Goal: Task Accomplishment & Management: Manage account settings

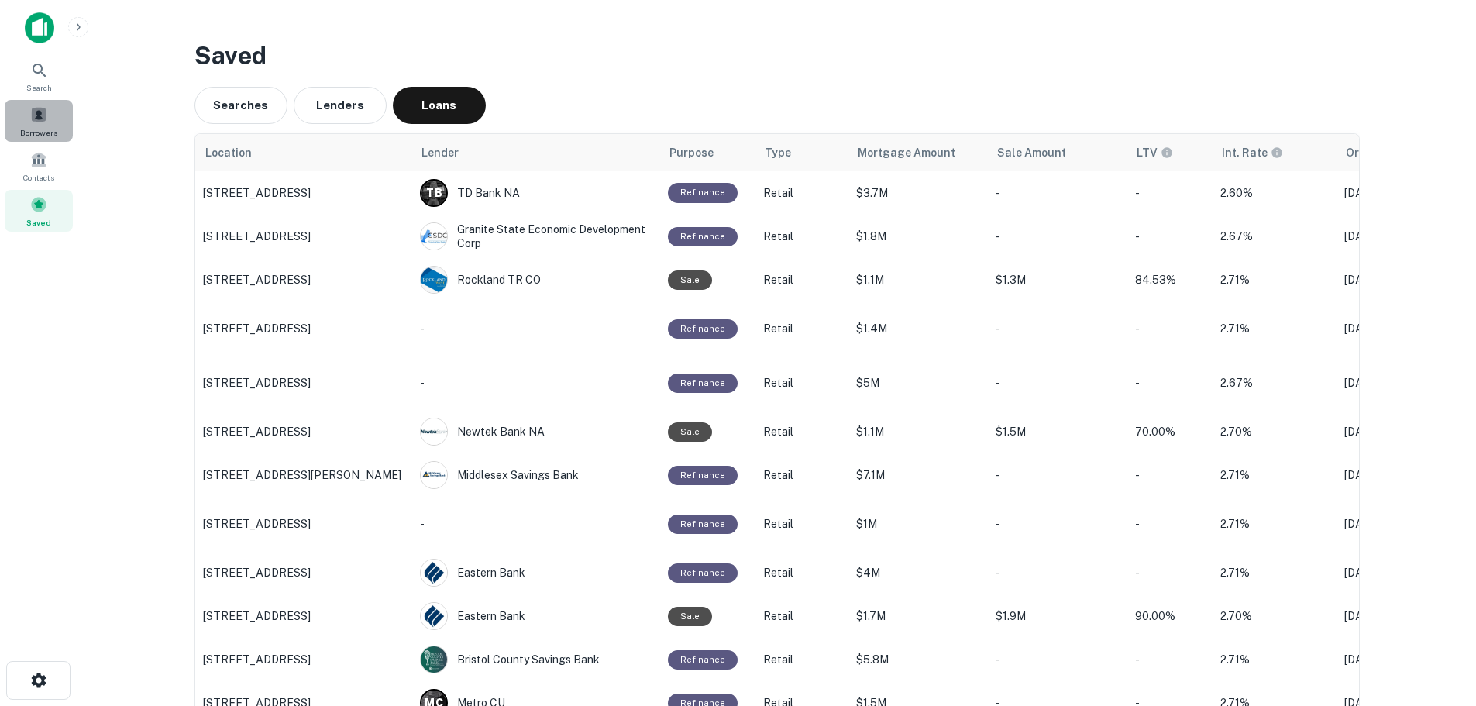
click at [44, 125] on div "Borrowers" at bounding box center [39, 121] width 68 height 42
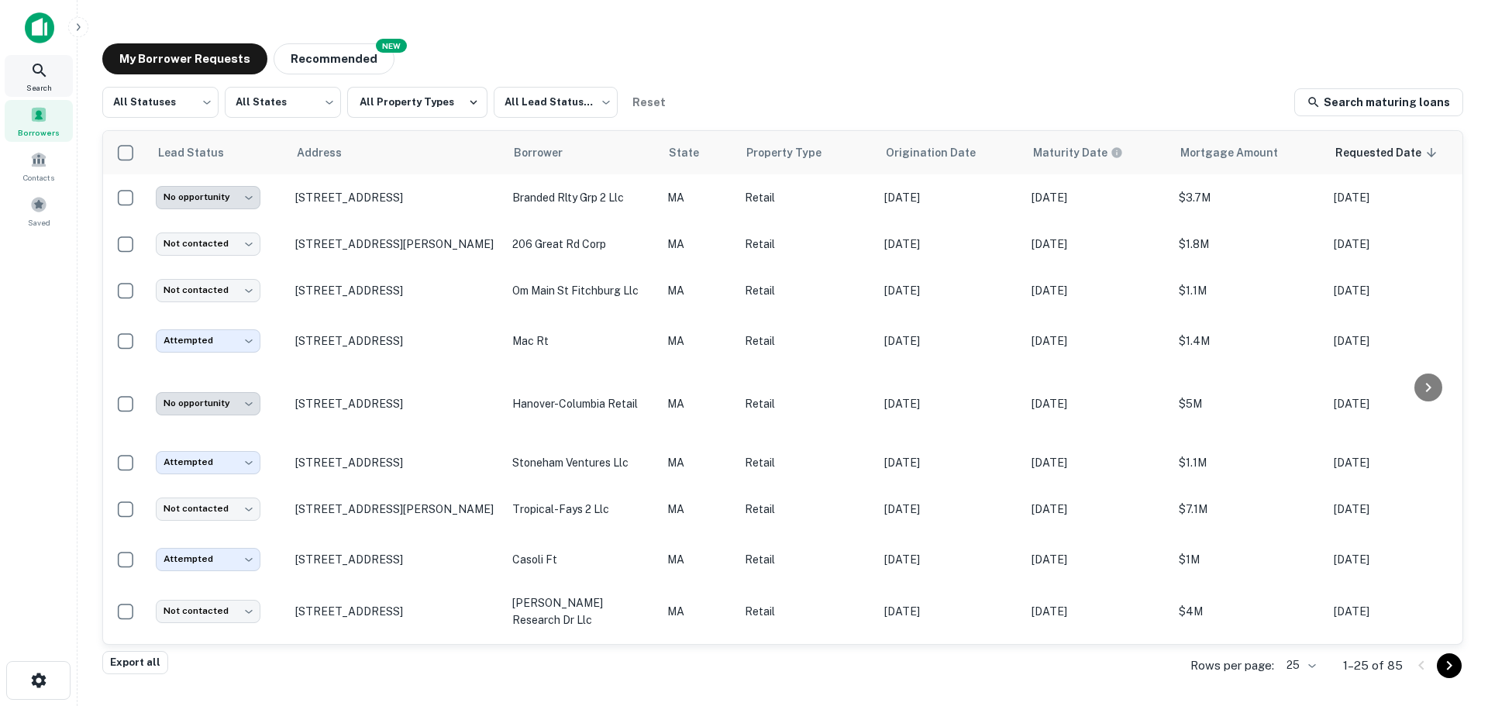
click at [53, 84] on div "Search" at bounding box center [39, 76] width 68 height 42
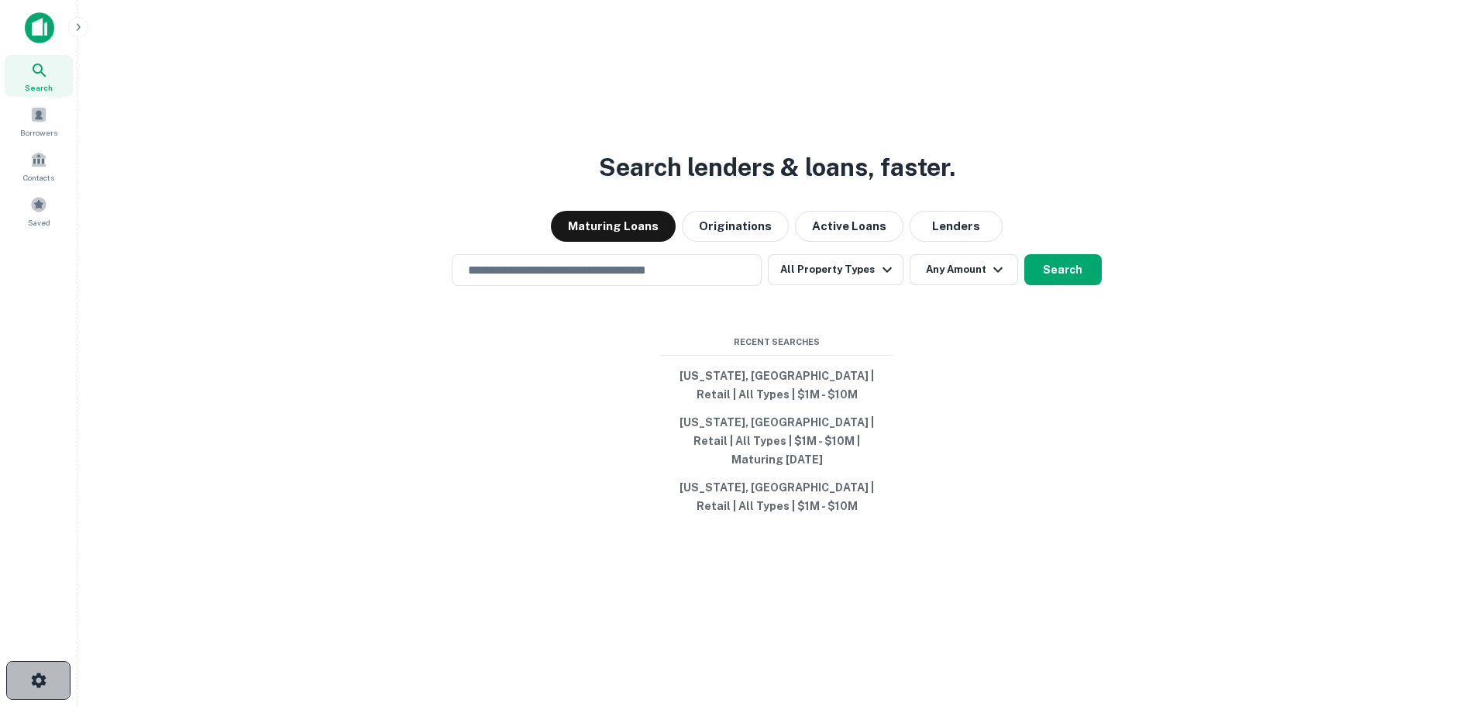
click at [44, 678] on icon "button" at bounding box center [38, 680] width 15 height 15
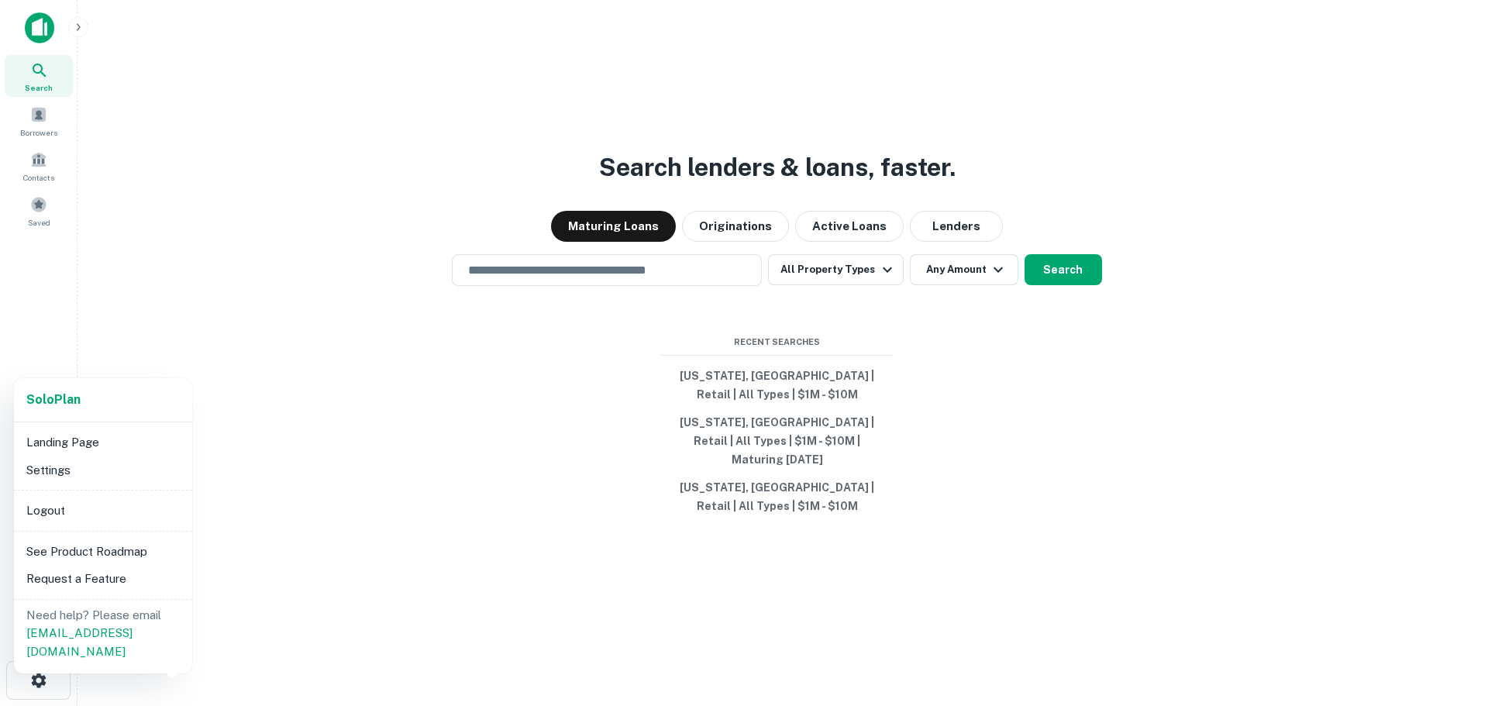
click at [45, 119] on div at bounding box center [744, 353] width 1488 height 706
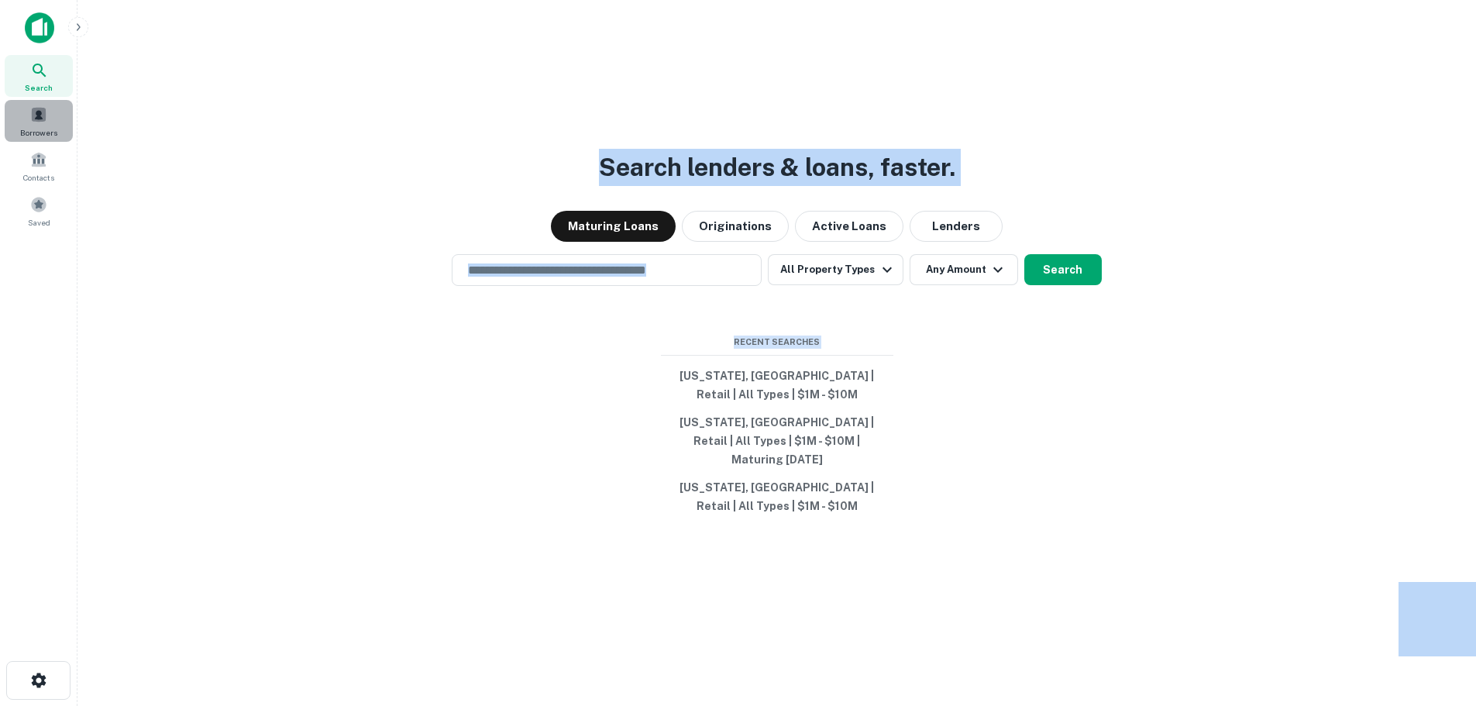
click at [45, 119] on span at bounding box center [38, 114] width 17 height 17
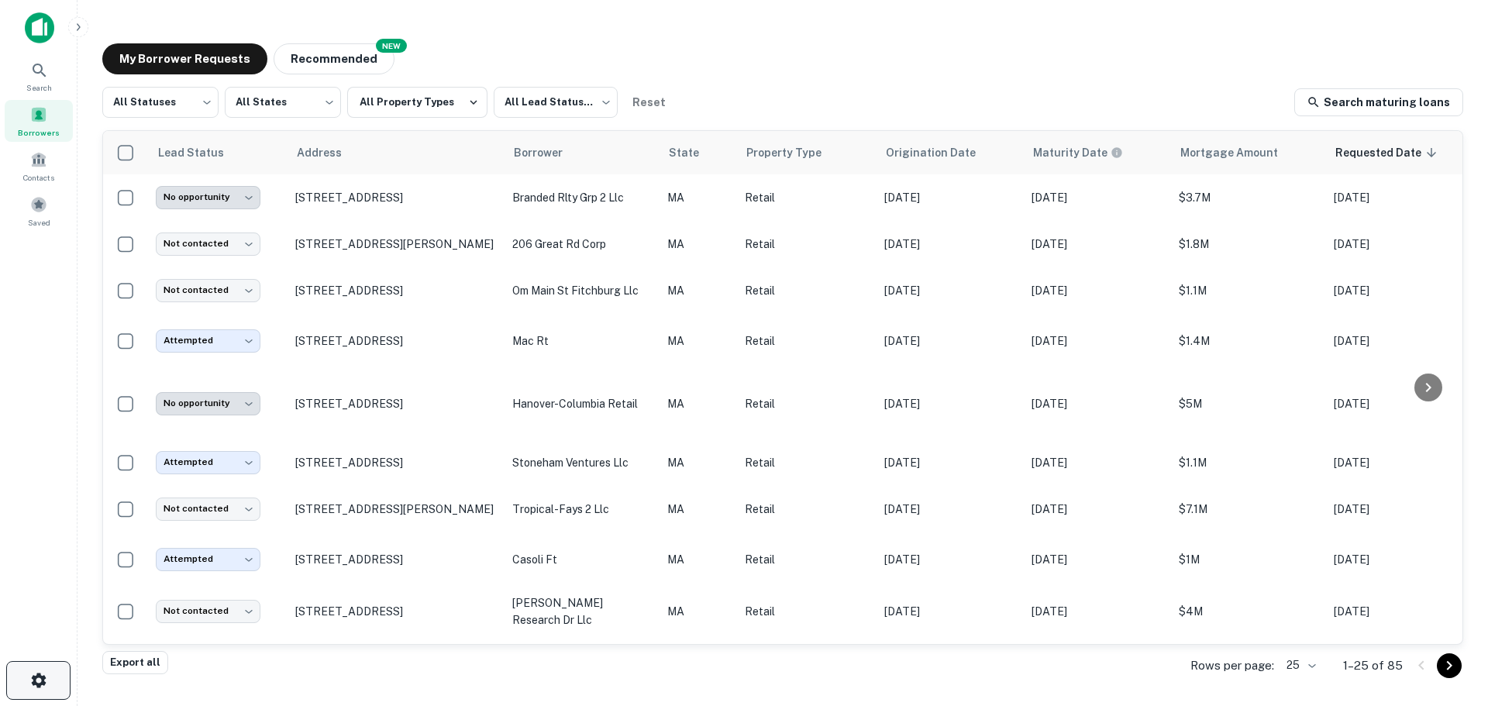
click at [40, 686] on icon "button" at bounding box center [38, 680] width 15 height 15
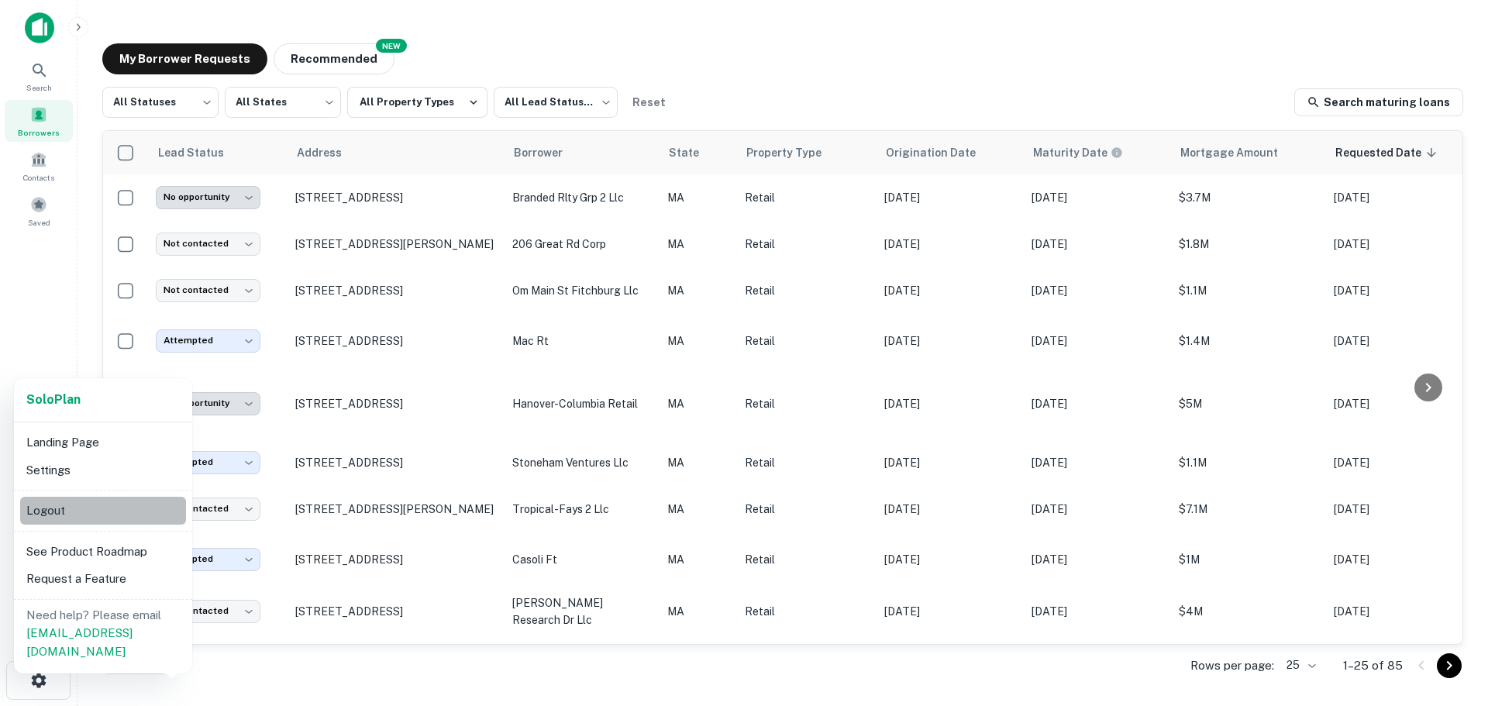
click at [67, 511] on li "Logout" at bounding box center [103, 511] width 166 height 28
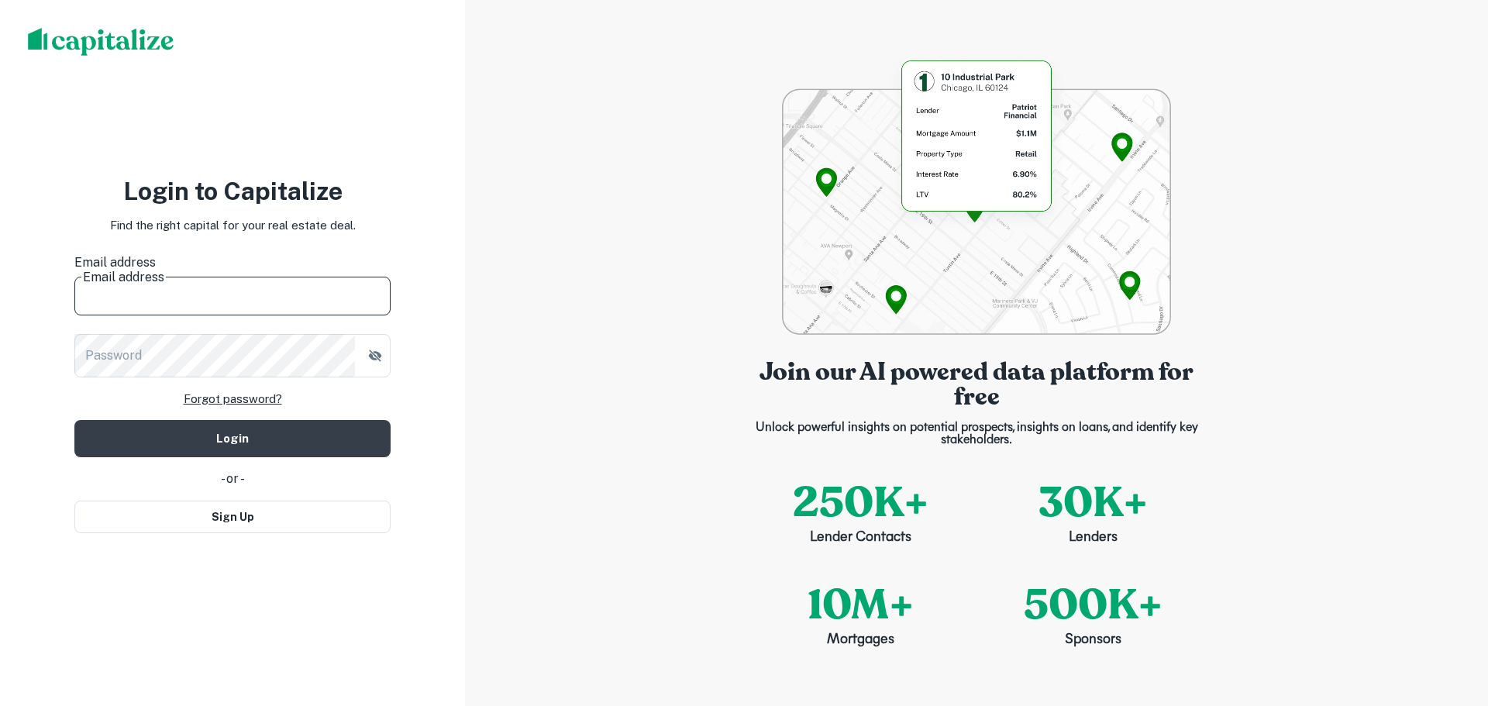
click at [308, 278] on input "Email address" at bounding box center [232, 293] width 316 height 43
type input "**********"
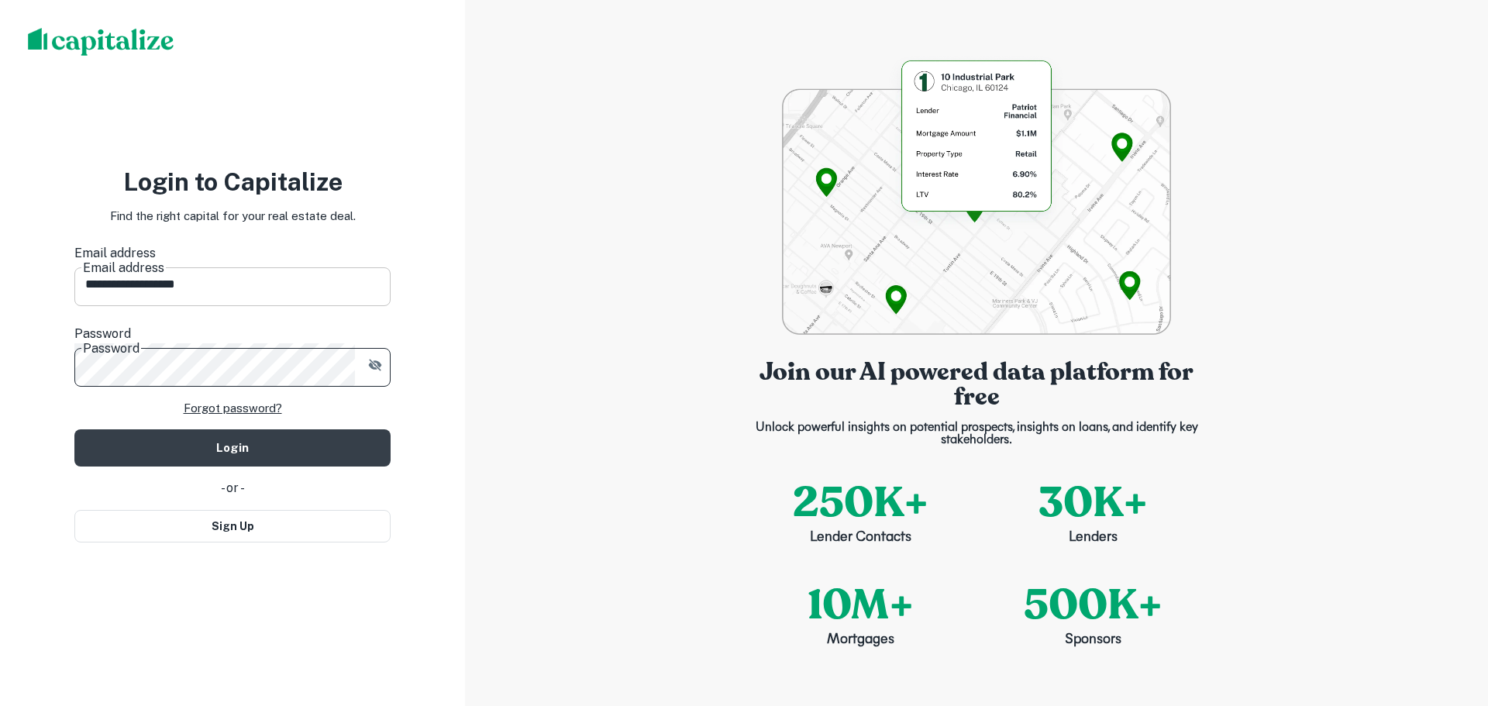
click at [74, 429] on button "Login" at bounding box center [232, 447] width 316 height 37
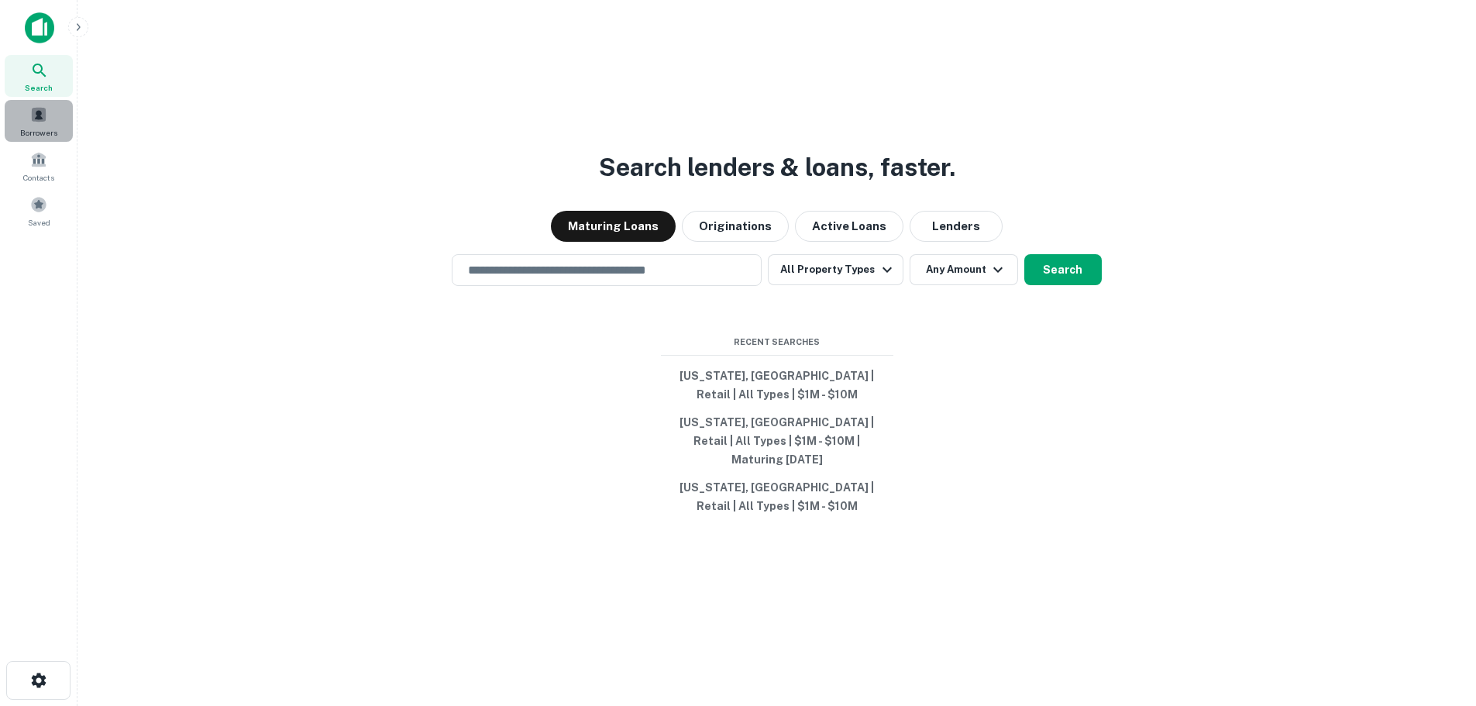
click at [41, 128] on span "Borrowers" at bounding box center [38, 132] width 37 height 12
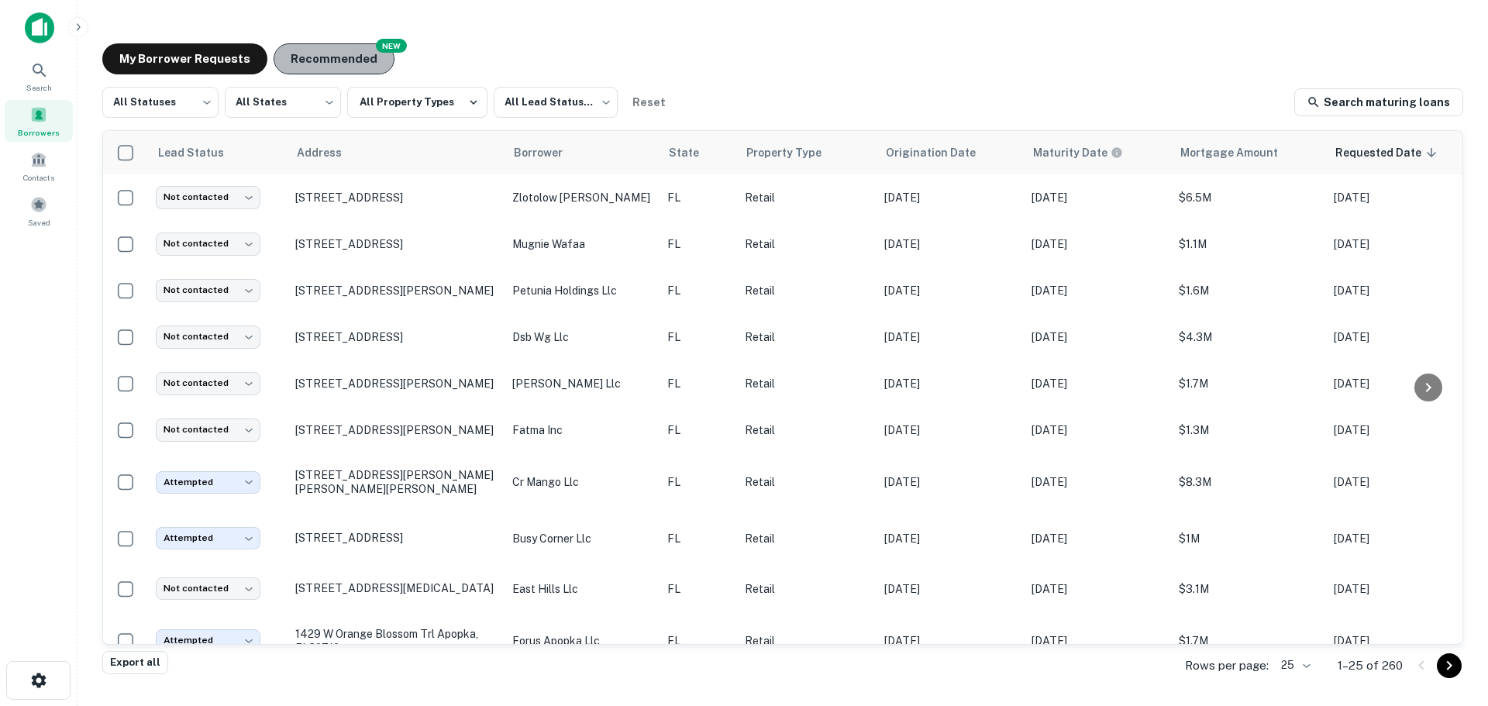
click at [356, 74] on button "Recommended" at bounding box center [334, 58] width 121 height 31
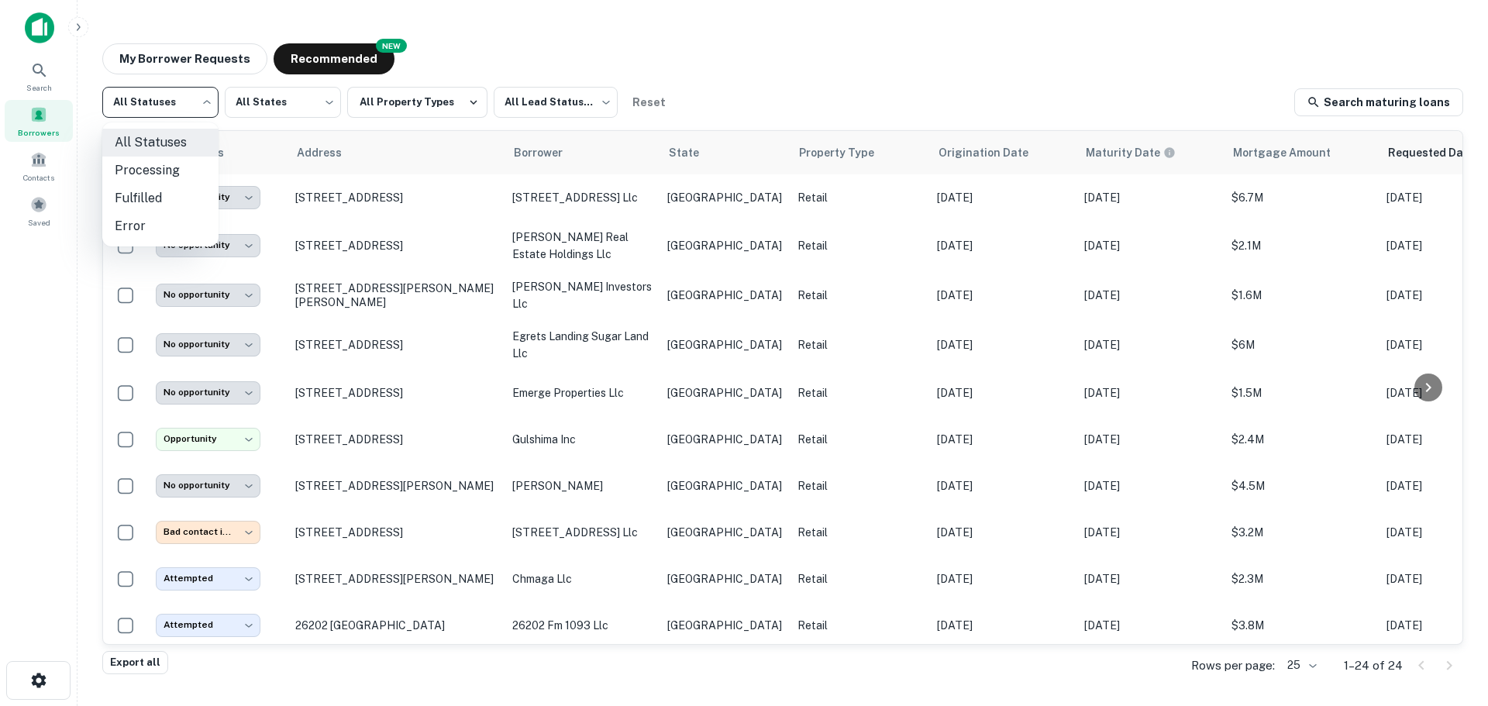
click at [207, 113] on body "**********" at bounding box center [744, 353] width 1488 height 706
click at [558, 107] on div at bounding box center [744, 353] width 1488 height 706
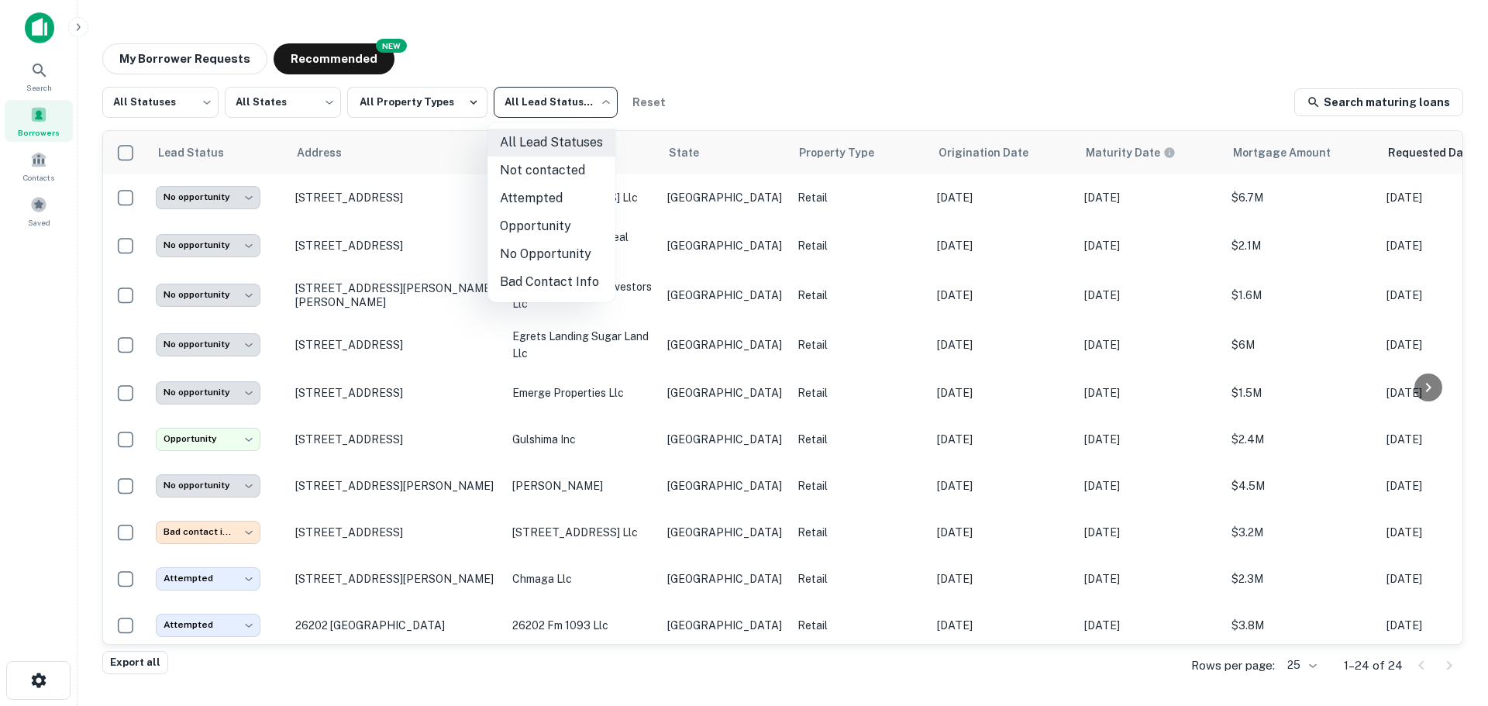
click at [558, 107] on body "**********" at bounding box center [744, 353] width 1488 height 706
click at [540, 169] on li "Not contacted" at bounding box center [551, 171] width 128 height 28
type input "****"
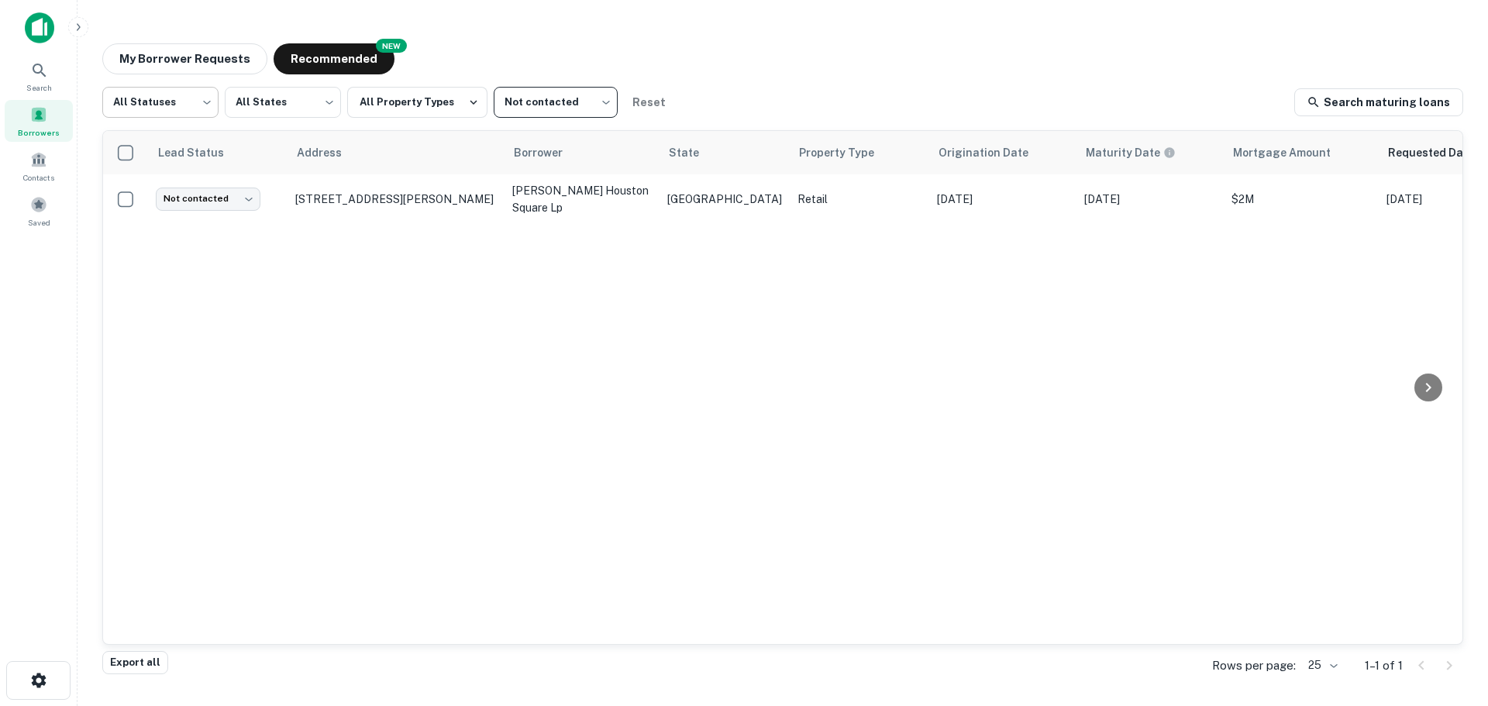
click at [203, 115] on body "Search Borrowers Contacts Saved My Borrower Requests NEW Recommended All Status…" at bounding box center [744, 353] width 1488 height 706
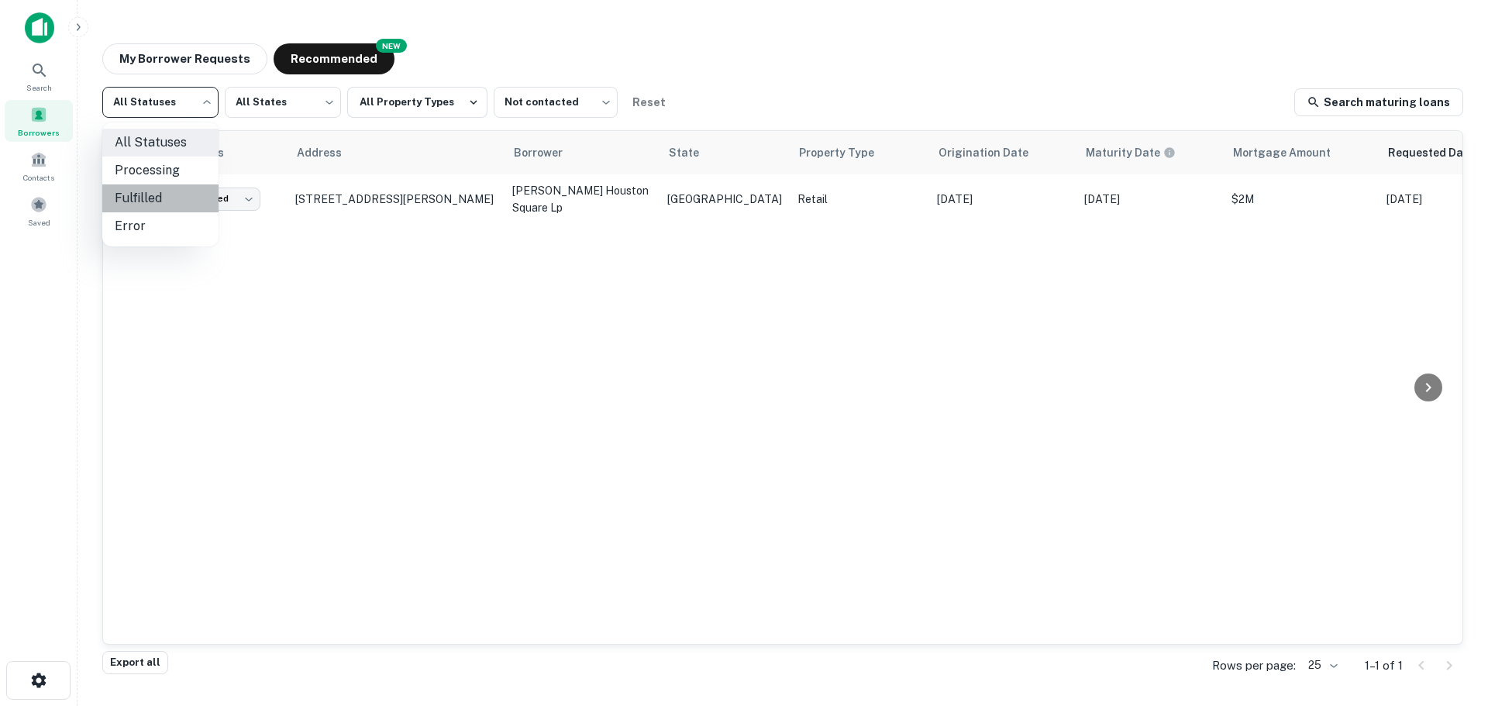
click at [194, 185] on li "Fulfilled" at bounding box center [160, 198] width 116 height 28
type input "*********"
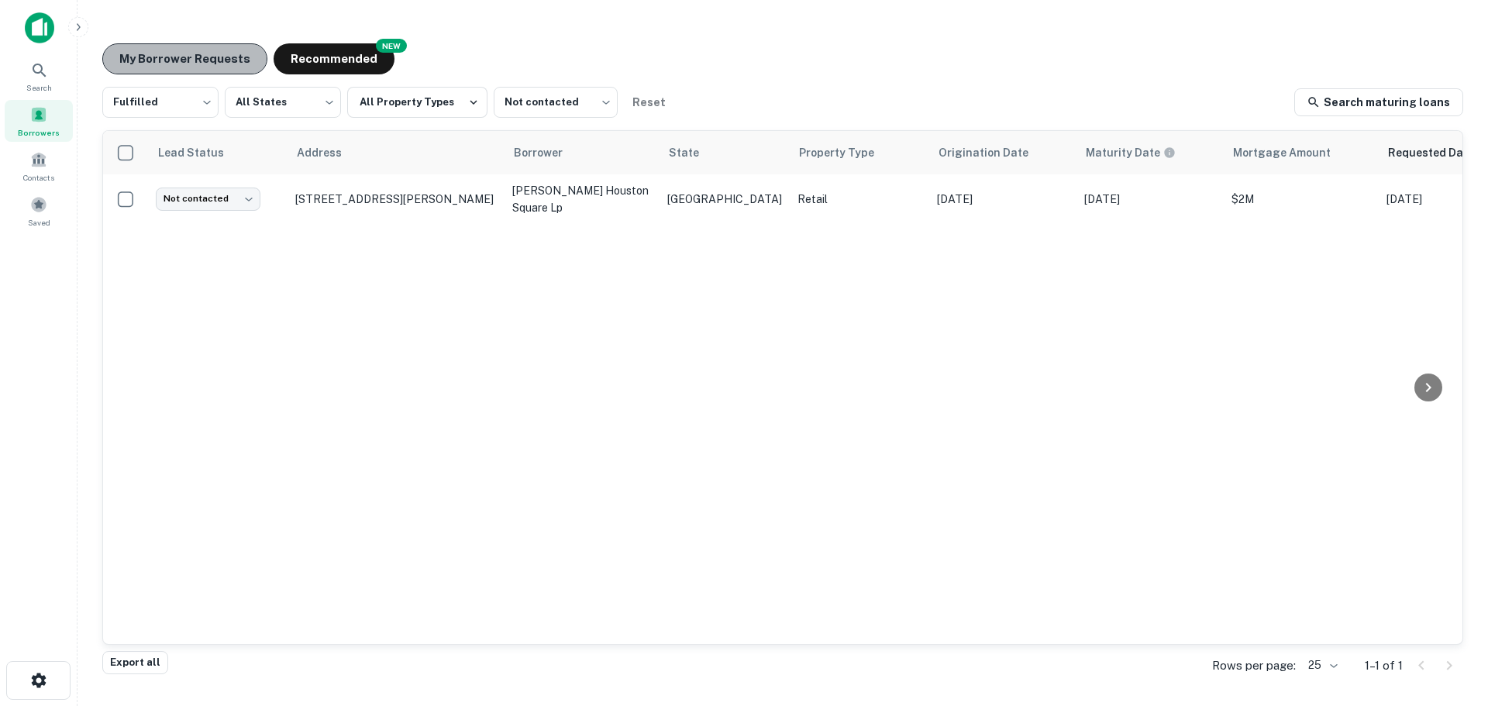
click at [192, 50] on button "My Borrower Requests" at bounding box center [184, 58] width 165 height 31
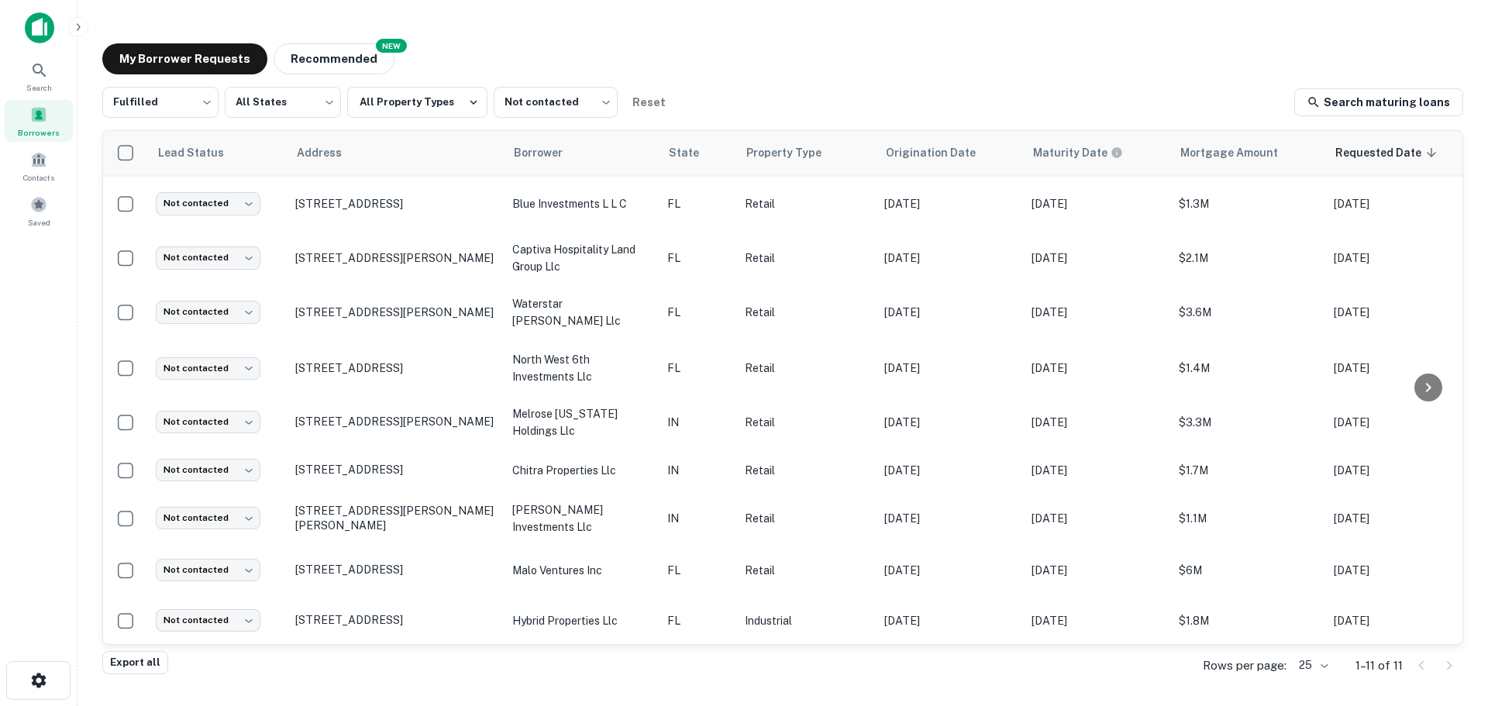
scroll to position [110, 0]
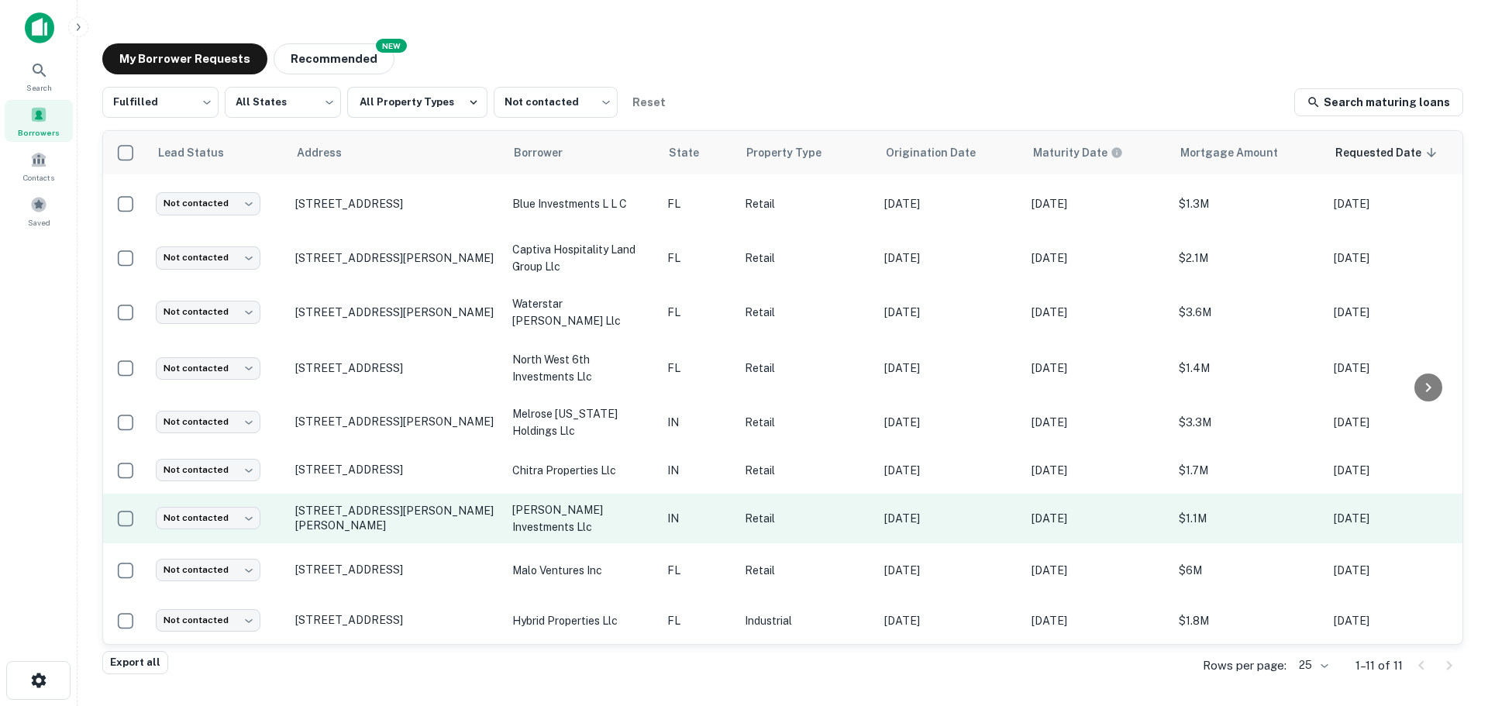
click at [316, 501] on td "6614 Logan Dr Evansville, IN47715" at bounding box center [395, 519] width 217 height 50
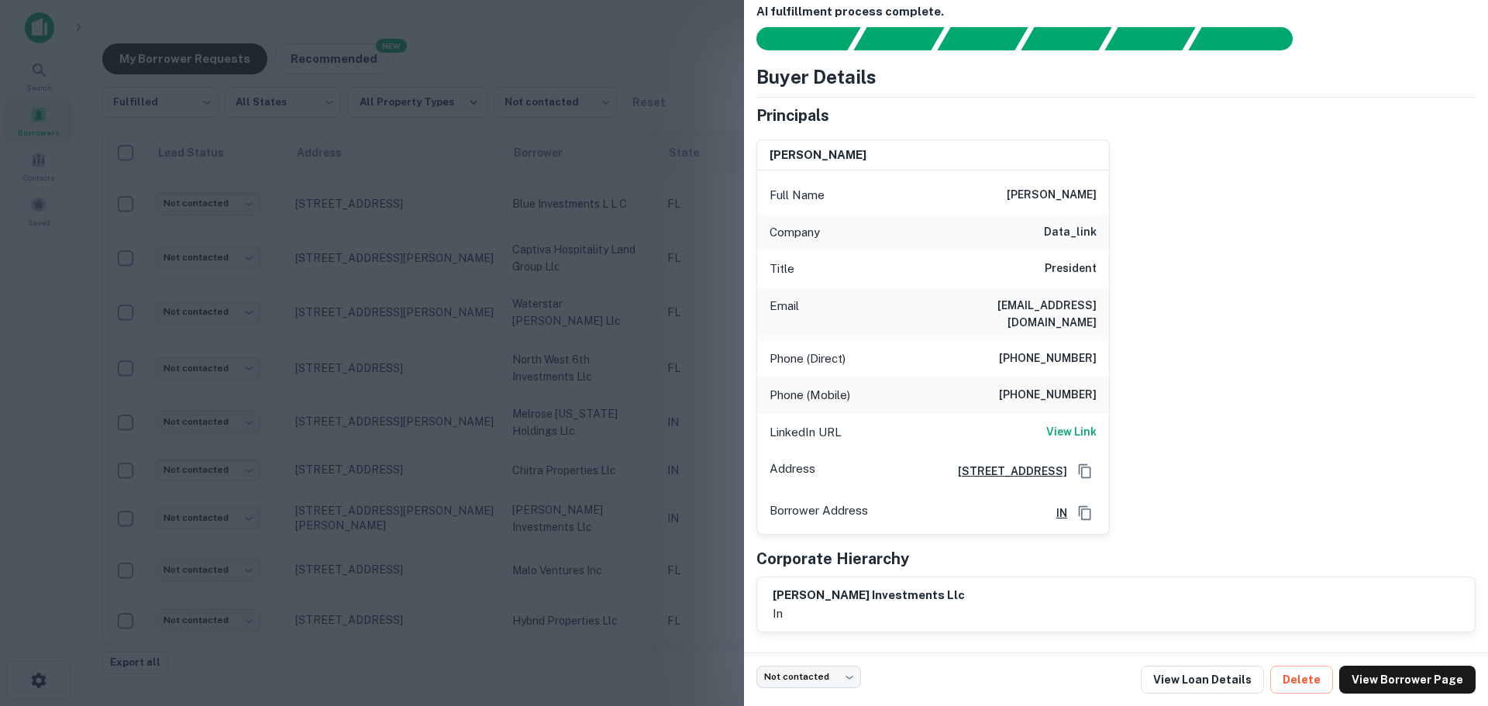
scroll to position [0, 0]
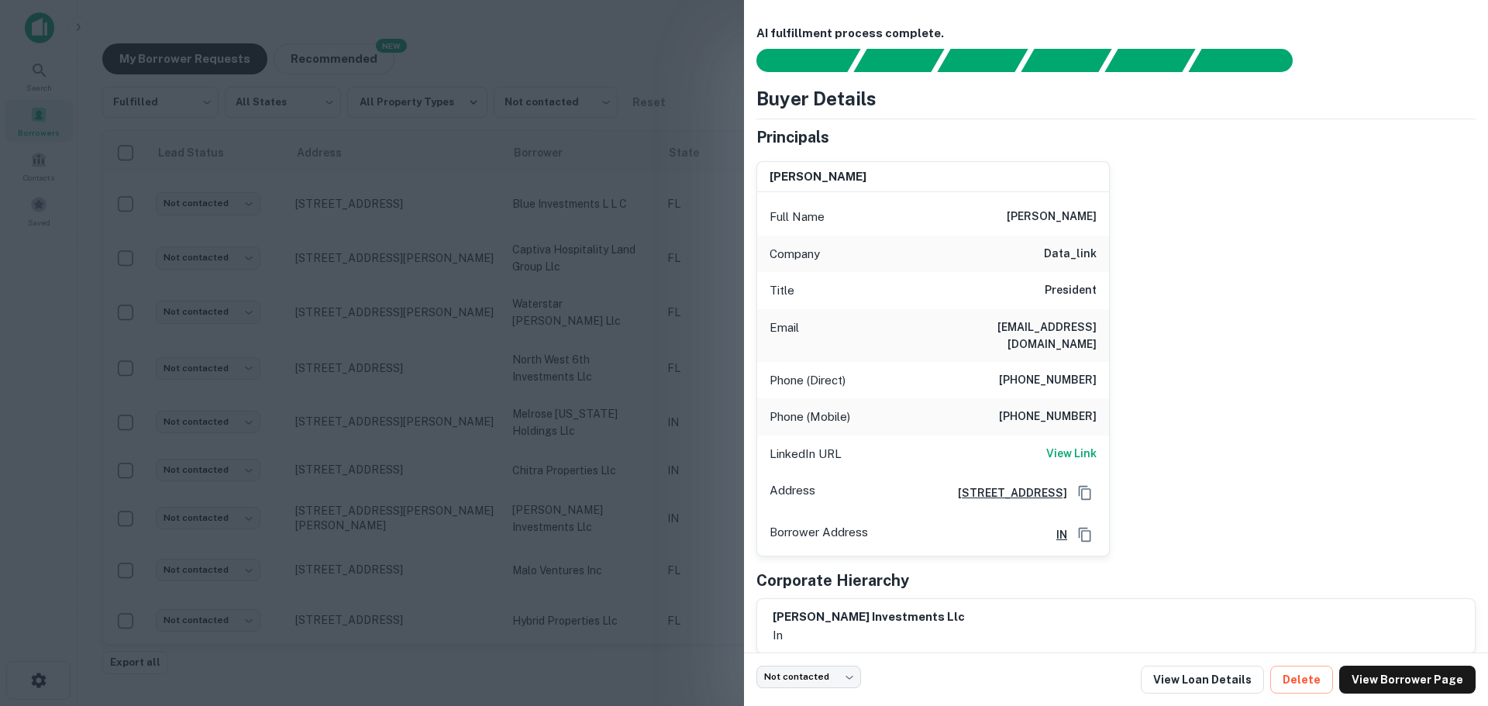
click at [411, 414] on div at bounding box center [744, 353] width 1488 height 706
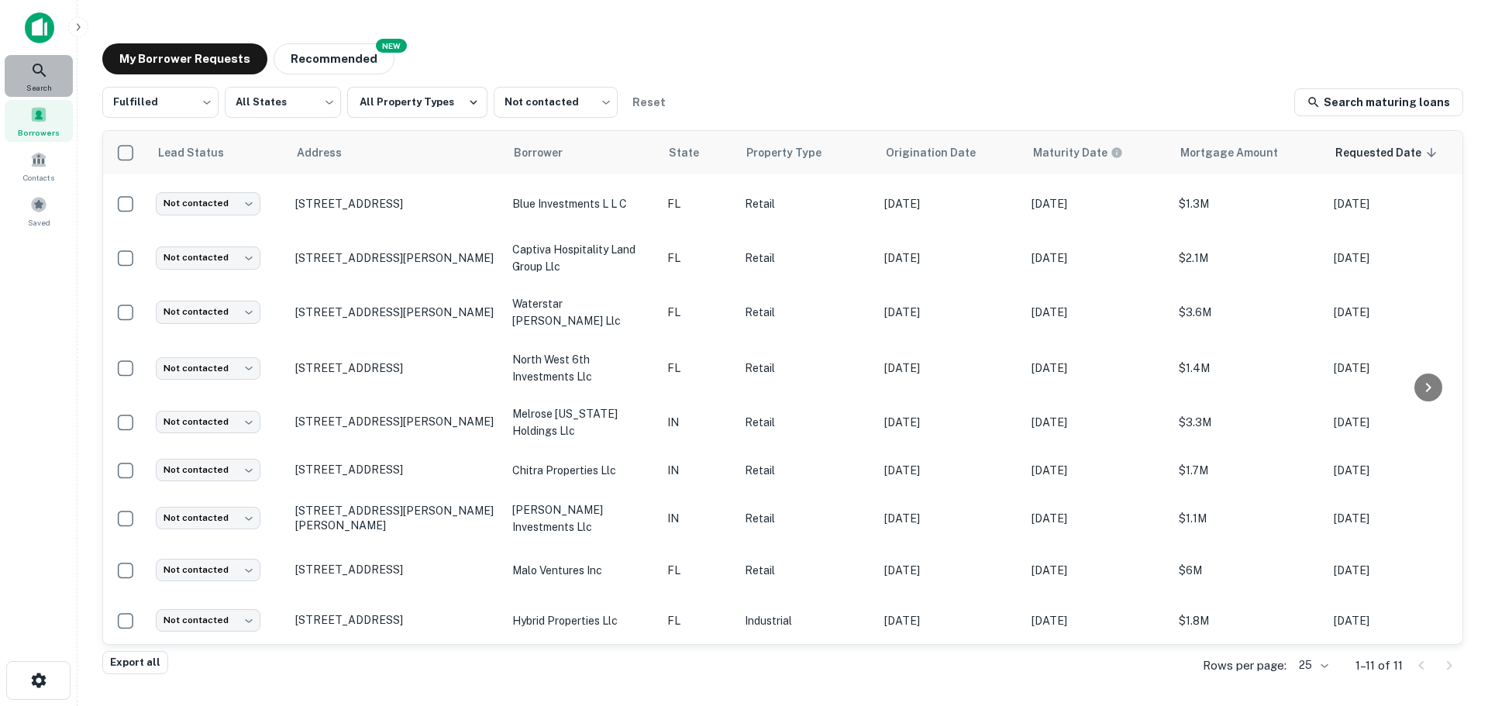
click at [27, 69] on div "Search" at bounding box center [39, 76] width 68 height 42
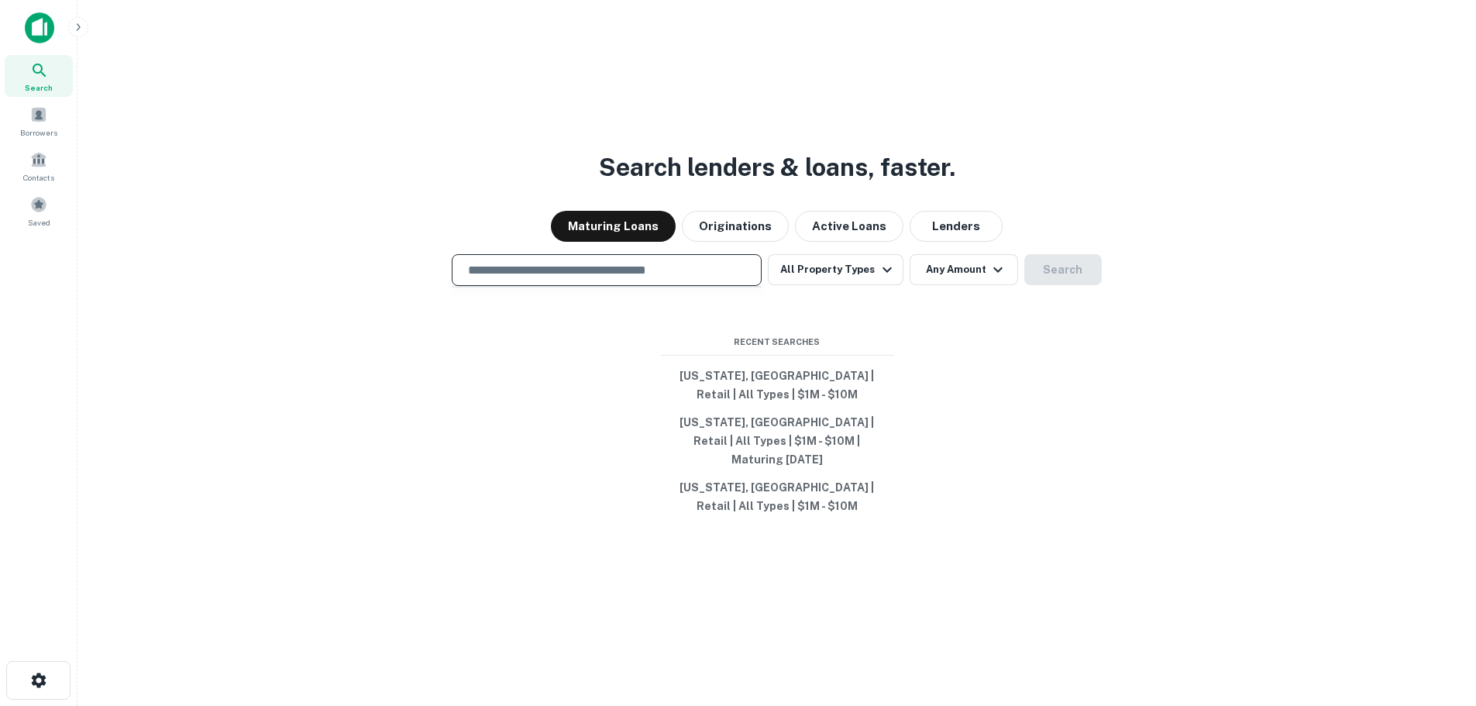
click at [698, 279] on input "text" at bounding box center [607, 270] width 296 height 18
type input "**********"
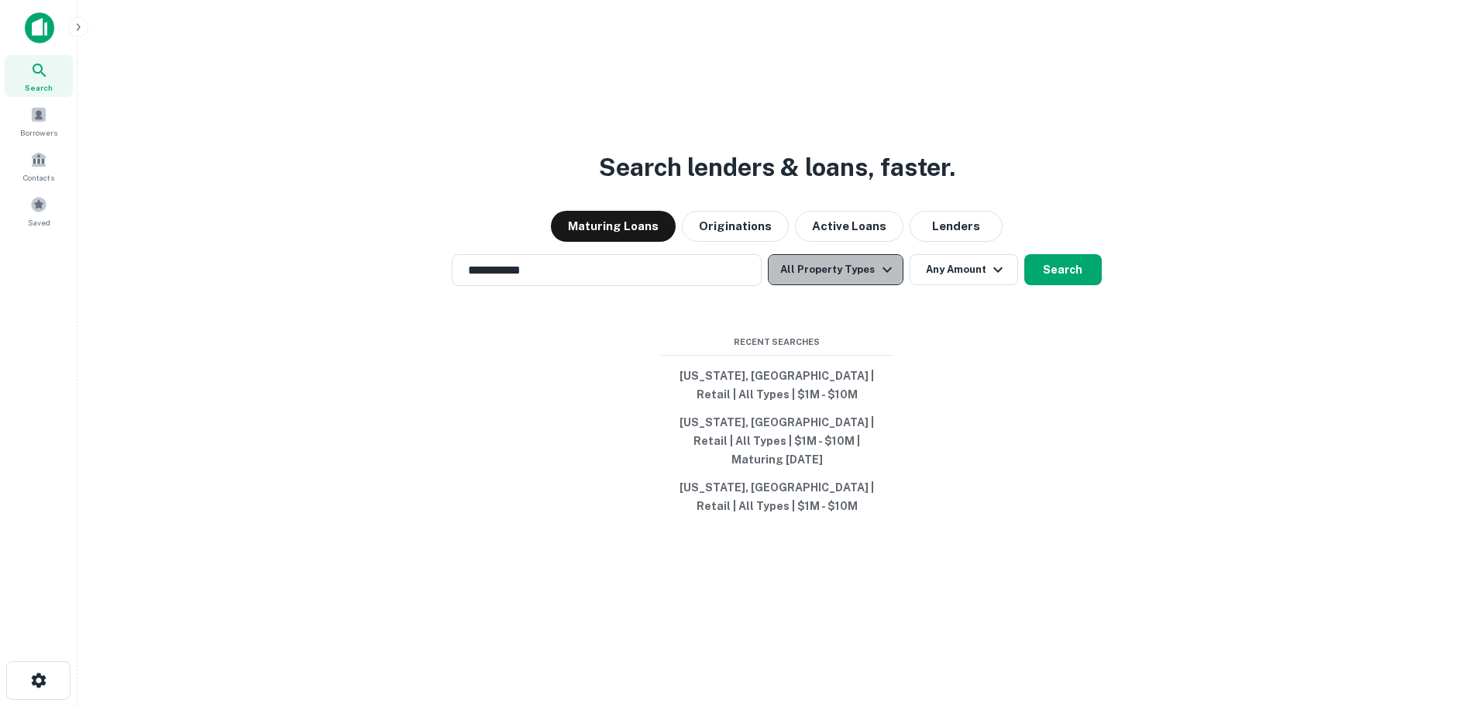
click at [896, 285] on button "All Property Types" at bounding box center [835, 269] width 135 height 31
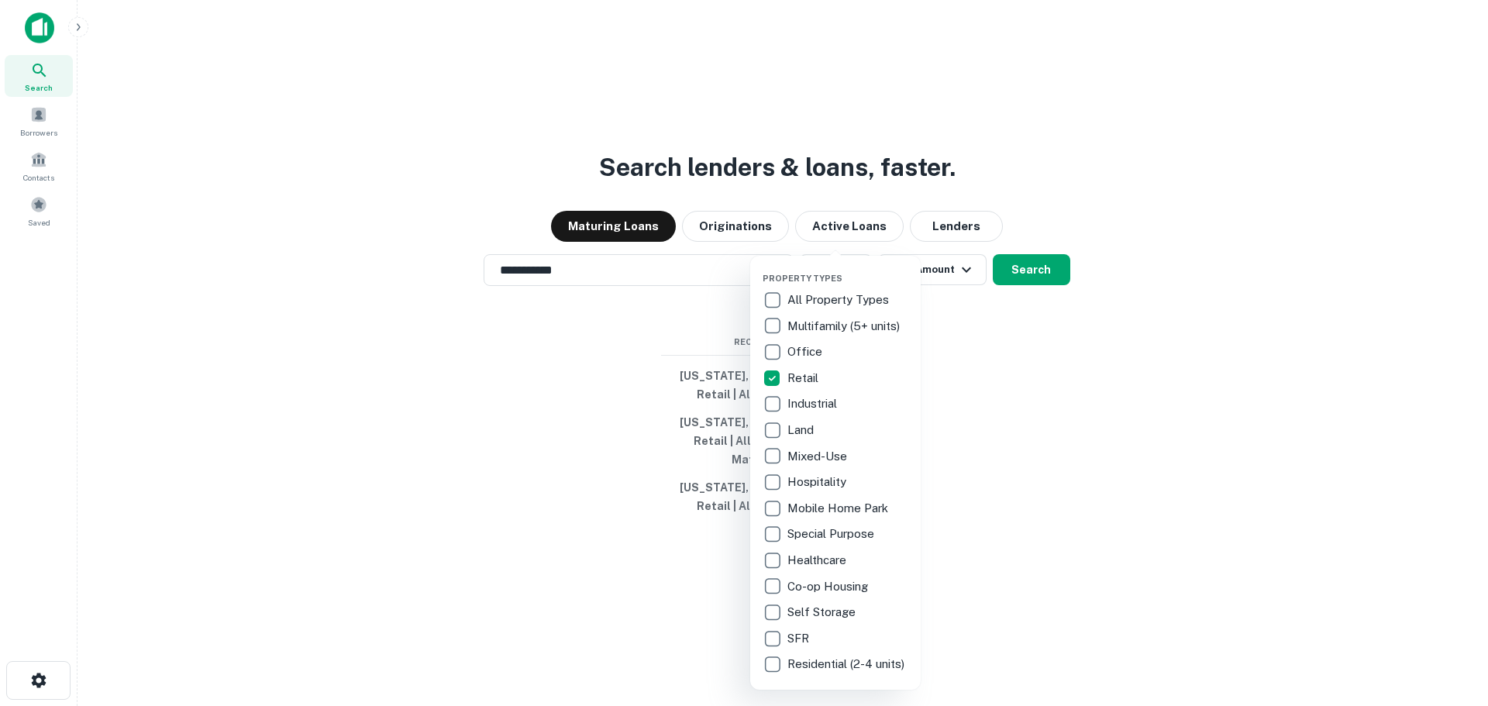
click at [978, 353] on div at bounding box center [744, 353] width 1488 height 706
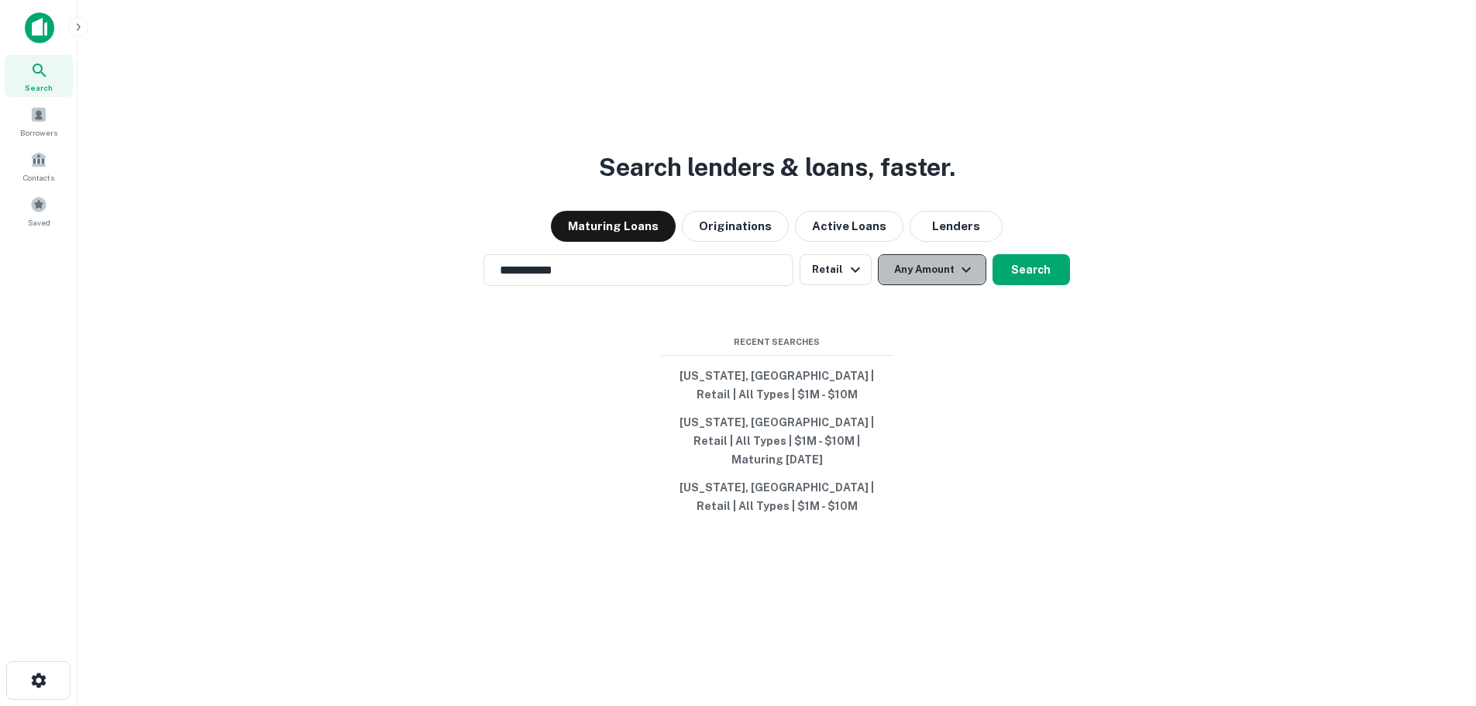
click at [975, 285] on button "Any Amount" at bounding box center [932, 269] width 108 height 31
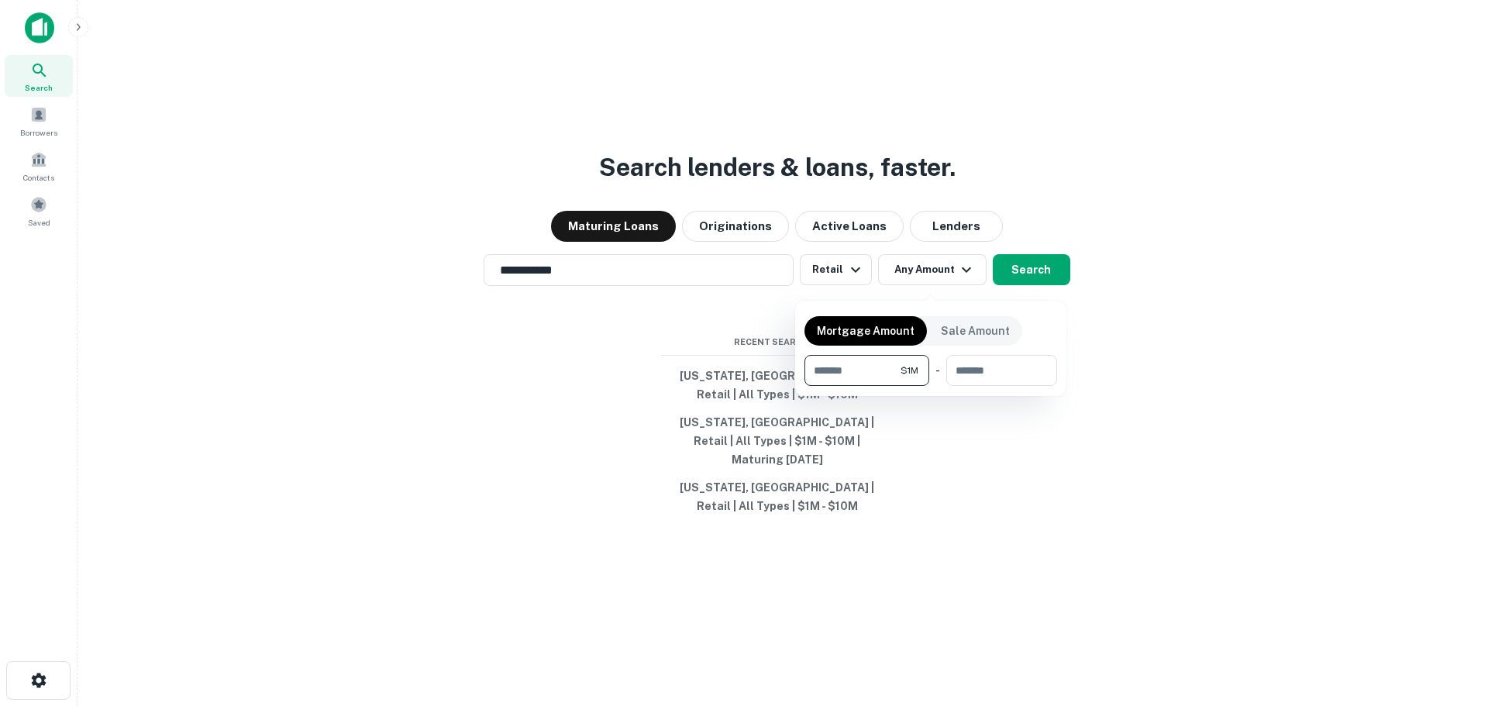
type input "*******"
type input "*"
type input "********"
click at [1010, 278] on div at bounding box center [744, 353] width 1488 height 706
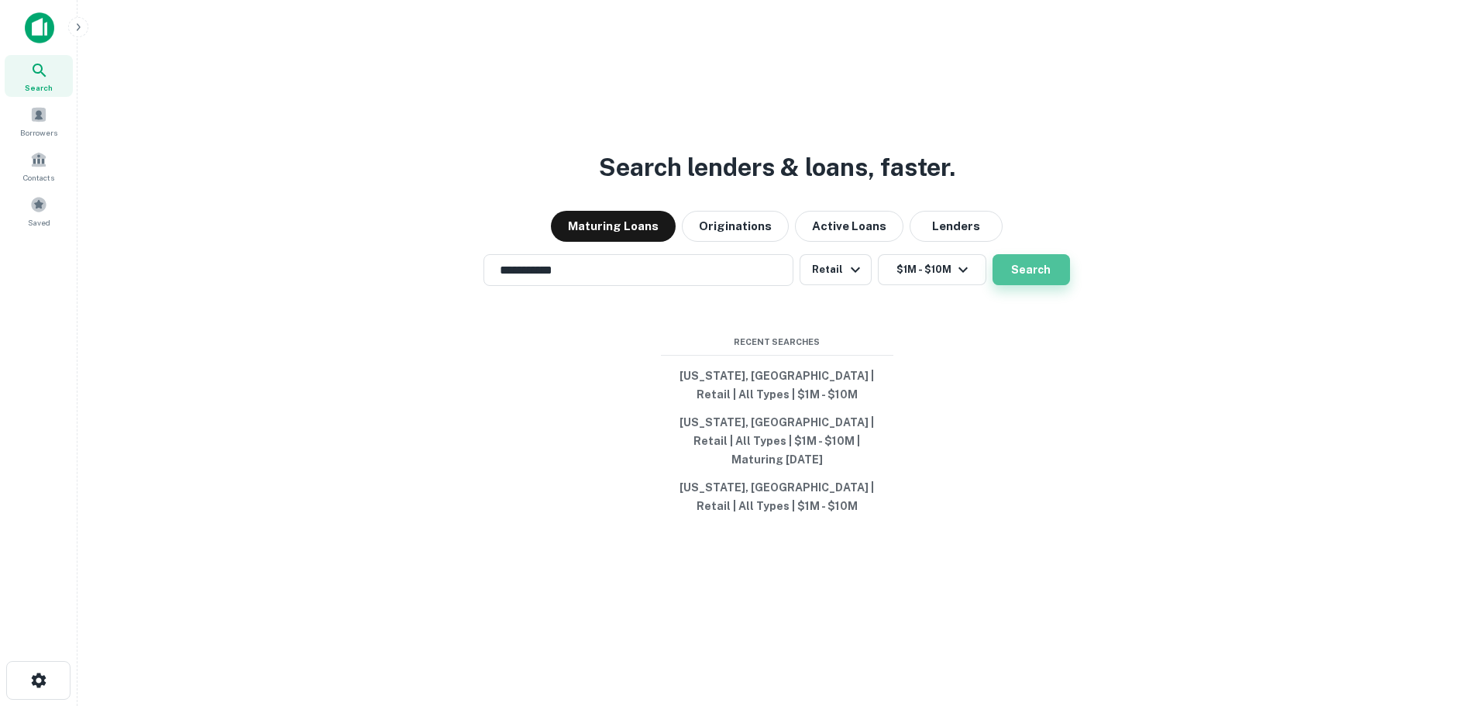
click at [1045, 277] on button "Search" at bounding box center [1031, 269] width 77 height 31
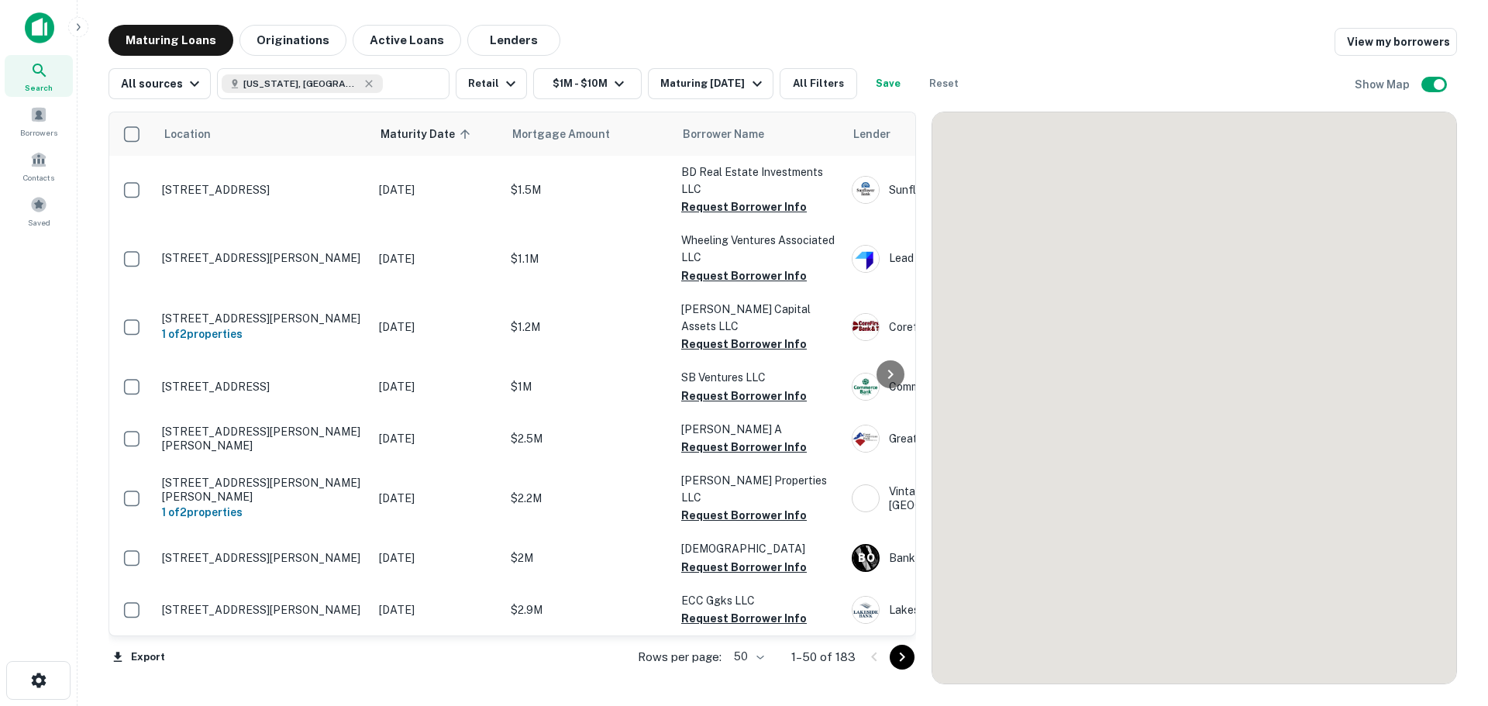
scroll to position [110, 0]
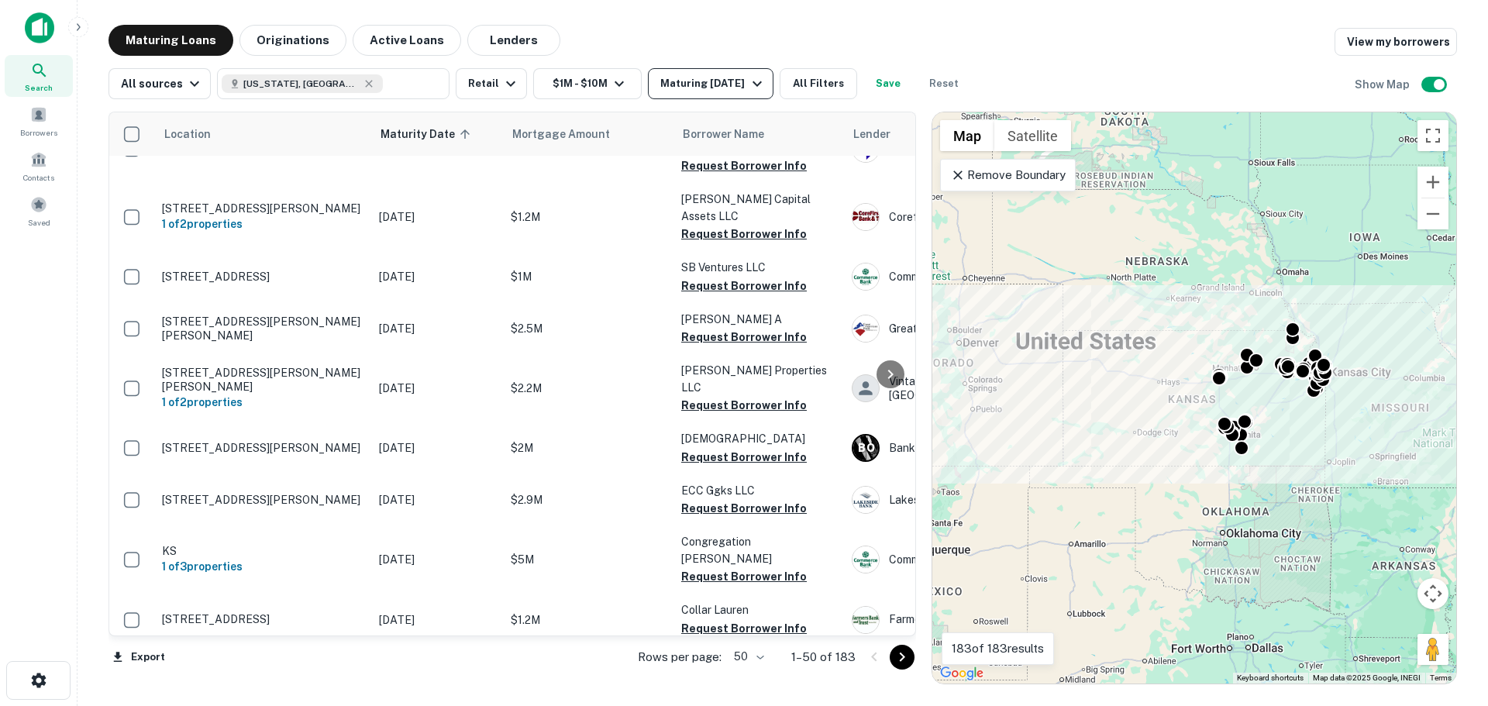
click at [752, 84] on icon "button" at bounding box center [756, 83] width 9 height 5
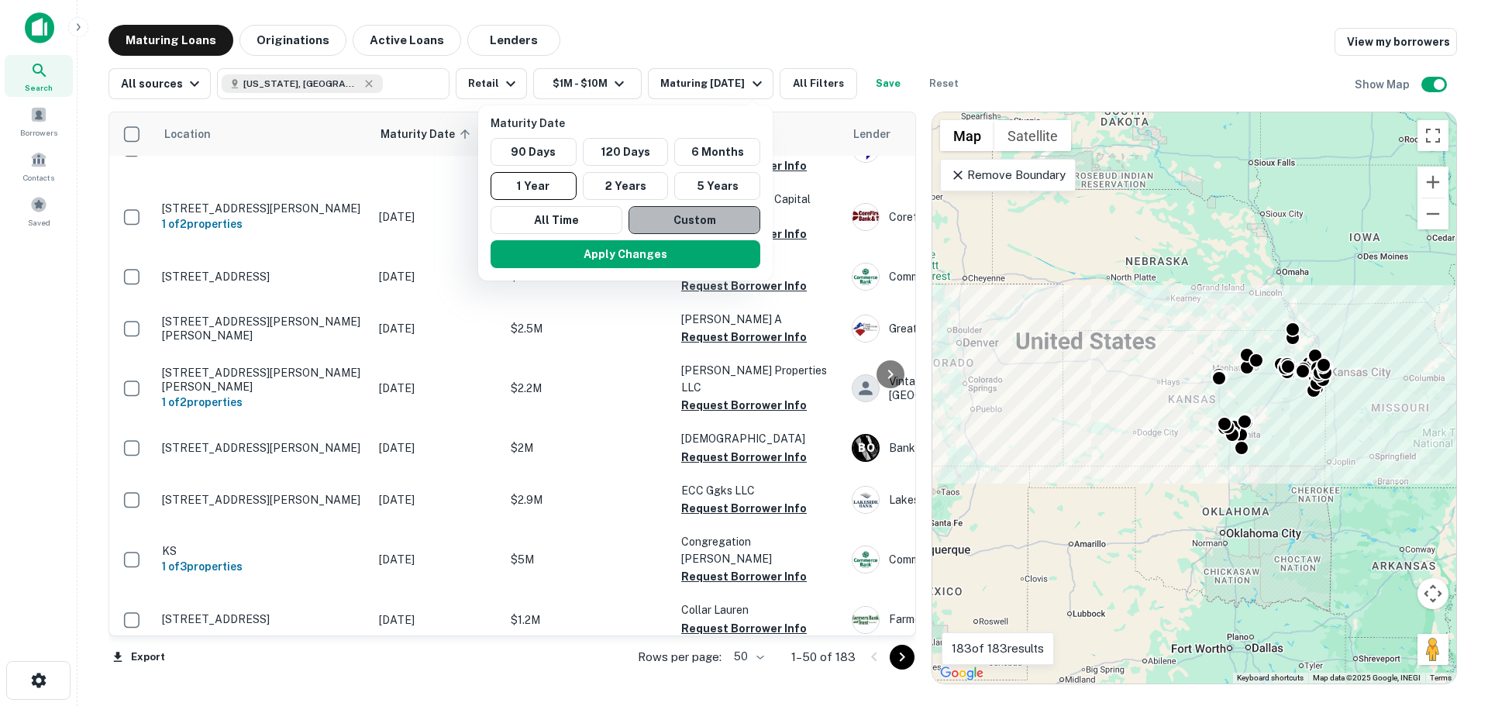
click at [660, 218] on button "Custom" at bounding box center [694, 220] width 132 height 28
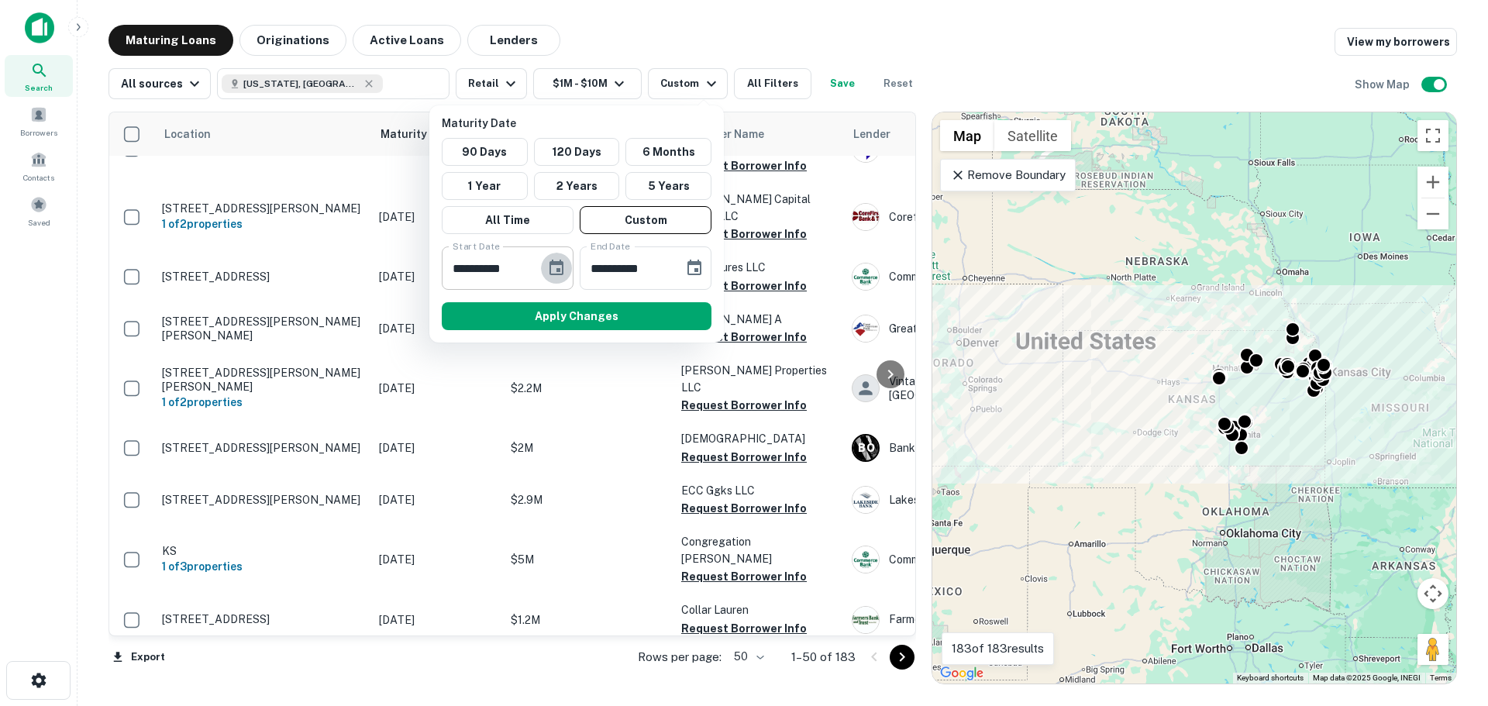
click at [553, 274] on icon "Choose date, selected date is Feb 15, 2025" at bounding box center [556, 267] width 14 height 15
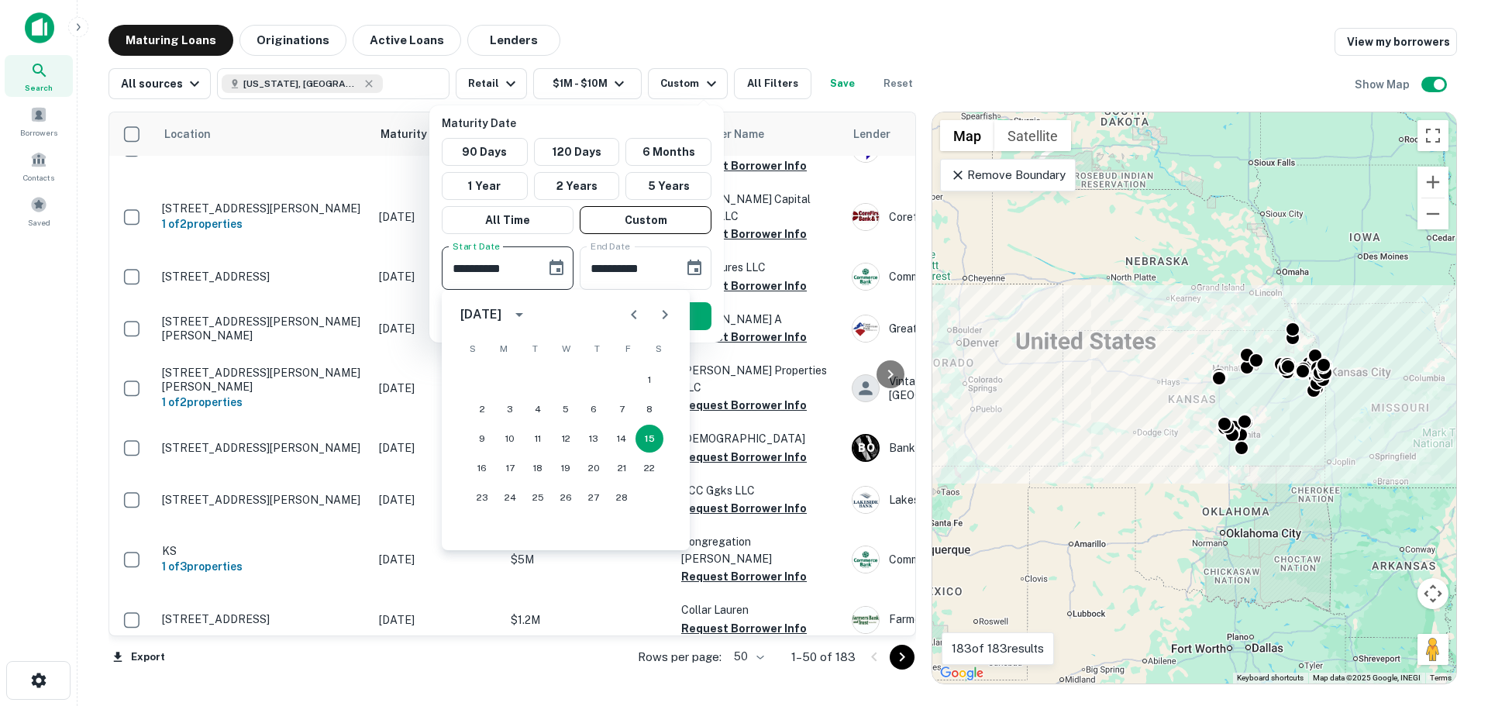
click at [663, 318] on icon "Next month" at bounding box center [664, 314] width 5 height 9
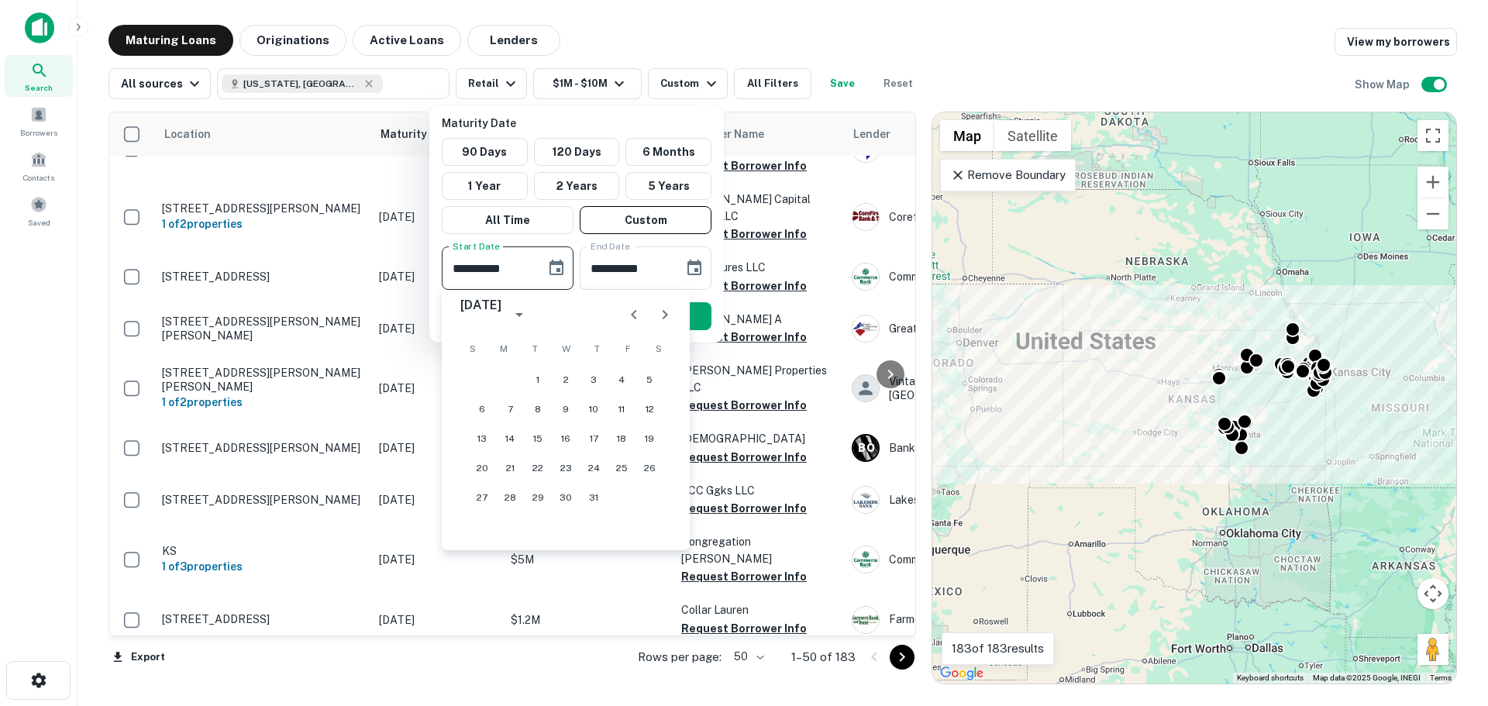
click at [663, 318] on icon "Next month" at bounding box center [664, 314] width 5 height 9
click at [654, 316] on button "Next month" at bounding box center [664, 314] width 31 height 31
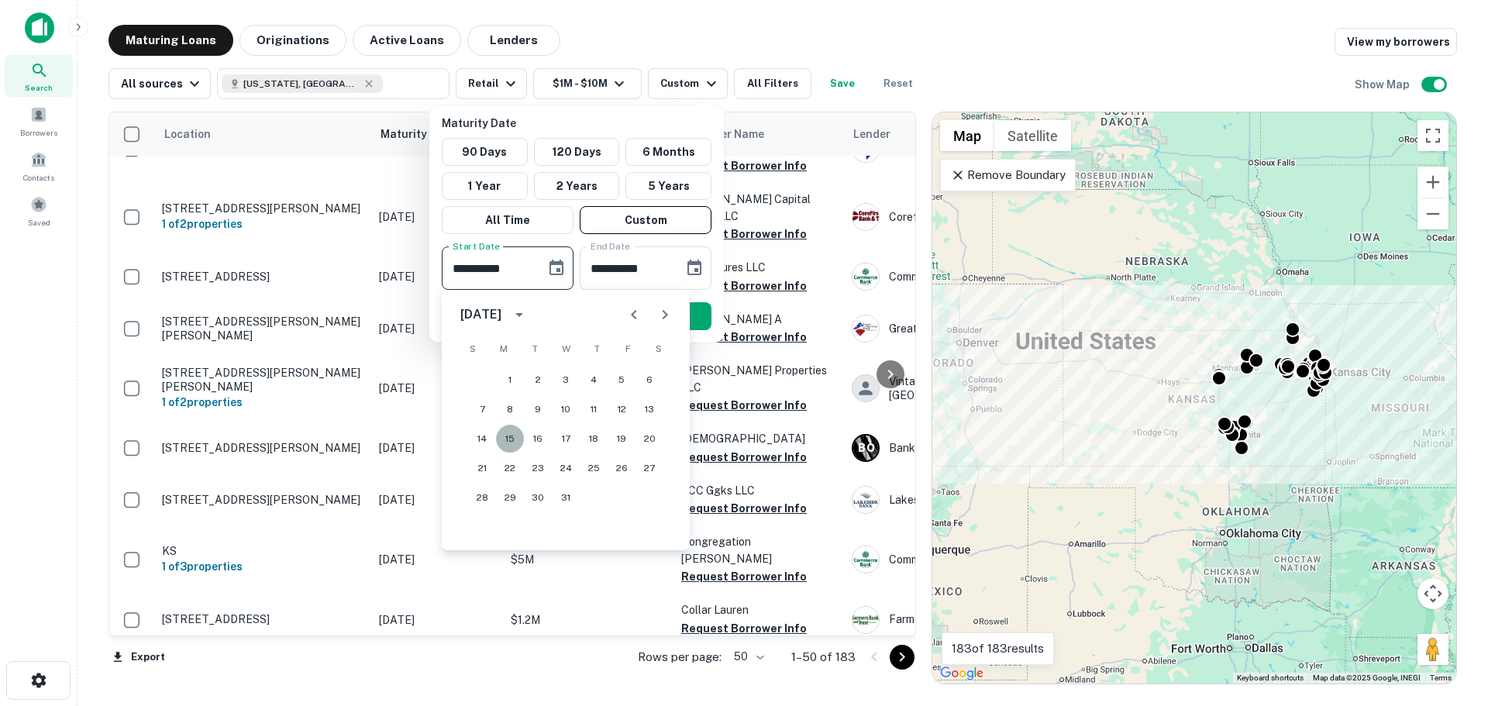
click at [522, 442] on button "15" at bounding box center [510, 439] width 28 height 28
type input "**********"
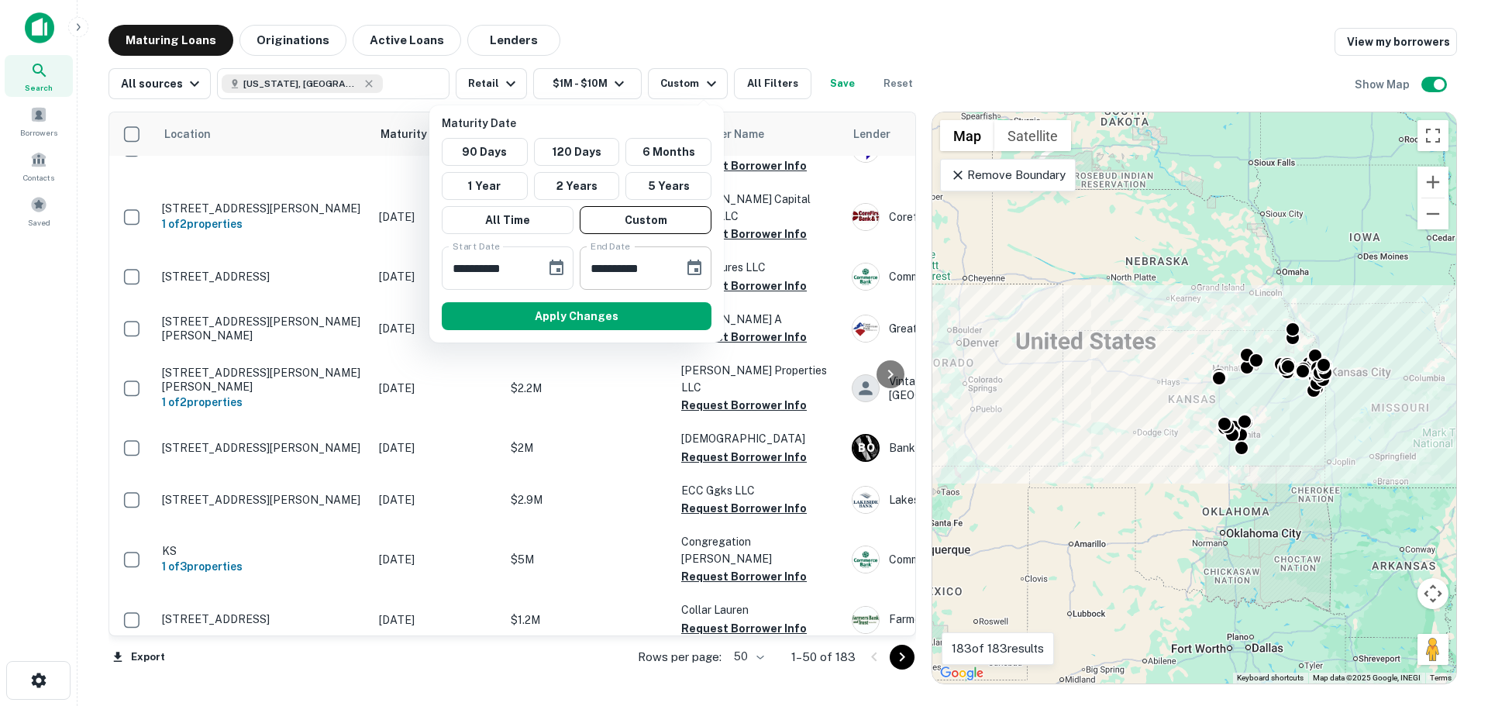
click at [689, 267] on icon "Choose date, selected date is Aug 14, 2025" at bounding box center [694, 267] width 14 height 15
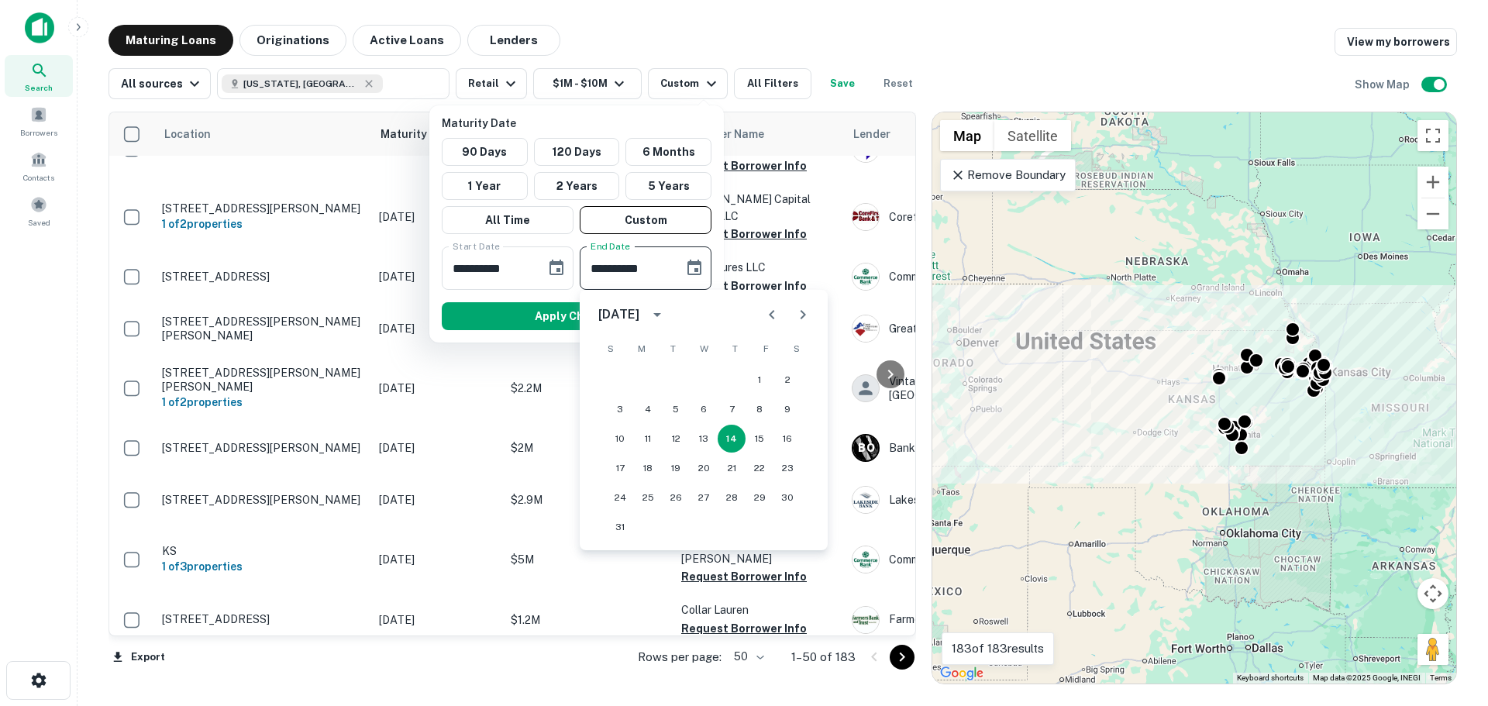
click at [811, 319] on icon "Next month" at bounding box center [802, 314] width 19 height 19
click at [815, 322] on button "Next month" at bounding box center [802, 314] width 31 height 31
click at [814, 322] on button "Next month" at bounding box center [802, 314] width 31 height 31
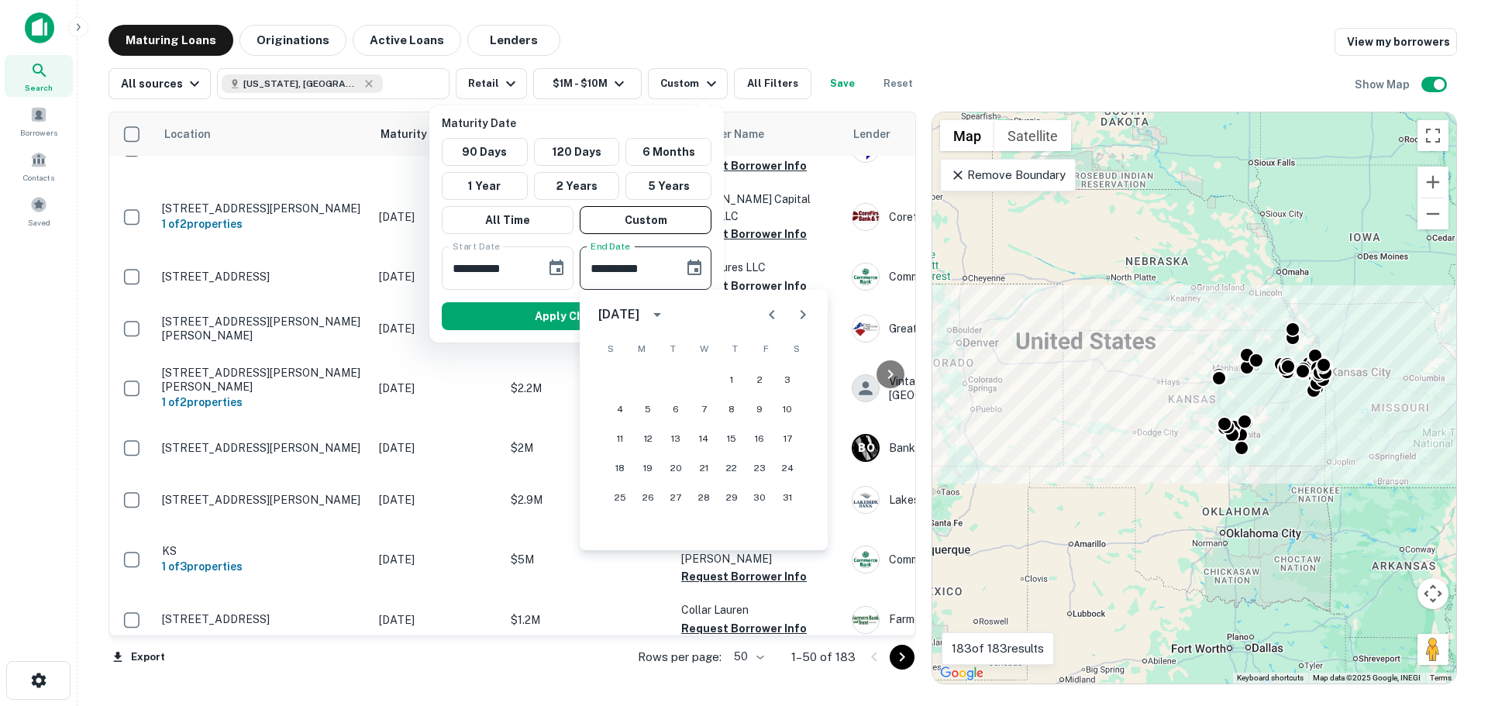
click at [814, 322] on button "Next month" at bounding box center [802, 314] width 31 height 31
click at [783, 318] on button "Previous month" at bounding box center [771, 314] width 31 height 31
click at [621, 383] on button "1" at bounding box center [620, 380] width 28 height 28
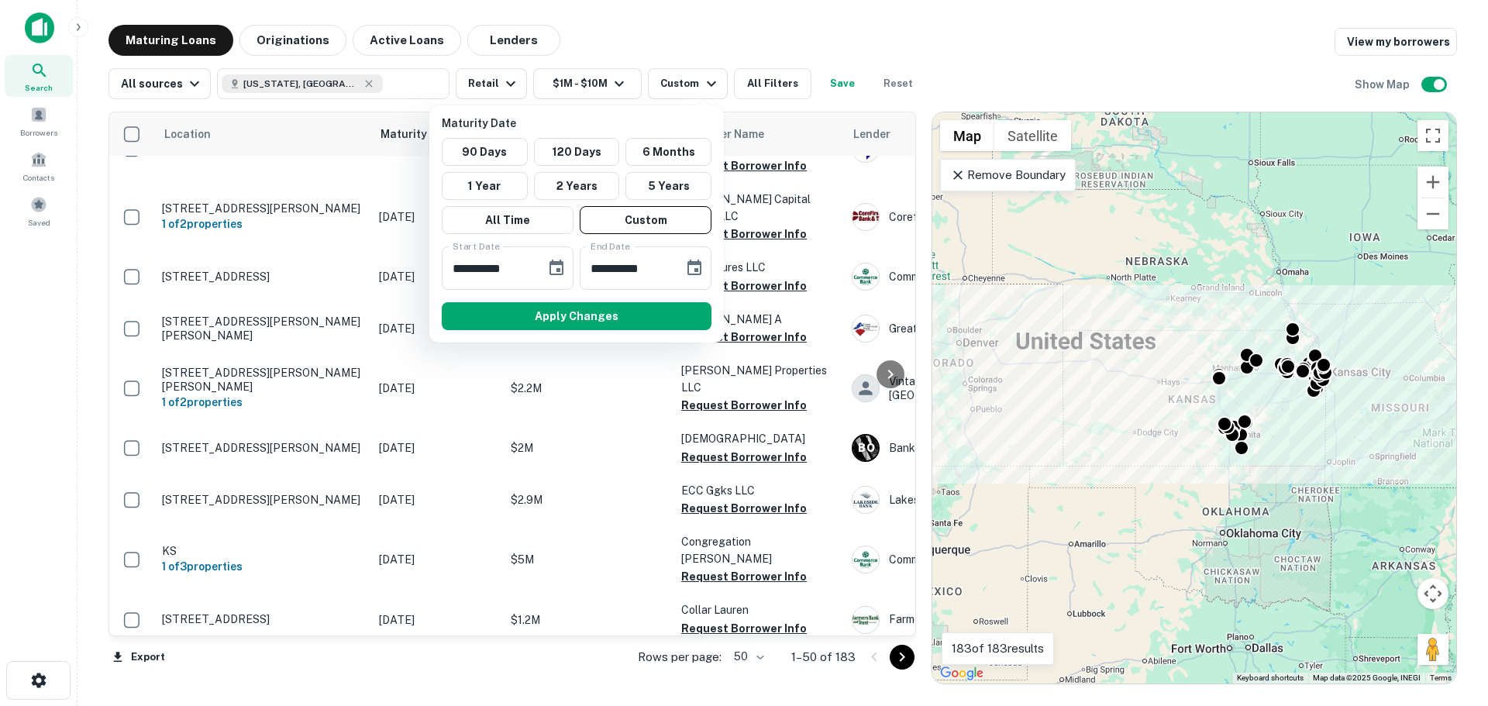
type input "**********"
click at [604, 308] on button "Apply Changes" at bounding box center [577, 316] width 270 height 28
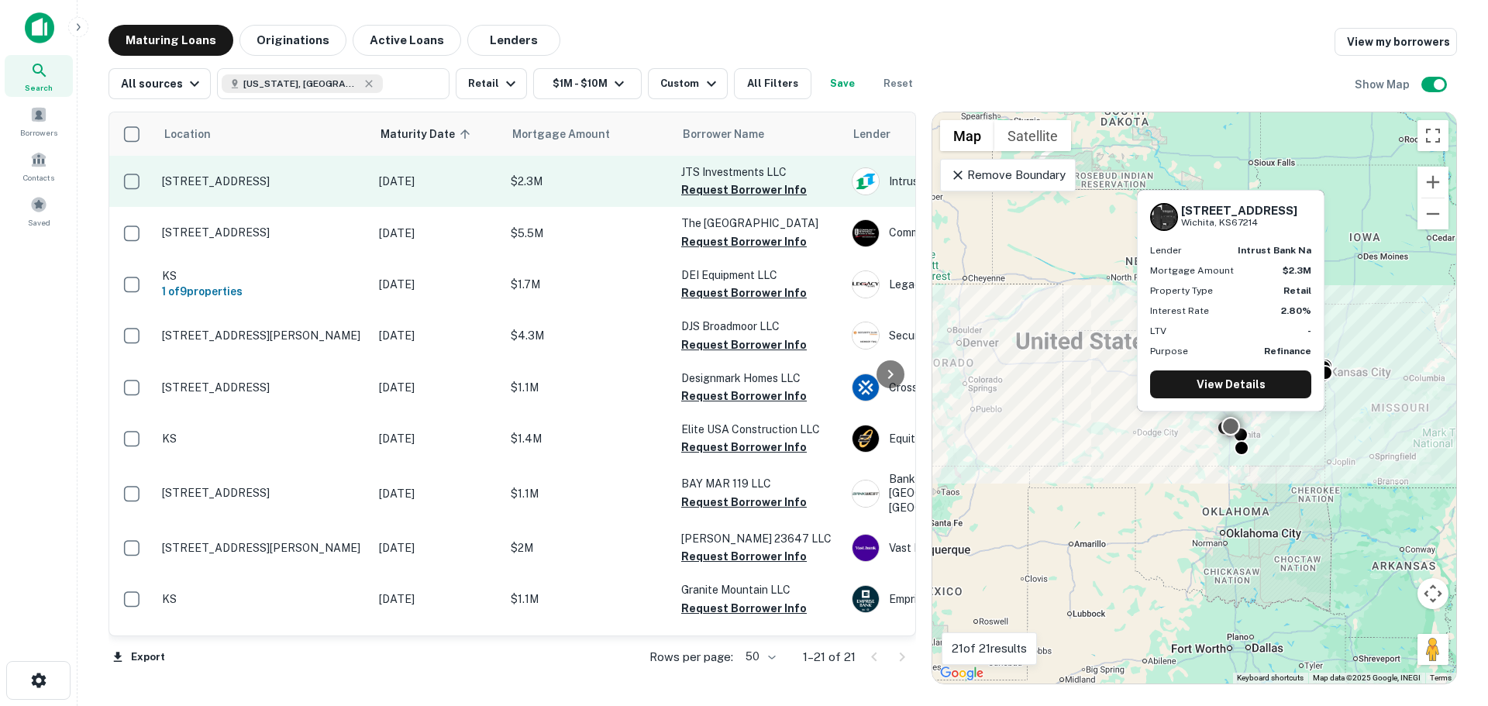
click at [298, 184] on p "3111 E Central Ave Wichita, KS67214" at bounding box center [262, 181] width 201 height 14
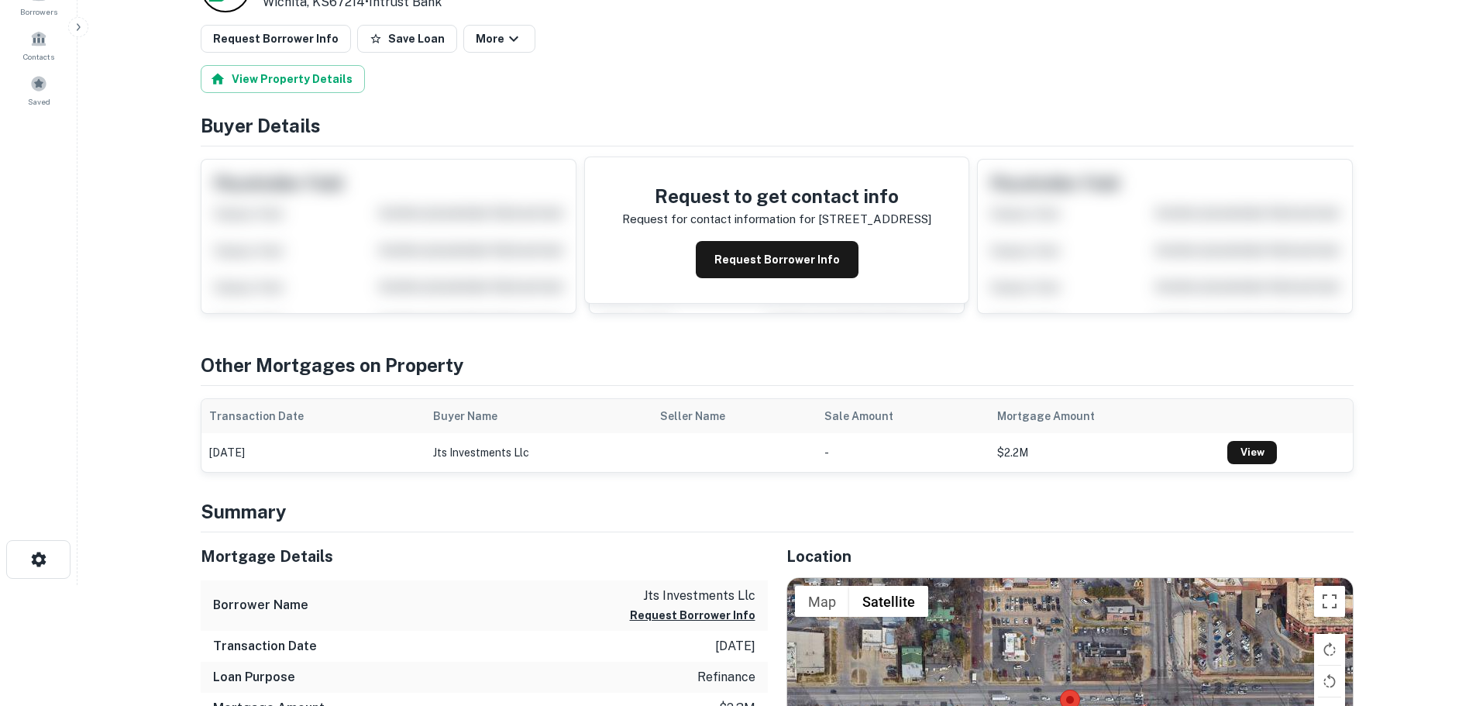
scroll to position [465, 0]
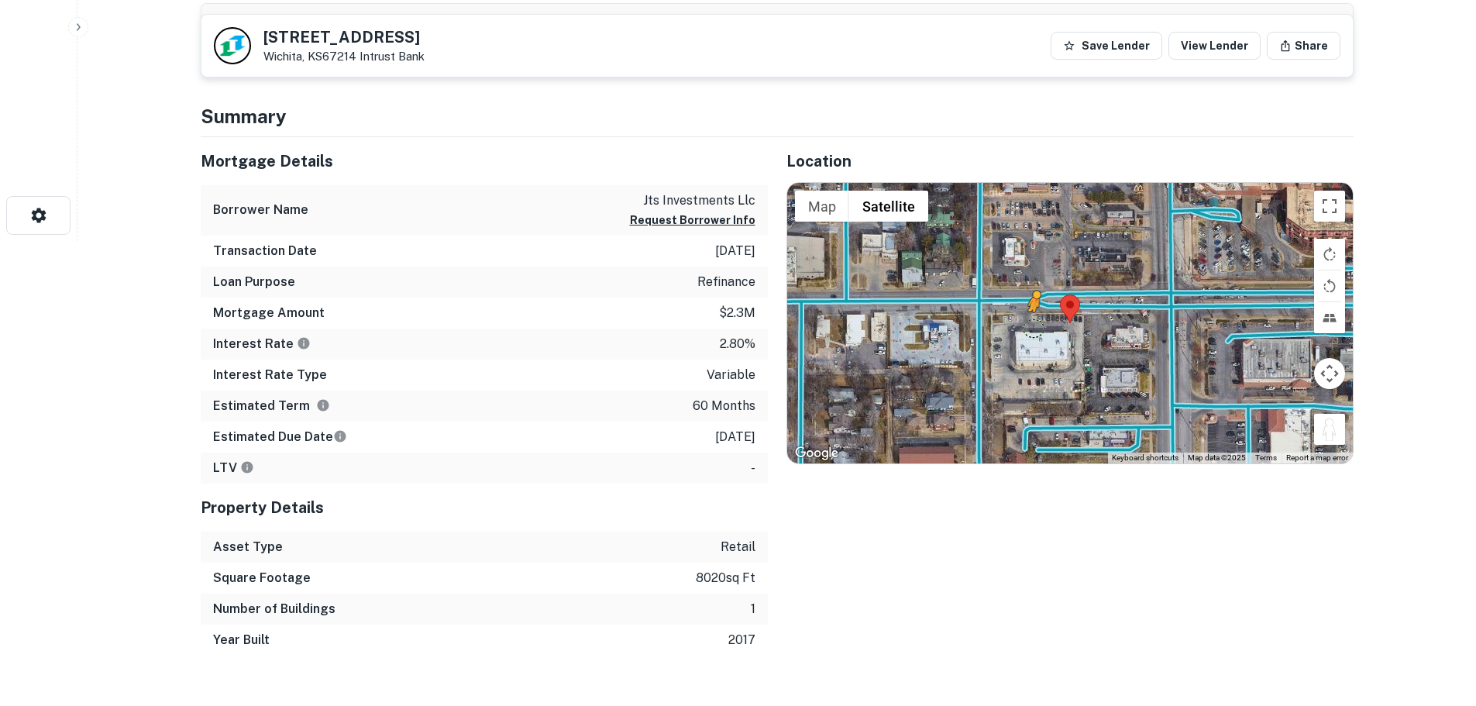
drag, startPoint x: 1335, startPoint y: 439, endPoint x: 1034, endPoint y: 328, distance: 320.4
click at [1034, 328] on div "To activate drag with keyboard, press Alt + Enter. Once in keyboard drag state,…" at bounding box center [1070, 323] width 566 height 280
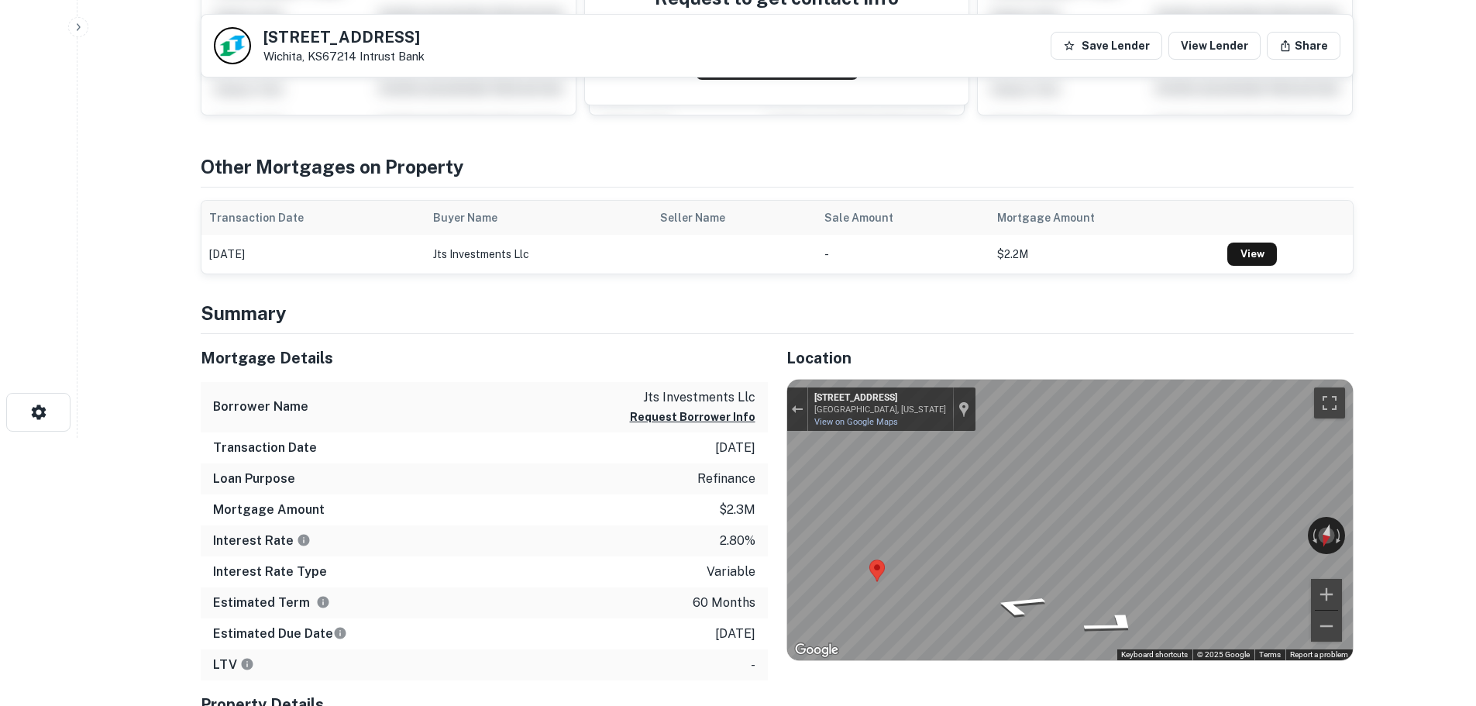
scroll to position [77, 0]
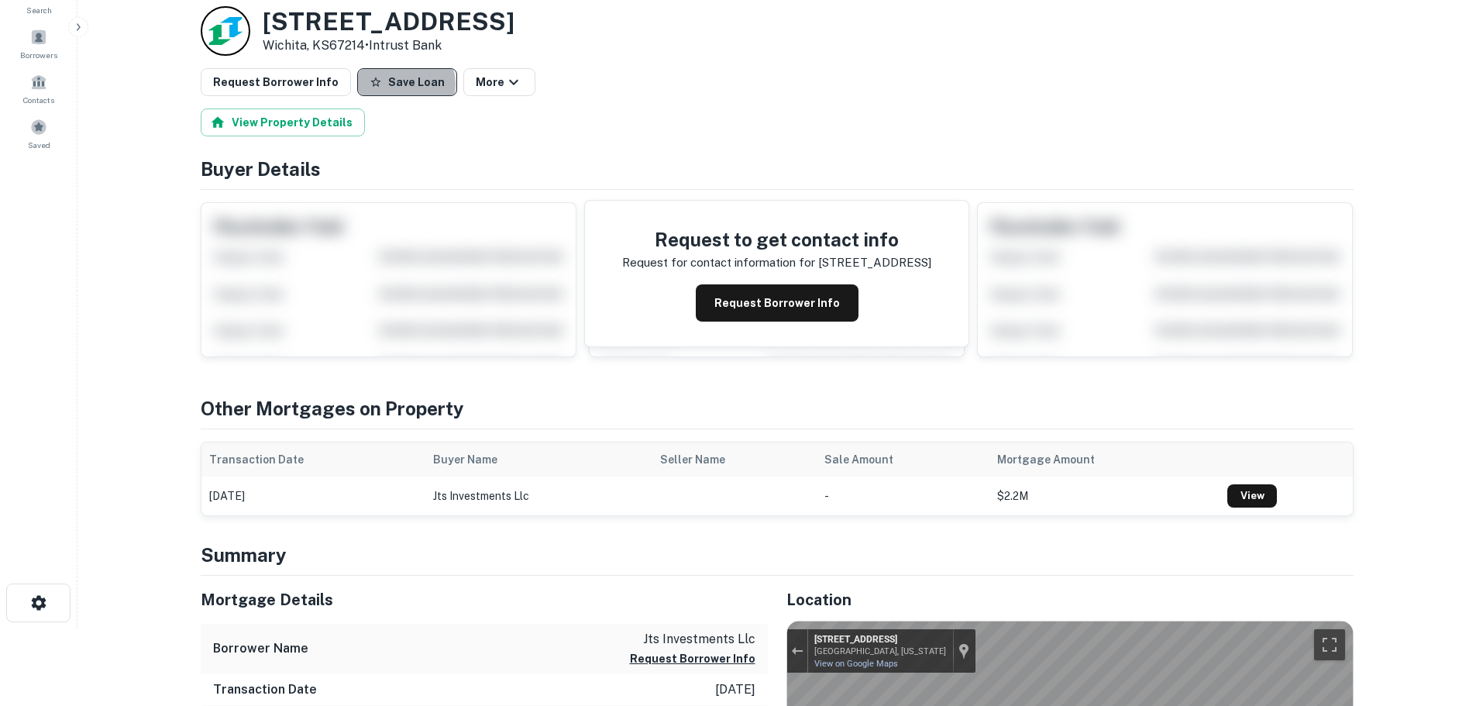
click at [395, 84] on button "Save Loan" at bounding box center [407, 82] width 100 height 28
click at [281, 85] on button "Request Borrower Info" at bounding box center [276, 82] width 150 height 28
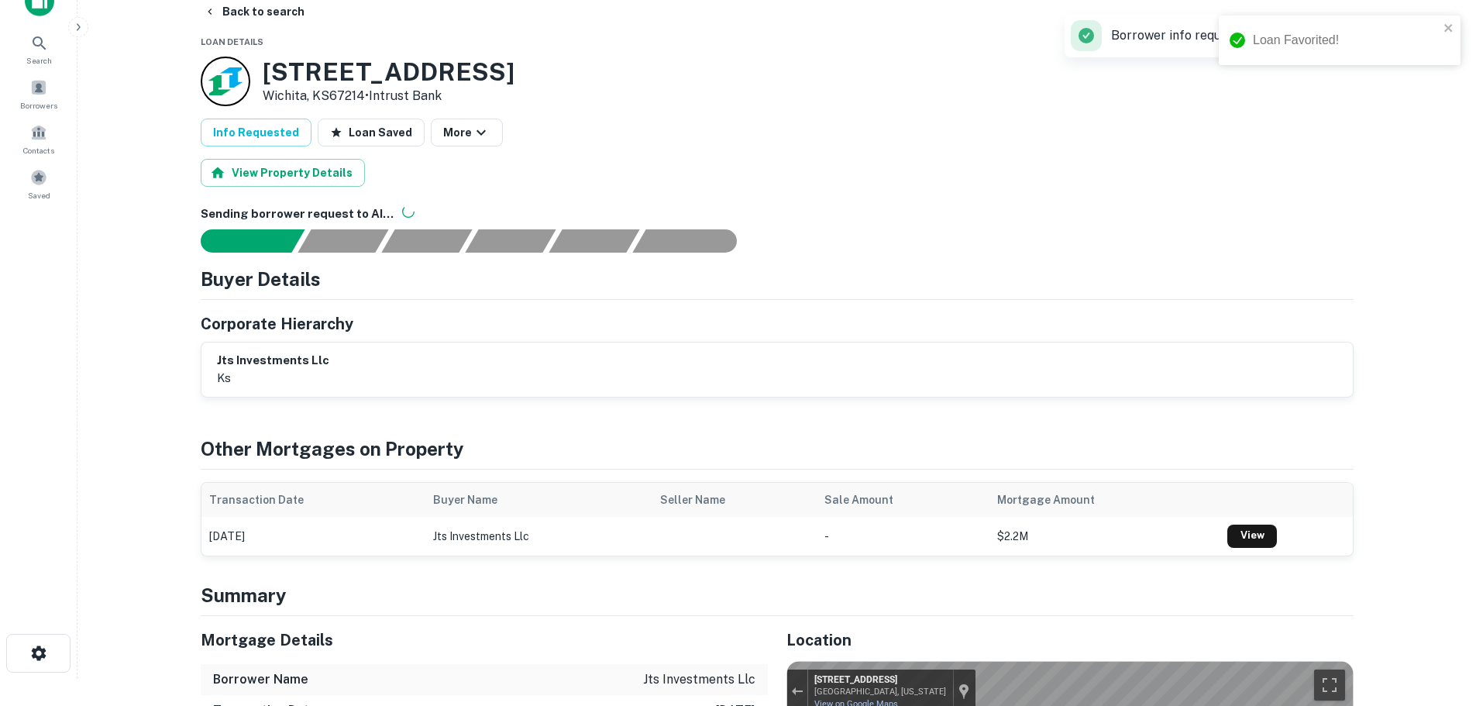
scroll to position [0, 0]
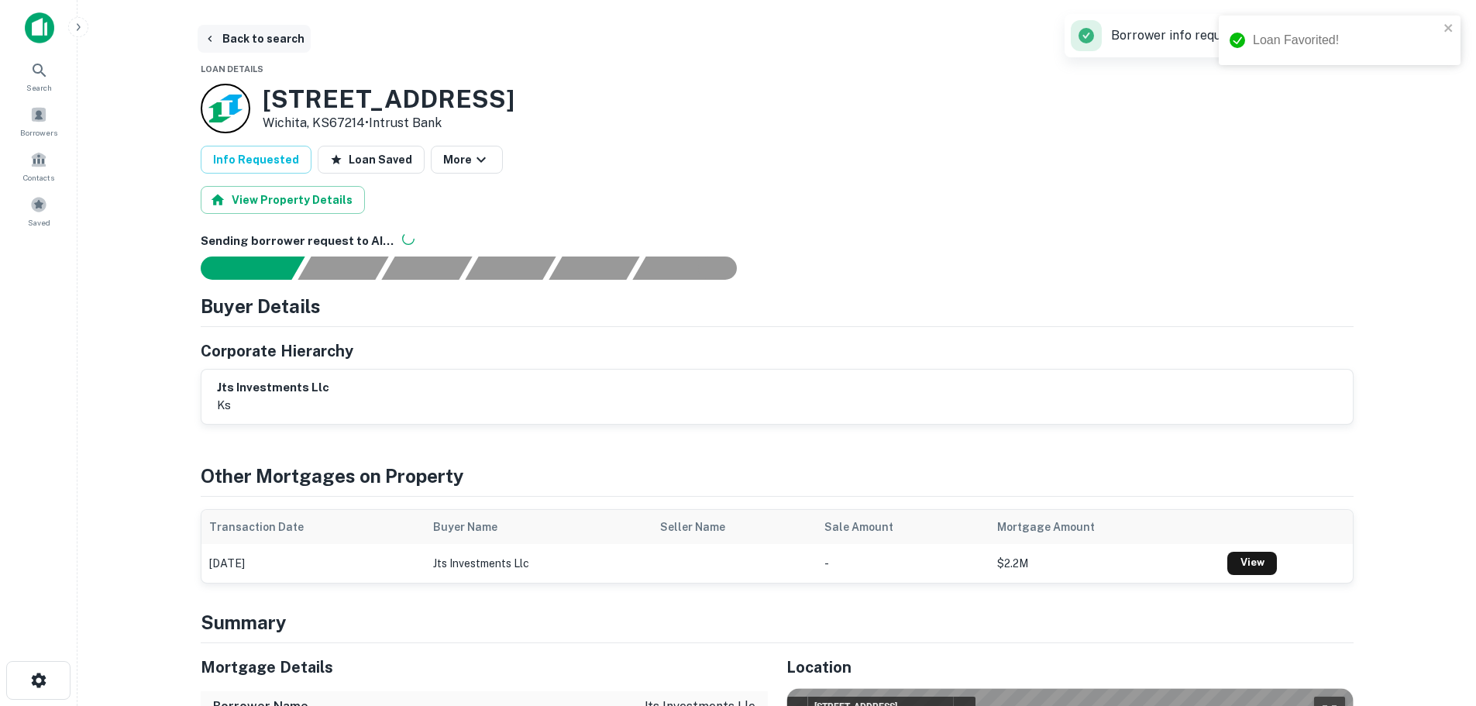
click at [256, 41] on button "Back to search" at bounding box center [254, 39] width 113 height 28
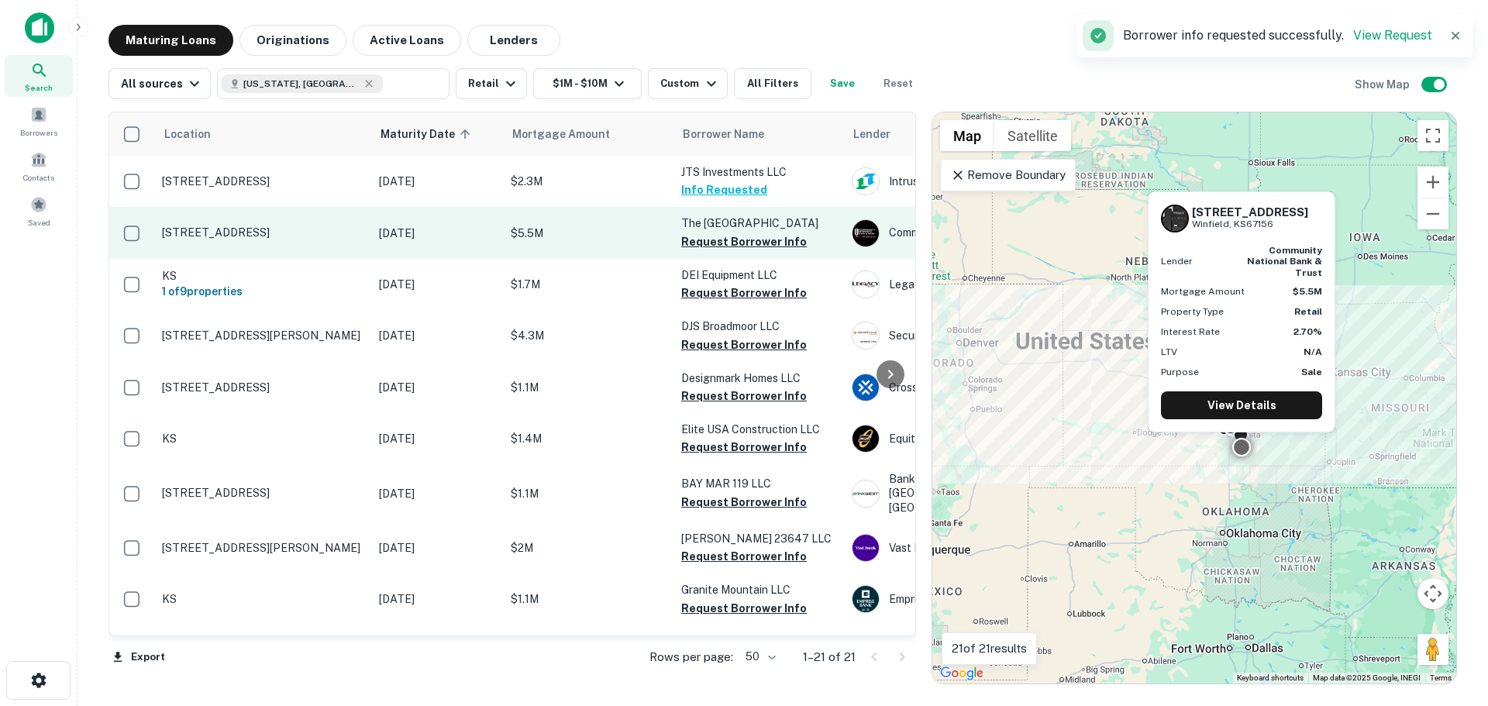
click at [249, 235] on p "1112 Main St Winfield, KS67156" at bounding box center [262, 232] width 201 height 14
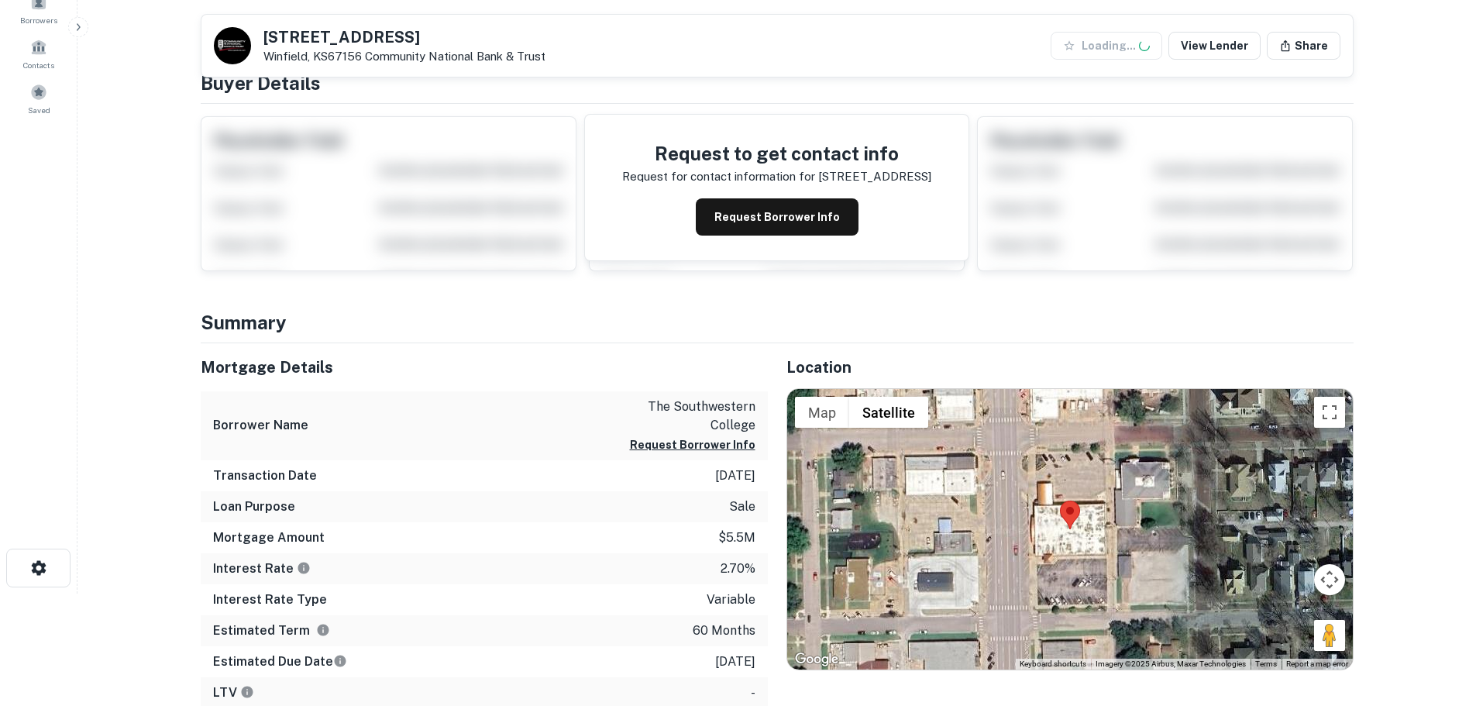
scroll to position [232, 0]
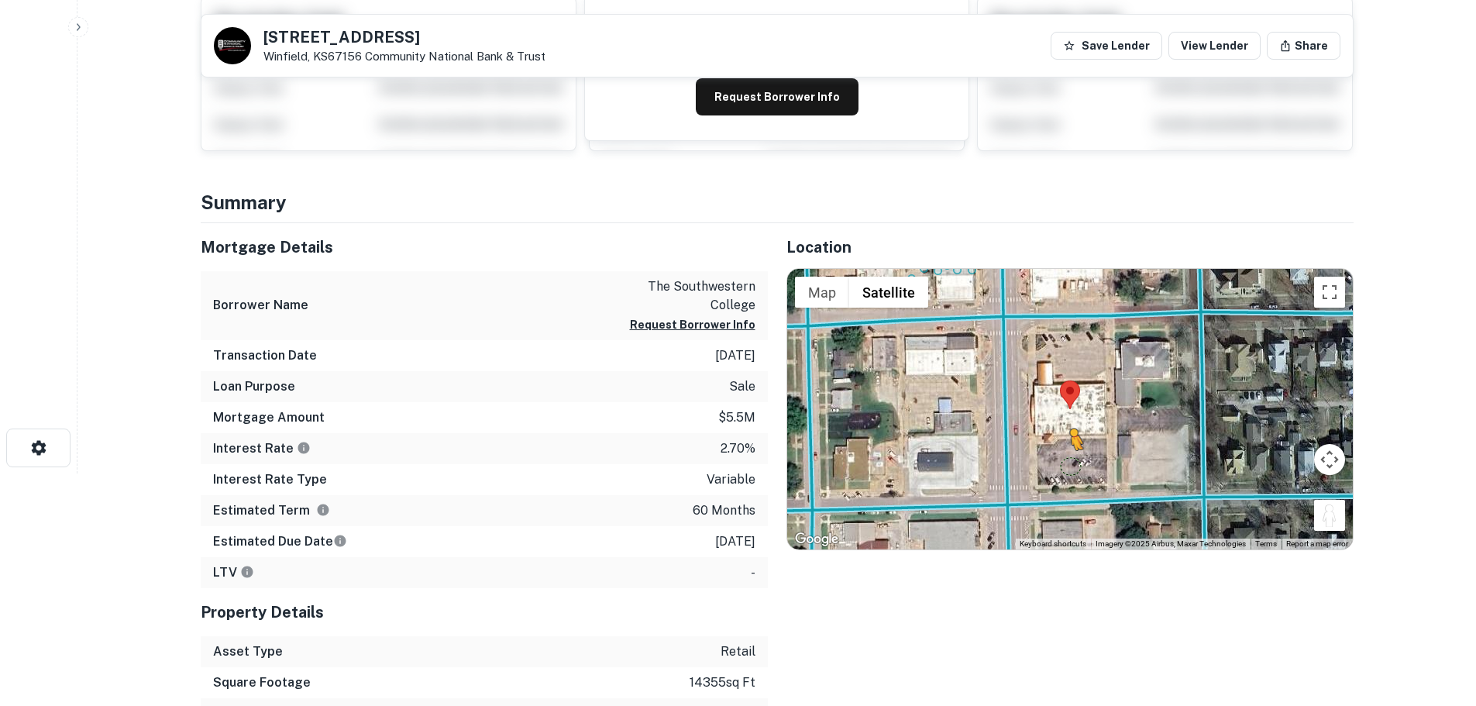
drag, startPoint x: 1328, startPoint y: 514, endPoint x: 1070, endPoint y: 466, distance: 262.3
click at [1070, 466] on div "To activate drag with keyboard, press Alt + Enter. Once in keyboard drag state,…" at bounding box center [1070, 409] width 566 height 280
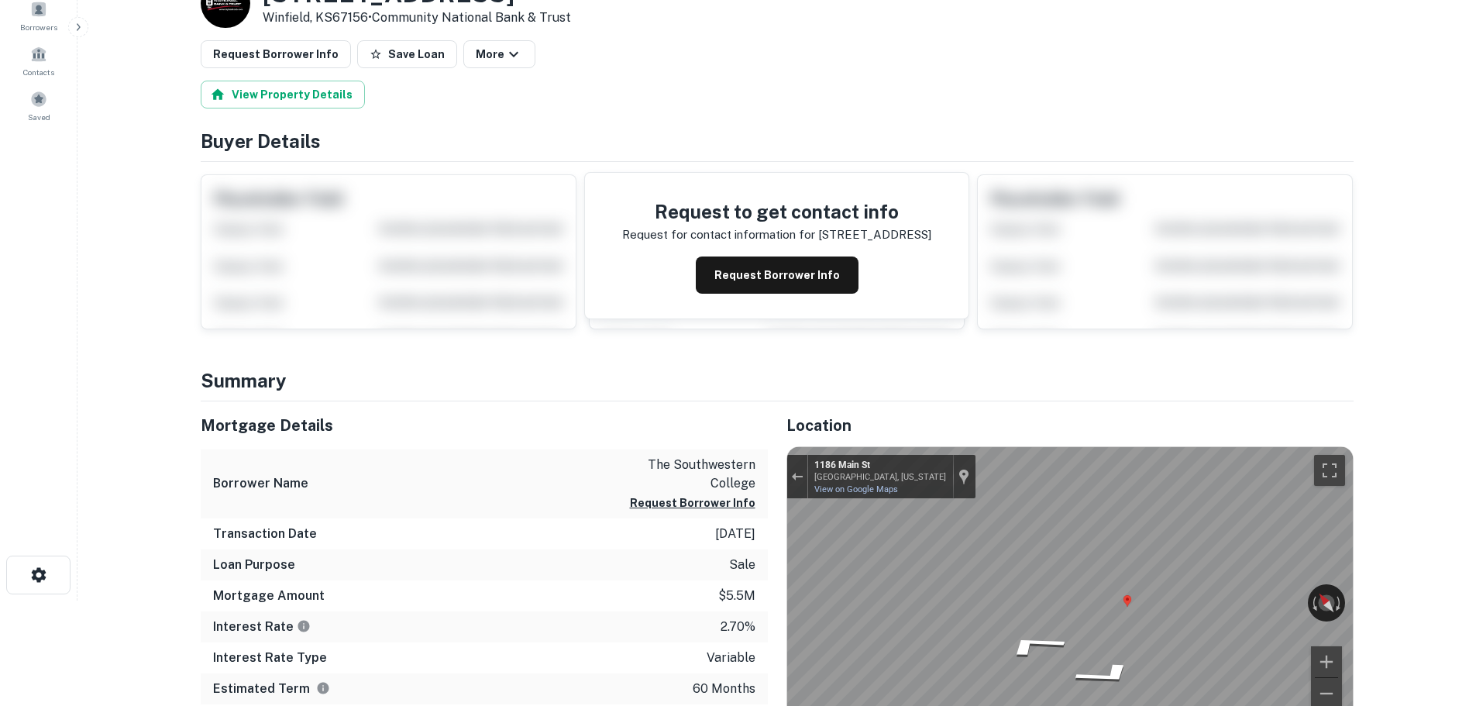
scroll to position [0, 0]
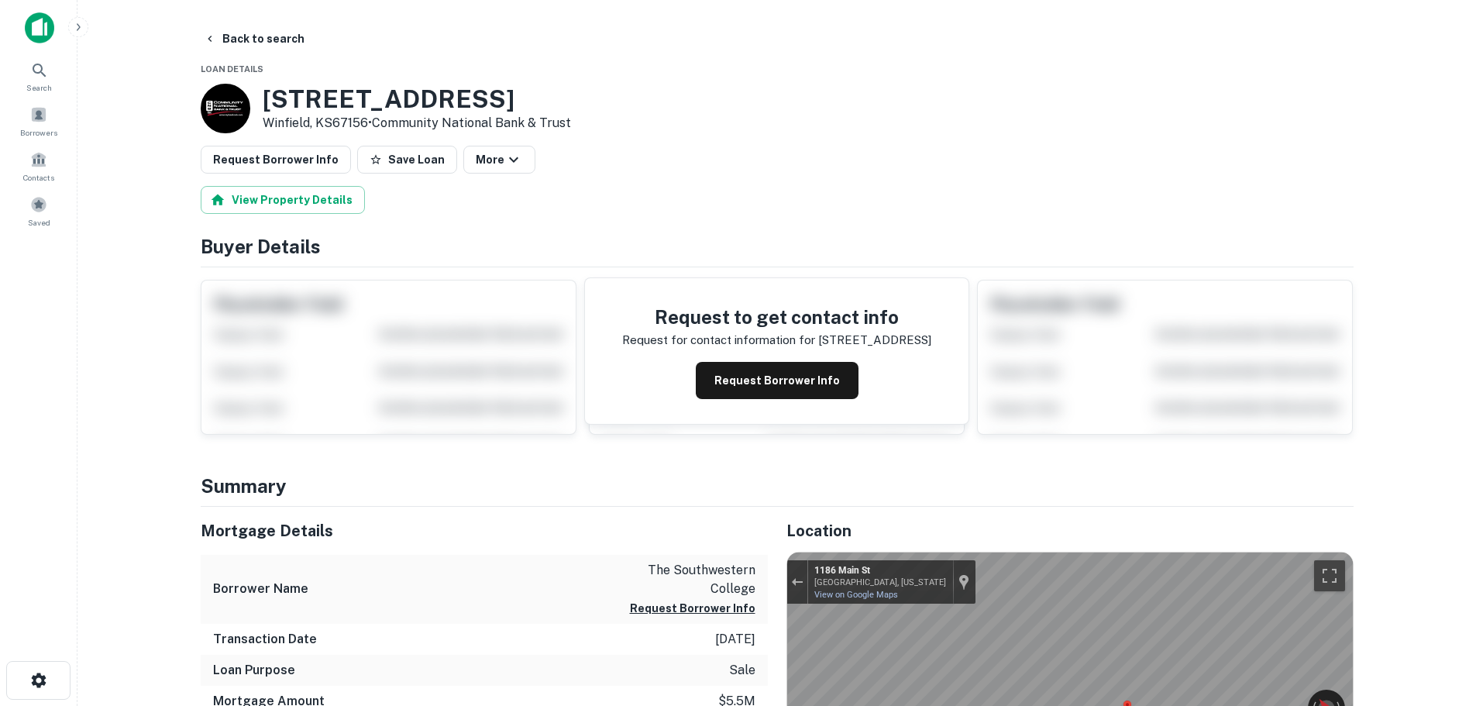
click at [367, 97] on h3 "1112 Main St" at bounding box center [417, 98] width 308 height 29
copy h3 "1112 Main St"
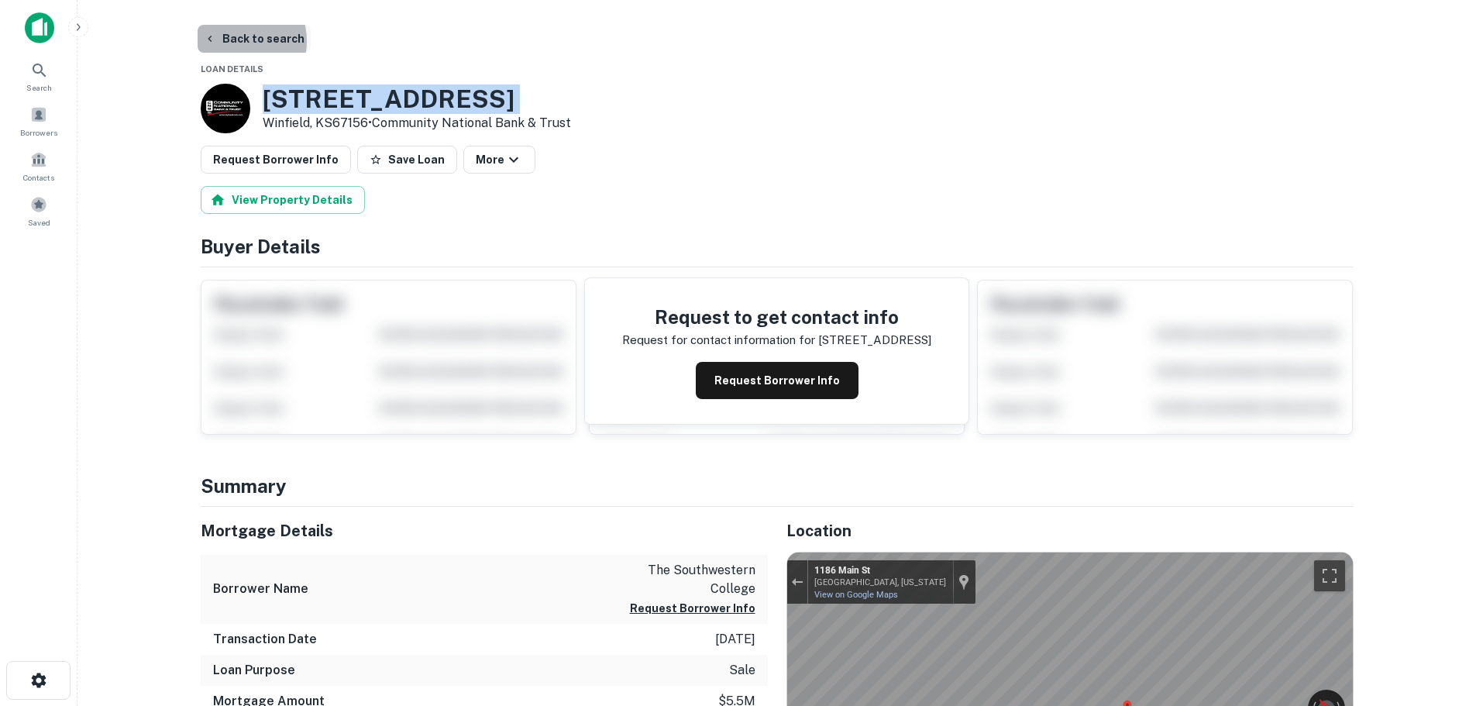
click at [230, 41] on button "Back to search" at bounding box center [254, 39] width 113 height 28
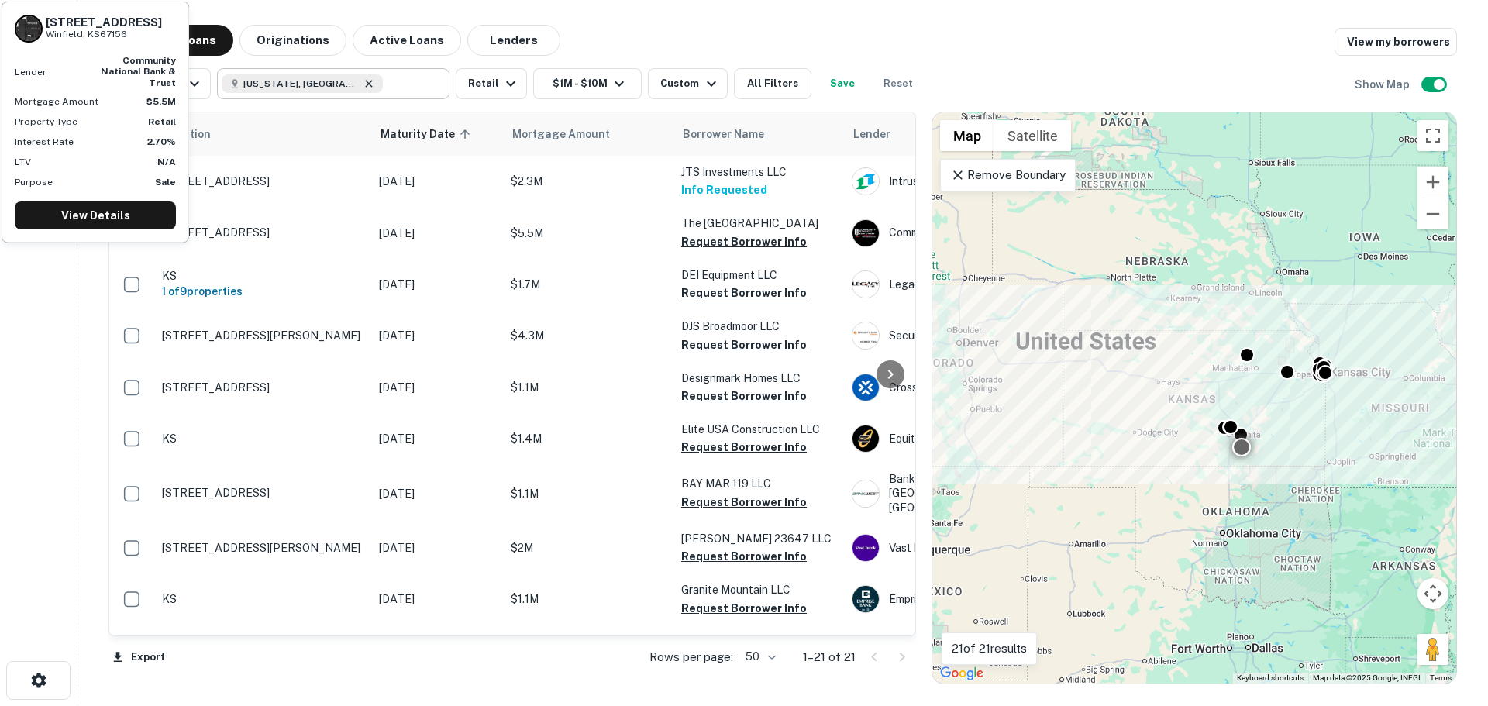
click at [363, 84] on icon at bounding box center [369, 83] width 12 height 12
type input "**********"
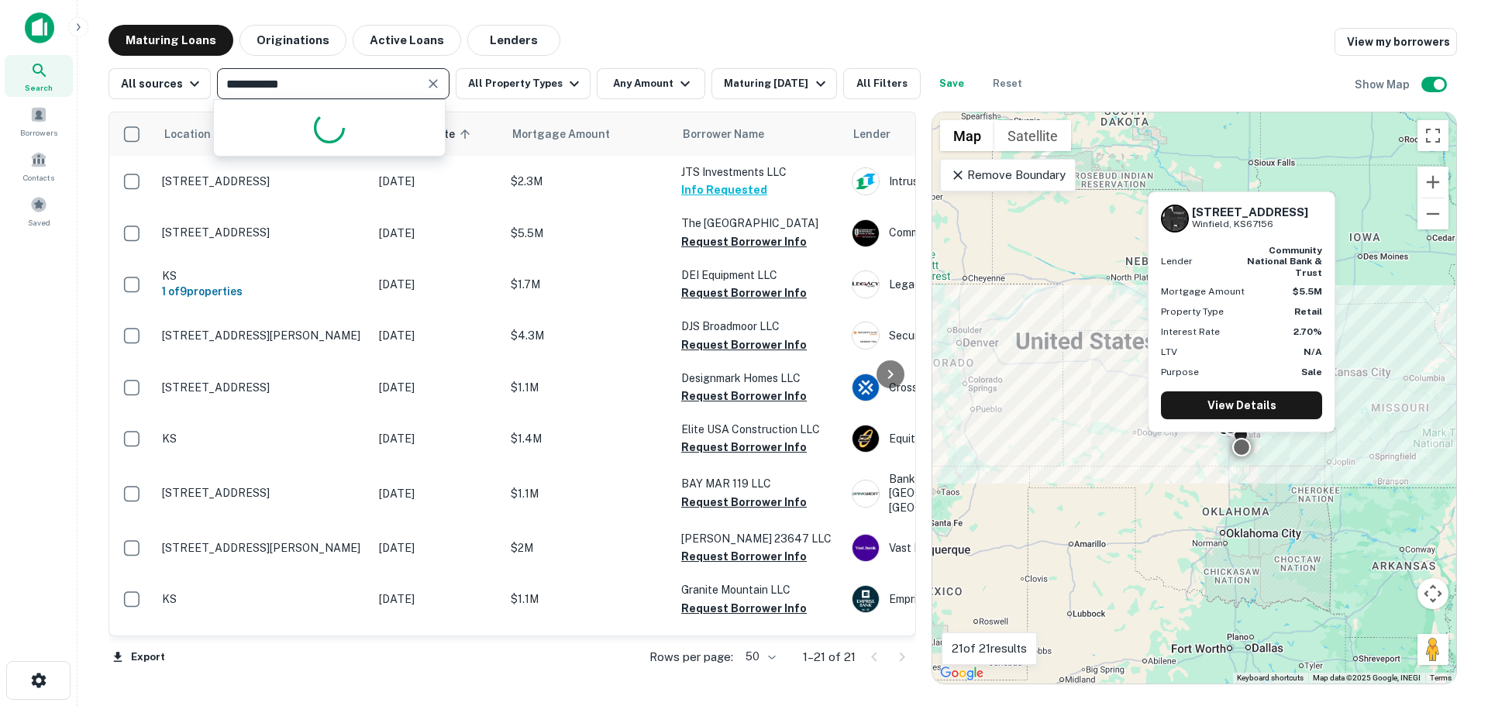
click at [306, 84] on input "**********" at bounding box center [321, 84] width 198 height 22
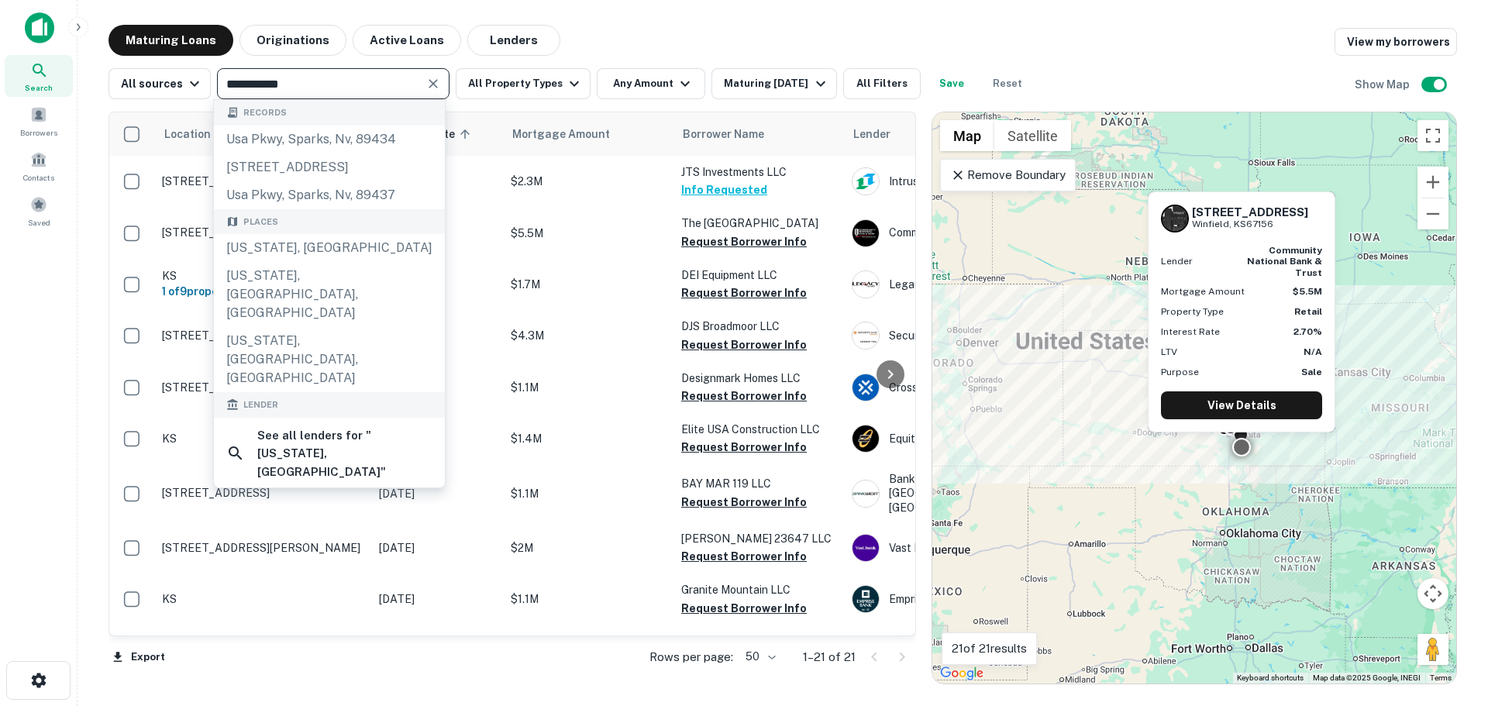
click at [433, 85] on icon "Clear" at bounding box center [432, 83] width 15 height 15
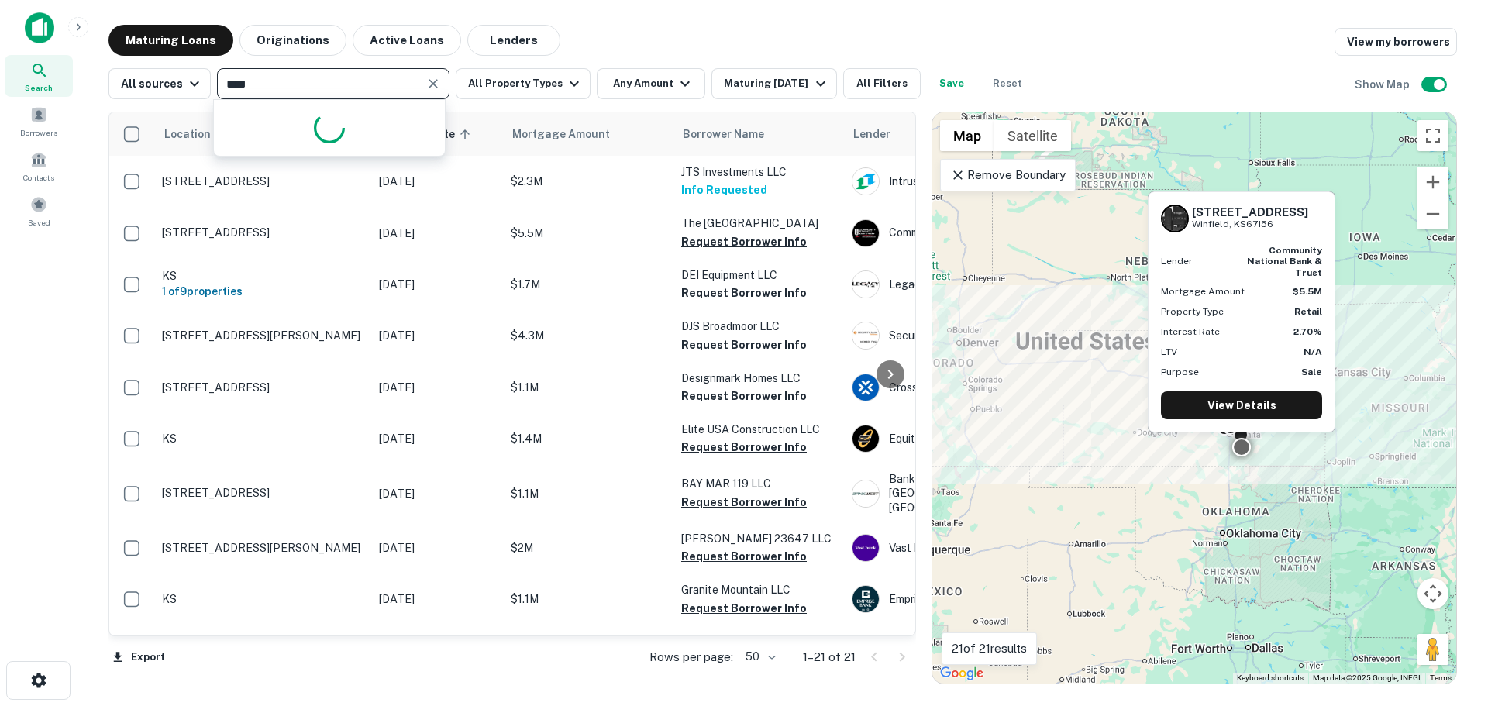
type input "*****"
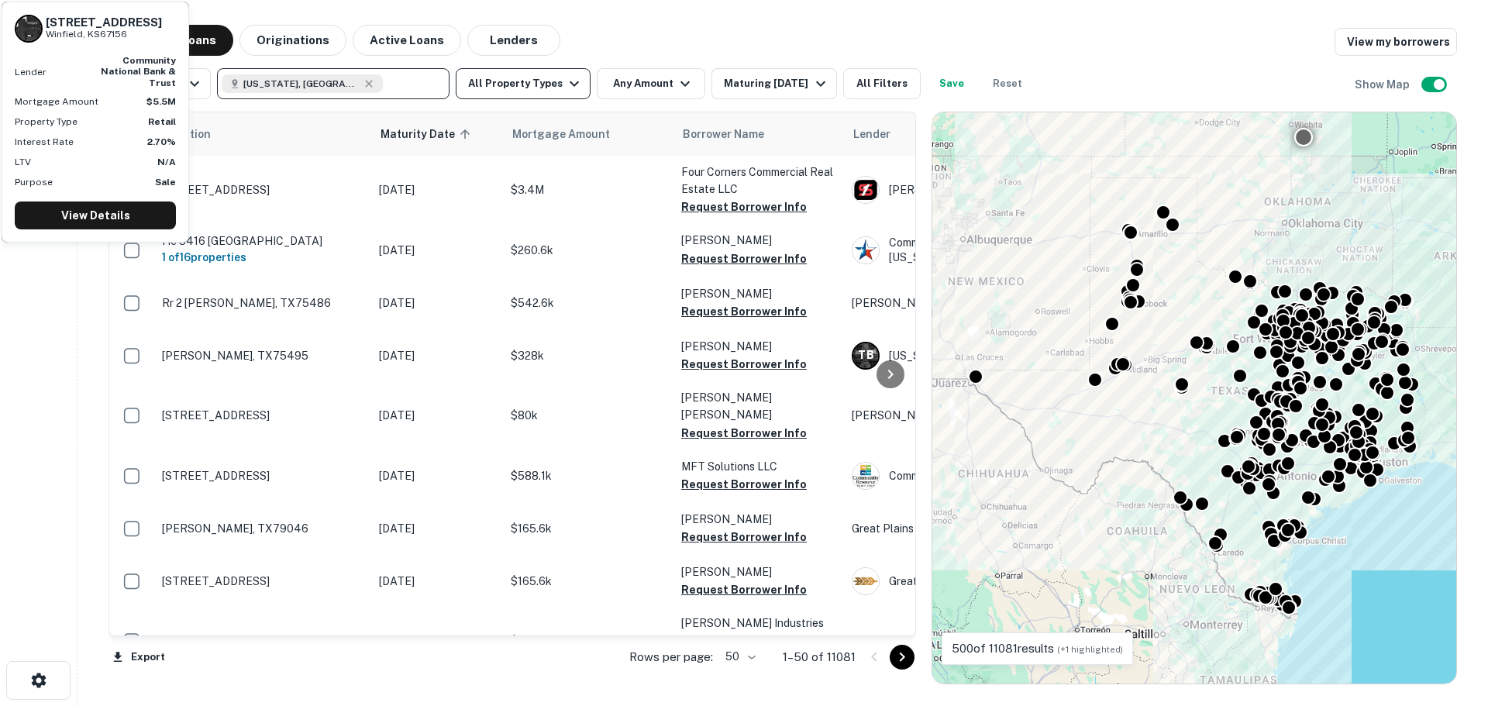
click at [532, 94] on button "All Property Types" at bounding box center [523, 83] width 135 height 31
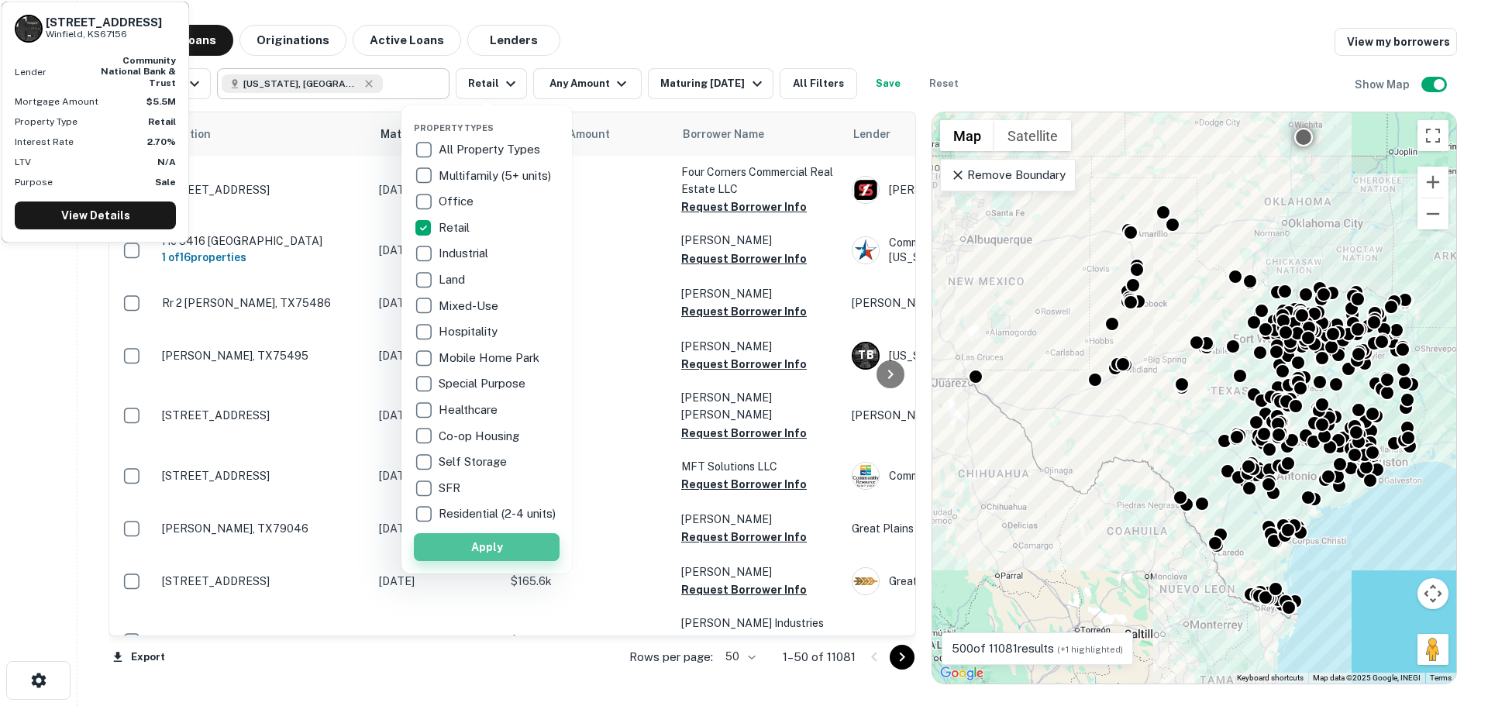
click at [483, 560] on button "Apply" at bounding box center [487, 547] width 146 height 28
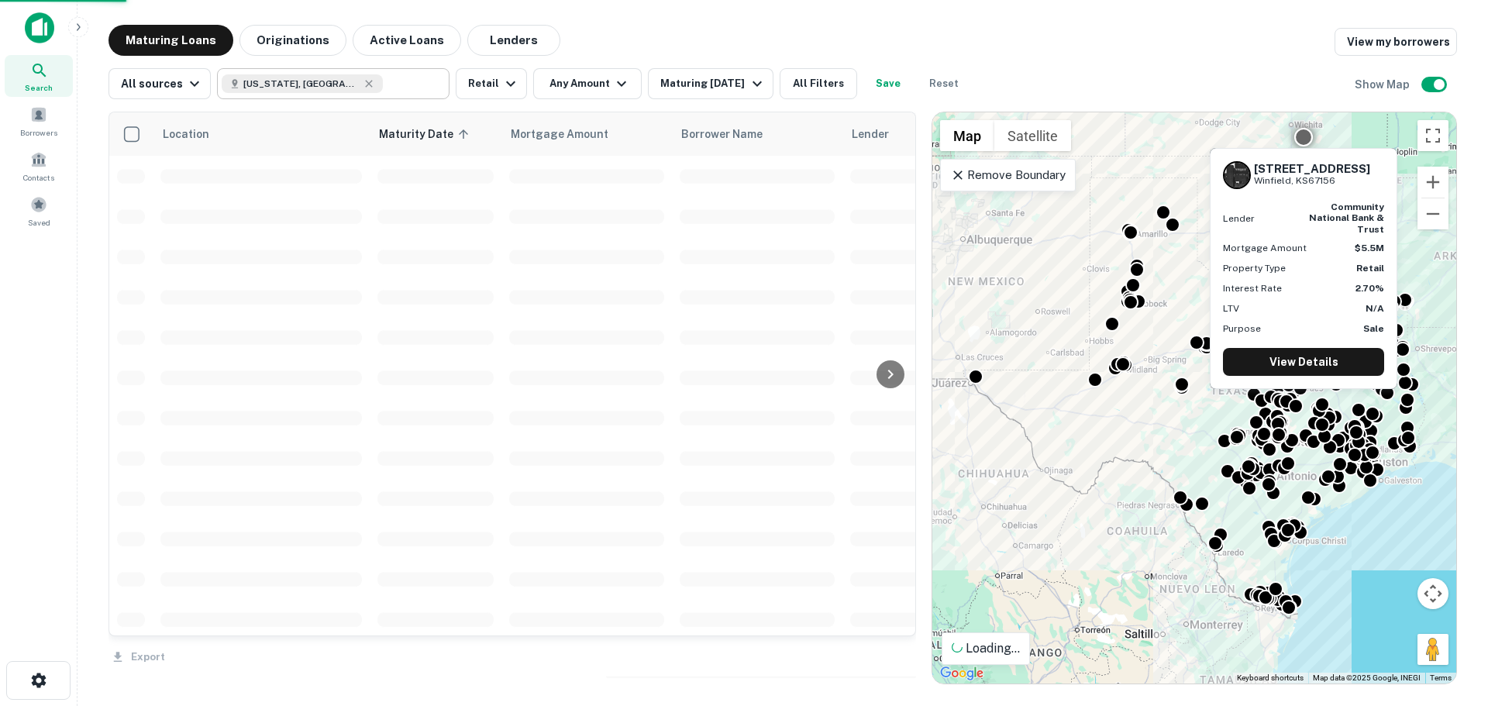
click at [613, 95] on div at bounding box center [744, 353] width 1488 height 706
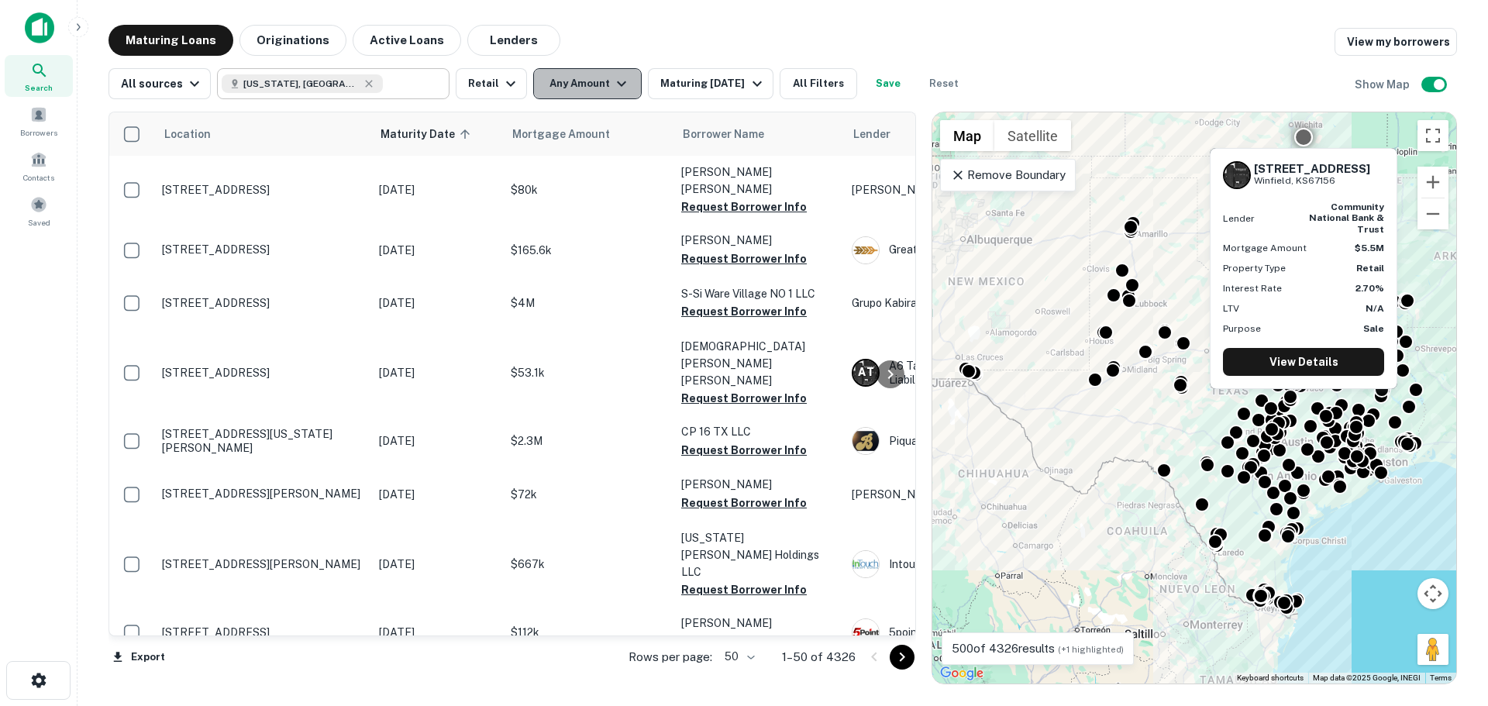
click at [604, 85] on button "Any Amount" at bounding box center [587, 83] width 108 height 31
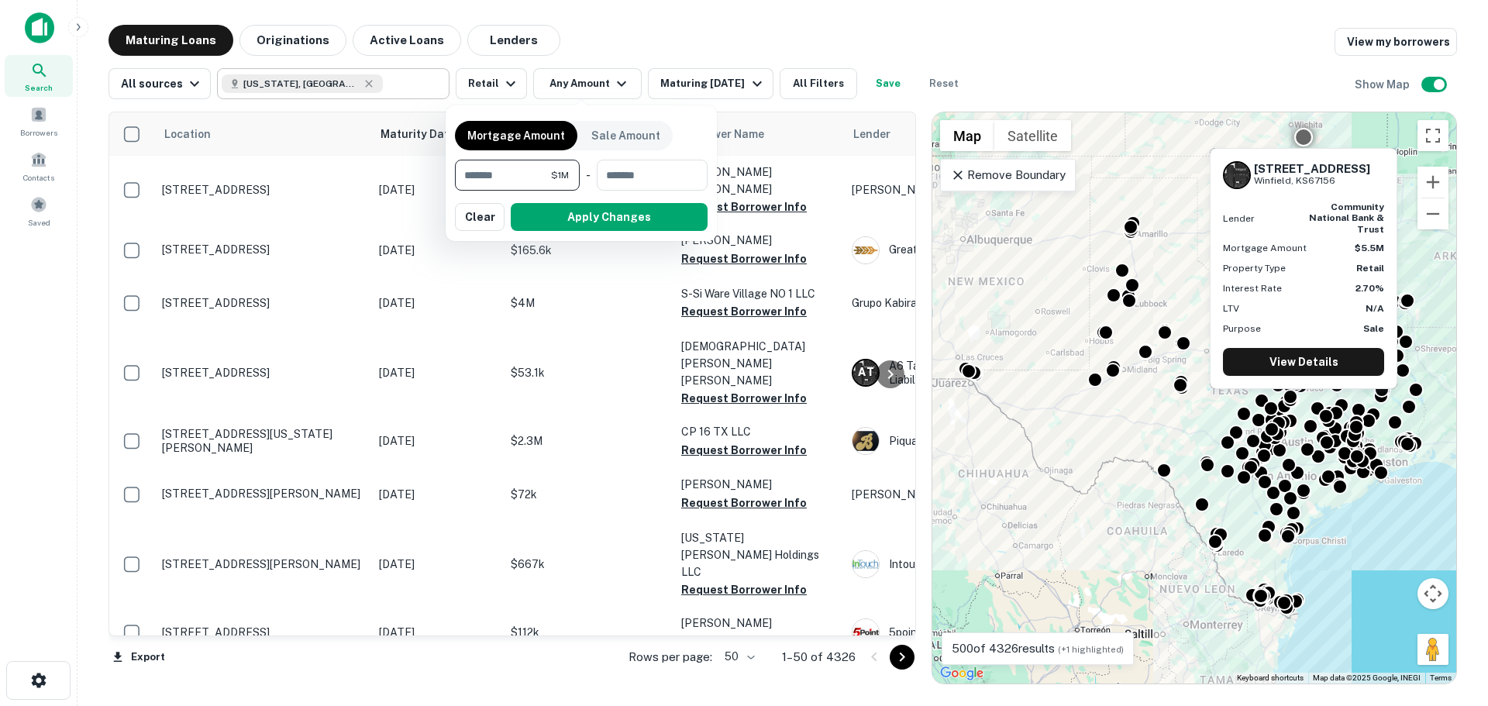
type input "*******"
type input "********"
click at [525, 208] on button "Apply Changes" at bounding box center [609, 217] width 197 height 28
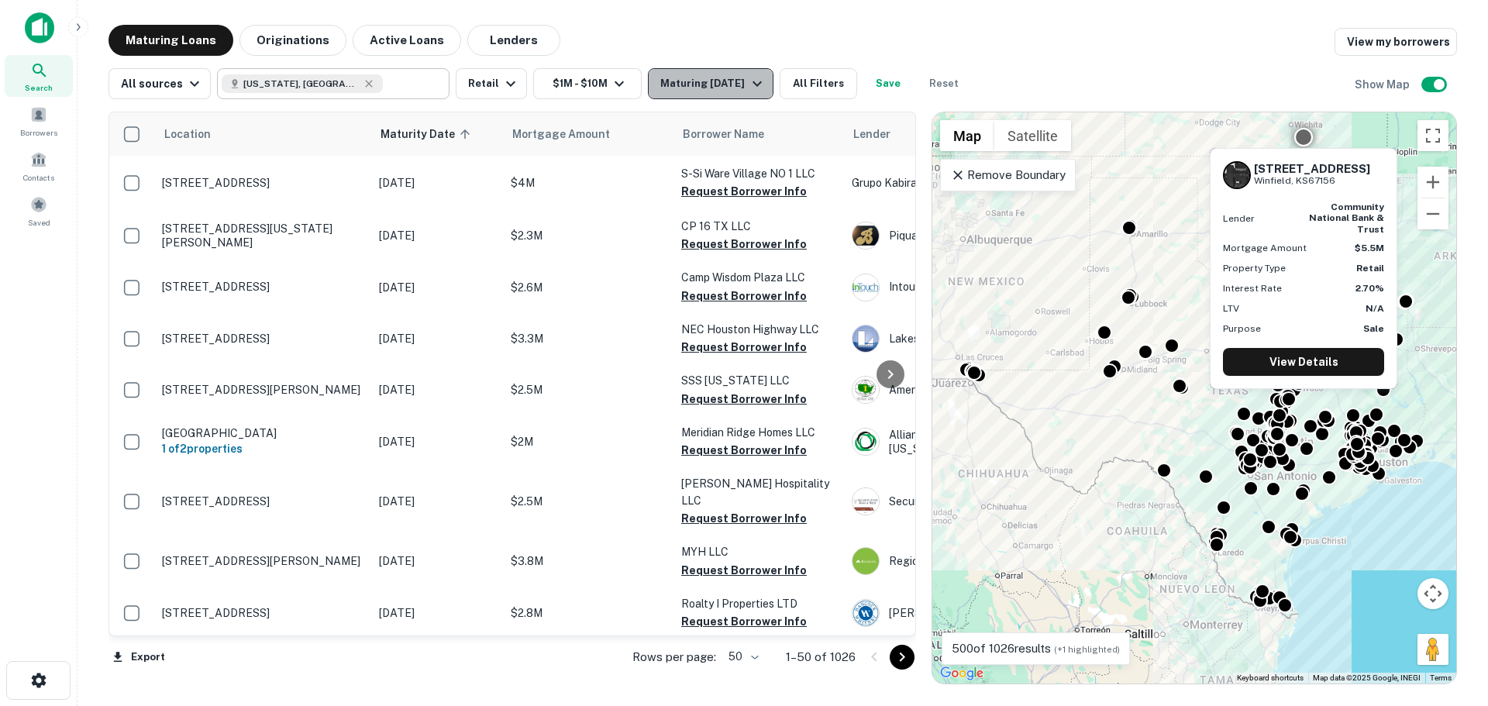
click at [756, 79] on div "Maturing In 6 Months" at bounding box center [712, 83] width 105 height 19
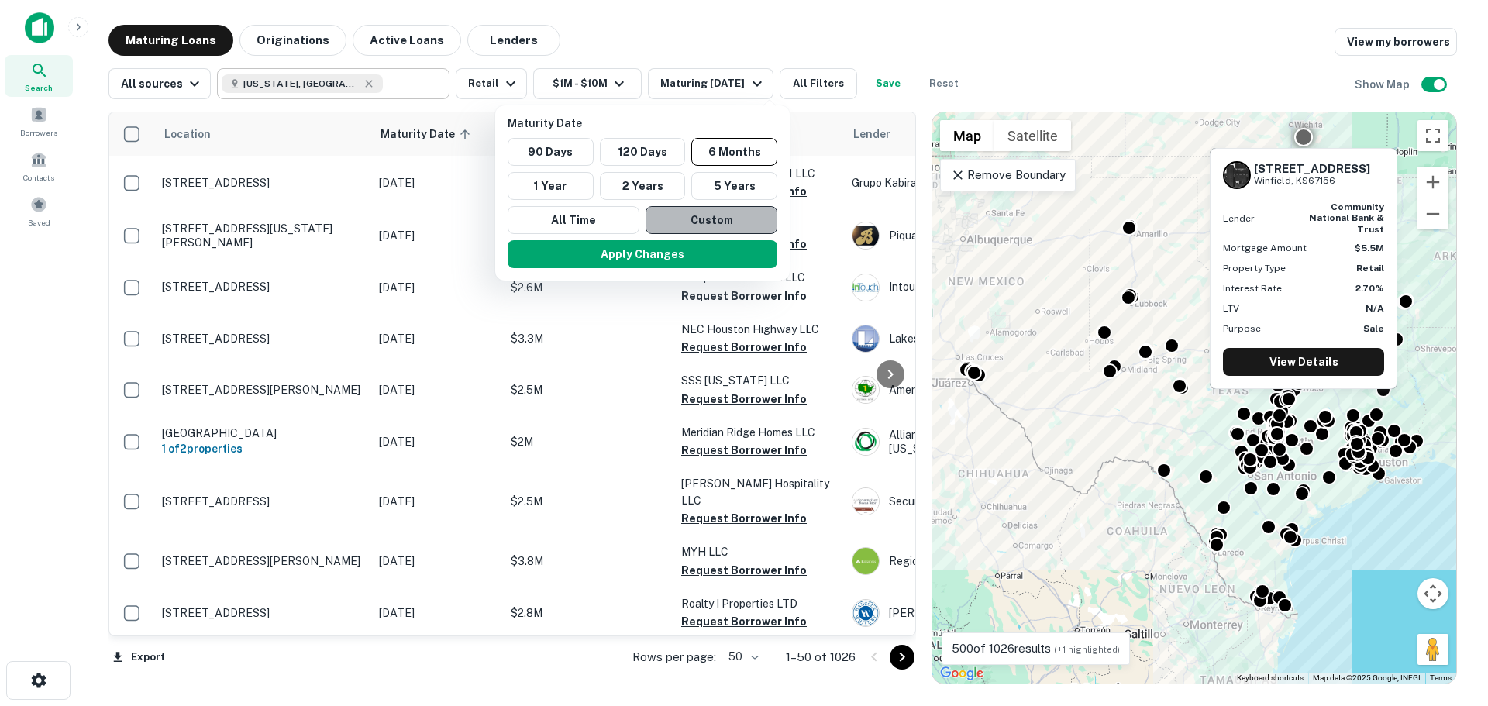
click at [694, 225] on button "Custom" at bounding box center [711, 220] width 132 height 28
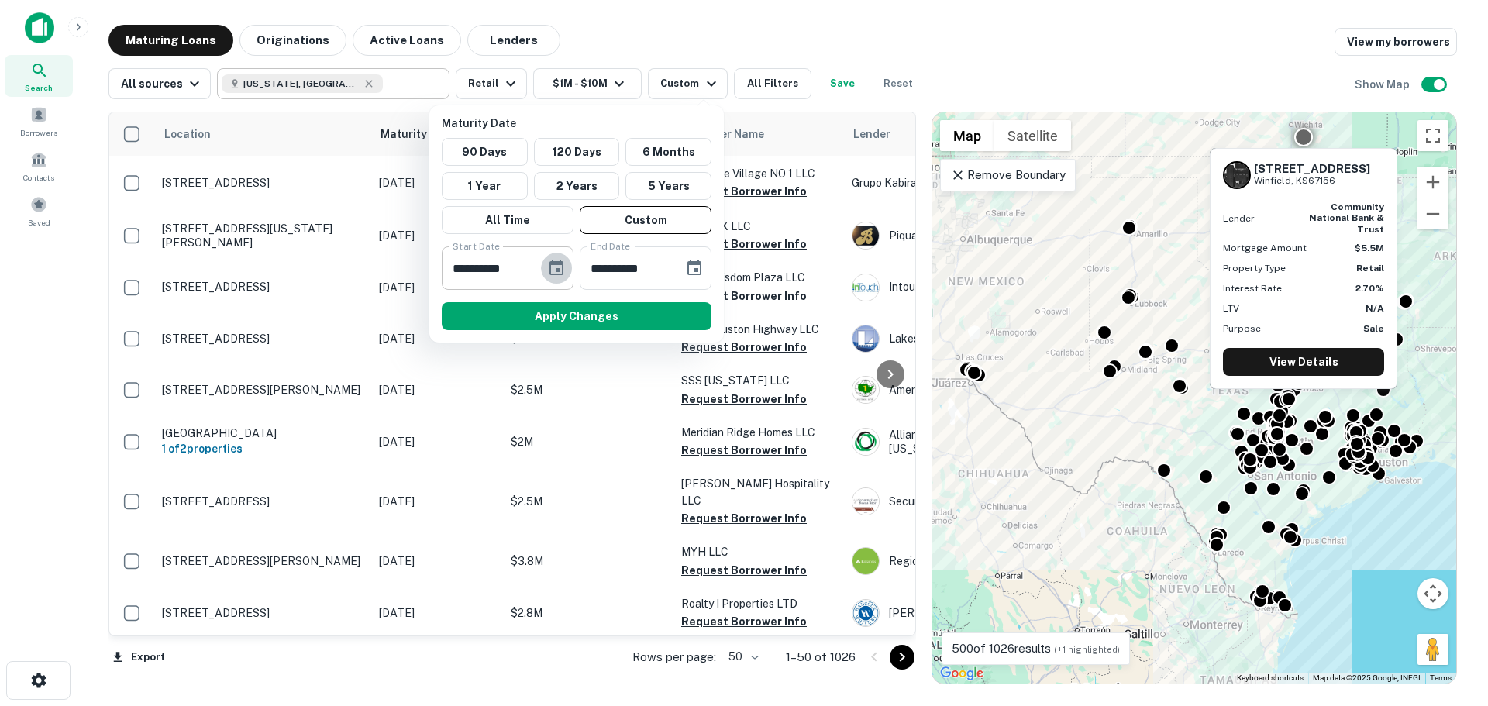
click at [552, 260] on icon "Choose date, selected date is Feb 15, 2025" at bounding box center [556, 267] width 14 height 15
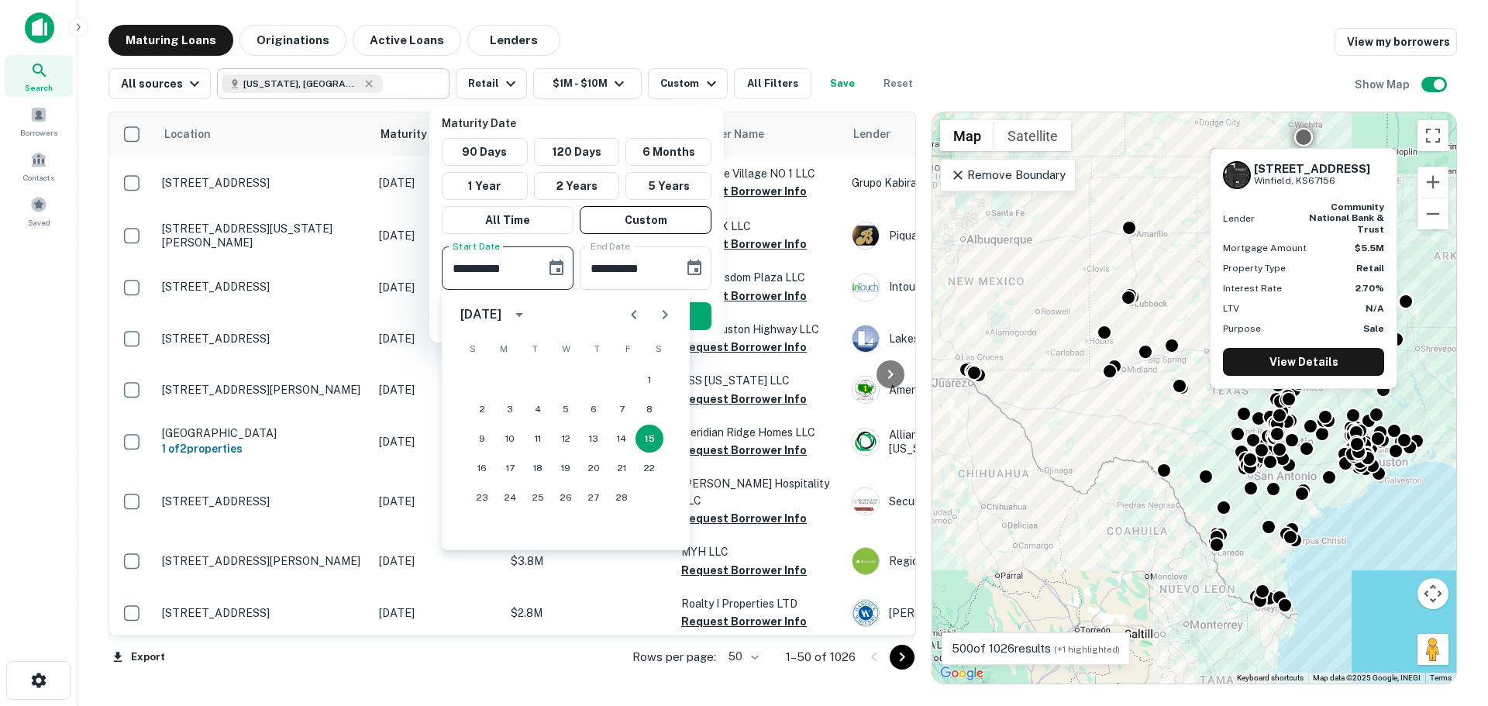
click at [666, 308] on icon "Next month" at bounding box center [664, 314] width 19 height 19
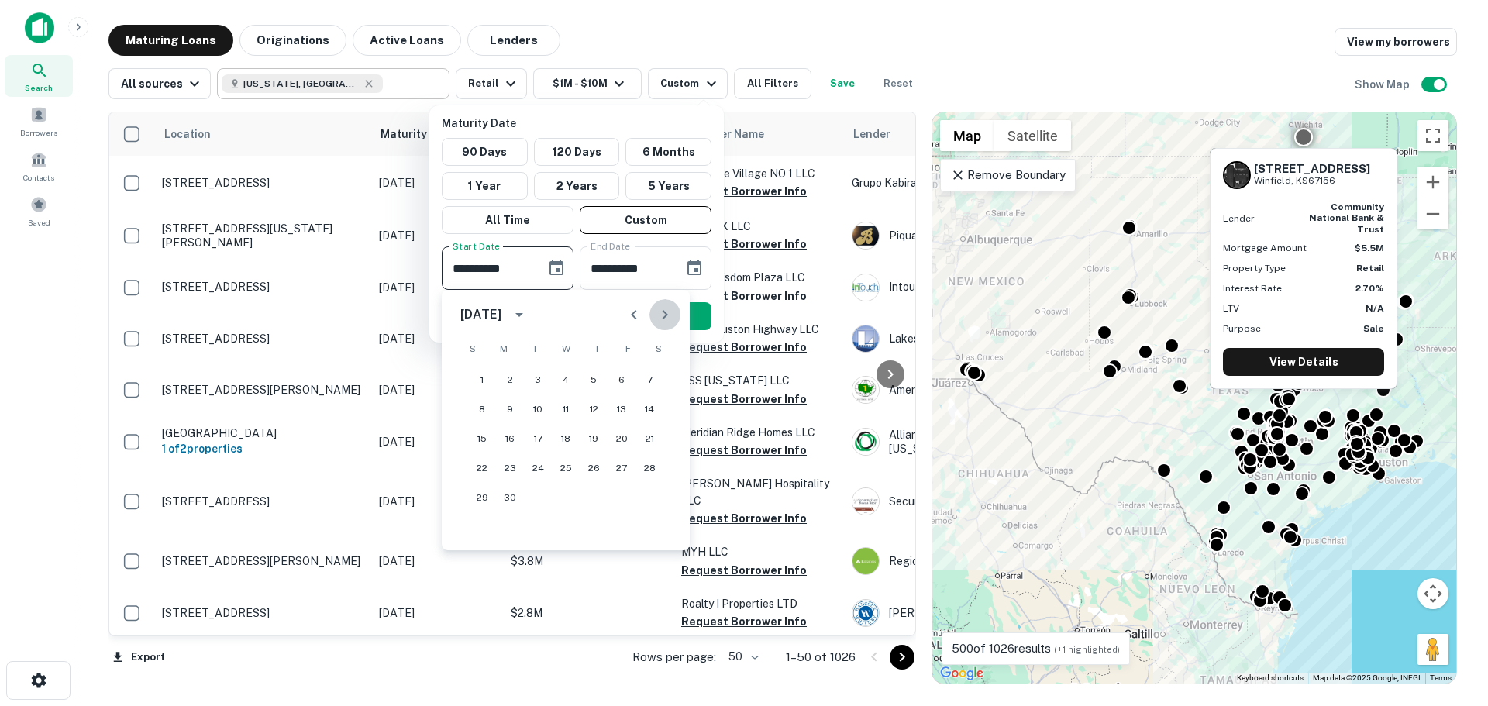
click at [666, 308] on icon "Next month" at bounding box center [664, 314] width 19 height 19
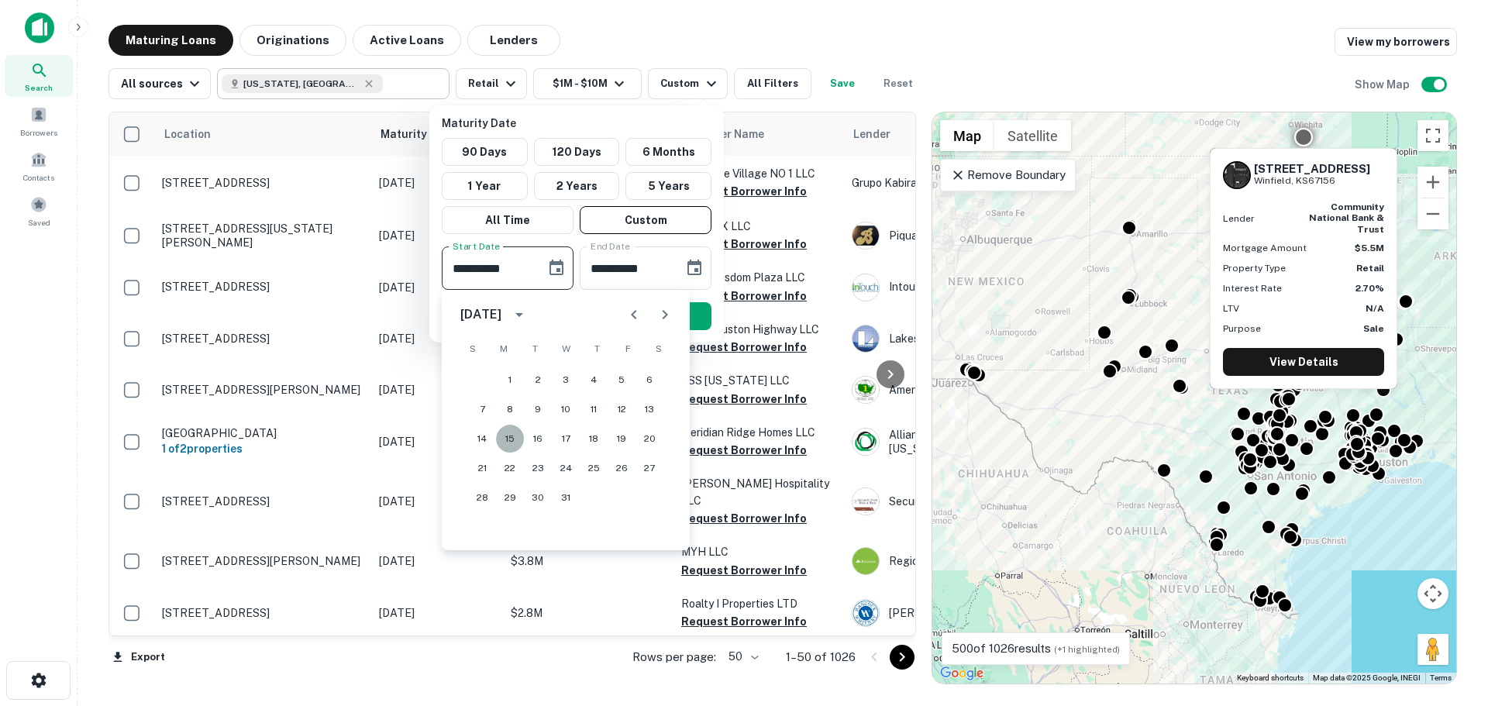
click at [516, 432] on button "15" at bounding box center [510, 439] width 28 height 28
type input "**********"
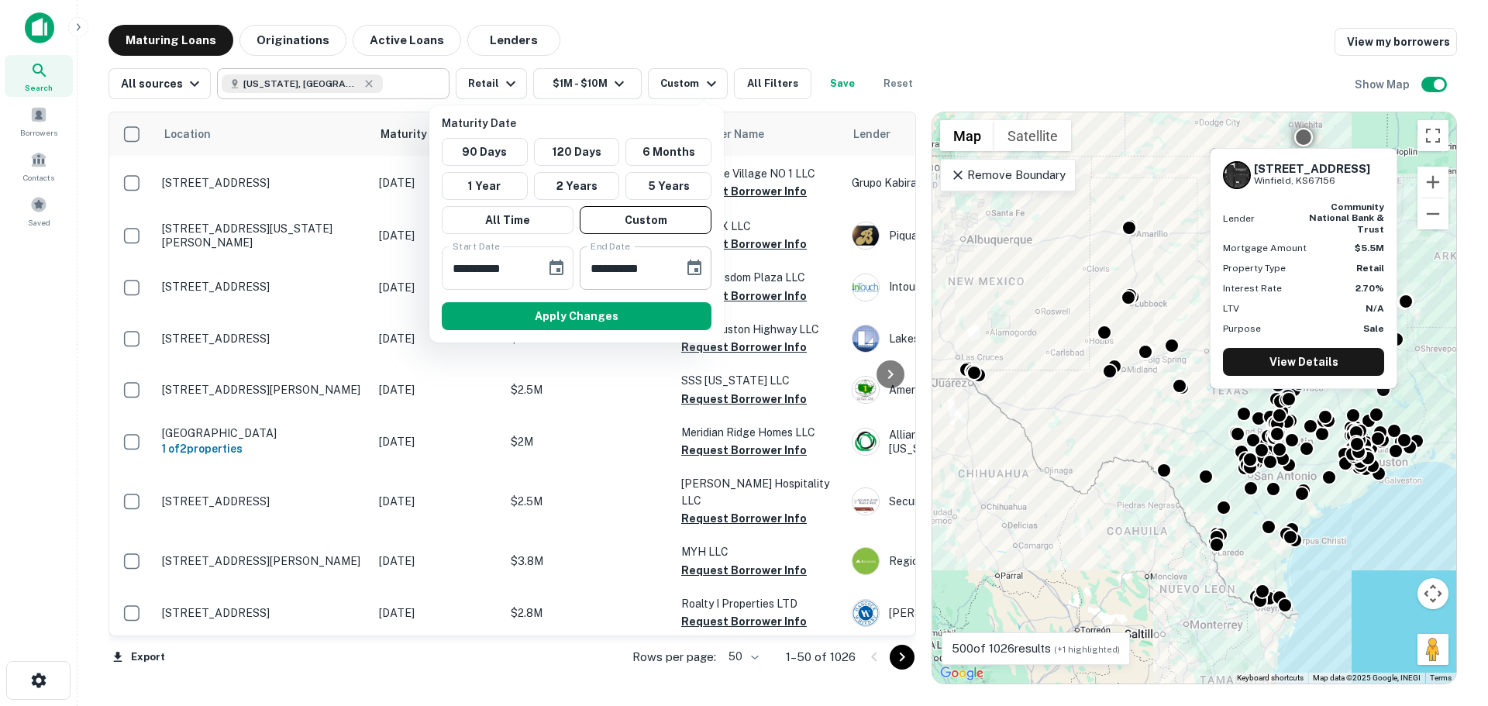
click at [694, 265] on icon "Choose date, selected date is Aug 14, 2025" at bounding box center [694, 267] width 14 height 15
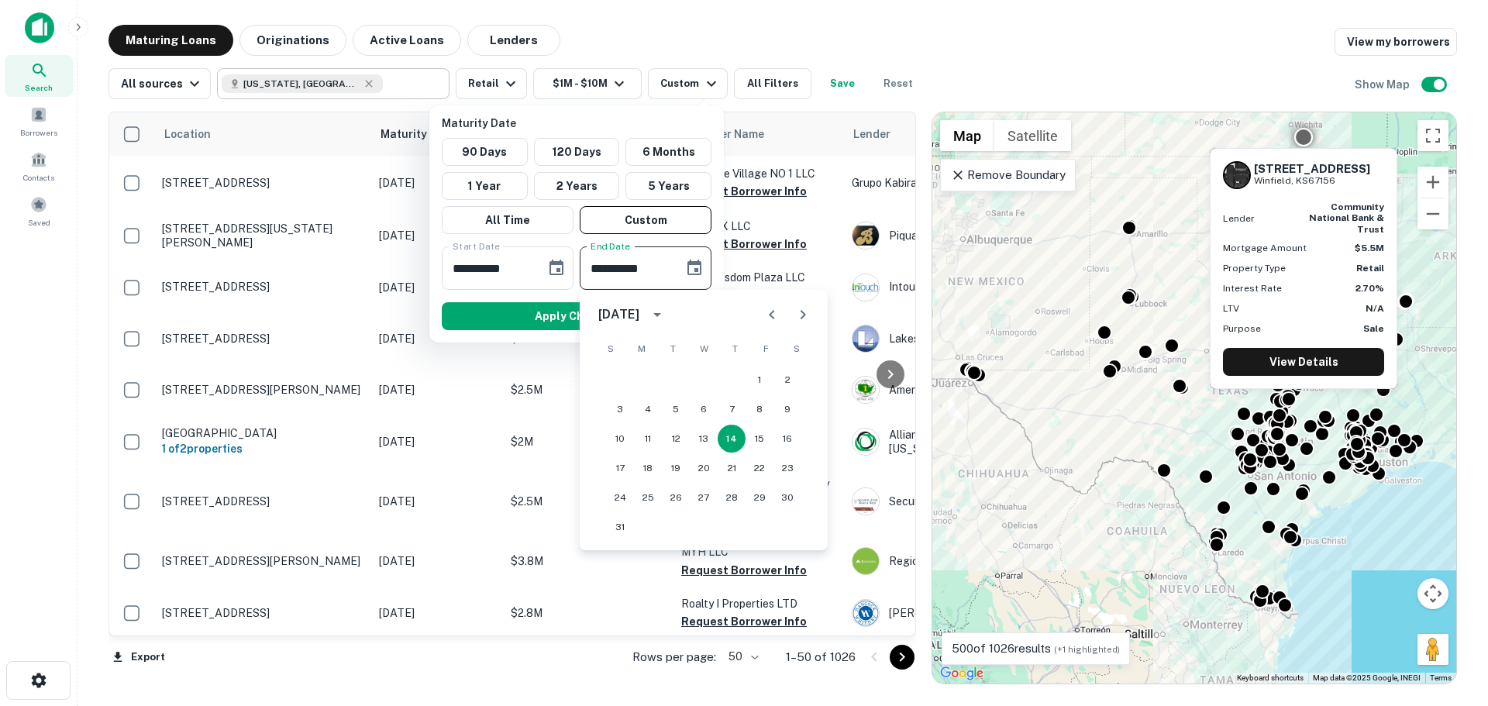
click at [795, 319] on icon "Next month" at bounding box center [802, 314] width 19 height 19
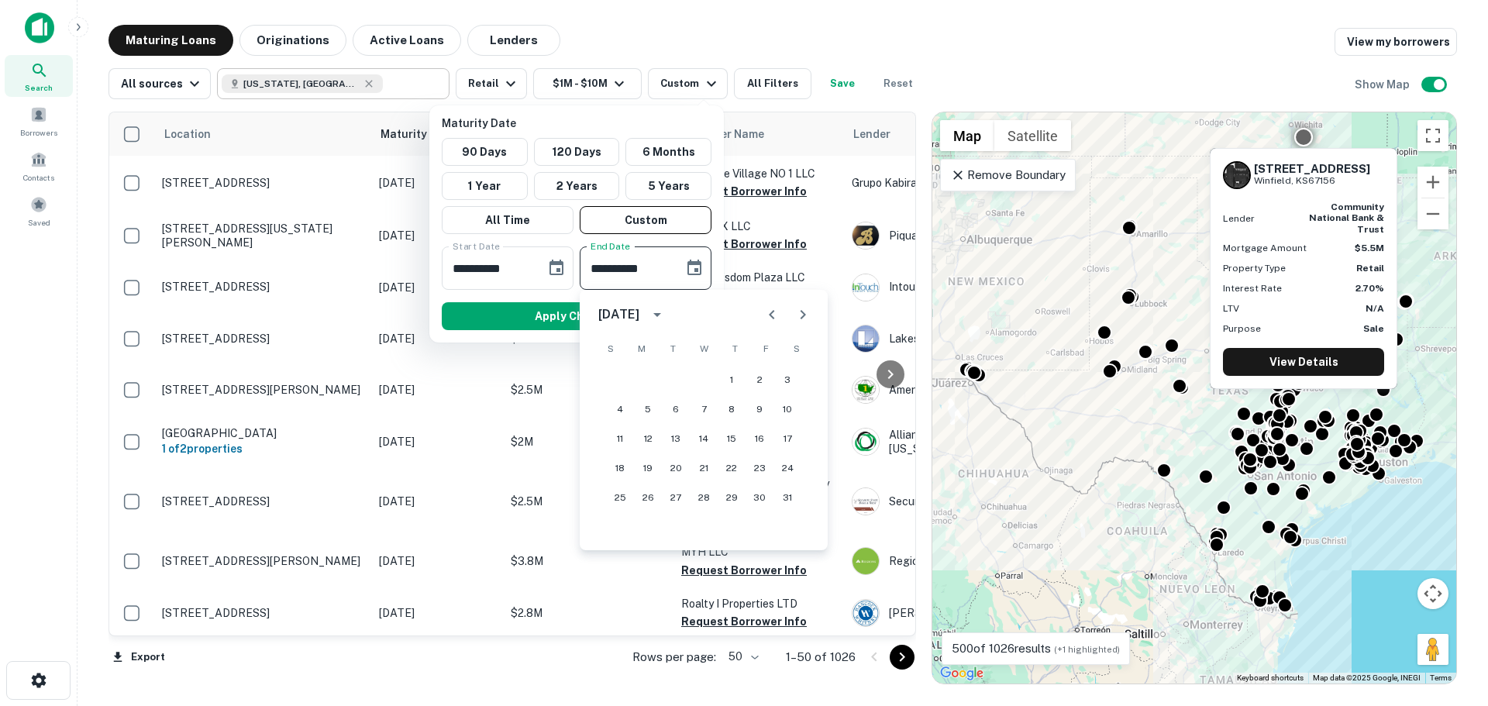
click at [795, 319] on icon "Next month" at bounding box center [802, 314] width 19 height 19
click at [659, 378] on button "2" at bounding box center [648, 380] width 28 height 28
type input "**********"
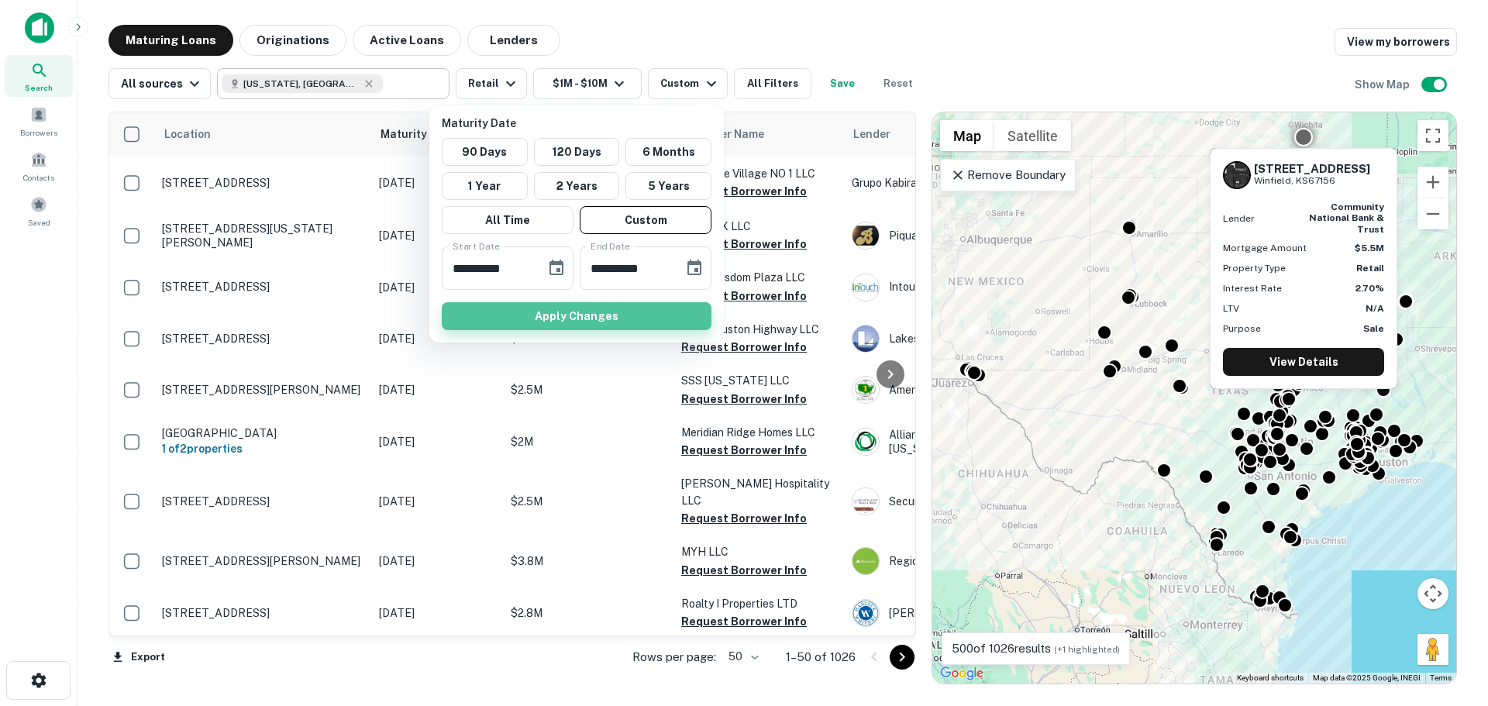
click at [621, 315] on button "Apply Changes" at bounding box center [577, 316] width 270 height 28
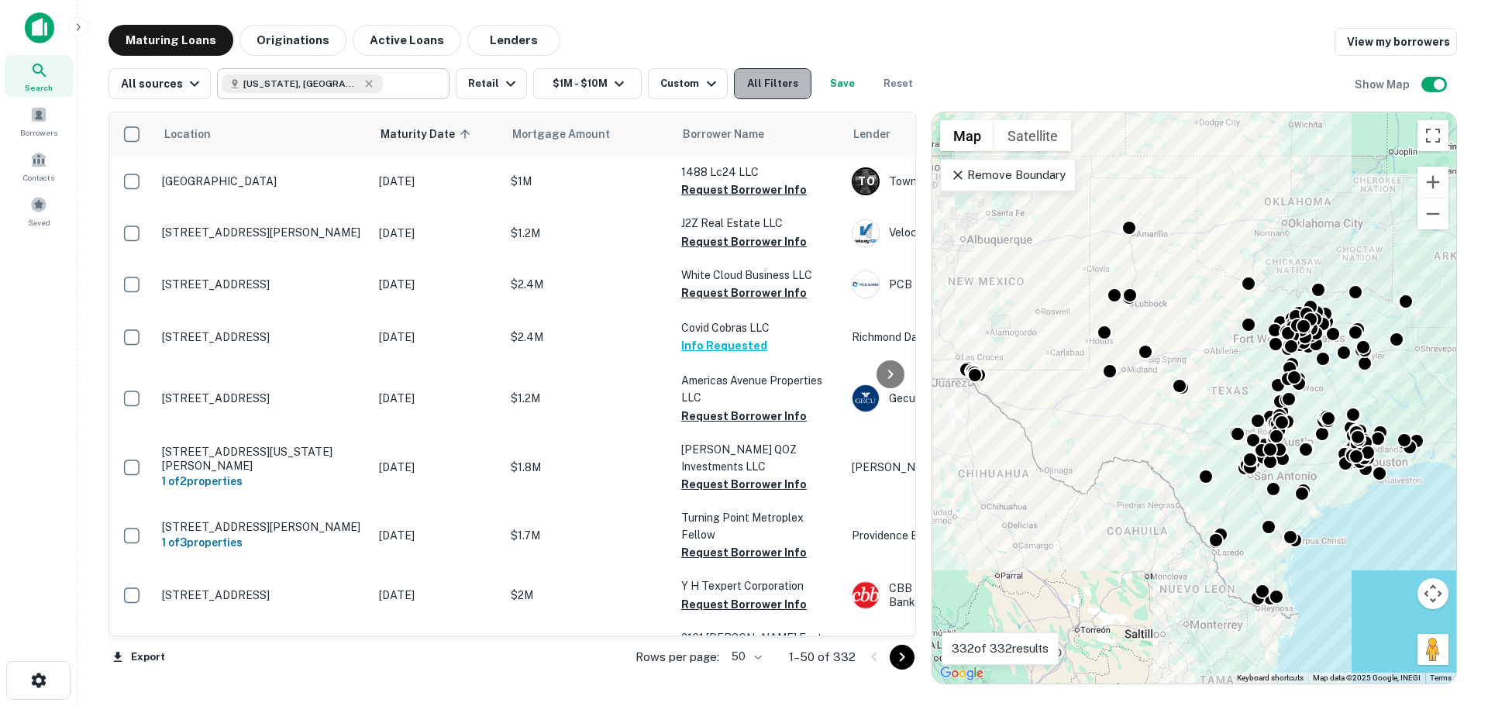
click at [748, 81] on button "All Filters" at bounding box center [772, 83] width 77 height 31
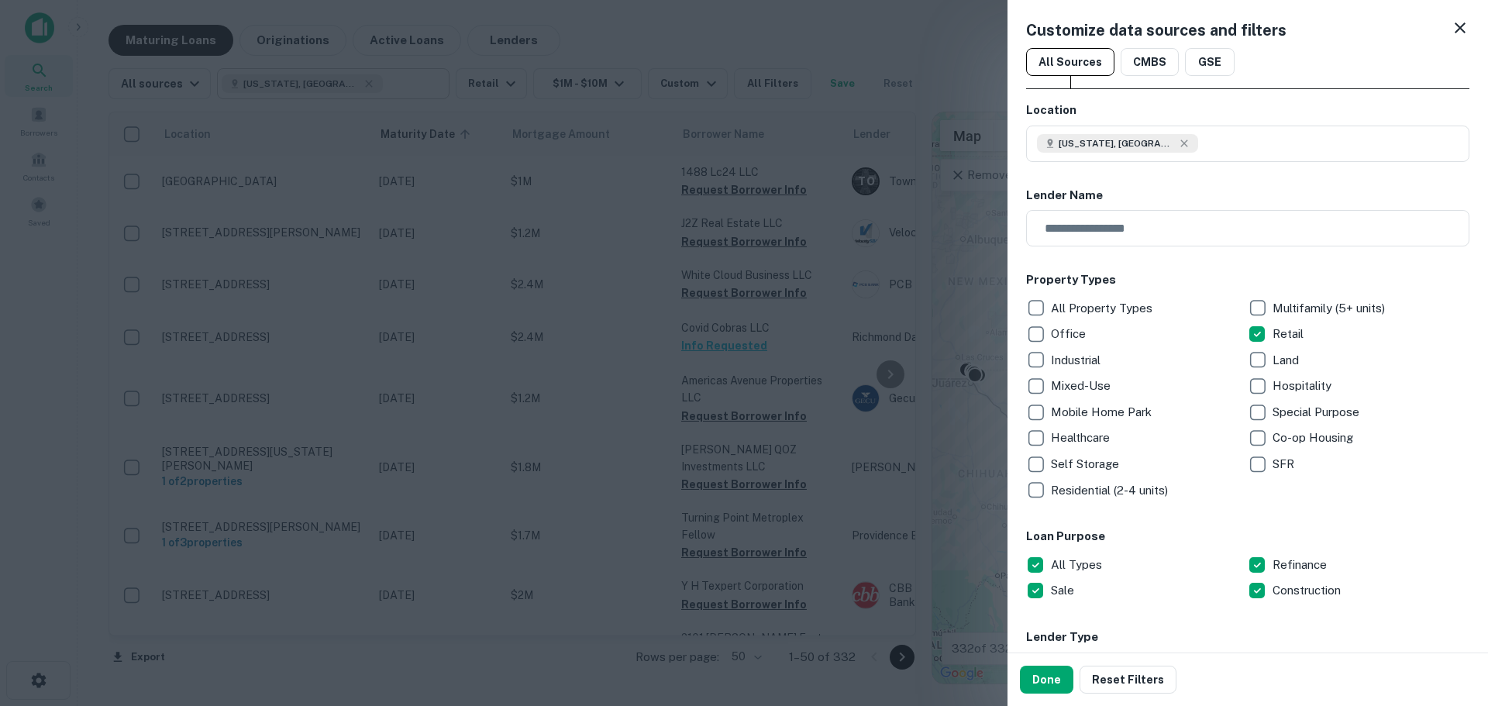
click at [848, 26] on div at bounding box center [744, 353] width 1488 height 706
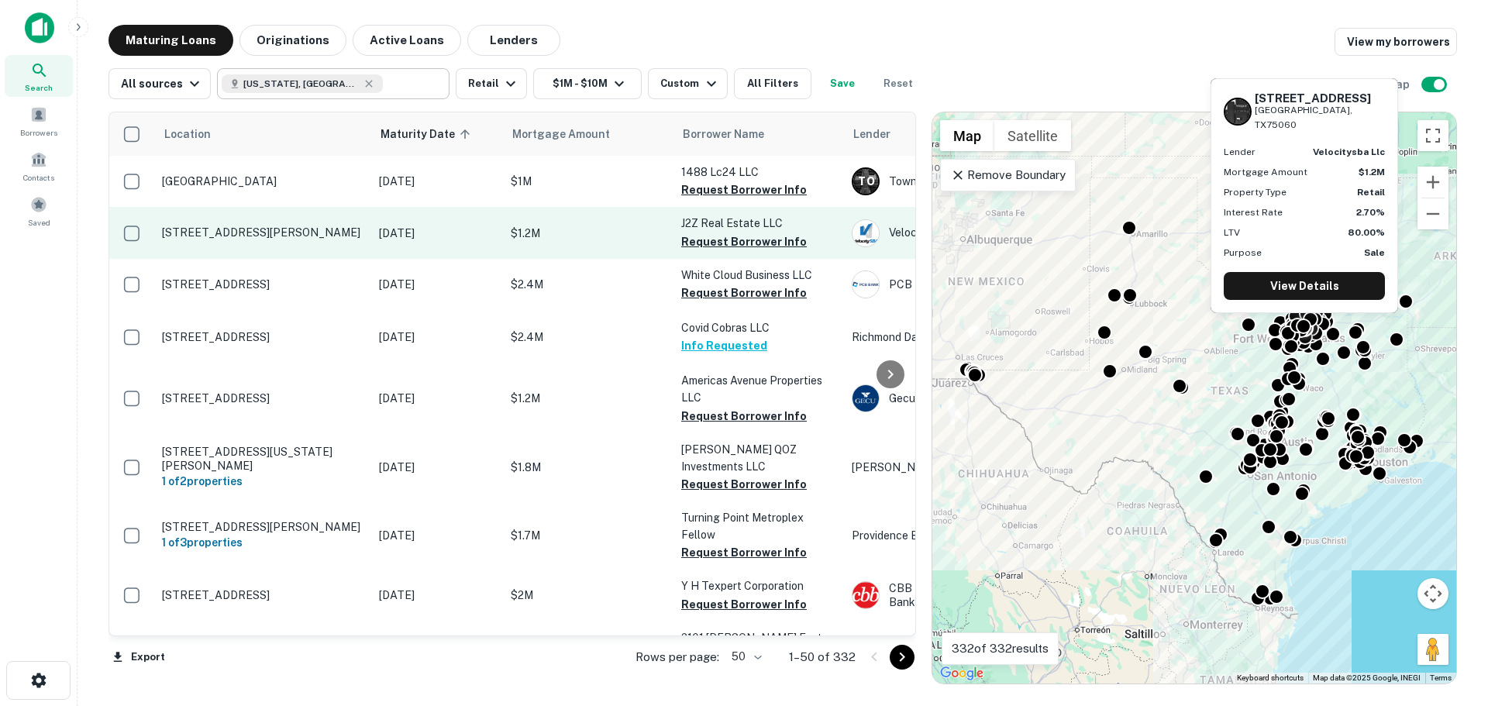
click at [192, 225] on p "[STREET_ADDRESS][PERSON_NAME]" at bounding box center [262, 232] width 201 height 14
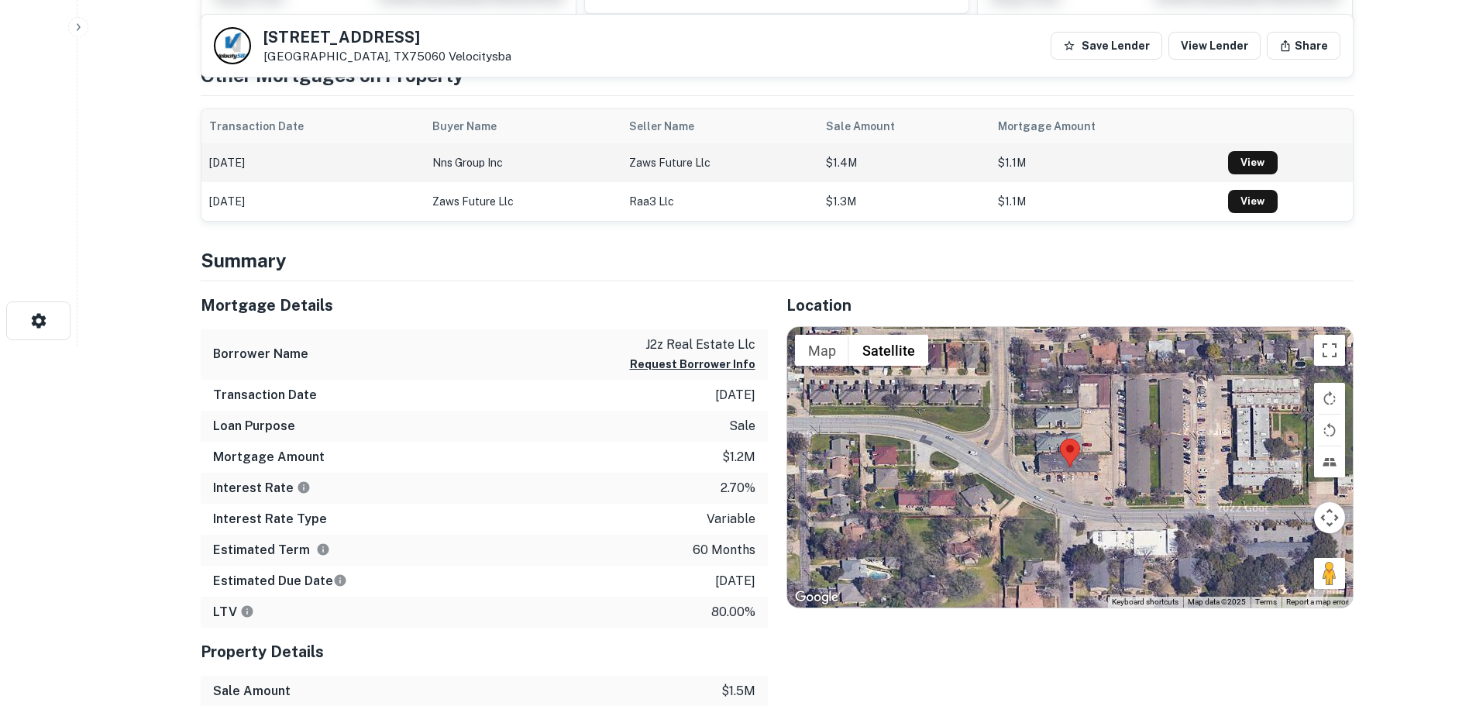
scroll to position [387, 0]
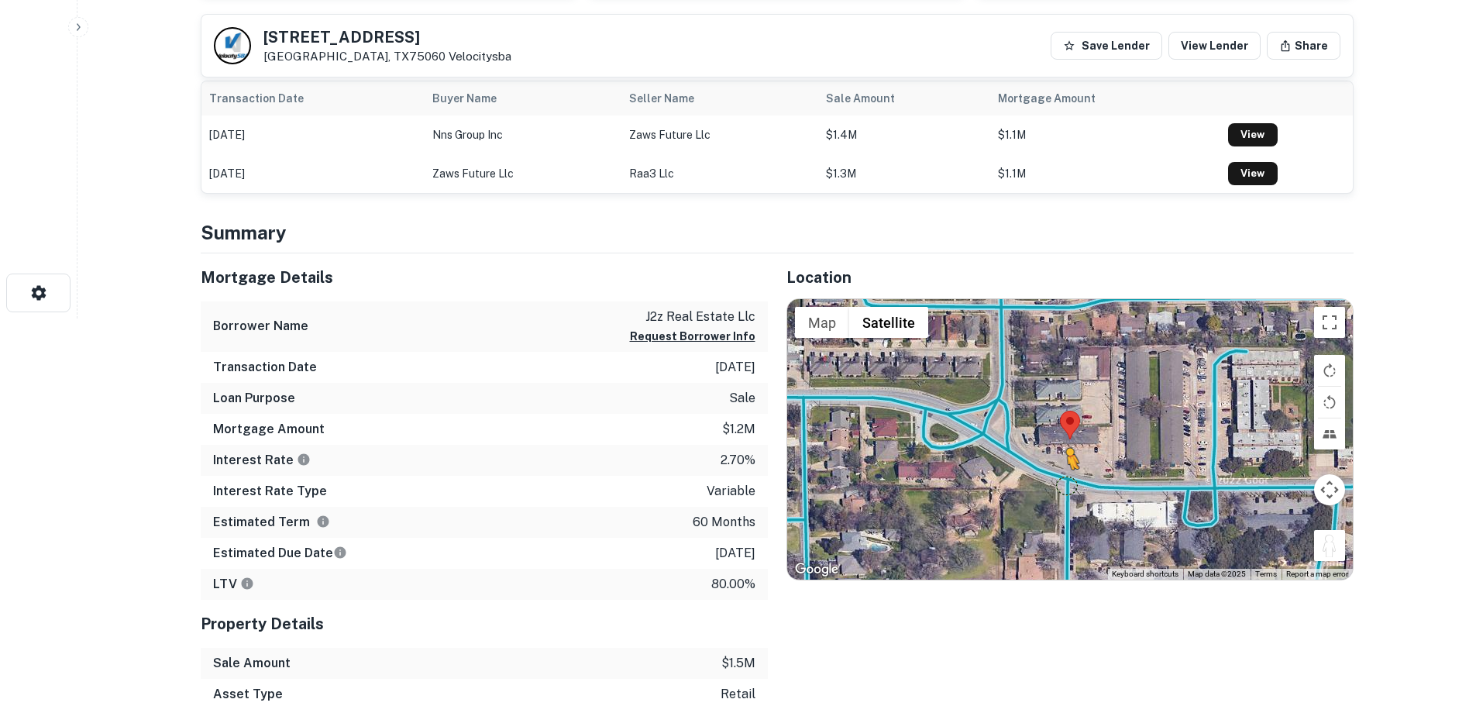
drag, startPoint x: 1330, startPoint y: 544, endPoint x: 1061, endPoint y: 483, distance: 275.0
click at [1061, 483] on div "To activate drag with keyboard, press Alt + Enter. Once in keyboard drag state,…" at bounding box center [1070, 439] width 566 height 280
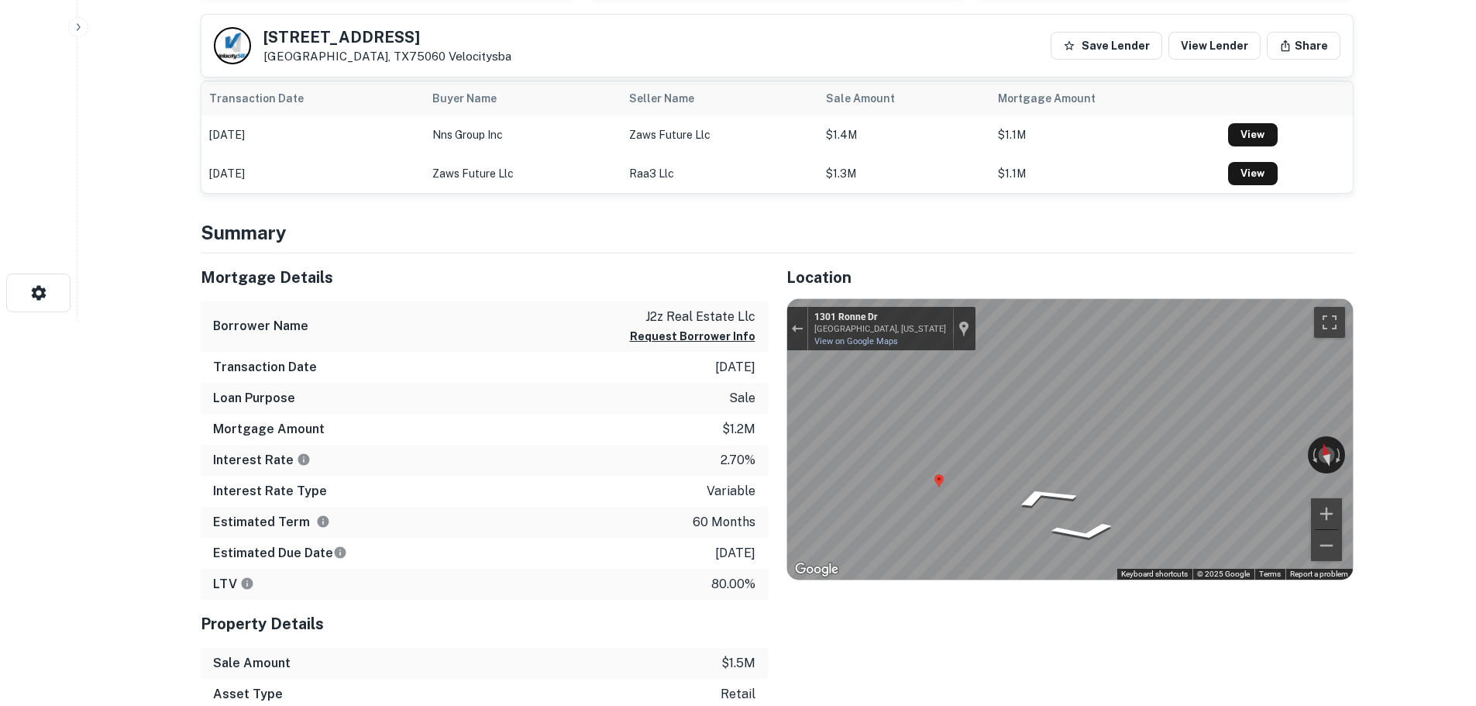
click at [760, 493] on div "Mortgage Details Borrower Name j2z real estate llc Request Borrower Info Transa…" at bounding box center [768, 527] width 1172 height 549
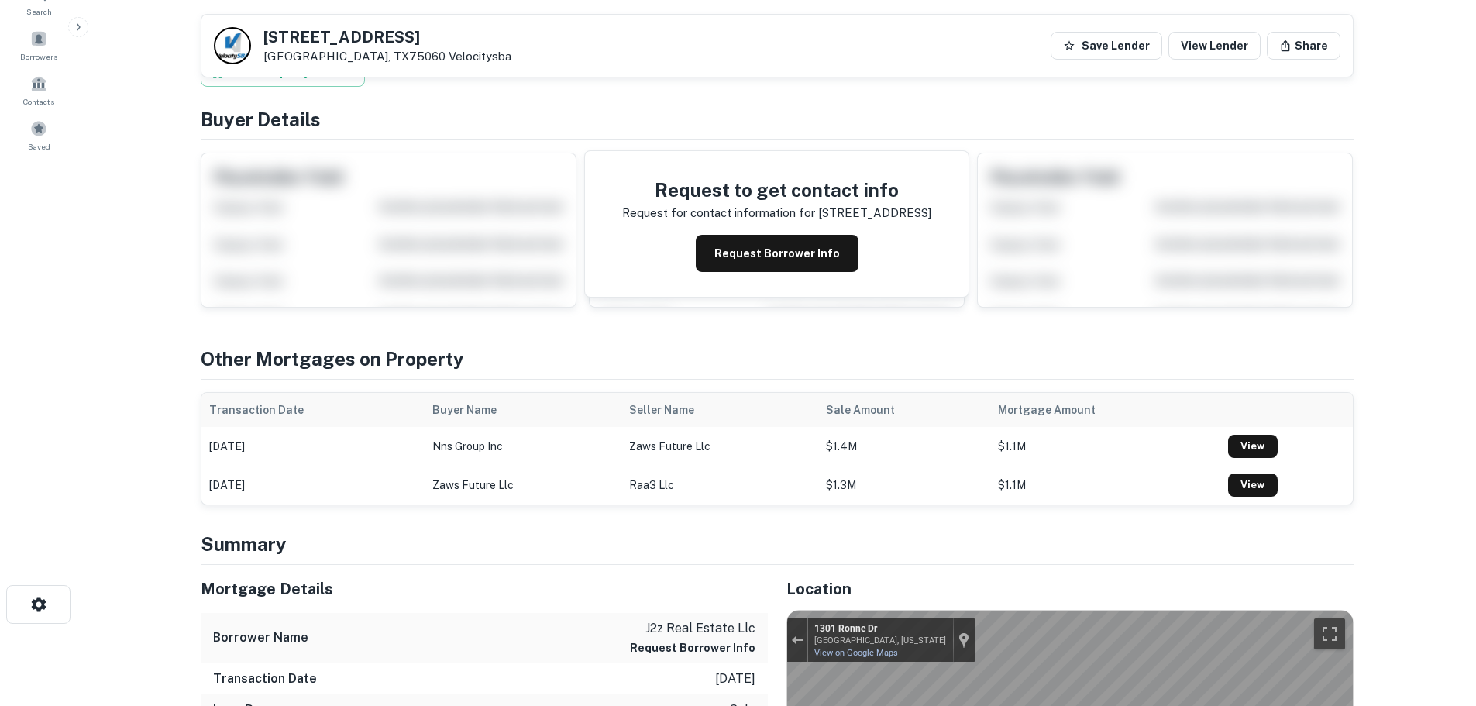
scroll to position [0, 0]
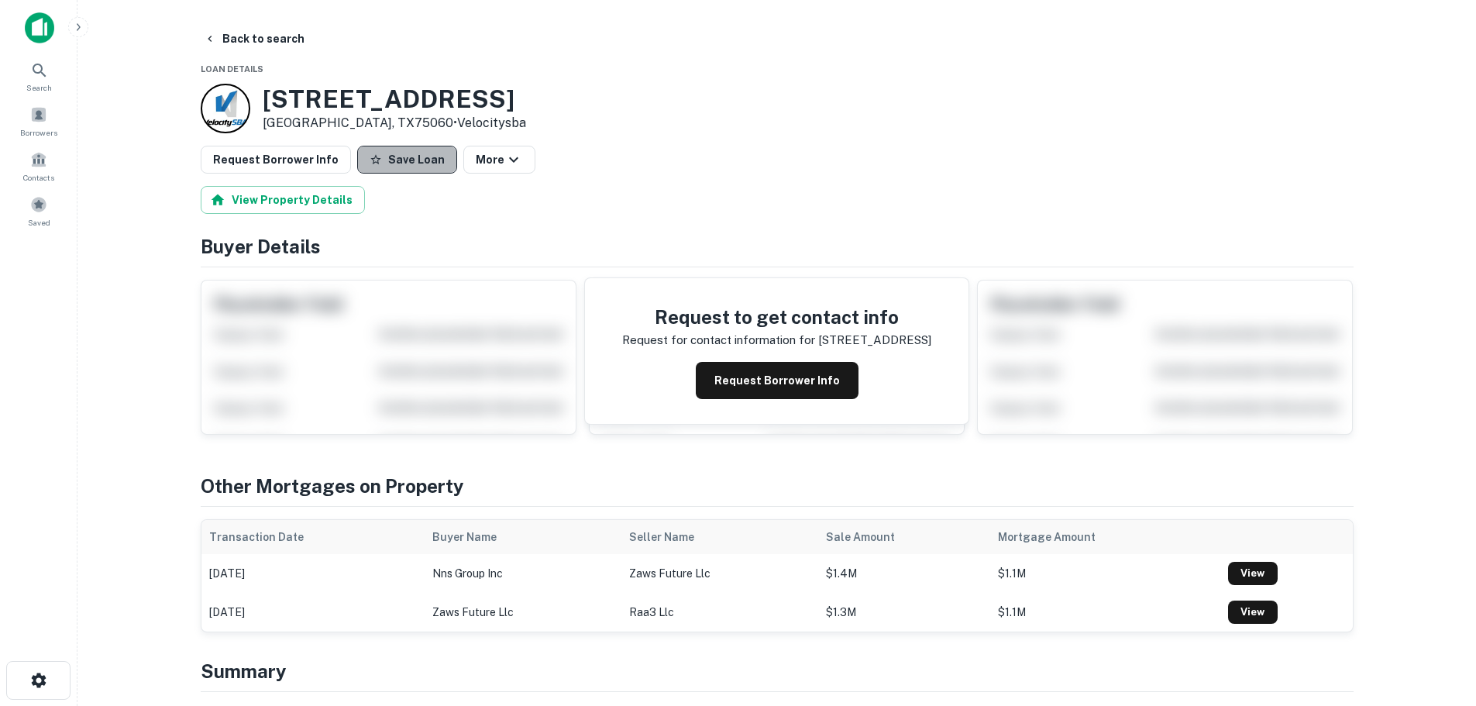
click at [409, 151] on button "Save Loan" at bounding box center [407, 160] width 100 height 28
click at [300, 173] on button "Request Borrower Info" at bounding box center [276, 160] width 150 height 28
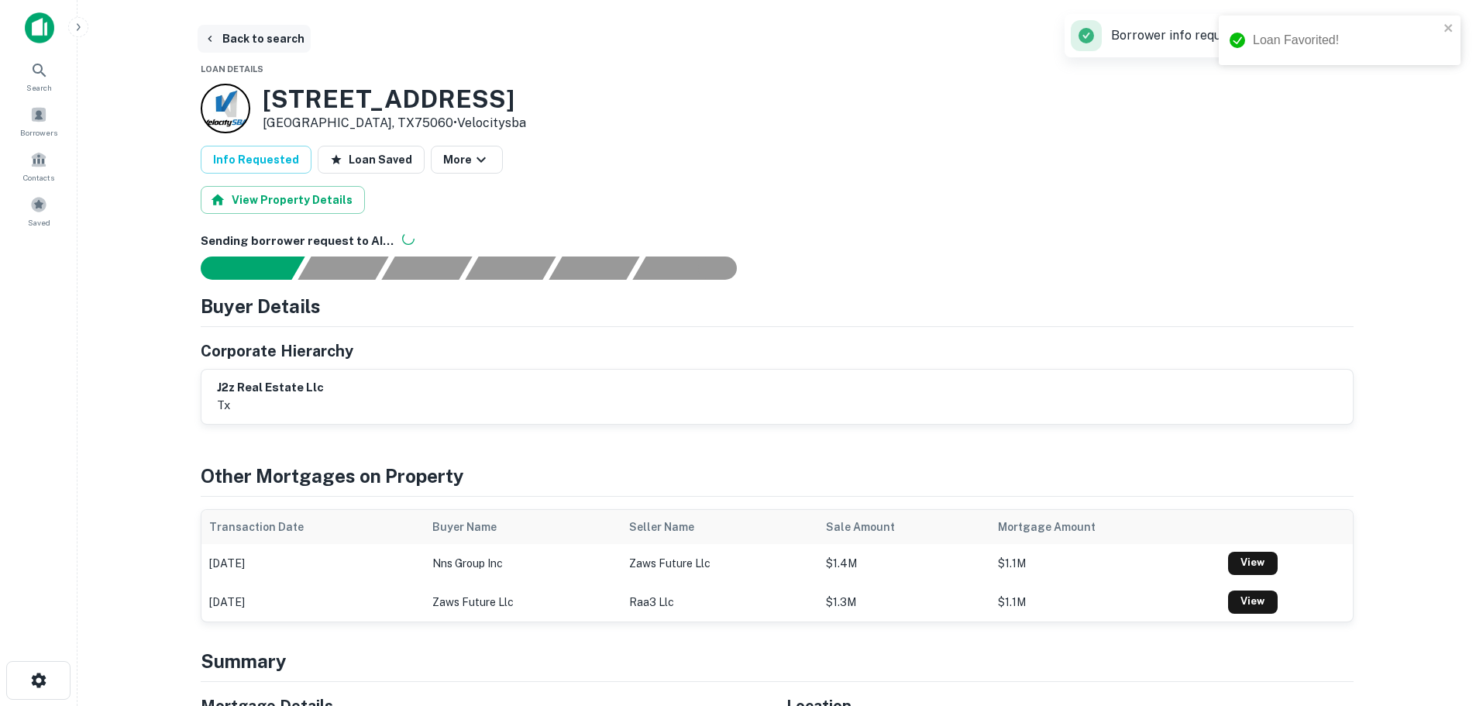
click at [253, 36] on button "Back to search" at bounding box center [254, 39] width 113 height 28
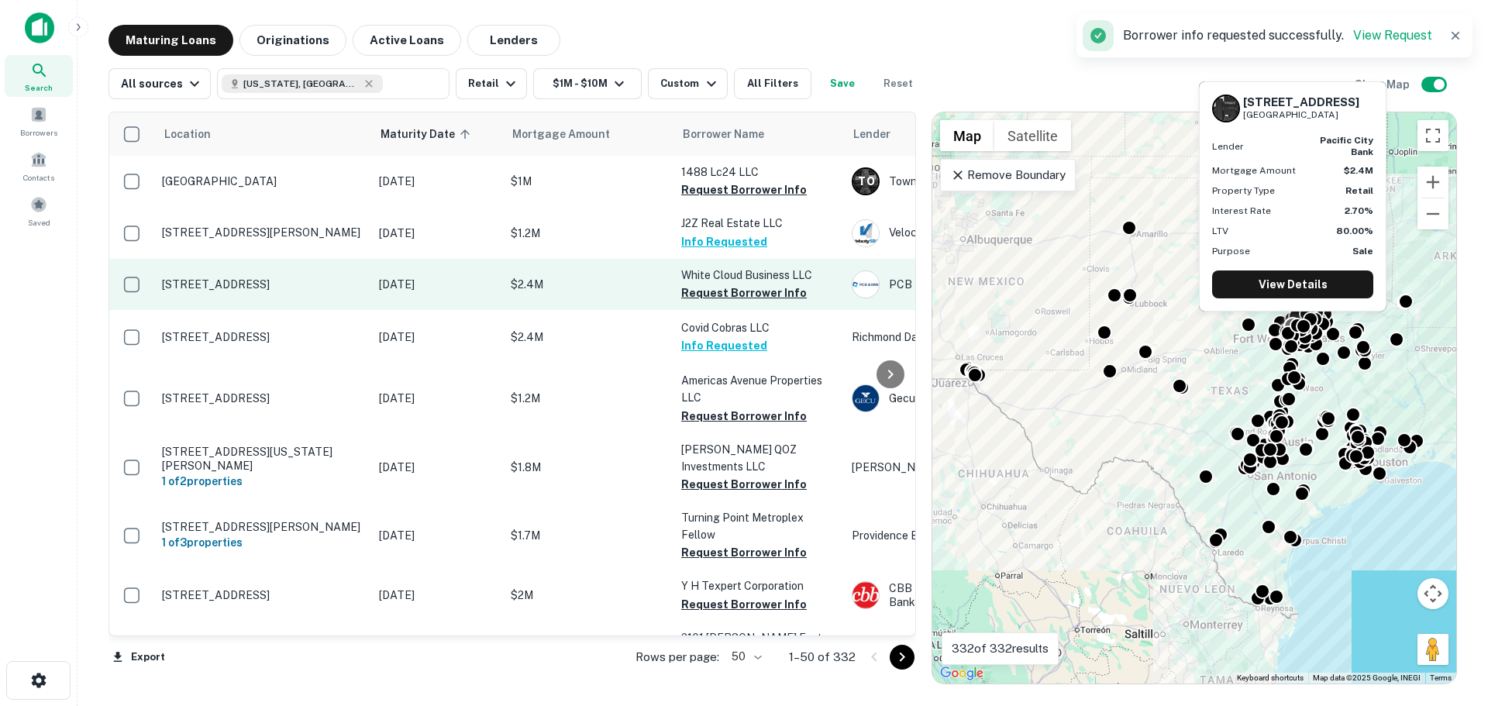
click at [235, 284] on p "[STREET_ADDRESS]" at bounding box center [262, 284] width 201 height 14
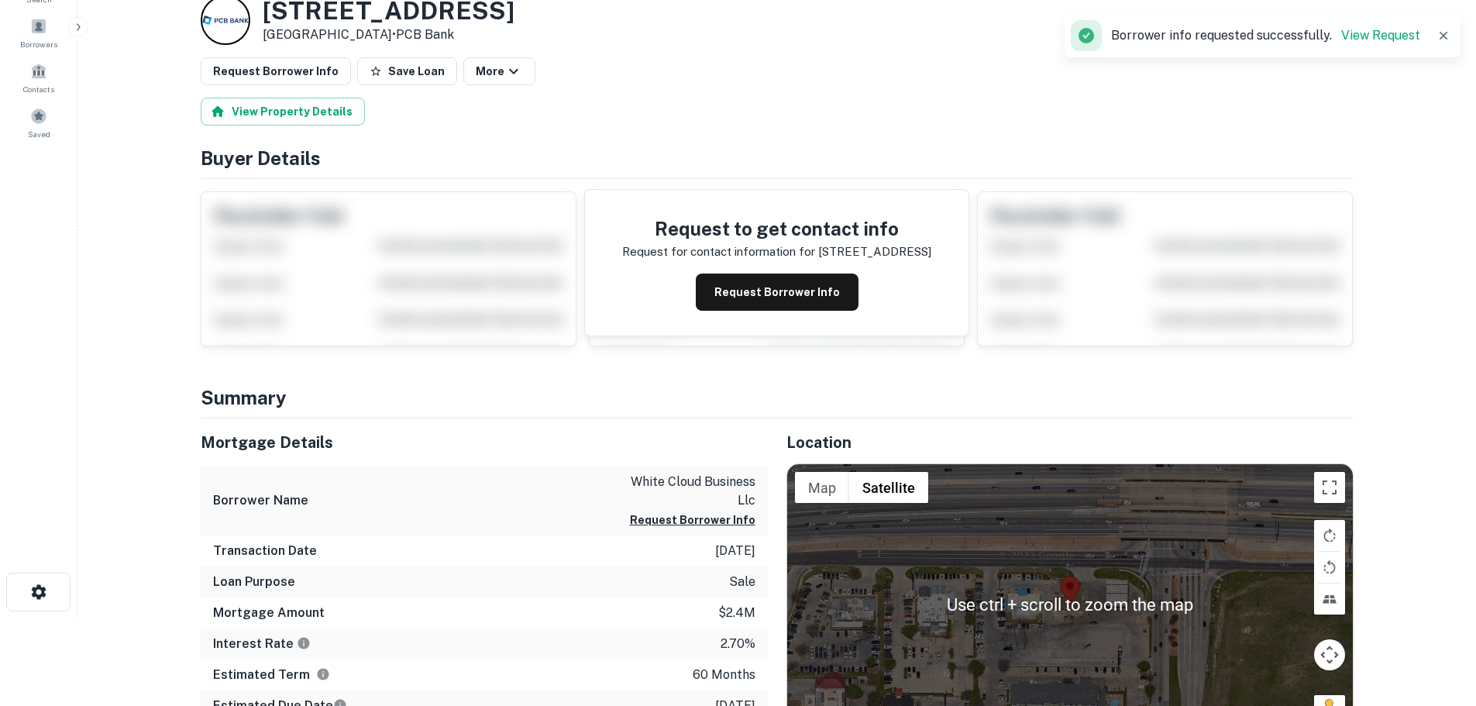
scroll to position [155, 0]
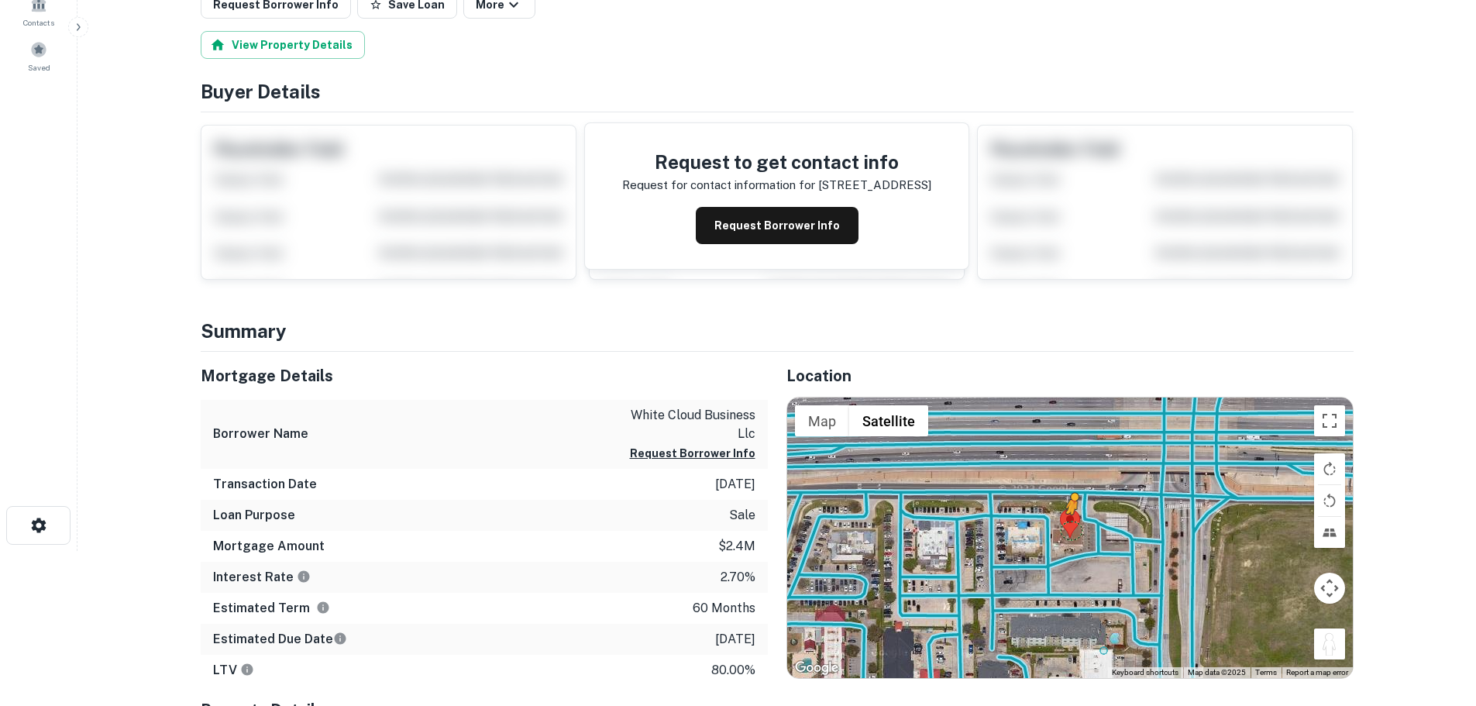
drag, startPoint x: 1326, startPoint y: 649, endPoint x: 1068, endPoint y: 528, distance: 284.2
click at [1068, 528] on div "To activate drag with keyboard, press Alt + Enter. Once in keyboard drag state,…" at bounding box center [1070, 537] width 566 height 280
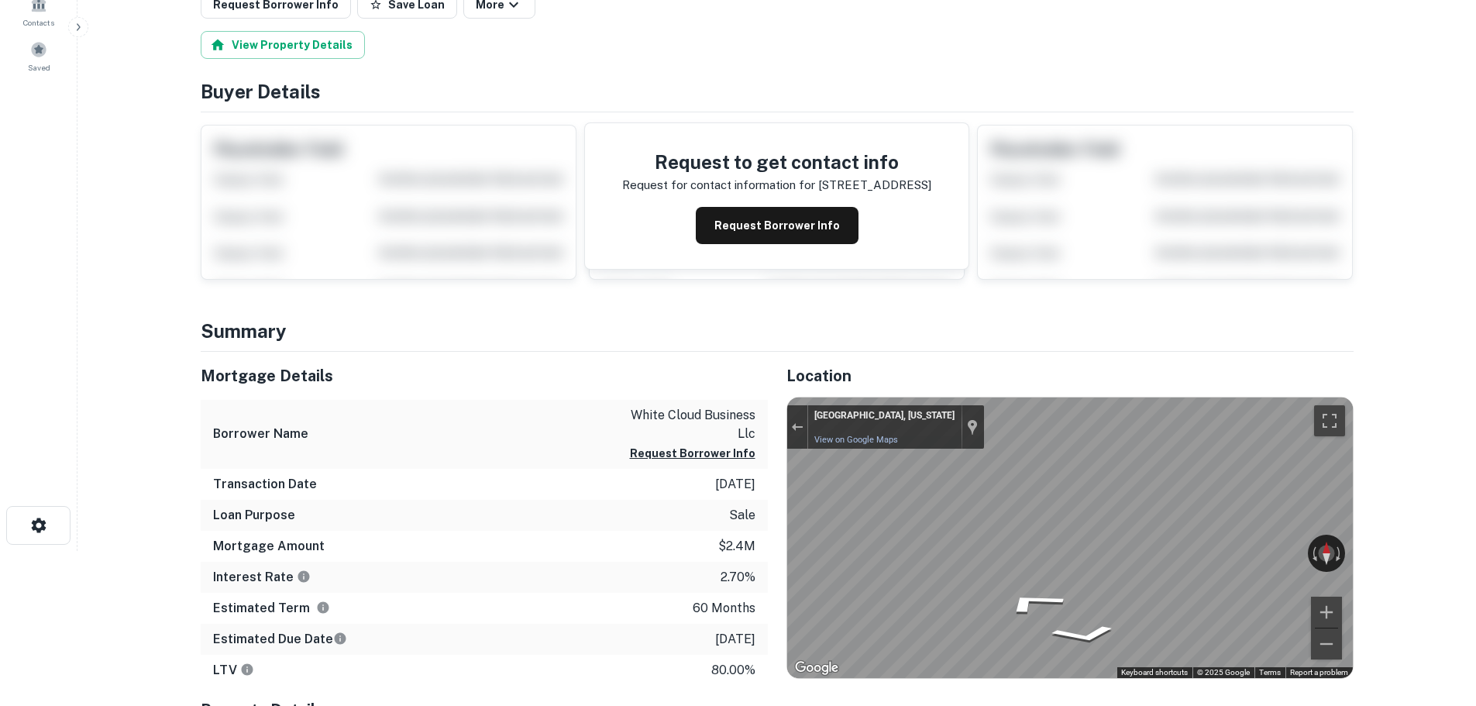
click at [649, 509] on div "Mortgage Details Borrower Name white cloud business llc Request Borrower Info T…" at bounding box center [768, 620] width 1172 height 537
drag, startPoint x: 1220, startPoint y: 551, endPoint x: 775, endPoint y: 515, distance: 446.2
click at [775, 515] on div "Location ← Move left → Move right ↑ Move up ↓ Move down + Zoom in - Zoom out Ho…" at bounding box center [1061, 620] width 586 height 537
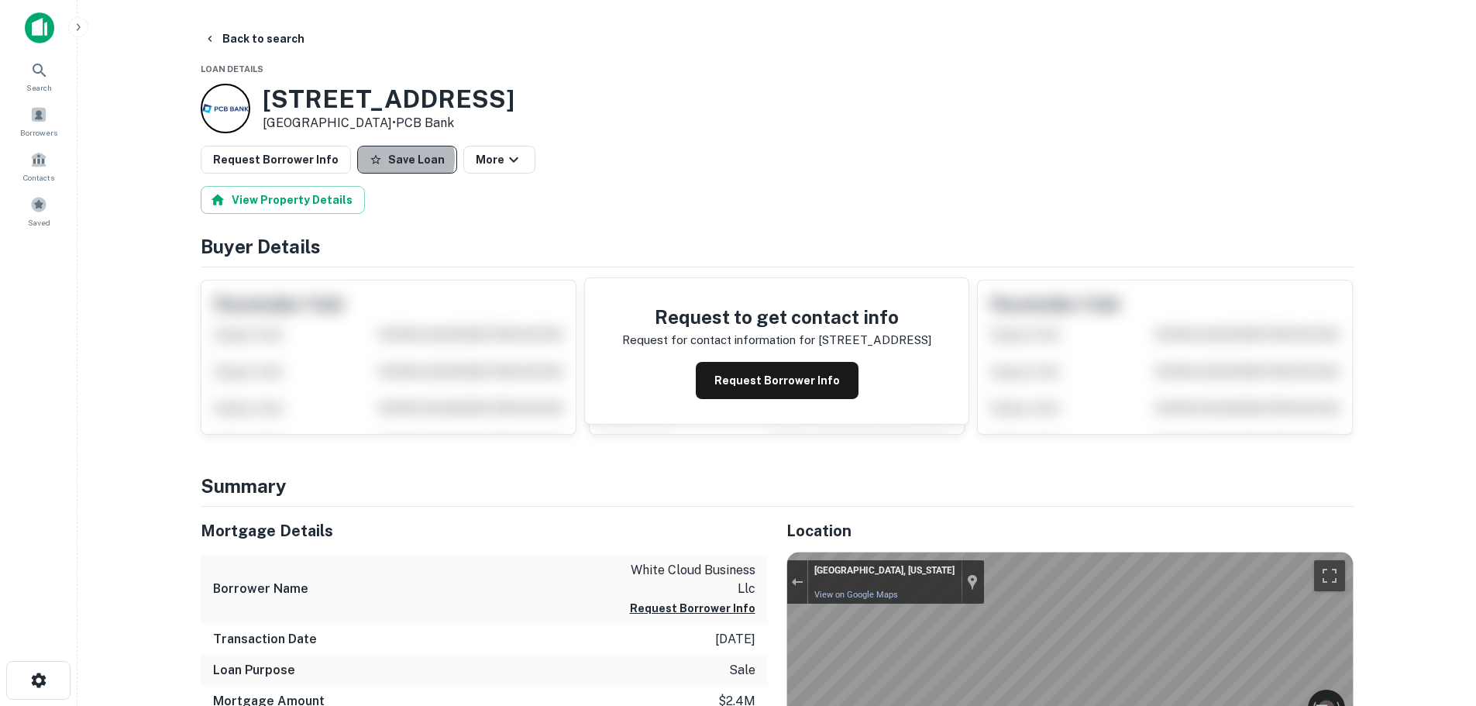
click at [387, 159] on button "Save Loan" at bounding box center [407, 160] width 100 height 28
click at [326, 161] on button "Request Borrower Info" at bounding box center [276, 160] width 150 height 28
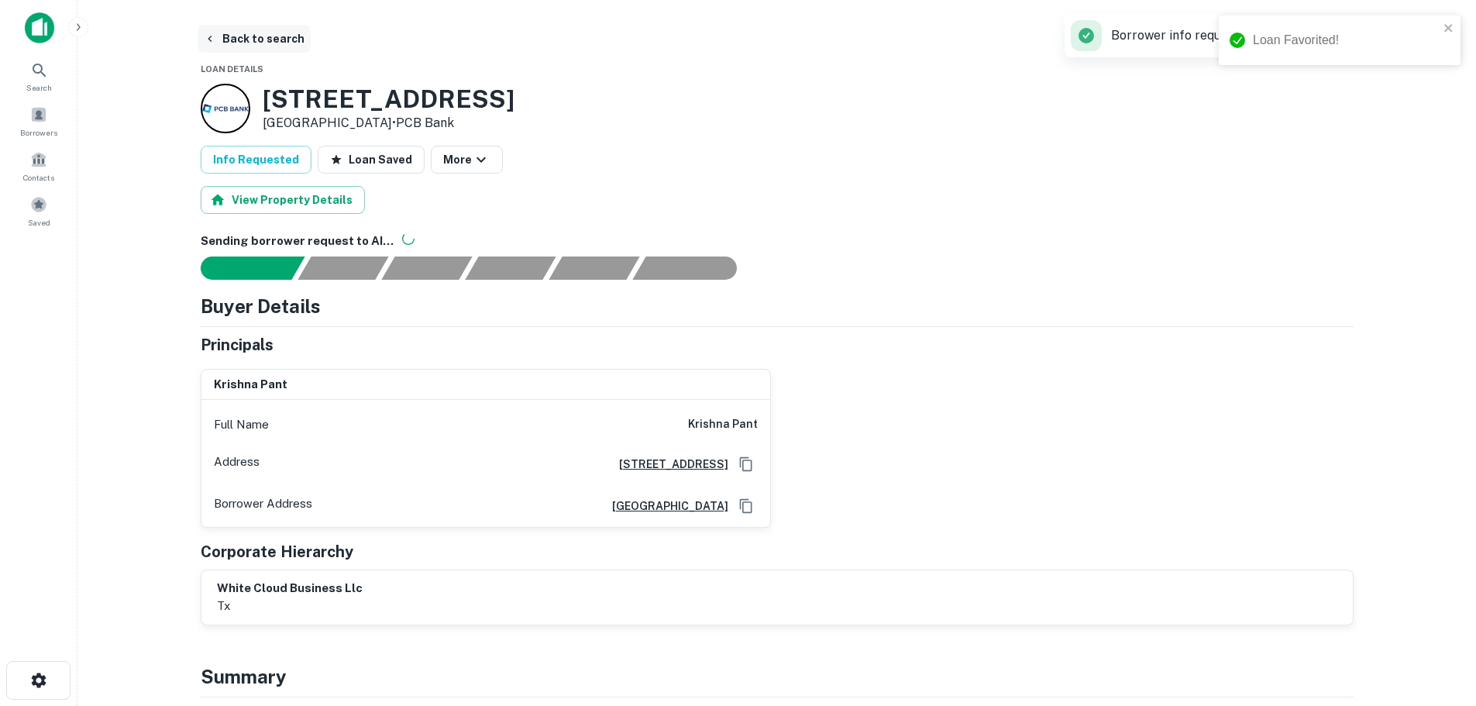
click at [256, 45] on button "Back to search" at bounding box center [254, 39] width 113 height 28
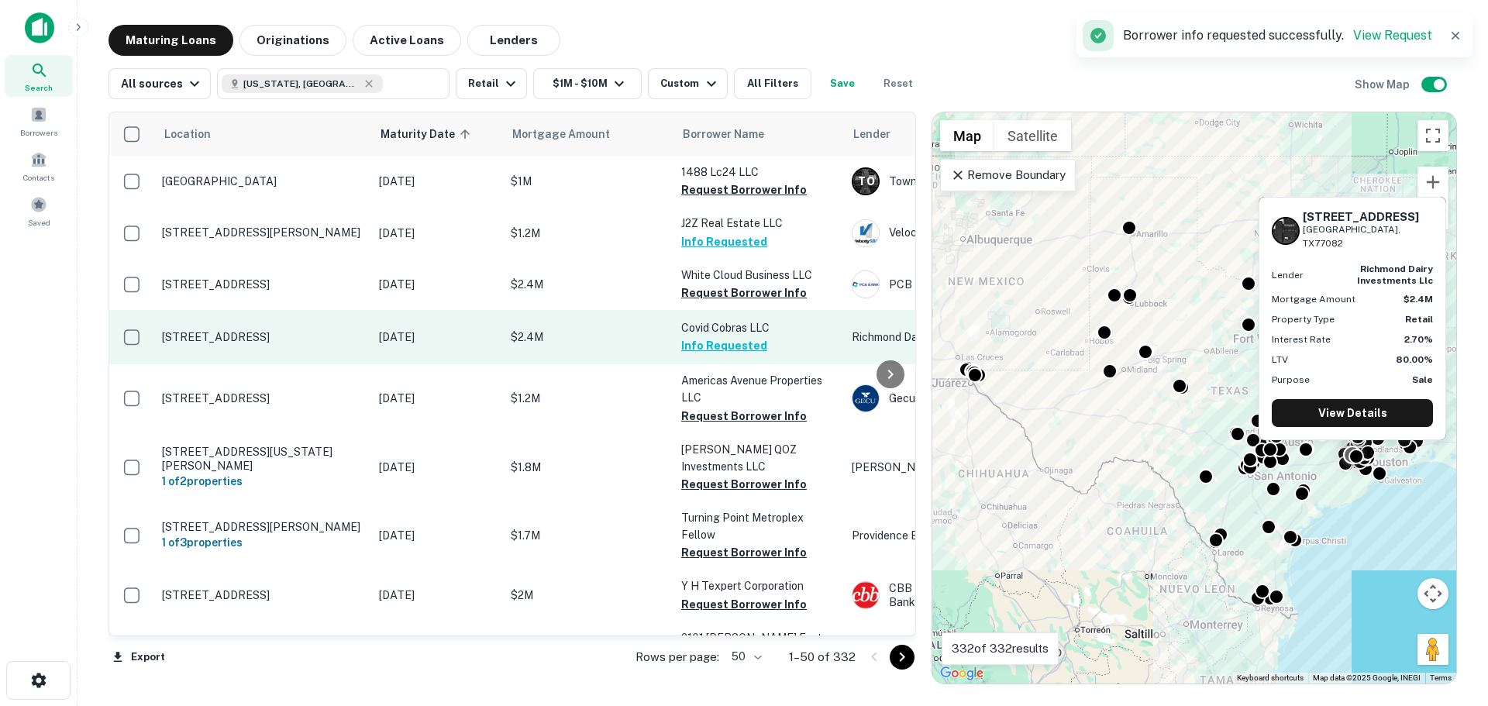
click at [313, 330] on p "[STREET_ADDRESS]" at bounding box center [262, 337] width 201 height 14
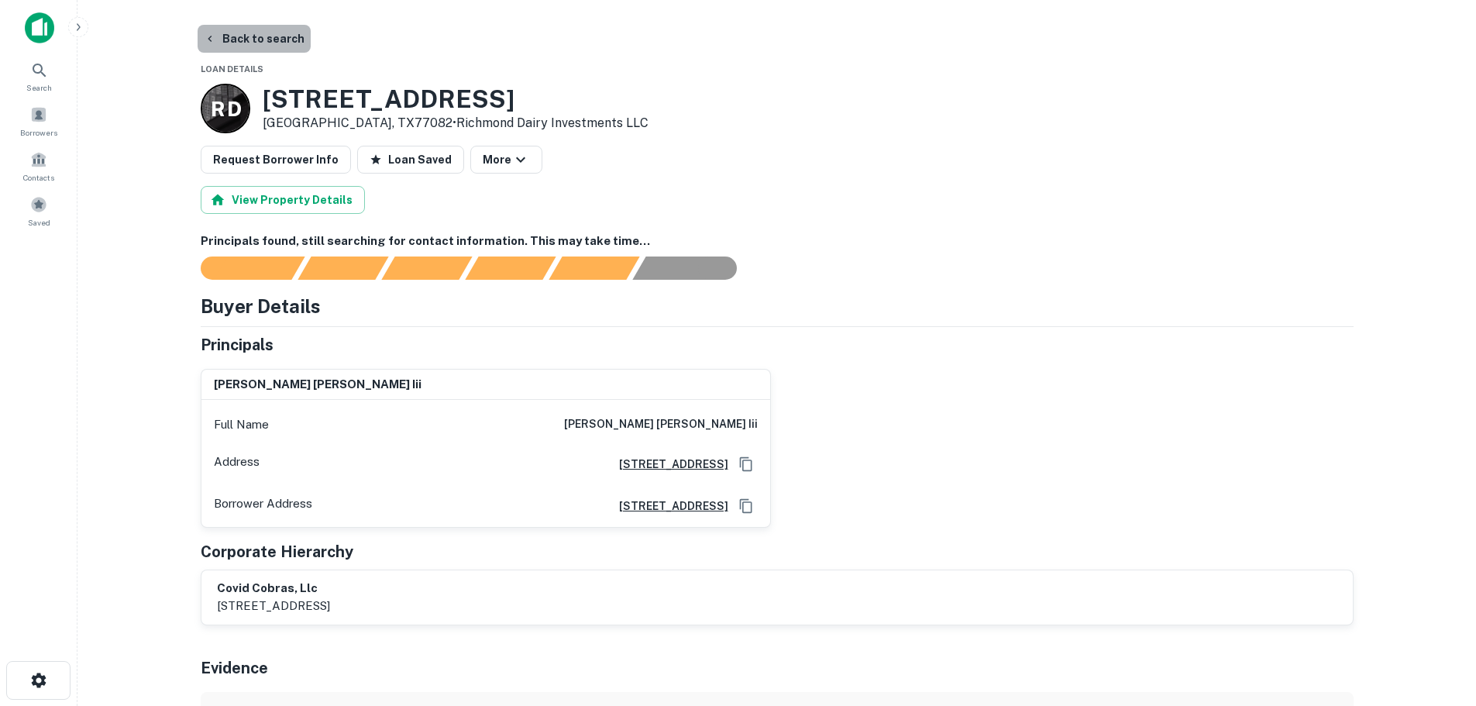
click at [277, 44] on button "Back to search" at bounding box center [254, 39] width 113 height 28
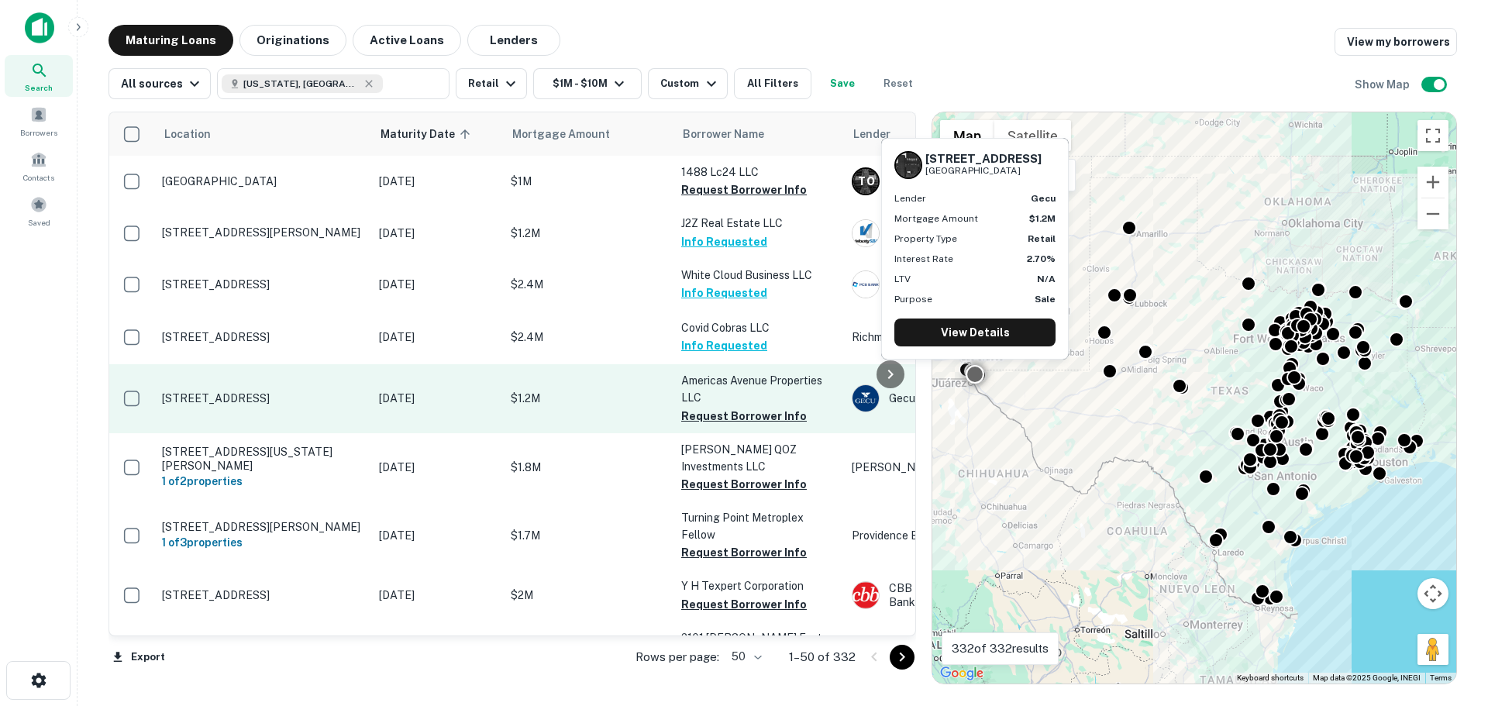
click at [253, 394] on p "[STREET_ADDRESS]" at bounding box center [262, 398] width 201 height 14
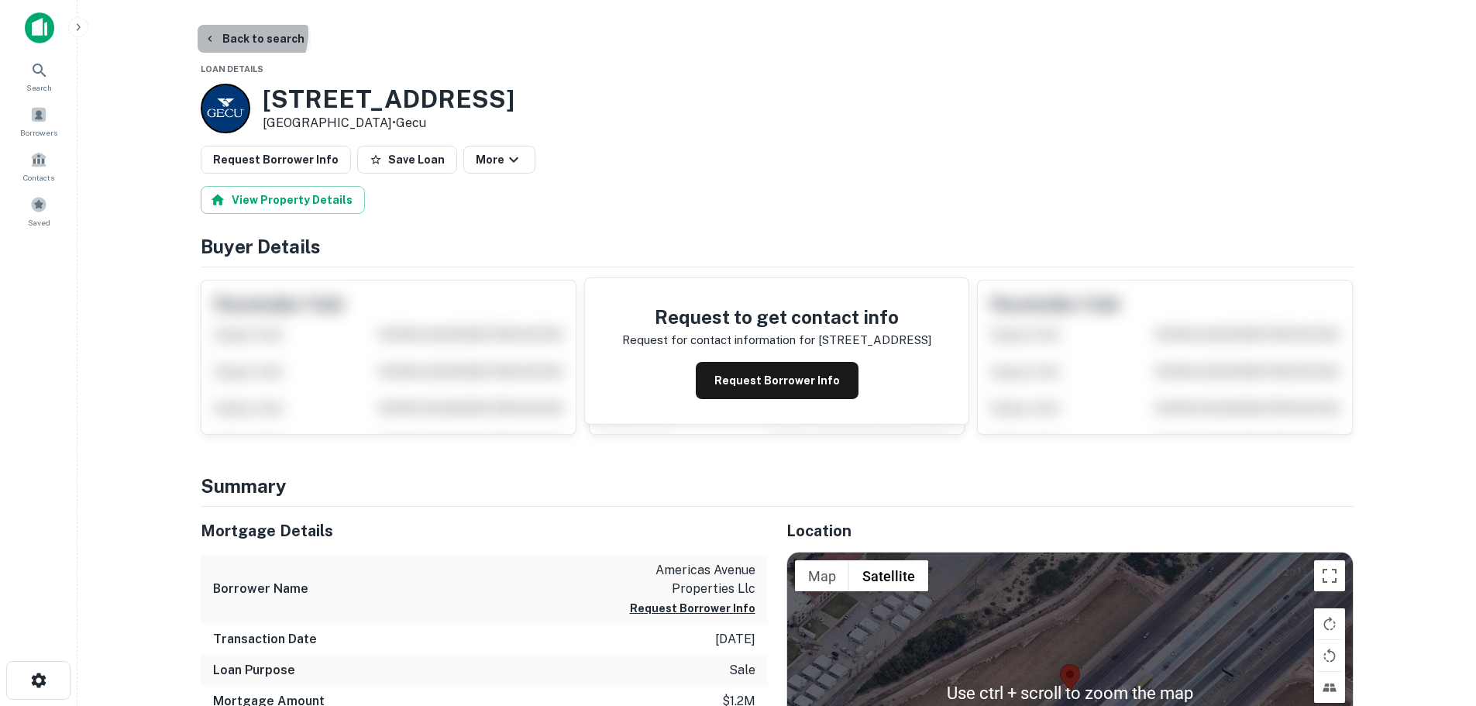
click at [243, 33] on button "Back to search" at bounding box center [254, 39] width 113 height 28
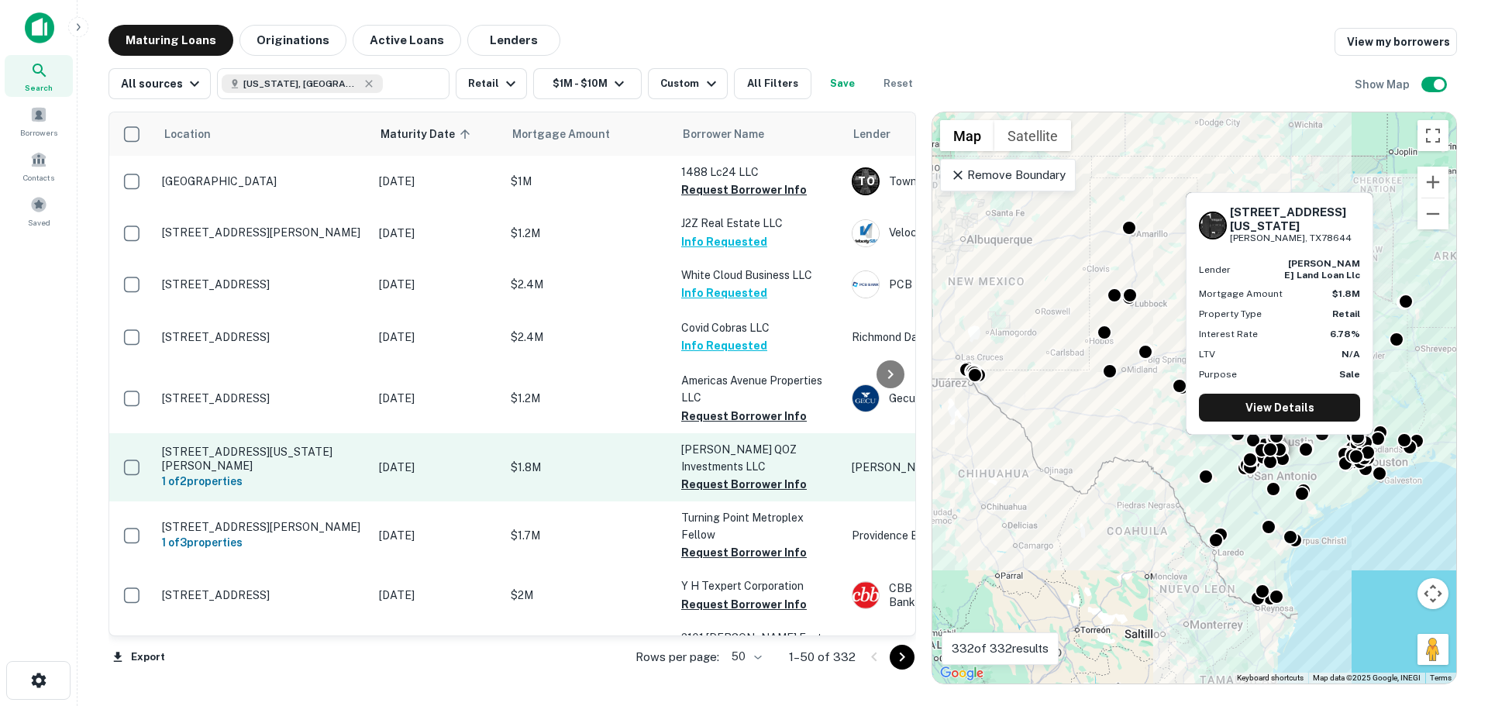
click at [296, 458] on p "[STREET_ADDRESS][US_STATE][PERSON_NAME]" at bounding box center [262, 459] width 201 height 28
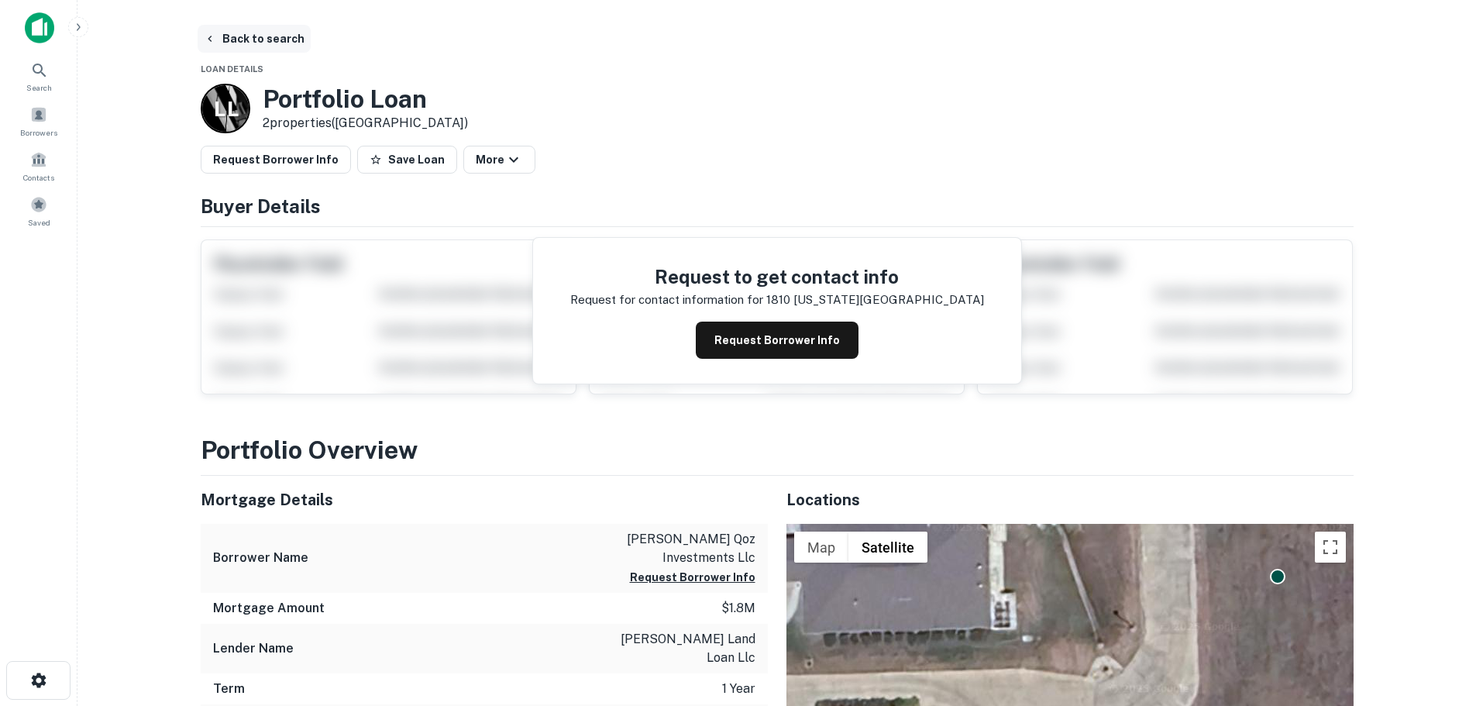
click at [284, 41] on button "Back to search" at bounding box center [254, 39] width 113 height 28
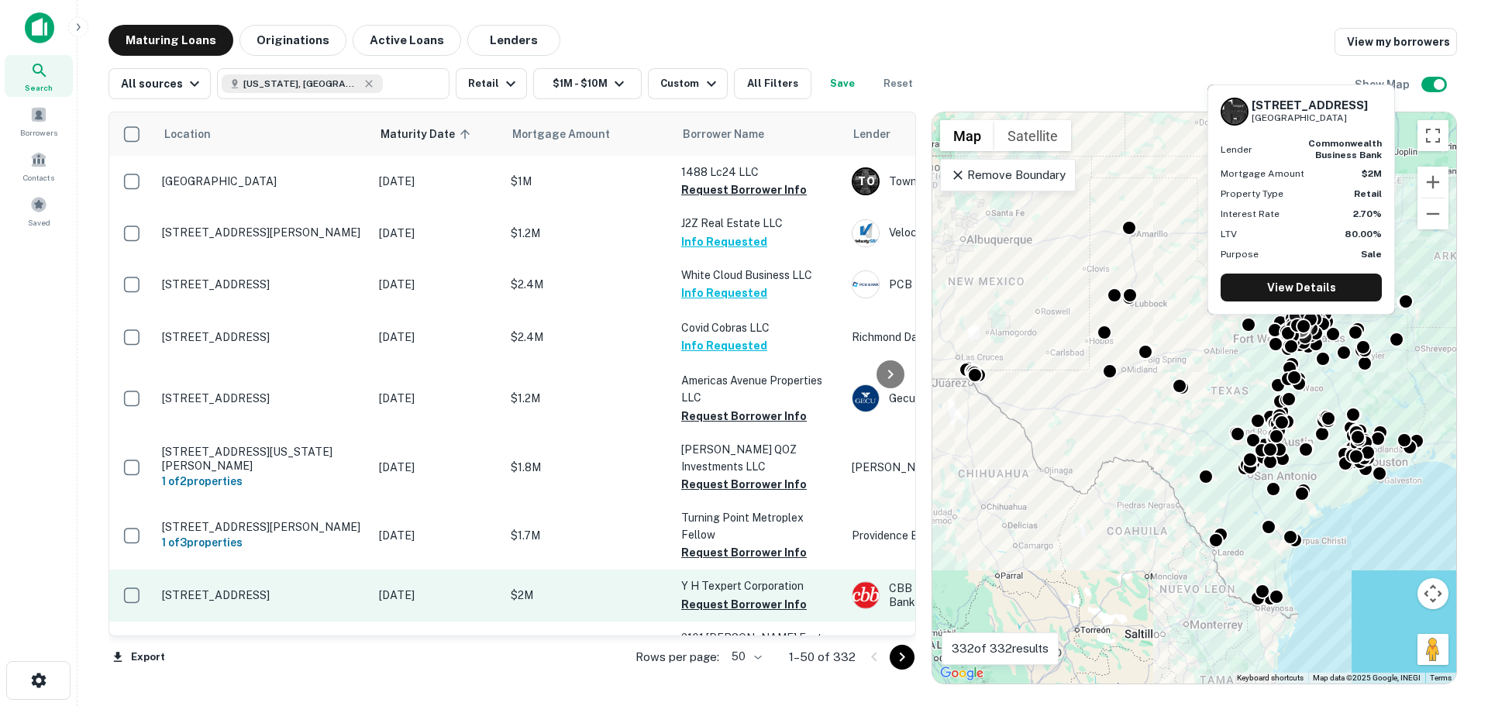
click at [269, 595] on p "[STREET_ADDRESS]" at bounding box center [262, 595] width 201 height 14
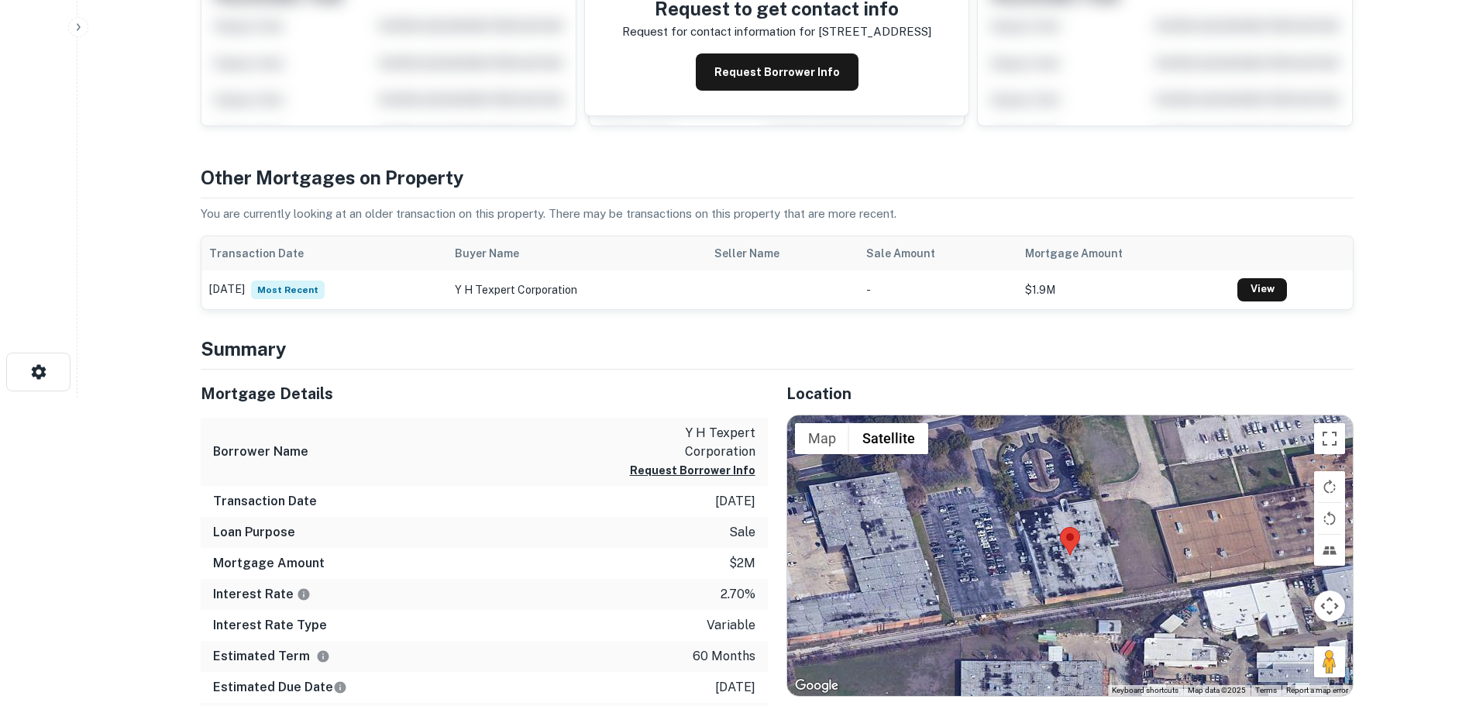
scroll to position [310, 0]
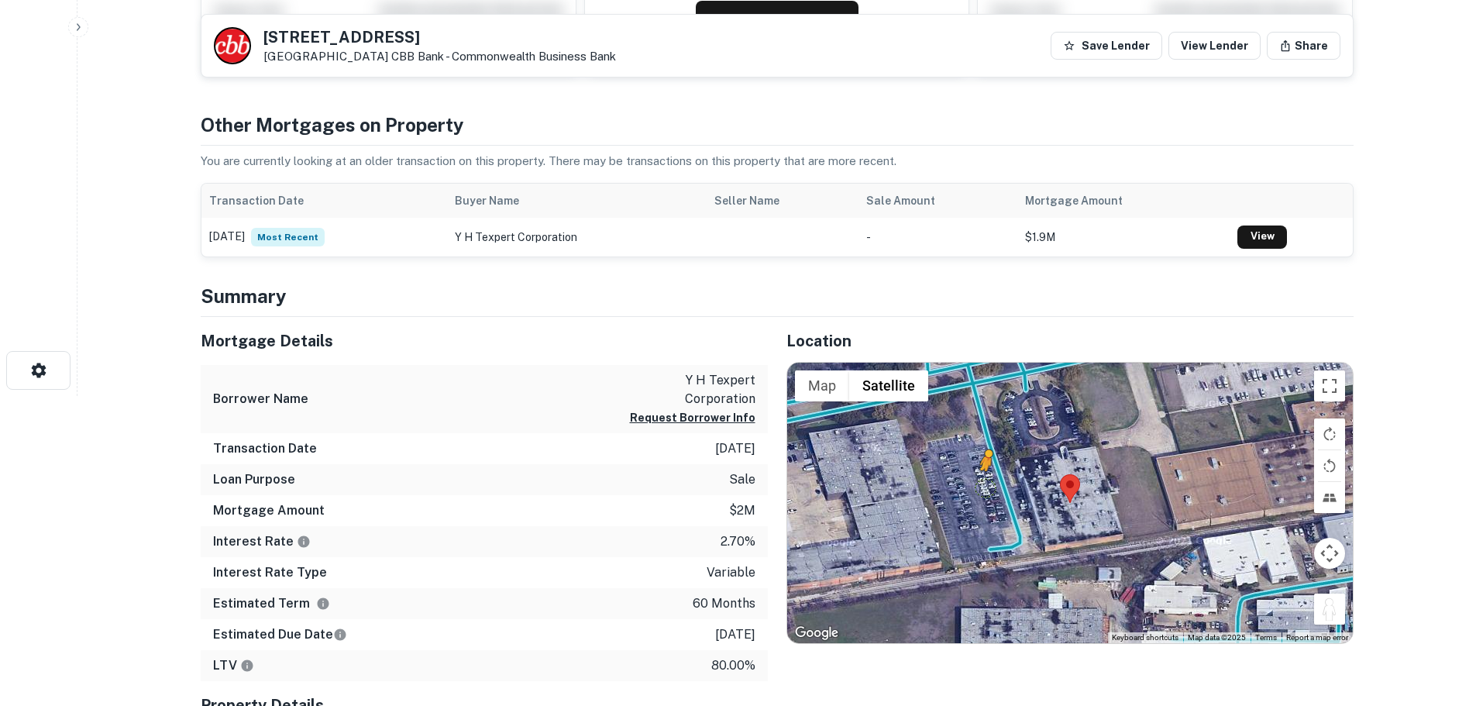
drag, startPoint x: 1336, startPoint y: 614, endPoint x: 972, endPoint y: 485, distance: 386.5
click at [972, 485] on div "To activate drag with keyboard, press Alt + Enter. Once in keyboard drag state,…" at bounding box center [1070, 503] width 566 height 280
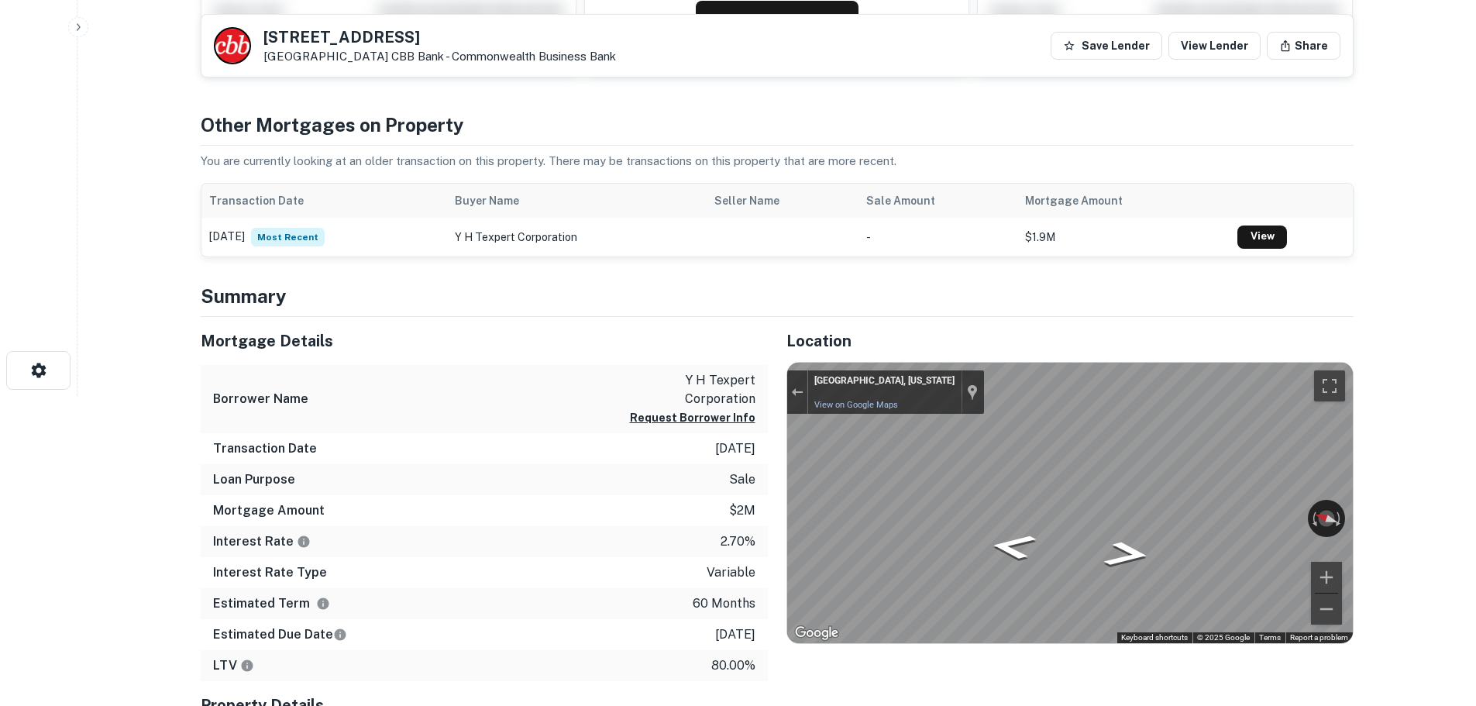
click at [763, 421] on div "Mortgage Details Borrower Name y h texpert corporation Request Borrower Info Tr…" at bounding box center [768, 601] width 1172 height 568
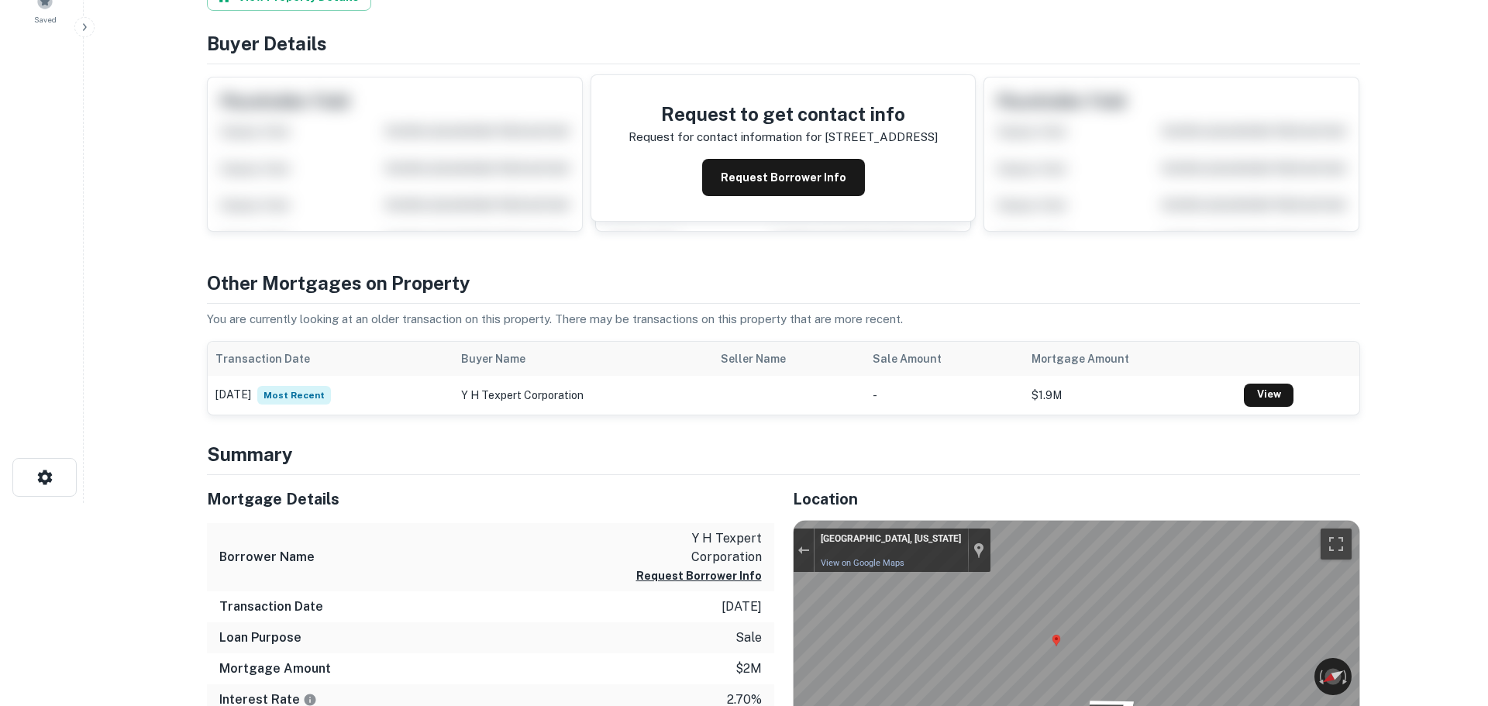
scroll to position [0, 0]
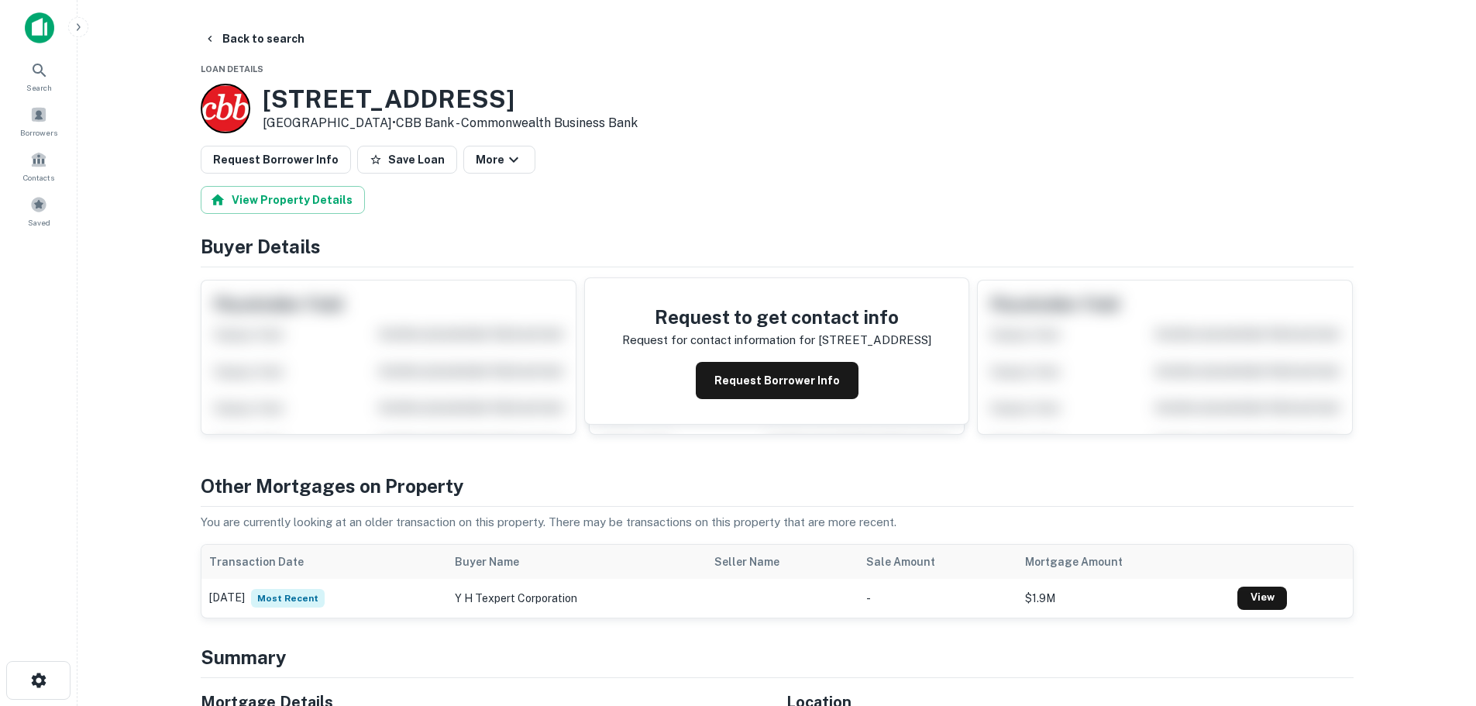
click at [340, 96] on h3 "924 E AVENUE J" at bounding box center [450, 98] width 375 height 29
copy h3 "924 E AVENUE J"
click at [239, 37] on button "Back to search" at bounding box center [254, 39] width 113 height 28
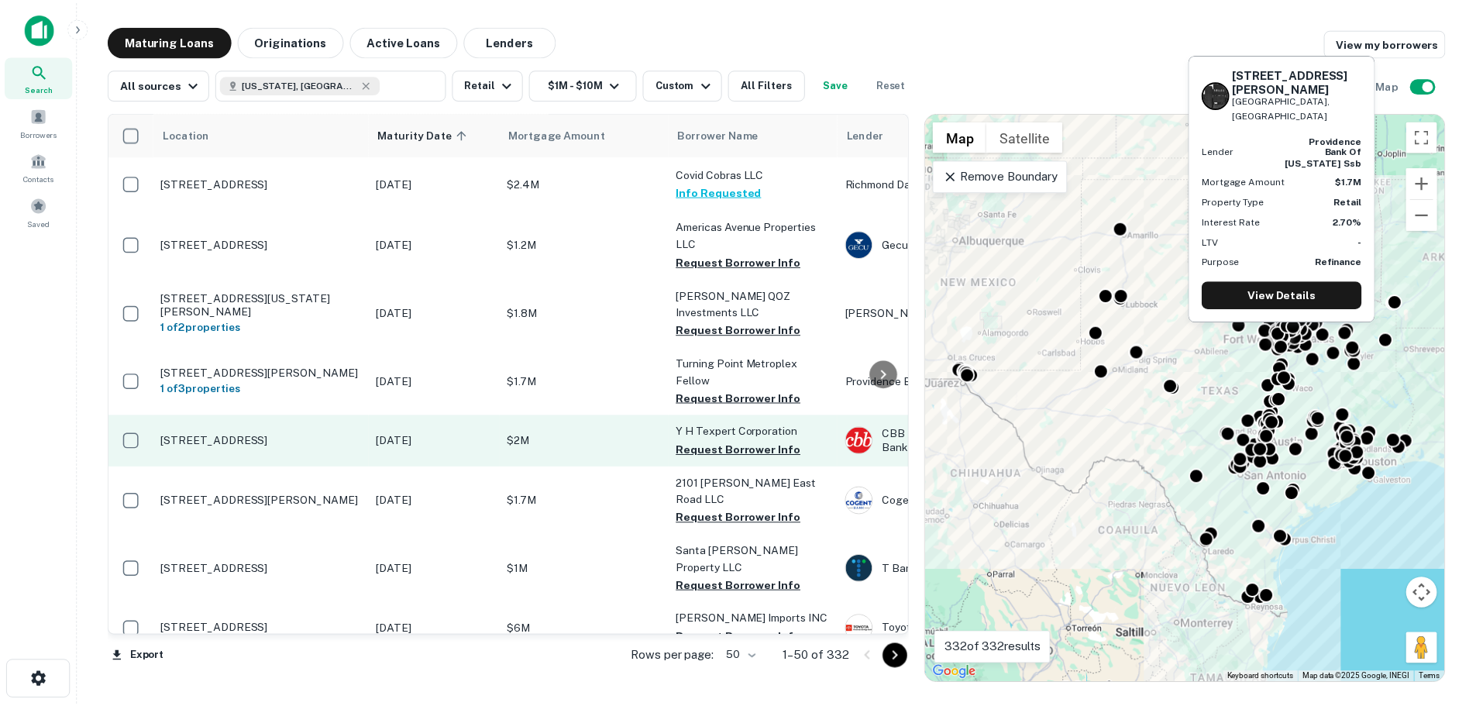
scroll to position [155, 0]
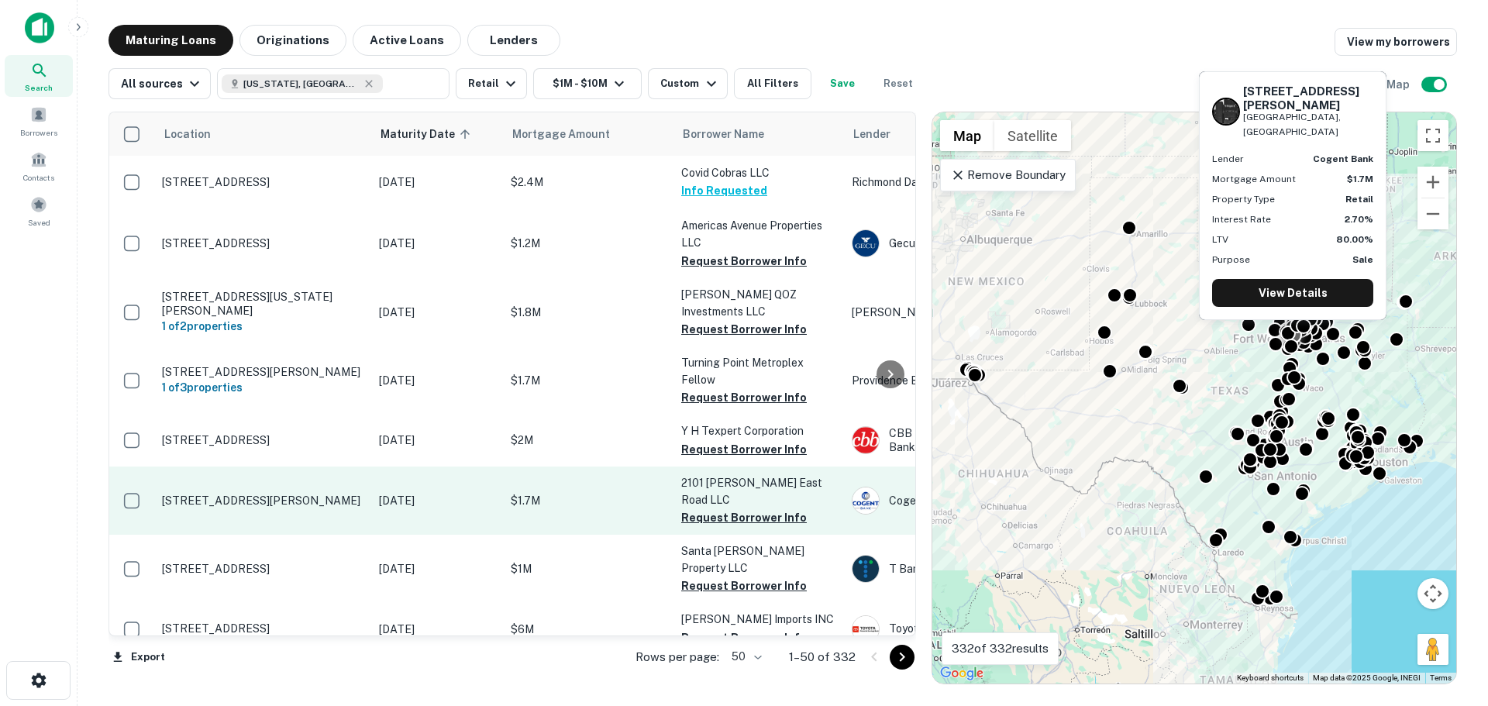
click at [282, 494] on p "[STREET_ADDRESS][PERSON_NAME]" at bounding box center [262, 501] width 201 height 14
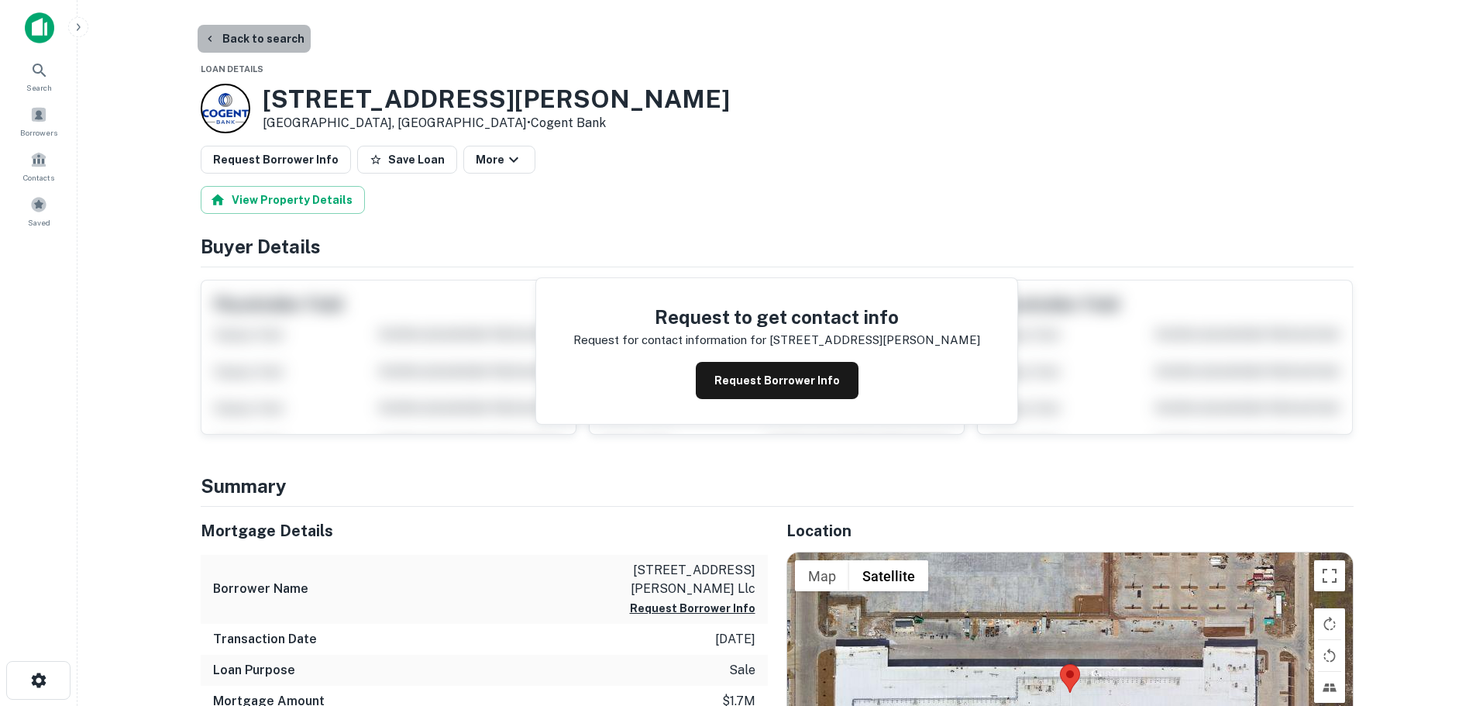
click at [262, 36] on button "Back to search" at bounding box center [254, 39] width 113 height 28
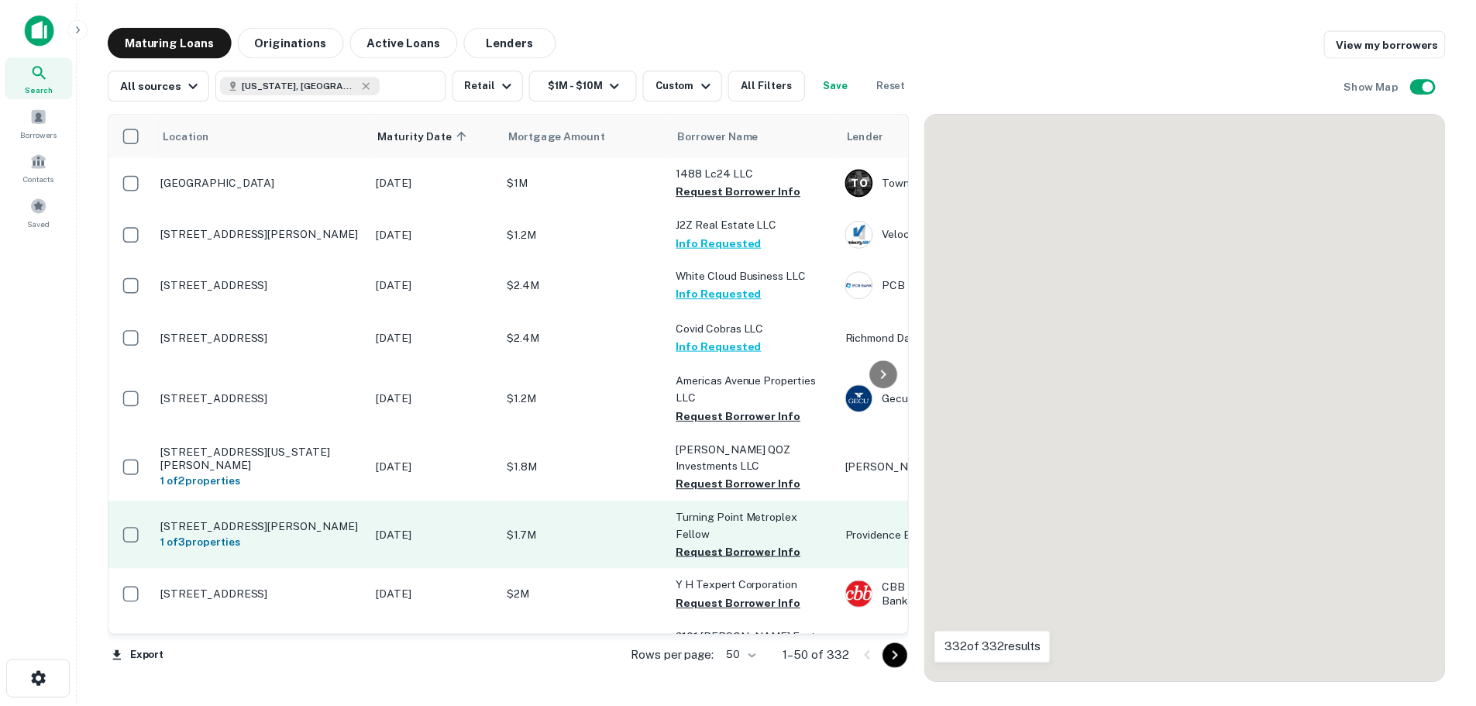
scroll to position [155, 0]
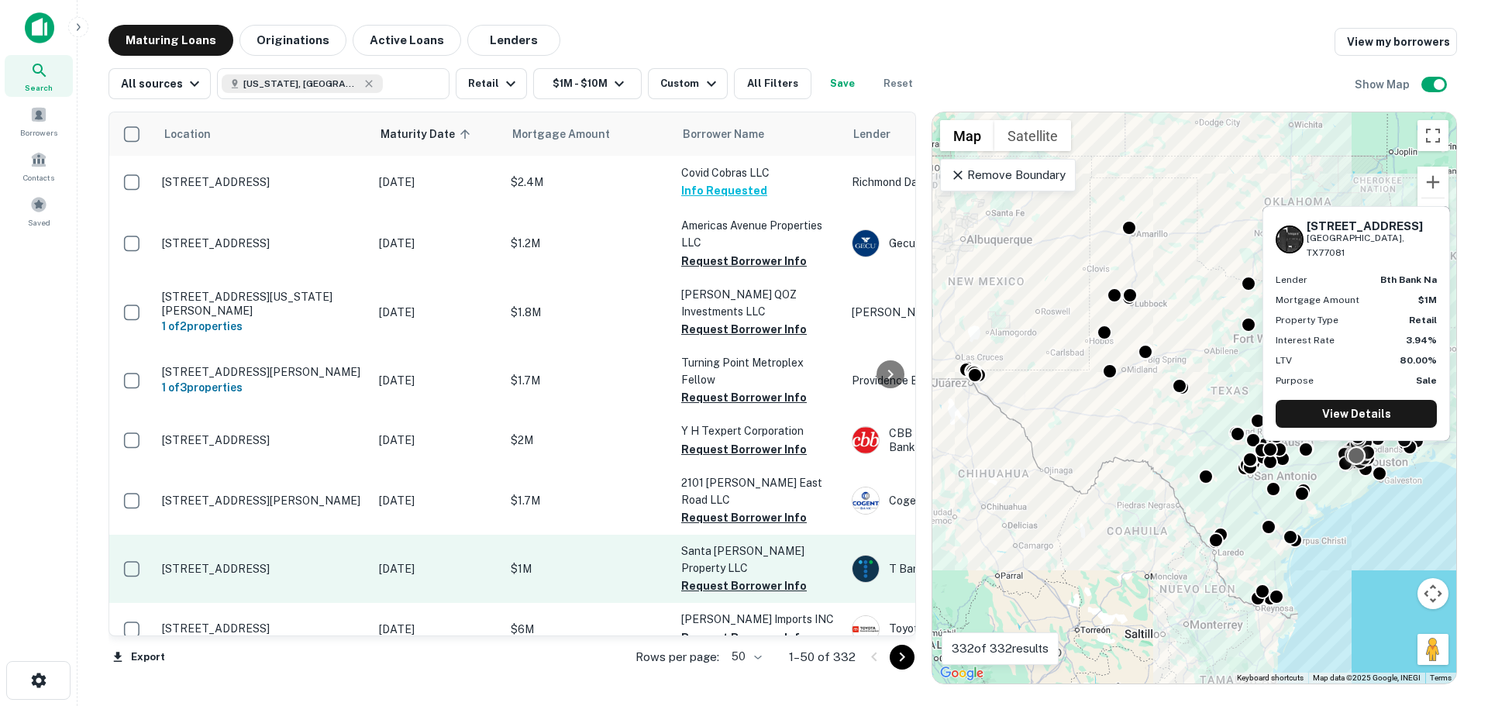
click at [271, 562] on p "[STREET_ADDRESS]" at bounding box center [262, 569] width 201 height 14
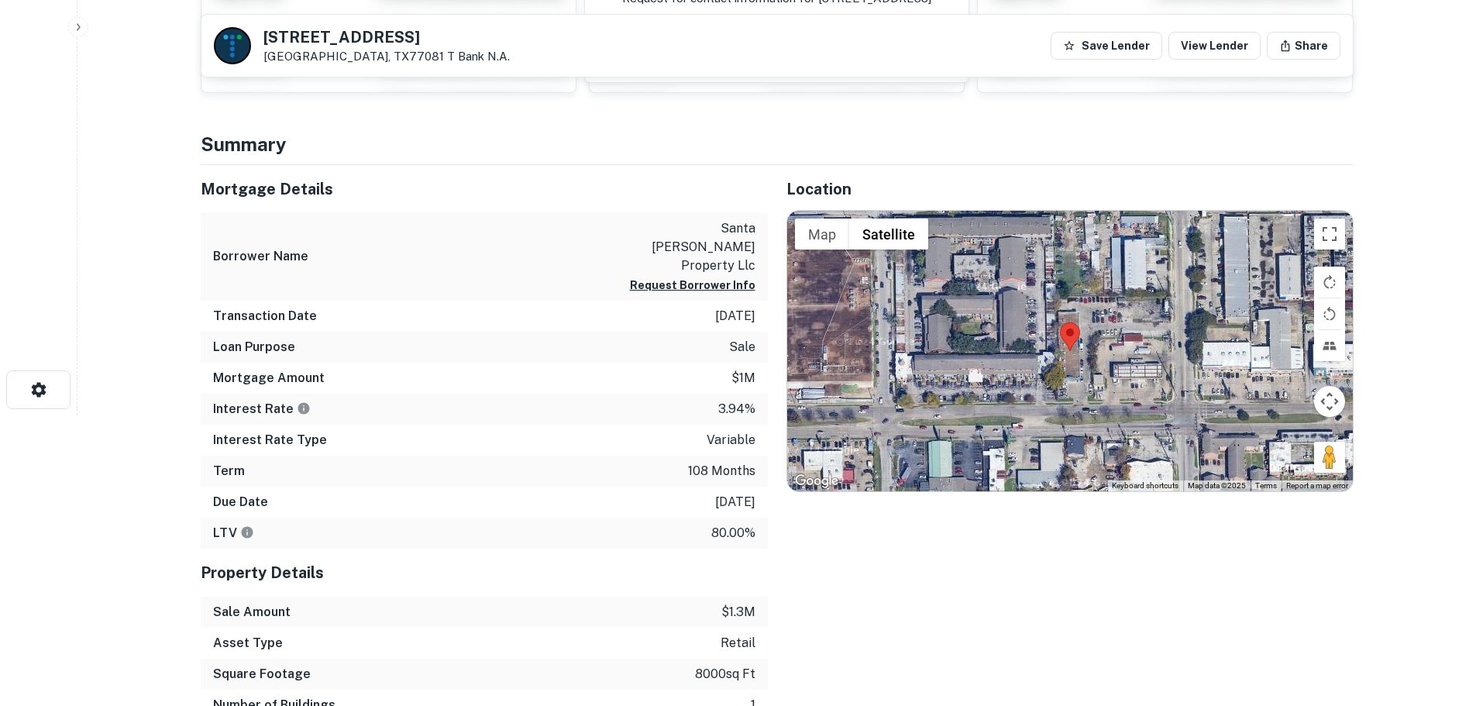
scroll to position [310, 0]
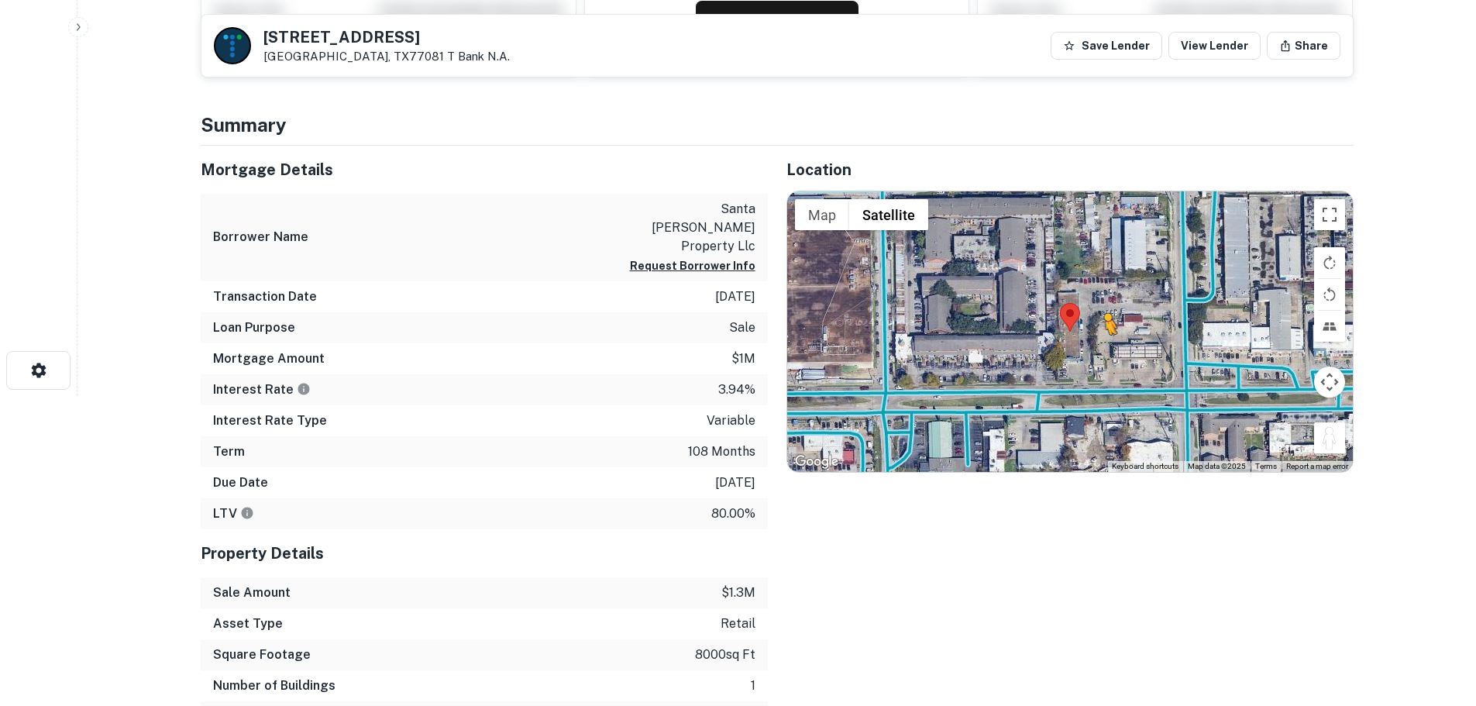
drag, startPoint x: 1332, startPoint y: 450, endPoint x: 1104, endPoint y: 349, distance: 249.4
click at [1104, 349] on div "To activate drag with keyboard, press Alt + Enter. Once in keyboard drag state,…" at bounding box center [1070, 331] width 566 height 280
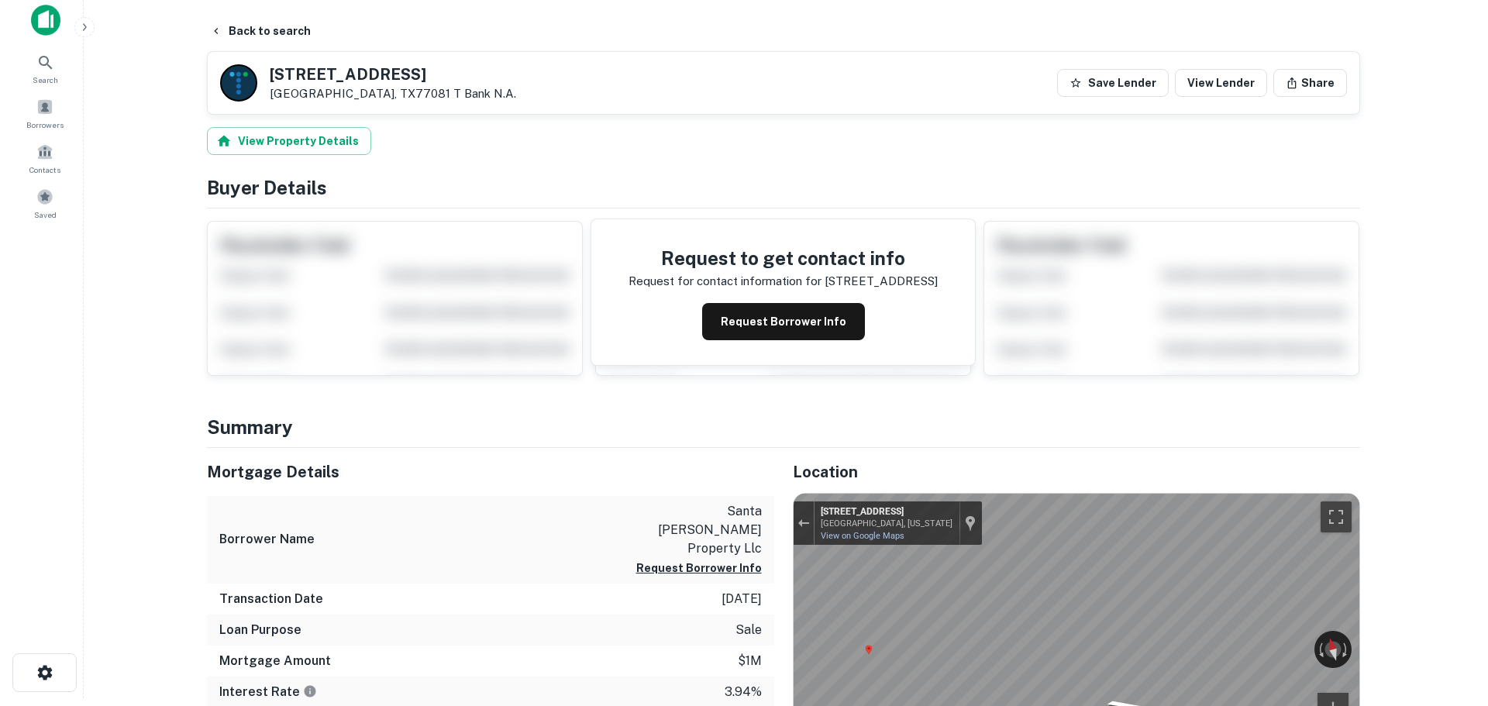
scroll to position [0, 0]
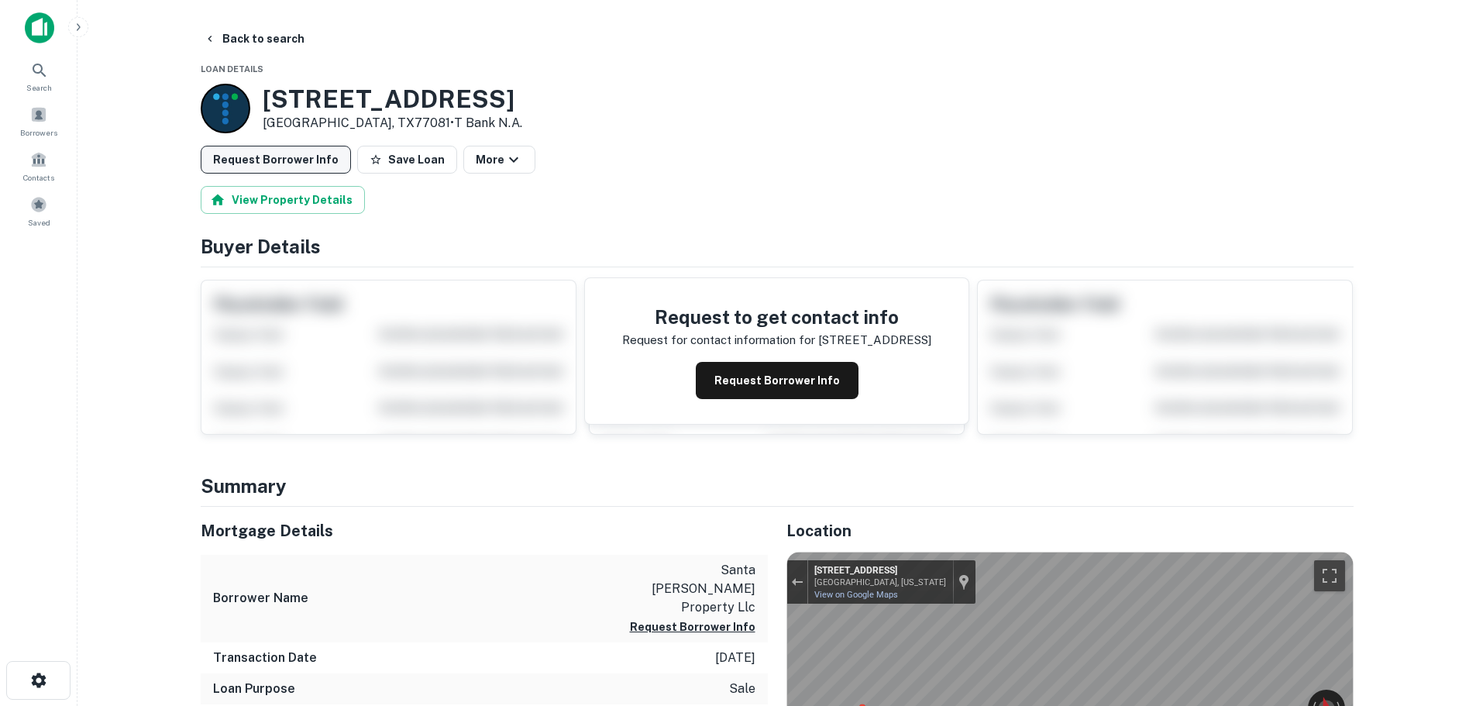
drag, startPoint x: 393, startPoint y: 163, endPoint x: 261, endPoint y: 173, distance: 132.1
click at [375, 164] on button "Save Loan" at bounding box center [407, 160] width 100 height 28
click at [246, 163] on button "Request Borrower Info" at bounding box center [276, 160] width 150 height 28
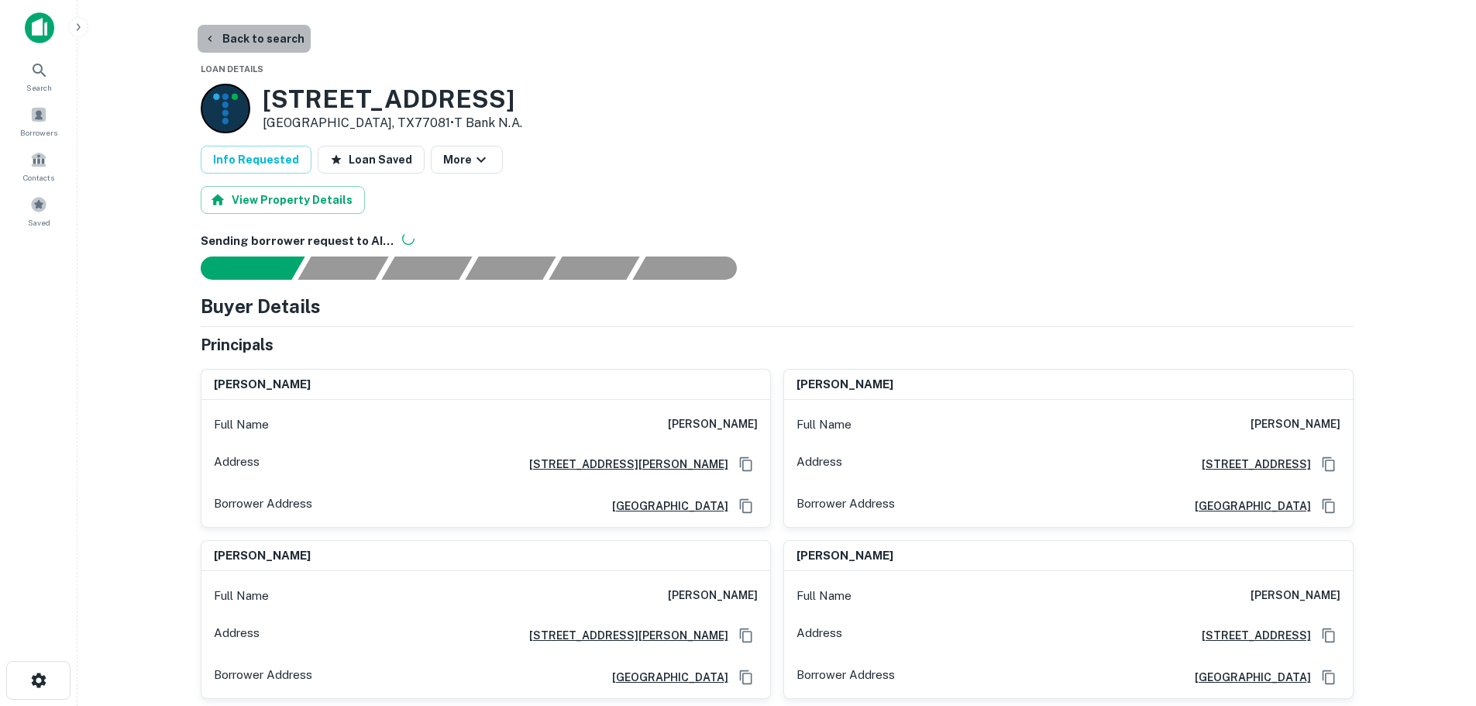
click at [253, 46] on button "Back to search" at bounding box center [254, 39] width 113 height 28
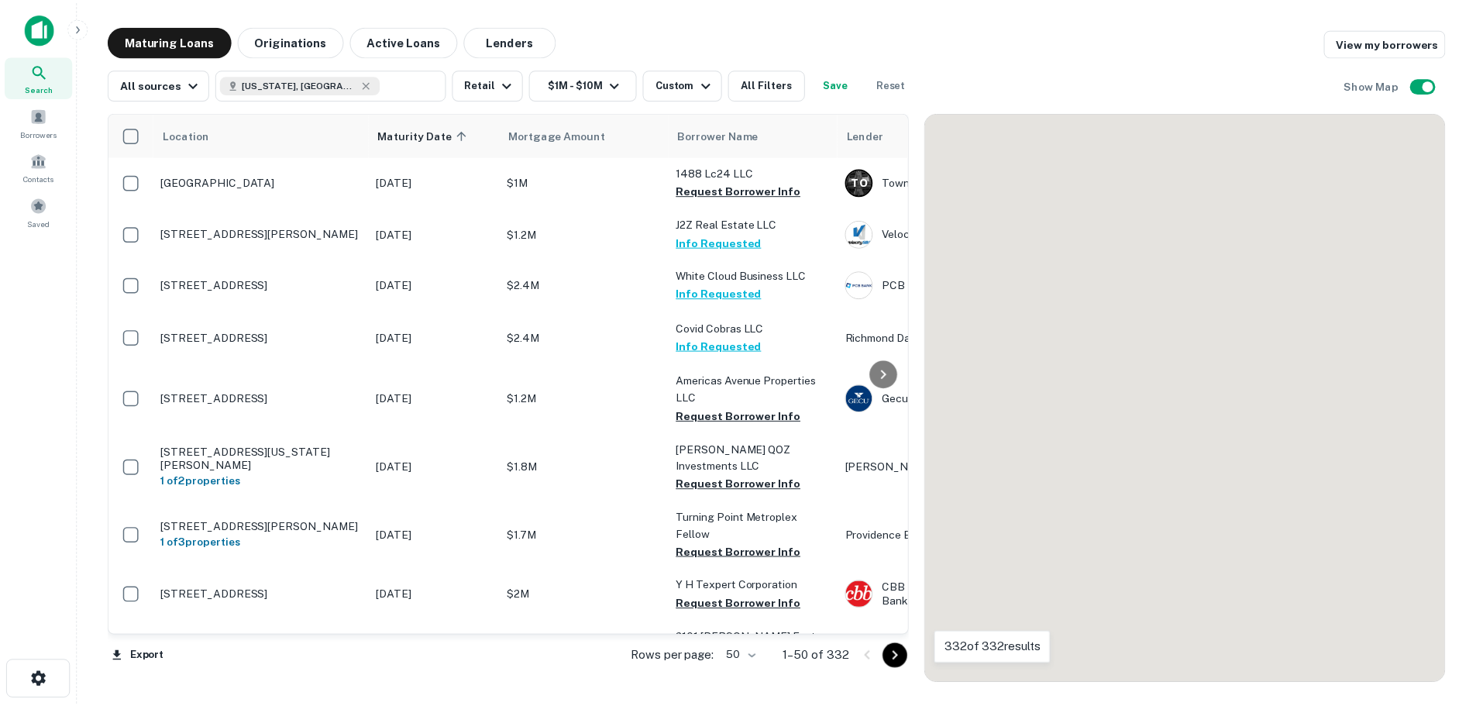
scroll to position [155, 0]
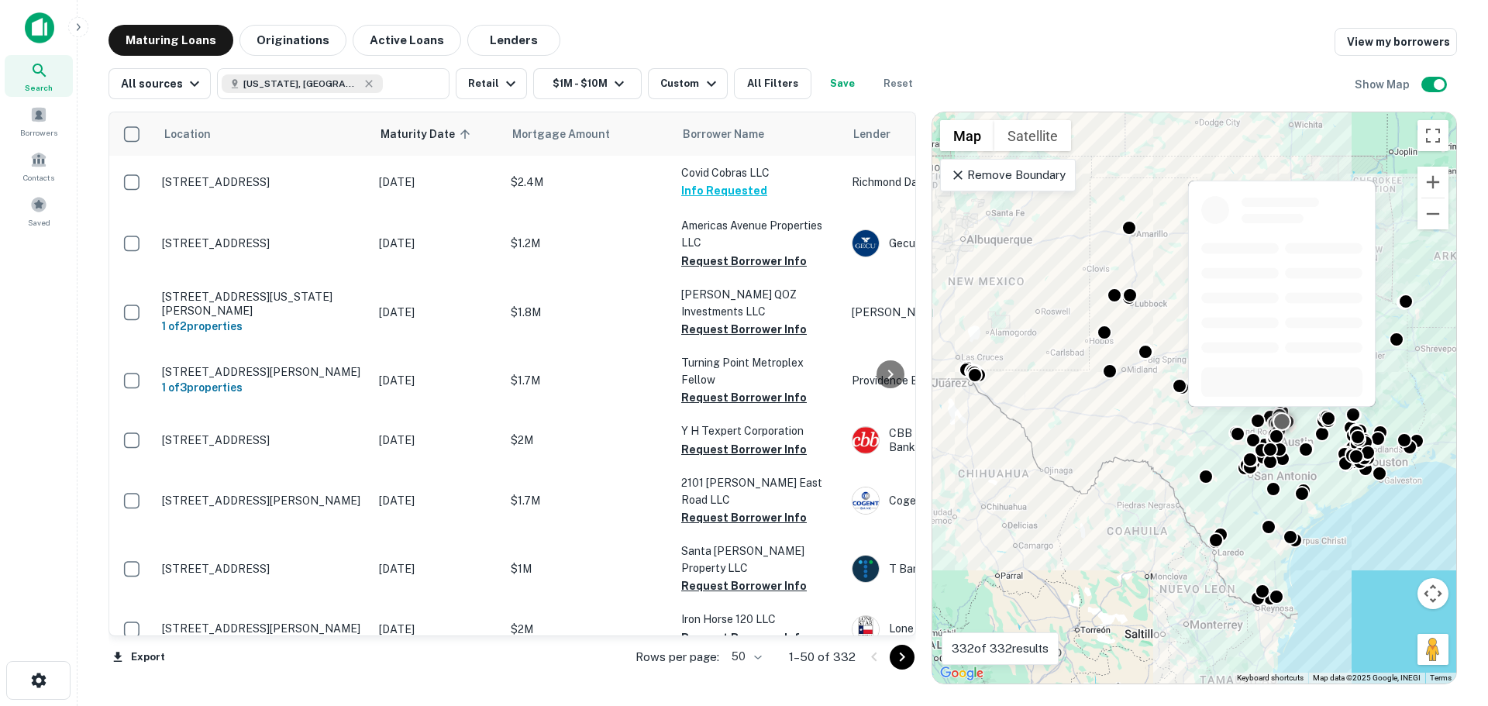
click at [262, 621] on p "[STREET_ADDRESS][PERSON_NAME]" at bounding box center [262, 628] width 201 height 14
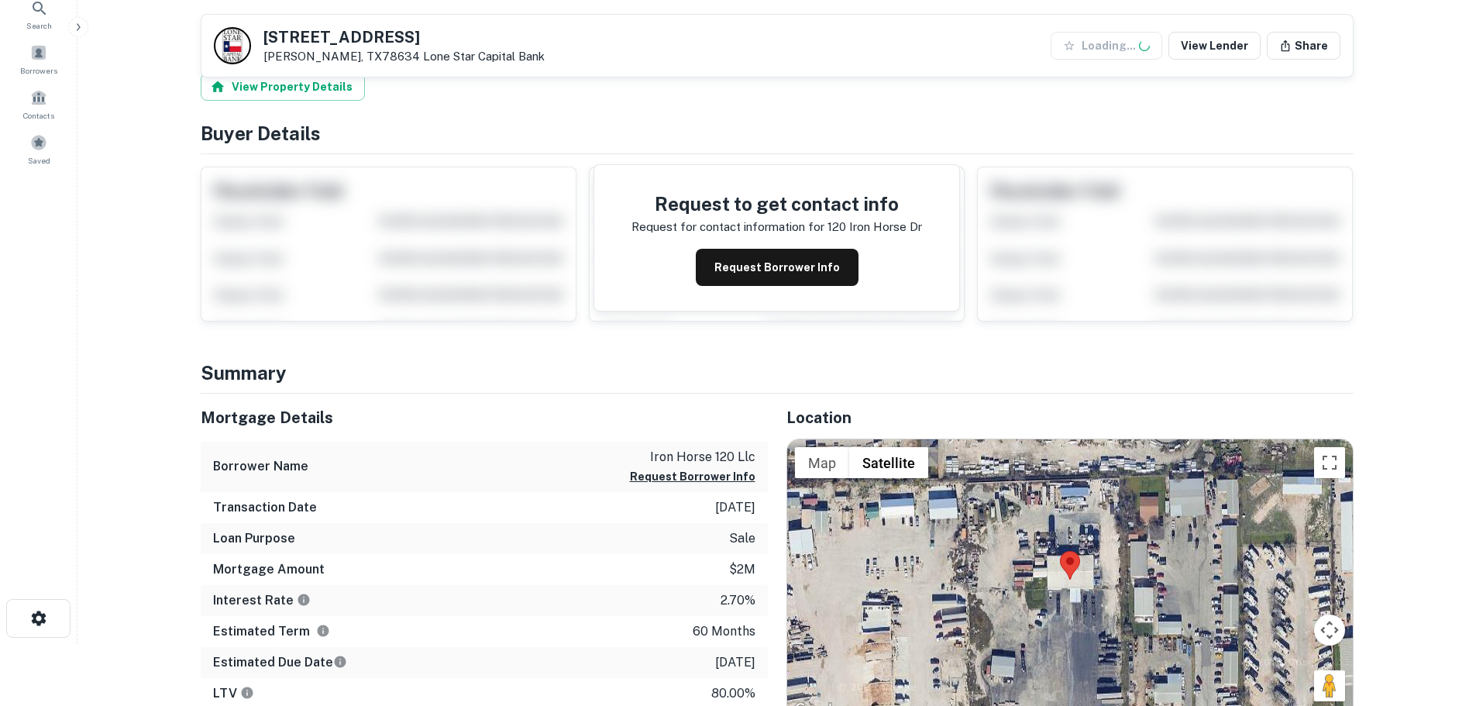
scroll to position [232, 0]
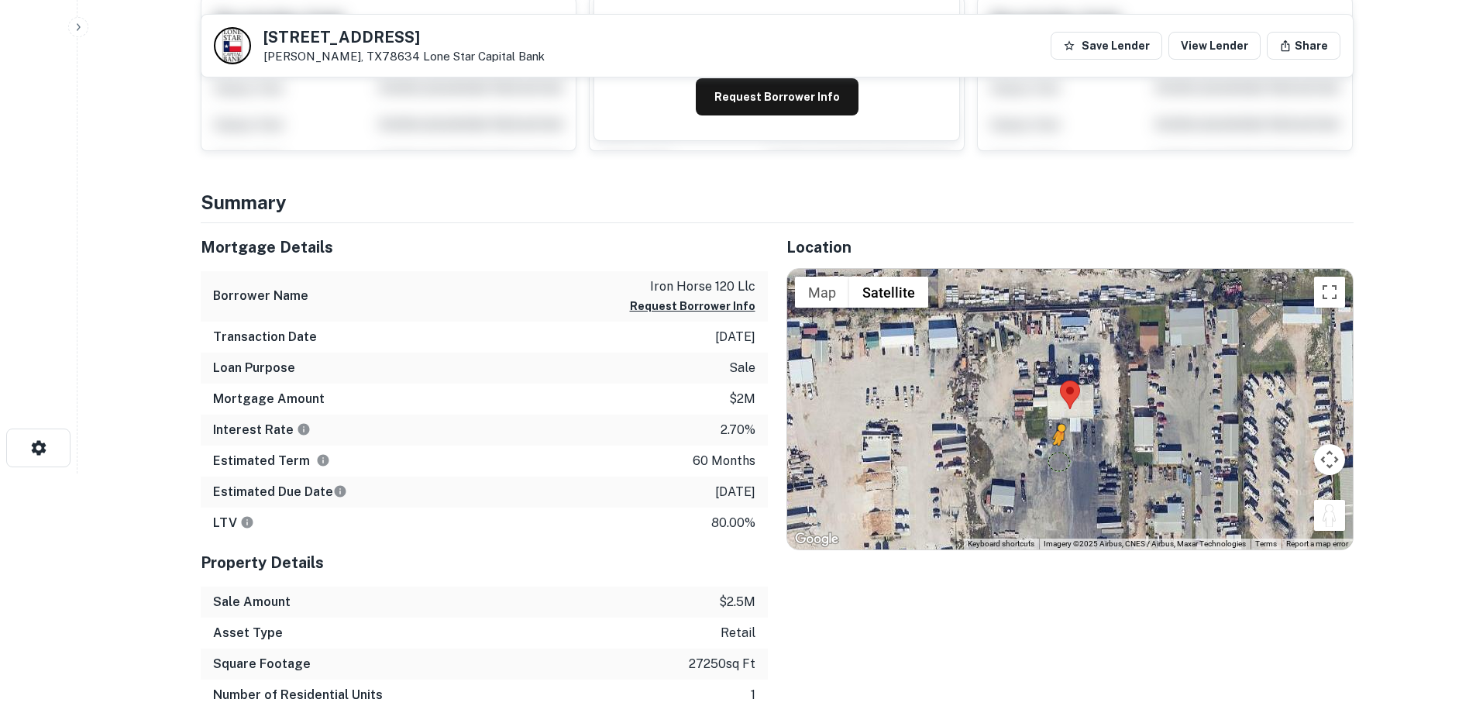
drag, startPoint x: 1328, startPoint y: 527, endPoint x: 1058, endPoint y: 461, distance: 278.3
click at [1058, 461] on div "To activate drag with keyboard, press Alt + Enter. Once in keyboard drag state,…" at bounding box center [1070, 409] width 566 height 280
drag, startPoint x: 1325, startPoint y: 526, endPoint x: 1079, endPoint y: 448, distance: 257.8
click at [1079, 448] on div "To activate drag with keyboard, press Alt + Enter. Once in keyboard drag state,…" at bounding box center [1070, 409] width 566 height 280
drag, startPoint x: 1333, startPoint y: 511, endPoint x: 1049, endPoint y: 377, distance: 313.3
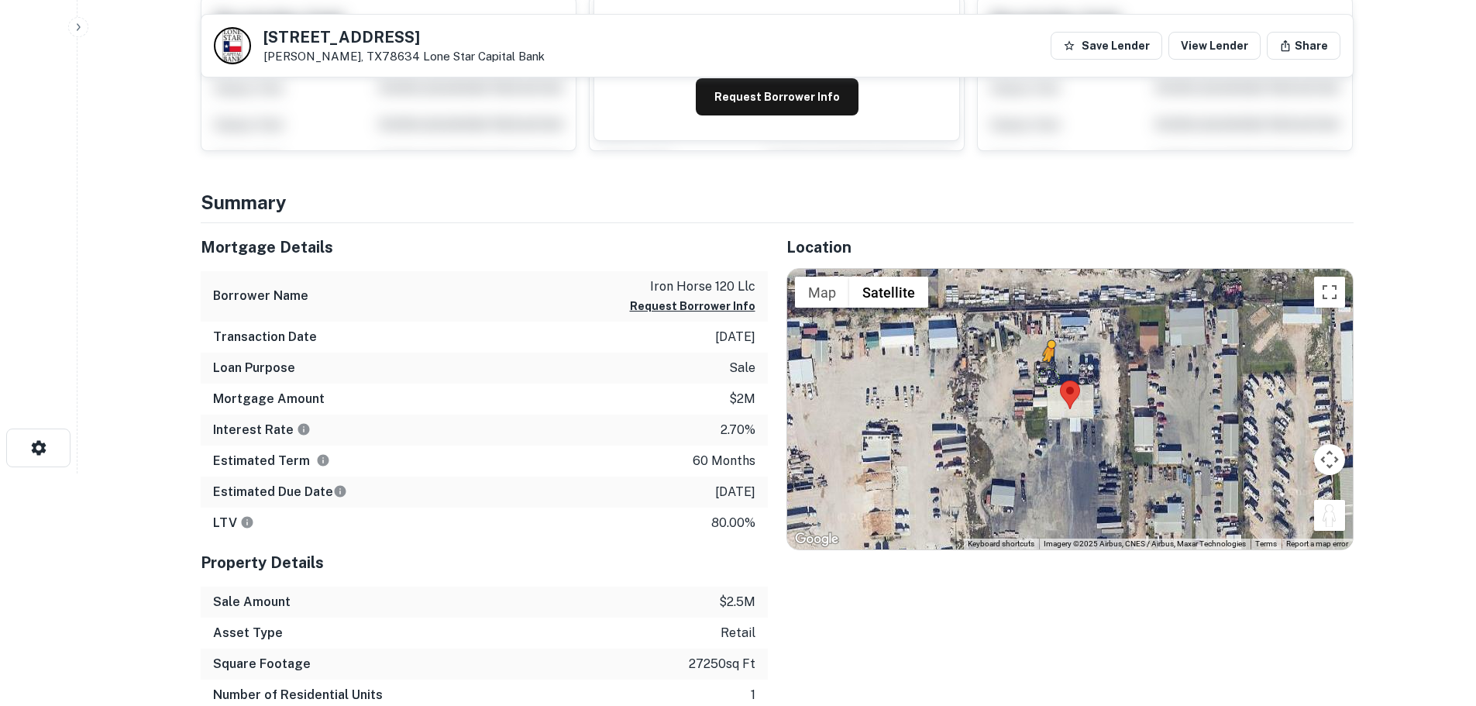
click at [1049, 377] on div "To activate drag with keyboard, press Alt + Enter. Once in keyboard drag state,…" at bounding box center [1070, 409] width 566 height 280
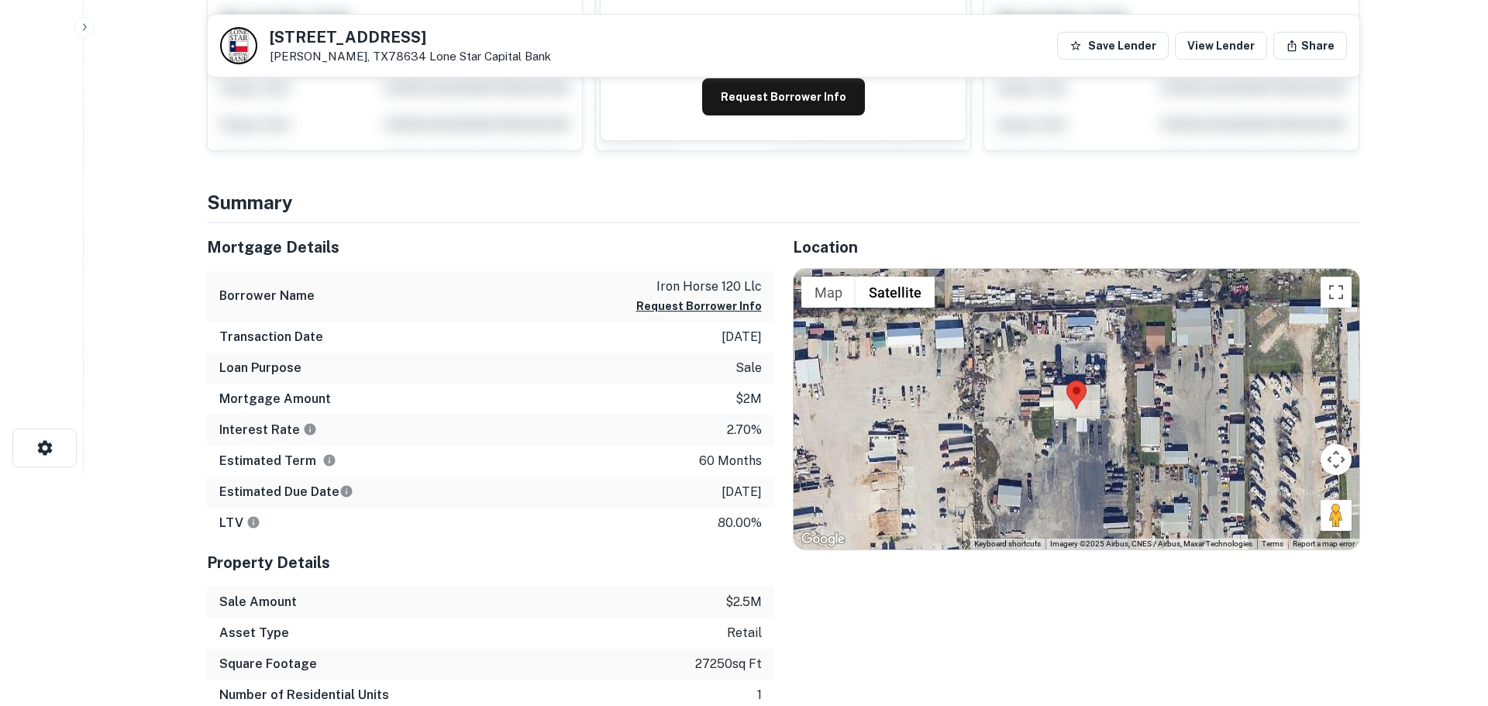
scroll to position [0, 0]
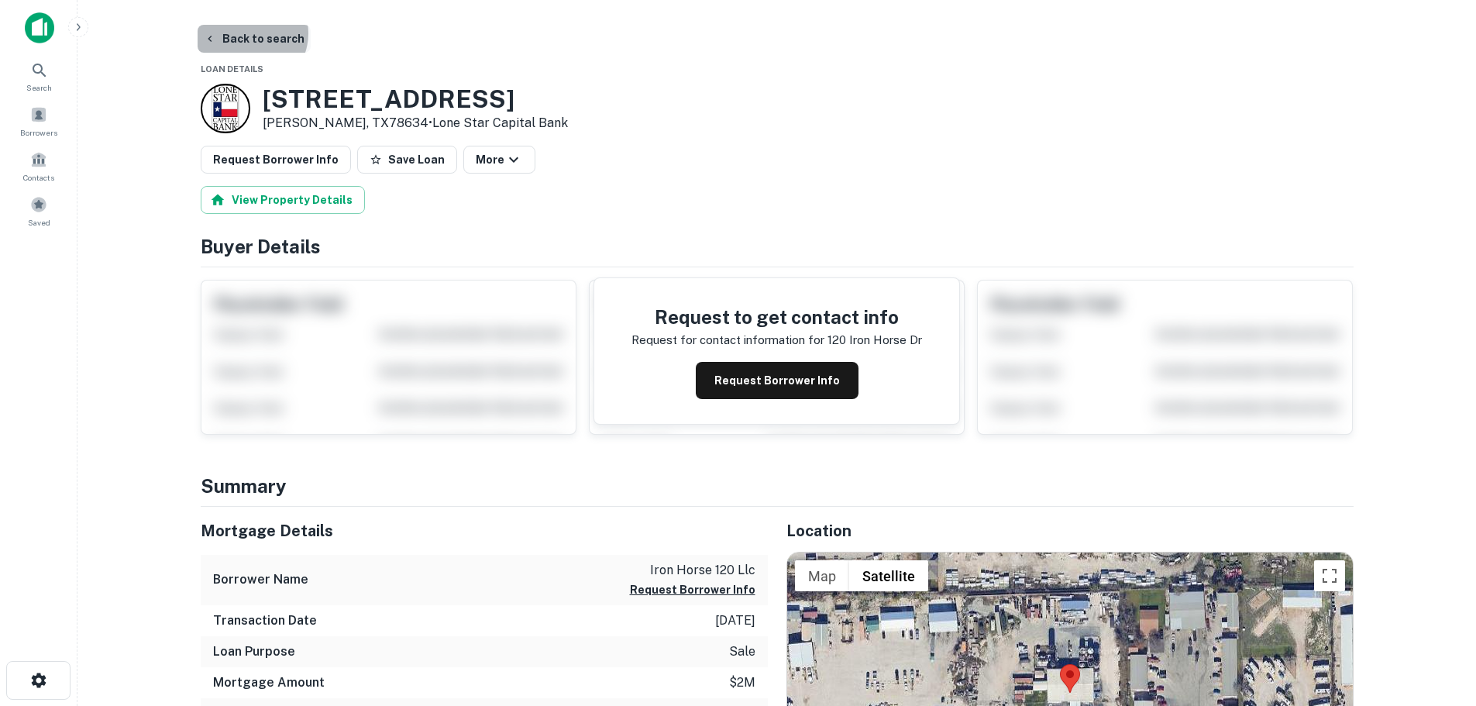
click at [246, 33] on button "Back to search" at bounding box center [254, 39] width 113 height 28
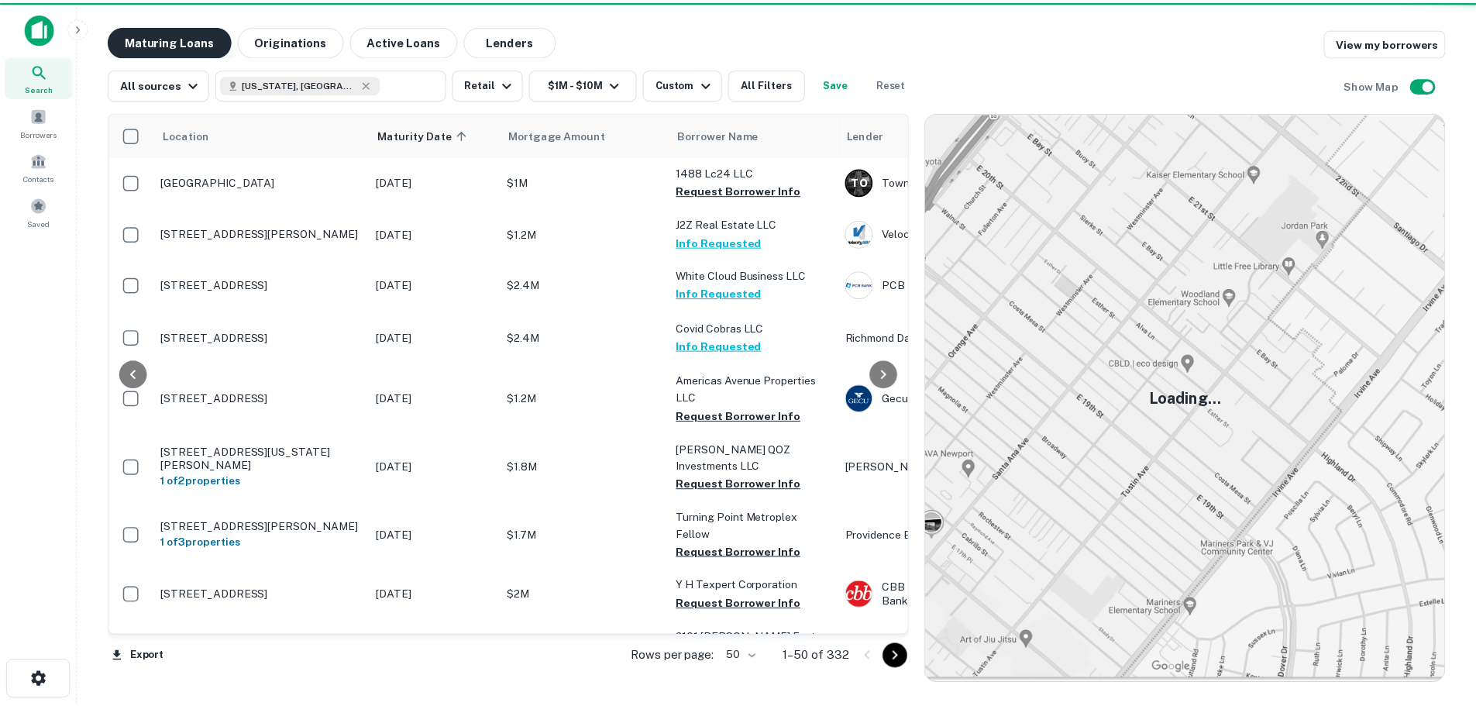
scroll to position [155, 0]
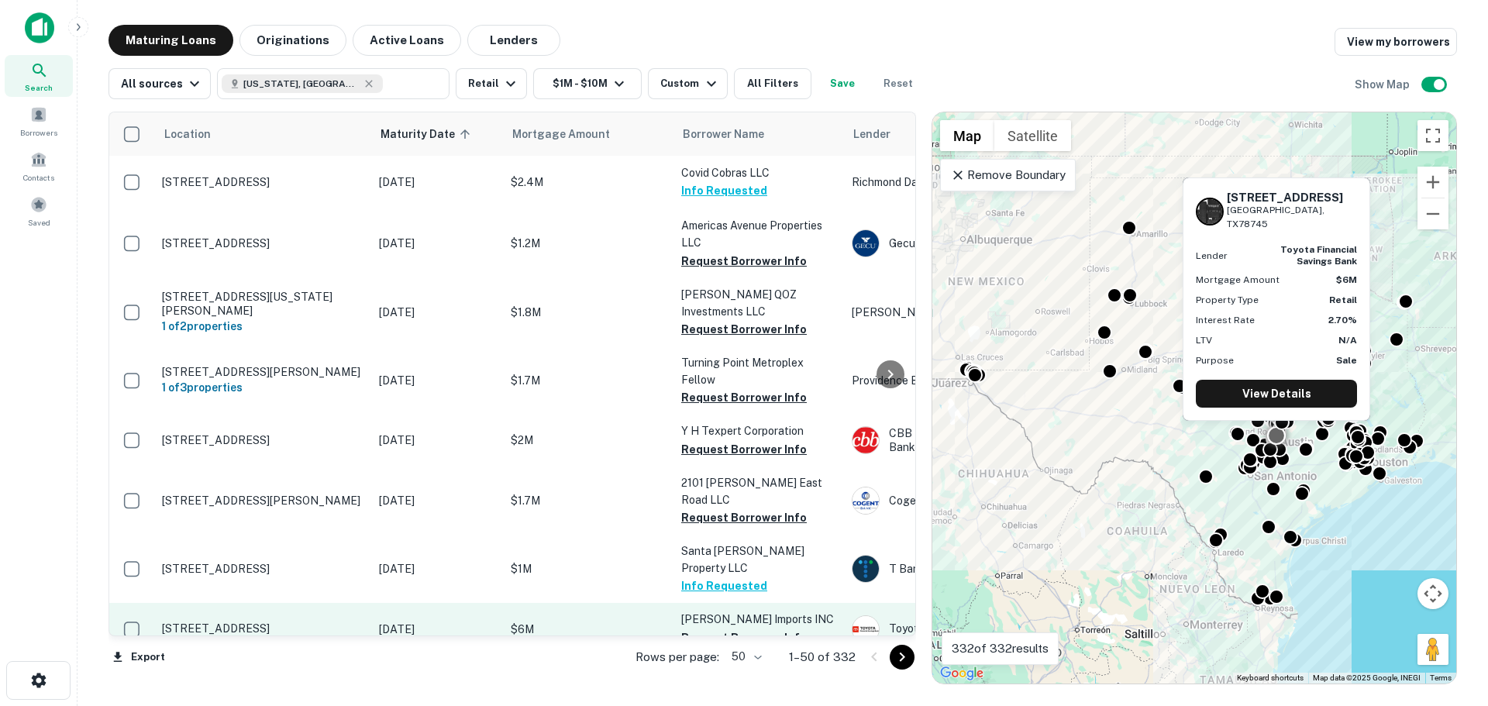
click at [207, 621] on p "[STREET_ADDRESS]" at bounding box center [262, 628] width 201 height 14
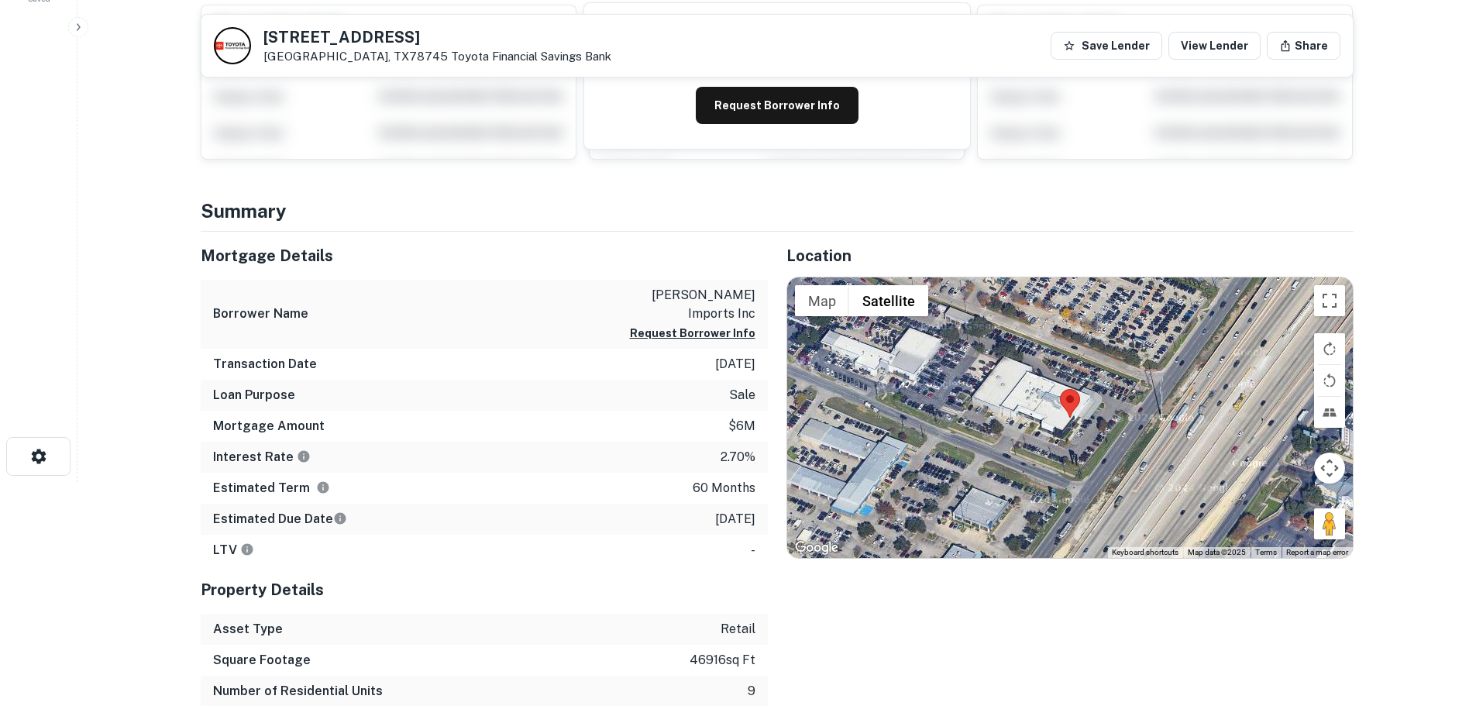
scroll to position [232, 0]
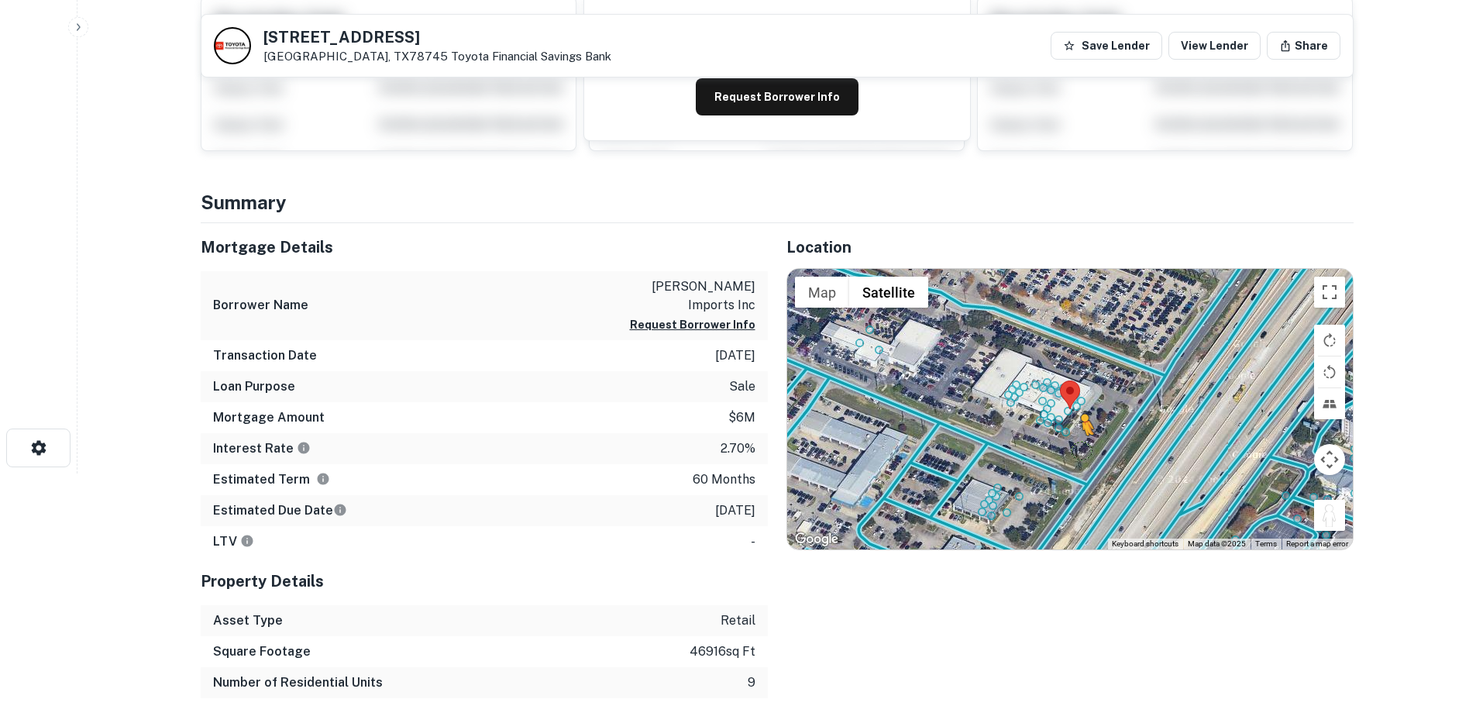
drag, startPoint x: 1323, startPoint y: 525, endPoint x: 1075, endPoint y: 451, distance: 258.1
click at [1075, 451] on div "To activate drag with keyboard, press Alt + Enter. Once in keyboard drag state,…" at bounding box center [1070, 409] width 566 height 280
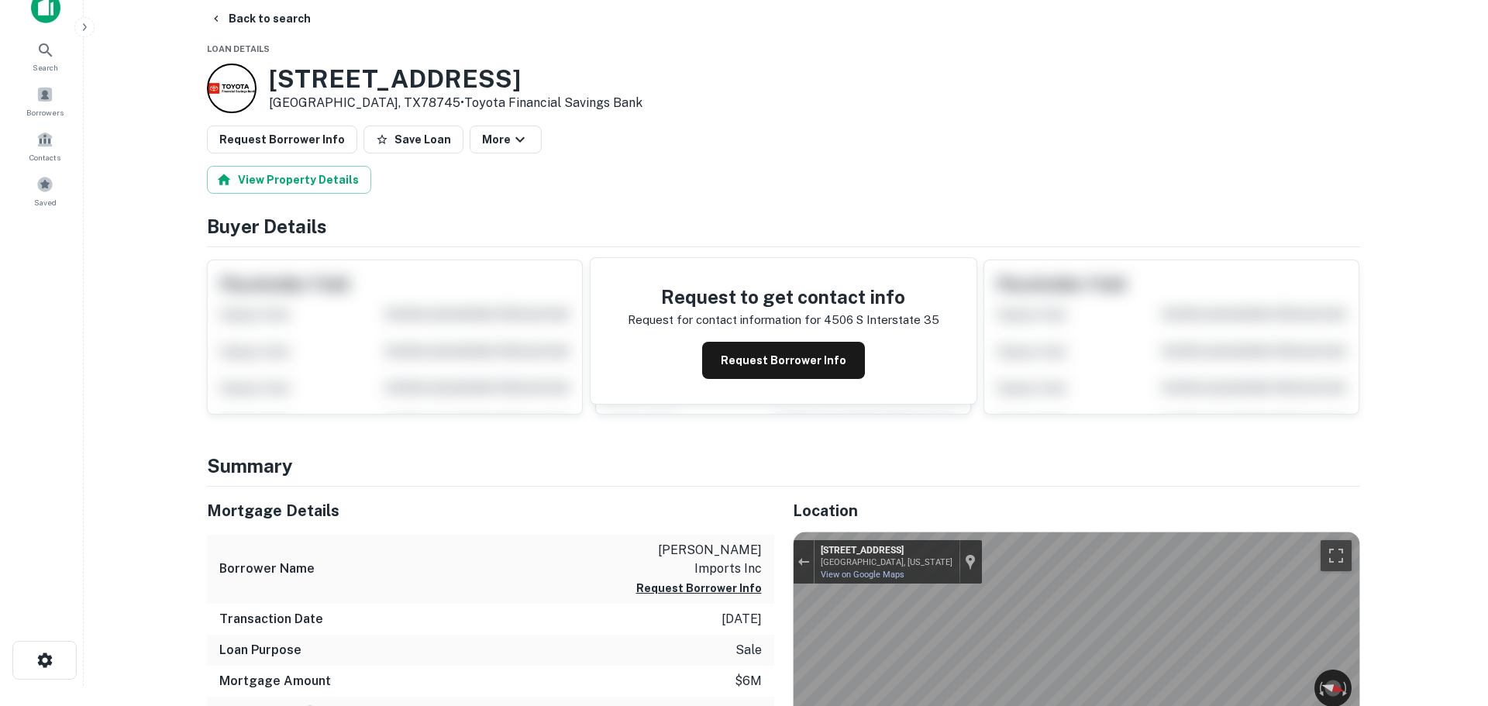
scroll to position [0, 0]
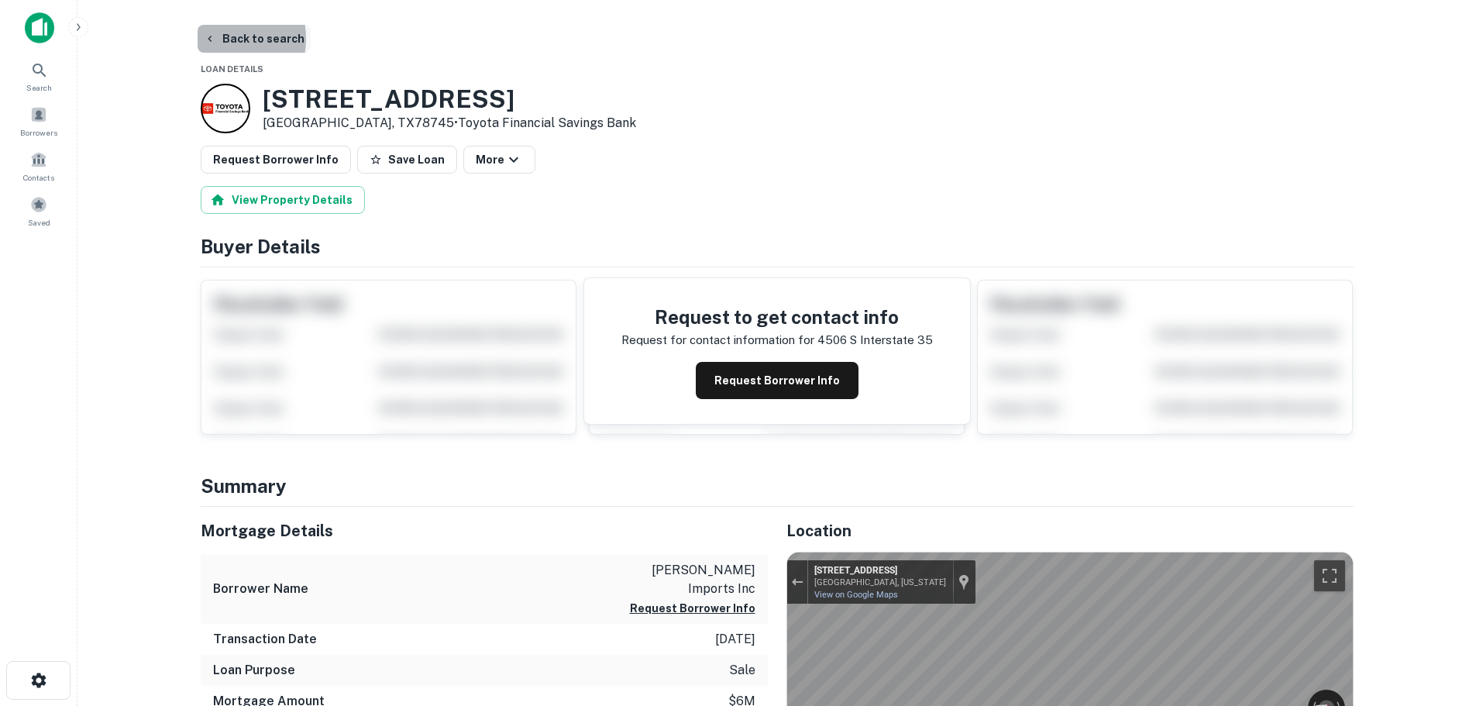
click at [218, 39] on button "Back to search" at bounding box center [254, 39] width 113 height 28
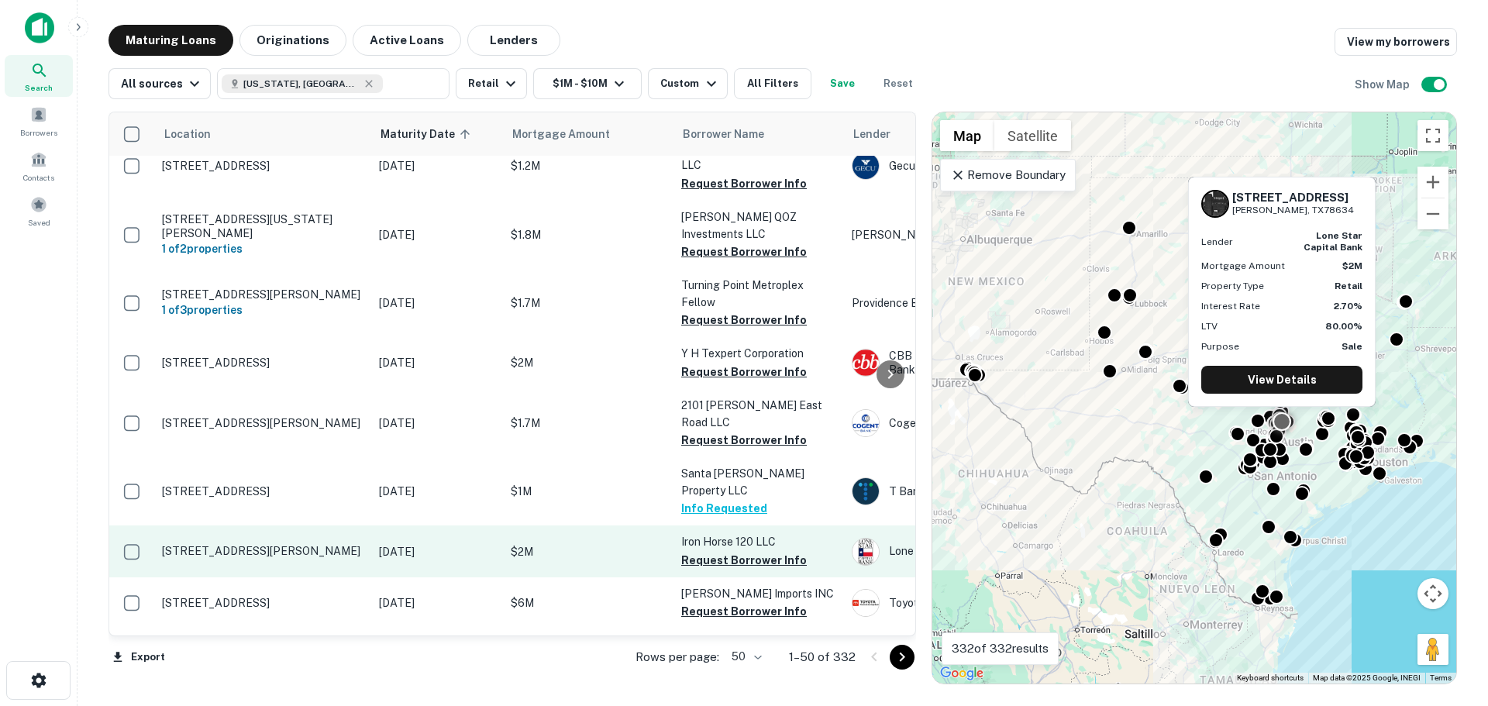
scroll to position [310, 0]
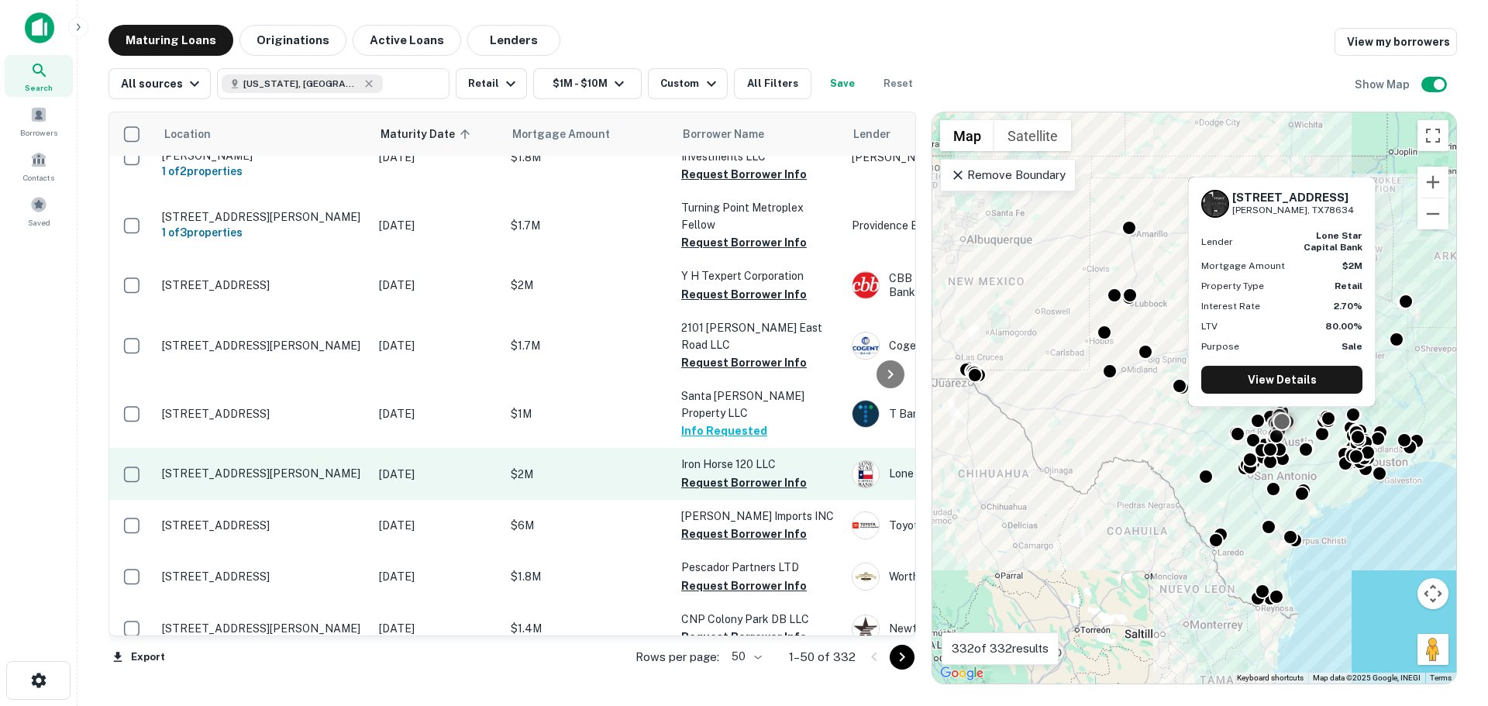
click at [261, 466] on p "[STREET_ADDRESS][PERSON_NAME]" at bounding box center [262, 473] width 201 height 14
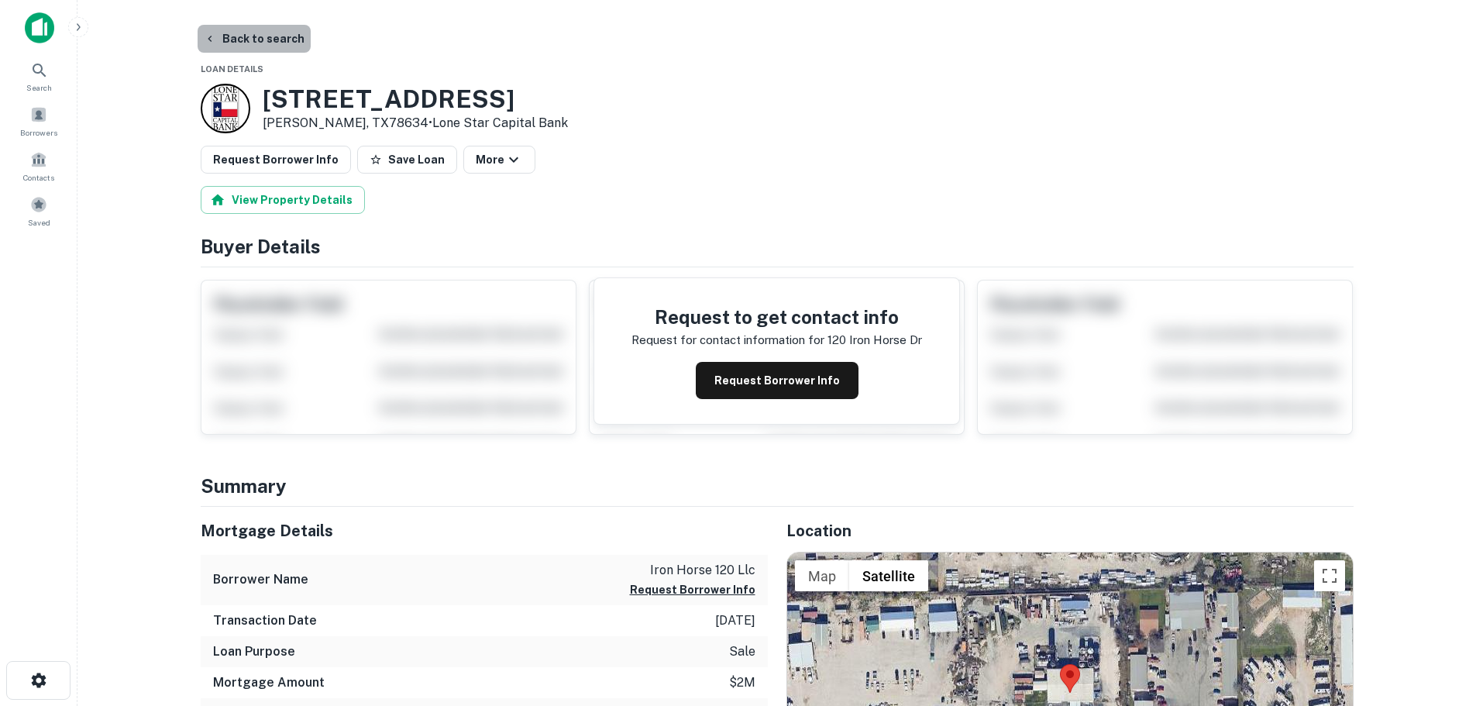
click at [267, 38] on button "Back to search" at bounding box center [254, 39] width 113 height 28
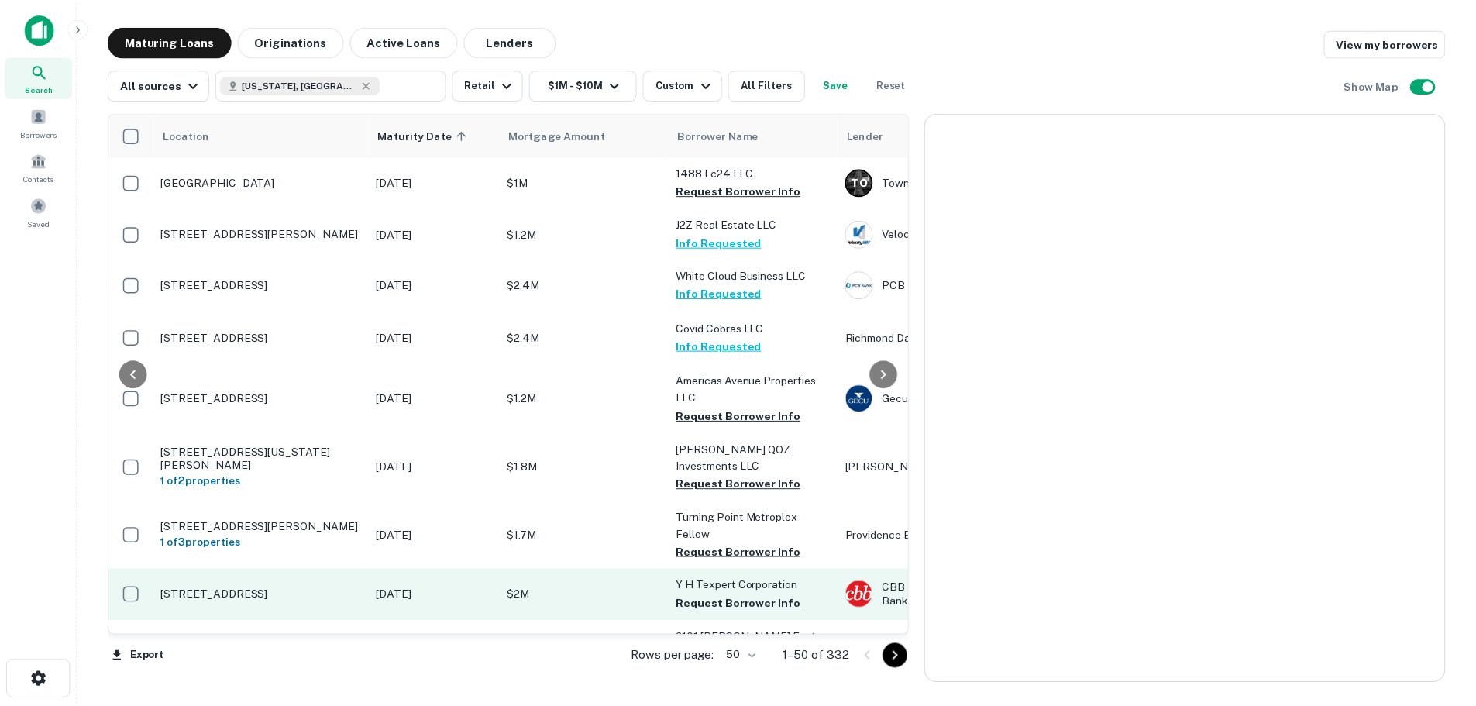
scroll to position [310, 0]
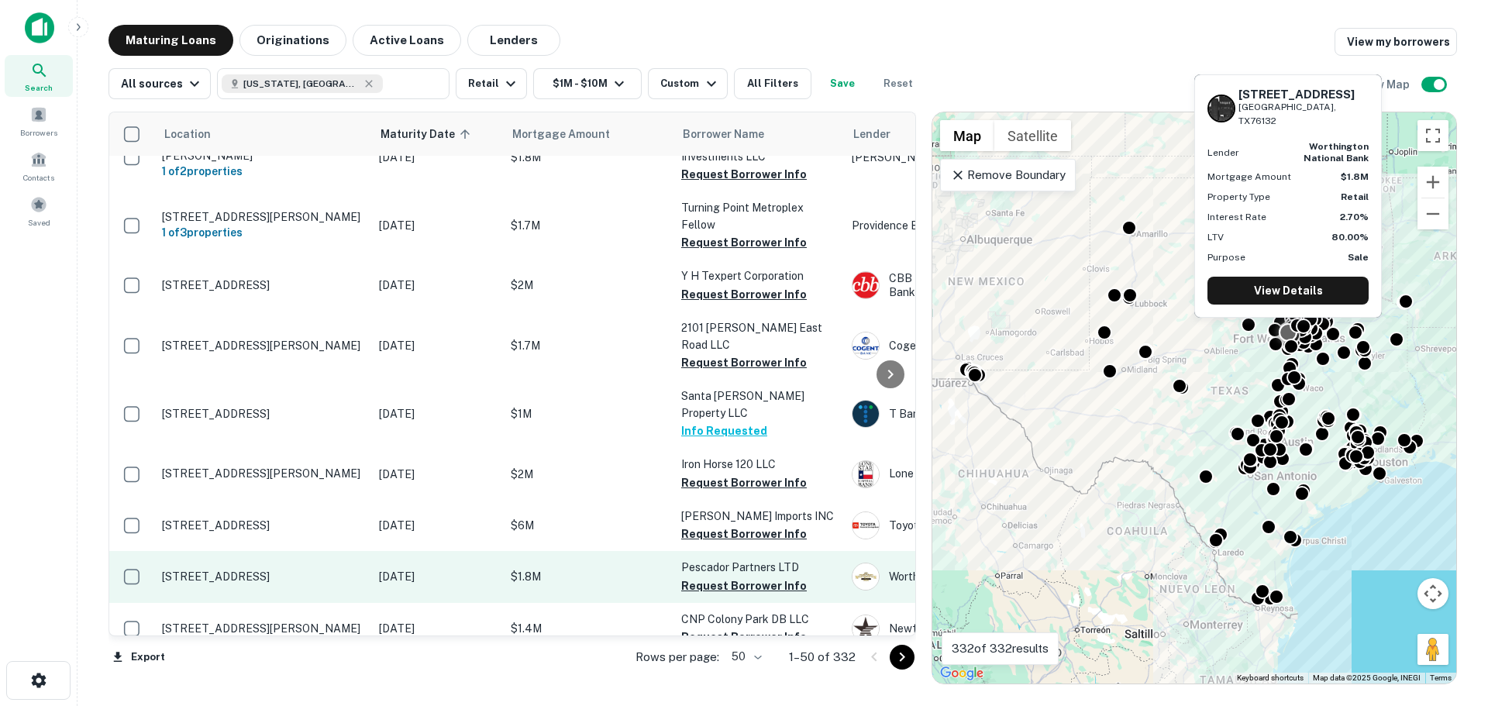
click at [246, 569] on p "[STREET_ADDRESS]" at bounding box center [262, 576] width 201 height 14
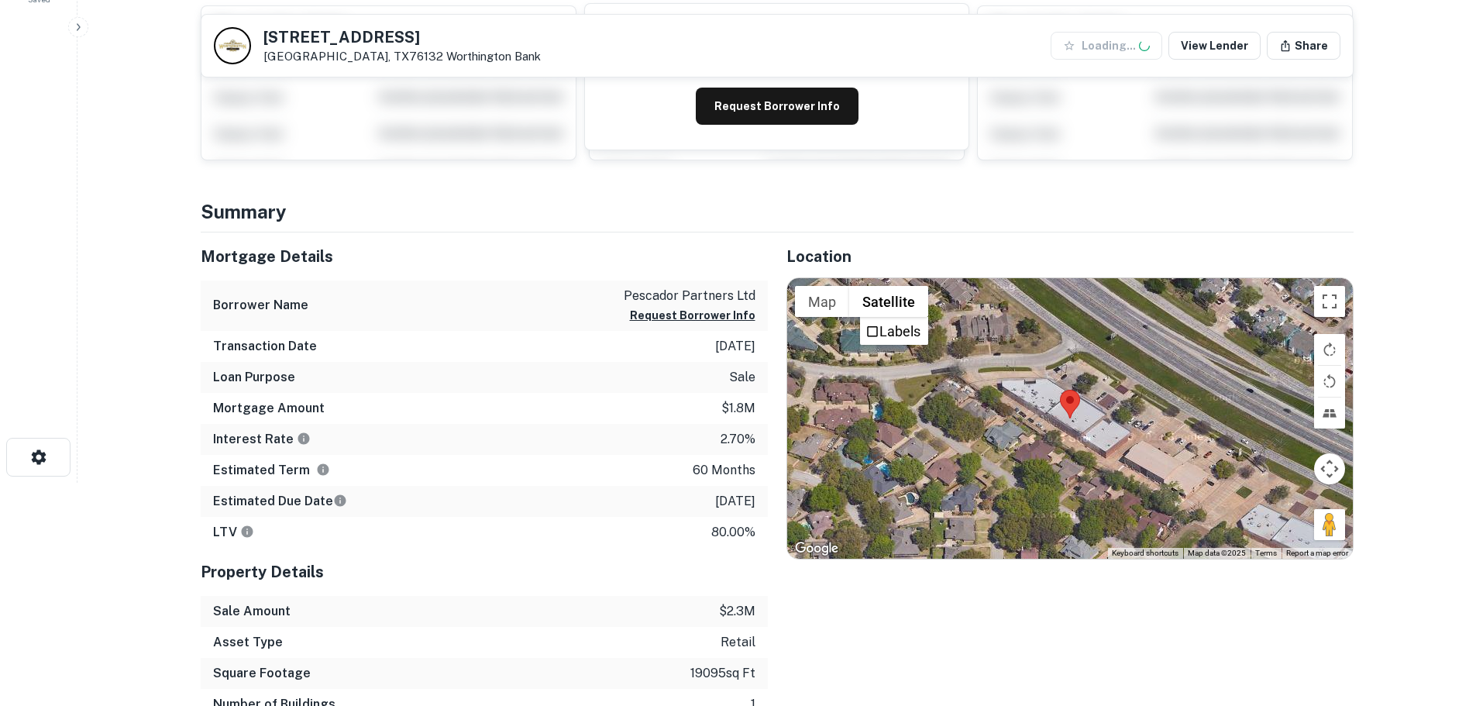
scroll to position [232, 0]
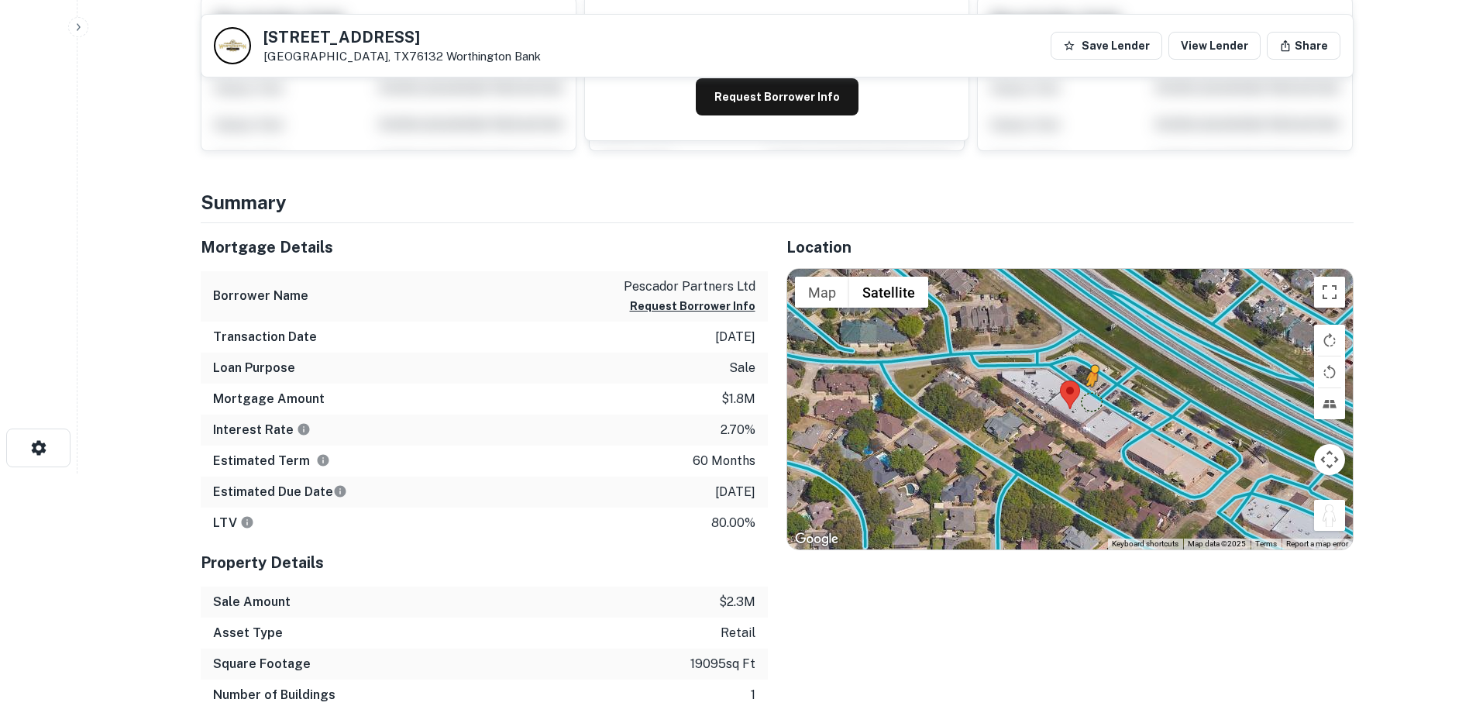
drag, startPoint x: 1342, startPoint y: 523, endPoint x: 1089, endPoint y: 398, distance: 281.7
click at [1089, 398] on div "To activate drag with keyboard, press Alt + Enter. Once in keyboard drag state,…" at bounding box center [1070, 409] width 566 height 280
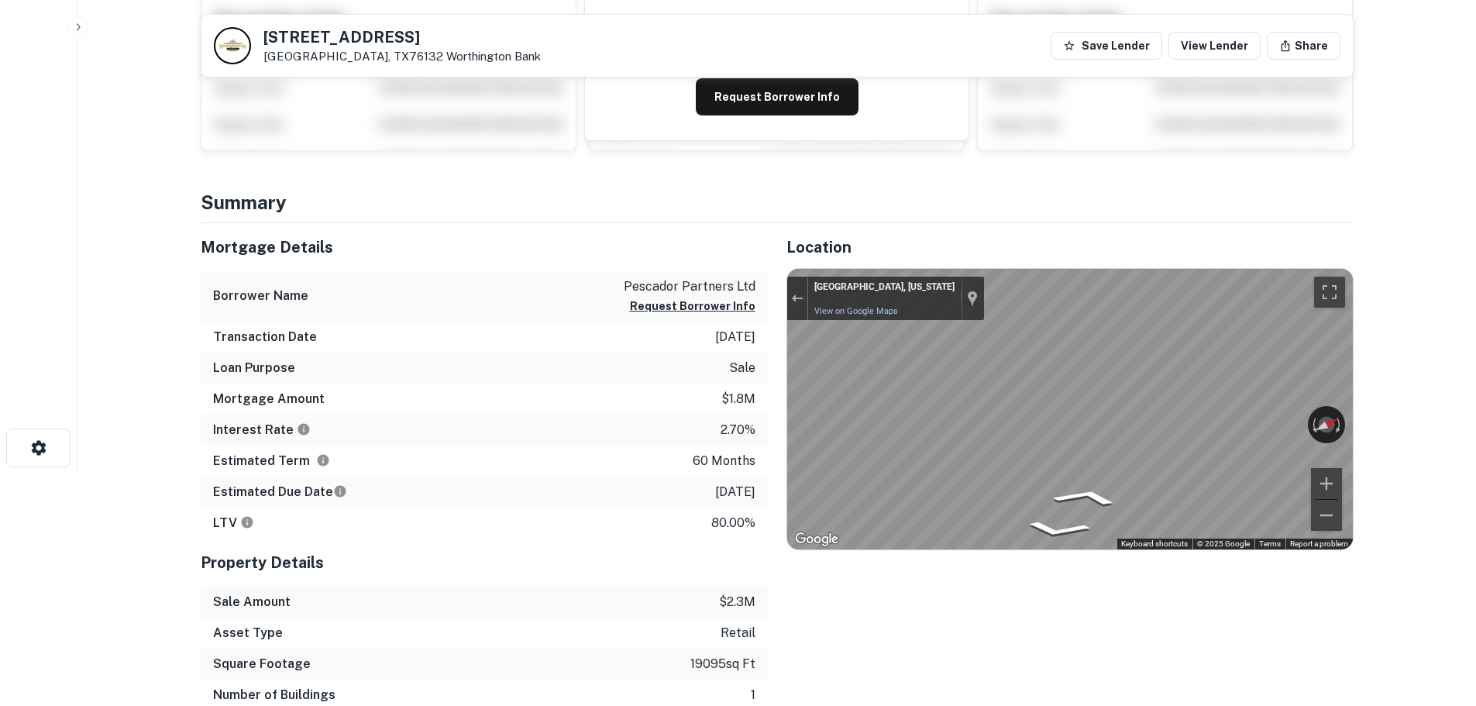
click at [1475, 401] on html "Search Borrowers Contacts Saved Back to search [STREET_ADDRESS][GEOGRAPHIC_DATA…" at bounding box center [738, 121] width 1476 height 706
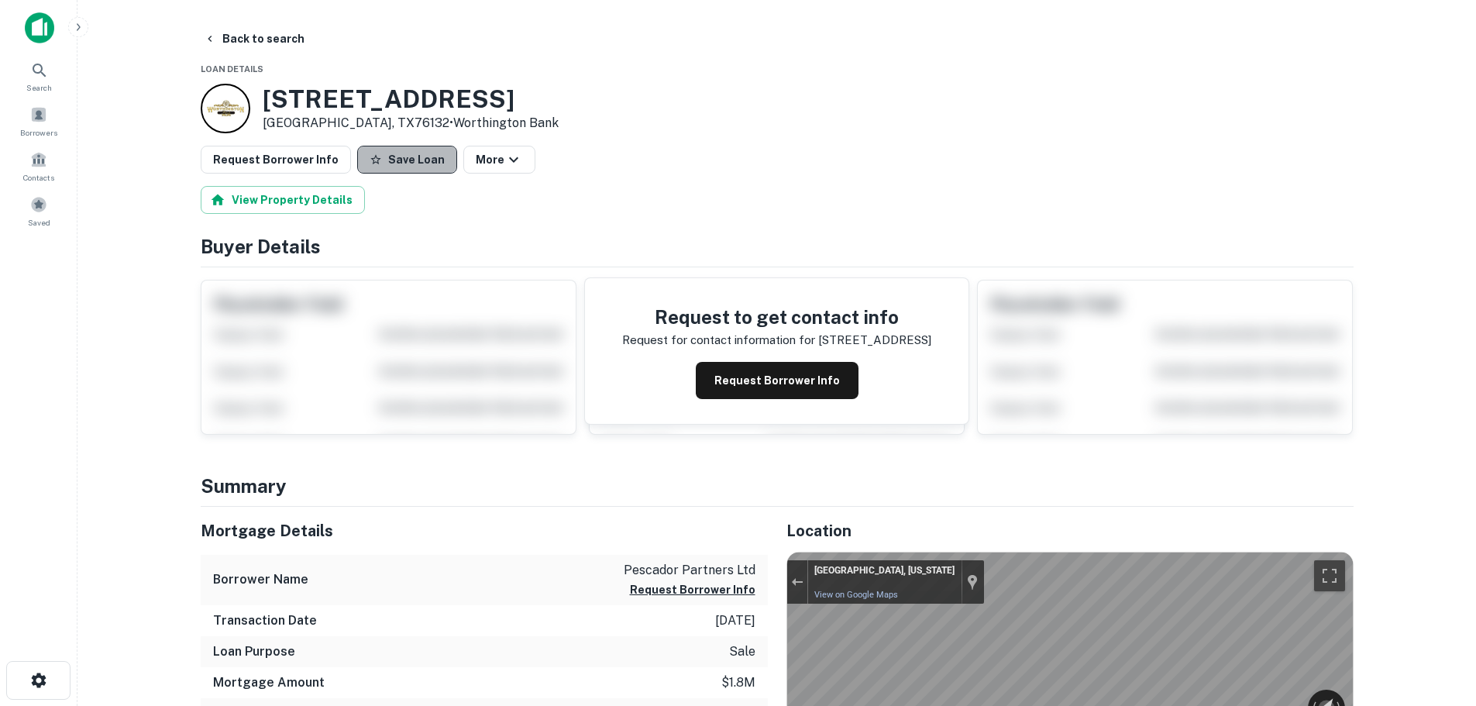
click at [422, 160] on button "Save Loan" at bounding box center [407, 160] width 100 height 28
click at [277, 163] on button "Request Borrower Info" at bounding box center [276, 160] width 150 height 28
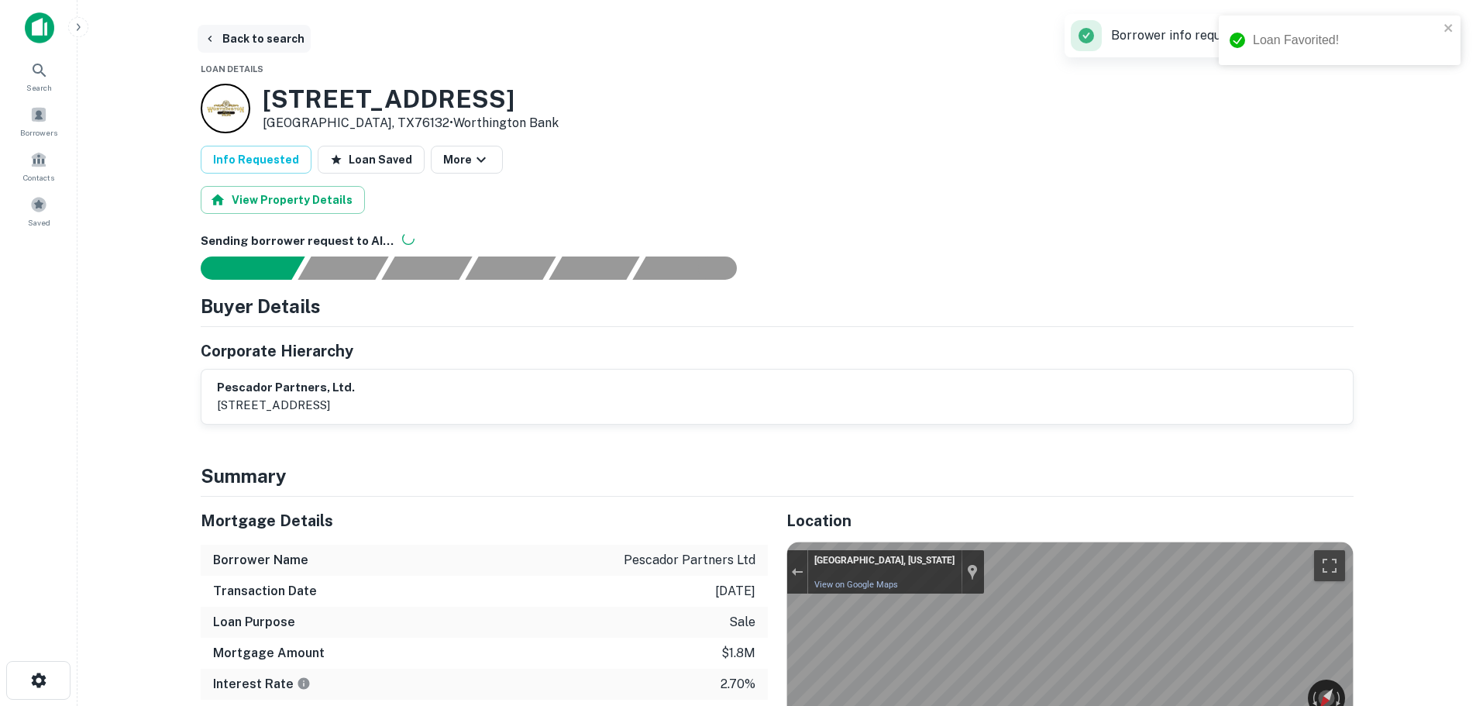
click at [273, 45] on button "Back to search" at bounding box center [254, 39] width 113 height 28
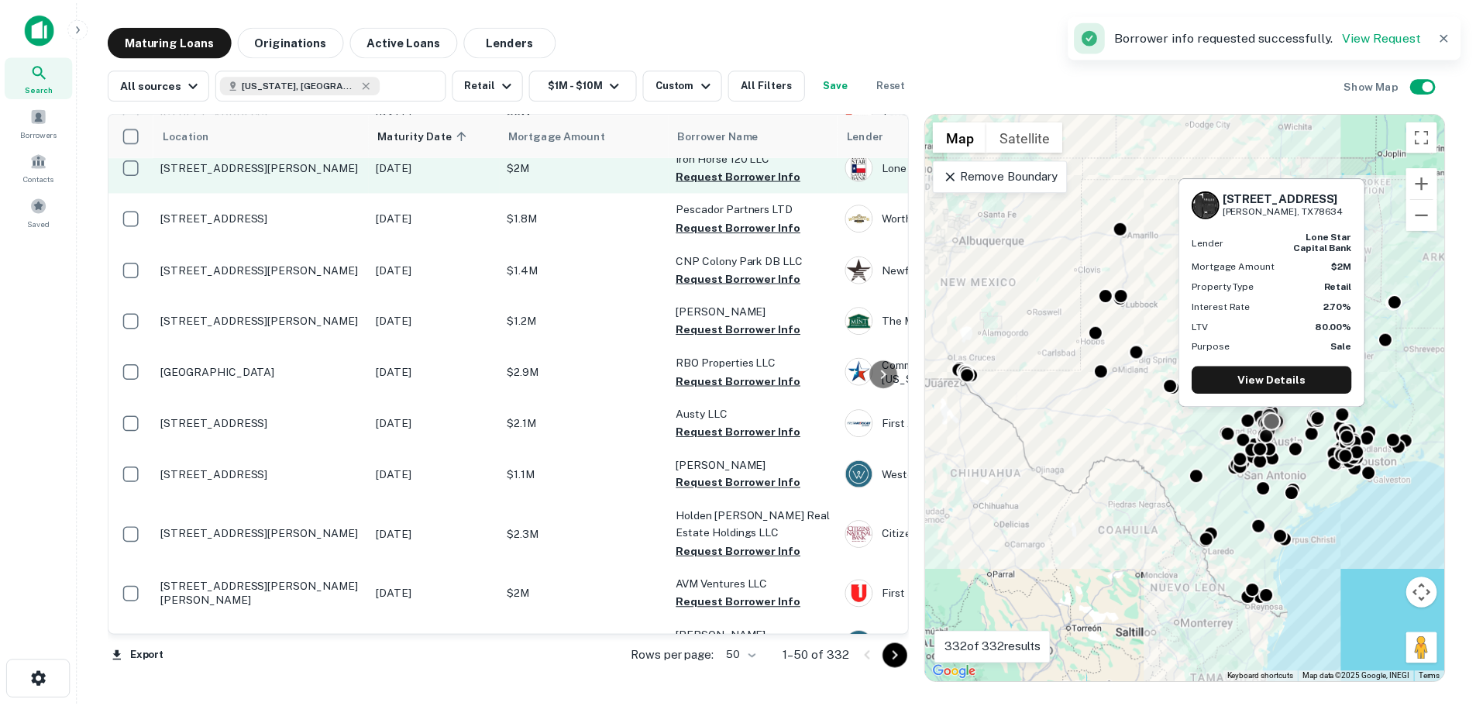
scroll to position [697, 0]
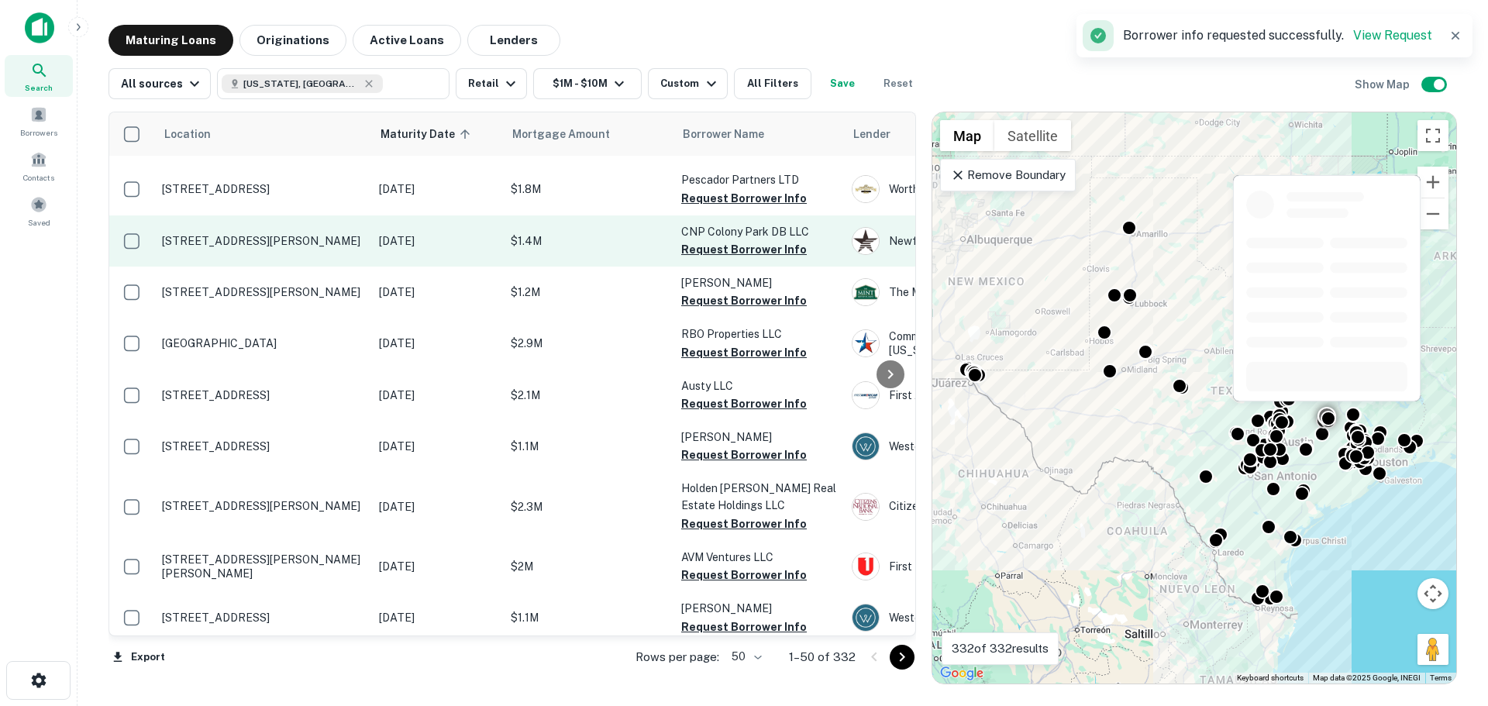
click at [262, 234] on p "[STREET_ADDRESS][PERSON_NAME]" at bounding box center [262, 241] width 201 height 14
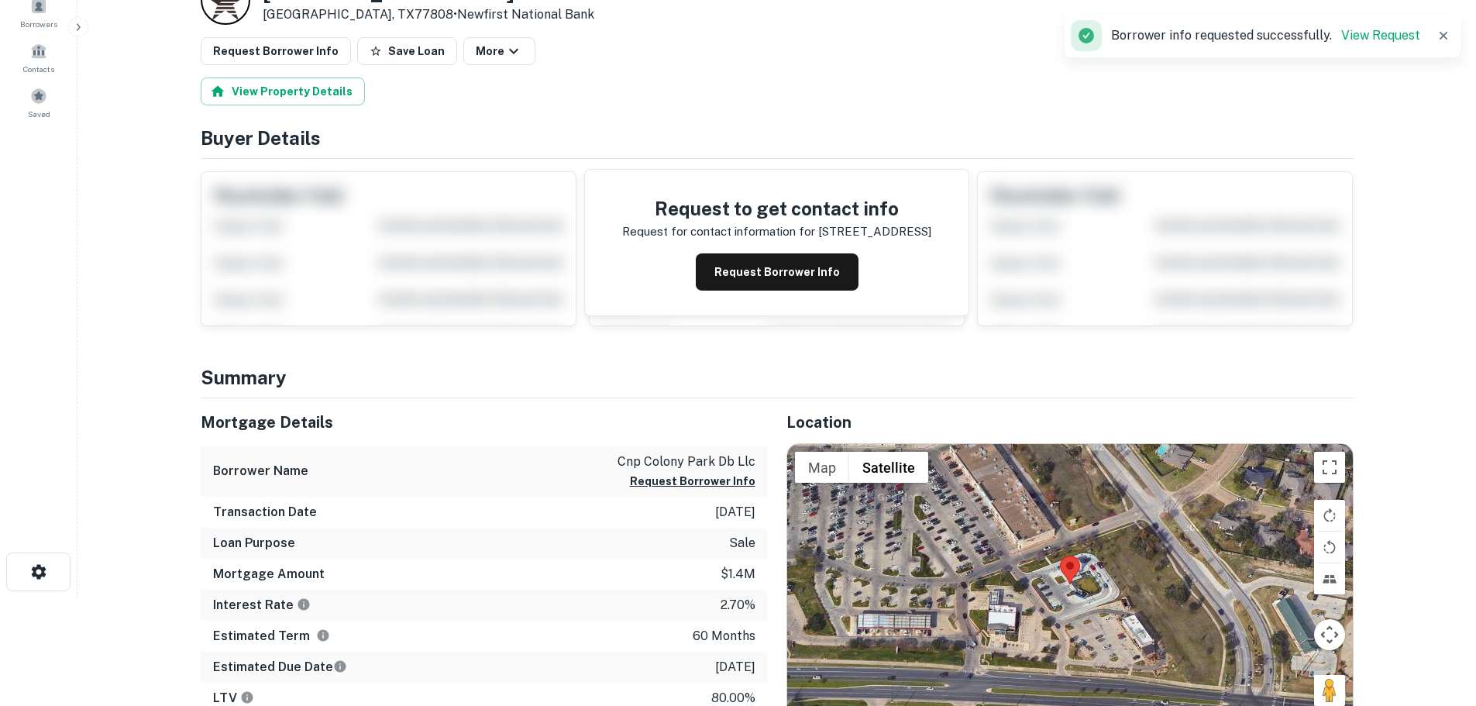
scroll to position [155, 0]
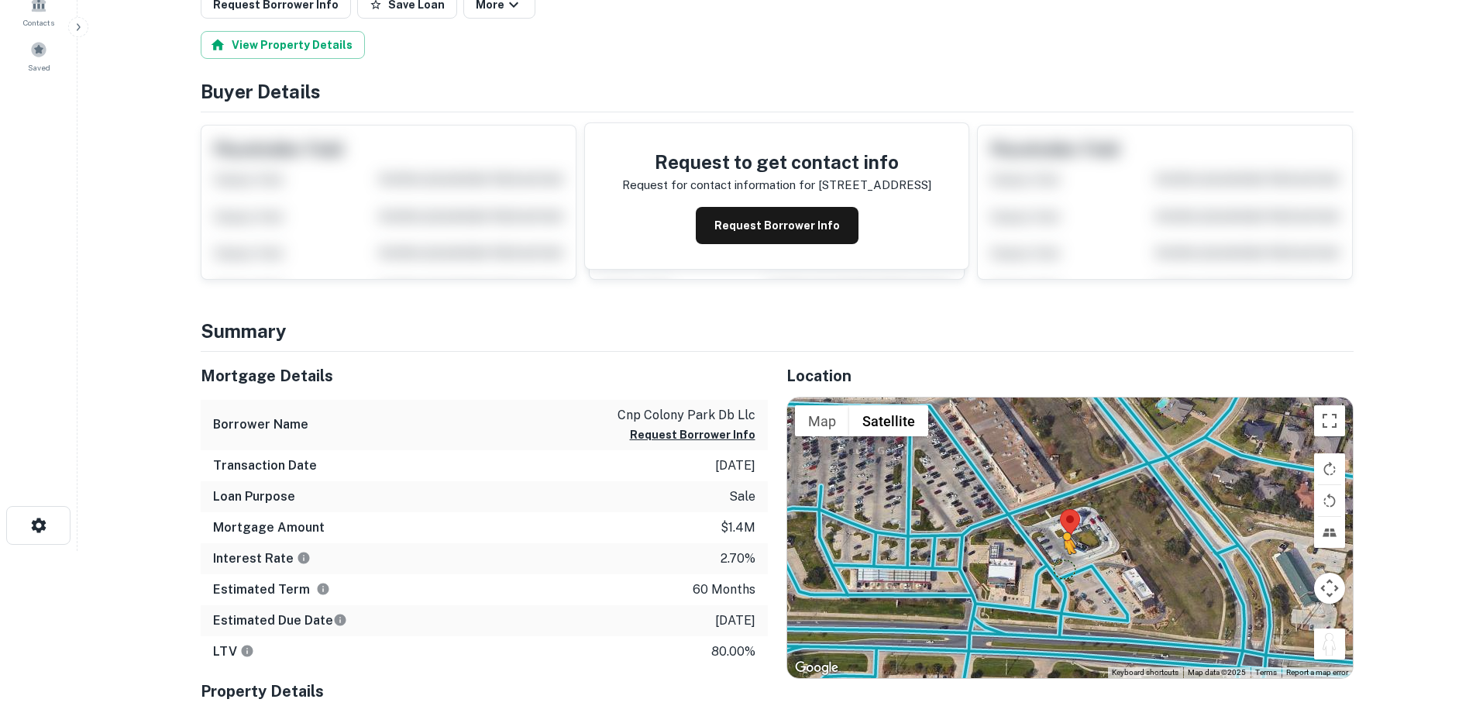
drag, startPoint x: 1340, startPoint y: 646, endPoint x: 1058, endPoint y: 568, distance: 293.4
click at [1058, 568] on div "To activate drag with keyboard, press Alt + Enter. Once in keyboard drag state,…" at bounding box center [1070, 537] width 566 height 280
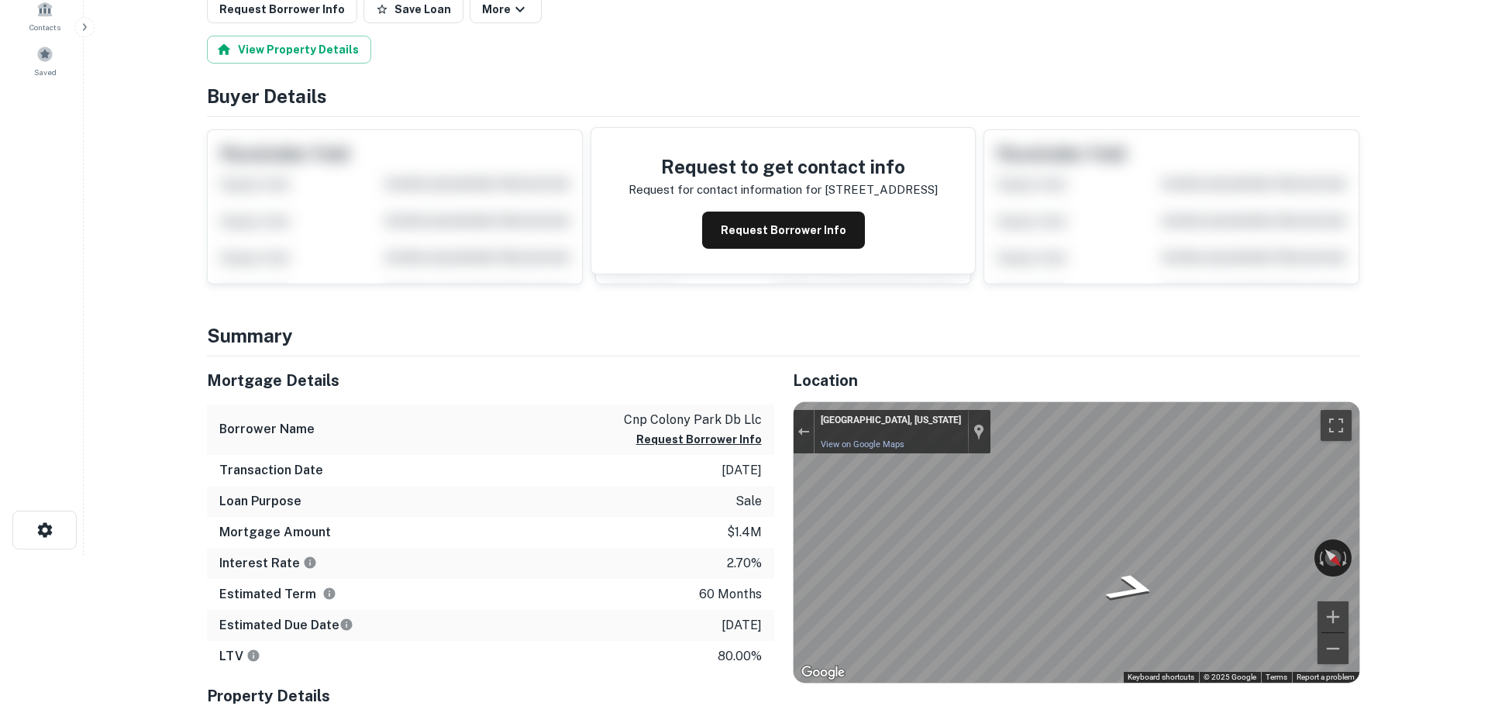
scroll to position [0, 0]
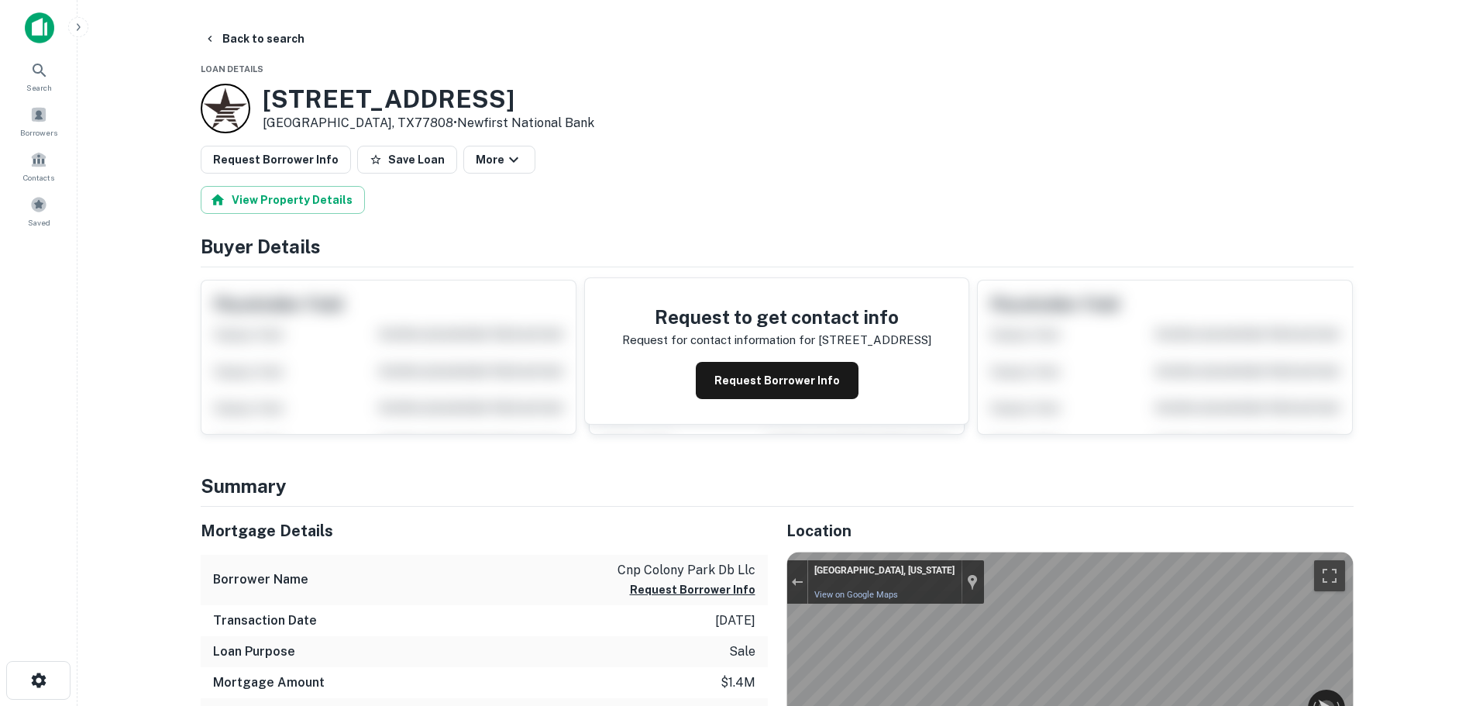
click at [346, 104] on h3 "2341 Boonville Rd" at bounding box center [429, 98] width 332 height 29
copy h3 "2341 Boonville Rd"
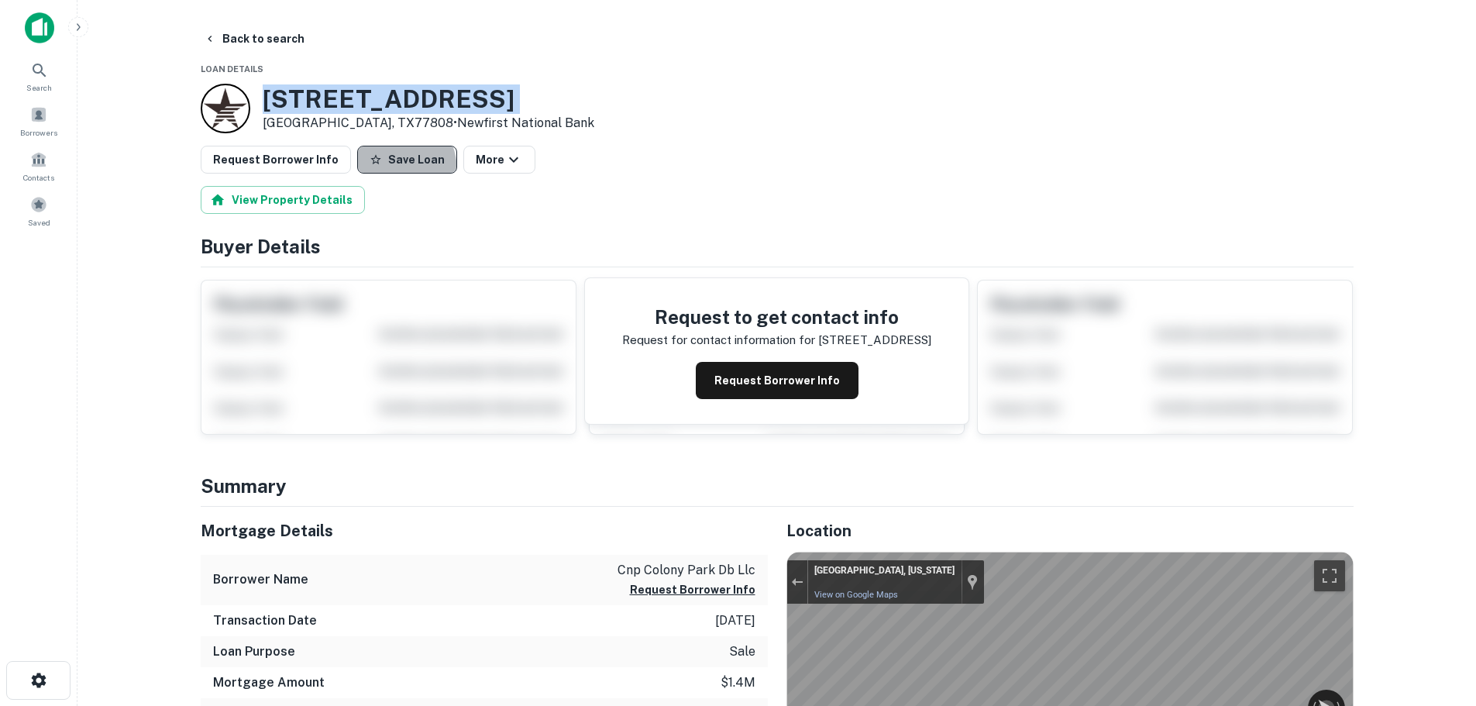
click at [370, 172] on button "Save Loan" at bounding box center [407, 160] width 100 height 28
click at [301, 162] on button "Request Borrower Info" at bounding box center [276, 160] width 150 height 28
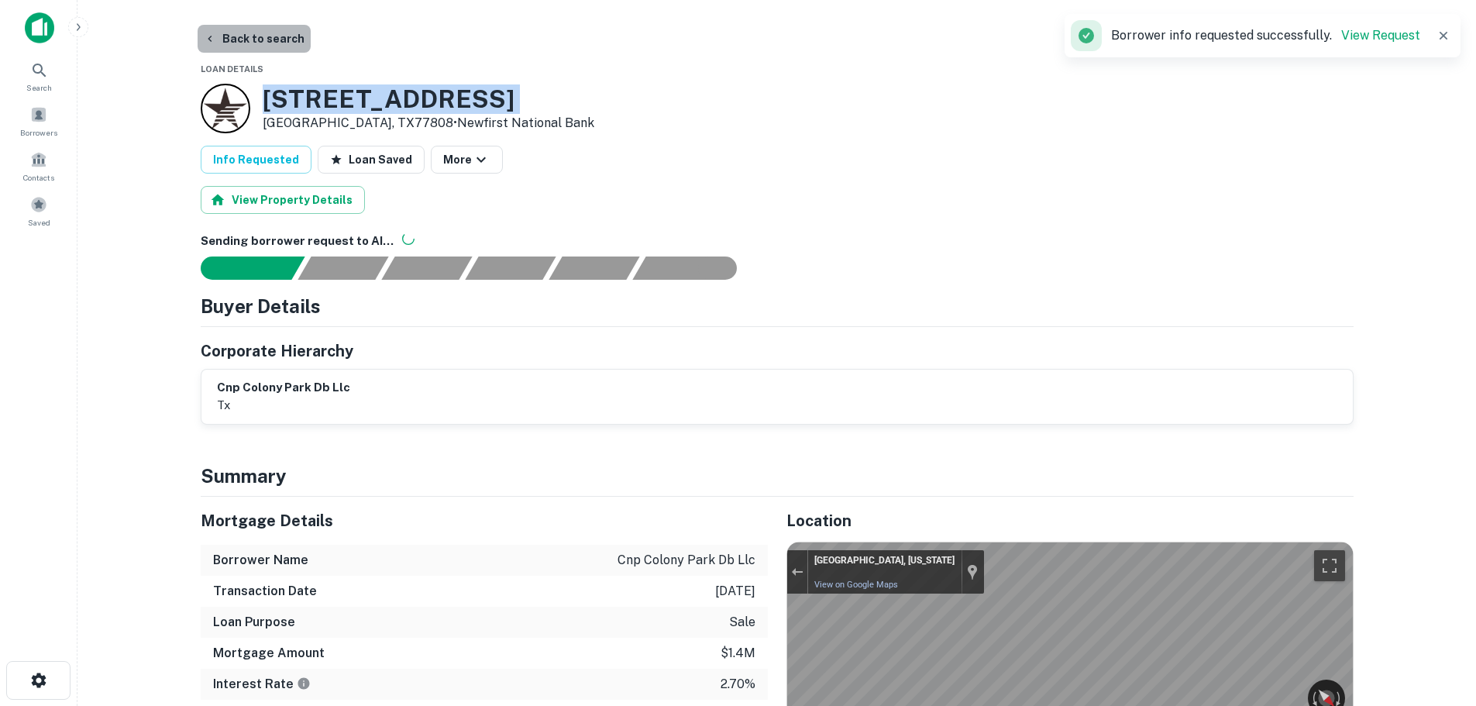
click at [272, 45] on button "Back to search" at bounding box center [254, 39] width 113 height 28
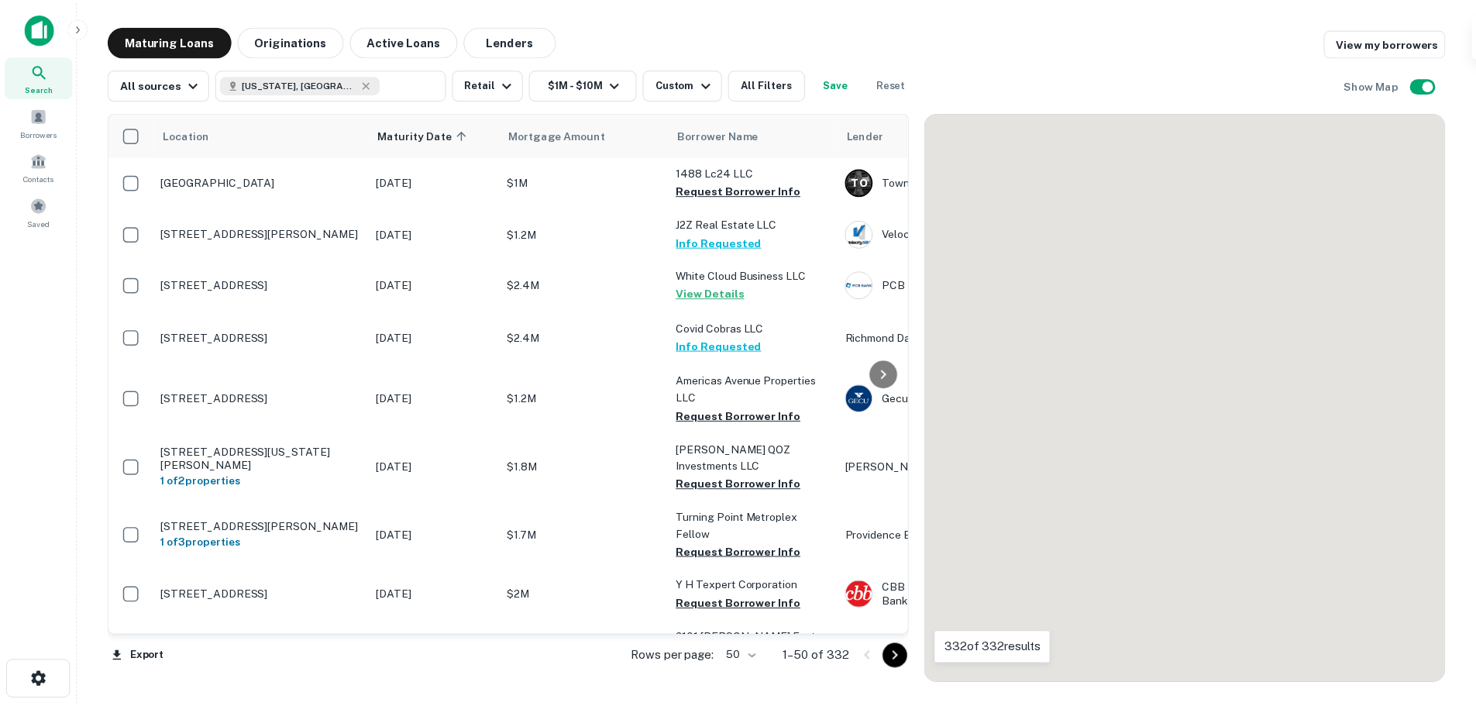
scroll to position [697, 0]
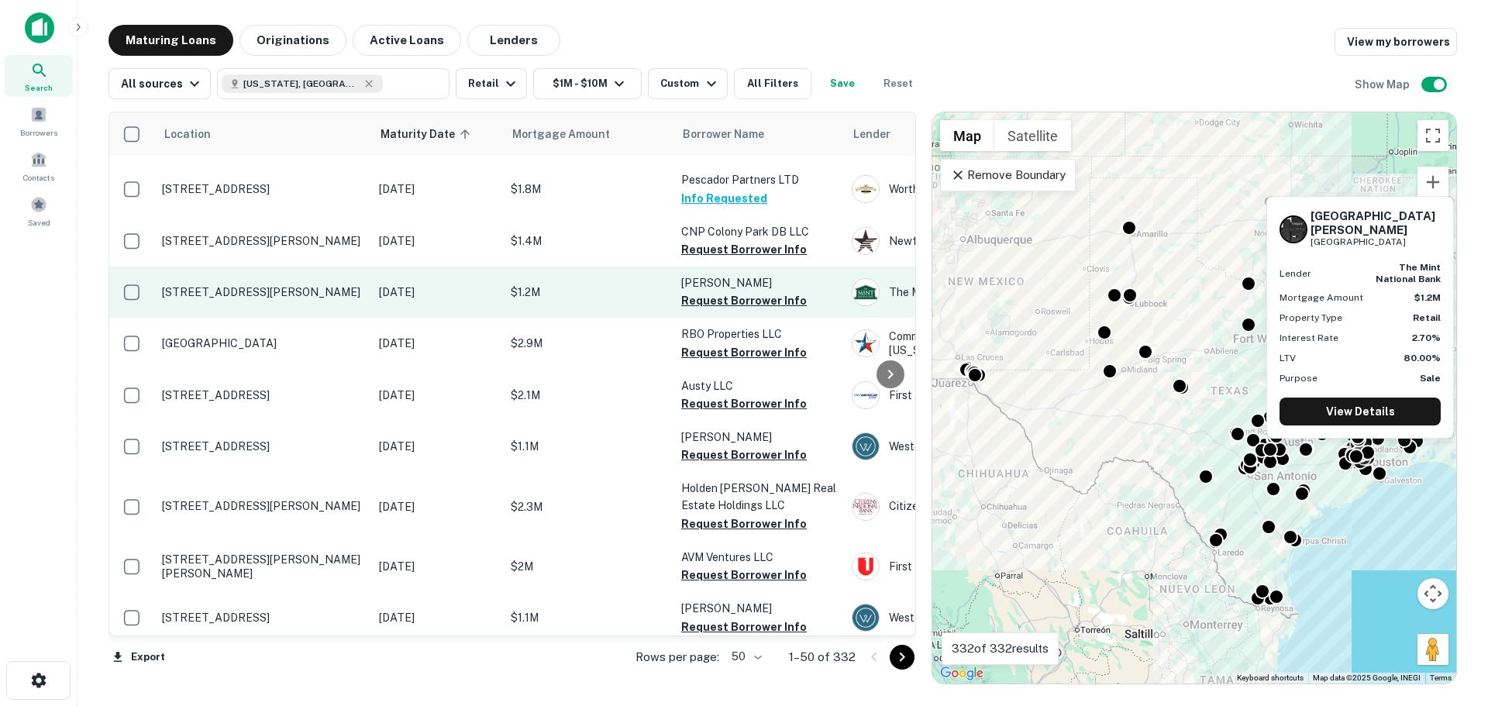
click at [267, 285] on p "[STREET_ADDRESS][PERSON_NAME]" at bounding box center [262, 292] width 201 height 14
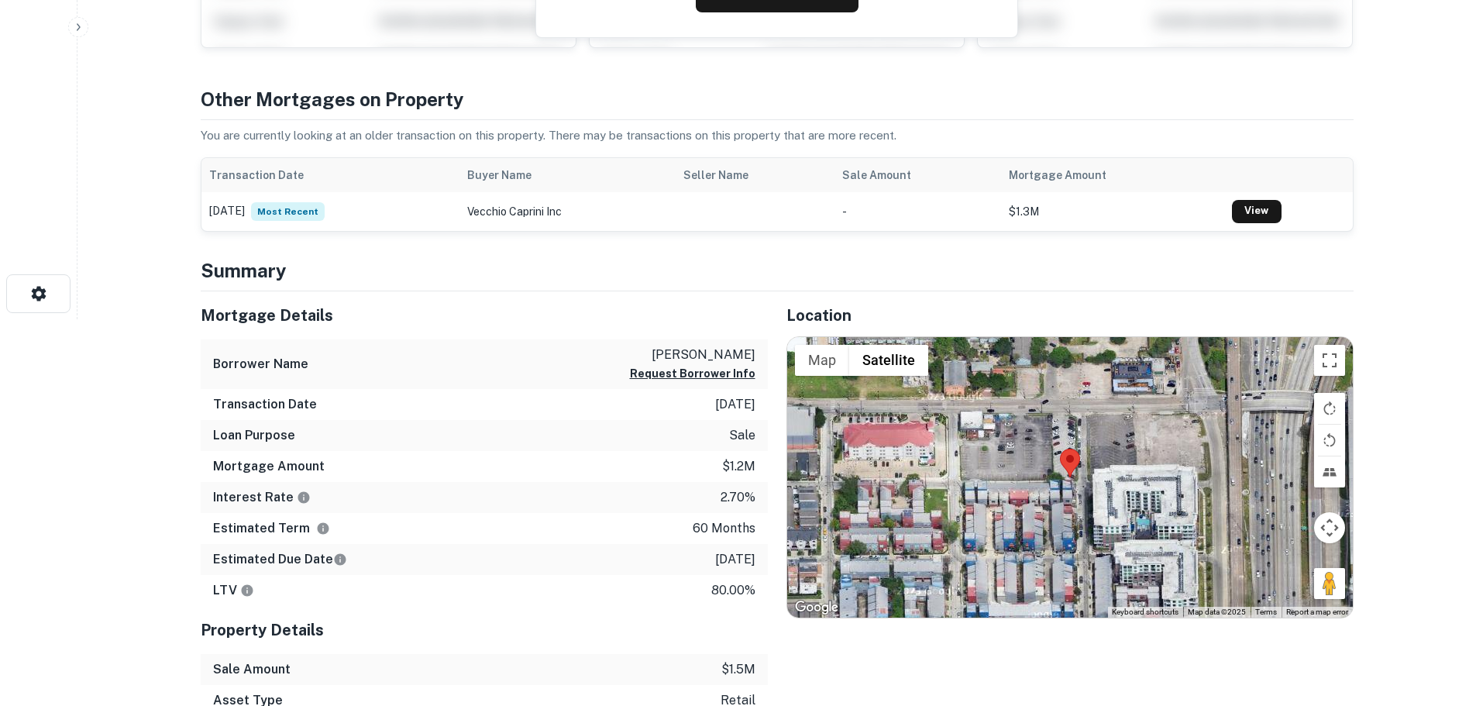
scroll to position [387, 0]
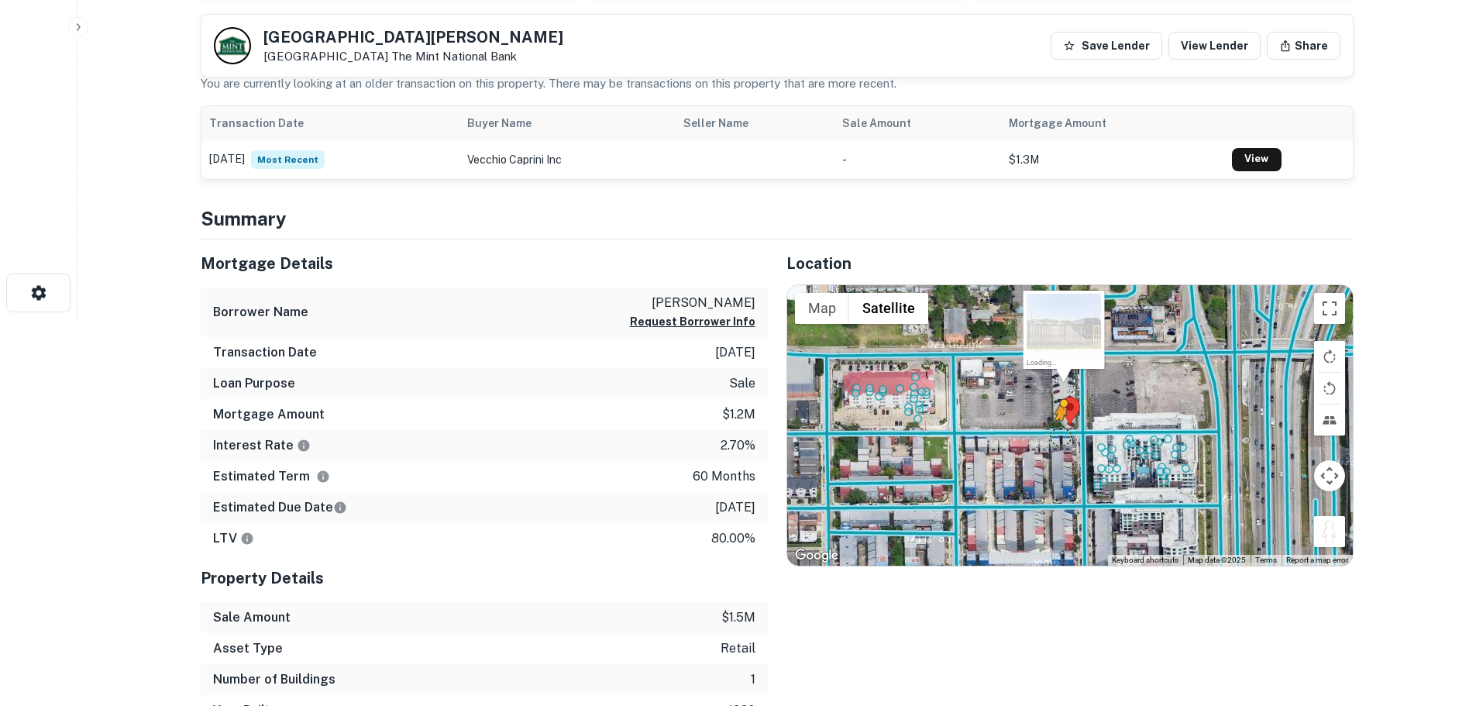
drag, startPoint x: 1334, startPoint y: 535, endPoint x: 1054, endPoint y: 432, distance: 299.1
click at [1054, 432] on div "To activate drag with keyboard, press Alt + Enter. Once in keyboard drag state,…" at bounding box center [1070, 425] width 566 height 280
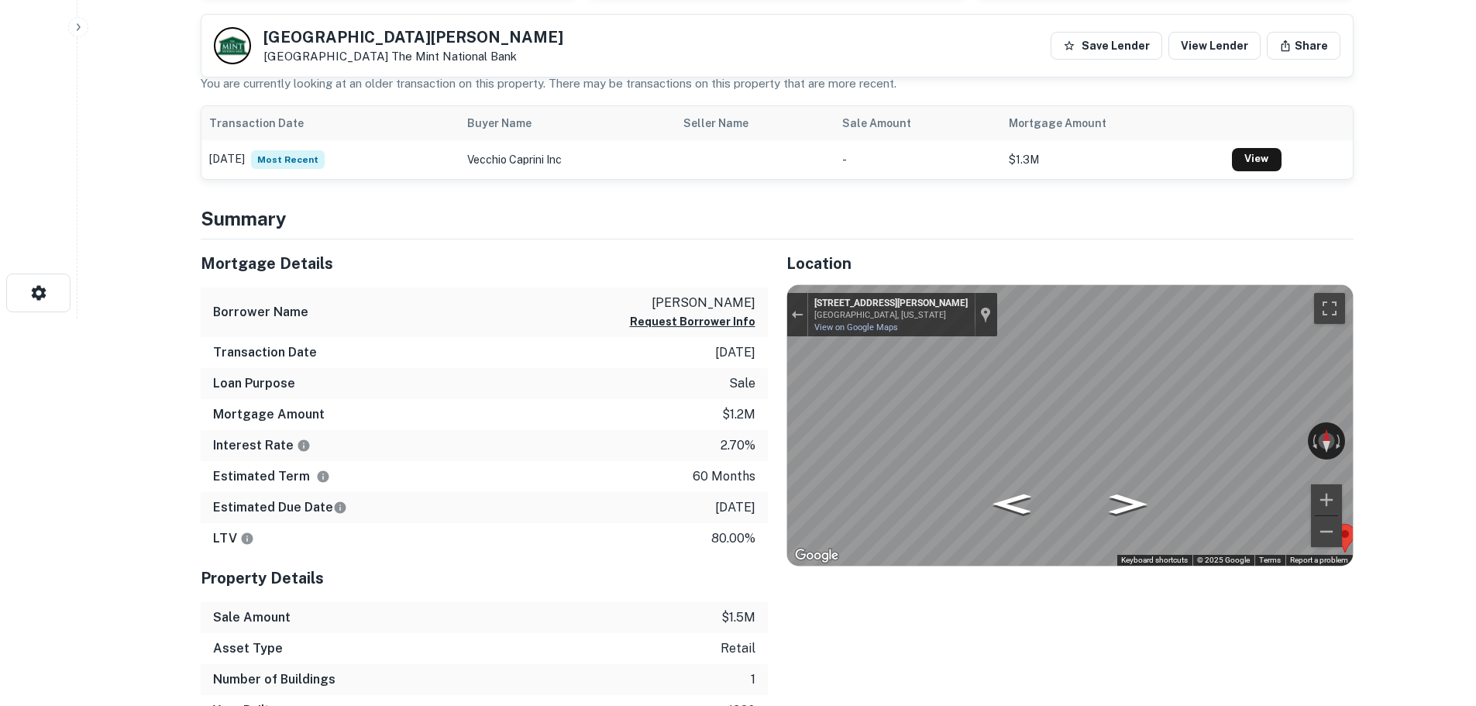
click at [1213, 432] on div "← Move left → Move right ↑ Move up ↓ Move down + Zoom in - Zoom out 808 Saulnie…" at bounding box center [1070, 425] width 566 height 280
drag, startPoint x: 361, startPoint y: 31, endPoint x: 358, endPoint y: 41, distance: 10.5
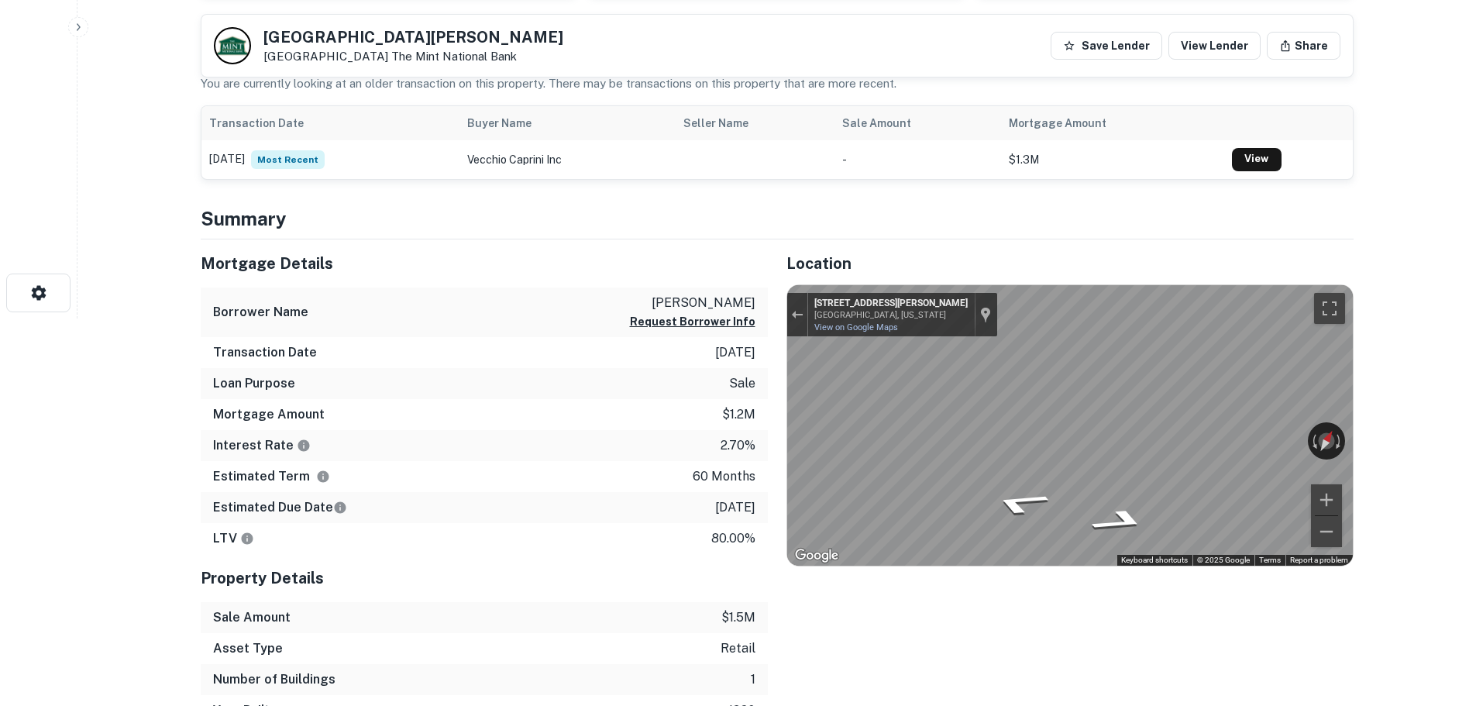
click at [359, 40] on h5 "806 Saulnier St" at bounding box center [413, 36] width 300 height 15
click at [358, 41] on h5 "806 Saulnier St" at bounding box center [413, 36] width 300 height 15
copy h5 "806 Saulnier St"
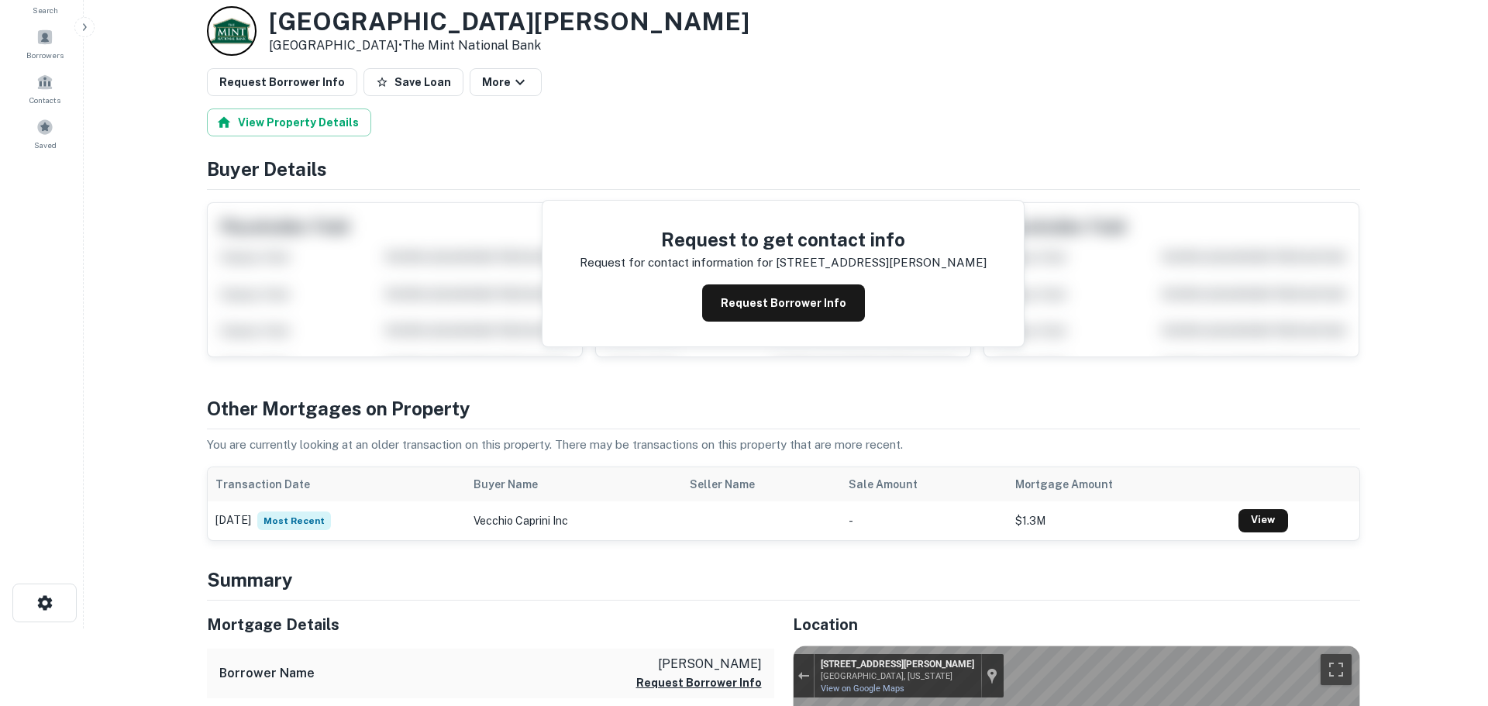
scroll to position [0, 0]
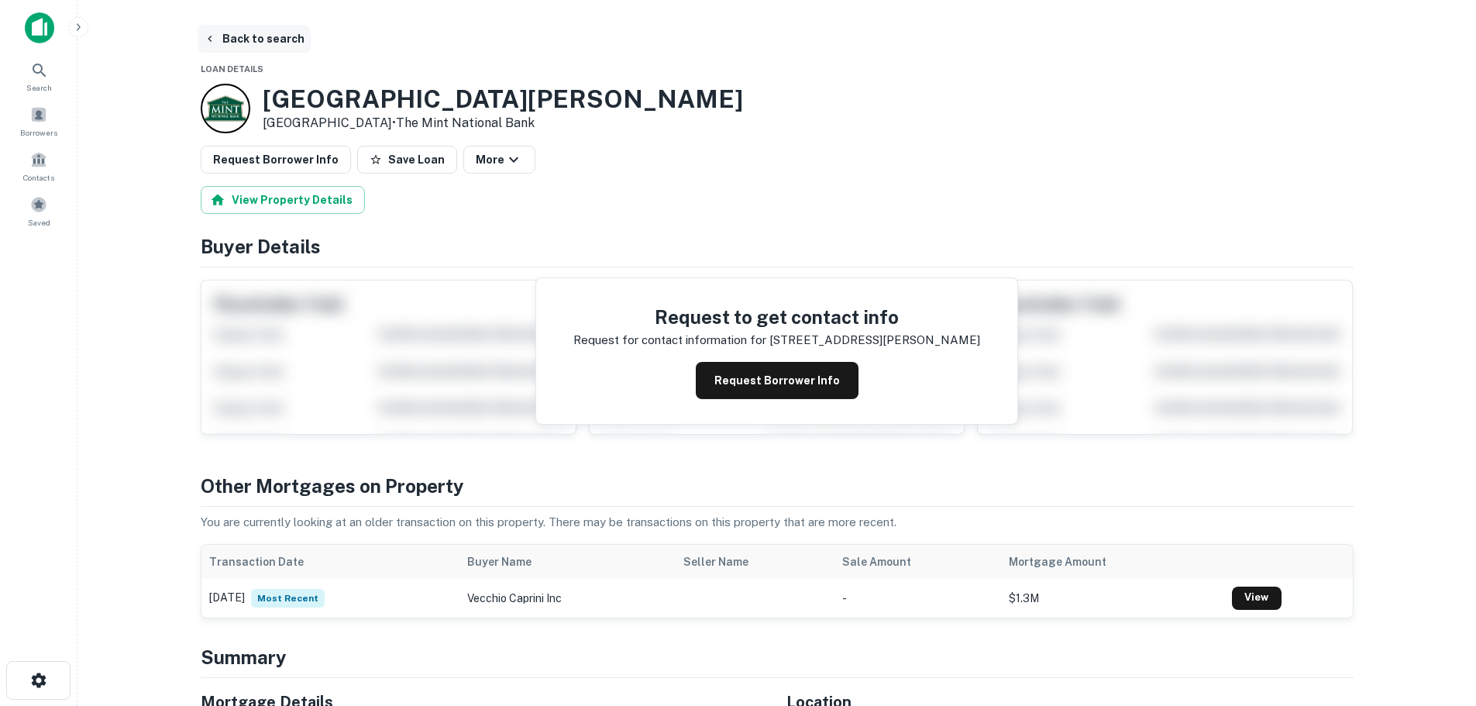
click at [297, 46] on button "Back to search" at bounding box center [254, 39] width 113 height 28
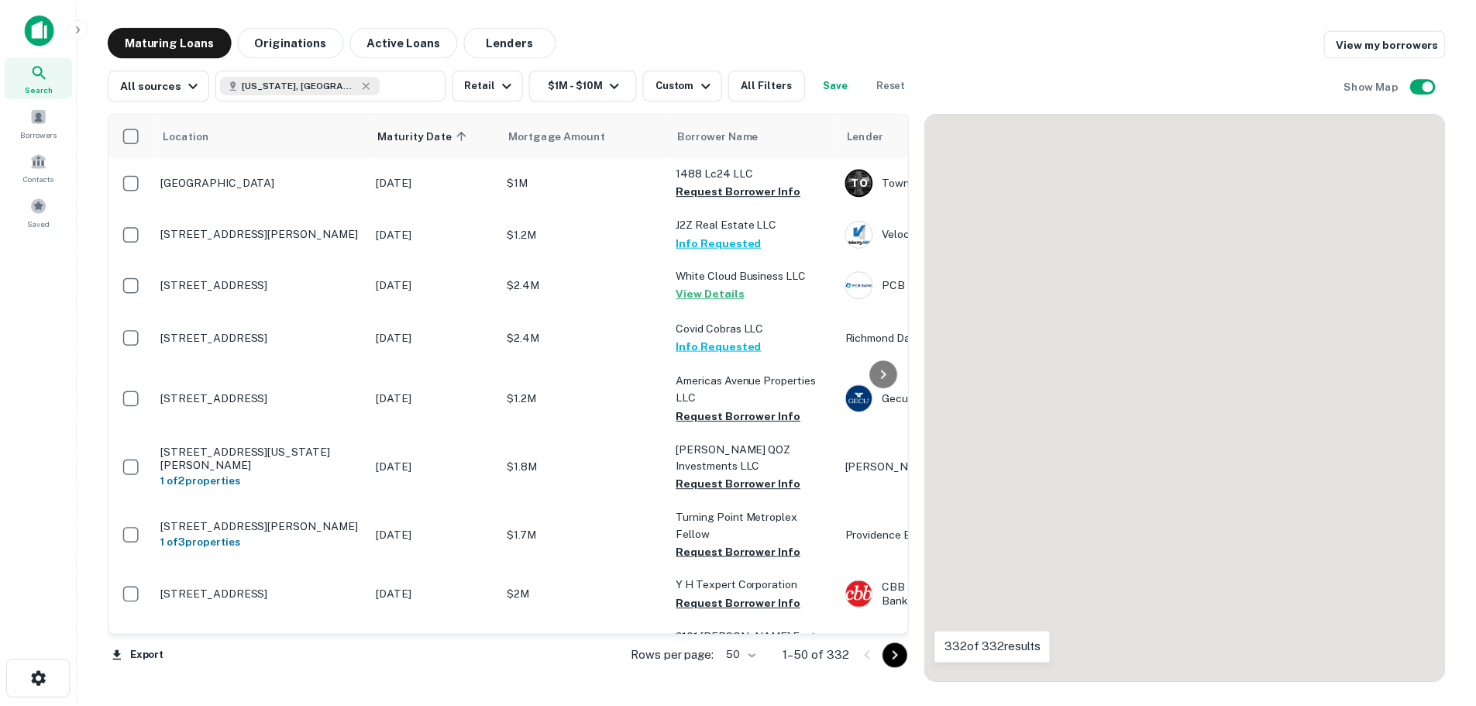
scroll to position [697, 0]
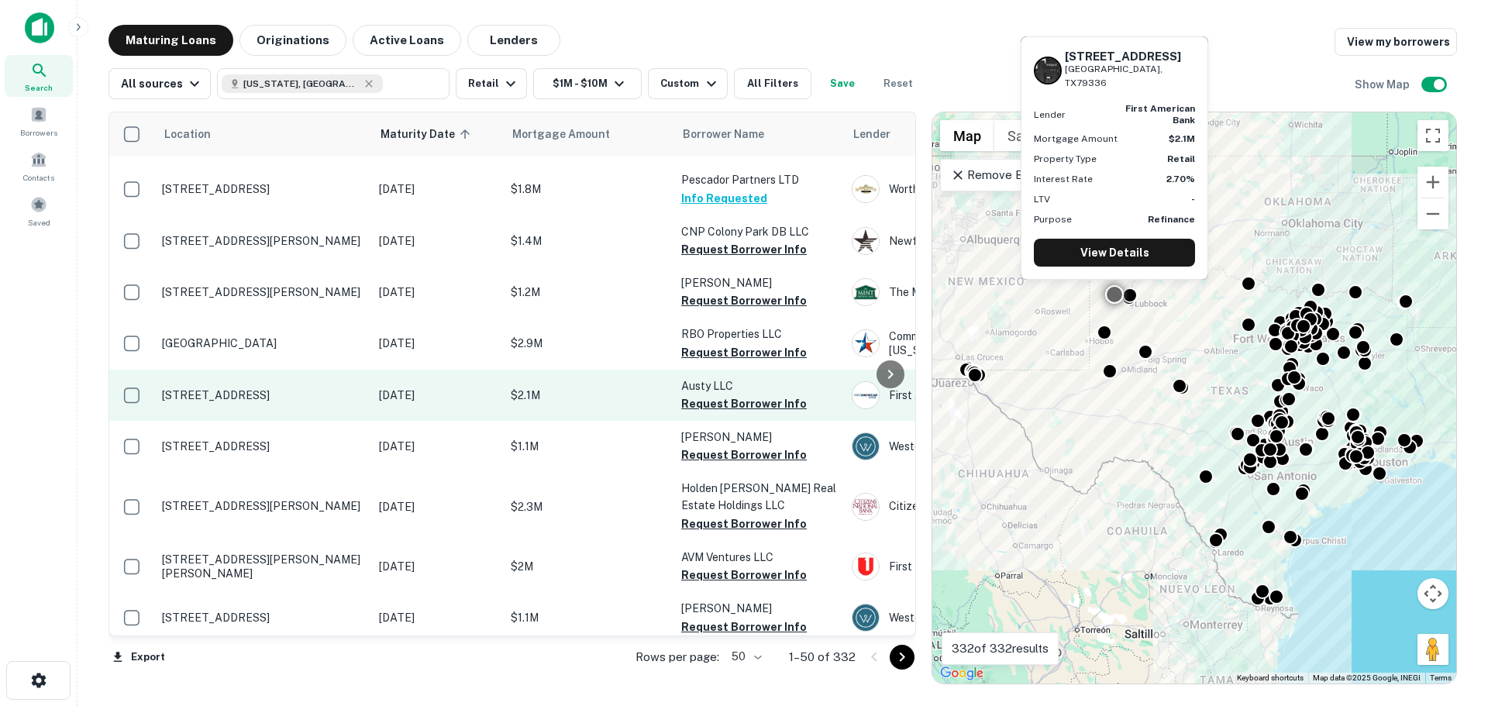
click at [232, 388] on p "[STREET_ADDRESS]" at bounding box center [262, 395] width 201 height 14
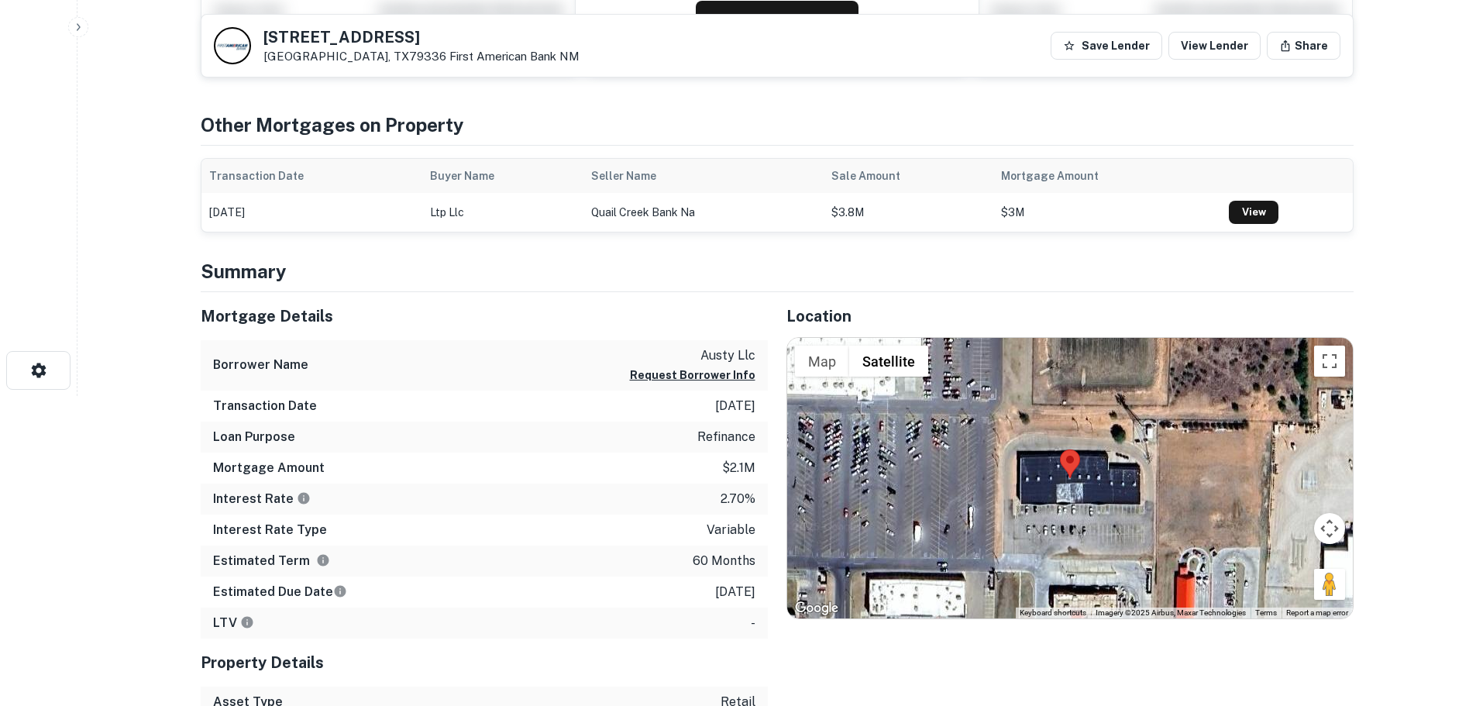
scroll to position [387, 0]
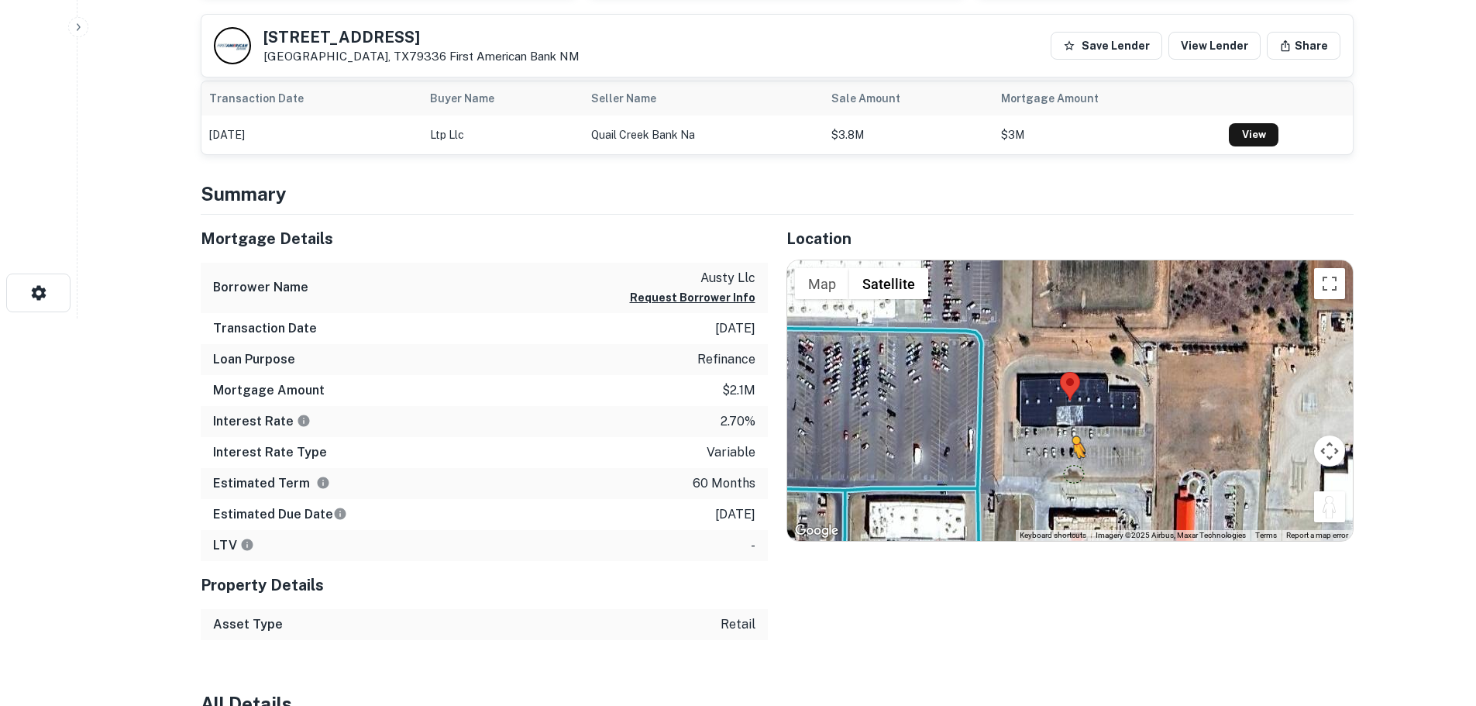
drag, startPoint x: 1330, startPoint y: 502, endPoint x: 1059, endPoint y: 473, distance: 271.9
click at [1059, 473] on div "To activate drag with keyboard, press Alt + Enter. Once in keyboard drag state,…" at bounding box center [1070, 400] width 566 height 280
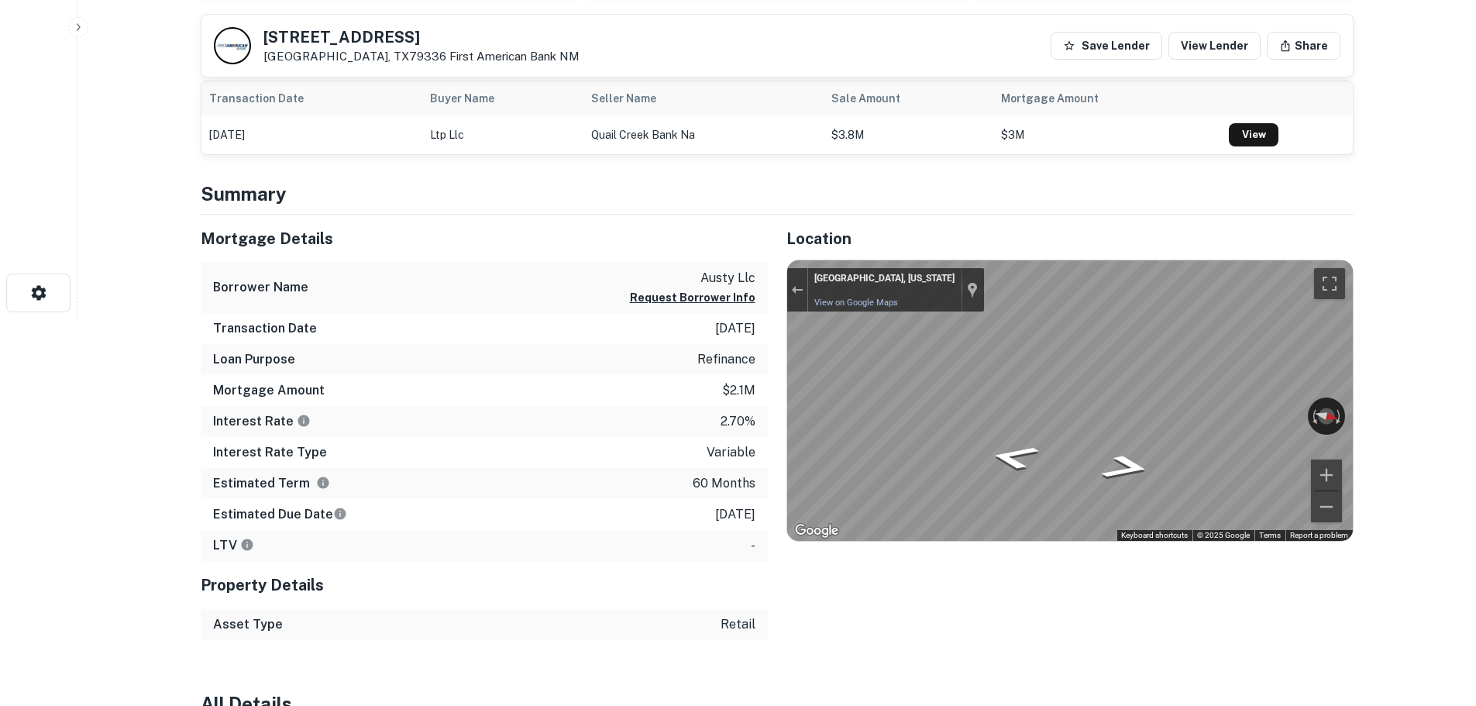
click at [307, 40] on h5 "501 E State Highway 114" at bounding box center [421, 36] width 316 height 15
copy h5 "501 E State Highway 114"
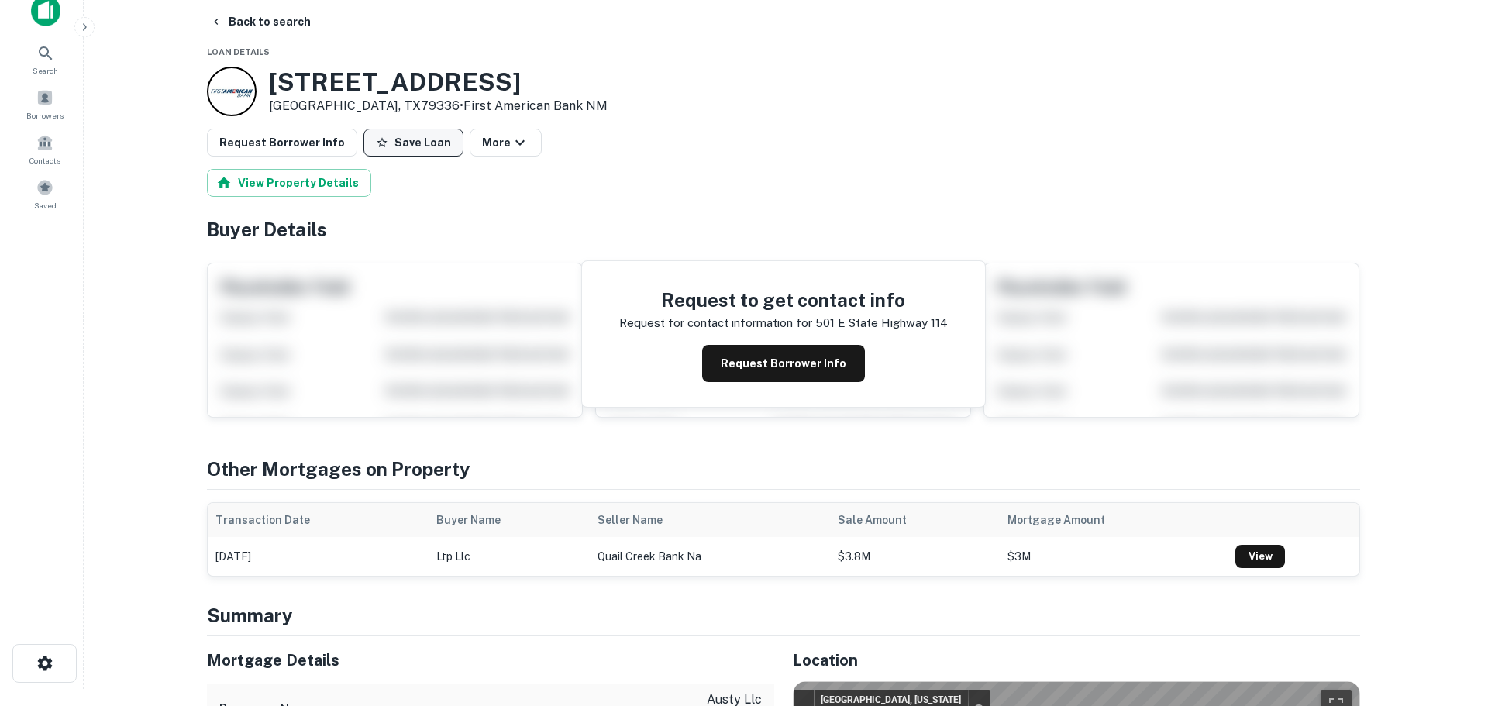
scroll to position [0, 0]
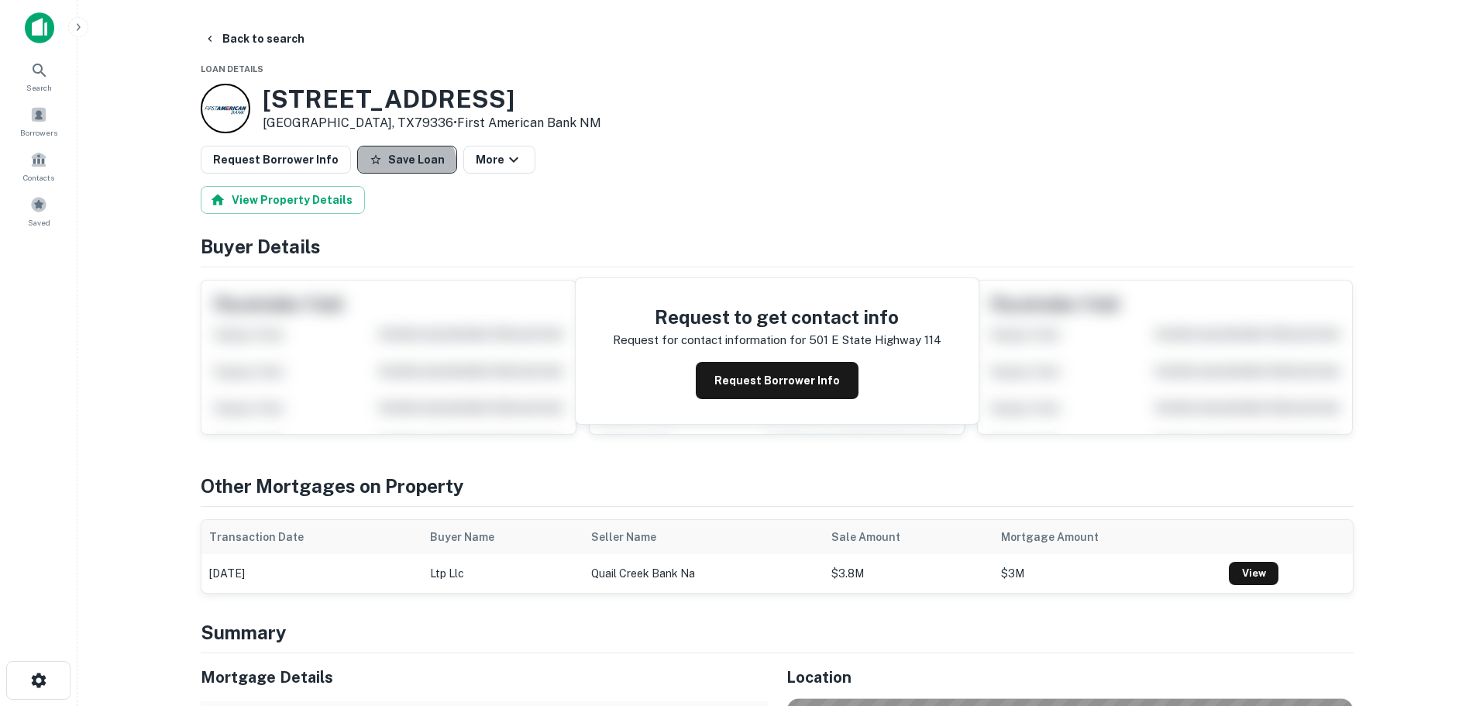
click at [394, 167] on button "Save Loan" at bounding box center [407, 160] width 100 height 28
click at [288, 167] on button "Request Borrower Info" at bounding box center [276, 160] width 150 height 28
click at [339, 166] on button "Save Loan" at bounding box center [356, 160] width 100 height 28
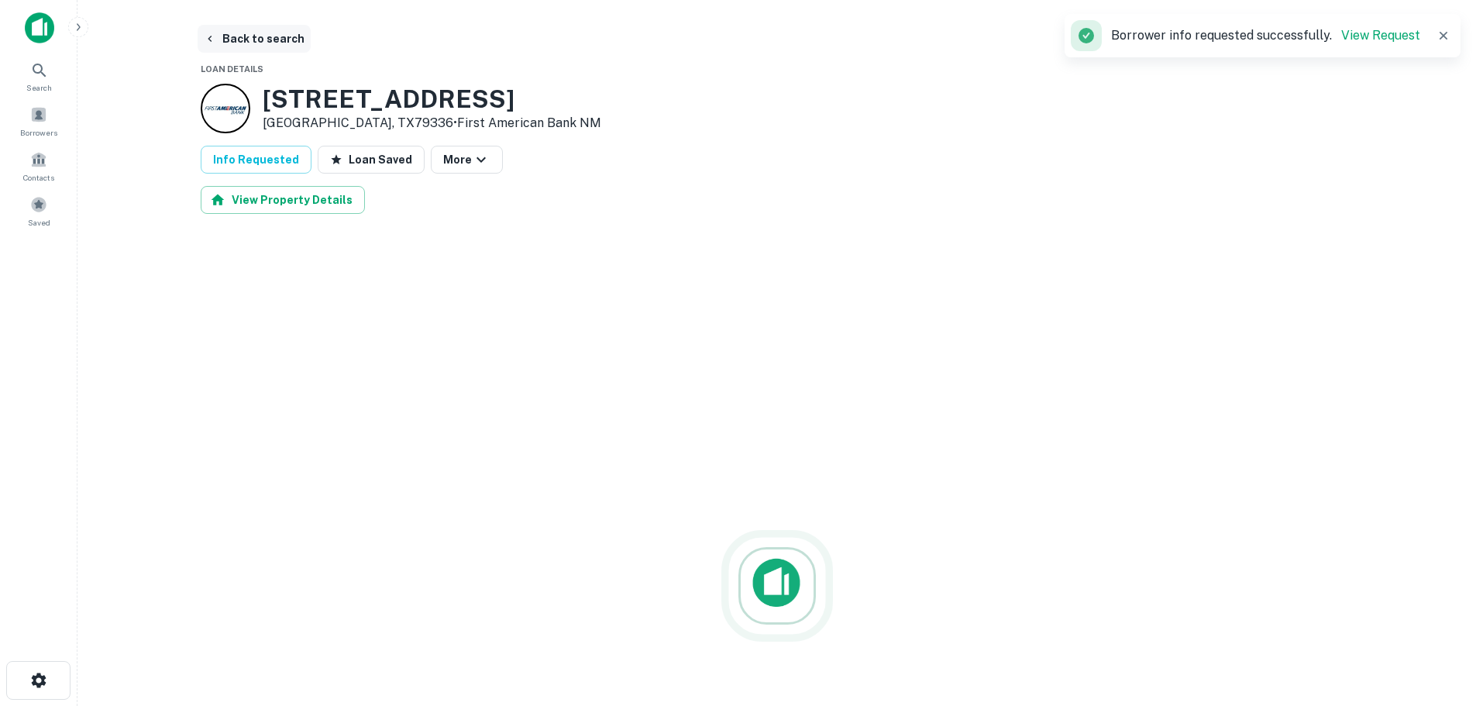
click at [231, 33] on button "Back to search" at bounding box center [254, 39] width 113 height 28
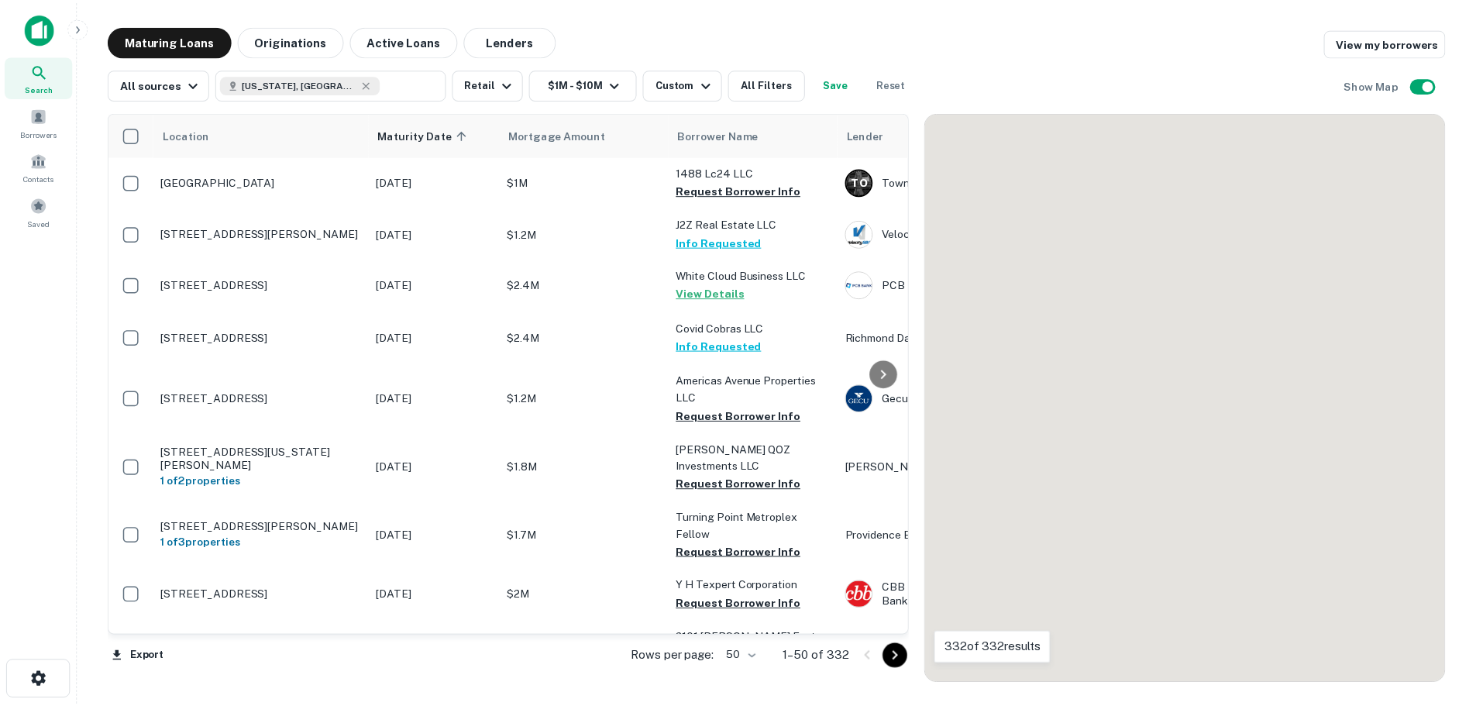
scroll to position [697, 0]
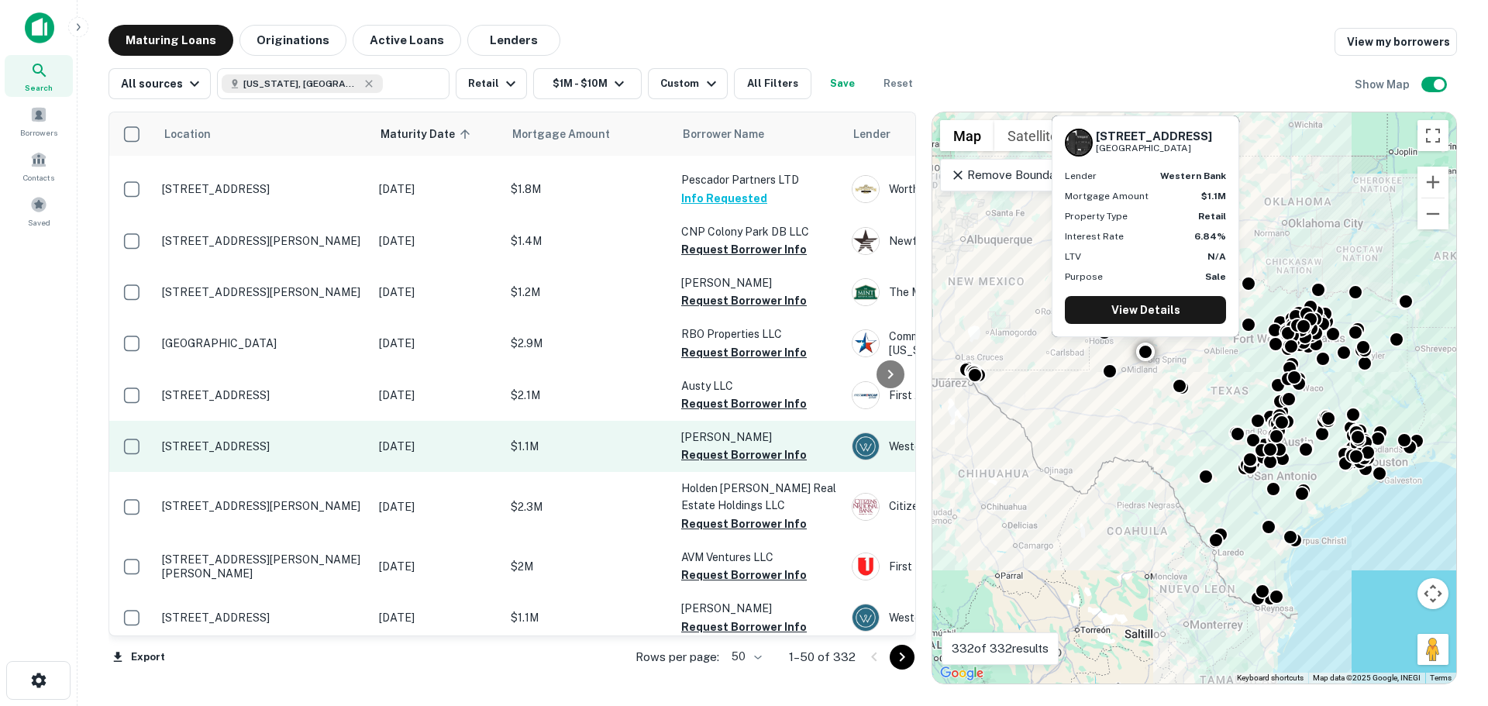
click at [236, 439] on p "[STREET_ADDRESS]" at bounding box center [262, 446] width 201 height 14
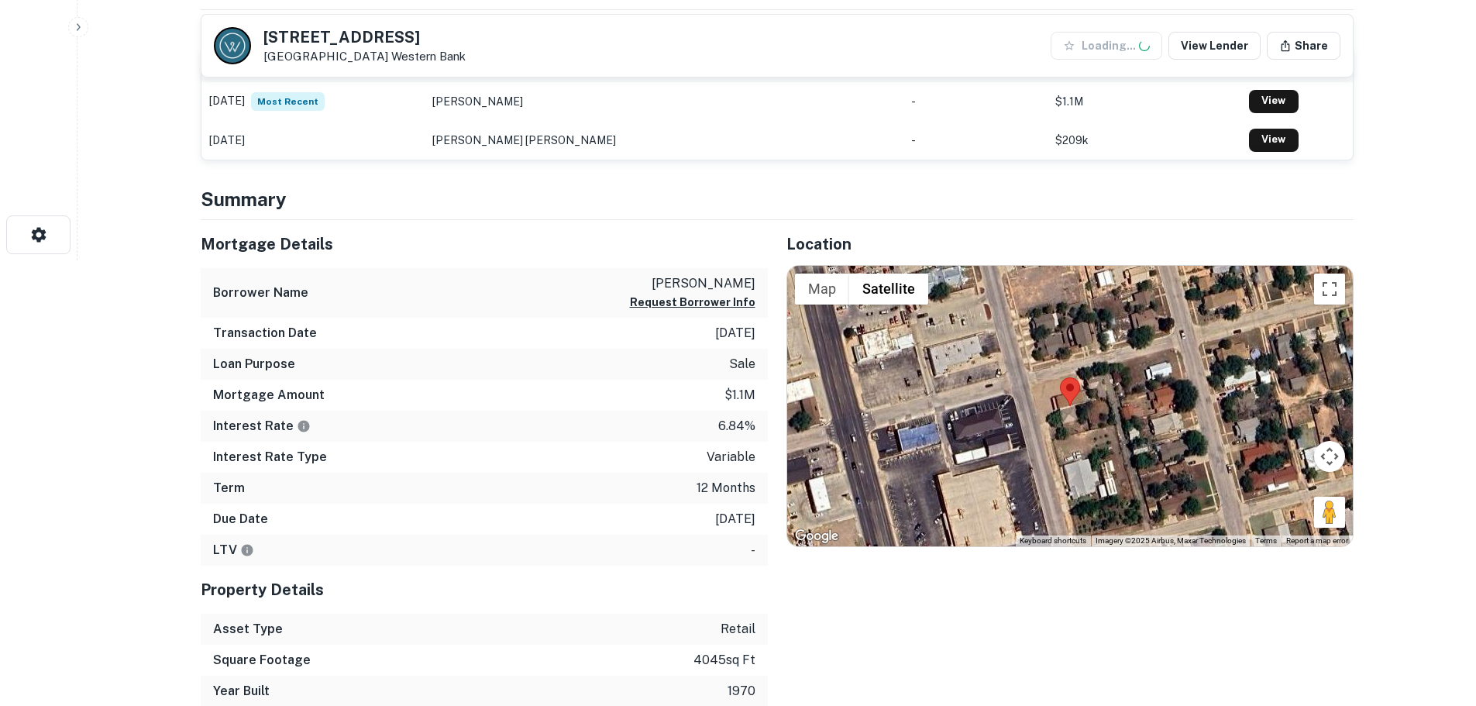
scroll to position [465, 0]
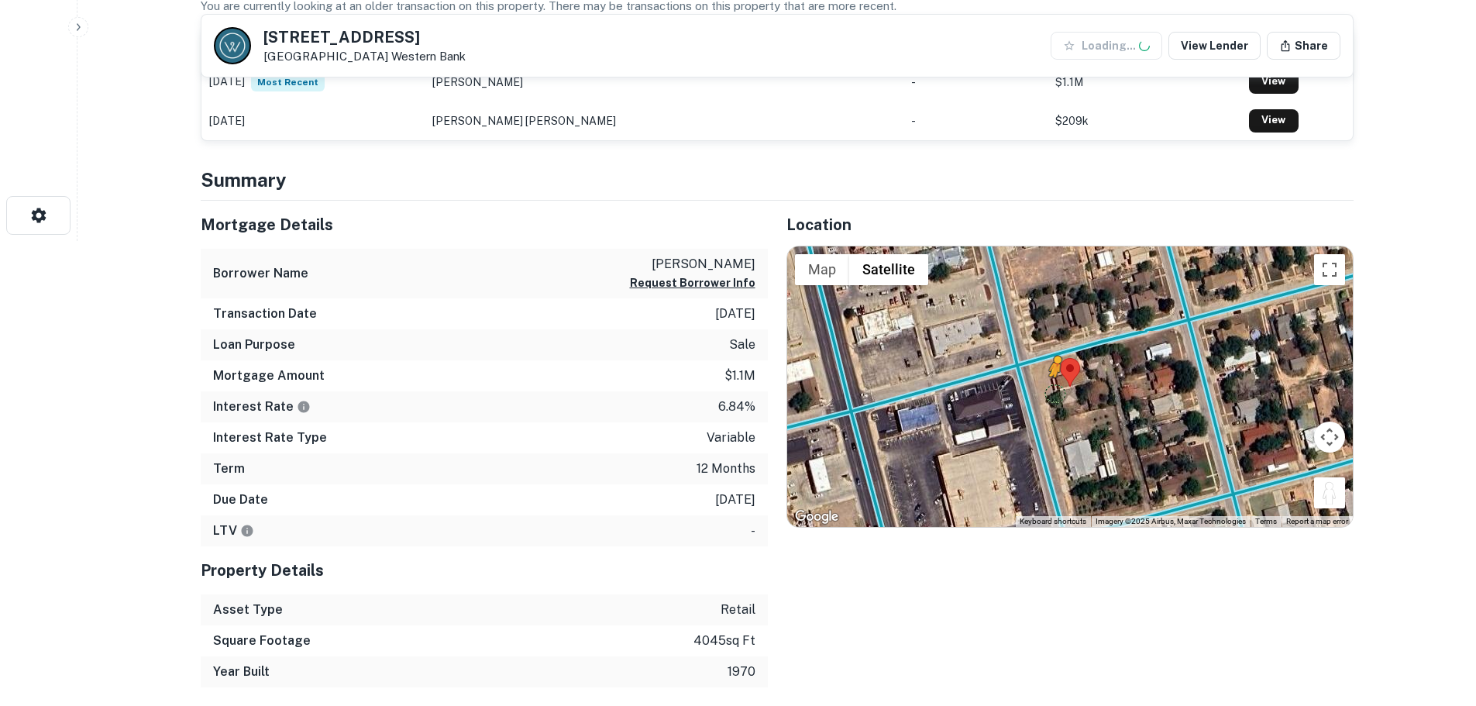
click at [1027, 391] on div "To activate drag with keyboard, press Alt + Enter. Once in keyboard drag state,…" at bounding box center [1070, 386] width 566 height 280
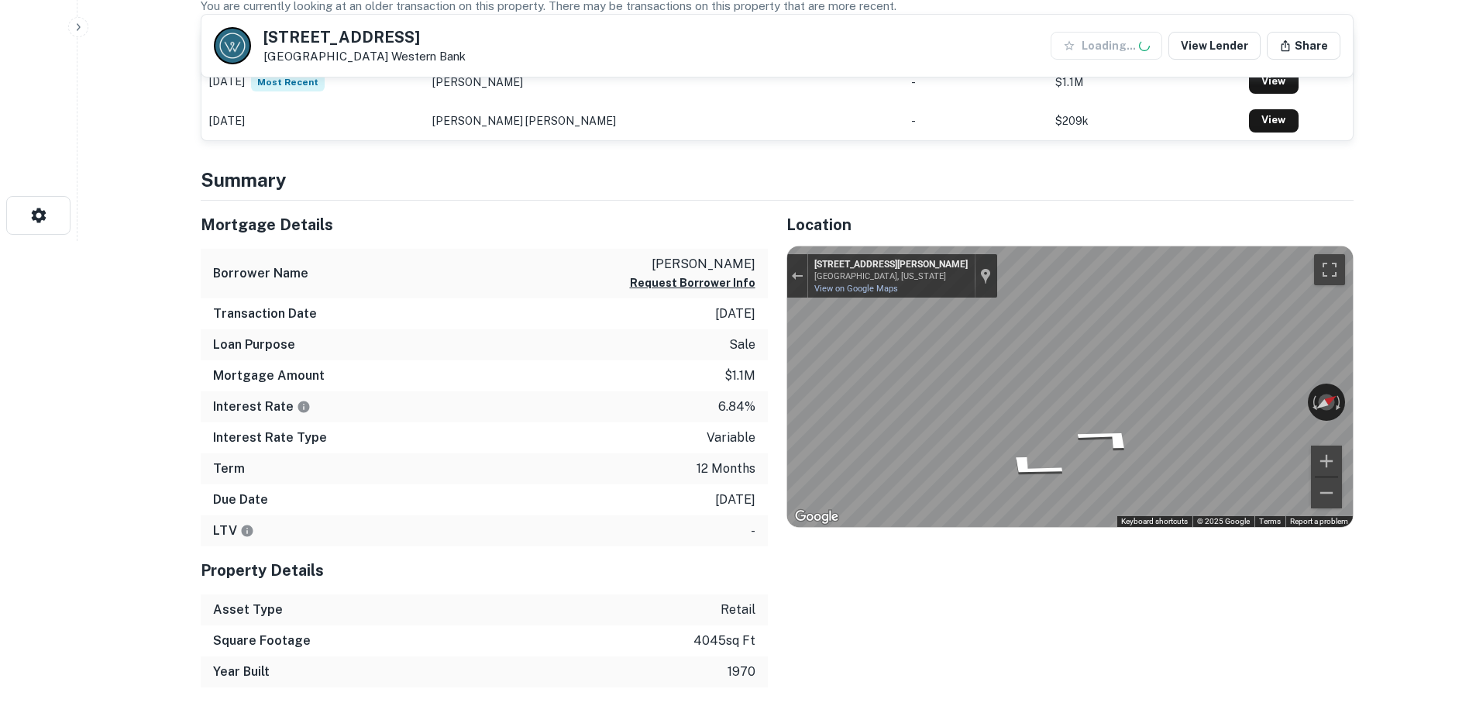
drag, startPoint x: 1343, startPoint y: 496, endPoint x: 1440, endPoint y: 393, distance: 141.4
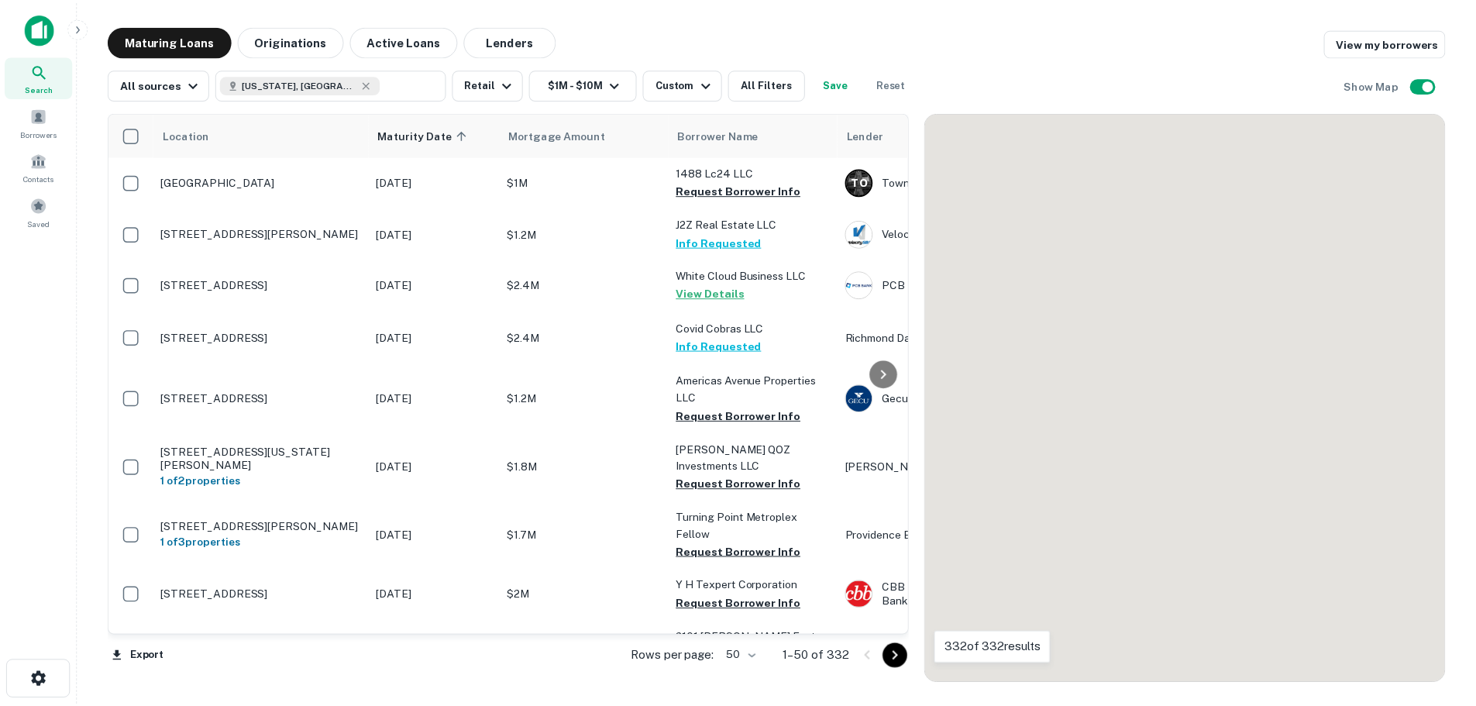
scroll to position [697, 0]
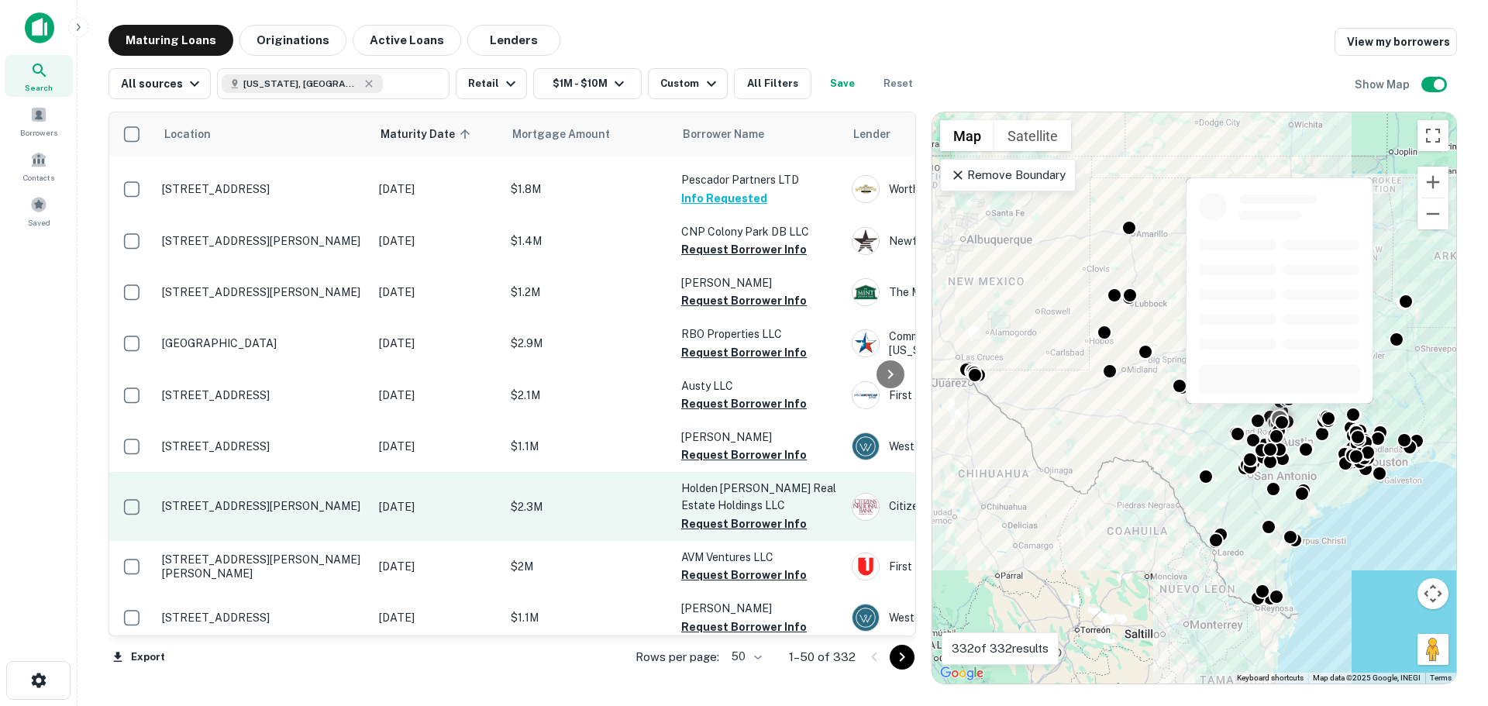
click at [276, 480] on td "[STREET_ADDRESS][PERSON_NAME]" at bounding box center [262, 506] width 217 height 68
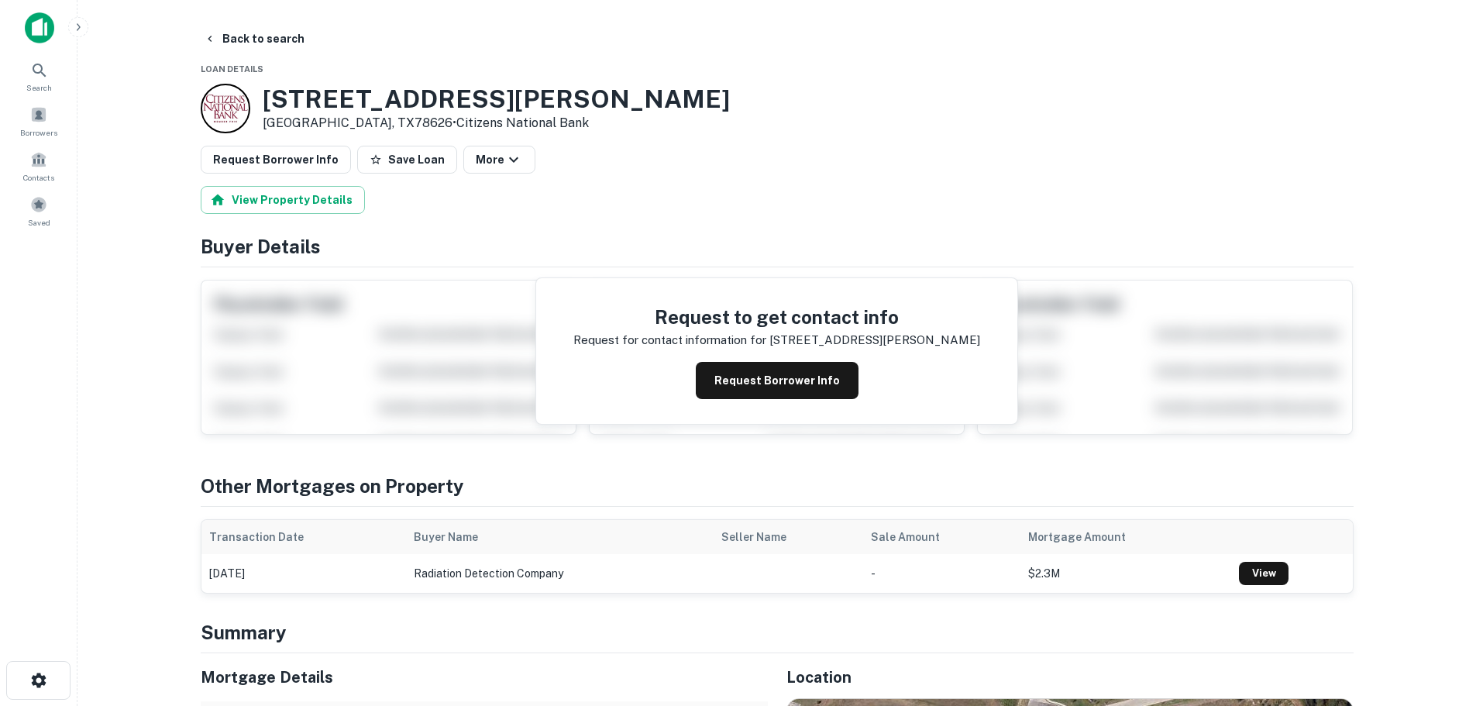
click at [328, 109] on h3 "3527 Snead Dr" at bounding box center [496, 98] width 467 height 29
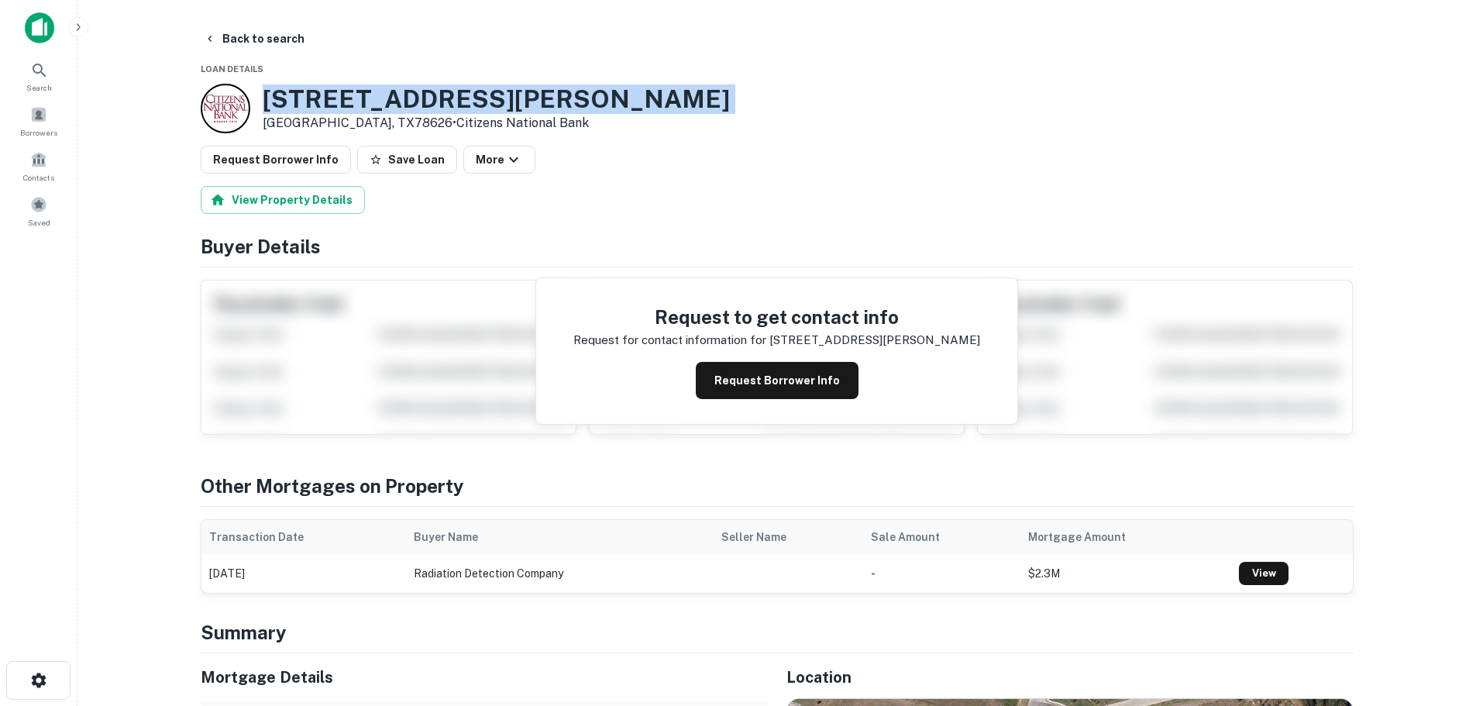
click at [328, 109] on h3 "3527 Snead Dr" at bounding box center [496, 98] width 467 height 29
copy h3 "3527 Snead Dr"
click at [240, 29] on button "Back to search" at bounding box center [254, 39] width 113 height 28
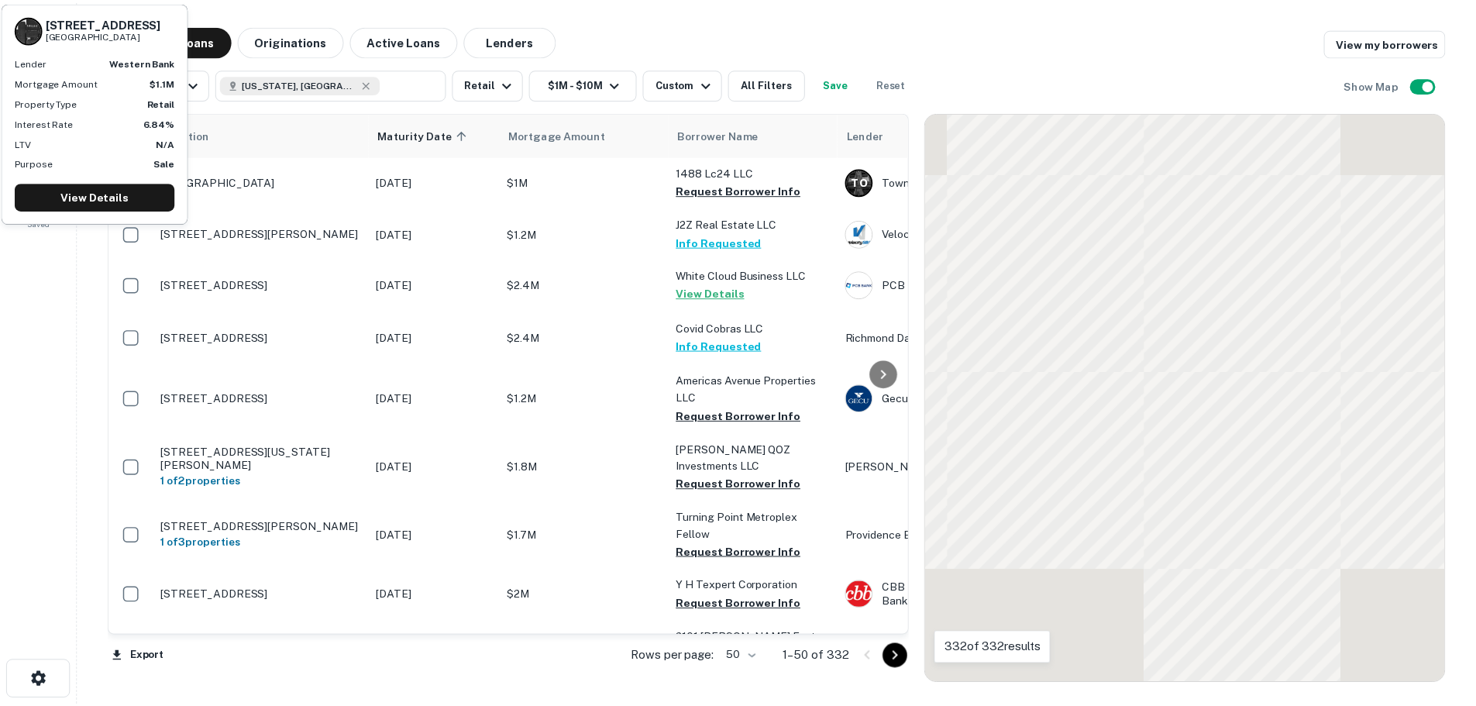
scroll to position [697, 0]
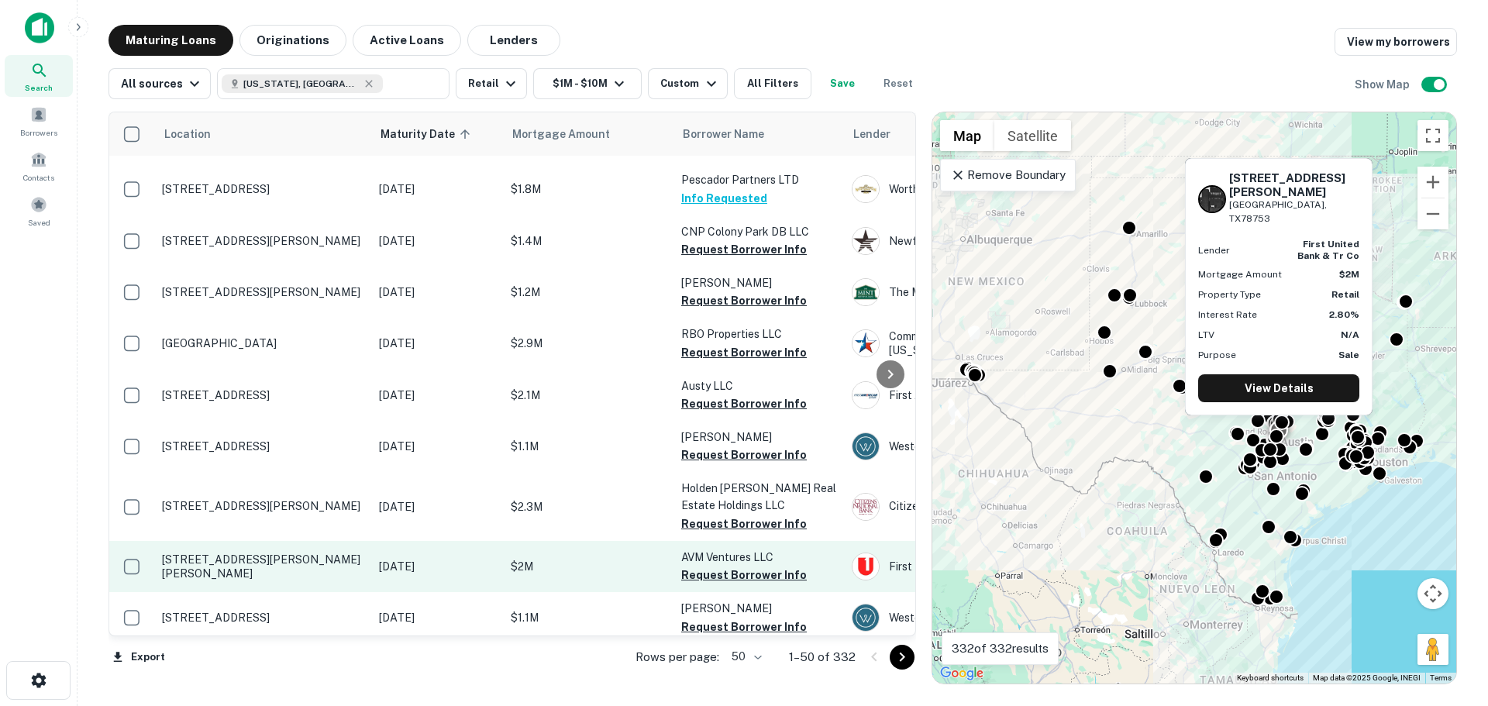
click at [230, 552] on p "[STREET_ADDRESS][PERSON_NAME][PERSON_NAME]" at bounding box center [262, 566] width 201 height 28
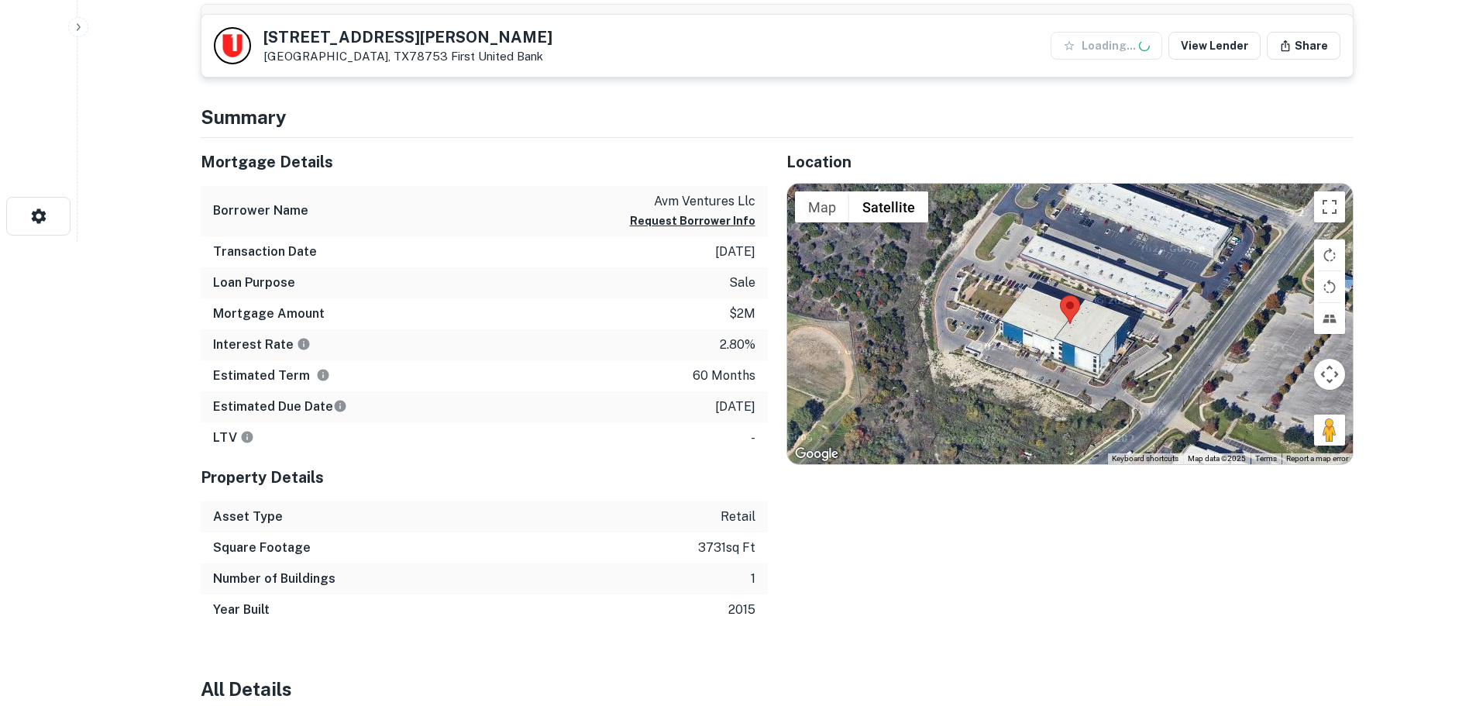
scroll to position [465, 0]
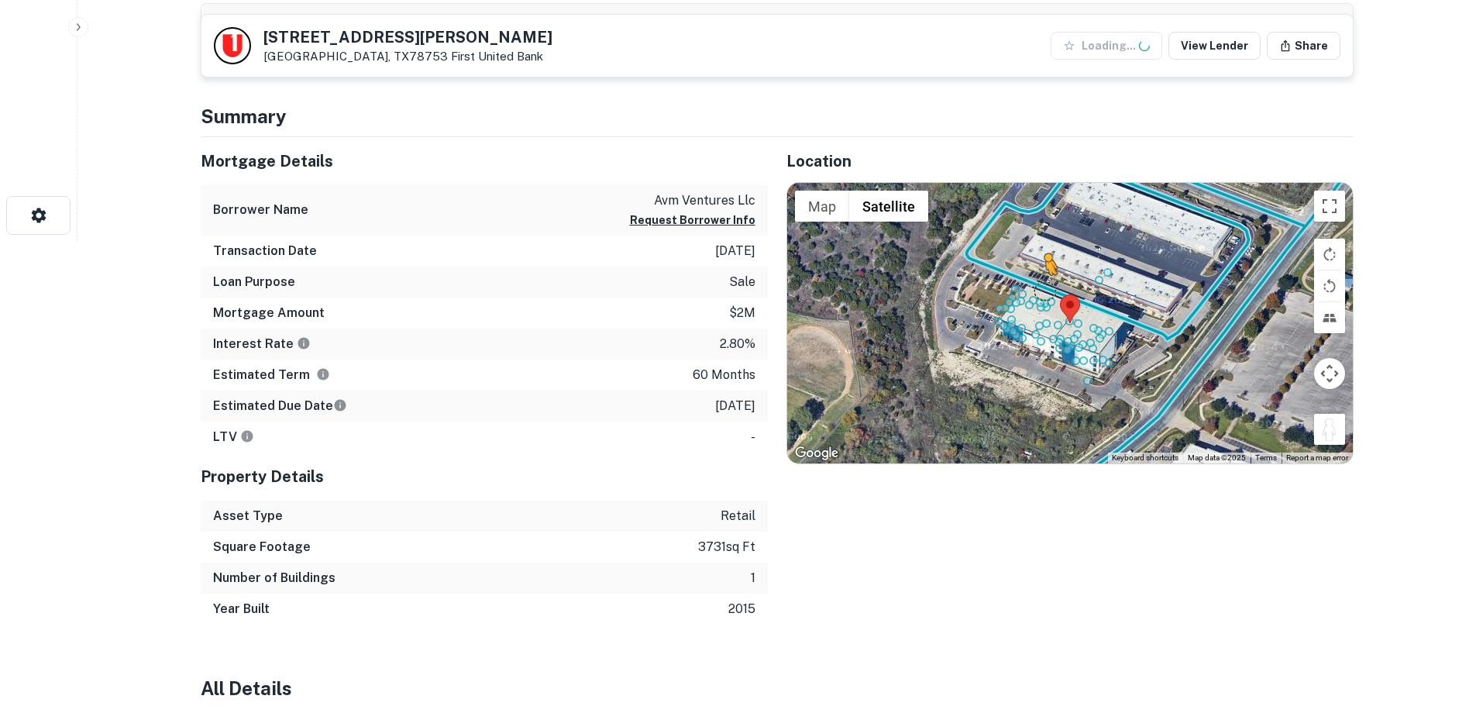
drag, startPoint x: 1334, startPoint y: 434, endPoint x: 1044, endPoint y: 291, distance: 323.3
click at [1044, 291] on div "To activate drag with keyboard, press Alt + Enter. Once in keyboard drag state,…" at bounding box center [1070, 323] width 566 height 280
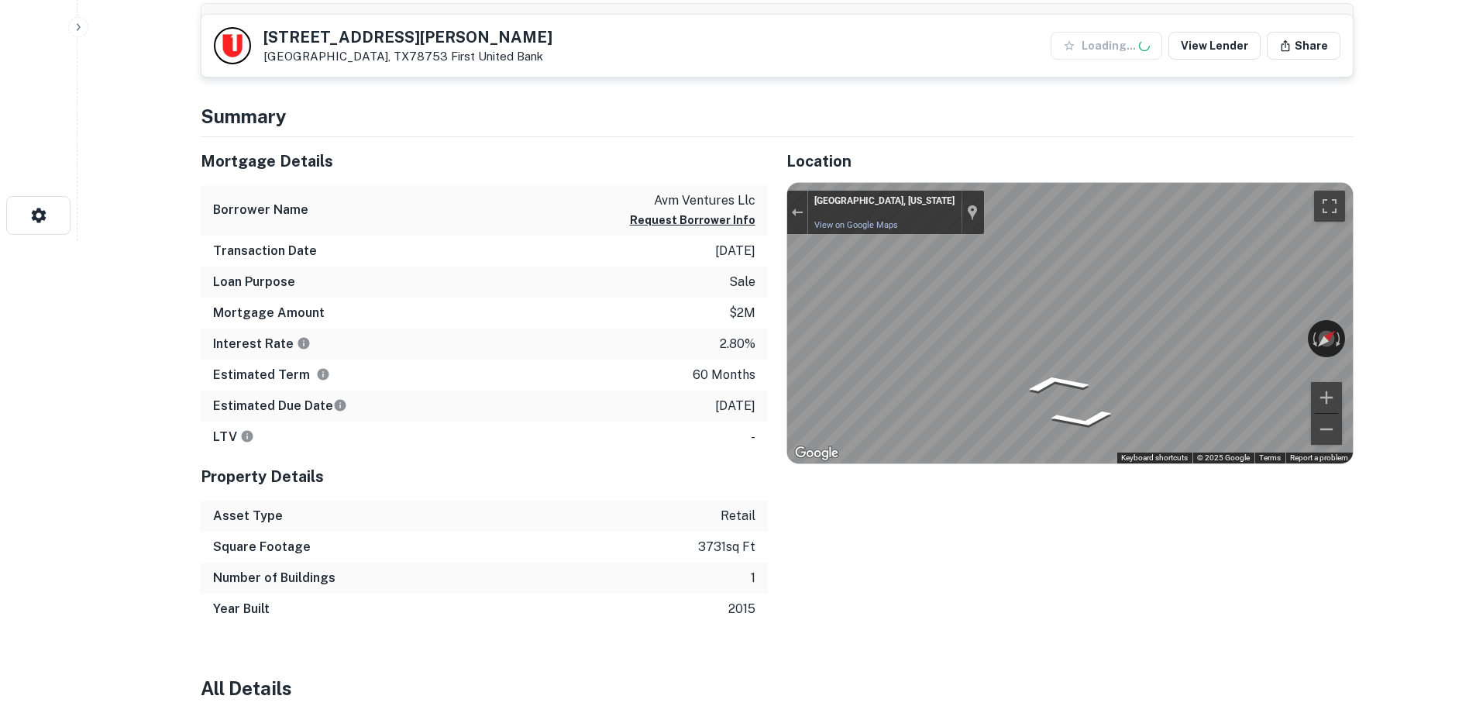
click at [573, 399] on div "Mortgage Details Borrower Name avm ventures llc Request Borrower Info Transacti…" at bounding box center [768, 380] width 1172 height 487
click at [706, 391] on div "Mortgage Details Borrower Name avm ventures llc Request Borrower Info Transacti…" at bounding box center [768, 380] width 1172 height 487
click at [762, 415] on div "Mortgage Details Borrower Name avm ventures llc Request Borrower Info Transacti…" at bounding box center [768, 380] width 1172 height 487
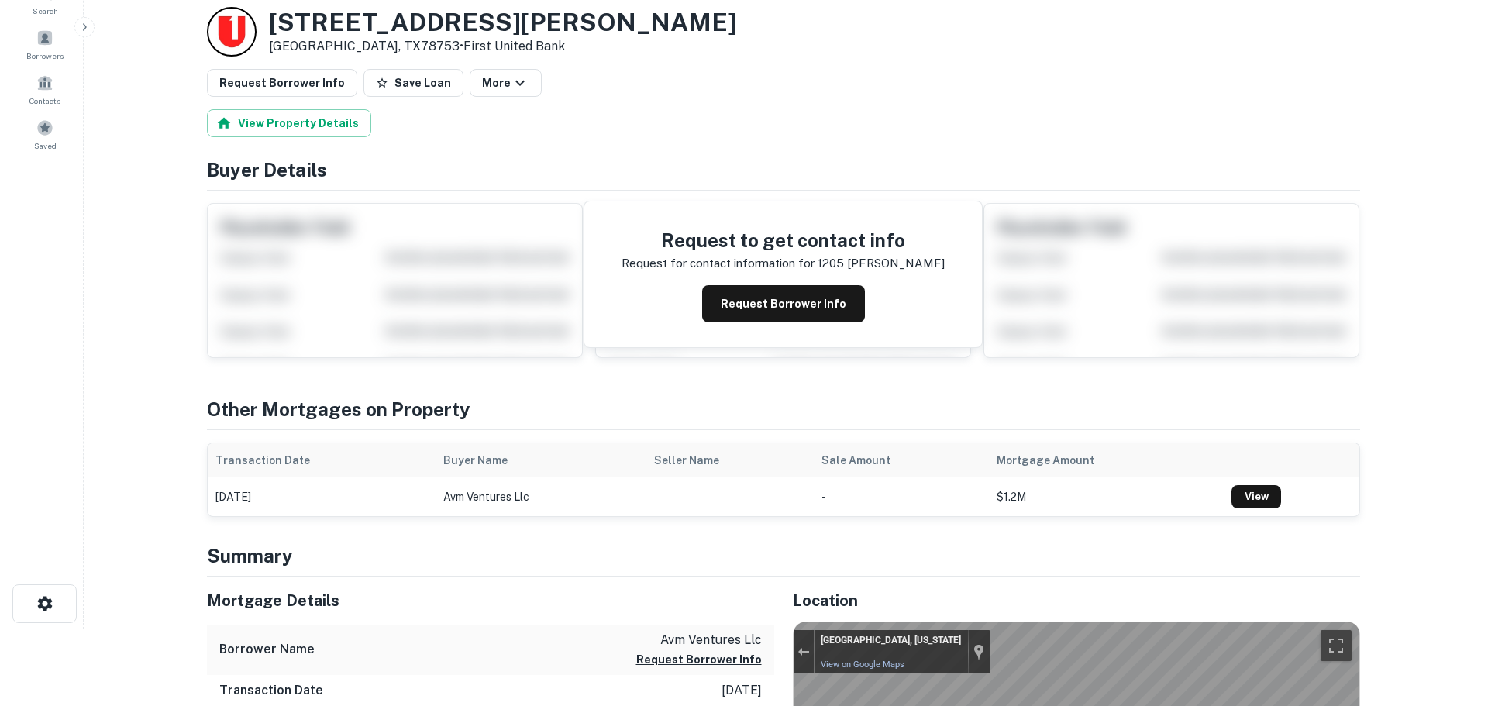
scroll to position [0, 0]
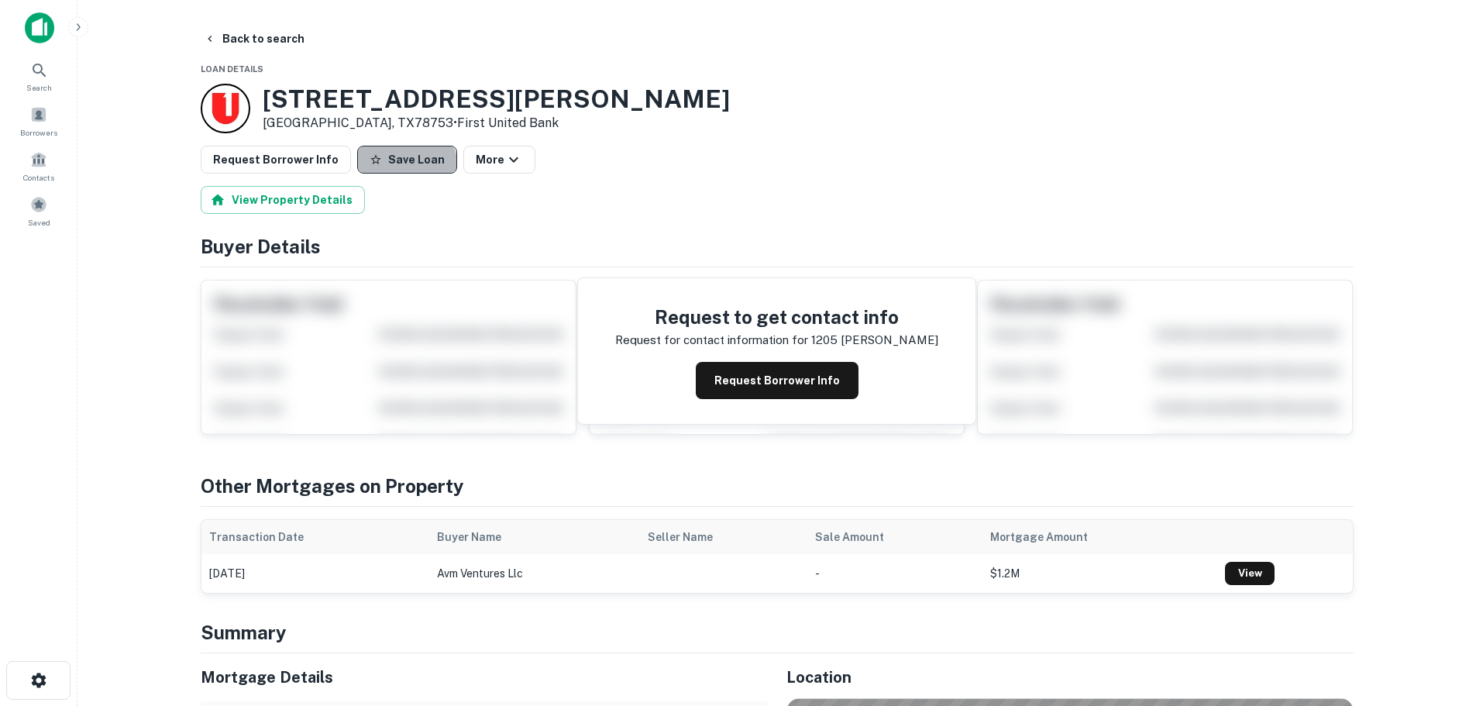
click at [391, 170] on button "Save Loan" at bounding box center [407, 160] width 100 height 28
click at [299, 168] on button "Request Borrower Info" at bounding box center [276, 160] width 150 height 28
click at [254, 46] on button "Back to search" at bounding box center [254, 39] width 113 height 28
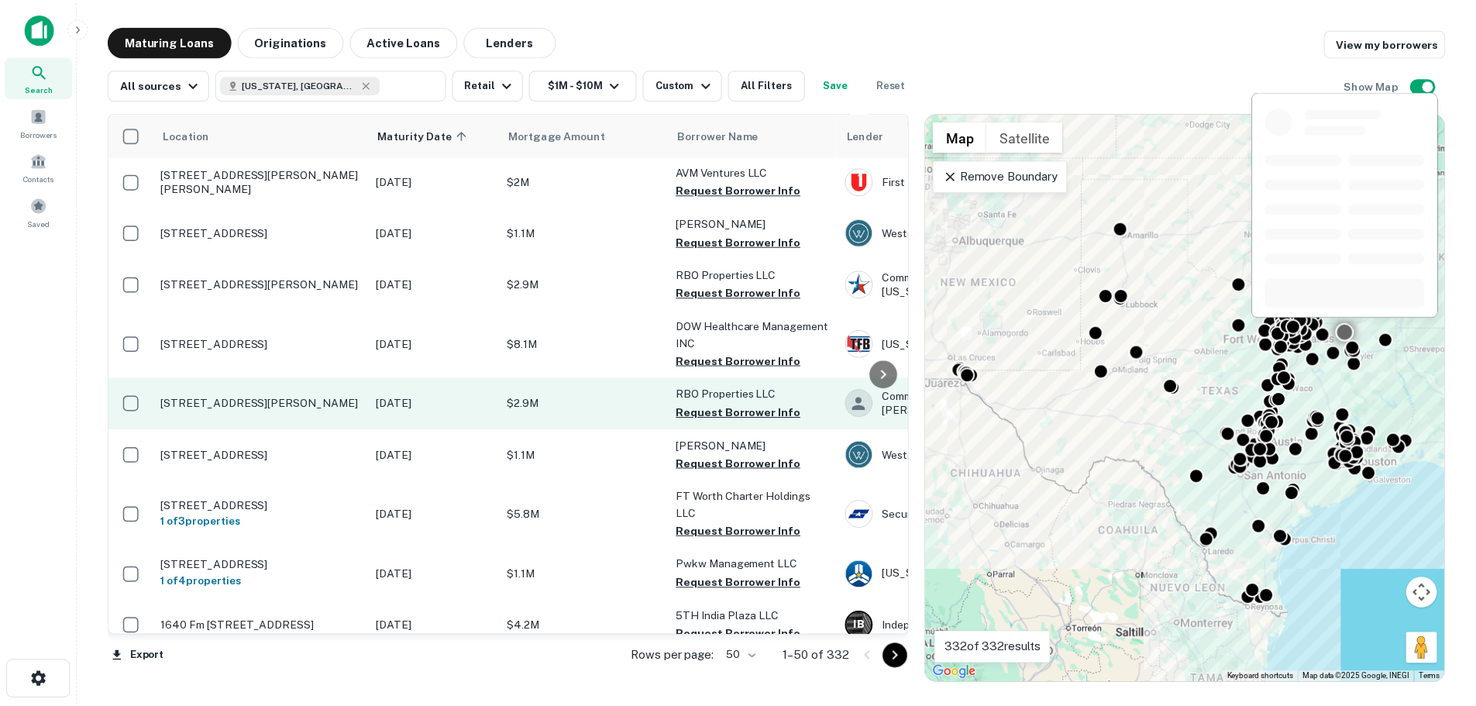
scroll to position [1085, 0]
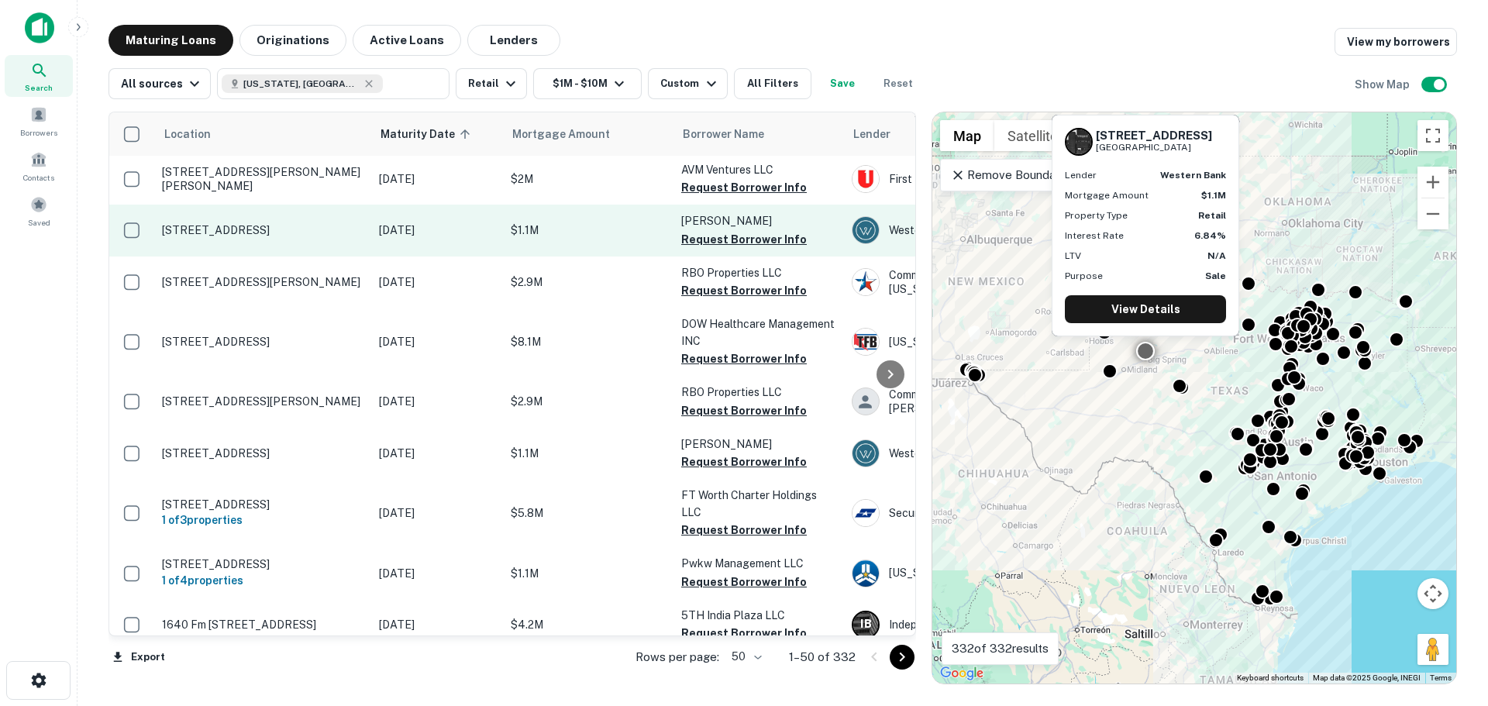
click at [262, 223] on p "[STREET_ADDRESS]" at bounding box center [262, 230] width 201 height 14
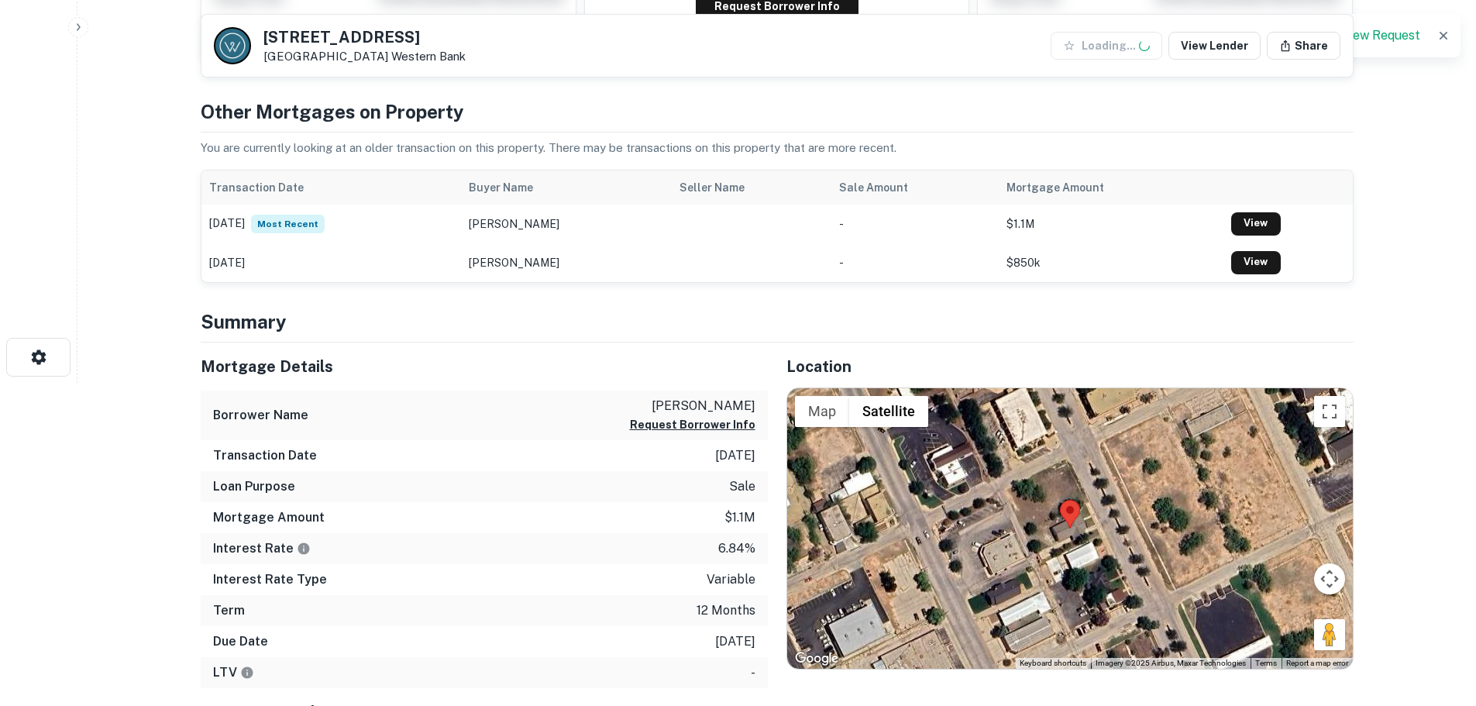
scroll to position [465, 0]
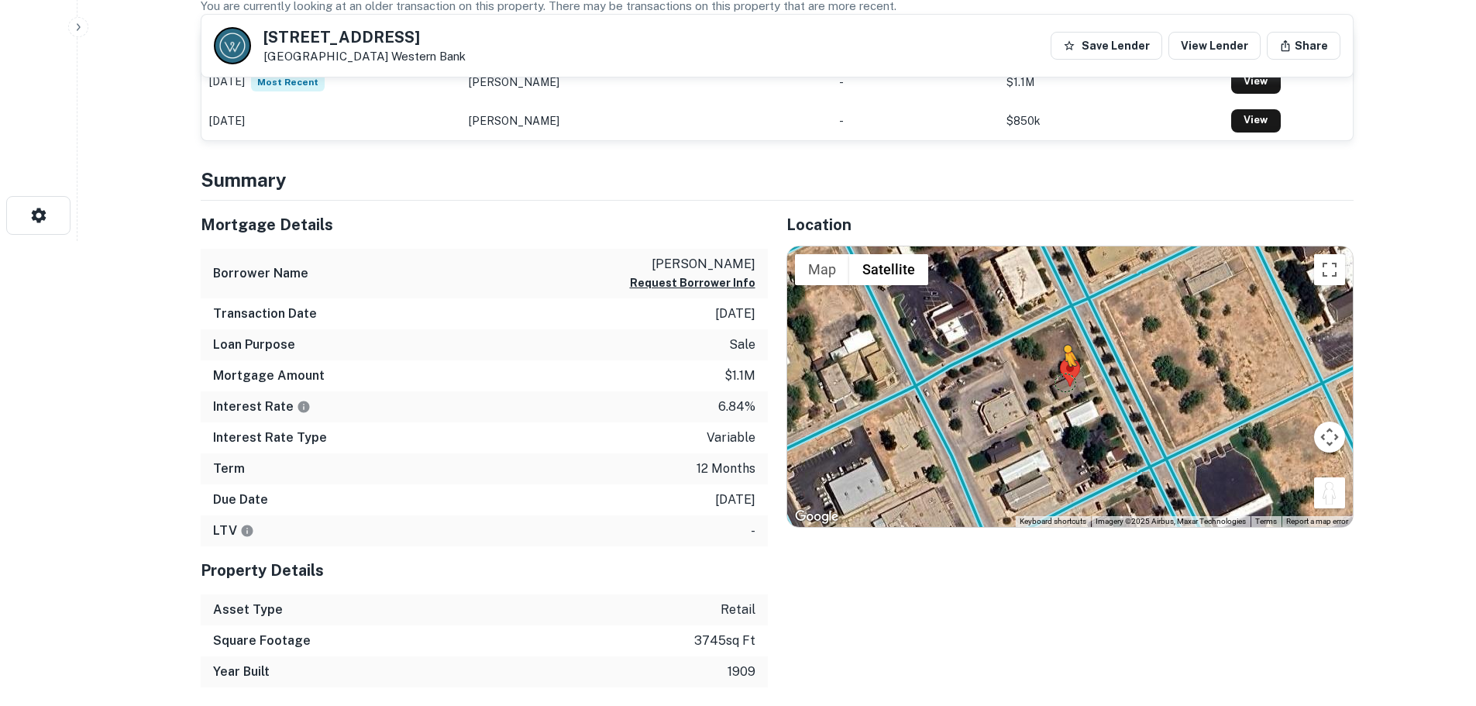
drag, startPoint x: 1337, startPoint y: 501, endPoint x: 1051, endPoint y: 382, distance: 310.5
click at [1051, 382] on div "To activate drag with keyboard, press Alt + Enter. Once in keyboard drag state,…" at bounding box center [1070, 386] width 566 height 280
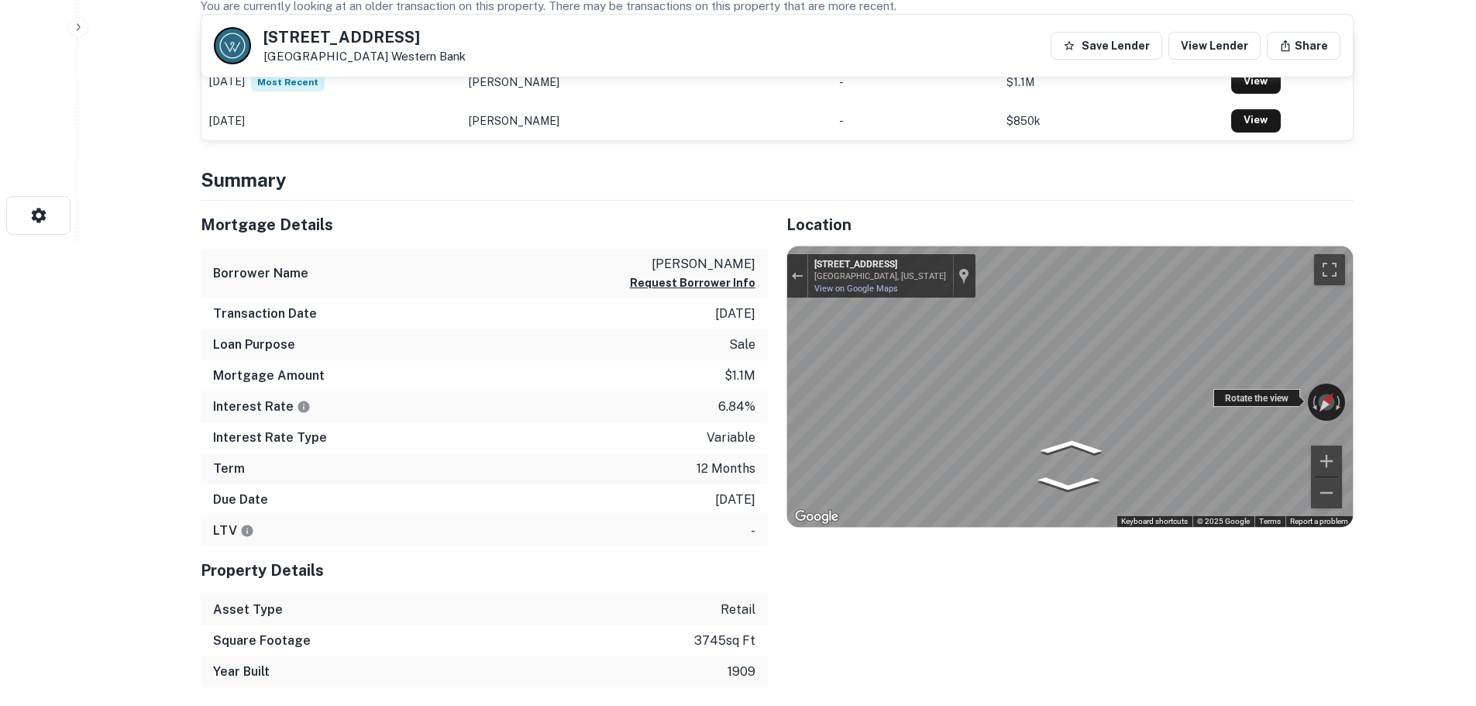
click at [1261, 407] on div "← Move left → Move right ↑ Move up ↓ Move down + Zoom in - Zoom out 704 S Main …" at bounding box center [1070, 386] width 566 height 280
click at [1330, 404] on div "← Move left → Move right ↑ Move up ↓ Move down + Zoom in - Zoom out 704 S Main …" at bounding box center [1070, 386] width 566 height 280
click at [1304, 395] on div "← Move left → Move right ↑ Move up ↓ Move down + Zoom in - Zoom out 704 S Main …" at bounding box center [1070, 386] width 566 height 280
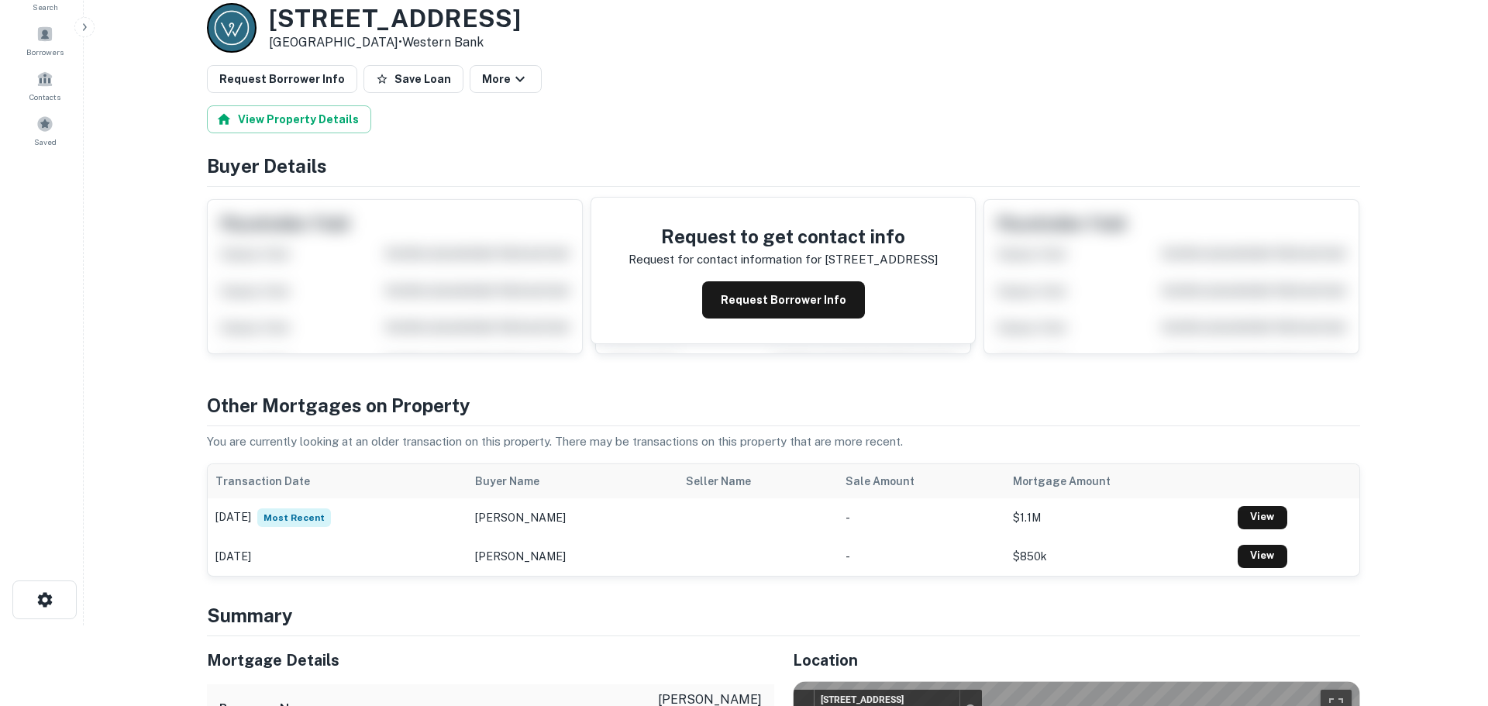
scroll to position [0, 0]
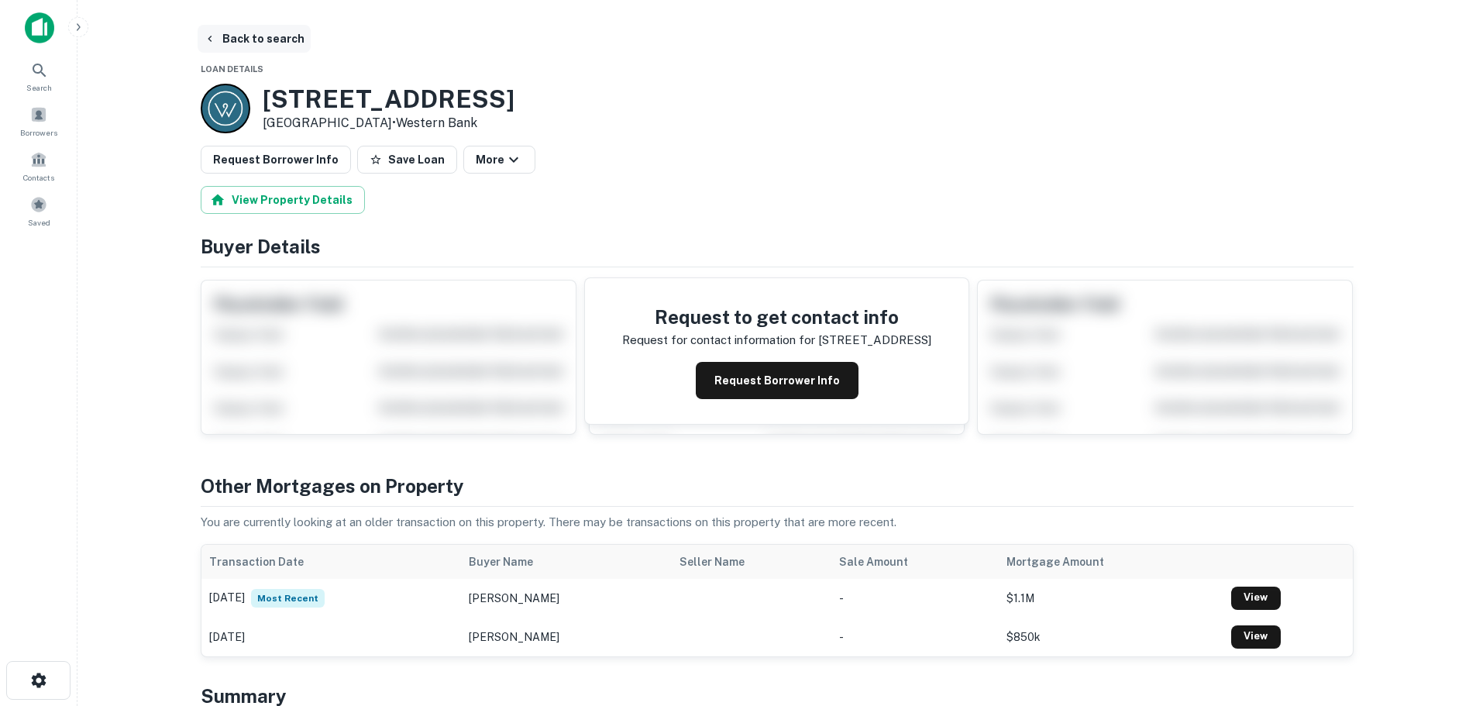
click at [263, 36] on button "Back to search" at bounding box center [254, 39] width 113 height 28
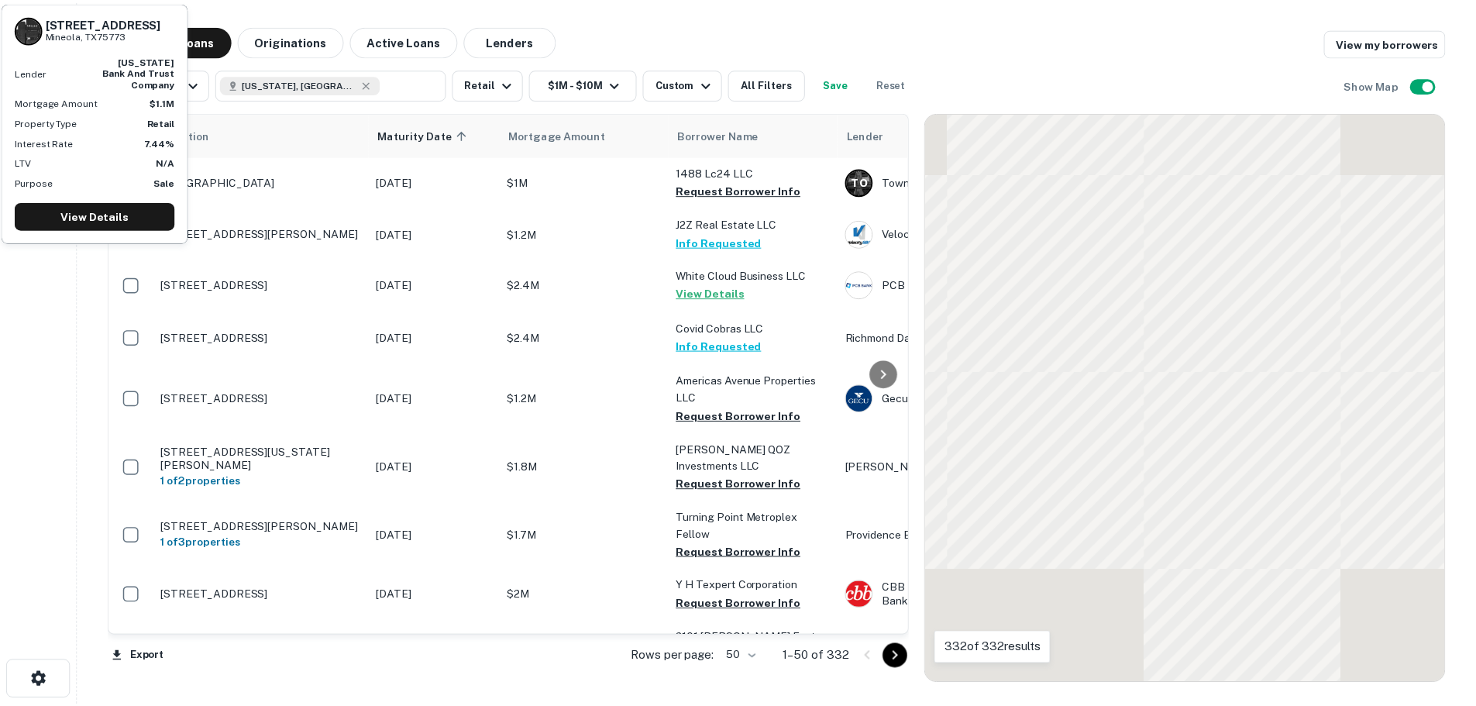
scroll to position [1085, 0]
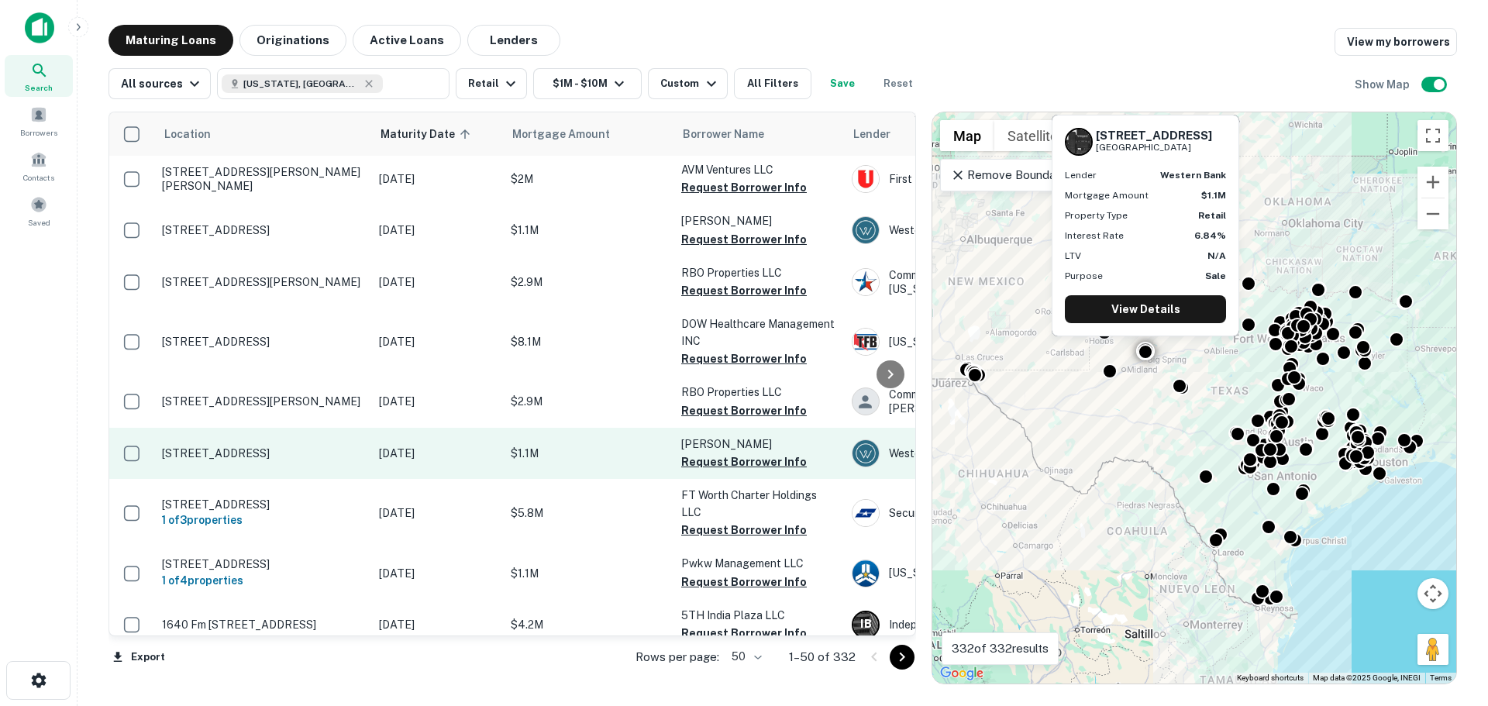
click at [296, 446] on p "[STREET_ADDRESS]" at bounding box center [262, 453] width 201 height 14
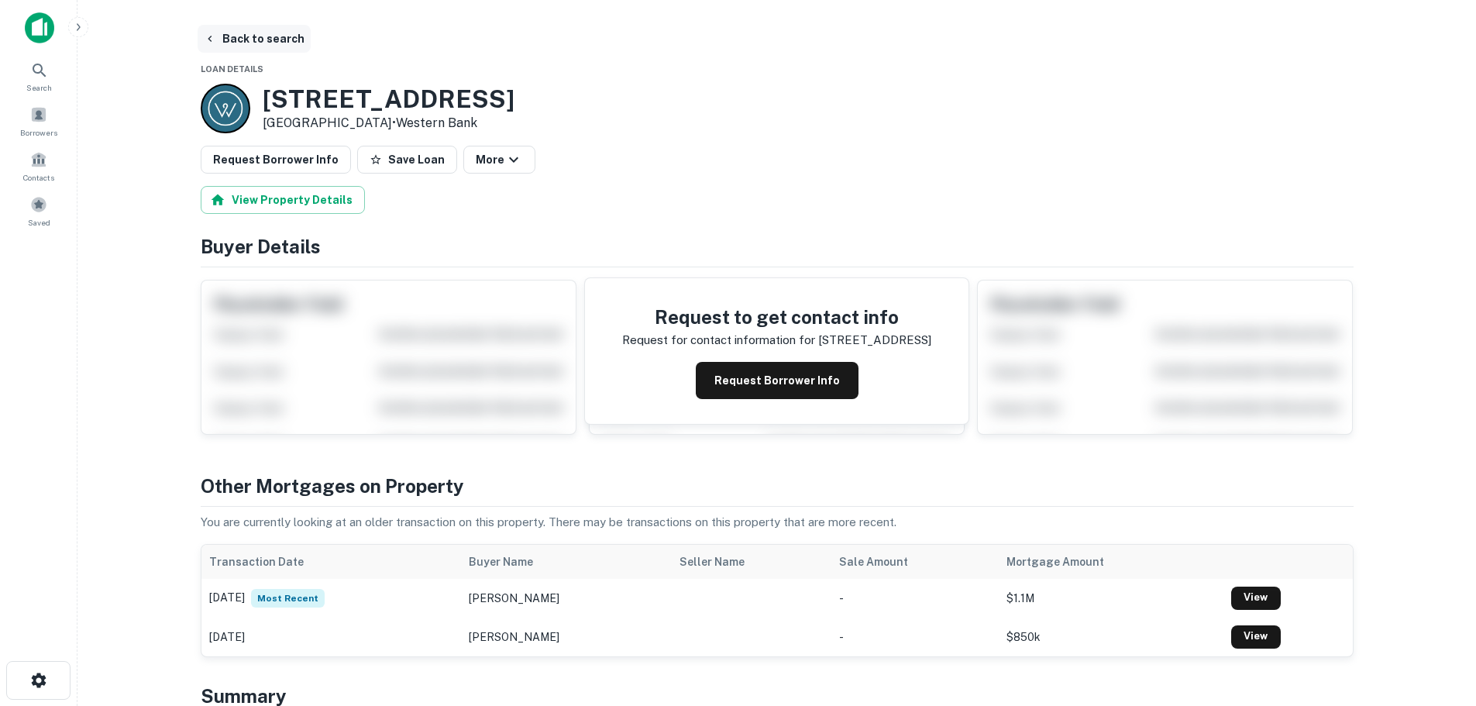
click at [282, 43] on button "Back to search" at bounding box center [254, 39] width 113 height 28
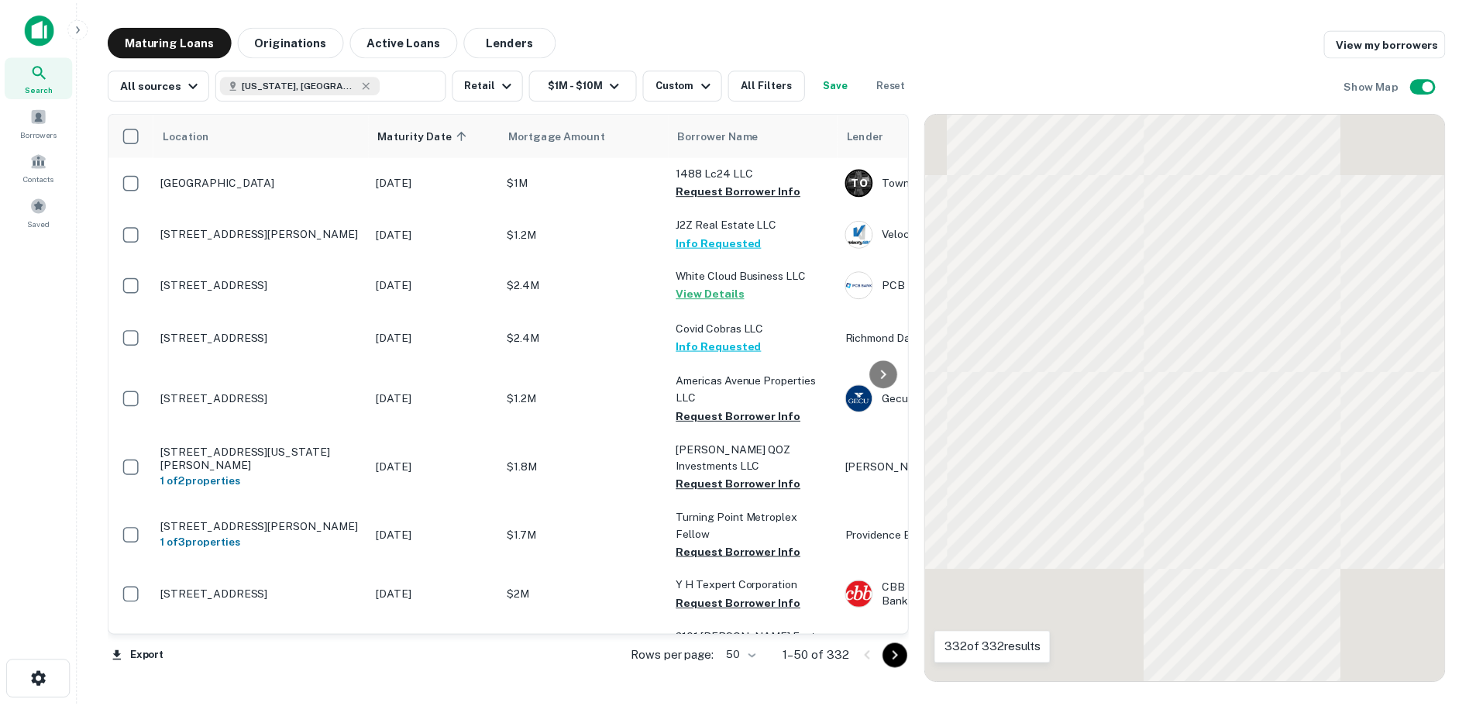
scroll to position [1085, 0]
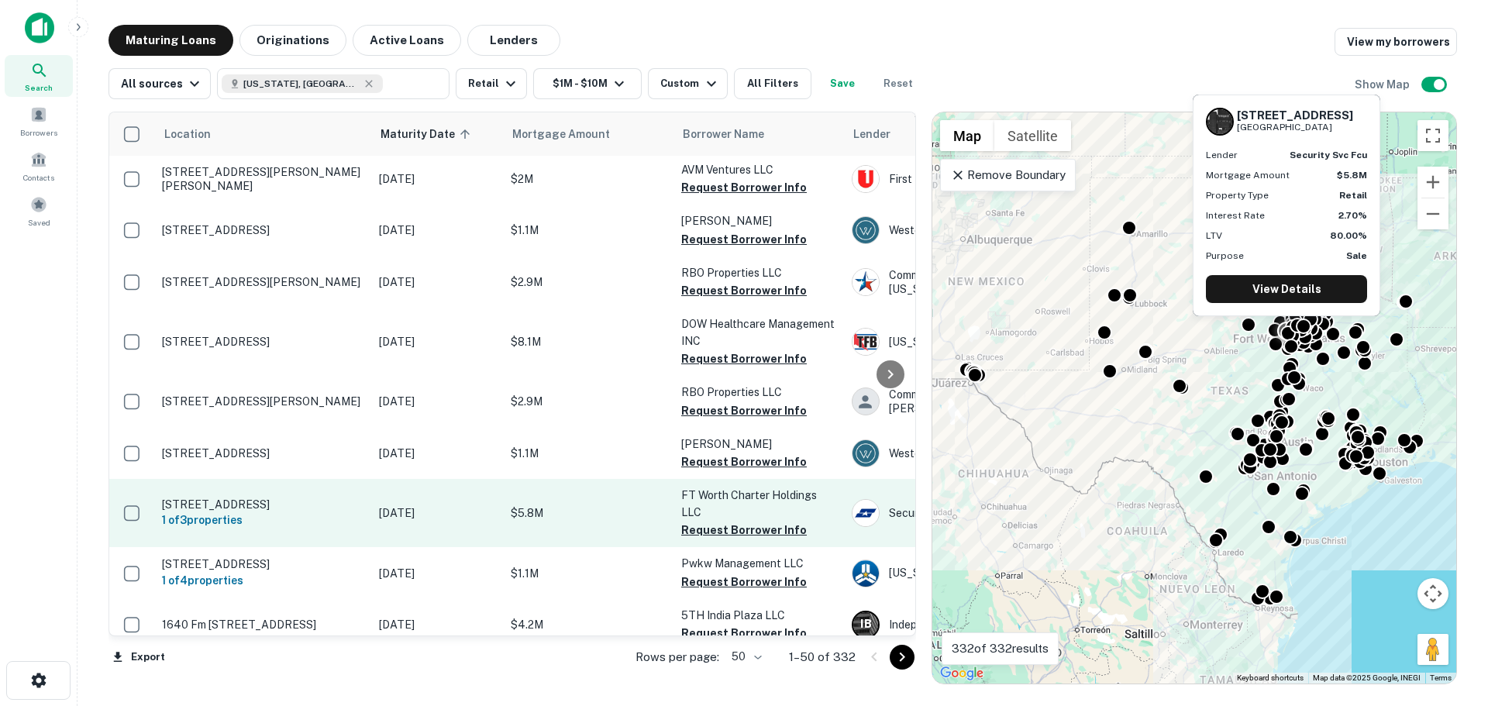
click at [245, 479] on td "8300 West Fwy Fort Worth, TX76108 1 of 3 properties" at bounding box center [262, 513] width 217 height 68
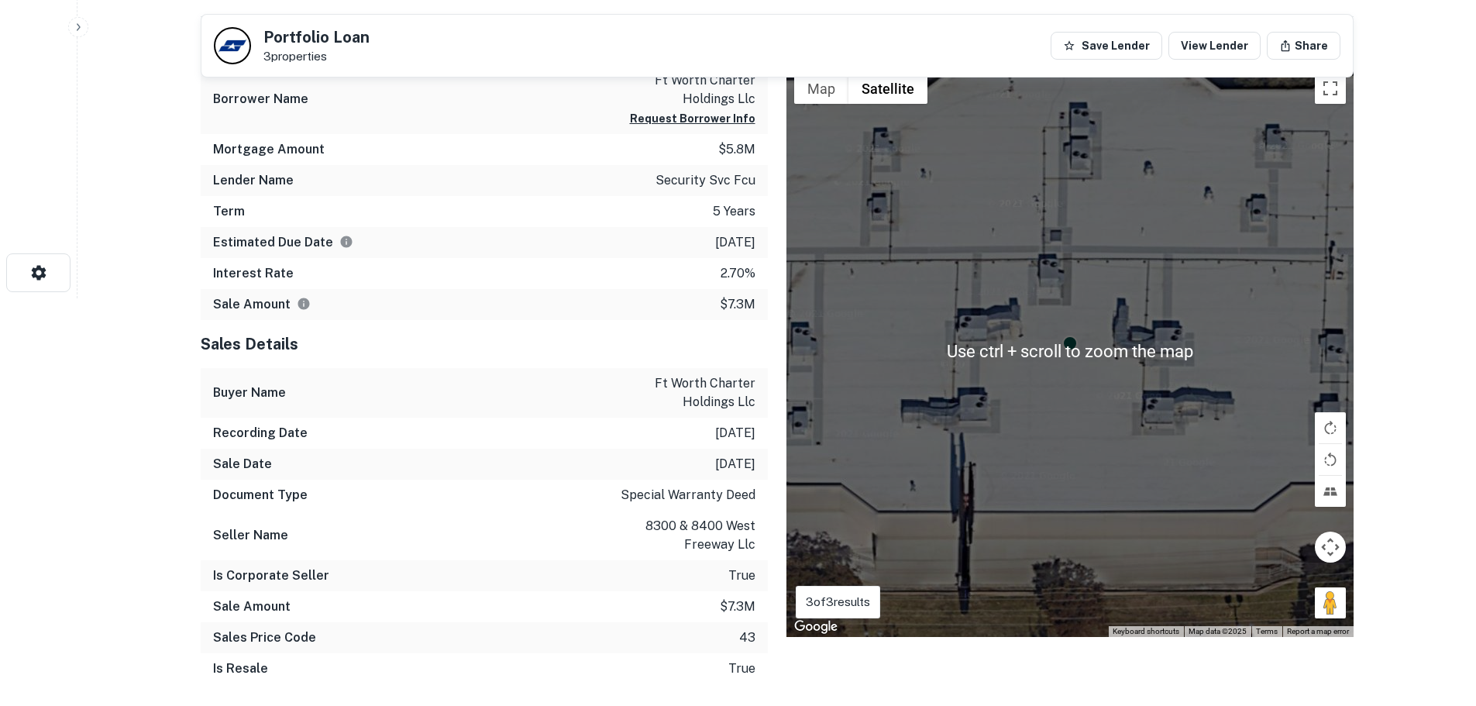
scroll to position [465, 0]
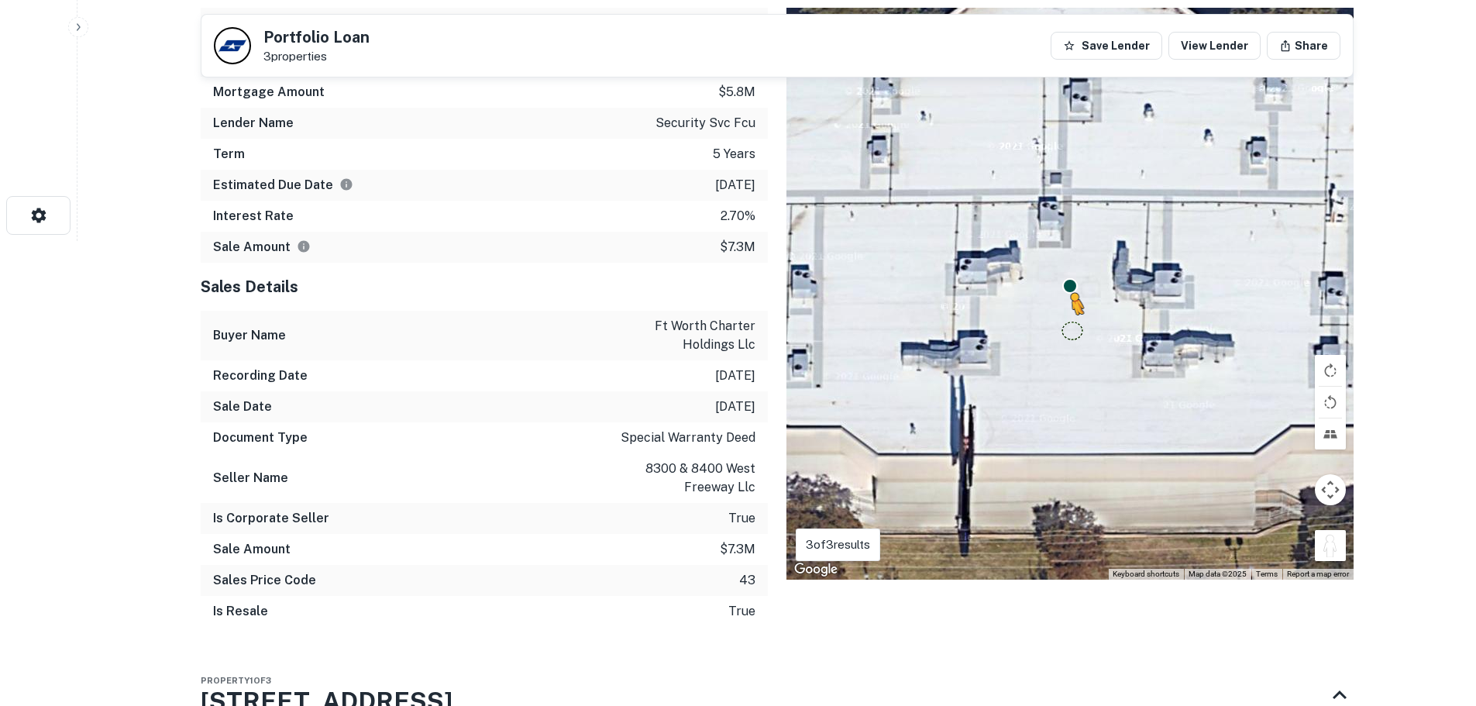
drag, startPoint x: 1335, startPoint y: 556, endPoint x: 1057, endPoint y: 313, distance: 369.5
click at [1057, 313] on div "To activate drag with keyboard, press Alt + Enter. Once in keyboard drag state,…" at bounding box center [1069, 294] width 567 height 572
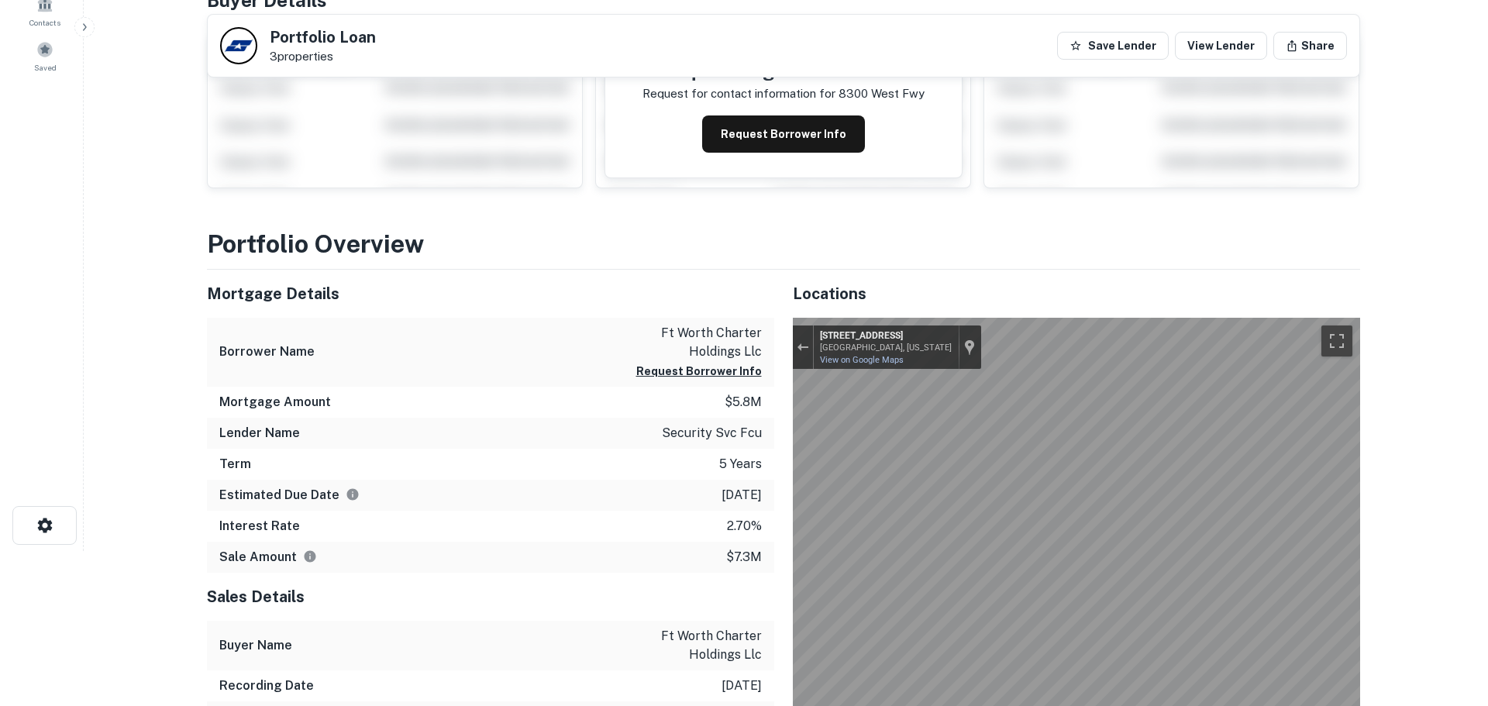
scroll to position [0, 0]
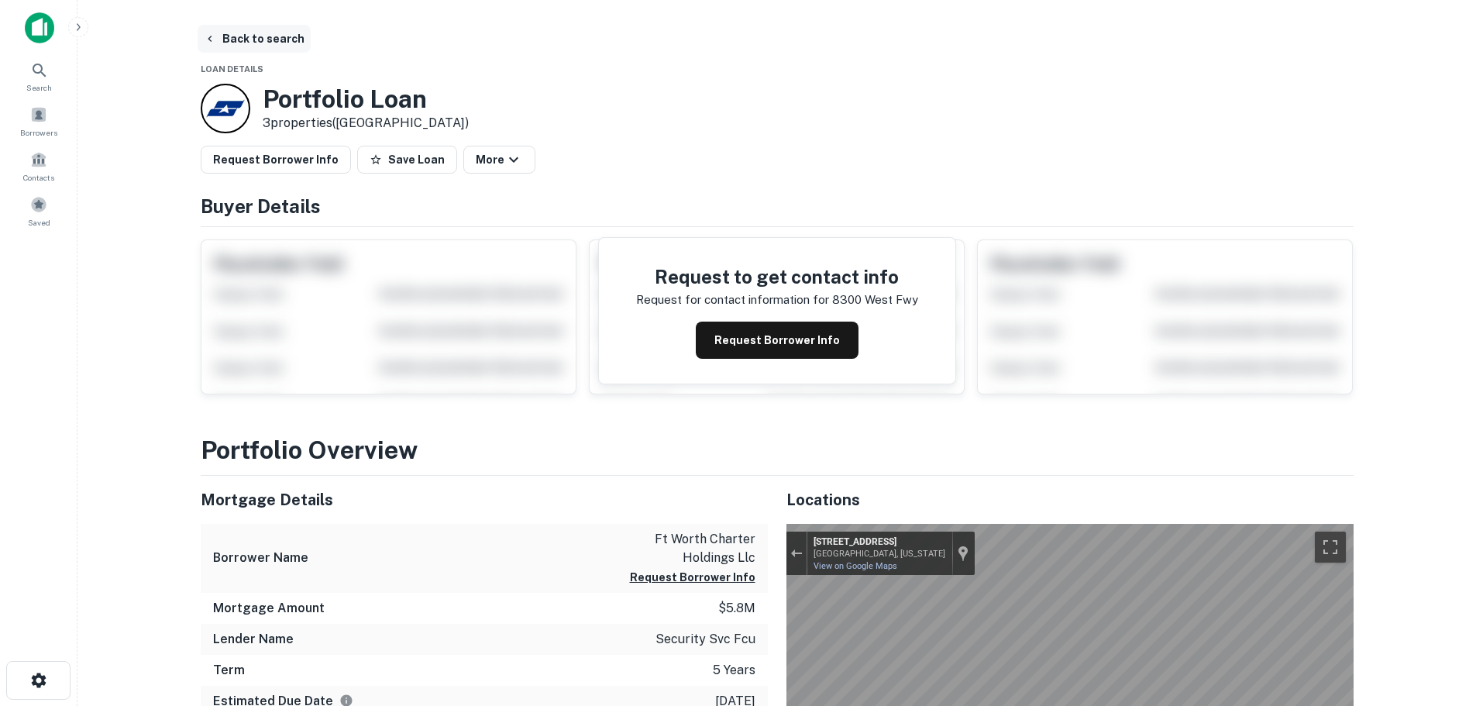
click at [238, 30] on button "Back to search" at bounding box center [254, 39] width 113 height 28
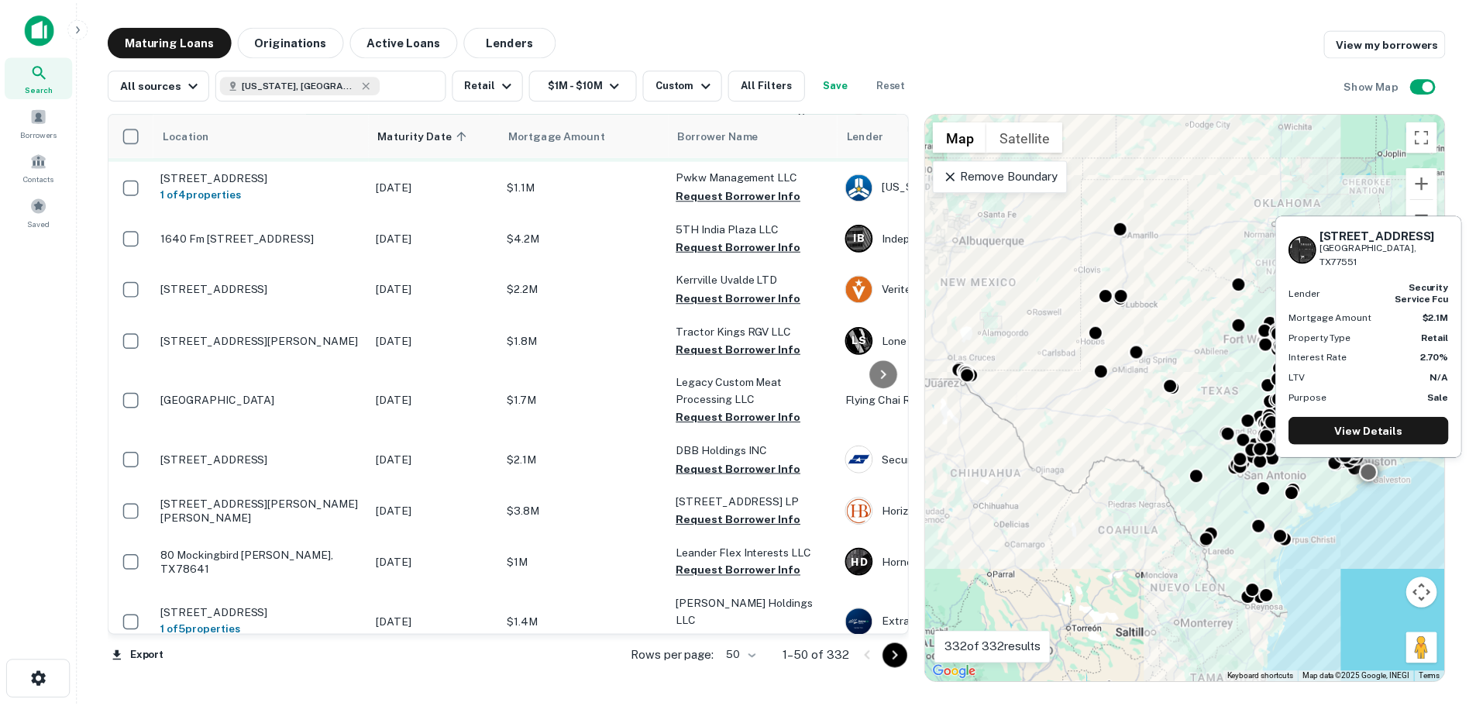
scroll to position [1395, 0]
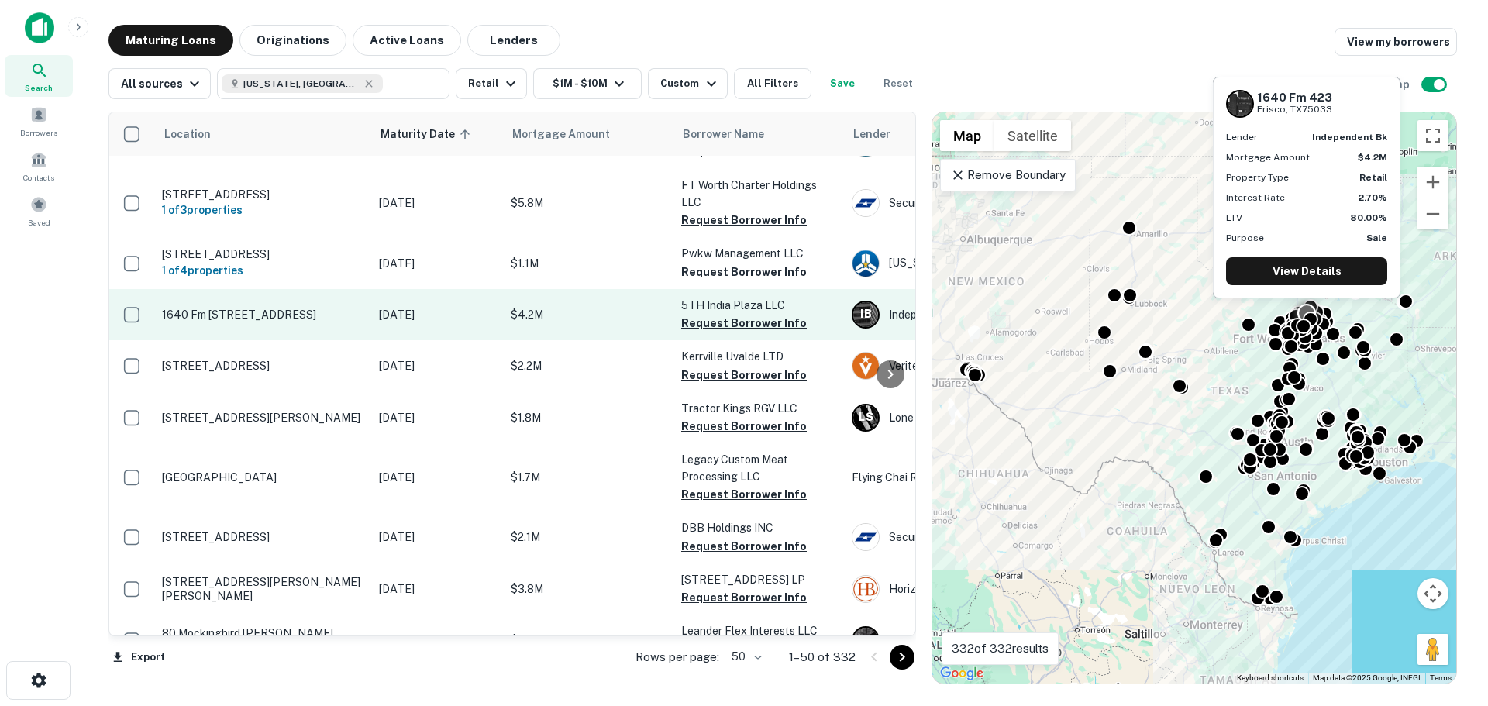
click at [255, 304] on td "1640 Fm [STREET_ADDRESS]" at bounding box center [262, 314] width 217 height 51
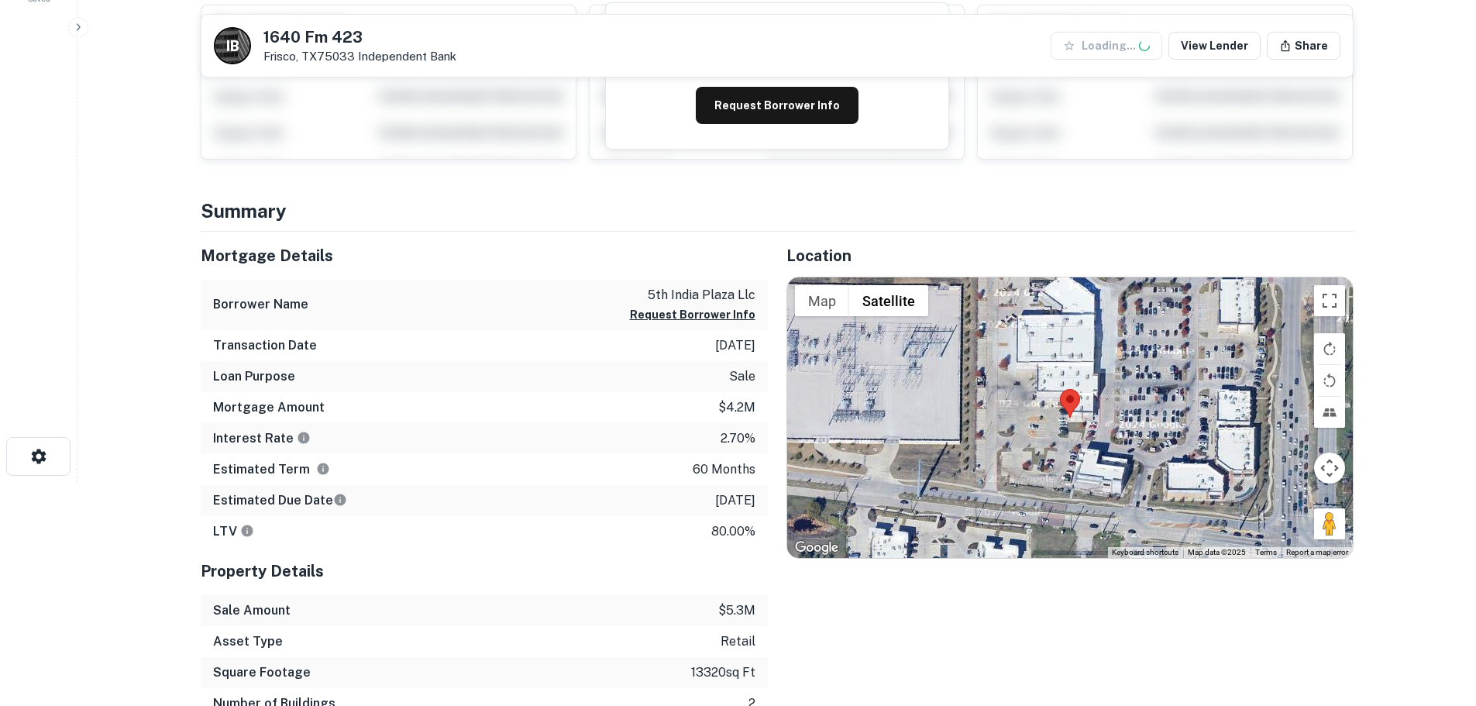
scroll to position [232, 0]
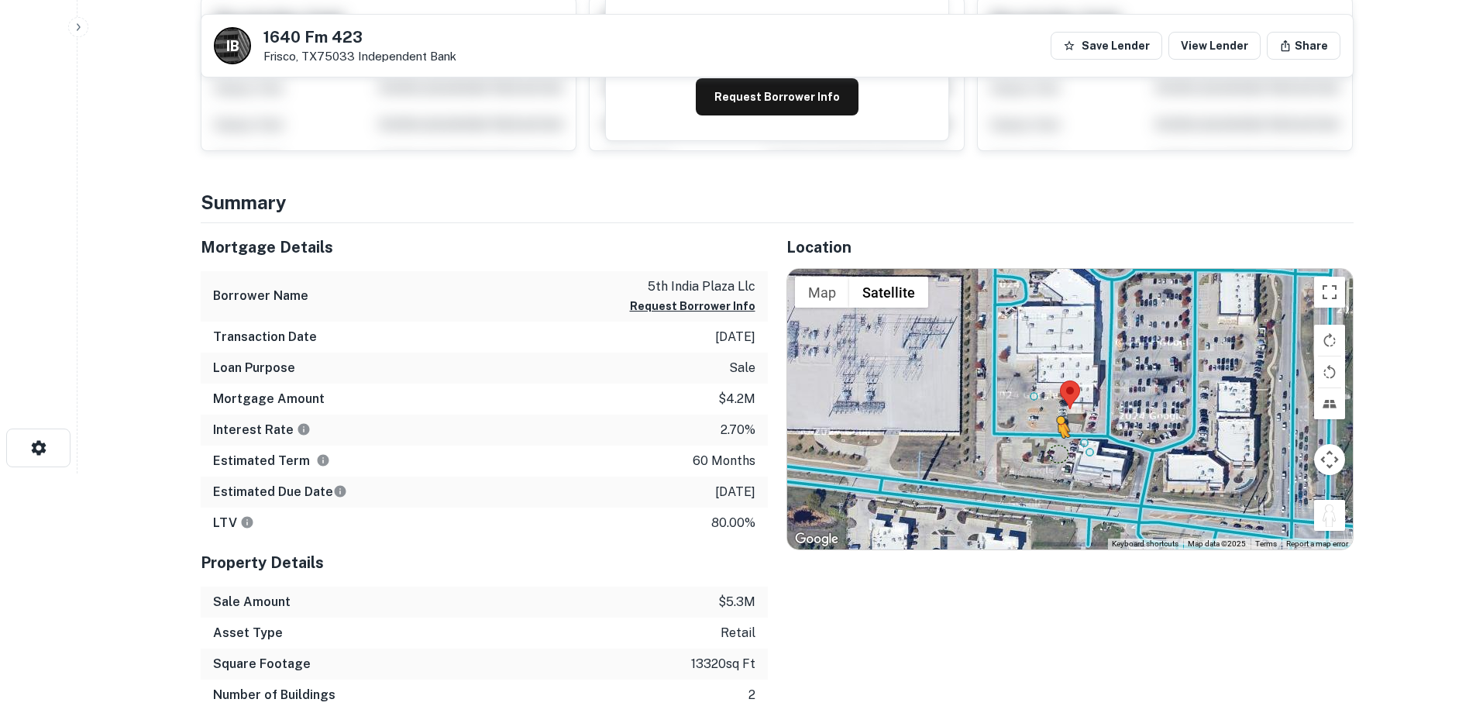
drag, startPoint x: 1337, startPoint y: 528, endPoint x: 1048, endPoint y: 450, distance: 299.2
click at [1048, 450] on div "To activate drag with keyboard, press Alt + Enter. Once in keyboard drag state,…" at bounding box center [1070, 409] width 566 height 280
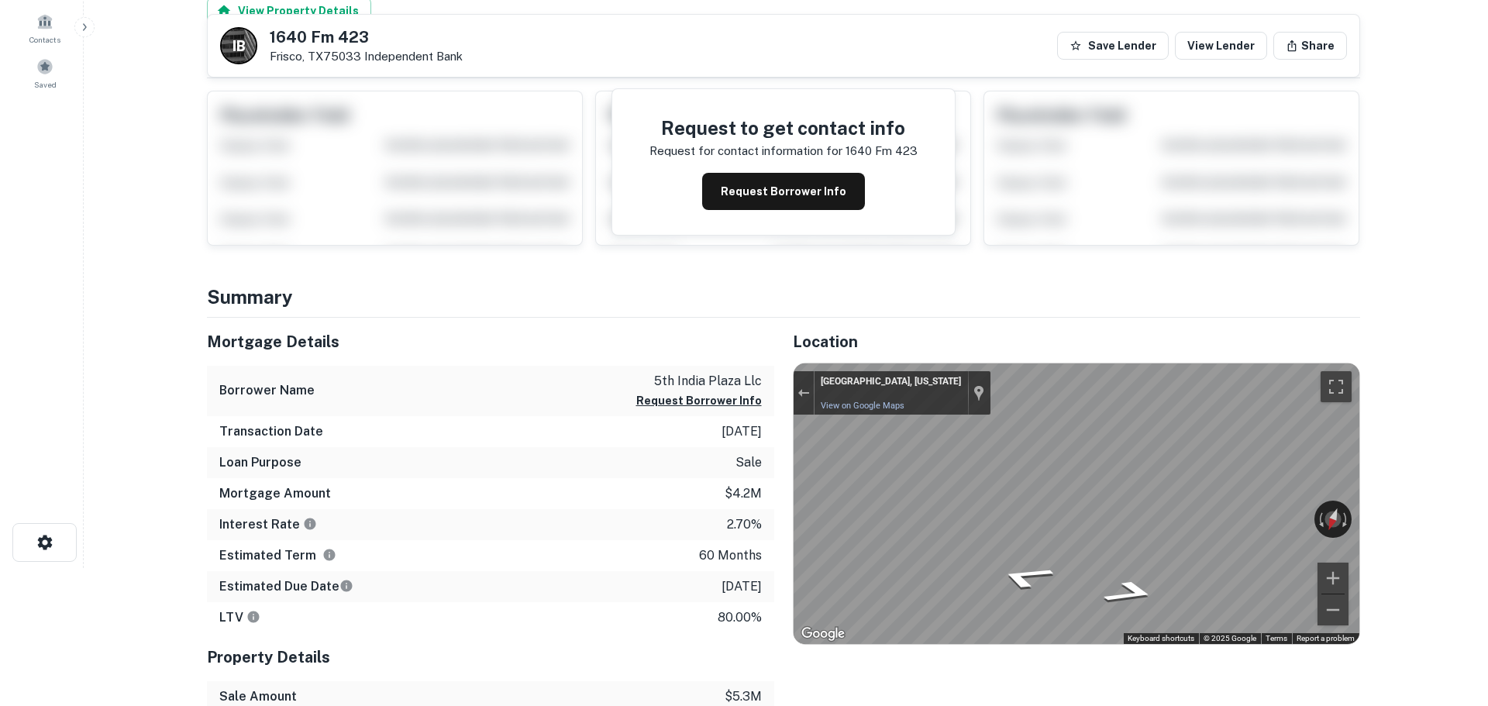
scroll to position [0, 0]
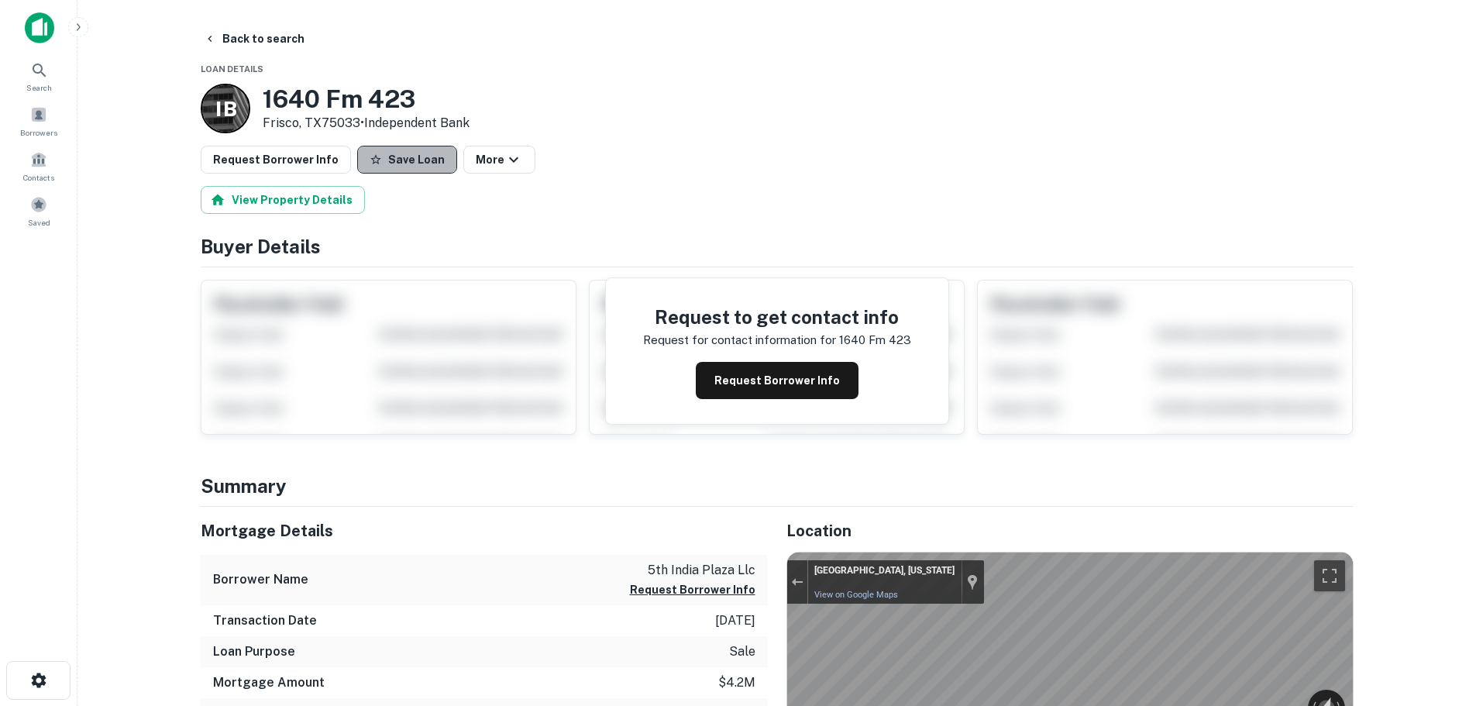
click at [404, 157] on button "Save Loan" at bounding box center [407, 160] width 100 height 28
click at [315, 165] on button "Request Borrower Info" at bounding box center [276, 160] width 150 height 28
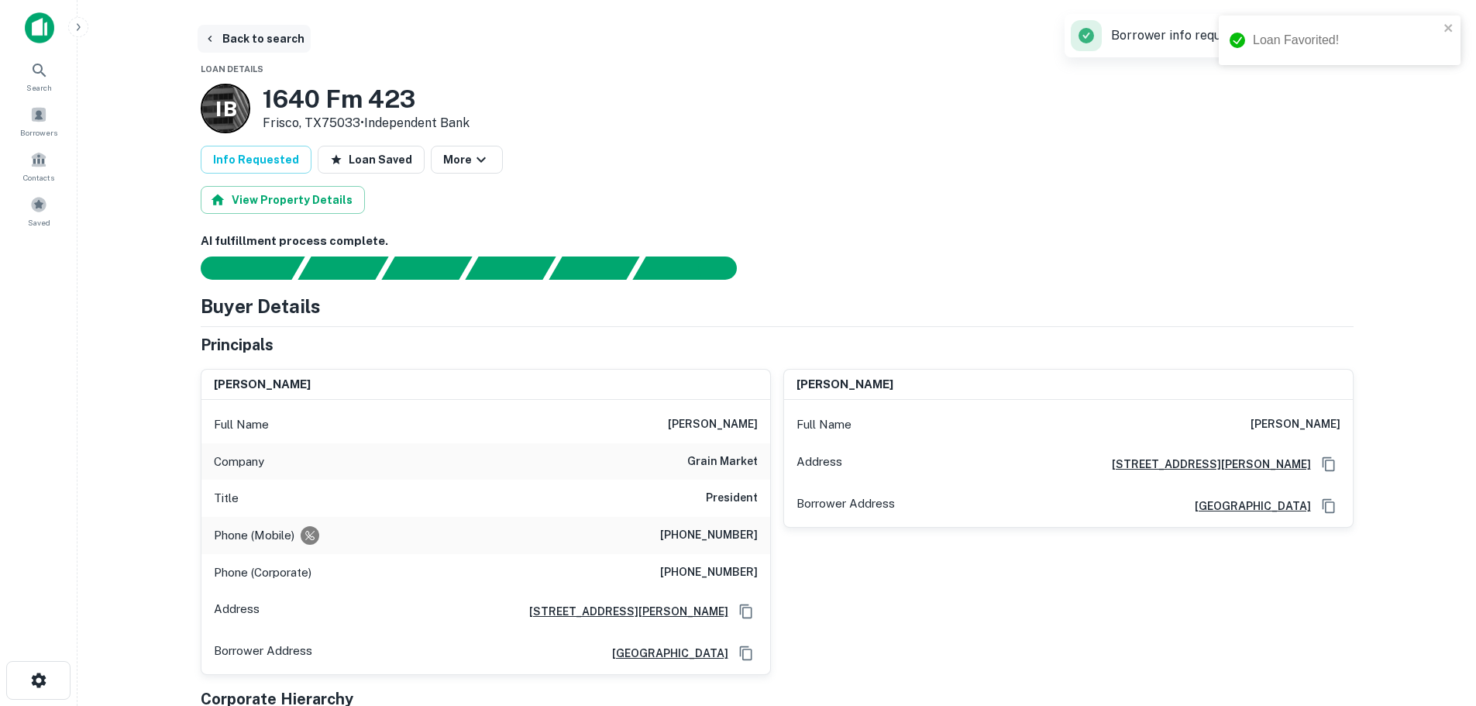
click at [274, 36] on button "Back to search" at bounding box center [254, 39] width 113 height 28
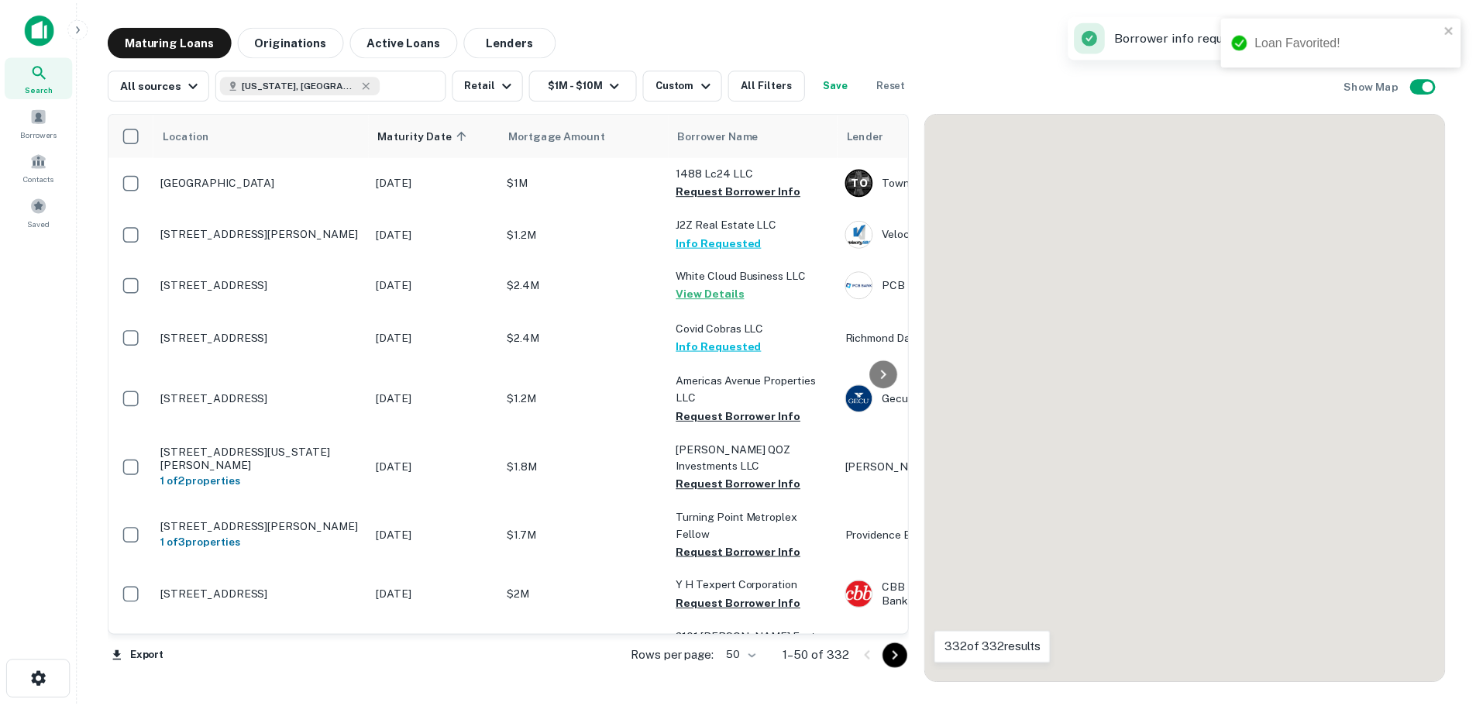
scroll to position [1395, 0]
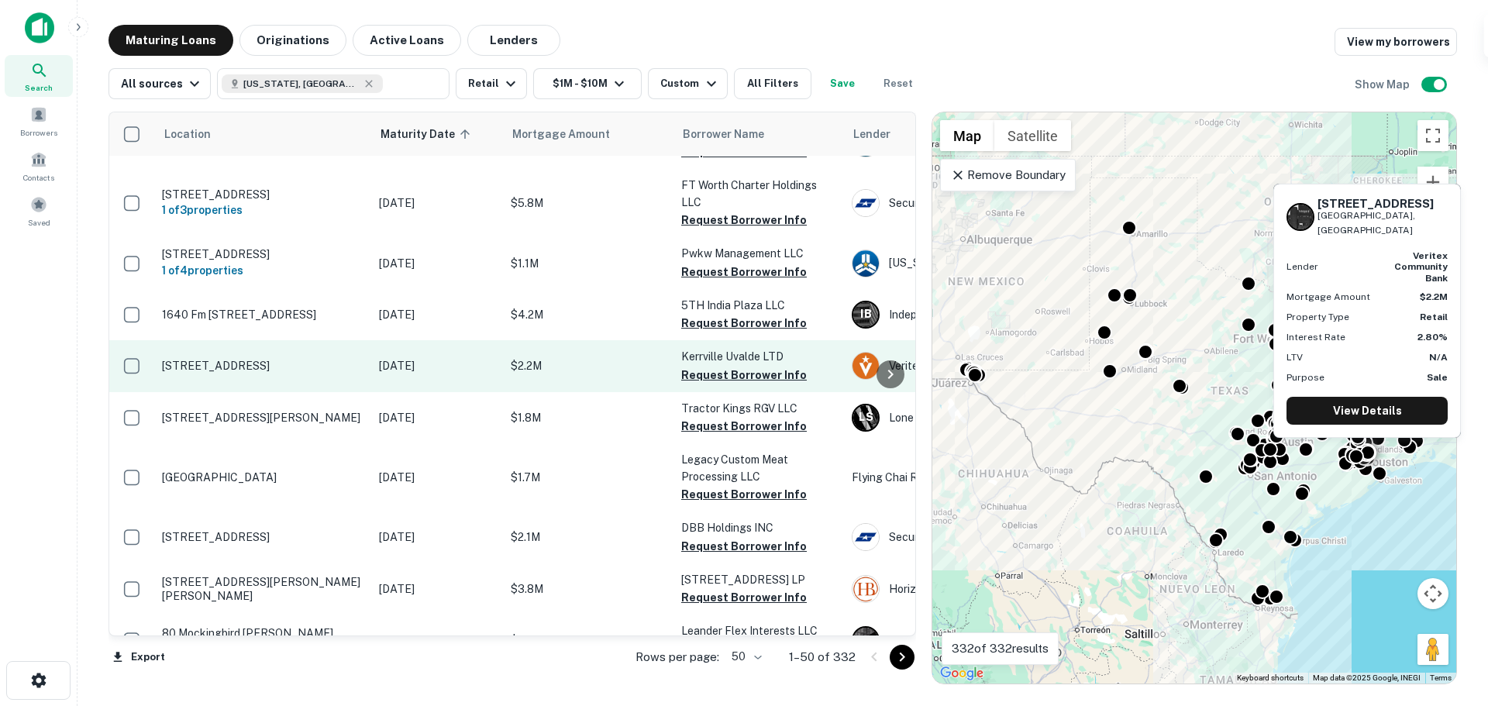
click at [260, 359] on p "[STREET_ADDRESS]" at bounding box center [262, 366] width 201 height 14
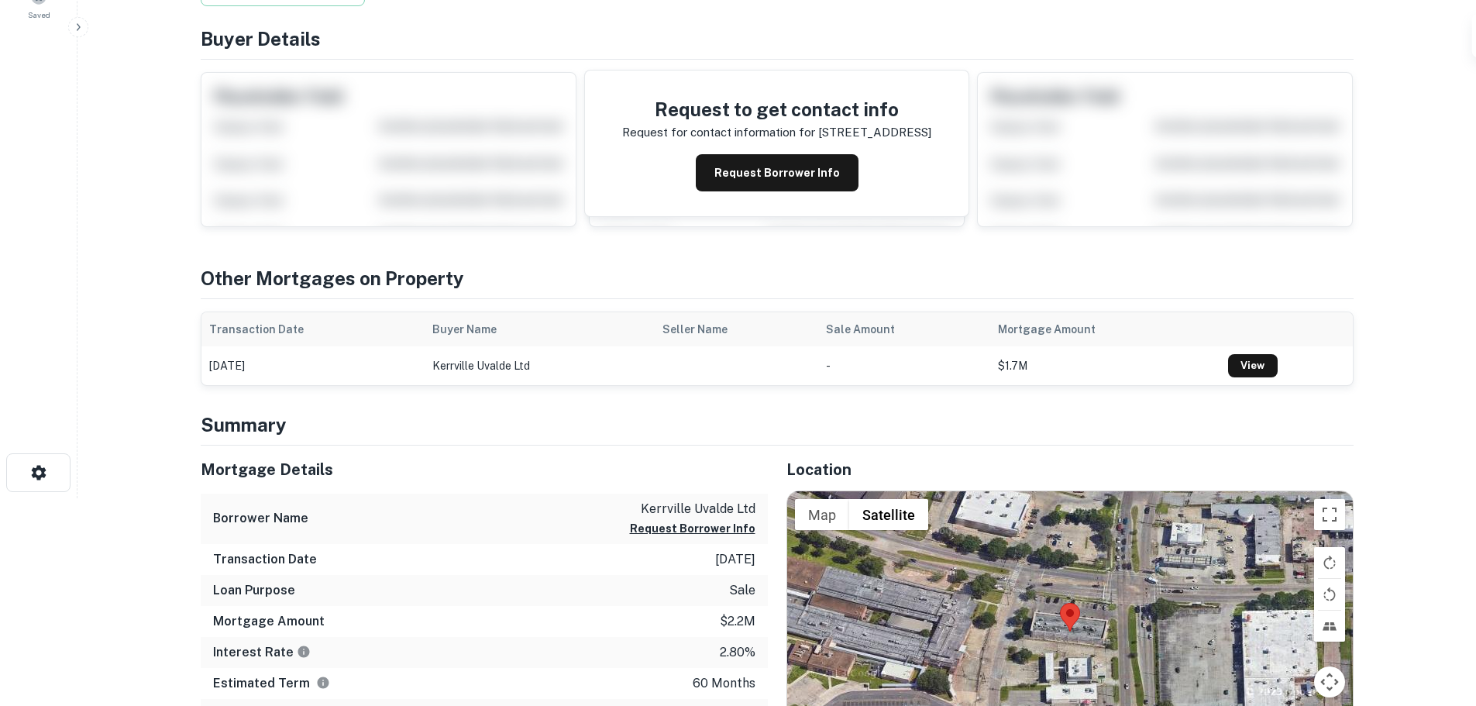
scroll to position [310, 0]
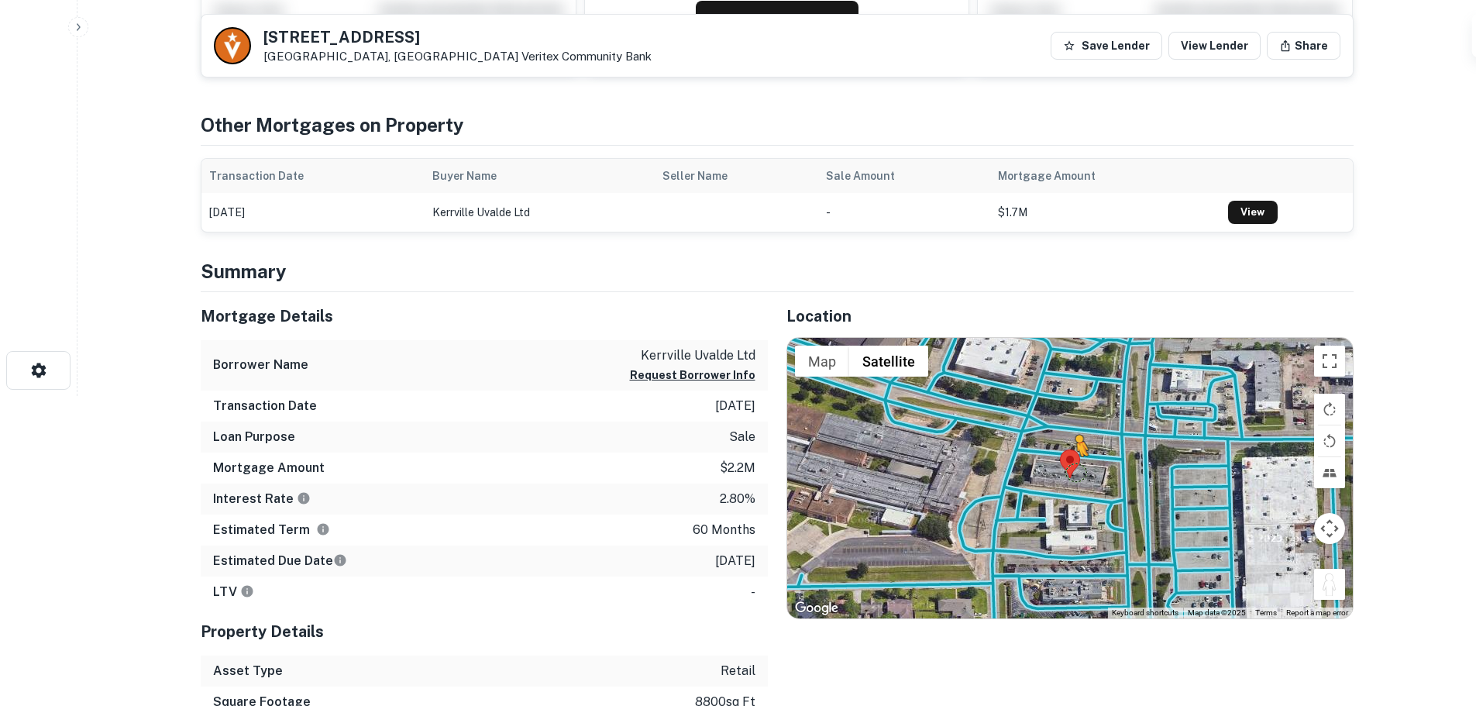
drag, startPoint x: 1323, startPoint y: 580, endPoint x: 1075, endPoint y: 470, distance: 272.0
click at [1075, 470] on div "To activate drag with keyboard, press Alt + Enter. Once in keyboard drag state,…" at bounding box center [1070, 478] width 566 height 280
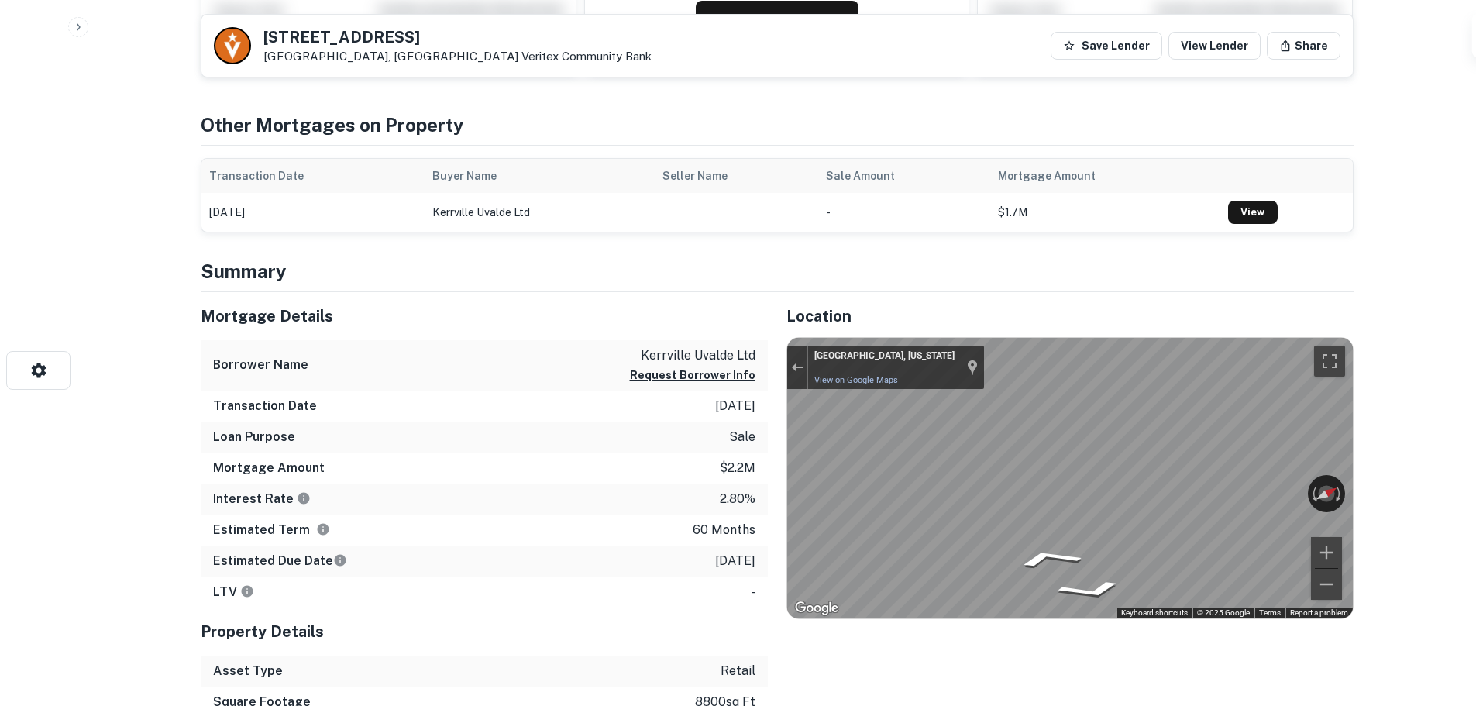
click at [1475, 396] on html "Search Borrowers Contacts Saved Back to search 13378 Woodforest Blvd Houston, T…" at bounding box center [738, 43] width 1476 height 706
click at [1031, 497] on div "← Move left → Move right ↑ Move up ↓ Move down + Zoom in - Zoom out Houston, Te…" at bounding box center [1070, 478] width 566 height 280
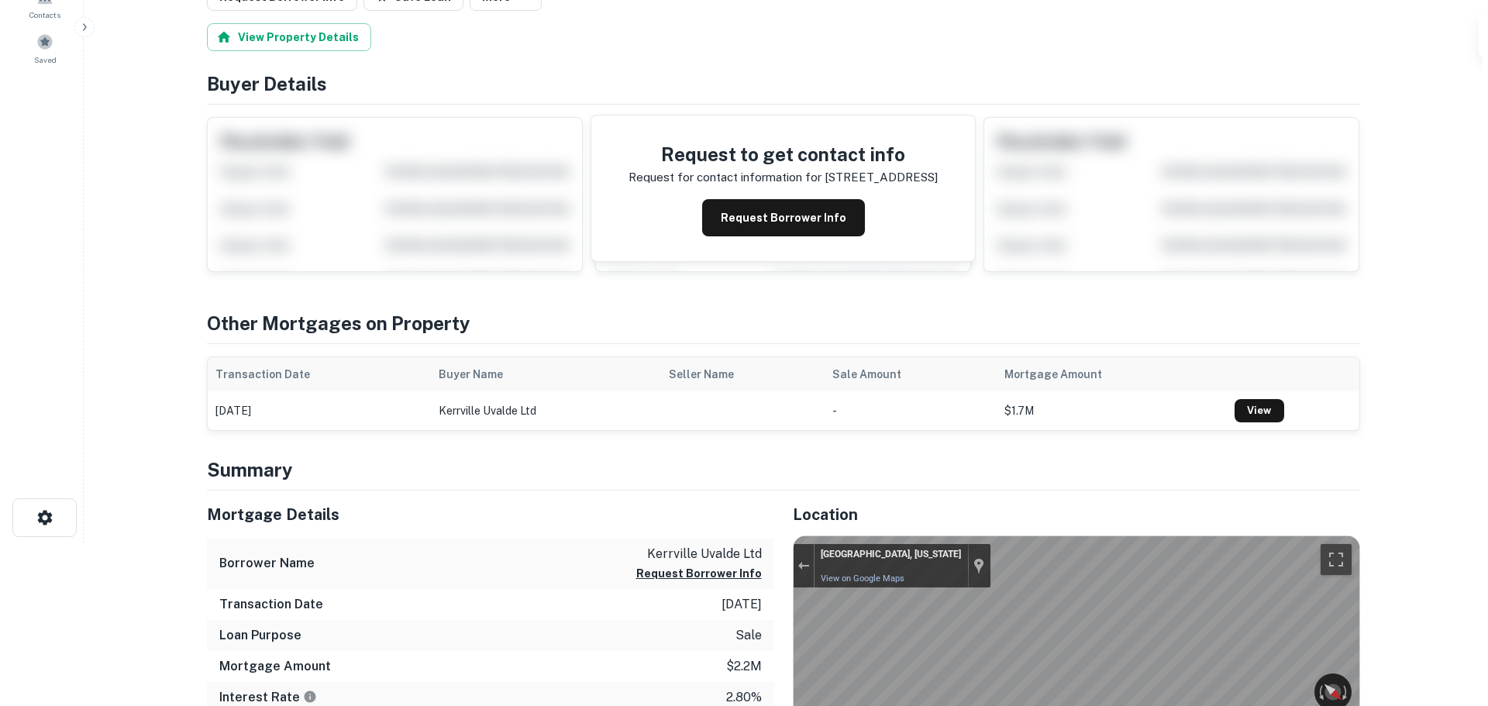
scroll to position [0, 0]
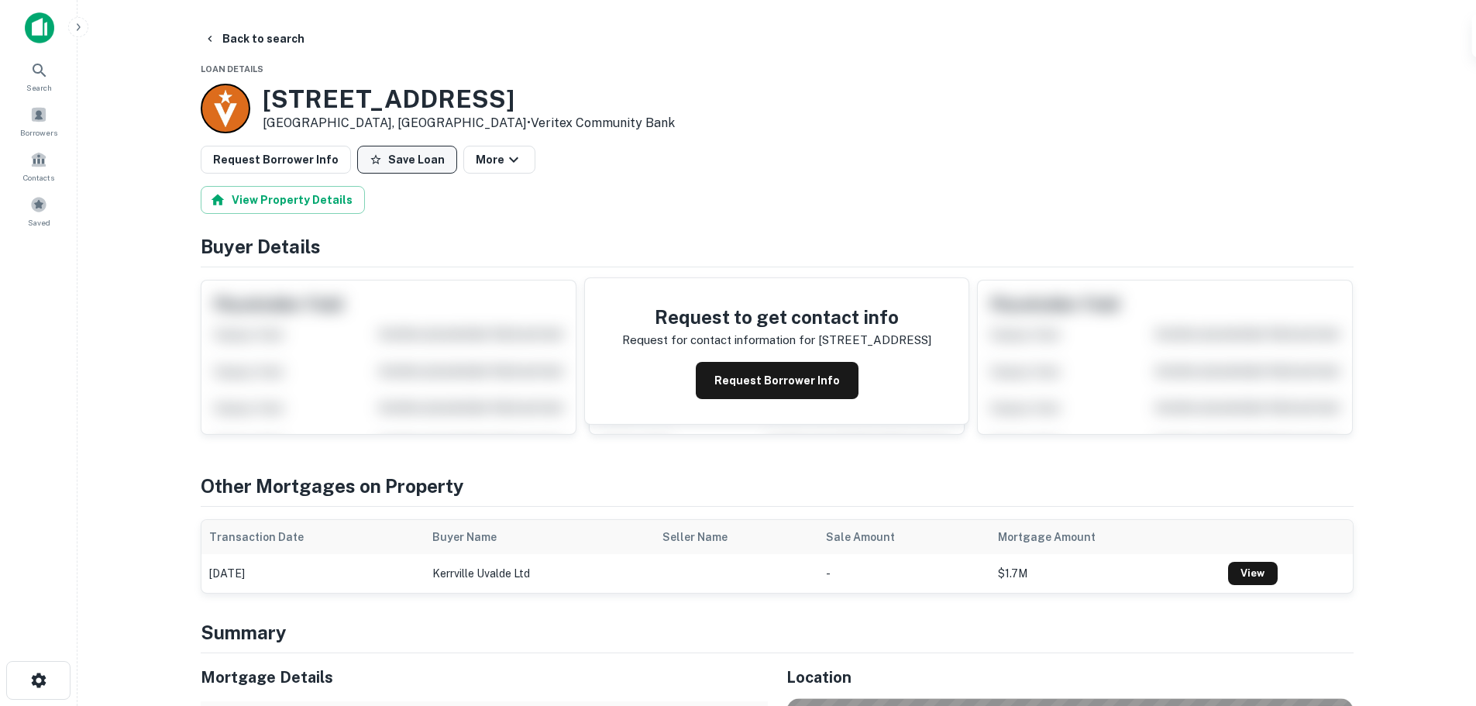
click at [411, 160] on button "Save Loan" at bounding box center [407, 160] width 100 height 28
click at [311, 160] on button "Request Borrower Info" at bounding box center [276, 160] width 150 height 28
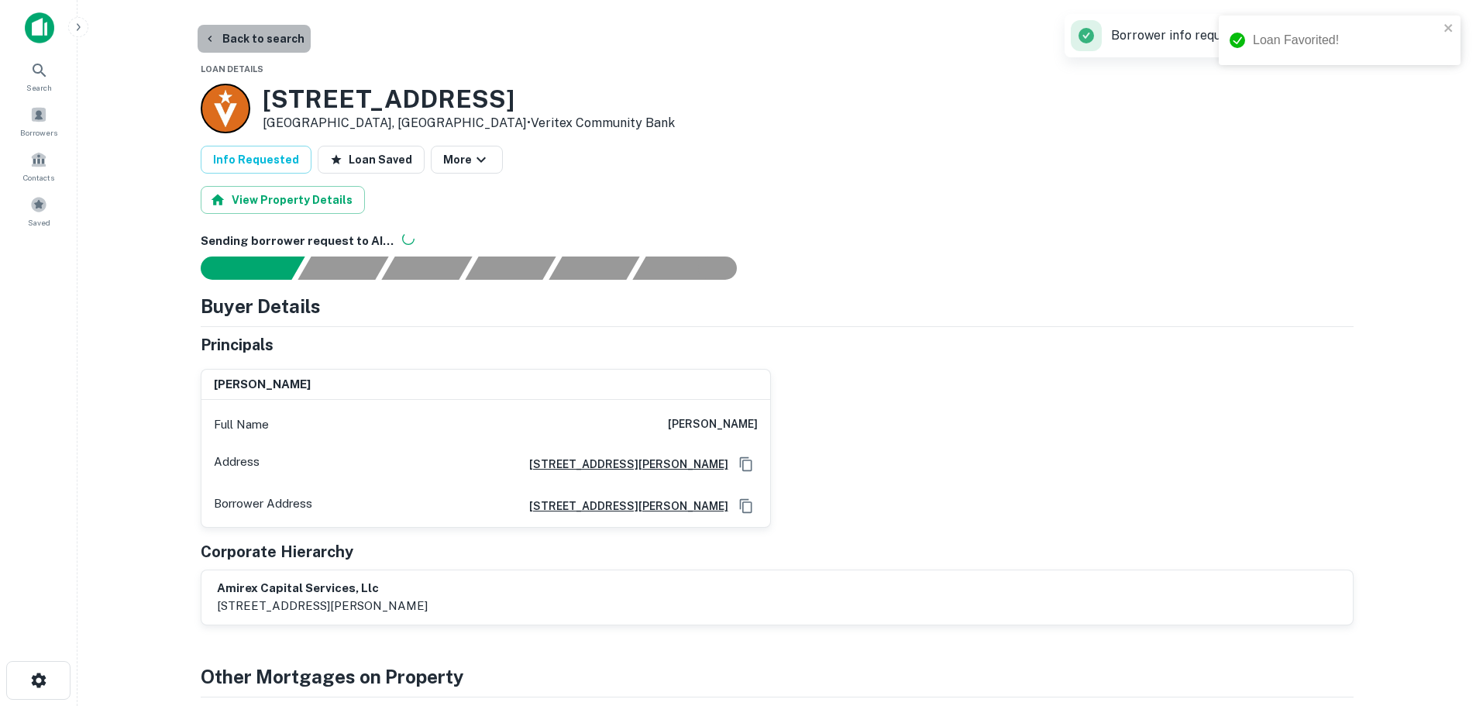
click at [260, 41] on button "Back to search" at bounding box center [254, 39] width 113 height 28
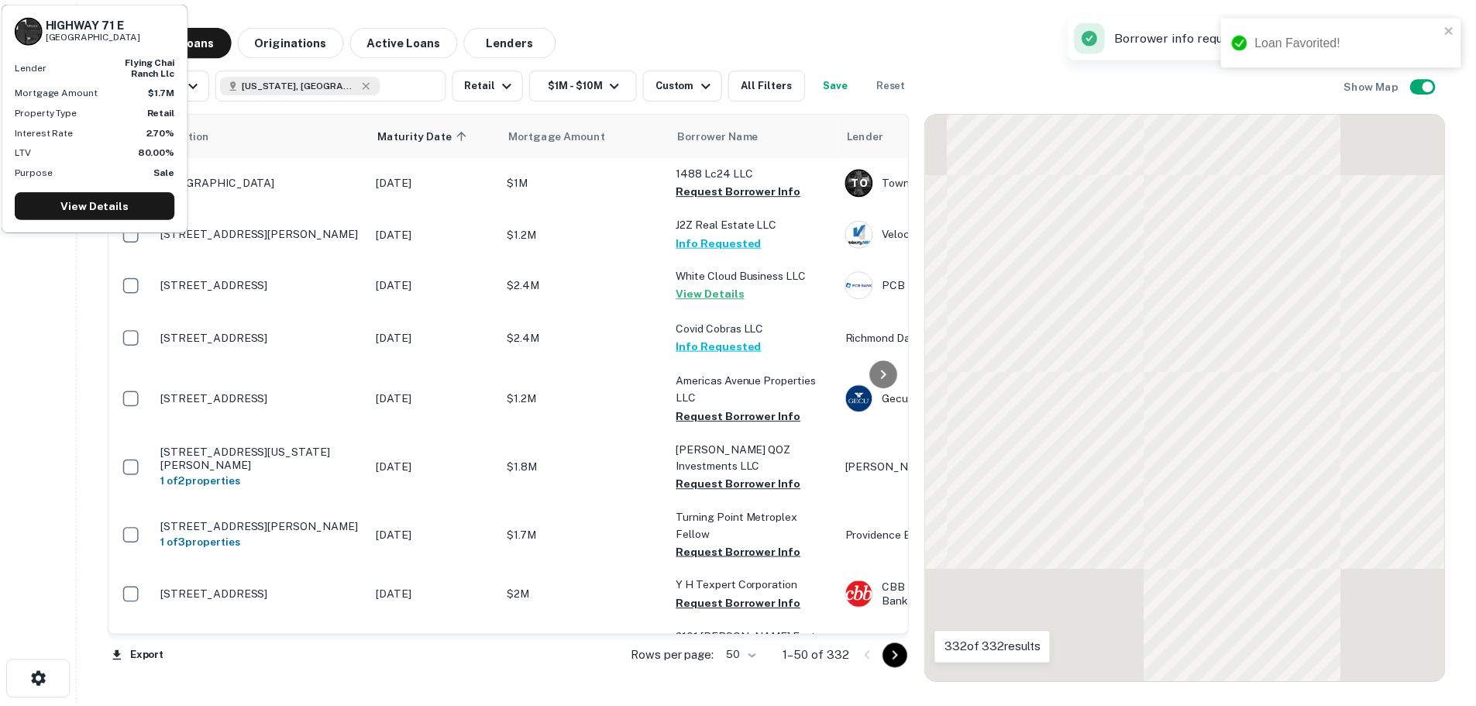
scroll to position [1395, 0]
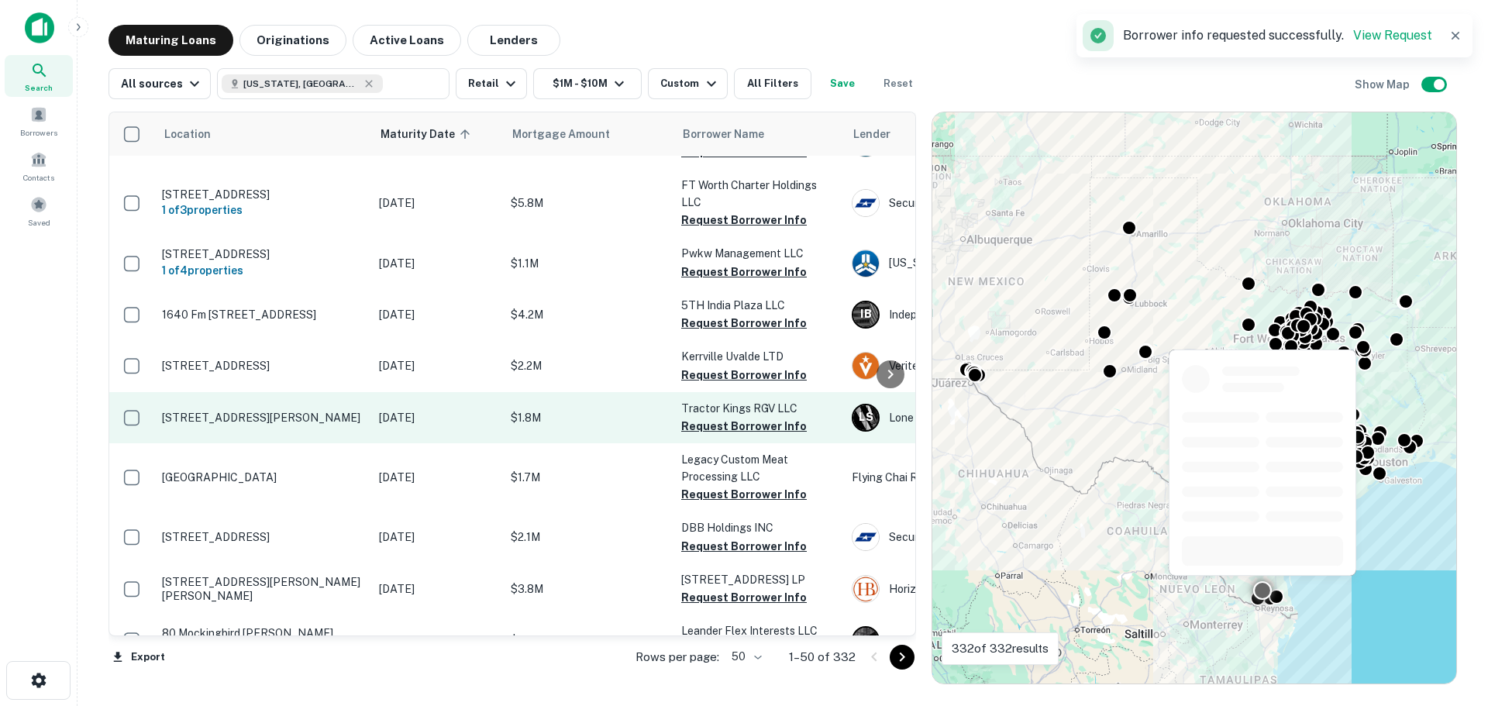
click at [253, 411] on p "[STREET_ADDRESS][PERSON_NAME]" at bounding box center [262, 418] width 201 height 14
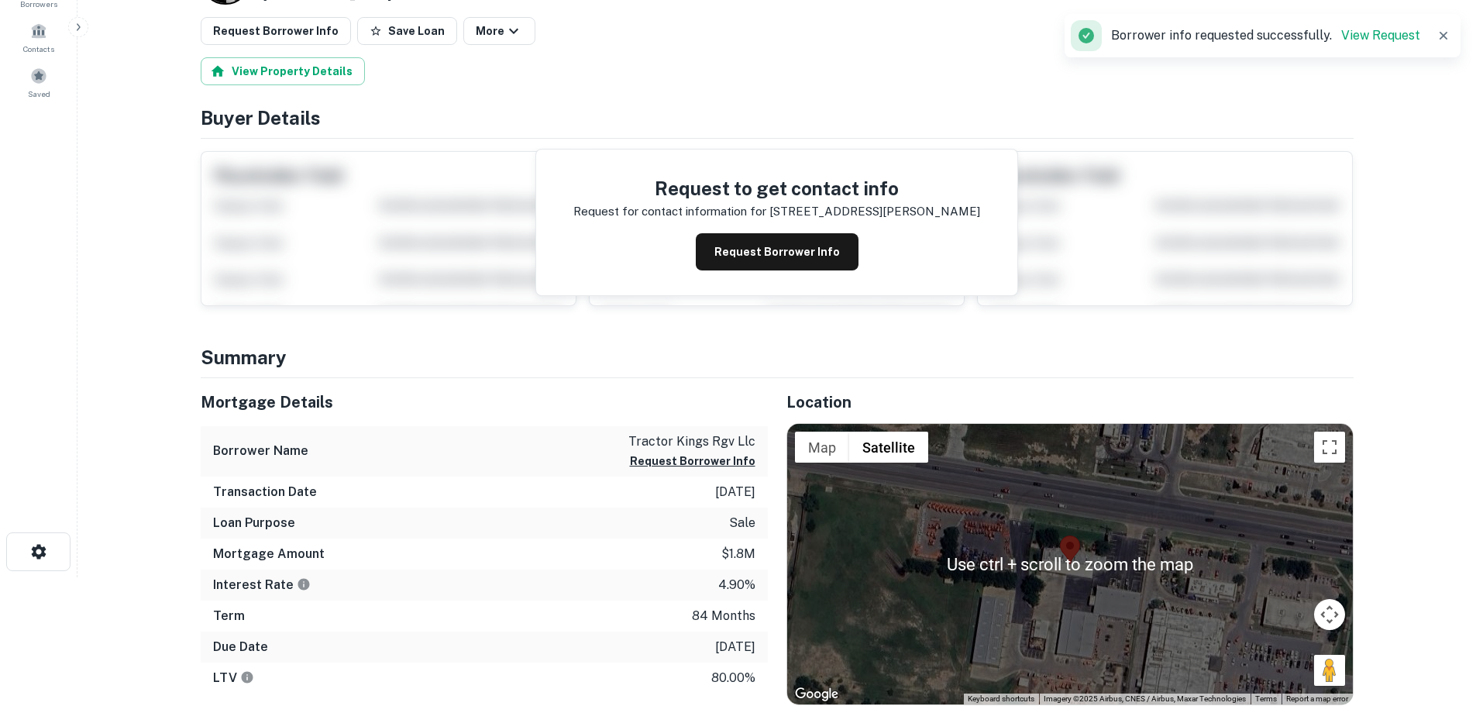
scroll to position [155, 0]
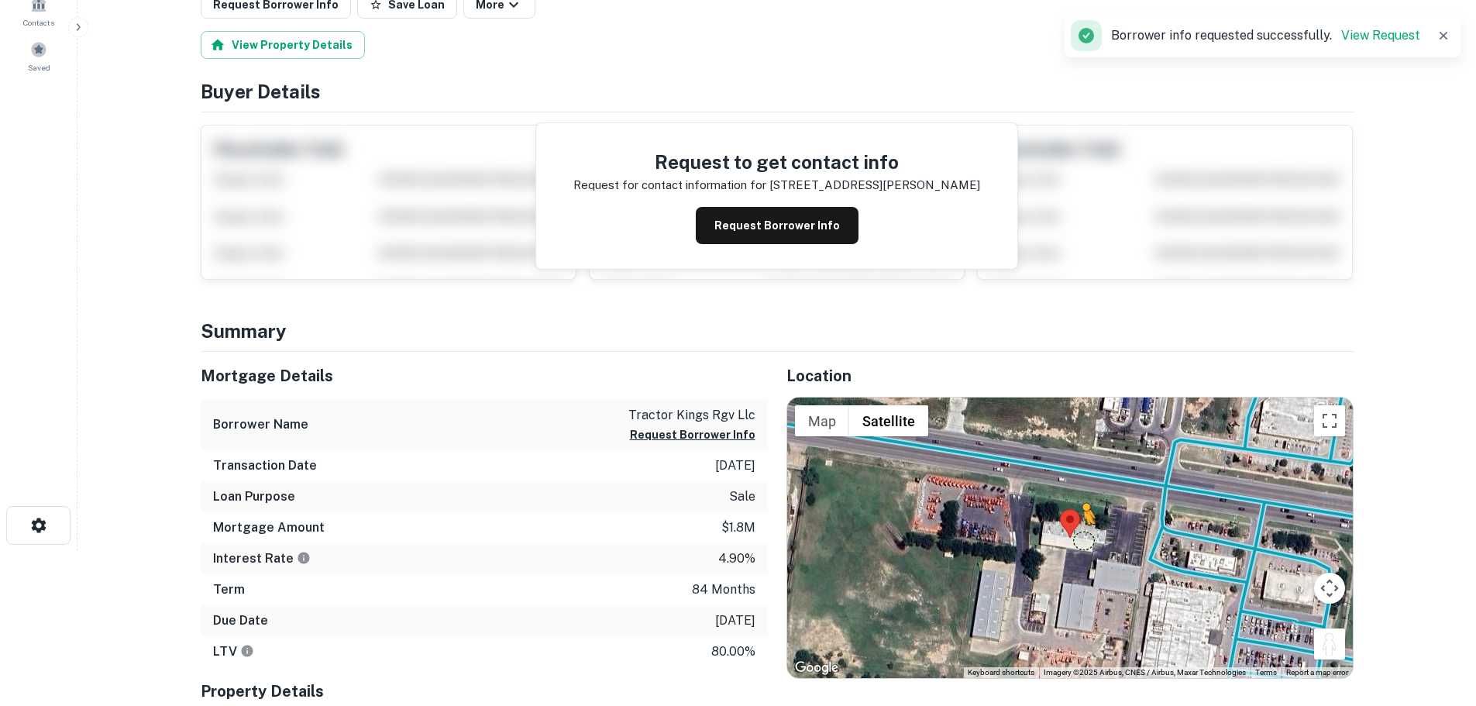
drag, startPoint x: 1343, startPoint y: 650, endPoint x: 1064, endPoint y: 529, distance: 304.0
click at [1064, 529] on div "To activate drag with keyboard, press Alt + Enter. Once in keyboard drag state,…" at bounding box center [1070, 537] width 566 height 280
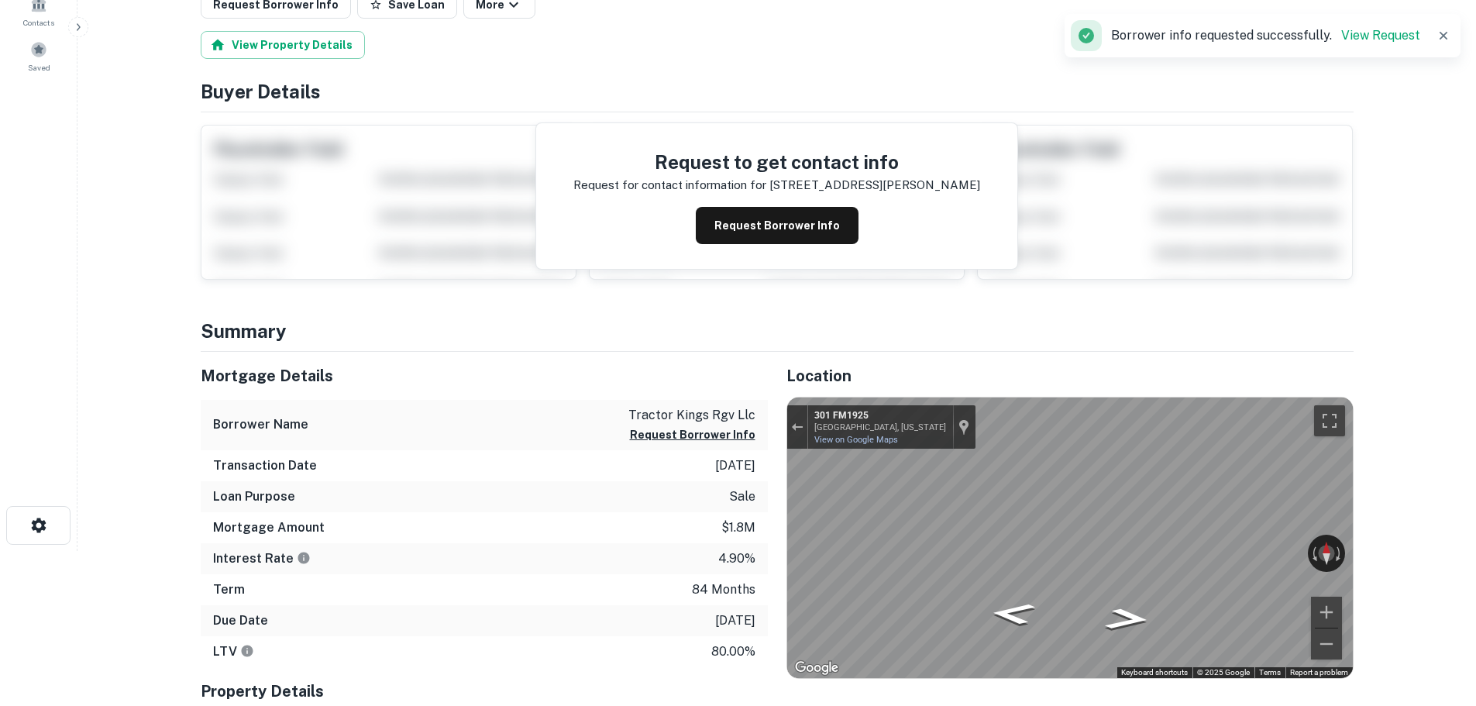
click at [1475, 551] on html "Search Borrowers Contacts Saved Back to search Loan Details L S 304 W MONTE CRI…" at bounding box center [738, 198] width 1476 height 706
click at [1416, 542] on main "Back to search Loan Details L S 304 W MONTE CRISTO RD Edinburg, TX78541 • Lone …" at bounding box center [776, 198] width 1399 height 706
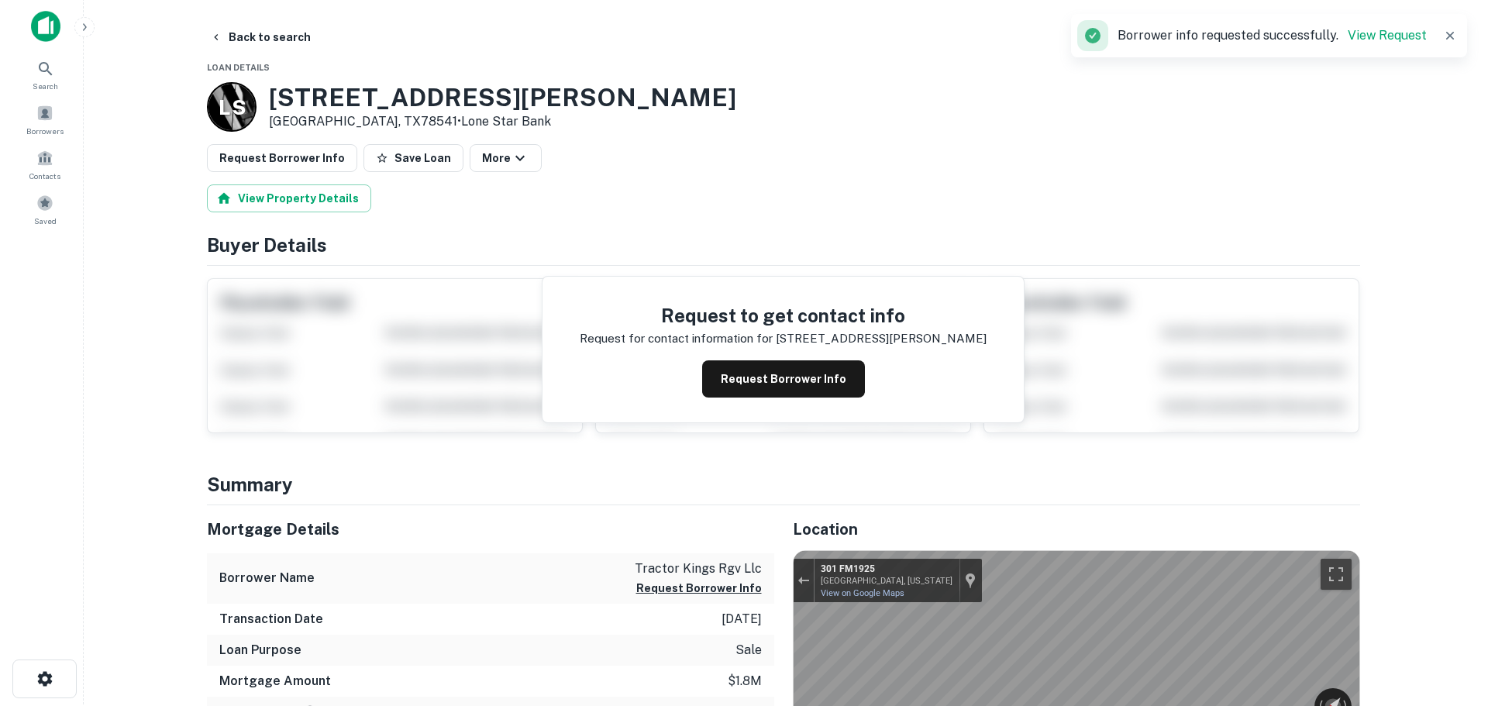
scroll to position [0, 0]
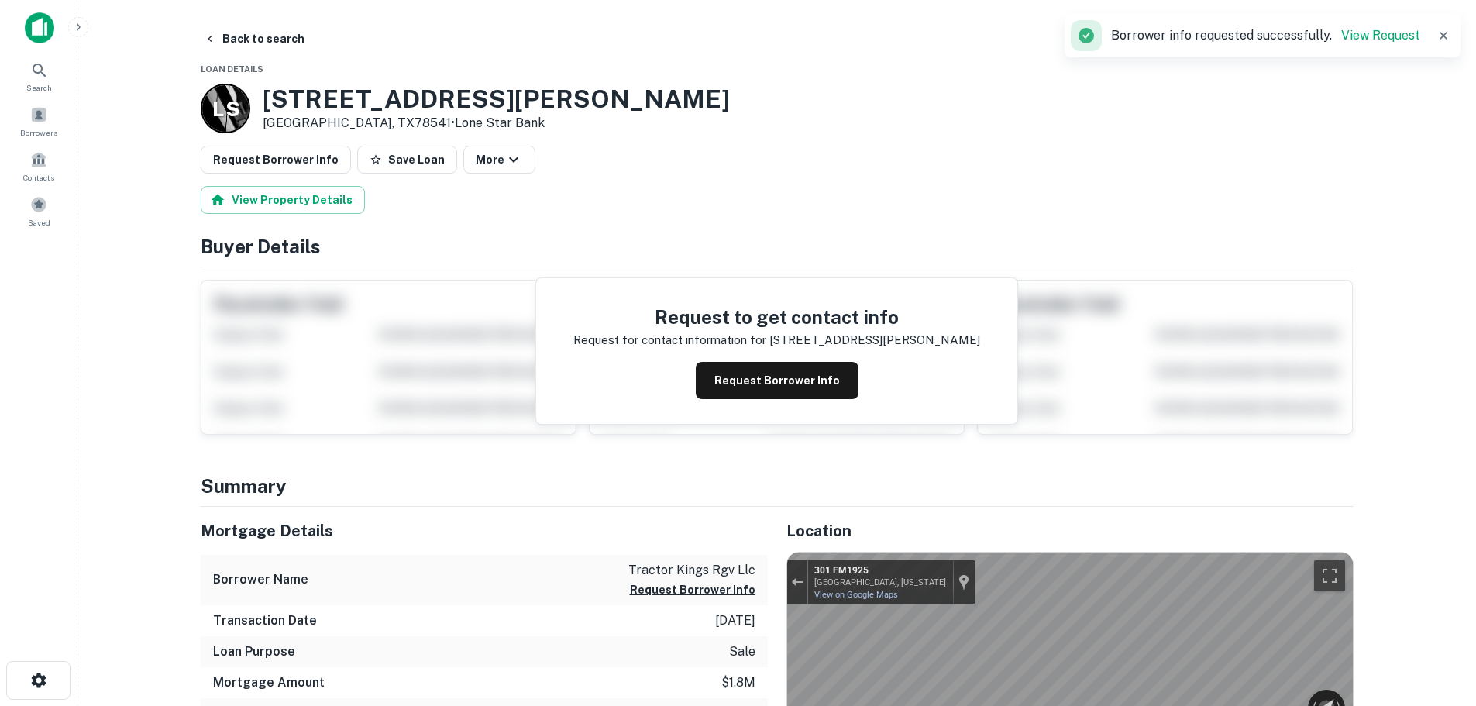
click at [480, 89] on h3 "304 W MONTE CRISTO RD" at bounding box center [496, 98] width 467 height 29
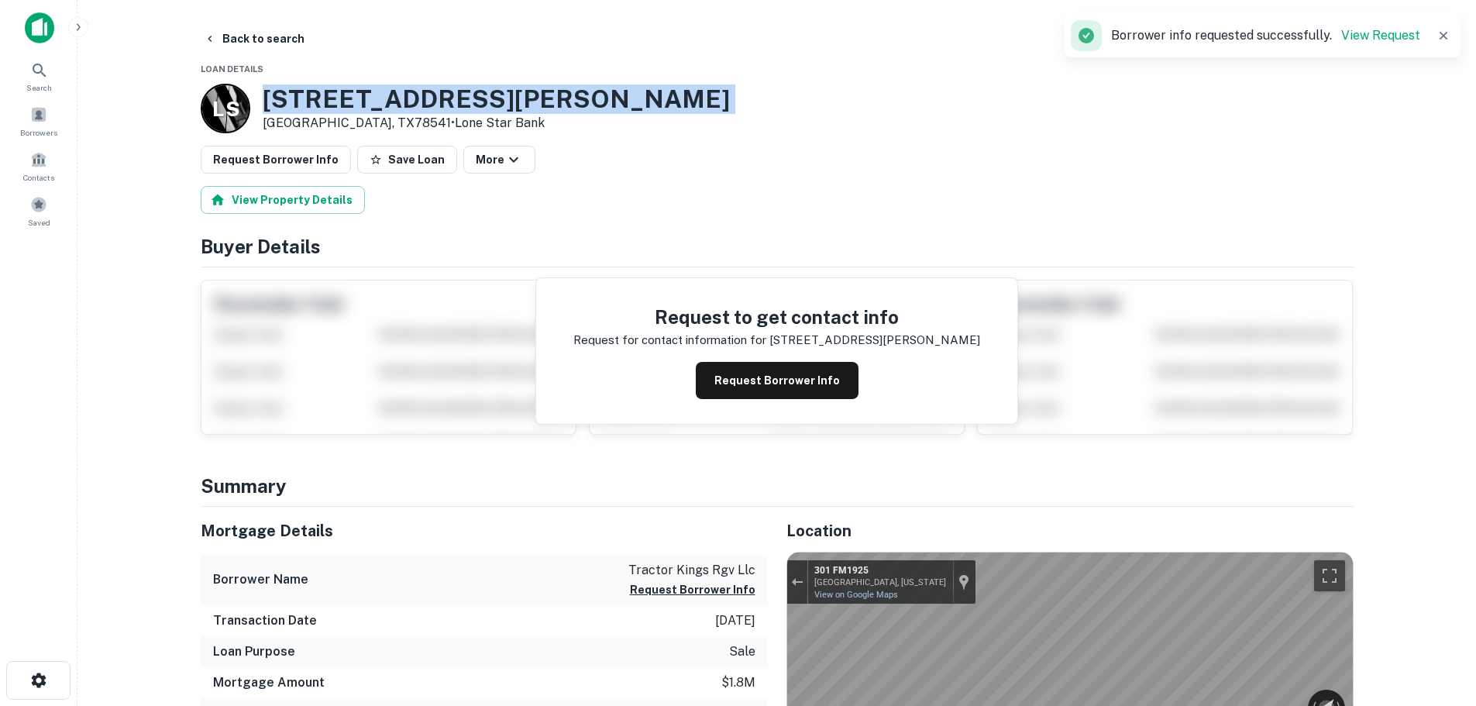
click at [480, 89] on h3 "304 W MONTE CRISTO RD" at bounding box center [496, 98] width 467 height 29
copy h3 "304 W MONTE CRISTO RD"
click at [396, 156] on button "Save Loan" at bounding box center [407, 160] width 100 height 28
click at [325, 157] on button "Request Borrower Info" at bounding box center [276, 160] width 150 height 28
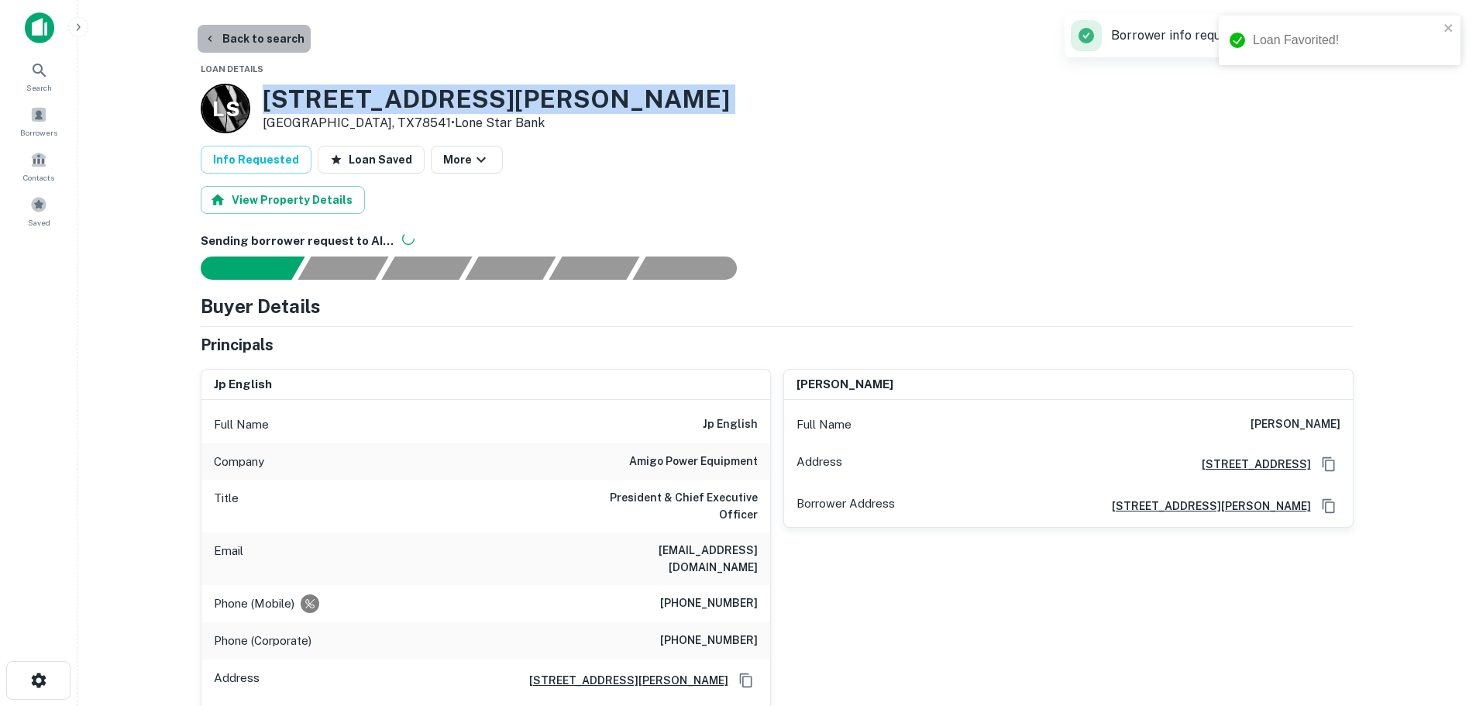
click at [258, 36] on button "Back to search" at bounding box center [254, 39] width 113 height 28
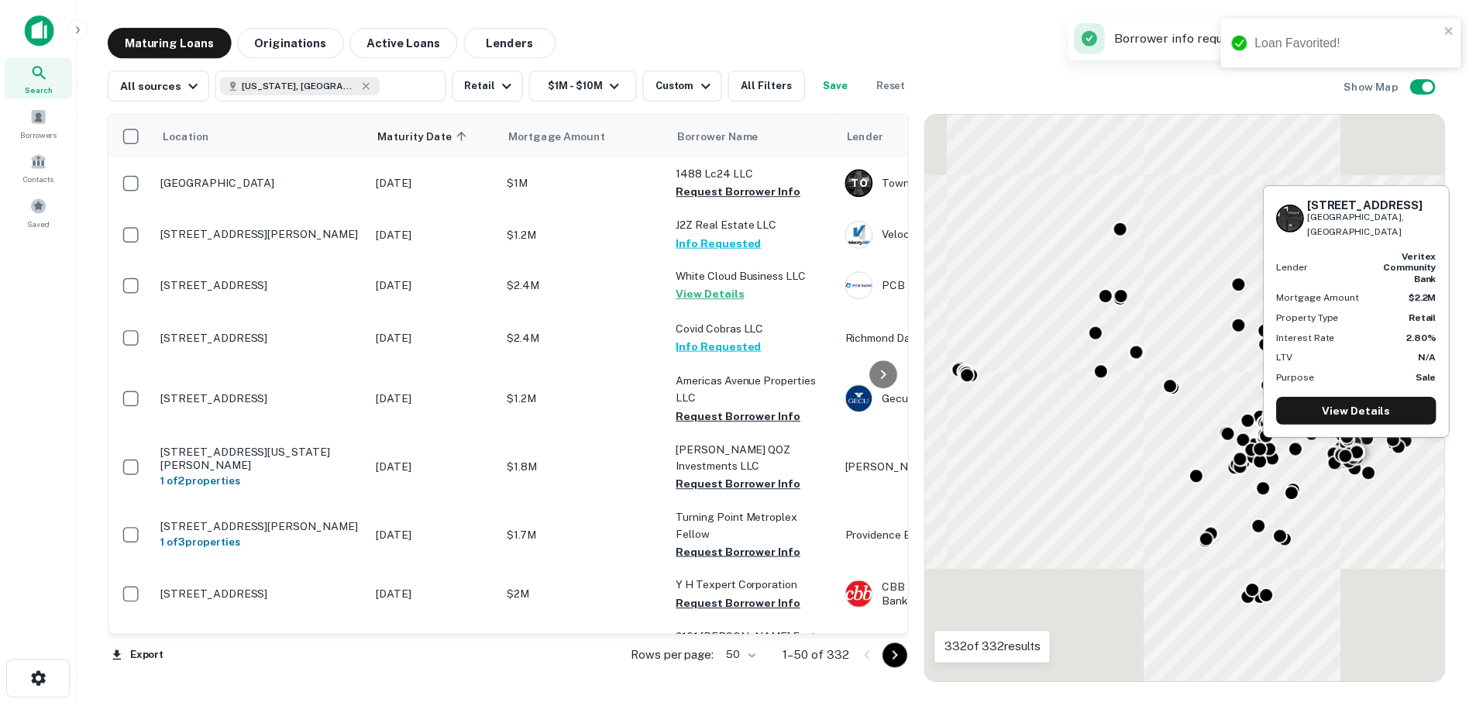
scroll to position [1395, 0]
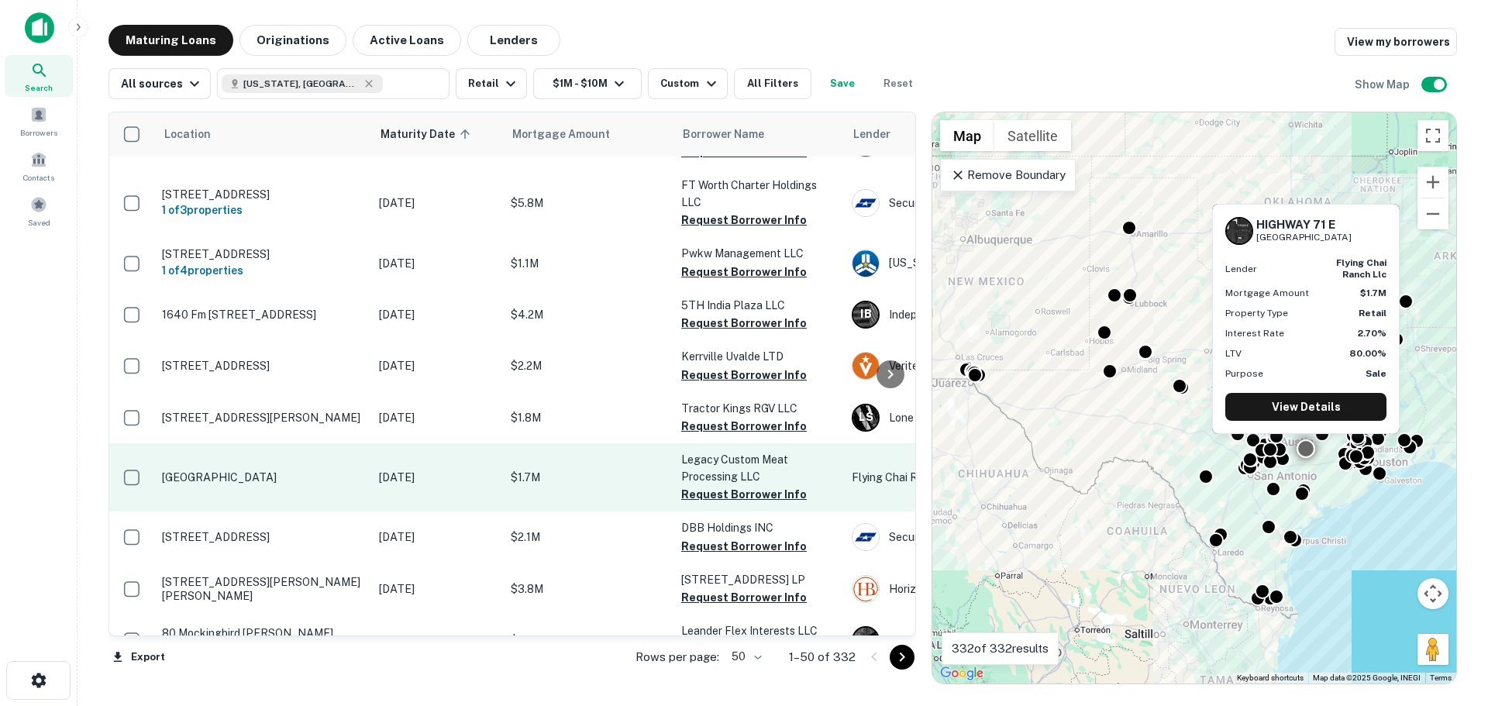
click at [214, 470] on p "[GEOGRAPHIC_DATA]" at bounding box center [262, 477] width 201 height 14
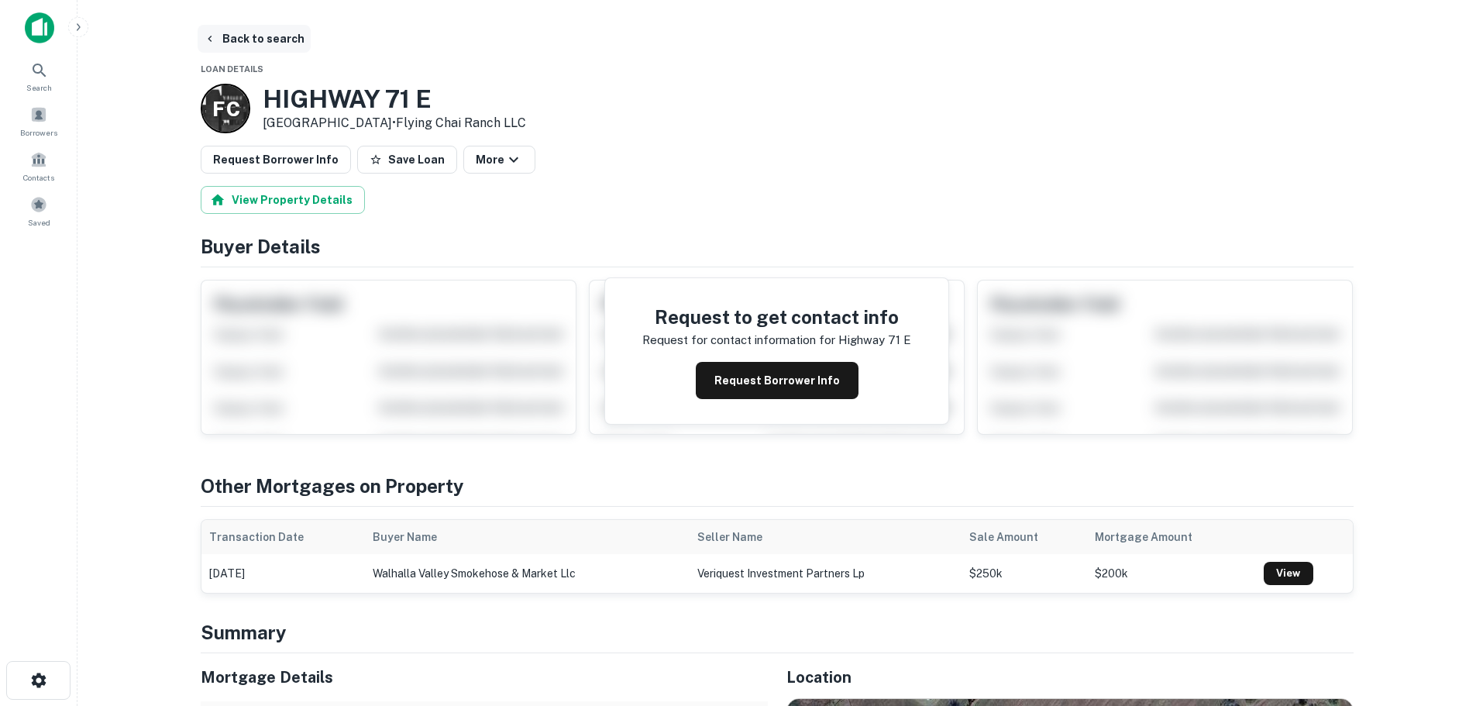
click at [262, 42] on button "Back to search" at bounding box center [254, 39] width 113 height 28
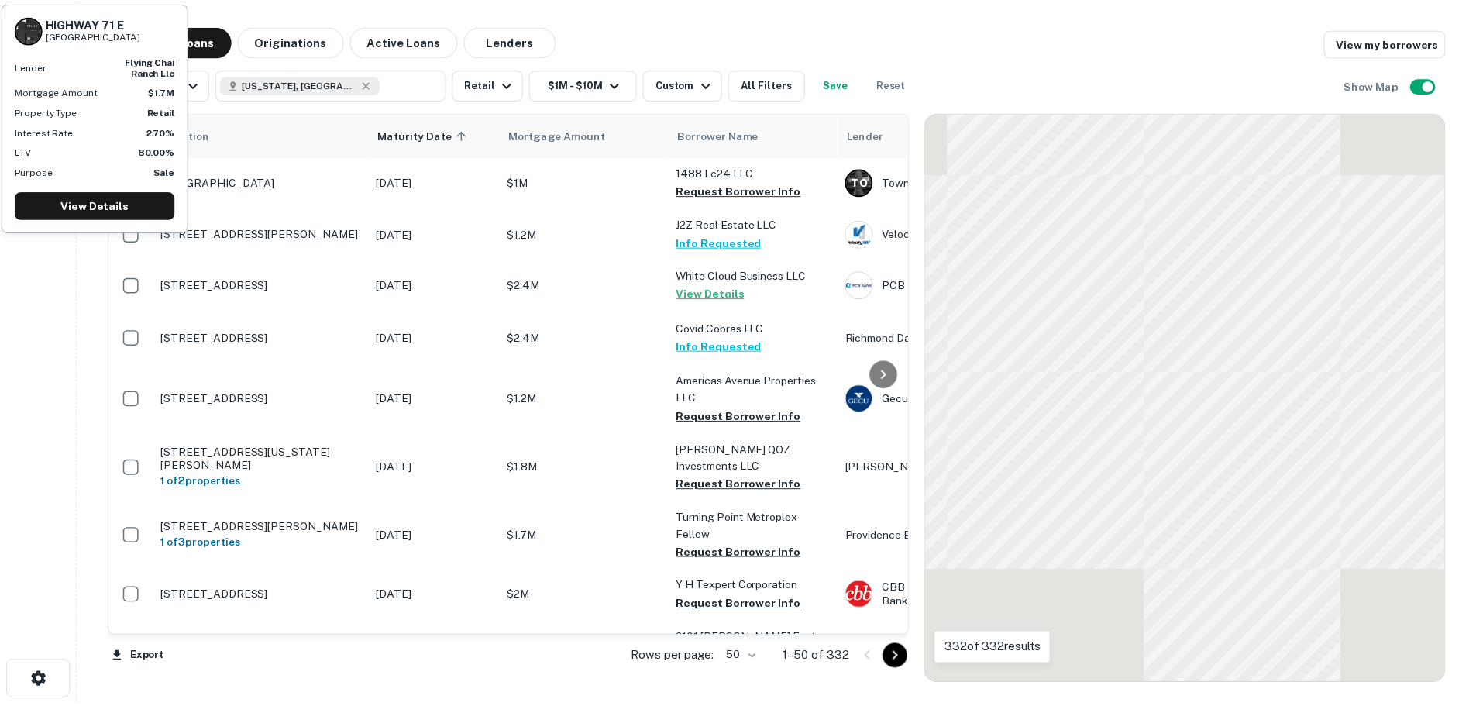
scroll to position [1395, 0]
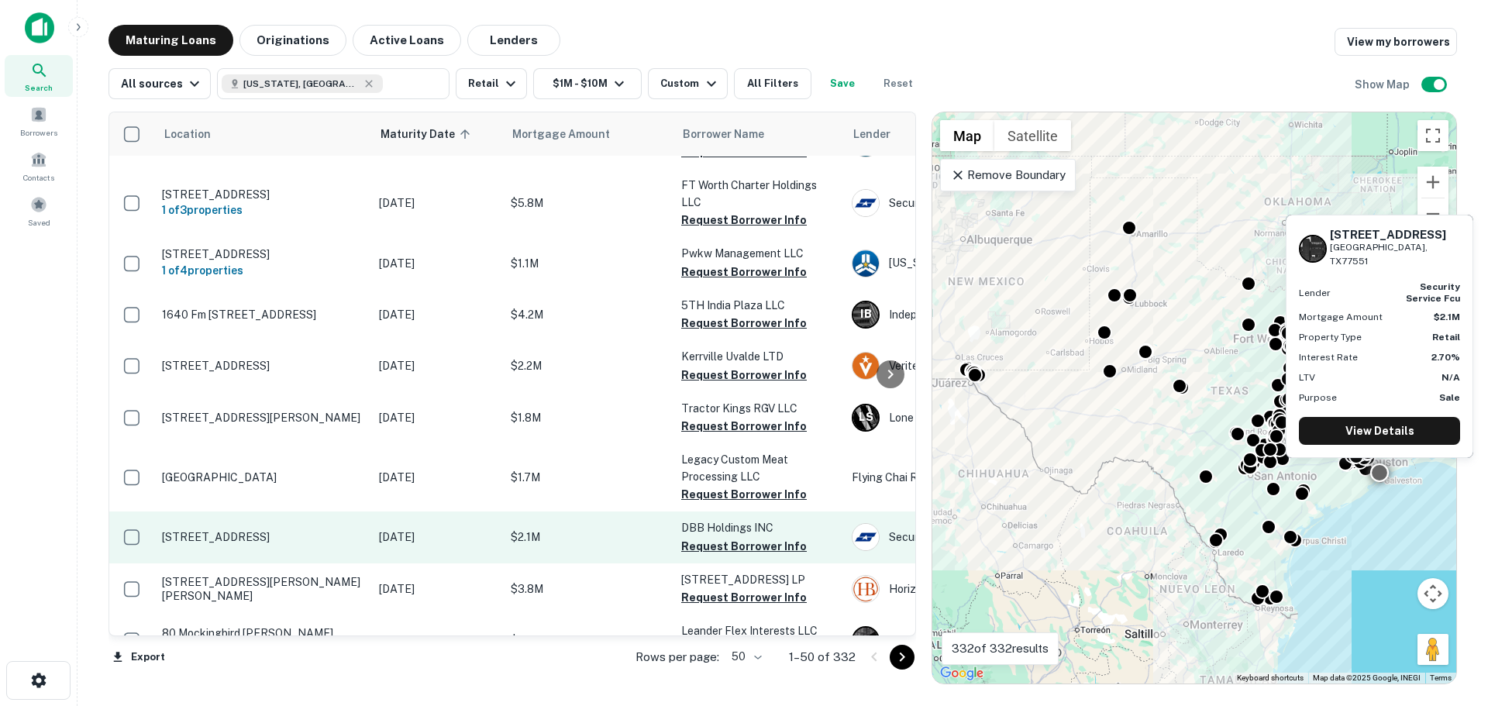
click at [271, 530] on p "[STREET_ADDRESS]" at bounding box center [262, 537] width 201 height 14
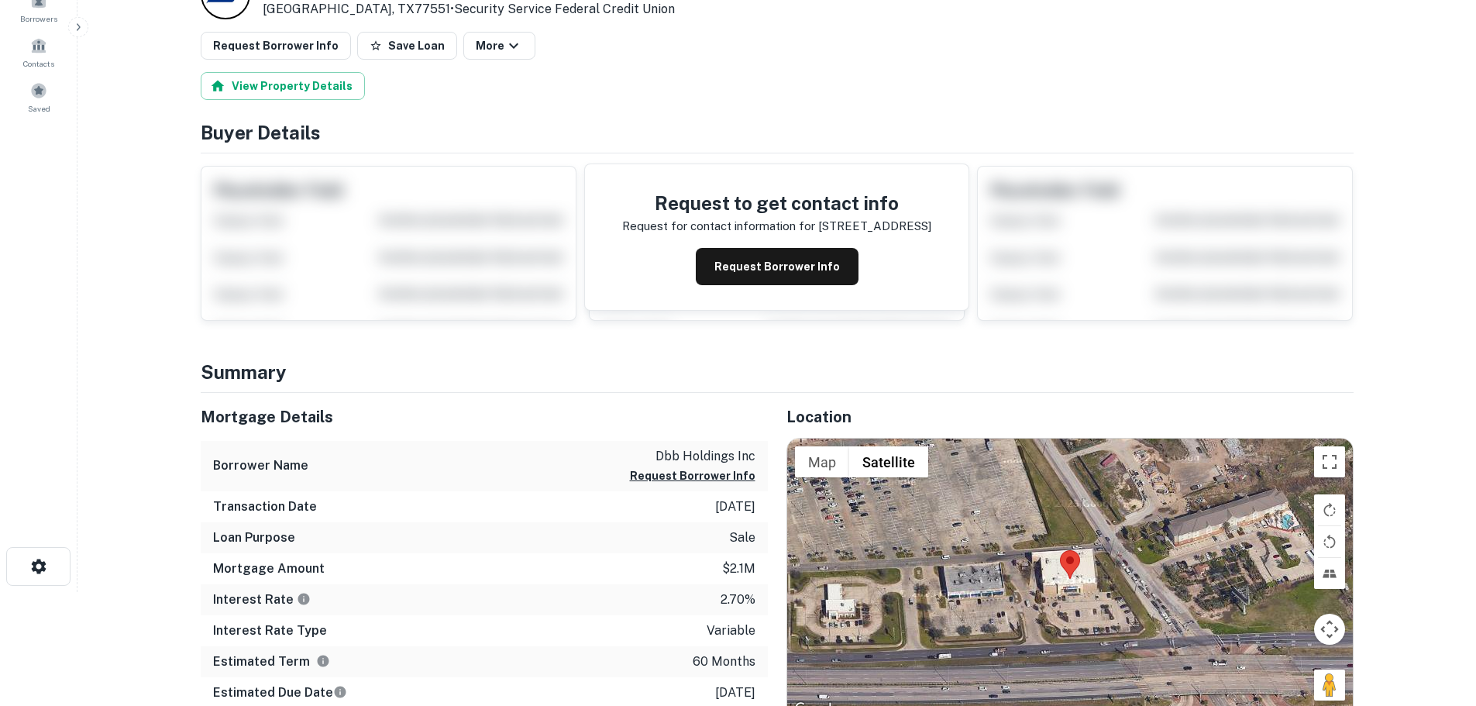
scroll to position [155, 0]
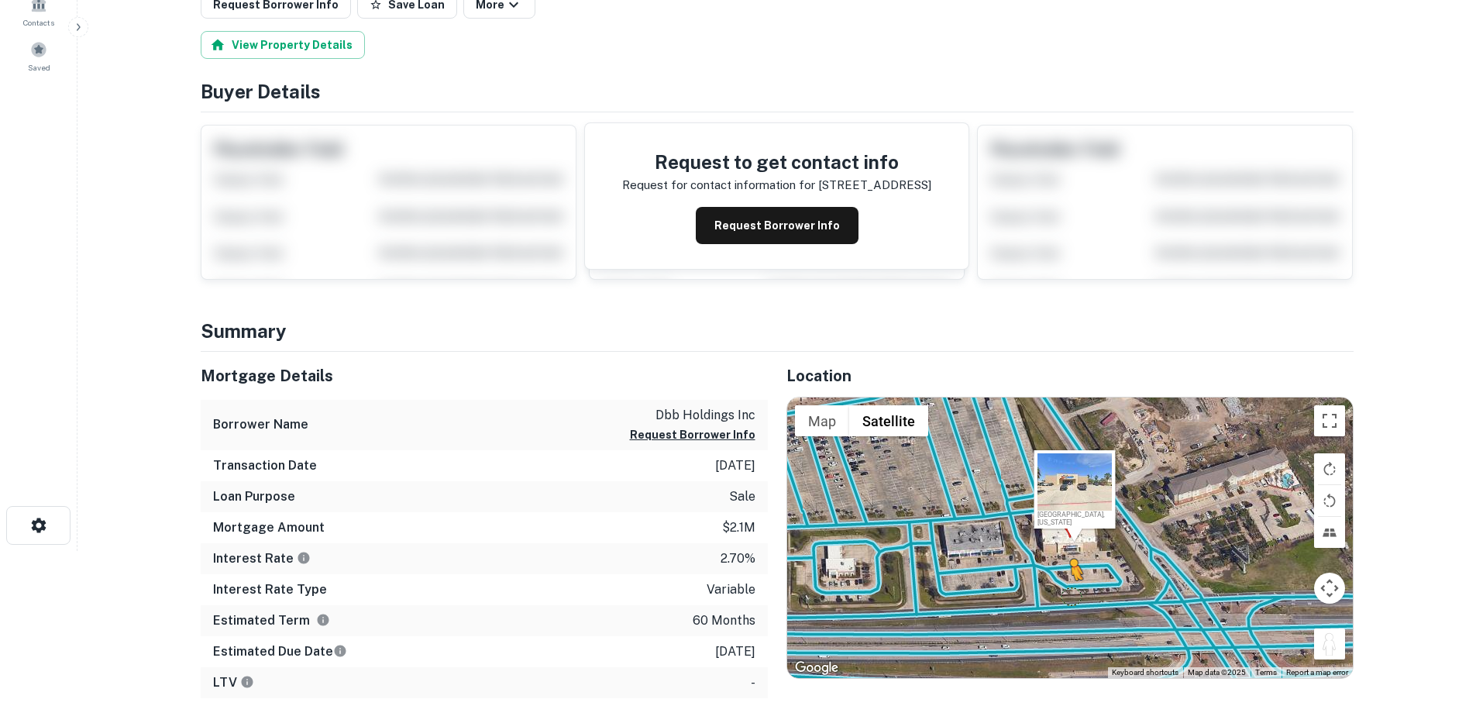
drag, startPoint x: 1323, startPoint y: 656, endPoint x: 1065, endPoint y: 592, distance: 265.9
click at [1065, 592] on div "To activate drag with keyboard, press Alt + Enter. Once in keyboard drag state,…" at bounding box center [1070, 537] width 566 height 280
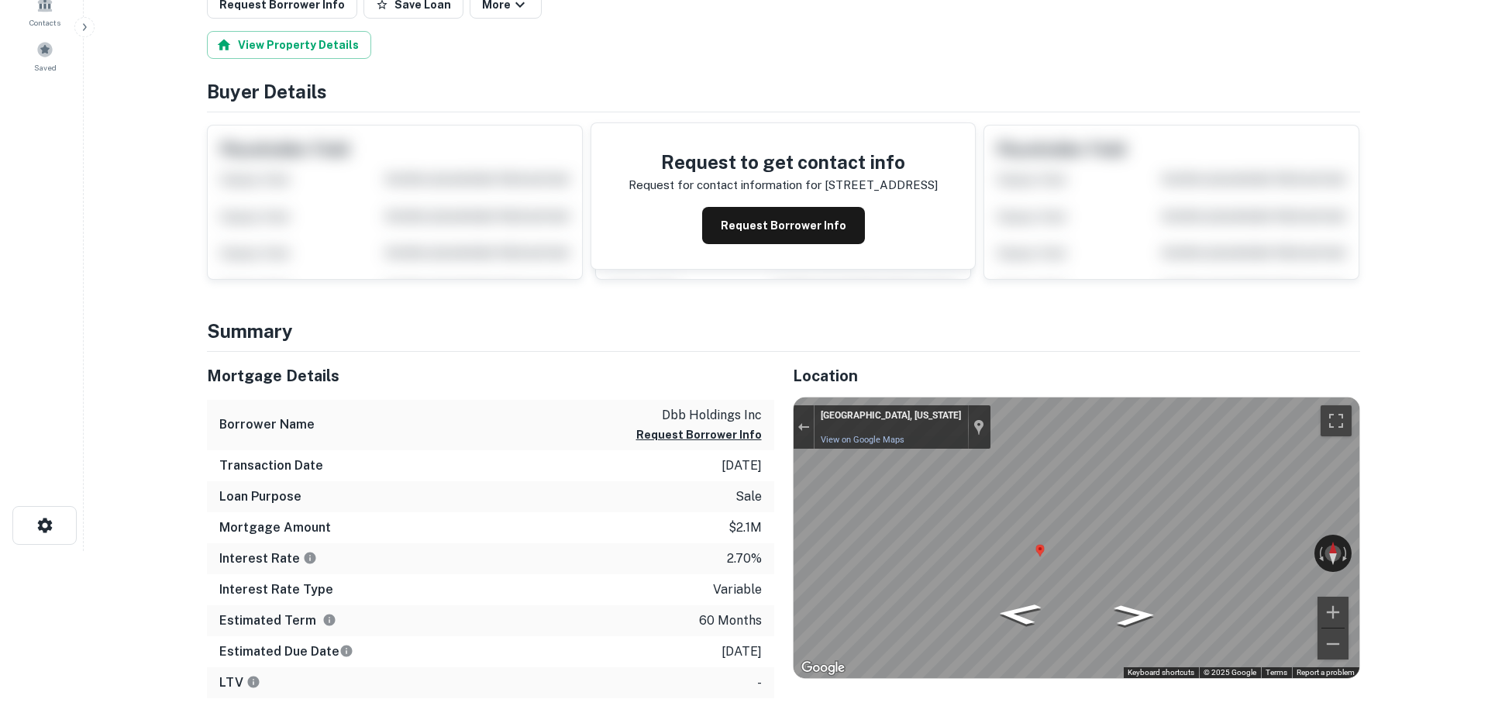
scroll to position [0, 0]
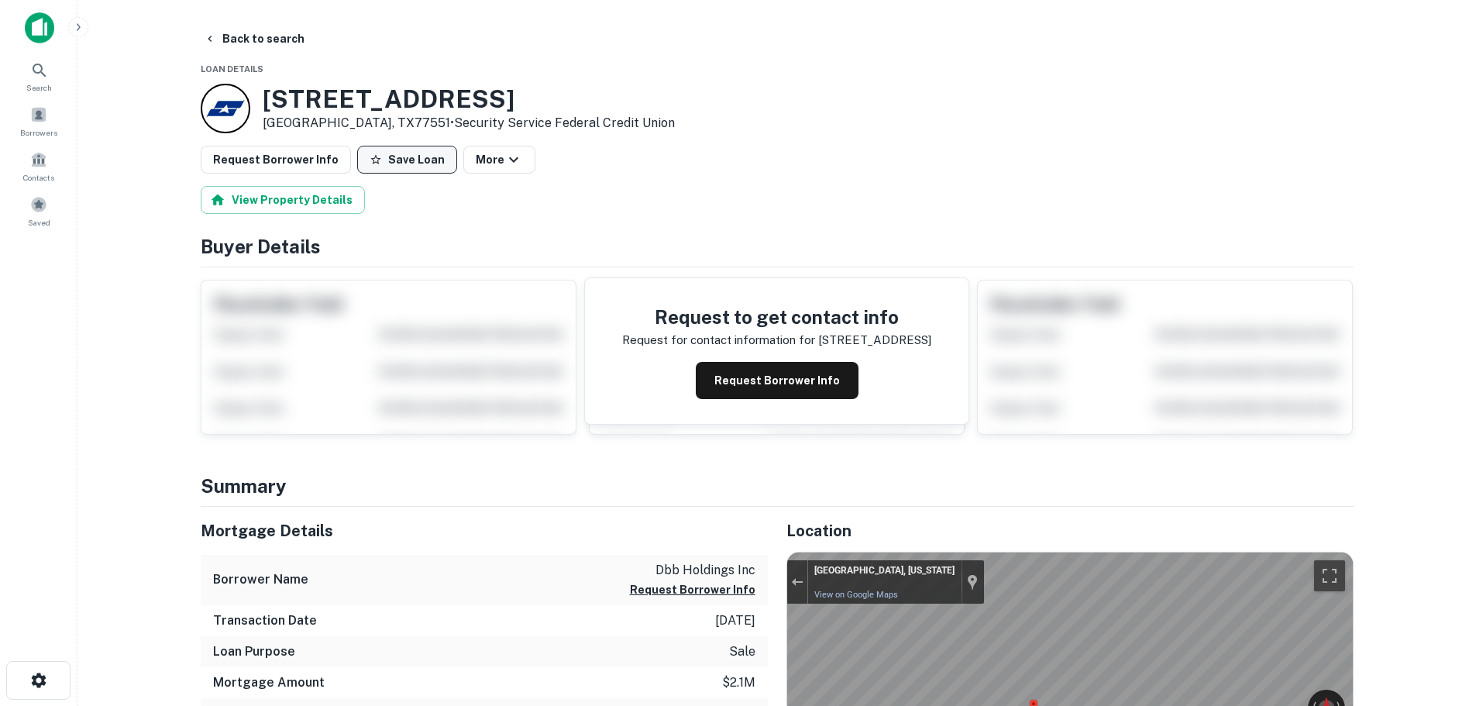
click at [398, 158] on button "Save Loan" at bounding box center [407, 160] width 100 height 28
click at [270, 152] on button "Request Borrower Info" at bounding box center [276, 160] width 150 height 28
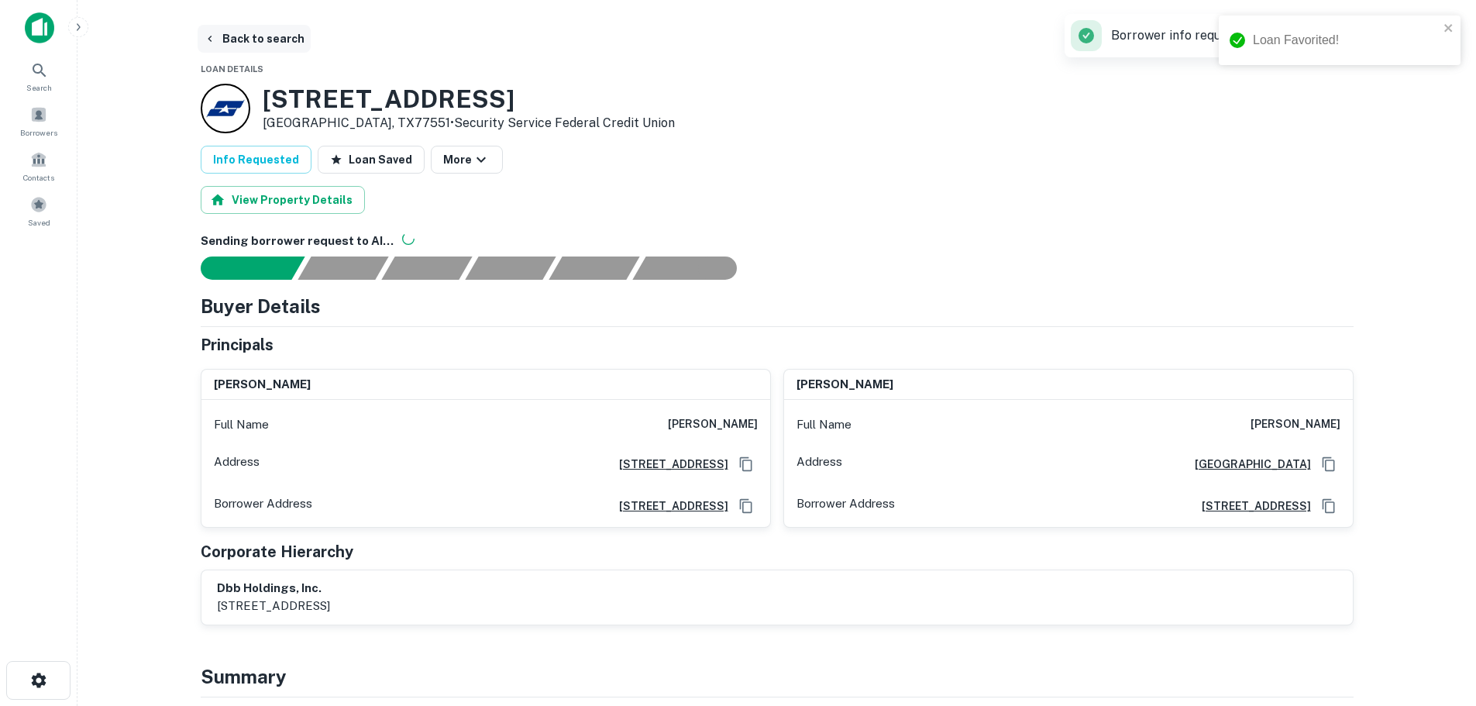
click at [244, 33] on button "Back to search" at bounding box center [254, 39] width 113 height 28
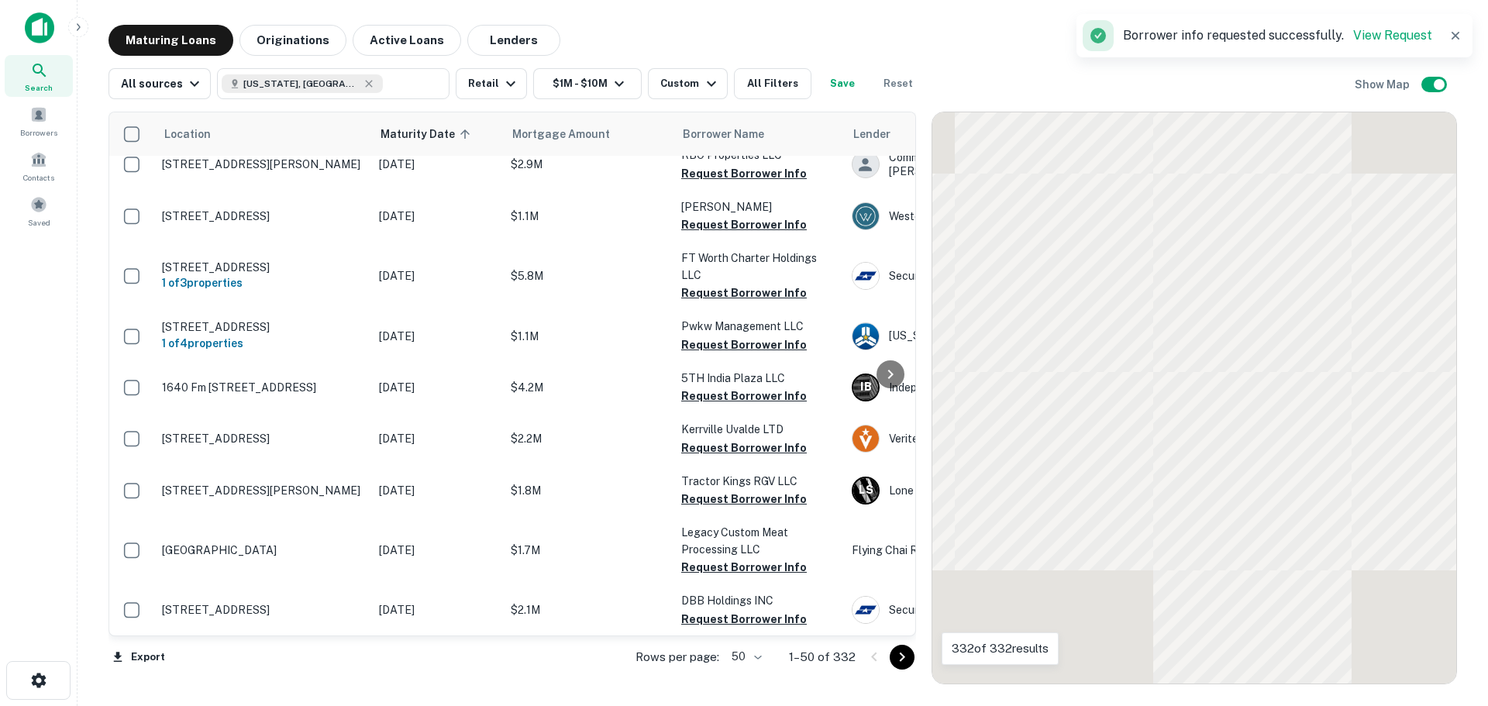
scroll to position [1395, 0]
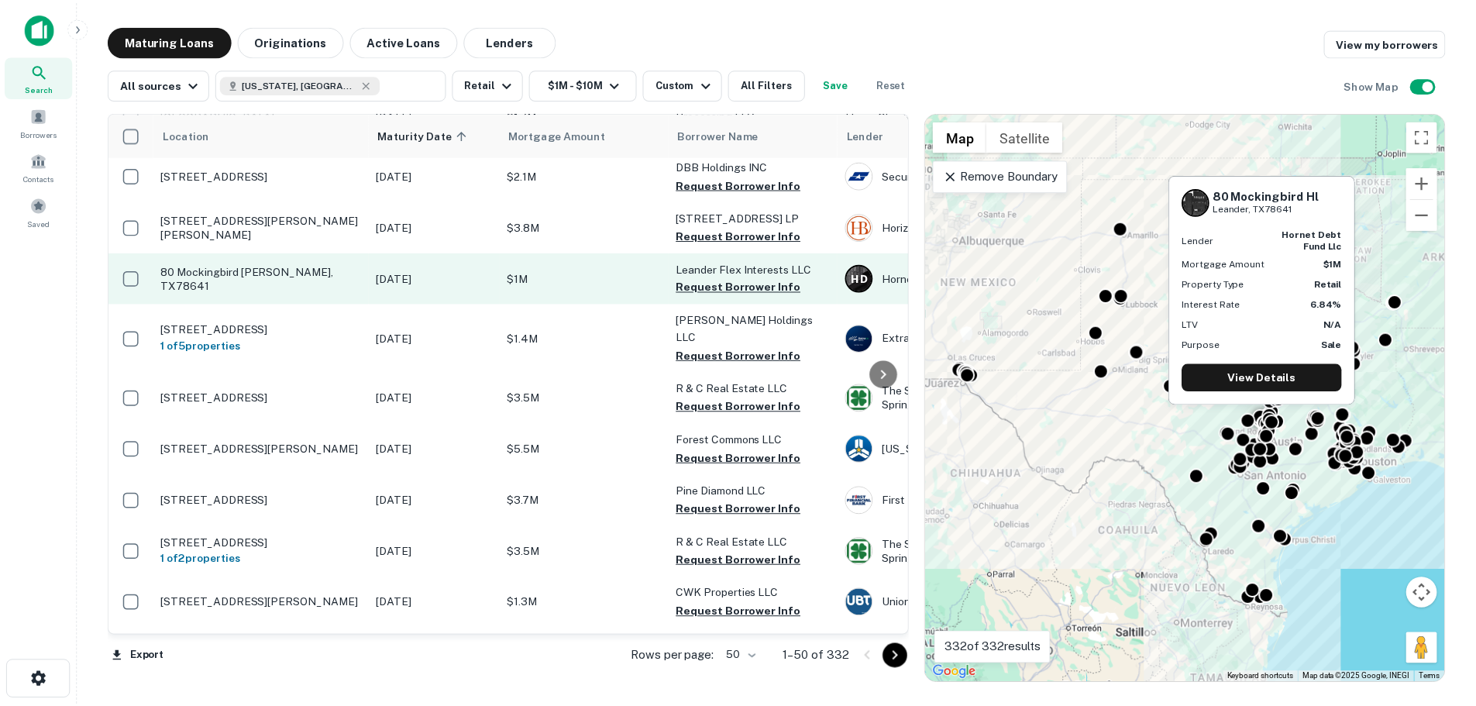
scroll to position [1782, 0]
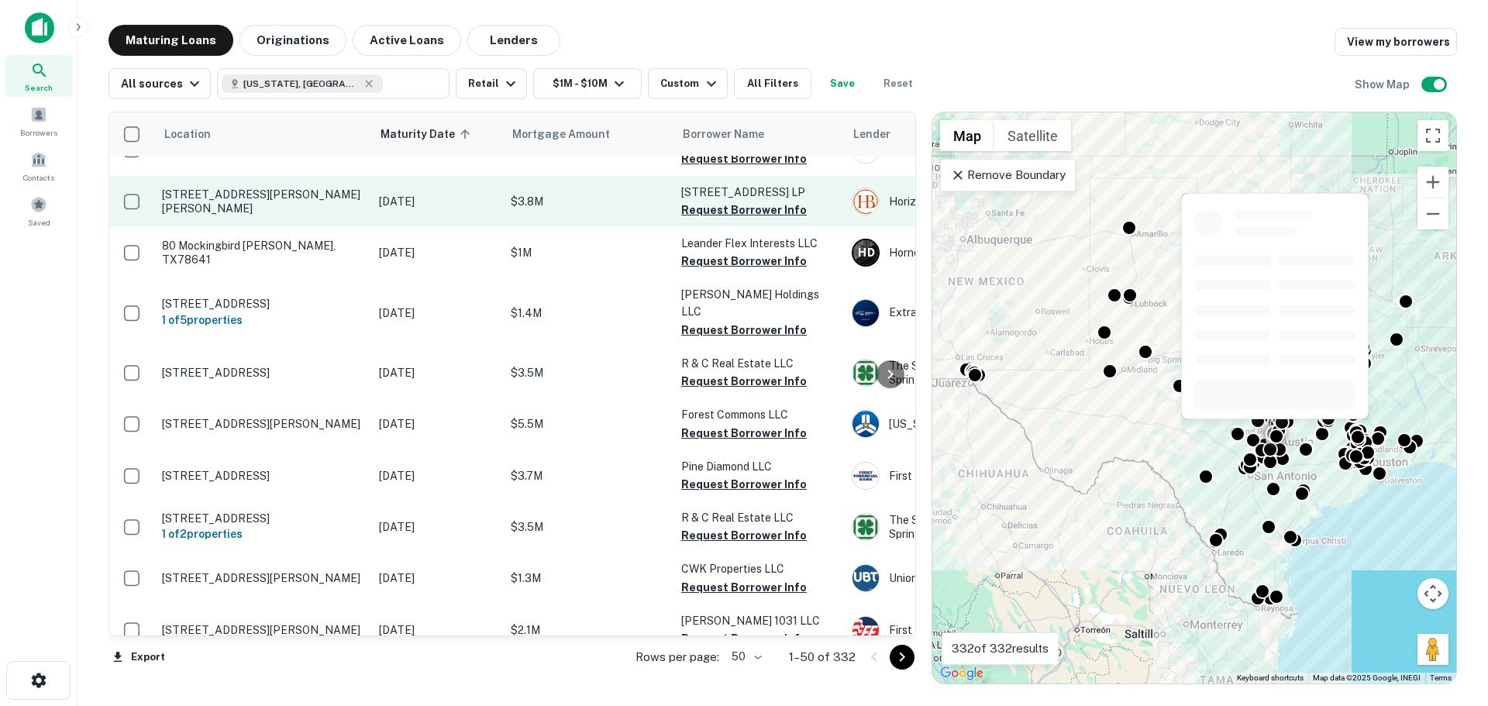
click at [246, 188] on p "[STREET_ADDRESS][PERSON_NAME][PERSON_NAME]" at bounding box center [262, 202] width 201 height 28
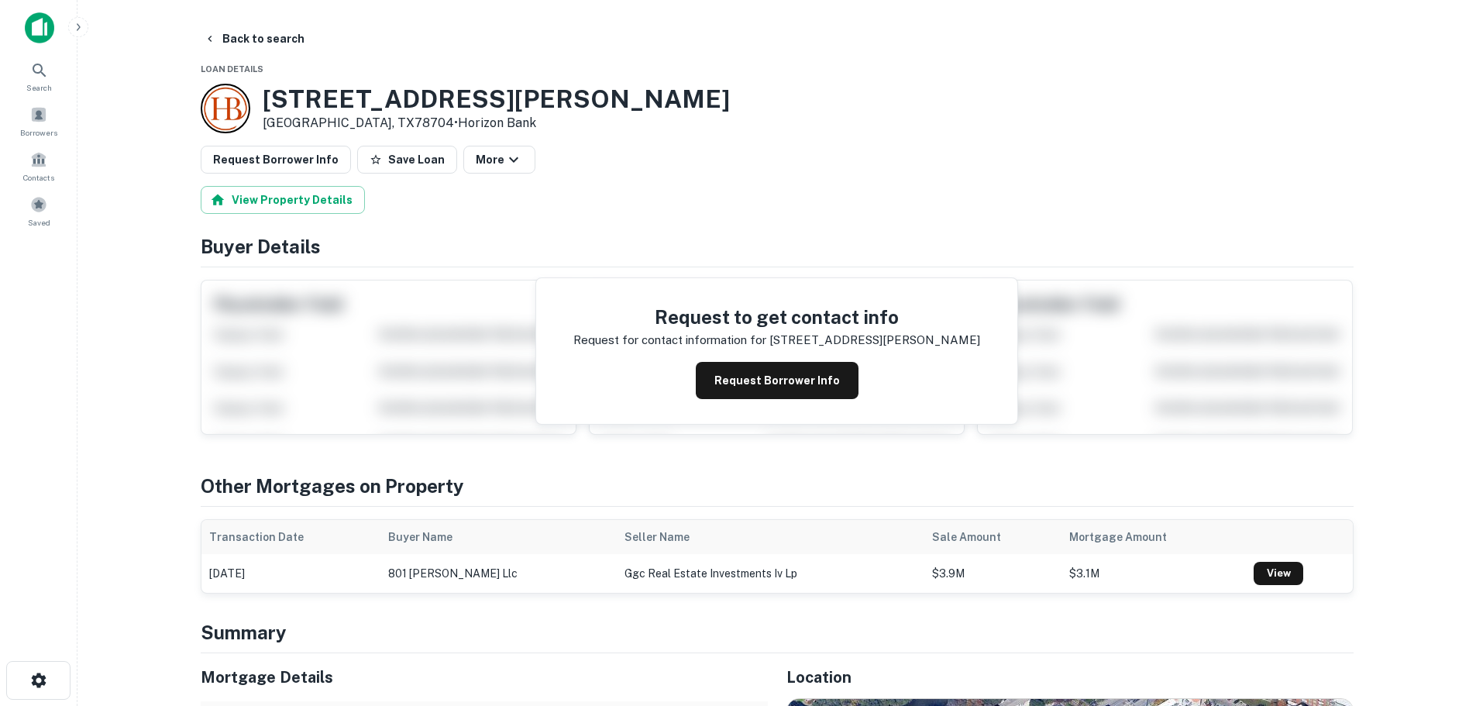
scroll to position [310, 0]
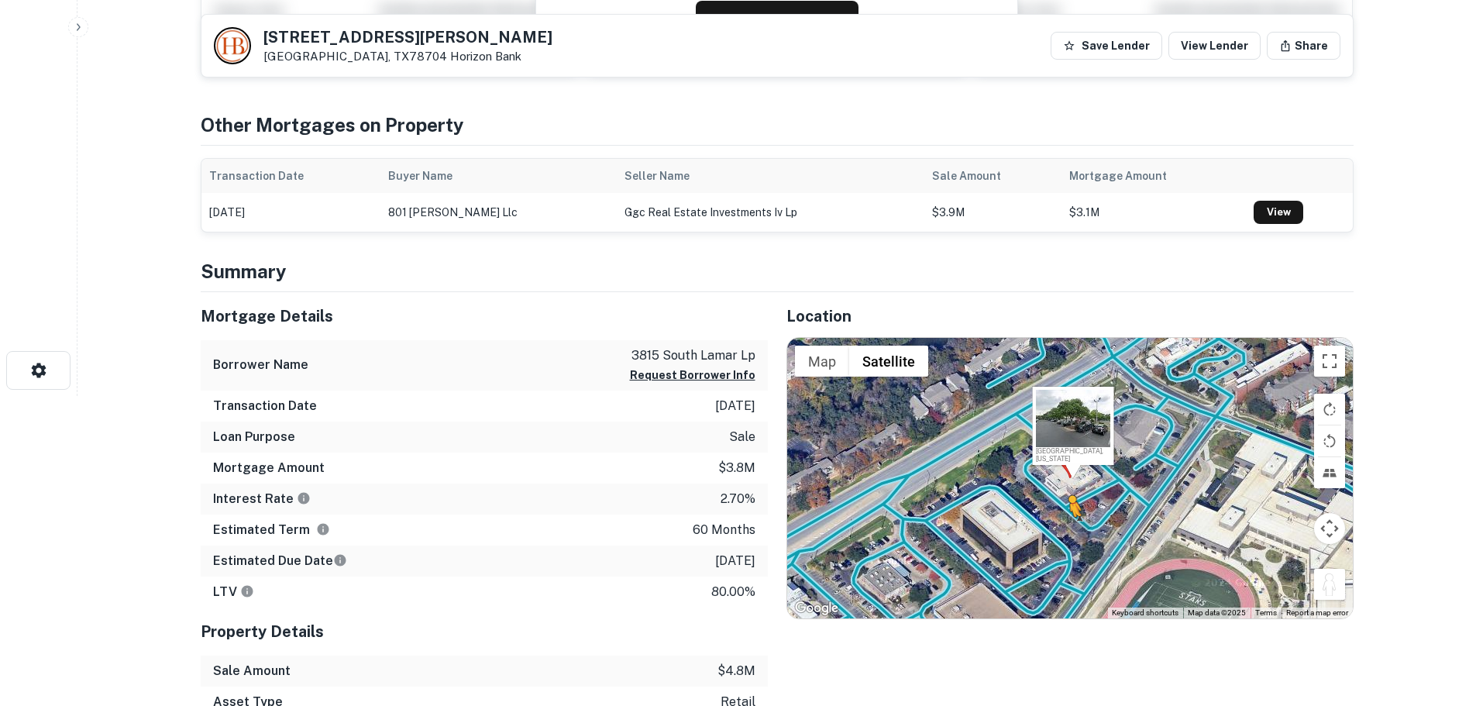
drag, startPoint x: 1324, startPoint y: 582, endPoint x: 1064, endPoint y: 528, distance: 265.9
click at [1064, 528] on div "To activate drag with keyboard, press Alt + Enter. Once in keyboard drag state,…" at bounding box center [1070, 478] width 566 height 280
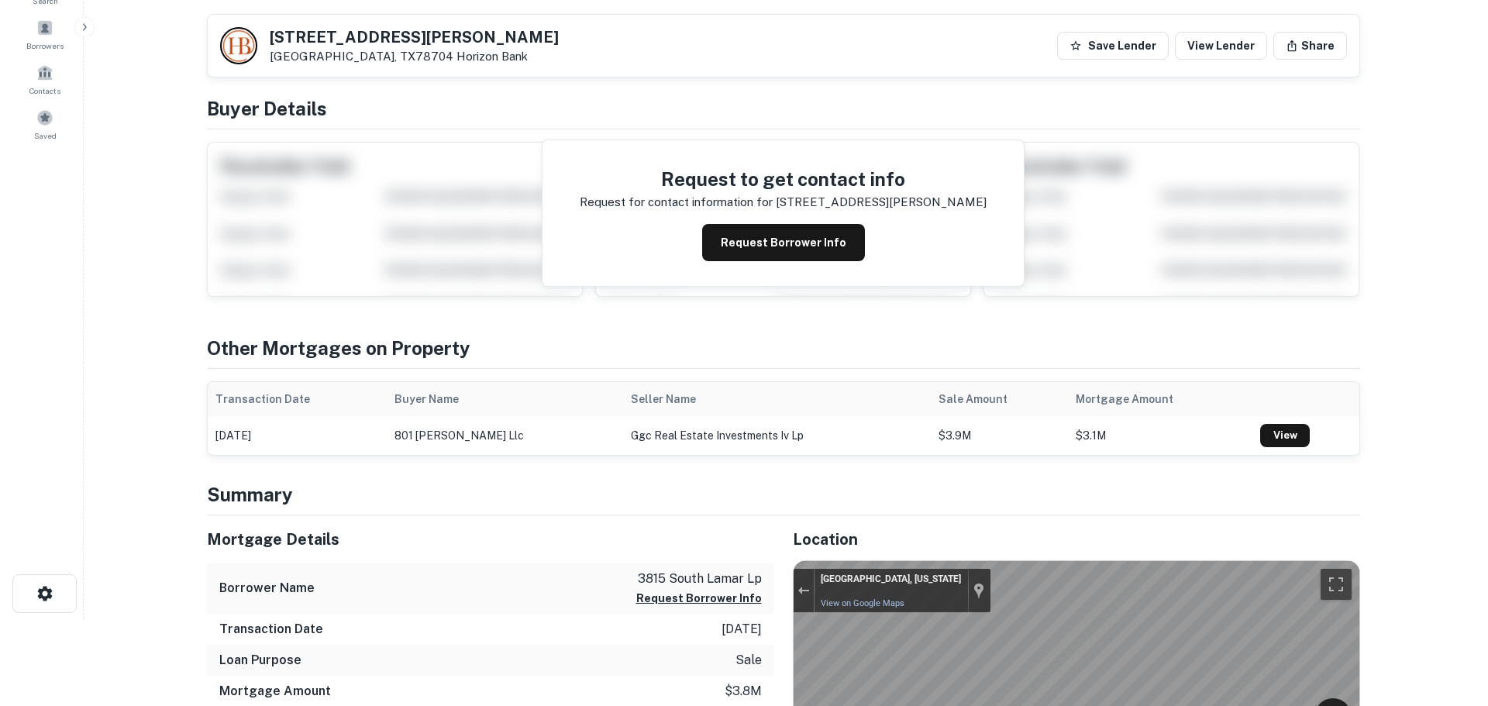
scroll to position [0, 0]
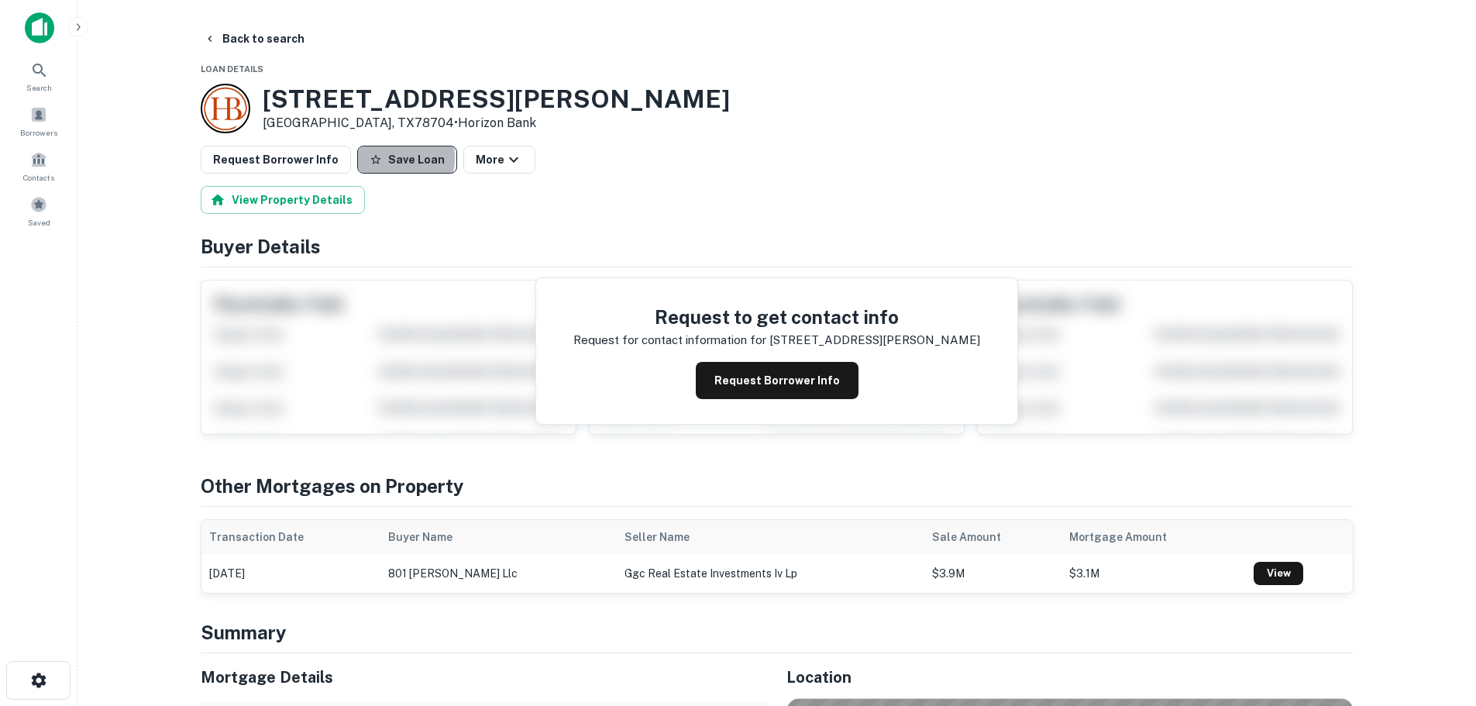
click at [377, 157] on button "Save Loan" at bounding box center [407, 160] width 100 height 28
click at [298, 153] on button "Request Borrower Info" at bounding box center [276, 160] width 150 height 28
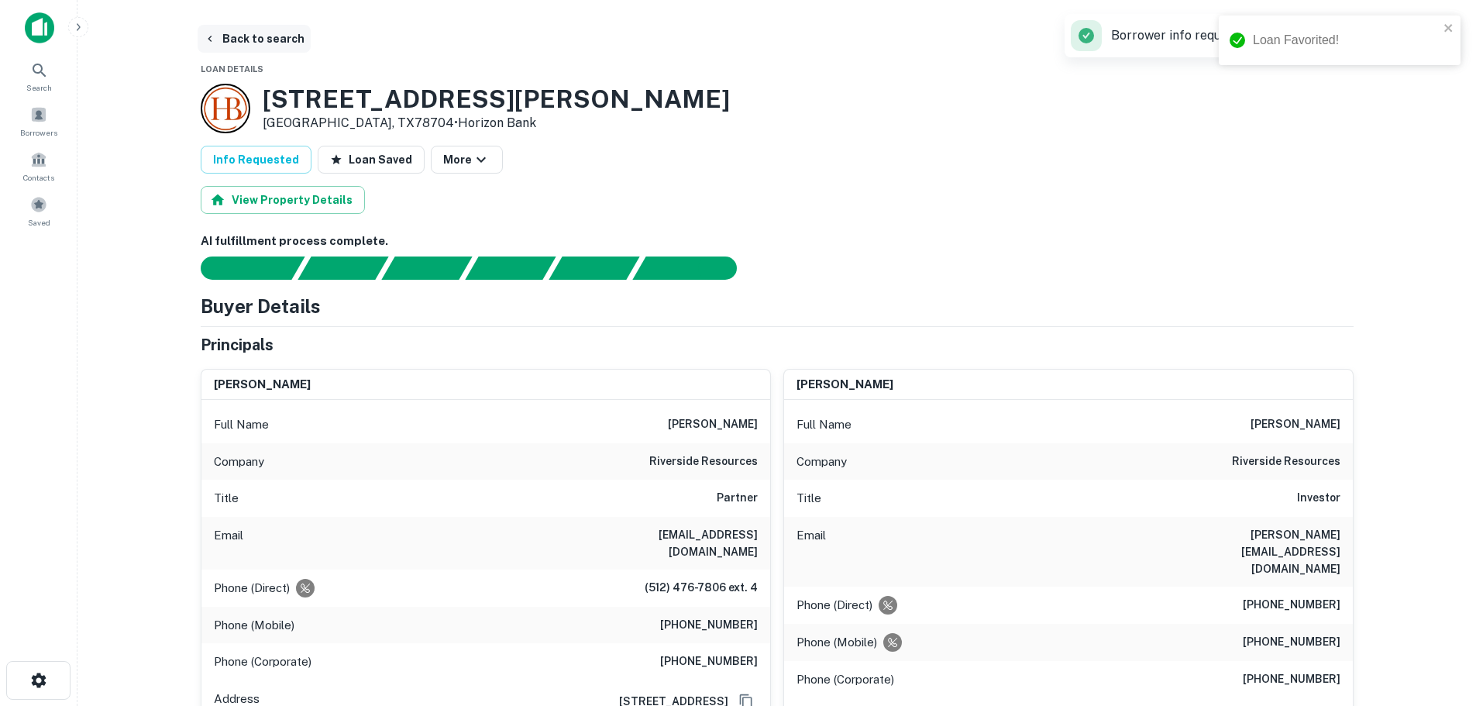
click at [249, 47] on button "Back to search" at bounding box center [254, 39] width 113 height 28
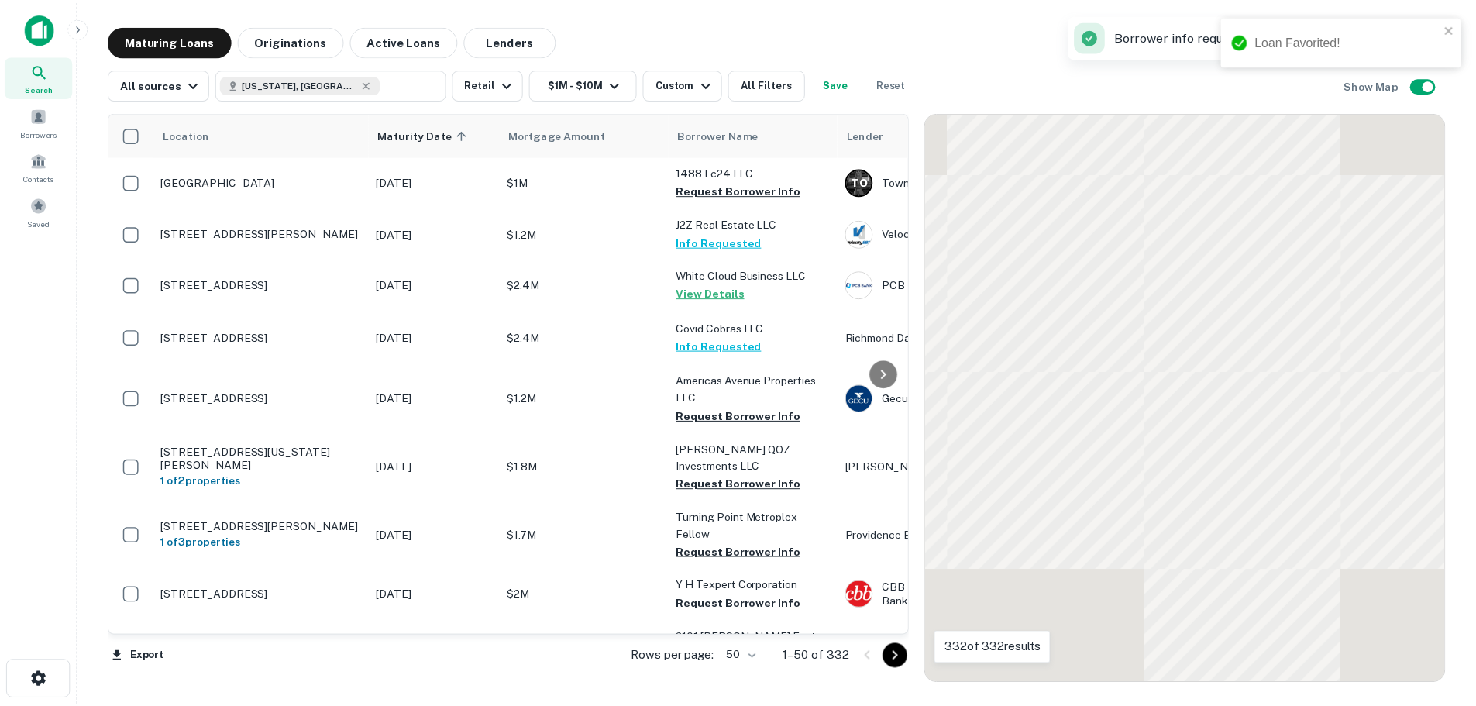
scroll to position [1782, 0]
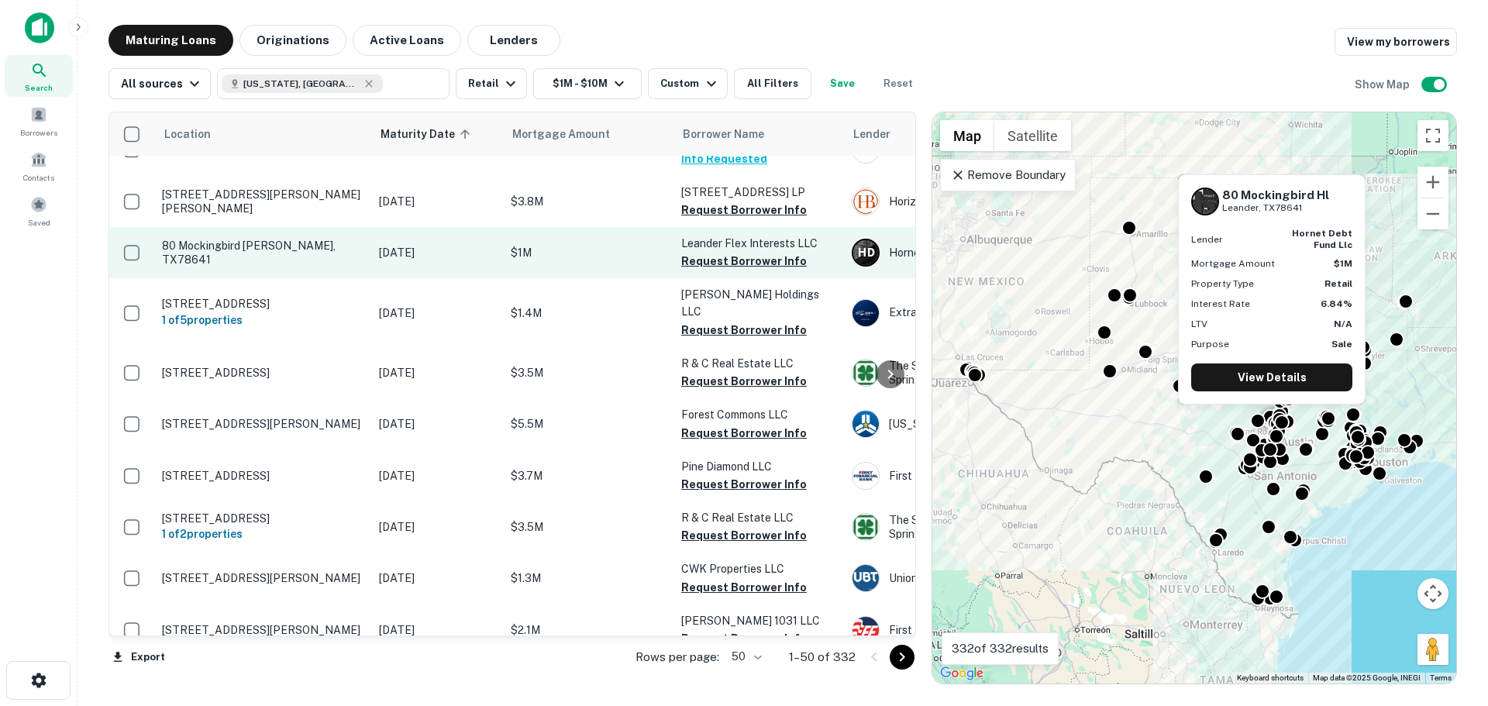
click at [273, 239] on p "80 Mockingbird [PERSON_NAME], TX78641" at bounding box center [262, 253] width 201 height 28
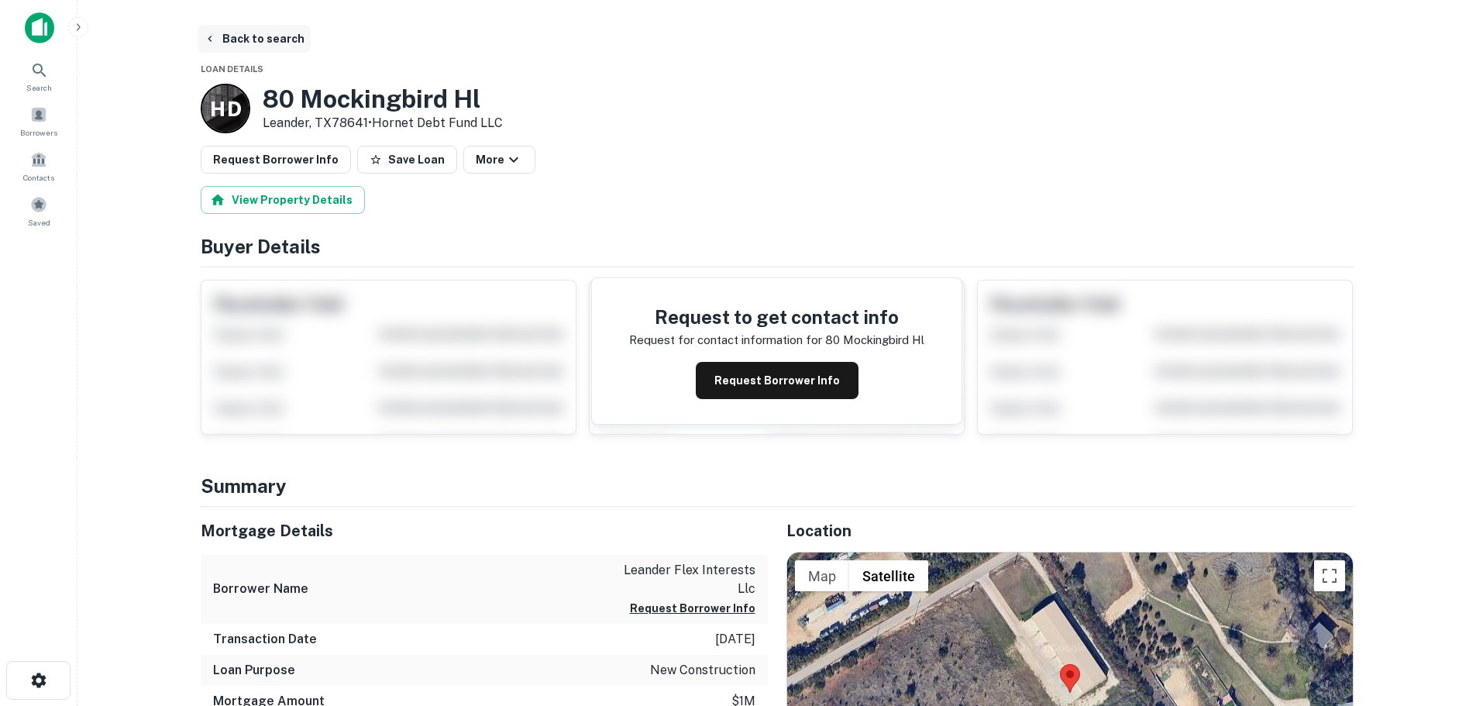
click at [264, 42] on button "Back to search" at bounding box center [254, 39] width 113 height 28
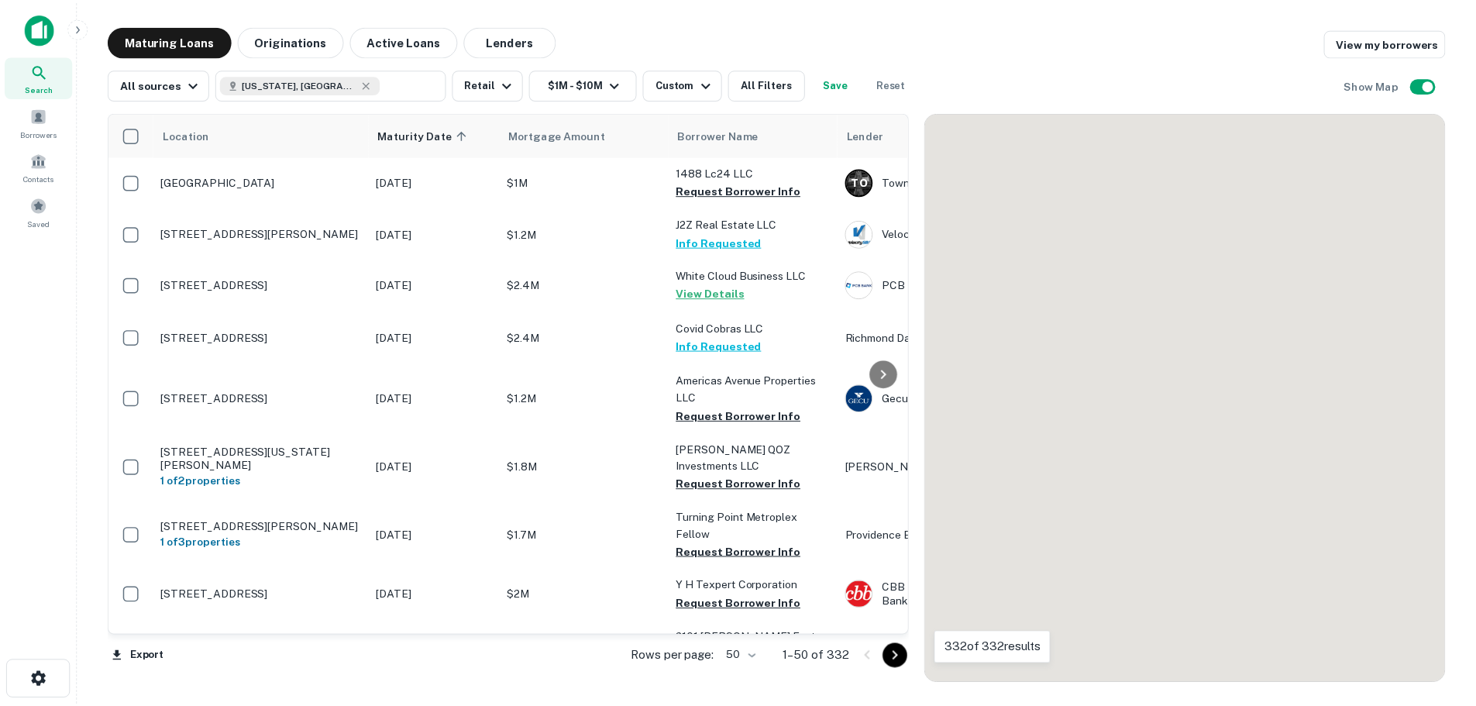
scroll to position [1782, 0]
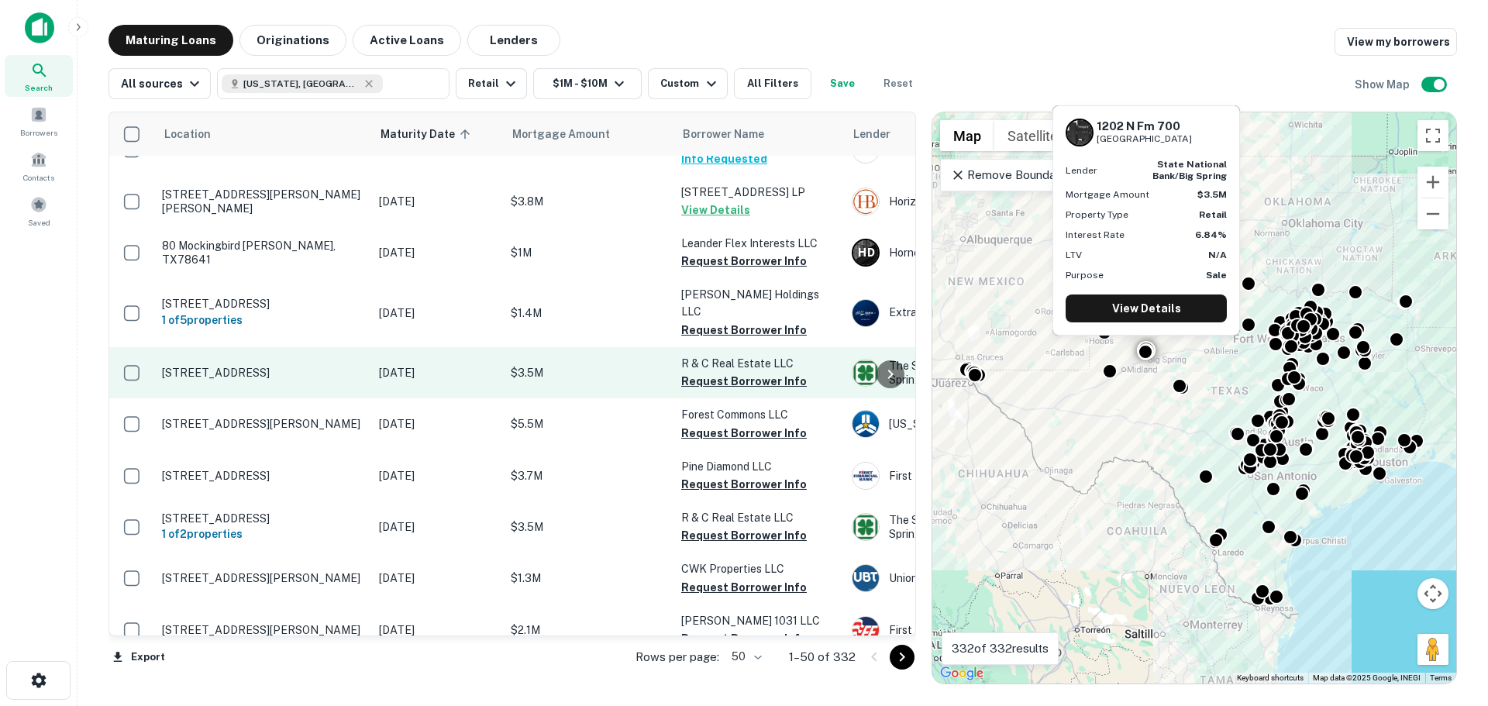
click at [260, 366] on p "[STREET_ADDRESS]" at bounding box center [262, 373] width 201 height 14
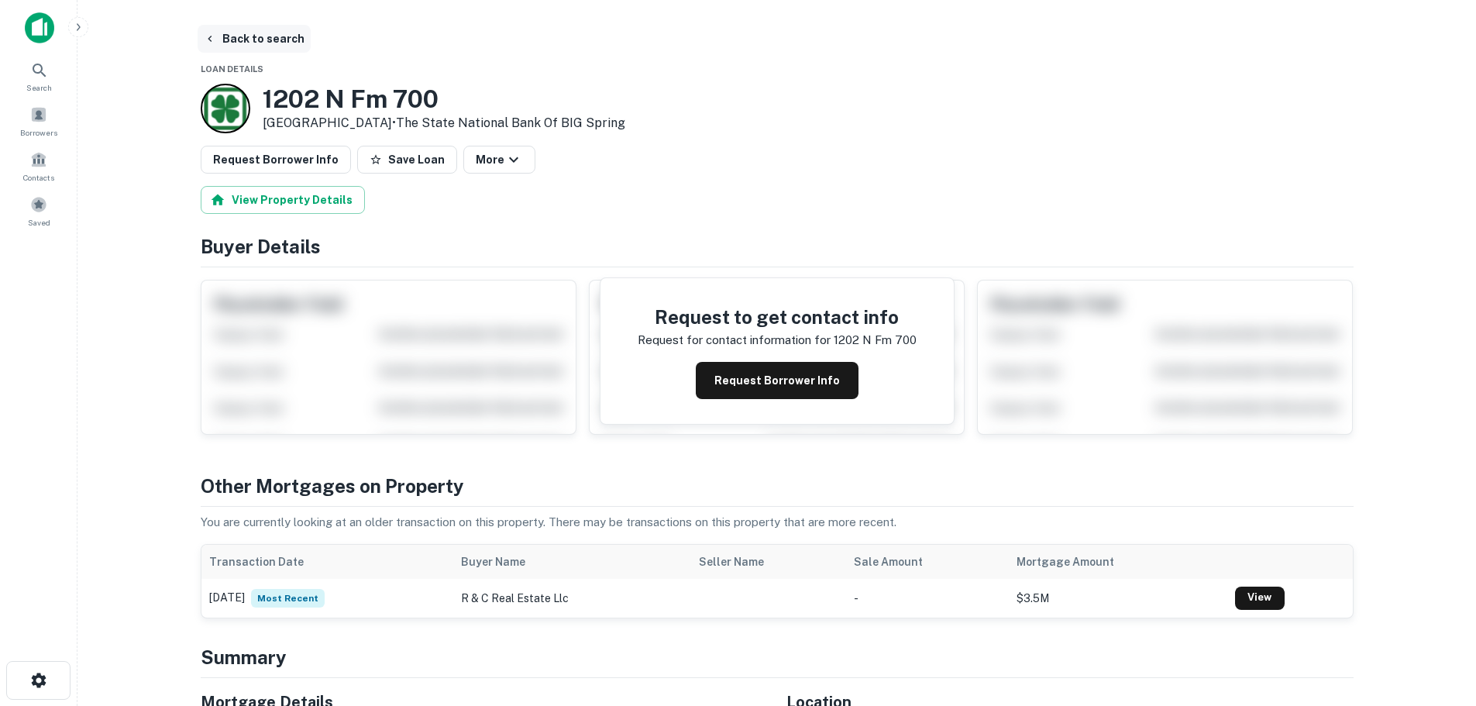
click at [280, 38] on button "Back to search" at bounding box center [254, 39] width 113 height 28
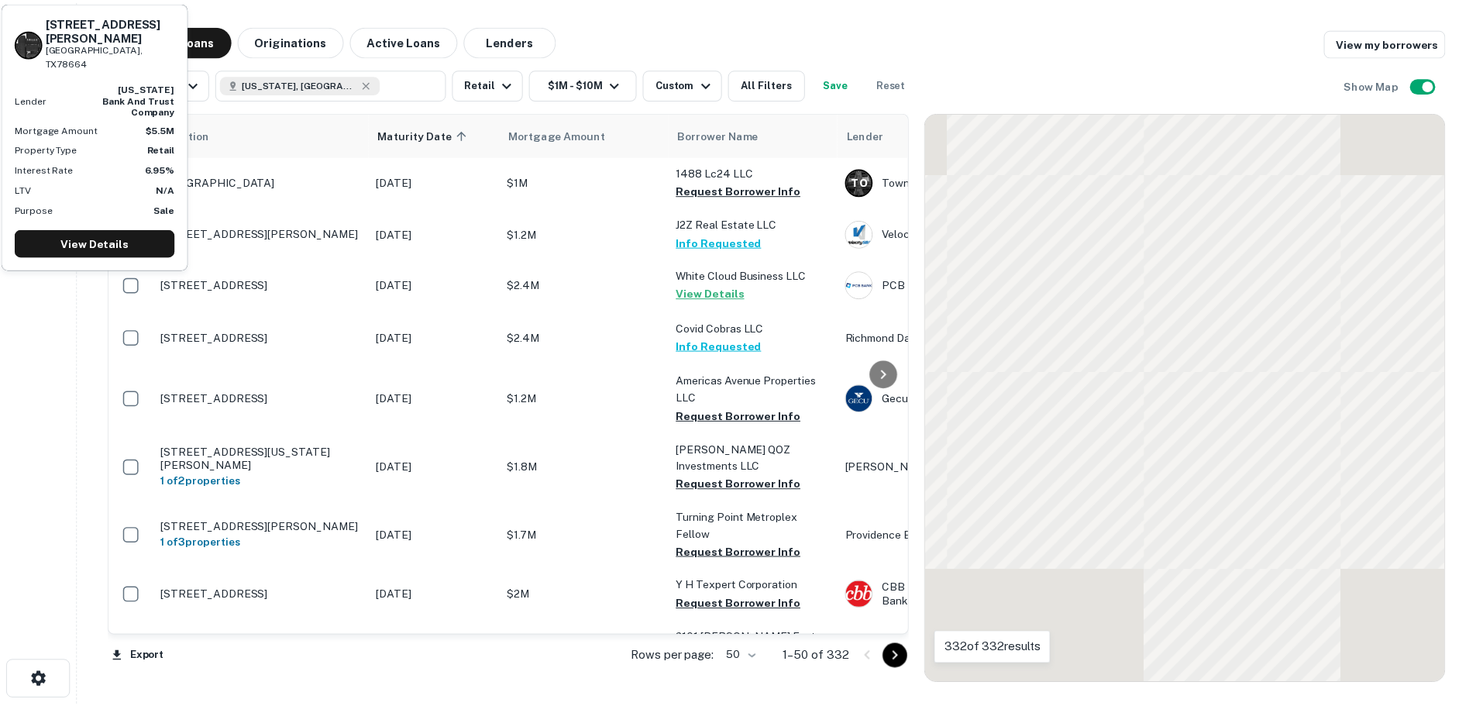
scroll to position [1782, 0]
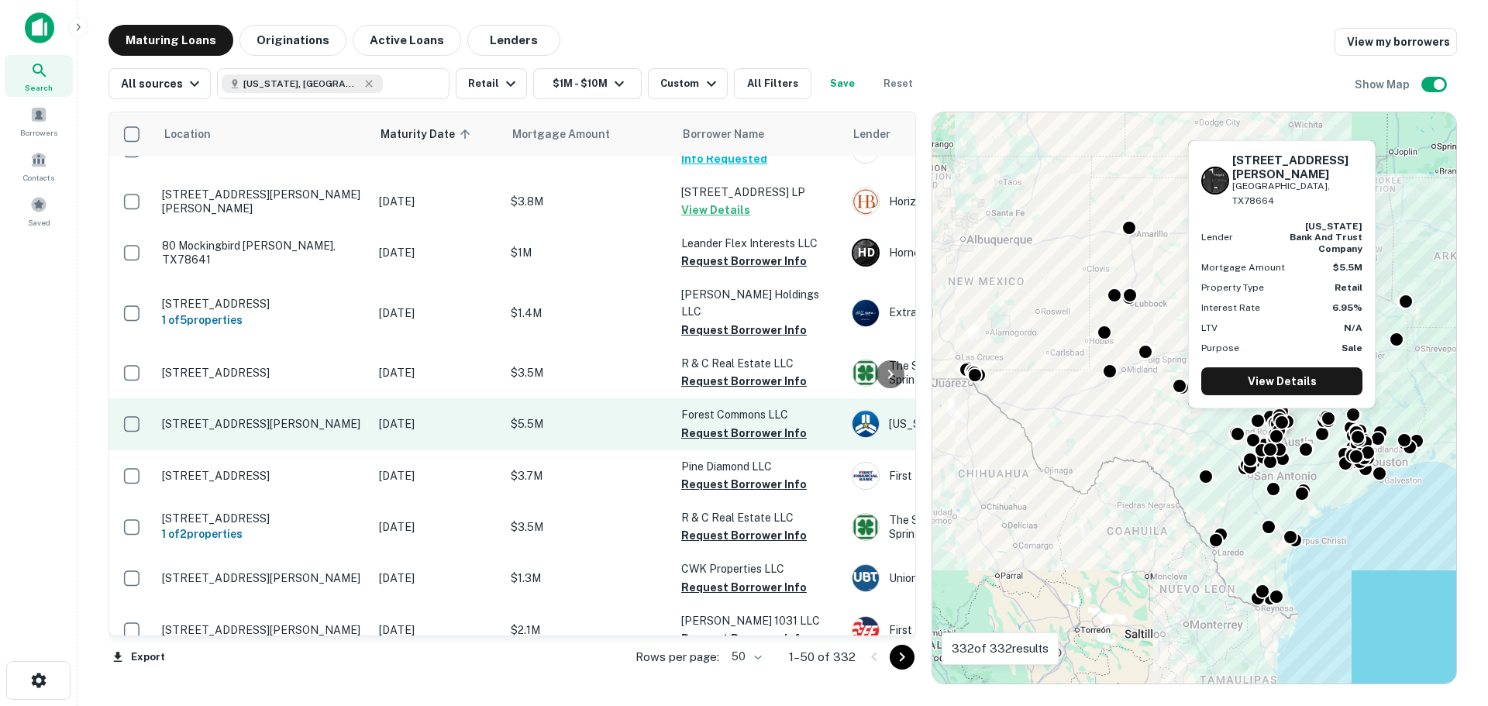
click at [280, 417] on p "[STREET_ADDRESS][PERSON_NAME]" at bounding box center [262, 424] width 201 height 14
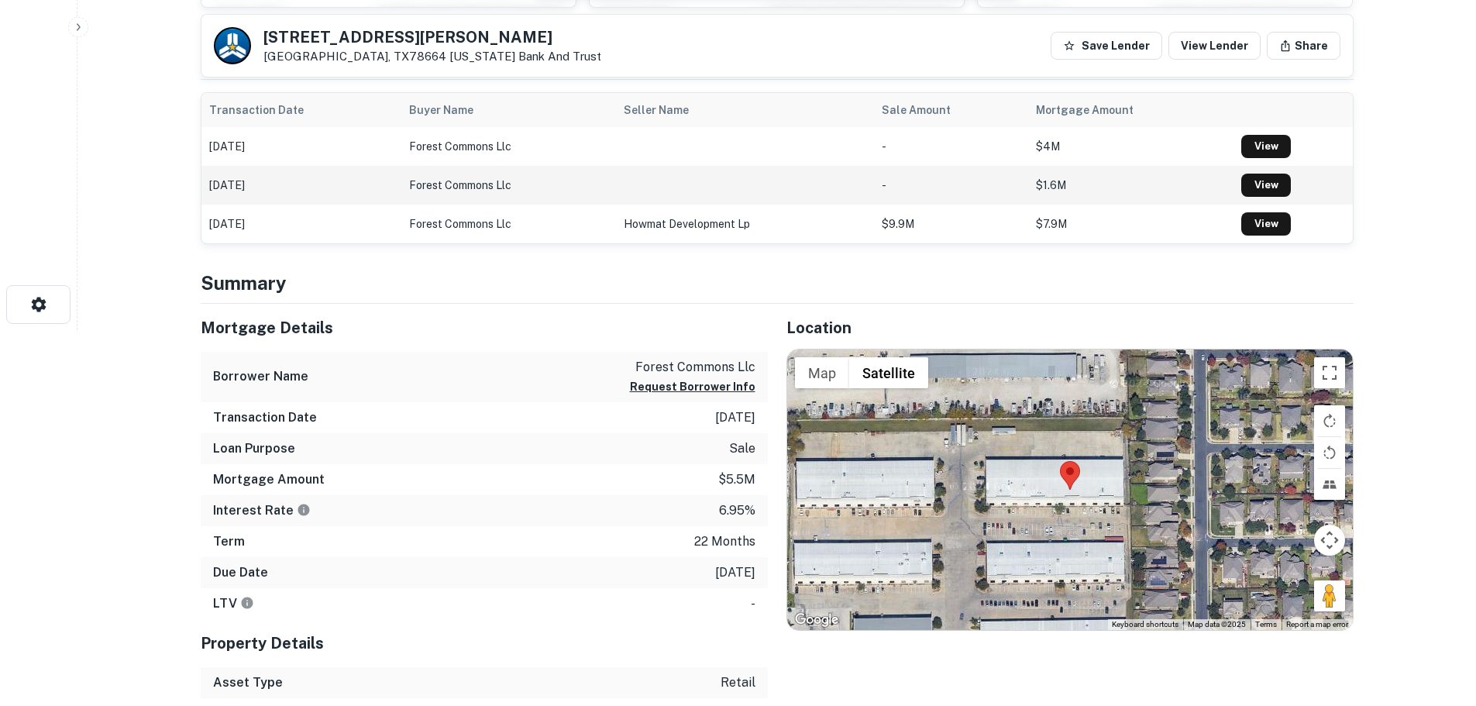
scroll to position [465, 0]
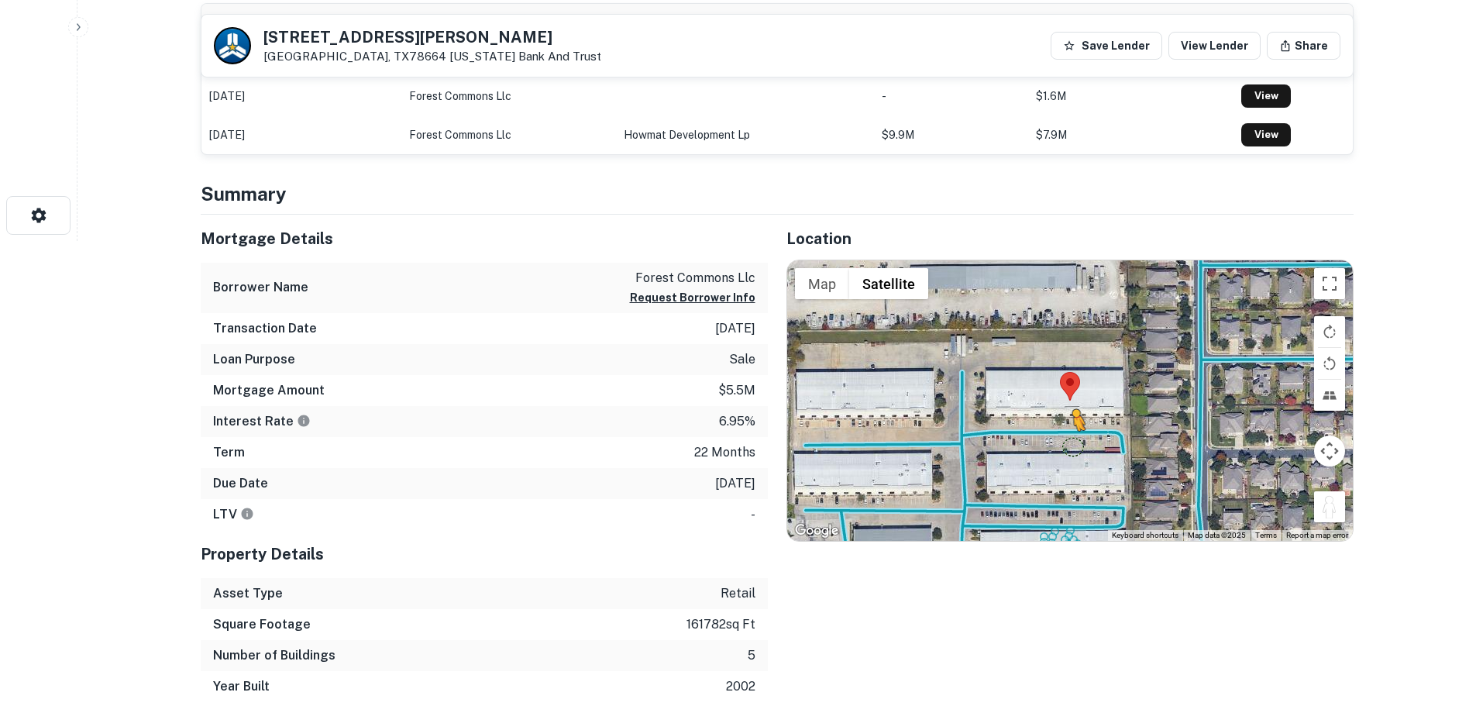
drag, startPoint x: 1330, startPoint y: 503, endPoint x: 1075, endPoint y: 453, distance: 260.4
click at [1075, 453] on div "To activate drag with keyboard, press Alt + Enter. Once in keyboard drag state,…" at bounding box center [1070, 400] width 566 height 280
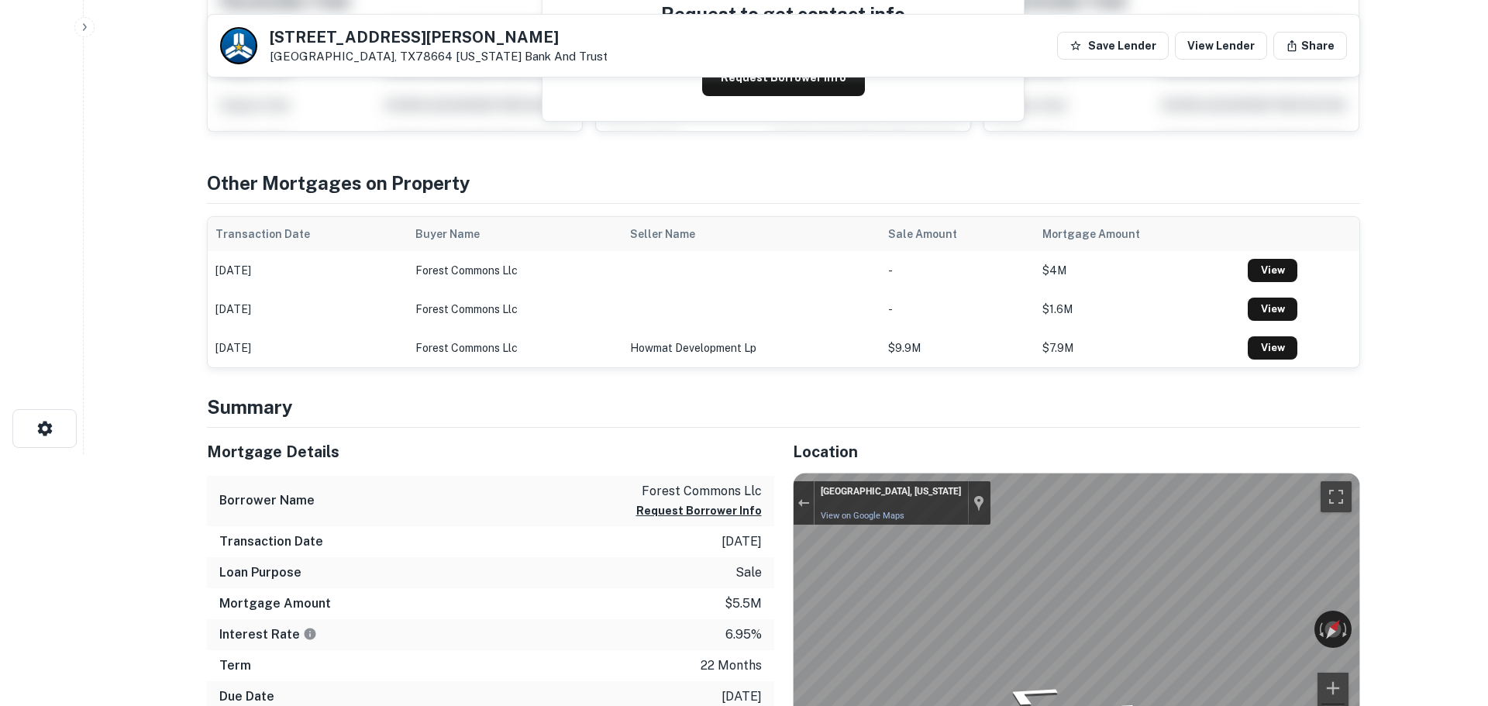
scroll to position [0, 0]
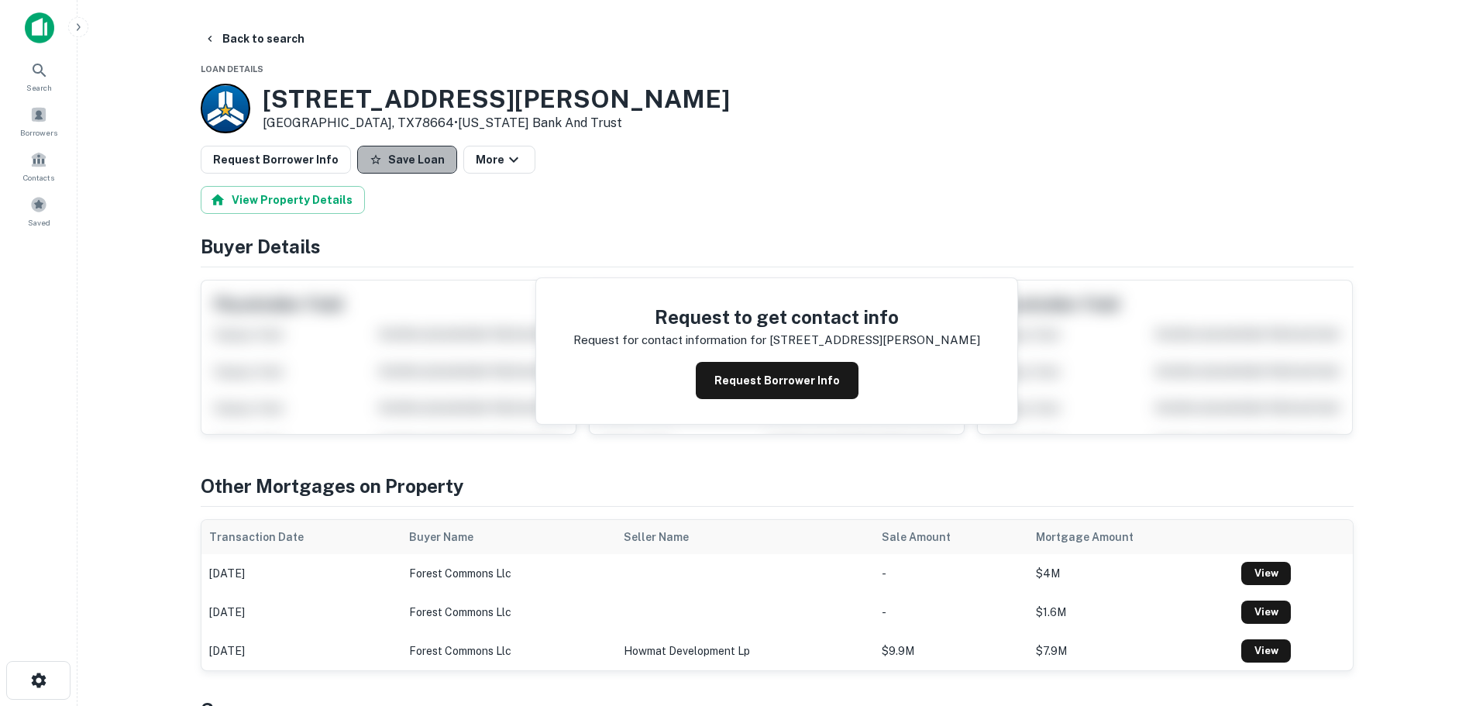
click at [419, 160] on button "Save Loan" at bounding box center [407, 160] width 100 height 28
click at [322, 164] on button "Request Borrower Info" at bounding box center [276, 160] width 150 height 28
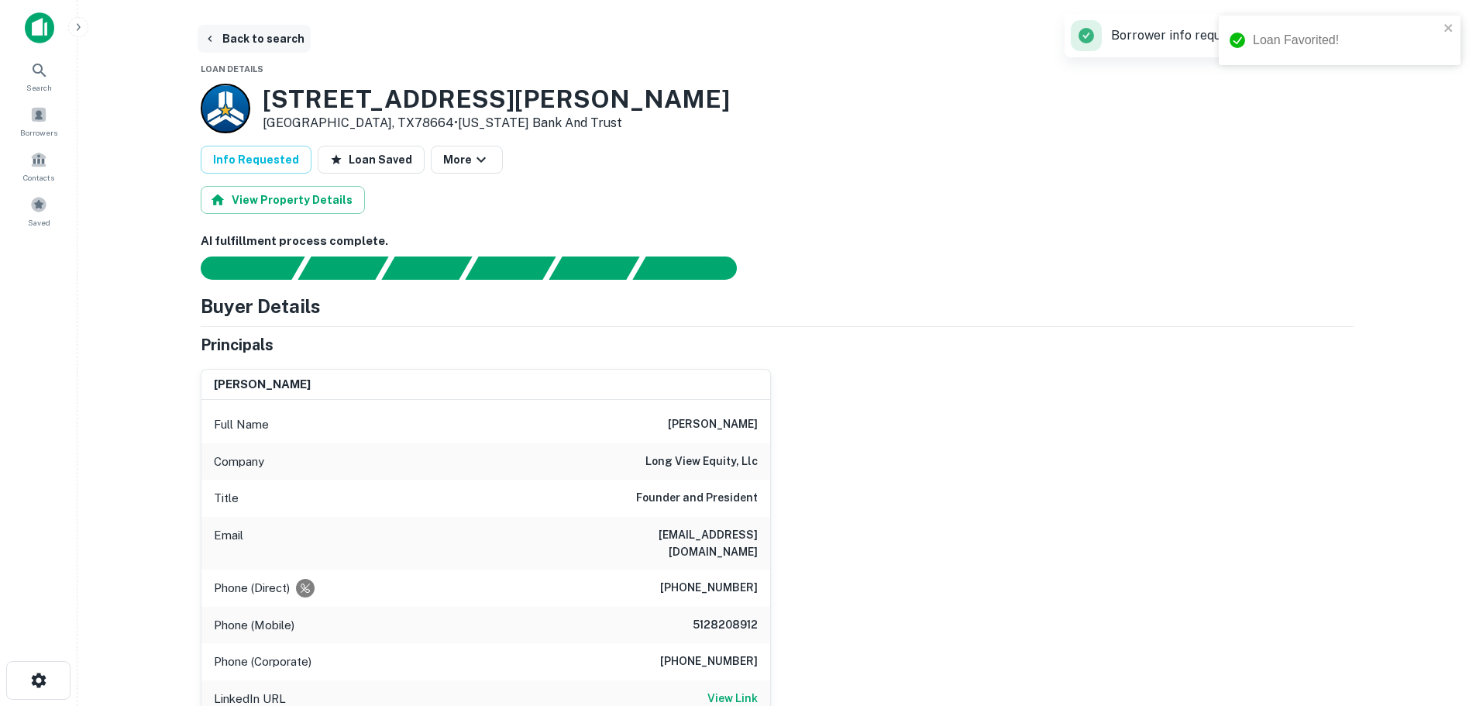
click at [270, 46] on button "Back to search" at bounding box center [254, 39] width 113 height 28
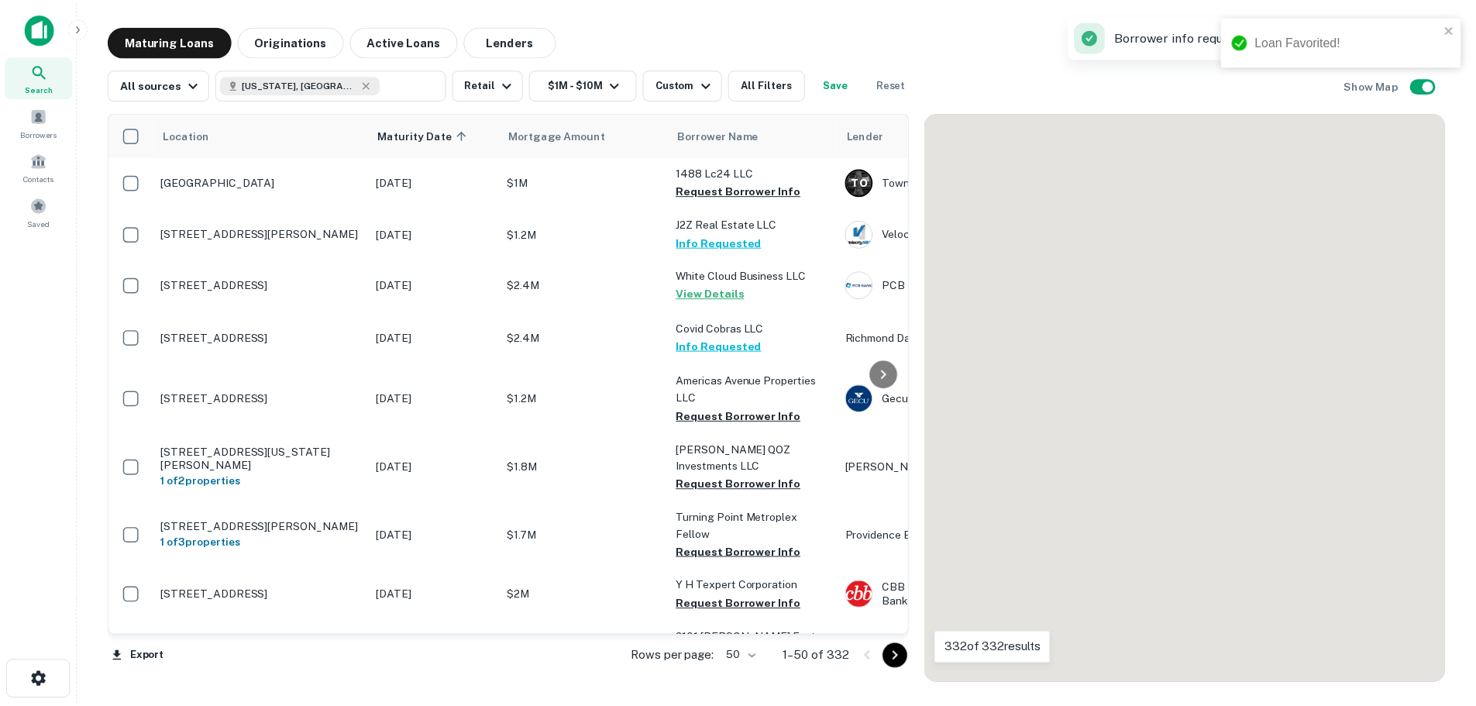
scroll to position [1782, 0]
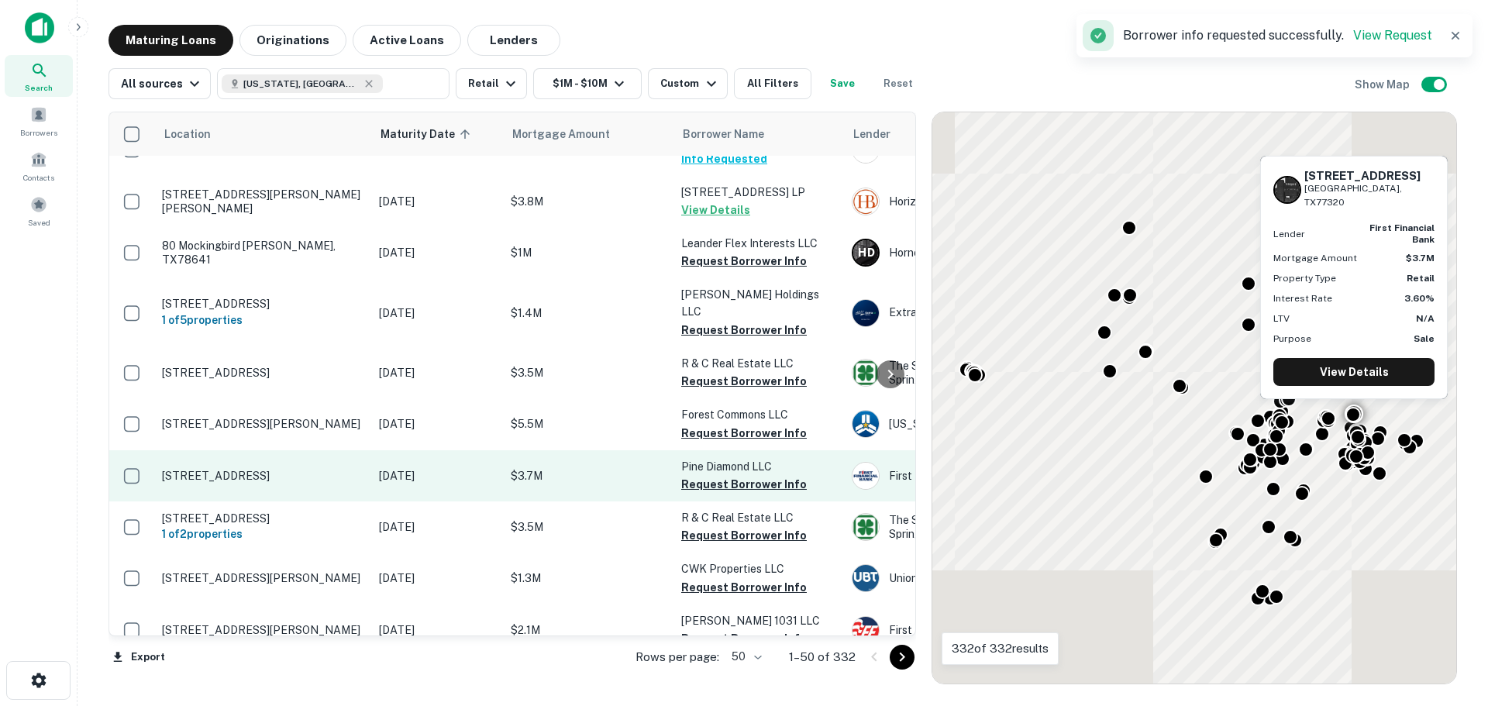
click at [253, 469] on p "[STREET_ADDRESS]" at bounding box center [262, 476] width 201 height 14
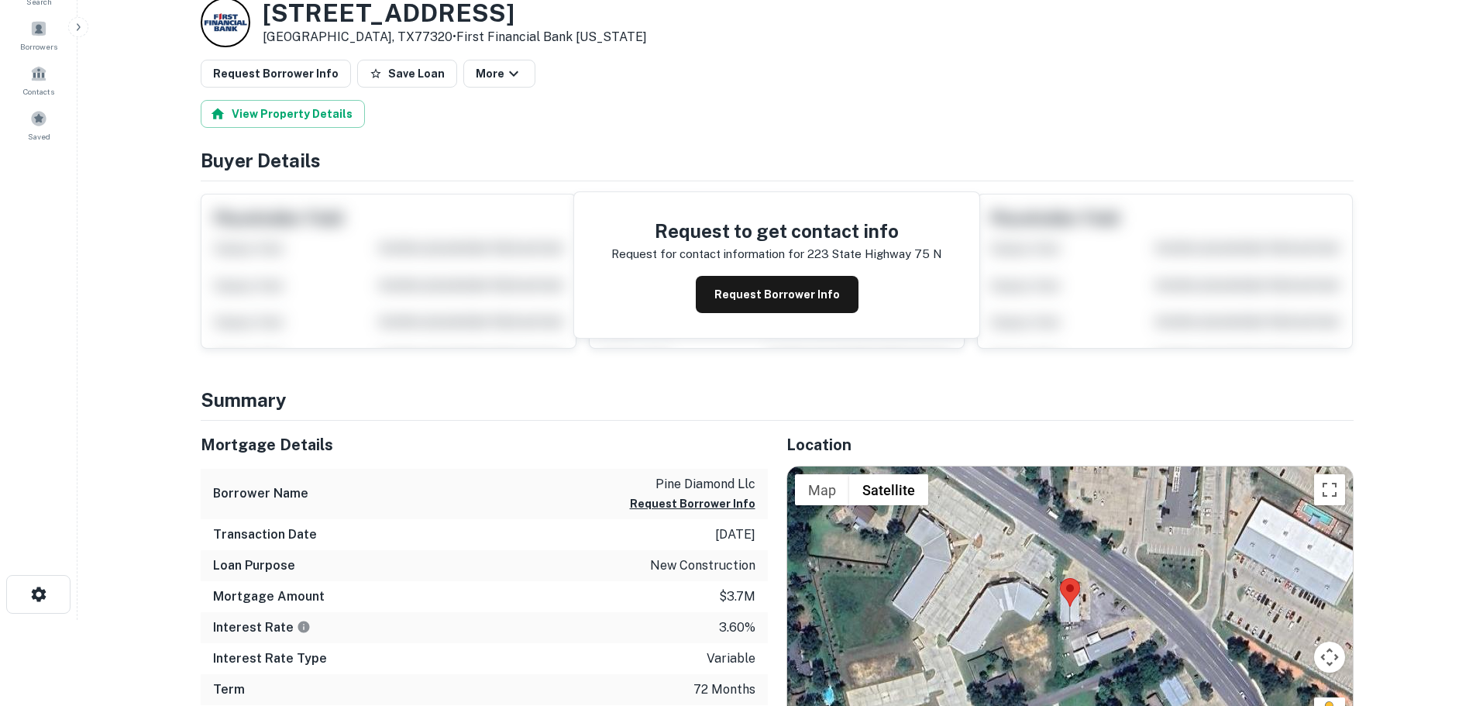
scroll to position [232, 0]
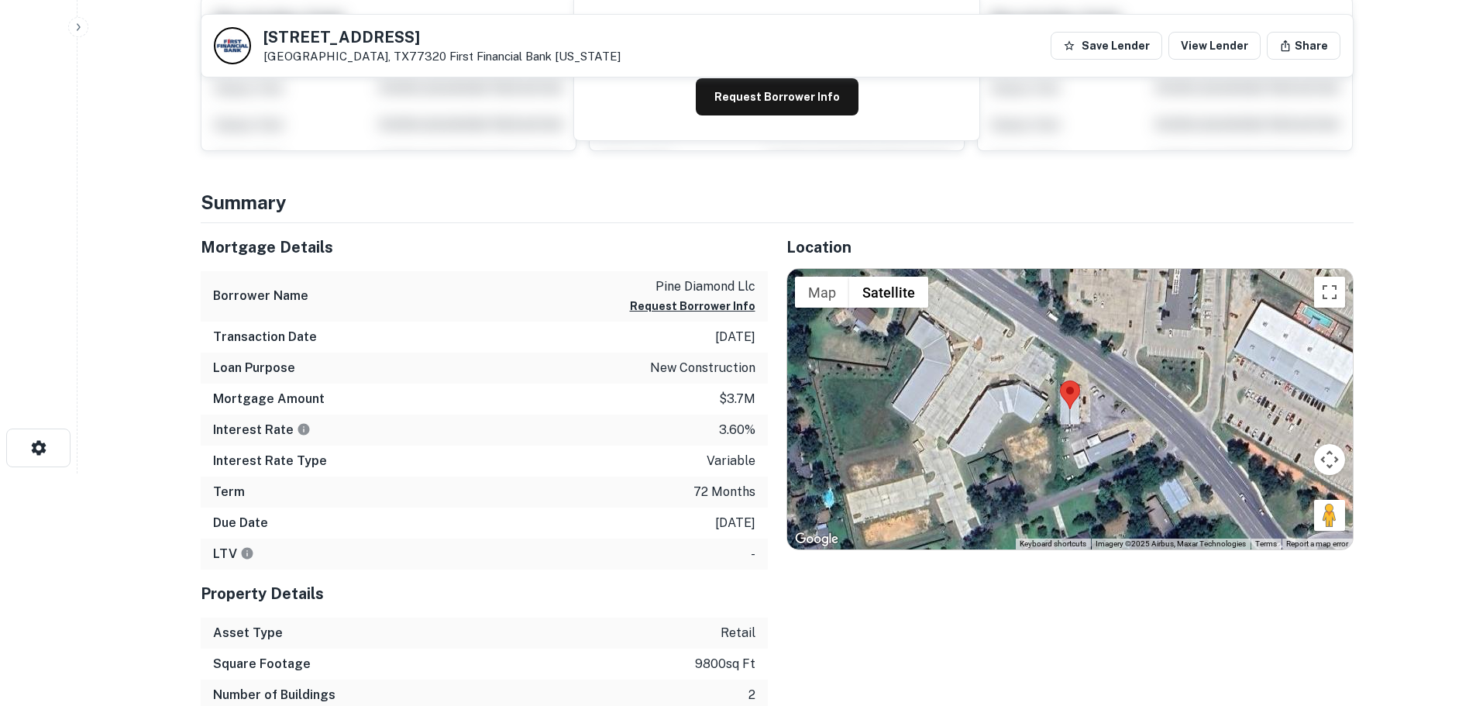
click at [1275, 659] on div "Location ← Move left → Move right ↑ Move up ↓ Move down + Zoom in - Zoom out Ho…" at bounding box center [1061, 482] width 586 height 518
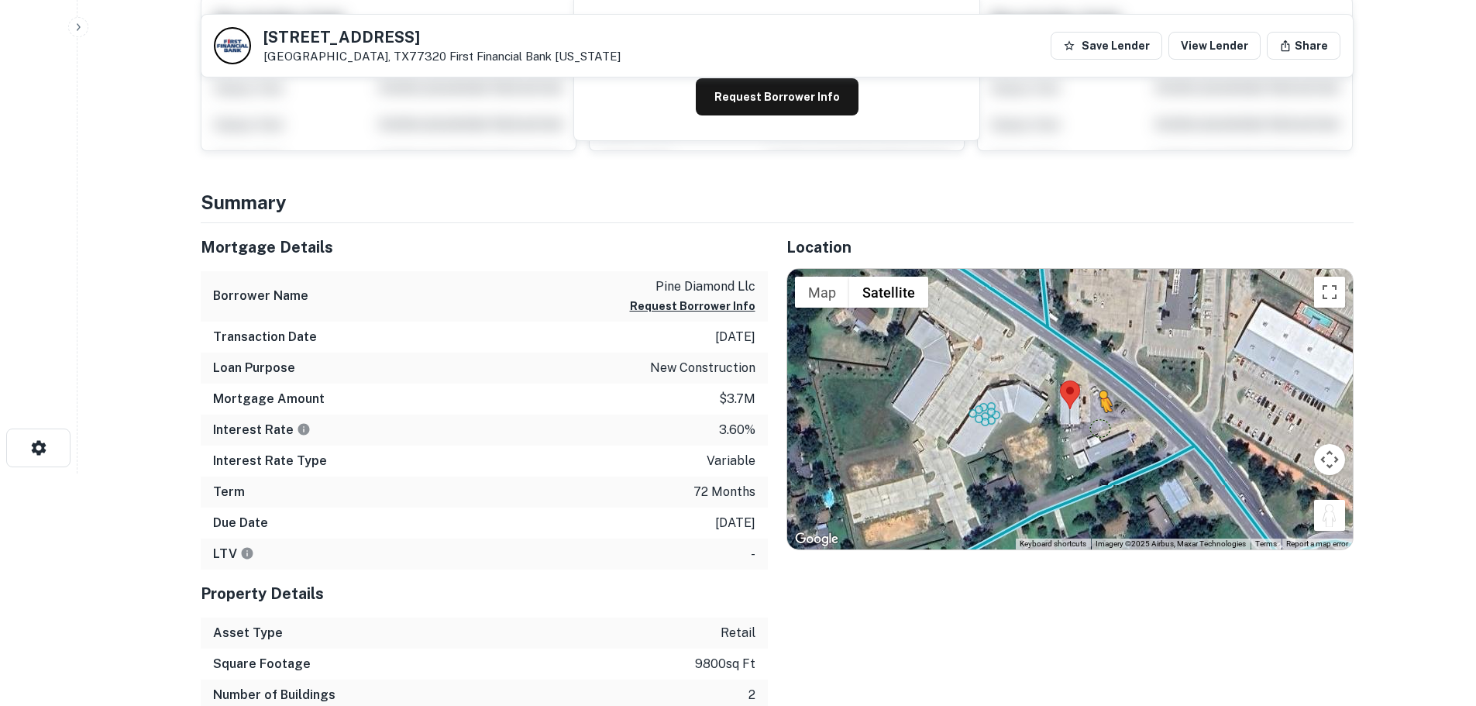
drag, startPoint x: 1341, startPoint y: 521, endPoint x: 1082, endPoint y: 416, distance: 279.4
click at [1082, 416] on div "To activate drag with keyboard, press Alt + Enter. Once in keyboard drag state,…" at bounding box center [1070, 409] width 566 height 280
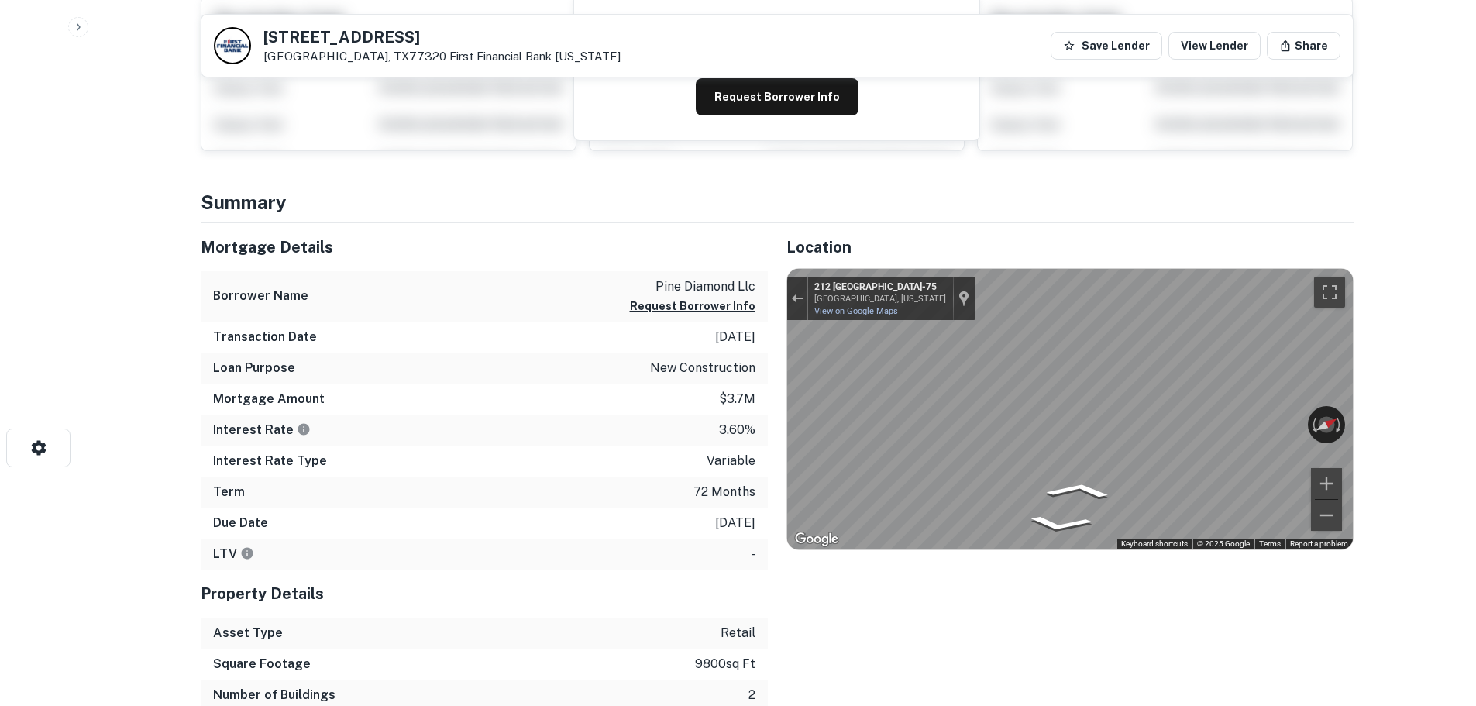
click at [366, 40] on h5 "223 State Highway 75 N" at bounding box center [441, 36] width 357 height 15
copy h5 "223 State Highway 75 N"
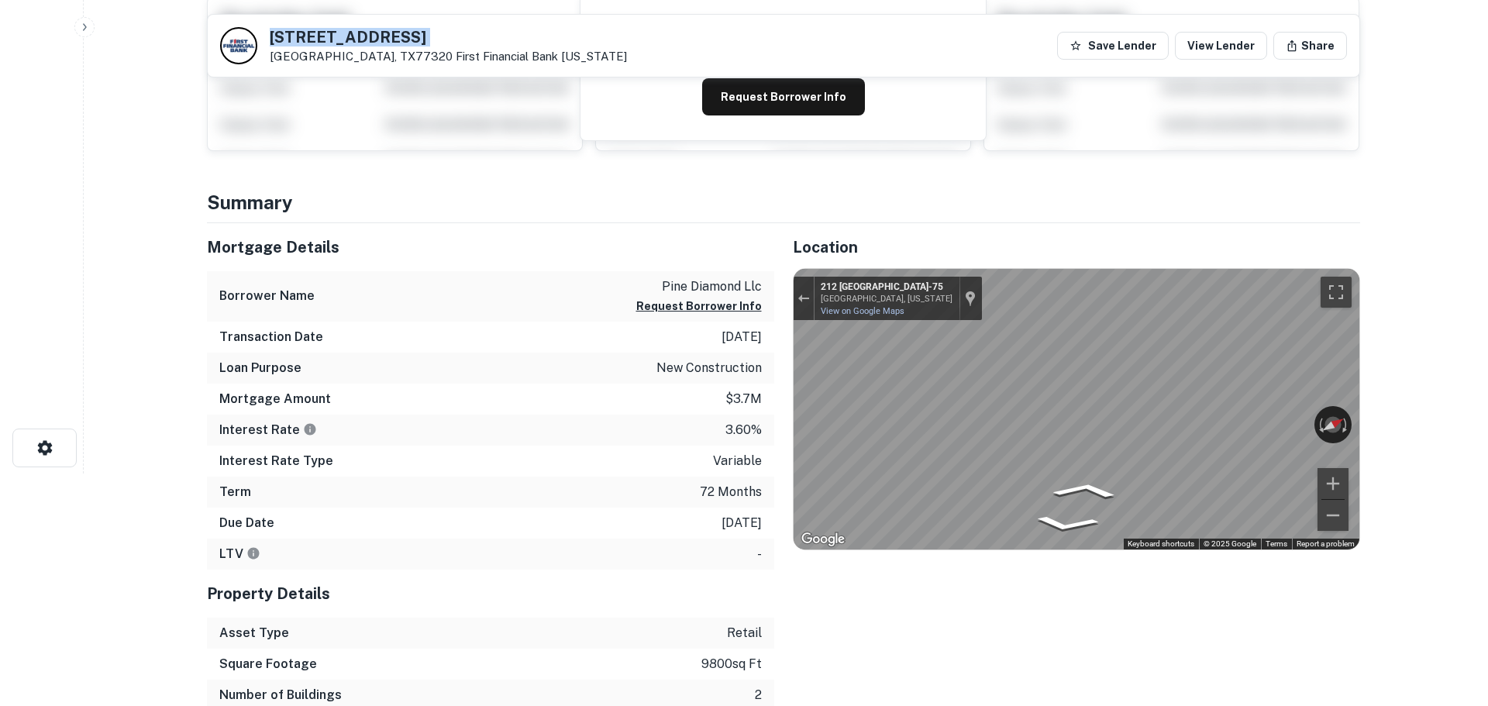
scroll to position [0, 0]
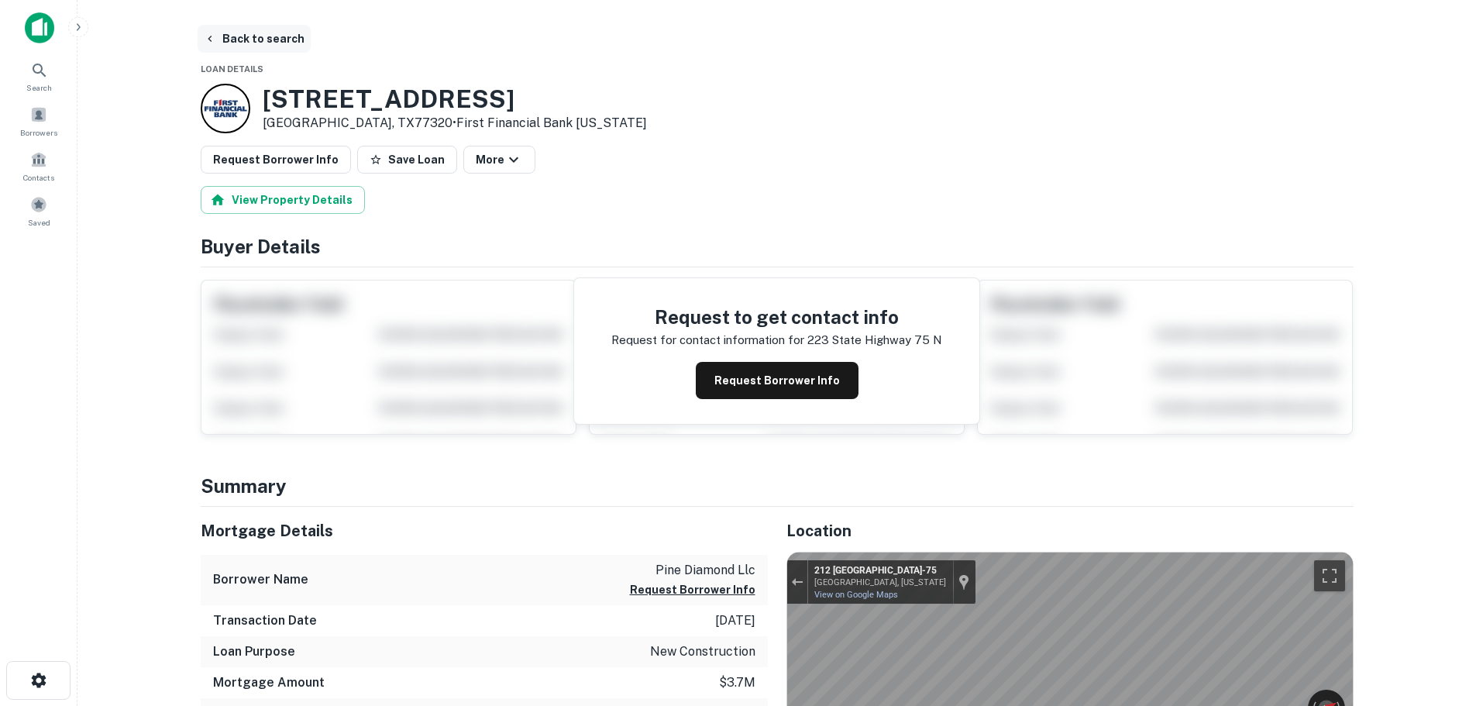
click at [266, 40] on button "Back to search" at bounding box center [254, 39] width 113 height 28
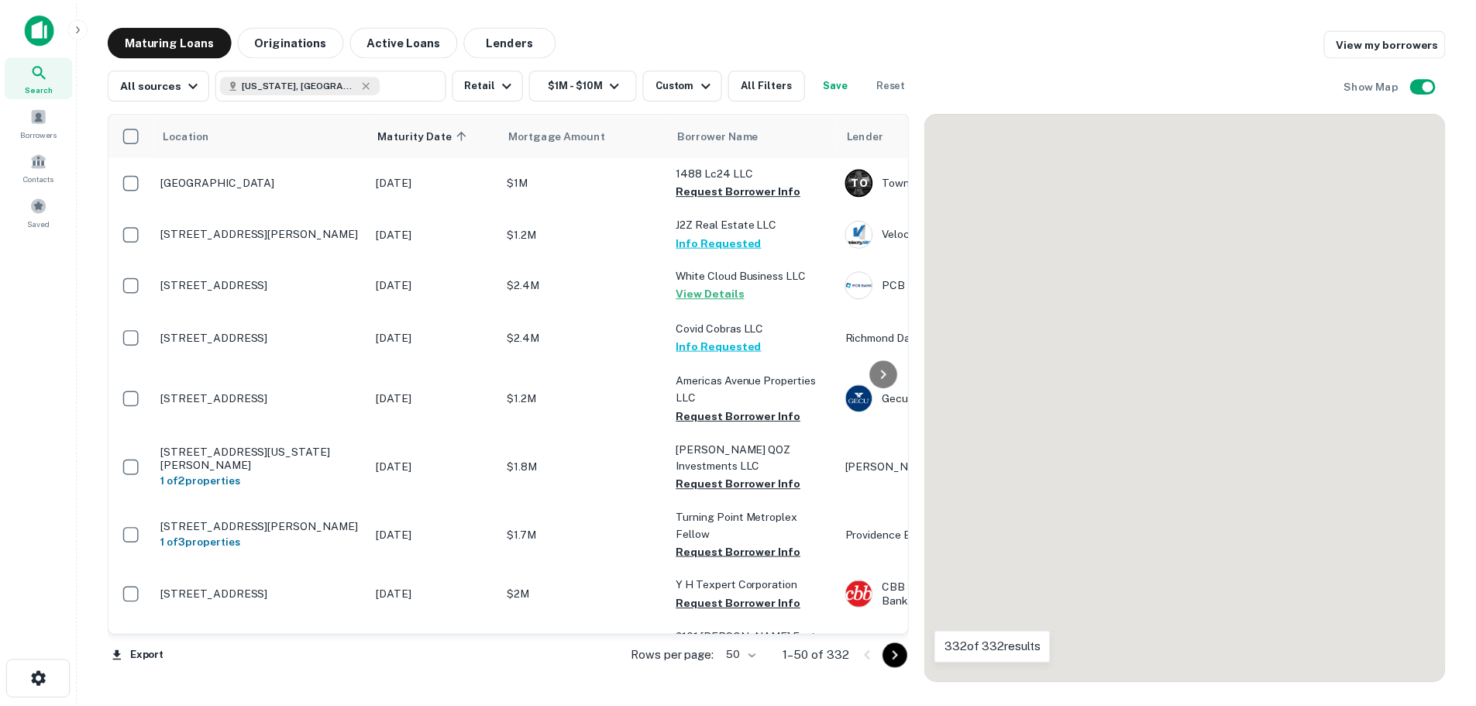
scroll to position [1782, 0]
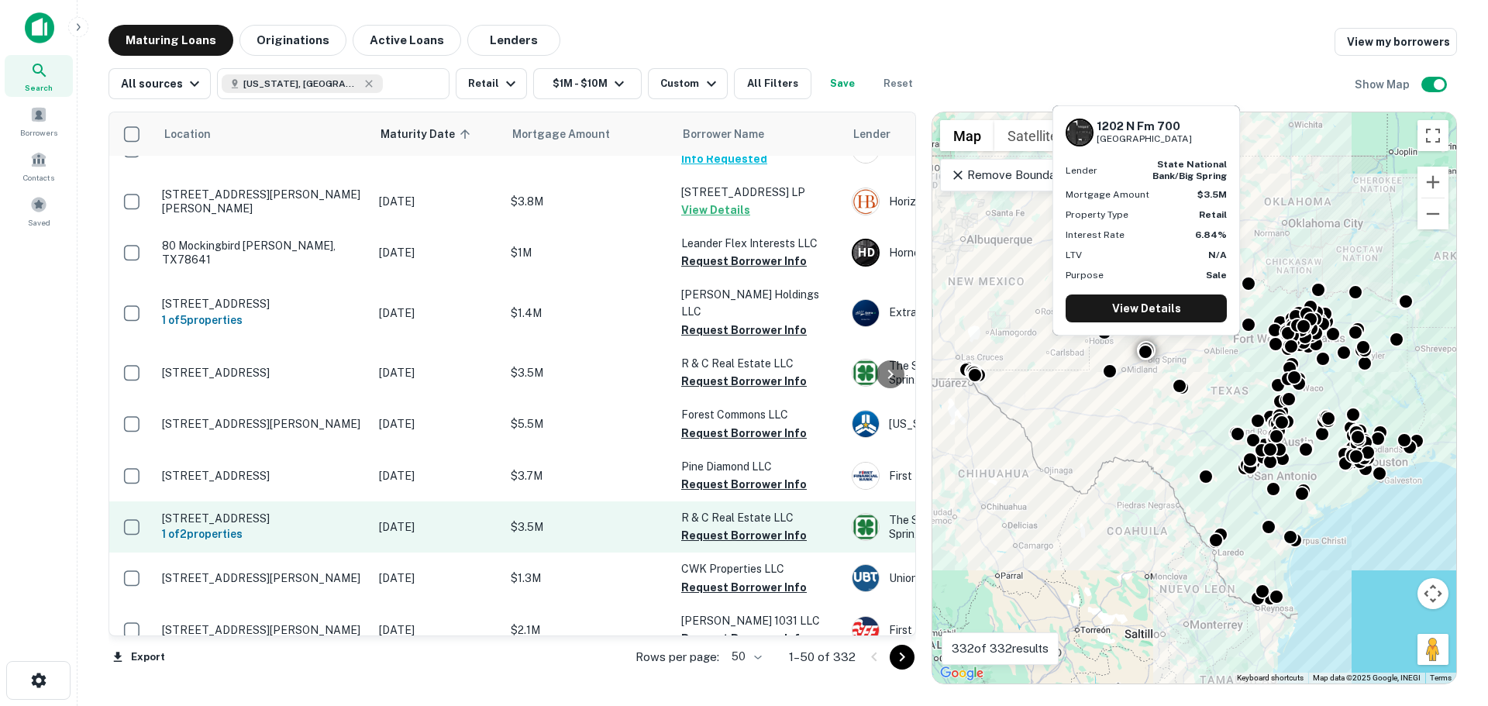
click at [215, 511] on p "[STREET_ADDRESS]" at bounding box center [262, 518] width 201 height 14
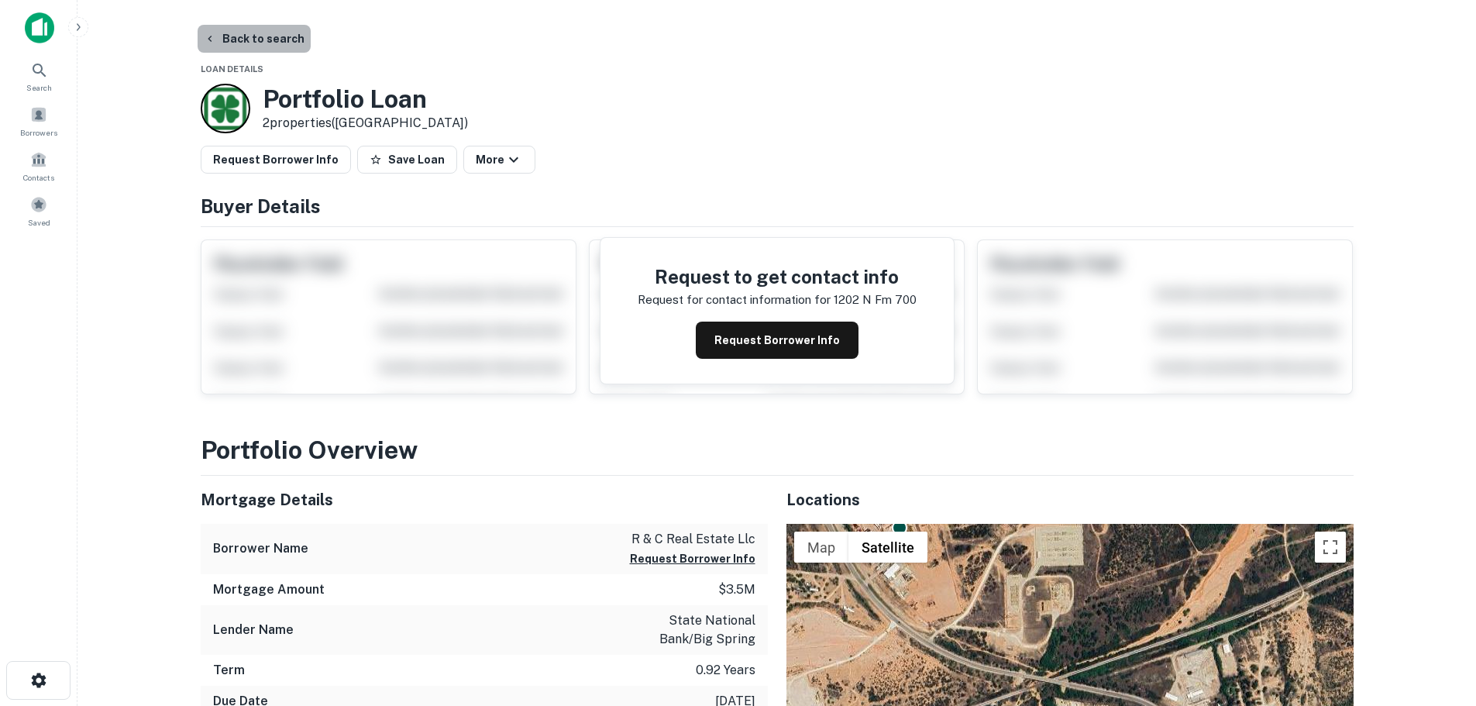
click at [256, 37] on button "Back to search" at bounding box center [254, 39] width 113 height 28
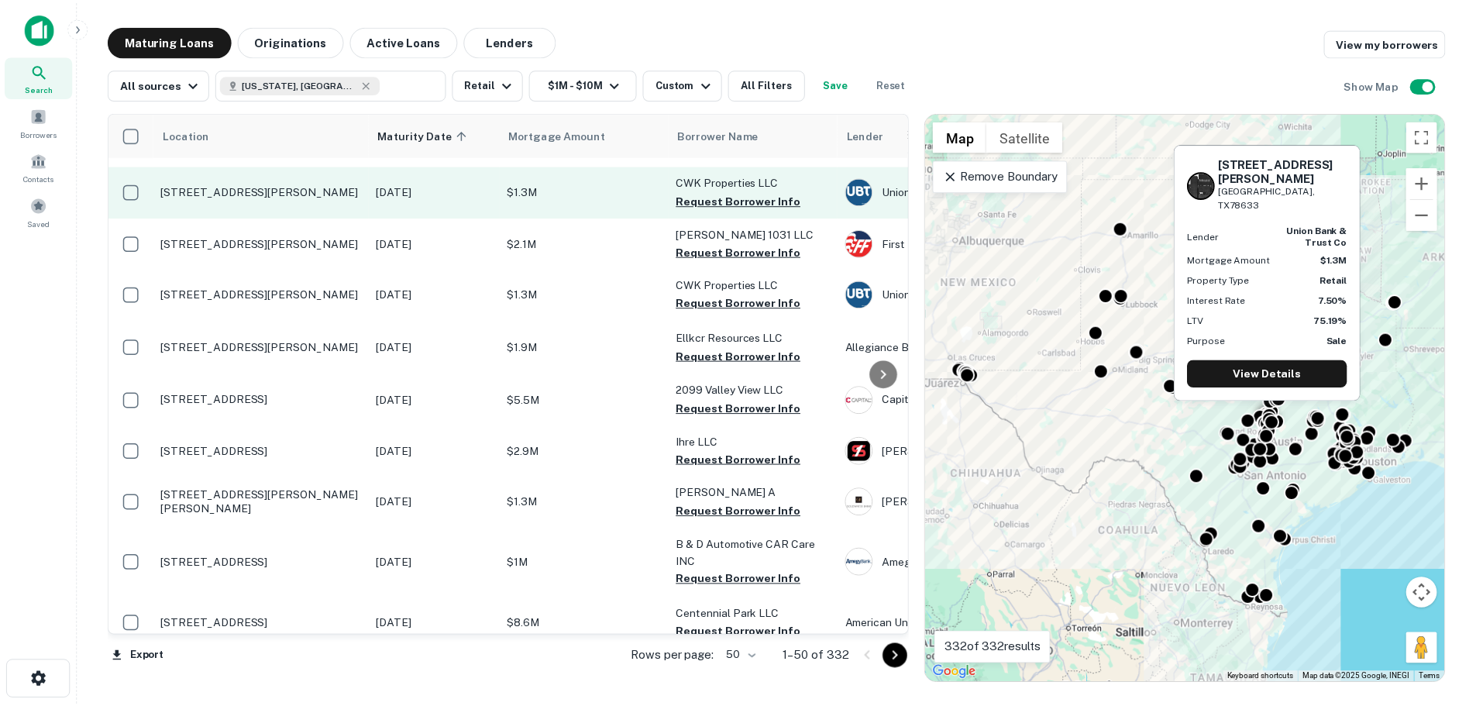
scroll to position [2092, 0]
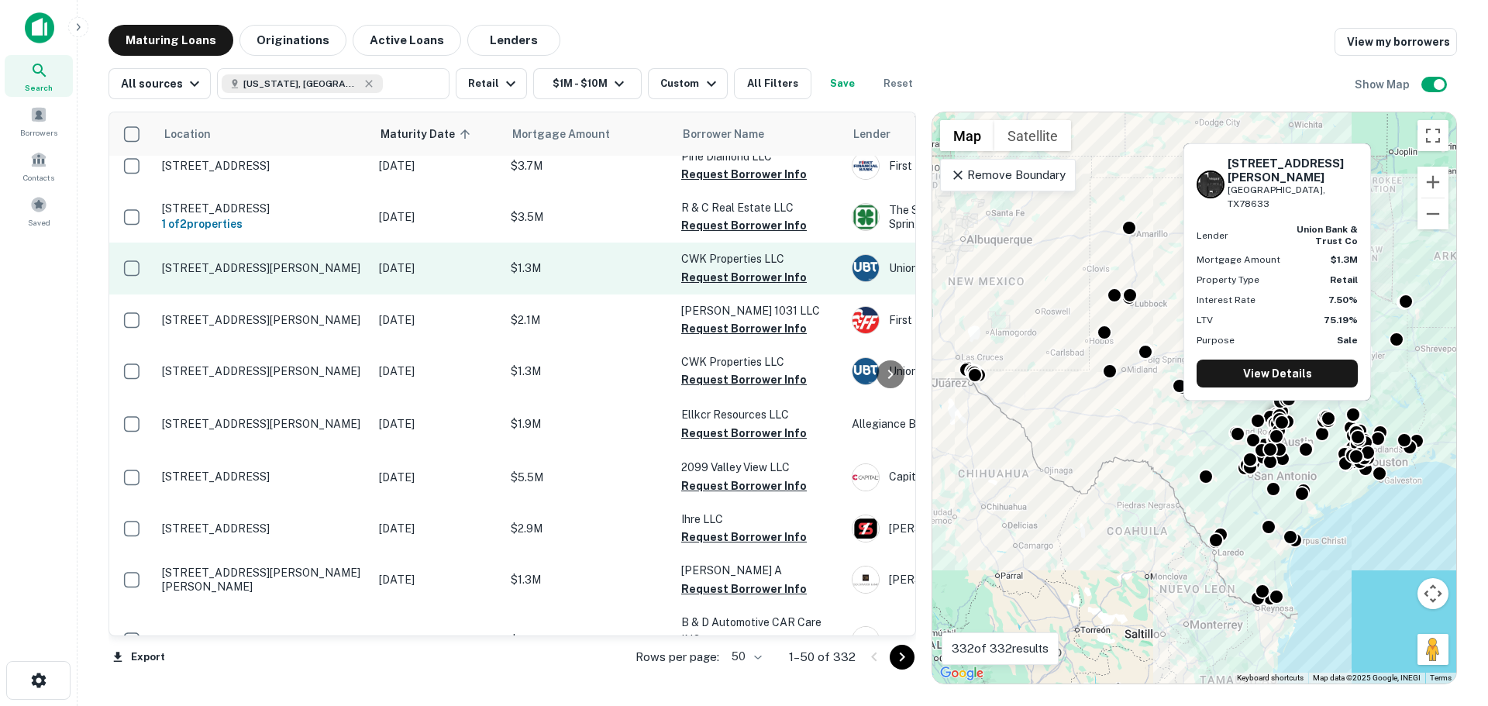
click at [239, 261] on p "[STREET_ADDRESS][PERSON_NAME]" at bounding box center [262, 268] width 201 height 14
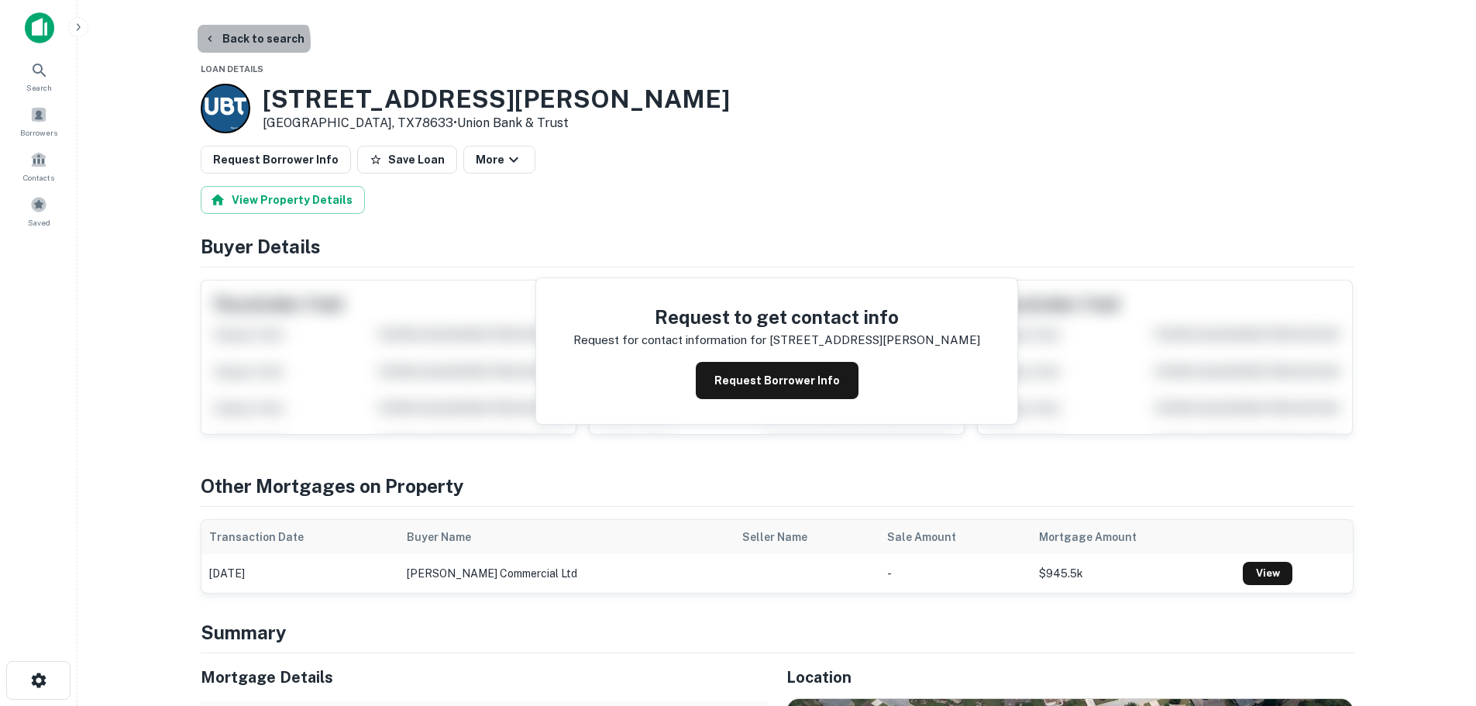
click at [252, 43] on button "Back to search" at bounding box center [254, 39] width 113 height 28
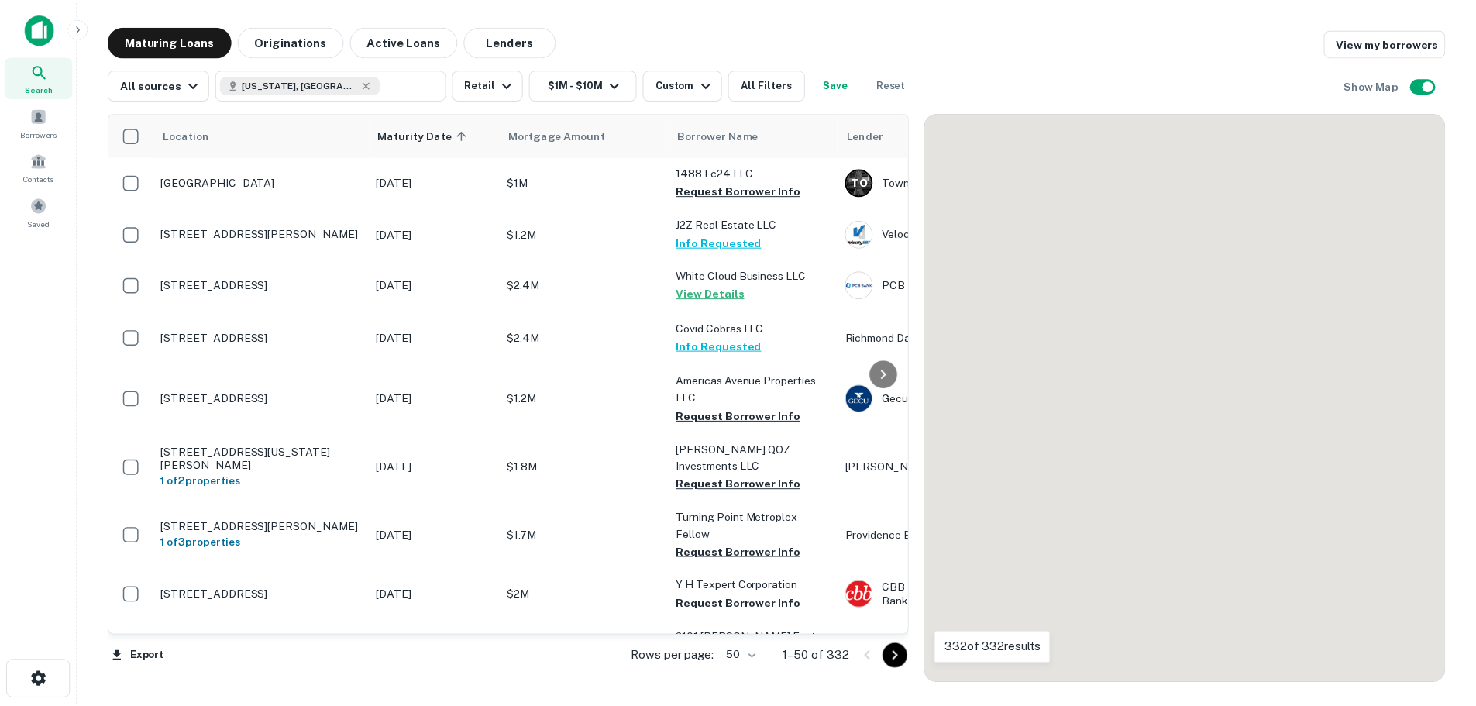
scroll to position [2092, 0]
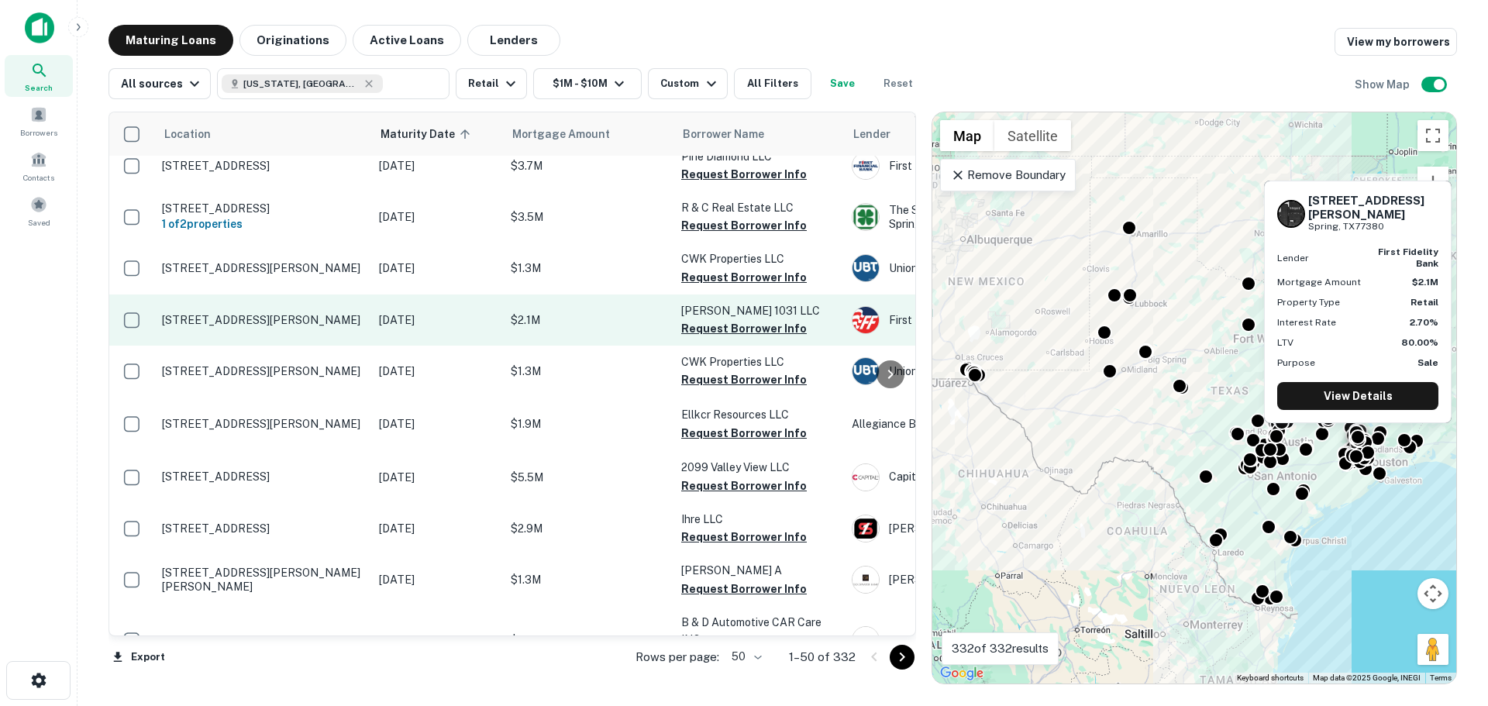
click at [294, 313] on p "[STREET_ADDRESS][PERSON_NAME]" at bounding box center [262, 320] width 201 height 14
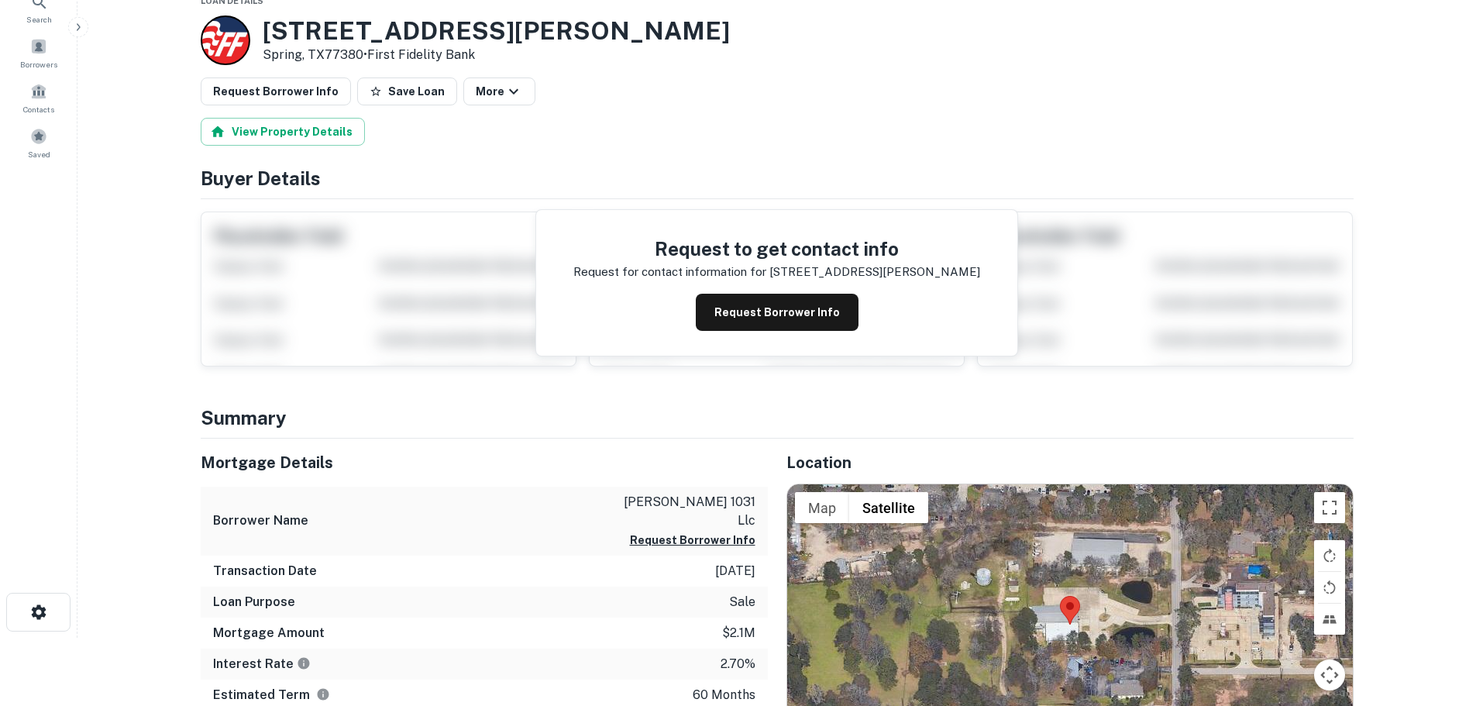
scroll to position [232, 0]
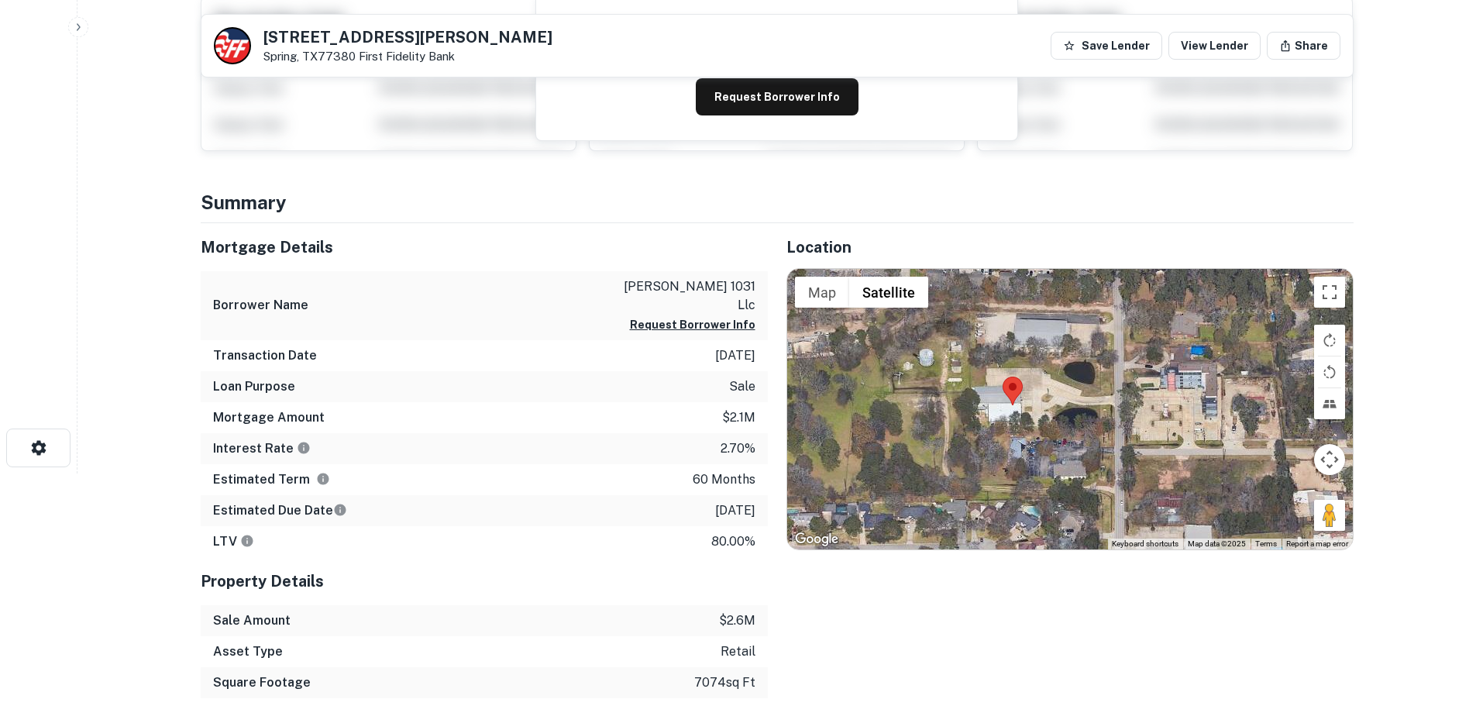
drag, startPoint x: 1330, startPoint y: 533, endPoint x: 1291, endPoint y: 524, distance: 40.6
click at [1280, 525] on div at bounding box center [1070, 409] width 566 height 280
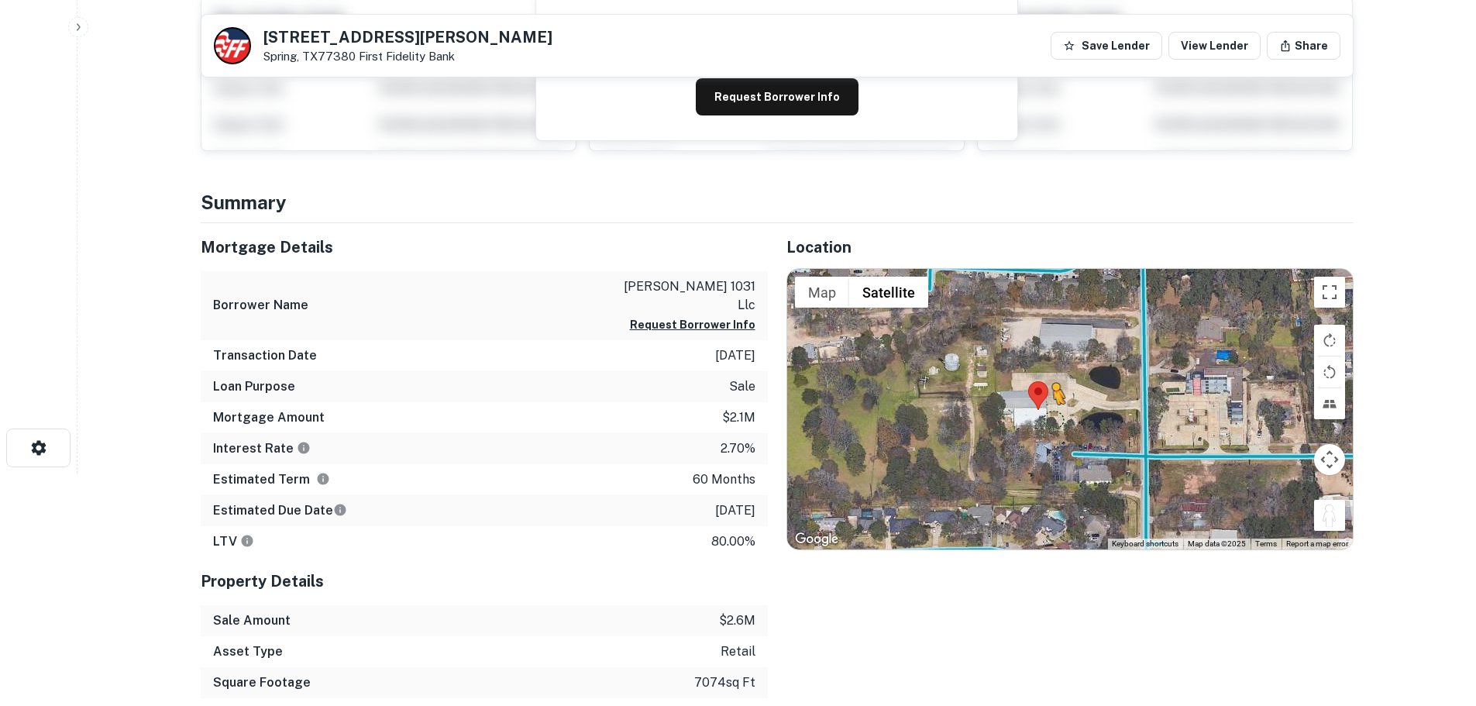
drag, startPoint x: 1333, startPoint y: 524, endPoint x: 1051, endPoint y: 416, distance: 301.9
click at [1051, 416] on div "To activate drag with keyboard, press Alt + Enter. Once in keyboard drag state,…" at bounding box center [1070, 409] width 566 height 280
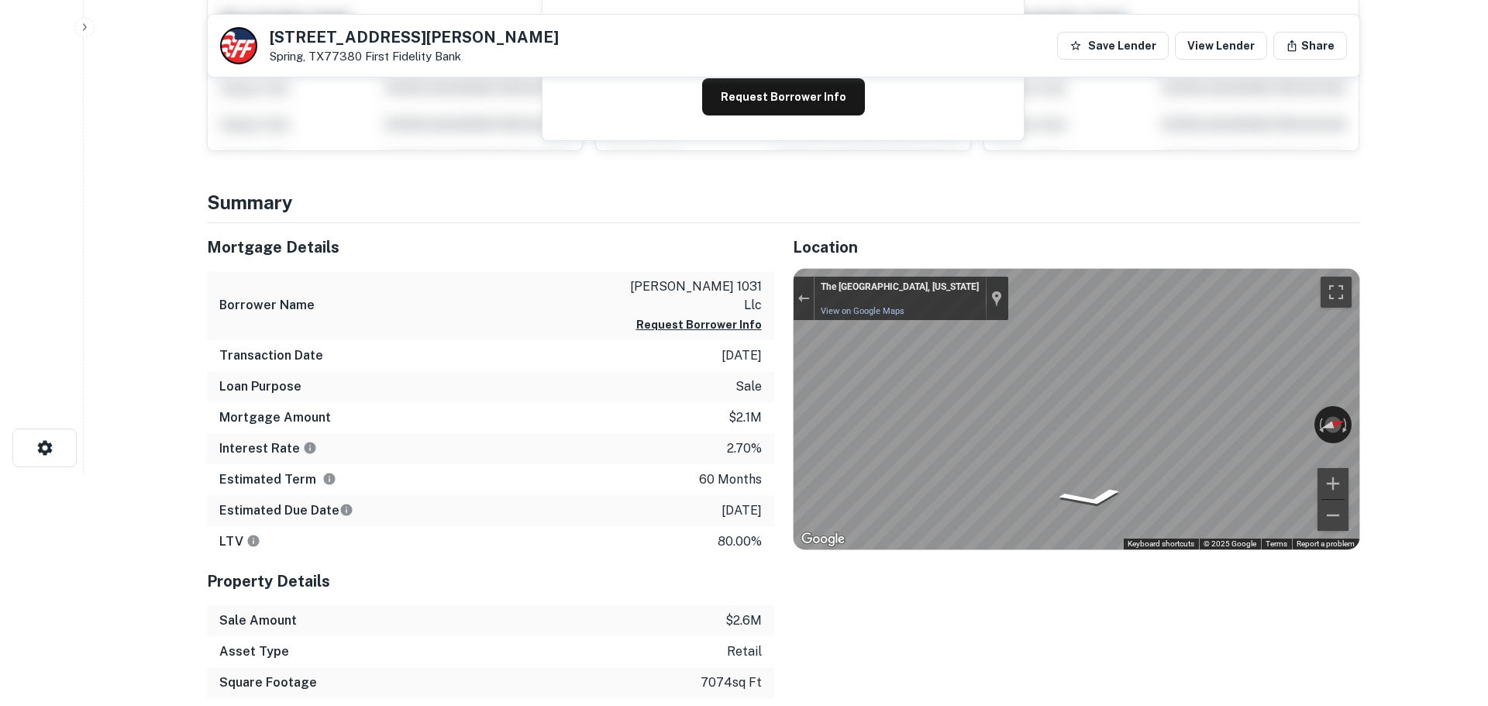
scroll to position [0, 0]
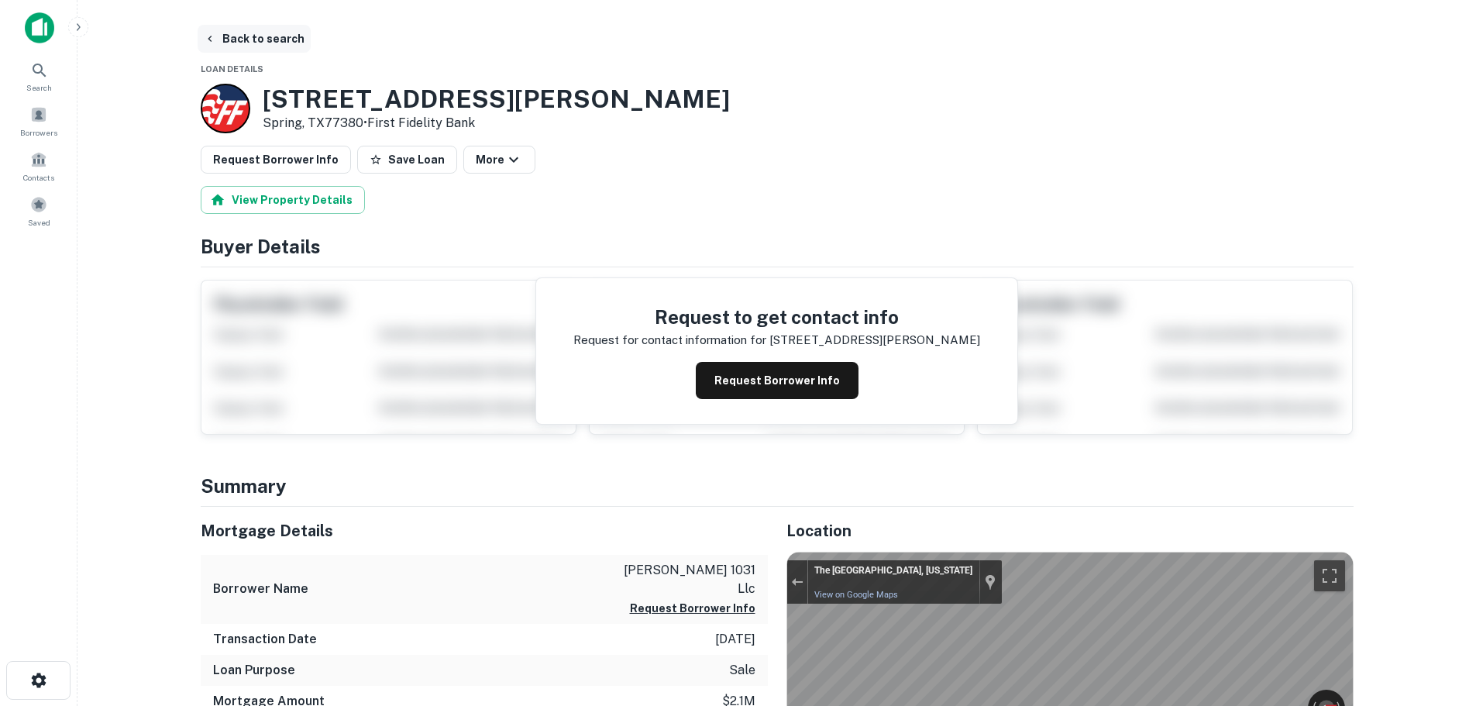
click at [264, 42] on button "Back to search" at bounding box center [254, 39] width 113 height 28
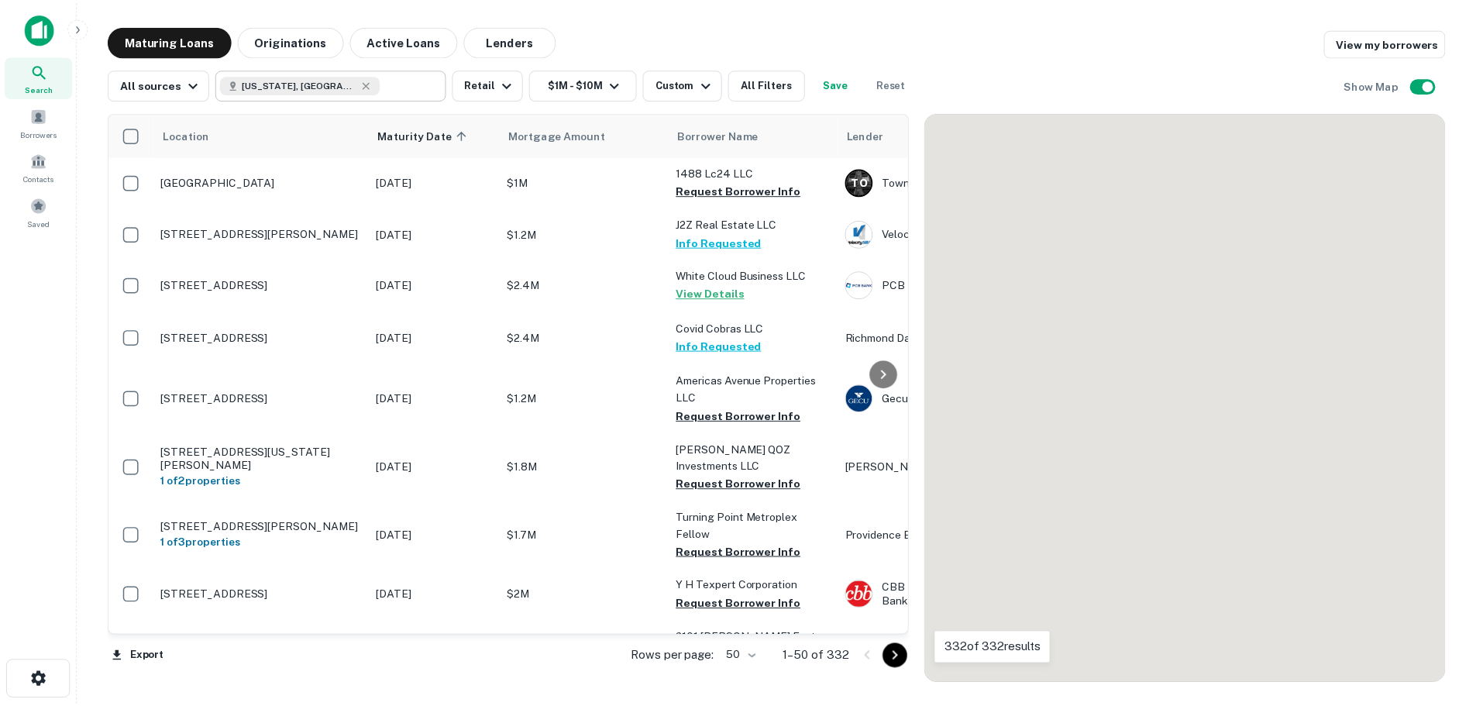
scroll to position [2092, 0]
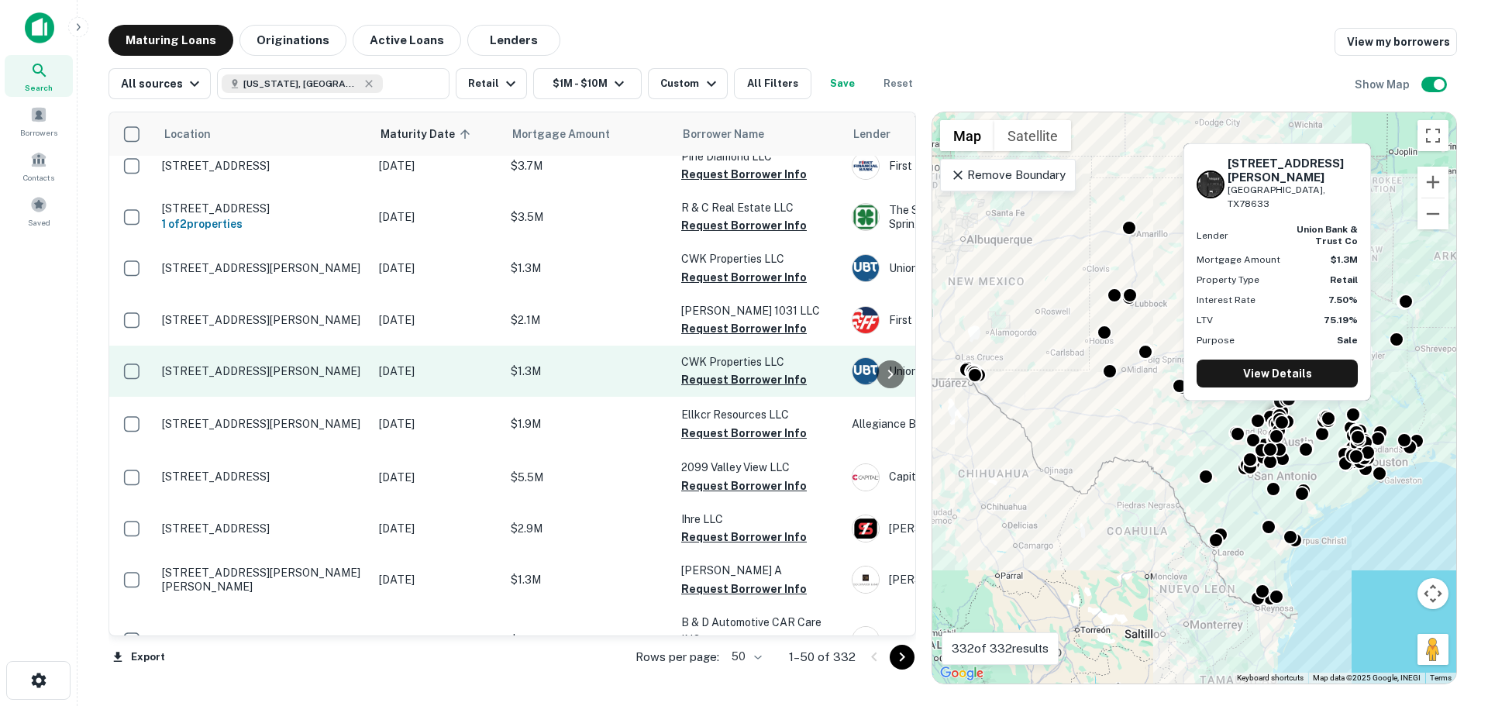
click at [256, 364] on p "[STREET_ADDRESS][PERSON_NAME]" at bounding box center [262, 371] width 201 height 14
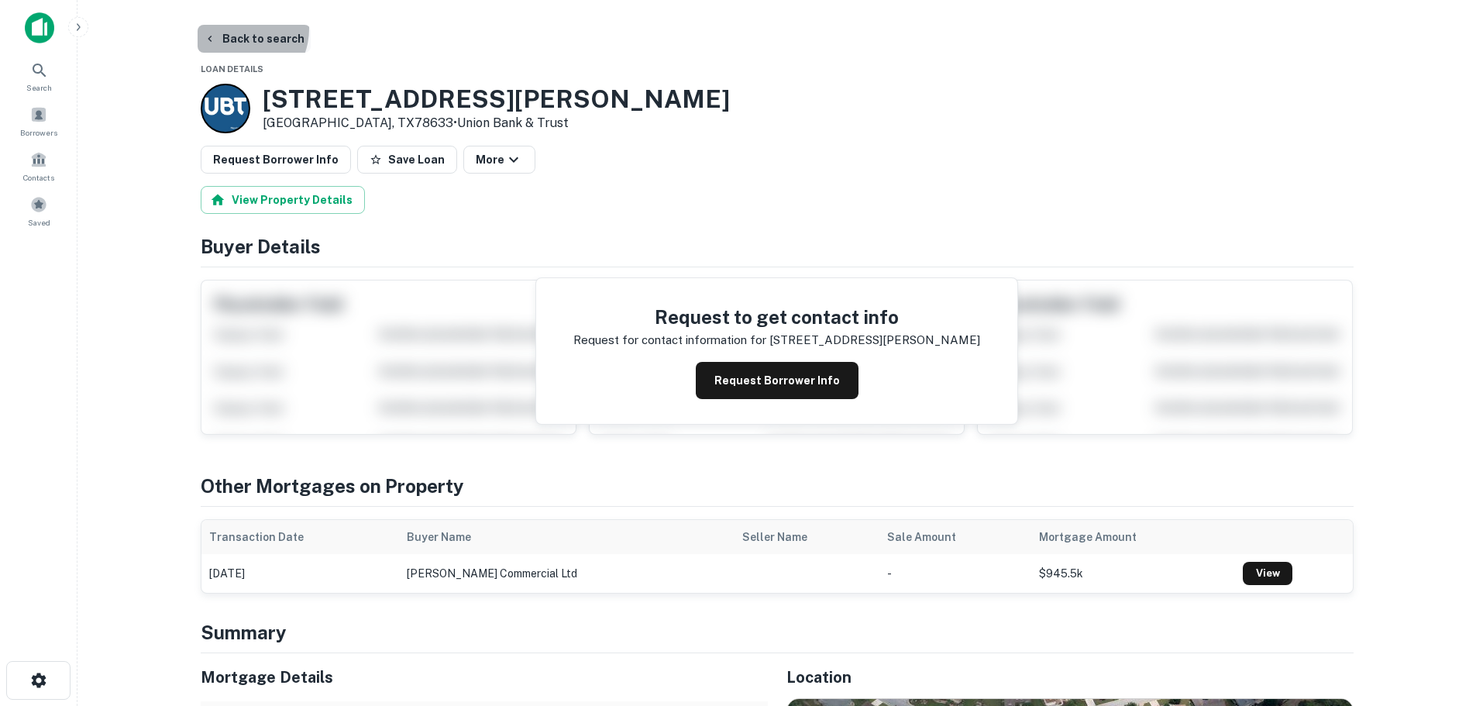
click at [234, 29] on button "Back to search" at bounding box center [254, 39] width 113 height 28
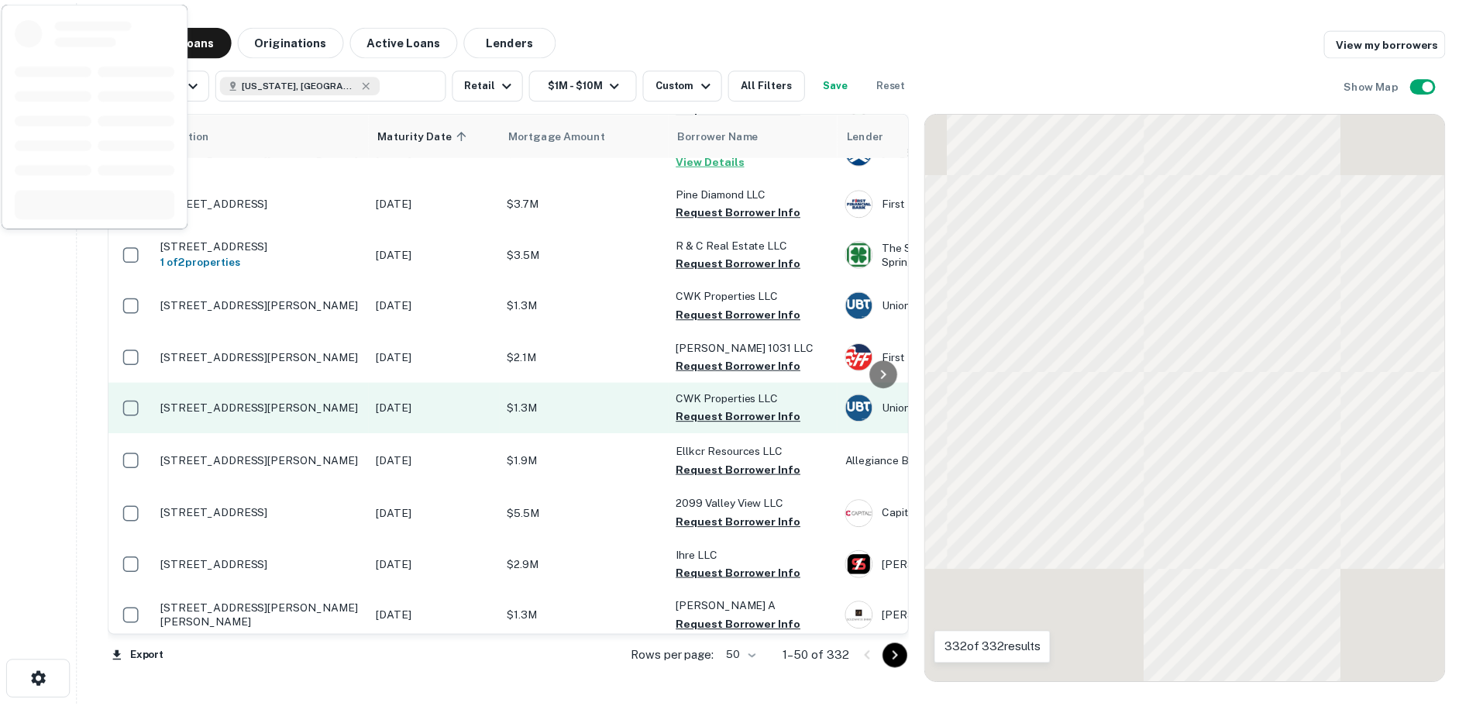
scroll to position [2092, 0]
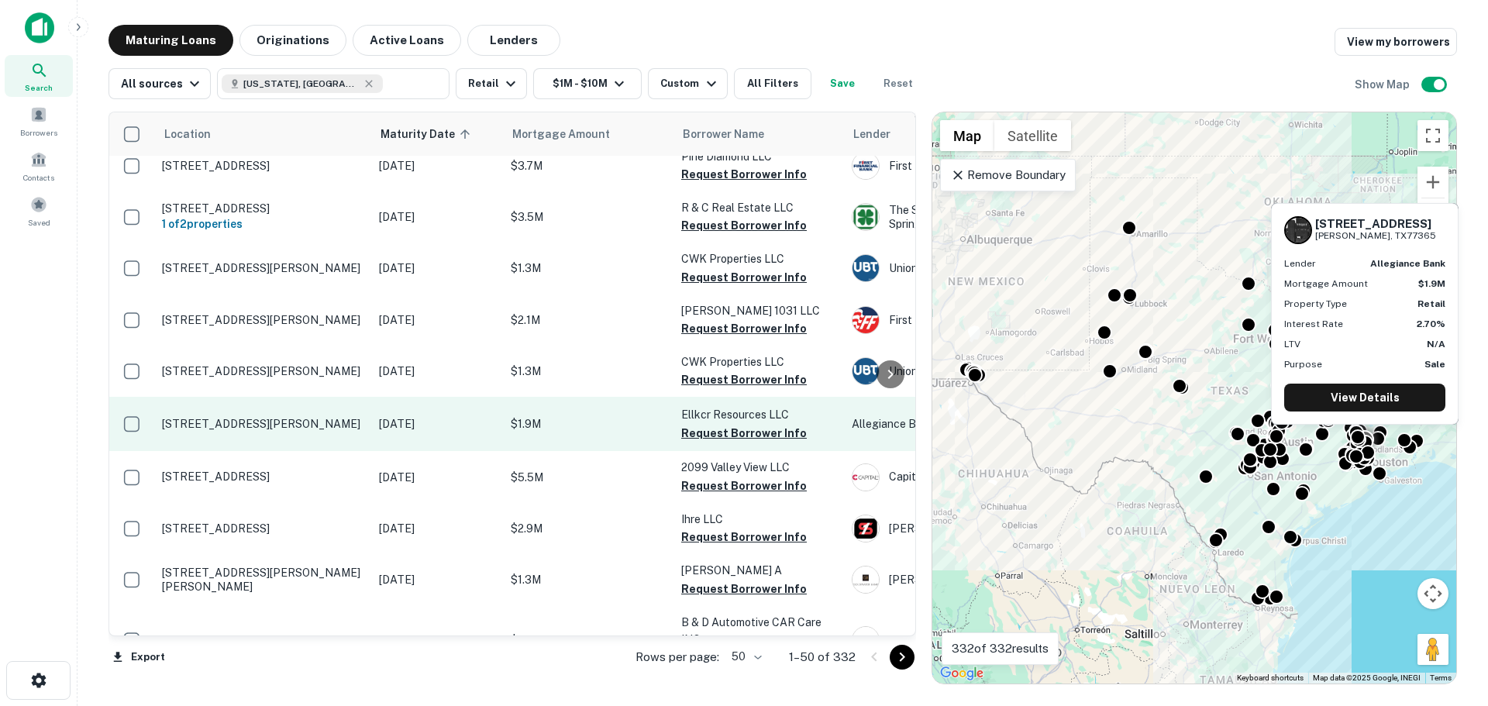
click at [263, 417] on p "[STREET_ADDRESS][PERSON_NAME]" at bounding box center [262, 424] width 201 height 14
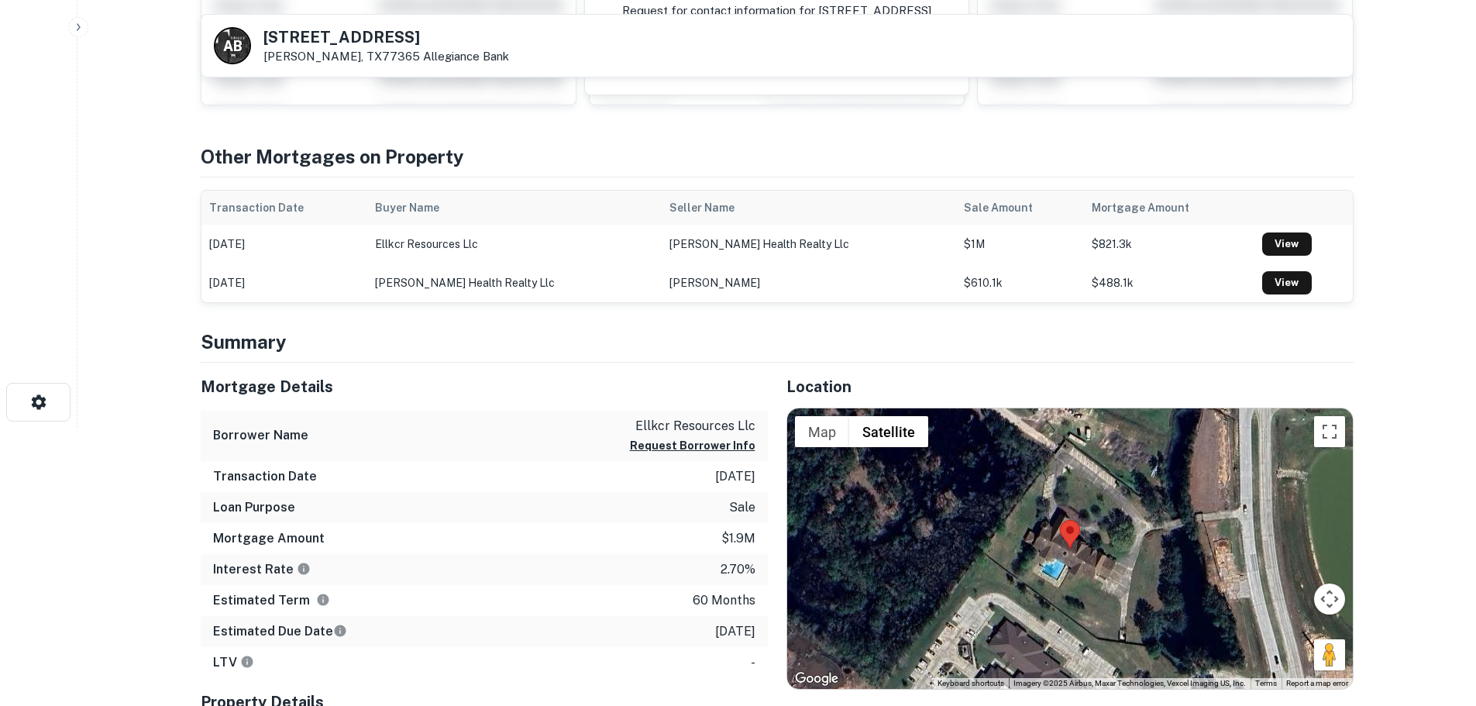
scroll to position [310, 0]
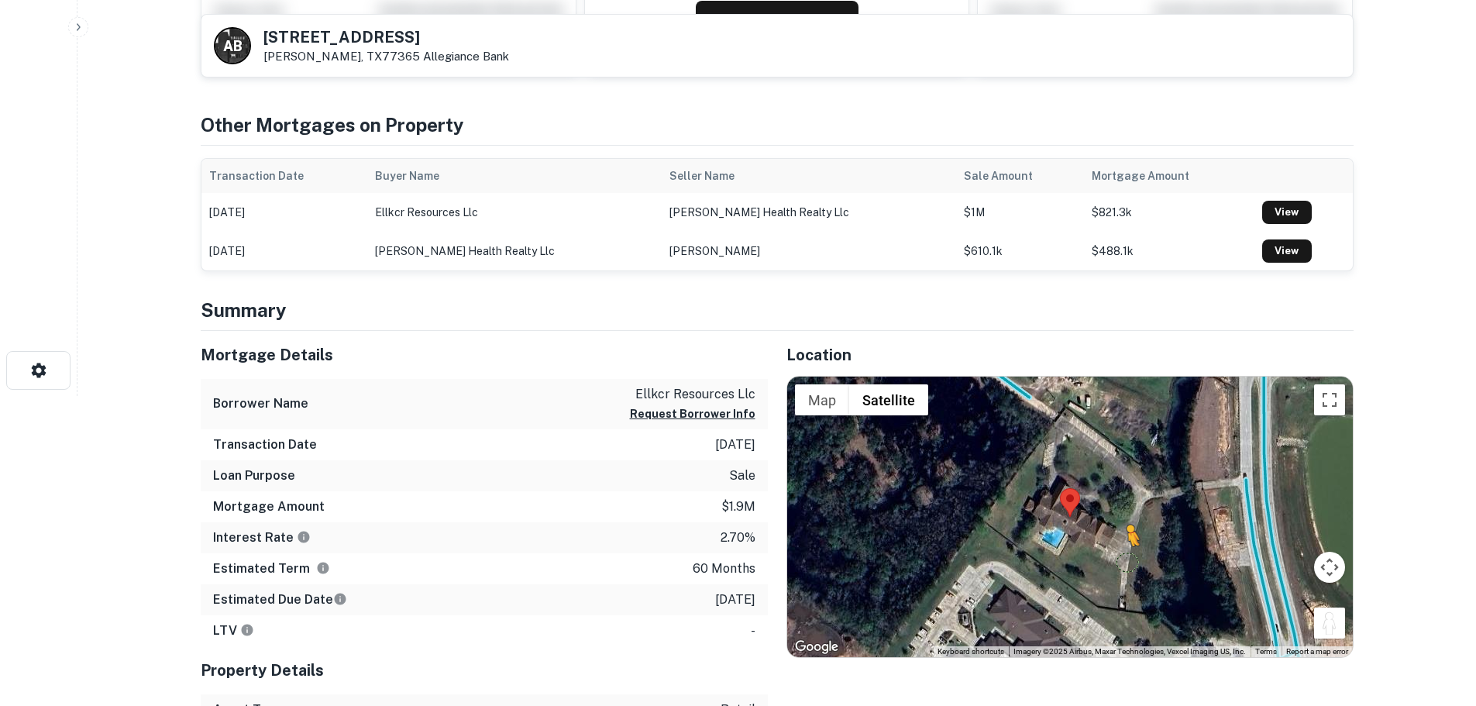
drag, startPoint x: 1344, startPoint y: 636, endPoint x: 1117, endPoint y: 556, distance: 239.9
click at [1117, 556] on div "To activate drag with keyboard, press Alt + Enter. Once in keyboard drag state,…" at bounding box center [1070, 517] width 566 height 280
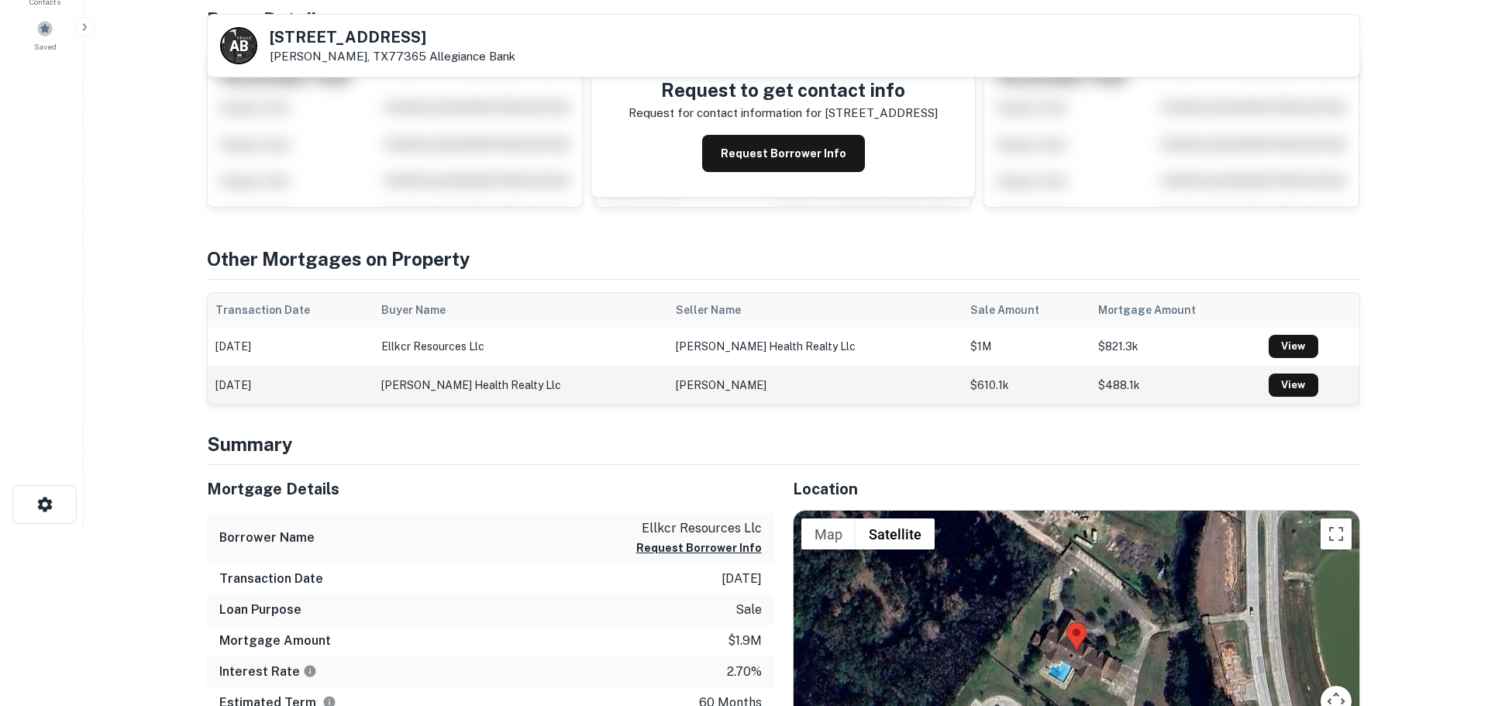
scroll to position [0, 0]
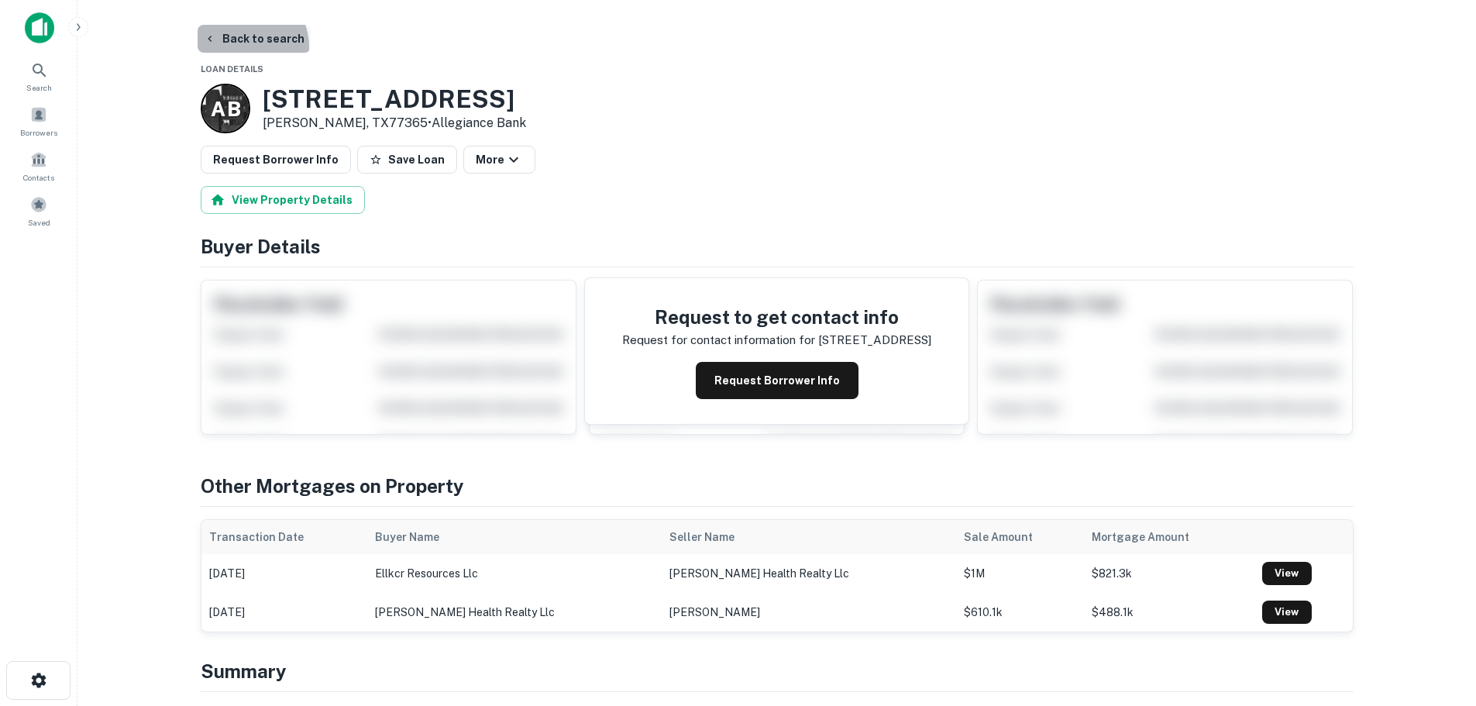
click at [244, 46] on button "Back to search" at bounding box center [254, 39] width 113 height 28
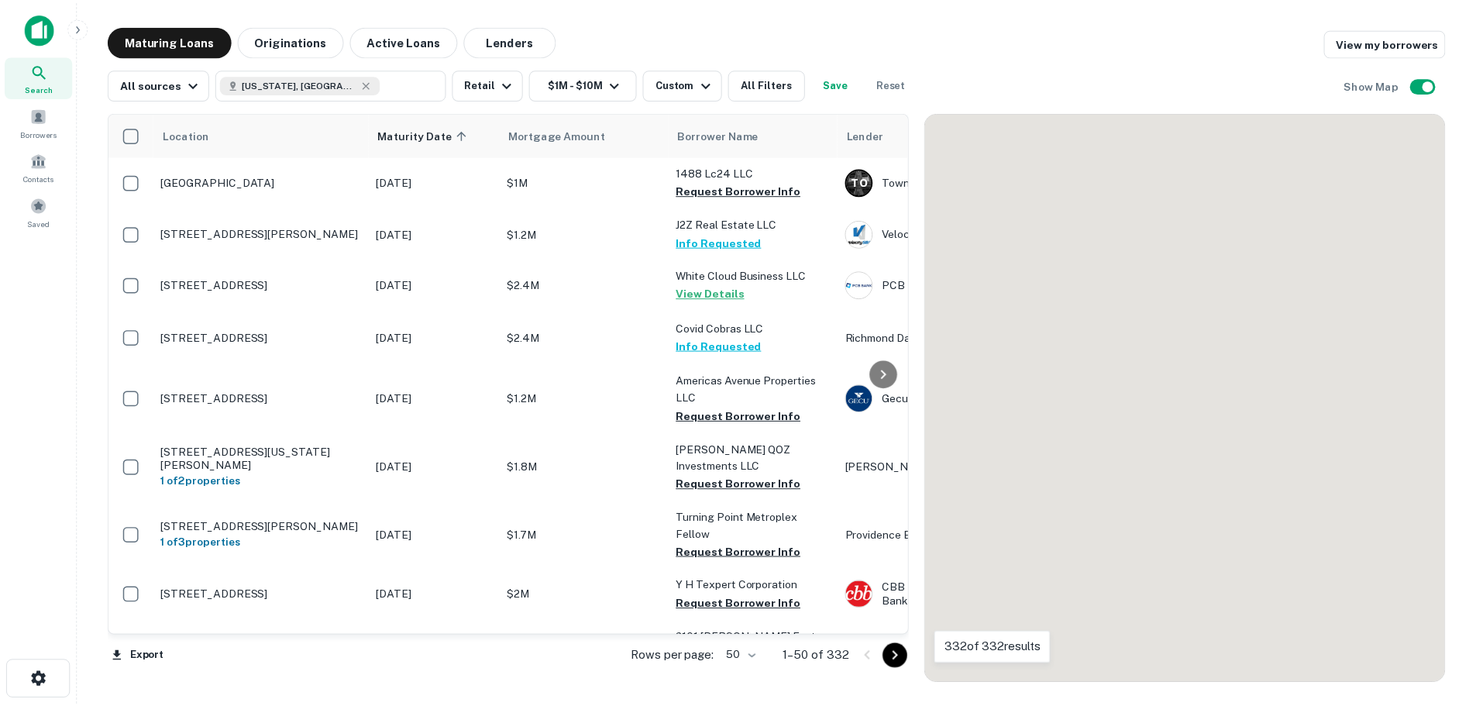
scroll to position [2092, 0]
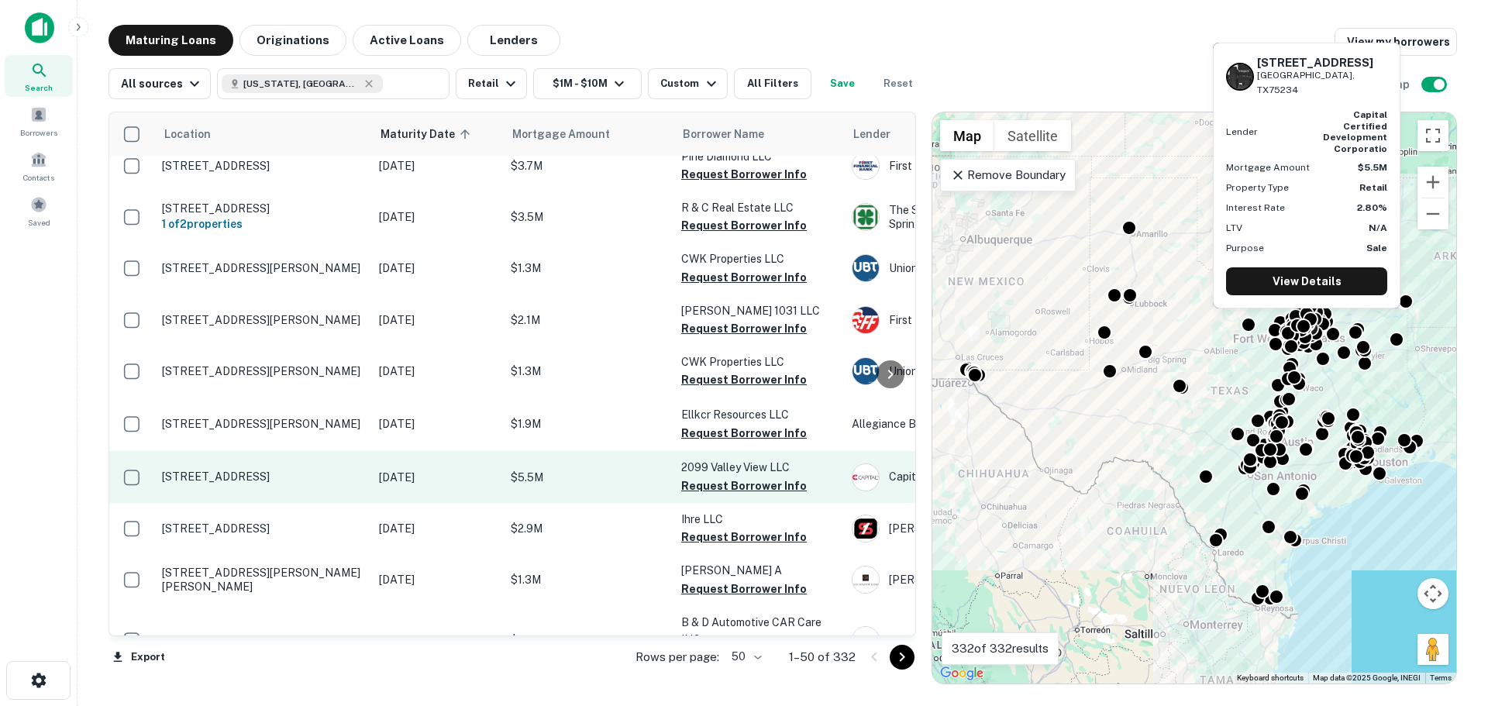
click at [271, 470] on p "[STREET_ADDRESS]" at bounding box center [262, 477] width 201 height 14
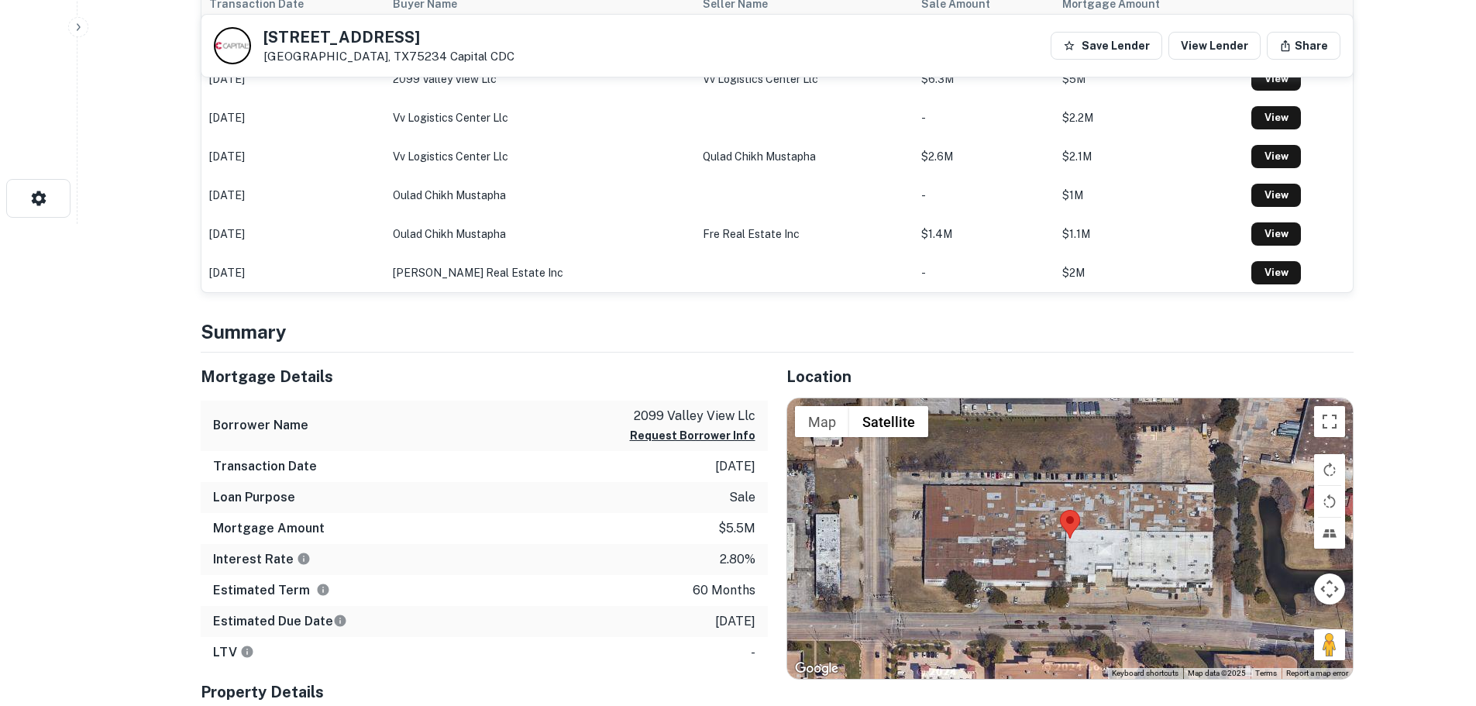
scroll to position [620, 0]
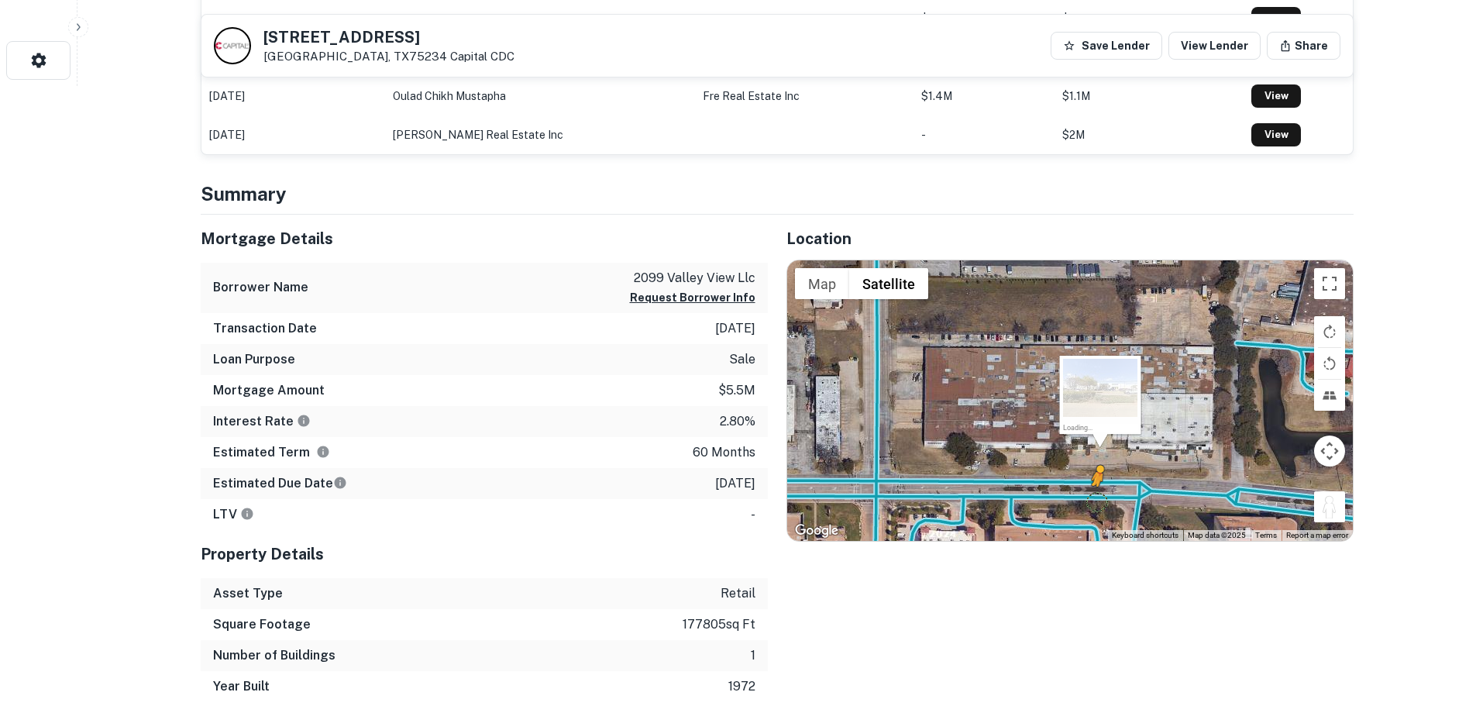
drag, startPoint x: 1340, startPoint y: 517, endPoint x: 1079, endPoint y: 502, distance: 262.3
click at [1079, 502] on div "To activate drag with keyboard, press Alt + Enter. Once in keyboard drag state,…" at bounding box center [1070, 400] width 566 height 280
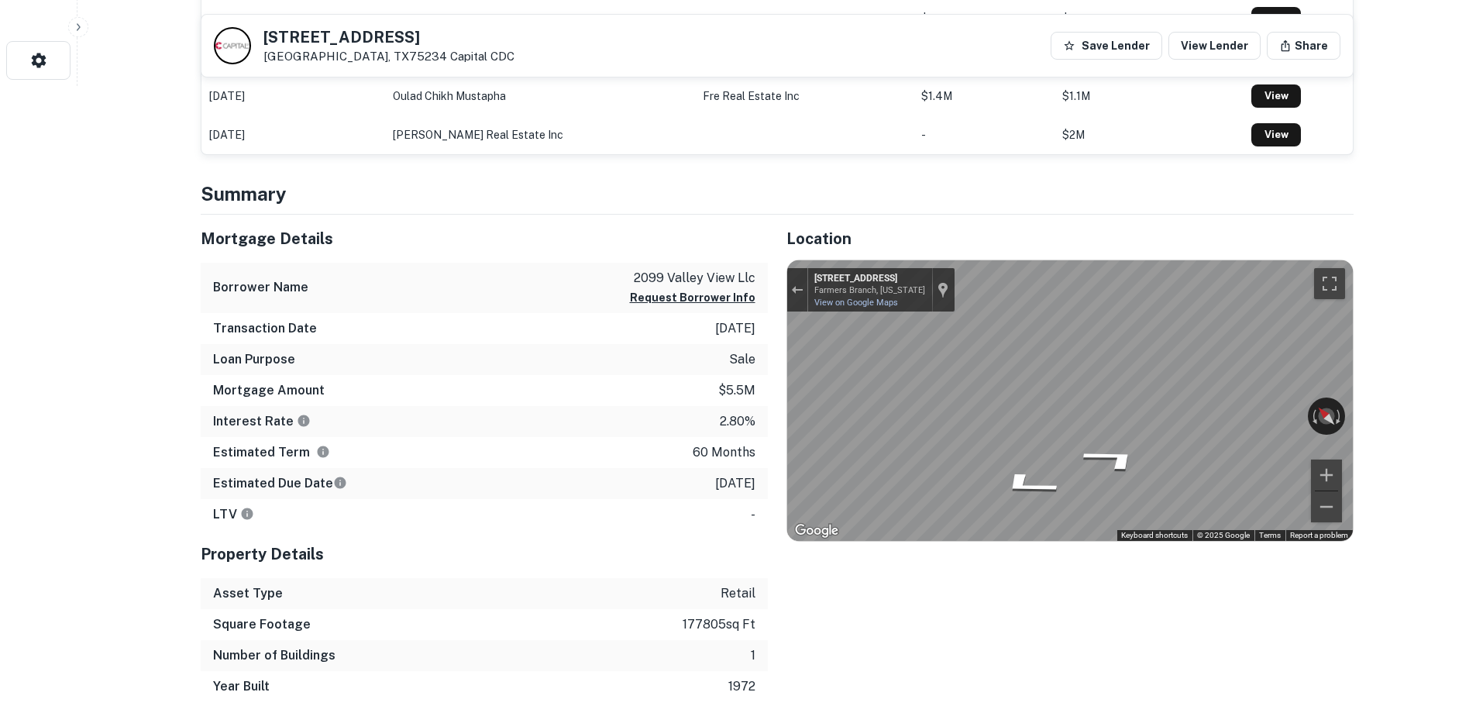
click at [724, 446] on div "Mortgage Details Borrower Name 2099 valley view llc Request Borrower Info Trans…" at bounding box center [768, 458] width 1172 height 487
click at [1066, 605] on div "Location ← Move left → Move right ↑ Move up ↓ Move down + Zoom in - Zoom out Ho…" at bounding box center [1061, 458] width 586 height 487
click at [329, 33] on h5 "2099 Valley View Ln" at bounding box center [388, 36] width 251 height 15
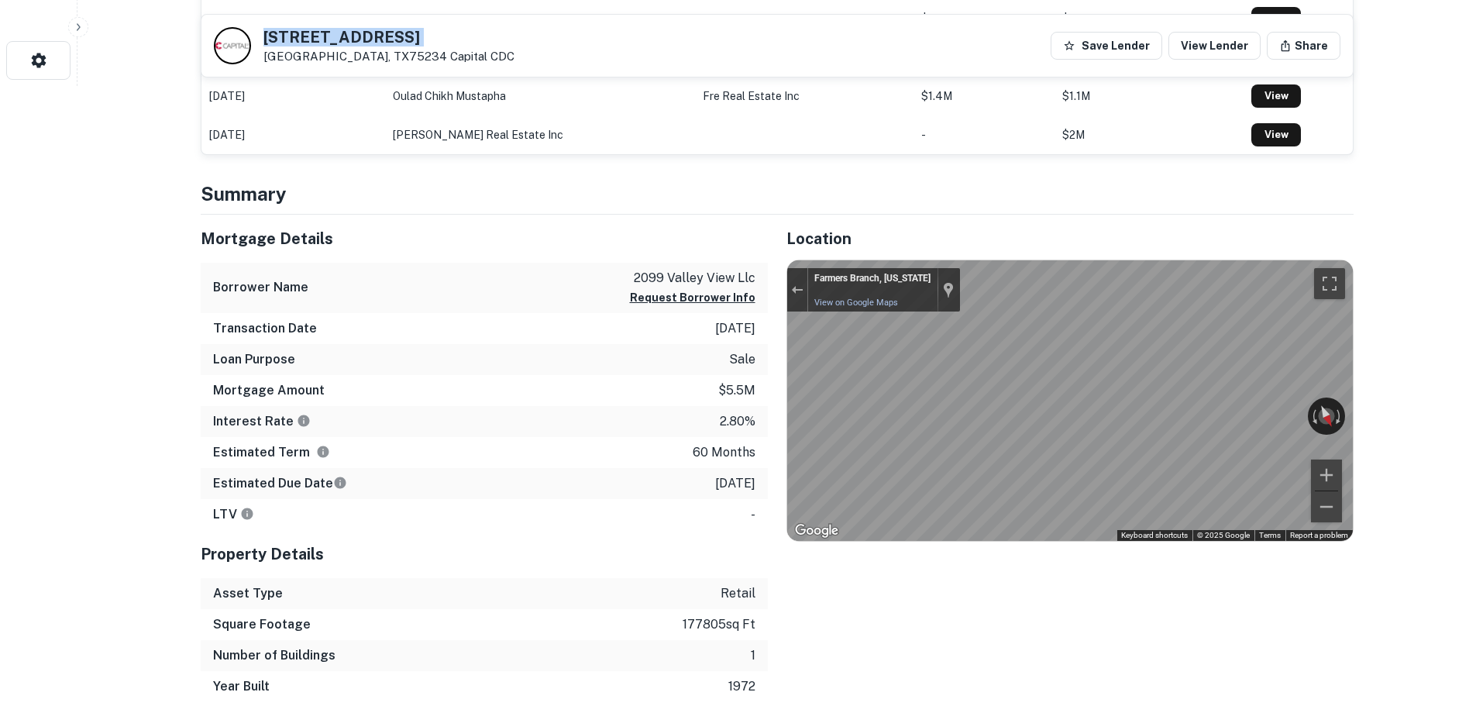
click at [329, 33] on h5 "2099 Valley View Ln" at bounding box center [388, 36] width 251 height 15
copy h5 "2099 Valley View Ln"
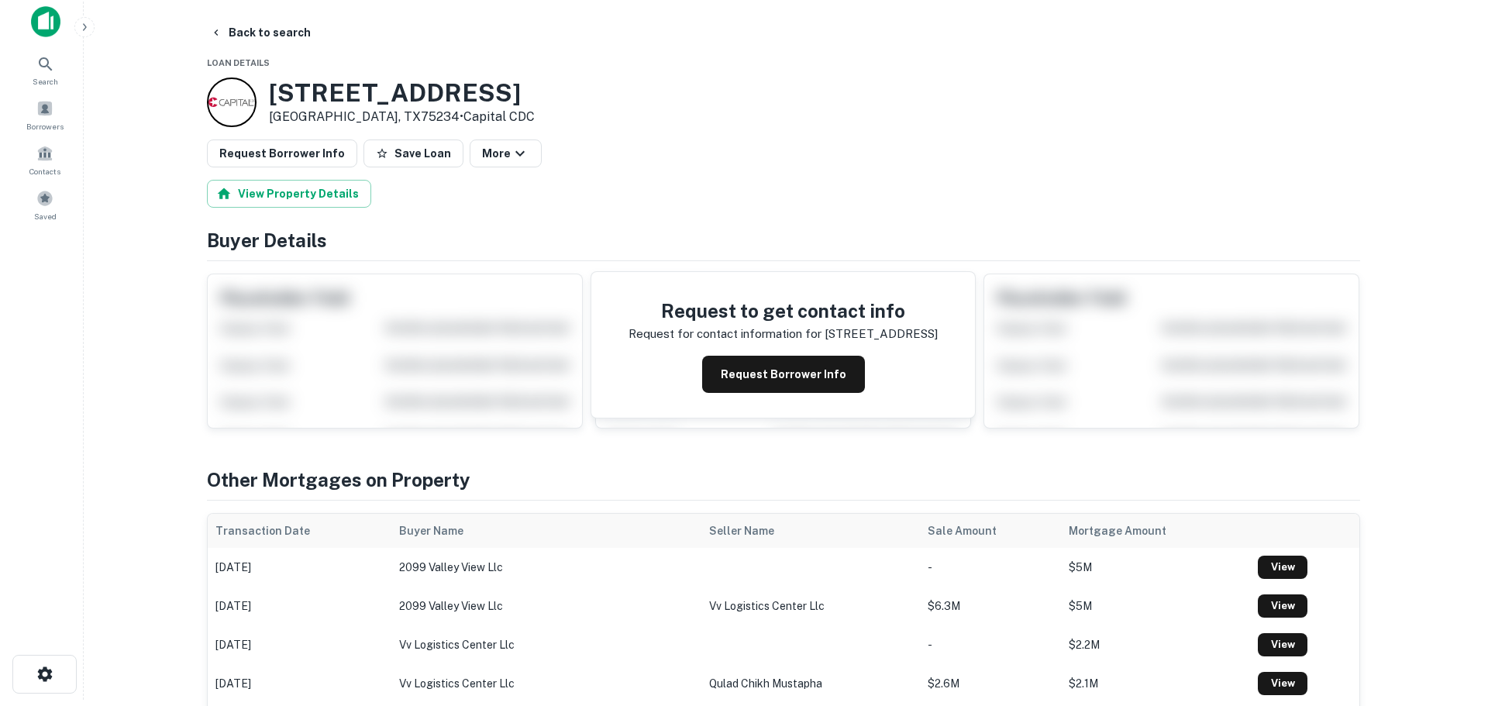
scroll to position [0, 0]
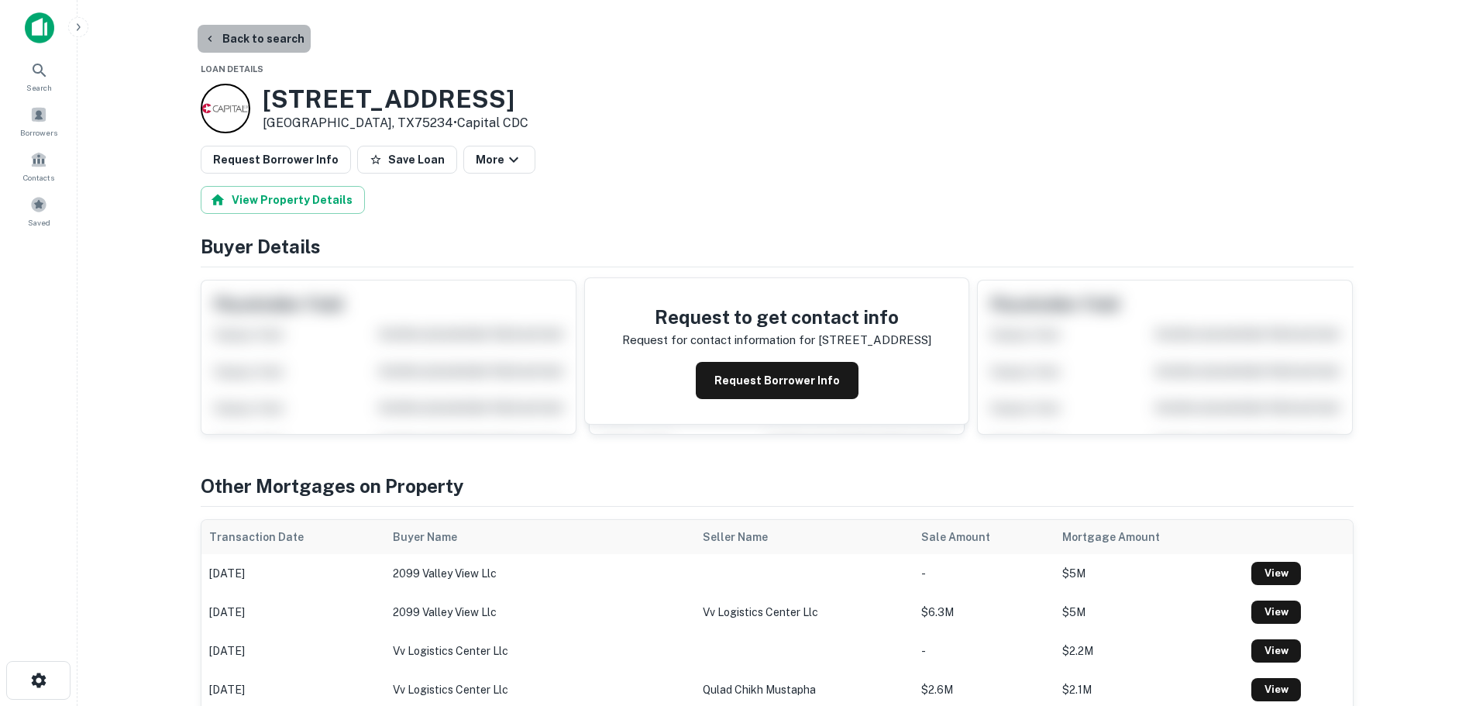
click at [280, 30] on button "Back to search" at bounding box center [254, 39] width 113 height 28
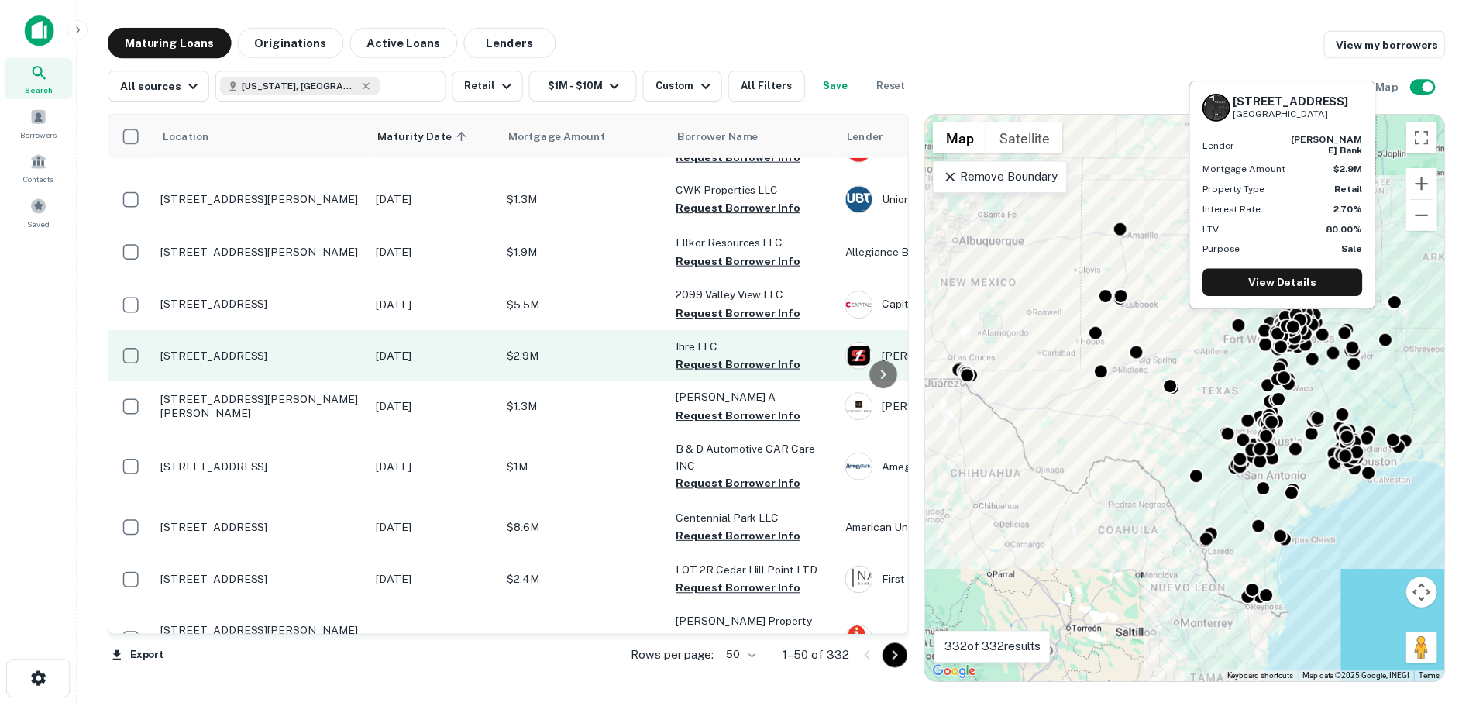
scroll to position [2267, 0]
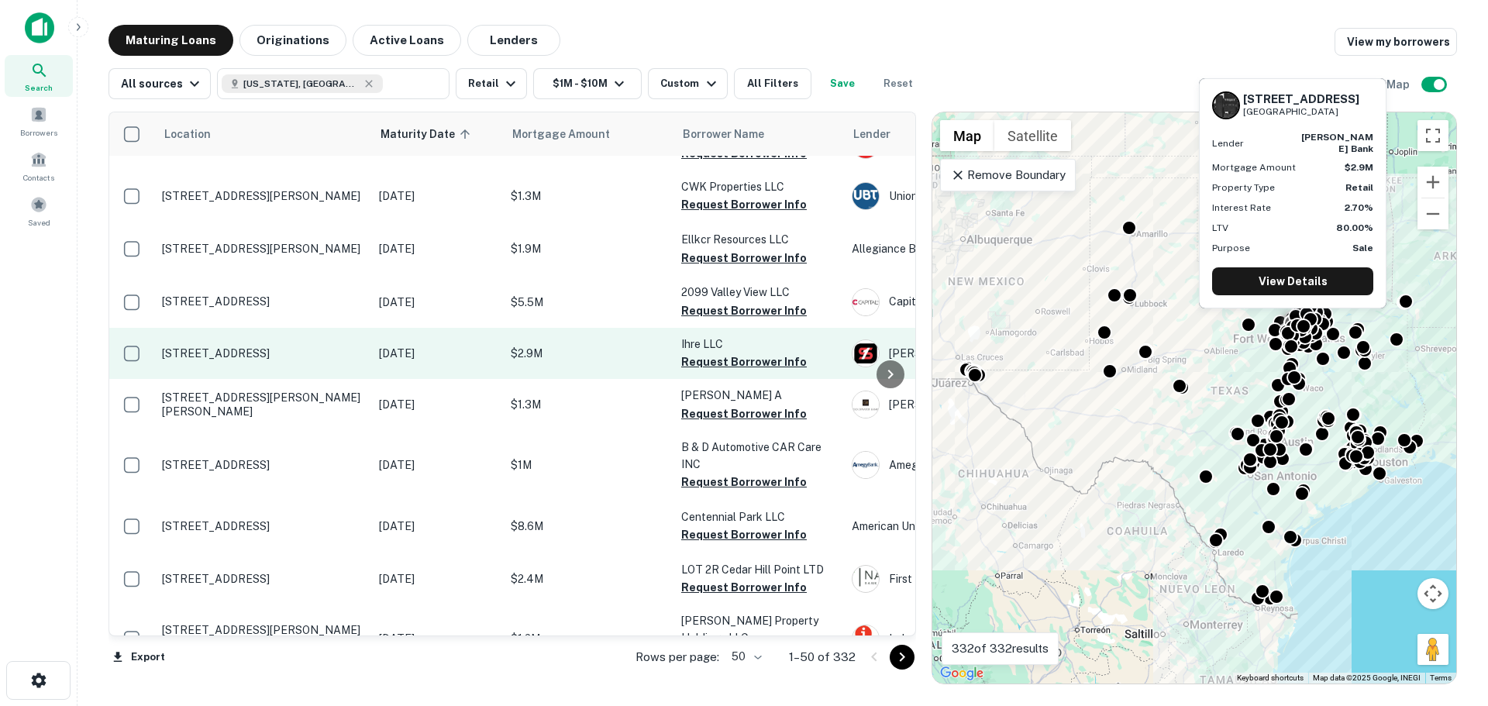
click at [274, 328] on td "[STREET_ADDRESS]" at bounding box center [262, 353] width 217 height 51
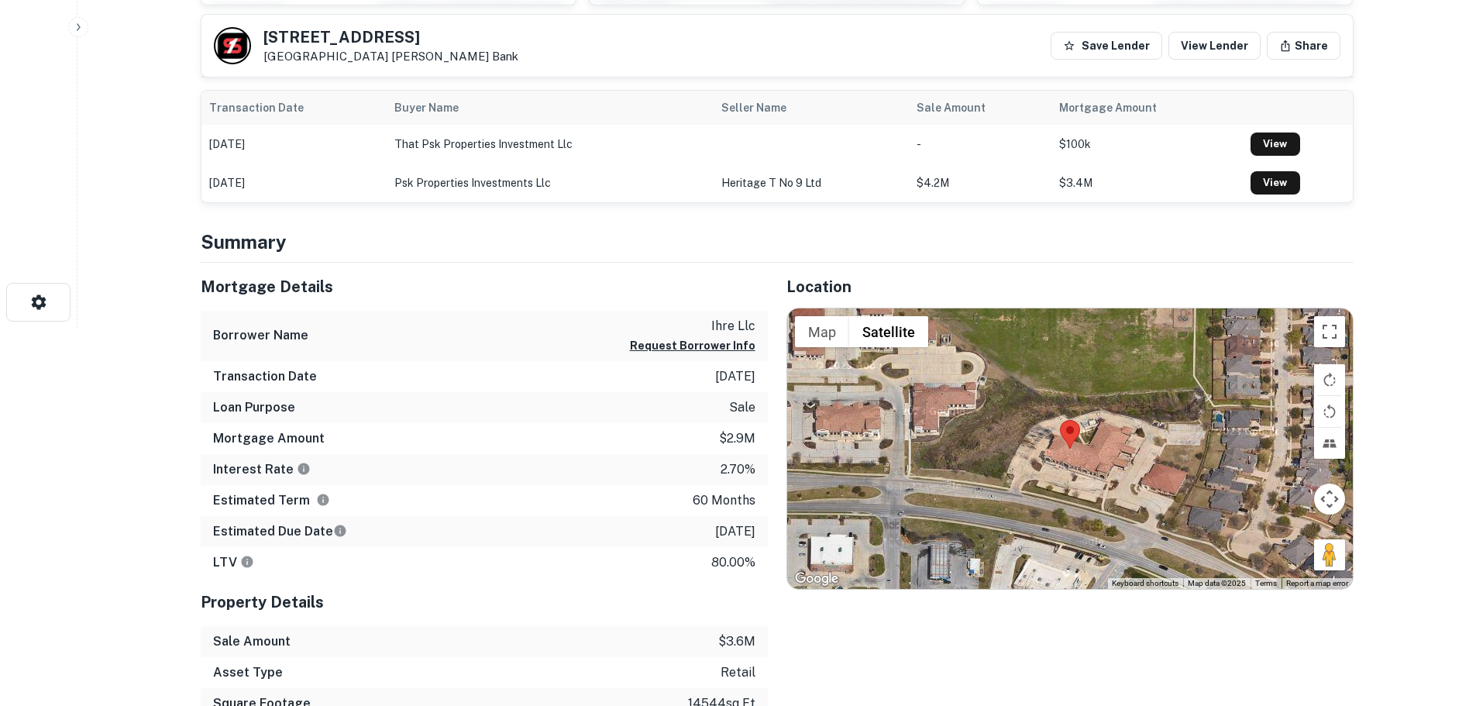
scroll to position [387, 0]
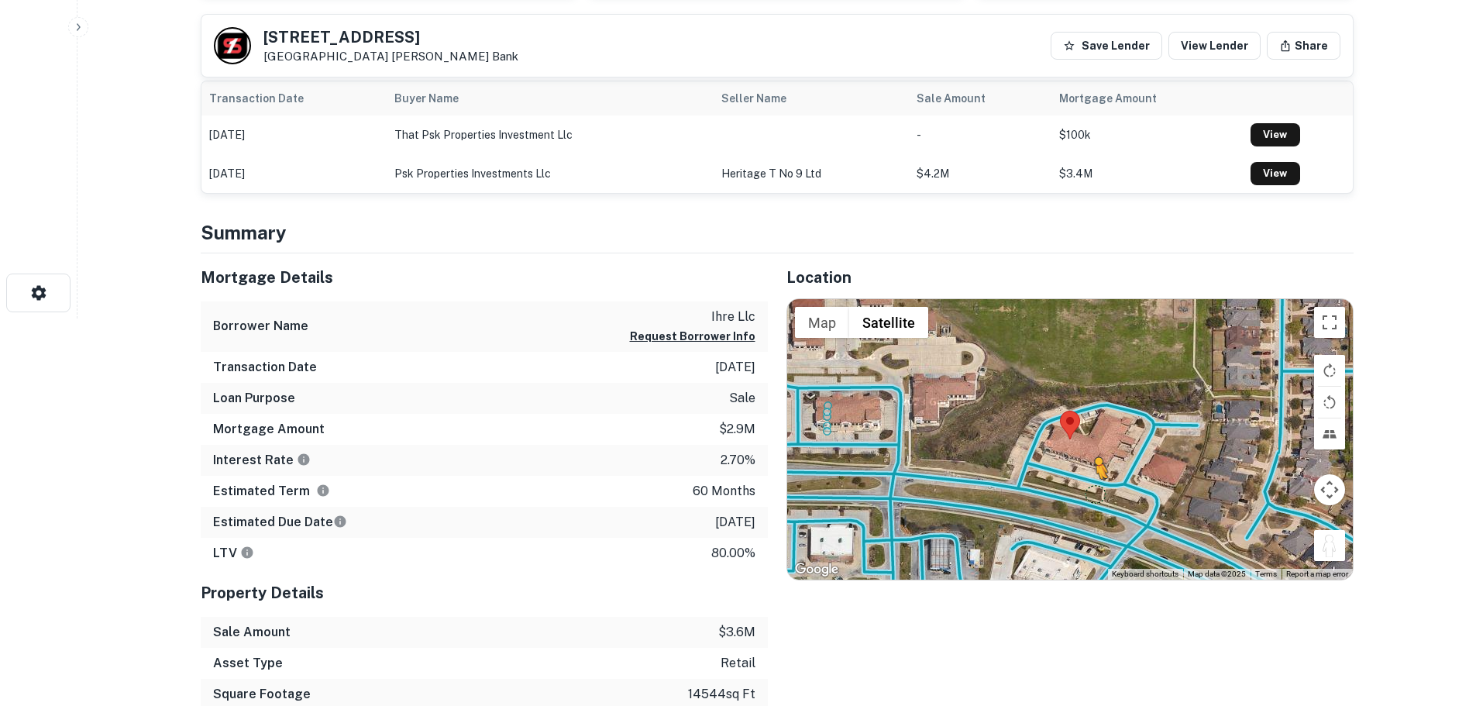
drag, startPoint x: 1338, startPoint y: 556, endPoint x: 1085, endPoint y: 494, distance: 261.0
click at [1085, 494] on div "To activate drag with keyboard, press Alt + Enter. Once in keyboard drag state,…" at bounding box center [1070, 439] width 566 height 280
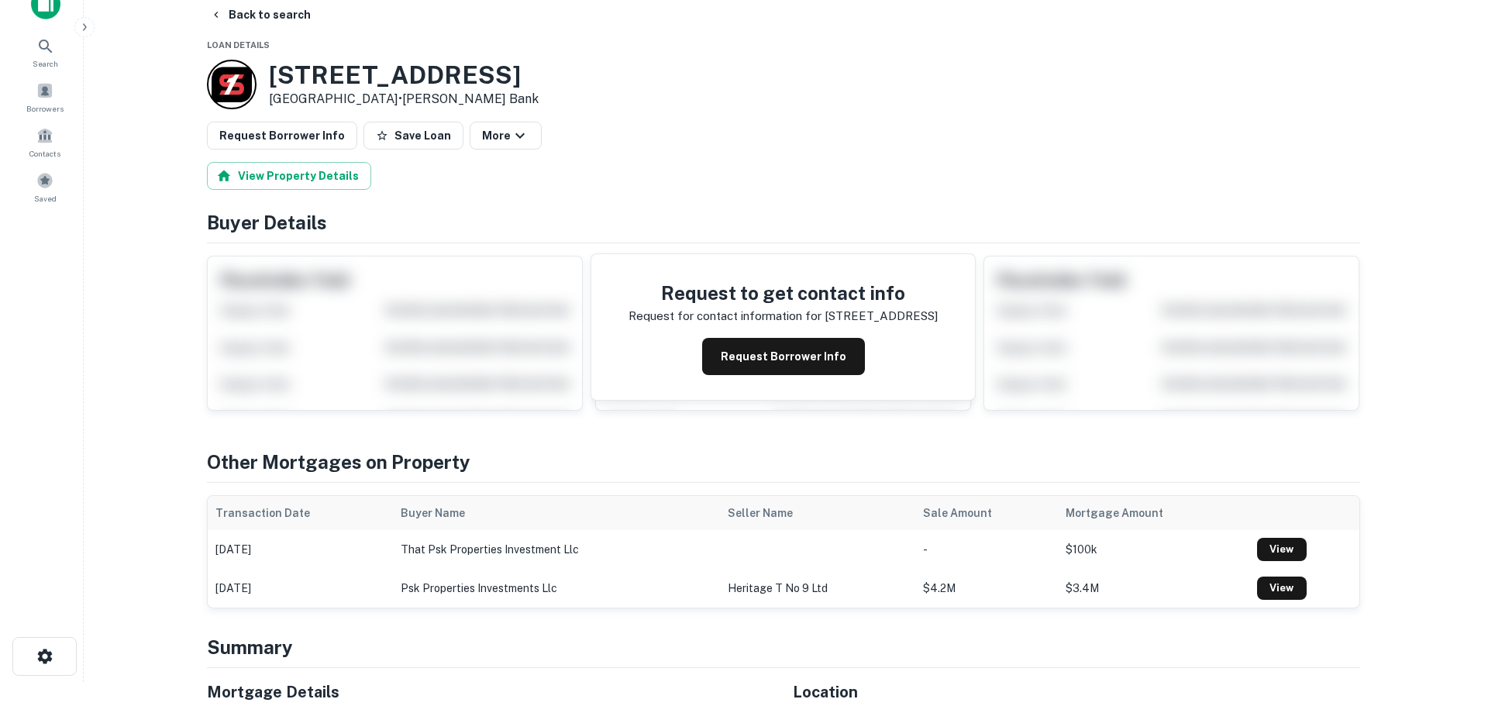
scroll to position [0, 0]
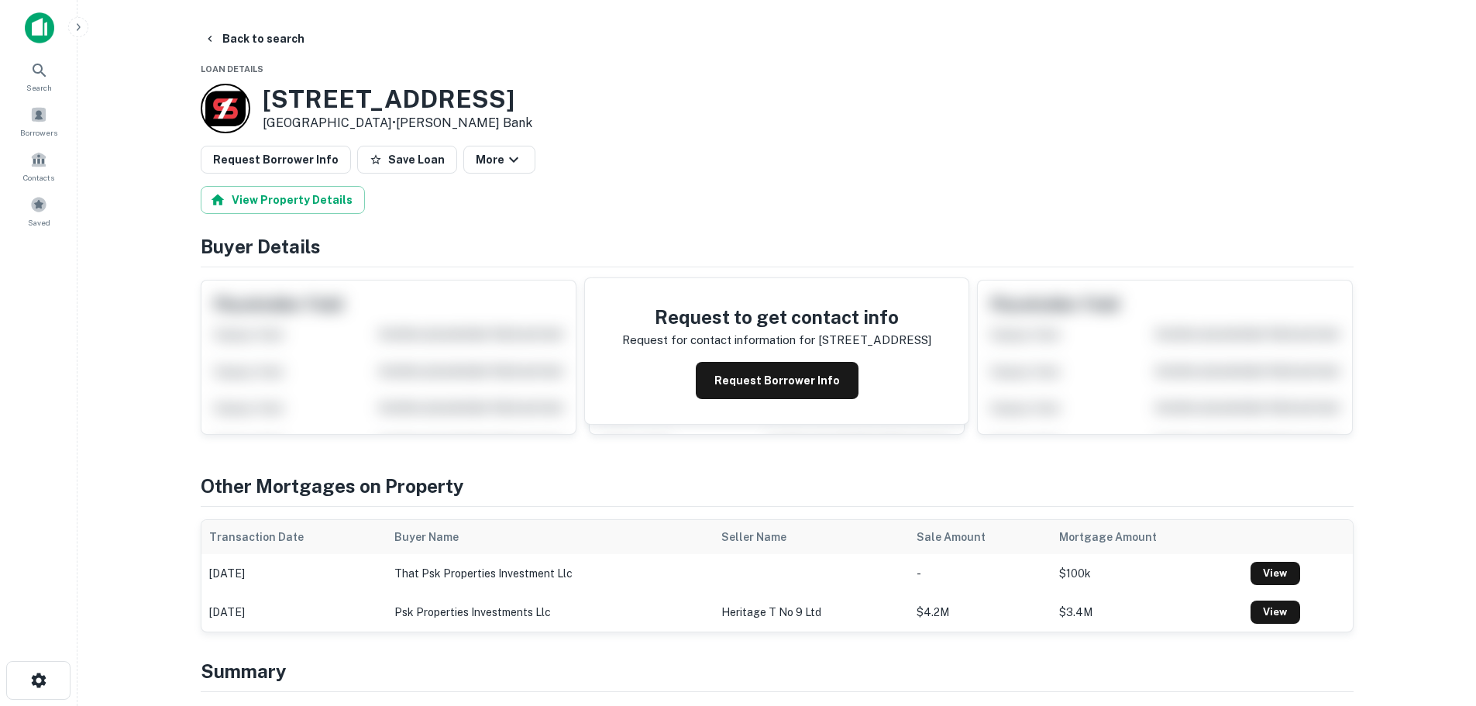
click at [384, 162] on button "Save Loan" at bounding box center [407, 160] width 100 height 28
click at [319, 167] on button "Request Borrower Info" at bounding box center [276, 160] width 150 height 28
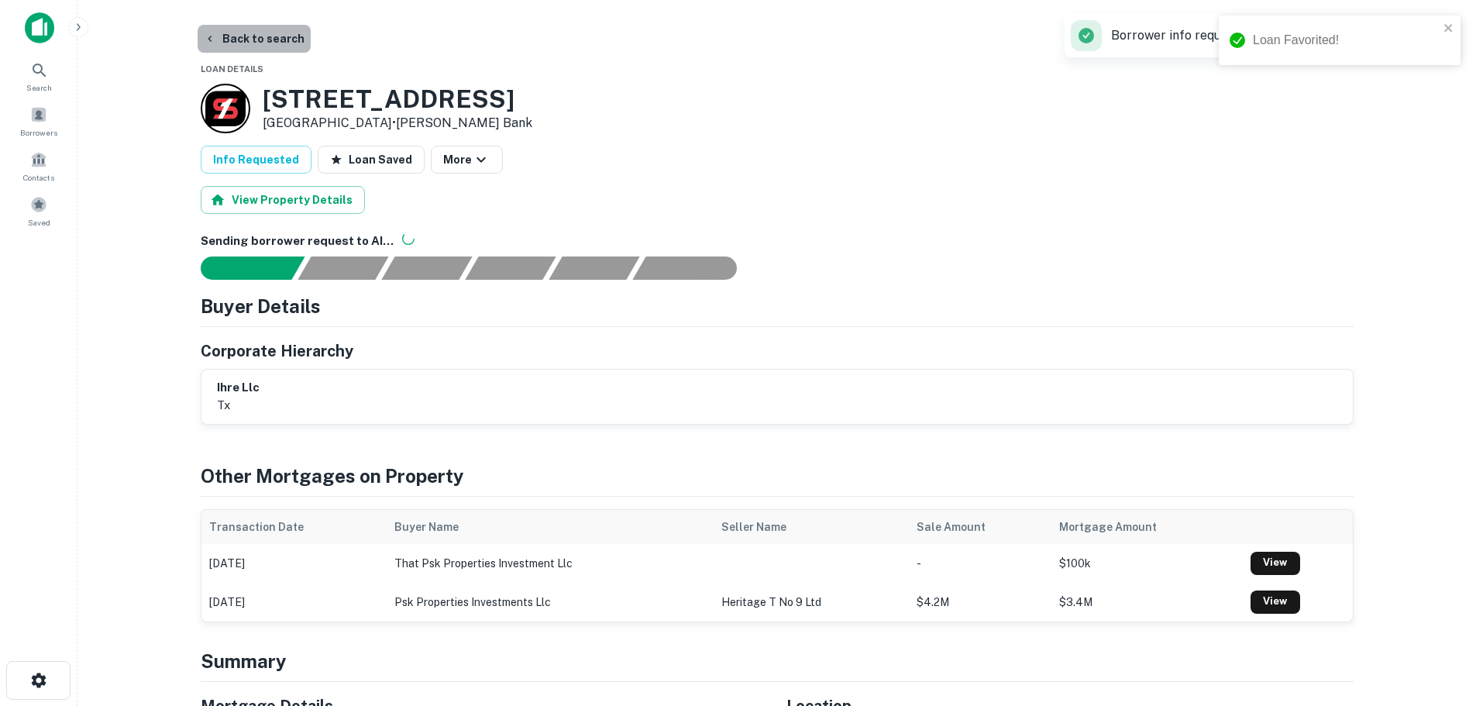
click at [275, 31] on button "Back to search" at bounding box center [254, 39] width 113 height 28
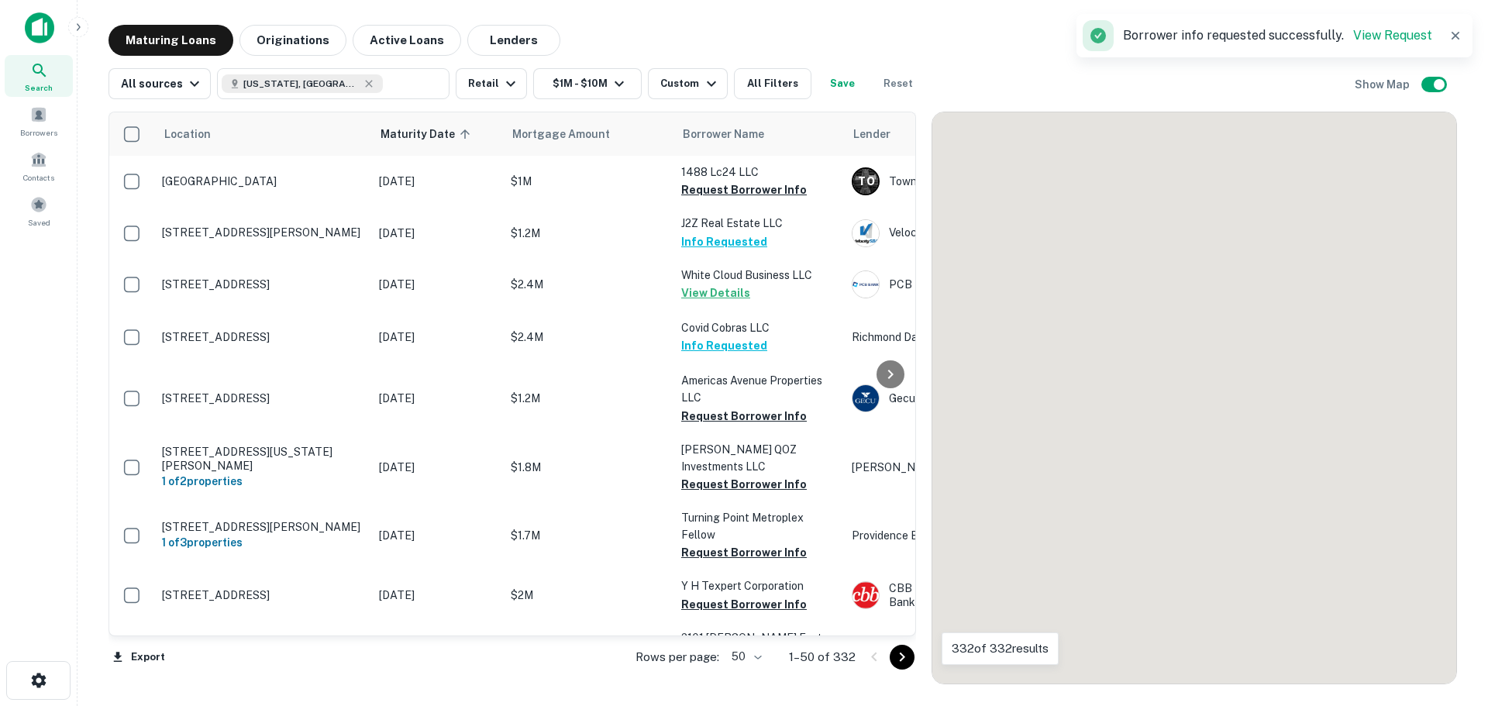
scroll to position [2267, 0]
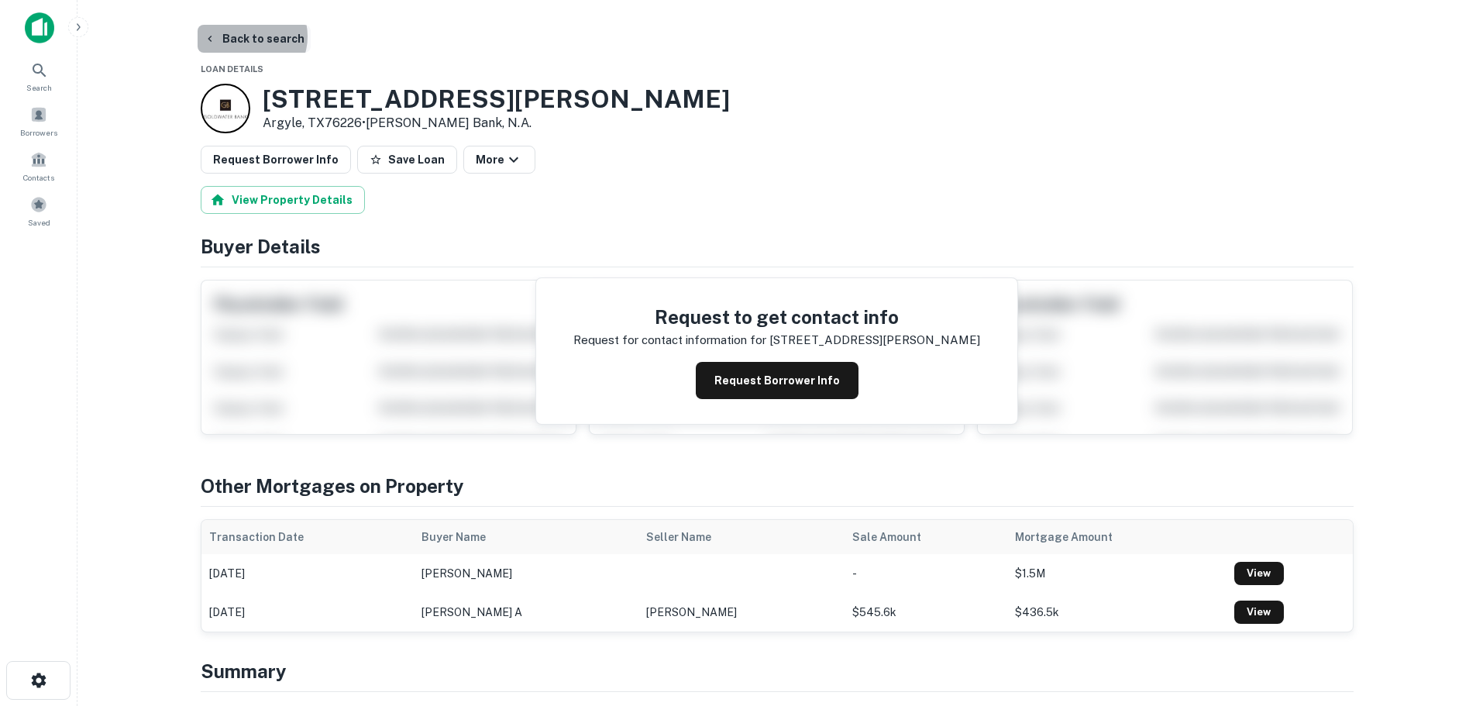
click at [245, 36] on button "Back to search" at bounding box center [254, 39] width 113 height 28
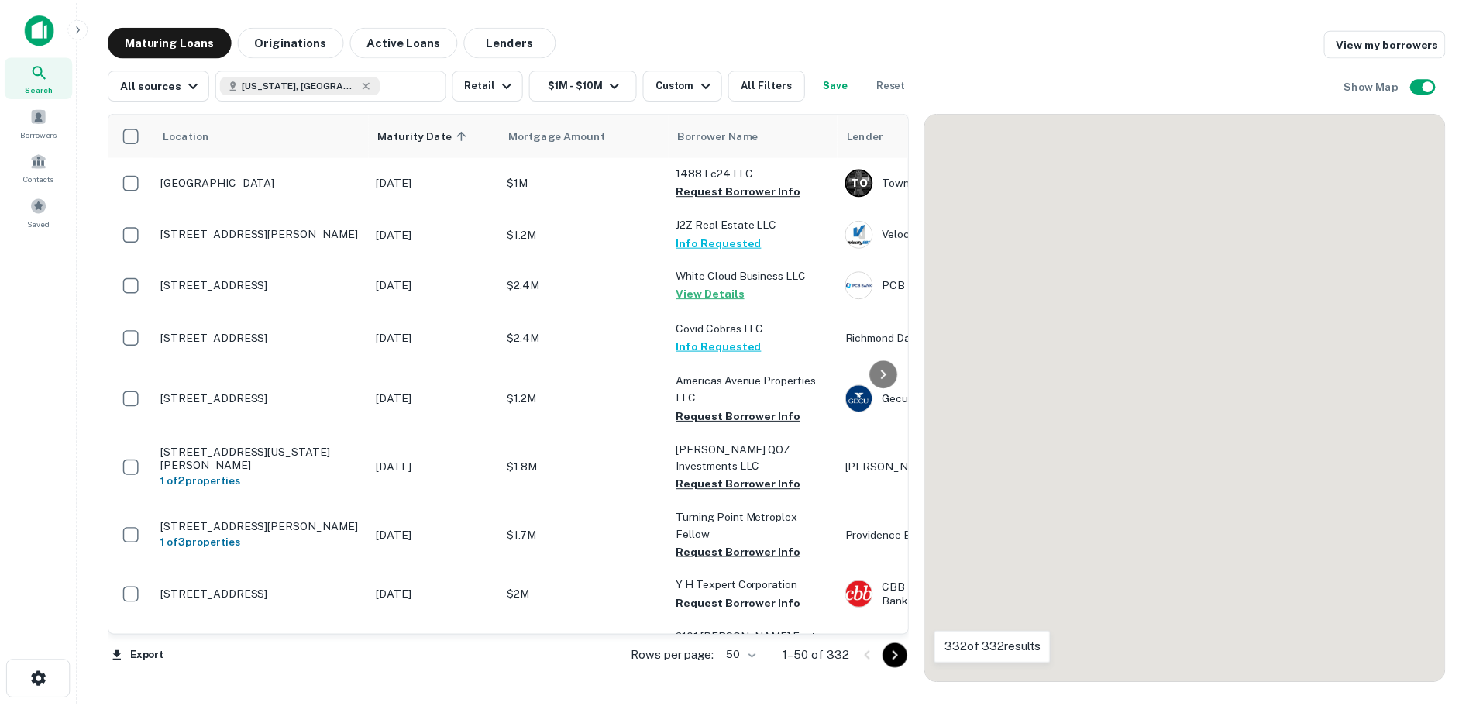
scroll to position [2267, 0]
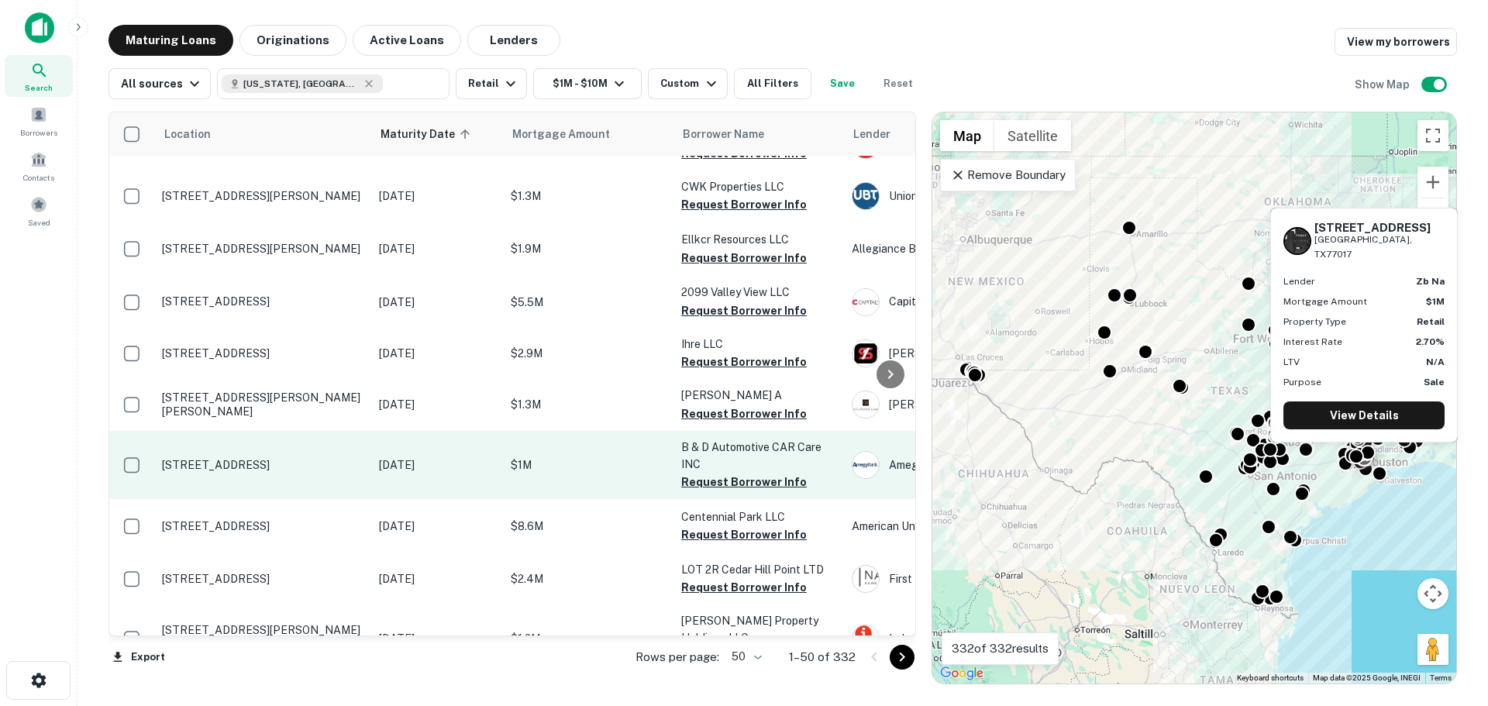
click at [263, 458] on p "[STREET_ADDRESS]" at bounding box center [262, 465] width 201 height 14
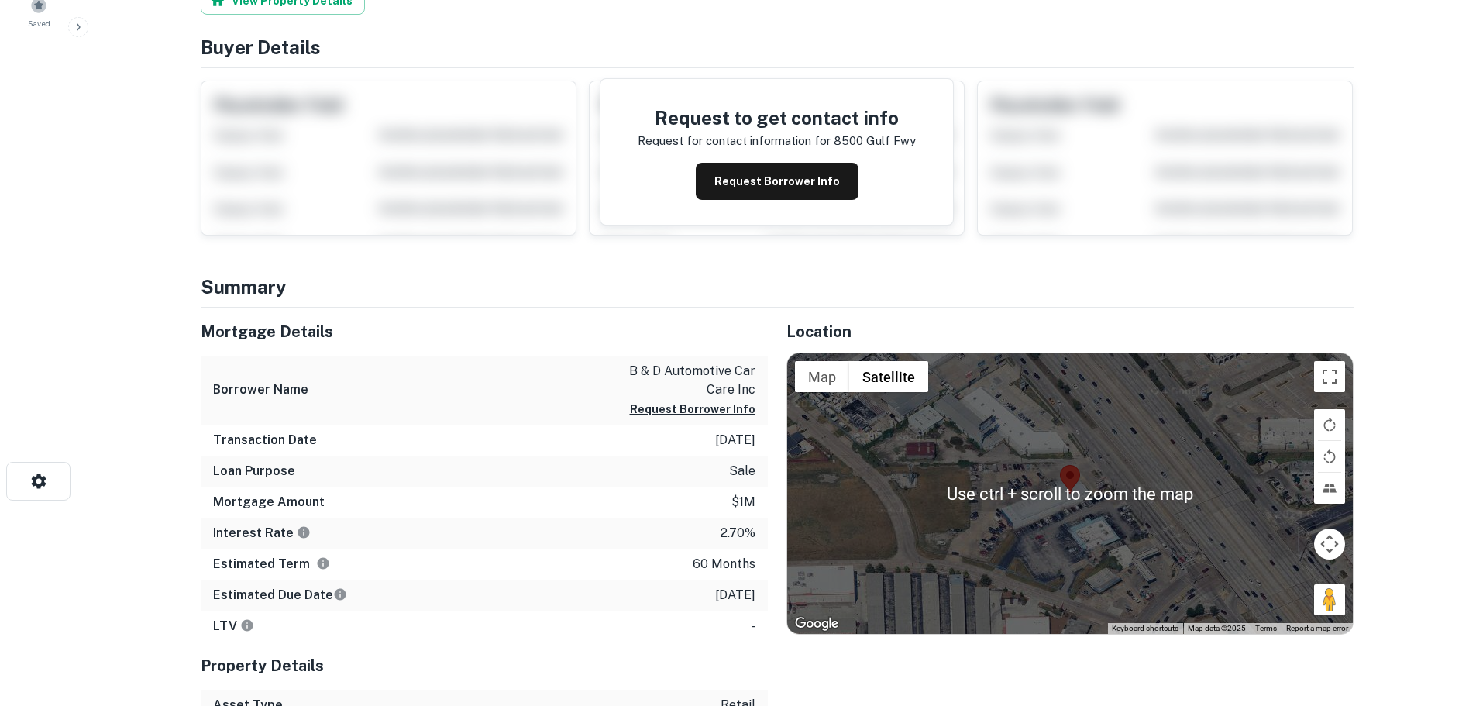
scroll to position [232, 0]
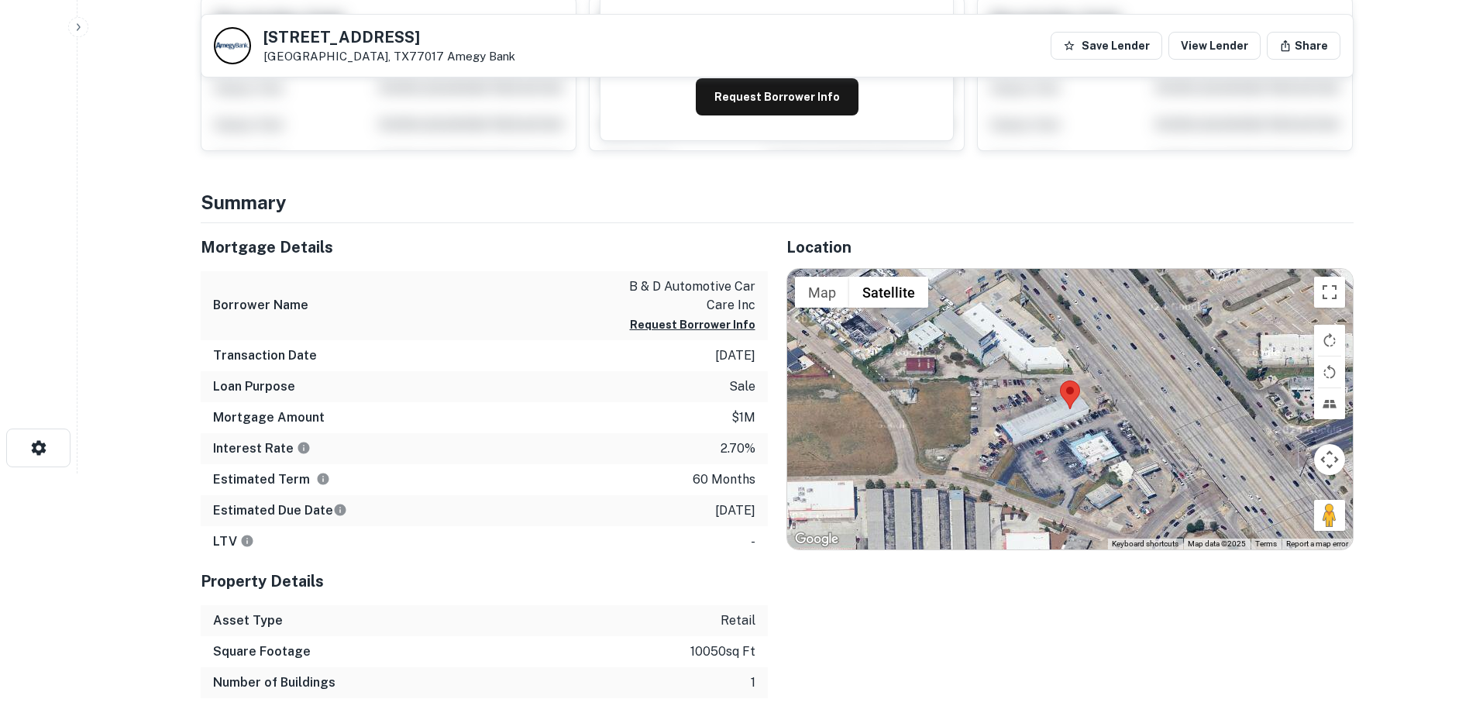
click at [1089, 641] on div "Location ← Move left → Move right ↑ Move up ↓ Move down + Zoom in - Zoom out Ho…" at bounding box center [1061, 476] width 586 height 506
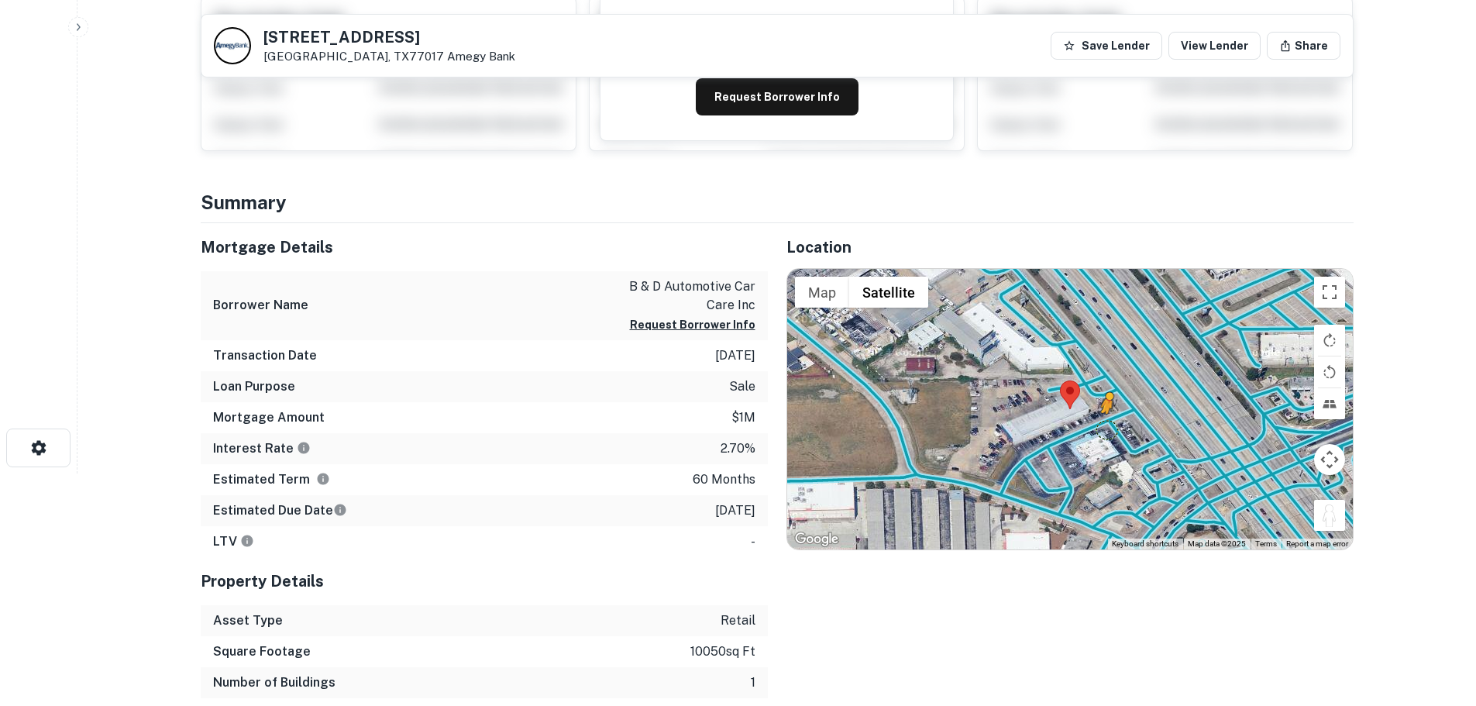
drag, startPoint x: 1334, startPoint y: 530, endPoint x: 1100, endPoint y: 425, distance: 256.3
click at [1100, 425] on div "To activate drag with keyboard, press Alt + Enter. Once in keyboard drag state,…" at bounding box center [1070, 409] width 566 height 280
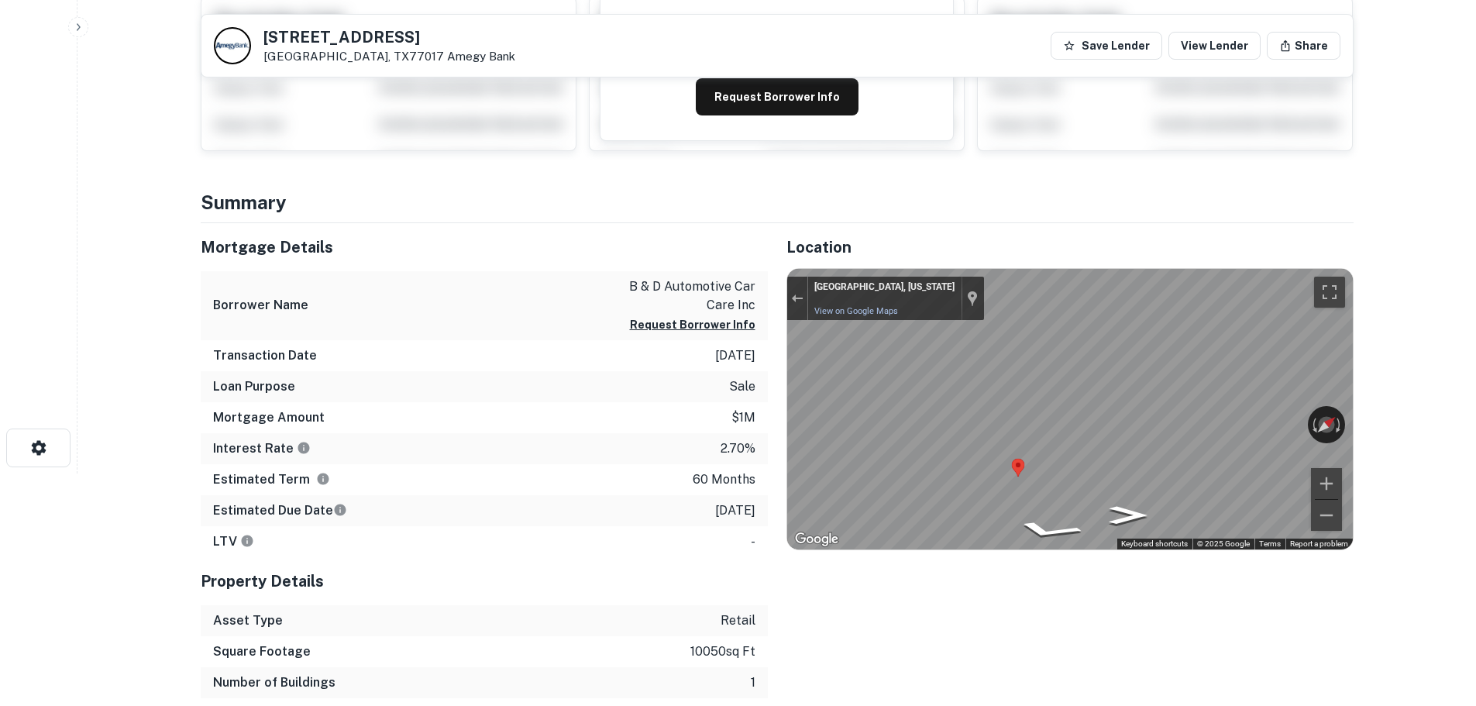
click at [1336, 439] on div "← Move left → Move right ↑ Move up ↓ Move down + Zoom in - Zoom out [GEOGRAPHIC…" at bounding box center [1070, 409] width 566 height 280
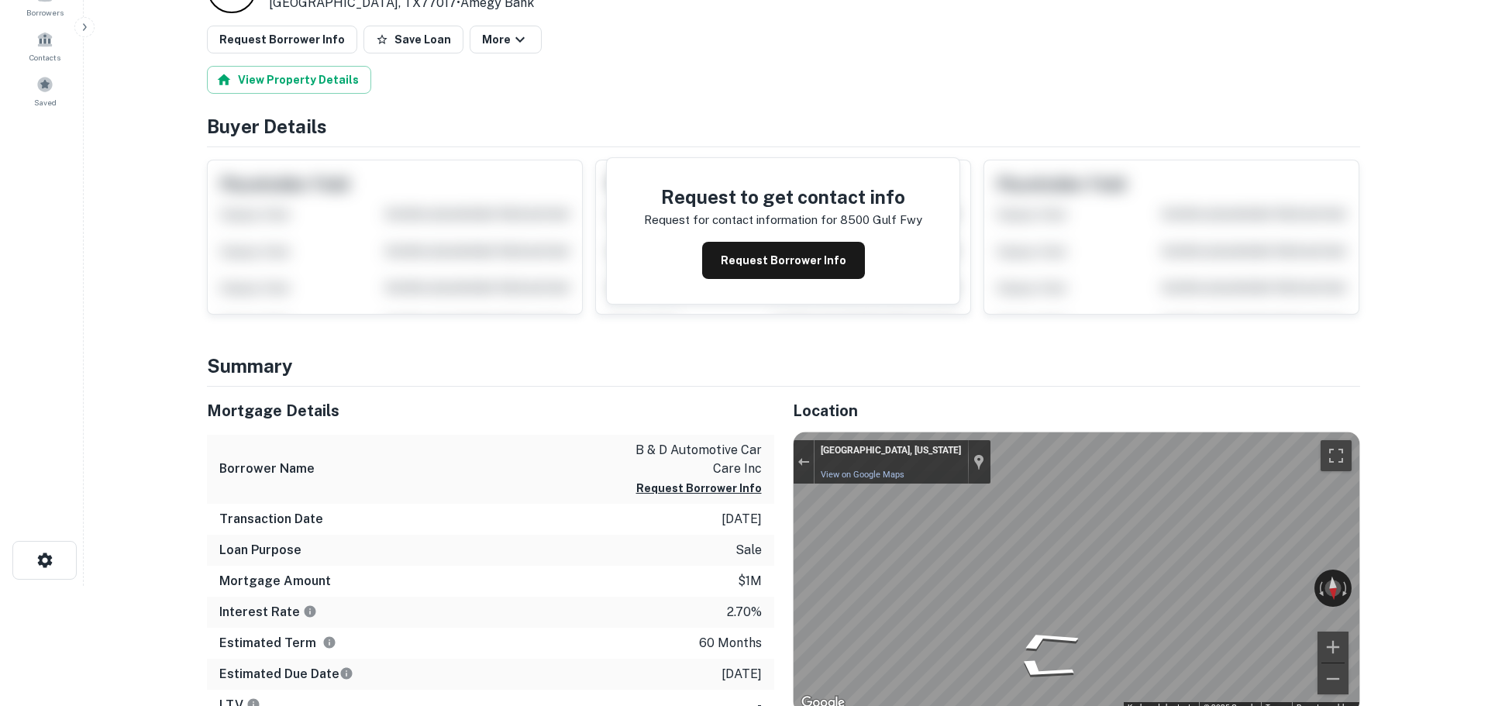
scroll to position [0, 0]
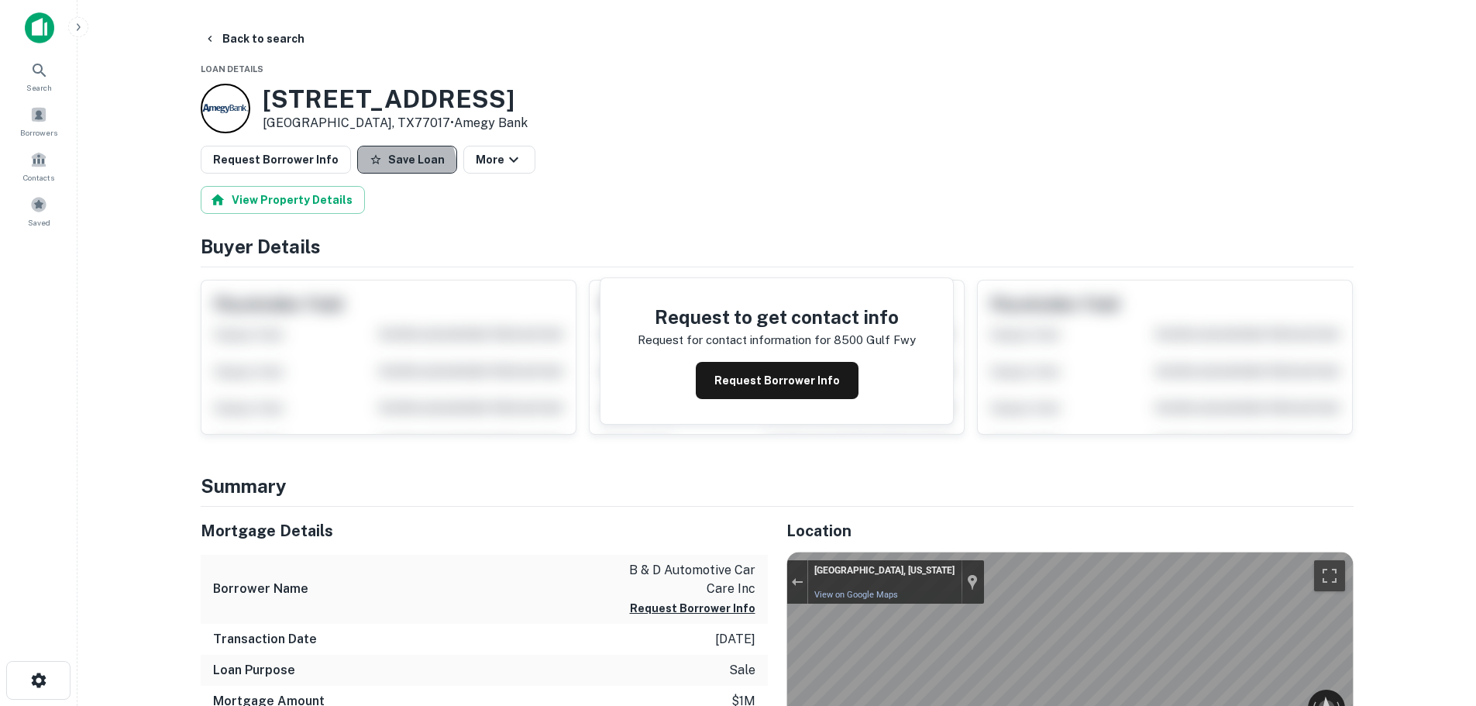
click at [382, 168] on button "Save Loan" at bounding box center [407, 160] width 100 height 28
click at [318, 172] on button "Request Borrower Info" at bounding box center [276, 160] width 150 height 28
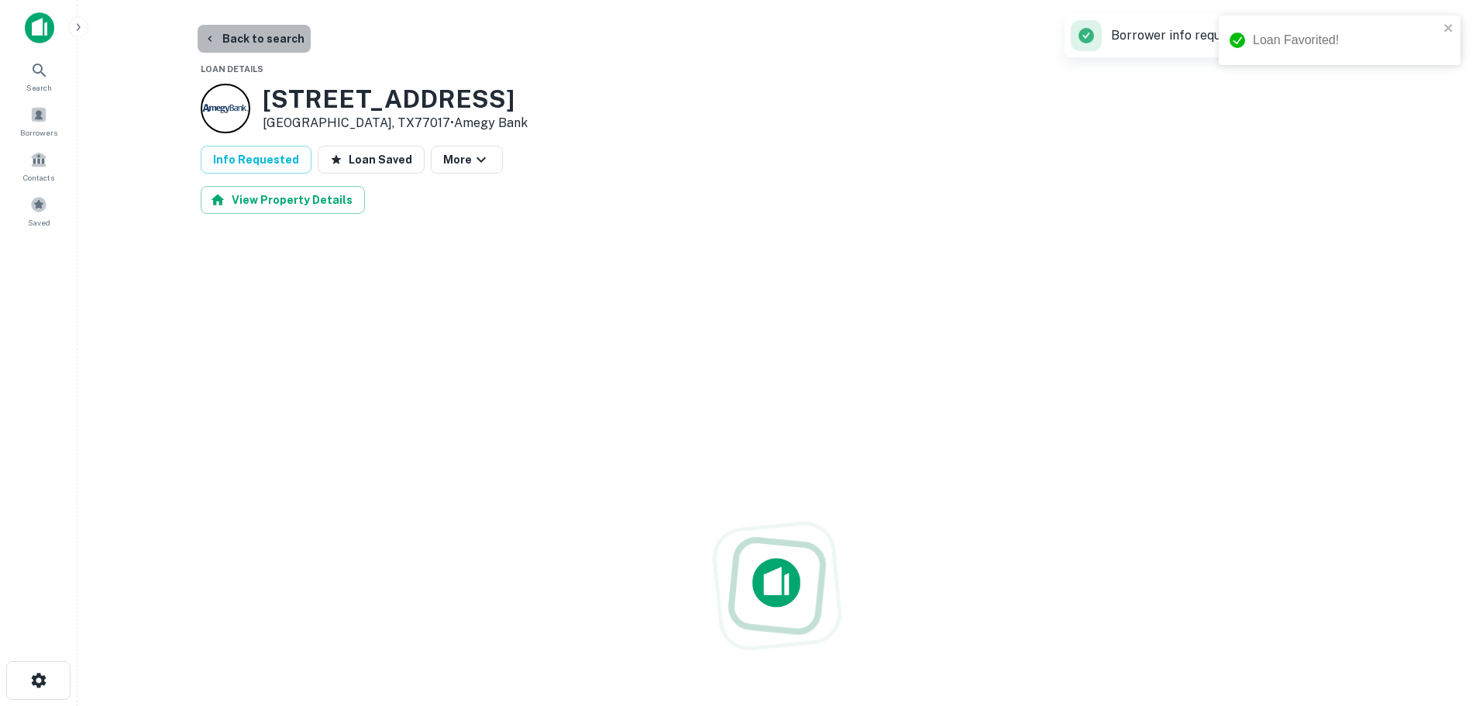
click at [285, 38] on button "Back to search" at bounding box center [254, 39] width 113 height 28
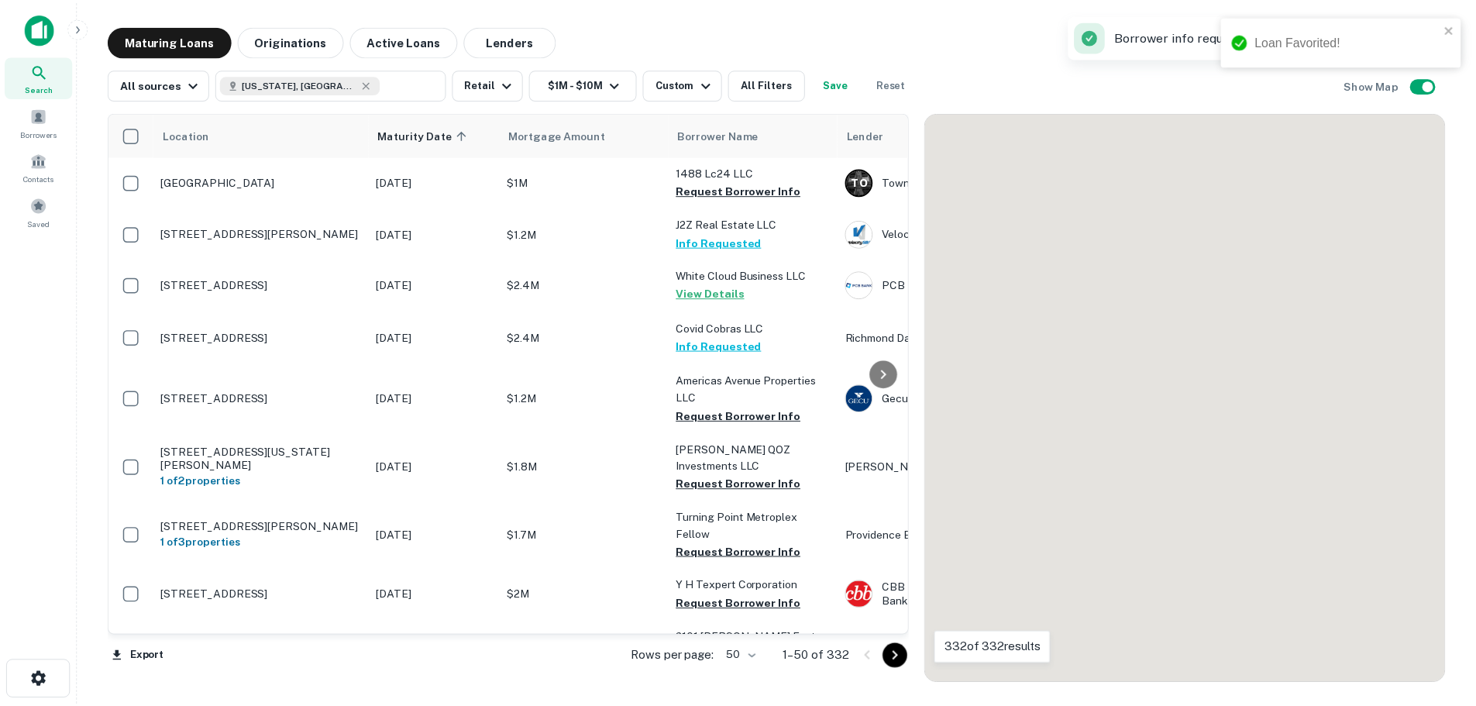
scroll to position [2267, 0]
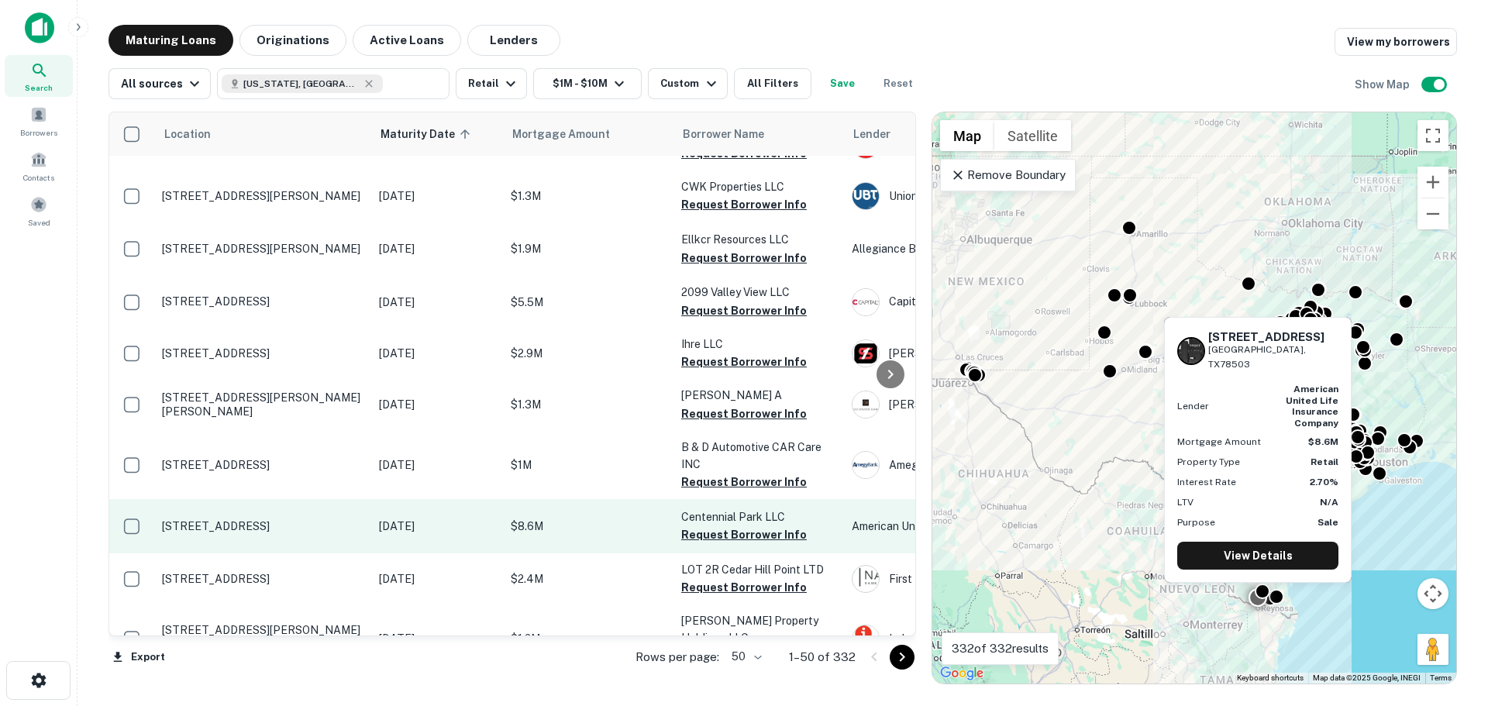
click at [301, 519] on p "[STREET_ADDRESS]" at bounding box center [262, 526] width 201 height 14
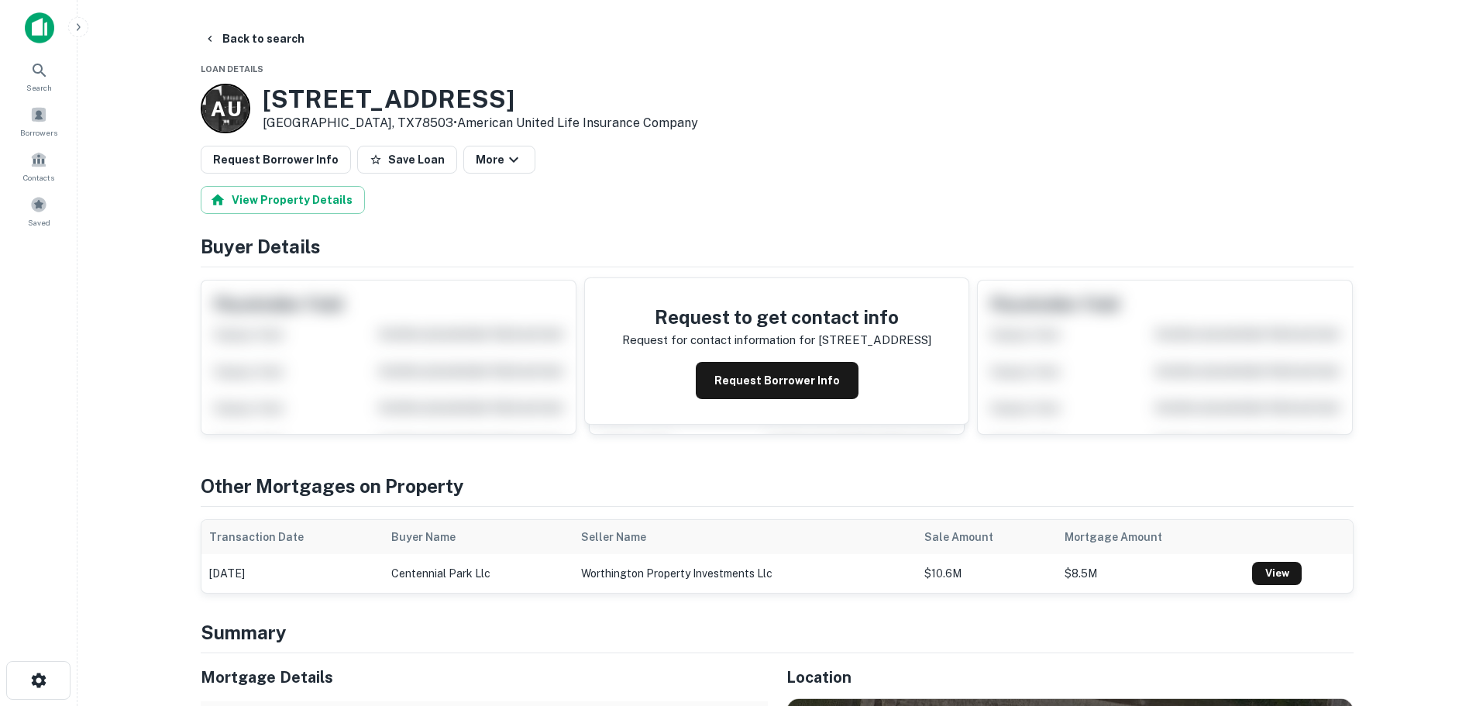
click at [432, 97] on h3 "[STREET_ADDRESS]" at bounding box center [480, 98] width 435 height 29
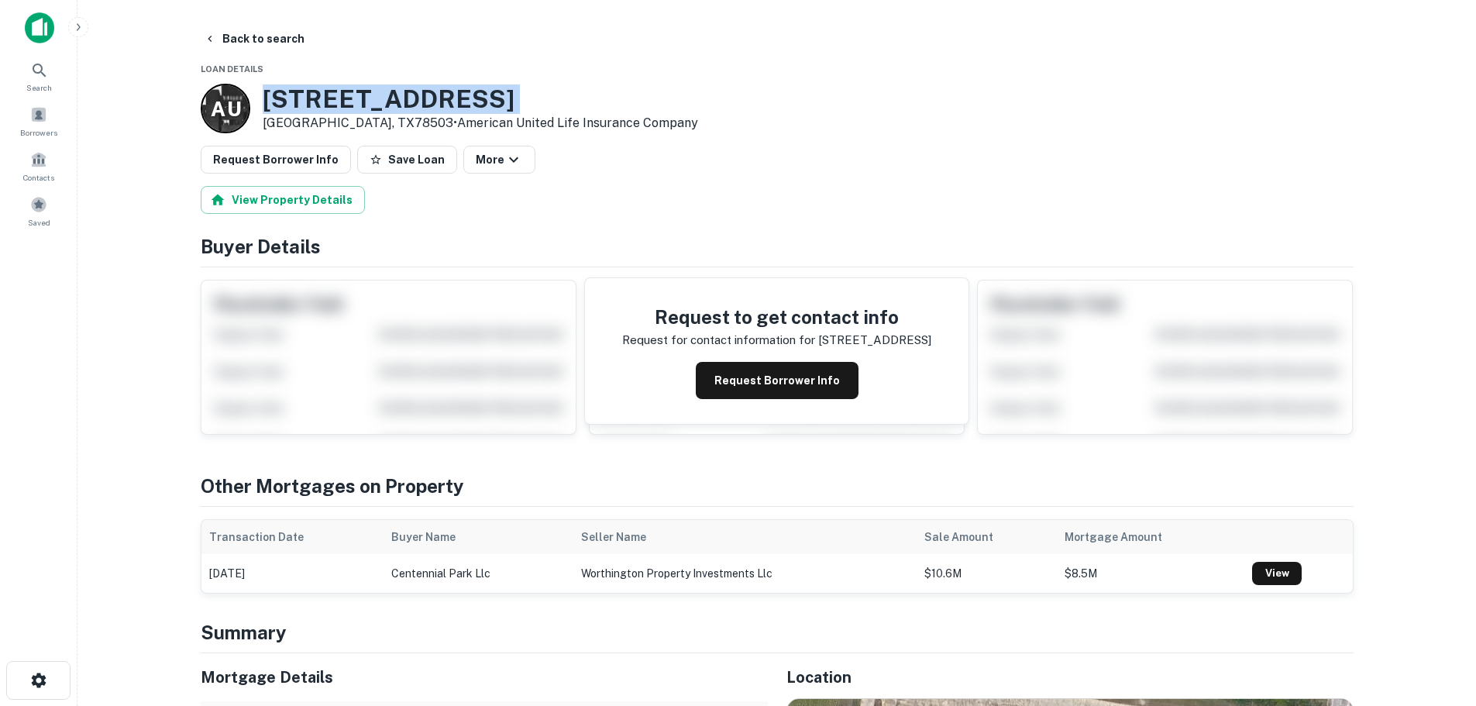
copy h3 "[STREET_ADDRESS]"
click at [399, 155] on button "Save Loan" at bounding box center [407, 160] width 100 height 28
click at [268, 167] on button "Request Borrower Info" at bounding box center [276, 160] width 150 height 28
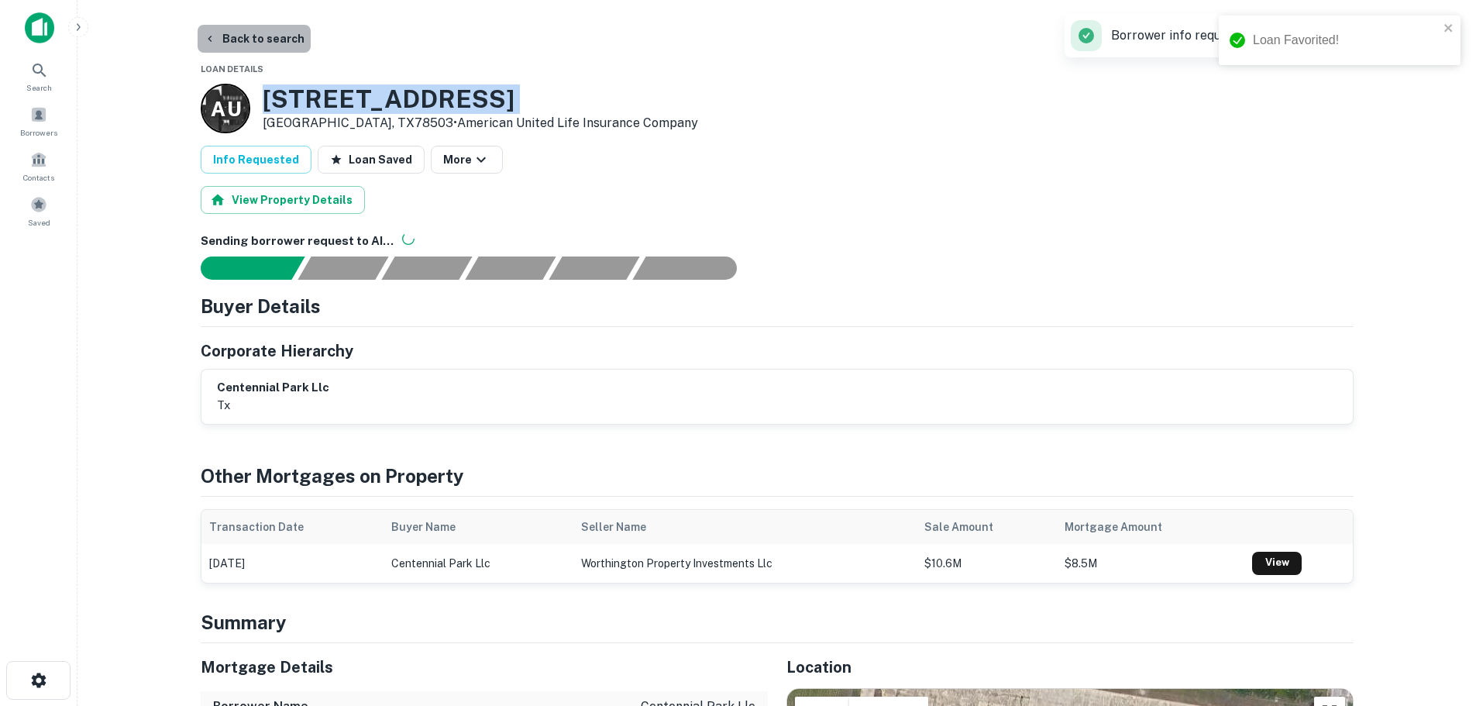
click at [268, 40] on button "Back to search" at bounding box center [254, 39] width 113 height 28
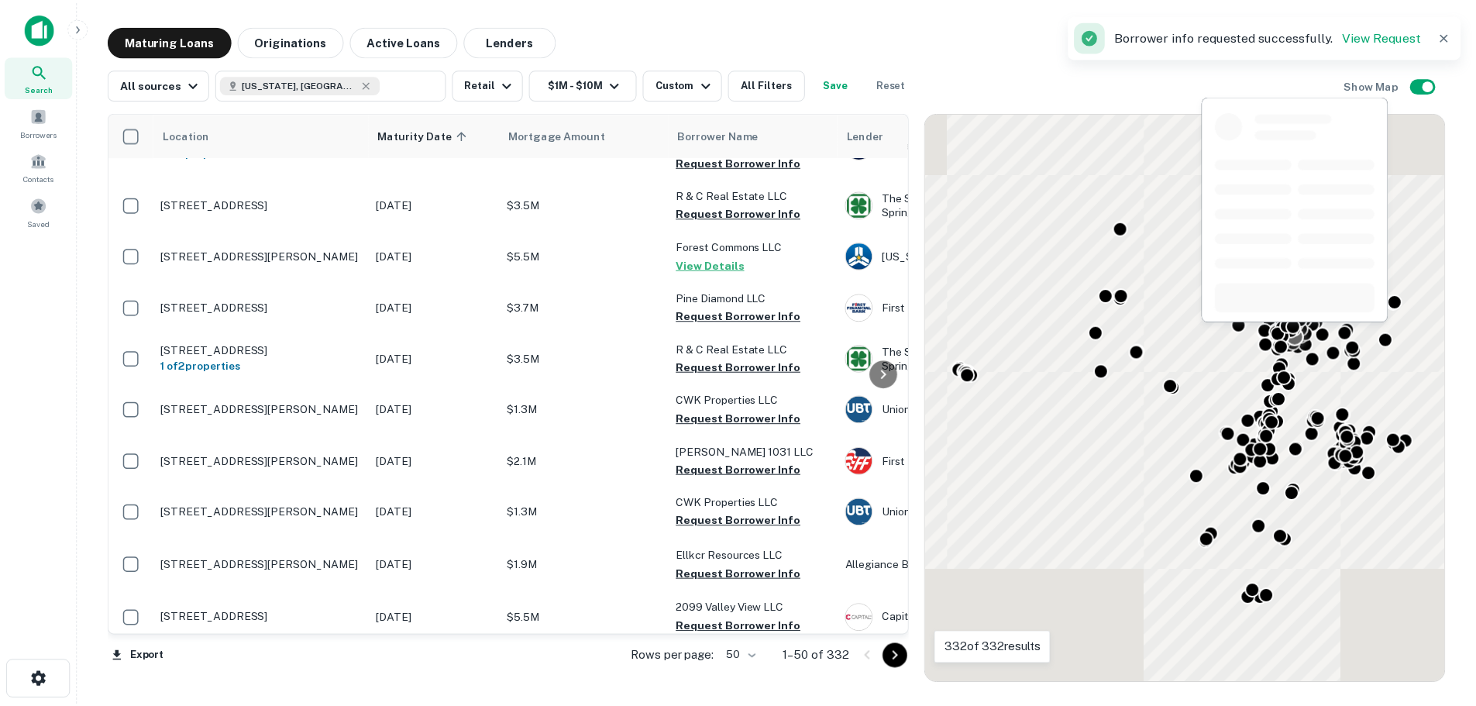
scroll to position [2267, 0]
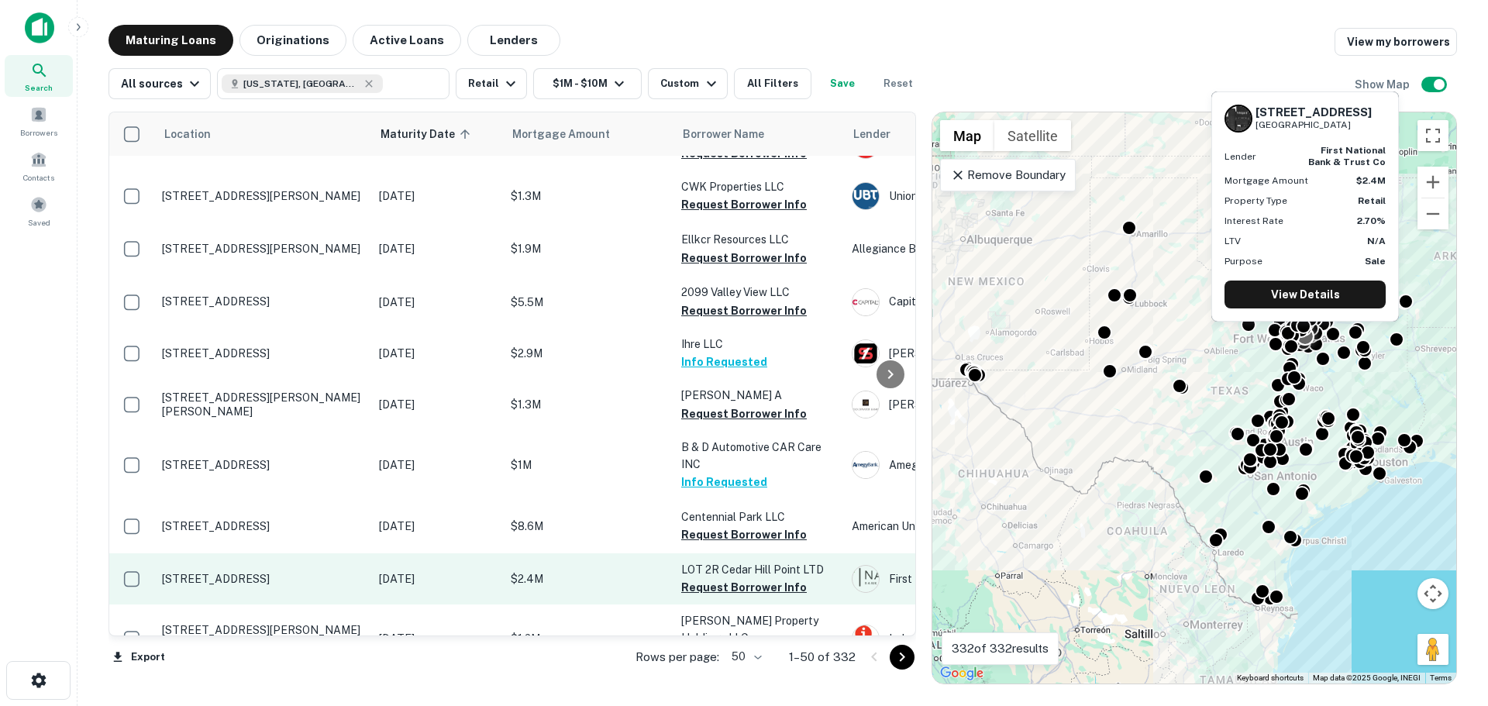
click at [276, 572] on p "[STREET_ADDRESS]" at bounding box center [262, 579] width 201 height 14
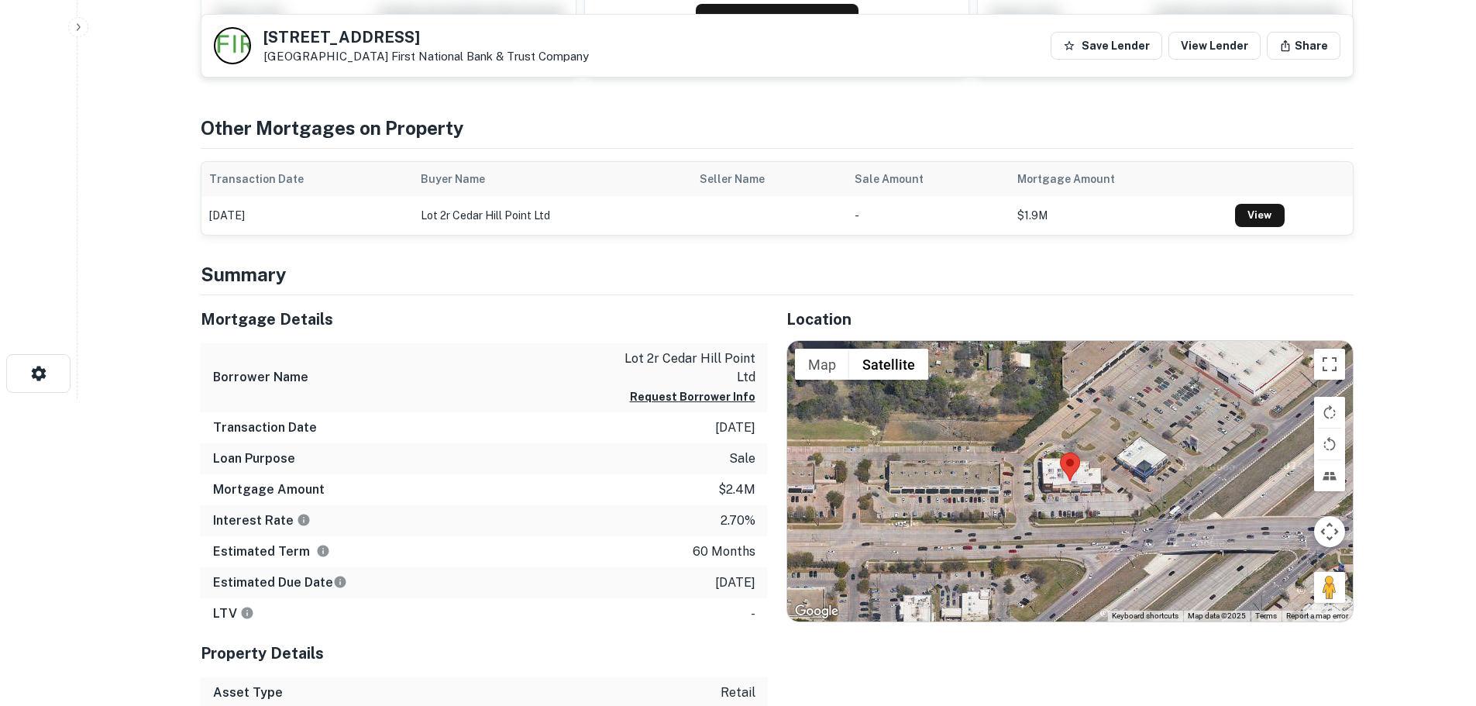
scroll to position [310, 0]
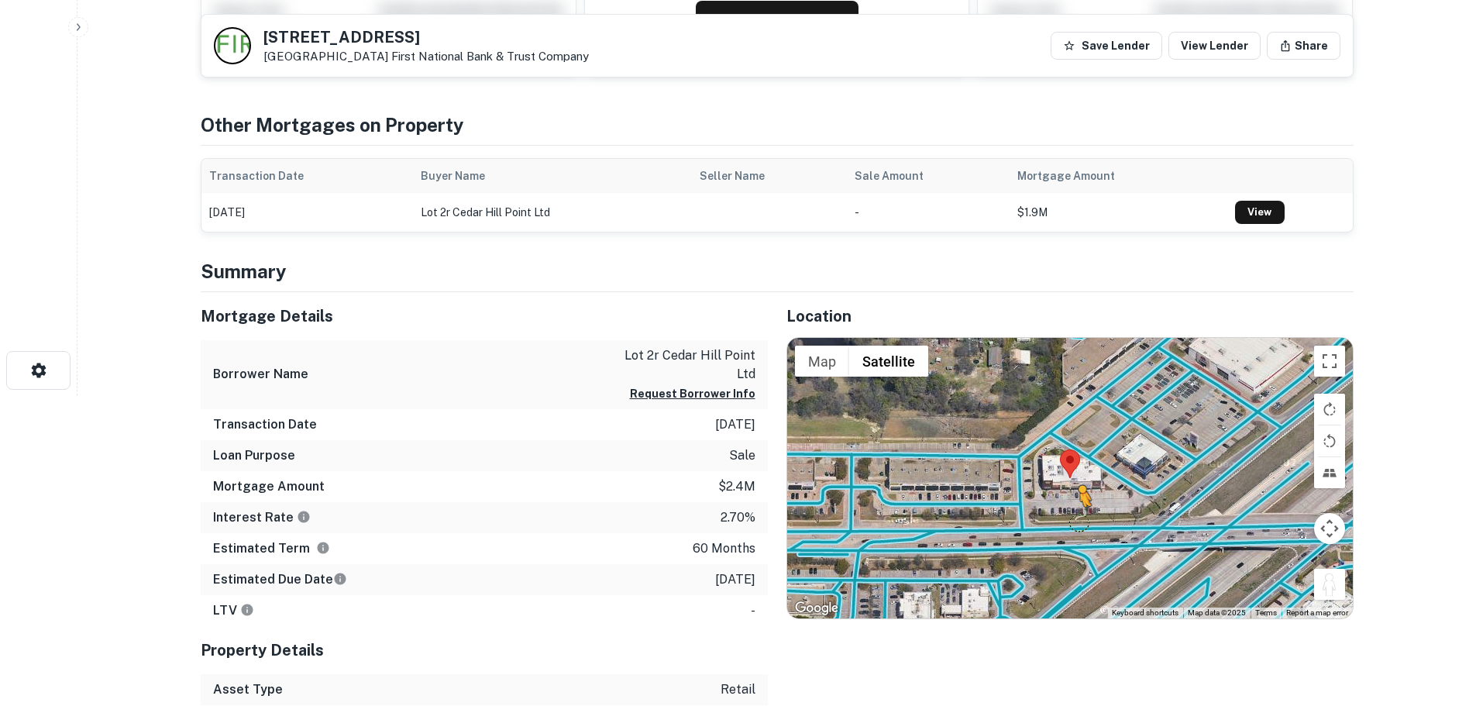
drag, startPoint x: 1336, startPoint y: 580, endPoint x: 1061, endPoint y: 517, distance: 282.3
click at [1061, 517] on div "To activate drag with keyboard, press Alt + Enter. Once in keyboard drag state,…" at bounding box center [1070, 478] width 566 height 280
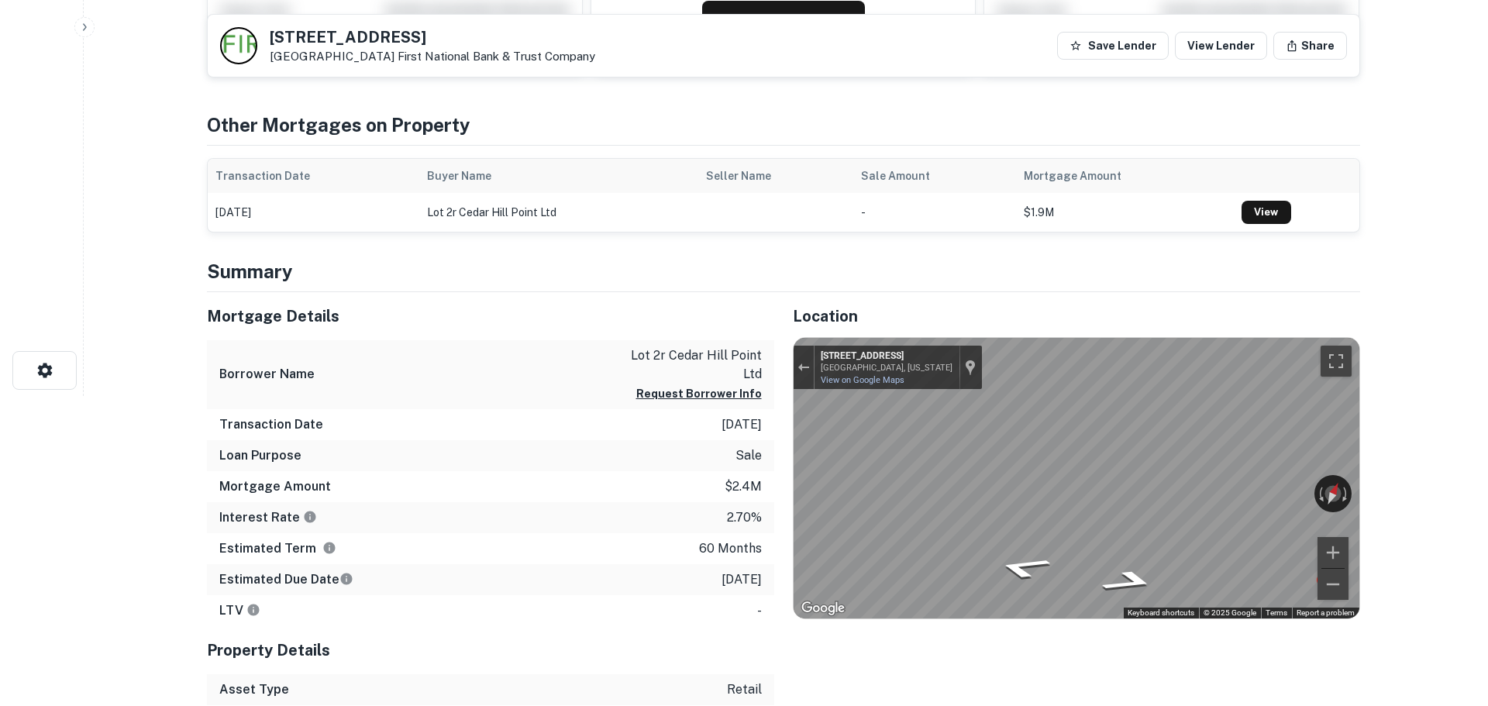
scroll to position [0, 0]
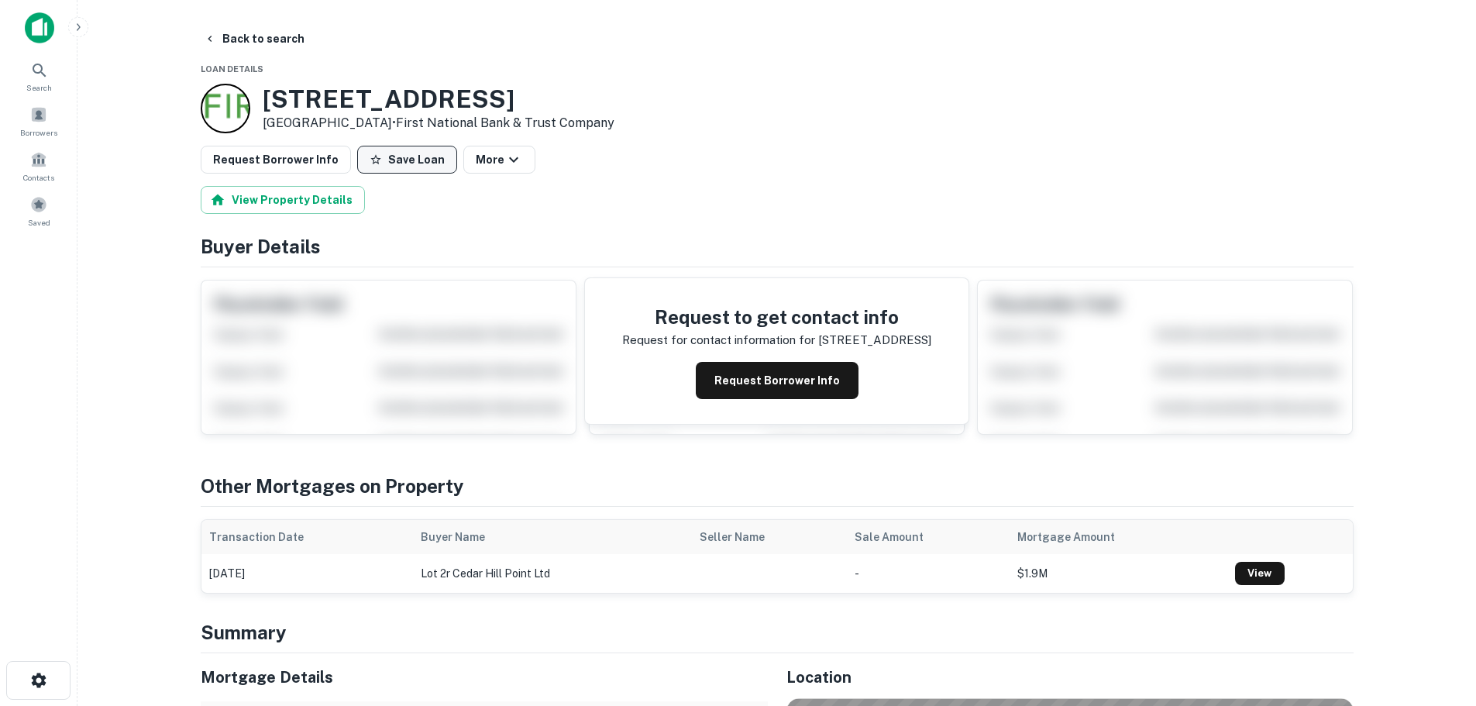
click at [422, 165] on button "Save Loan" at bounding box center [407, 160] width 100 height 28
click at [319, 160] on button "Request Borrower Info" at bounding box center [276, 160] width 150 height 28
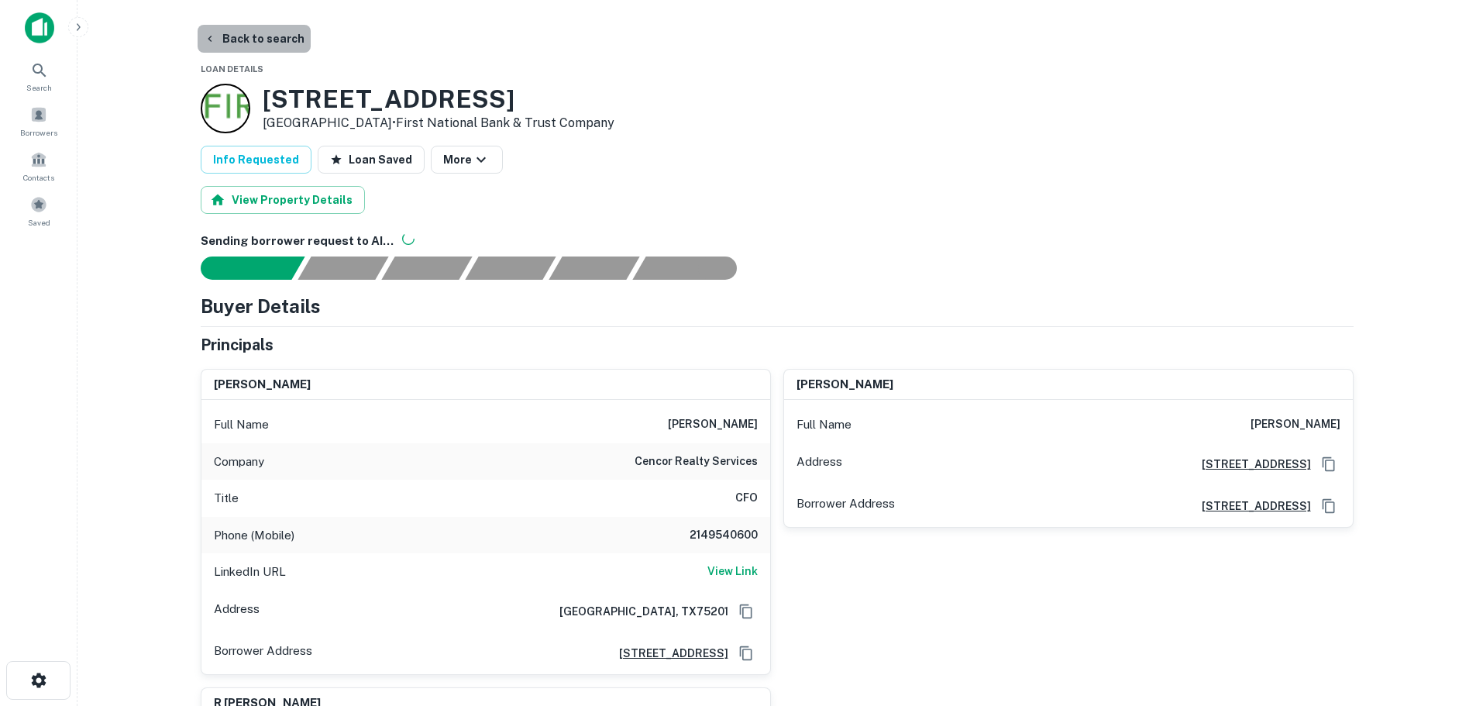
click at [264, 35] on button "Back to search" at bounding box center [254, 39] width 113 height 28
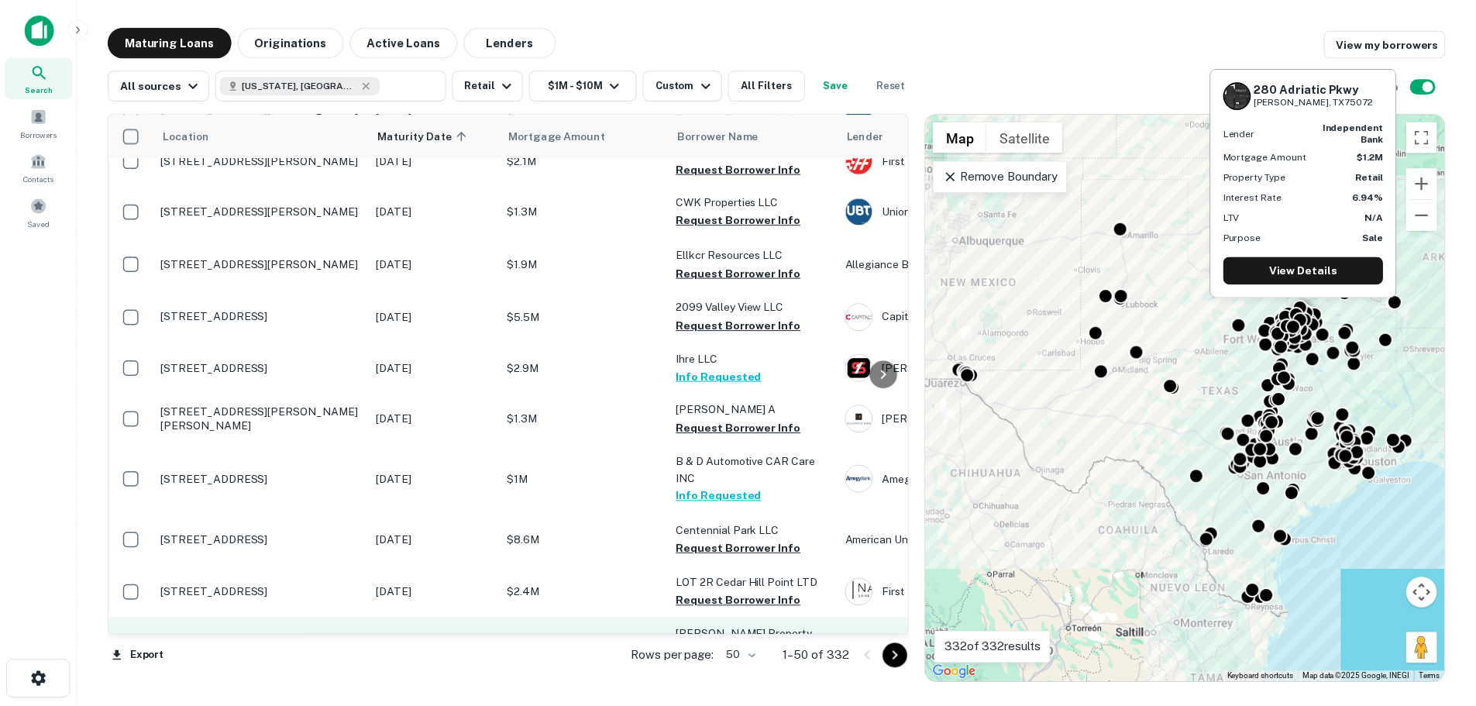
scroll to position [2267, 0]
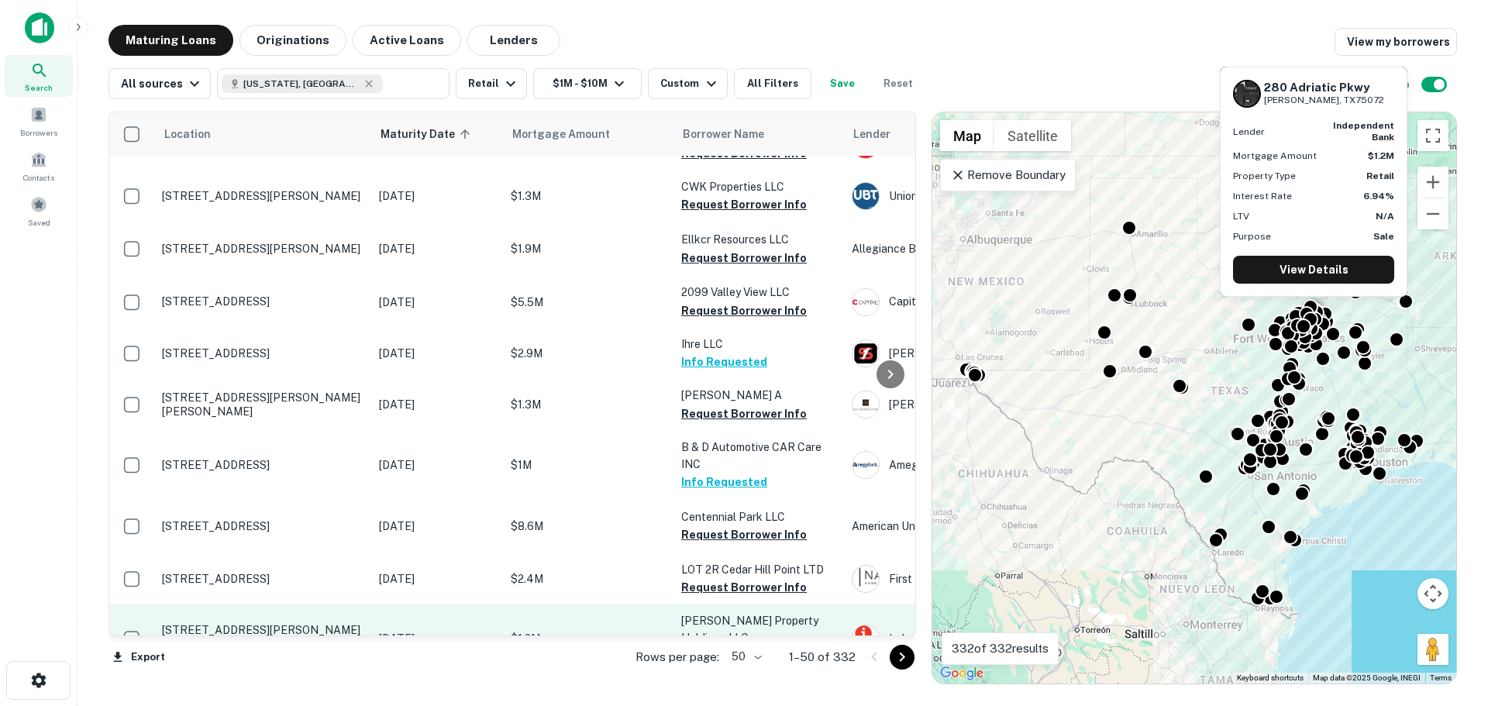
click at [314, 623] on p "[STREET_ADDRESS][PERSON_NAME]" at bounding box center [262, 630] width 201 height 14
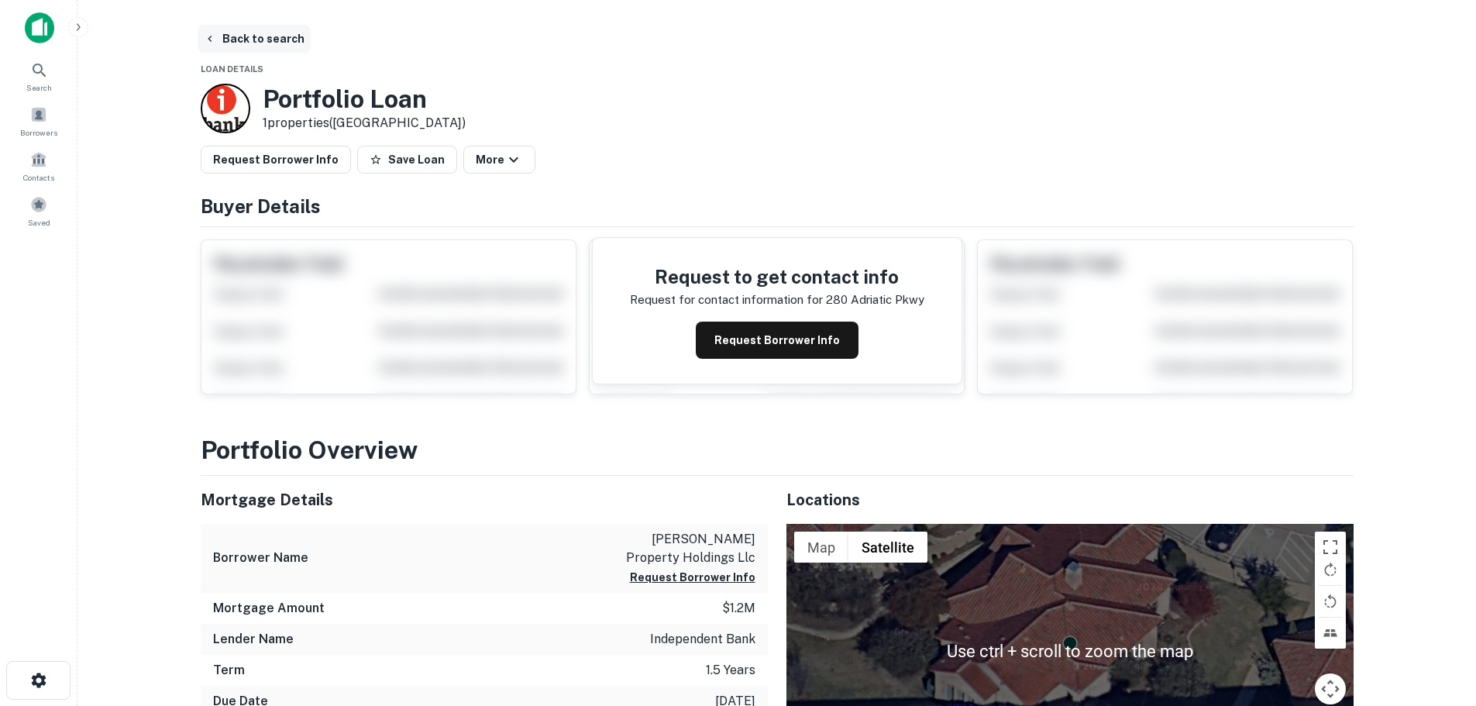
click at [254, 26] on button "Back to search" at bounding box center [254, 39] width 113 height 28
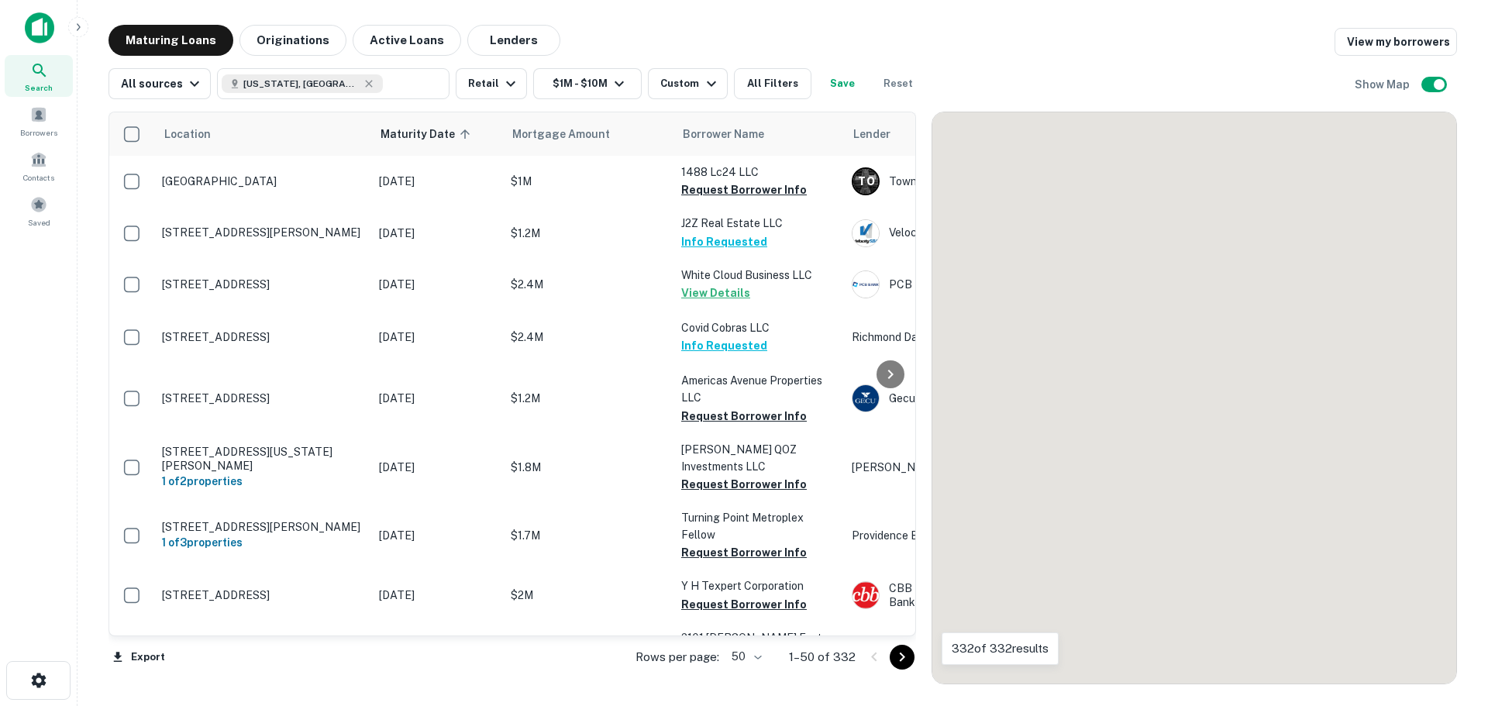
scroll to position [2267, 0]
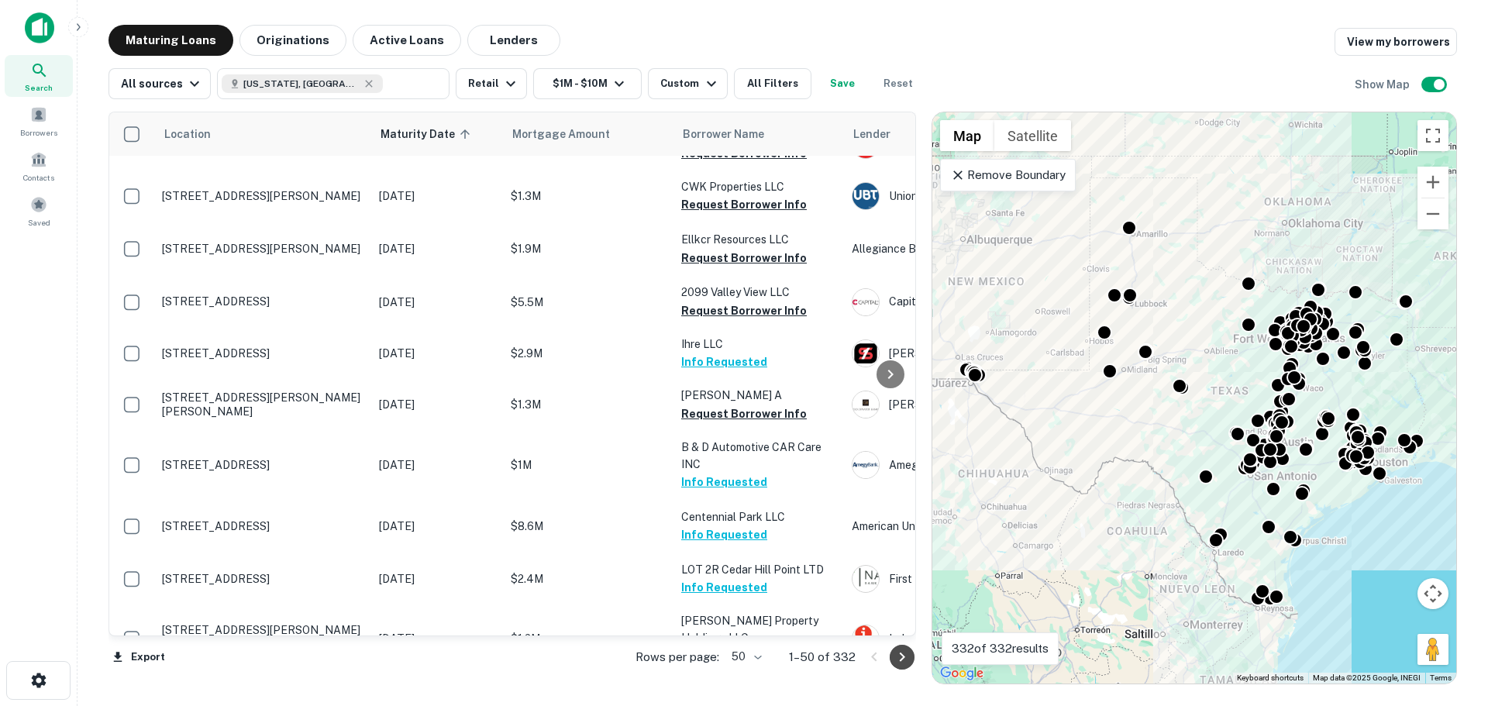
click at [911, 657] on icon "Go to next page" at bounding box center [902, 657] width 19 height 19
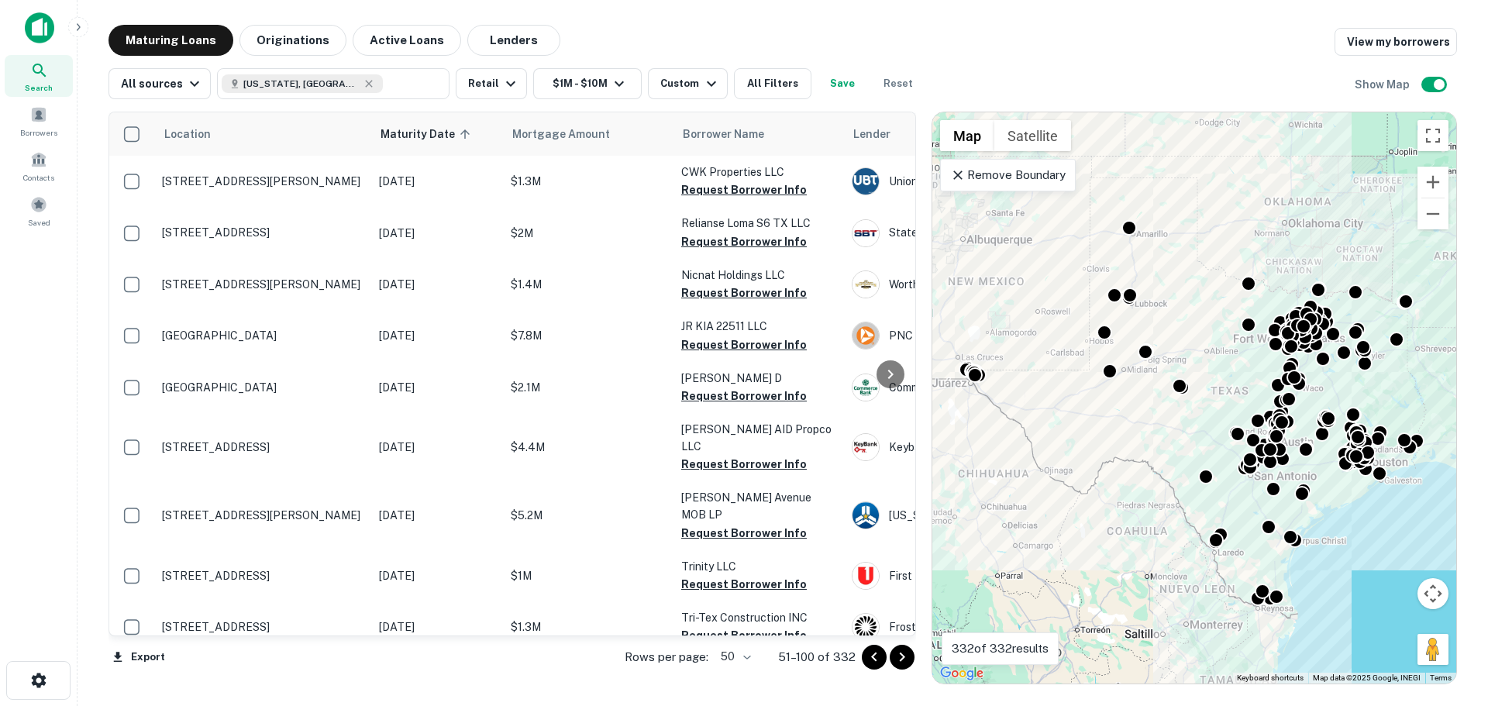
drag, startPoint x: 867, startPoint y: 662, endPoint x: 814, endPoint y: 670, distance: 53.3
click at [867, 662] on icon "Go to previous page" at bounding box center [874, 657] width 19 height 19
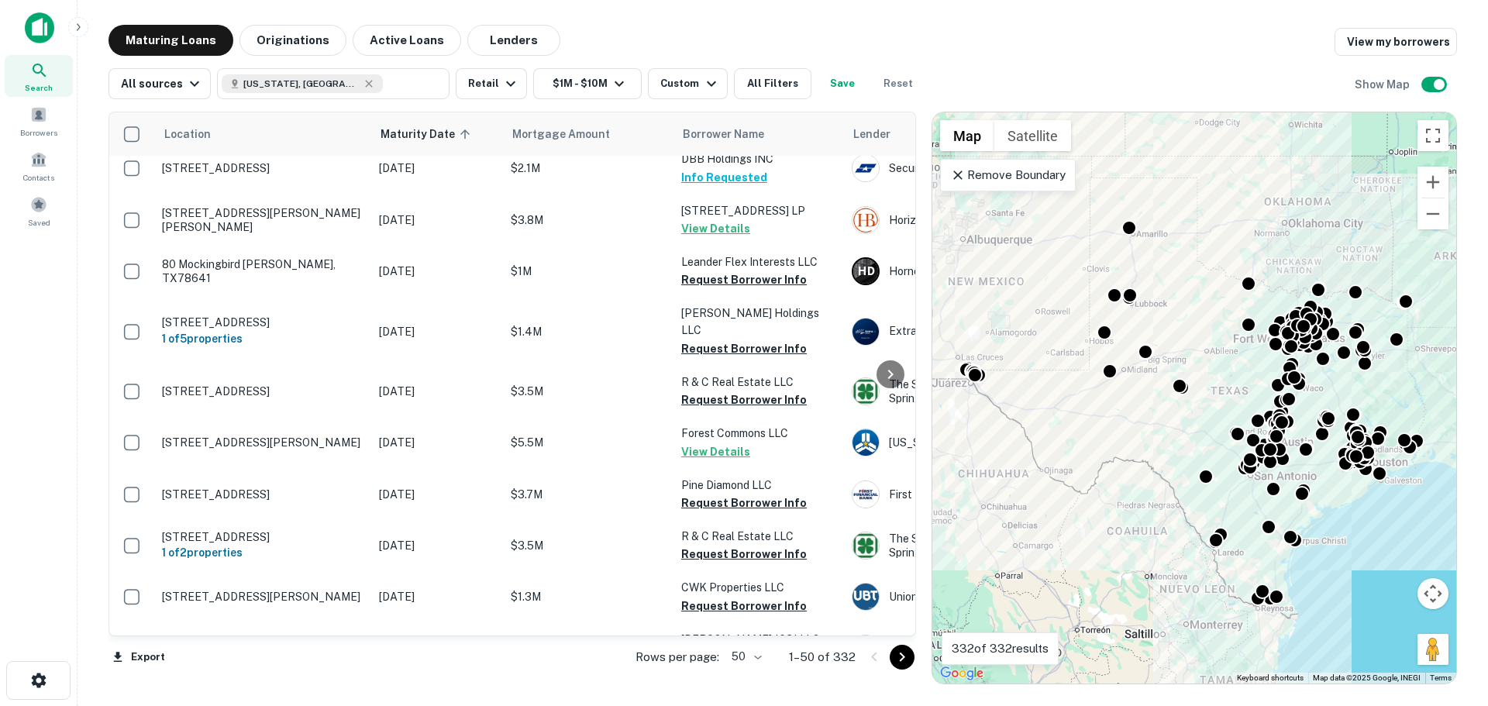
scroll to position [2267, 0]
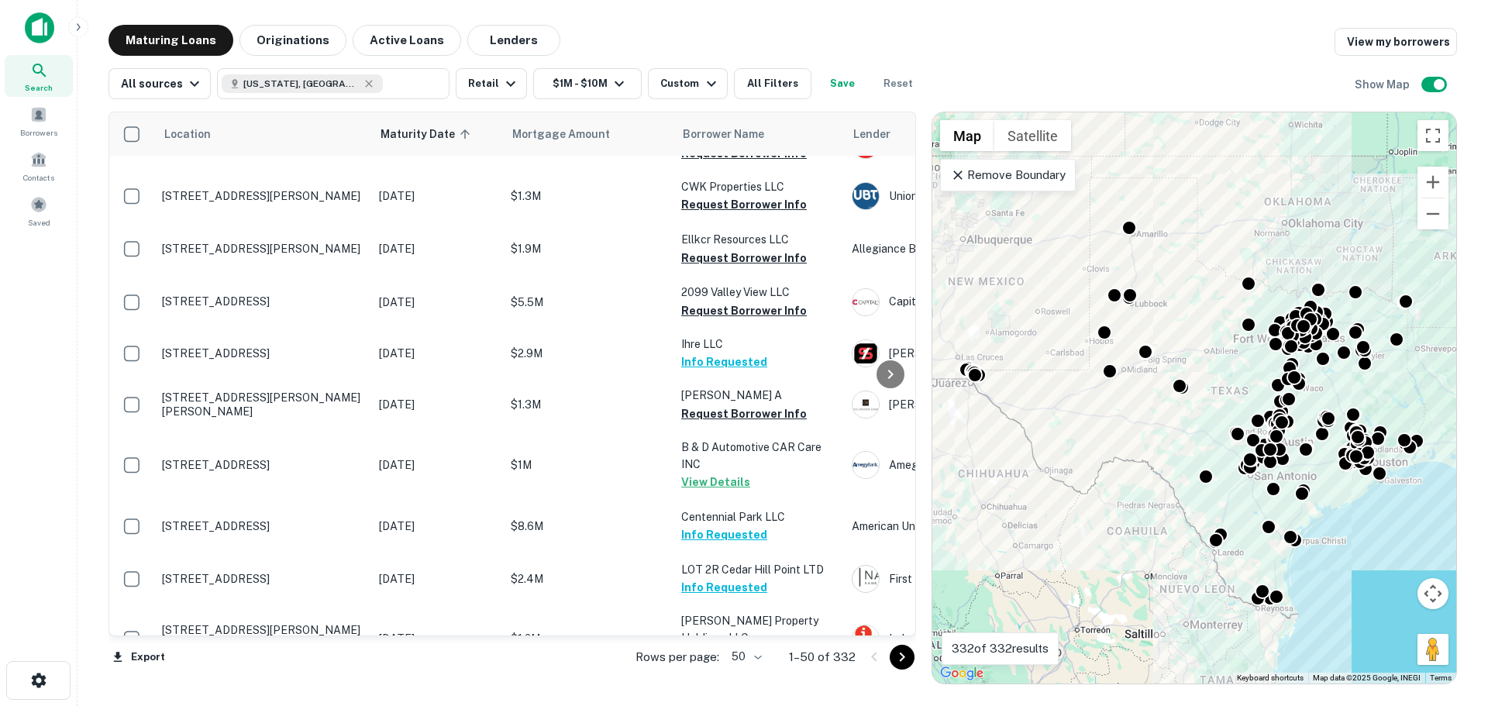
click at [756, 660] on body "Search Borrowers Contacts Saved Maturing Loans Originations Active Loans Lender…" at bounding box center [744, 353] width 1488 height 706
click at [752, 672] on li "100" at bounding box center [747, 673] width 45 height 28
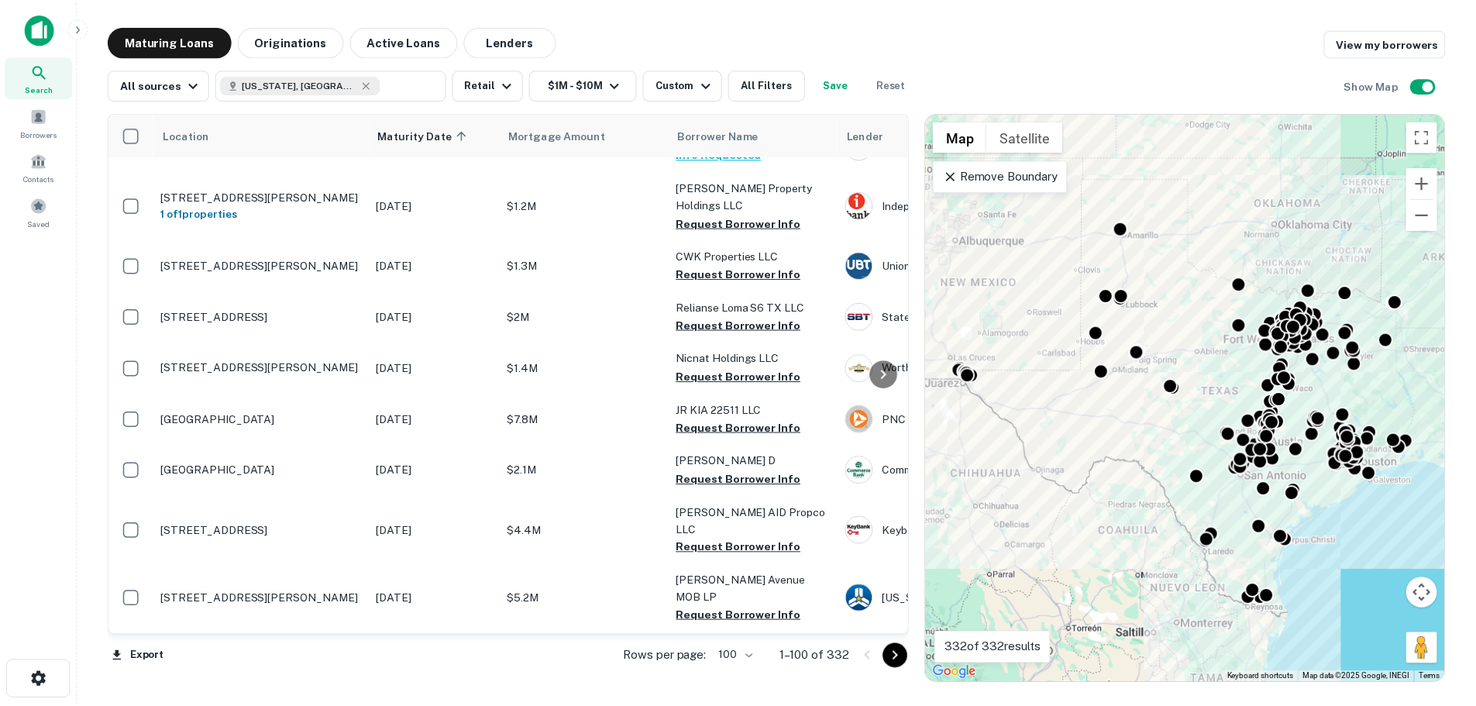
scroll to position [2732, 0]
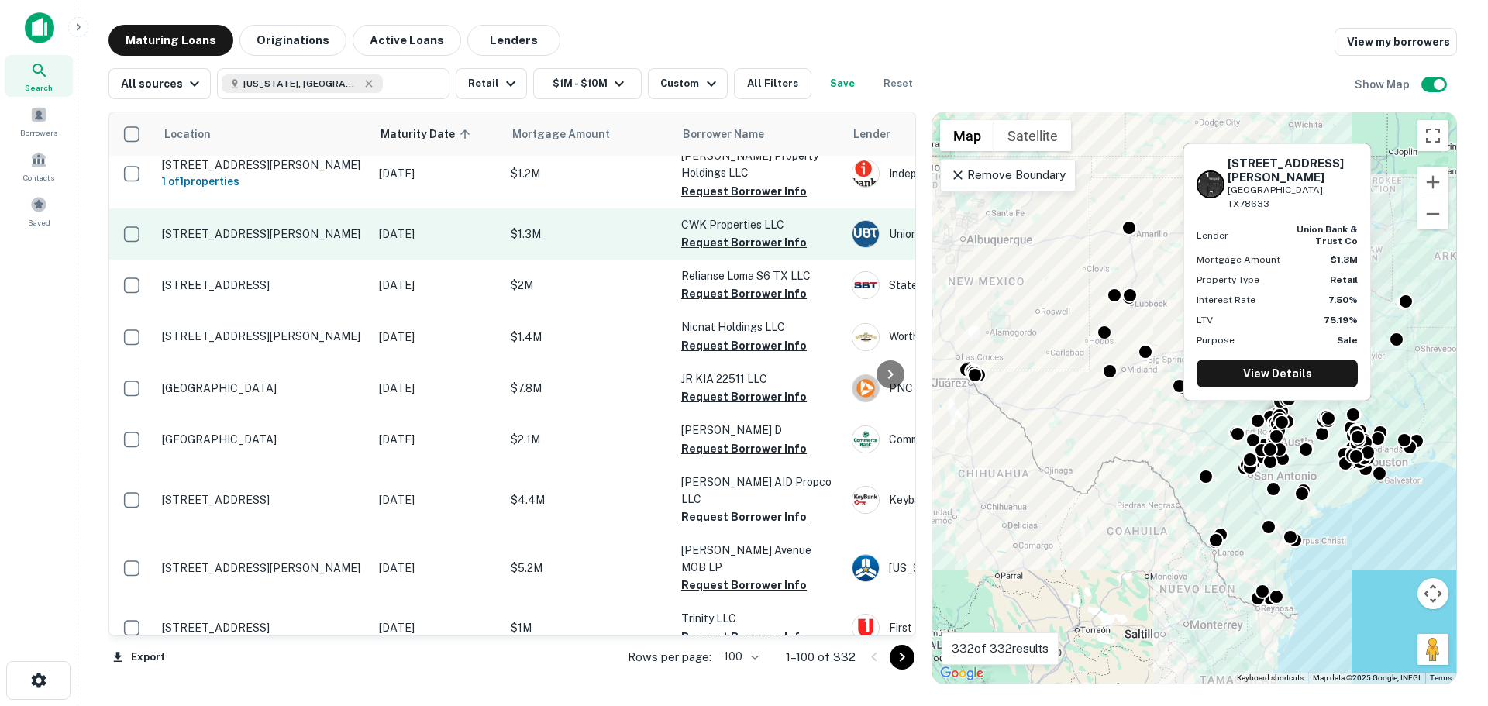
click at [200, 227] on p "[STREET_ADDRESS][PERSON_NAME]" at bounding box center [262, 234] width 201 height 14
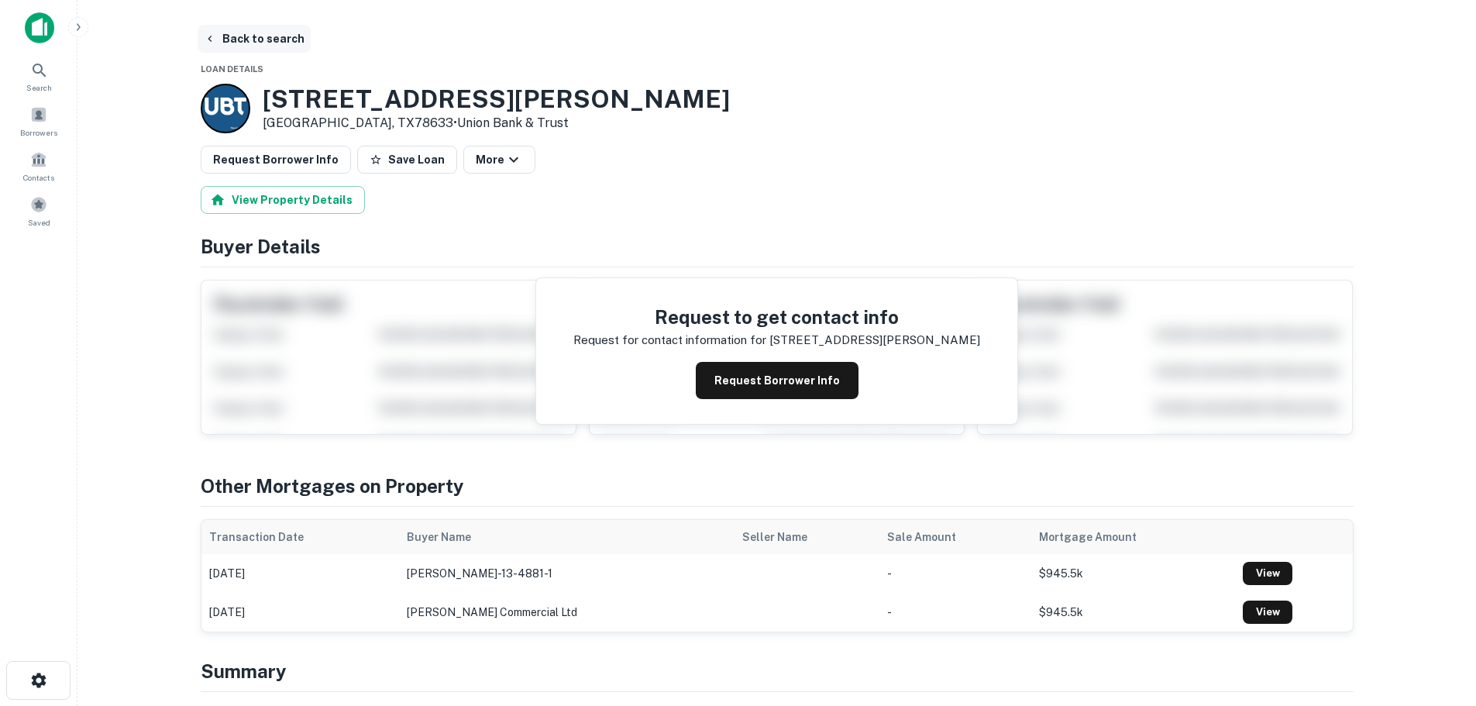
click at [298, 42] on button "Back to search" at bounding box center [254, 39] width 113 height 28
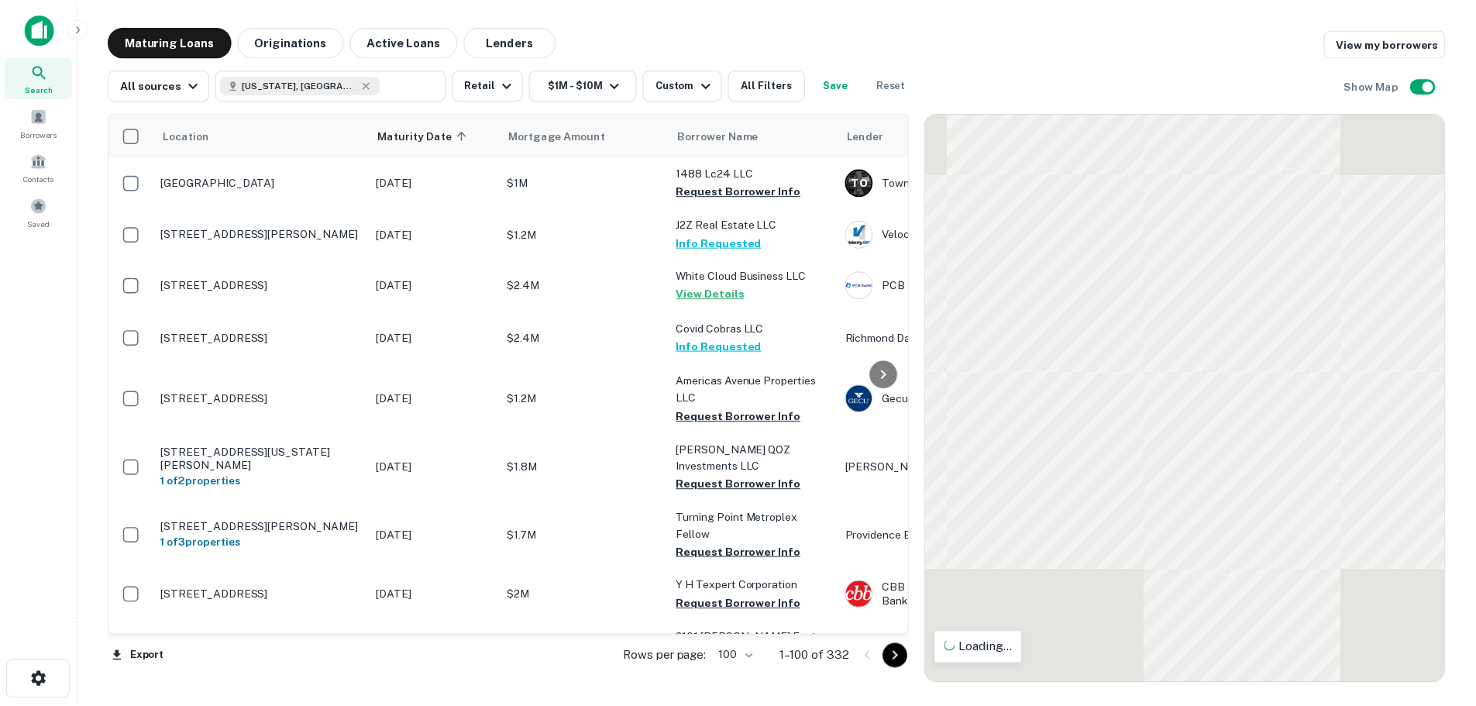
scroll to position [2732, 0]
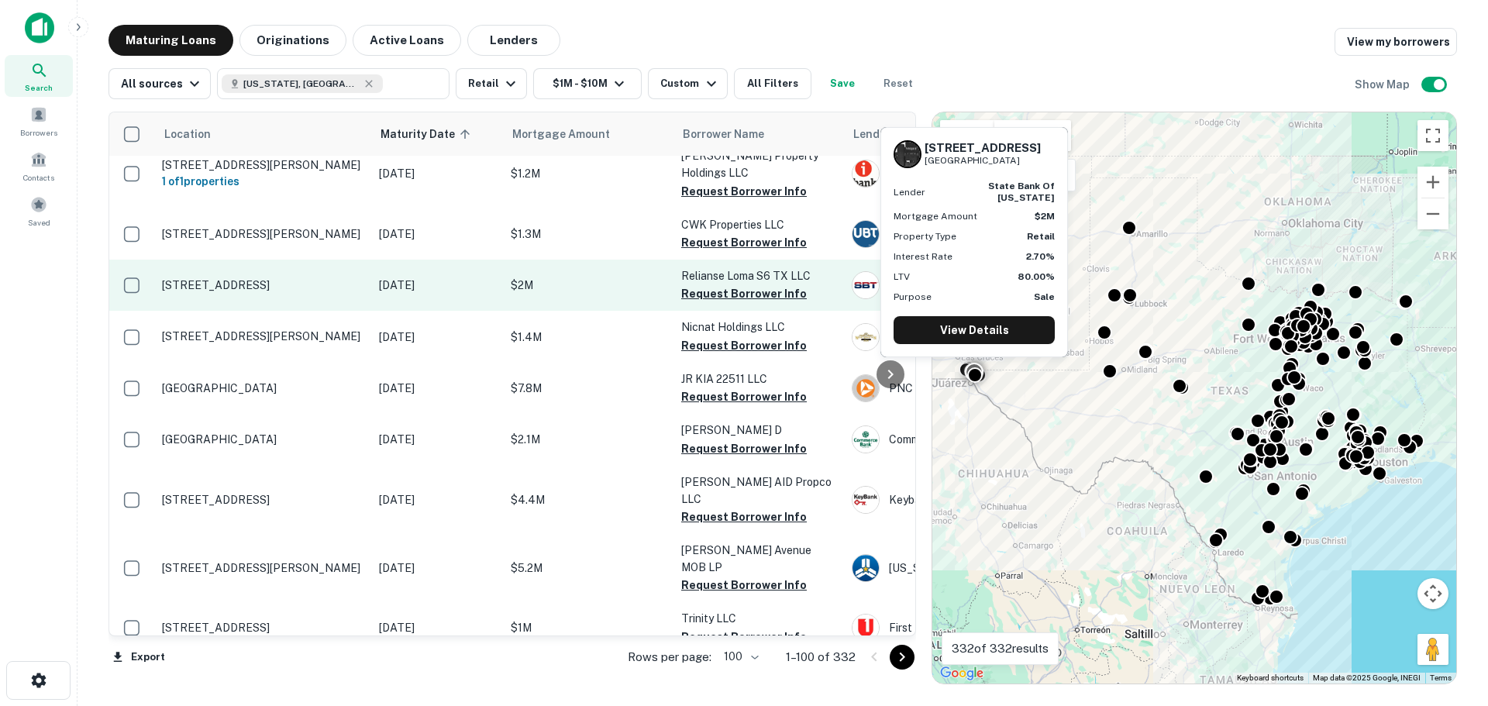
click at [271, 260] on td "[STREET_ADDRESS]" at bounding box center [262, 285] width 217 height 51
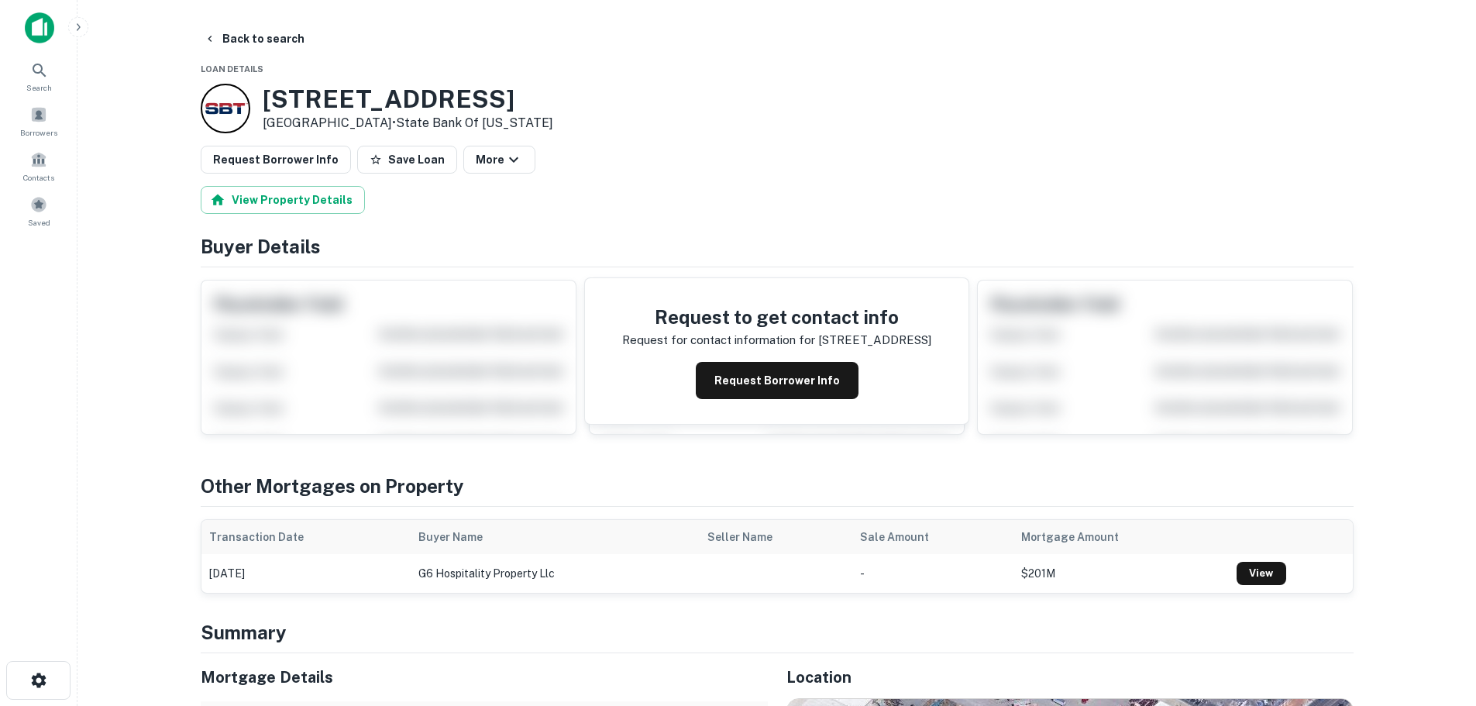
scroll to position [232, 0]
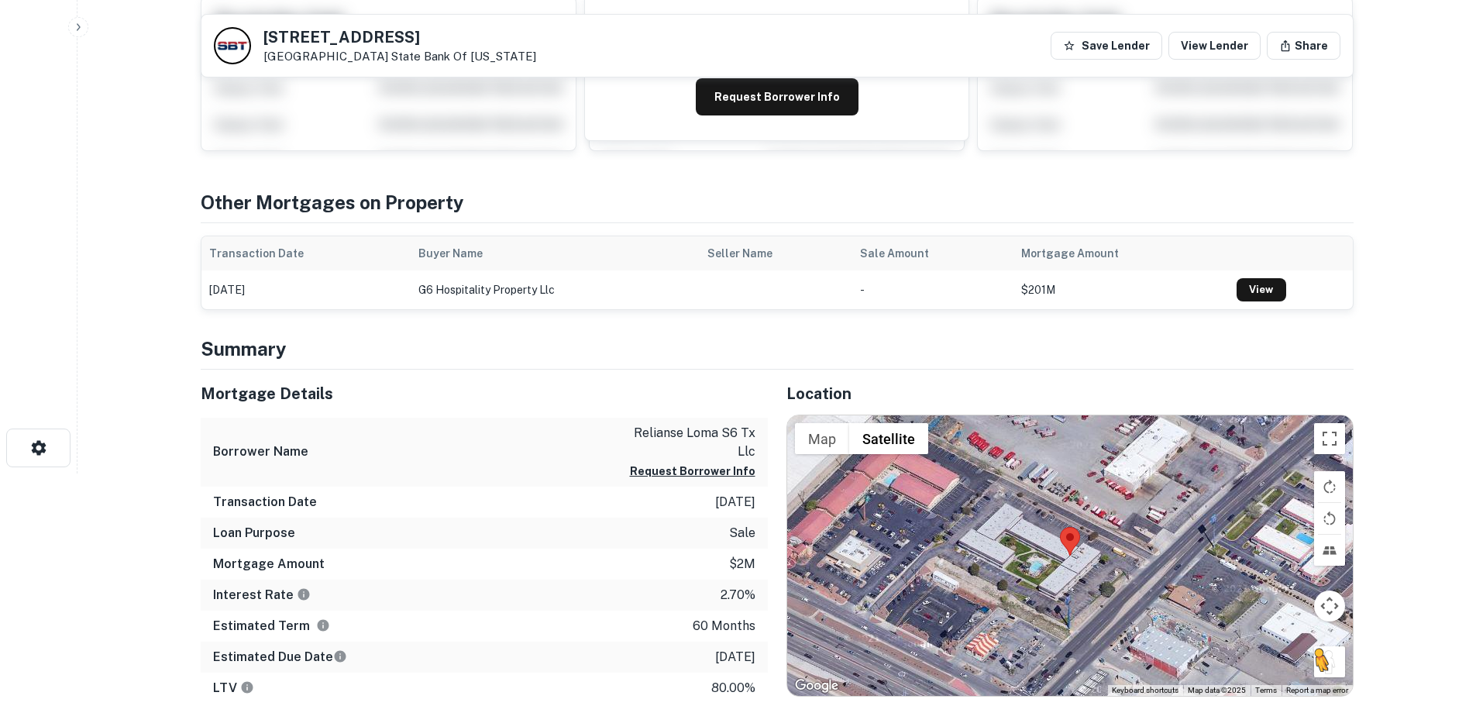
scroll to position [232, 0]
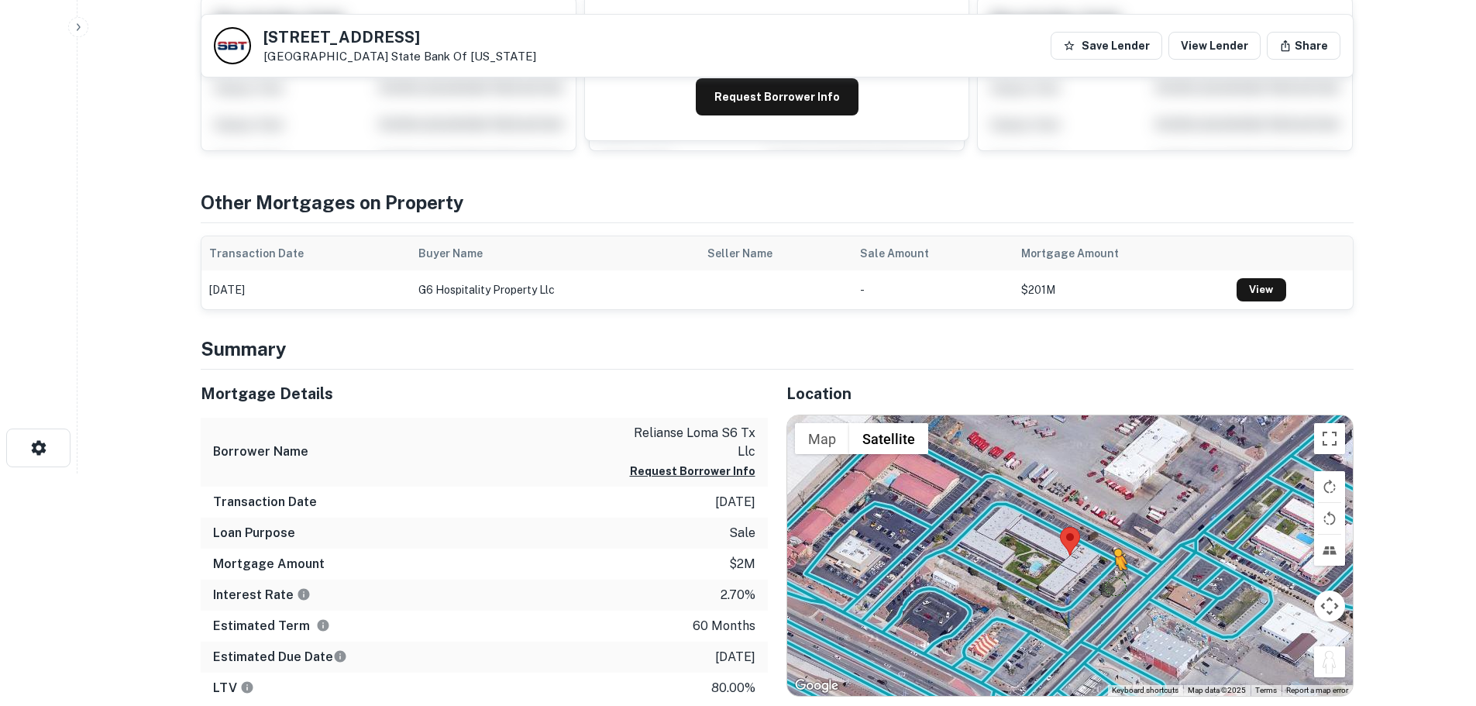
drag, startPoint x: 1246, startPoint y: 621, endPoint x: 1095, endPoint y: 576, distance: 157.6
click at [1095, 576] on div "To activate drag with keyboard, press Alt + Enter. Once in keyboard drag state,…" at bounding box center [1070, 555] width 566 height 280
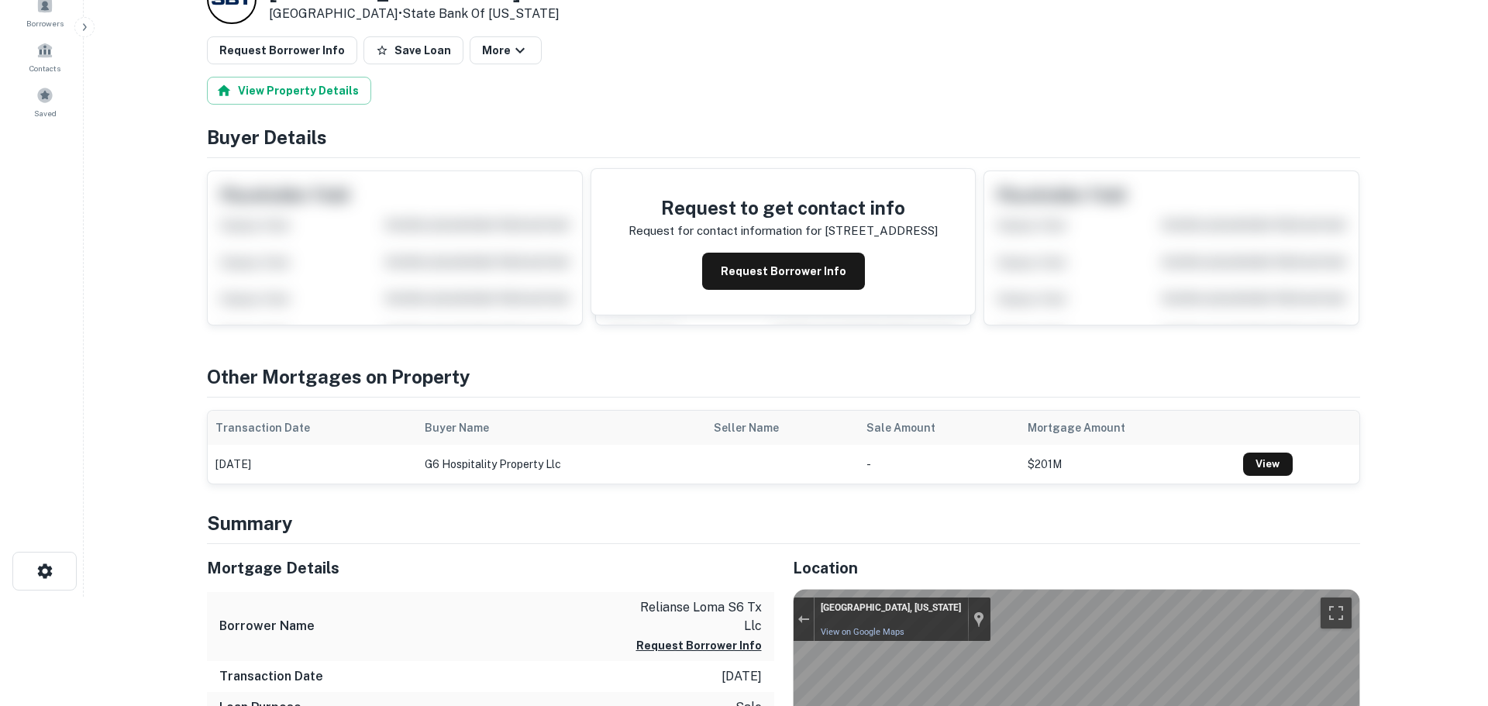
scroll to position [0, 0]
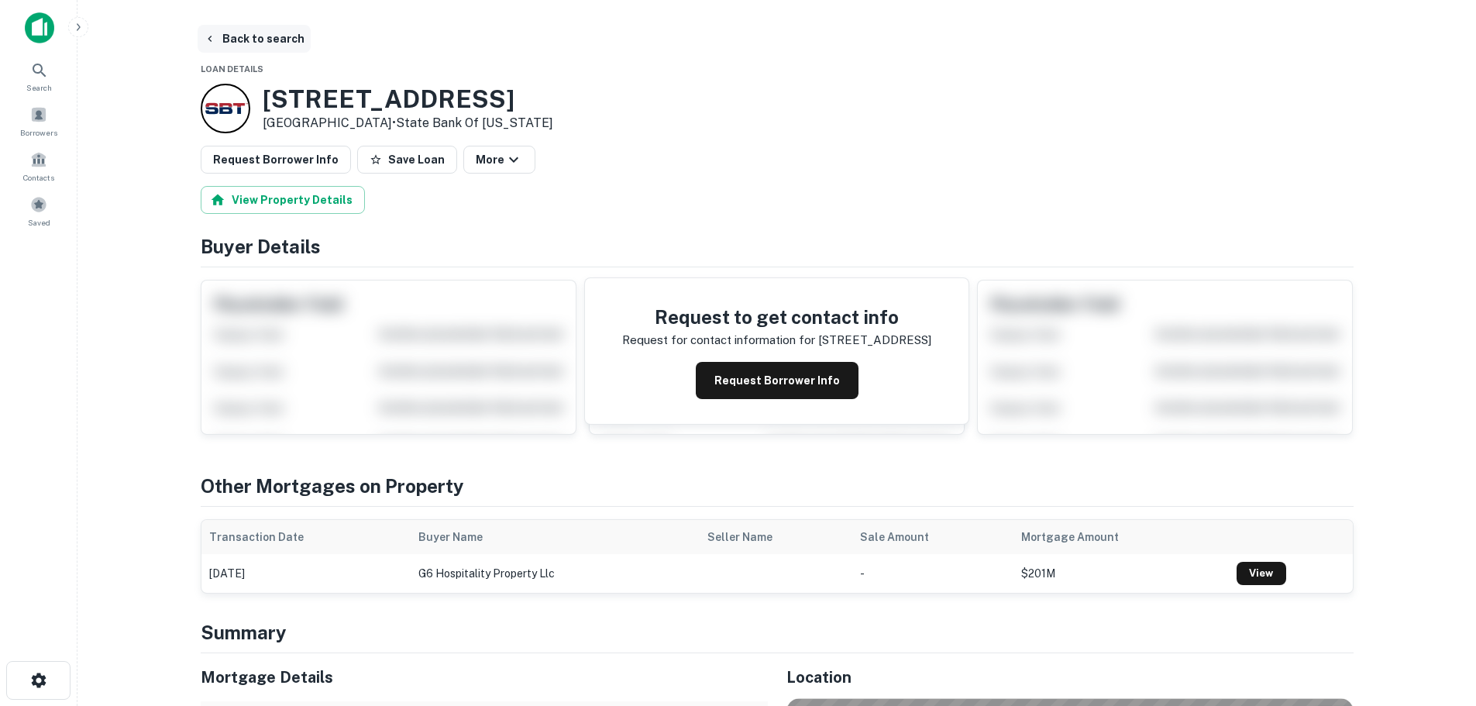
click at [253, 33] on button "Back to search" at bounding box center [254, 39] width 113 height 28
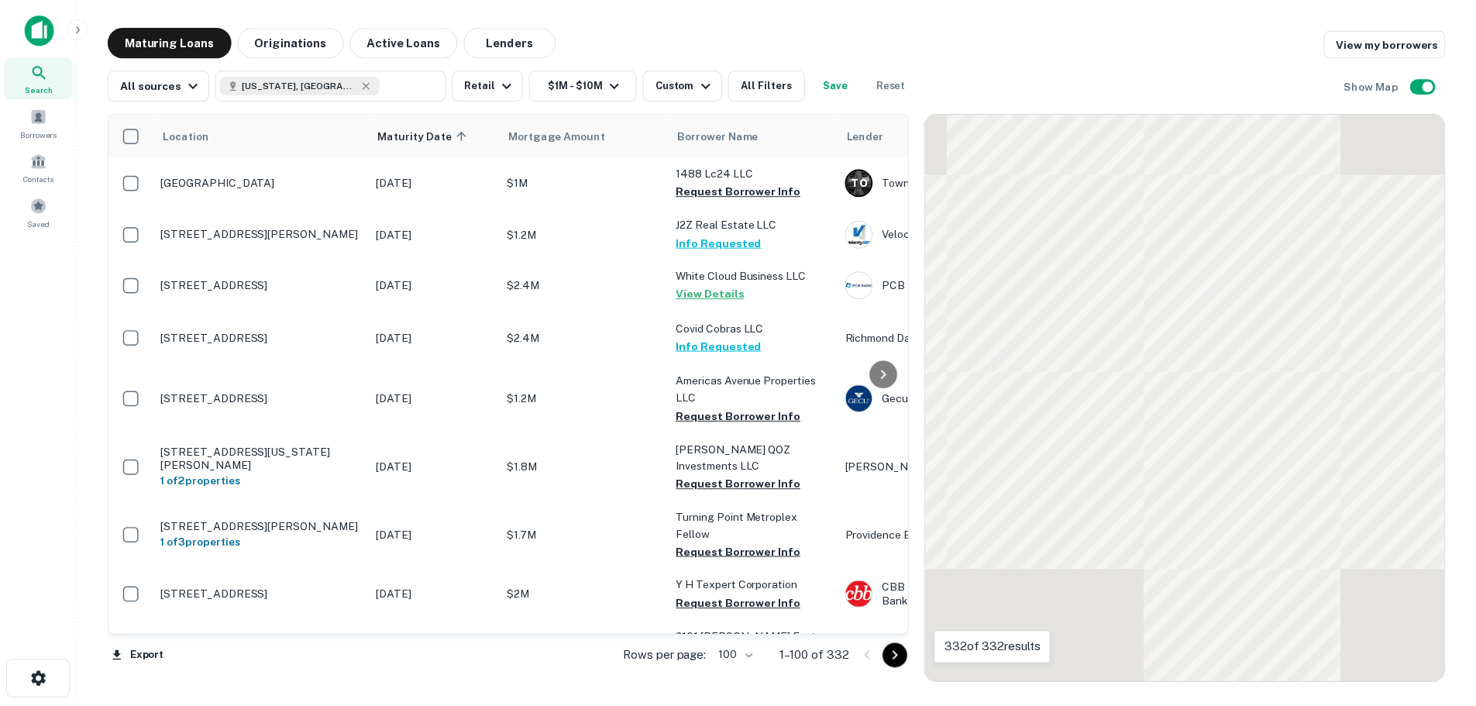
scroll to position [2732, 0]
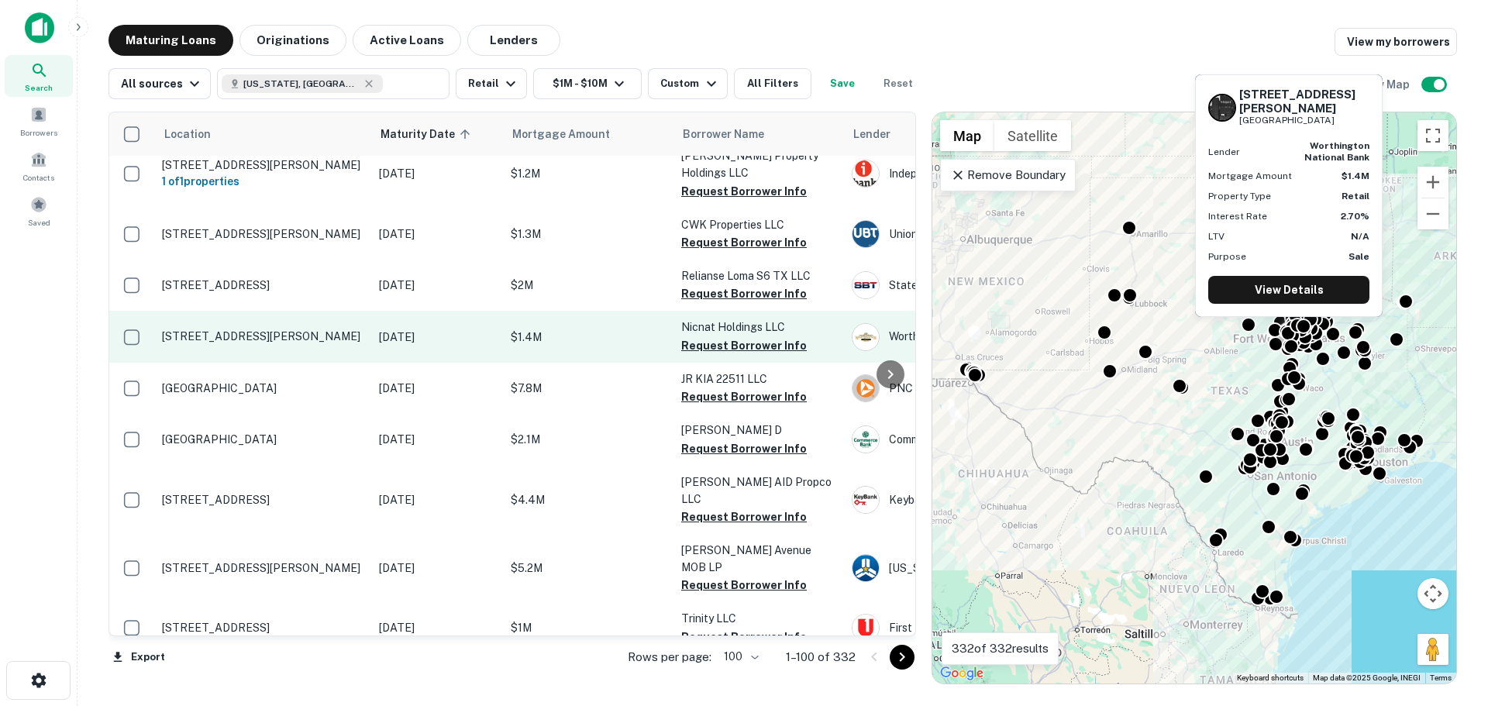
click at [279, 329] on p "[STREET_ADDRESS][PERSON_NAME]" at bounding box center [262, 336] width 201 height 14
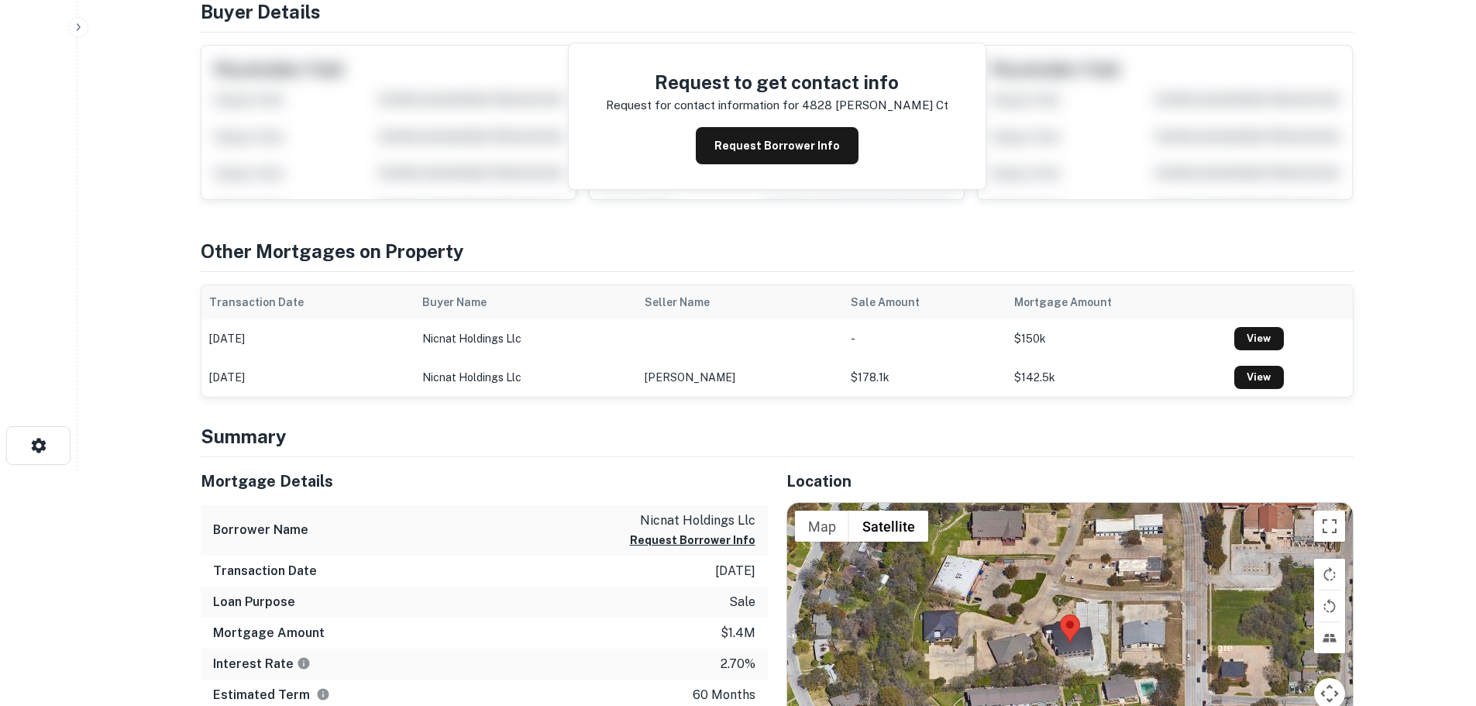
scroll to position [310, 0]
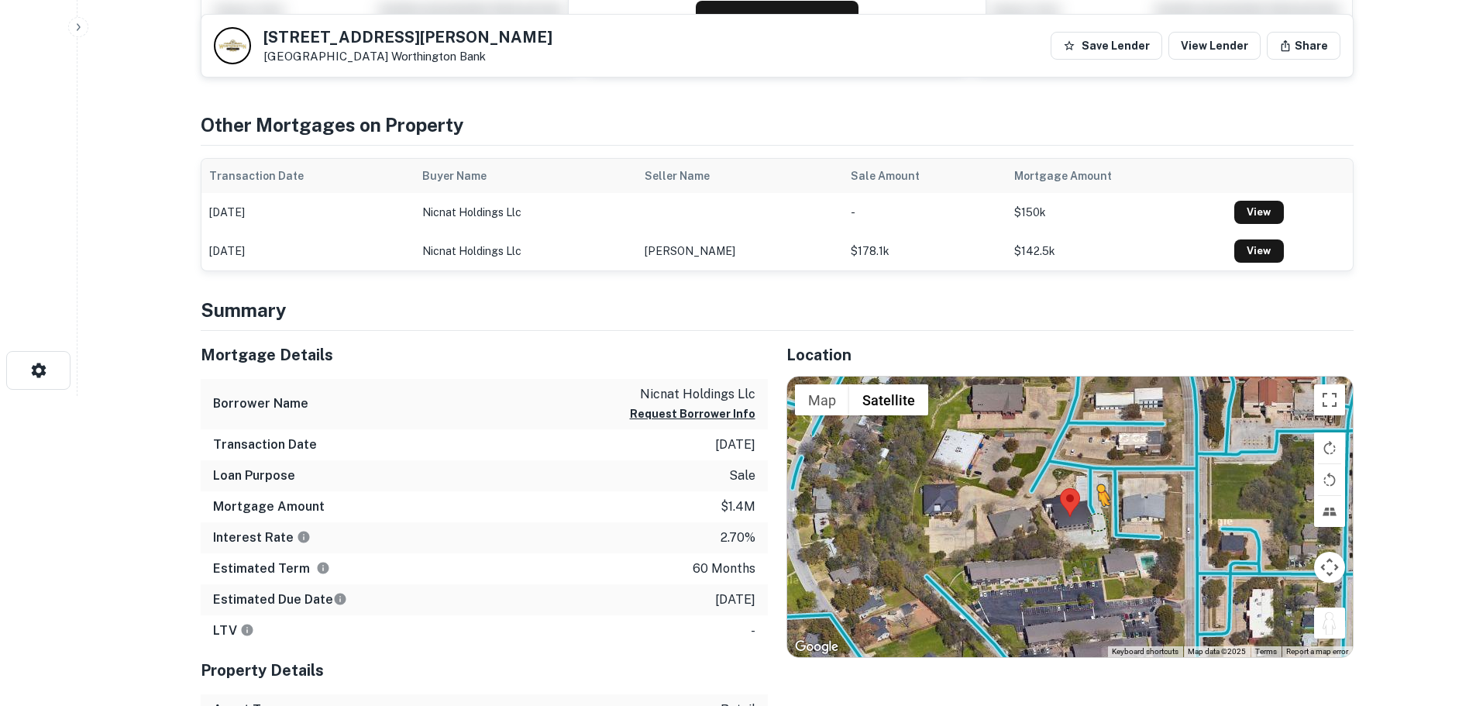
drag, startPoint x: 1344, startPoint y: 623, endPoint x: 1099, endPoint y: 518, distance: 266.6
click at [1099, 518] on div "To activate drag with keyboard, press Alt + Enter. Once in keyboard drag state,…" at bounding box center [1070, 517] width 566 height 280
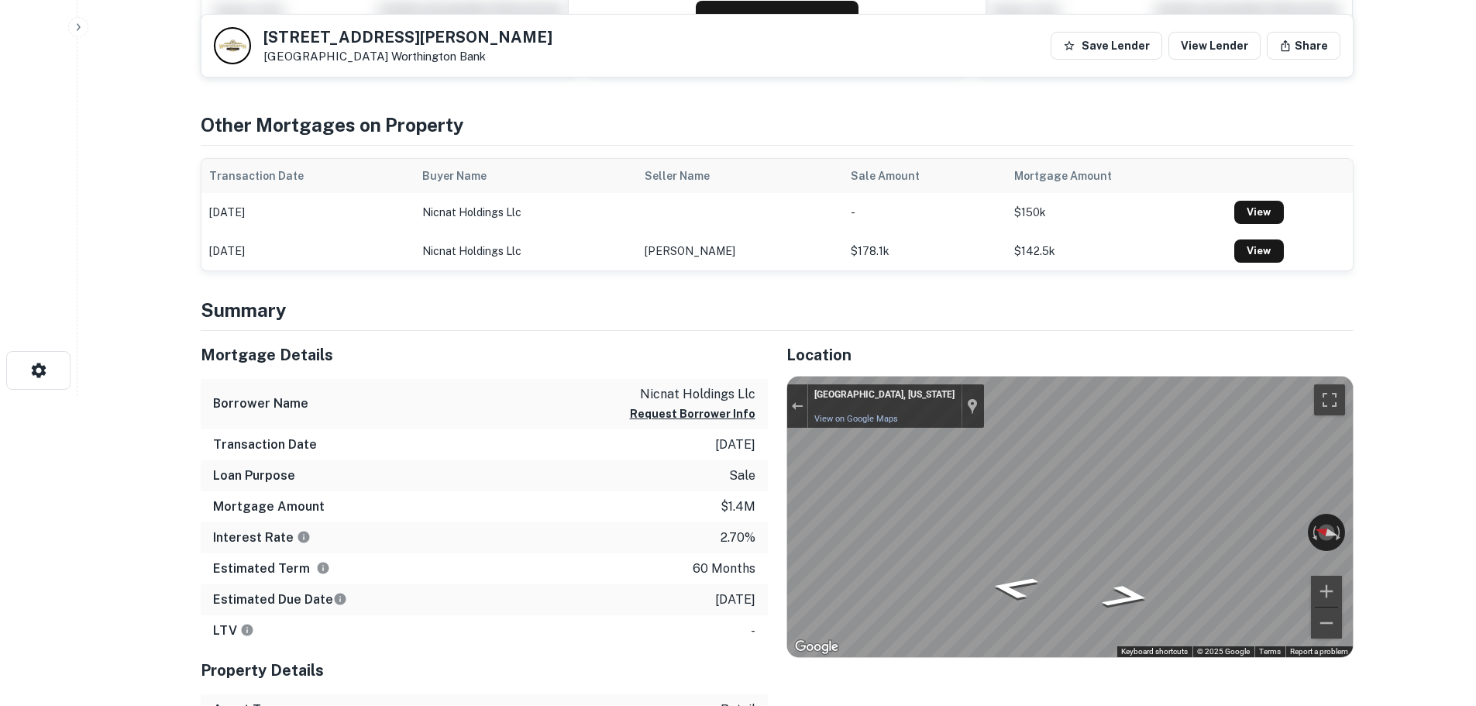
click at [666, 514] on div "Mortgage Details Borrower Name nicnat holdings llc Request Borrower Info Transa…" at bounding box center [768, 574] width 1172 height 487
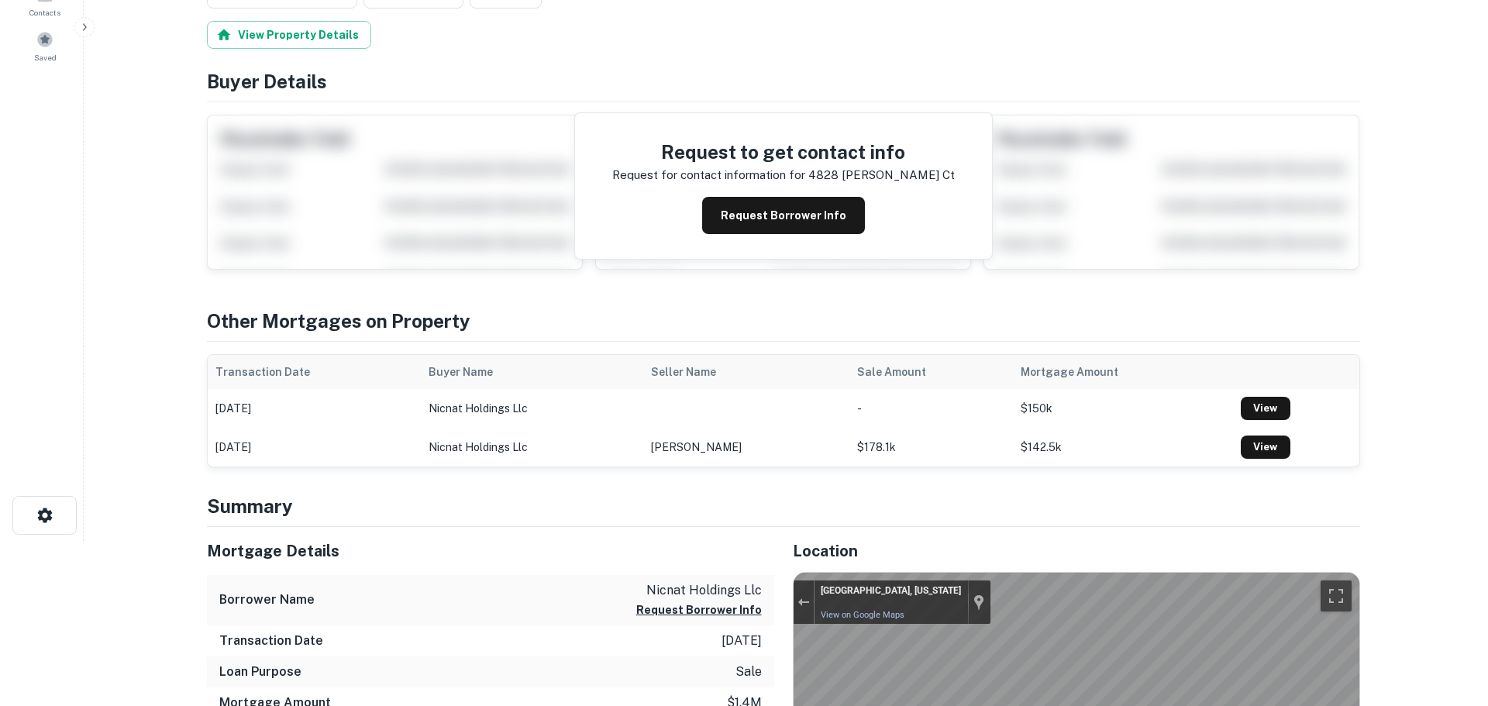
scroll to position [0, 0]
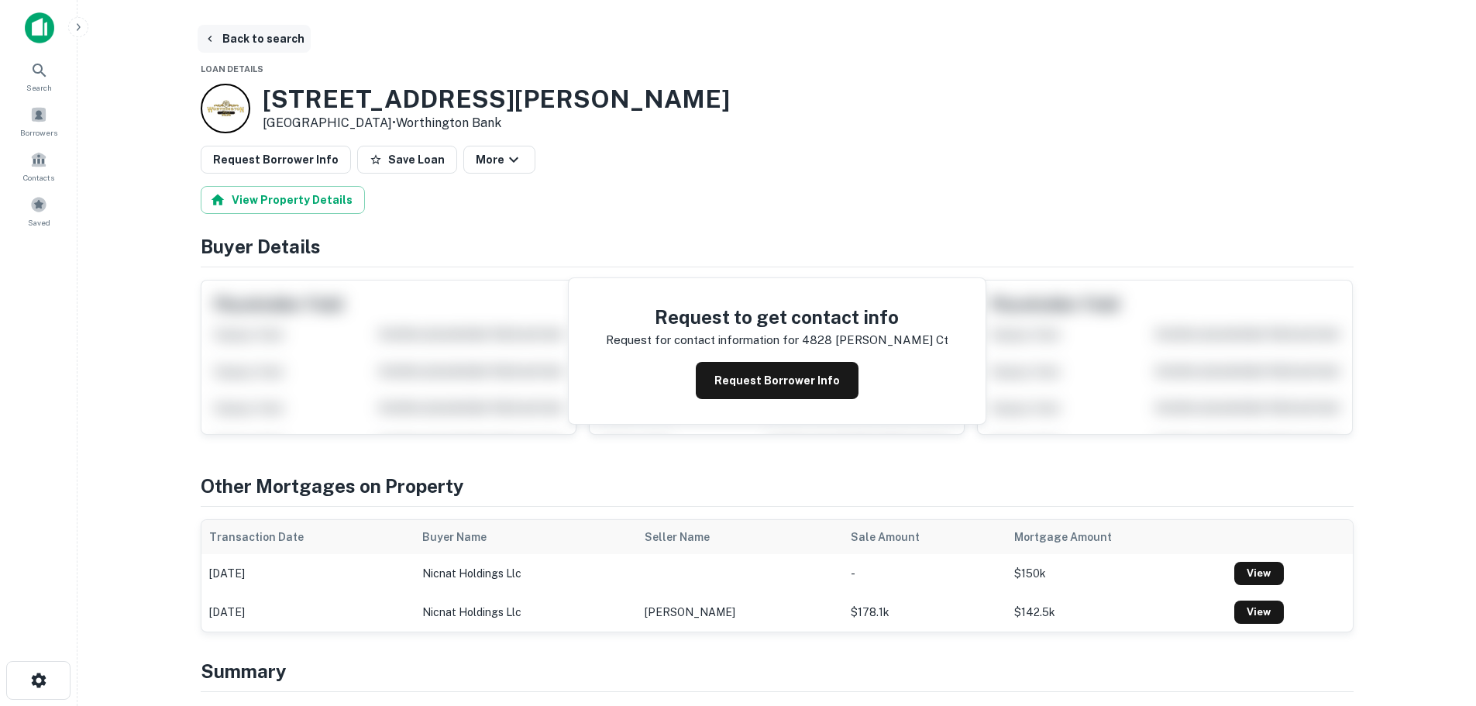
click at [253, 43] on button "Back to search" at bounding box center [254, 39] width 113 height 28
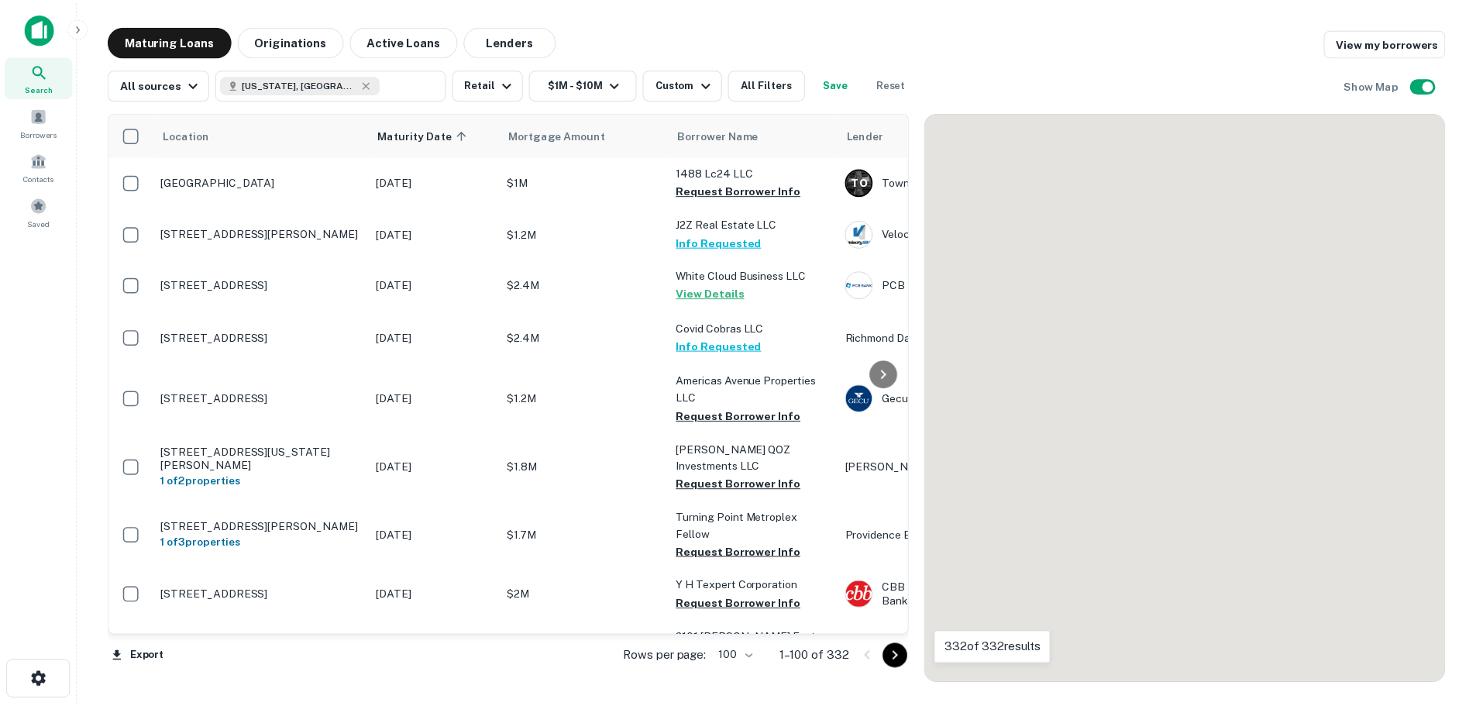
scroll to position [2732, 0]
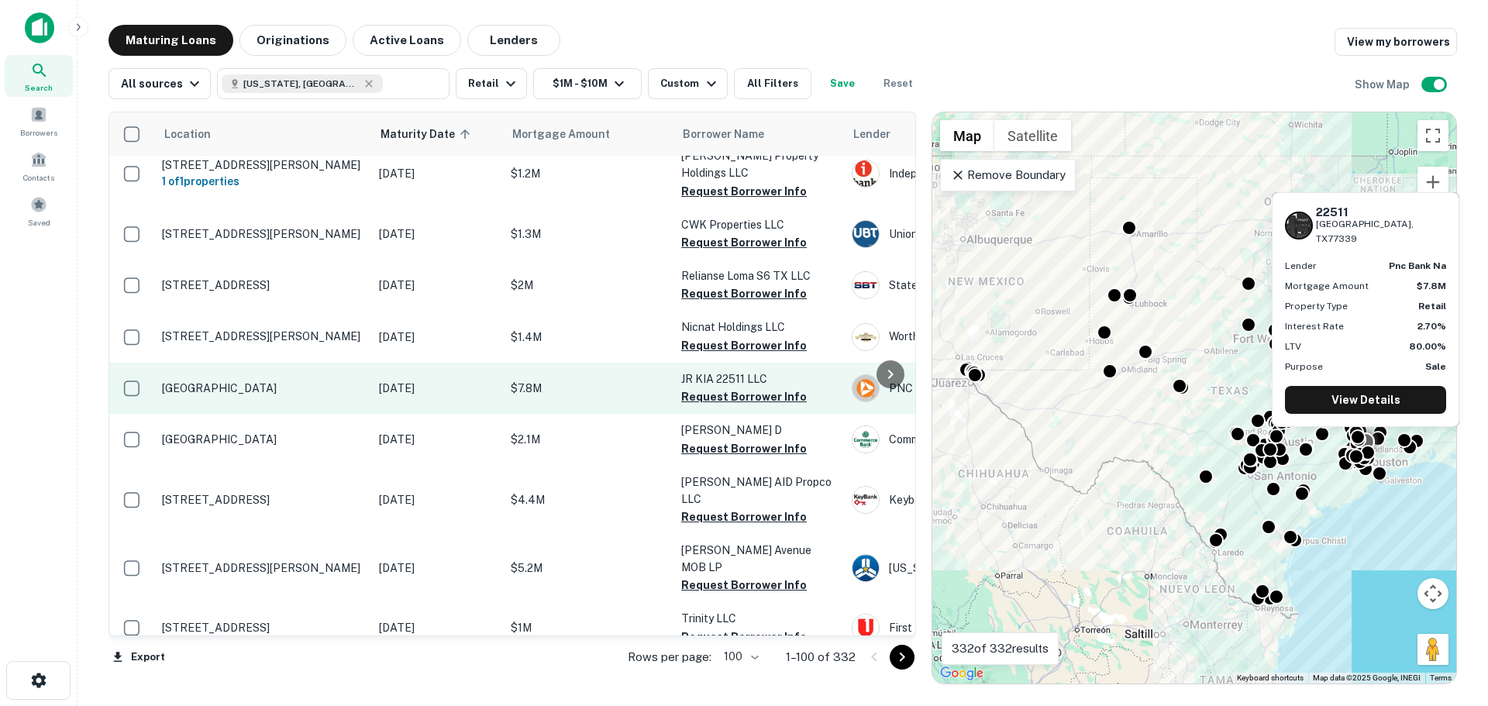
click at [269, 381] on p "[GEOGRAPHIC_DATA]" at bounding box center [262, 388] width 201 height 14
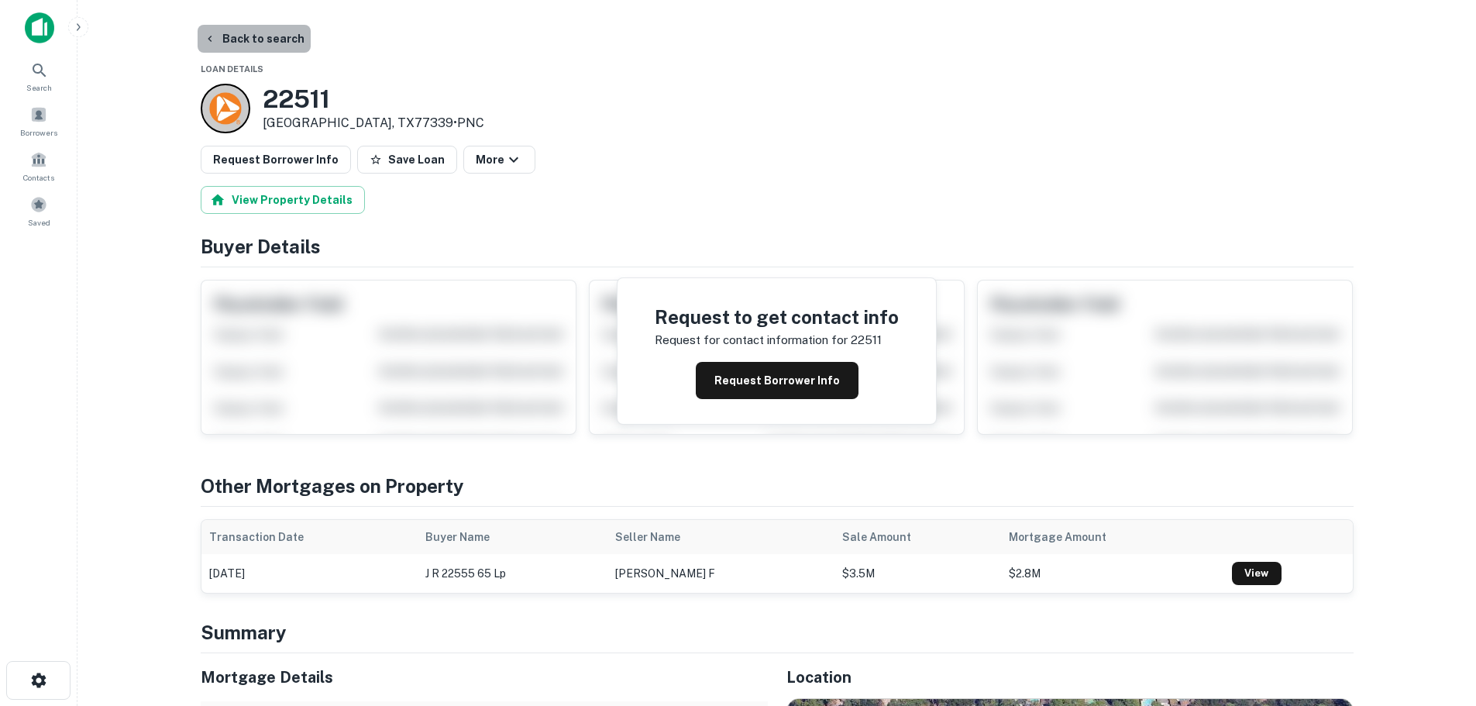
click at [277, 42] on button "Back to search" at bounding box center [254, 39] width 113 height 28
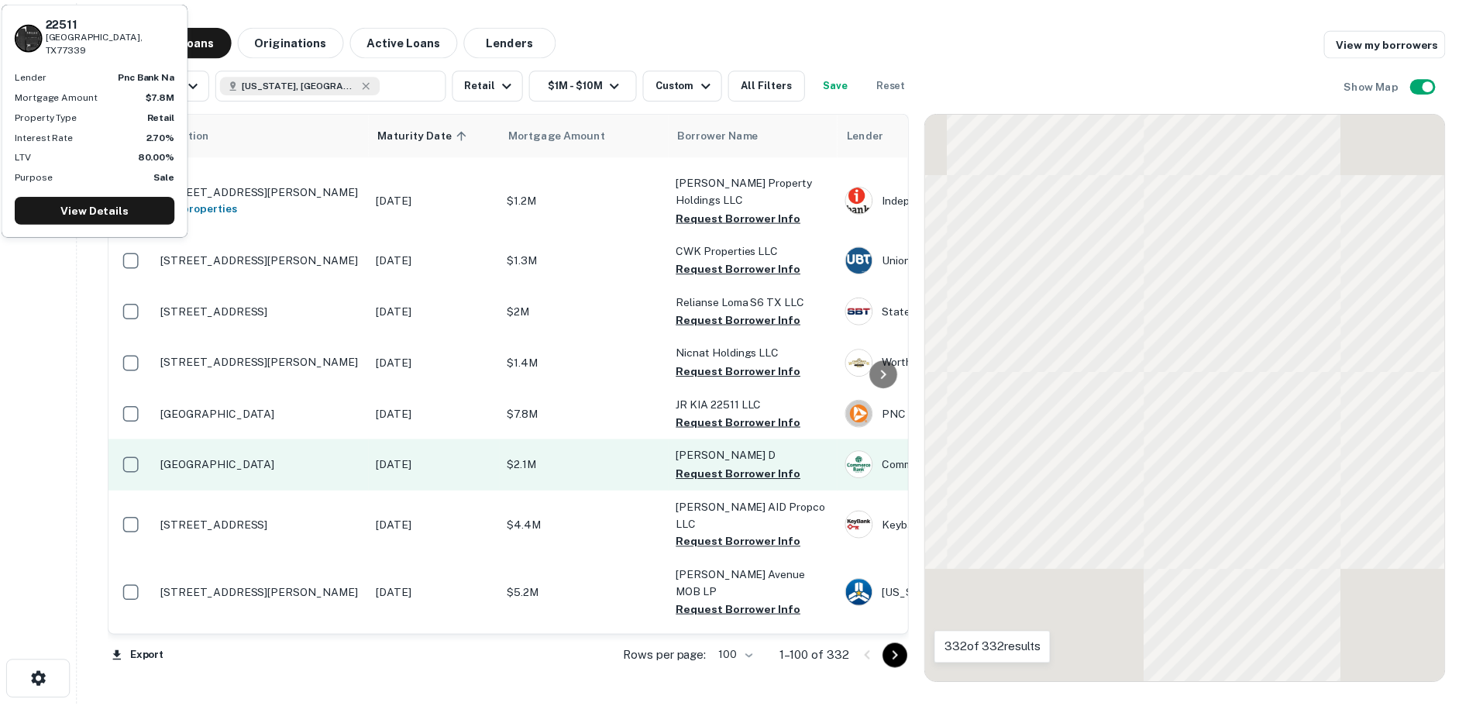
scroll to position [2732, 0]
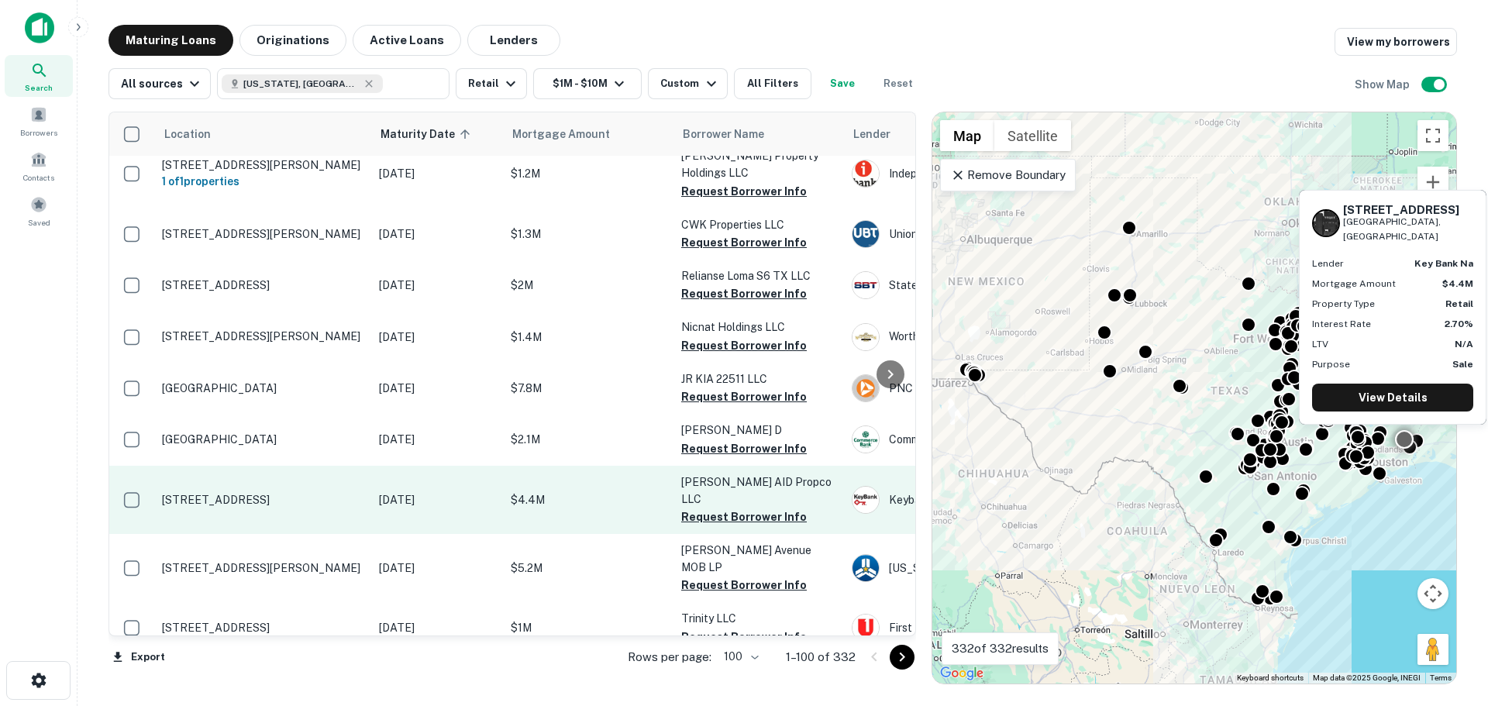
click at [218, 493] on p "[STREET_ADDRESS]" at bounding box center [262, 500] width 201 height 14
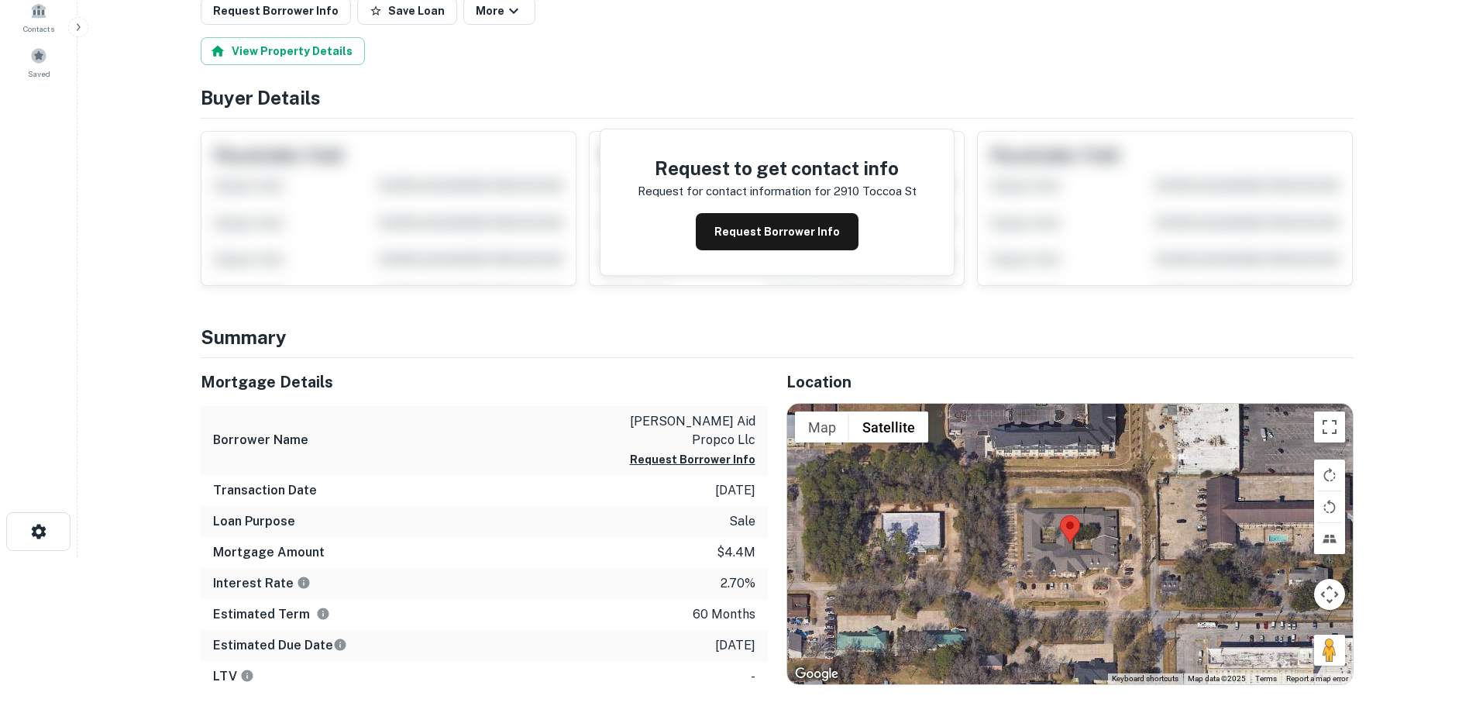
scroll to position [155, 0]
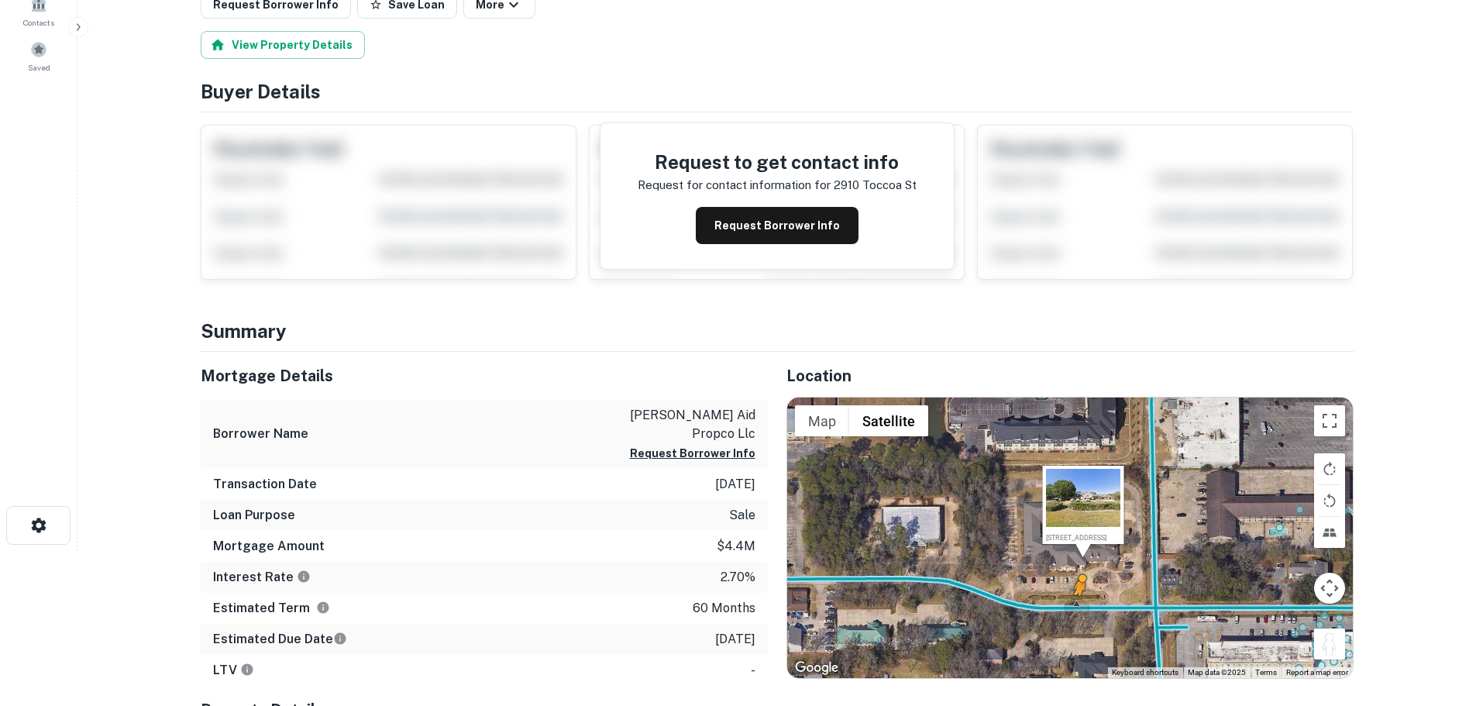
drag, startPoint x: 1330, startPoint y: 637, endPoint x: 1076, endPoint y: 611, distance: 255.4
click at [1076, 611] on div "To activate drag with keyboard, press Alt + Enter. Once in keyboard drag state,…" at bounding box center [1070, 537] width 566 height 280
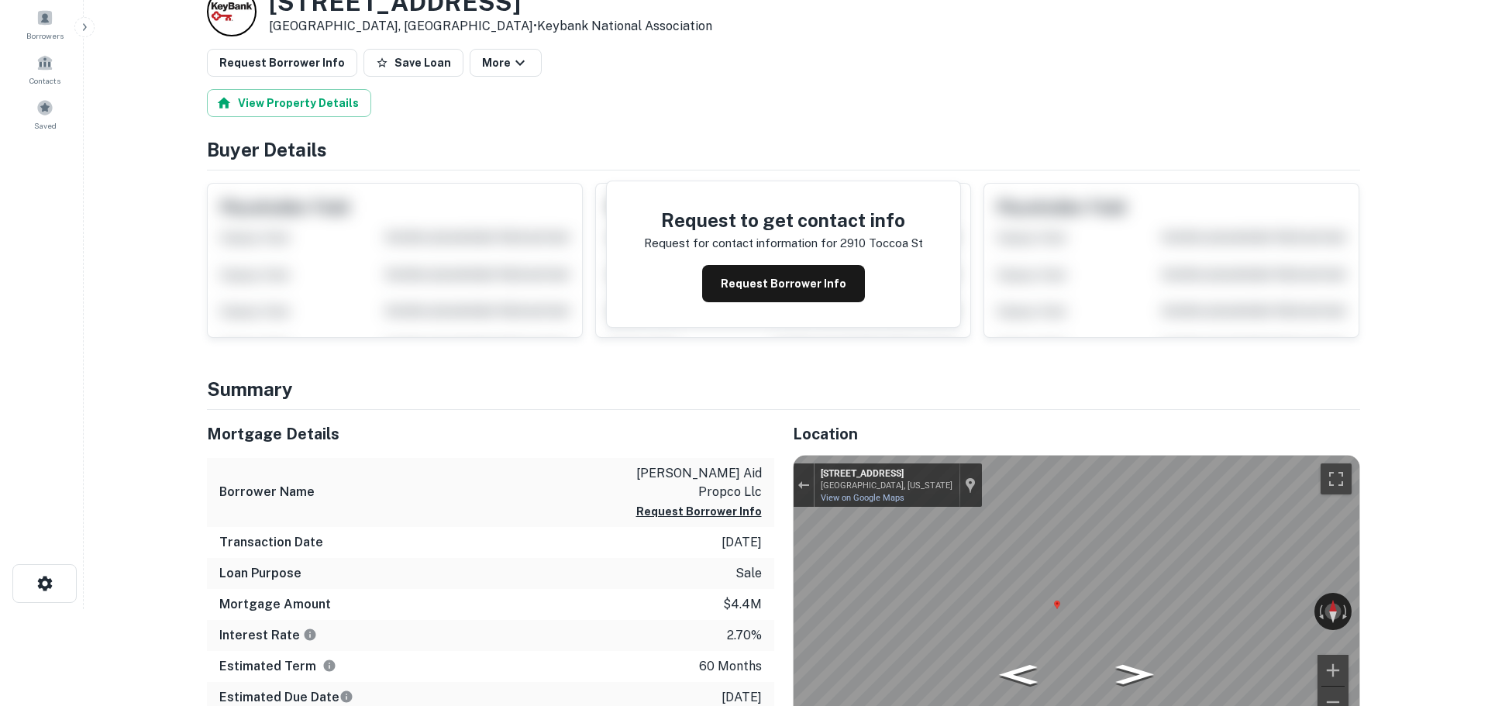
scroll to position [0, 0]
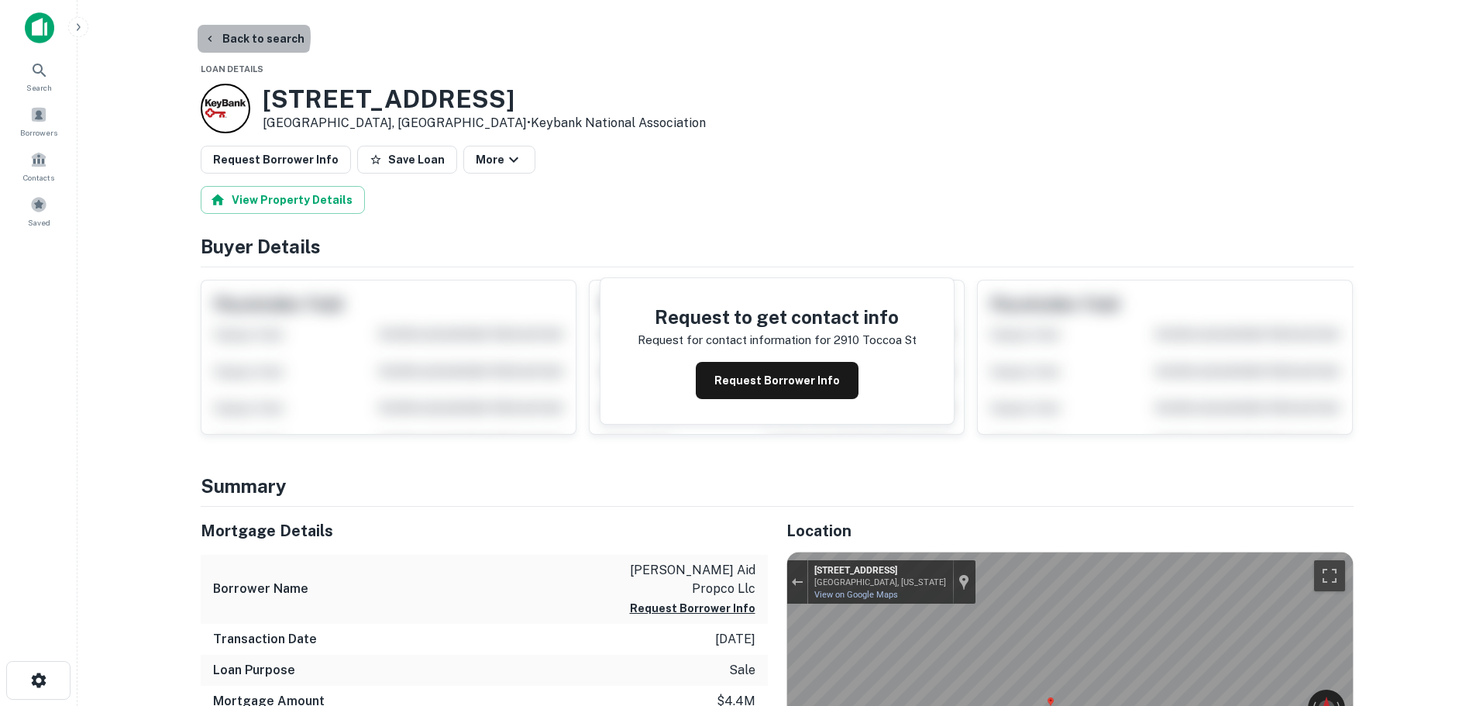
click at [252, 37] on button "Back to search" at bounding box center [254, 39] width 113 height 28
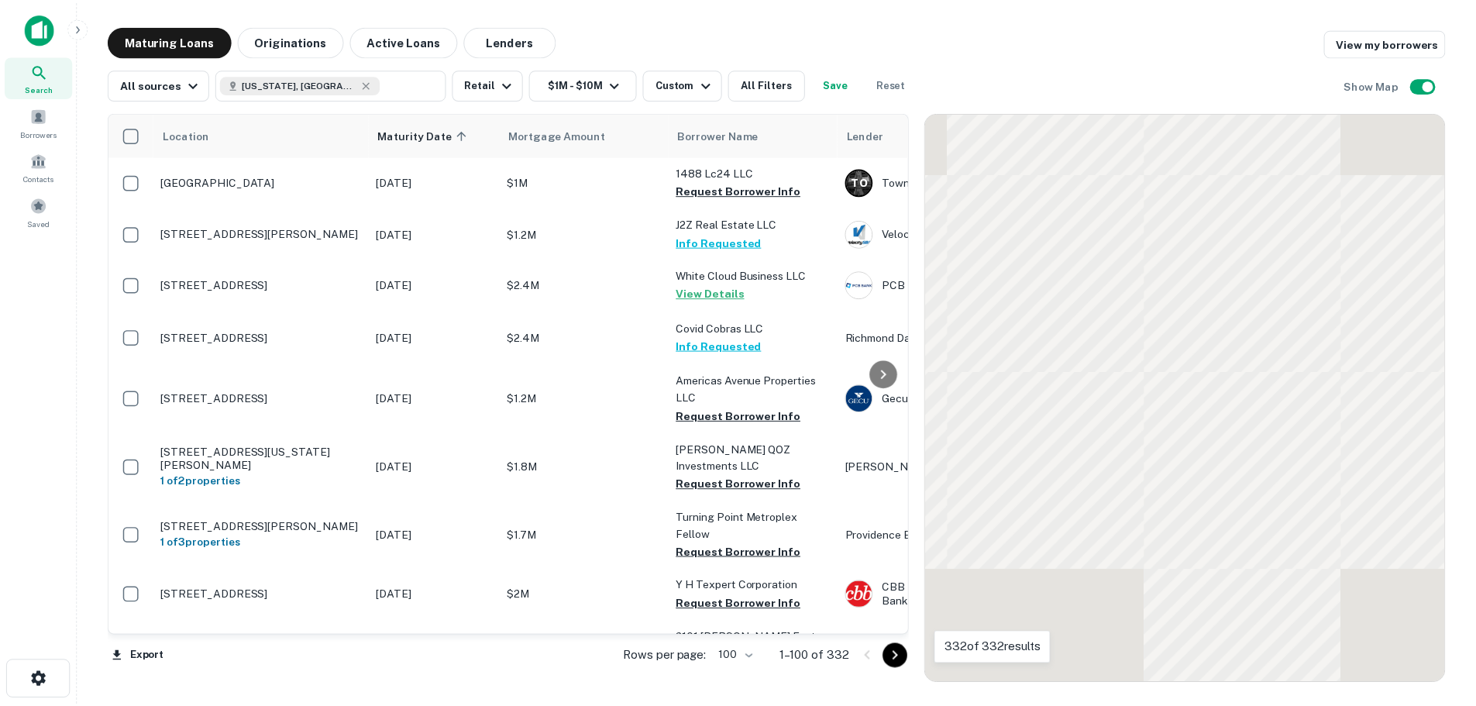
scroll to position [2732, 0]
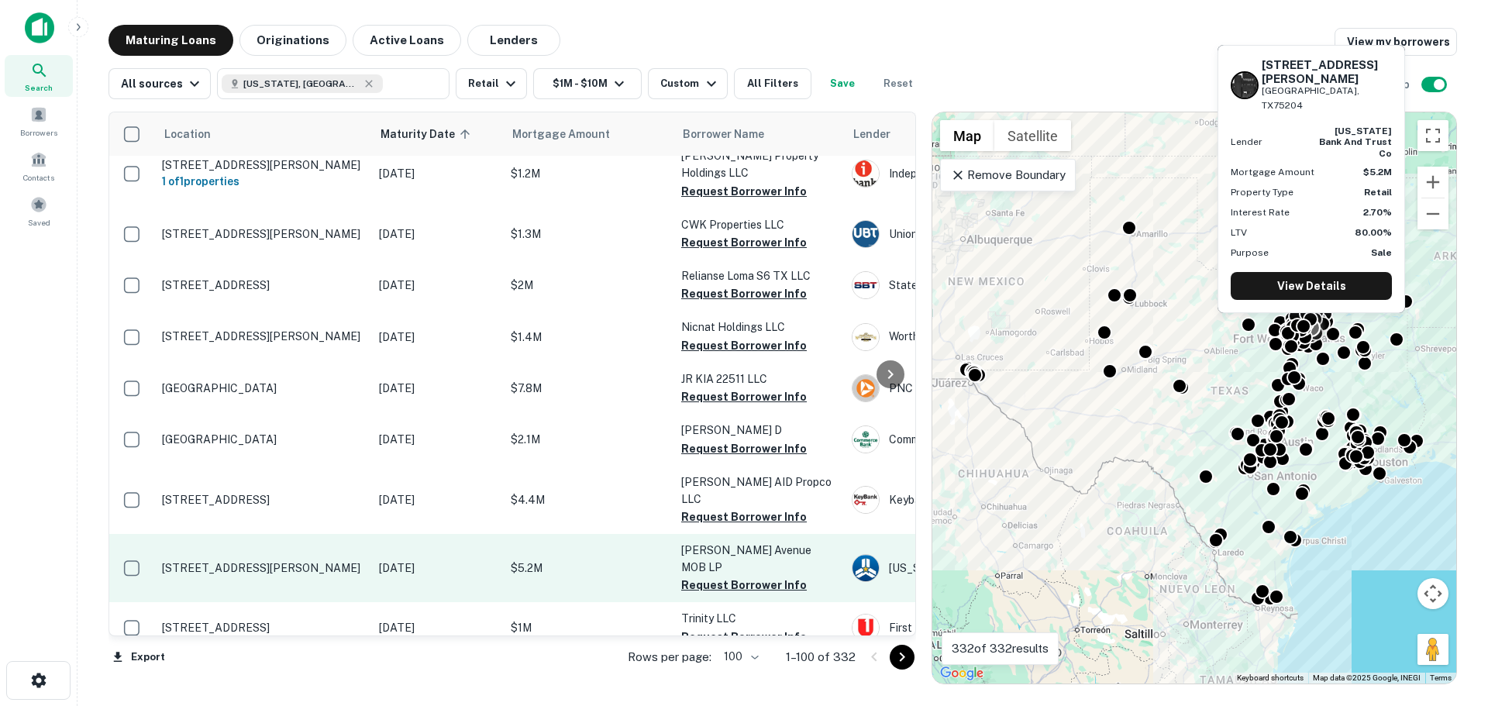
click at [299, 534] on td "[STREET_ADDRESS][PERSON_NAME]" at bounding box center [262, 568] width 217 height 68
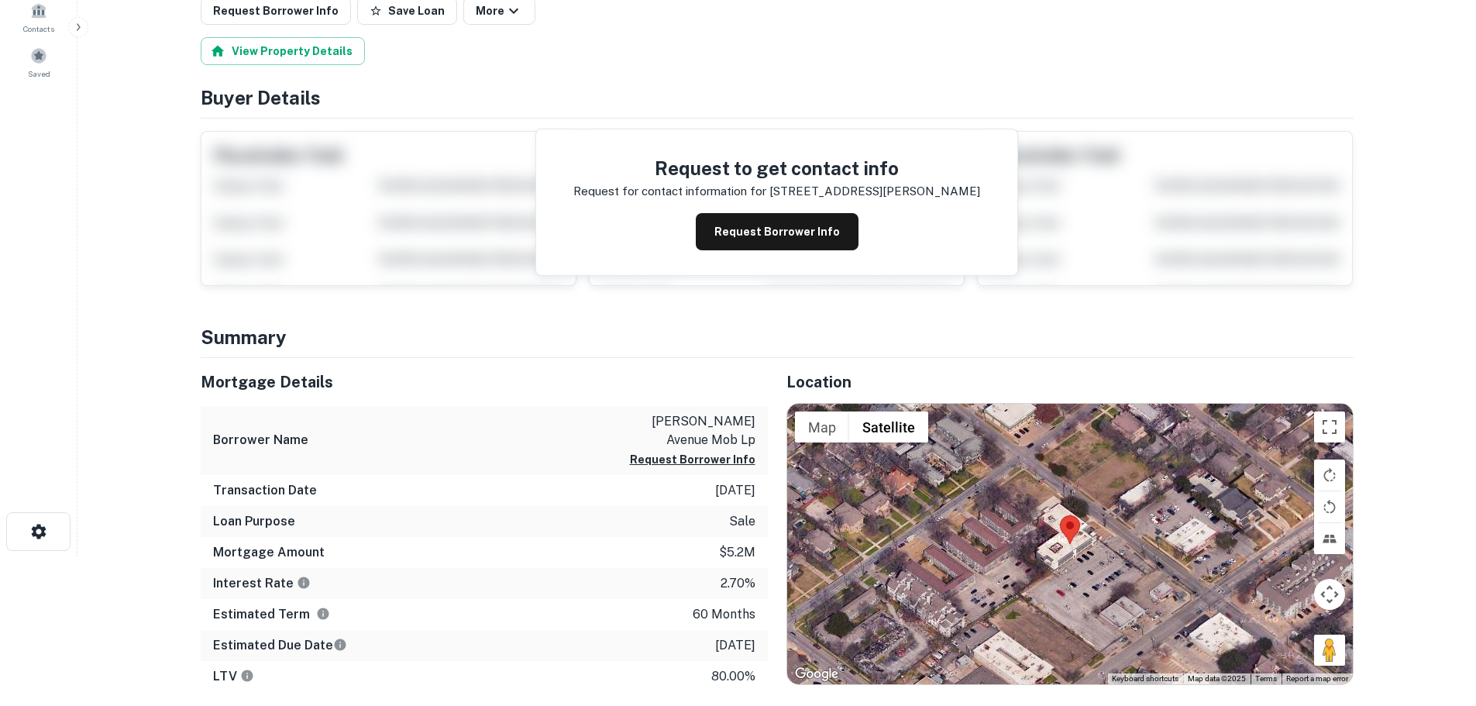
scroll to position [155, 0]
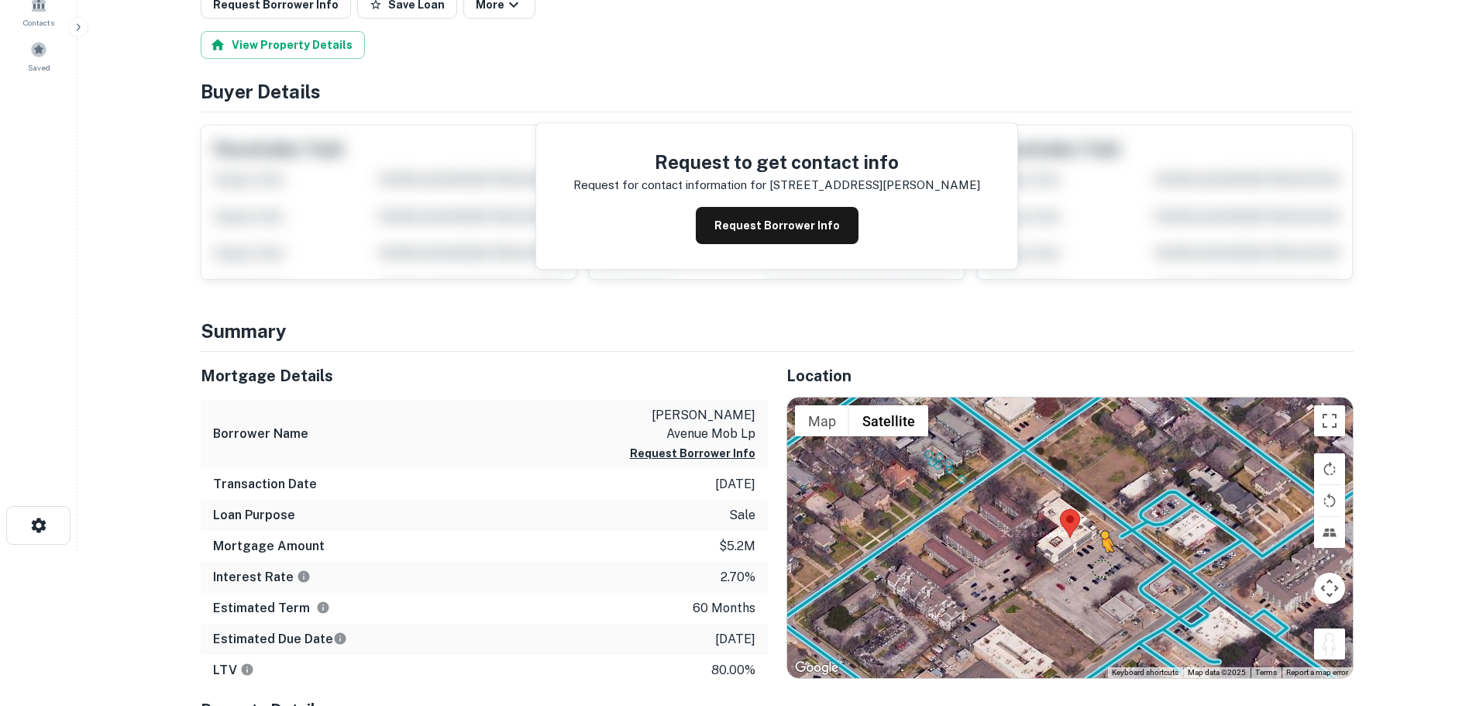
drag, startPoint x: 1326, startPoint y: 638, endPoint x: 1100, endPoint y: 568, distance: 237.0
click at [1100, 568] on div "To activate drag with keyboard, press Alt + Enter. Once in keyboard drag state,…" at bounding box center [1070, 537] width 566 height 280
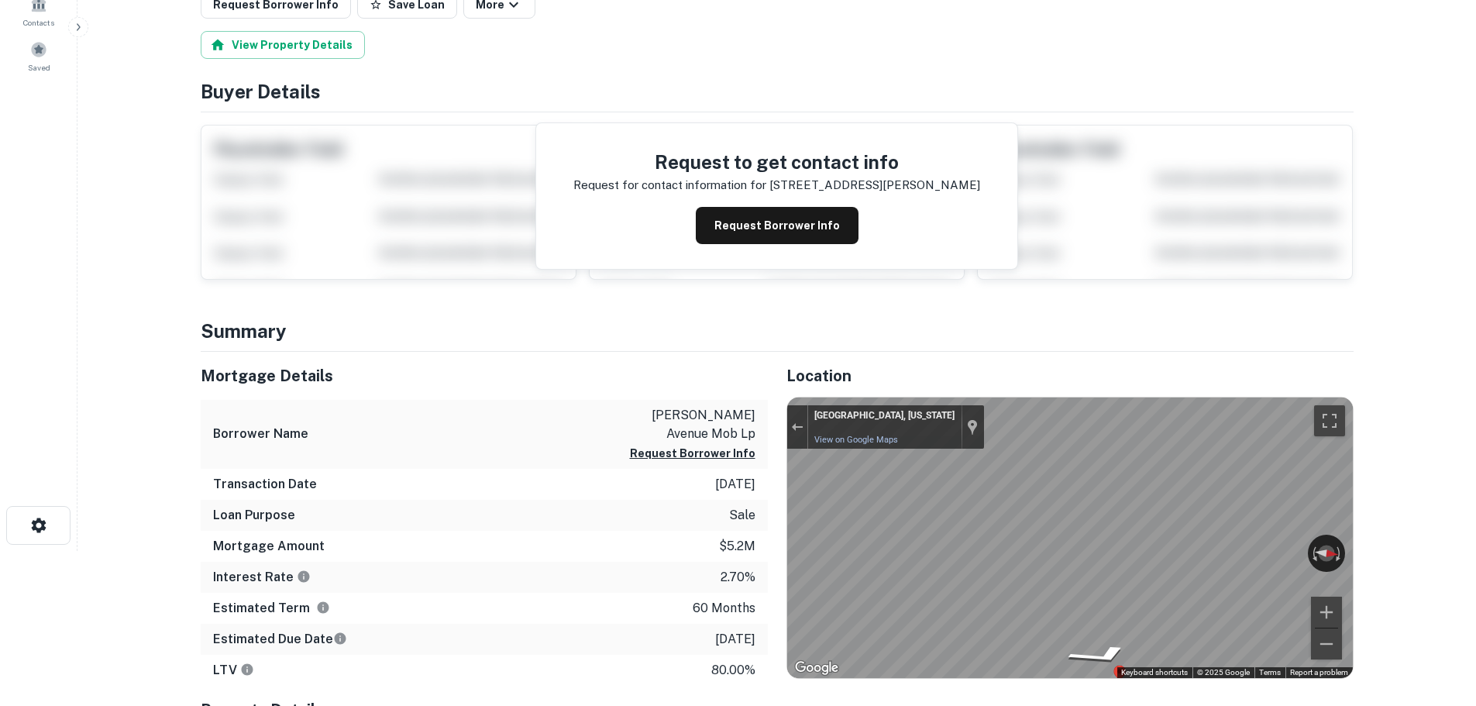
scroll to position [0, 0]
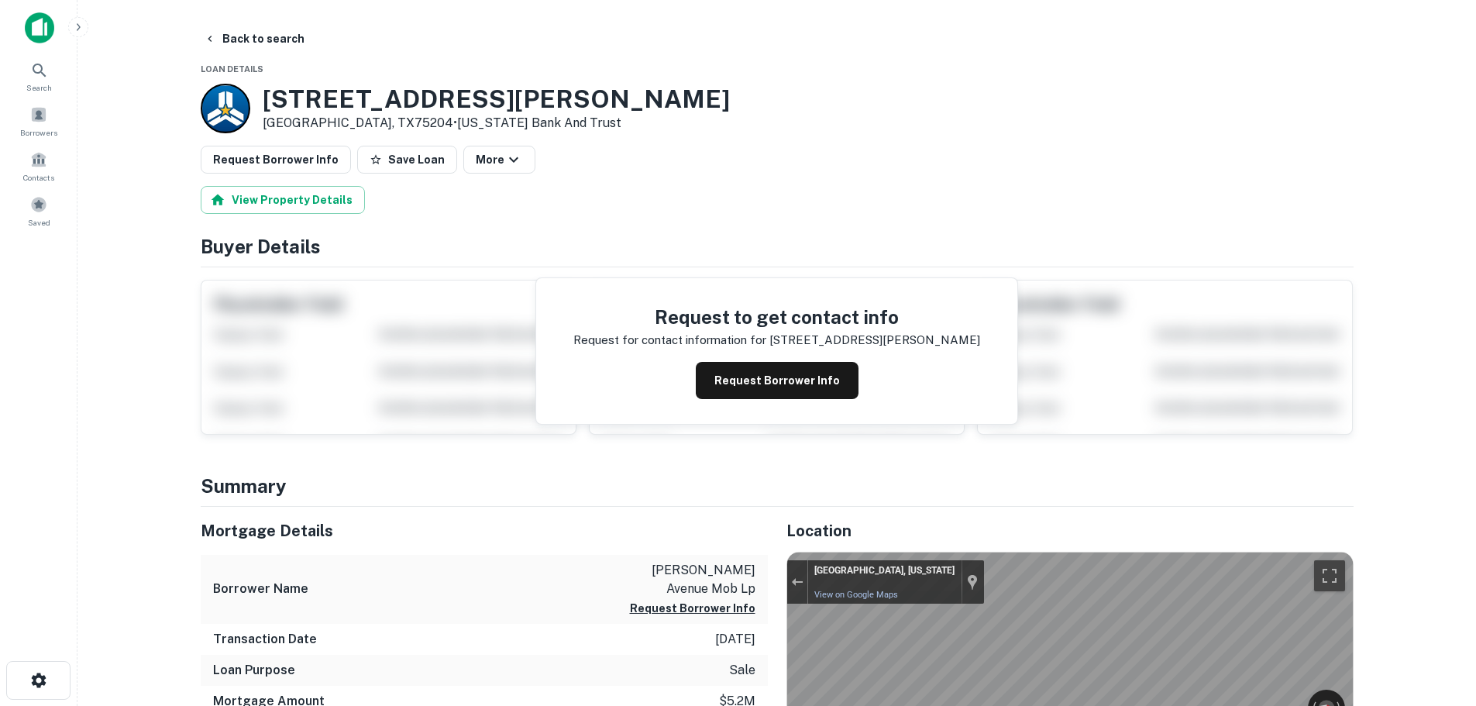
click at [347, 108] on h3 "[STREET_ADDRESS][PERSON_NAME]" at bounding box center [496, 98] width 467 height 29
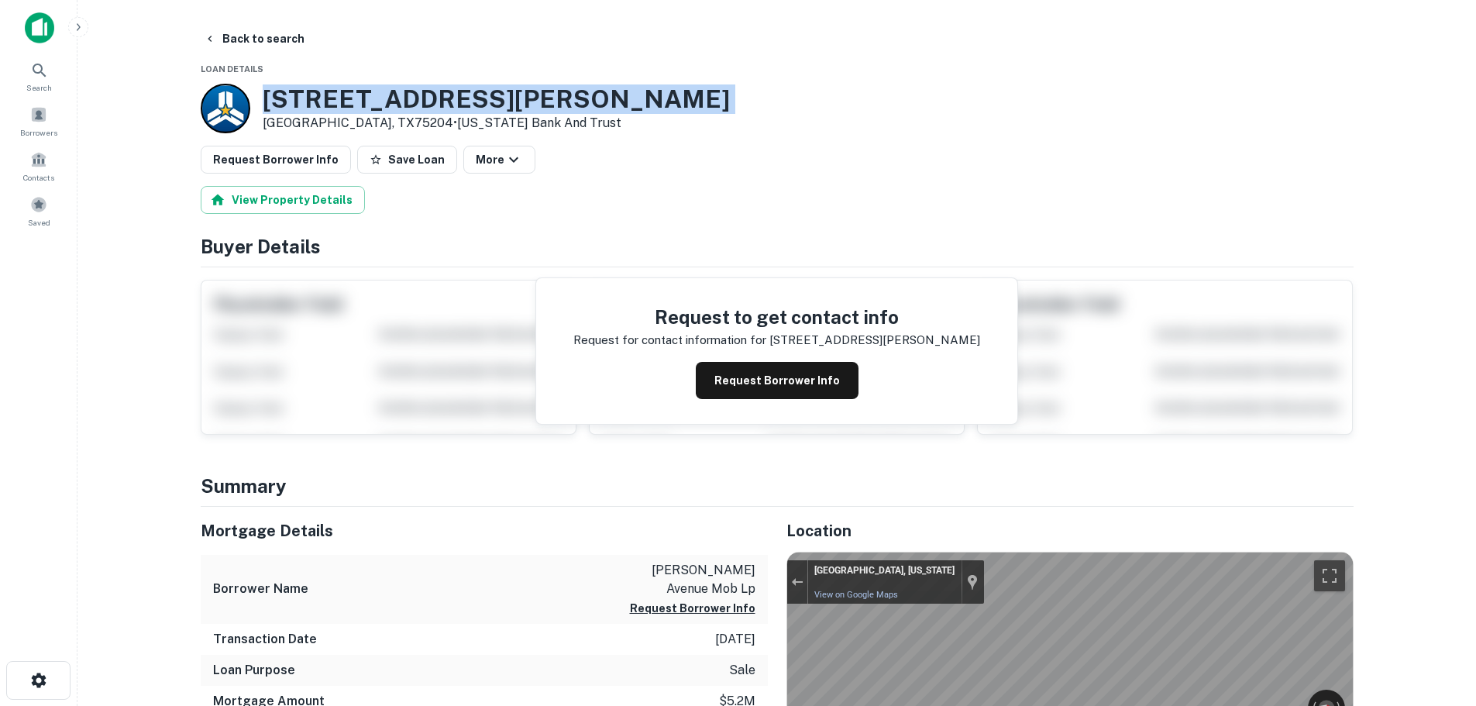
click at [347, 108] on h3 "[STREET_ADDRESS][PERSON_NAME]" at bounding box center [496, 98] width 467 height 29
copy h3 "[STREET_ADDRESS][PERSON_NAME]"
click at [386, 170] on button "Save Loan" at bounding box center [407, 160] width 100 height 28
click at [315, 160] on button "Request Borrower Info" at bounding box center [276, 160] width 150 height 28
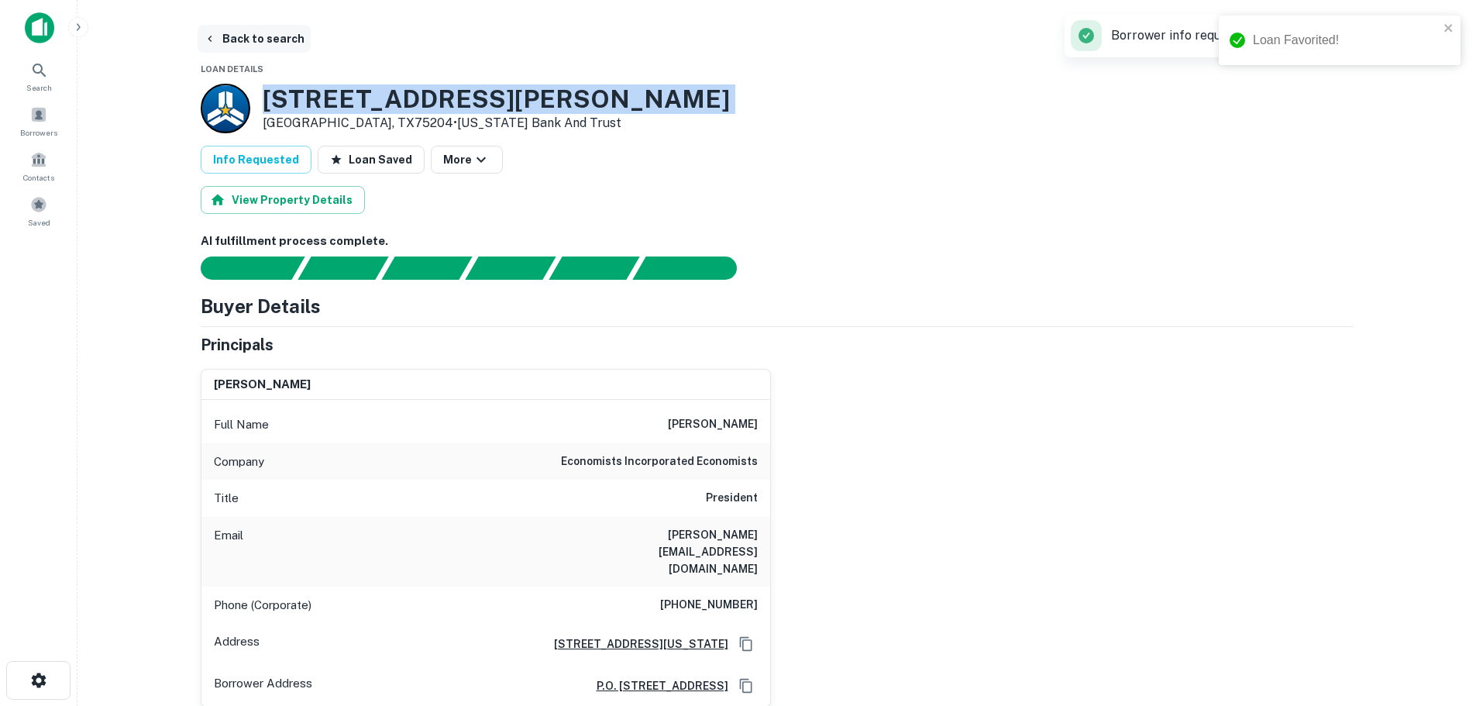
click at [278, 39] on button "Back to search" at bounding box center [254, 39] width 113 height 28
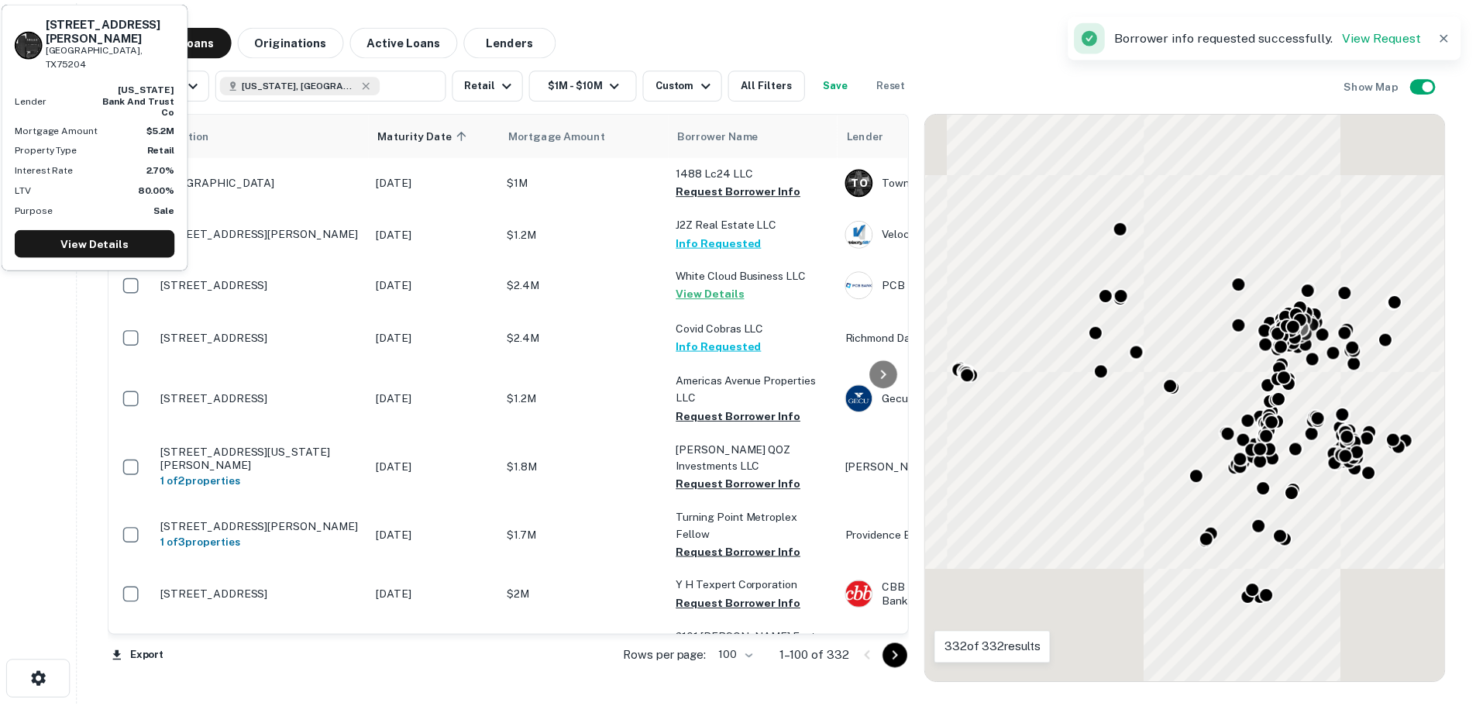
scroll to position [2732, 0]
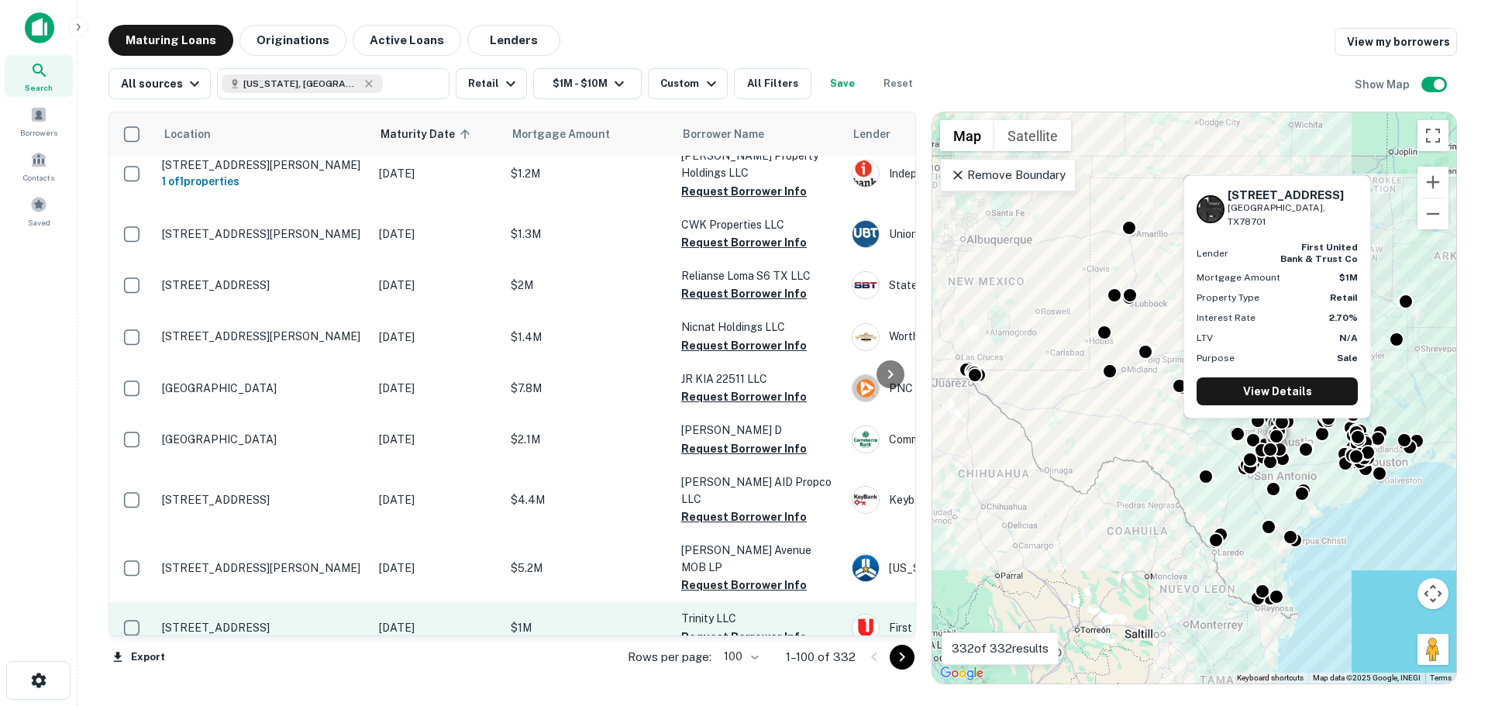
click at [280, 602] on td "[STREET_ADDRESS]" at bounding box center [262, 627] width 217 height 51
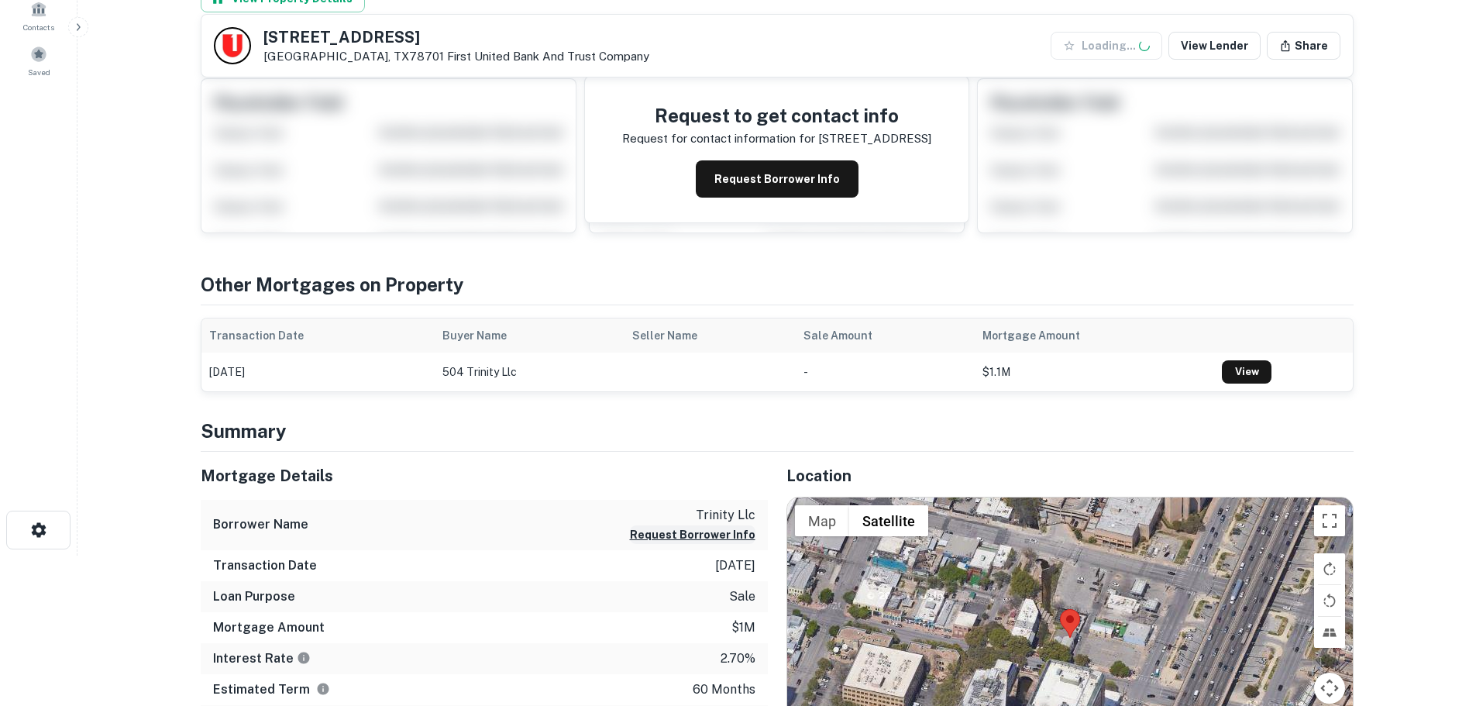
scroll to position [310, 0]
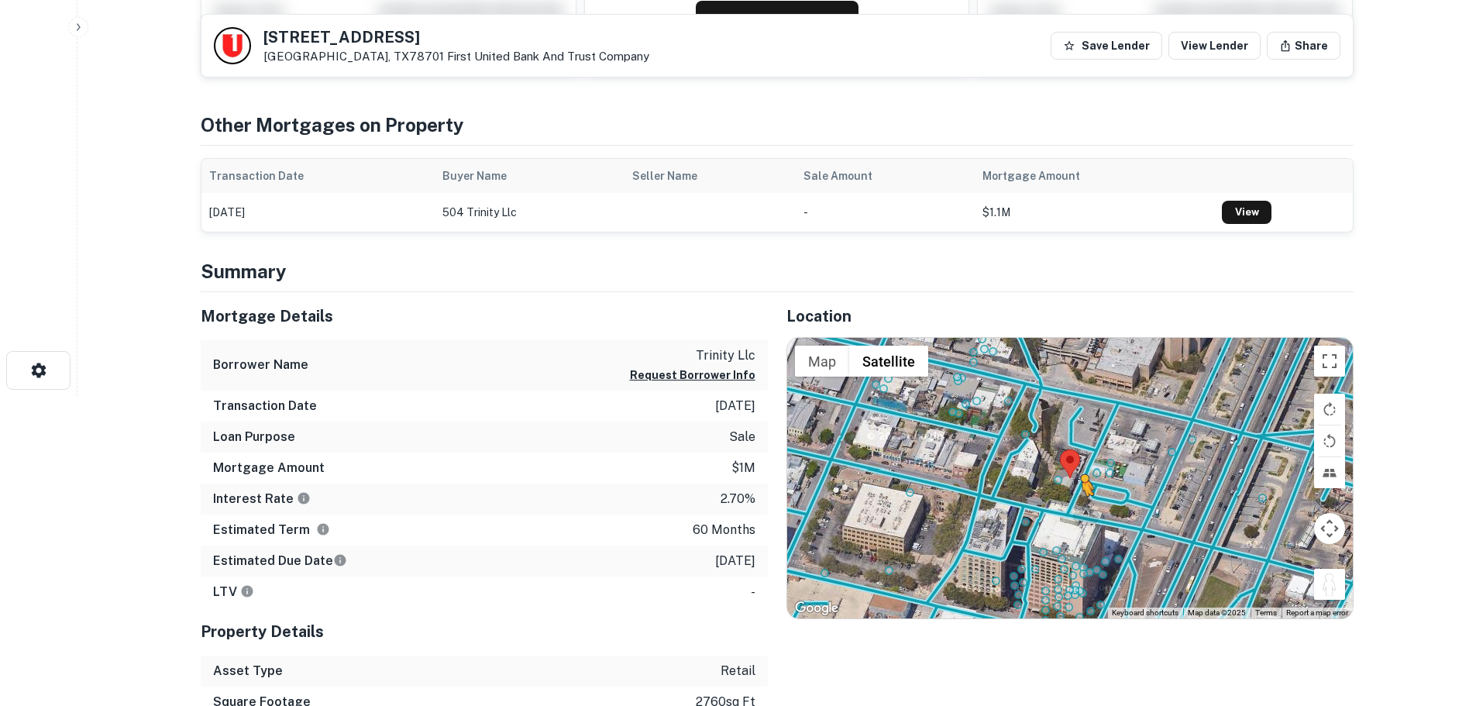
drag, startPoint x: 1330, startPoint y: 590, endPoint x: 1075, endPoint y: 505, distance: 268.8
click at [1075, 505] on div "To activate drag with keyboard, press Alt + Enter. Once in keyboard drag state,…" at bounding box center [1070, 478] width 566 height 280
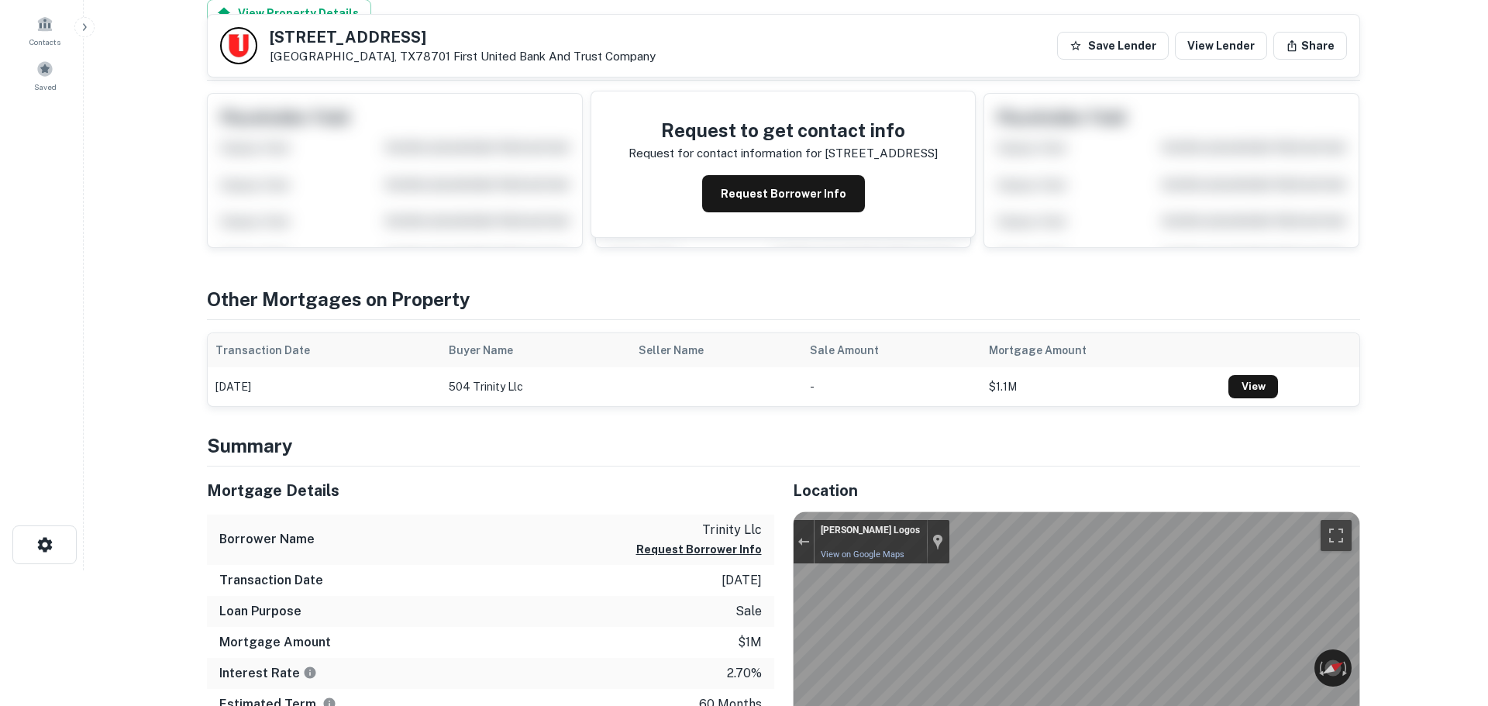
scroll to position [0, 0]
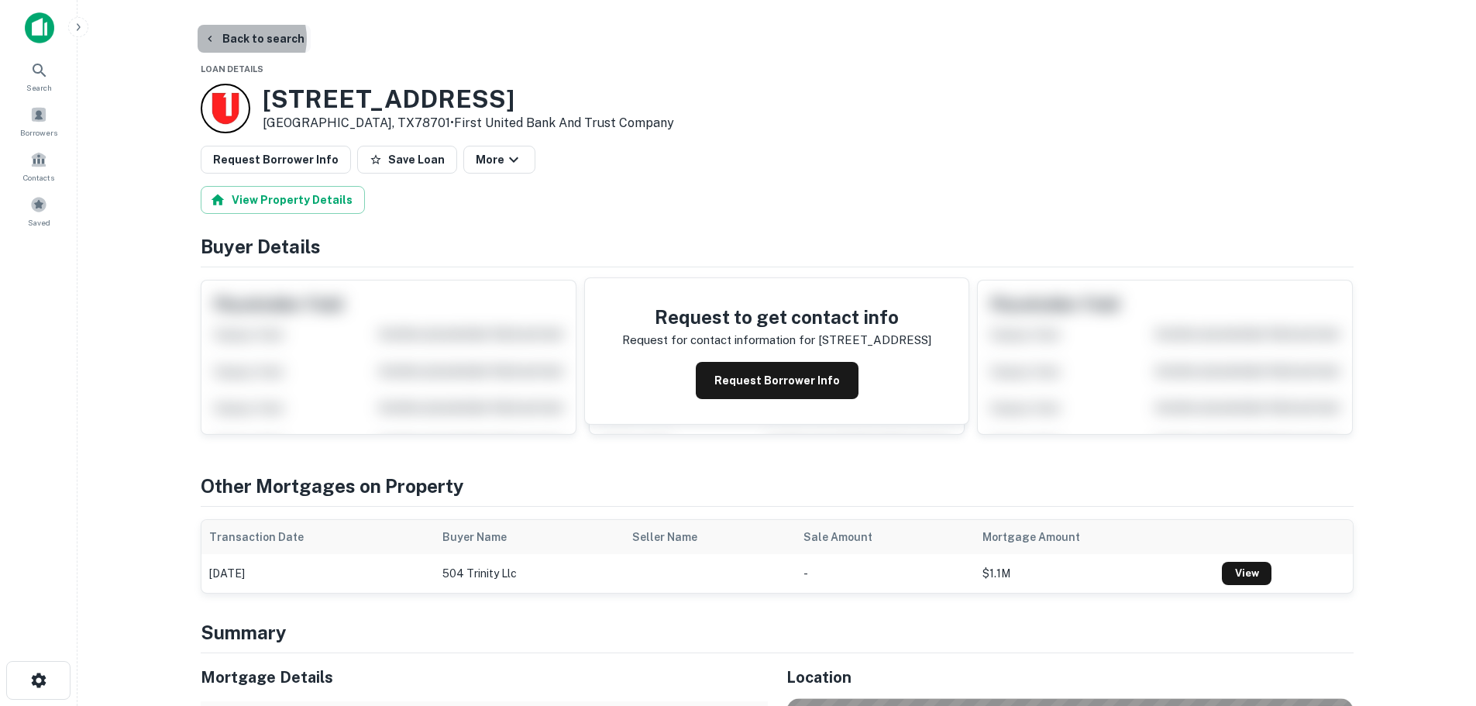
click at [239, 39] on button "Back to search" at bounding box center [254, 39] width 113 height 28
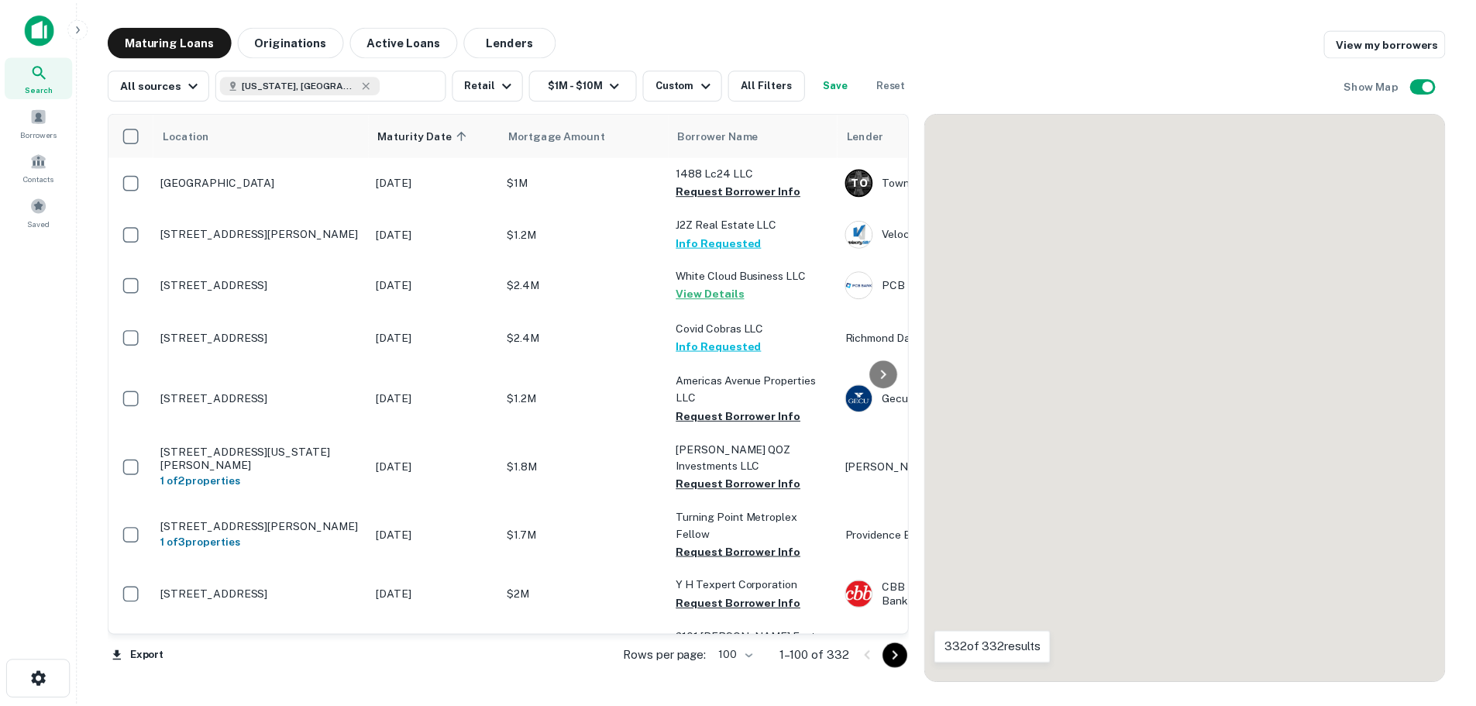
scroll to position [2732, 0]
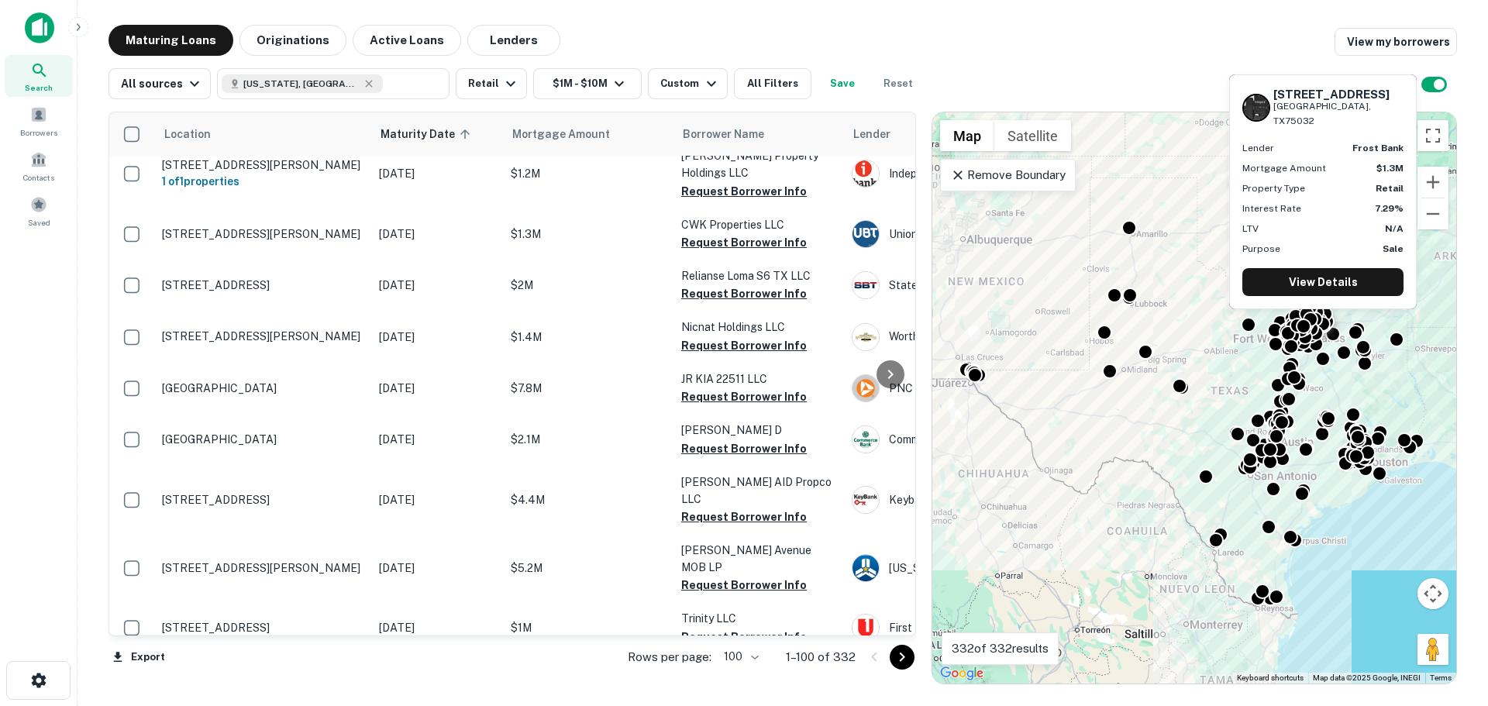
click at [292, 673] on p "[STREET_ADDRESS]" at bounding box center [262, 680] width 201 height 14
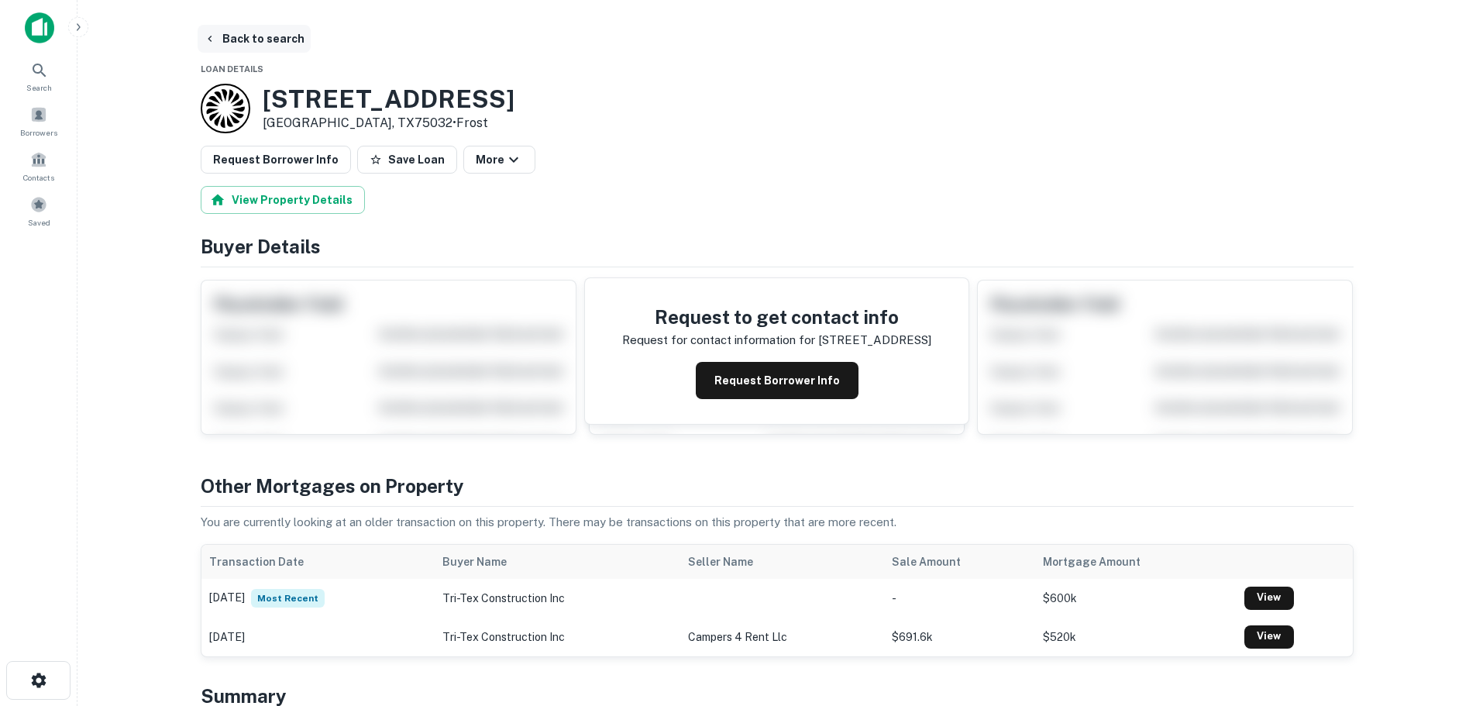
click at [236, 41] on button "Back to search" at bounding box center [254, 39] width 113 height 28
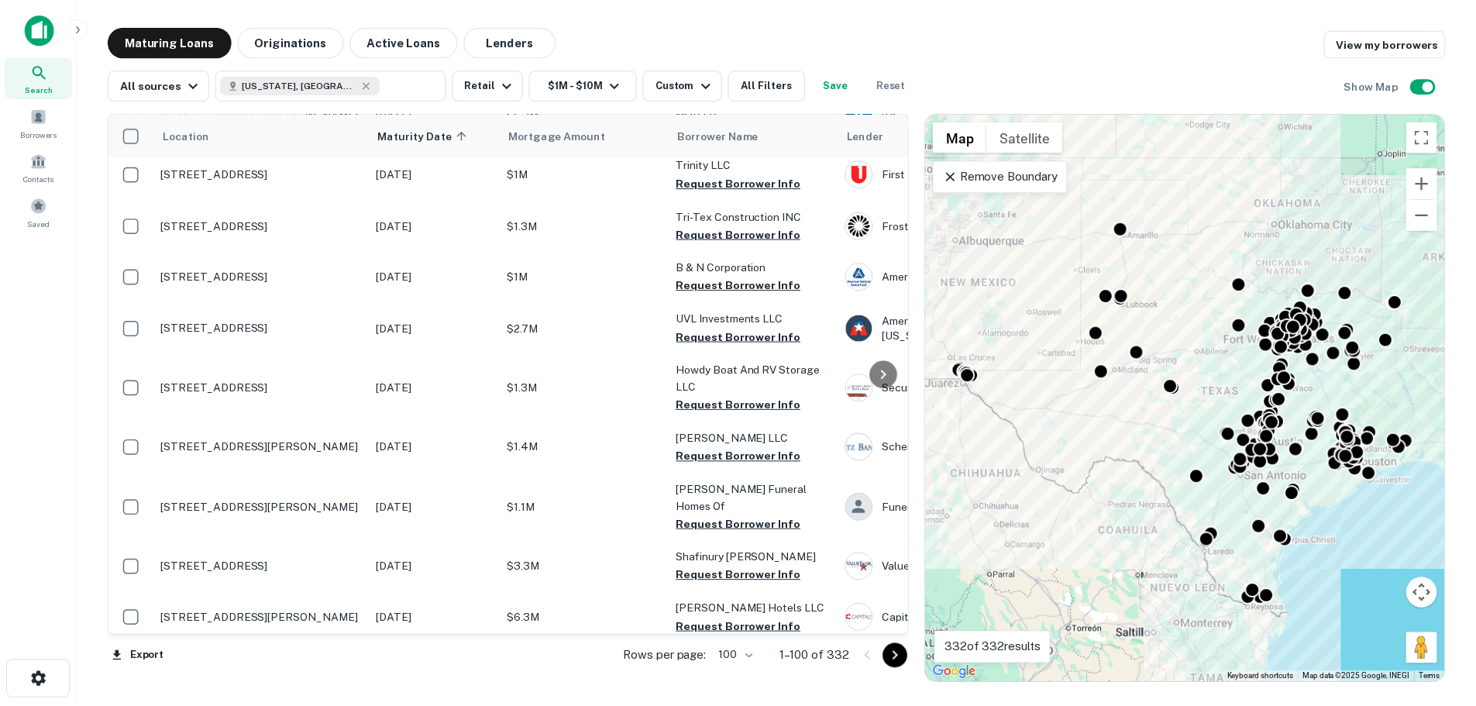
scroll to position [3197, 0]
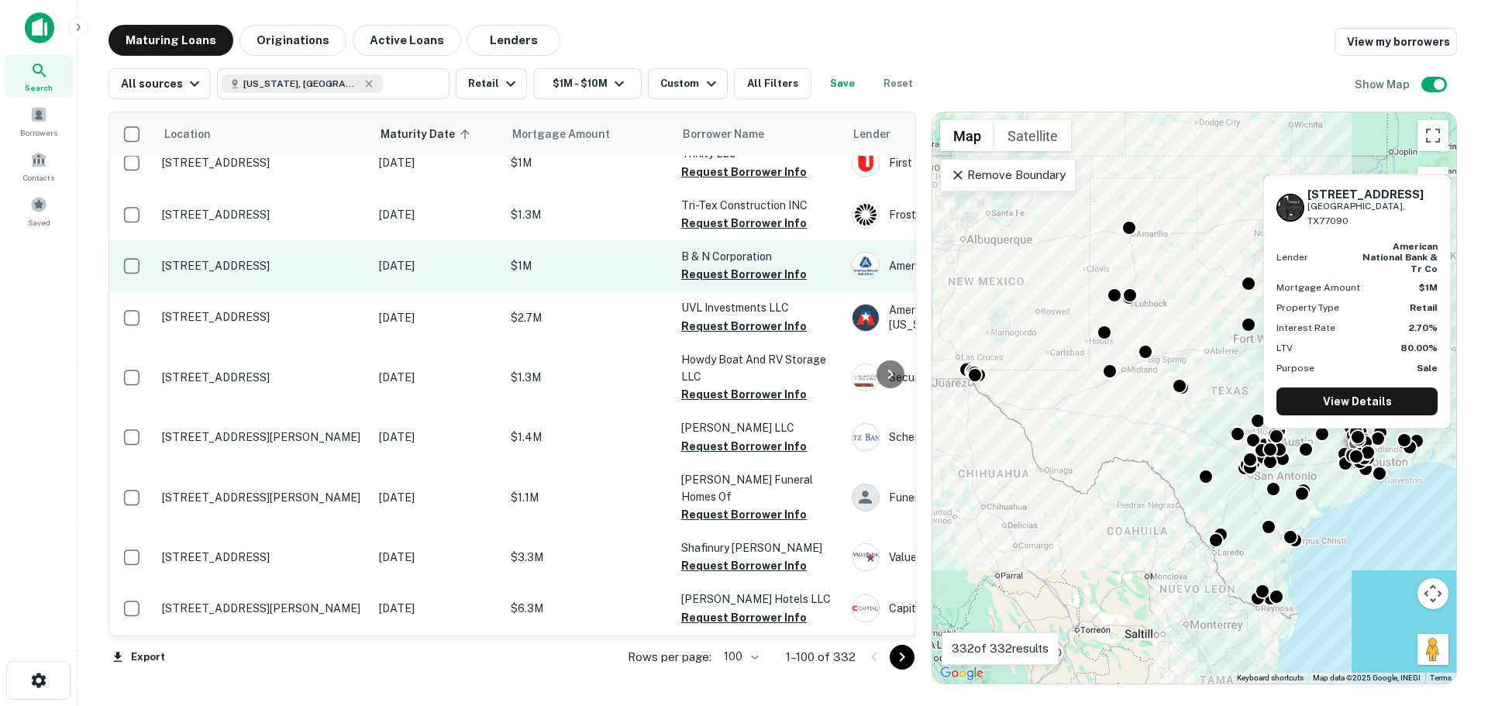
click at [272, 259] on p "[STREET_ADDRESS]" at bounding box center [262, 266] width 201 height 14
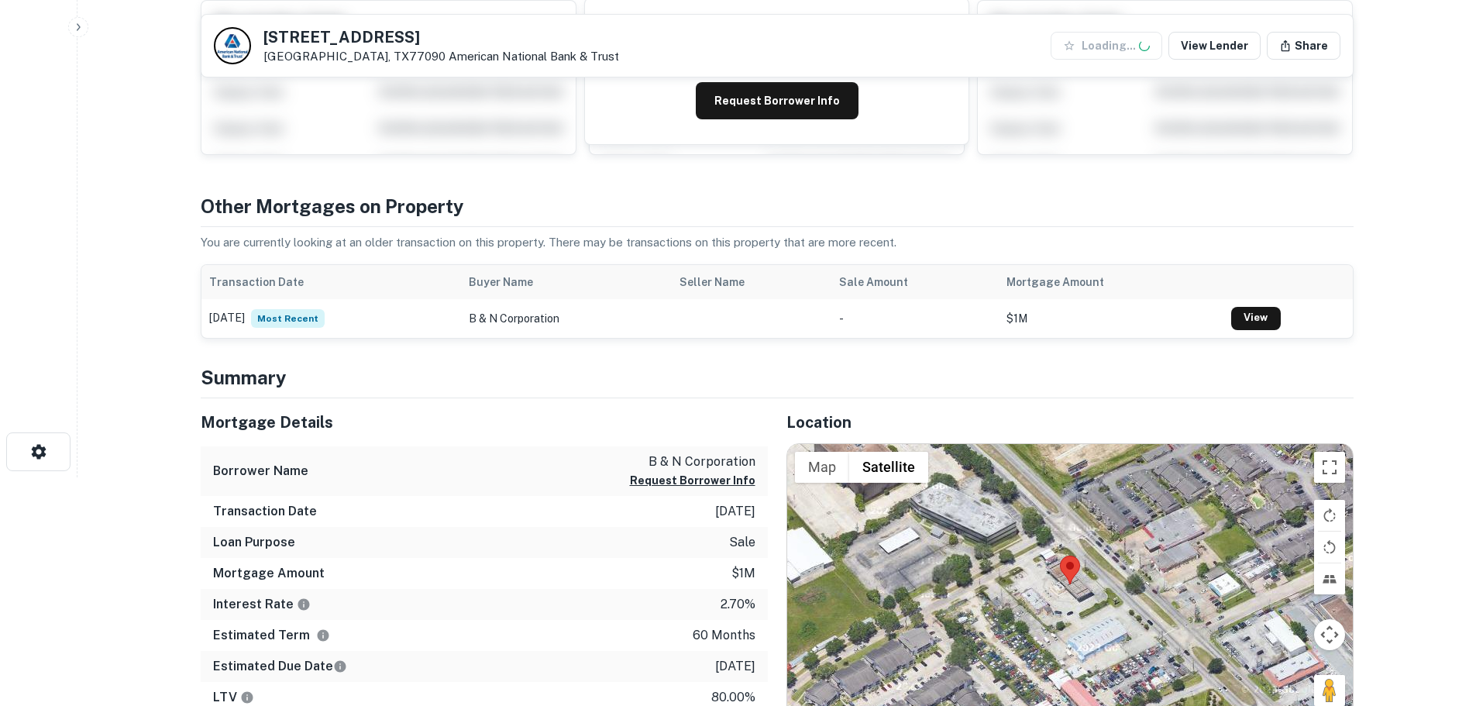
scroll to position [310, 0]
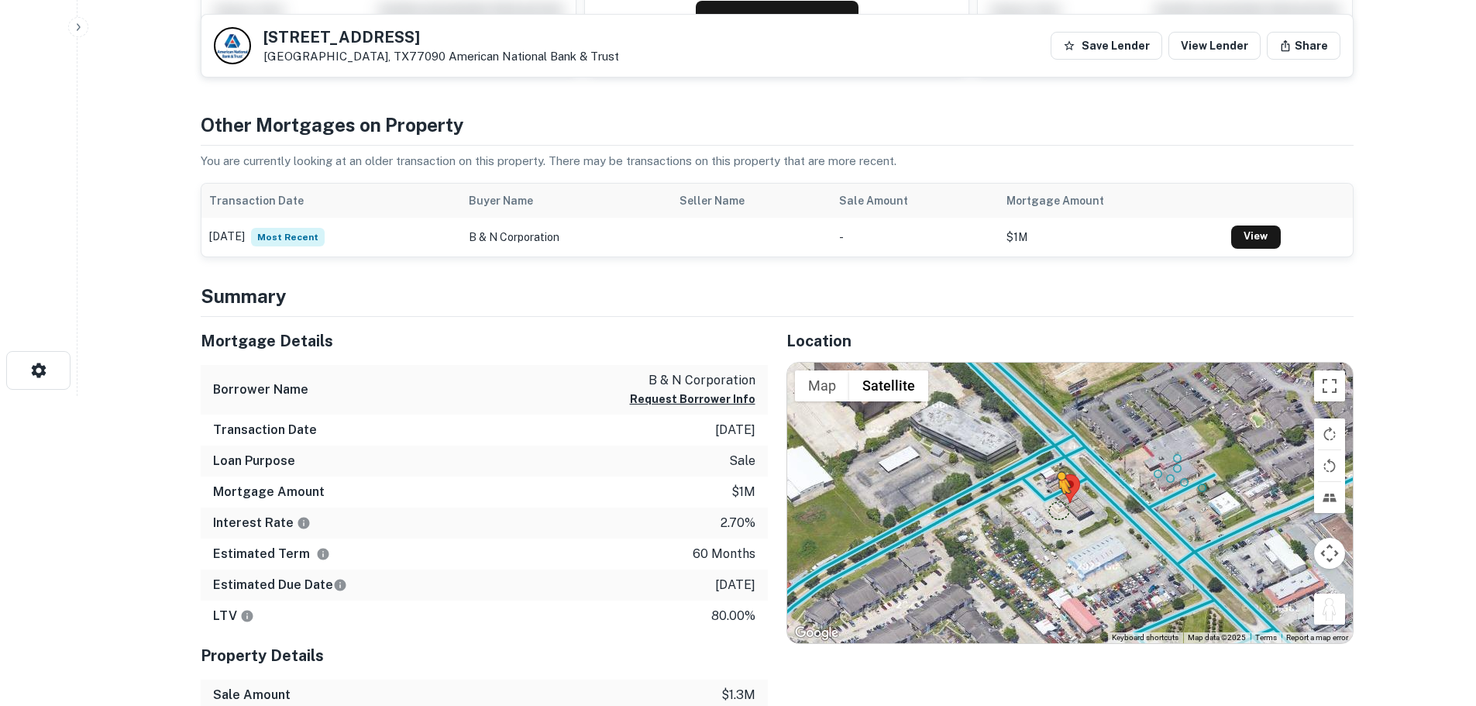
drag, startPoint x: 1326, startPoint y: 616, endPoint x: 1053, endPoint y: 509, distance: 293.7
click at [1053, 509] on div "To activate drag with keyboard, press Alt + Enter. Once in keyboard drag state,…" at bounding box center [1070, 503] width 566 height 280
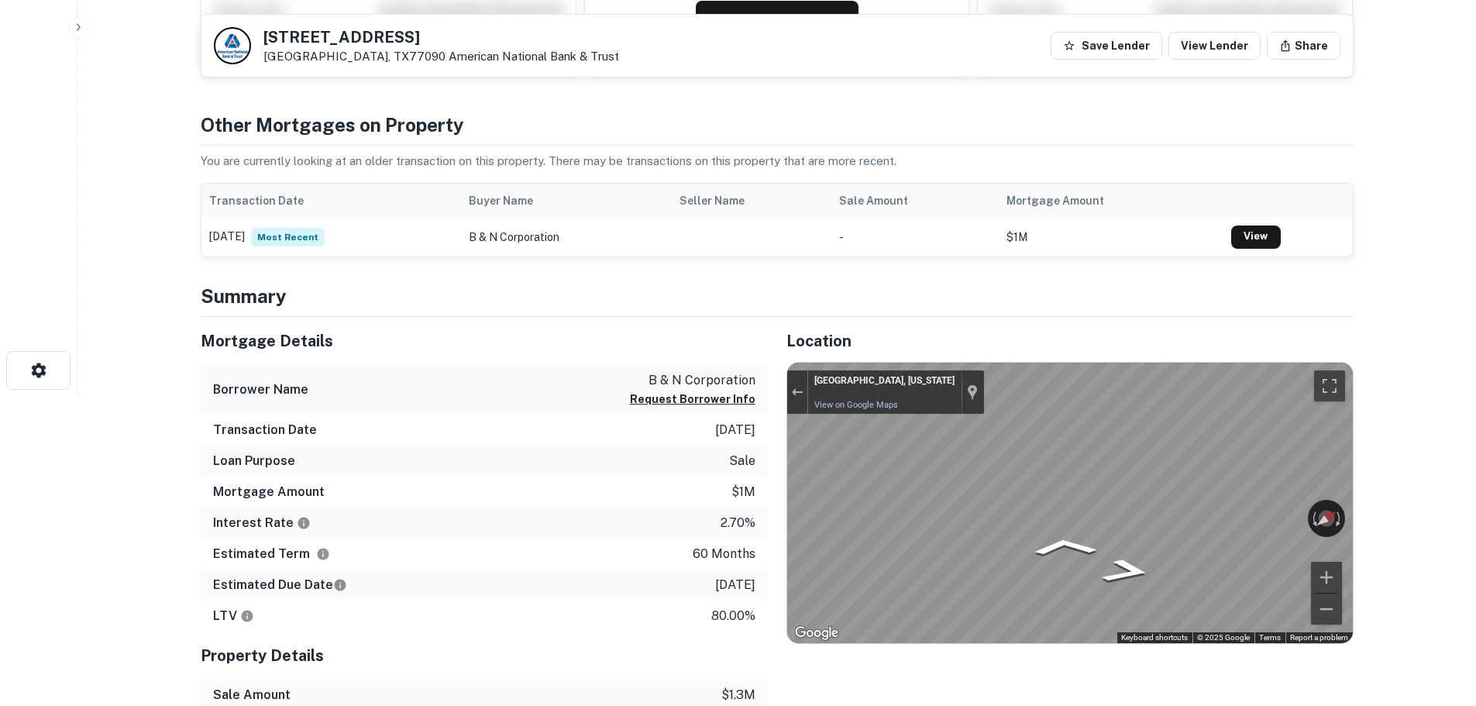
click at [1396, 396] on html "Search Borrowers Contacts Saved Back to search [STREET_ADDRESS] American Nation…" at bounding box center [738, 43] width 1476 height 706
click at [1457, 396] on html "Search Borrowers Contacts Saved Back to search [STREET_ADDRESS] American Nation…" at bounding box center [738, 43] width 1476 height 706
click at [1475, 396] on html "Search Borrowers Contacts Saved Back to search [STREET_ADDRESS] American Nation…" at bounding box center [738, 43] width 1476 height 706
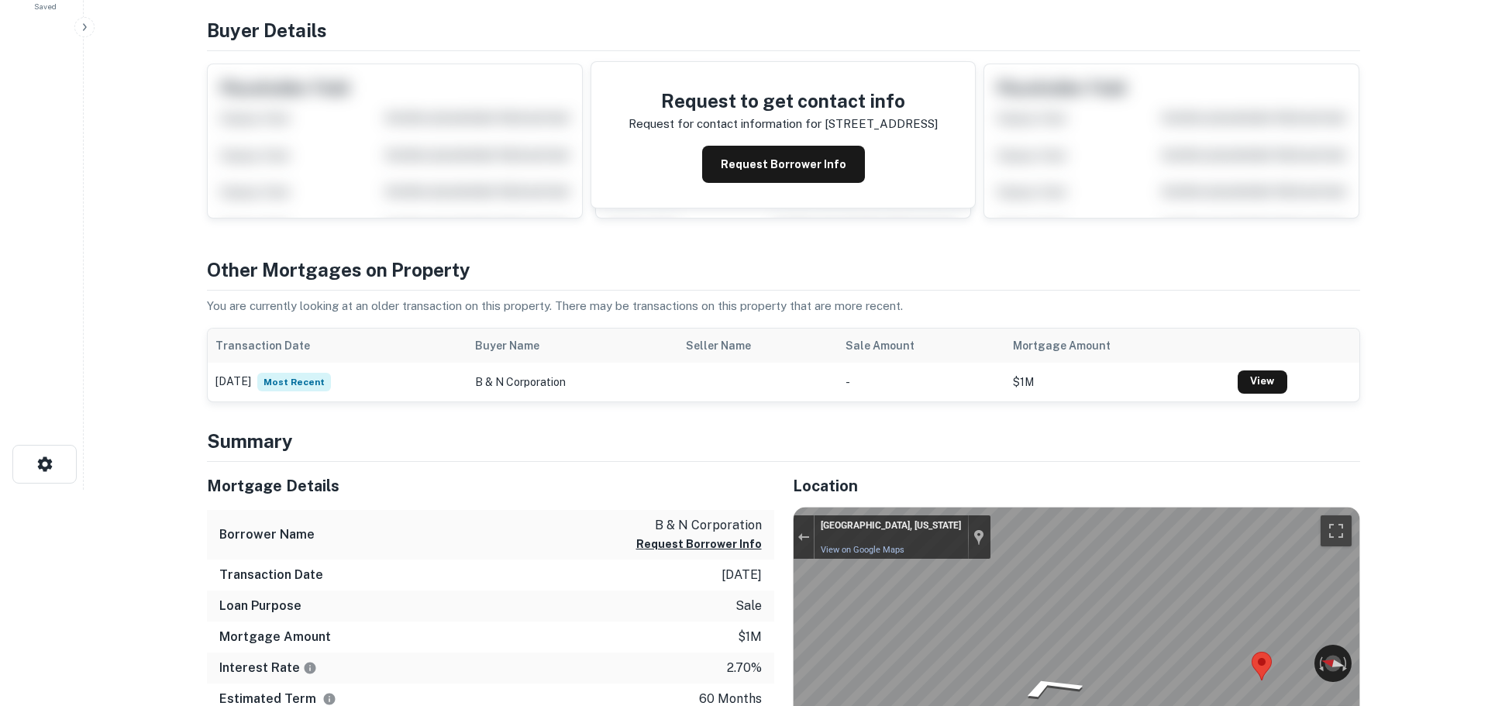
scroll to position [0, 0]
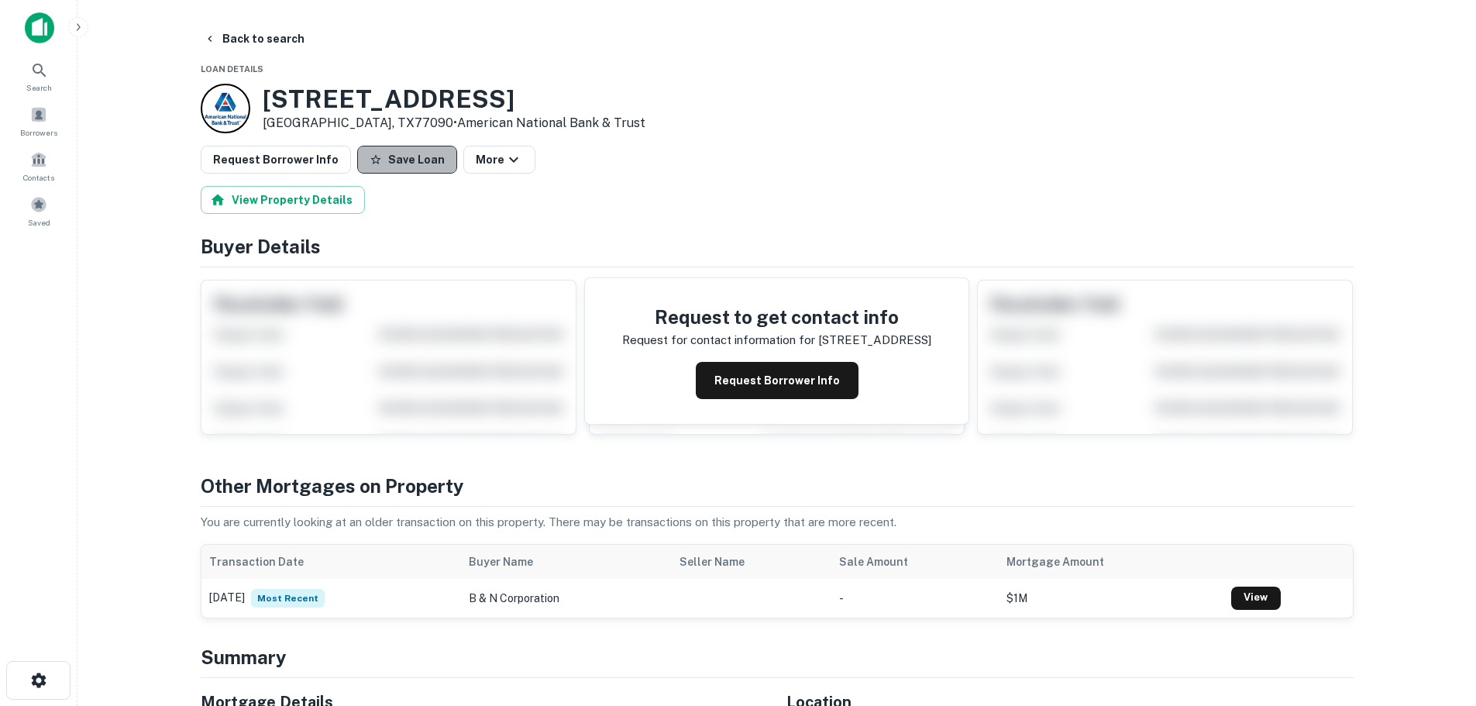
click at [426, 151] on button "Save Loan" at bounding box center [407, 160] width 100 height 28
click at [278, 156] on button "Request Borrower Info" at bounding box center [276, 160] width 150 height 28
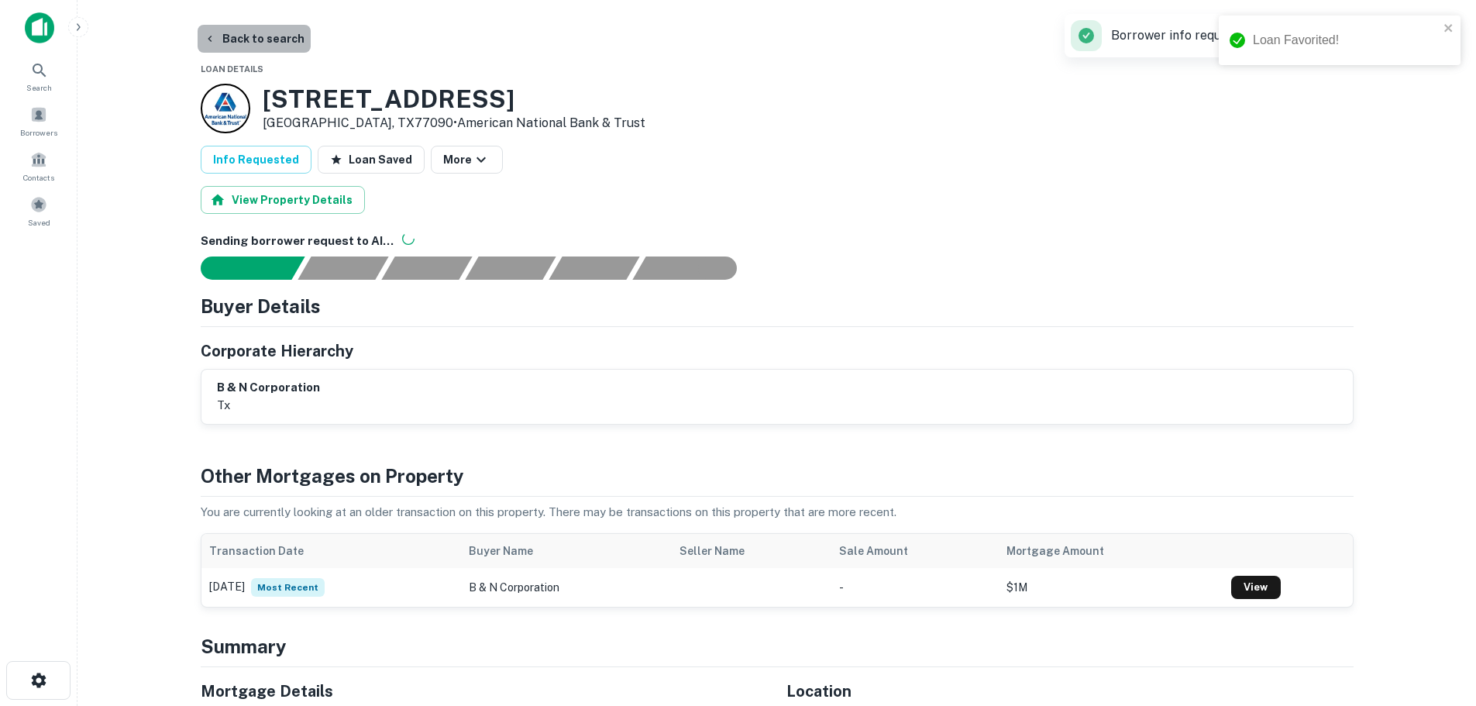
click at [292, 30] on button "Back to search" at bounding box center [254, 39] width 113 height 28
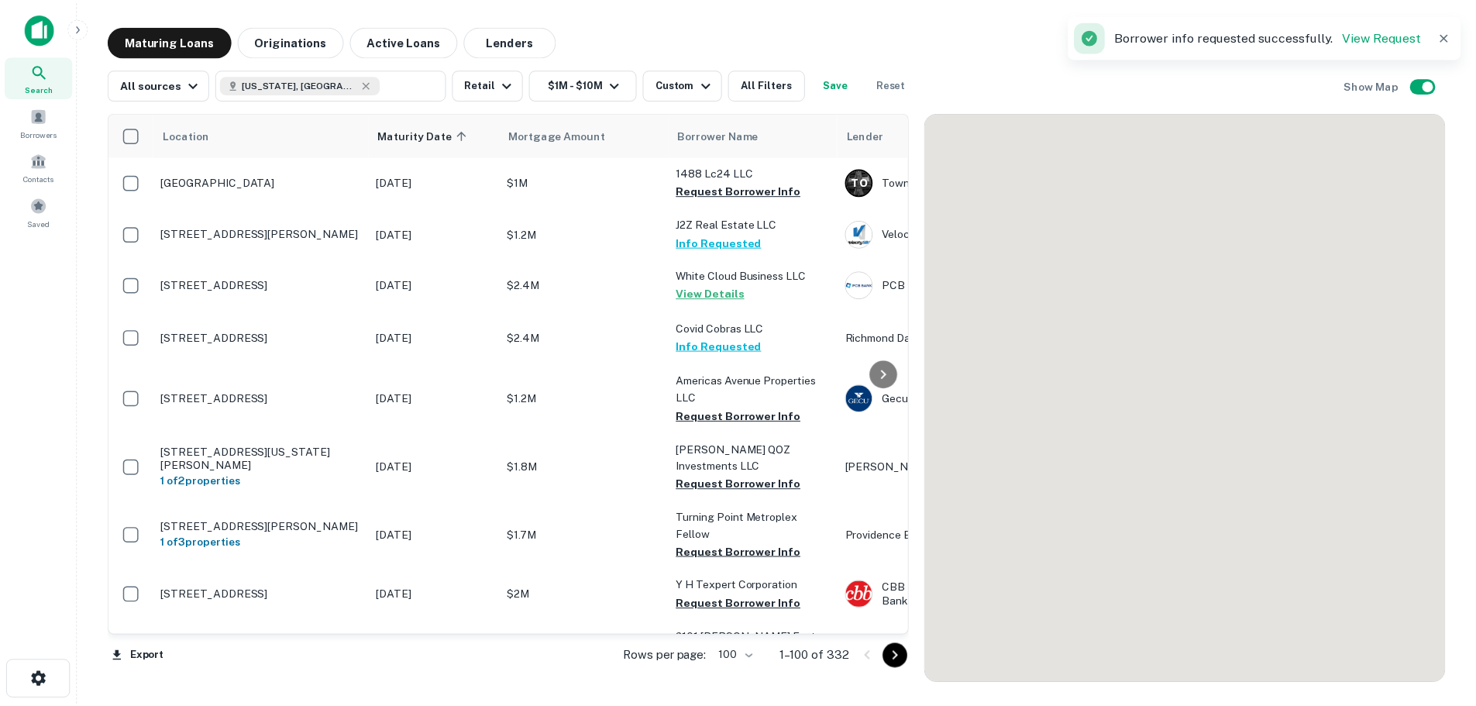
scroll to position [3197, 0]
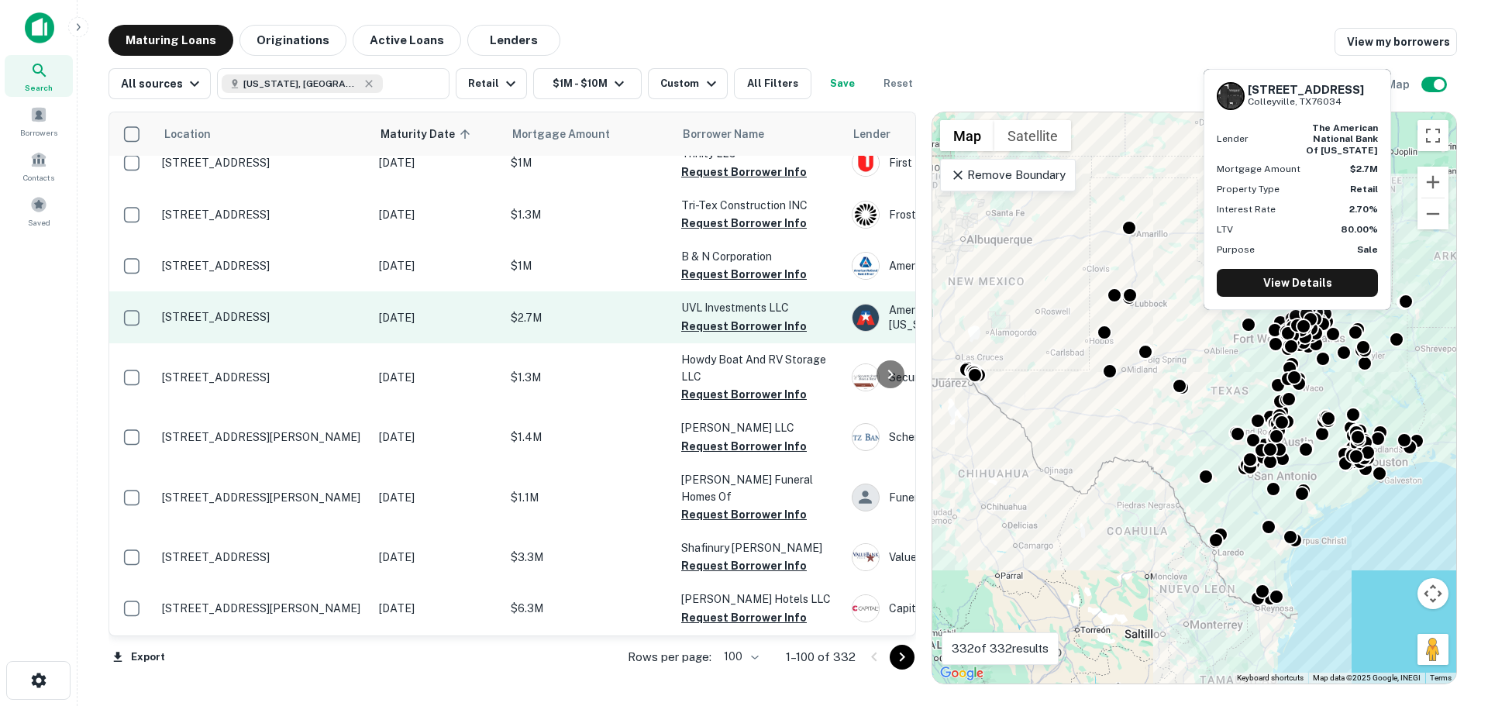
click at [260, 310] on p "[STREET_ADDRESS]" at bounding box center [262, 317] width 201 height 14
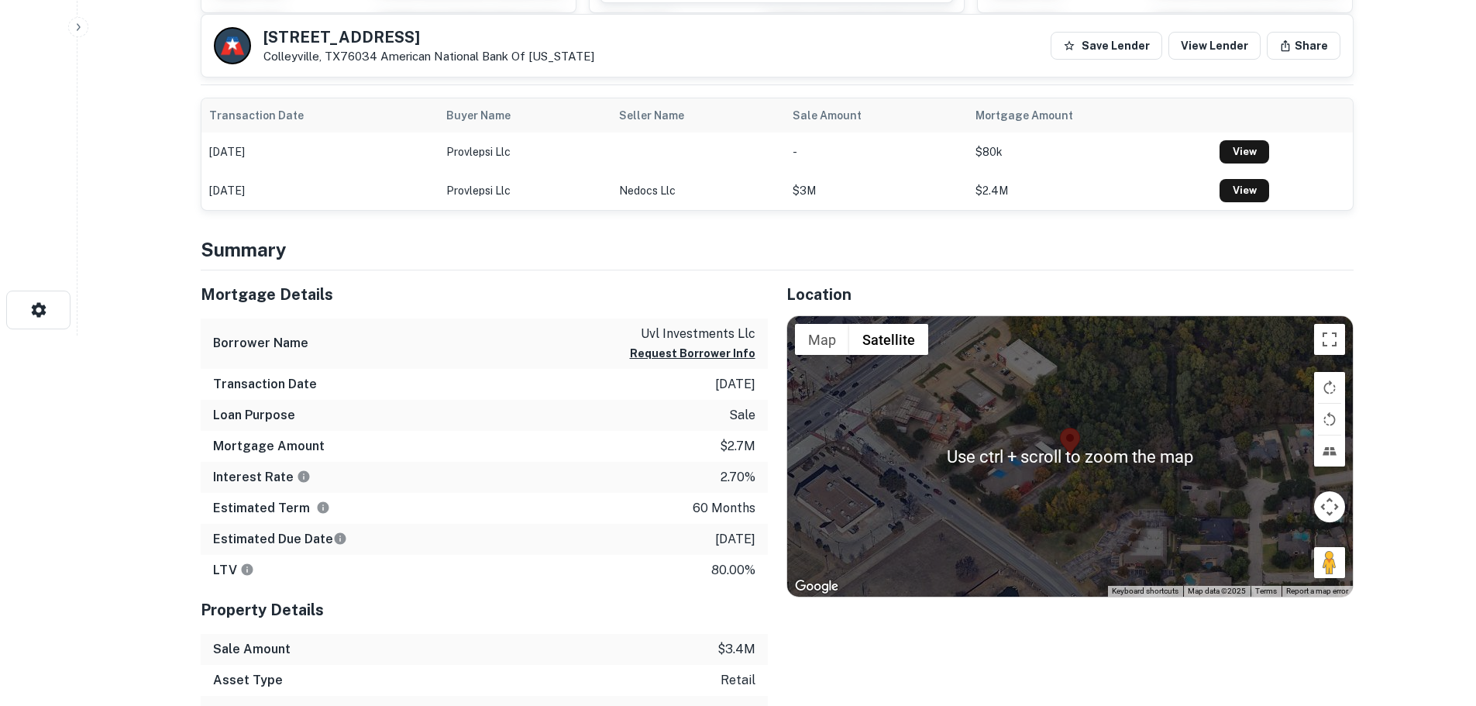
scroll to position [387, 0]
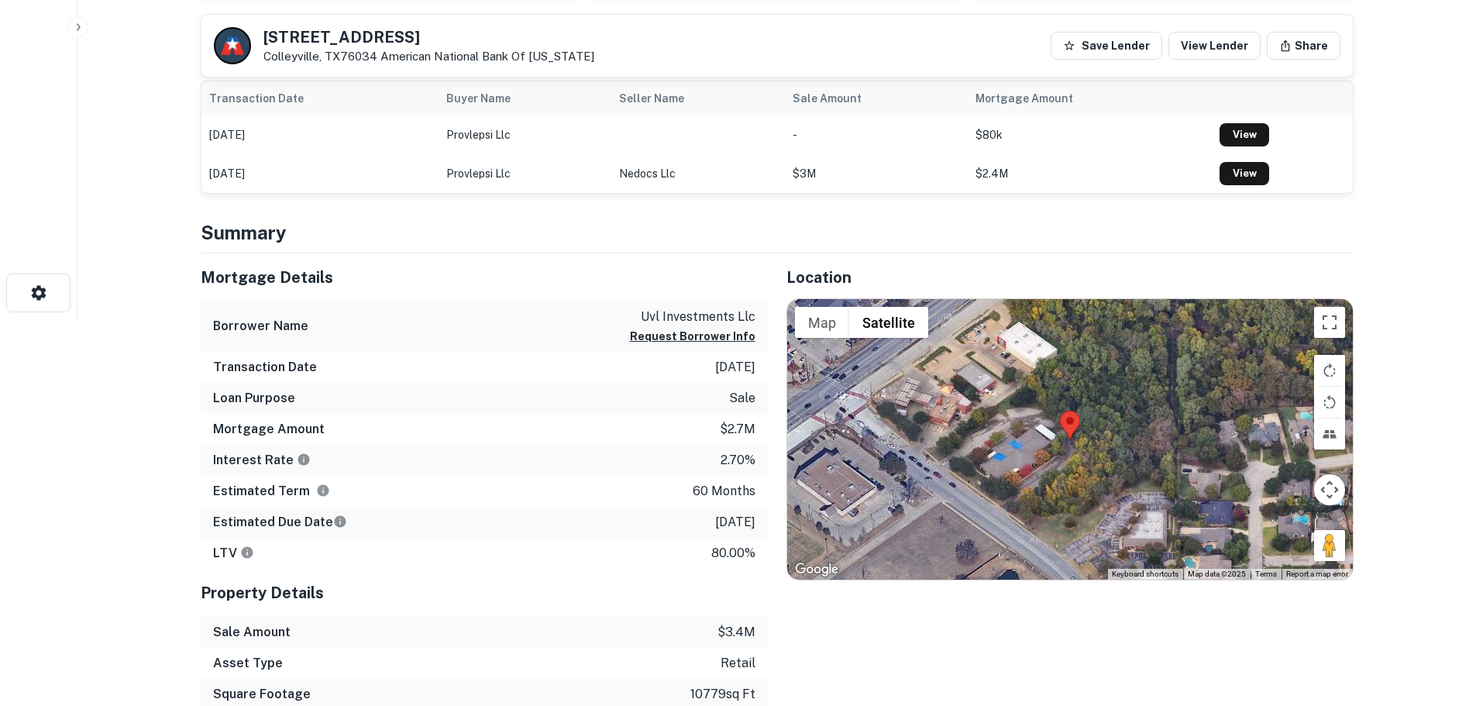
click at [208, 499] on div "Estimated Term 60 months" at bounding box center [484, 491] width 567 height 31
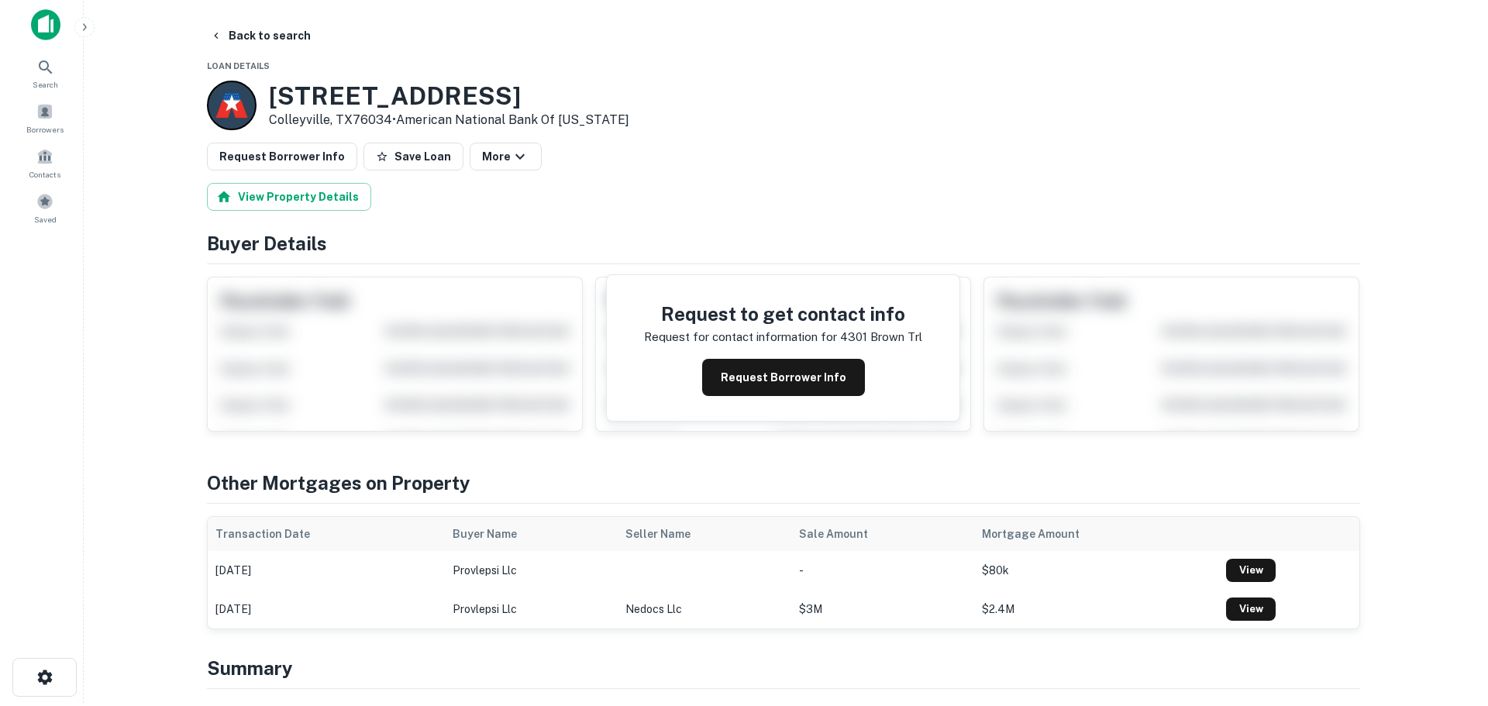
scroll to position [0, 0]
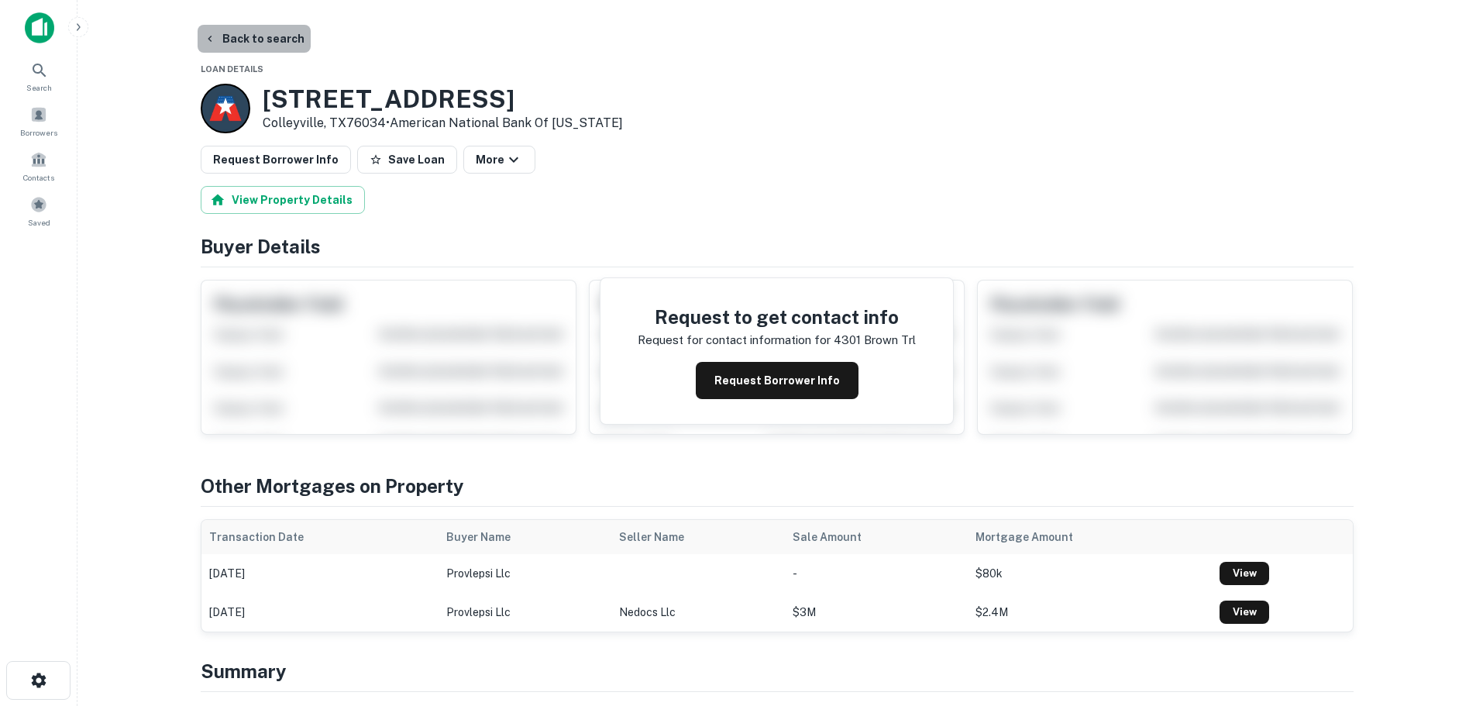
click at [291, 46] on button "Back to search" at bounding box center [254, 39] width 113 height 28
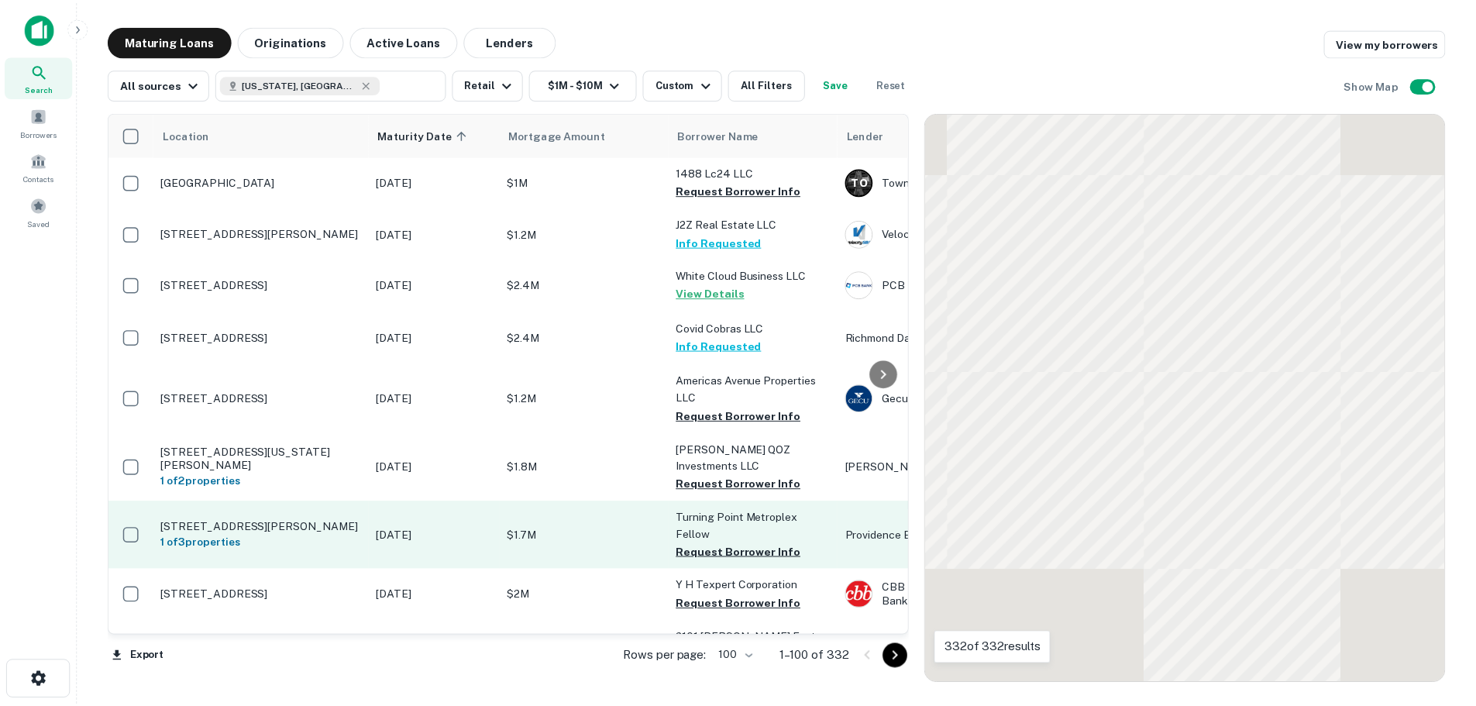
scroll to position [3197, 0]
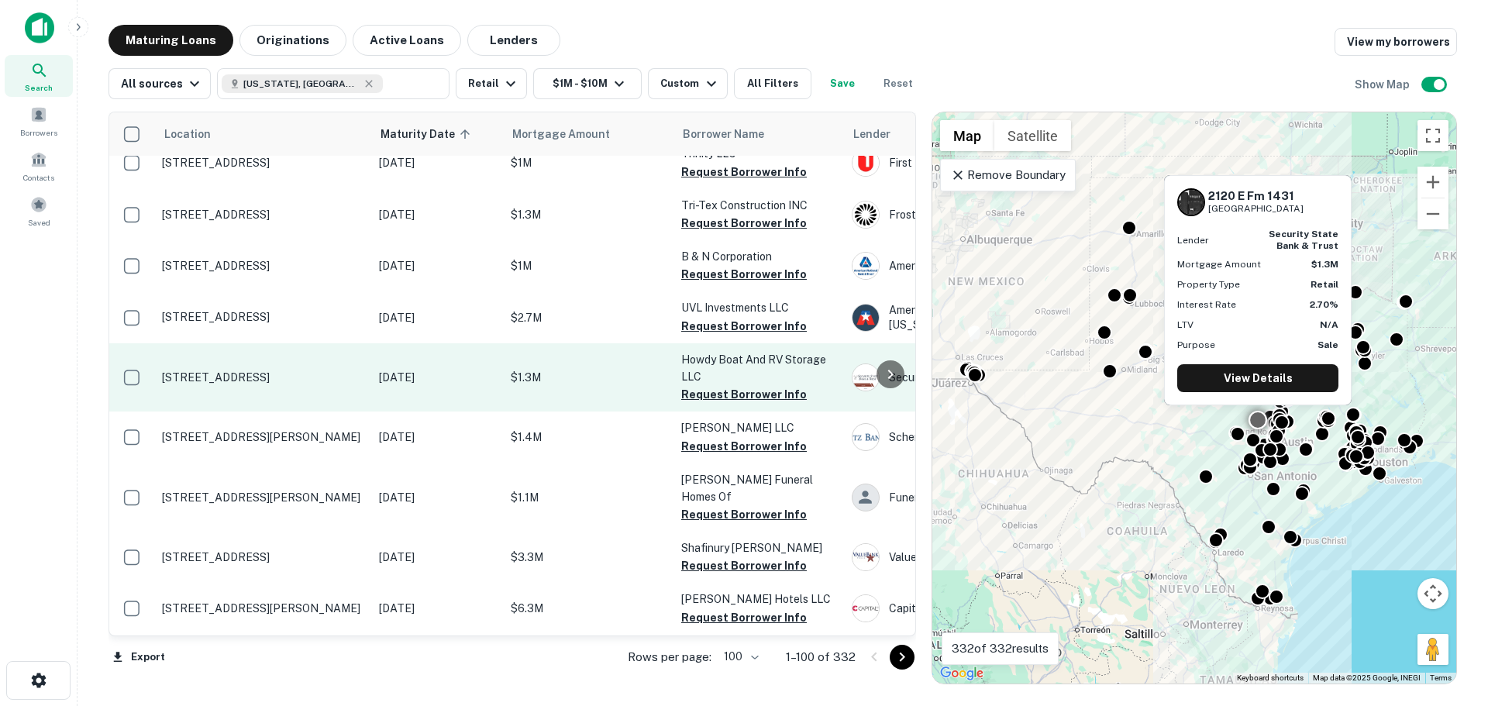
click at [316, 370] on p "[STREET_ADDRESS]" at bounding box center [262, 377] width 201 height 14
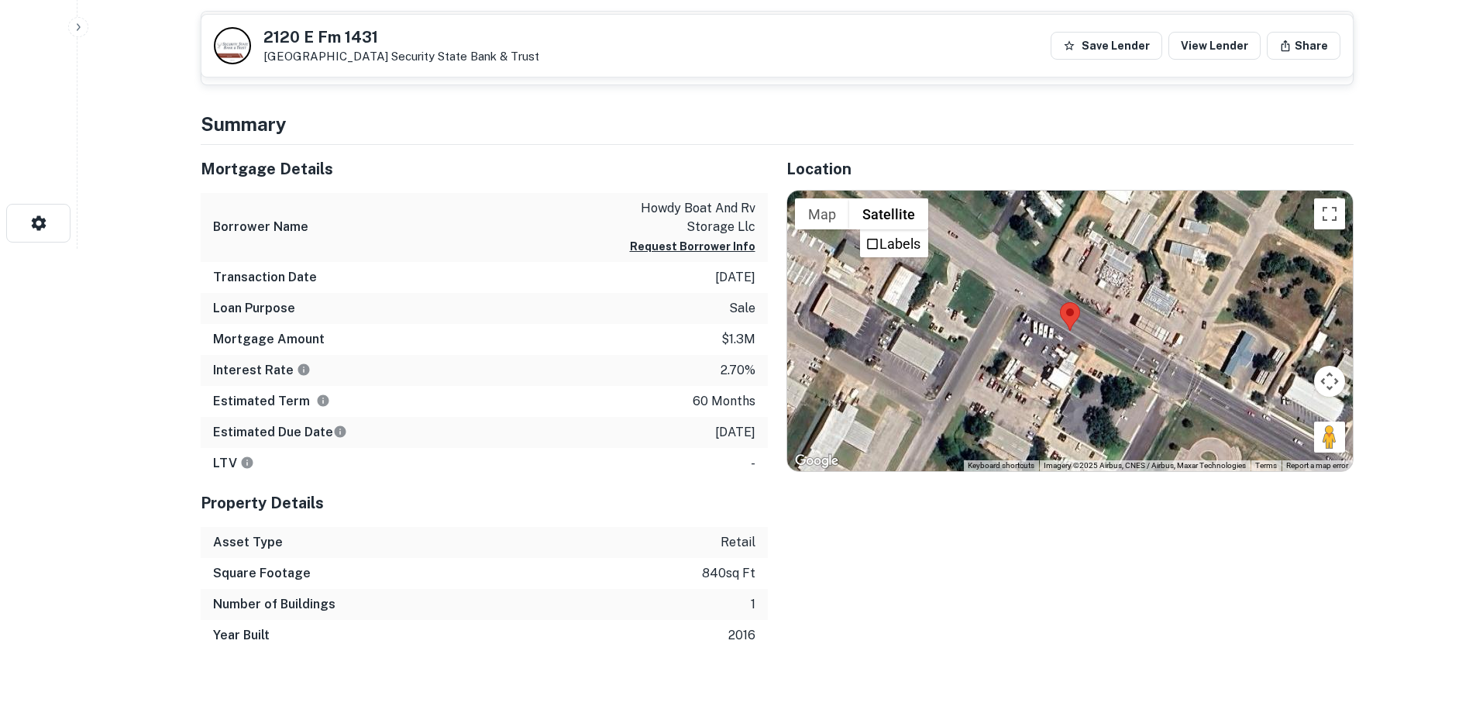
scroll to position [465, 0]
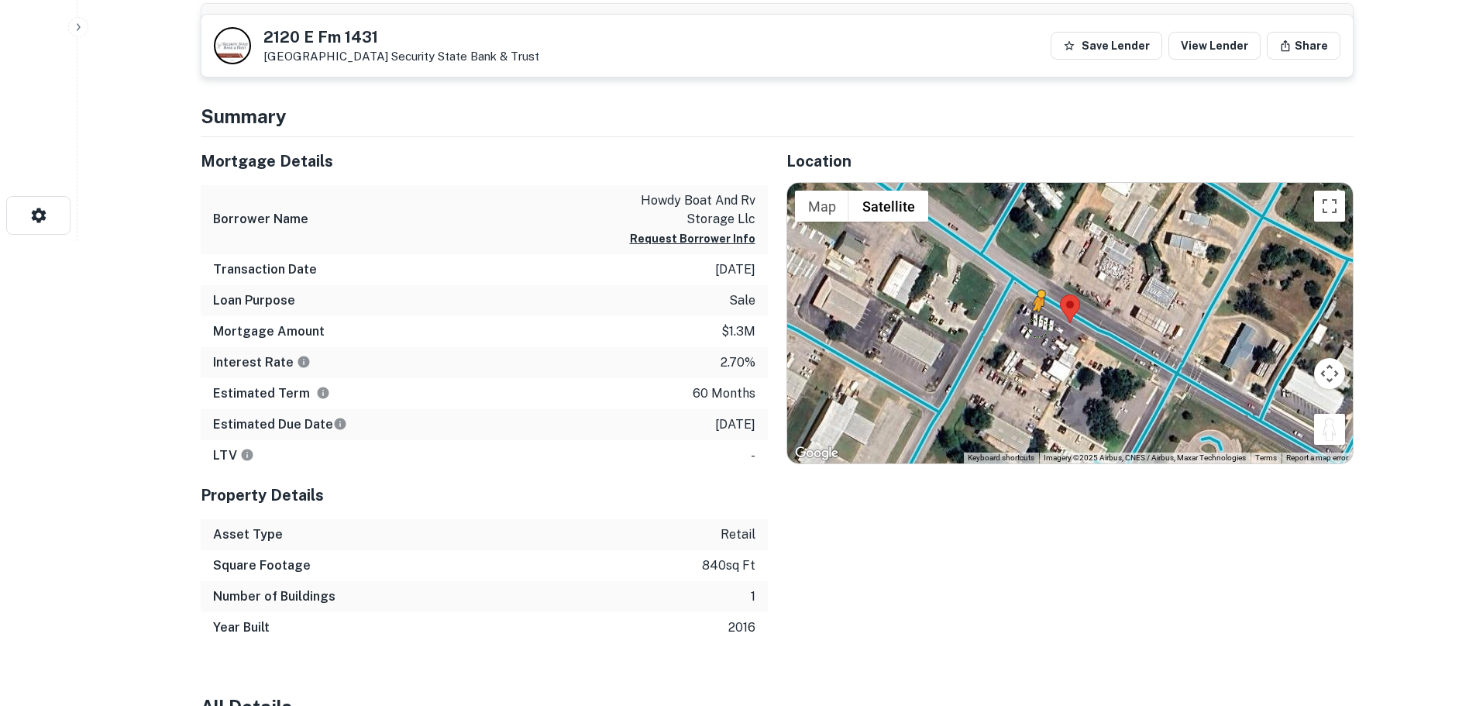
drag, startPoint x: 1326, startPoint y: 427, endPoint x: 1025, endPoint y: 327, distance: 317.5
click at [1025, 327] on div "To activate drag with keyboard, press Alt + Enter. Once in keyboard drag state,…" at bounding box center [1070, 323] width 566 height 280
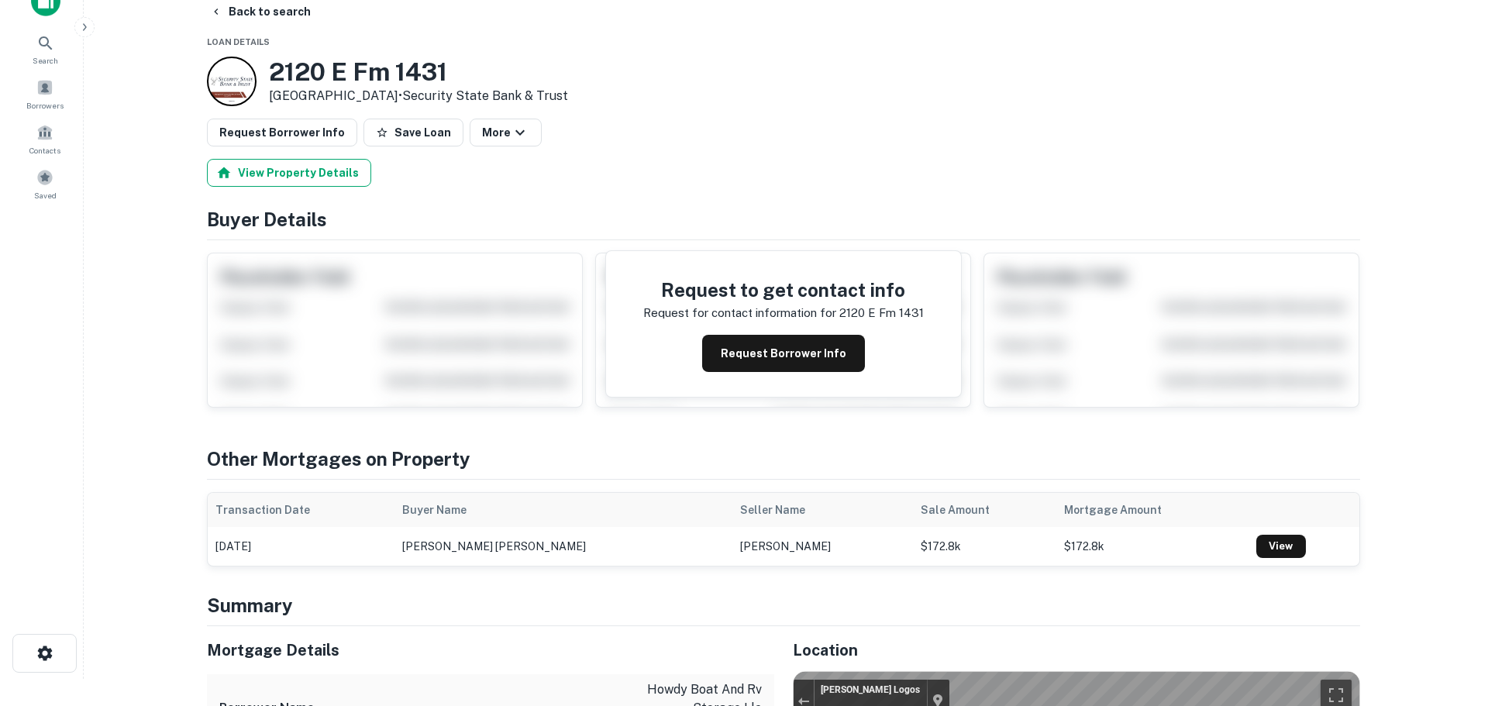
scroll to position [0, 0]
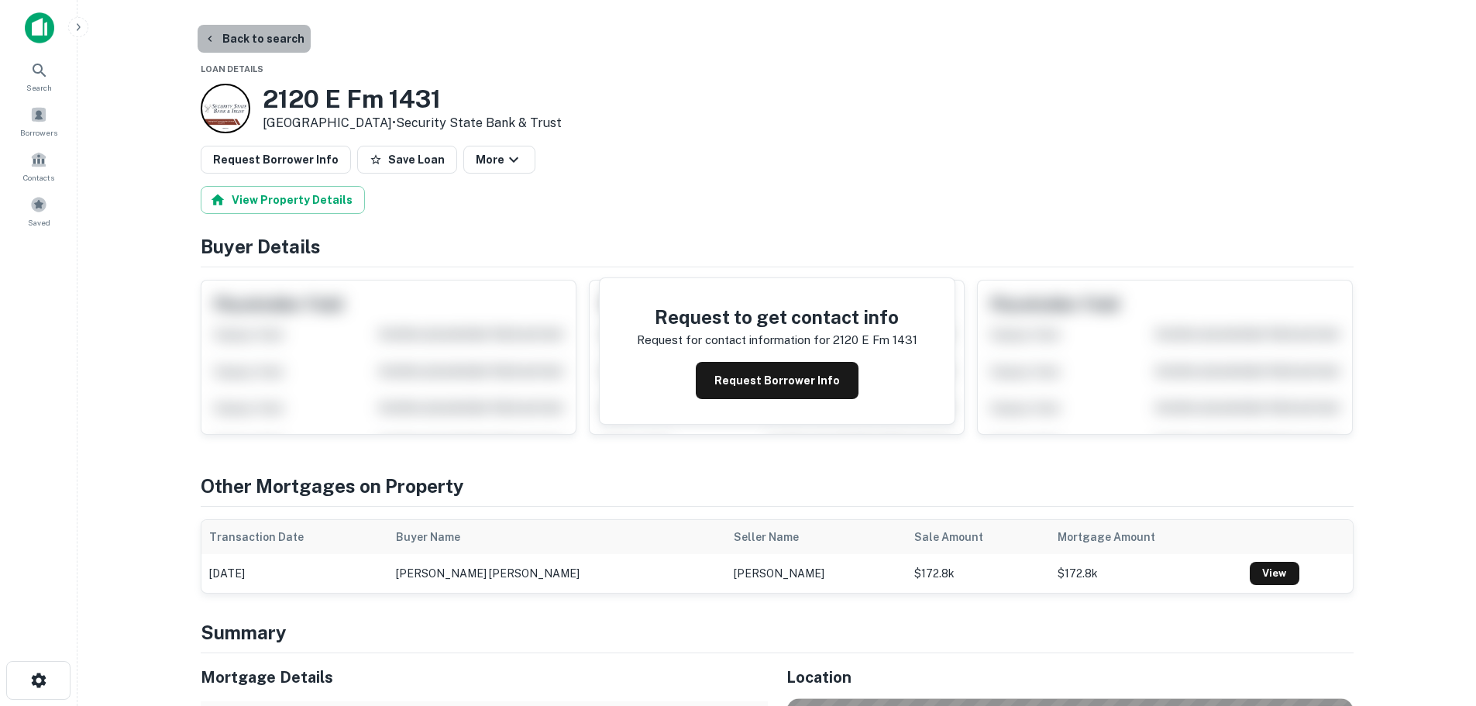
click at [277, 39] on button "Back to search" at bounding box center [254, 39] width 113 height 28
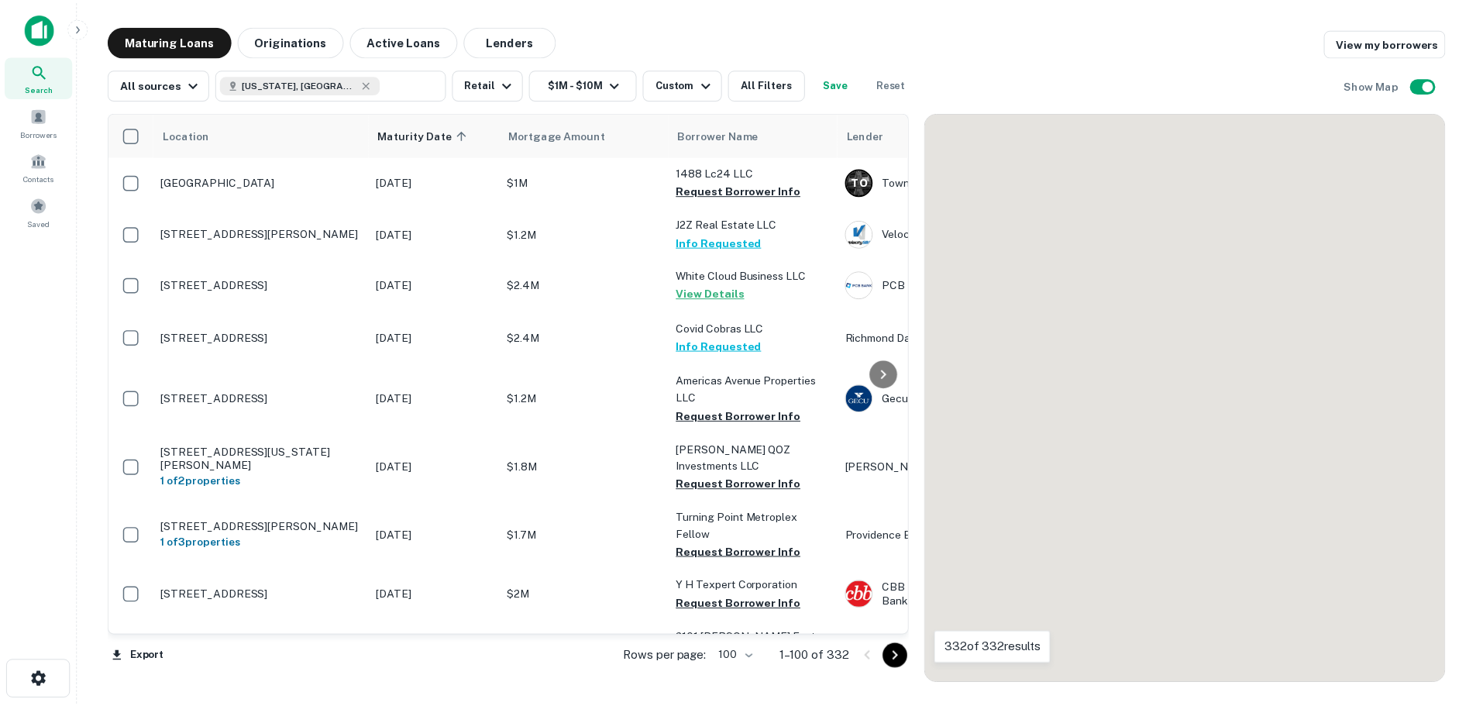
scroll to position [3197, 0]
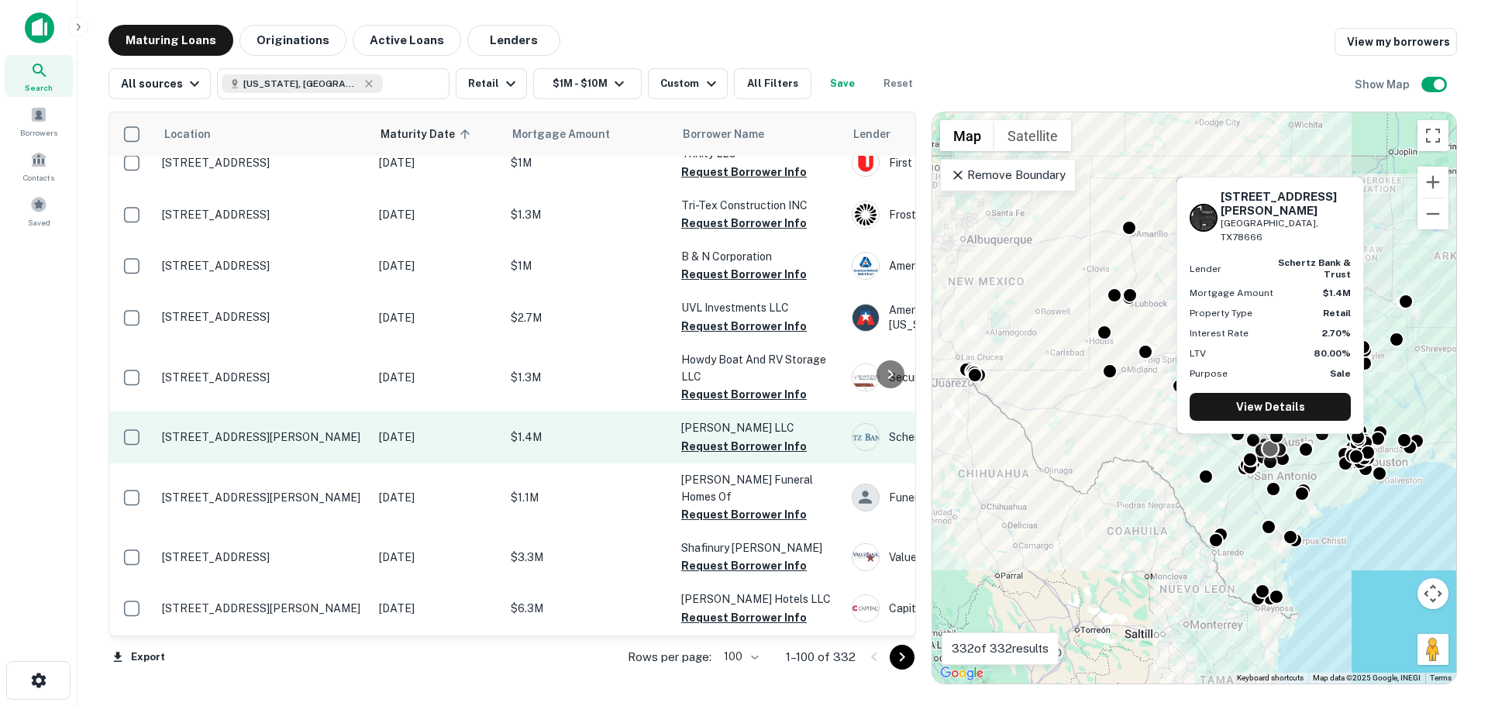
click at [297, 430] on p "[STREET_ADDRESS][PERSON_NAME]" at bounding box center [262, 437] width 201 height 14
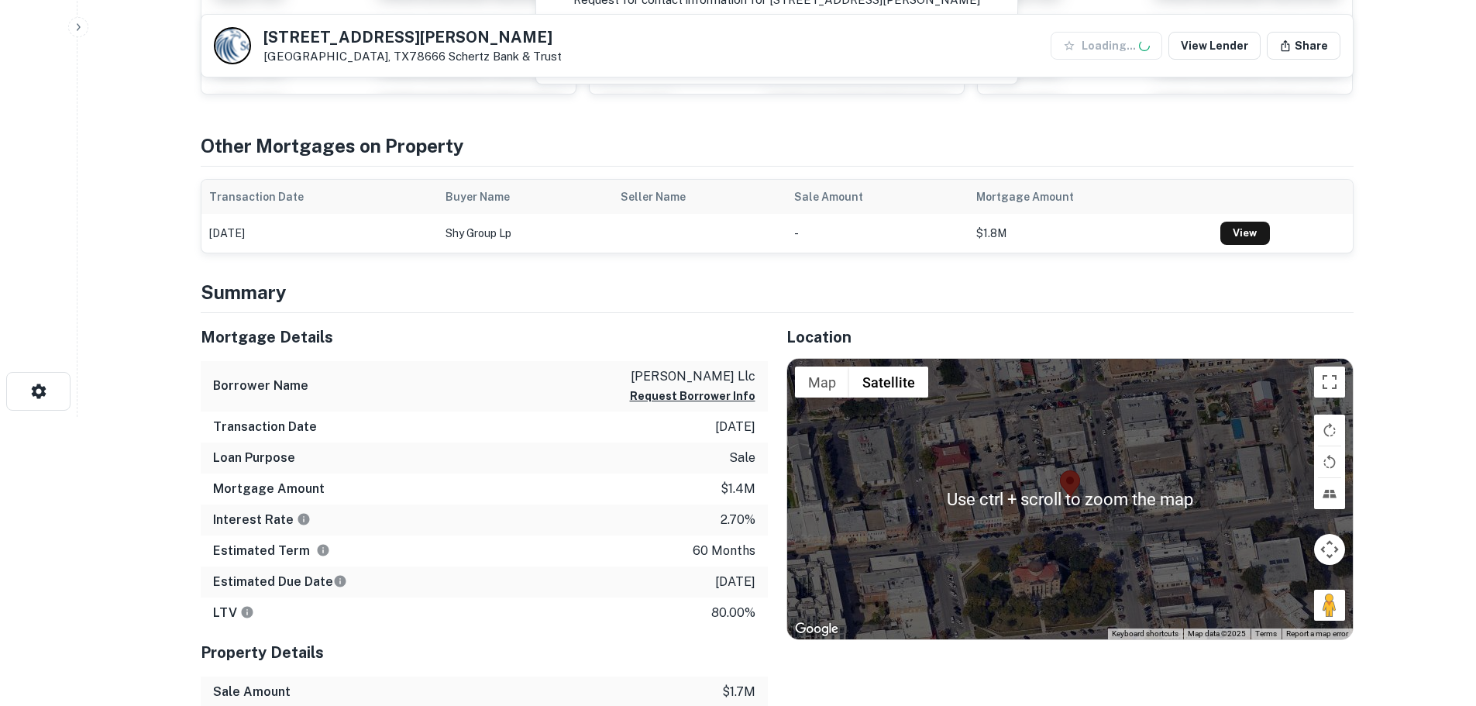
scroll to position [310, 0]
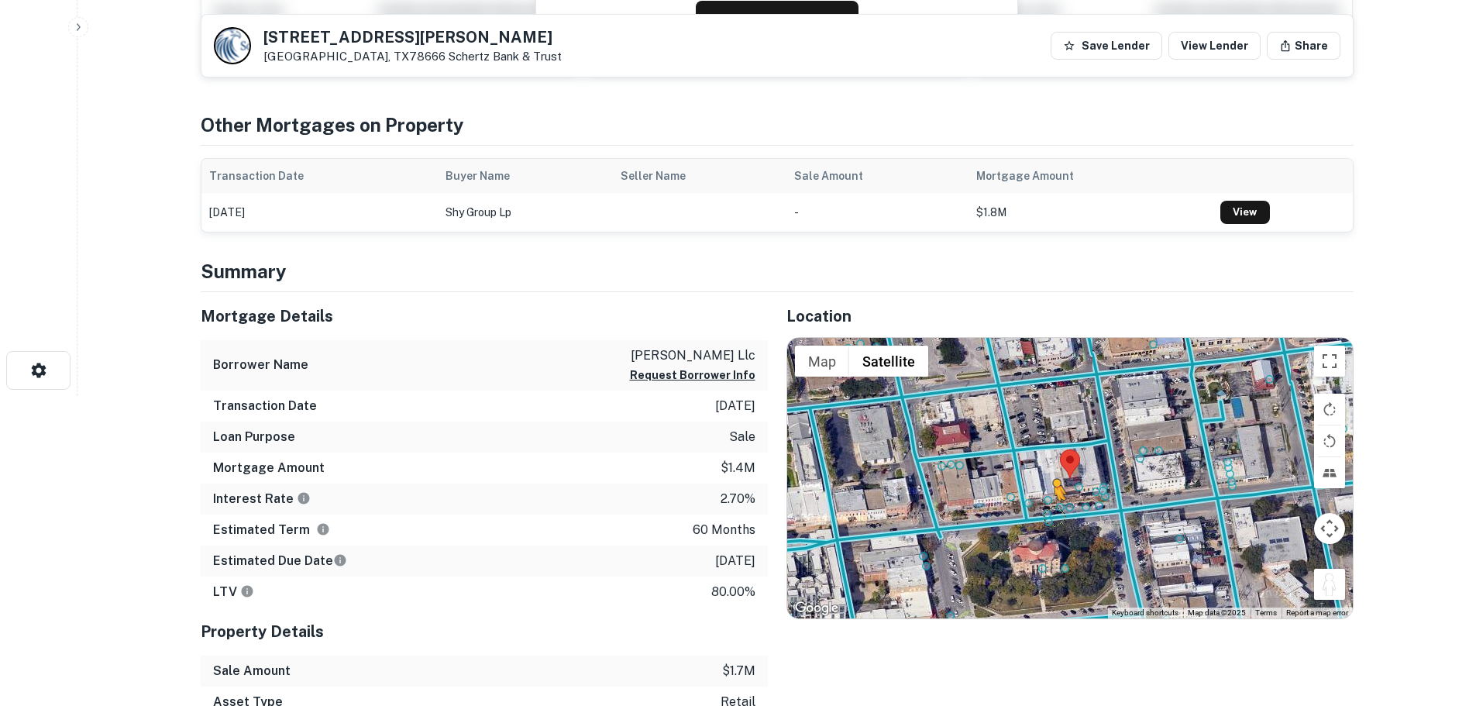
drag, startPoint x: 1326, startPoint y: 590, endPoint x: 1049, endPoint y: 514, distance: 286.8
click at [1049, 514] on div "To activate drag with keyboard, press Alt + Enter. Once in keyboard drag state,…" at bounding box center [1070, 478] width 566 height 280
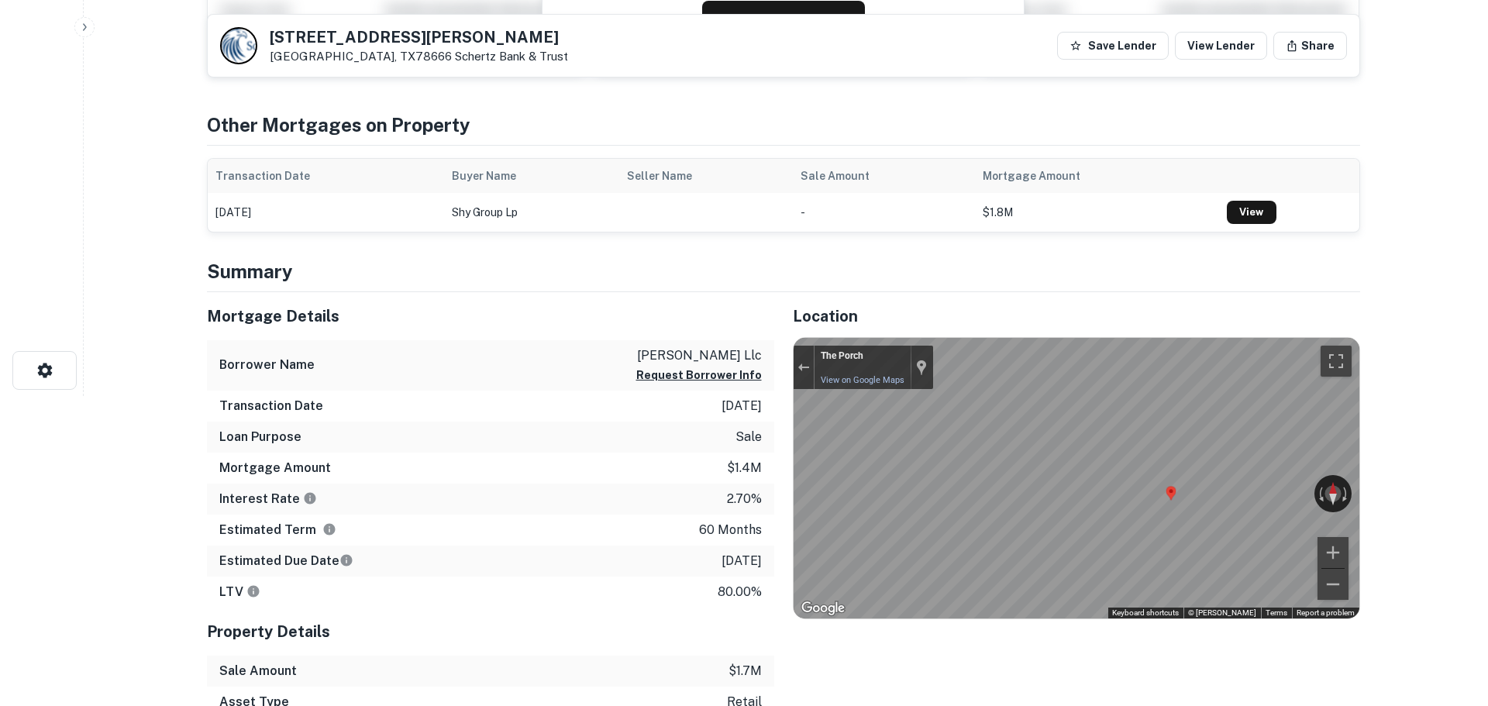
scroll to position [0, 0]
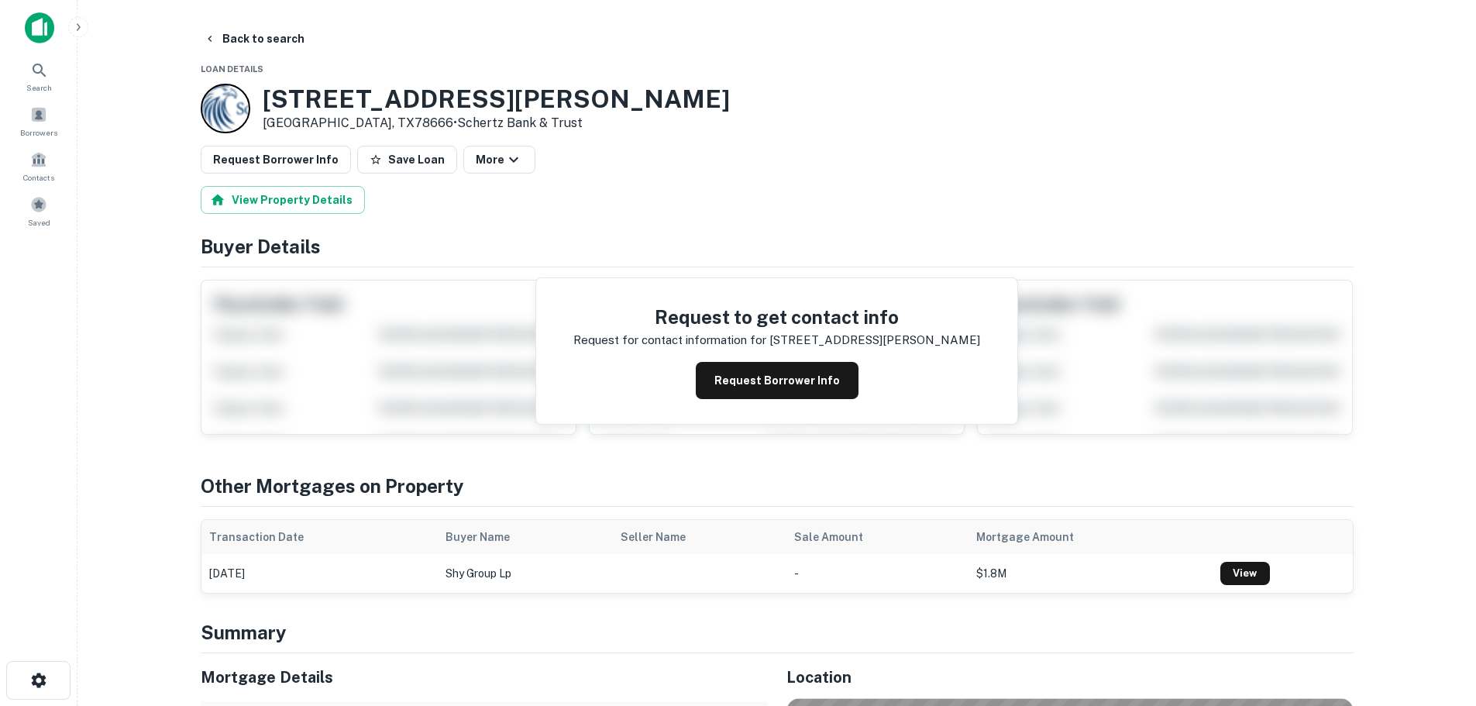
click at [433, 101] on h3 "[STREET_ADDRESS][PERSON_NAME]" at bounding box center [496, 98] width 467 height 29
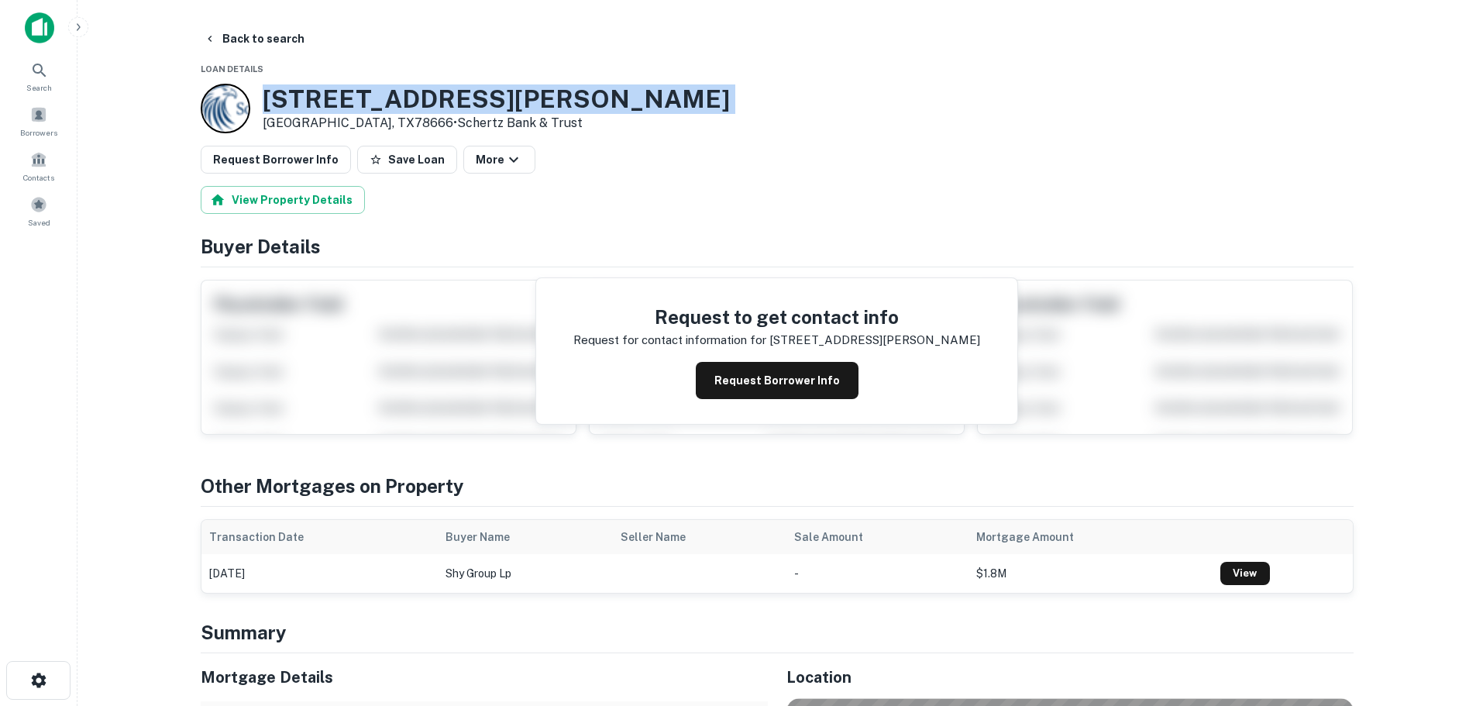
click at [433, 101] on h3 "[STREET_ADDRESS][PERSON_NAME]" at bounding box center [496, 98] width 467 height 29
copy h3 "[STREET_ADDRESS][PERSON_NAME]"
click at [353, 89] on h3 "[STREET_ADDRESS][PERSON_NAME]" at bounding box center [496, 98] width 467 height 29
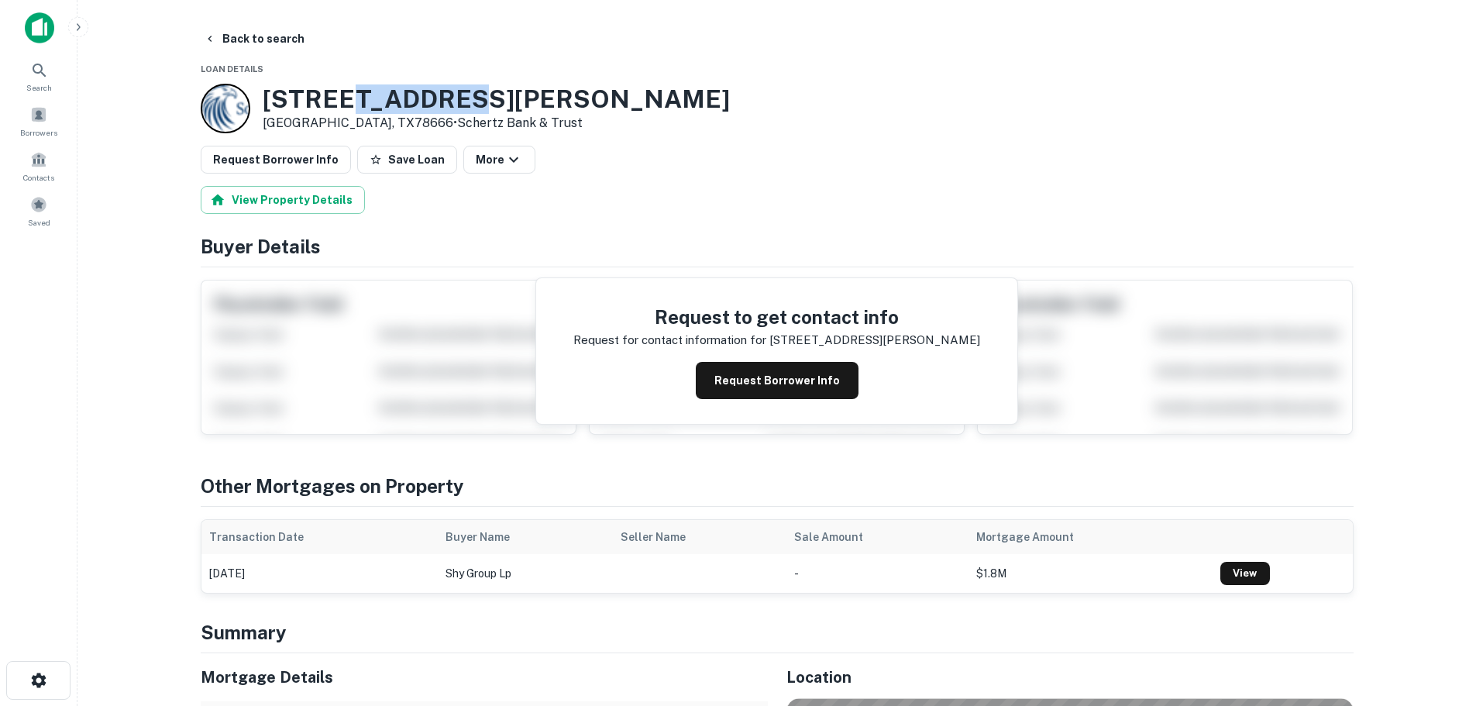
click at [353, 89] on h3 "[STREET_ADDRESS][PERSON_NAME]" at bounding box center [496, 98] width 467 height 29
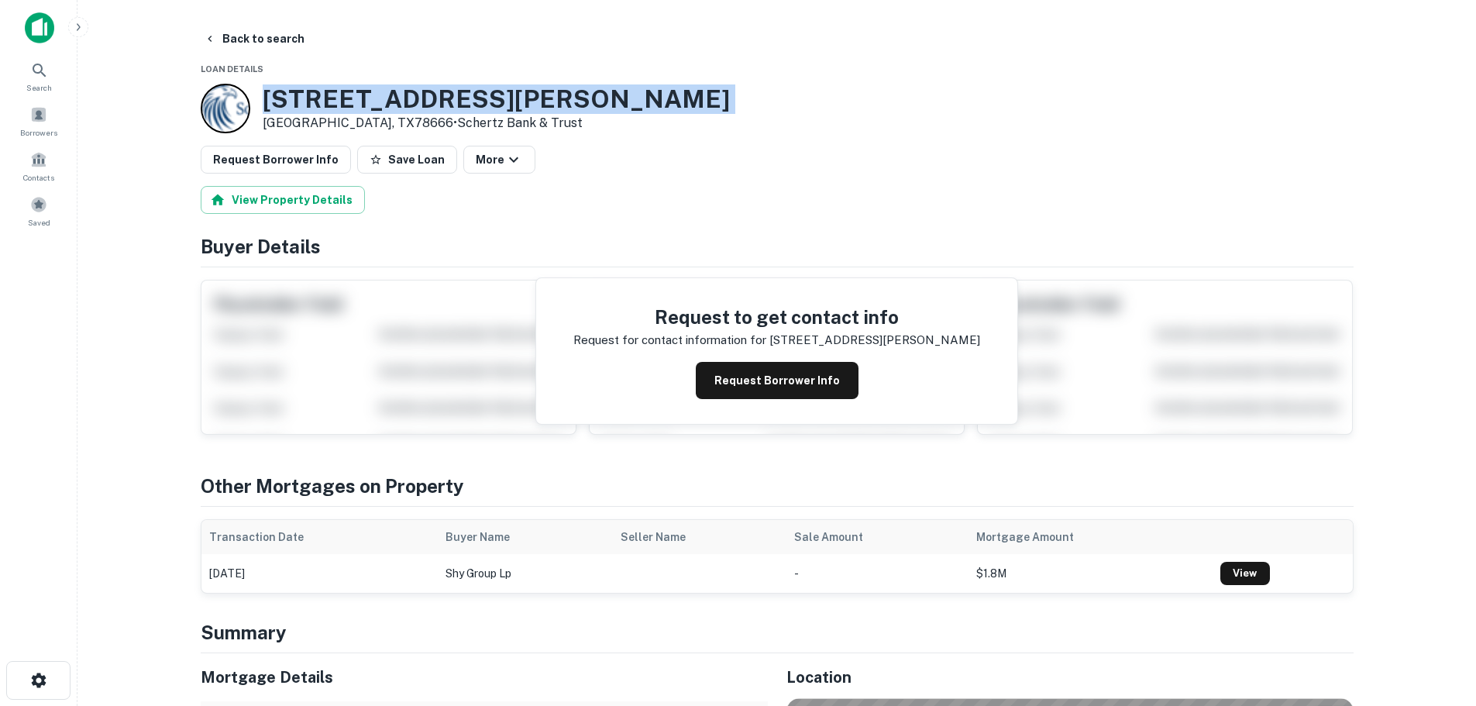
click at [353, 89] on h3 "[STREET_ADDRESS][PERSON_NAME]" at bounding box center [496, 98] width 467 height 29
click at [243, 33] on button "Back to search" at bounding box center [254, 39] width 113 height 28
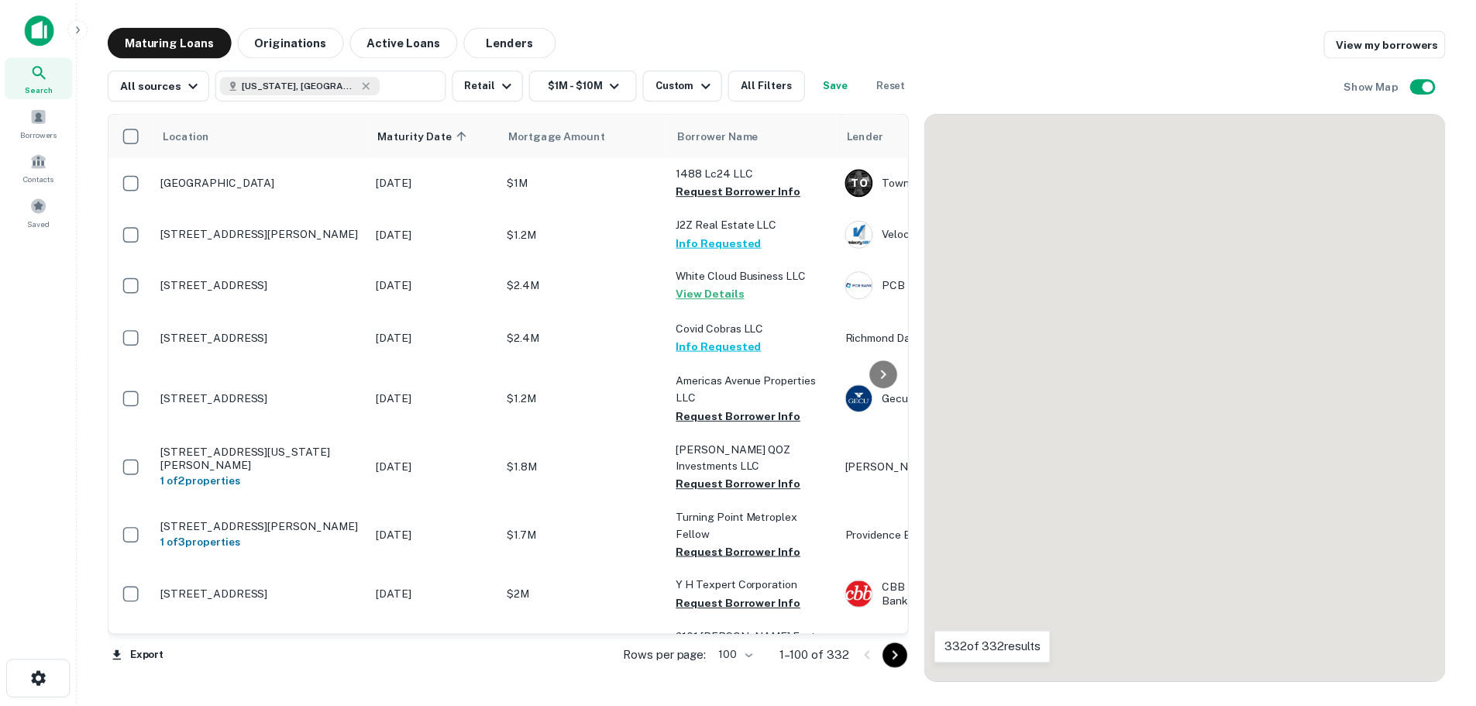
scroll to position [3197, 0]
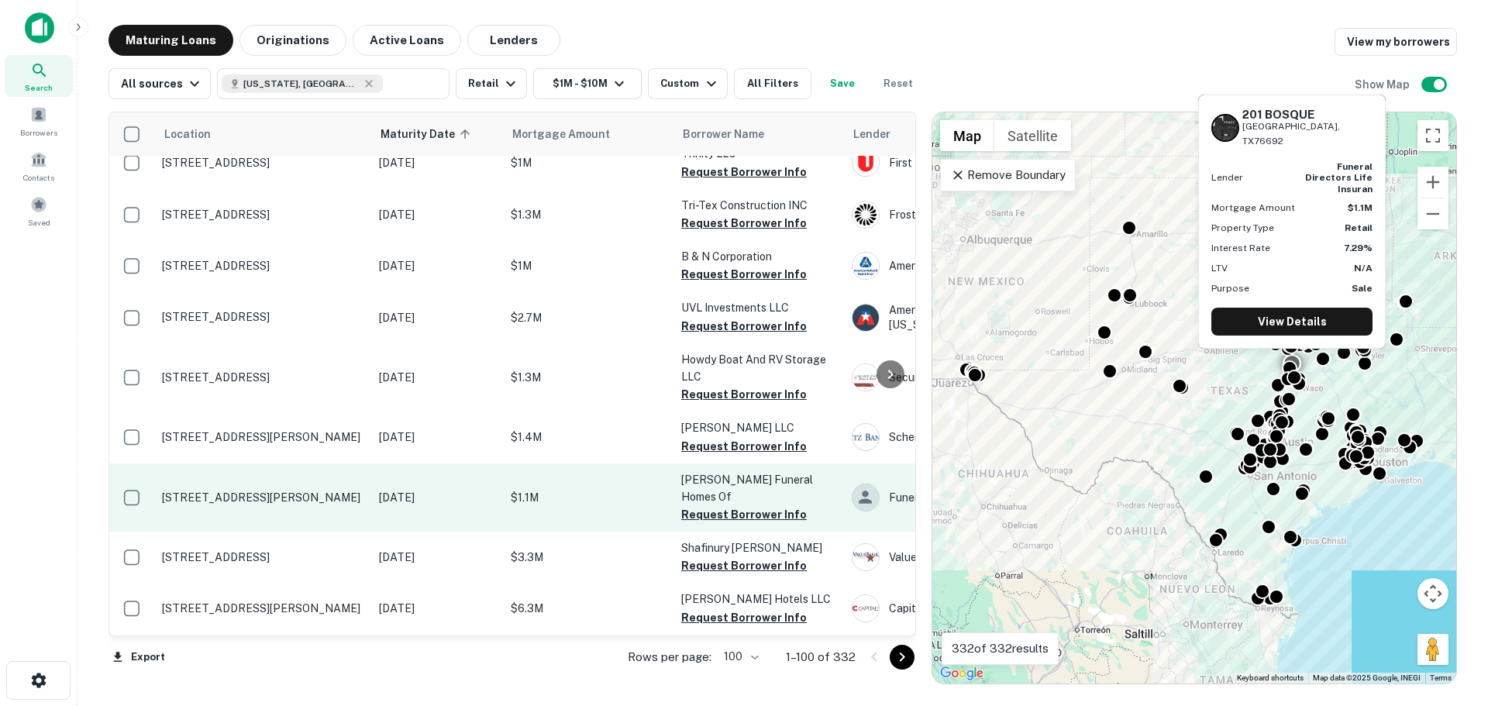
click at [266, 490] on p "[STREET_ADDRESS][PERSON_NAME]" at bounding box center [262, 497] width 201 height 14
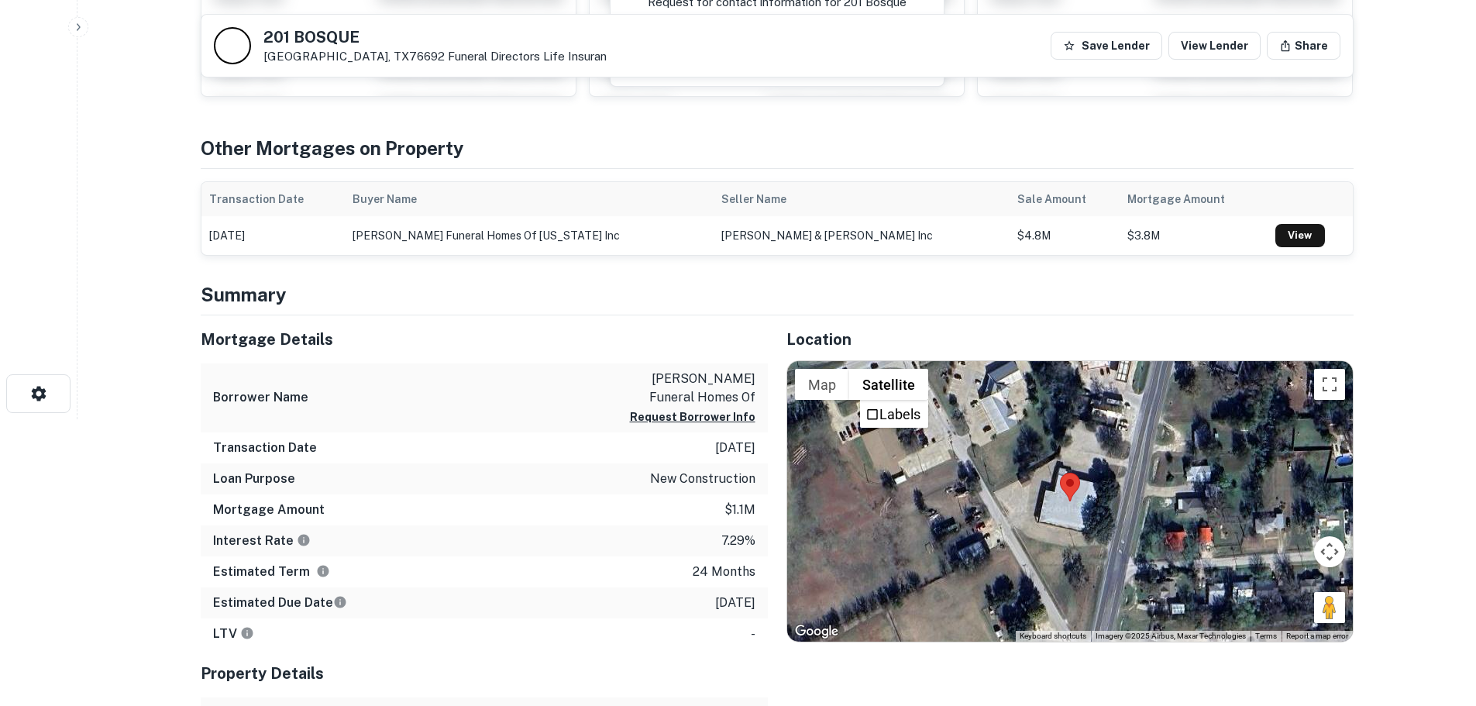
scroll to position [310, 0]
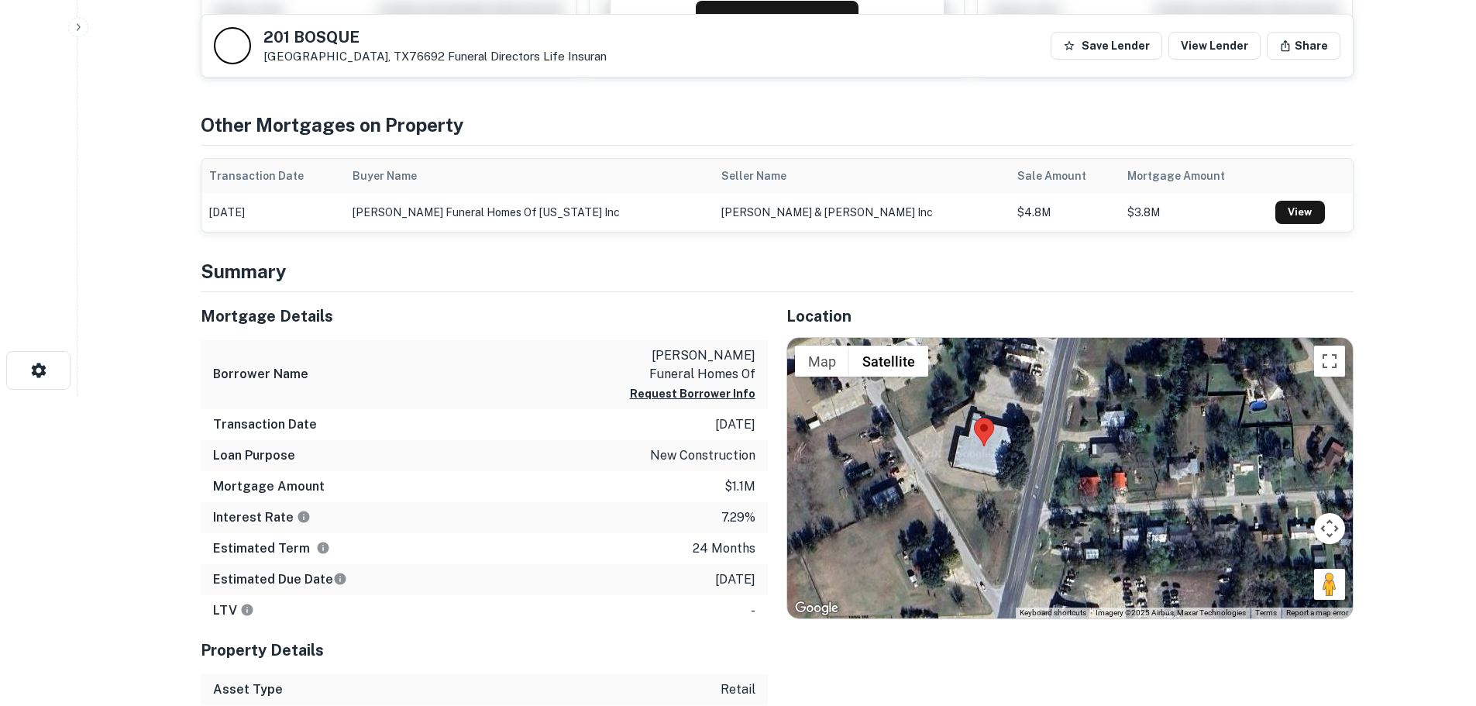
drag, startPoint x: 1332, startPoint y: 601, endPoint x: 1296, endPoint y: 586, distance: 38.9
click at [1295, 586] on div at bounding box center [1070, 478] width 566 height 280
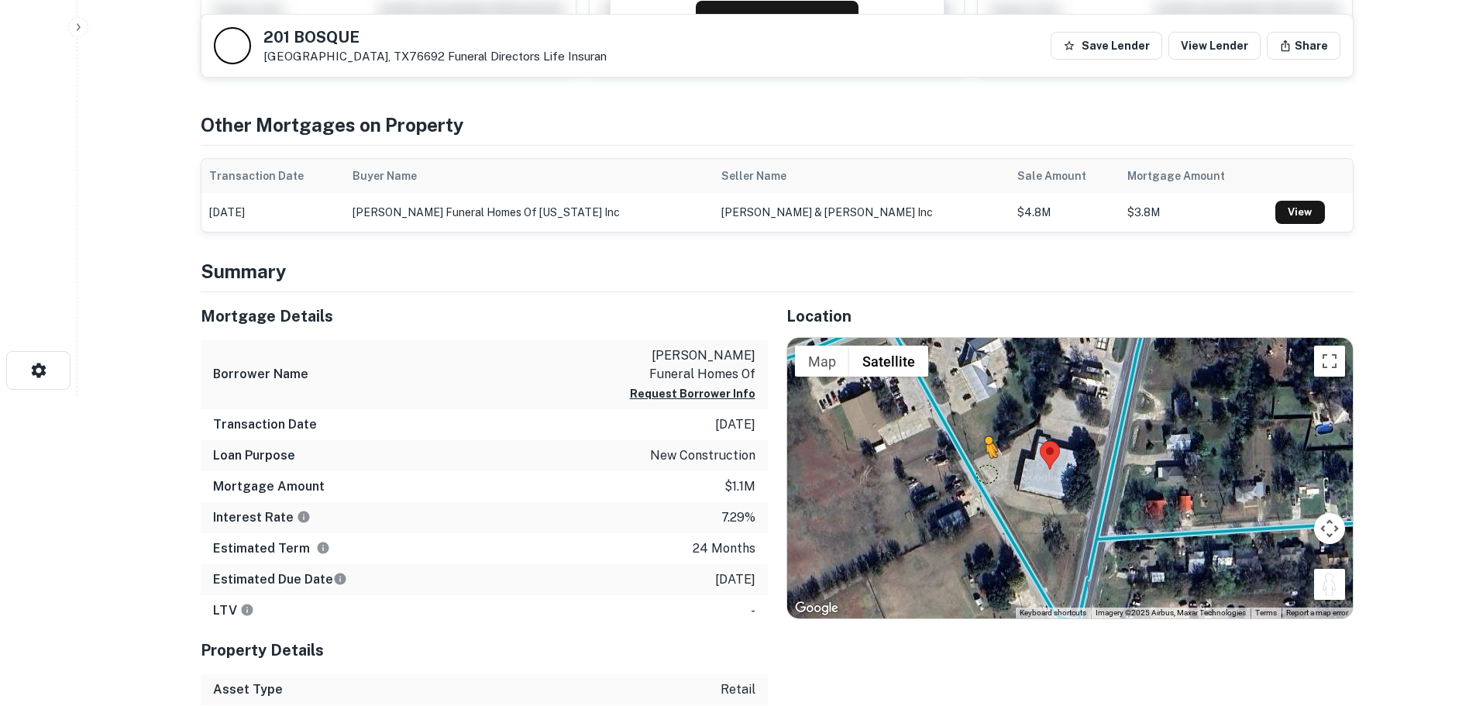
drag, startPoint x: 1336, startPoint y: 587, endPoint x: 976, endPoint y: 464, distance: 379.8
click at [976, 464] on div "To activate drag with keyboard, press Alt + Enter. Once in keyboard drag state,…" at bounding box center [1070, 478] width 566 height 280
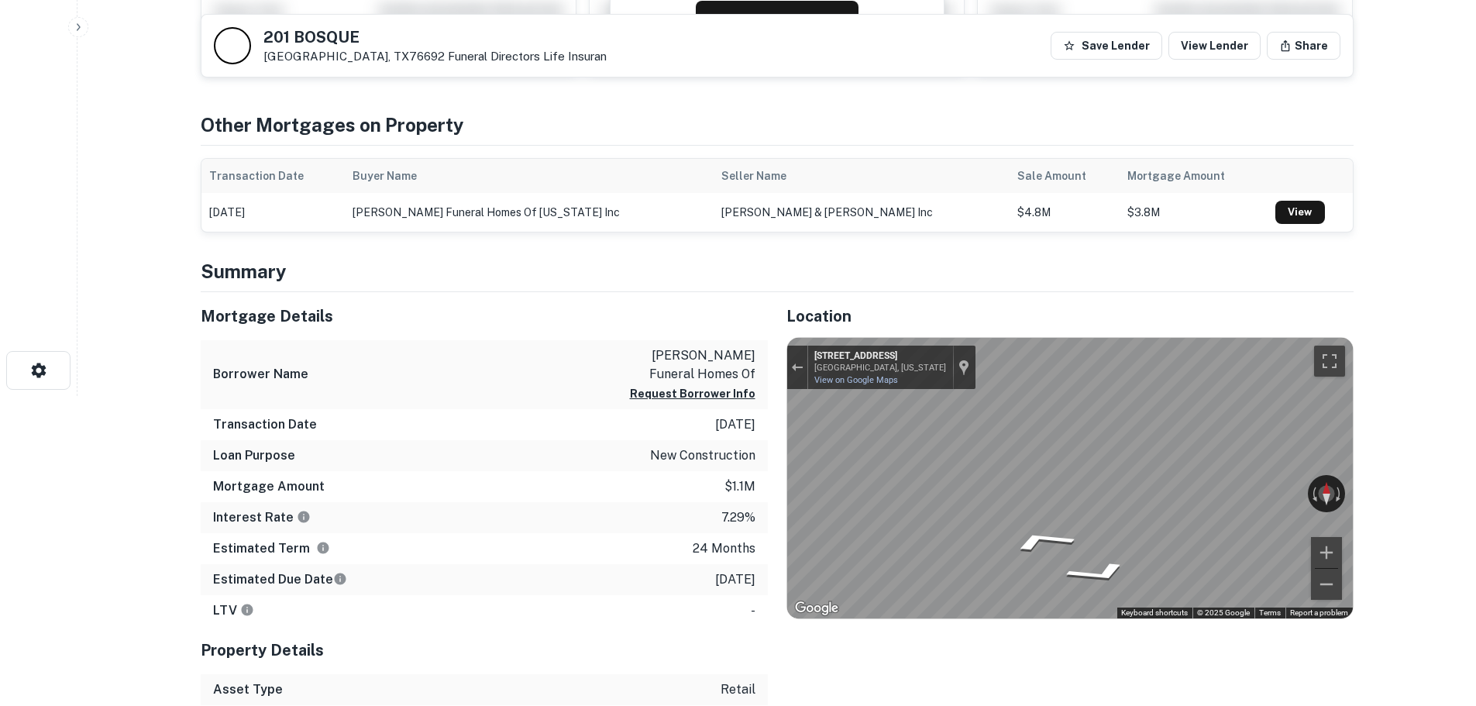
click at [728, 452] on div "Mortgage Details Borrower Name higginbotham funeral homes of Request Borrower I…" at bounding box center [768, 529] width 1172 height 475
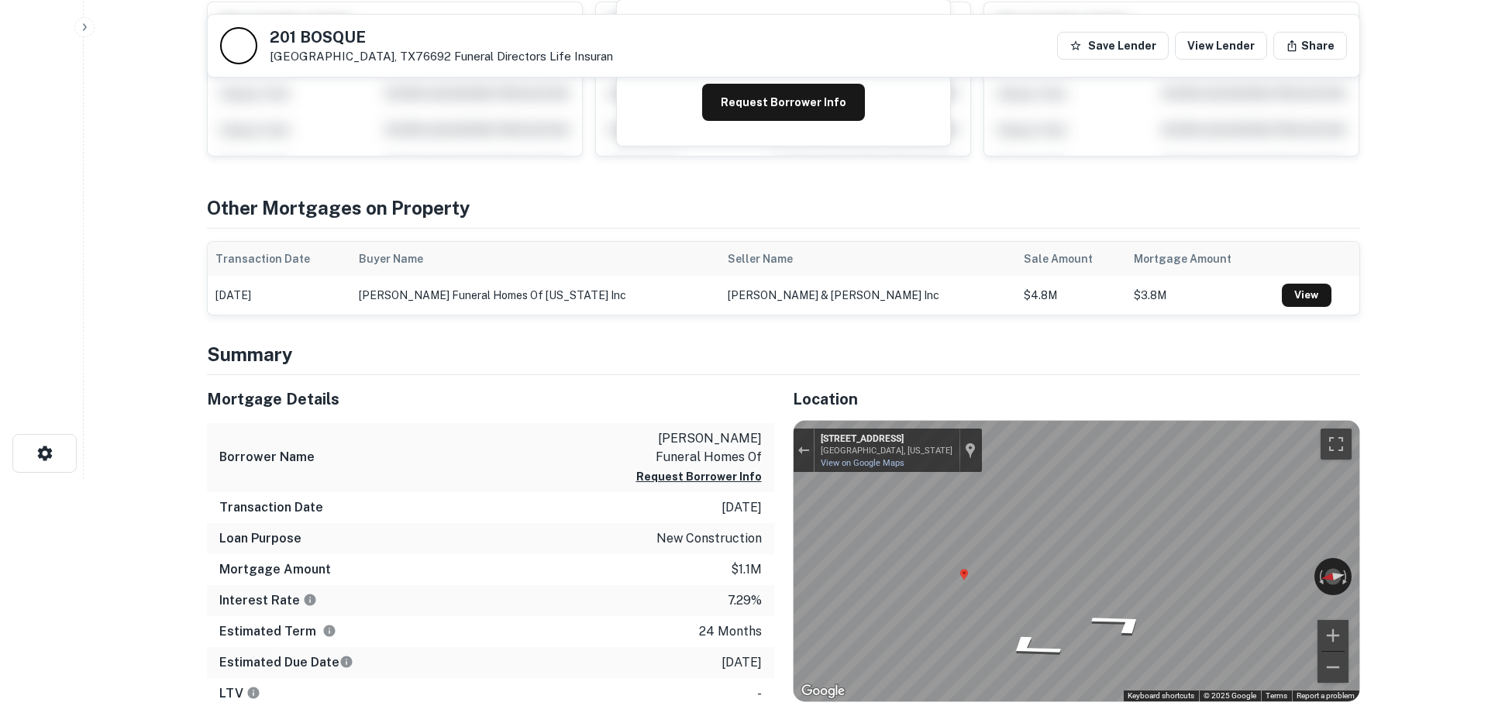
scroll to position [0, 0]
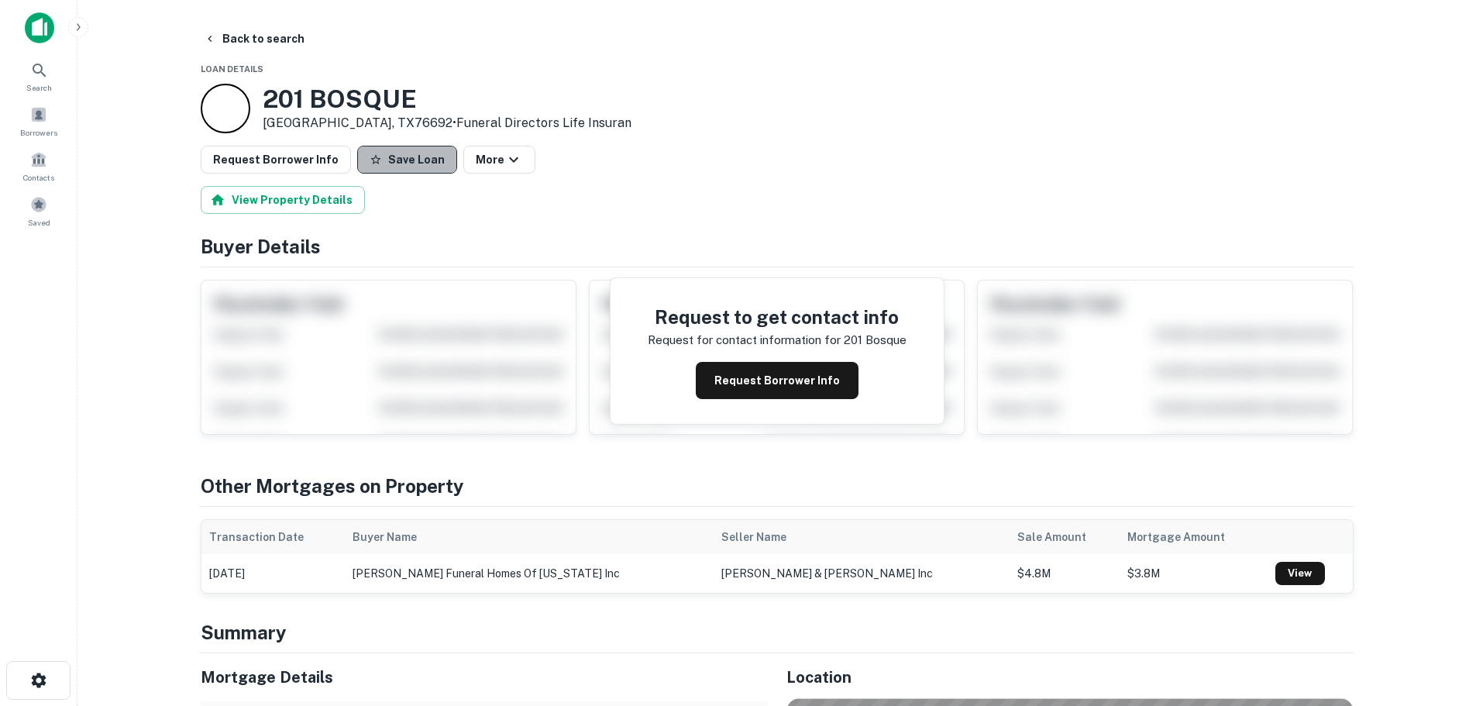
click at [401, 159] on button "Save Loan" at bounding box center [407, 160] width 100 height 28
click at [401, 162] on button "Loan Saved" at bounding box center [410, 160] width 107 height 28
click at [274, 35] on button "Back to search" at bounding box center [254, 39] width 113 height 28
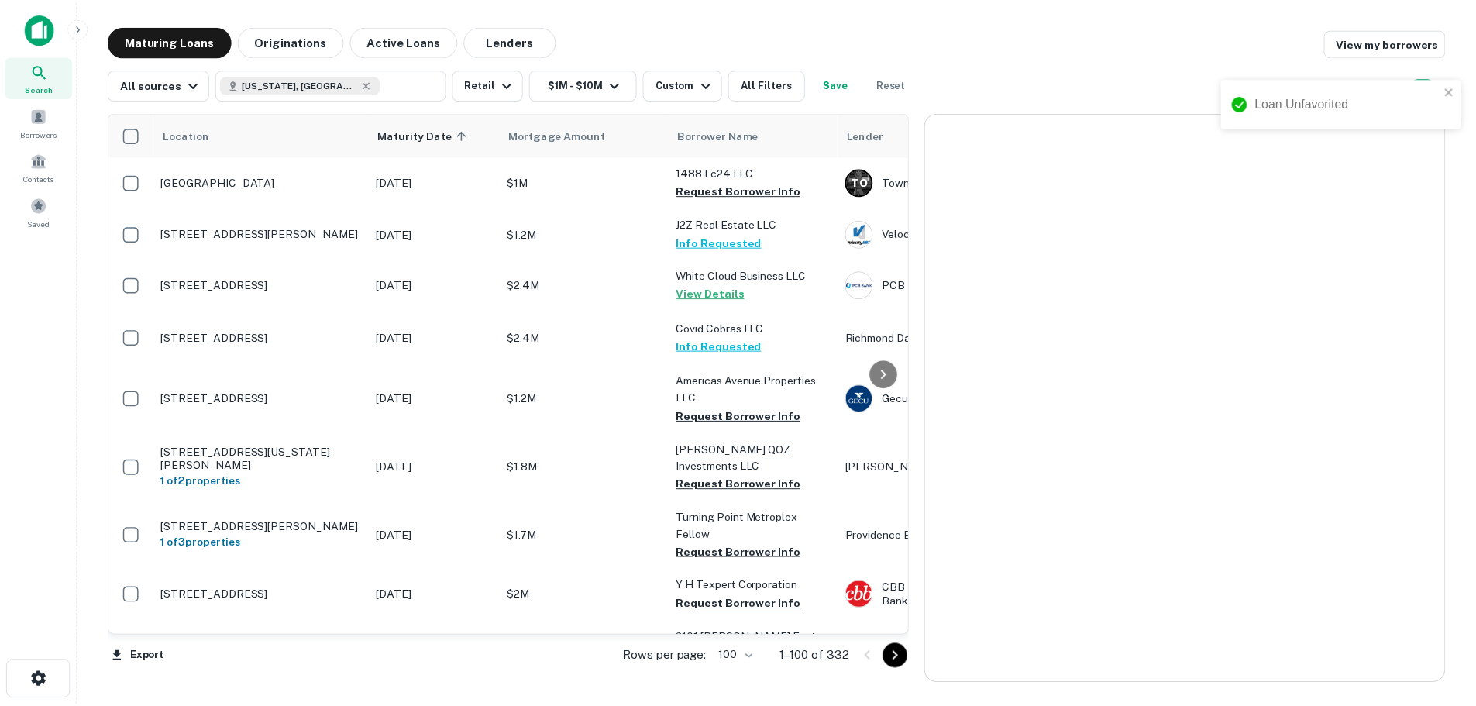
scroll to position [3197, 0]
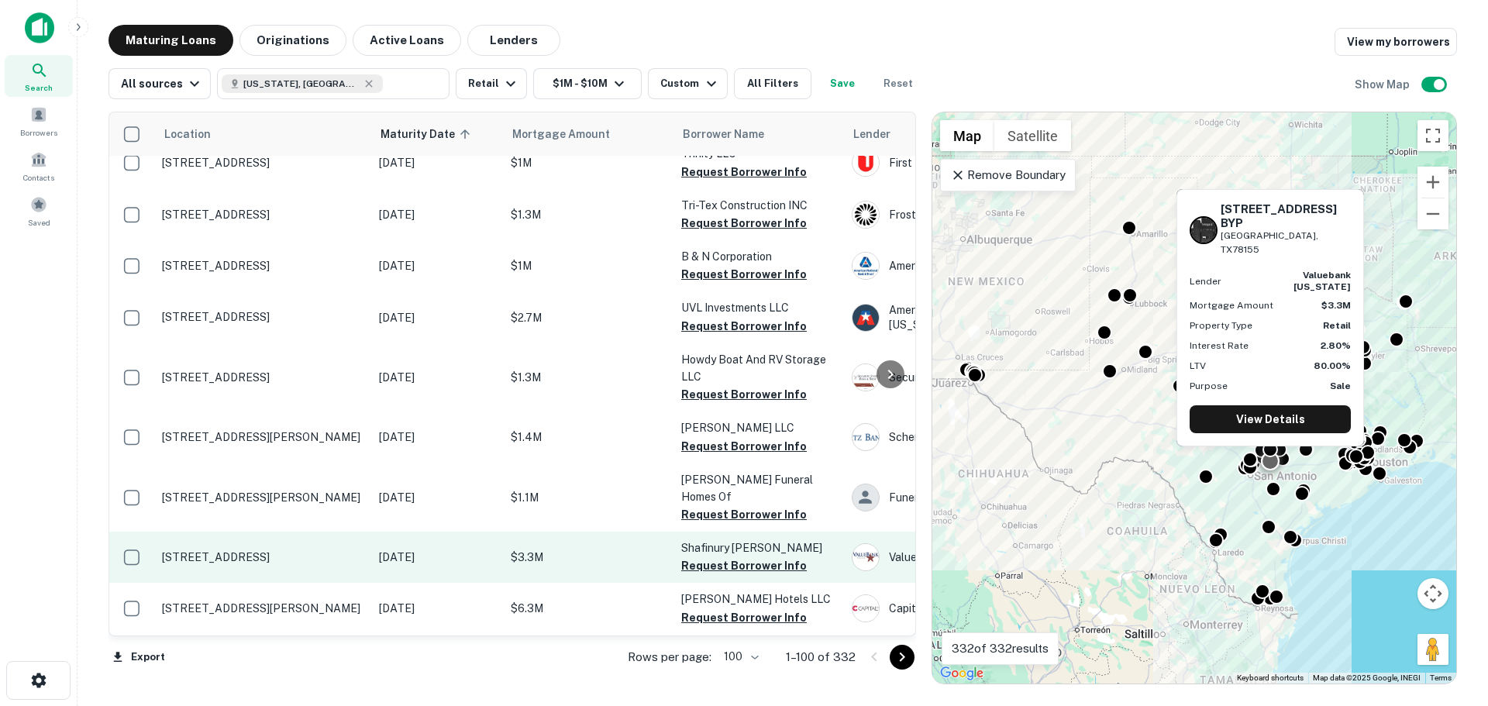
click at [277, 550] on p "[STREET_ADDRESS]" at bounding box center [262, 557] width 201 height 14
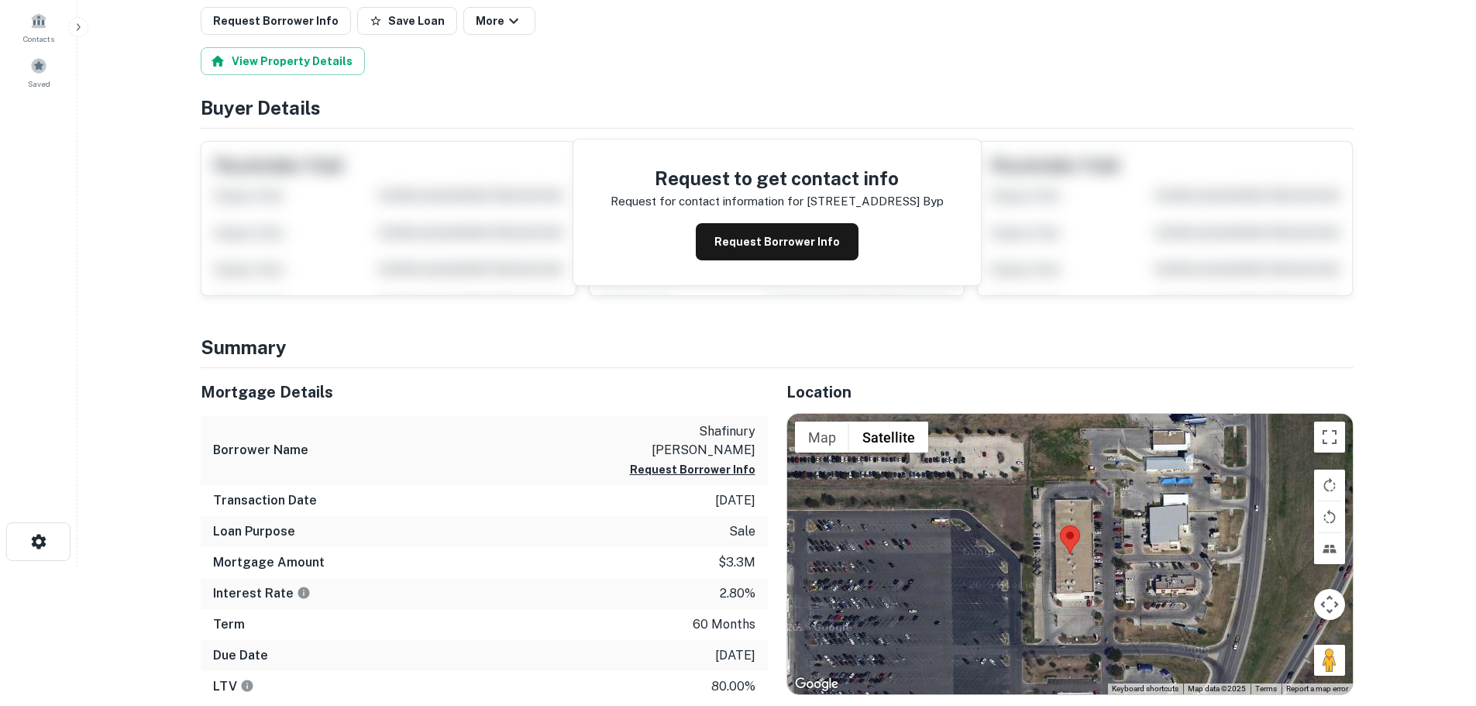
scroll to position [155, 0]
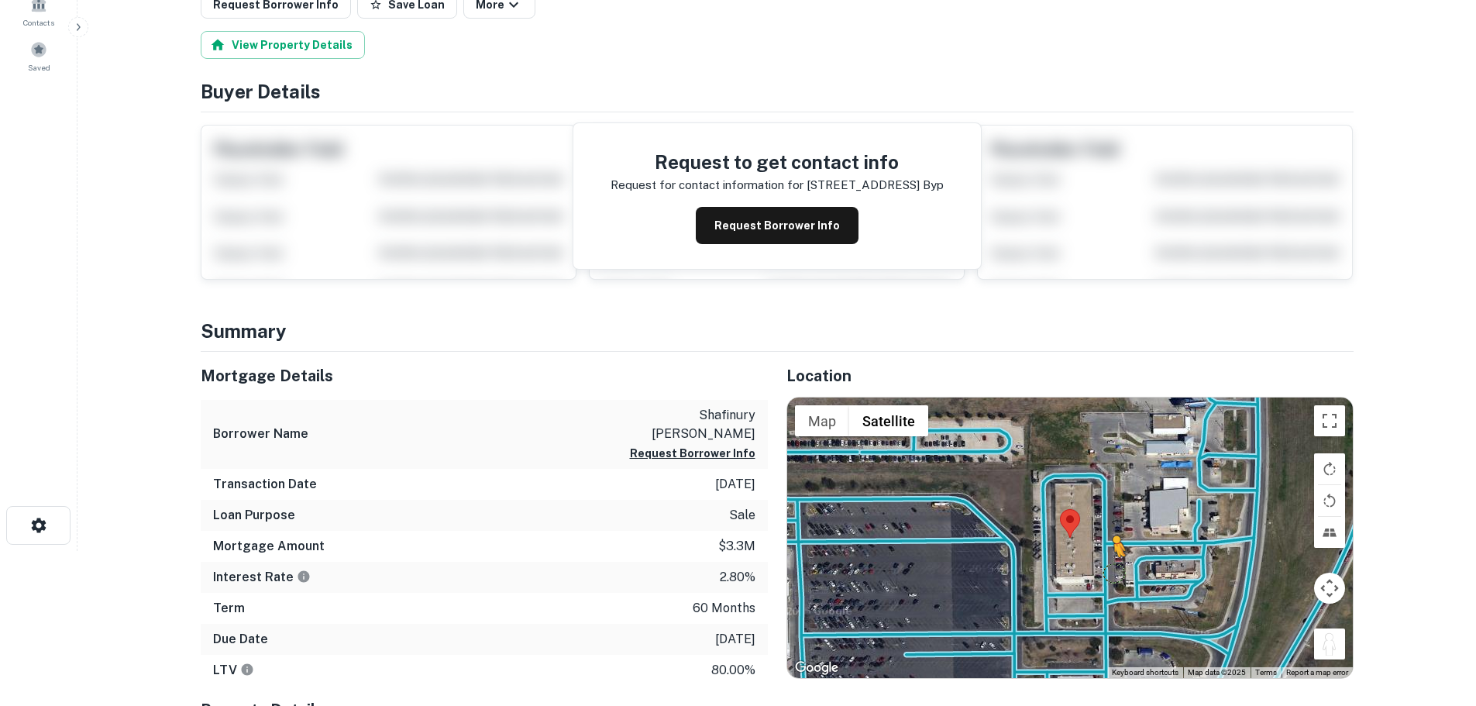
drag, startPoint x: 1328, startPoint y: 655, endPoint x: 1104, endPoint y: 567, distance: 240.7
click at [1104, 567] on div "To activate drag with keyboard, press Alt + Enter. Once in keyboard drag state,…" at bounding box center [1070, 537] width 566 height 280
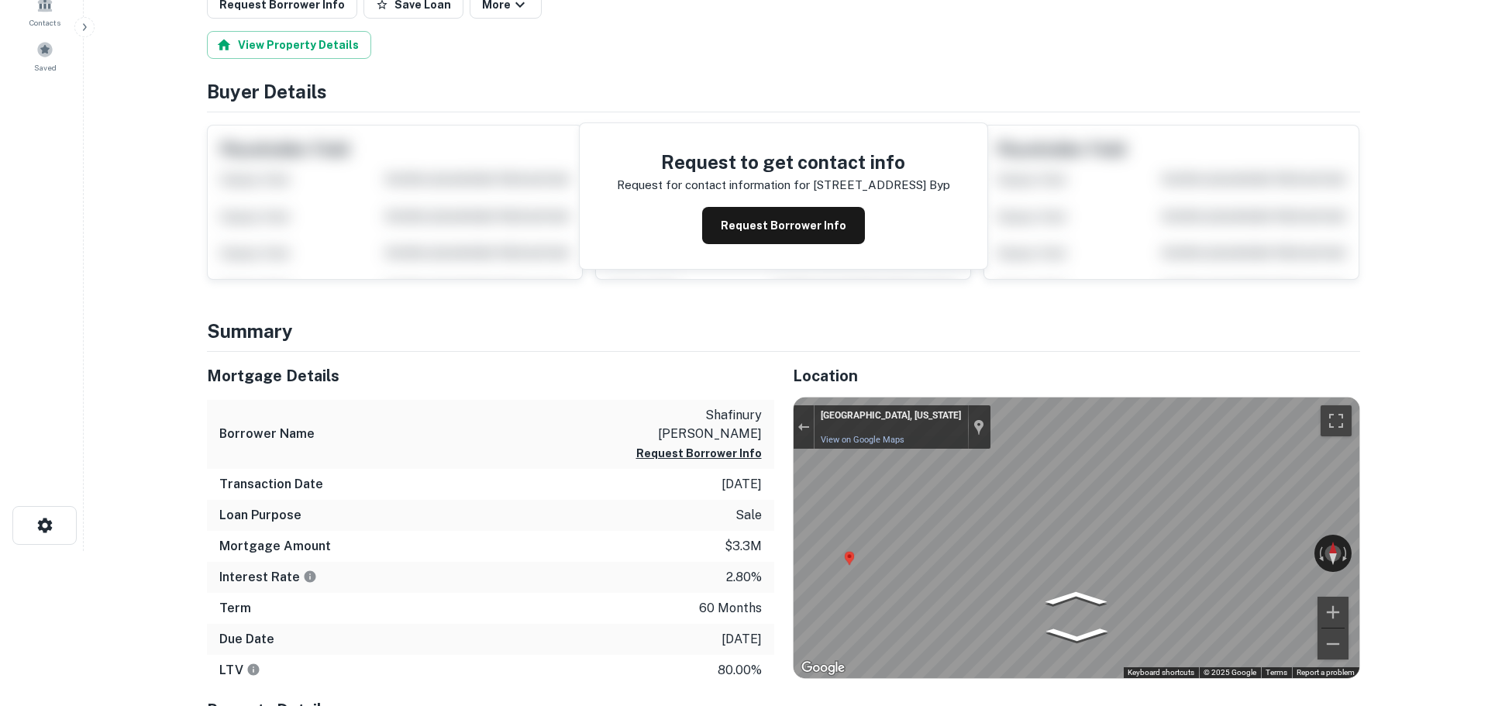
scroll to position [0, 0]
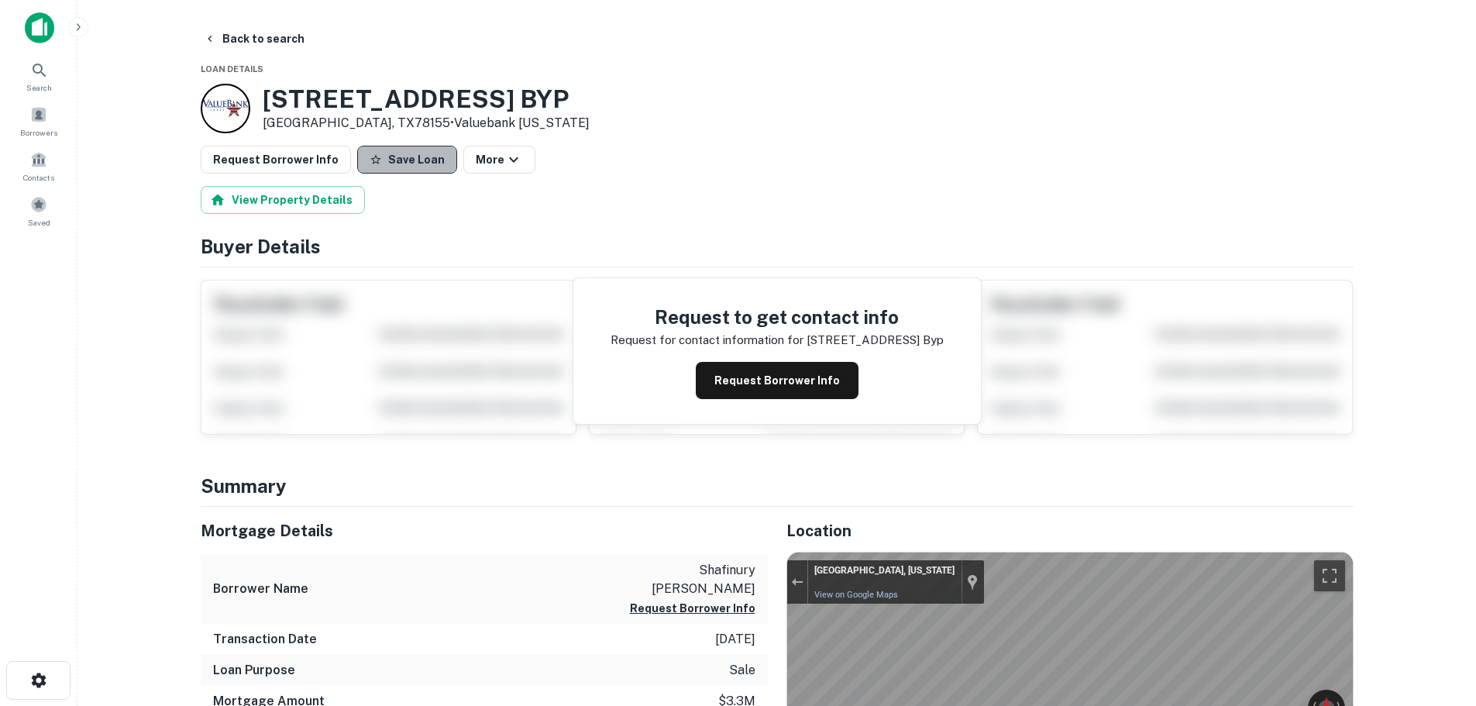
click at [413, 159] on button "Save Loan" at bounding box center [407, 160] width 100 height 28
click at [248, 166] on button "Request Borrower Info" at bounding box center [276, 160] width 150 height 28
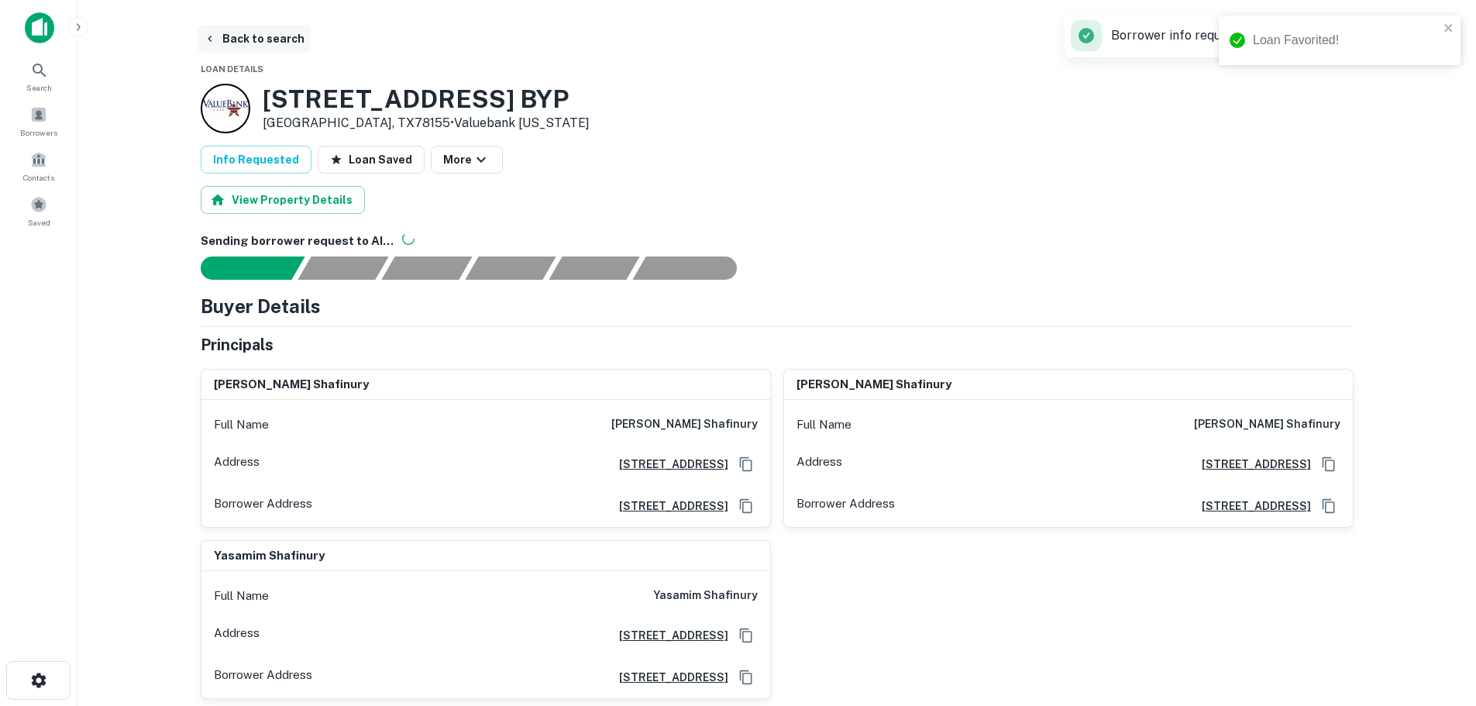
click at [255, 35] on button "Back to search" at bounding box center [254, 39] width 113 height 28
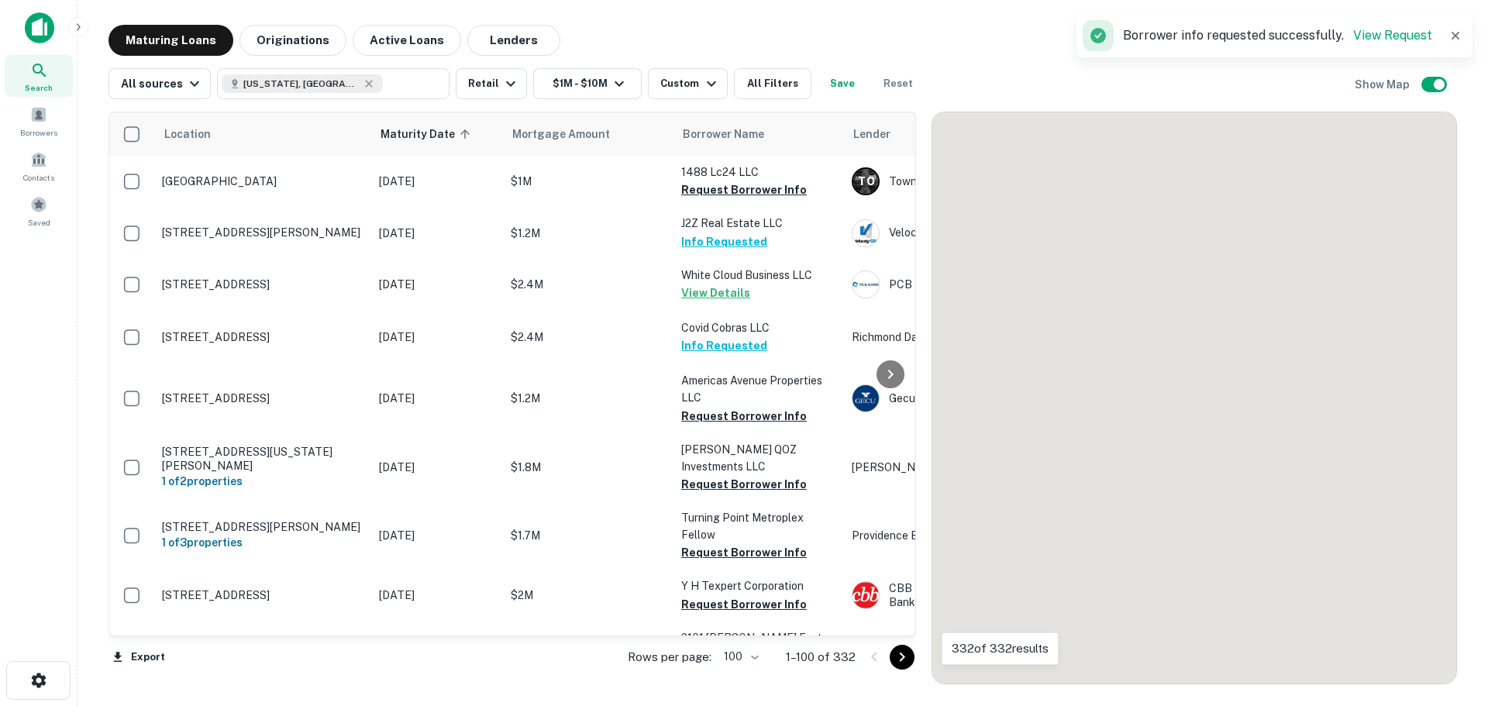
scroll to position [3197, 0]
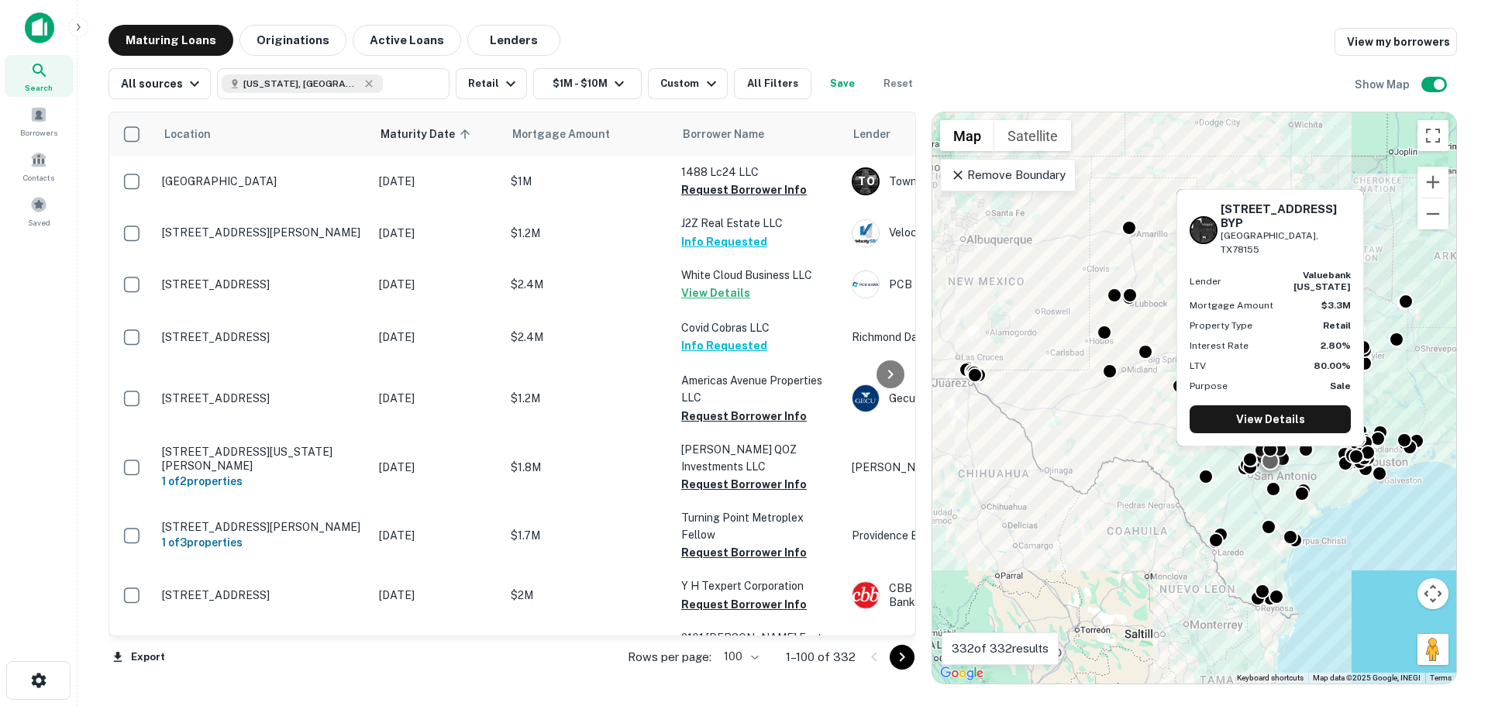
scroll to position [3197, 0]
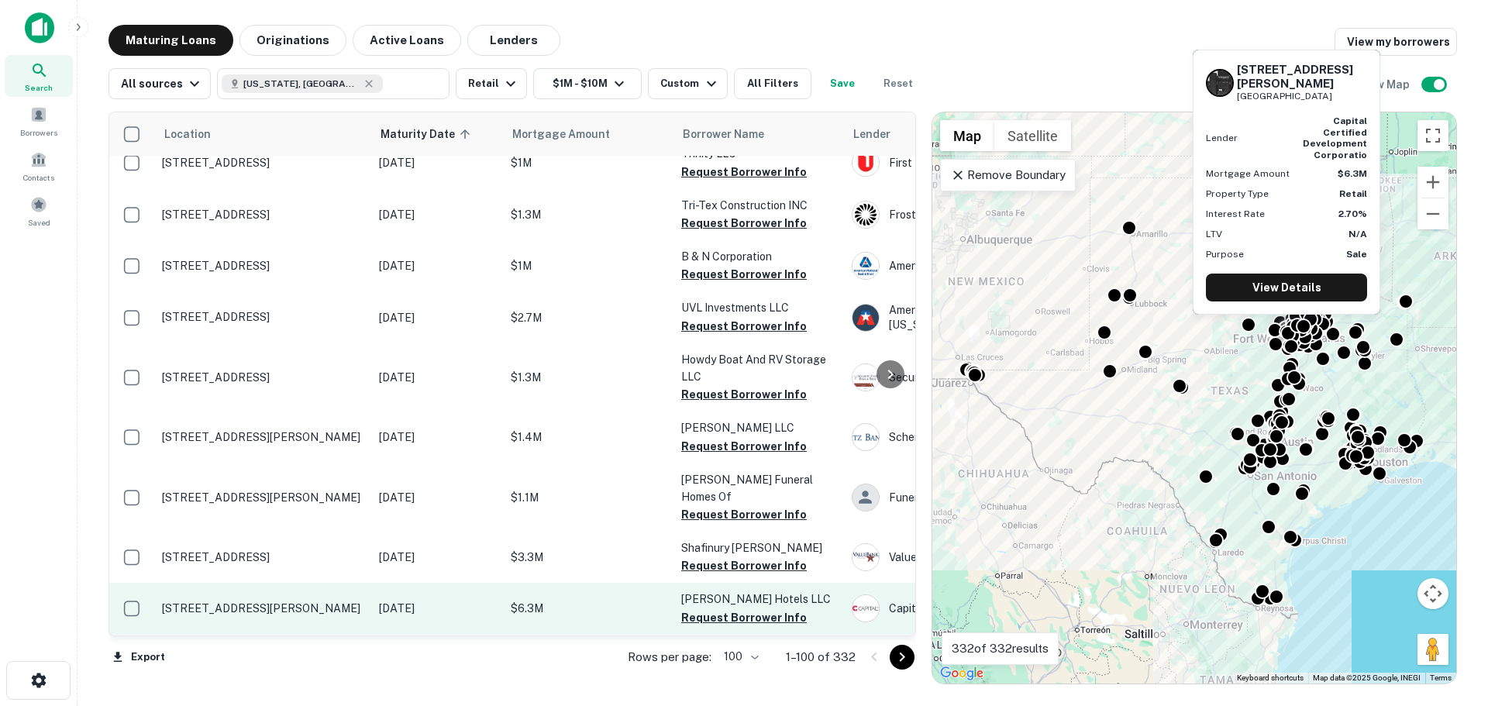
click at [280, 601] on p "[STREET_ADDRESS][PERSON_NAME]" at bounding box center [262, 608] width 201 height 14
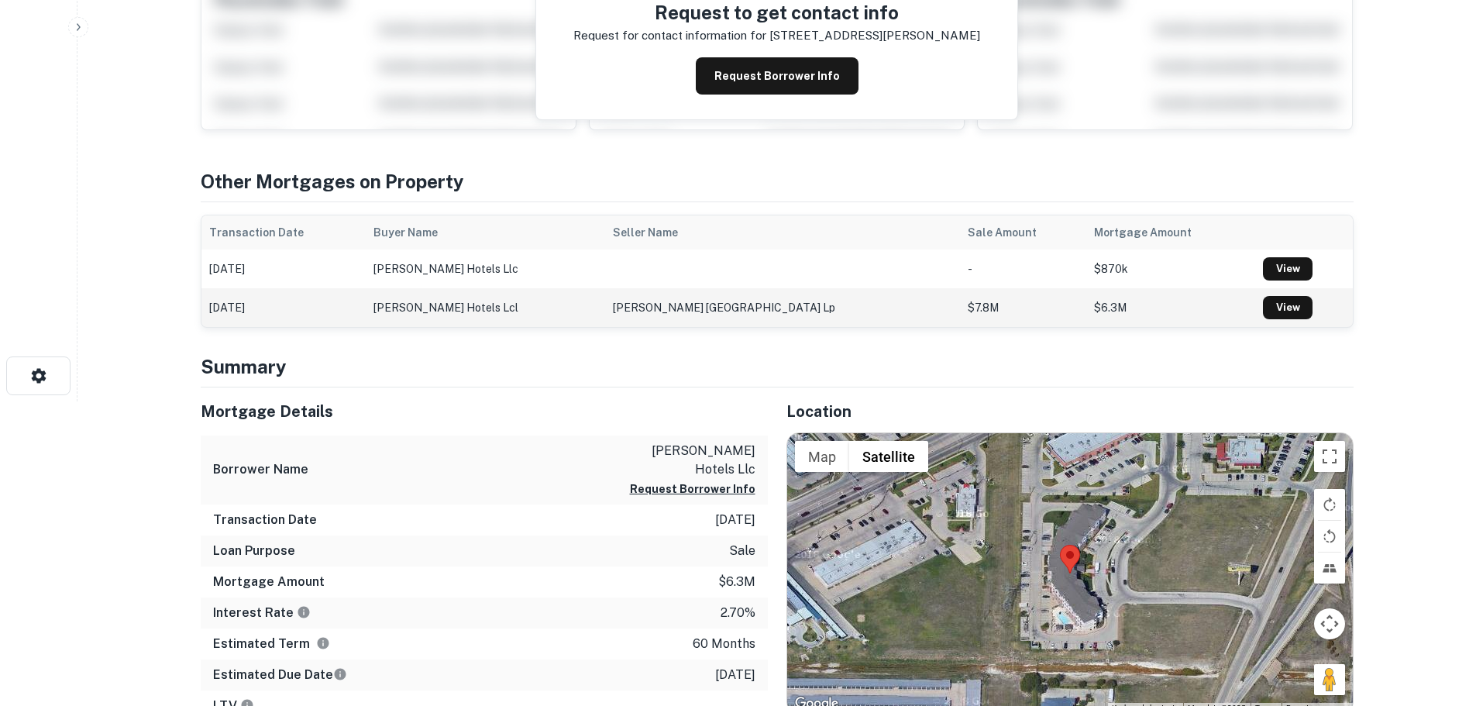
scroll to position [310, 0]
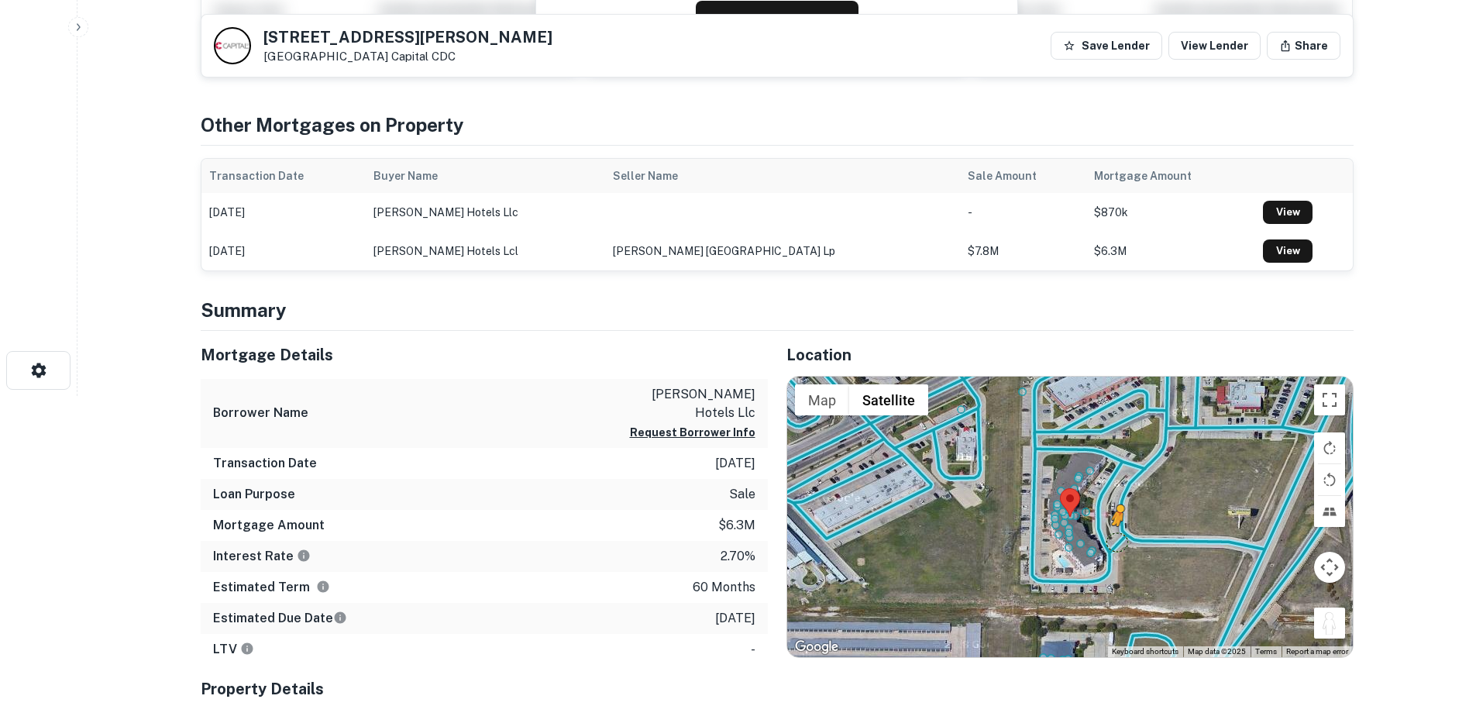
drag, startPoint x: 1334, startPoint y: 629, endPoint x: 1110, endPoint y: 540, distance: 241.7
click at [1110, 540] on div "To activate drag with keyboard, press Alt + Enter. Once in keyboard drag state,…" at bounding box center [1070, 517] width 566 height 280
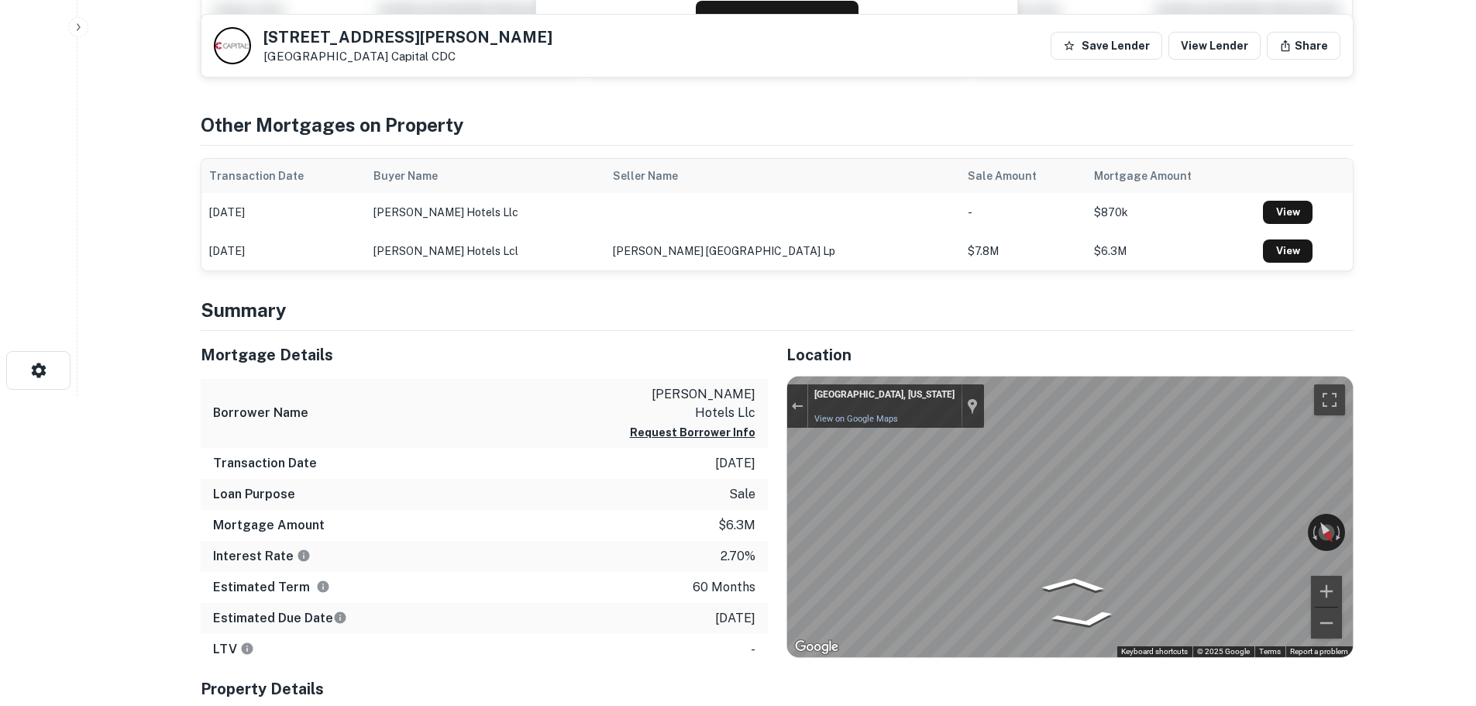
click at [502, 466] on div "Mortgage Details Borrower Name [PERSON_NAME] hotels llc Request Borrower Info T…" at bounding box center [768, 584] width 1172 height 506
click at [666, 393] on p "[PERSON_NAME] hotels llc" at bounding box center [685, 403] width 139 height 37
copy div "[PERSON_NAME] hotels llc Request Borrower Info"
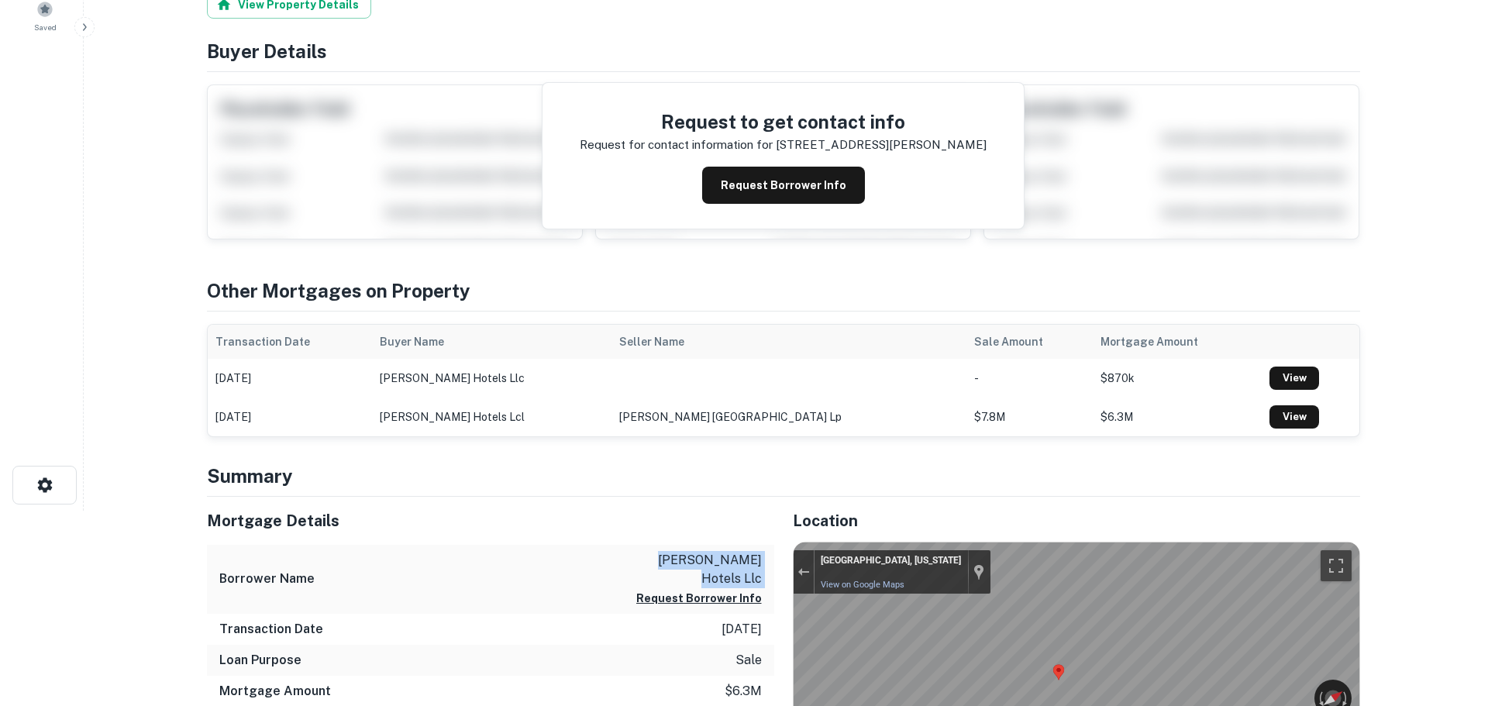
scroll to position [0, 0]
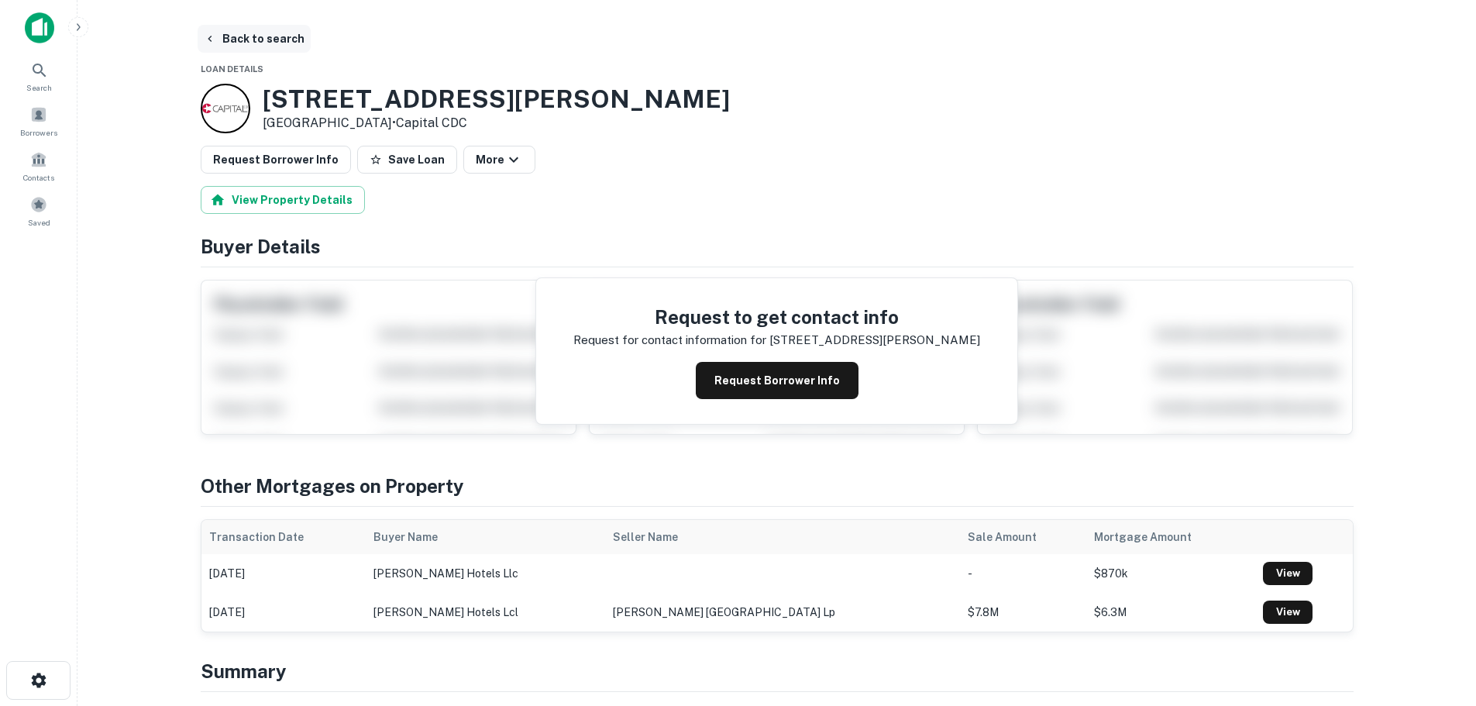
click at [275, 43] on button "Back to search" at bounding box center [254, 39] width 113 height 28
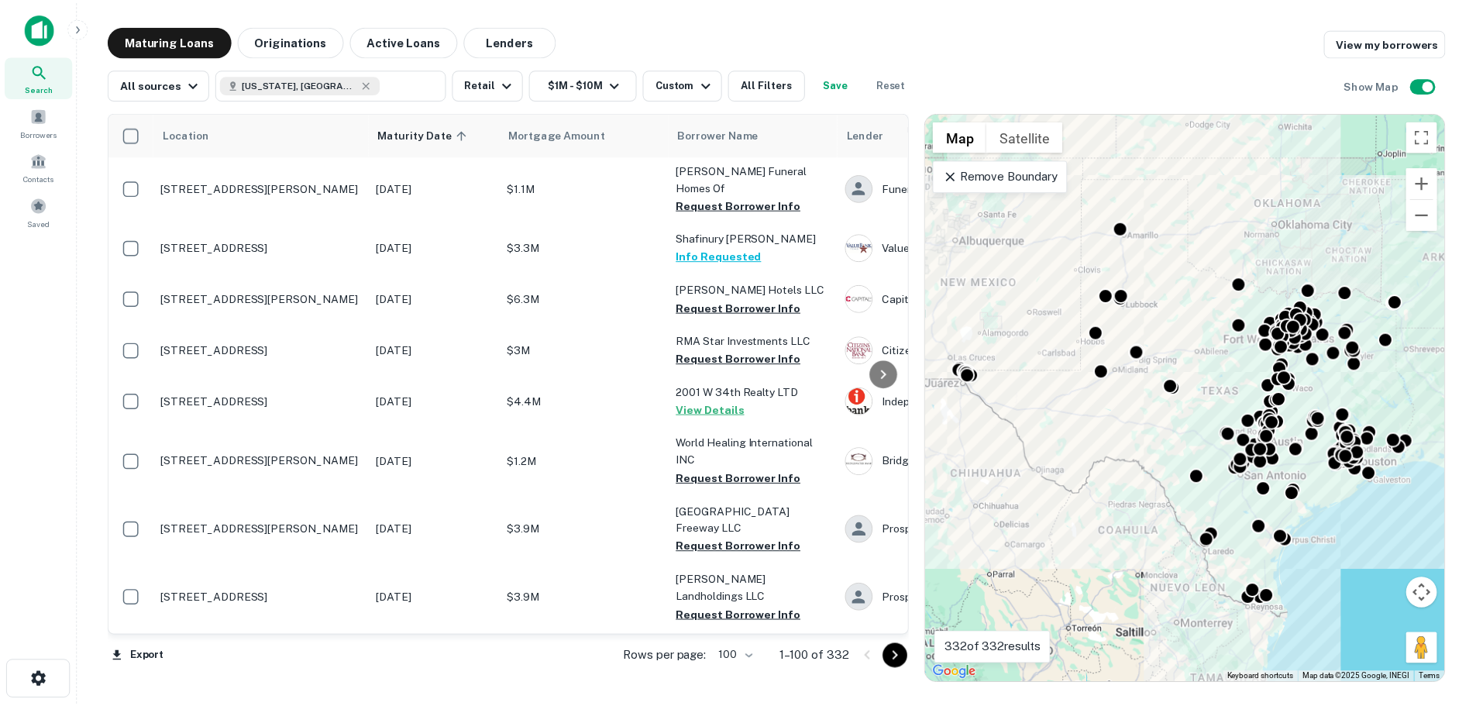
scroll to position [3538, 0]
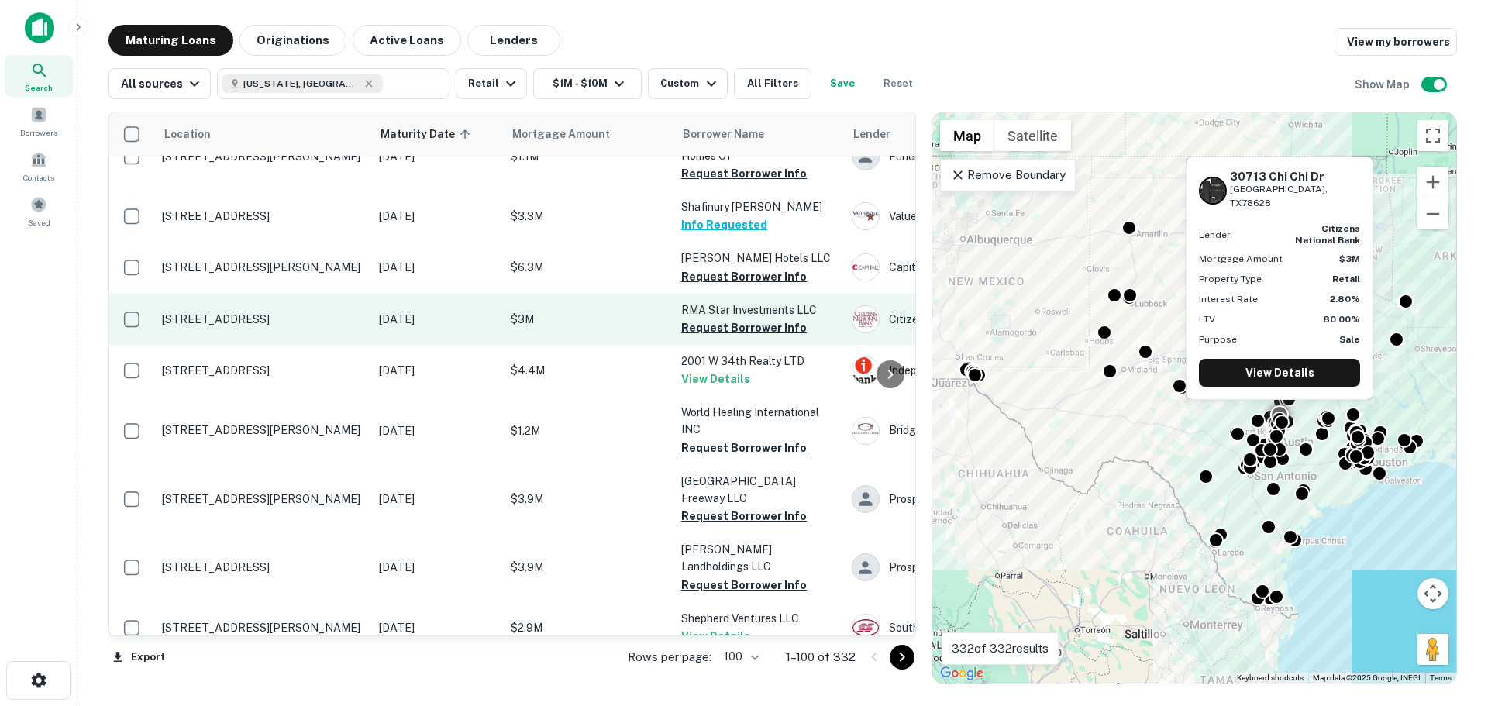
click at [282, 312] on p "[STREET_ADDRESS]" at bounding box center [262, 319] width 201 height 14
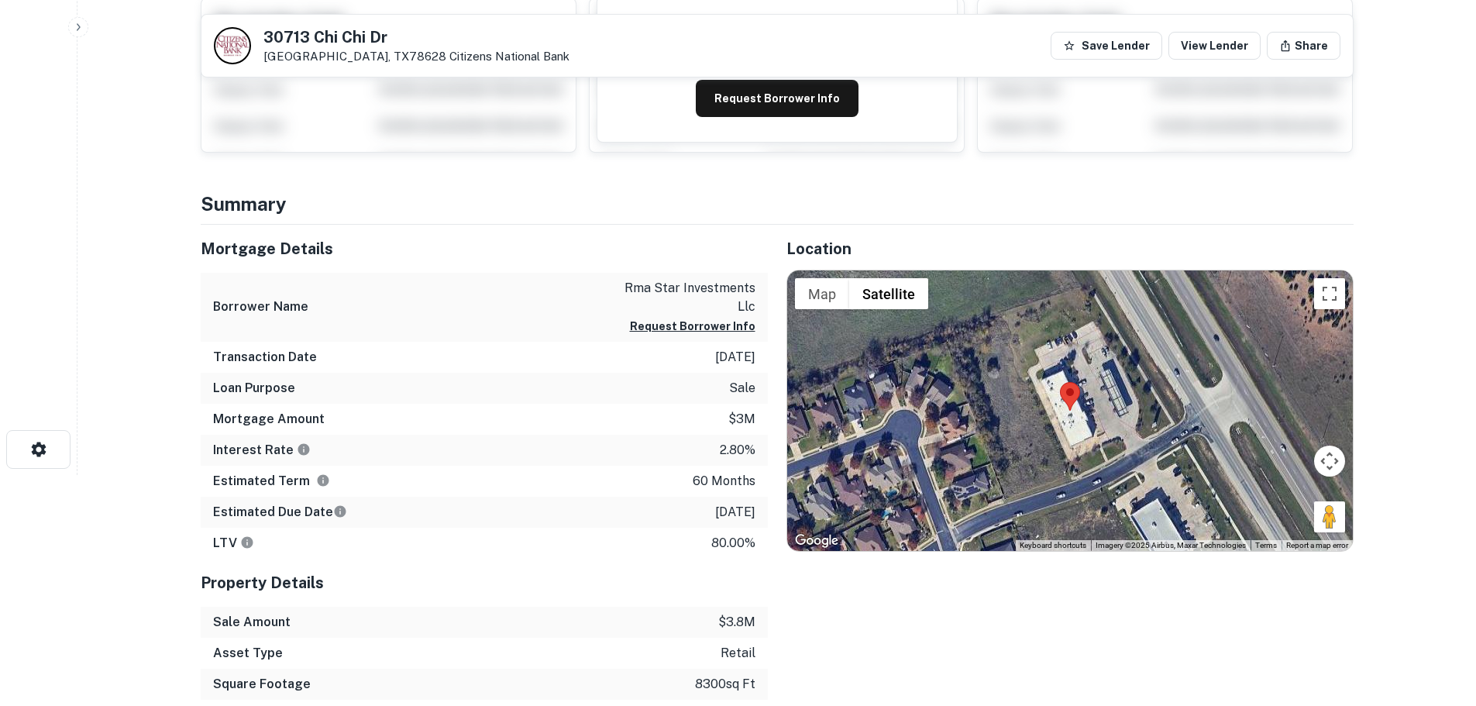
scroll to position [232, 0]
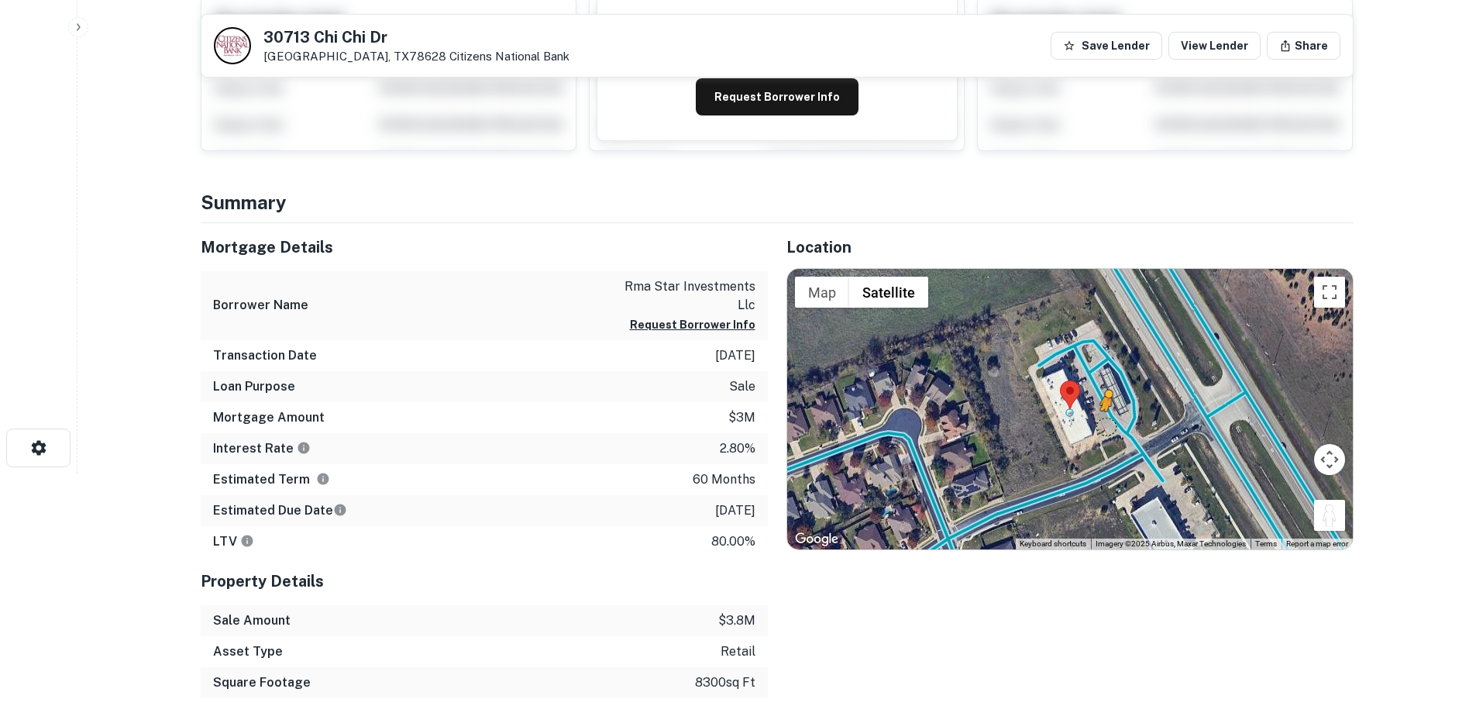
drag, startPoint x: 1329, startPoint y: 512, endPoint x: 1093, endPoint y: 423, distance: 251.8
click at [1093, 423] on div "To activate drag with keyboard, press Alt + Enter. Once in keyboard drag state,…" at bounding box center [1070, 409] width 566 height 280
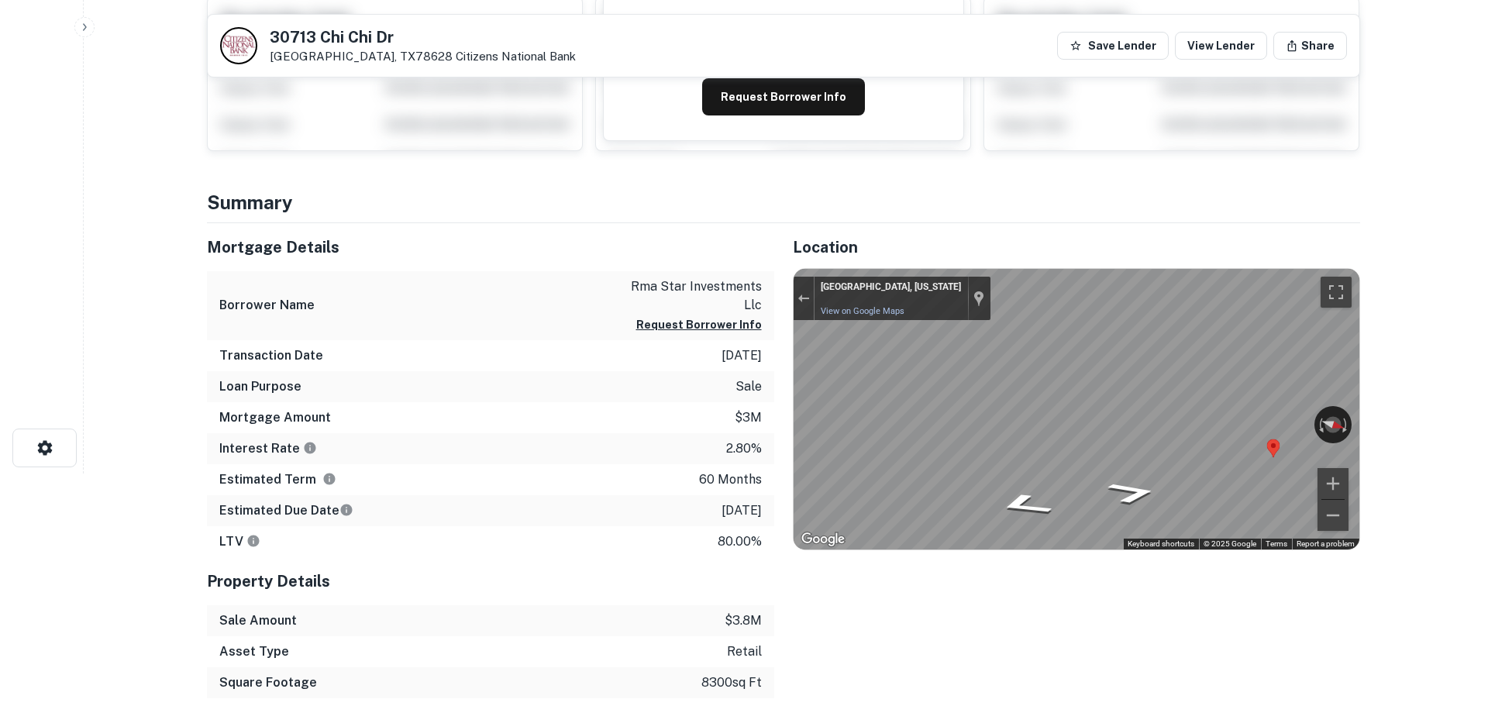
scroll to position [0, 0]
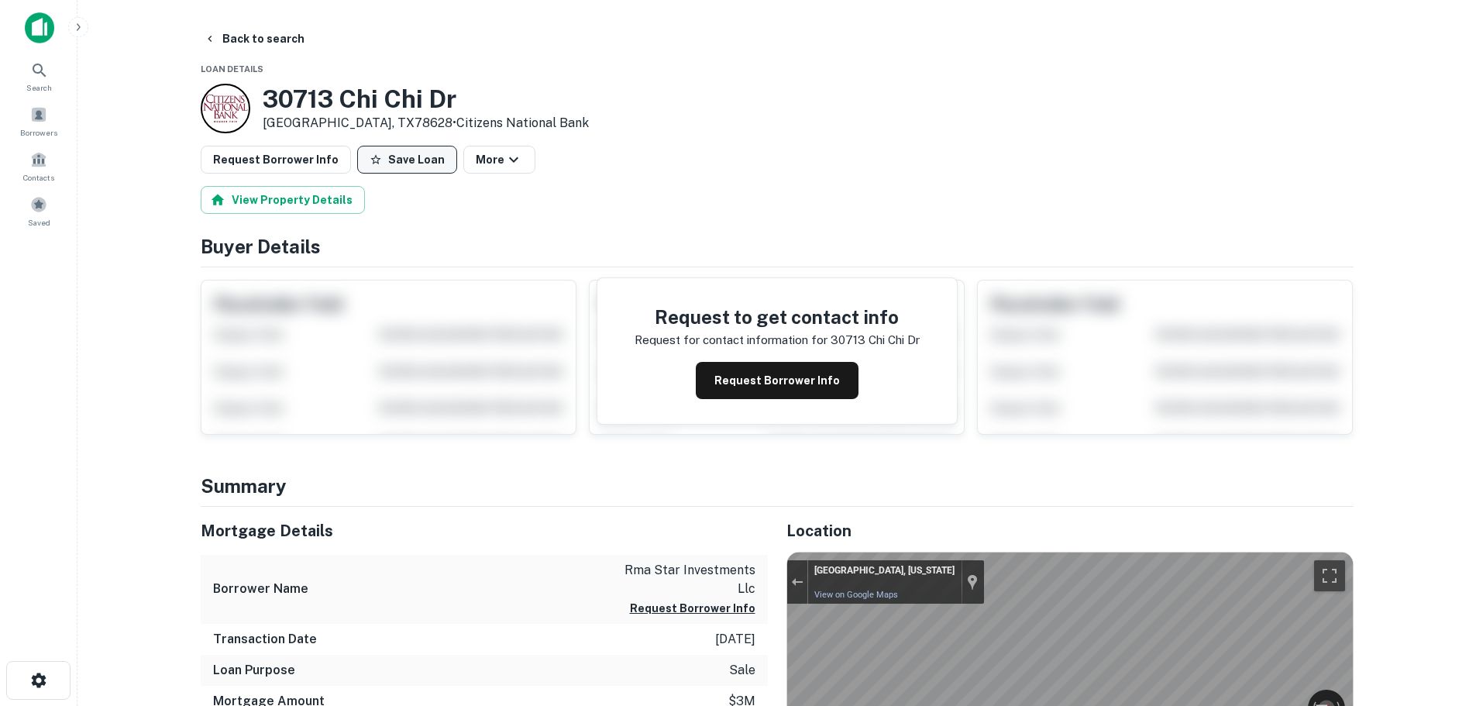
click at [402, 156] on button "Save Loan" at bounding box center [407, 160] width 100 height 28
click at [290, 162] on button "Request Borrower Info" at bounding box center [276, 160] width 150 height 28
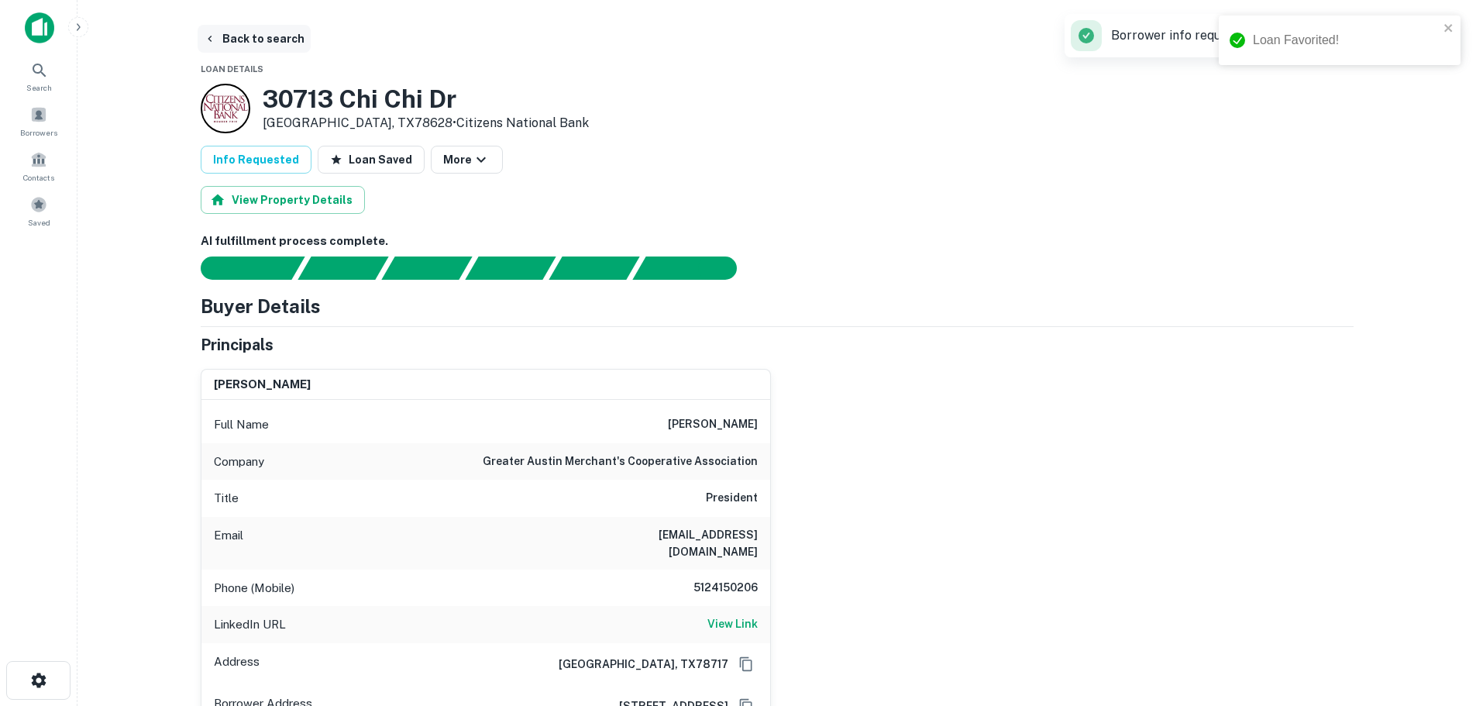
click at [293, 29] on button "Back to search" at bounding box center [254, 39] width 113 height 28
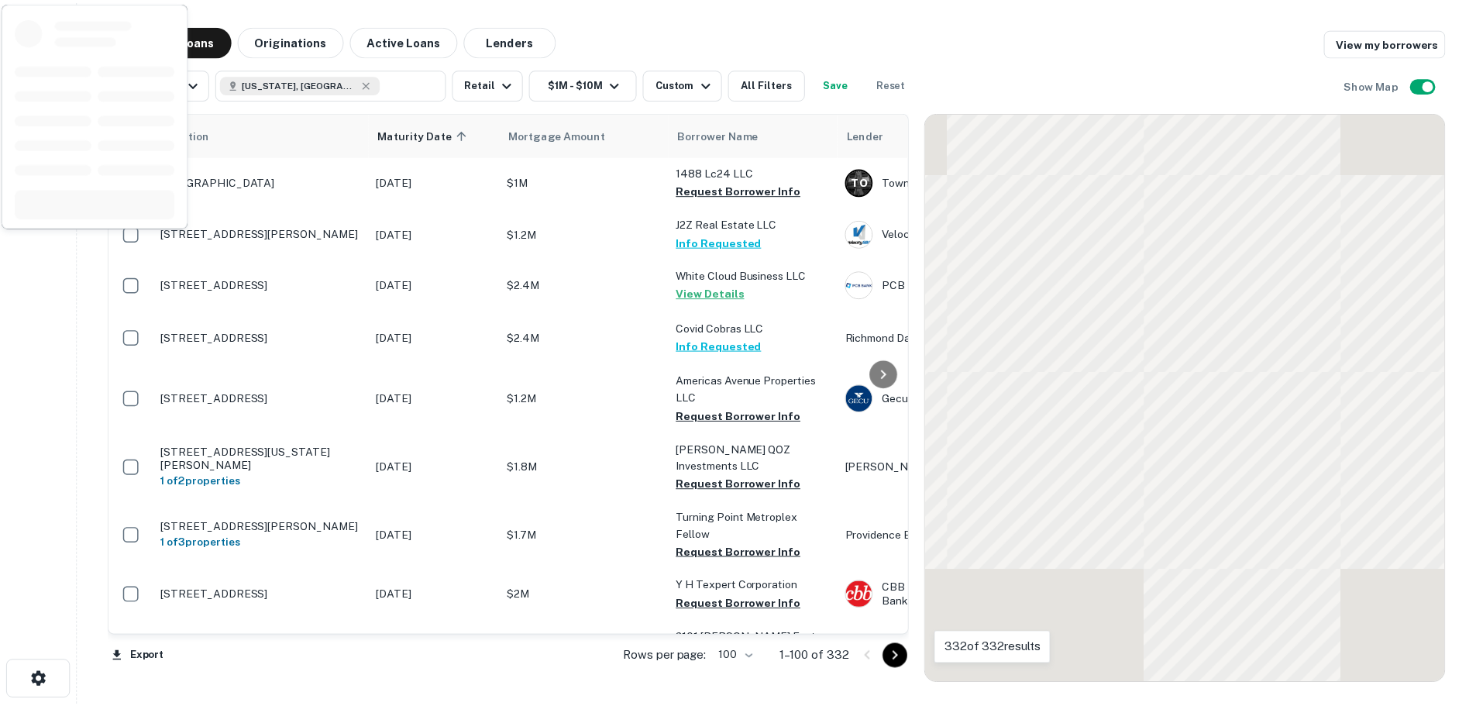
scroll to position [3538, 0]
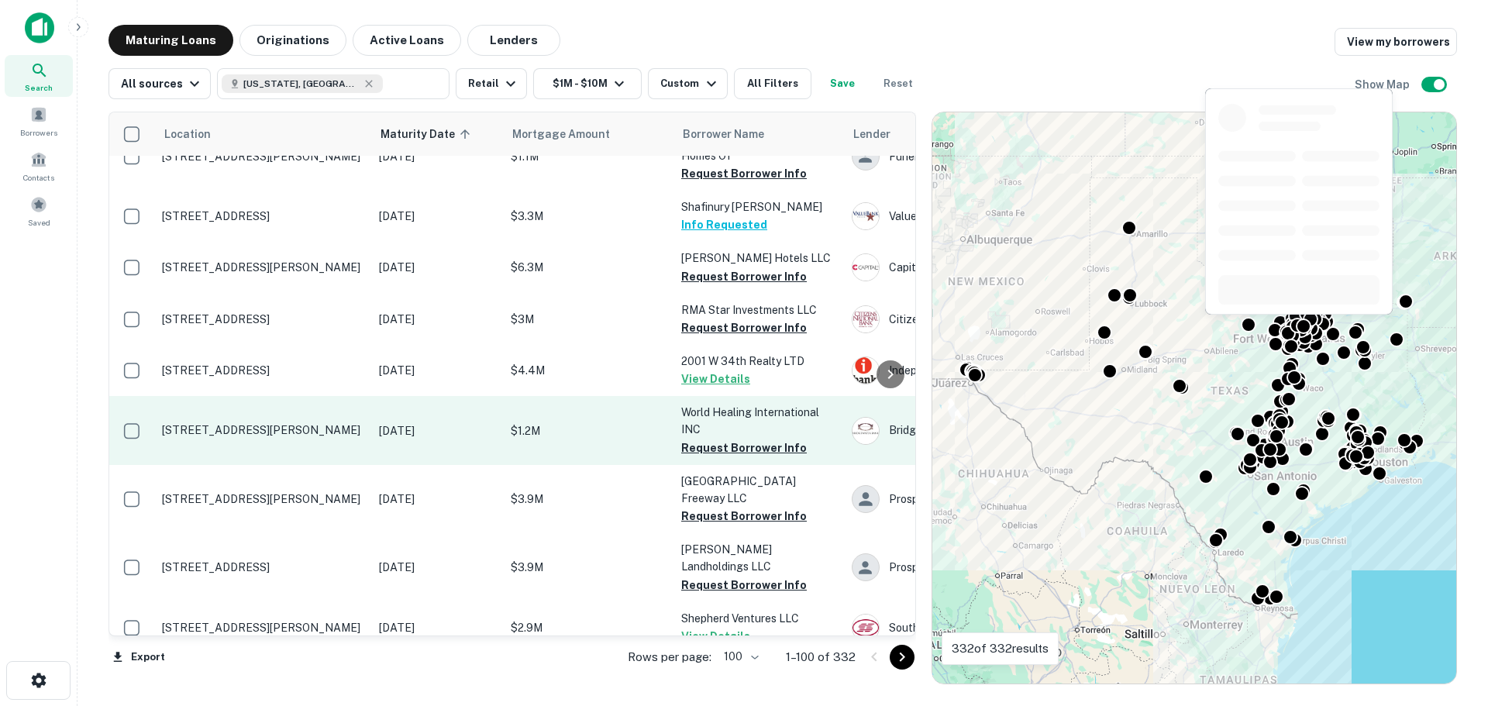
click at [255, 423] on p "[STREET_ADDRESS][PERSON_NAME]" at bounding box center [262, 430] width 201 height 14
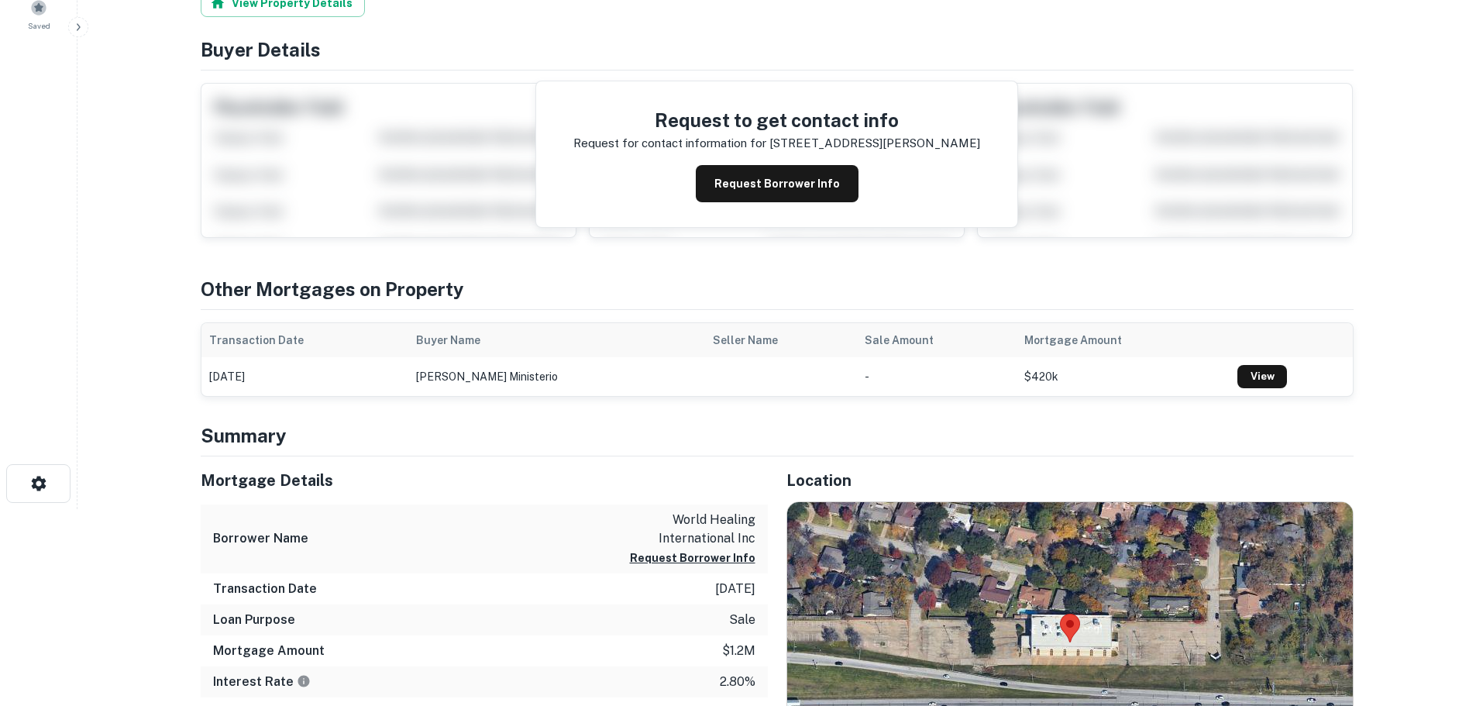
scroll to position [310, 0]
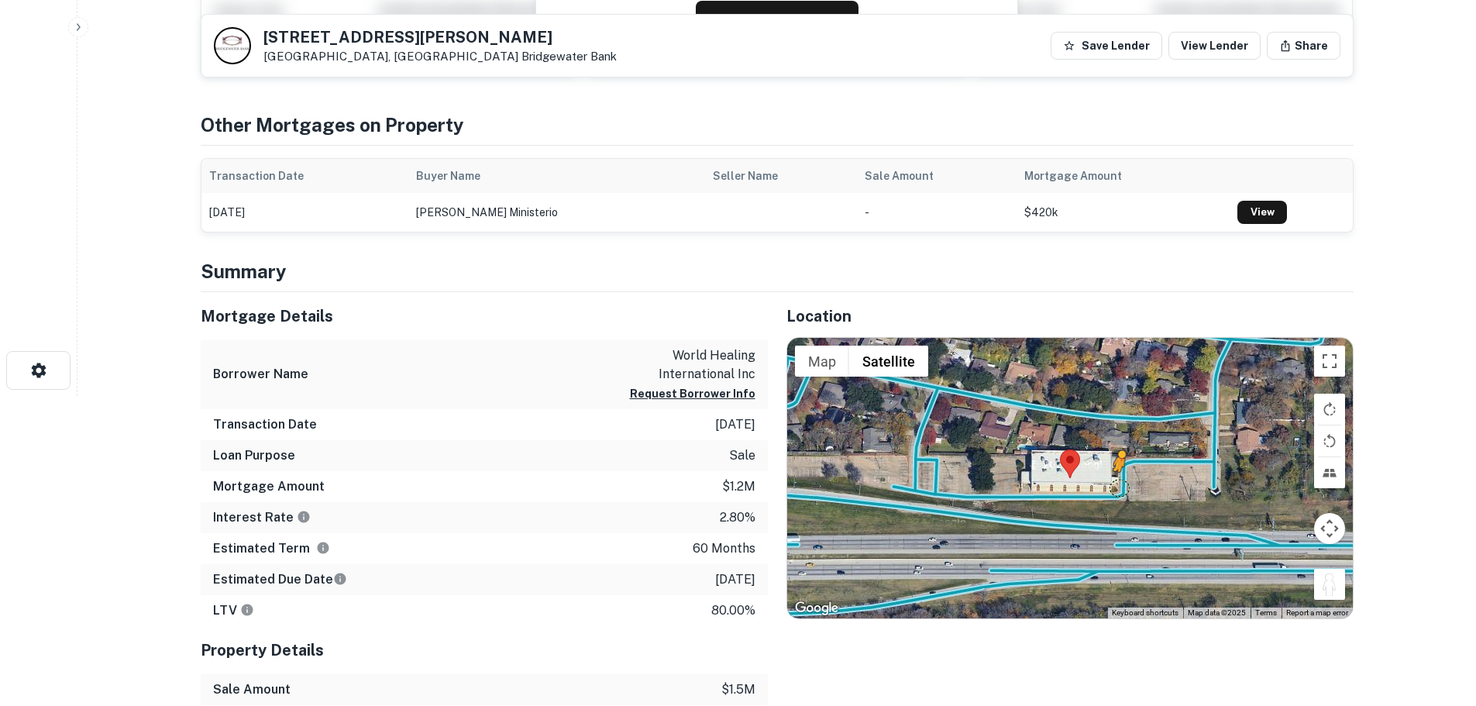
drag, startPoint x: 1326, startPoint y: 587, endPoint x: 1108, endPoint y: 480, distance: 243.6
click at [1108, 480] on div "To activate drag with keyboard, press Alt + Enter. Once in keyboard drag state,…" at bounding box center [1070, 478] width 566 height 280
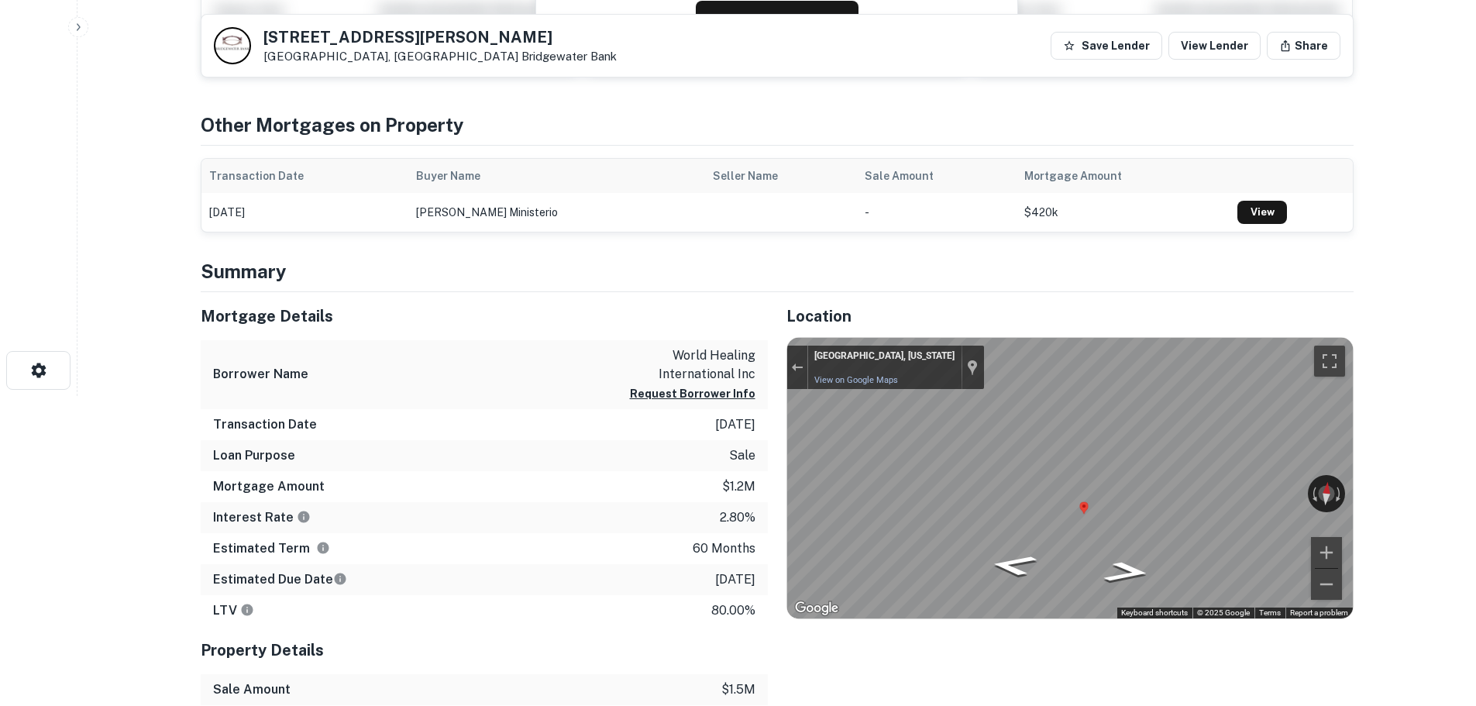
click at [590, 505] on div "Mortgage Details Borrower Name world healing international inc Request Borrower…" at bounding box center [768, 560] width 1172 height 537
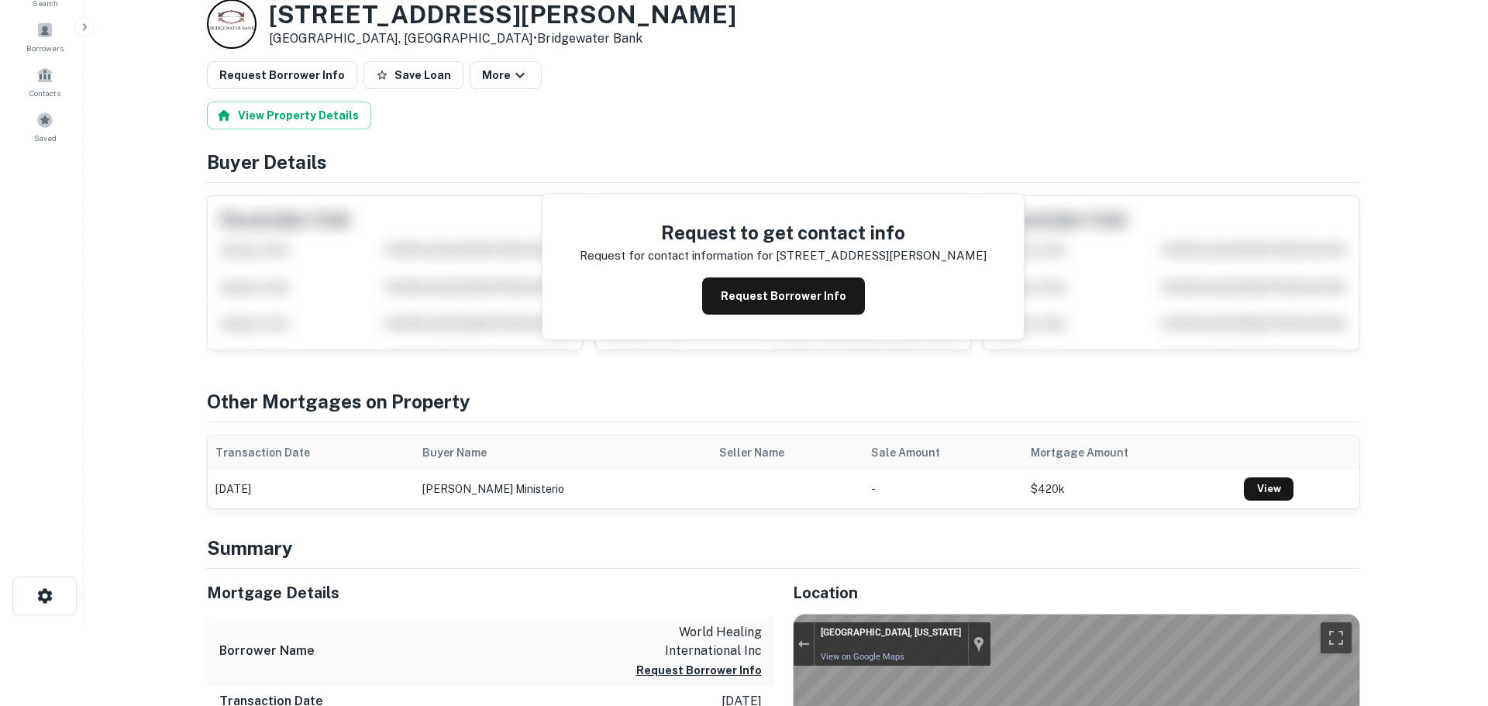
scroll to position [0, 0]
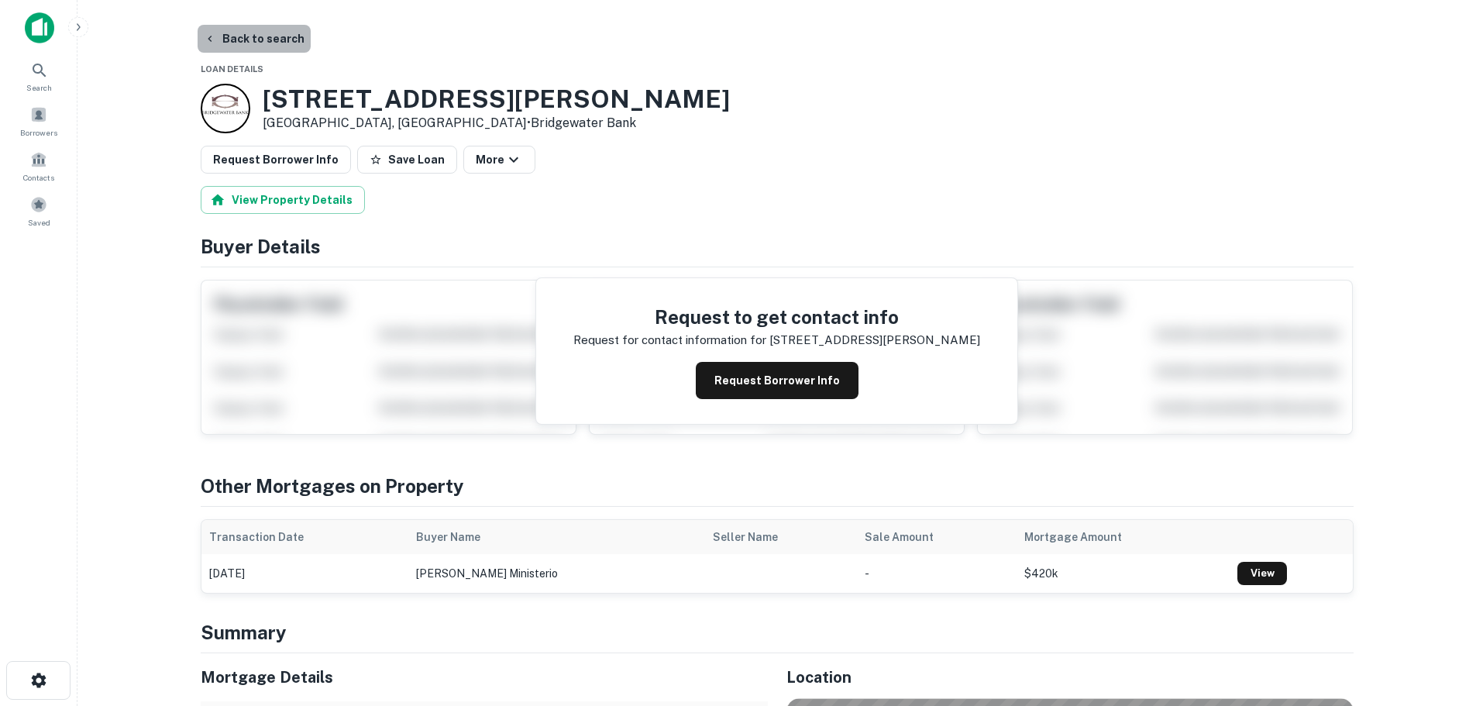
click at [260, 38] on button "Back to search" at bounding box center [254, 39] width 113 height 28
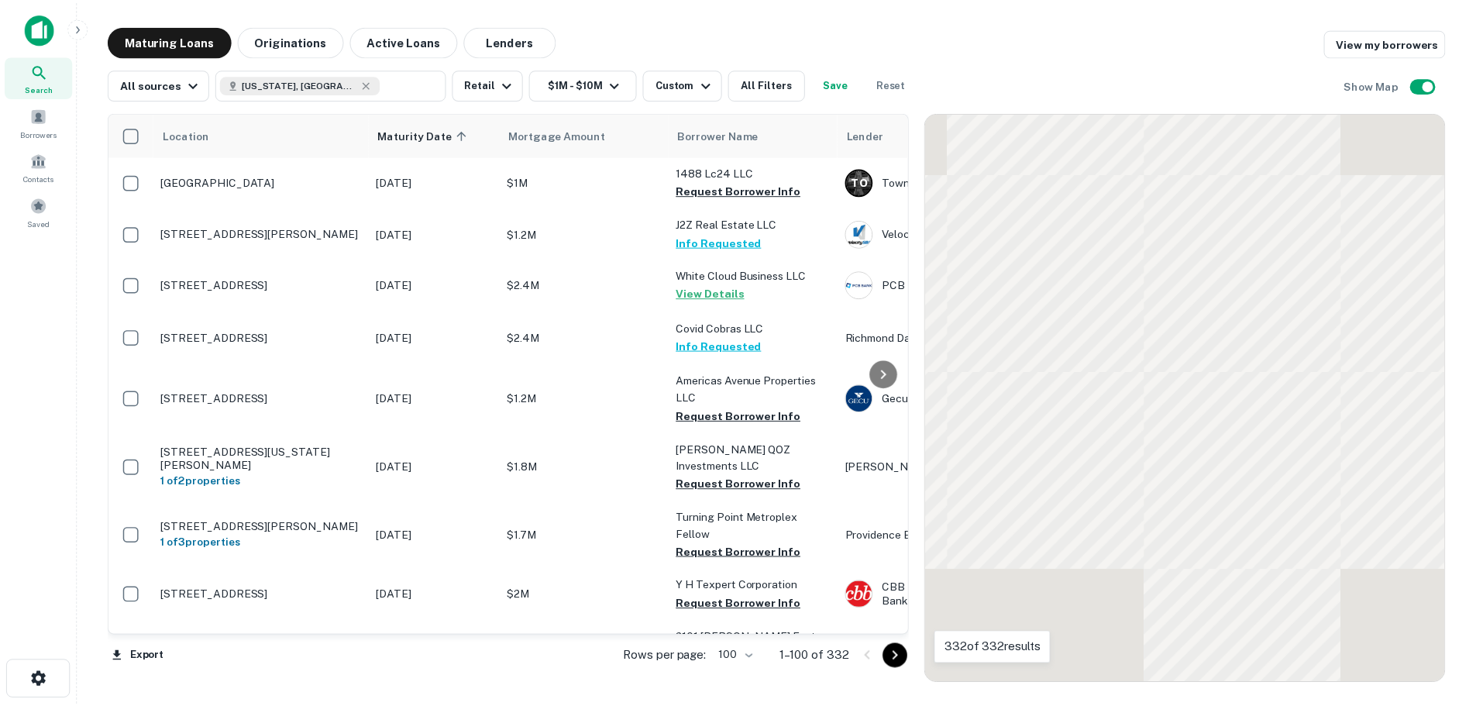
scroll to position [3538, 0]
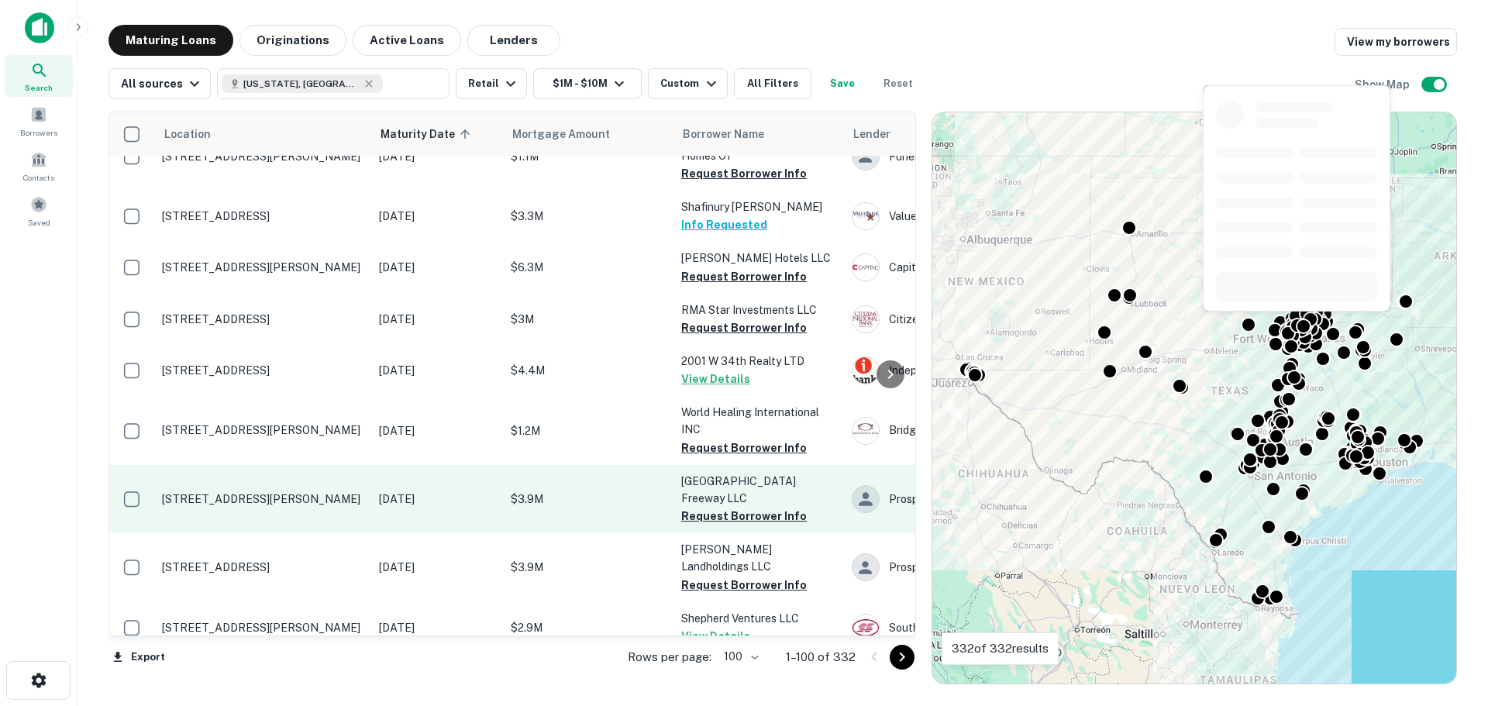
click at [276, 492] on p "[STREET_ADDRESS][PERSON_NAME]" at bounding box center [262, 499] width 201 height 14
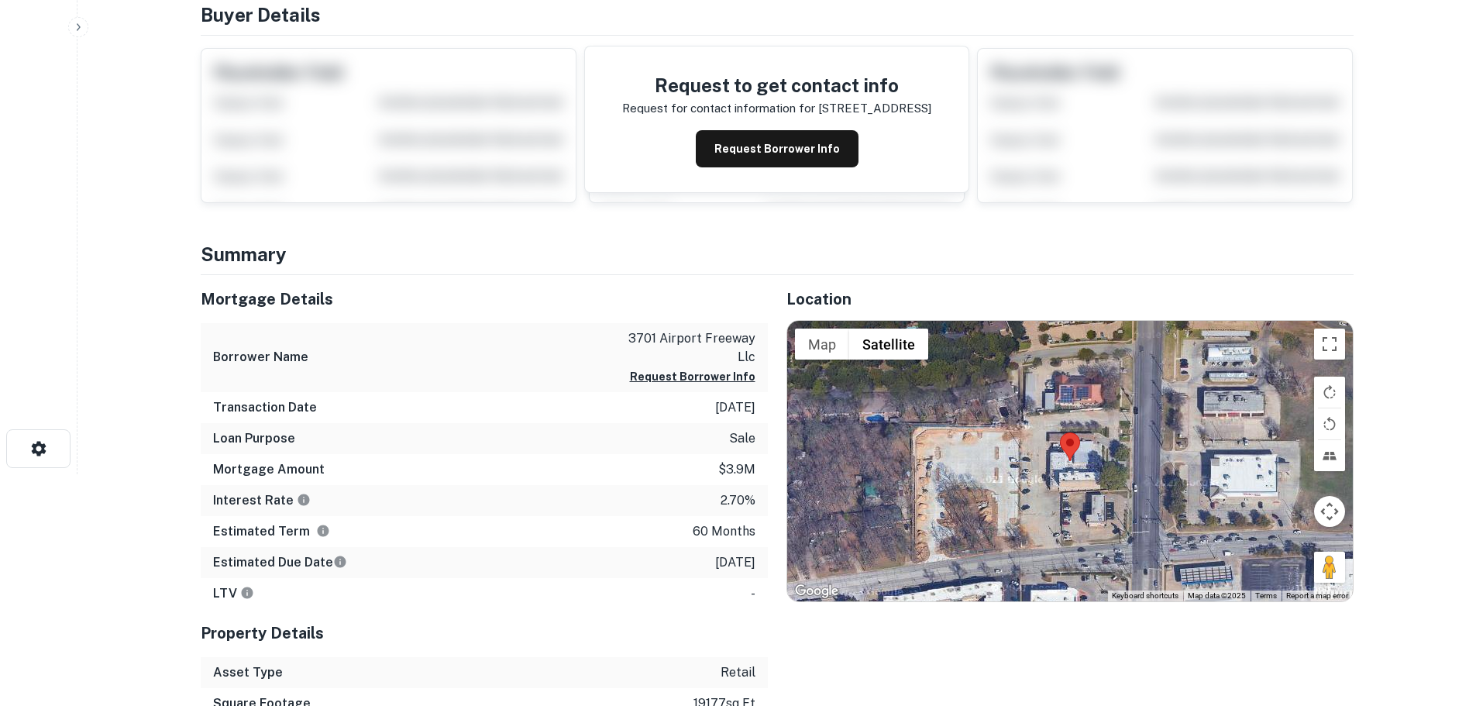
scroll to position [232, 0]
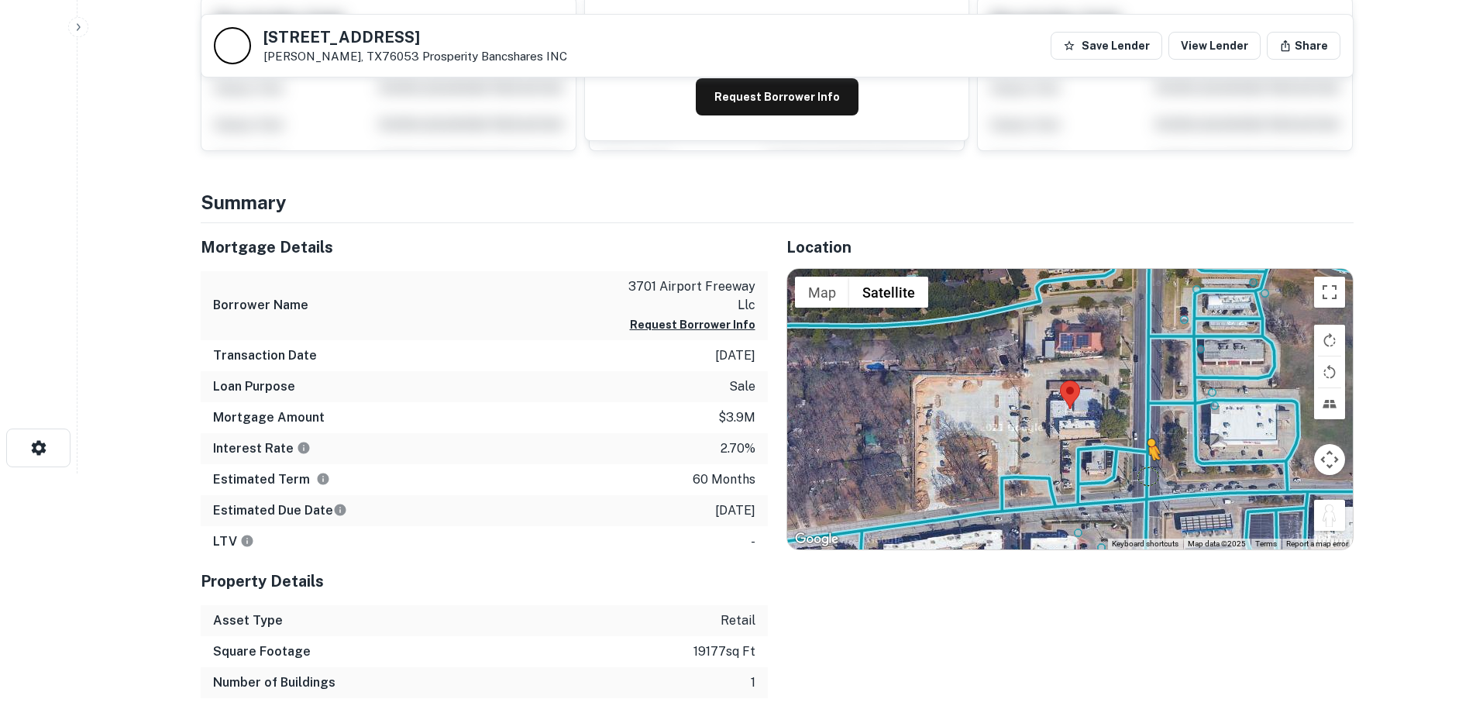
scroll to position [232, 0]
click at [1030, 459] on div "To activate drag with keyboard, press Alt + Enter. Once in keyboard drag state,…" at bounding box center [1070, 409] width 566 height 280
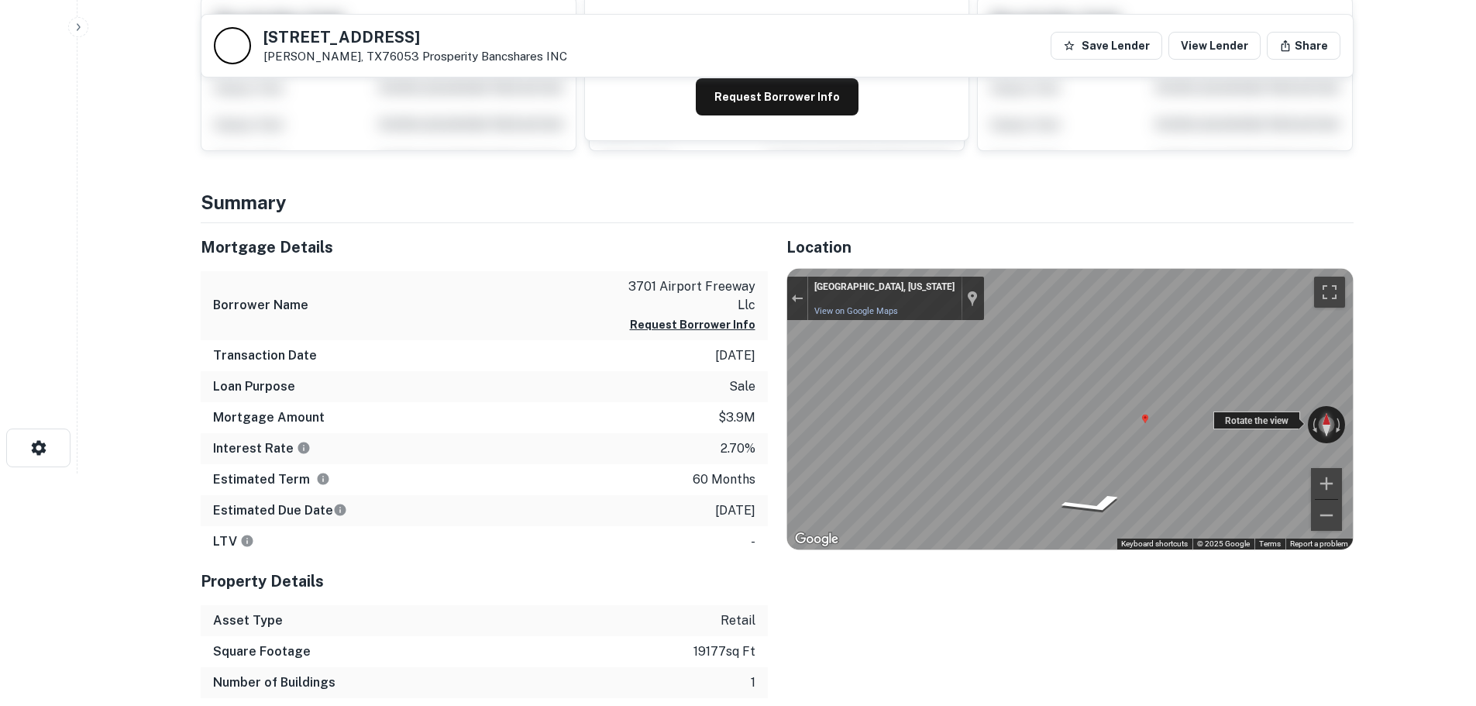
click at [1337, 428] on div "← Move left → Move right ↑ Move up ↓ Move down + Zoom in - Zoom out [GEOGRAPHIC…" at bounding box center [1070, 409] width 566 height 280
click at [1257, 412] on div "← Move left → Move right ↑ Move up ↓ Move down + Zoom in - Zoom out [GEOGRAPHIC…" at bounding box center [1070, 409] width 566 height 280
click at [1388, 455] on main "Back to search [STREET_ADDRESS][PERSON_NAME] Prosperity Bancshares INC Save Len…" at bounding box center [776, 121] width 1399 height 706
click at [1223, 428] on div "← Move left → Move right ↑ Move up ↓ Move down + Zoom in - Zoom out [GEOGRAPHIC…" at bounding box center [1070, 409] width 566 height 280
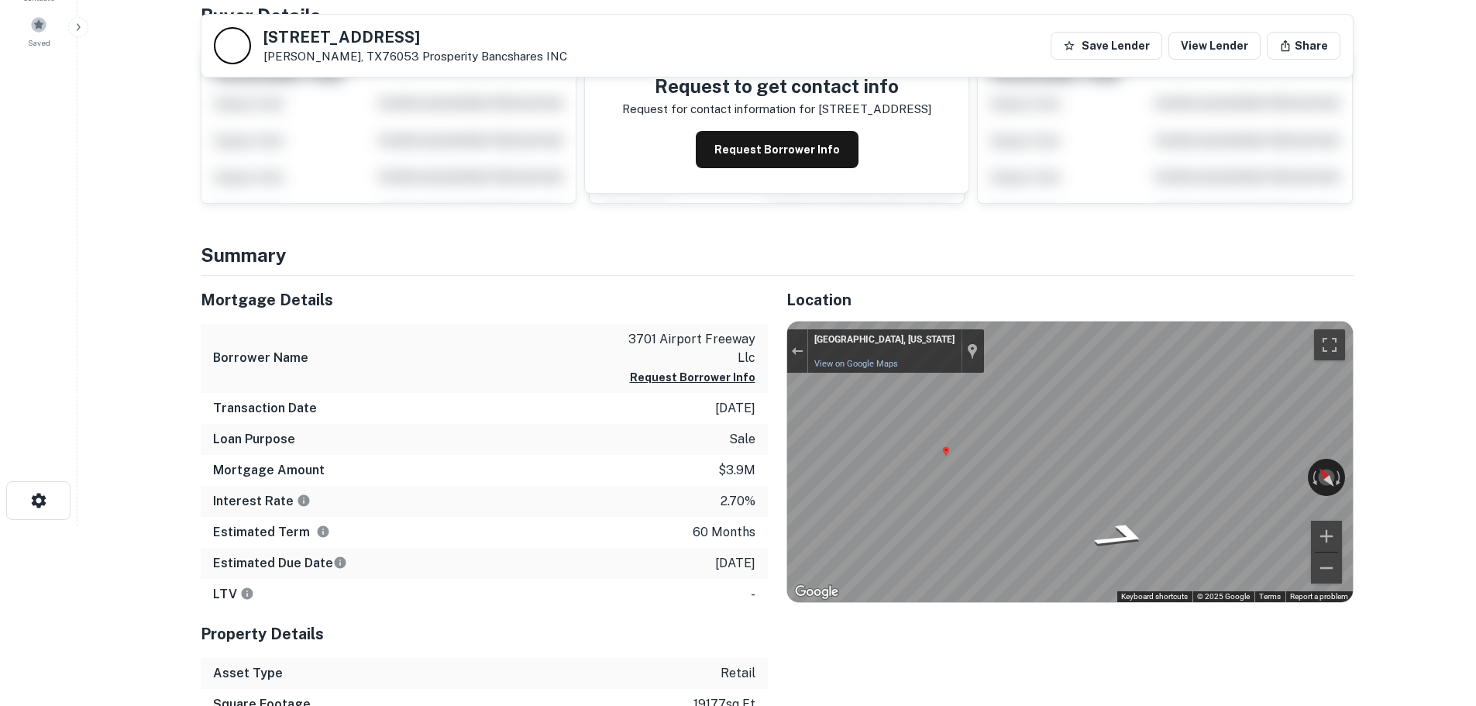
scroll to position [155, 0]
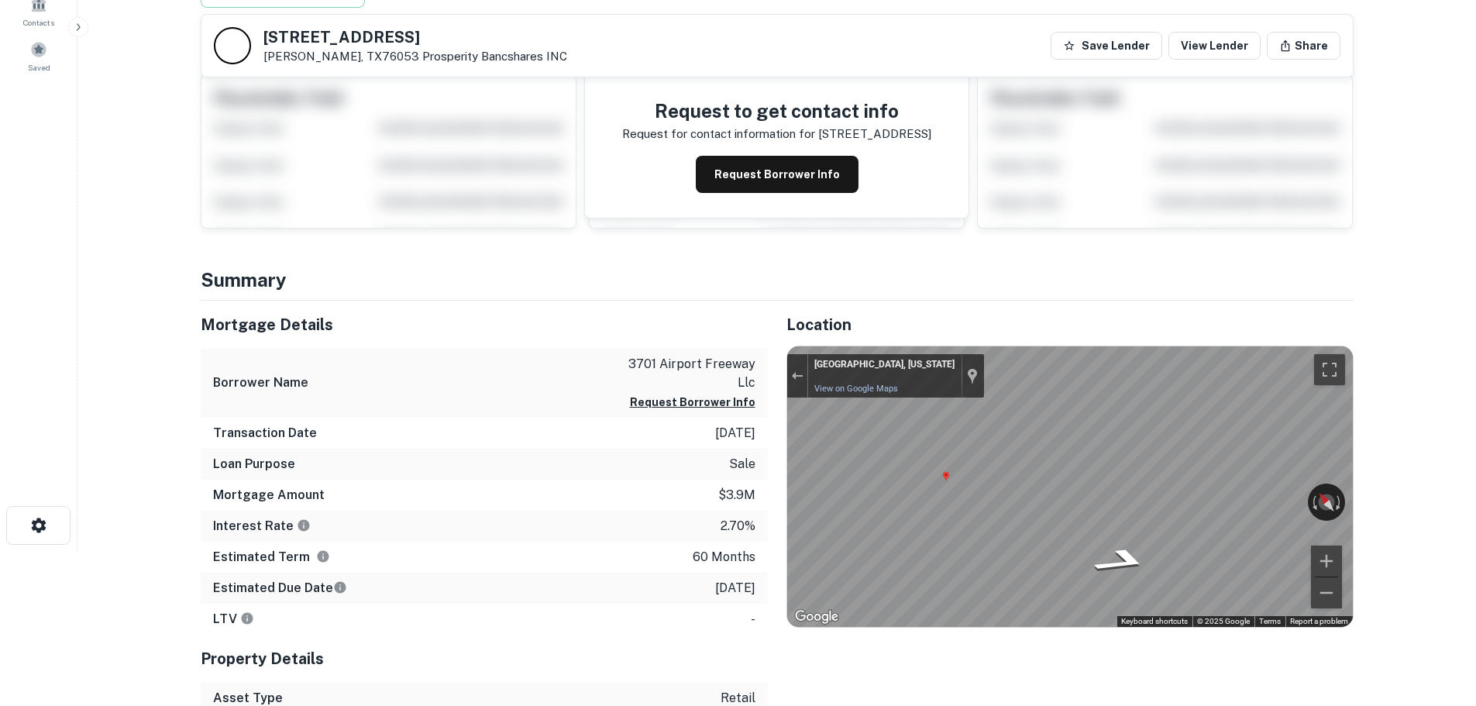
click at [336, 45] on h5 "[STREET_ADDRESS]" at bounding box center [415, 36] width 304 height 15
click at [337, 47] on div "[STREET_ADDRESS][PERSON_NAME] Prosperity Bancshares INC" at bounding box center [415, 46] width 304 height 34
click at [348, 40] on h5 "[STREET_ADDRESS]" at bounding box center [415, 36] width 304 height 15
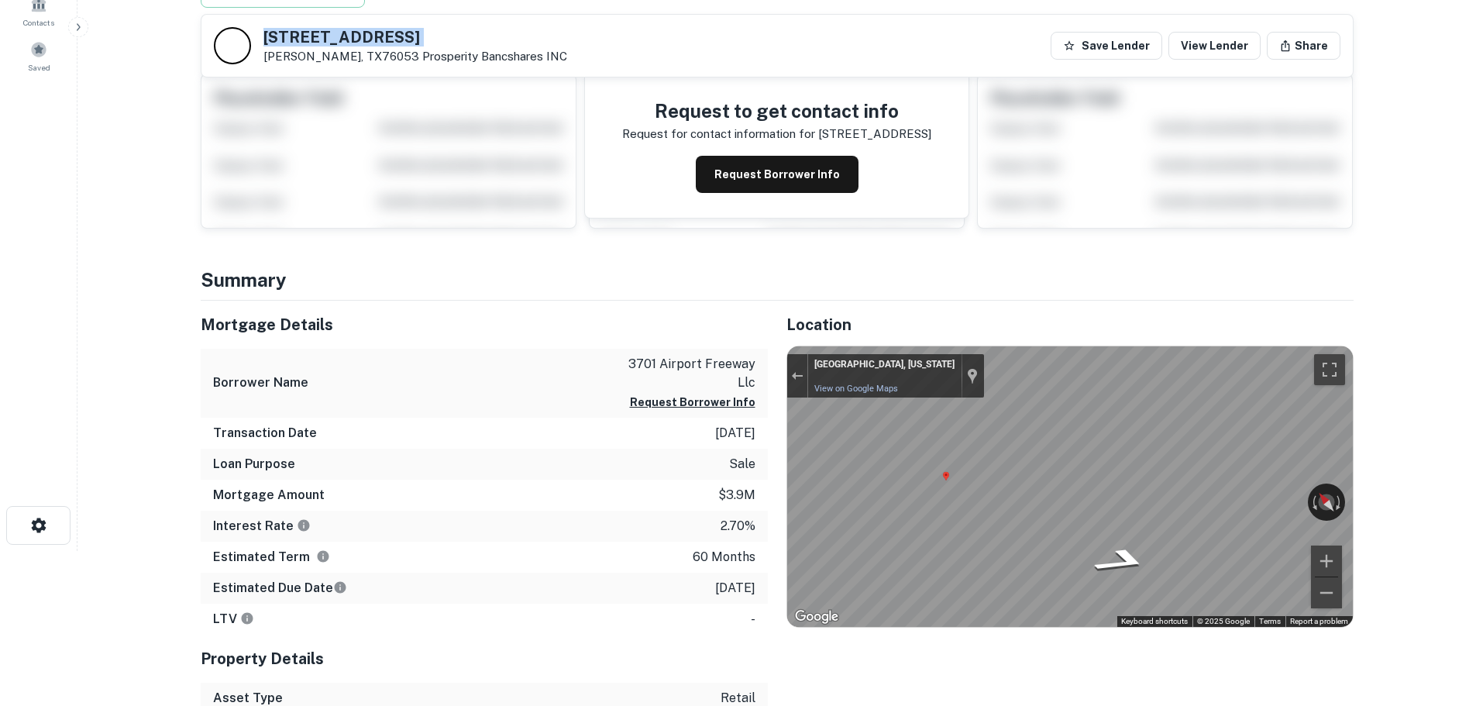
copy h5 "[STREET_ADDRESS]"
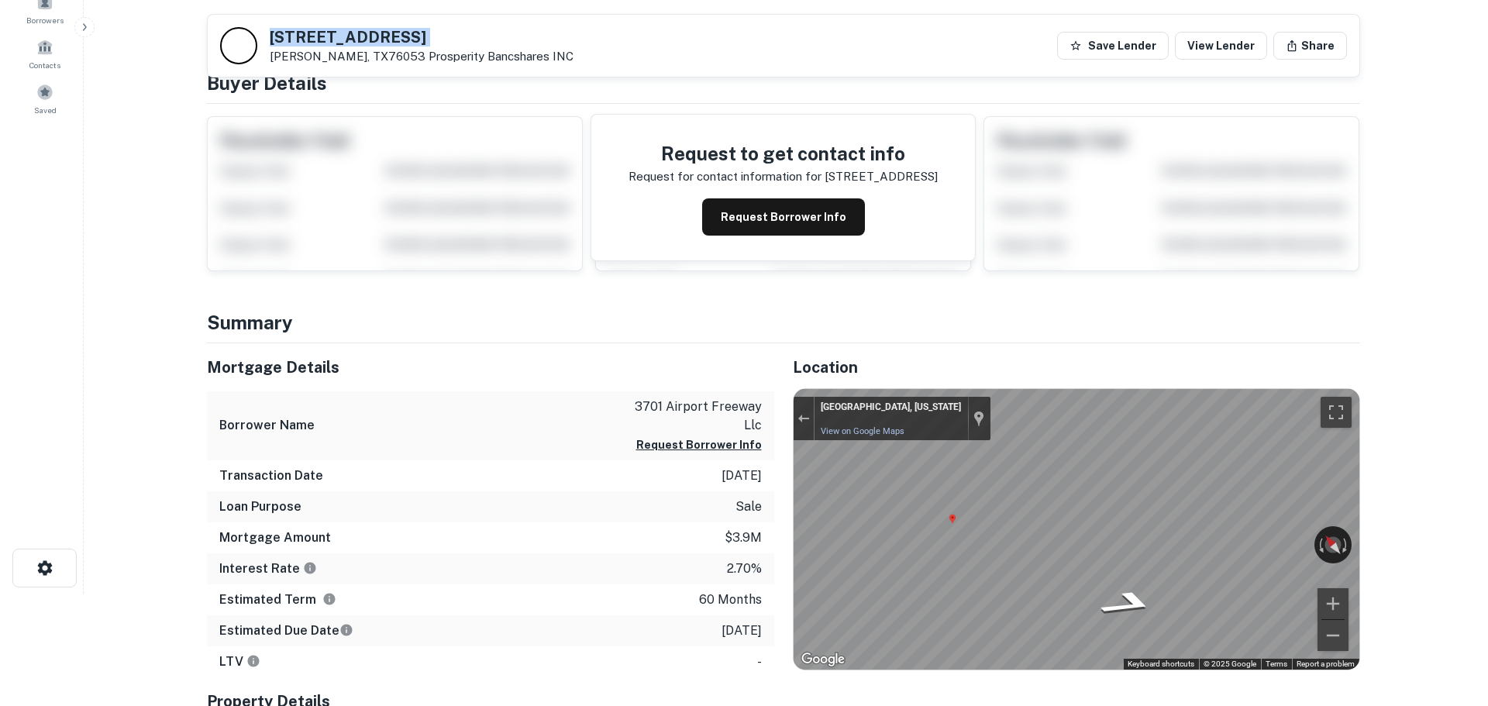
scroll to position [0, 0]
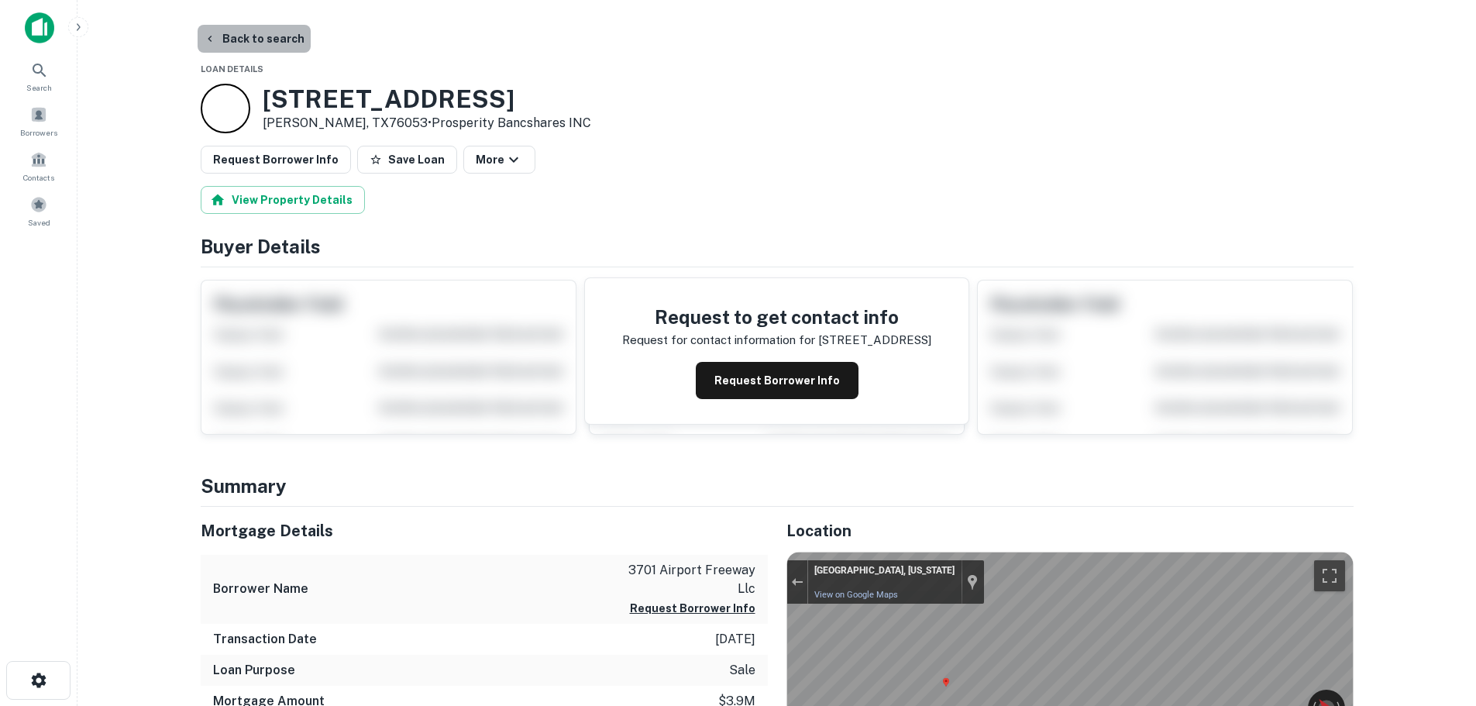
click at [268, 40] on button "Back to search" at bounding box center [254, 39] width 113 height 28
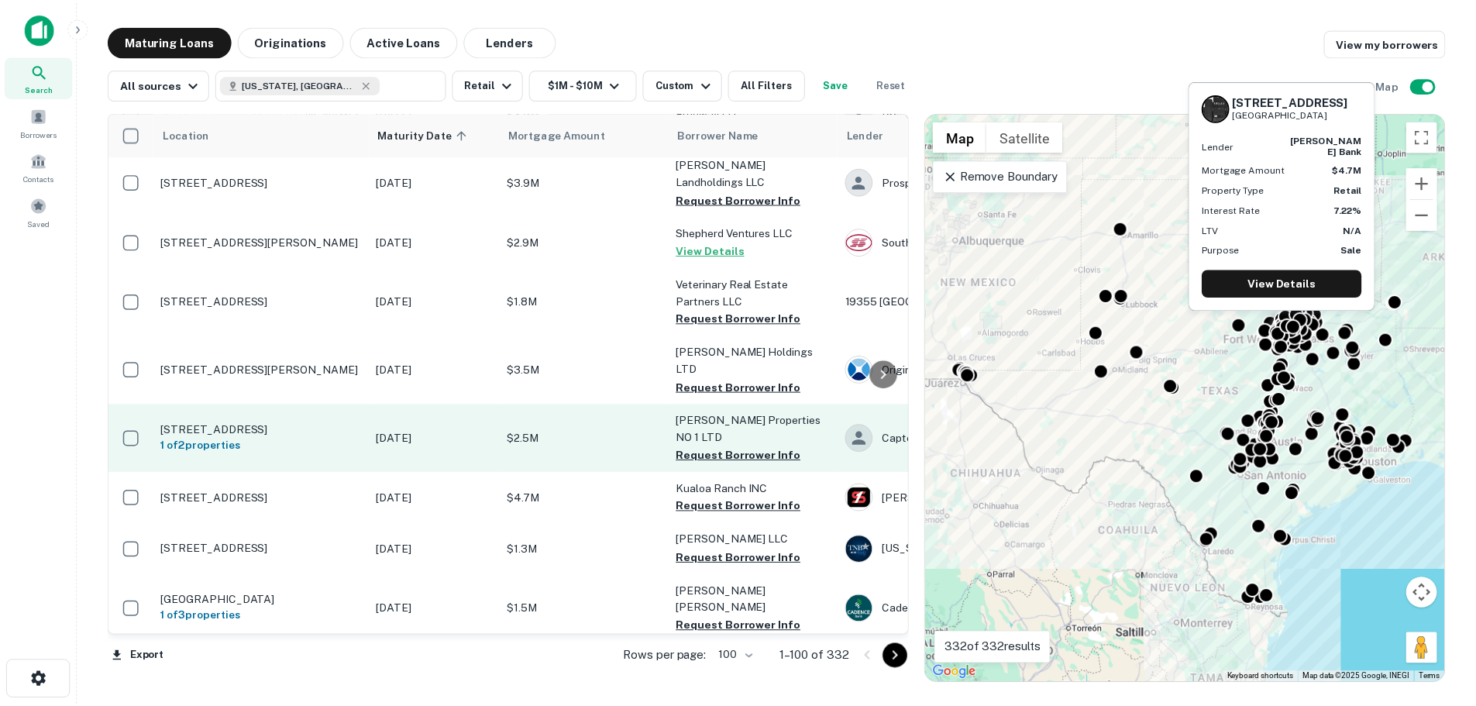
scroll to position [3925, 0]
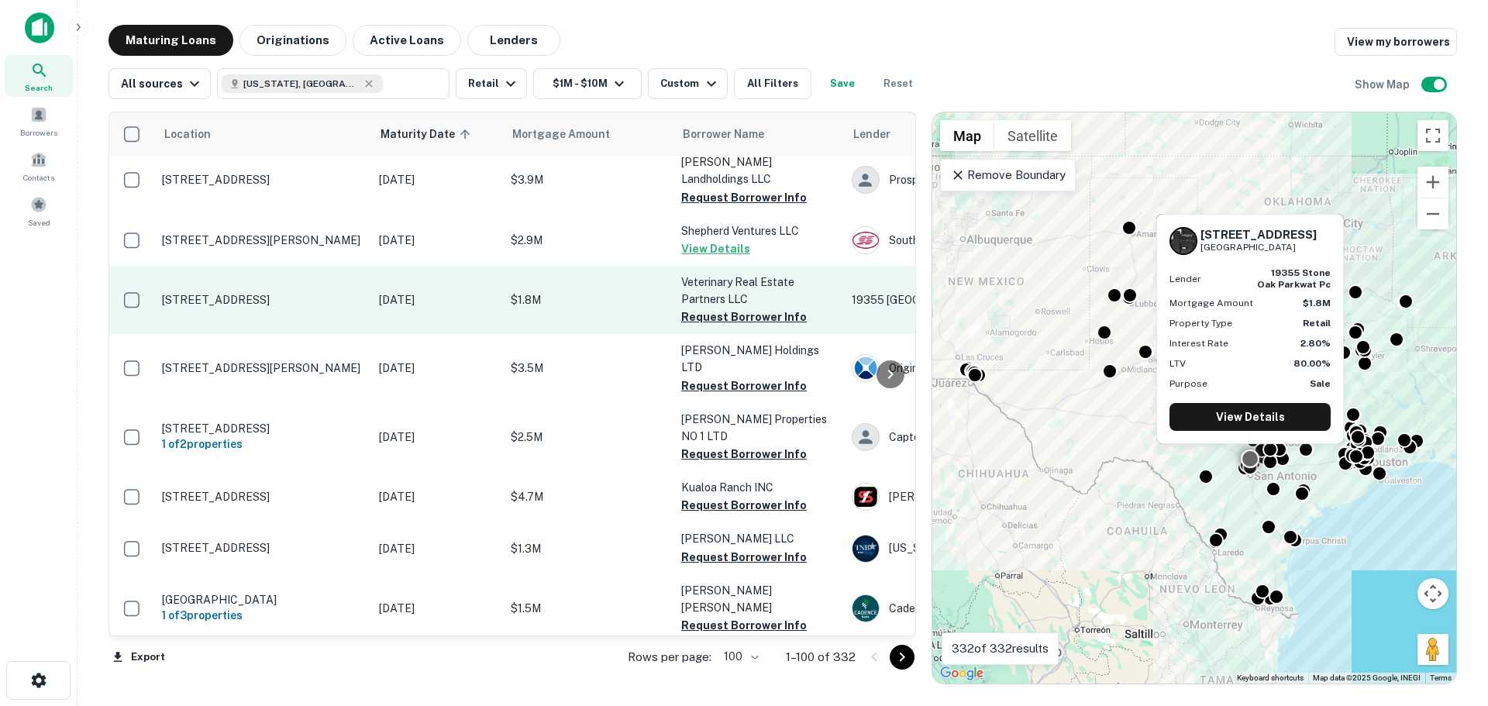
click at [289, 293] on p "[STREET_ADDRESS]" at bounding box center [262, 300] width 201 height 14
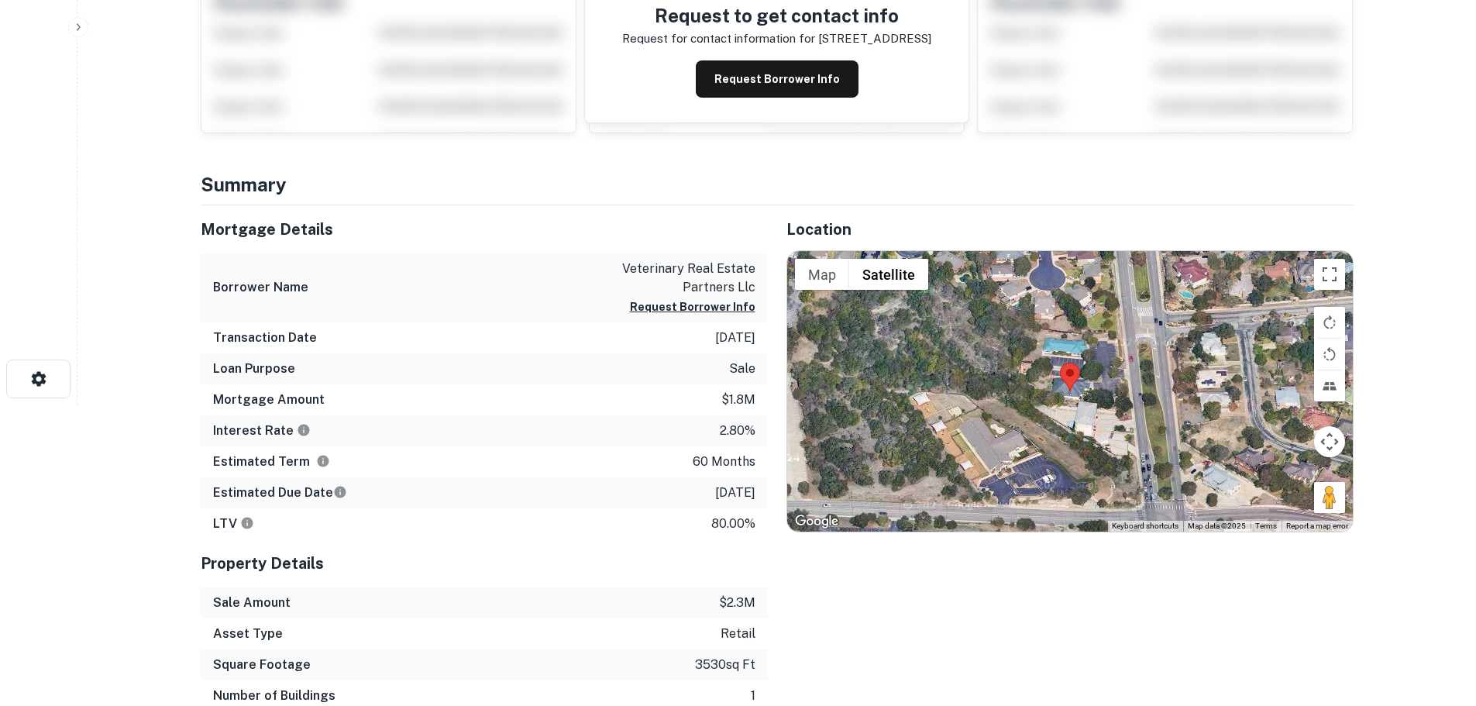
scroll to position [310, 0]
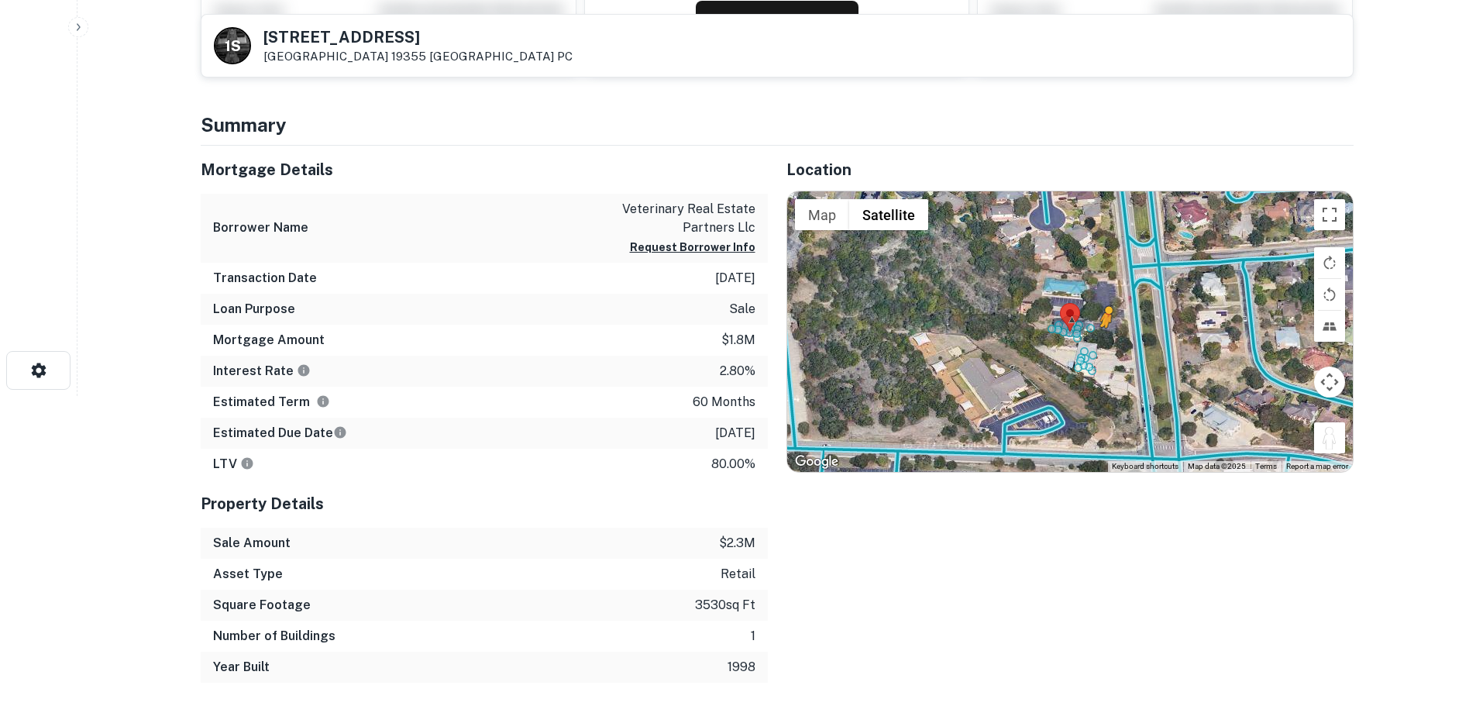
drag, startPoint x: 1326, startPoint y: 435, endPoint x: 1106, endPoint y: 345, distance: 238.7
click at [1106, 345] on div "To activate drag with keyboard, press Alt + Enter. Once in keyboard drag state,…" at bounding box center [1070, 331] width 566 height 280
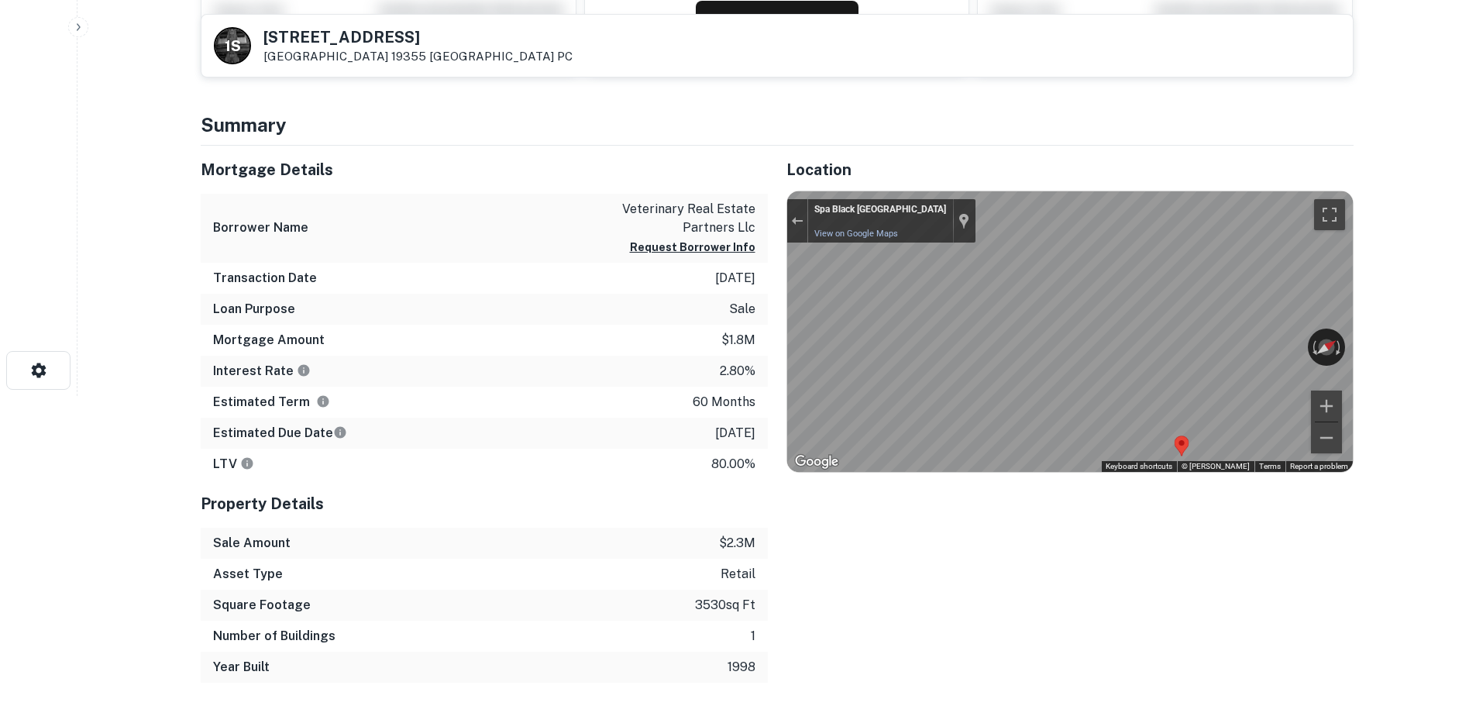
click at [1283, 478] on div "Location ← Move left → Move right ↑ Move up ↓ Move down + Zoom in - Zoom out Ho…" at bounding box center [1061, 414] width 586 height 537
click at [382, 34] on h5 "[STREET_ADDRESS]" at bounding box center [417, 36] width 309 height 15
copy h5 "[STREET_ADDRESS]"
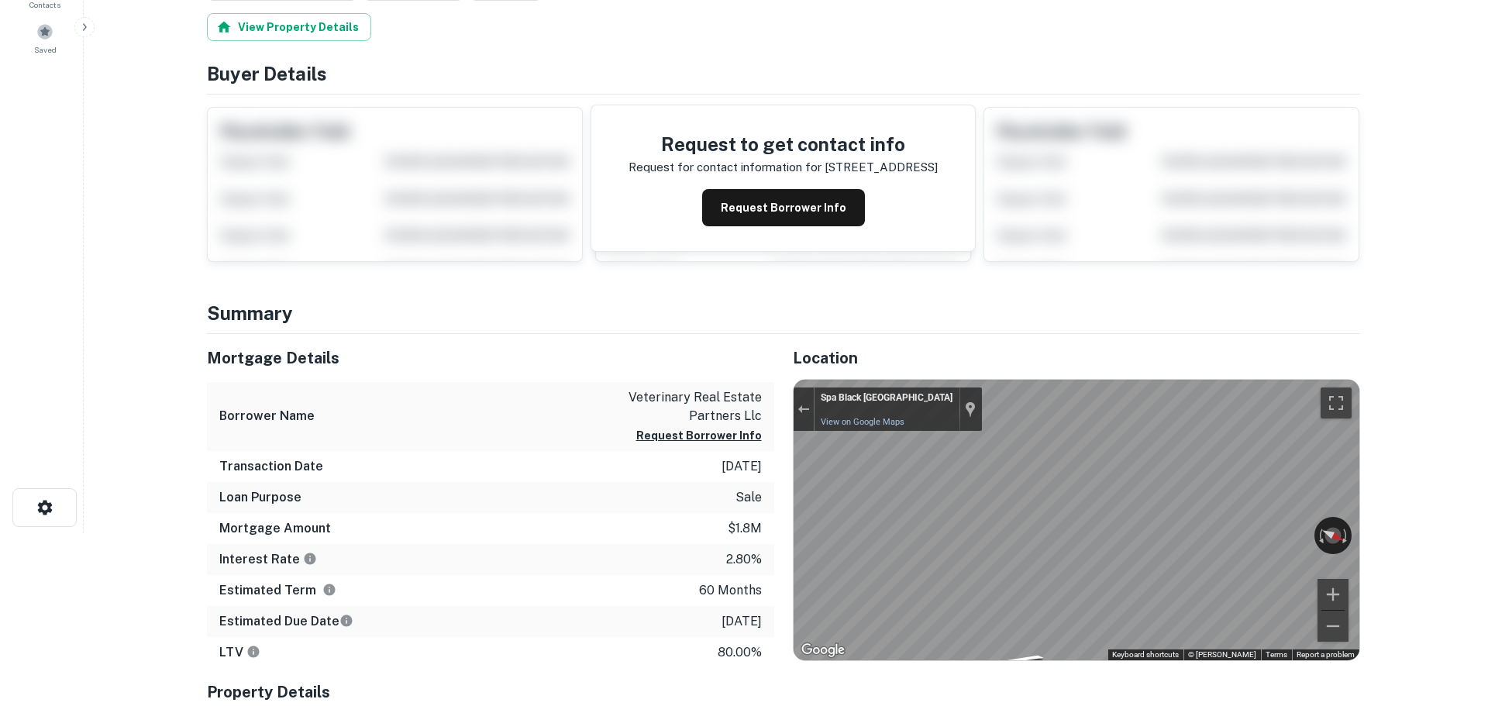
scroll to position [0, 0]
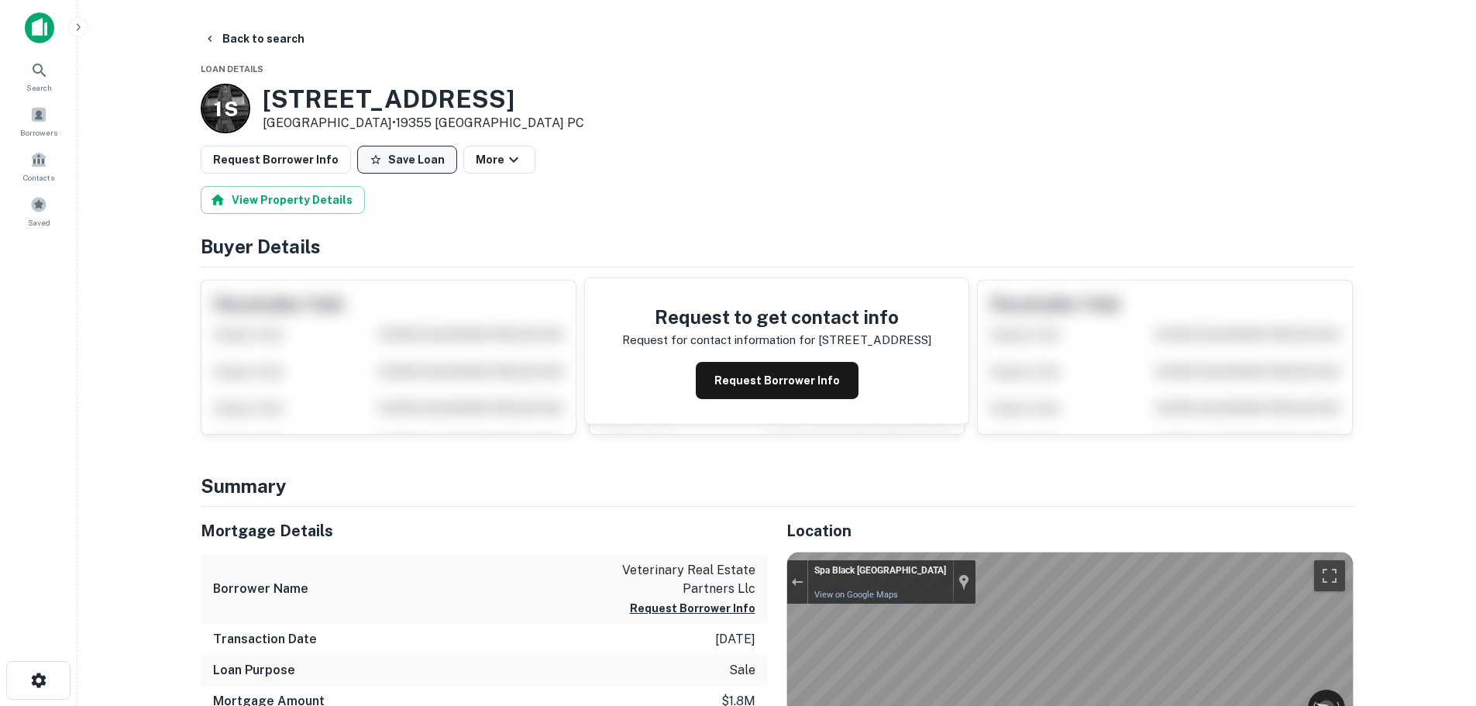
click at [405, 157] on button "Save Loan" at bounding box center [407, 160] width 100 height 28
click at [256, 157] on button "Request Borrower Info" at bounding box center [276, 160] width 150 height 28
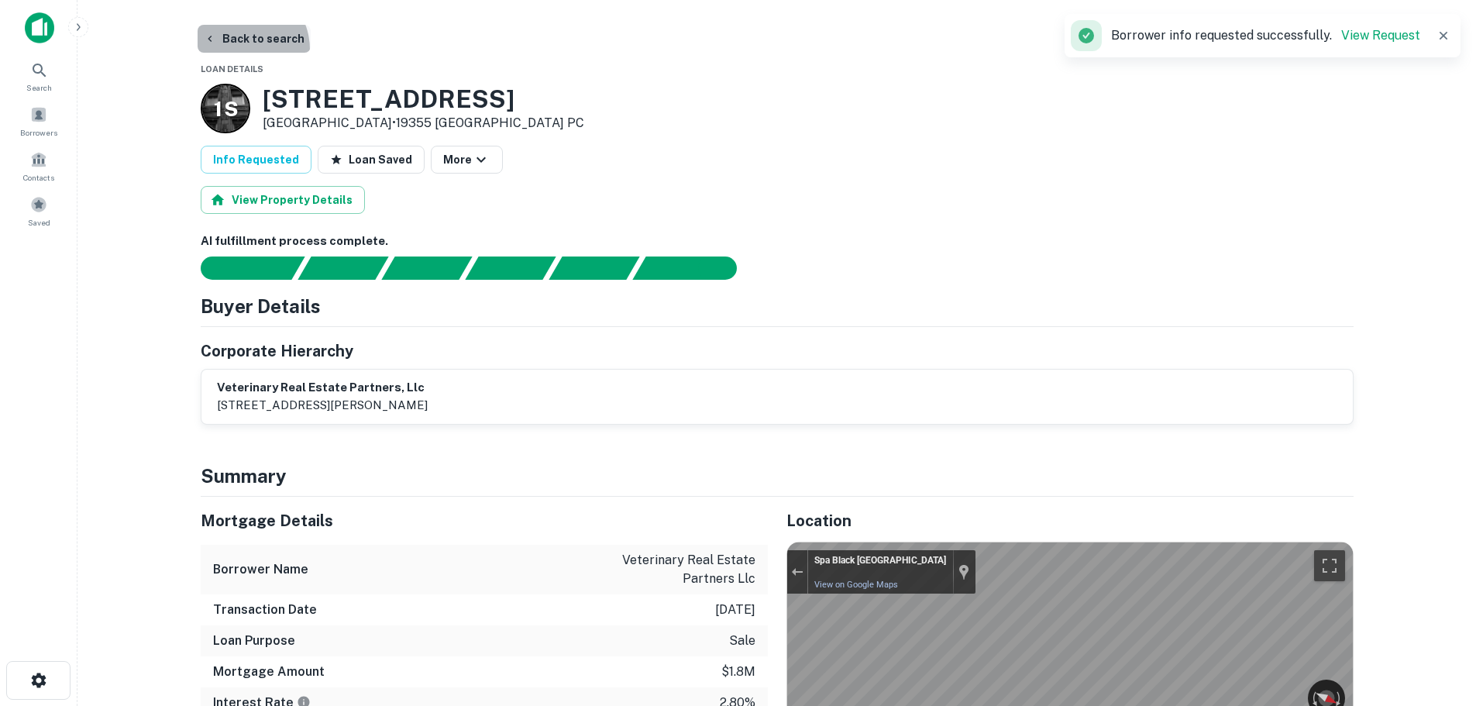
click at [237, 50] on button "Back to search" at bounding box center [254, 39] width 113 height 28
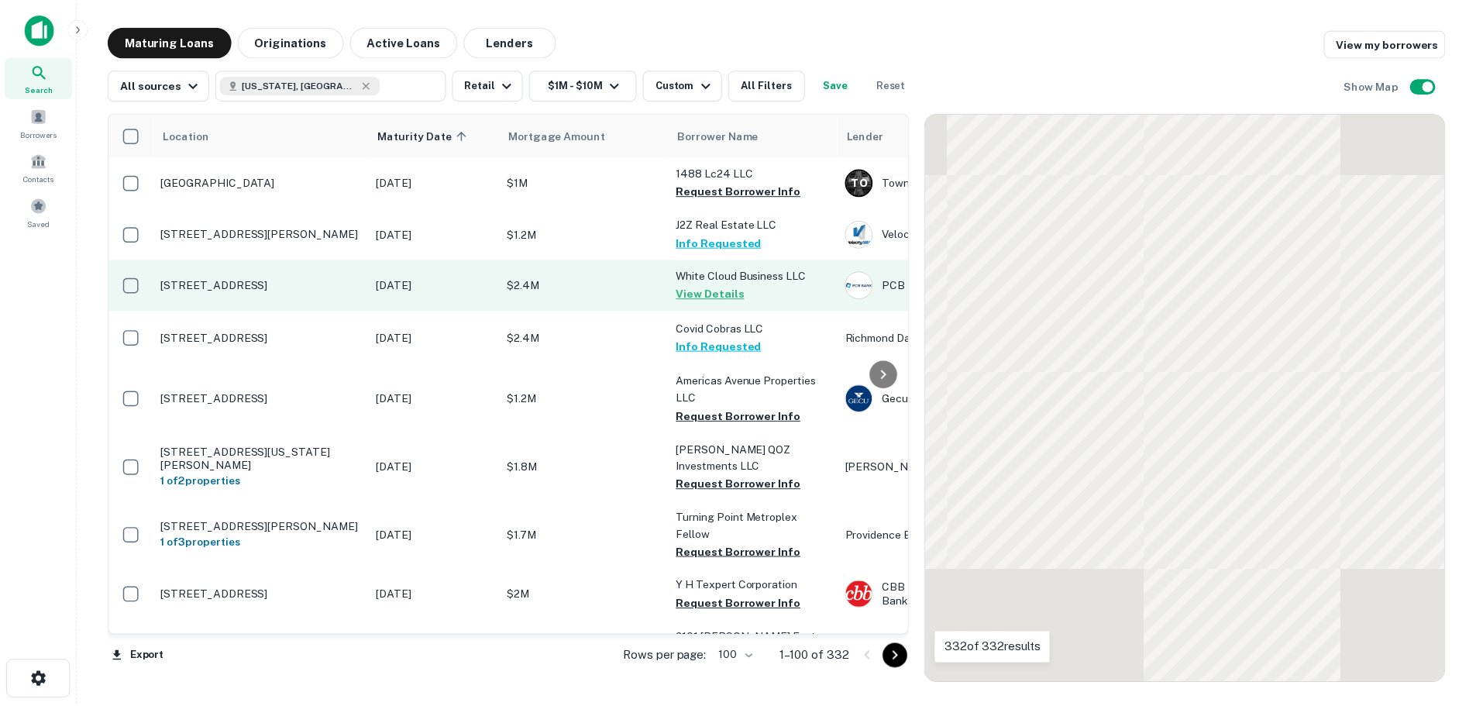
scroll to position [3925, 0]
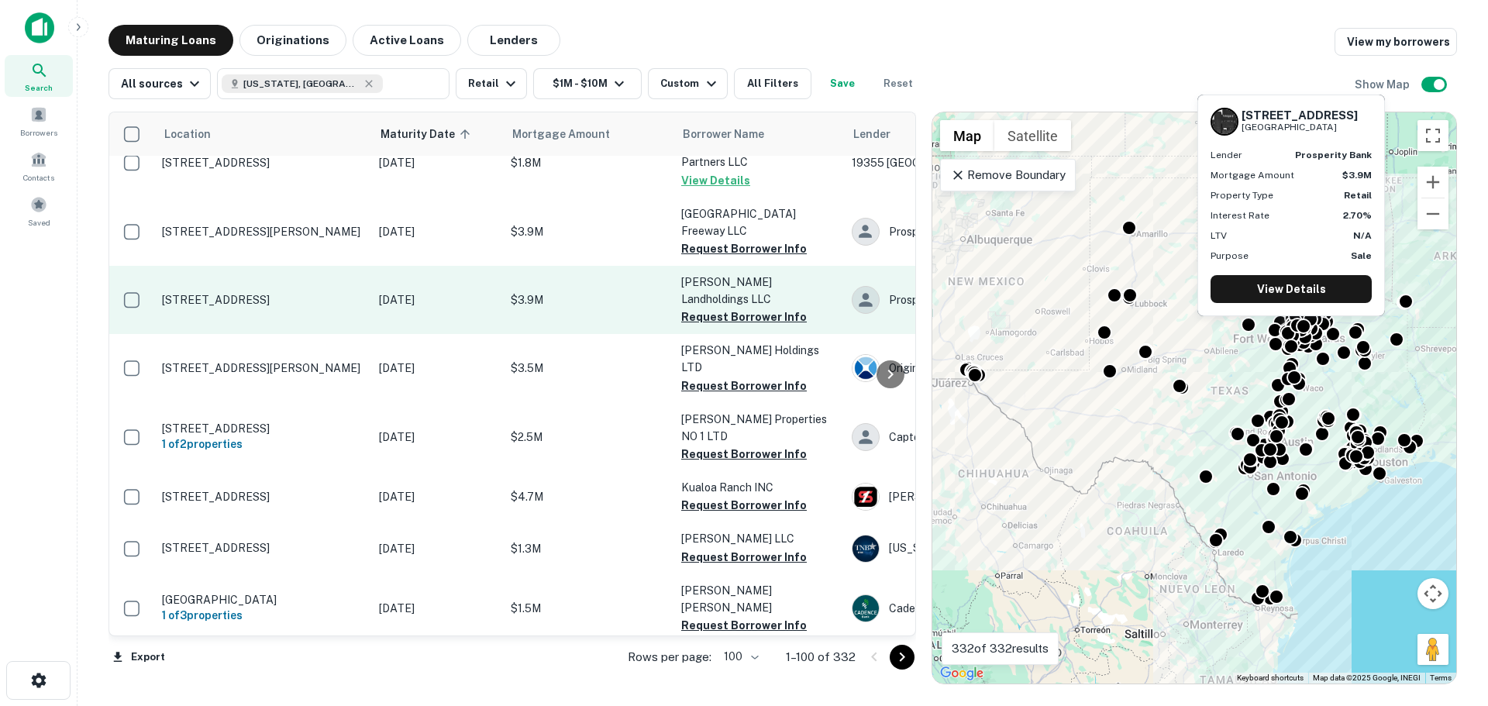
click at [280, 293] on p "[STREET_ADDRESS]" at bounding box center [262, 300] width 201 height 14
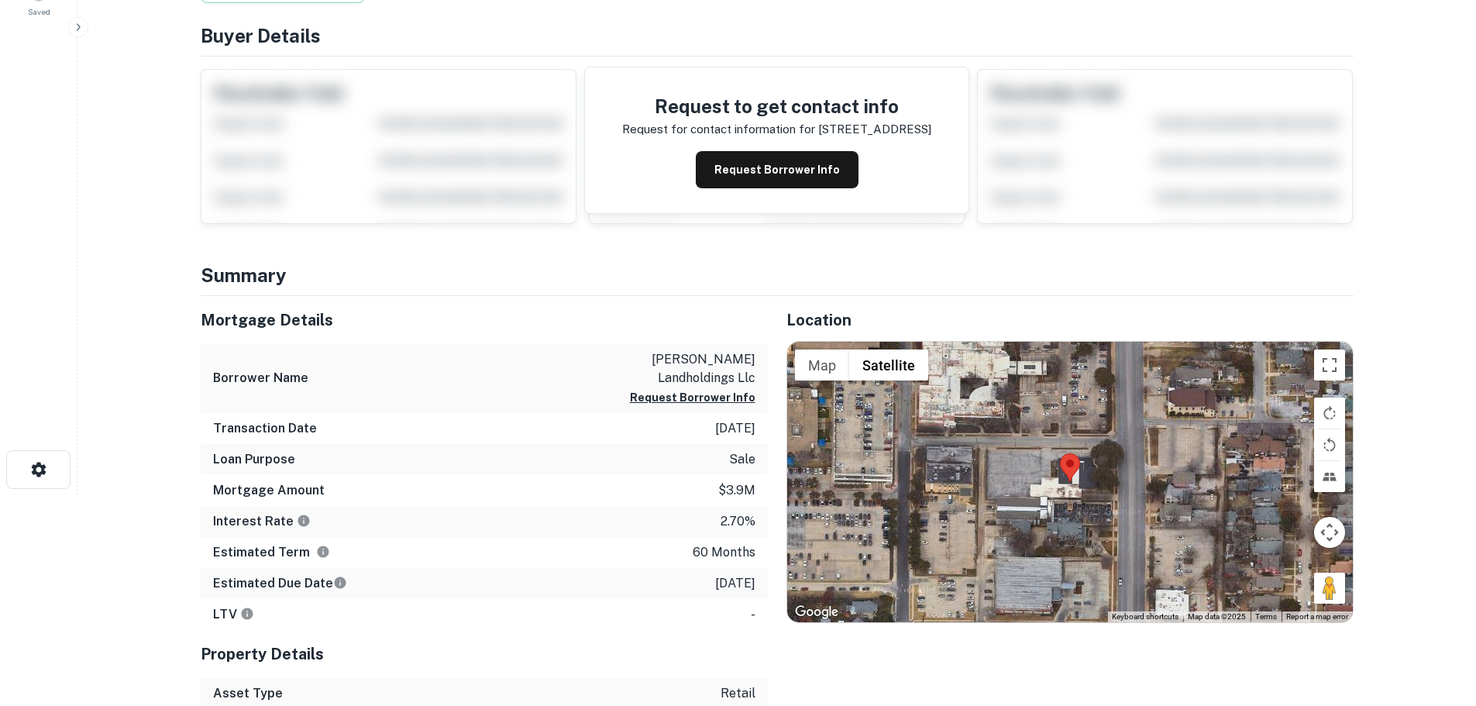
scroll to position [232, 0]
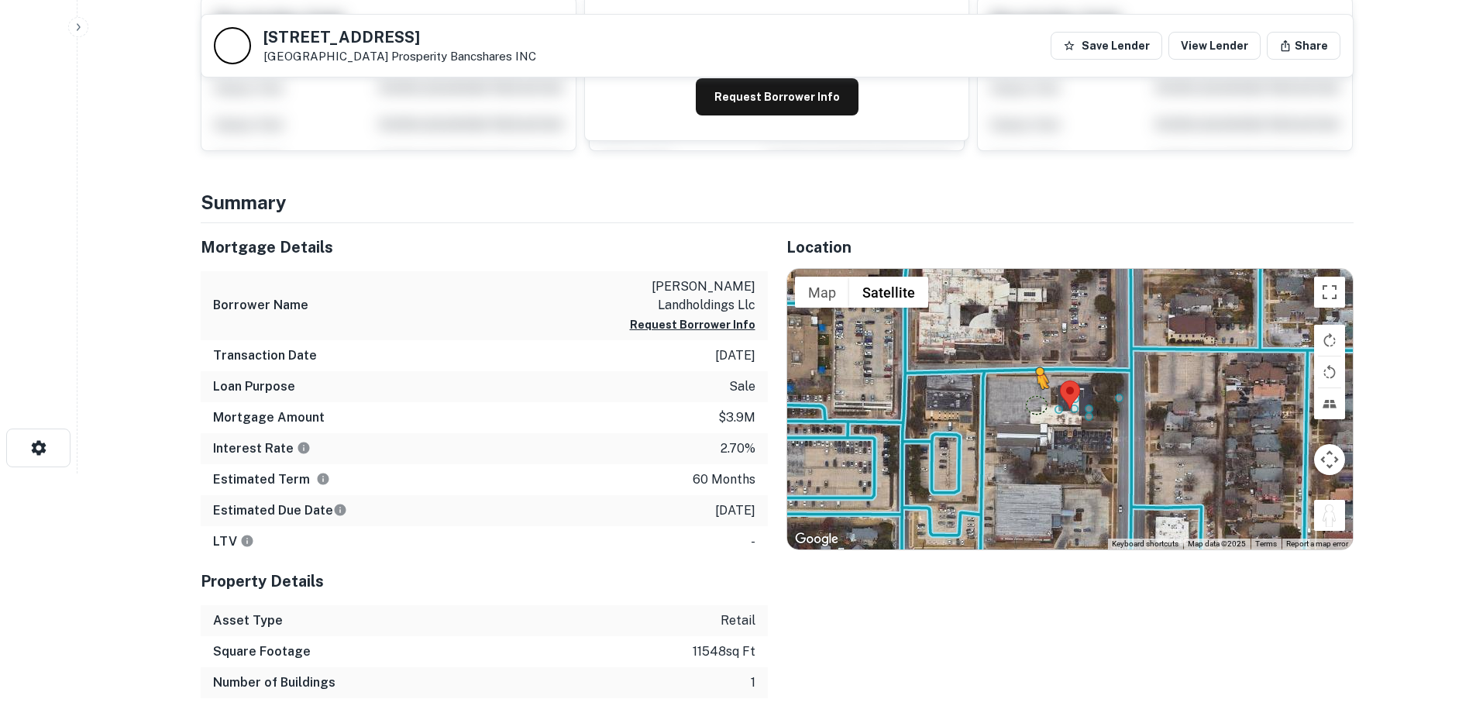
drag, startPoint x: 1343, startPoint y: 528, endPoint x: 1030, endPoint y: 401, distance: 337.5
click at [1030, 401] on div "To activate drag with keyboard, press Alt + Enter. Once in keyboard drag state,…" at bounding box center [1070, 409] width 566 height 280
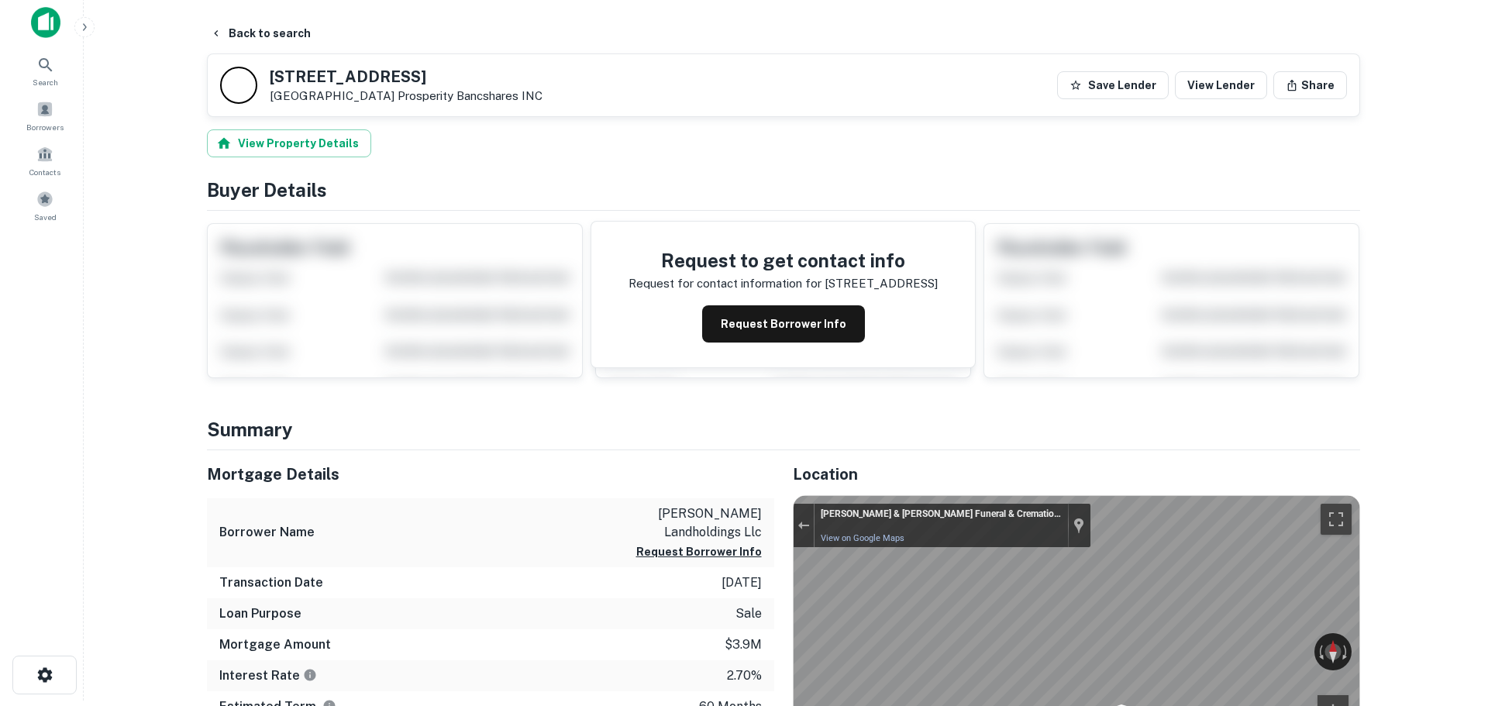
scroll to position [0, 0]
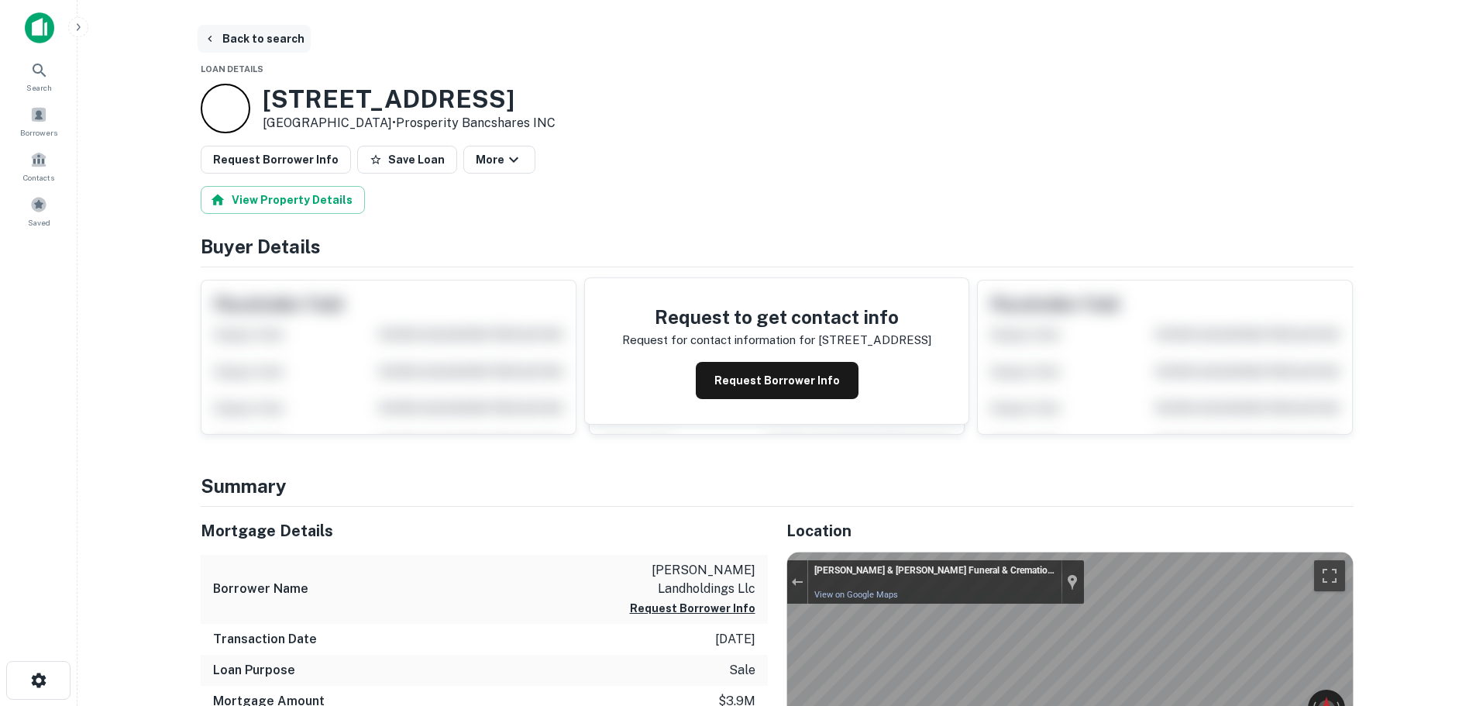
click at [245, 38] on button "Back to search" at bounding box center [254, 39] width 113 height 28
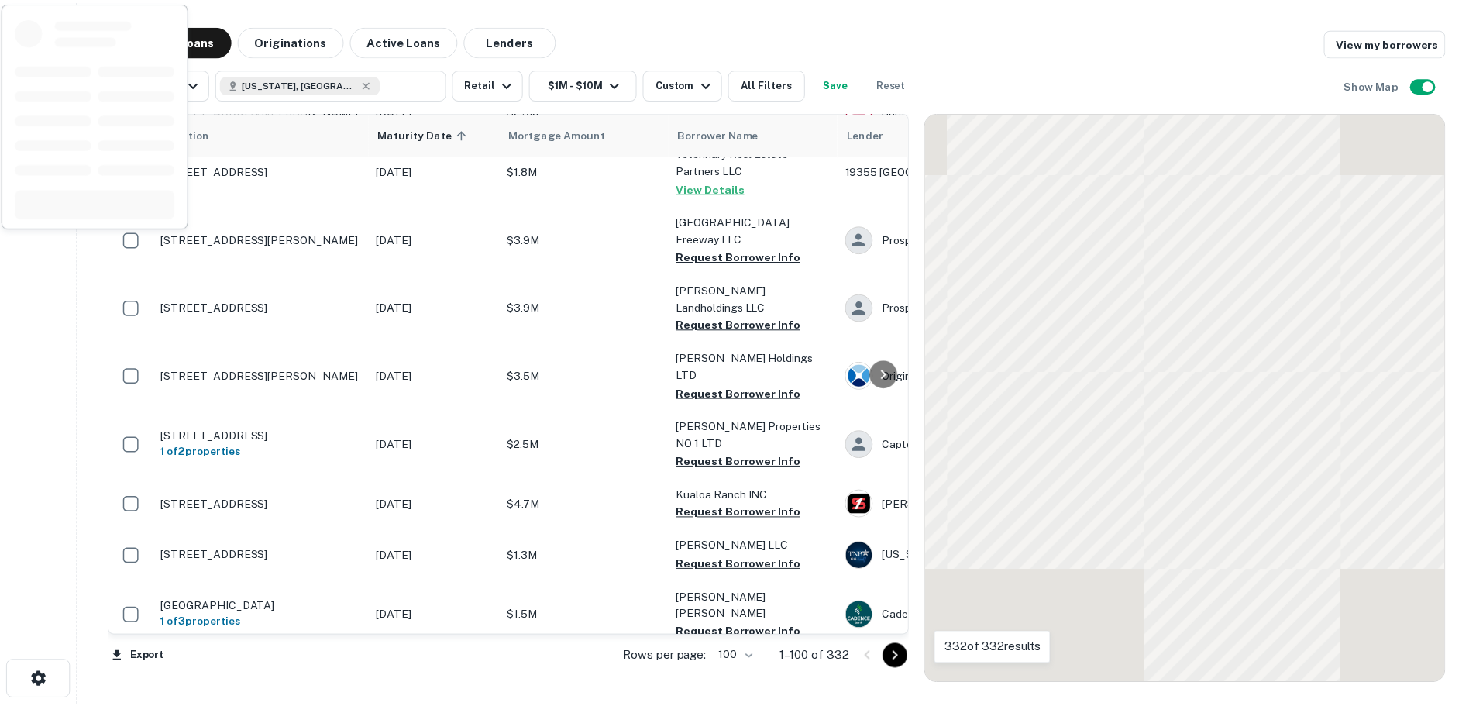
scroll to position [3925, 0]
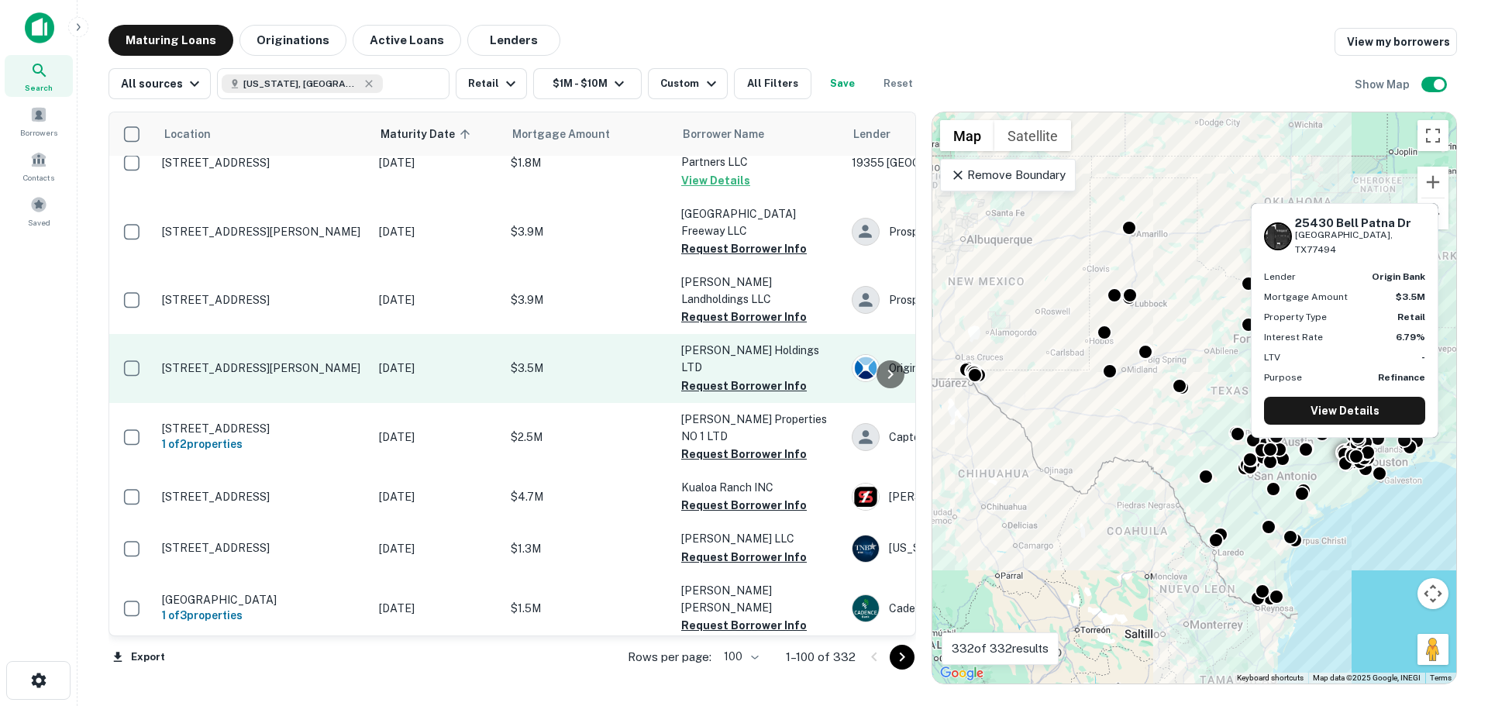
click at [299, 361] on p "[STREET_ADDRESS][PERSON_NAME]" at bounding box center [262, 368] width 201 height 14
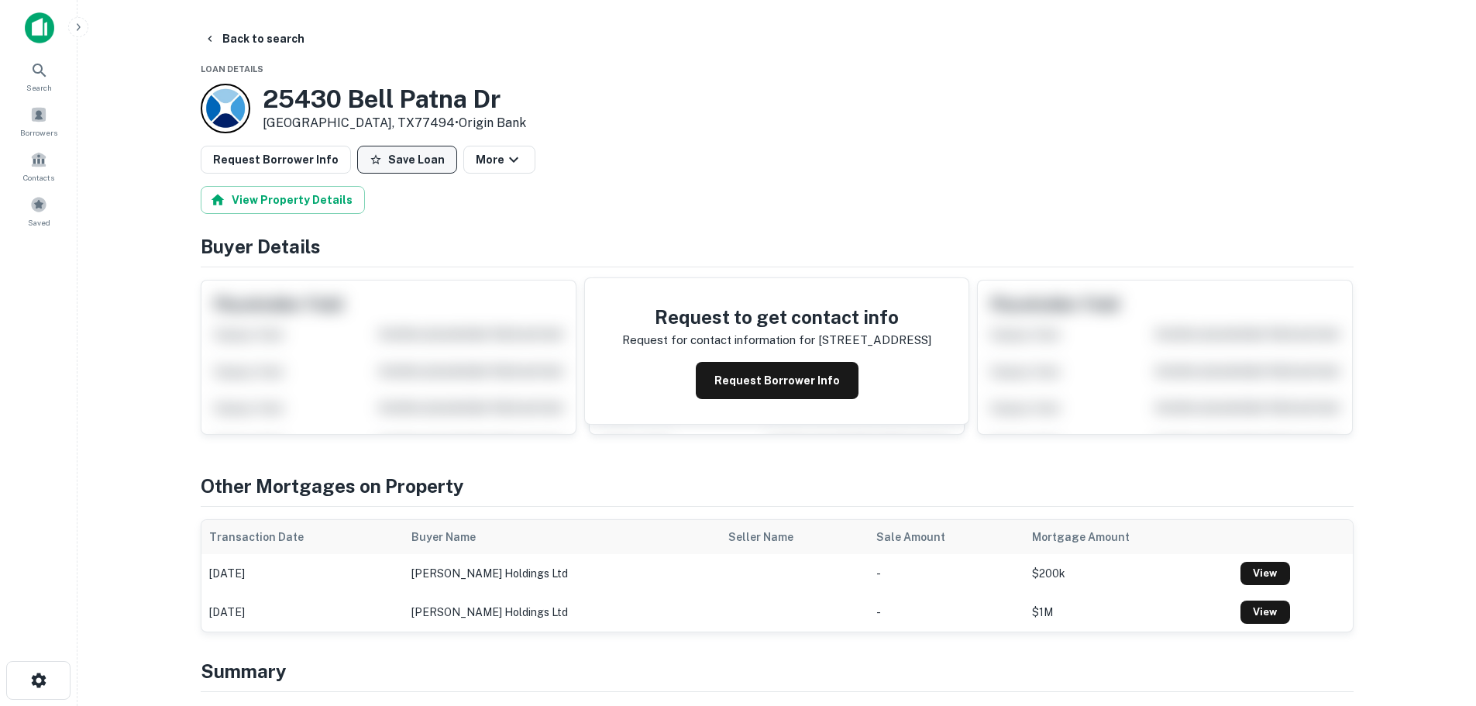
click at [420, 170] on button "Save Loan" at bounding box center [407, 160] width 100 height 28
click at [284, 163] on button "Request Borrower Info" at bounding box center [276, 160] width 150 height 28
click at [253, 35] on button "Back to search" at bounding box center [254, 39] width 113 height 28
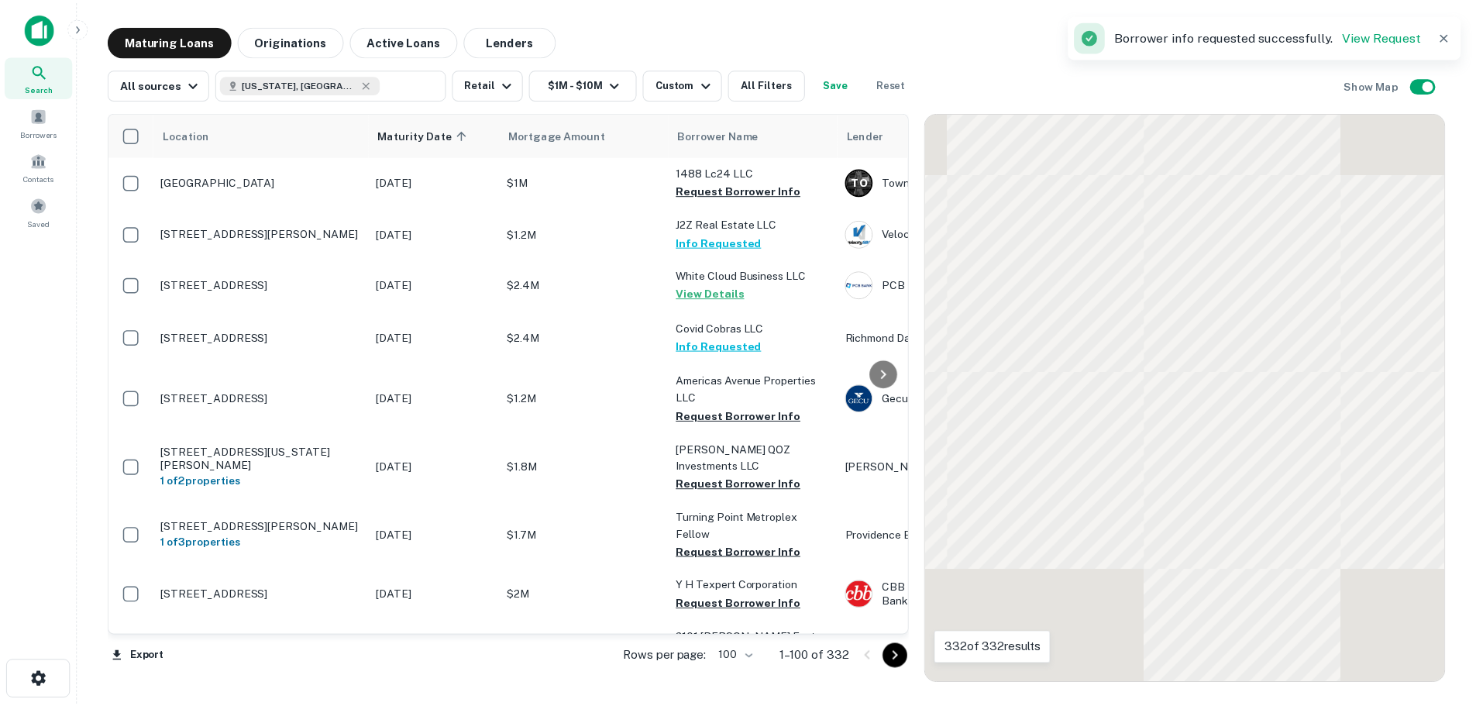
scroll to position [3925, 0]
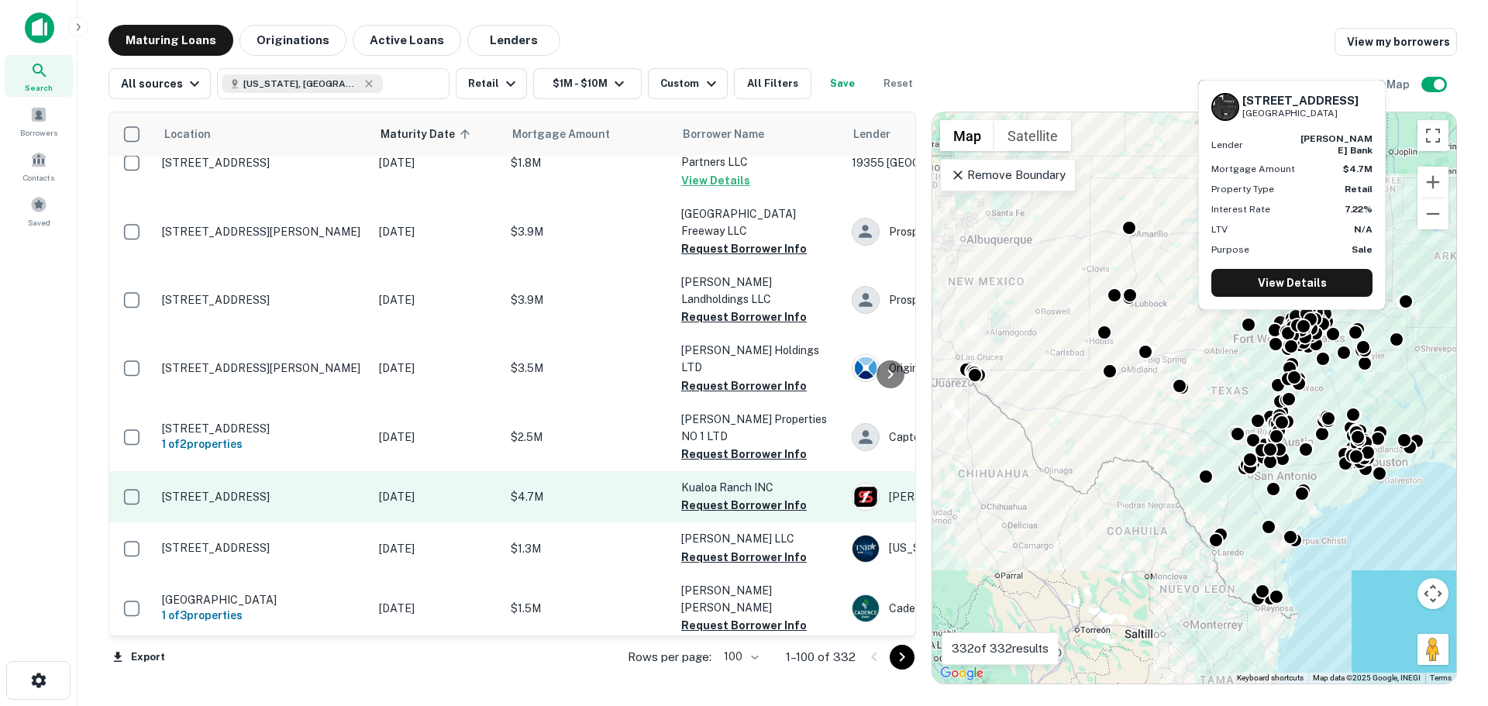
click at [301, 490] on p "[STREET_ADDRESS]" at bounding box center [262, 497] width 201 height 14
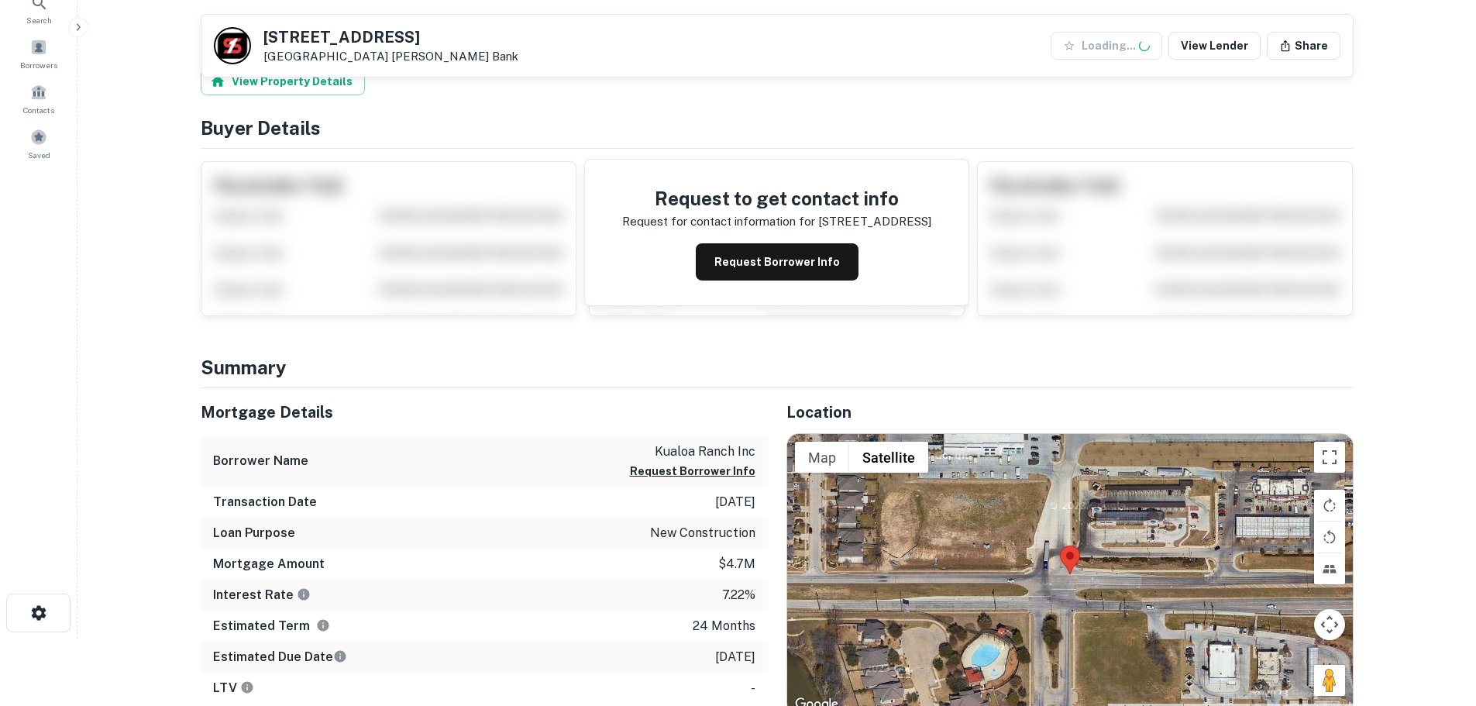
scroll to position [232, 0]
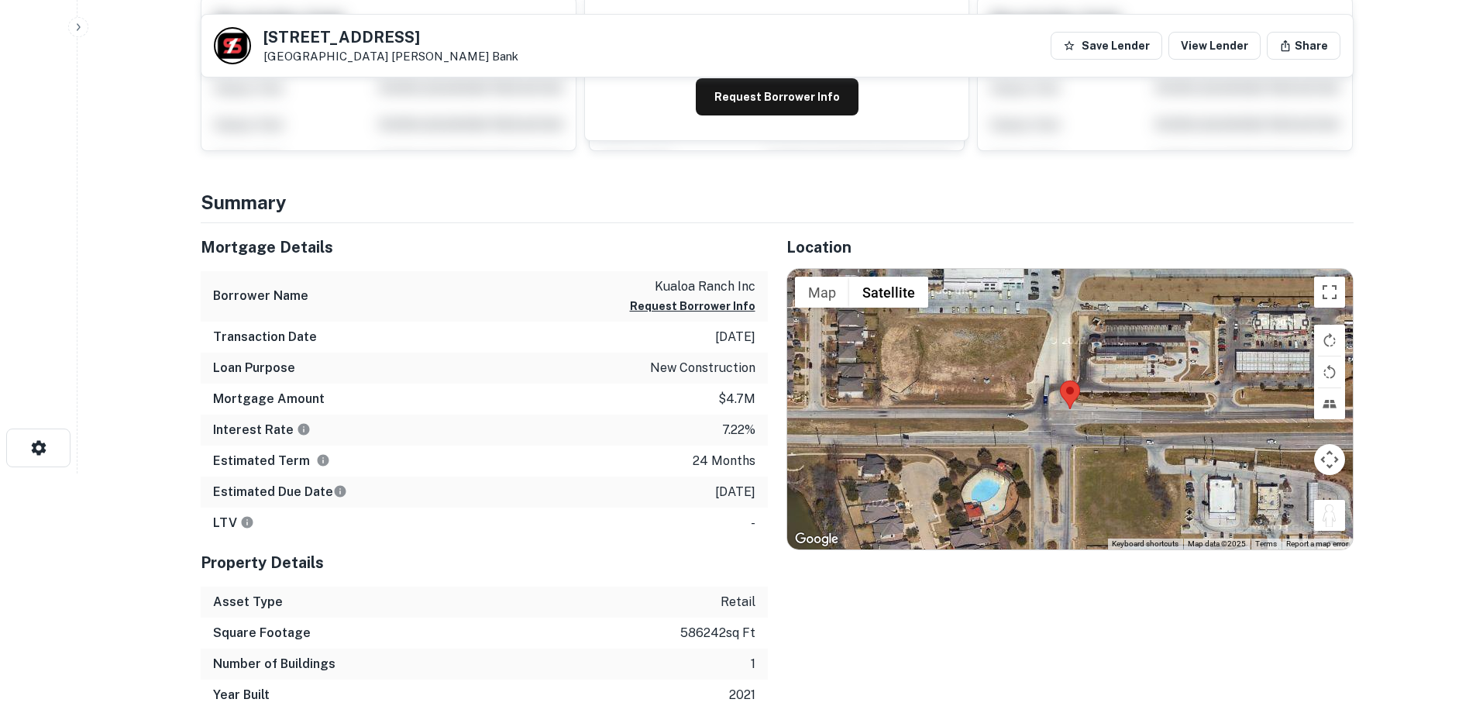
drag, startPoint x: 1340, startPoint y: 515, endPoint x: 1158, endPoint y: 392, distance: 219.2
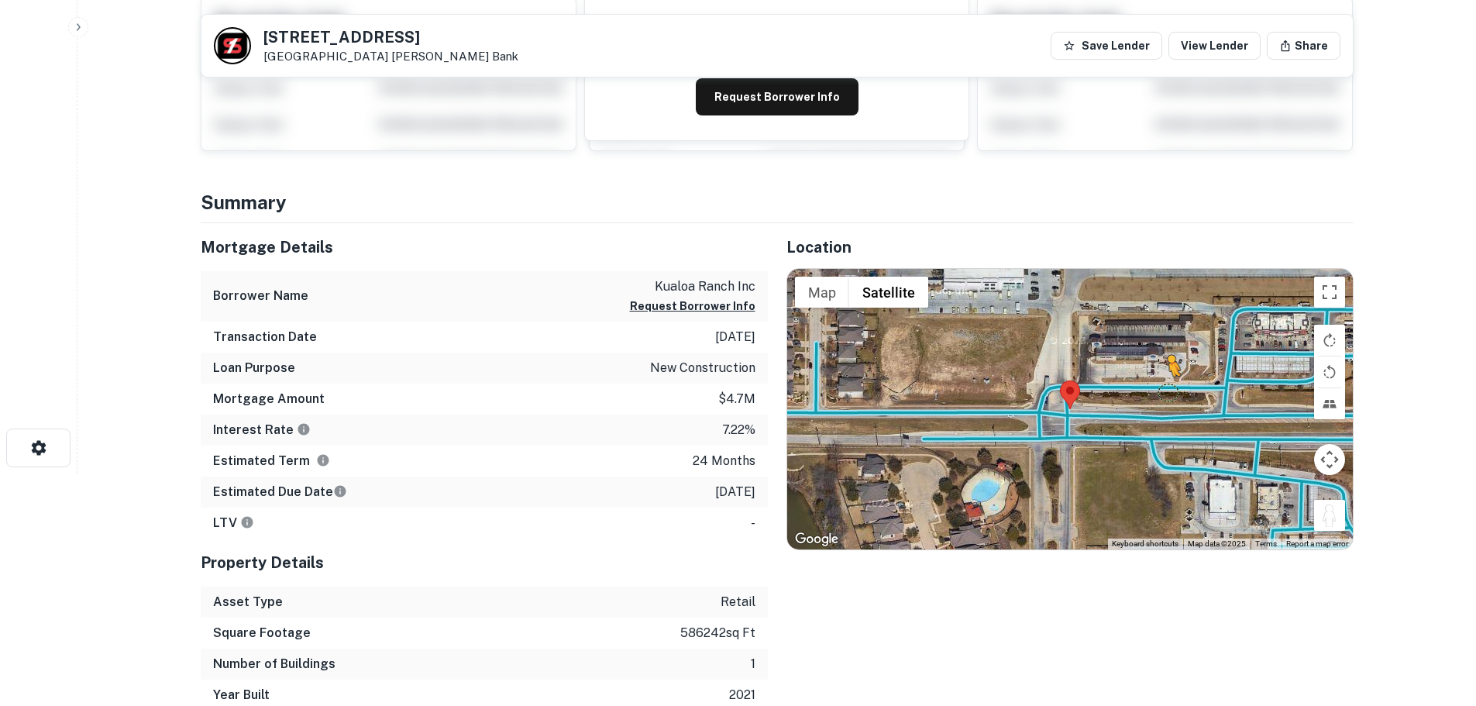
click at [1158, 392] on div "To activate drag with keyboard, press Alt + Enter. Once in keyboard drag state,…" at bounding box center [1070, 409] width 566 height 280
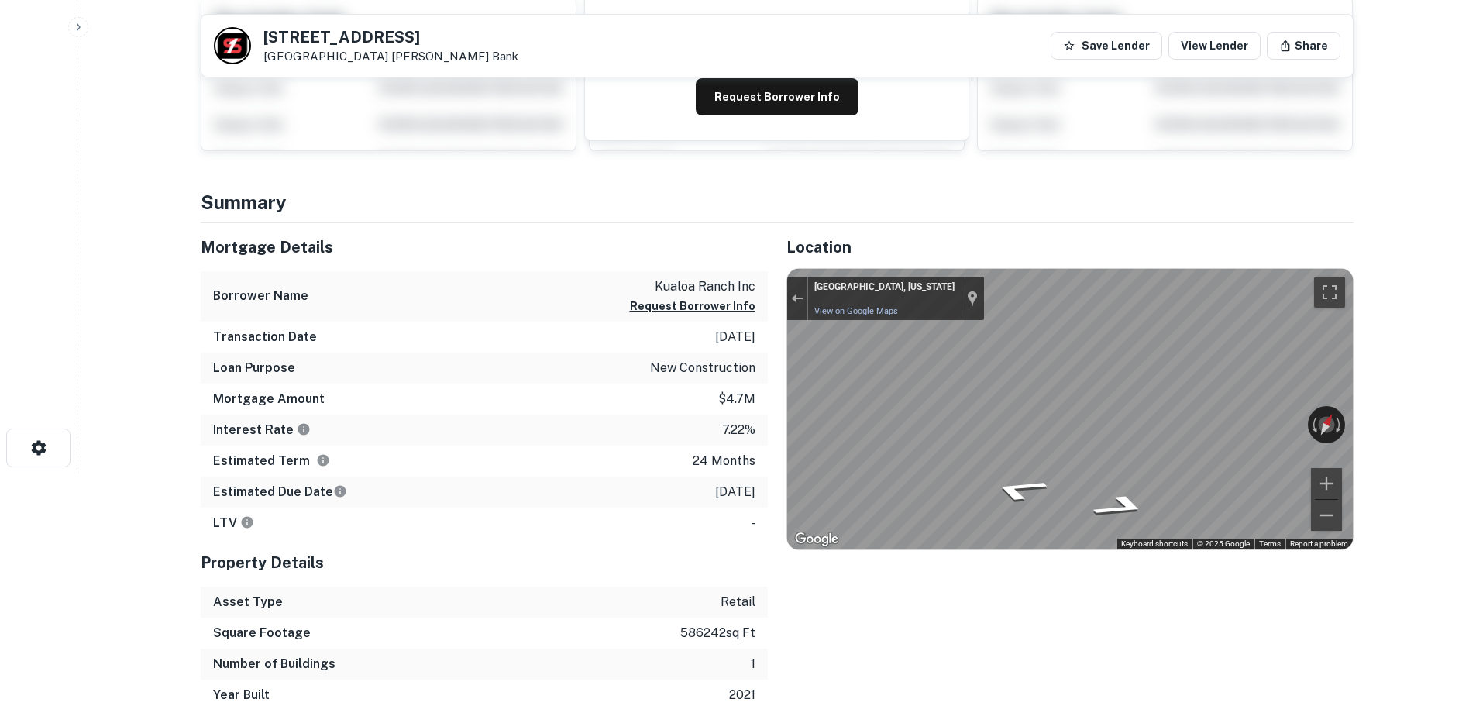
click at [342, 39] on h5 "2801 Basswood Blvd" at bounding box center [390, 36] width 255 height 15
copy h5 "2801 Basswood Blvd"
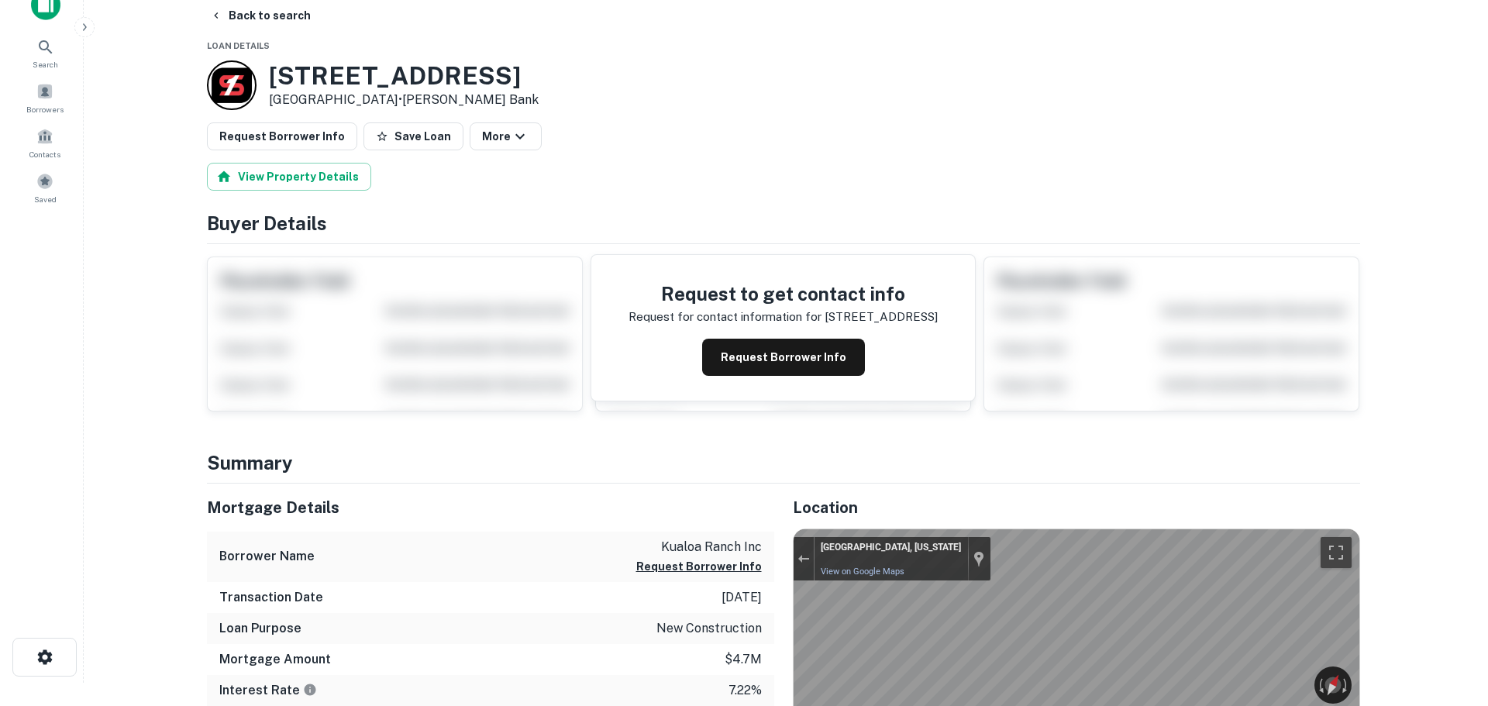
scroll to position [0, 0]
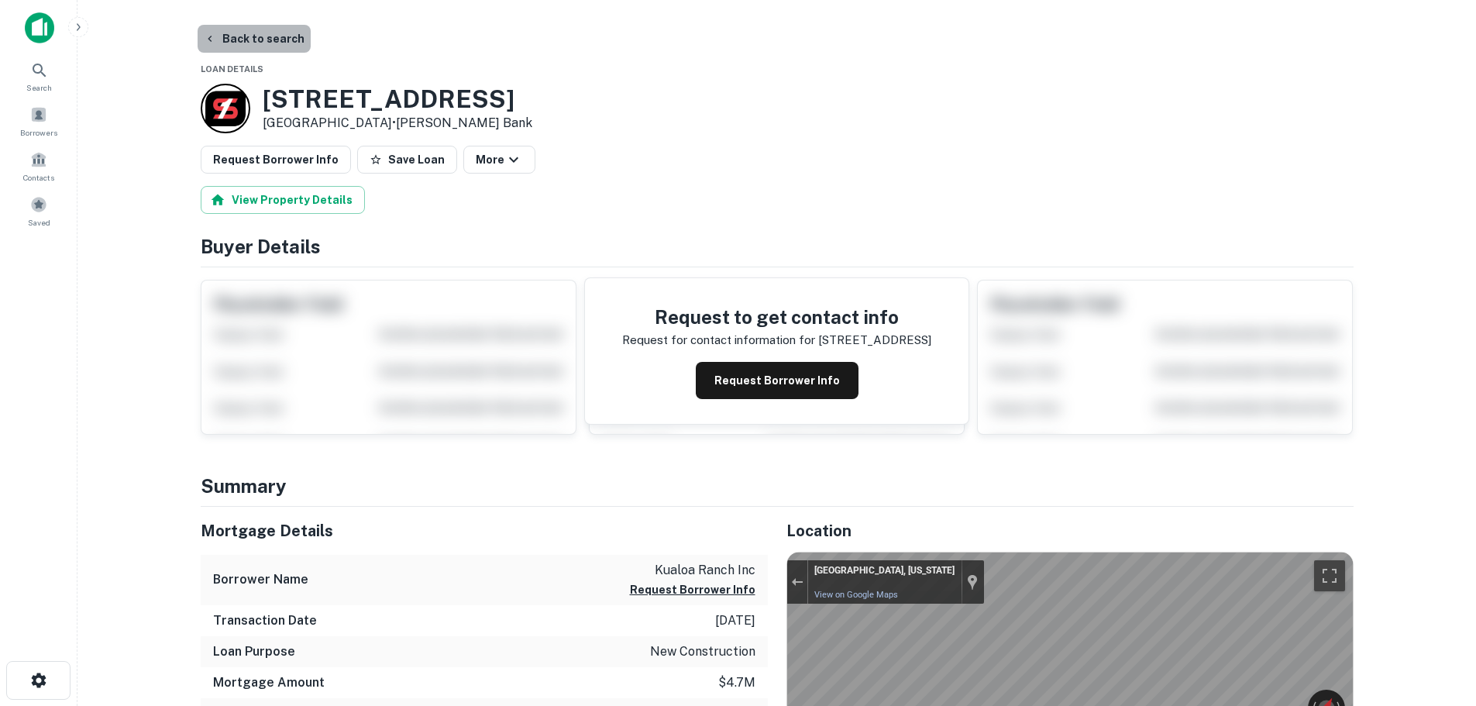
click at [256, 44] on button "Back to search" at bounding box center [254, 39] width 113 height 28
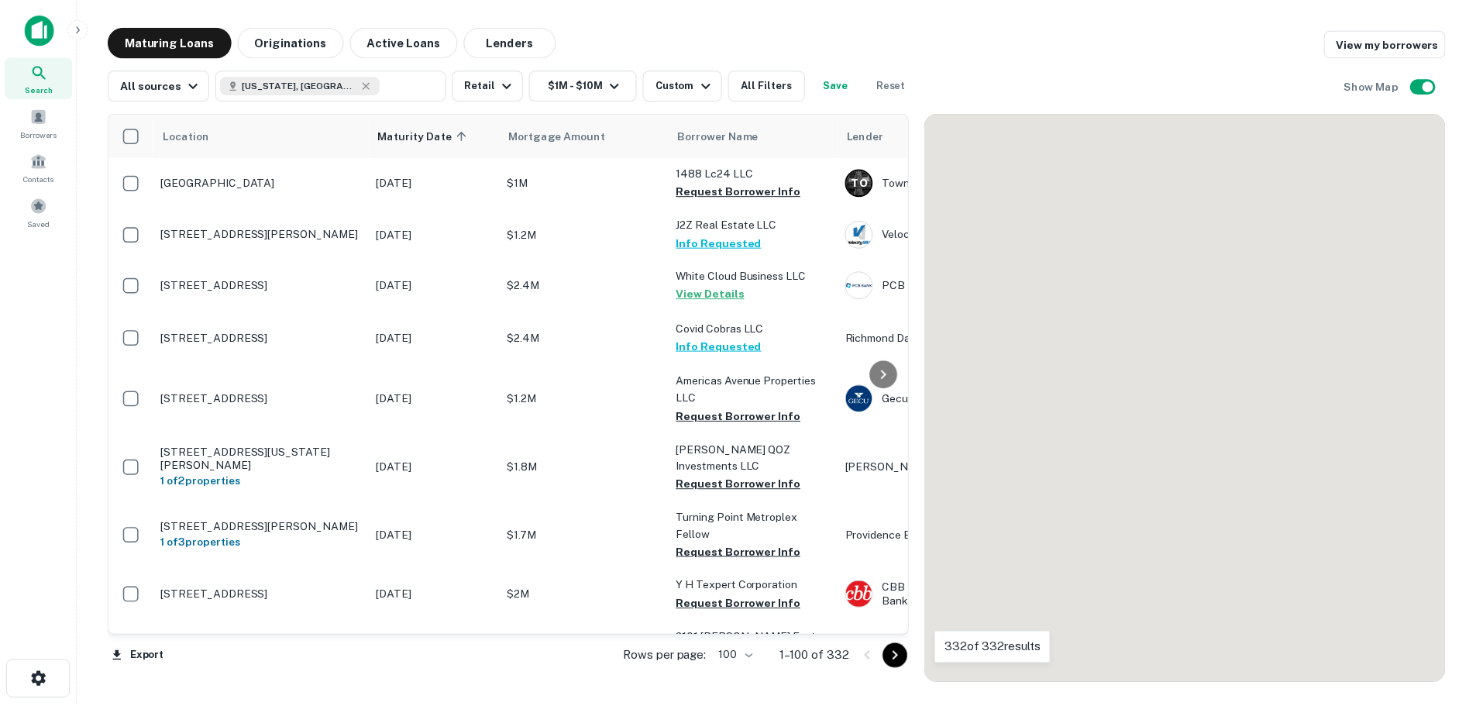
scroll to position [3925, 0]
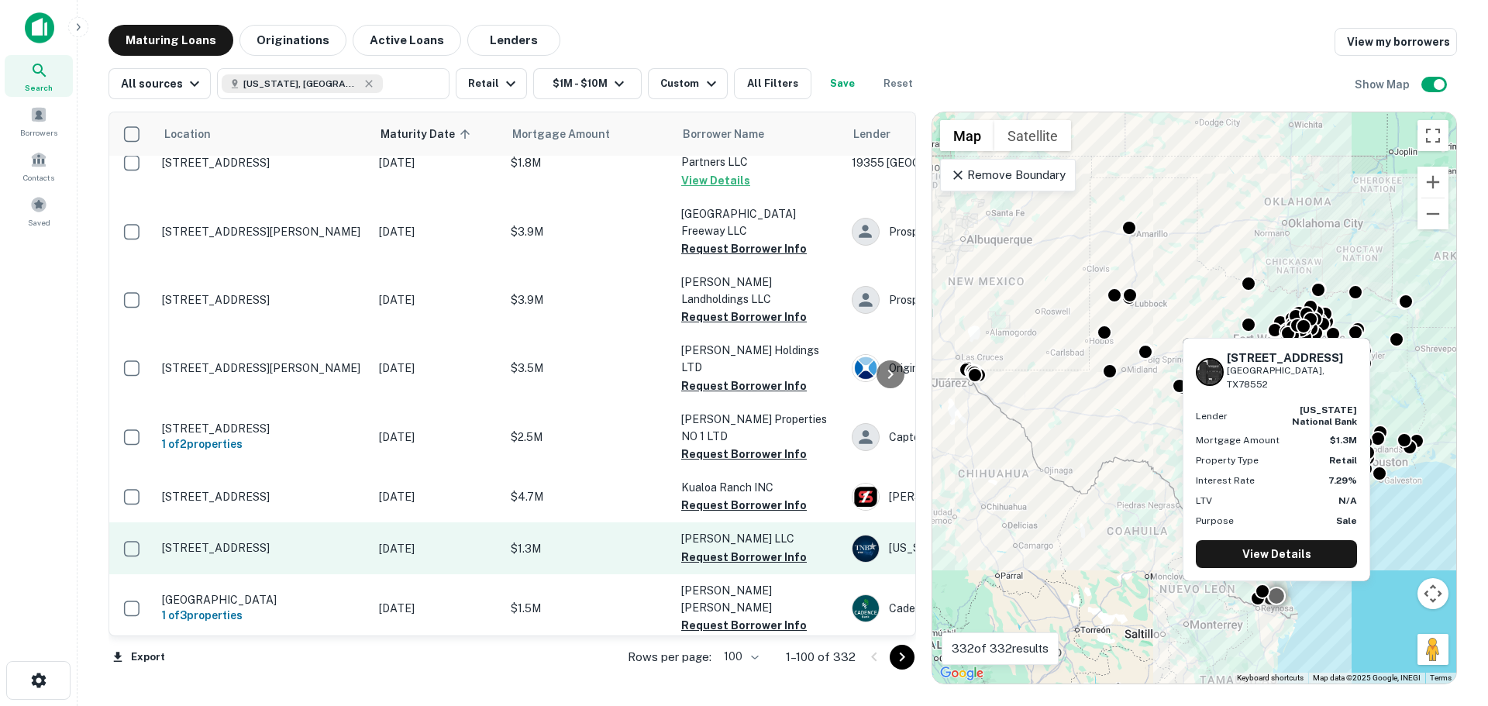
click at [235, 541] on p "[STREET_ADDRESS]" at bounding box center [262, 548] width 201 height 14
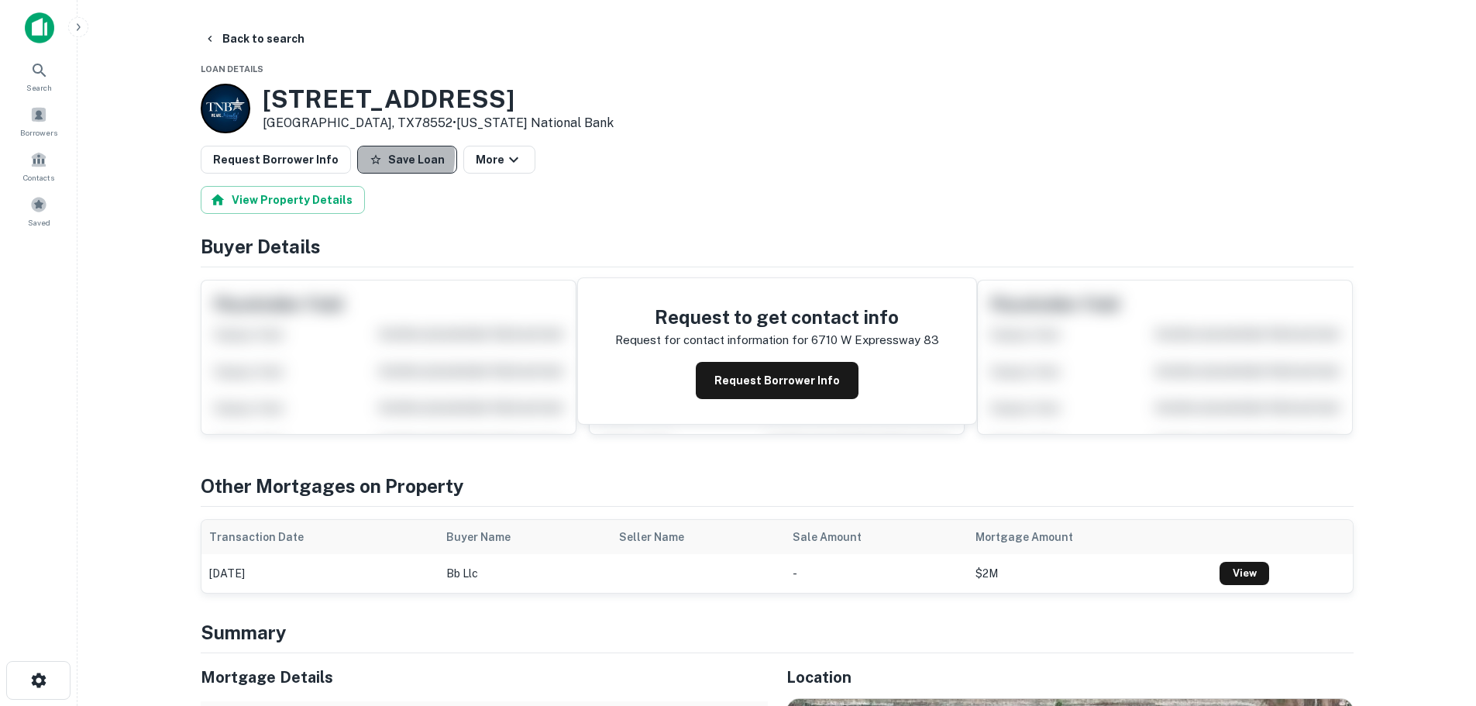
click at [370, 156] on icon "button" at bounding box center [376, 159] width 12 height 12
click at [288, 164] on button "Request Borrower Info" at bounding box center [276, 160] width 150 height 28
click at [266, 39] on button "Back to search" at bounding box center [254, 39] width 113 height 28
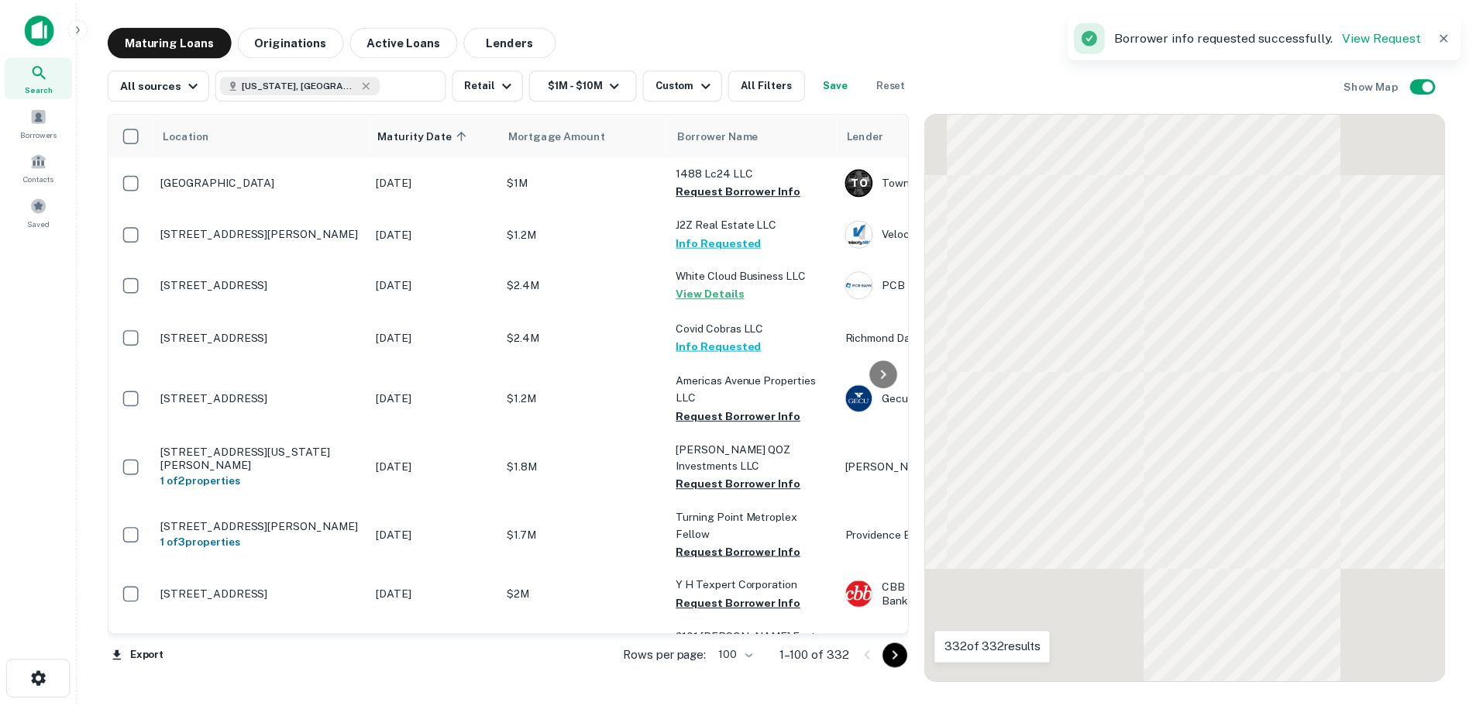
scroll to position [3925, 0]
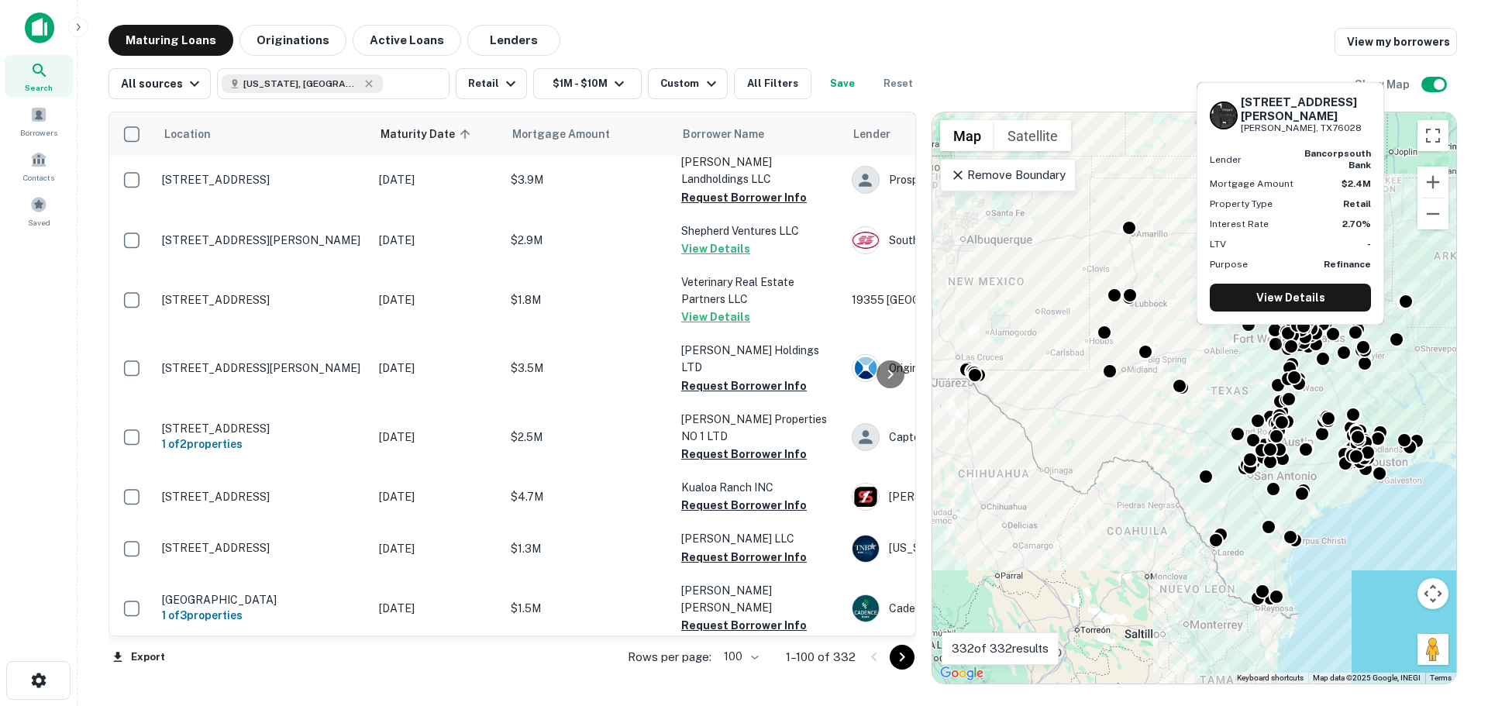
click at [256, 654] on p "[STREET_ADDRESS][PERSON_NAME][PERSON_NAME]" at bounding box center [262, 668] width 201 height 28
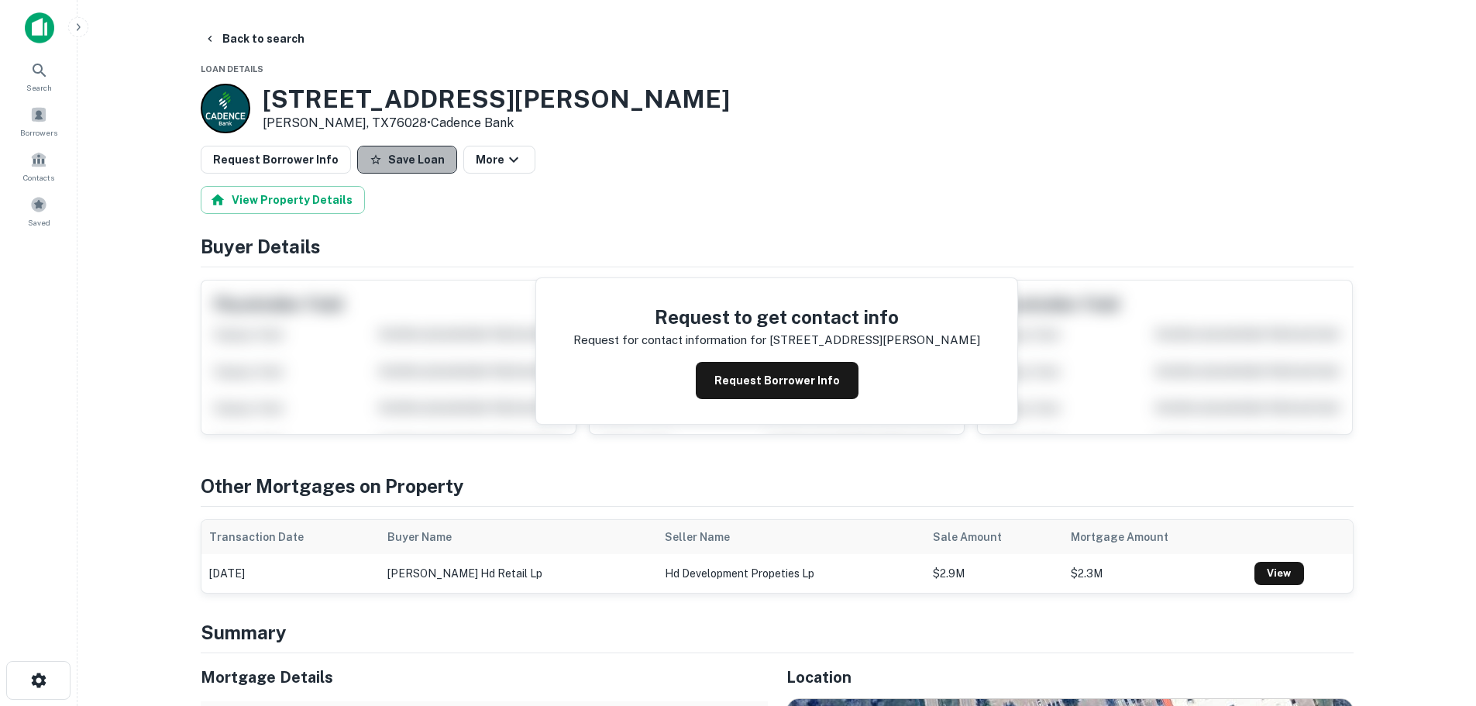
click at [404, 166] on button "Save Loan" at bounding box center [407, 160] width 100 height 28
click at [305, 166] on button "Request Borrower Info" at bounding box center [276, 160] width 150 height 28
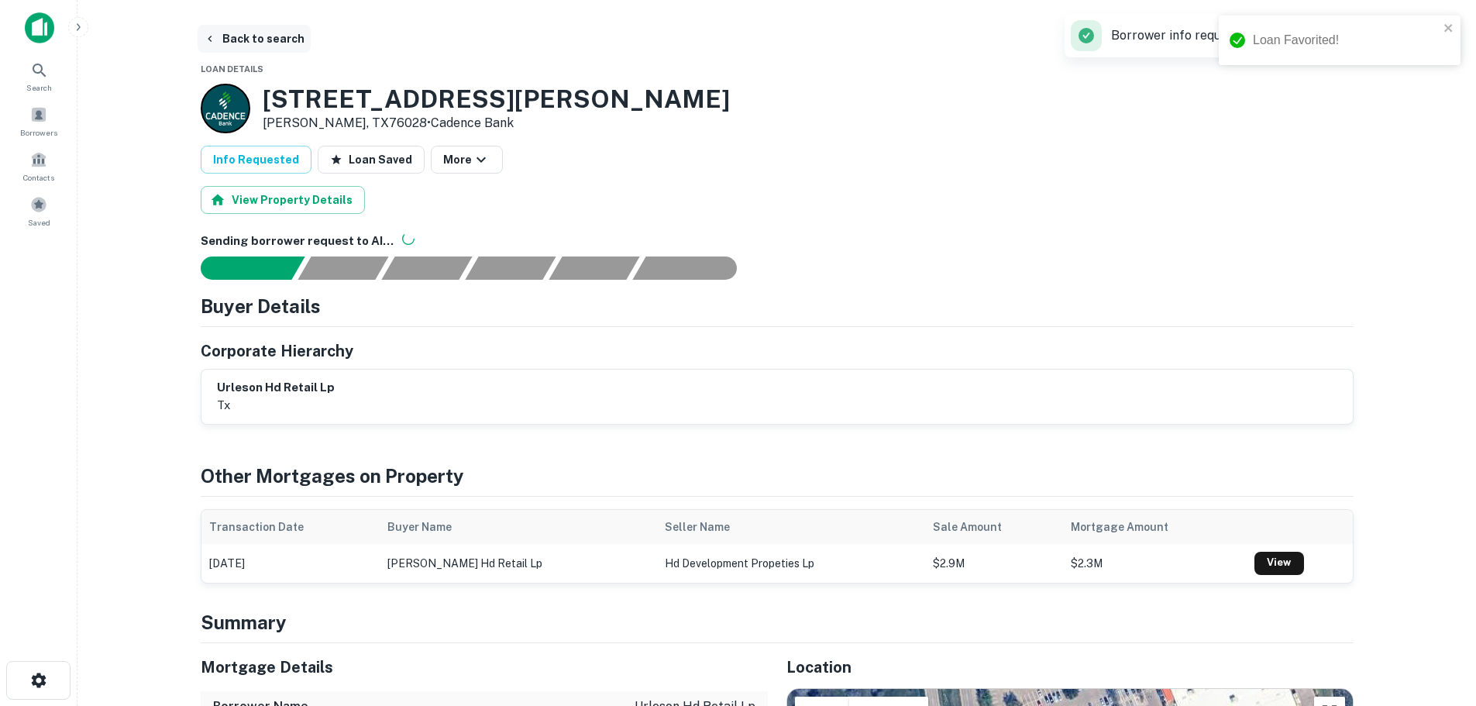
click at [291, 29] on button "Back to search" at bounding box center [254, 39] width 113 height 28
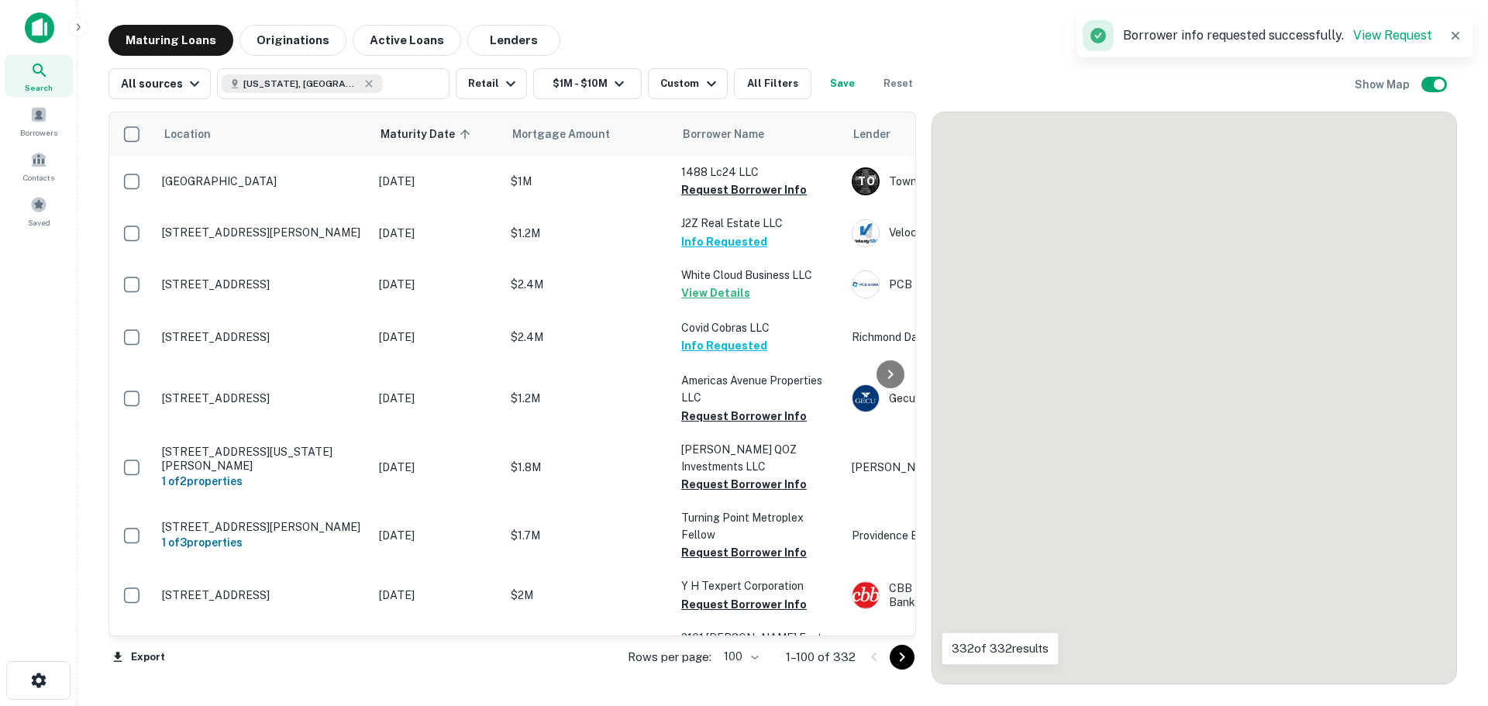
scroll to position [3925, 0]
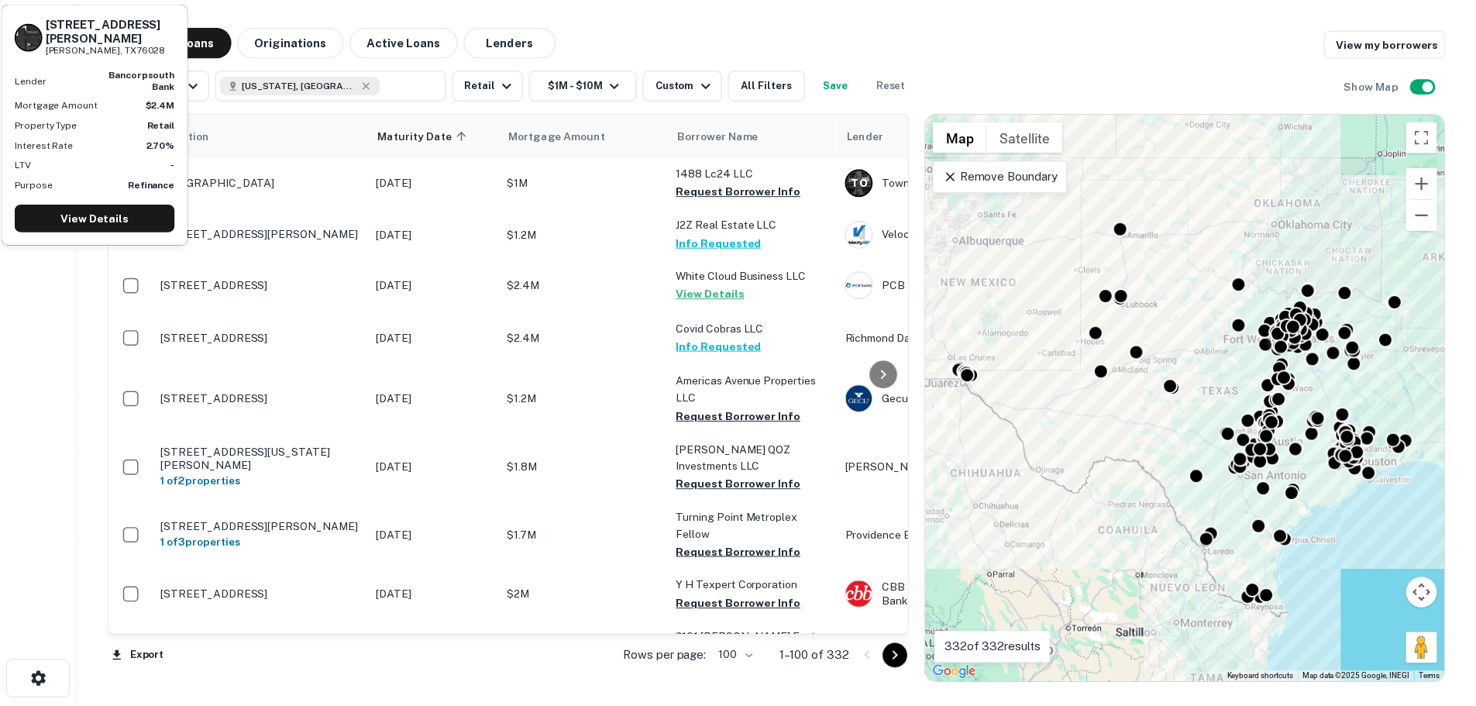
scroll to position [3925, 0]
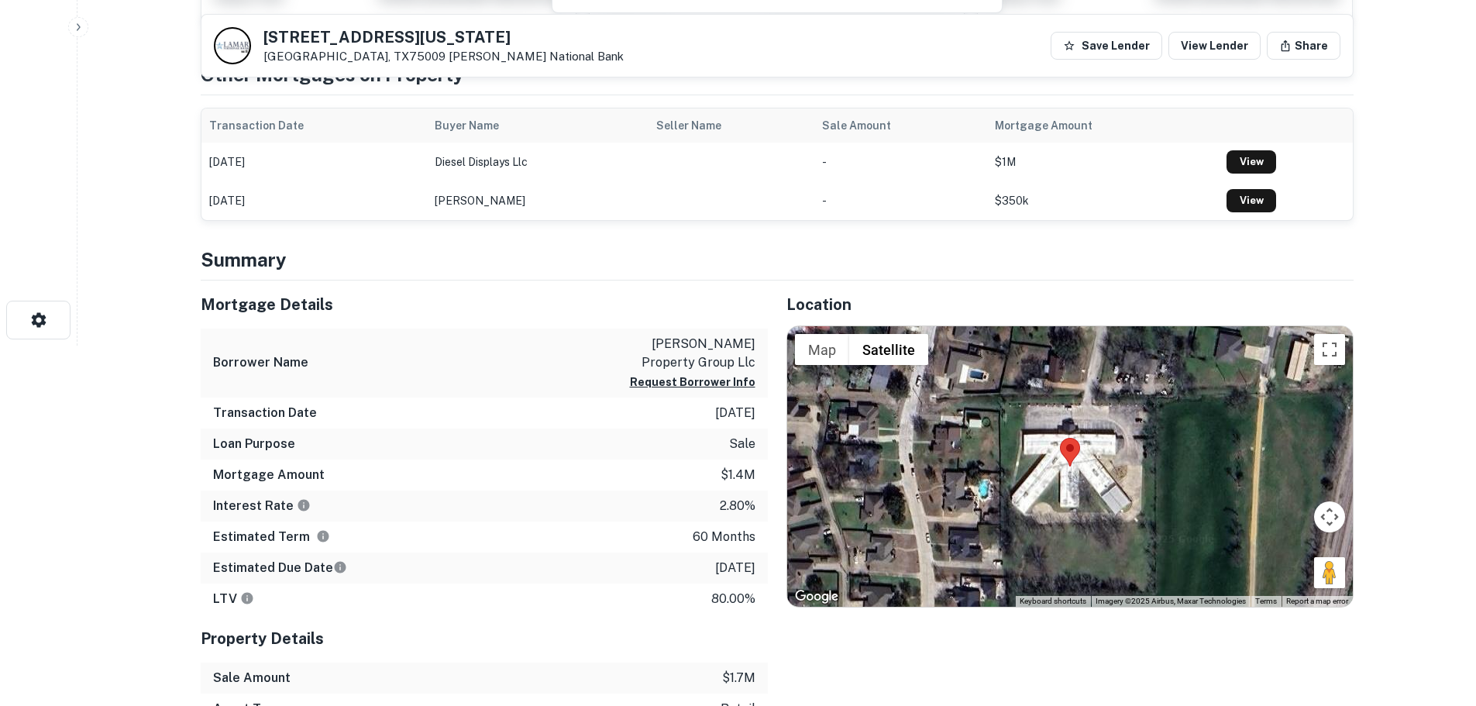
scroll to position [387, 0]
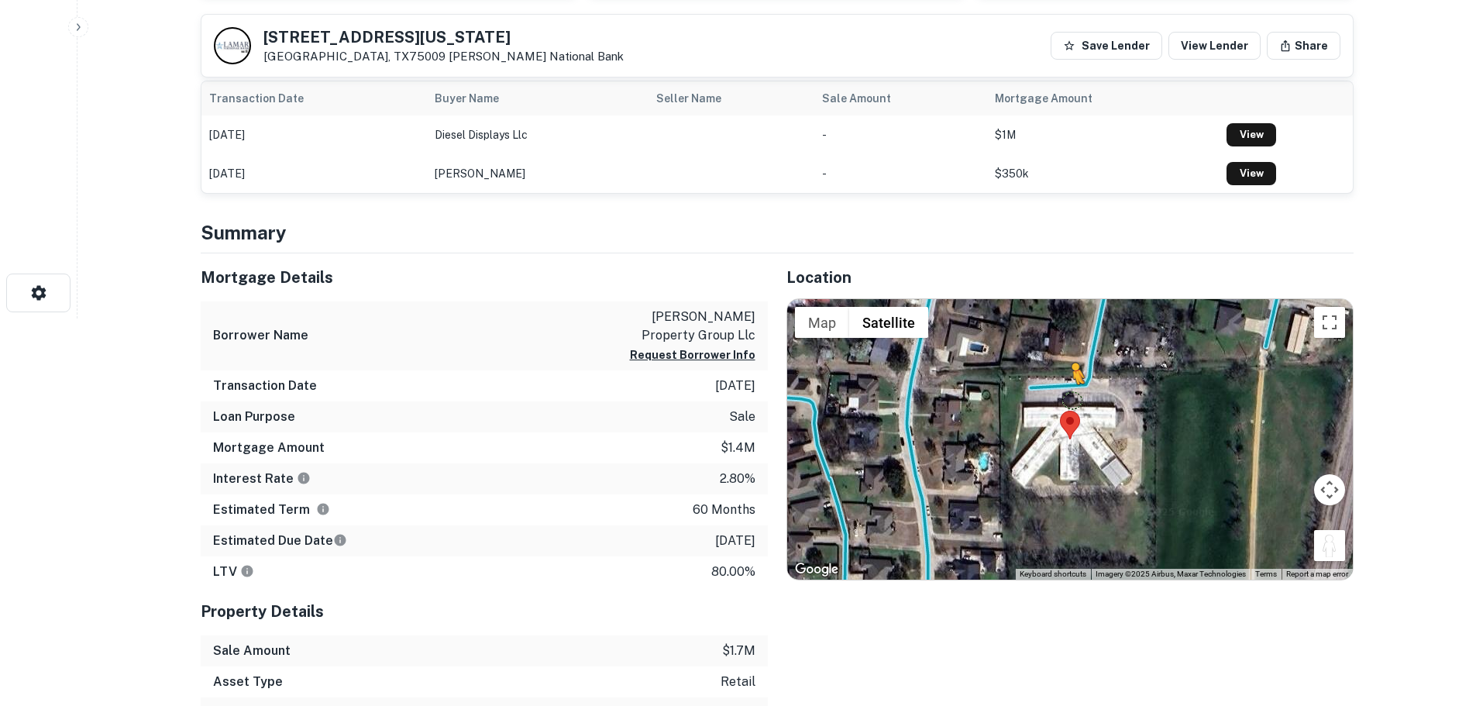
drag, startPoint x: 1328, startPoint y: 545, endPoint x: 1064, endPoint y: 395, distance: 304.0
click at [1064, 395] on div "To activate drag with keyboard, press Alt + Enter. Once in keyboard drag state,…" at bounding box center [1070, 439] width 566 height 280
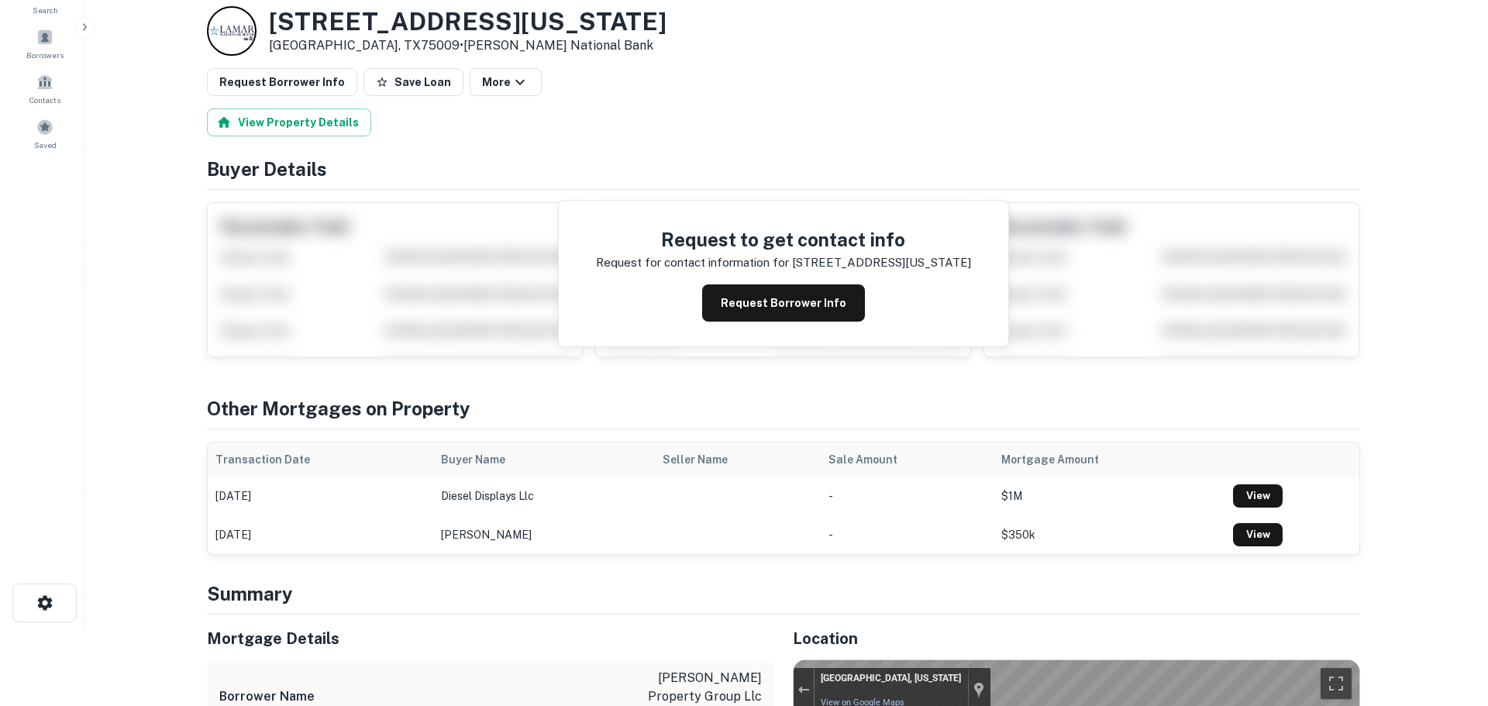
scroll to position [0, 0]
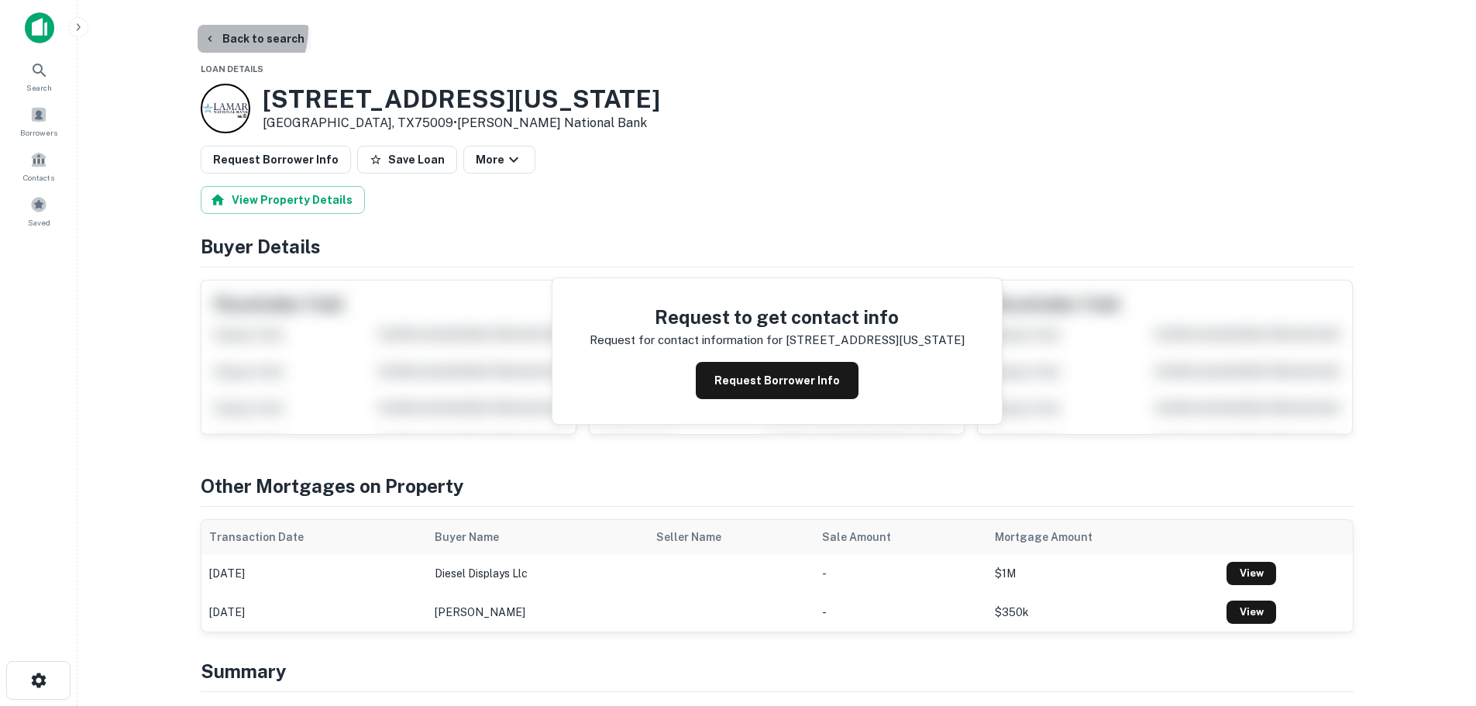
click at [215, 28] on button "Back to search" at bounding box center [254, 39] width 113 height 28
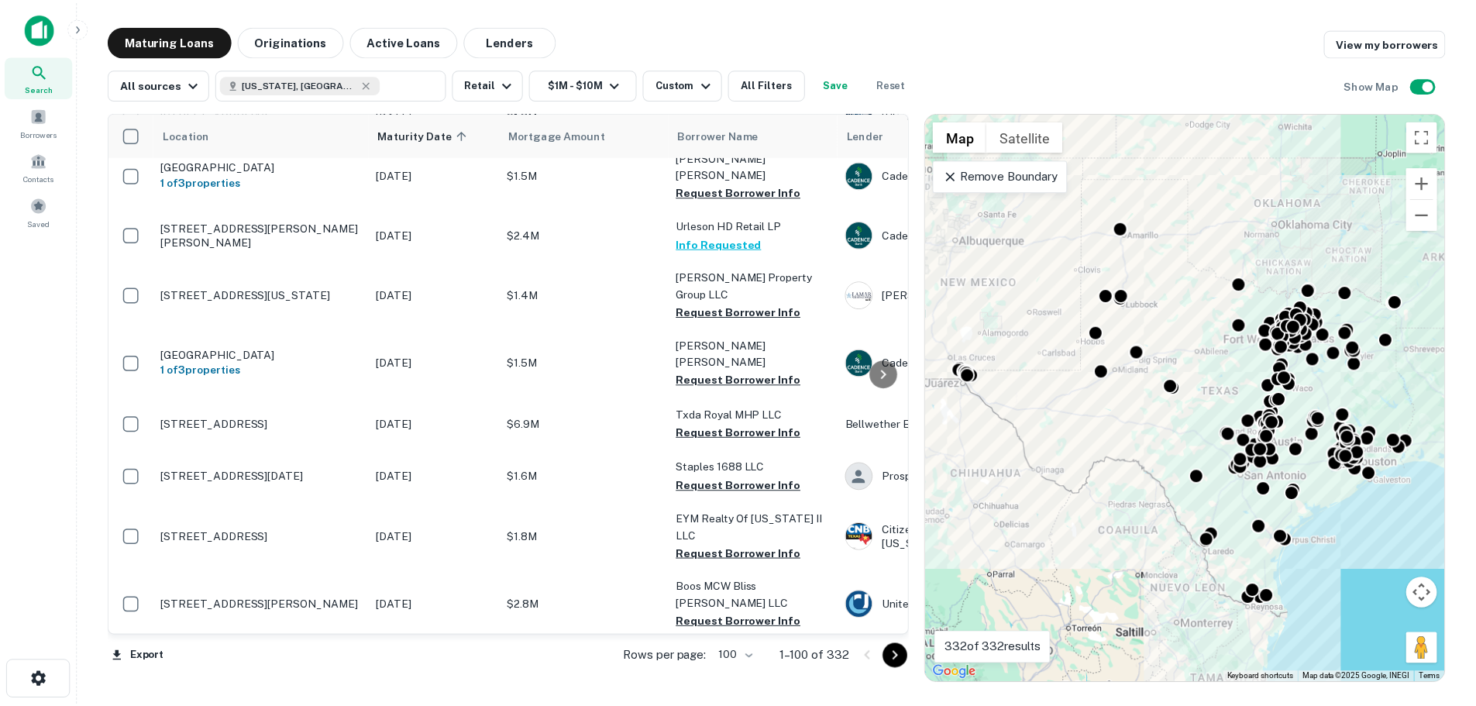
scroll to position [4390, 0]
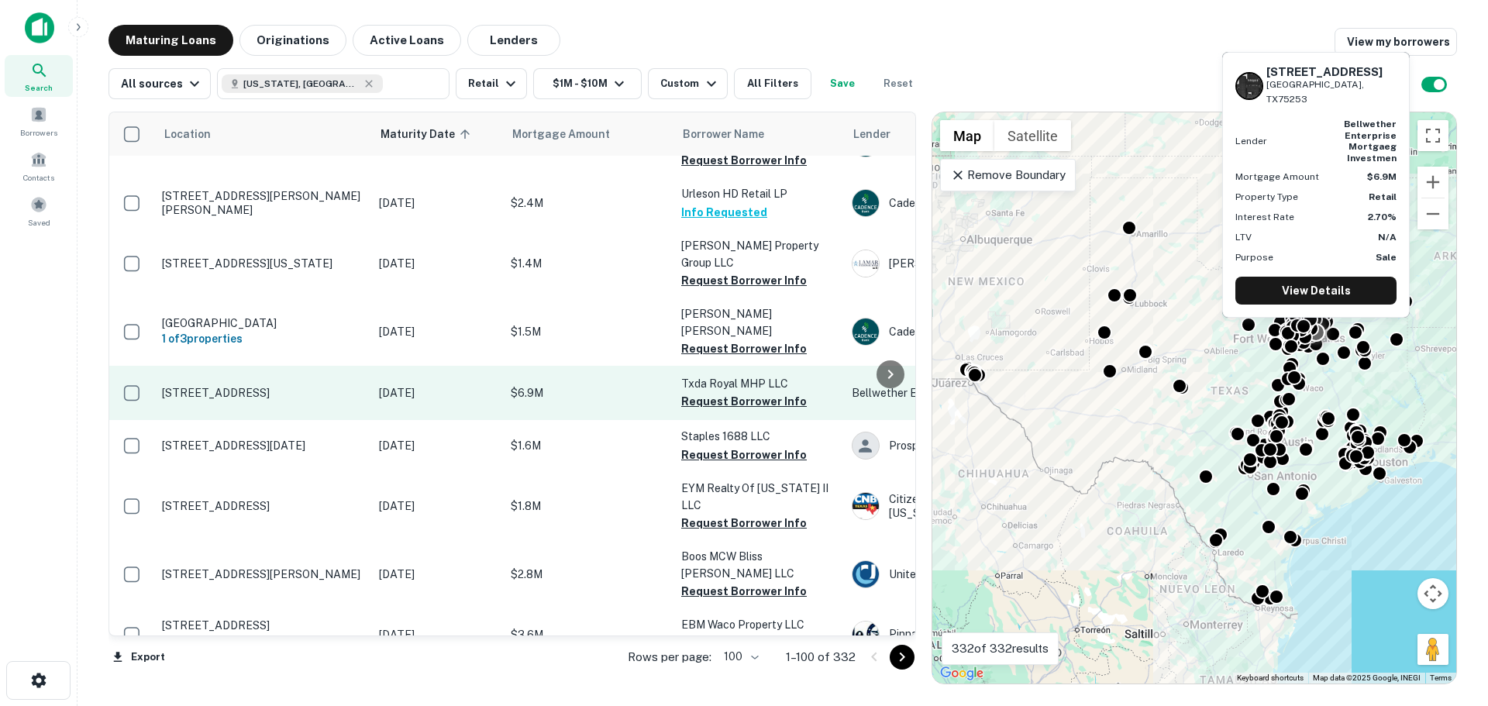
click at [298, 386] on p "[STREET_ADDRESS]" at bounding box center [262, 393] width 201 height 14
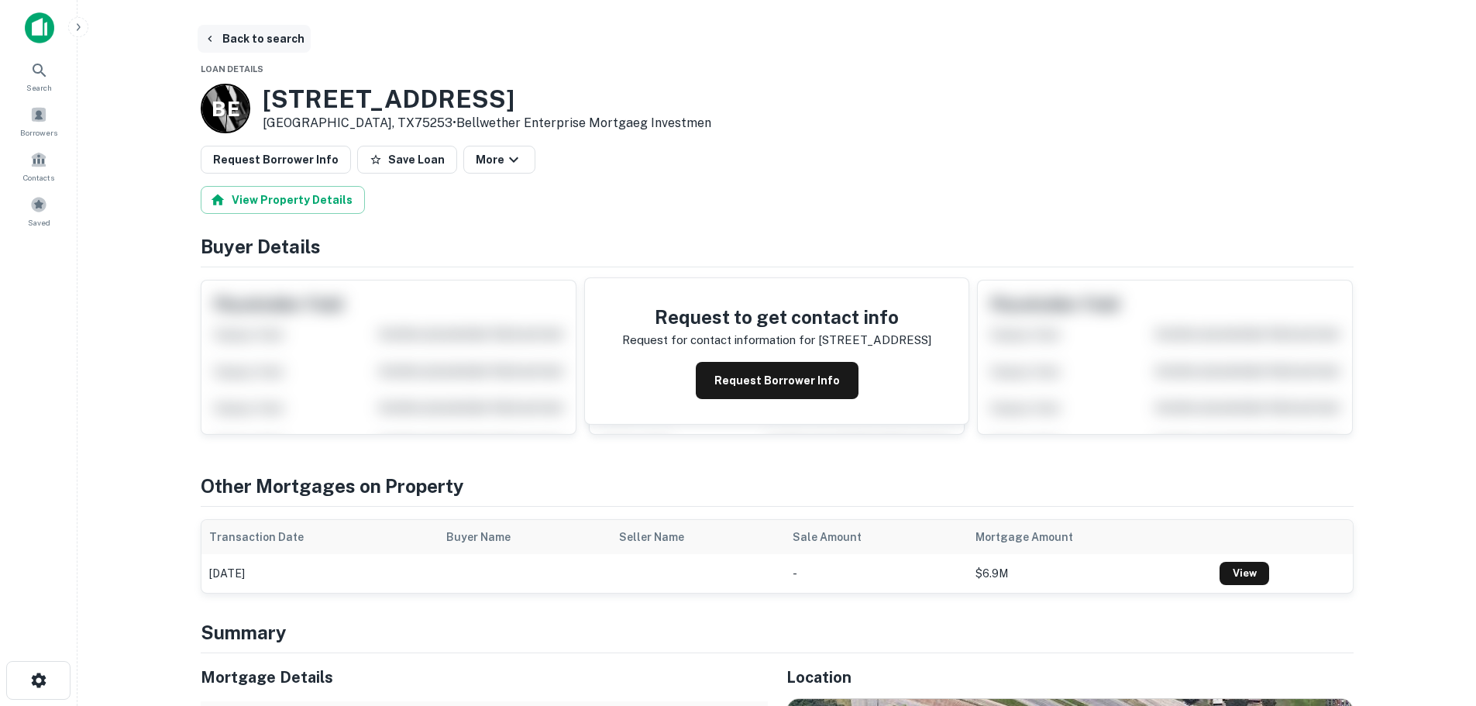
click at [267, 41] on button "Back to search" at bounding box center [254, 39] width 113 height 28
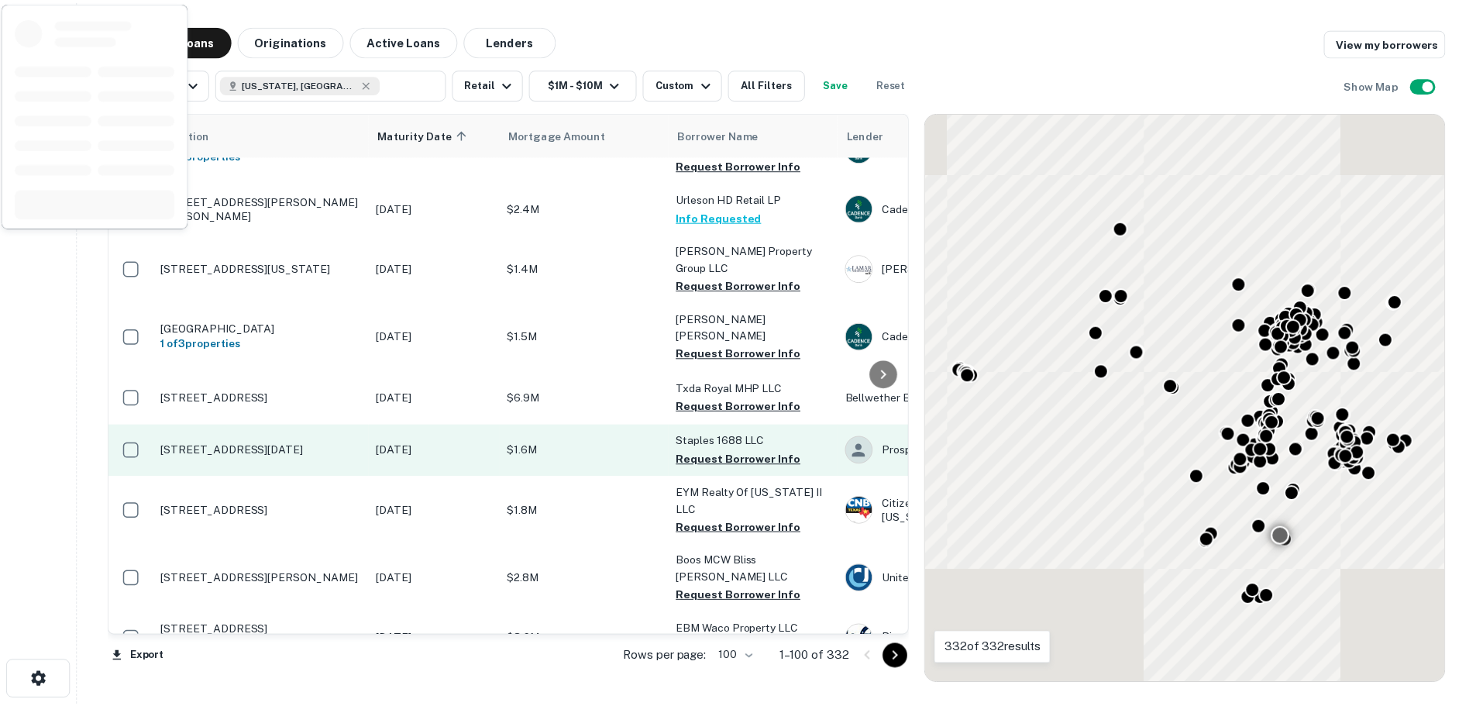
scroll to position [4390, 0]
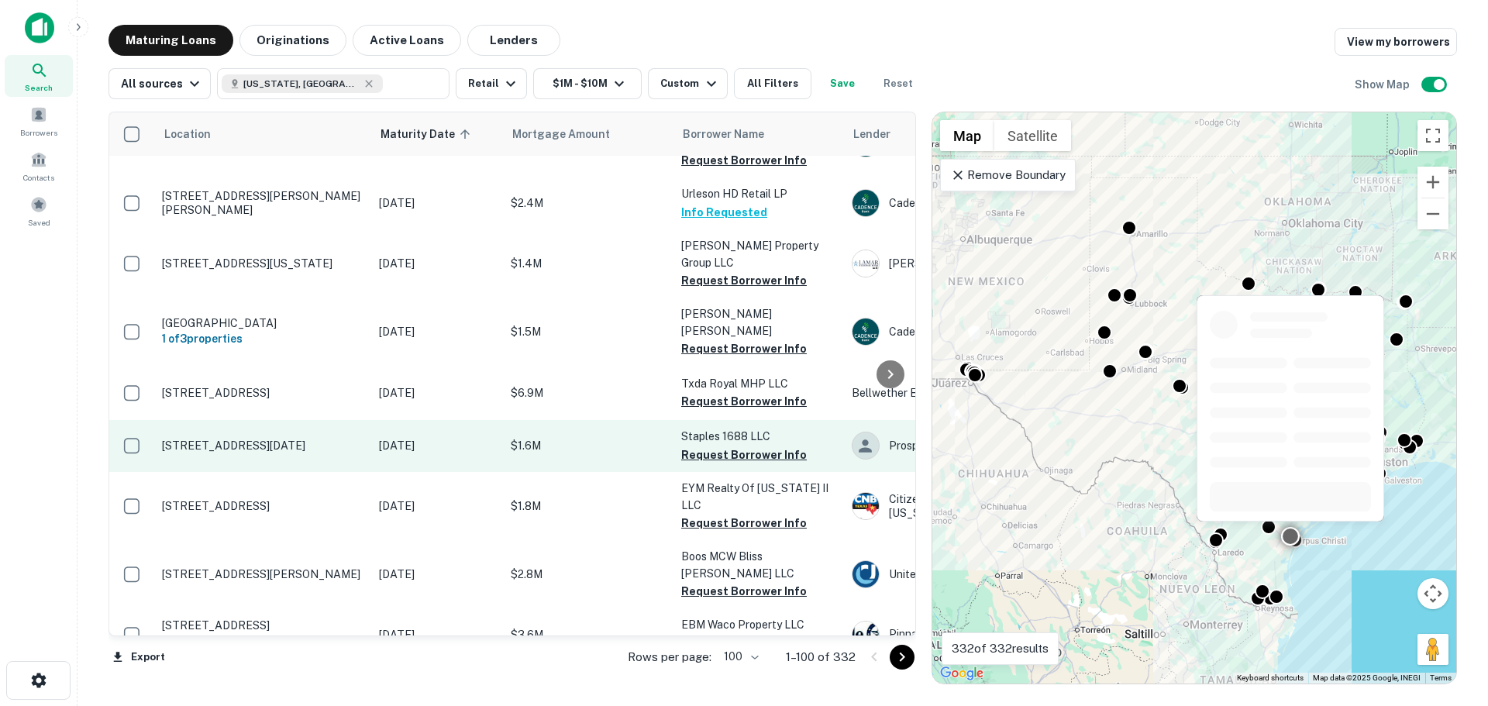
click at [285, 439] on p "[STREET_ADDRESS][DATE]" at bounding box center [262, 446] width 201 height 14
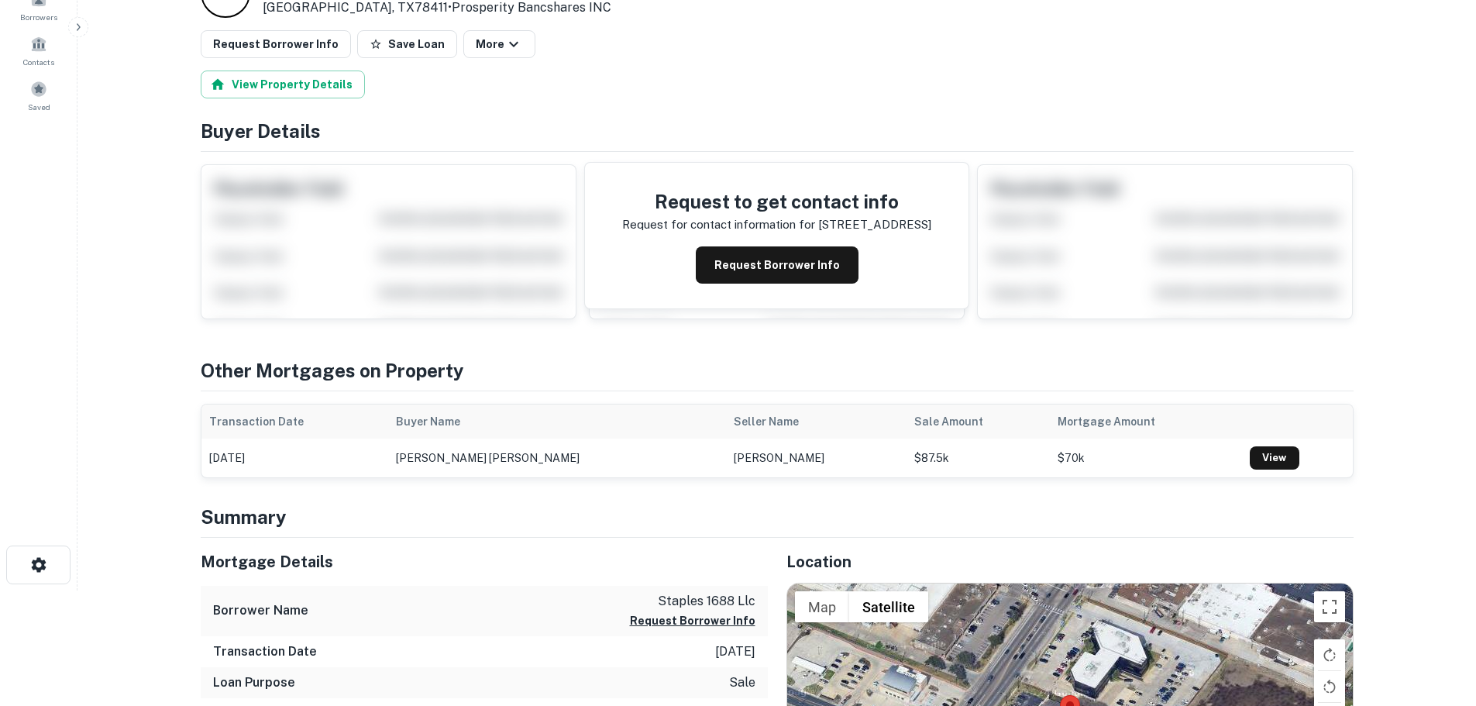
scroll to position [310, 0]
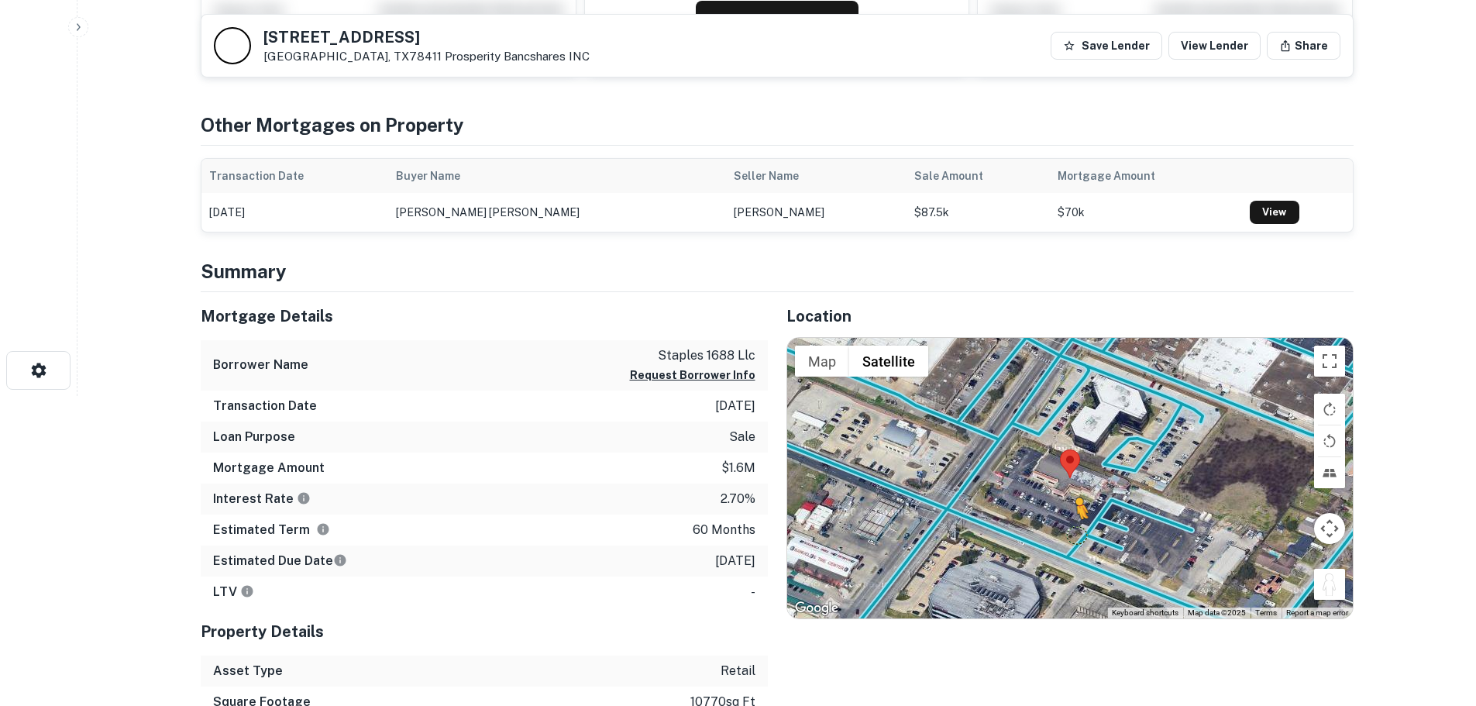
drag, startPoint x: 1341, startPoint y: 589, endPoint x: 1058, endPoint y: 532, distance: 289.3
click at [1058, 532] on div "To activate drag with keyboard, press Alt + Enter. Once in keyboard drag state,…" at bounding box center [1070, 478] width 566 height 280
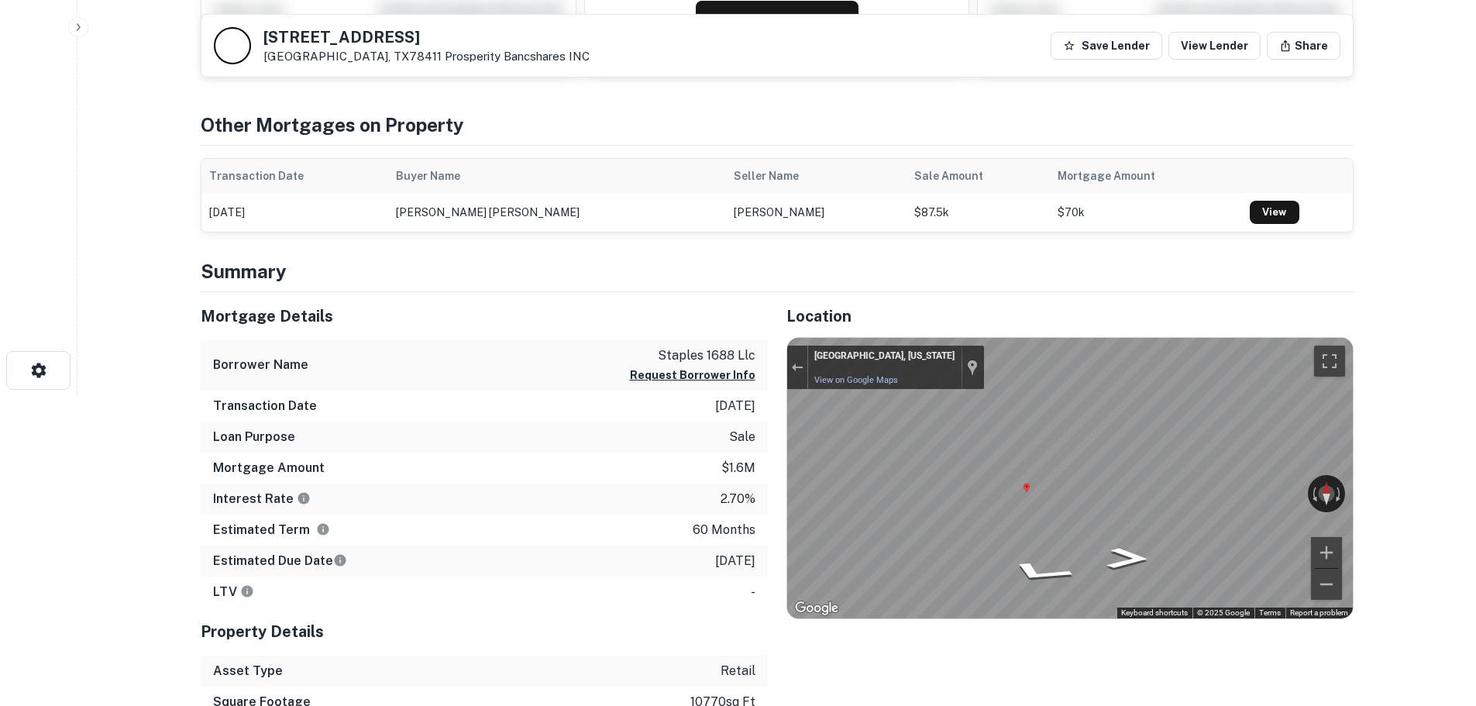
click at [1476, 396] on html "Search Borrowers Contacts Saved Back to search 5274 S Staples St Corpus Christi…" at bounding box center [738, 43] width 1476 height 706
click at [322, 37] on h5 "5274 S Staples St" at bounding box center [426, 36] width 326 height 15
copy h5 "5274 S Staples St"
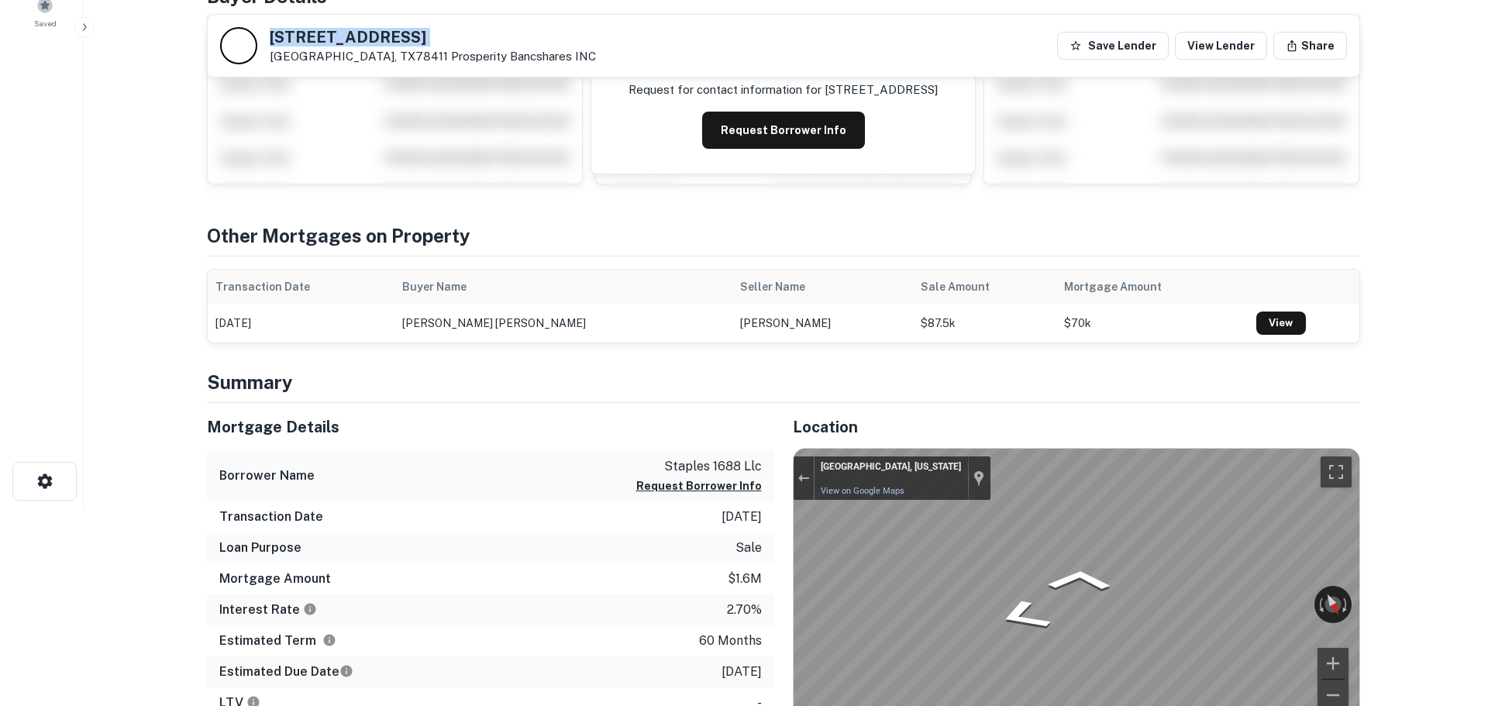
scroll to position [0, 0]
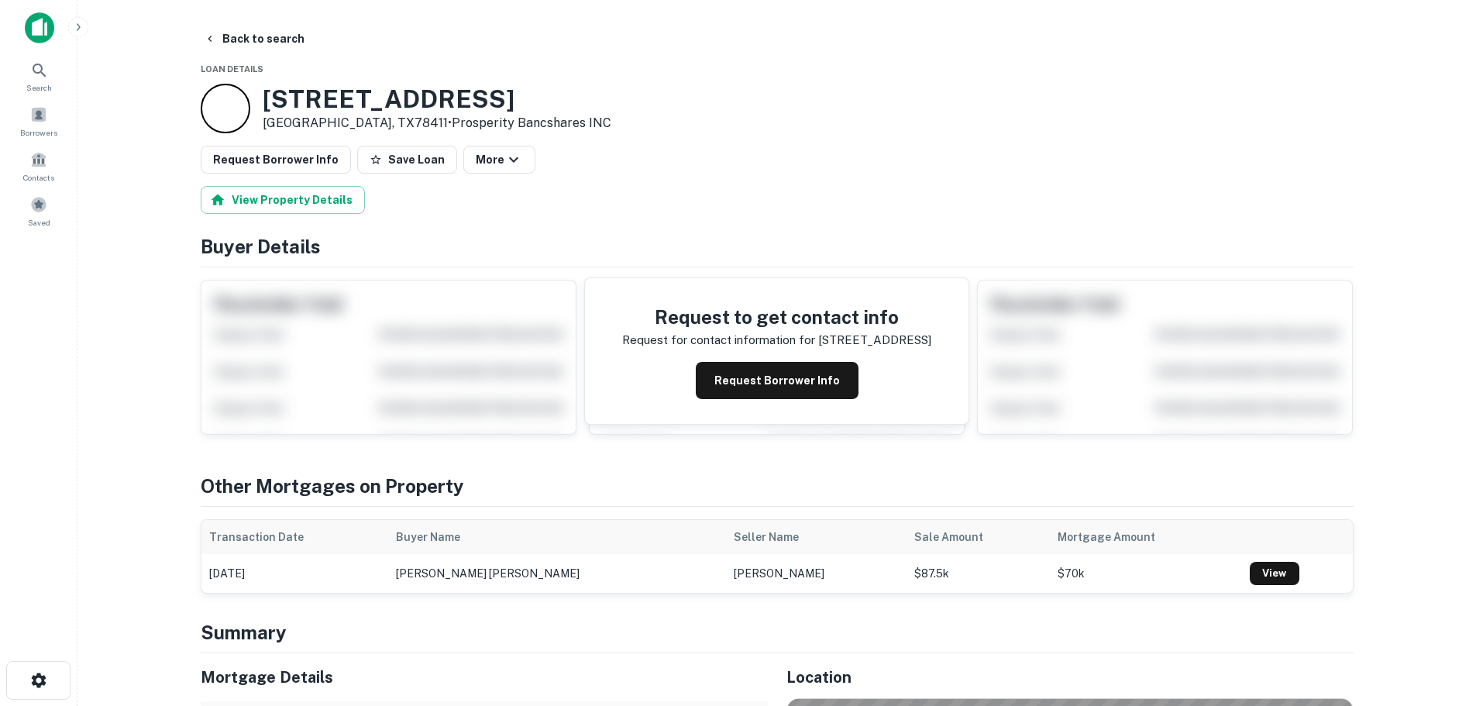
click at [382, 159] on button "Save Loan" at bounding box center [407, 160] width 100 height 28
click at [326, 163] on button "Request Borrower Info" at bounding box center [276, 160] width 150 height 28
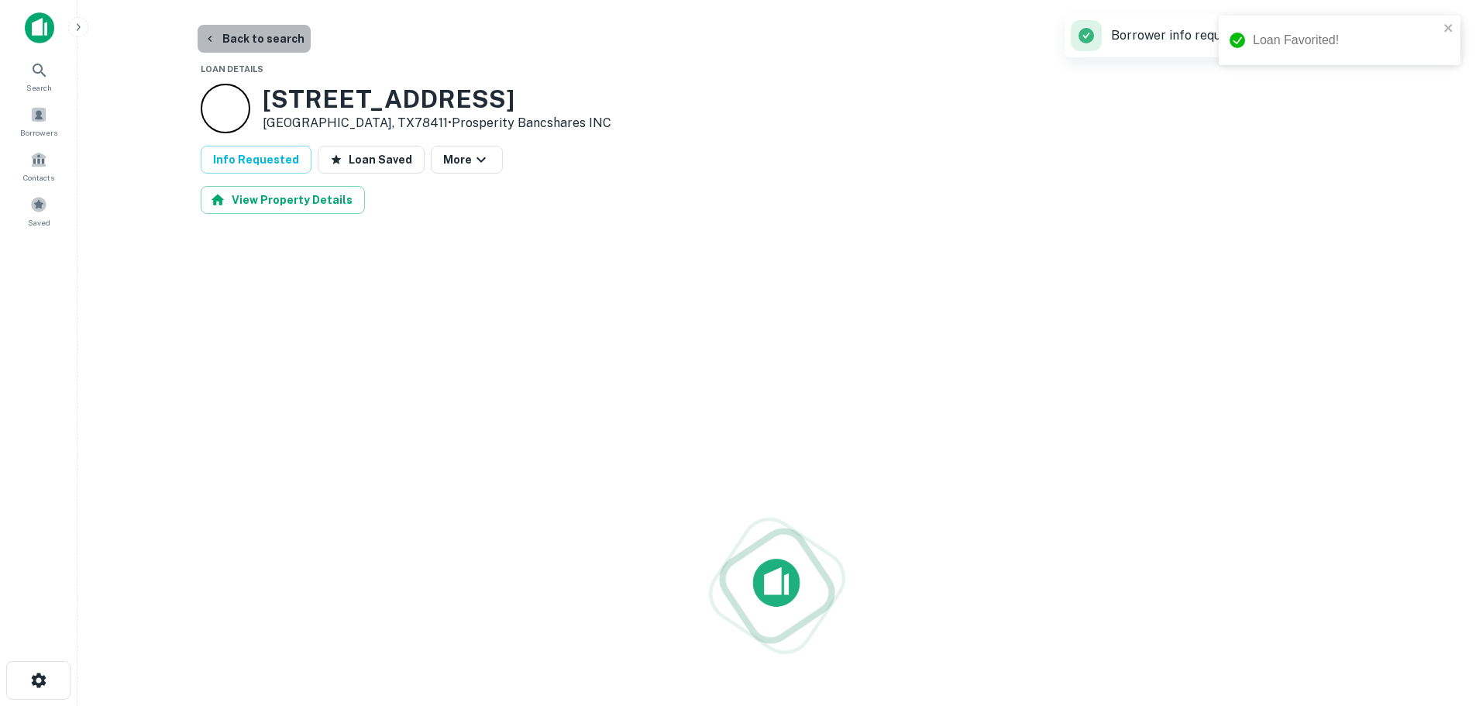
click at [253, 46] on button "Back to search" at bounding box center [254, 39] width 113 height 28
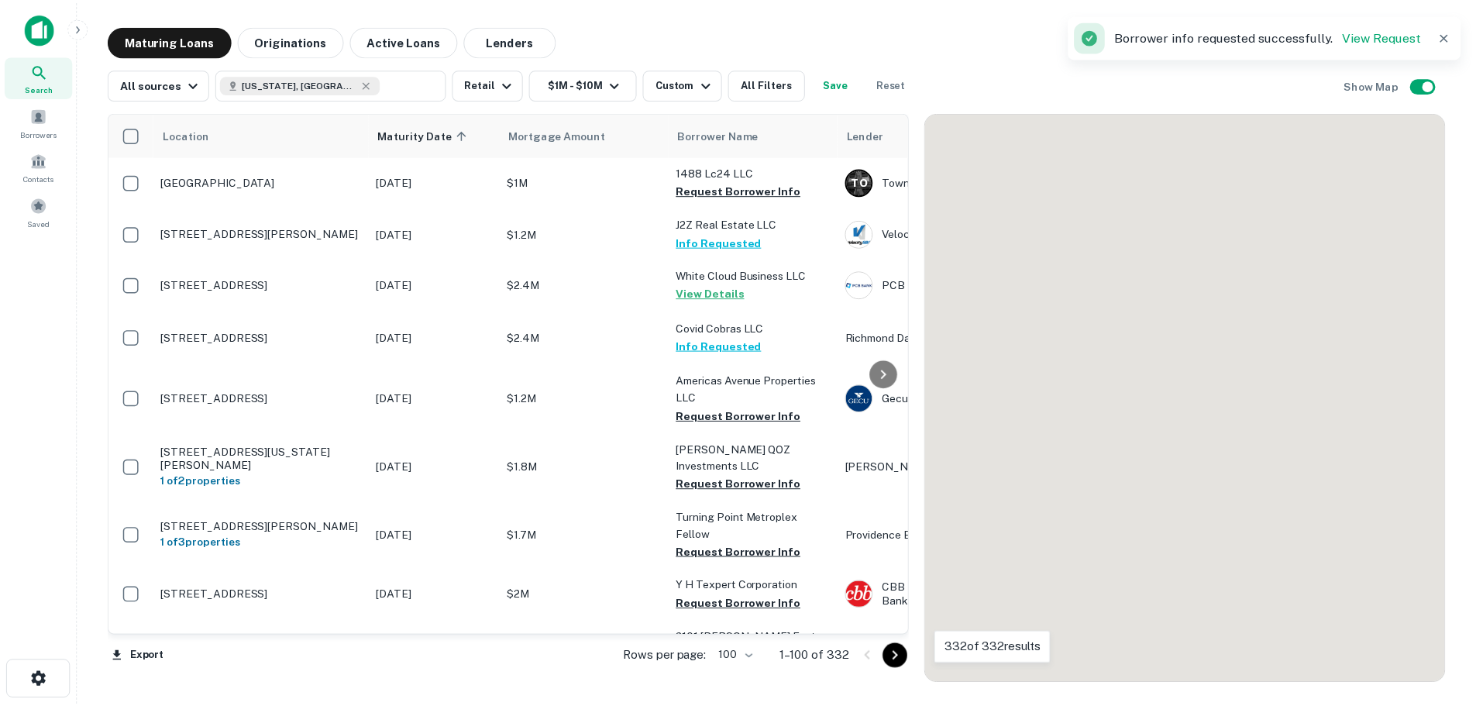
scroll to position [4390, 0]
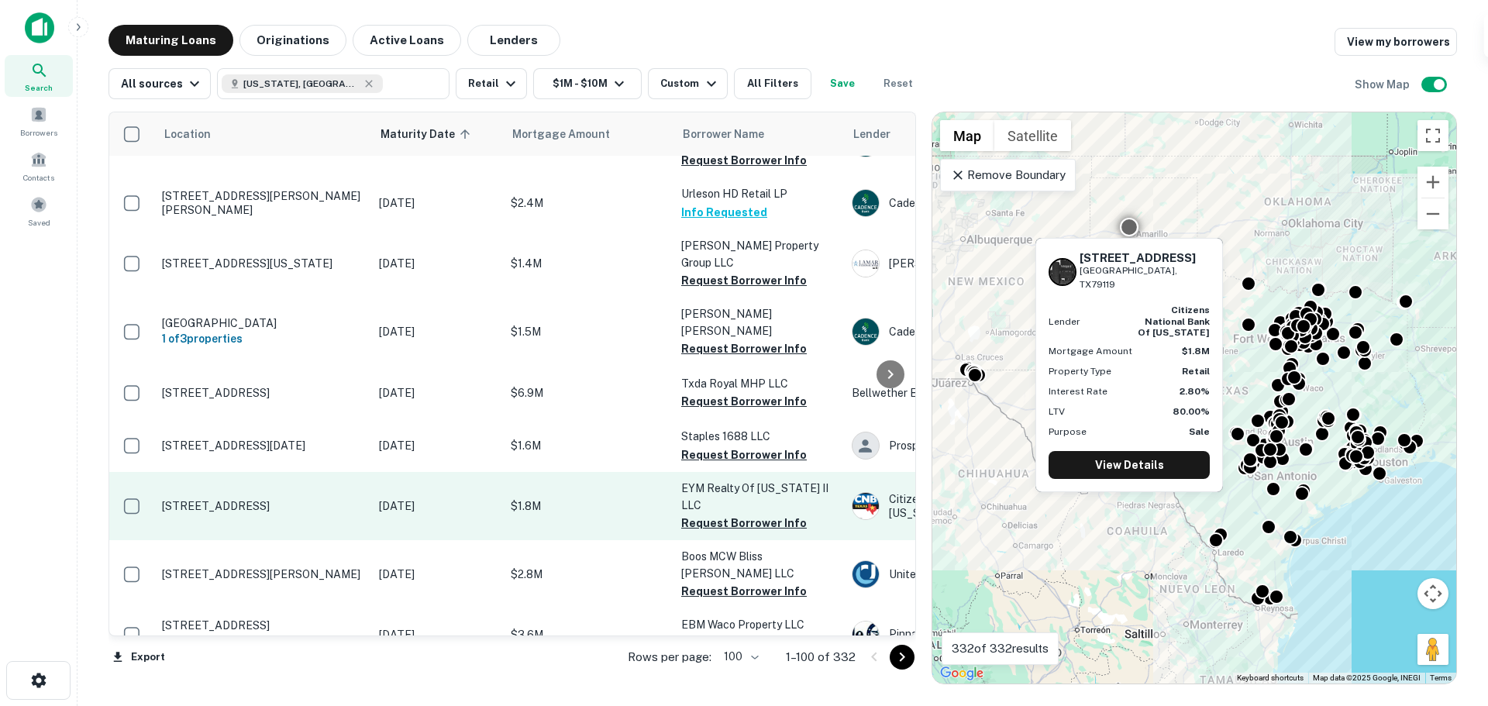
click at [287, 472] on td "[STREET_ADDRESS]" at bounding box center [262, 506] width 217 height 68
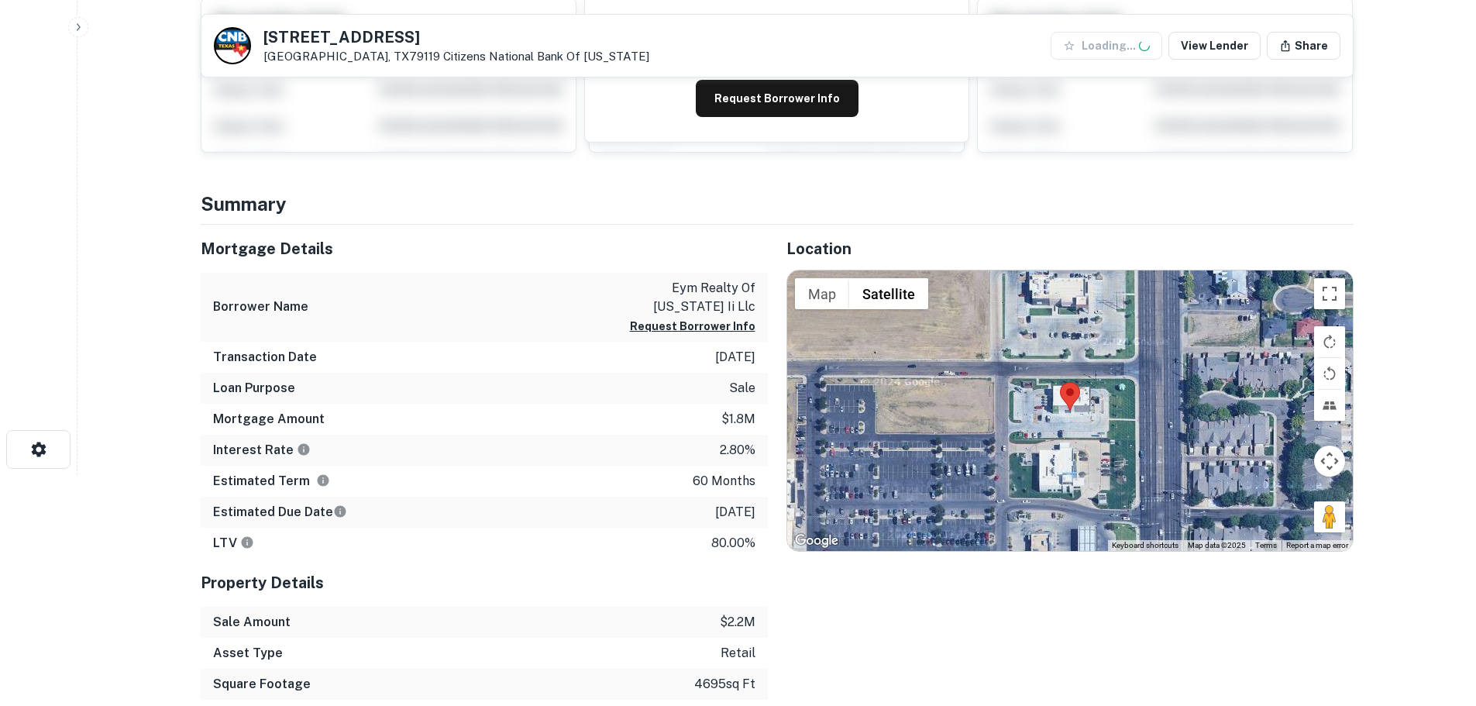
scroll to position [232, 0]
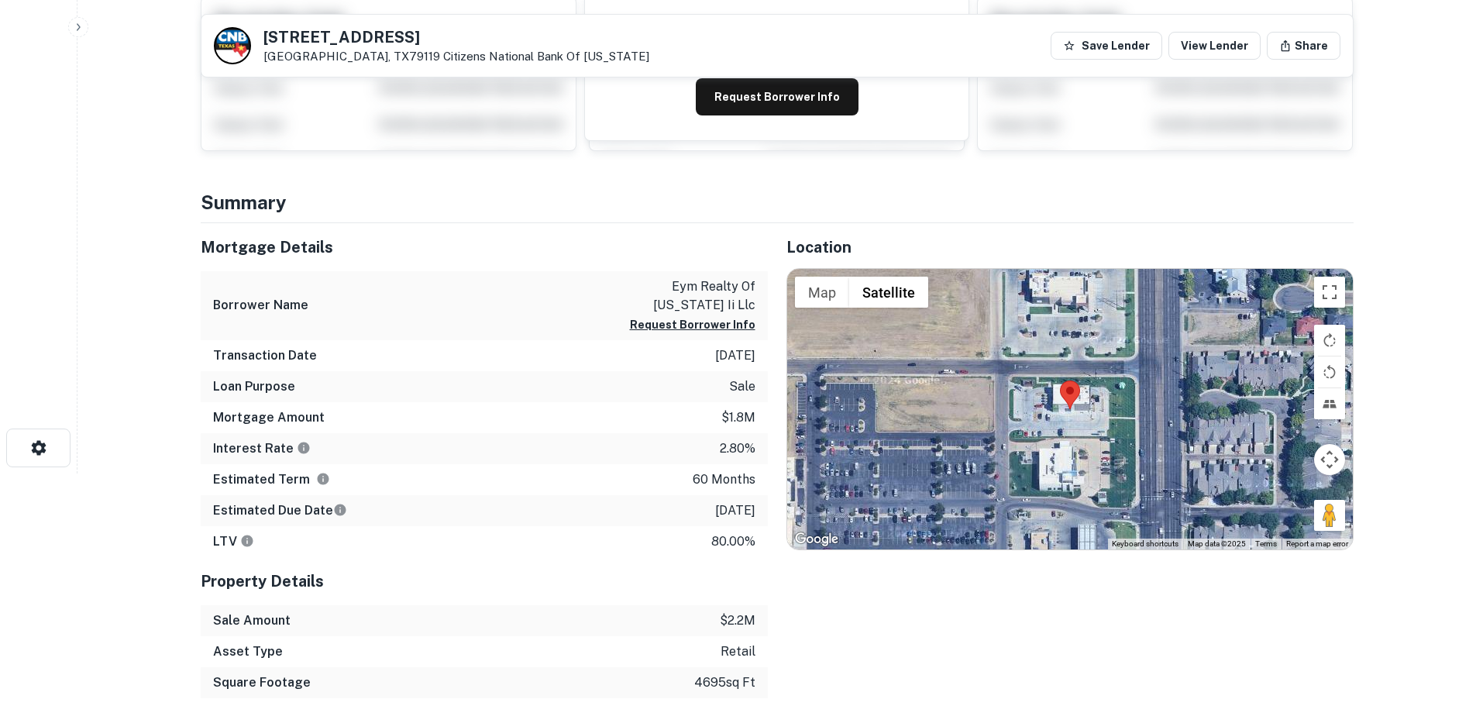
drag, startPoint x: 1337, startPoint y: 527, endPoint x: 1275, endPoint y: 464, distance: 88.2
click at [1085, 459] on div "Map Terrain Satellite Labels Keyboard shortcuts Map Data Map data ©2025 Map dat…" at bounding box center [1070, 409] width 566 height 280
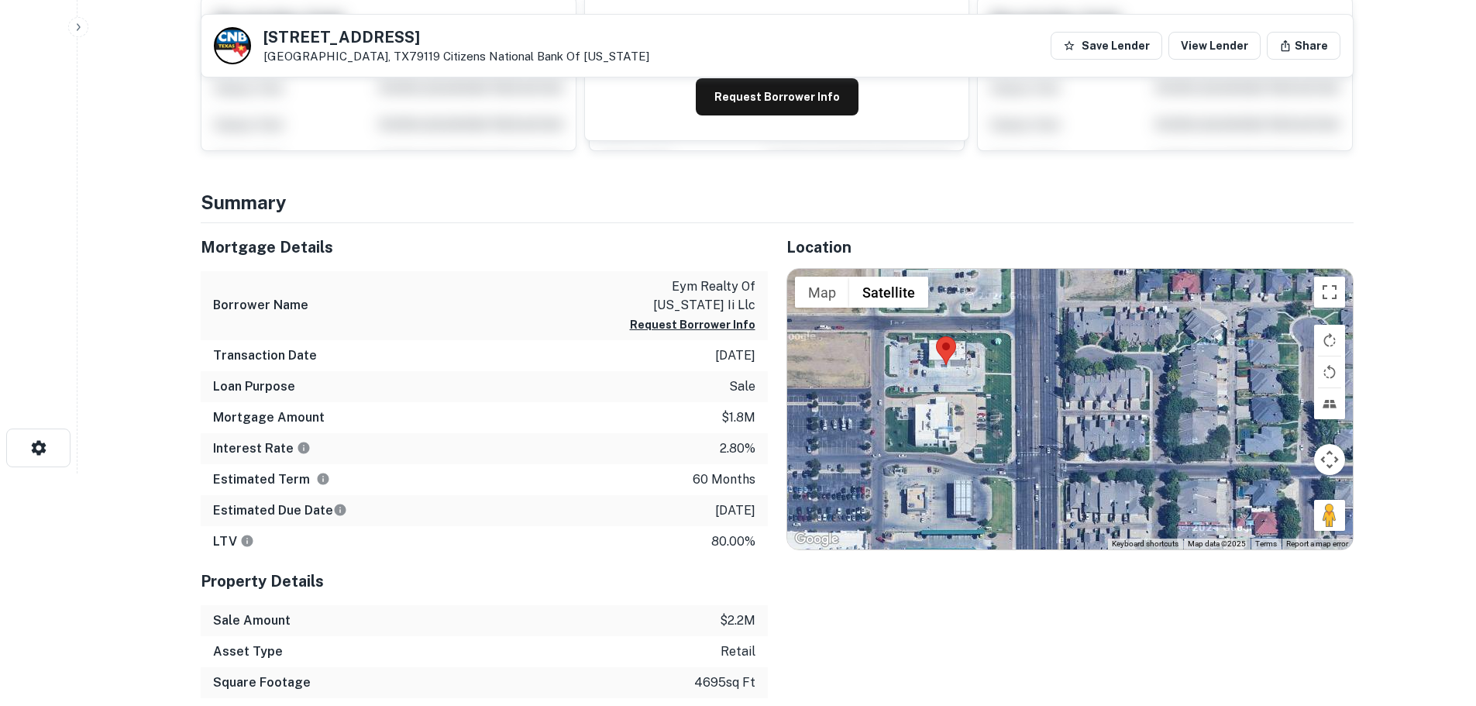
drag, startPoint x: 1347, startPoint y: 529, endPoint x: 1224, endPoint y: 485, distance: 130.9
click at [1224, 485] on div at bounding box center [1070, 409] width 566 height 280
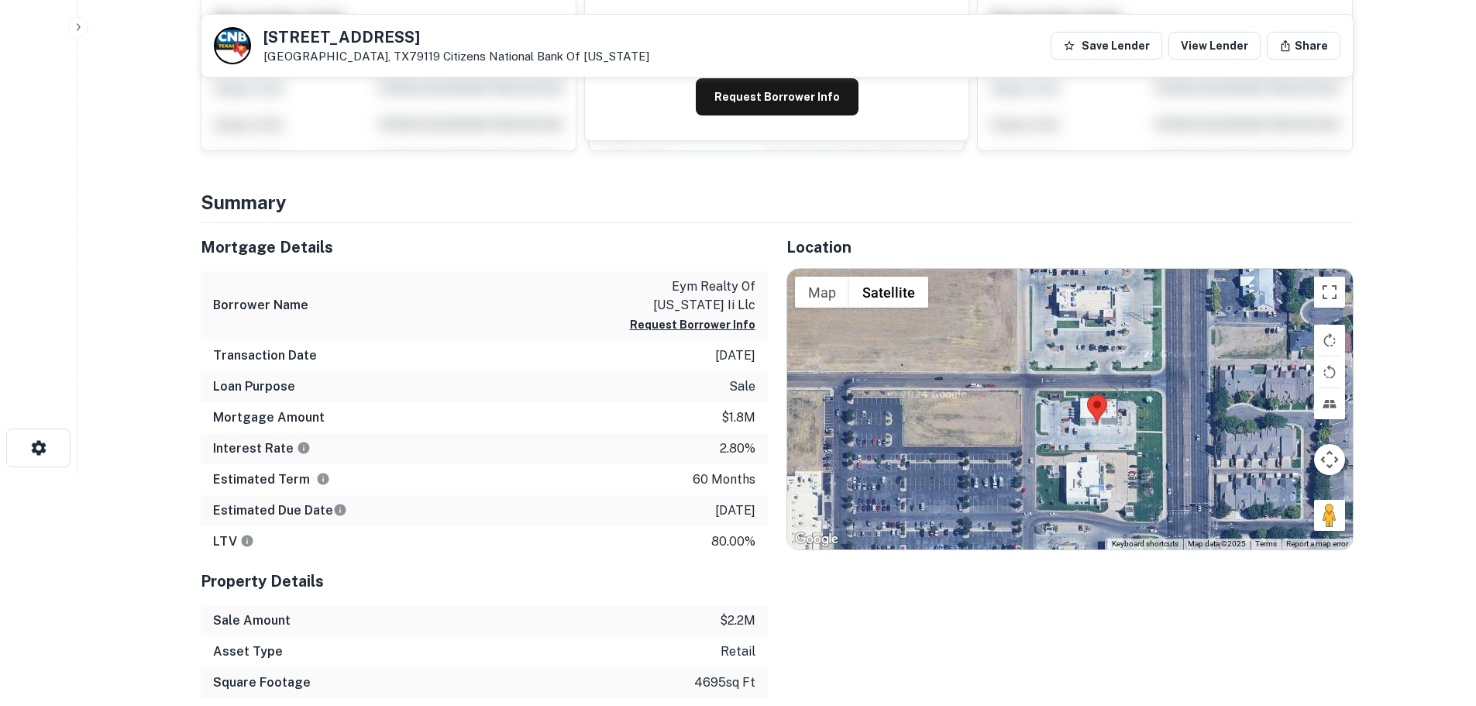
drag, startPoint x: 1224, startPoint y: 485, endPoint x: 1400, endPoint y: 547, distance: 186.5
click at [1393, 473] on html "Search Borrowers Contacts Saved Back to search 3522 S SONCY RD Amarillo, TX7911…" at bounding box center [738, 121] width 1476 height 706
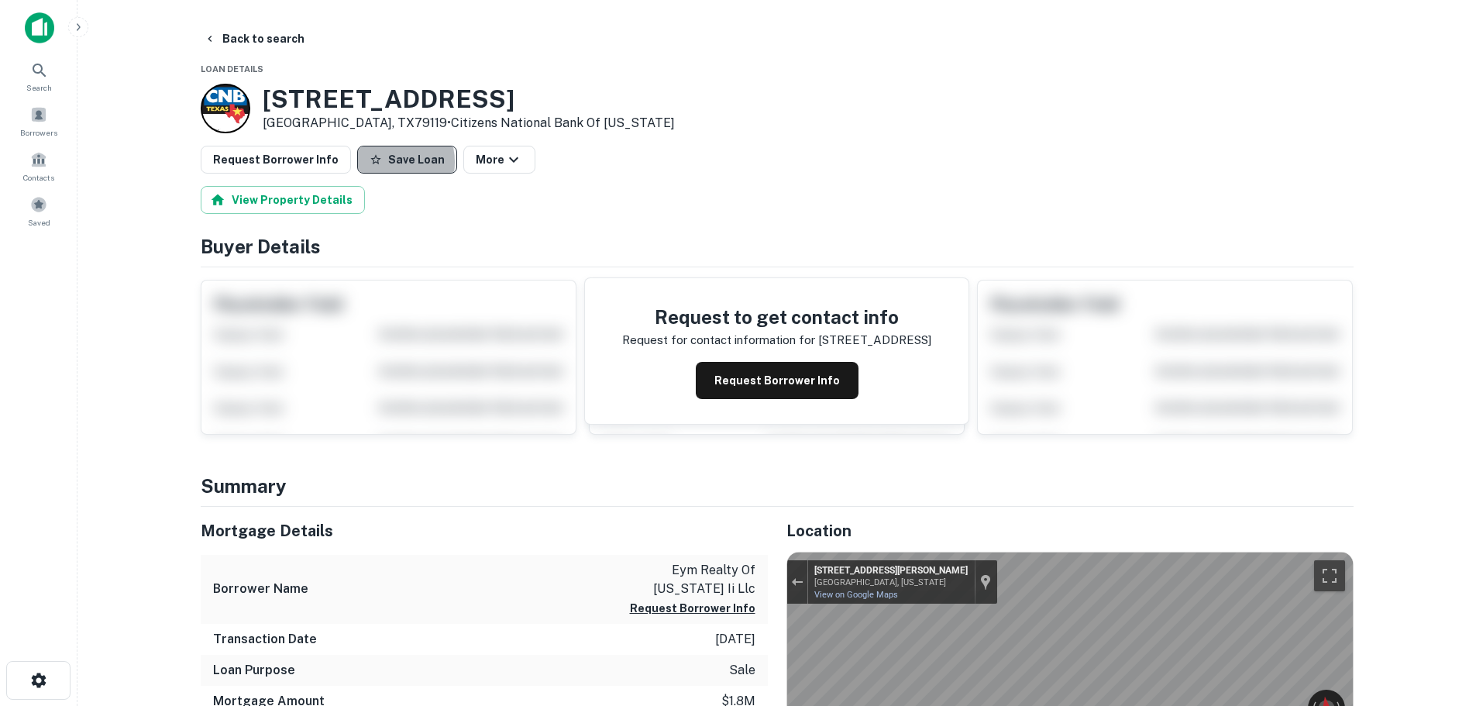
click at [380, 162] on button "Save Loan" at bounding box center [407, 160] width 100 height 28
click at [302, 157] on button "Request Borrower Info" at bounding box center [276, 160] width 150 height 28
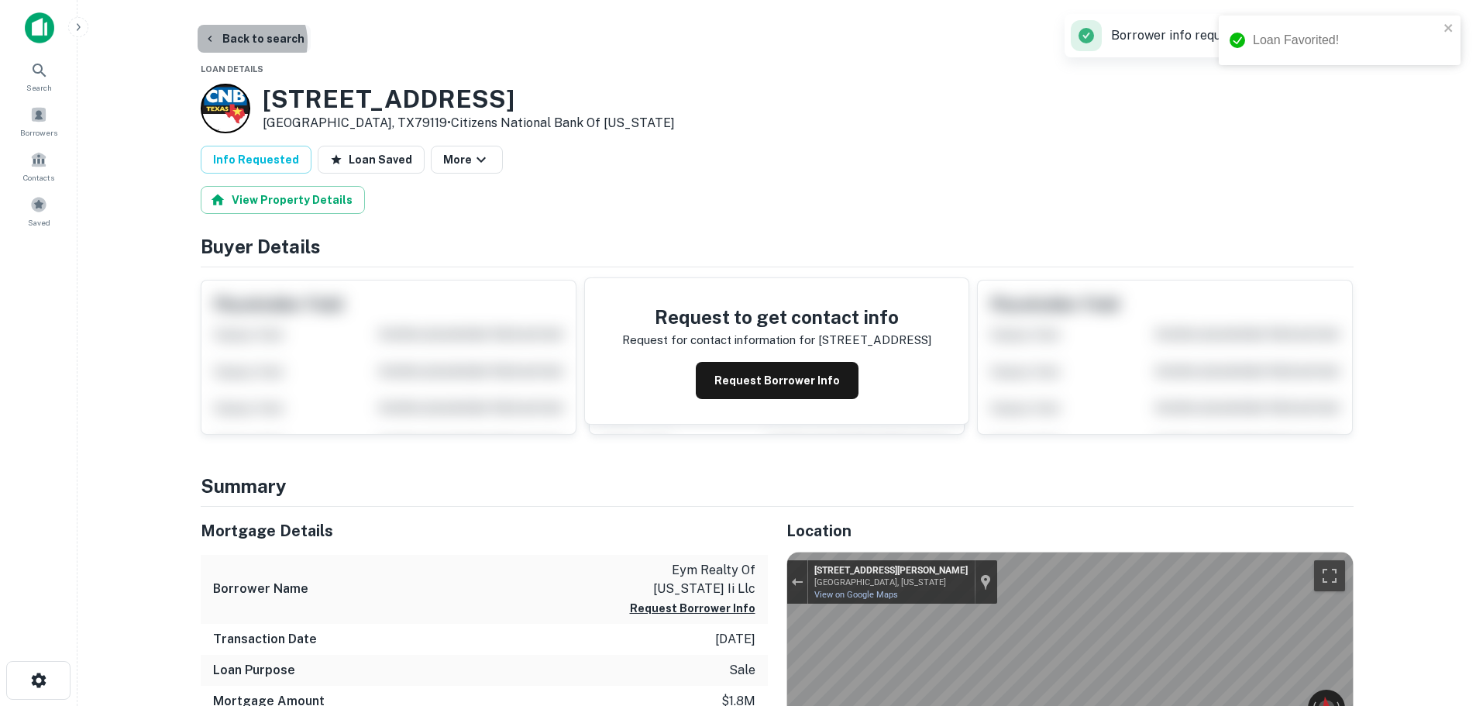
click at [248, 42] on button "Back to search" at bounding box center [254, 39] width 113 height 28
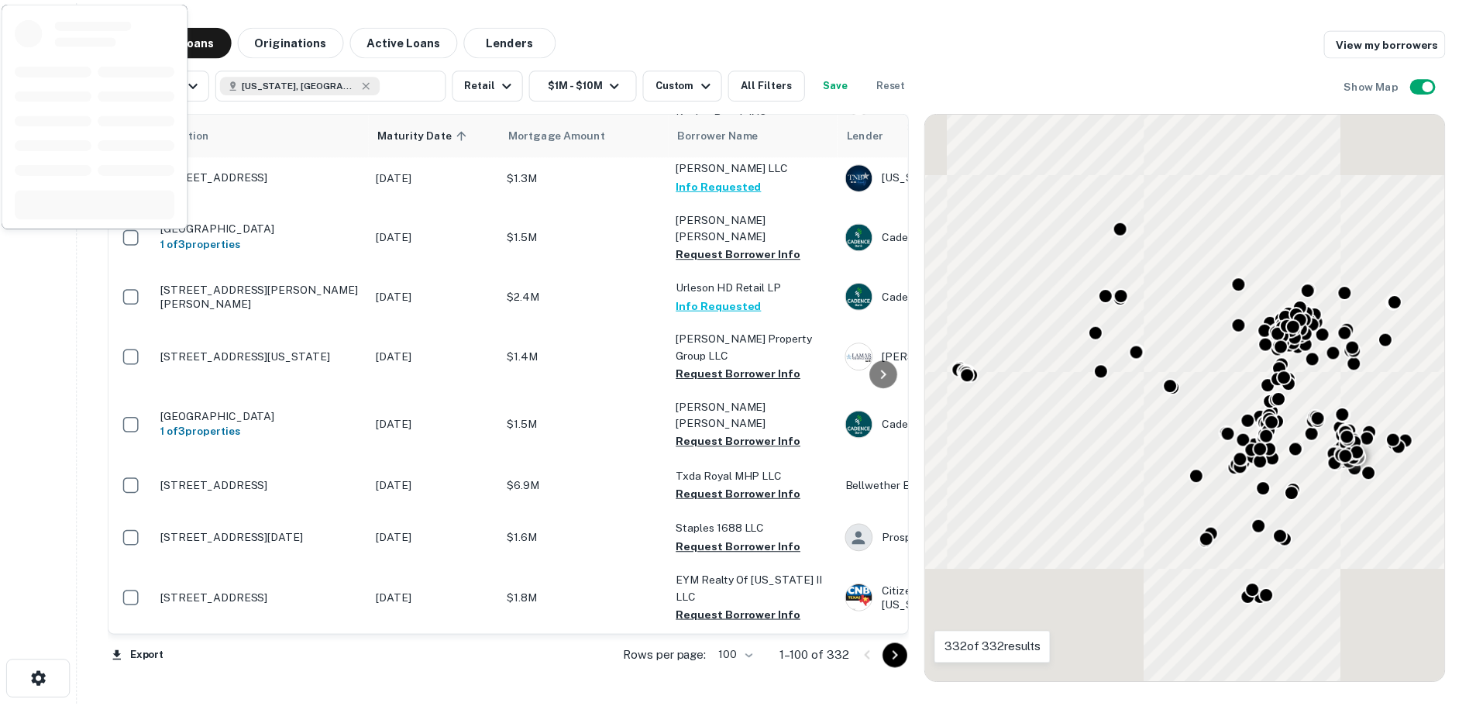
scroll to position [4390, 0]
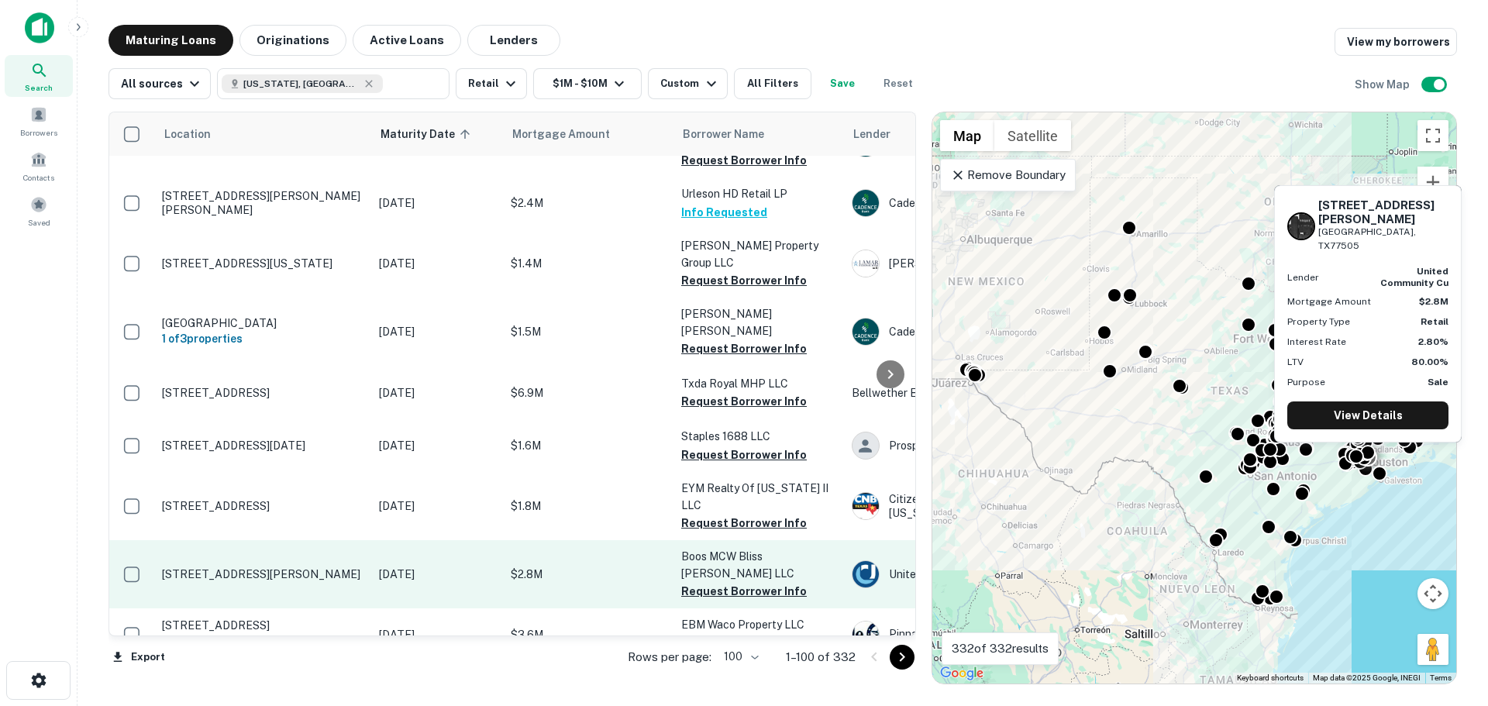
click at [253, 567] on p "[STREET_ADDRESS][PERSON_NAME]" at bounding box center [262, 574] width 201 height 14
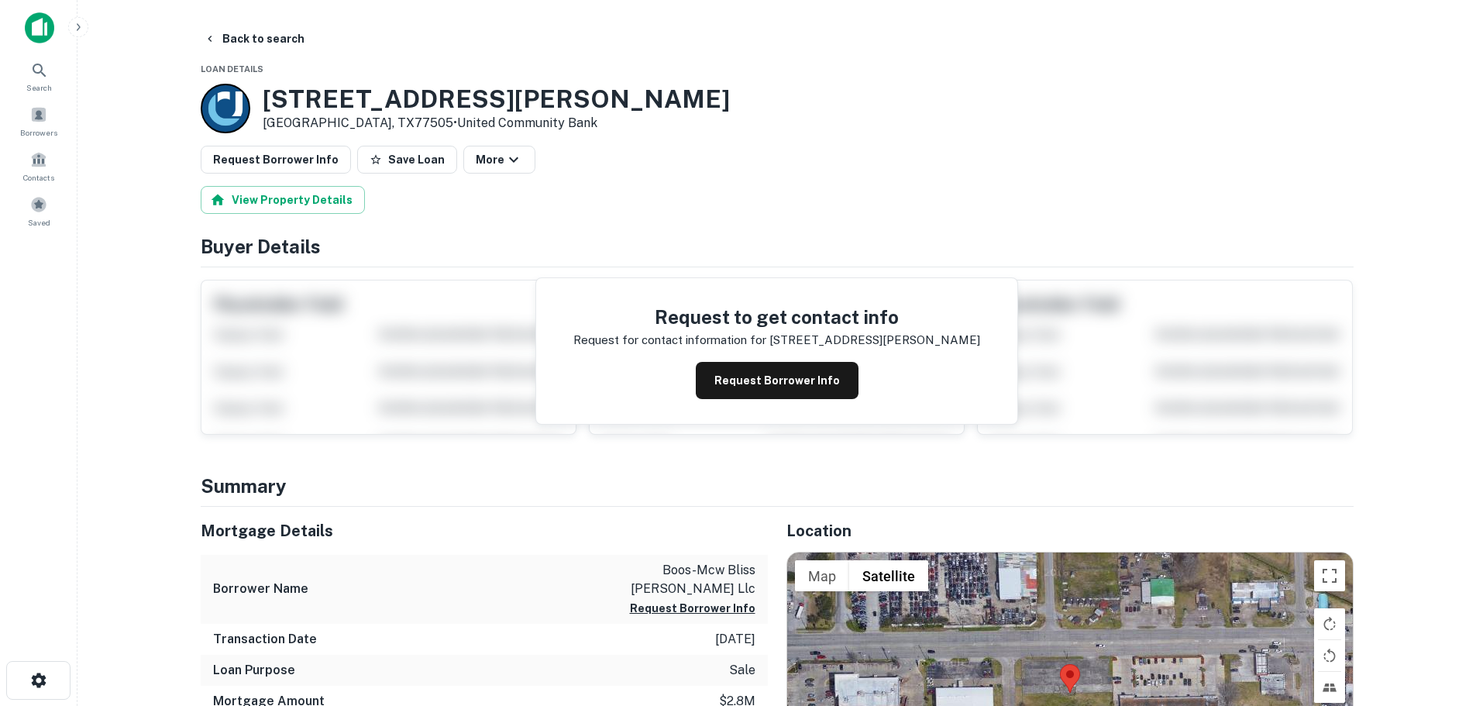
click at [326, 91] on h3 "5800 Spencer Hwy" at bounding box center [496, 98] width 467 height 29
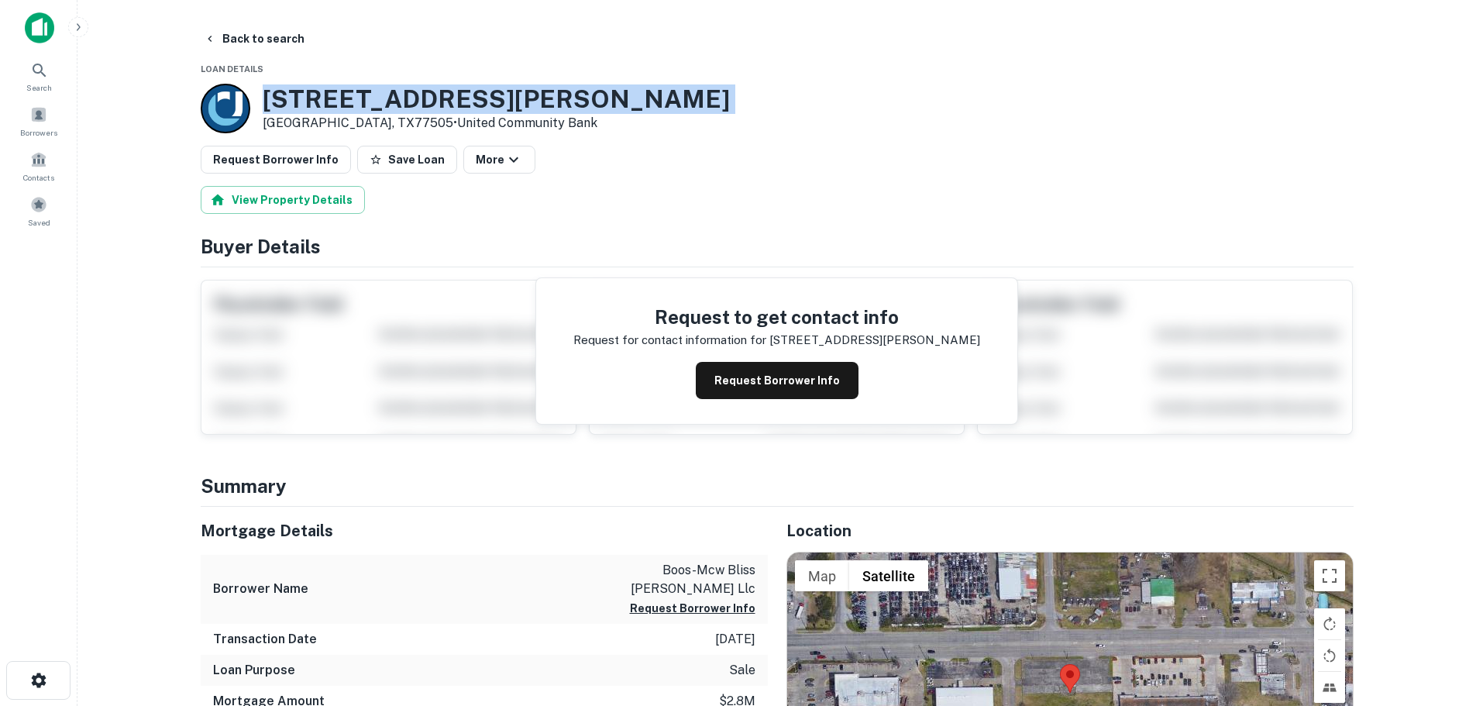
click at [326, 91] on h3 "5800 Spencer Hwy" at bounding box center [496, 98] width 467 height 29
copy h3 "5800 Spencer Hwy"
click at [417, 165] on button "Save Loan" at bounding box center [407, 160] width 100 height 28
click at [304, 166] on button "Request Borrower Info" at bounding box center [276, 160] width 150 height 28
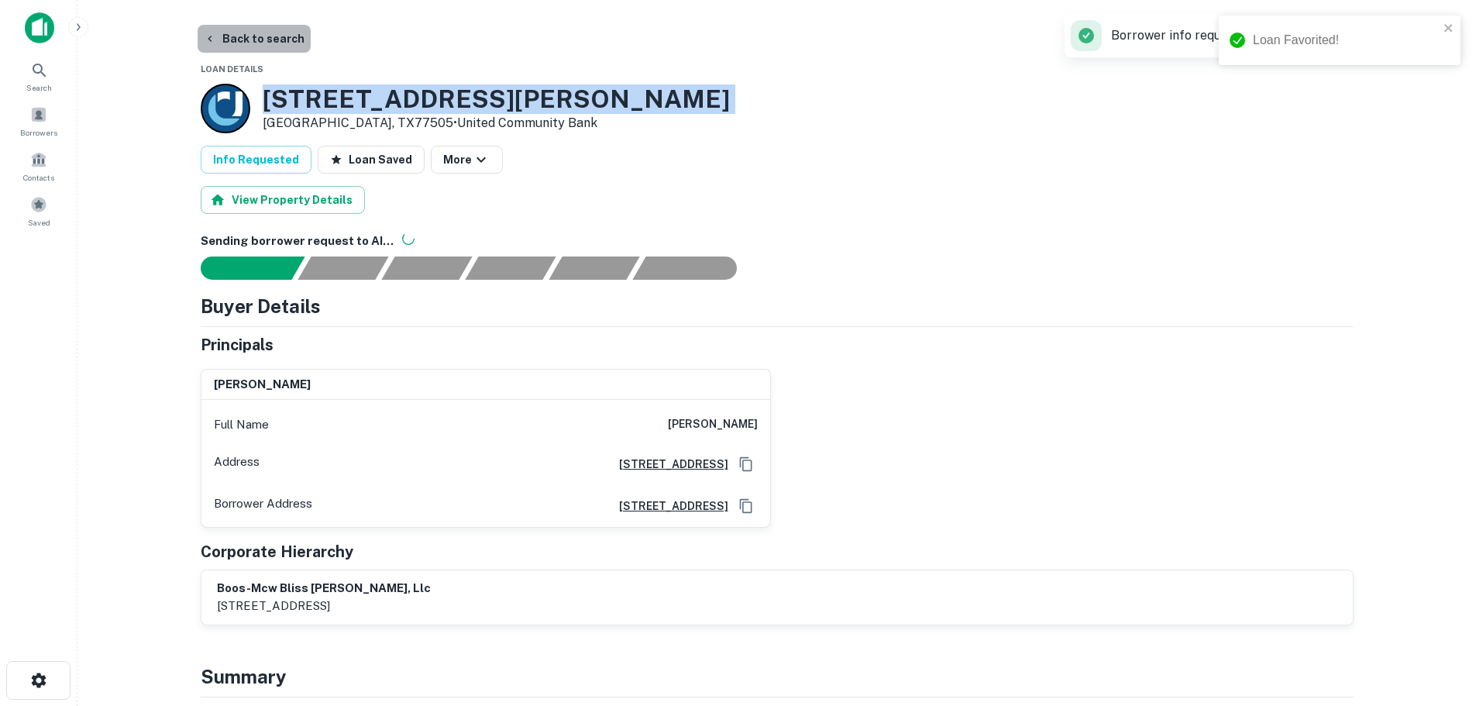
click at [263, 36] on button "Back to search" at bounding box center [254, 39] width 113 height 28
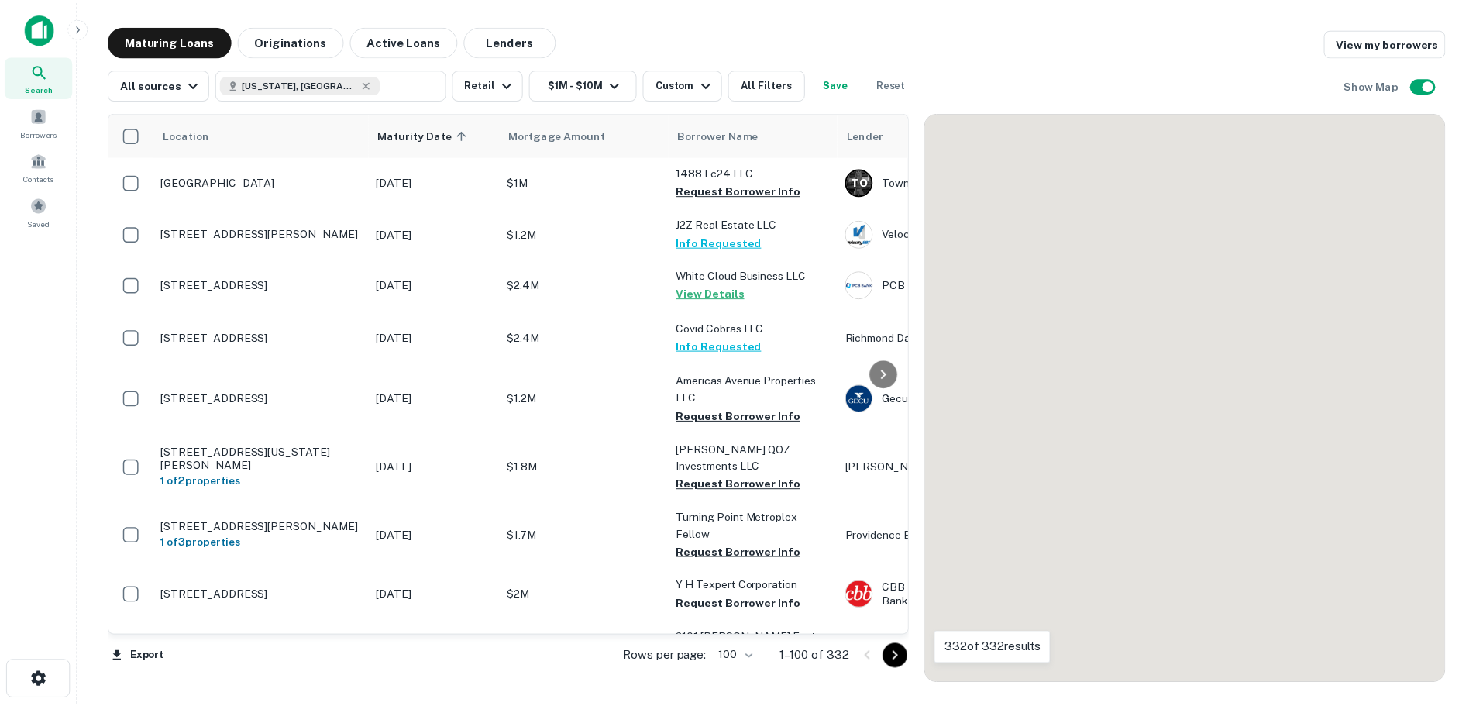
scroll to position [4390, 0]
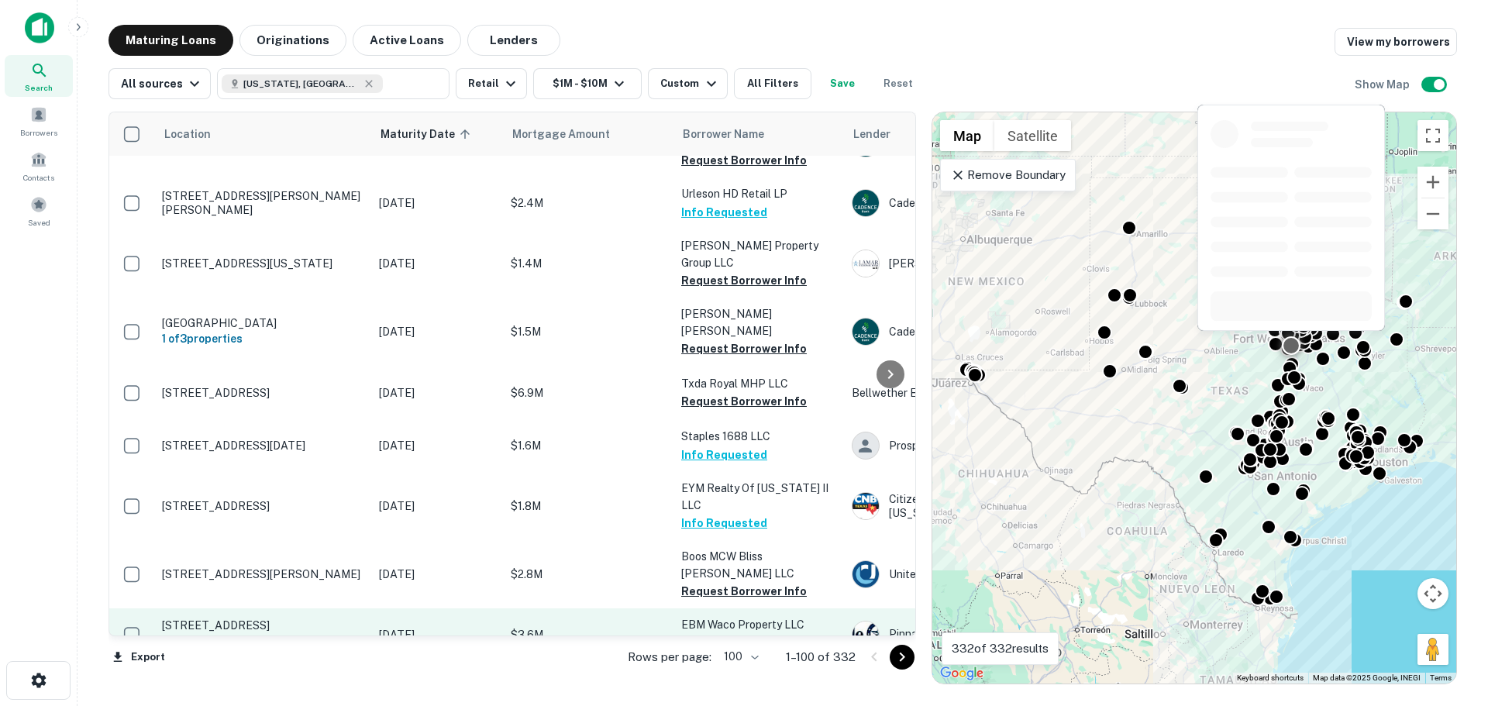
click at [273, 618] on p "[STREET_ADDRESS]" at bounding box center [262, 625] width 201 height 14
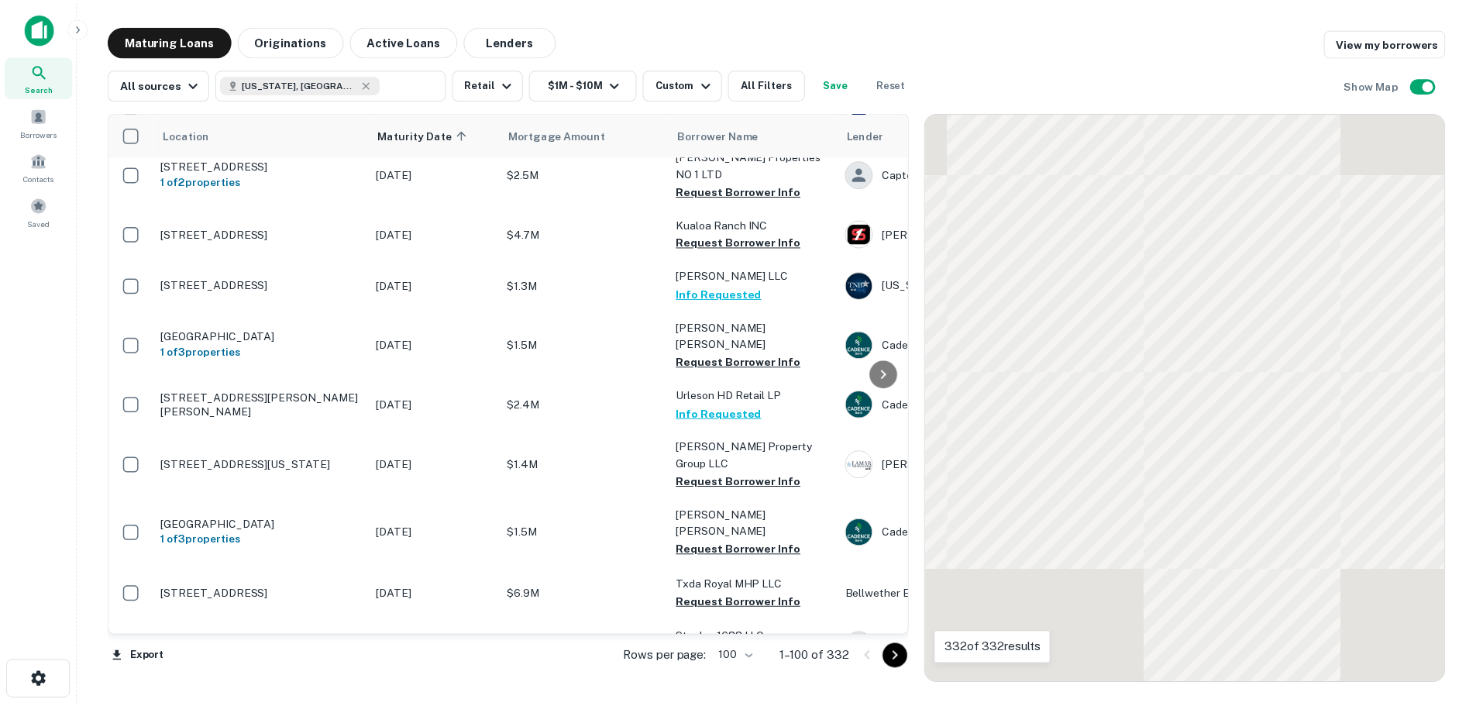
scroll to position [4390, 0]
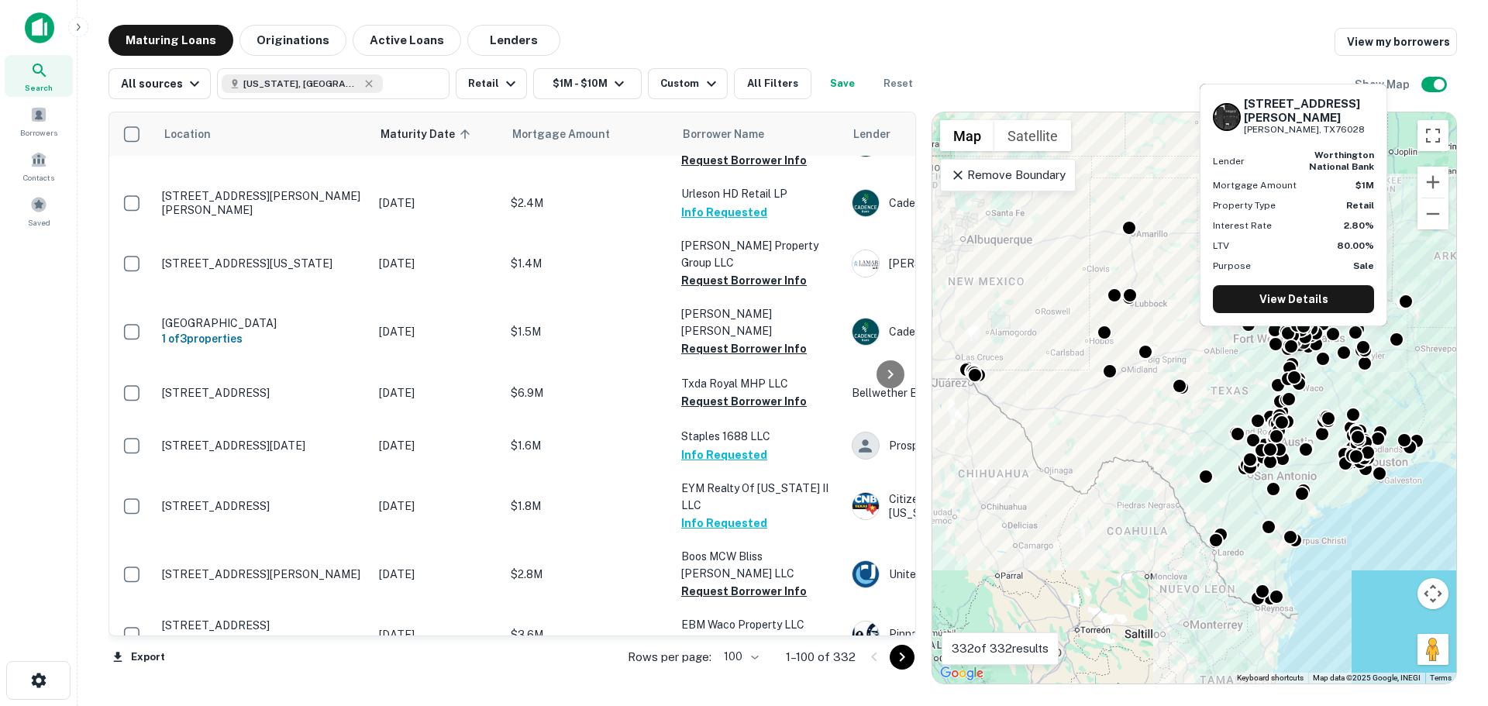
click at [219, 680] on p "[STREET_ADDRESS][PERSON_NAME][PERSON_NAME]" at bounding box center [262, 694] width 201 height 28
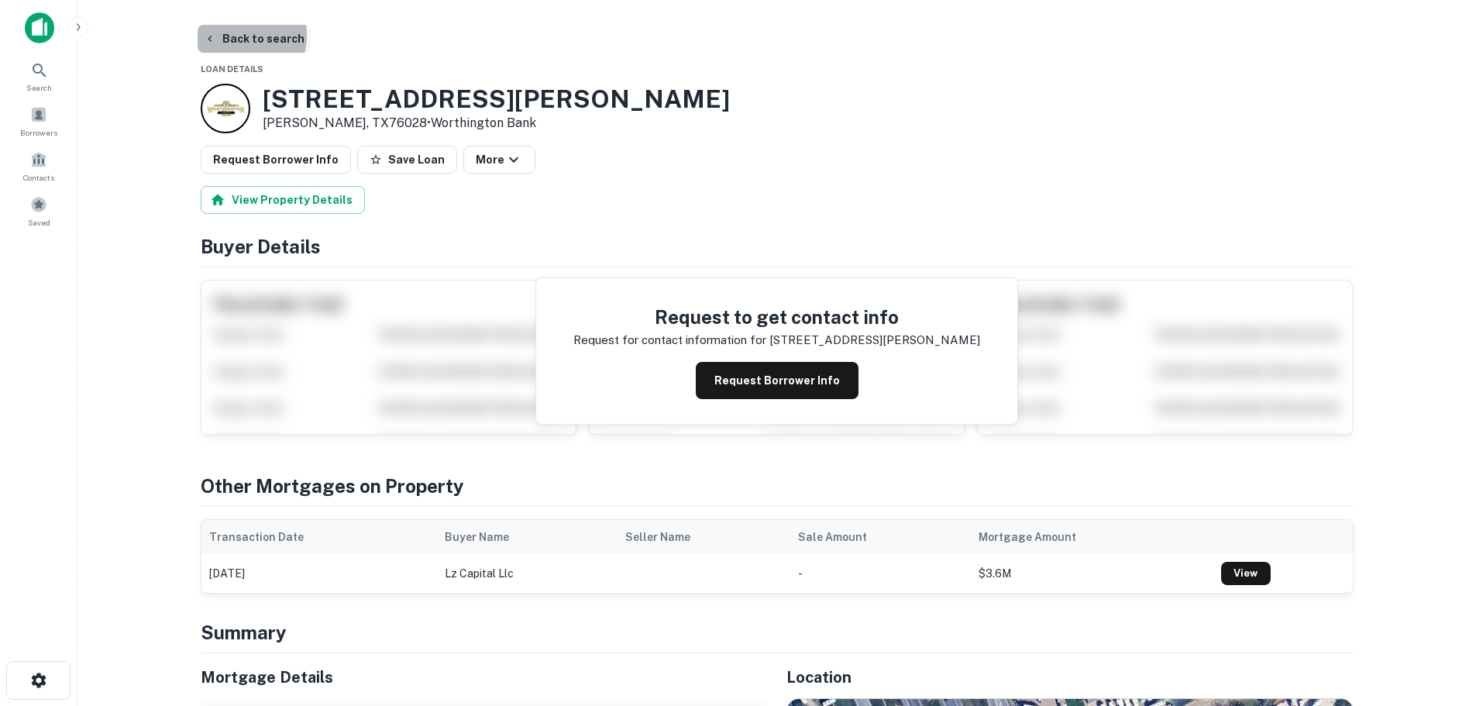
click at [235, 36] on button "Back to search" at bounding box center [254, 39] width 113 height 28
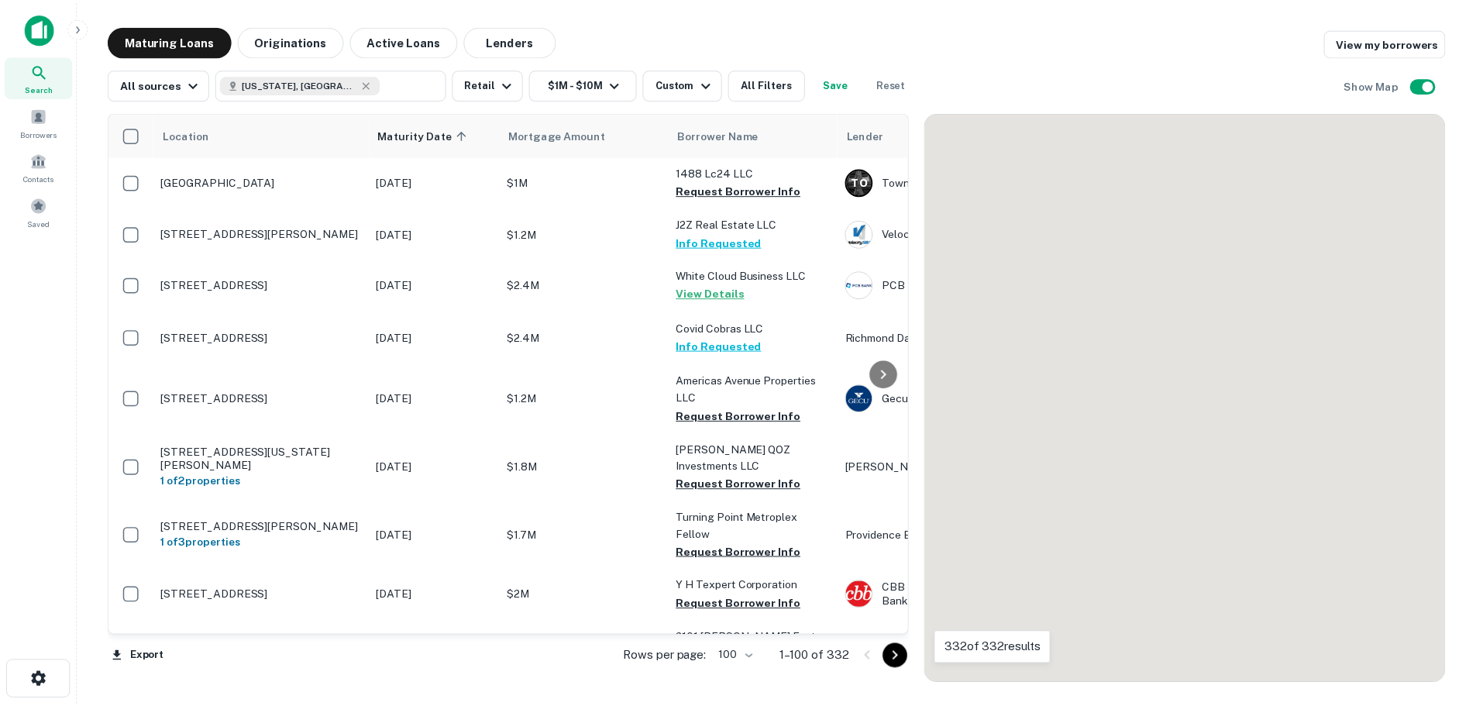
scroll to position [4390, 0]
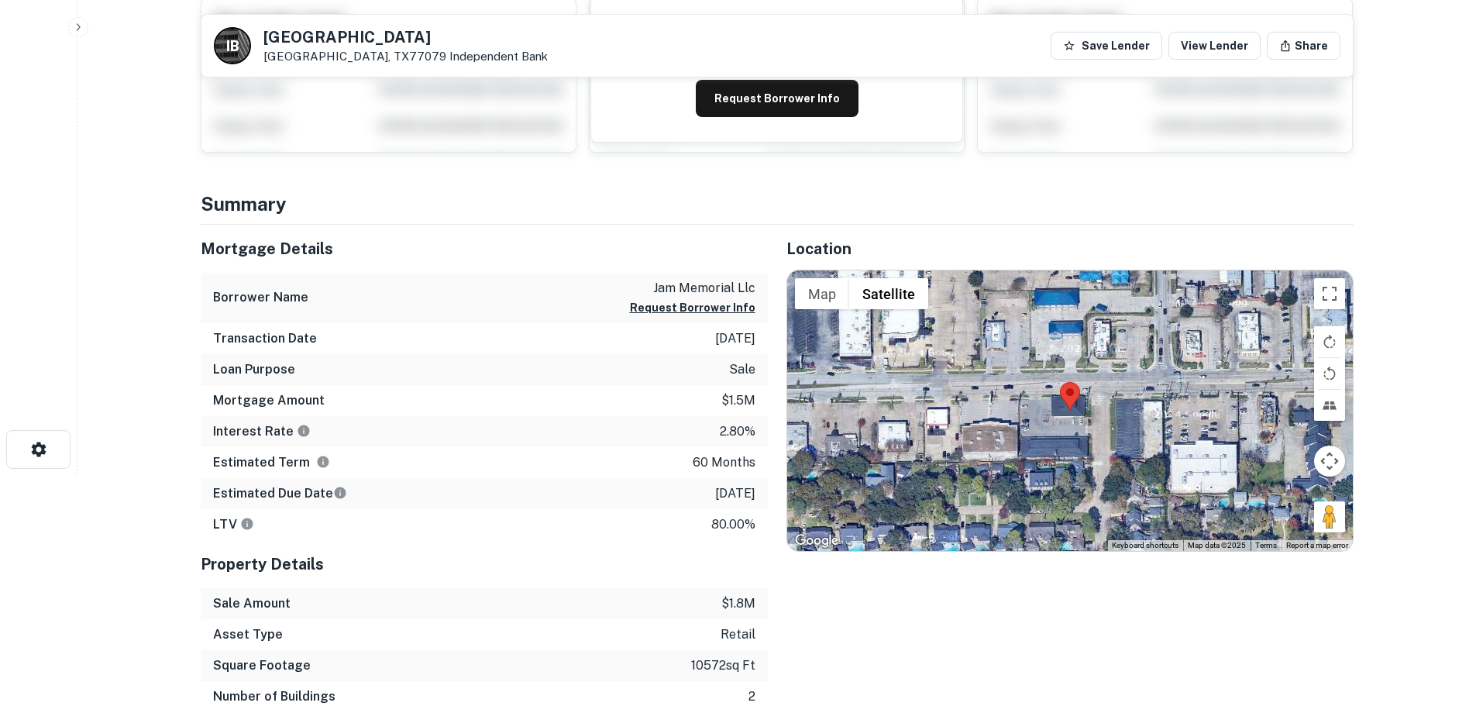
scroll to position [232, 0]
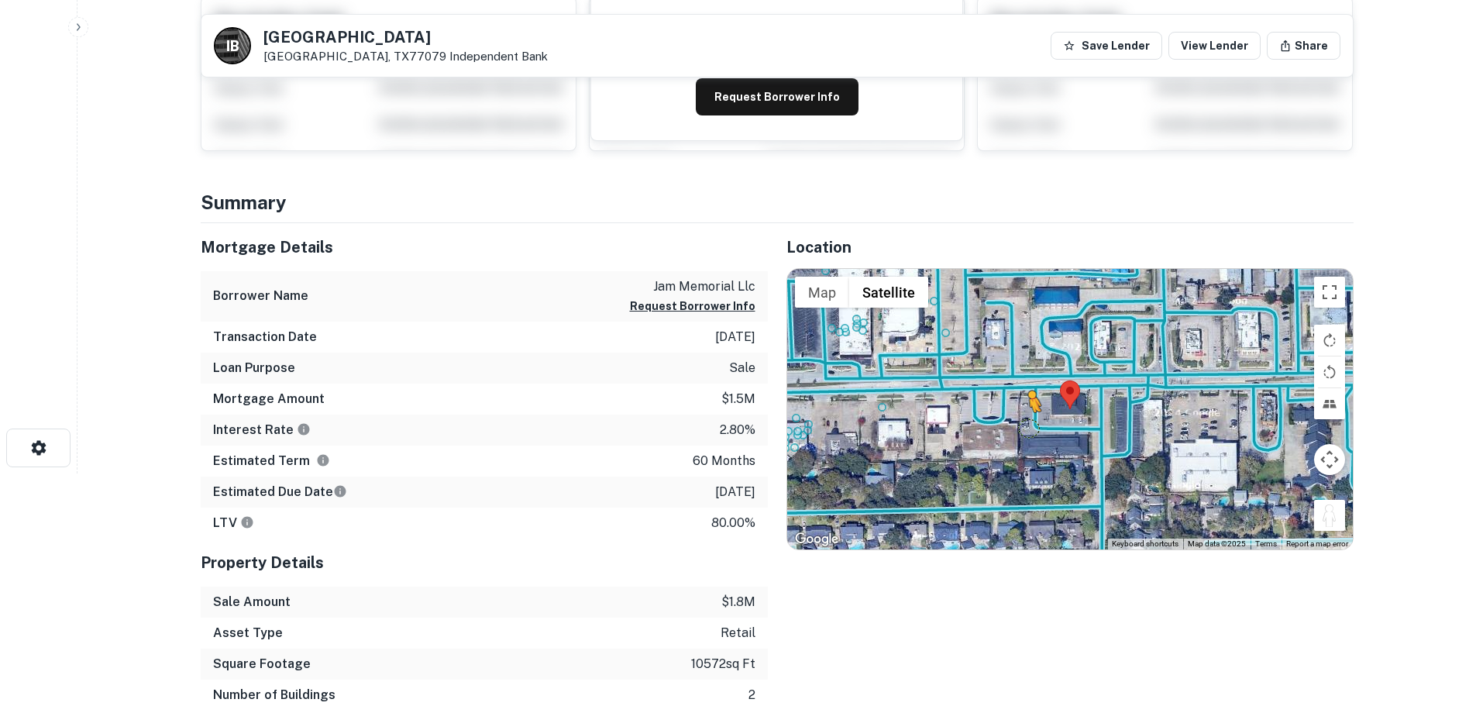
drag, startPoint x: 1337, startPoint y: 521, endPoint x: 1026, endPoint y: 428, distance: 325.3
click at [1026, 428] on div "To activate drag with keyboard, press Alt + Enter. Once in keyboard drag state,…" at bounding box center [1070, 409] width 566 height 280
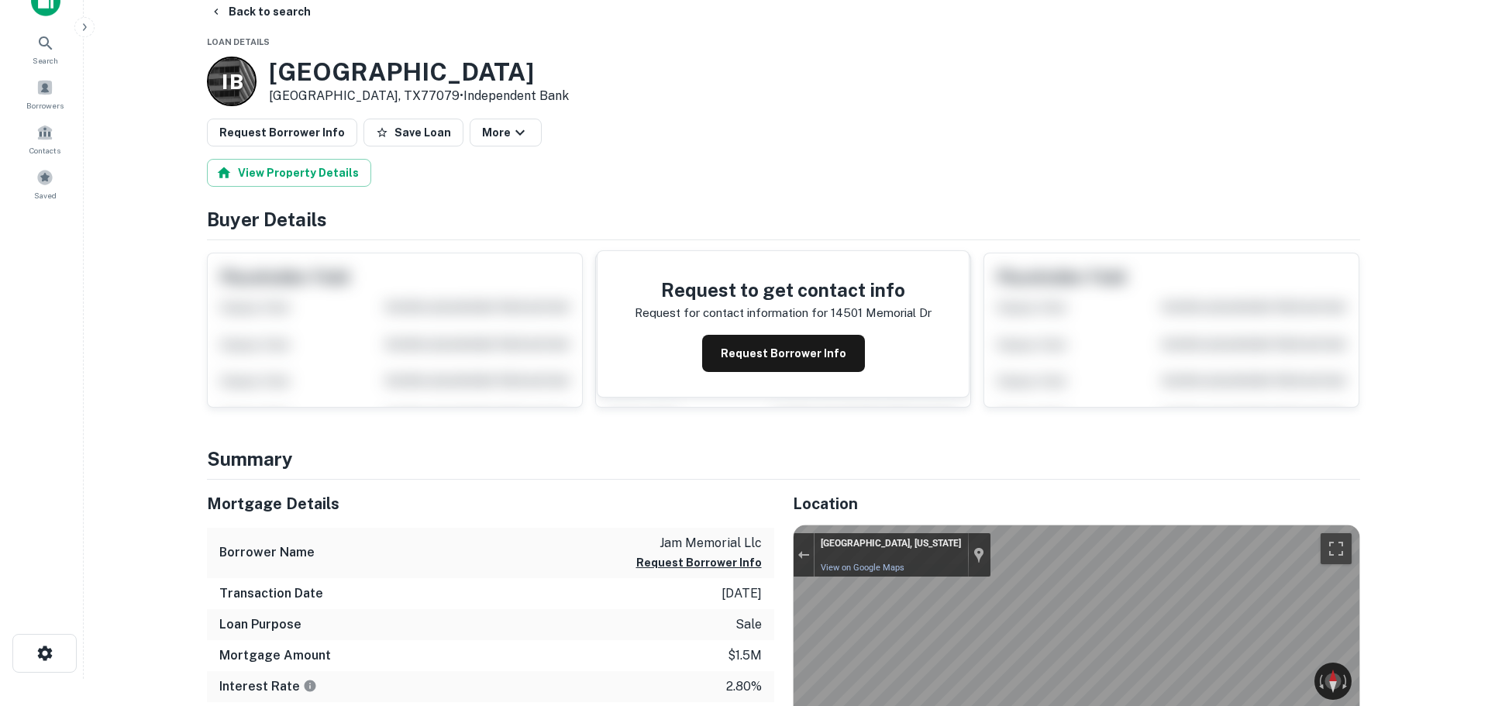
scroll to position [0, 0]
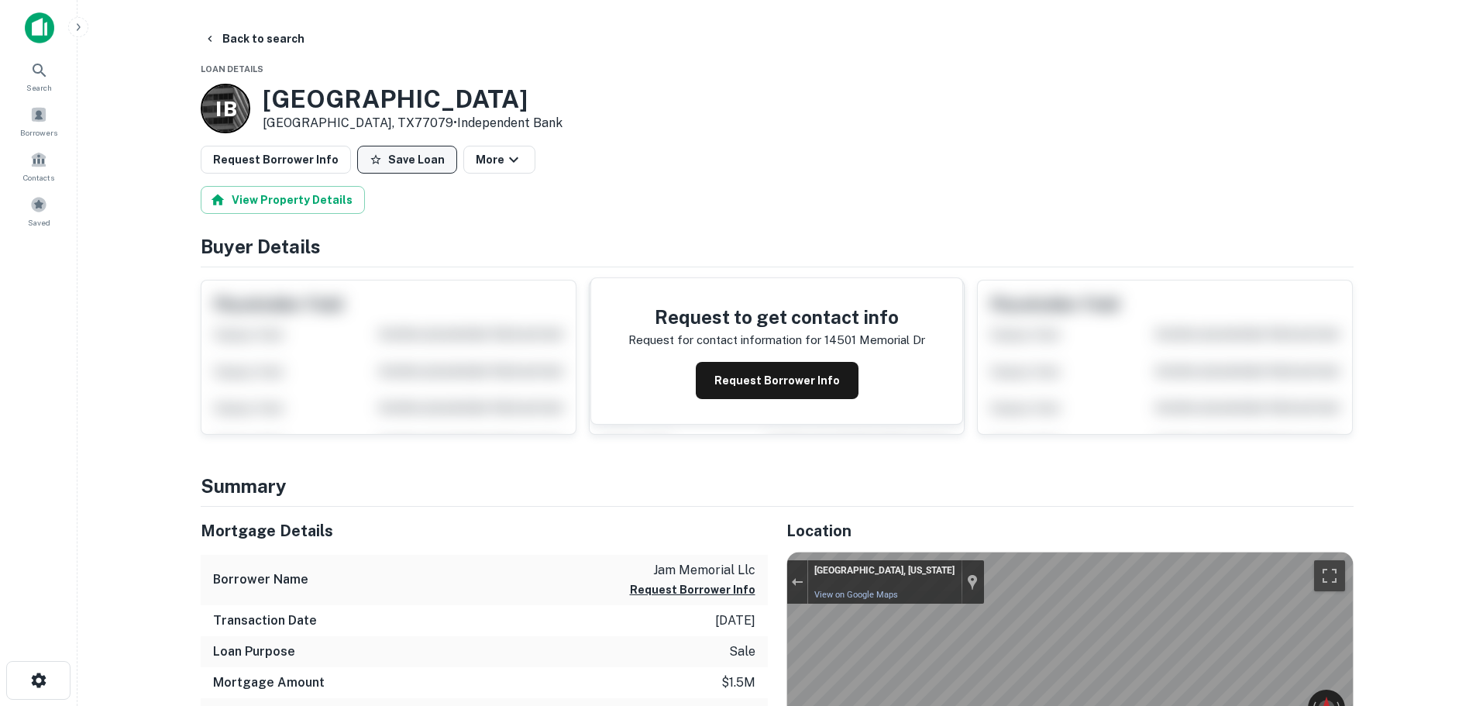
click at [383, 162] on button "Save Loan" at bounding box center [407, 160] width 100 height 28
click at [288, 162] on button "Request Borrower Info" at bounding box center [276, 160] width 150 height 28
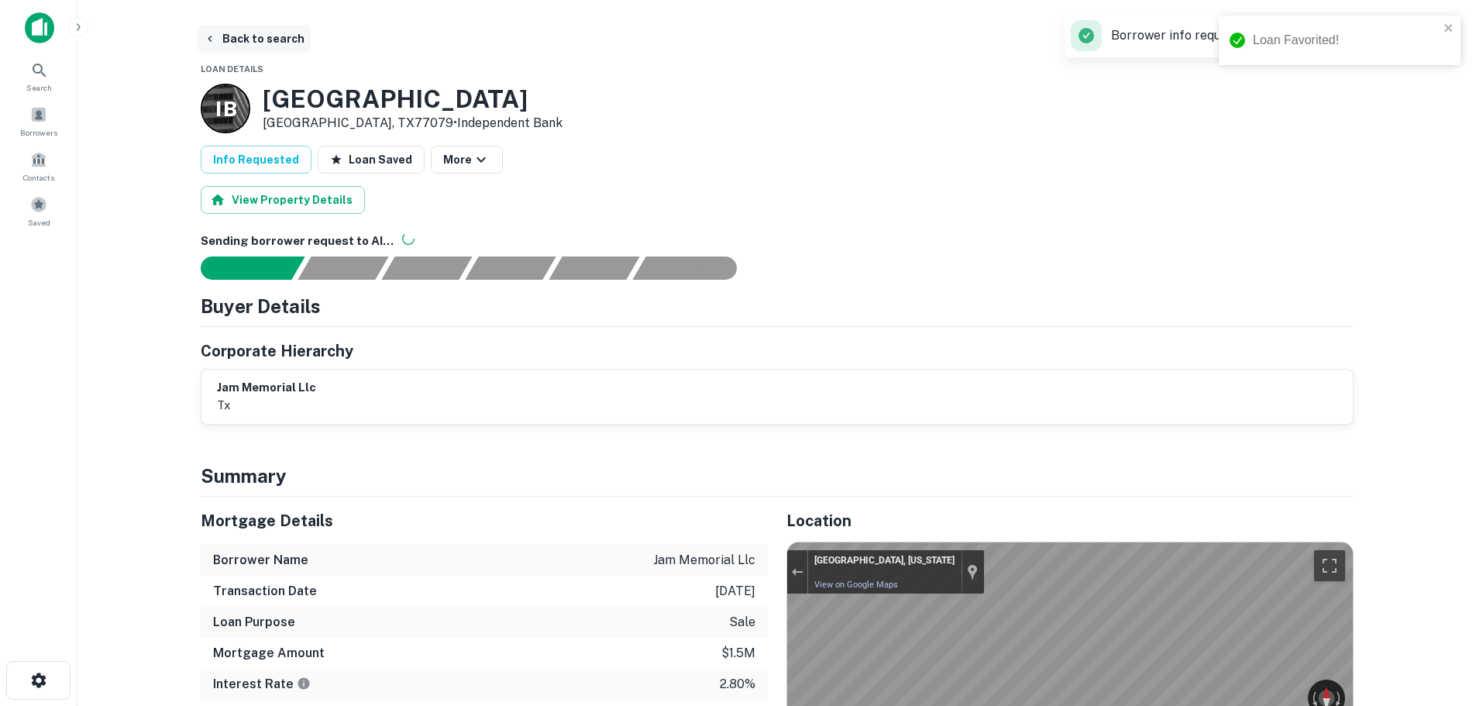
click at [262, 40] on button "Back to search" at bounding box center [254, 39] width 113 height 28
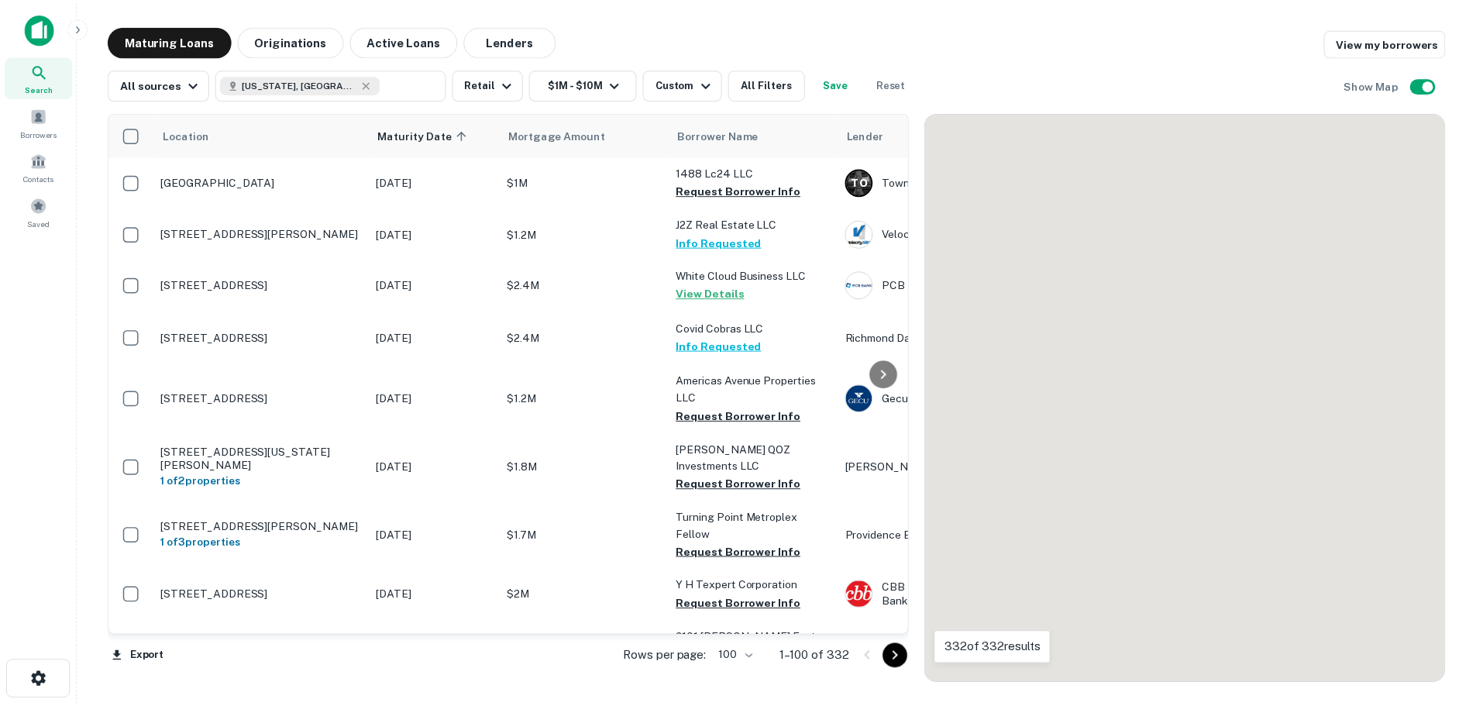
scroll to position [4390, 0]
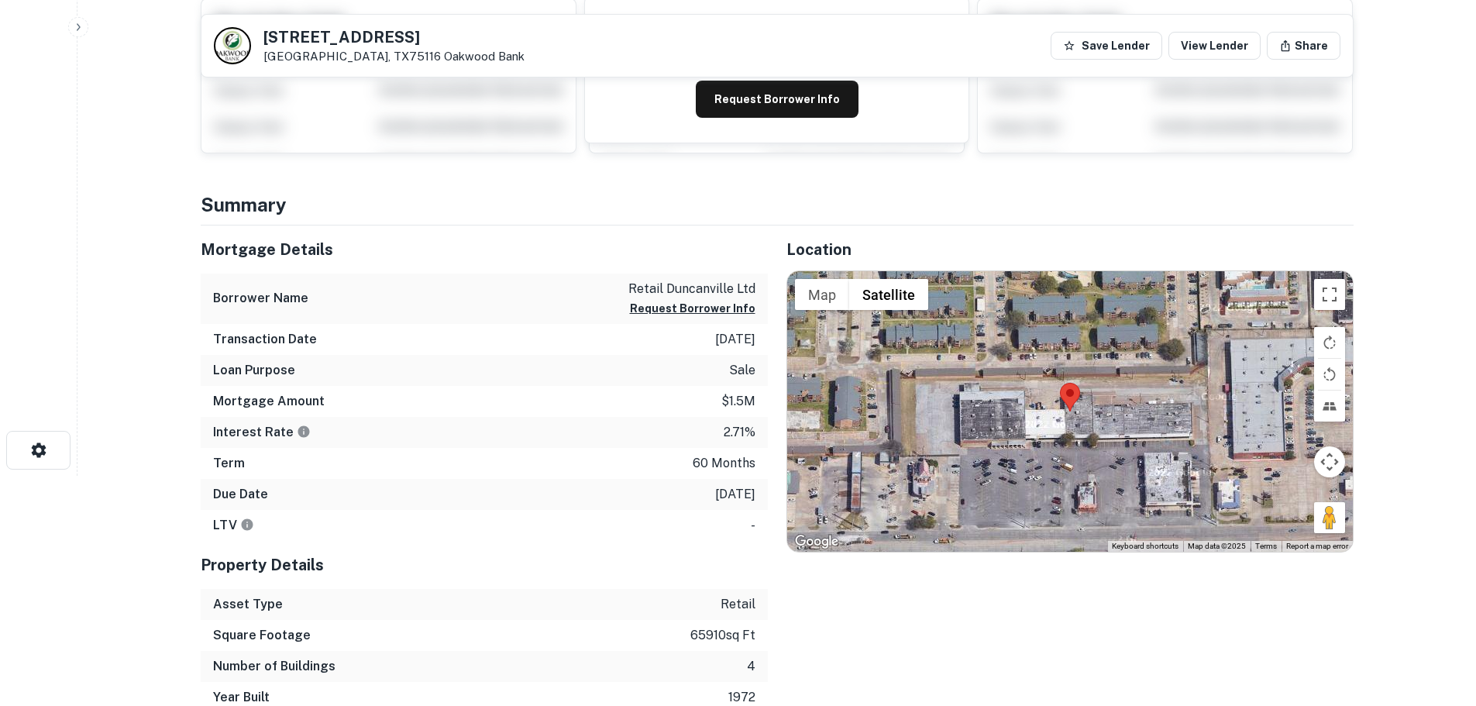
scroll to position [232, 0]
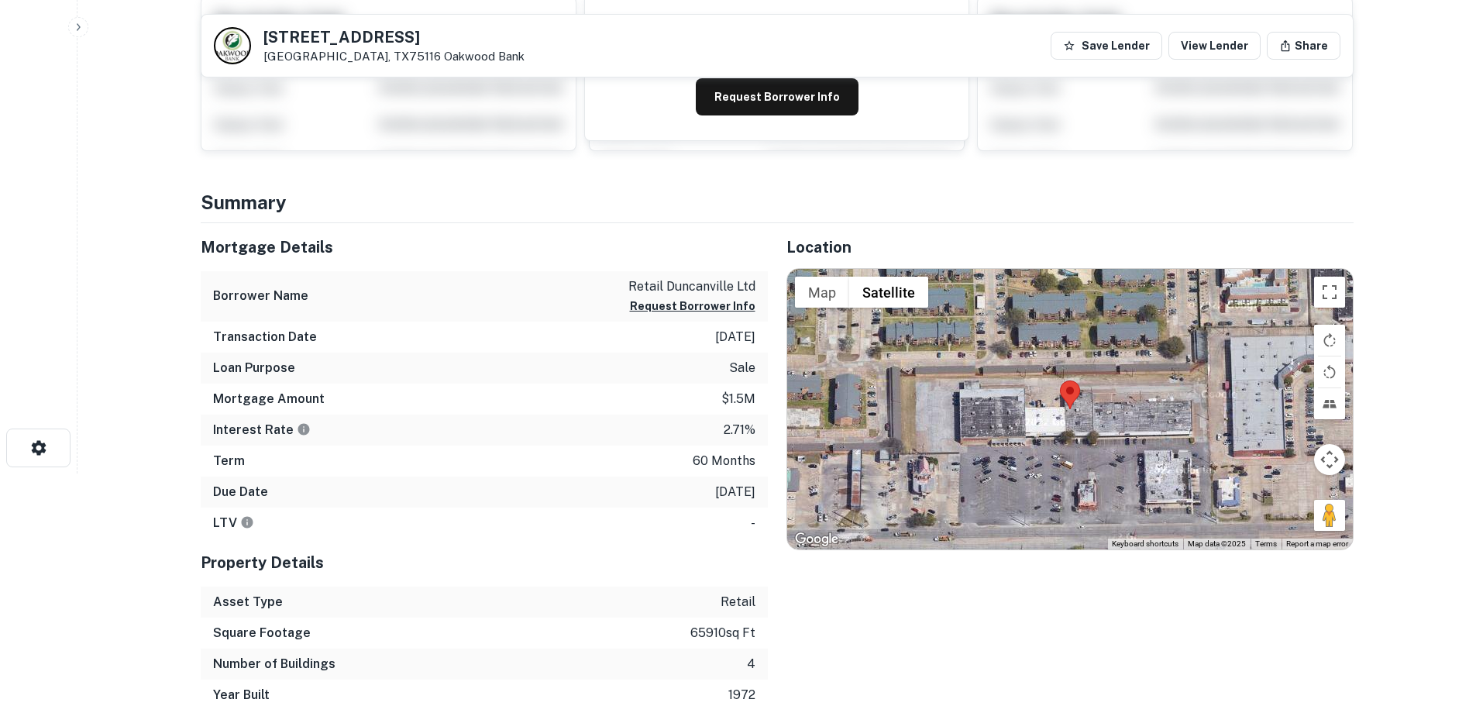
drag, startPoint x: 1324, startPoint y: 517, endPoint x: 1087, endPoint y: 463, distance: 243.0
click at [1087, 463] on div "Map Terrain Satellite Labels Keyboard shortcuts Map Data Map data ©2025 Map dat…" at bounding box center [1070, 409] width 566 height 280
drag, startPoint x: 1325, startPoint y: 521, endPoint x: 1158, endPoint y: 493, distance: 169.0
click at [1158, 493] on div "Map Terrain Satellite Labels Keyboard shortcuts Map Data Map data ©2025 Map dat…" at bounding box center [1070, 409] width 566 height 280
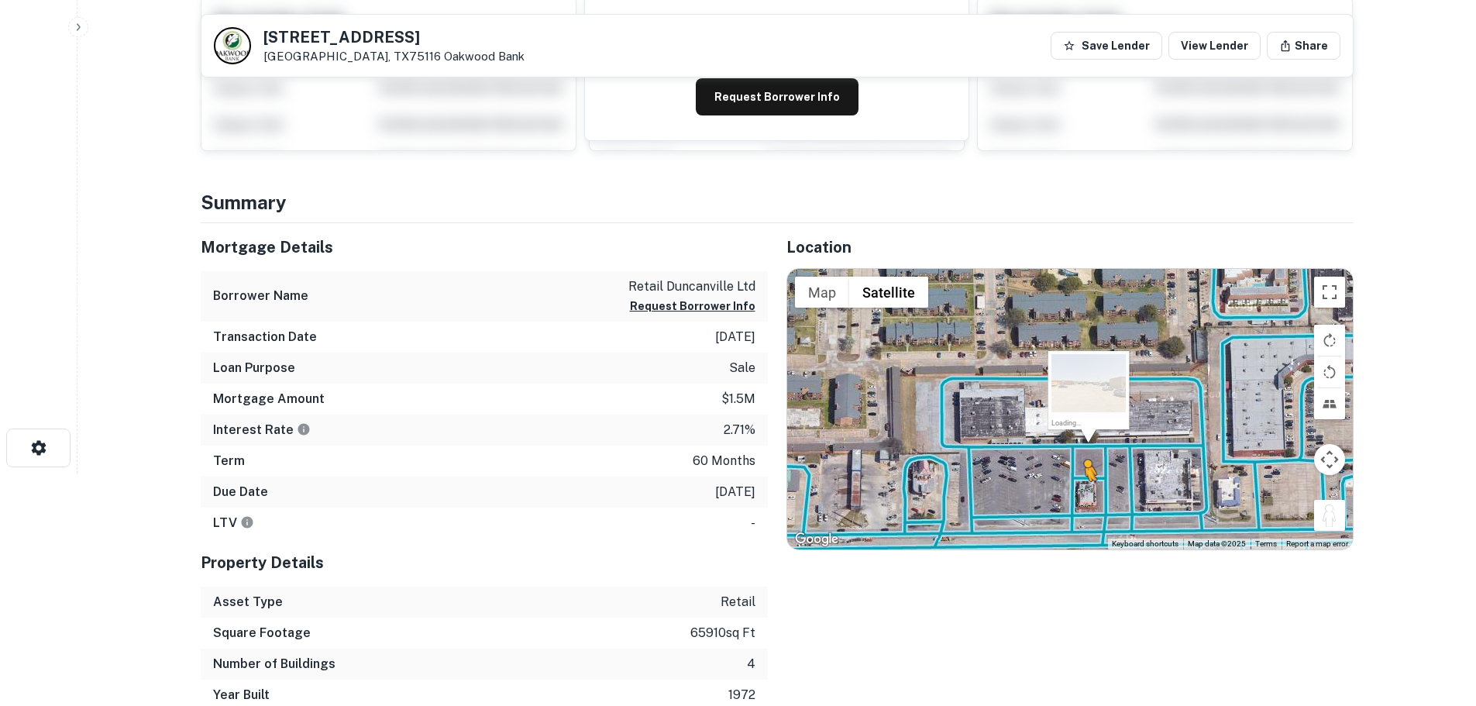
drag, startPoint x: 1336, startPoint y: 514, endPoint x: 1072, endPoint y: 494, distance: 264.2
click at [1072, 494] on div "To activate drag with keyboard, press Alt + Enter. Once in keyboard drag state,…" at bounding box center [1070, 409] width 566 height 280
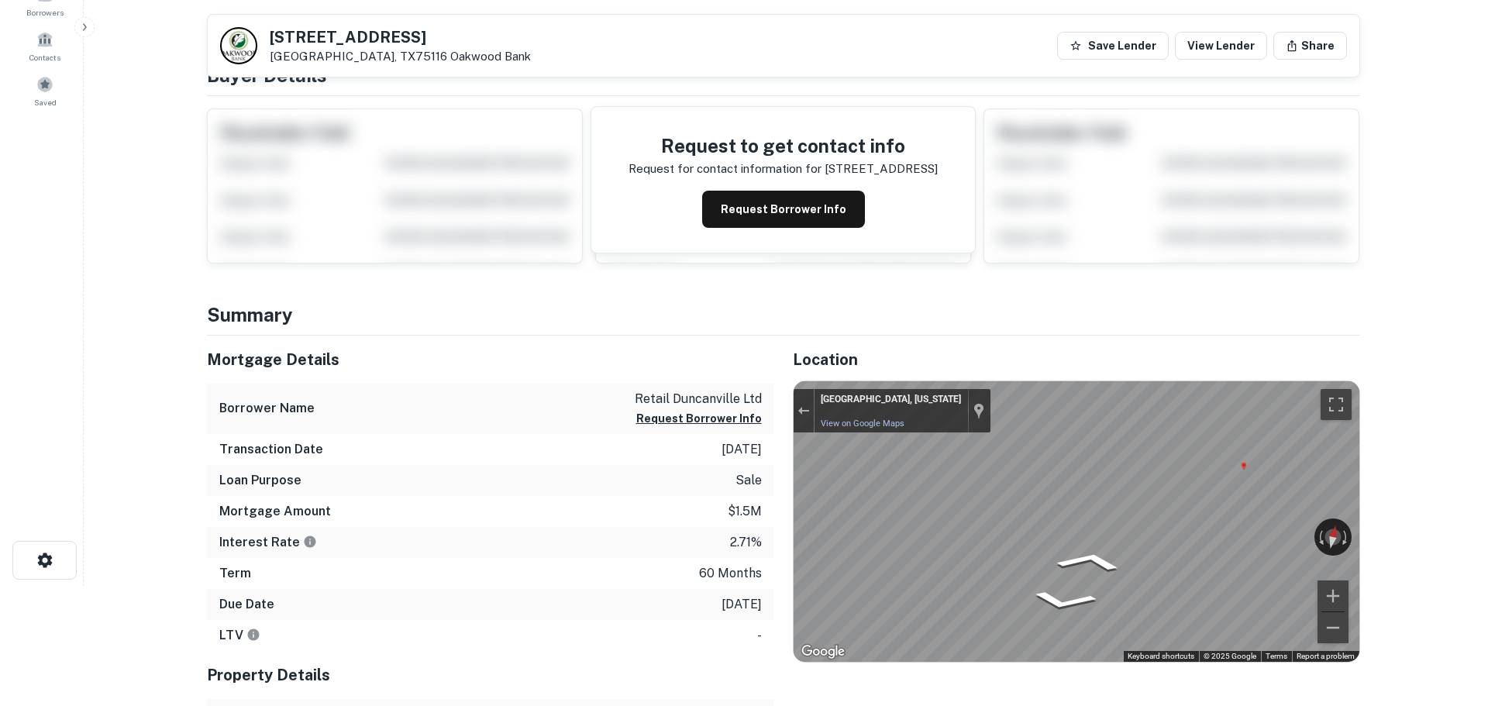
scroll to position [0, 0]
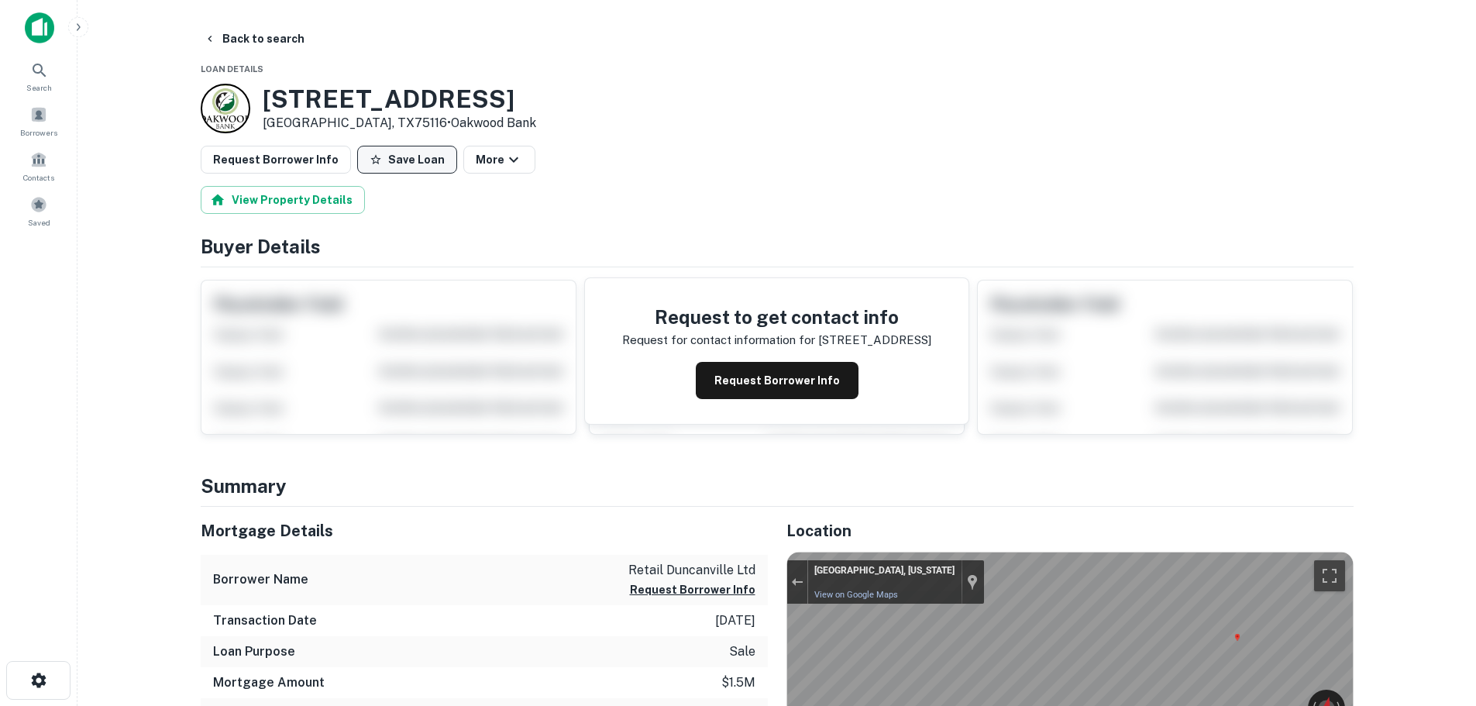
click at [388, 157] on button "Save Loan" at bounding box center [407, 160] width 100 height 28
click at [308, 160] on button "Request Borrower Info" at bounding box center [276, 160] width 150 height 28
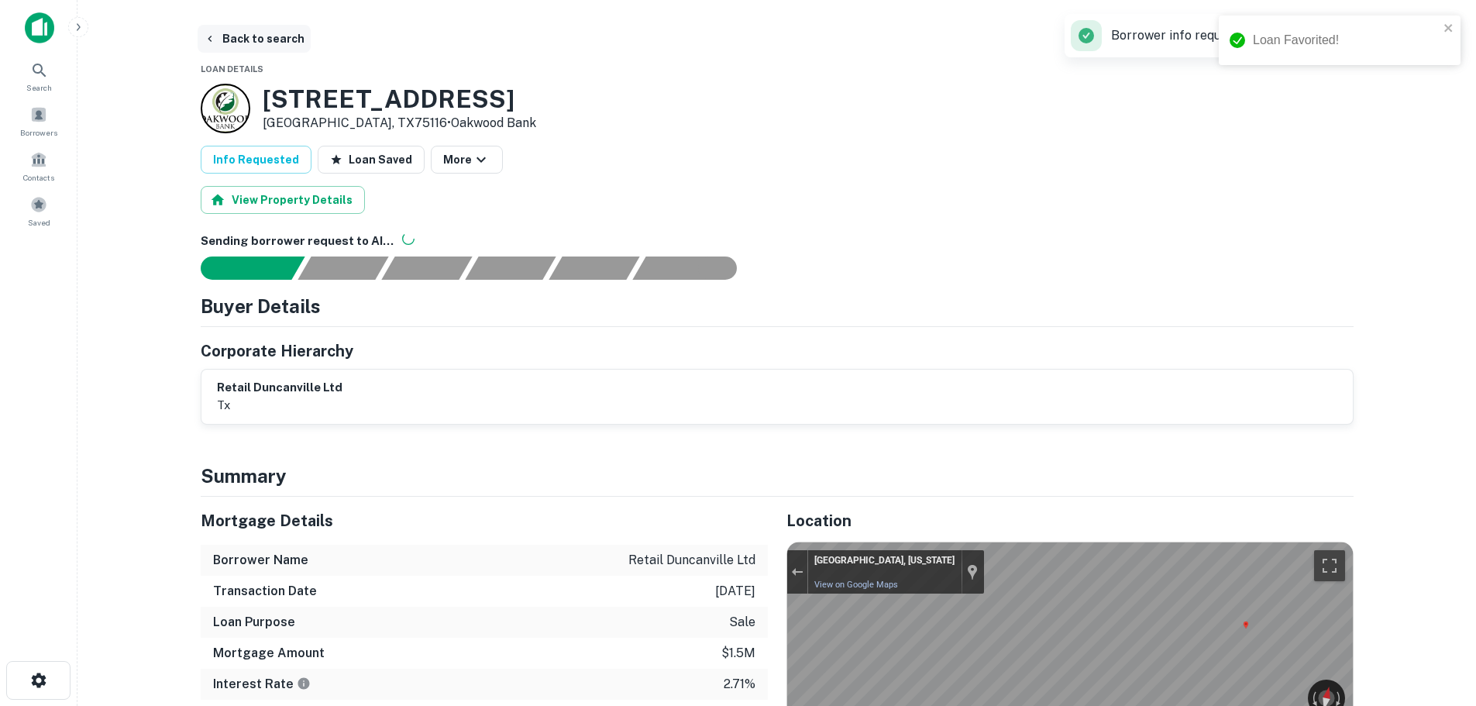
click at [248, 26] on button "Back to search" at bounding box center [254, 39] width 113 height 28
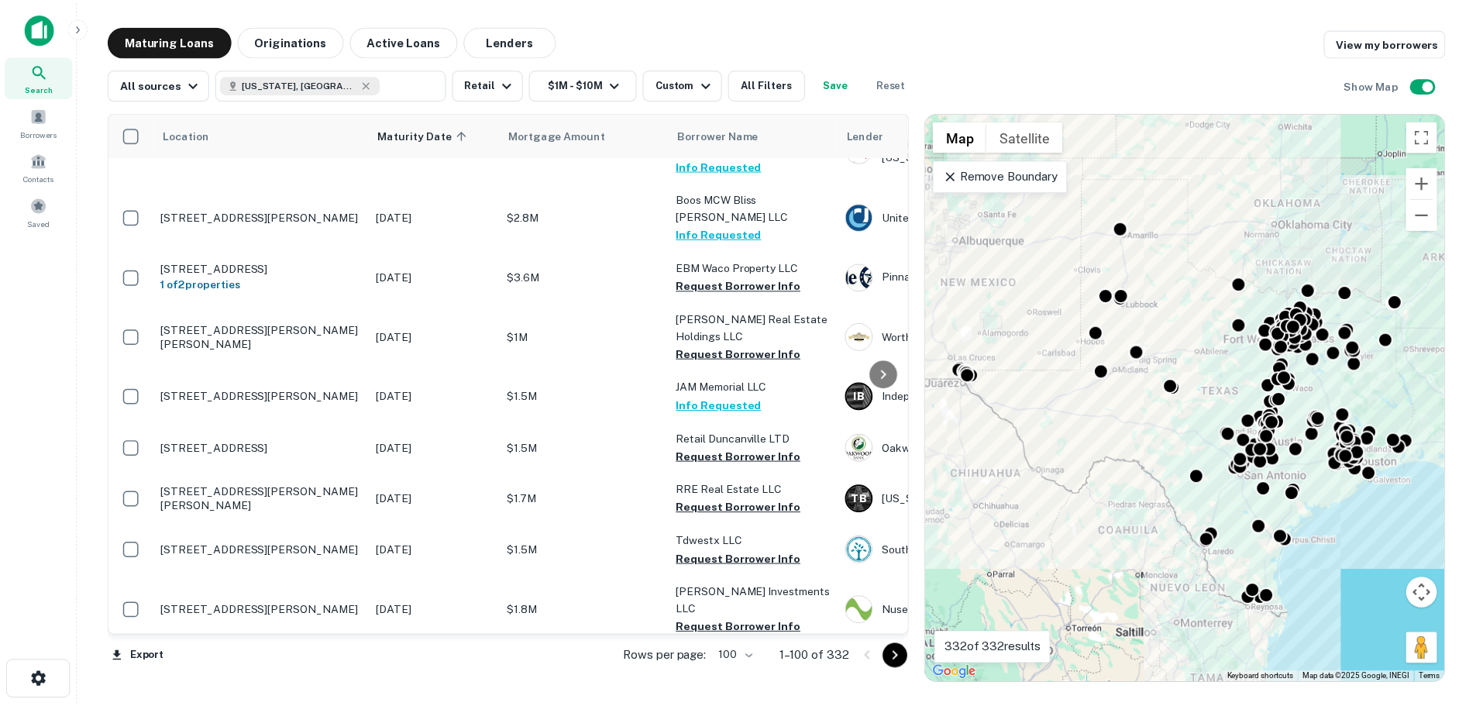
scroll to position [4762, 0]
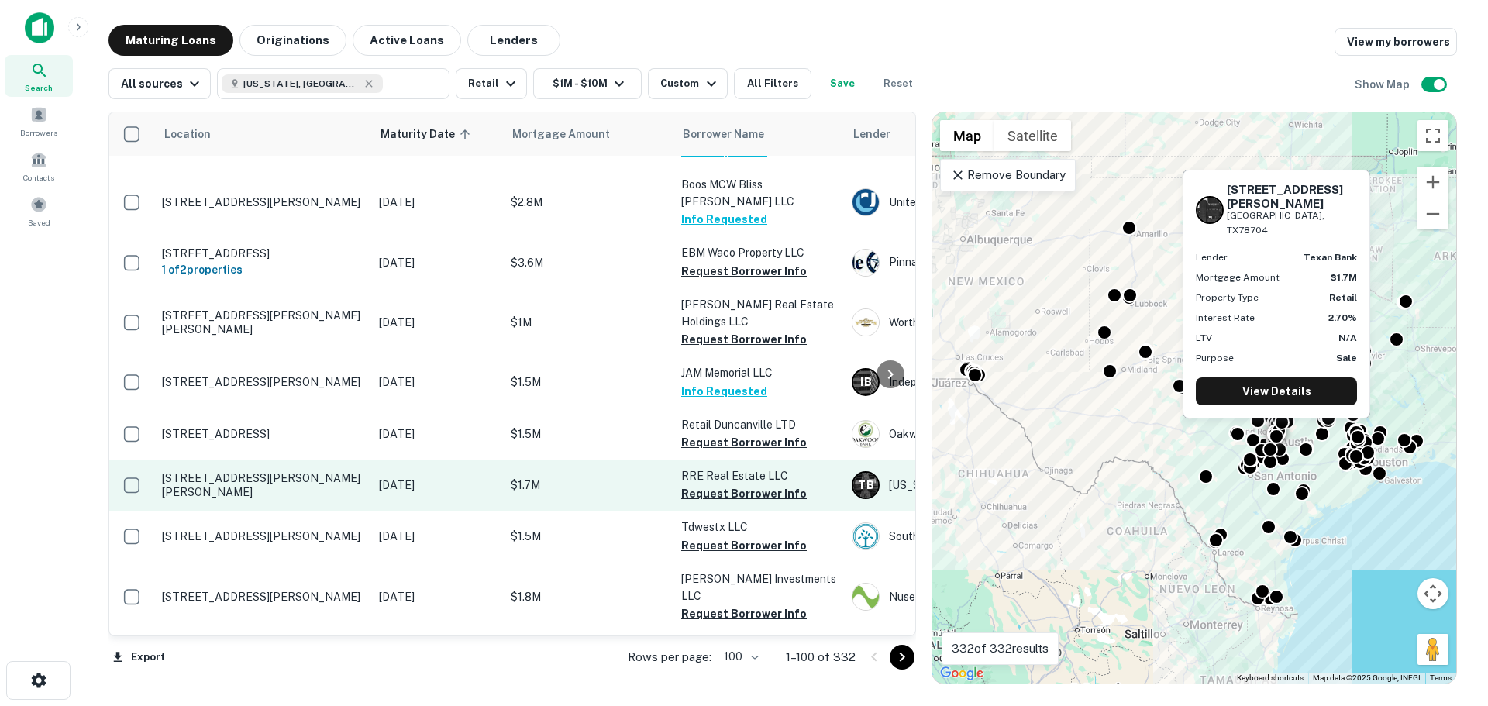
click at [238, 471] on p "[STREET_ADDRESS][PERSON_NAME][PERSON_NAME]" at bounding box center [262, 485] width 201 height 28
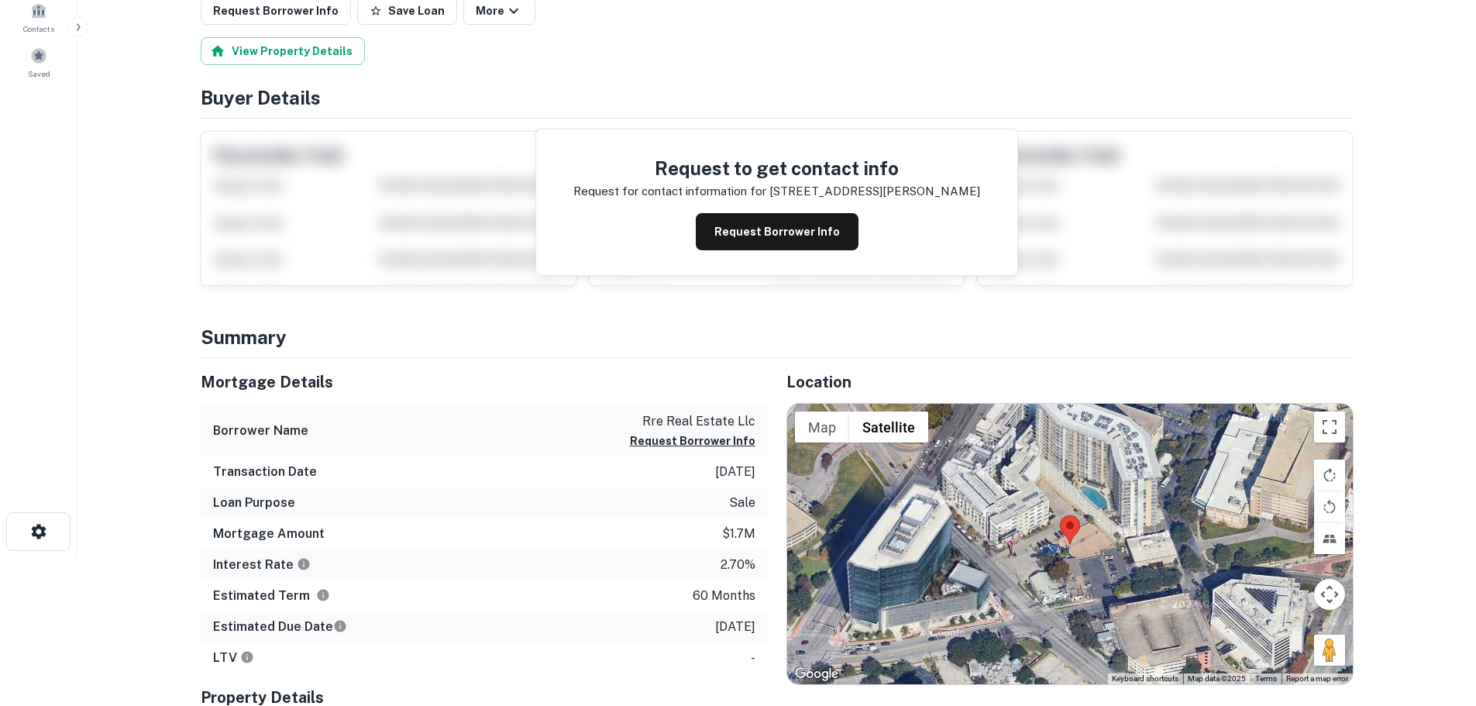
scroll to position [155, 0]
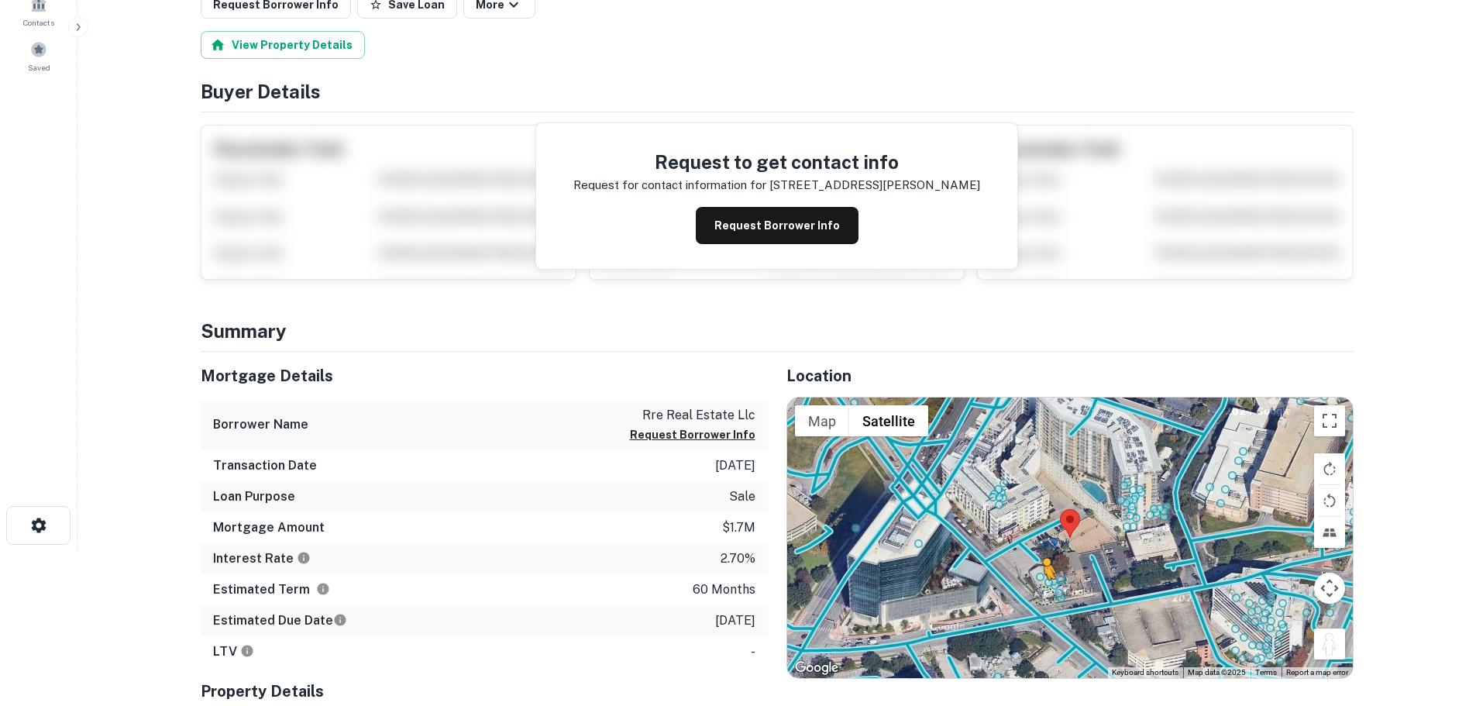
drag, startPoint x: 1330, startPoint y: 652, endPoint x: 1036, endPoint y: 591, distance: 300.0
click at [1036, 591] on div "To activate drag with keyboard, press Alt + Enter. Once in keyboard drag state,…" at bounding box center [1070, 537] width 566 height 280
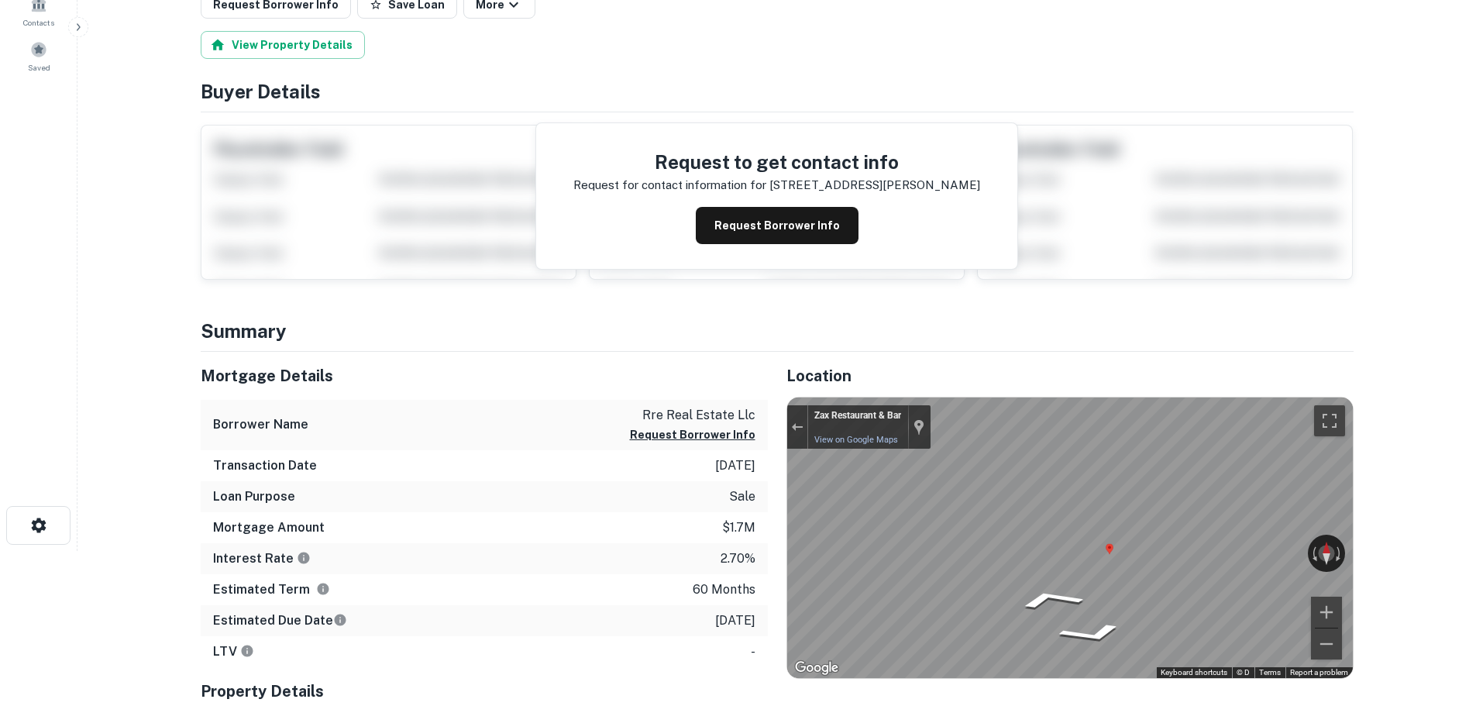
scroll to position [0, 0]
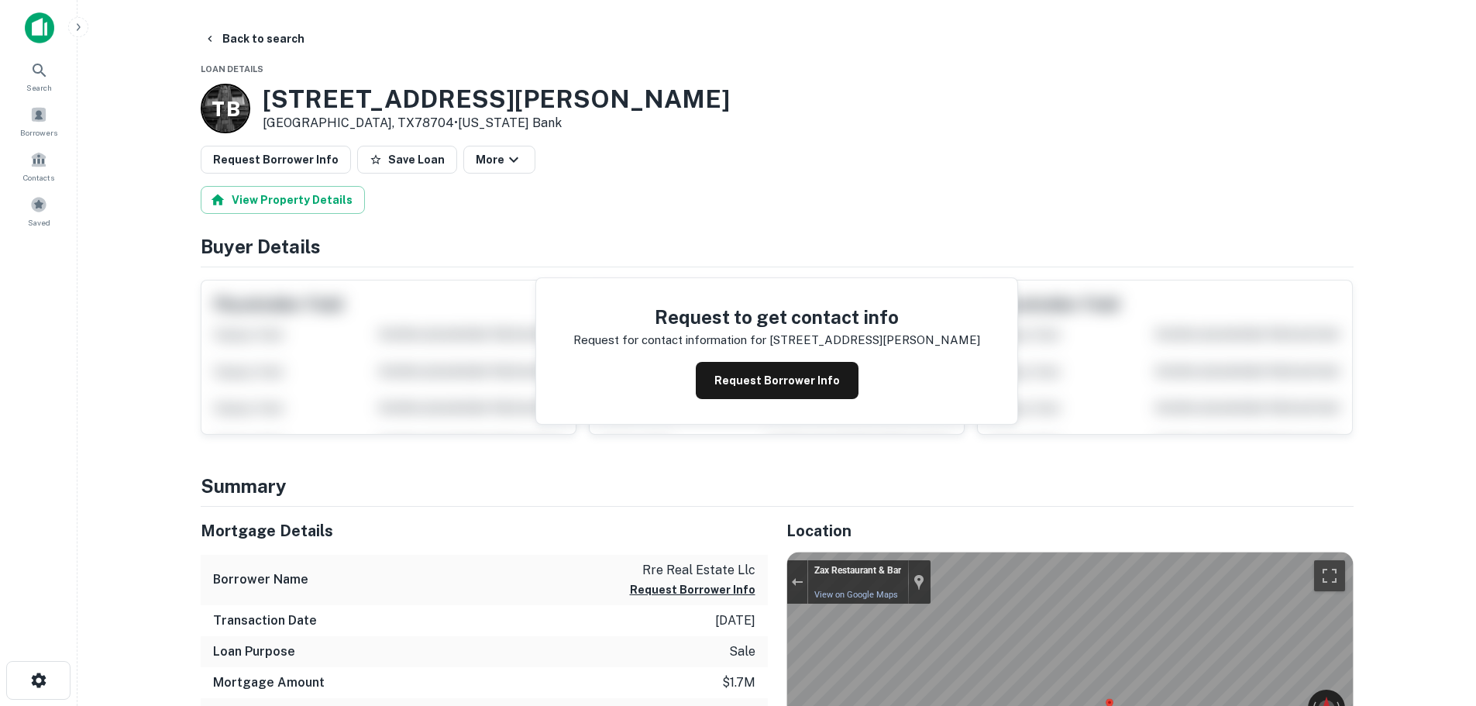
click at [330, 98] on h3 "[STREET_ADDRESS][PERSON_NAME]" at bounding box center [496, 98] width 467 height 29
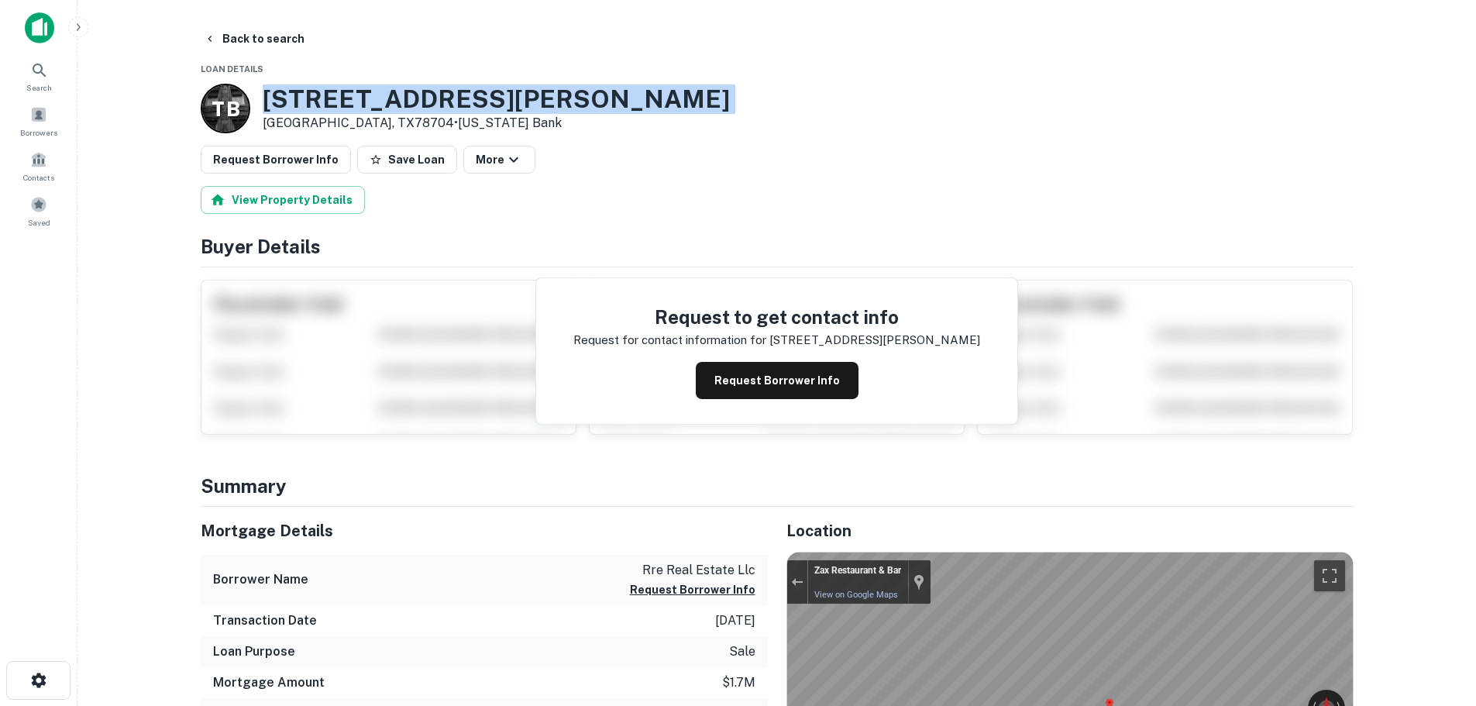
click at [330, 98] on h3 "[STREET_ADDRESS][PERSON_NAME]" at bounding box center [496, 98] width 467 height 29
copy h3 "[STREET_ADDRESS][PERSON_NAME]"
click at [407, 152] on button "Save Loan" at bounding box center [407, 160] width 100 height 28
click at [316, 161] on button "Request Borrower Info" at bounding box center [276, 160] width 150 height 28
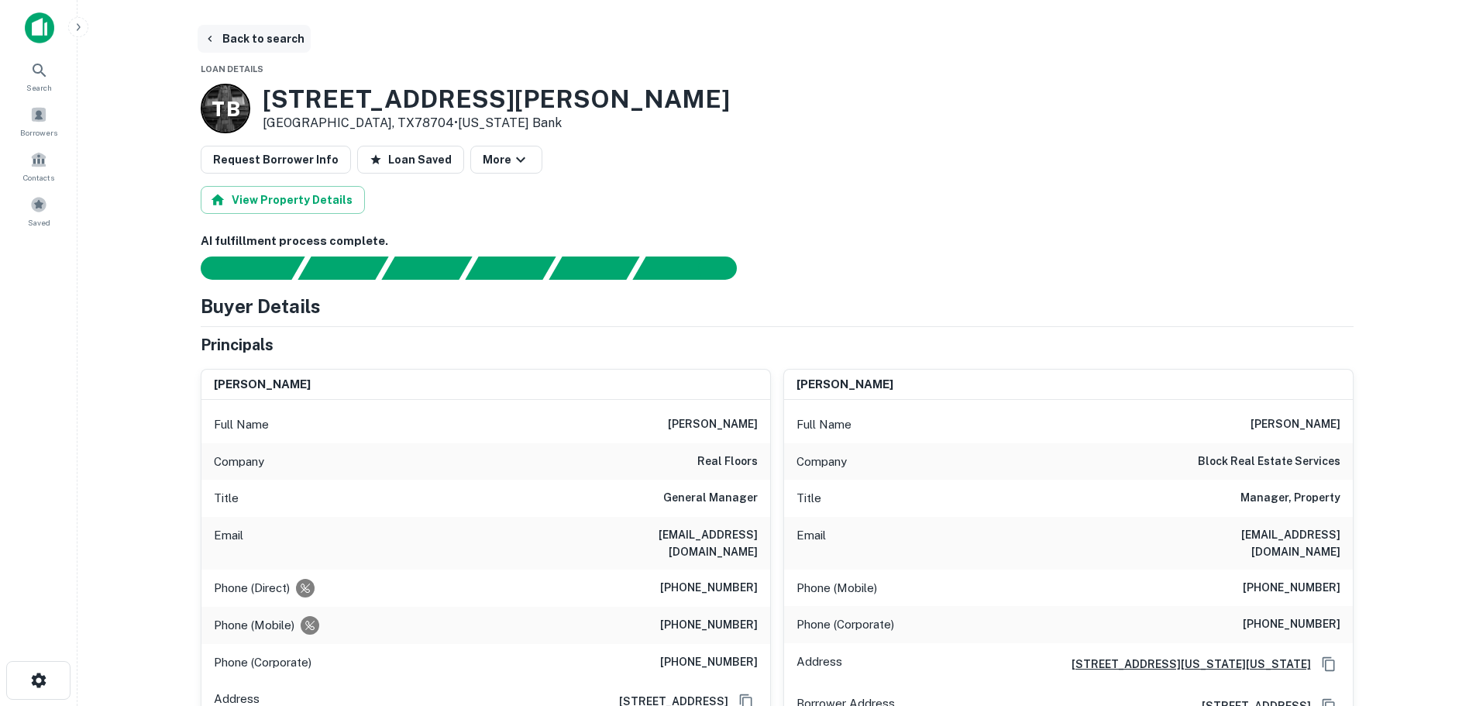
click at [256, 38] on button "Back to search" at bounding box center [254, 39] width 113 height 28
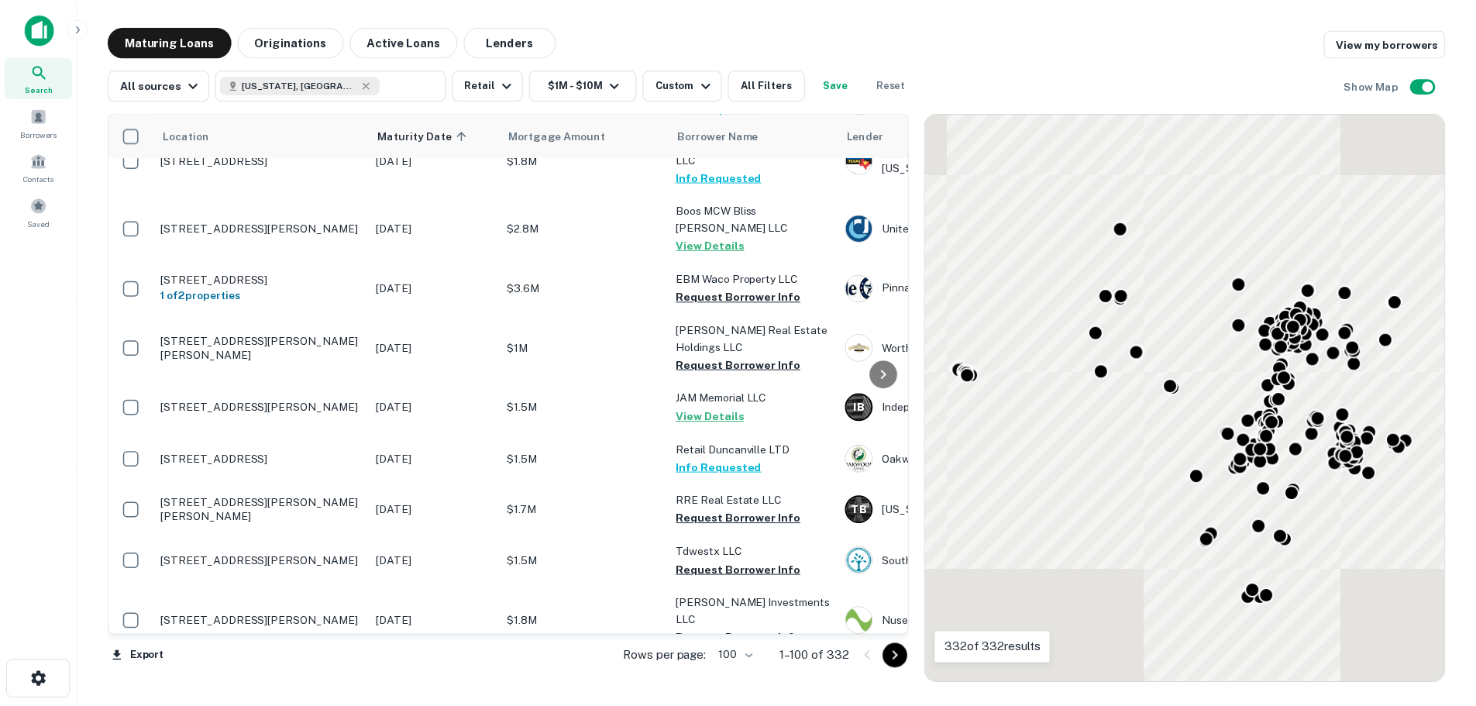
scroll to position [4762, 0]
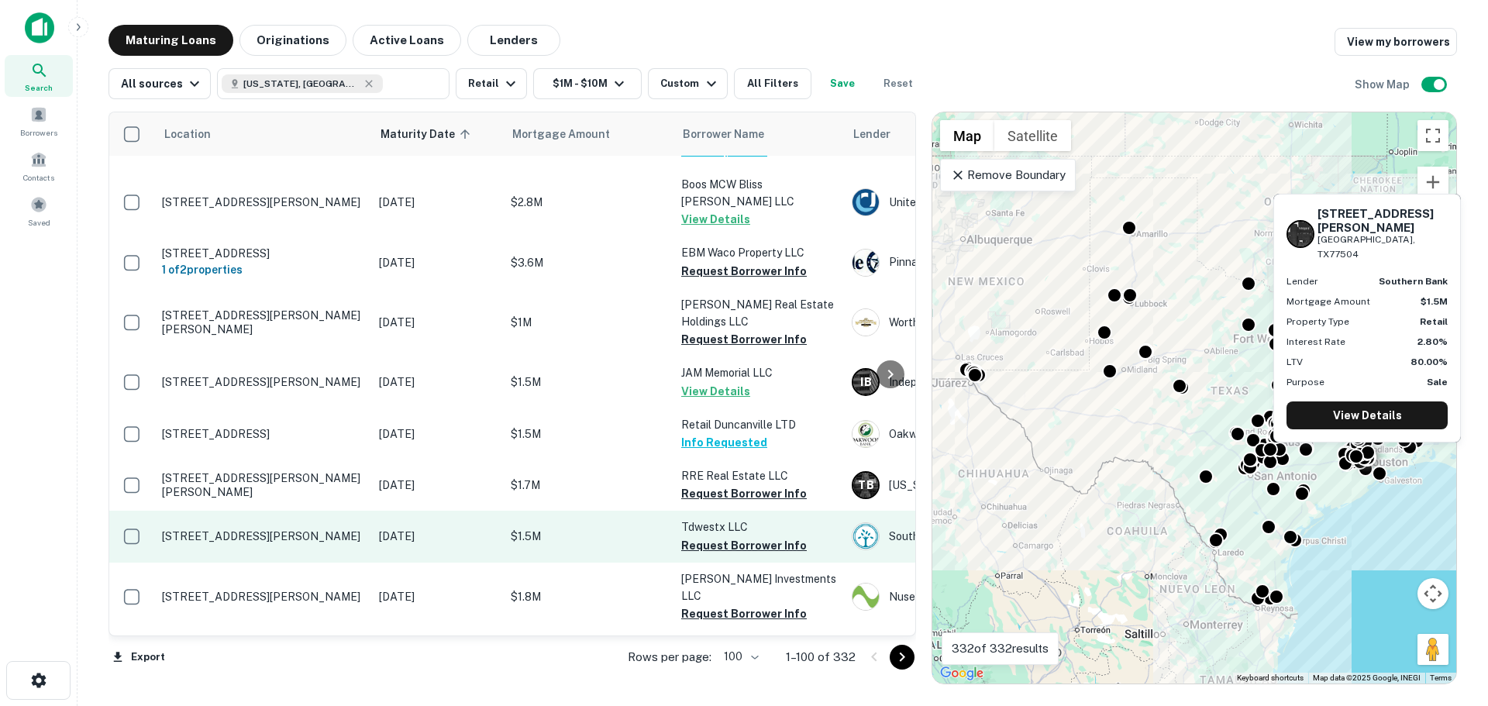
click at [257, 529] on p "[STREET_ADDRESS][PERSON_NAME]" at bounding box center [262, 536] width 201 height 14
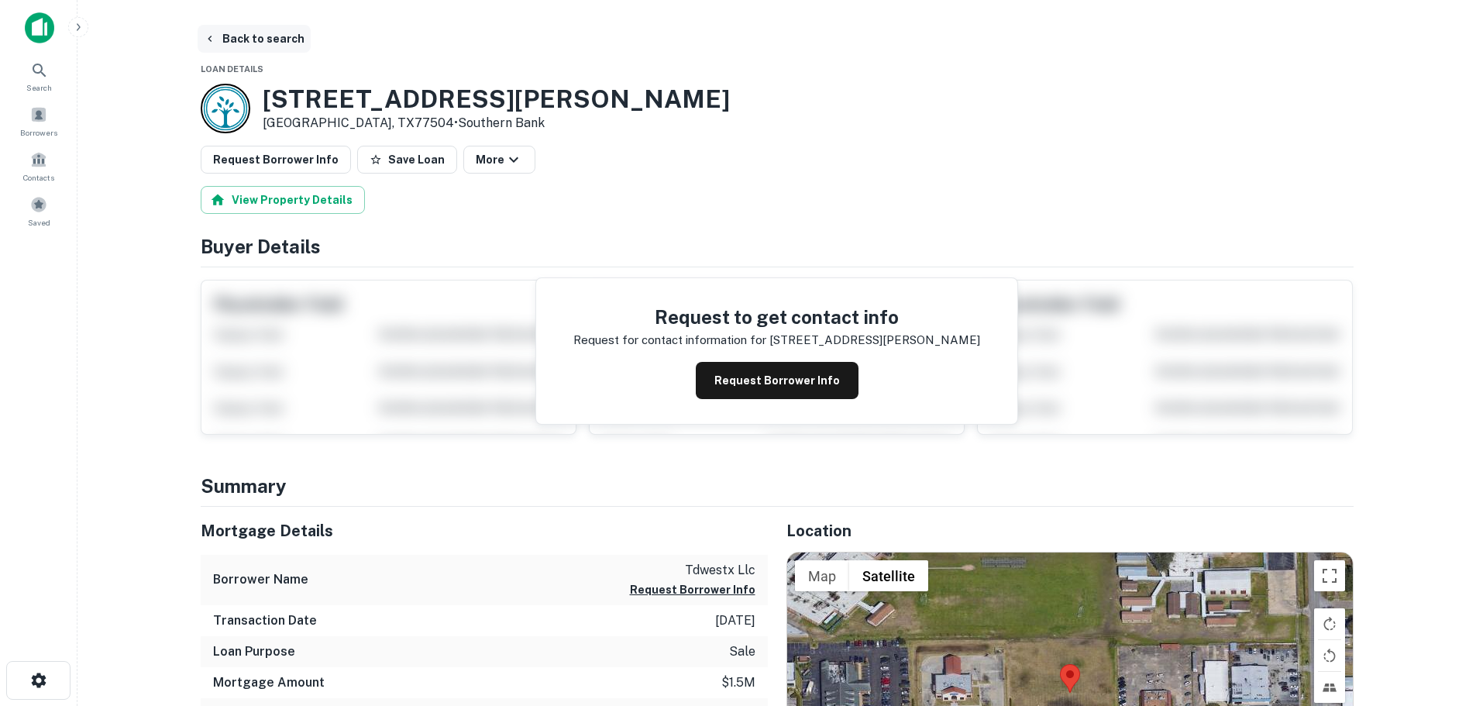
click at [275, 37] on button "Back to search" at bounding box center [254, 39] width 113 height 28
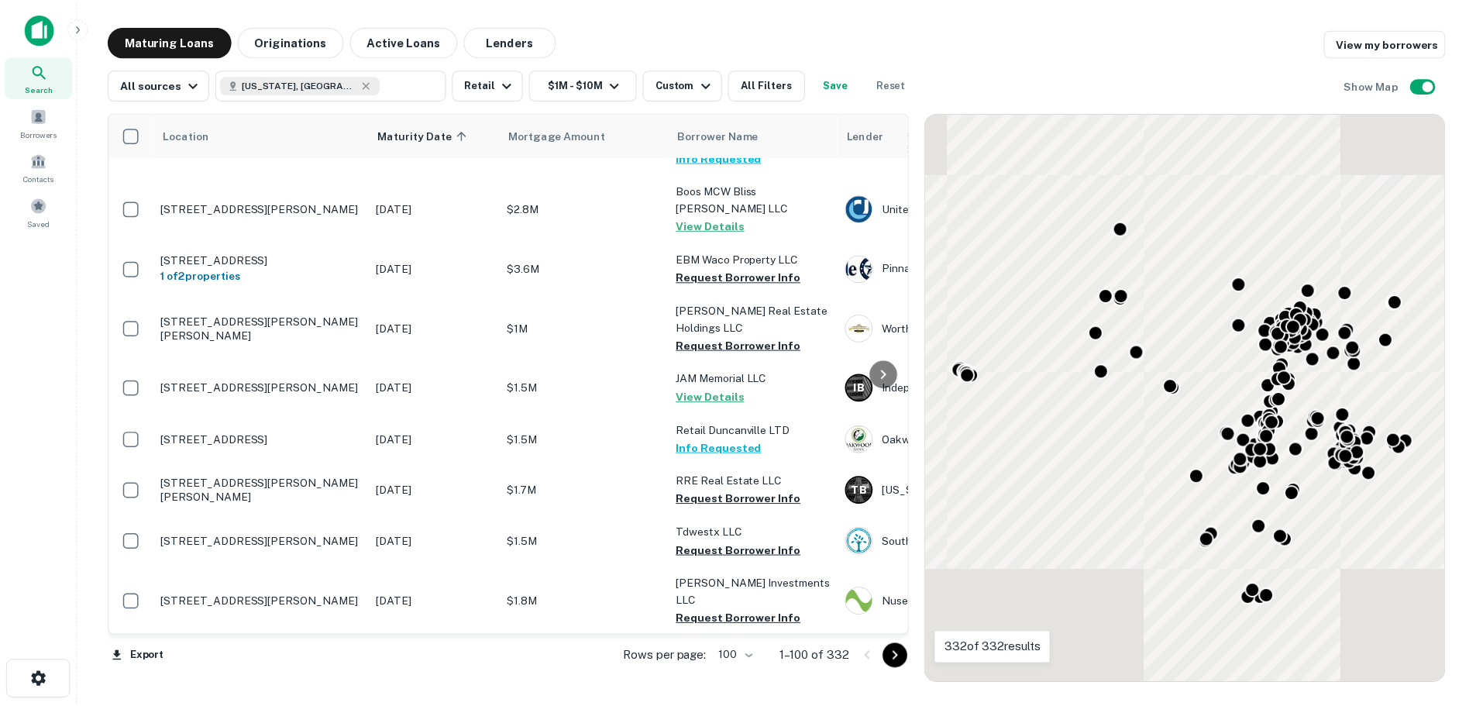
scroll to position [4762, 0]
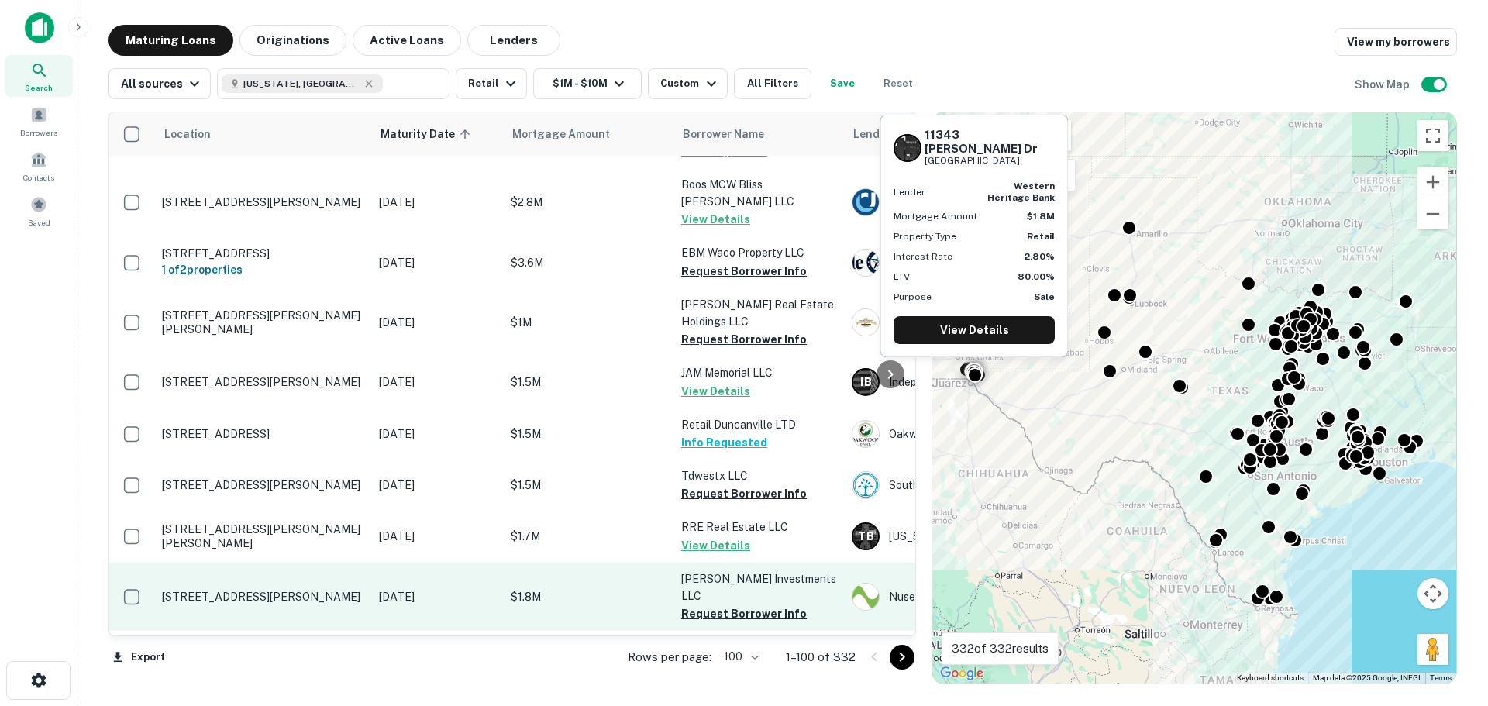
click at [282, 590] on p "[STREET_ADDRESS][PERSON_NAME]" at bounding box center [262, 597] width 201 height 14
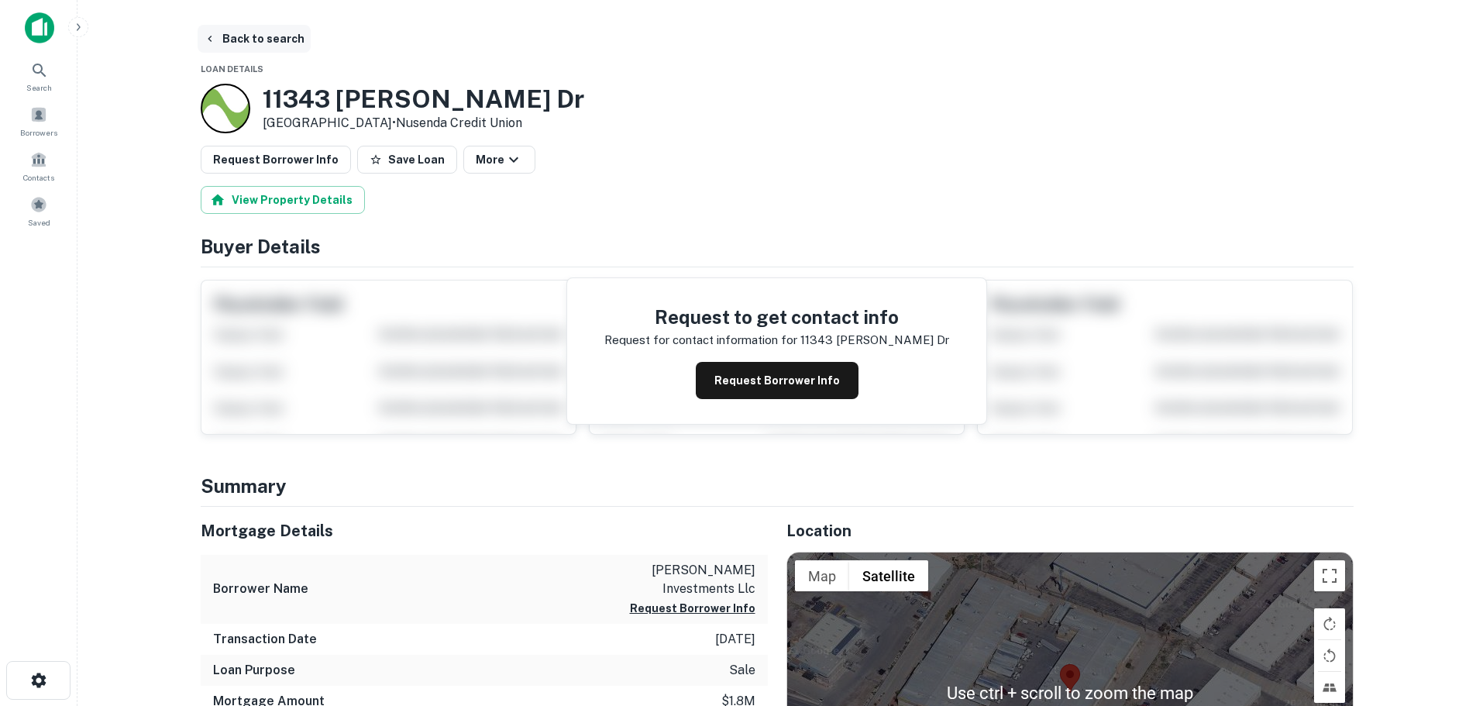
click at [251, 43] on button "Back to search" at bounding box center [254, 39] width 113 height 28
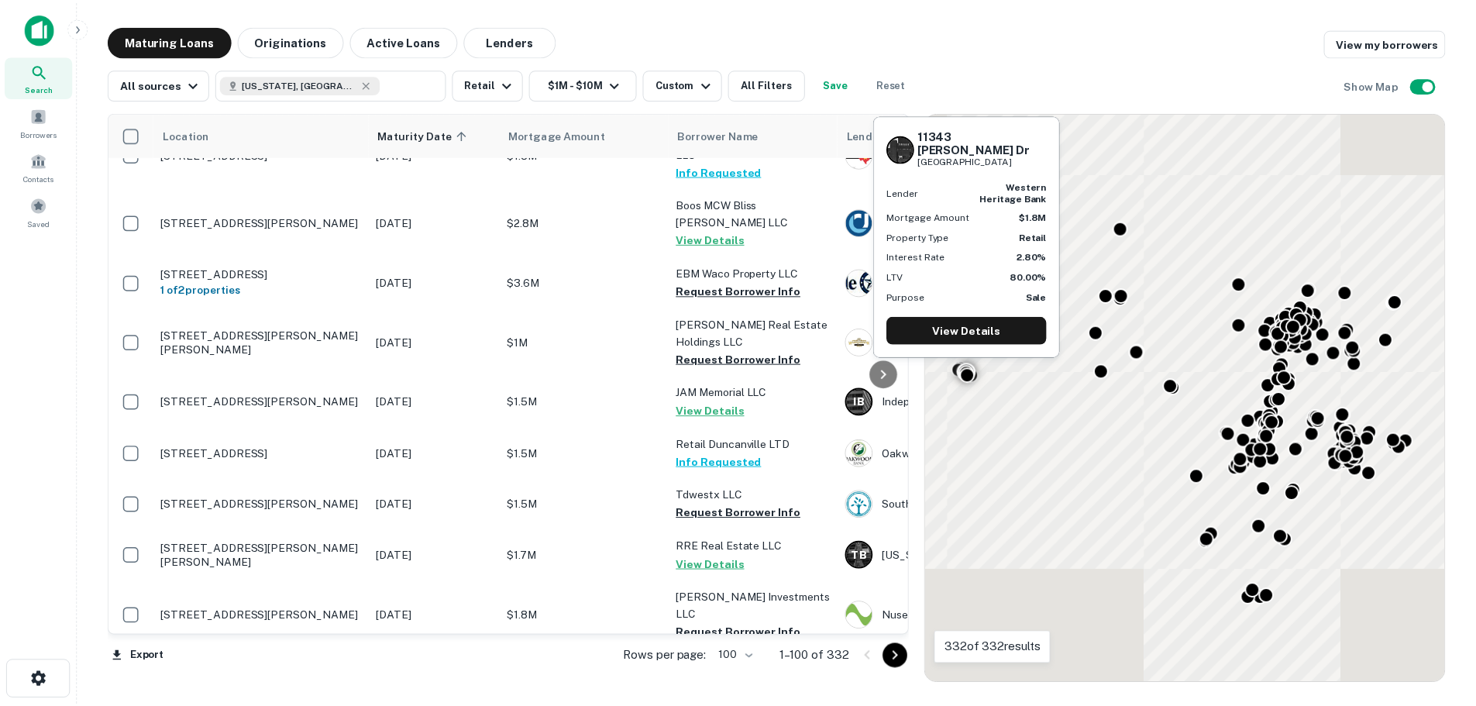
scroll to position [4762, 0]
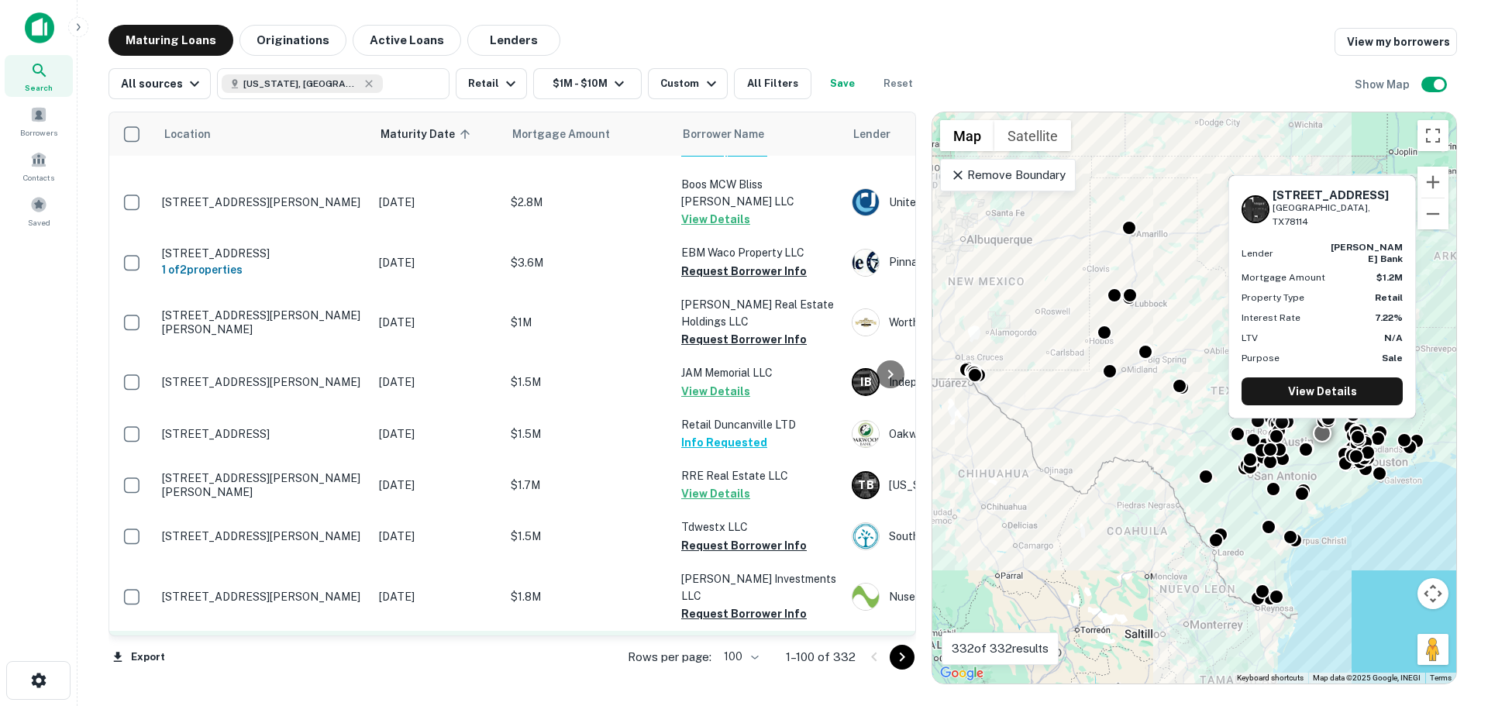
click at [246, 649] on p "[STREET_ADDRESS]" at bounding box center [262, 656] width 201 height 14
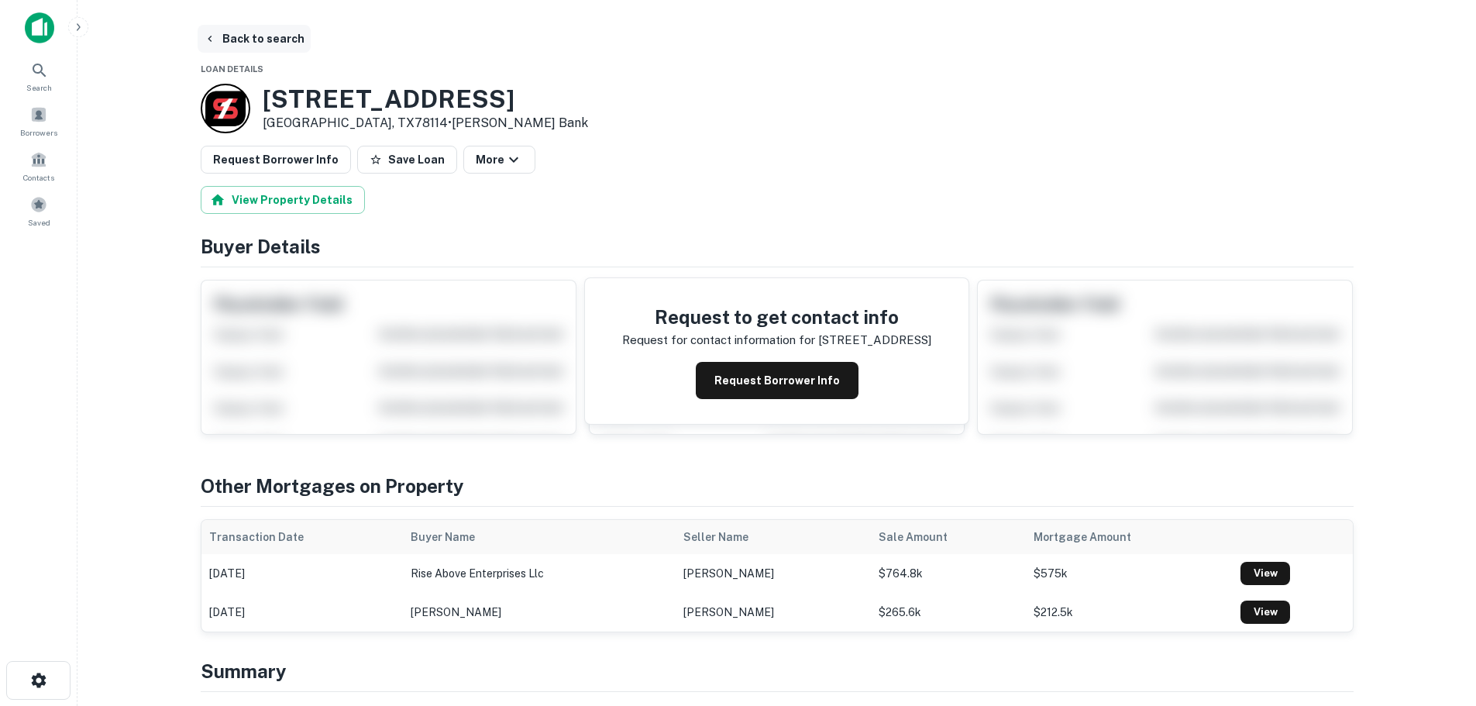
click at [283, 45] on button "Back to search" at bounding box center [254, 39] width 113 height 28
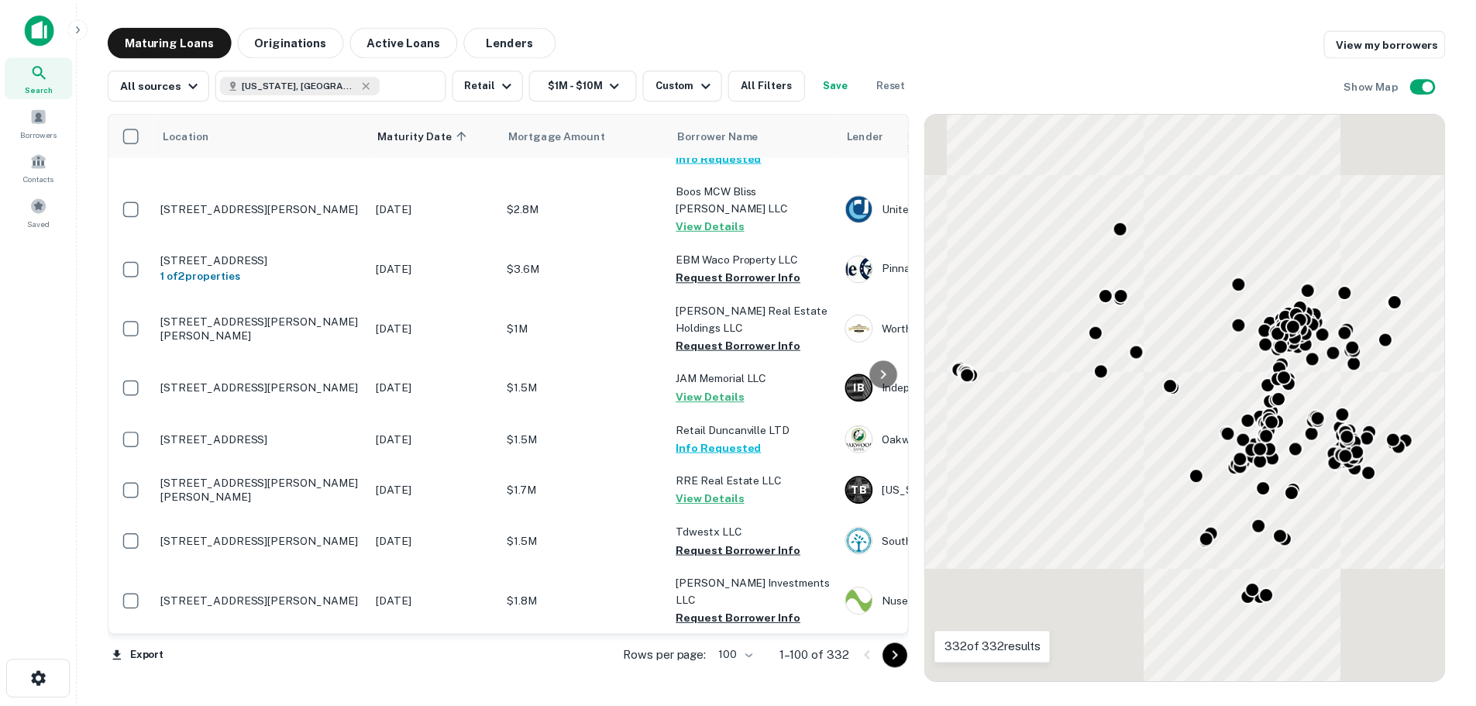
scroll to position [4762, 0]
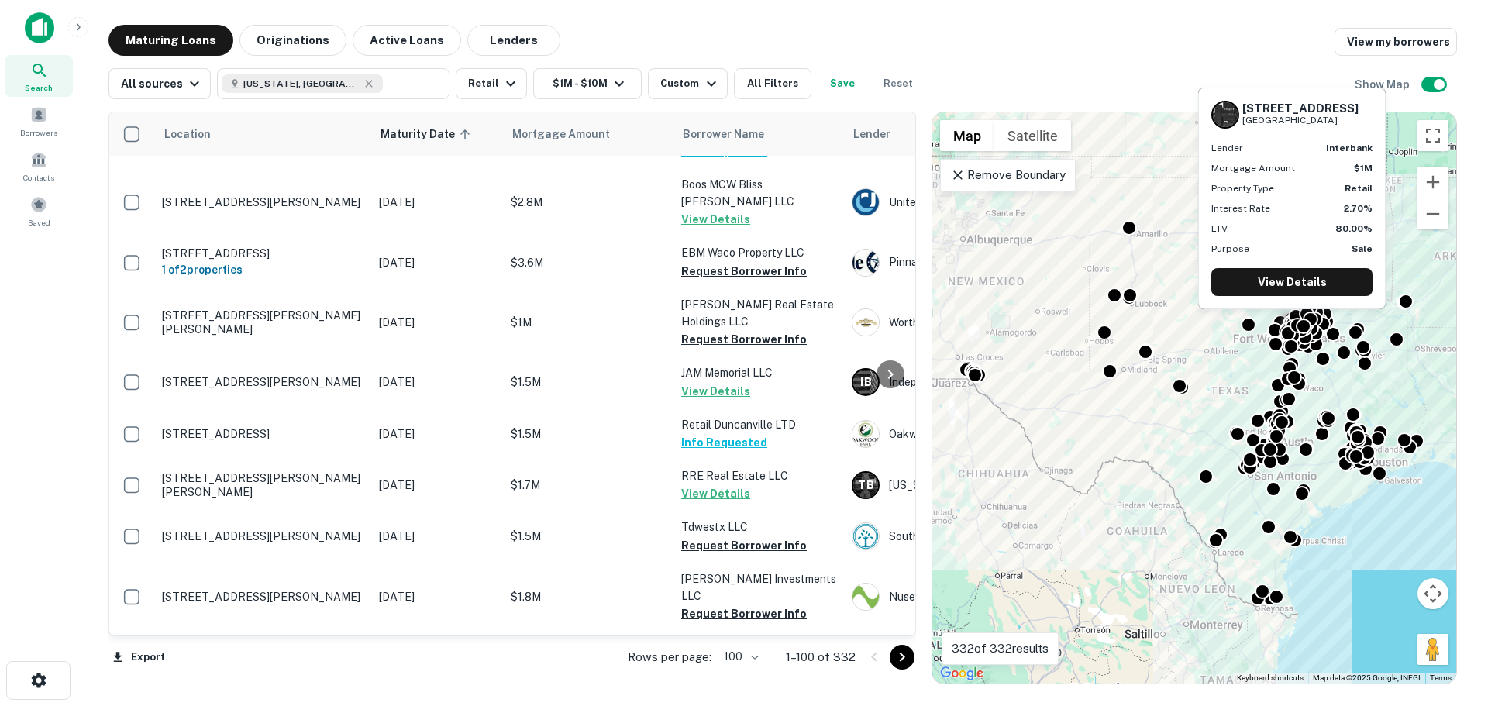
click at [237, 705] on p "[STREET_ADDRESS]" at bounding box center [262, 716] width 201 height 14
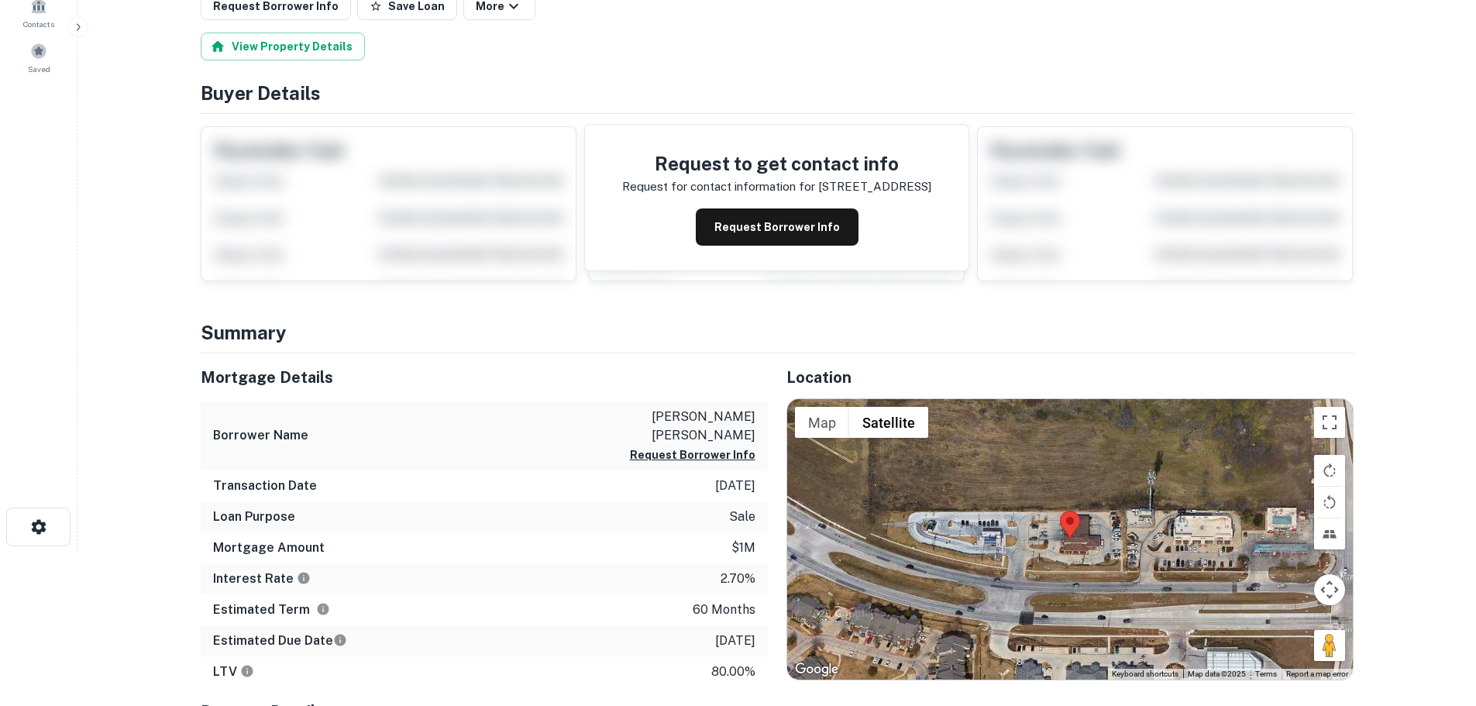
scroll to position [155, 0]
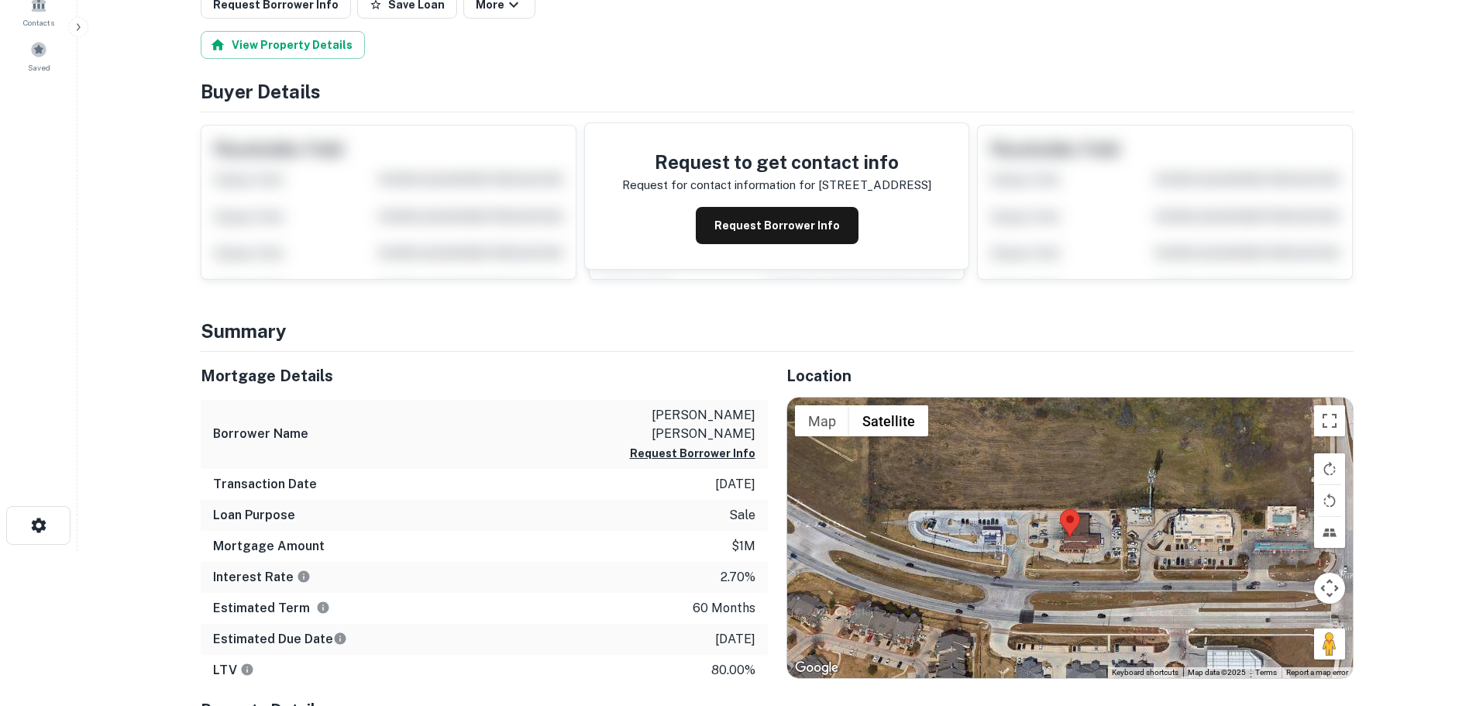
drag, startPoint x: 1328, startPoint y: 632, endPoint x: 1209, endPoint y: 602, distance: 122.3
click at [1209, 602] on div "Map Terrain Satellite Labels Keyboard shortcuts Map Data Map data ©2025 Map dat…" at bounding box center [1070, 537] width 566 height 280
drag, startPoint x: 1313, startPoint y: 635, endPoint x: 1185, endPoint y: 606, distance: 131.9
click at [1185, 606] on div "Map Terrain Satellite Labels Keyboard shortcuts Map Data Map data ©2025 Map dat…" at bounding box center [1070, 537] width 566 height 280
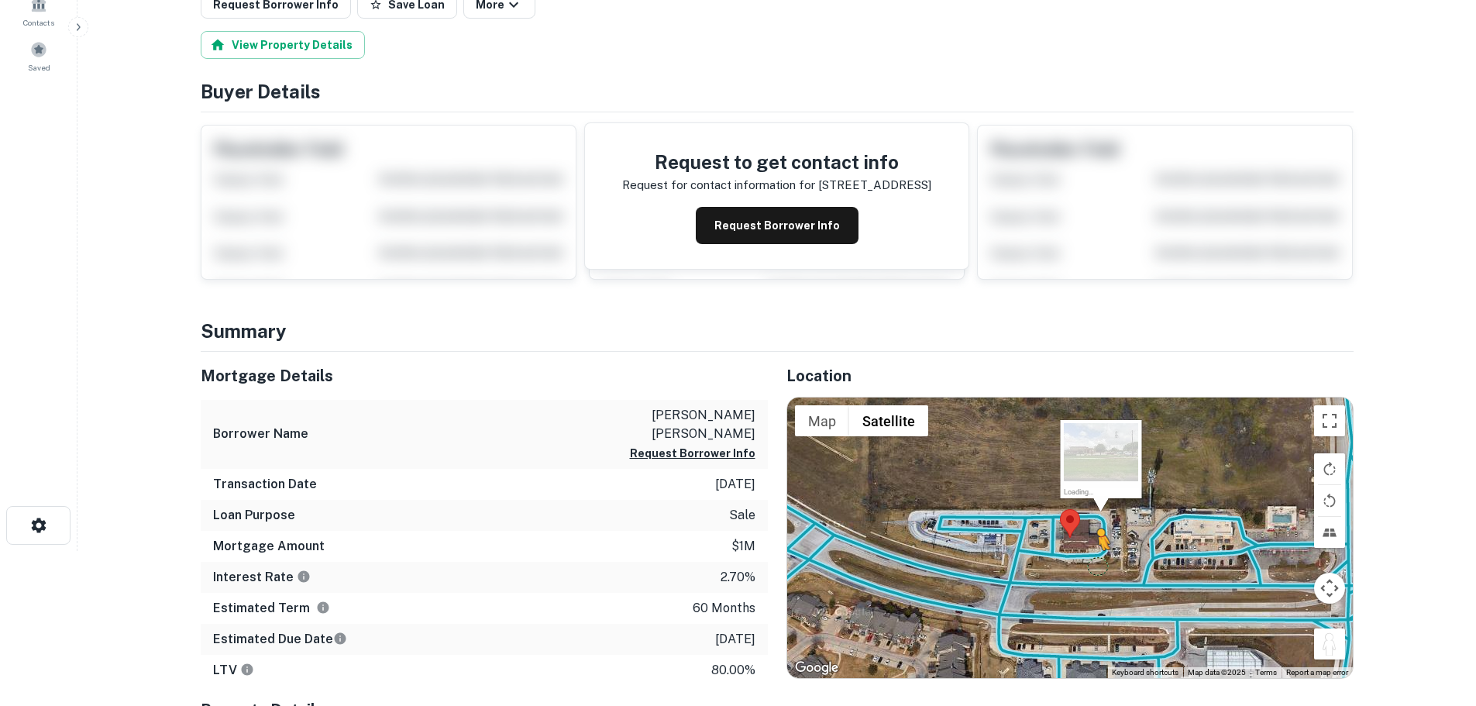
drag, startPoint x: 1320, startPoint y: 638, endPoint x: 1094, endPoint y: 559, distance: 239.6
click at [1094, 559] on div "To activate drag with keyboard, press Alt + Enter. Once in keyboard drag state,…" at bounding box center [1070, 537] width 566 height 280
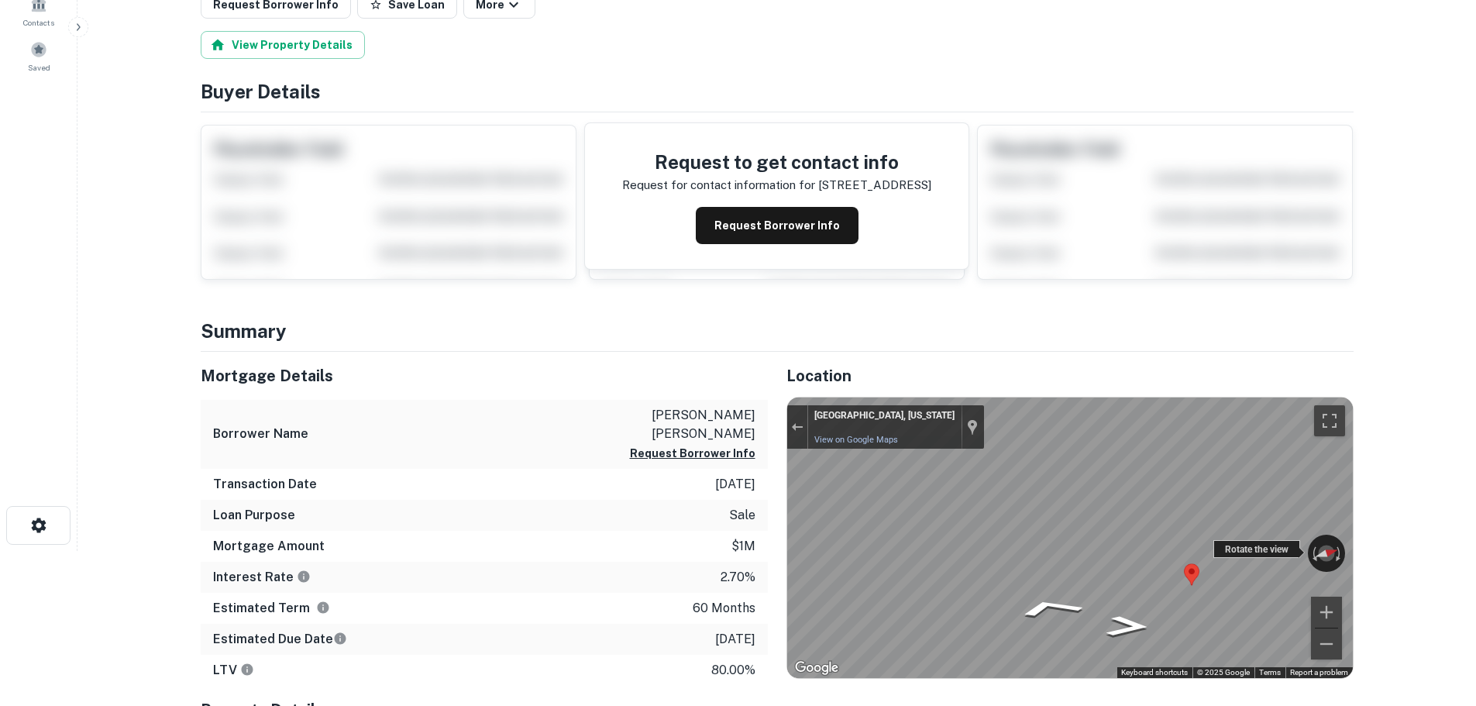
click at [1323, 563] on div "← Move left → Move right ↑ Move up ↓ Move down + Zoom in - Zoom out Fort Worth,…" at bounding box center [1070, 537] width 566 height 280
drag, startPoint x: 1323, startPoint y: 563, endPoint x: 649, endPoint y: 547, distance: 674.3
click at [649, 547] on div "Mortgage Details Borrower Name chunn gerald wayne Request Borrower Info Transac…" at bounding box center [768, 620] width 1172 height 537
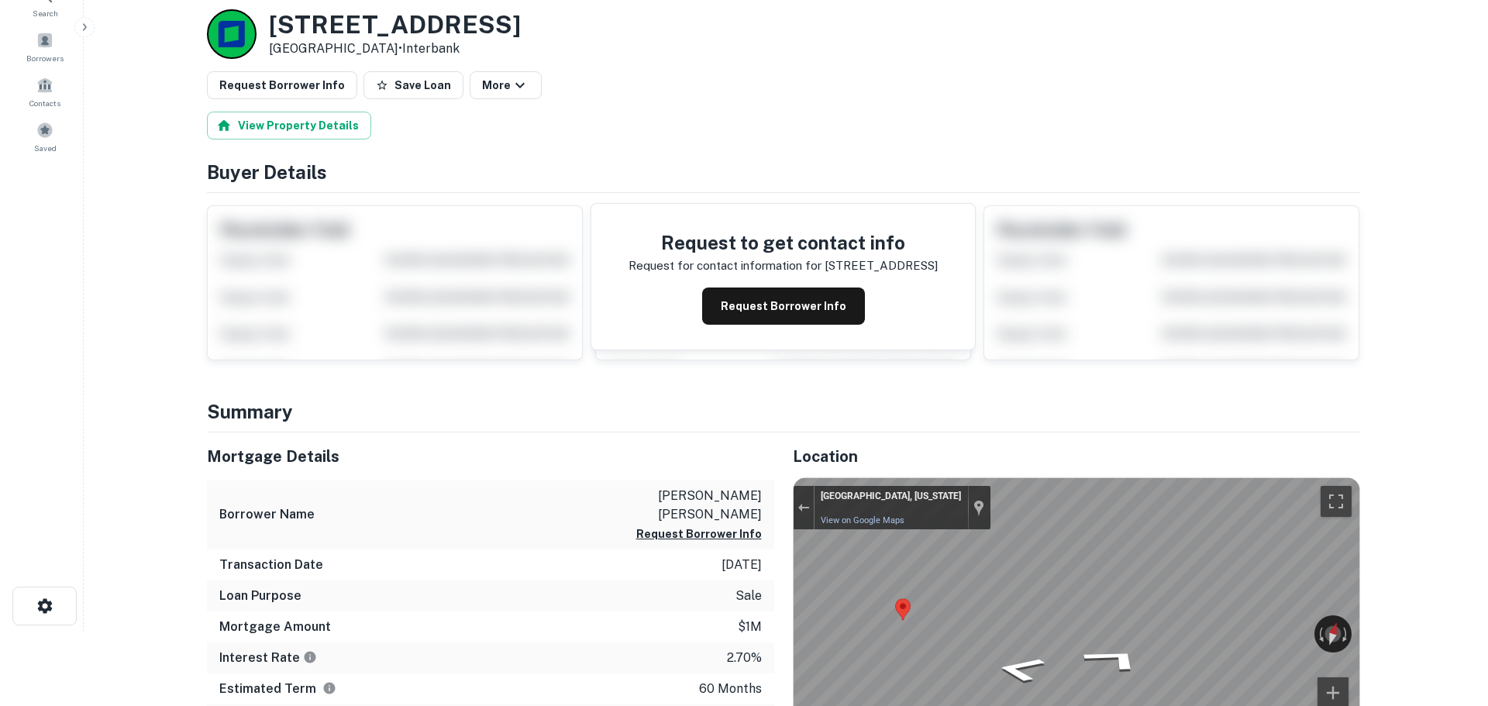
scroll to position [0, 0]
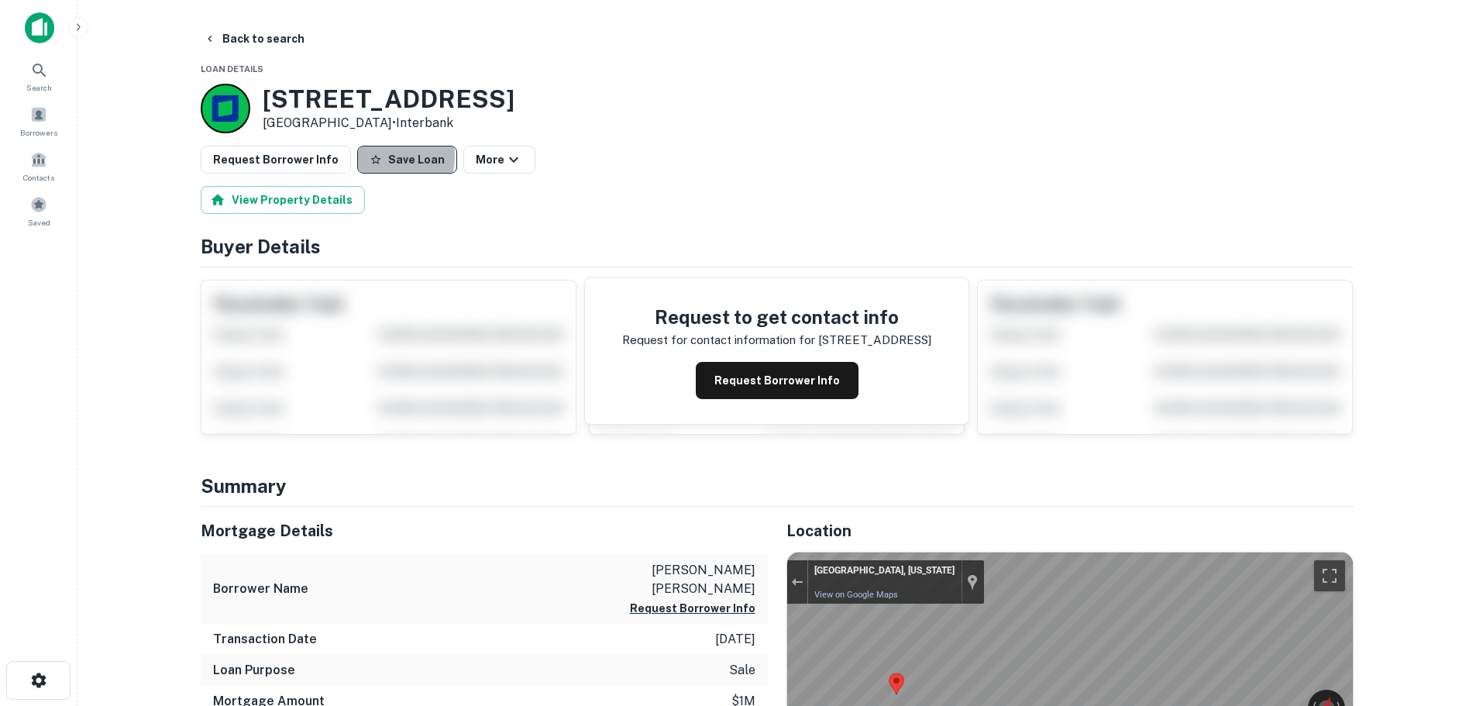
click at [376, 156] on button "Save Loan" at bounding box center [407, 160] width 100 height 28
click at [270, 160] on button "Request Borrower Info" at bounding box center [276, 160] width 150 height 28
click at [256, 41] on button "Back to search" at bounding box center [254, 39] width 113 height 28
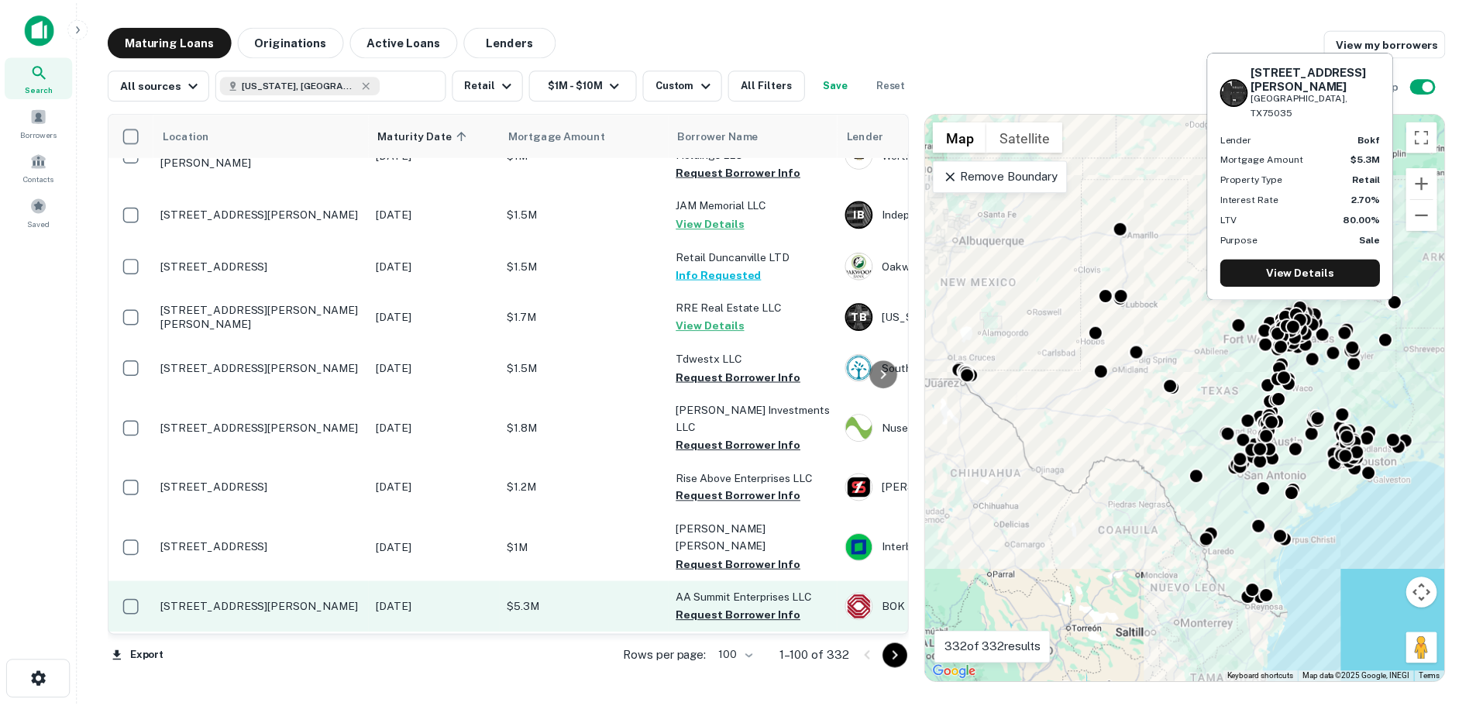
scroll to position [4939, 0]
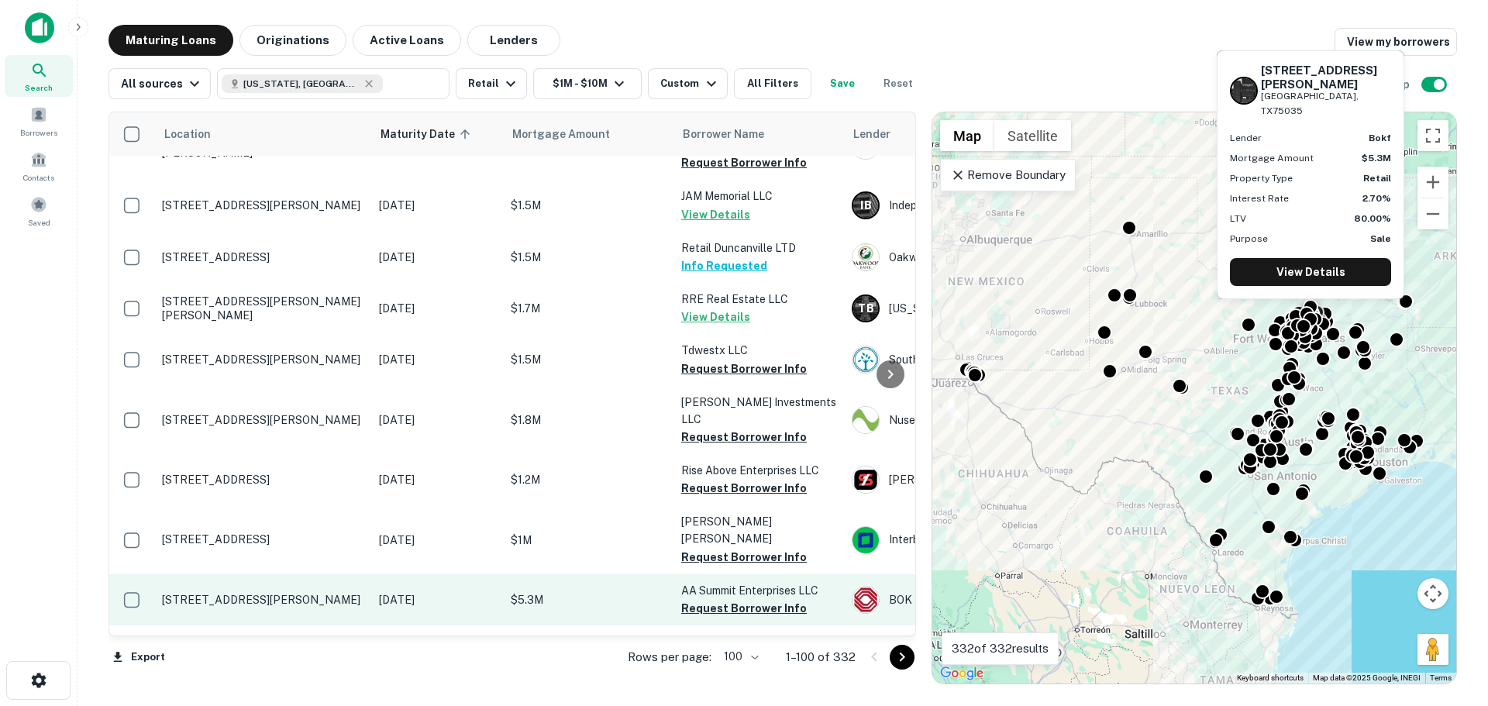
click at [266, 593] on p "[STREET_ADDRESS][PERSON_NAME]" at bounding box center [262, 600] width 201 height 14
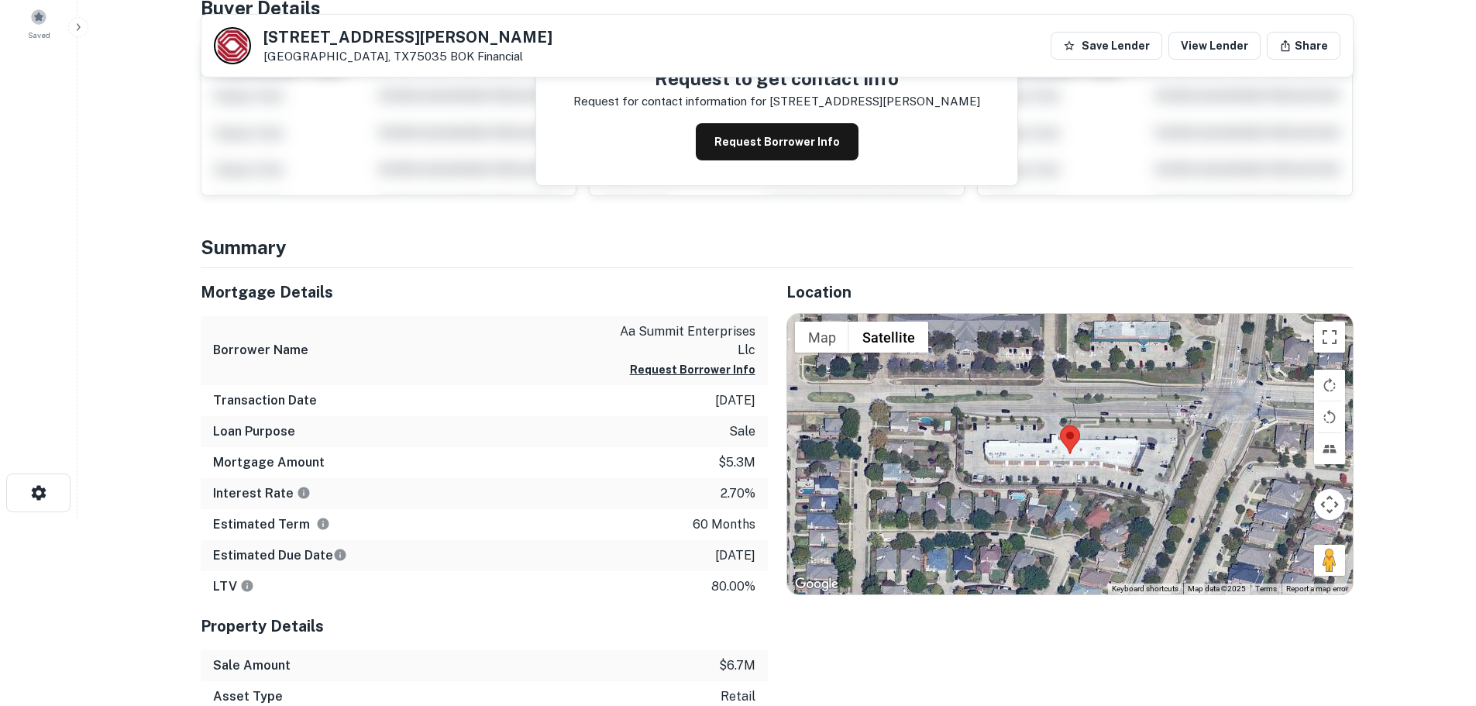
scroll to position [232, 0]
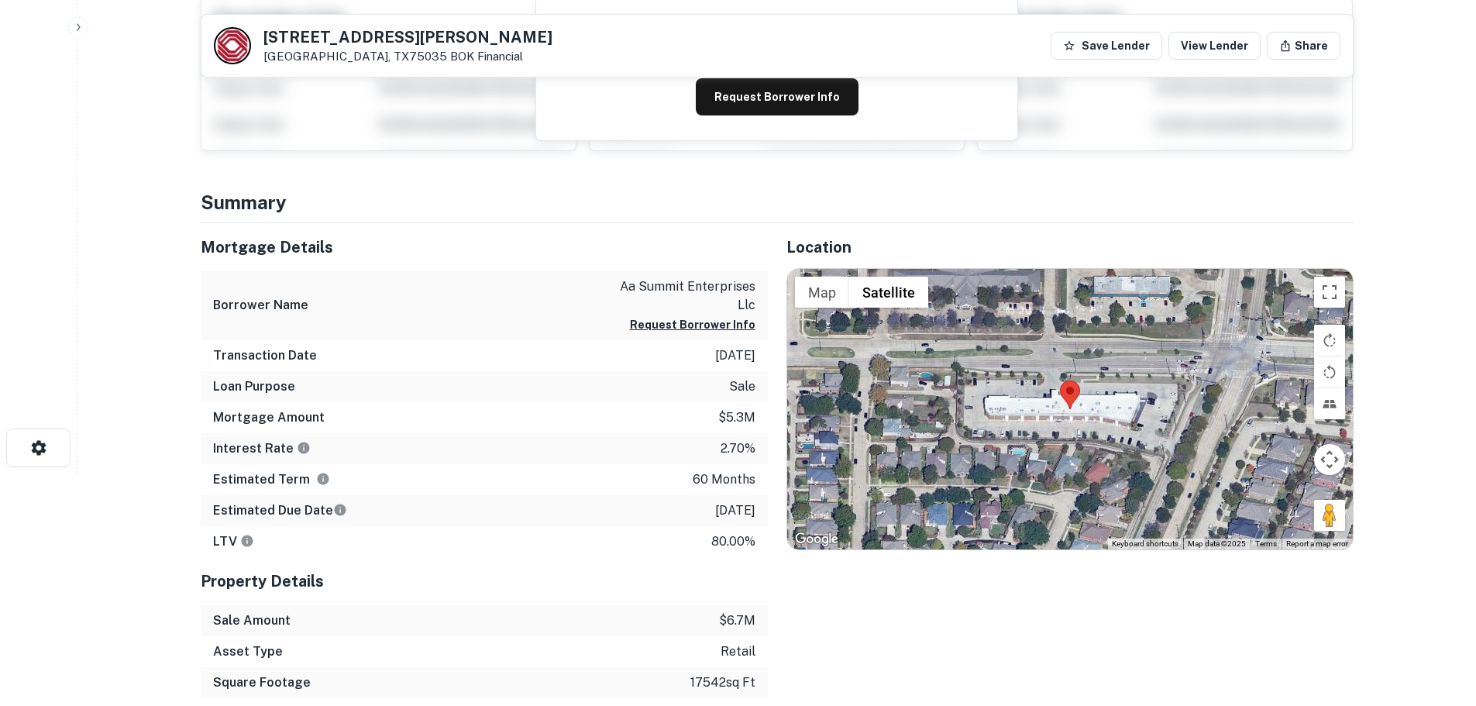
drag, startPoint x: 1319, startPoint y: 518, endPoint x: 1044, endPoint y: 428, distance: 289.9
click at [1044, 428] on div "Map Terrain Satellite Labels Keyboard shortcuts Map Data Map data ©2025 Map dat…" at bounding box center [1070, 409] width 566 height 280
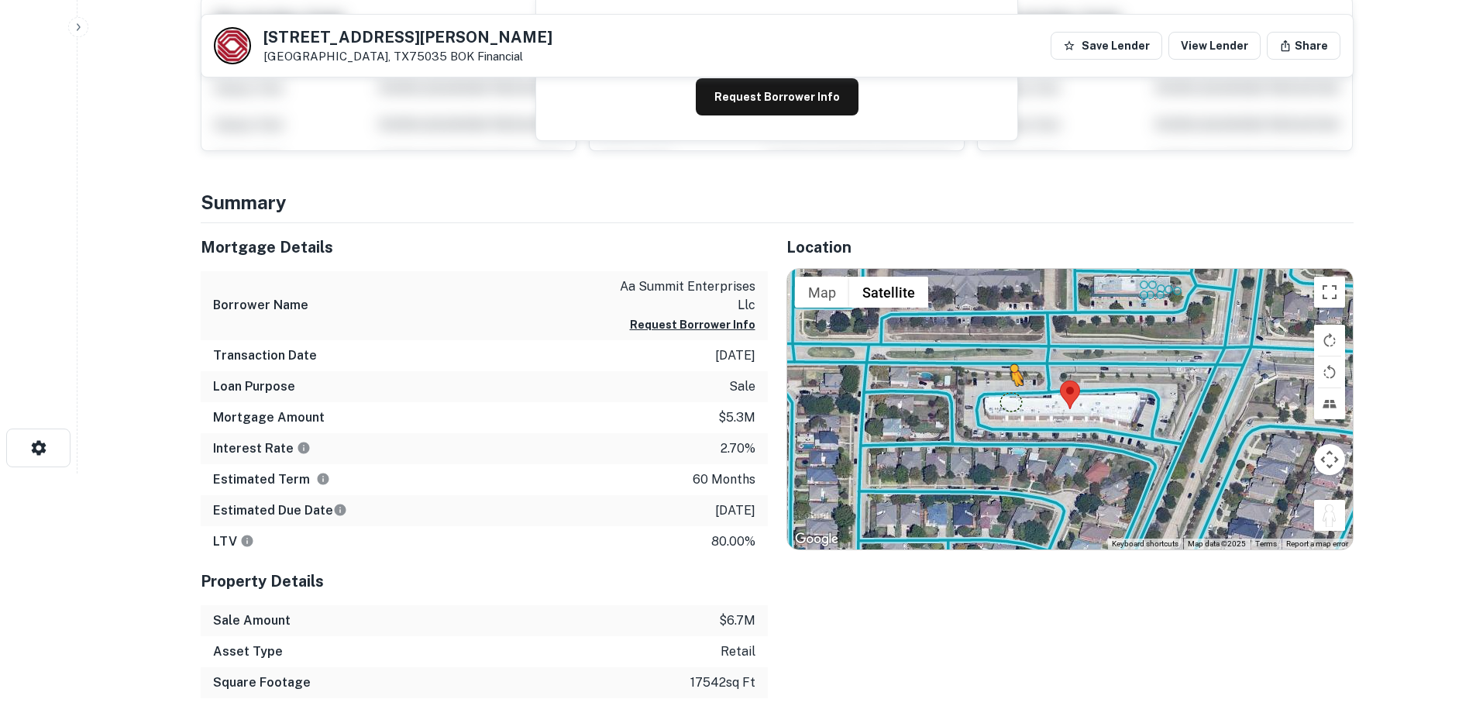
drag, startPoint x: 1333, startPoint y: 504, endPoint x: 1010, endPoint y: 401, distance: 339.1
click at [1010, 401] on div "To activate drag with keyboard, press Alt + Enter. Once in keyboard drag state,…" at bounding box center [1070, 409] width 566 height 280
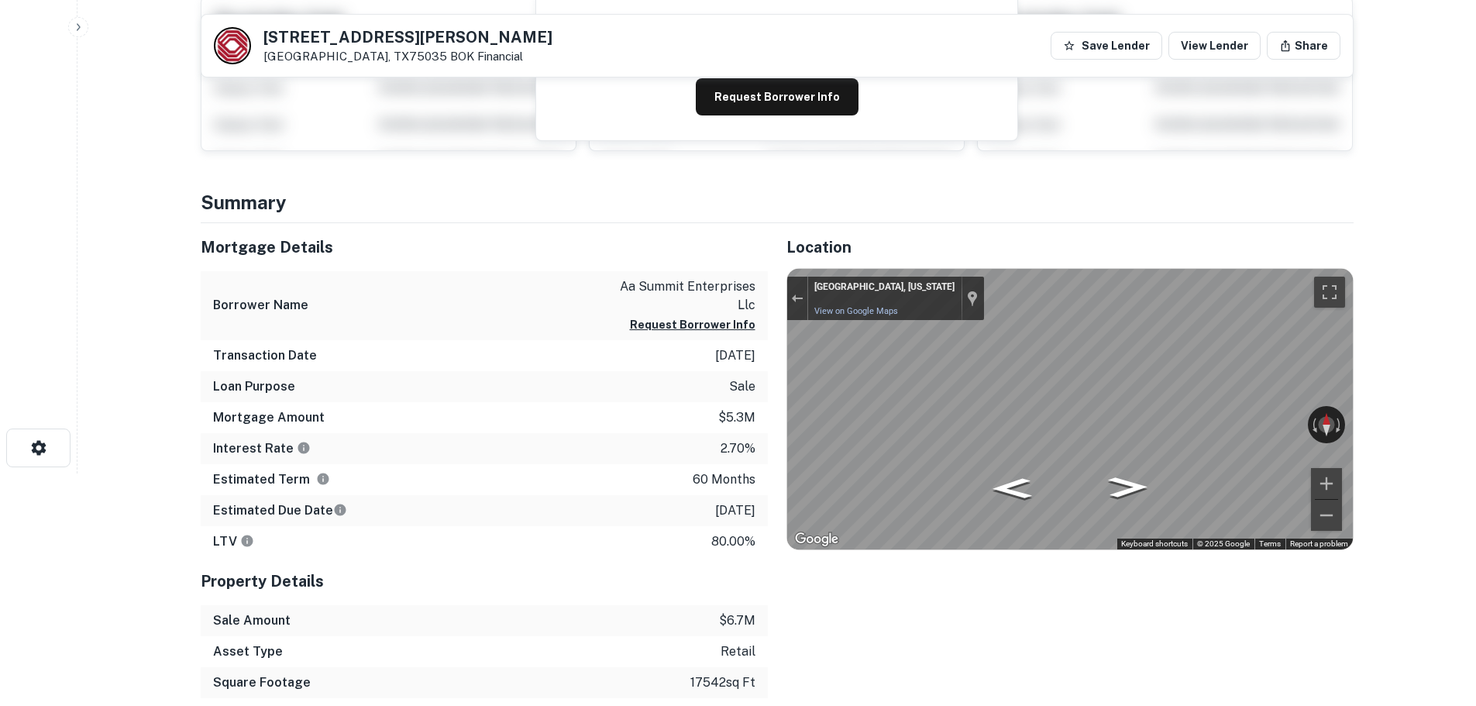
click at [482, 341] on div "Mortgage Details Borrower Name aa summit enterprises llc Request Borrower Info …" at bounding box center [768, 491] width 1172 height 537
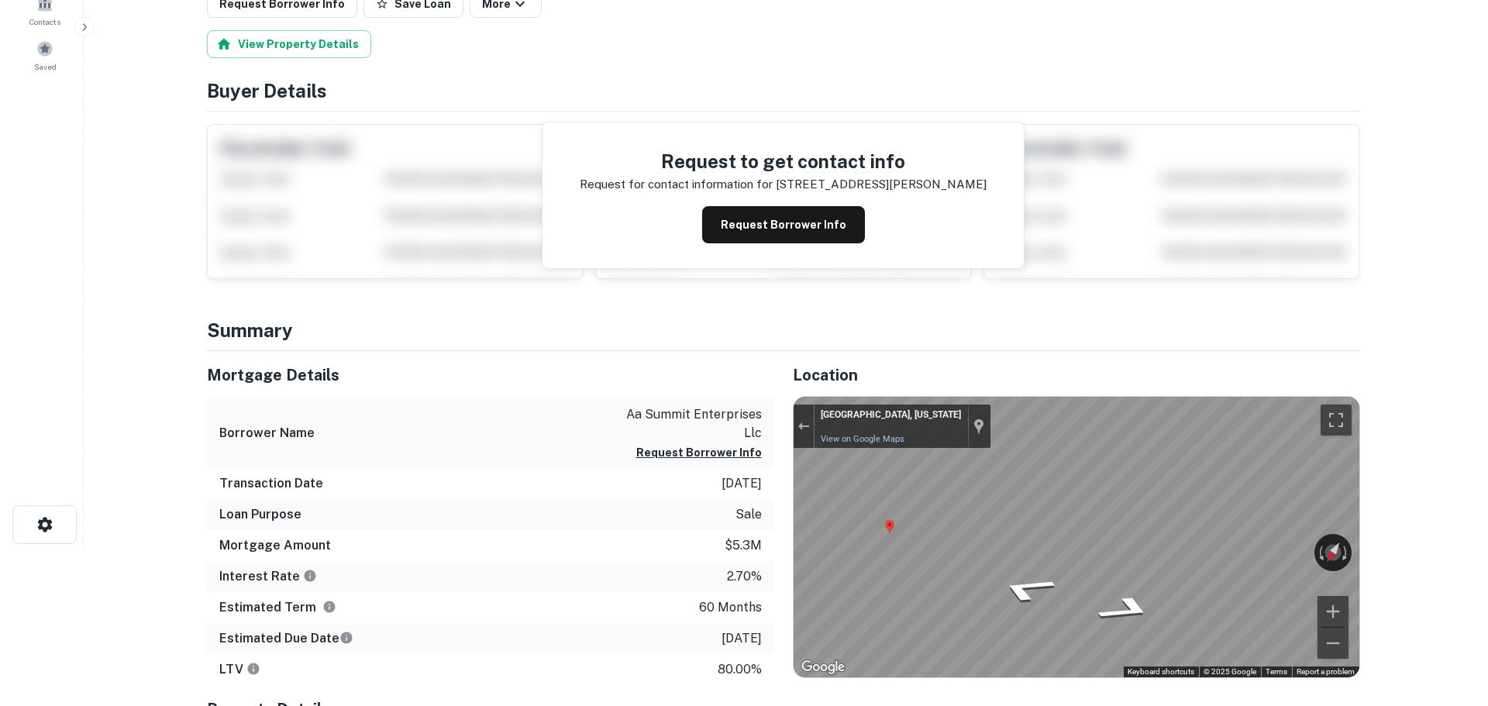
scroll to position [0, 0]
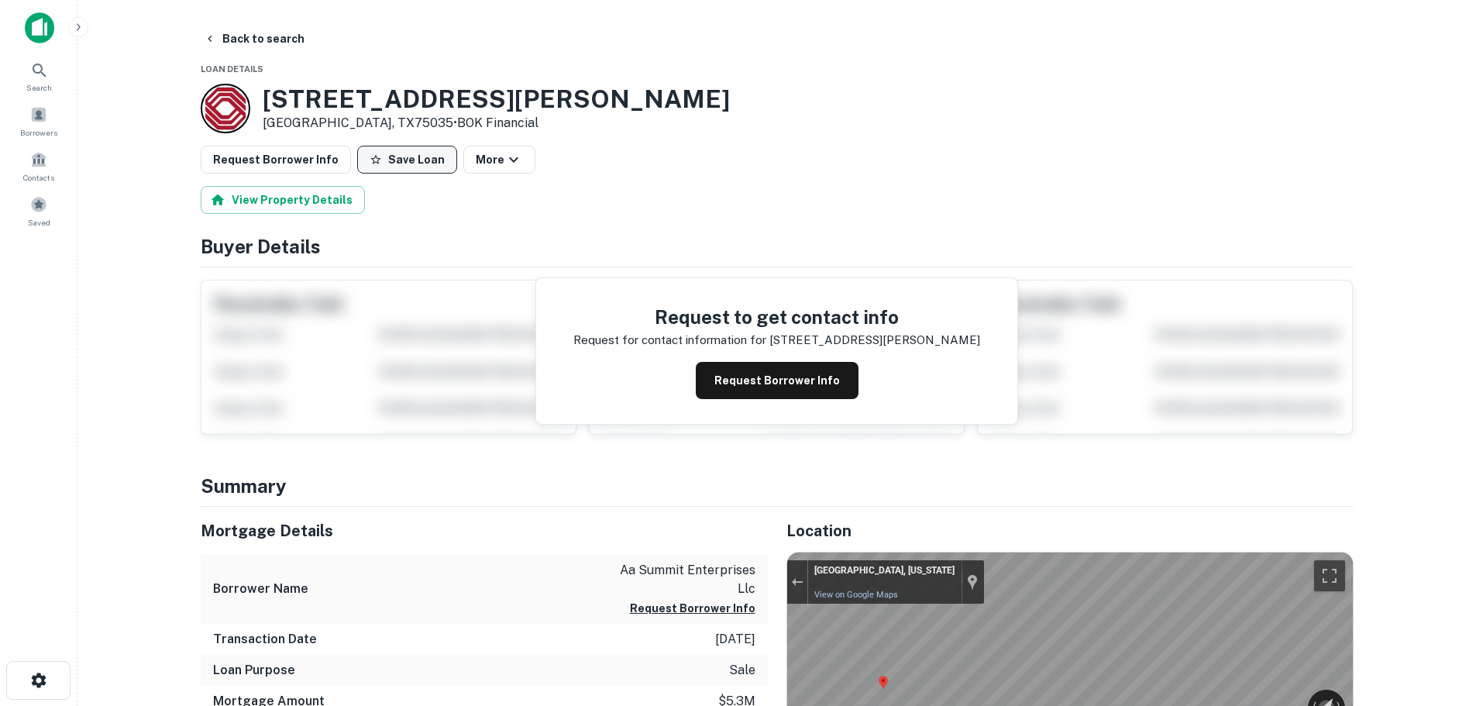
click at [398, 166] on button "Save Loan" at bounding box center [407, 160] width 100 height 28
click at [276, 157] on button "Request Borrower Info" at bounding box center [276, 160] width 150 height 28
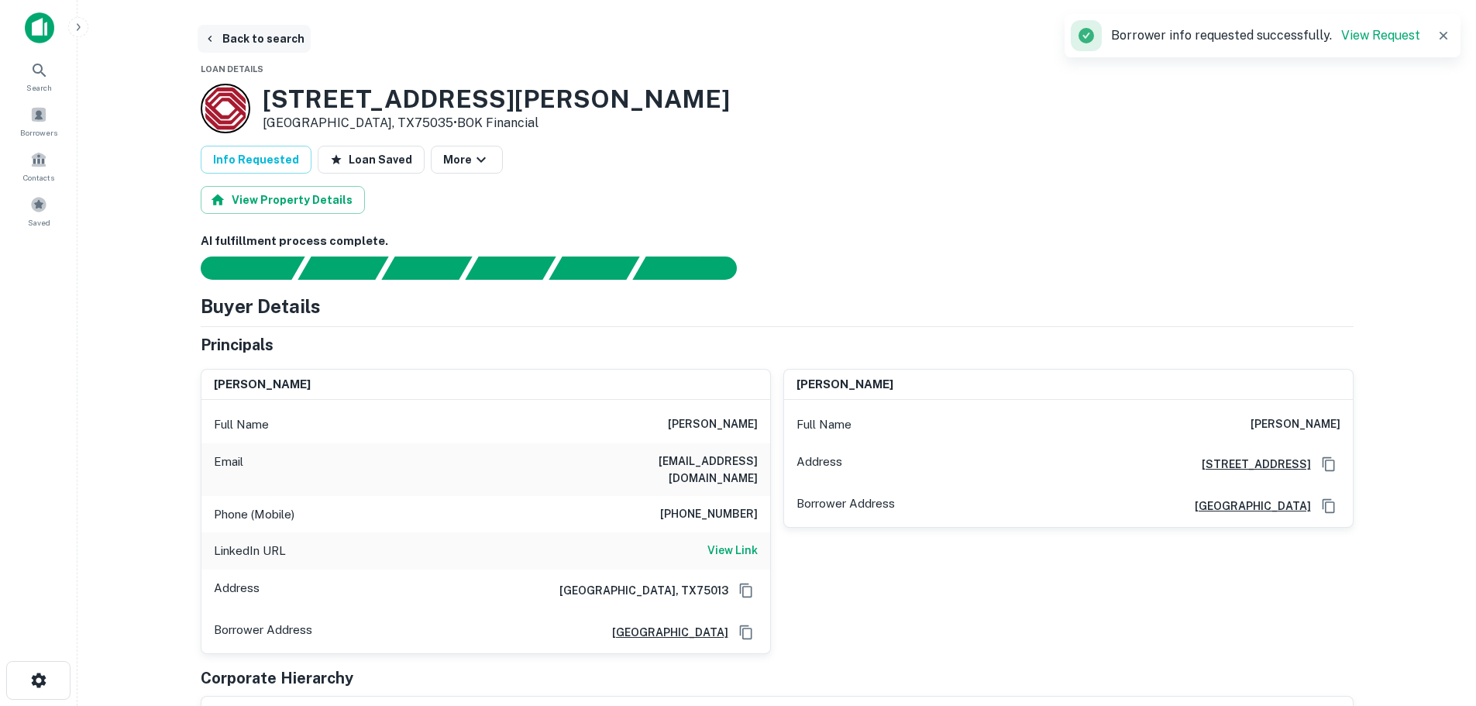
click at [277, 43] on button "Back to search" at bounding box center [254, 39] width 113 height 28
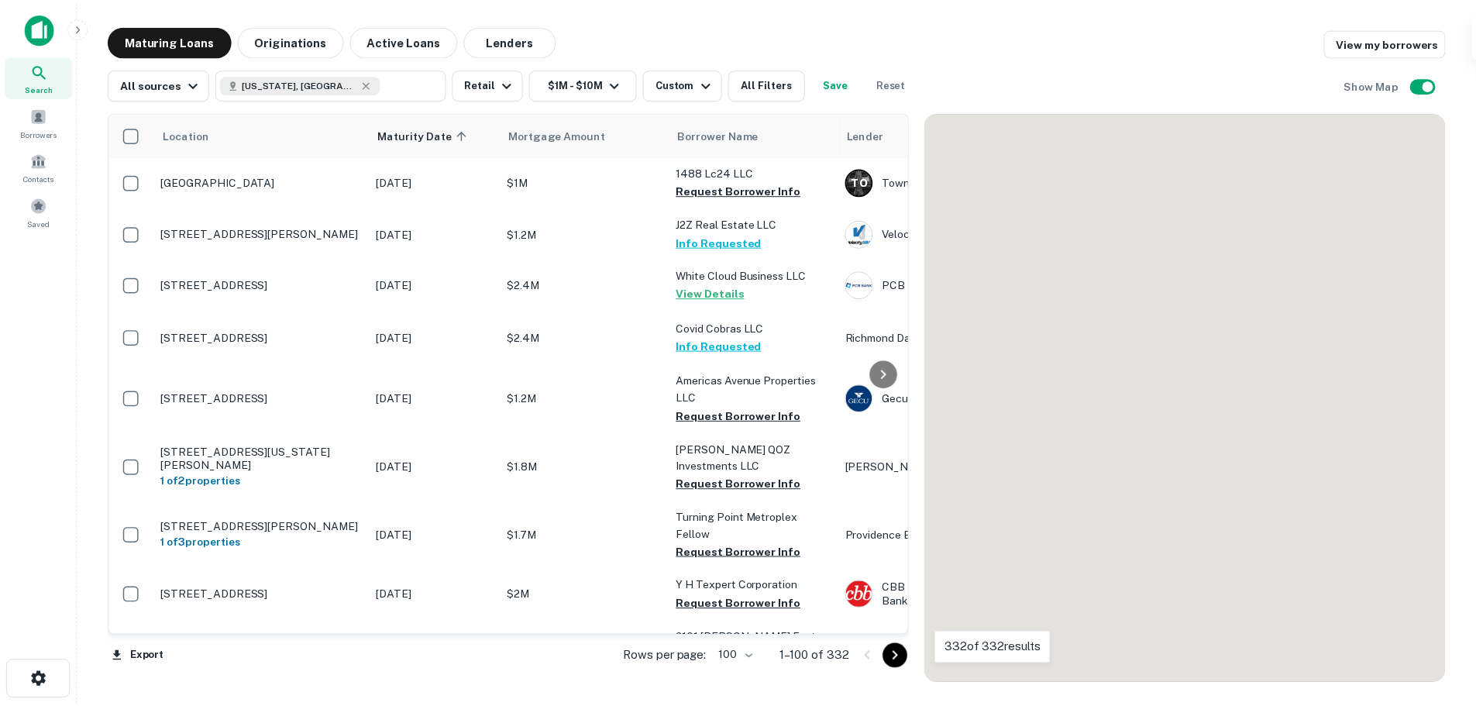
scroll to position [4939, 0]
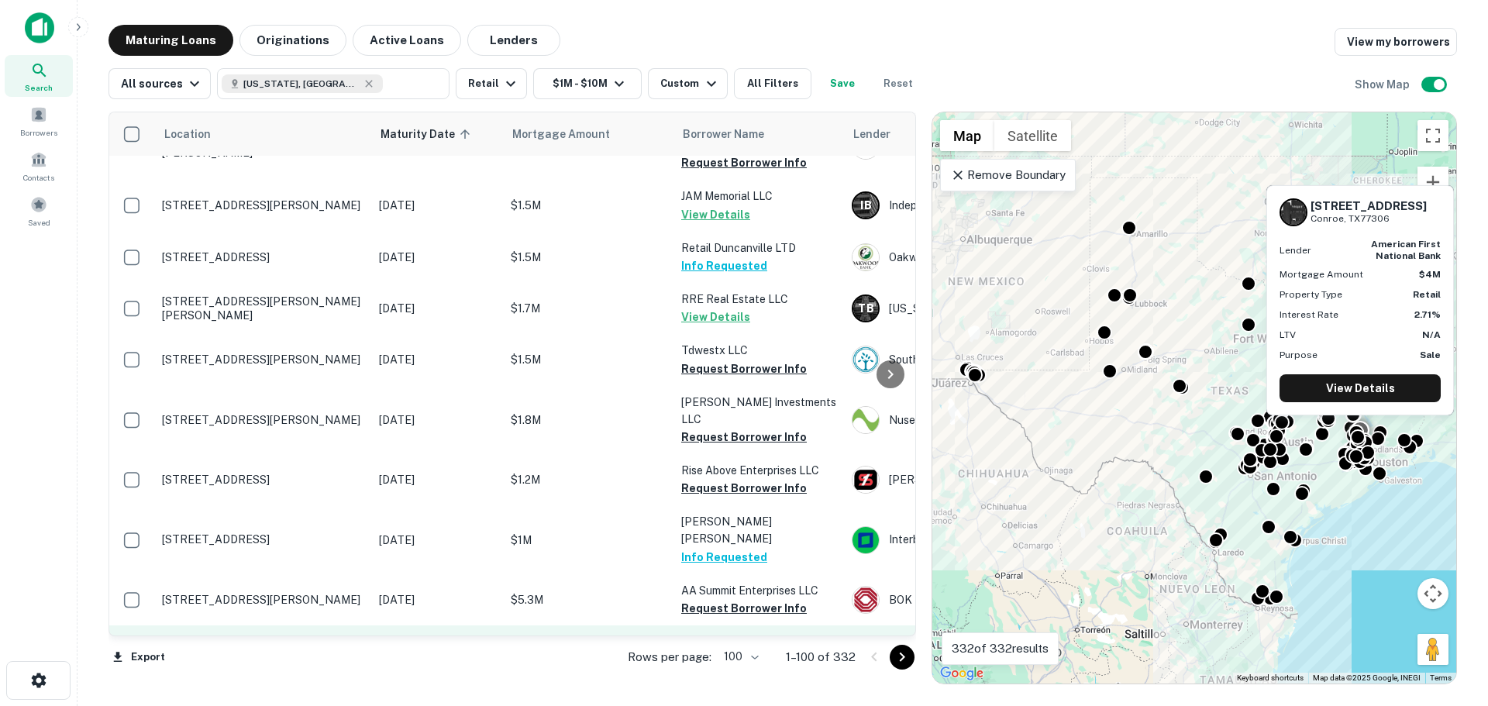
click at [273, 644] on p "12762 Highway 105 E Conroe, TX77306" at bounding box center [262, 651] width 201 height 14
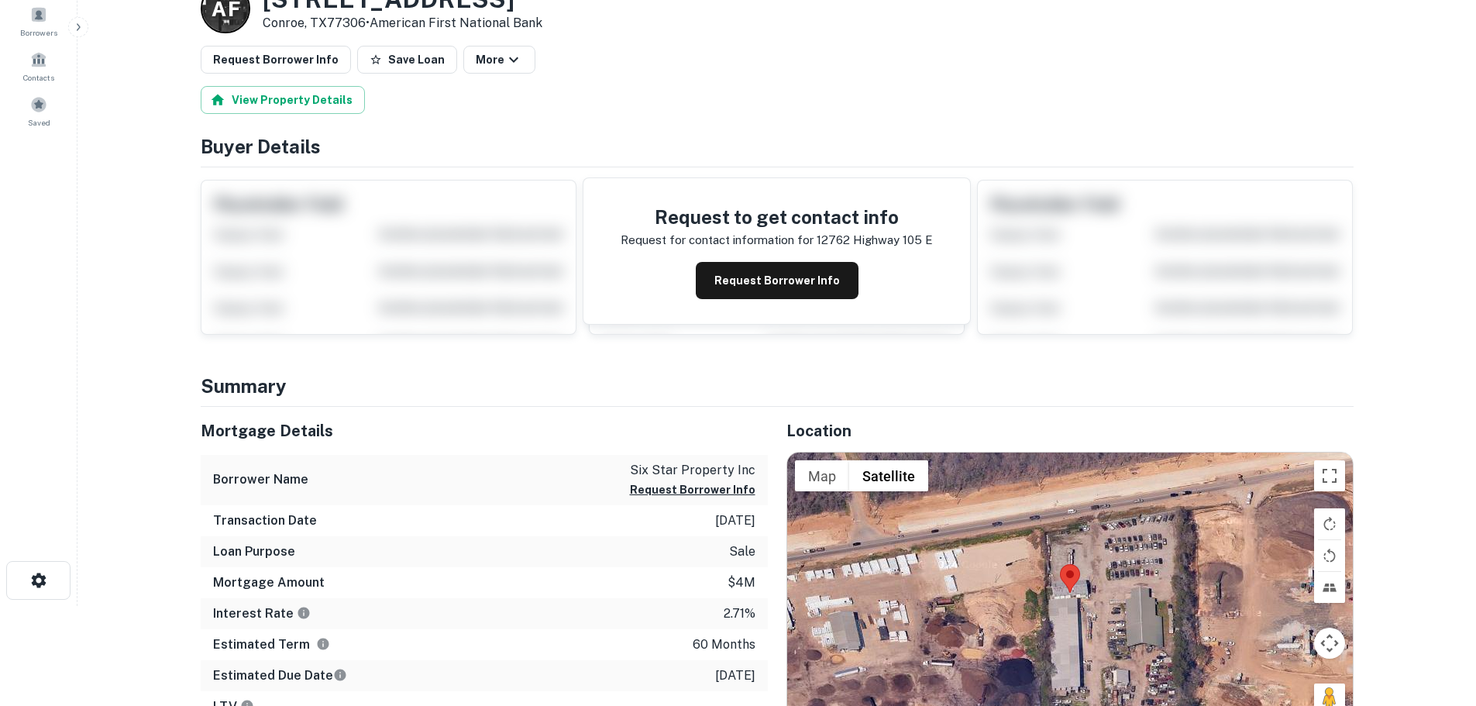
scroll to position [232, 0]
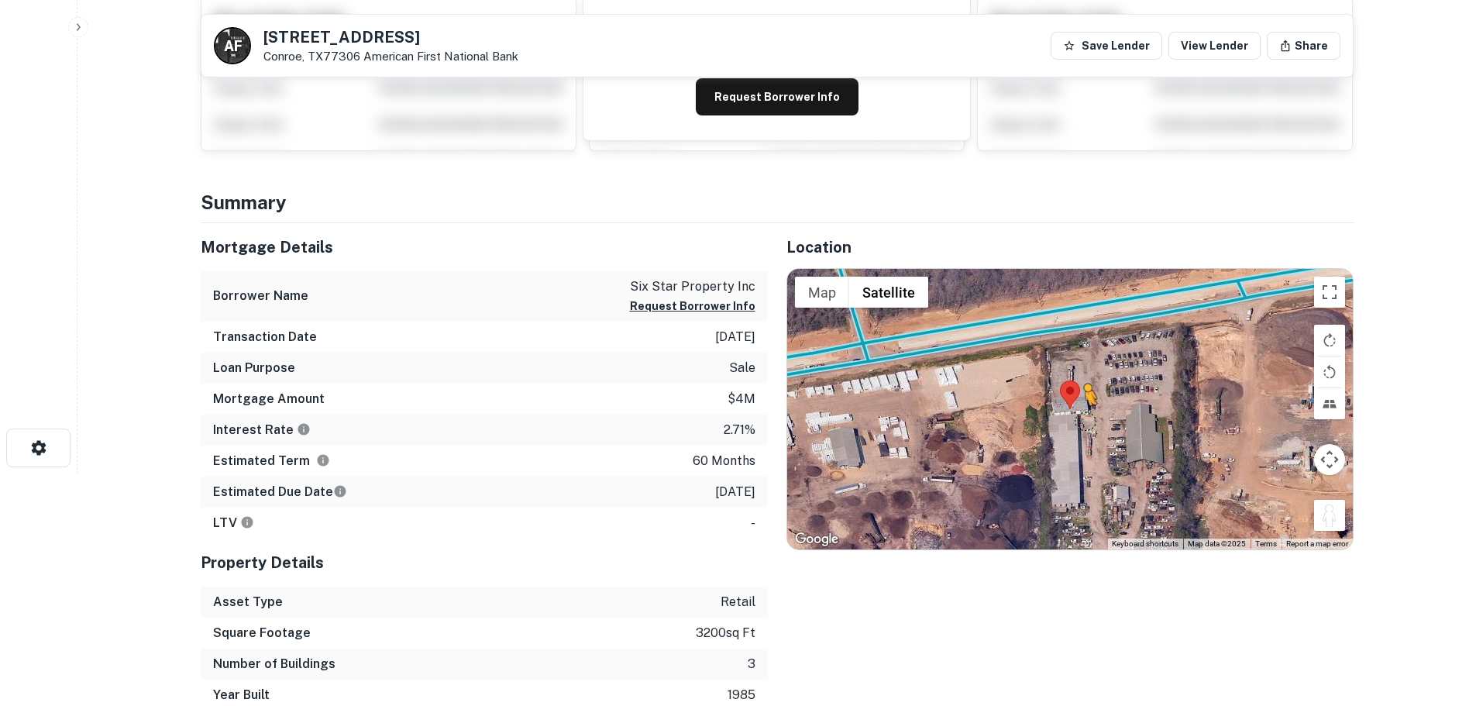
drag, startPoint x: 1342, startPoint y: 523, endPoint x: 1080, endPoint y: 418, distance: 282.3
click at [1080, 418] on div "To activate drag with keyboard, press Alt + Enter. Once in keyboard drag state,…" at bounding box center [1070, 409] width 566 height 280
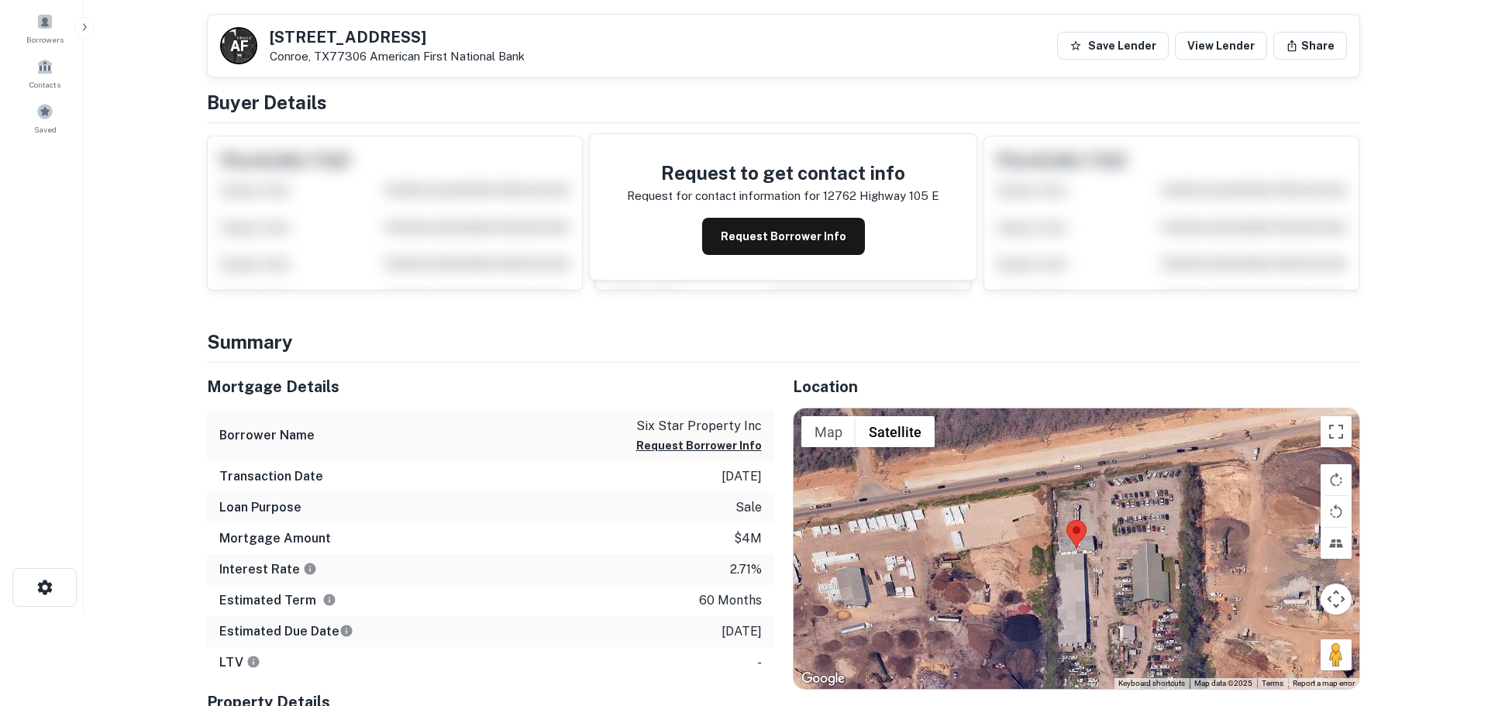
scroll to position [0, 0]
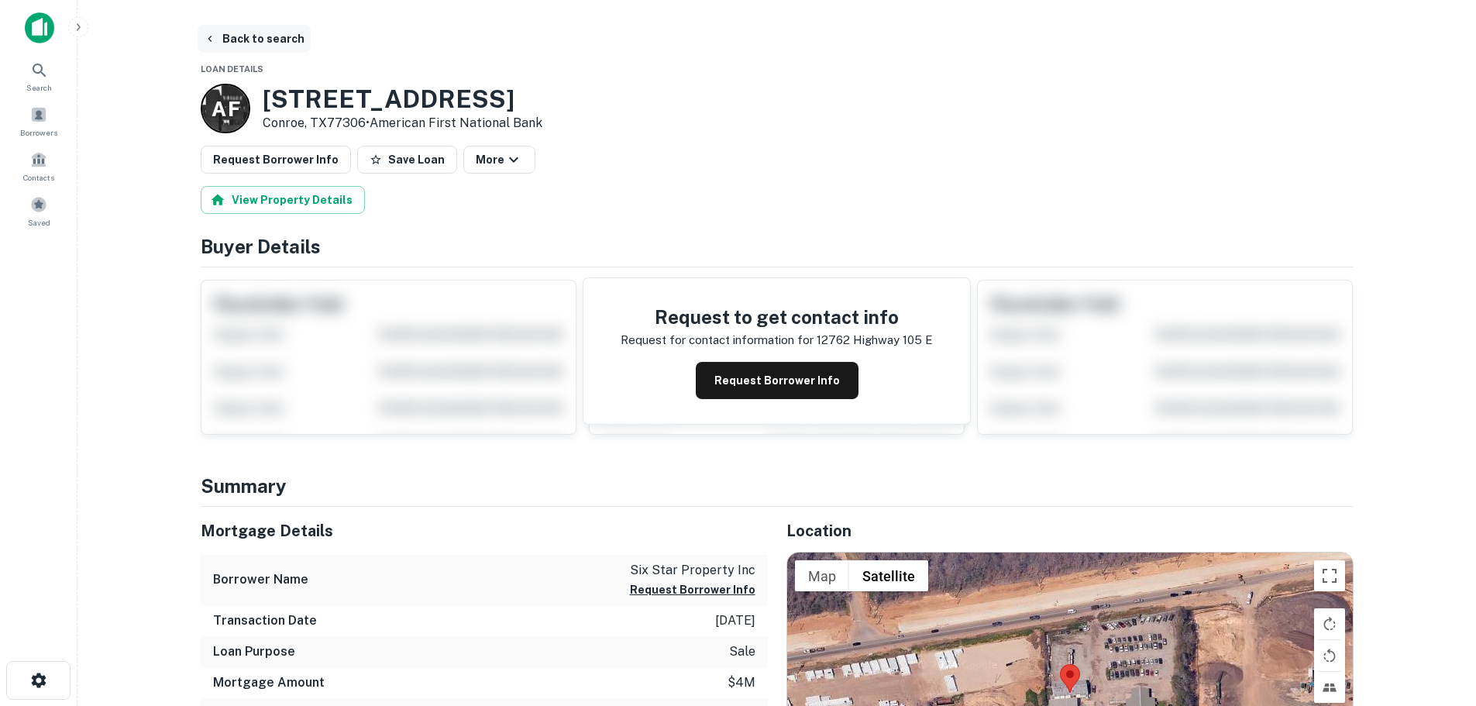
click at [239, 32] on button "Back to search" at bounding box center [254, 39] width 113 height 28
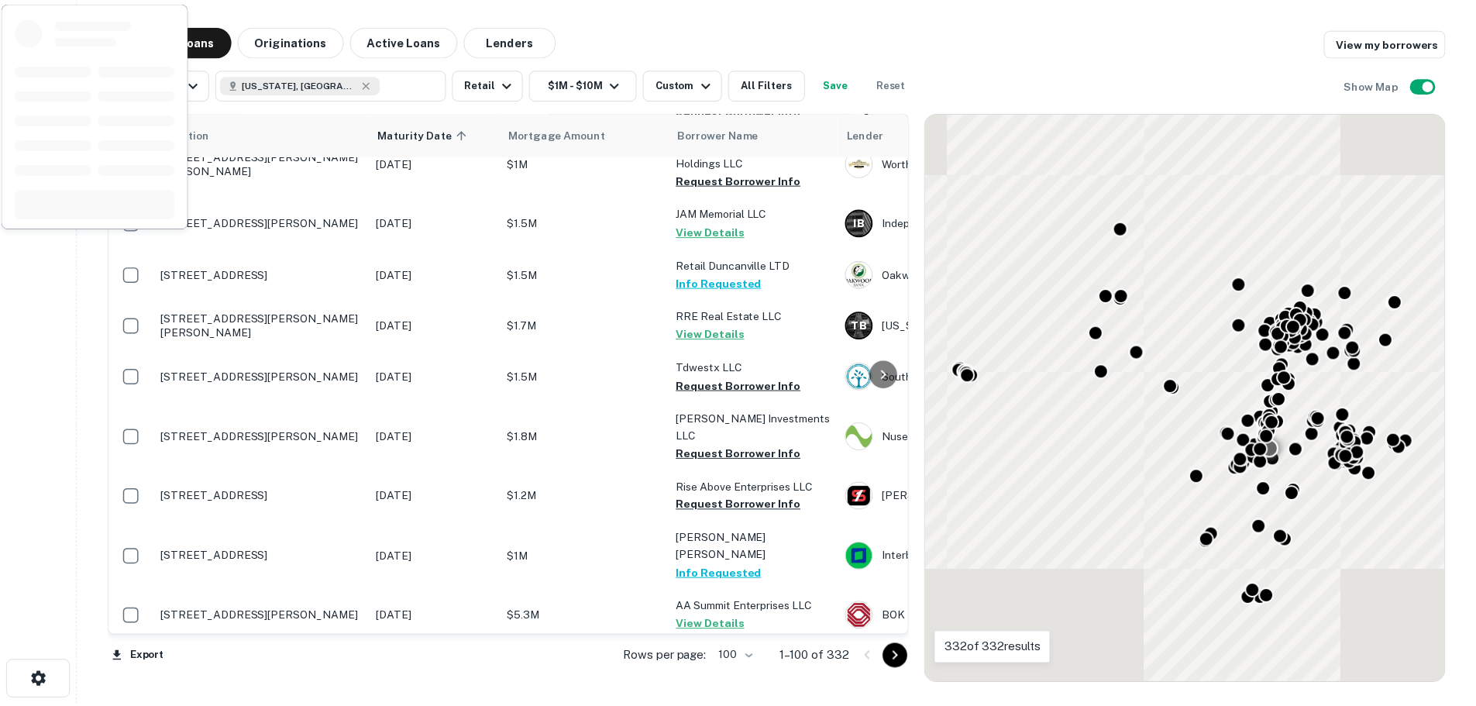
scroll to position [4939, 0]
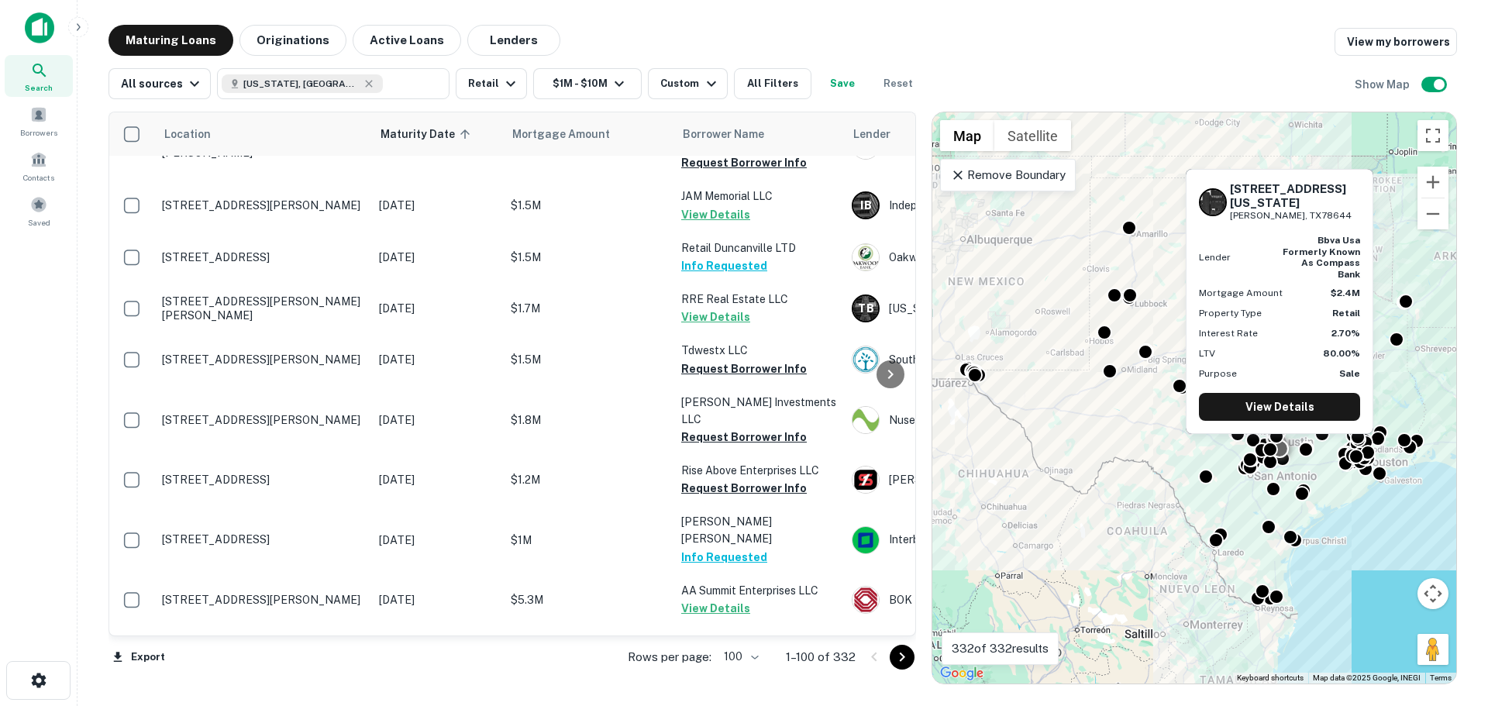
click at [259, 698] on p "1125 S Colorado St Lockhart, TX78644" at bounding box center [262, 712] width 201 height 28
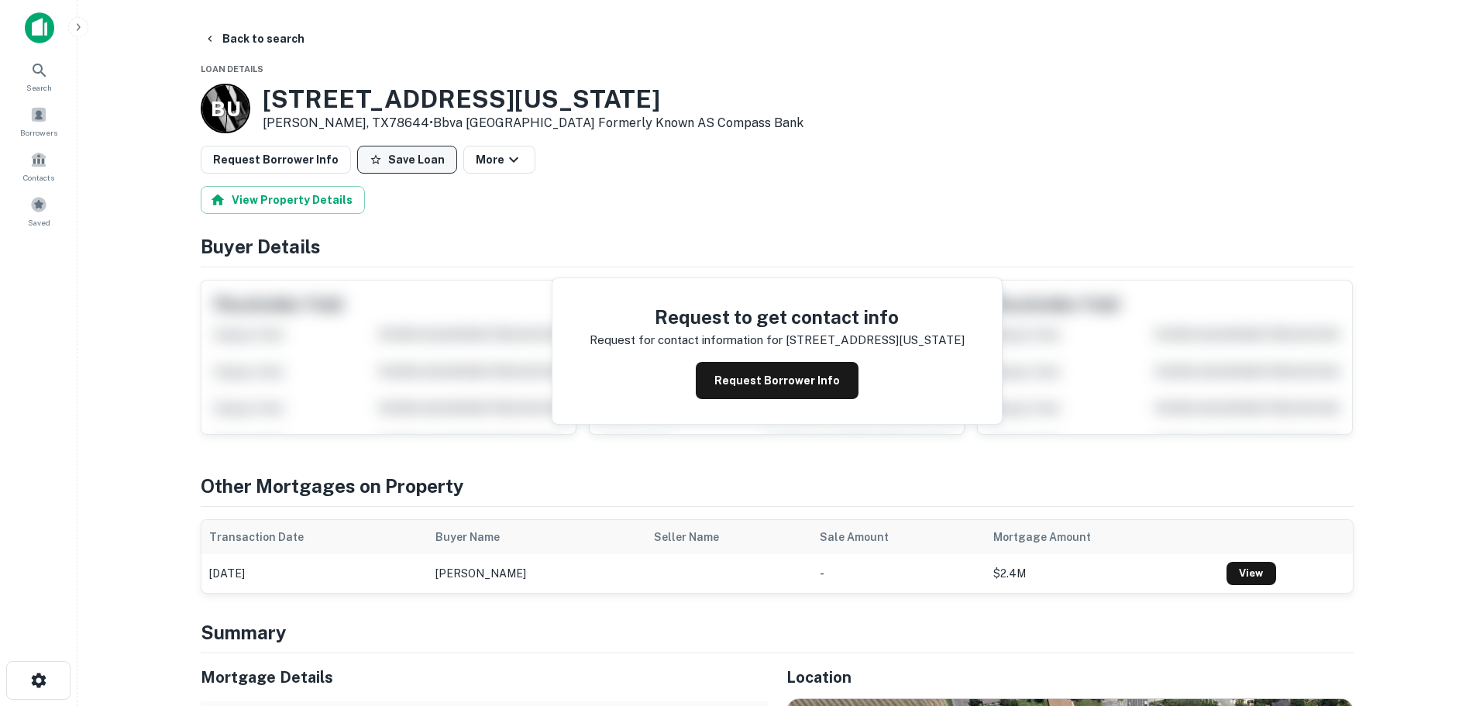
click at [426, 165] on button "Save Loan" at bounding box center [407, 160] width 100 height 28
click at [311, 170] on button "Request Borrower Info" at bounding box center [276, 160] width 150 height 28
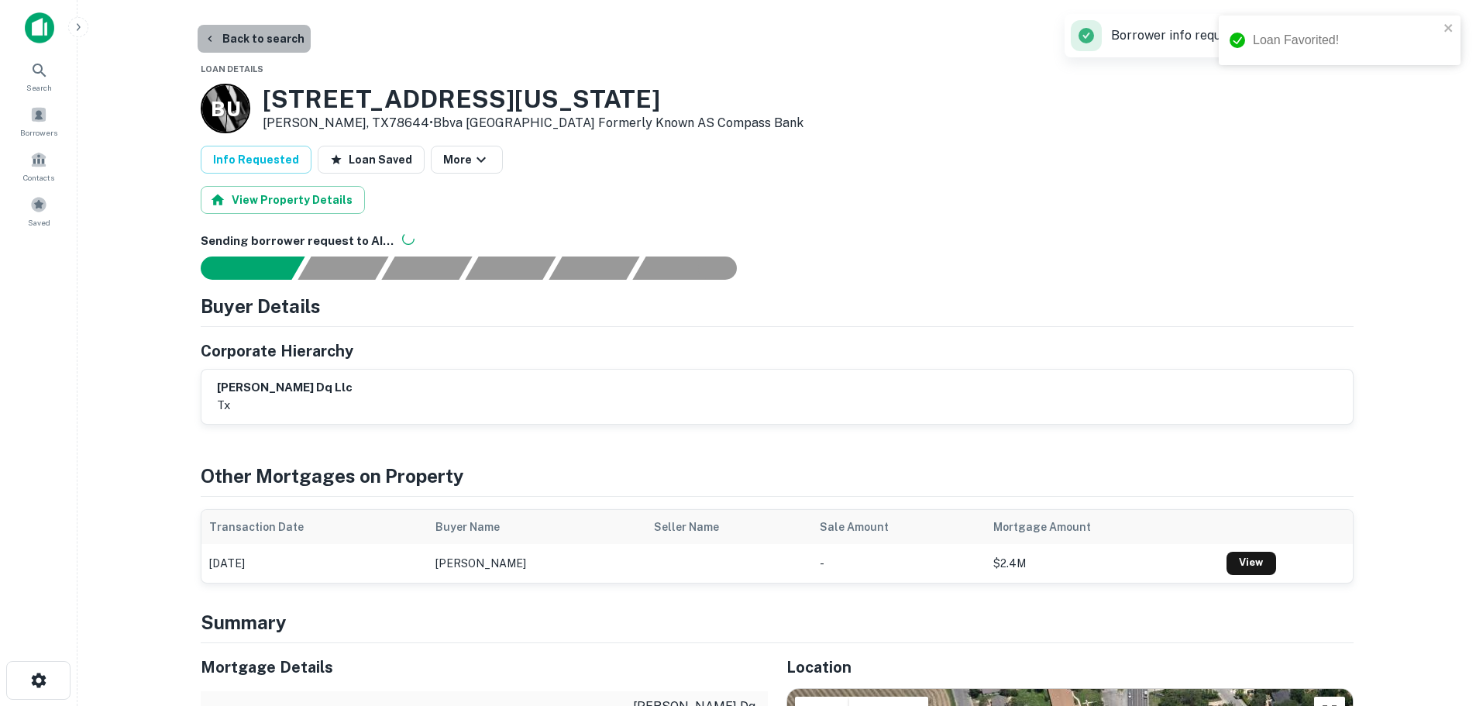
click at [274, 50] on button "Back to search" at bounding box center [254, 39] width 113 height 28
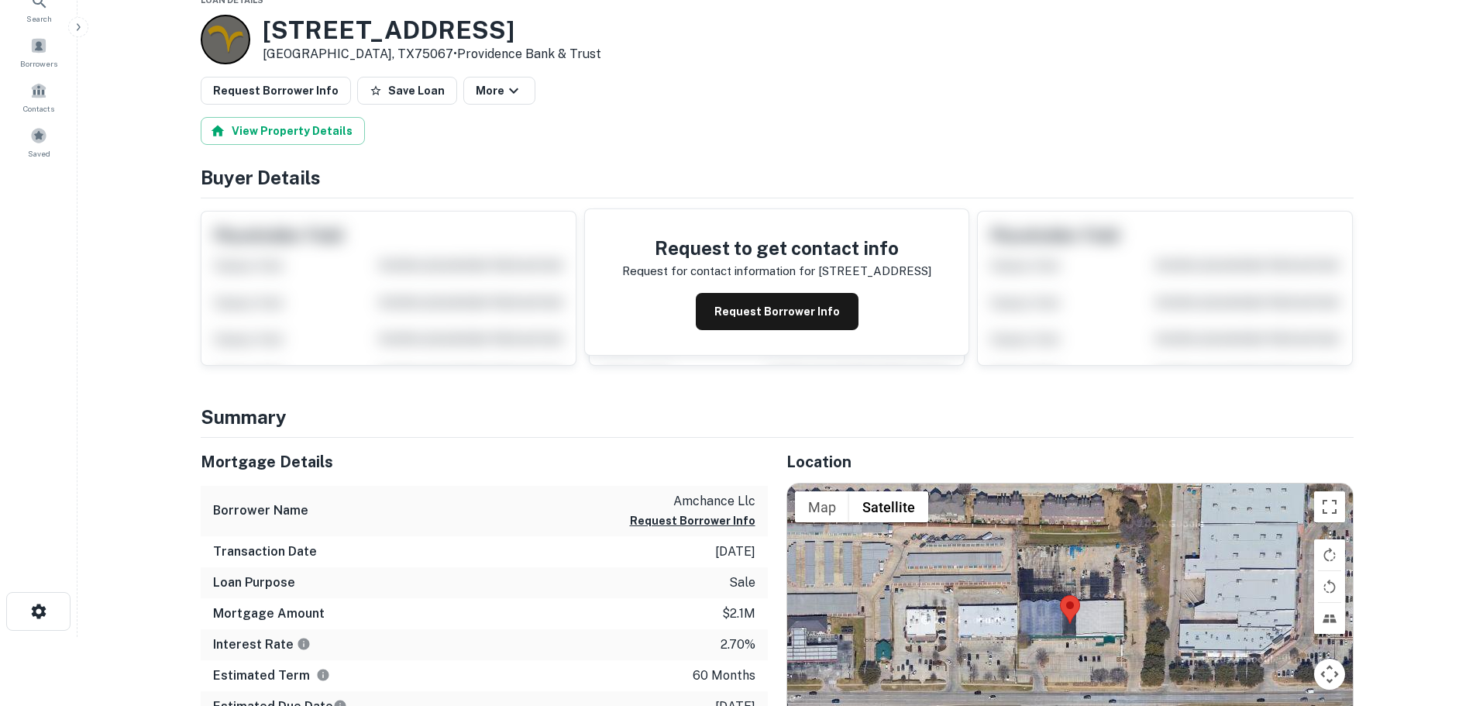
scroll to position [155, 0]
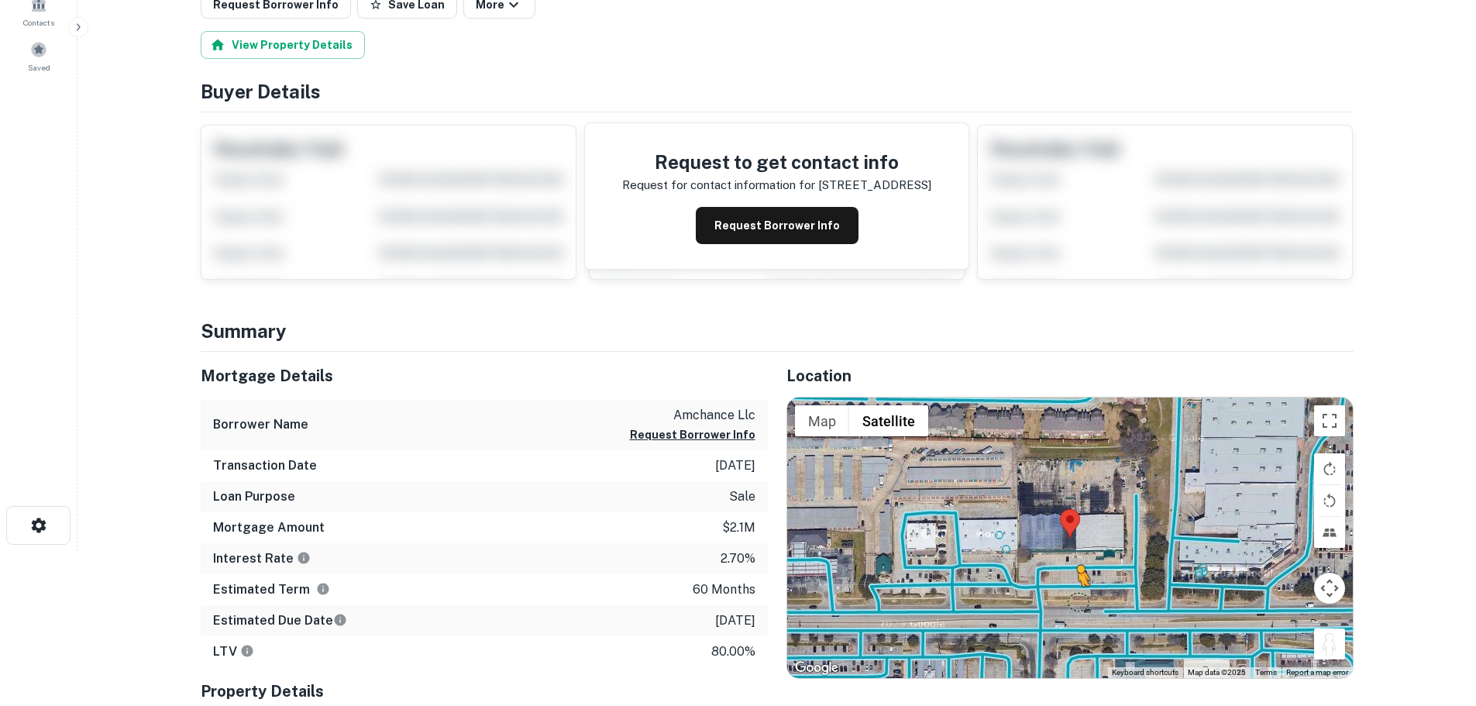
drag, startPoint x: 1326, startPoint y: 645, endPoint x: 1079, endPoint y: 602, distance: 251.7
click at [1079, 602] on div "To activate drag with keyboard, press Alt + Enter. Once in keyboard drag state,…" at bounding box center [1070, 537] width 566 height 280
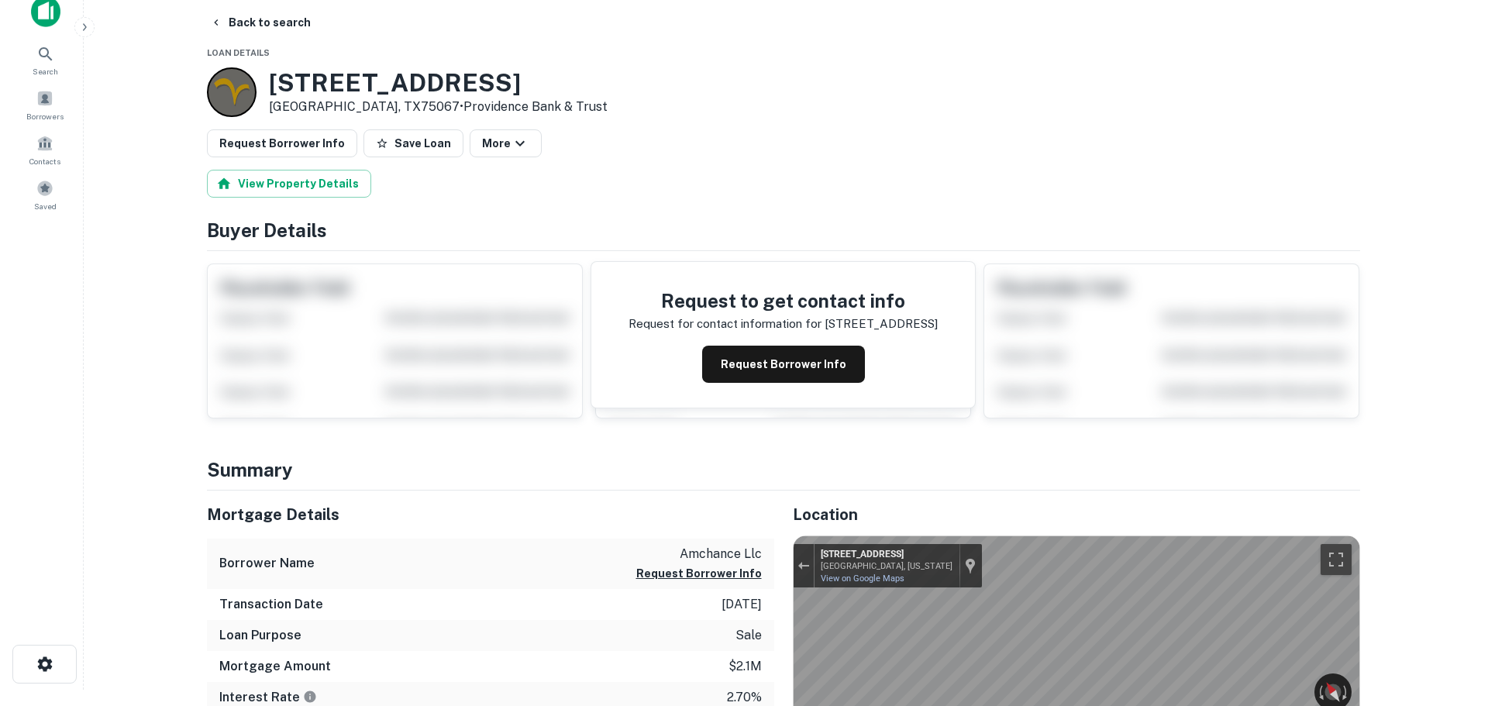
scroll to position [0, 0]
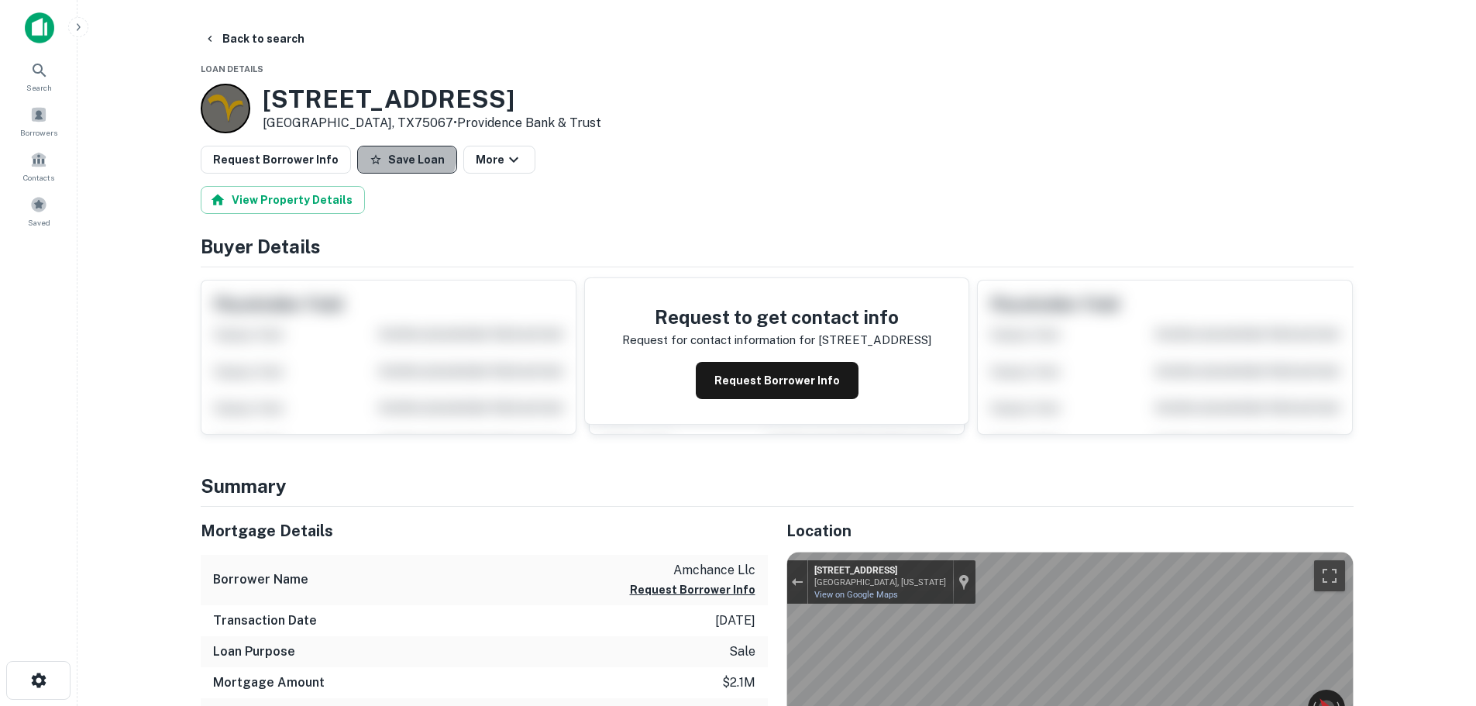
click at [394, 153] on button "Save Loan" at bounding box center [407, 160] width 100 height 28
click at [317, 164] on button "Request Borrower Info" at bounding box center [276, 160] width 150 height 28
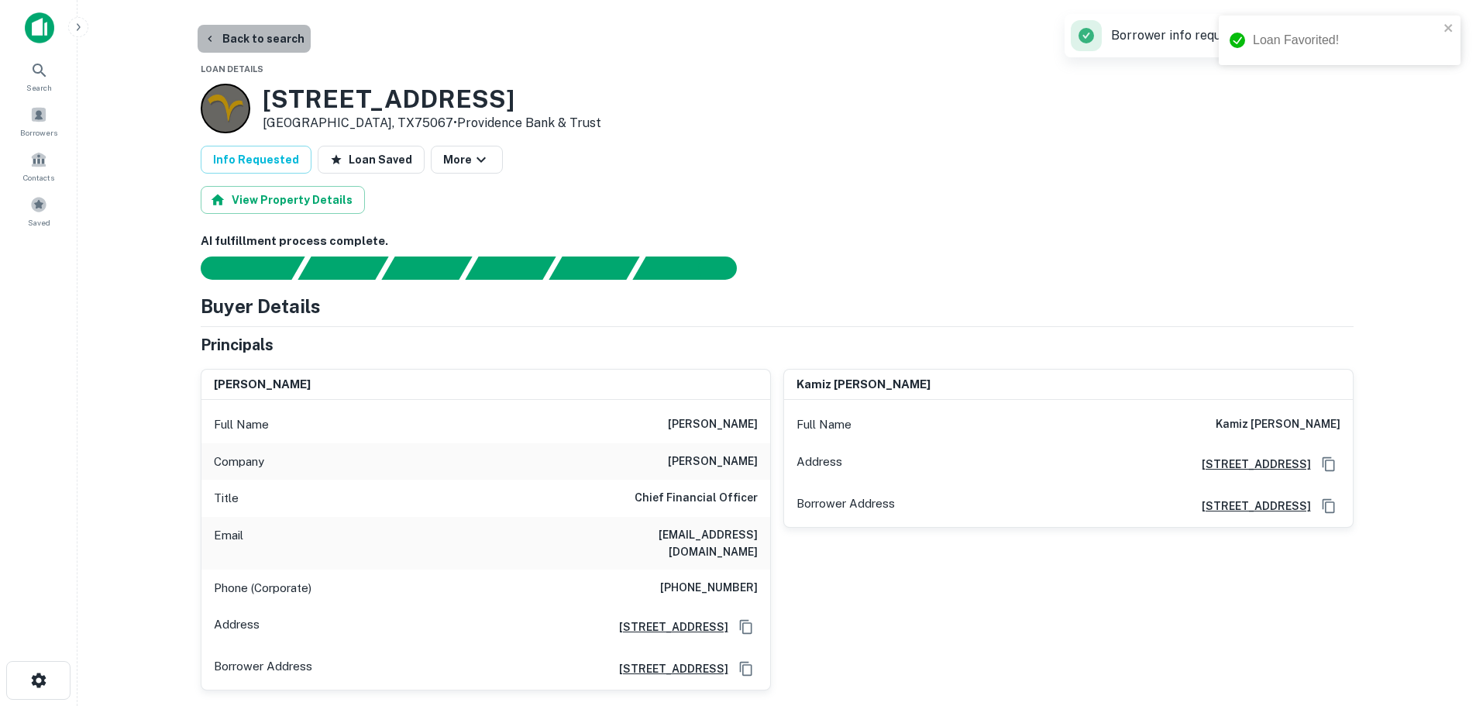
click at [280, 46] on button "Back to search" at bounding box center [254, 39] width 113 height 28
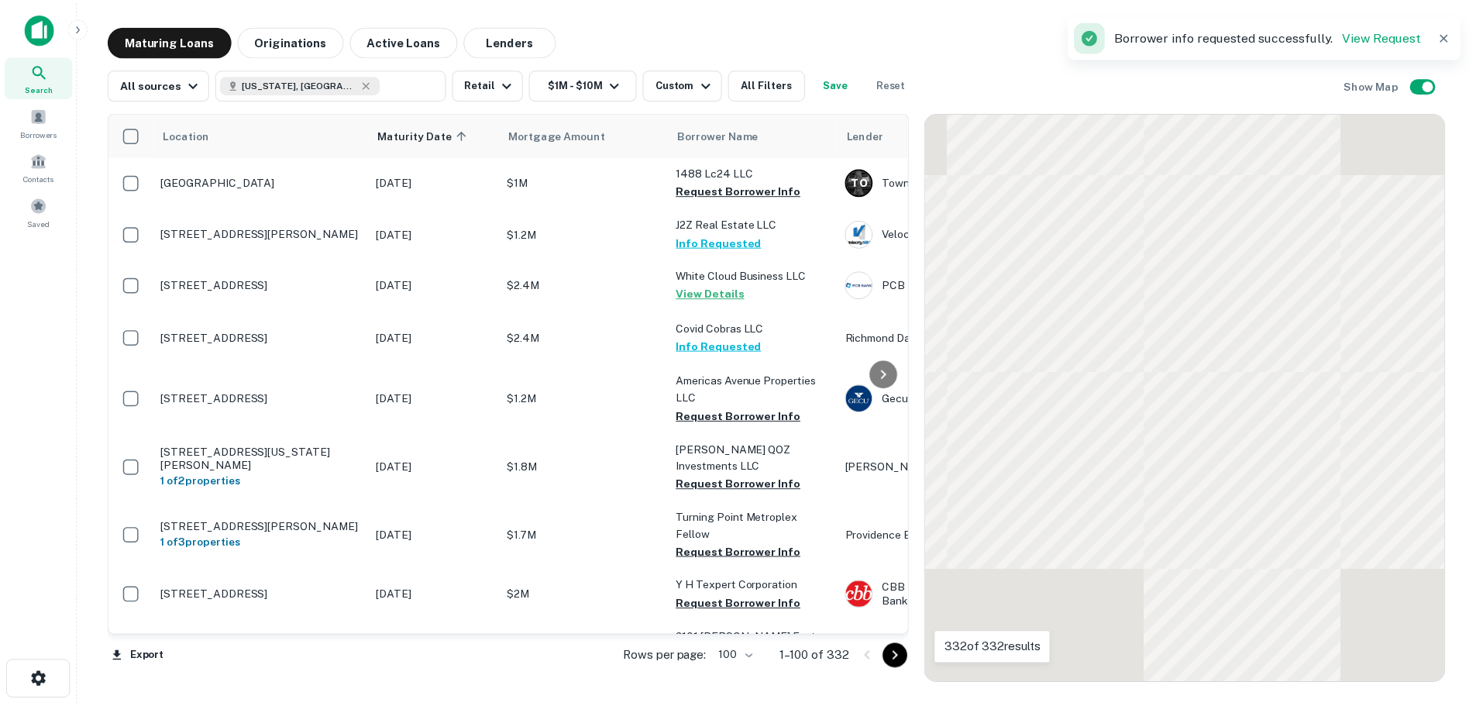
scroll to position [4939, 0]
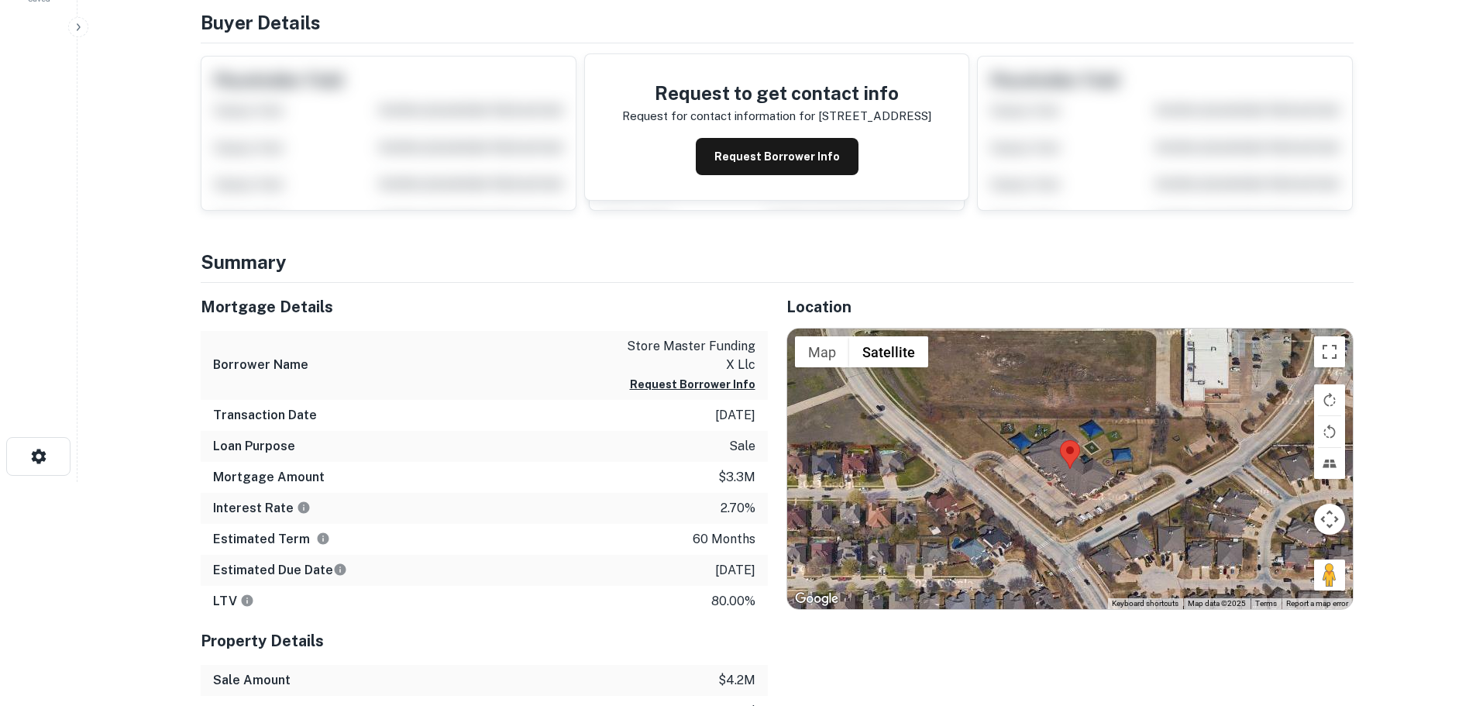
scroll to position [232, 0]
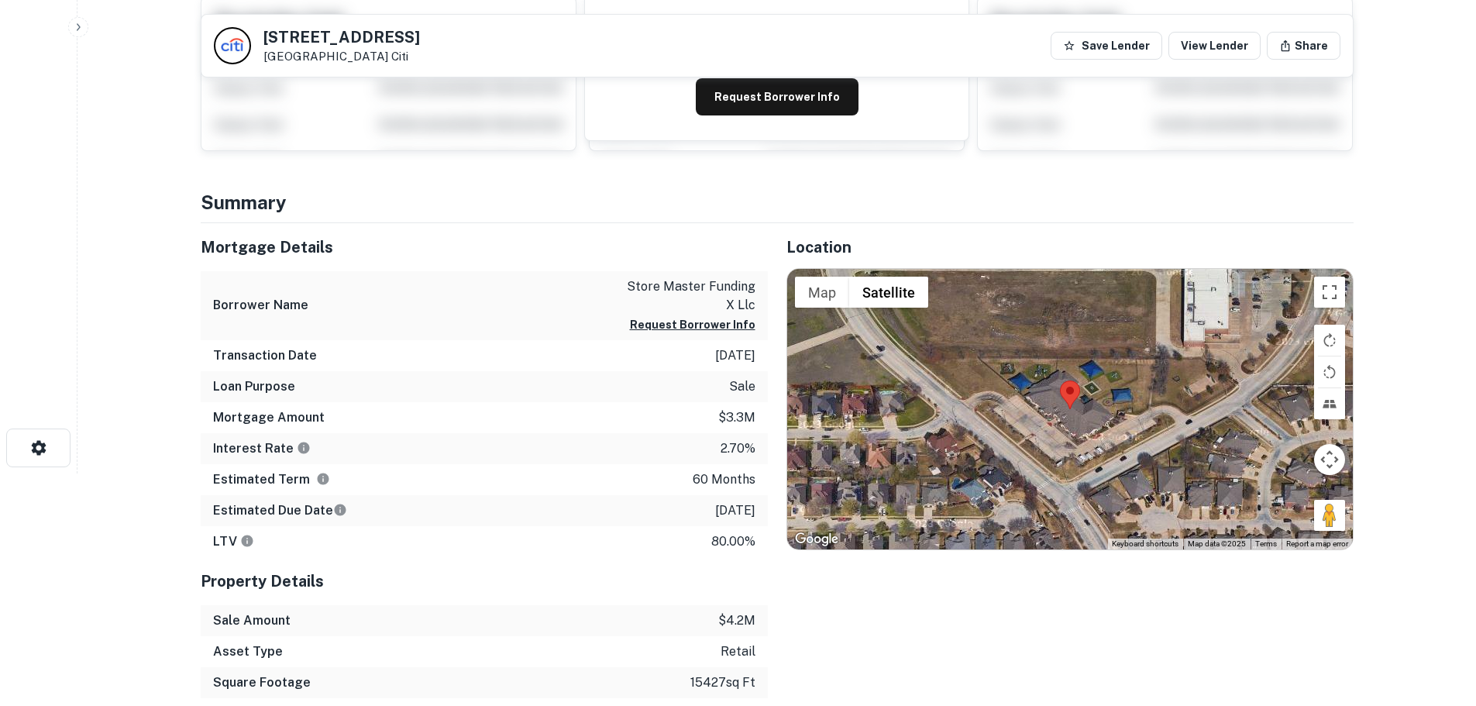
drag, startPoint x: 1322, startPoint y: 518, endPoint x: 1334, endPoint y: 506, distance: 17.0
click at [1020, 475] on div "Map Terrain Satellite Labels Keyboard shortcuts Map Data Map data ©2025 Map dat…" at bounding box center [1070, 409] width 566 height 280
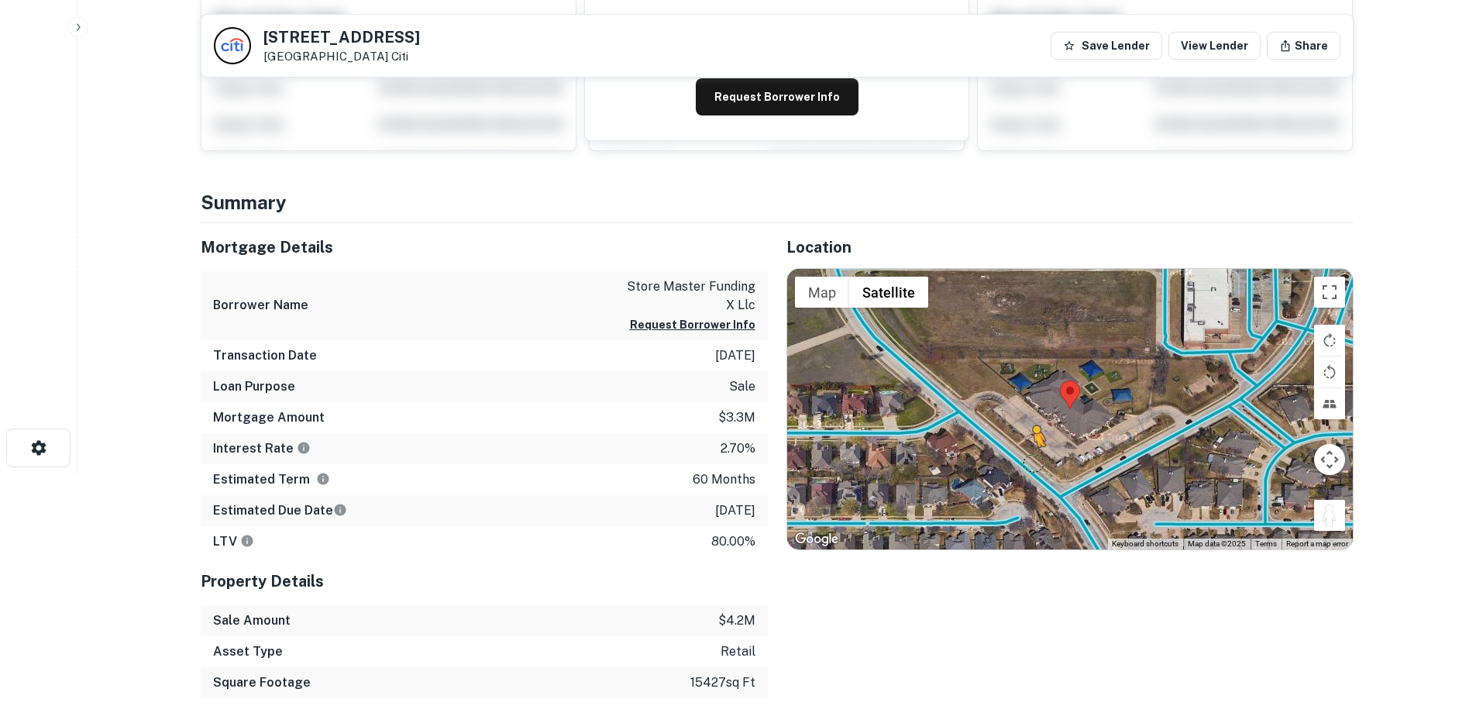
drag, startPoint x: 1340, startPoint y: 511, endPoint x: 1033, endPoint y: 463, distance: 310.6
click at [1033, 463] on div "To activate drag with keyboard, press Alt + Enter. Once in keyboard drag state,…" at bounding box center [1070, 409] width 566 height 280
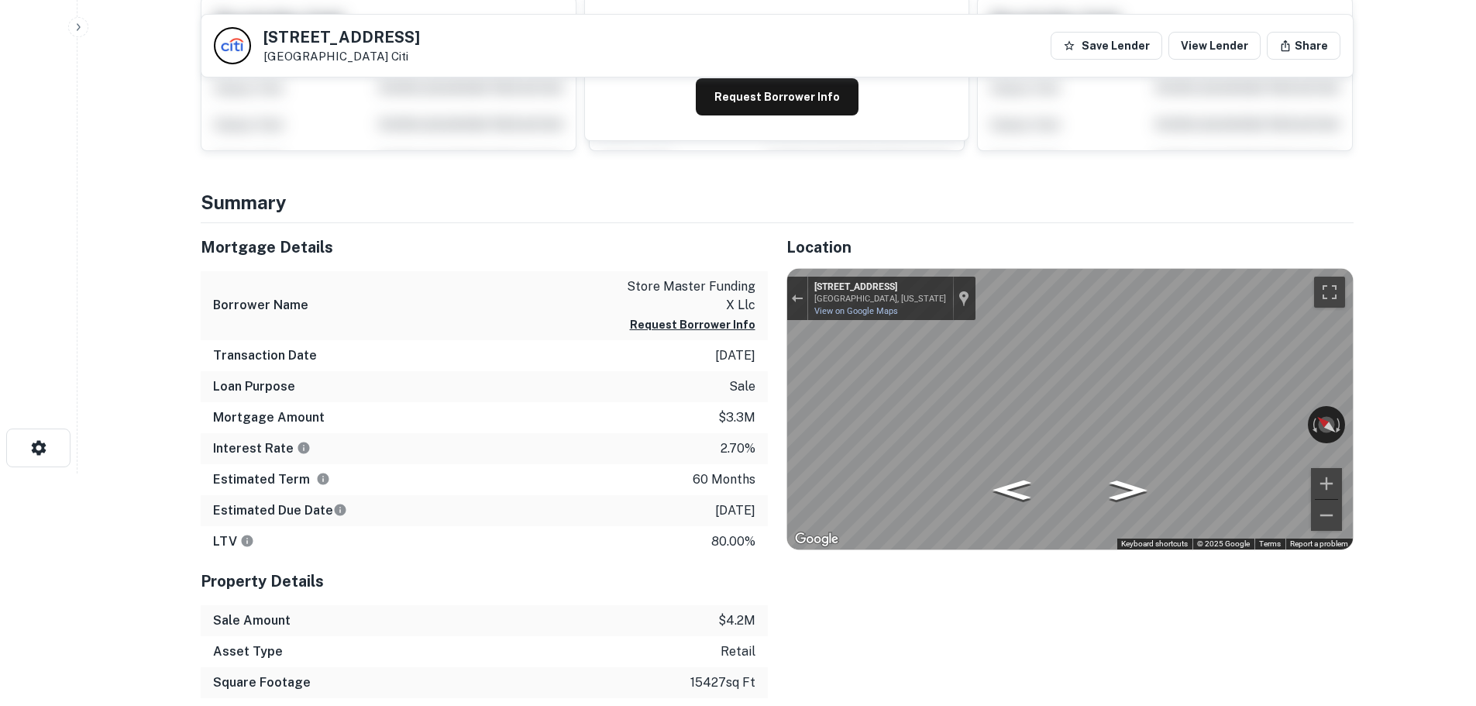
click at [690, 459] on div "Mortgage Details Borrower Name store master funding x llc Request Borrower Info…" at bounding box center [768, 491] width 1172 height 537
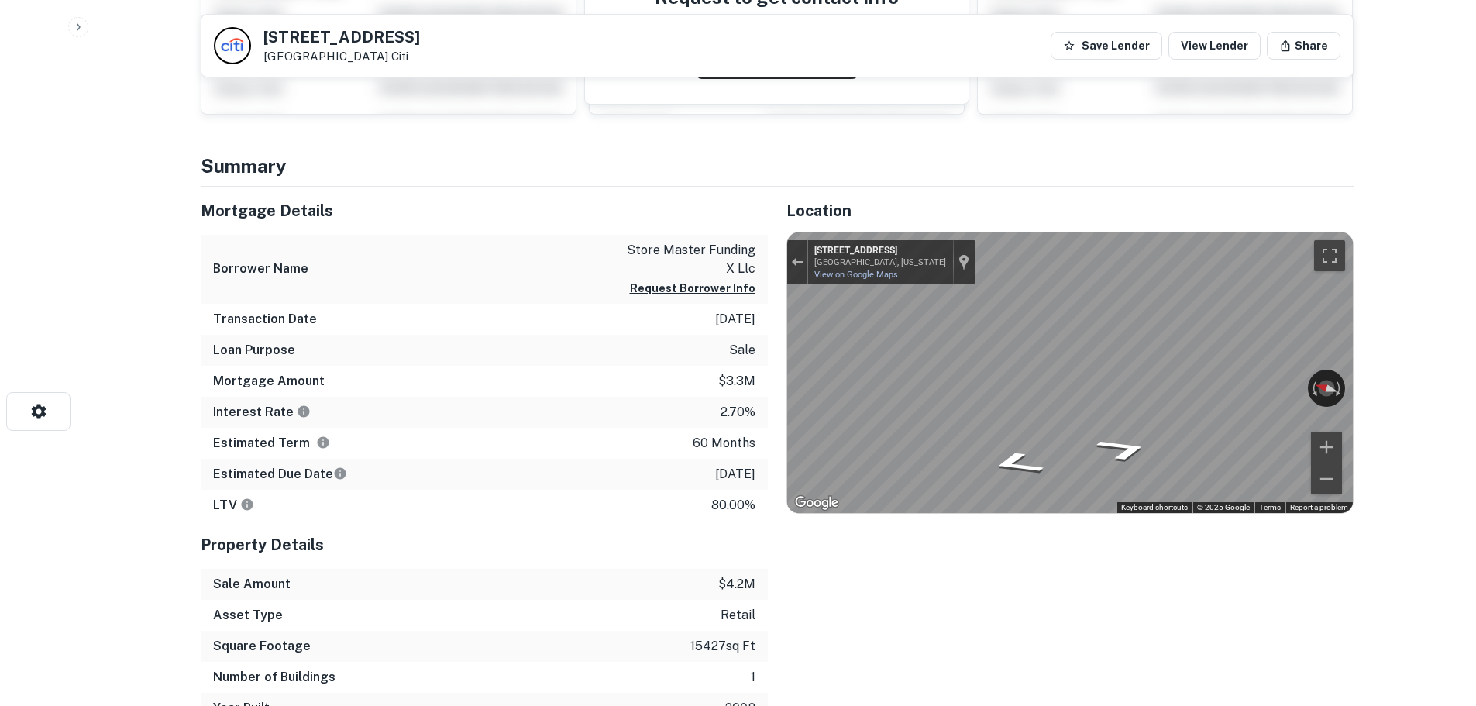
scroll to position [77, 0]
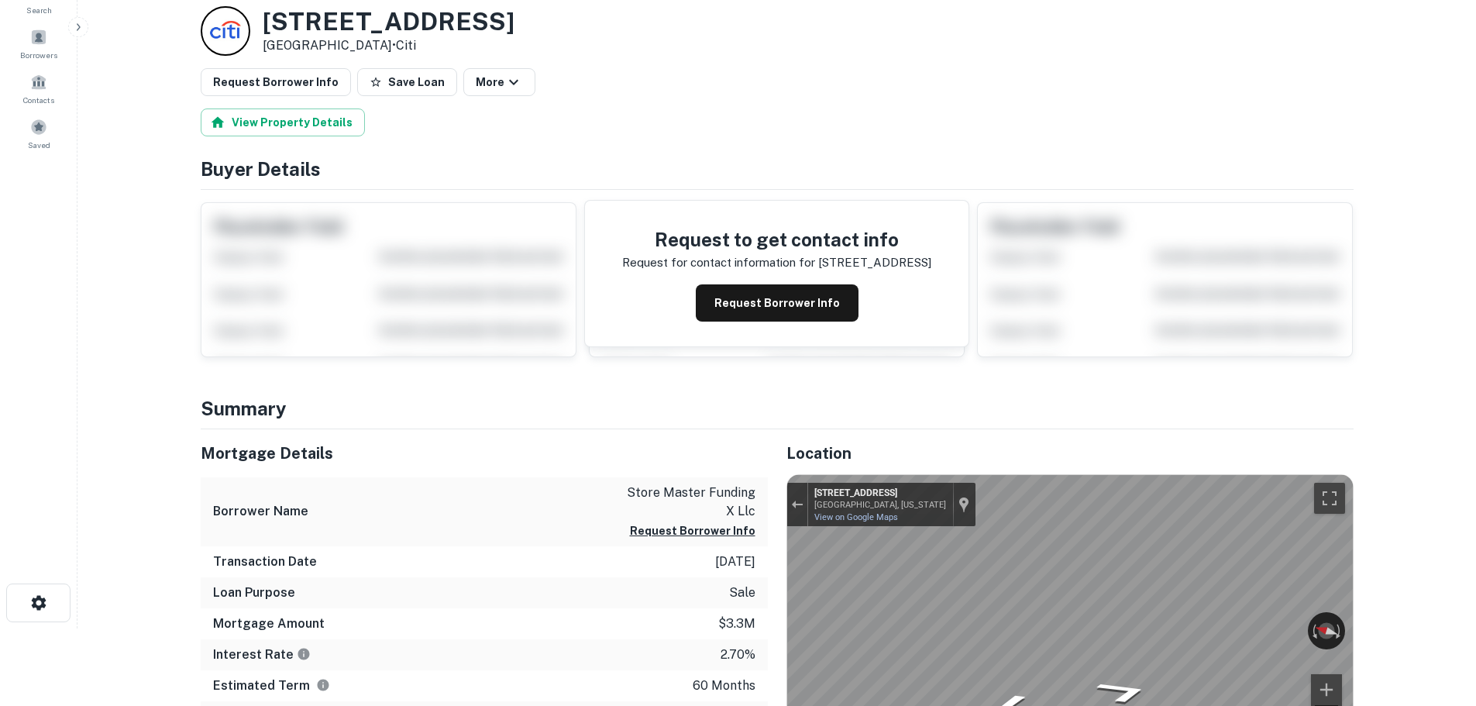
click at [387, 15] on h3 "8350 Parkwood Hill Blvd" at bounding box center [389, 21] width 252 height 29
copy h3 "8350 Parkwood Hill Blvd"
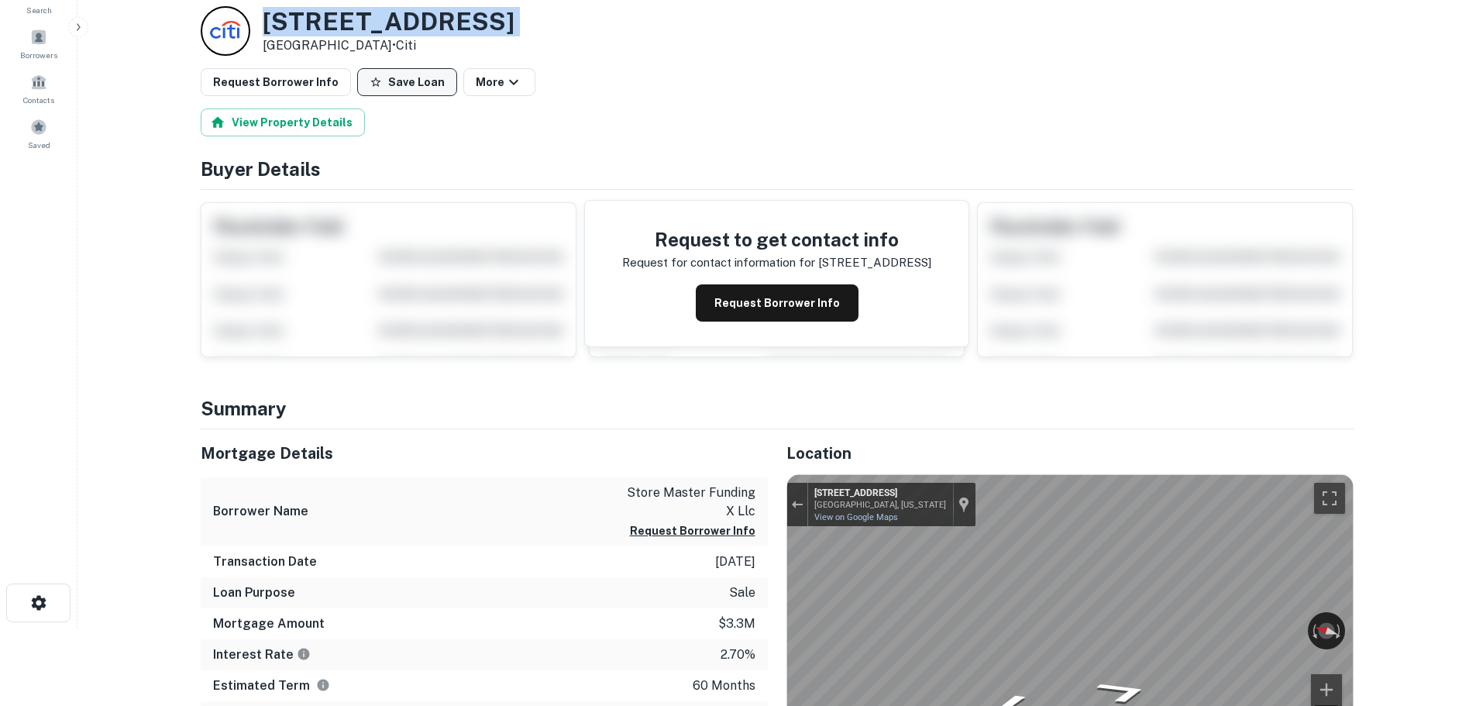
click at [370, 88] on icon "button" at bounding box center [376, 82] width 12 height 12
click at [304, 87] on button "Request Borrower Info" at bounding box center [276, 82] width 150 height 28
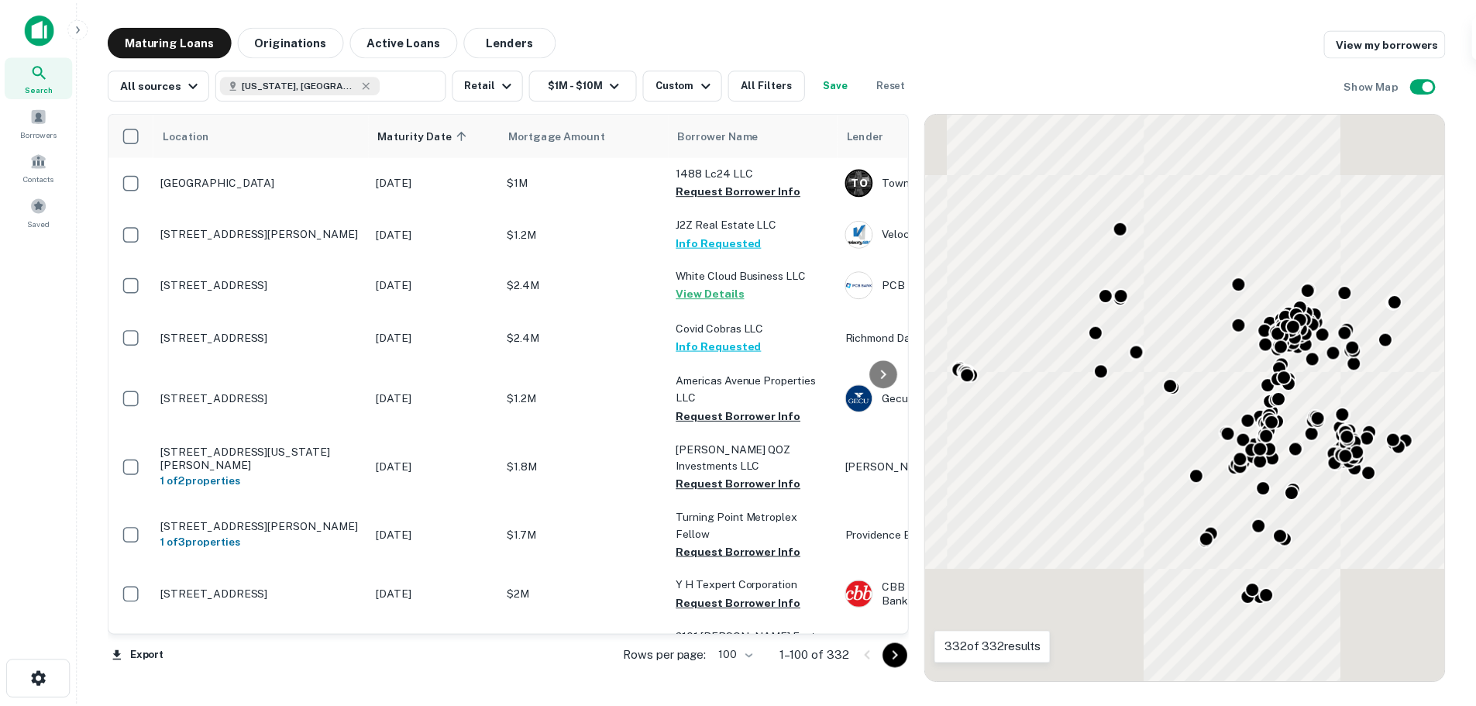
scroll to position [4939, 0]
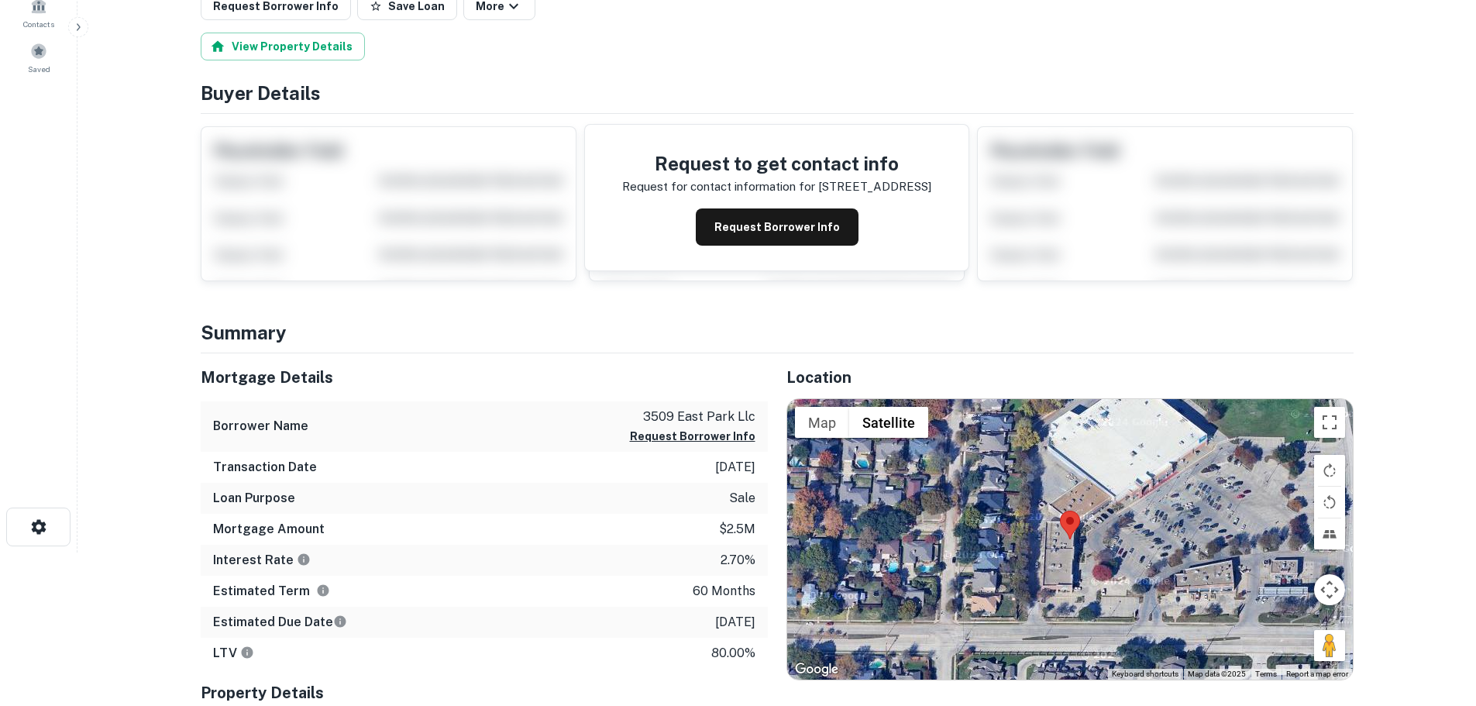
scroll to position [155, 0]
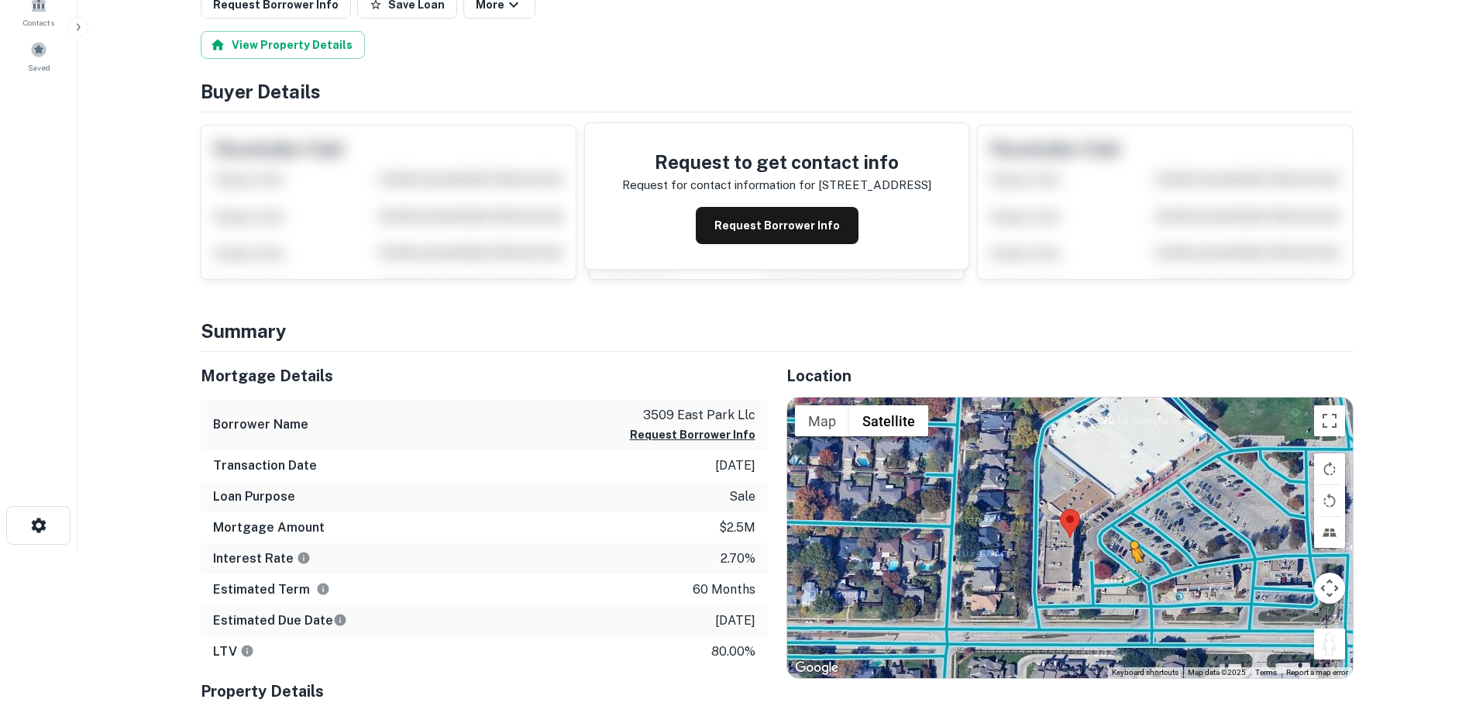
drag, startPoint x: 1340, startPoint y: 648, endPoint x: 1119, endPoint y: 574, distance: 232.8
click at [1119, 574] on div "To activate drag with keyboard, press Alt + Enter. Once in keyboard drag state,…" at bounding box center [1070, 537] width 566 height 280
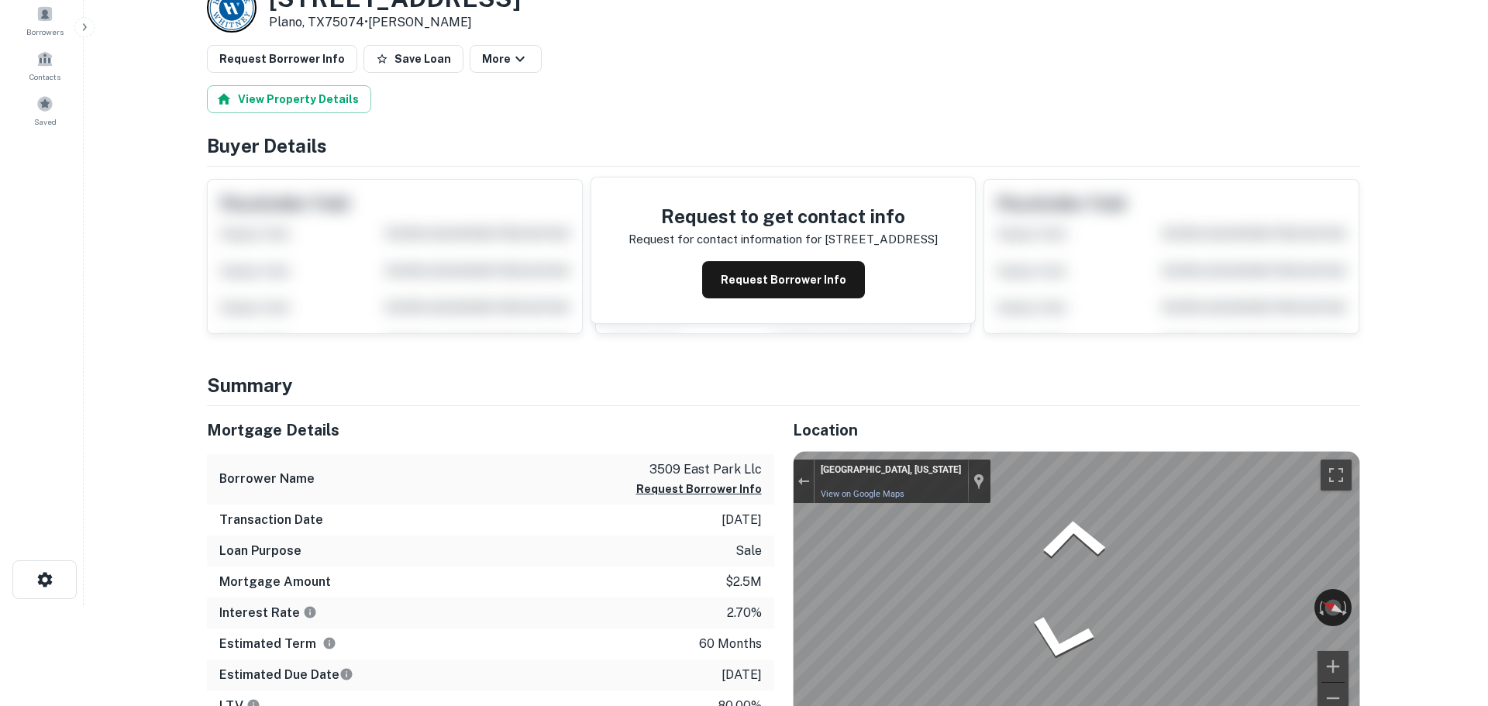
scroll to position [0, 0]
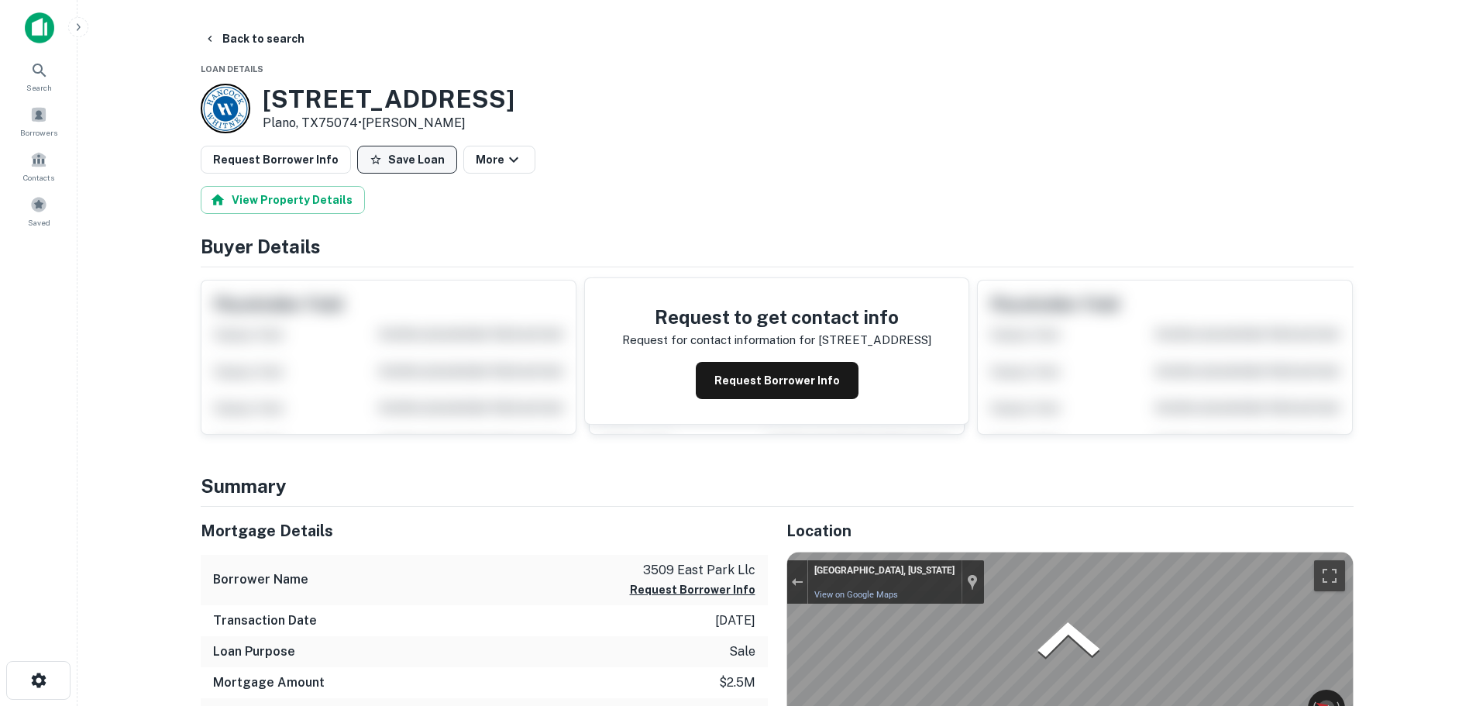
click at [379, 150] on button "Save Loan" at bounding box center [407, 160] width 100 height 28
click at [304, 153] on button "Request Borrower Info" at bounding box center [276, 160] width 150 height 28
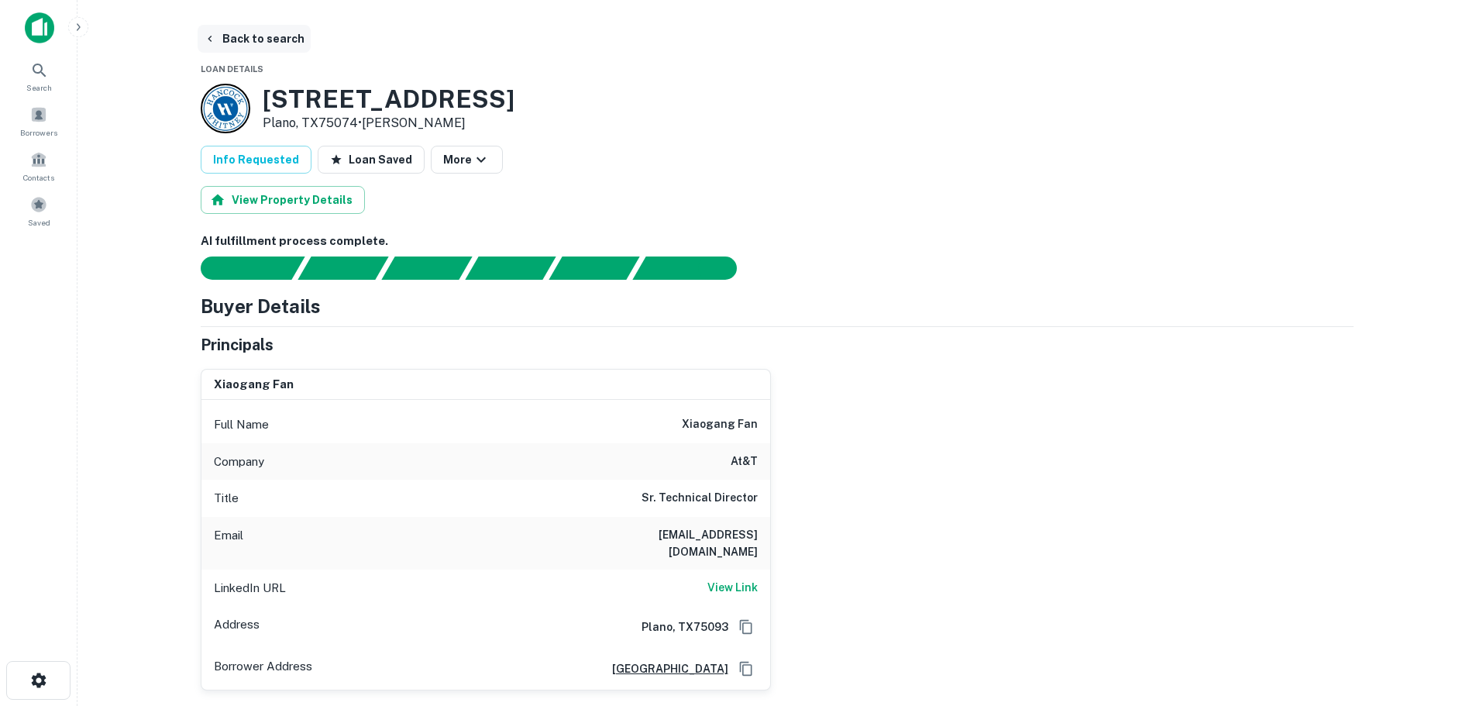
click at [268, 40] on button "Back to search" at bounding box center [254, 39] width 113 height 28
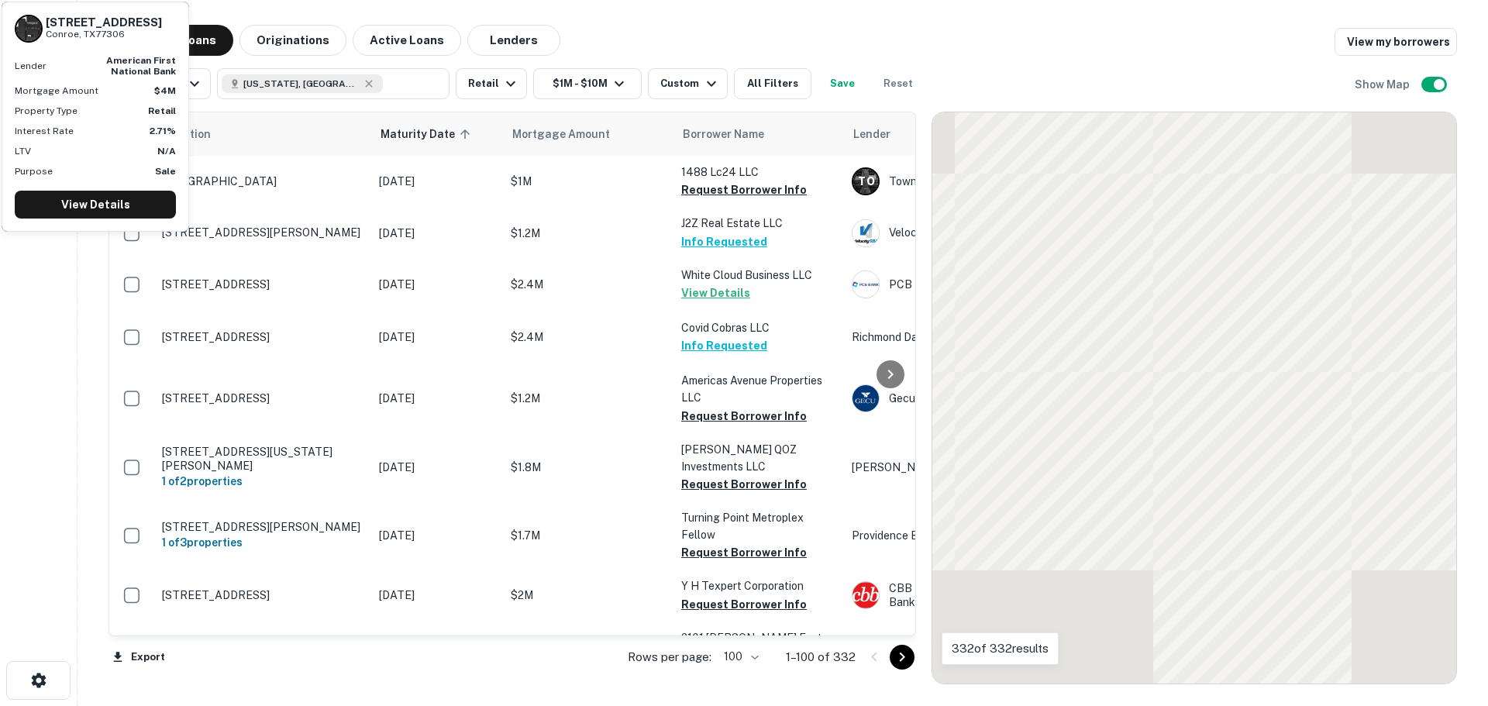
scroll to position [4939, 0]
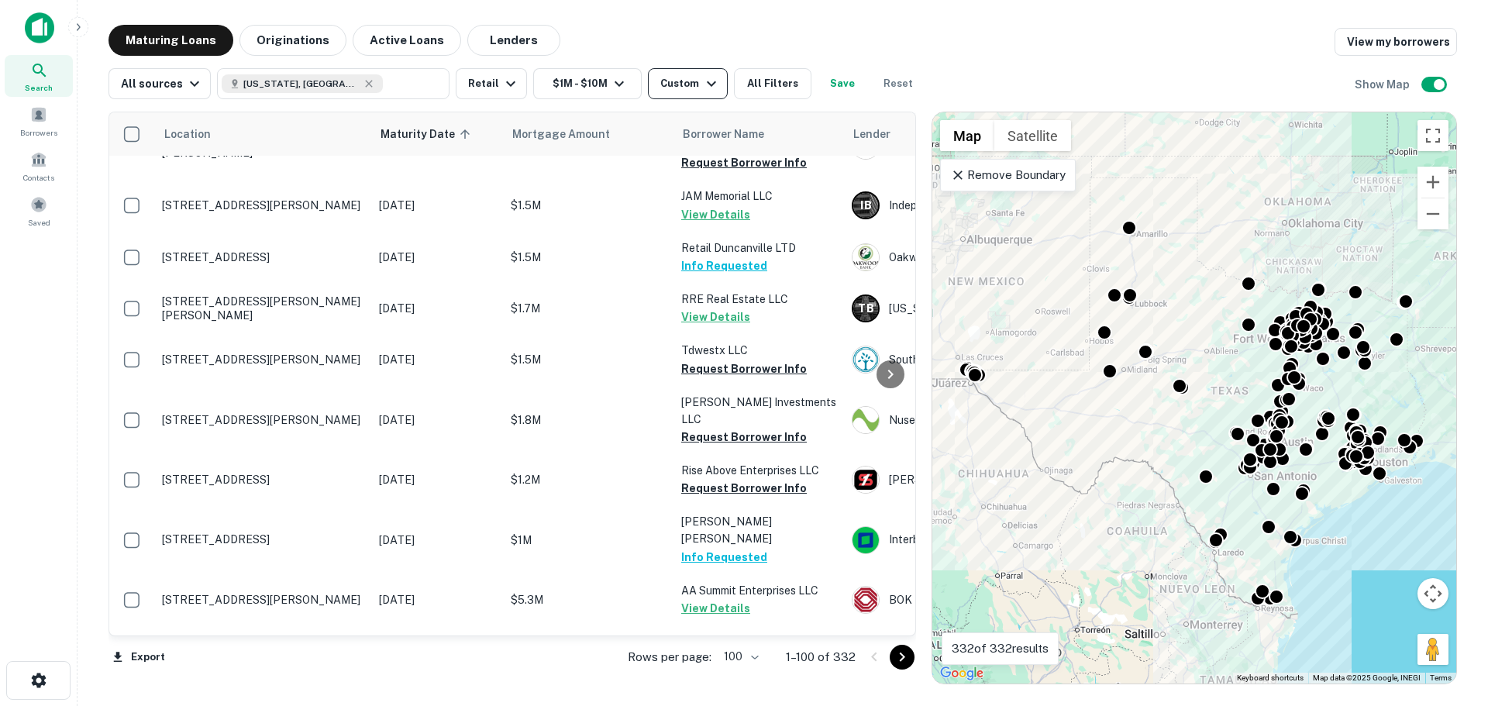
click at [689, 89] on div "Custom" at bounding box center [690, 83] width 60 height 19
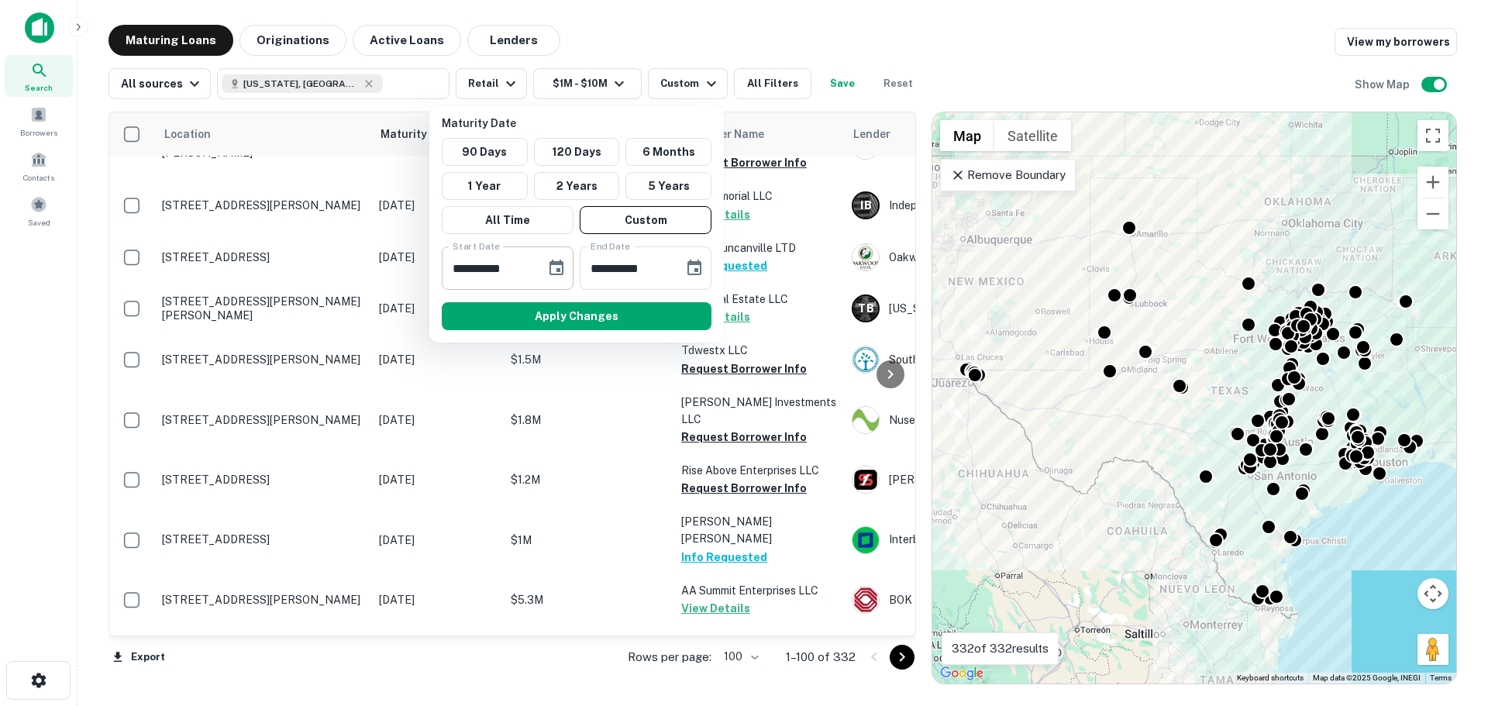
click at [552, 265] on icon "Choose date, selected date is Dec 15, 2025" at bounding box center [556, 267] width 14 height 15
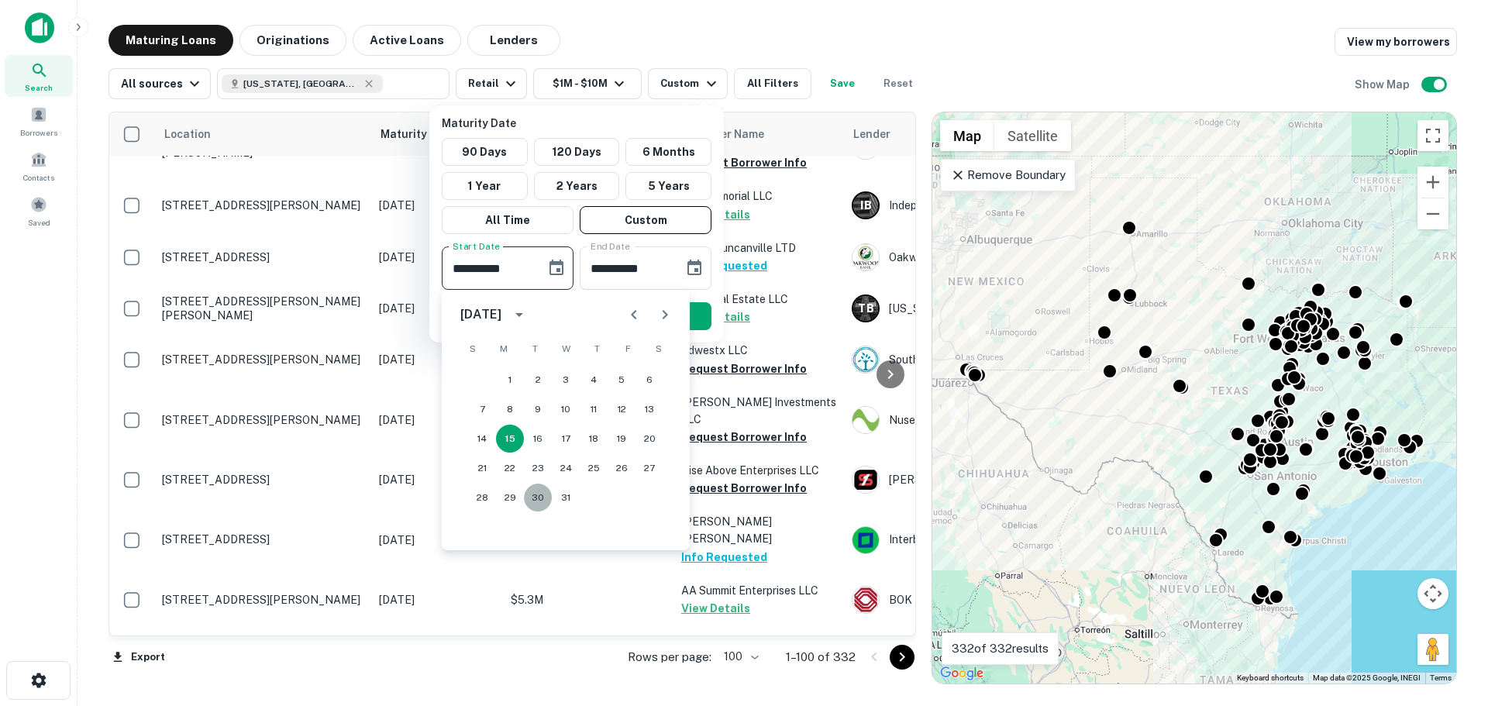
click at [536, 497] on button "30" at bounding box center [538, 497] width 28 height 28
type input "**********"
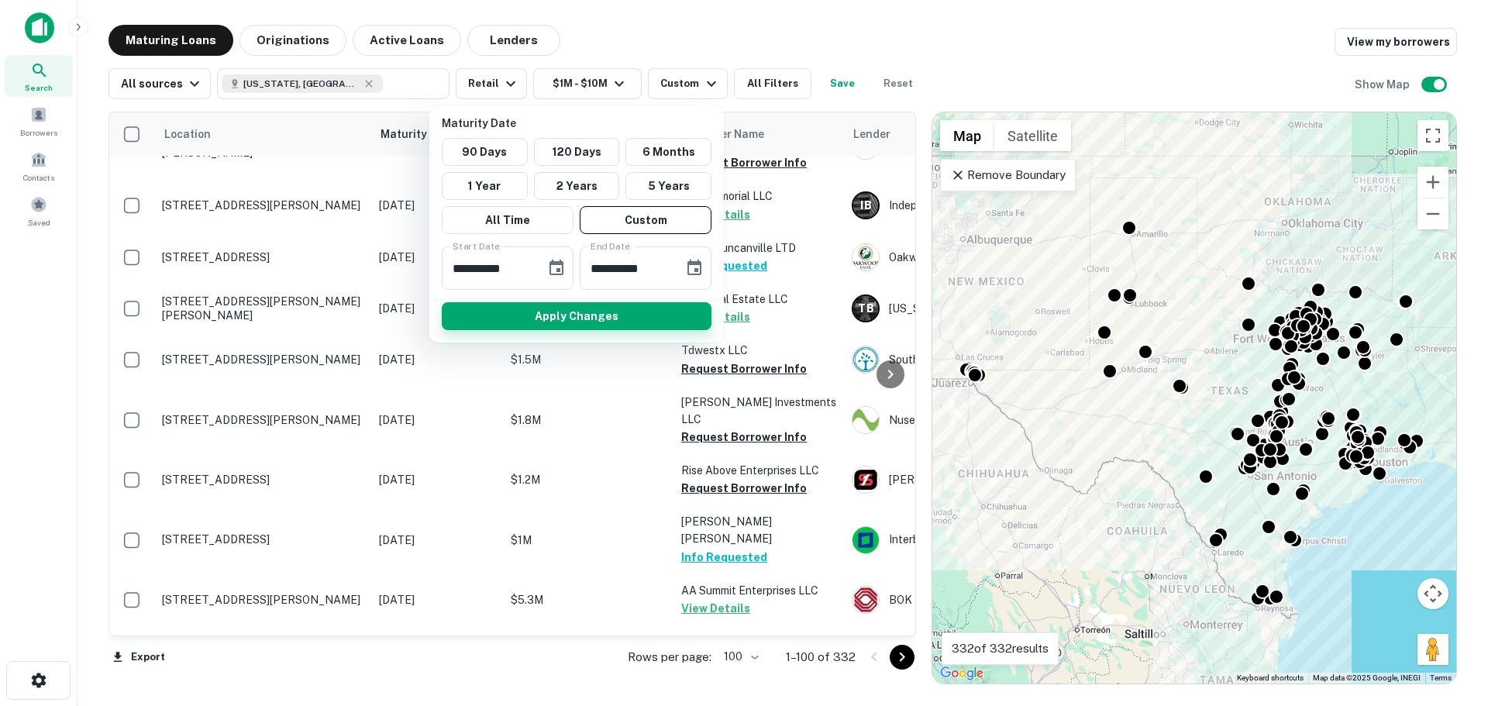
click at [635, 304] on button "Apply Changes" at bounding box center [577, 316] width 270 height 28
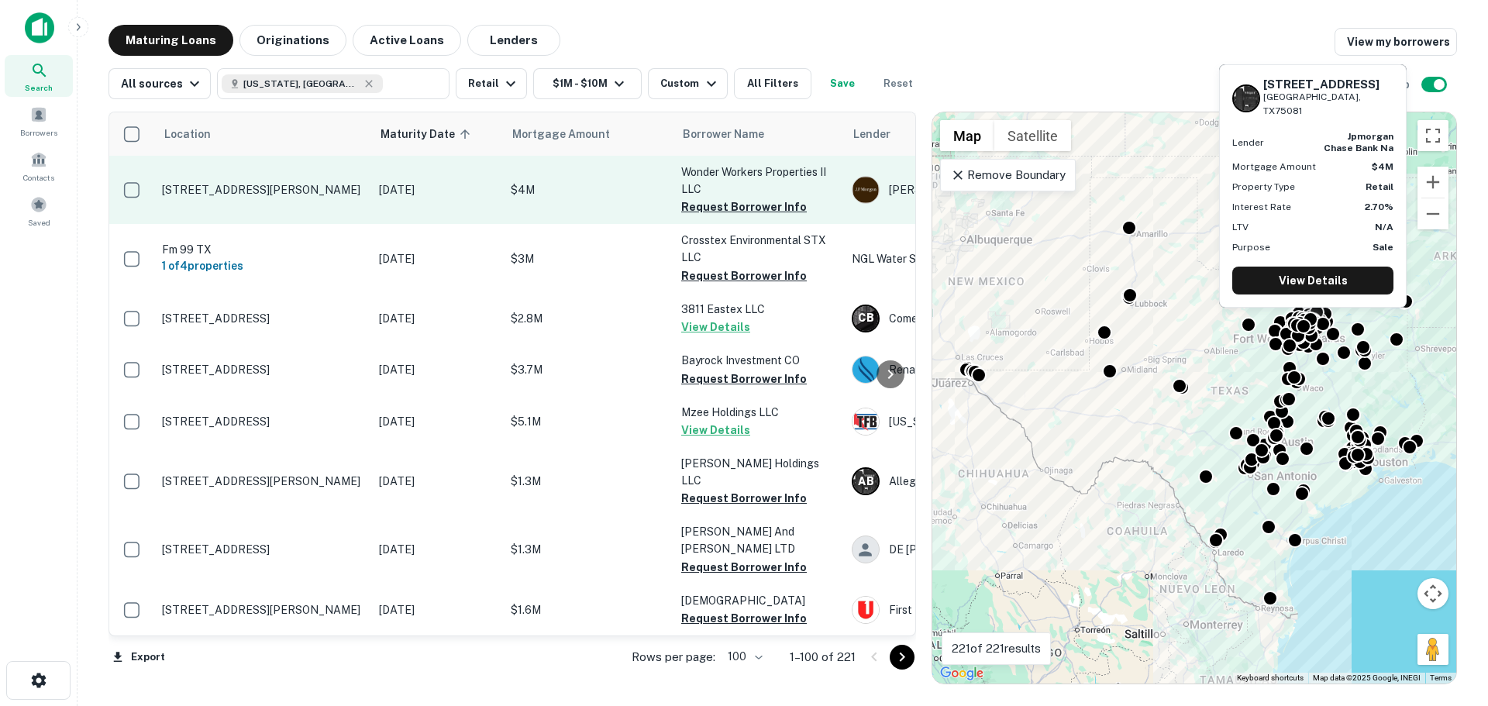
click at [232, 183] on p "[STREET_ADDRESS][PERSON_NAME]" at bounding box center [262, 190] width 201 height 14
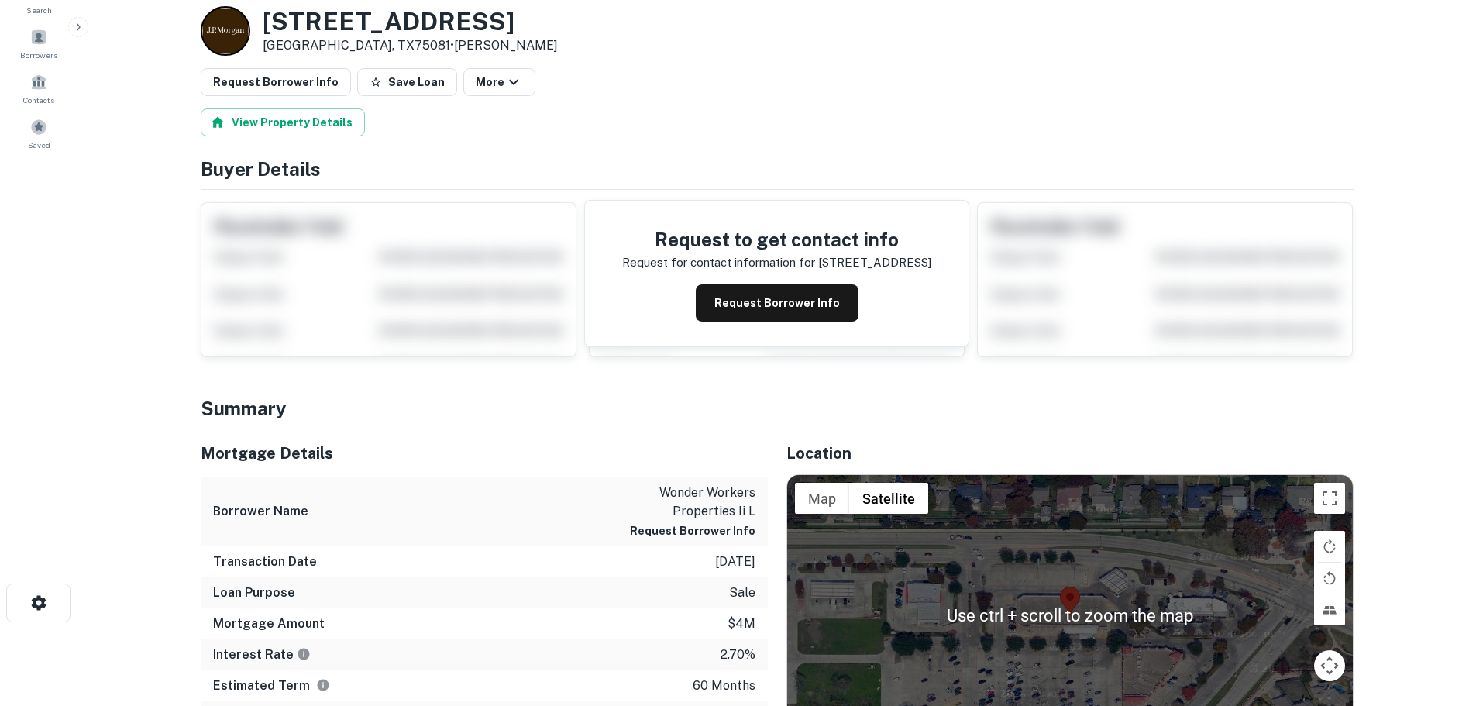
scroll to position [155, 0]
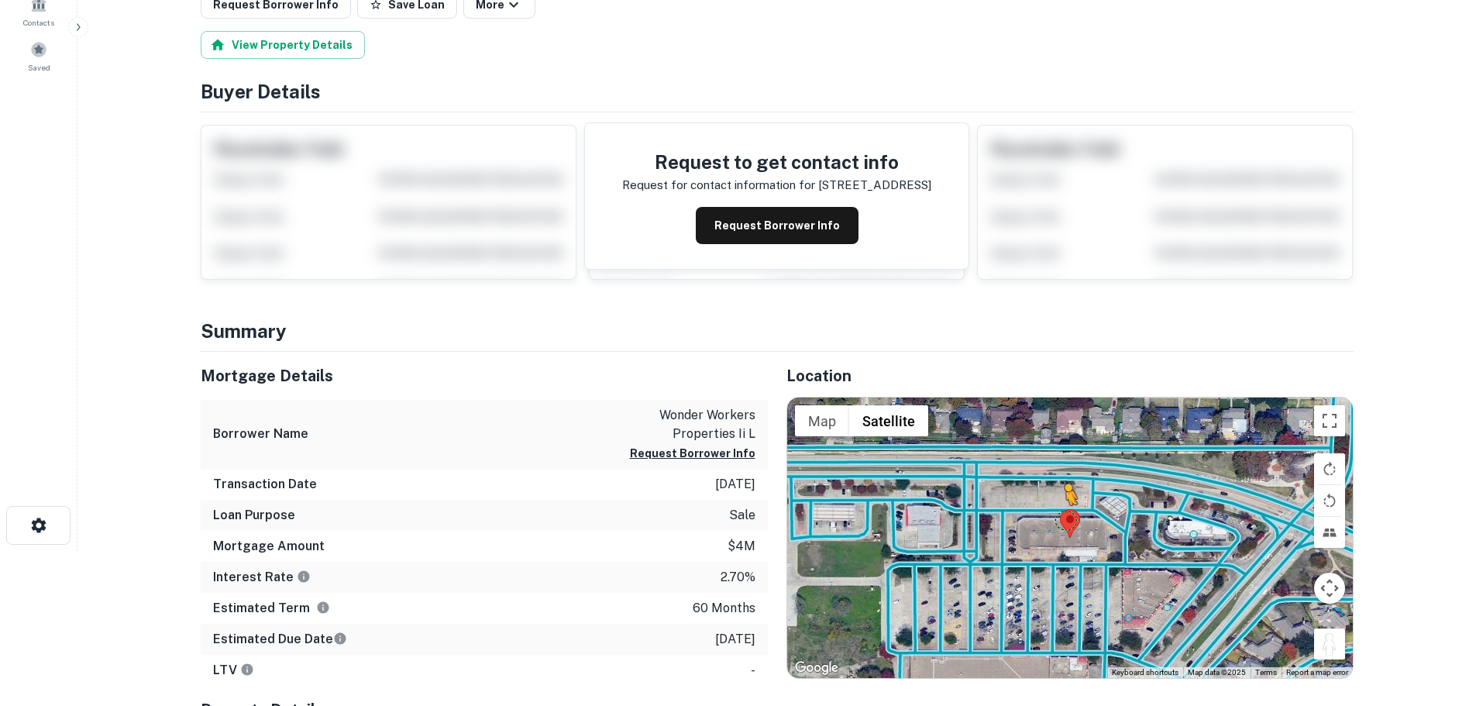
drag, startPoint x: 1326, startPoint y: 645, endPoint x: 1060, endPoint y: 515, distance: 296.3
click at [1060, 515] on div "To activate drag with keyboard, press Alt + Enter. Once in keyboard drag state,…" at bounding box center [1070, 537] width 566 height 280
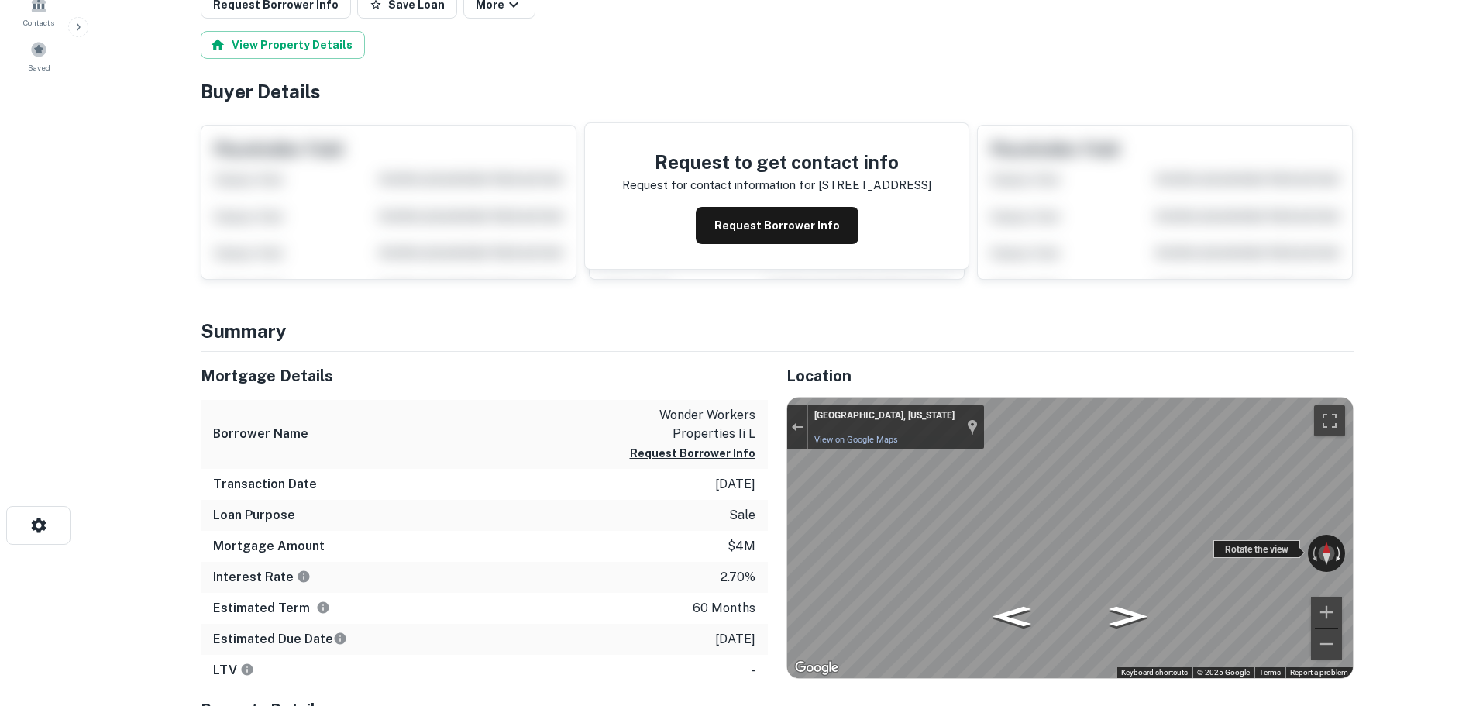
click at [1333, 553] on div "← Move left → Move right ↑ Move up ↓ Move down + Zoom in - Zoom out Richardson,…" at bounding box center [1070, 537] width 566 height 280
click at [1322, 568] on div "← Move left → Move right ↑ Move up ↓ Move down + Zoom in - Zoom out Richardson,…" at bounding box center [1070, 537] width 566 height 280
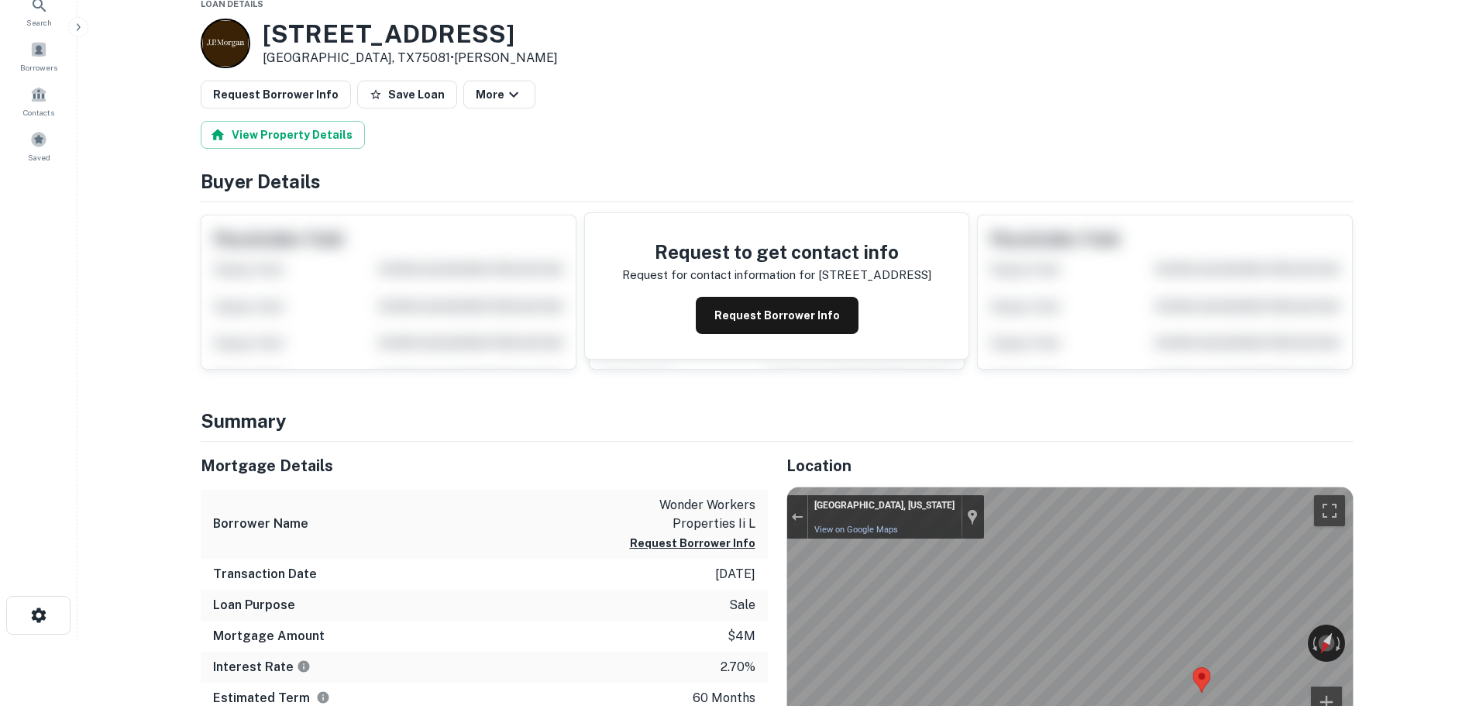
scroll to position [0, 0]
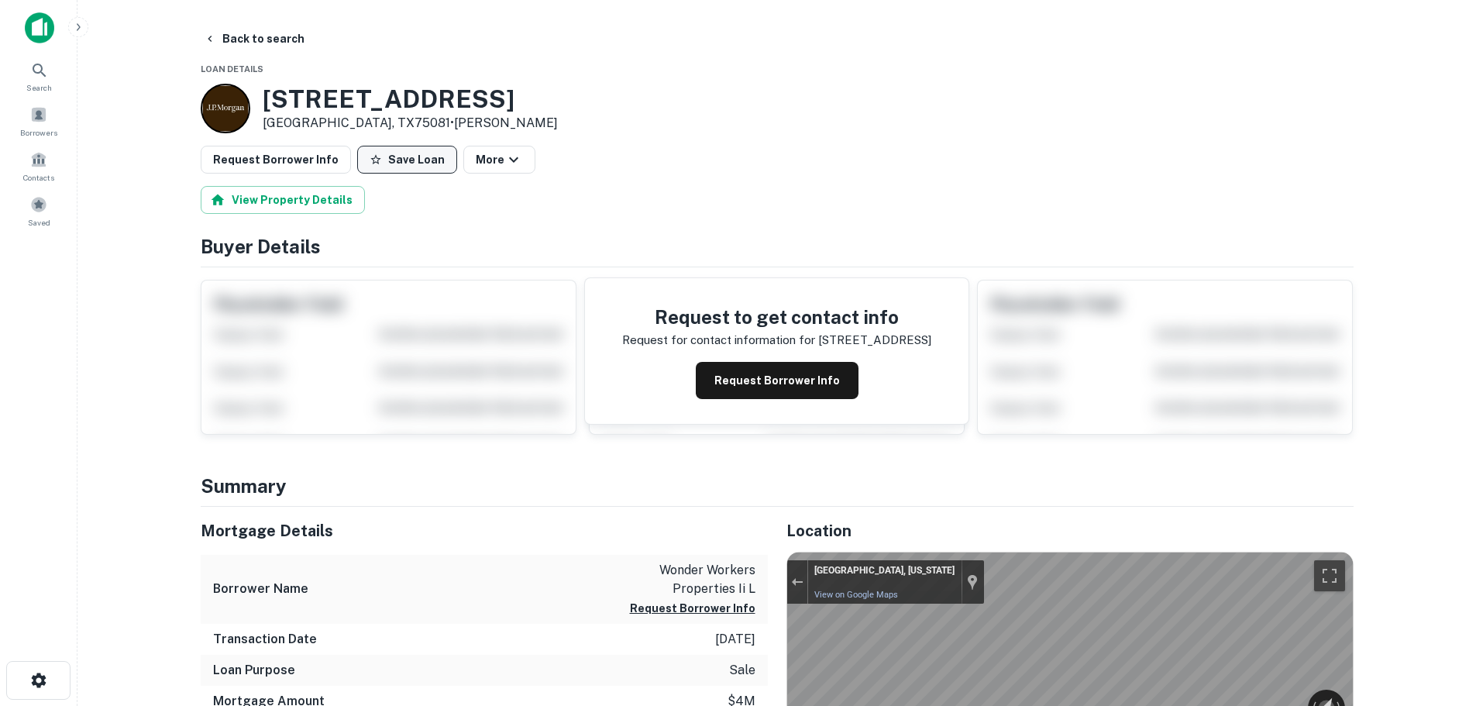
click at [374, 163] on button "Save Loan" at bounding box center [407, 160] width 100 height 28
click at [298, 171] on button "Request Borrower Info" at bounding box center [276, 160] width 150 height 28
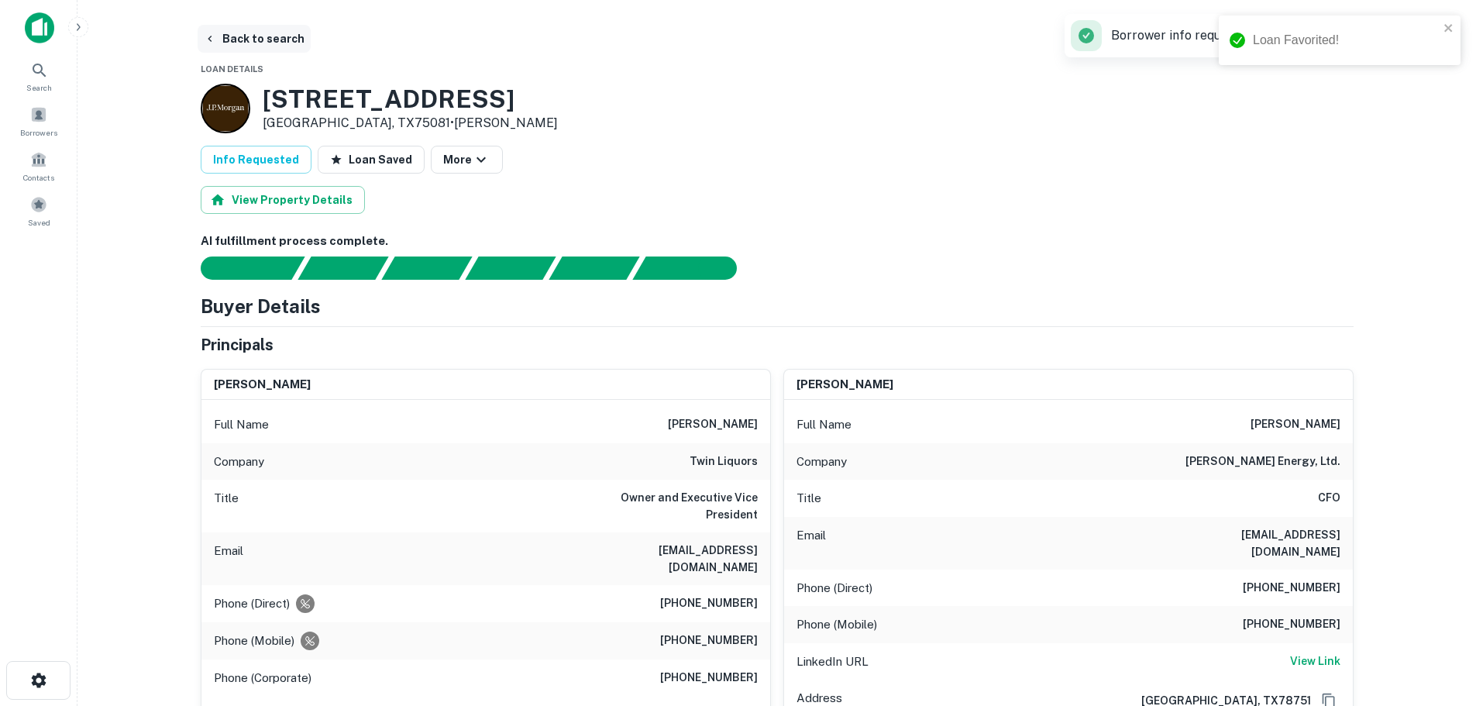
click at [253, 45] on button "Back to search" at bounding box center [254, 39] width 113 height 28
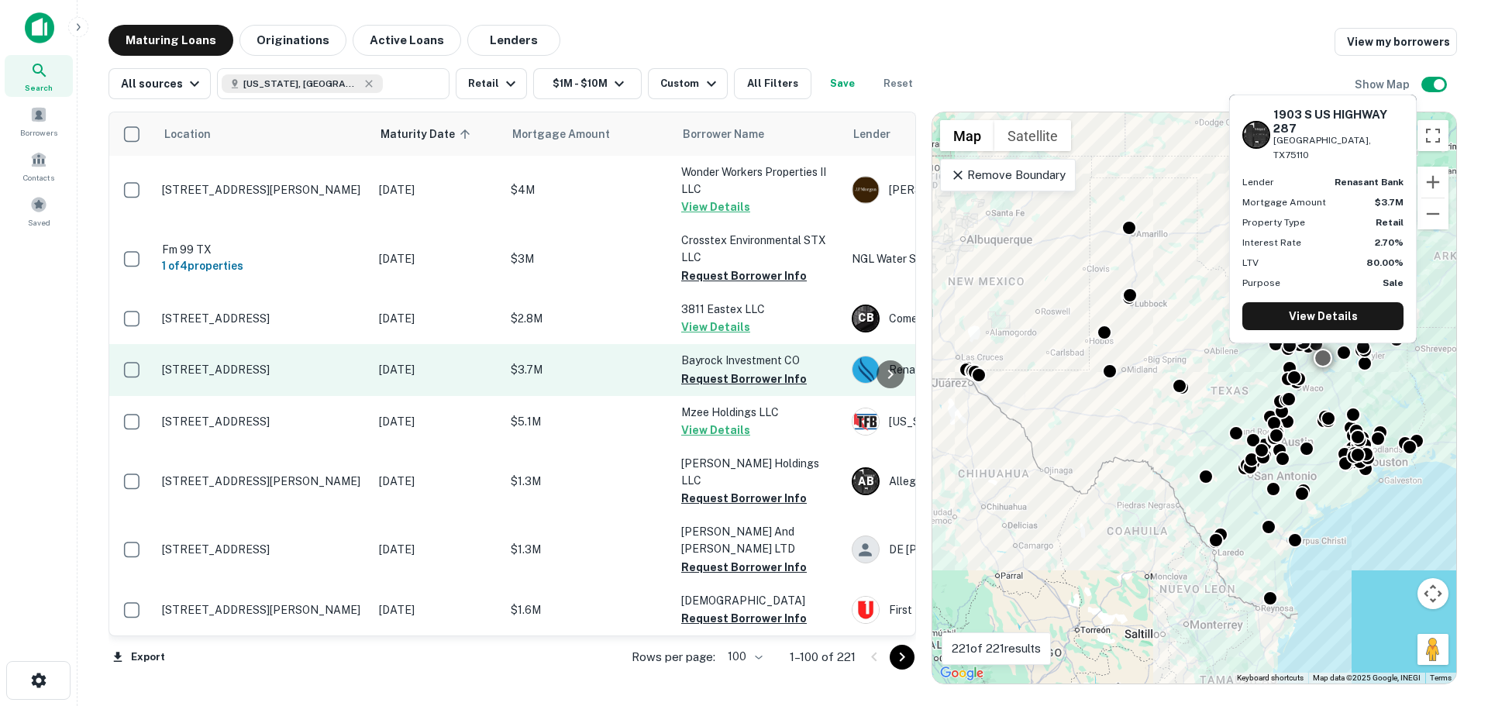
click at [272, 363] on p "[STREET_ADDRESS]" at bounding box center [262, 370] width 201 height 14
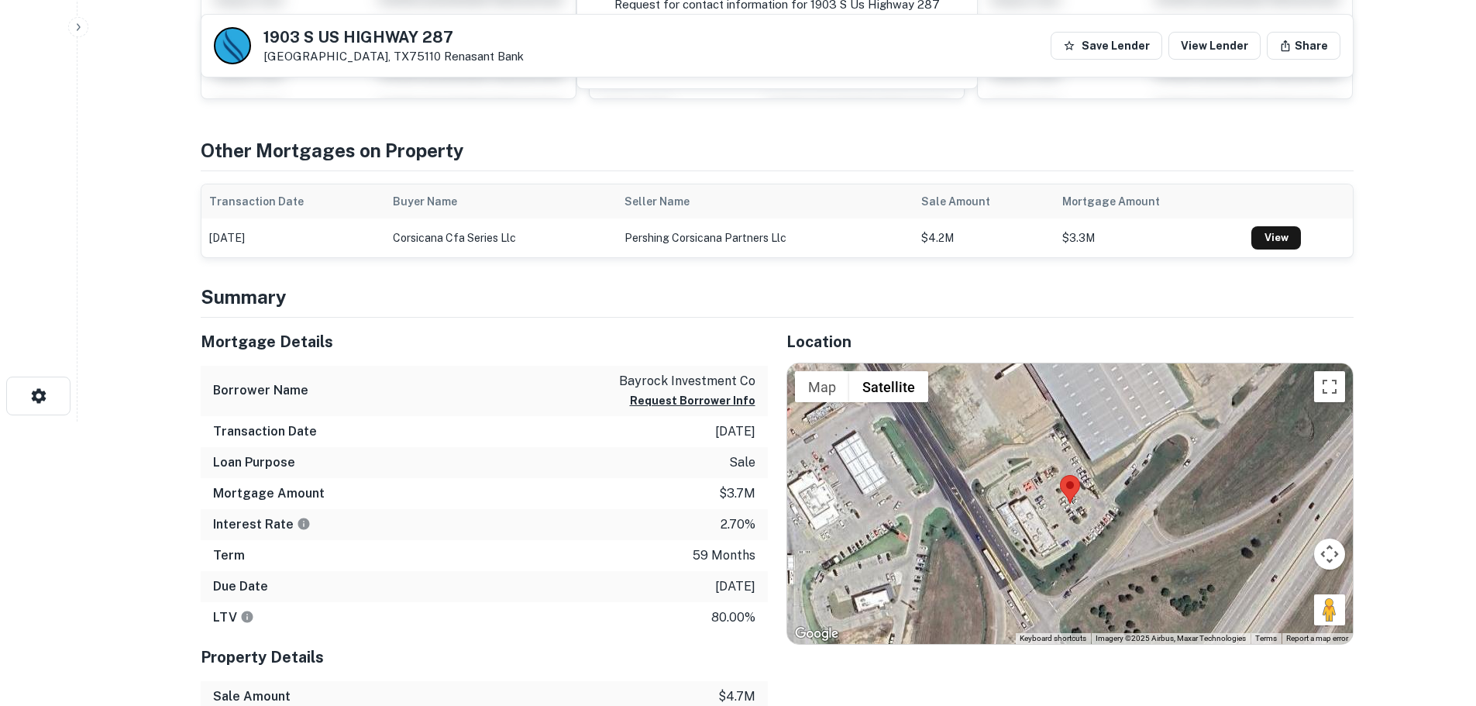
scroll to position [310, 0]
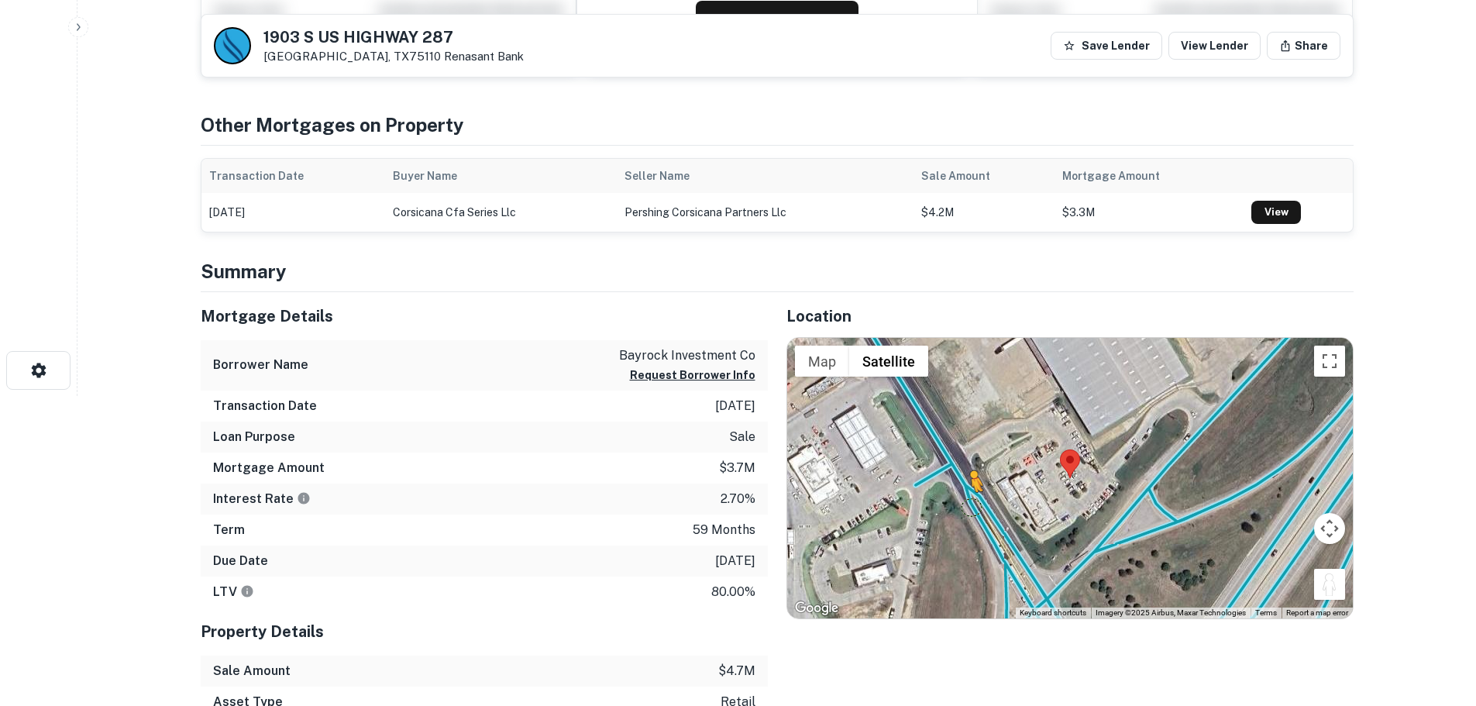
drag, startPoint x: 1333, startPoint y: 590, endPoint x: 959, endPoint y: 507, distance: 383.3
click at [959, 507] on div "To activate drag with keyboard, press Alt + Enter. Once in keyboard drag state,…" at bounding box center [1070, 478] width 566 height 280
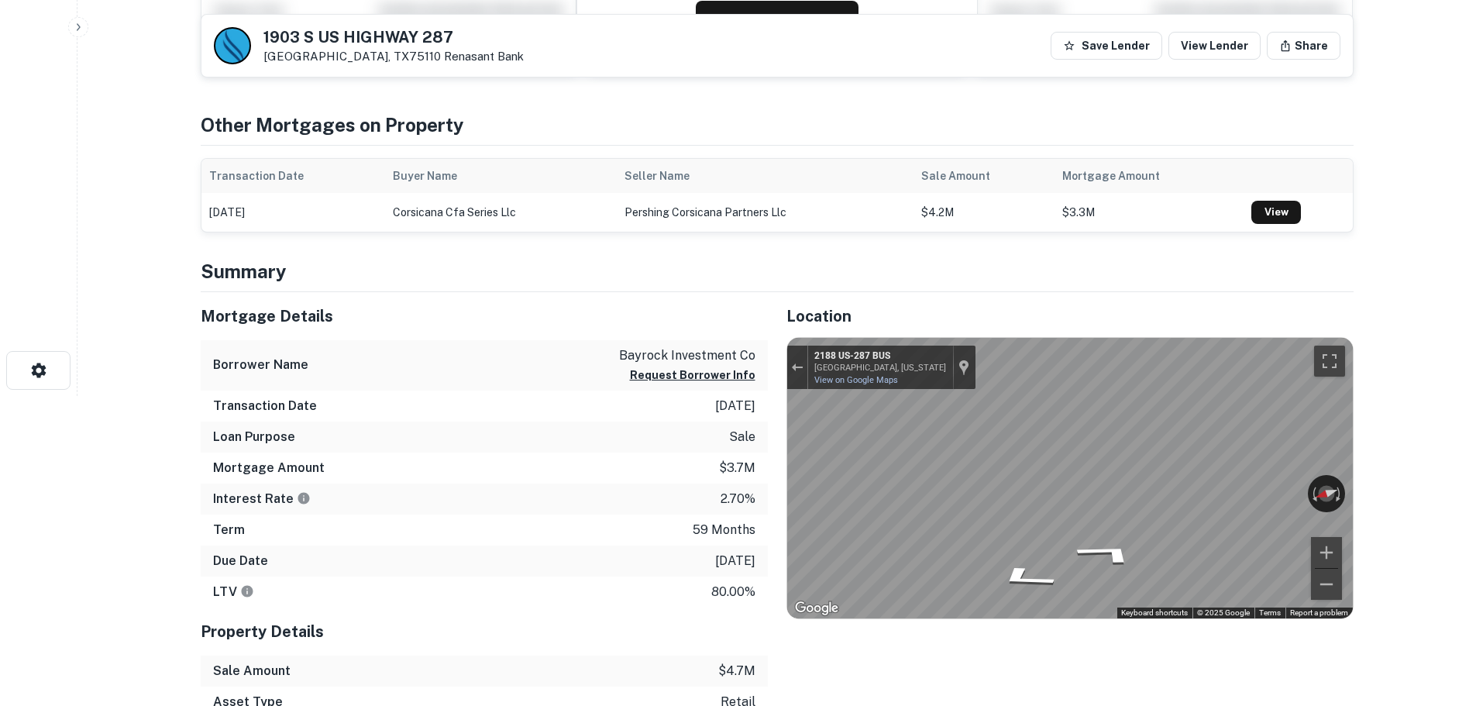
click at [335, 36] on h5 "1903 S US HIGHWAY 287" at bounding box center [393, 36] width 260 height 15
copy h5 "1903 S US HIGHWAY 287"
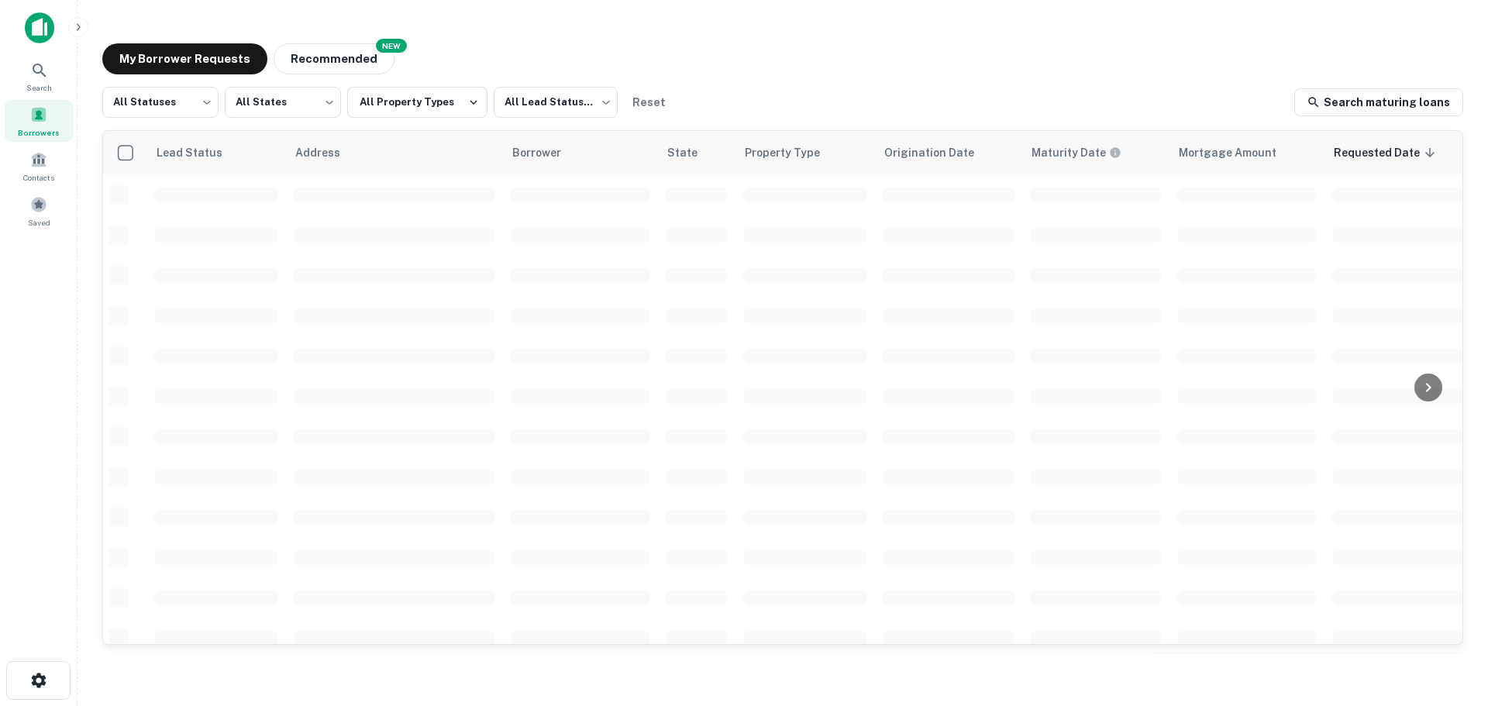
scroll to position [403, 0]
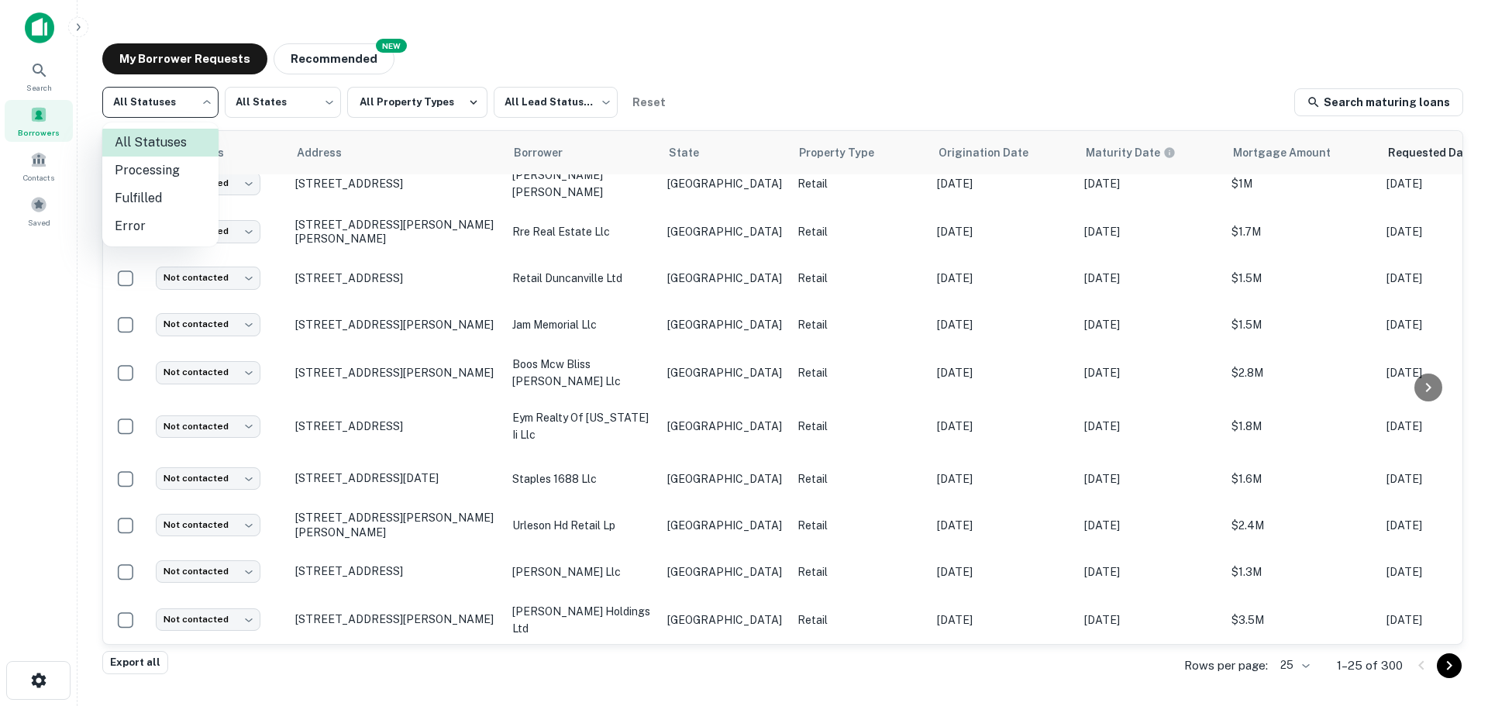
click at [179, 100] on body "Search Borrowers Contacts Saved My Borrower Requests NEW Recommended All Status…" at bounding box center [744, 353] width 1488 height 706
click at [167, 191] on li "Fulfilled" at bounding box center [160, 198] width 116 height 28
type input "*********"
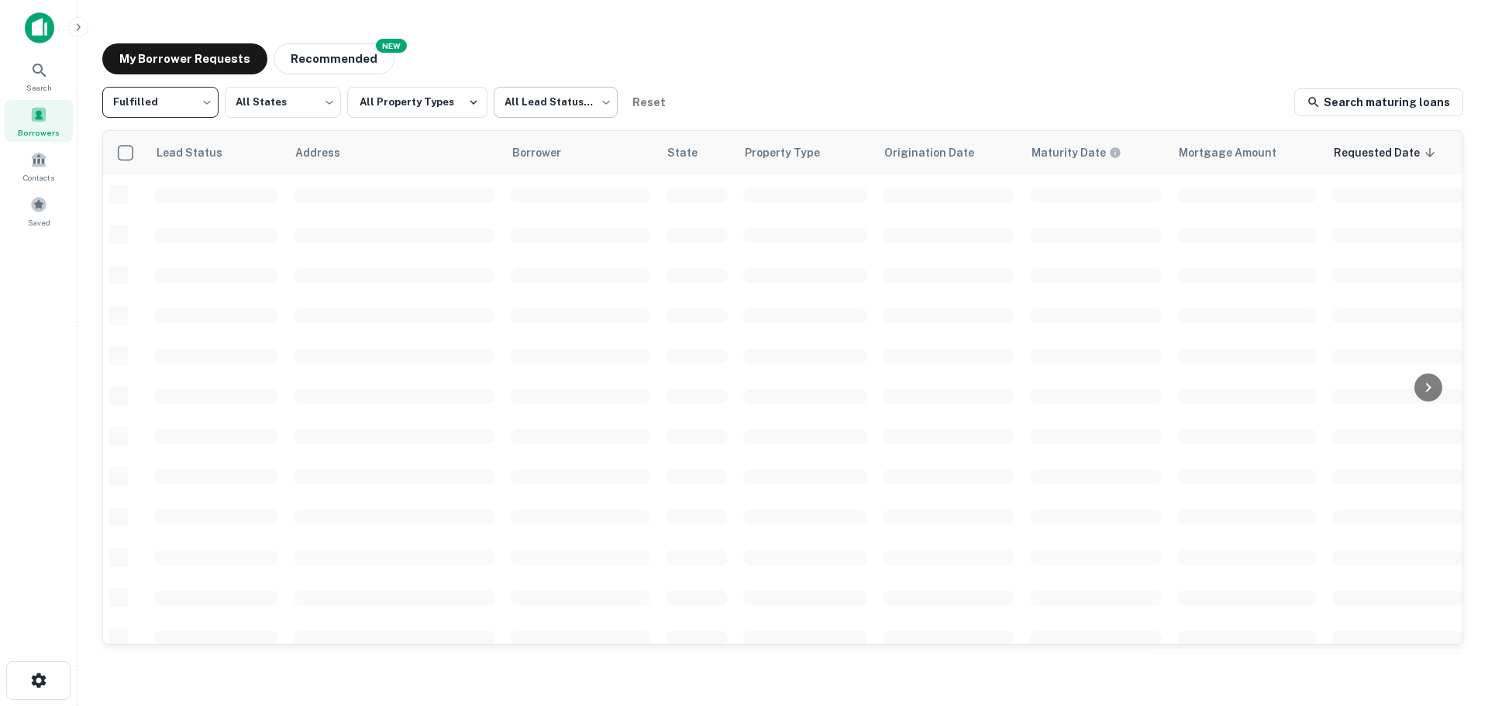
click at [571, 99] on body "Search Borrowers Contacts Saved My Borrower Requests NEW Recommended Fulfilled …" at bounding box center [744, 353] width 1488 height 706
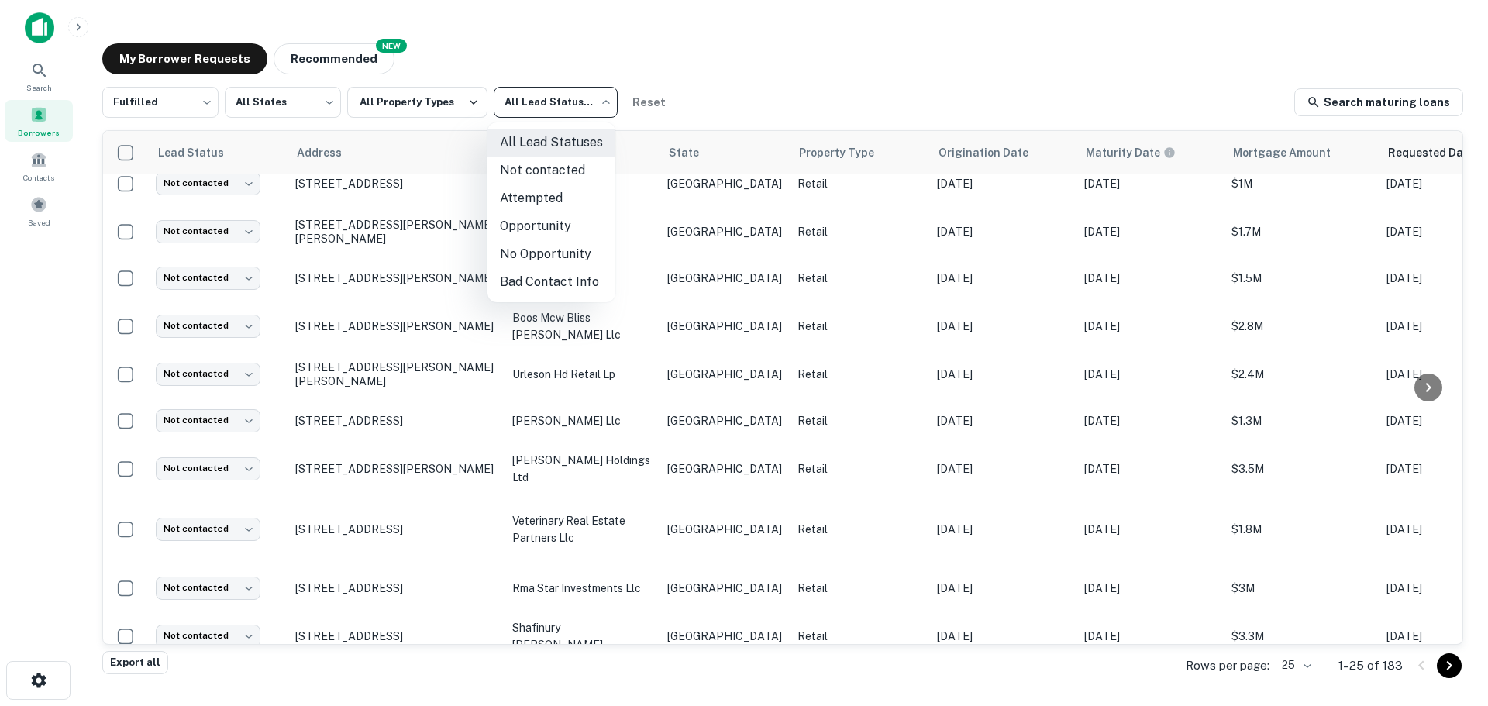
click at [539, 179] on li "Not contacted" at bounding box center [551, 171] width 128 height 28
type input "****"
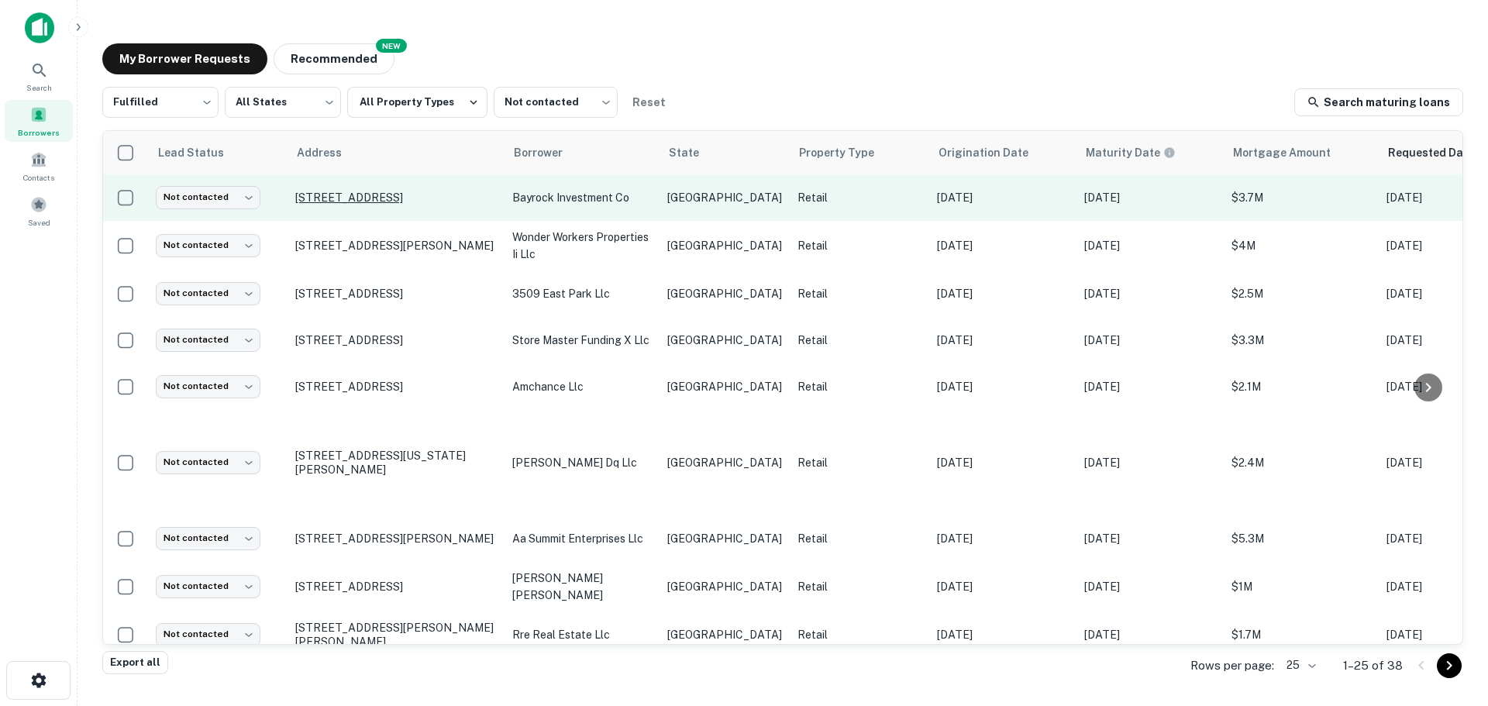
click at [377, 193] on p "[STREET_ADDRESS]" at bounding box center [395, 198] width 201 height 14
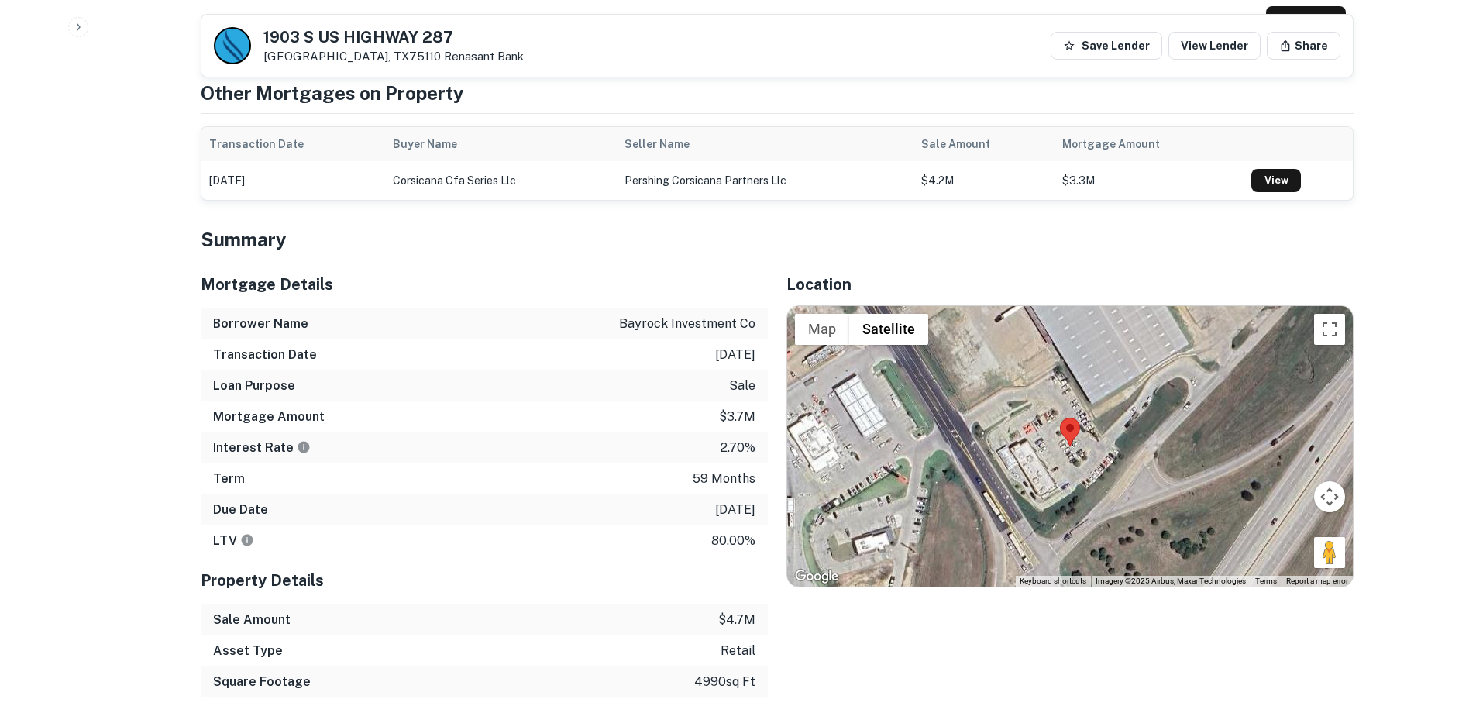
scroll to position [852, 0]
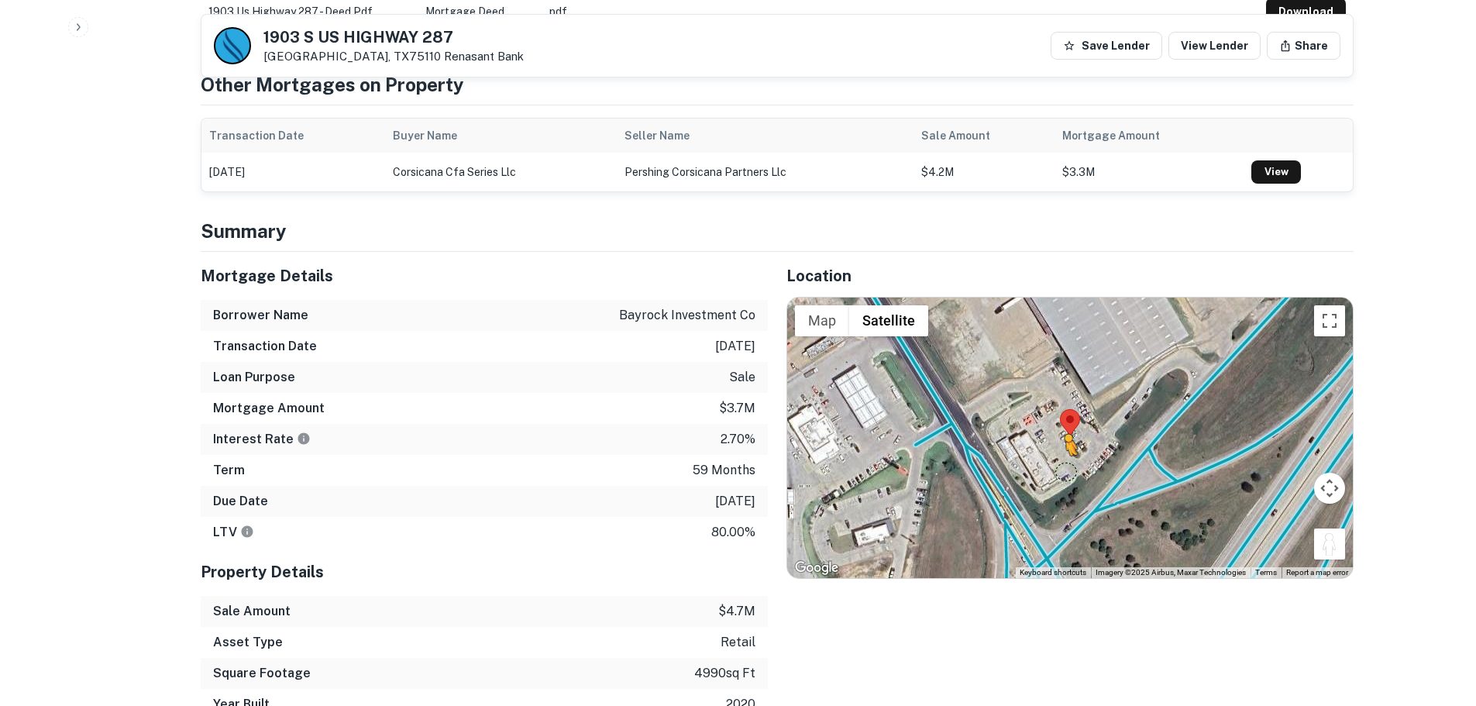
drag, startPoint x: 1338, startPoint y: 532, endPoint x: 1063, endPoint y: 459, distance: 284.7
click at [1063, 459] on div "To activate drag with keyboard, press Alt + Enter. Once in keyboard drag state,…" at bounding box center [1070, 438] width 566 height 280
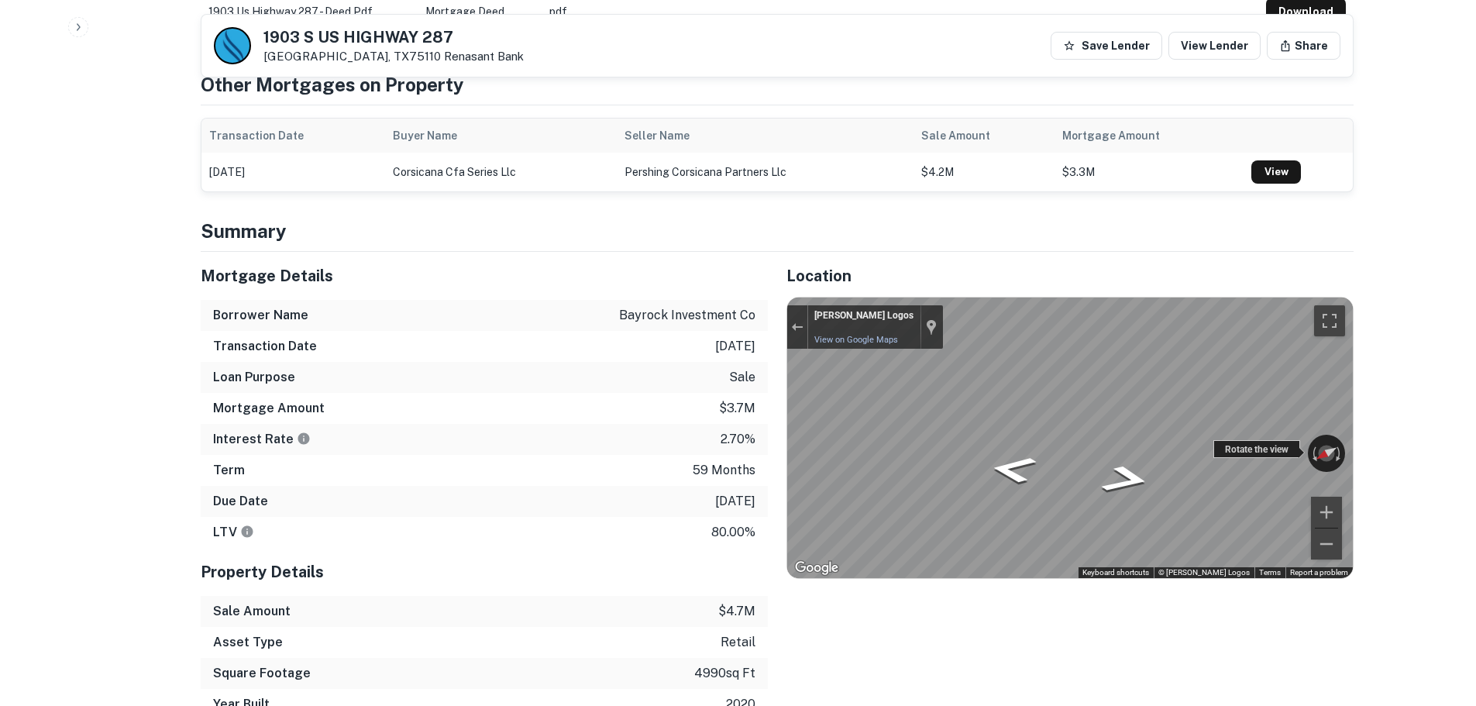
click at [1223, 445] on div "← Move left → Move right ↑ Move up ↓ Move down + Zoom in - Zoom out [PERSON_NAM…" at bounding box center [1070, 438] width 566 height 280
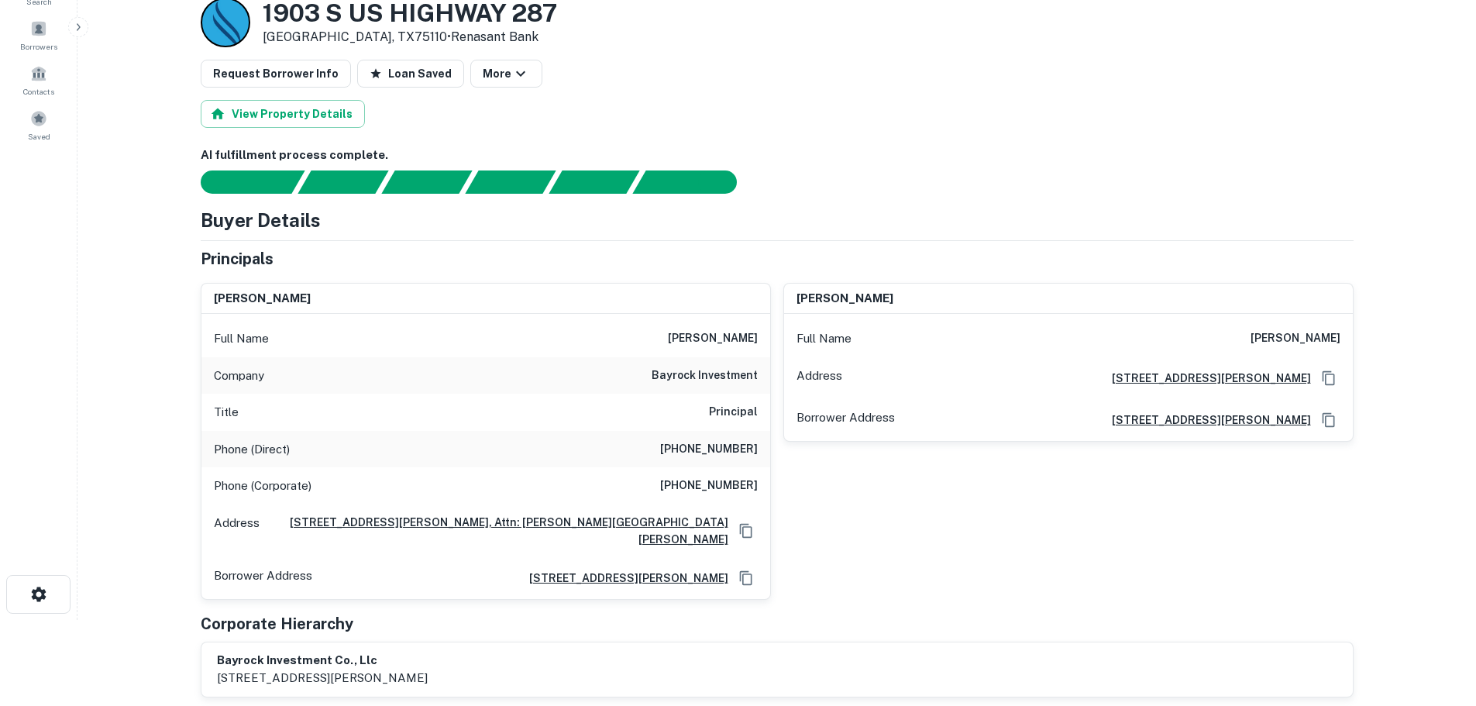
scroll to position [77, 0]
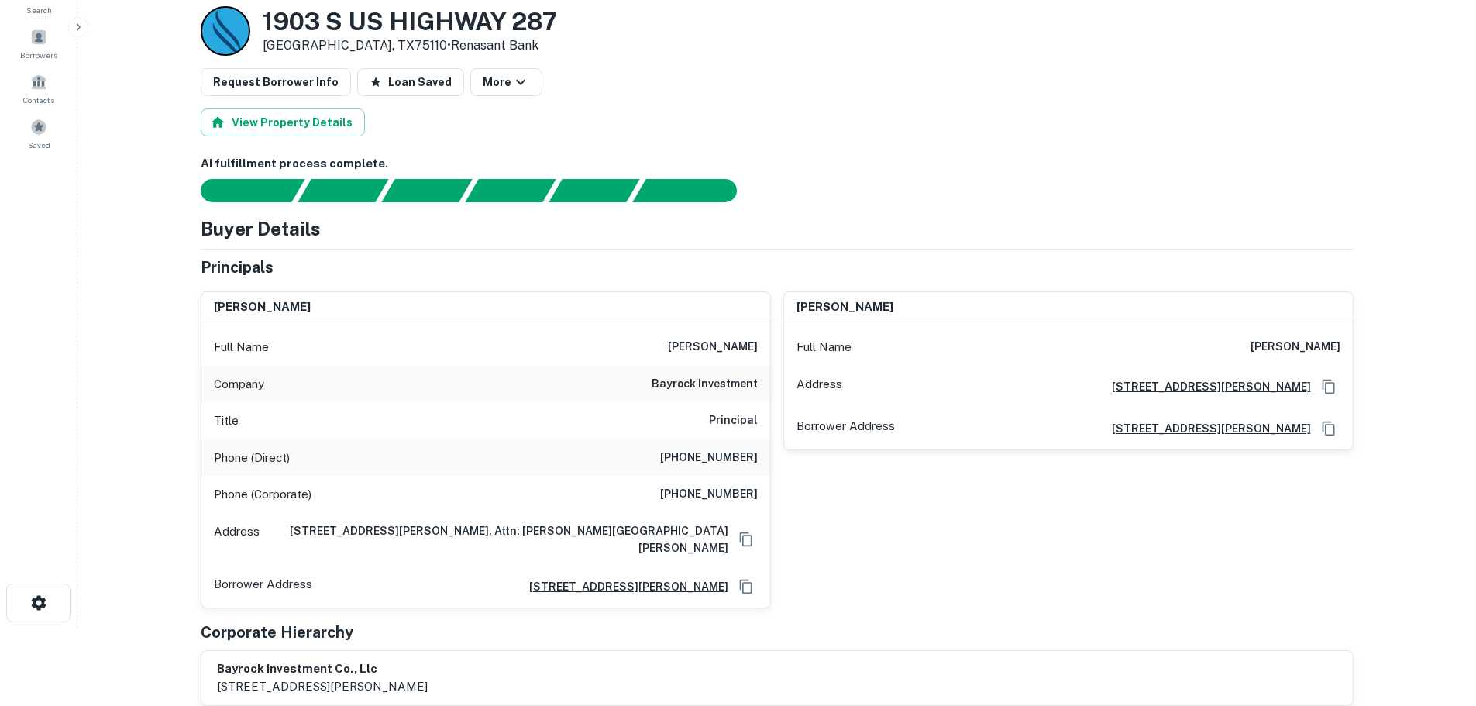
click at [716, 383] on h6 "bayrock investment" at bounding box center [705, 384] width 106 height 19
copy h6 "bayrock investment"
click at [705, 455] on h6 "[PHONE_NUMBER]" at bounding box center [709, 458] width 98 height 19
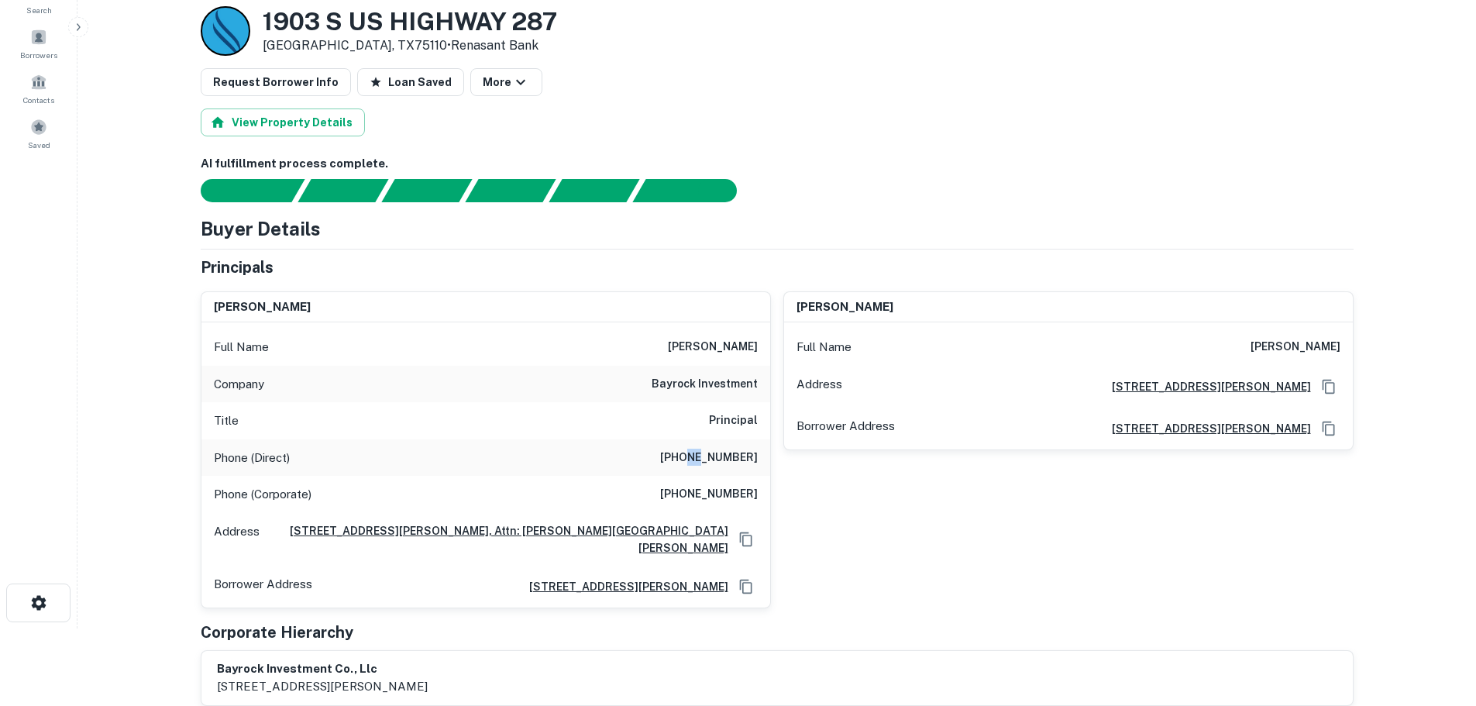
click at [705, 455] on h6 "[PHONE_NUMBER]" at bounding box center [709, 458] width 98 height 19
copy h6 "[PHONE_NUMBER]"
click at [731, 456] on h6 "[PHONE_NUMBER]" at bounding box center [709, 458] width 98 height 19
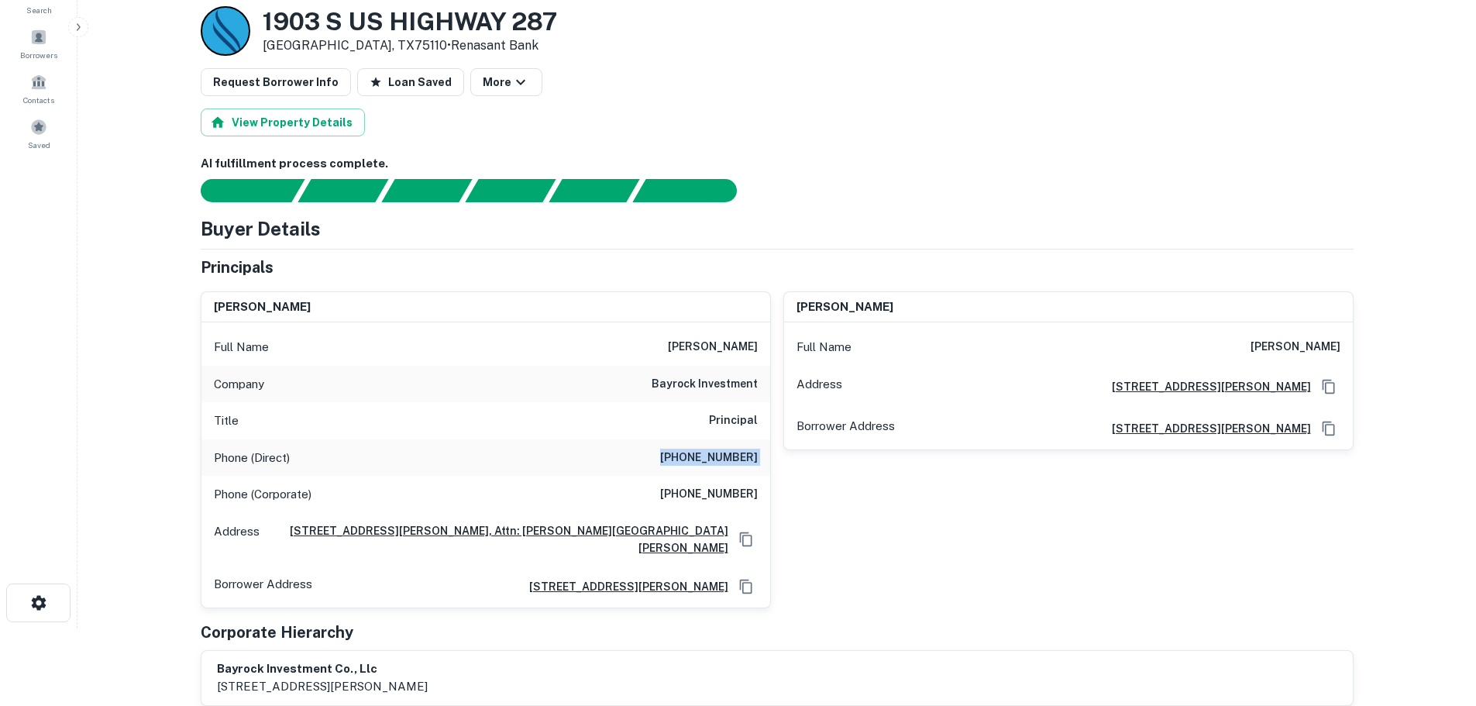
click at [731, 456] on h6 "[PHONE_NUMBER]" at bounding box center [709, 458] width 98 height 19
click at [753, 495] on h6 "[PHONE_NUMBER]" at bounding box center [709, 494] width 98 height 19
copy h6 "[PHONE_NUMBER]"
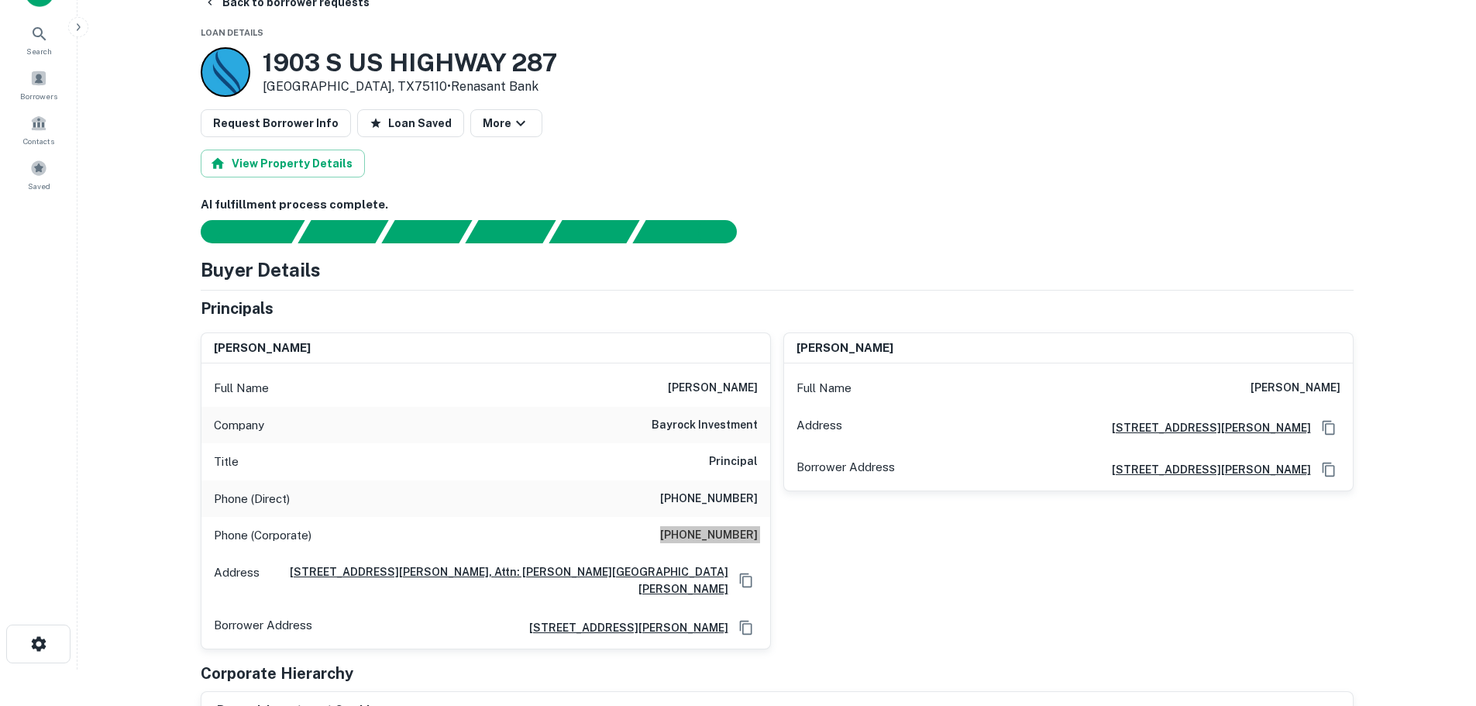
scroll to position [0, 0]
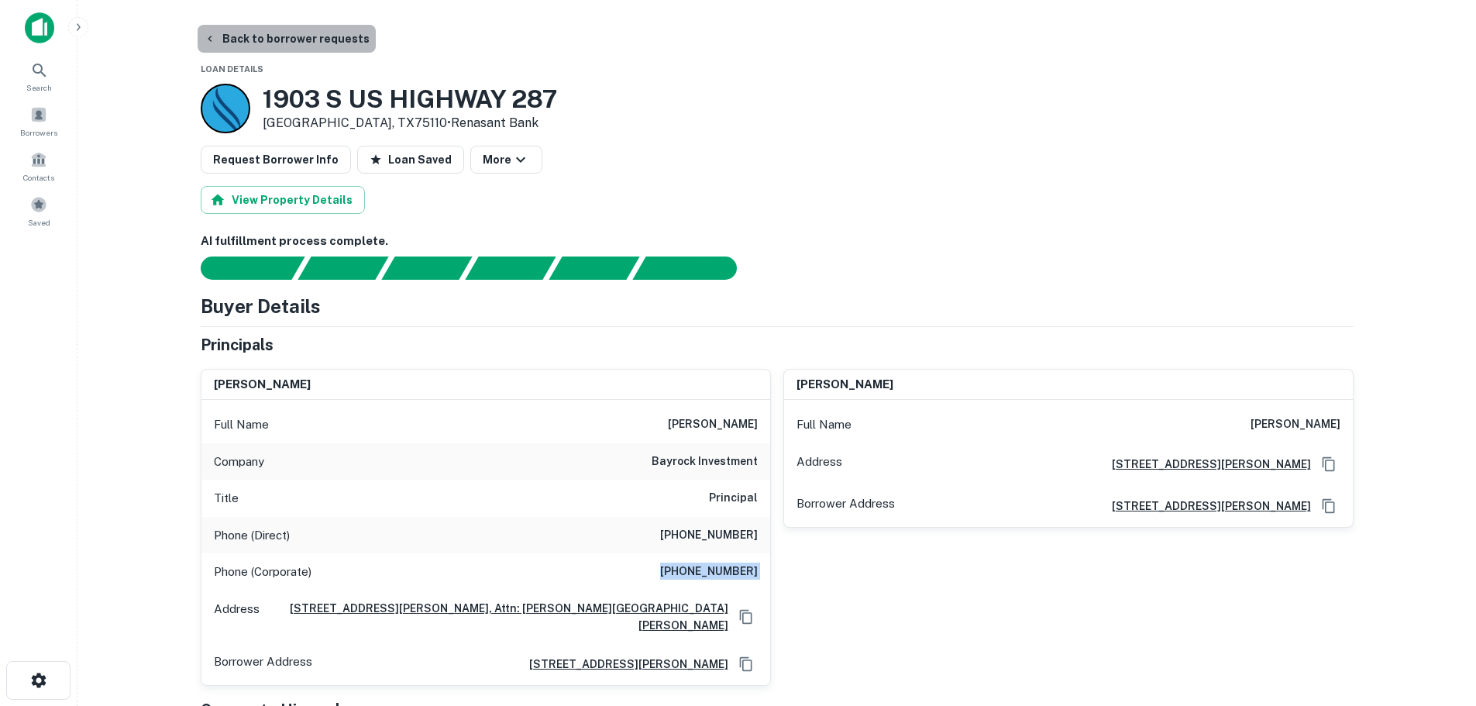
click at [334, 40] on button "Back to borrower requests" at bounding box center [287, 39] width 178 height 28
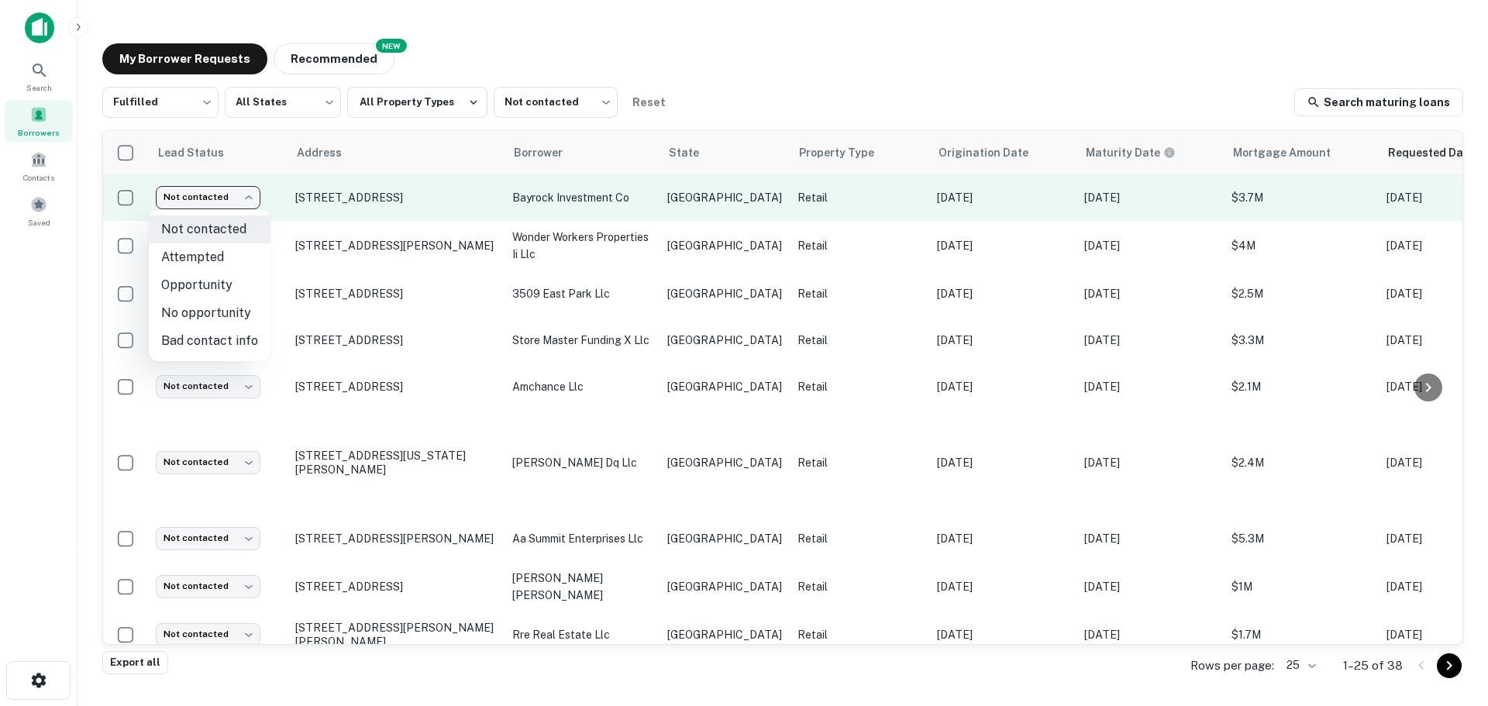
click at [202, 199] on body "Search Borrowers Contacts Saved My Borrower Requests NEW Recommended Fulfilled …" at bounding box center [744, 353] width 1488 height 706
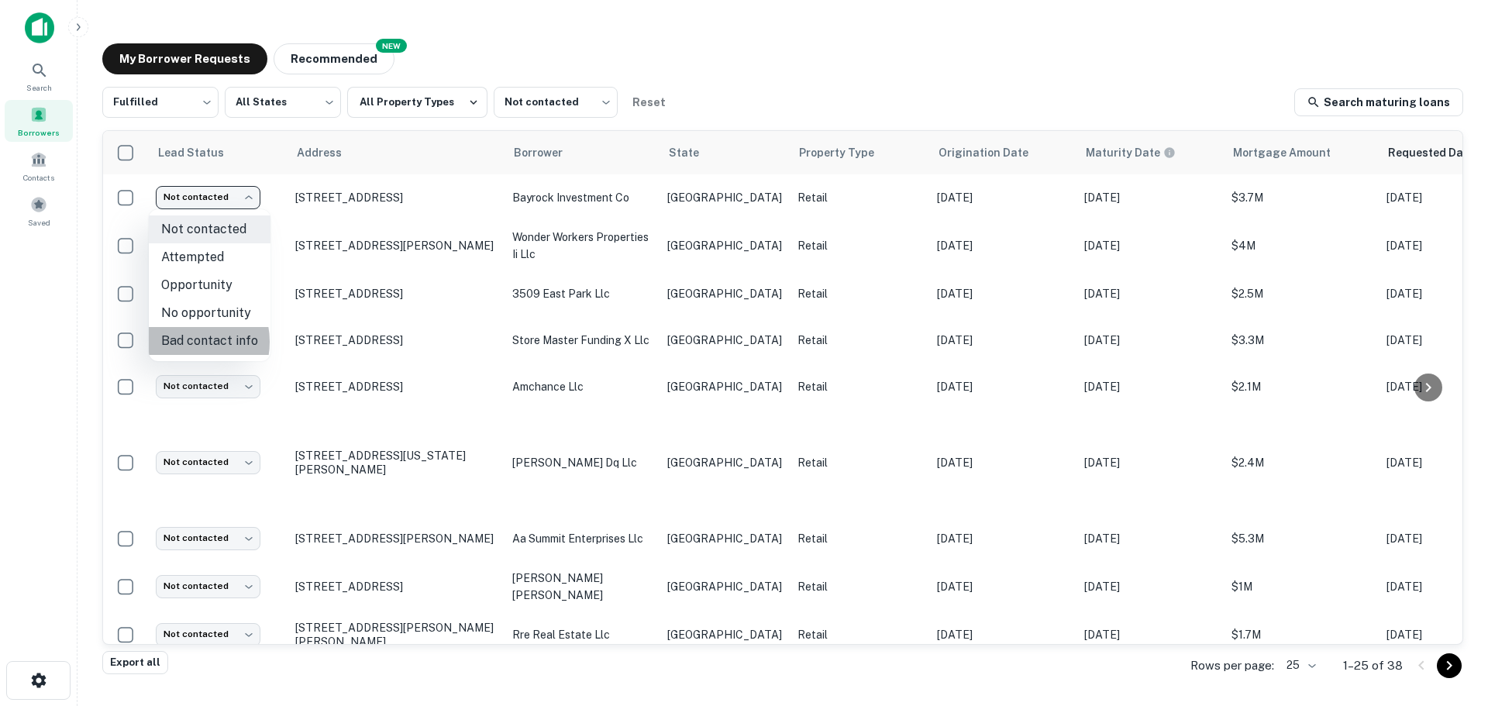
click at [184, 342] on li "Bad contact info" at bounding box center [210, 341] width 122 height 28
type input "**********"
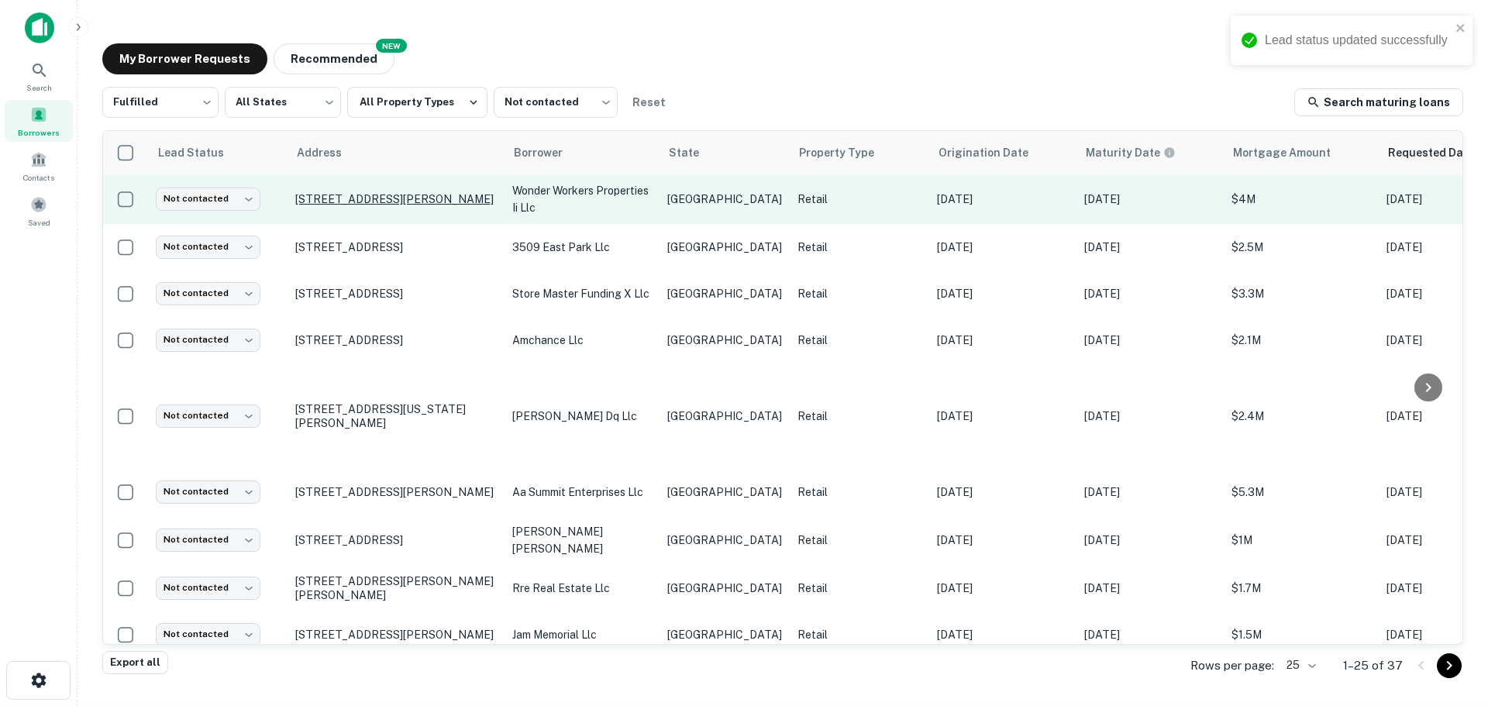
click at [343, 201] on p "[STREET_ADDRESS][PERSON_NAME]" at bounding box center [395, 199] width 201 height 14
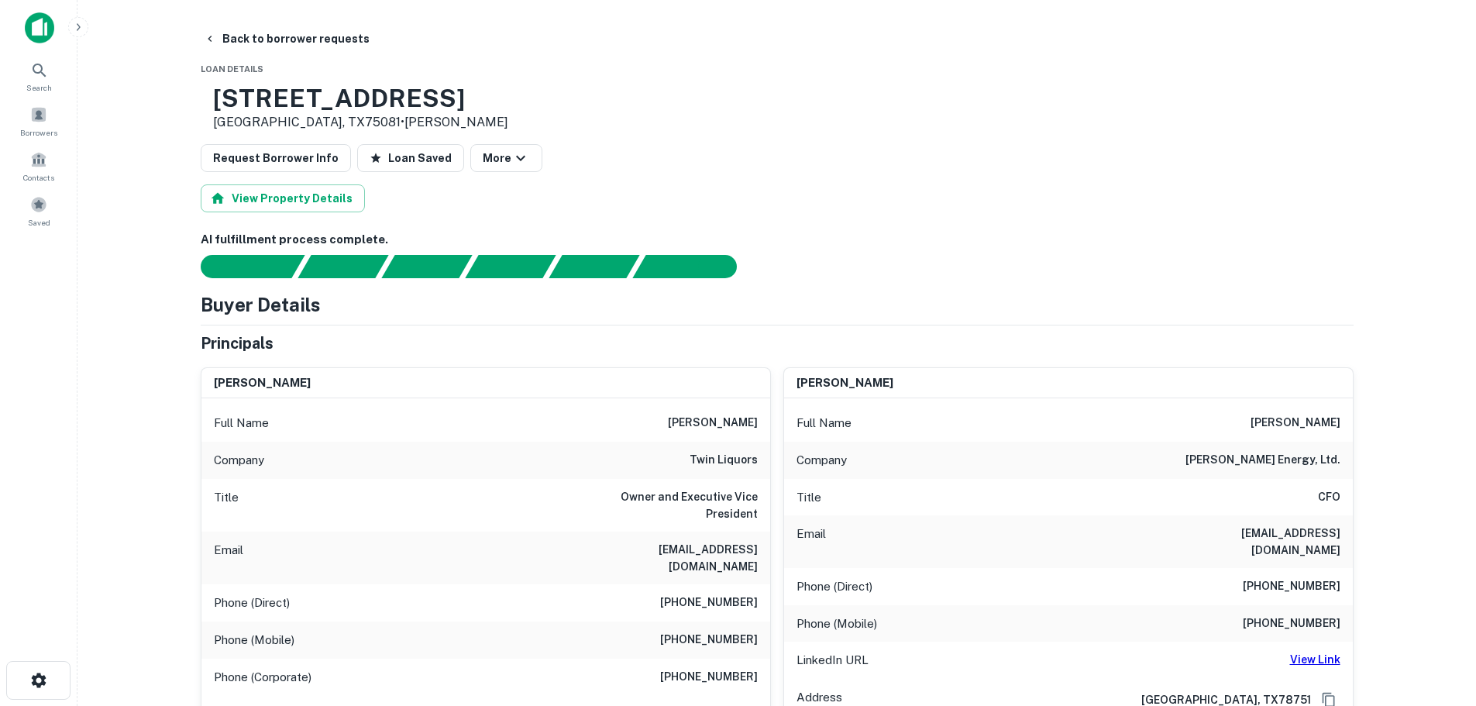
click at [323, 105] on h3 "[STREET_ADDRESS]" at bounding box center [360, 98] width 295 height 29
copy h3 "[STREET_ADDRESS]"
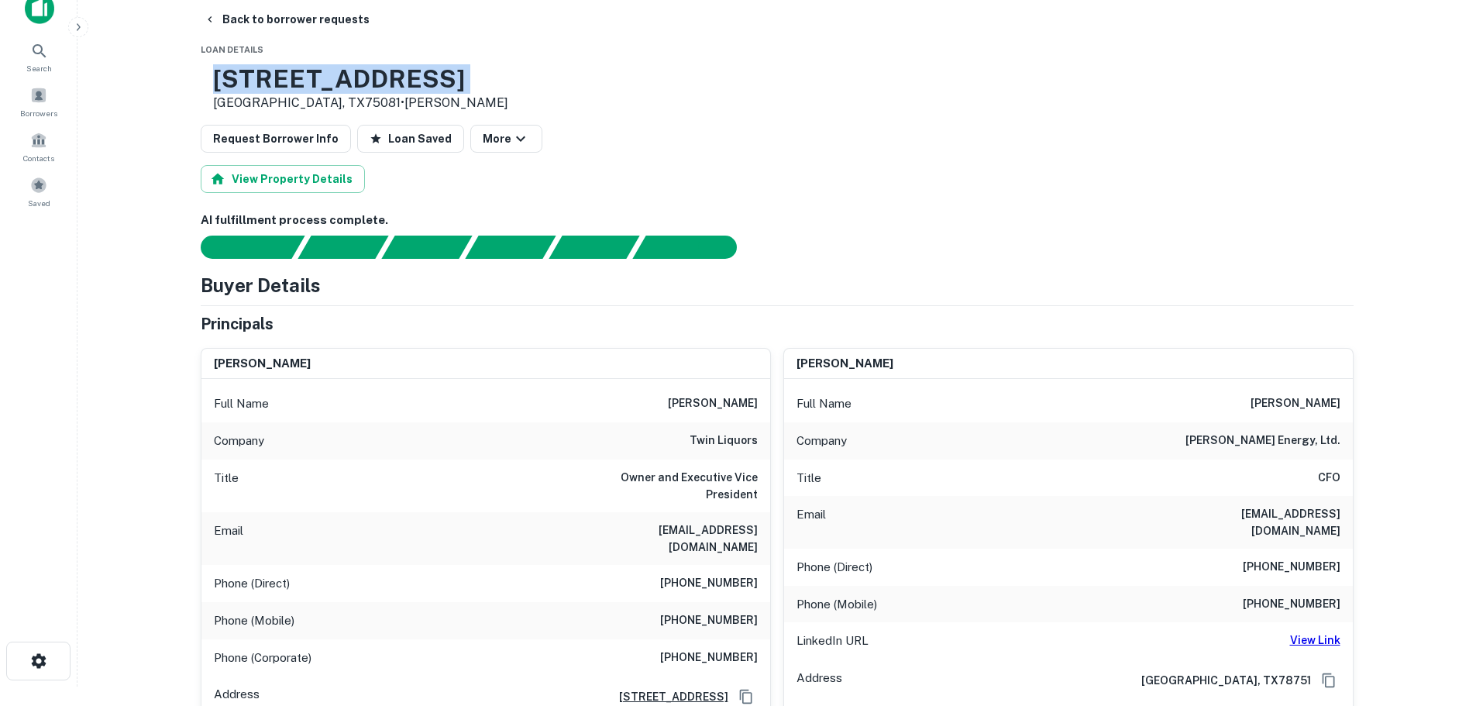
scroll to position [77, 0]
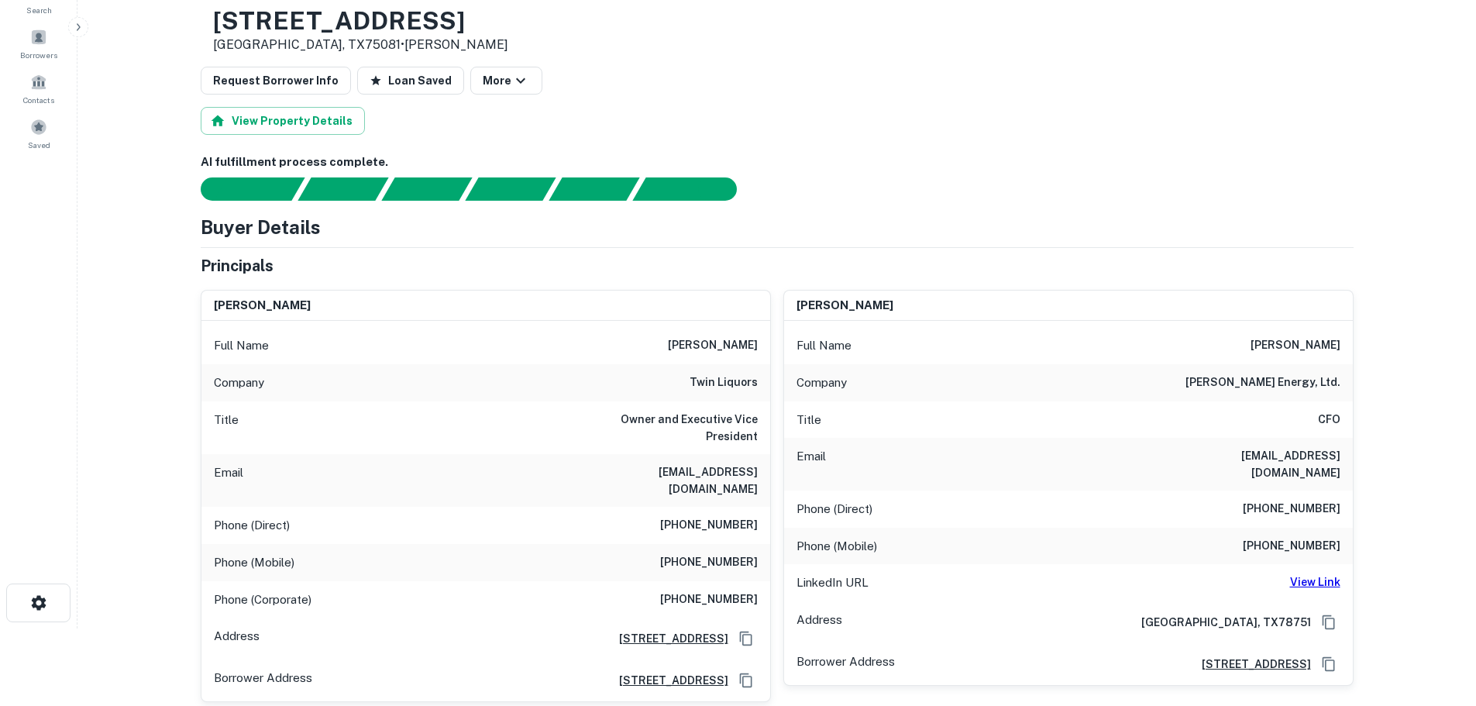
click at [708, 382] on h6 "twin liquors" at bounding box center [724, 382] width 68 height 19
copy h6 "twin liquors"
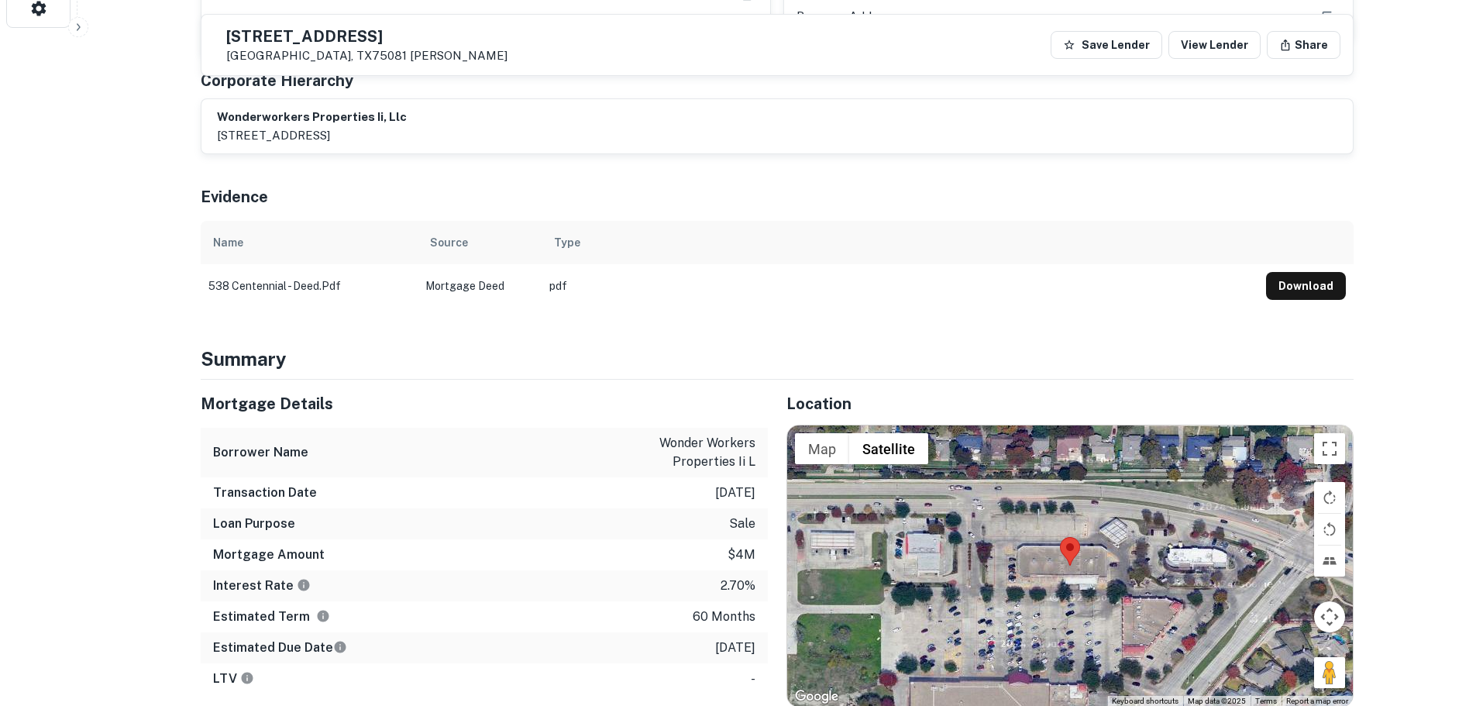
scroll to position [697, 0]
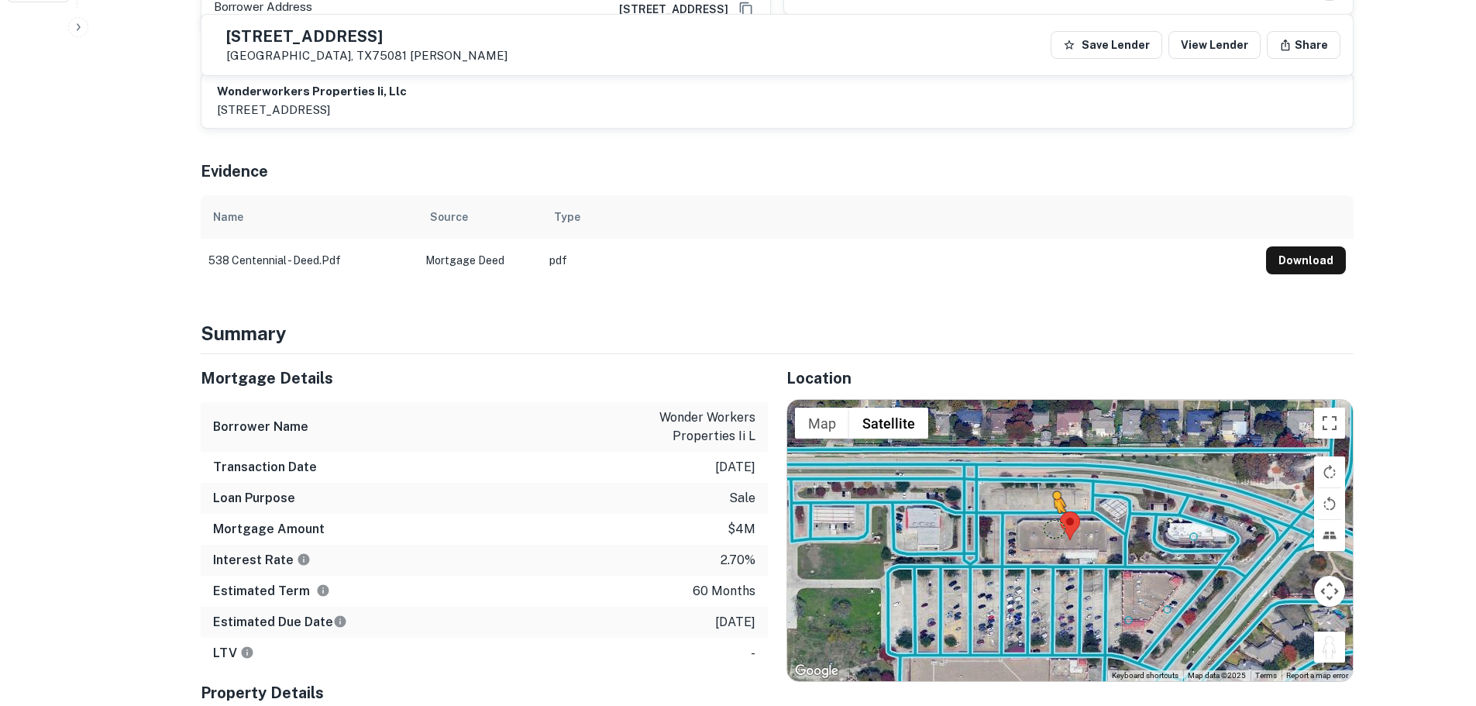
drag, startPoint x: 1344, startPoint y: 630, endPoint x: 1033, endPoint y: 497, distance: 338.5
click at [1033, 497] on div "To activate drag with keyboard, press Alt + Enter. Once in keyboard drag state,…" at bounding box center [1070, 540] width 566 height 280
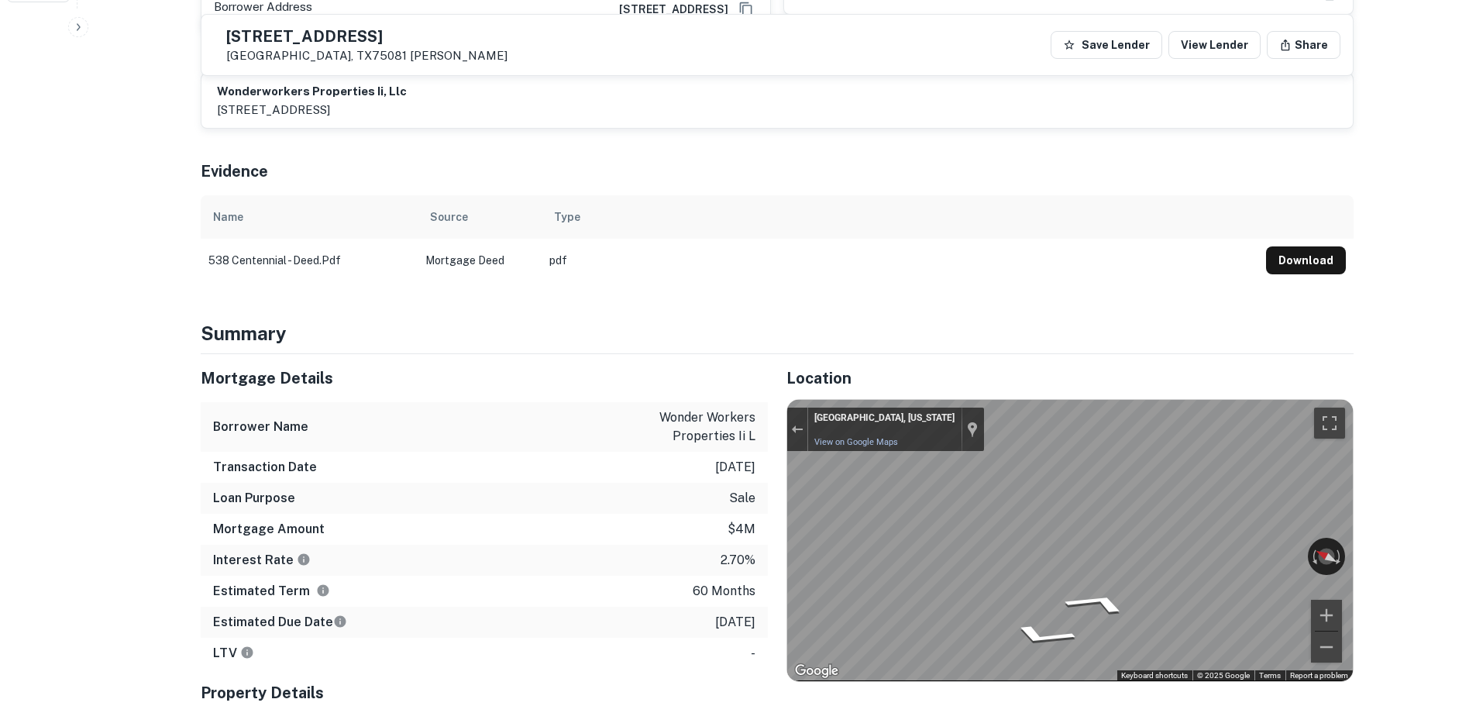
click at [607, 532] on div "Mortgage Details Borrower Name wonder workers properties ii l Transaction Date …" at bounding box center [768, 597] width 1172 height 487
click at [652, 525] on div "Mortgage Details Borrower Name wonder workers properties ii l Transaction Date …" at bounding box center [768, 597] width 1172 height 487
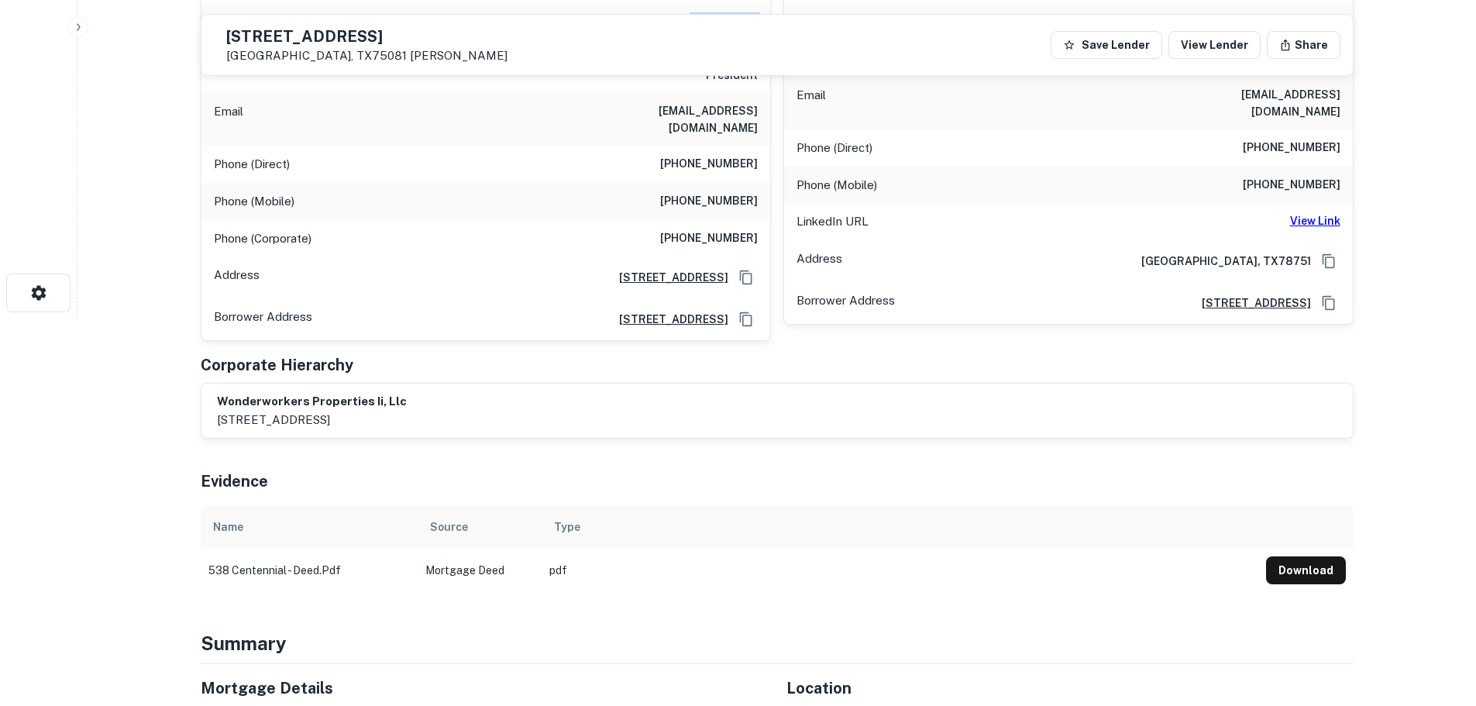
scroll to position [232, 0]
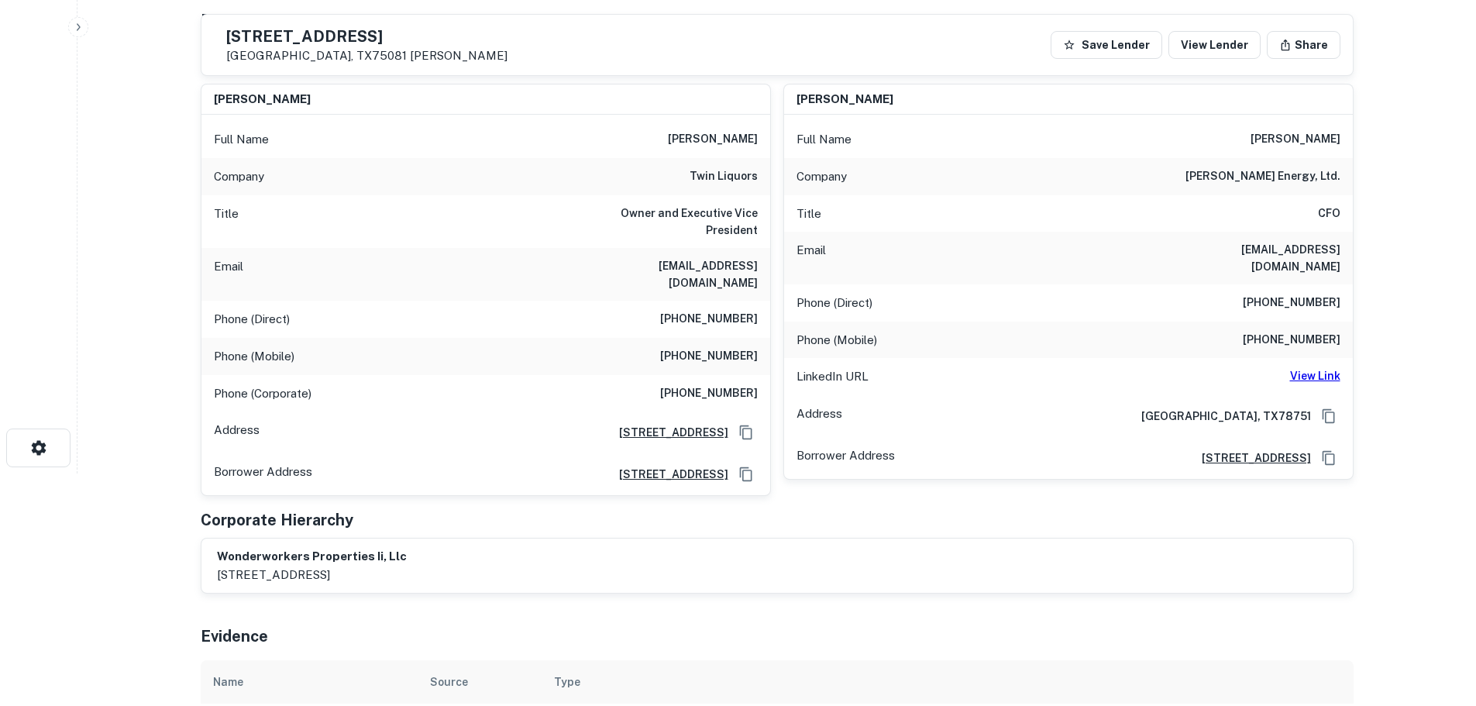
click at [690, 310] on h6 "[PHONE_NUMBER]" at bounding box center [709, 319] width 98 height 19
copy h6 "[PHONE_NUMBER]"
click at [704, 310] on h6 "[PHONE_NUMBER]" at bounding box center [709, 319] width 98 height 19
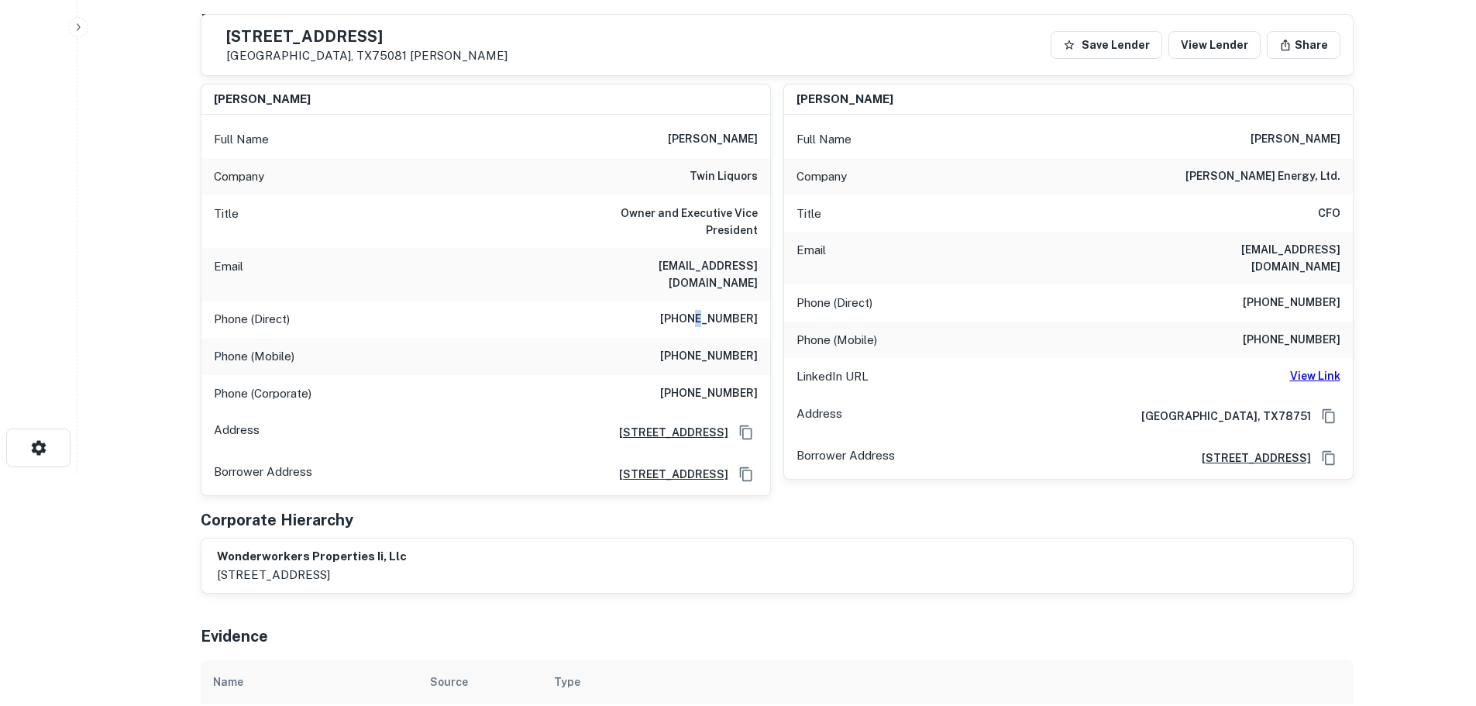
click at [704, 310] on h6 "[PHONE_NUMBER]" at bounding box center [709, 319] width 98 height 19
click at [709, 347] on h6 "[PHONE_NUMBER]" at bounding box center [709, 356] width 98 height 19
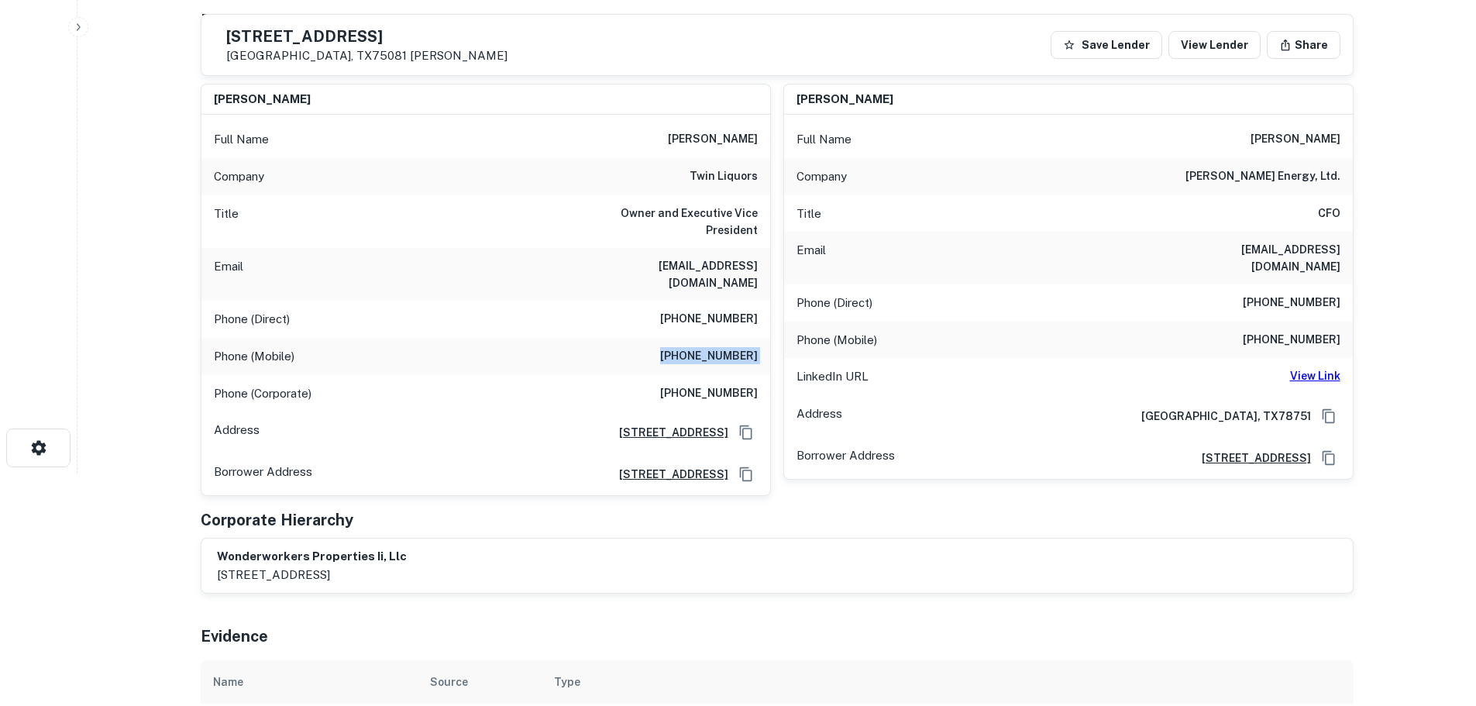
copy h6 "[PHONE_NUMBER]"
click at [728, 375] on div "Phone (Corporate) [PHONE_NUMBER]" at bounding box center [485, 393] width 569 height 37
copy h6 "[PHONE_NUMBER]"
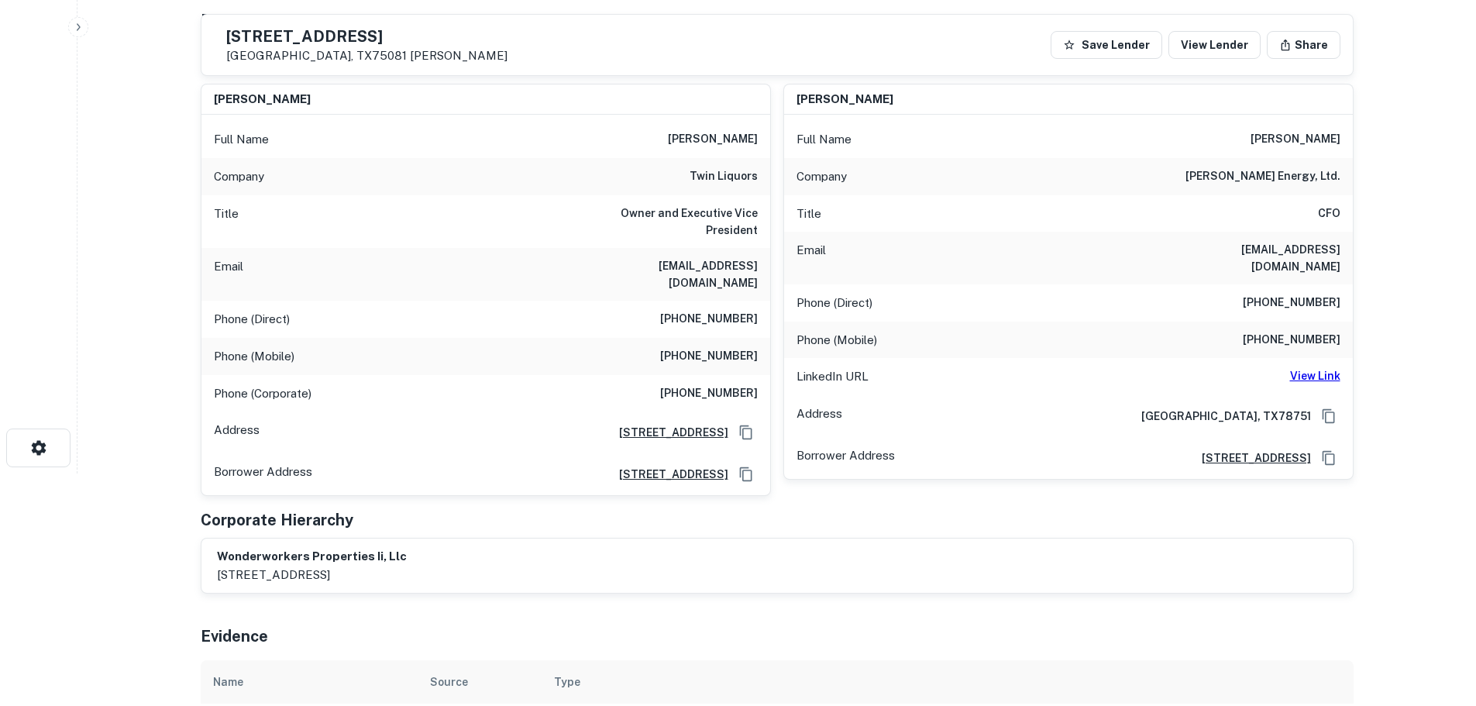
click at [1313, 294] on h6 "[PHONE_NUMBER]" at bounding box center [1292, 303] width 98 height 19
copy h6 "[PHONE_NUMBER]"
click at [1285, 331] on h6 "[PHONE_NUMBER]" at bounding box center [1292, 340] width 98 height 19
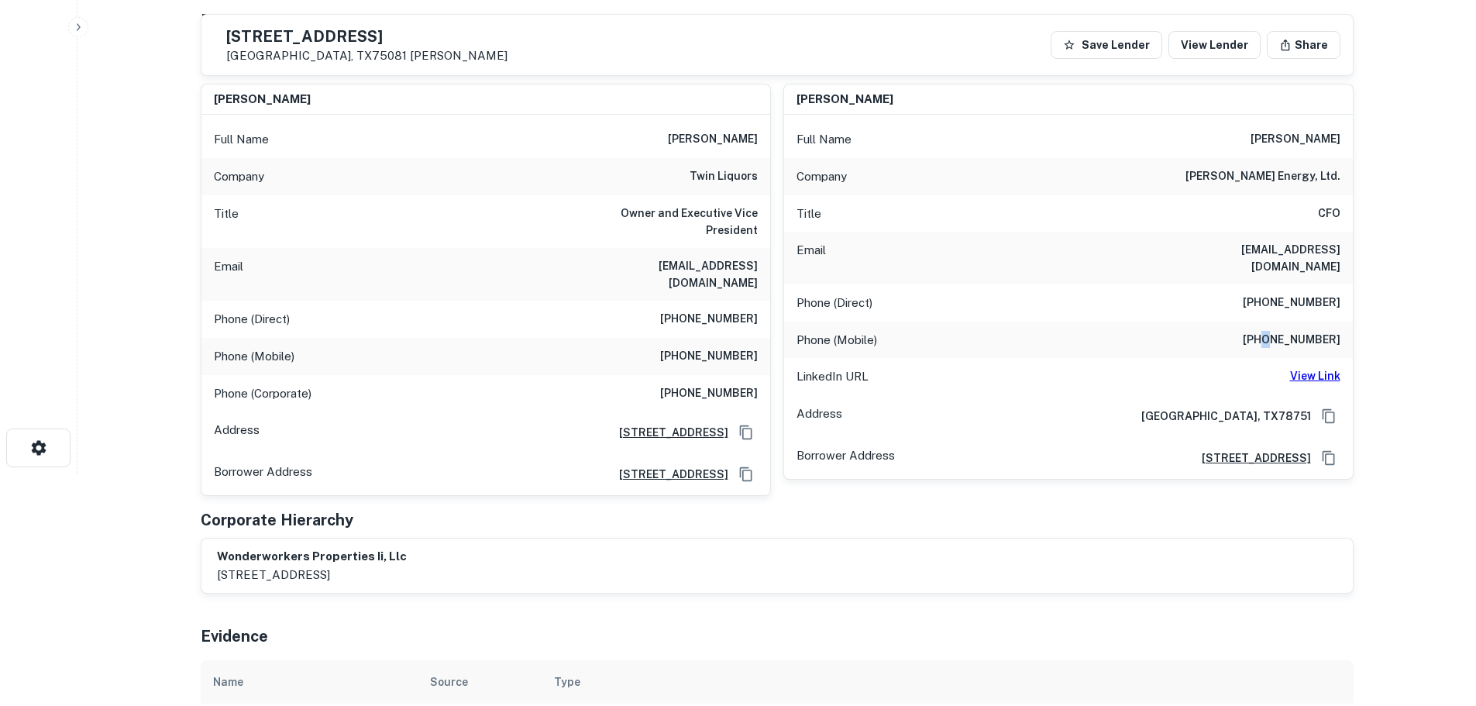
click at [1285, 331] on h6 "[PHONE_NUMBER]" at bounding box center [1292, 340] width 98 height 19
click at [1283, 331] on h6 "[PHONE_NUMBER]" at bounding box center [1292, 340] width 98 height 19
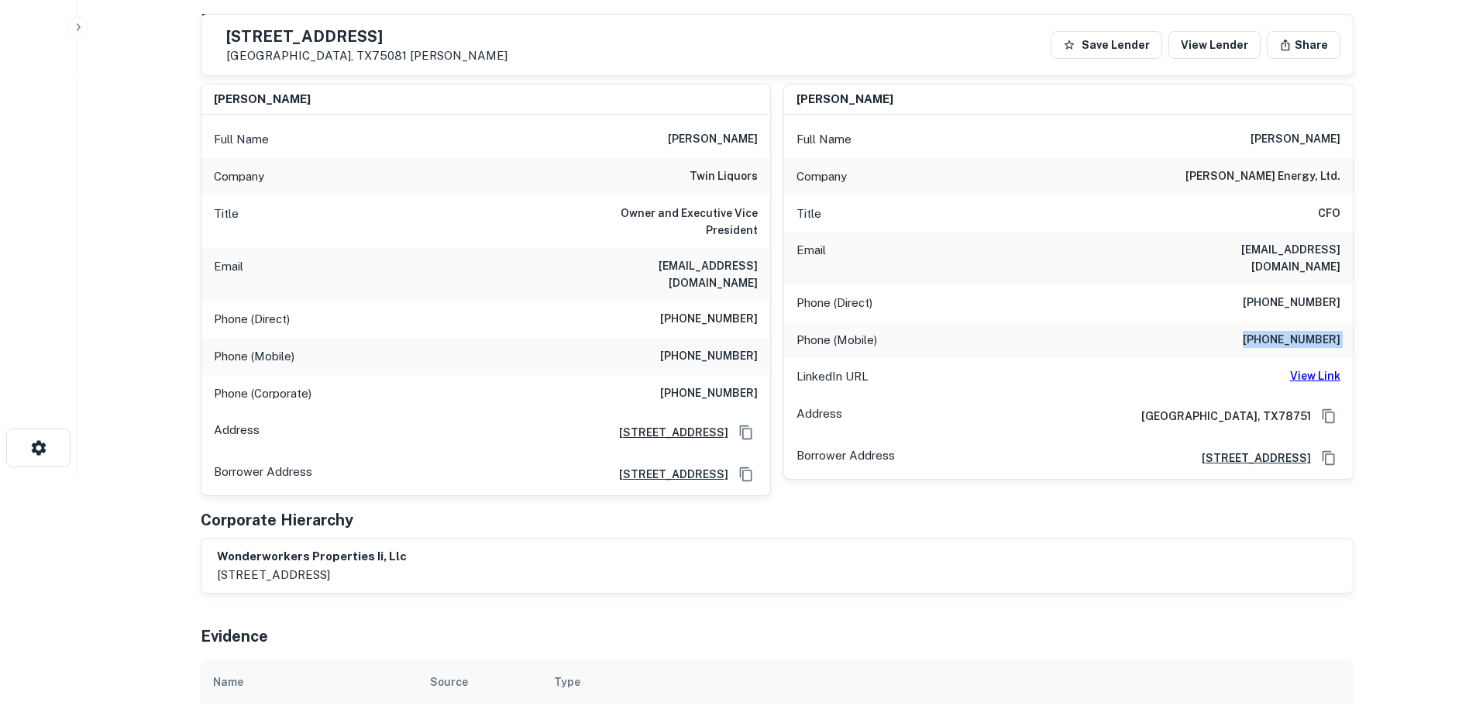
copy h6 "[PHONE_NUMBER]"
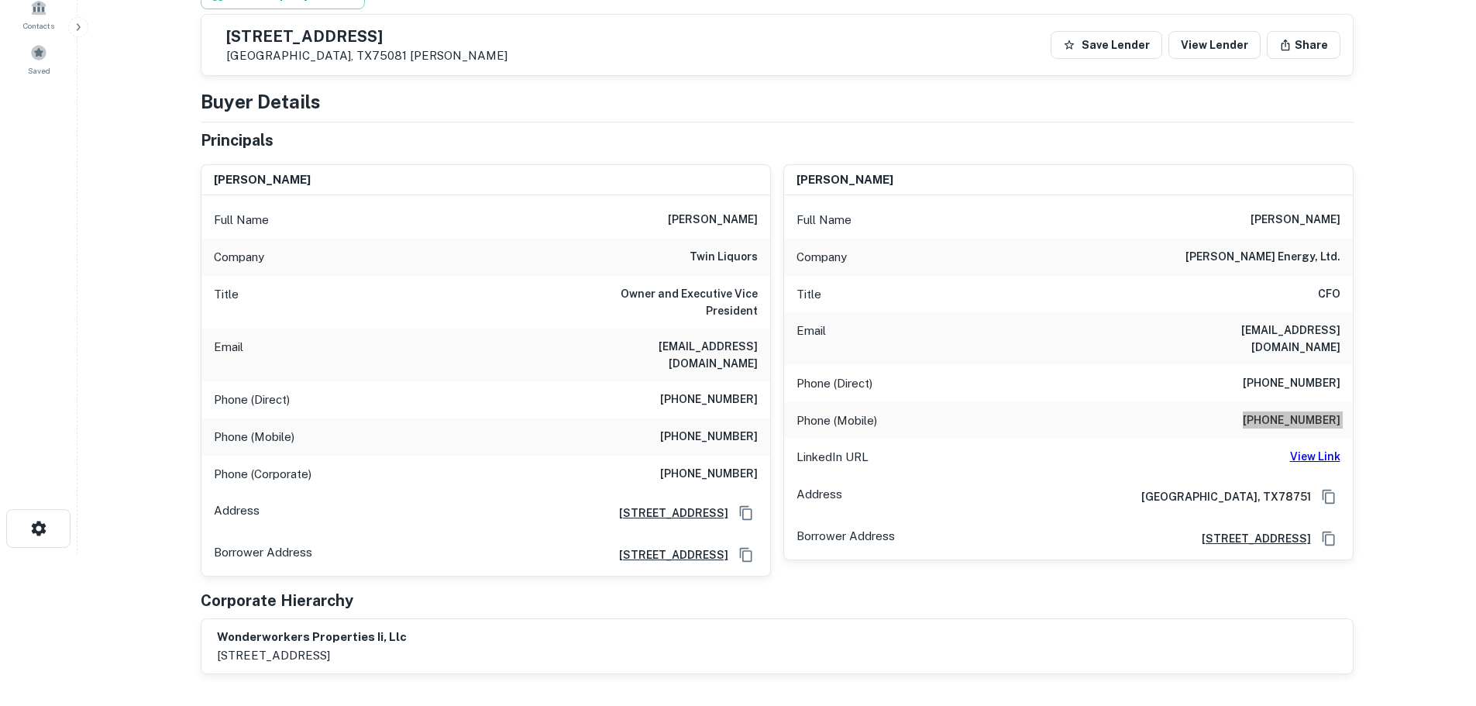
scroll to position [0, 0]
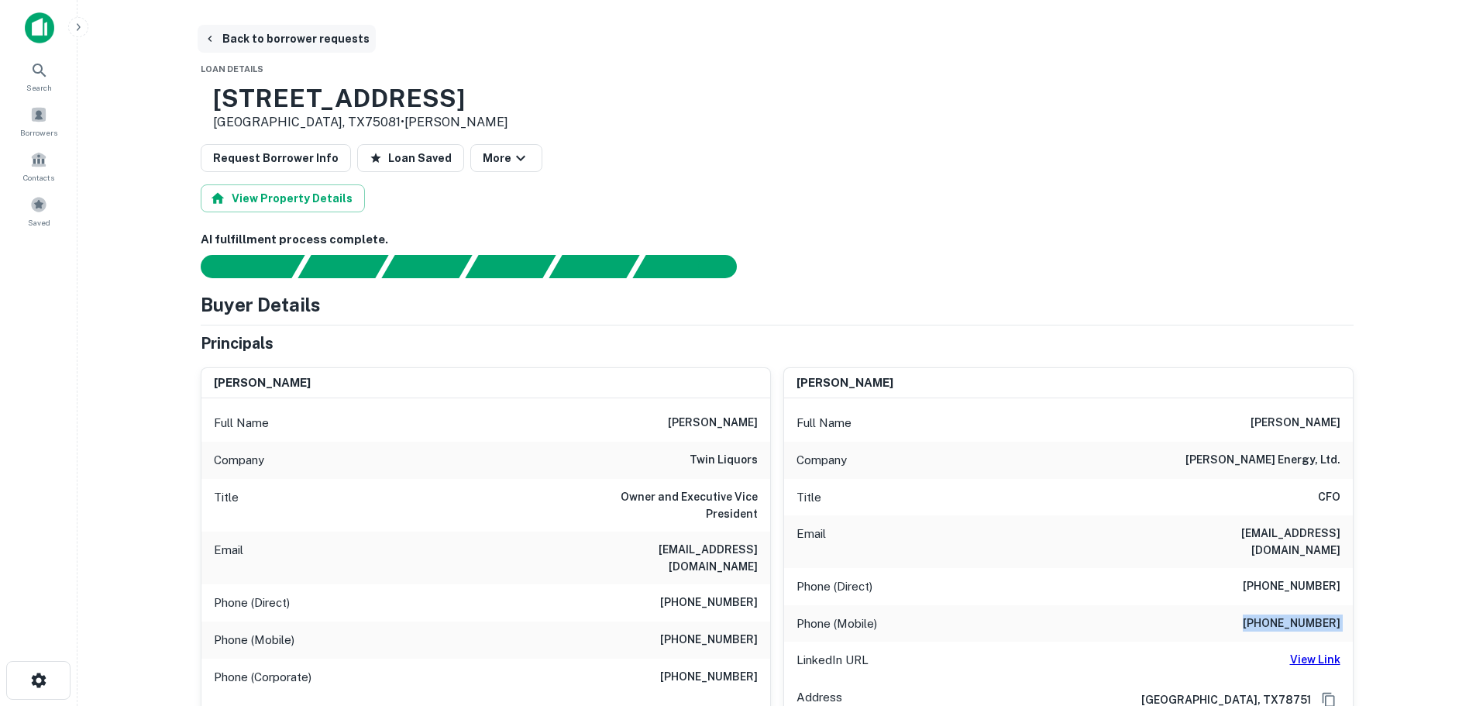
click at [319, 33] on button "Back to borrower requests" at bounding box center [287, 39] width 178 height 28
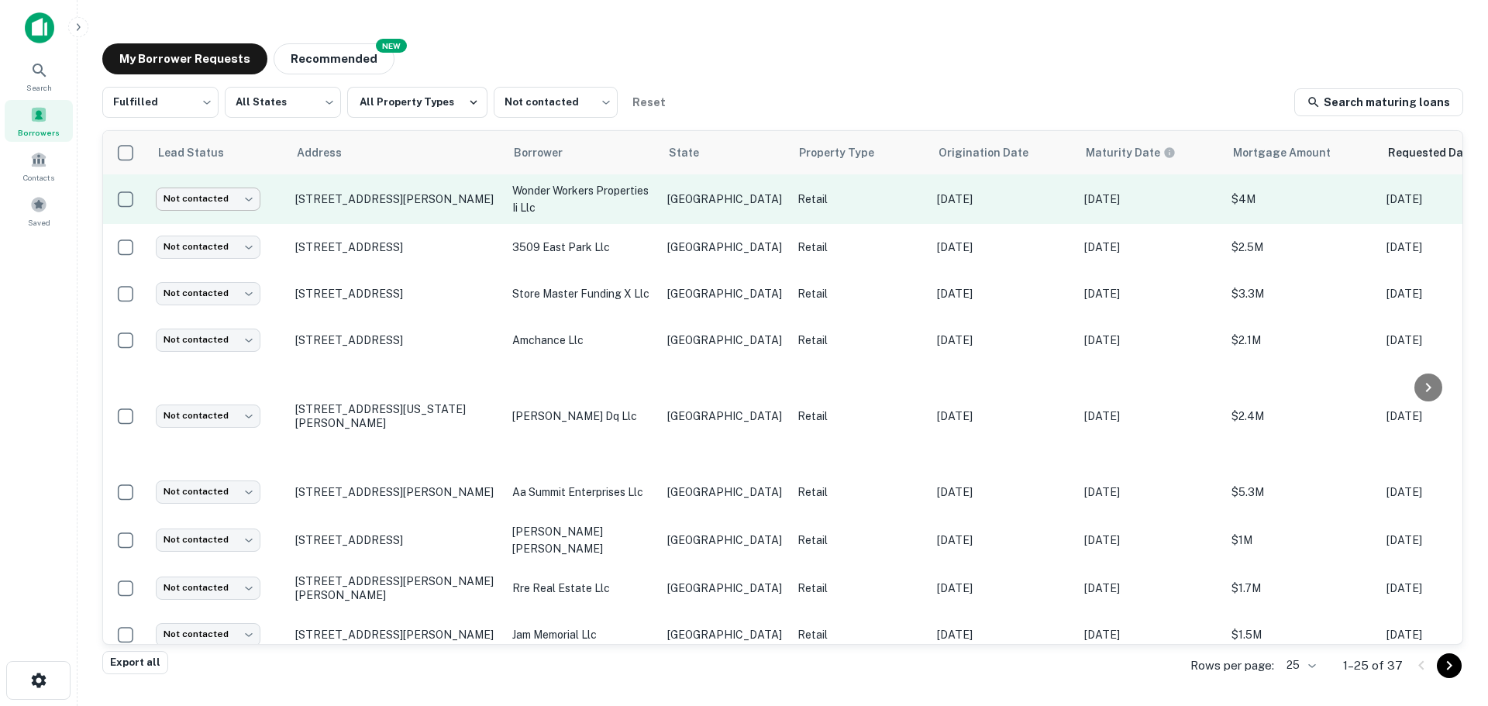
click at [245, 198] on body "Search Borrowers Contacts Saved My Borrower Requests NEW Recommended Fulfilled …" at bounding box center [744, 353] width 1488 height 706
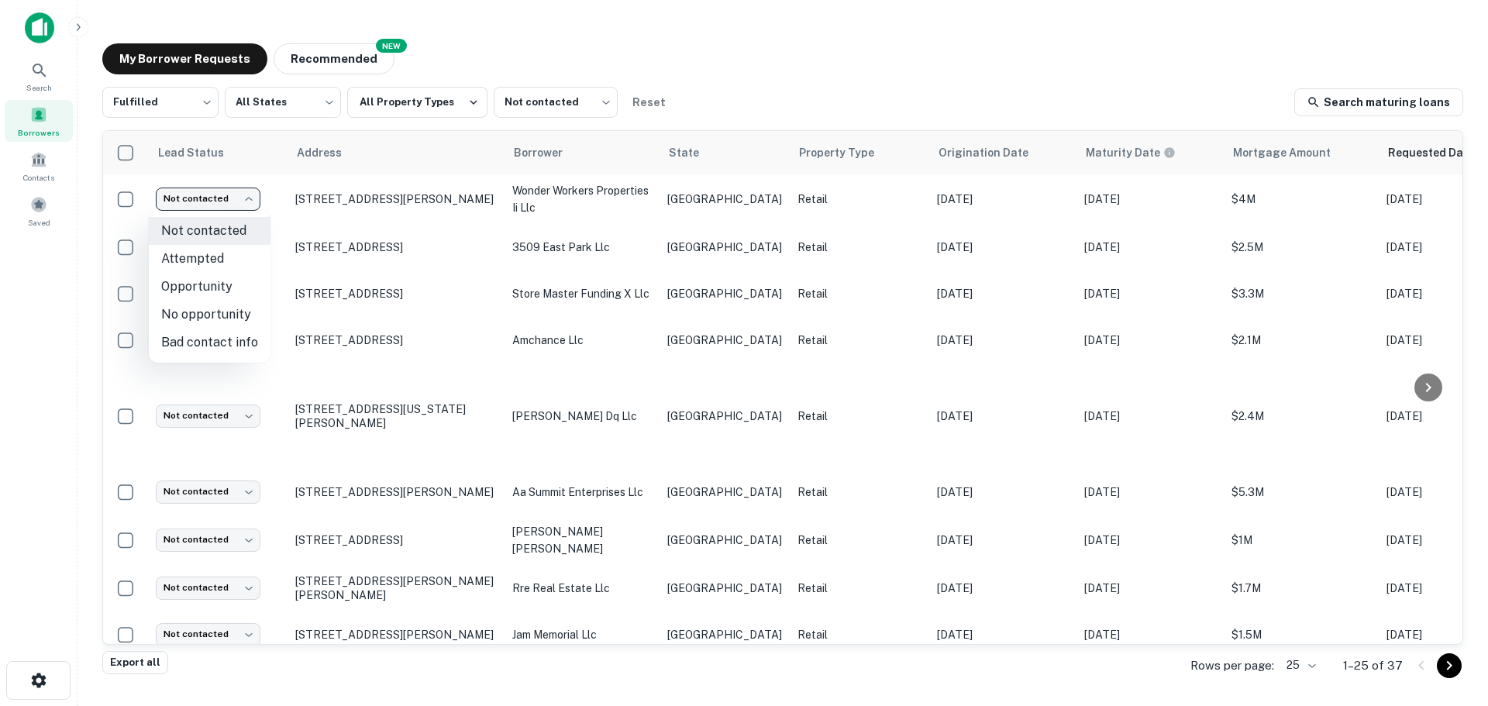
drag, startPoint x: 215, startPoint y: 311, endPoint x: 221, endPoint y: 246, distance: 65.3
click at [221, 246] on ul "Not contacted Attempted Opportunity No opportunity Bad contact info" at bounding box center [210, 287] width 122 height 152
click at [221, 253] on li "Attempted" at bounding box center [210, 259] width 122 height 28
type input "*********"
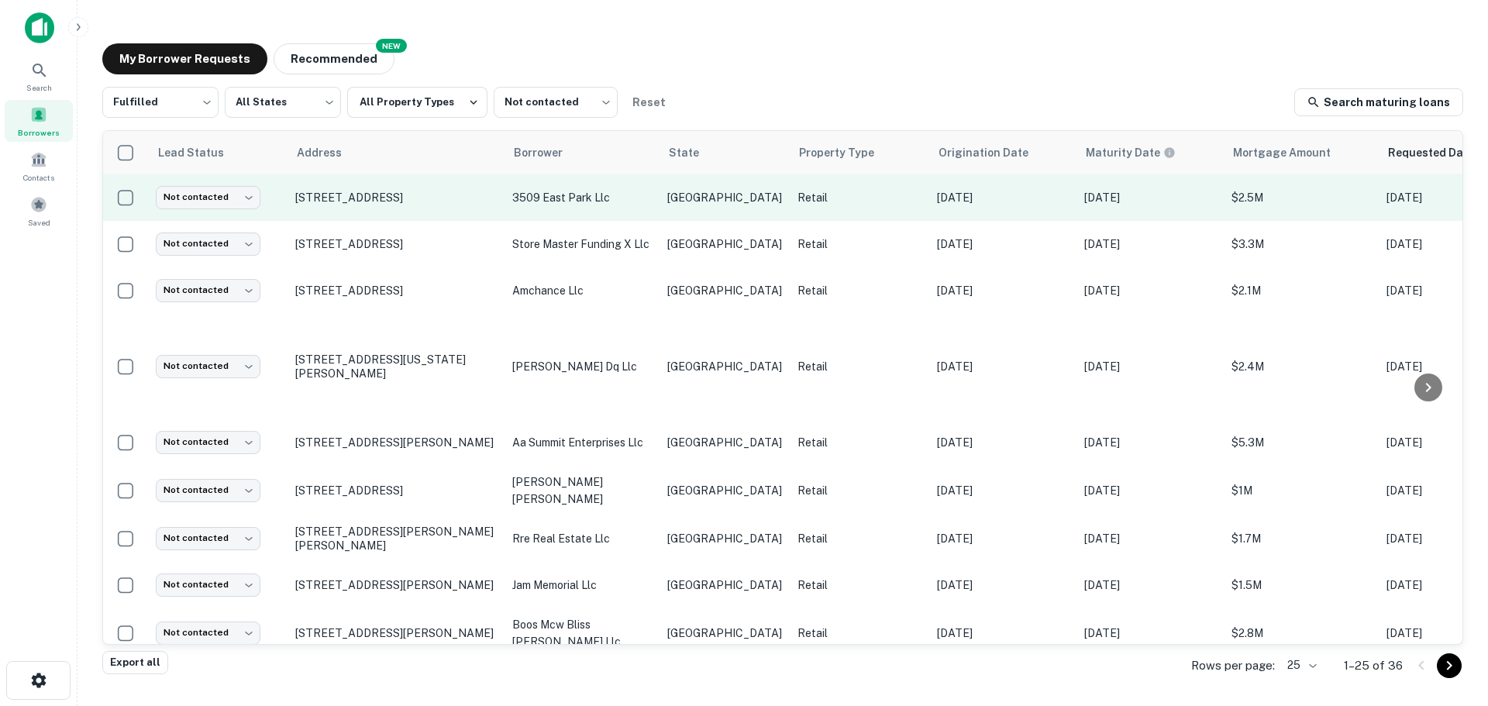
click at [375, 188] on td "[STREET_ADDRESS]" at bounding box center [395, 197] width 217 height 46
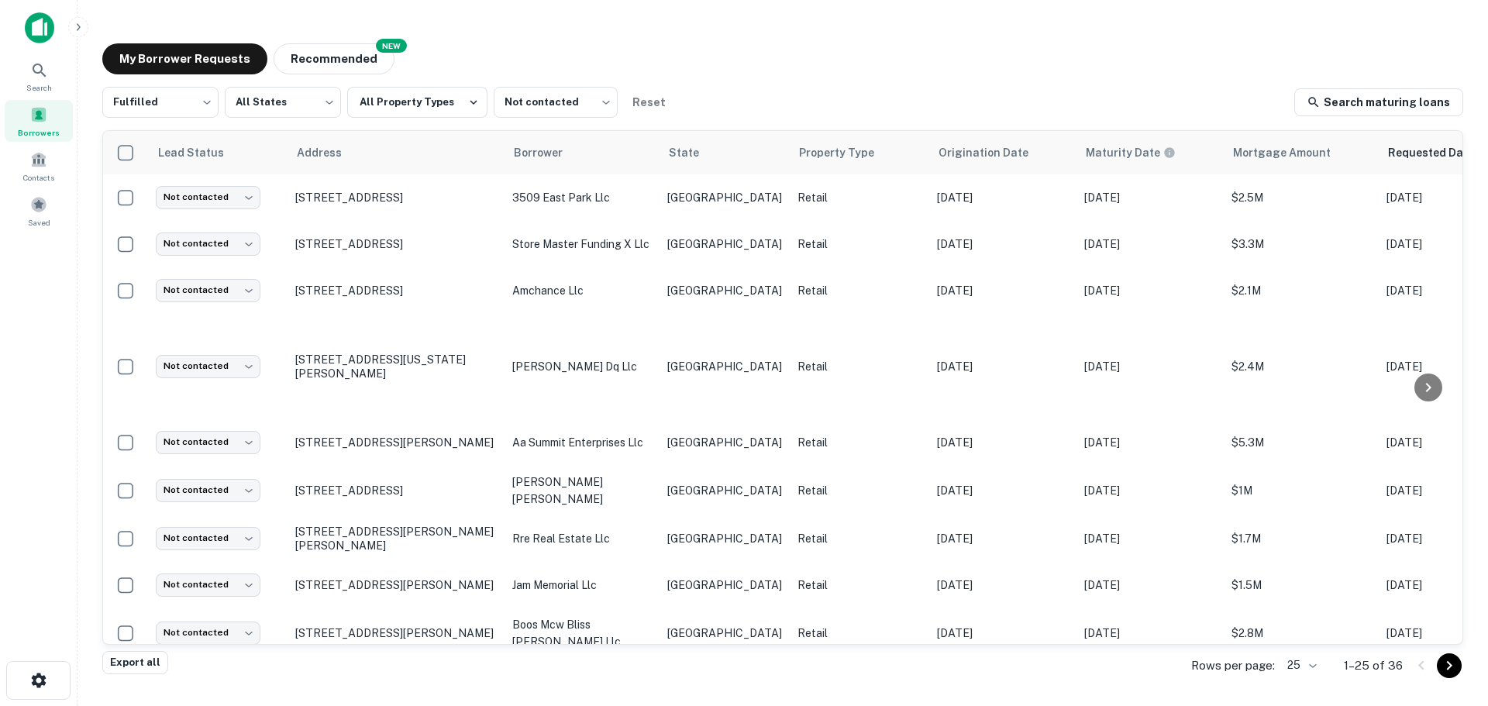
click at [360, 705] on div at bounding box center [744, 718] width 1488 height 0
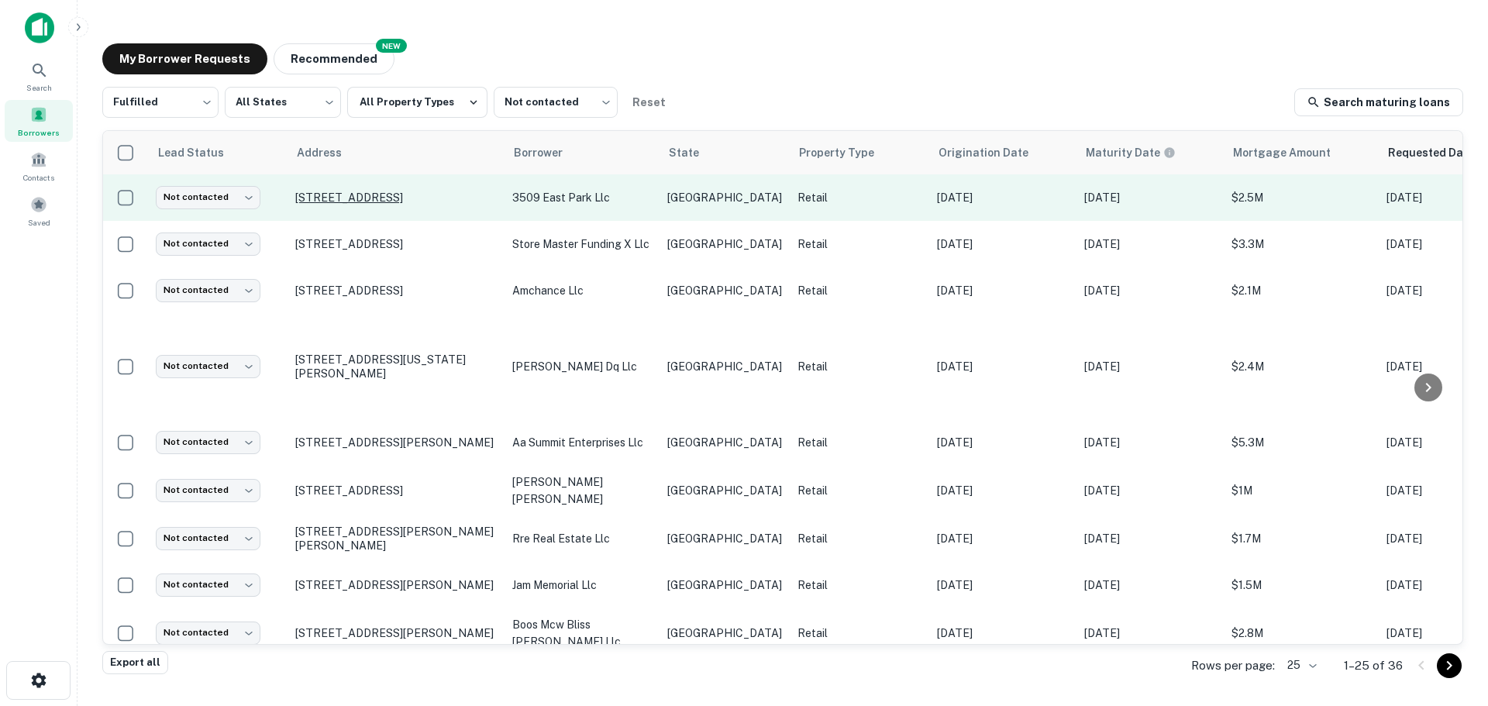
click at [370, 203] on p "[STREET_ADDRESS]" at bounding box center [395, 198] width 201 height 14
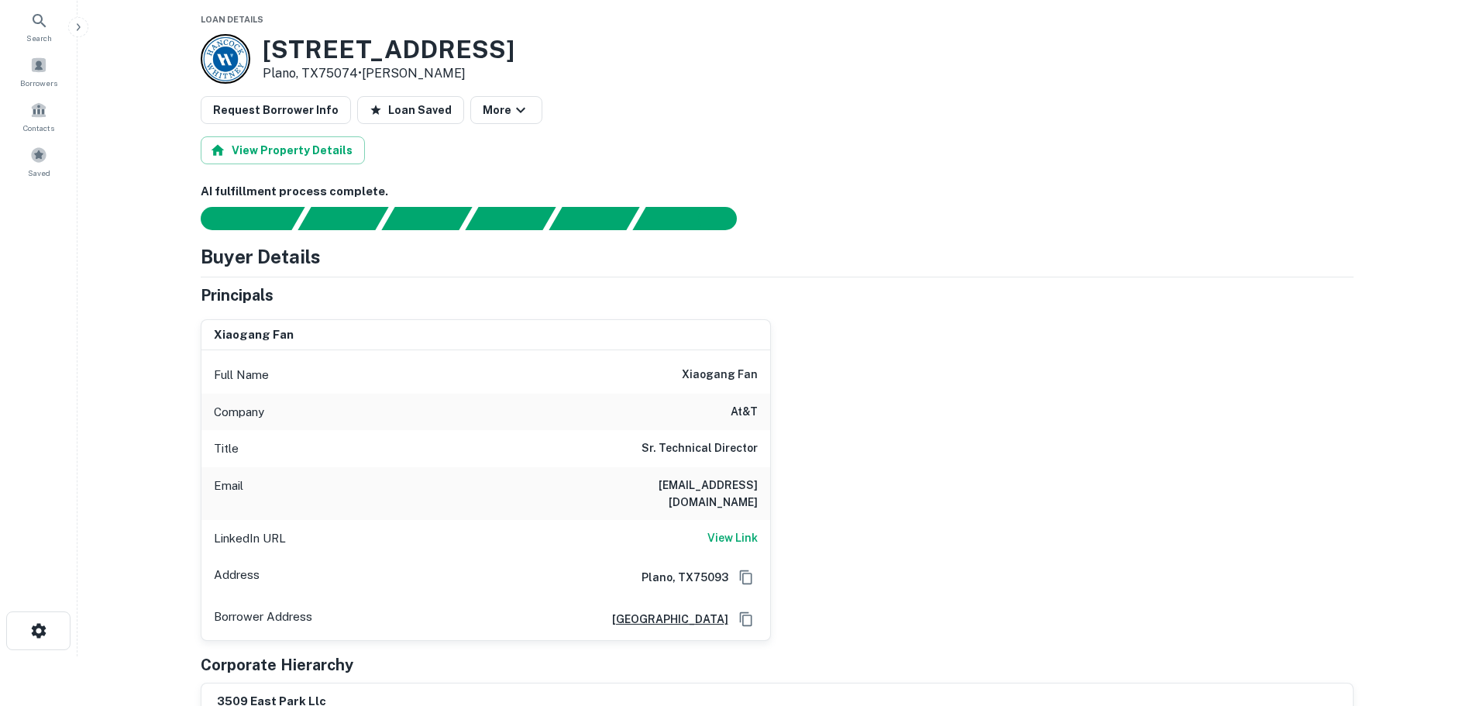
scroll to position [77, 0]
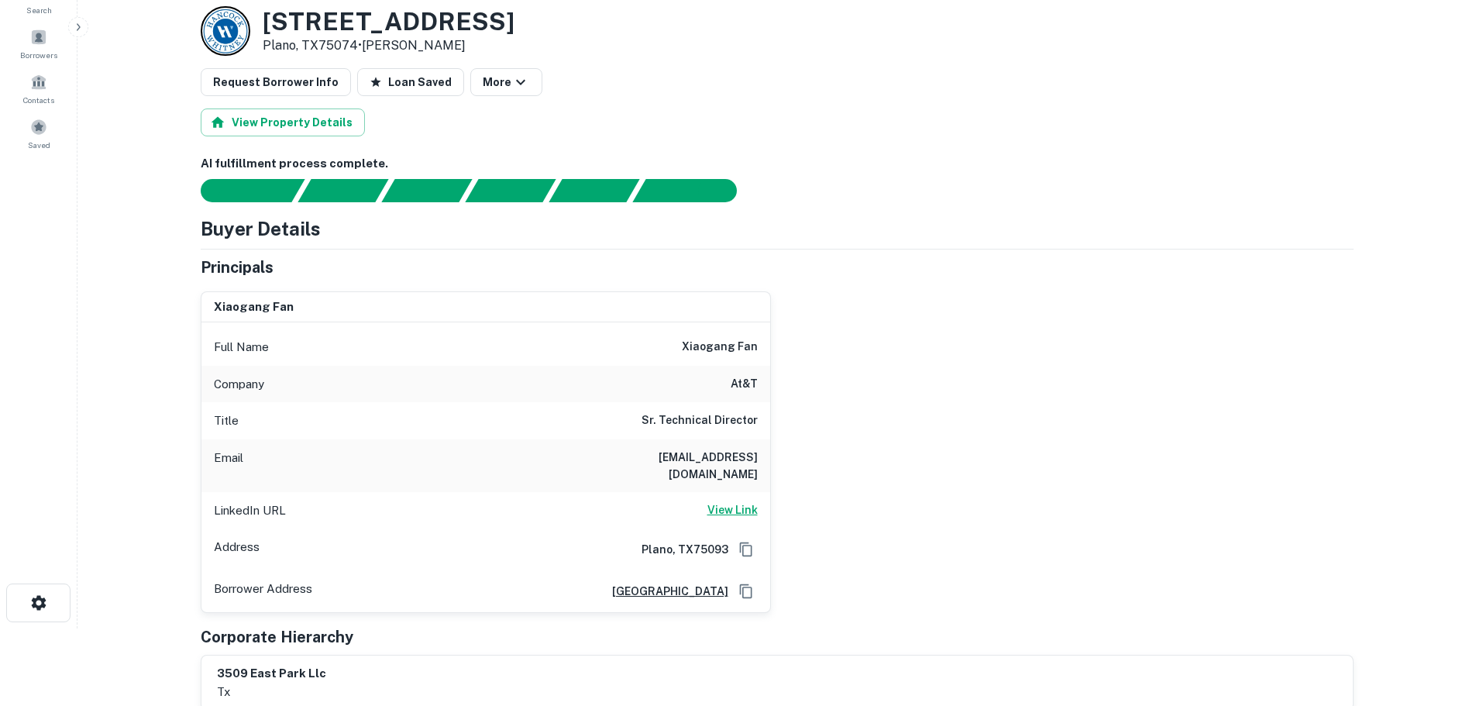
click at [736, 501] on h6 "View Link" at bounding box center [732, 509] width 50 height 17
click at [332, 31] on h3 "[STREET_ADDRESS]" at bounding box center [389, 21] width 252 height 29
click at [397, 32] on h3 "[STREET_ADDRESS]" at bounding box center [389, 21] width 252 height 29
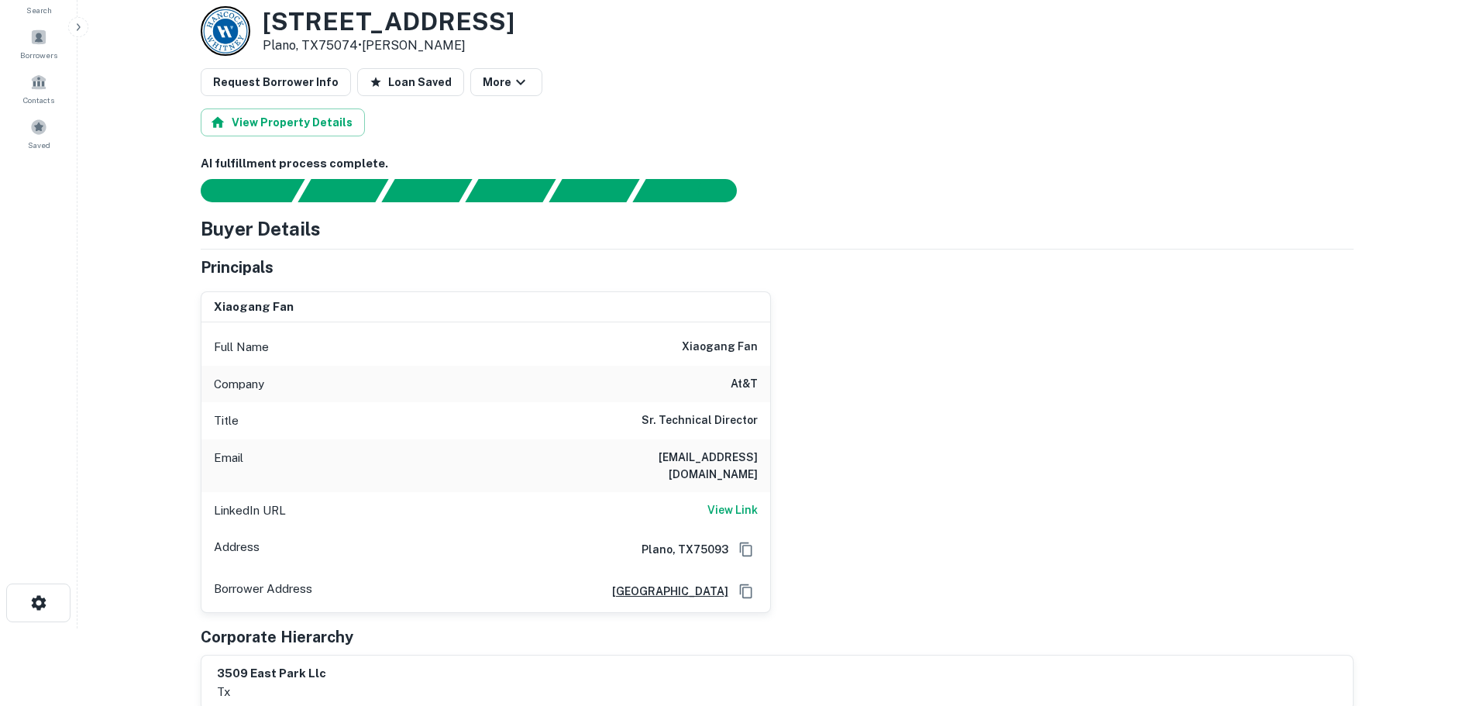
click at [397, 29] on h3 "[STREET_ADDRESS]" at bounding box center [389, 21] width 252 height 29
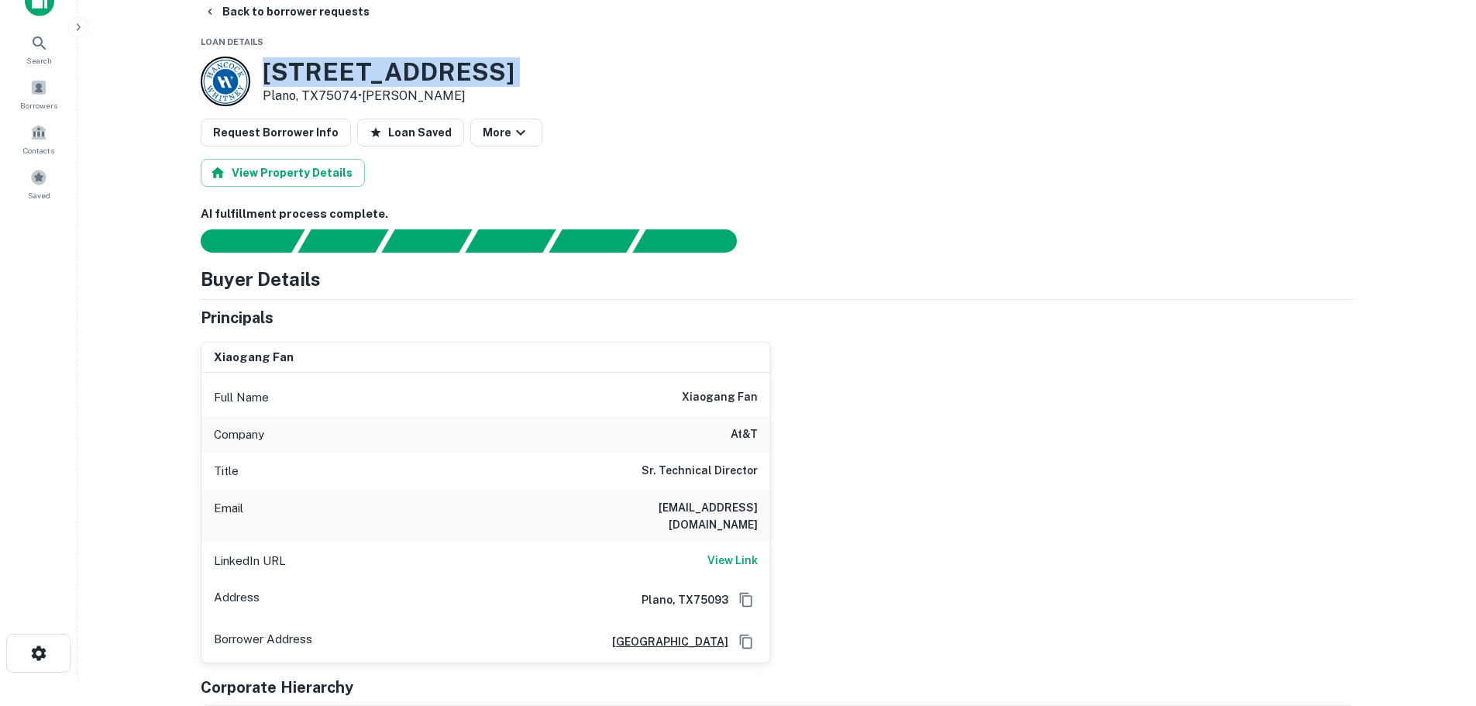
scroll to position [0, 0]
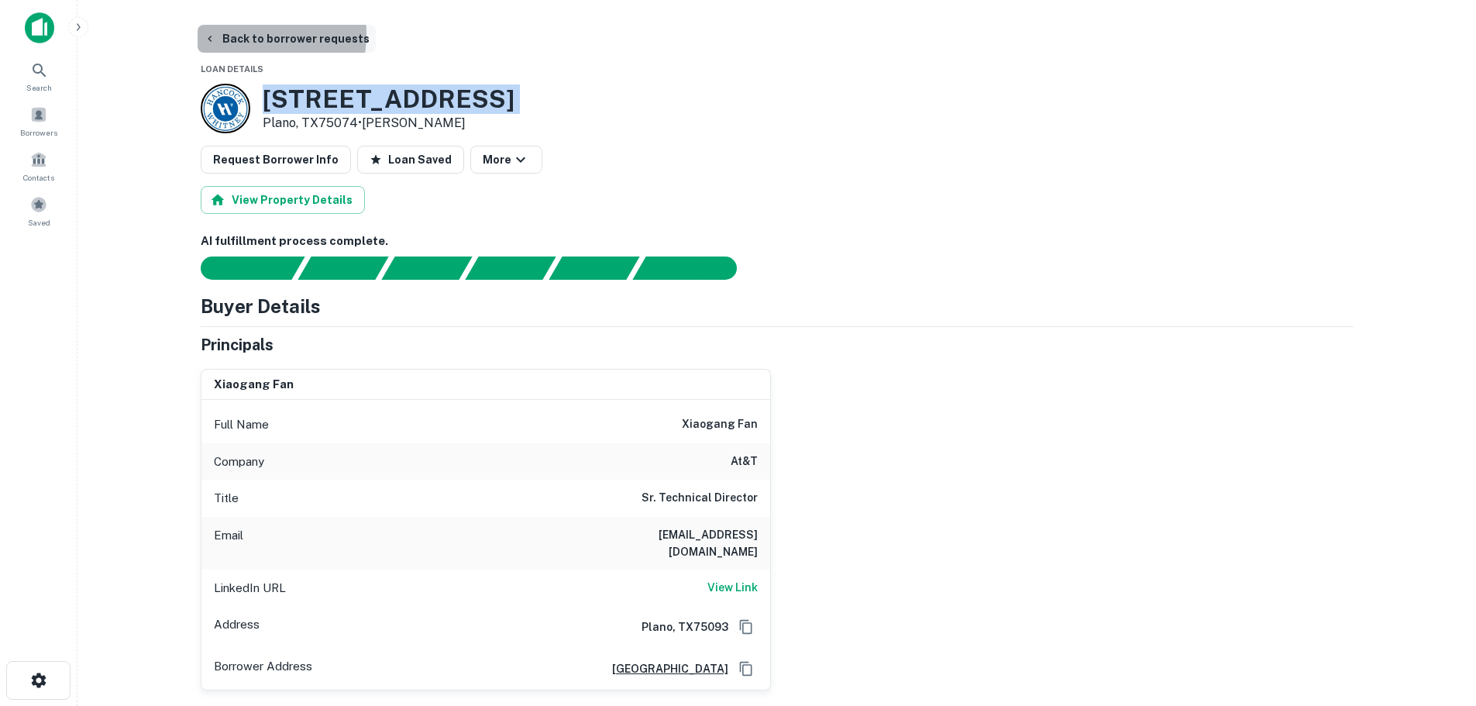
click at [242, 35] on button "Back to borrower requests" at bounding box center [287, 39] width 178 height 28
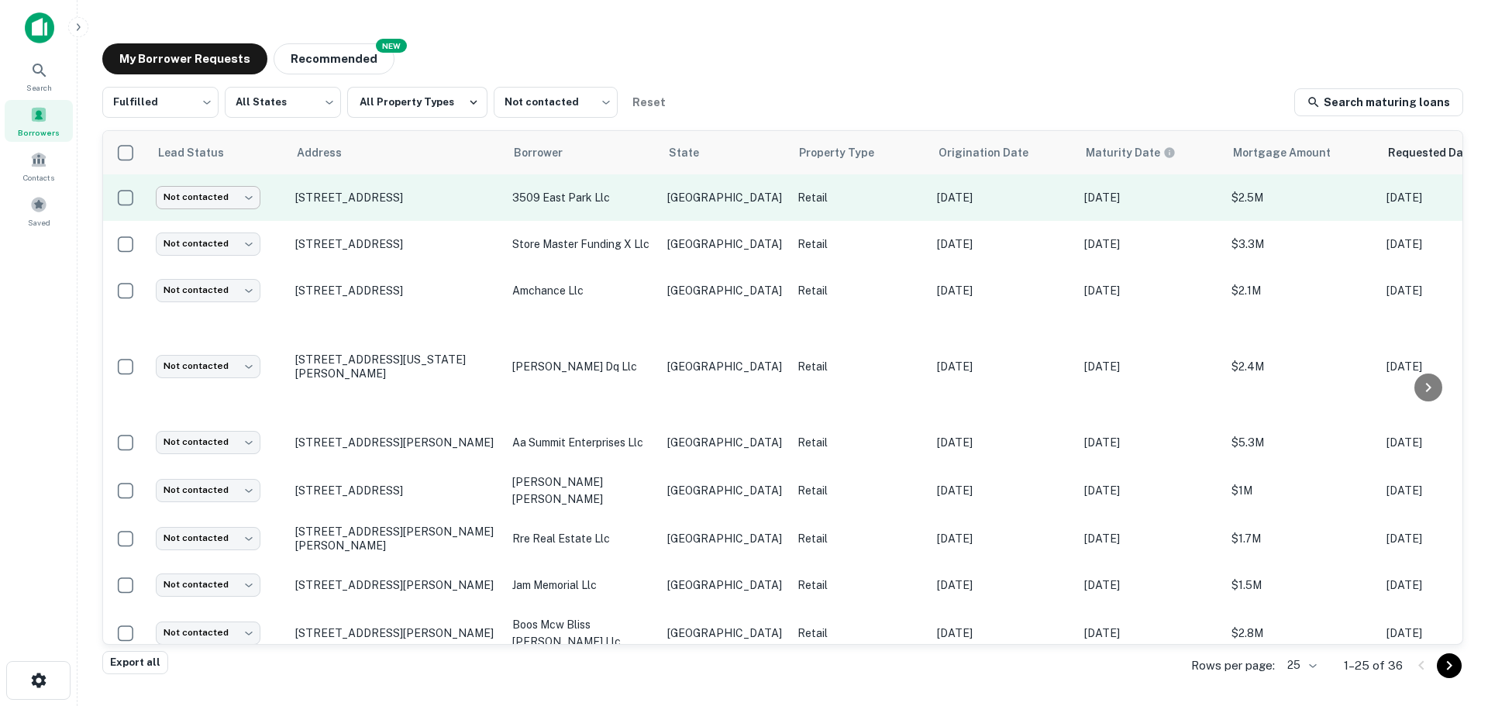
click at [230, 204] on body "Search Borrowers Contacts Saved My Borrower Requests NEW Recommended Fulfilled …" at bounding box center [744, 353] width 1488 height 706
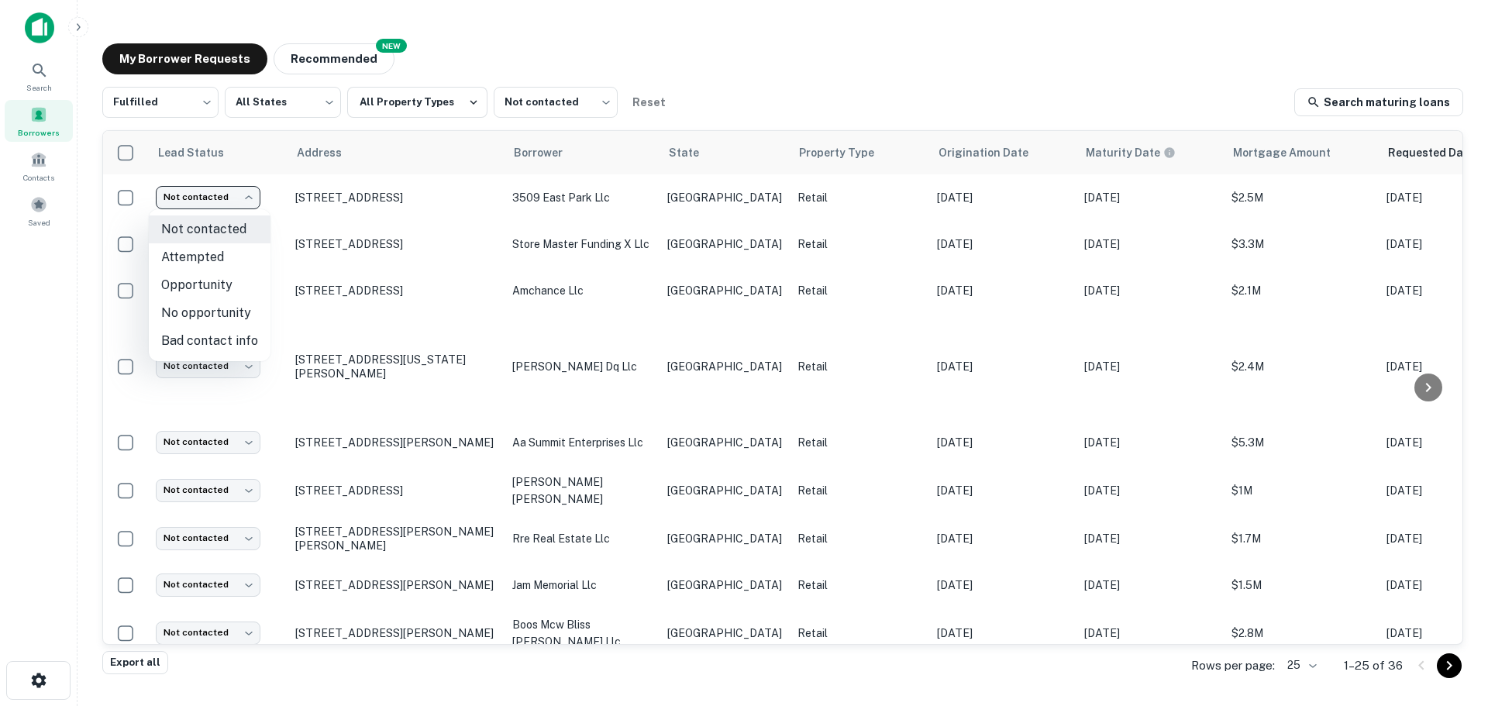
click at [215, 308] on li "No opportunity" at bounding box center [210, 313] width 122 height 28
type input "**********"
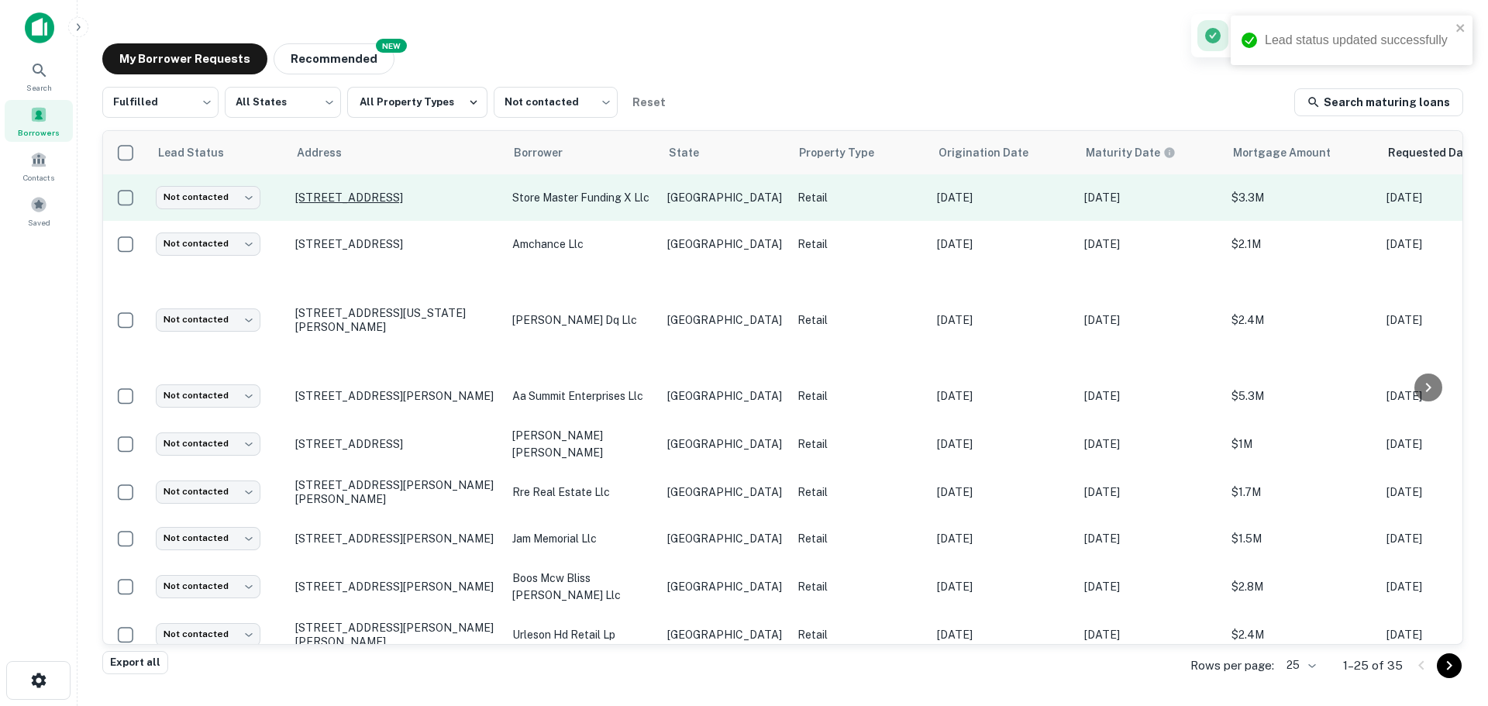
click at [366, 195] on p "[STREET_ADDRESS]" at bounding box center [395, 198] width 201 height 14
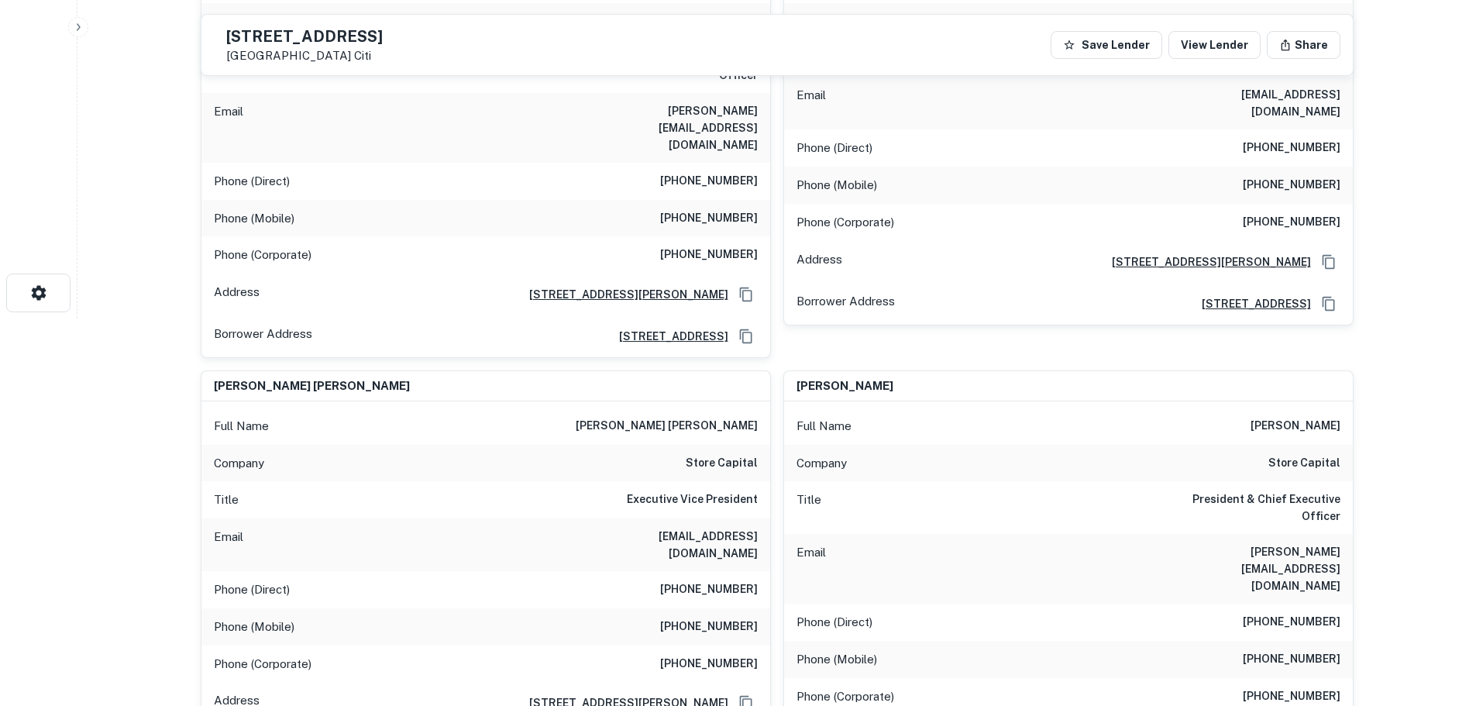
scroll to position [77, 0]
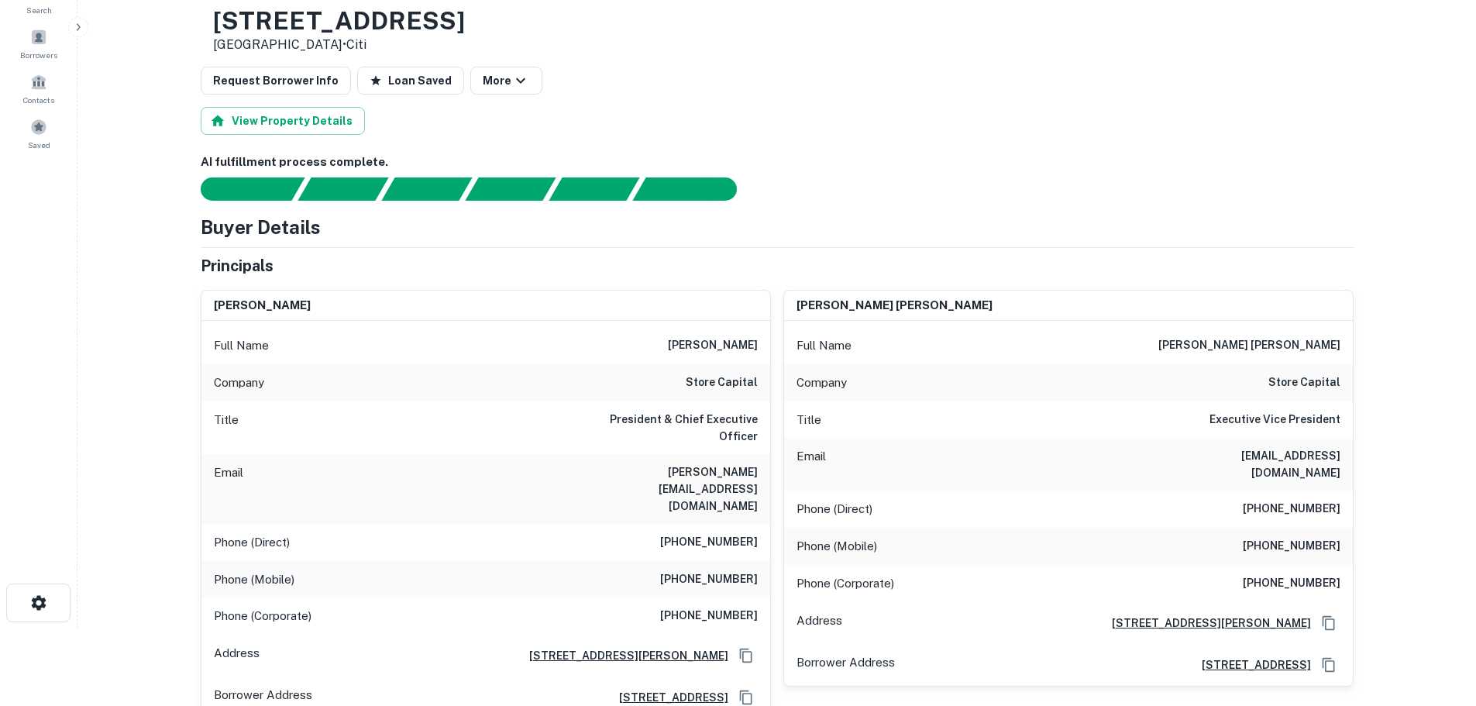
click at [739, 389] on h6 "store capital" at bounding box center [722, 382] width 72 height 19
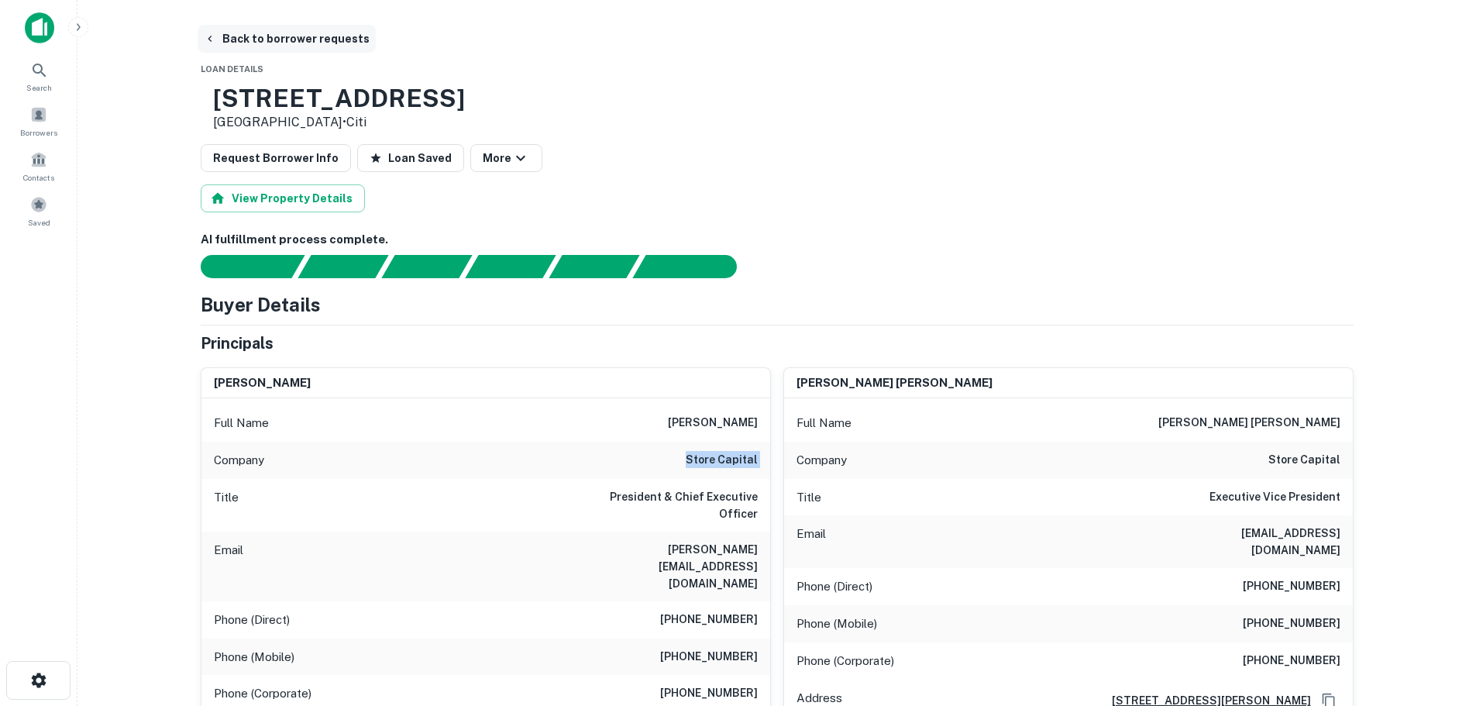
click at [275, 34] on button "Back to borrower requests" at bounding box center [287, 39] width 178 height 28
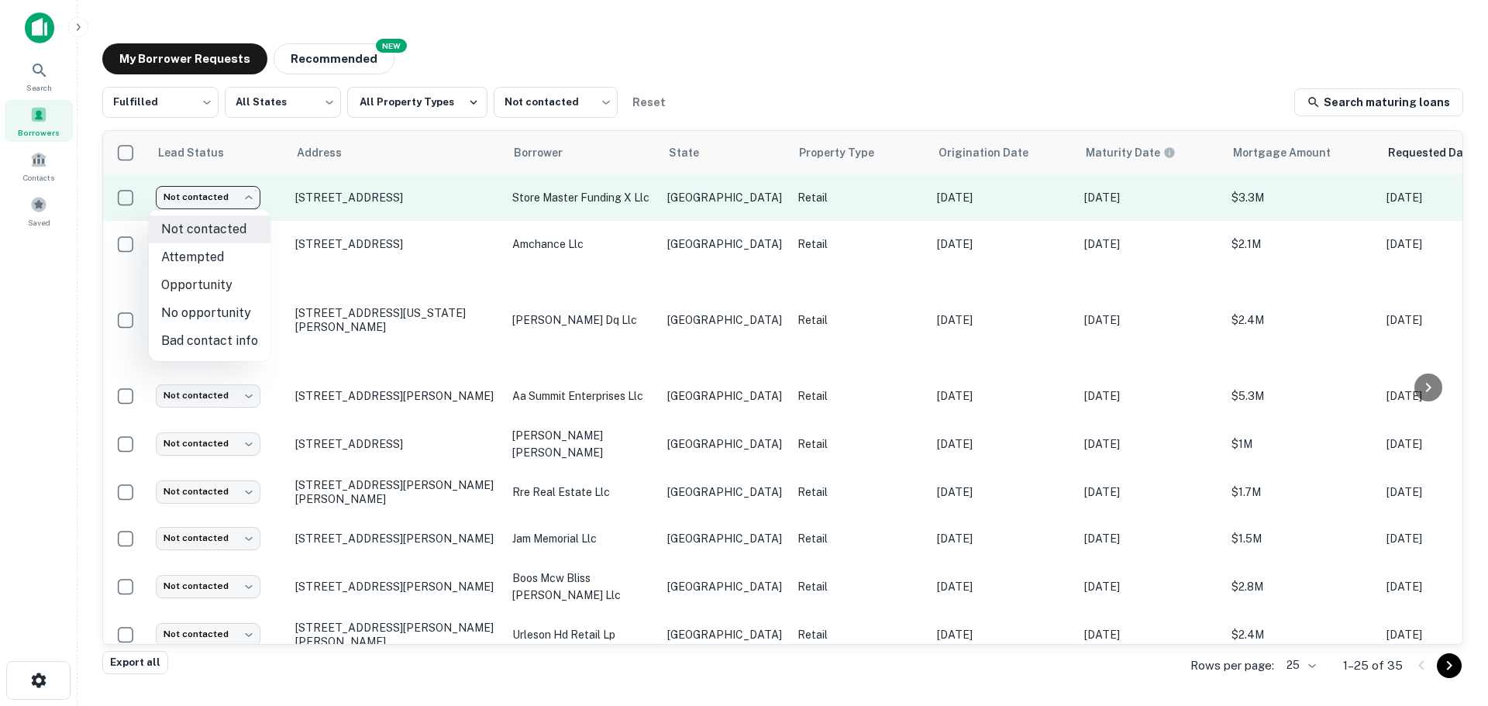
click at [233, 197] on body "Search Borrowers Contacts Saved My Borrower Requests NEW Recommended Fulfilled …" at bounding box center [744, 353] width 1488 height 706
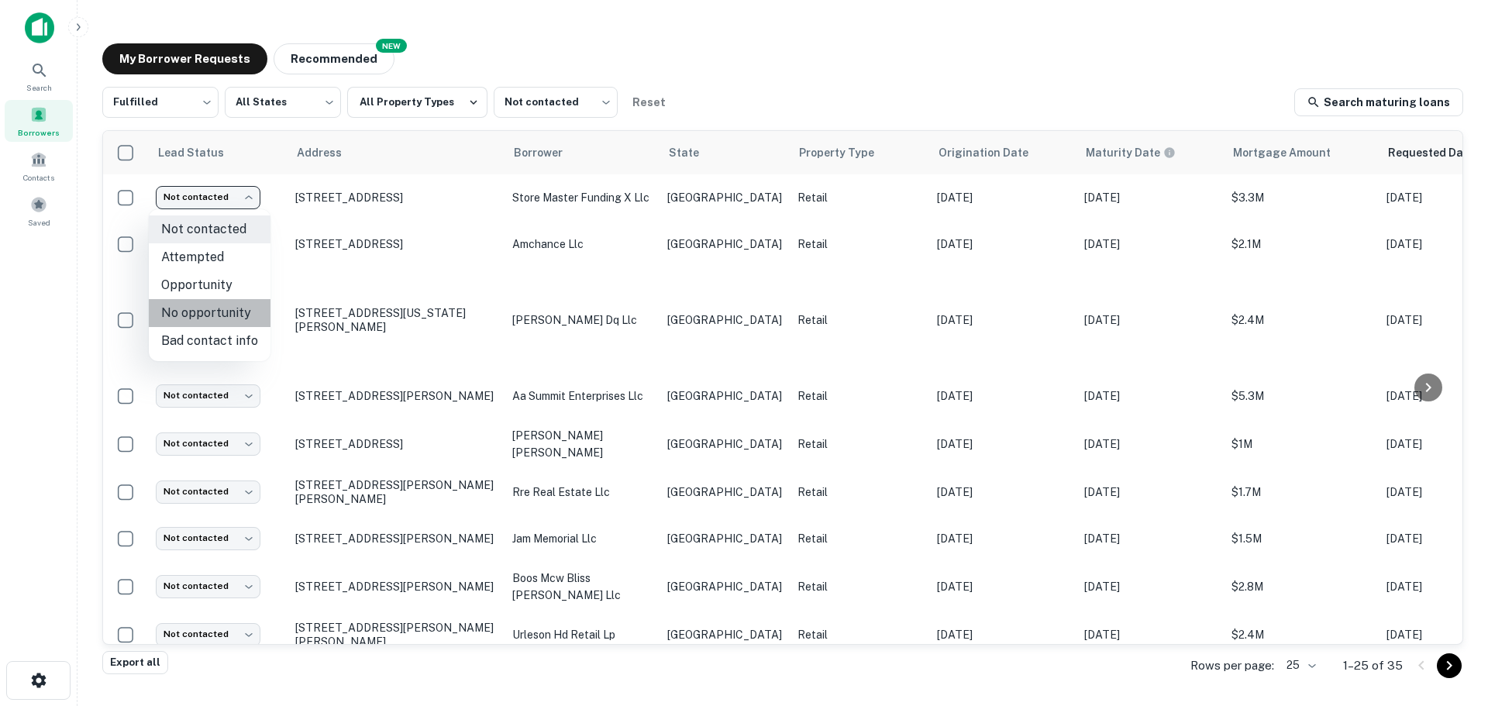
click at [228, 305] on li "No opportunity" at bounding box center [210, 313] width 122 height 28
type input "**********"
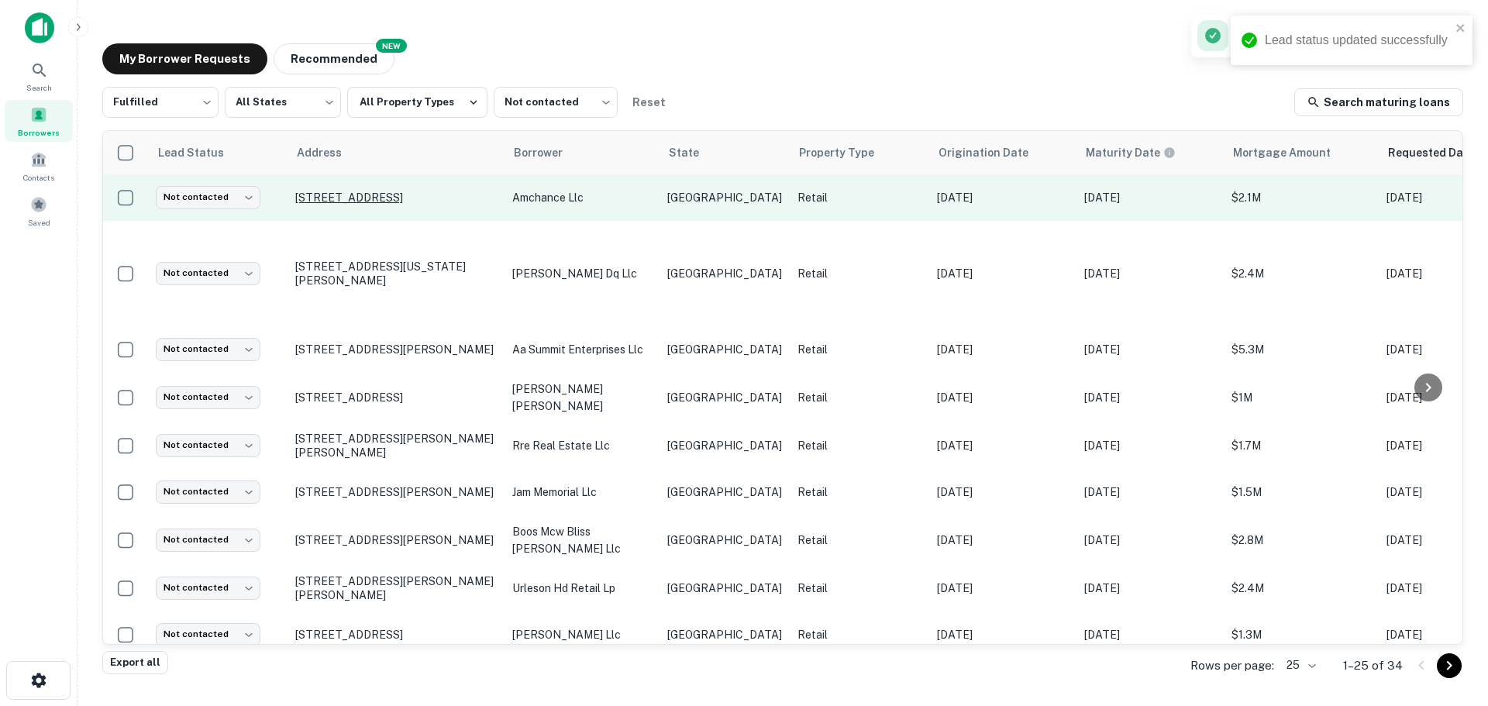
click at [354, 194] on p "[STREET_ADDRESS]" at bounding box center [395, 198] width 201 height 14
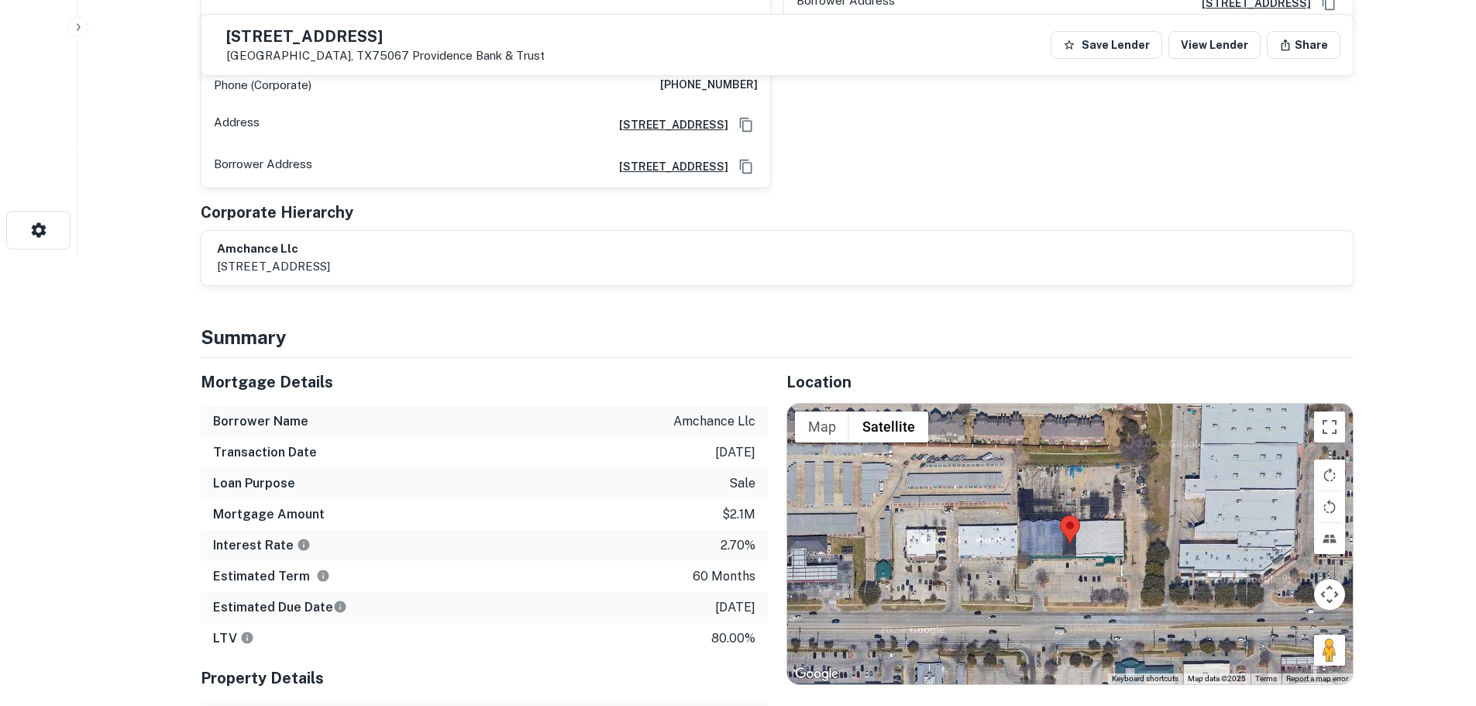
scroll to position [465, 0]
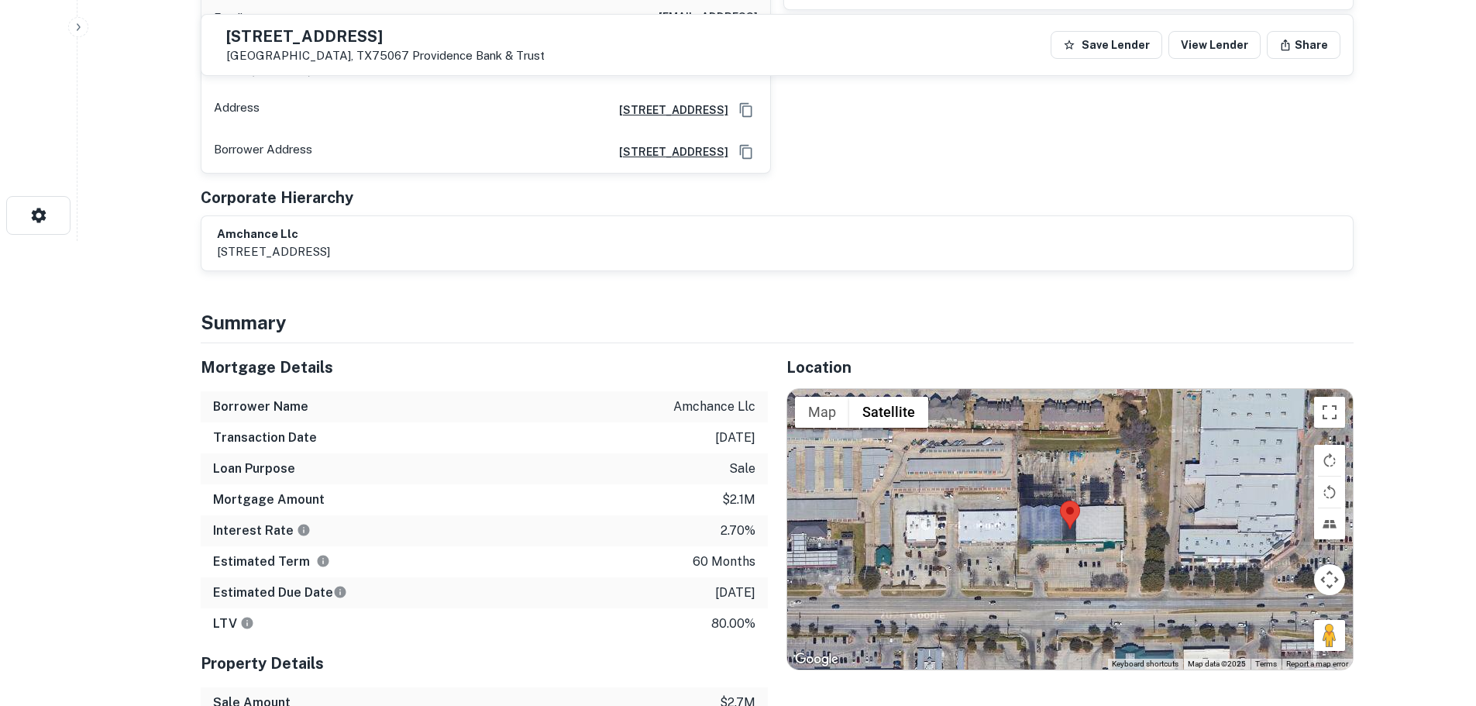
click at [384, 39] on h5 "[STREET_ADDRESS]" at bounding box center [385, 36] width 318 height 15
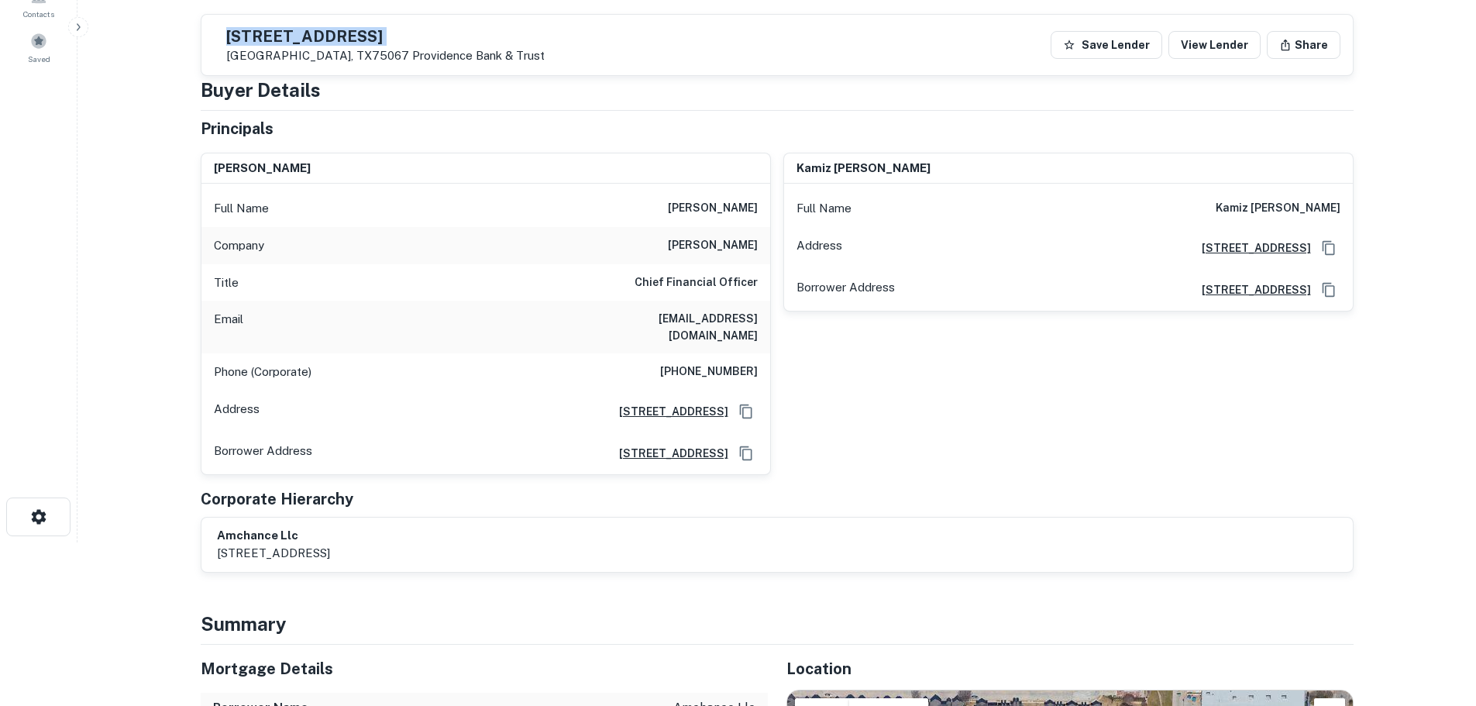
scroll to position [77, 0]
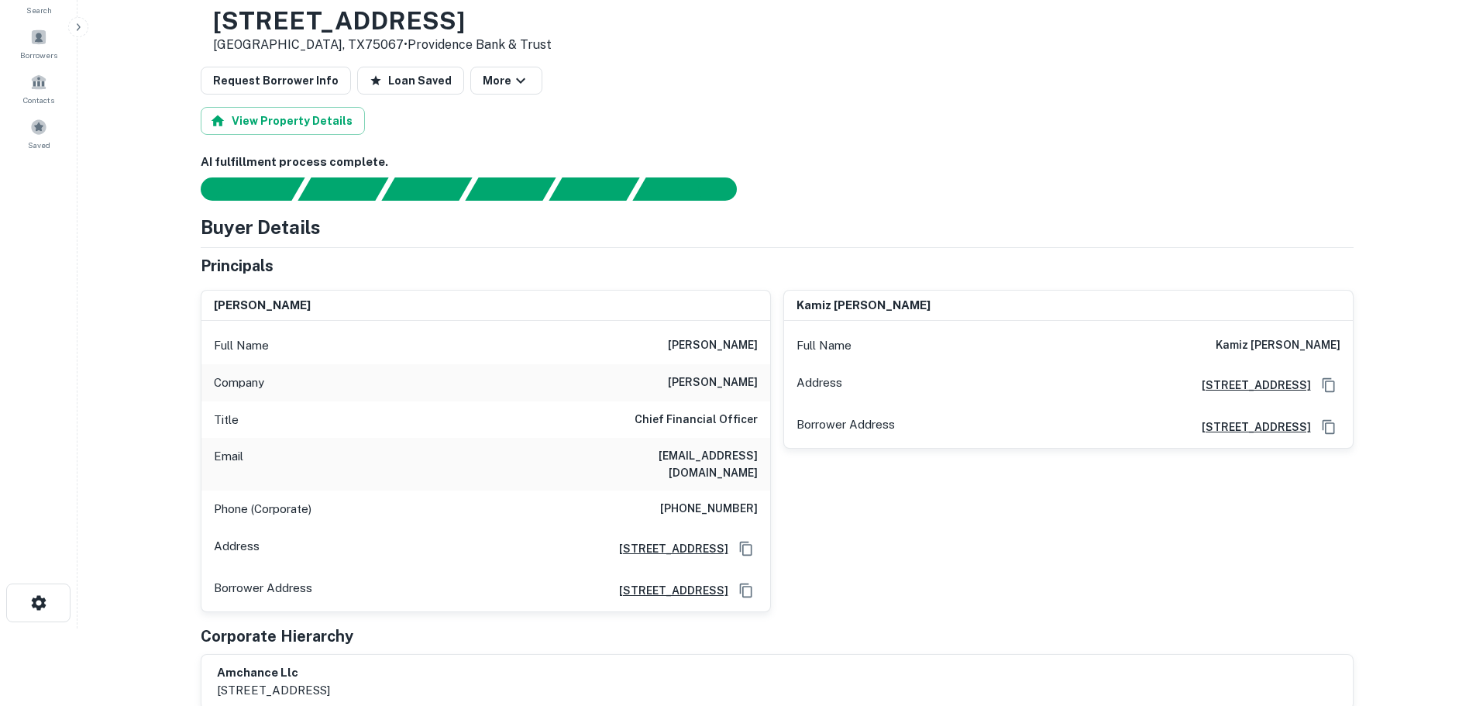
click at [712, 500] on h6 "[PHONE_NUMBER]" at bounding box center [709, 509] width 98 height 19
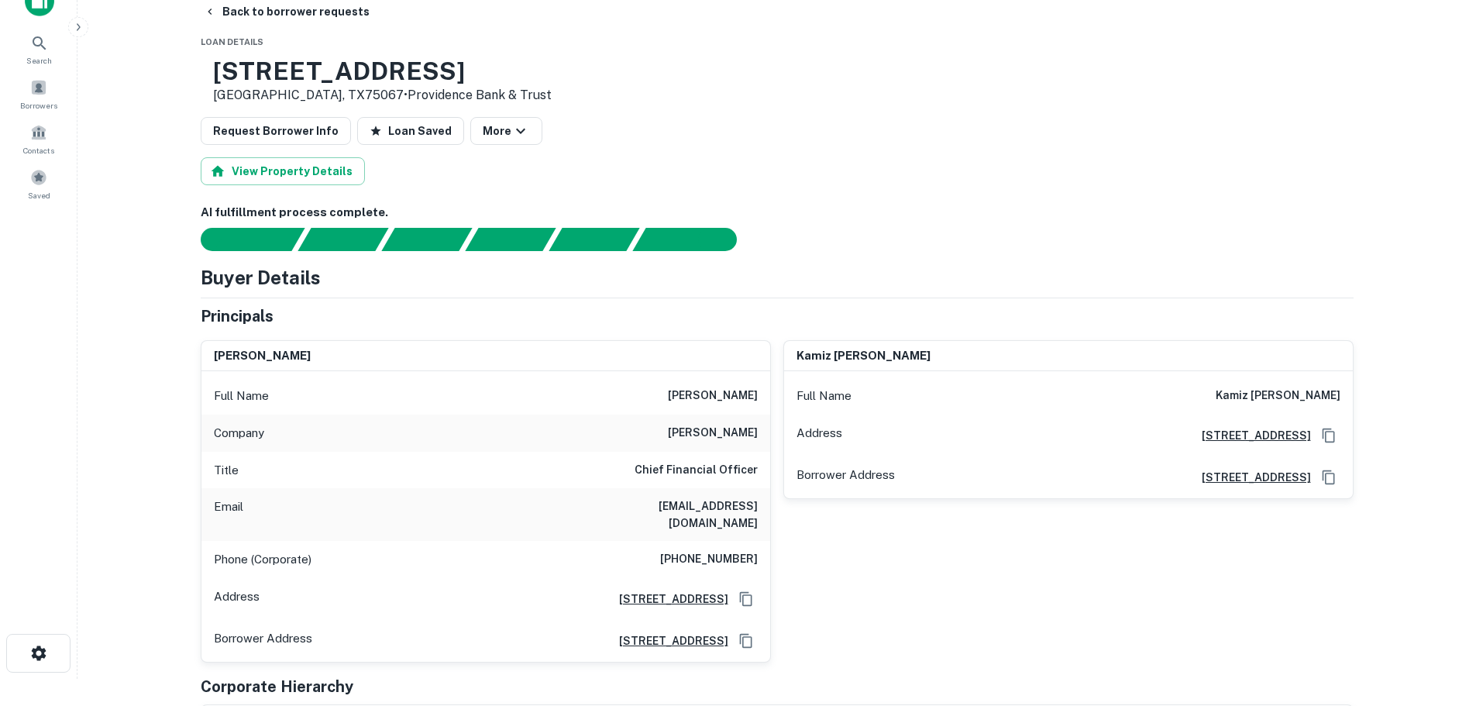
scroll to position [0, 0]
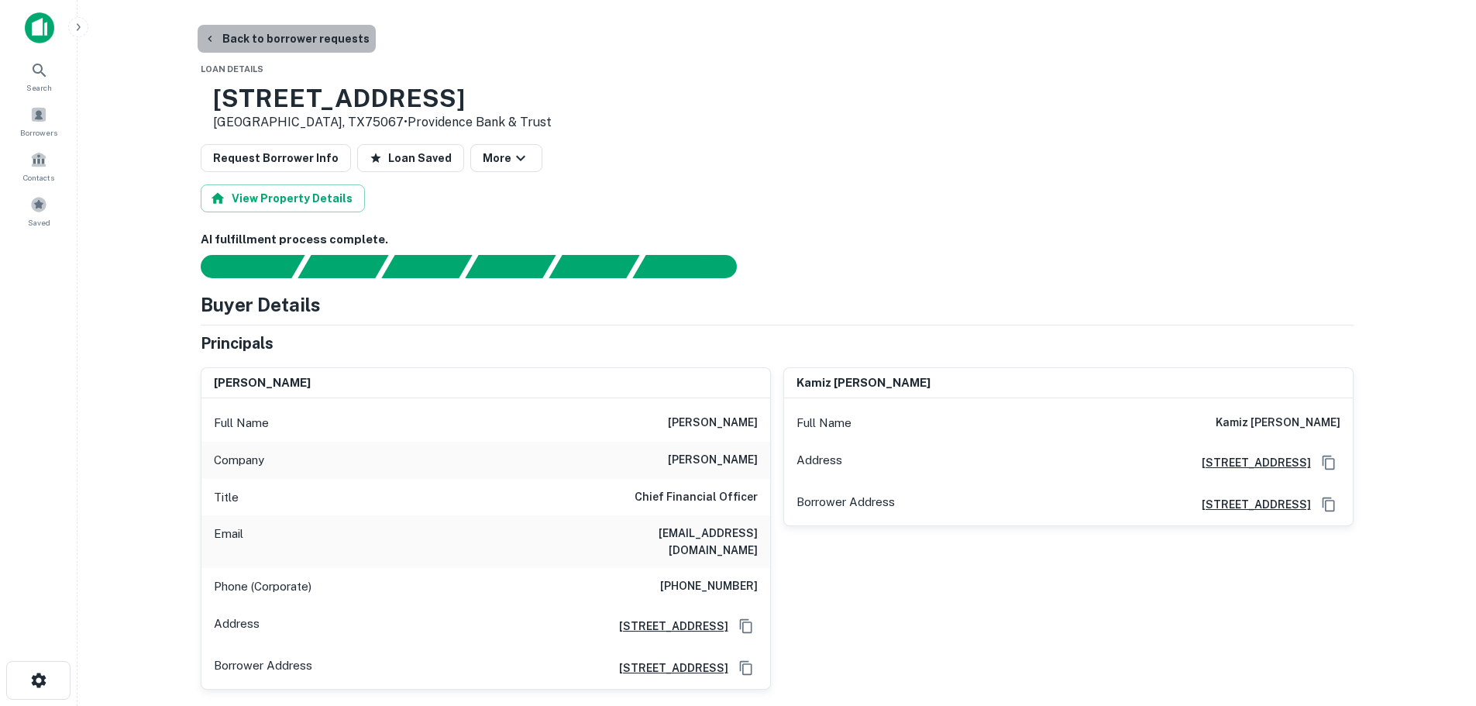
click at [326, 42] on button "Back to borrower requests" at bounding box center [287, 39] width 178 height 28
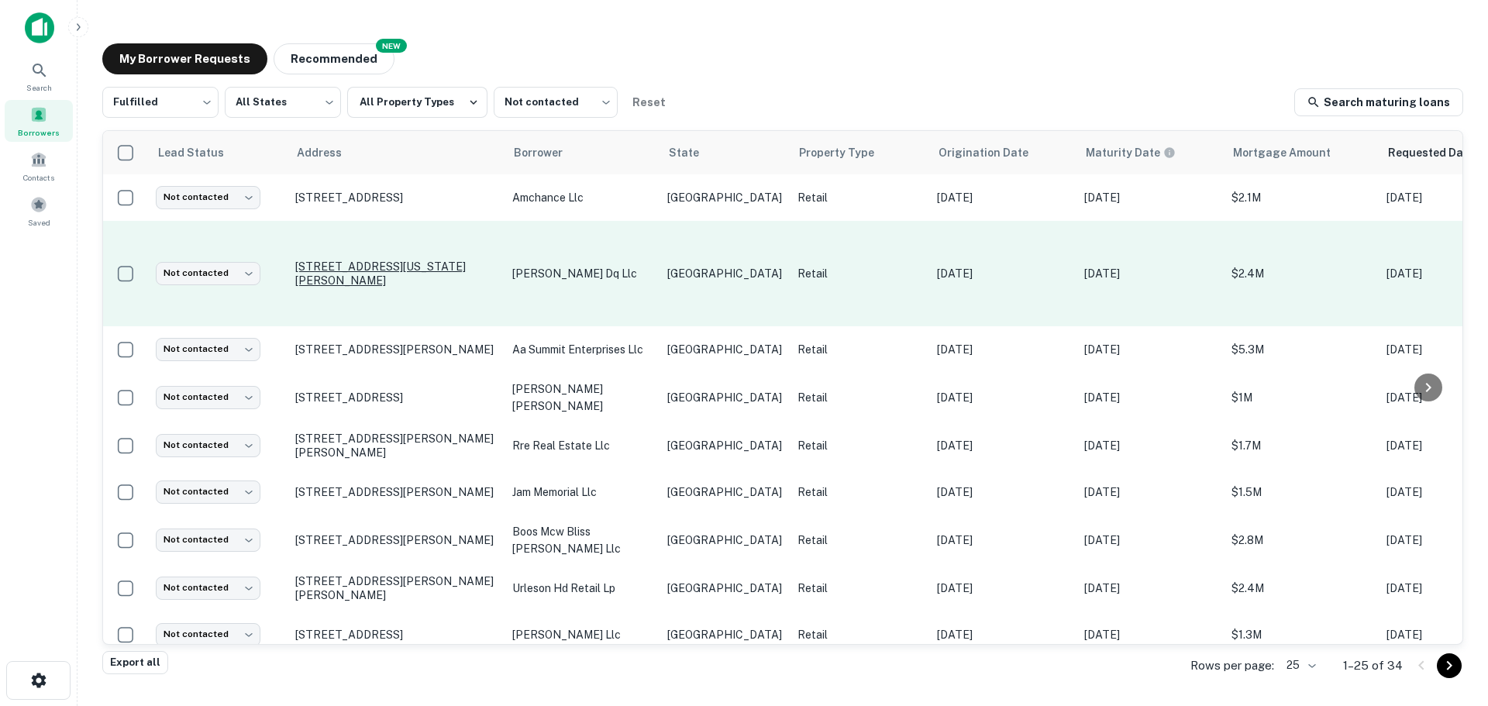
click at [370, 260] on p "[STREET_ADDRESS][US_STATE][PERSON_NAME]" at bounding box center [395, 274] width 201 height 28
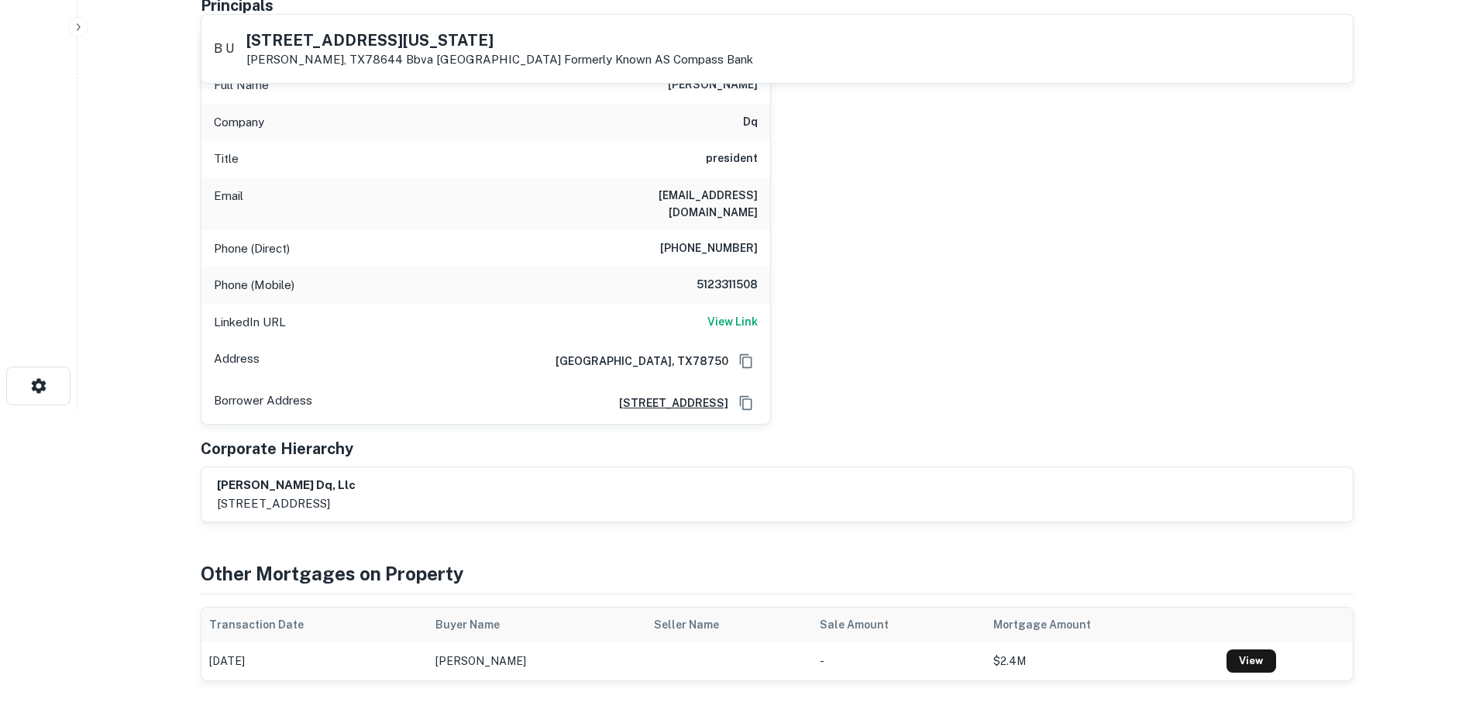
scroll to position [310, 0]
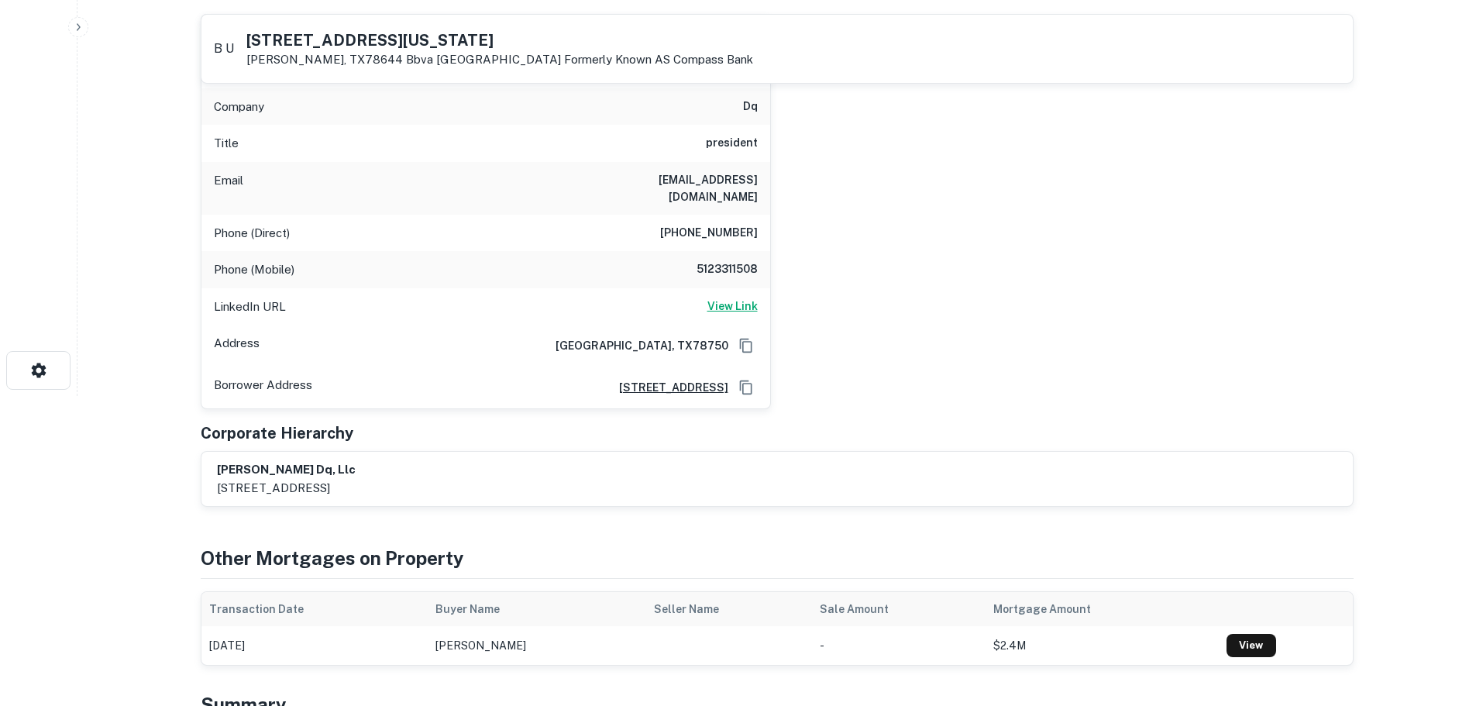
click at [719, 298] on h6 "View Link" at bounding box center [732, 306] width 50 height 17
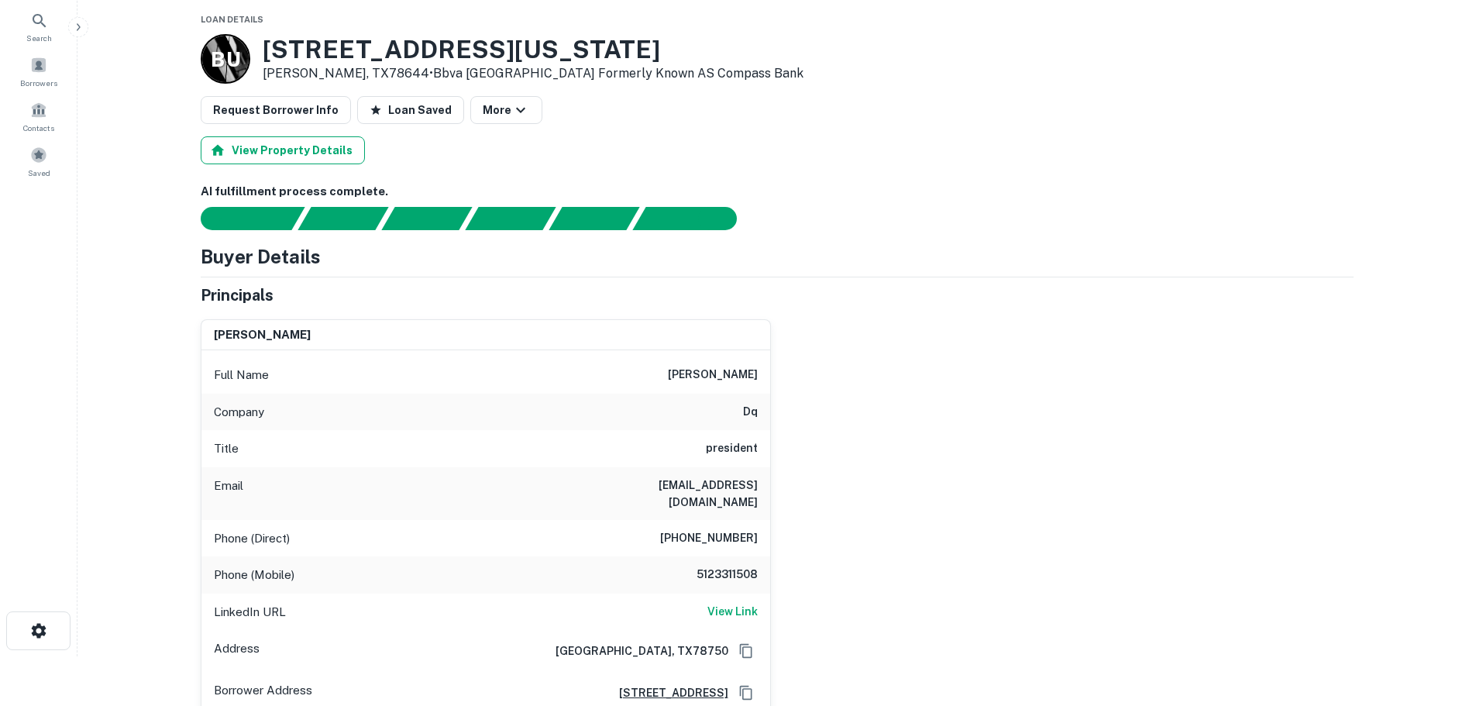
scroll to position [0, 0]
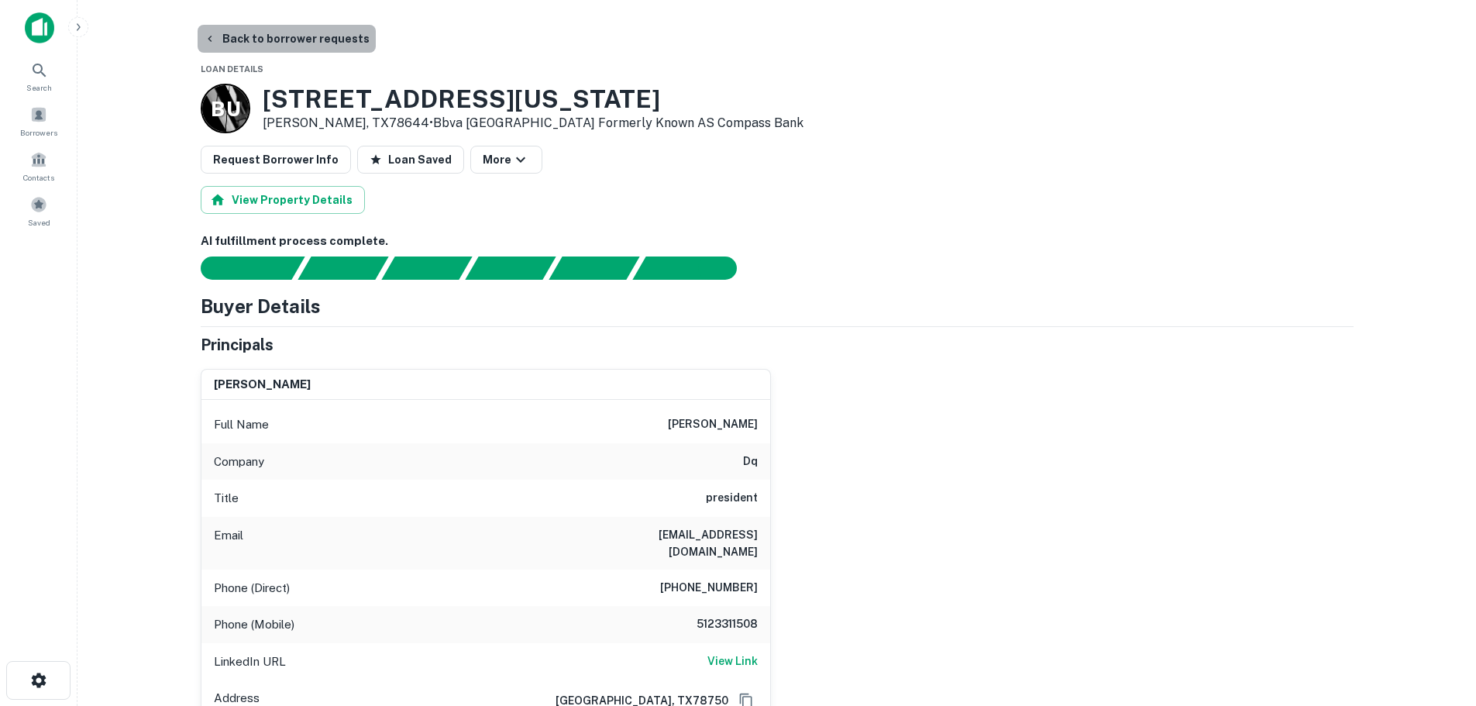
click at [304, 38] on button "Back to borrower requests" at bounding box center [287, 39] width 178 height 28
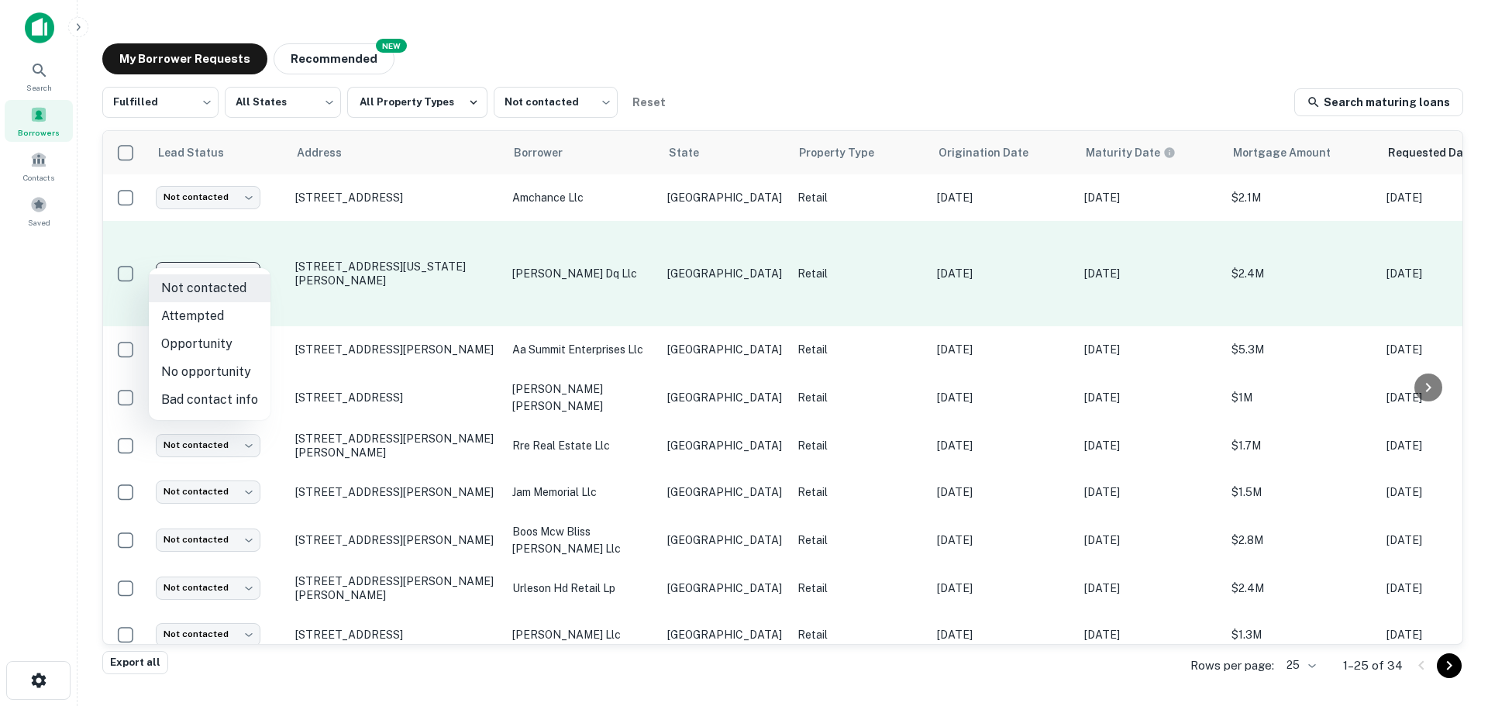
click at [242, 257] on body "Search Borrowers Contacts Saved My Borrower Requests NEW Recommended Fulfilled …" at bounding box center [744, 353] width 1488 height 706
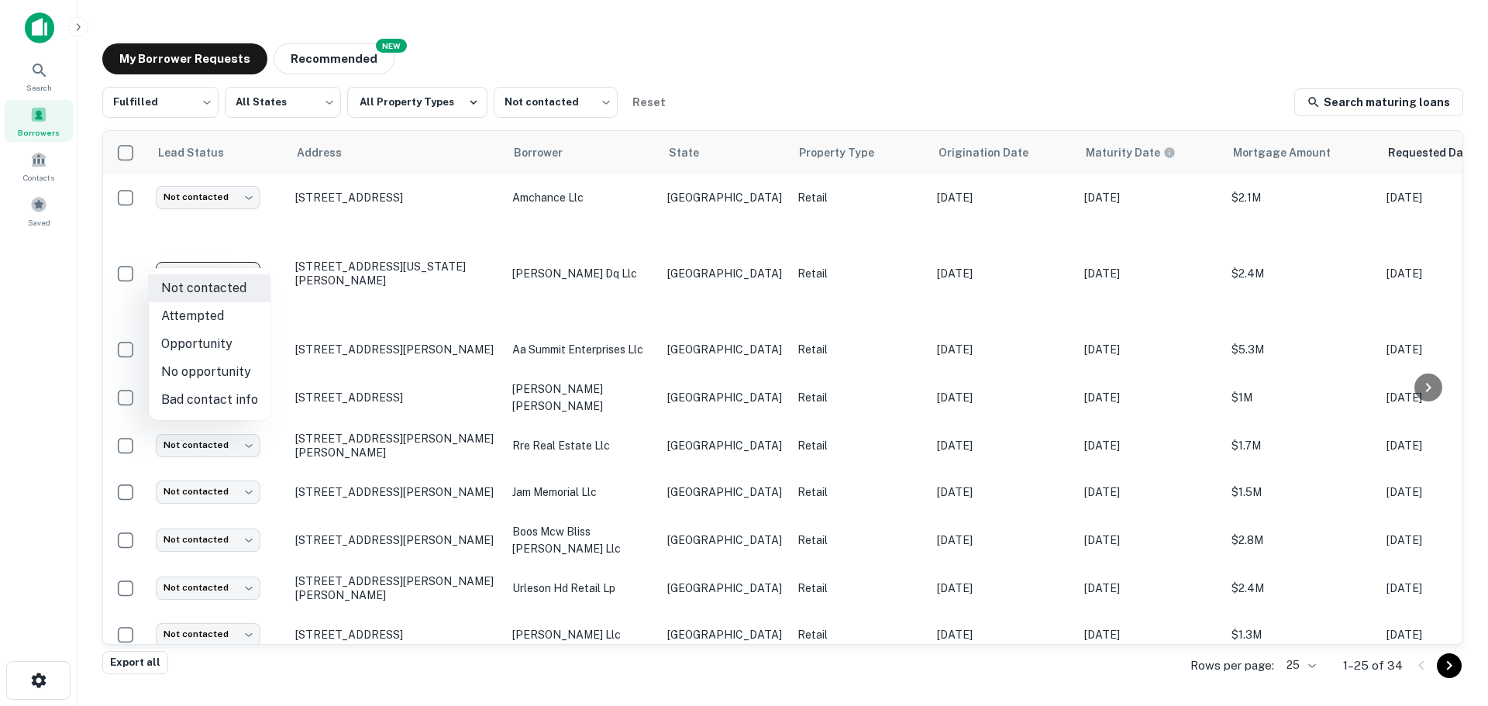
click at [208, 369] on li "No opportunity" at bounding box center [210, 372] width 122 height 28
type input "**********"
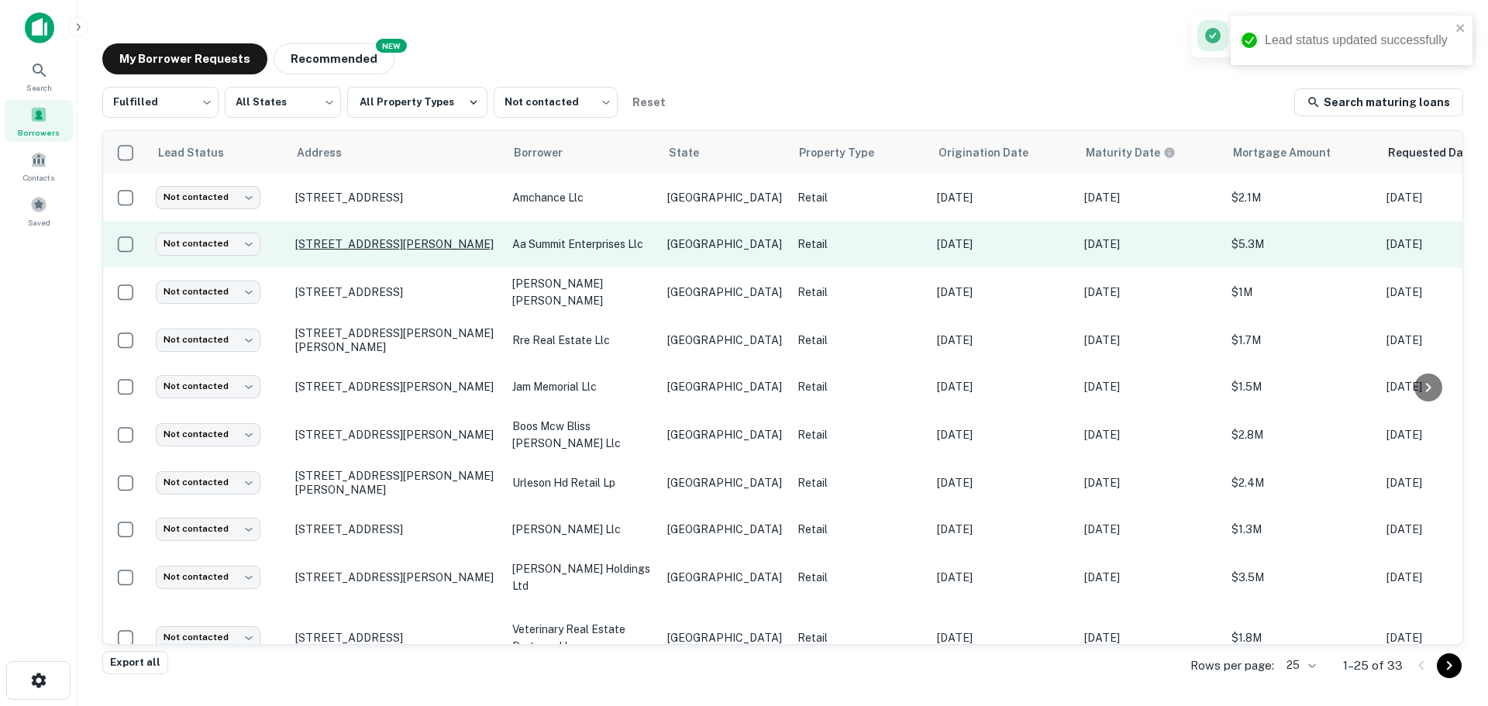
click at [386, 250] on p "[STREET_ADDRESS][PERSON_NAME]" at bounding box center [395, 244] width 201 height 14
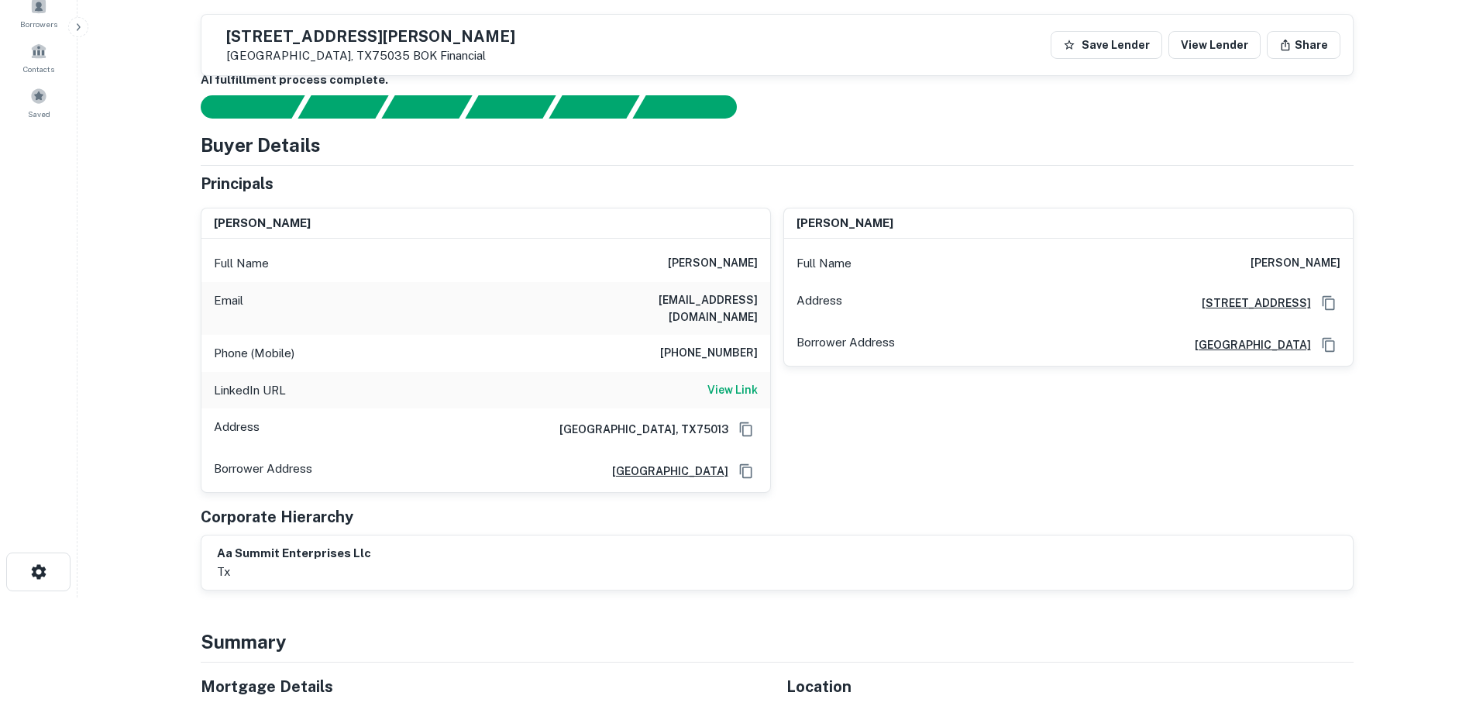
scroll to position [77, 0]
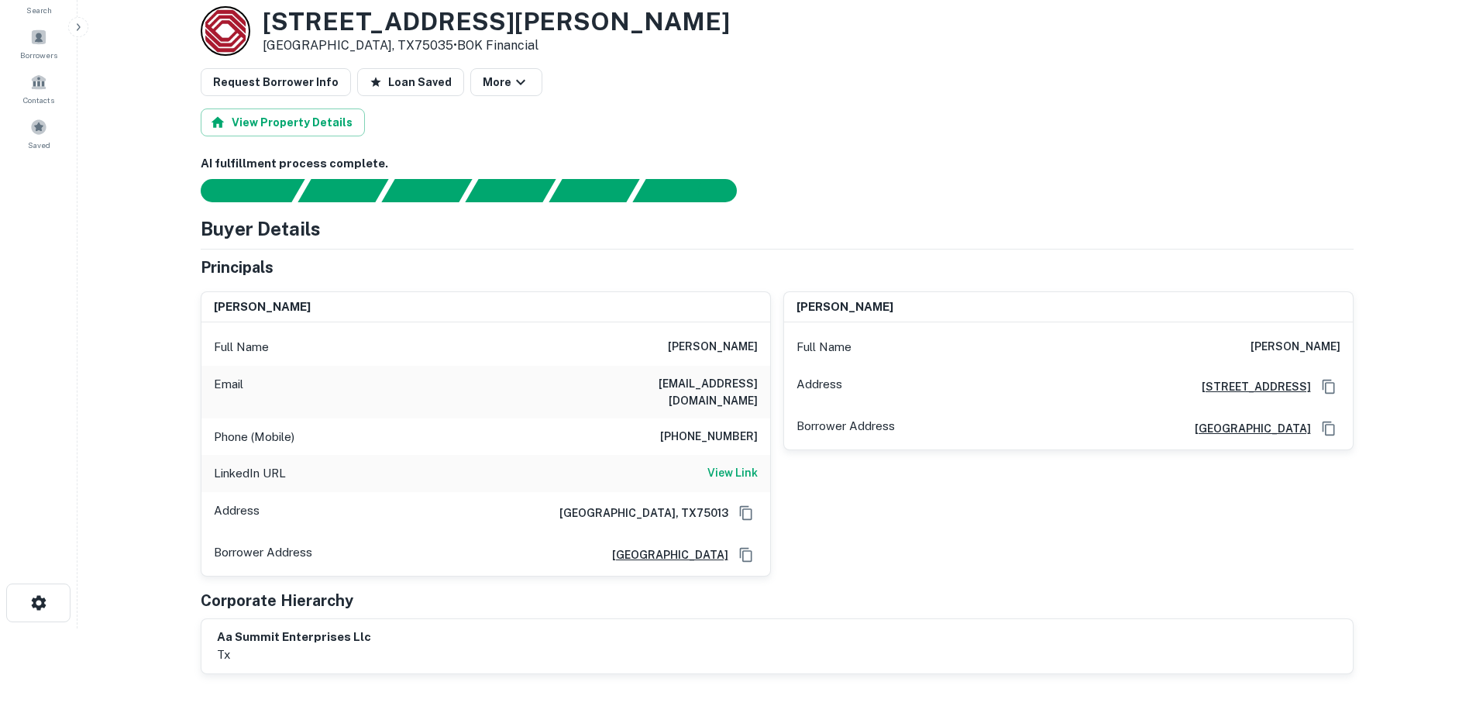
click at [380, 25] on h3 "[STREET_ADDRESS][PERSON_NAME]" at bounding box center [496, 21] width 467 height 29
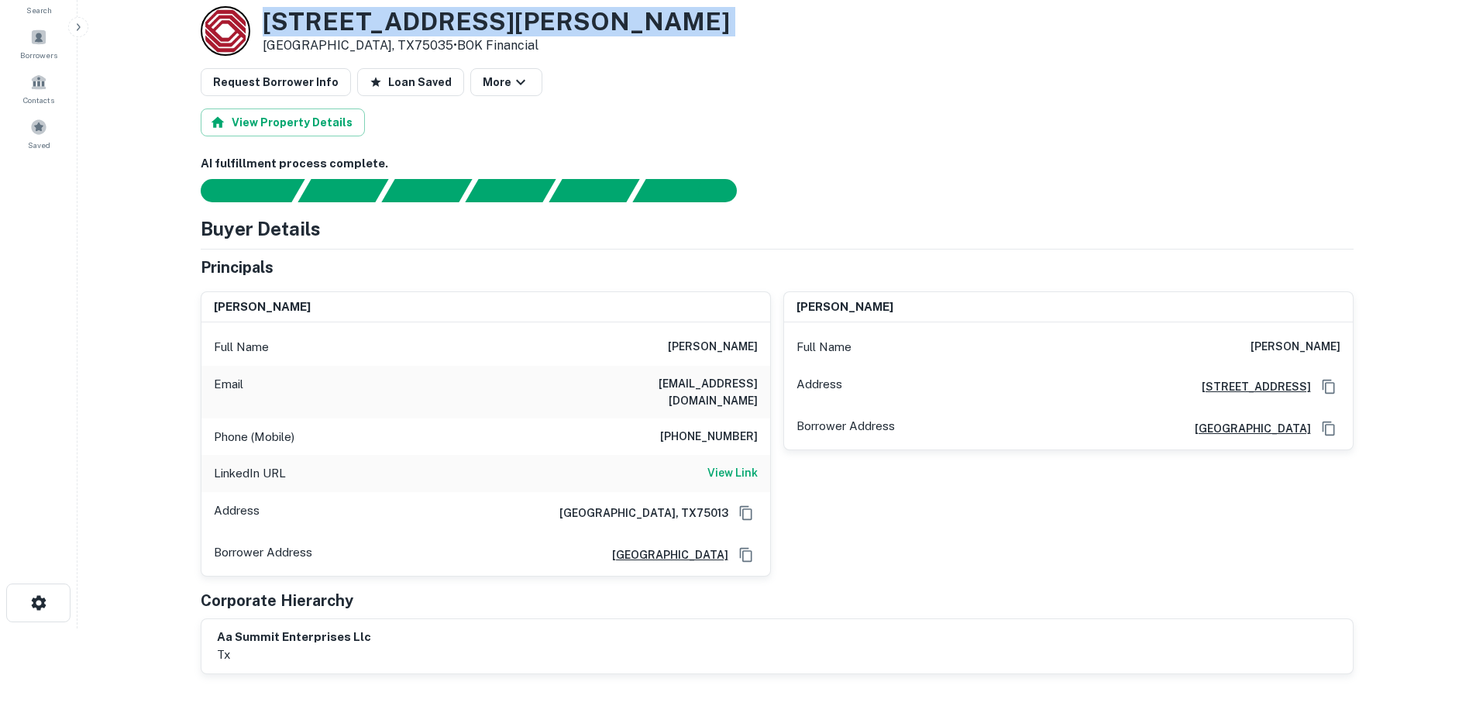
click at [380, 25] on h3 "[STREET_ADDRESS][PERSON_NAME]" at bounding box center [496, 21] width 467 height 29
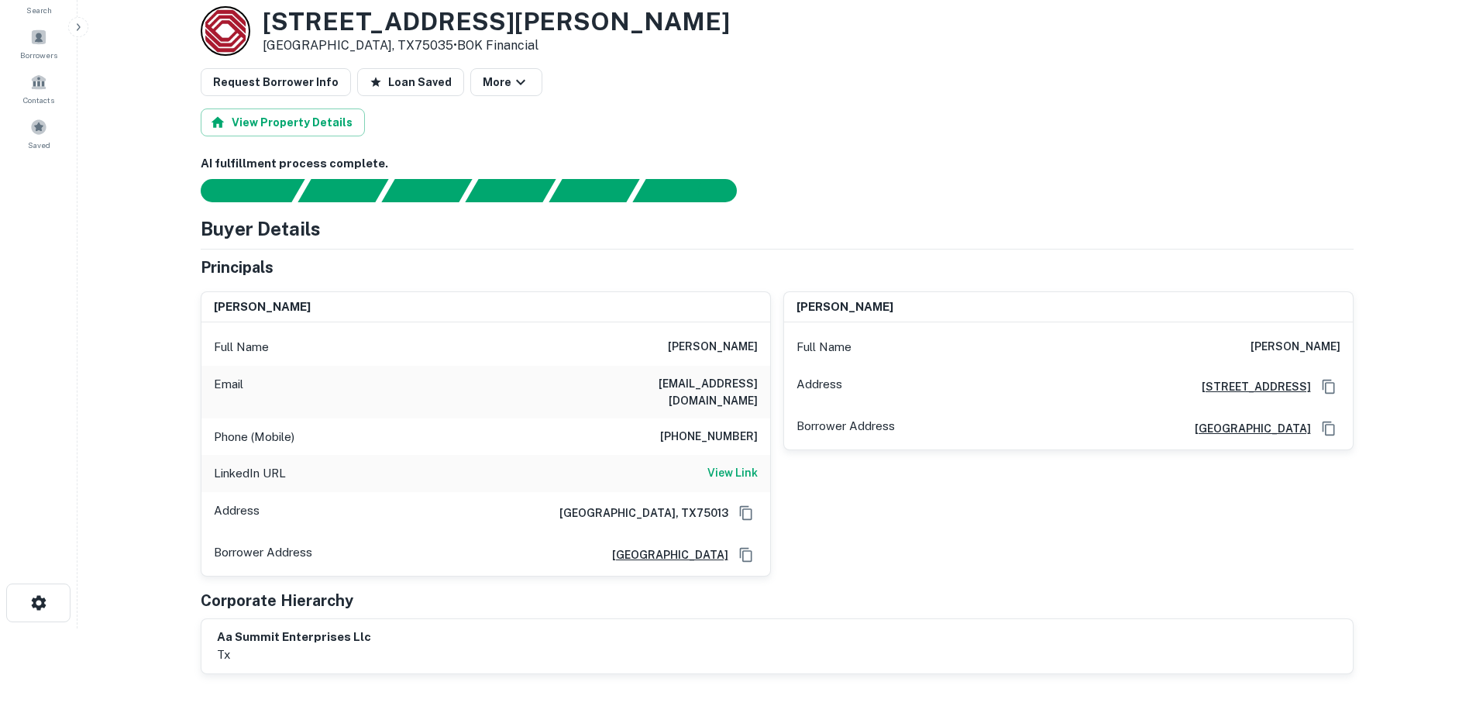
click at [710, 401] on div "Email [EMAIL_ADDRESS][DOMAIN_NAME]" at bounding box center [485, 392] width 569 height 53
click at [710, 428] on h6 "[PHONE_NUMBER]" at bounding box center [709, 437] width 98 height 19
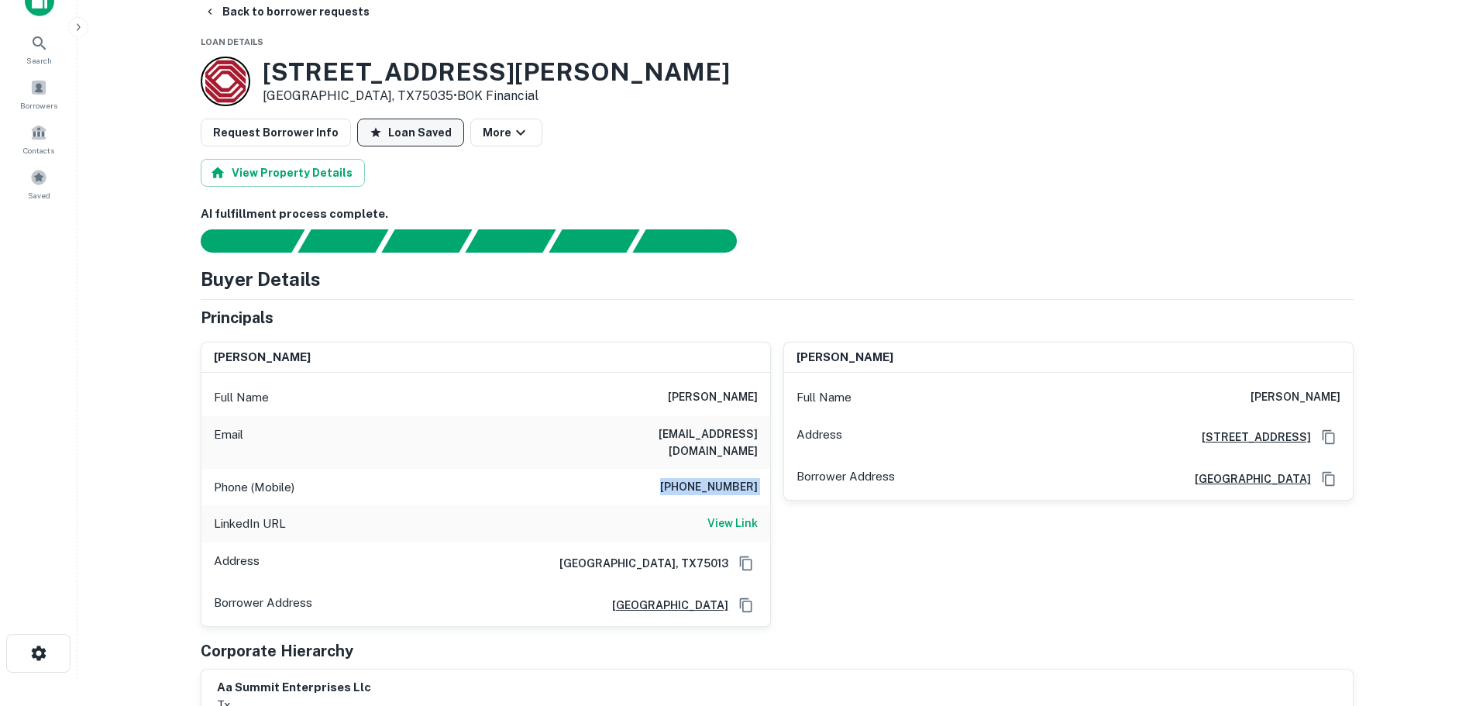
scroll to position [0, 0]
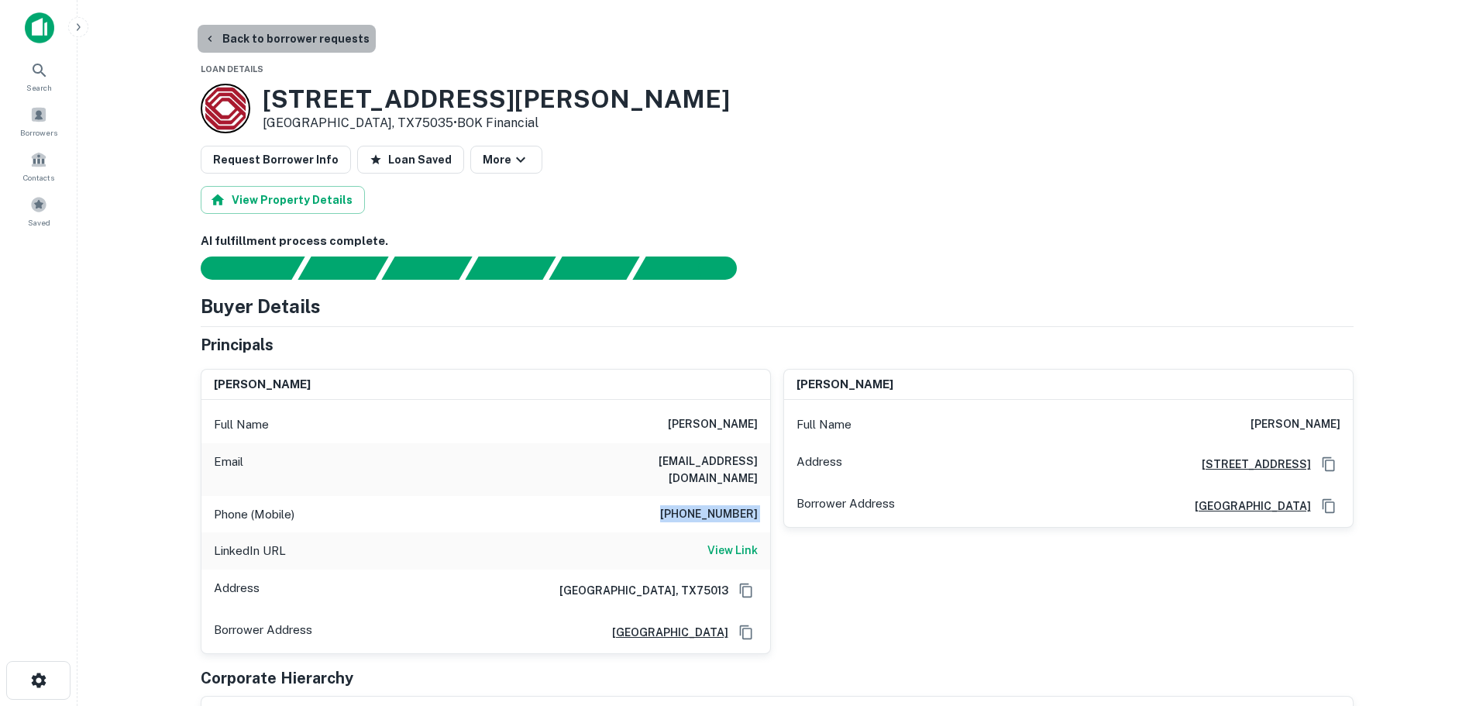
click at [337, 50] on button "Back to borrower requests" at bounding box center [287, 39] width 178 height 28
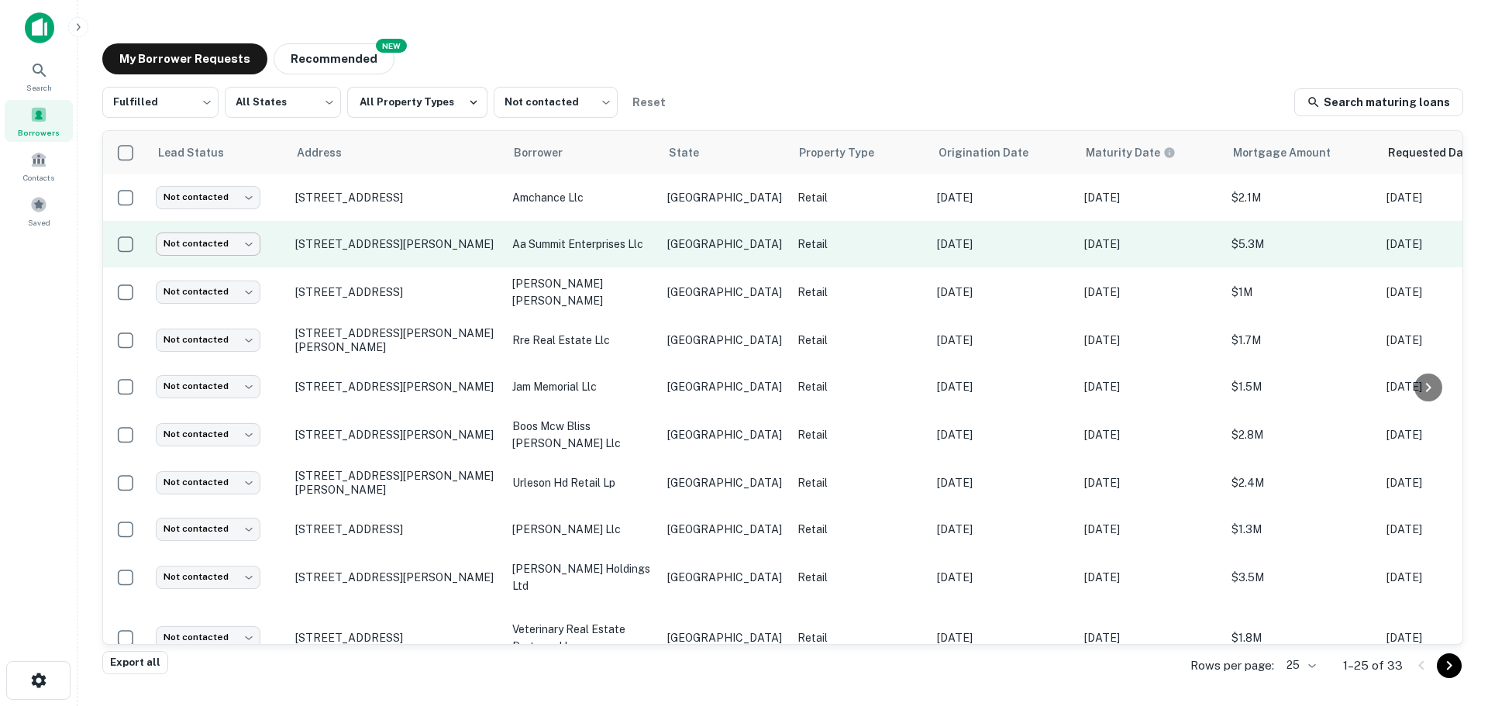
click at [240, 253] on body "Search Borrowers Contacts Saved My Borrower Requests NEW Recommended Fulfilled …" at bounding box center [744, 353] width 1488 height 706
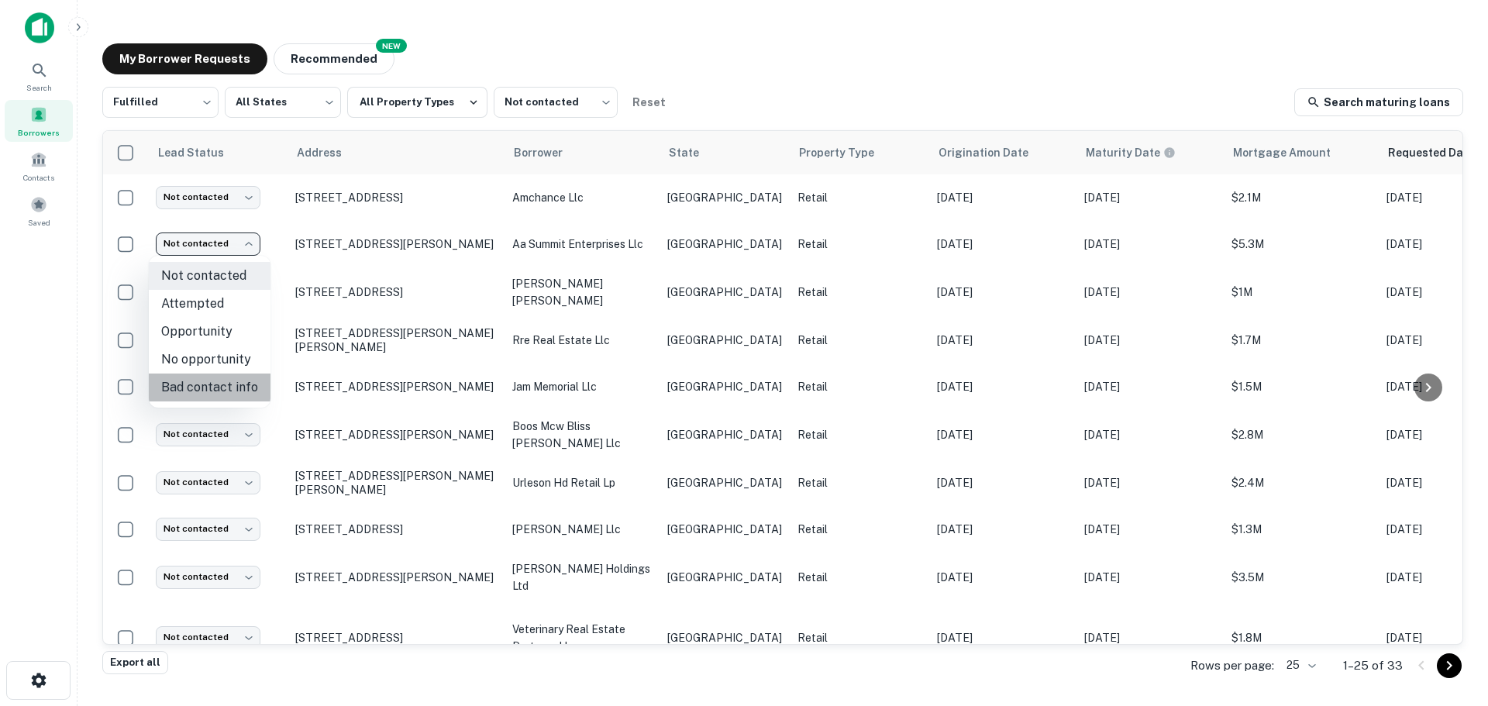
click at [222, 391] on li "Bad contact info" at bounding box center [210, 387] width 122 height 28
type input "**********"
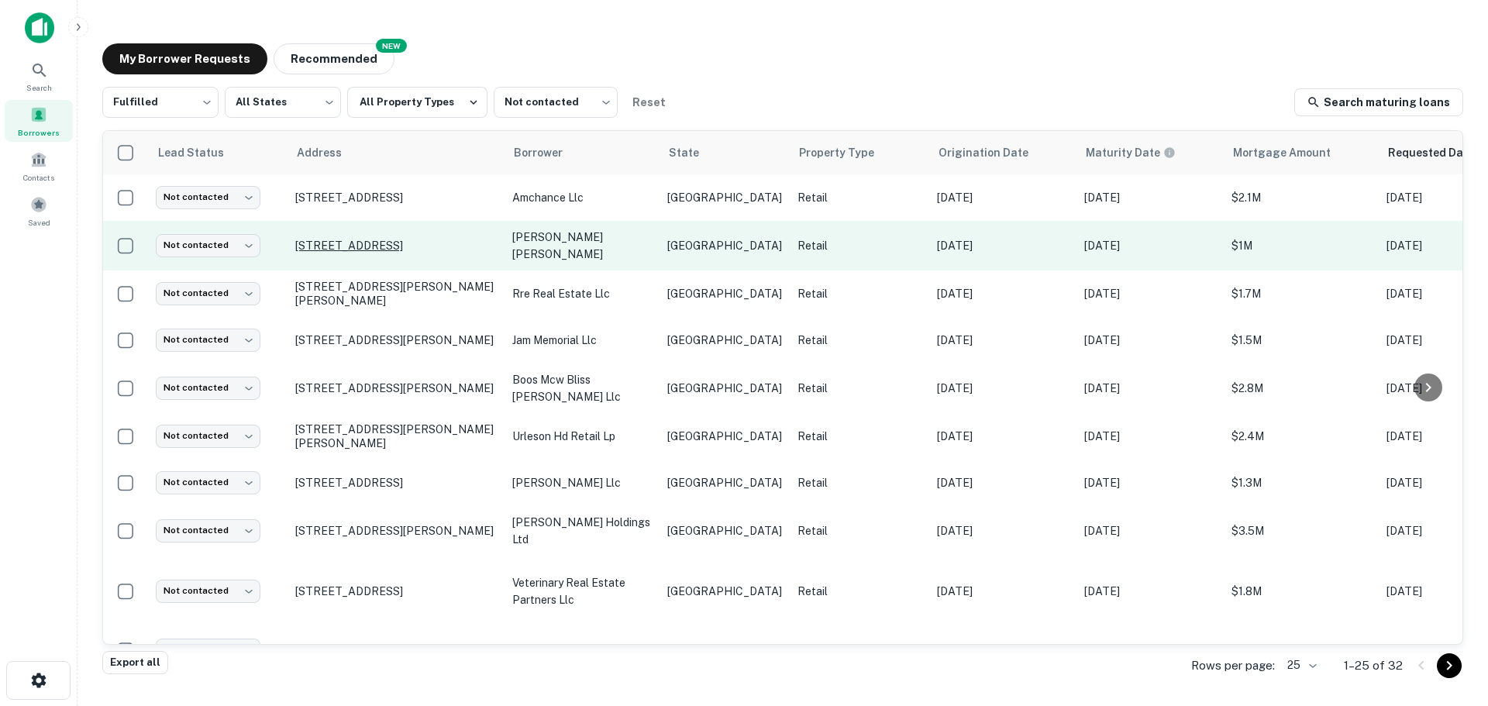
click at [396, 243] on p "[STREET_ADDRESS]" at bounding box center [395, 246] width 201 height 14
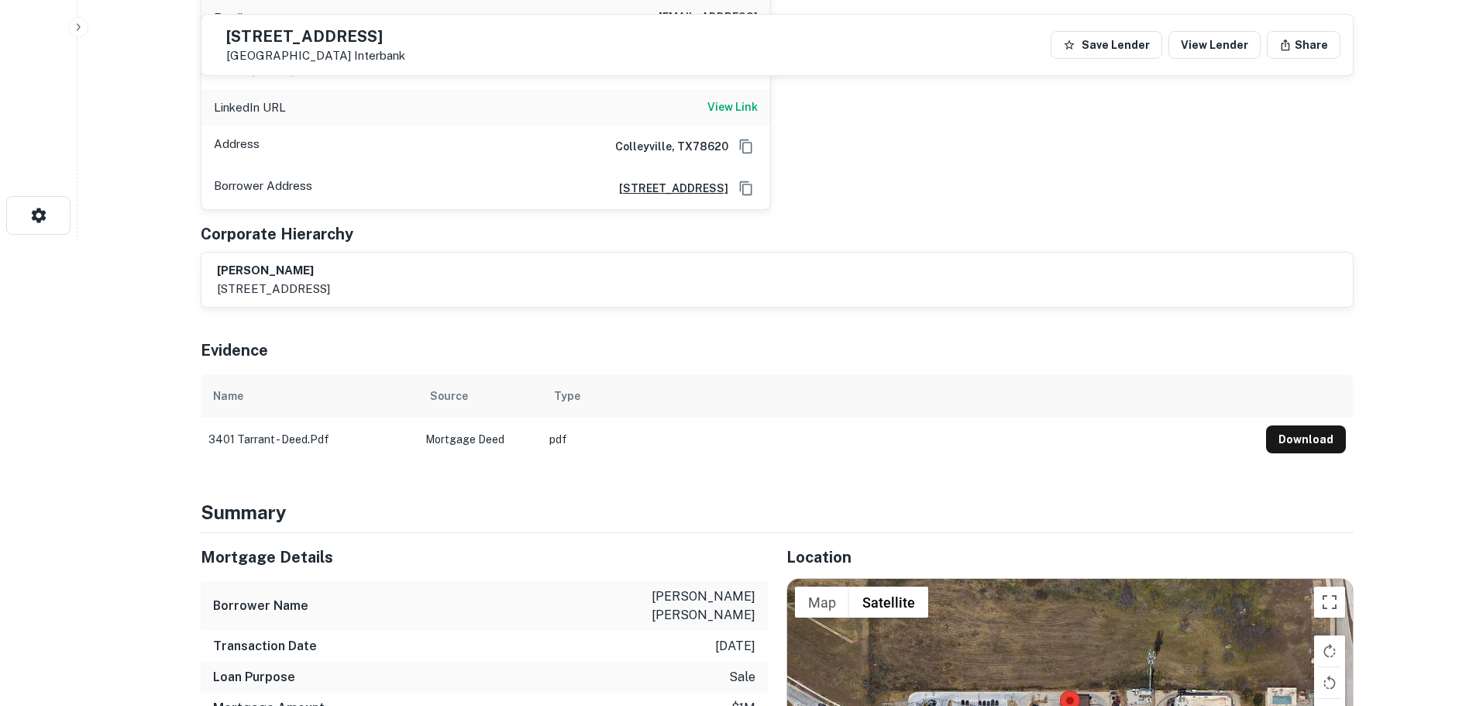
scroll to position [697, 0]
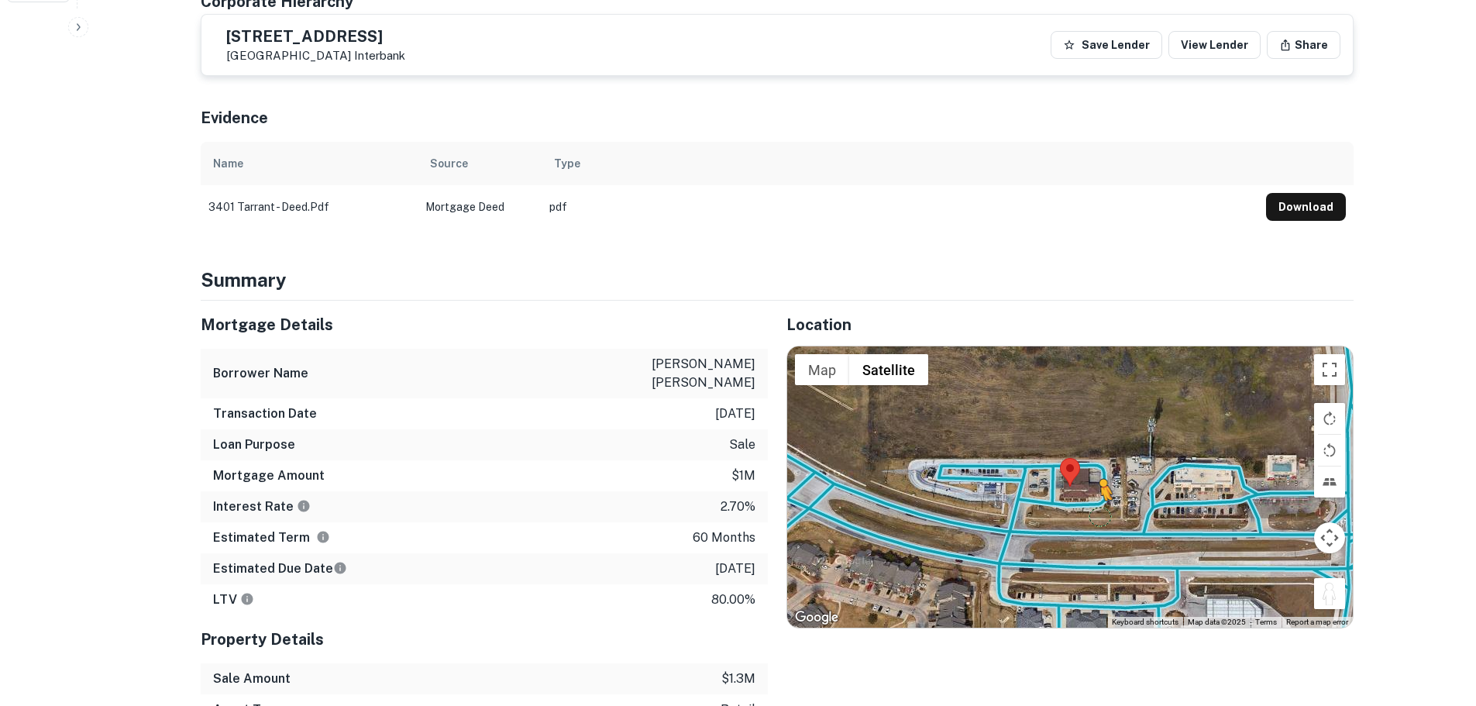
drag, startPoint x: 1337, startPoint y: 576, endPoint x: 1087, endPoint y: 499, distance: 261.8
click at [1087, 499] on div "To activate drag with keyboard, press Alt + Enter. Once in keyboard drag state,…" at bounding box center [1070, 486] width 566 height 280
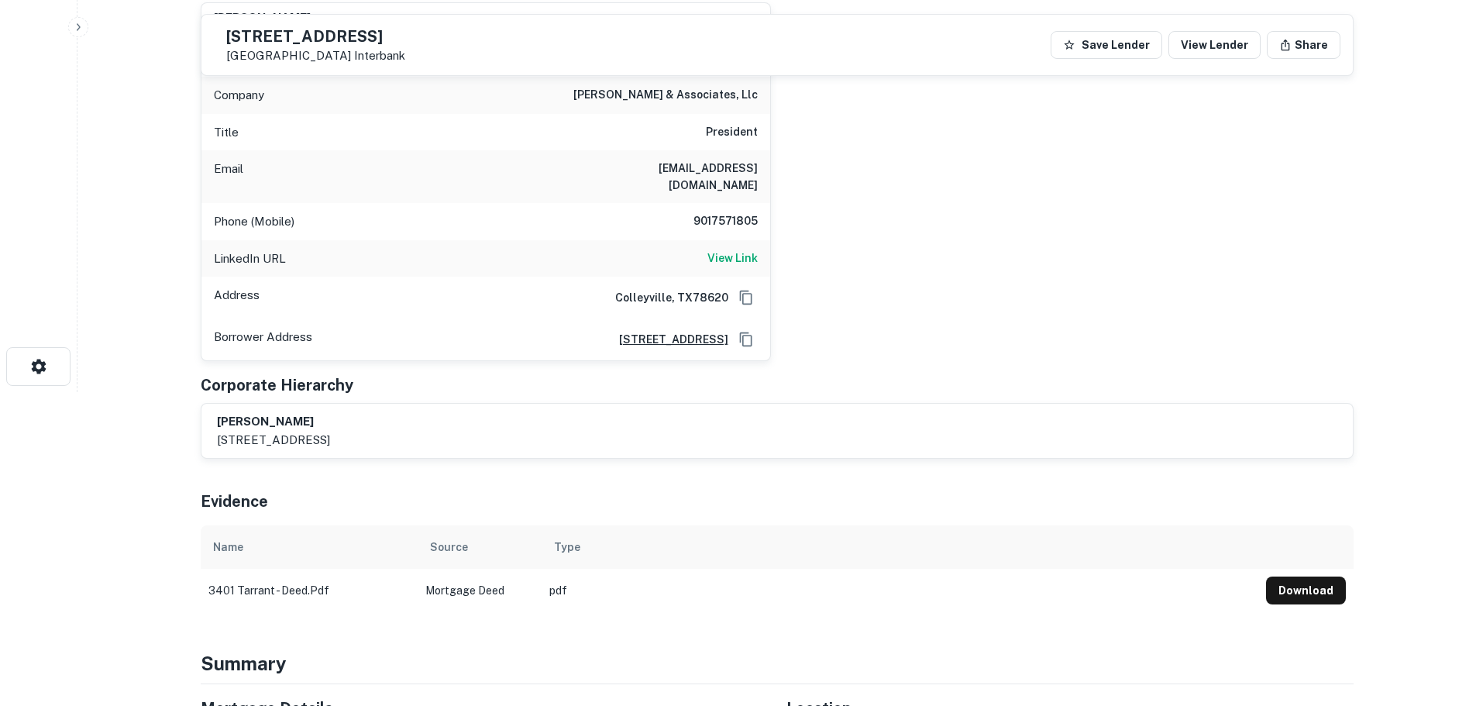
scroll to position [310, 0]
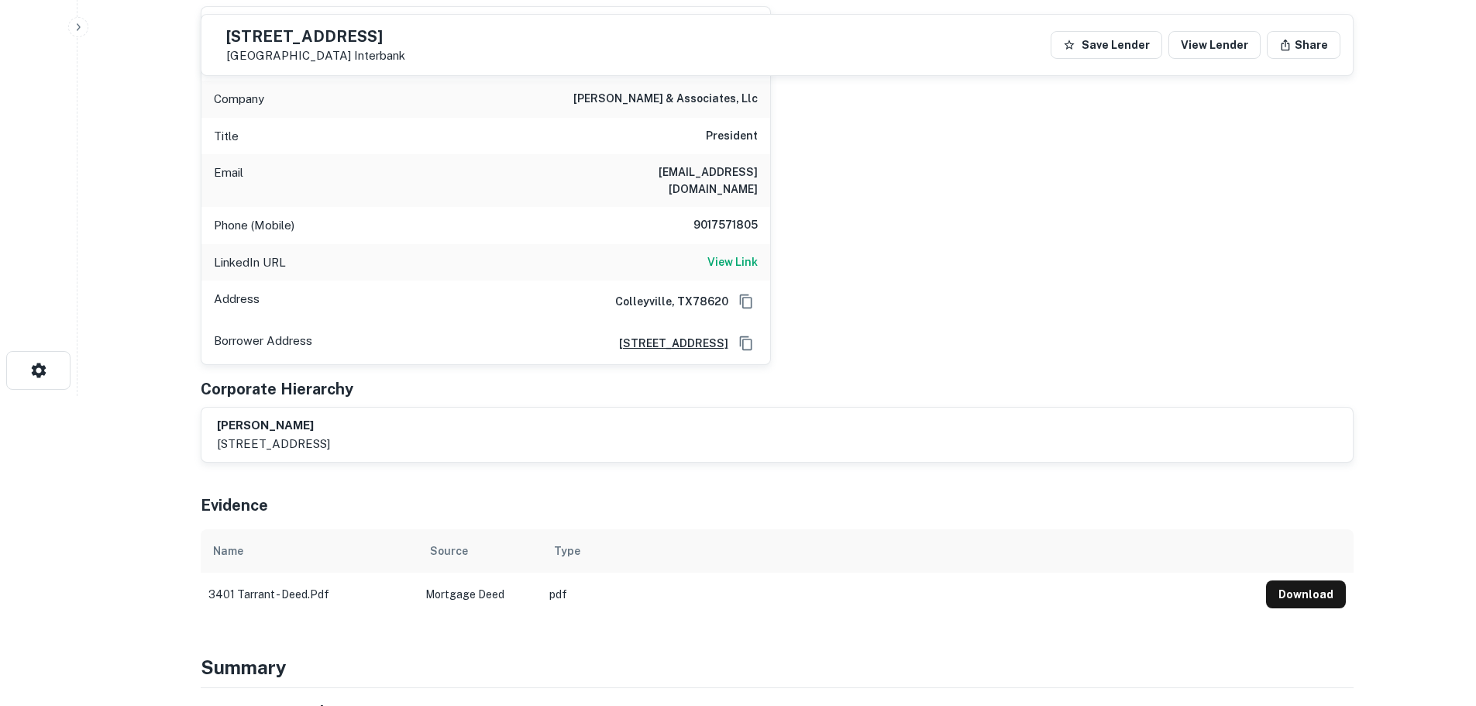
click at [349, 36] on h5 "[STREET_ADDRESS]" at bounding box center [315, 36] width 179 height 15
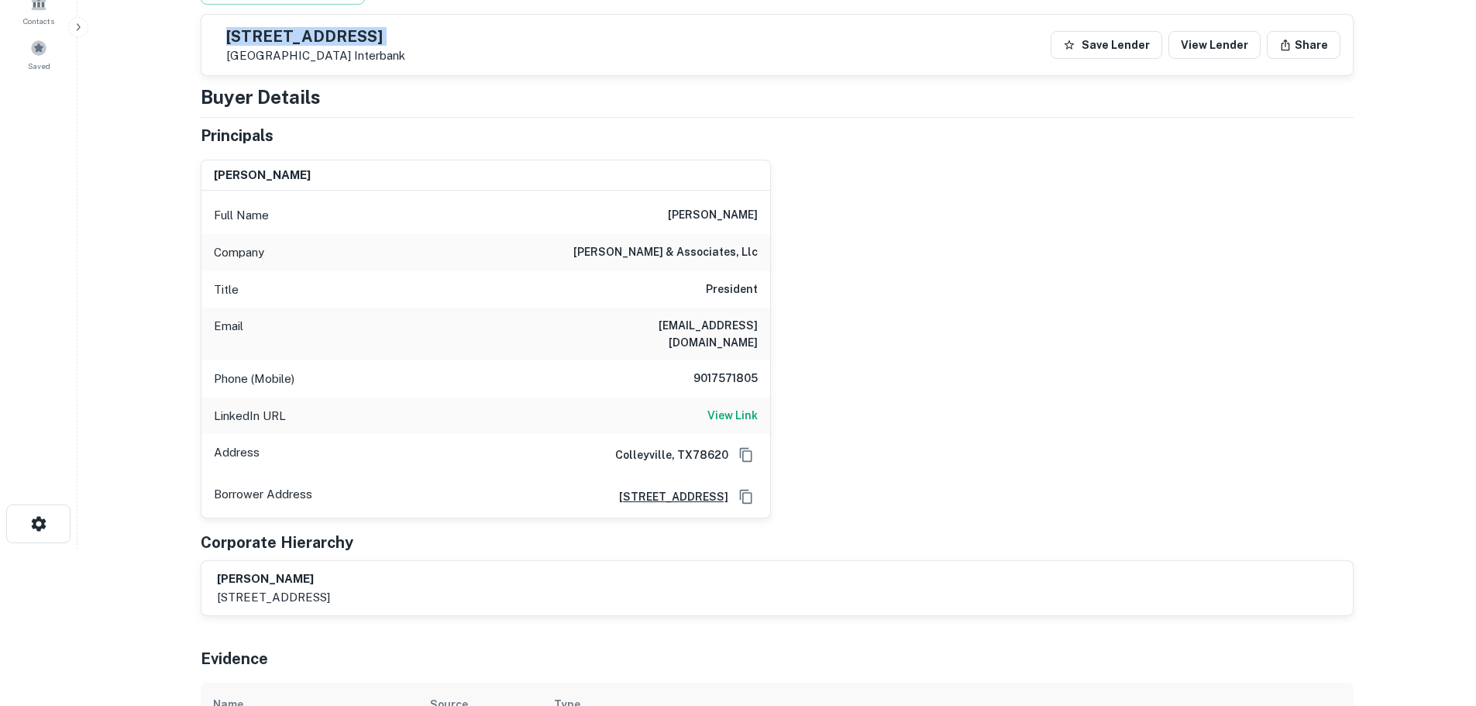
scroll to position [155, 0]
click at [723, 371] on h6 "9017571805" at bounding box center [711, 380] width 93 height 19
click at [721, 371] on h6 "9017571805" at bounding box center [711, 380] width 93 height 19
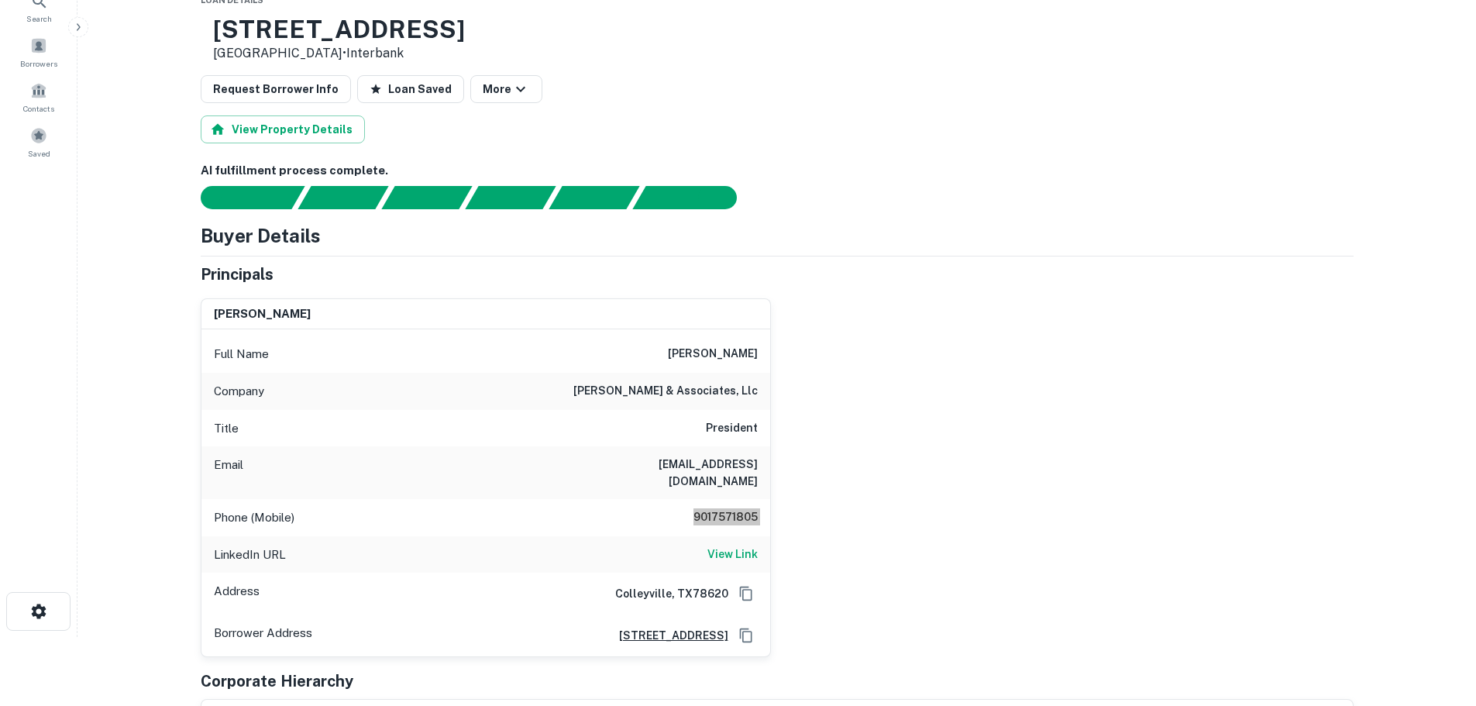
scroll to position [0, 0]
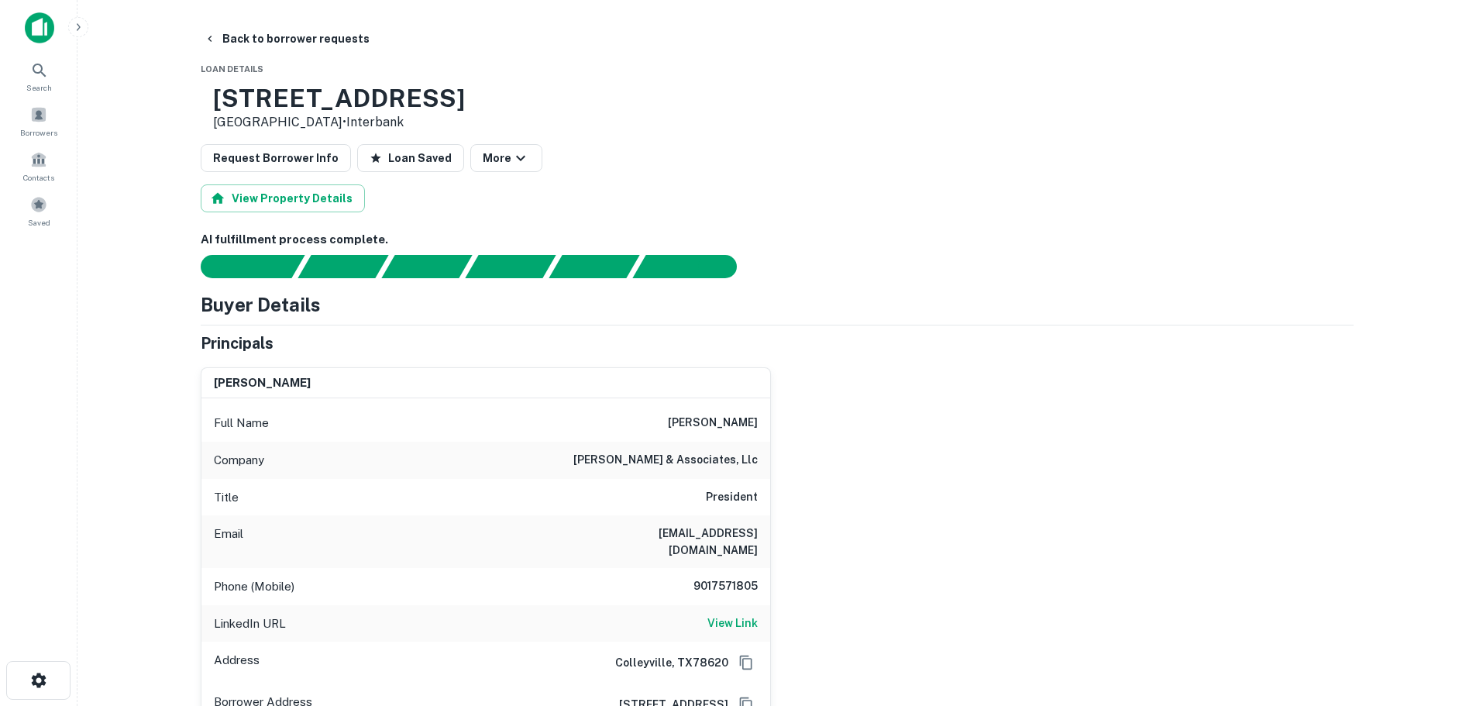
click at [292, 45] on button "Back to borrower requests" at bounding box center [287, 39] width 178 height 28
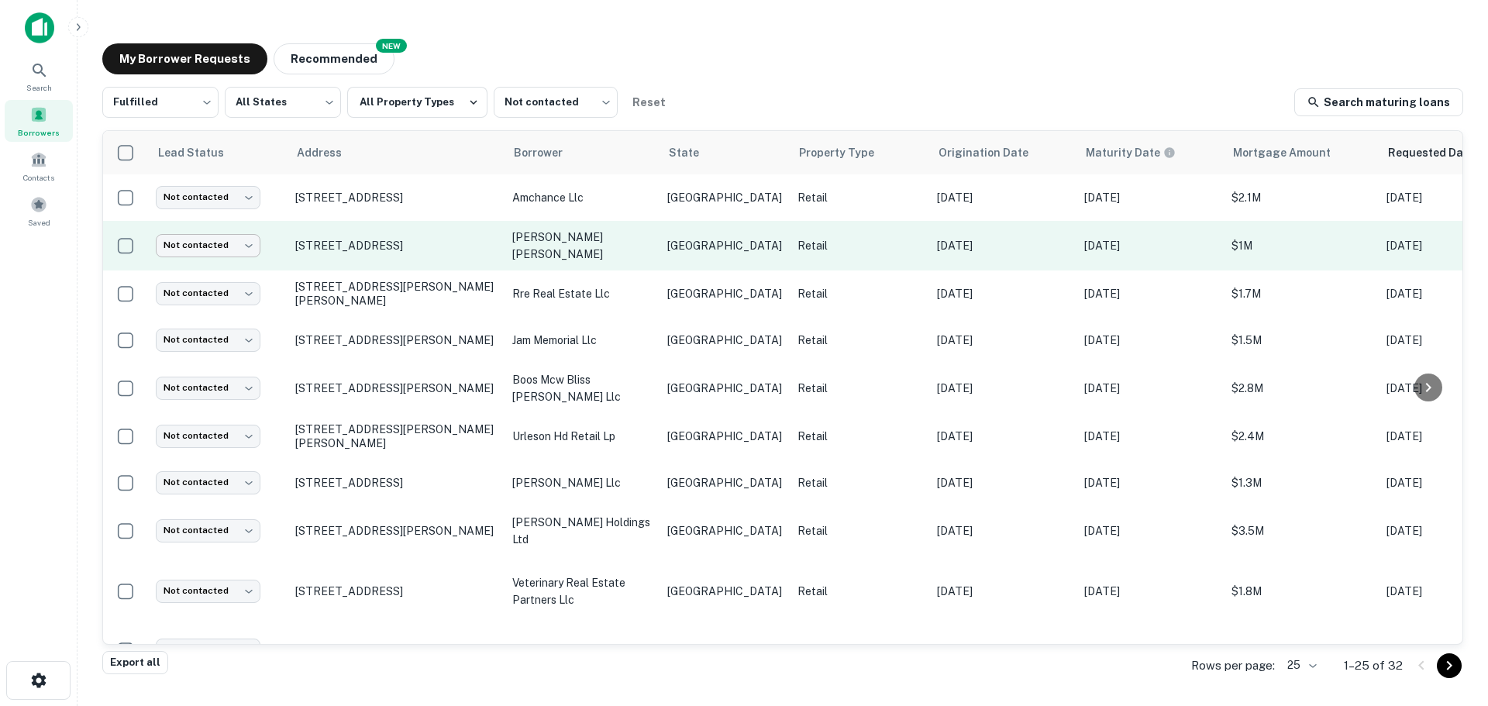
click at [239, 250] on body "Search Borrowers Contacts Saved My Borrower Requests NEW Recommended Fulfilled …" at bounding box center [744, 353] width 1488 height 706
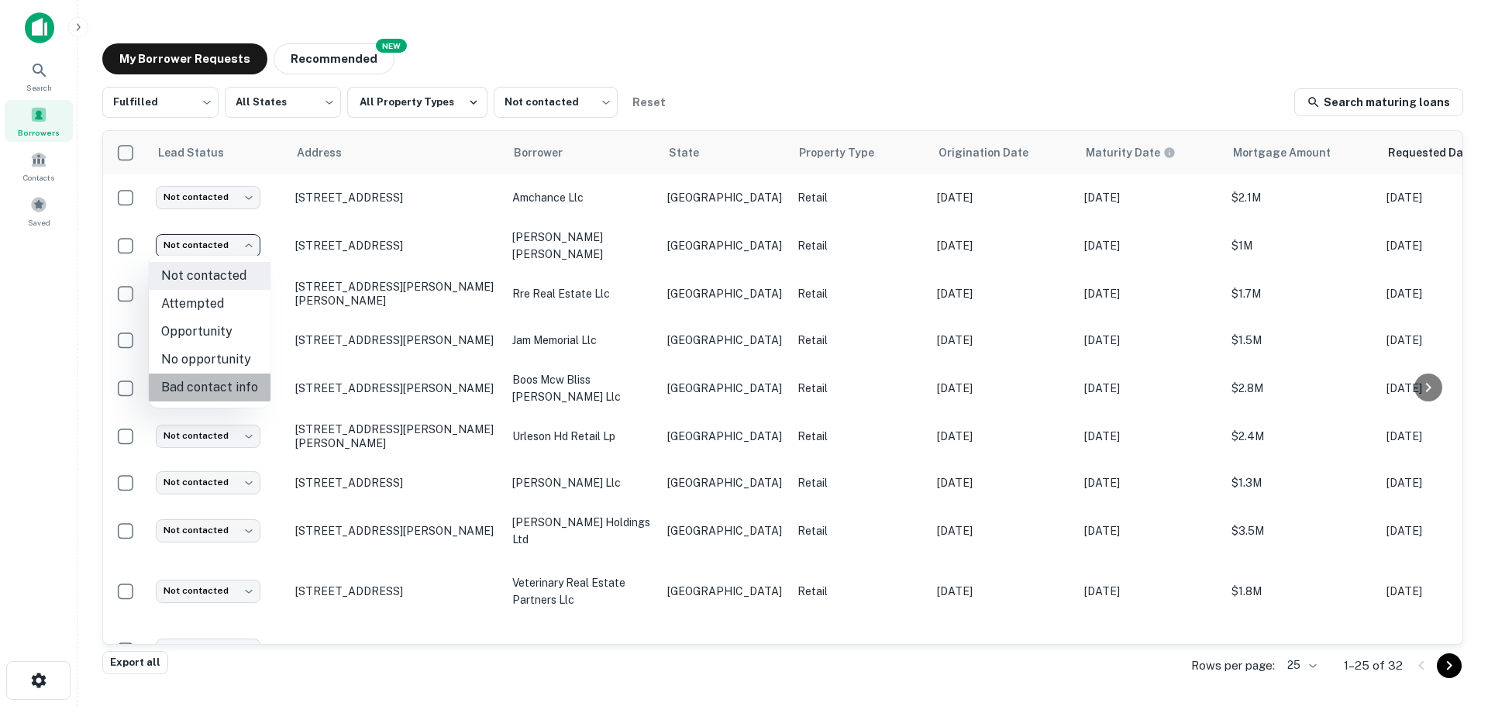
click at [220, 380] on li "Bad contact info" at bounding box center [210, 387] width 122 height 28
type input "**********"
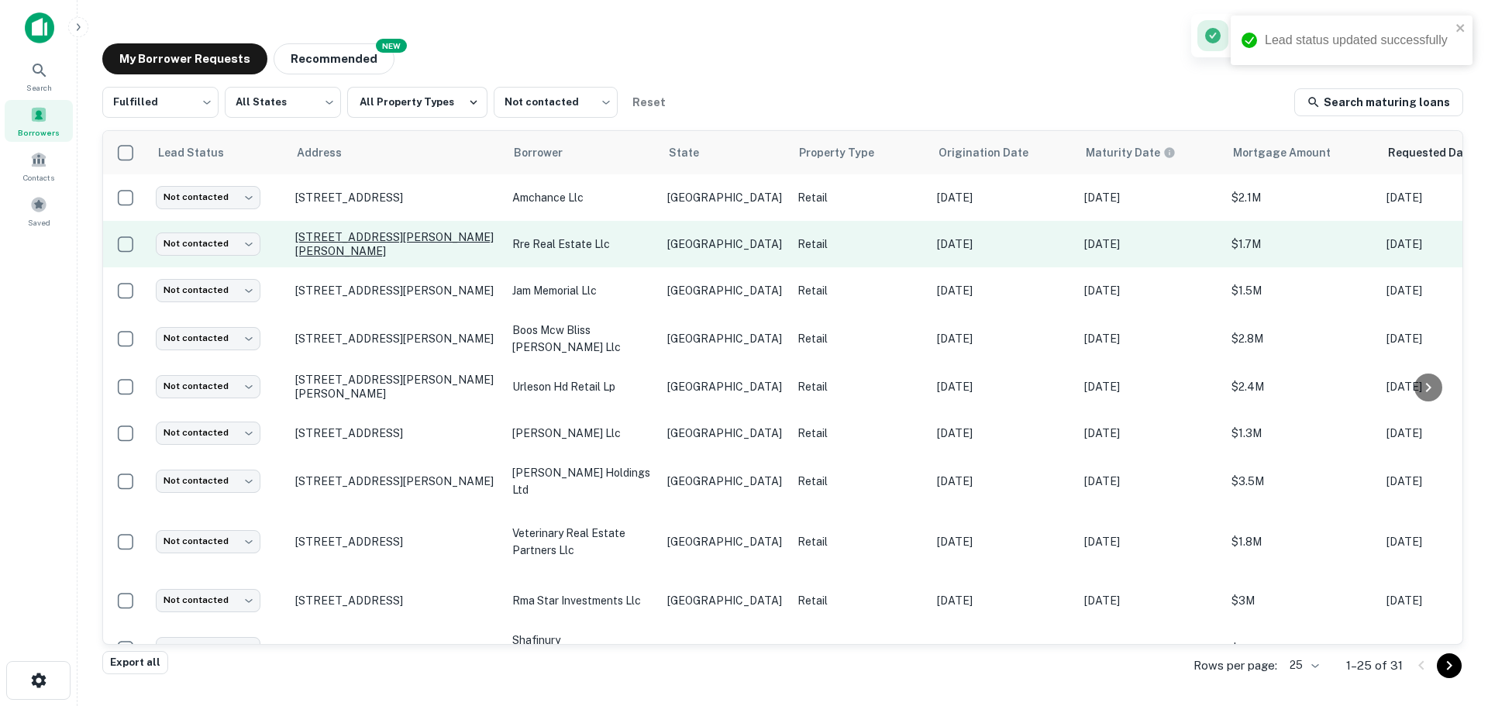
click at [392, 232] on p "306 Barton Springs Rd Austin, TX78704" at bounding box center [395, 244] width 201 height 28
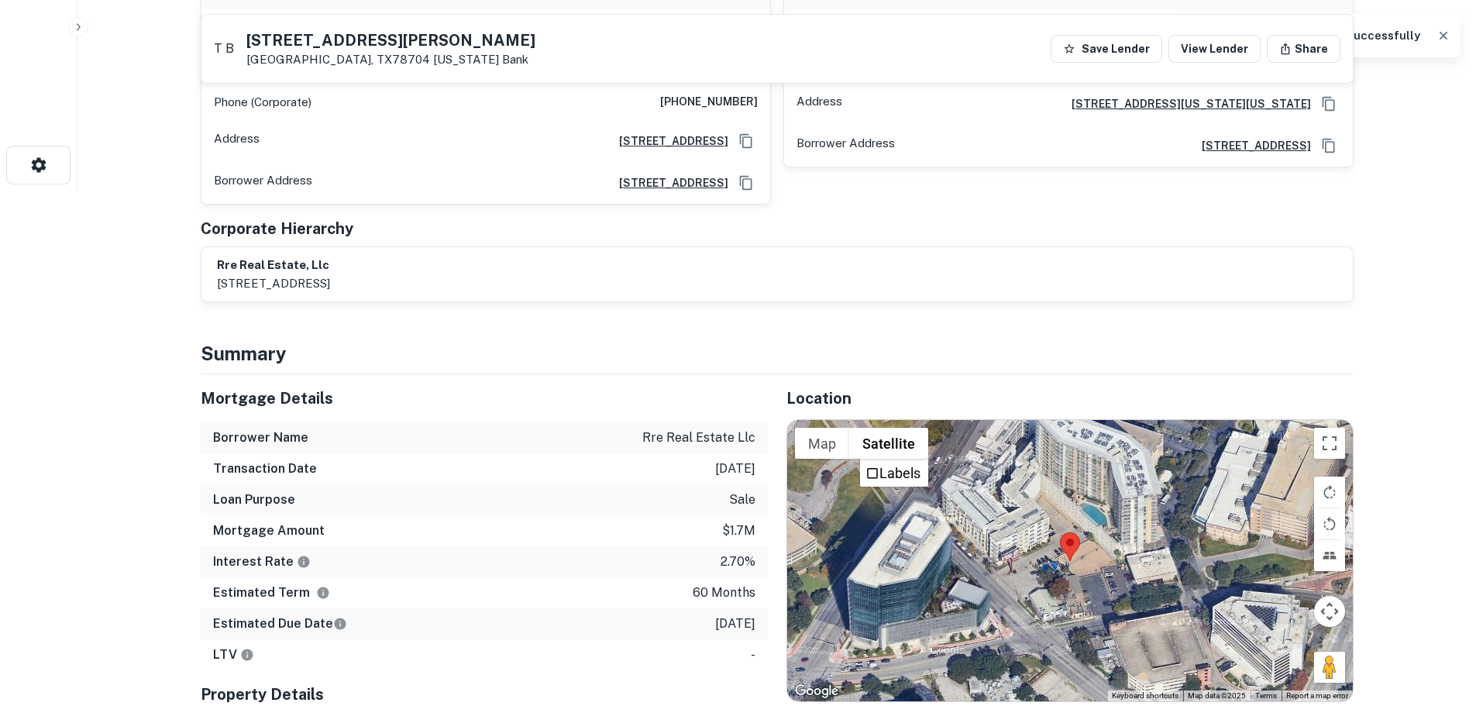
scroll to position [542, 0]
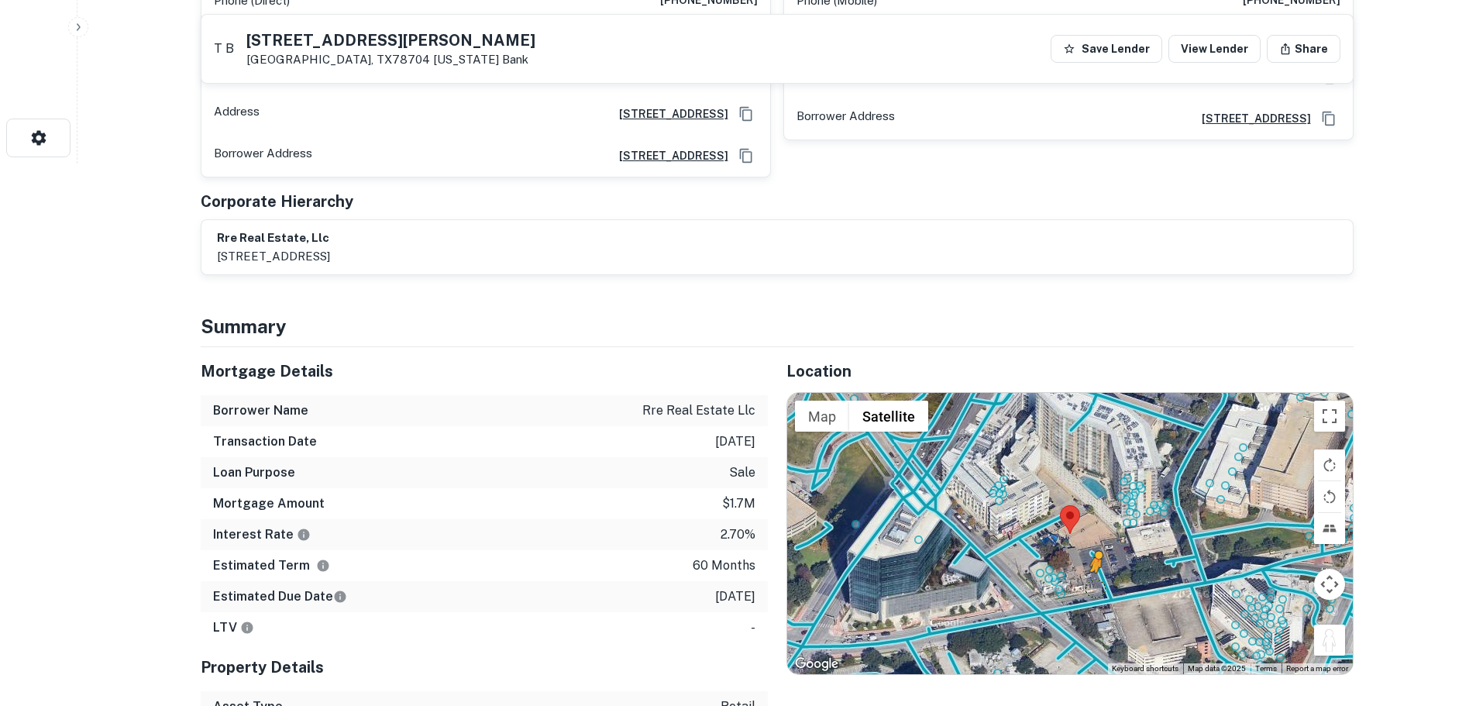
drag, startPoint x: 1328, startPoint y: 618, endPoint x: 1084, endPoint y: 563, distance: 250.4
click at [1084, 563] on div "To activate drag with keyboard, press Alt + Enter. Once in keyboard drag state,…" at bounding box center [1070, 533] width 566 height 280
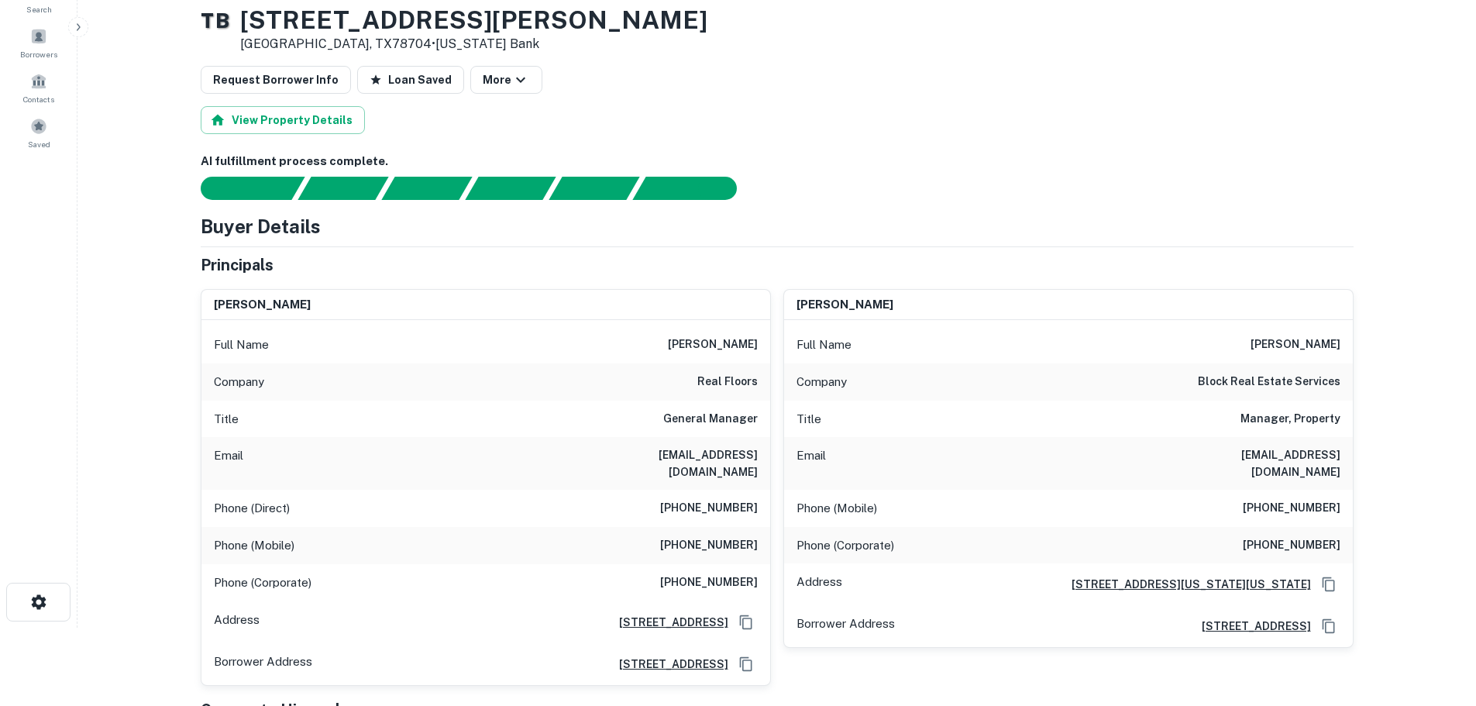
scroll to position [77, 0]
click at [714, 504] on h6 "(478) 257-3733" at bounding box center [709, 509] width 98 height 19
click at [720, 544] on div "Phone (Mobile) (315) 857-5190" at bounding box center [485, 546] width 569 height 37
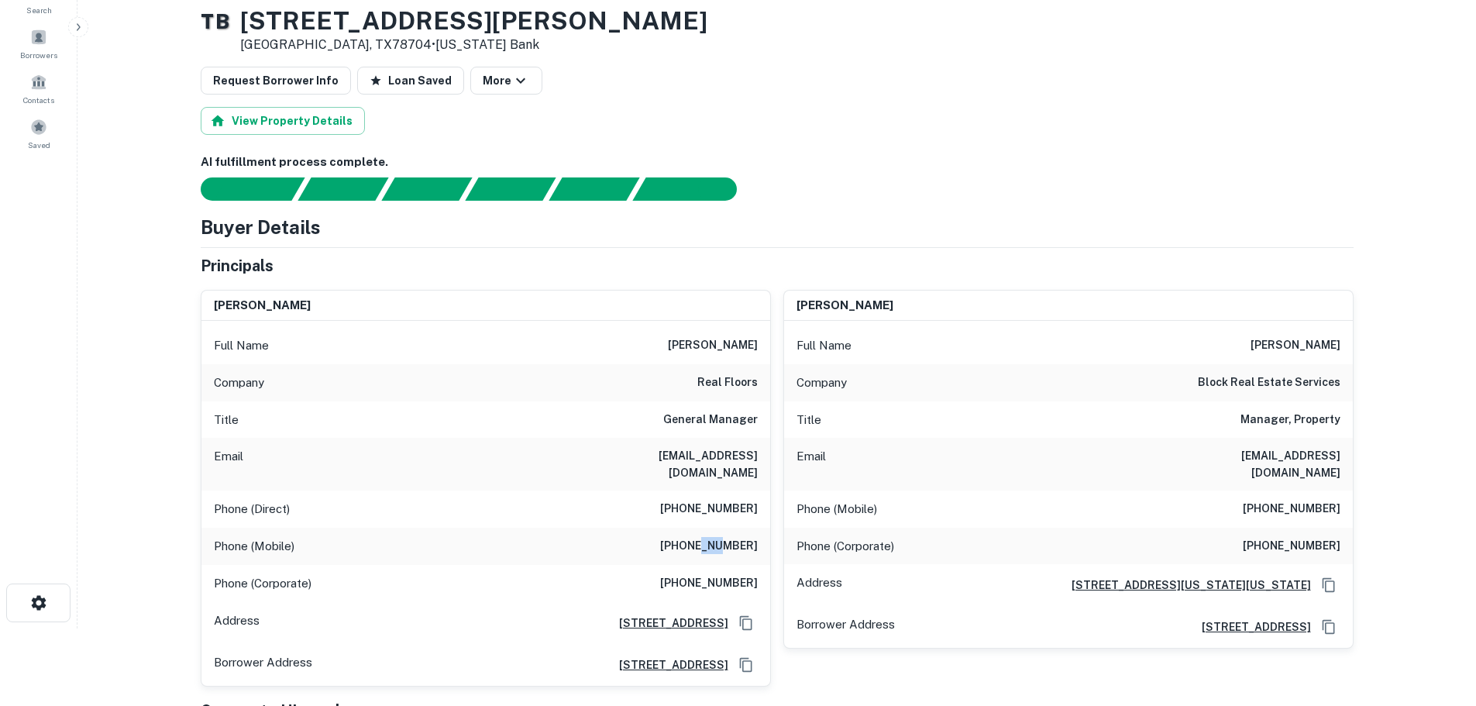
click at [720, 544] on div "Phone (Mobile) (315) 857-5190" at bounding box center [485, 546] width 569 height 37
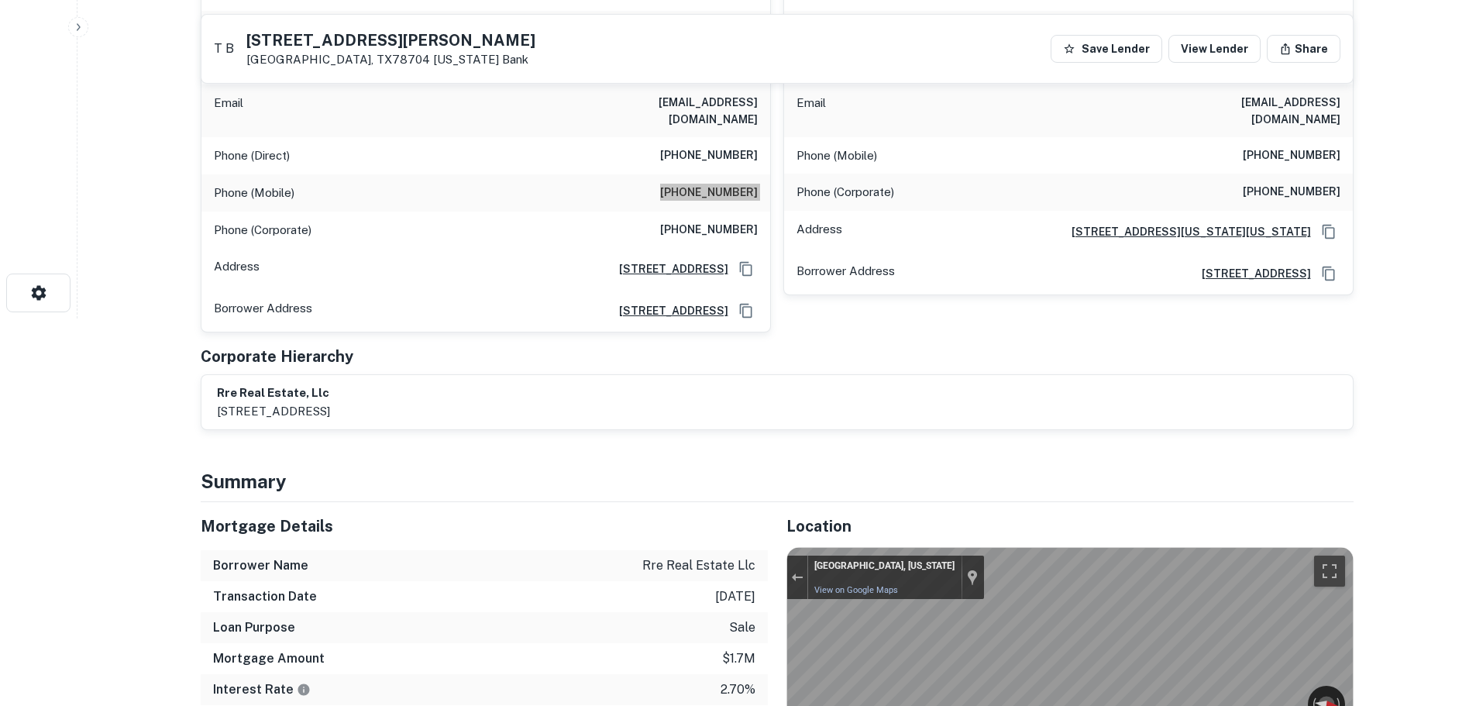
scroll to position [697, 0]
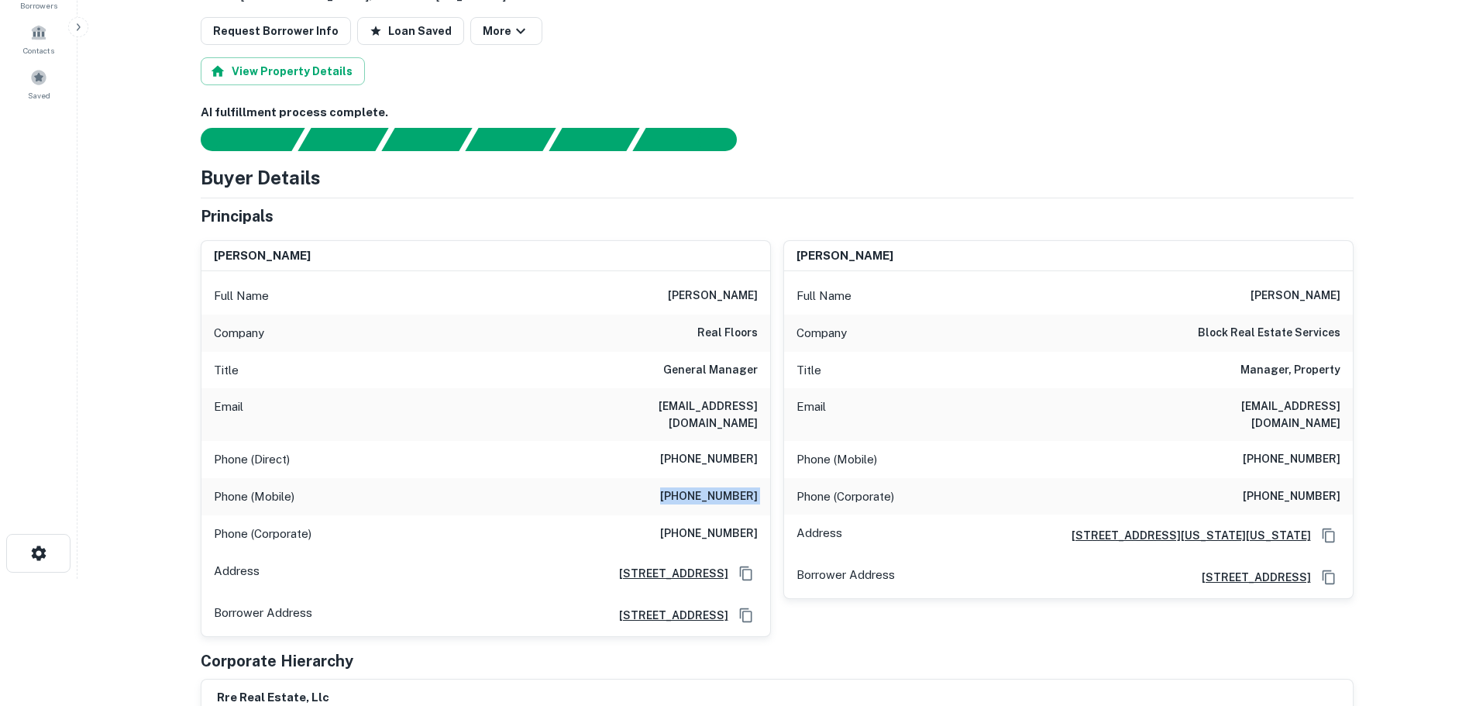
scroll to position [77, 0]
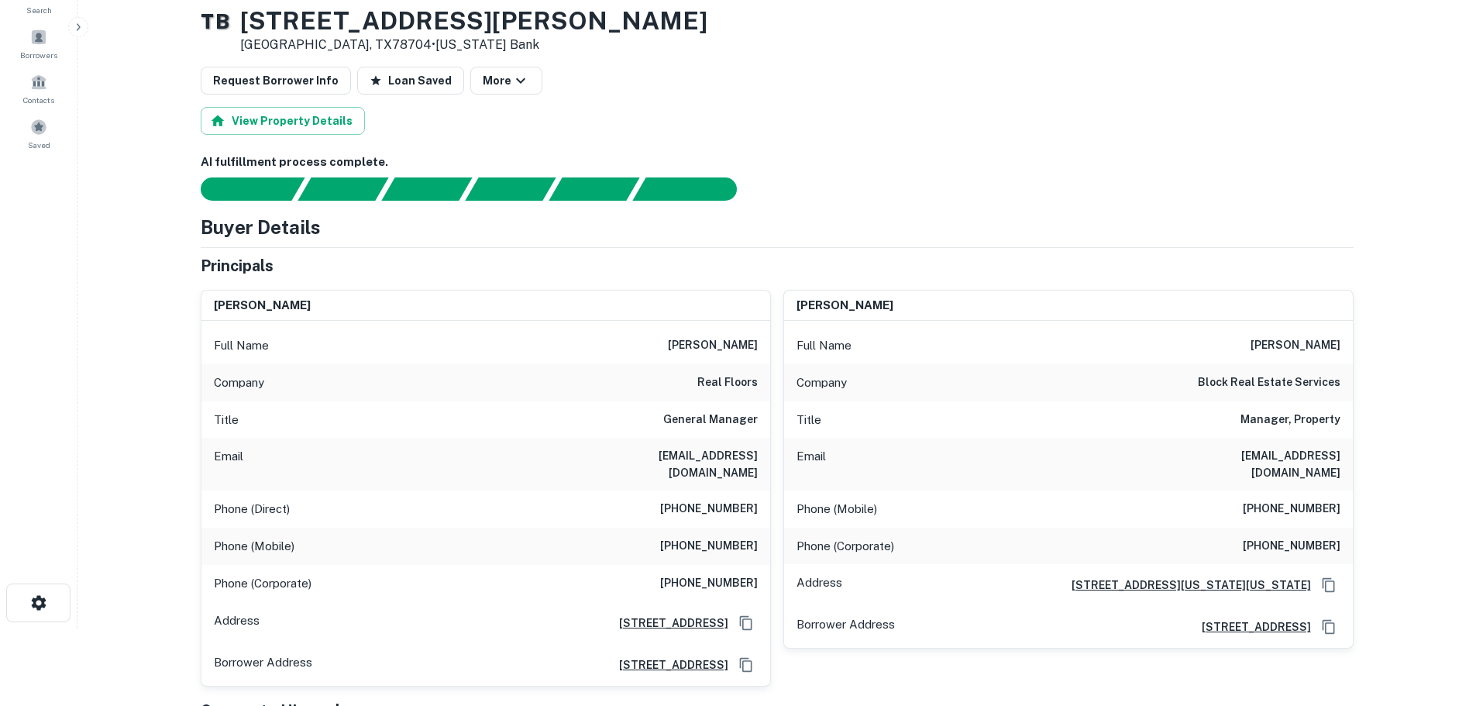
click at [1310, 500] on h6 "(816) 207-7383" at bounding box center [1292, 509] width 98 height 19
click at [1289, 537] on h6 "(816) 756-1400" at bounding box center [1292, 546] width 98 height 19
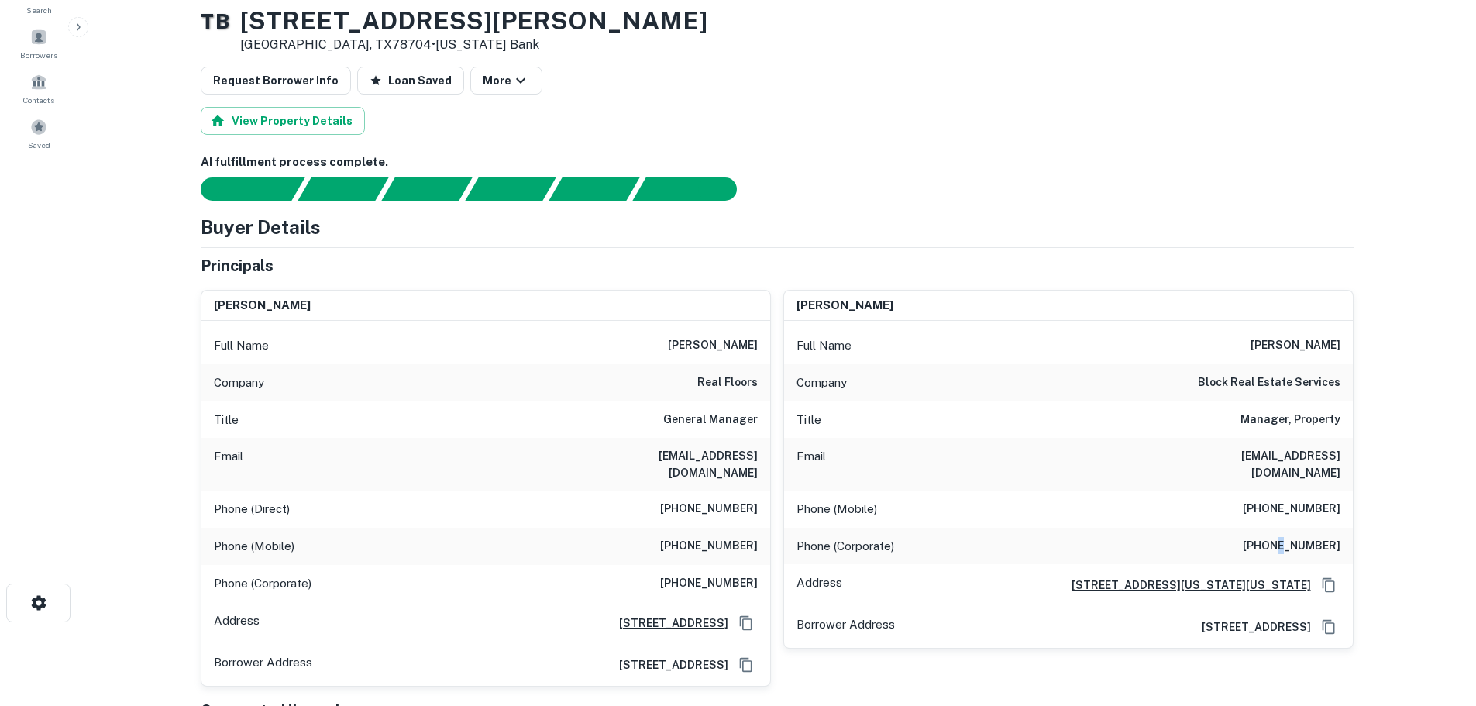
click at [1289, 537] on h6 "(816) 756-1400" at bounding box center [1292, 546] width 98 height 19
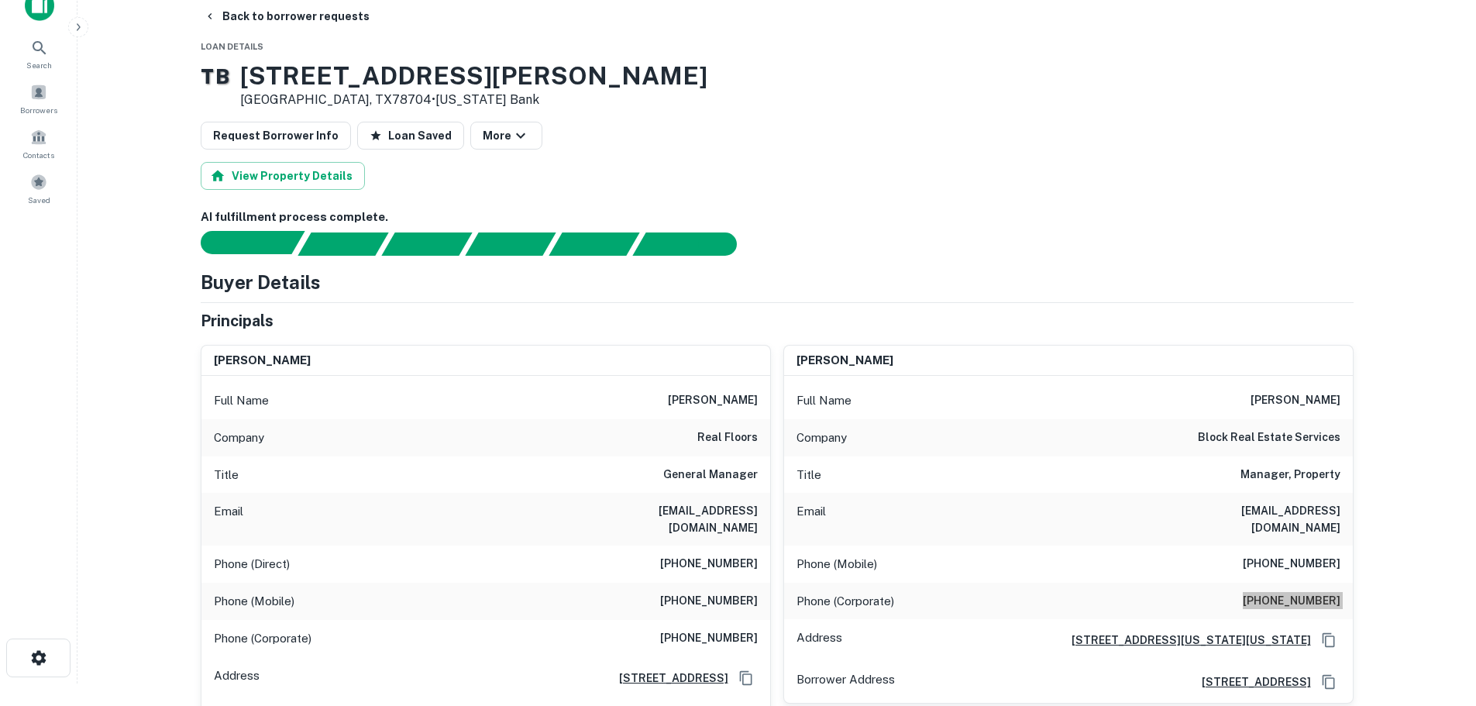
scroll to position [0, 0]
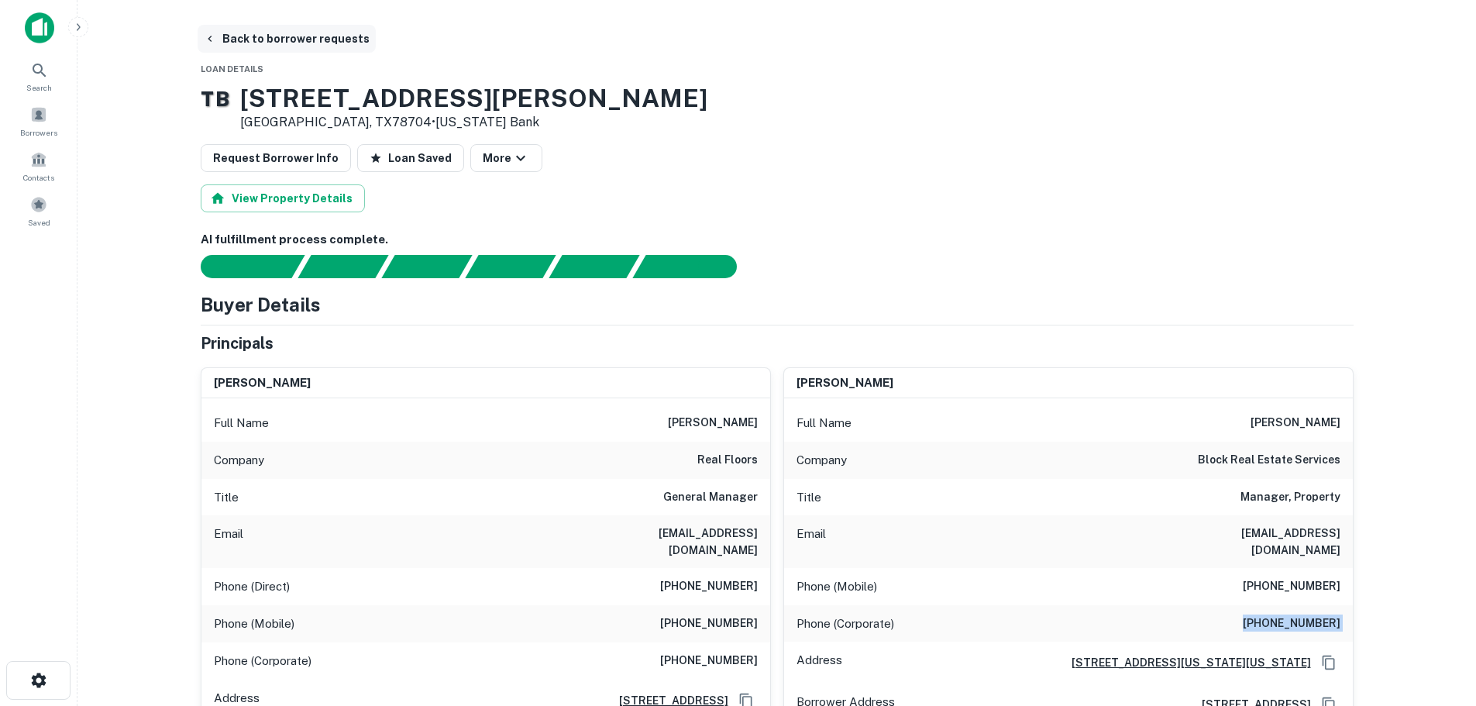
click at [249, 37] on button "Back to borrower requests" at bounding box center [287, 39] width 178 height 28
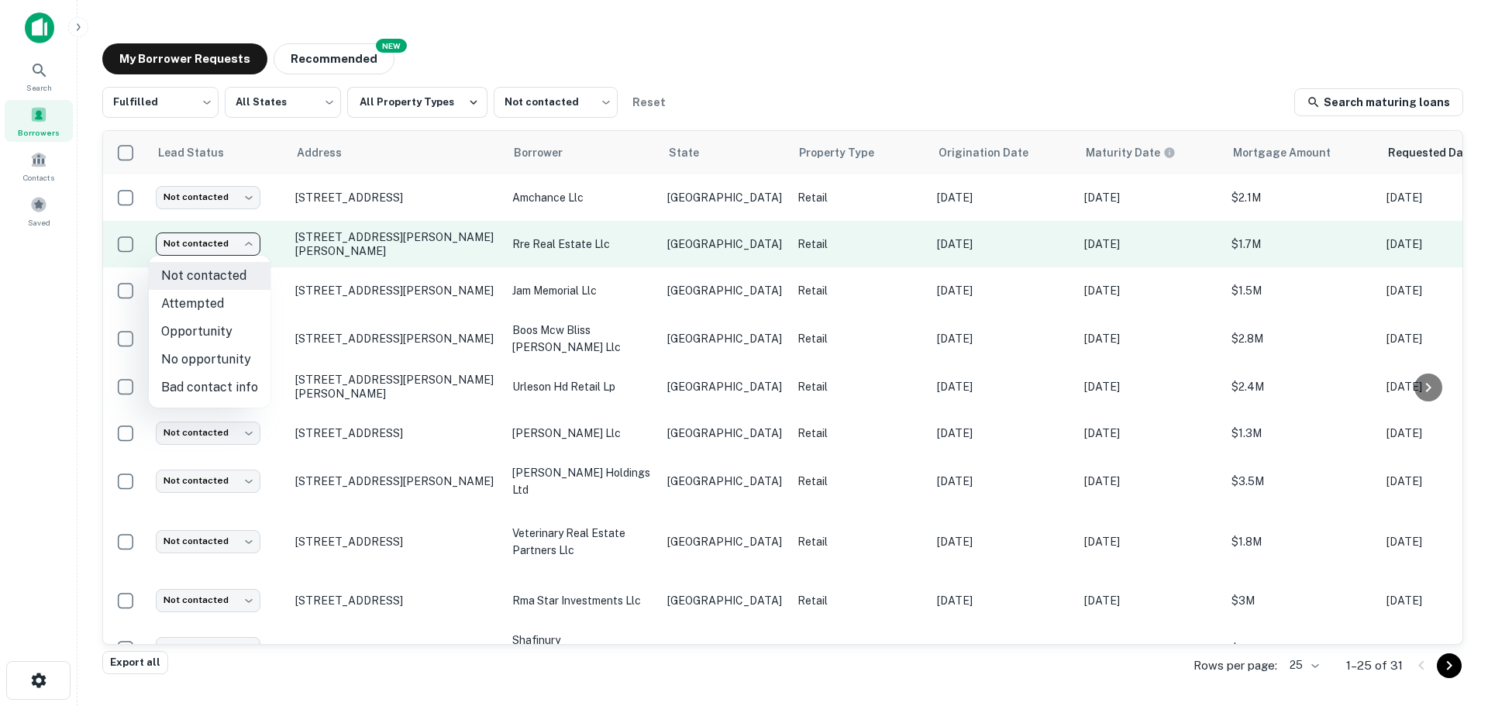
click at [217, 249] on body "Search Borrowers Contacts Saved My Borrower Requests NEW Recommended Fulfilled …" at bounding box center [744, 353] width 1488 height 706
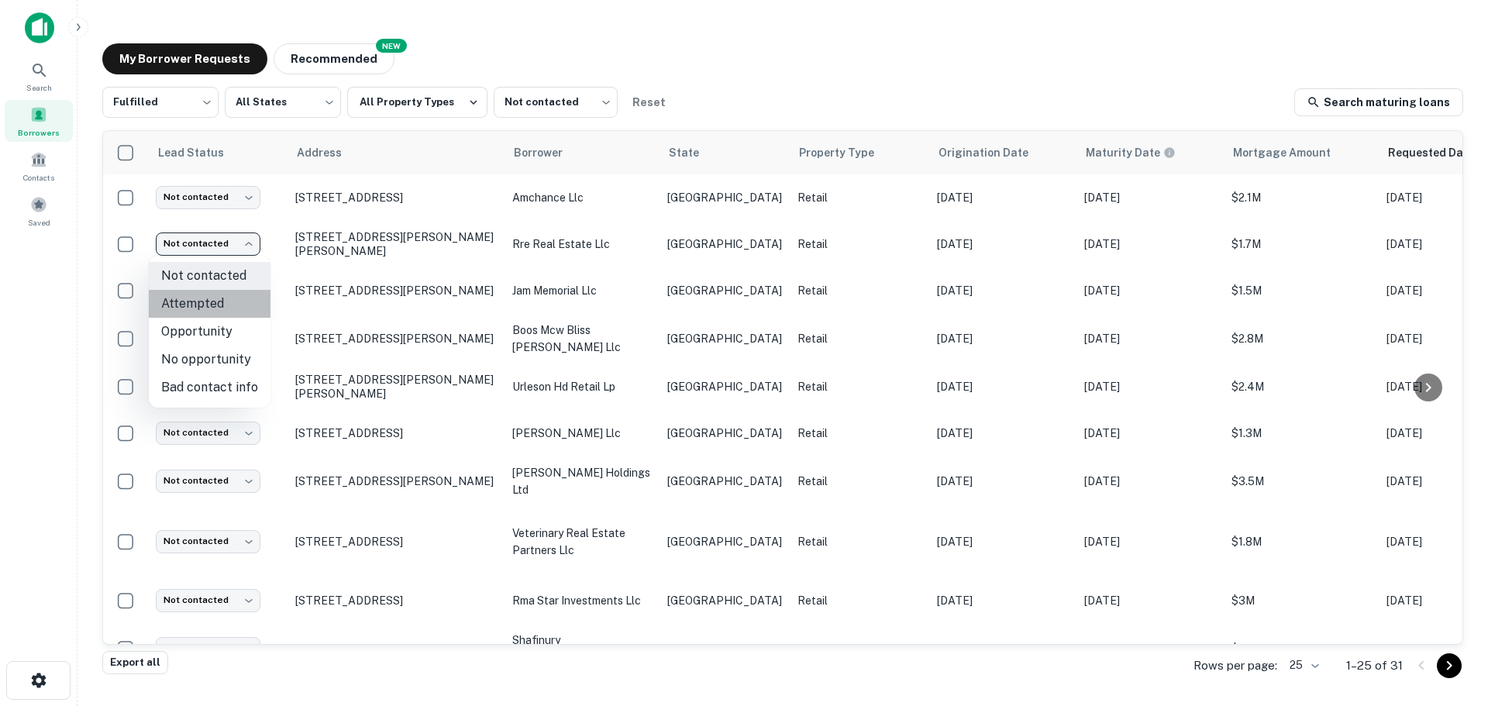
click at [234, 306] on li "Attempted" at bounding box center [210, 304] width 122 height 28
type input "*********"
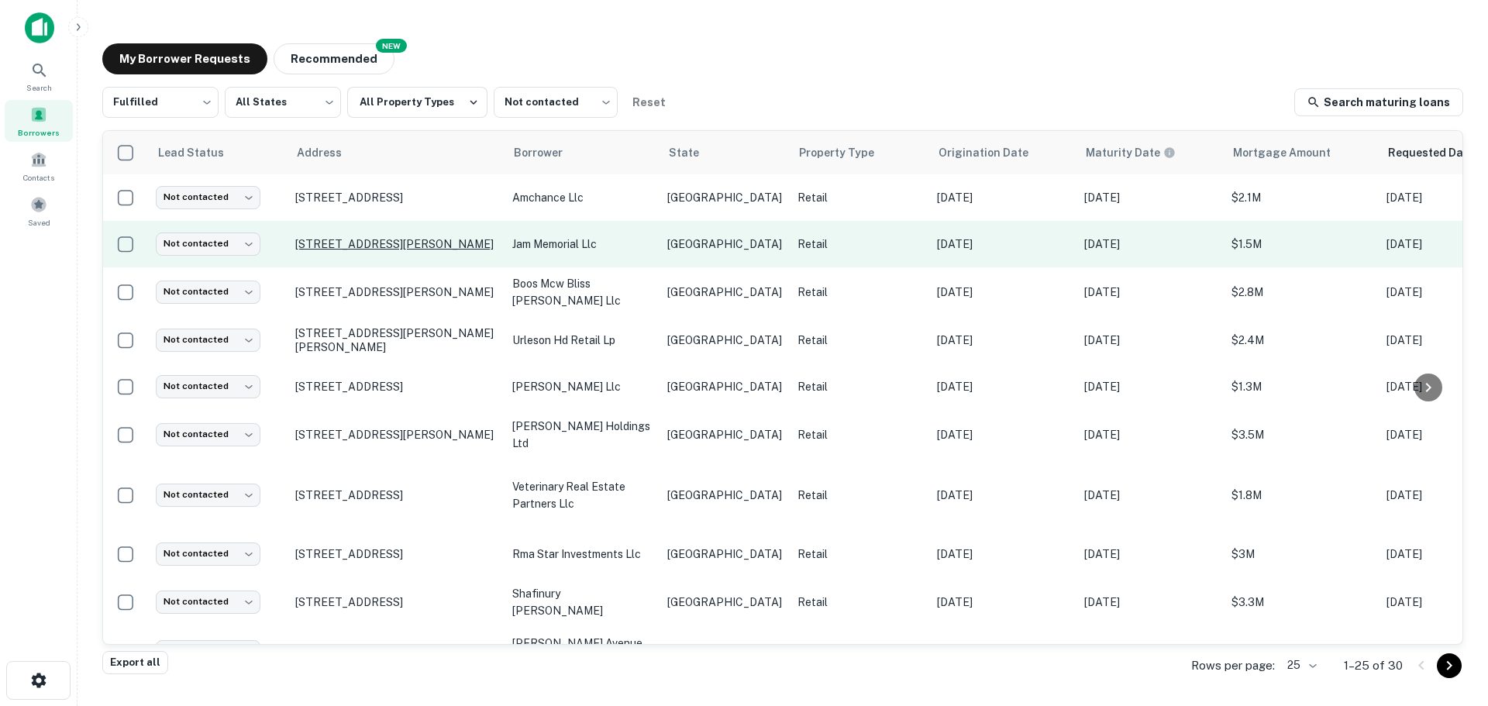
click at [340, 241] on p "[STREET_ADDRESS][PERSON_NAME]" at bounding box center [395, 244] width 201 height 14
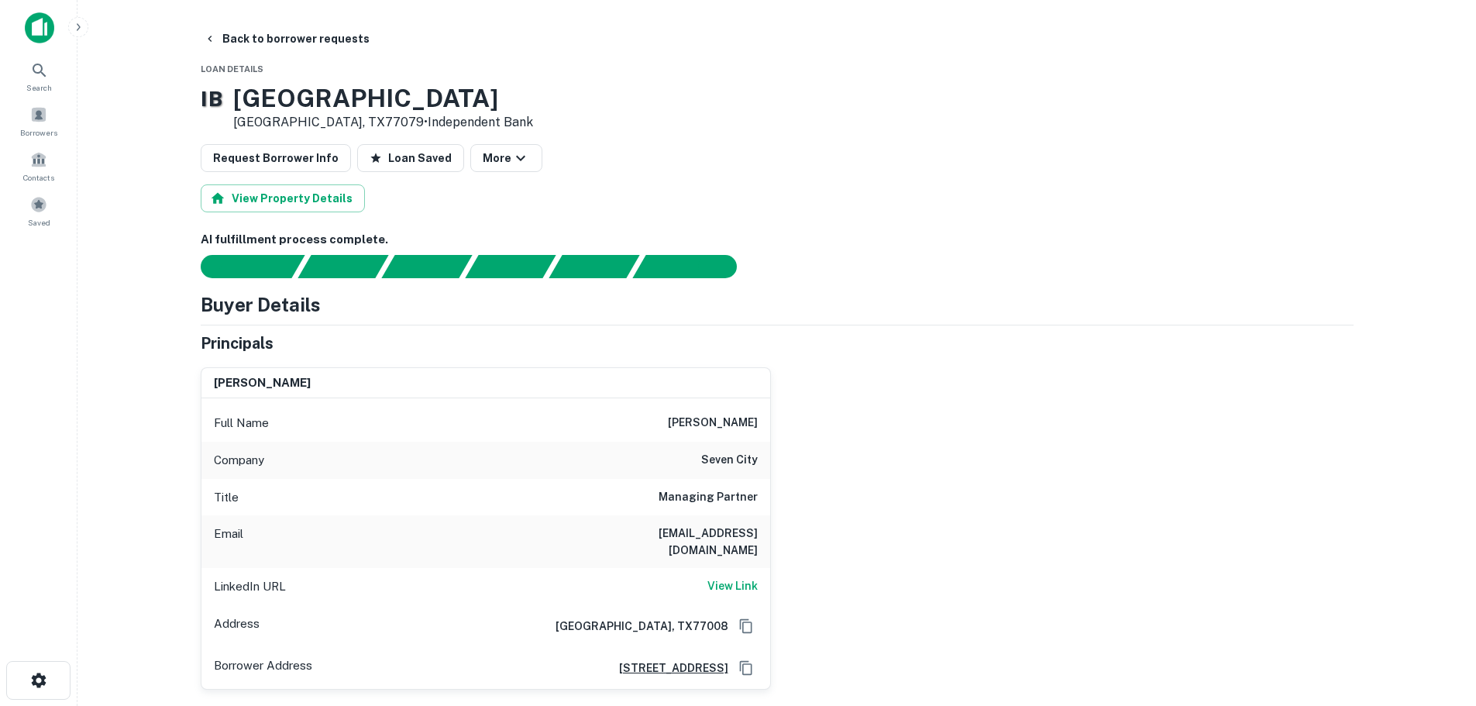
click at [326, 101] on h3 "14501 Memorial Dr" at bounding box center [383, 98] width 300 height 29
click at [327, 103] on h3 "14501 Memorial Dr" at bounding box center [383, 98] width 300 height 29
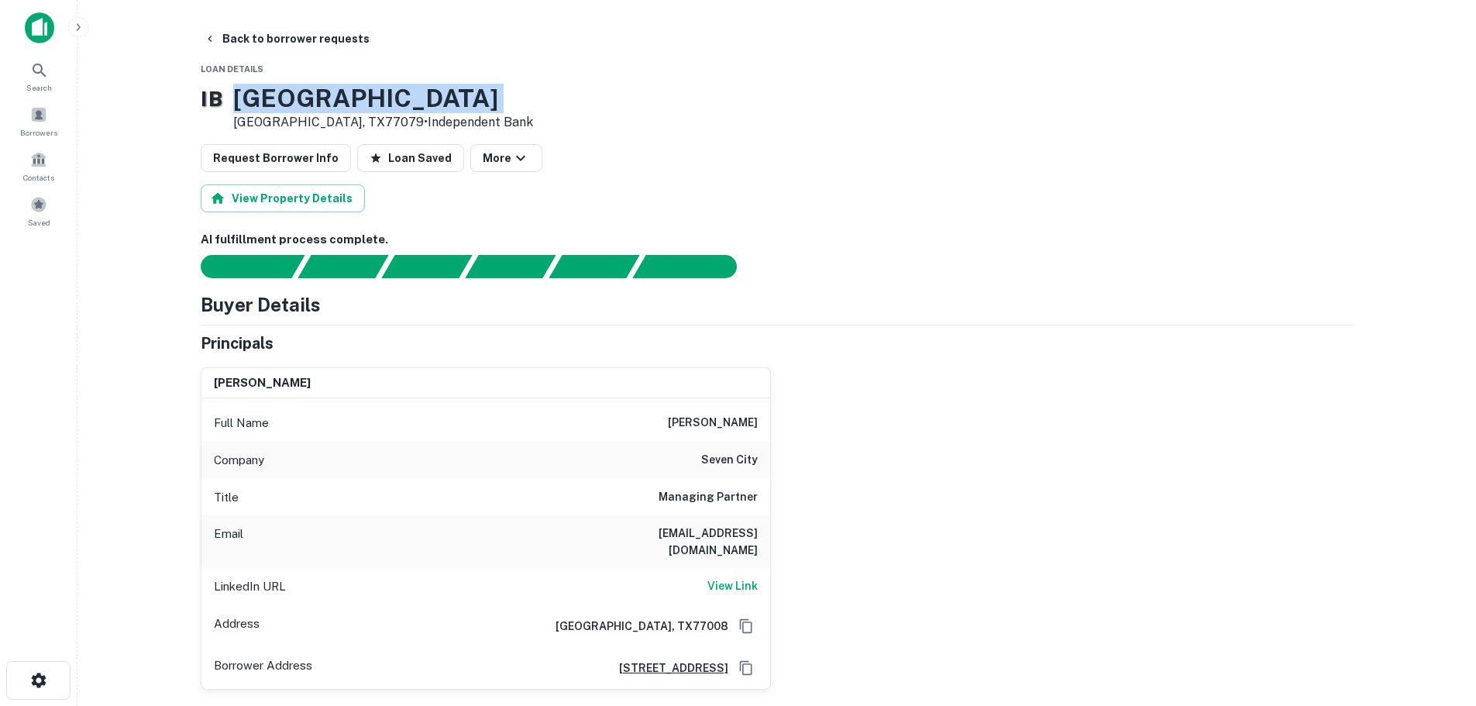
click at [327, 103] on h3 "14501 Memorial Dr" at bounding box center [383, 98] width 300 height 29
click at [307, 41] on button "Back to borrower requests" at bounding box center [287, 39] width 178 height 28
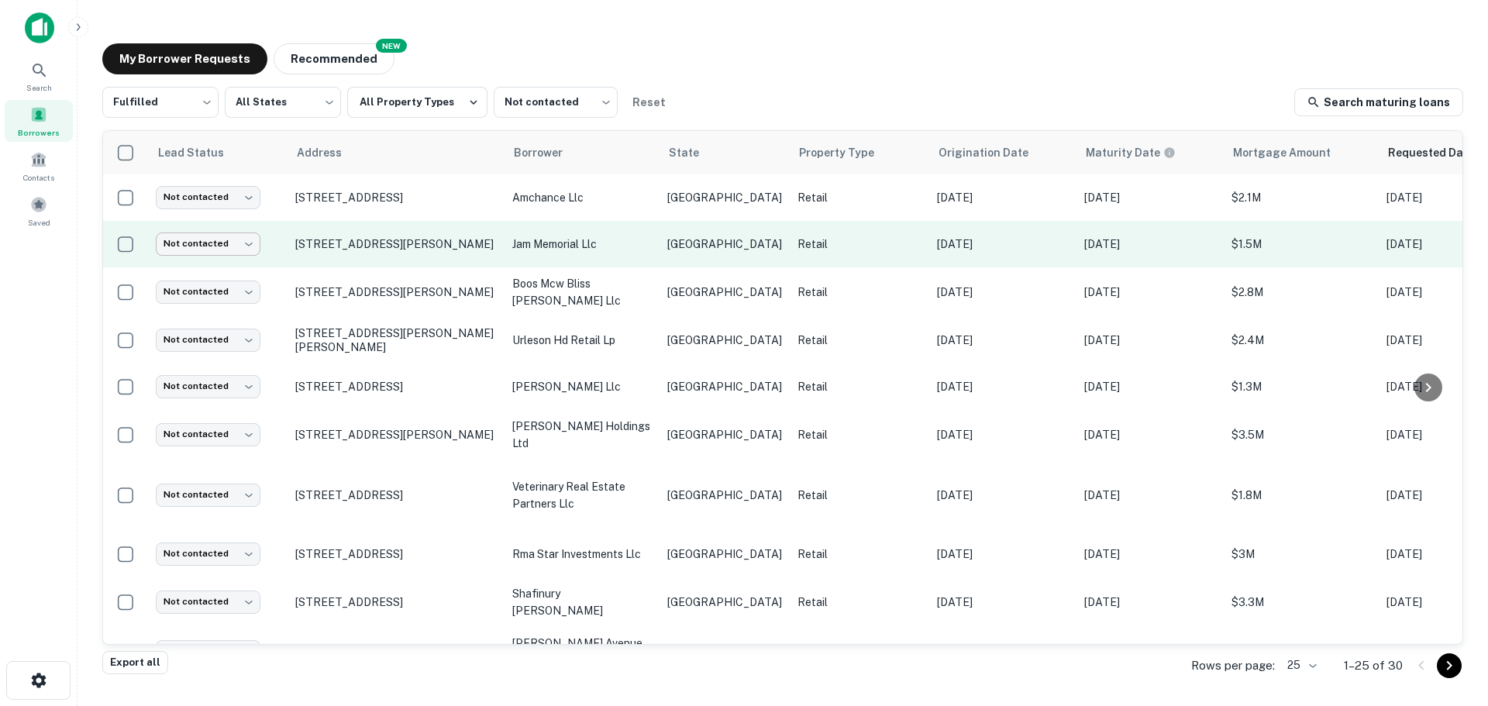
click at [231, 247] on body "Search Borrowers Contacts Saved My Borrower Requests NEW Recommended Fulfilled …" at bounding box center [744, 353] width 1488 height 706
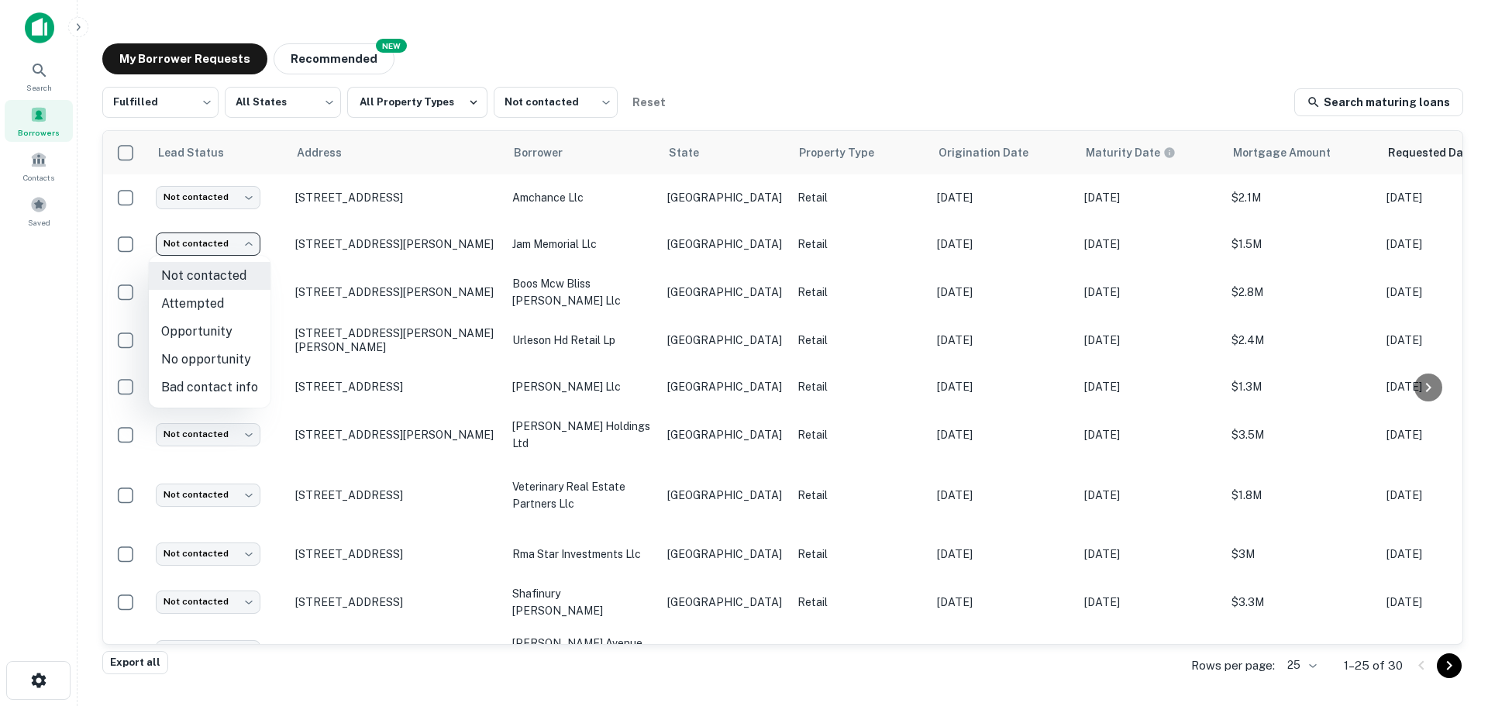
click at [219, 380] on li "Bad contact info" at bounding box center [210, 387] width 122 height 28
type input "**********"
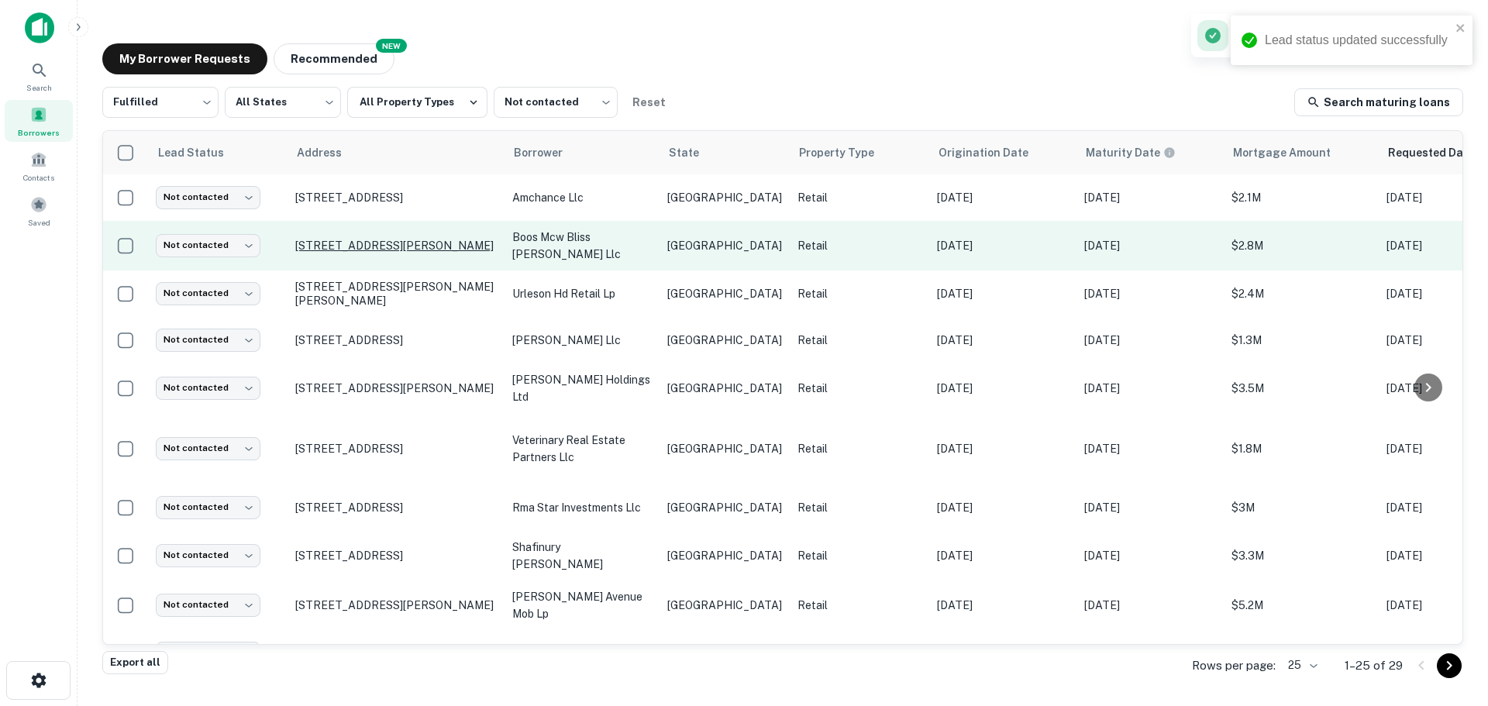
click at [332, 242] on p "[STREET_ADDRESS][PERSON_NAME]" at bounding box center [395, 246] width 201 height 14
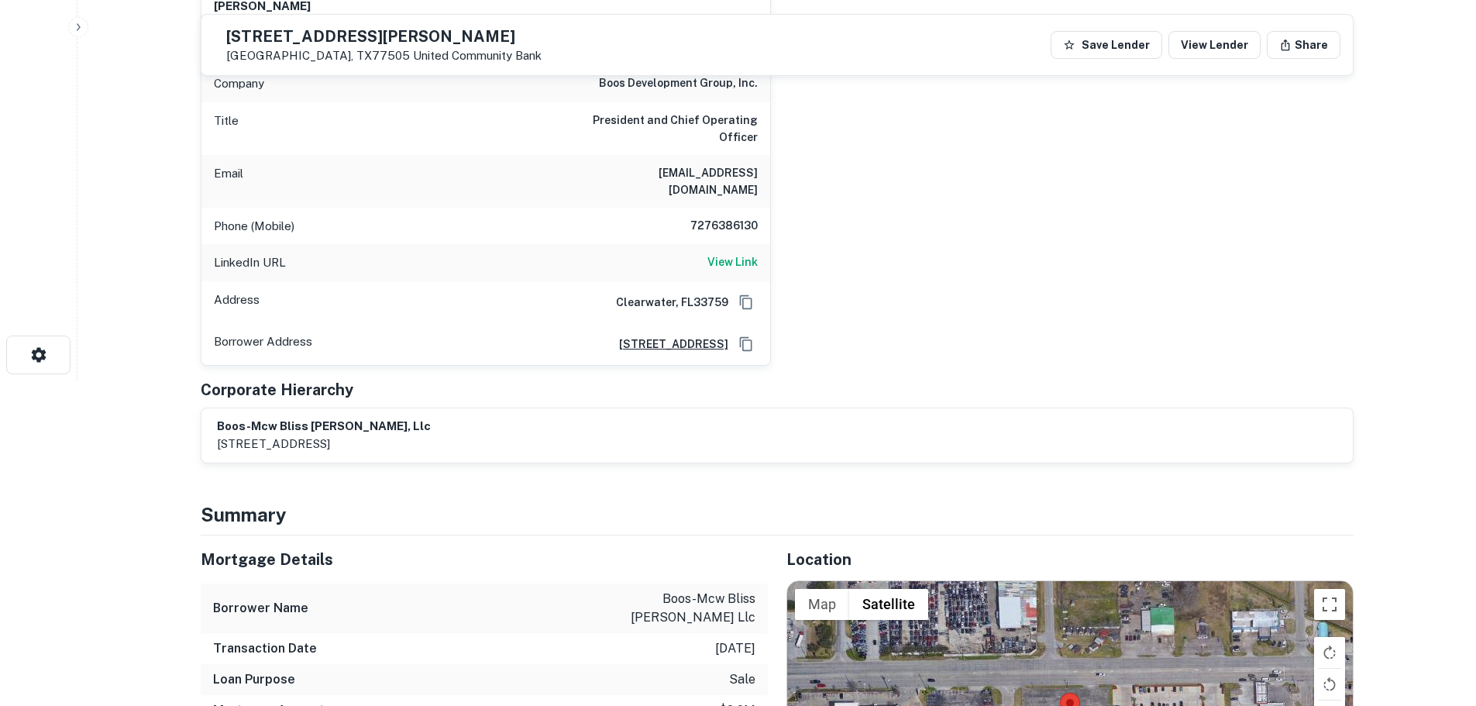
scroll to position [155, 0]
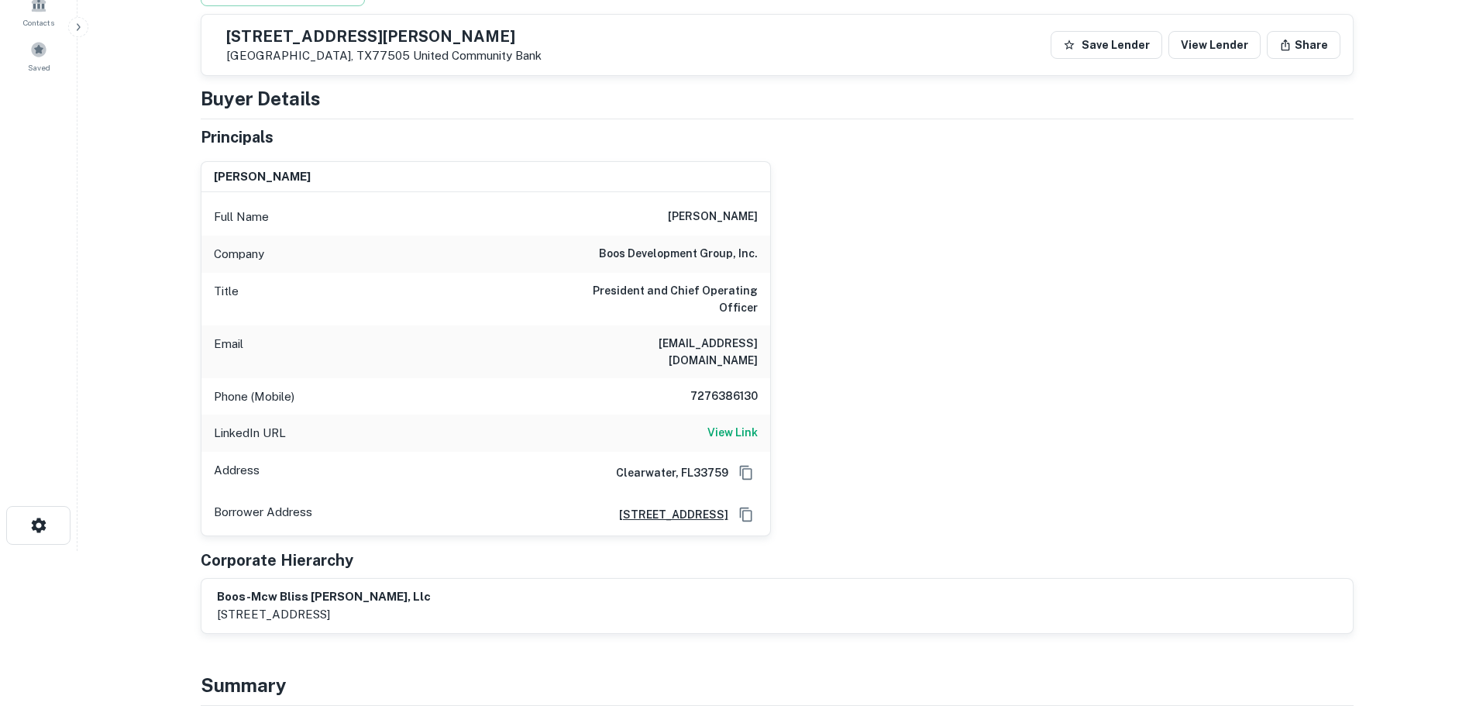
click at [331, 49] on div "5800 Spencer Hwy Pasadena, TX77505 United Community Bank" at bounding box center [383, 46] width 315 height 34
click at [331, 47] on div "5800 Spencer Hwy Pasadena, TX77505 United Community Bank" at bounding box center [383, 46] width 315 height 34
click at [331, 43] on h5 "5800 Spencer Hwy" at bounding box center [383, 36] width 315 height 15
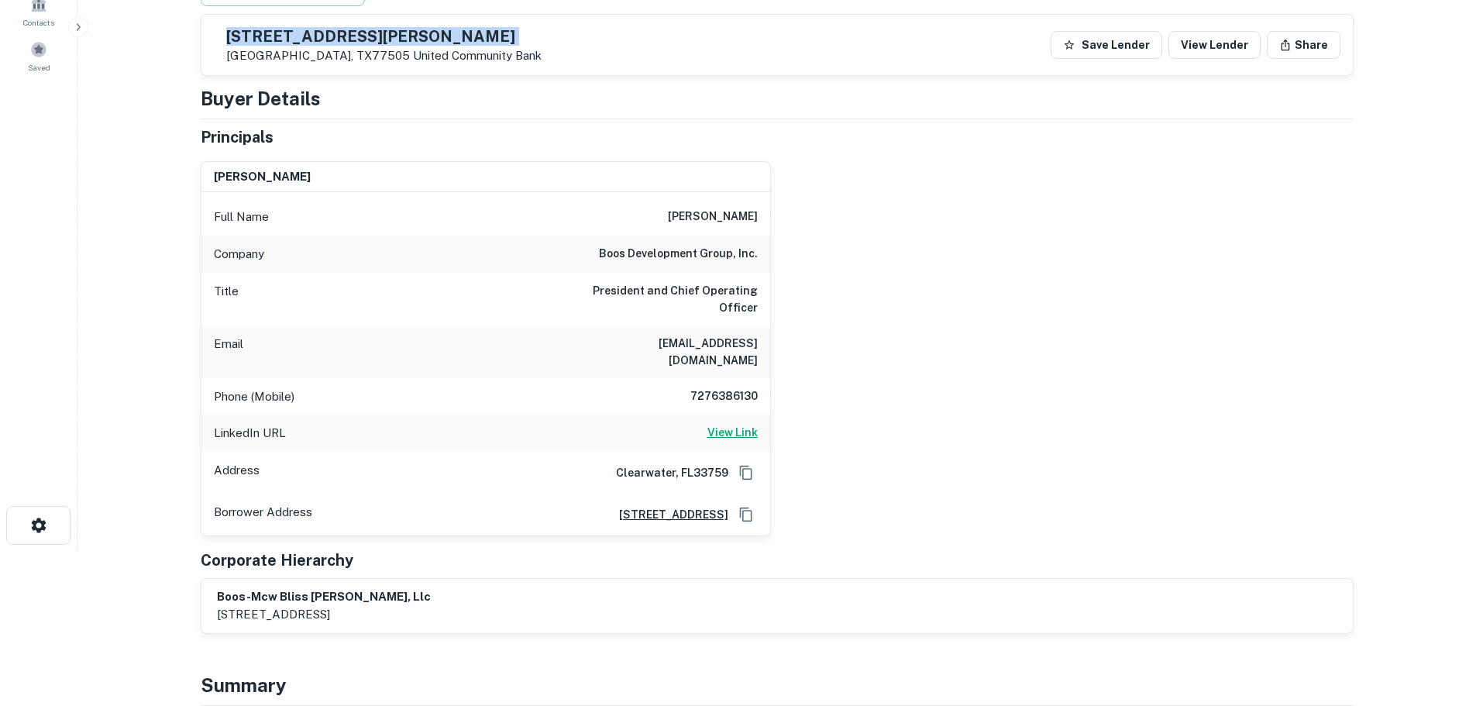
click at [731, 424] on h6 "View Link" at bounding box center [732, 432] width 50 height 17
click at [692, 243] on div "Company boos development group, inc." at bounding box center [485, 254] width 569 height 37
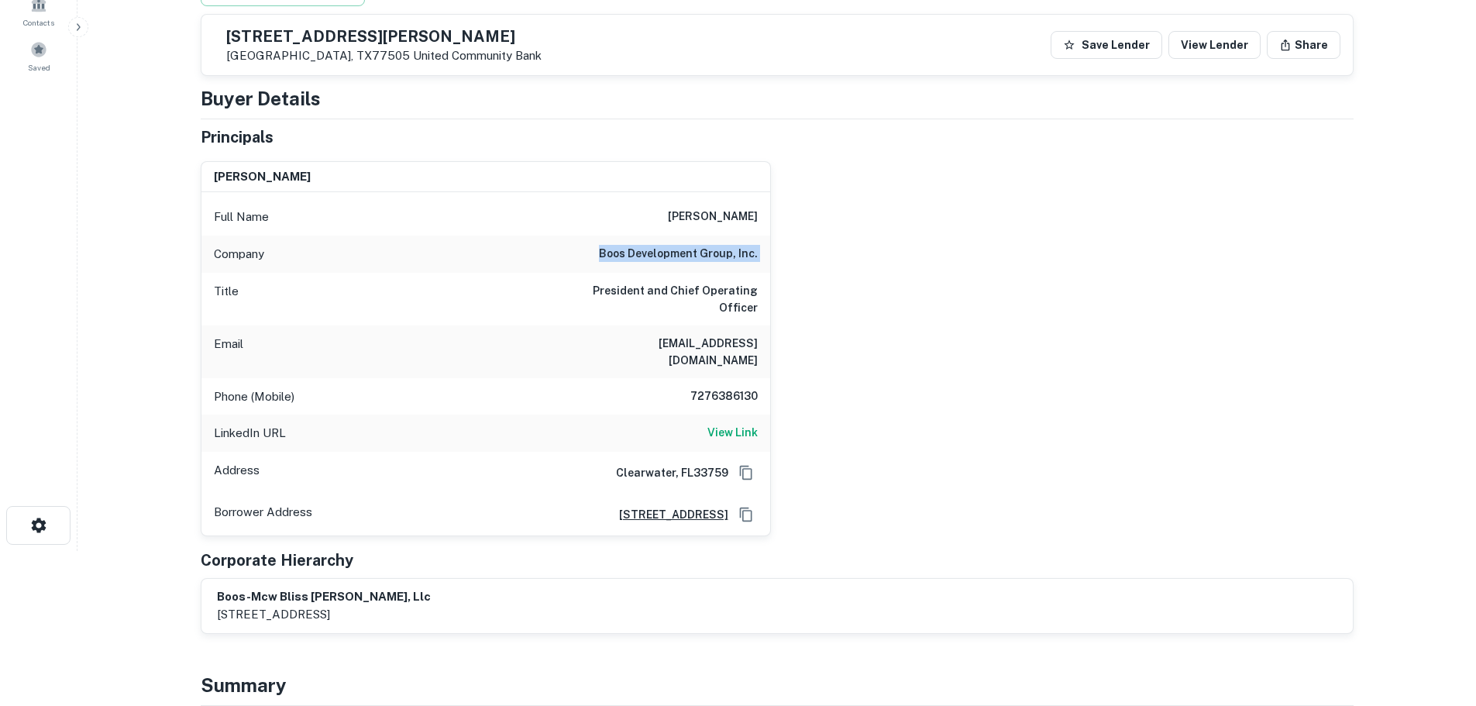
click at [692, 243] on div "Company boos development group, inc." at bounding box center [485, 254] width 569 height 37
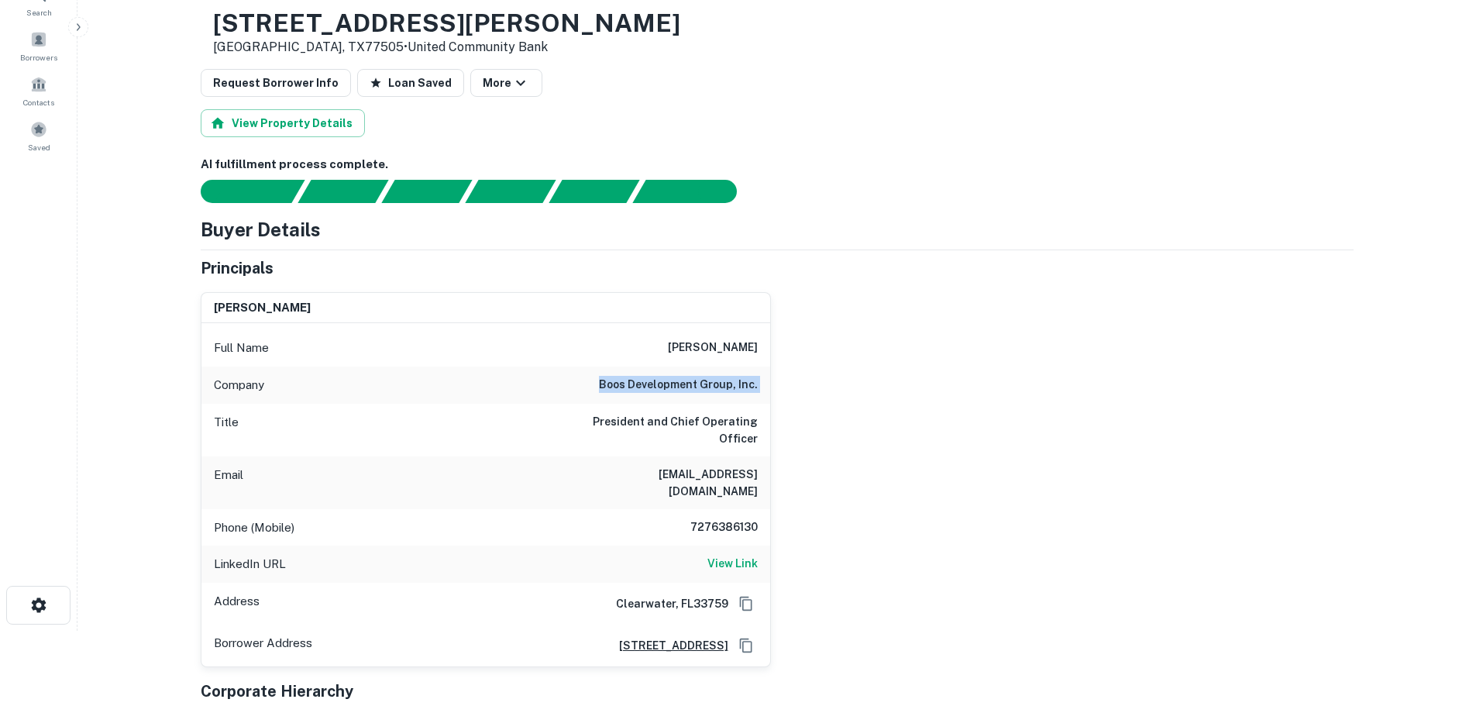
scroll to position [0, 0]
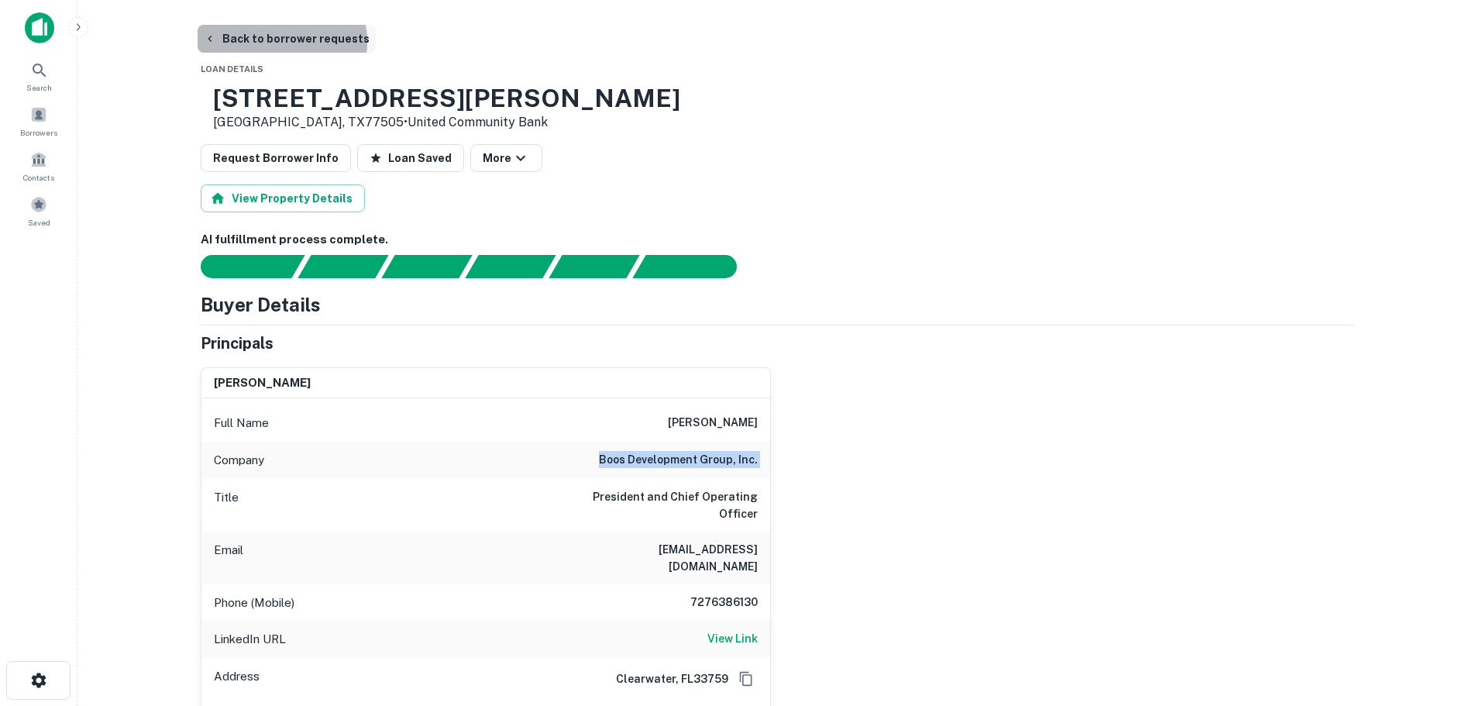
click at [270, 42] on button "Back to borrower requests" at bounding box center [287, 39] width 178 height 28
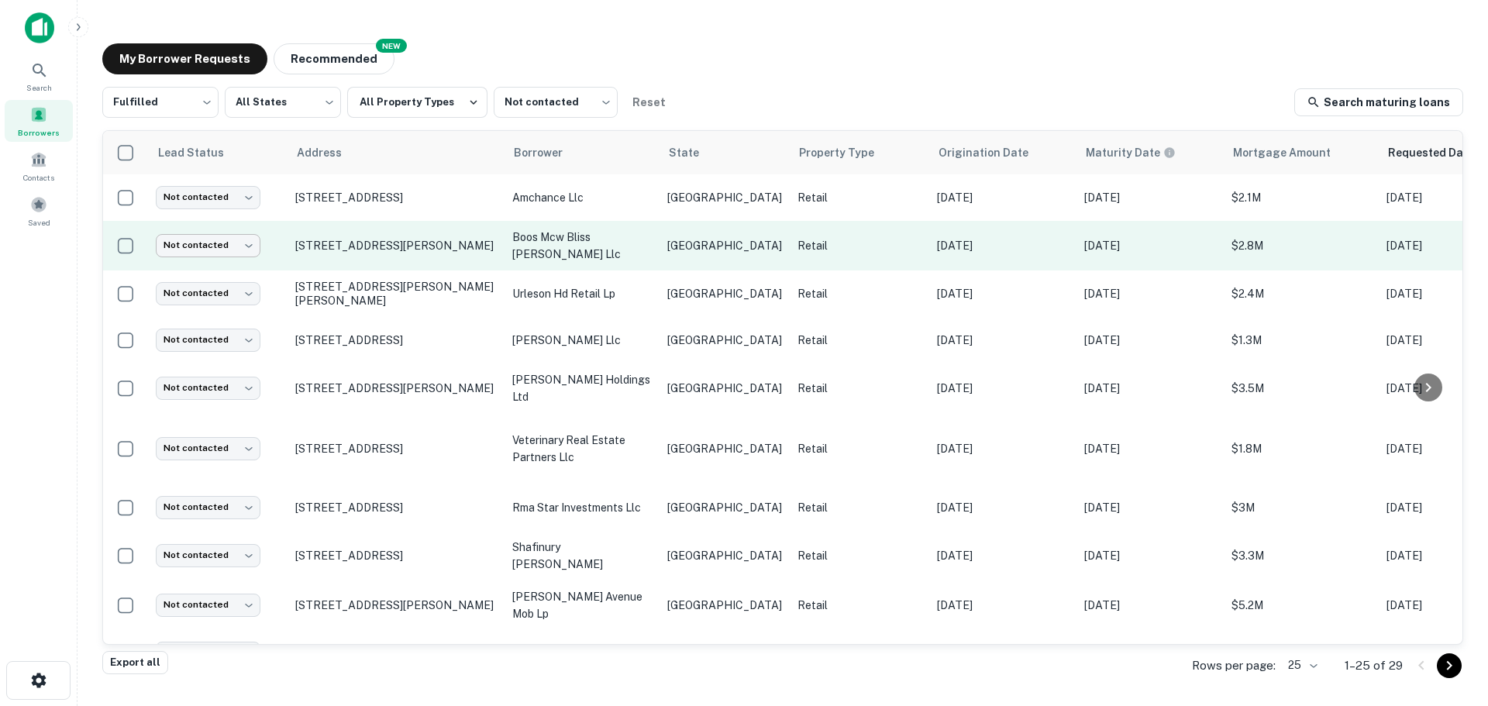
click at [234, 249] on body "Search Borrowers Contacts Saved My Borrower Requests NEW Recommended Fulfilled …" at bounding box center [744, 353] width 1488 height 706
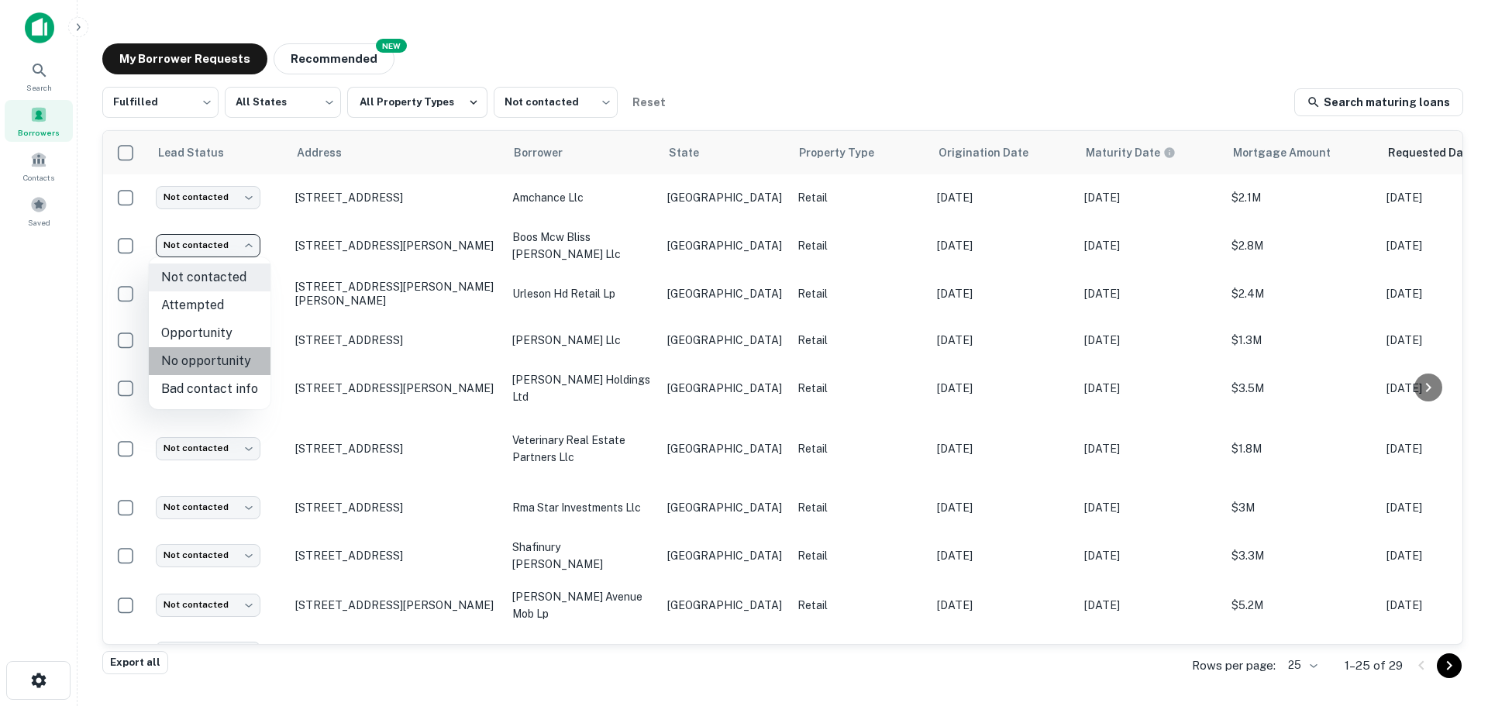
click at [213, 370] on li "No opportunity" at bounding box center [210, 361] width 122 height 28
type input "**********"
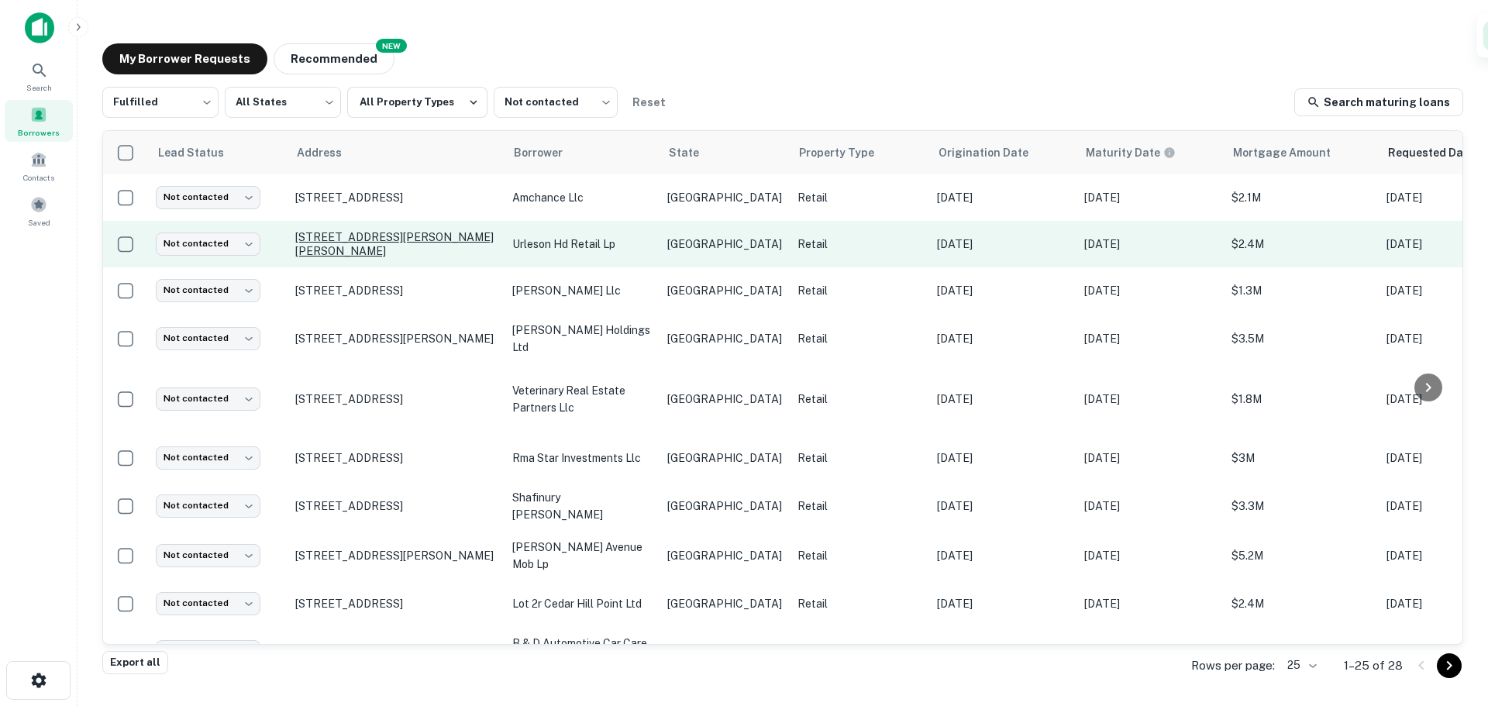
click at [320, 242] on p "310 Nw John Jones Dr Burleson, TX76028" at bounding box center [395, 244] width 201 height 28
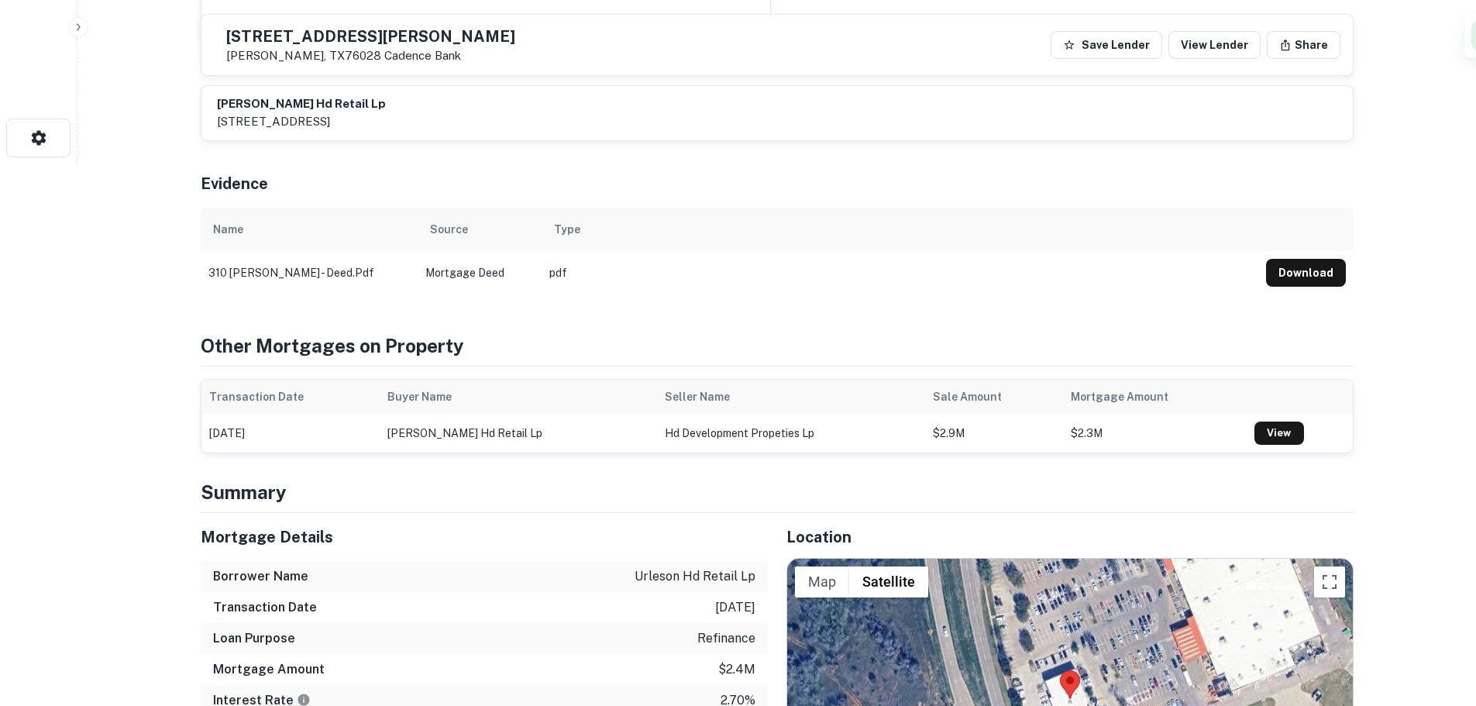
scroll to position [775, 0]
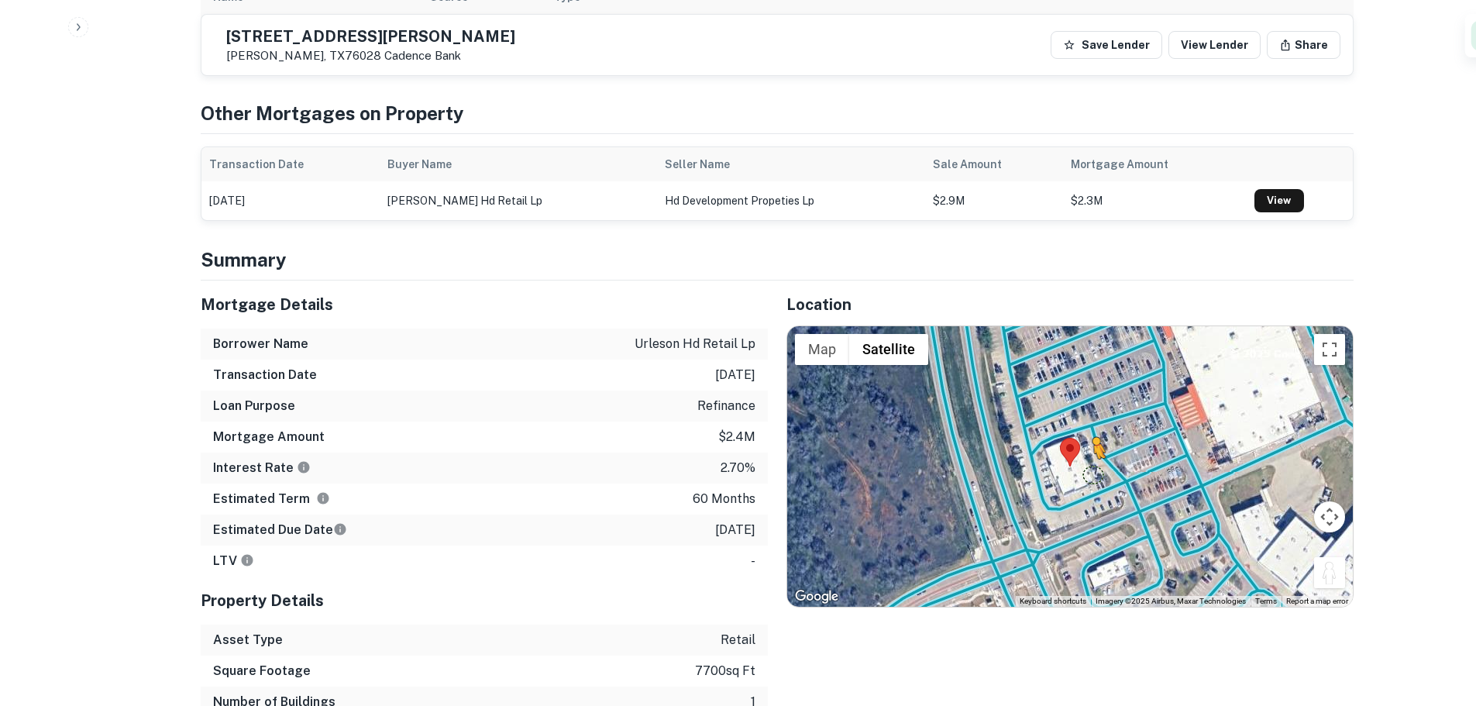
drag, startPoint x: 1335, startPoint y: 580, endPoint x: 1092, endPoint y: 474, distance: 264.4
click at [1092, 474] on div "To activate drag with keyboard, press Alt + Enter. Once in keyboard drag state,…" at bounding box center [1070, 466] width 566 height 280
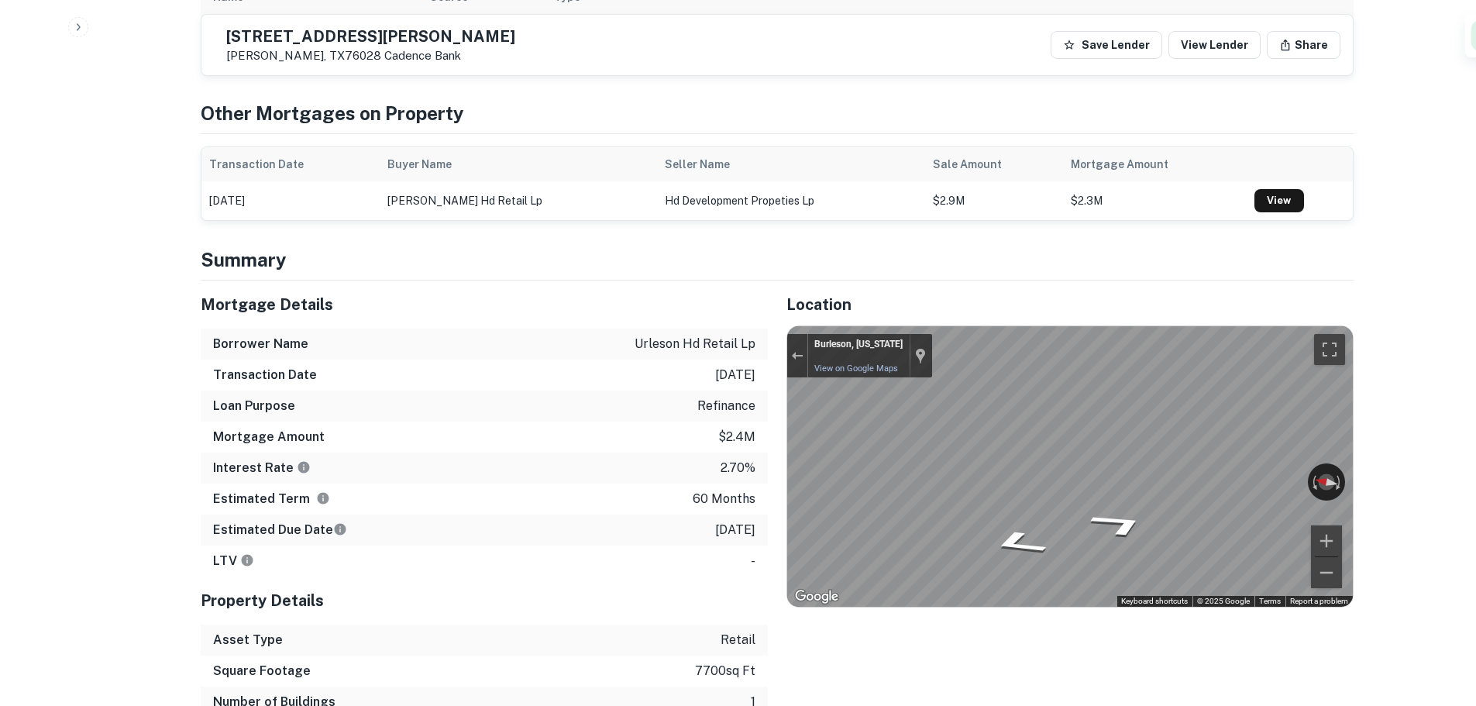
click at [591, 477] on div "Mortgage Details Borrower Name urleson hd retail lp Transaction Date 12/27/2020…" at bounding box center [768, 514] width 1172 height 468
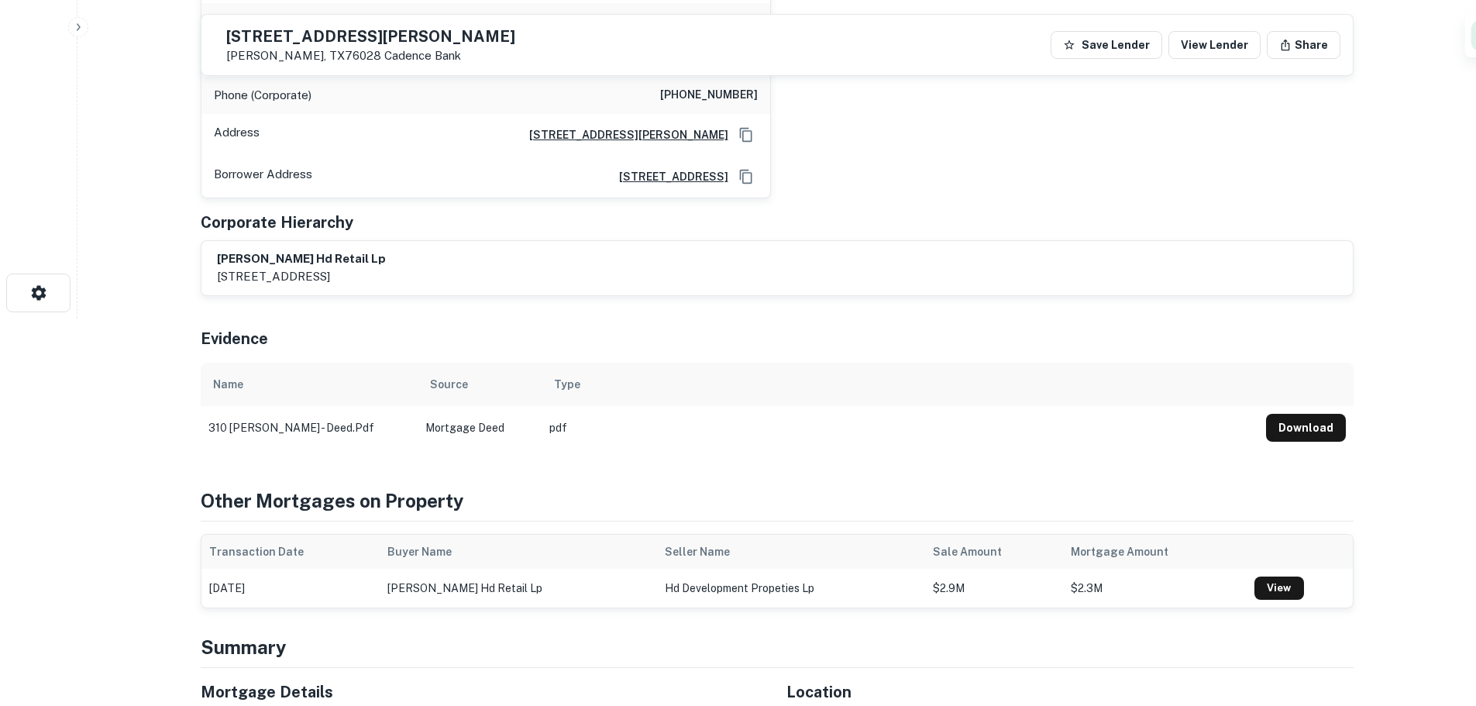
scroll to position [155, 0]
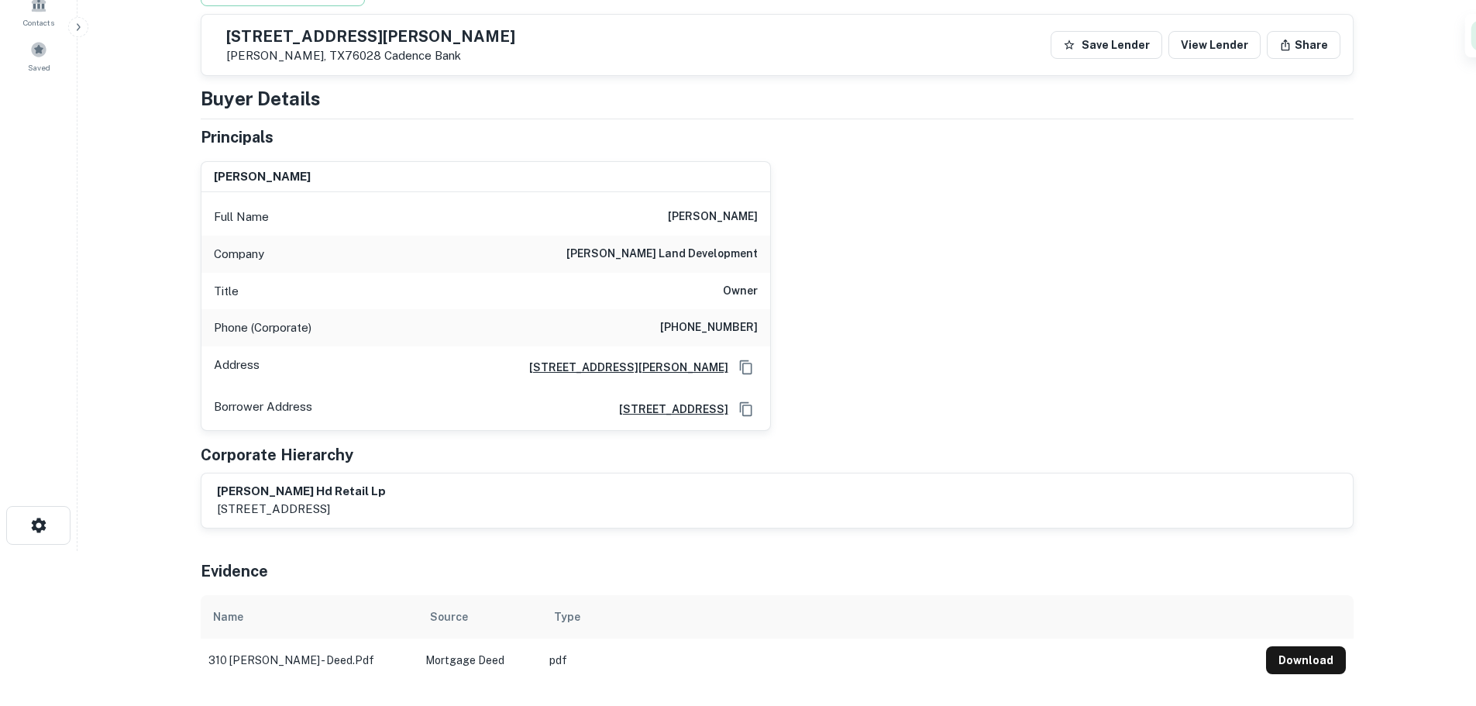
click at [353, 39] on h5 "310 NW John Jones Dr" at bounding box center [370, 36] width 289 height 15
click at [735, 332] on h6 "(214) 373-4202" at bounding box center [709, 327] width 98 height 19
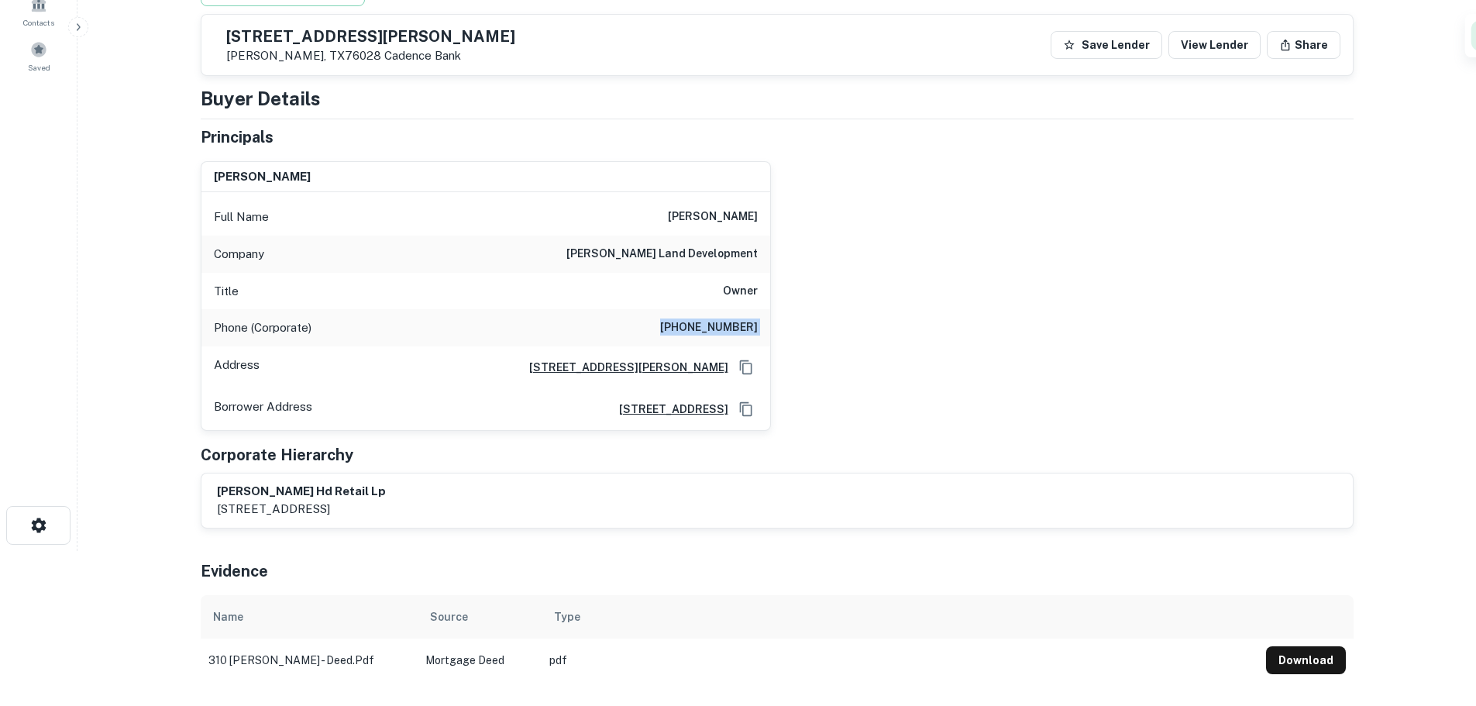
click at [735, 332] on h6 "(214) 373-4202" at bounding box center [709, 327] width 98 height 19
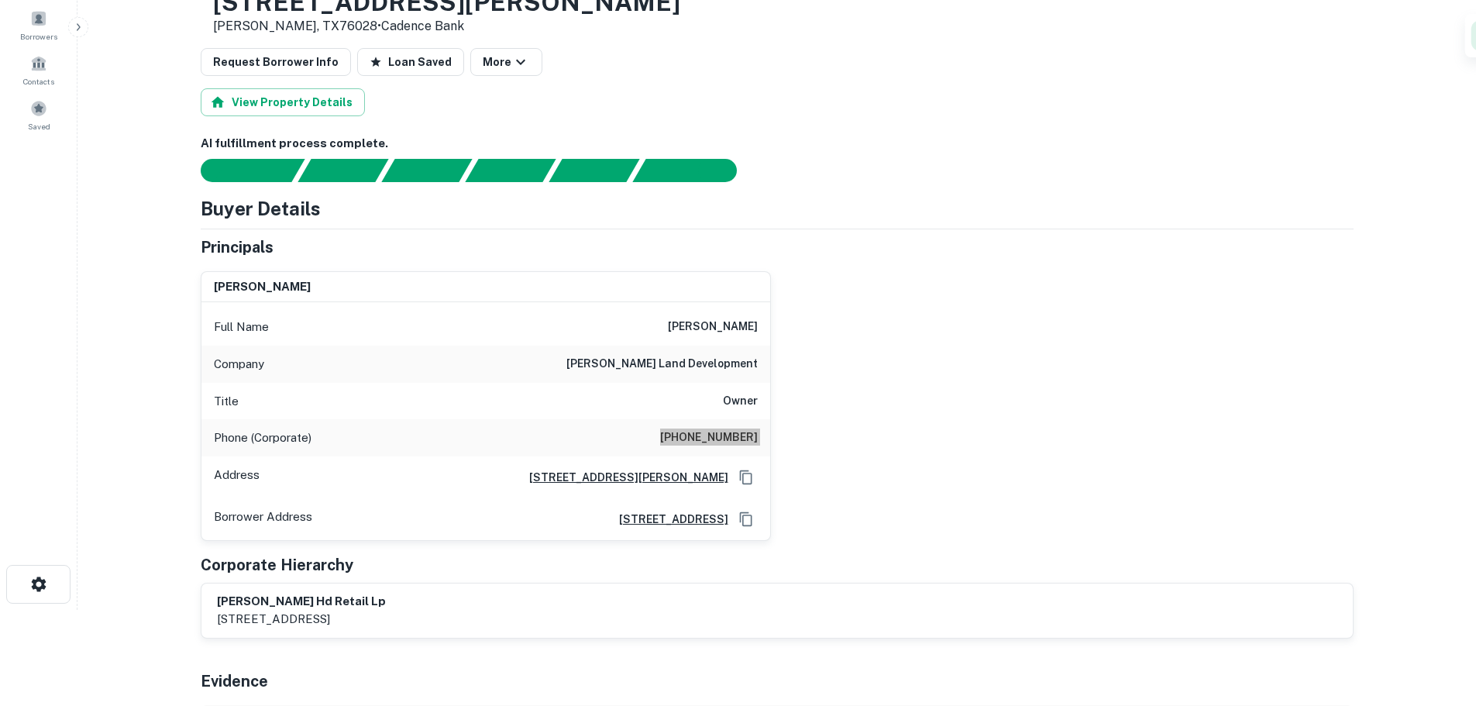
scroll to position [0, 0]
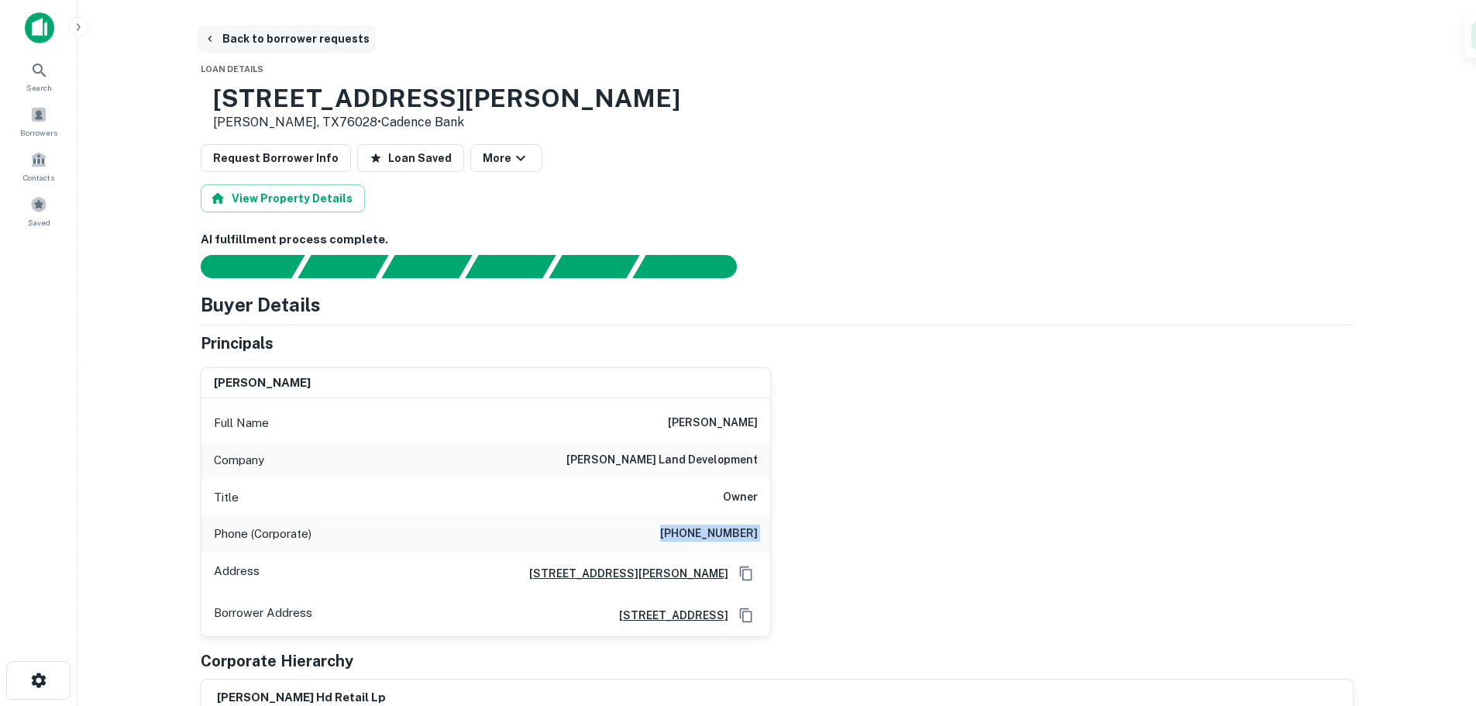
click at [317, 46] on button "Back to borrower requests" at bounding box center [287, 39] width 178 height 28
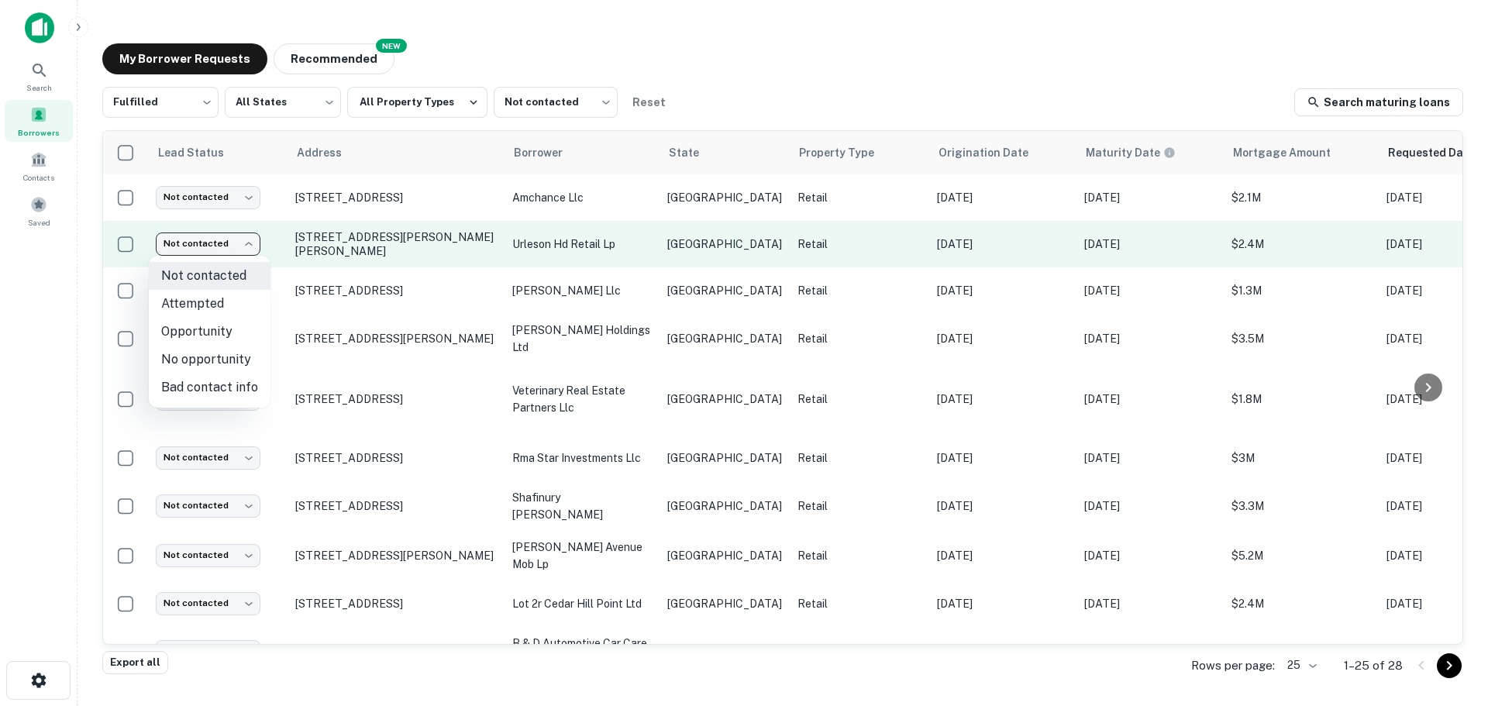
click at [220, 233] on body "Search Borrowers Contacts Saved My Borrower Requests NEW Recommended Fulfilled …" at bounding box center [744, 353] width 1488 height 706
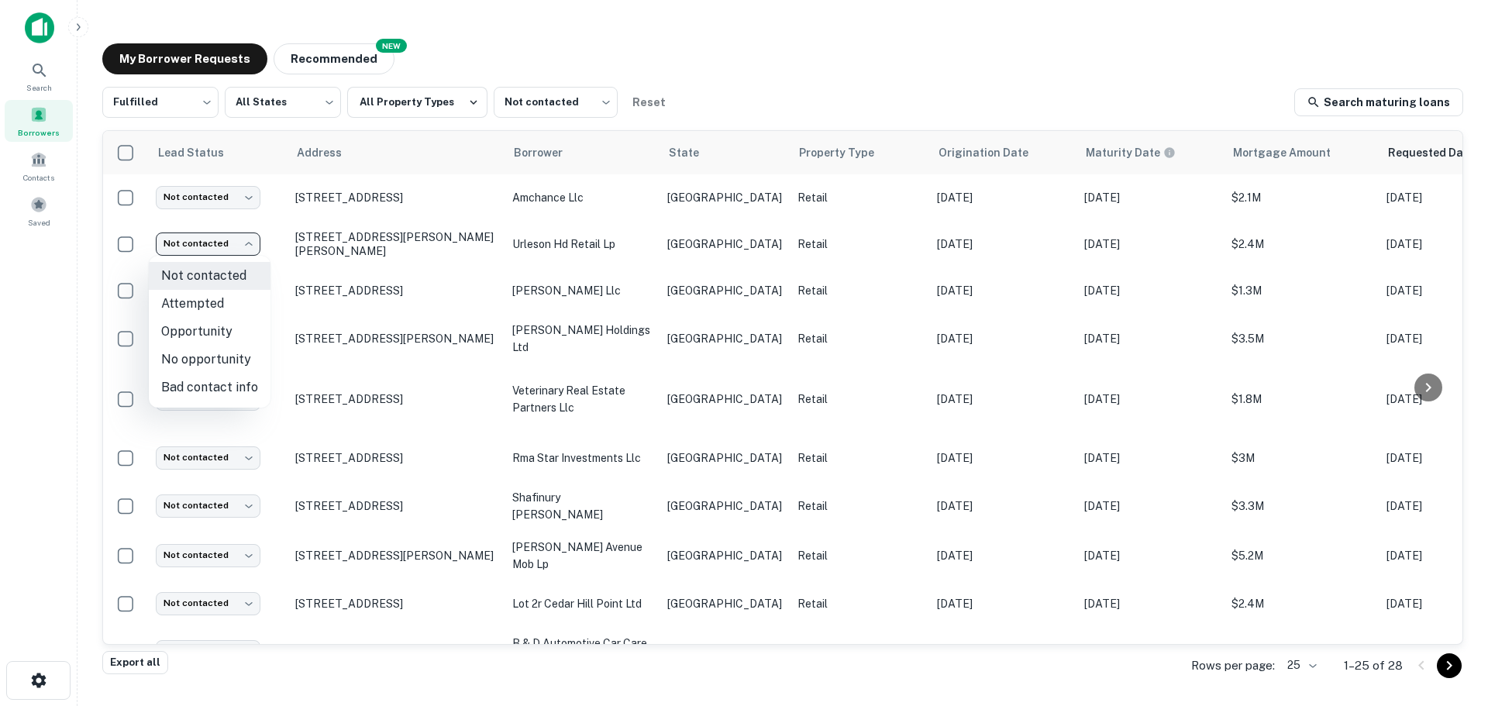
click at [218, 385] on li "Bad contact info" at bounding box center [210, 387] width 122 height 28
type input "**********"
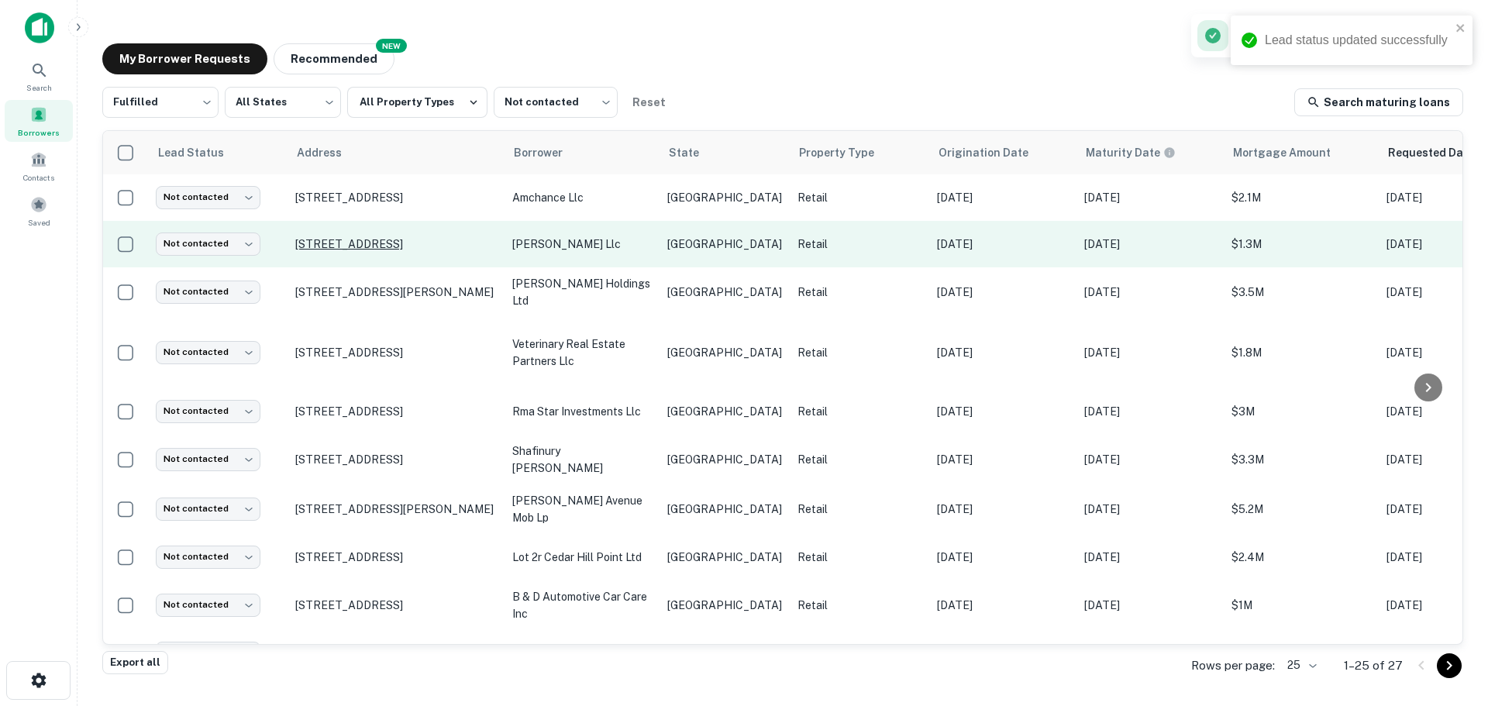
click at [366, 238] on p "6710 W Expressway 83 Harlingen, TX78552" at bounding box center [395, 244] width 201 height 14
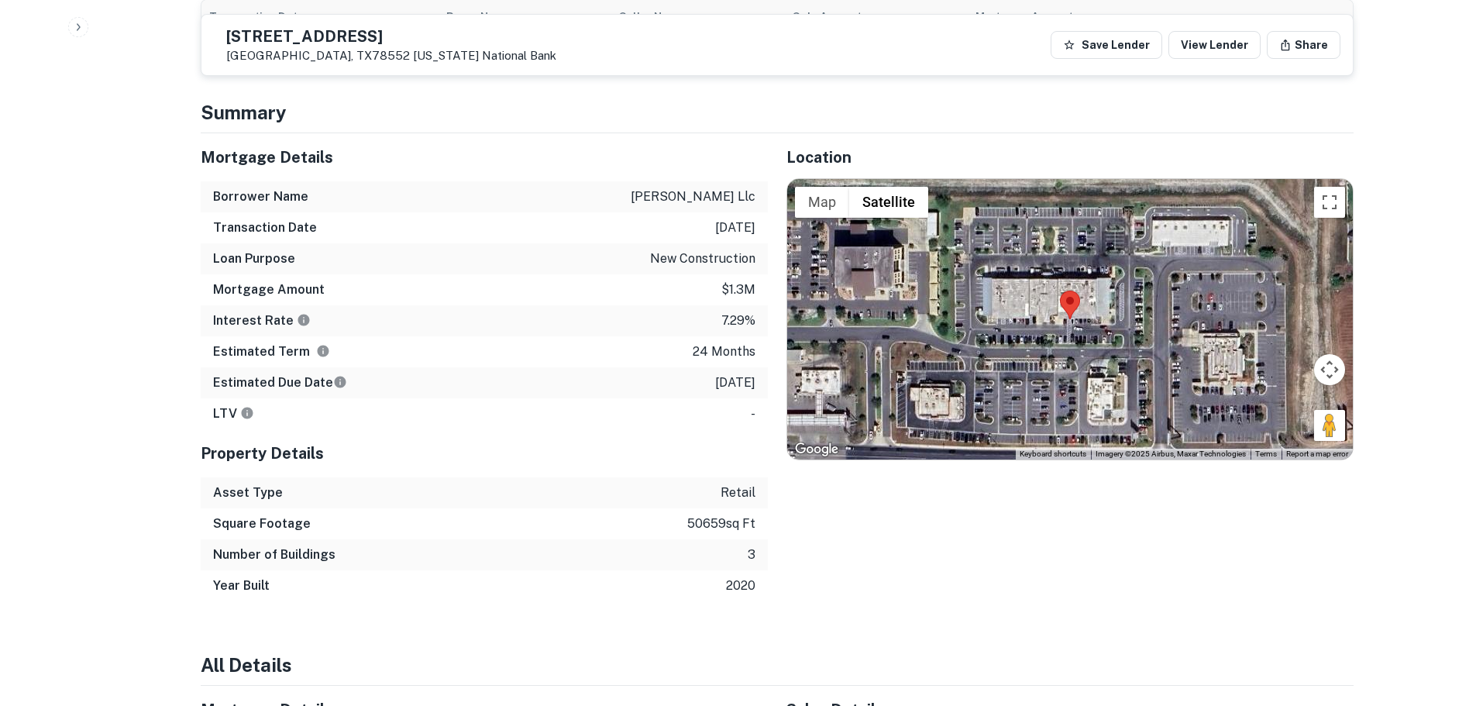
scroll to position [1240, 0]
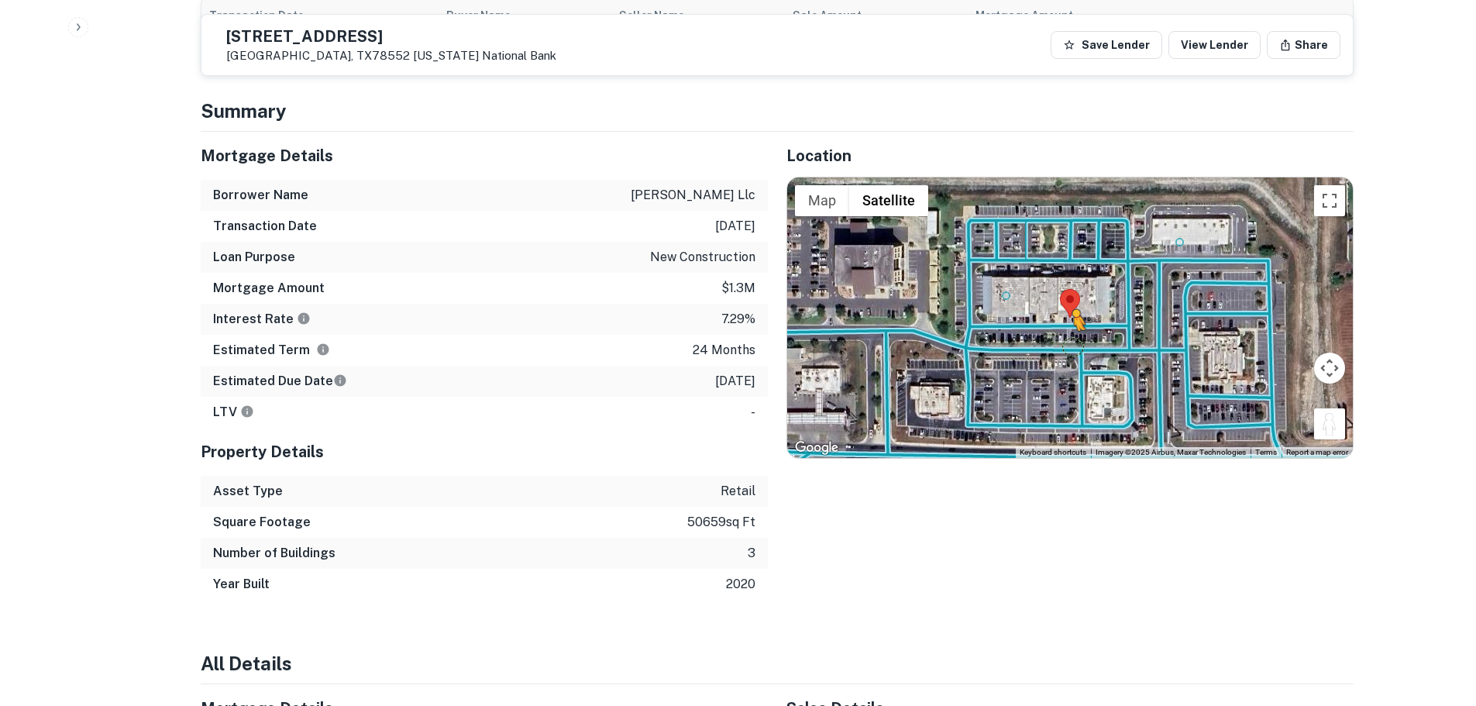
drag, startPoint x: 1334, startPoint y: 406, endPoint x: 1072, endPoint y: 332, distance: 272.2
click at [1072, 332] on div "To activate drag with keyboard, press Alt + Enter. Once in keyboard drag state,…" at bounding box center [1070, 317] width 566 height 280
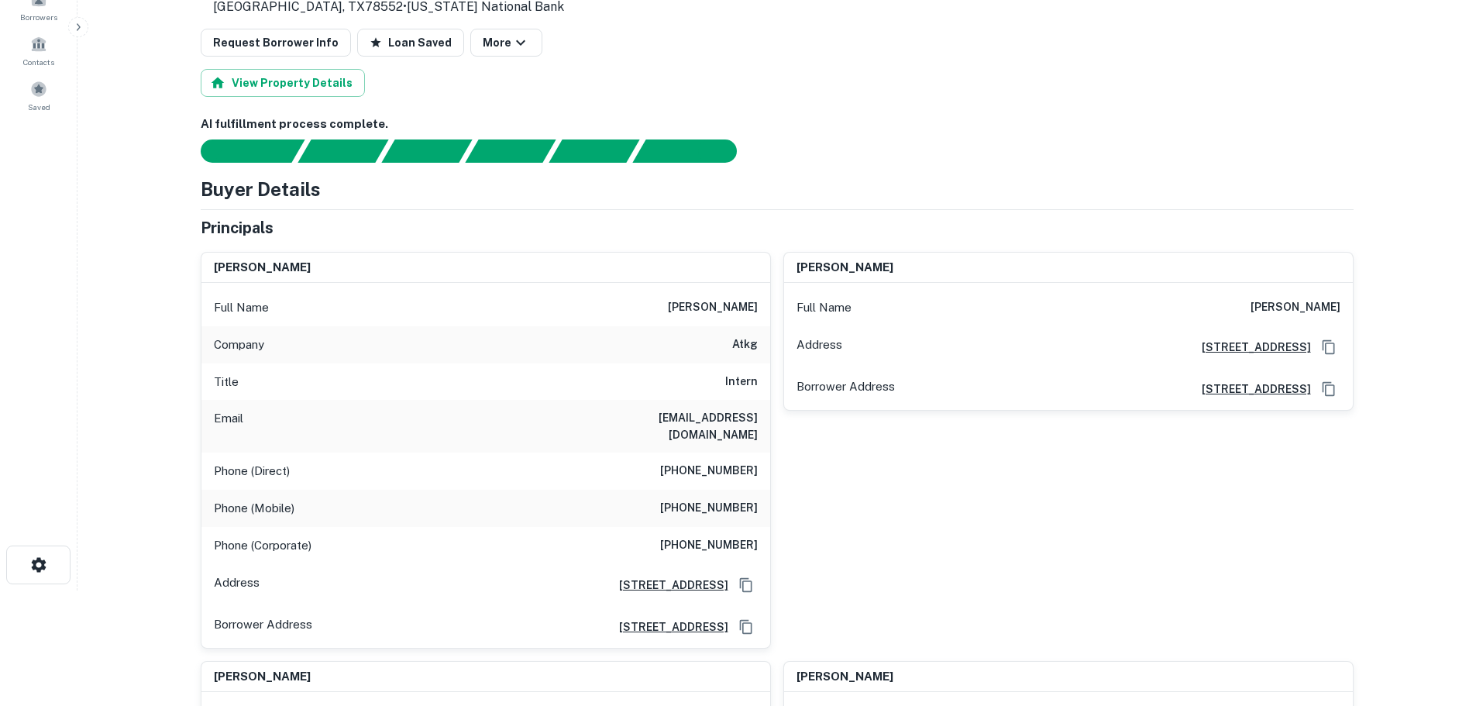
scroll to position [77, 0]
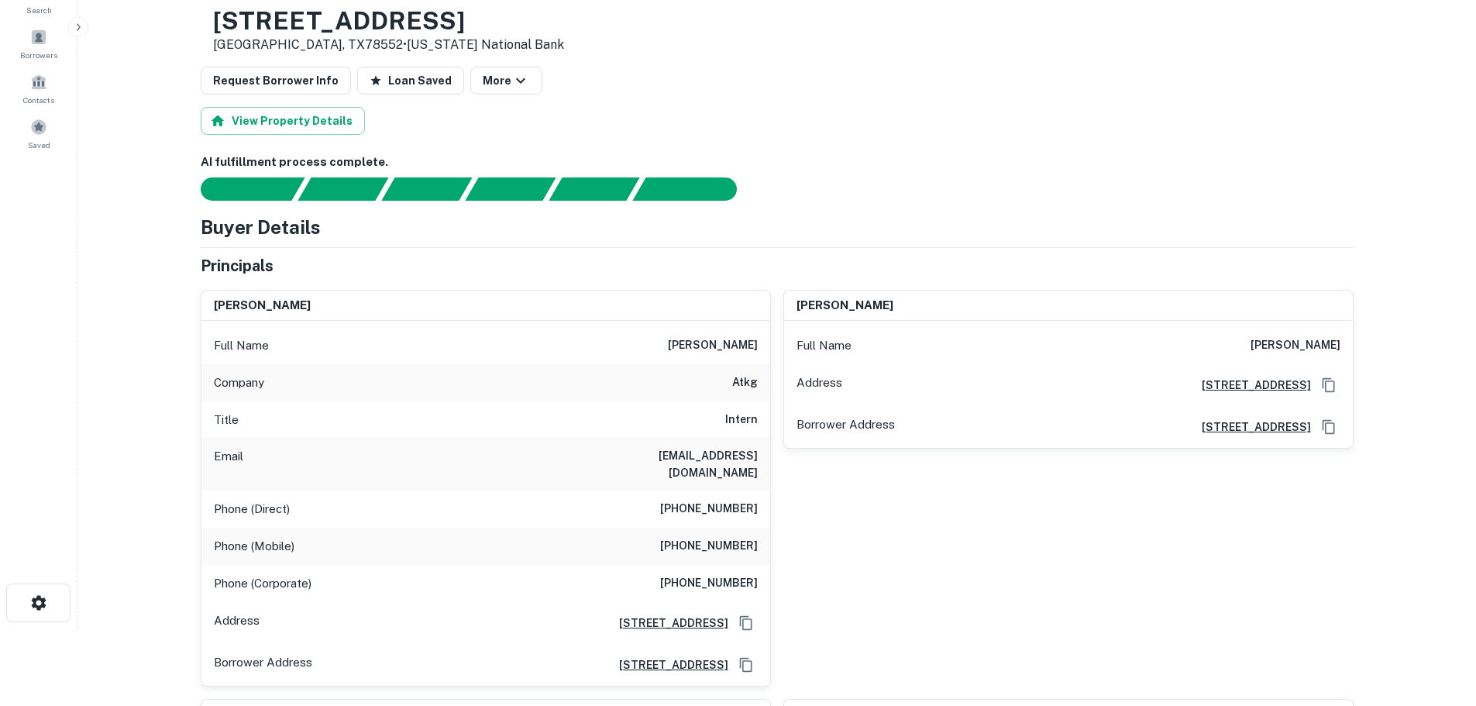
click at [705, 500] on h6 "(210) 572-4462" at bounding box center [709, 509] width 98 height 19
click at [707, 500] on h6 "(210) 572-4462" at bounding box center [709, 509] width 98 height 19
click at [713, 537] on h6 "(210) 632-4421" at bounding box center [709, 546] width 98 height 19
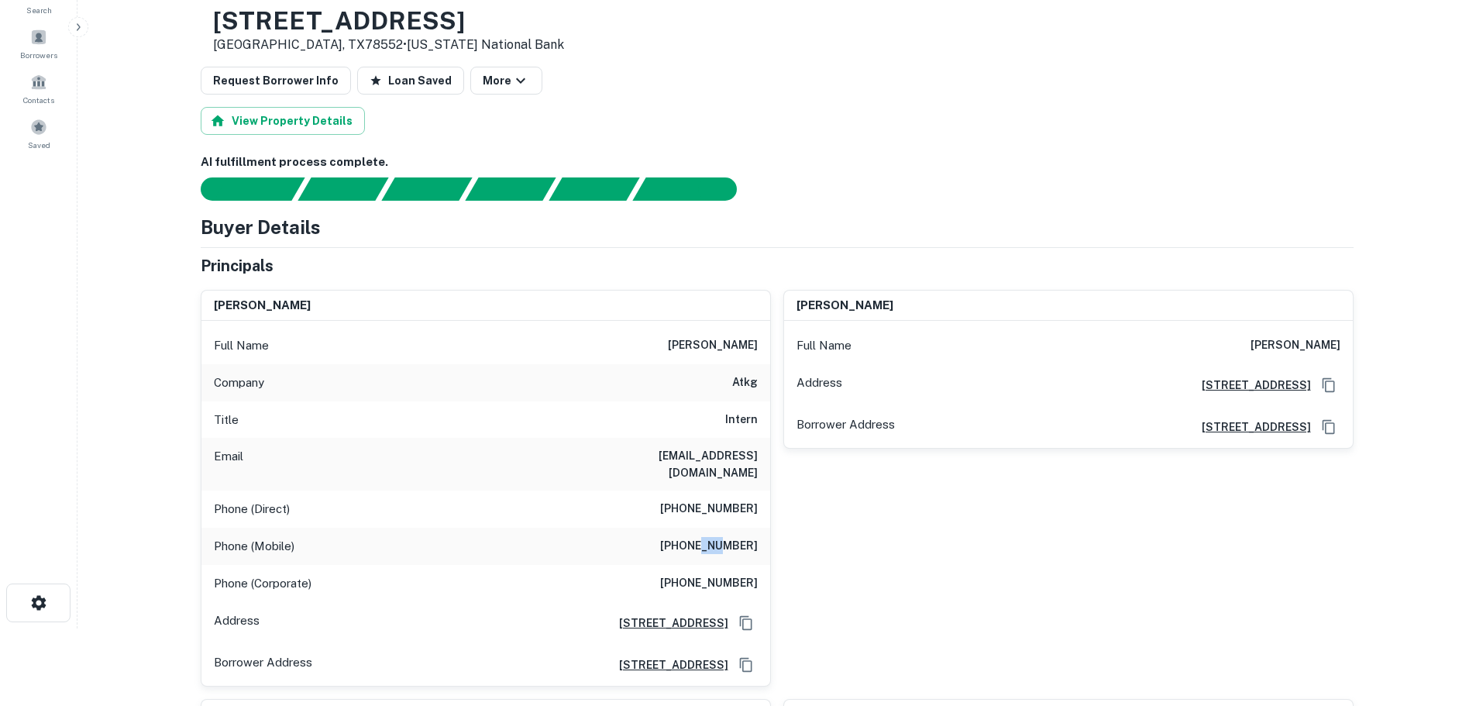
click at [713, 537] on h6 "(210) 632-4421" at bounding box center [709, 546] width 98 height 19
click at [690, 574] on h6 "(210) 733-6611" at bounding box center [709, 583] width 98 height 19
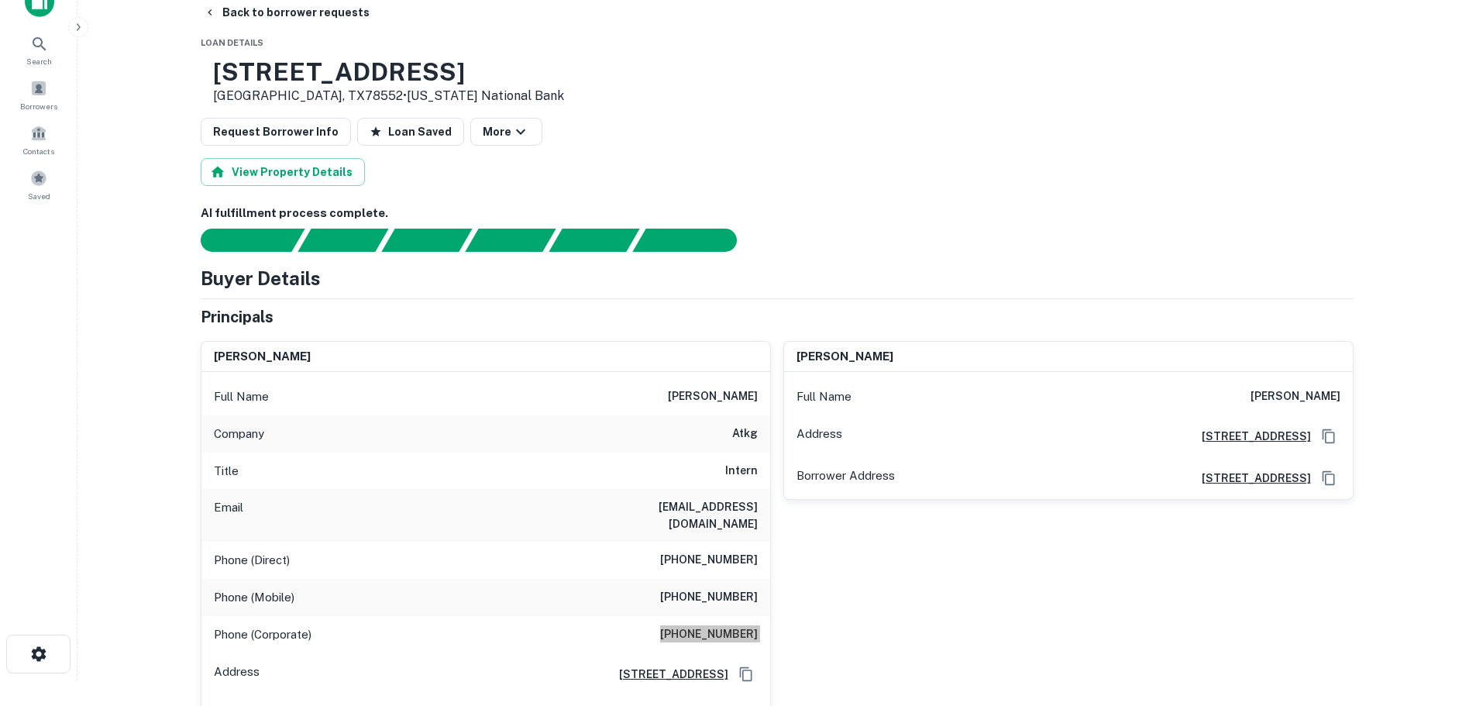
scroll to position [0, 0]
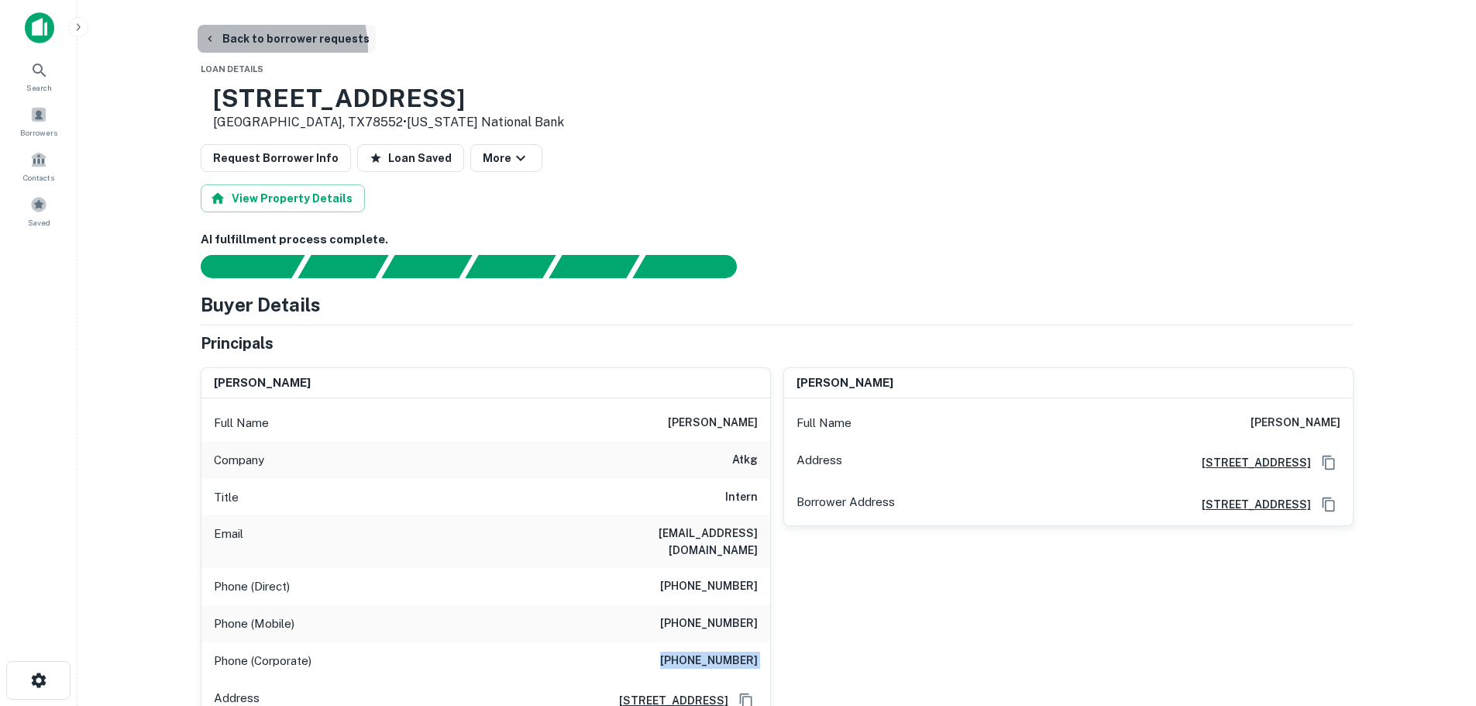
click at [253, 49] on button "Back to borrower requests" at bounding box center [287, 39] width 178 height 28
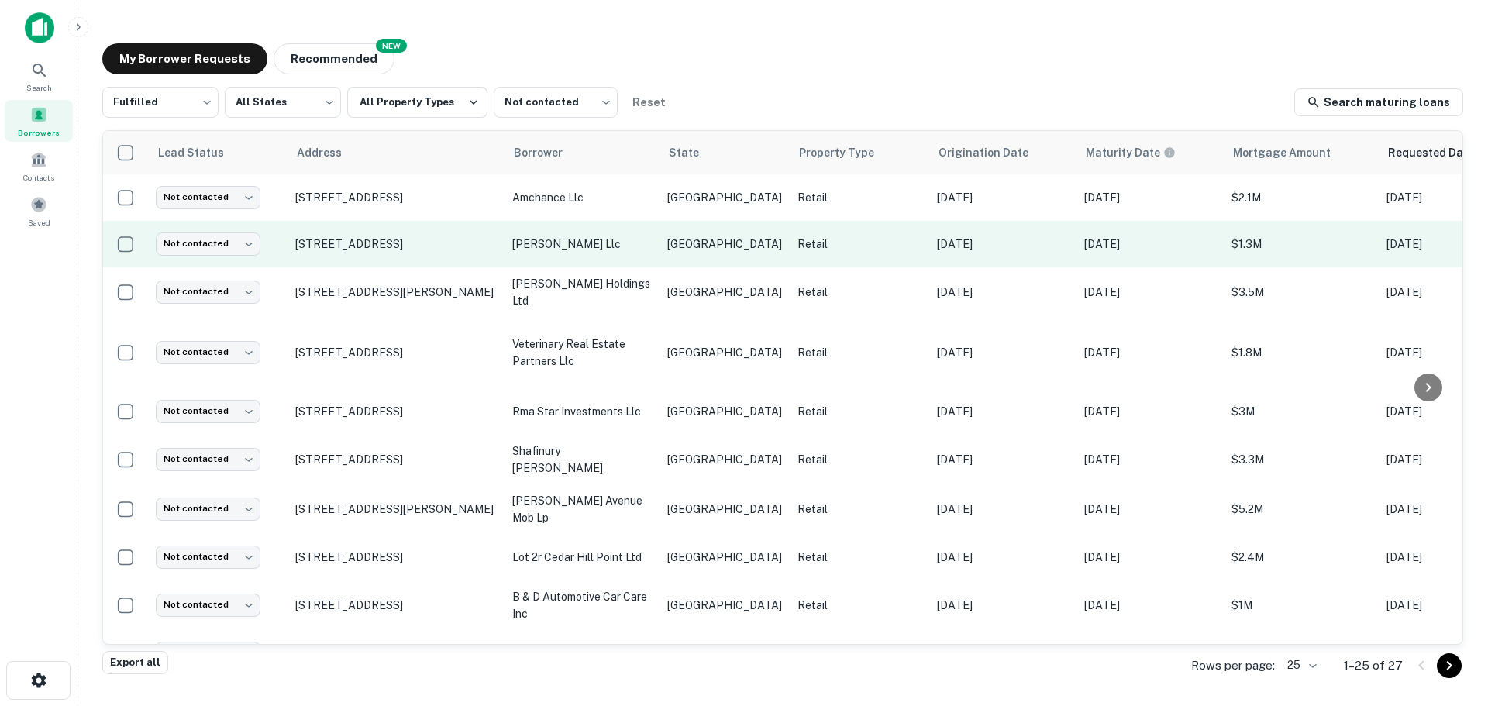
click at [260, 256] on td "Not contacted **** ​" at bounding box center [217, 244] width 139 height 46
click at [244, 252] on body "Search Borrowers Contacts Saved My Borrower Requests NEW Recommended Fulfilled …" at bounding box center [744, 353] width 1488 height 706
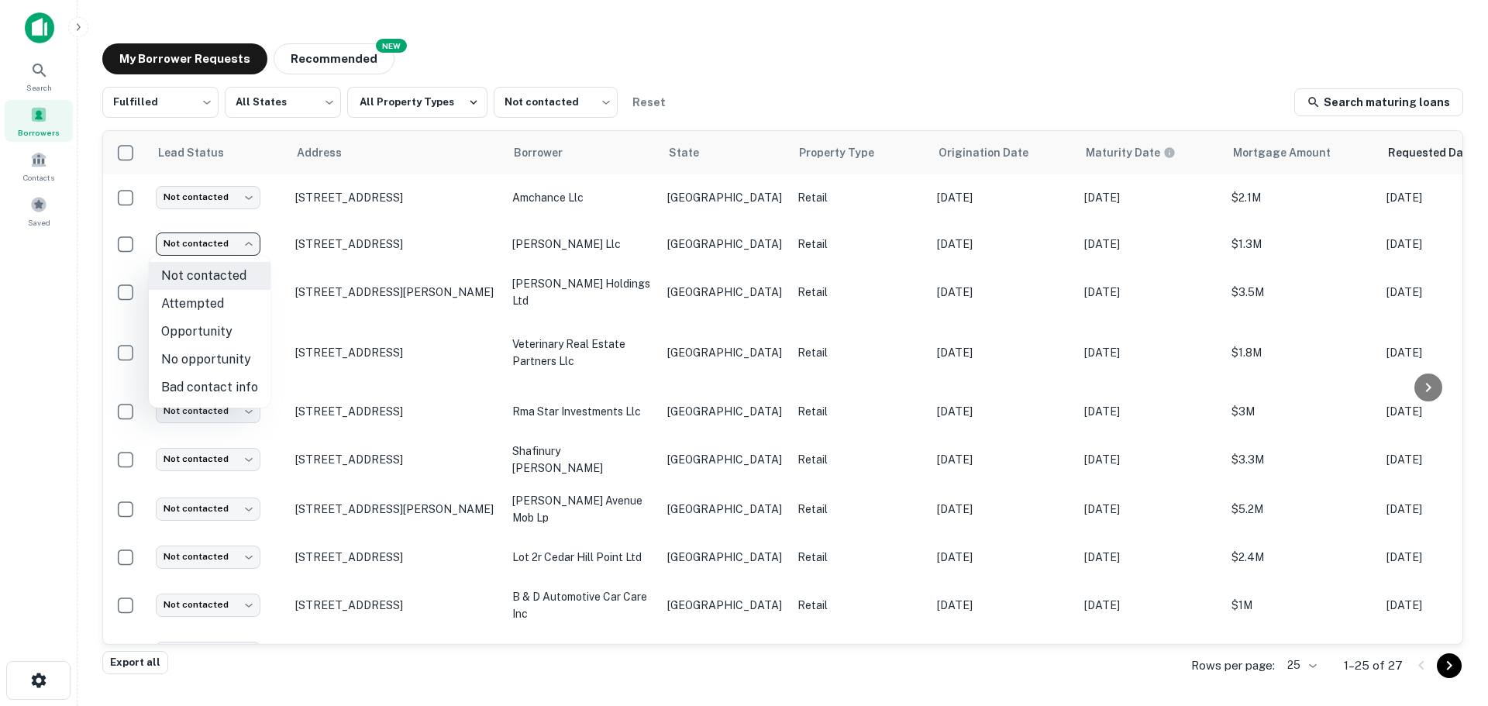
click at [229, 307] on li "Attempted" at bounding box center [210, 304] width 122 height 28
type input "*********"
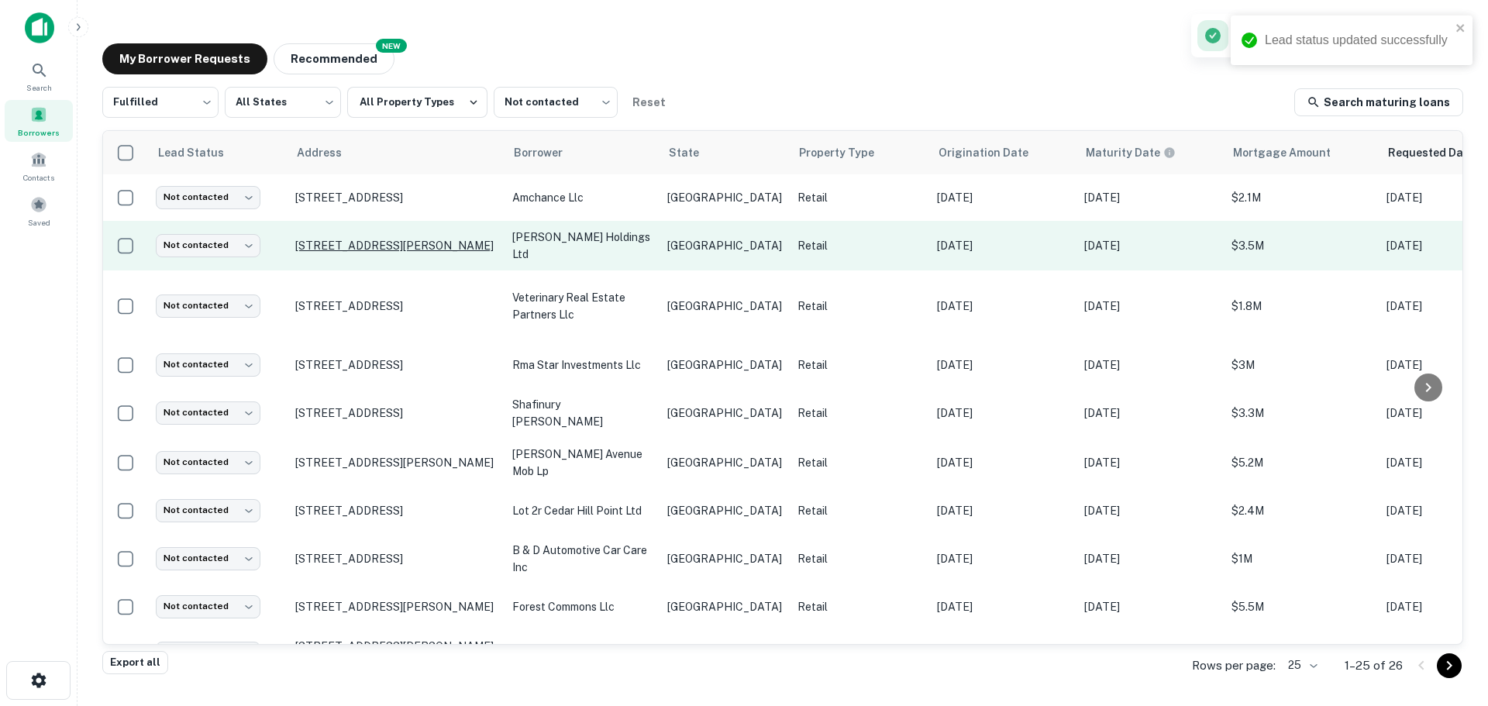
click at [370, 248] on p "25430 Bell Patna Dr Katy, TX77494" at bounding box center [395, 246] width 201 height 14
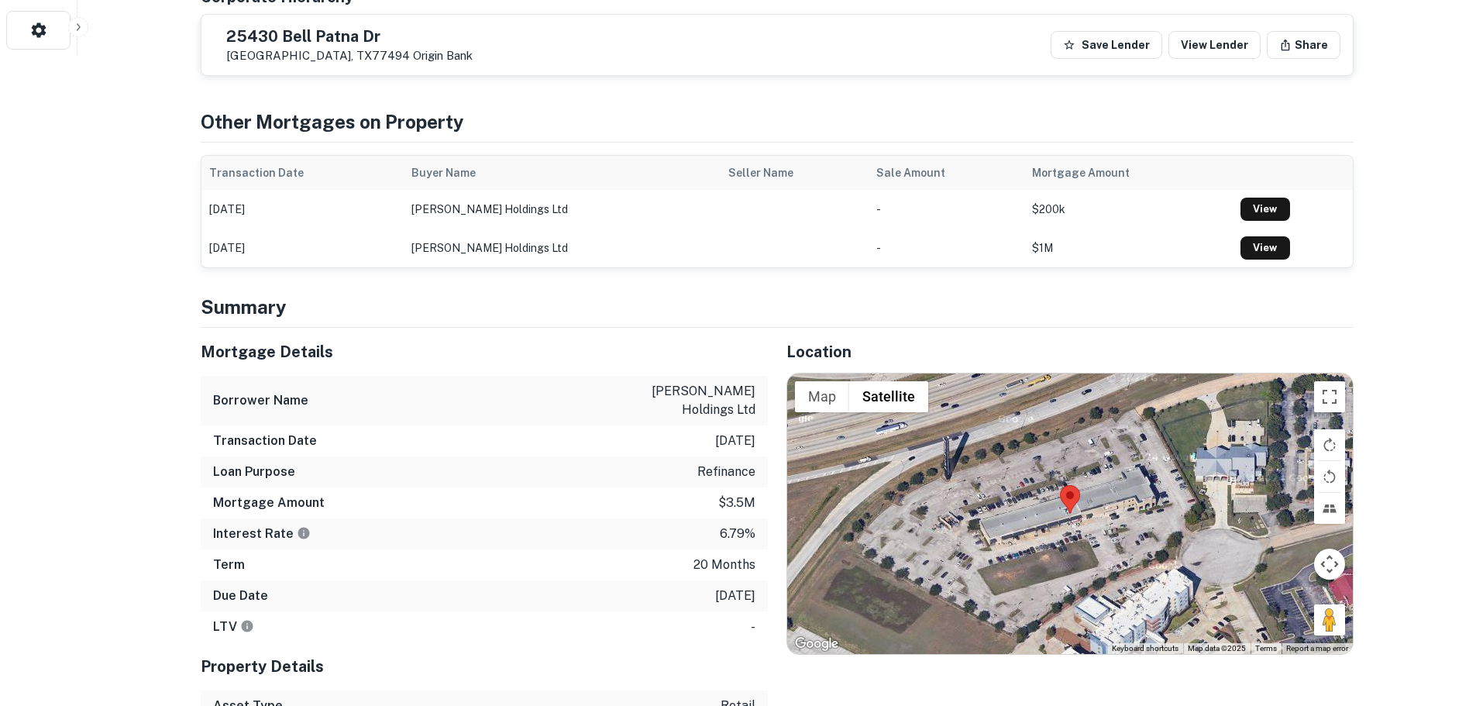
scroll to position [465, 0]
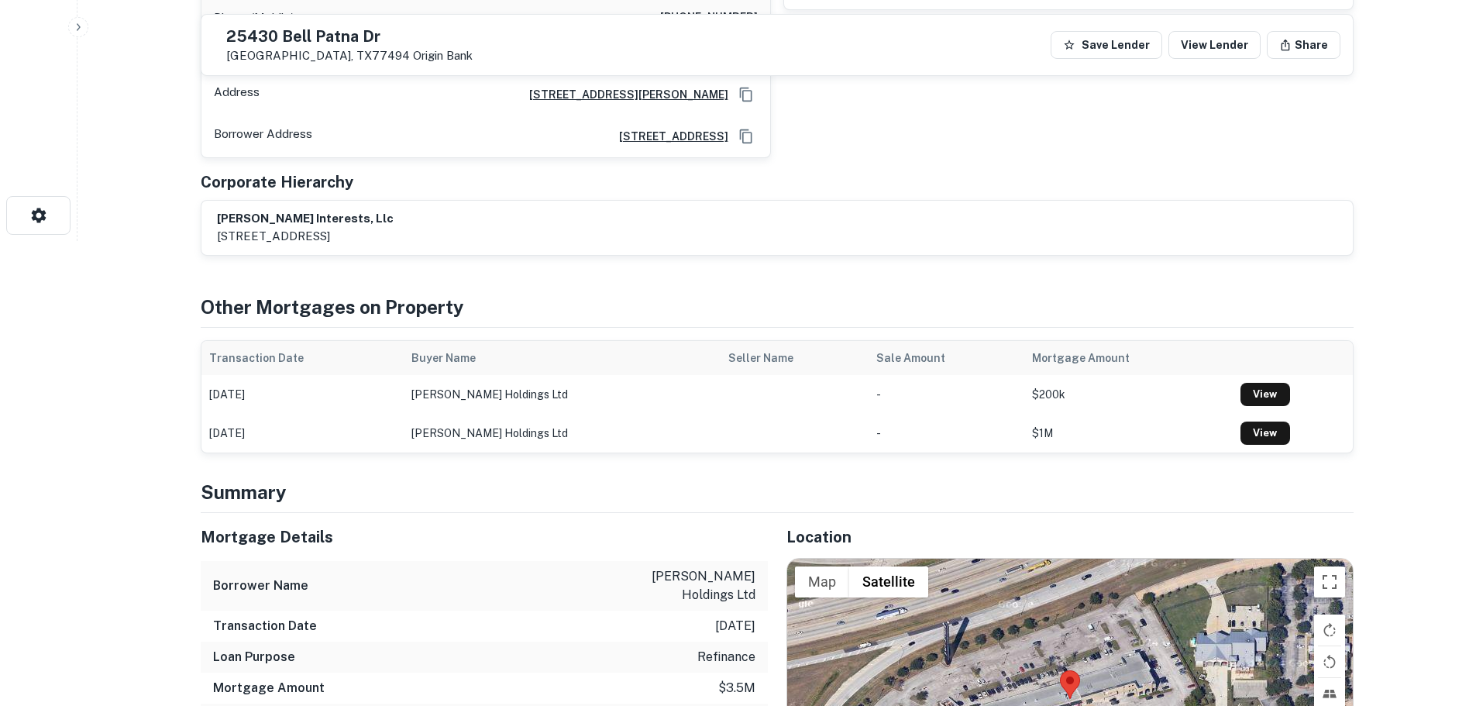
click at [353, 22] on div "25430 Bell Patna Dr Katy, TX77494 Origin Bank Save Lender View Lender Share" at bounding box center [776, 45] width 1151 height 60
click at [353, 27] on div "25430 Bell Patna Dr Katy, TX77494 Origin Bank" at bounding box center [343, 45] width 259 height 36
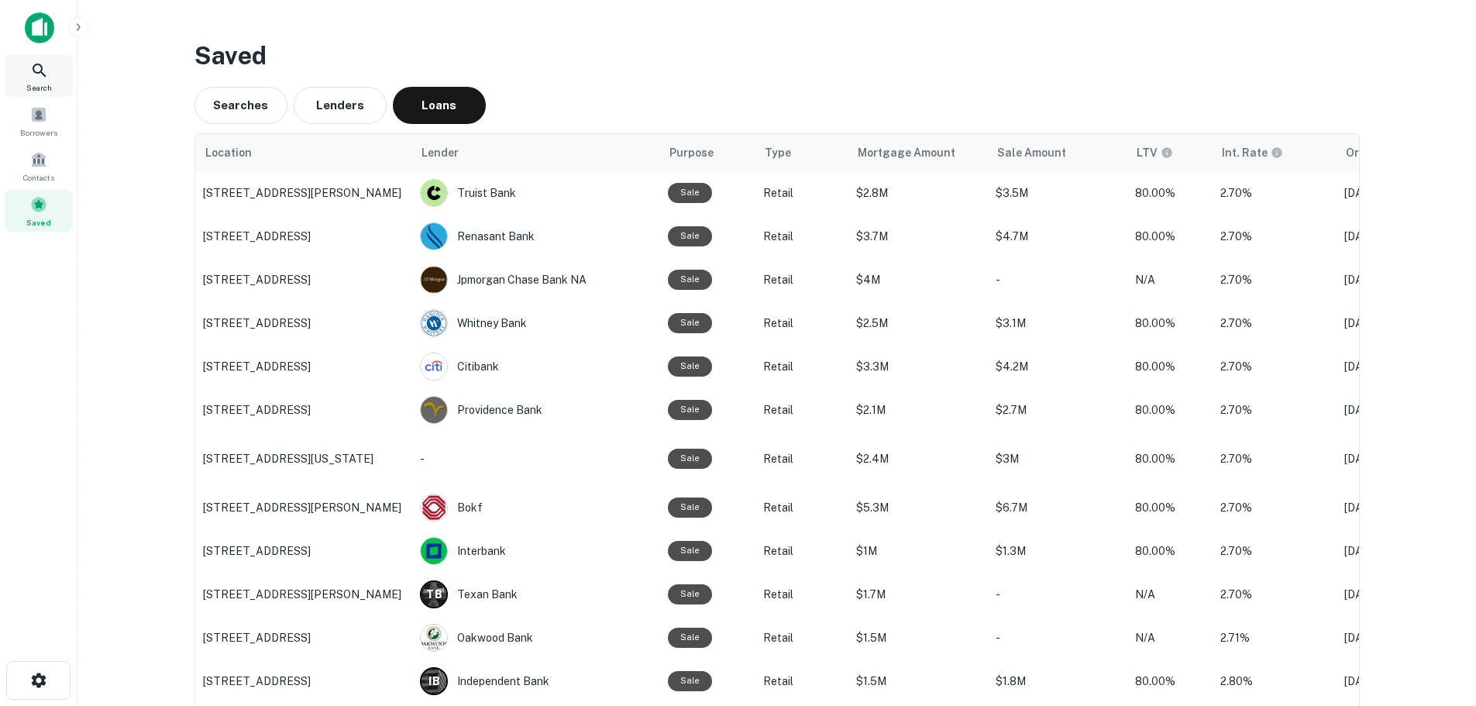
click at [37, 92] on span "Search" at bounding box center [39, 87] width 26 height 12
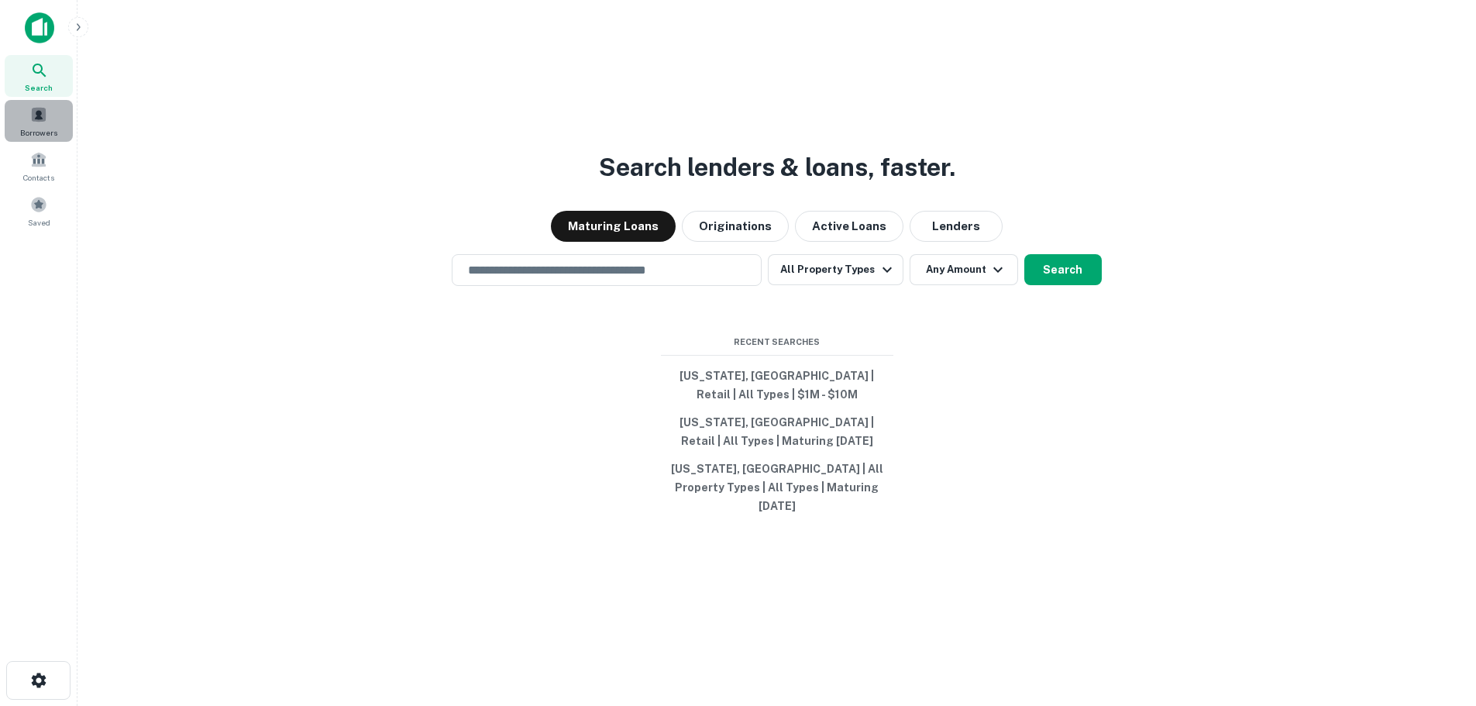
click at [43, 105] on div "Borrowers" at bounding box center [39, 121] width 68 height 42
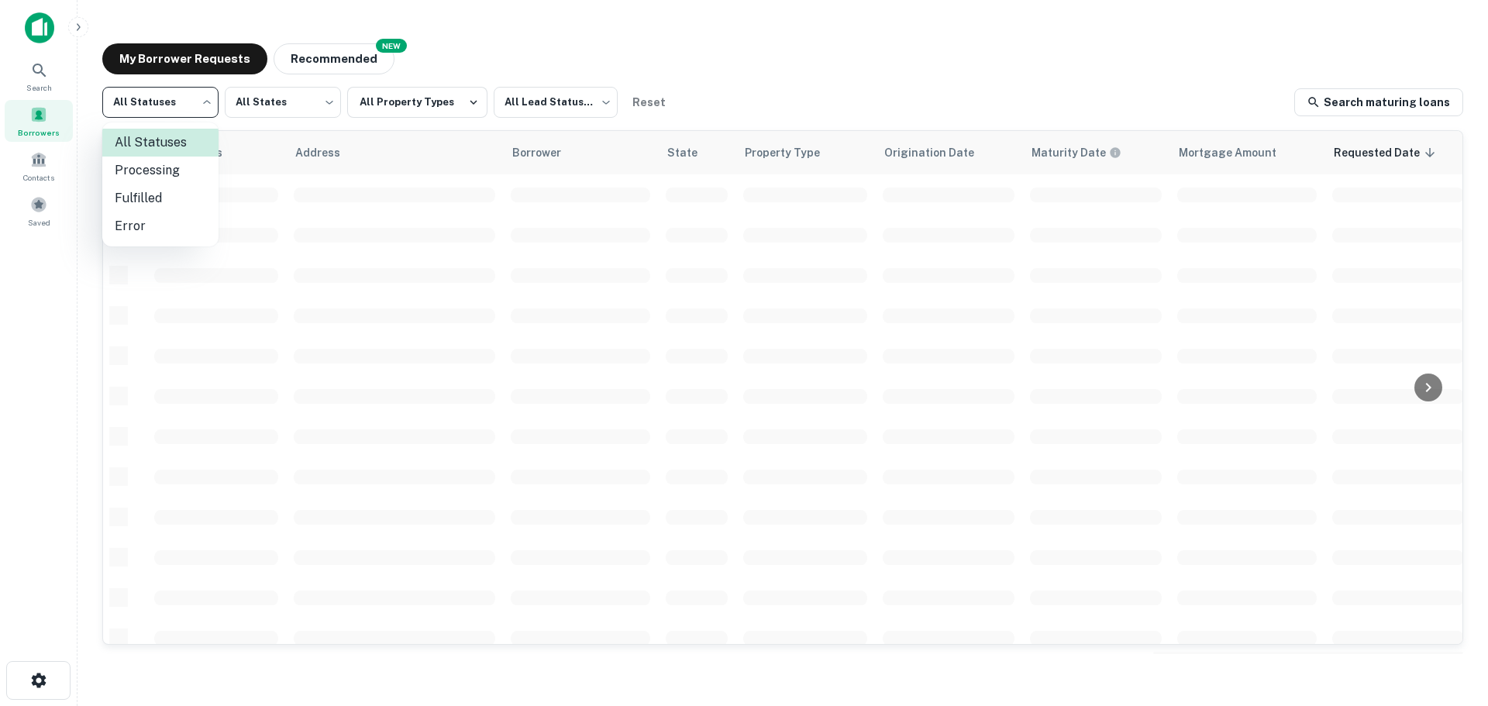
click at [176, 112] on body "Search Borrowers Contacts Saved My Borrower Requests NEW Recommended All Status…" at bounding box center [744, 353] width 1488 height 706
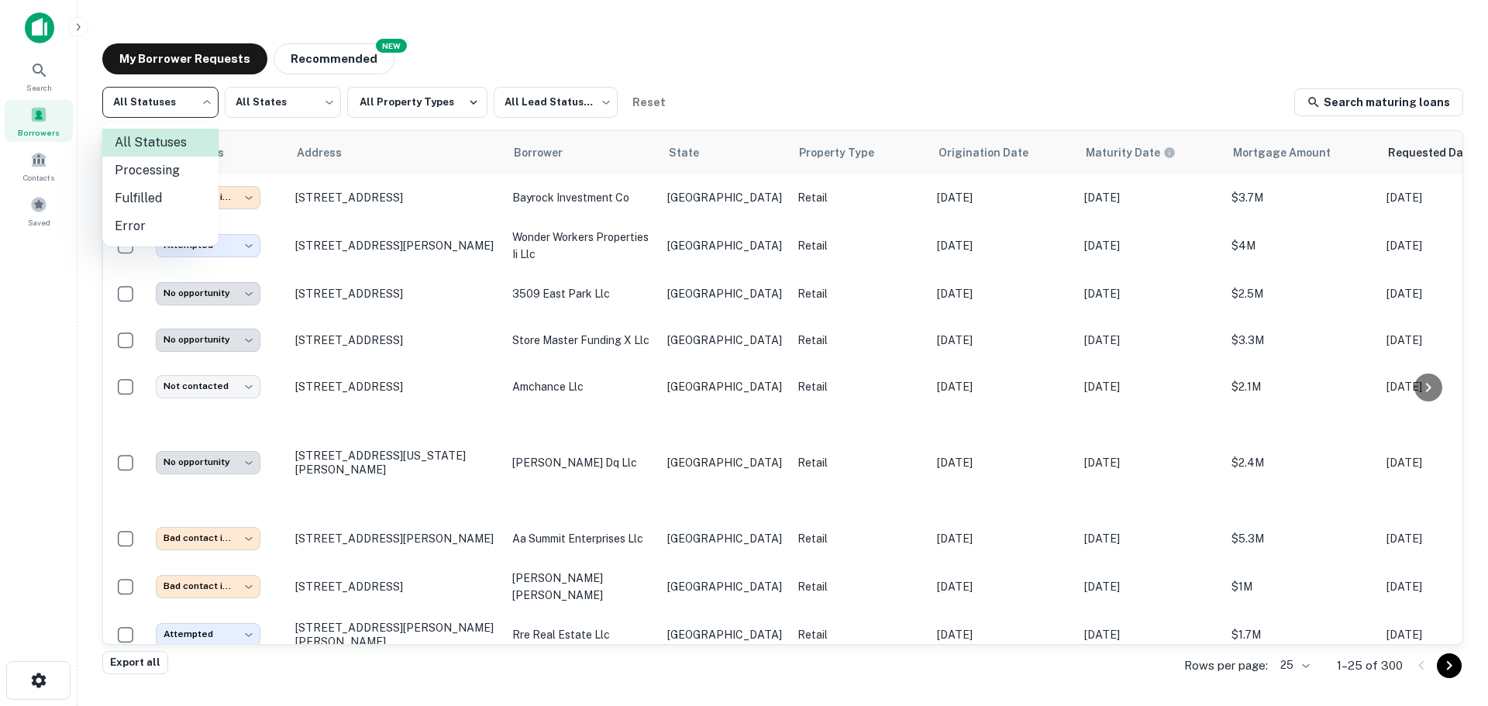
click at [173, 187] on li "Fulfilled" at bounding box center [160, 198] width 116 height 28
type input "*********"
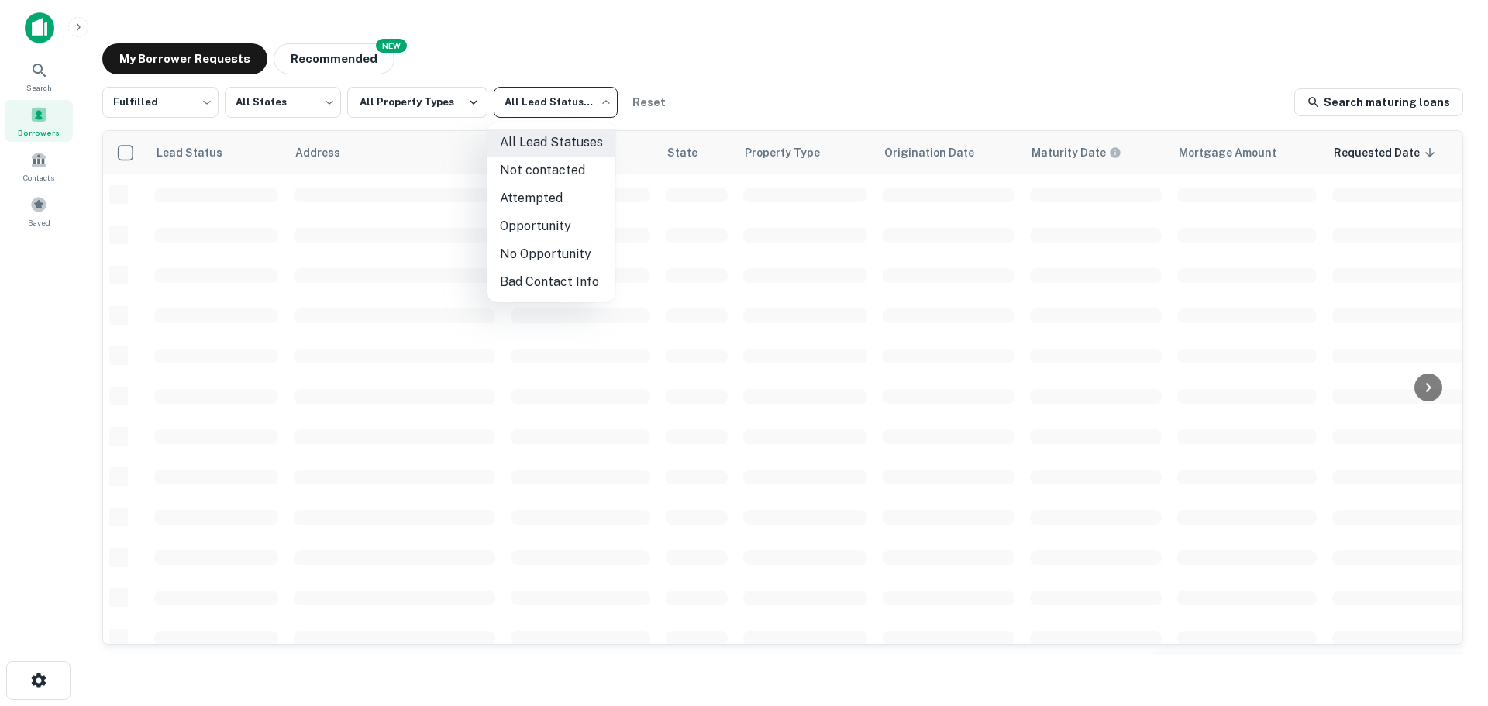
click at [589, 108] on body "Search Borrowers Contacts Saved My Borrower Requests NEW Recommended Fulfilled …" at bounding box center [744, 353] width 1488 height 706
click at [558, 198] on li "Attempted" at bounding box center [551, 198] width 128 height 28
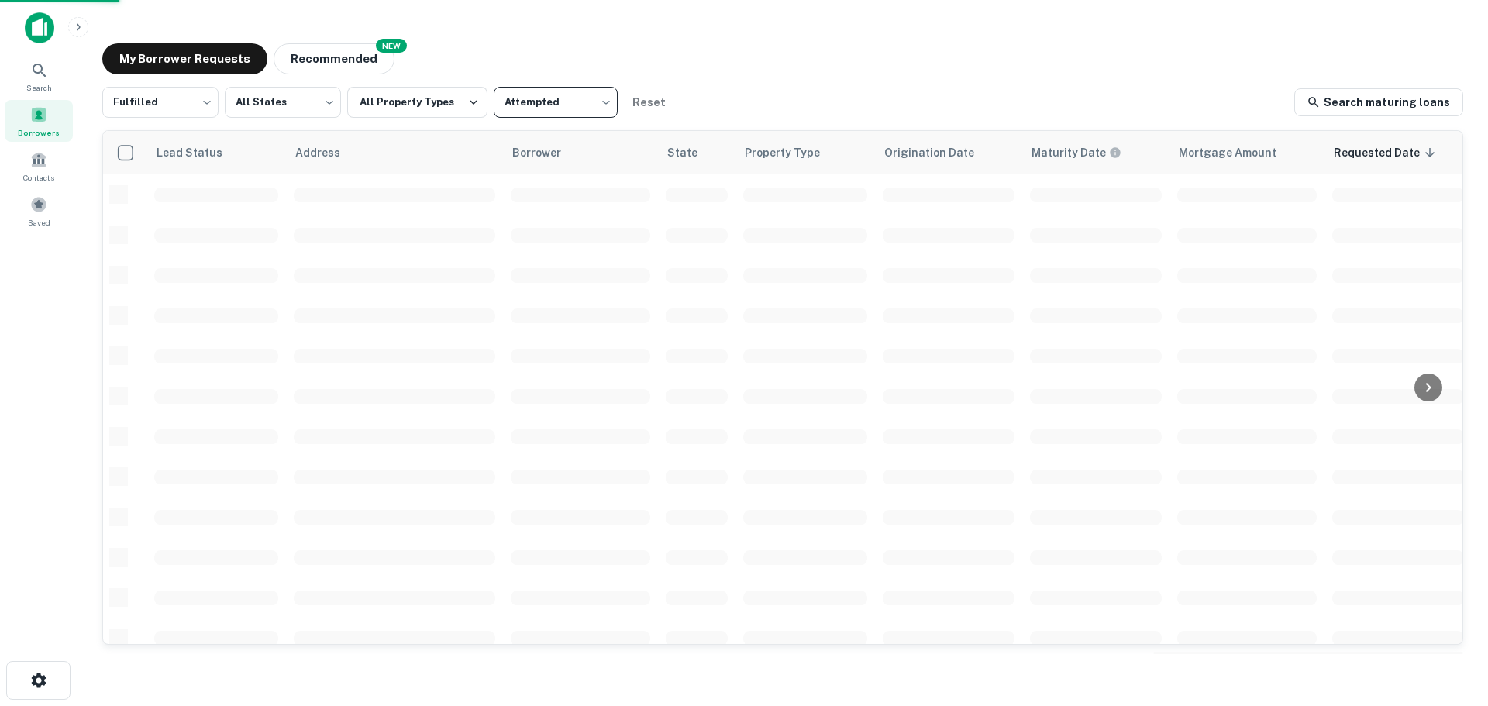
click at [558, 173] on li "Attempted" at bounding box center [551, 164] width 96 height 15
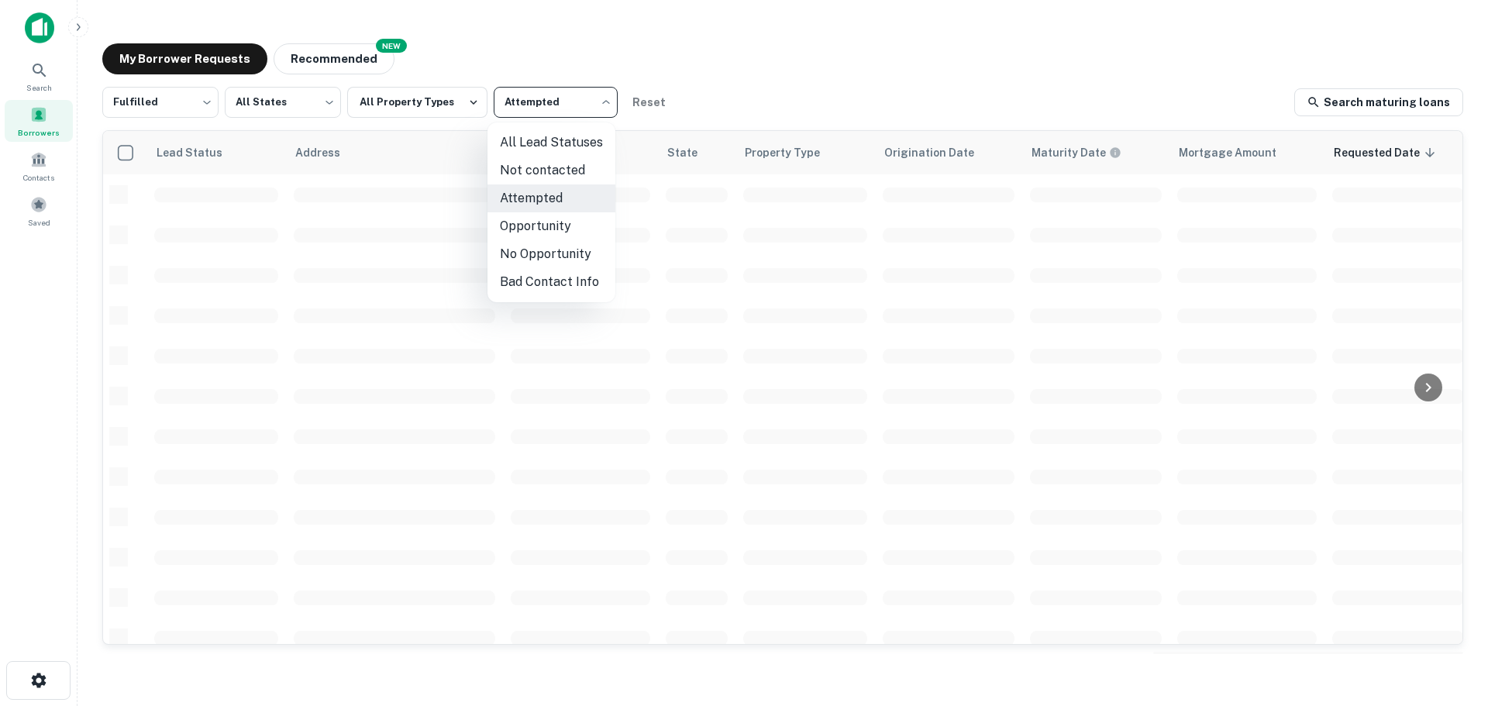
click at [563, 101] on body "Search Borrowers Contacts Saved My Borrower Requests NEW Recommended Fulfilled …" at bounding box center [744, 353] width 1488 height 706
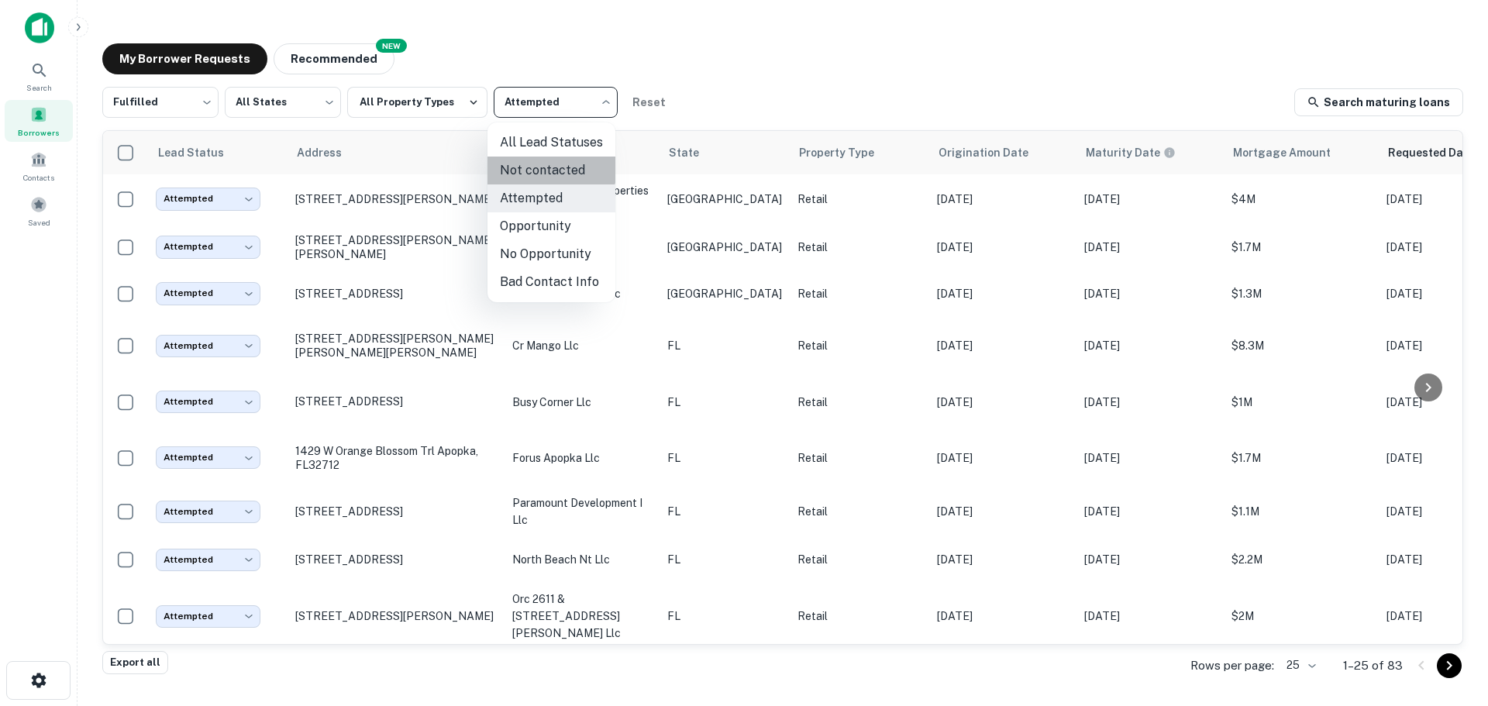
click at [549, 168] on li "Not contacted" at bounding box center [551, 171] width 128 height 28
type input "****"
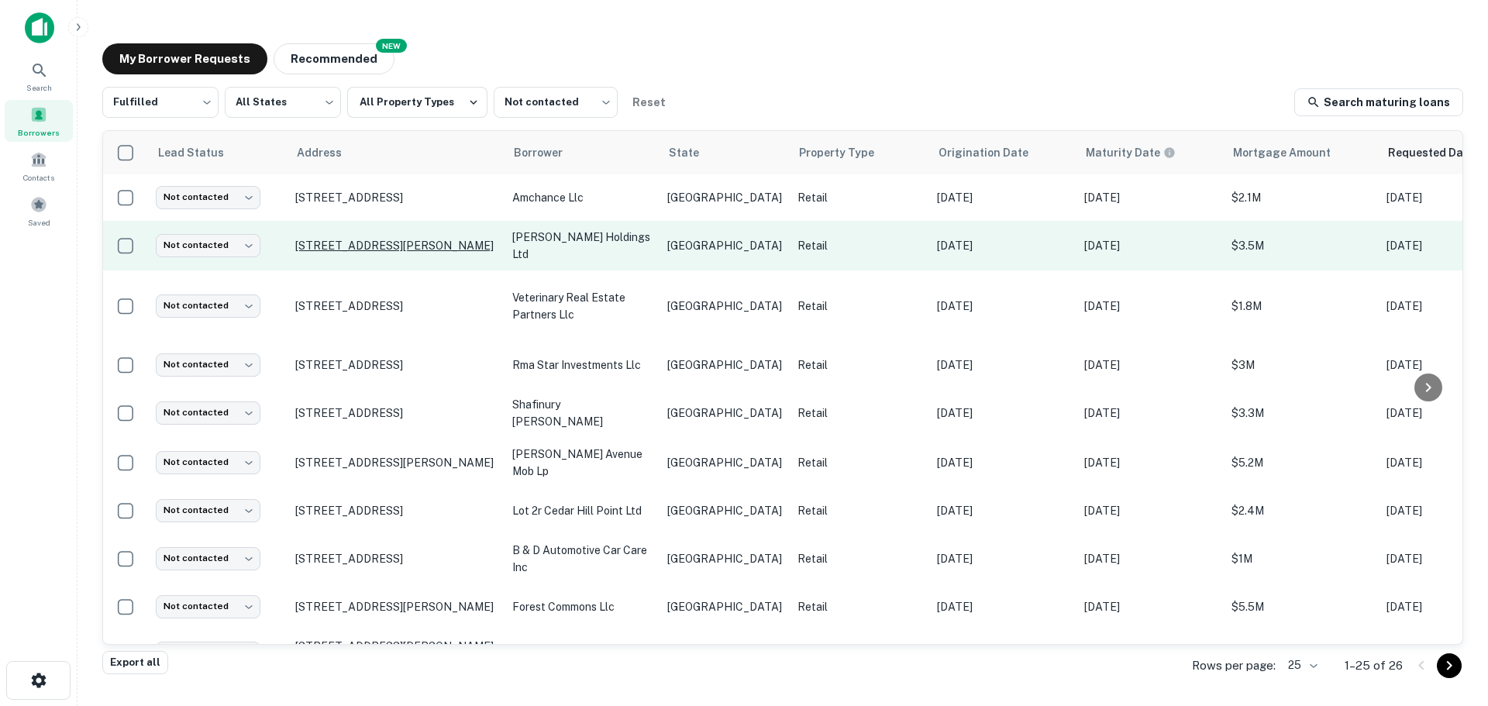
click at [394, 239] on p "[STREET_ADDRESS][PERSON_NAME]" at bounding box center [395, 246] width 201 height 14
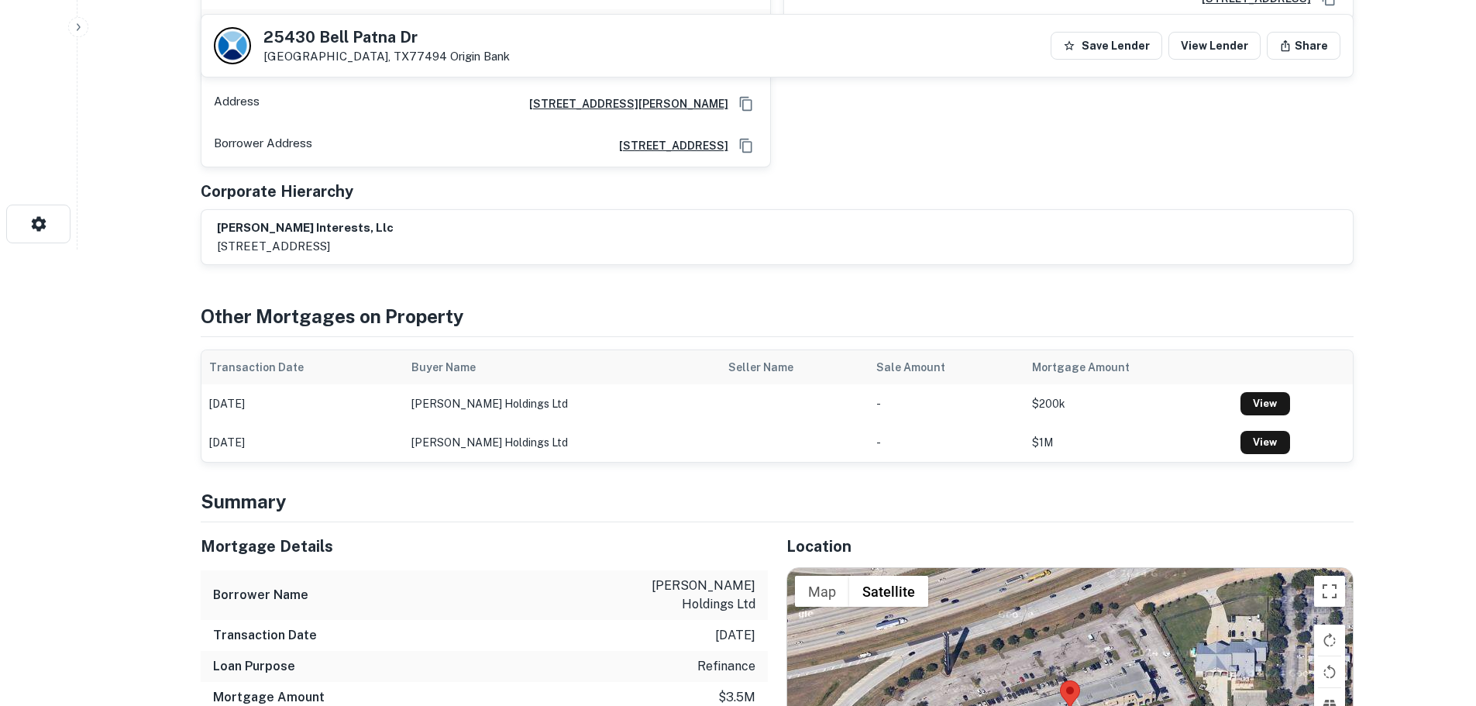
scroll to position [620, 0]
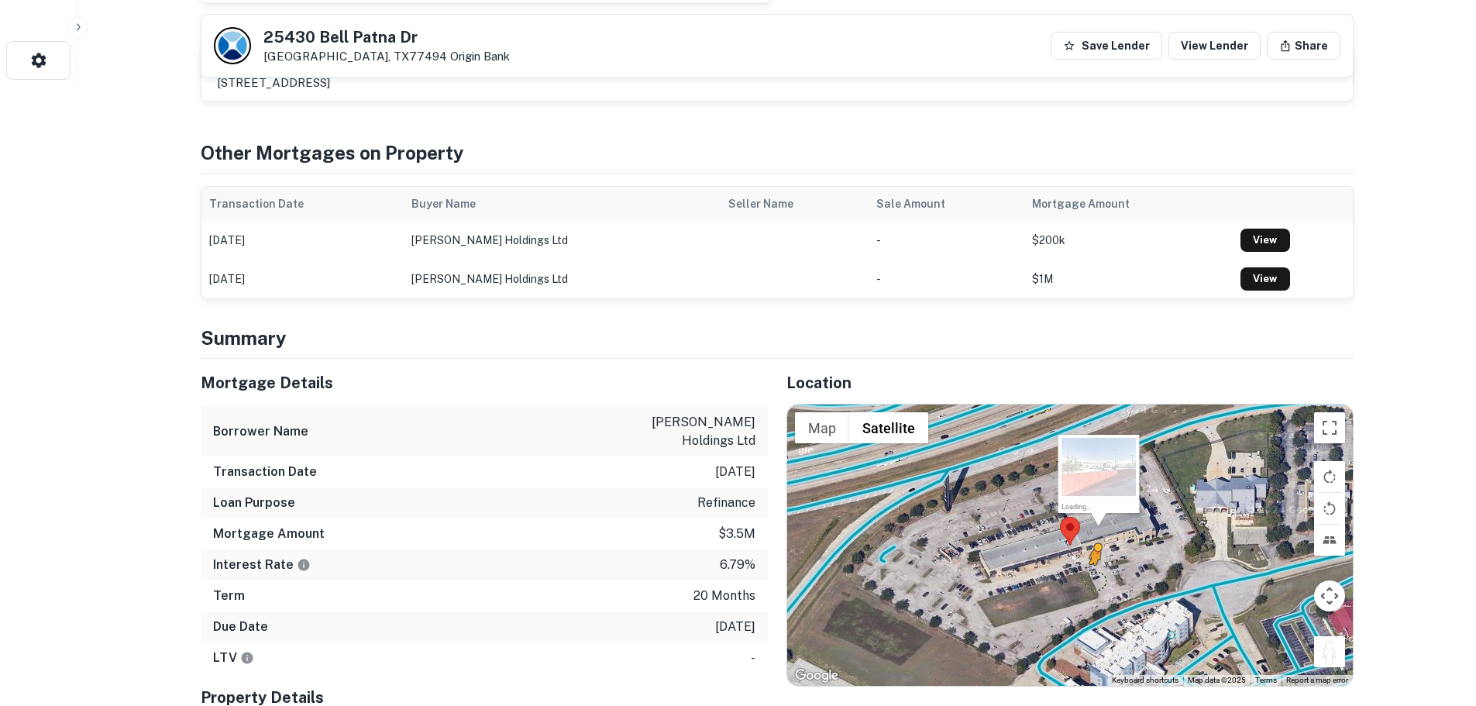
drag, startPoint x: 1324, startPoint y: 654, endPoint x: 1092, endPoint y: 580, distance: 243.3
click at [1092, 580] on div "To activate drag with keyboard, press Alt + Enter. Once in keyboard drag state,…" at bounding box center [1070, 544] width 566 height 280
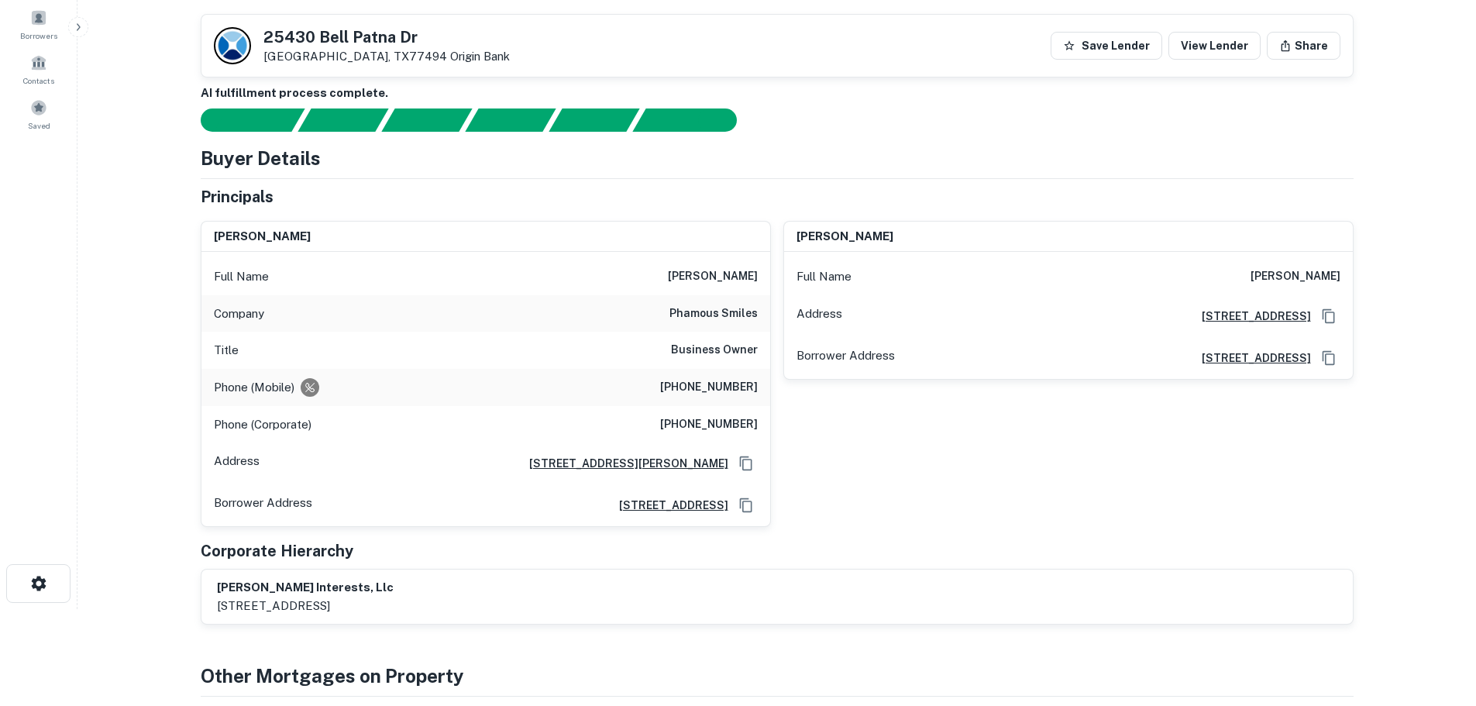
scroll to position [77, 0]
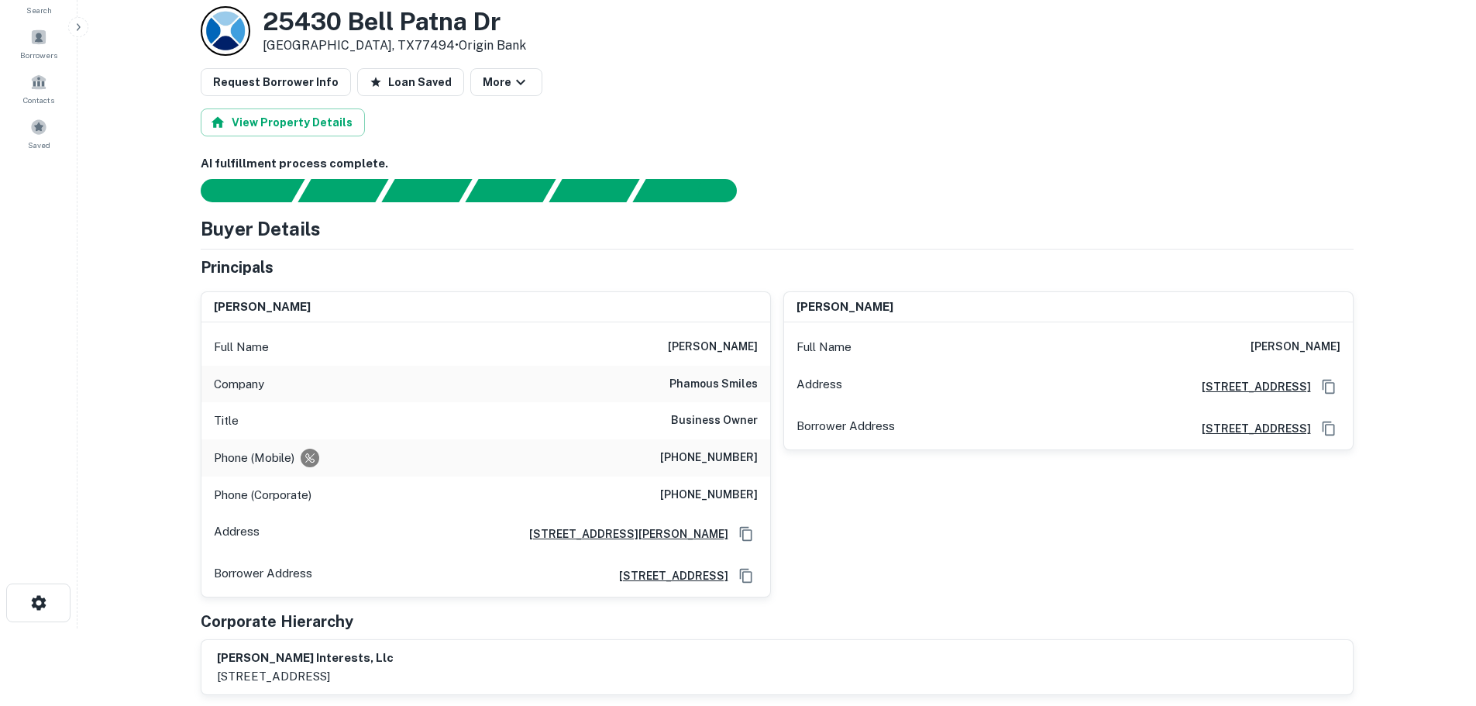
click at [731, 463] on h6 "[PHONE_NUMBER]" at bounding box center [709, 458] width 98 height 19
copy h6 "[PHONE_NUMBER]"
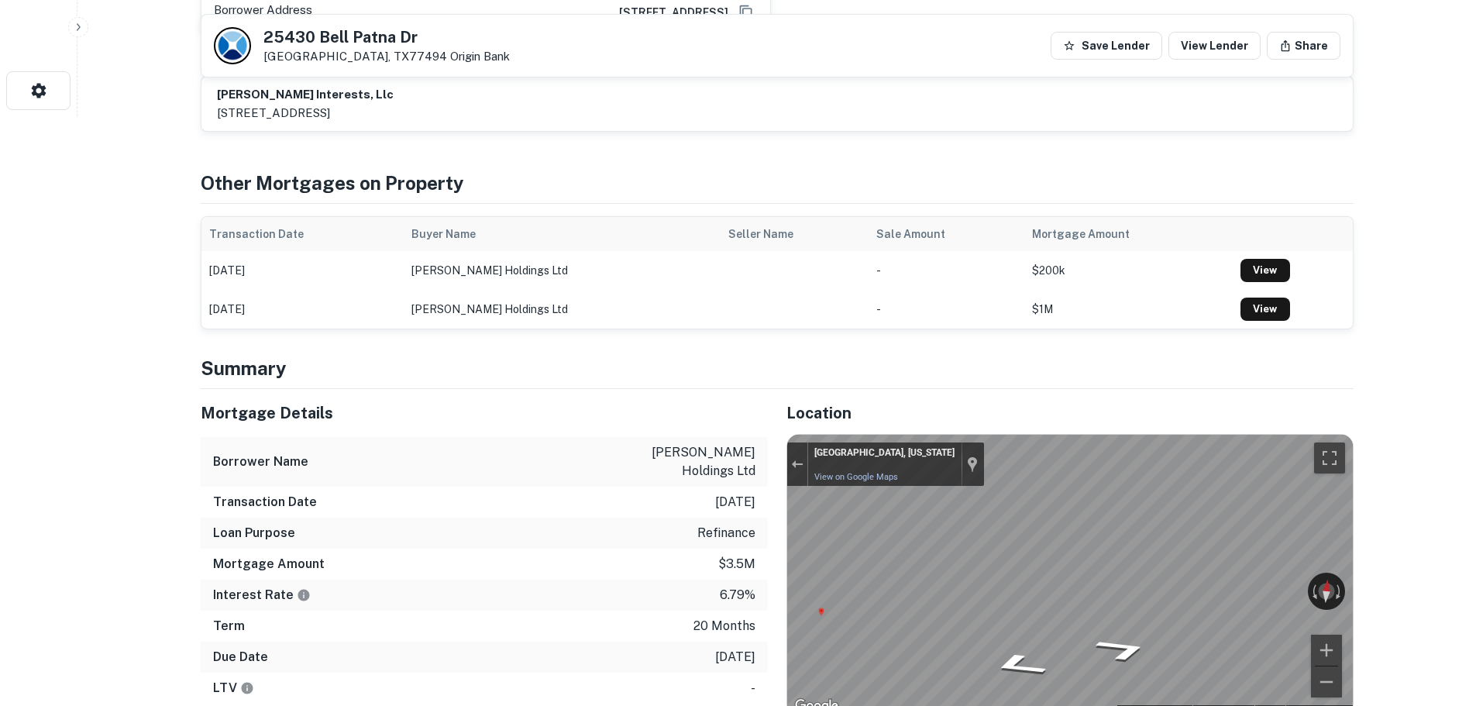
scroll to position [697, 0]
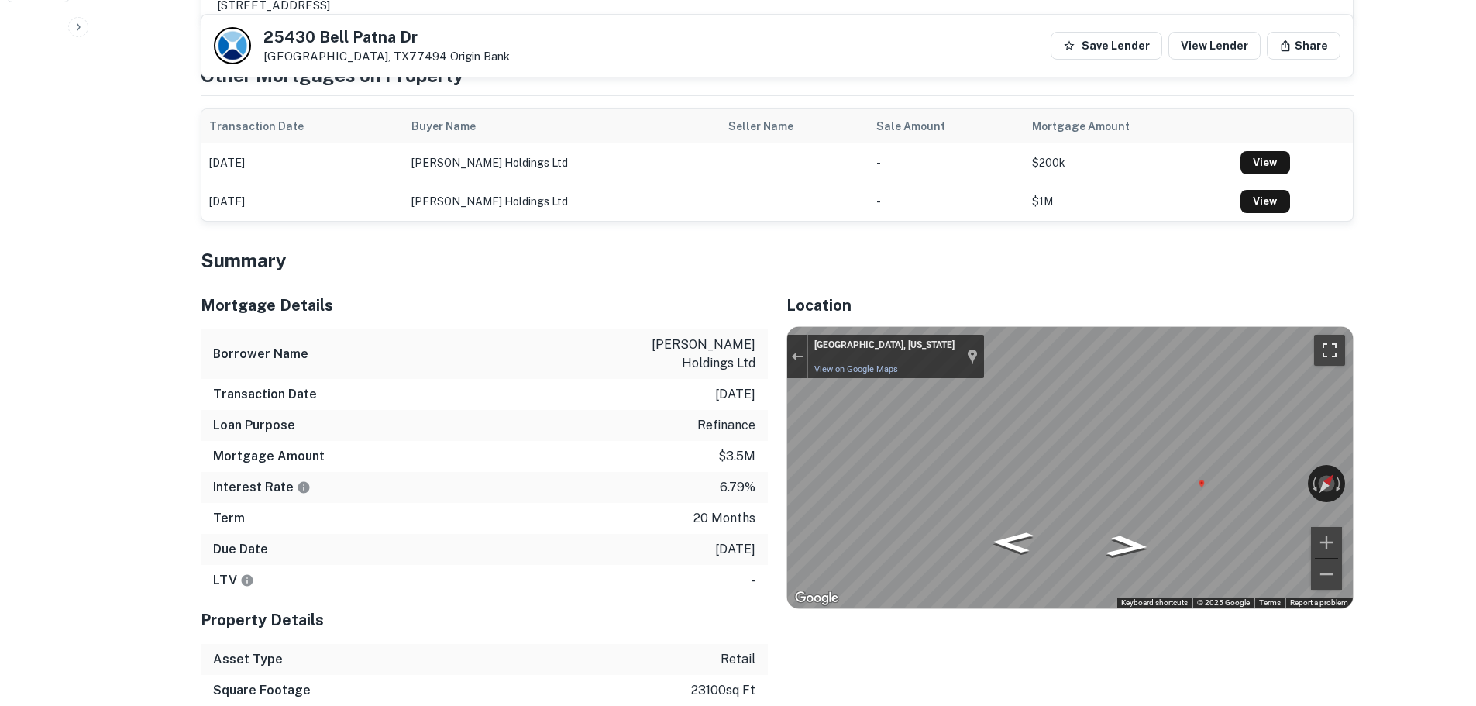
click at [1324, 355] on button "Toggle fullscreen view" at bounding box center [1329, 350] width 31 height 31
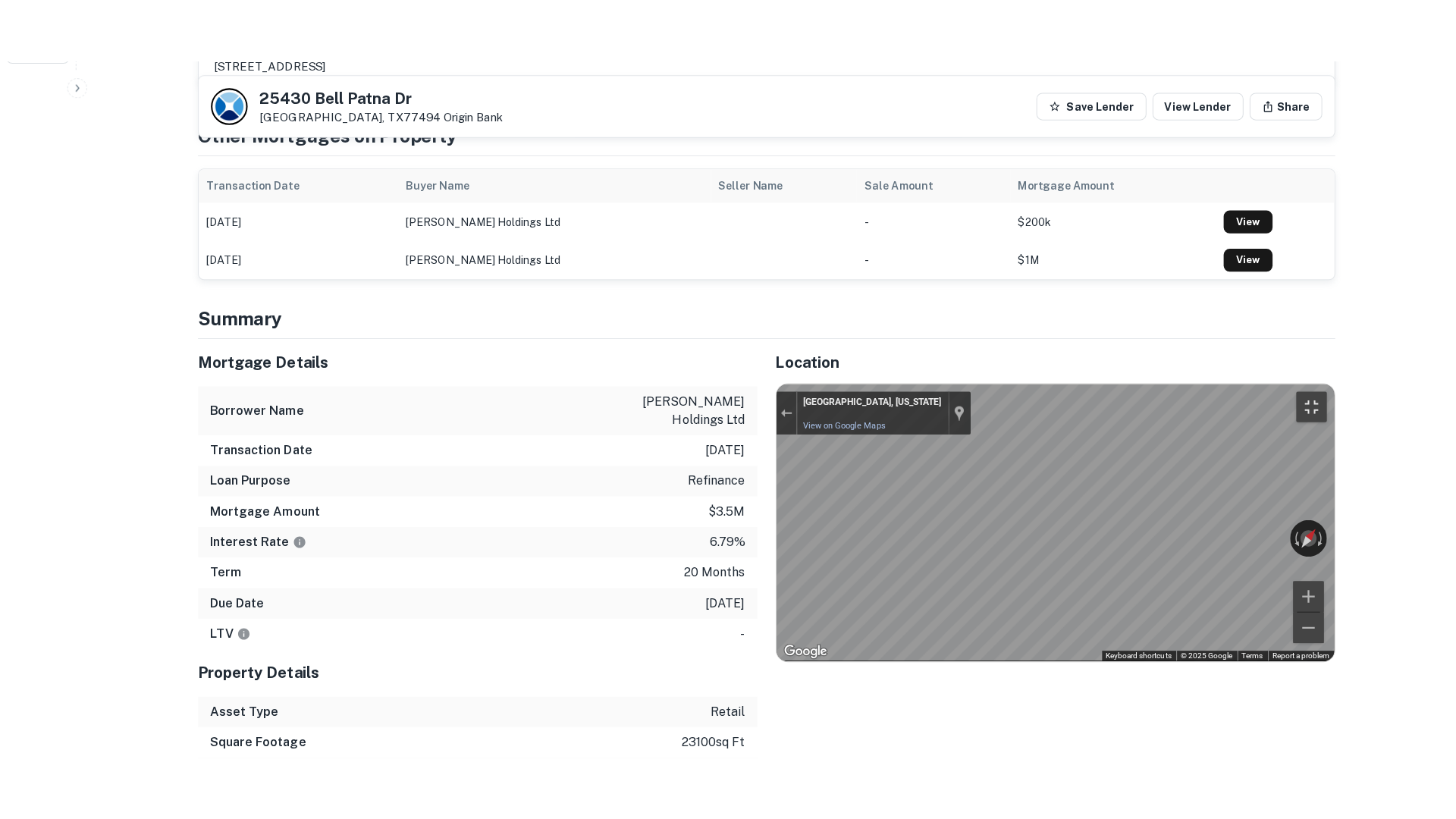
scroll to position [810, 0]
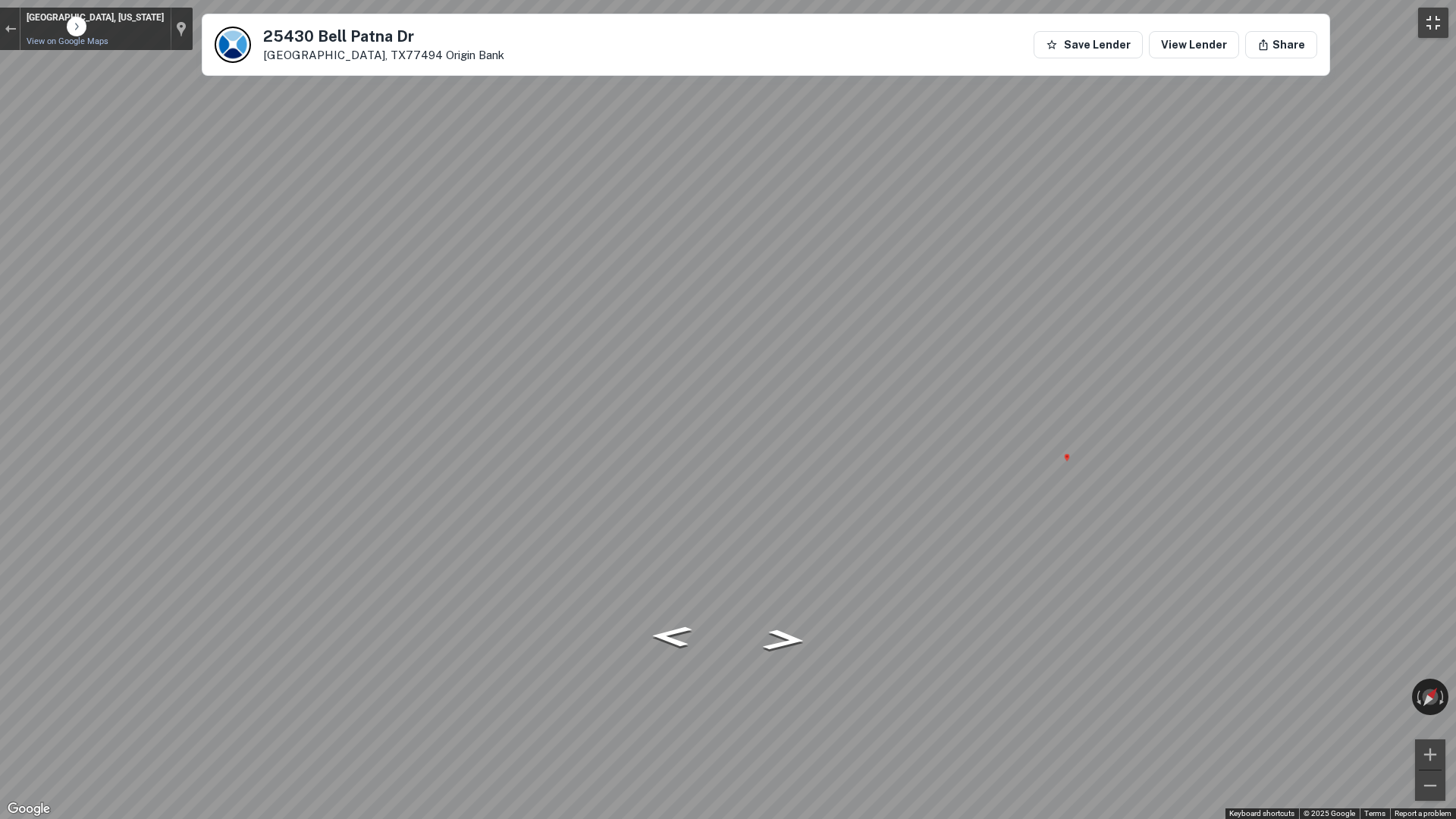
click at [1433, 19] on button "Toggle fullscreen view" at bounding box center [1433, 23] width 30 height 30
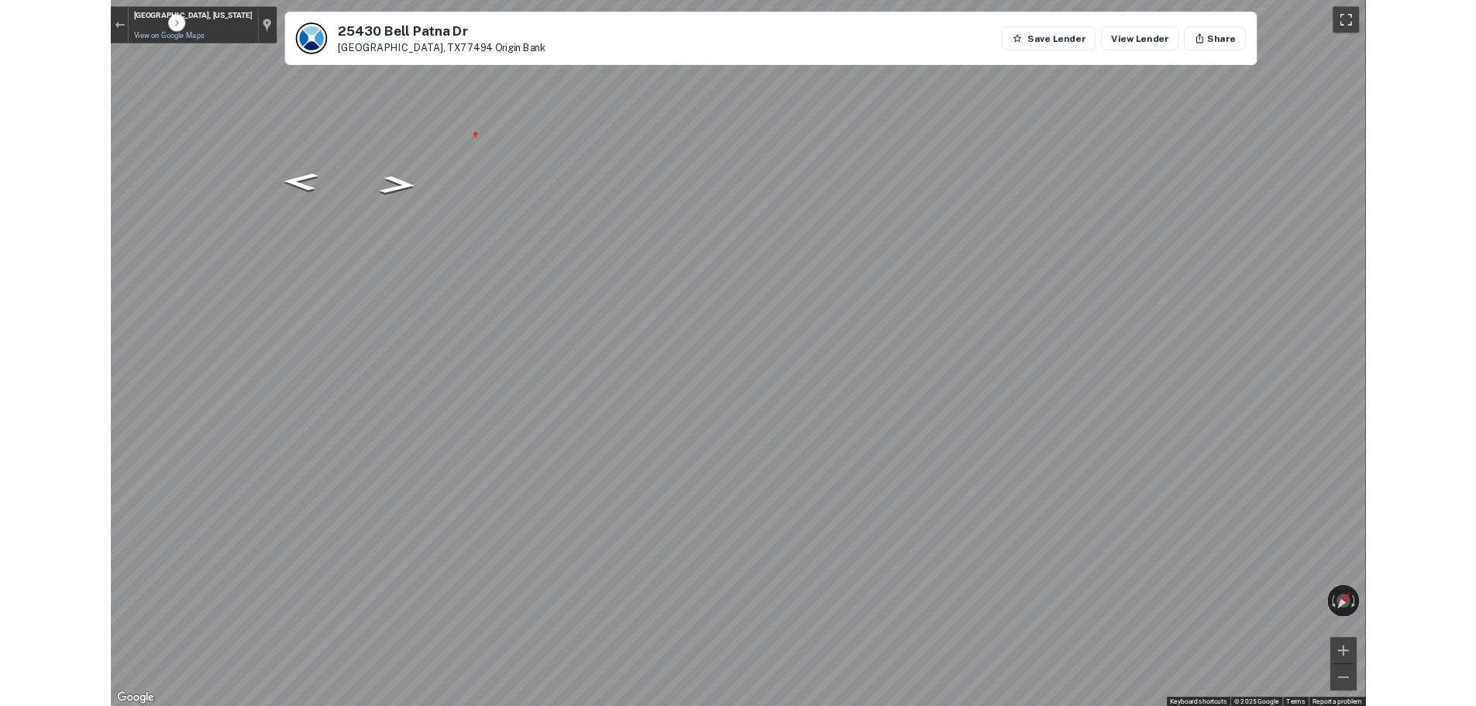
scroll to position [697, 0]
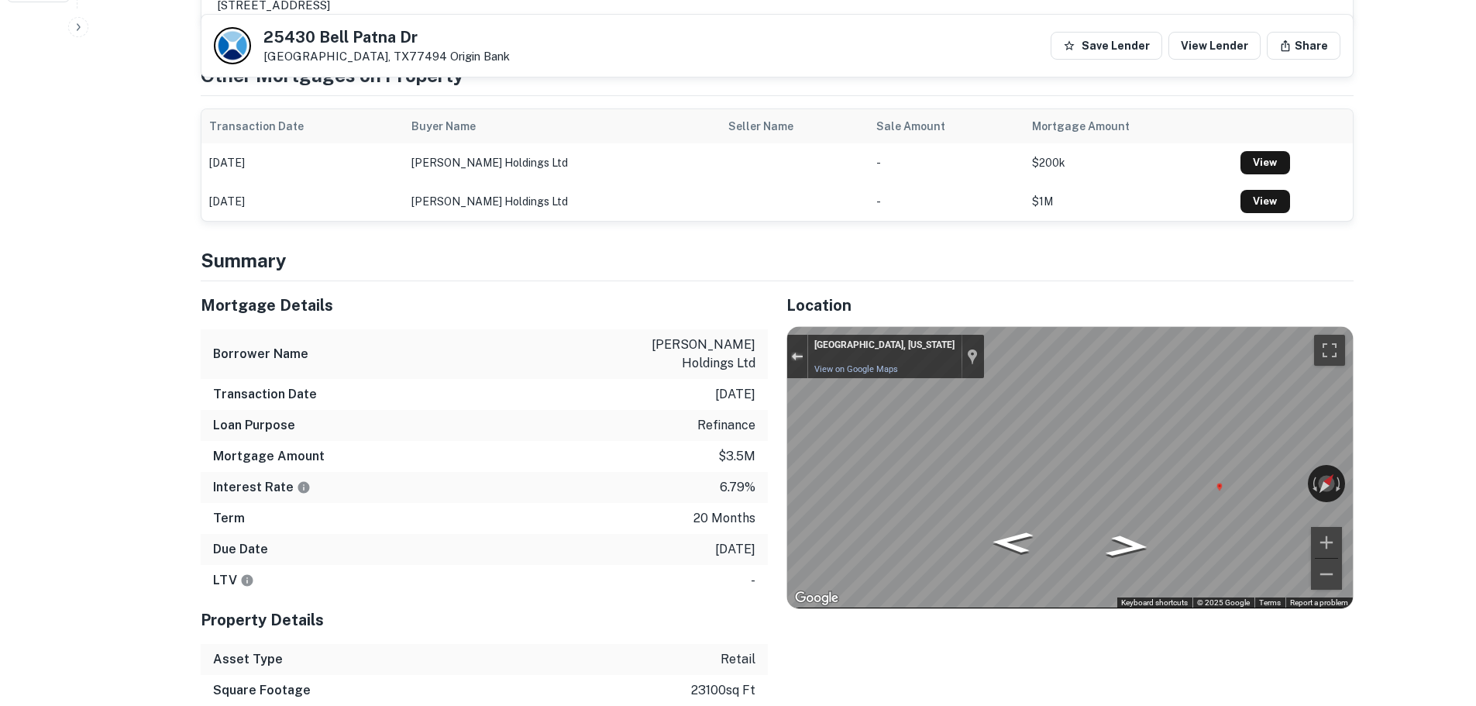
click at [799, 356] on div "Exit the Street View" at bounding box center [797, 356] width 12 height 9
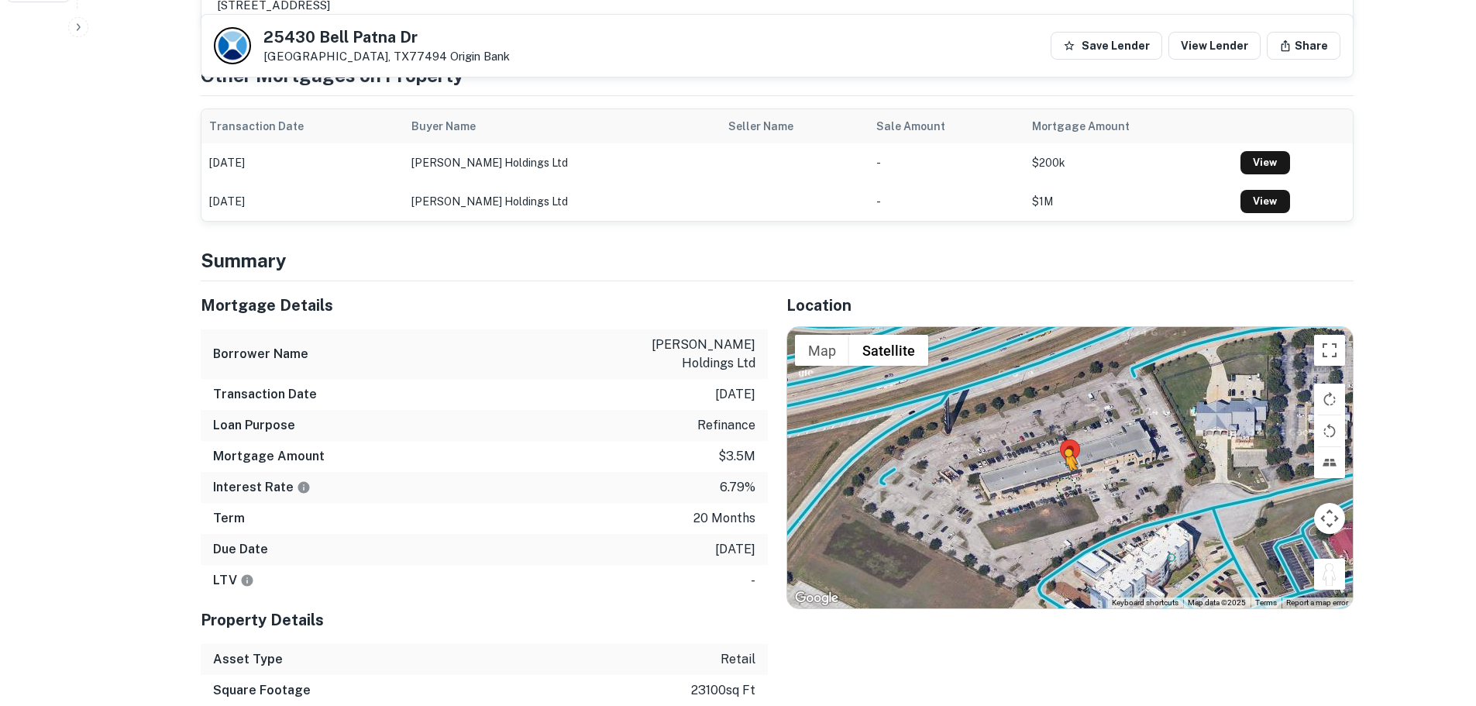
drag, startPoint x: 1339, startPoint y: 571, endPoint x: 1061, endPoint y: 486, distance: 290.9
click at [1061, 486] on div "To activate drag with keyboard, press Alt + Enter. Once in keyboard drag state,…" at bounding box center [1070, 467] width 566 height 280
drag, startPoint x: 1326, startPoint y: 572, endPoint x: 1017, endPoint y: 437, distance: 337.3
click at [1017, 437] on div "To activate drag with keyboard, press Alt + Enter. Once in keyboard drag state,…" at bounding box center [1070, 467] width 566 height 280
drag, startPoint x: 1330, startPoint y: 580, endPoint x: 1139, endPoint y: 538, distance: 195.1
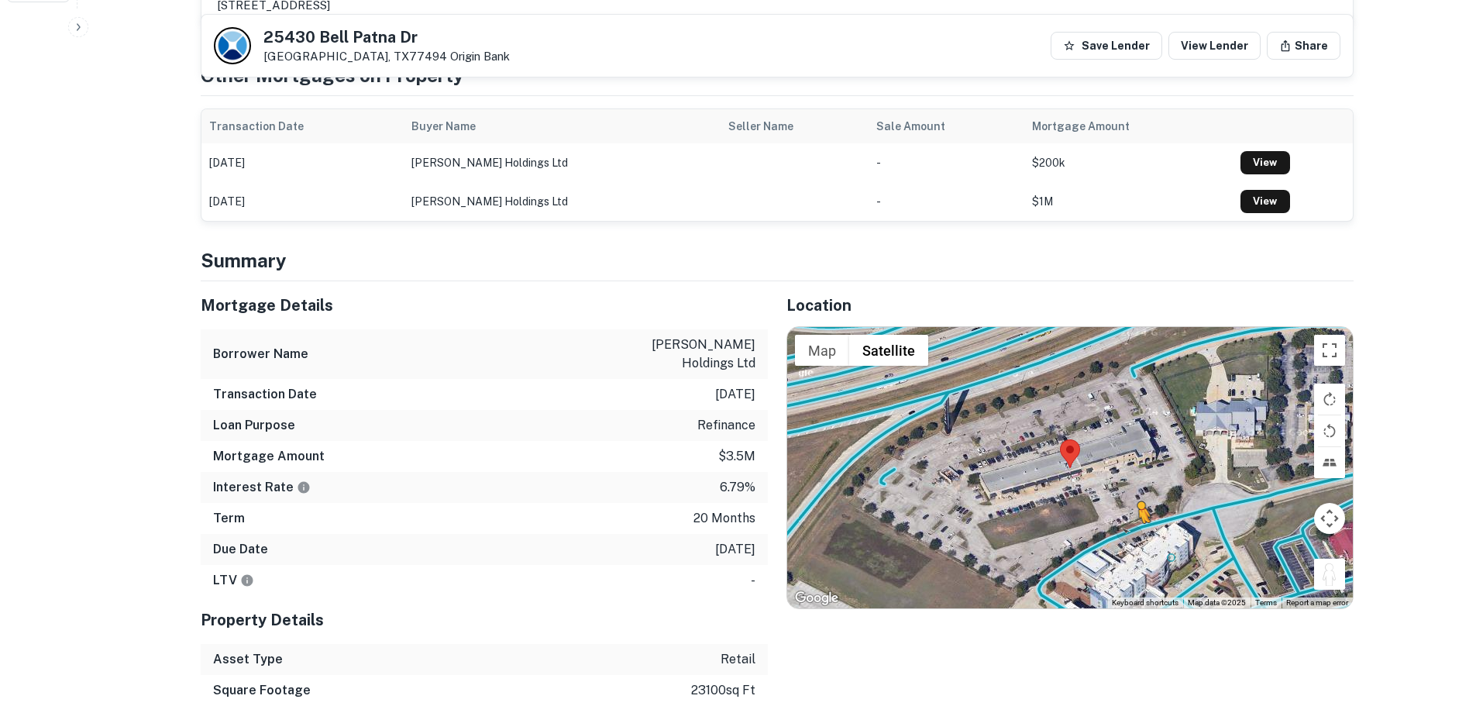
click at [1139, 538] on div "To activate drag with keyboard, press Alt + Enter. Once in keyboard drag state,…" at bounding box center [1070, 467] width 566 height 280
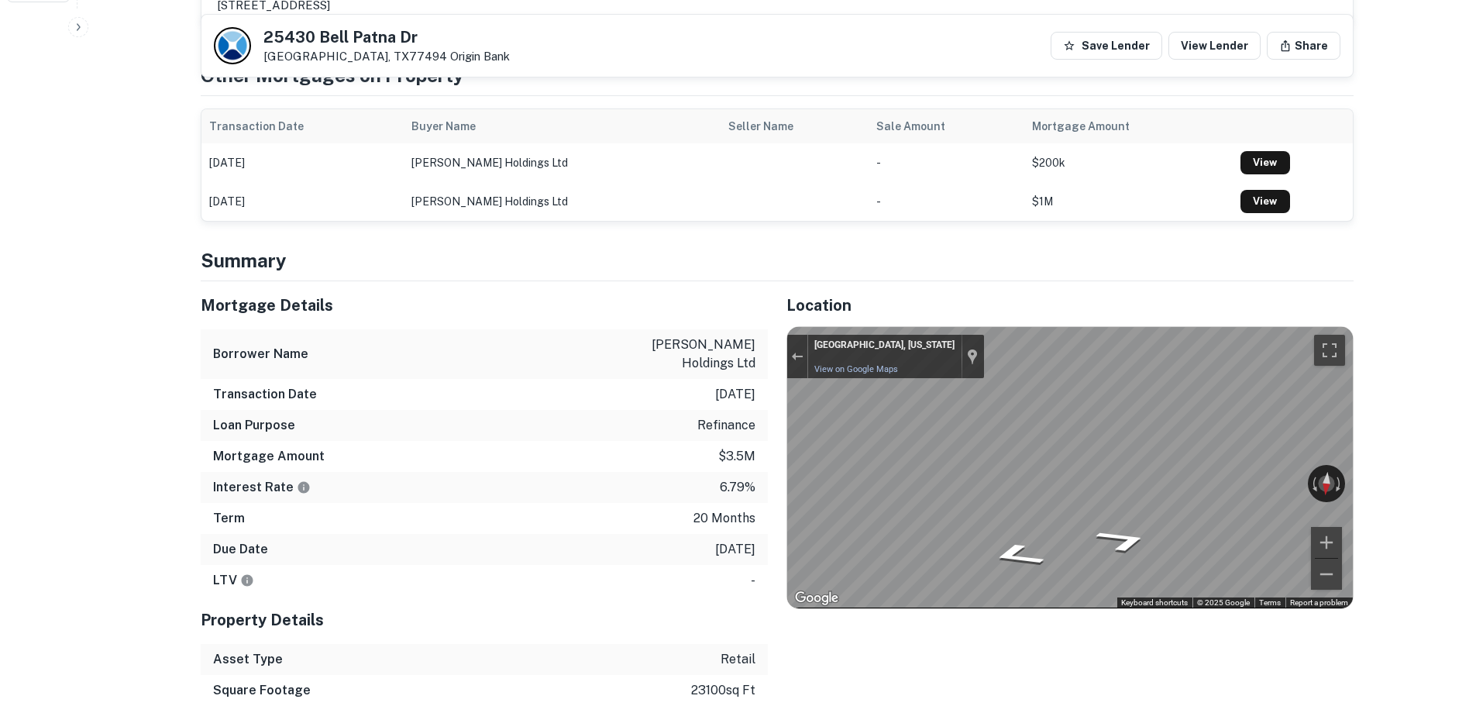
click at [682, 521] on div "Mortgage Details Borrower Name [PERSON_NAME] holdings ltd Transaction Date [DAT…" at bounding box center [768, 524] width 1172 height 487
click at [537, 556] on div "Mortgage Details Borrower Name [PERSON_NAME] holdings ltd Transaction Date [DAT…" at bounding box center [768, 524] width 1172 height 487
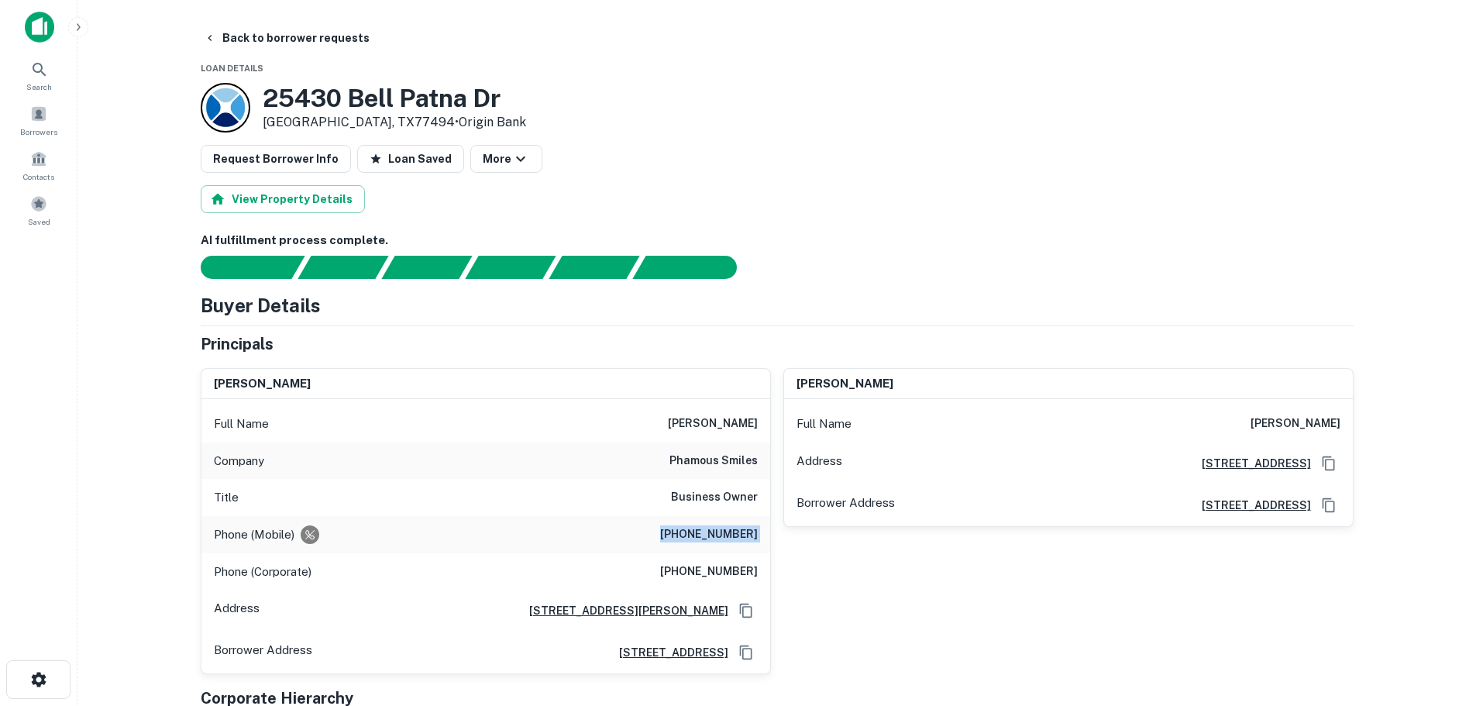
scroll to position [0, 0]
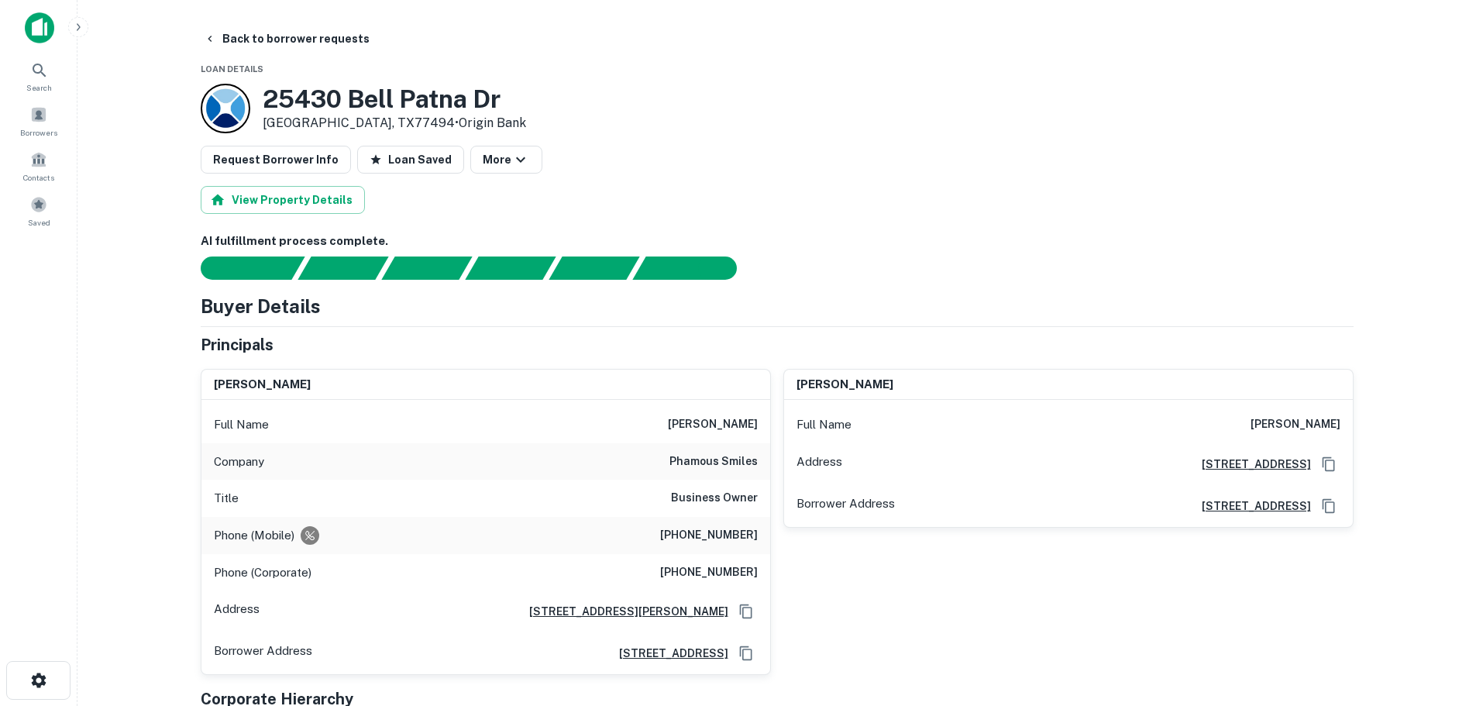
click at [731, 571] on h6 "[PHONE_NUMBER]" at bounding box center [709, 572] width 98 height 19
copy h6 "[PHONE_NUMBER]"
click at [318, 34] on button "Back to borrower requests" at bounding box center [287, 39] width 178 height 28
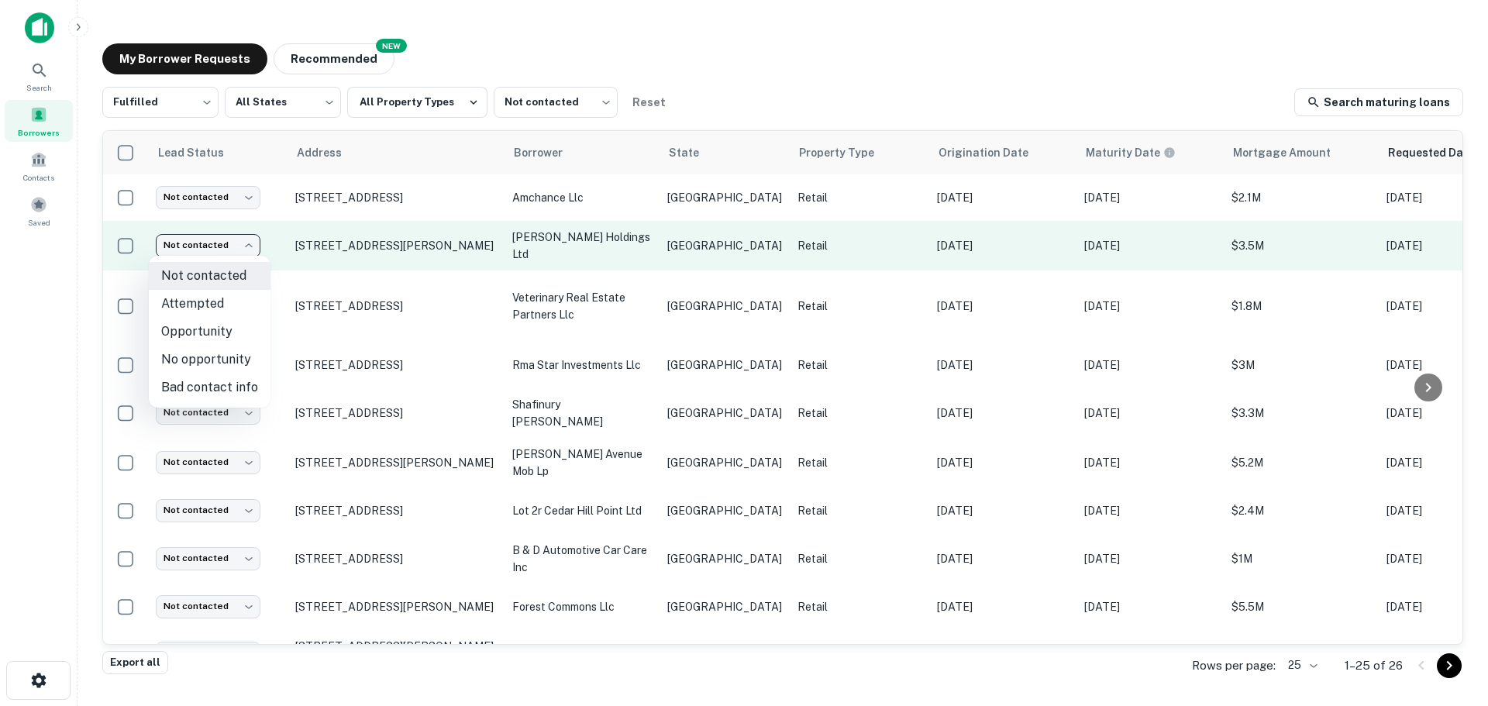
click at [211, 249] on body "Search Borrowers Contacts Saved My Borrower Requests NEW Recommended Fulfilled …" at bounding box center [744, 353] width 1488 height 706
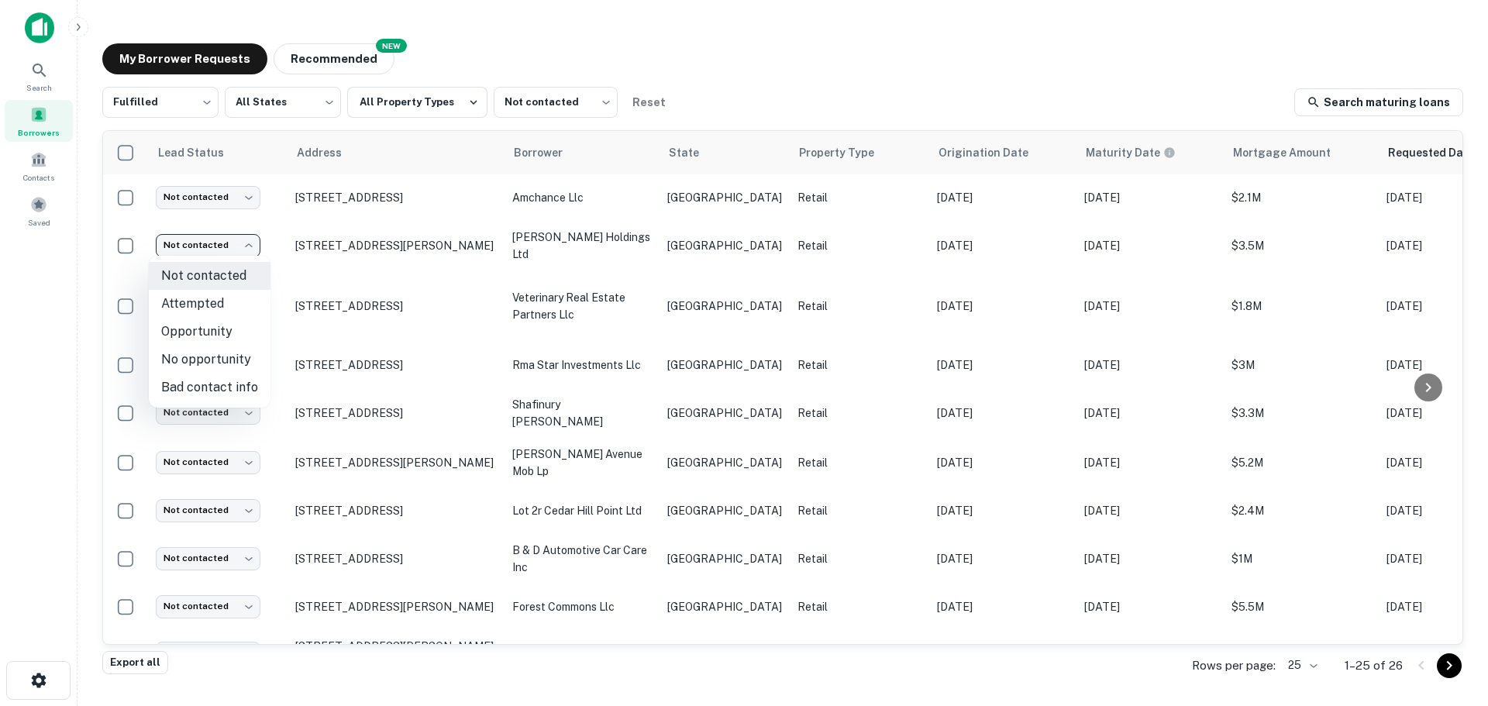
click at [222, 311] on li "Attempted" at bounding box center [210, 304] width 122 height 28
type input "*********"
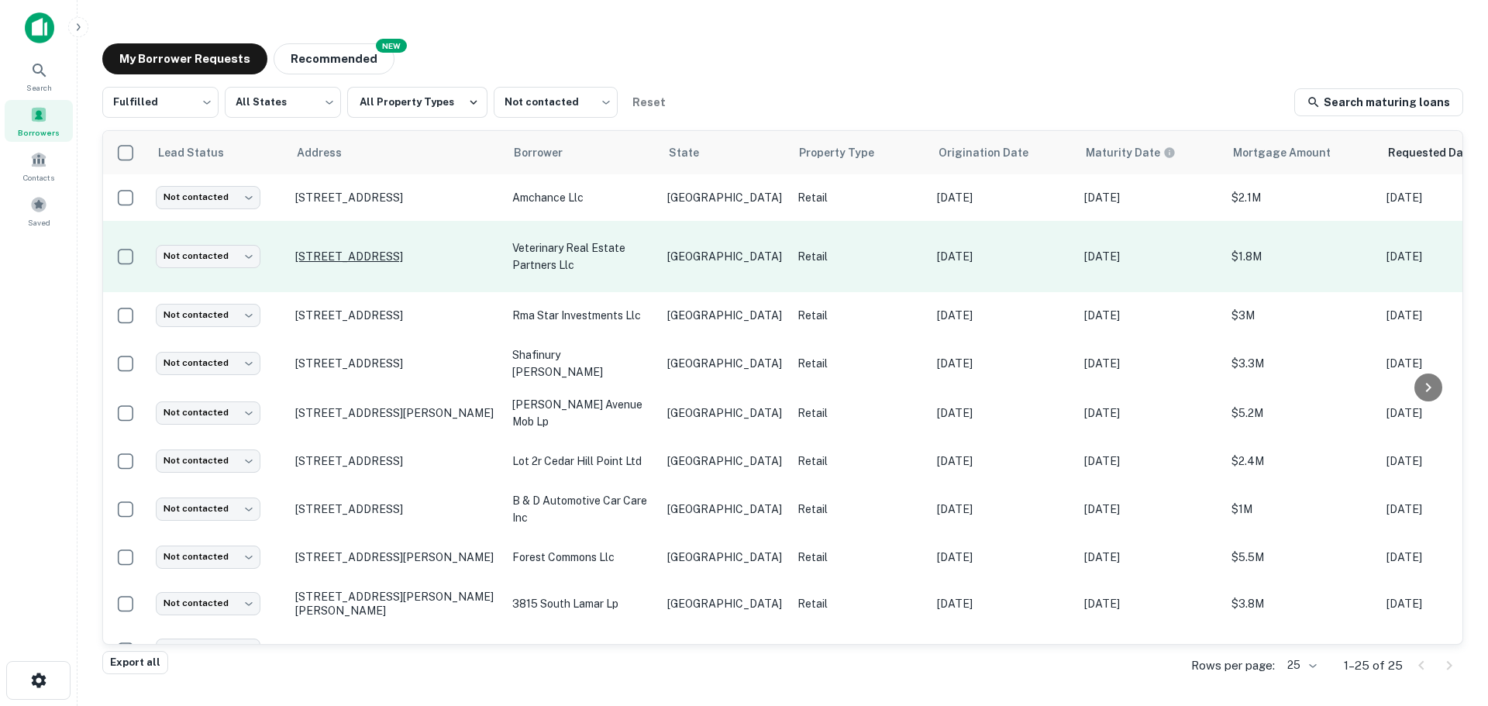
click at [343, 249] on p "[STREET_ADDRESS]" at bounding box center [395, 256] width 201 height 14
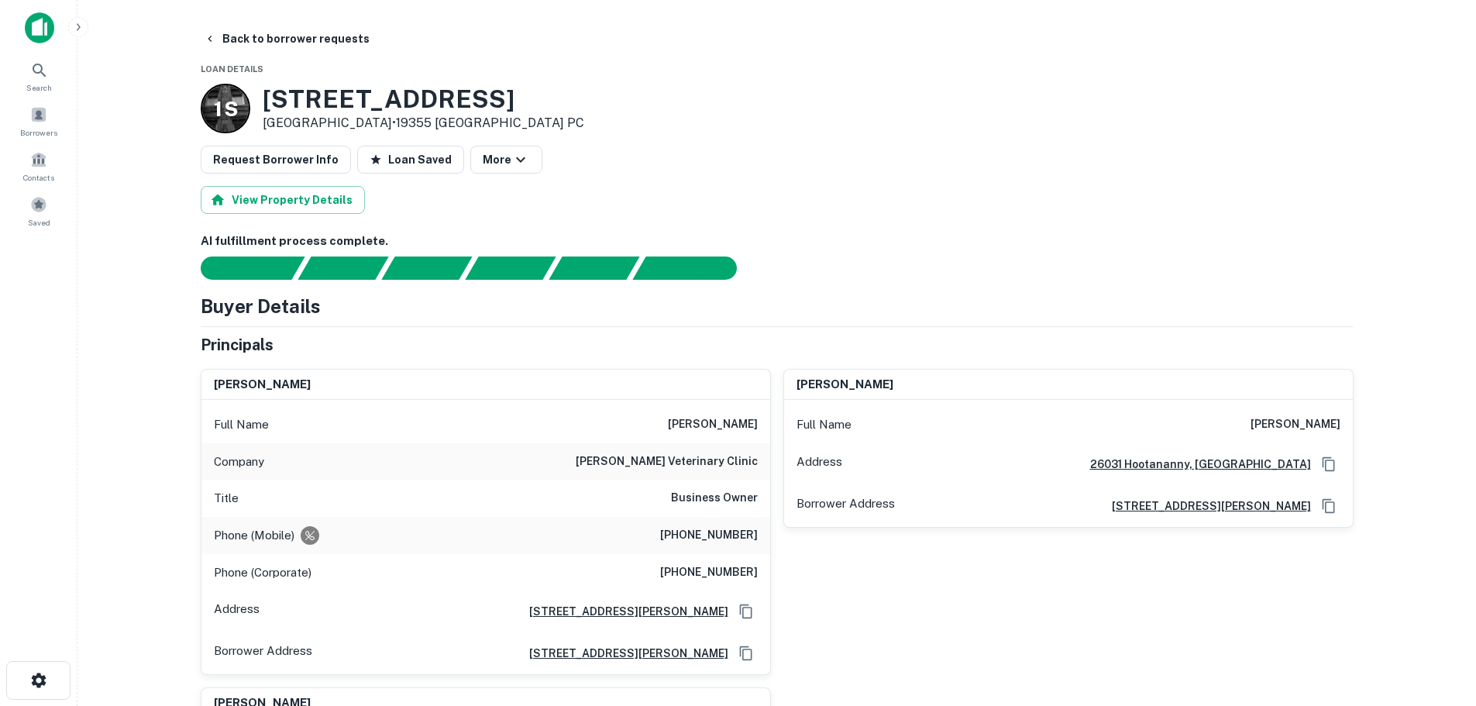
click at [733, 532] on h6 "(281) 380-5408" at bounding box center [709, 535] width 98 height 19
copy h6 "(281) 380-5408"
click at [298, 43] on button "Back to borrower requests" at bounding box center [287, 39] width 178 height 28
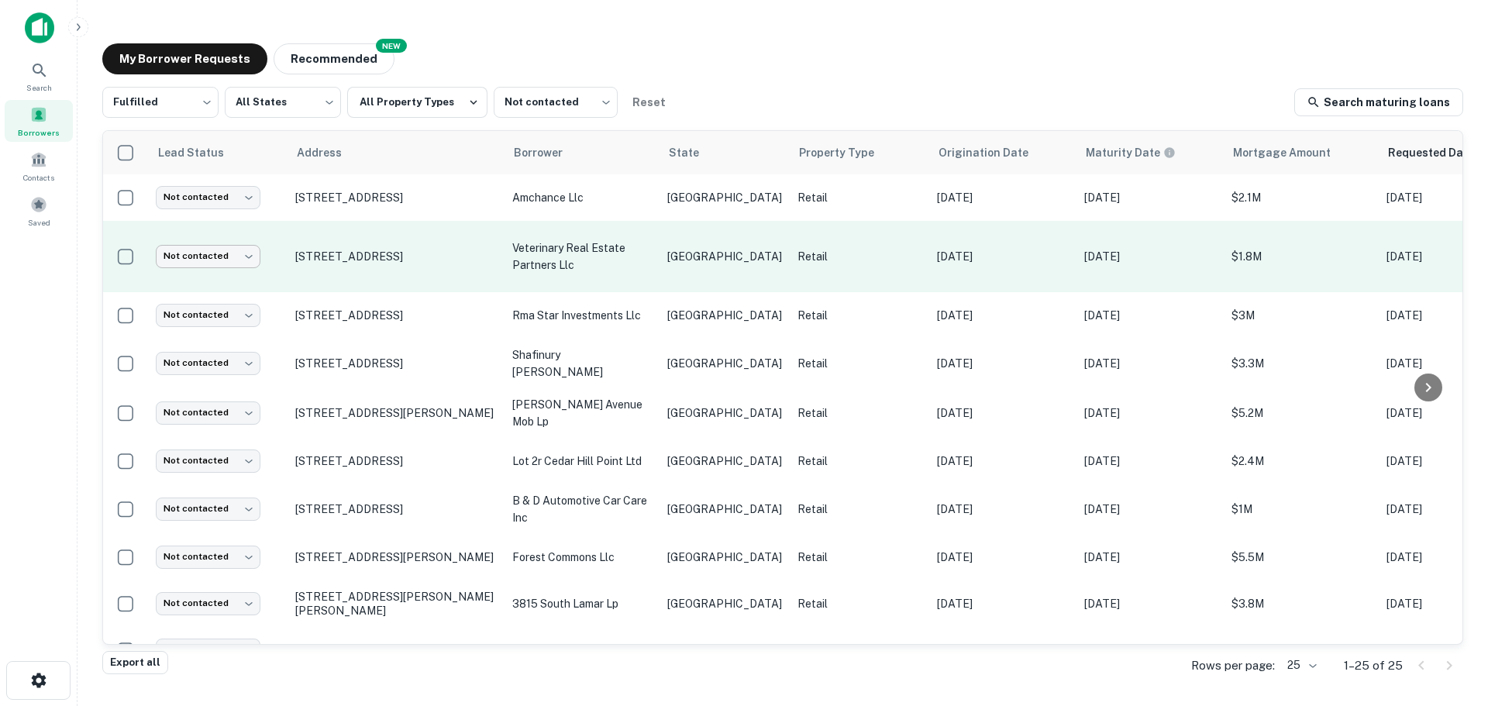
click at [252, 254] on body "Search Borrowers Contacts Saved My Borrower Requests NEW Recommended Fulfilled …" at bounding box center [744, 353] width 1488 height 706
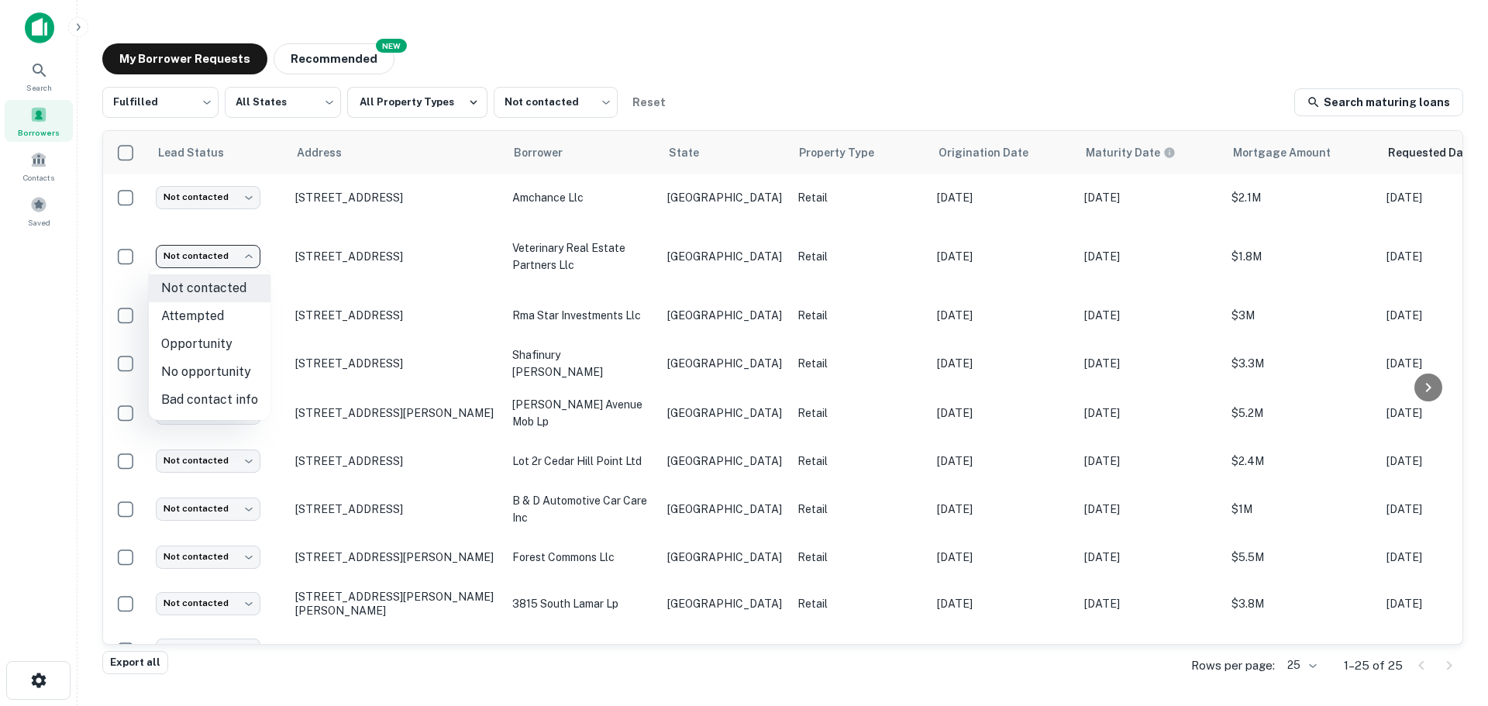
click at [230, 318] on li "Attempted" at bounding box center [210, 316] width 122 height 28
type input "*********"
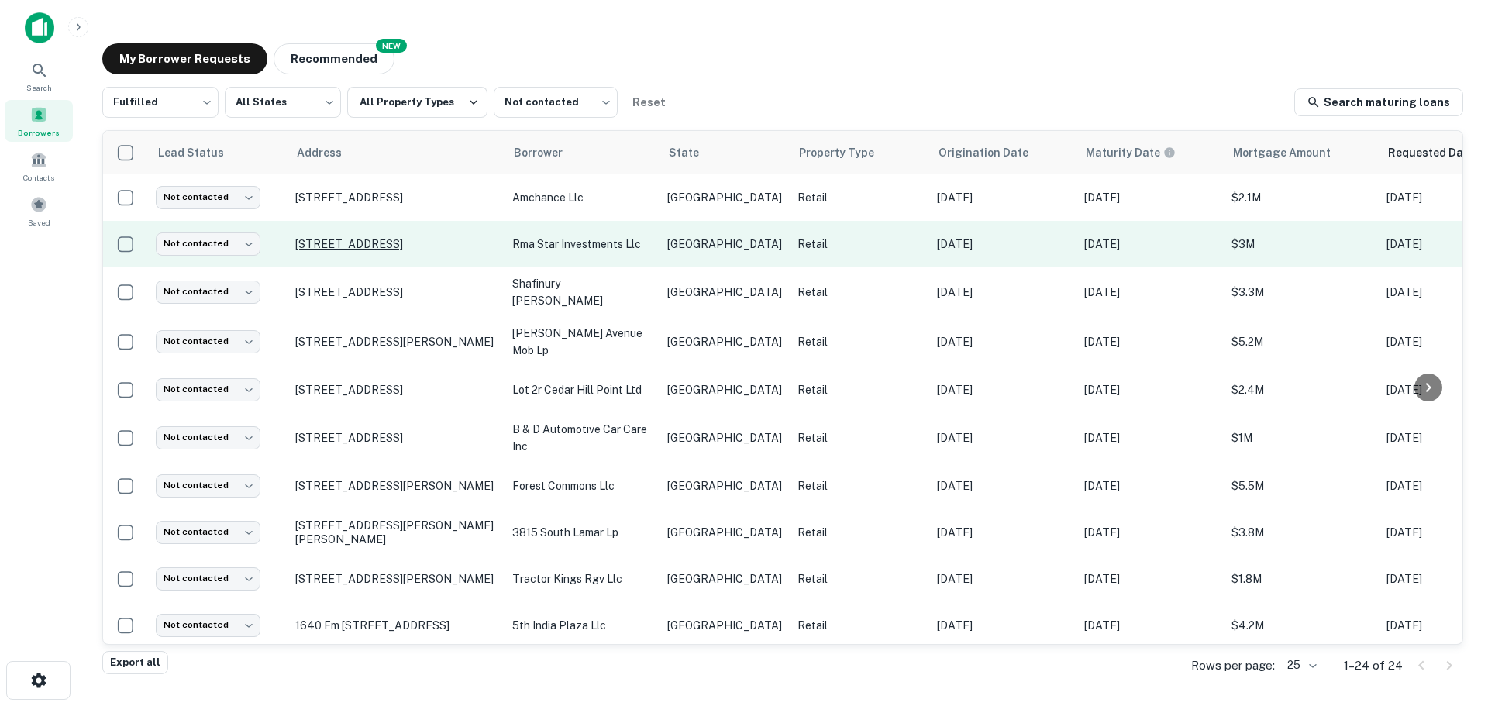
click at [399, 245] on p "30713 Chi Chi Dr Georgetown, TX78628" at bounding box center [395, 244] width 201 height 14
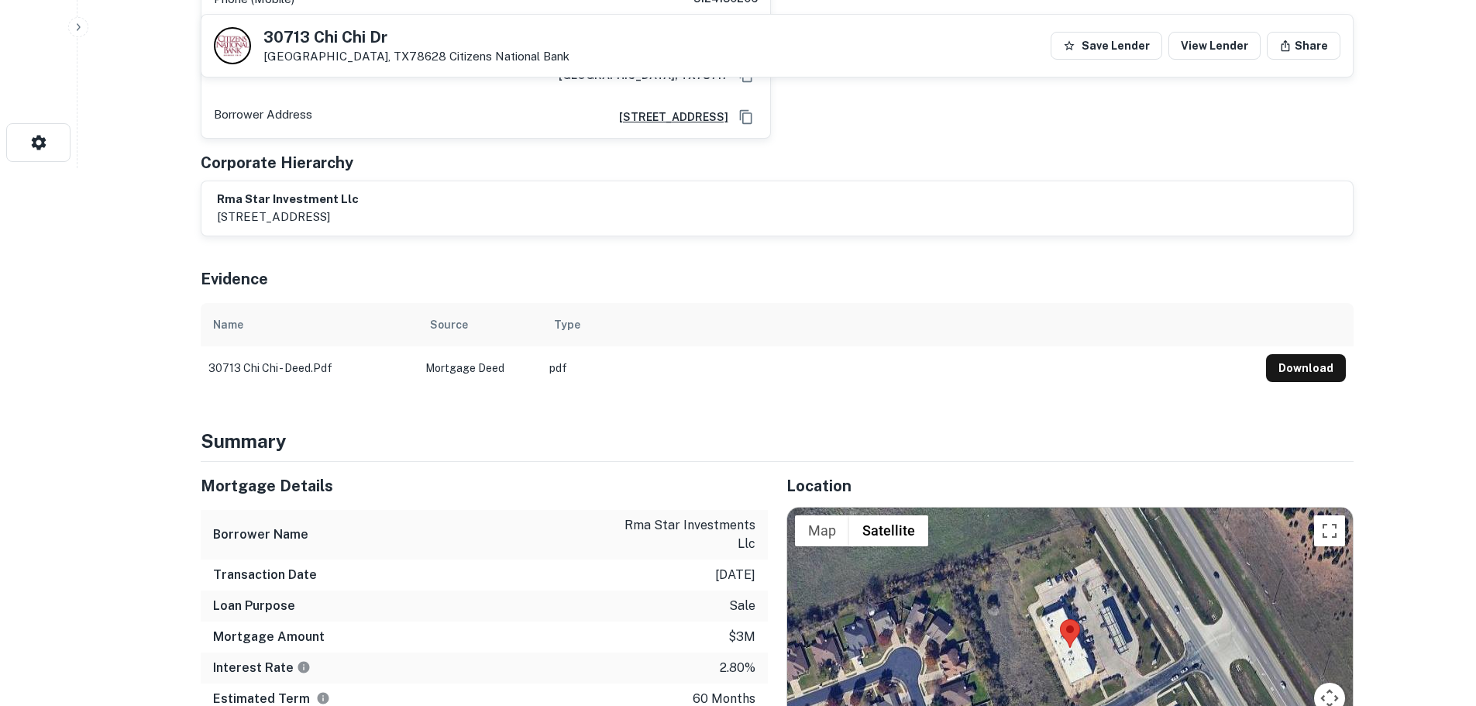
scroll to position [465, 0]
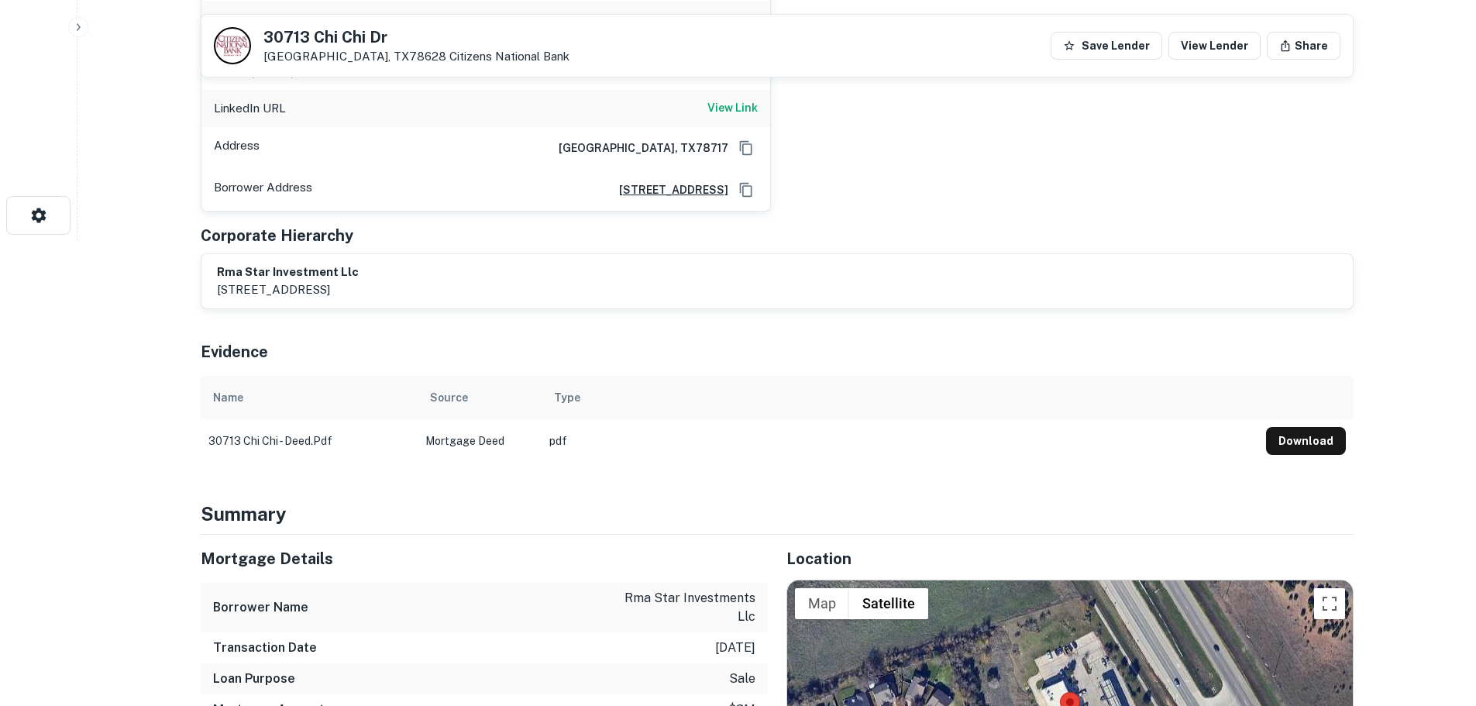
click at [342, 36] on h5 "30713 Chi Chi Dr" at bounding box center [416, 36] width 306 height 15
copy h5 "30713 Chi Chi Dr"
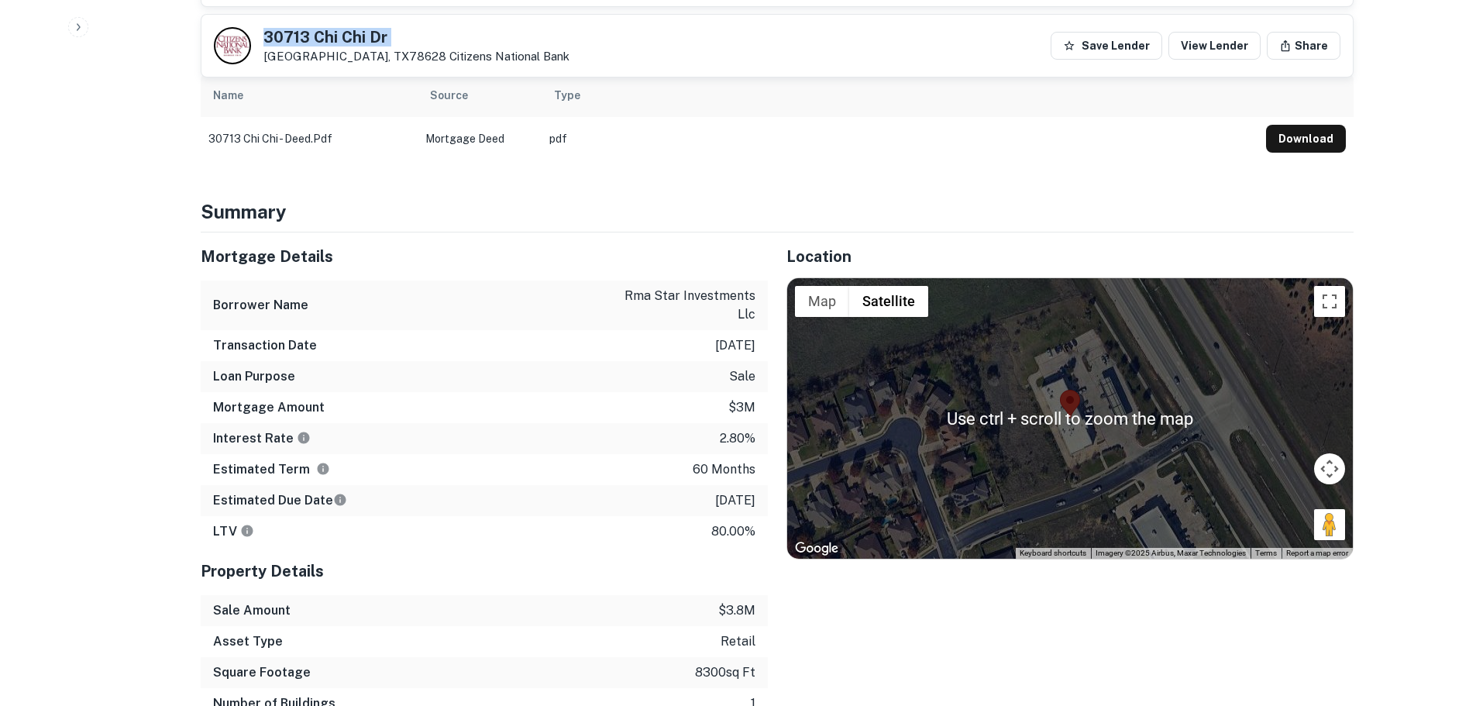
scroll to position [775, 0]
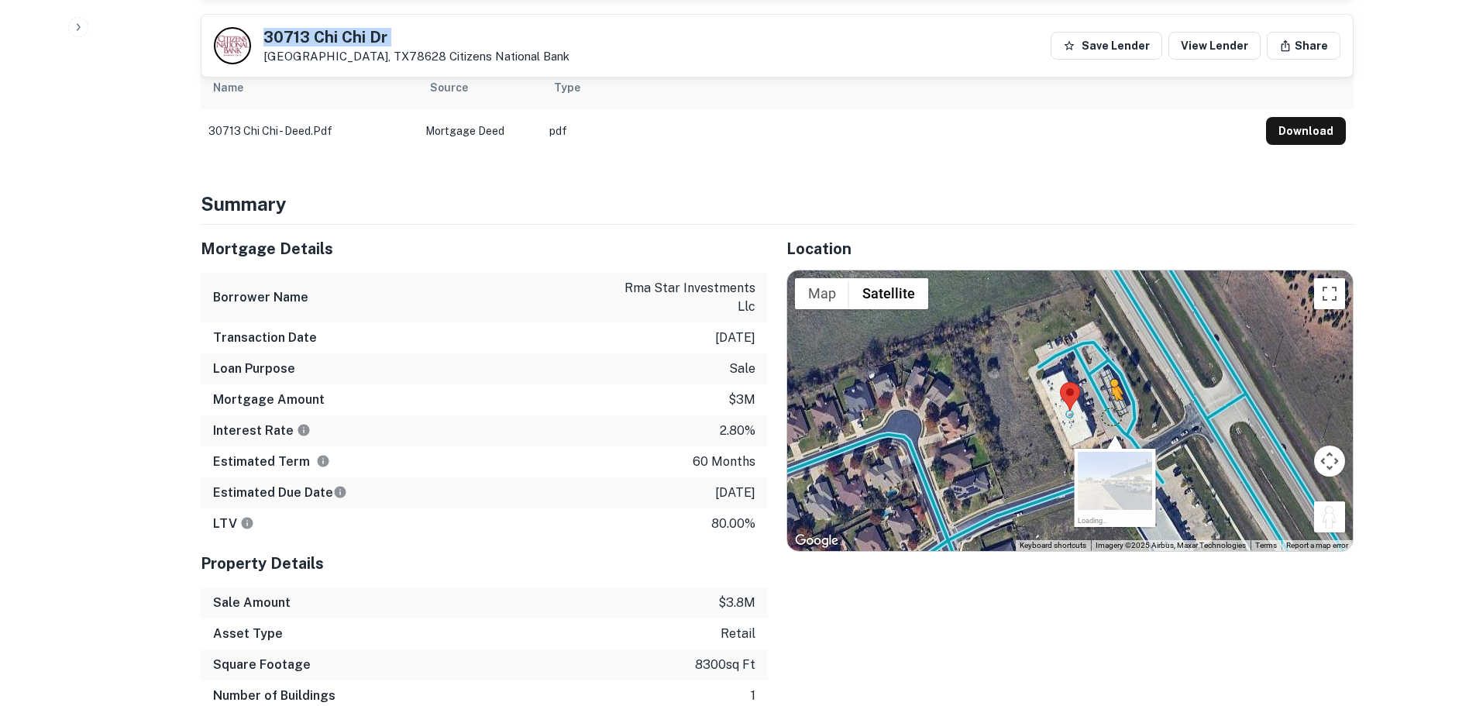
drag, startPoint x: 1329, startPoint y: 502, endPoint x: 1110, endPoint y: 399, distance: 241.6
click at [1110, 399] on div "To activate drag with keyboard, press Alt + Enter. Once in keyboard drag state,…" at bounding box center [1070, 410] width 566 height 280
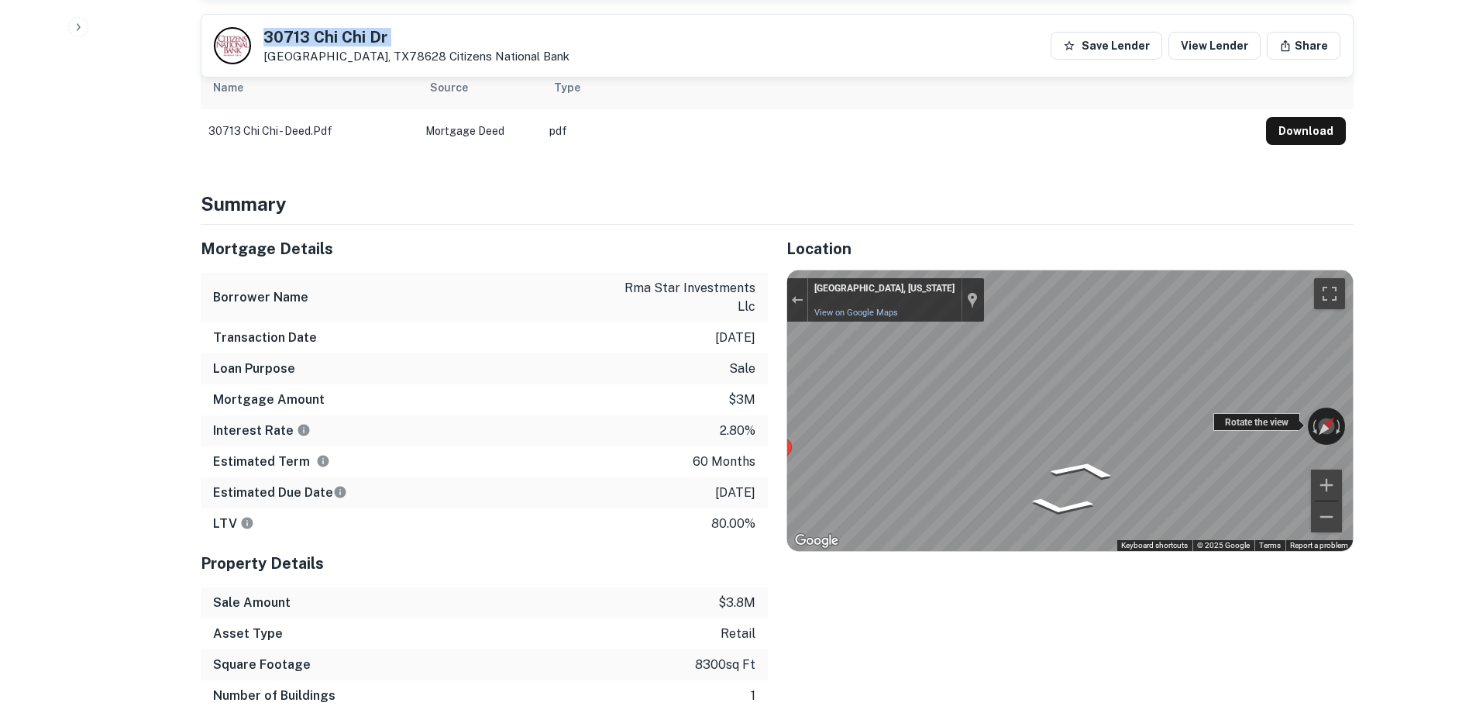
click at [1251, 405] on div "← Move left → Move right ↑ Move up ↓ Move down + Zoom in - Zoom out Georgetown,…" at bounding box center [1070, 410] width 566 height 280
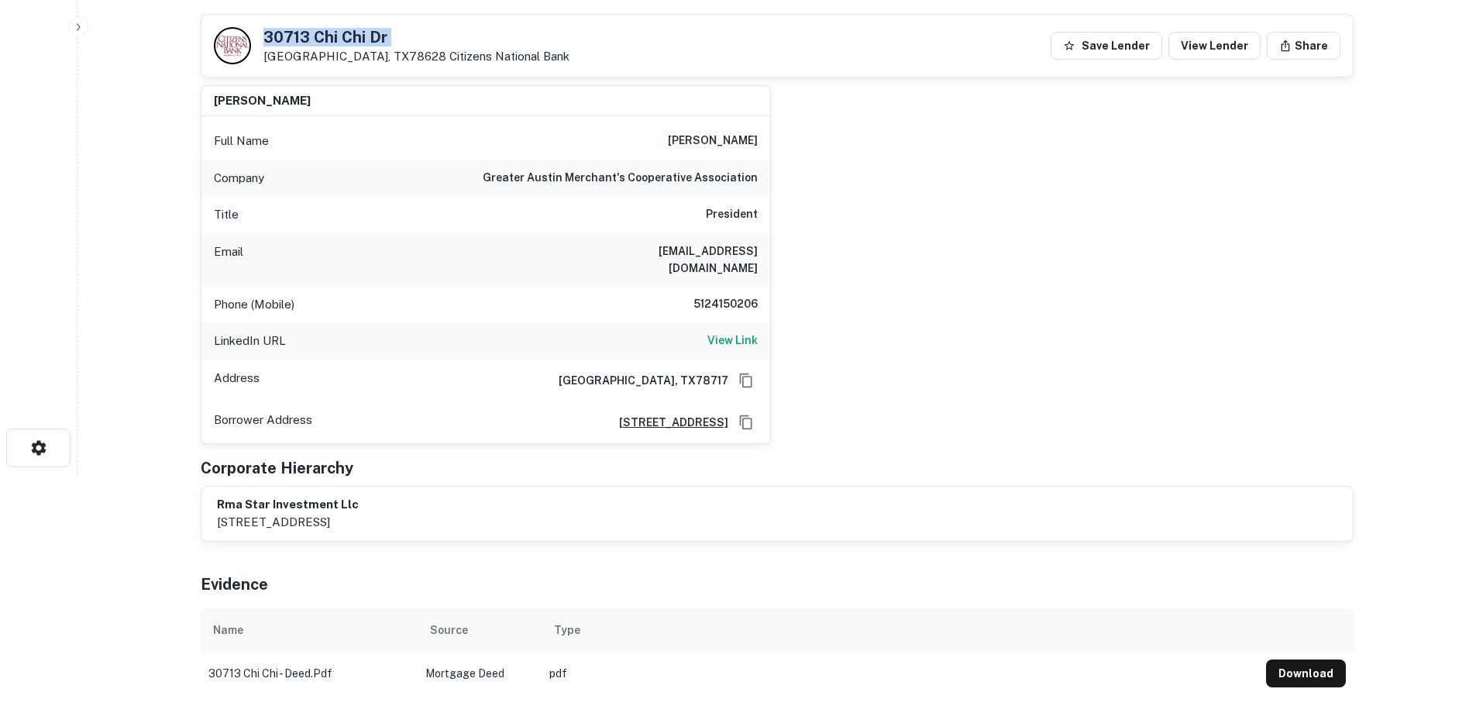
scroll to position [155, 0]
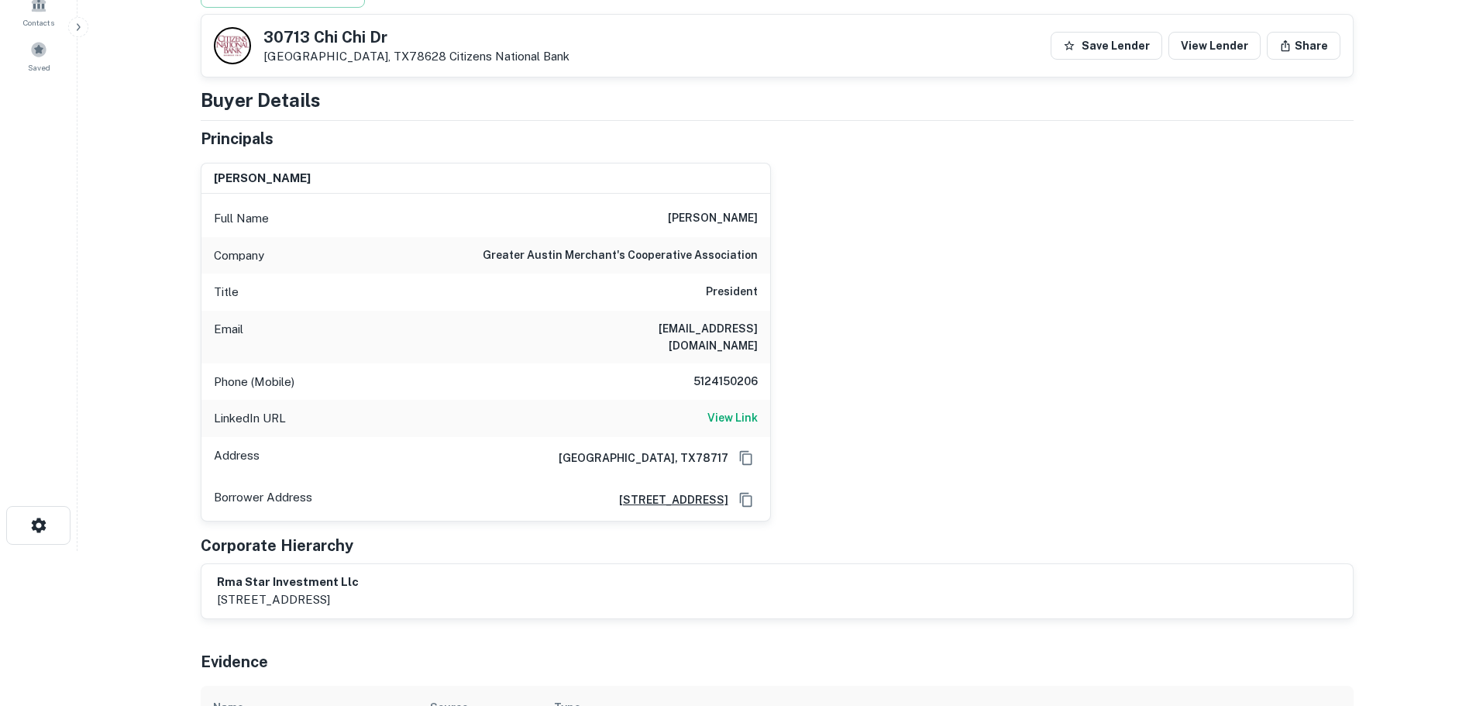
click at [726, 373] on h6 "5124150206" at bounding box center [711, 382] width 93 height 19
copy h6 "5124150206"
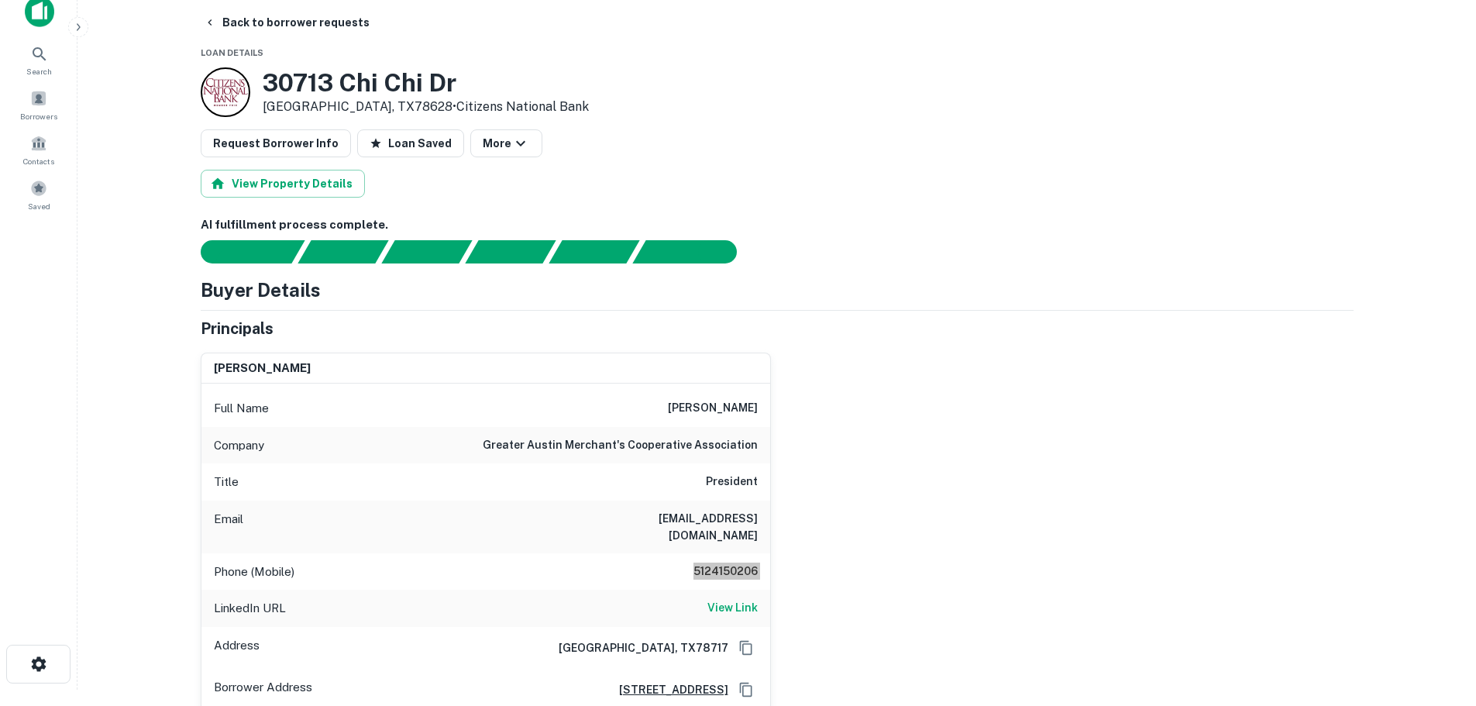
scroll to position [0, 0]
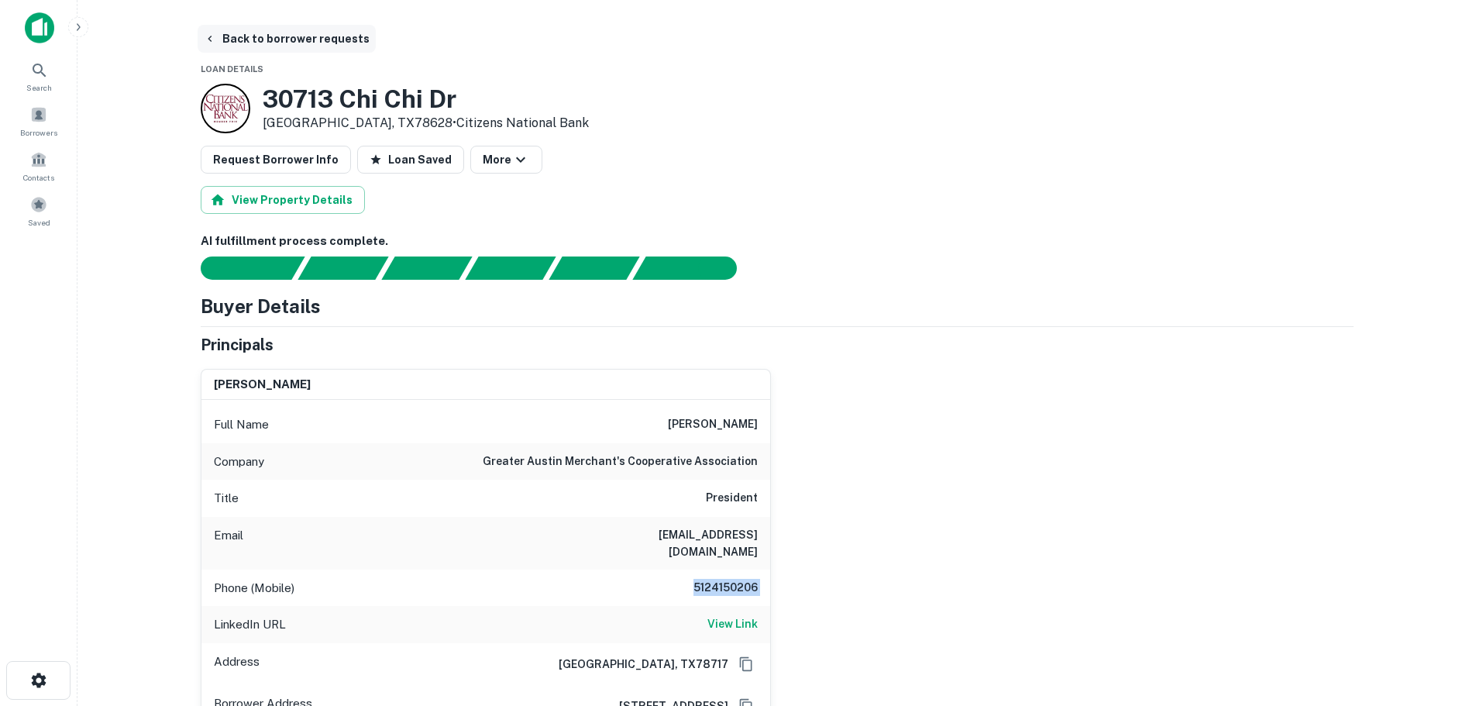
click at [288, 47] on button "Back to borrower requests" at bounding box center [287, 39] width 178 height 28
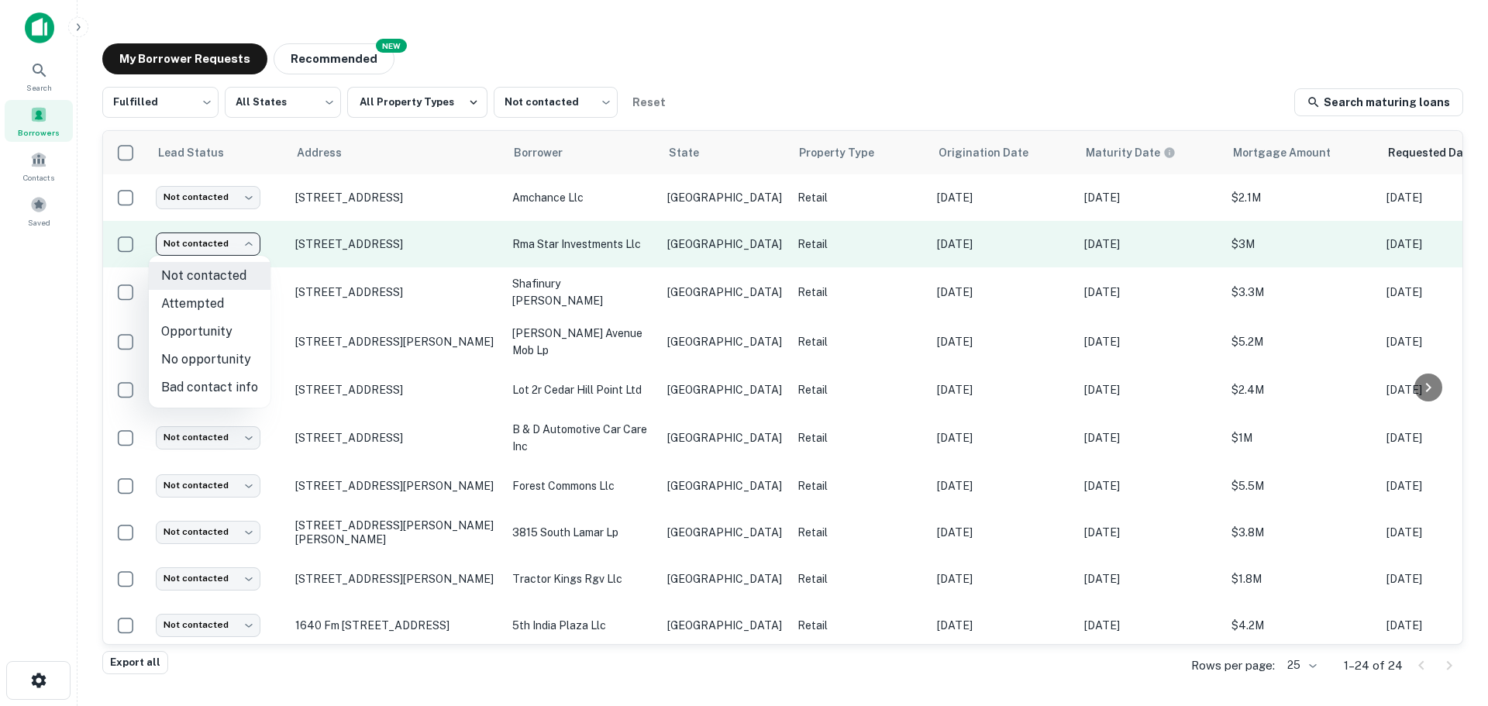
click at [222, 247] on body "Search Borrowers Contacts Saved My Borrower Requests NEW Recommended Fulfilled …" at bounding box center [744, 353] width 1488 height 706
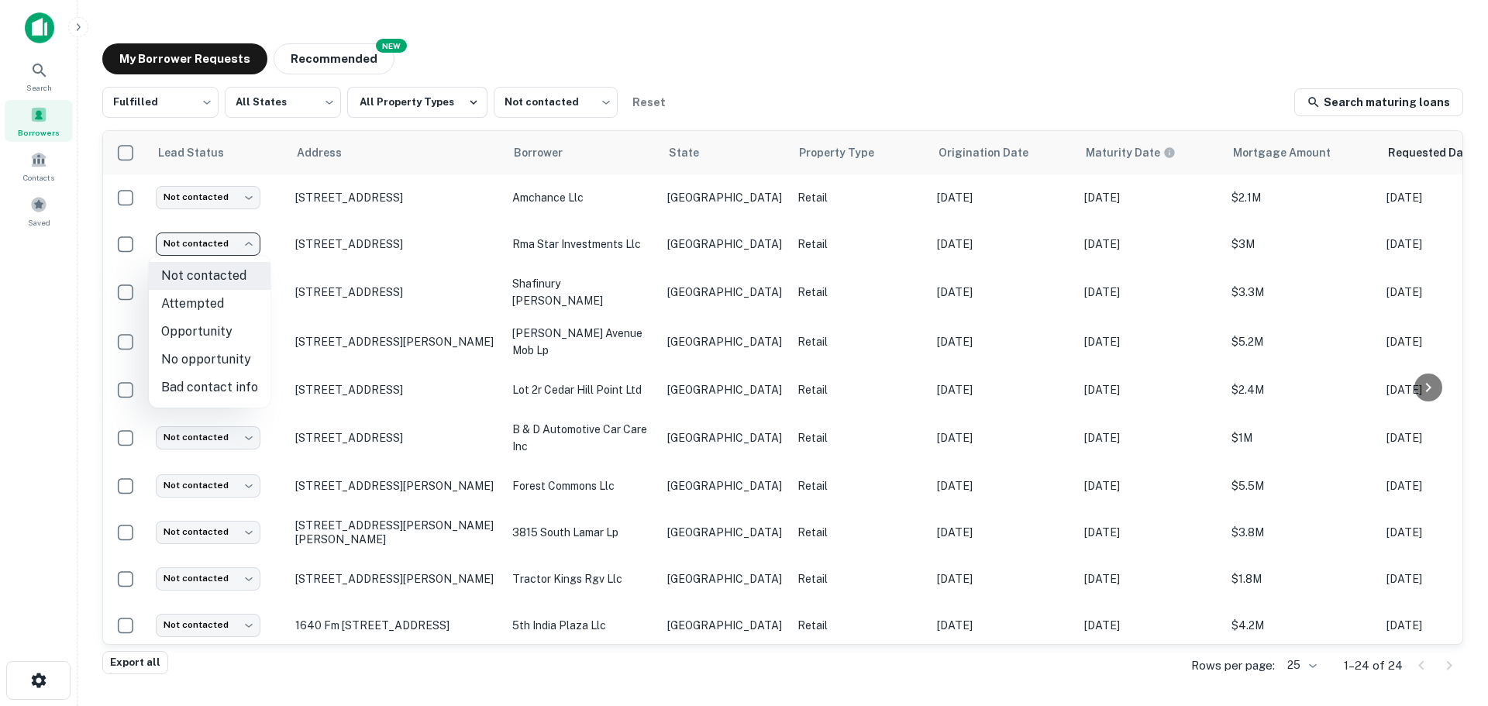
click at [223, 309] on li "Attempted" at bounding box center [210, 304] width 122 height 28
type input "*********"
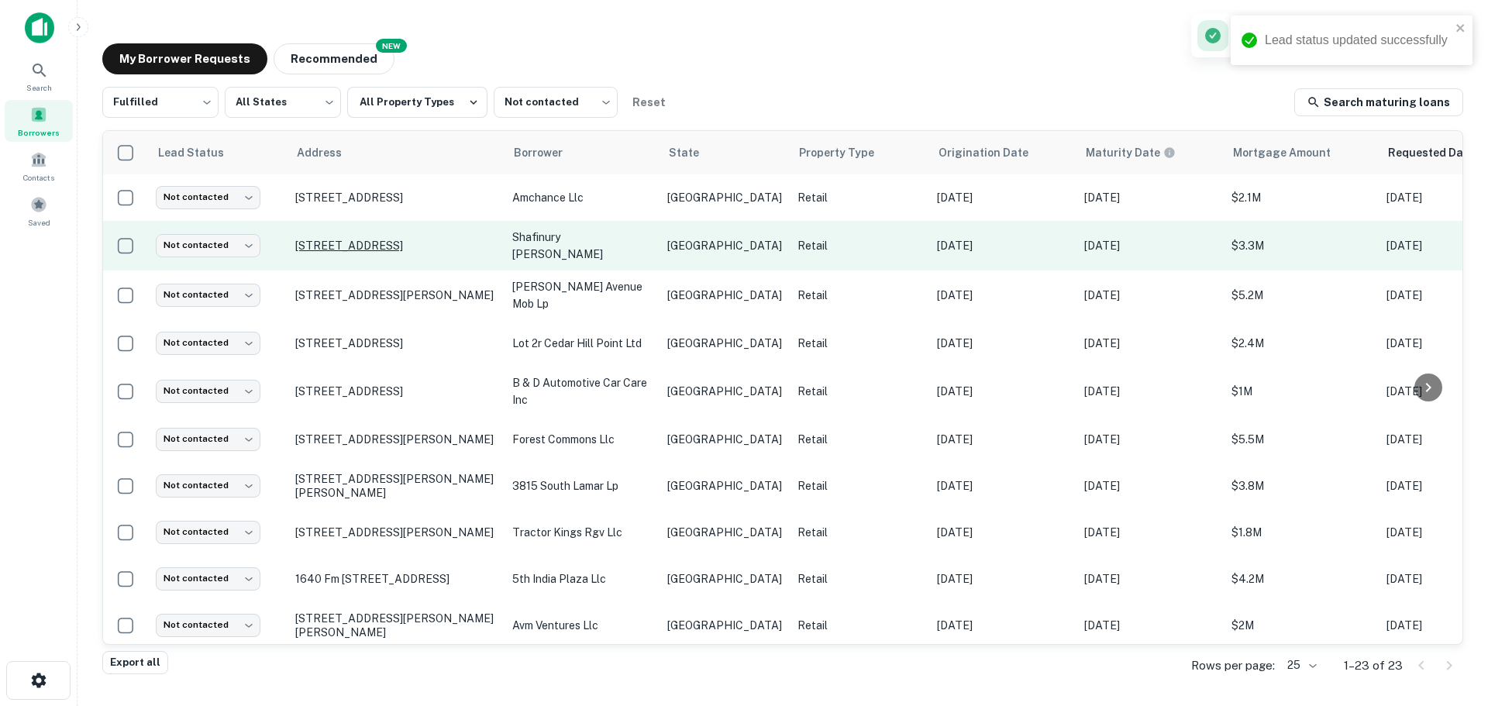
click at [415, 239] on p "490 S Highway 123 Byp Seguin, TX78155" at bounding box center [395, 246] width 201 height 14
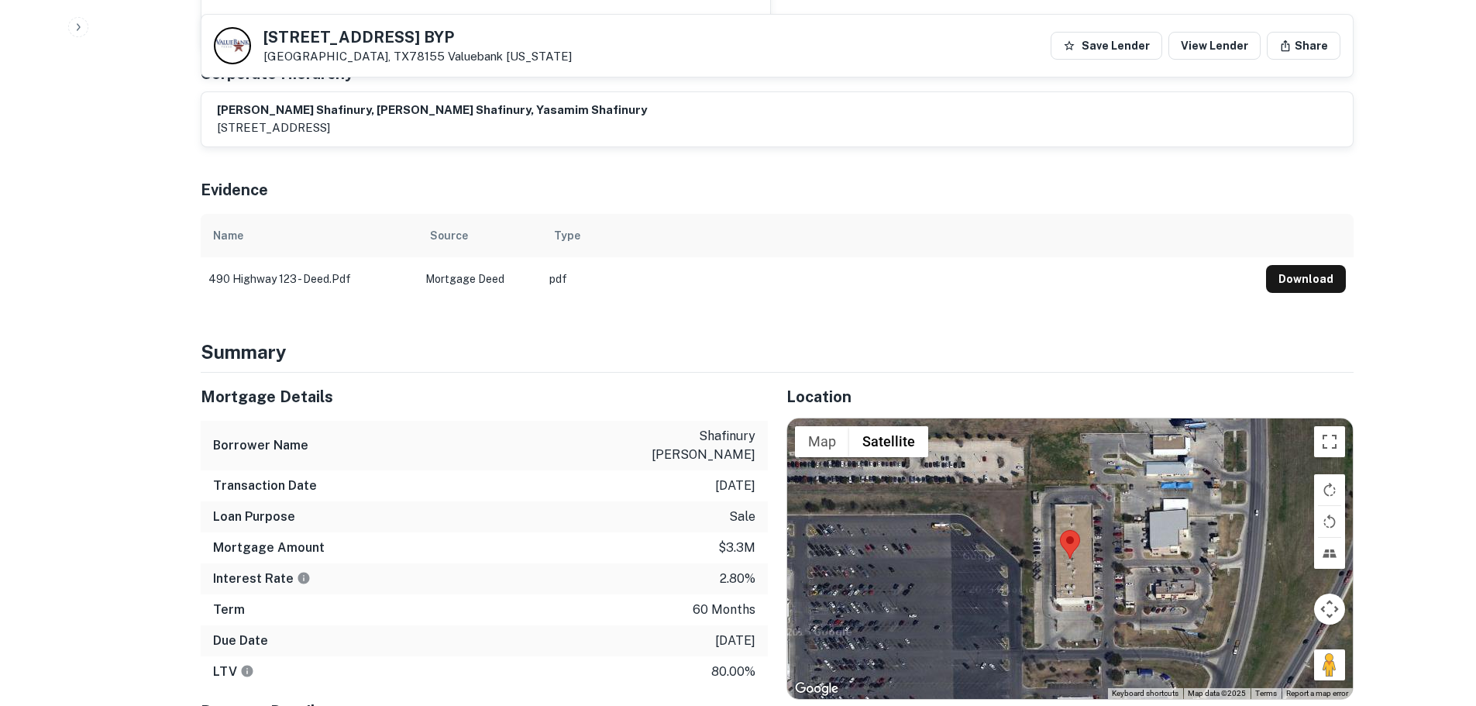
scroll to position [697, 0]
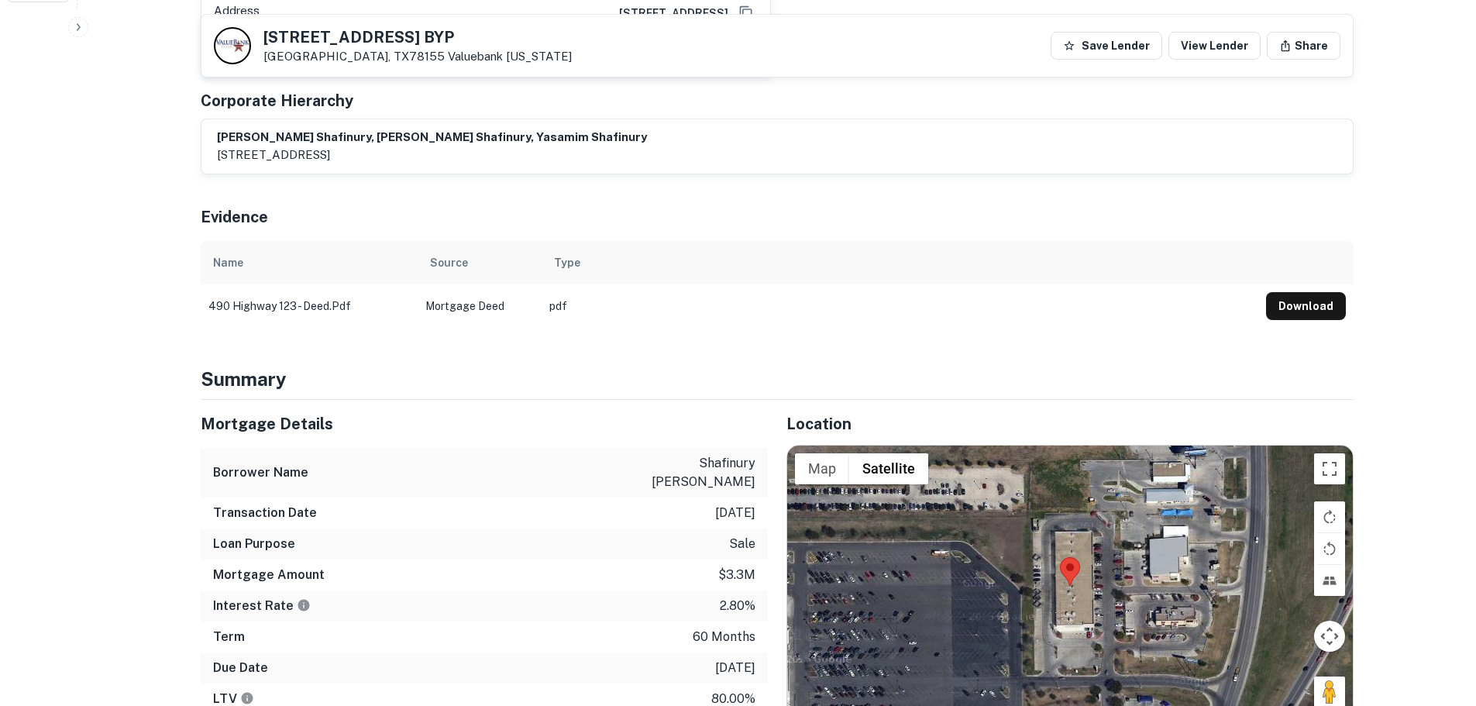
click at [413, 36] on h5 "490 S HIGHWAY 123 BYP" at bounding box center [417, 36] width 308 height 15
copy h5 "490 S HIGHWAY 123 BYP"
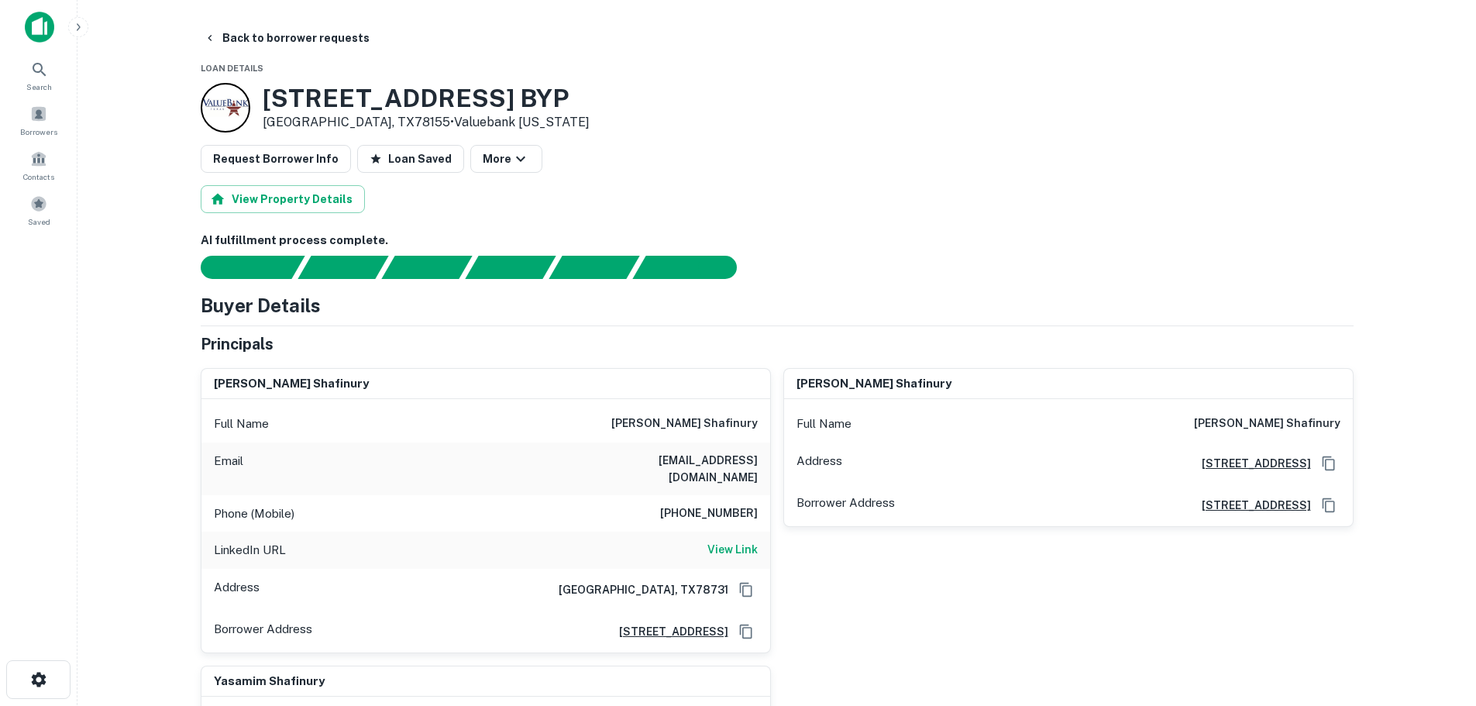
scroll to position [0, 0]
click at [732, 505] on h6 "361-510-0442" at bounding box center [709, 514] width 98 height 19
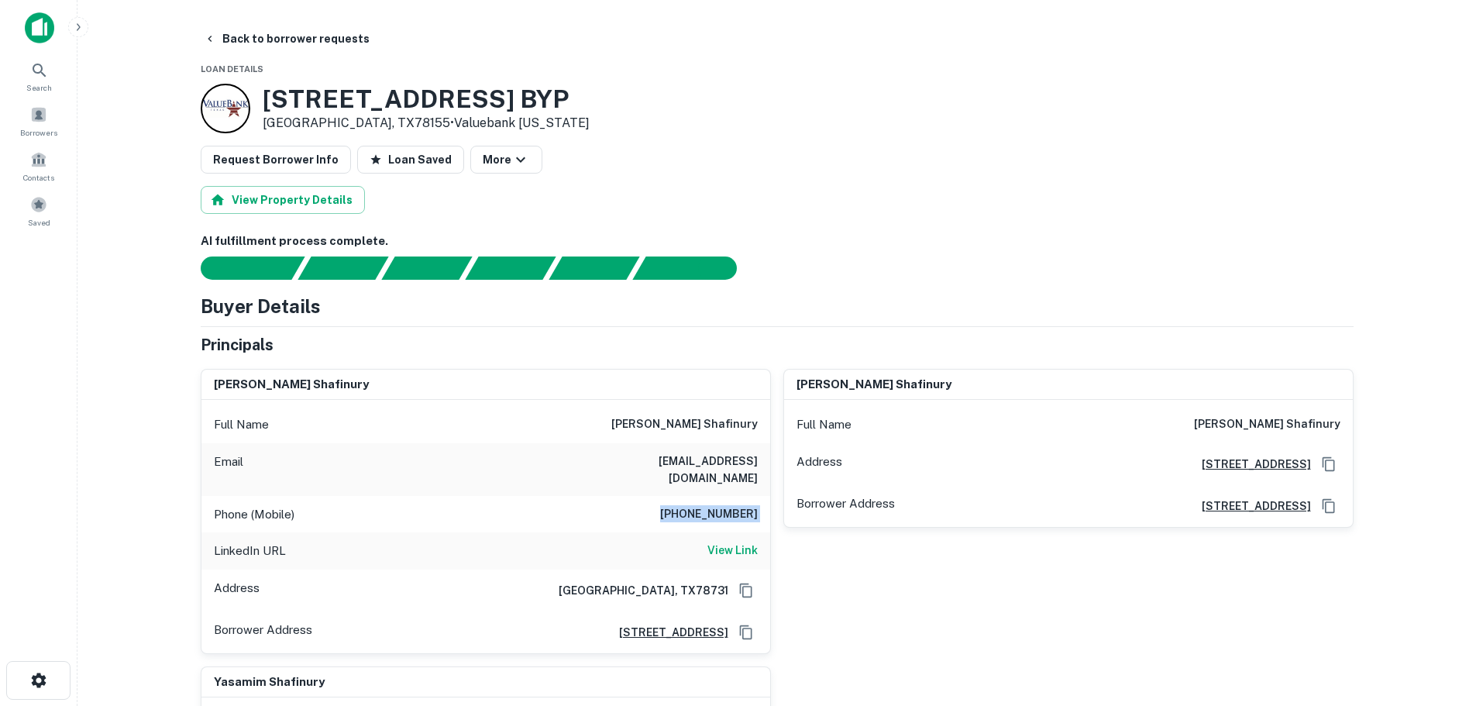
click at [732, 505] on h6 "361-510-0442" at bounding box center [709, 514] width 98 height 19
copy h6 "361-510-0442"
click at [305, 51] on button "Back to borrower requests" at bounding box center [287, 39] width 178 height 28
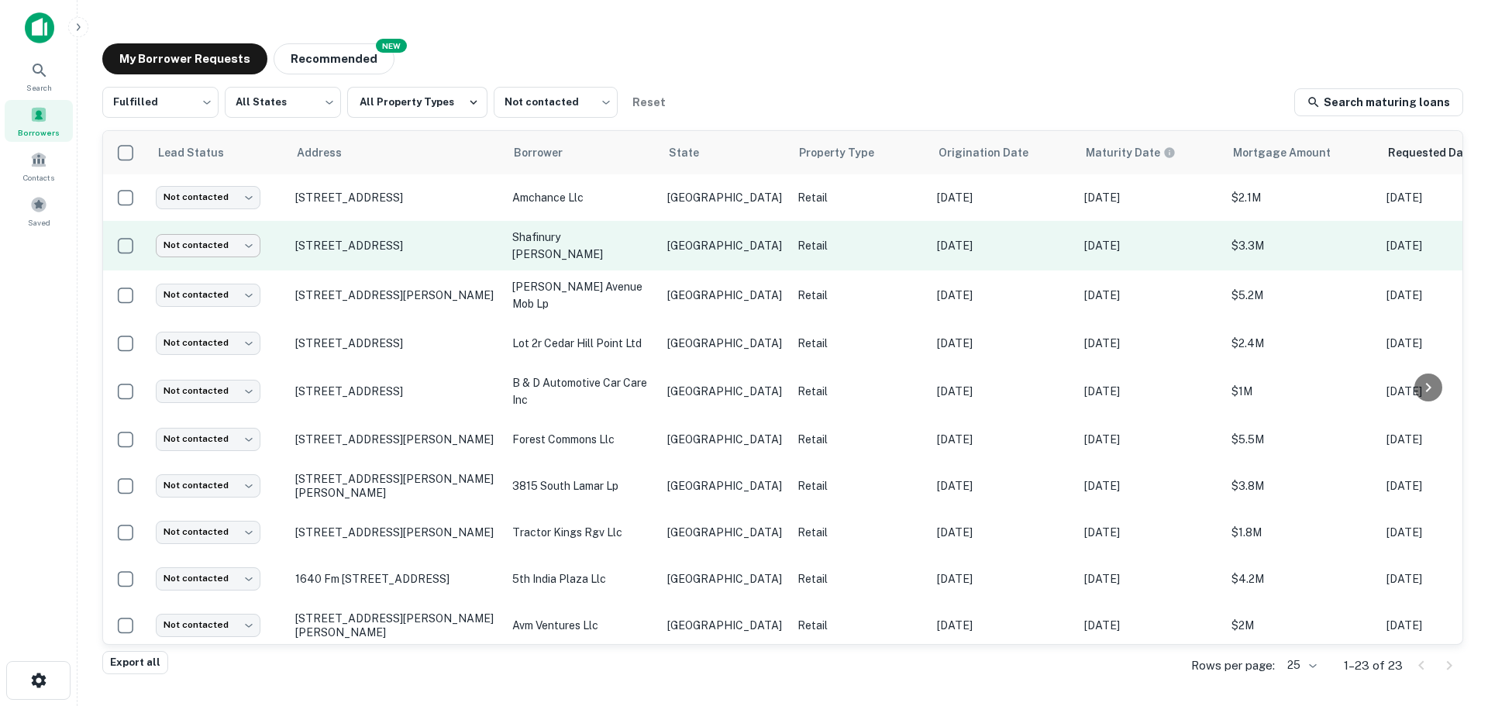
click at [238, 249] on body "Search Borrowers Contacts Saved My Borrower Requests NEW Recommended Fulfilled …" at bounding box center [744, 353] width 1488 height 706
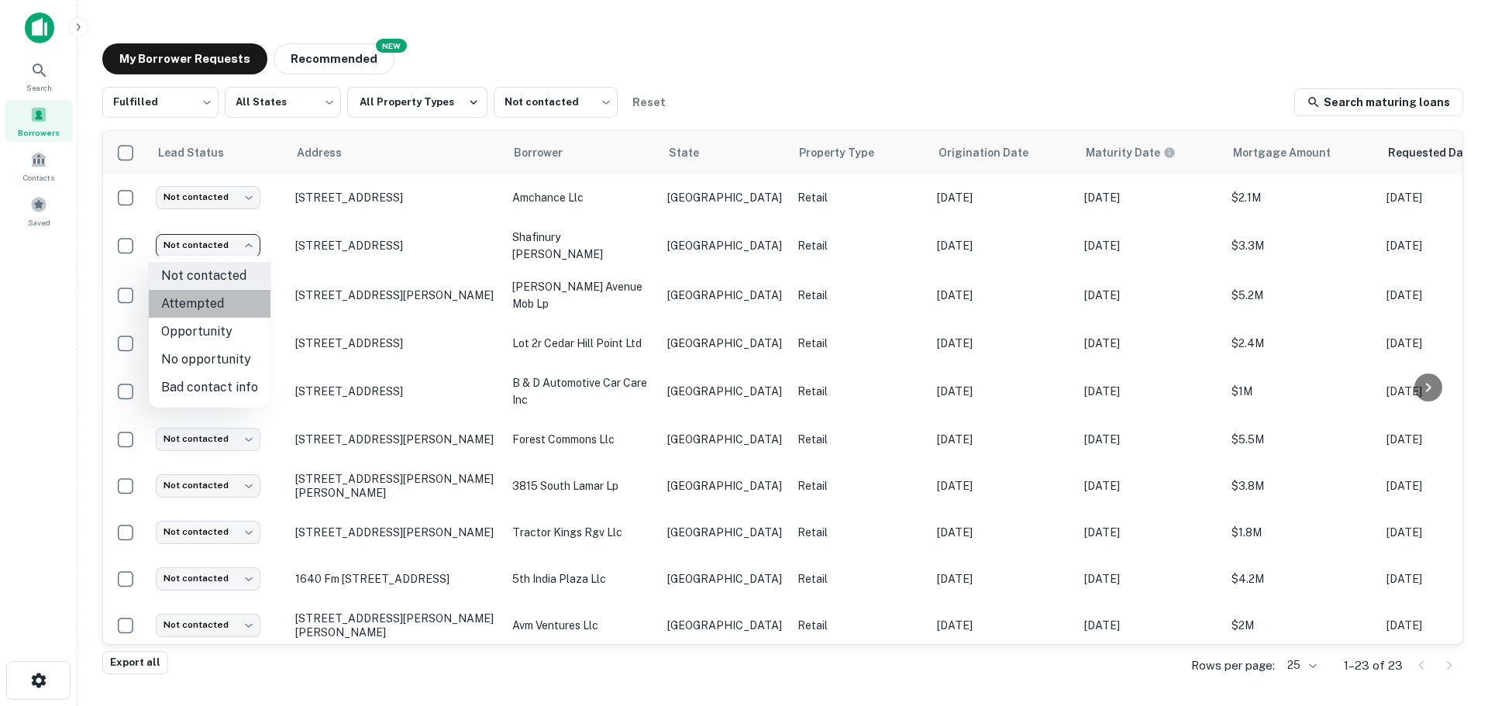
click at [220, 309] on li "Attempted" at bounding box center [210, 304] width 122 height 28
type input "*********"
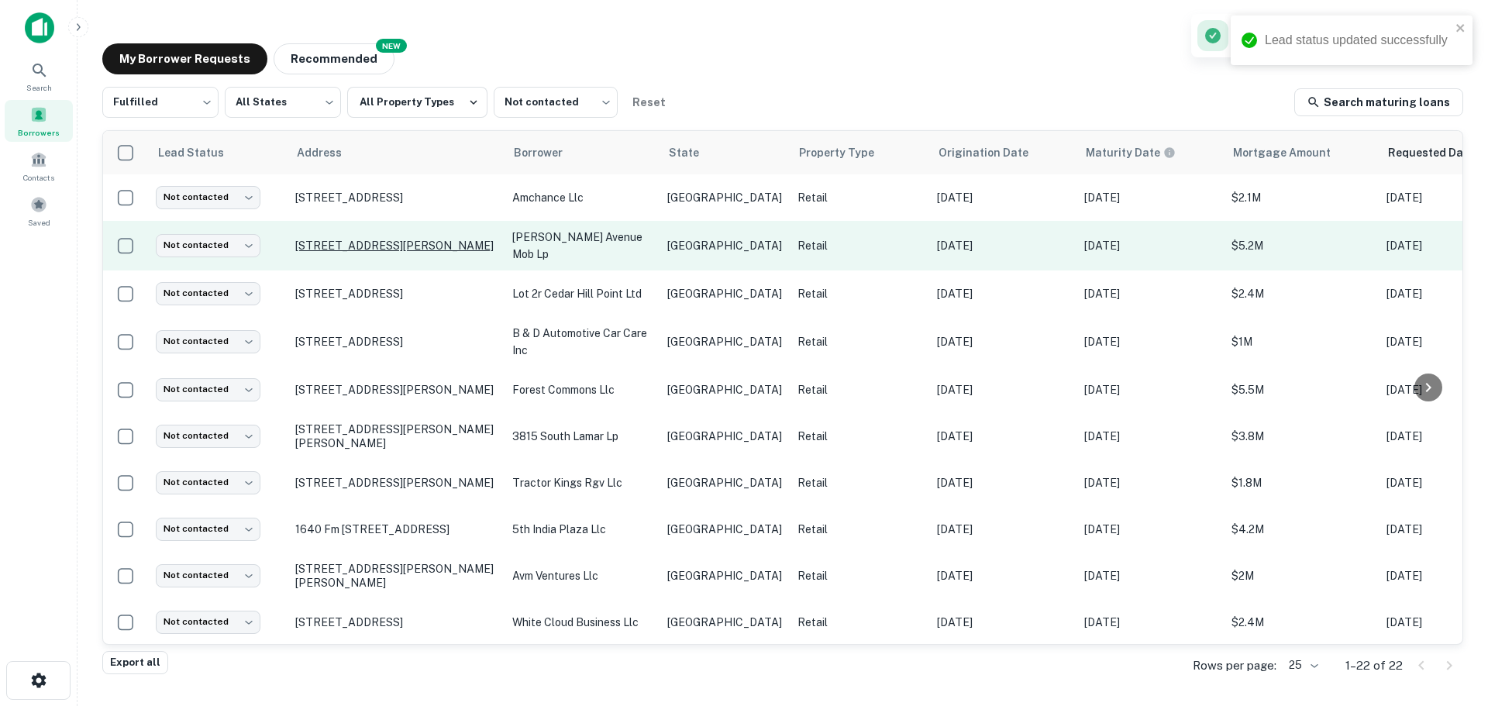
click at [384, 249] on p "1015 N Carroll Ave Dallas, TX75204" at bounding box center [395, 246] width 201 height 14
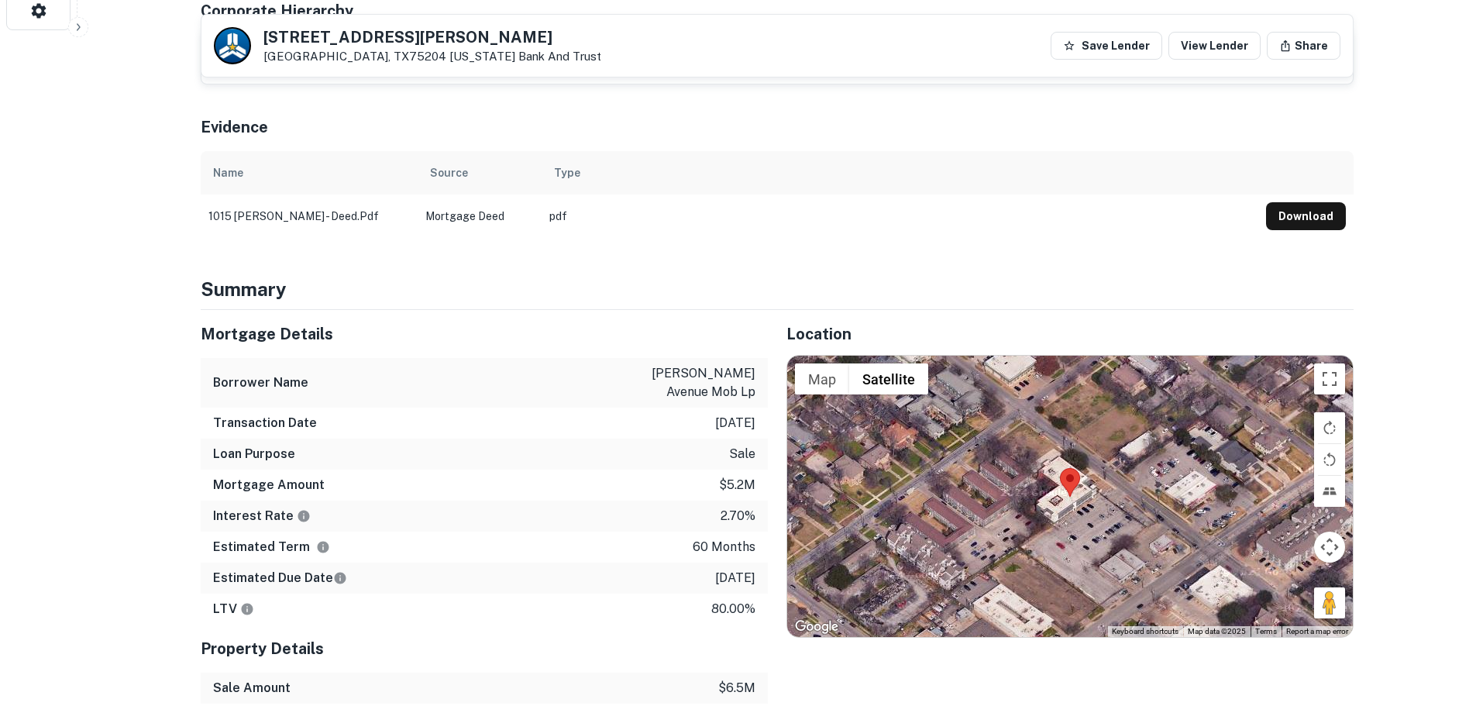
scroll to position [697, 0]
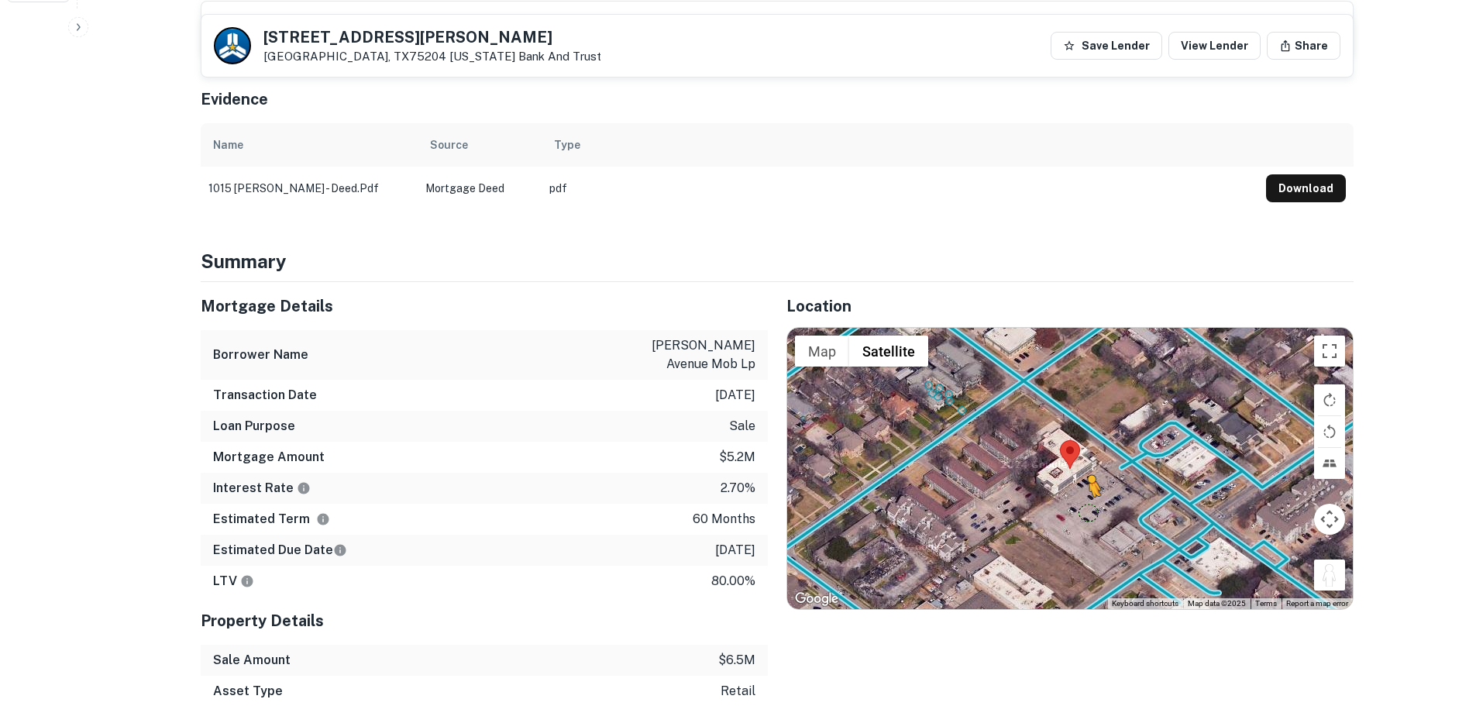
drag, startPoint x: 1321, startPoint y: 552, endPoint x: 1088, endPoint y: 477, distance: 244.8
click at [1088, 477] on div "To activate drag with keyboard, press Alt + Enter. Once in keyboard drag state,…" at bounding box center [1070, 468] width 566 height 280
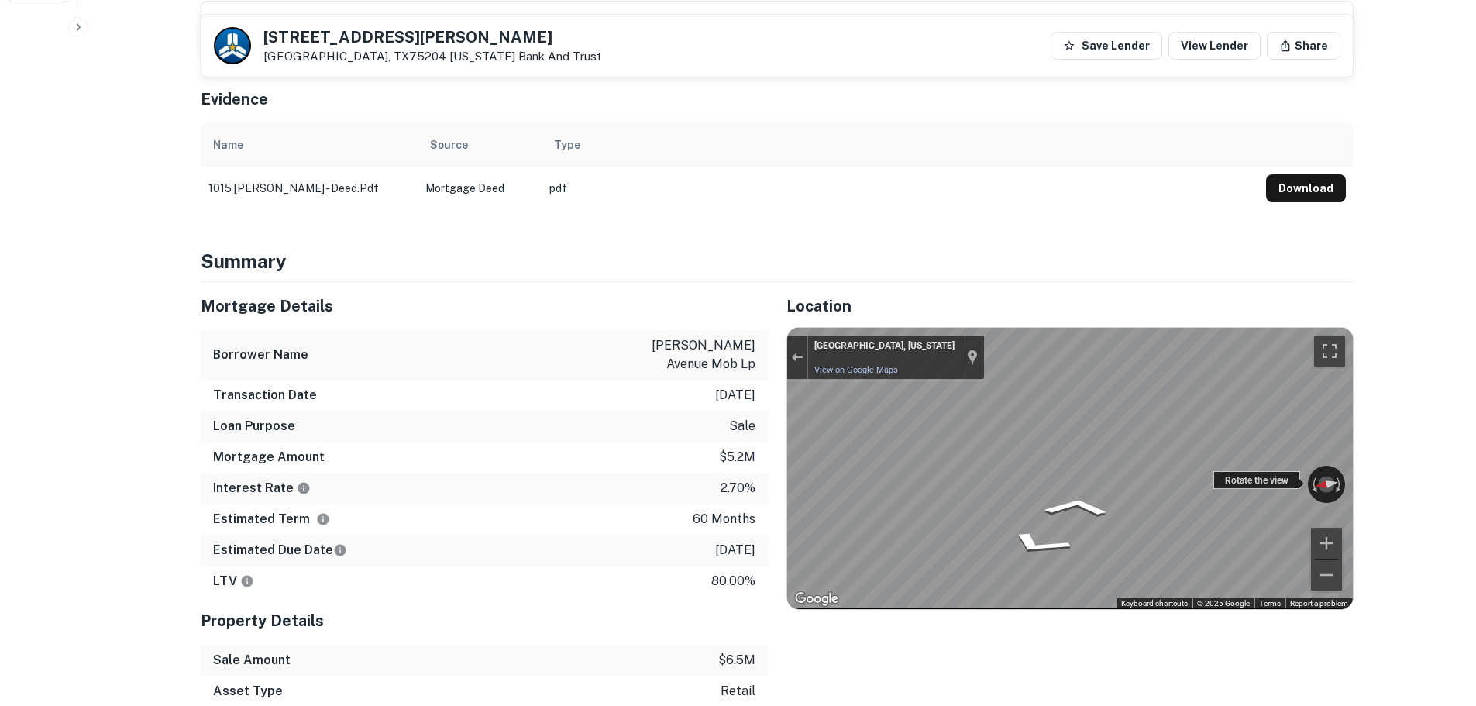
click at [1265, 455] on div "← Move left → Move right ↑ Move up ↓ Move down + Zoom in - Zoom out Dallas, Tex…" at bounding box center [1070, 468] width 566 height 280
drag, startPoint x: 338, startPoint y: 32, endPoint x: 330, endPoint y: 50, distance: 20.1
click at [332, 47] on div "1015 N CARROLL AVE Dallas, TX75204 Texas Bank And Trust" at bounding box center [432, 46] width 338 height 34
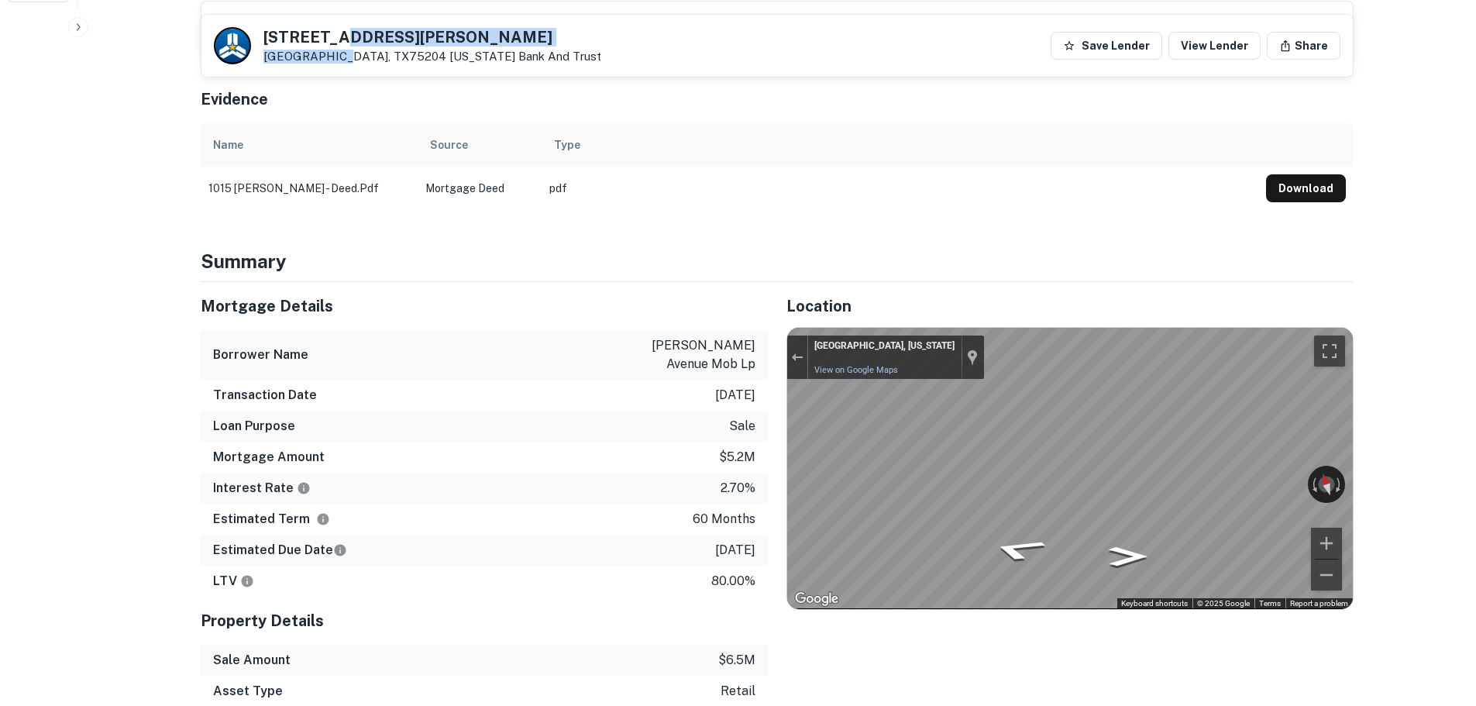
click at [330, 50] on p "Dallas, TX75204 Texas Bank And Trust" at bounding box center [432, 57] width 338 height 14
click at [332, 45] on h5 "1015 N CARROLL AVE" at bounding box center [432, 36] width 338 height 15
click at [336, 36] on h5 "1015 N CARROLL AVE" at bounding box center [432, 36] width 338 height 15
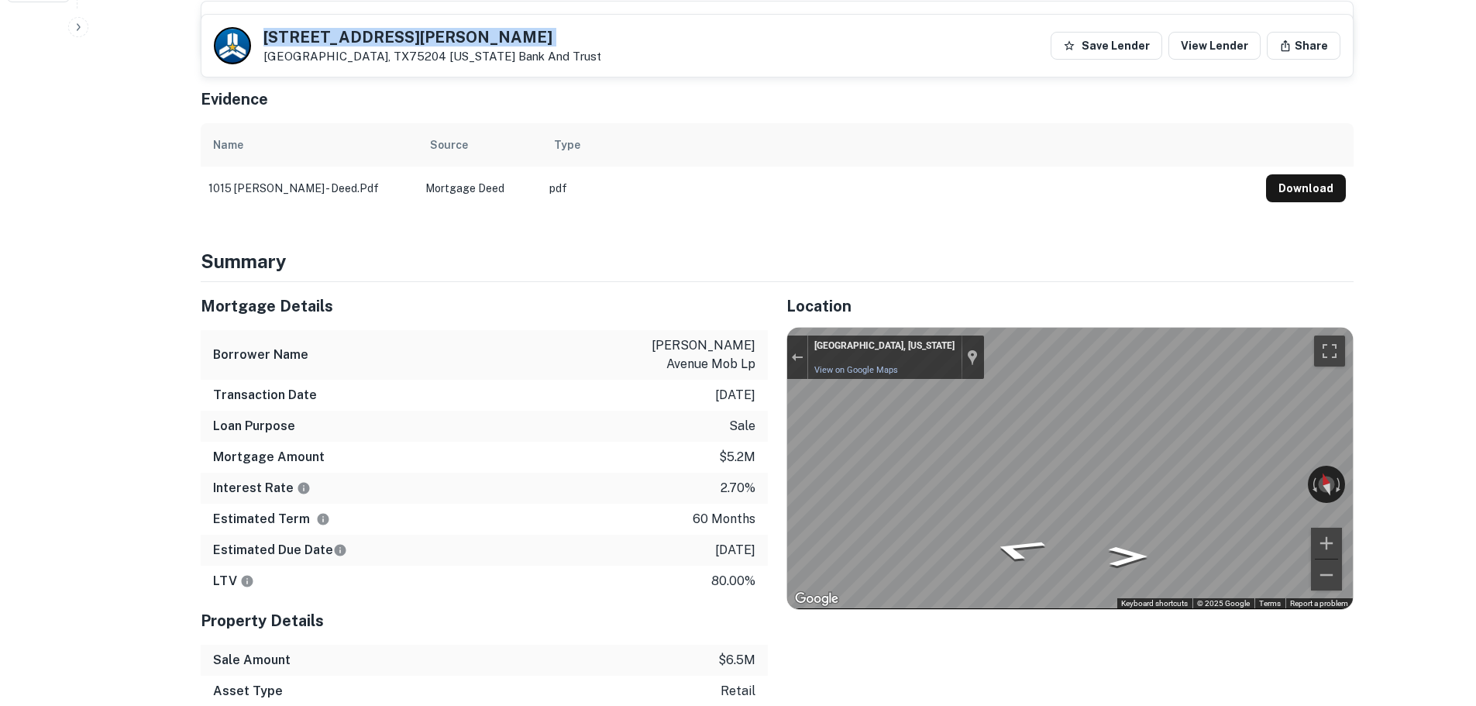
click at [336, 36] on h5 "1015 N CARROLL AVE" at bounding box center [432, 36] width 338 height 15
copy h5 "1015 N CARROLL AVE"
click at [788, 347] on button "Exit the Street View" at bounding box center [797, 357] width 20 height 21
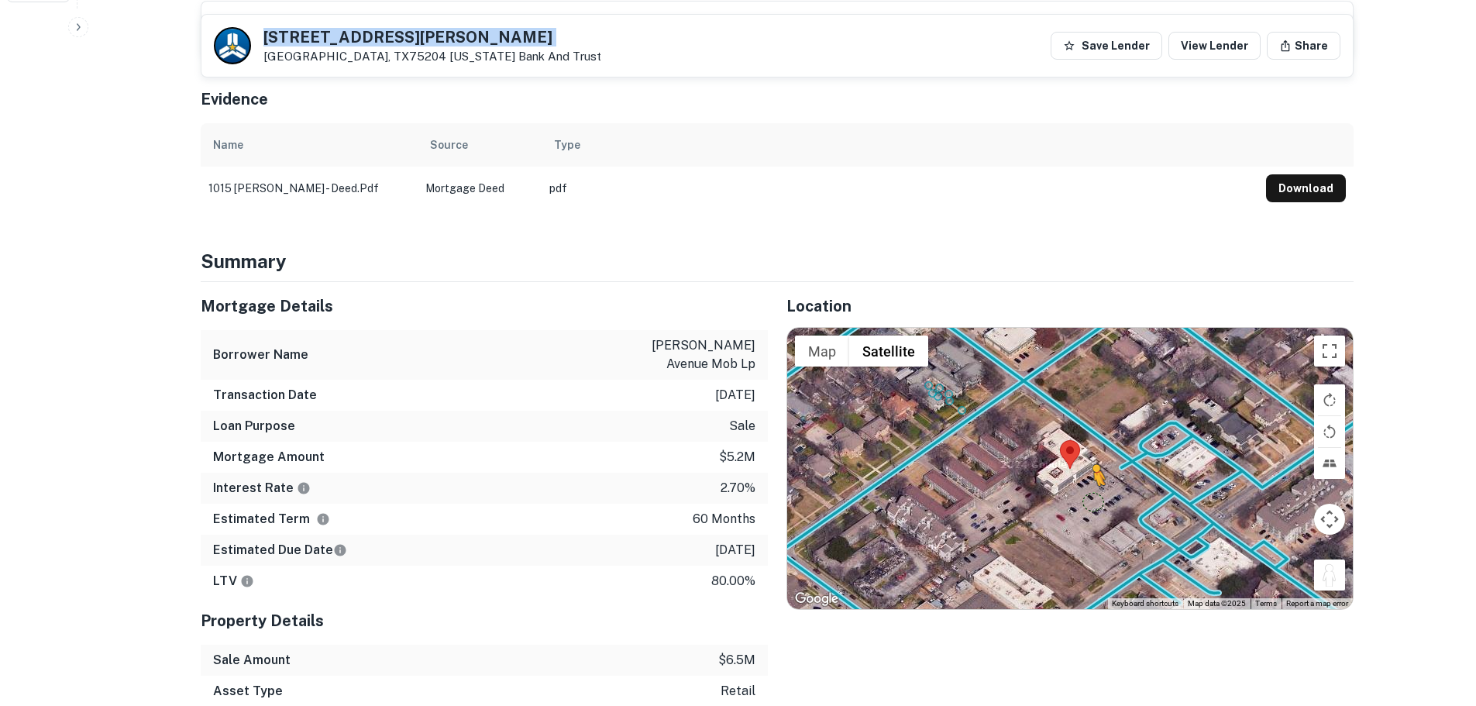
drag, startPoint x: 1337, startPoint y: 551, endPoint x: 1089, endPoint y: 466, distance: 262.9
click at [1089, 466] on div "To activate drag with keyboard, press Alt + Enter. Once in keyboard drag state,…" at bounding box center [1070, 468] width 566 height 280
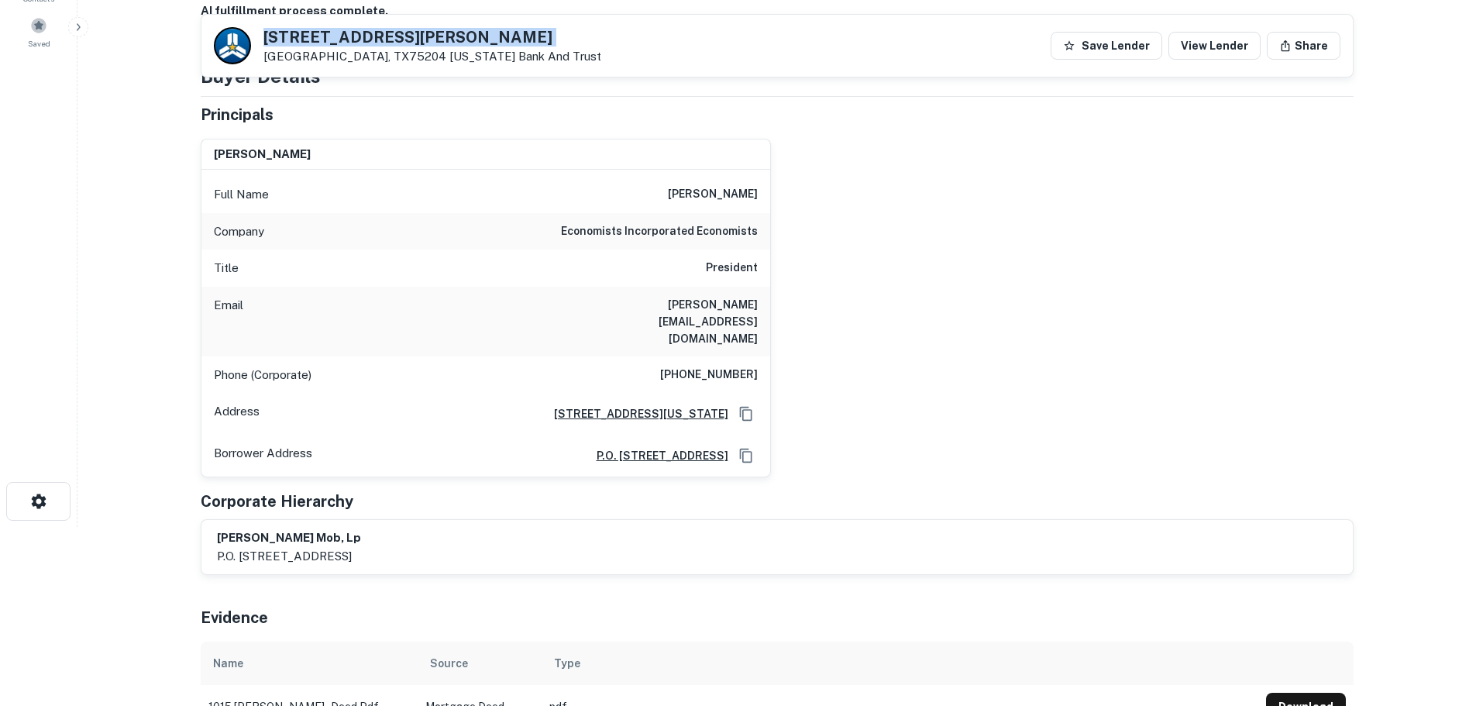
scroll to position [77, 0]
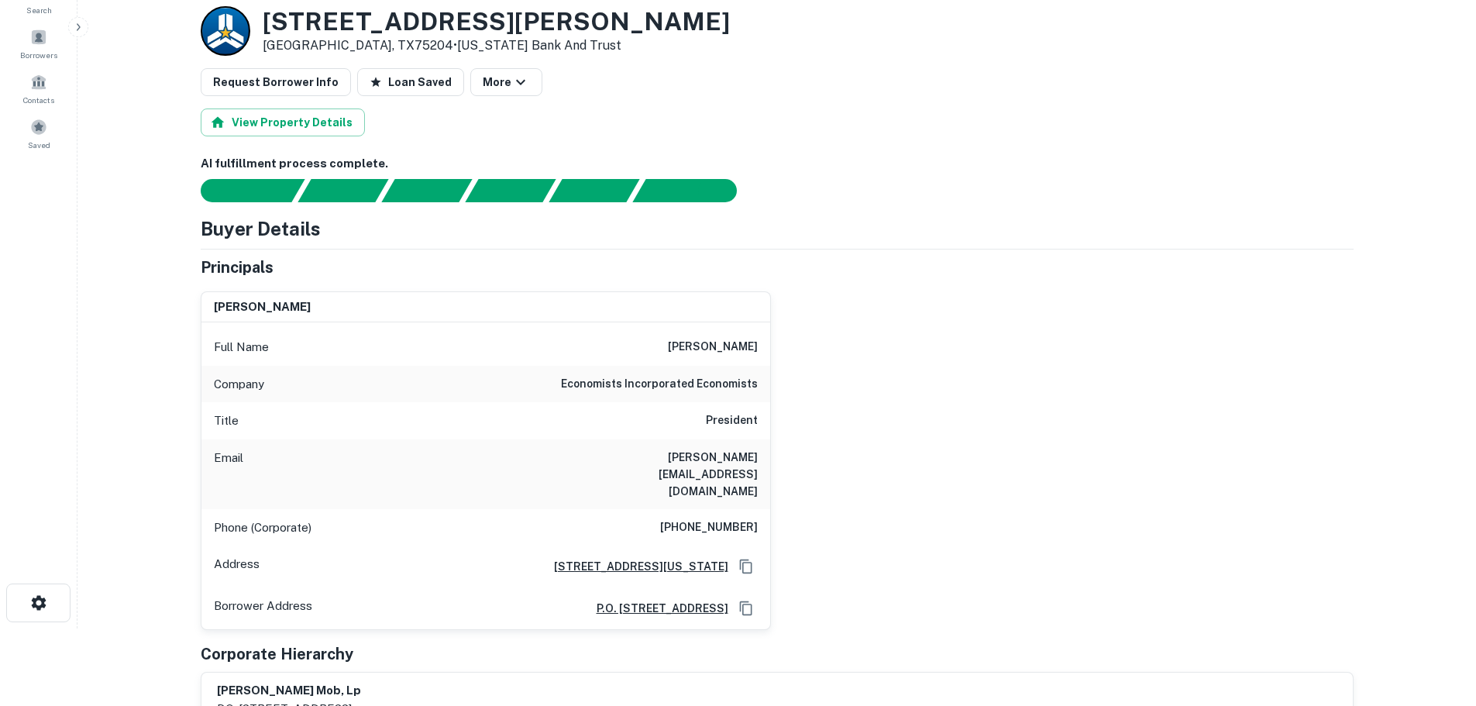
click at [724, 518] on h6 "(202) 223-4700" at bounding box center [709, 527] width 98 height 19
copy h6 "(202) 223-4700"
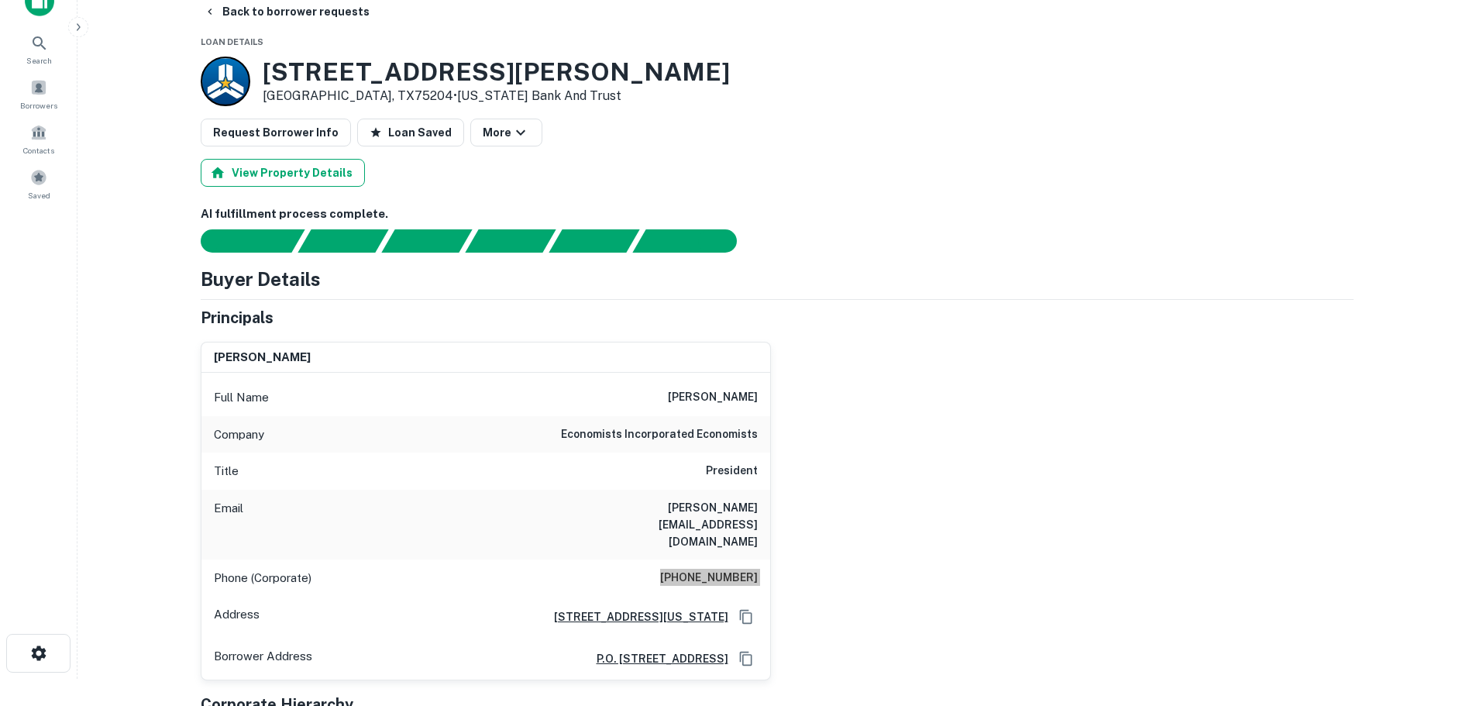
scroll to position [0, 0]
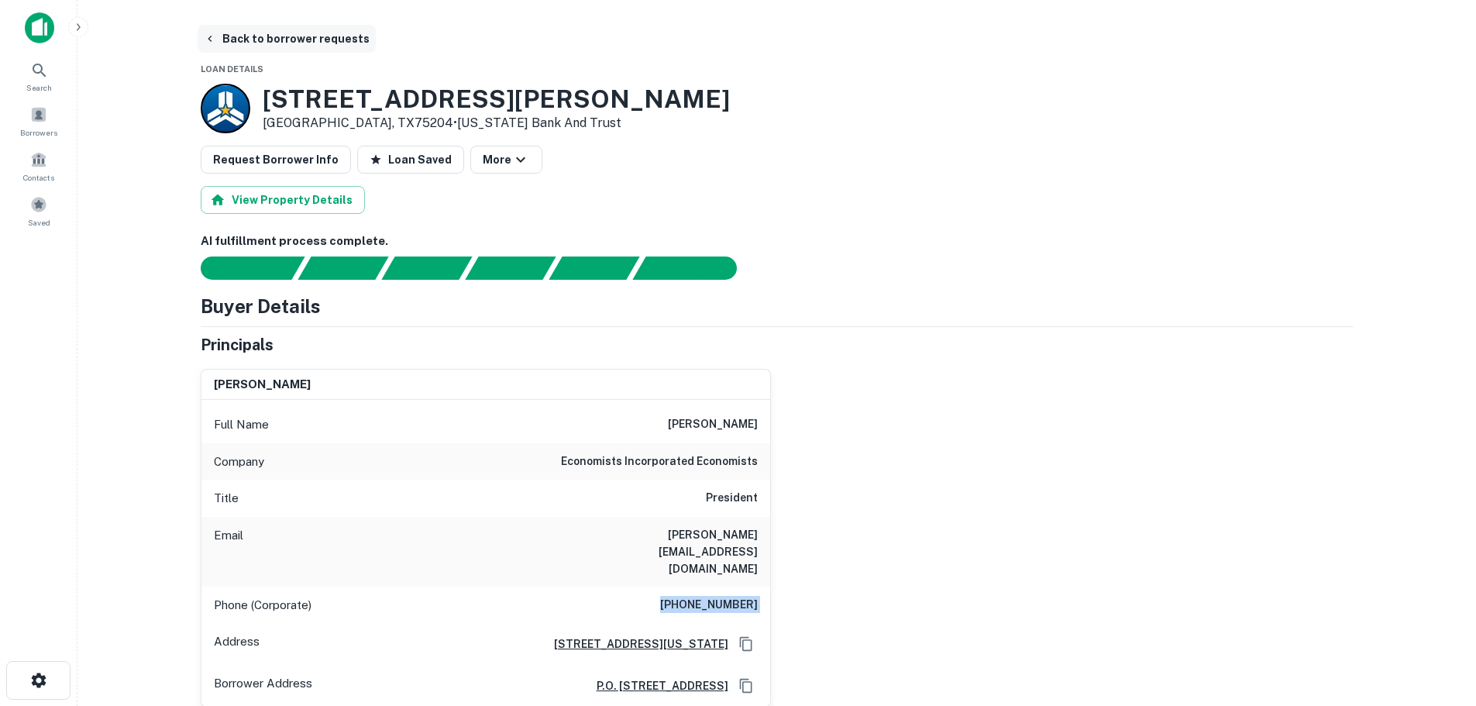
click at [278, 36] on button "Back to borrower requests" at bounding box center [287, 39] width 178 height 28
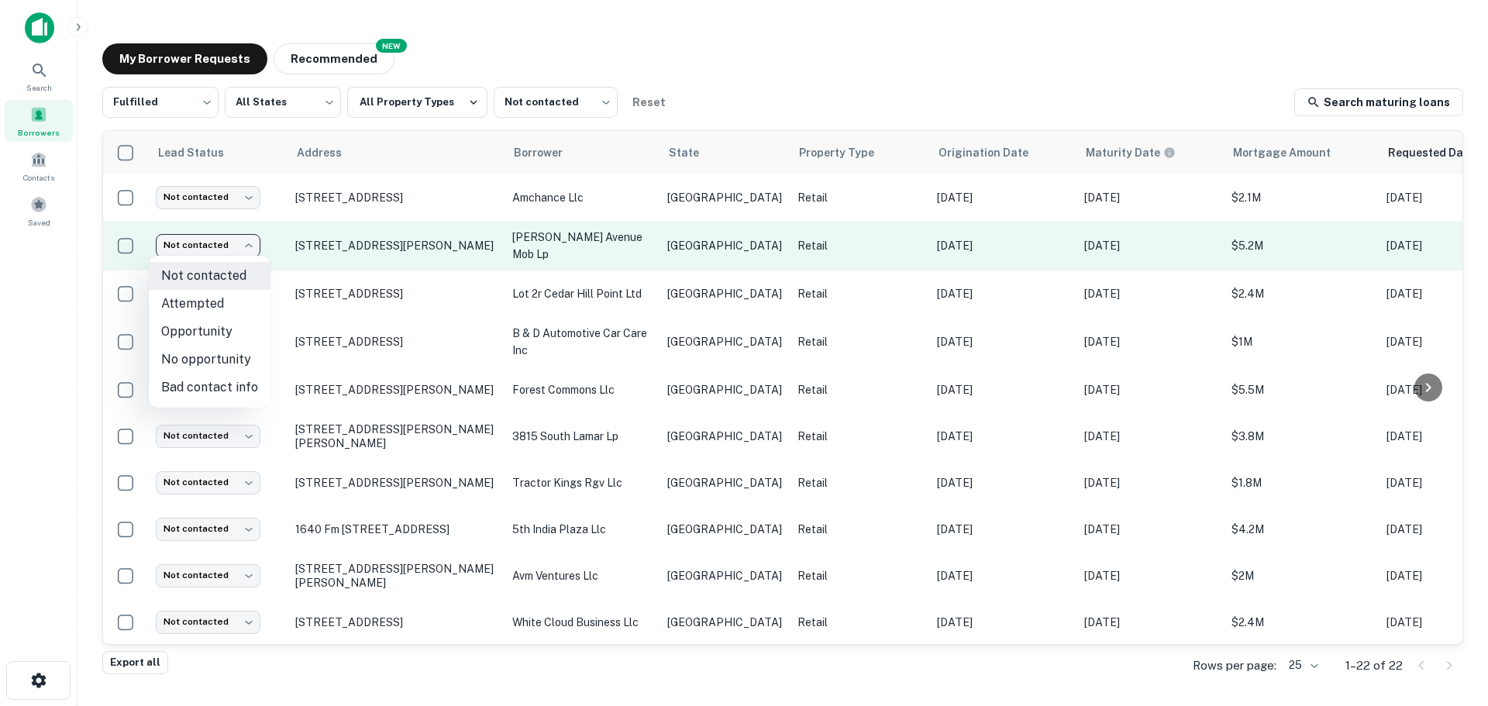
click at [229, 255] on body "Search Borrowers Contacts Saved My Borrower Requests NEW Recommended Fulfilled …" at bounding box center [744, 353] width 1488 height 706
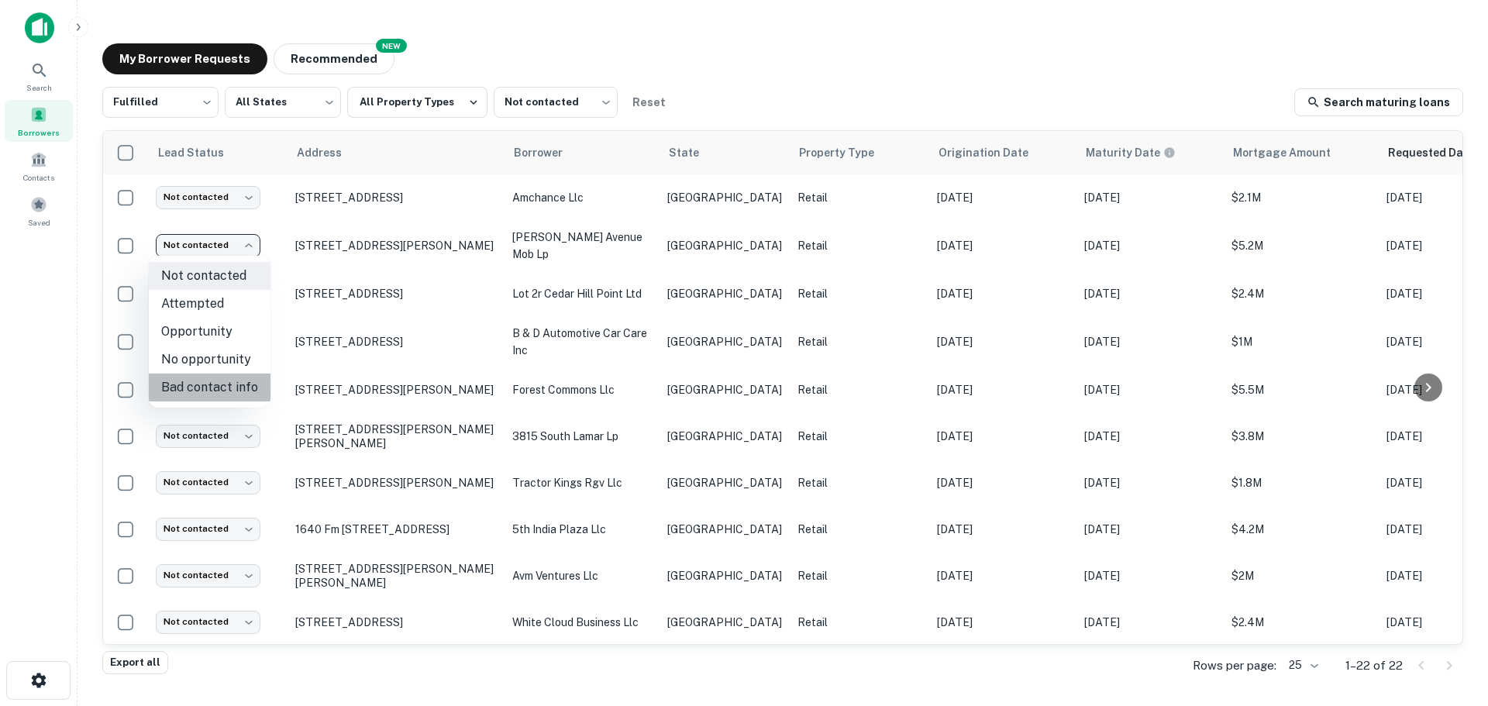
click at [235, 377] on li "Bad contact info" at bounding box center [210, 387] width 122 height 28
type input "**********"
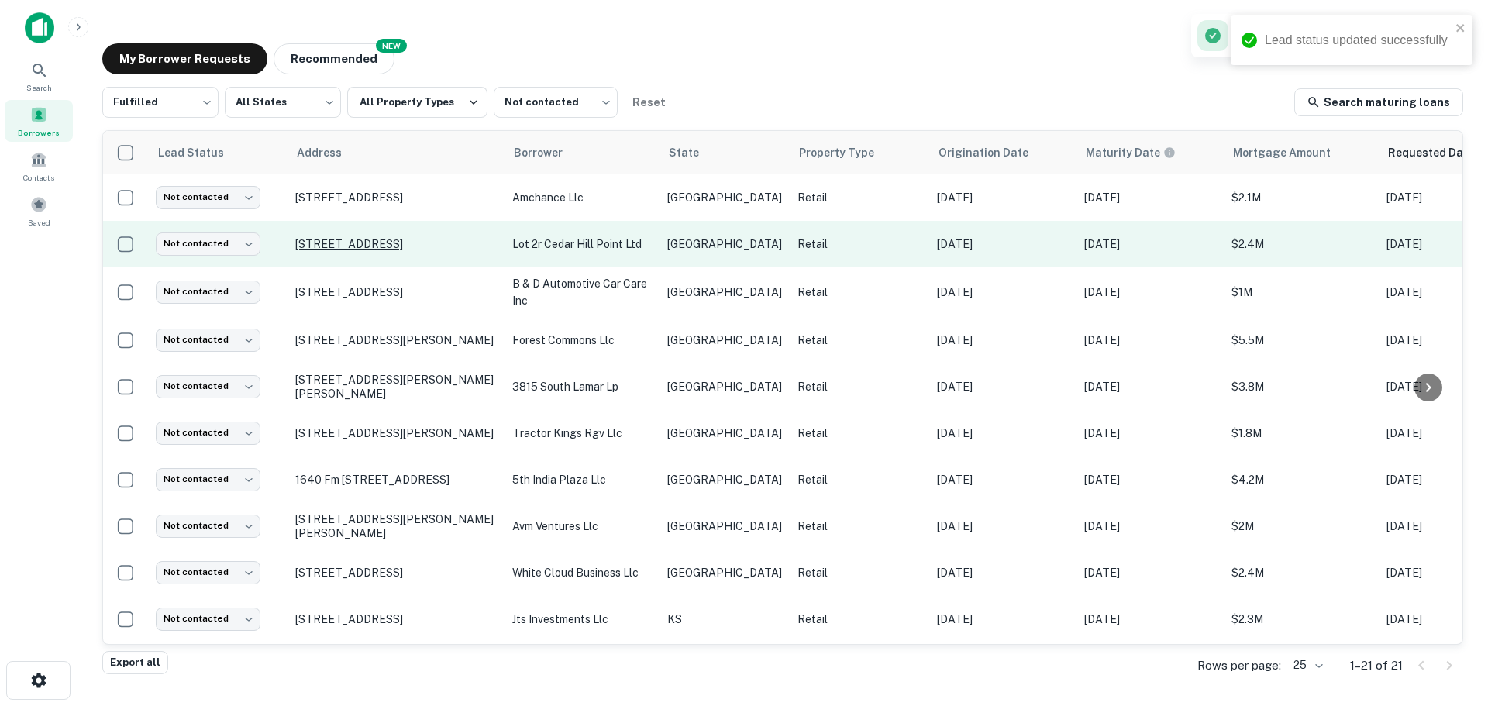
click at [390, 244] on p "949 N Highway 67 Cedar Hill, TX75104" at bounding box center [395, 244] width 201 height 14
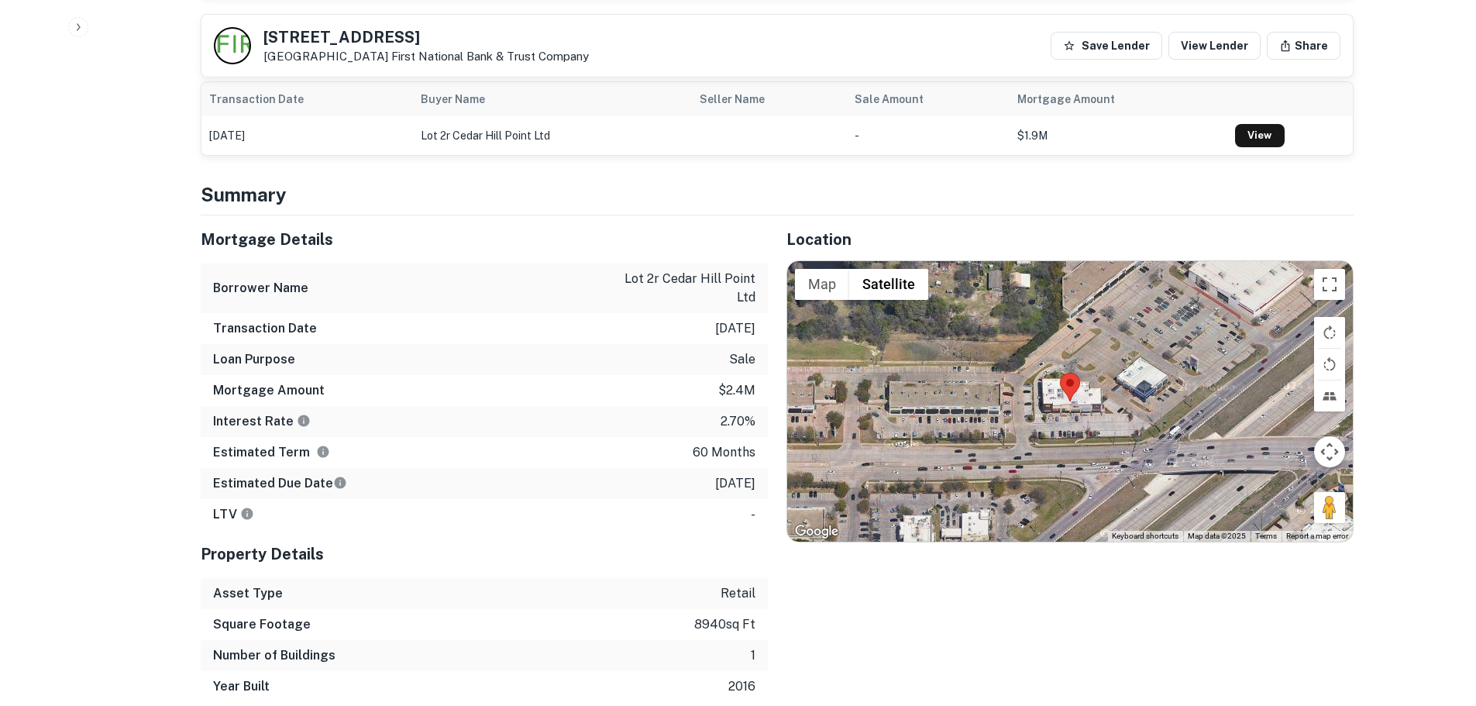
scroll to position [930, 0]
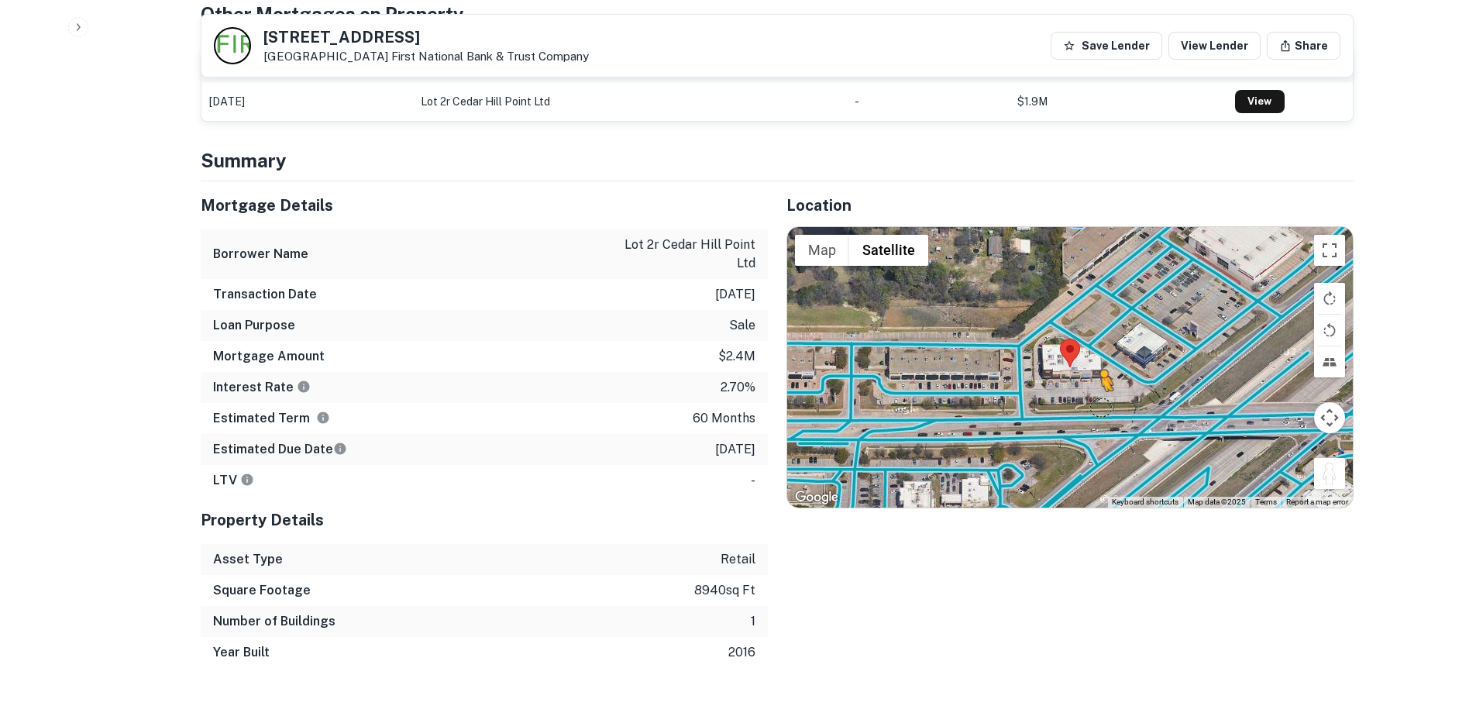
drag, startPoint x: 1326, startPoint y: 482, endPoint x: 1100, endPoint y: 406, distance: 237.9
click at [1100, 406] on div "To activate drag with keyboard, press Alt + Enter. Once in keyboard drag state,…" at bounding box center [1070, 367] width 566 height 280
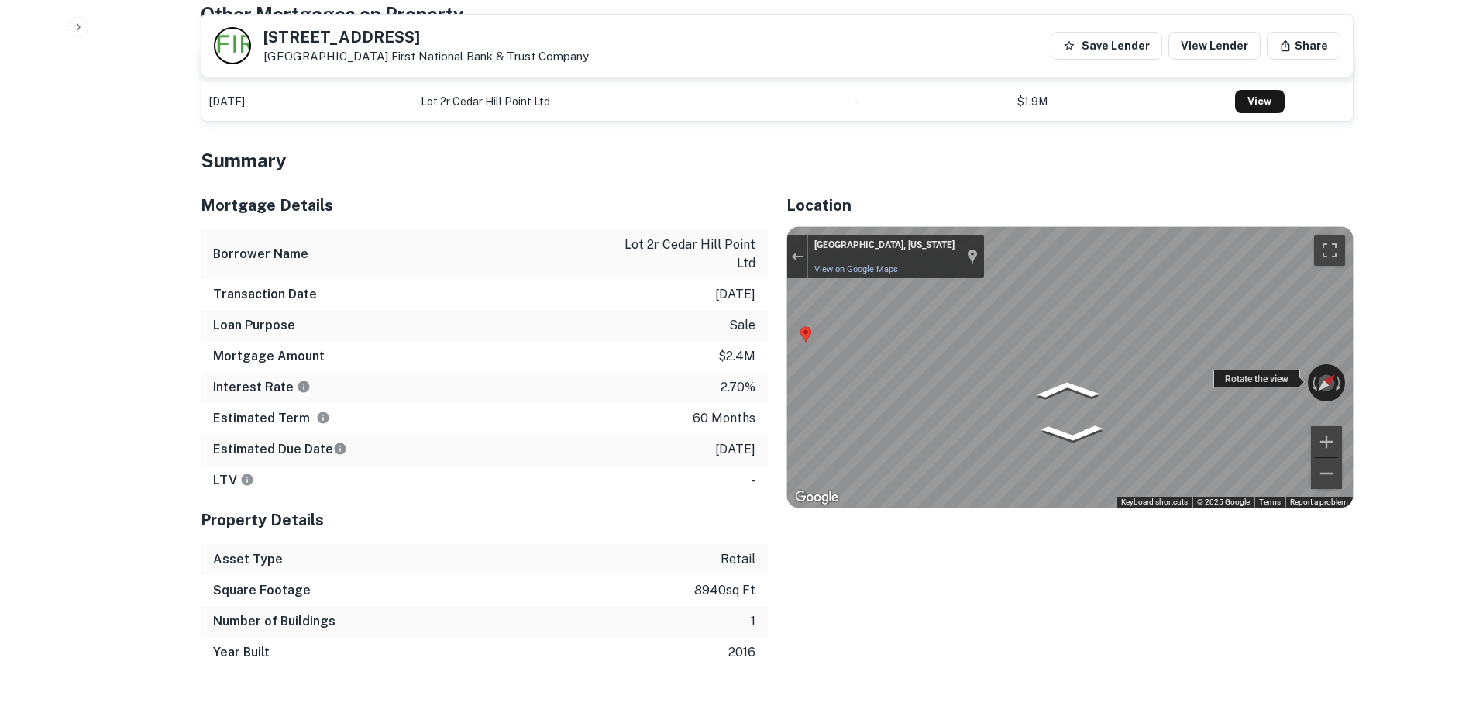
click at [1251, 380] on div "← Move left → Move right ↑ Move up ↓ Move down + Zoom in - Zoom out Cedar Hill,…" at bounding box center [1070, 367] width 566 height 280
click at [1338, 398] on div "← Move left → Move right ↑ Move up ↓ Move down + Zoom in - Zoom out Cedar Hill,…" at bounding box center [1070, 367] width 566 height 280
click at [392, 32] on h5 "949 N Highway 67" at bounding box center [425, 36] width 325 height 15
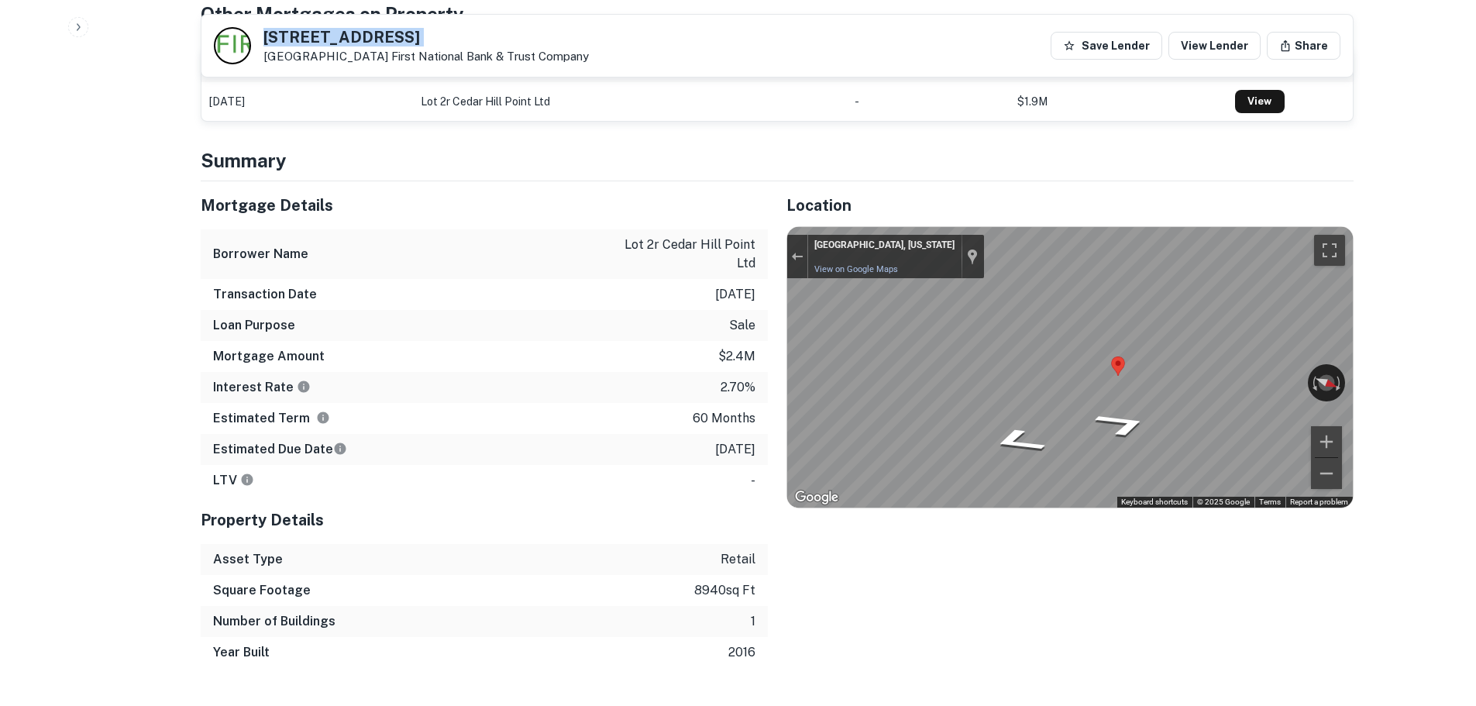
copy h5 "949 N Highway 67"
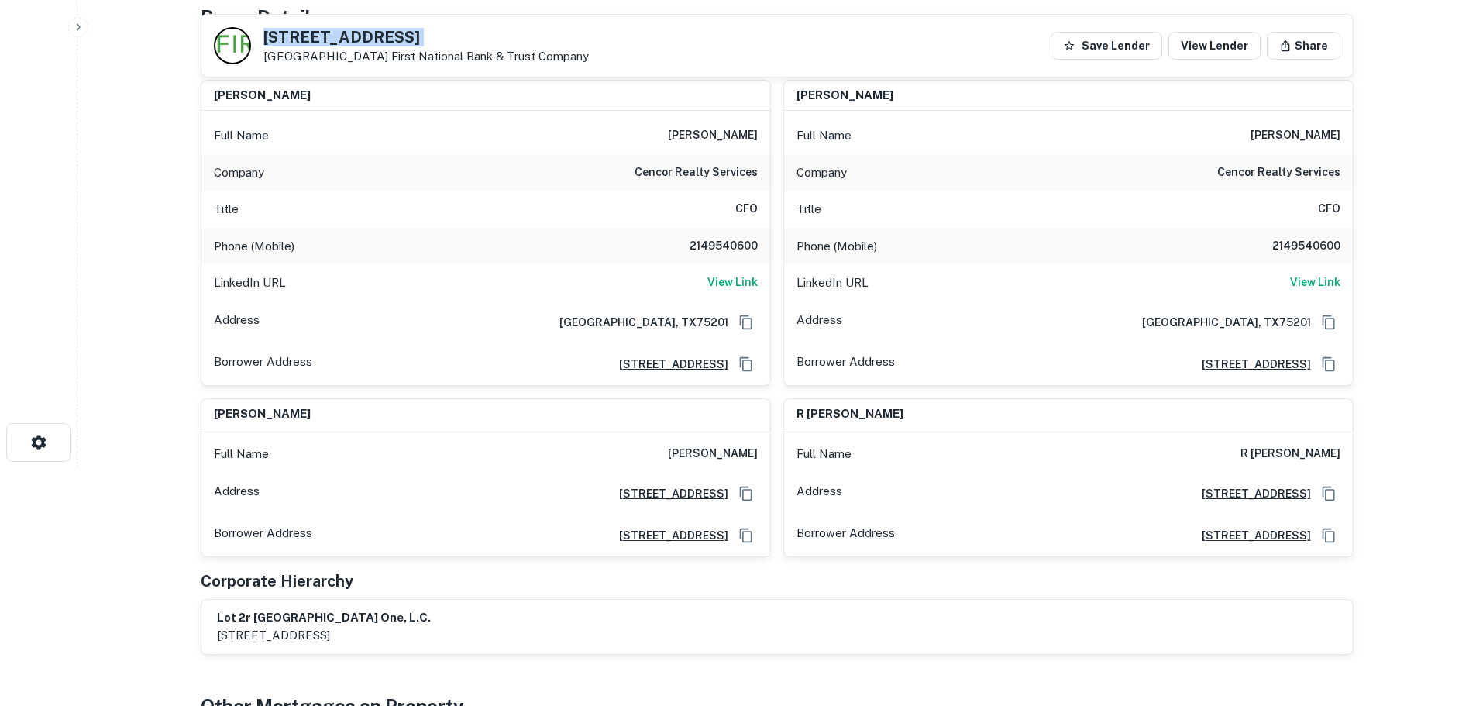
scroll to position [232, 0]
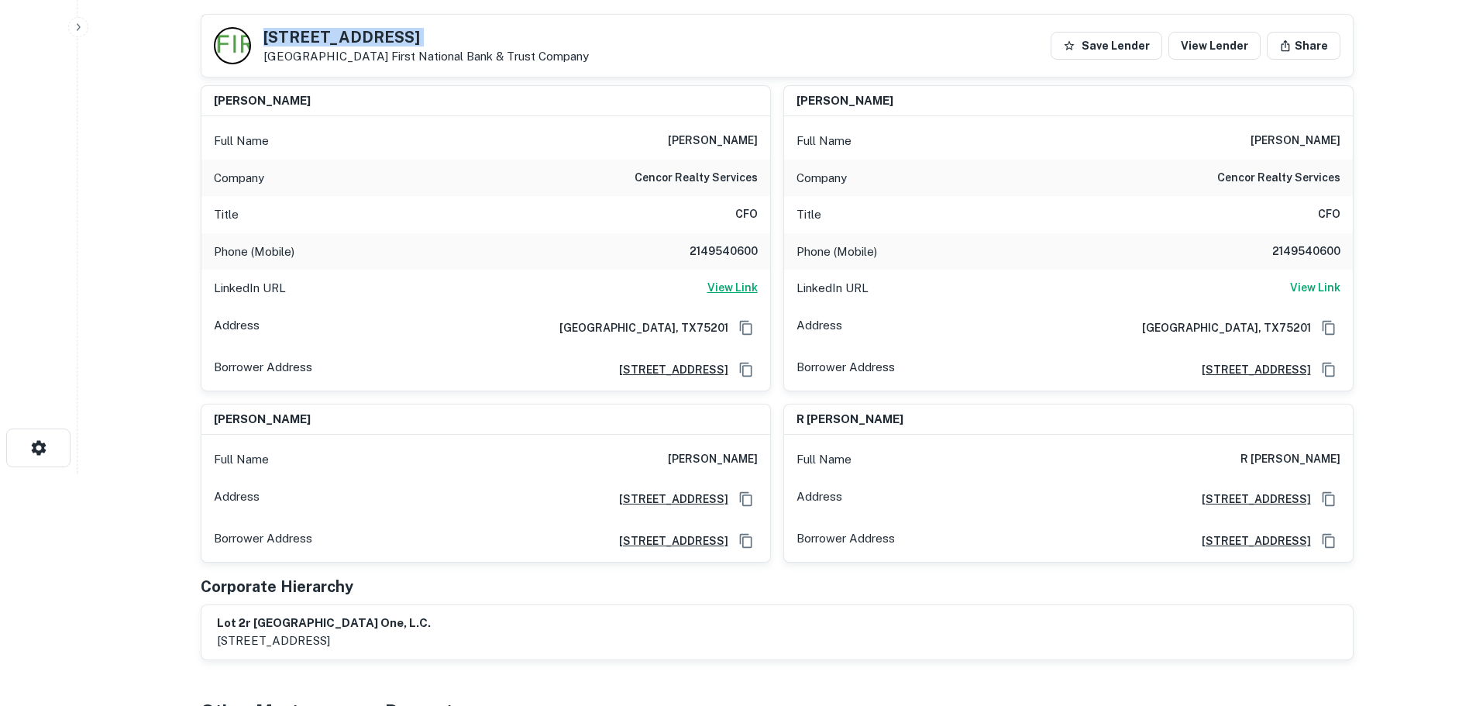
click at [732, 291] on h6 "View Link" at bounding box center [732, 287] width 50 height 17
click at [704, 181] on h6 "cencor realty services" at bounding box center [696, 178] width 123 height 19
click at [714, 247] on h6 "2149540600" at bounding box center [711, 252] width 93 height 19
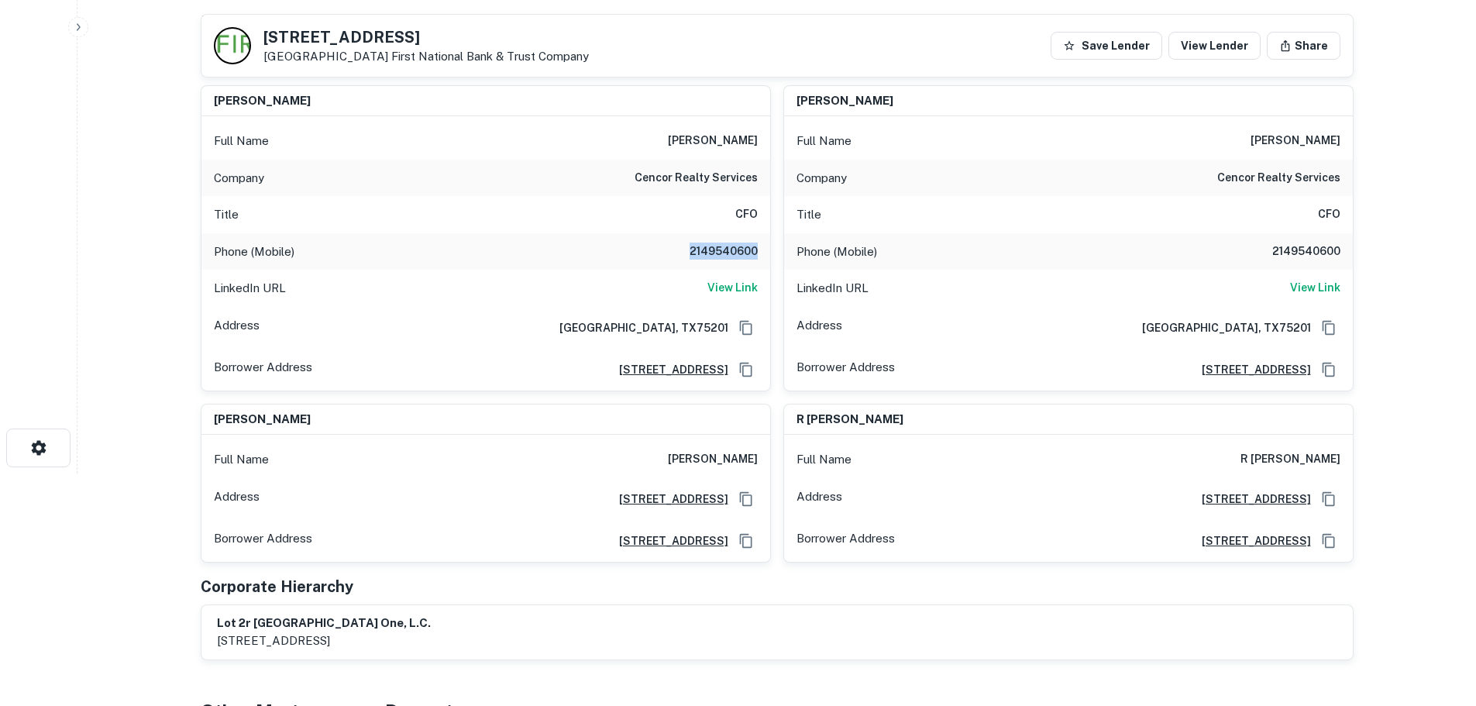
click at [714, 247] on h6 "2149540600" at bounding box center [711, 252] width 93 height 19
click at [726, 256] on h6 "2149540600" at bounding box center [711, 252] width 93 height 19
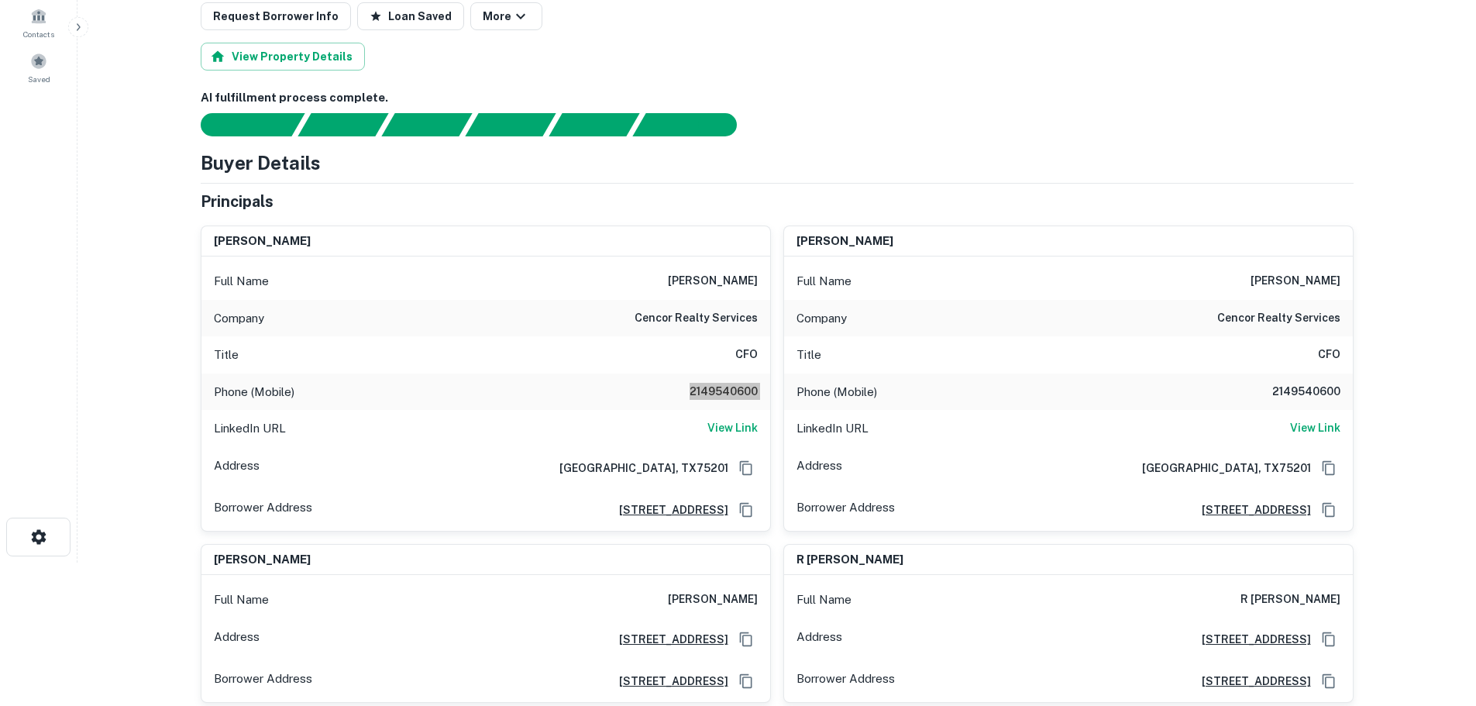
scroll to position [0, 0]
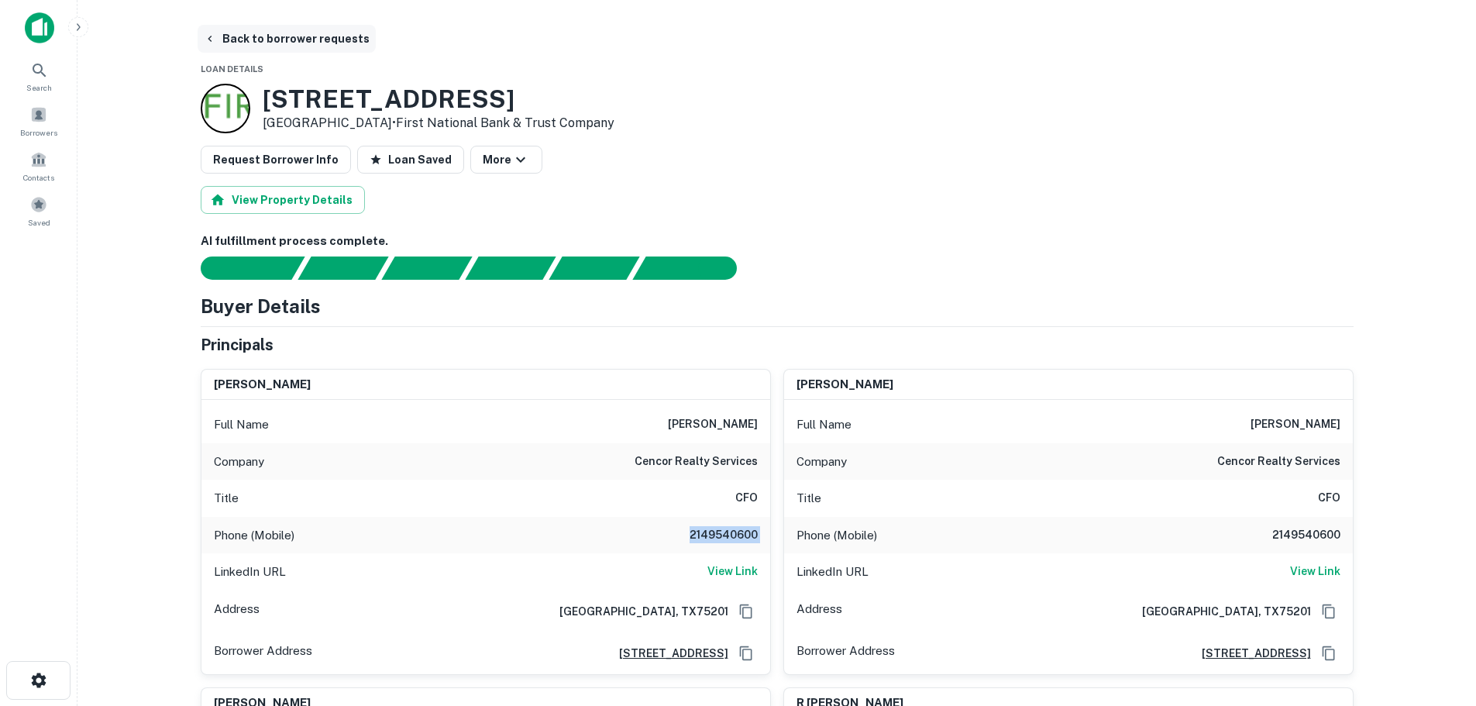
click at [301, 32] on button "Back to borrower requests" at bounding box center [287, 39] width 178 height 28
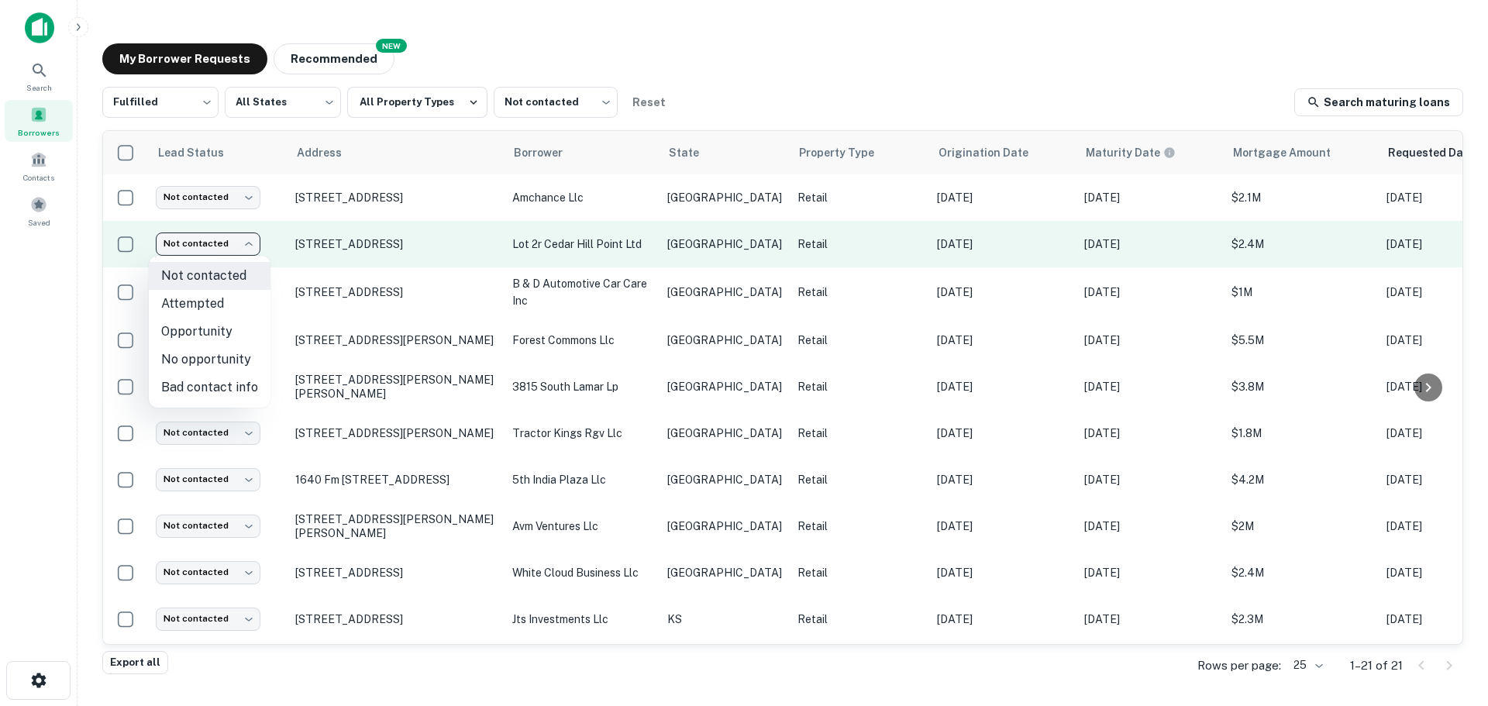
click at [238, 243] on body "Search Borrowers Contacts Saved My Borrower Requests NEW Recommended Fulfilled …" at bounding box center [744, 353] width 1488 height 706
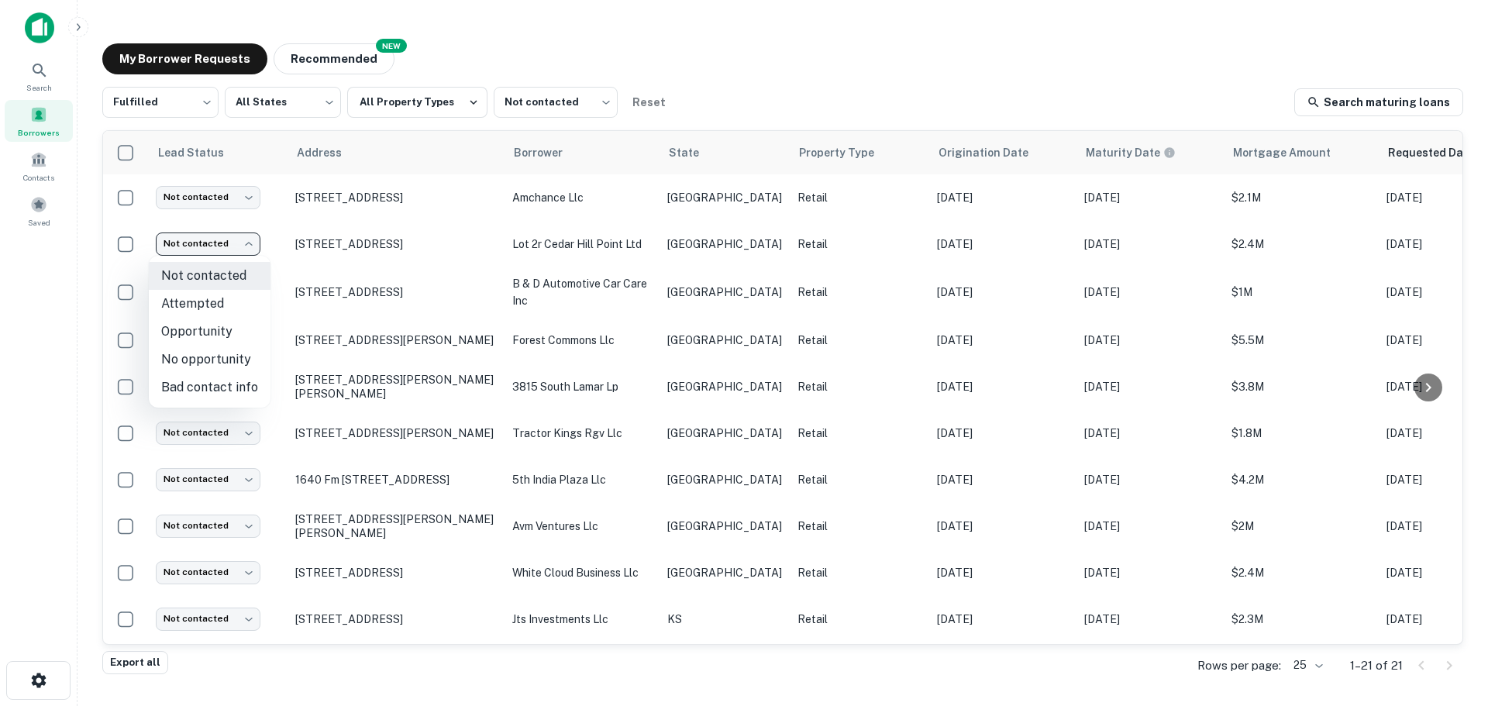
drag, startPoint x: 229, startPoint y: 308, endPoint x: 241, endPoint y: 307, distance: 12.4
click at [236, 307] on li "Attempted" at bounding box center [210, 304] width 122 height 28
type input "*********"
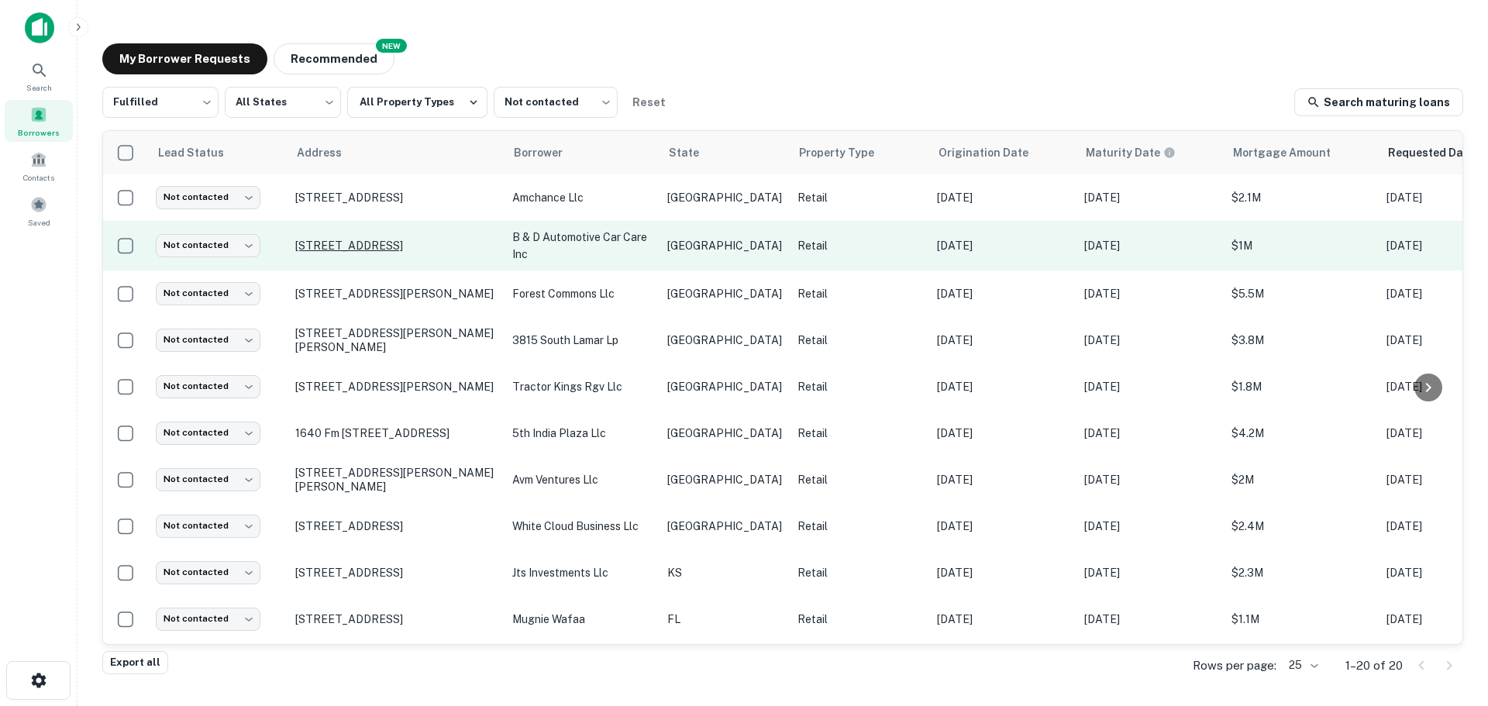
click at [381, 247] on p "8500 Gulf Fwy Houston, TX77017" at bounding box center [395, 246] width 201 height 14
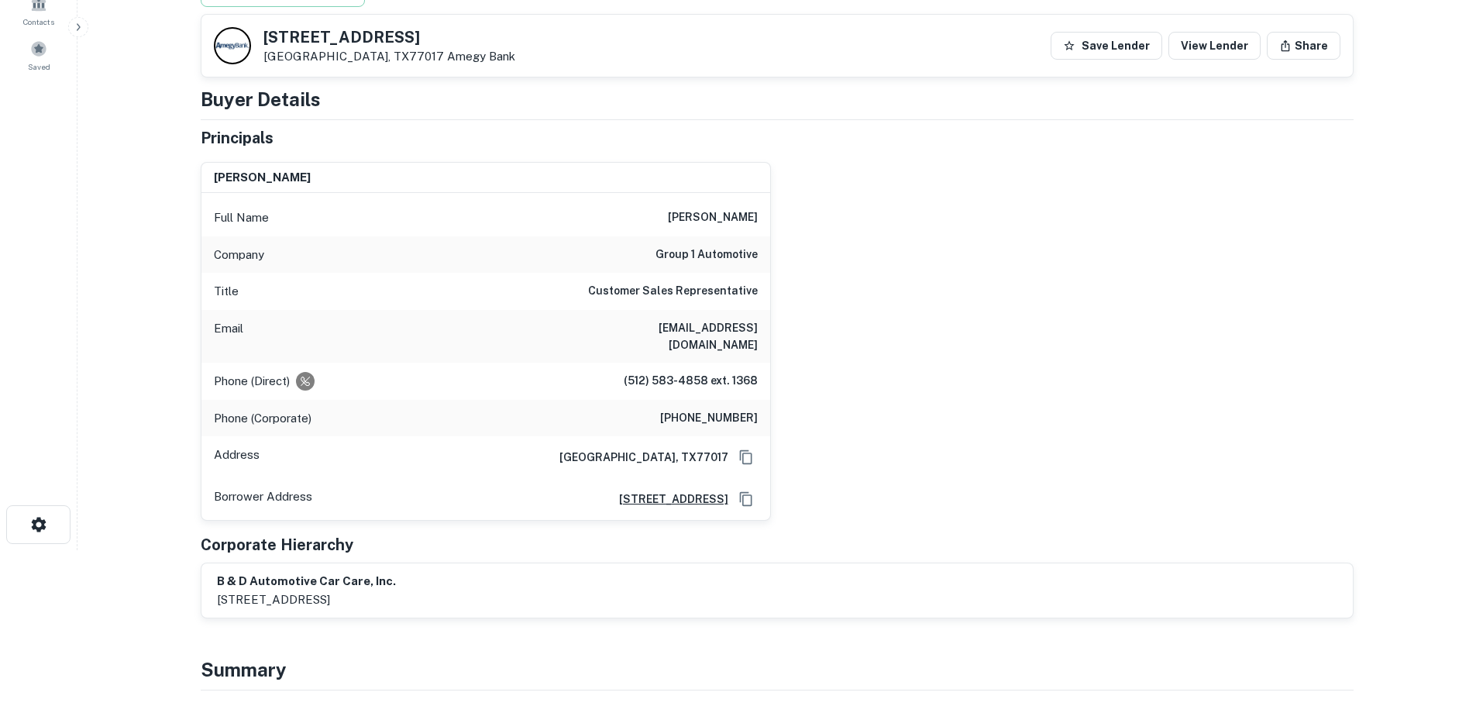
scroll to position [155, 0]
click at [333, 37] on h5 "8500 Gulf Fwy" at bounding box center [389, 36] width 252 height 15
click at [701, 373] on h6 "(512) 583-4858 ext. 1368" at bounding box center [691, 382] width 134 height 19
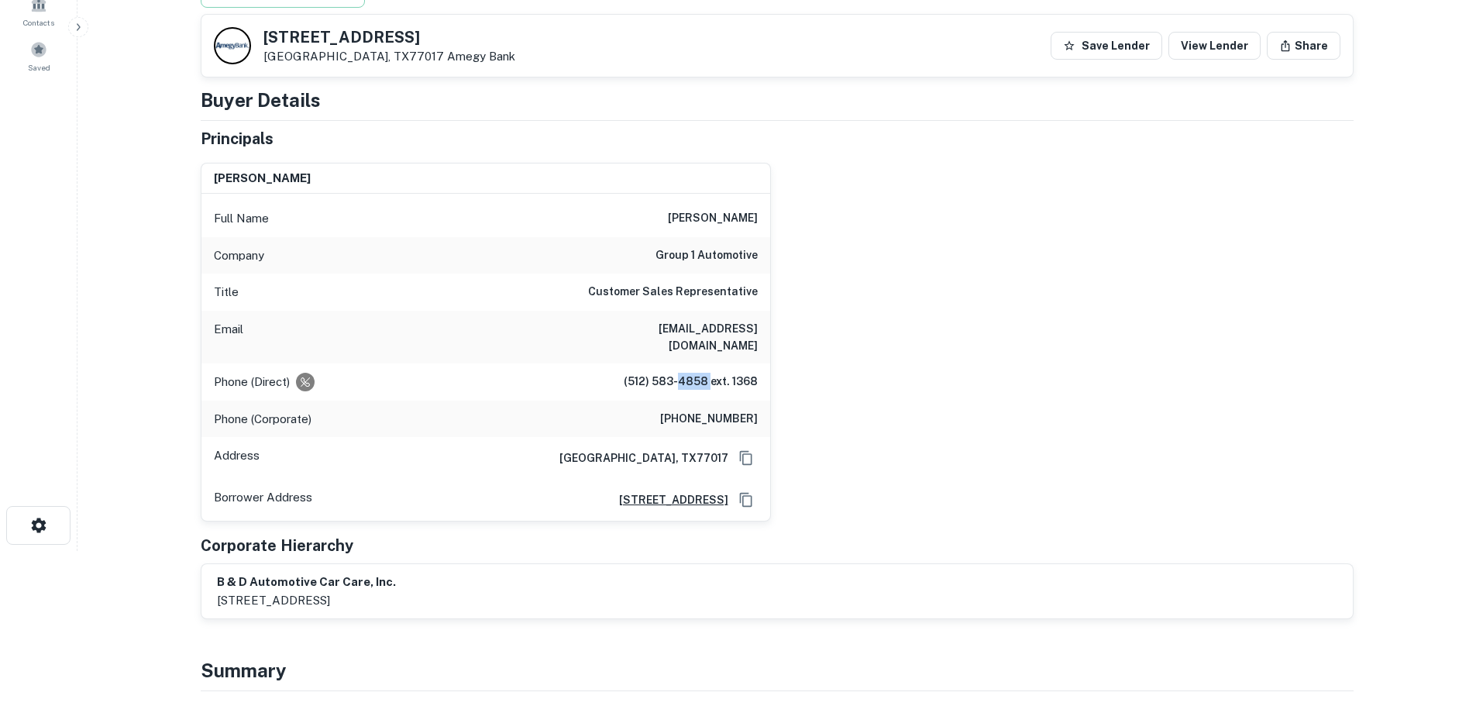
click at [700, 373] on h6 "(512) 583-4858 ext. 1368" at bounding box center [691, 382] width 134 height 19
click at [699, 373] on h6 "(512) 583-4858 ext. 1368" at bounding box center [691, 382] width 134 height 19
drag, startPoint x: 710, startPoint y: 363, endPoint x: 602, endPoint y: 372, distance: 108.0
click at [602, 372] on div "Phone (Direct) (512) 583-4858 ext. 1368" at bounding box center [485, 381] width 569 height 37
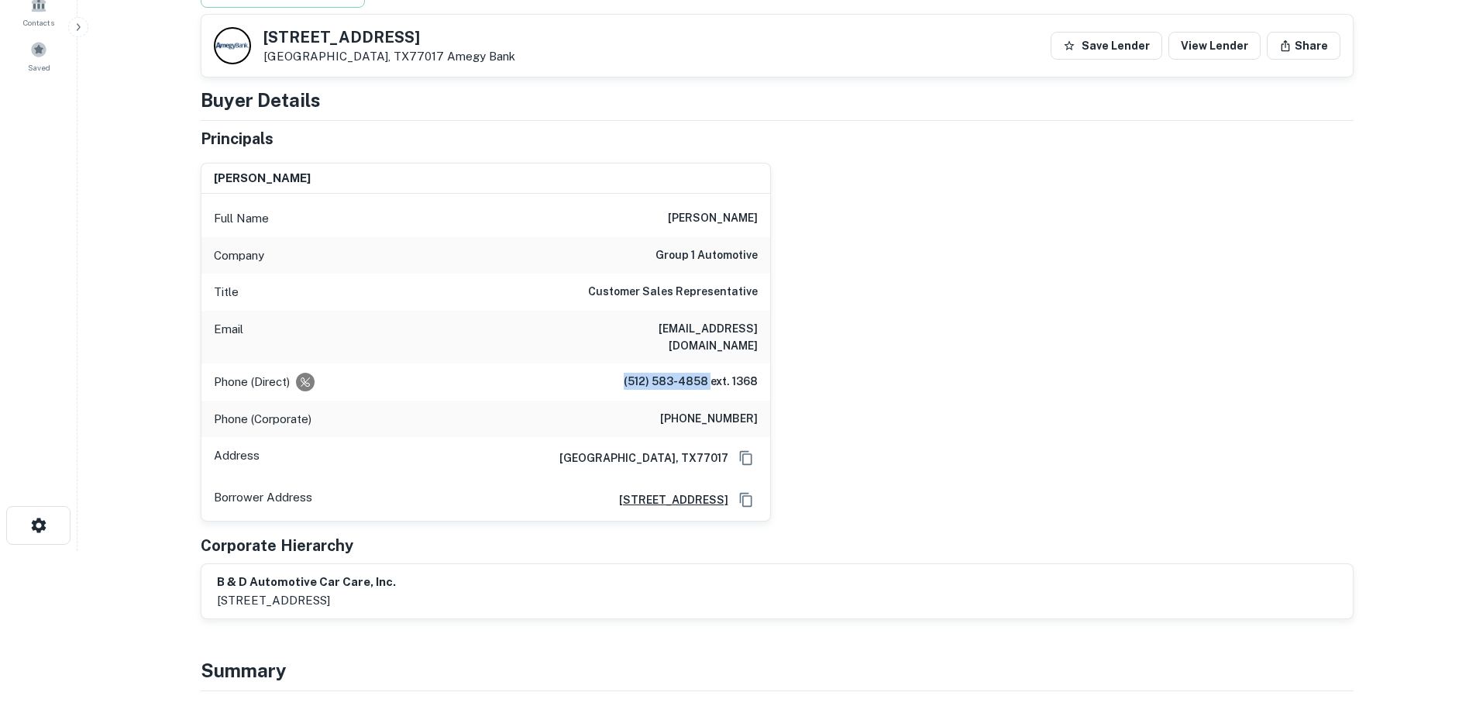
click at [688, 410] on h6 "(833) 220-8200" at bounding box center [709, 419] width 98 height 19
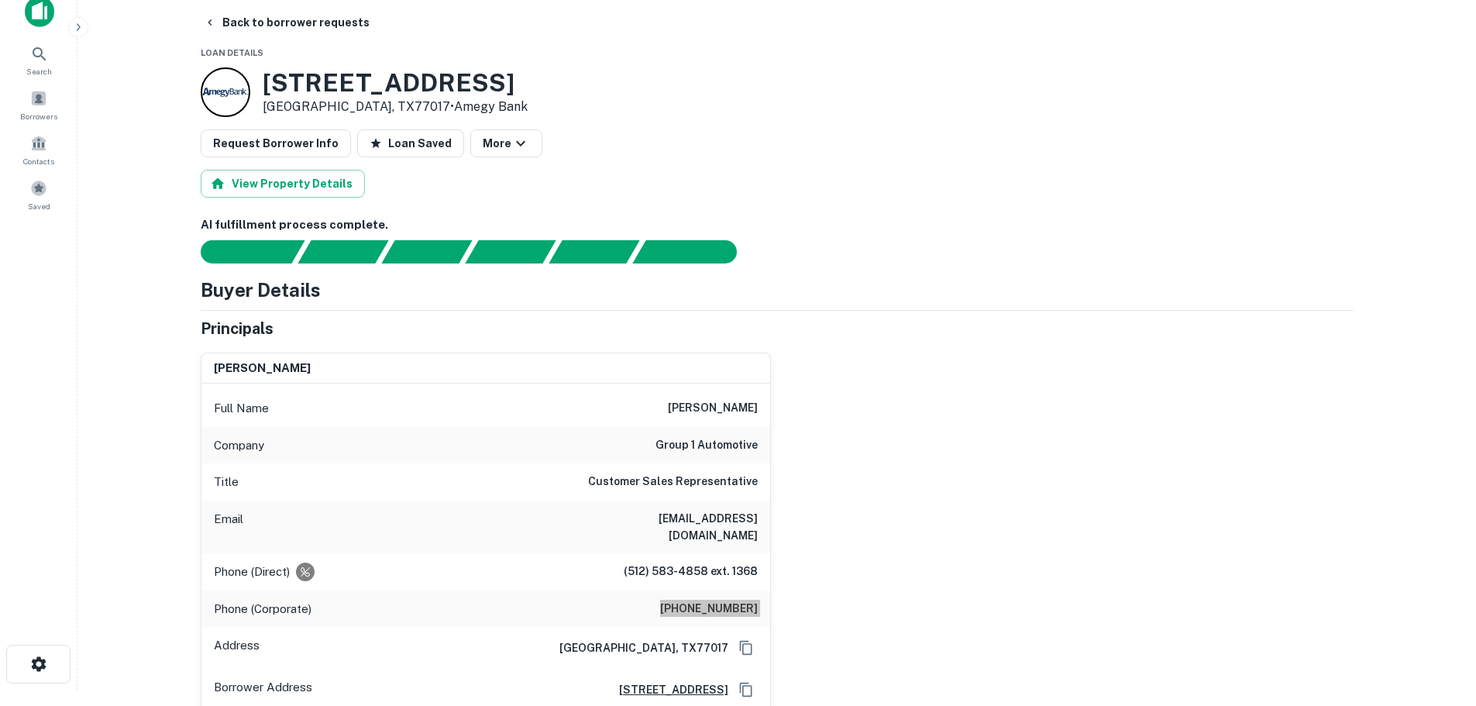
scroll to position [0, 0]
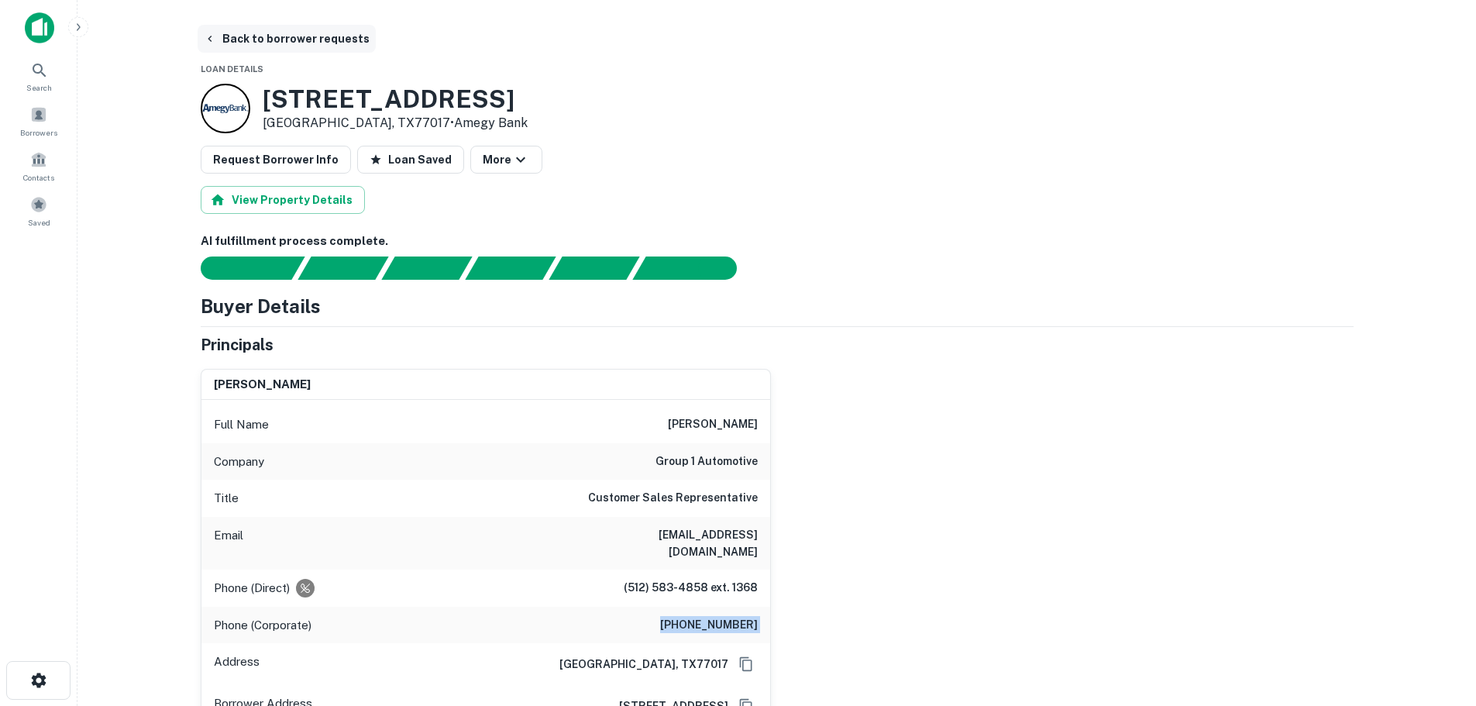
click at [335, 40] on button "Back to borrower requests" at bounding box center [287, 39] width 178 height 28
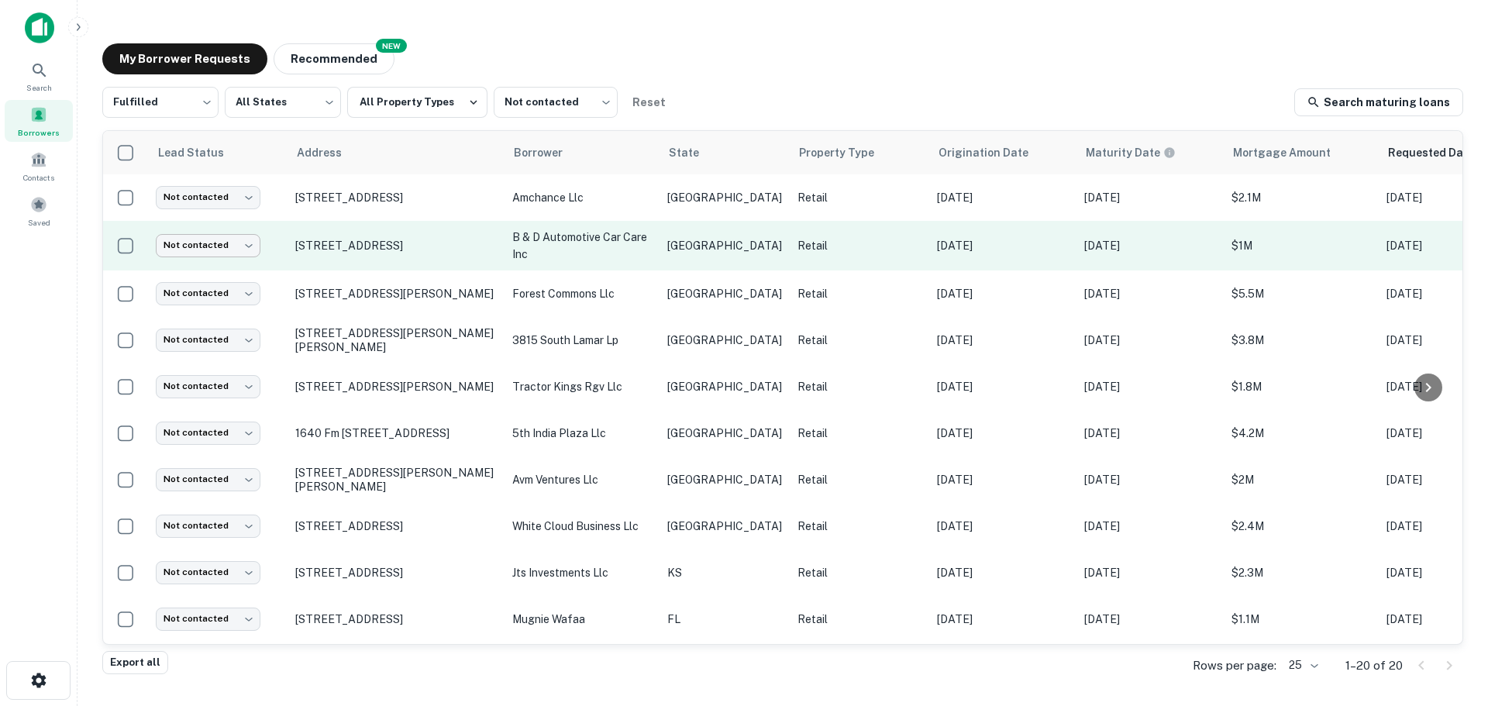
click at [249, 254] on body "Search Borrowers Contacts Saved My Borrower Requests NEW Recommended Fulfilled …" at bounding box center [744, 353] width 1488 height 706
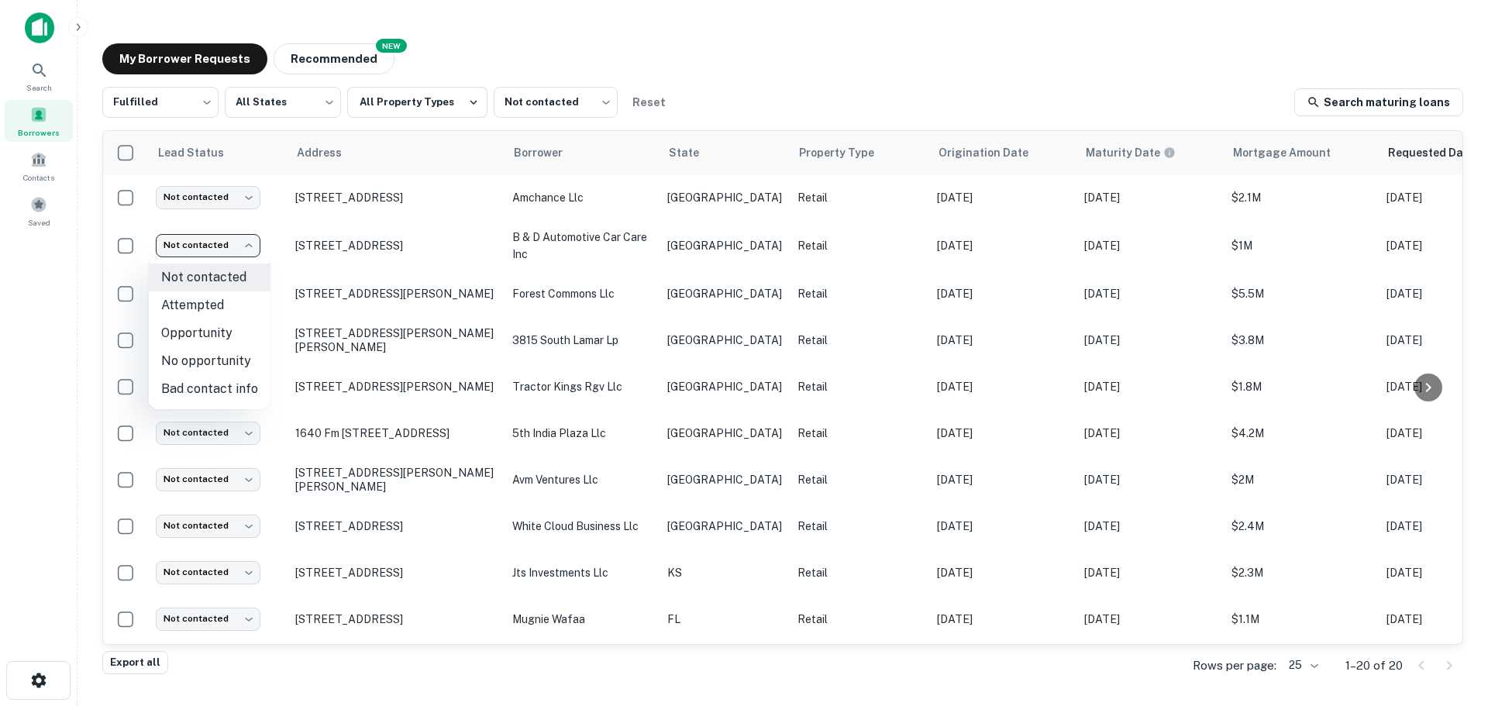
click at [226, 316] on li "Attempted" at bounding box center [210, 305] width 122 height 28
type input "*********"
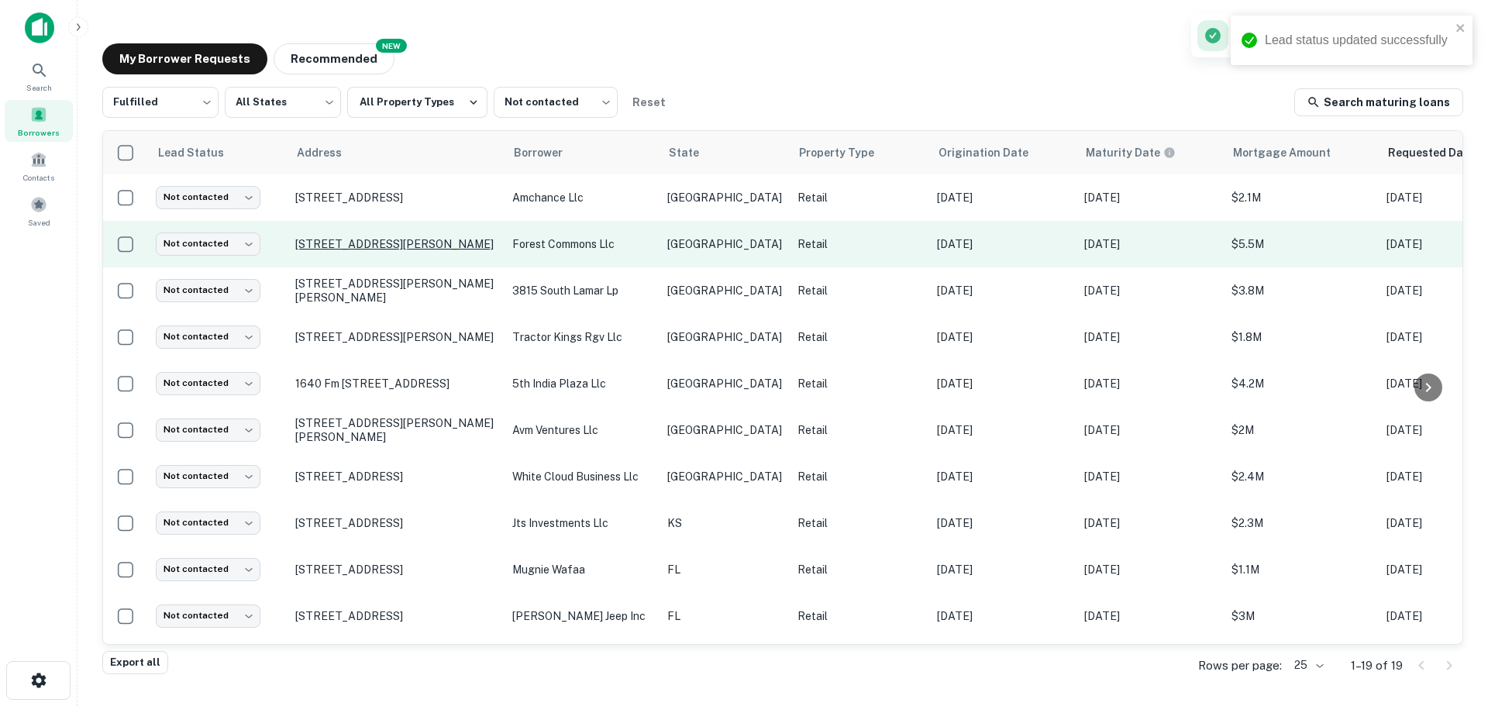
click at [334, 246] on p "3920 Gattis School Rd Round Rock, TX78664" at bounding box center [395, 244] width 201 height 14
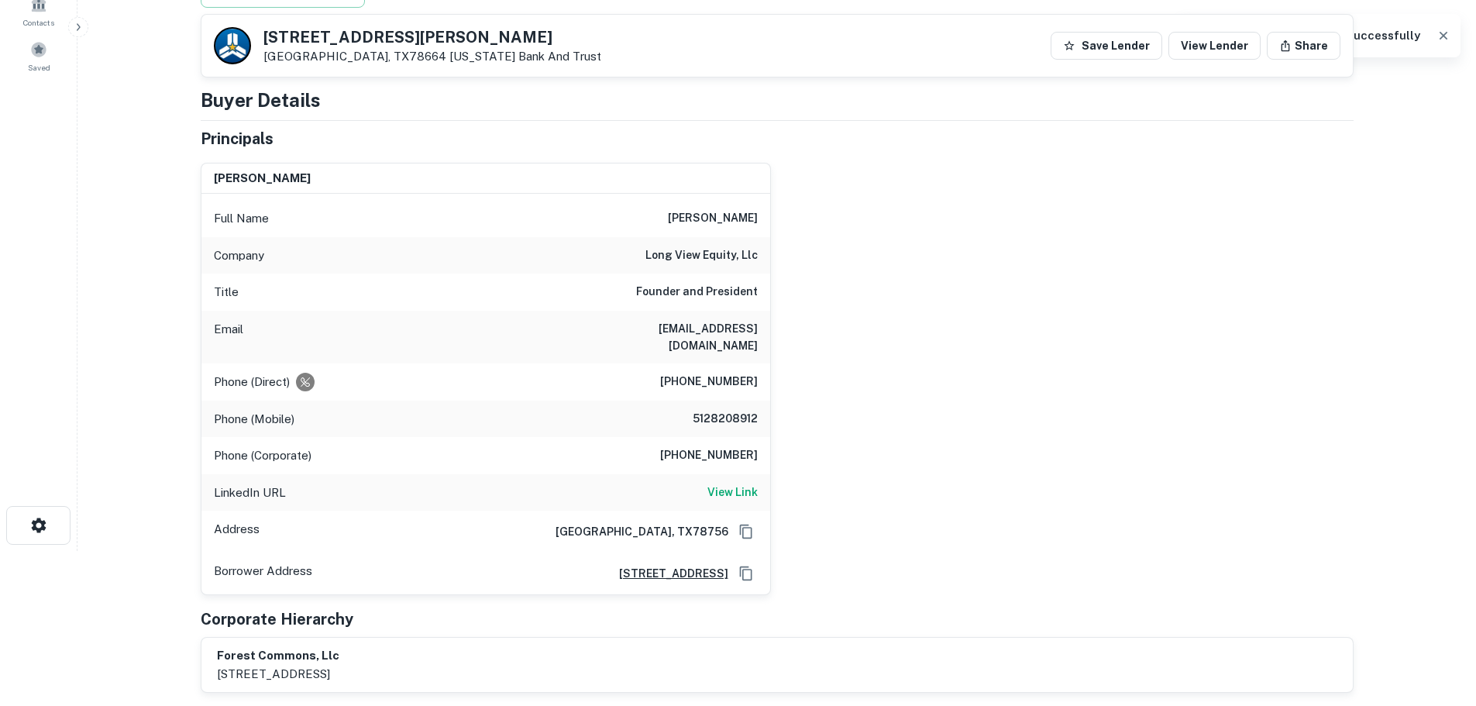
scroll to position [232, 0]
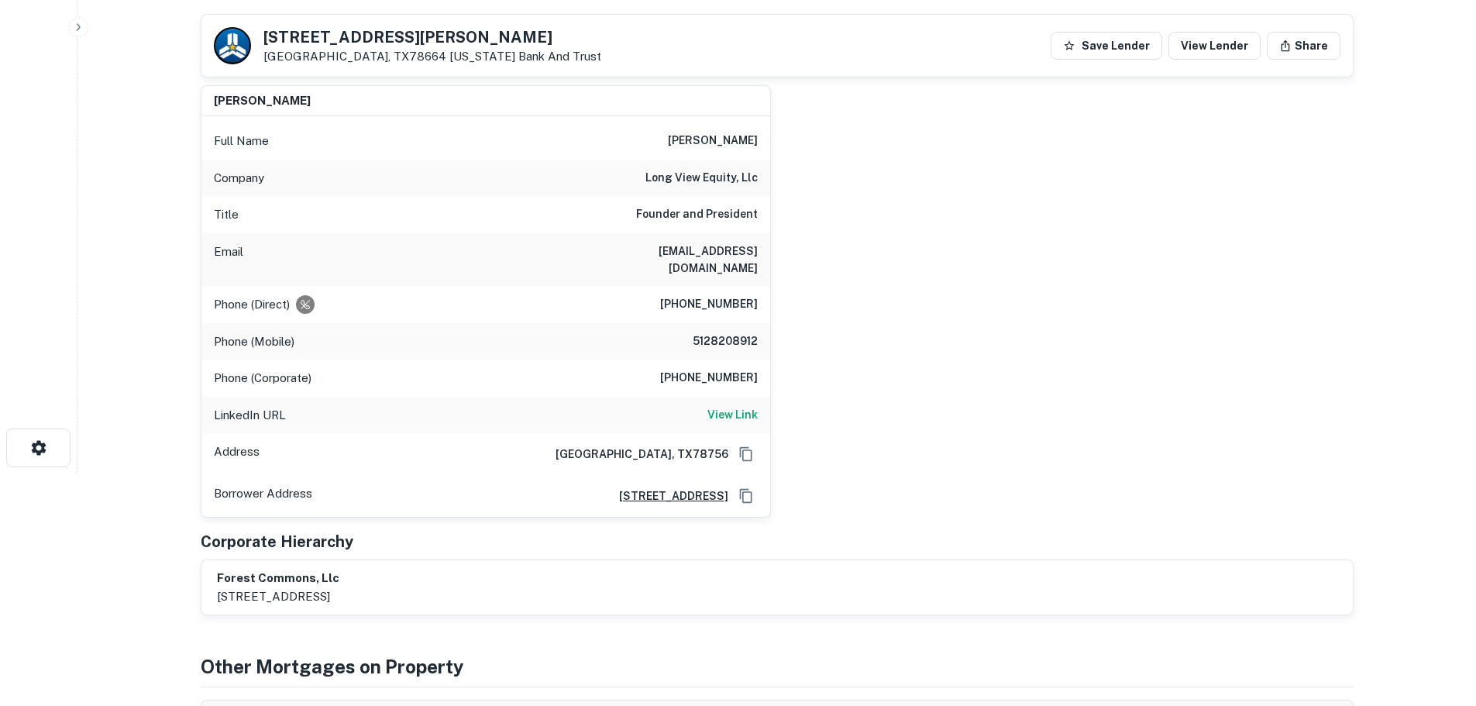
click at [706, 184] on h6 "long view equity, llc" at bounding box center [701, 178] width 112 height 19
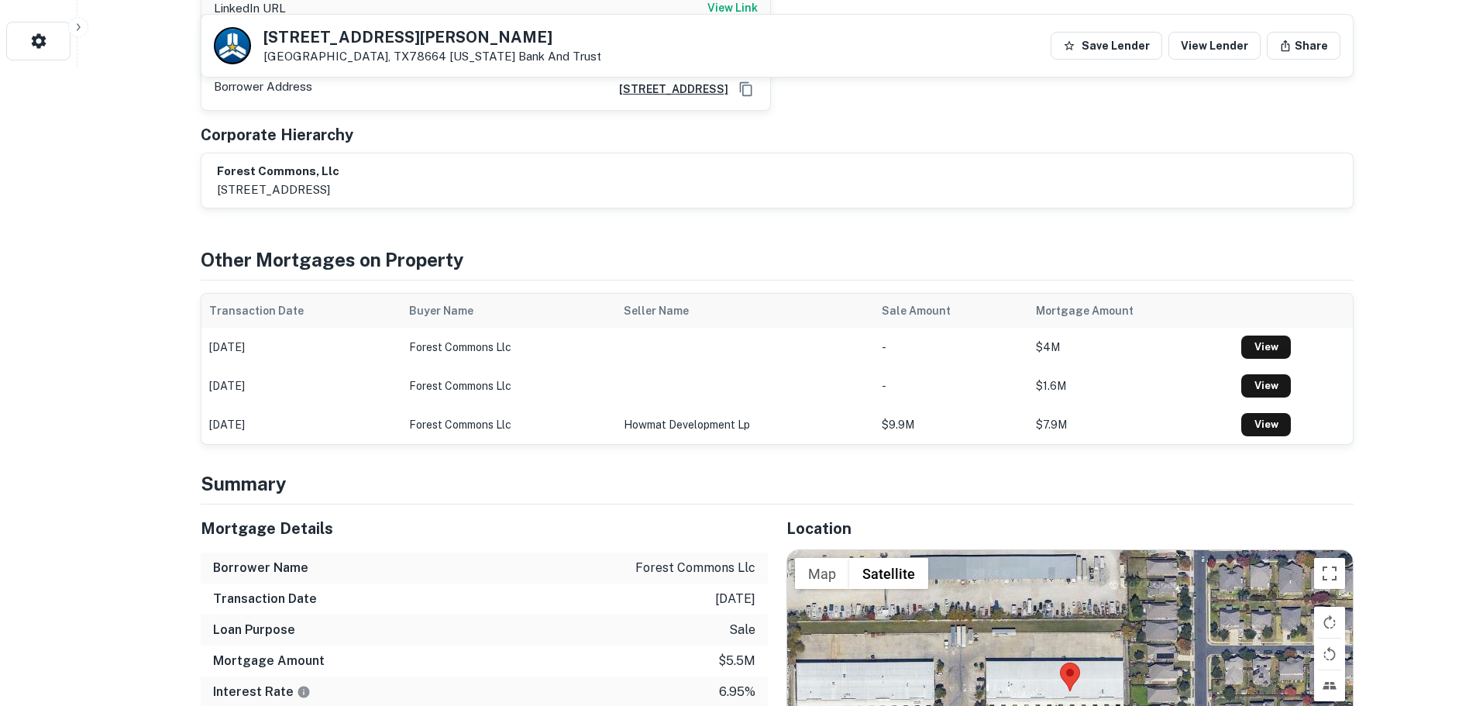
scroll to position [852, 0]
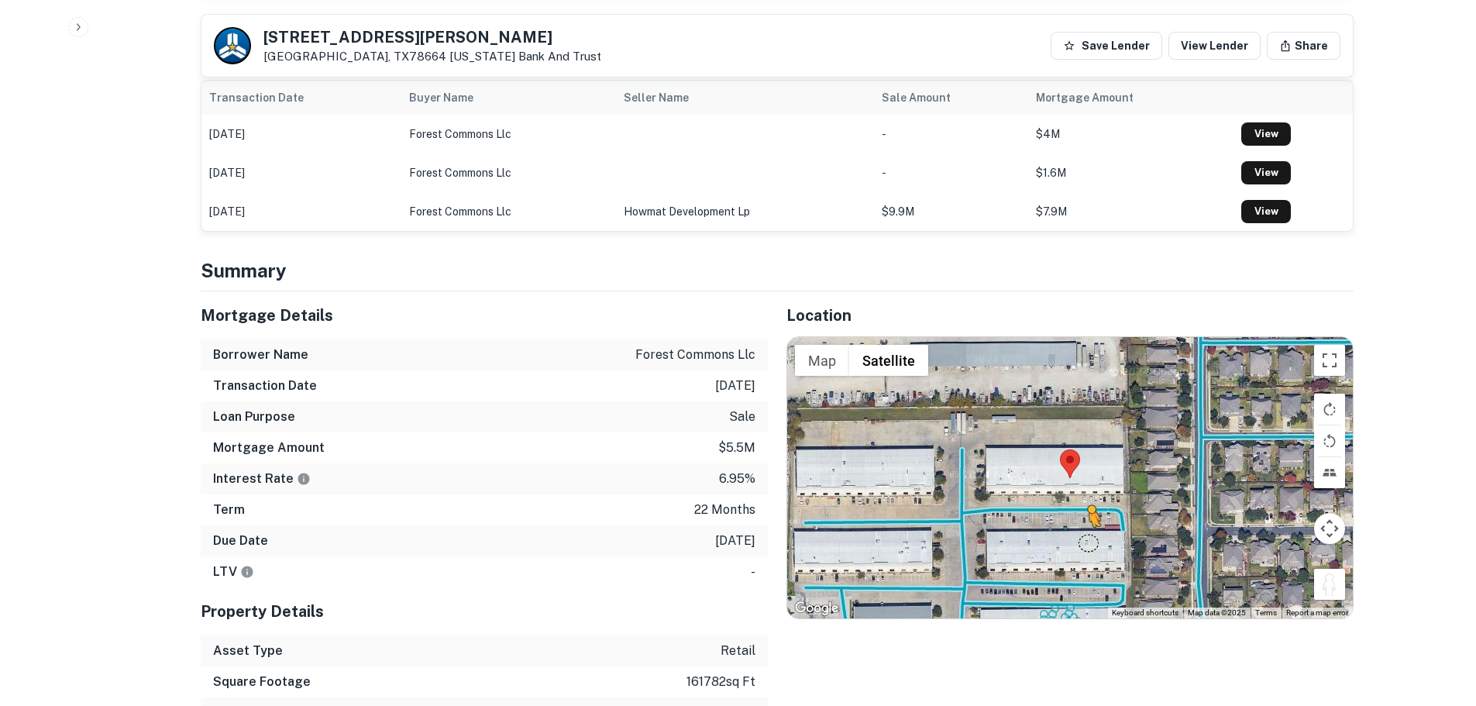
drag, startPoint x: 1333, startPoint y: 569, endPoint x: 1062, endPoint y: 514, distance: 275.9
click at [1062, 514] on div "To activate drag with keyboard, press Alt + Enter. Once in keyboard drag state,…" at bounding box center [1070, 477] width 566 height 280
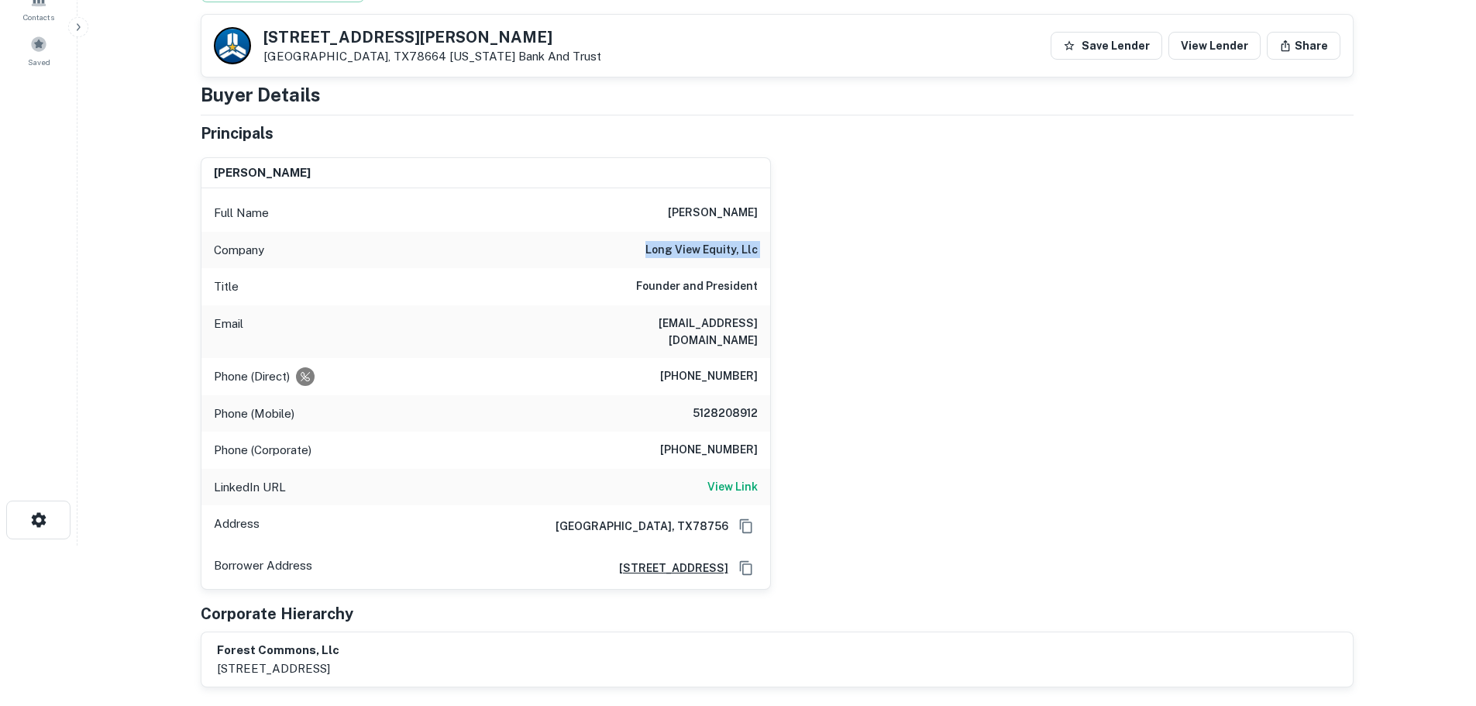
scroll to position [155, 0]
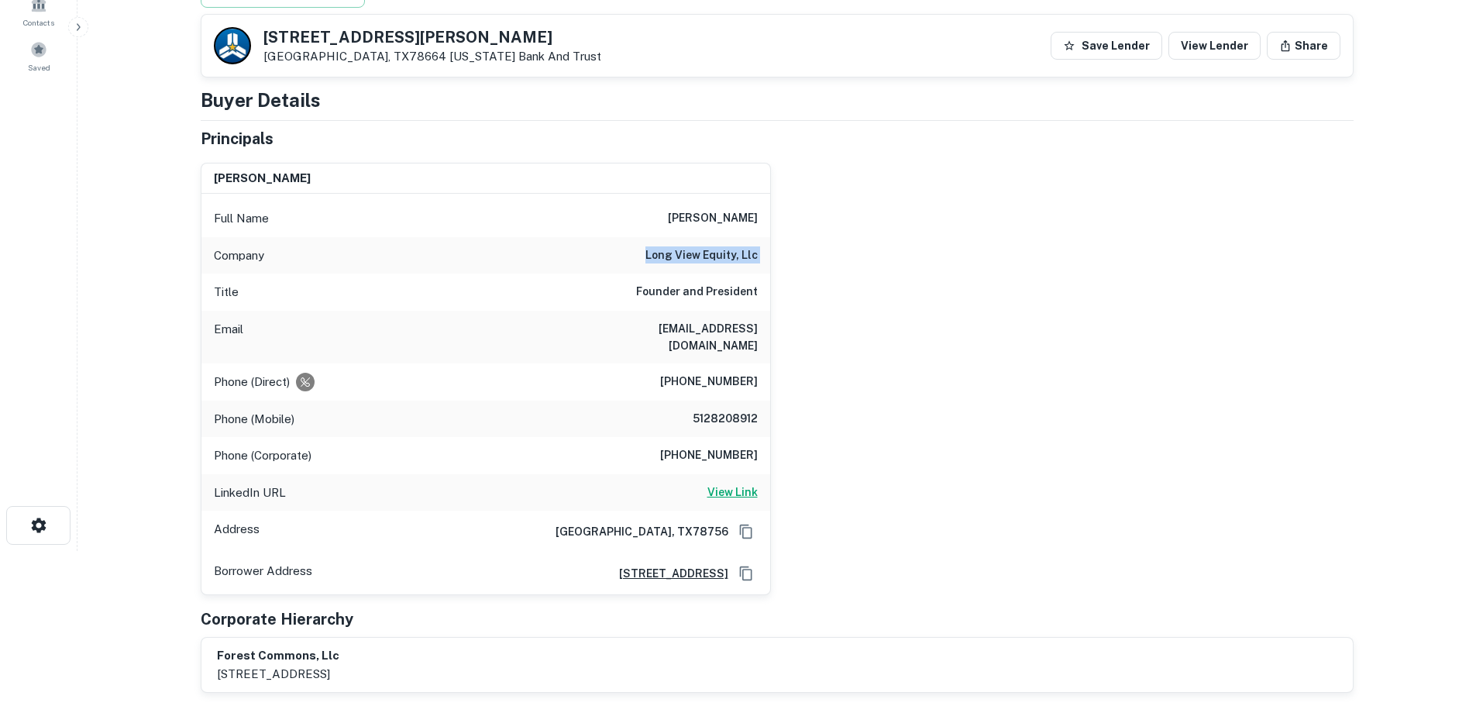
click at [722, 483] on h6 "View Link" at bounding box center [732, 491] width 50 height 17
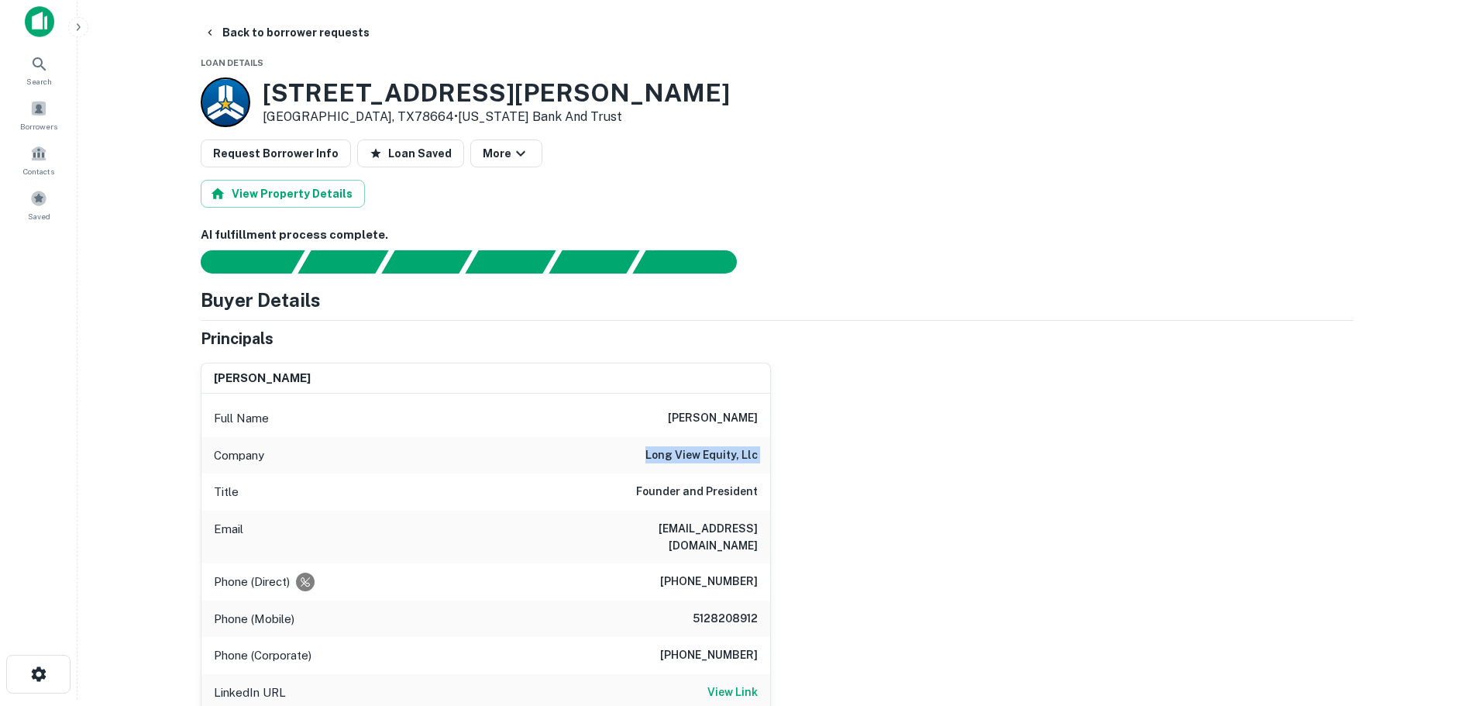
scroll to position [0, 0]
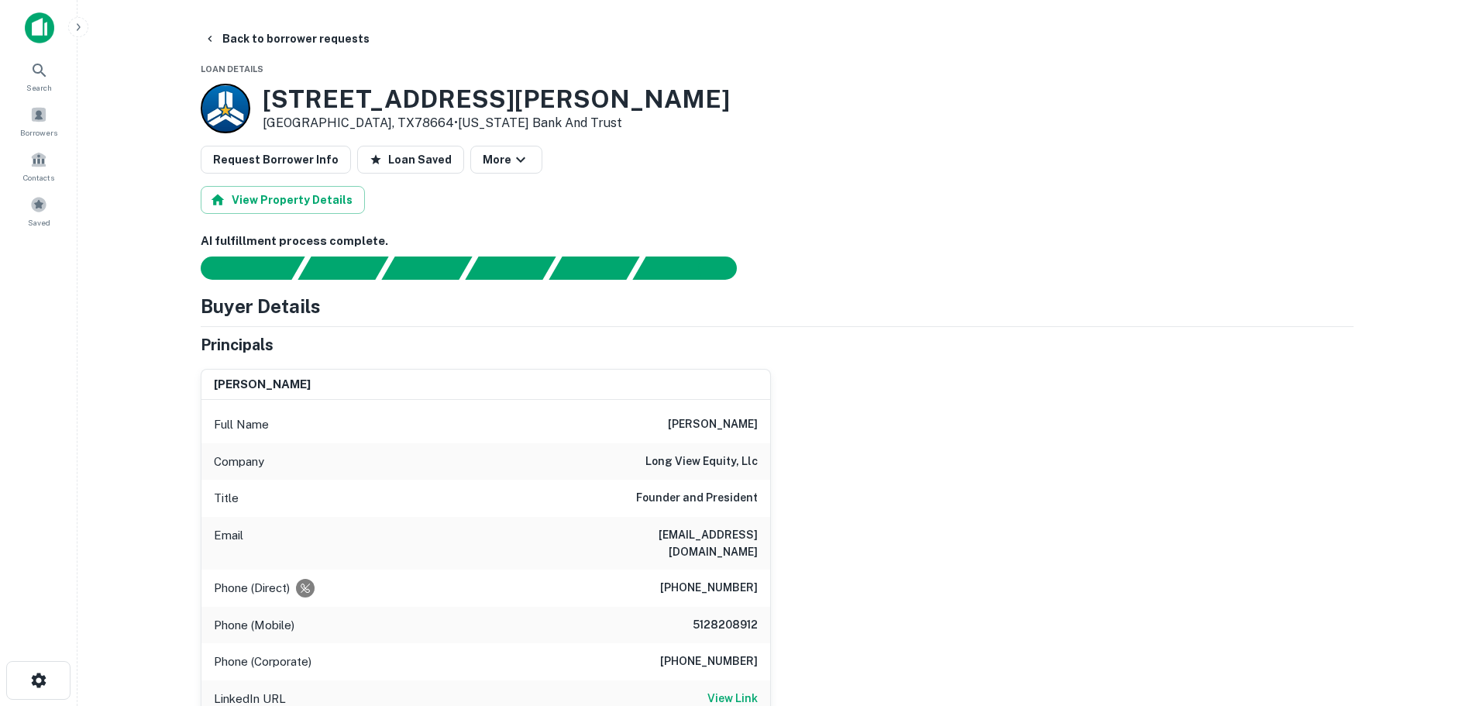
click at [387, 94] on h3 "3920 Gattis School Rd" at bounding box center [496, 98] width 467 height 29
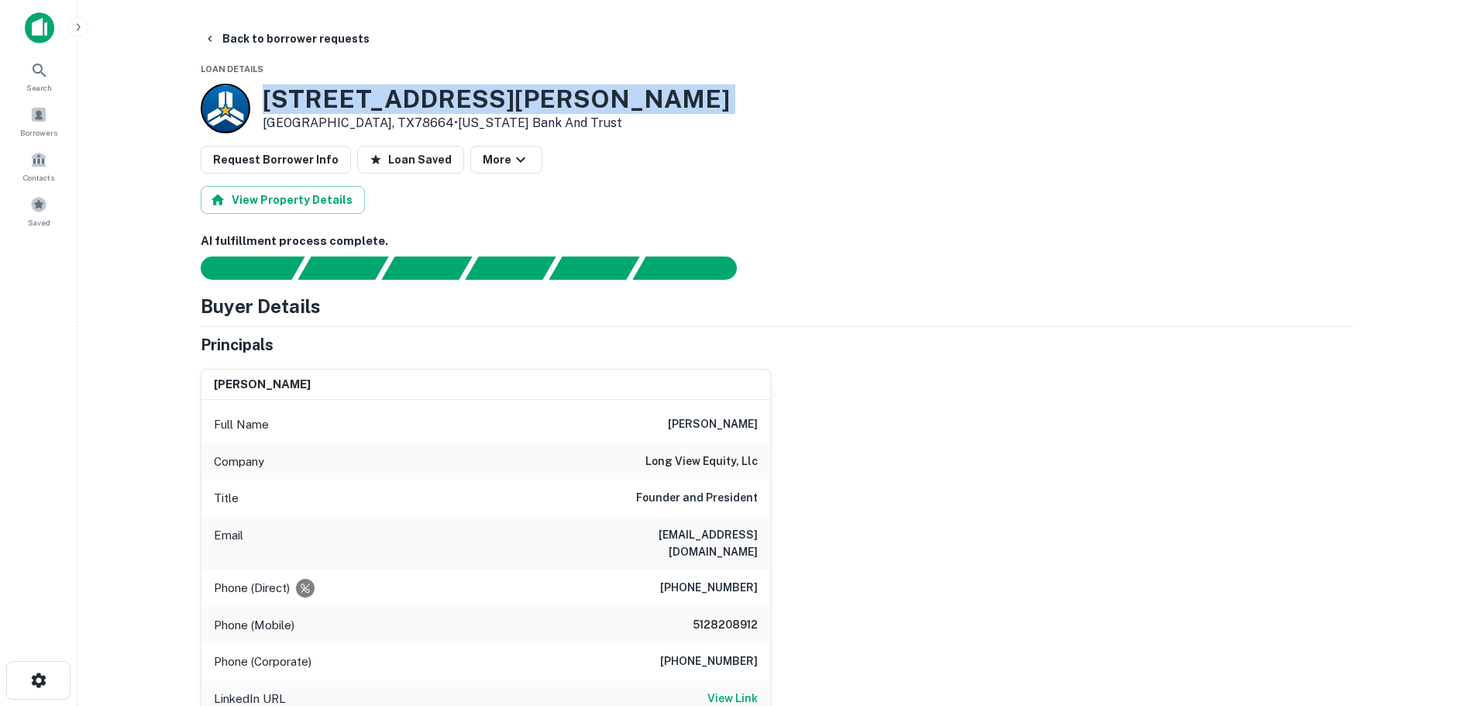
click at [387, 94] on h3 "3920 Gattis School Rd" at bounding box center [496, 98] width 467 height 29
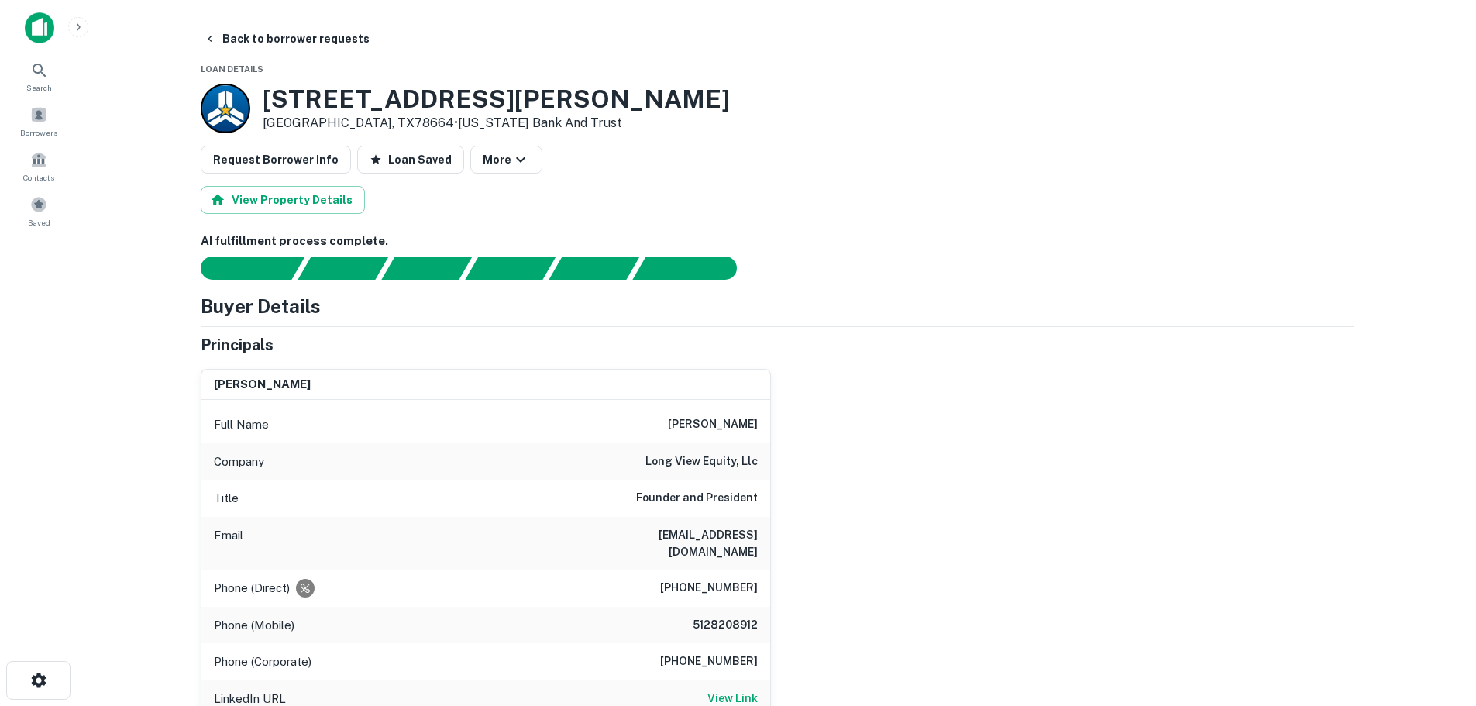
click at [695, 579] on h6 "(512) 377-9390" at bounding box center [709, 588] width 98 height 19
click at [720, 616] on h6 "5128208912" at bounding box center [711, 625] width 93 height 19
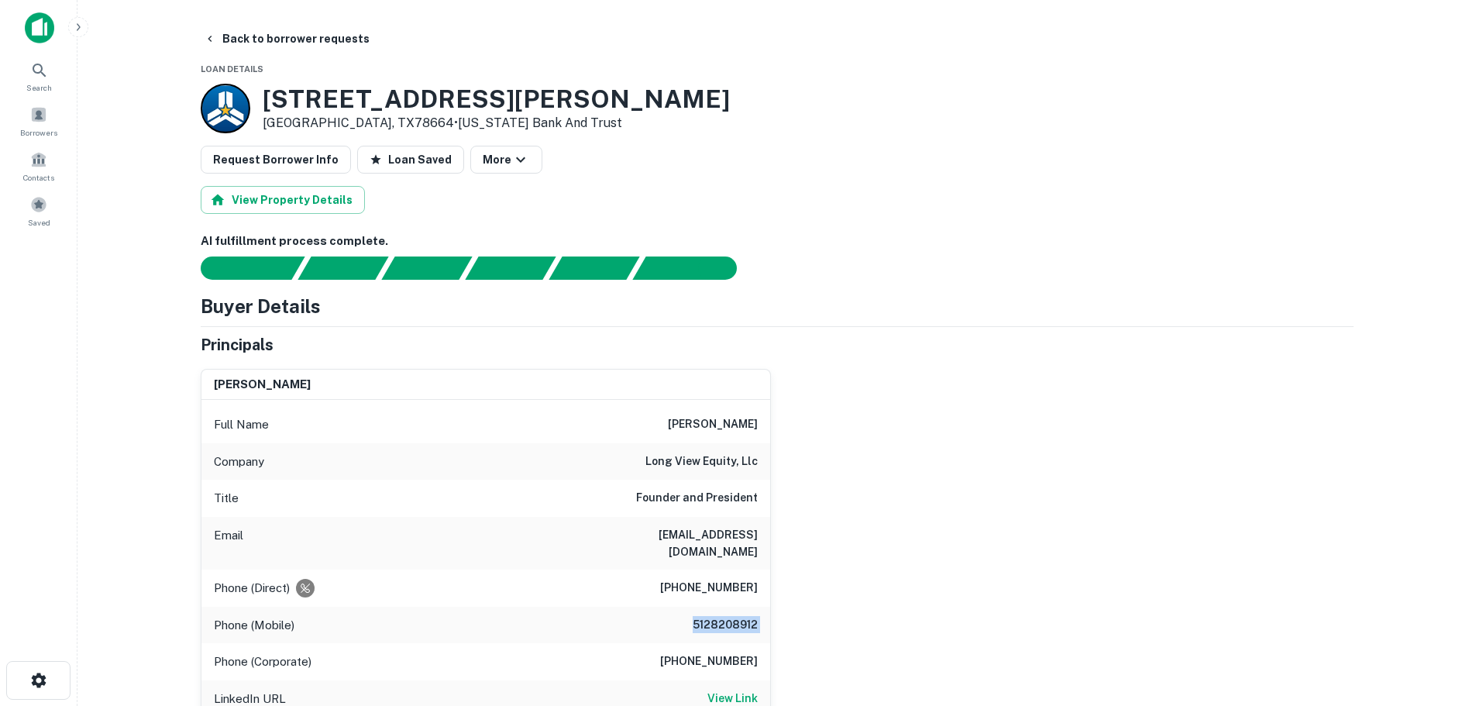
click at [720, 616] on h6 "5128208912" at bounding box center [711, 625] width 93 height 19
click at [284, 36] on button "Back to borrower requests" at bounding box center [287, 39] width 178 height 28
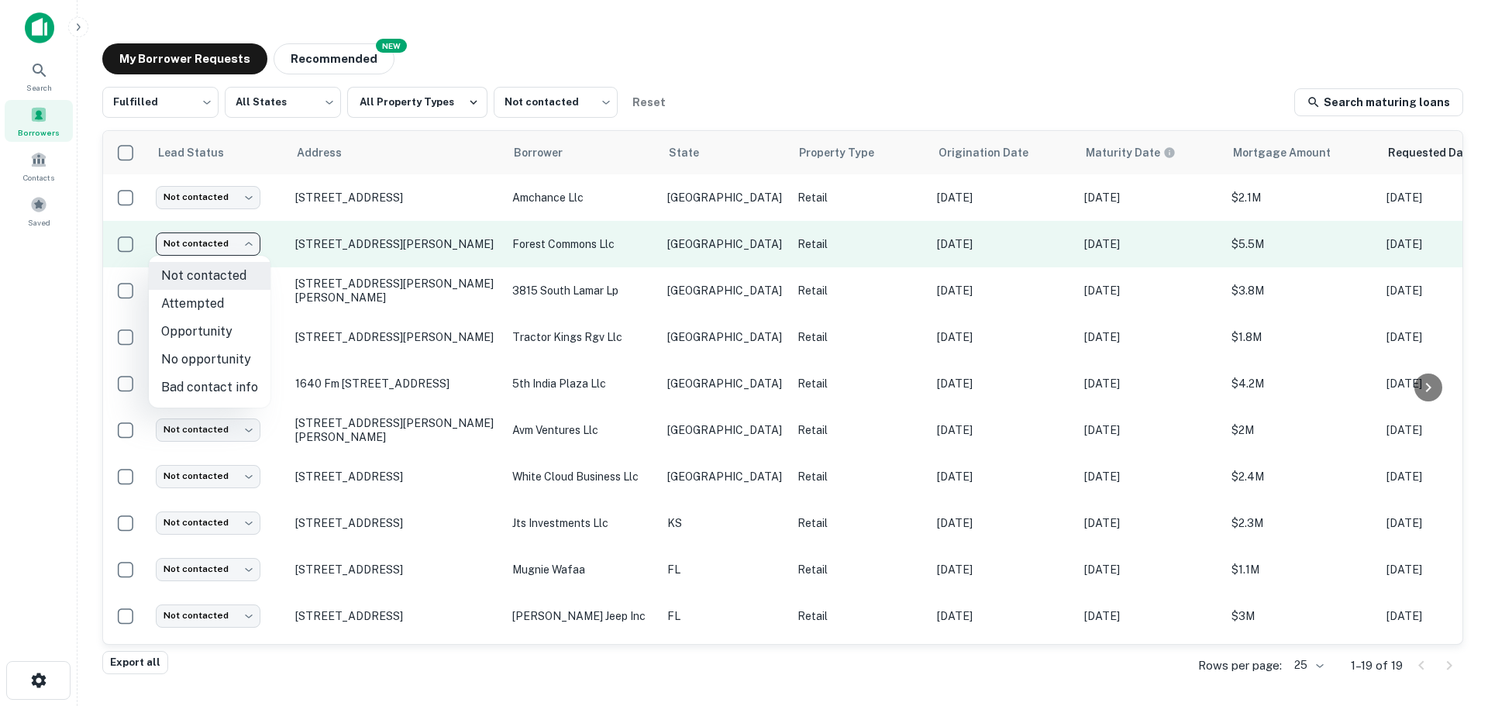
click at [223, 236] on body "Search Borrowers Contacts Saved My Borrower Requests NEW Recommended Fulfilled …" at bounding box center [744, 353] width 1488 height 706
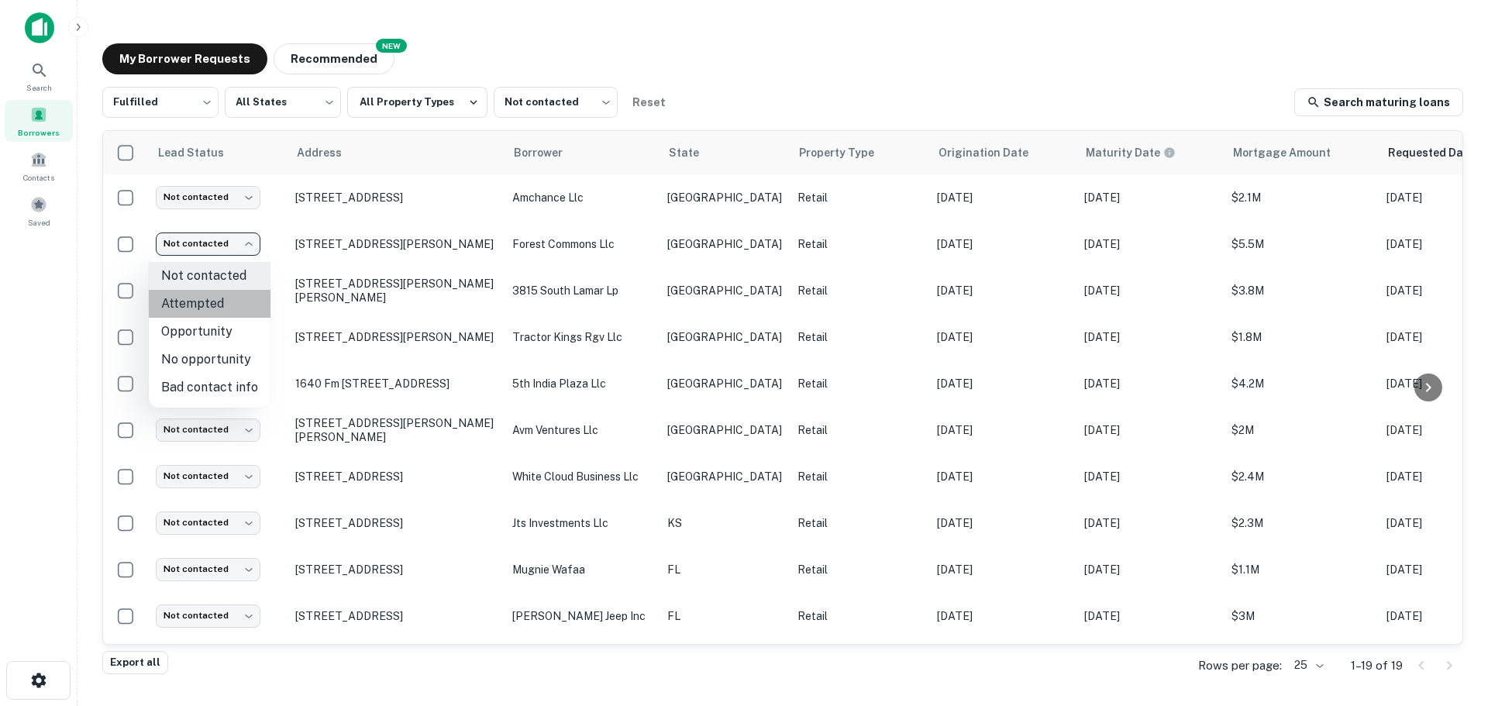
click at [216, 315] on li "Attempted" at bounding box center [210, 304] width 122 height 28
type input "*********"
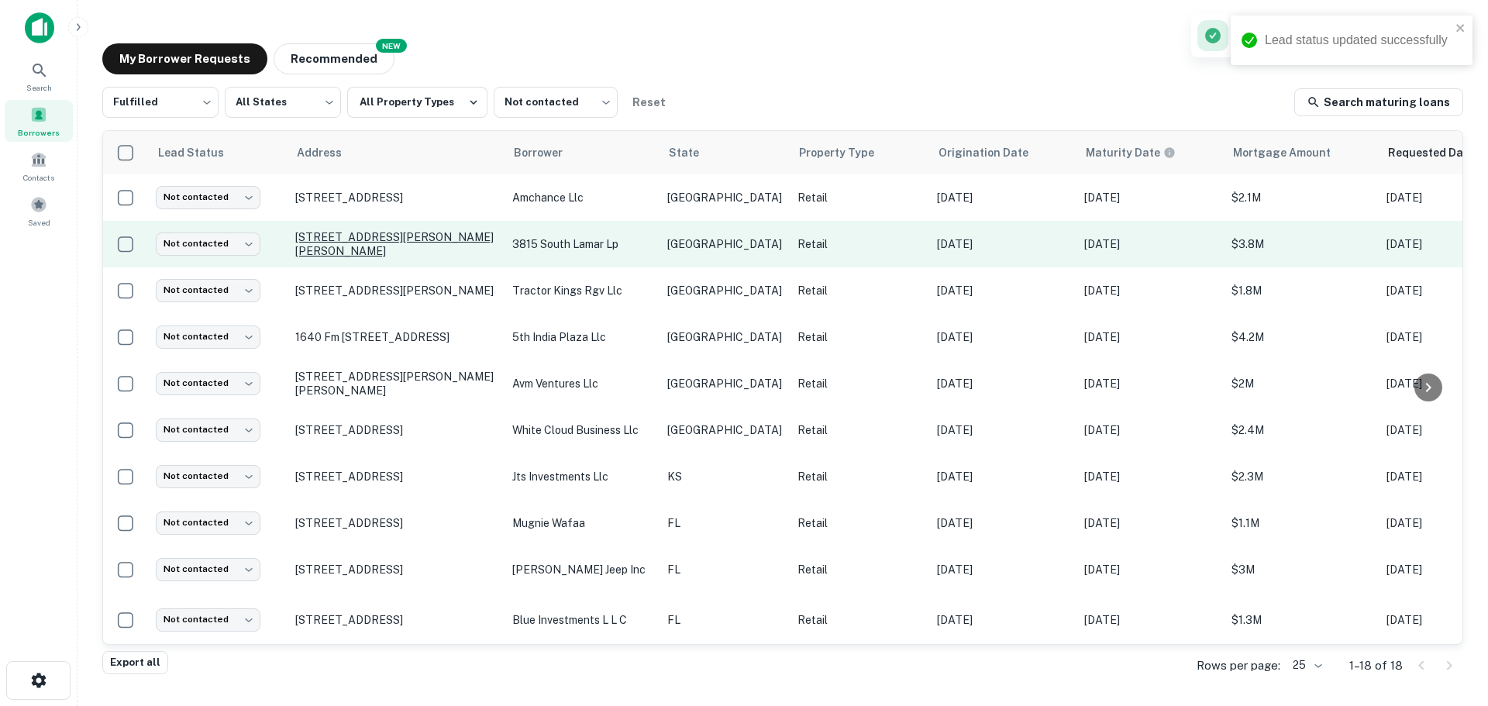
click at [324, 249] on p "3815 S Lamar Blvd Austin, TX78704" at bounding box center [395, 244] width 201 height 28
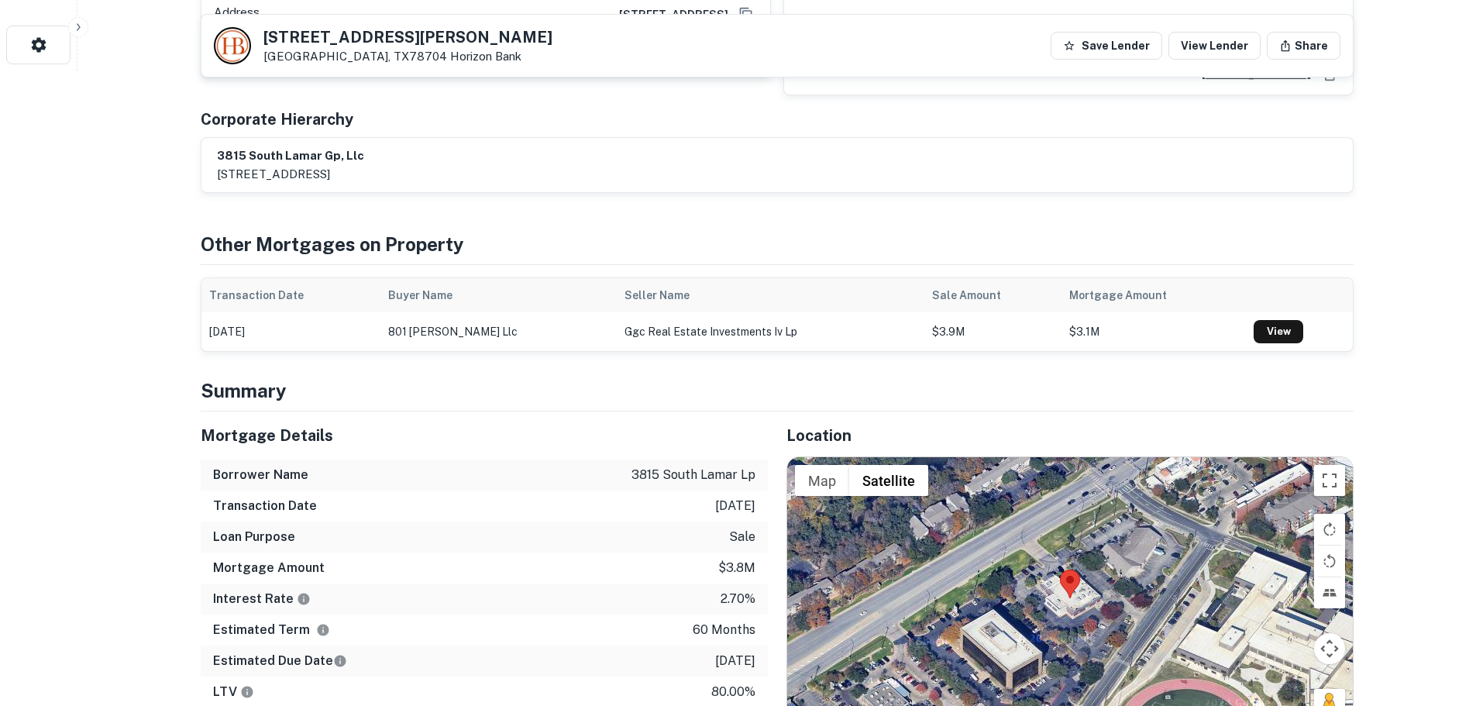
scroll to position [697, 0]
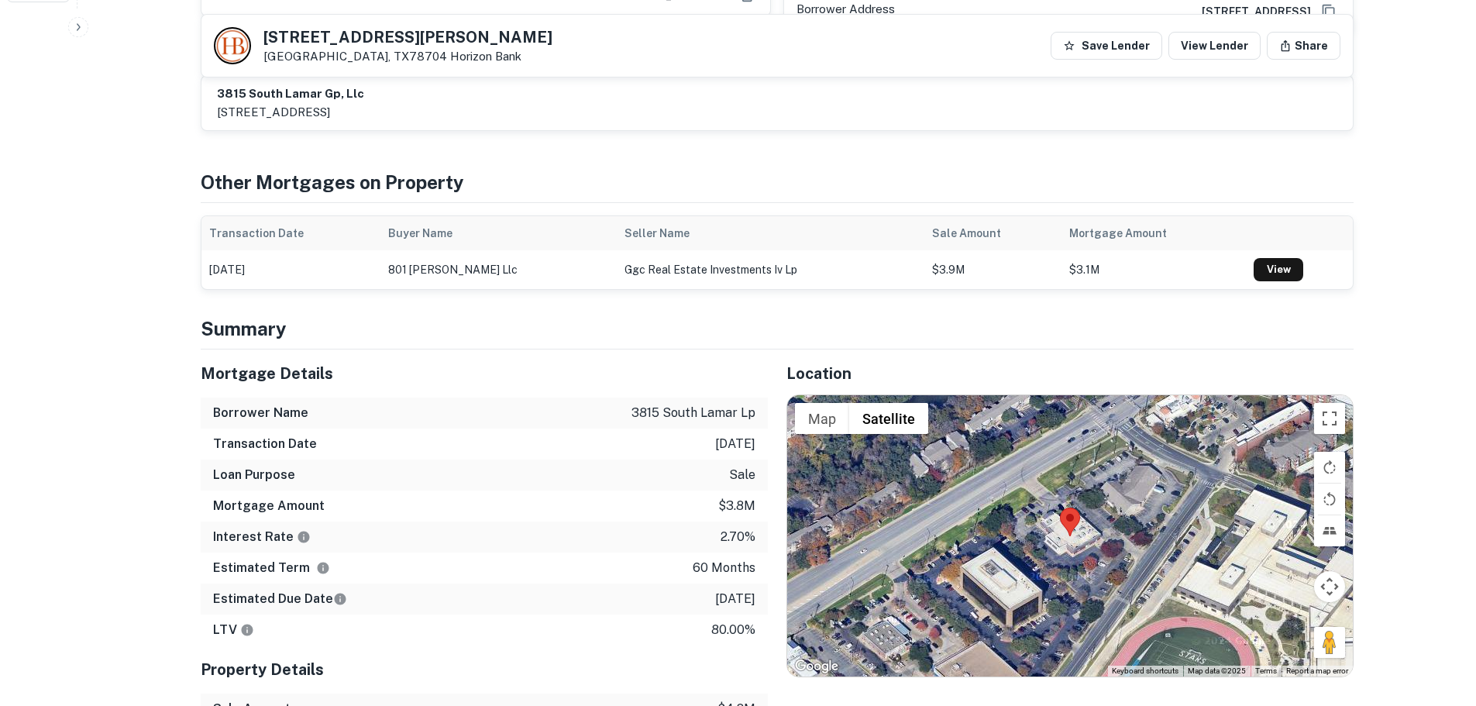
click at [353, 37] on h5 "3815 S LAMAR BLVD" at bounding box center [407, 36] width 289 height 15
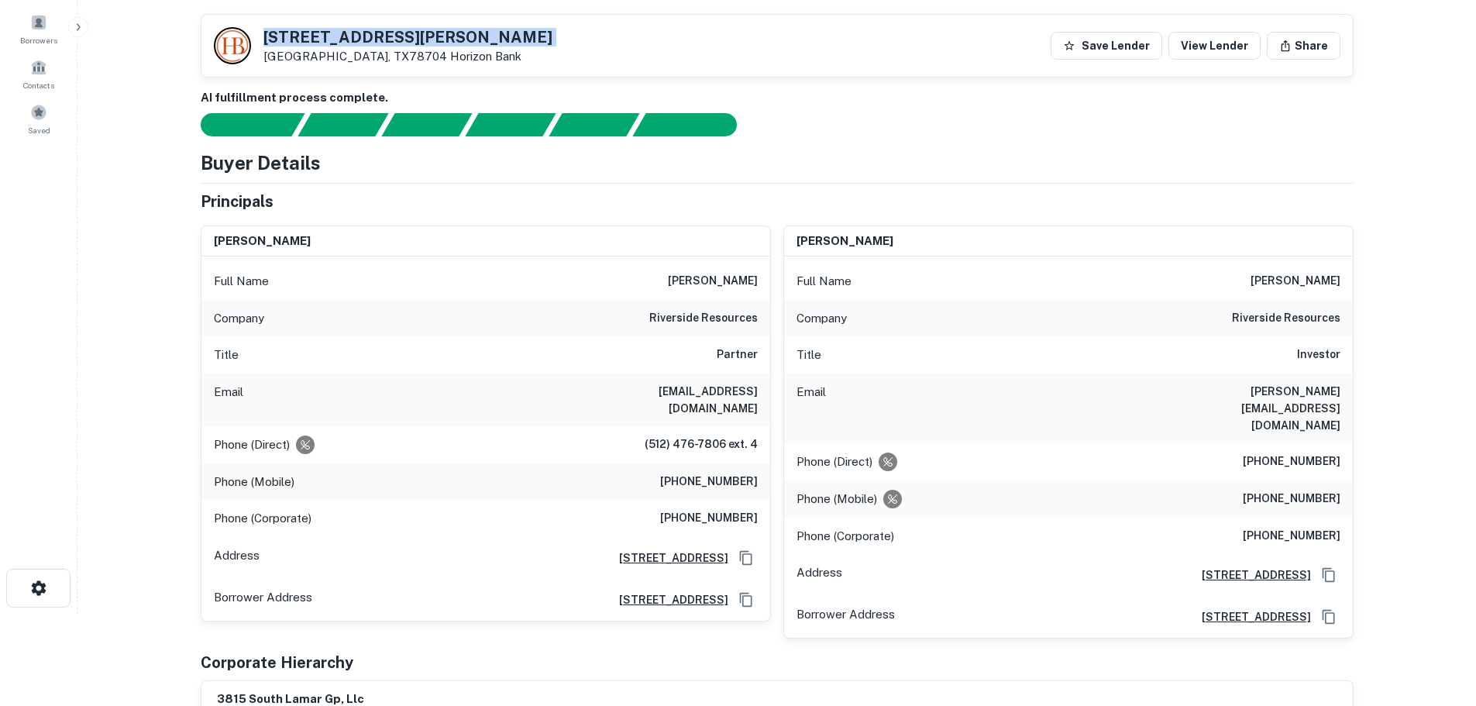
scroll to position [77, 0]
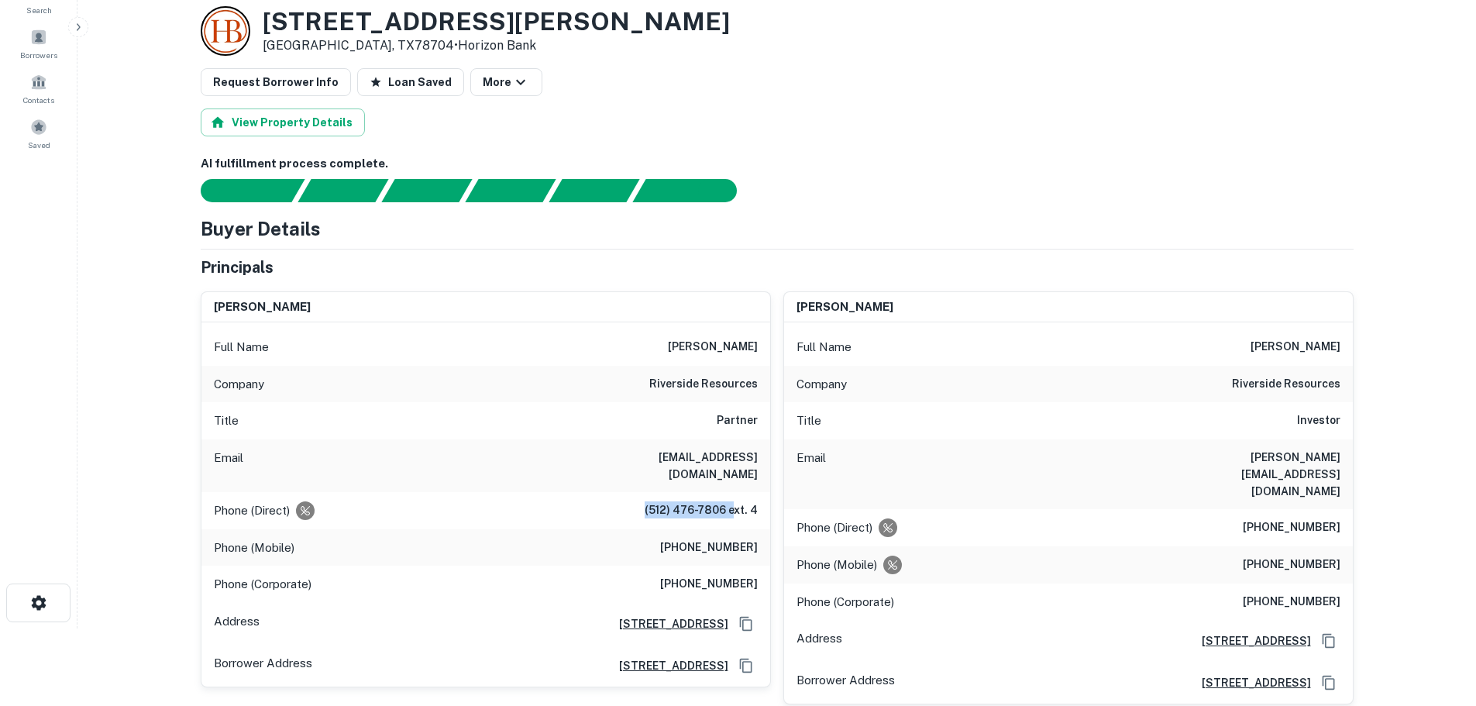
drag, startPoint x: 632, startPoint y: 498, endPoint x: 738, endPoint y: 488, distance: 105.9
click at [738, 492] on div "Phone (Direct) (512) 476-7806 ext. 4" at bounding box center [485, 510] width 569 height 37
click at [689, 501] on h6 "(512) 476-7806 ext. 4" at bounding box center [701, 510] width 113 height 19
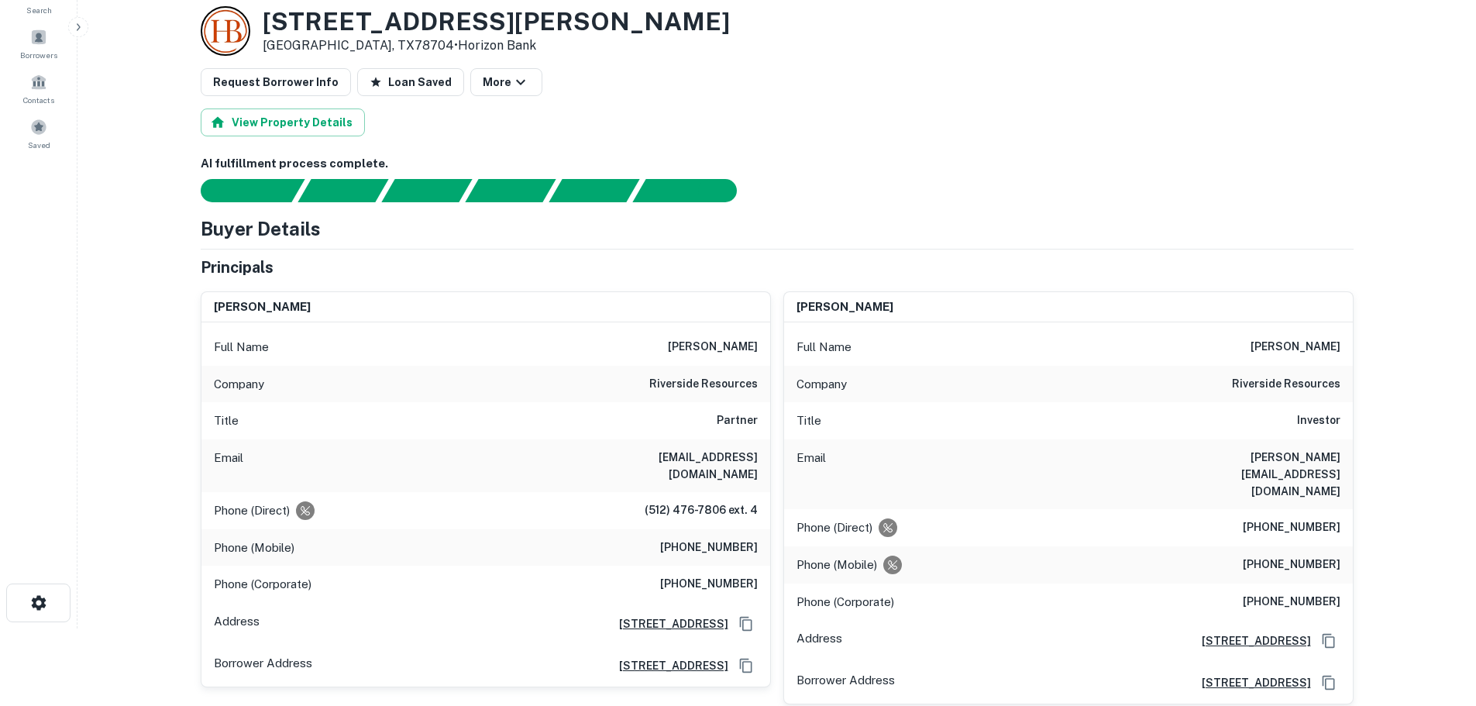
click at [710, 538] on h6 "(512) 476-7816" at bounding box center [709, 547] width 98 height 19
click at [1302, 518] on h6 "(512) 322-3246" at bounding box center [1292, 527] width 98 height 19
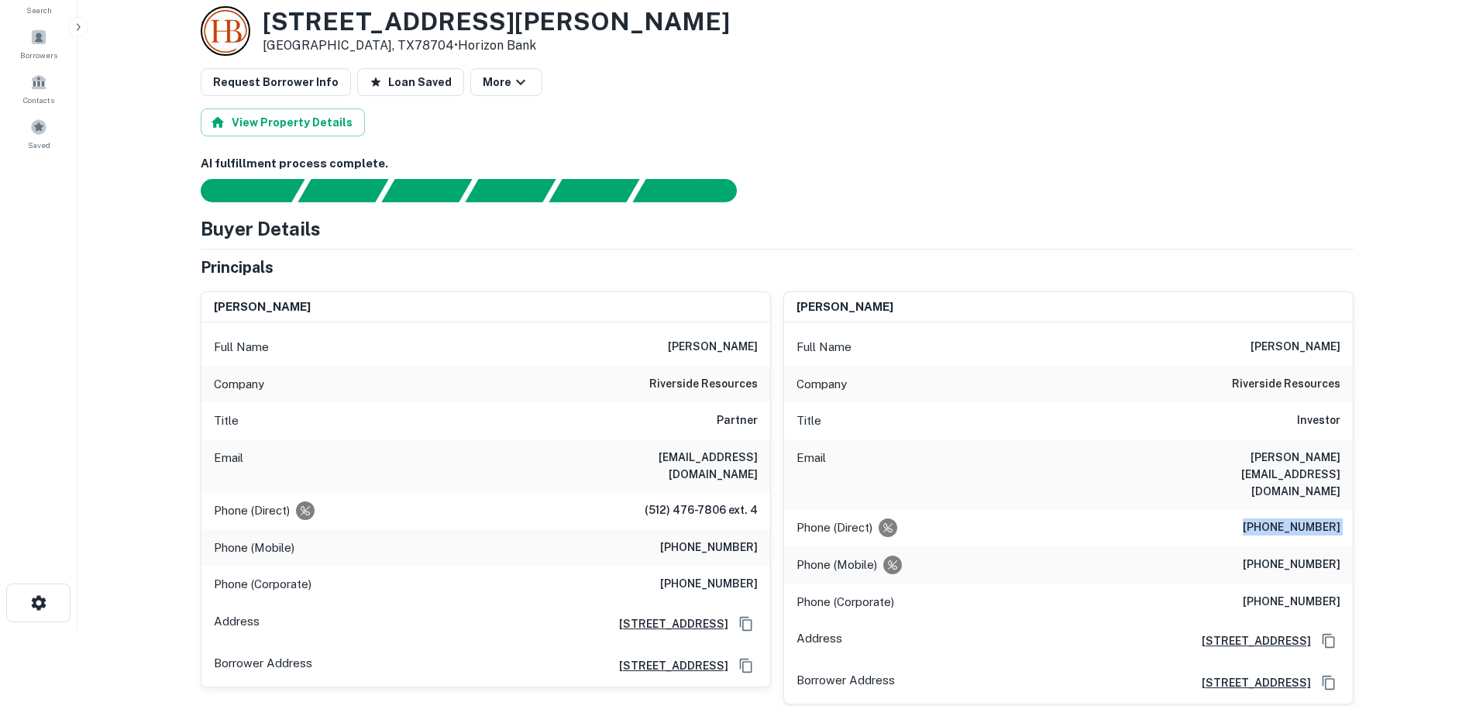
click at [1302, 518] on h6 "(512) 322-3246" at bounding box center [1292, 527] width 98 height 19
click at [1315, 556] on h6 "(512) 750-4175" at bounding box center [1292, 565] width 98 height 19
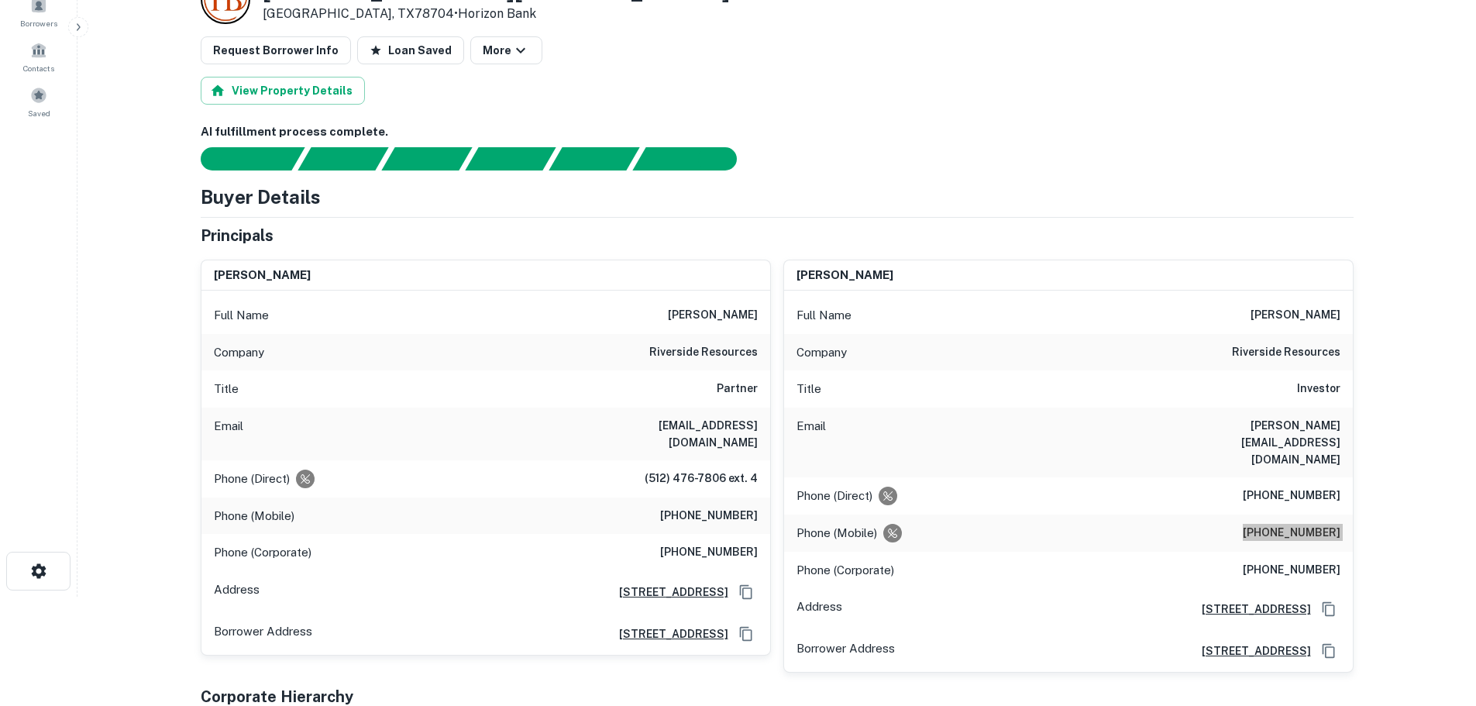
scroll to position [0, 0]
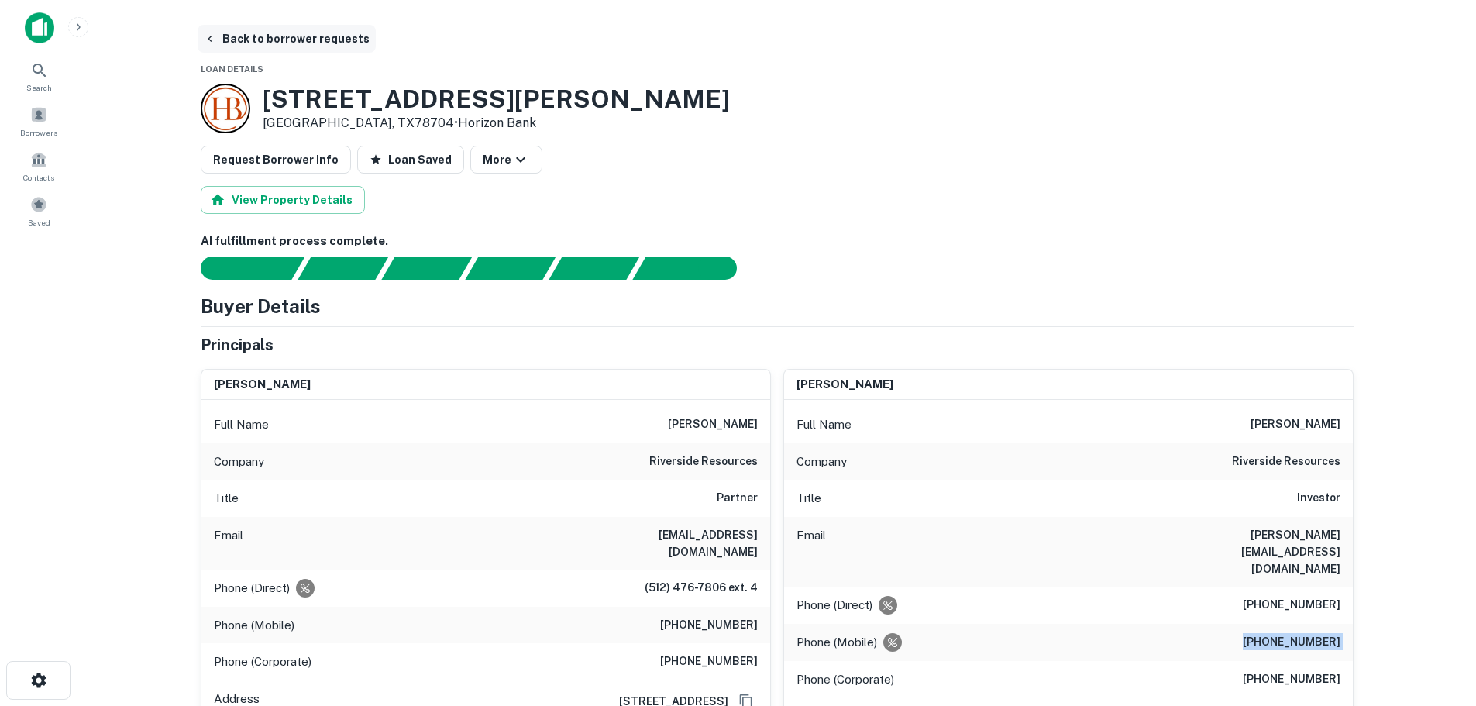
click at [284, 48] on button "Back to borrower requests" at bounding box center [287, 39] width 178 height 28
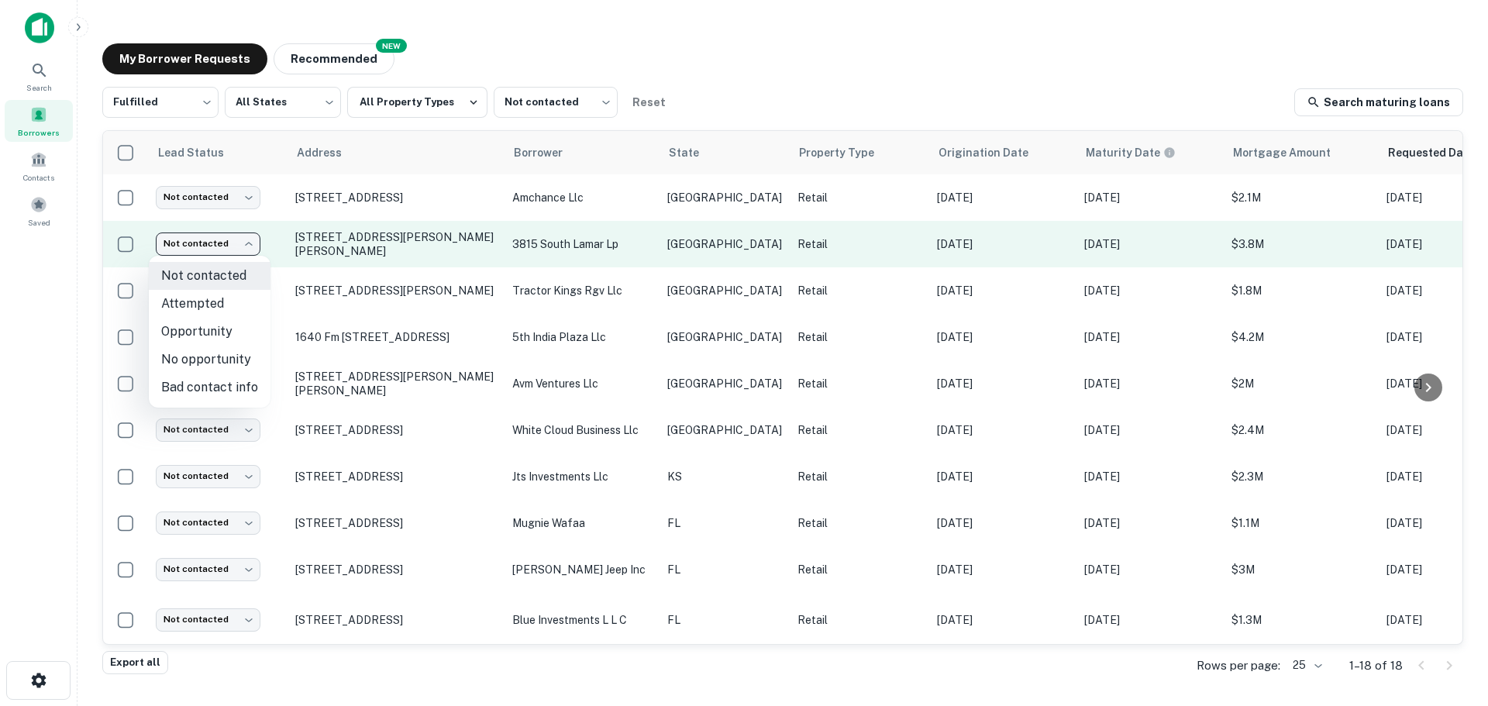
click at [240, 239] on body "Search Borrowers Contacts Saved My Borrower Requests NEW Recommended Fulfilled …" at bounding box center [744, 353] width 1488 height 706
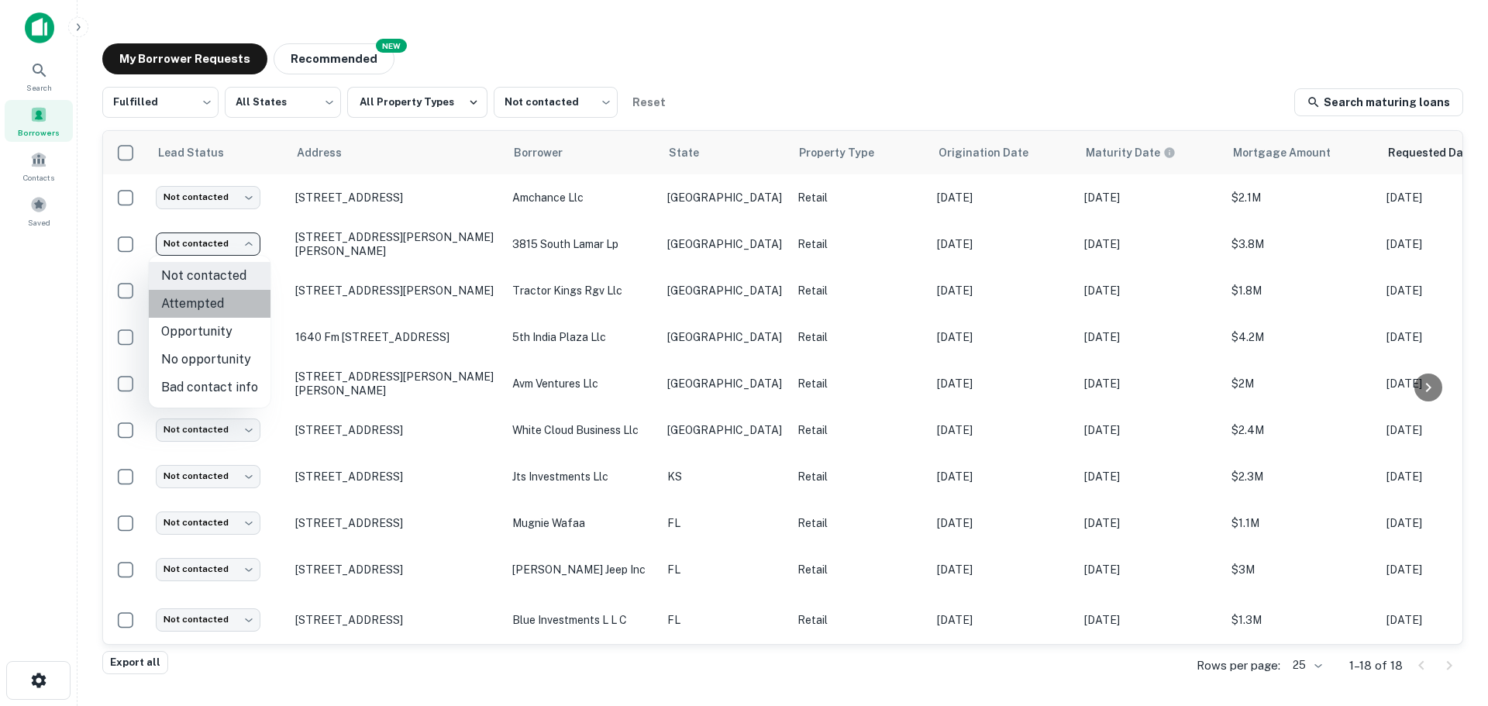
click at [226, 311] on li "Attempted" at bounding box center [210, 304] width 122 height 28
type input "*********"
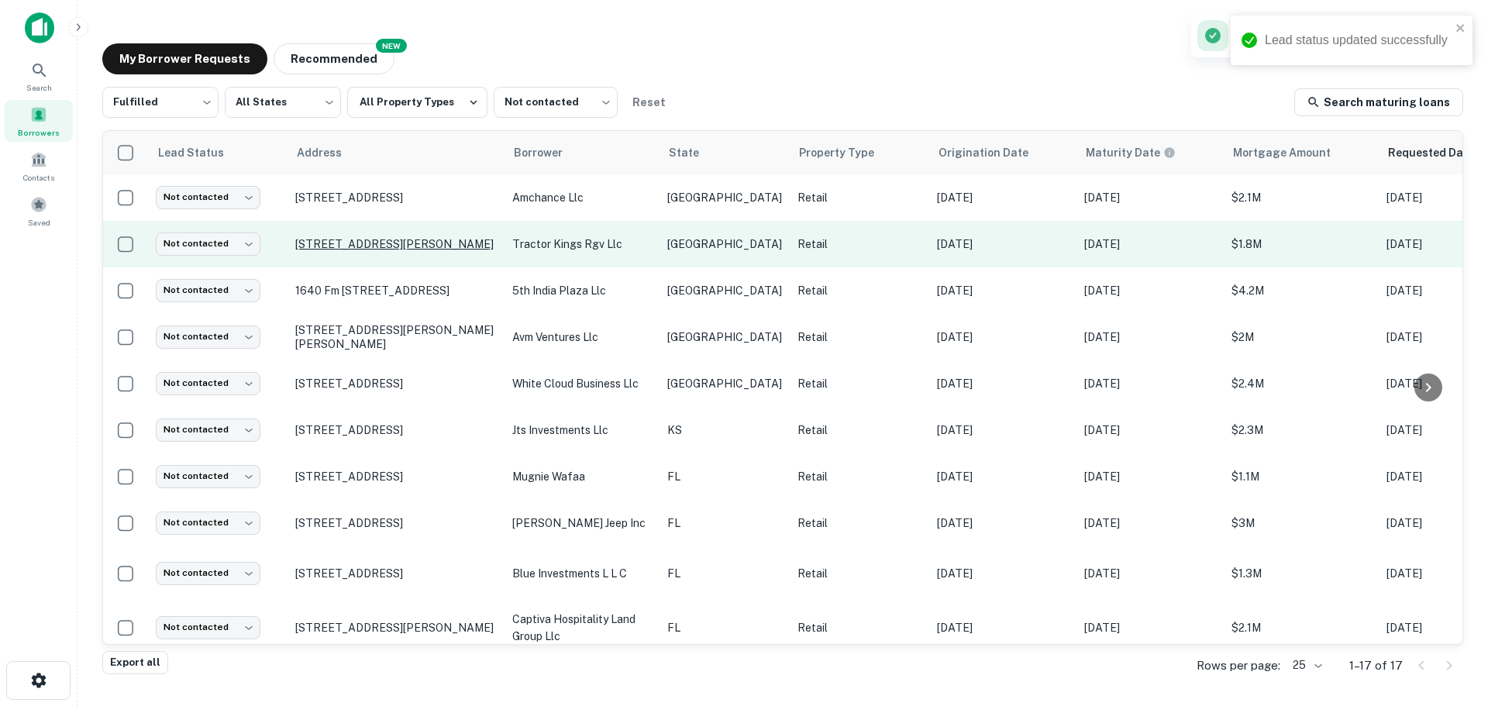
click at [344, 239] on p "304 W Monte Cristo Rd Edinburg, TX78541" at bounding box center [395, 244] width 201 height 14
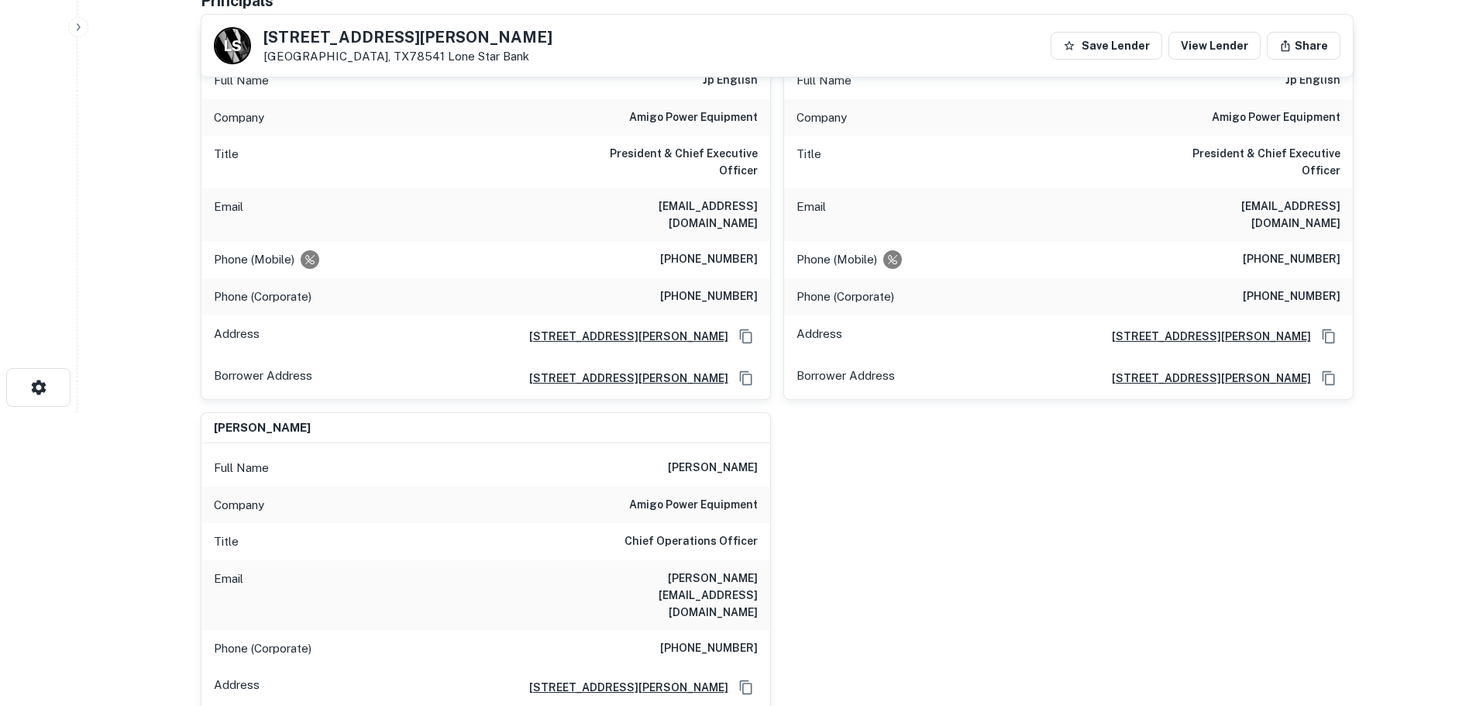
scroll to position [155, 0]
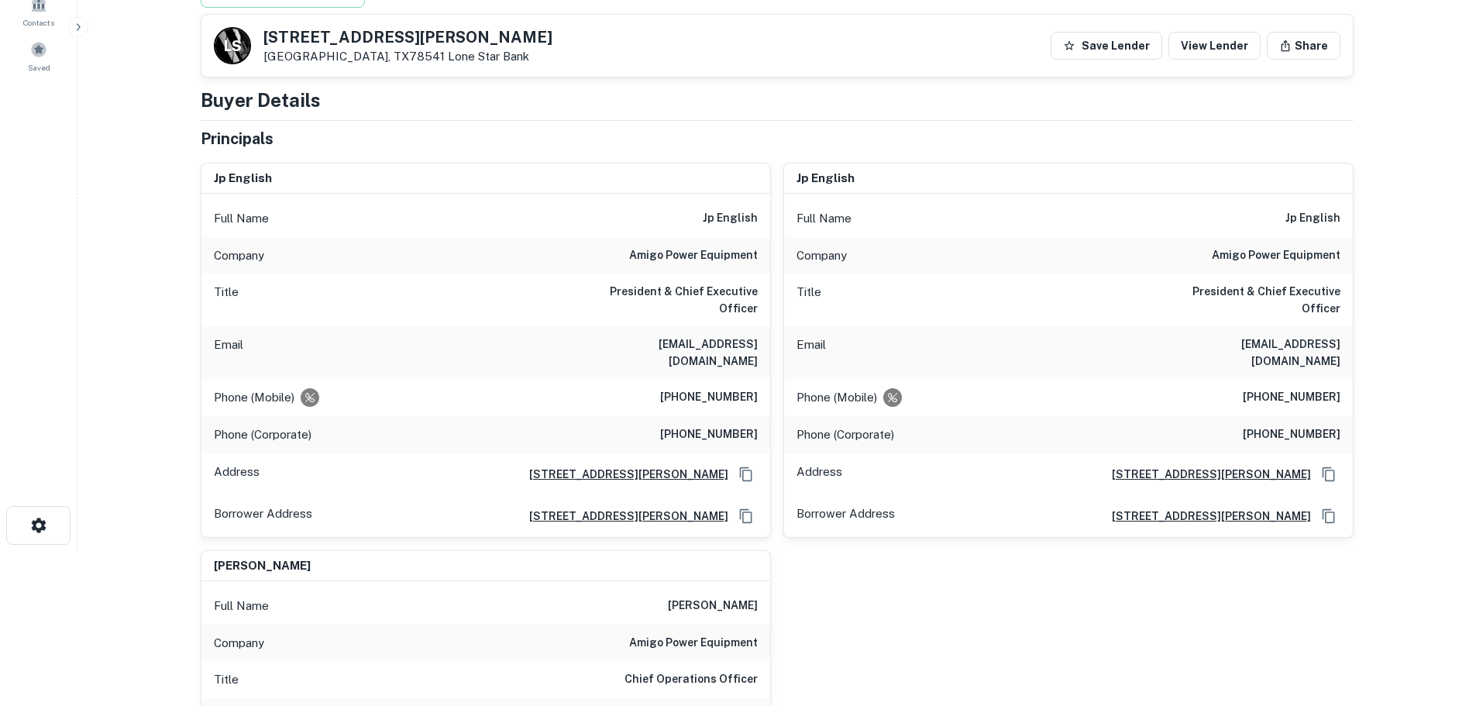
click at [418, 42] on h5 "304 W MONTE CRISTO RD" at bounding box center [407, 36] width 289 height 15
click at [727, 259] on h6 "amigo power equipment" at bounding box center [693, 255] width 129 height 19
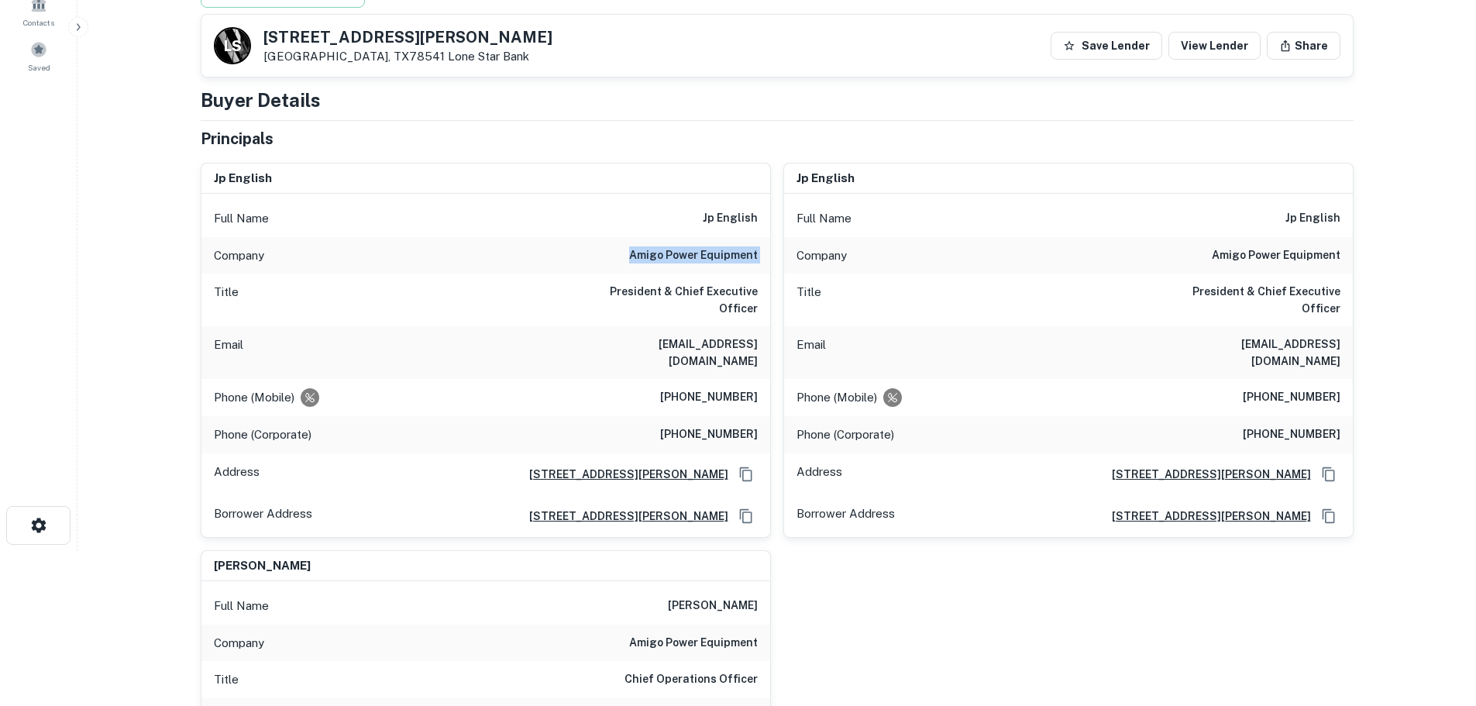
click at [727, 259] on h6 "amigo power equipment" at bounding box center [693, 255] width 129 height 19
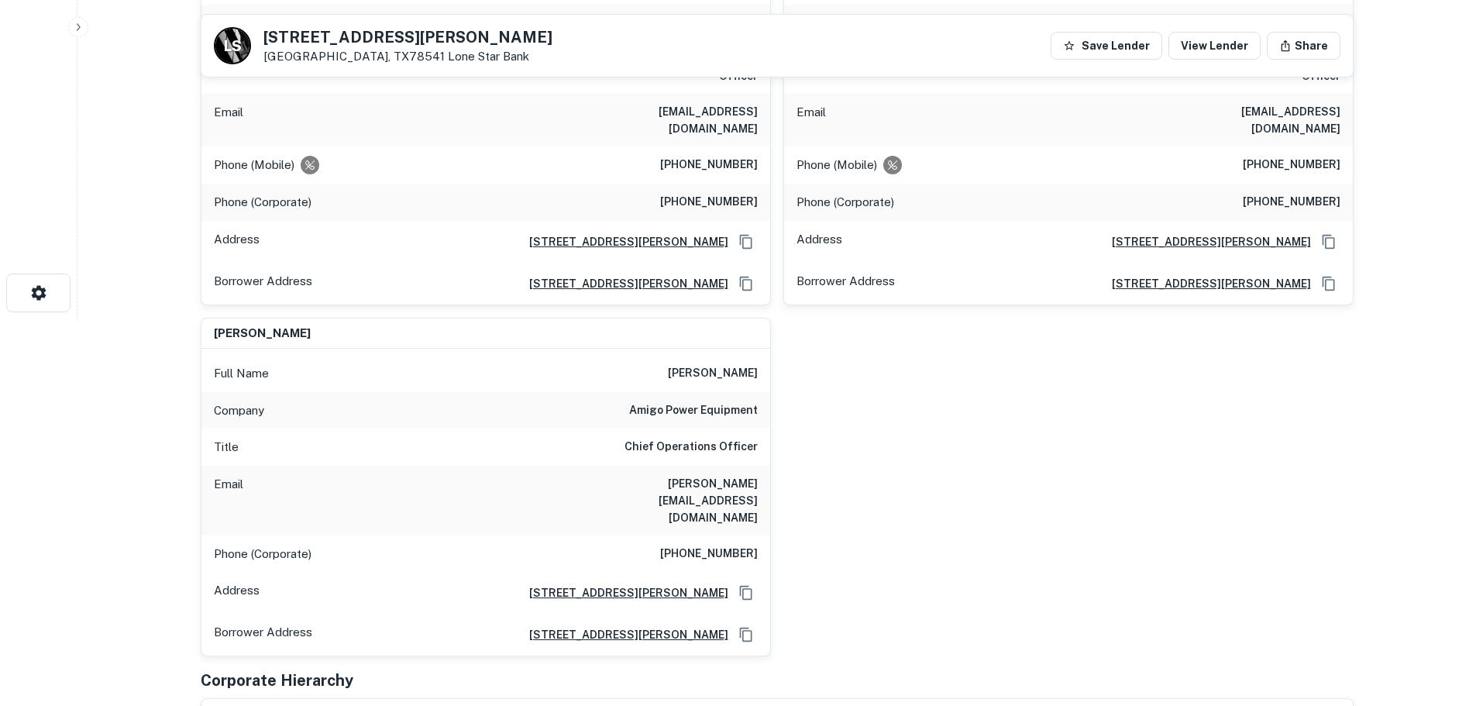
scroll to position [310, 0]
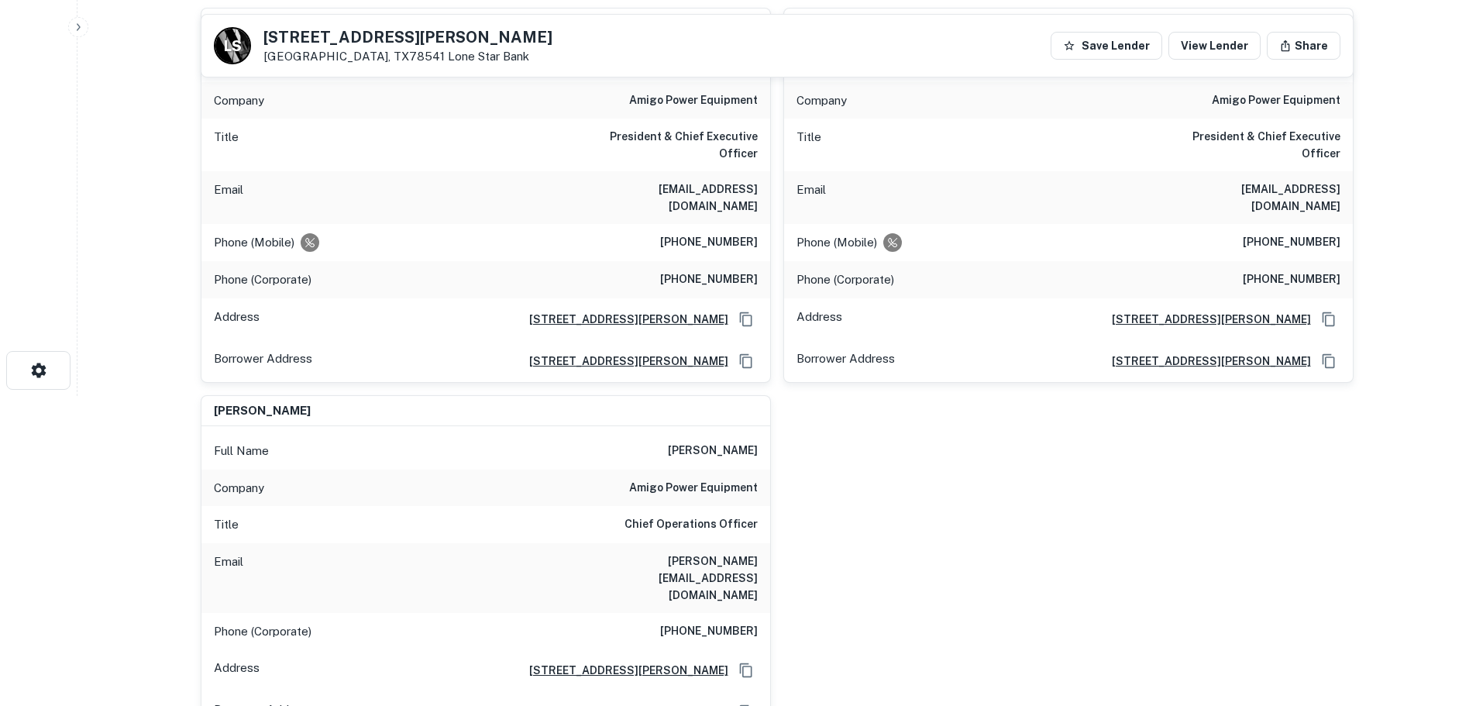
click at [694, 233] on h6 "(956) 330-1356" at bounding box center [709, 242] width 98 height 19
click at [696, 233] on h6 "(956) 330-1356" at bounding box center [709, 242] width 98 height 19
click at [685, 622] on h6 "(956) 383-6289" at bounding box center [709, 631] width 98 height 19
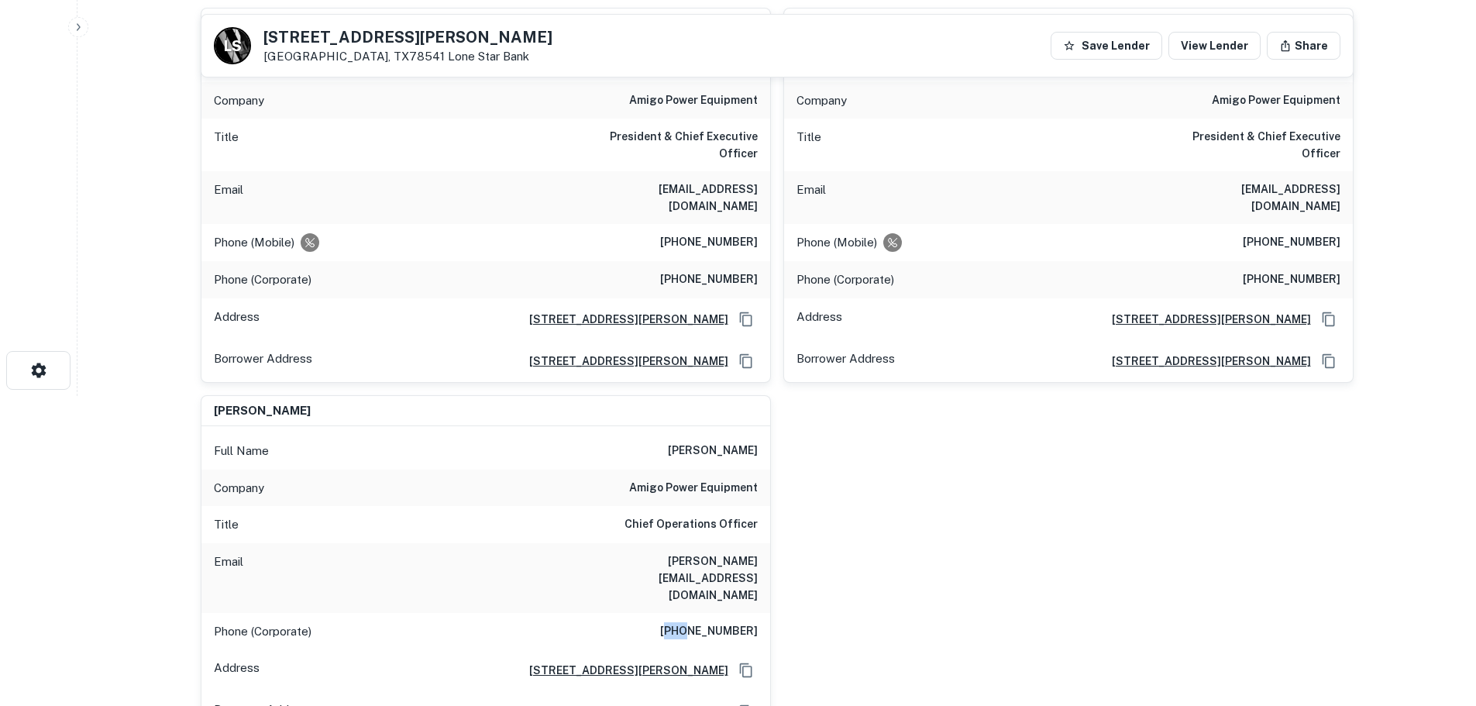
click at [685, 622] on h6 "(956) 383-6289" at bounding box center [709, 631] width 98 height 19
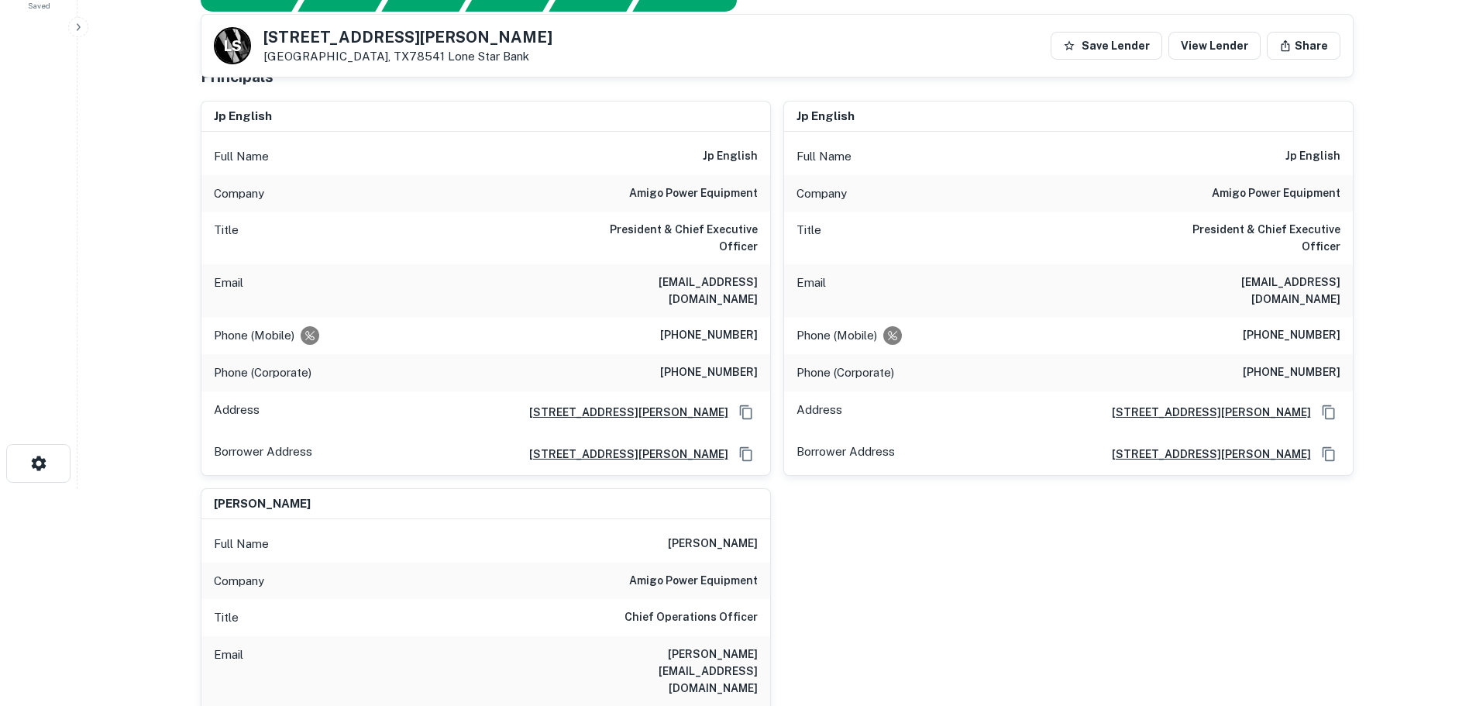
scroll to position [0, 0]
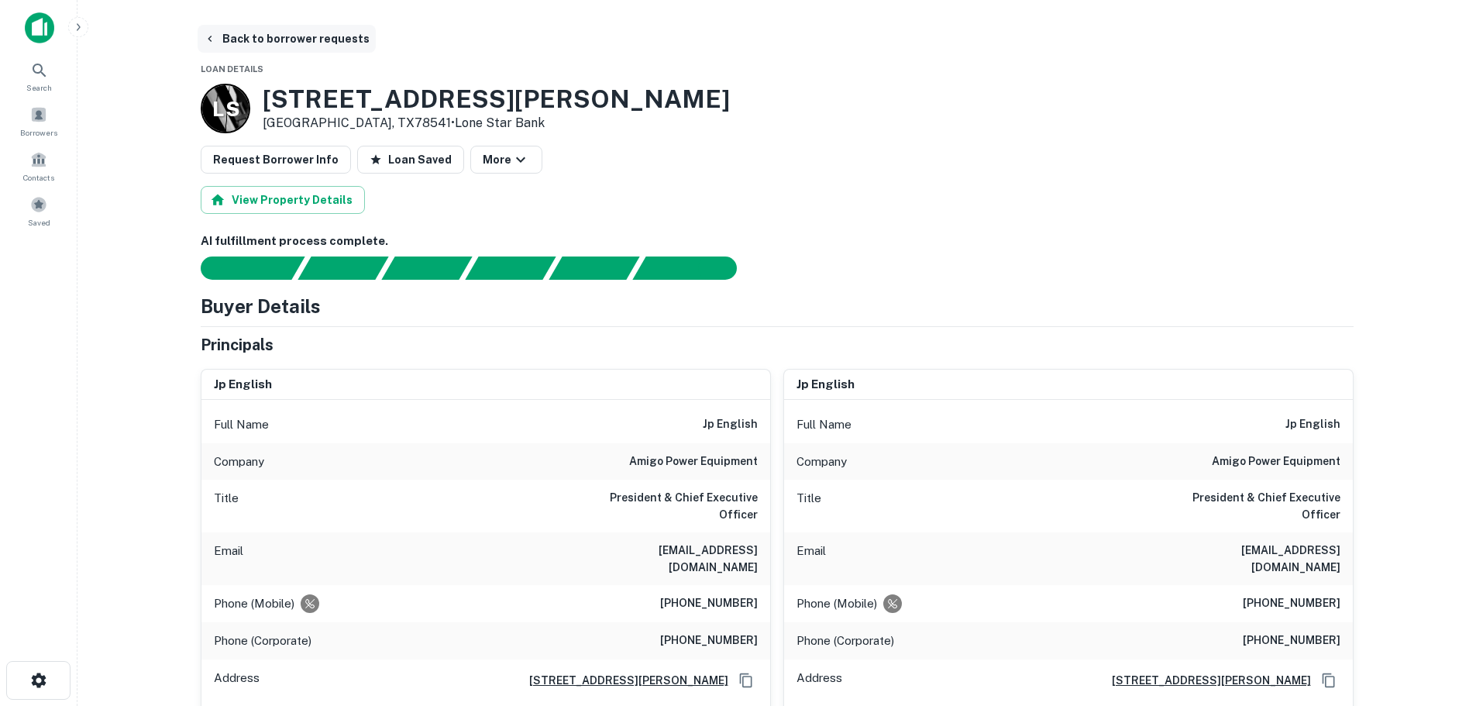
click at [306, 26] on button "Back to borrower requests" at bounding box center [287, 39] width 178 height 28
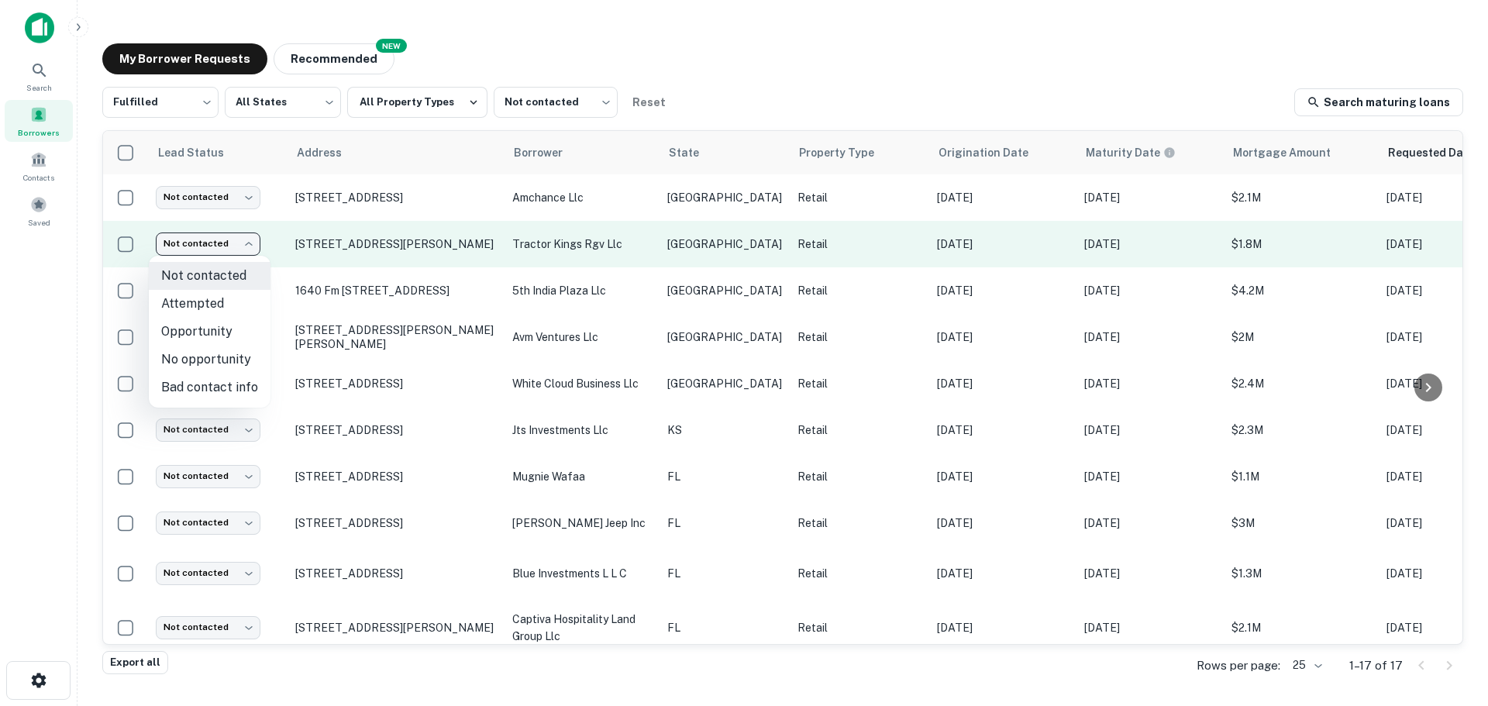
click at [235, 252] on body "Search Borrowers Contacts Saved My Borrower Requests NEW Recommended Fulfilled …" at bounding box center [744, 353] width 1488 height 706
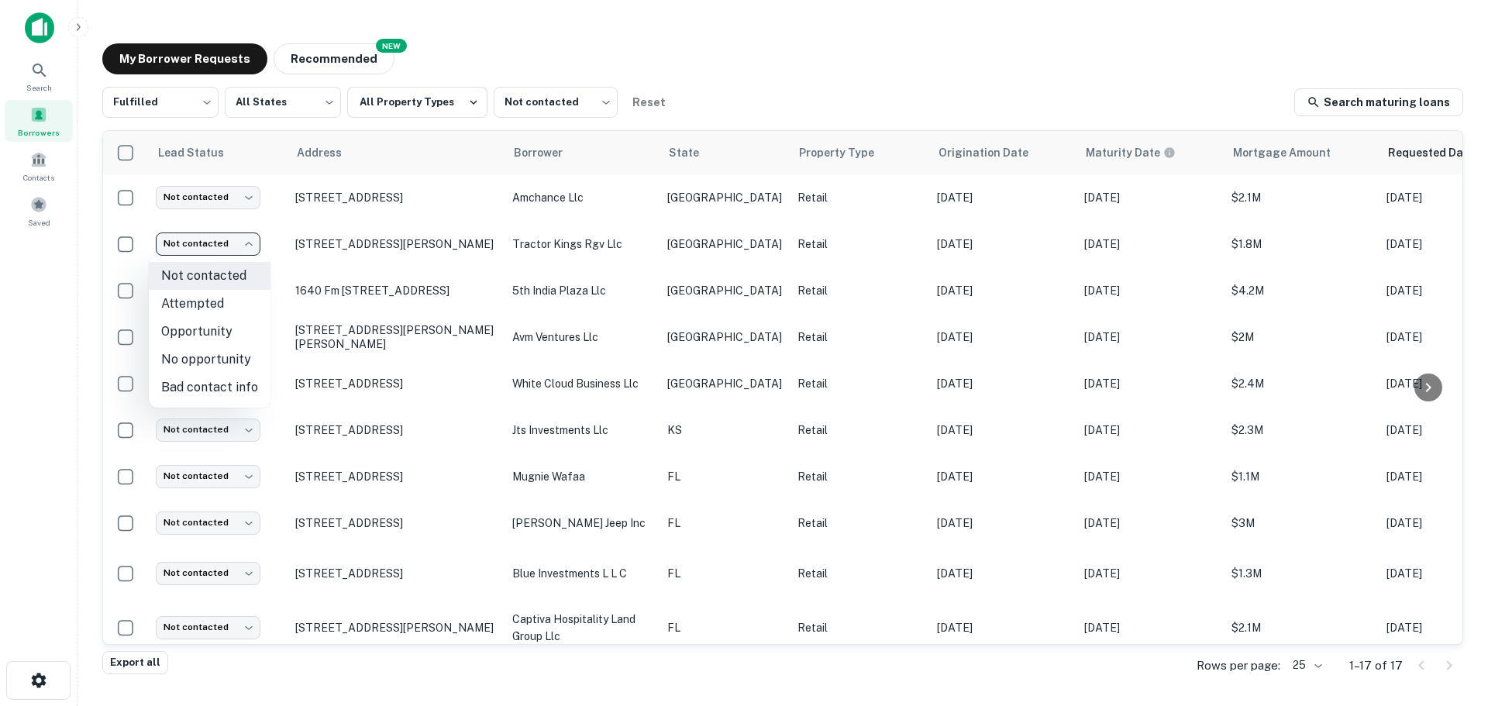
click at [227, 378] on li "Bad contact info" at bounding box center [210, 387] width 122 height 28
type input "**********"
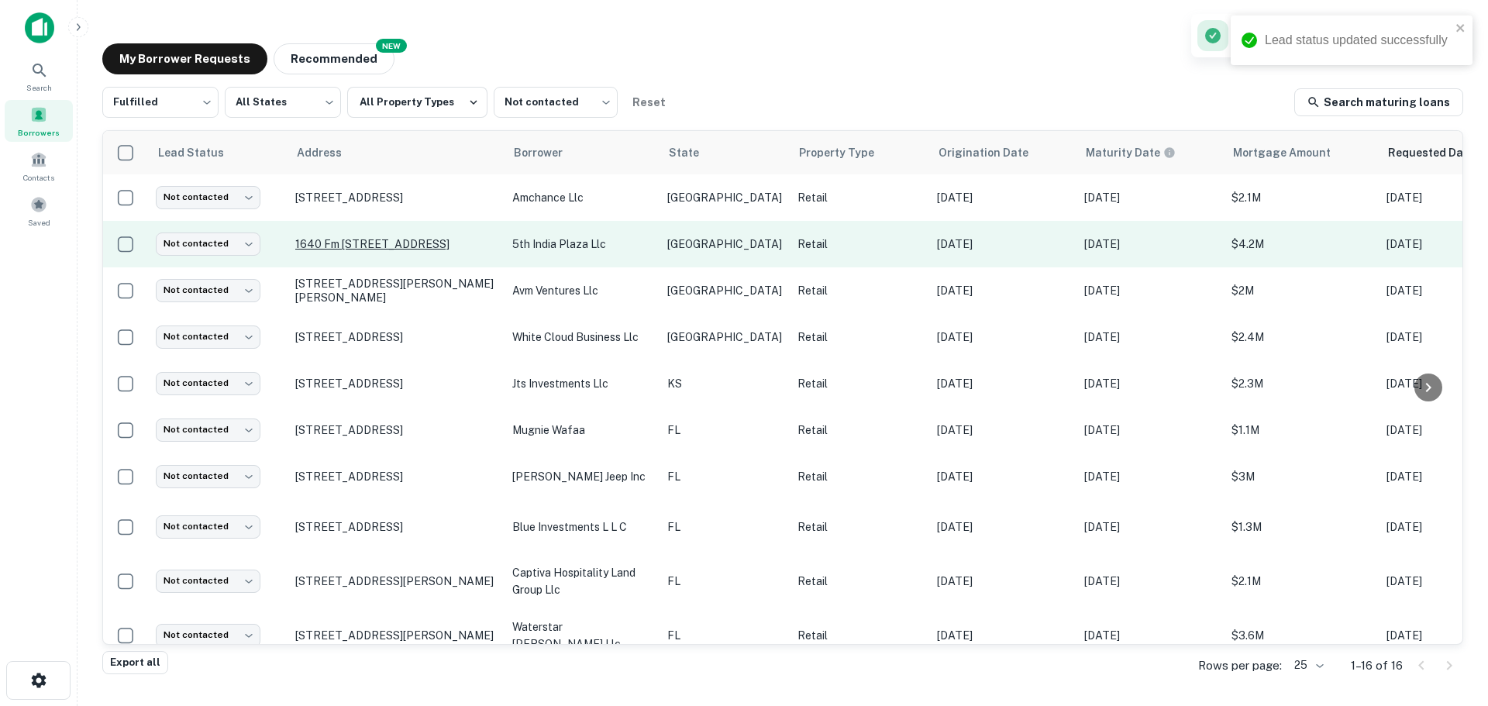
click at [387, 243] on p "1640 Fm 423 Frisco, TX75033" at bounding box center [395, 244] width 201 height 14
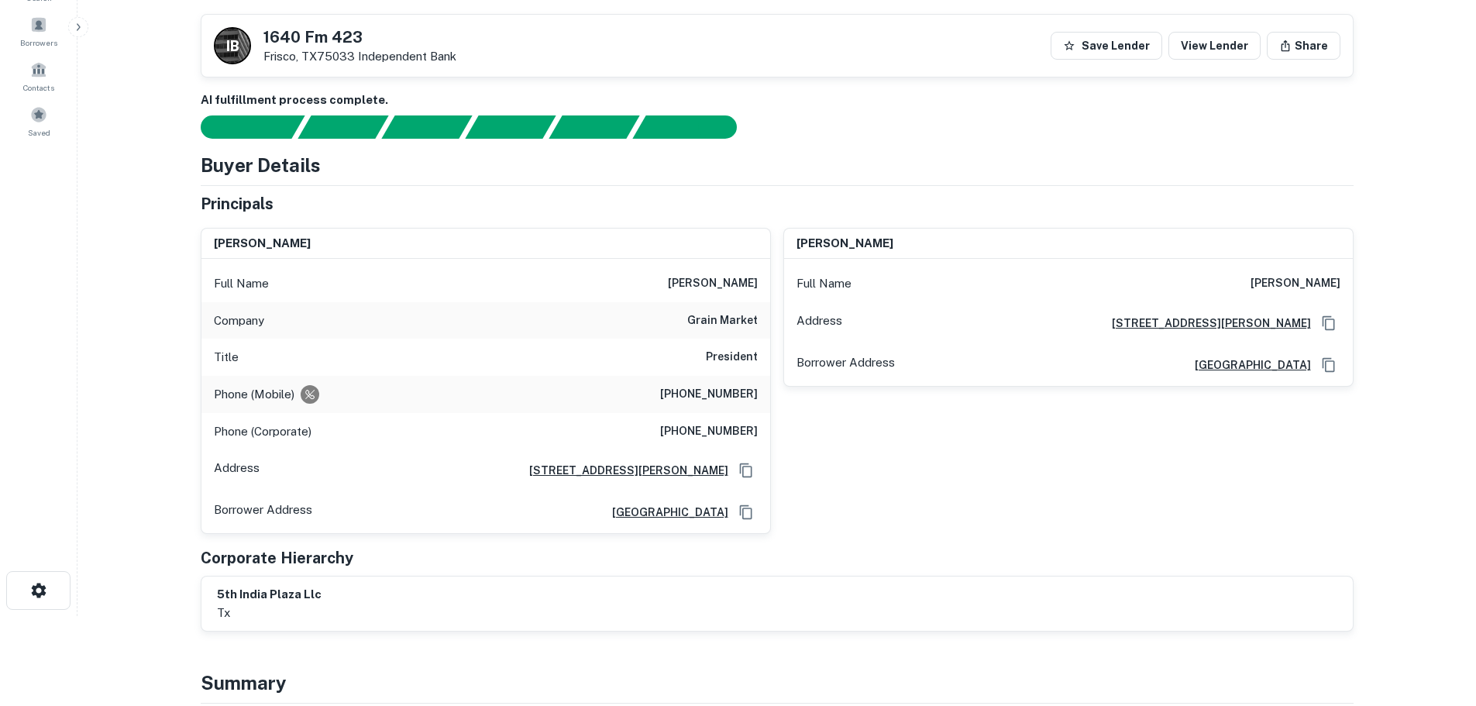
scroll to position [77, 0]
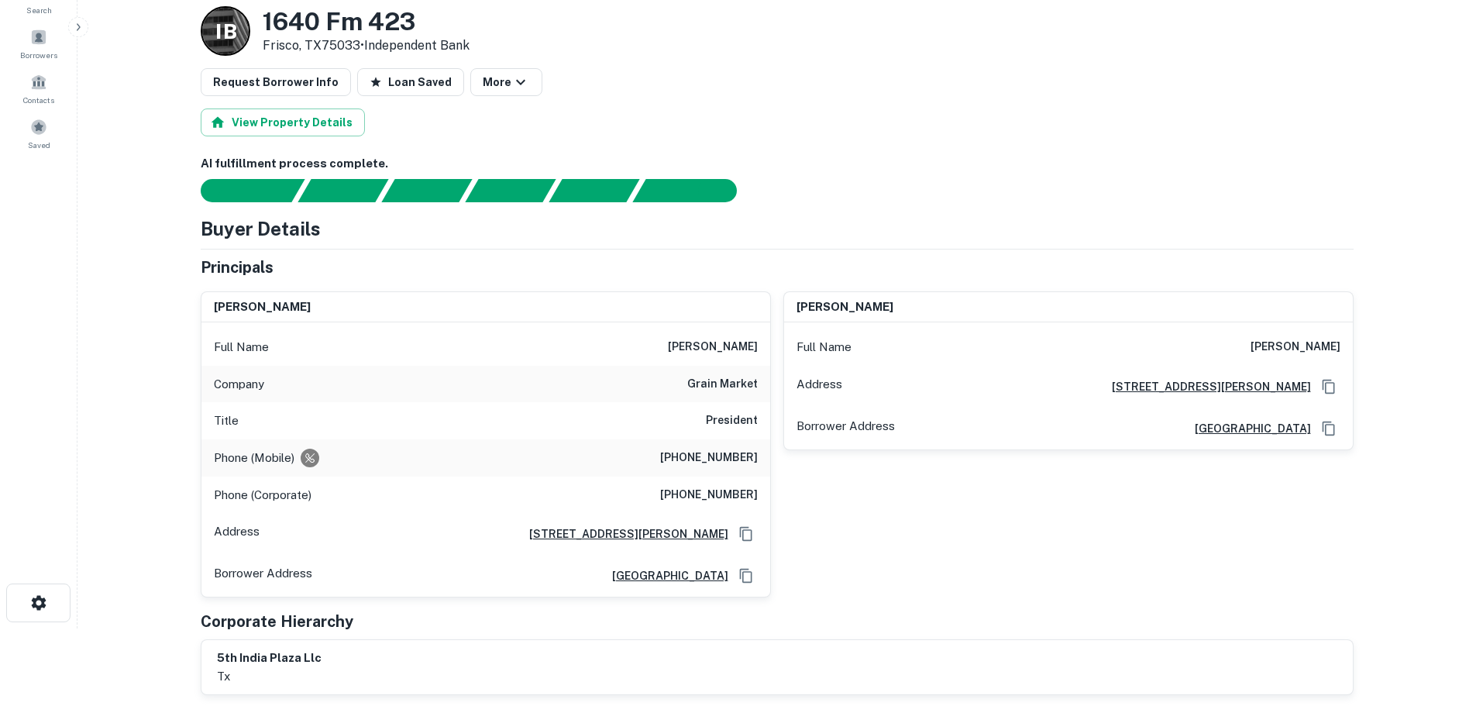
click at [328, 23] on h3 "1640 Fm 423" at bounding box center [366, 21] width 207 height 29
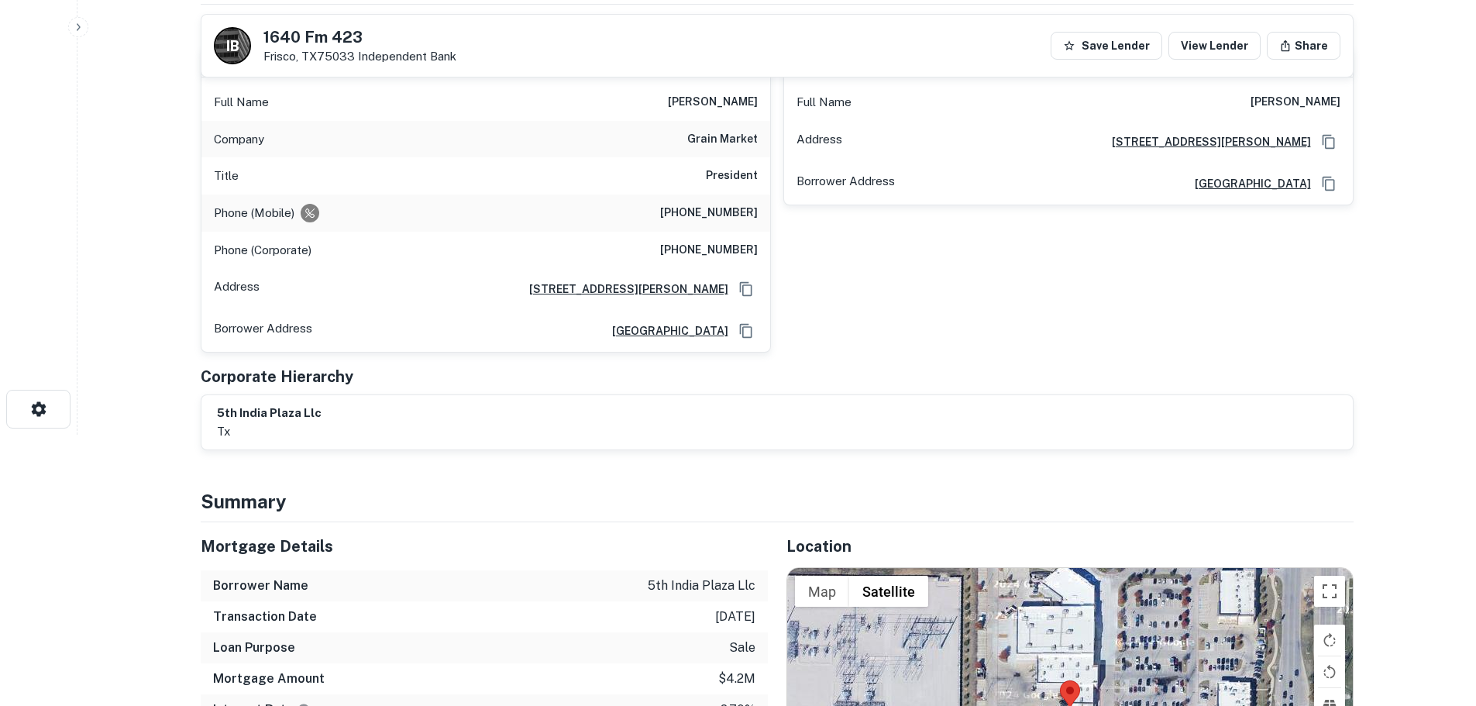
scroll to position [465, 0]
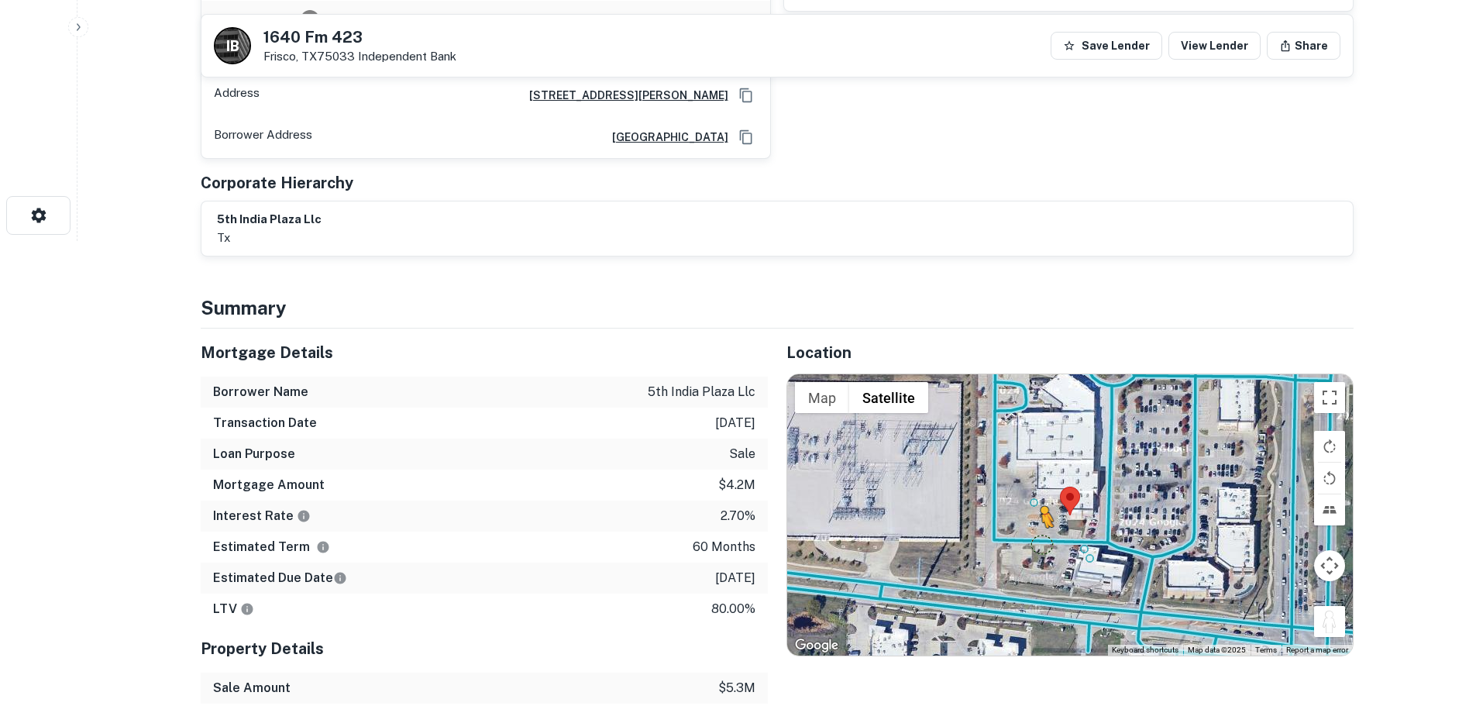
drag, startPoint x: 1331, startPoint y: 618, endPoint x: 1034, endPoint y: 541, distance: 307.4
click at [1034, 541] on div "To activate drag with keyboard, press Alt + Enter. Once in keyboard drag state,…" at bounding box center [1070, 514] width 566 height 280
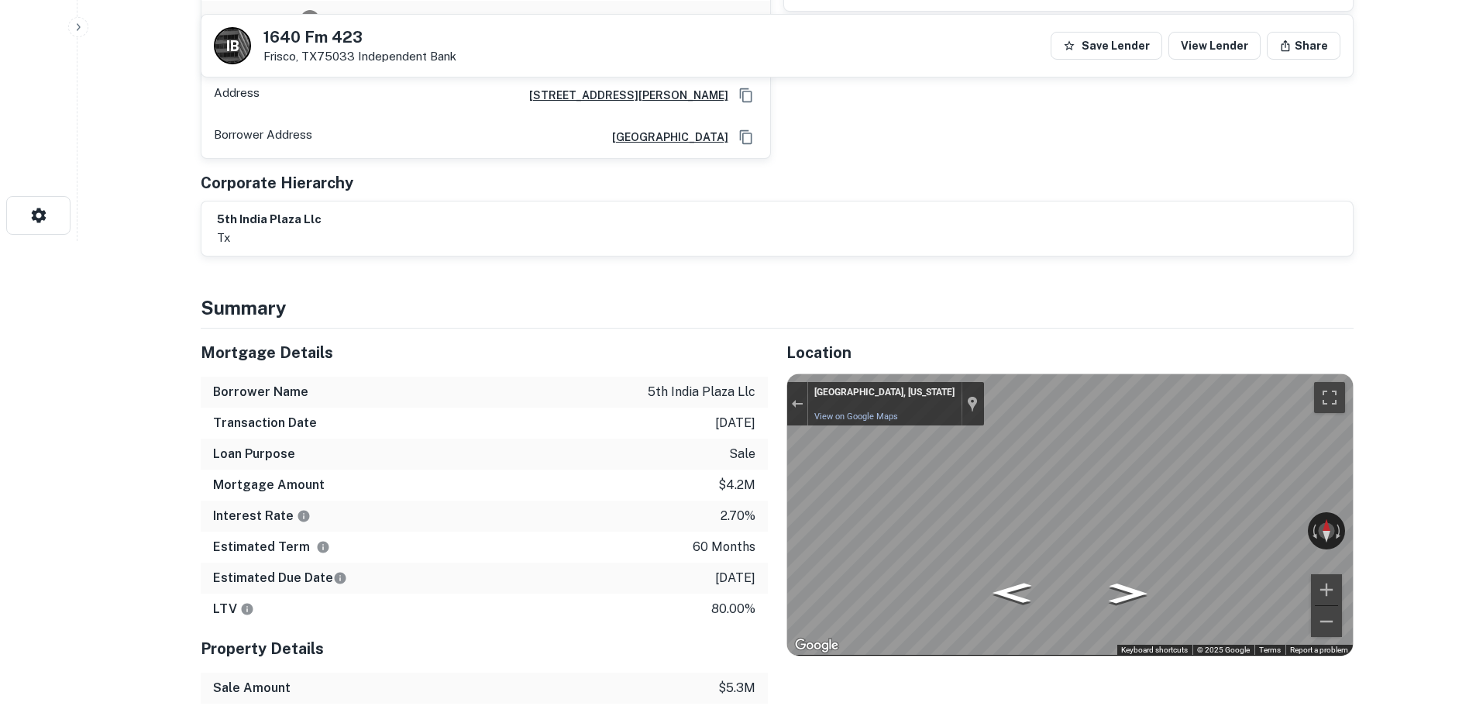
drag, startPoint x: 1233, startPoint y: 518, endPoint x: 745, endPoint y: 564, distance: 489.6
click at [747, 563] on div "Mortgage Details Borrower Name 5th india plaza llc Transaction Date 12/17/2020 …" at bounding box center [768, 578] width 1172 height 499
click at [735, 552] on div "Mortgage Details Borrower Name 5th india plaza llc Transaction Date 12/17/2020 …" at bounding box center [768, 578] width 1172 height 499
click at [628, 588] on div "Mortgage Details Borrower Name 5th india plaza llc Transaction Date 12/17/2020 …" at bounding box center [768, 578] width 1172 height 499
click at [710, 574] on div "Mortgage Details Borrower Name 5th india plaza llc Transaction Date 12/17/2020 …" at bounding box center [768, 578] width 1172 height 499
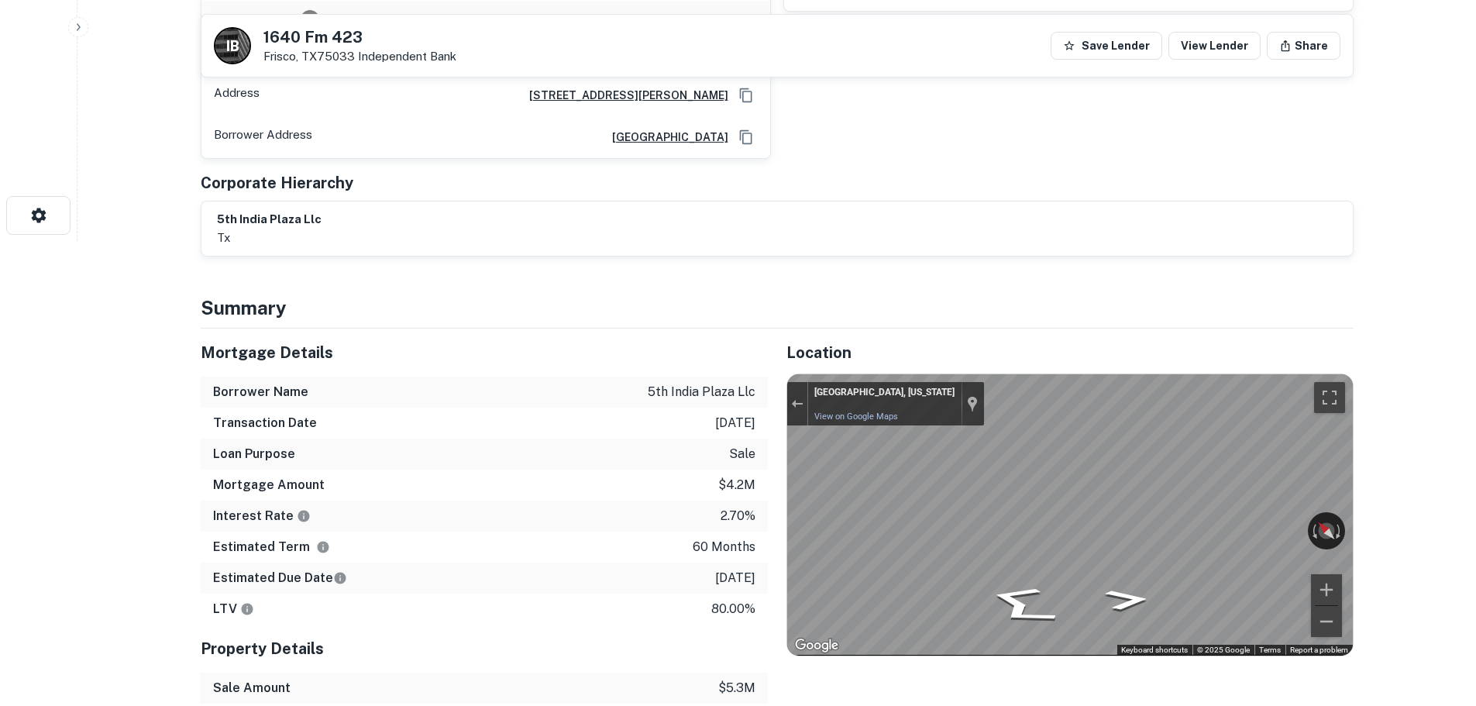
click at [442, 418] on div "Mortgage Details Borrower Name 5th india plaza llc Transaction Date 12/17/2020 …" at bounding box center [768, 578] width 1172 height 499
click at [592, 488] on div "Mortgage Details Borrower Name 5th india plaza llc Transaction Date 12/17/2020 …" at bounding box center [768, 578] width 1172 height 499
click at [737, 535] on div "Mortgage Details Borrower Name 5th india plaza llc Transaction Date 12/17/2020 …" at bounding box center [768, 578] width 1172 height 499
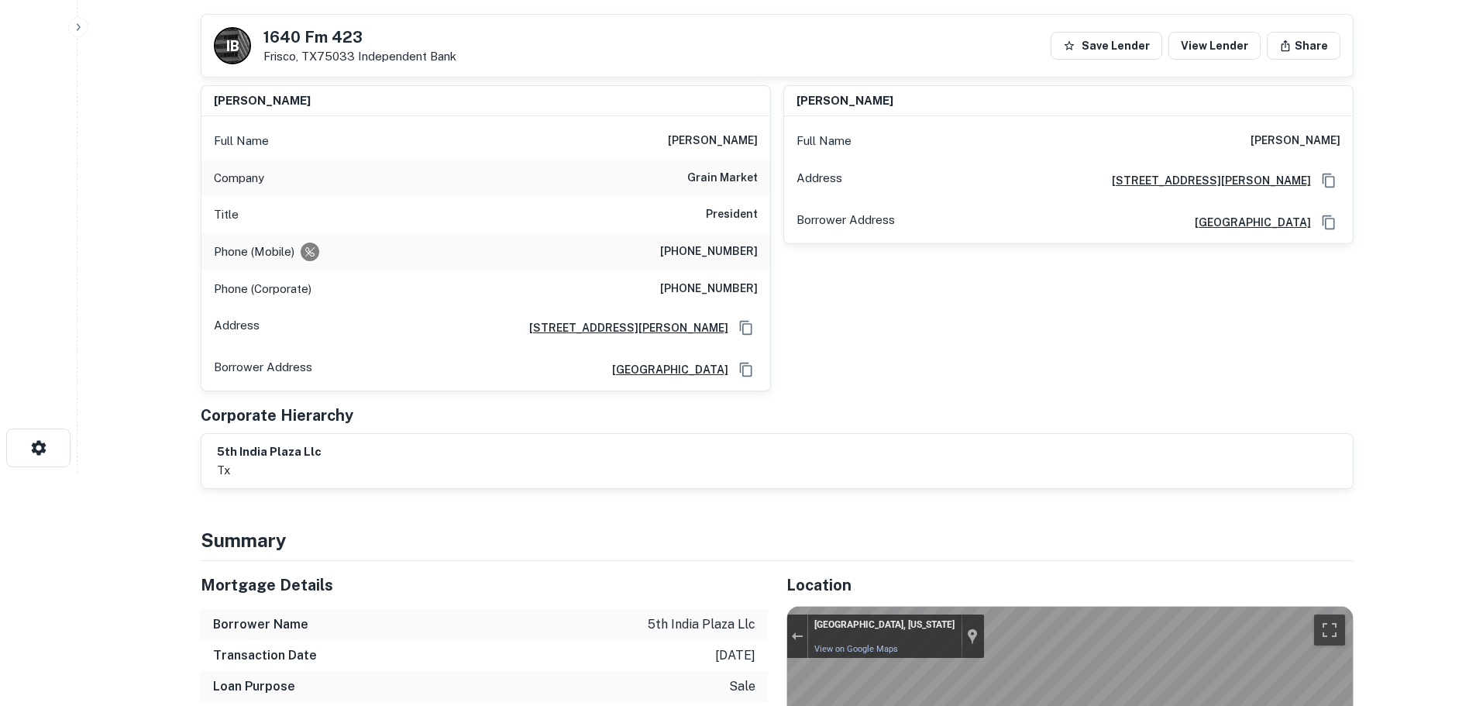
scroll to position [155, 0]
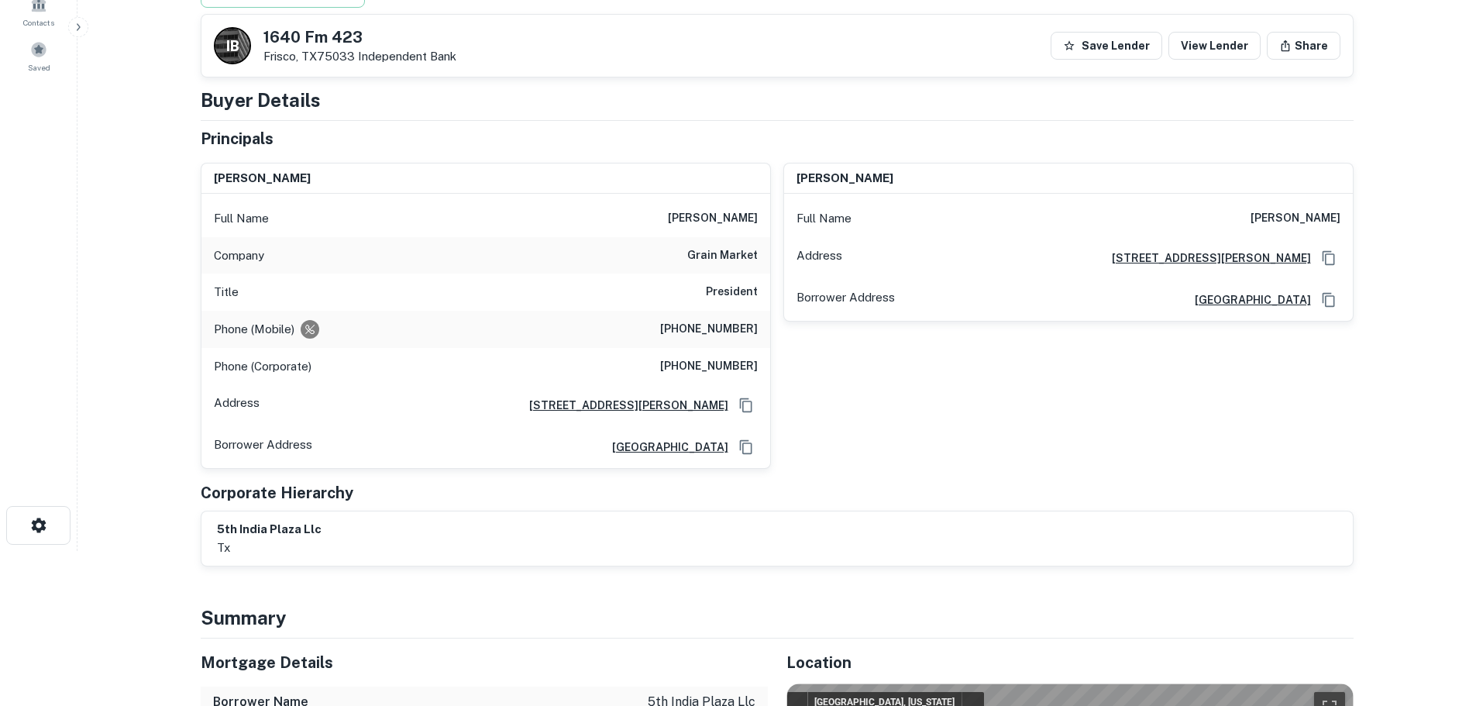
click at [690, 332] on h6 "(214) 299-0178" at bounding box center [709, 329] width 98 height 19
click at [724, 366] on h6 "(972) 200-7845" at bounding box center [709, 366] width 98 height 19
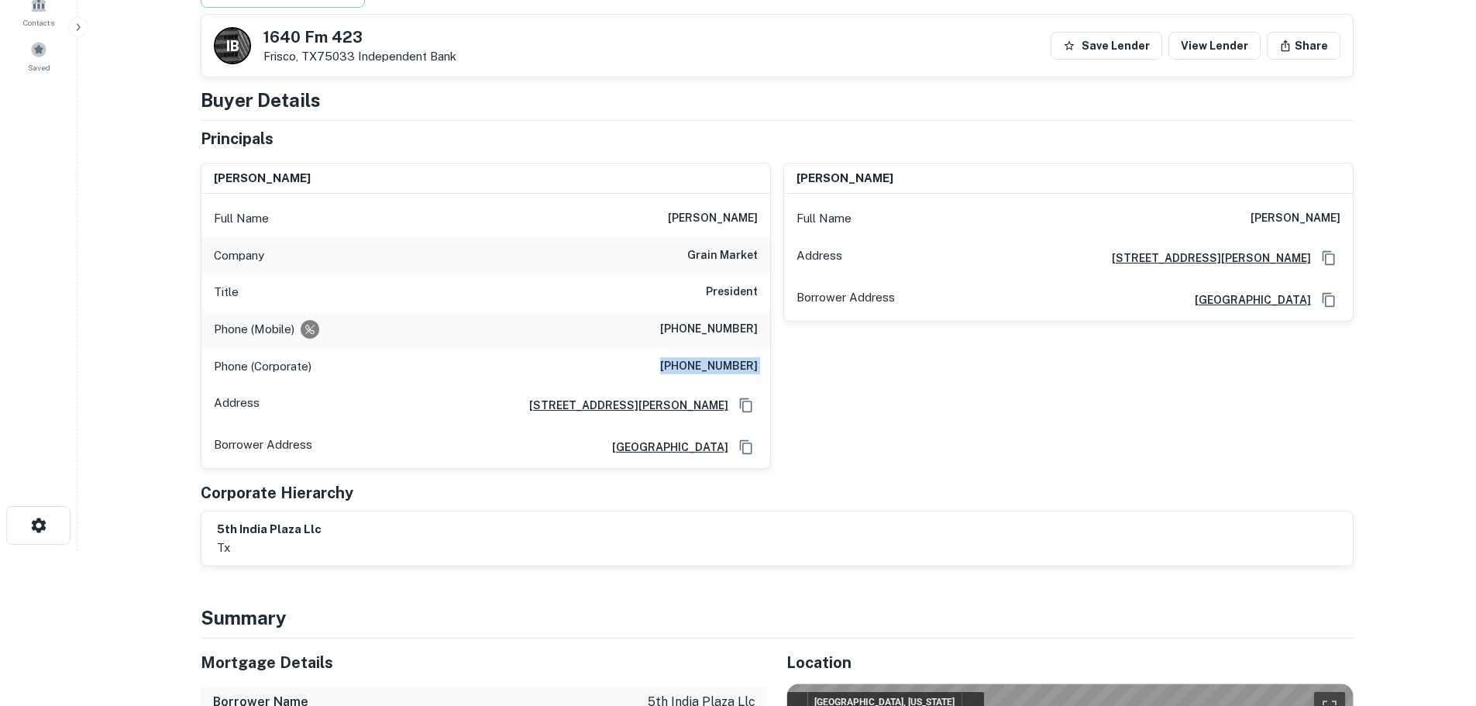
click at [724, 366] on h6 "(972) 200-7845" at bounding box center [709, 366] width 98 height 19
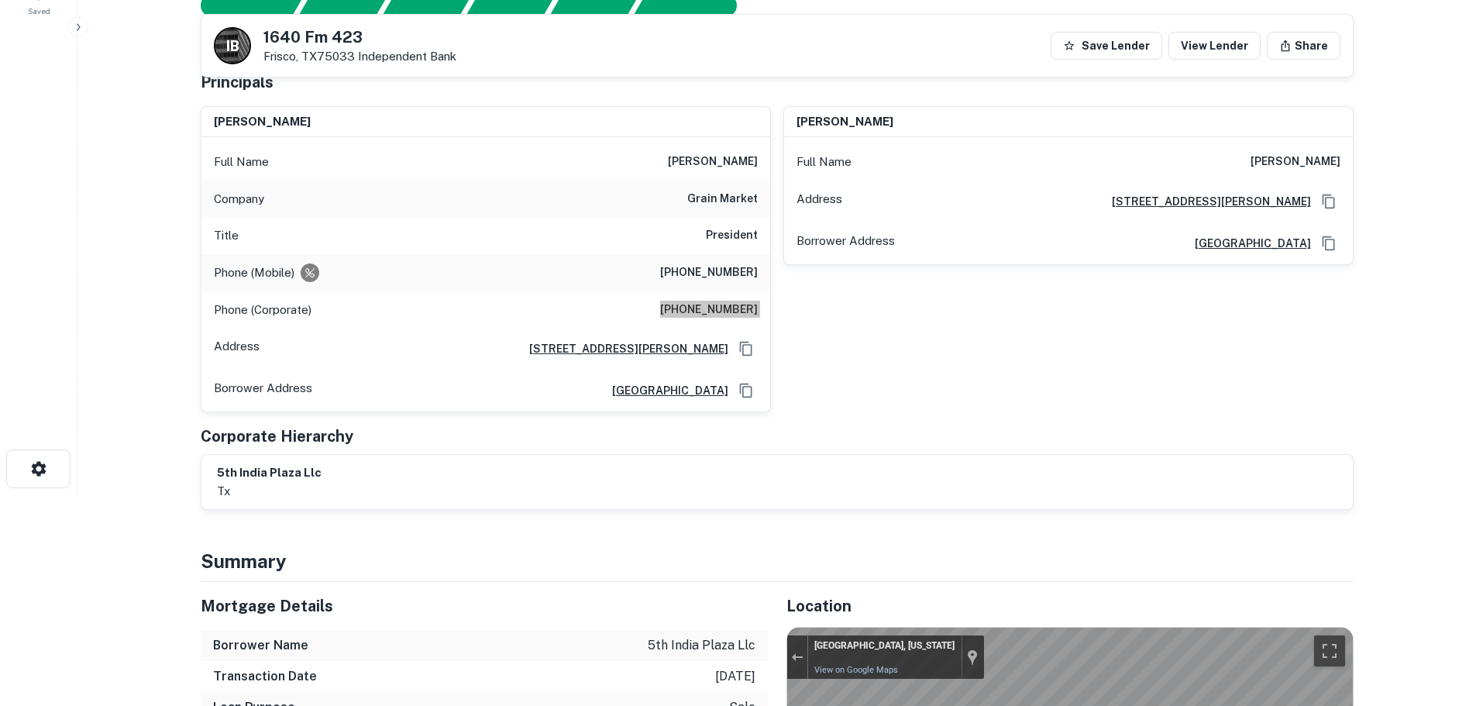
scroll to position [0, 0]
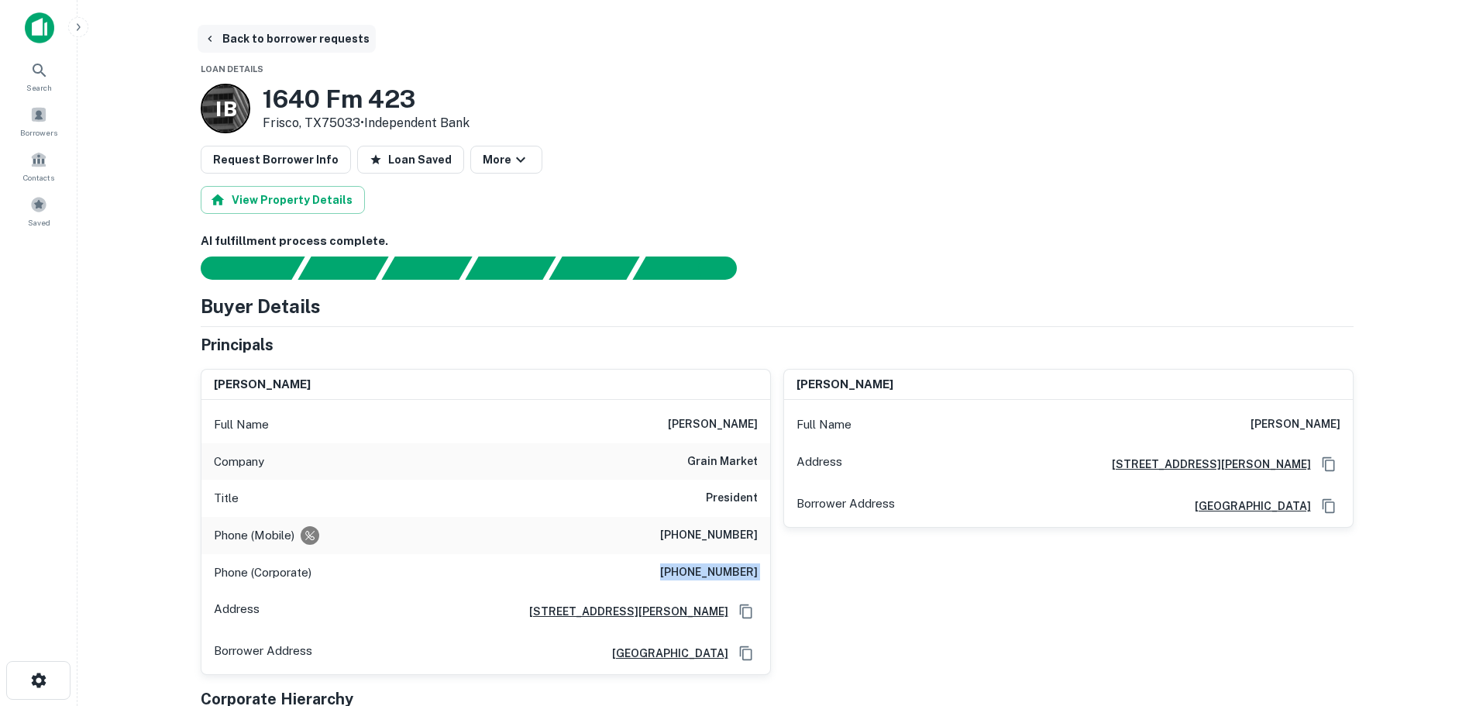
click at [356, 36] on button "Back to borrower requests" at bounding box center [287, 39] width 178 height 28
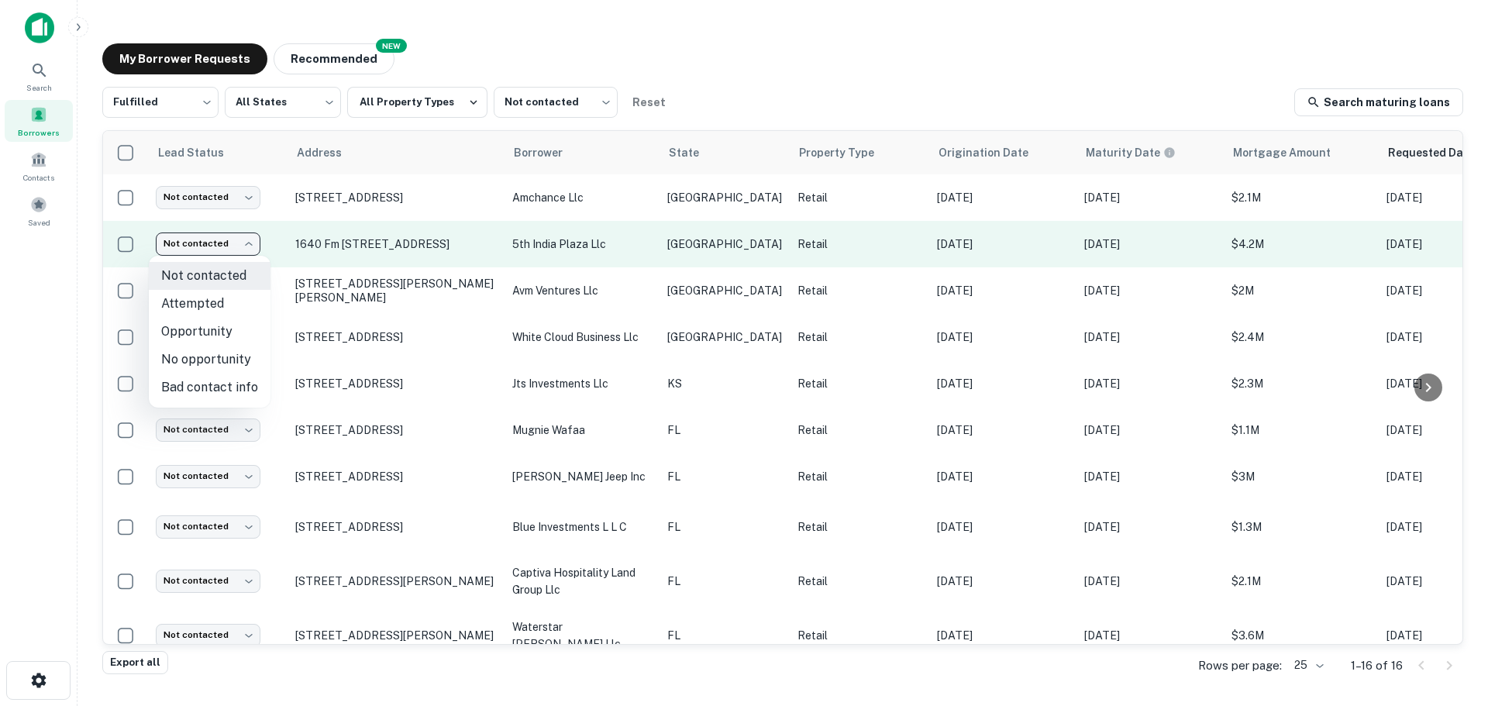
click at [215, 246] on body "Search Borrowers Contacts Saved My Borrower Requests NEW Recommended Fulfilled …" at bounding box center [744, 353] width 1488 height 706
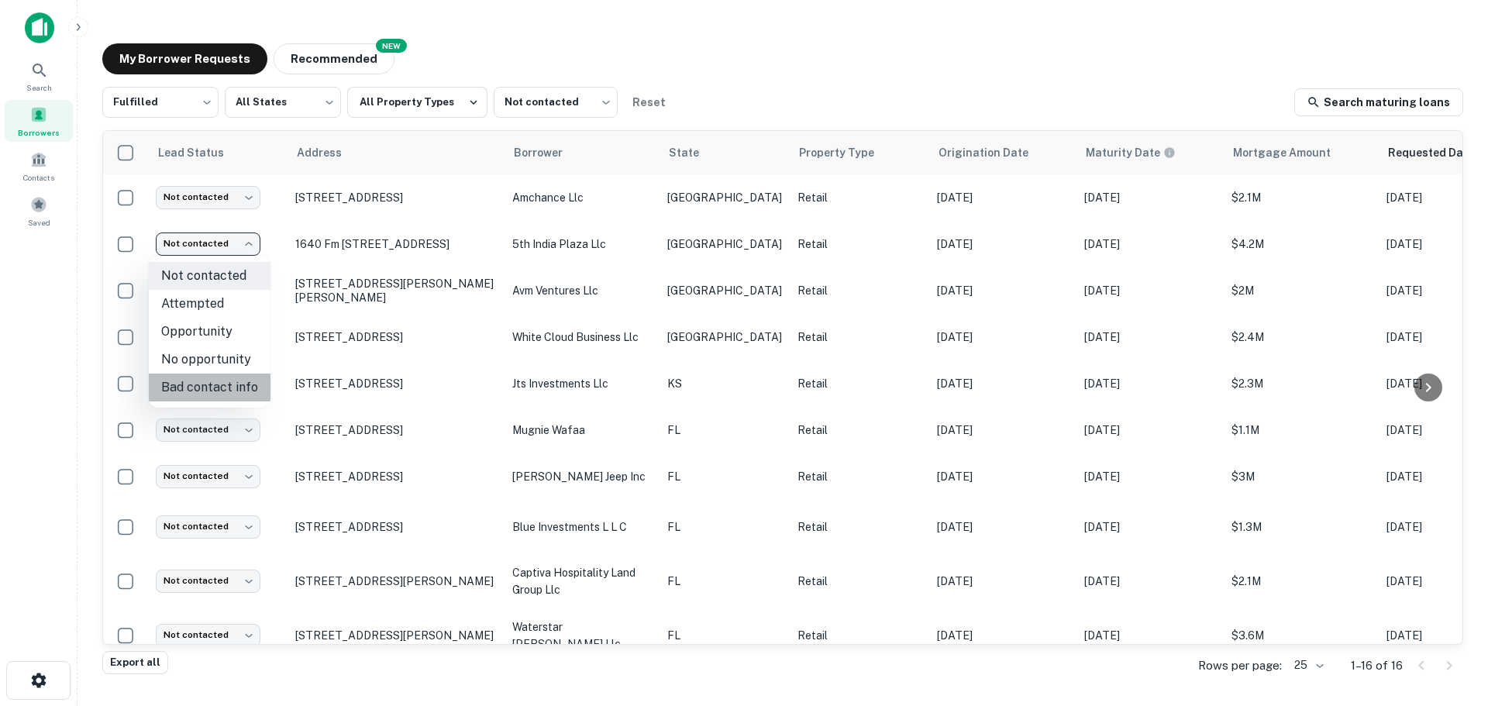
click at [237, 380] on li "Bad contact info" at bounding box center [210, 387] width 122 height 28
type input "**********"
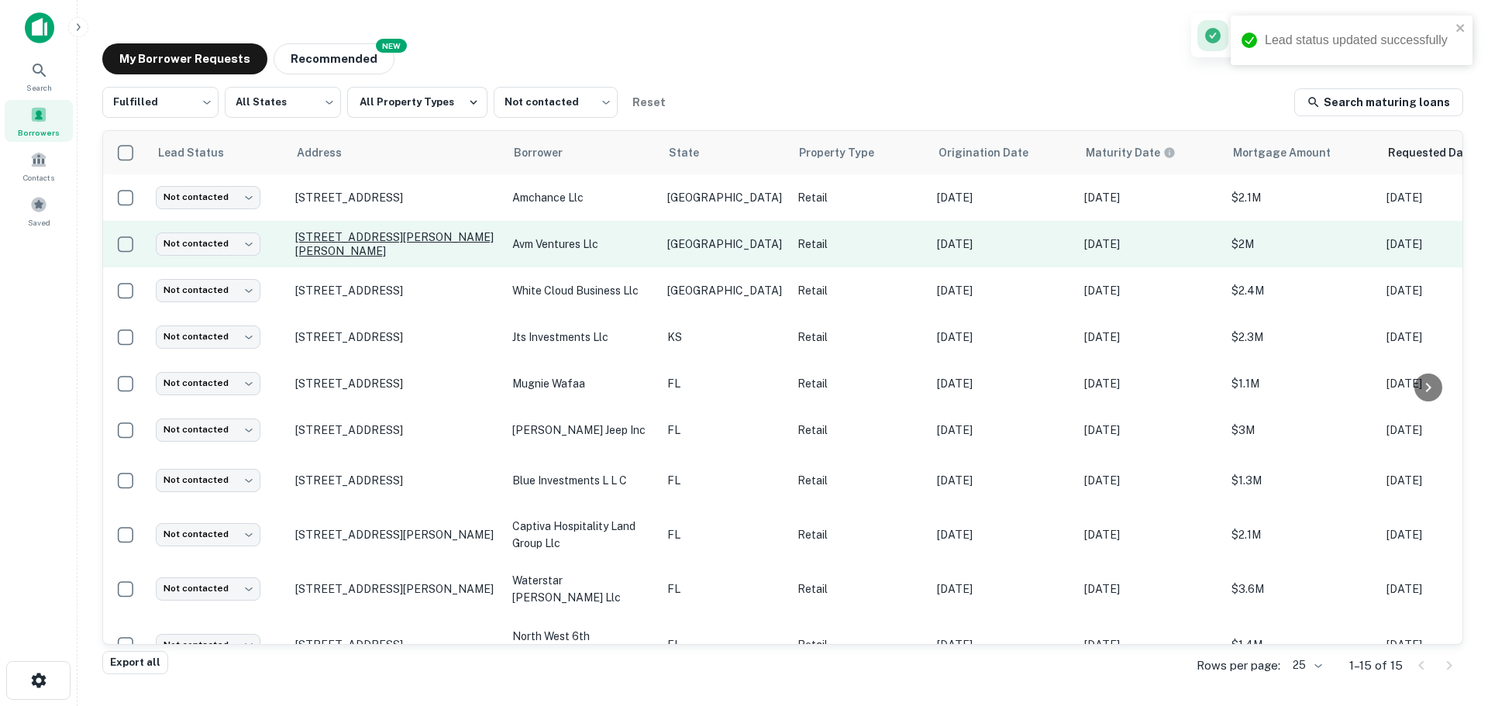
click at [383, 249] on p "1205 Sheldon Cv Austin, TX78753" at bounding box center [395, 244] width 201 height 28
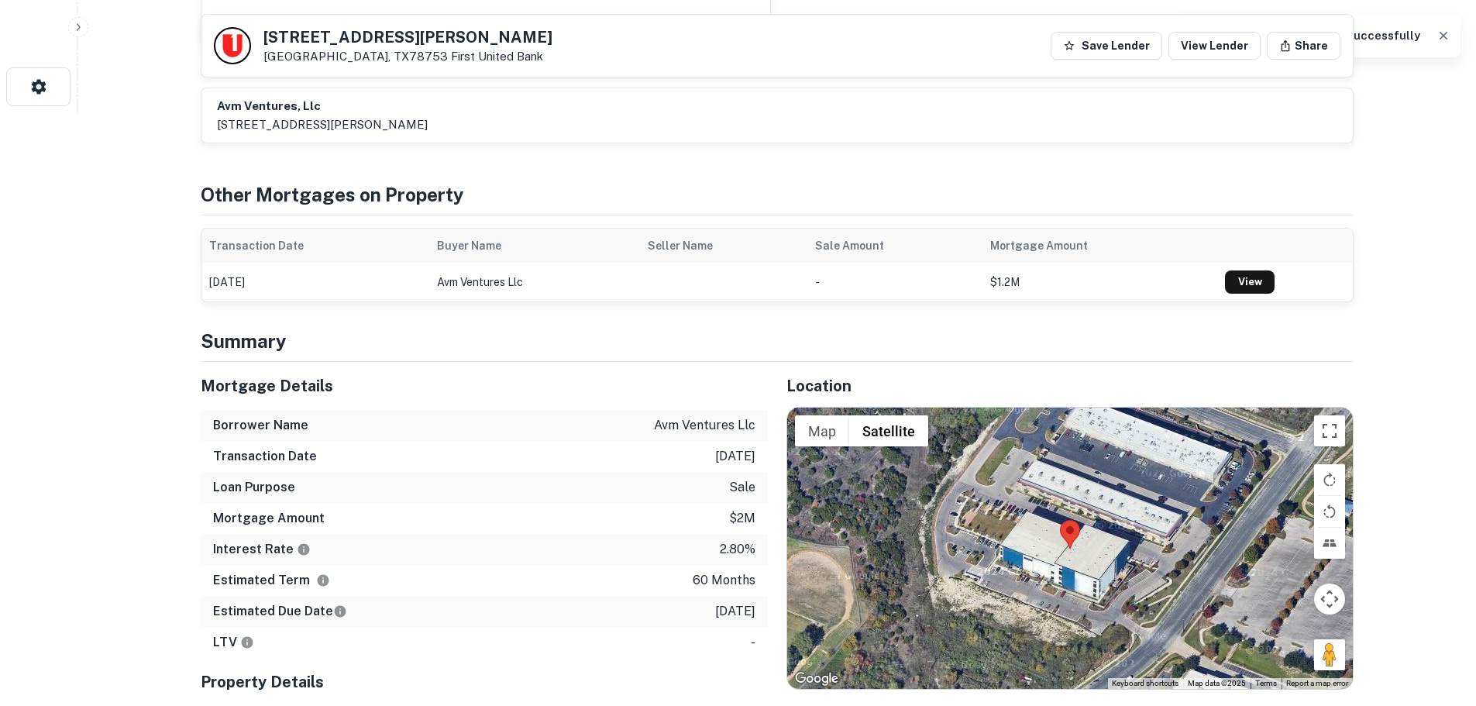
scroll to position [620, 0]
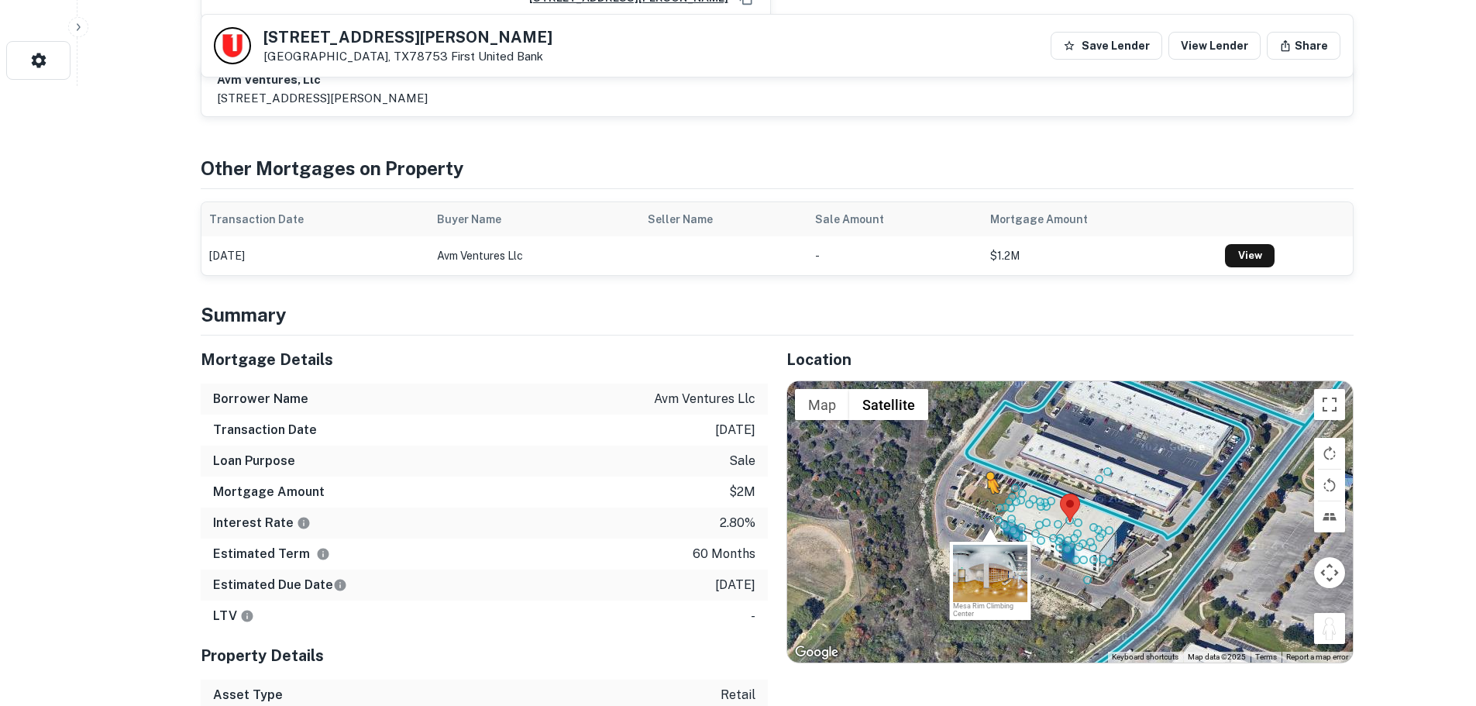
drag, startPoint x: 1340, startPoint y: 617, endPoint x: 986, endPoint y: 493, distance: 375.2
click at [986, 493] on div "To activate drag with keyboard, press Alt + Enter. Once in keyboard drag state,…" at bounding box center [1070, 521] width 566 height 280
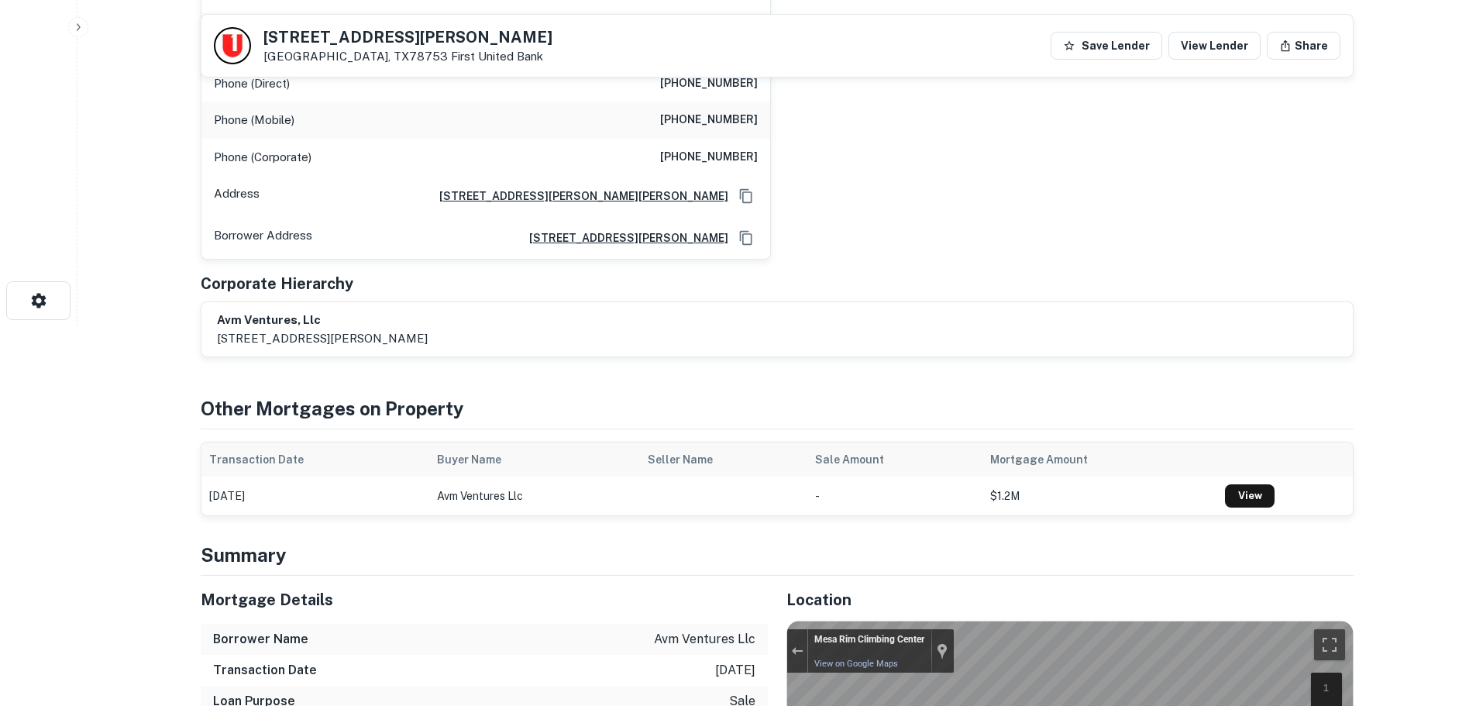
scroll to position [310, 0]
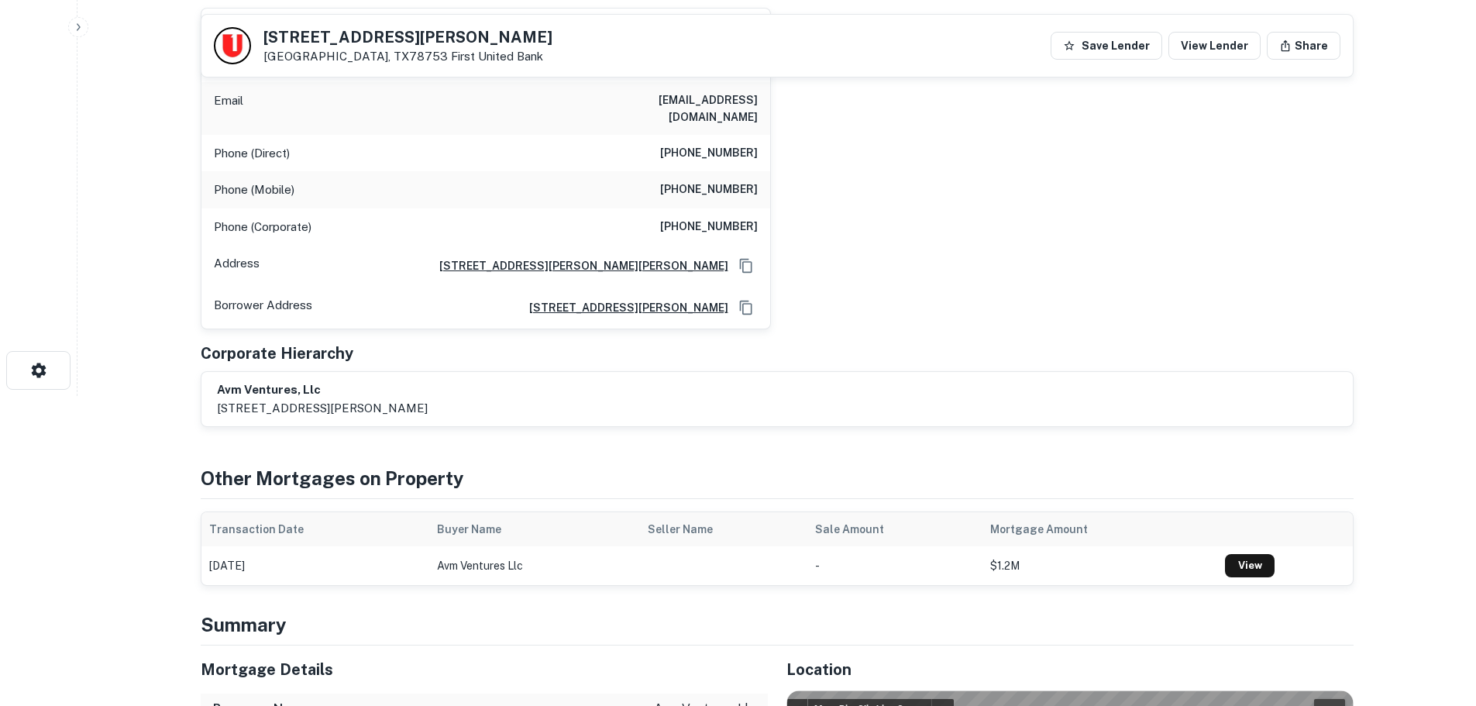
click at [361, 31] on h5 "1205 Sheldon Cv" at bounding box center [407, 36] width 289 height 15
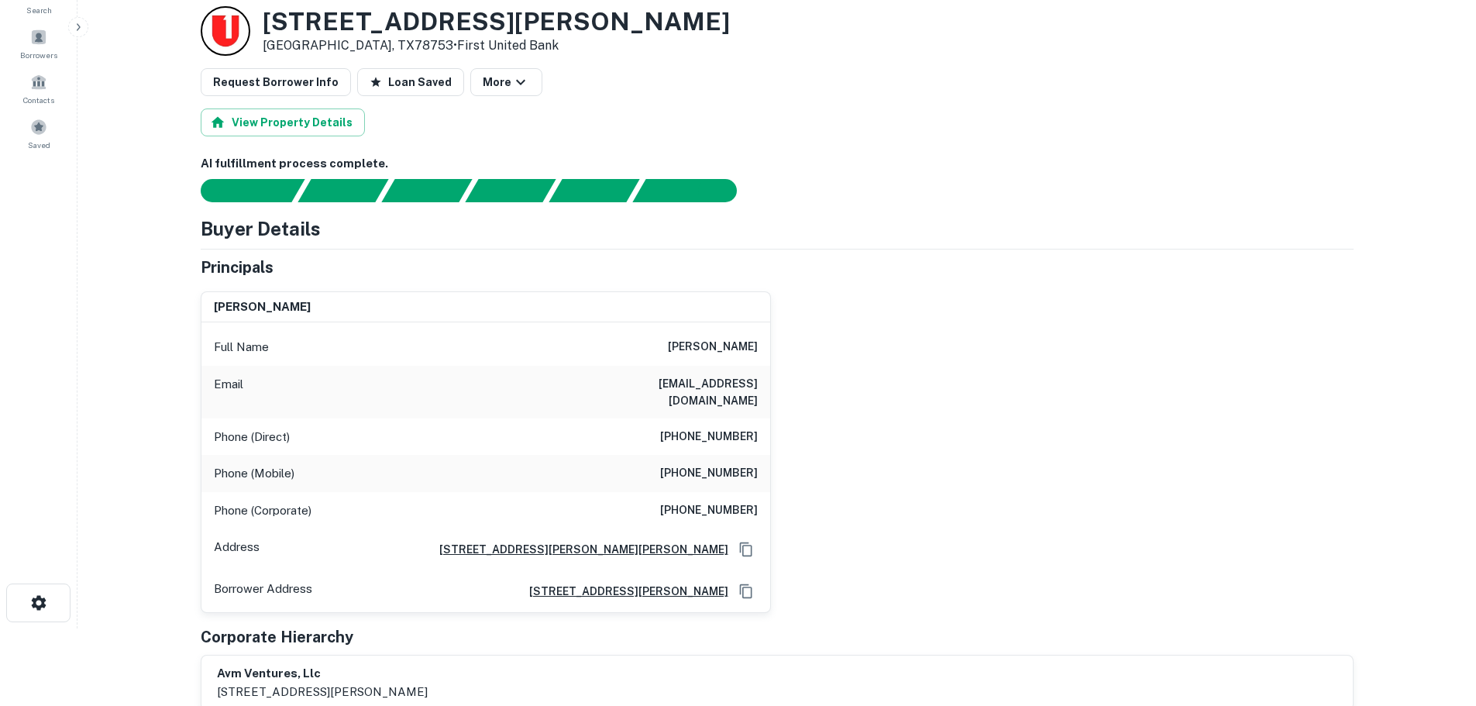
click at [735, 428] on h6 "(512) 716-0247" at bounding box center [709, 437] width 98 height 19
click at [739, 464] on h6 "(512) 773-9166" at bounding box center [709, 473] width 98 height 19
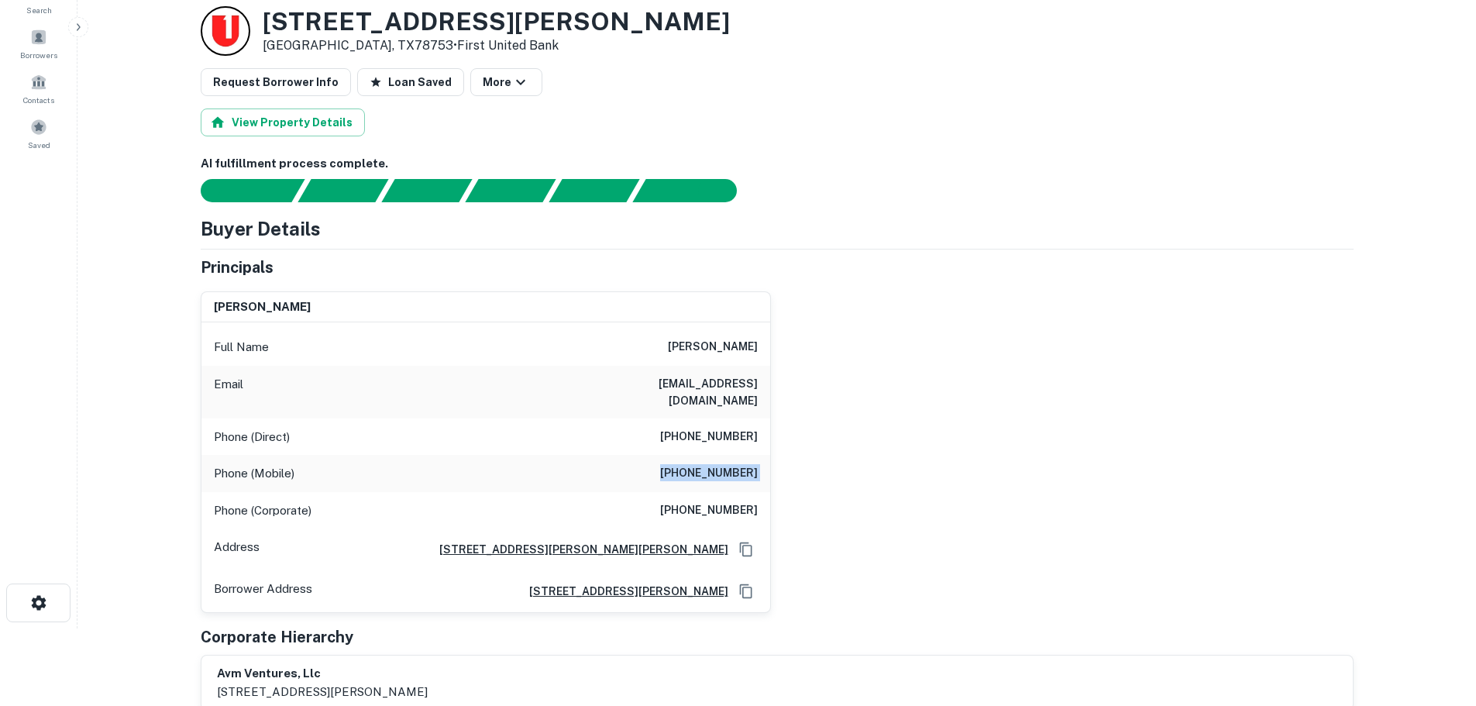
click at [739, 464] on h6 "(512) 773-9166" at bounding box center [709, 473] width 98 height 19
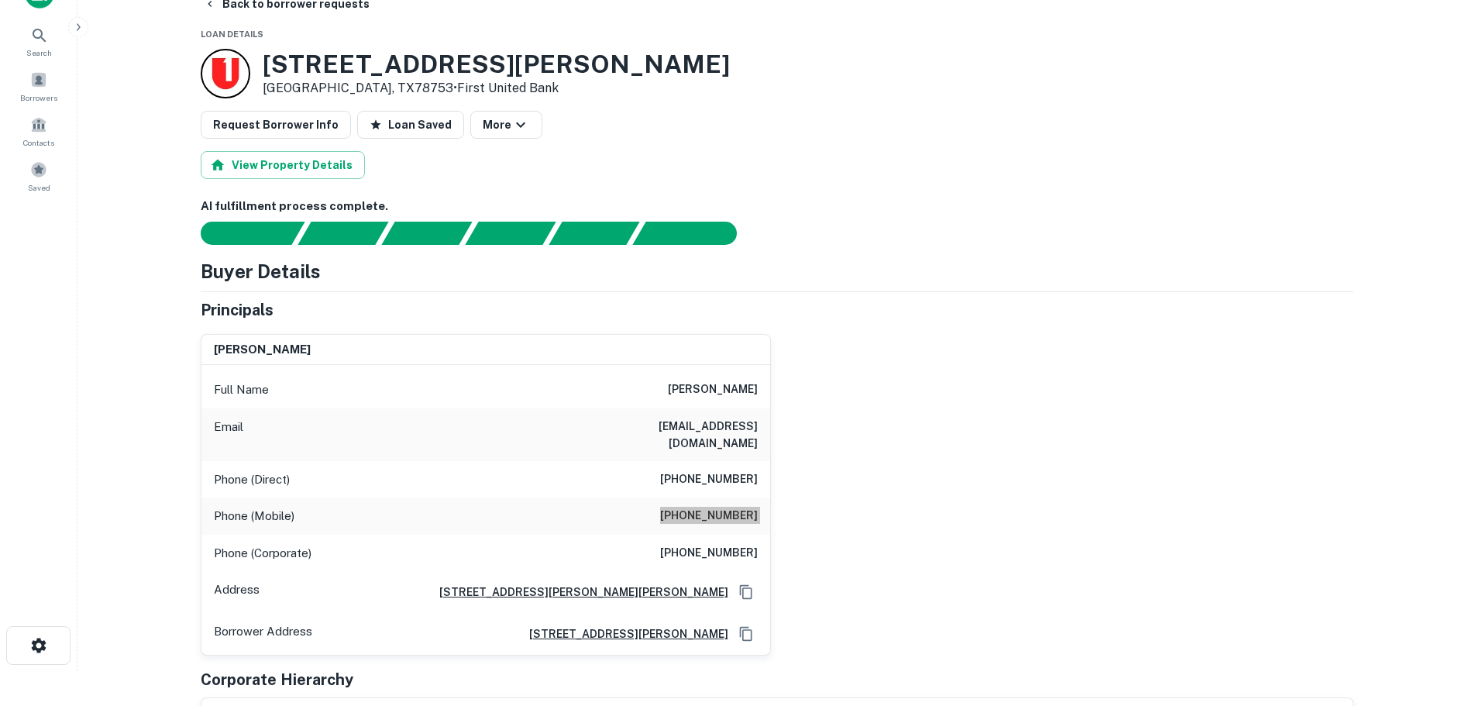
scroll to position [0, 0]
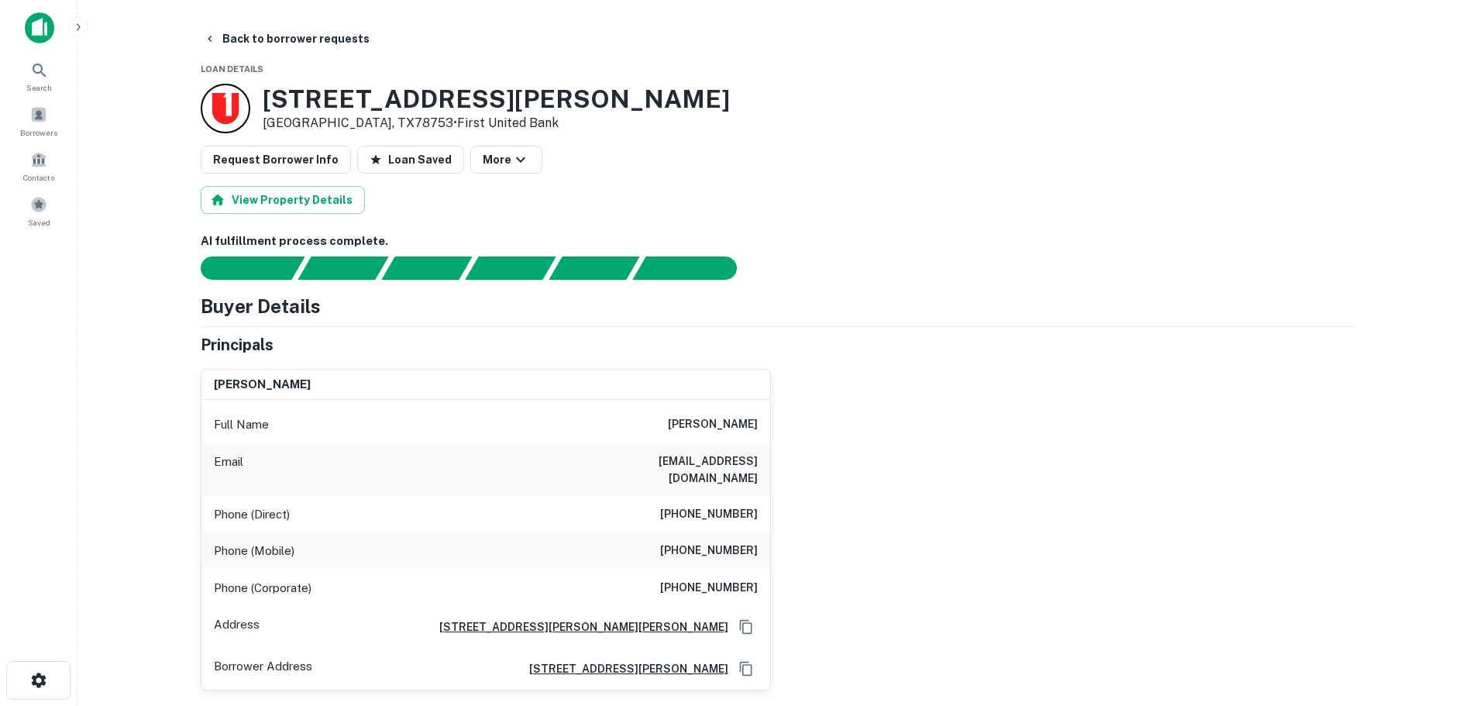
click at [713, 579] on h6 "(512) 452-2701" at bounding box center [709, 588] width 98 height 19
click at [258, 49] on button "Back to borrower requests" at bounding box center [287, 39] width 178 height 28
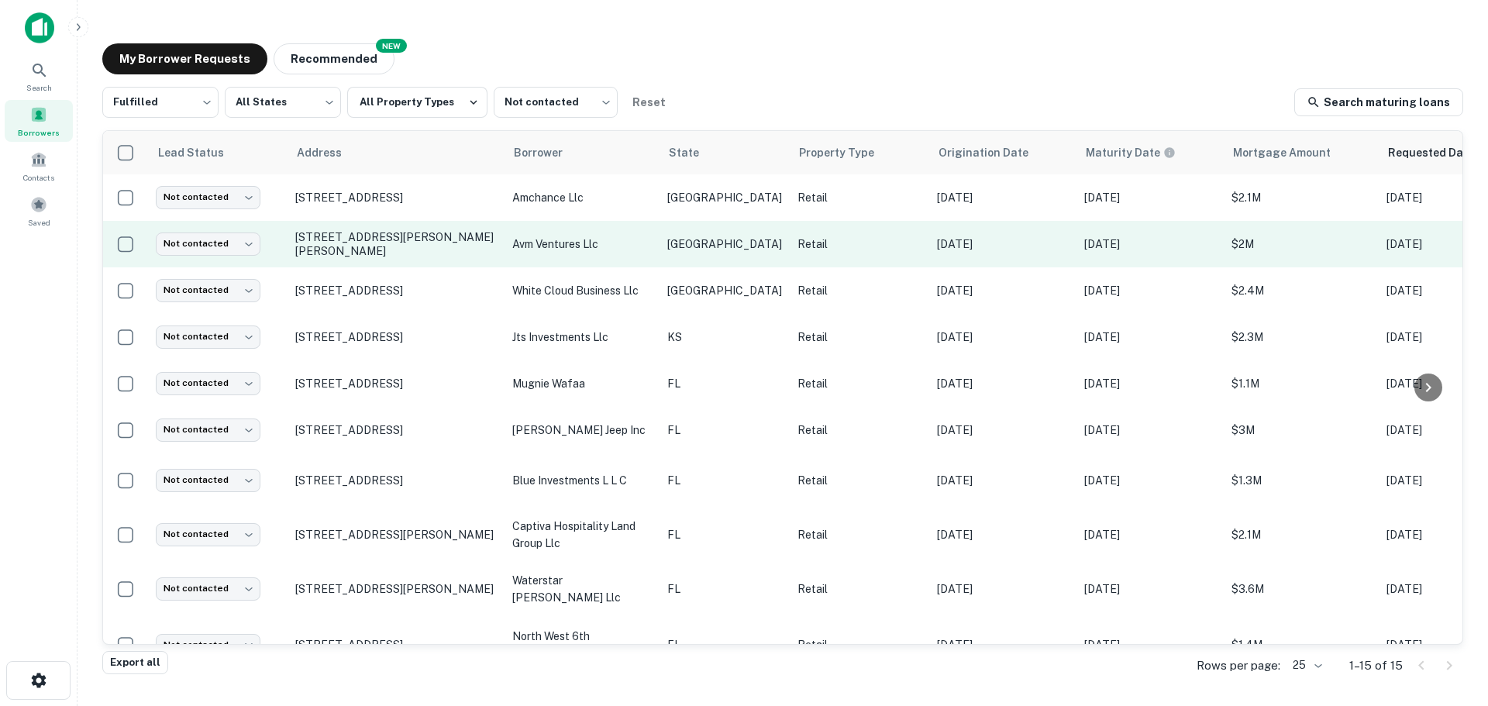
click at [213, 267] on td "Not contacted **** ​" at bounding box center [217, 244] width 139 height 46
click at [208, 241] on body "Search Borrowers Contacts Saved My Borrower Requests NEW Recommended Fulfilled …" at bounding box center [744, 353] width 1488 height 706
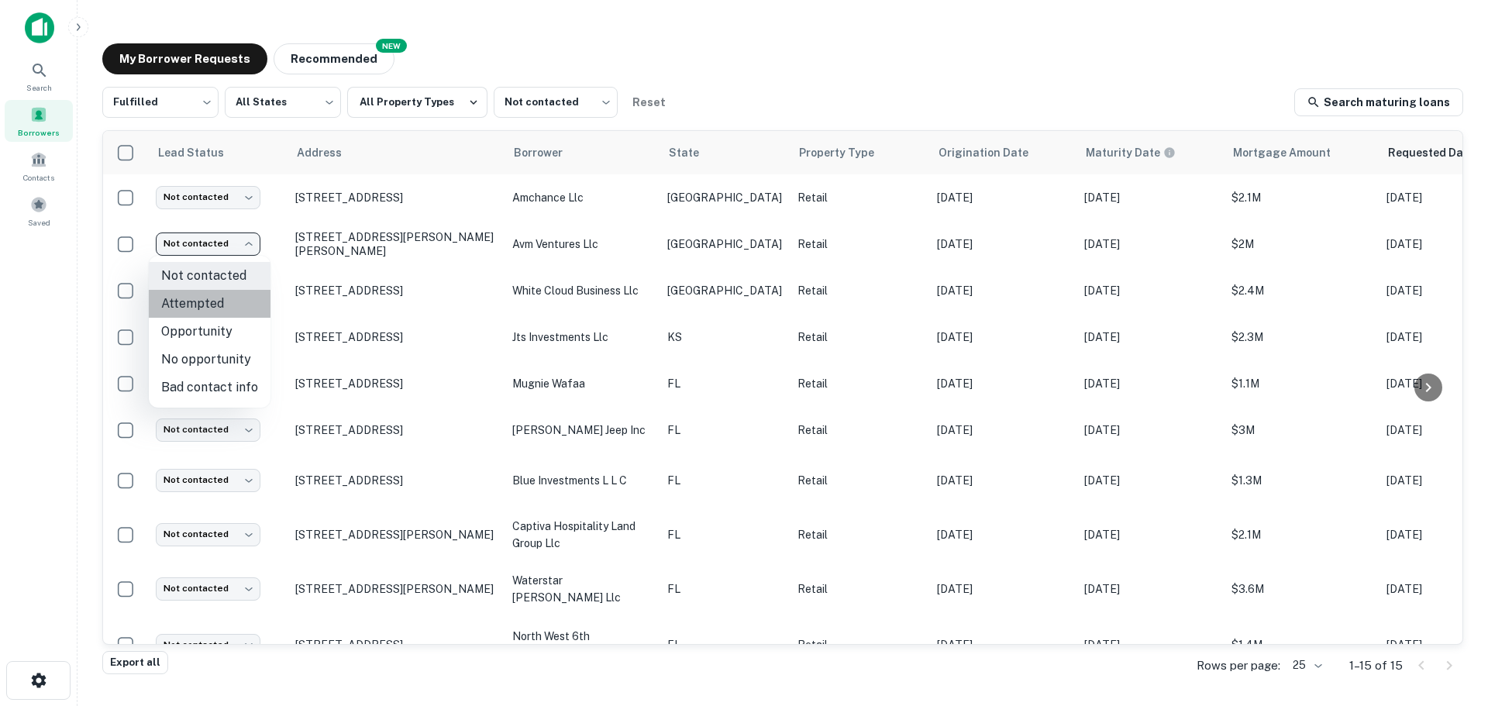
click at [217, 299] on li "Attempted" at bounding box center [210, 304] width 122 height 28
type input "*********"
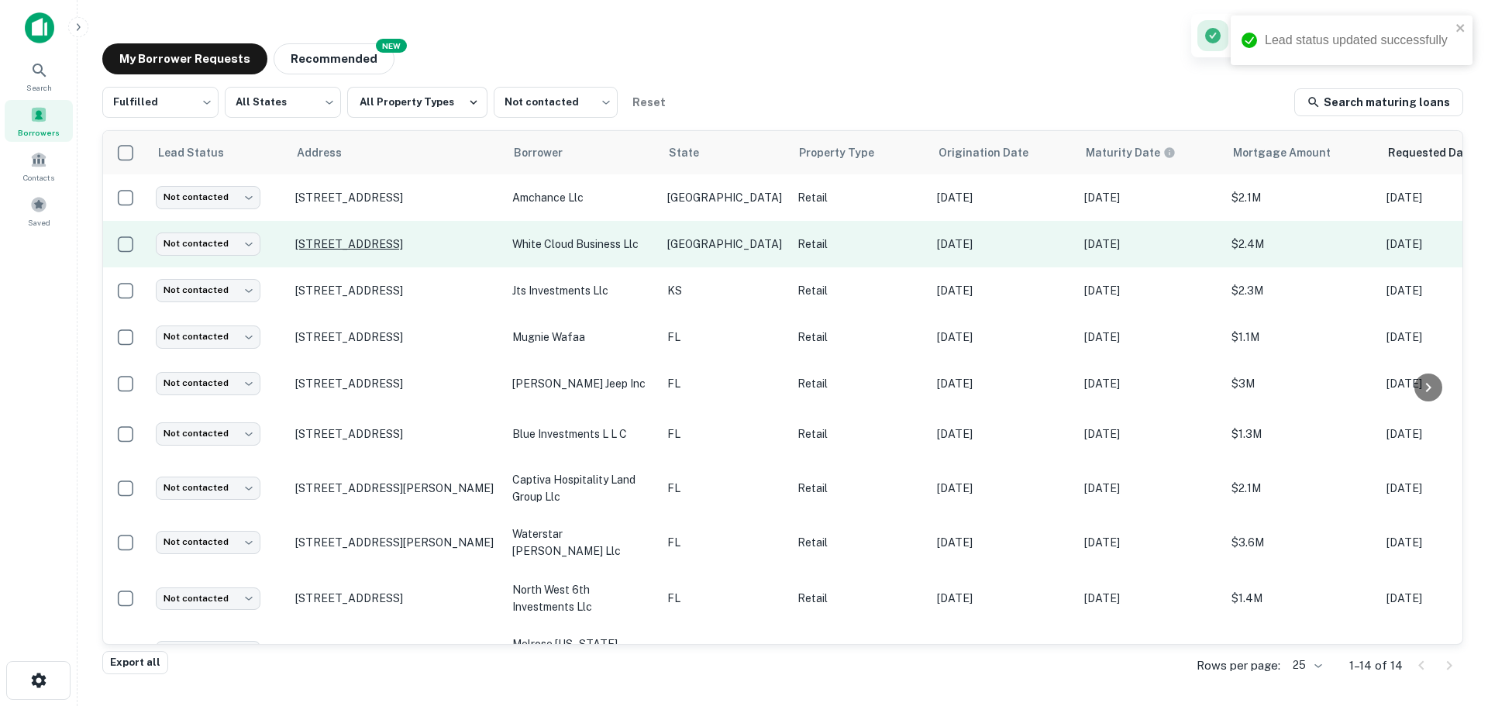
click at [366, 247] on p "5251 N Beach St Fort Worth, TX76137" at bounding box center [395, 244] width 201 height 14
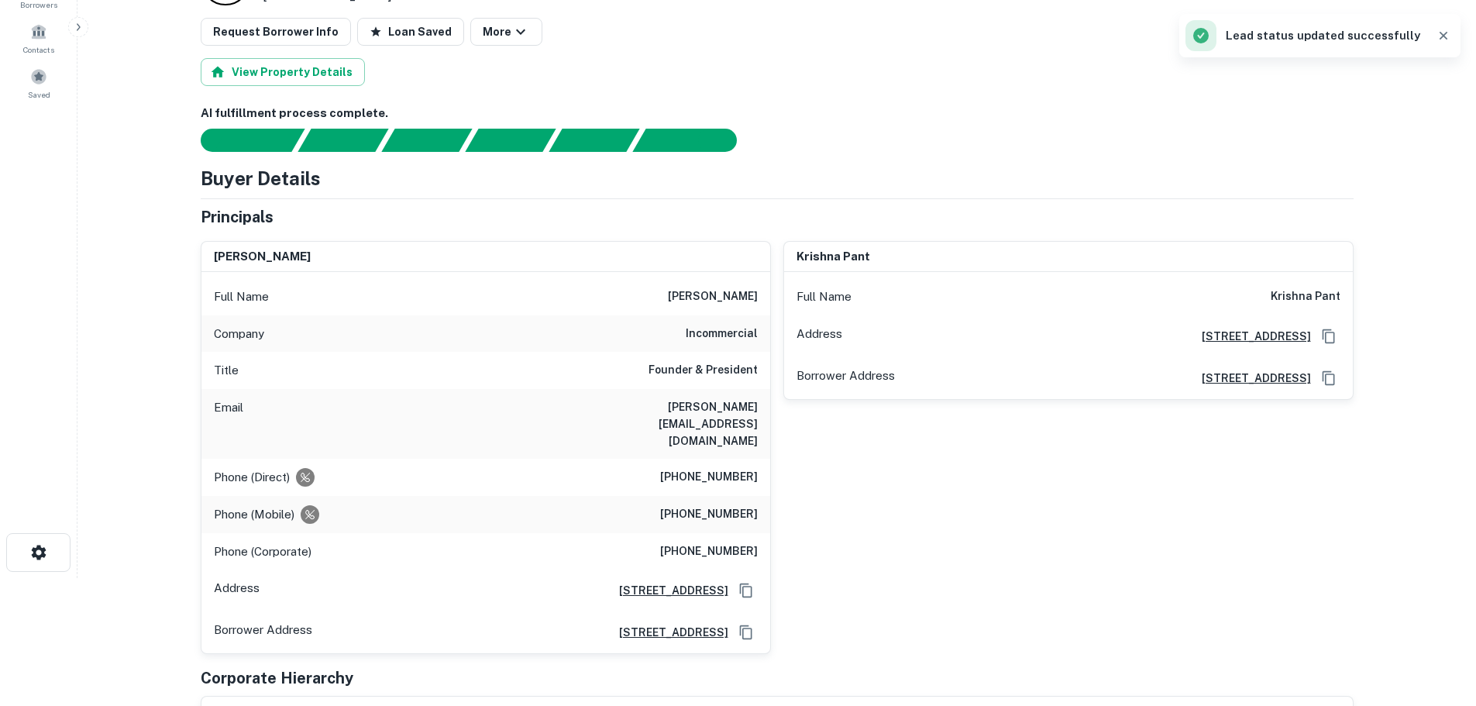
scroll to position [155, 0]
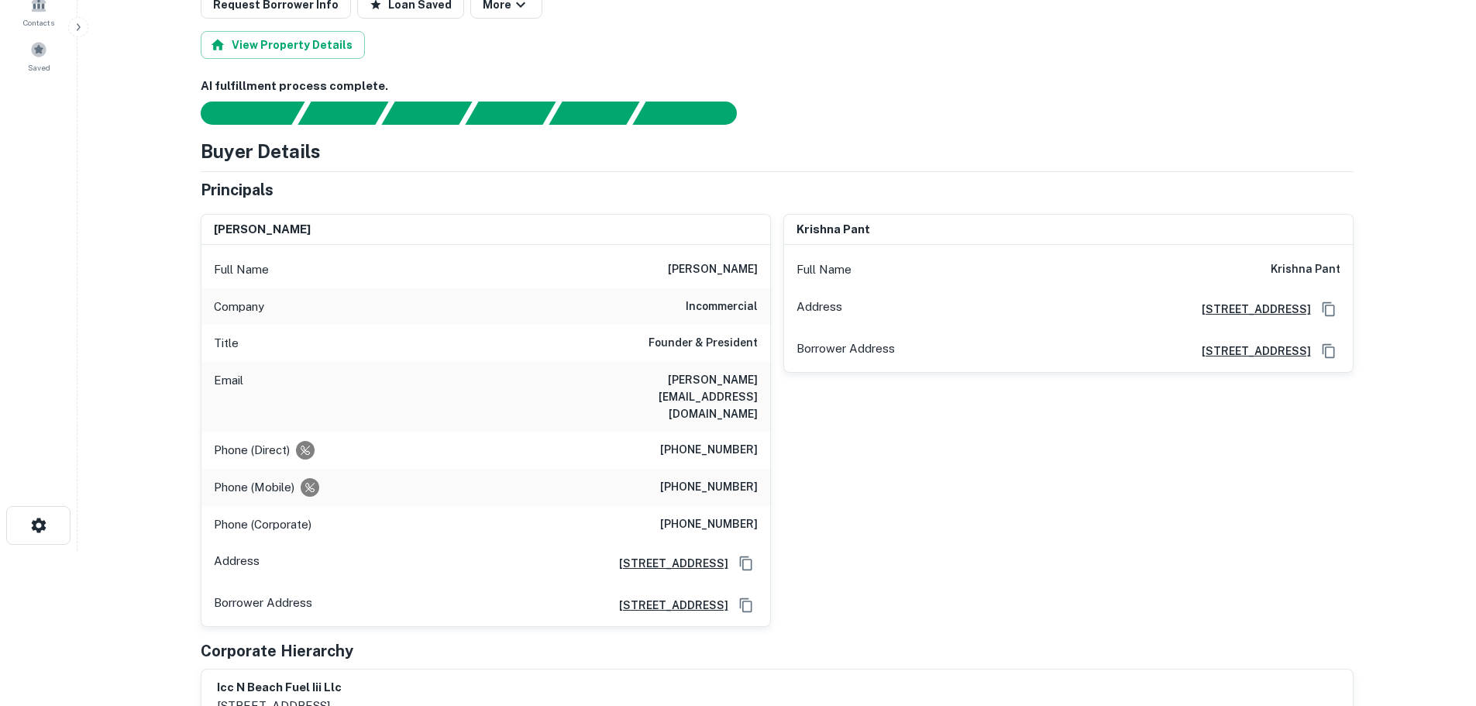
click at [742, 310] on h6 "incommercial" at bounding box center [722, 307] width 72 height 19
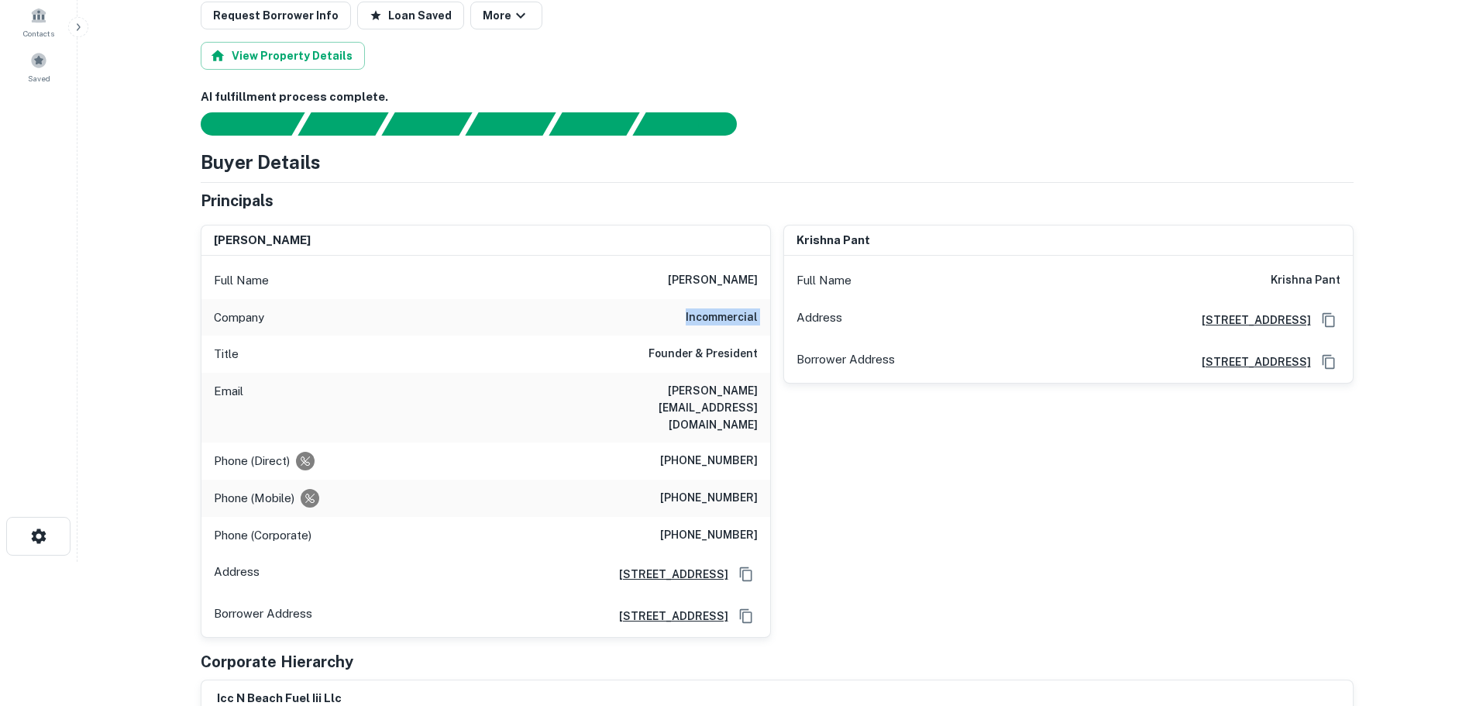
scroll to position [0, 0]
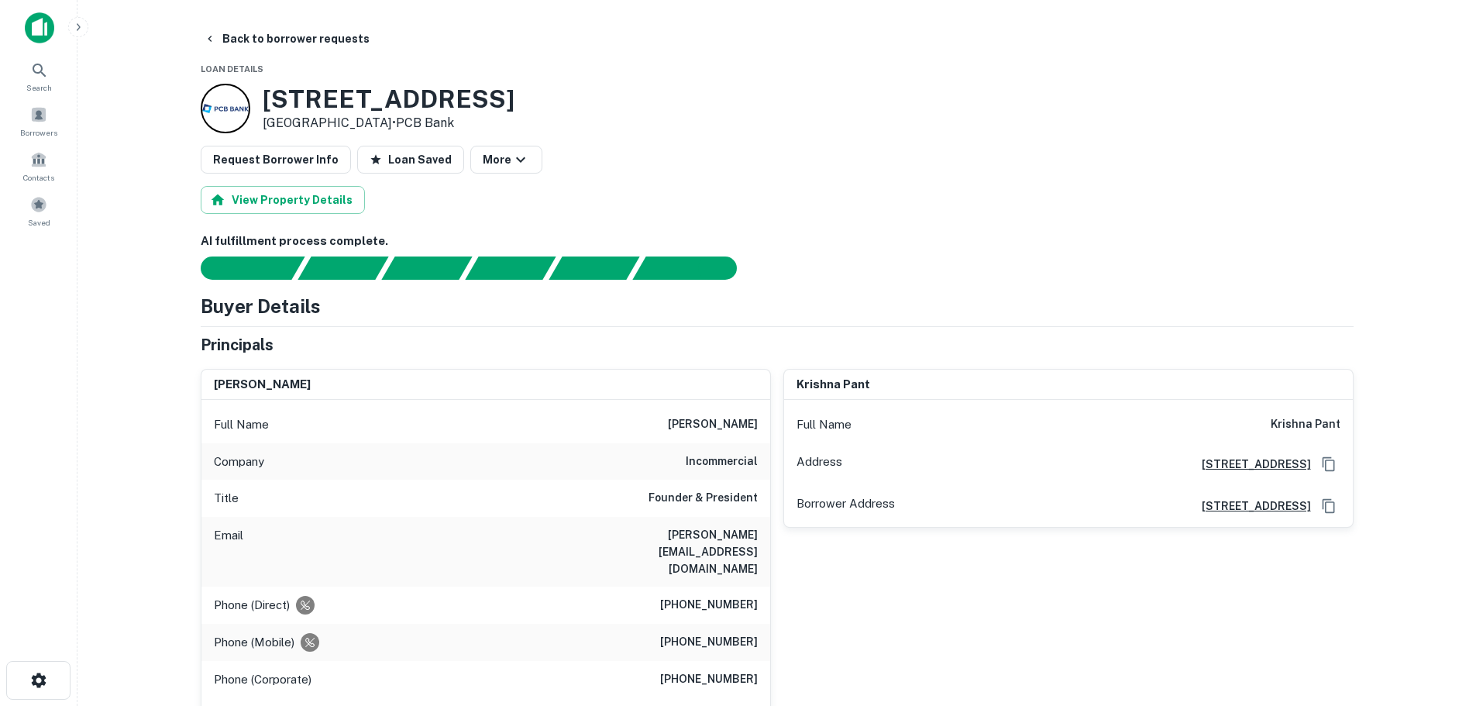
click at [435, 95] on h3 "5251 N BEACH ST" at bounding box center [389, 98] width 252 height 29
click at [434, 95] on h3 "5251 N BEACH ST" at bounding box center [389, 98] width 252 height 29
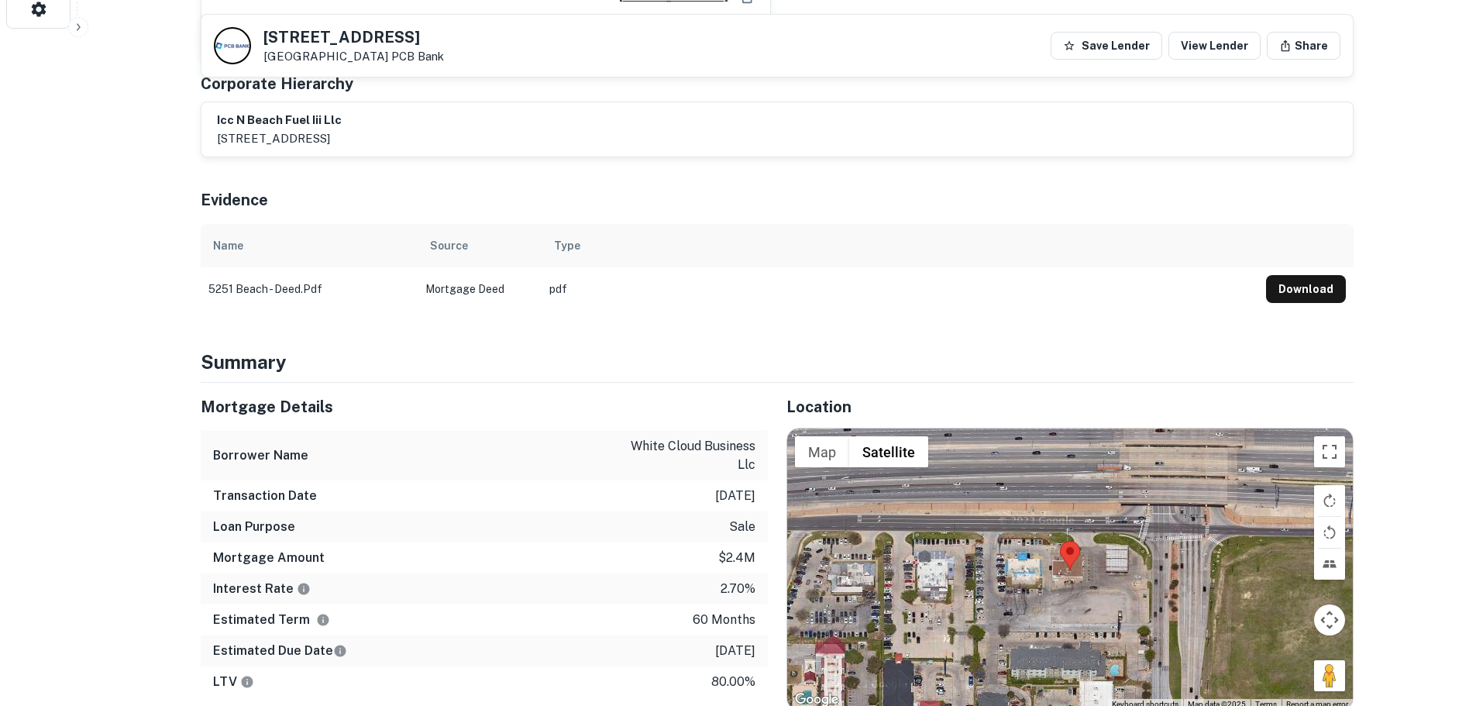
scroll to position [697, 0]
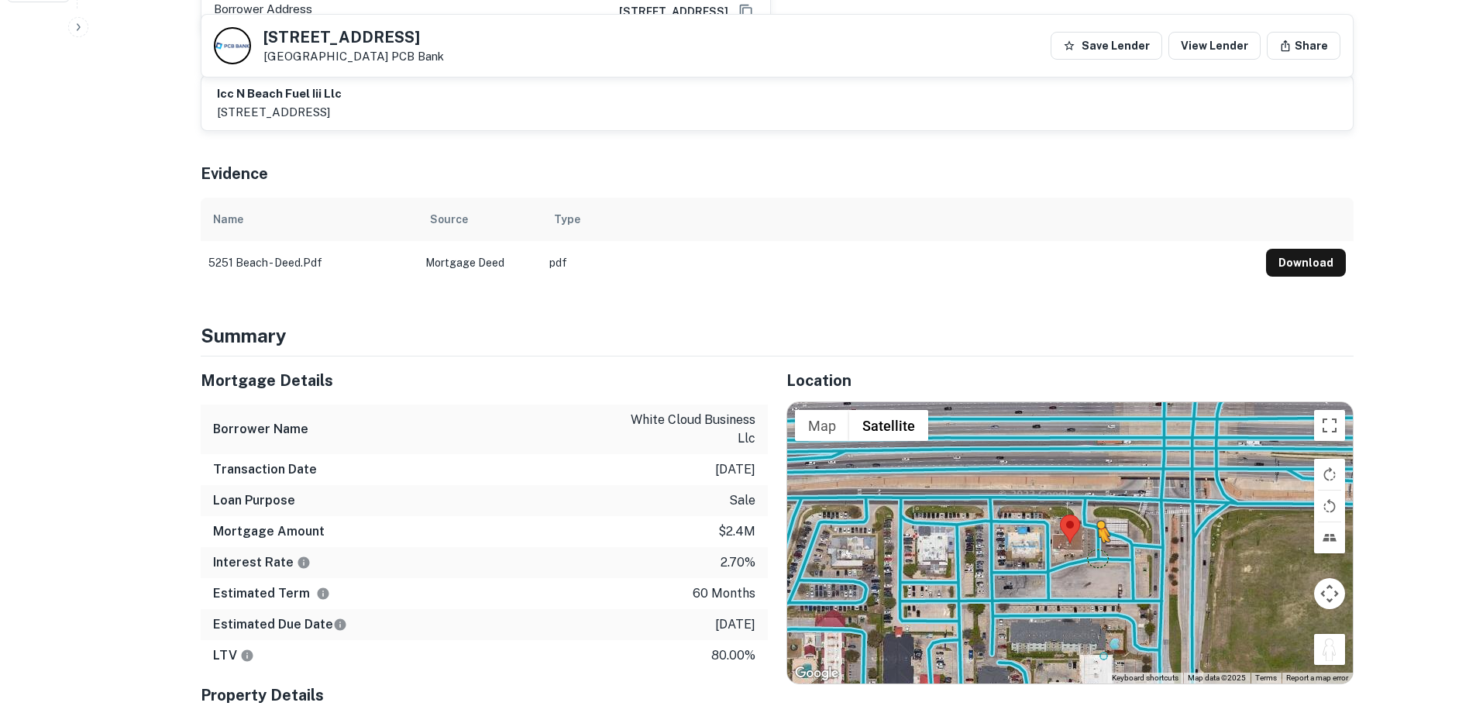
drag, startPoint x: 1332, startPoint y: 625, endPoint x: 1082, endPoint y: 514, distance: 273.3
click at [1082, 514] on div "To activate drag with keyboard, press Alt + Enter. Once in keyboard drag state,…" at bounding box center [1070, 542] width 566 height 280
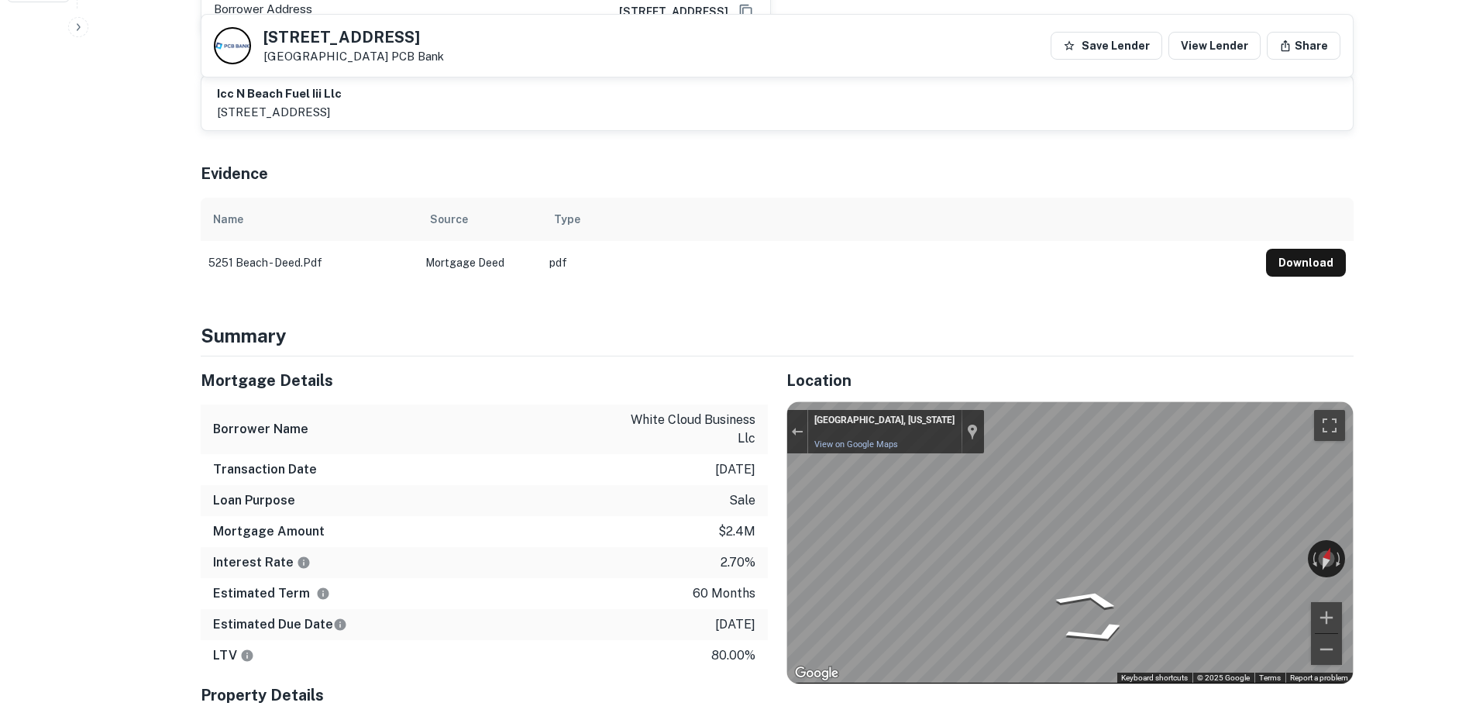
click at [711, 505] on div "Mortgage Details Borrower Name white cloud business llc Transaction Date 12/15/…" at bounding box center [768, 615] width 1172 height 518
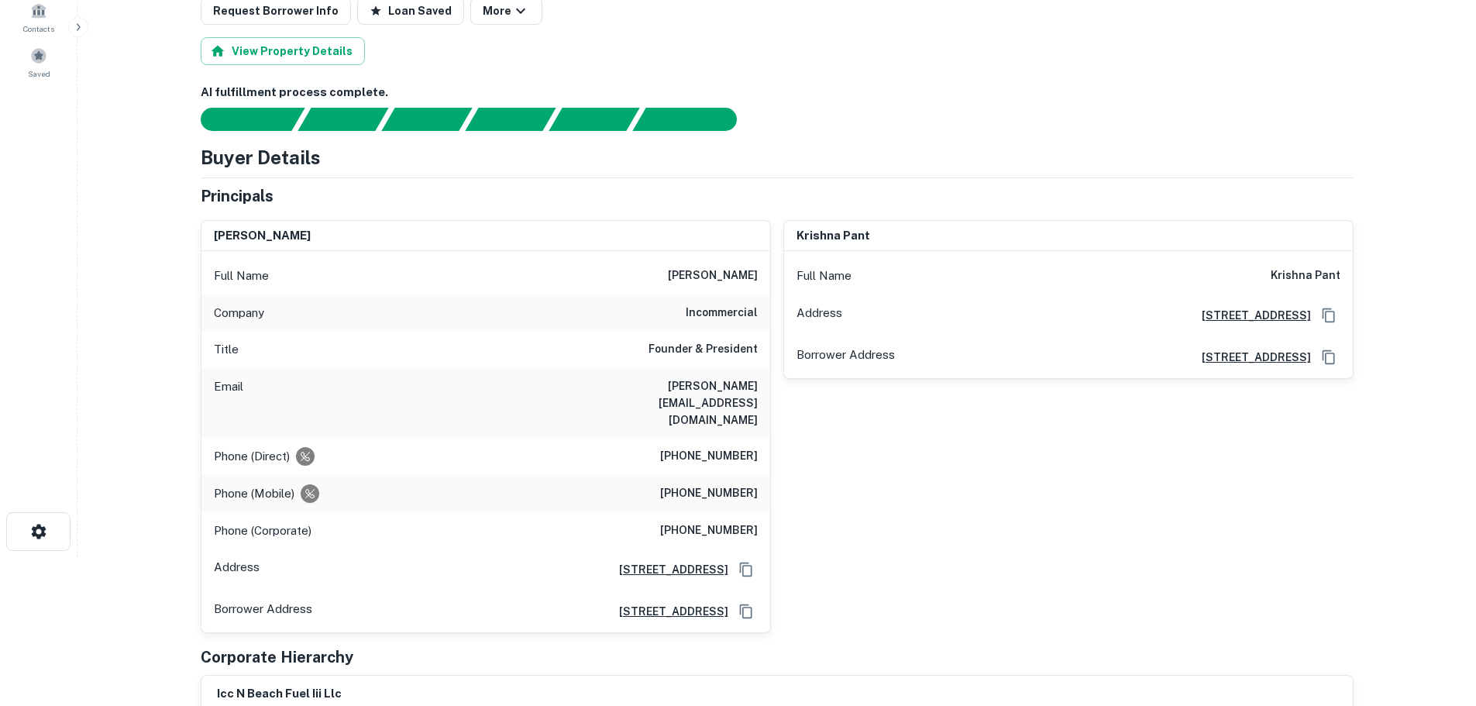
scroll to position [155, 0]
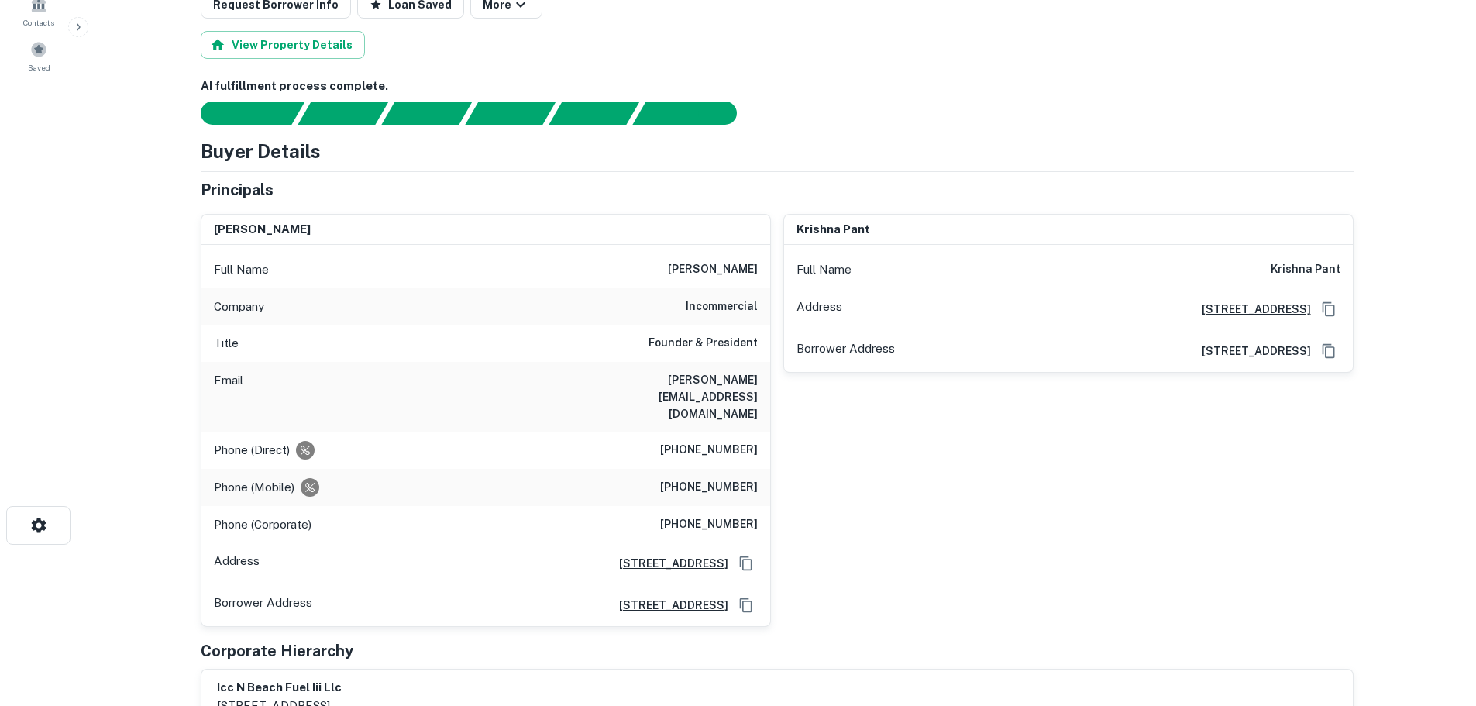
click at [703, 441] on h6 "(312) 506-4170" at bounding box center [709, 450] width 98 height 19
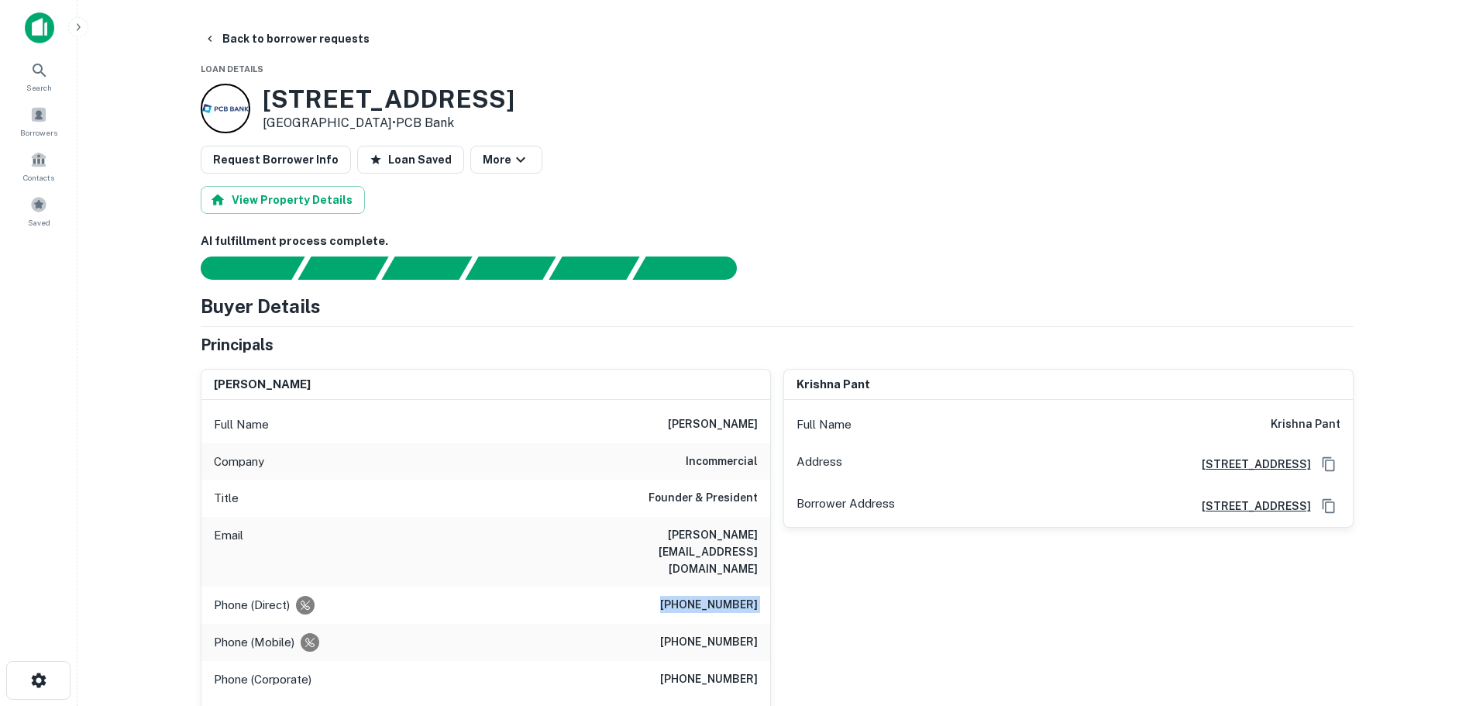
click at [700, 633] on h6 "(773) 510-2939" at bounding box center [709, 642] width 98 height 19
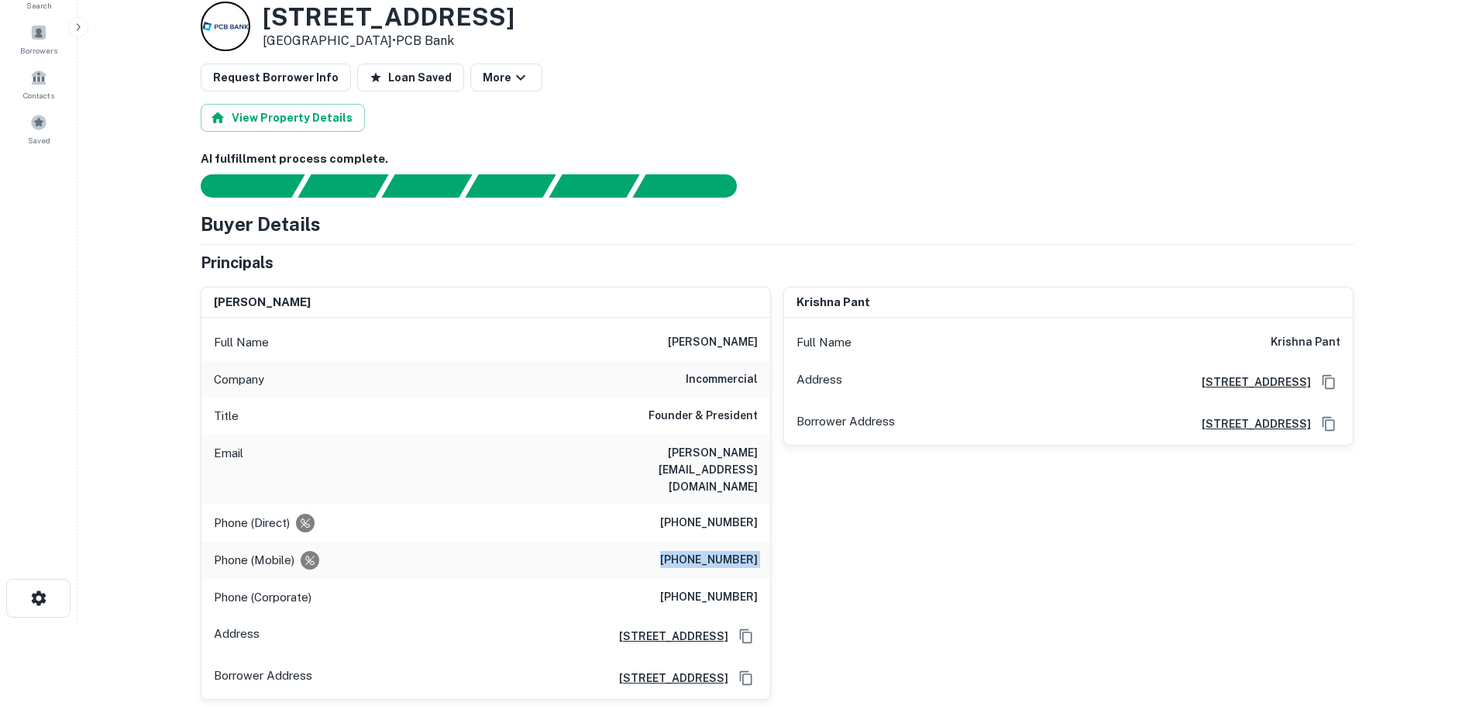
scroll to position [155, 0]
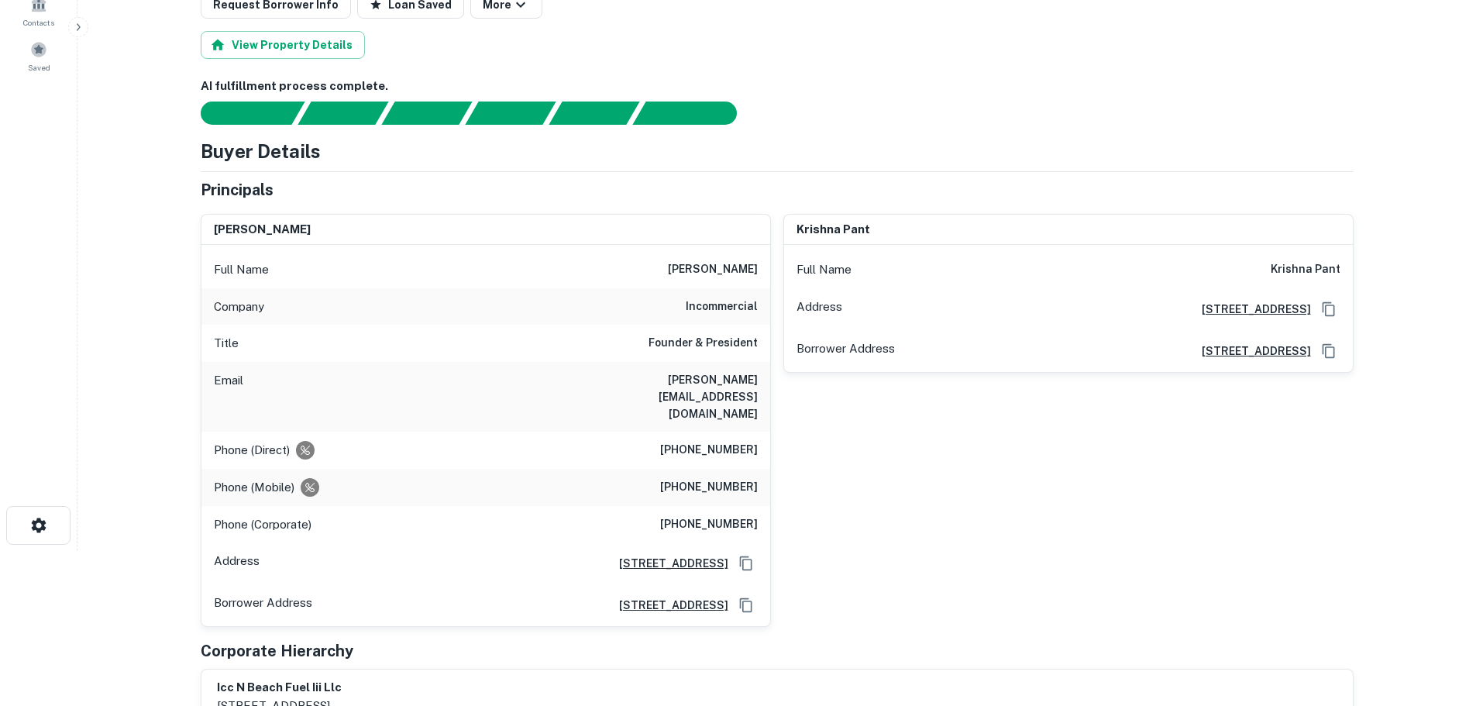
click at [691, 380] on h6 "erik@incommercialre.com" at bounding box center [665, 396] width 186 height 51
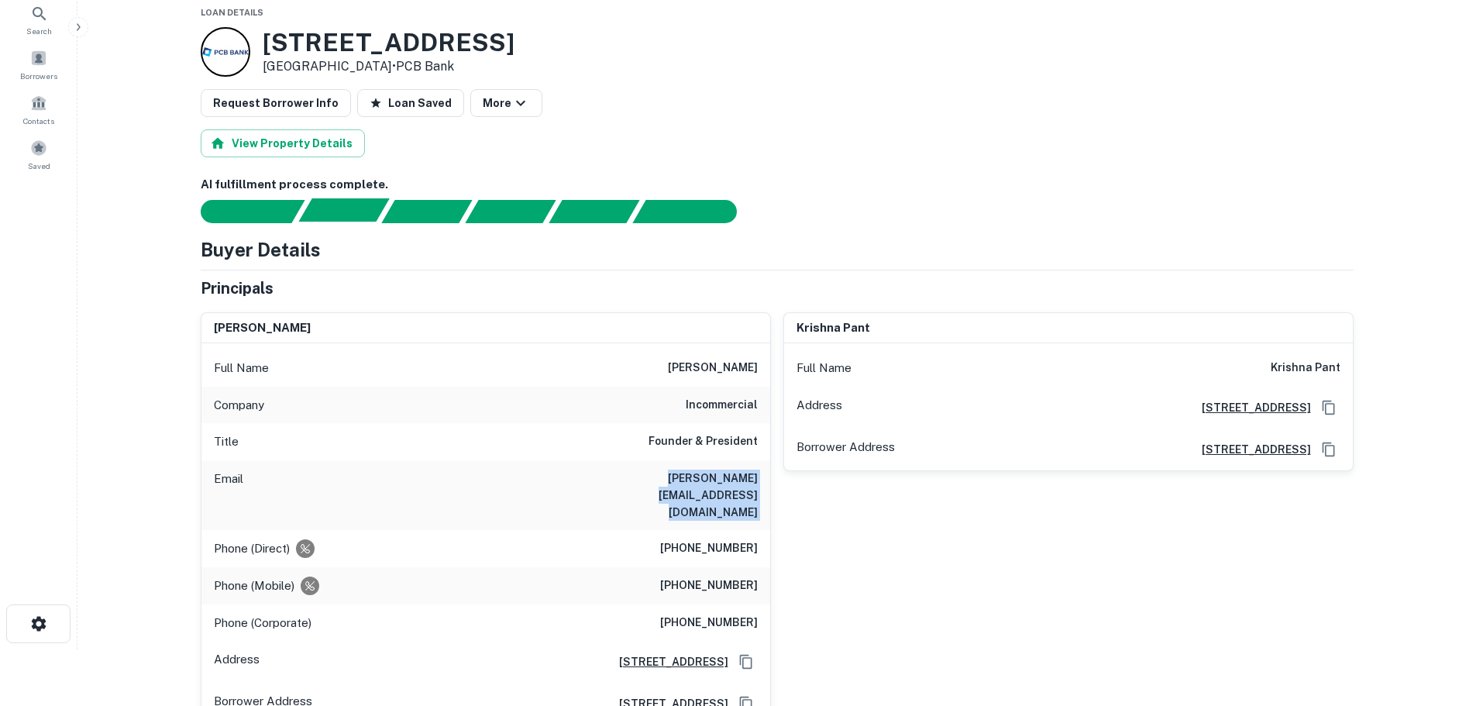
scroll to position [0, 0]
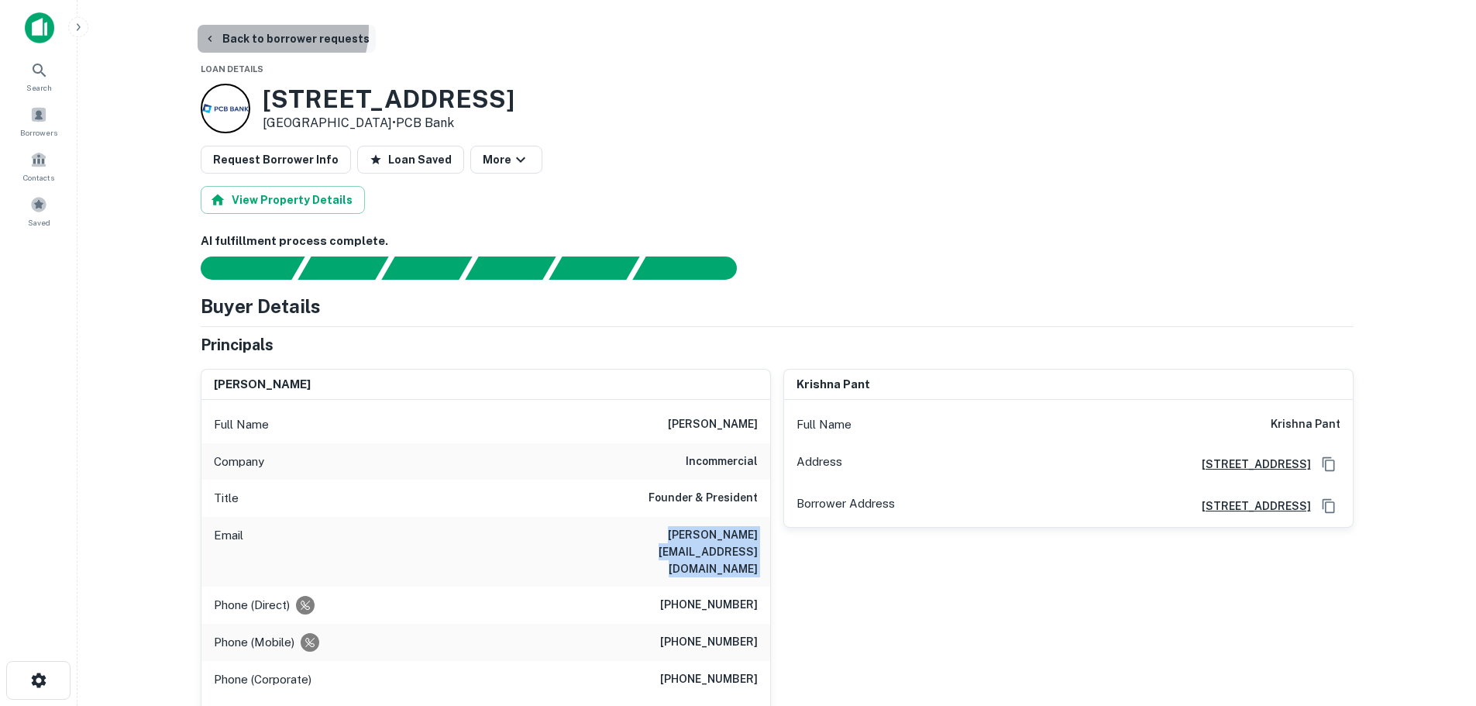
click at [274, 29] on button "Back to borrower requests" at bounding box center [287, 39] width 178 height 28
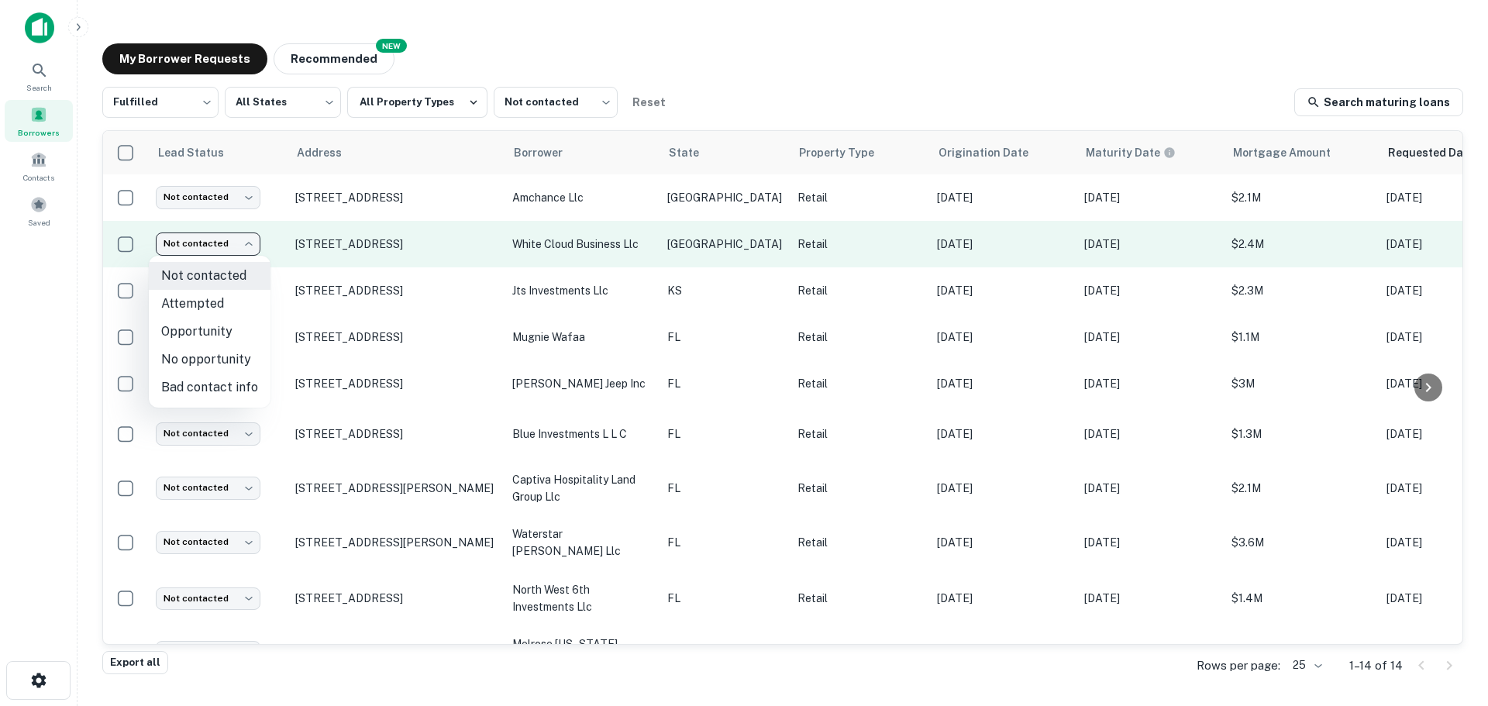
click at [218, 249] on body "Search Borrowers Contacts Saved My Borrower Requests NEW Recommended Fulfilled …" at bounding box center [744, 353] width 1488 height 706
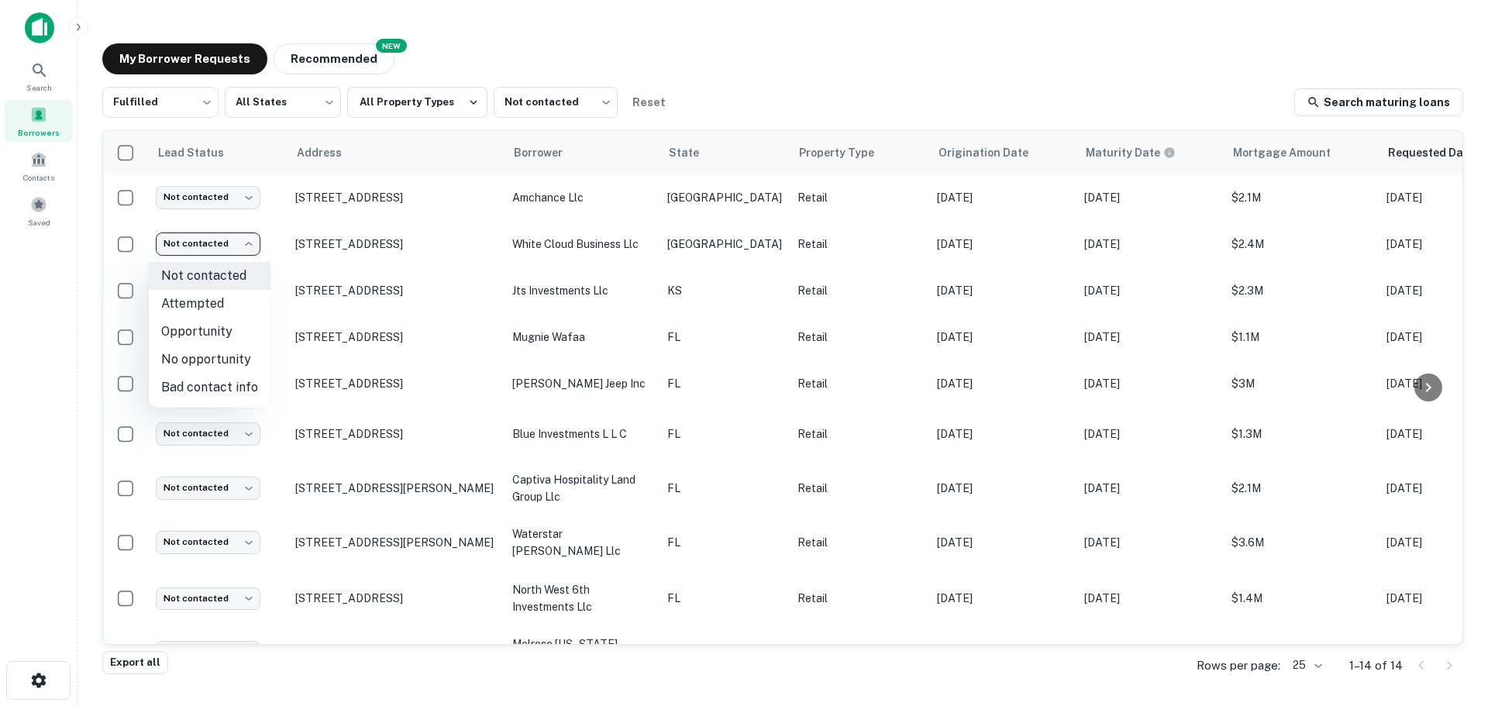
click at [384, 245] on div at bounding box center [744, 353] width 1488 height 706
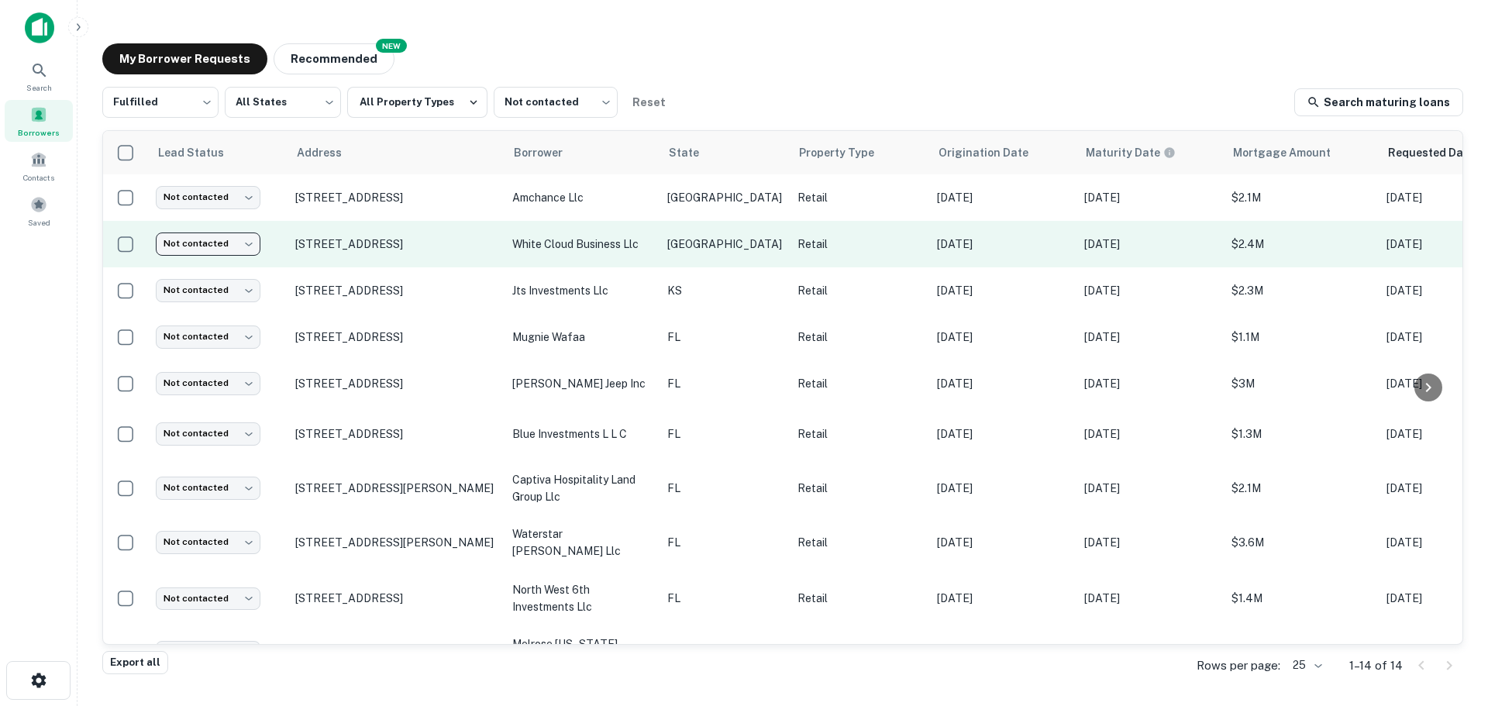
click at [236, 249] on body "Search Borrowers Contacts Saved My Borrower Requests NEW Recommended Fulfilled …" at bounding box center [744, 353] width 1488 height 706
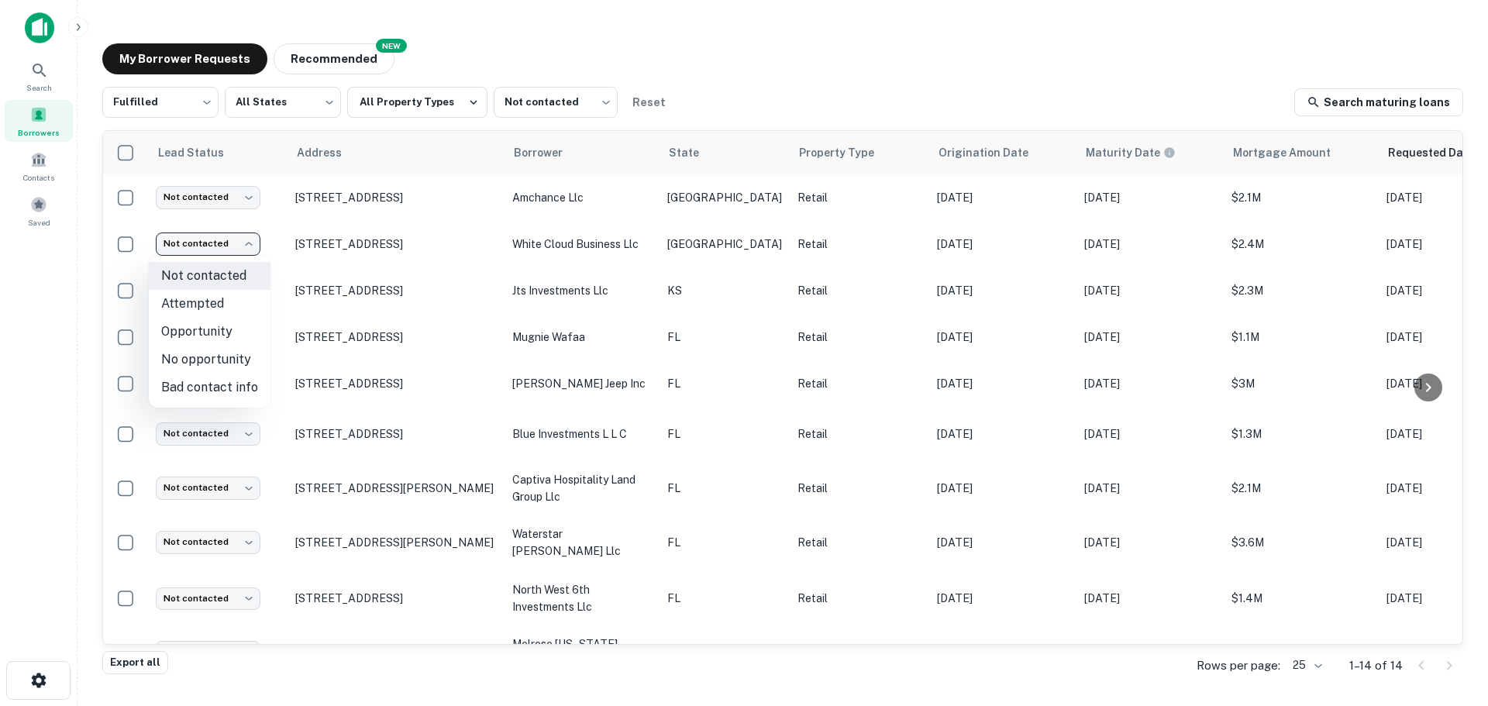
click at [208, 366] on li "No opportunity" at bounding box center [210, 360] width 122 height 28
type input "**********"
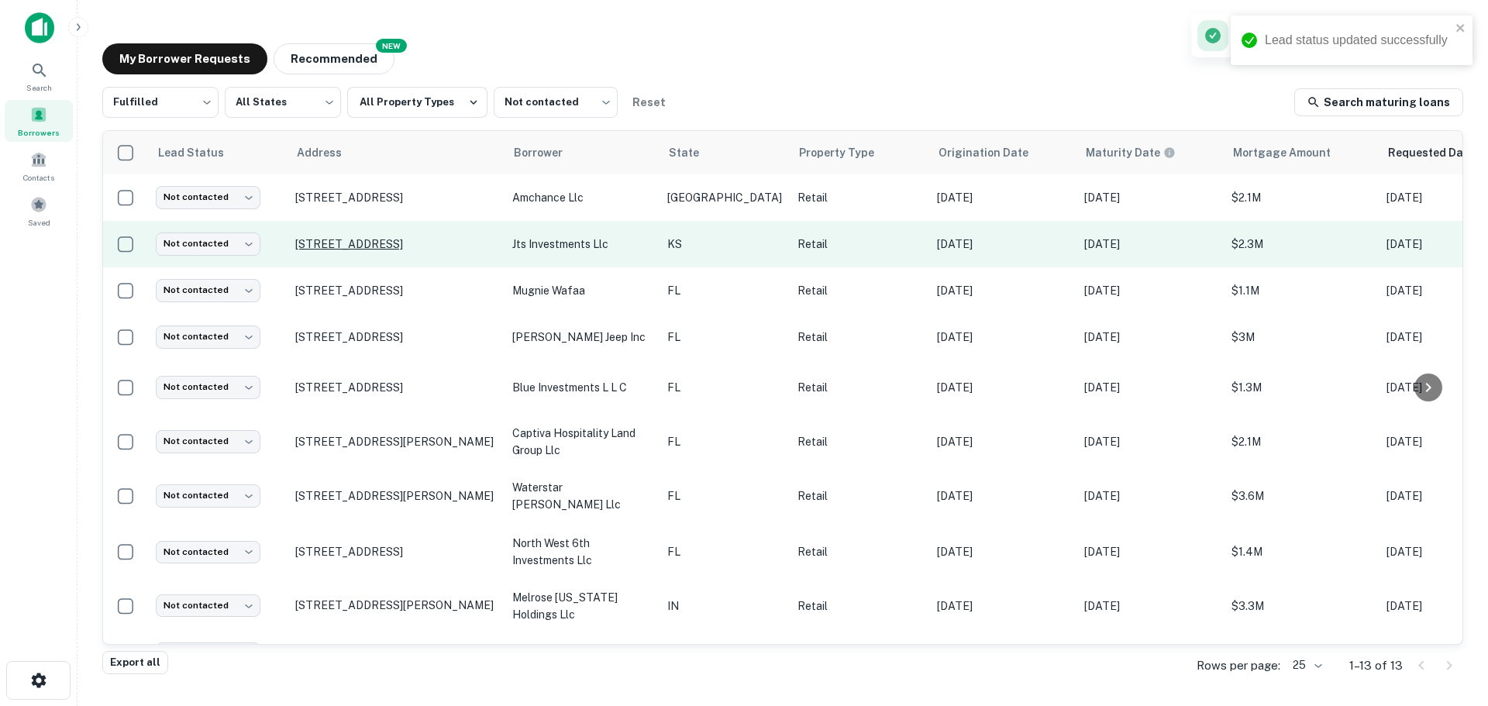
click at [381, 243] on p "3111 E Central Ave Wichita, KS67214" at bounding box center [395, 244] width 201 height 14
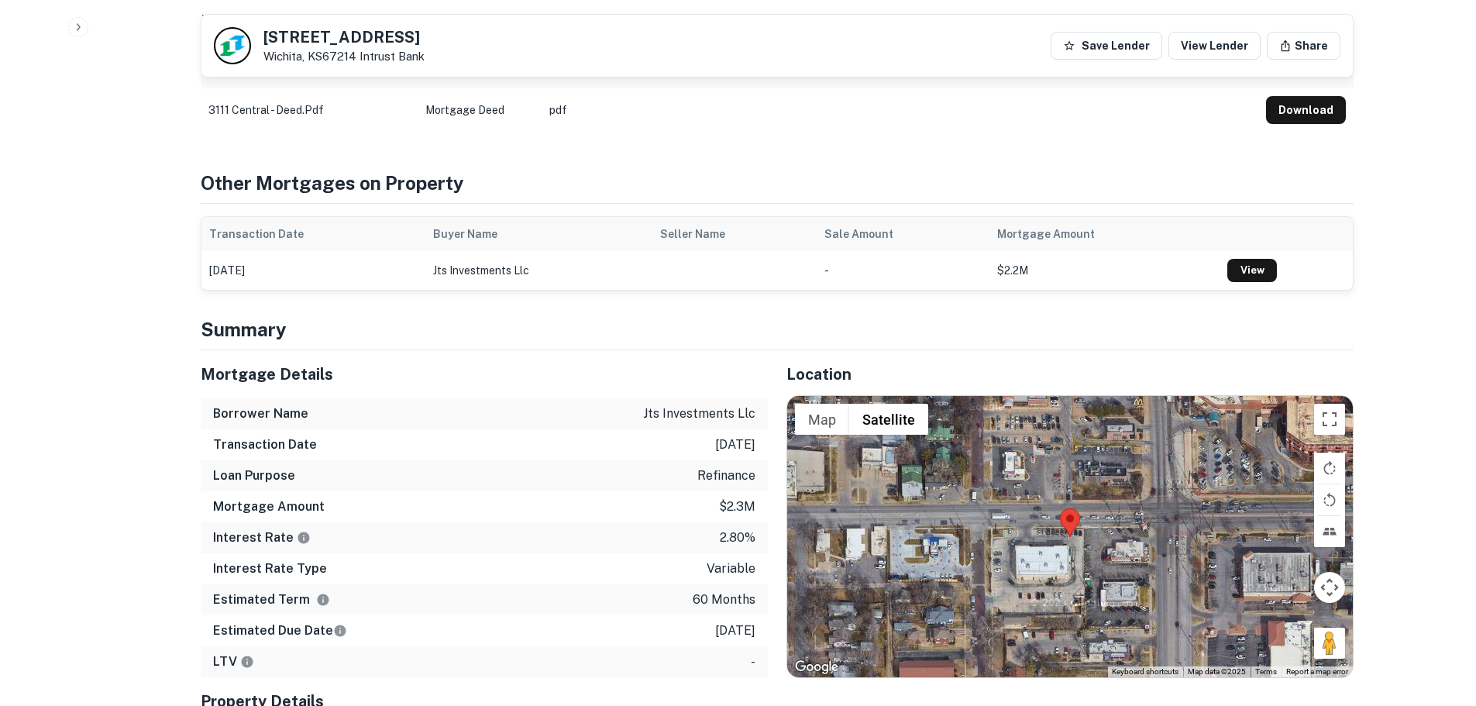
scroll to position [775, 0]
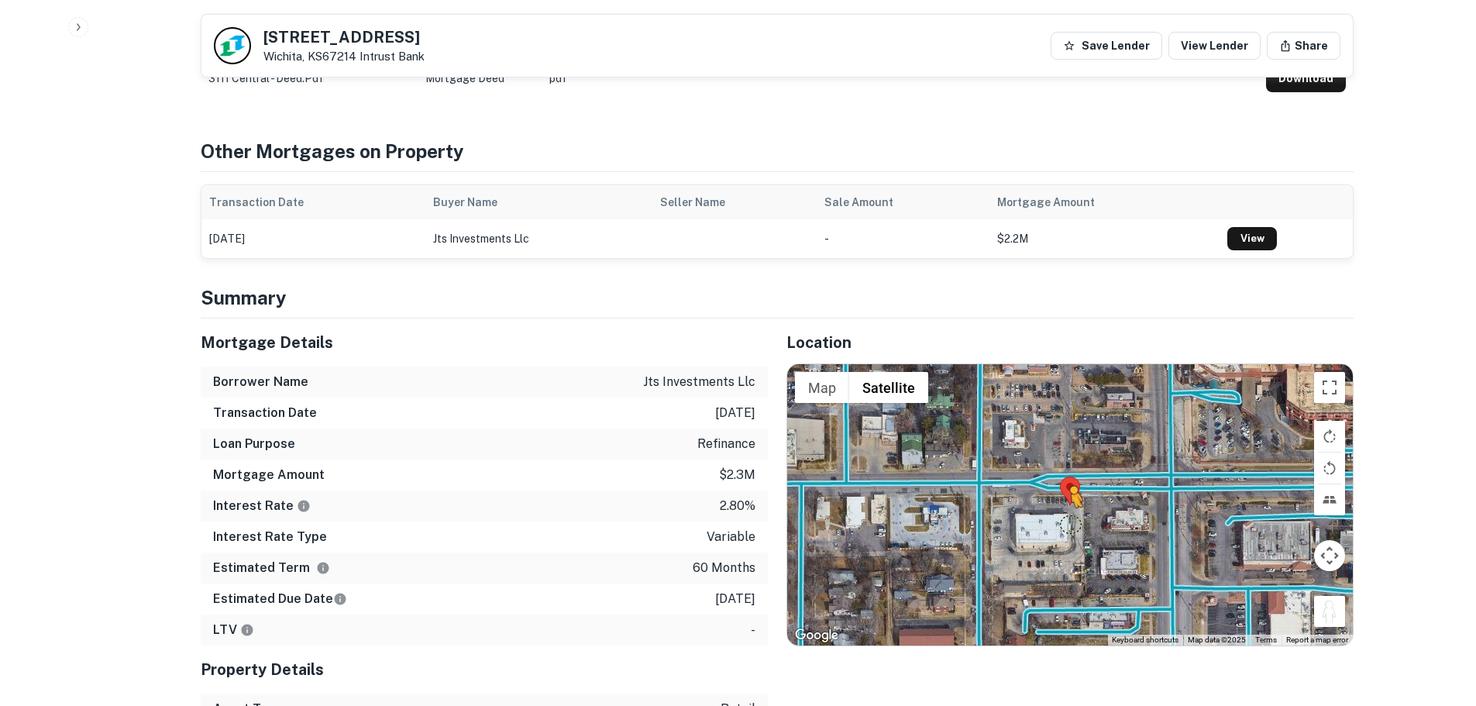
drag, startPoint x: 1320, startPoint y: 615, endPoint x: 1072, endPoint y: 523, distance: 265.3
click at [1072, 523] on div "To activate drag with keyboard, press Alt + Enter. Once in keyboard drag state,…" at bounding box center [1070, 504] width 566 height 280
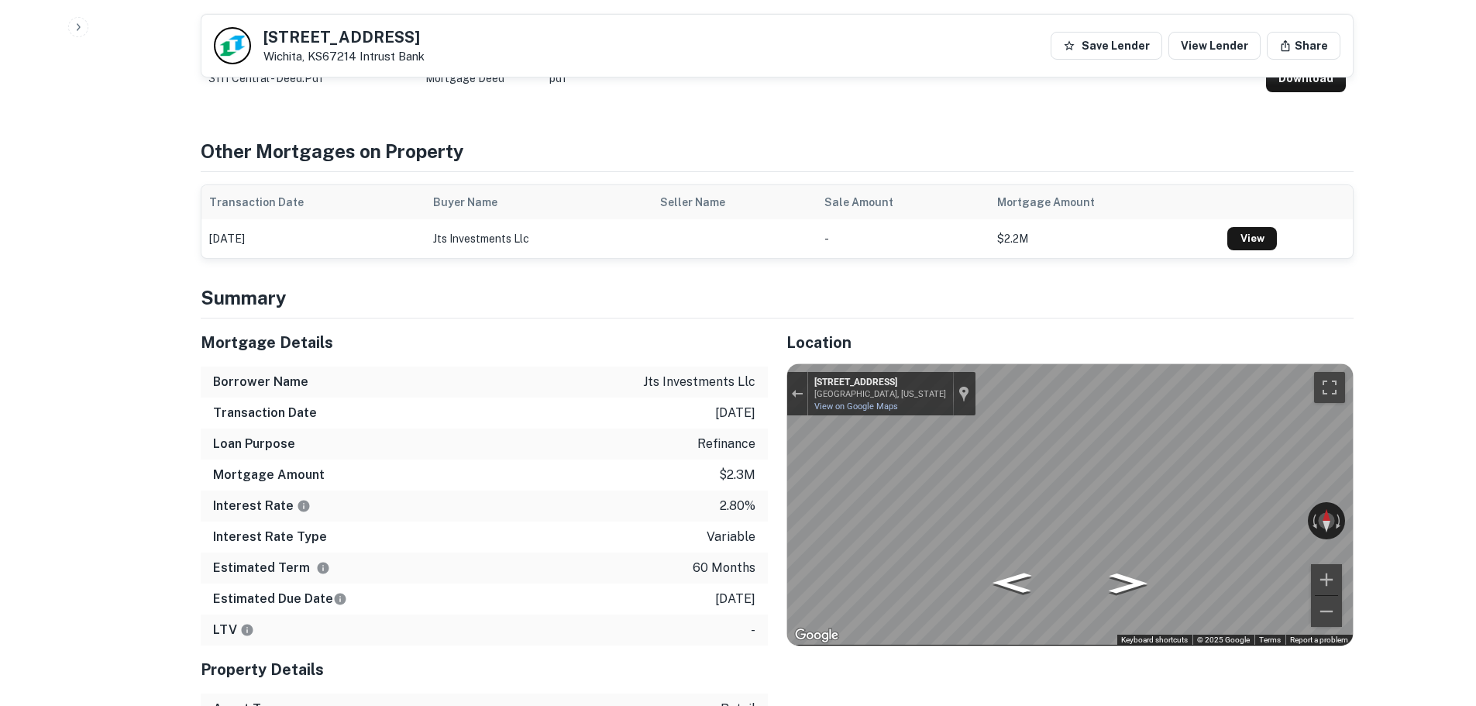
click at [292, 29] on h5 "3111 E Central Ave" at bounding box center [343, 36] width 161 height 15
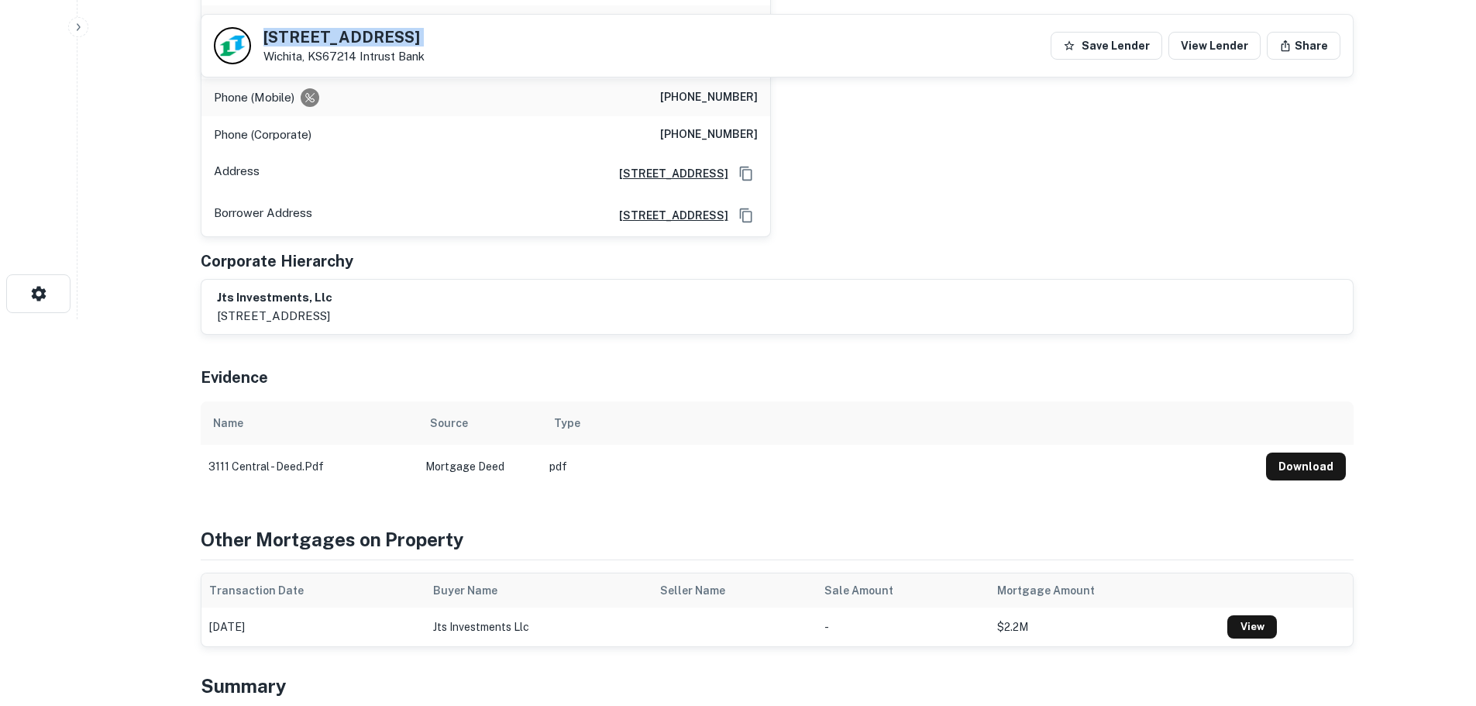
scroll to position [155, 0]
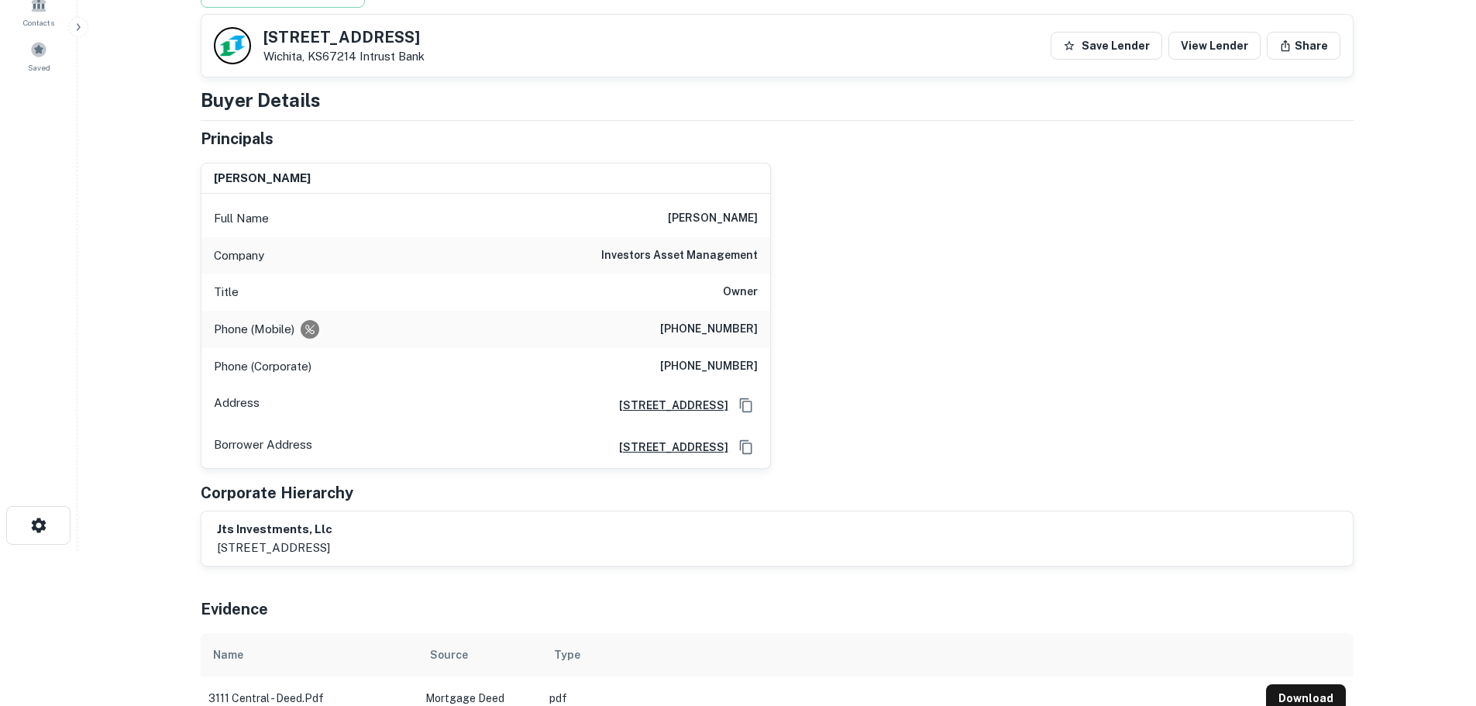
click at [741, 335] on h6 "(330) 571-4021" at bounding box center [709, 329] width 98 height 19
click at [725, 375] on h6 "(770) 394-5619" at bounding box center [709, 366] width 98 height 19
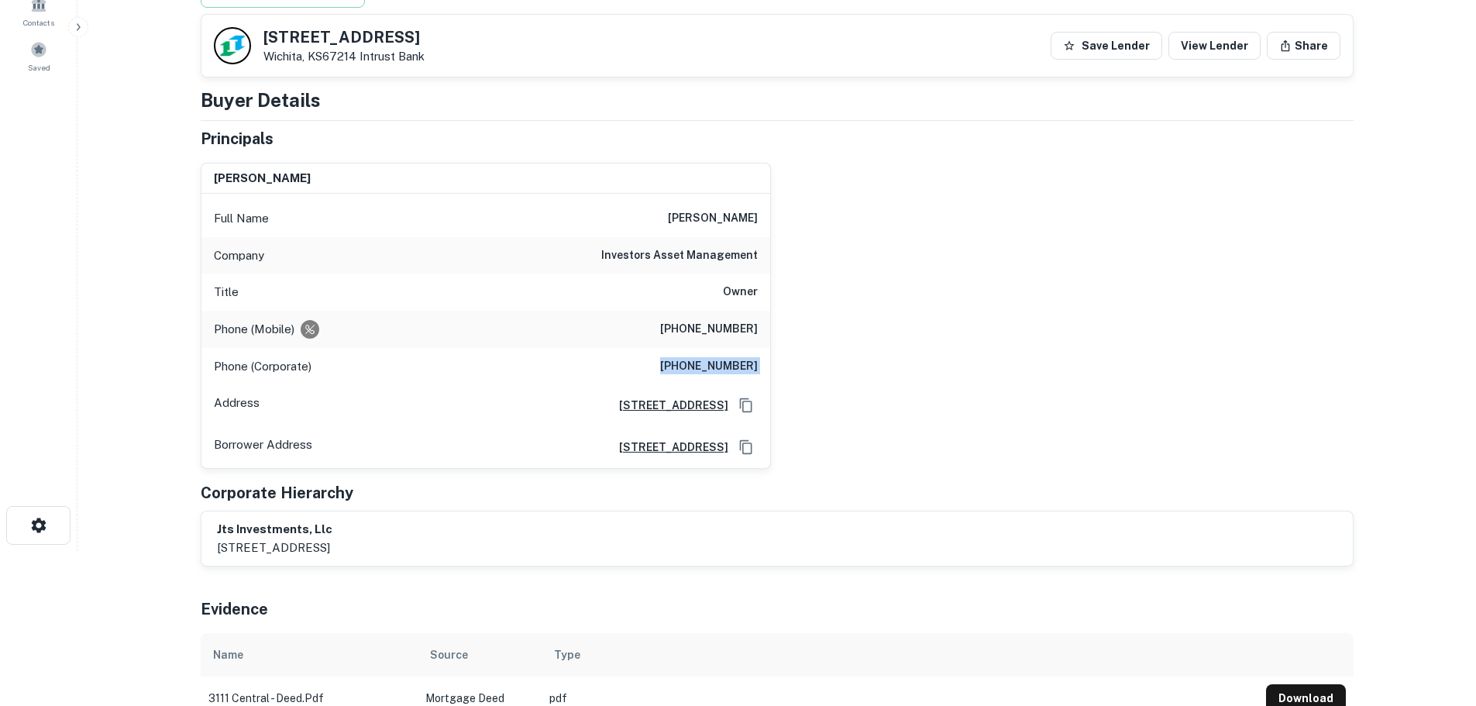
click at [725, 375] on h6 "(770) 394-5619" at bounding box center [709, 366] width 98 height 19
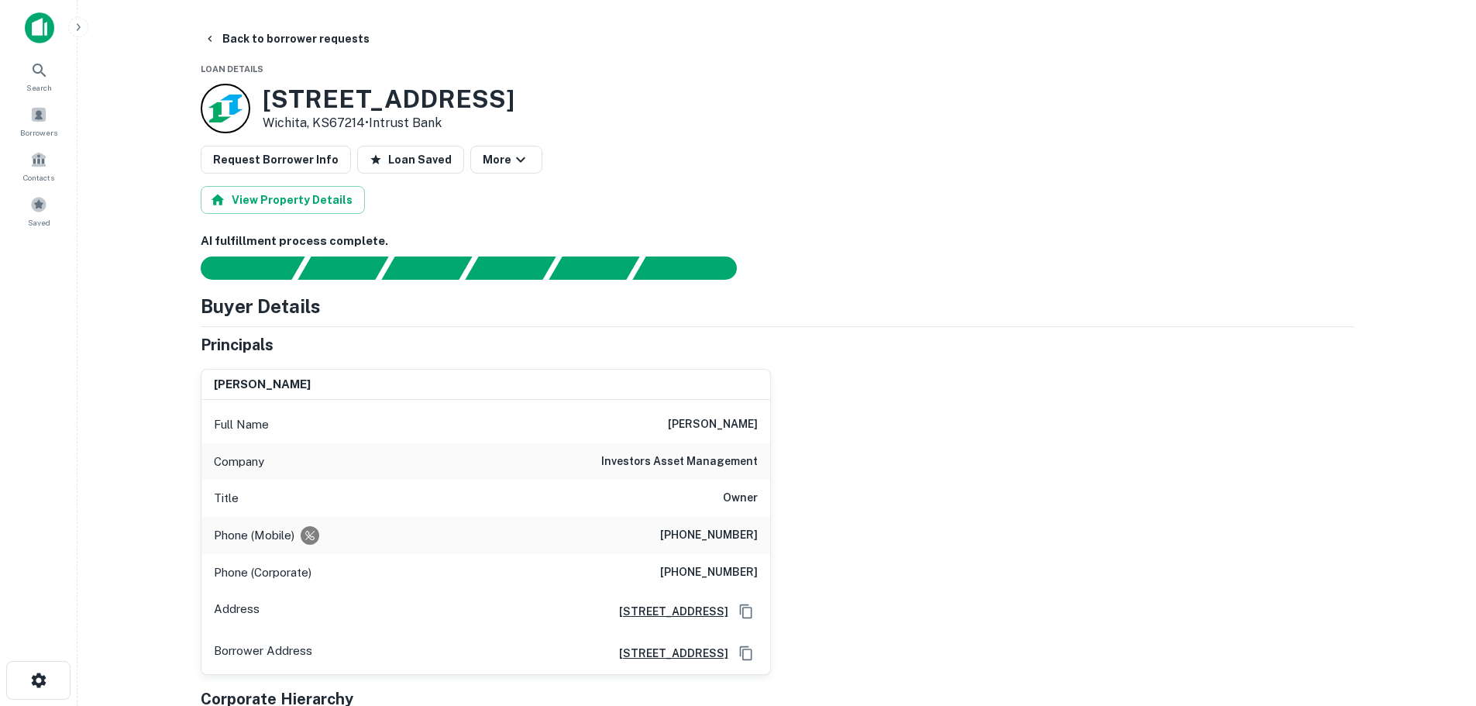
click at [693, 457] on h6 "investors asset management" at bounding box center [679, 461] width 157 height 19
click at [265, 47] on button "Back to borrower requests" at bounding box center [287, 39] width 178 height 28
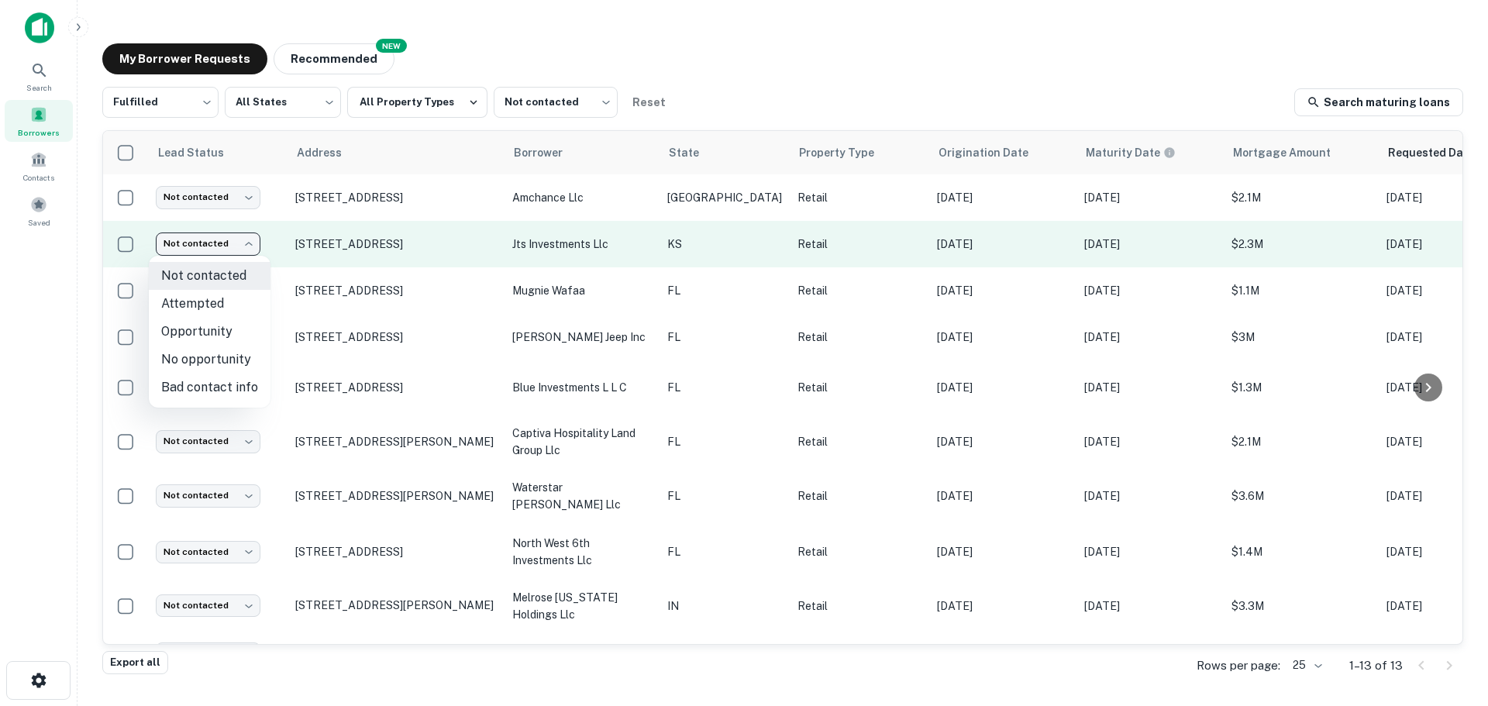
click at [242, 249] on body "Search Borrowers Contacts Saved My Borrower Requests NEW Recommended Fulfilled …" at bounding box center [744, 353] width 1488 height 706
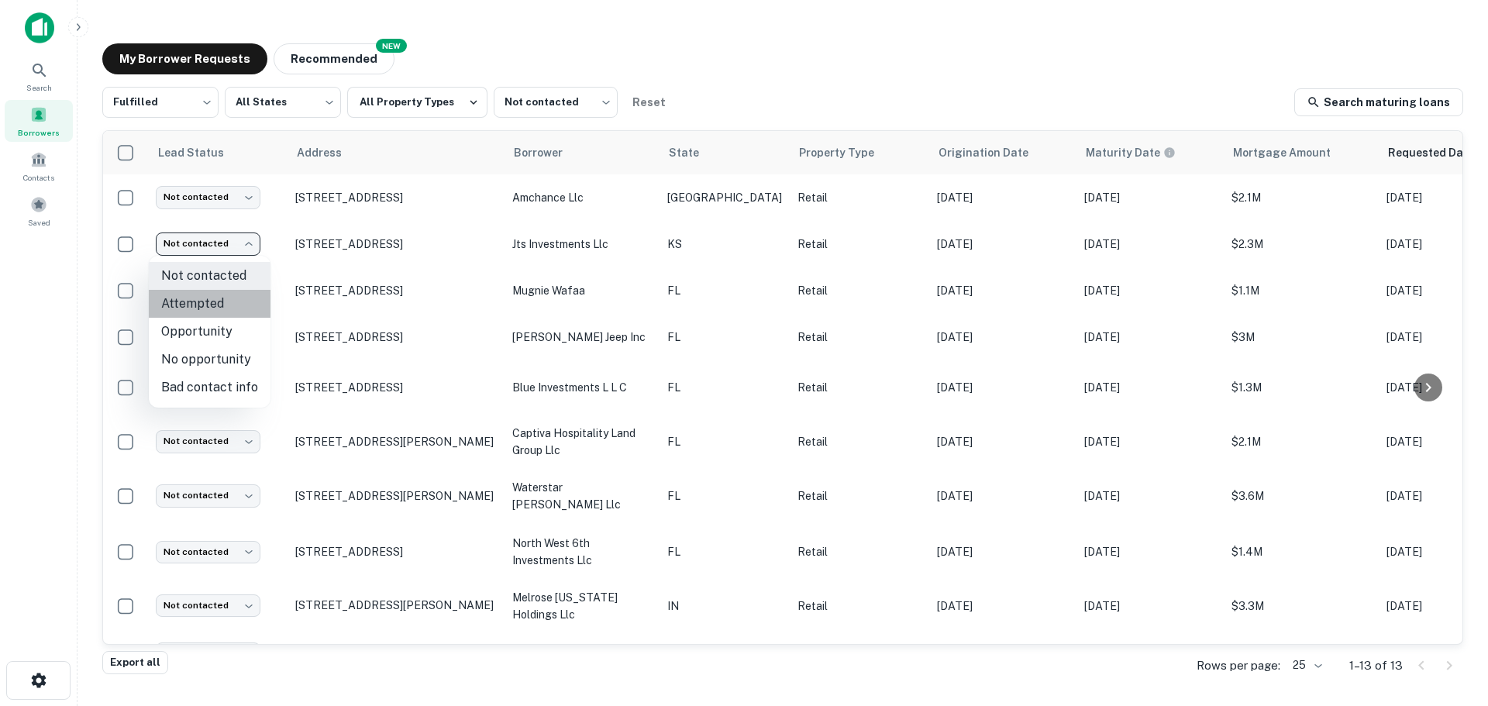
click at [225, 302] on li "Attempted" at bounding box center [210, 304] width 122 height 28
type input "*********"
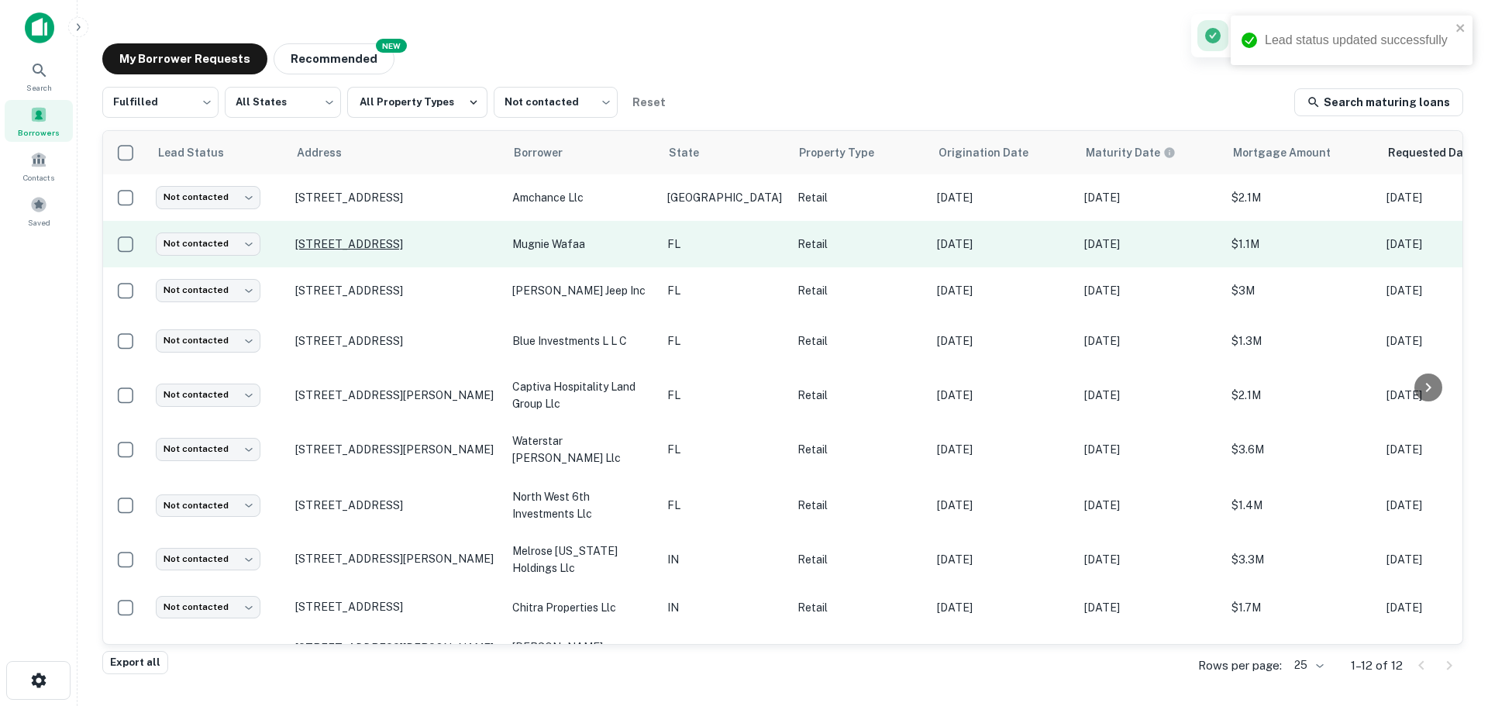
click at [388, 239] on p "790 Indian Rocks Rd N Belleair Bluffs, FL33770" at bounding box center [395, 244] width 201 height 14
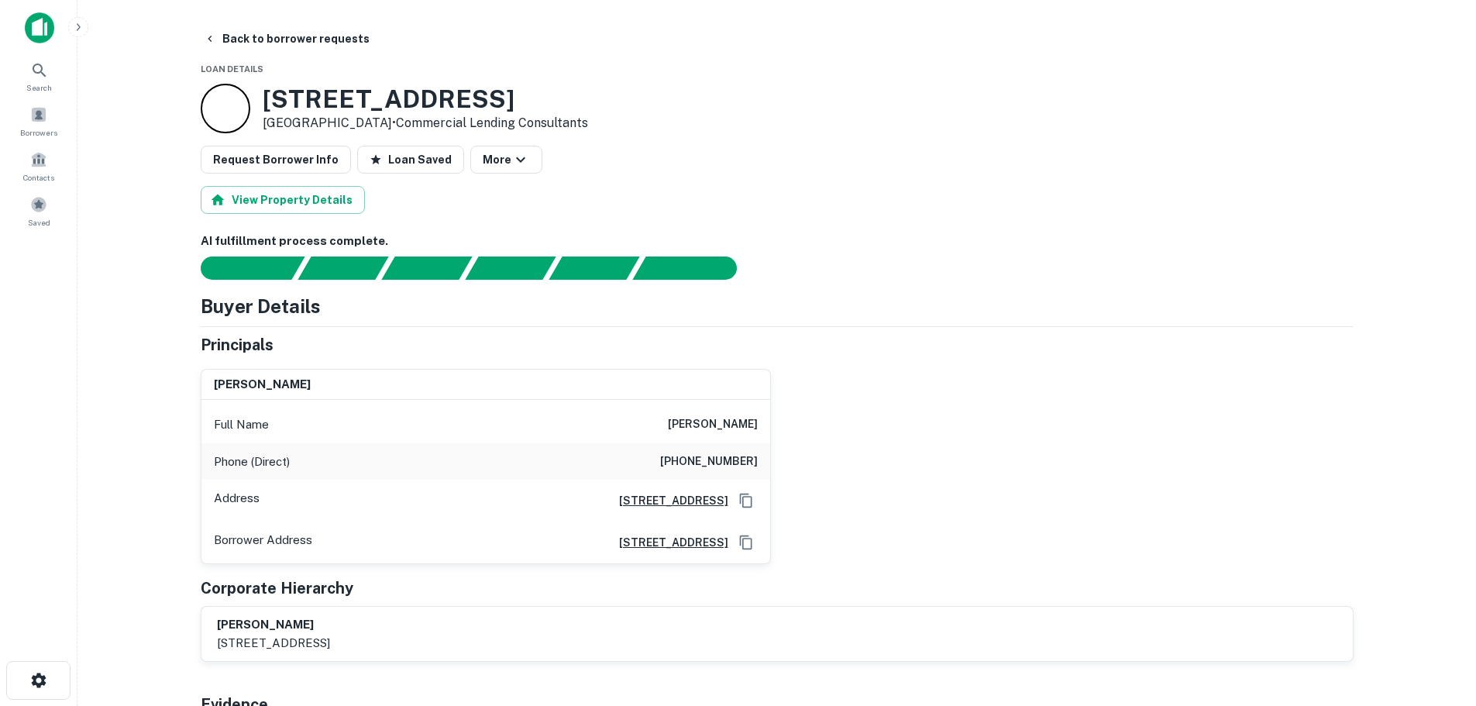
click at [441, 105] on h3 "790 INDIAN ROCKS RD N" at bounding box center [425, 98] width 325 height 29
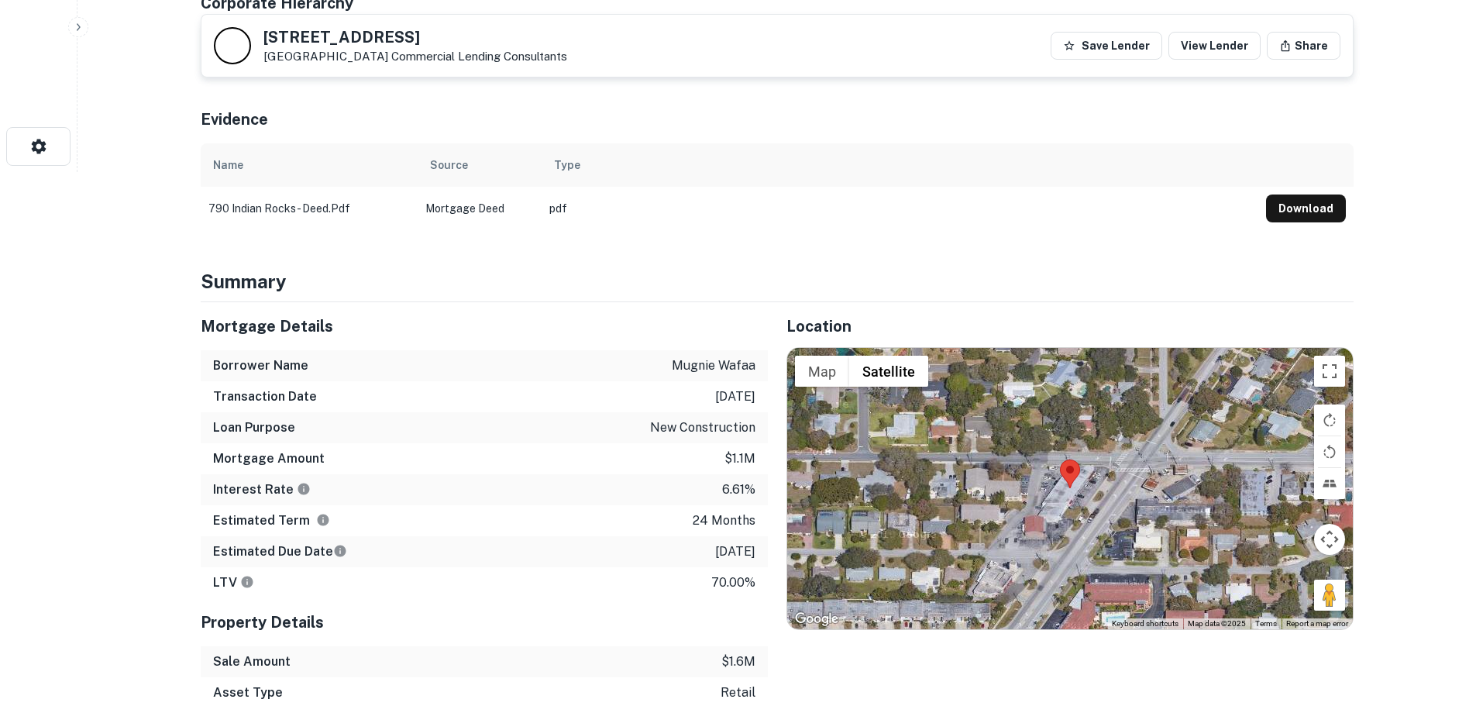
scroll to position [542, 0]
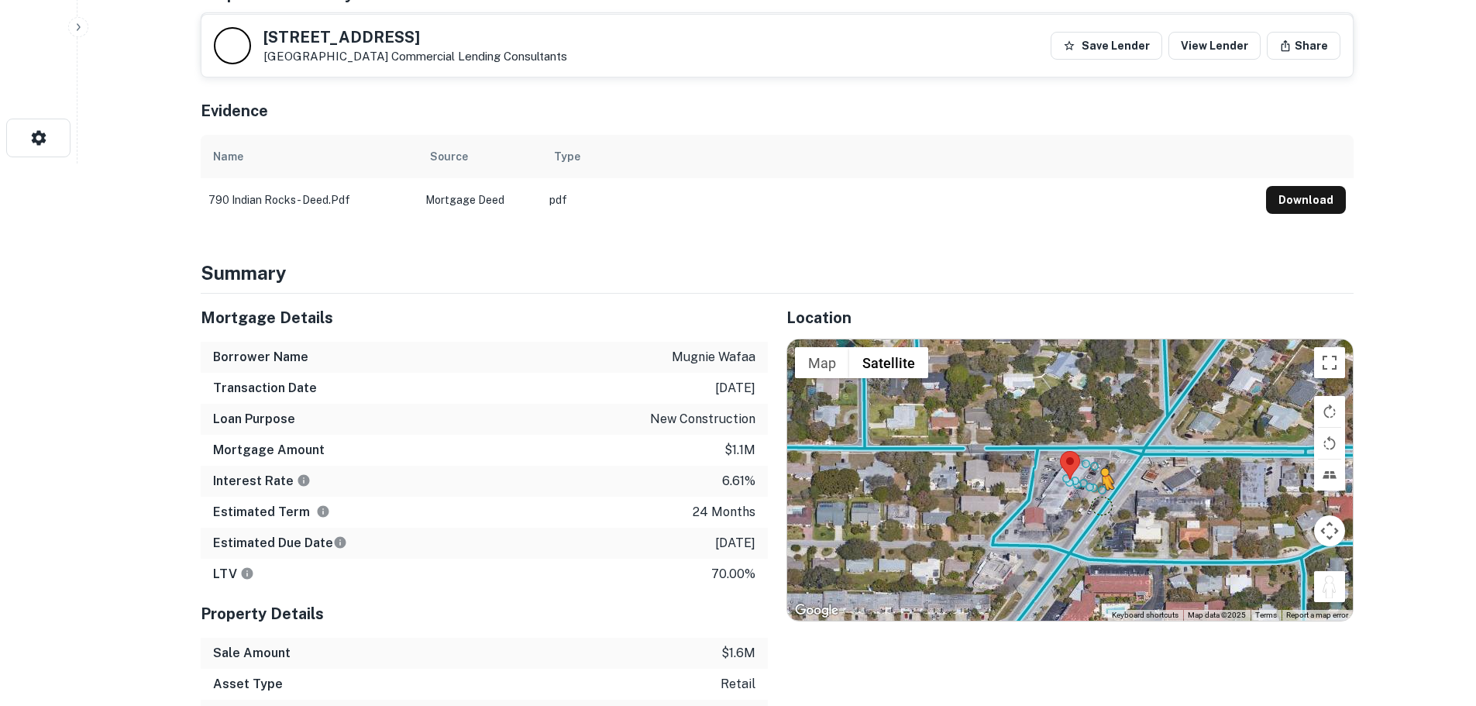
drag, startPoint x: 1329, startPoint y: 589, endPoint x: 1091, endPoint y: 494, distance: 256.0
click at [1091, 494] on div "To activate drag with keyboard, press Alt + Enter. Once in keyboard drag state,…" at bounding box center [1070, 479] width 566 height 280
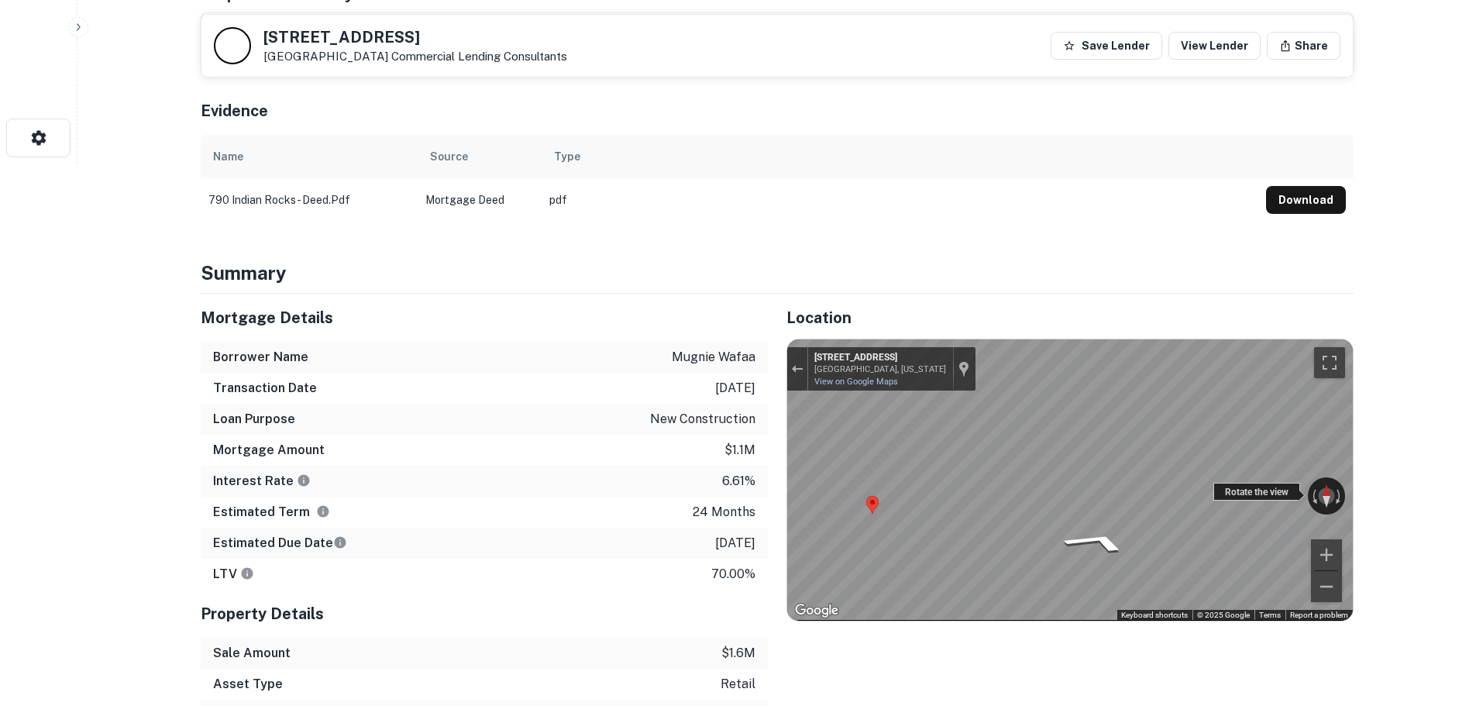
click at [1236, 500] on div "← Move left → Move right ↑ Move up ↓ Move down + Zoom in - Zoom out 760 County …" at bounding box center [1070, 479] width 566 height 280
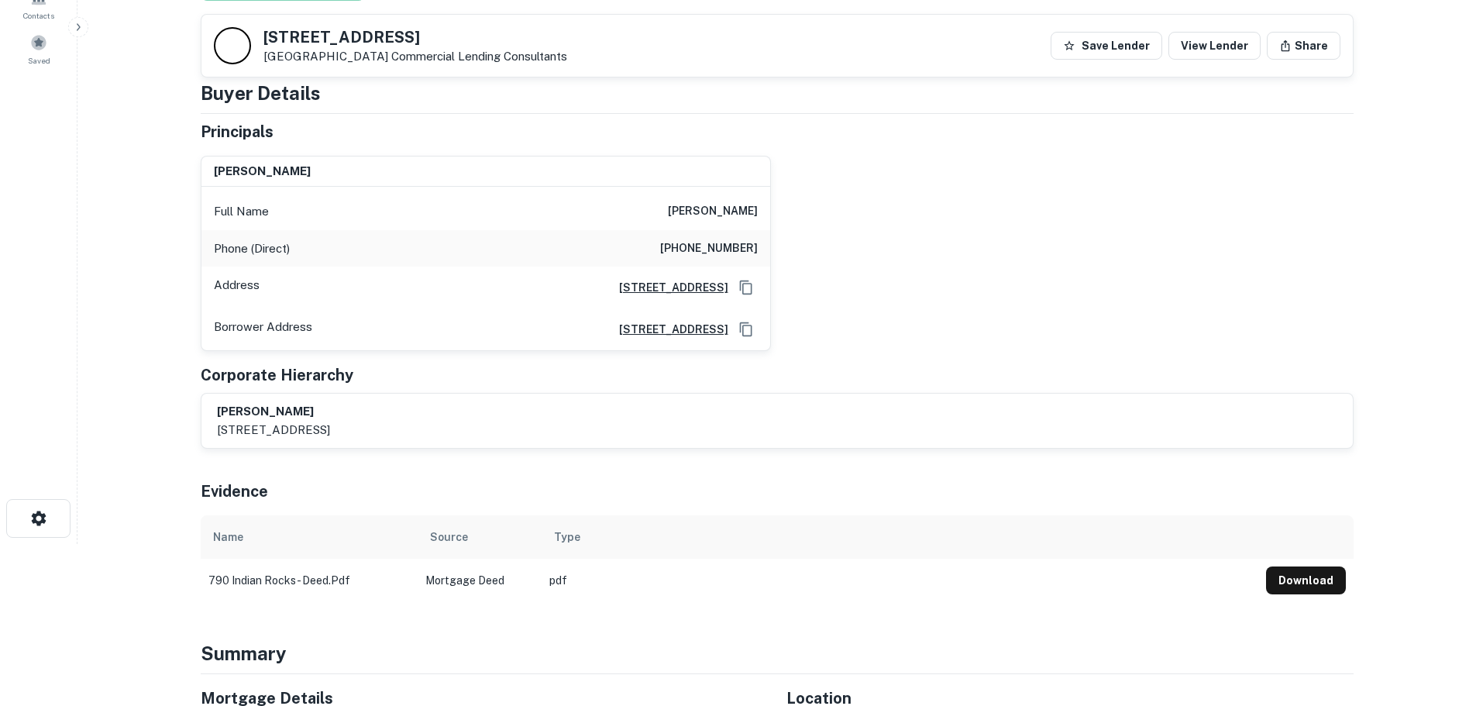
scroll to position [77, 0]
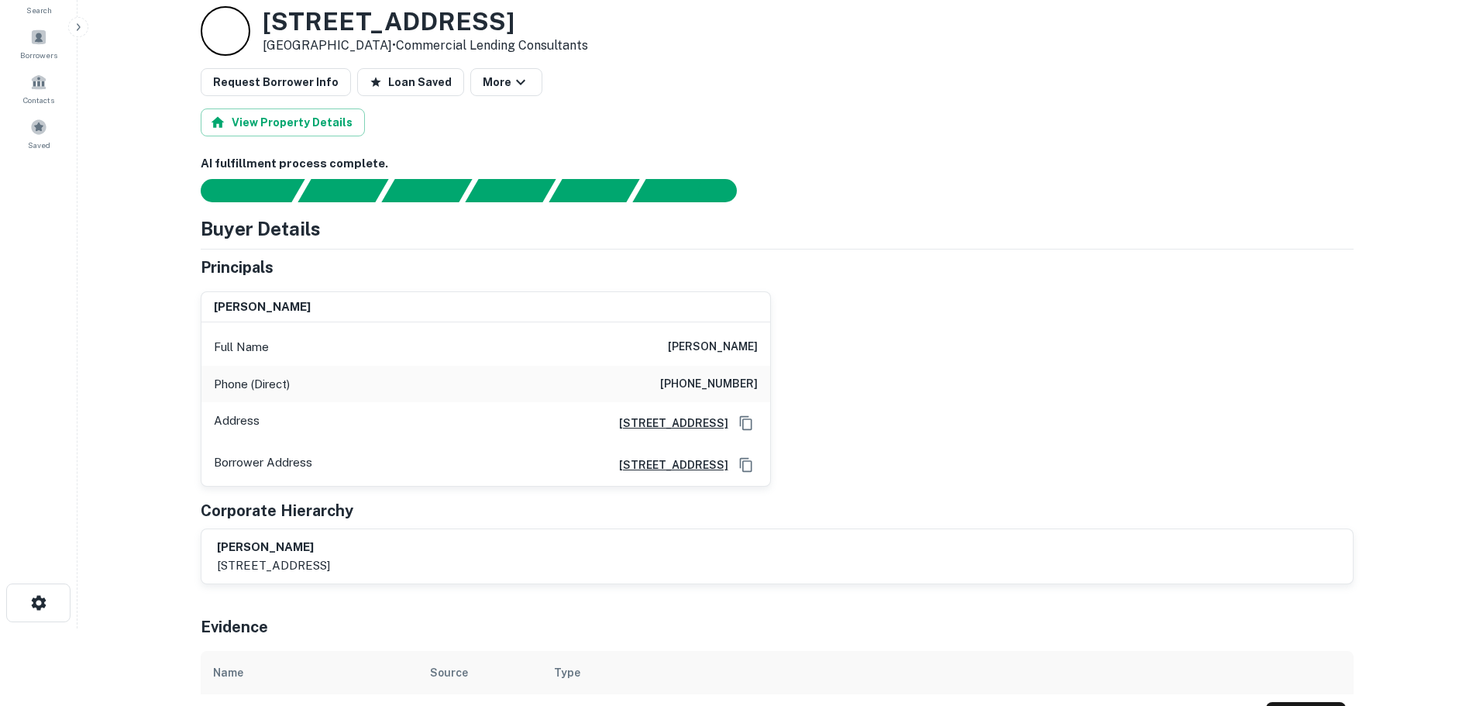
click at [725, 379] on h6 "(727) 547-1728" at bounding box center [709, 384] width 98 height 19
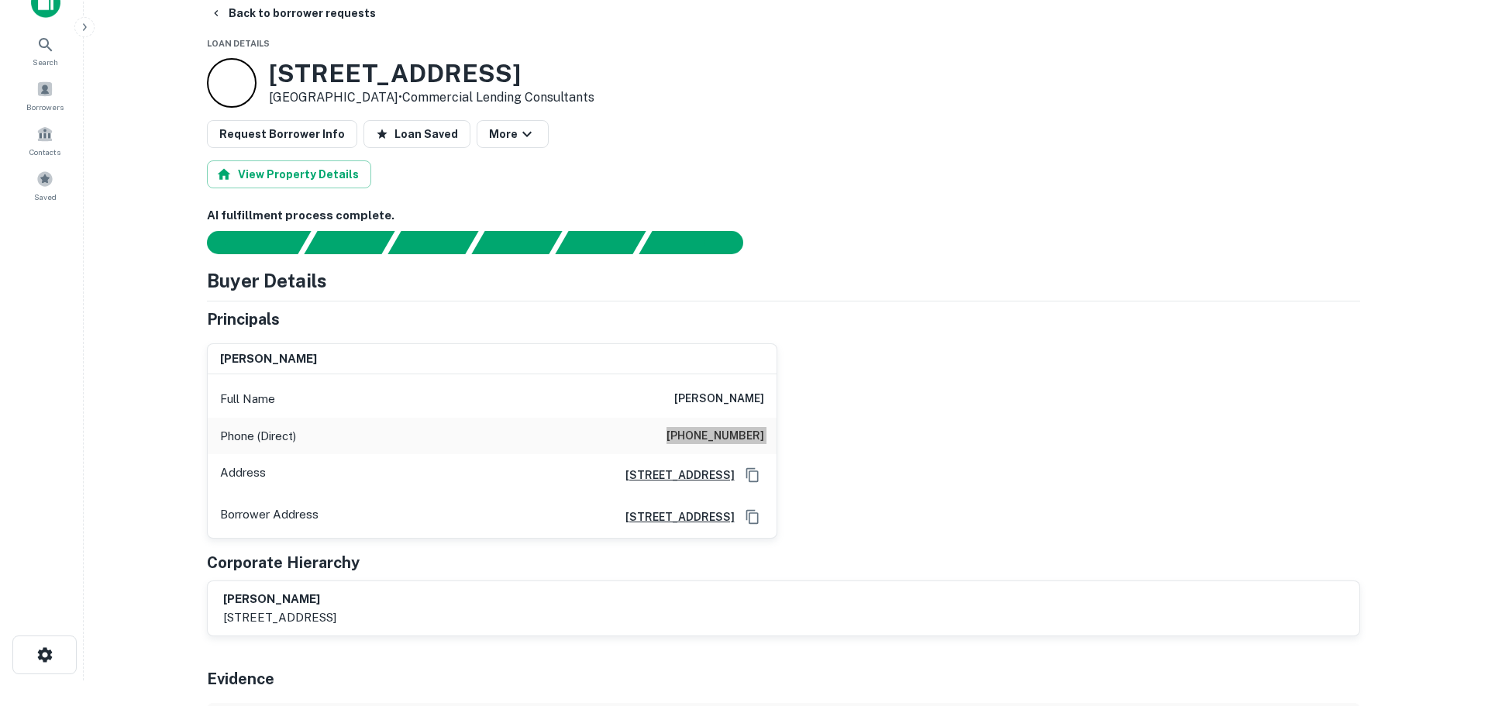
scroll to position [0, 0]
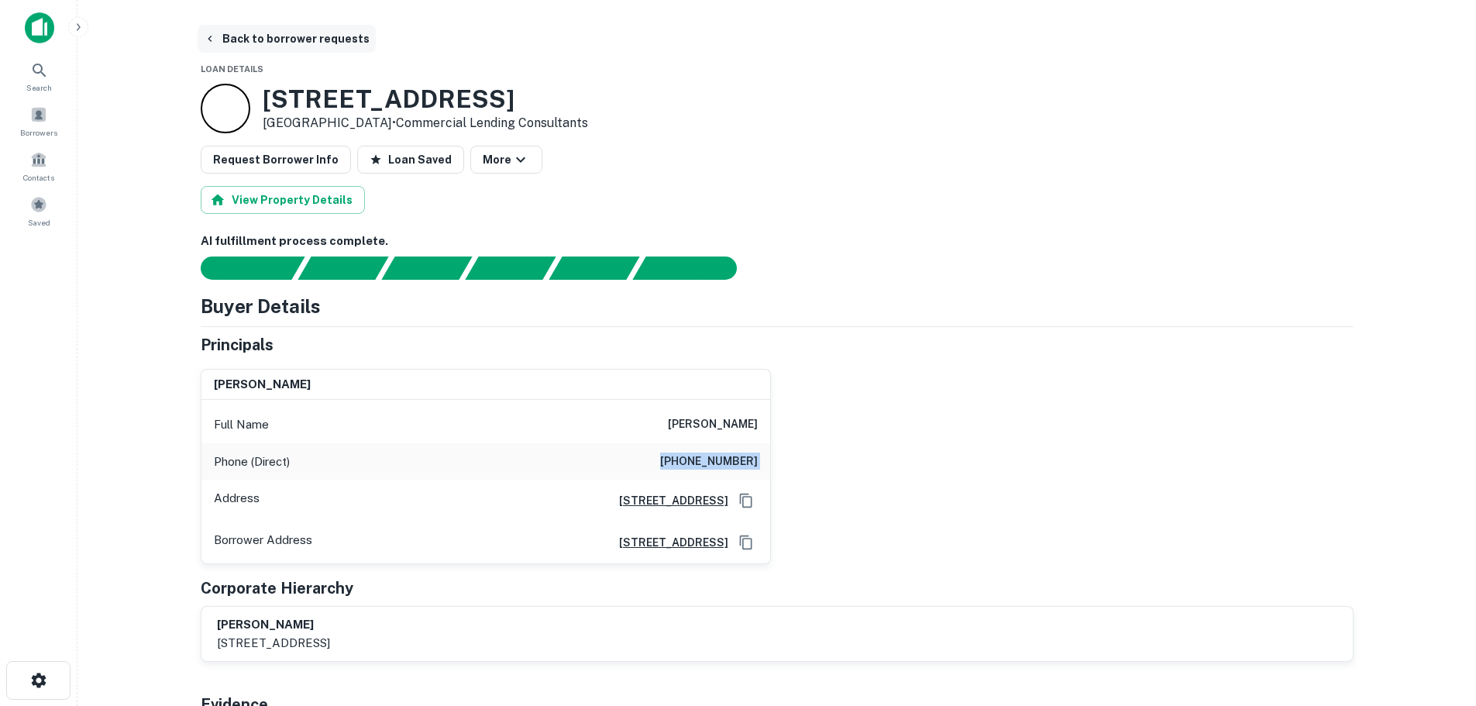
click at [282, 39] on button "Back to borrower requests" at bounding box center [287, 39] width 178 height 28
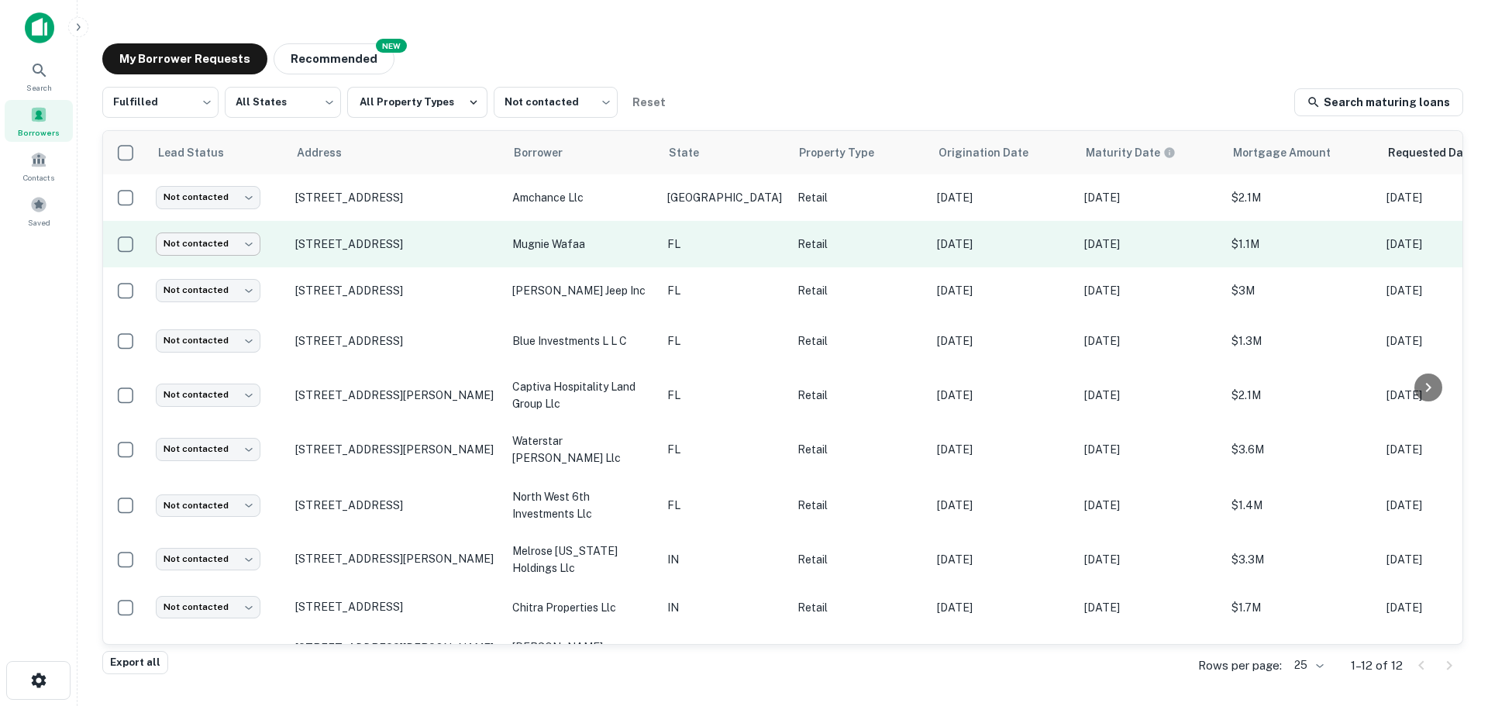
click at [215, 245] on body "Search Borrowers Contacts Saved My Borrower Requests NEW Recommended Fulfilled …" at bounding box center [744, 353] width 1488 height 706
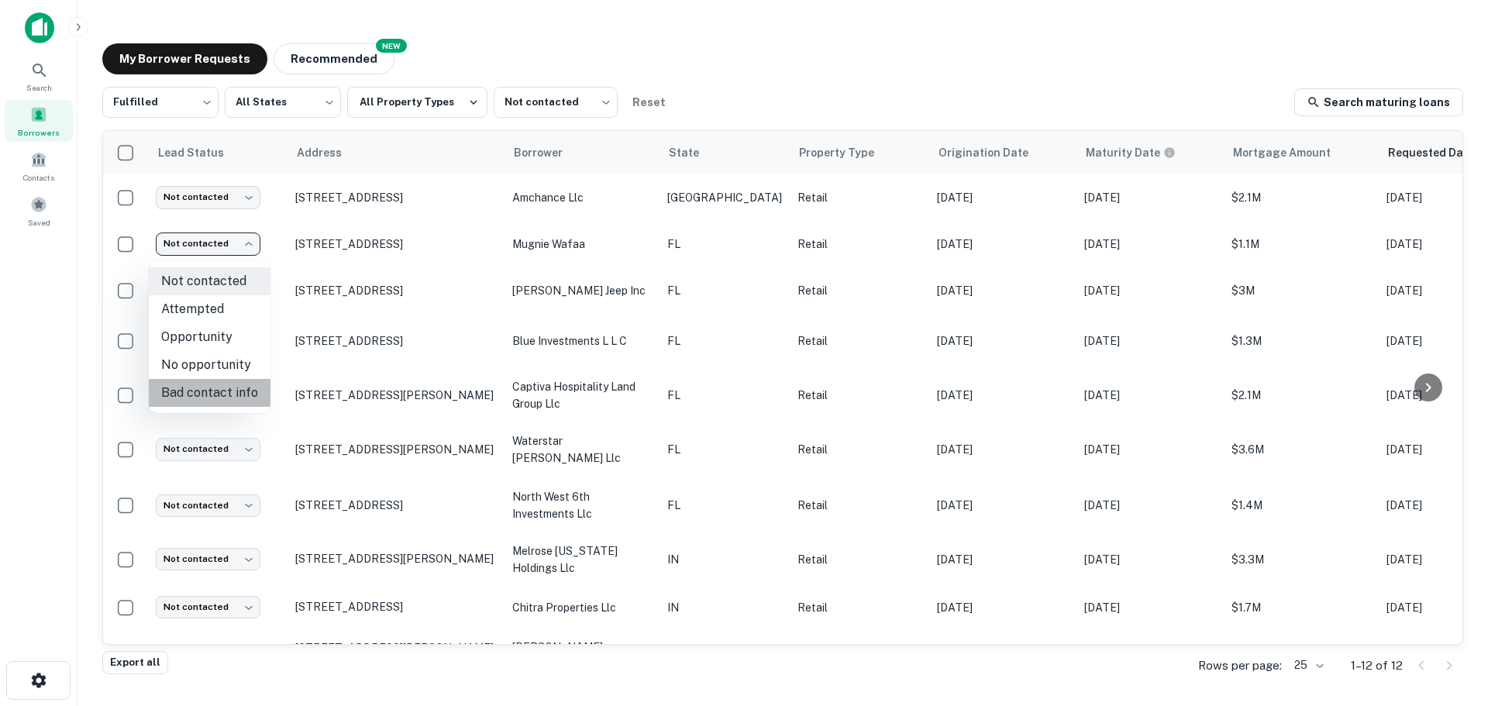
click at [238, 390] on li "Bad contact info" at bounding box center [210, 393] width 122 height 28
type input "**********"
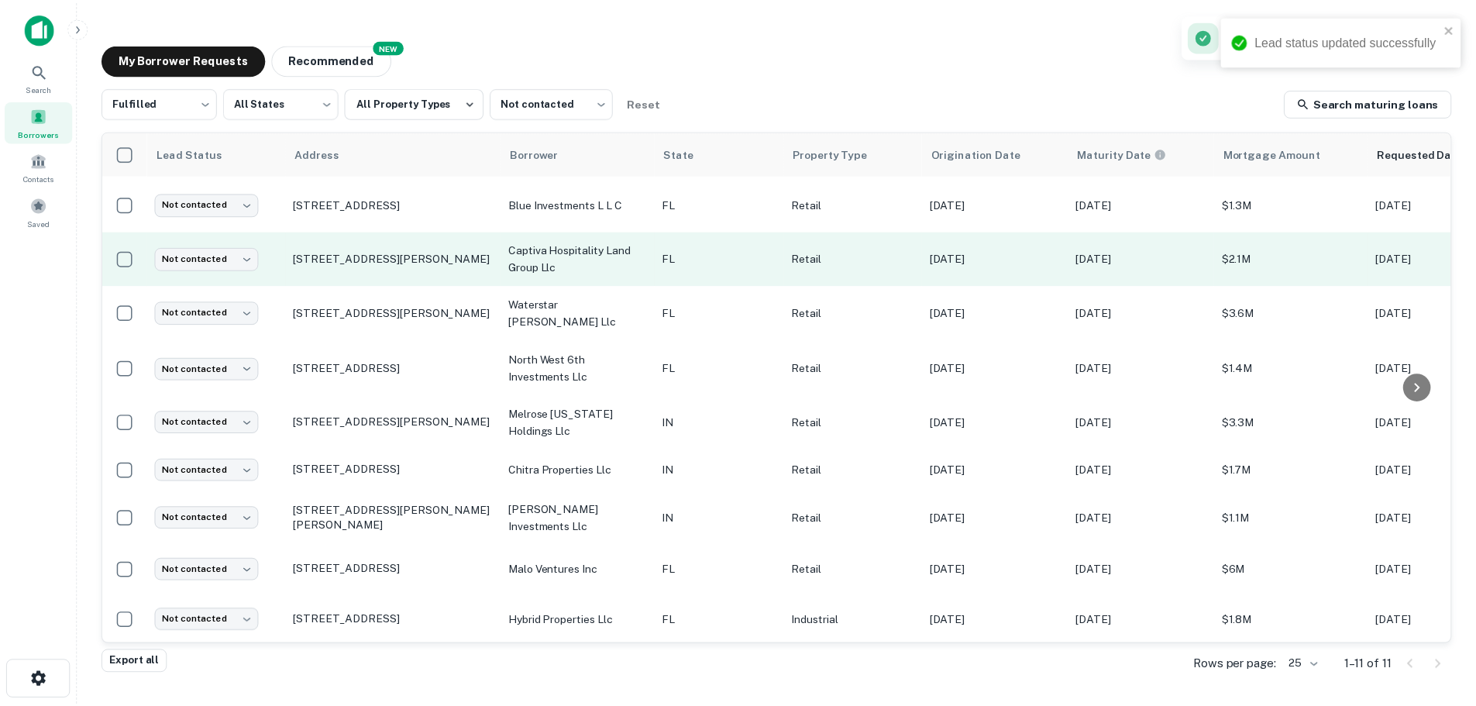
scroll to position [99, 0]
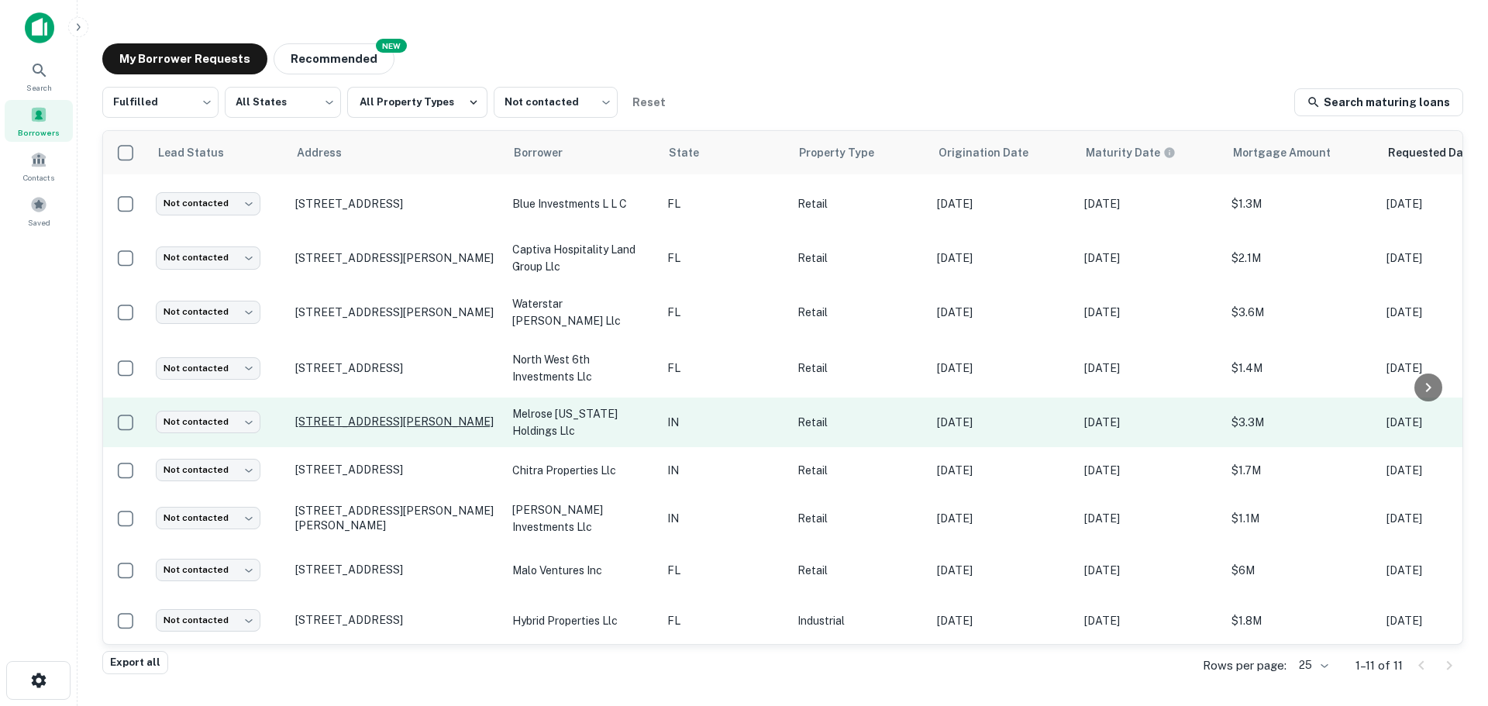
click at [390, 415] on p "5325 E Thompson Rd Indianapolis, IN46237" at bounding box center [395, 422] width 201 height 14
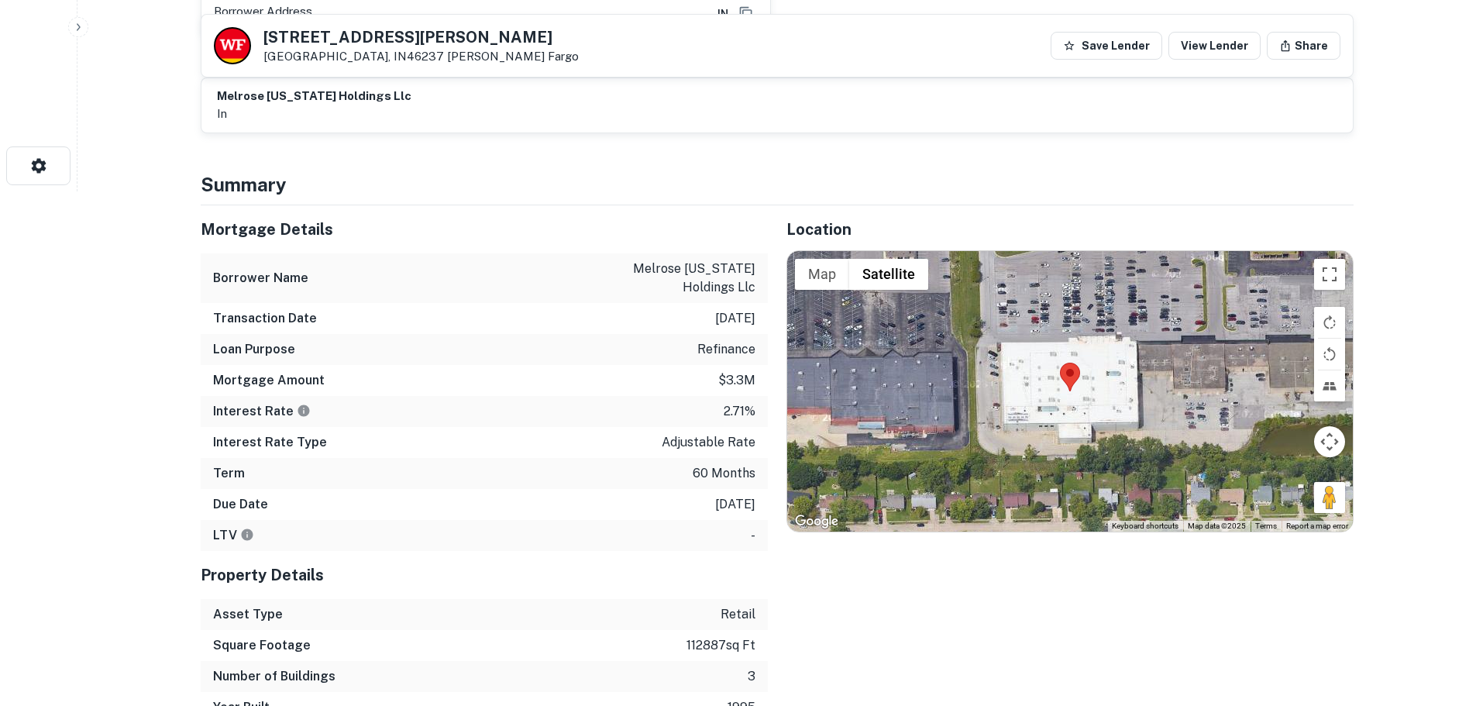
scroll to position [542, 0]
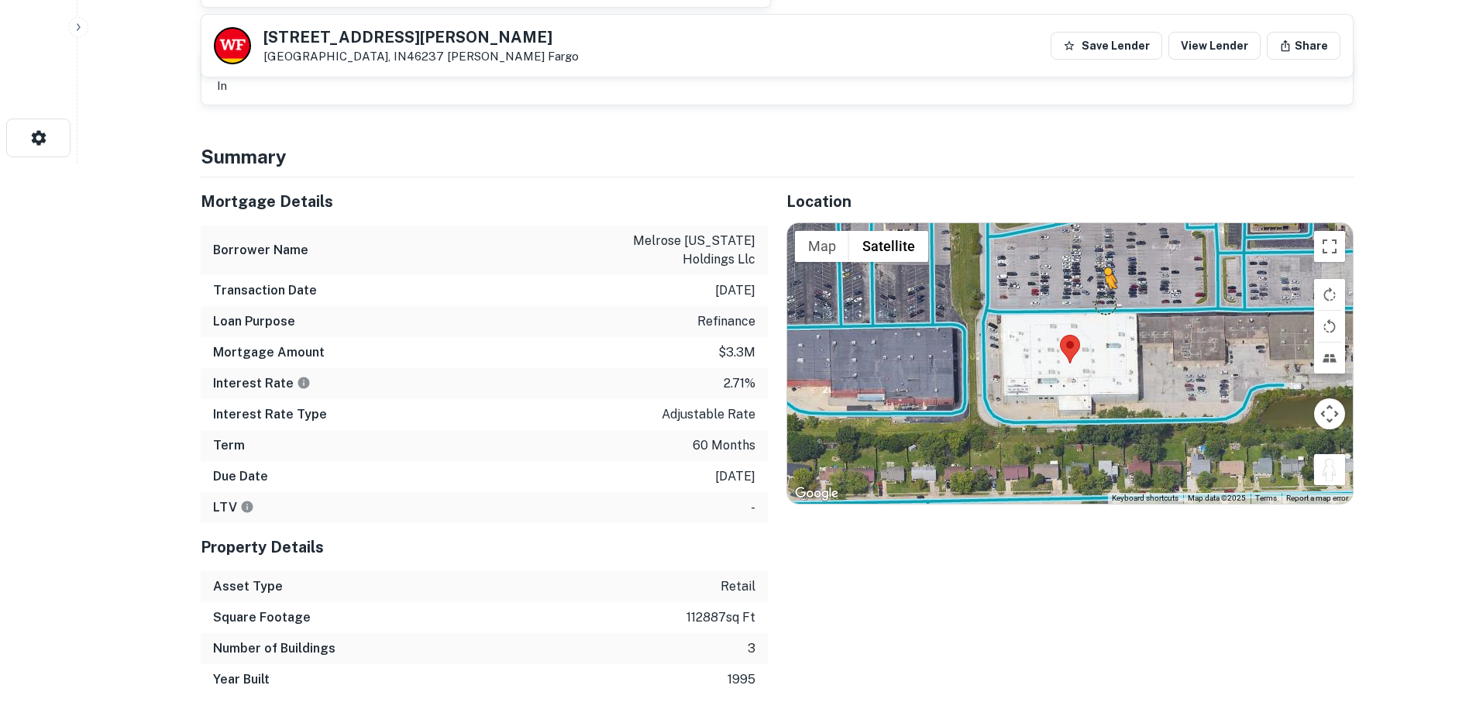
drag, startPoint x: 1339, startPoint y: 485, endPoint x: 1103, endPoint y: 303, distance: 297.7
click at [1103, 303] on div "To activate drag with keyboard, press Alt + Enter. Once in keyboard drag state,…" at bounding box center [1070, 363] width 566 height 280
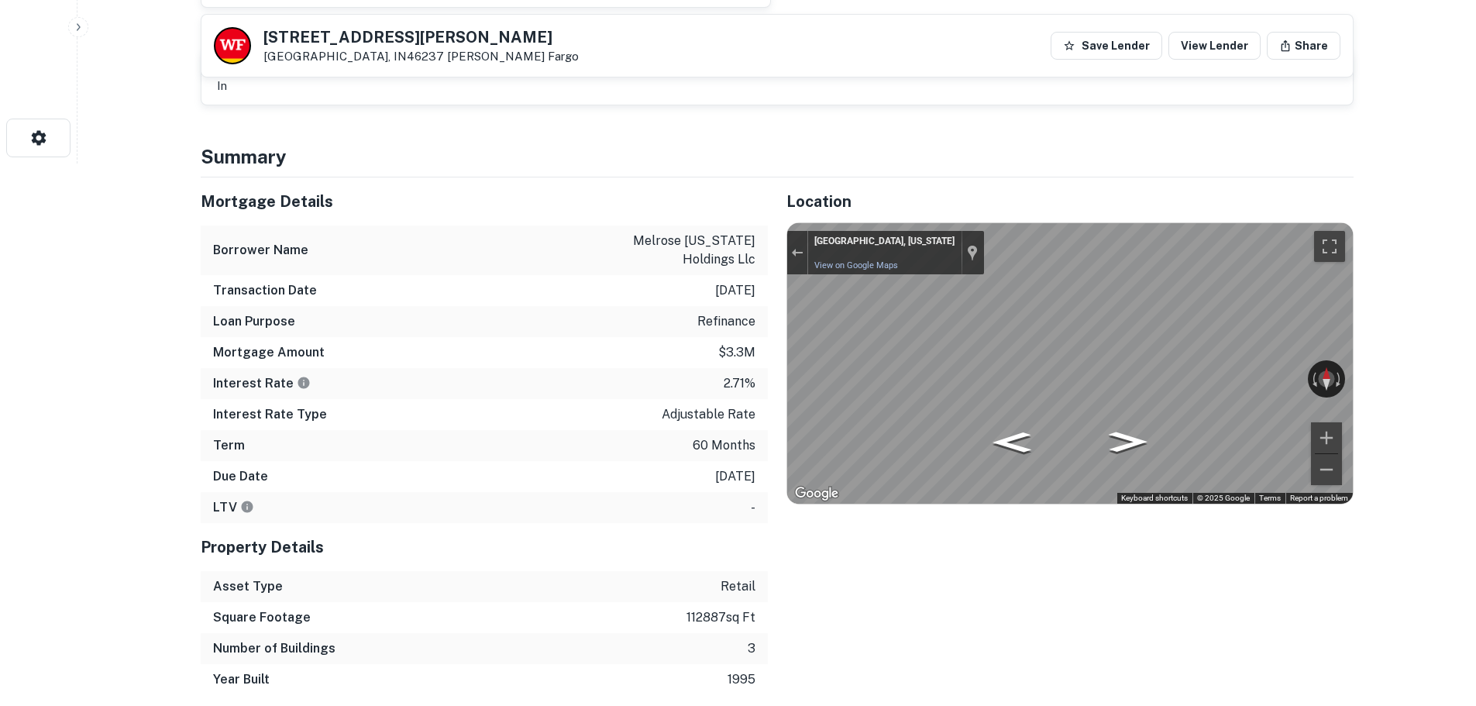
click at [470, 345] on div "Mortgage Details Borrower Name melrose indiana holdings llc Transaction Date 1/…" at bounding box center [768, 436] width 1172 height 518
click at [827, 393] on div "← Move left → Move right ↑ Move up ↓ Move down + Zoom in - Zoom out Indianapoli…" at bounding box center [1070, 363] width 566 height 280
drag, startPoint x: 1255, startPoint y: 370, endPoint x: 782, endPoint y: 371, distance: 473.4
click at [738, 381] on div "Mortgage Details Borrower Name melrose indiana holdings llc Transaction Date 1/…" at bounding box center [768, 436] width 1172 height 518
click at [747, 394] on div "Mortgage Details Borrower Name melrose indiana holdings llc Transaction Date 1/…" at bounding box center [768, 436] width 1172 height 518
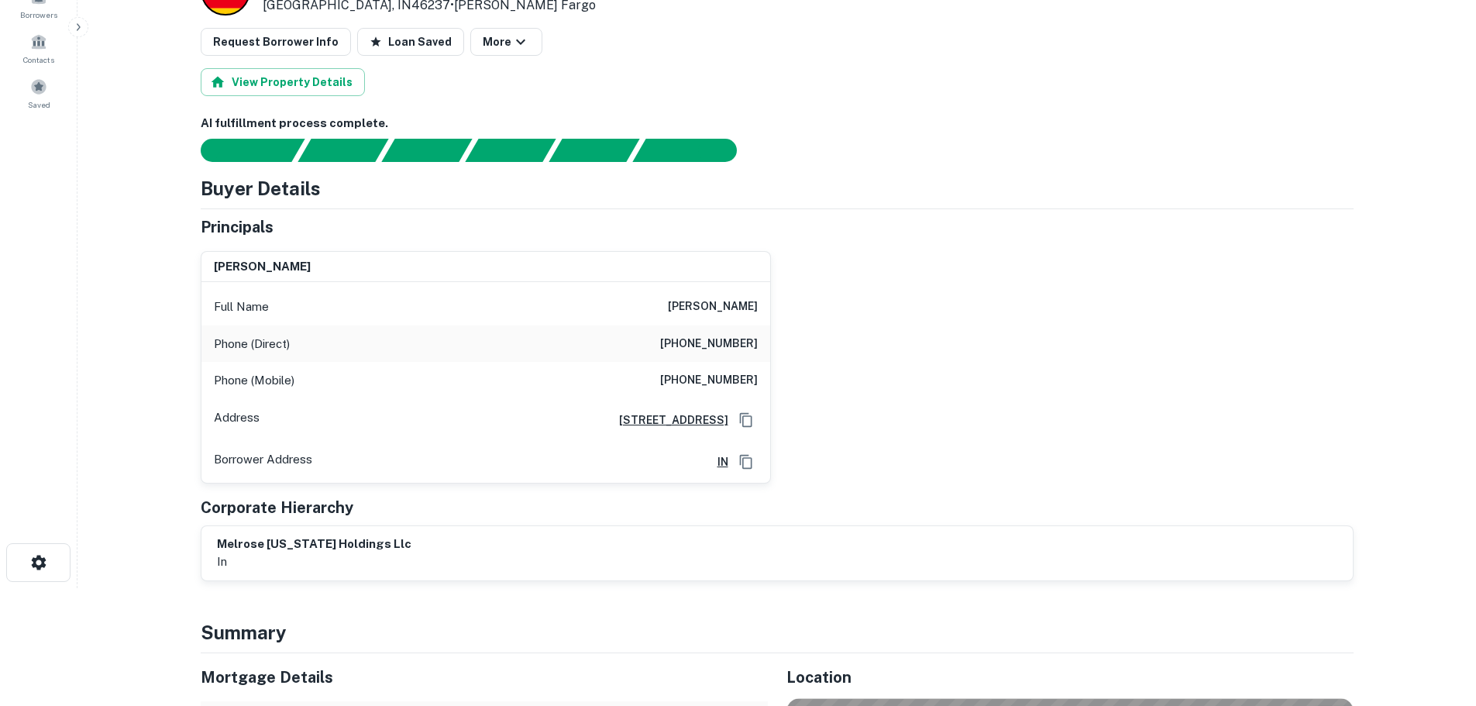
scroll to position [0, 0]
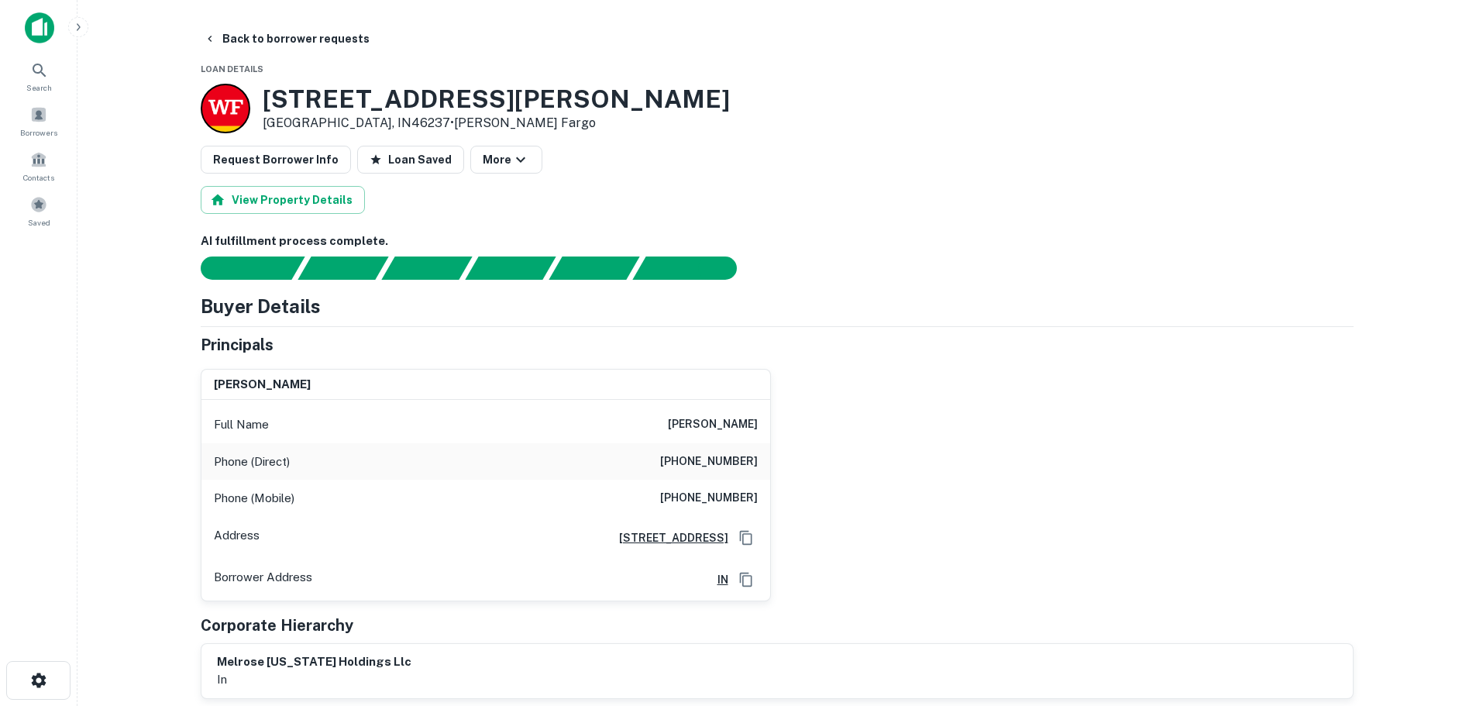
click at [365, 107] on h3 "5325 E THOMPSON RD" at bounding box center [496, 98] width 467 height 29
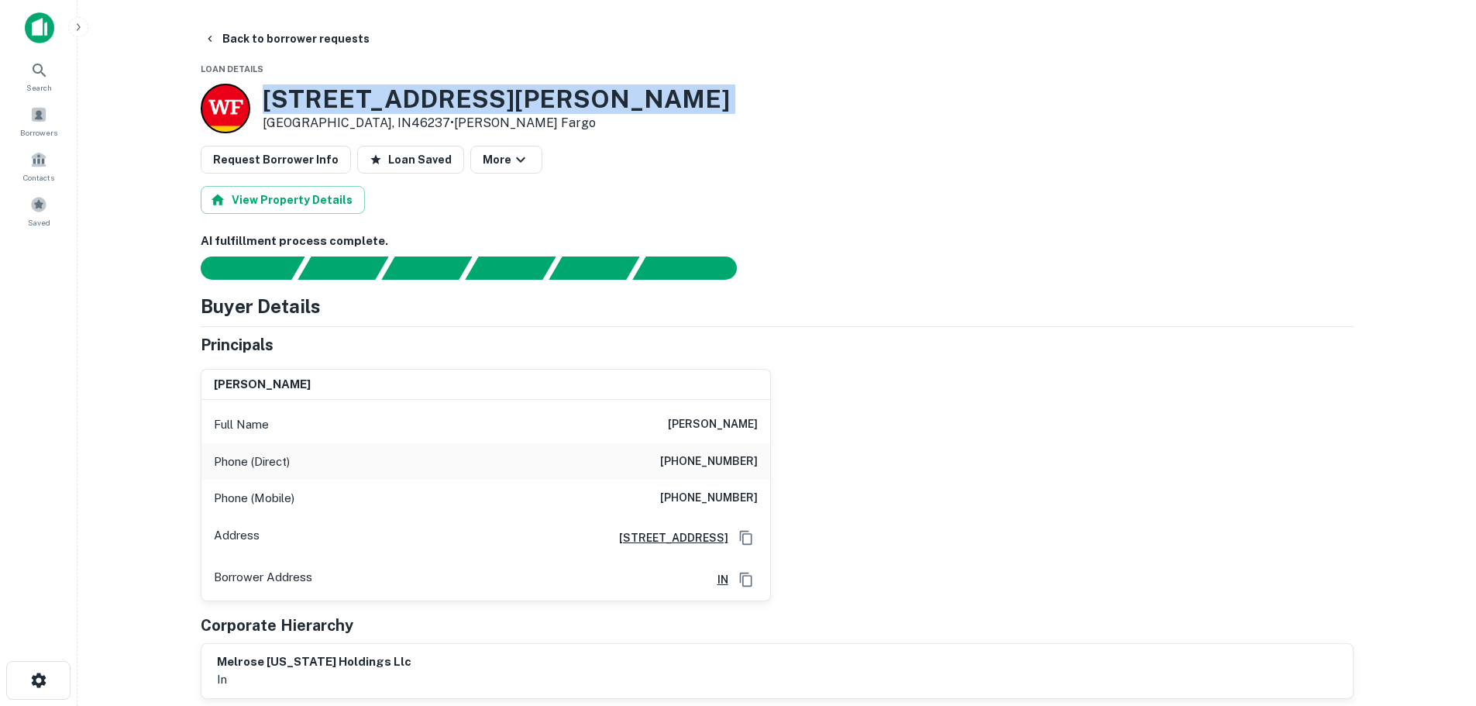
click at [365, 107] on h3 "5325 E THOMPSON RD" at bounding box center [496, 98] width 467 height 29
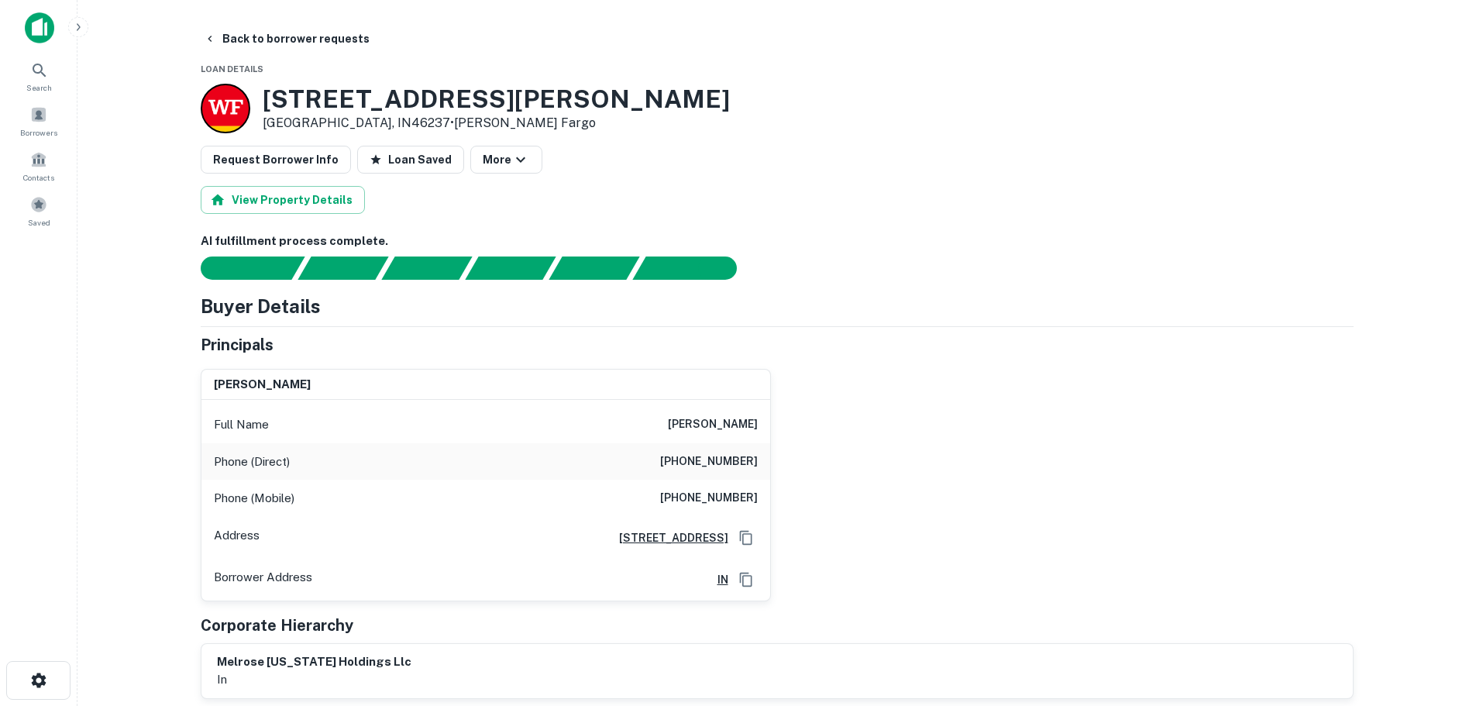
click at [715, 426] on h6 "lawrence solomon" at bounding box center [713, 424] width 90 height 19
click at [700, 439] on div "Full Name lawrence solomon" at bounding box center [485, 424] width 569 height 37
click at [700, 452] on h6 "(212) 600-4484" at bounding box center [709, 461] width 98 height 19
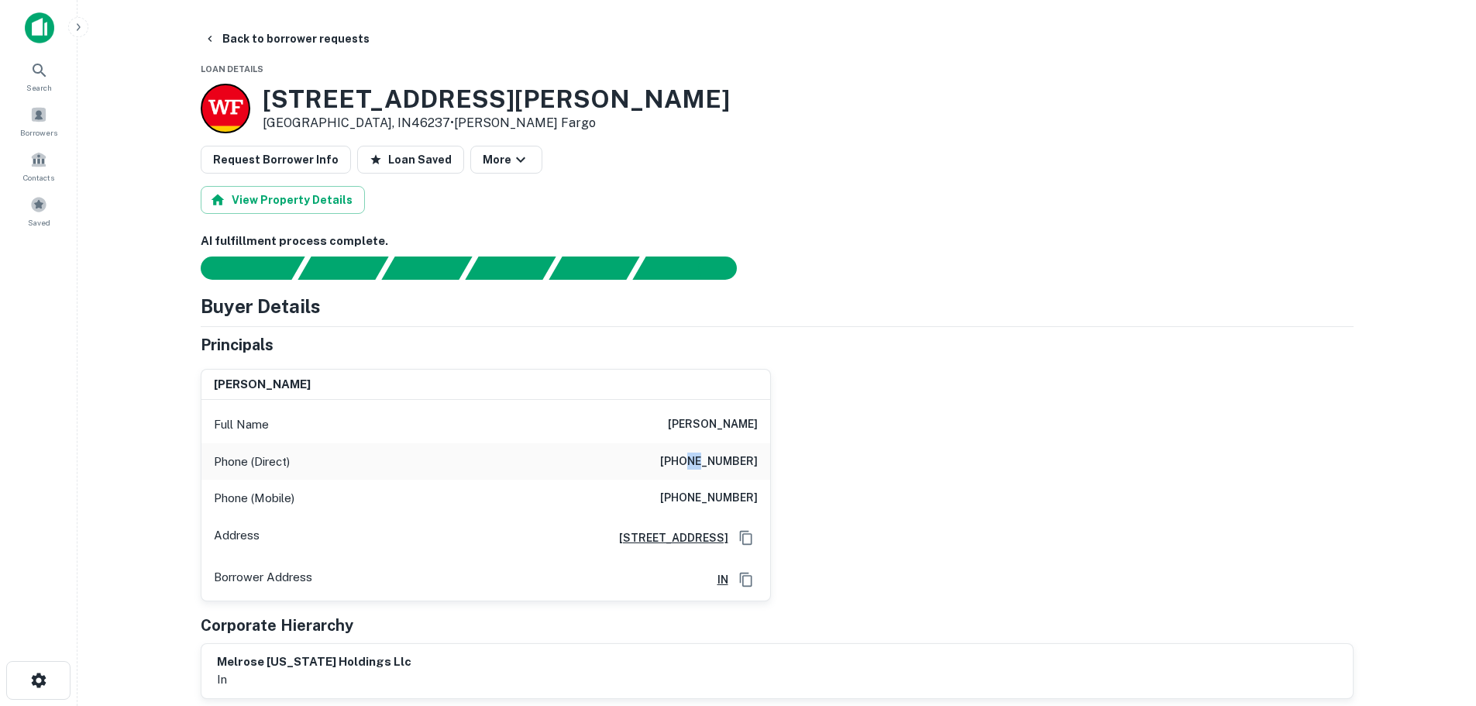
click at [700, 452] on h6 "(212) 600-4484" at bounding box center [709, 461] width 98 height 19
click at [735, 499] on h6 "(917) 968-9166" at bounding box center [709, 498] width 98 height 19
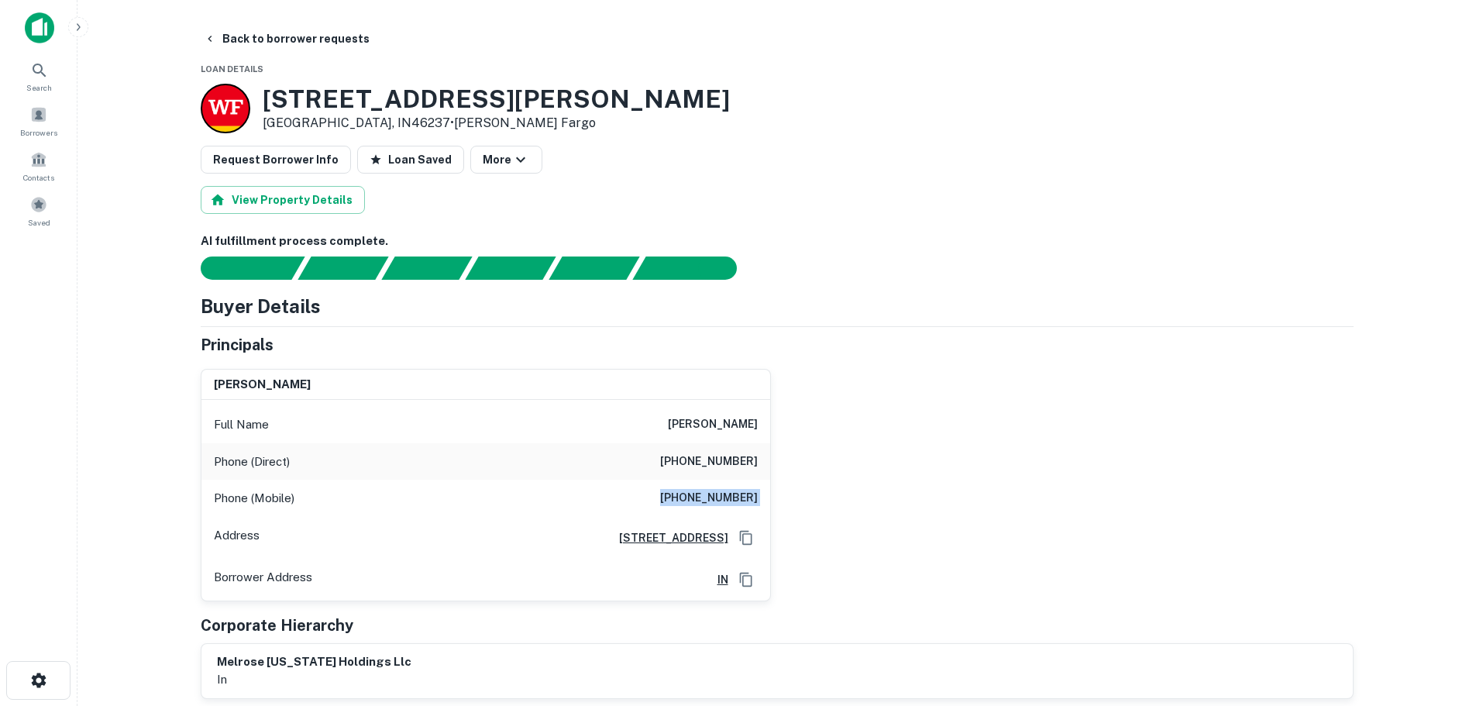
click at [682, 542] on h6 "60 Mayflower Drive, Tenafly, NJ07670" at bounding box center [668, 537] width 122 height 17
click at [310, 33] on button "Back to borrower requests" at bounding box center [287, 39] width 178 height 28
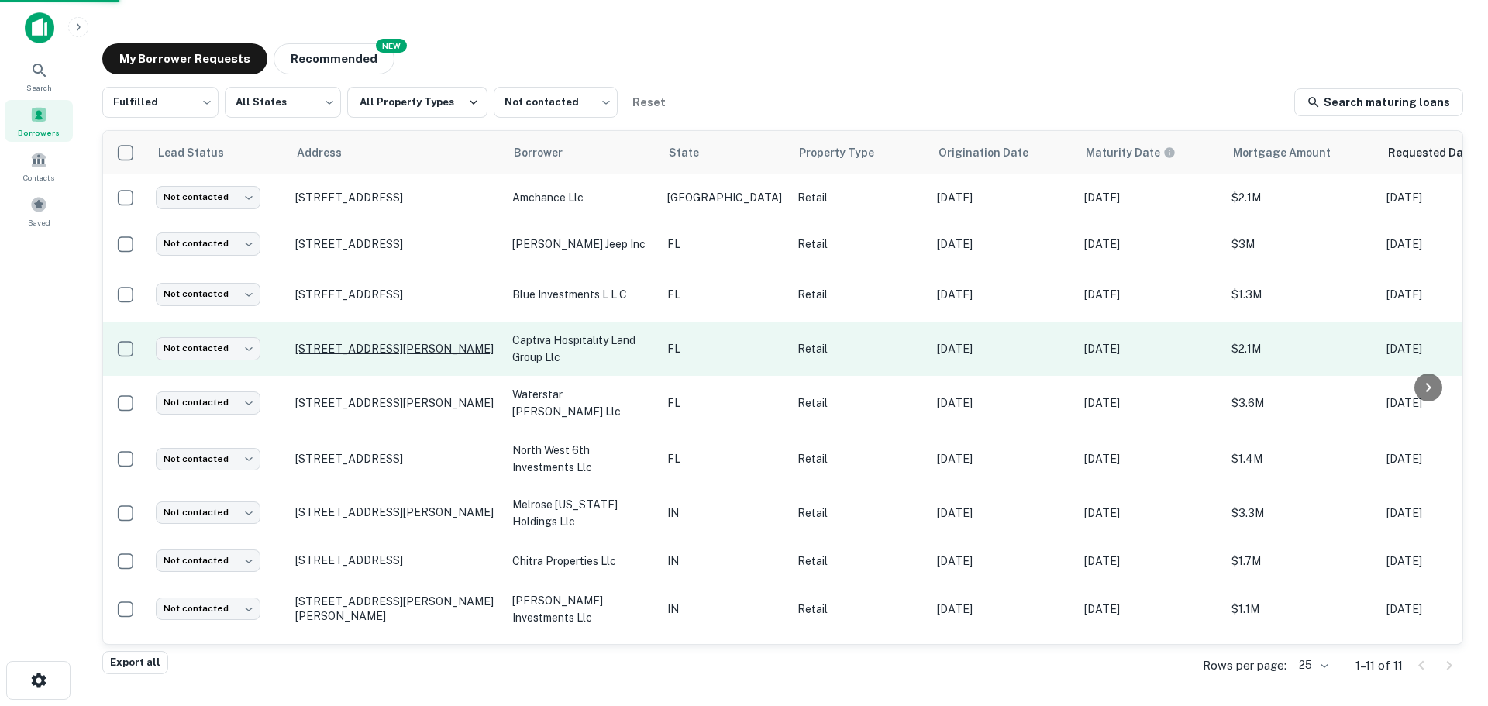
scroll to position [99, 0]
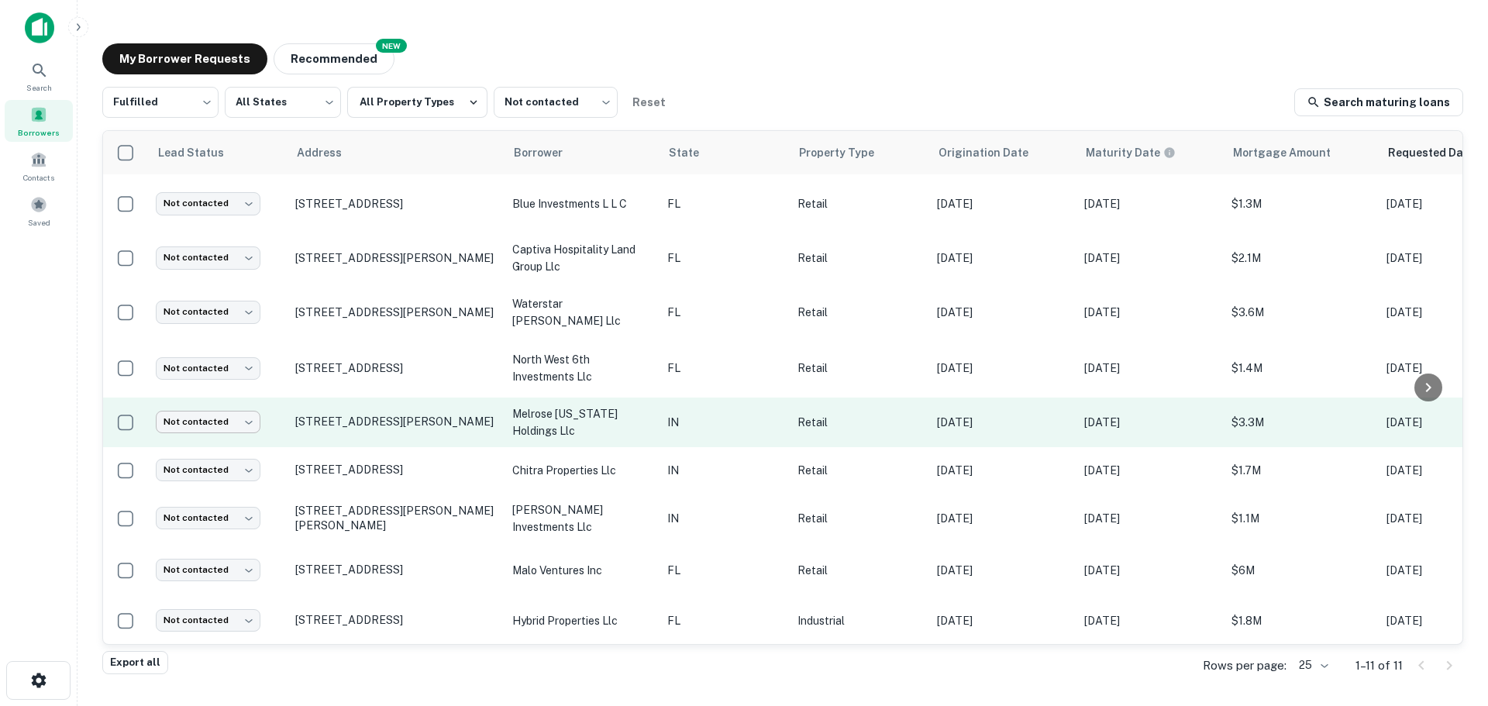
click at [218, 415] on body "Search Borrowers Contacts Saved My Borrower Requests NEW Recommended Fulfilled …" at bounding box center [744, 353] width 1488 height 706
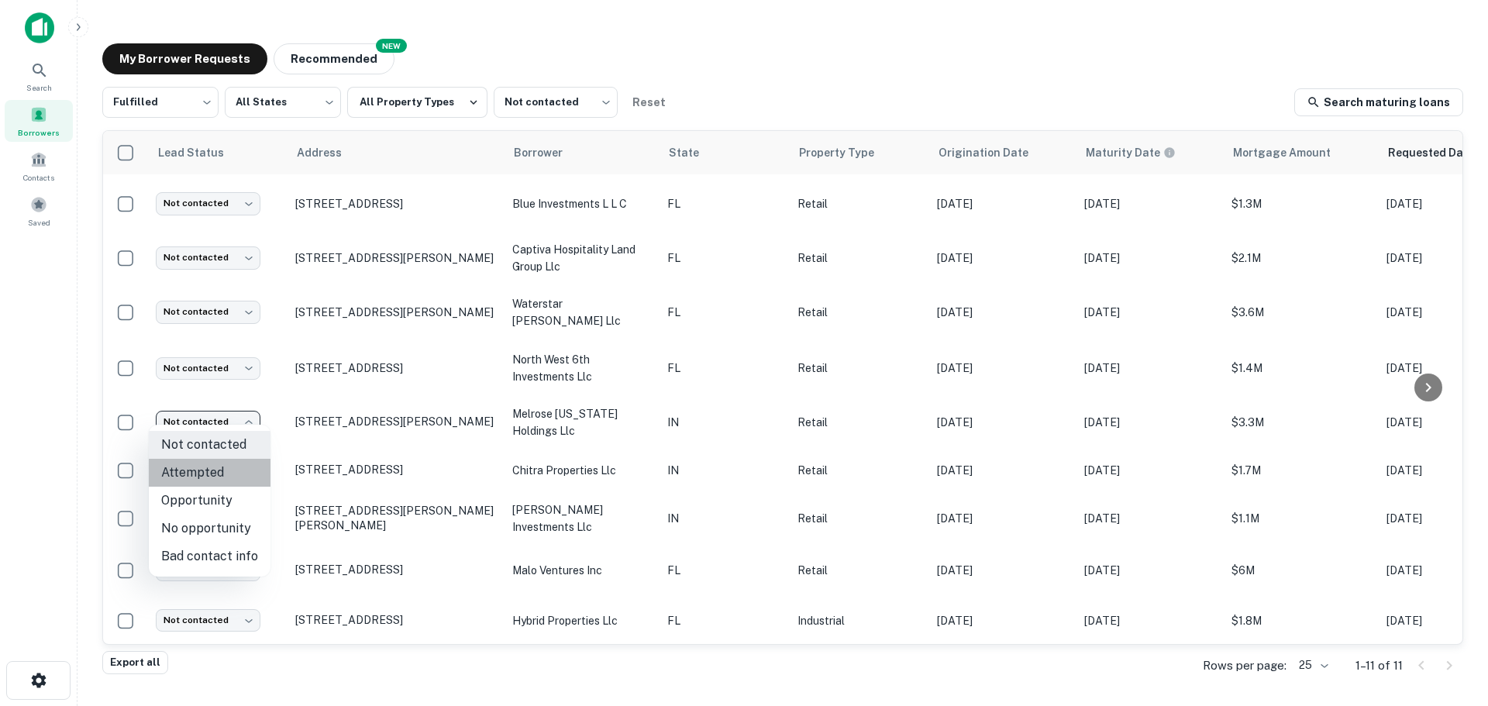
click at [227, 468] on li "Attempted" at bounding box center [210, 473] width 122 height 28
type input "*********"
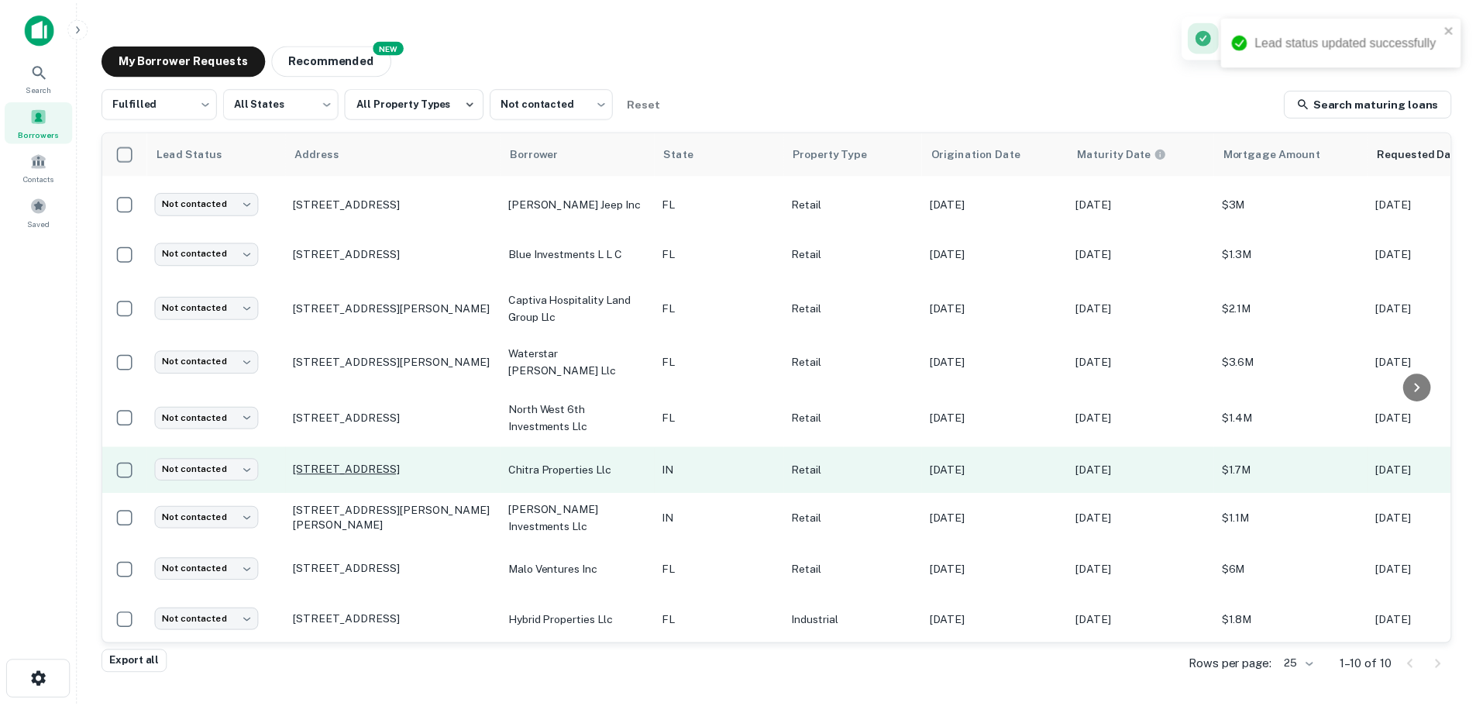
scroll to position [50, 0]
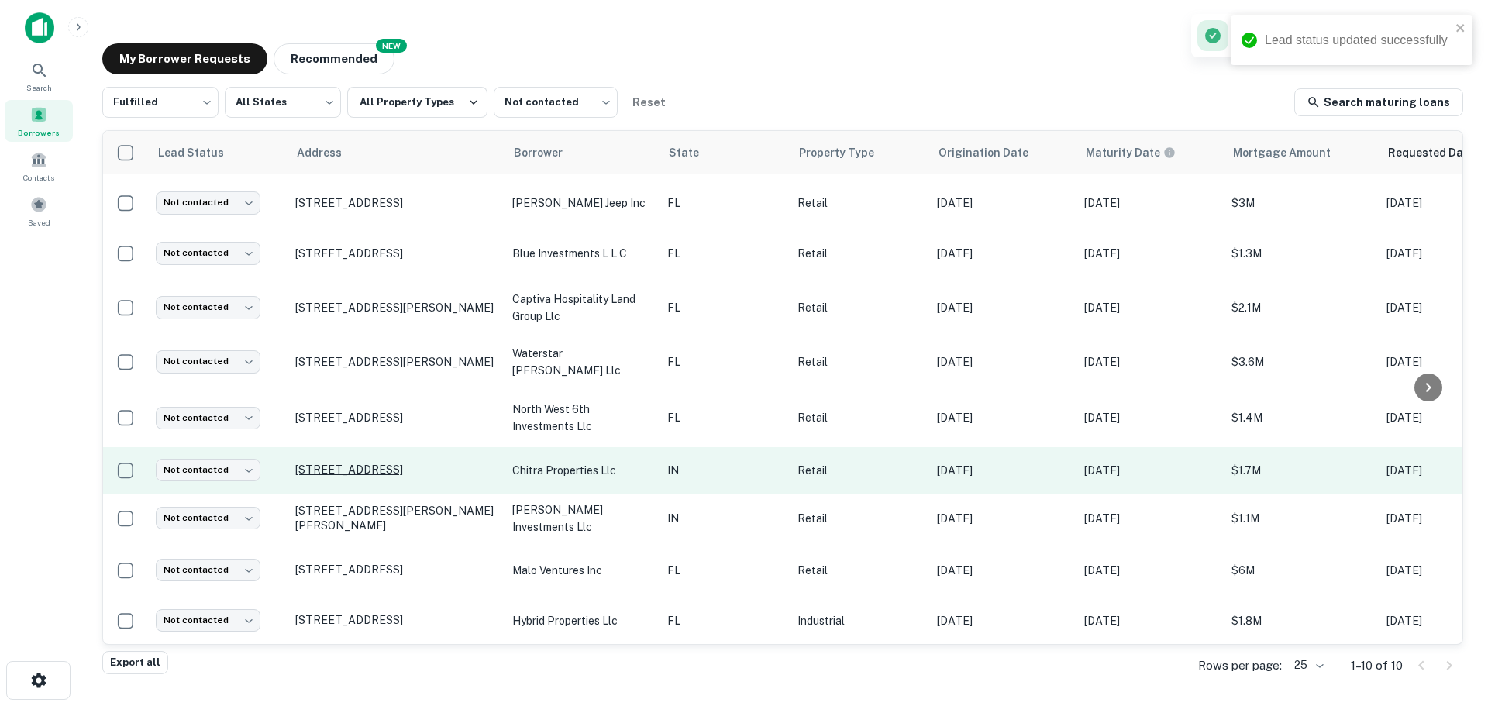
click at [390, 463] on p "4502 N Shadeland Ave Indianapolis, IN46226" at bounding box center [395, 470] width 201 height 14
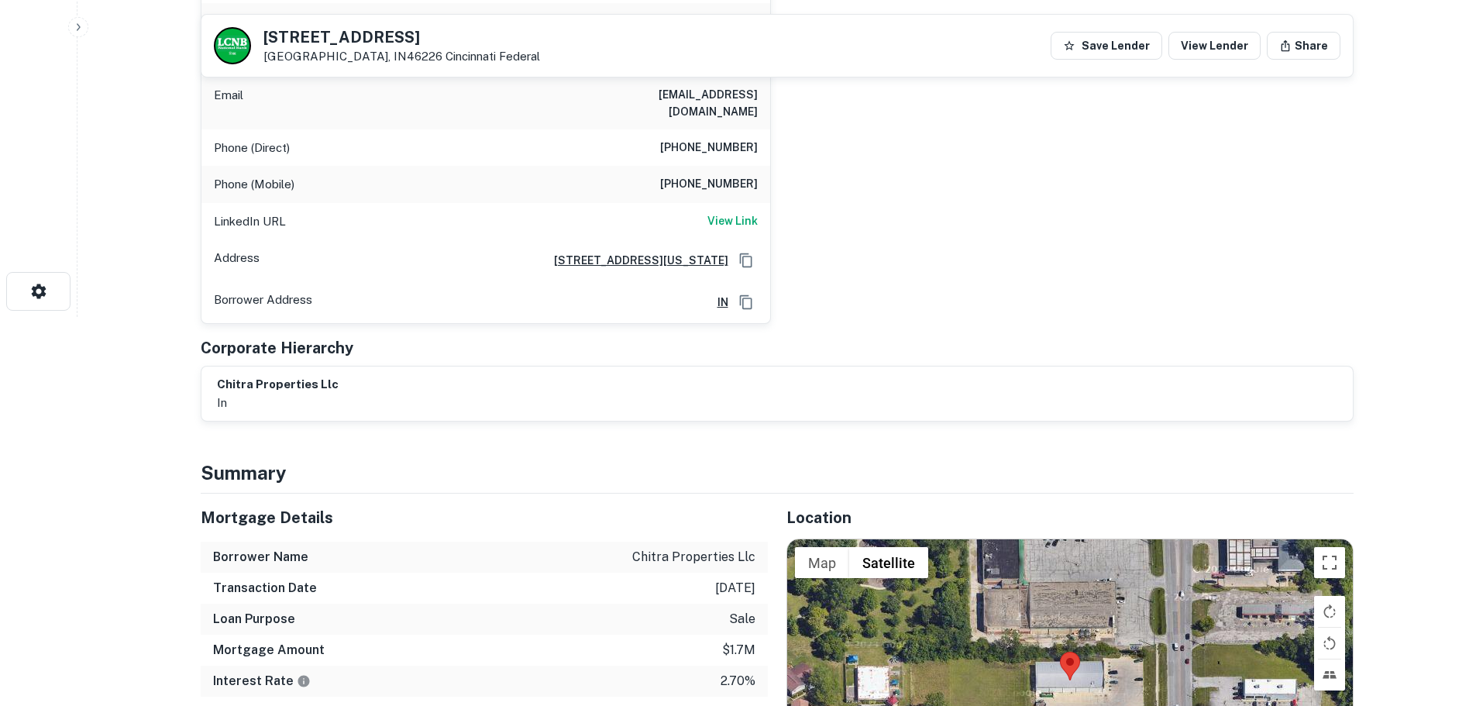
scroll to position [542, 0]
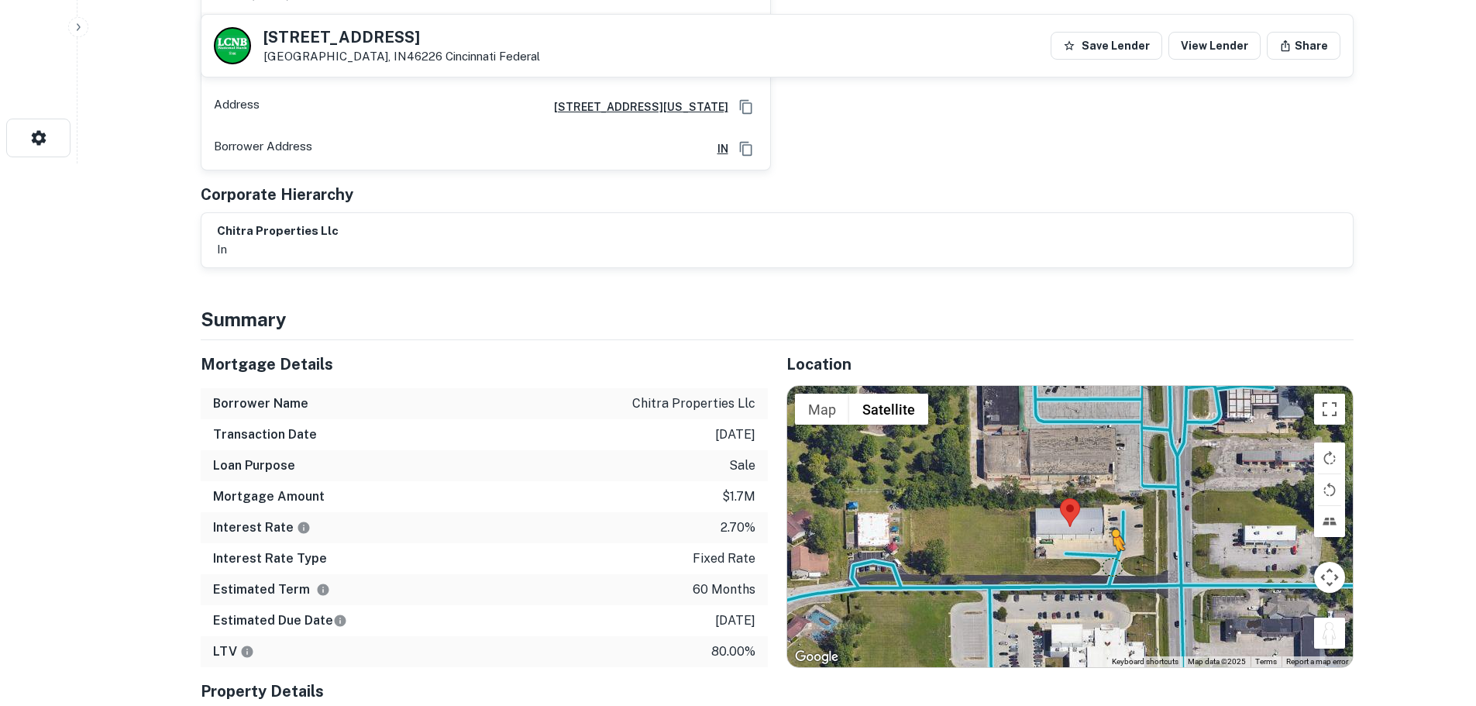
drag, startPoint x: 1340, startPoint y: 616, endPoint x: 1112, endPoint y: 550, distance: 237.1
click at [1112, 550] on div "To activate drag with keyboard, press Alt + Enter. Once in keyboard drag state,…" at bounding box center [1070, 526] width 566 height 280
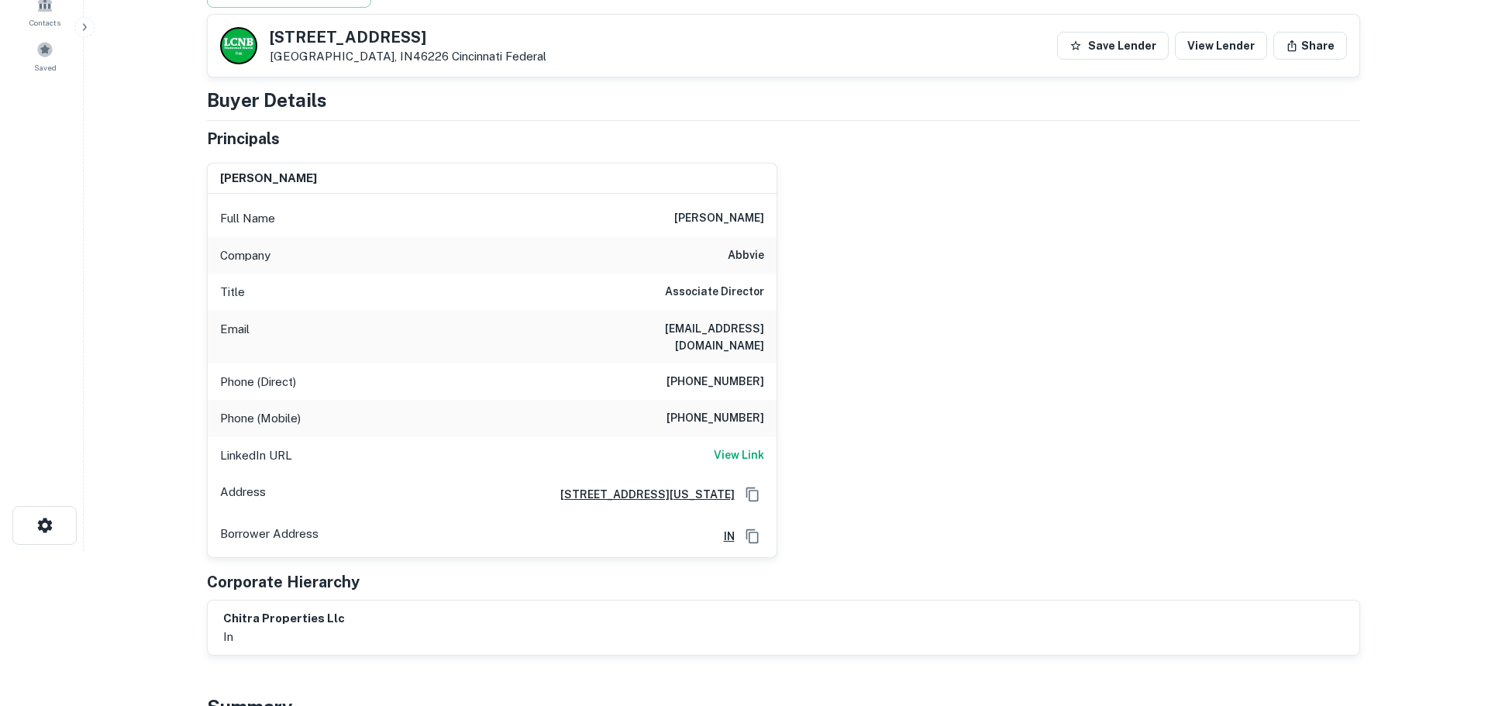
scroll to position [0, 0]
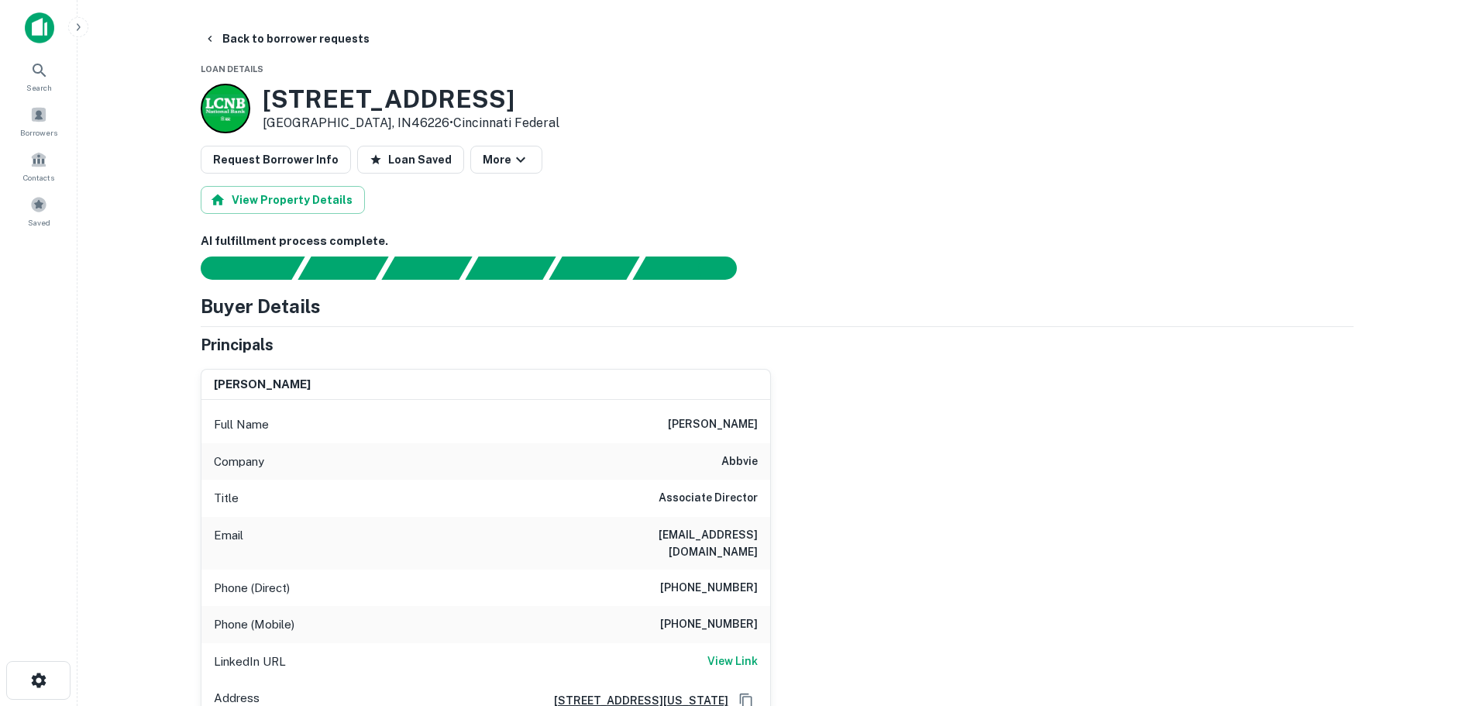
click at [706, 579] on h6 "(847) 485-8037" at bounding box center [709, 588] width 98 height 19
click at [725, 606] on div "Phone (Mobile) (847) 305-0706" at bounding box center [485, 624] width 569 height 37
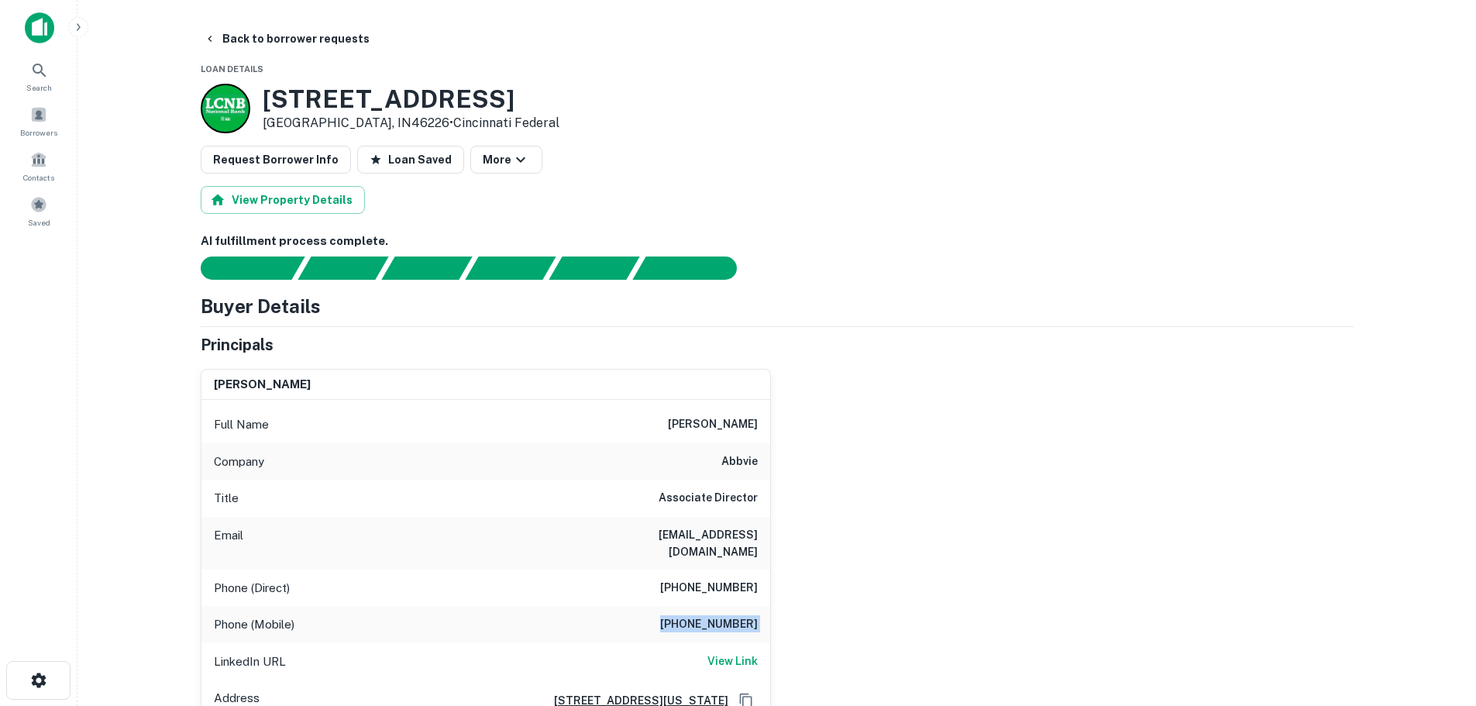
click at [725, 606] on div "Phone (Mobile) (847) 305-0706" at bounding box center [485, 624] width 569 height 37
drag, startPoint x: 254, startPoint y: 5, endPoint x: 265, endPoint y: 33, distance: 29.9
click at [265, 0] on html "Search Borrowers Contacts Saved Back to borrower requests Loan Details 4502 N S…" at bounding box center [738, 353] width 1476 height 706
click at [308, 36] on button "Back to borrower requests" at bounding box center [287, 39] width 178 height 28
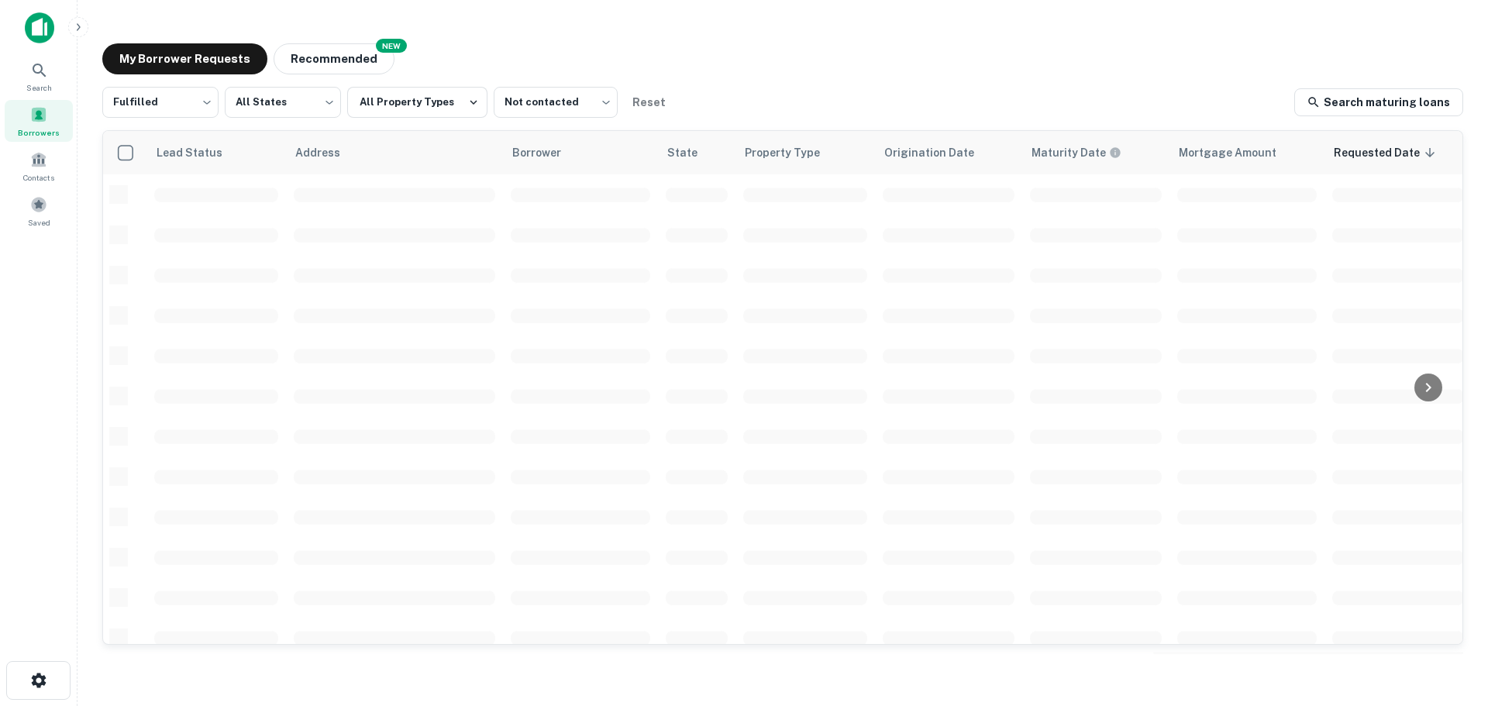
scroll to position [50, 0]
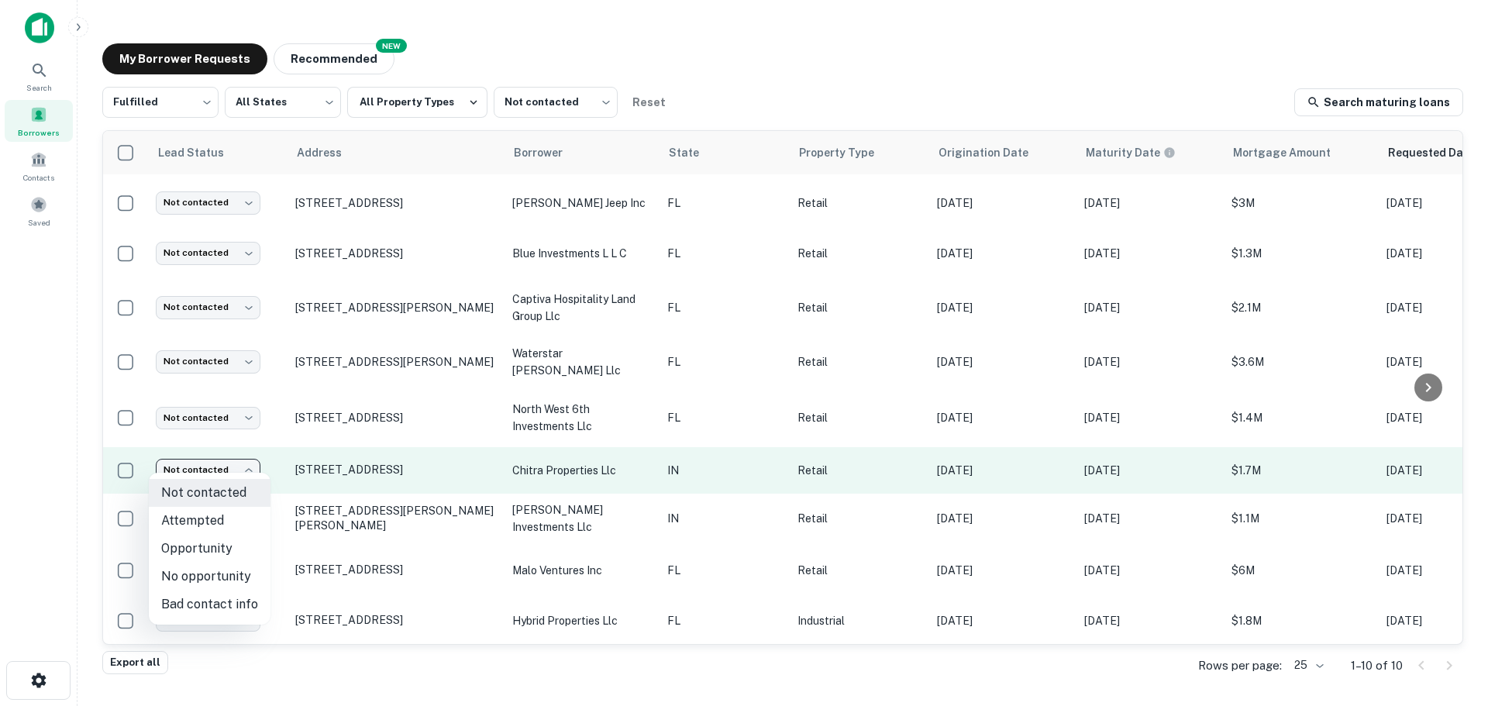
click at [225, 456] on body "Search Borrowers Contacts Saved My Borrower Requests NEW Recommended Fulfilled …" at bounding box center [744, 353] width 1488 height 706
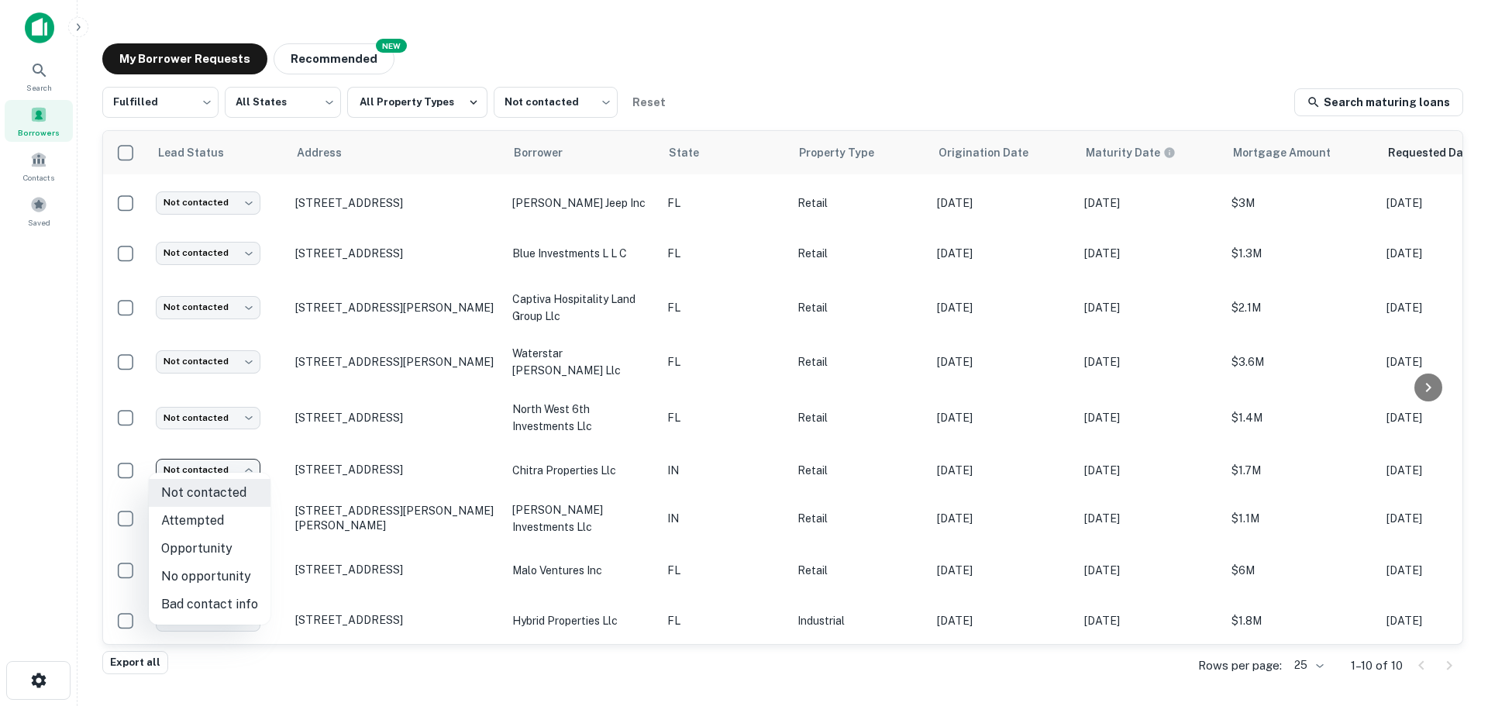
click at [342, 453] on div at bounding box center [744, 353] width 1488 height 706
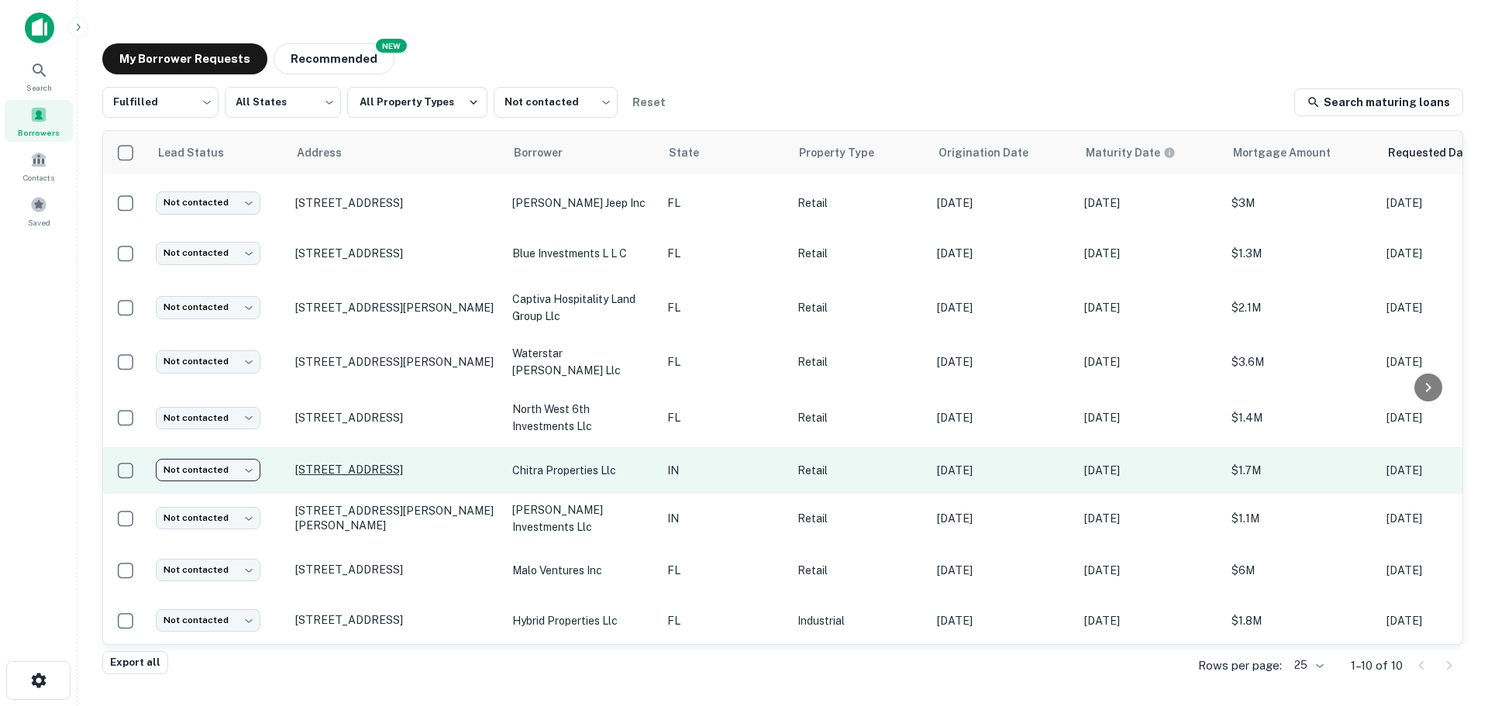
click at [334, 463] on p "4502 N Shadeland Ave Indianapolis, IN46226" at bounding box center [395, 470] width 201 height 14
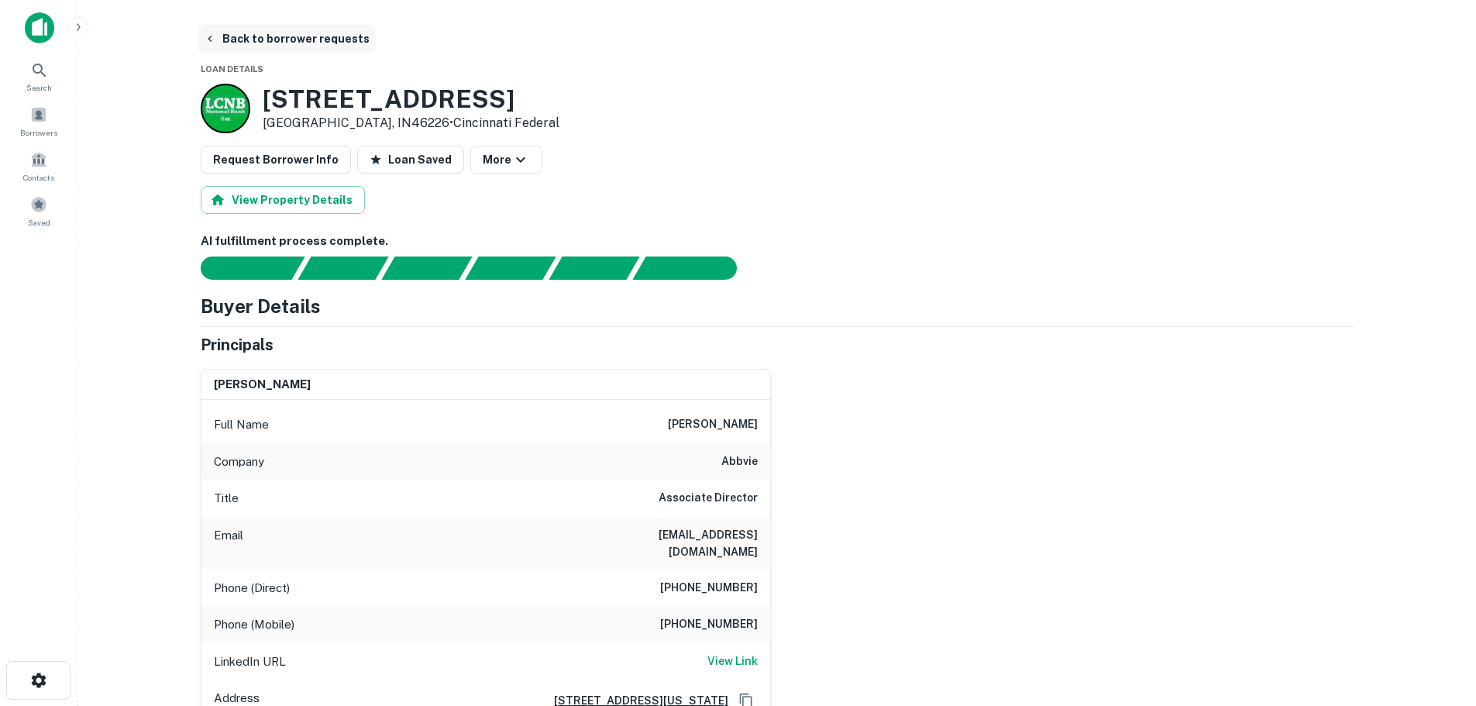
click at [295, 42] on button "Back to borrower requests" at bounding box center [287, 39] width 178 height 28
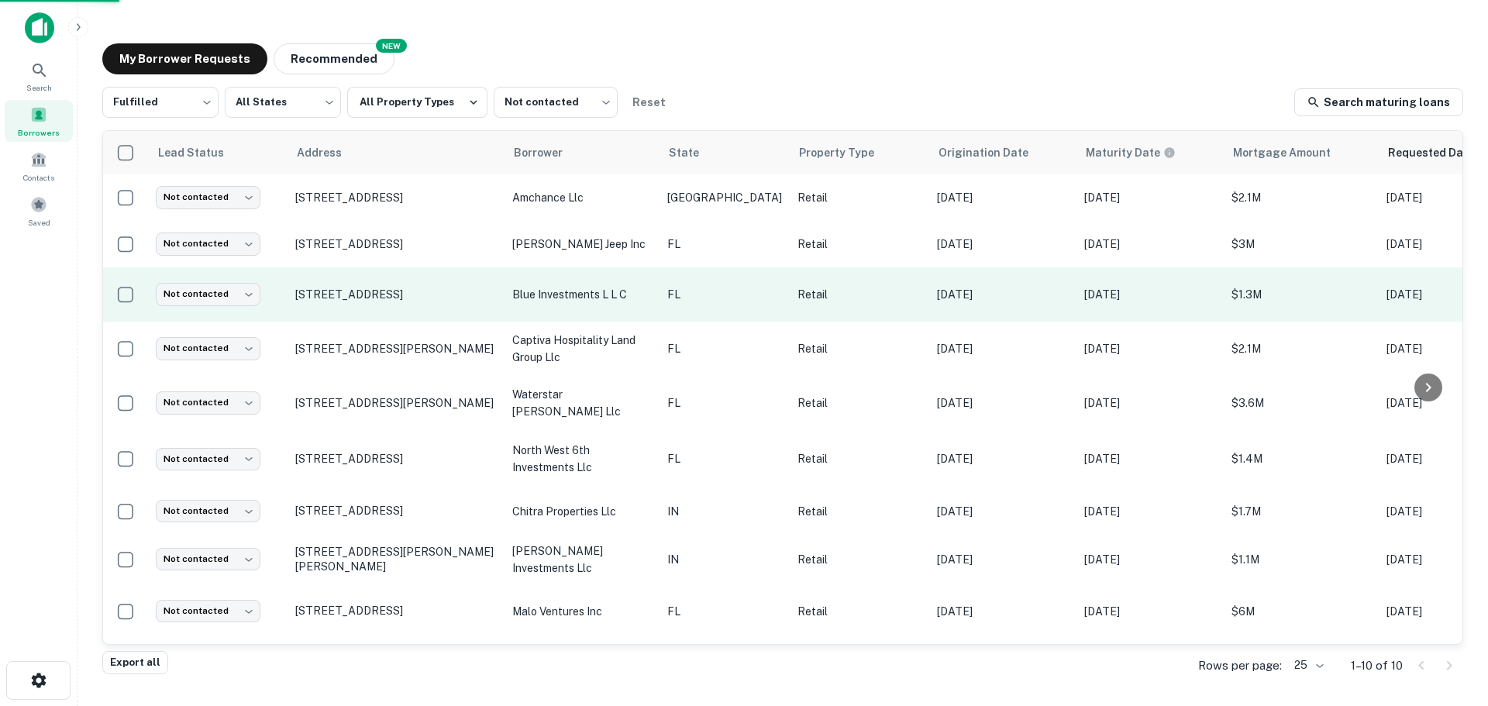
scroll to position [50, 0]
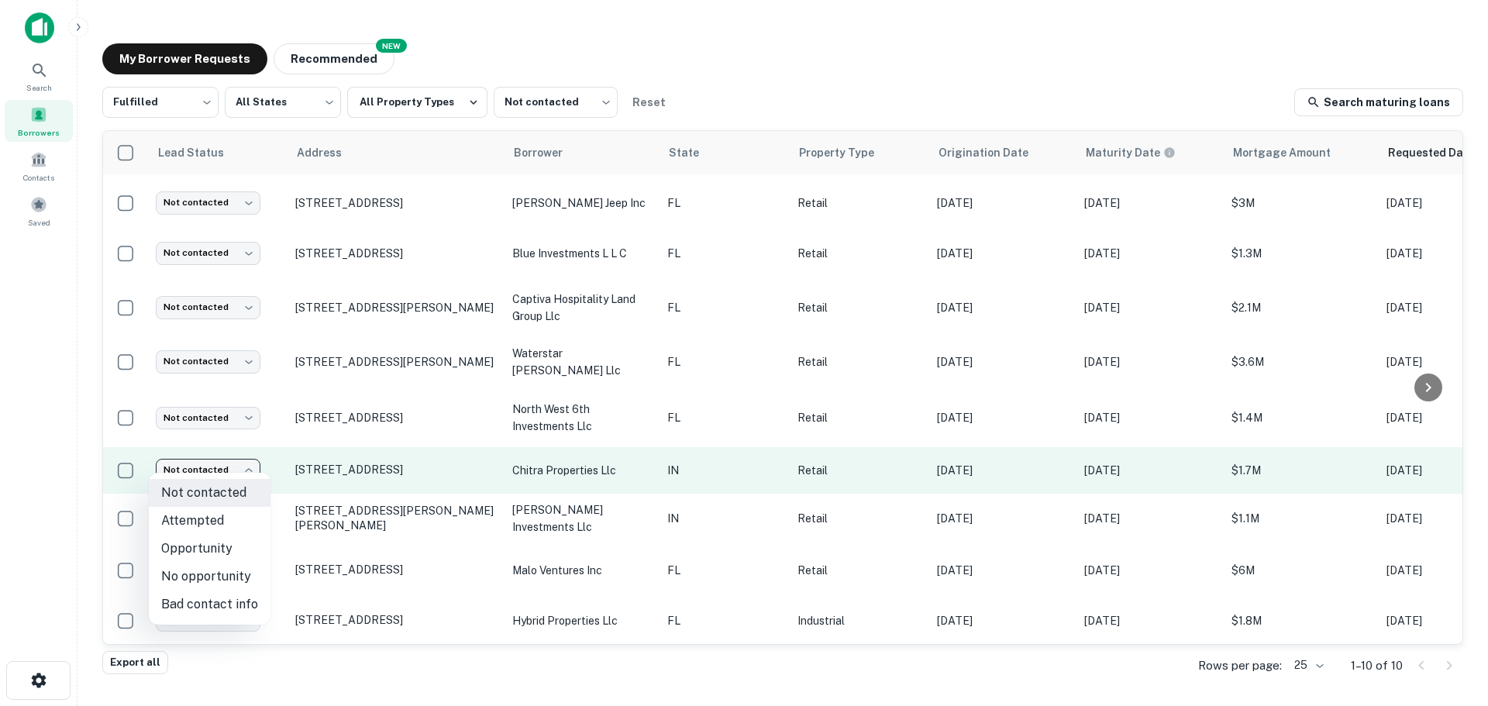
click at [206, 454] on body "Search Borrowers Contacts Saved My Borrower Requests NEW Recommended Fulfilled …" at bounding box center [744, 353] width 1488 height 706
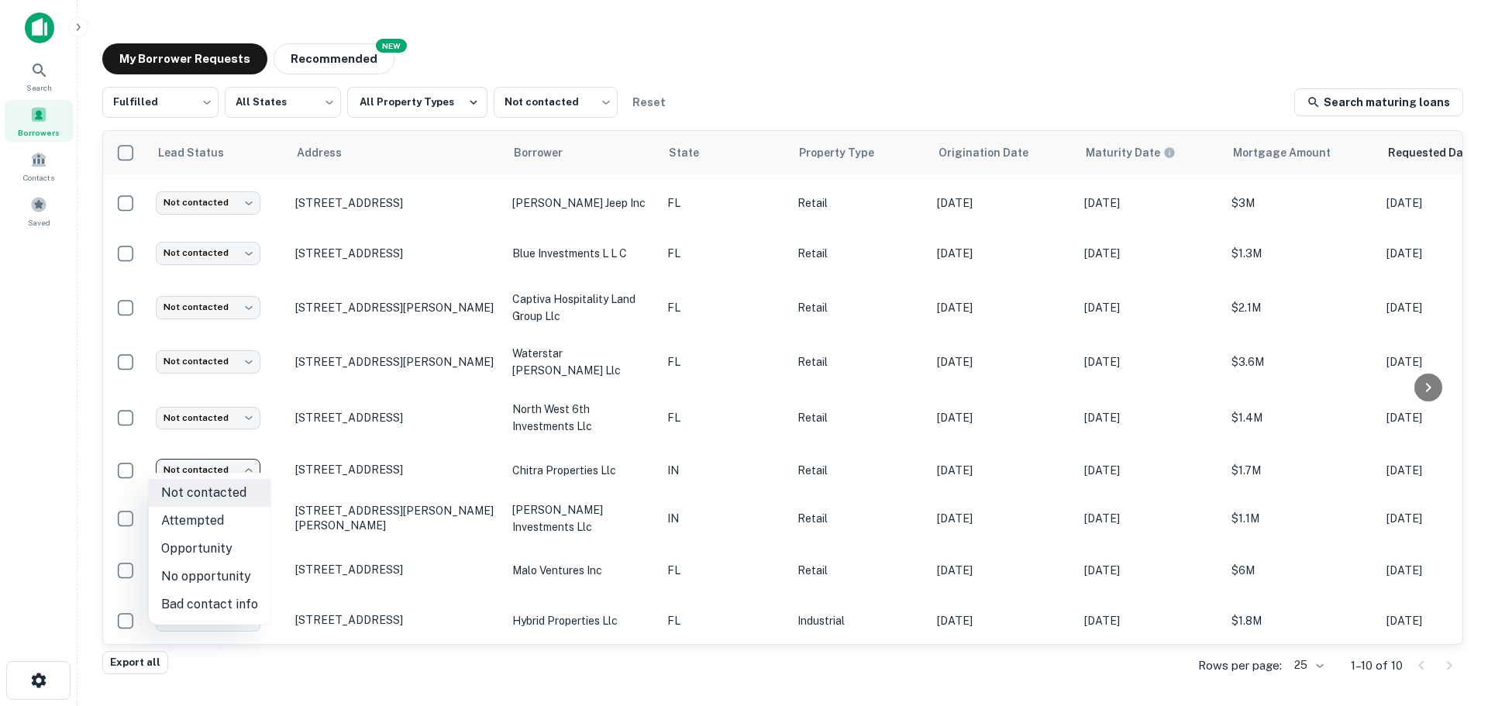
click at [218, 521] on li "Attempted" at bounding box center [210, 521] width 122 height 28
type input "*********"
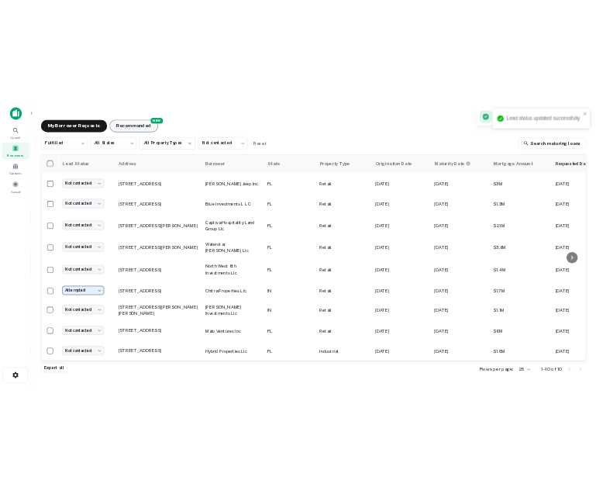
scroll to position [3, 0]
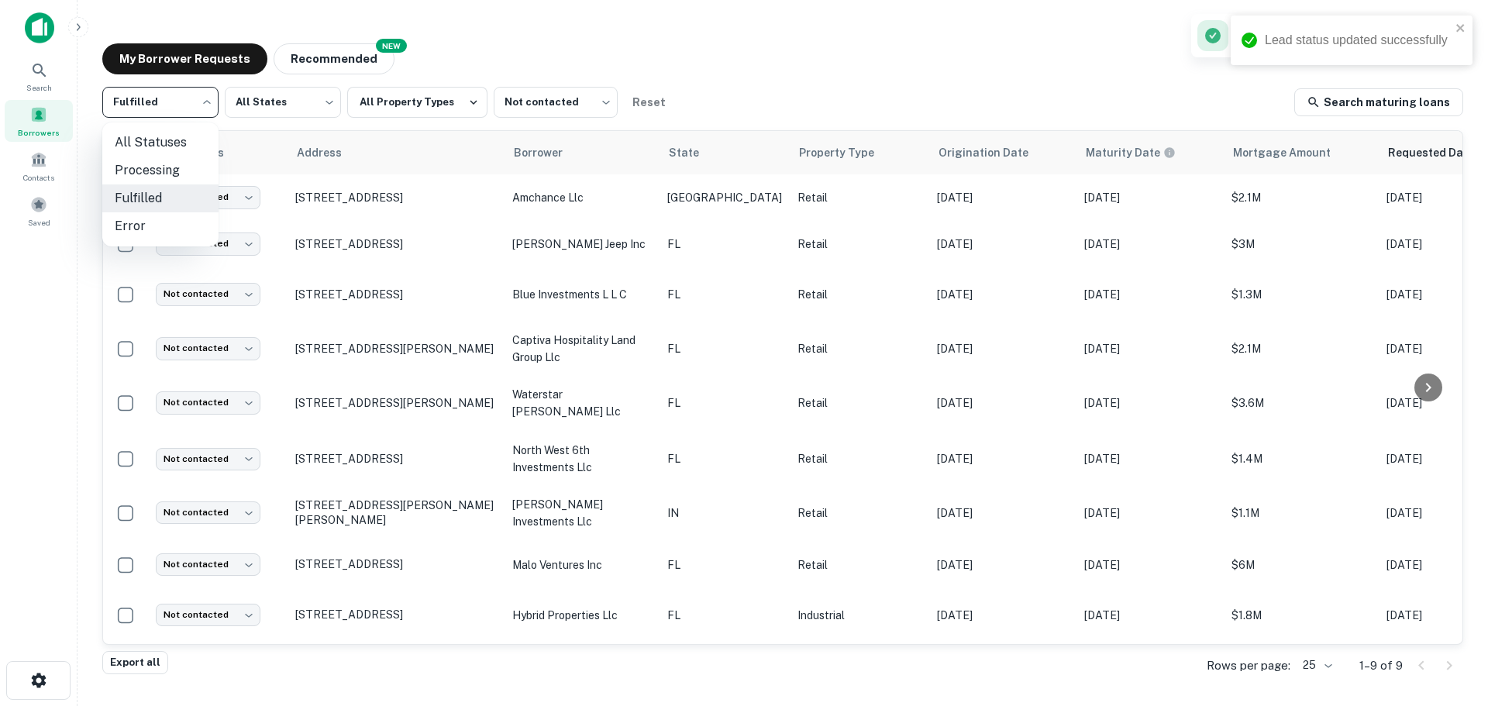
click at [161, 95] on body "Lead status updated successfully Search Borrowers Contacts Saved My Borrower Re…" at bounding box center [744, 353] width 1488 height 706
click at [559, 109] on div at bounding box center [744, 353] width 1488 height 706
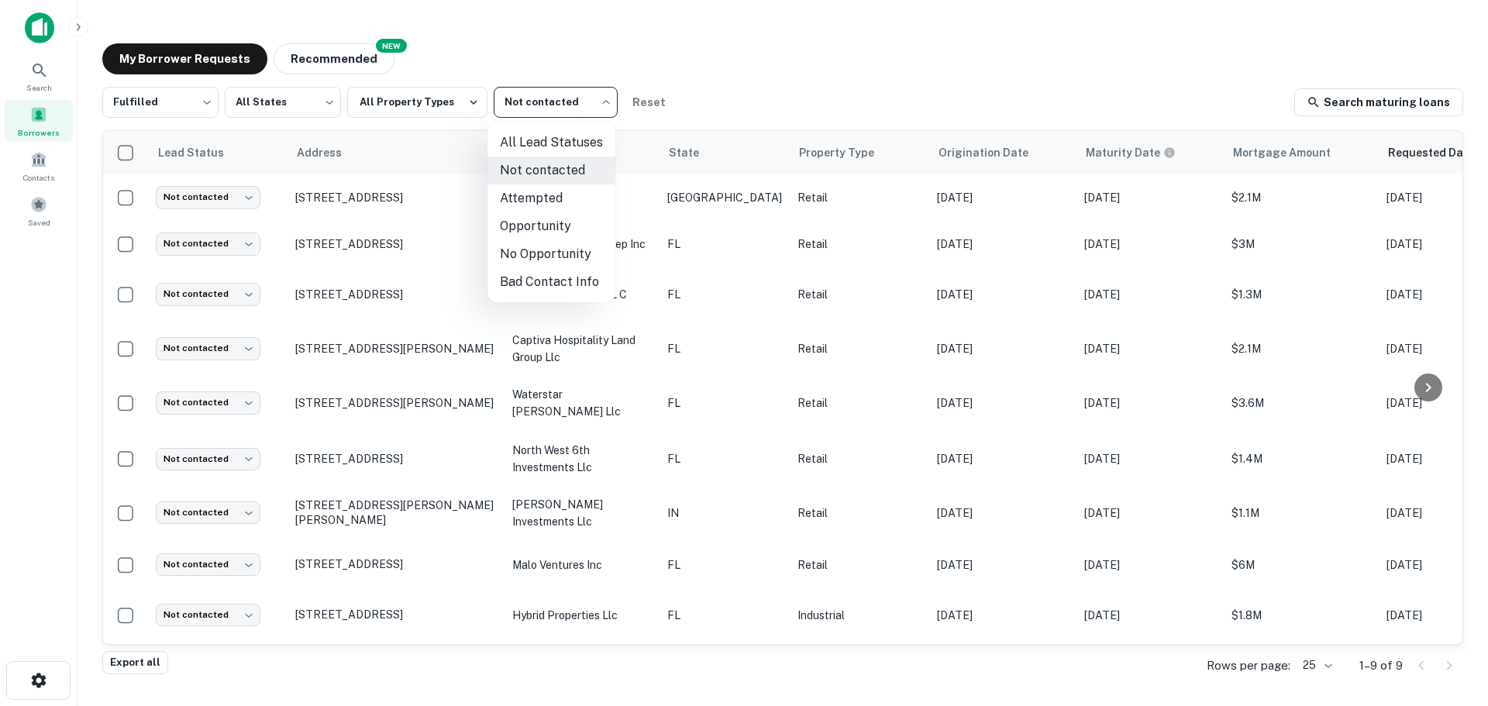
click at [559, 109] on body "Search Borrowers Contacts Saved My Borrower Requests NEW Recommended Fulfilled …" at bounding box center [744, 353] width 1488 height 706
click at [532, 200] on li "Attempted" at bounding box center [551, 198] width 128 height 28
type input "*********"
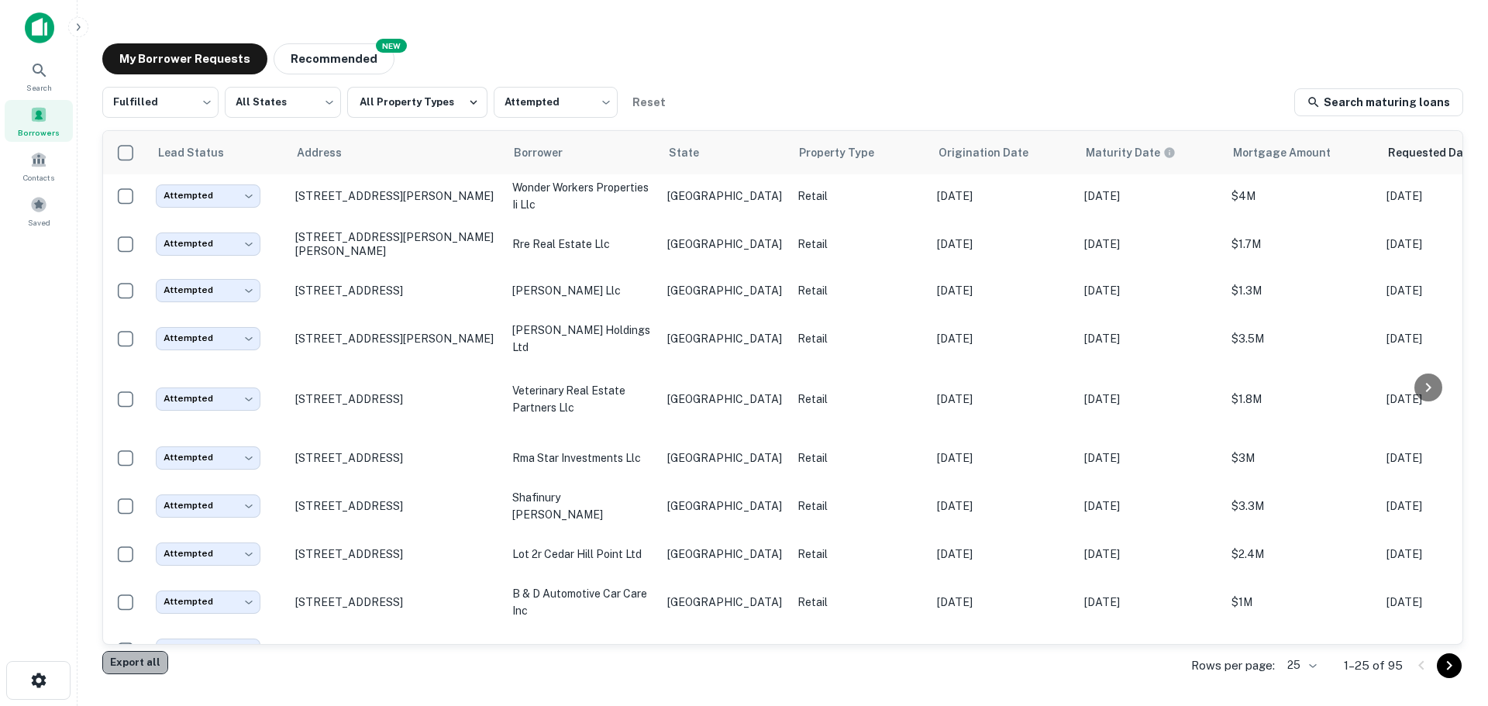
click at [136, 671] on button "Export all" at bounding box center [135, 662] width 66 height 23
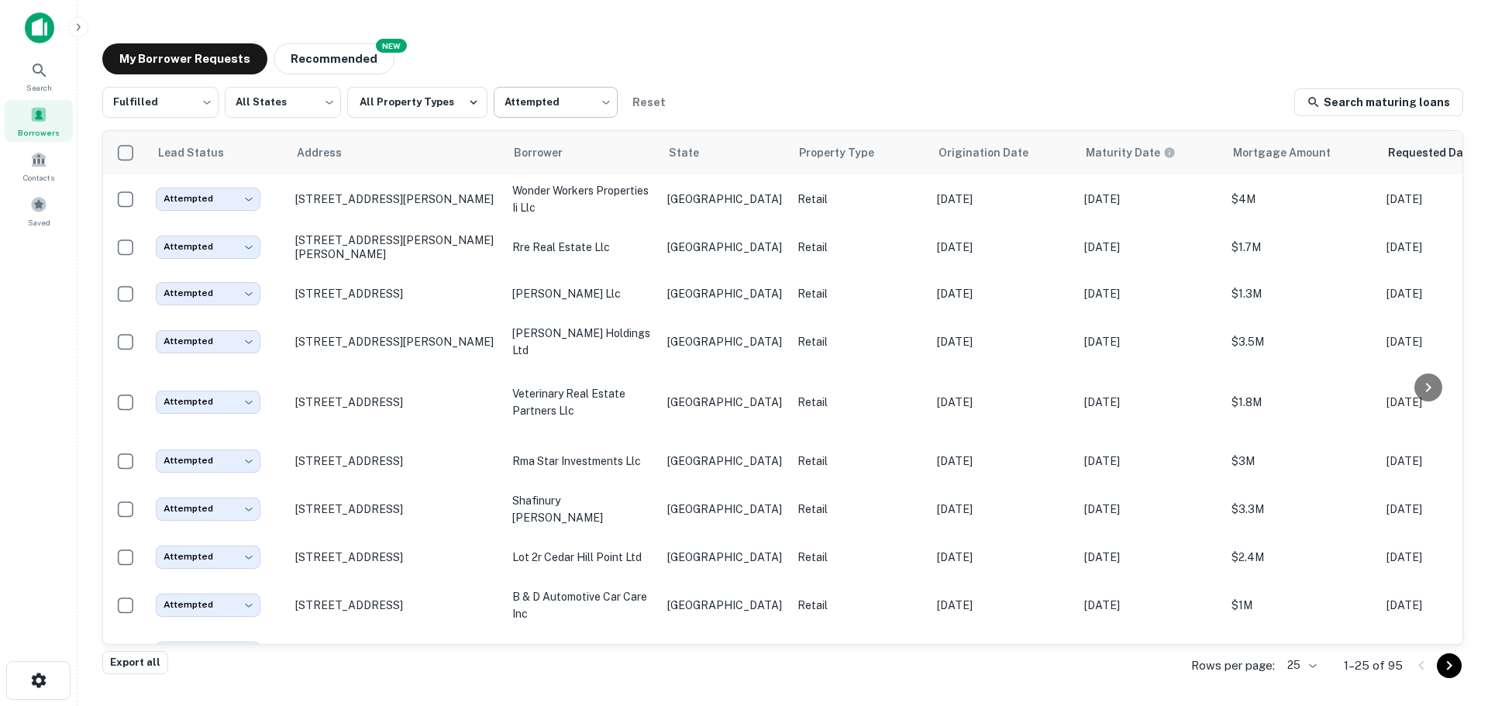
click at [553, 115] on body "Export downloaded successfully! Search Borrowers Contacts Saved My Borrower Req…" at bounding box center [744, 353] width 1488 height 706
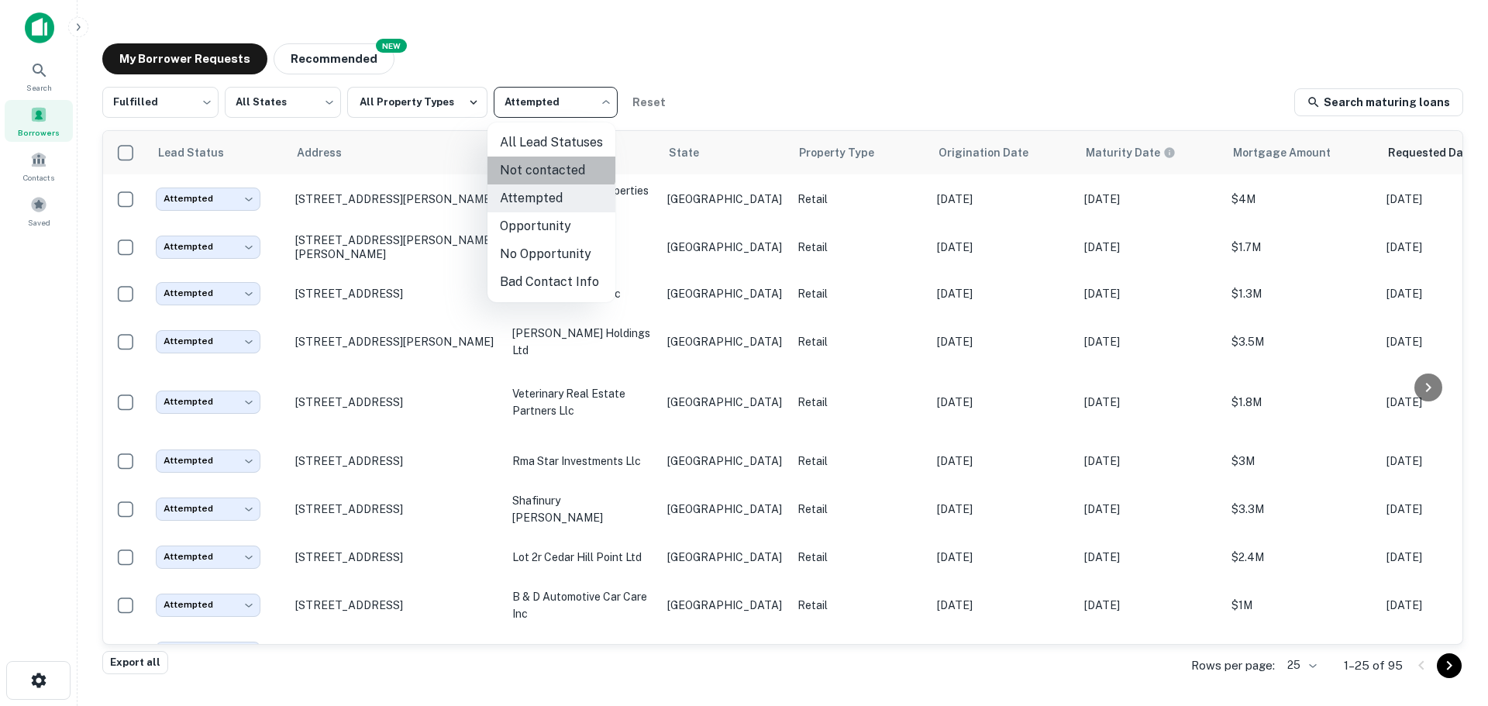
click at [543, 163] on li "Not contacted" at bounding box center [551, 171] width 128 height 28
type input "****"
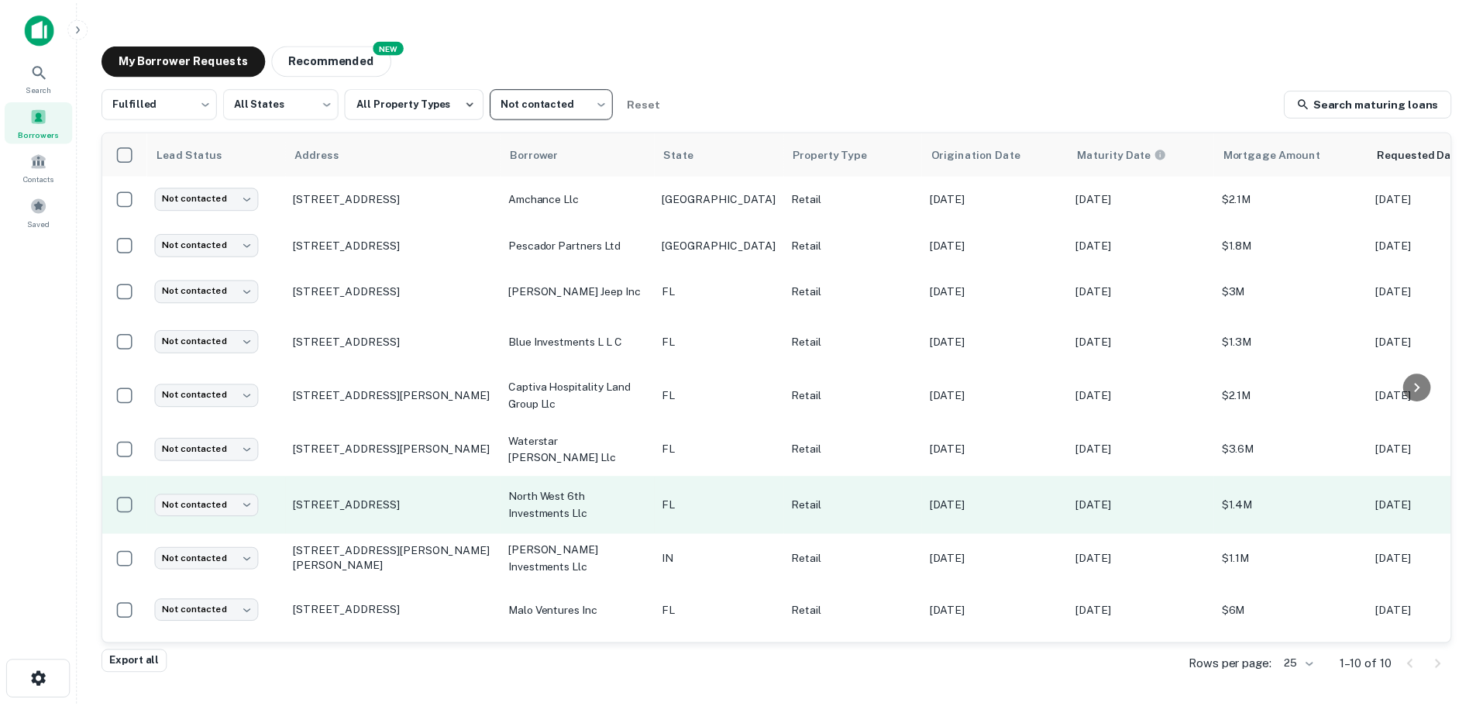
scroll to position [50, 0]
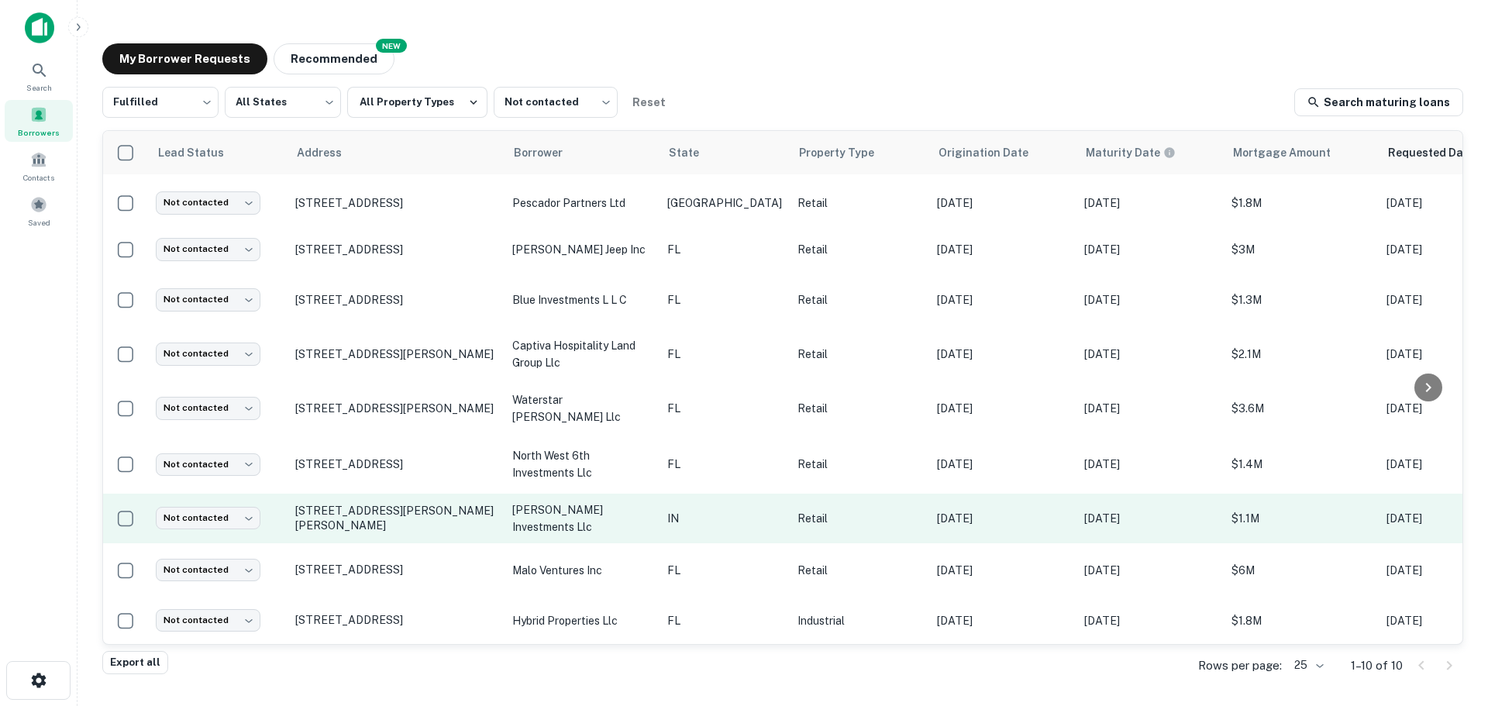
click at [330, 494] on td "6614 Logan Dr Evansville, IN47715" at bounding box center [395, 519] width 217 height 50
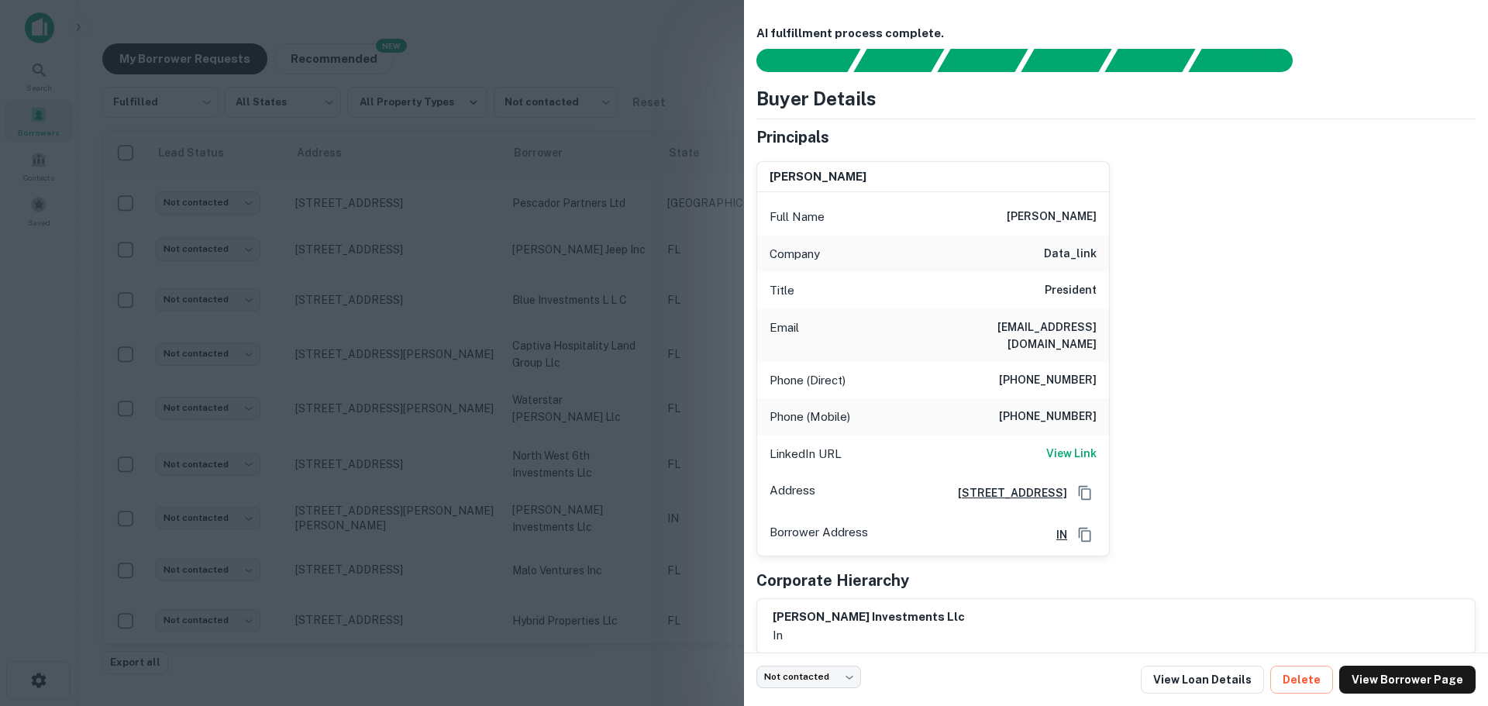
click at [371, 435] on div at bounding box center [744, 353] width 1488 height 706
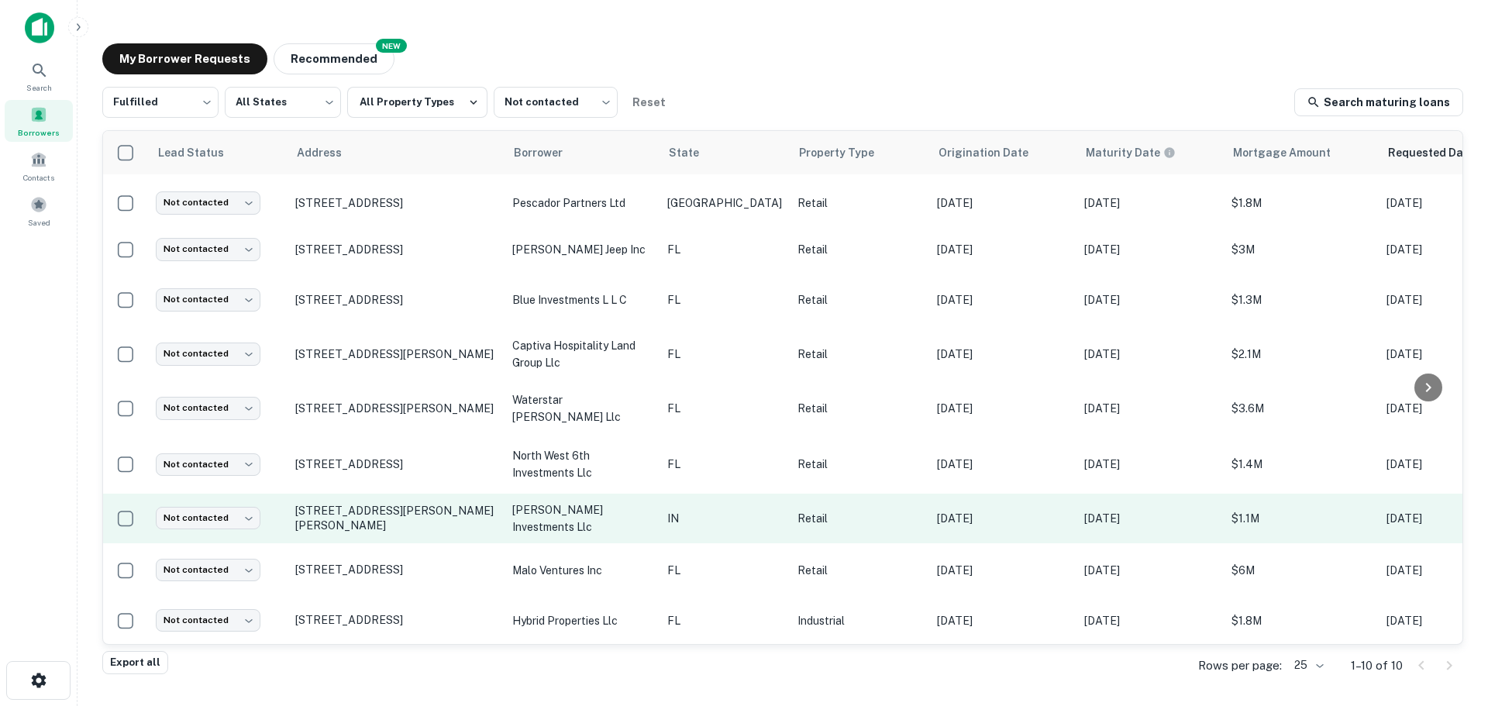
click at [346, 494] on td "6614 Logan Dr Evansville, IN47715" at bounding box center [395, 519] width 217 height 50
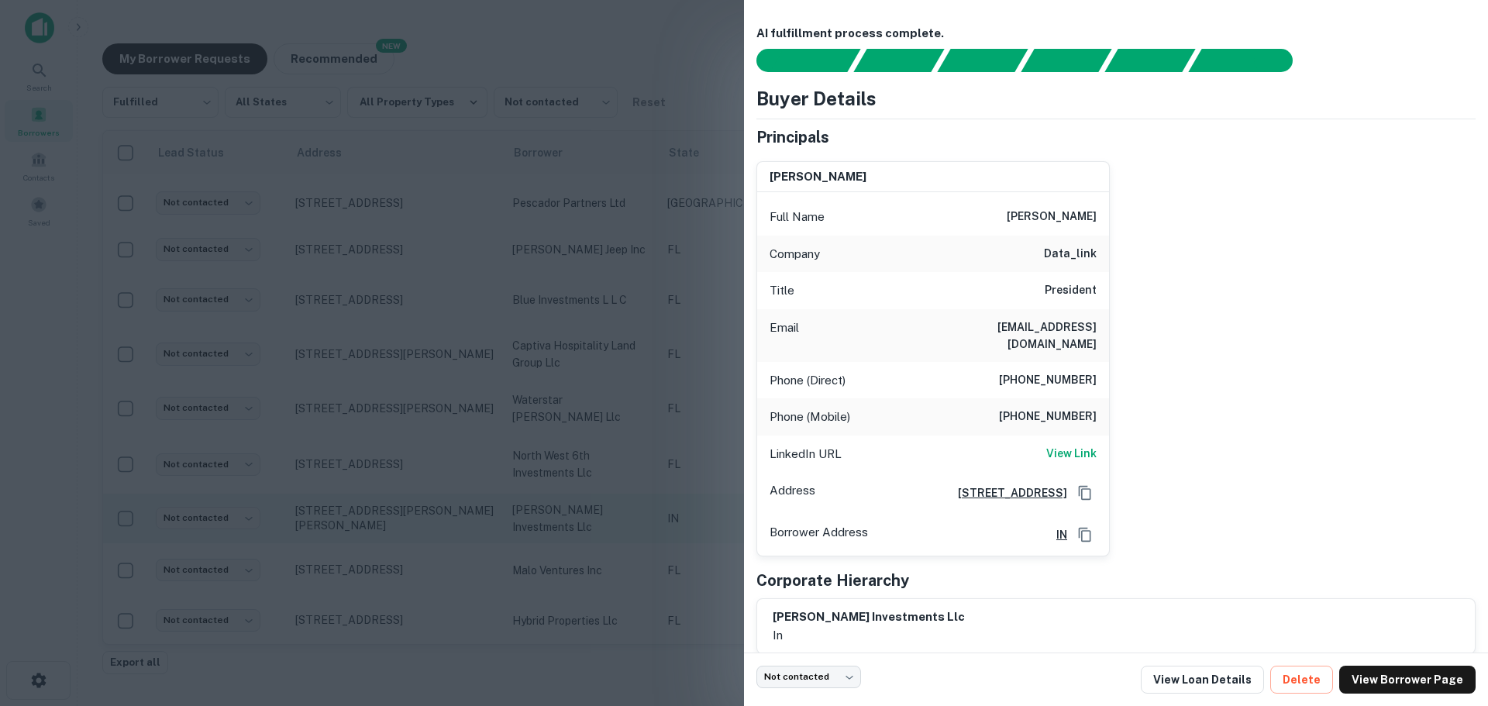
click at [345, 487] on div at bounding box center [744, 353] width 1488 height 706
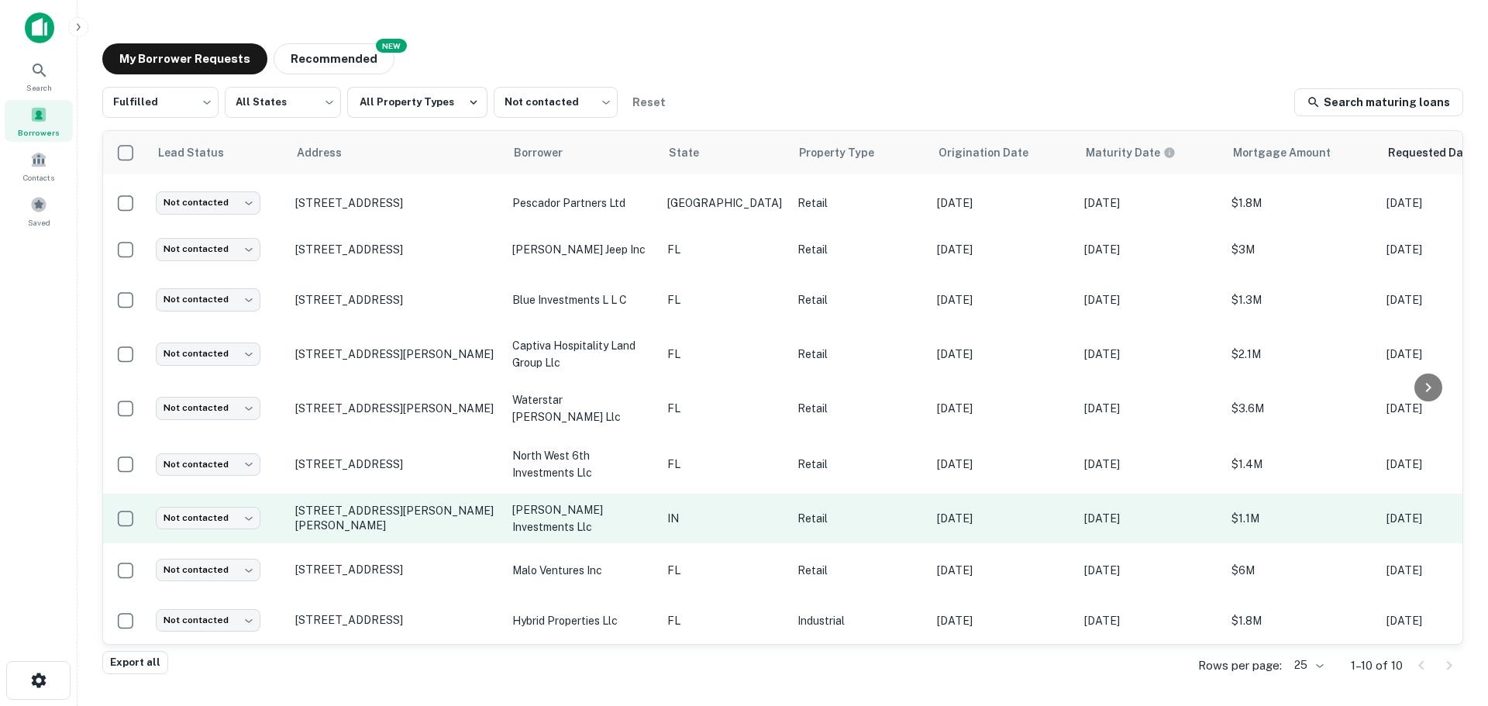
click at [343, 497] on td "6614 Logan Dr Evansville, IN47715" at bounding box center [395, 519] width 217 height 50
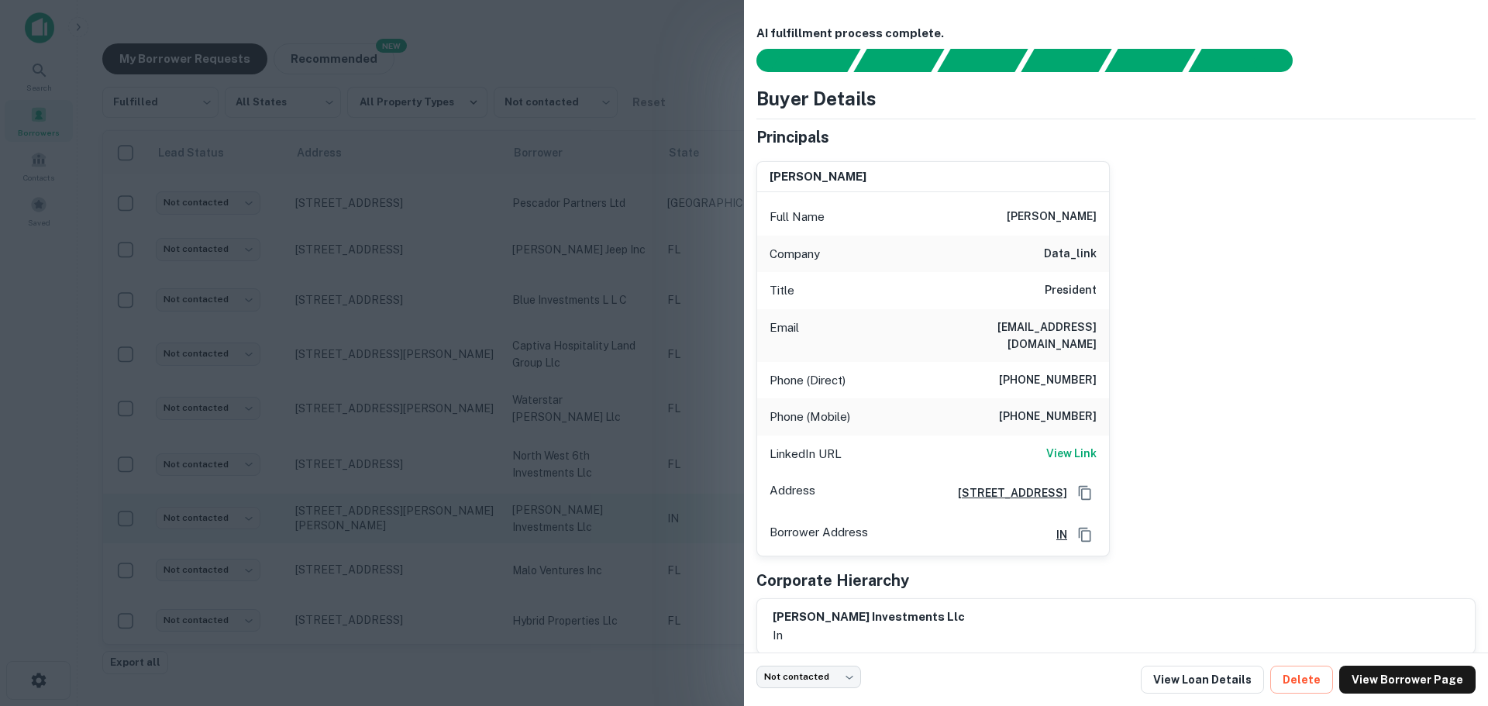
click at [343, 497] on div at bounding box center [744, 353] width 1488 height 706
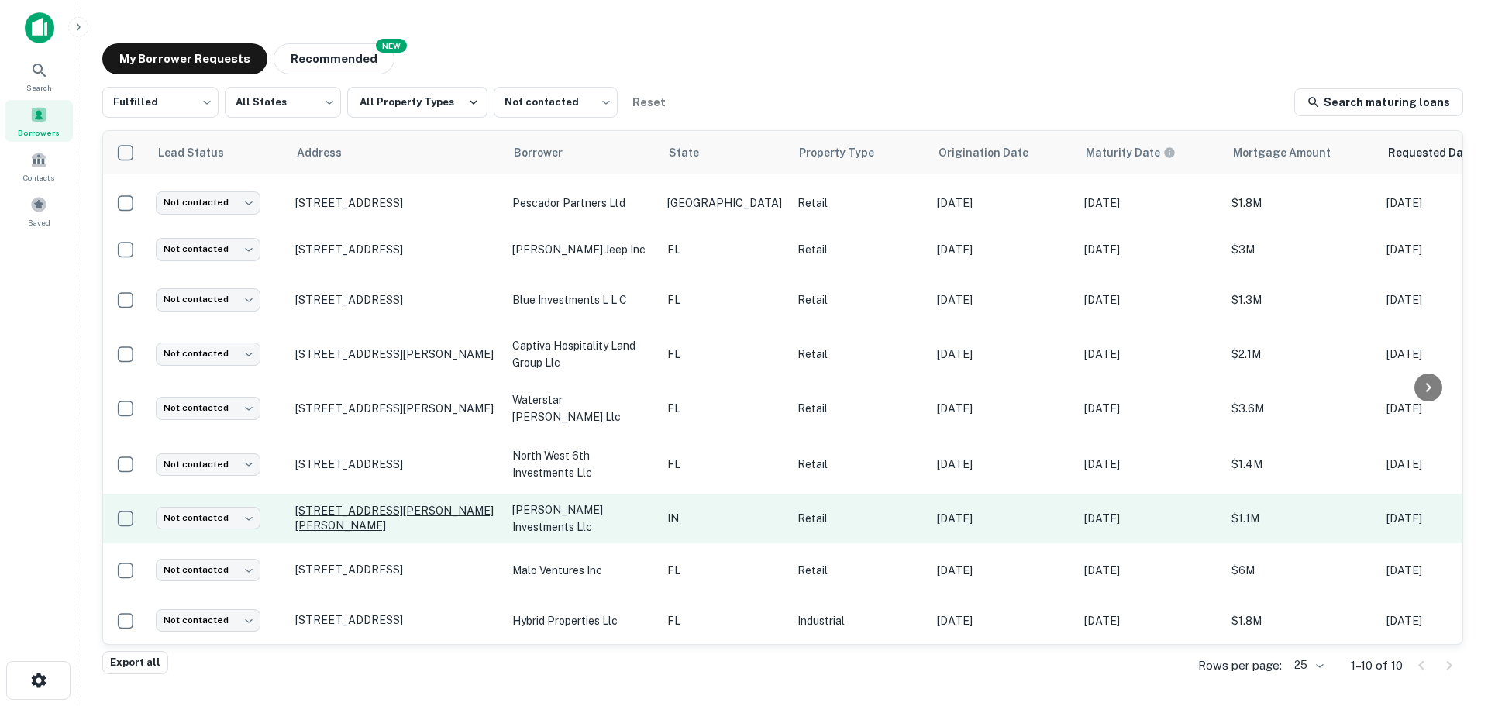
click at [341, 504] on p "6614 Logan Dr Evansville, IN47715" at bounding box center [395, 518] width 201 height 28
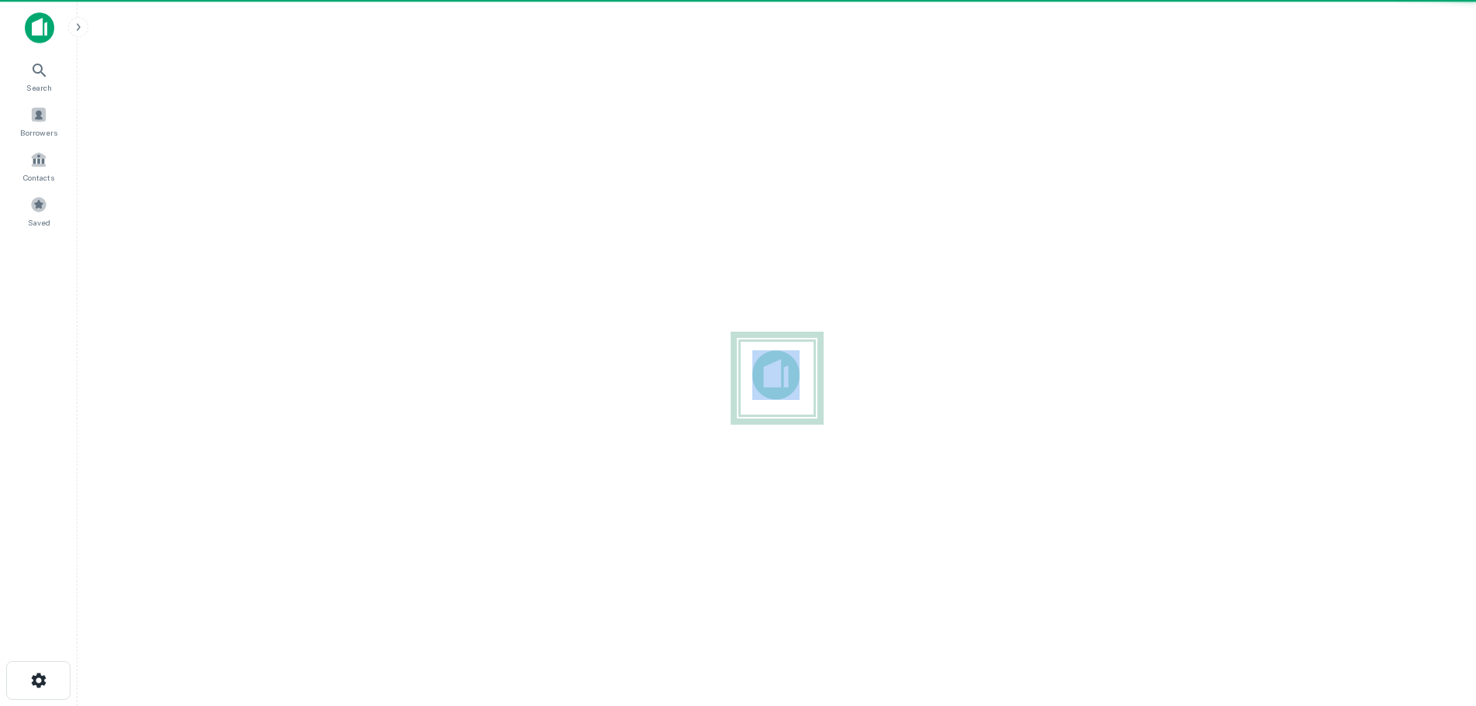
click at [341, 501] on div at bounding box center [777, 378] width 1374 height 458
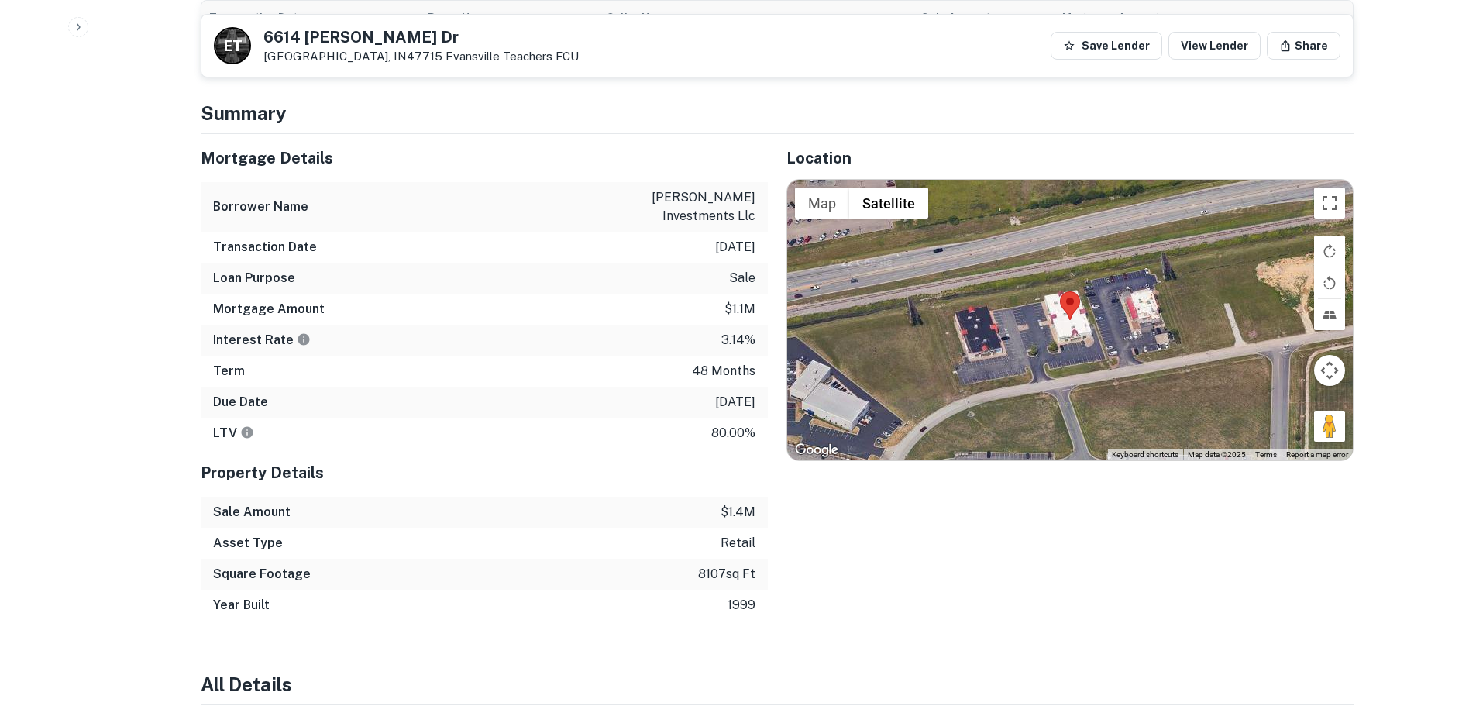
scroll to position [930, 0]
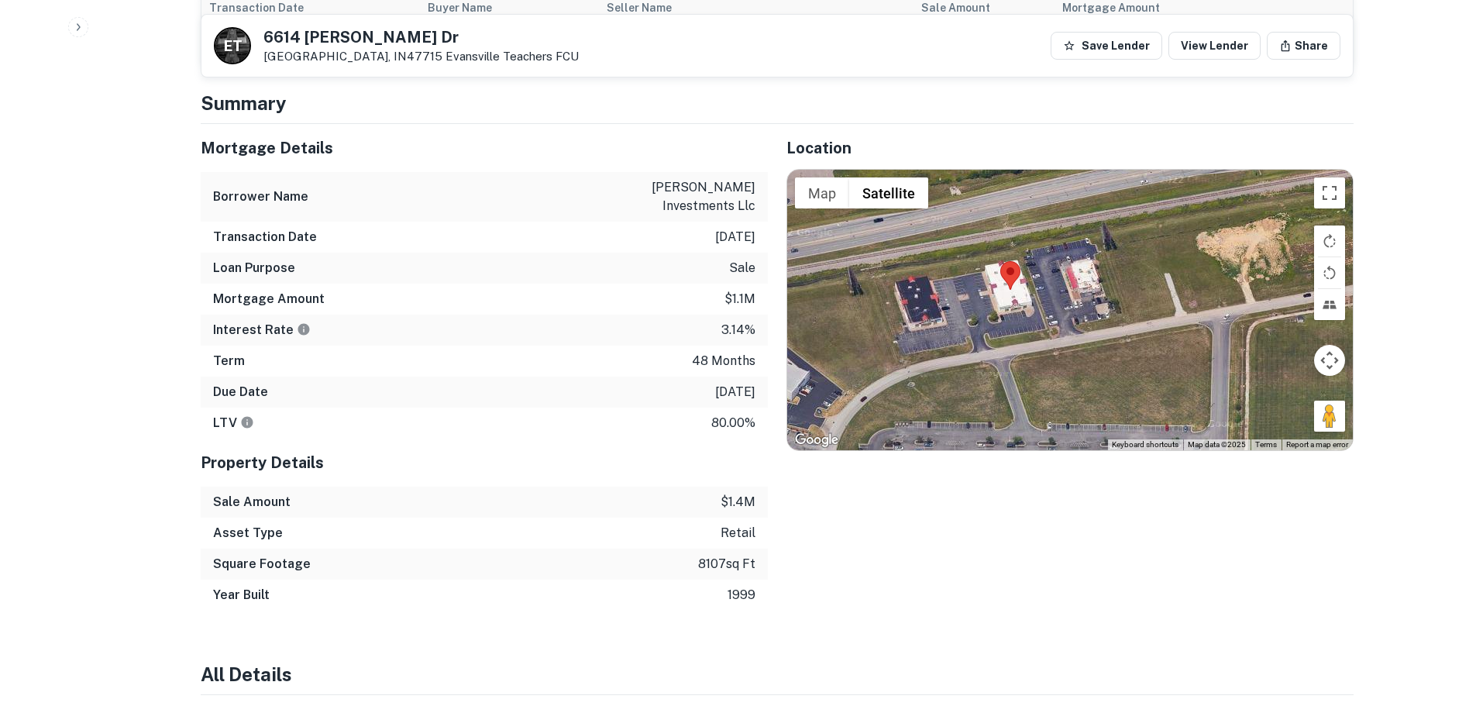
drag, startPoint x: 1328, startPoint y: 418, endPoint x: 1300, endPoint y: 406, distance: 30.2
click at [1271, 397] on div at bounding box center [1070, 310] width 566 height 280
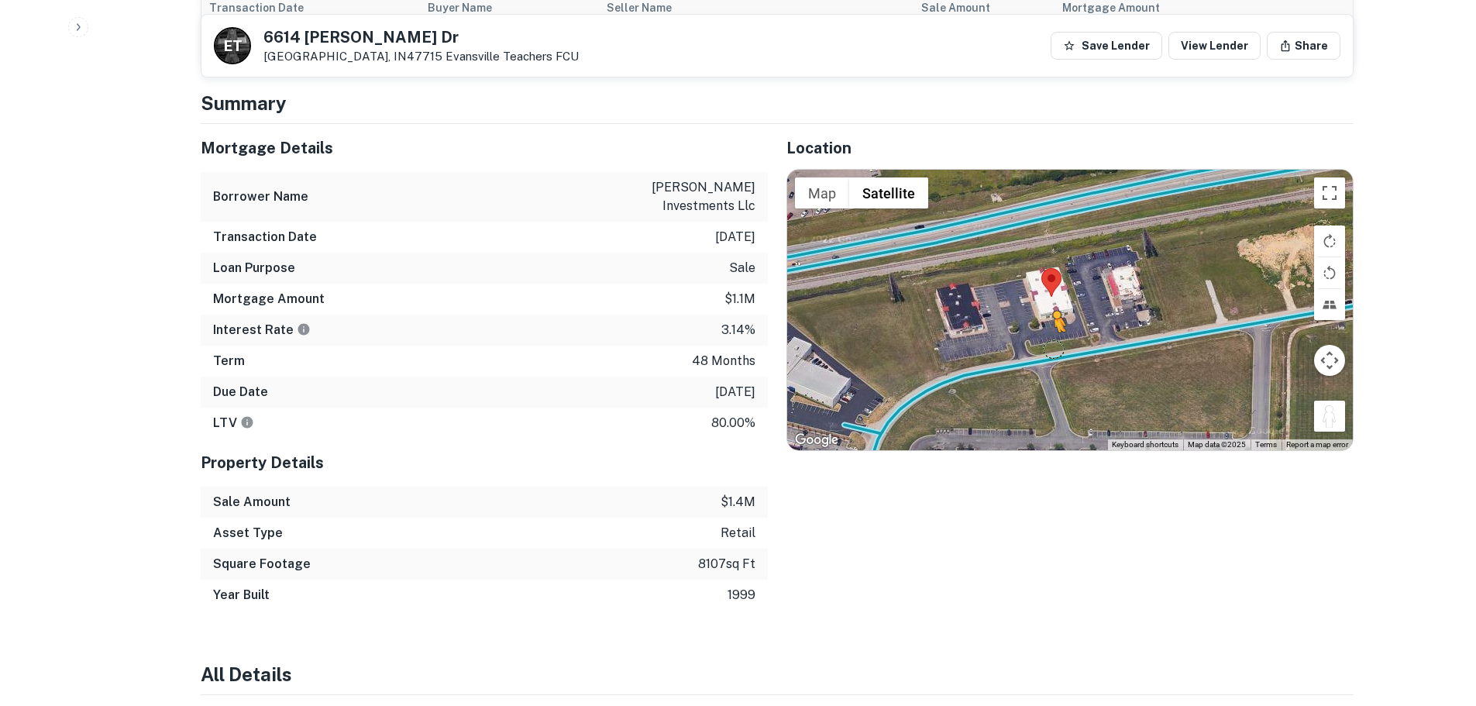
drag, startPoint x: 1328, startPoint y: 412, endPoint x: 1040, endPoint y: 332, distance: 299.1
click at [1040, 332] on div "To activate drag with keyboard, press Alt + Enter. Once in keyboard drag state,…" at bounding box center [1070, 310] width 566 height 280
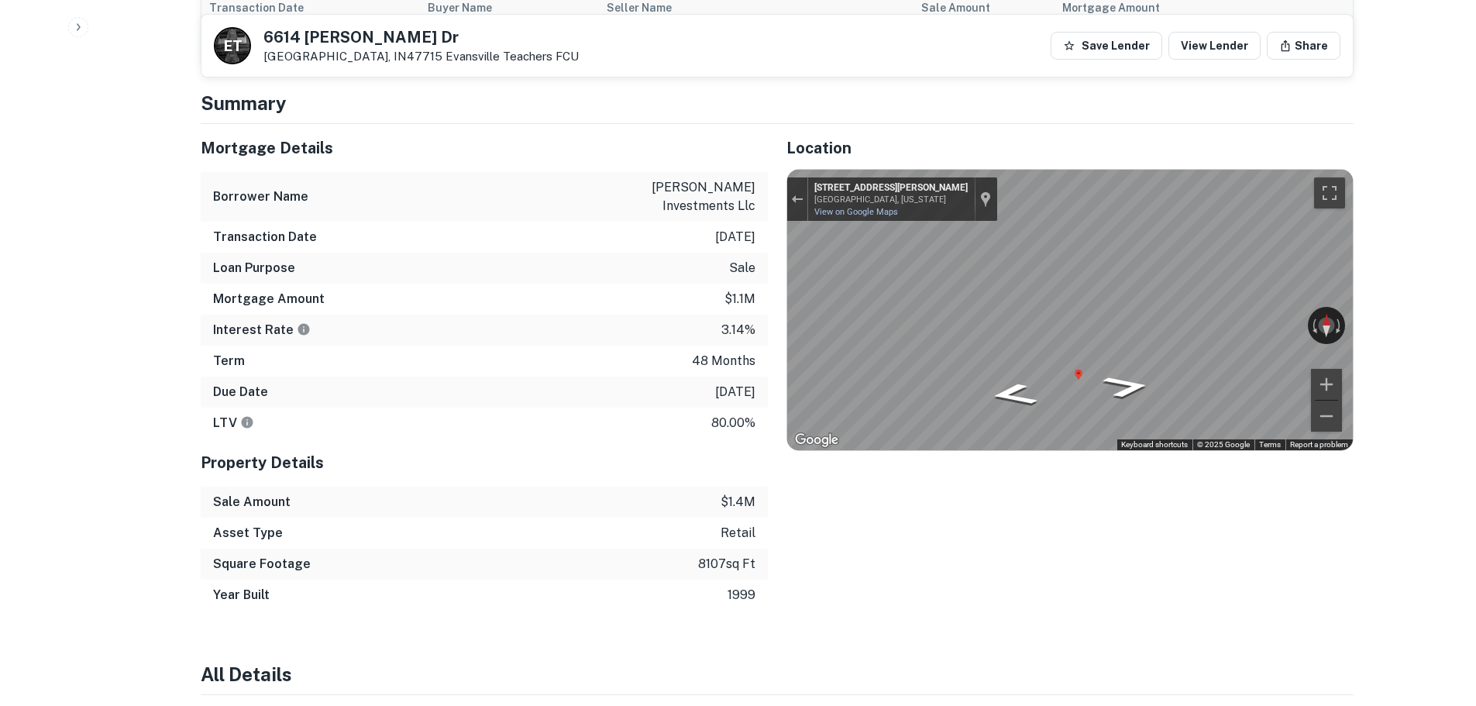
click at [332, 32] on h5 "6614 Logan Dr" at bounding box center [420, 36] width 315 height 15
click at [329, 33] on h5 "6614 Logan Dr" at bounding box center [420, 36] width 315 height 15
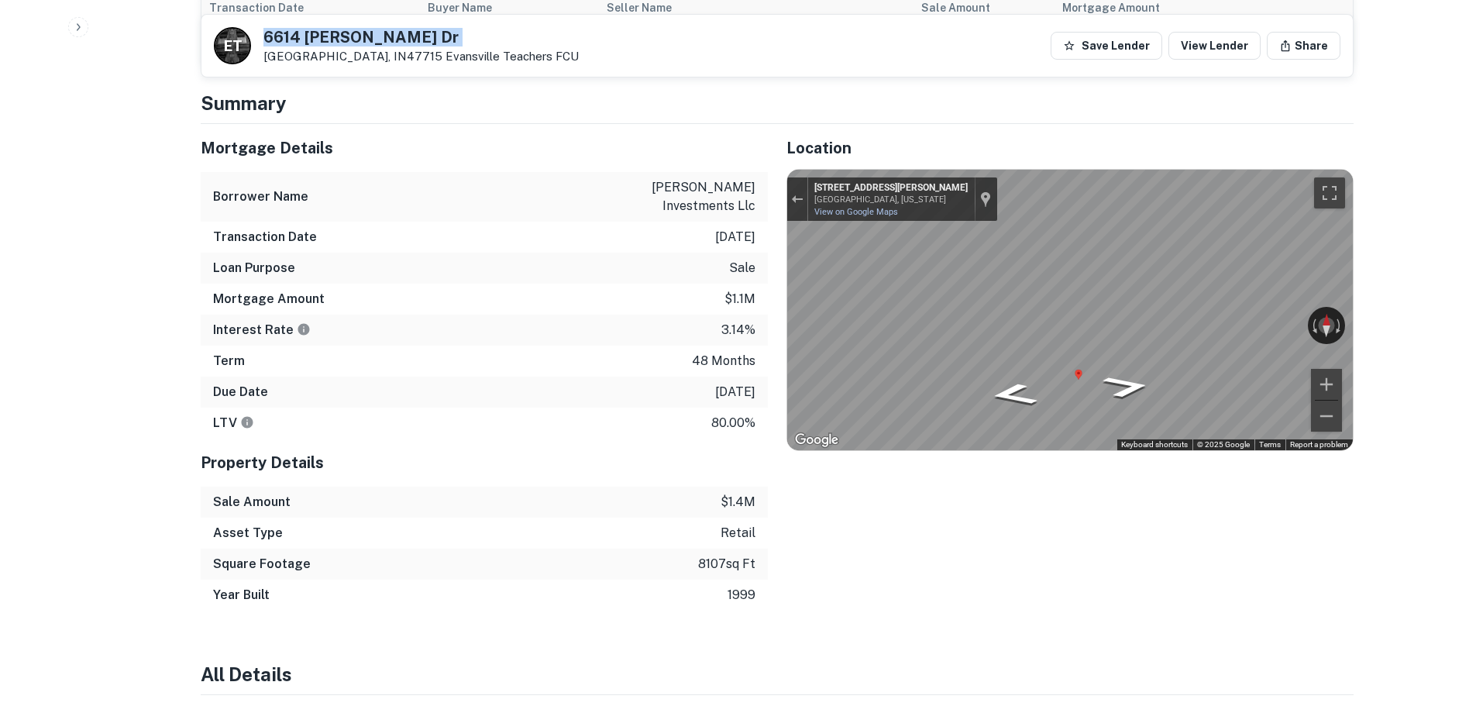
click at [329, 33] on h5 "6614 Logan Dr" at bounding box center [420, 36] width 315 height 15
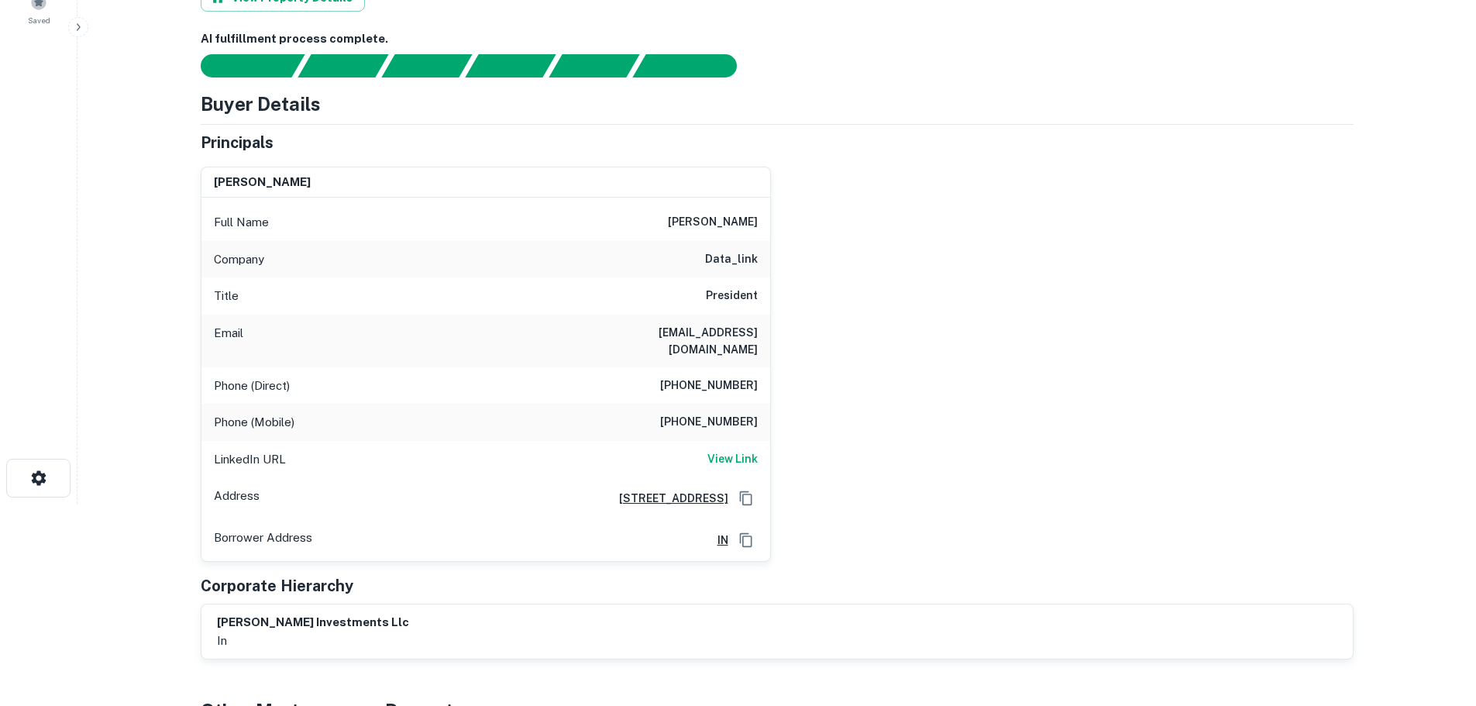
scroll to position [77, 0]
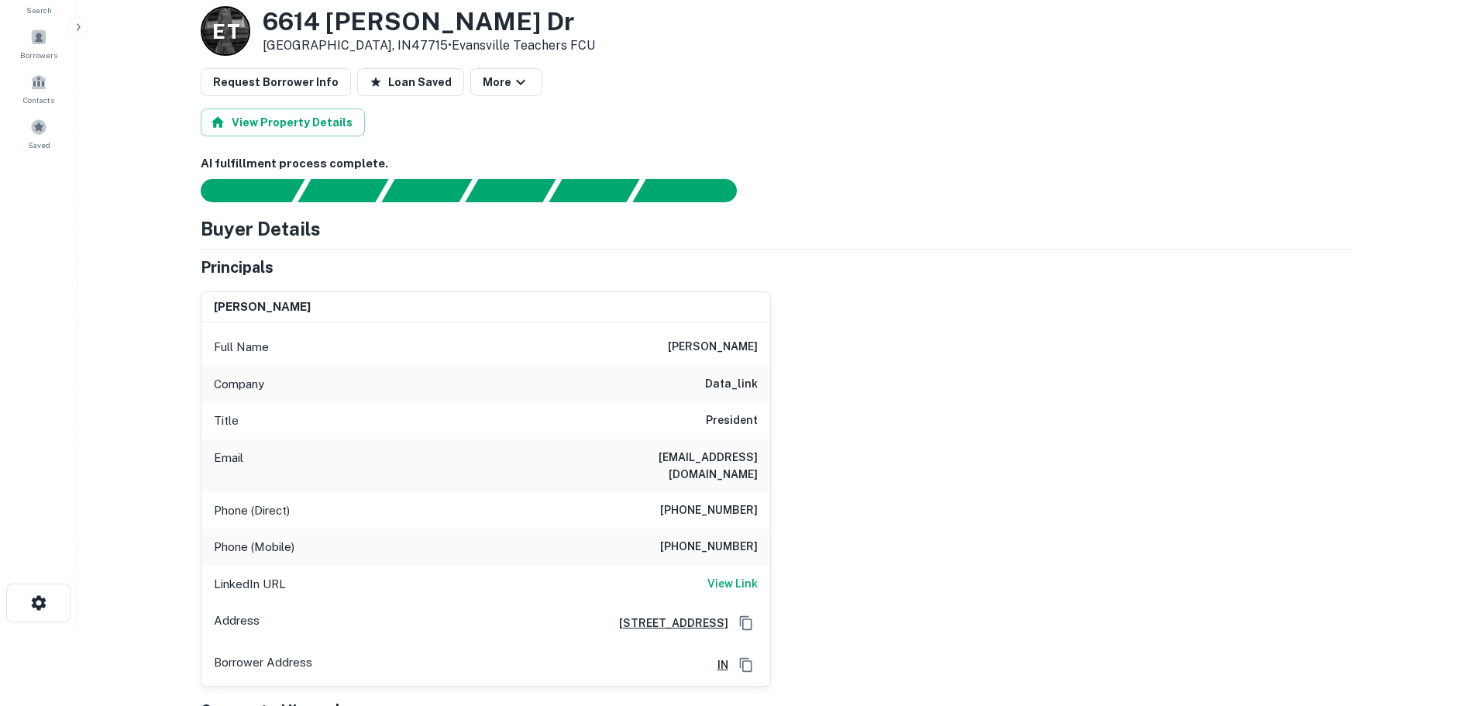
click at [693, 501] on h6 "(812) 401-9946" at bounding box center [709, 510] width 98 height 19
click at [712, 575] on h6 "View Link" at bounding box center [732, 583] width 50 height 17
click at [717, 501] on h6 "(812) 401-9946" at bounding box center [709, 510] width 98 height 19
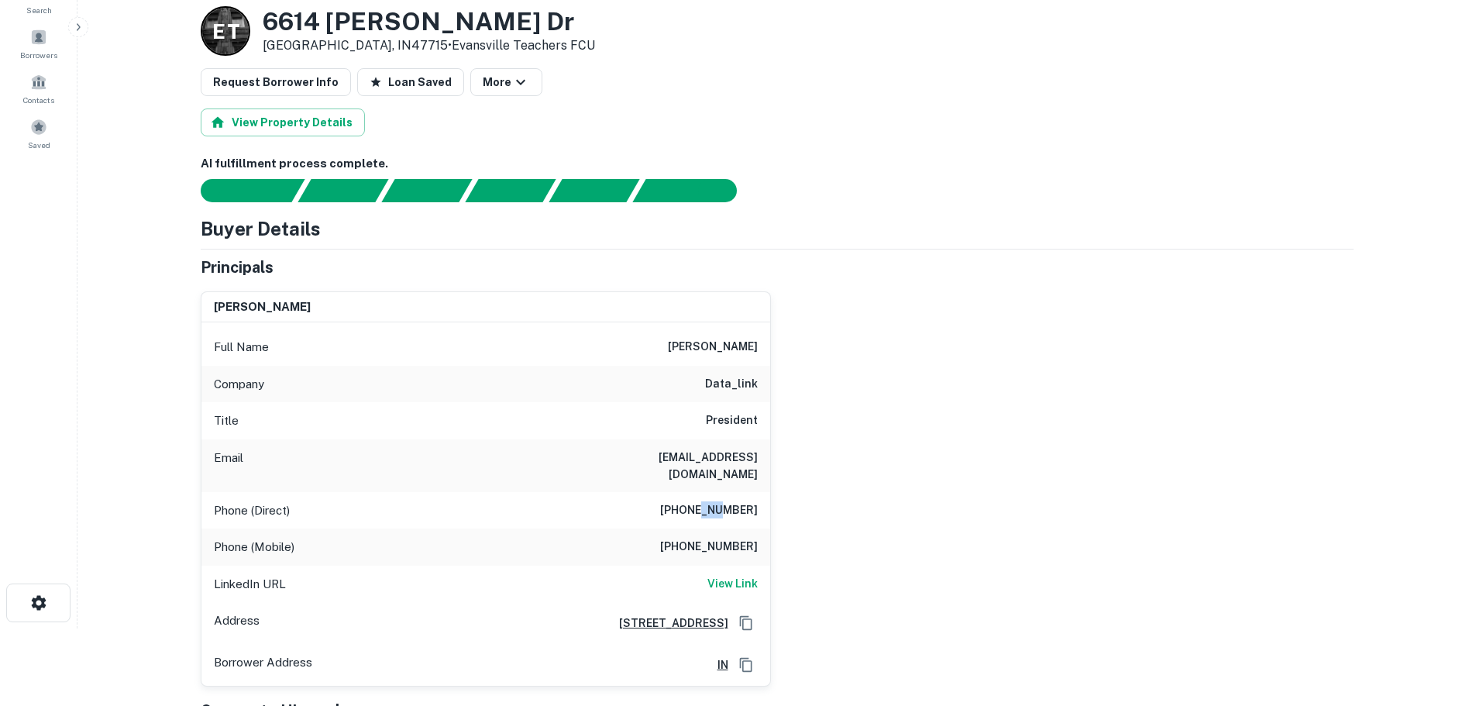
click at [717, 501] on h6 "(812) 401-9946" at bounding box center [709, 510] width 98 height 19
click at [699, 501] on h6 "(812) 401-9946" at bounding box center [709, 510] width 98 height 19
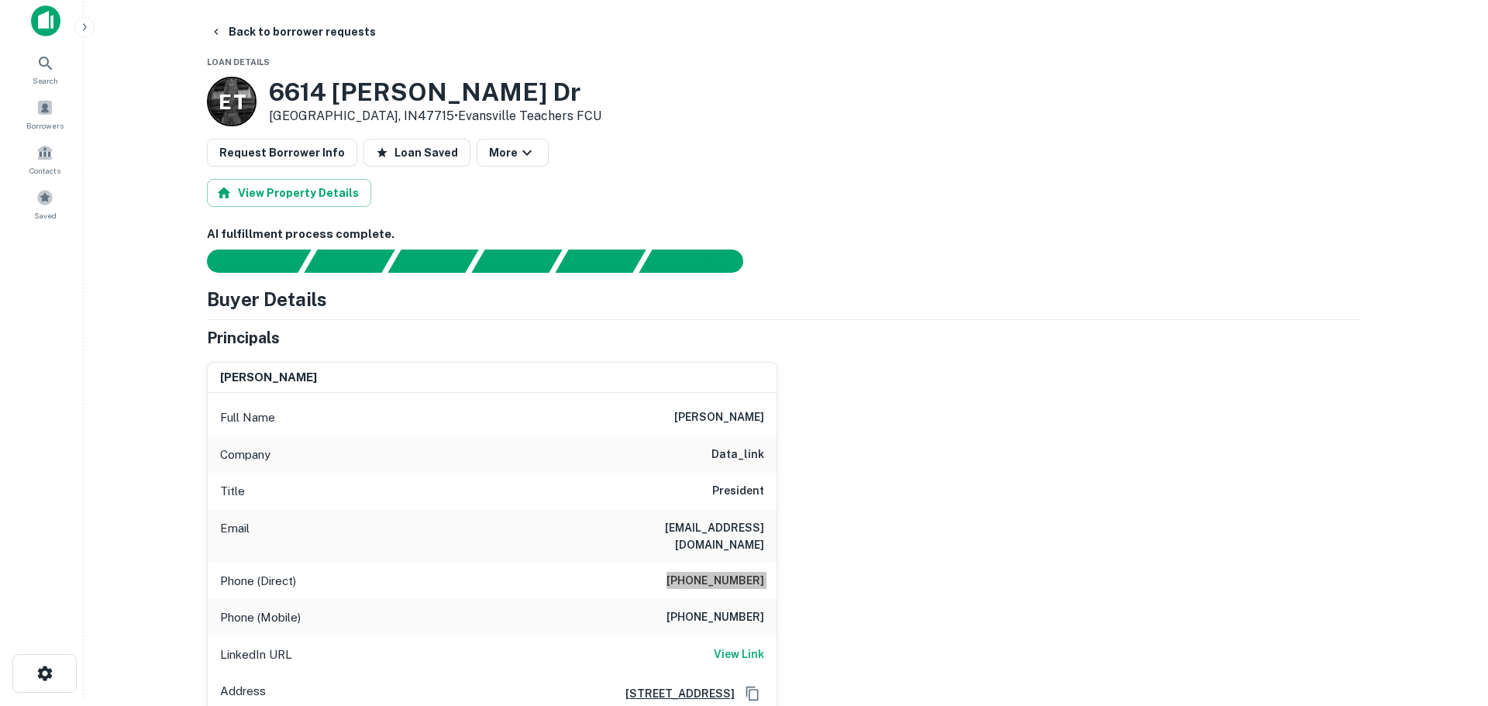
scroll to position [0, 0]
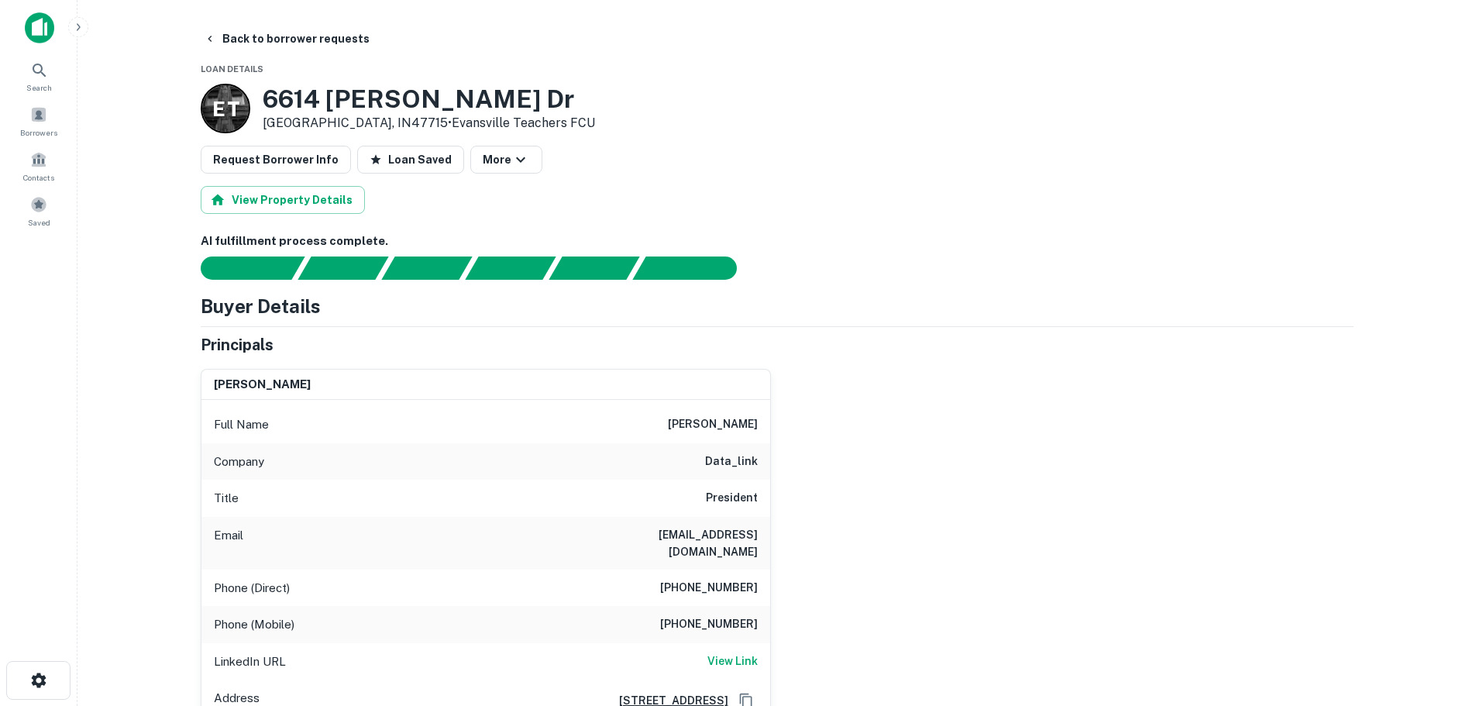
click at [717, 615] on h6 "(812) 401-9946" at bounding box center [709, 624] width 98 height 19
click at [257, 33] on button "Back to borrower requests" at bounding box center [287, 39] width 178 height 28
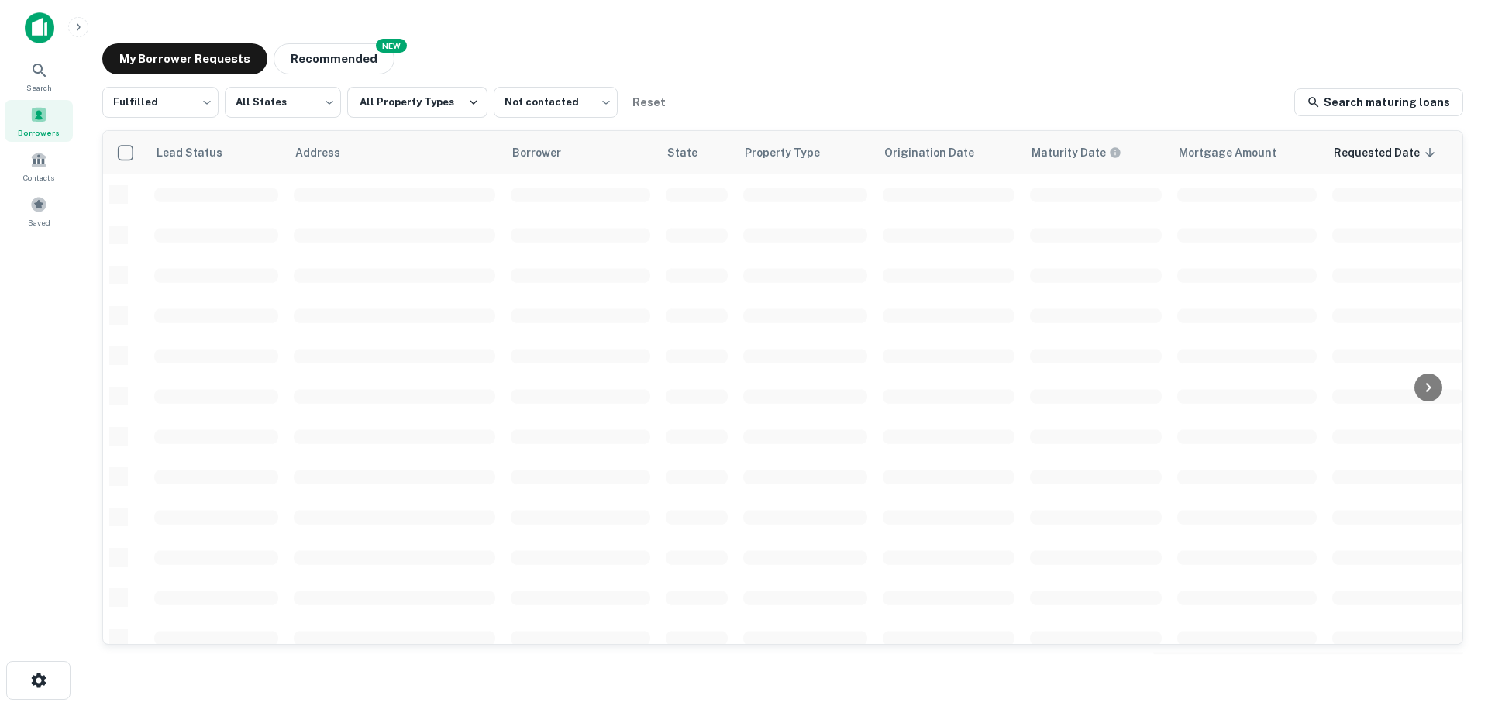
scroll to position [50, 0]
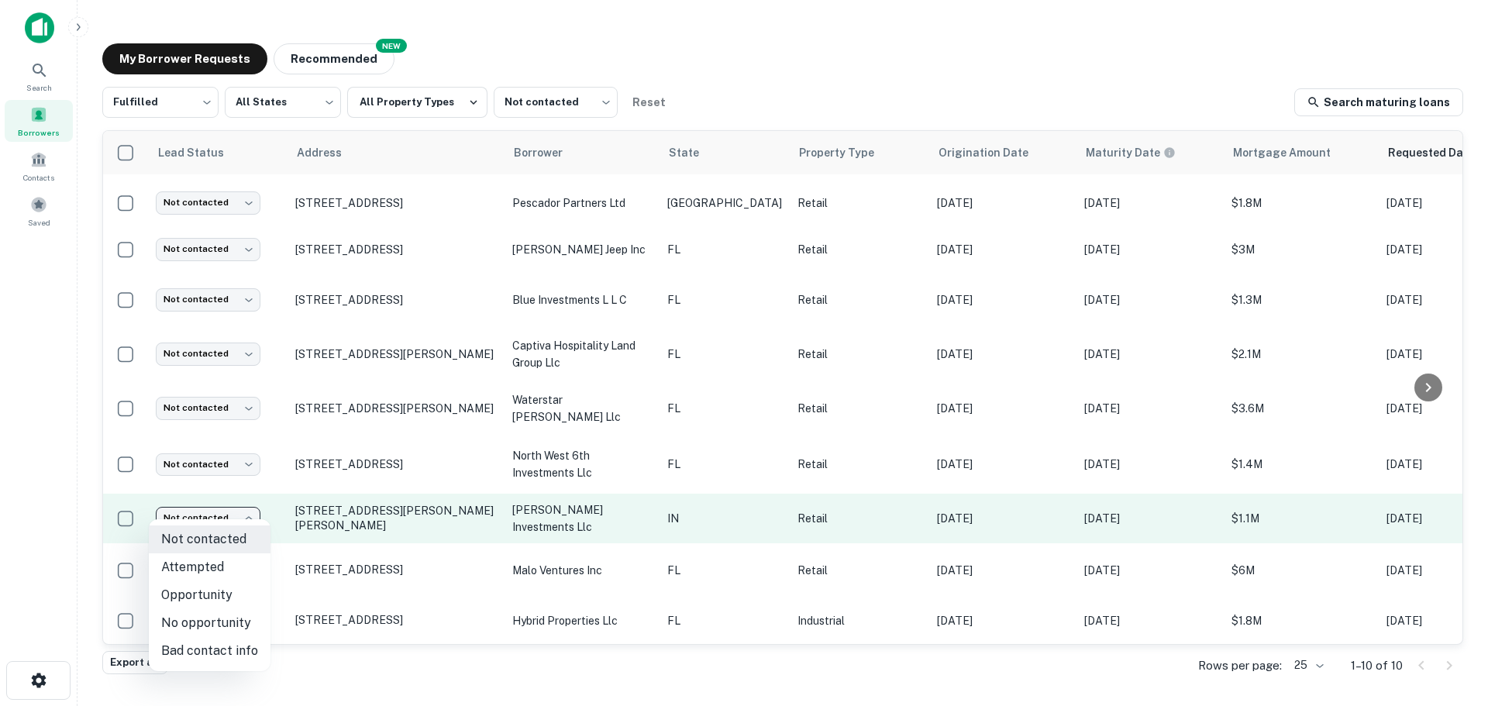
click at [244, 511] on body "Search Borrowers Contacts Saved My Borrower Requests NEW Recommended Fulfilled …" at bounding box center [744, 353] width 1488 height 706
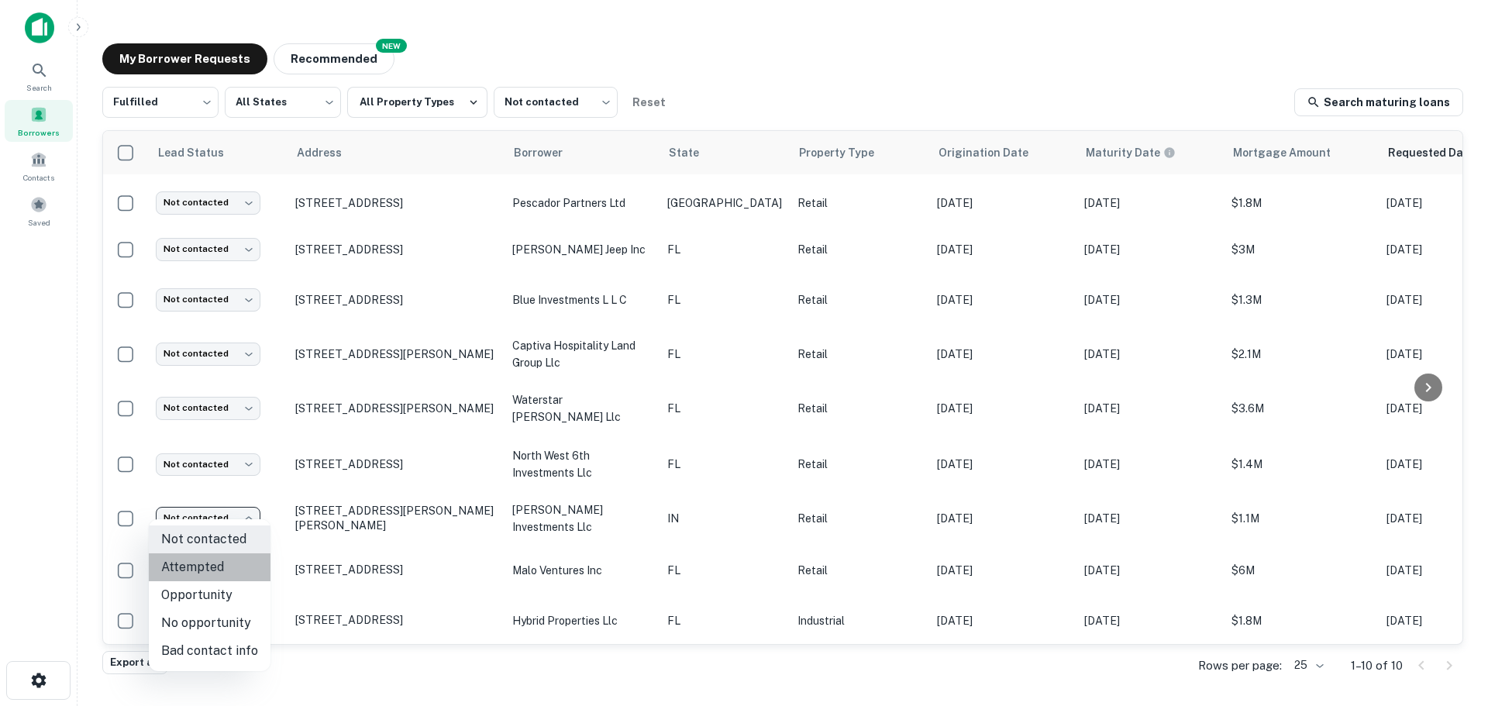
click at [230, 560] on li "Attempted" at bounding box center [210, 567] width 122 height 28
type input "*********"
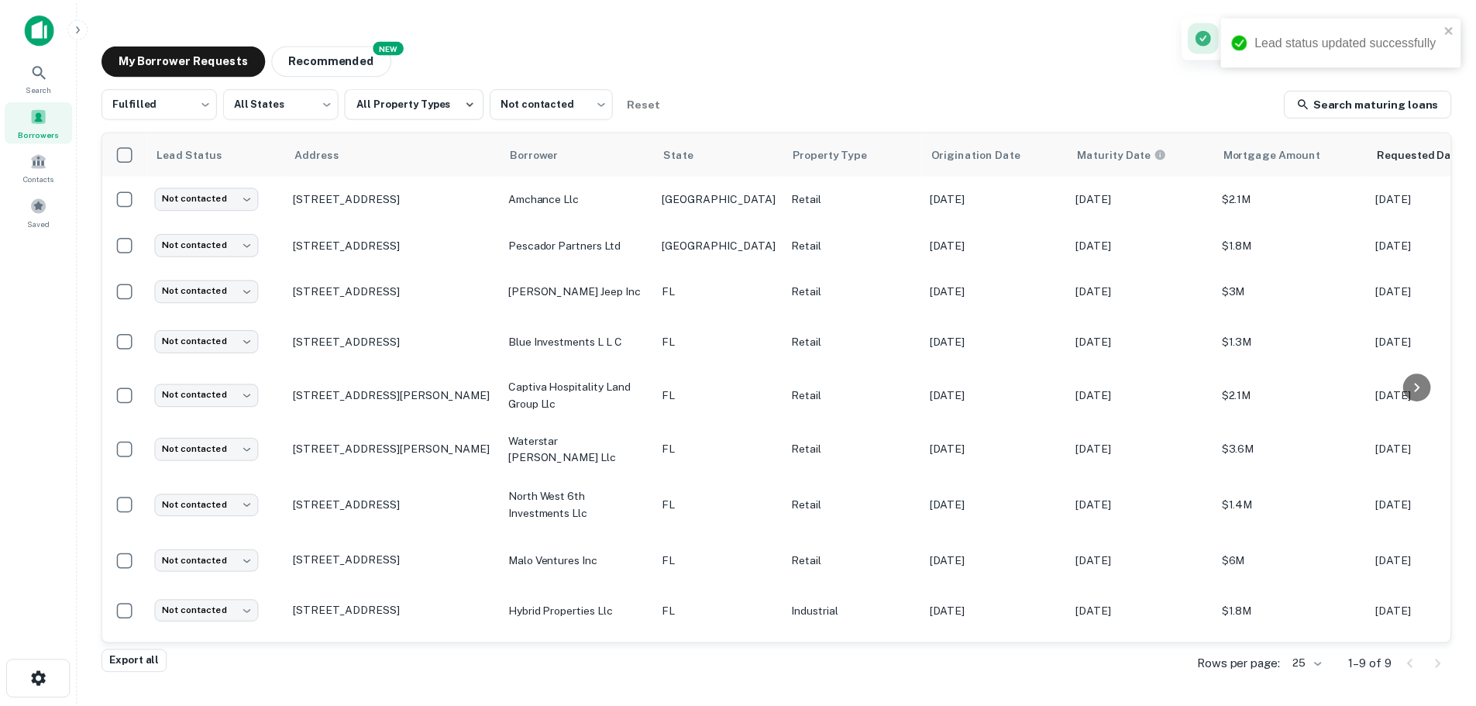
scroll to position [3, 0]
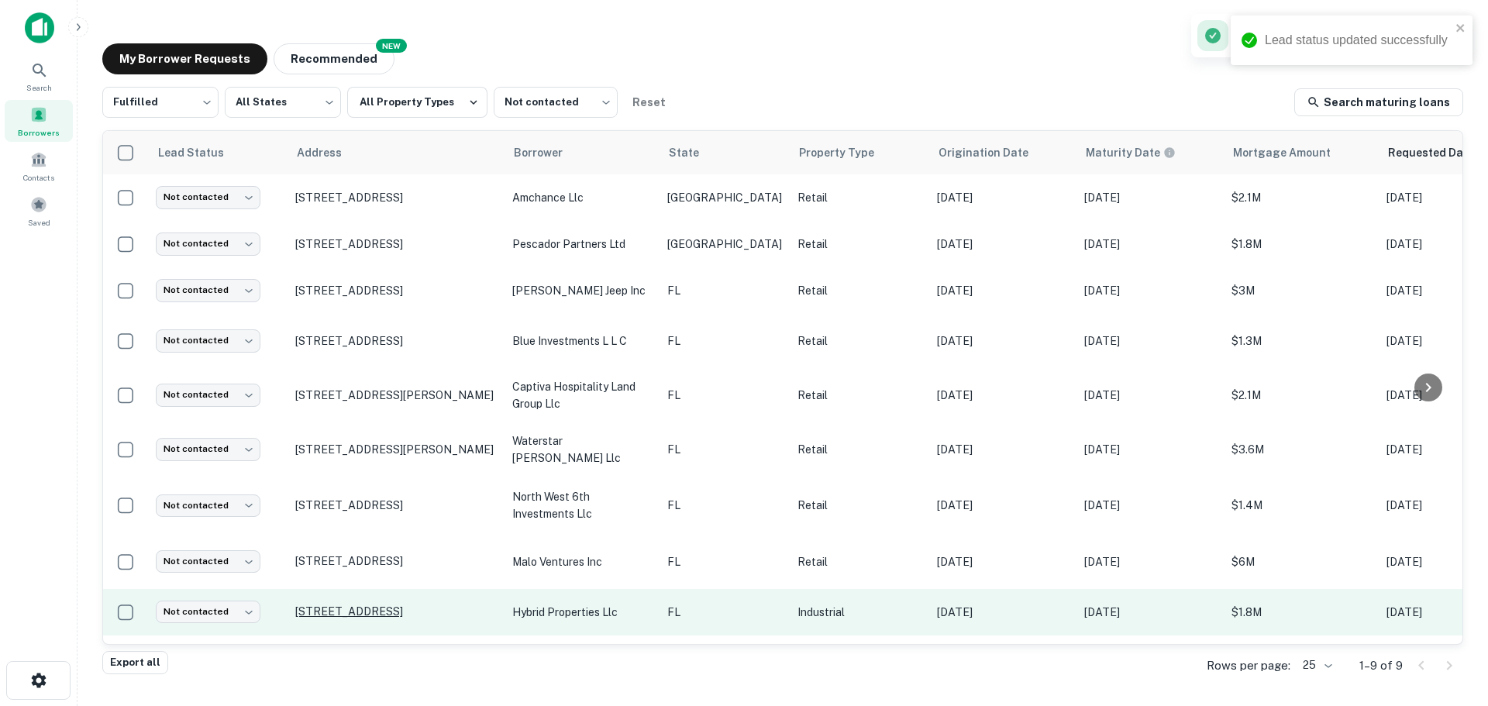
click at [347, 607] on p "9165 Nw 96th St Miami, FL33178" at bounding box center [395, 611] width 201 height 14
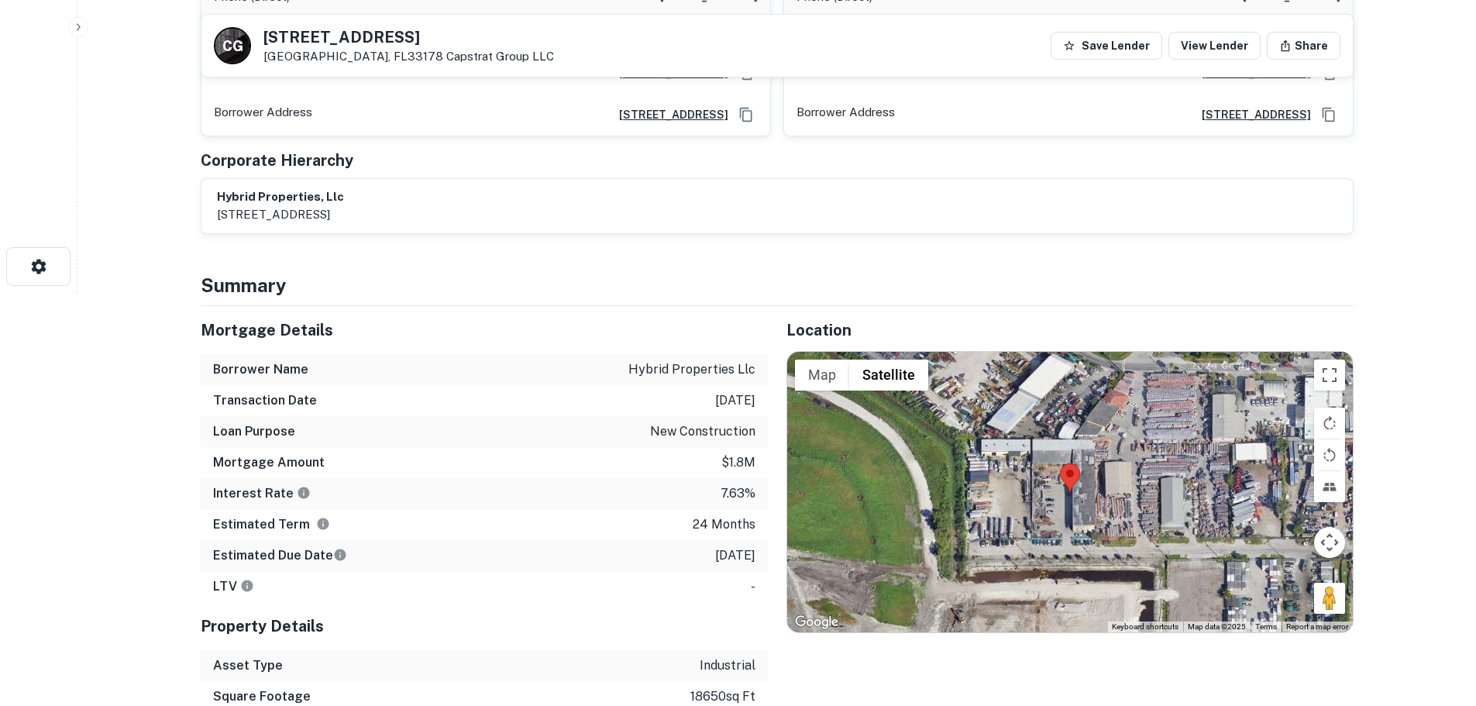
scroll to position [465, 0]
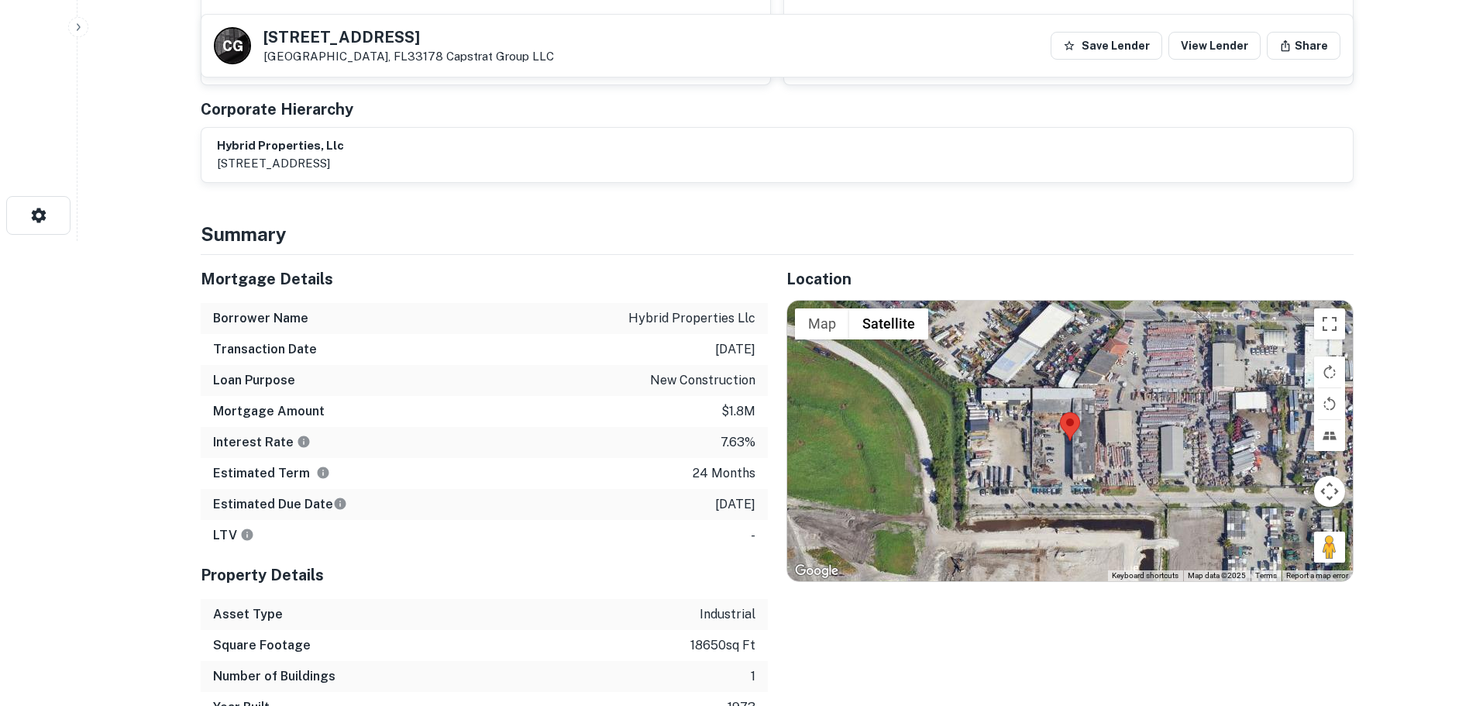
drag, startPoint x: 1326, startPoint y: 556, endPoint x: 1075, endPoint y: 482, distance: 262.3
click at [1075, 482] on div "Map Terrain Satellite Labels Keyboard shortcuts Map Data Map data ©2025 Map dat…" at bounding box center [1070, 441] width 566 height 280
drag, startPoint x: 1334, startPoint y: 560, endPoint x: 1056, endPoint y: 486, distance: 287.9
click at [1056, 486] on div "To activate drag with keyboard, press Alt + Enter. Once in keyboard drag state,…" at bounding box center [1070, 441] width 566 height 280
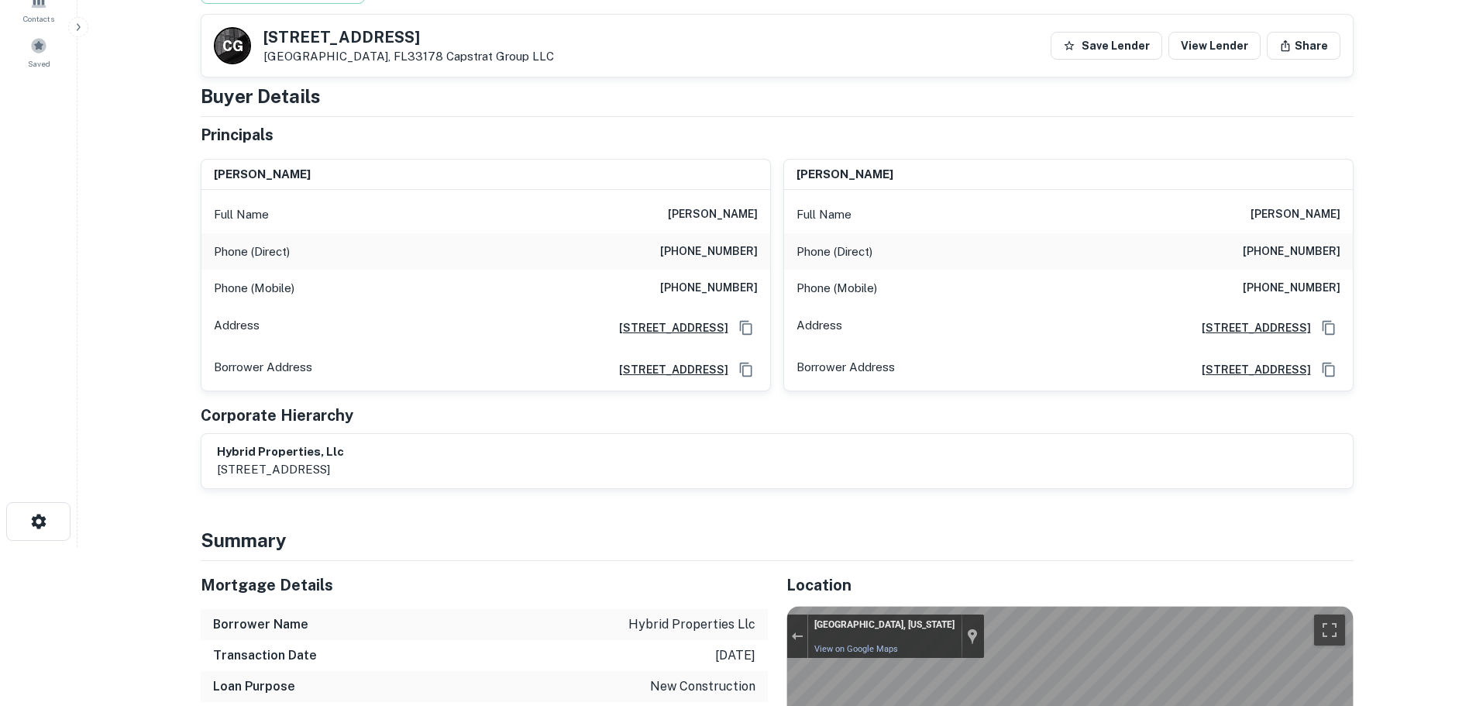
scroll to position [155, 0]
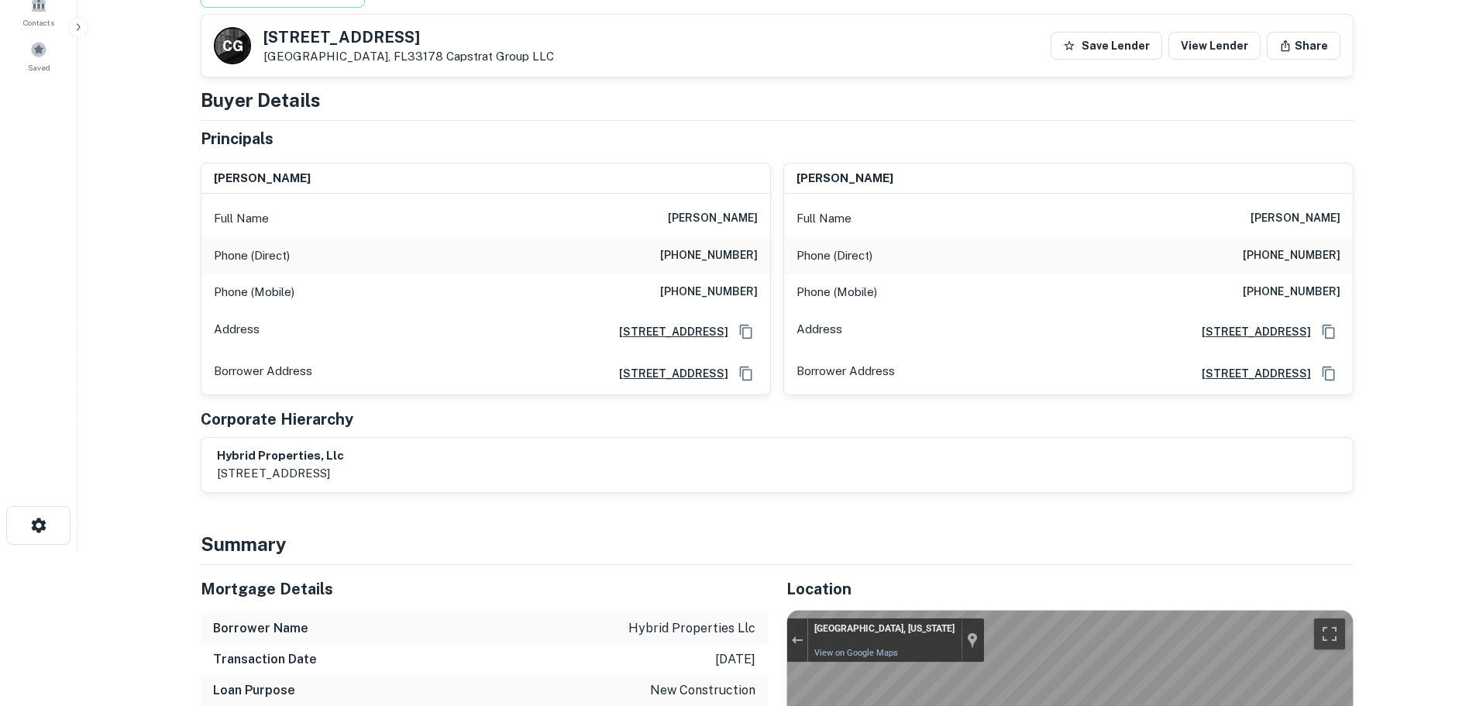
click at [1286, 251] on h6 "(305) 883-8722" at bounding box center [1292, 255] width 98 height 19
click at [1286, 252] on h6 "(305) 883-8722" at bounding box center [1292, 255] width 98 height 19
click at [1298, 281] on div "Phone (Mobile) (305) 310-6615" at bounding box center [1068, 292] width 569 height 37
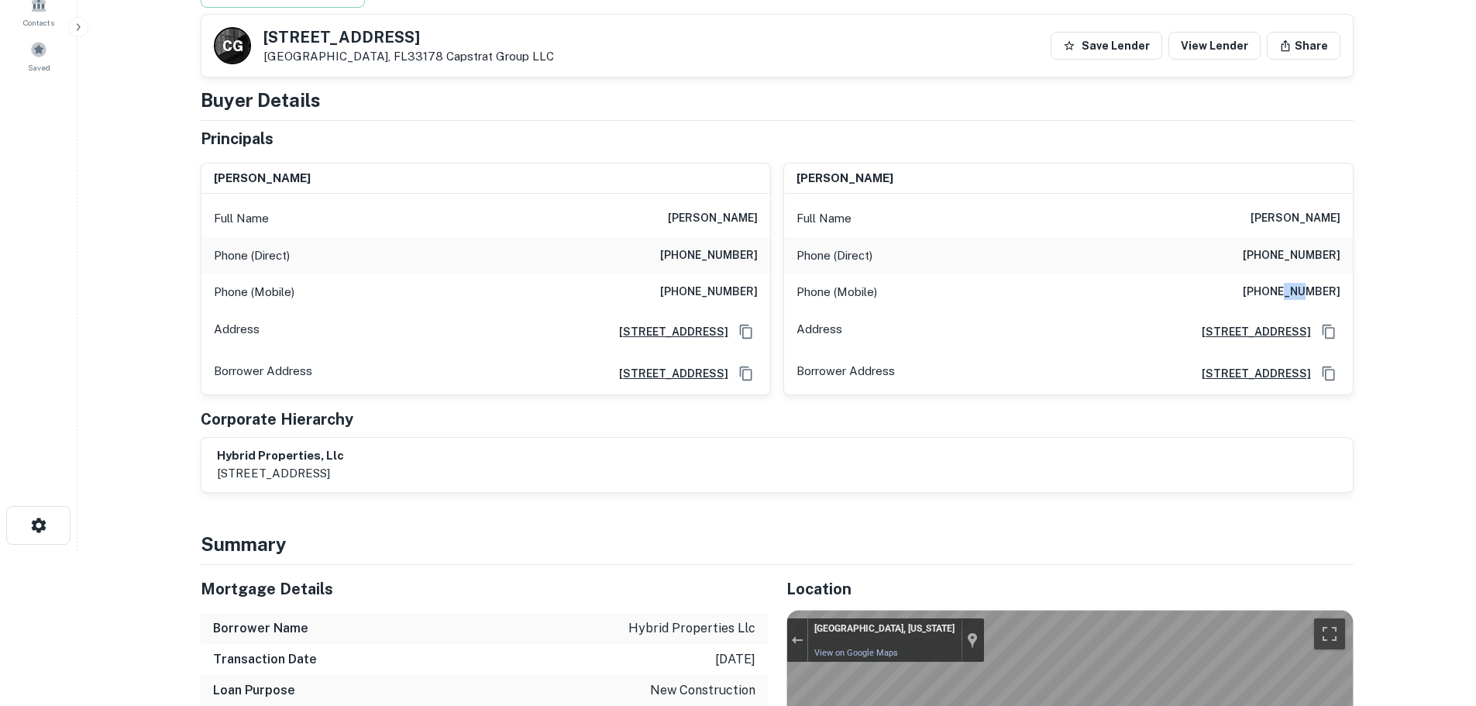
click at [1298, 285] on h6 "(305) 310-6615" at bounding box center [1292, 292] width 98 height 19
click at [725, 293] on h6 "(954) 205-5529" at bounding box center [709, 292] width 98 height 19
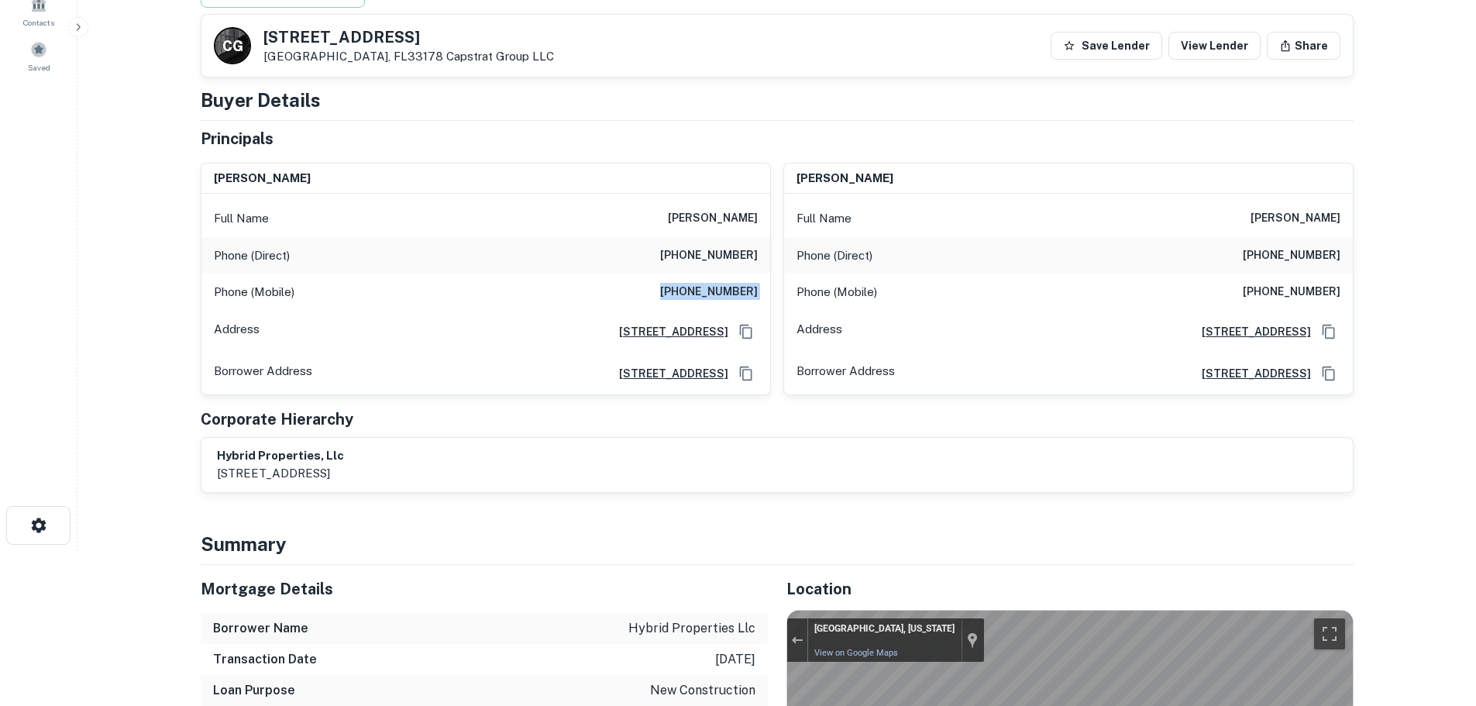
click at [725, 293] on h6 "(954) 205-5529" at bounding box center [709, 292] width 98 height 19
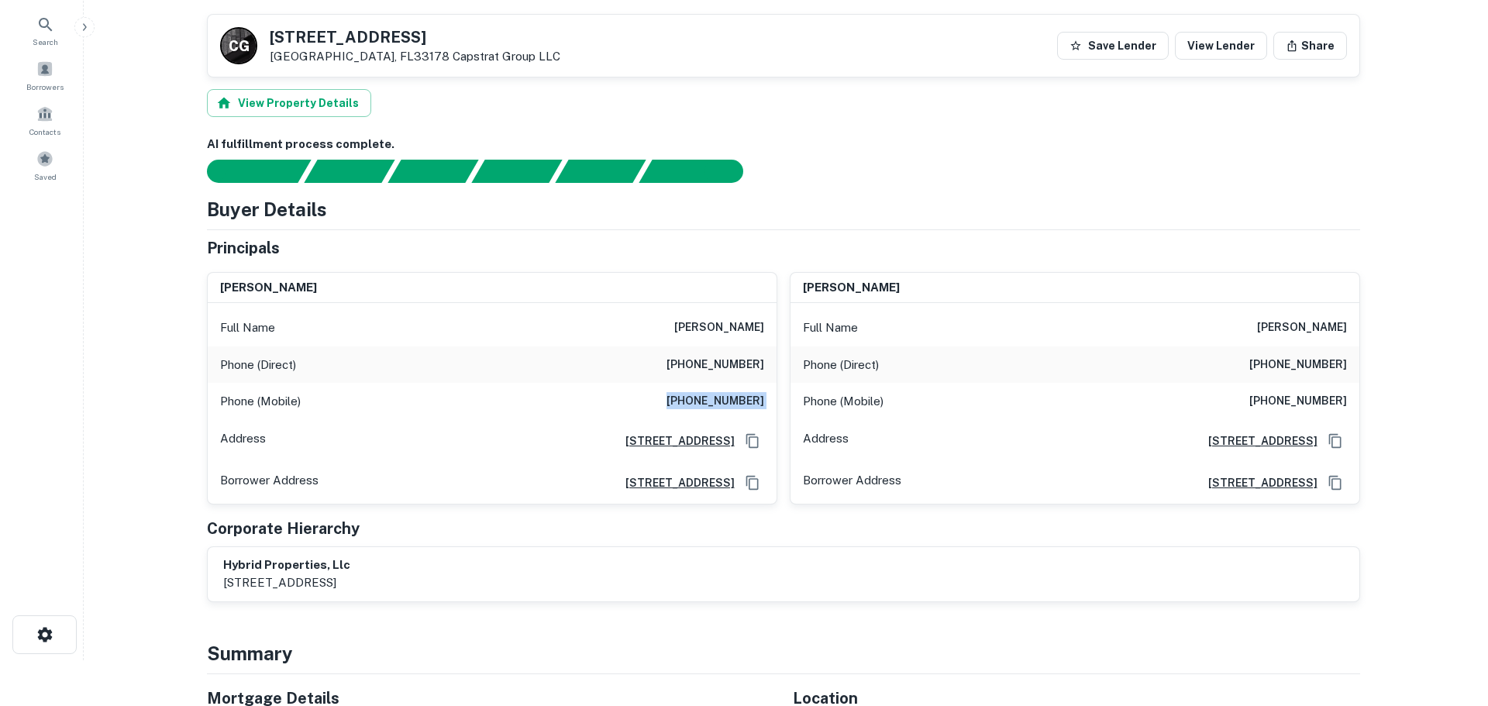
scroll to position [0, 0]
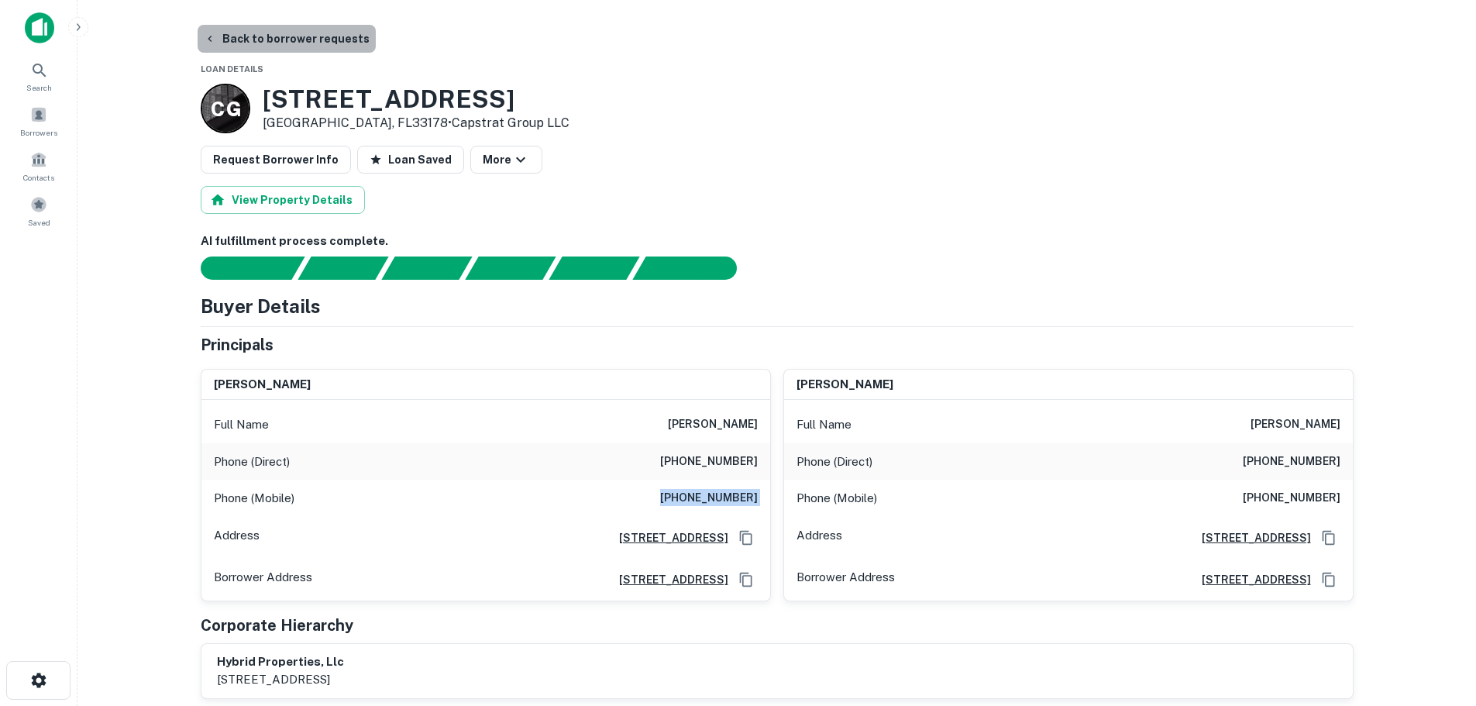
click at [304, 35] on button "Back to borrower requests" at bounding box center [287, 39] width 178 height 28
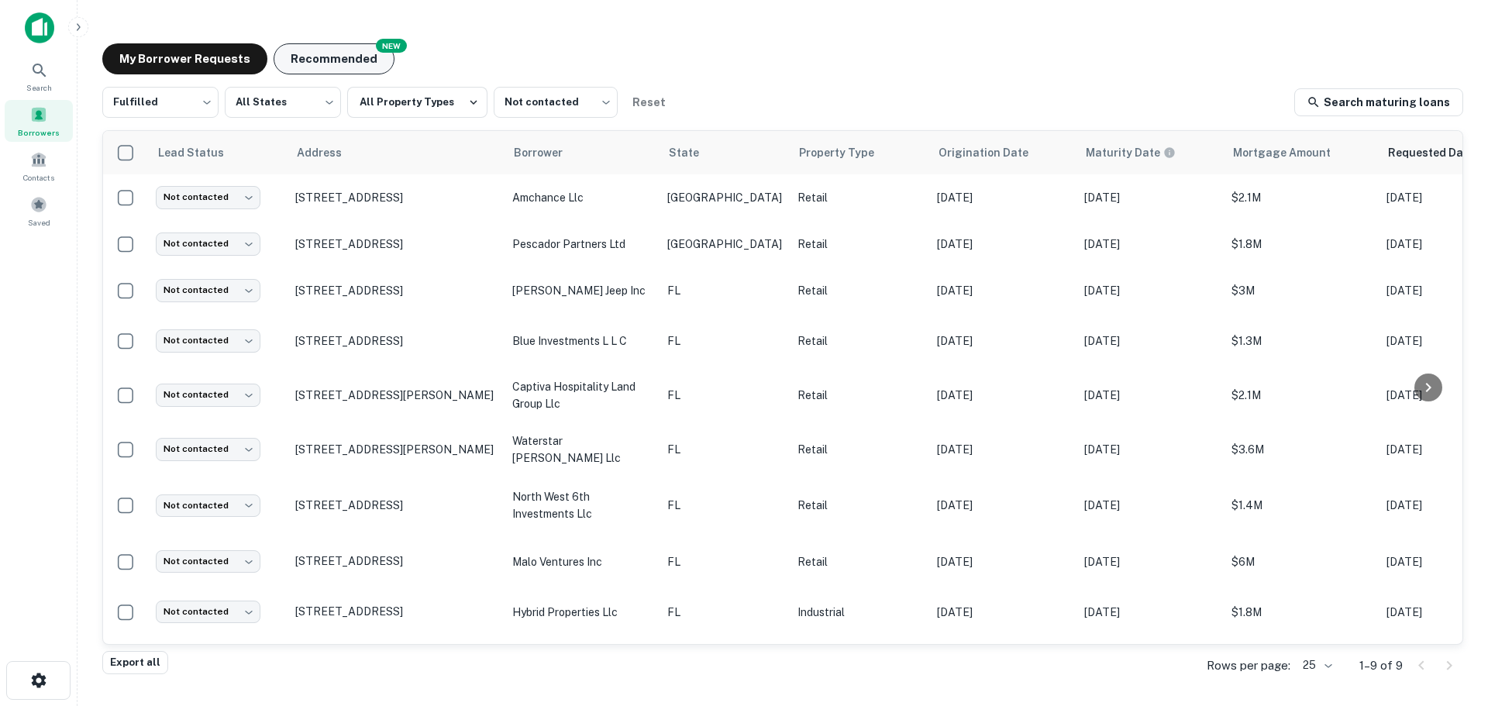
scroll to position [3, 0]
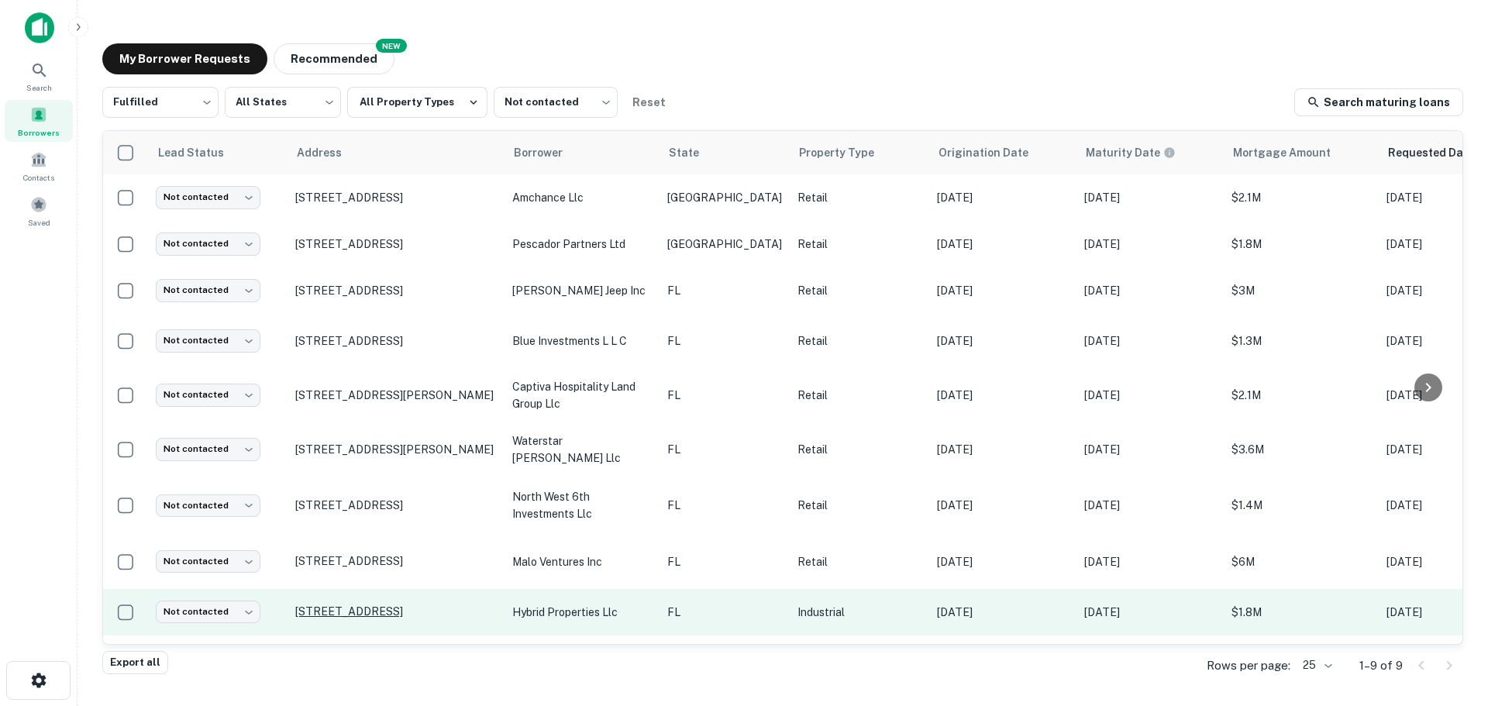
click at [370, 604] on p "9165 Nw 96th St Miami, FL33178" at bounding box center [395, 611] width 201 height 14
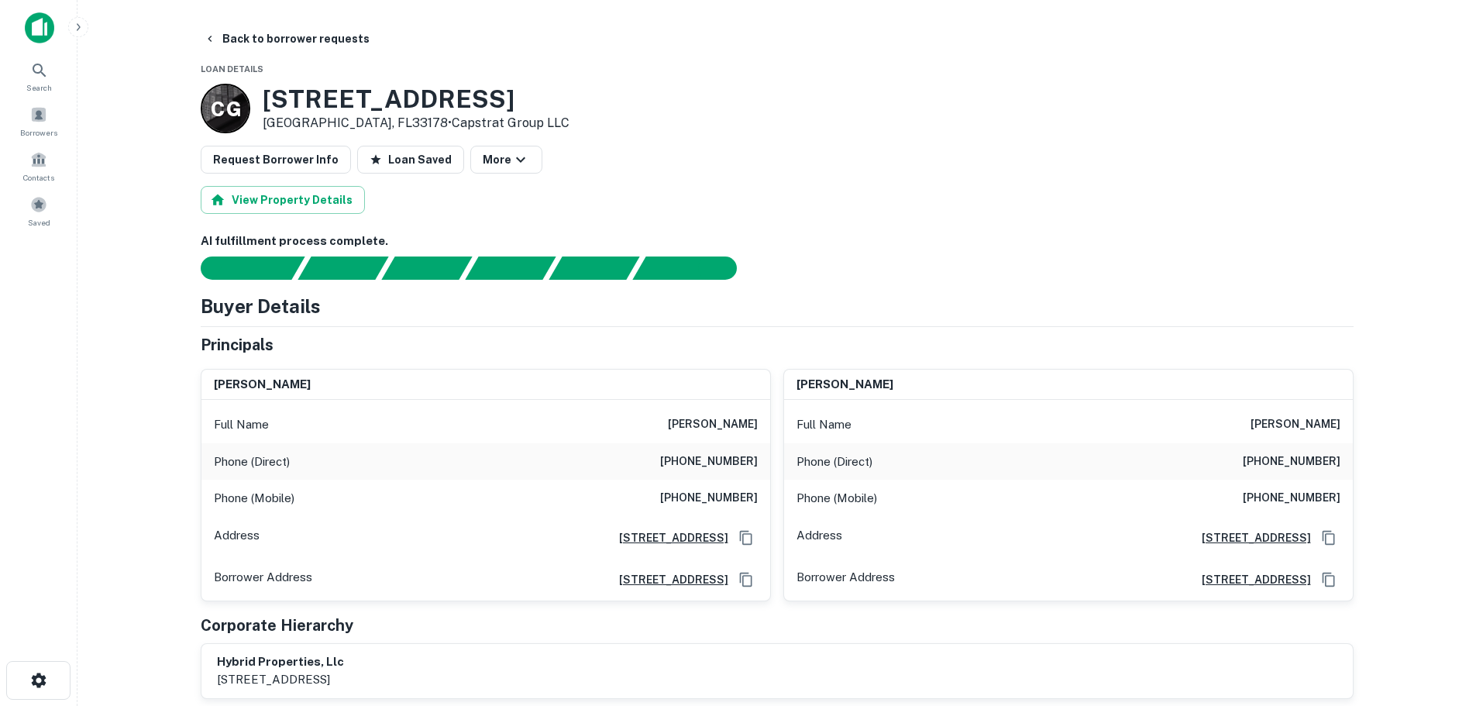
click at [724, 498] on h6 "(954) 205-5529" at bounding box center [709, 498] width 98 height 19
click at [1274, 494] on h6 "(305) 310-6615" at bounding box center [1292, 498] width 98 height 19
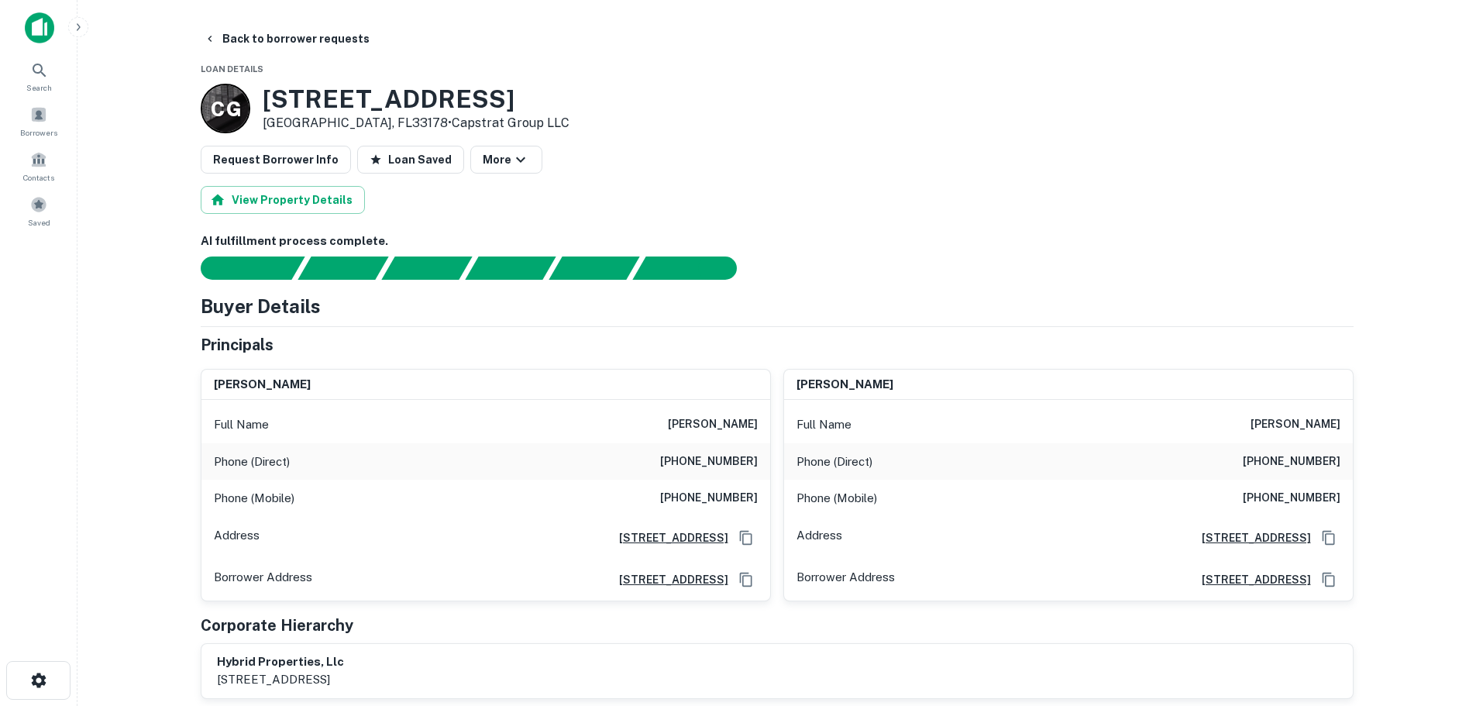
drag, startPoint x: 129, startPoint y: 7, endPoint x: 98, endPoint y: 108, distance: 105.9
click at [98, 108] on main "Back to borrower requests Loan Details C G 9165 NW 96th St Miami, FL33178 • Cap…" at bounding box center [776, 353] width 1399 height 706
click at [244, 36] on button "Back to borrower requests" at bounding box center [287, 39] width 178 height 28
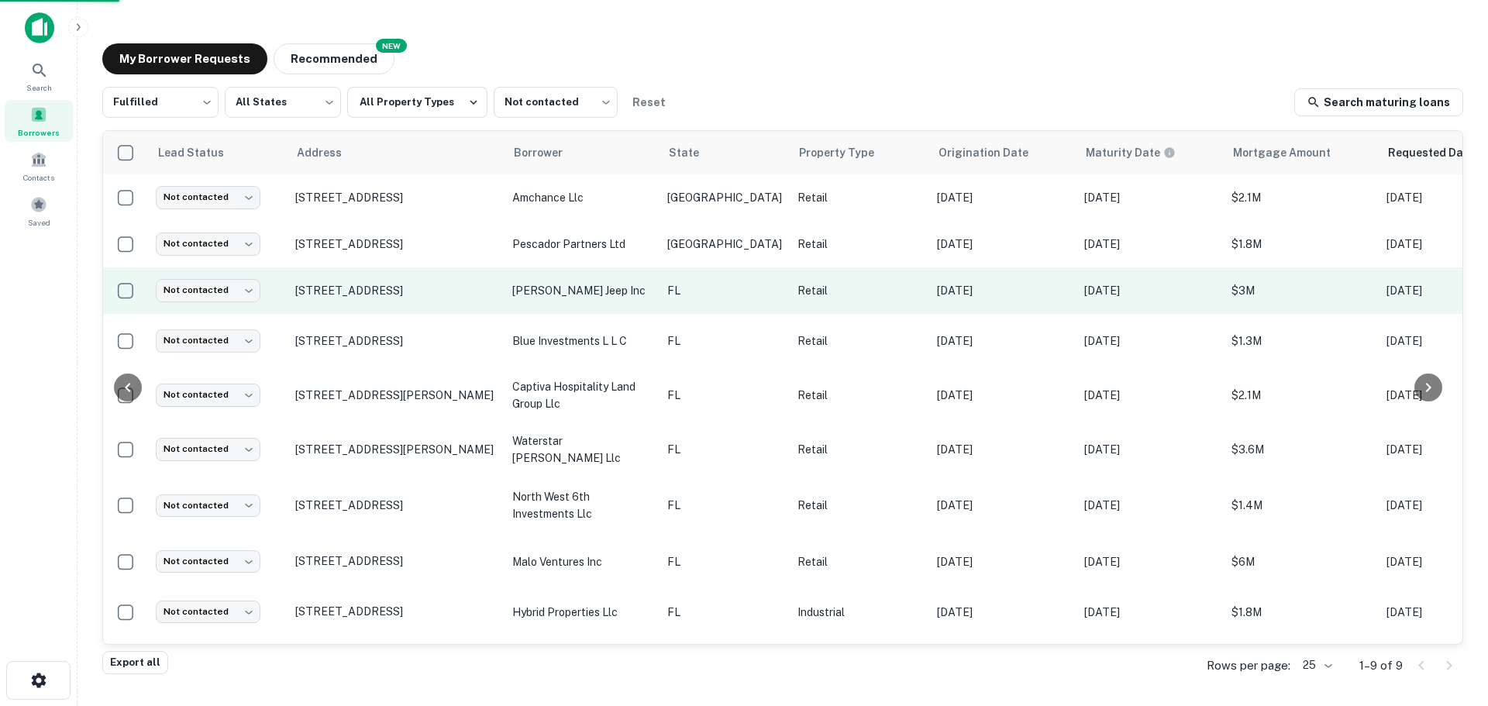
scroll to position [3, 0]
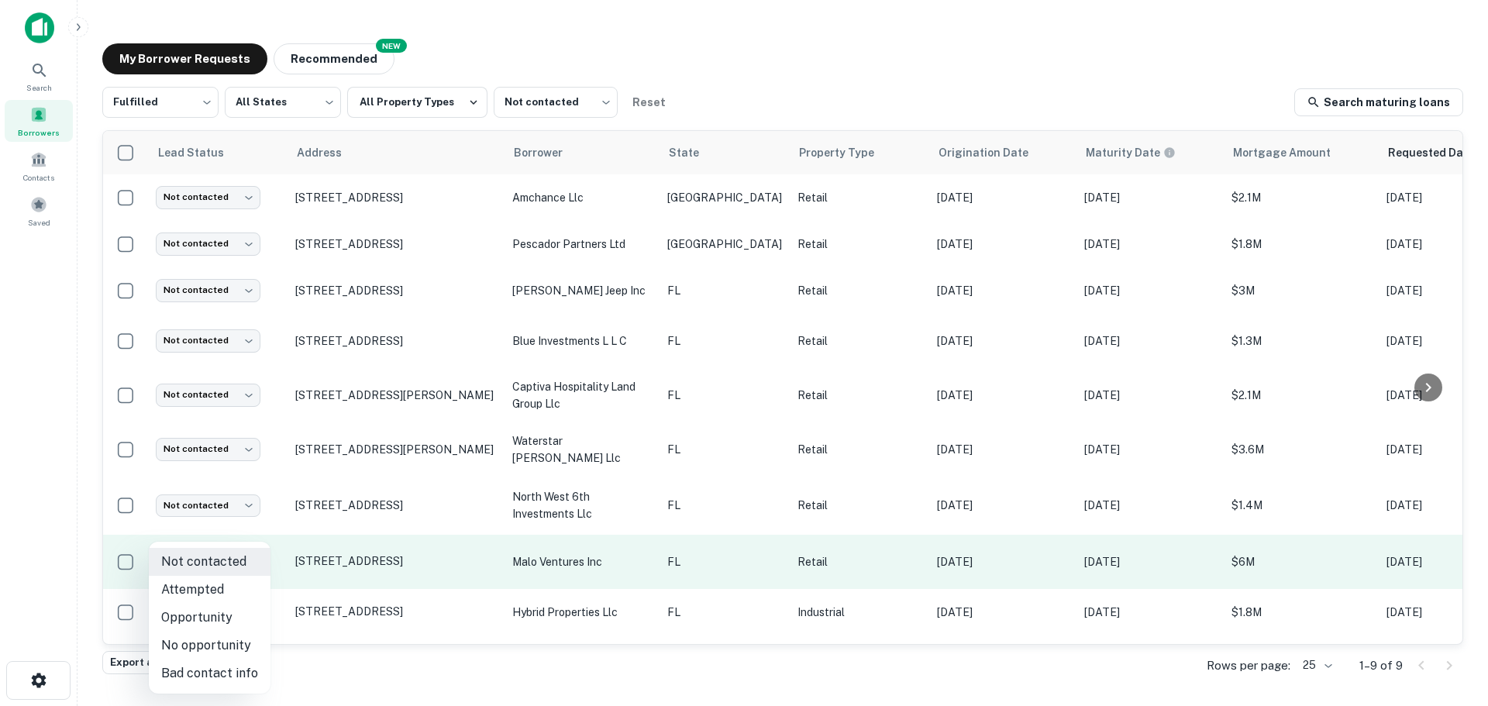
click at [236, 556] on body "Search Borrowers Contacts Saved My Borrower Requests NEW Recommended Fulfilled …" at bounding box center [744, 353] width 1488 height 706
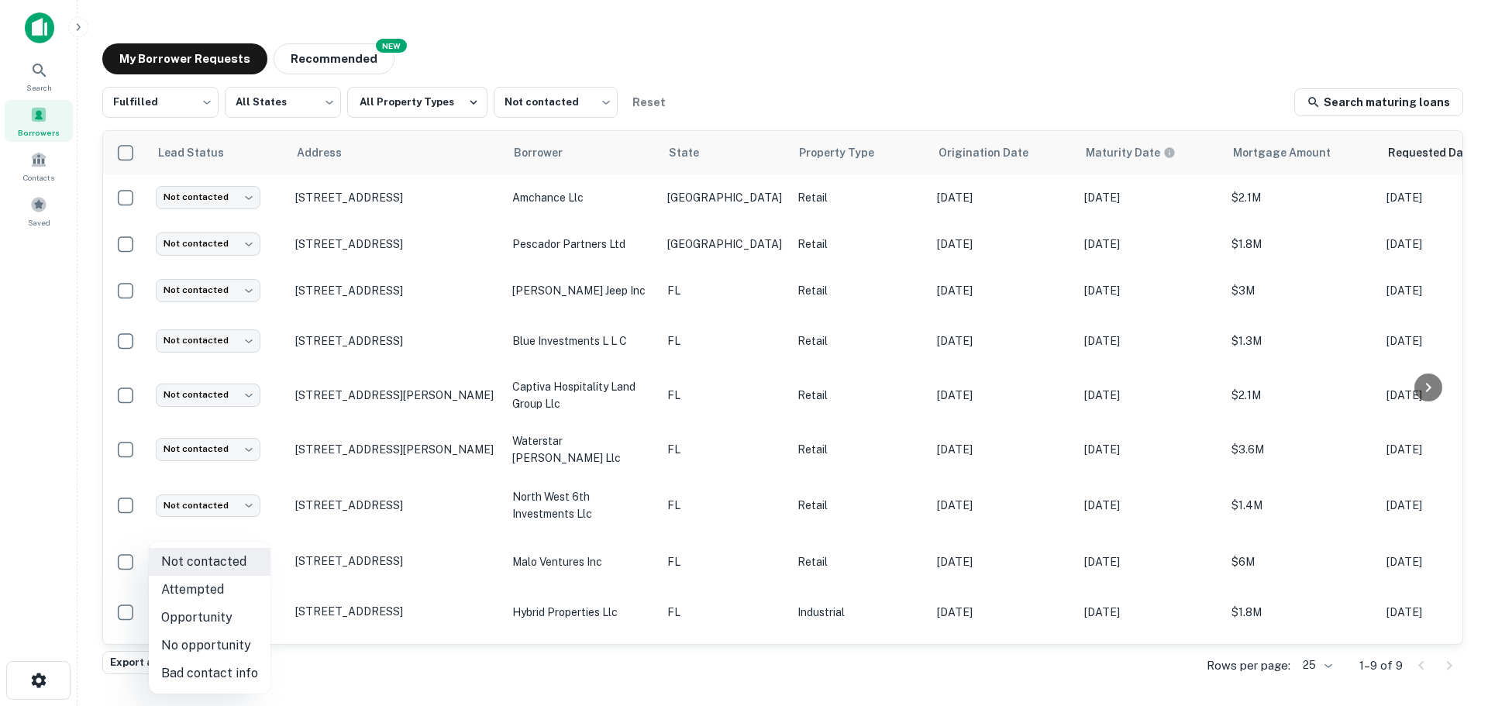
click at [374, 607] on div at bounding box center [744, 353] width 1488 height 706
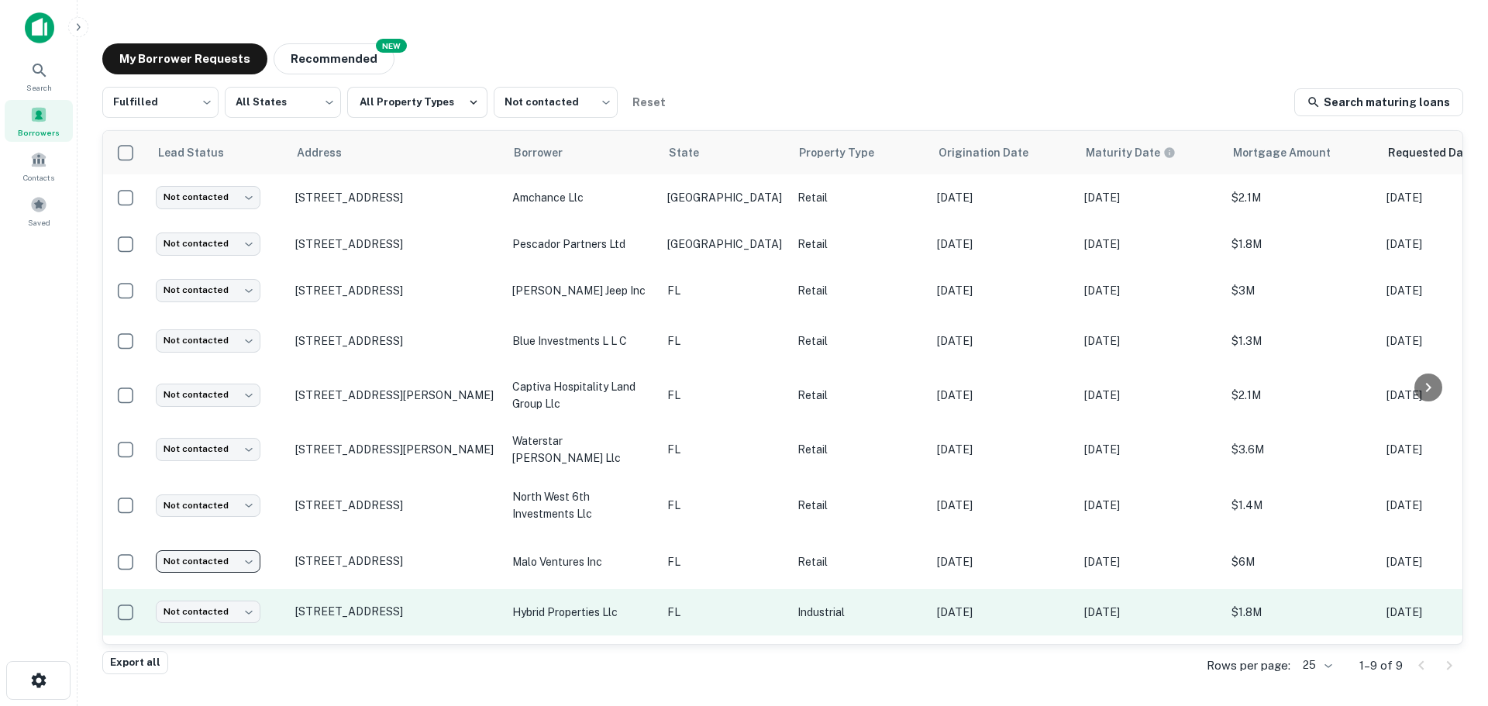
click at [234, 596] on td "Not contacted **** ​" at bounding box center [217, 612] width 139 height 46
click at [240, 613] on body "Search Borrowers Contacts Saved My Borrower Requests NEW Recommended Fulfilled …" at bounding box center [744, 353] width 1488 height 706
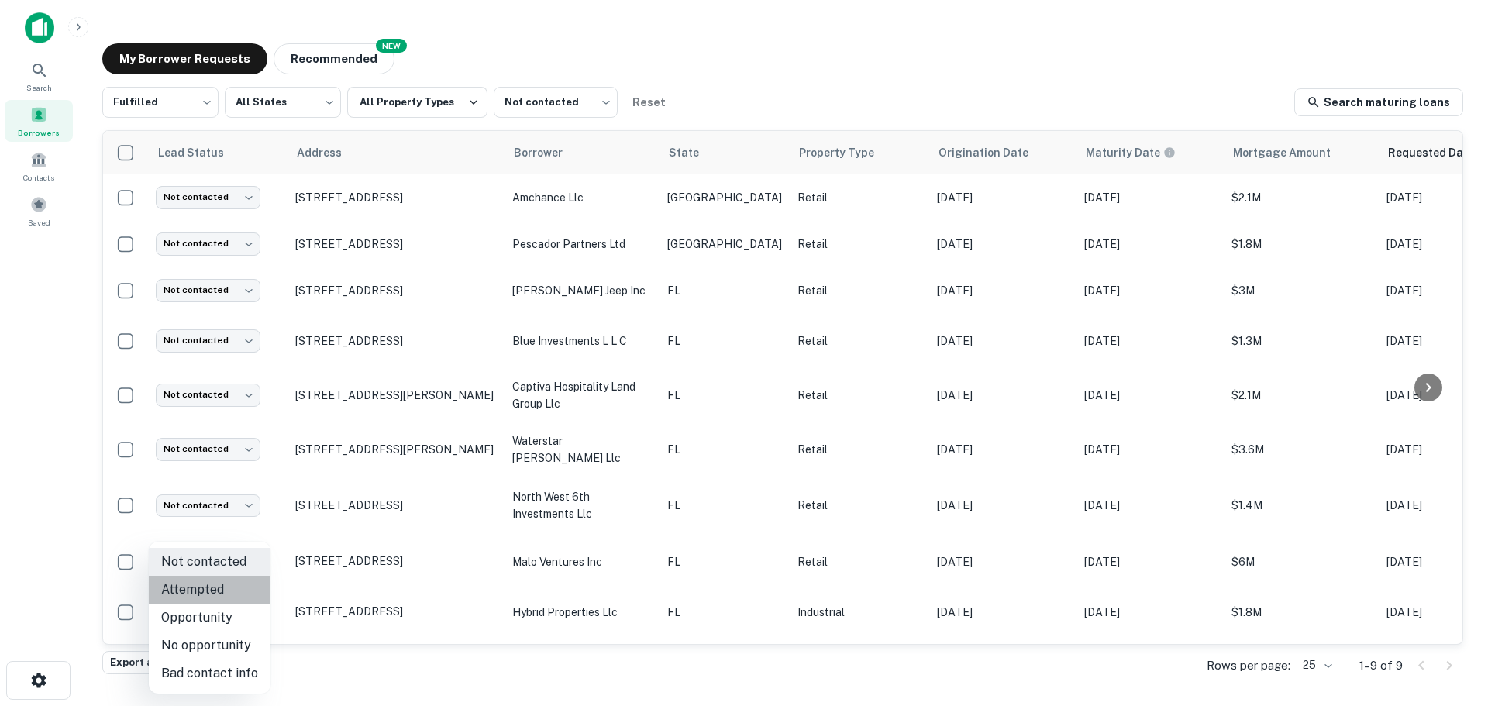
click at [244, 596] on li "Attempted" at bounding box center [210, 590] width 122 height 28
type input "*********"
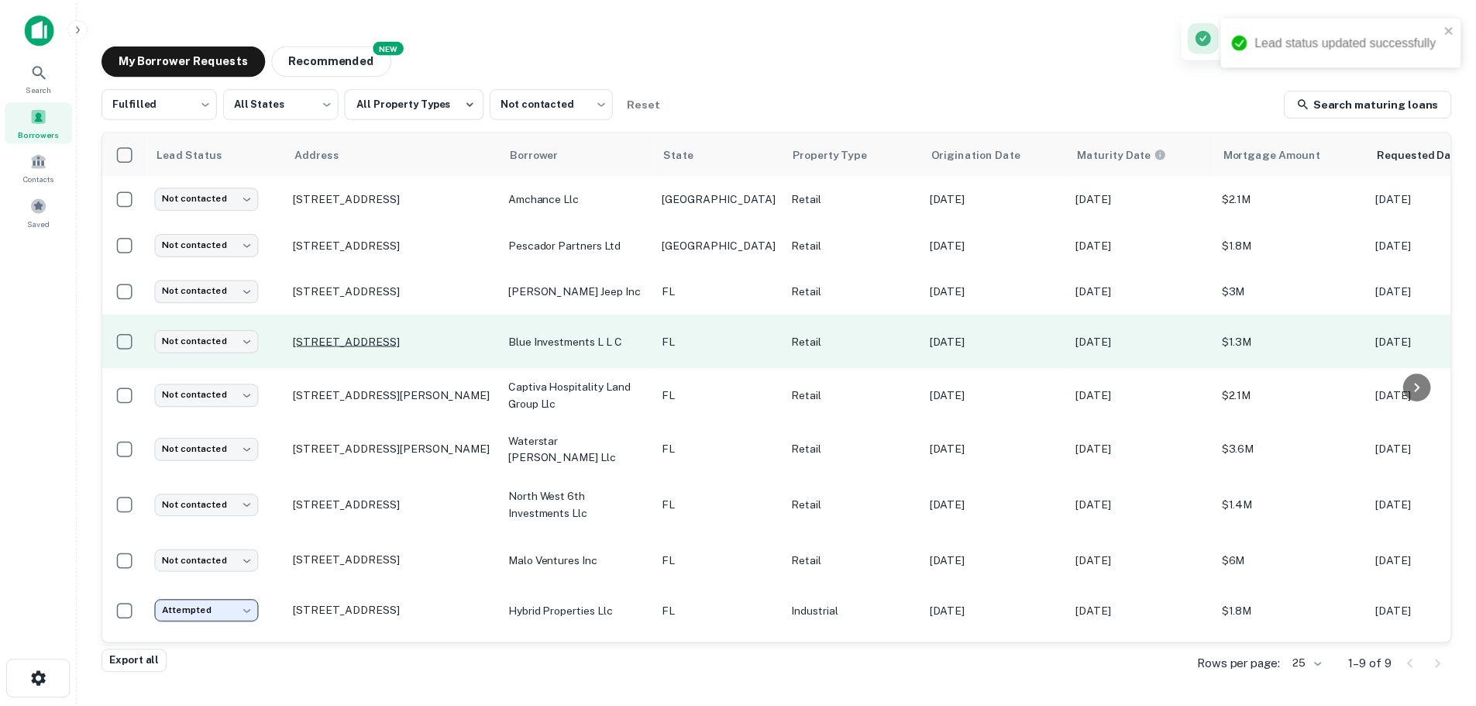
scroll to position [0, 0]
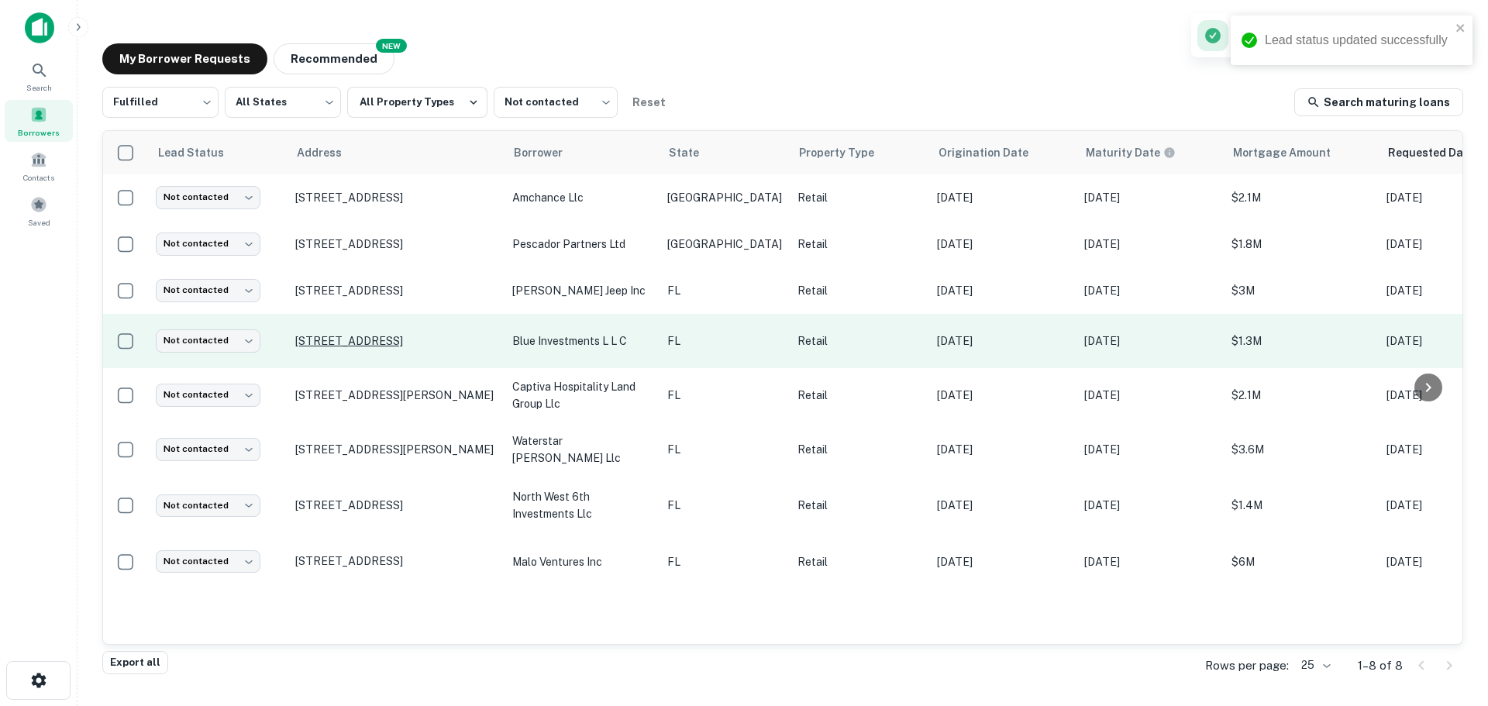
click at [416, 346] on p "2951 Nw 27th Ave Miami, FL33142" at bounding box center [395, 341] width 201 height 14
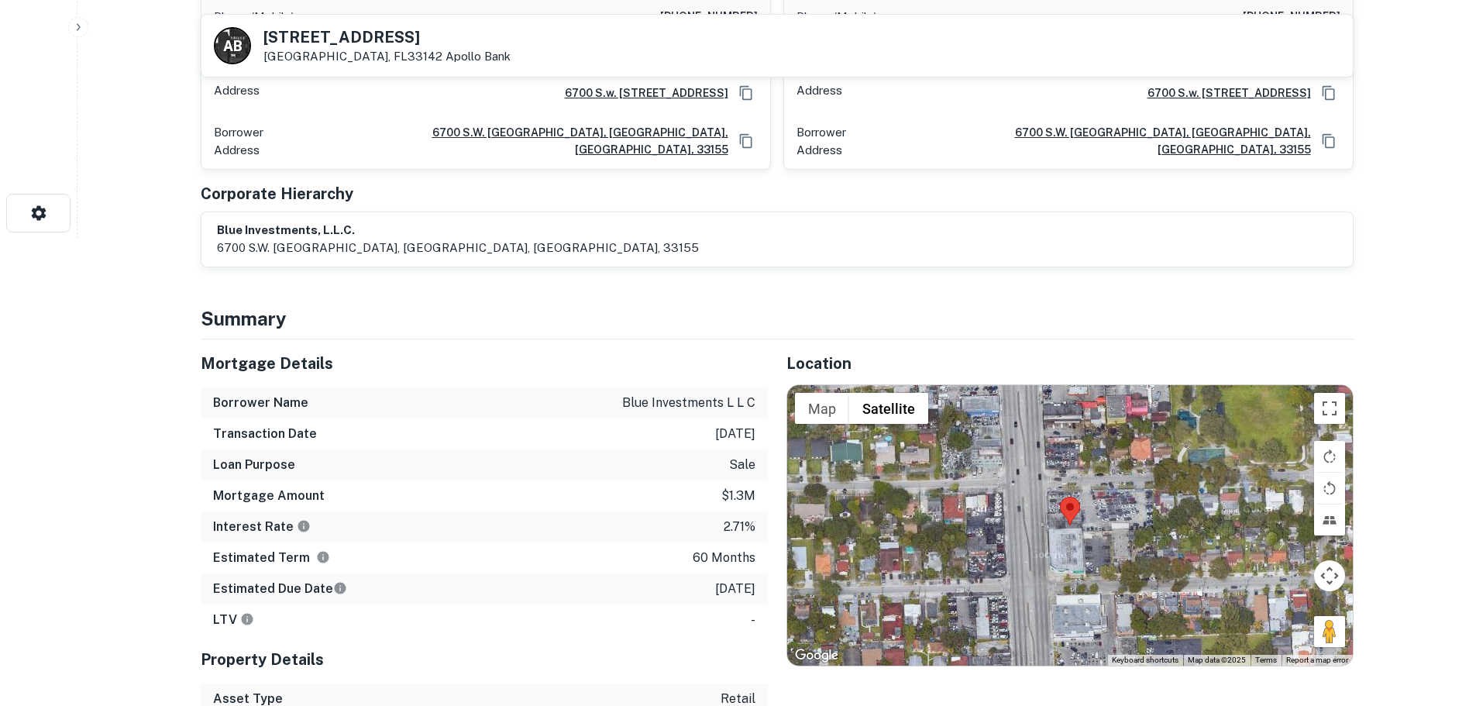
scroll to position [542, 0]
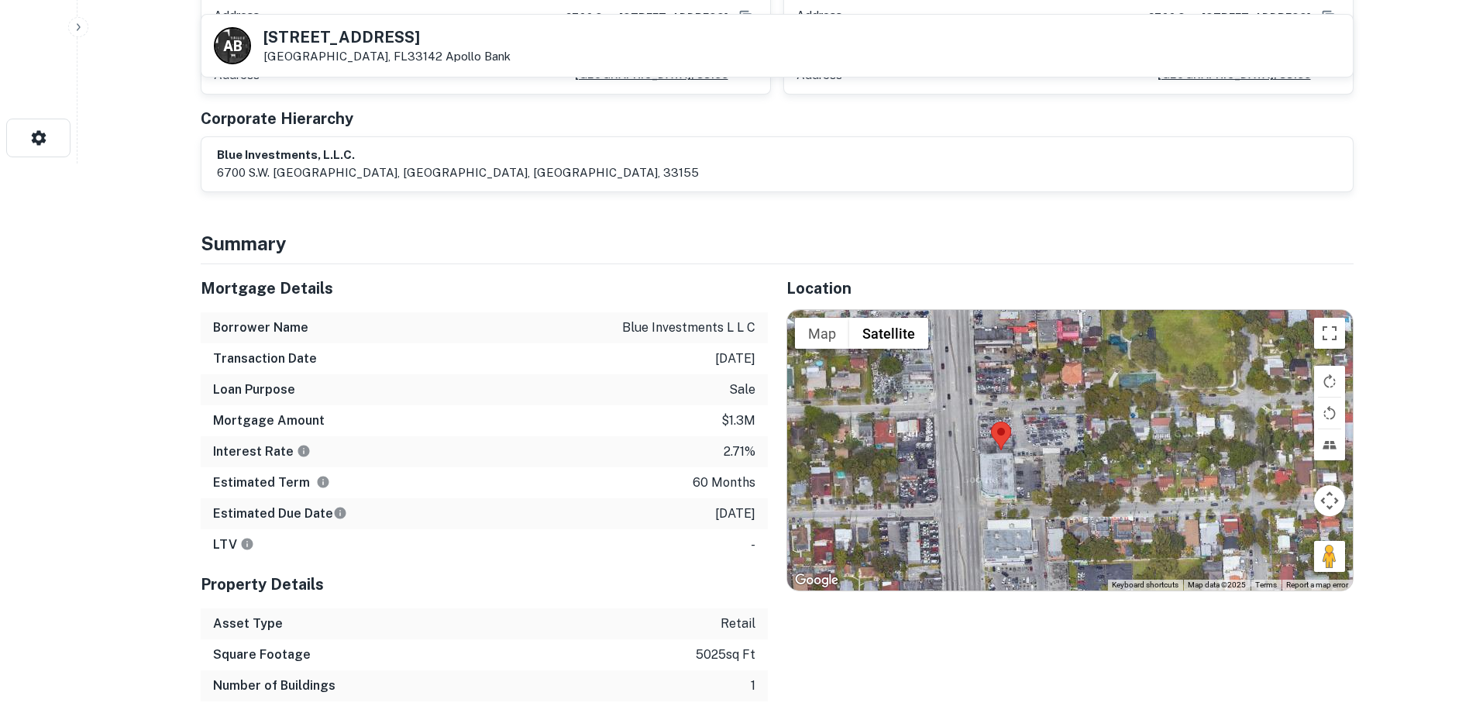
drag, startPoint x: 1344, startPoint y: 554, endPoint x: 1284, endPoint y: 556, distance: 60.5
click at [1284, 556] on div at bounding box center [1070, 450] width 566 height 280
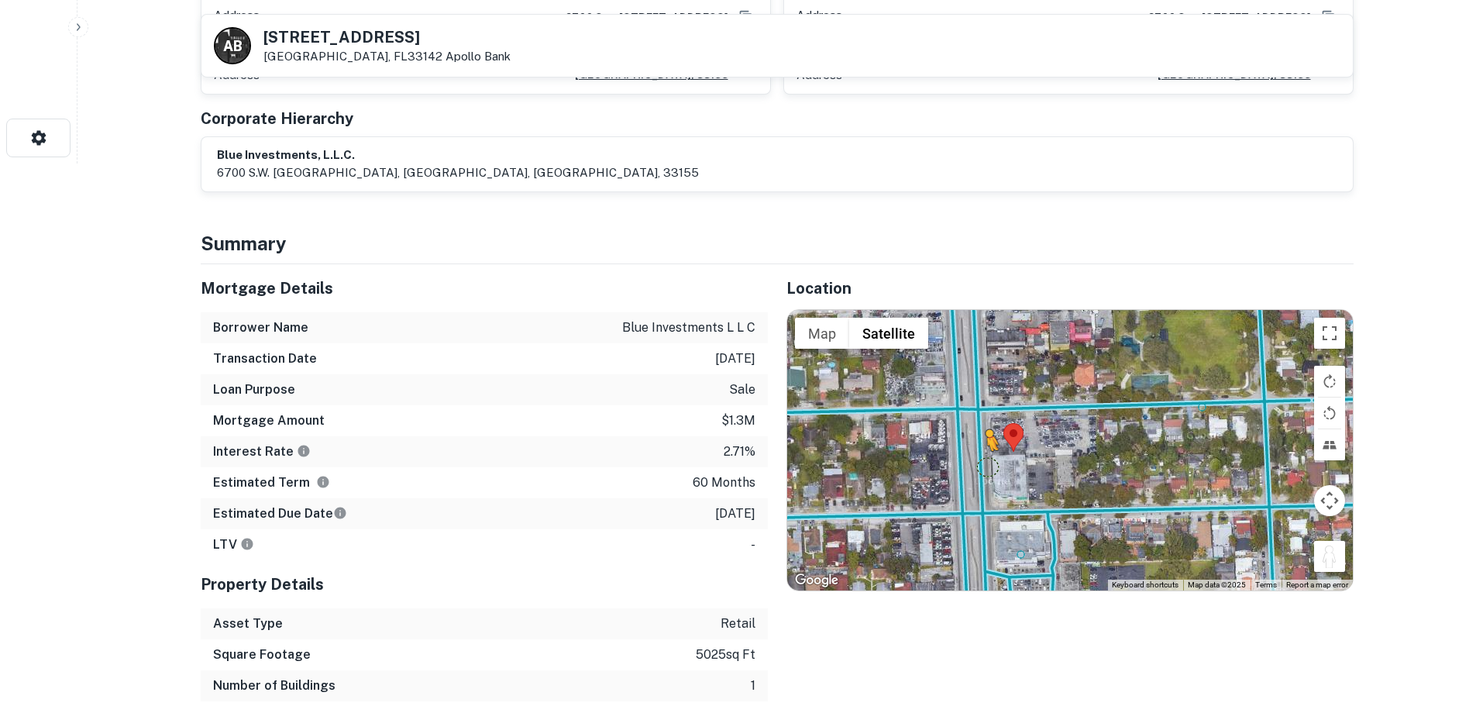
drag, startPoint x: 1326, startPoint y: 552, endPoint x: 987, endPoint y: 452, distance: 352.8
click at [987, 452] on div "To activate drag with keyboard, press Alt + Enter. Once in keyboard drag state,…" at bounding box center [1070, 450] width 566 height 280
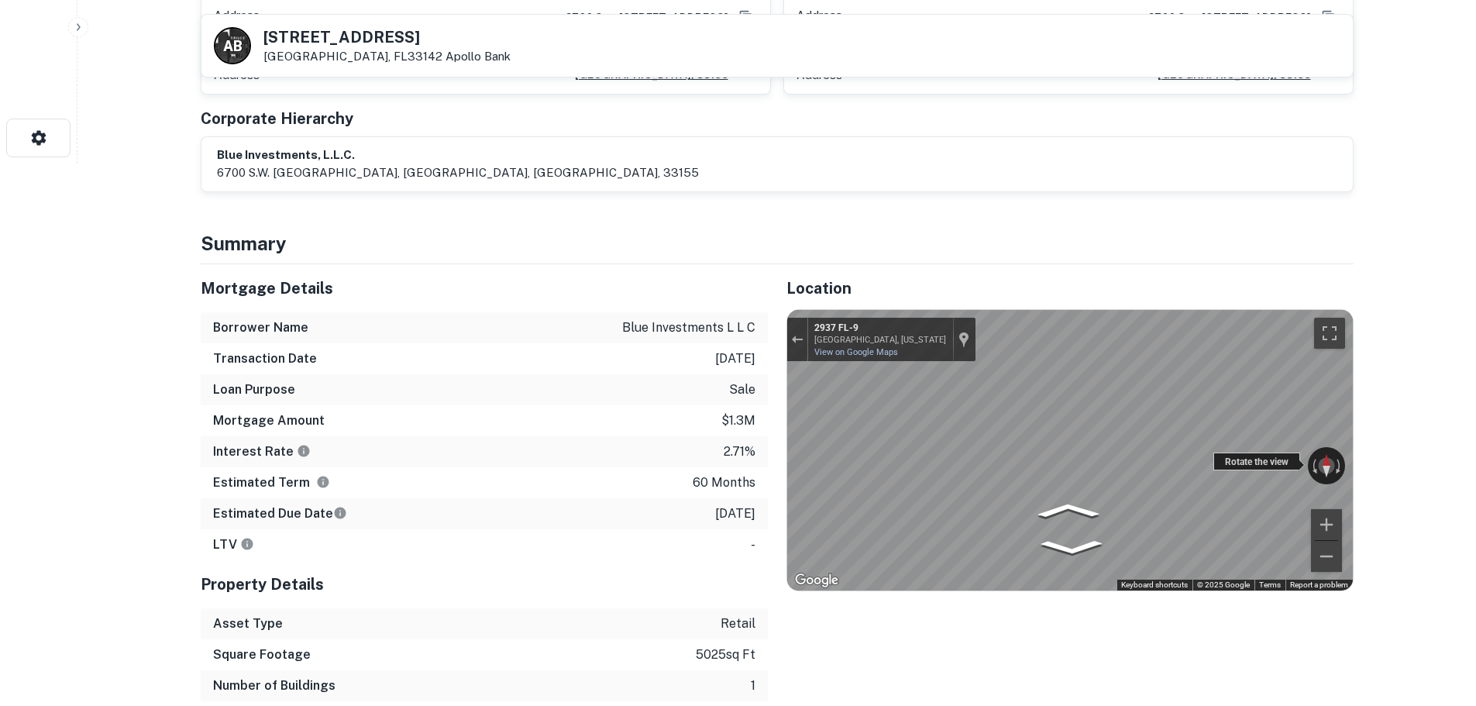
click at [796, 433] on div "← Move left → Move right ↑ Move up ↓ Move down + Zoom in - Zoom out 2937 FL-9 M…" at bounding box center [1070, 450] width 566 height 280
drag, startPoint x: 1216, startPoint y: 457, endPoint x: 783, endPoint y: 460, distance: 433.1
click at [775, 461] on div "Location ← Move left → Move right ↑ Move up ↓ Move down + Zoom in - Zoom out Ho…" at bounding box center [1061, 498] width 586 height 468
click at [1106, 485] on div "Map" at bounding box center [1070, 450] width 566 height 280
drag, startPoint x: 1003, startPoint y: 475, endPoint x: 1050, endPoint y: 477, distance: 47.3
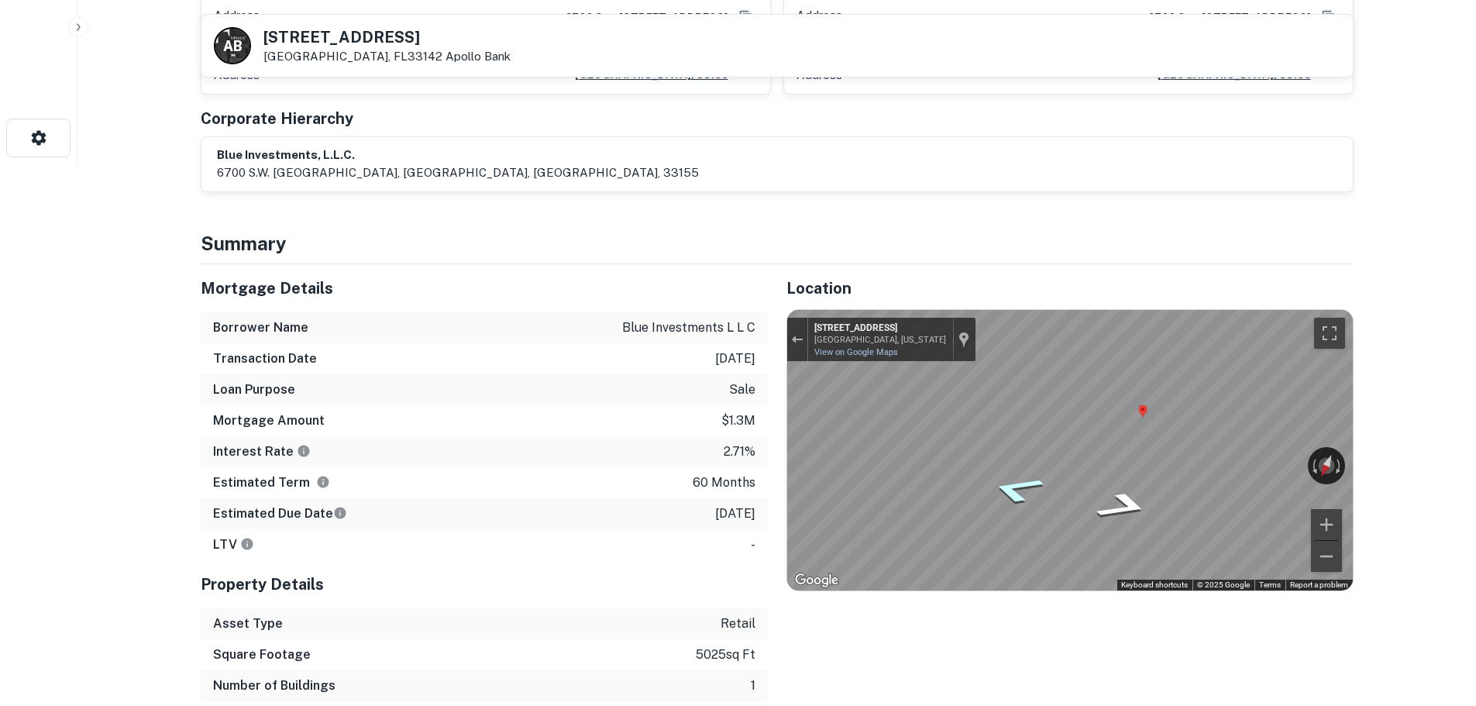
click at [1010, 475] on icon "Go East, NW 30th St" at bounding box center [1016, 490] width 101 height 42
click at [1087, 463] on icon "Go West, NW 30th St" at bounding box center [1112, 478] width 114 height 43
click at [1106, 464] on icon "Go West, NW 30th St" at bounding box center [1112, 478] width 114 height 43
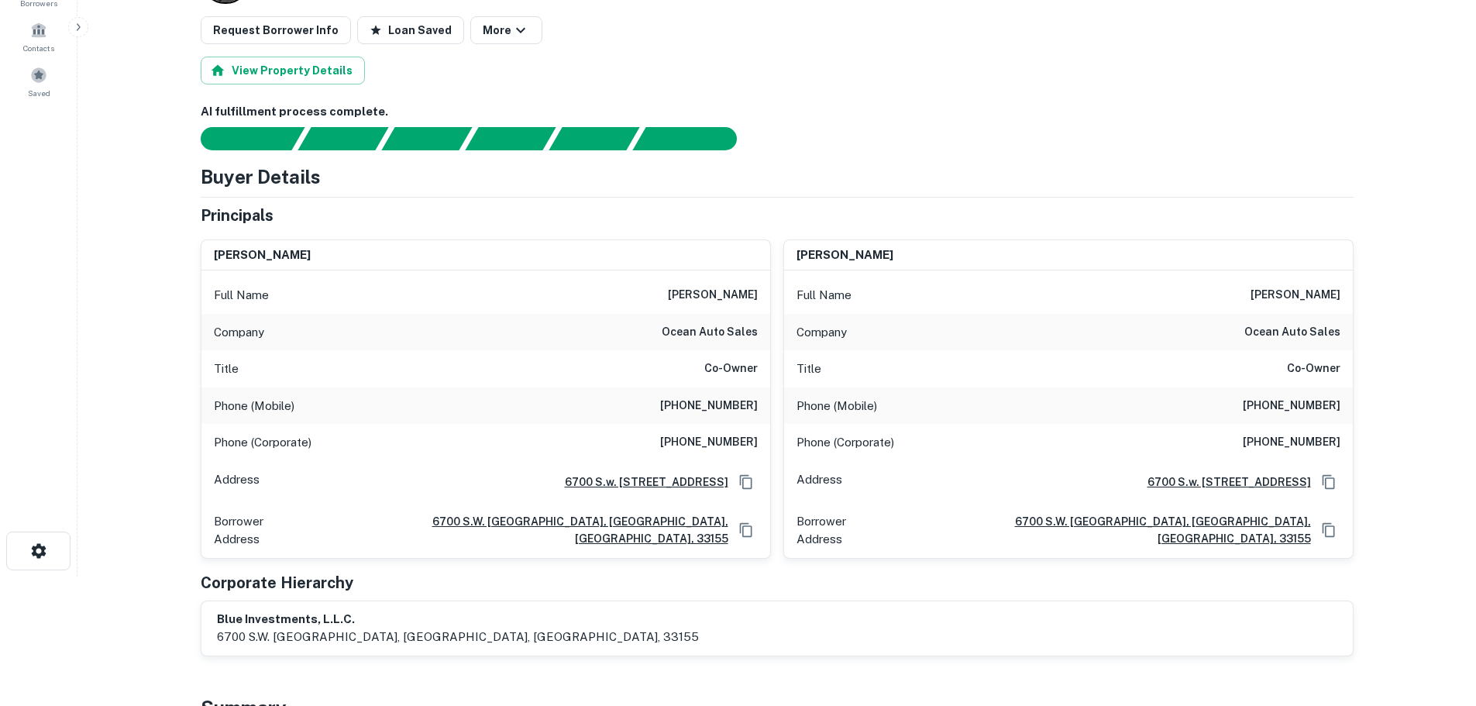
scroll to position [155, 0]
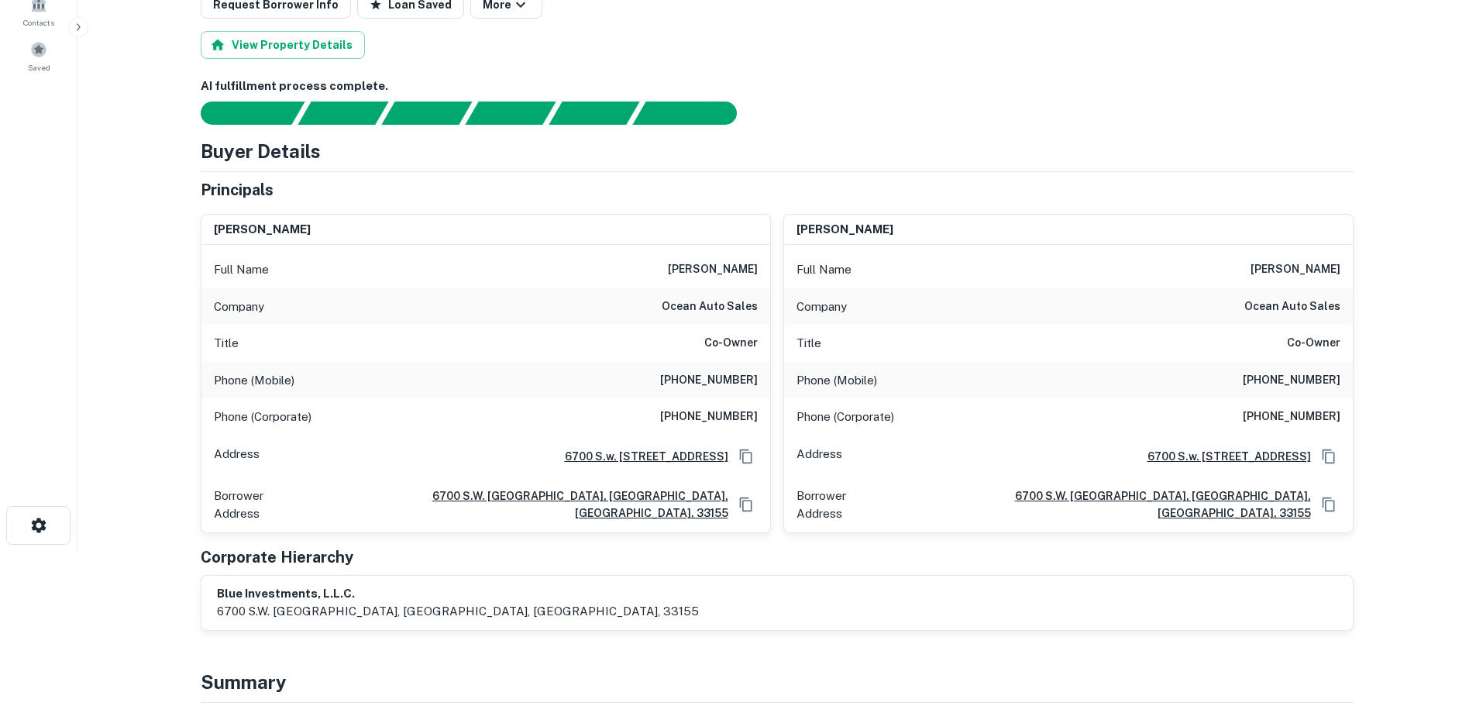
click at [726, 273] on h6 "janoy valdes" at bounding box center [713, 269] width 90 height 19
click at [726, 274] on h6 "janoy valdes" at bounding box center [713, 269] width 90 height 19
click at [729, 409] on h6 "(305) 633-3155" at bounding box center [709, 417] width 98 height 19
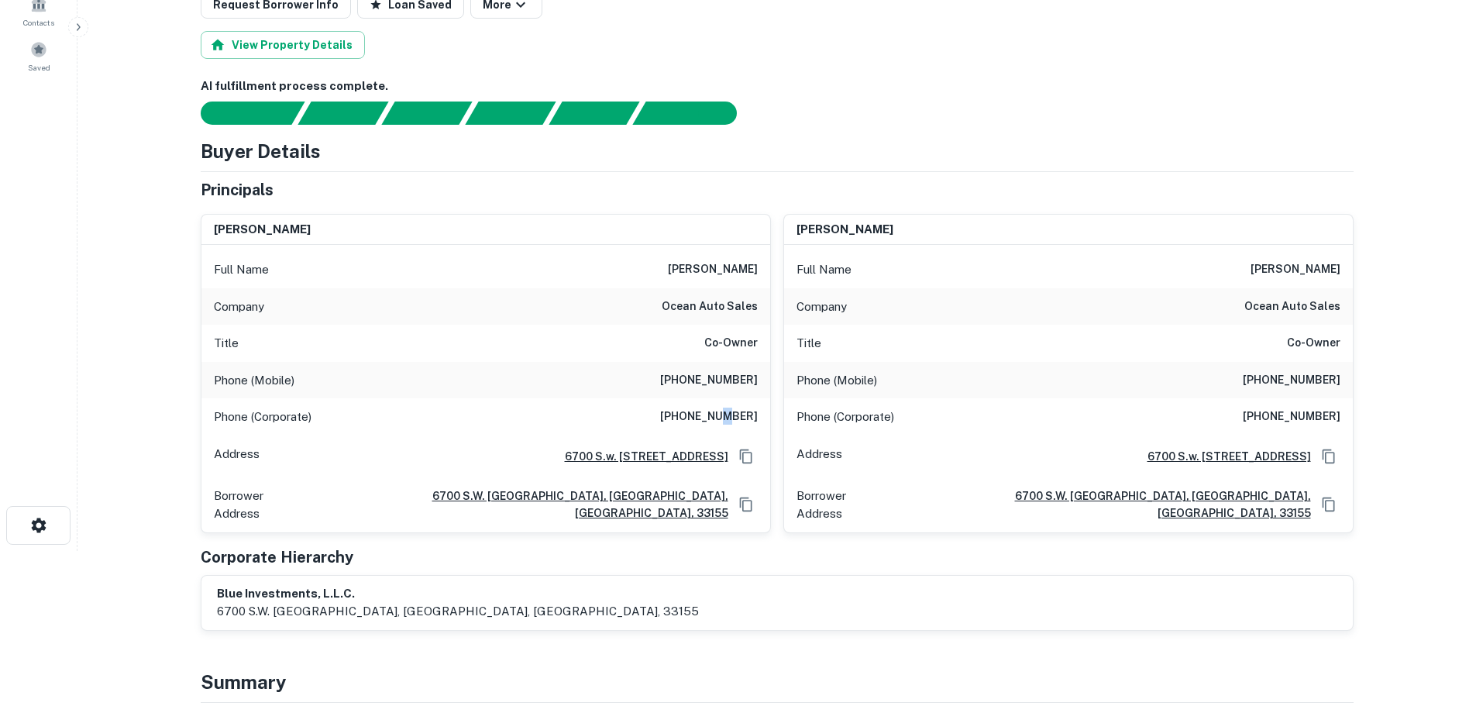
click at [727, 408] on h6 "(305) 633-3155" at bounding box center [709, 417] width 98 height 19
click at [726, 421] on h6 "(305) 633-3155" at bounding box center [709, 417] width 98 height 19
drag, startPoint x: 730, startPoint y: 421, endPoint x: 738, endPoint y: 428, distance: 10.4
click at [731, 423] on h6 "(305) 633-3155" at bounding box center [709, 417] width 98 height 19
click at [740, 434] on div "Phone (Corporate) (305) 633-3155" at bounding box center [485, 416] width 569 height 37
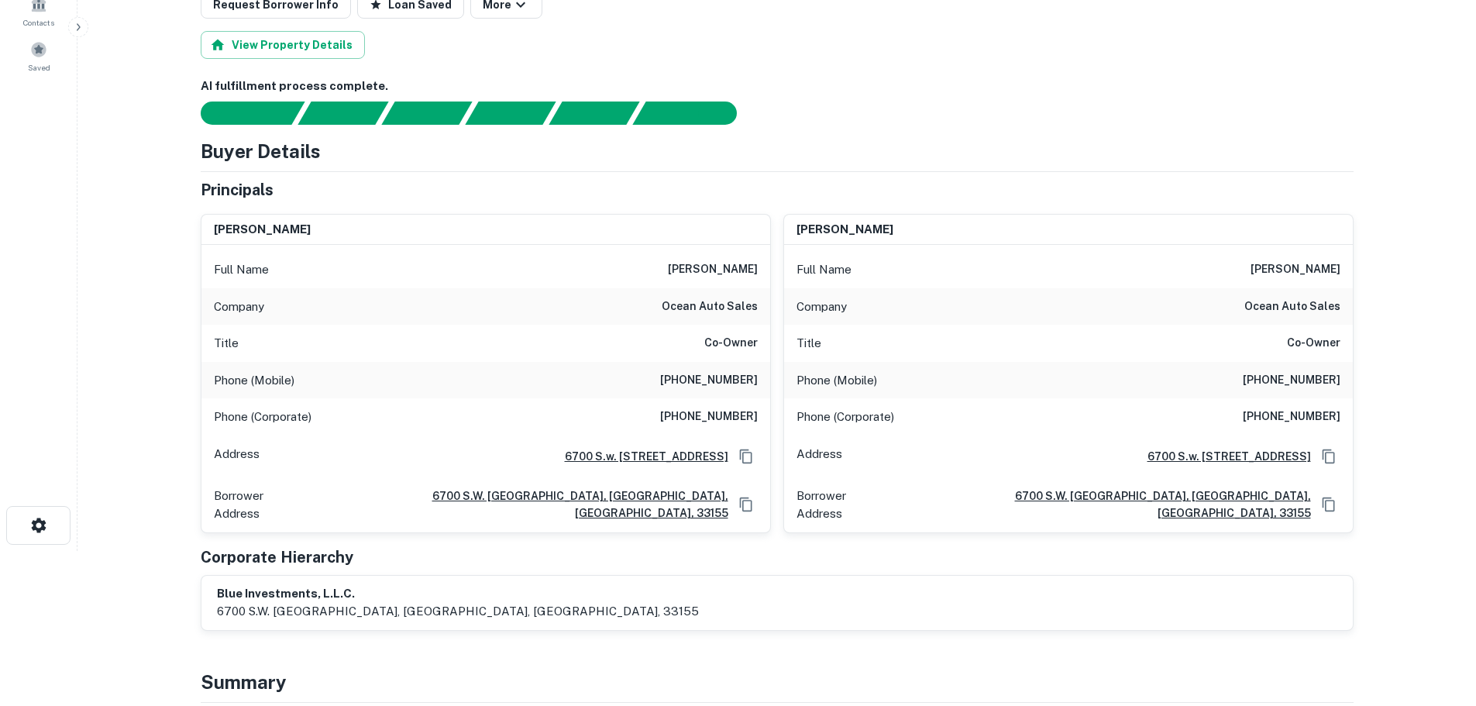
click at [735, 411] on h6 "(305) 633-3155" at bounding box center [709, 417] width 98 height 19
click at [724, 418] on h6 "(305) 633-3155" at bounding box center [709, 417] width 98 height 19
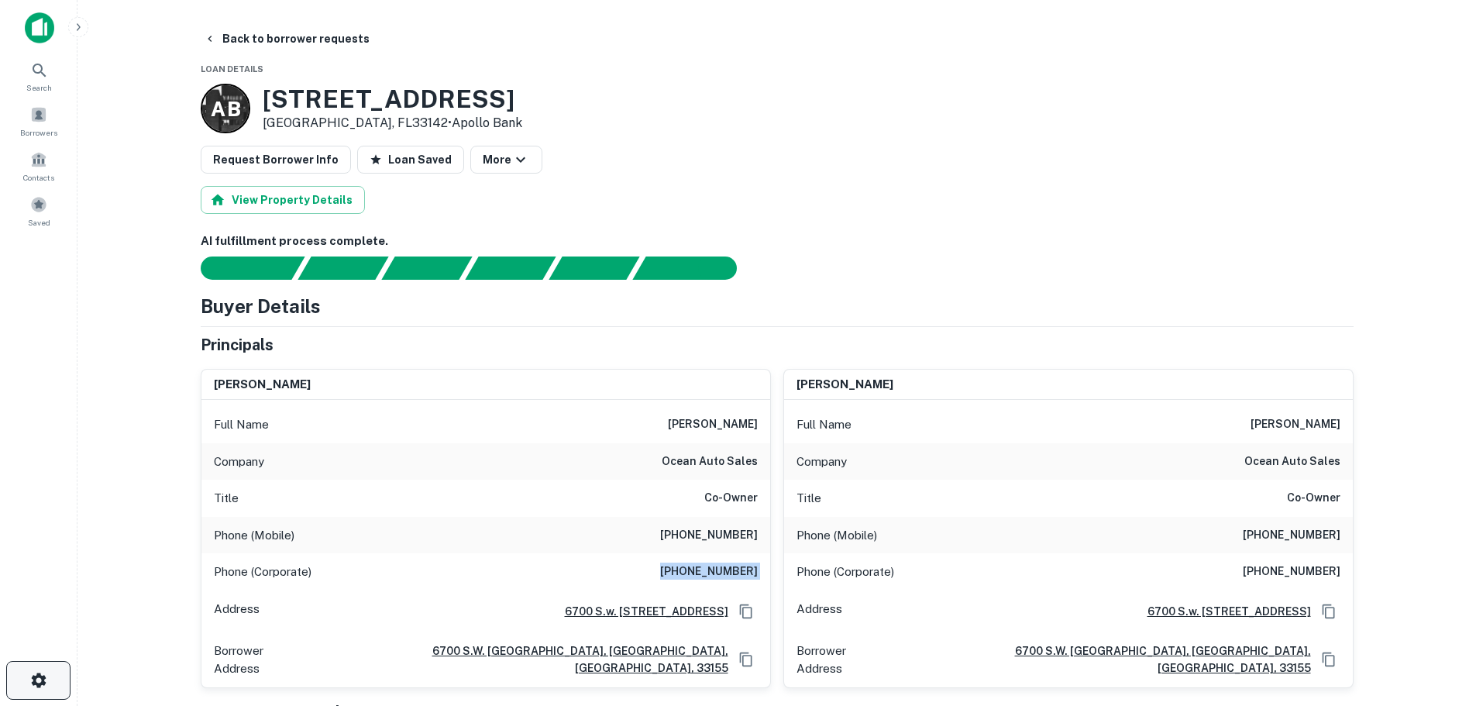
click at [54, 676] on button "button" at bounding box center [38, 680] width 64 height 39
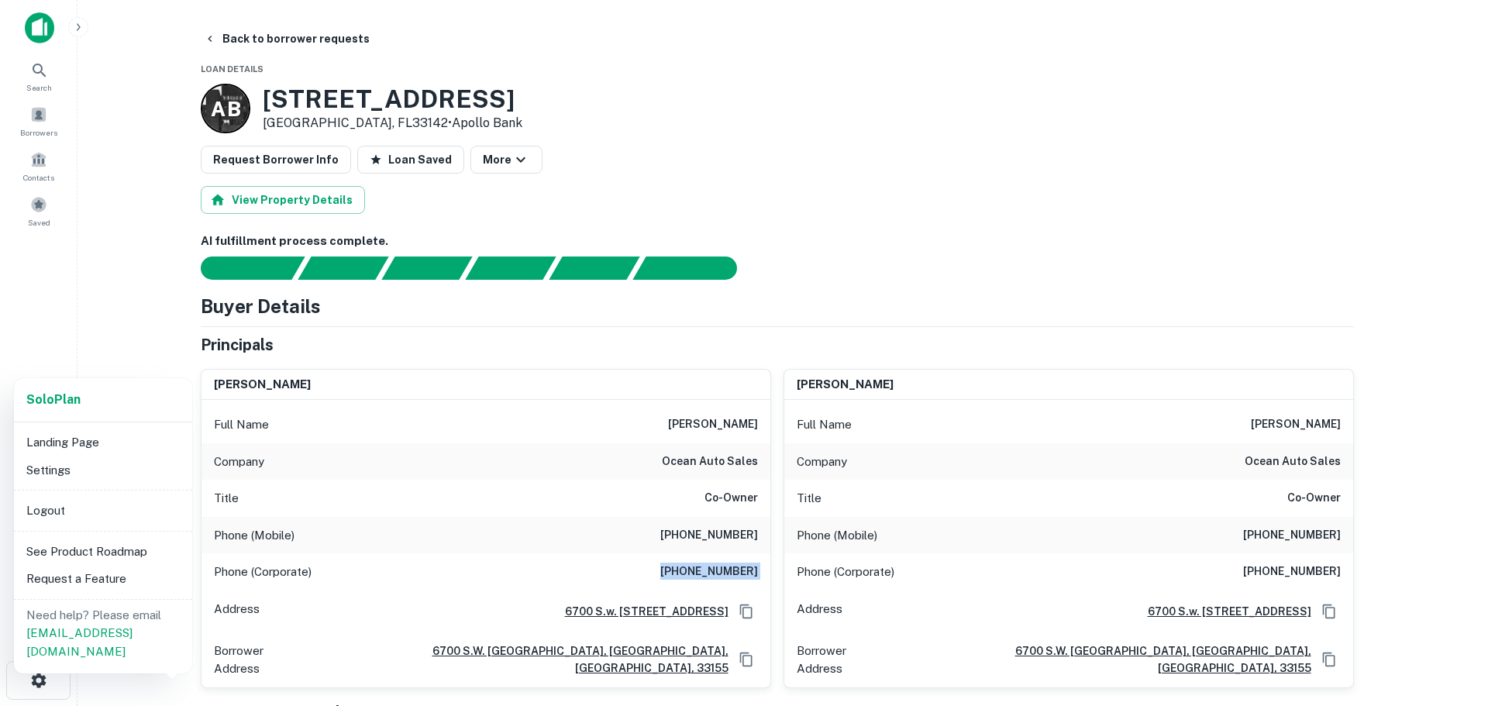
click at [75, 511] on li "Logout" at bounding box center [103, 511] width 166 height 28
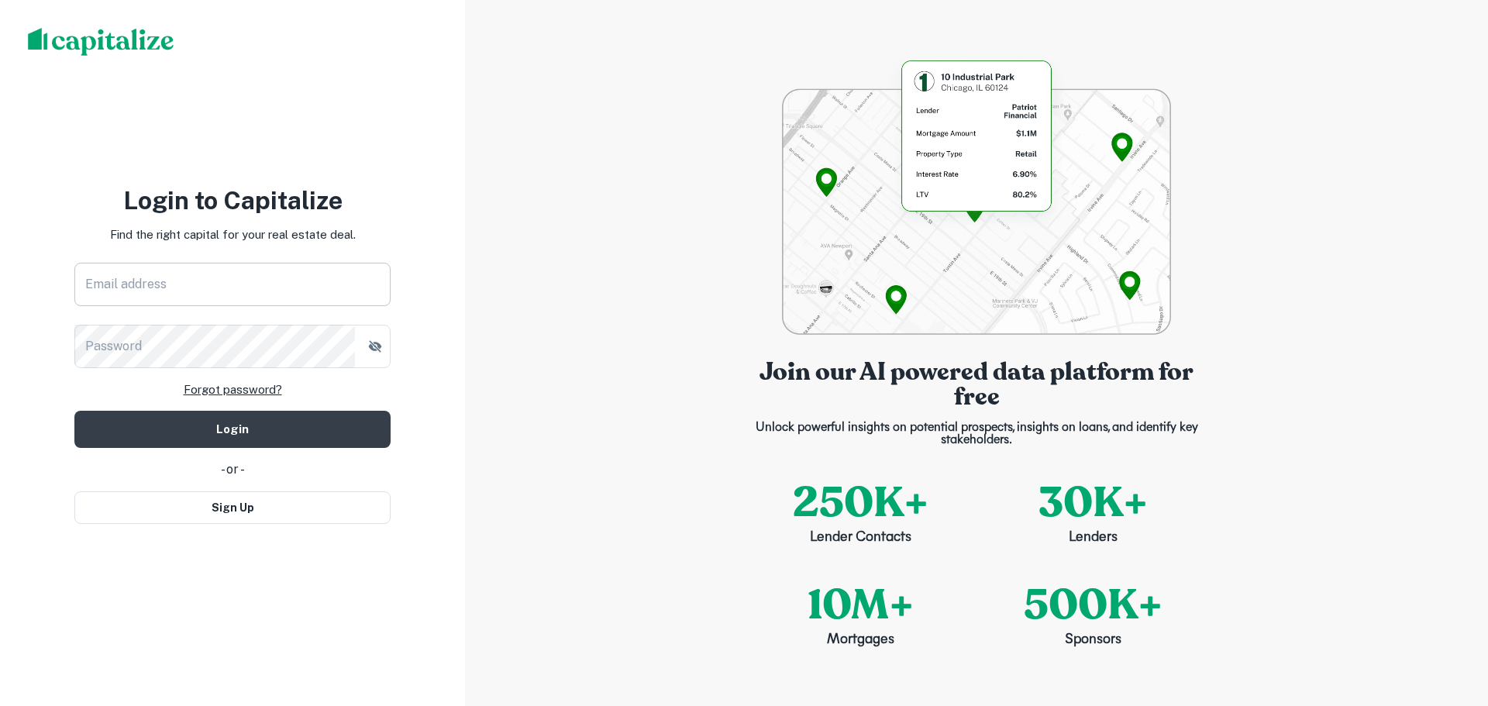
click at [260, 305] on input "Email address" at bounding box center [232, 284] width 316 height 43
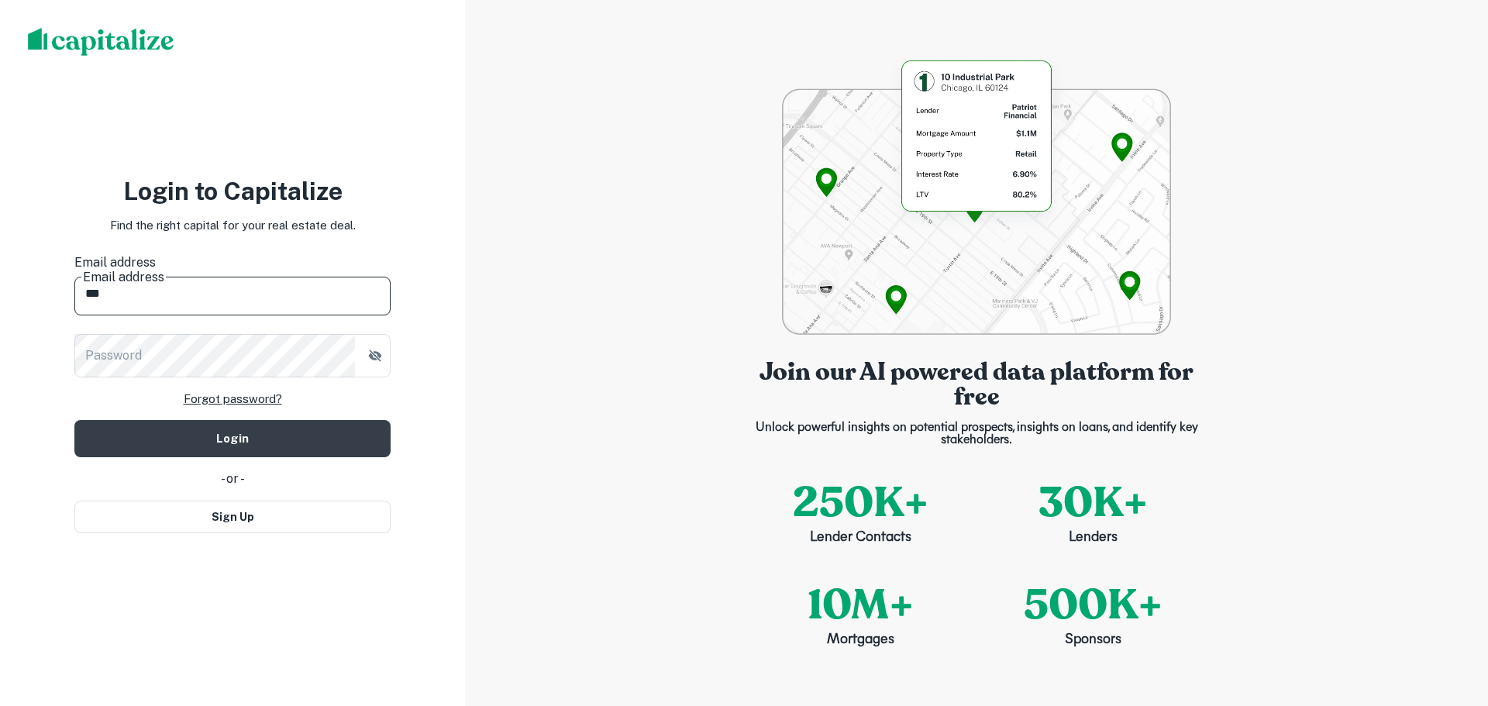
type input "**********"
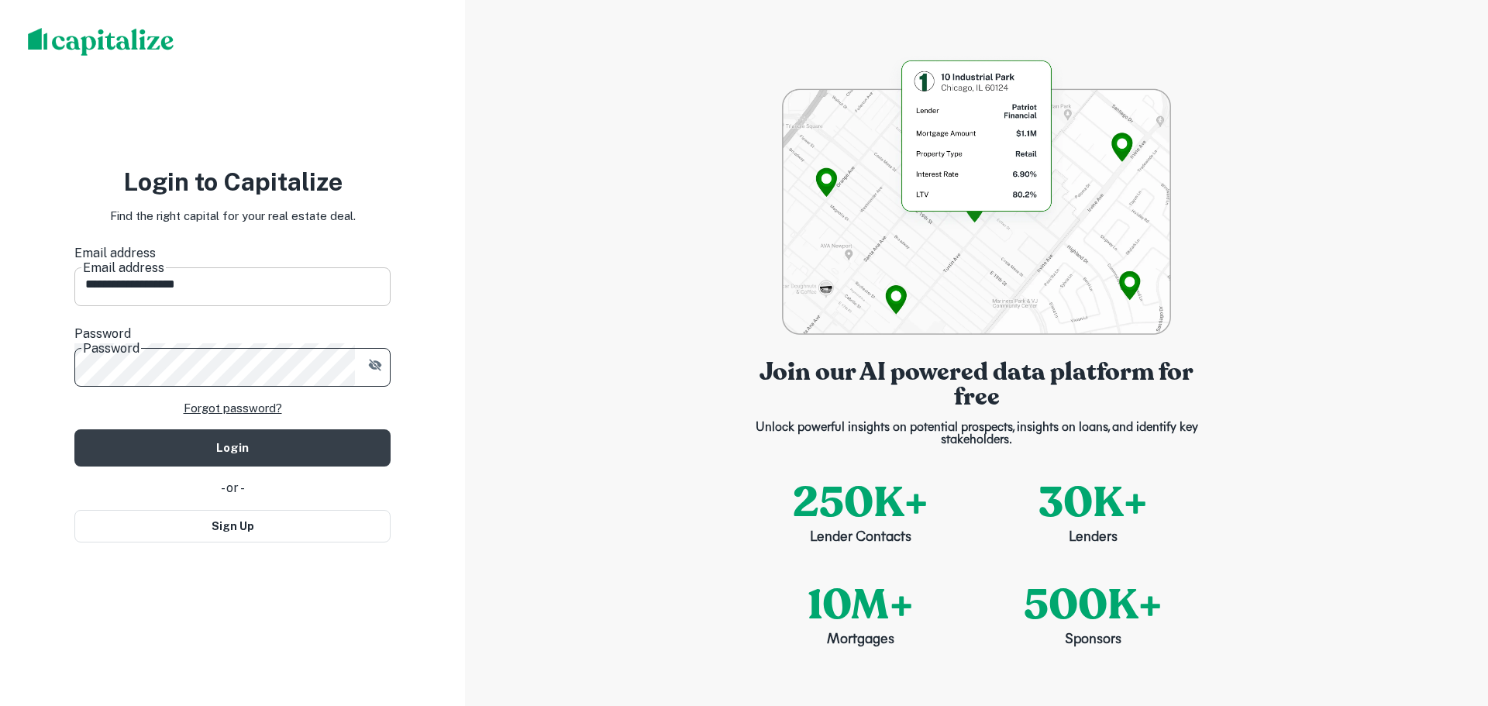
click at [74, 429] on button "Login" at bounding box center [232, 447] width 316 height 37
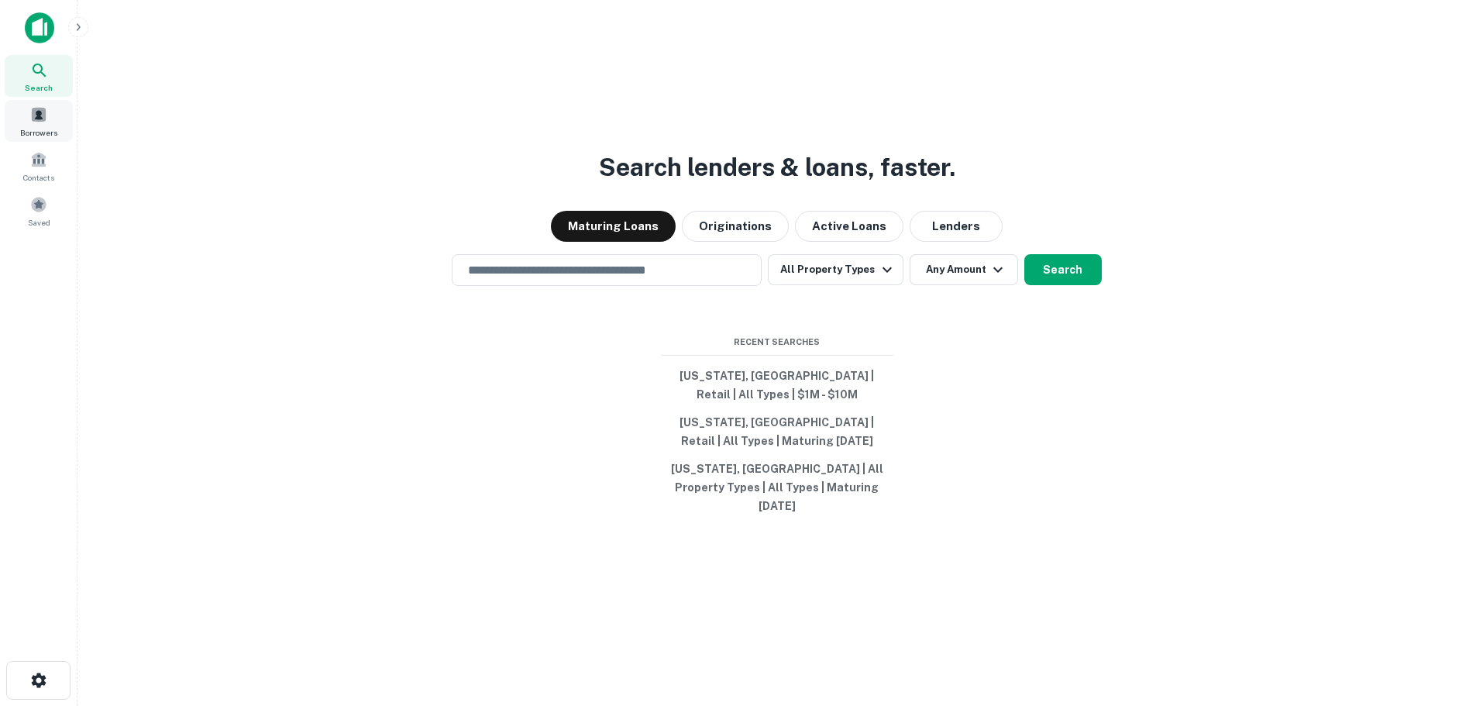
click at [29, 138] on span "Borrowers" at bounding box center [38, 132] width 37 height 12
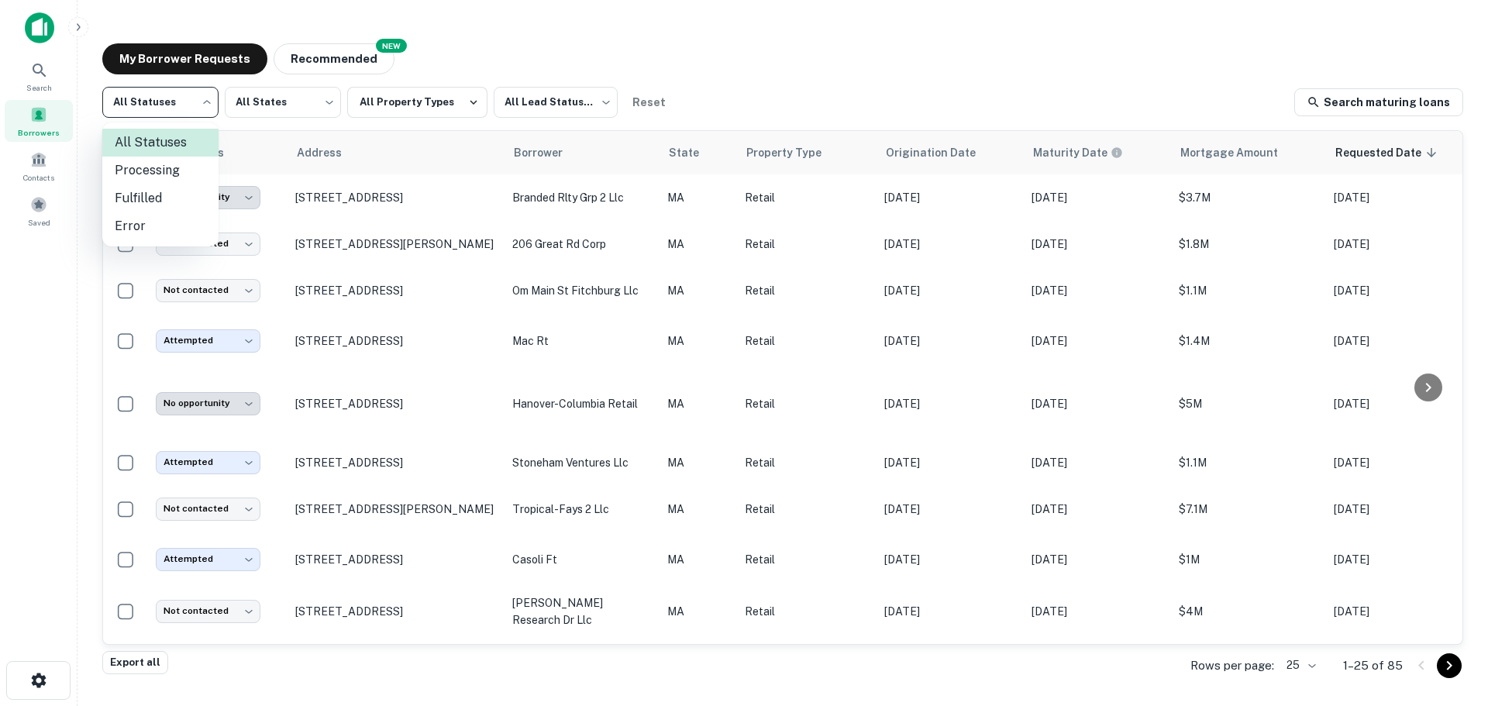
click at [166, 94] on body "**********" at bounding box center [744, 353] width 1488 height 706
click at [156, 194] on li "Fulfilled" at bounding box center [160, 198] width 116 height 28
type input "*********"
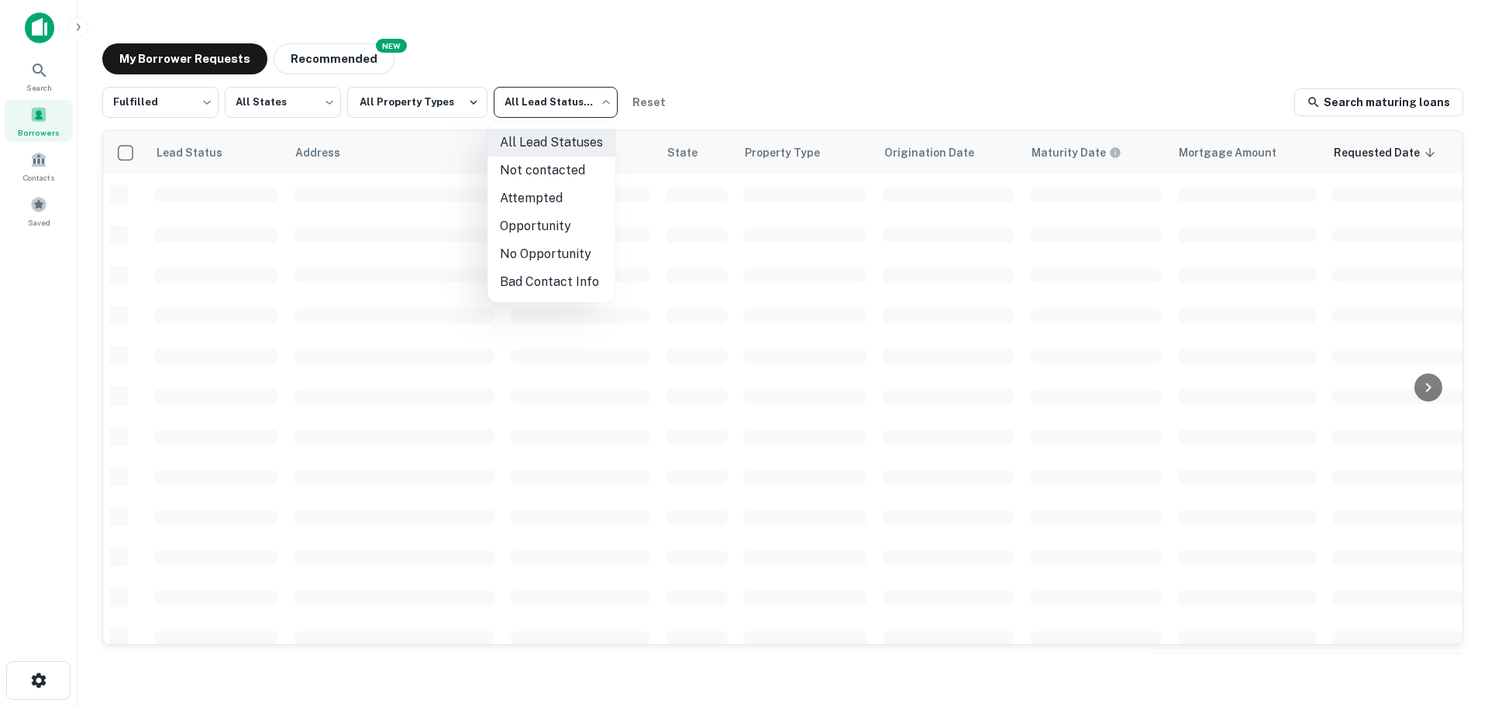
click at [542, 111] on body "Search Borrowers Contacts Saved My Borrower Requests NEW Recommended Fulfilled …" at bounding box center [744, 353] width 1488 height 706
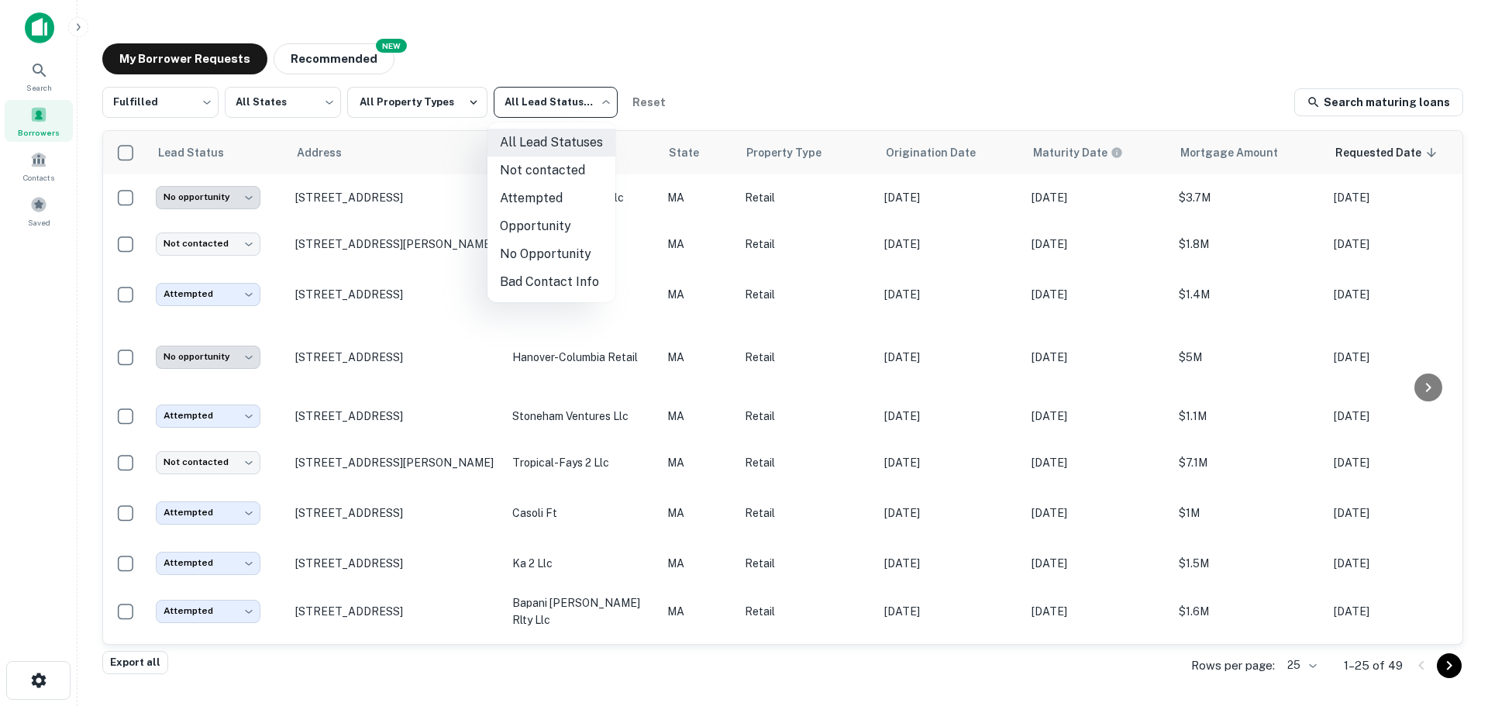
click at [532, 175] on li "Not contacted" at bounding box center [551, 171] width 128 height 28
type input "****"
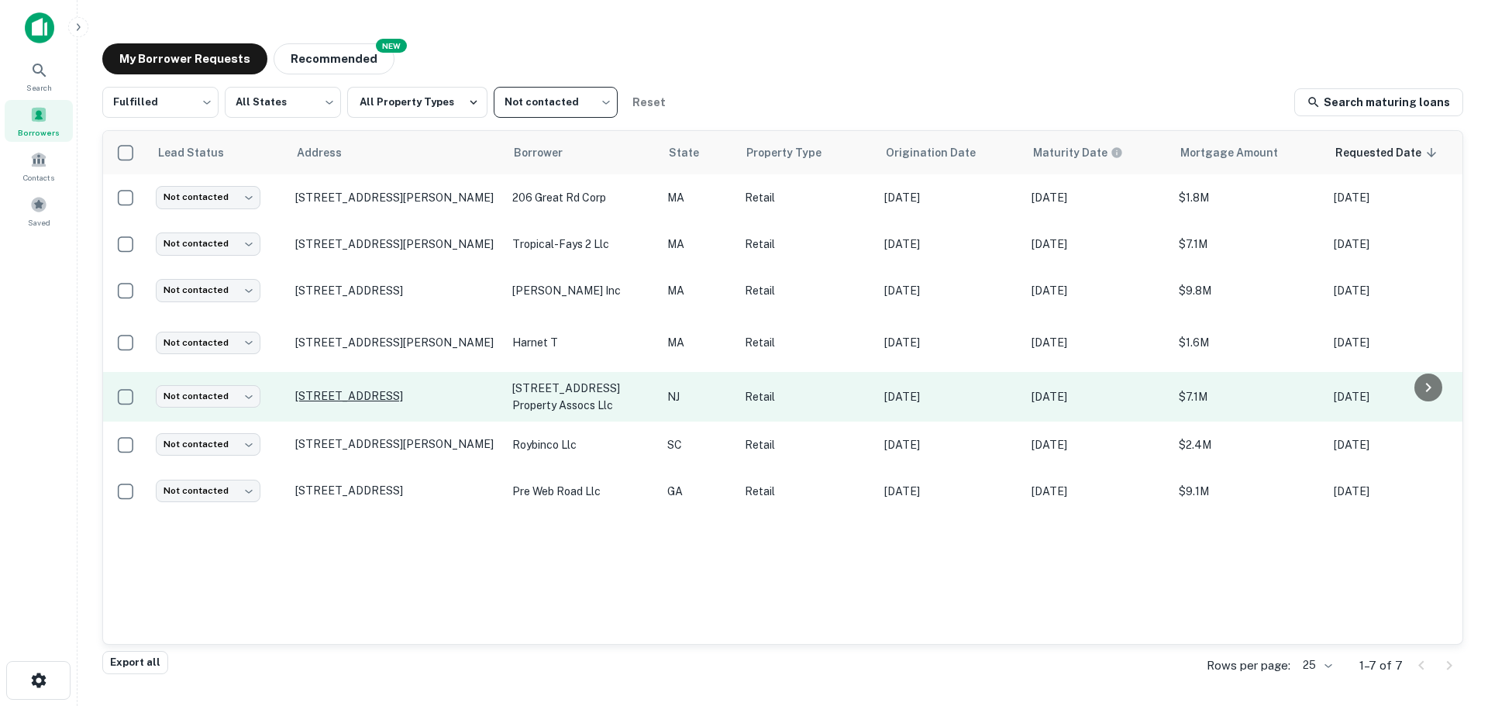
click at [336, 389] on p "[STREET_ADDRESS]" at bounding box center [395, 396] width 201 height 14
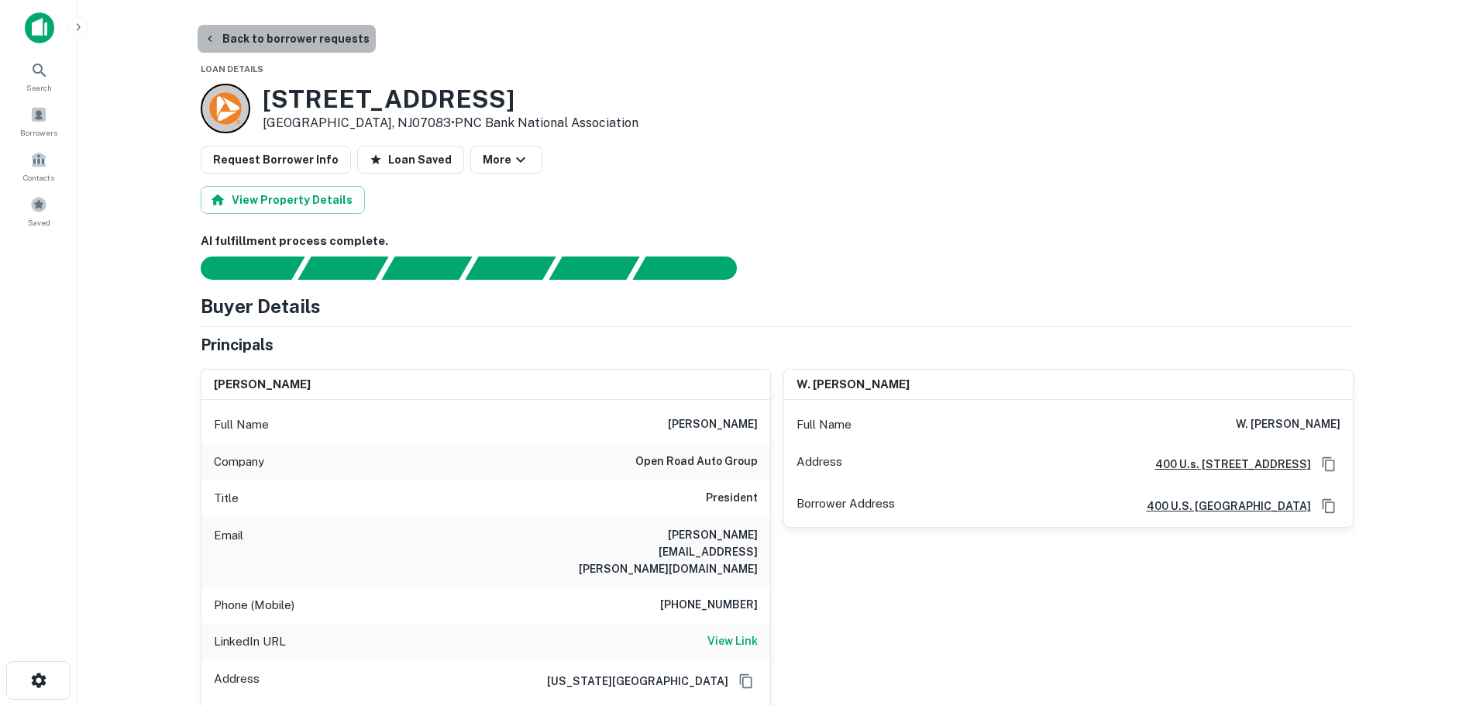
click at [310, 44] on button "Back to borrower requests" at bounding box center [287, 39] width 178 height 28
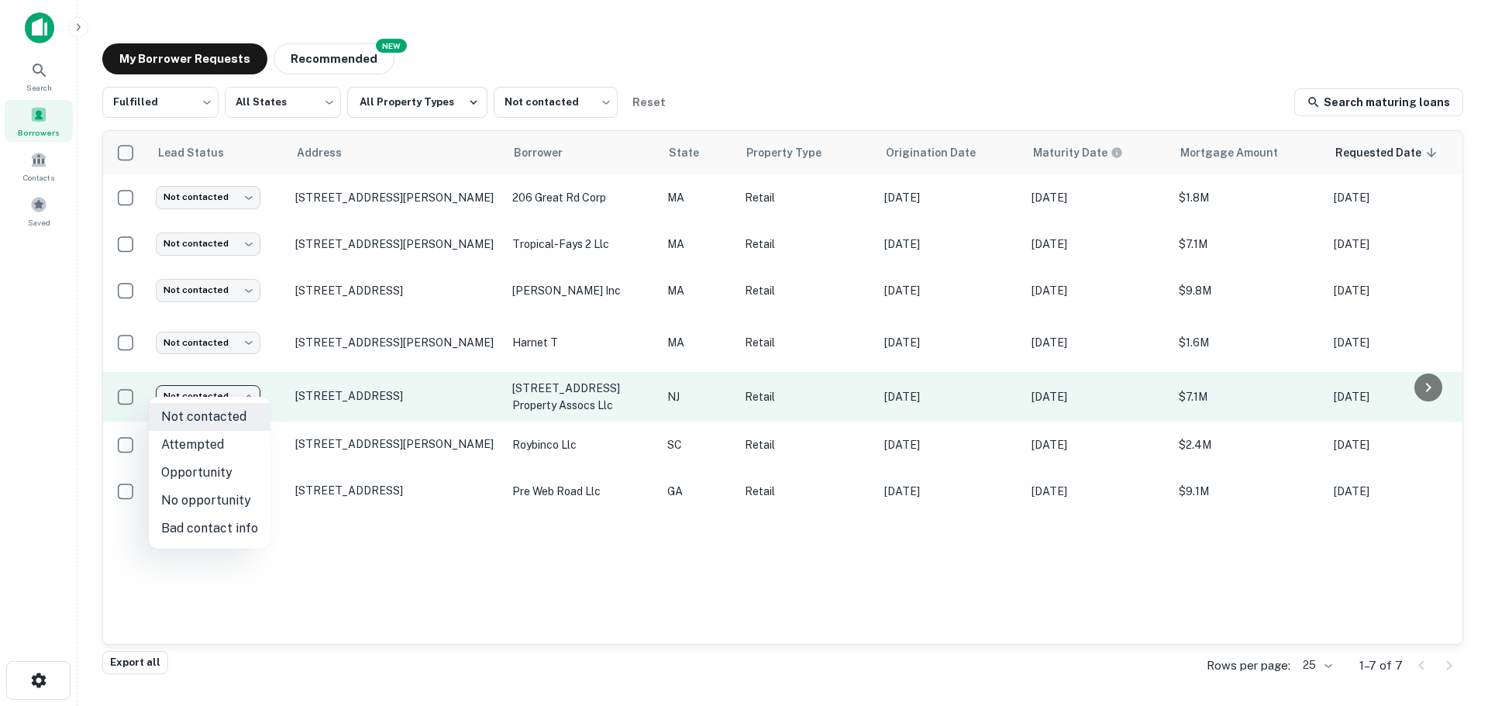
click at [249, 391] on body "Search Borrowers Contacts Saved My Borrower Requests NEW Recommended Fulfilled …" at bounding box center [744, 353] width 1488 height 706
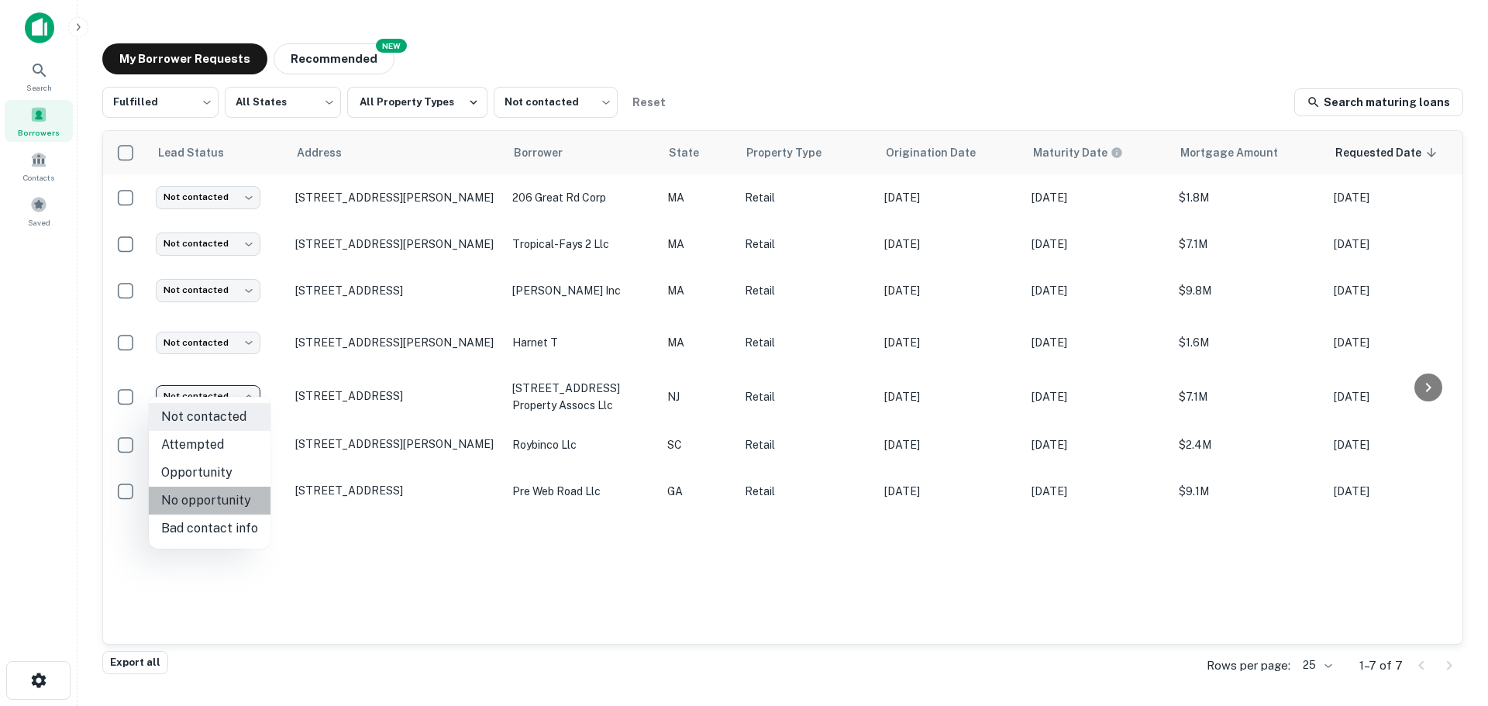
click at [222, 509] on li "No opportunity" at bounding box center [210, 501] width 122 height 28
type input "**********"
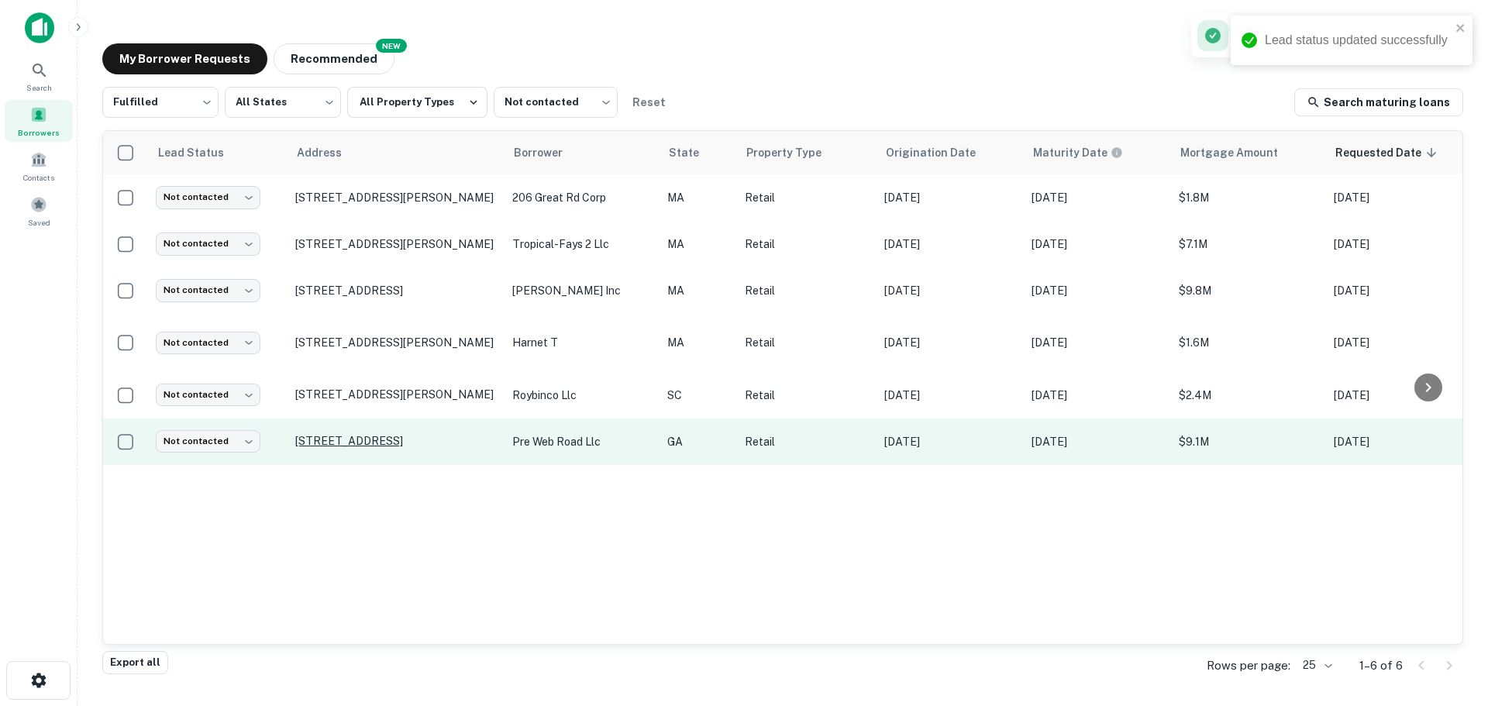
click at [301, 435] on p "[STREET_ADDRESS]" at bounding box center [395, 441] width 201 height 14
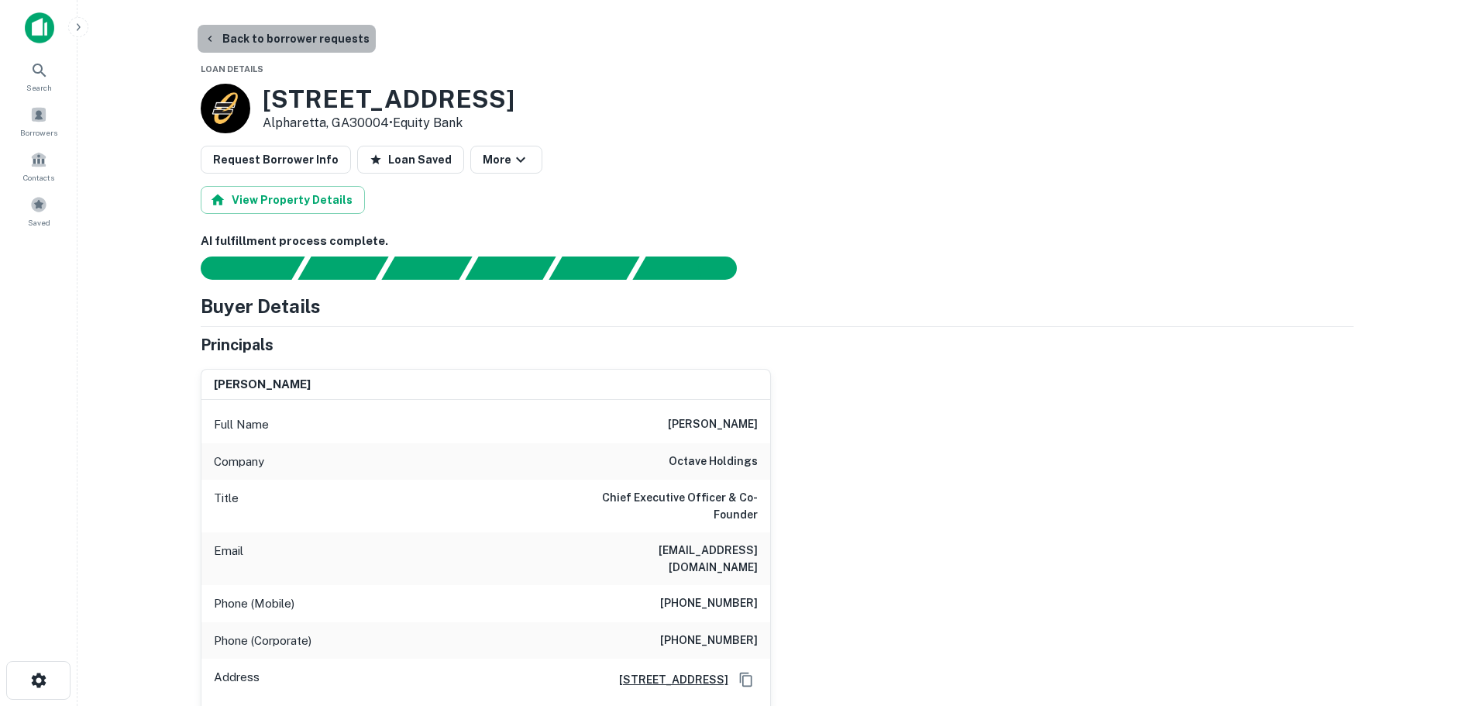
click at [319, 46] on button "Back to borrower requests" at bounding box center [287, 39] width 178 height 28
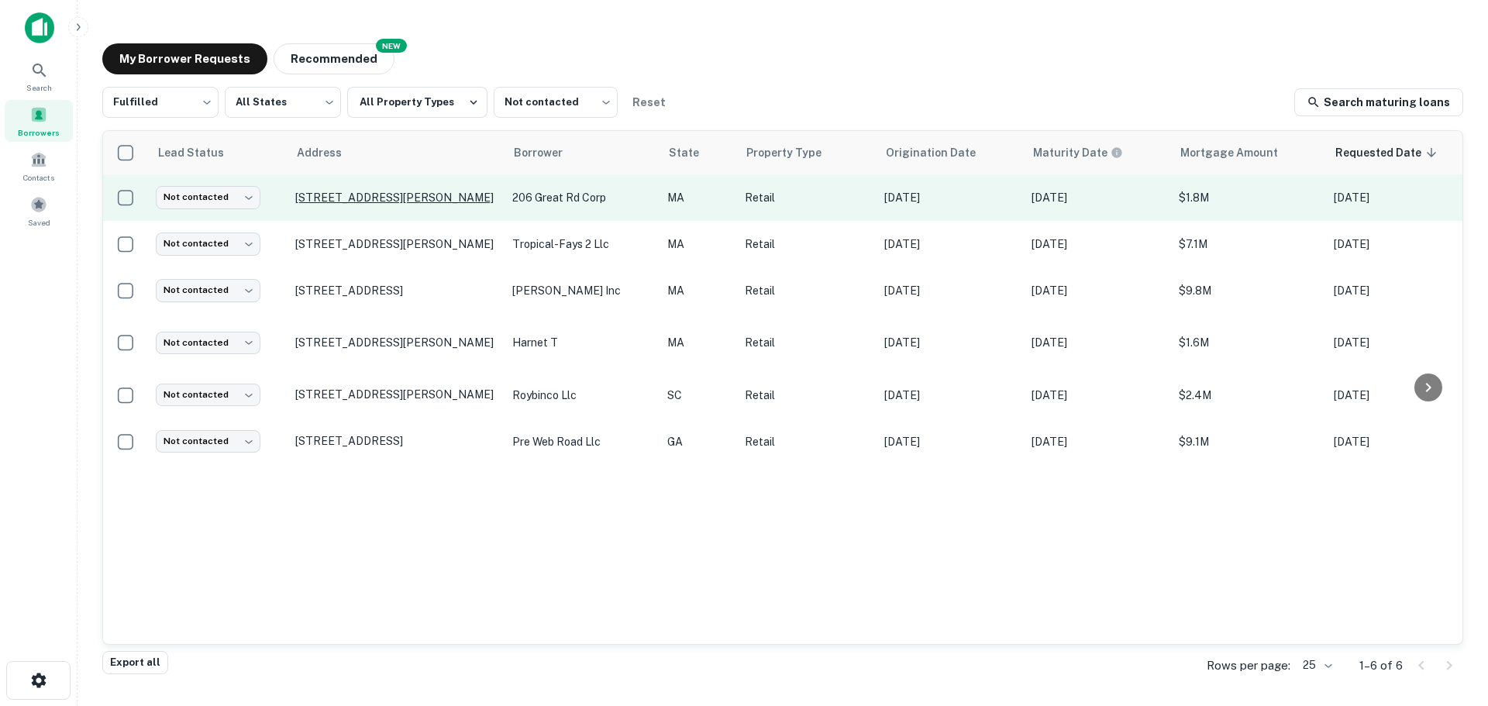
click at [357, 196] on p "[STREET_ADDRESS][PERSON_NAME]" at bounding box center [395, 198] width 201 height 14
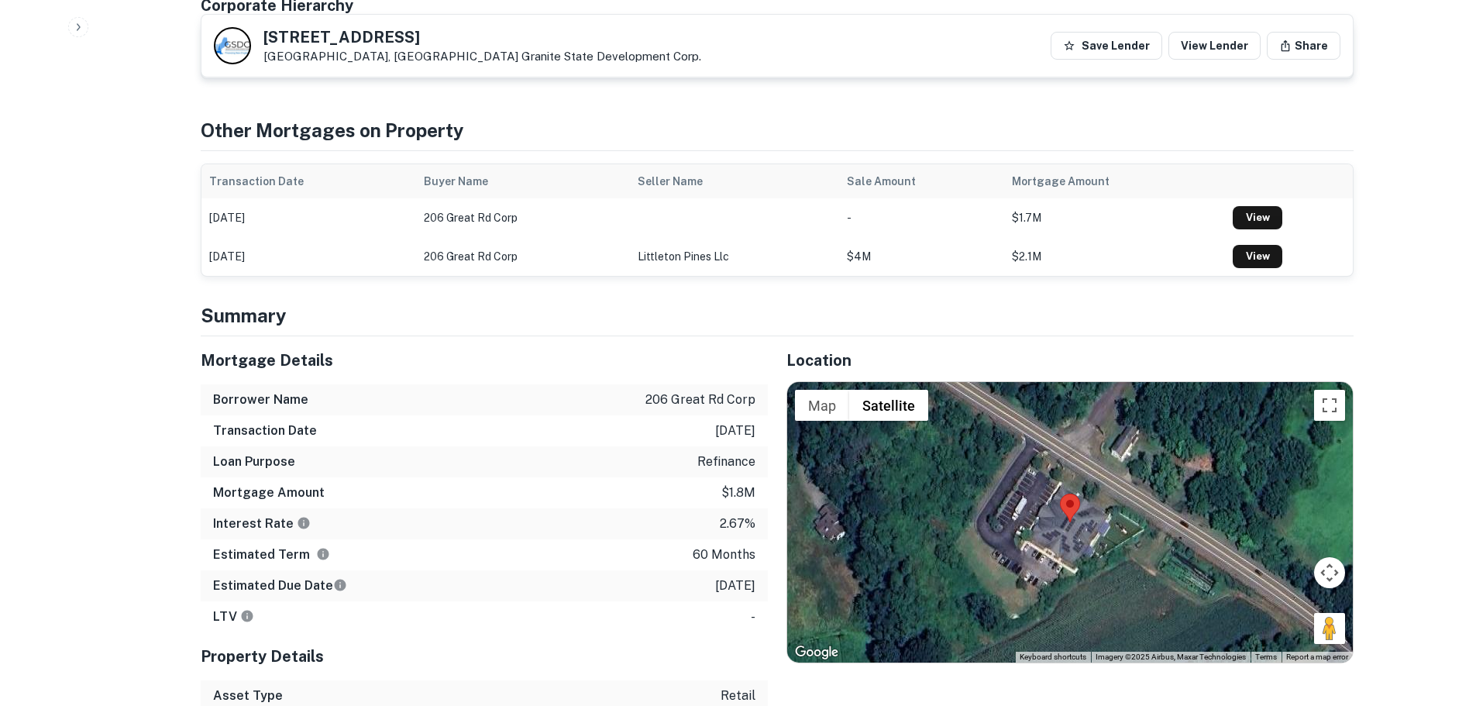
scroll to position [852, 0]
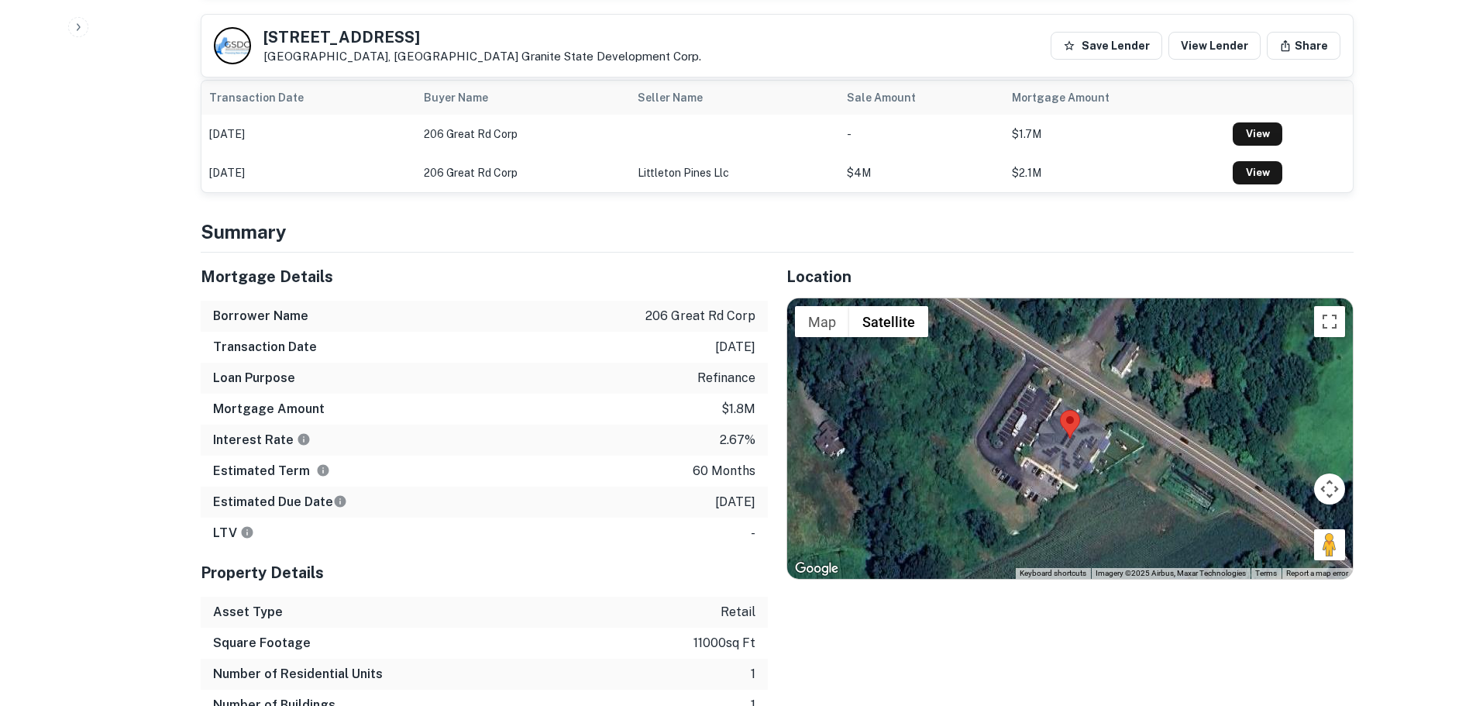
drag, startPoint x: 1326, startPoint y: 528, endPoint x: 1079, endPoint y: 404, distance: 276.5
click at [1079, 404] on div "Map Terrain Satellite Labels Keyboard shortcuts Map Data Imagery ©2025 Airbus, …" at bounding box center [1070, 438] width 566 height 280
drag, startPoint x: 1334, startPoint y: 530, endPoint x: 1037, endPoint y: 409, distance: 321.1
click at [1007, 404] on div "Map Terrain Satellite Labels Keyboard shortcuts Map Data Imagery ©2025 Airbus, …" at bounding box center [1070, 438] width 566 height 280
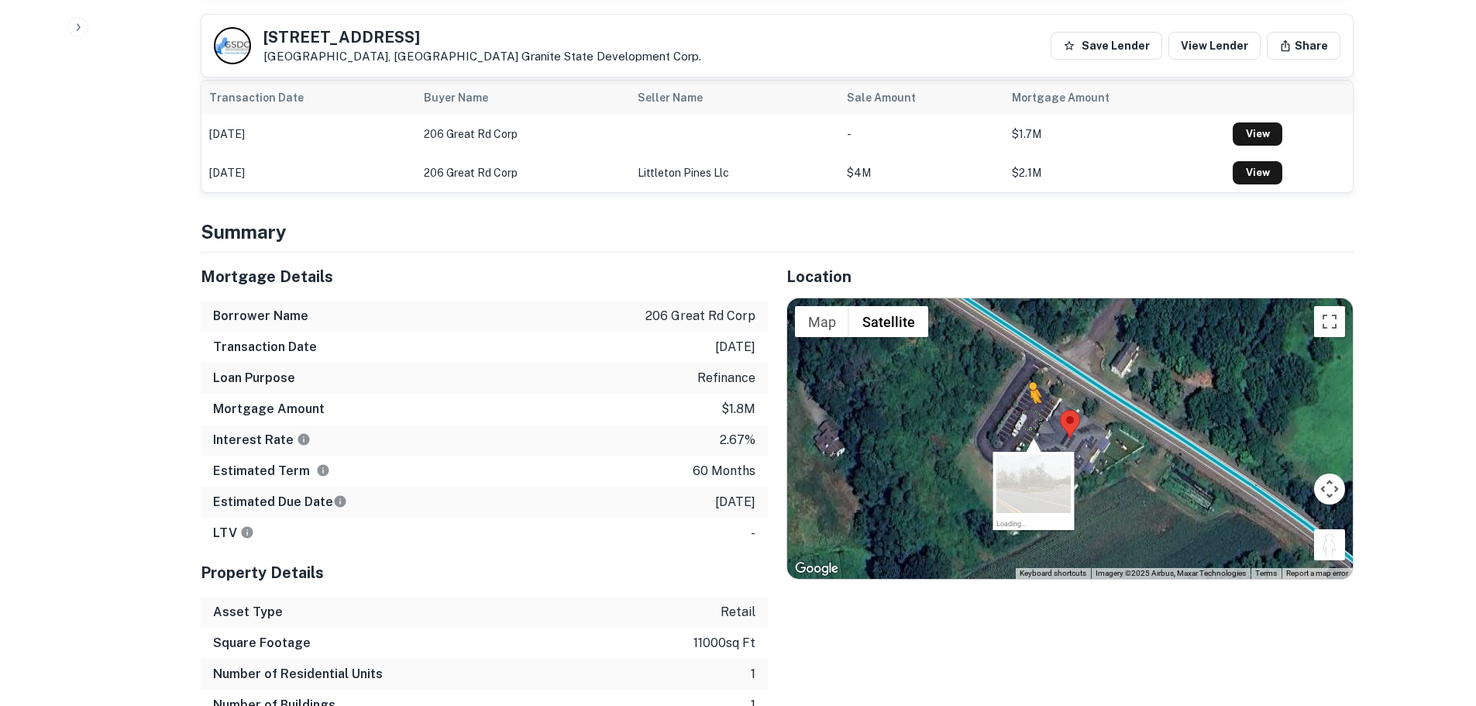
drag, startPoint x: 1334, startPoint y: 537, endPoint x: 1030, endPoint y: 403, distance: 332.7
click at [1030, 403] on div "To activate drag with keyboard, press Alt + Enter. Once in keyboard drag state,…" at bounding box center [1070, 438] width 566 height 280
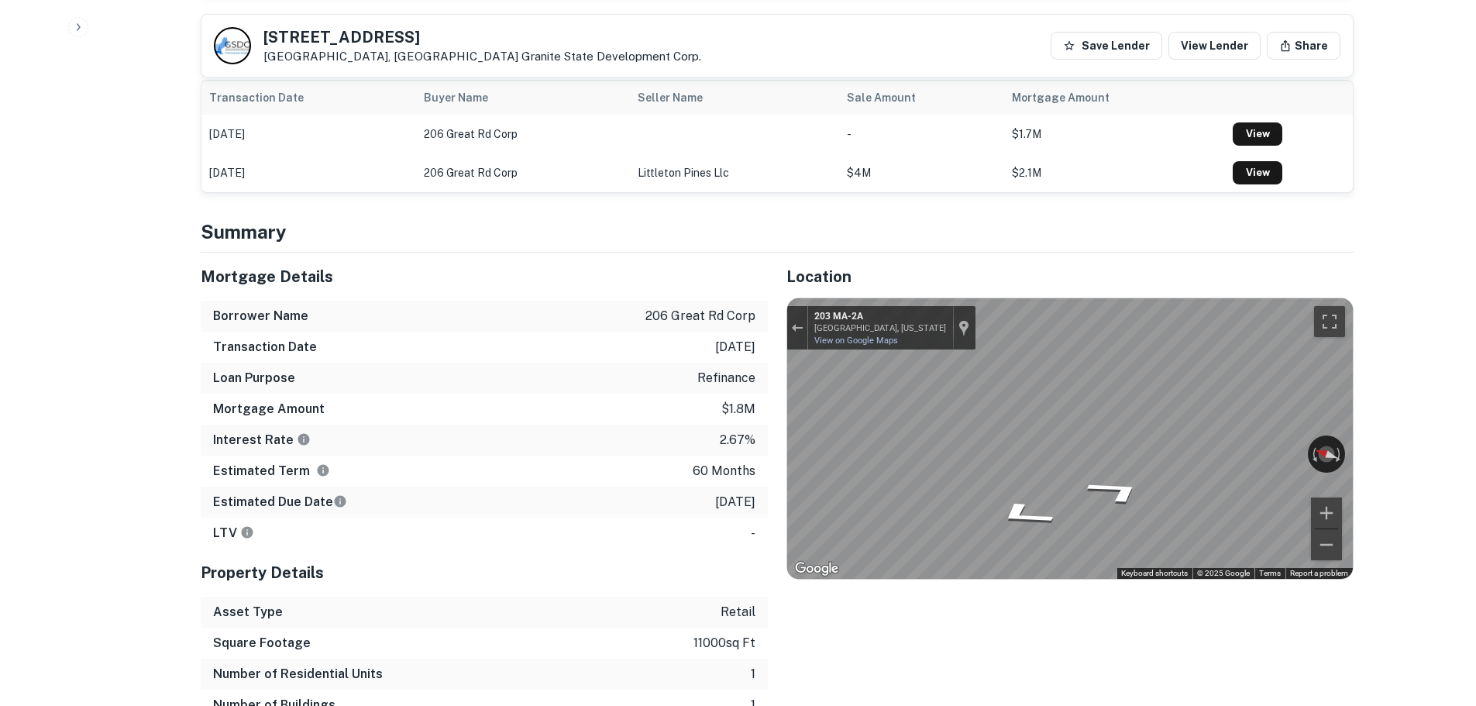
click at [602, 408] on div "Mortgage Details Borrower Name 206 great rd corp Transaction Date [DATE] Loan P…" at bounding box center [768, 502] width 1172 height 499
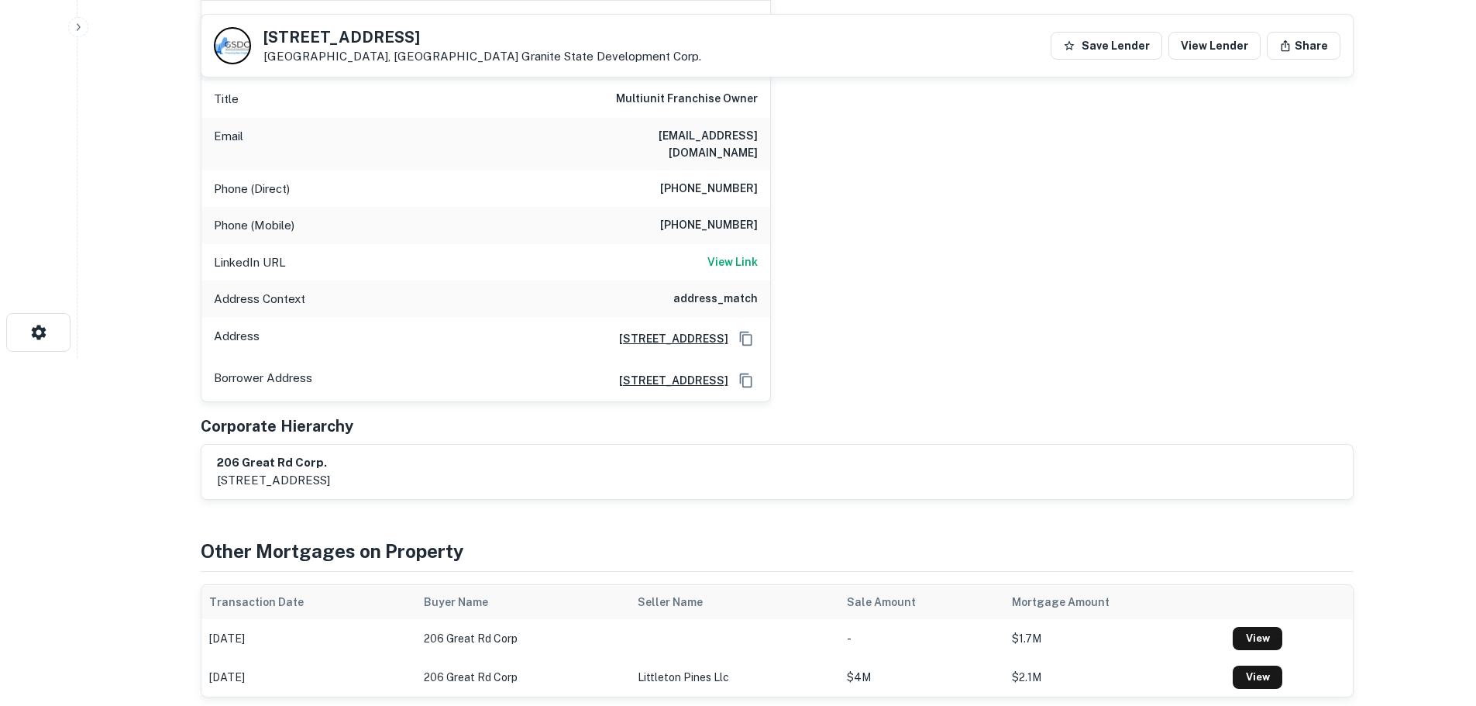
scroll to position [155, 0]
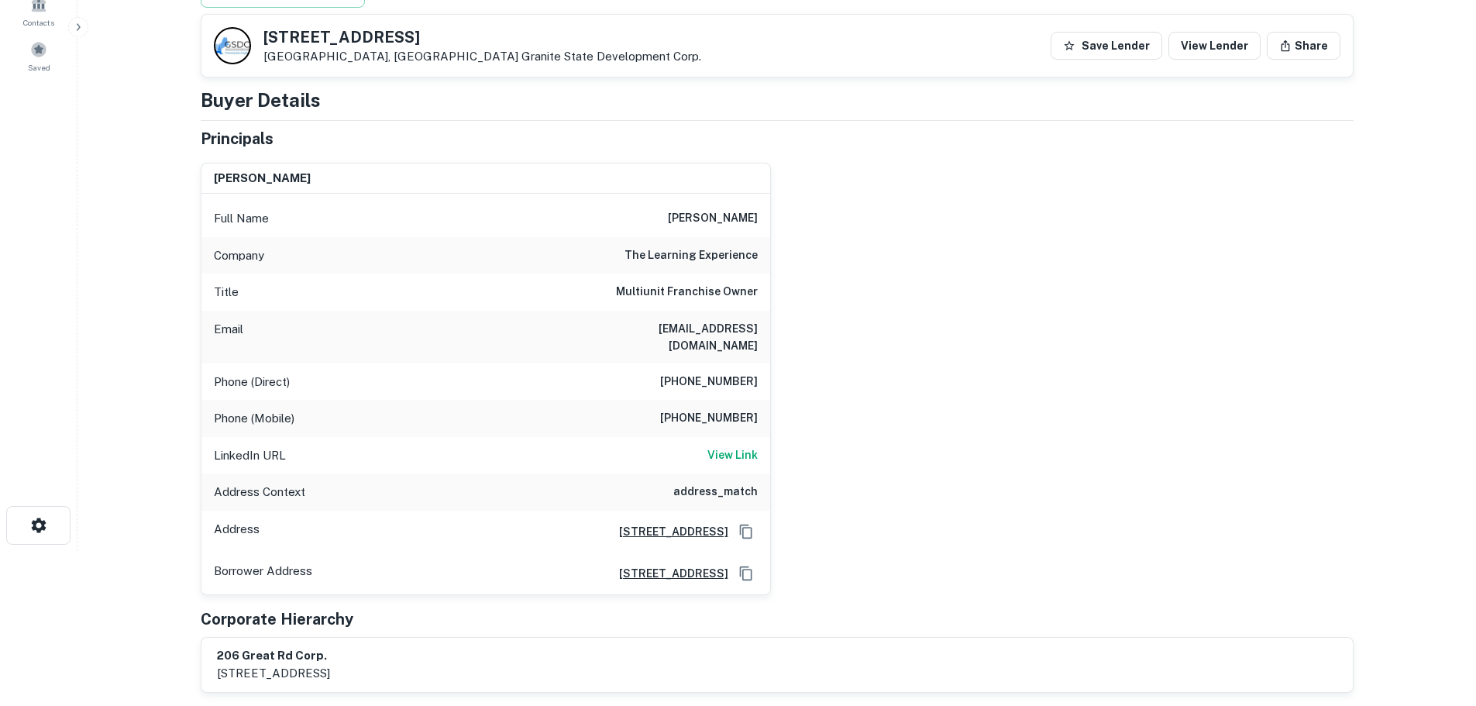
click at [748, 373] on h6 "[PHONE_NUMBER]" at bounding box center [709, 382] width 98 height 19
copy h6 "[PHONE_NUMBER]"
click at [737, 409] on h6 "[PHONE_NUMBER]" at bounding box center [709, 418] width 98 height 19
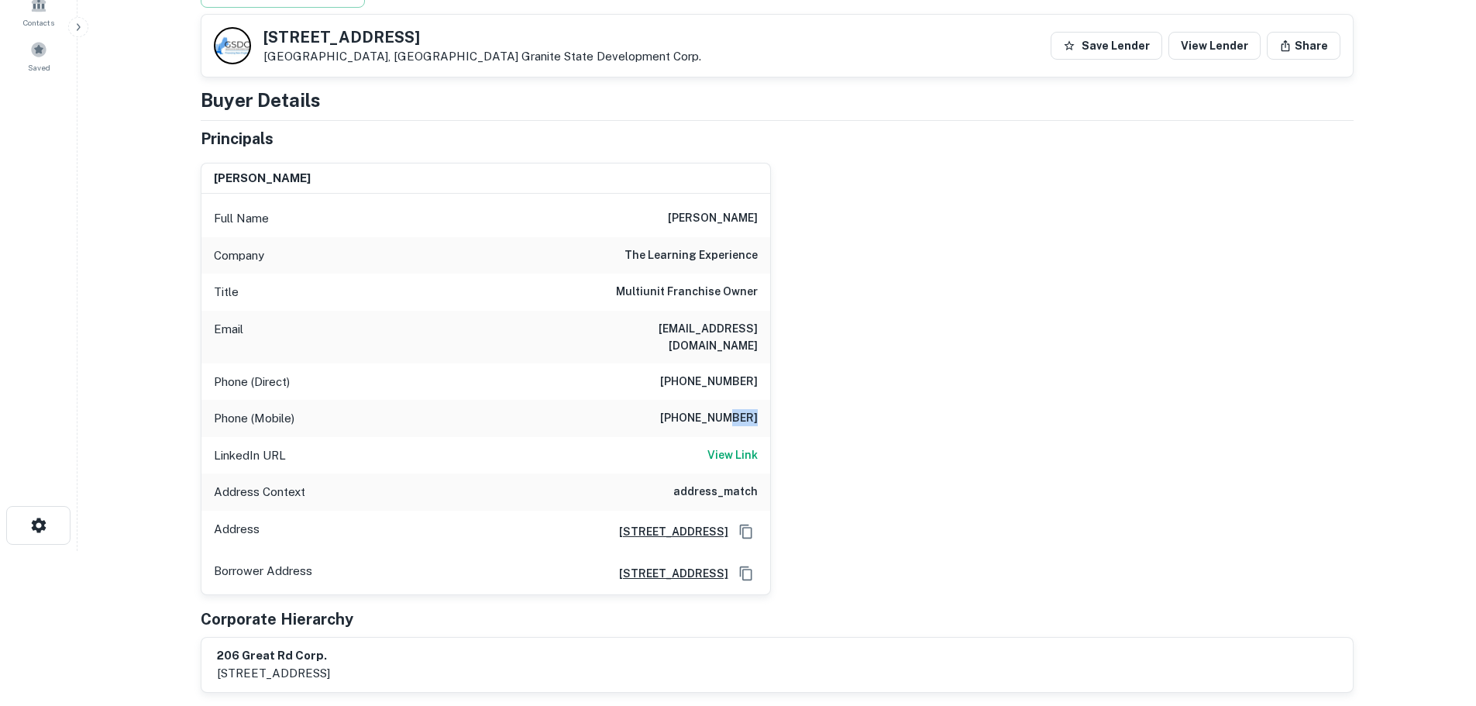
click at [737, 409] on h6 "[PHONE_NUMBER]" at bounding box center [709, 418] width 98 height 19
copy h6 "[PHONE_NUMBER]"
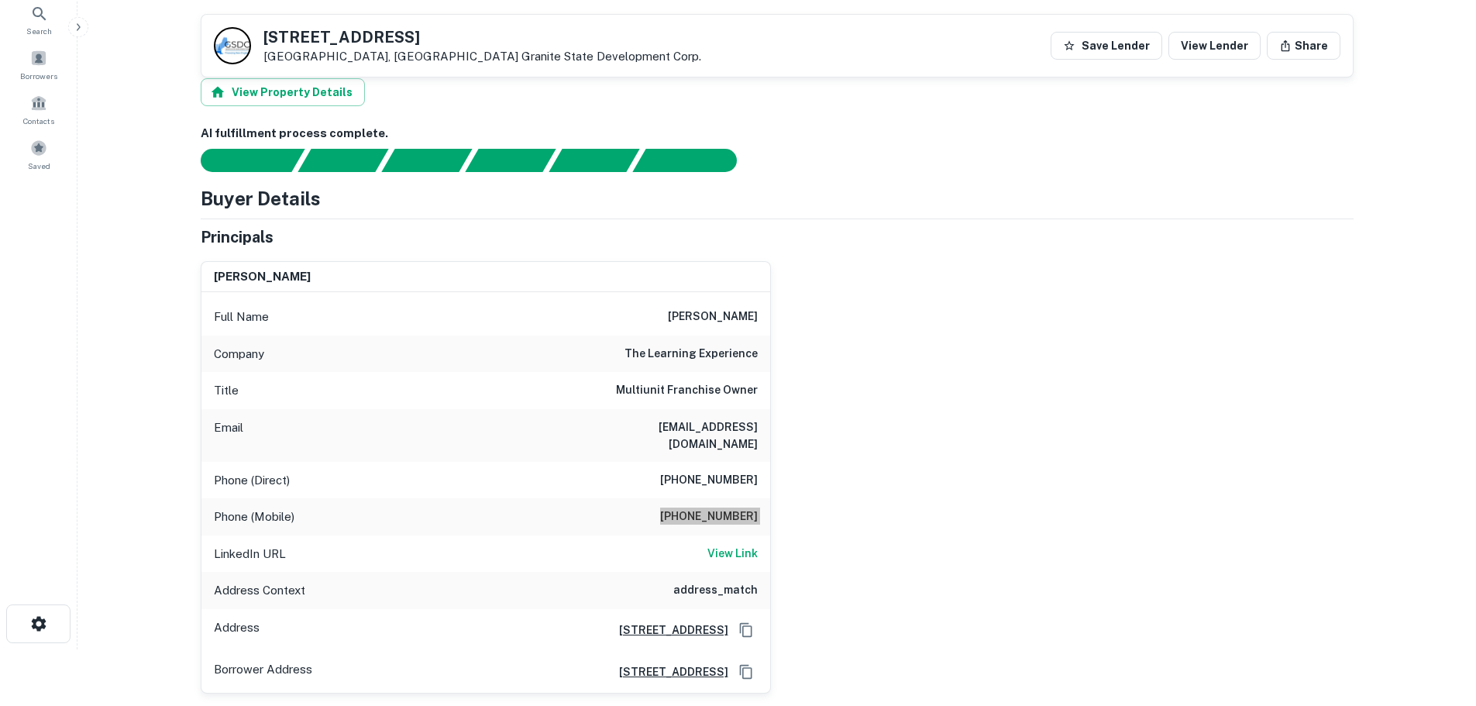
scroll to position [0, 0]
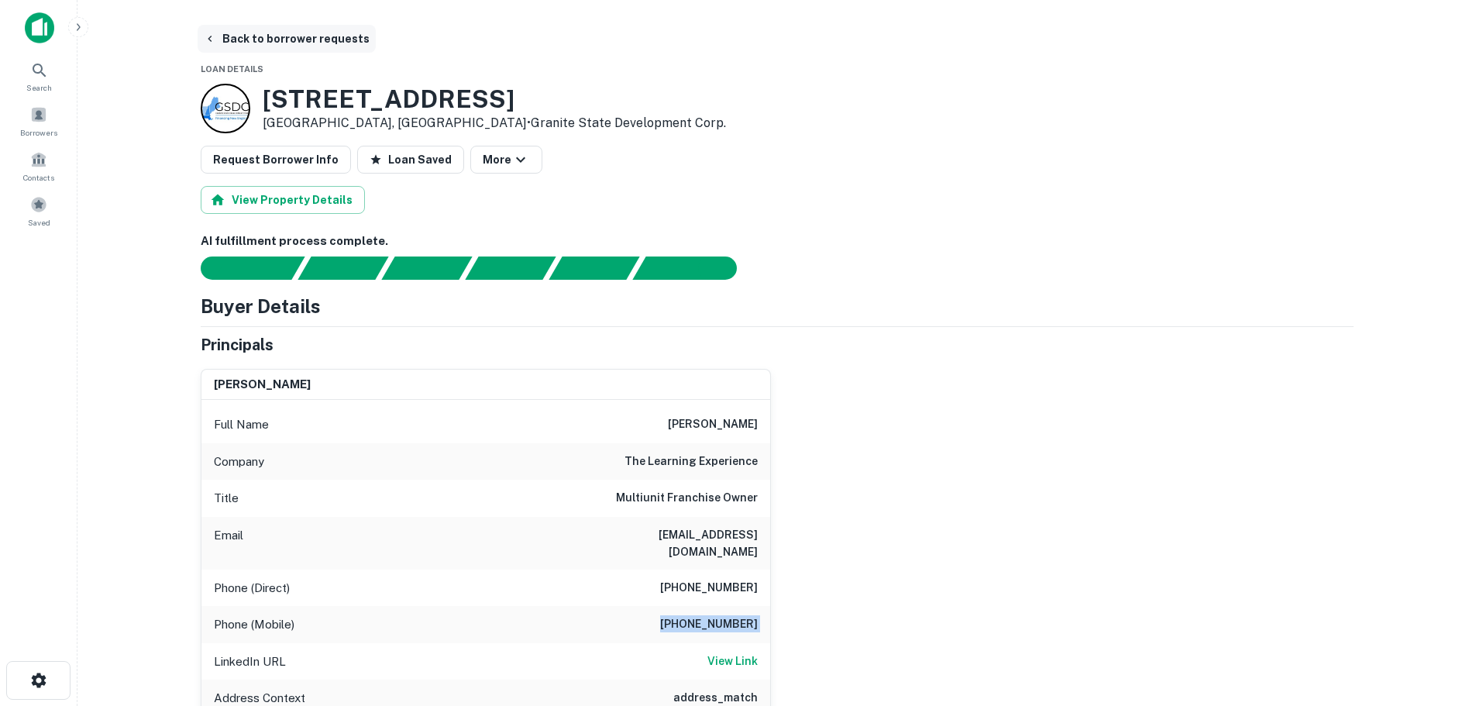
click at [270, 44] on button "Back to borrower requests" at bounding box center [287, 39] width 178 height 28
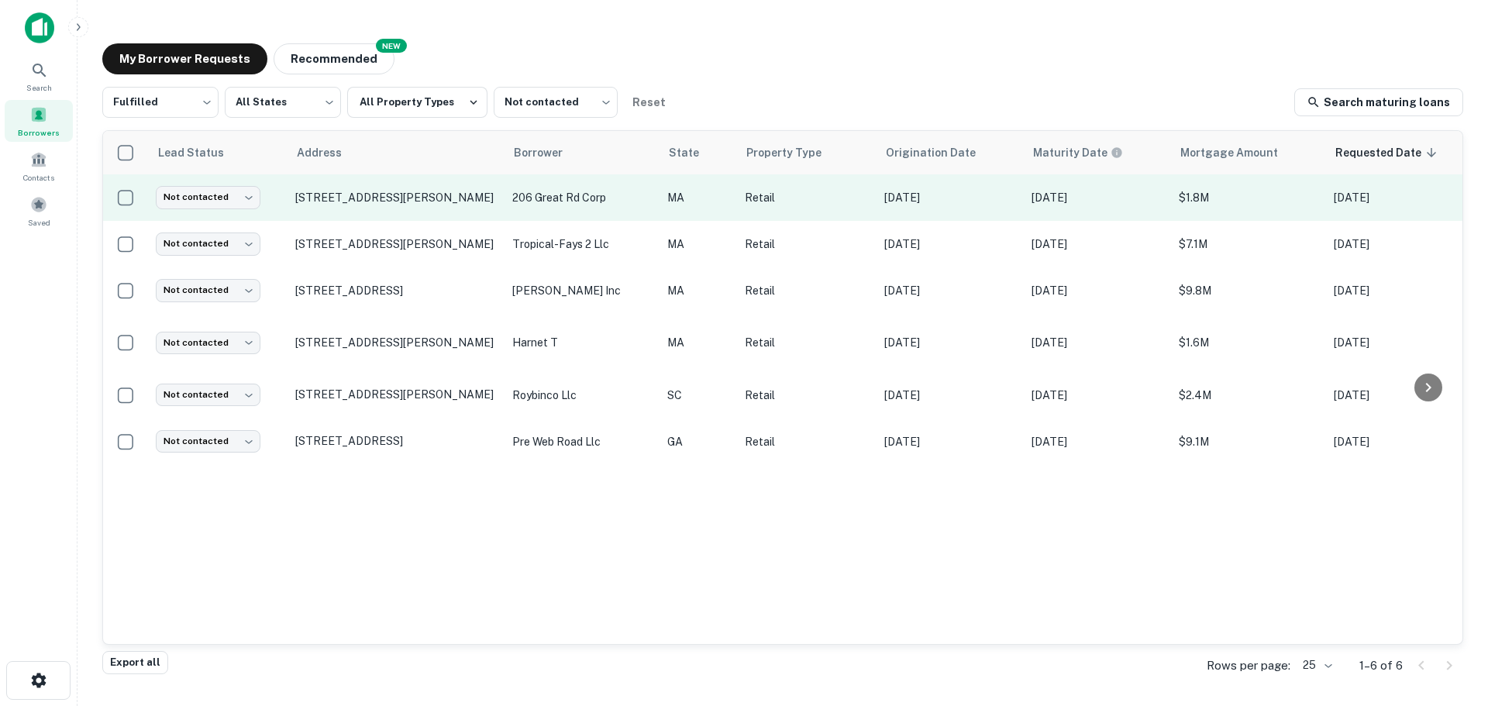
click at [207, 211] on td "Not contacted **** ​" at bounding box center [217, 197] width 139 height 46
click at [215, 198] on body "Search Borrowers Contacts Saved My Borrower Requests NEW Recommended Fulfilled …" at bounding box center [744, 353] width 1488 height 706
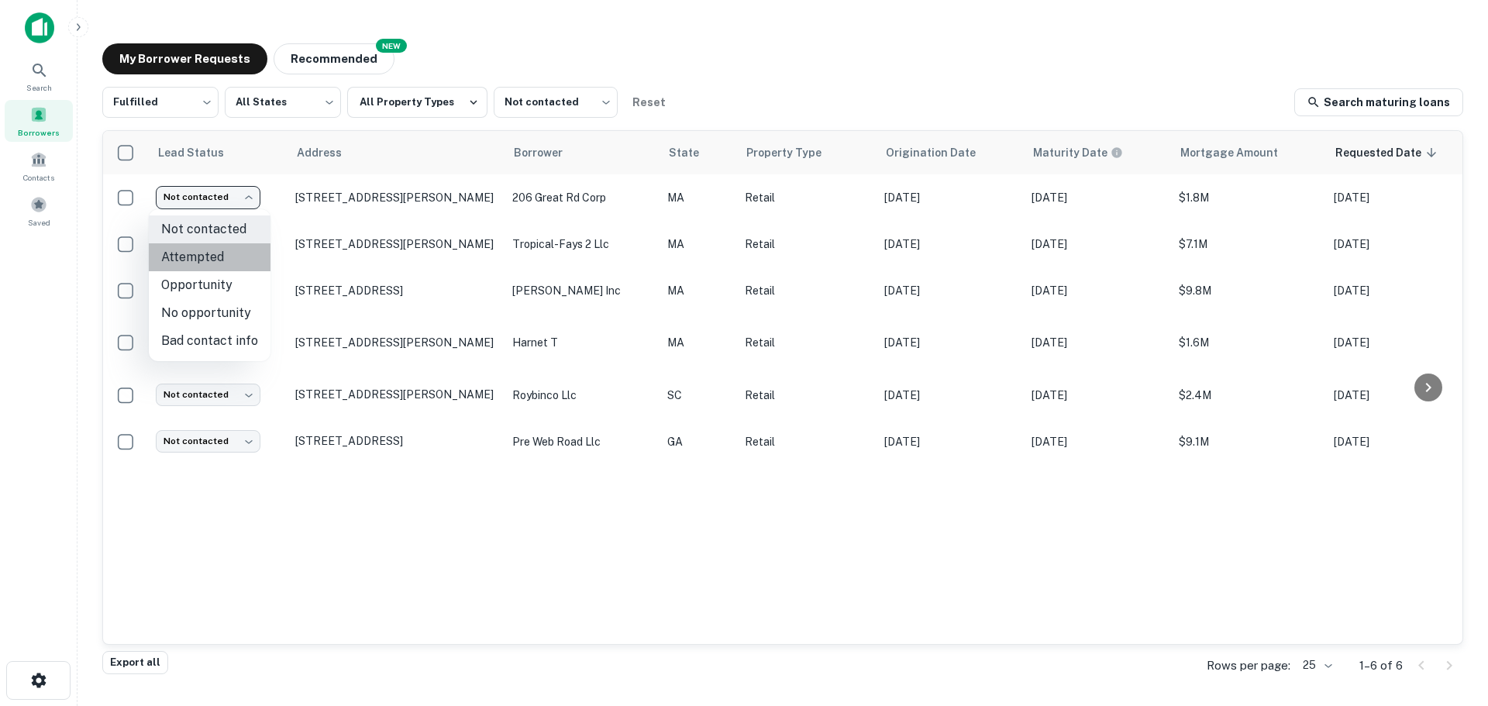
click at [210, 250] on li "Attempted" at bounding box center [210, 257] width 122 height 28
type input "*********"
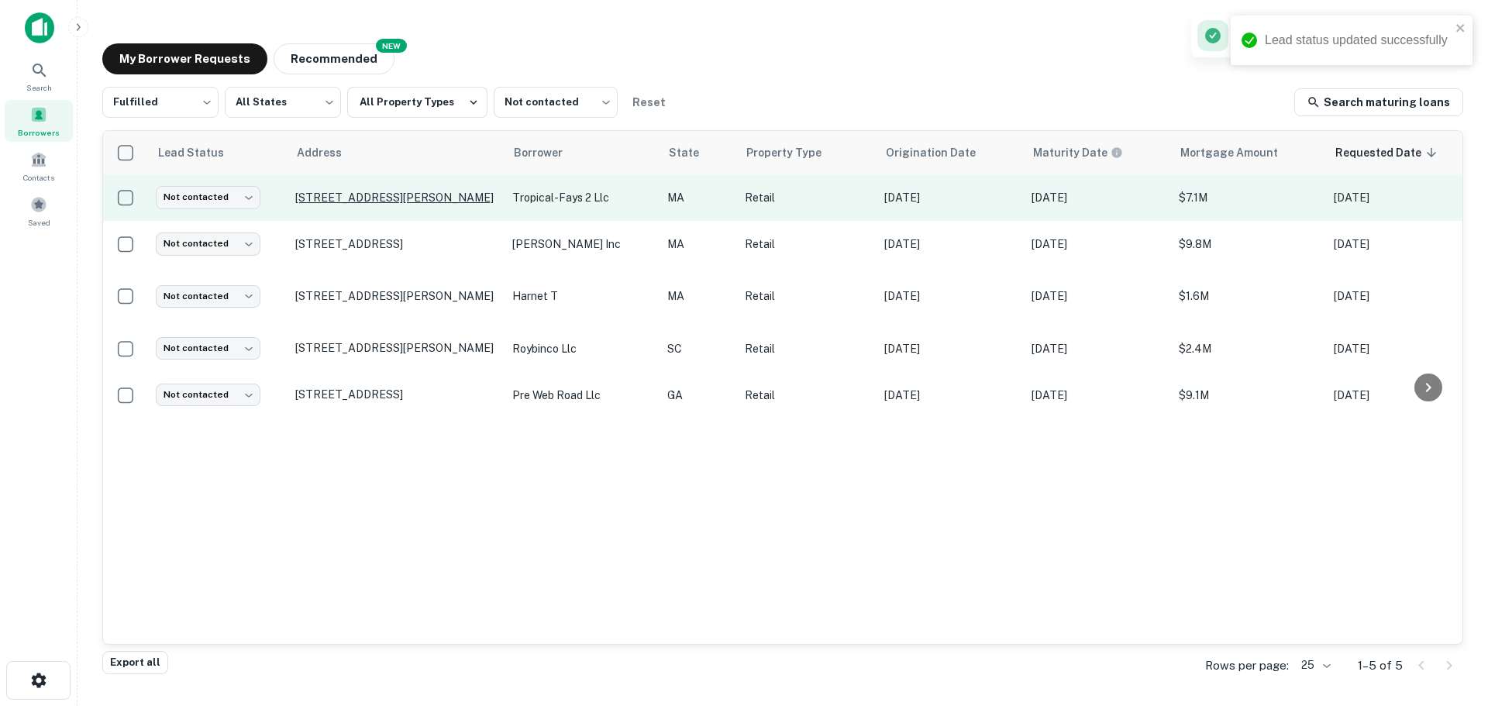
click at [339, 198] on p "[STREET_ADDRESS][PERSON_NAME]" at bounding box center [395, 198] width 201 height 14
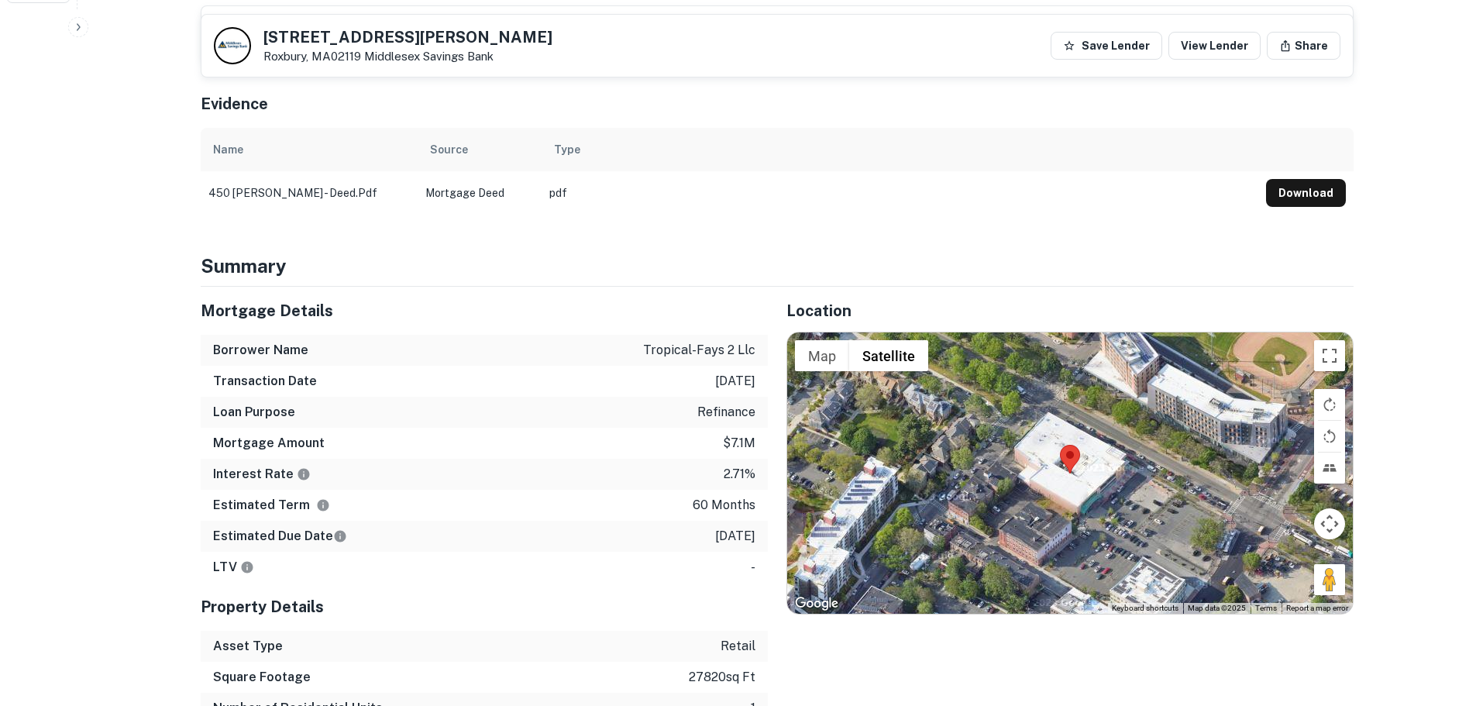
scroll to position [697, 0]
drag, startPoint x: 1321, startPoint y: 577, endPoint x: 1139, endPoint y: 514, distance: 192.8
click at [1130, 515] on div "Map Terrain Satellite Labels Keyboard shortcuts Map Data Map data ©2025 Map dat…" at bounding box center [1070, 472] width 566 height 280
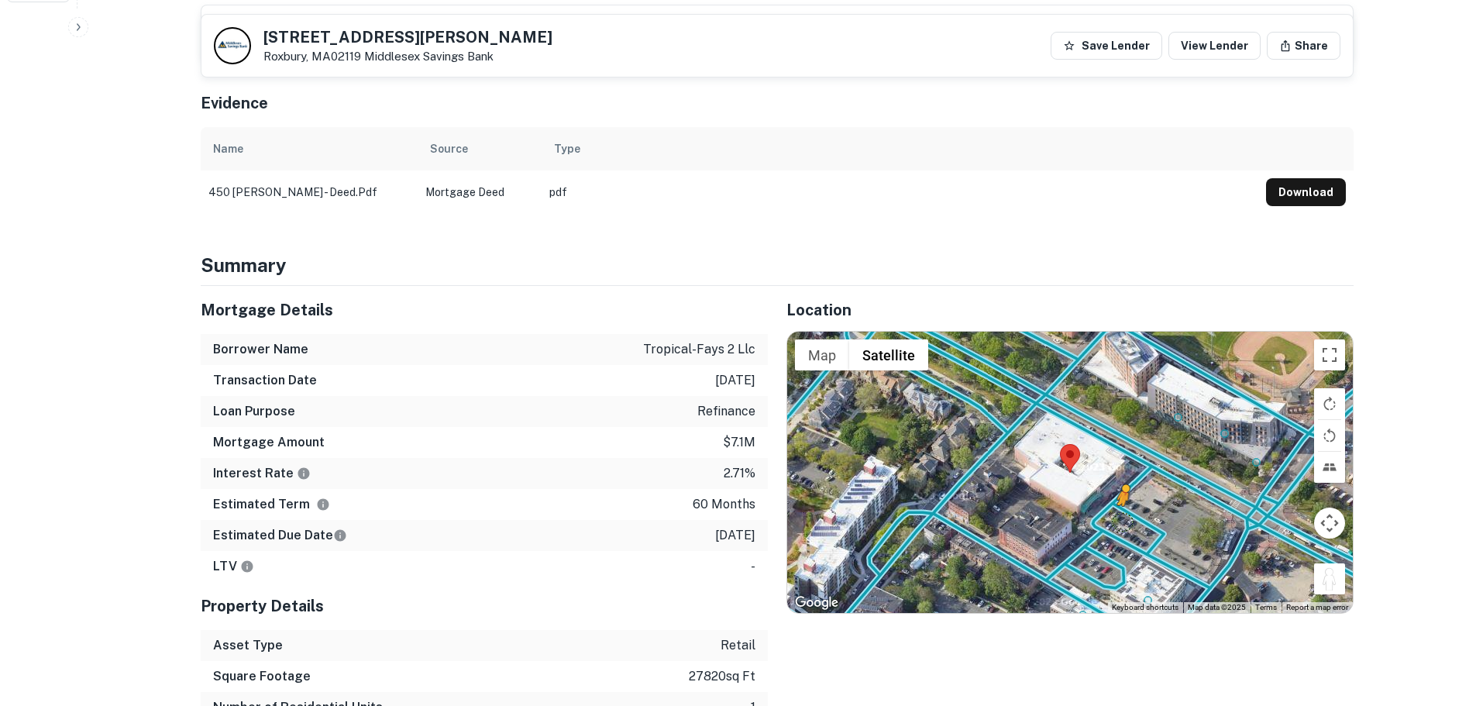
drag, startPoint x: 1334, startPoint y: 573, endPoint x: 1122, endPoint y: 522, distance: 218.4
click at [1122, 522] on div "To activate drag with keyboard, press Alt + Enter. Once in keyboard drag state,…" at bounding box center [1070, 472] width 566 height 280
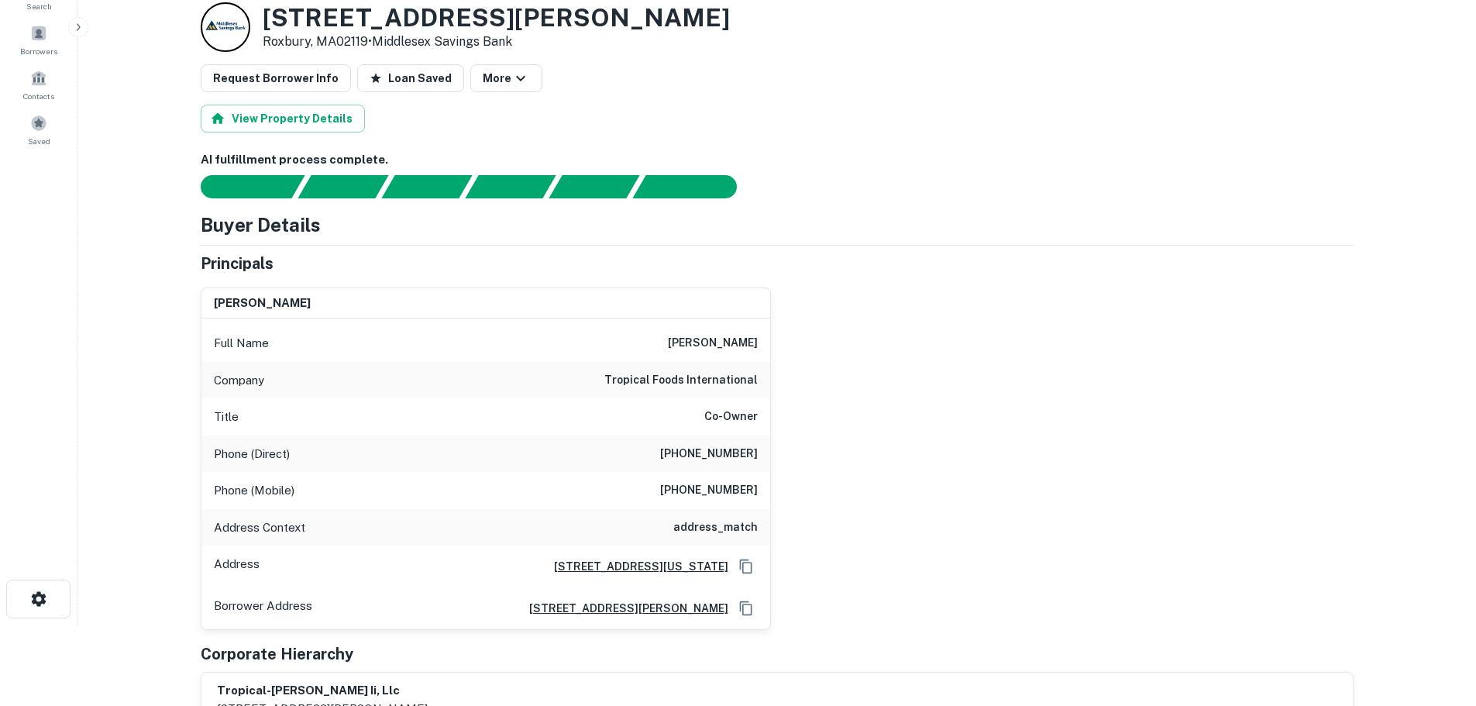
scroll to position [77, 0]
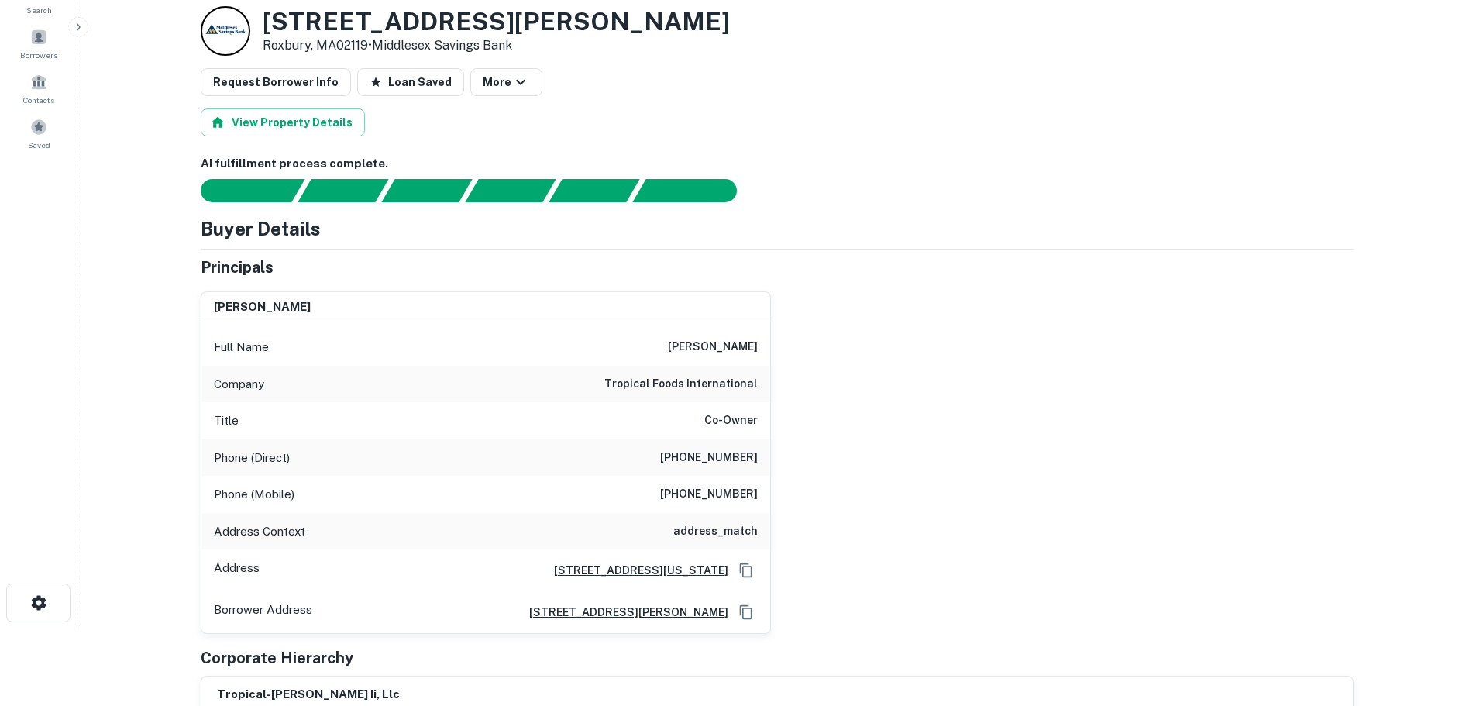
click at [719, 388] on h6 "tropical foods international" at bounding box center [680, 384] width 153 height 19
copy h6 "tropical foods international"
click at [756, 461] on h6 "[PHONE_NUMBER]" at bounding box center [709, 458] width 98 height 19
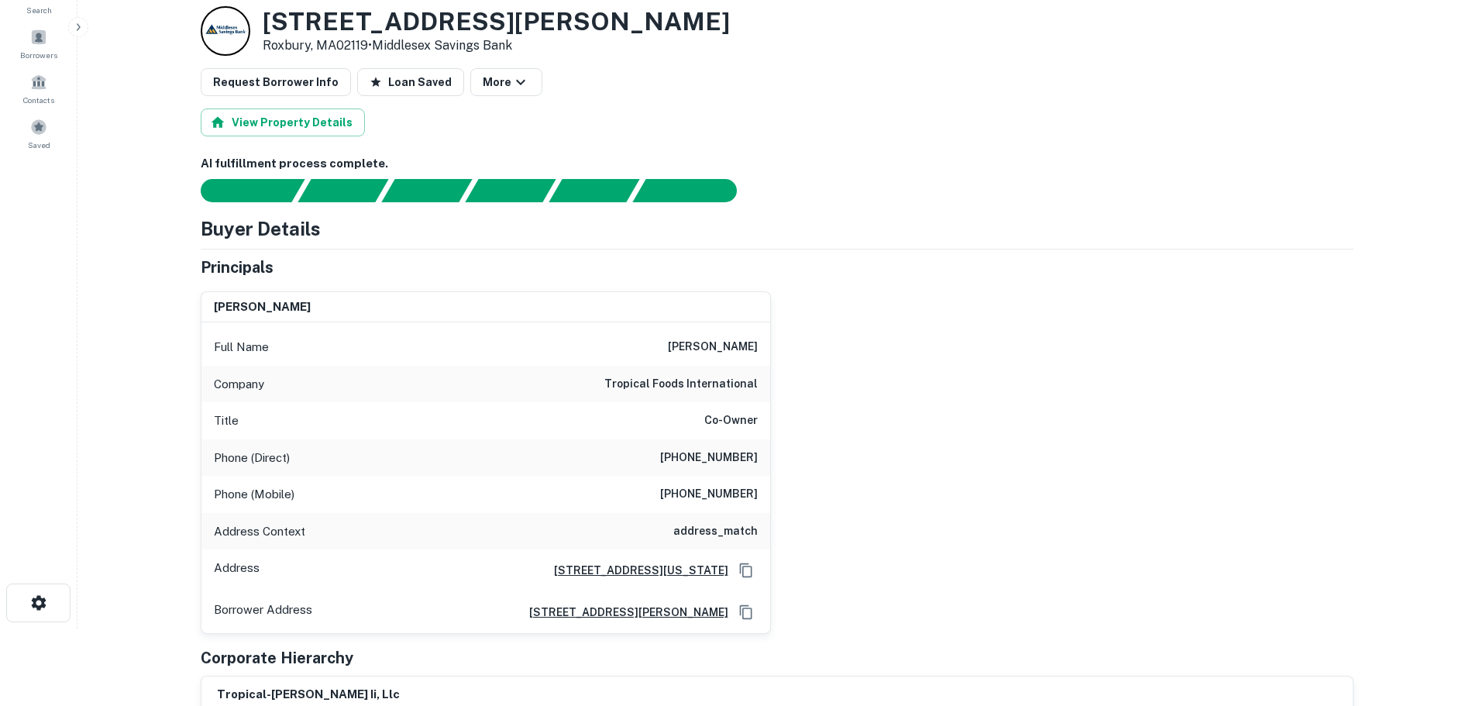
click at [756, 461] on h6 "[PHONE_NUMBER]" at bounding box center [709, 458] width 98 height 19
copy h6 "[PHONE_NUMBER]"
click at [735, 491] on h6 "[PHONE_NUMBER]" at bounding box center [709, 494] width 98 height 19
click at [732, 493] on h6 "[PHONE_NUMBER]" at bounding box center [709, 494] width 98 height 19
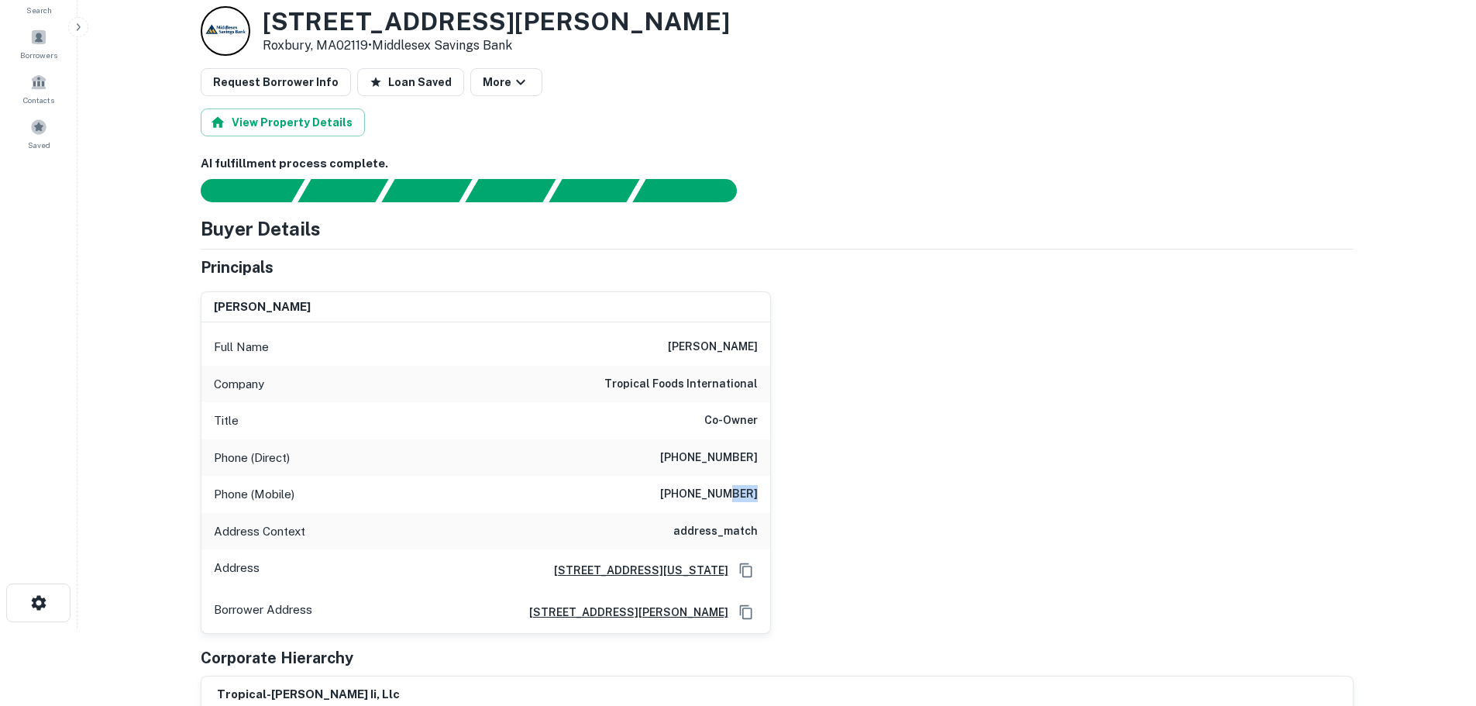
click at [732, 493] on h6 "[PHONE_NUMBER]" at bounding box center [709, 494] width 98 height 19
click at [730, 494] on h6 "[PHONE_NUMBER]" at bounding box center [709, 494] width 98 height 19
click at [702, 492] on h6 "[PHONE_NUMBER]" at bounding box center [709, 494] width 98 height 19
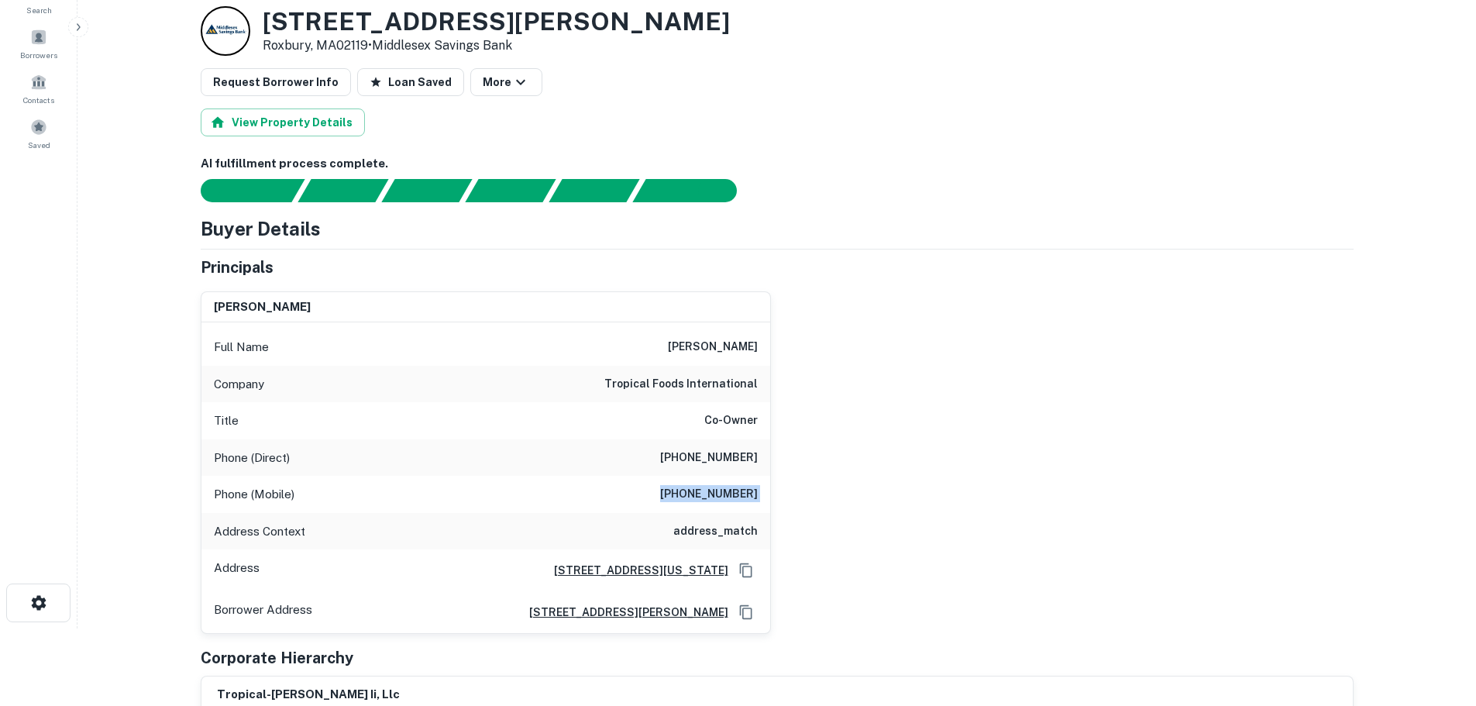
copy h6 "[PHONE_NUMBER]"
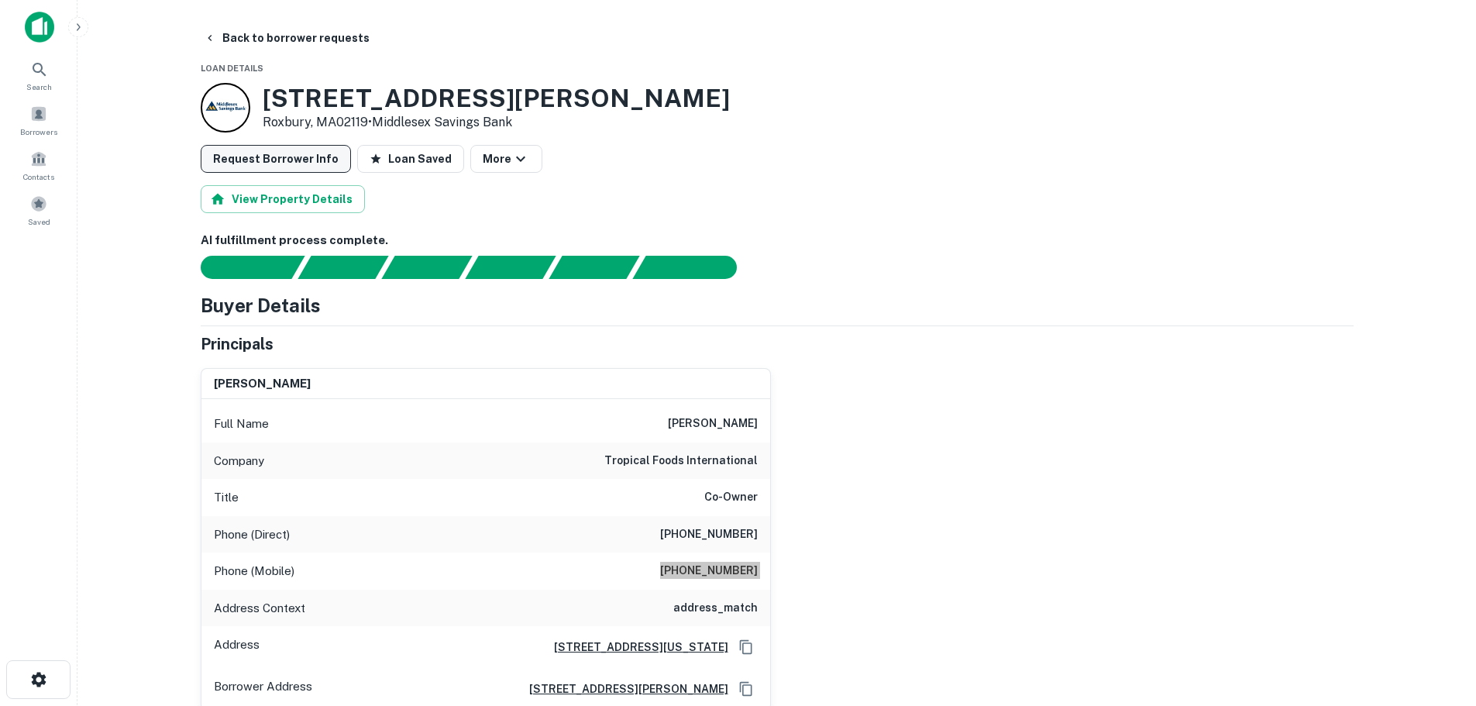
scroll to position [0, 0]
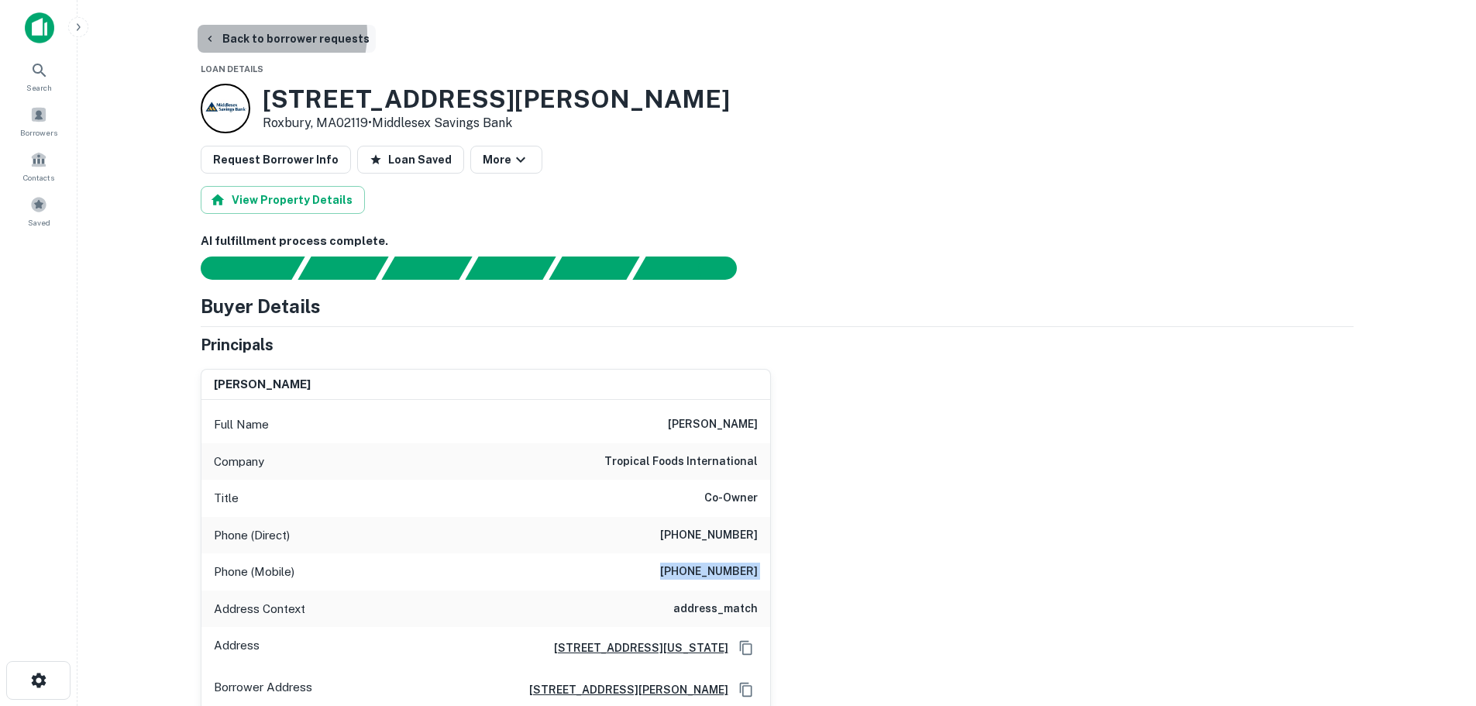
click at [270, 34] on button "Back to borrower requests" at bounding box center [287, 39] width 178 height 28
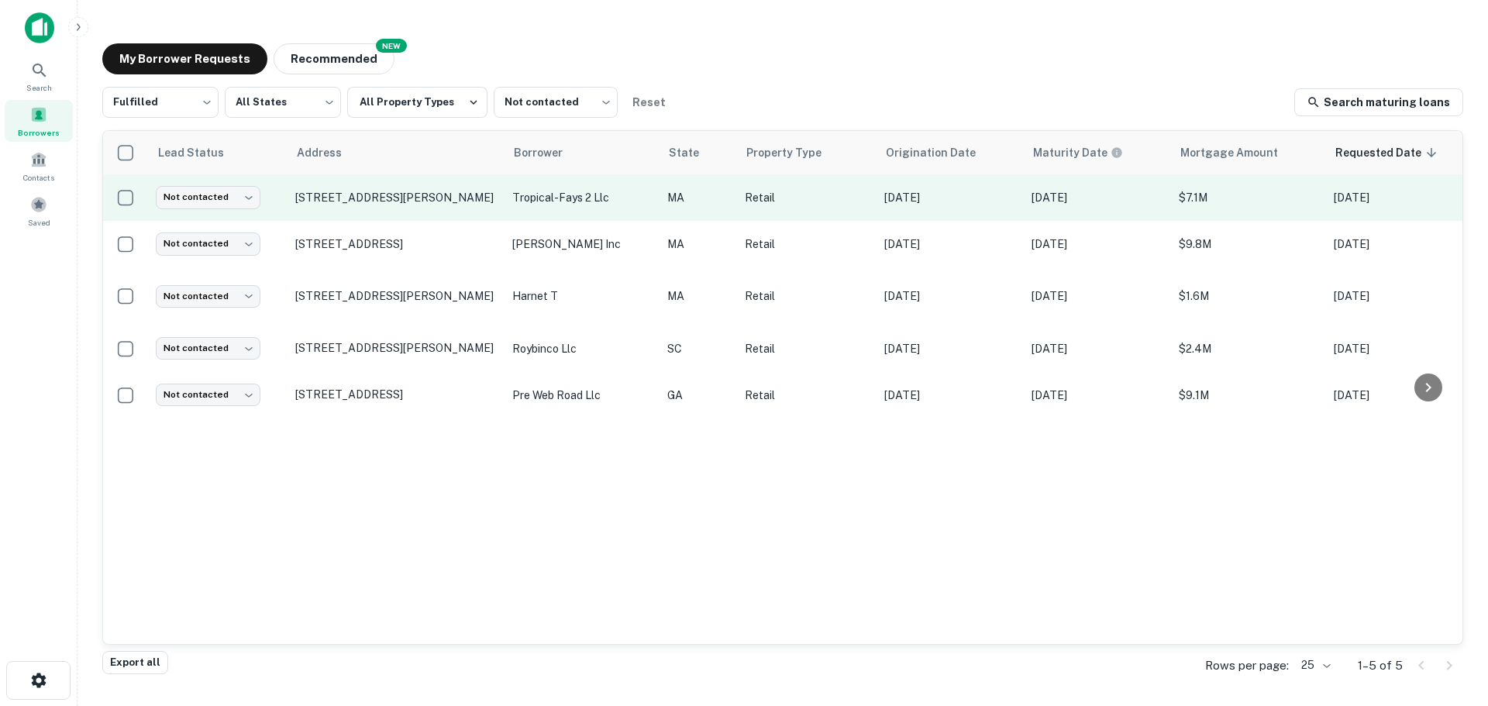
click at [208, 214] on td "Not contacted **** ​" at bounding box center [217, 197] width 139 height 46
click at [218, 176] on td "Not contacted **** ​" at bounding box center [217, 197] width 139 height 46
click at [221, 193] on body "Search Borrowers Contacts Saved My Borrower Requests NEW Recommended Fulfilled …" at bounding box center [744, 353] width 1488 height 706
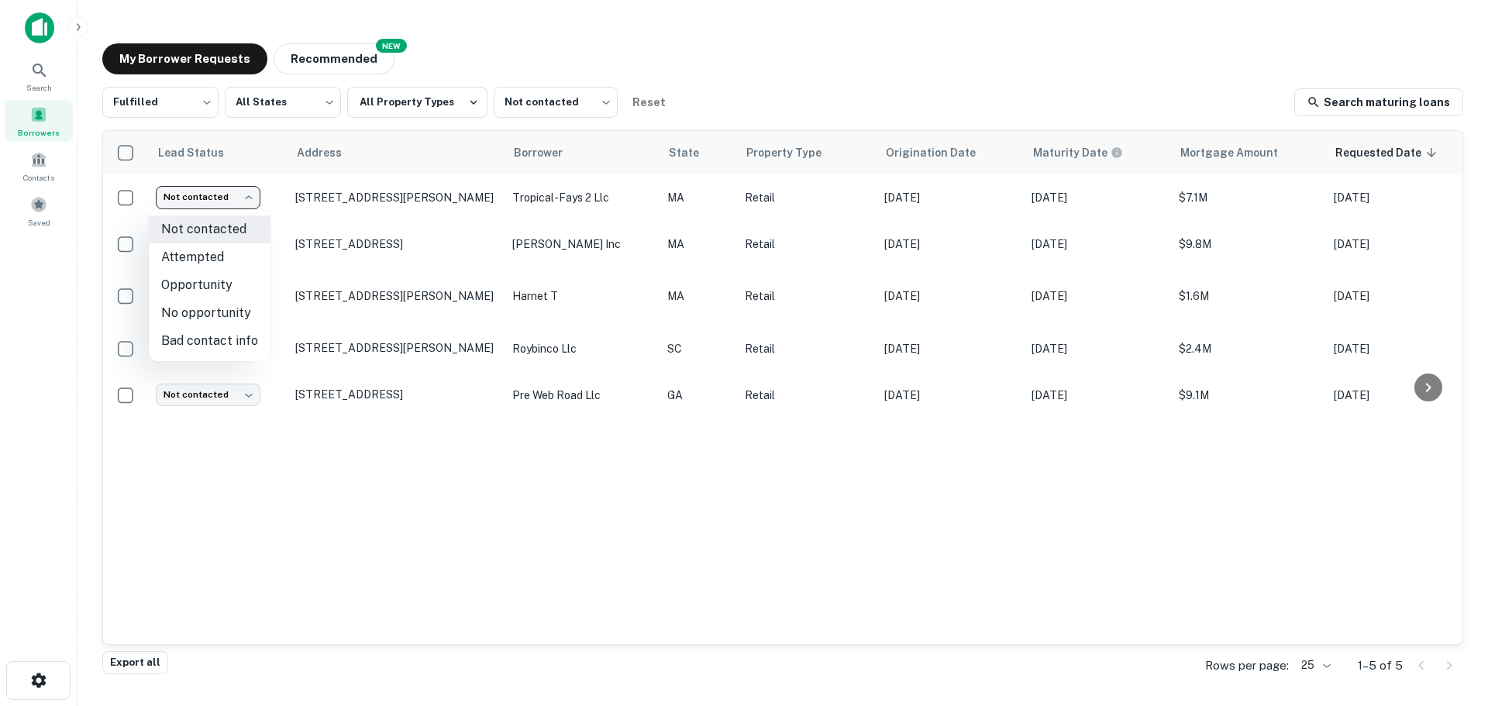
click at [215, 329] on li "Bad contact info" at bounding box center [210, 341] width 122 height 28
type input "**********"
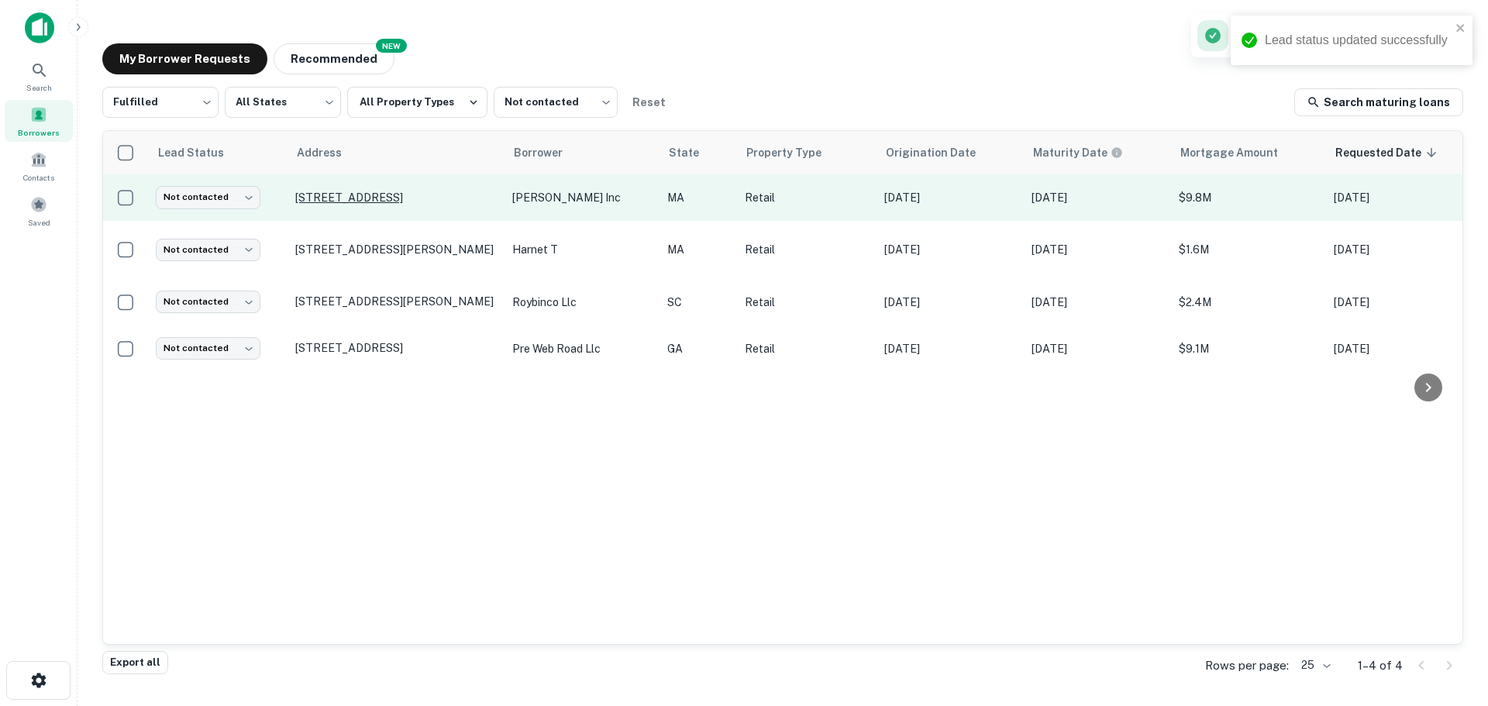
click at [359, 191] on p "[STREET_ADDRESS]" at bounding box center [395, 198] width 201 height 14
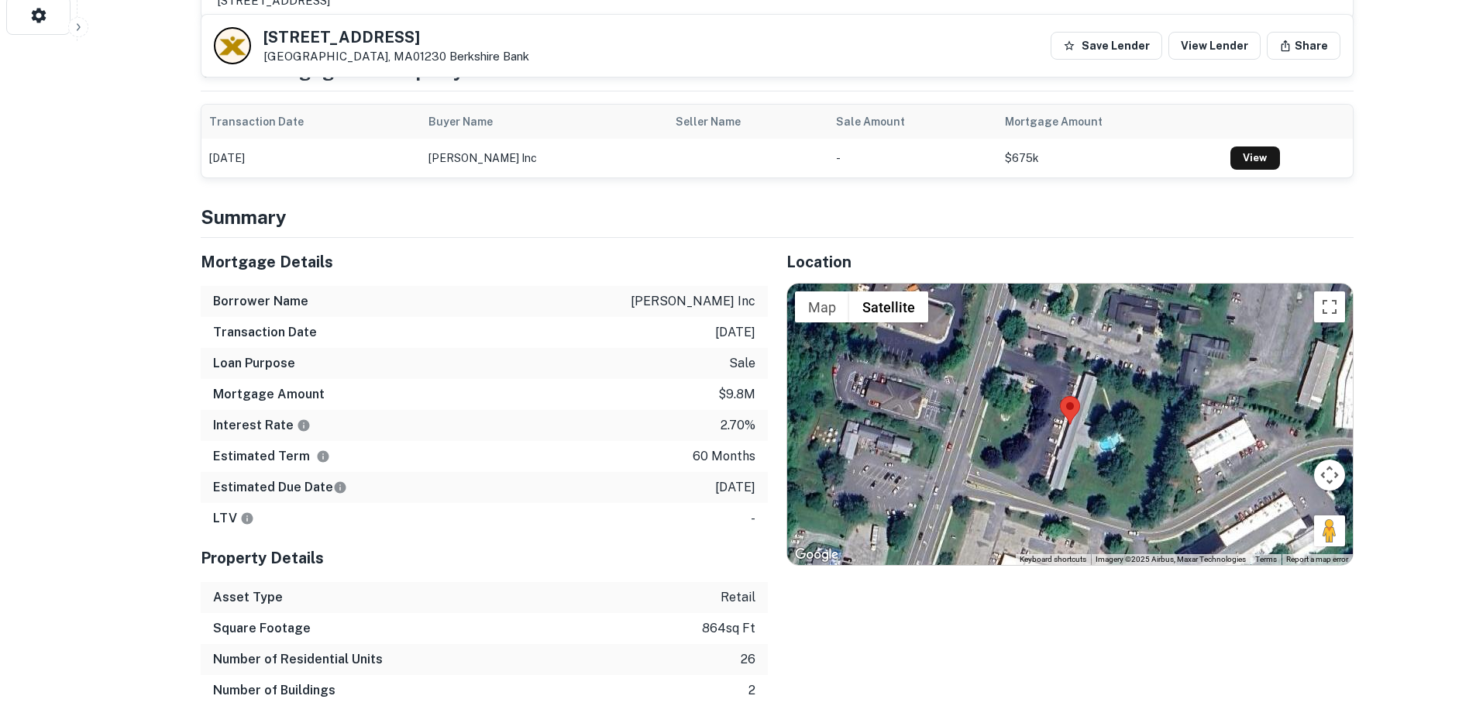
scroll to position [697, 0]
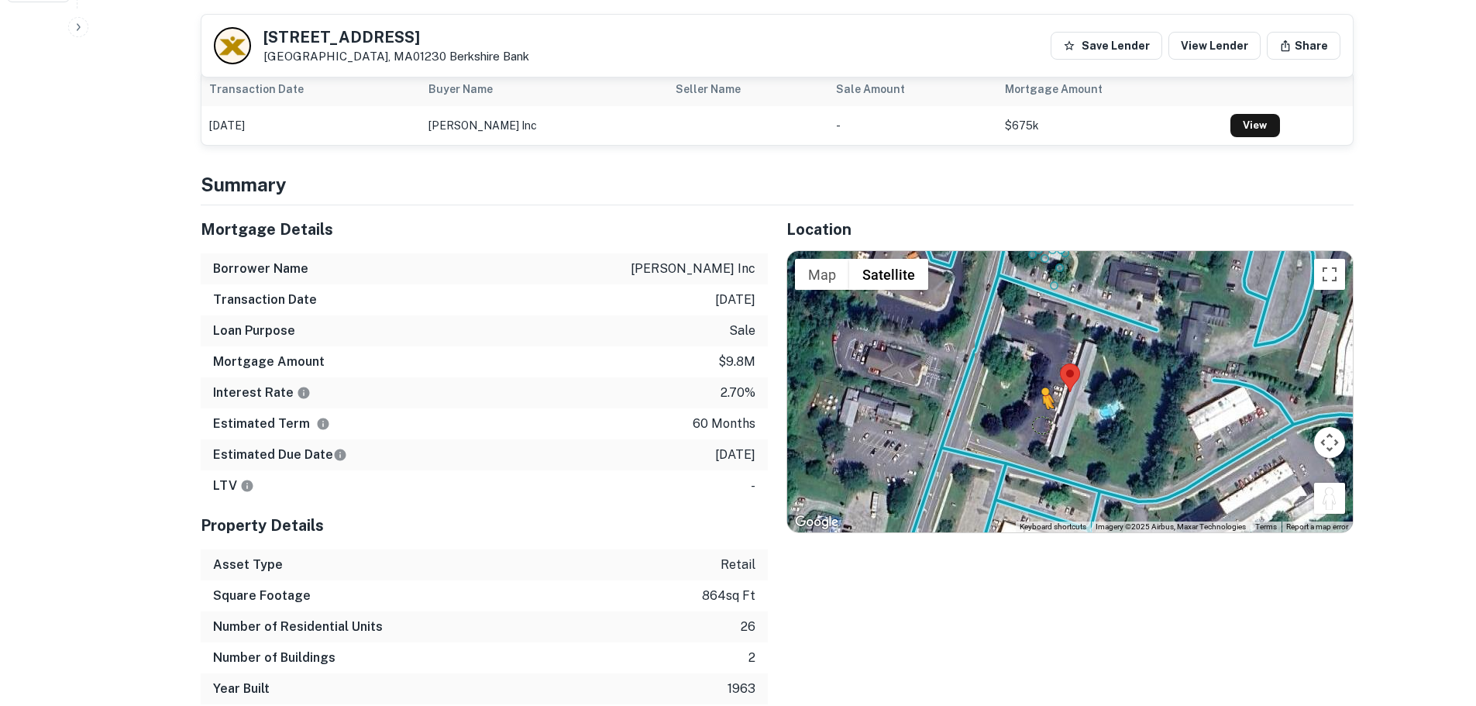
drag, startPoint x: 1330, startPoint y: 490, endPoint x: 1043, endPoint y: 416, distance: 296.2
click at [1043, 416] on div "To activate drag with keyboard, press Alt + Enter. Once in keyboard drag state,…" at bounding box center [1070, 391] width 566 height 280
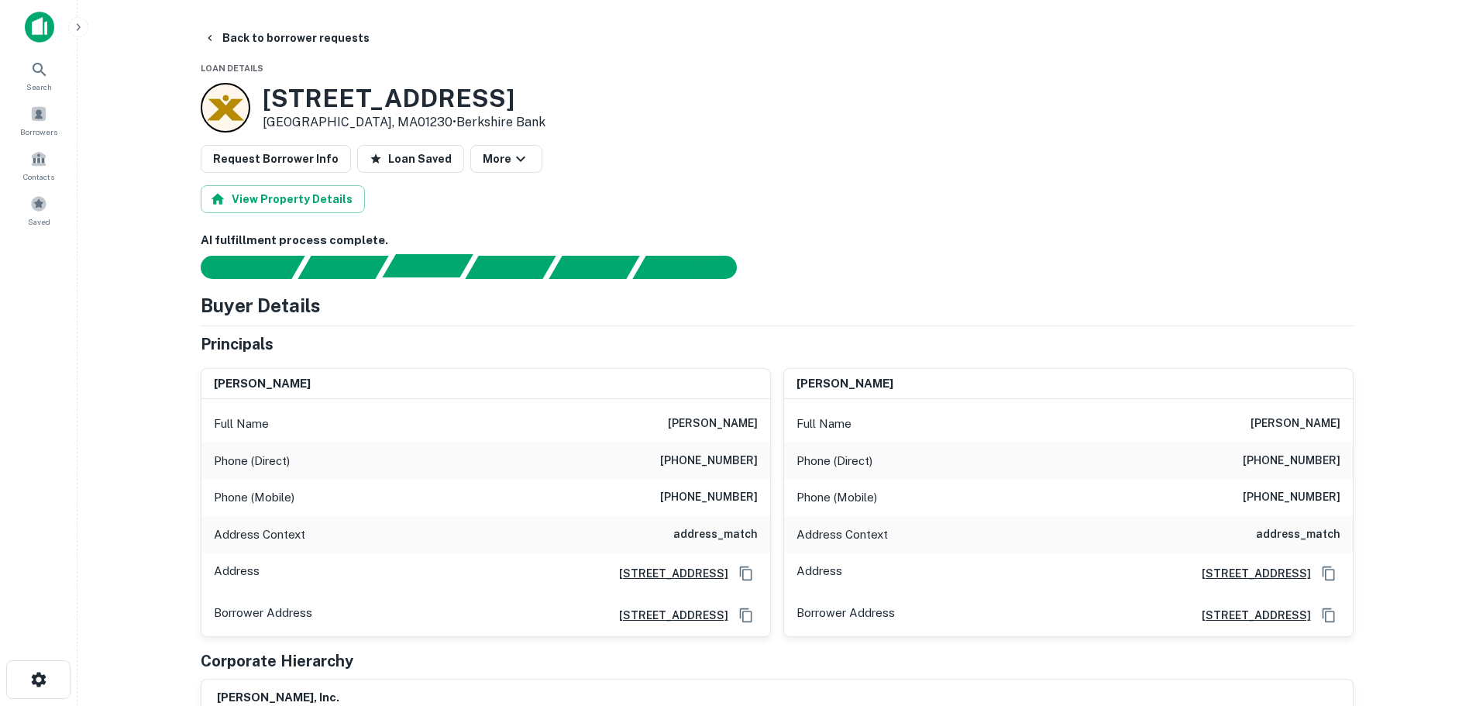
scroll to position [0, 0]
click at [366, 98] on h3 "[STREET_ADDRESS]" at bounding box center [404, 98] width 283 height 29
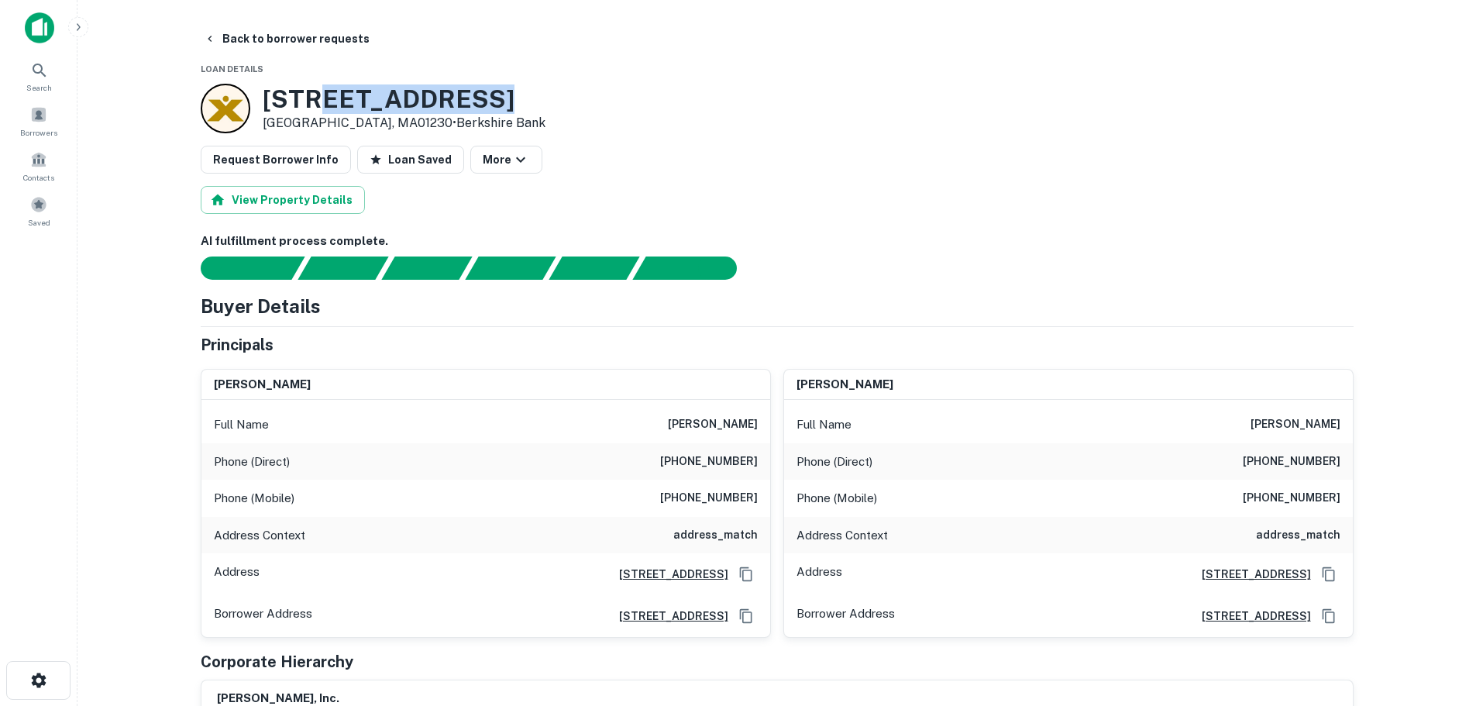
click at [366, 98] on h3 "[STREET_ADDRESS]" at bounding box center [404, 98] width 283 height 29
copy h3 "[STREET_ADDRESS]"
click at [706, 456] on h6 "[PHONE_NUMBER]" at bounding box center [709, 461] width 98 height 19
click at [711, 463] on h6 "[PHONE_NUMBER]" at bounding box center [709, 461] width 98 height 19
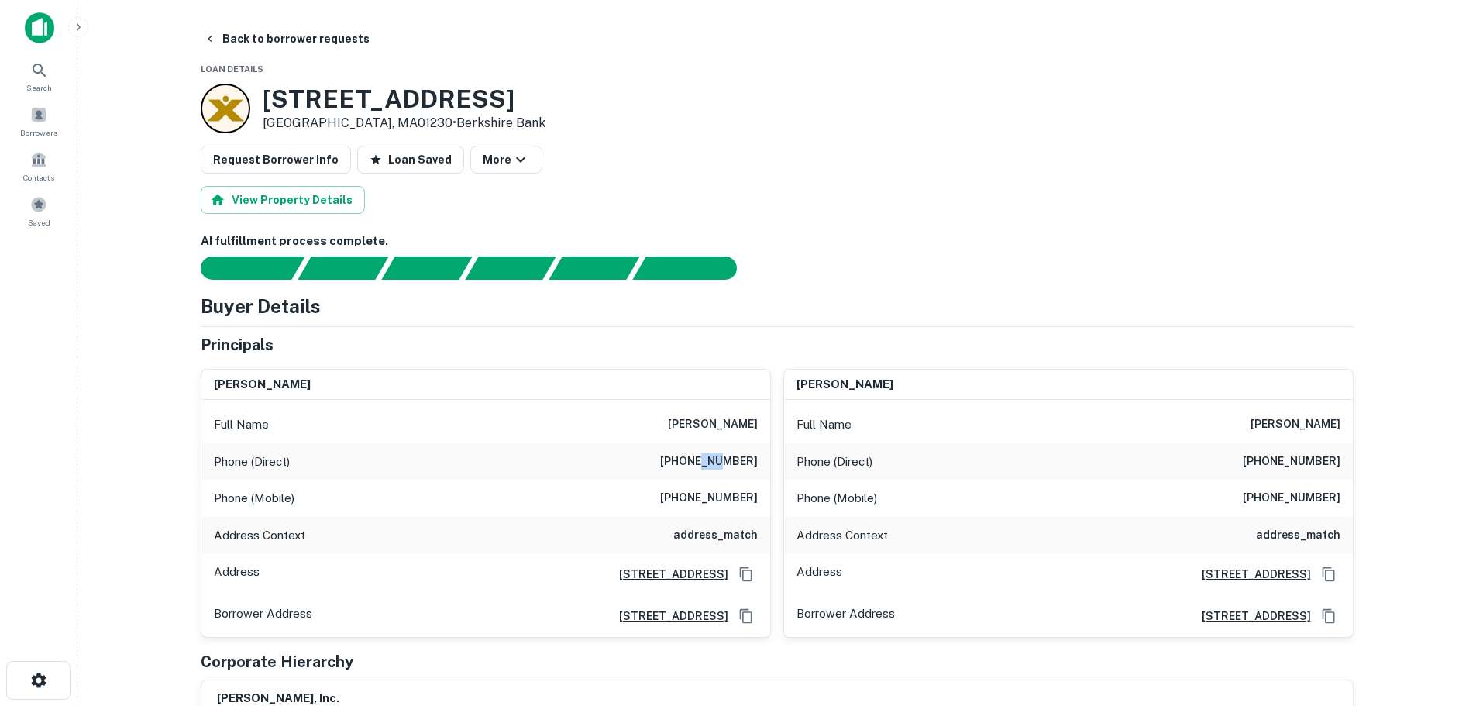
click at [711, 463] on h6 "[PHONE_NUMBER]" at bounding box center [709, 461] width 98 height 19
copy h6 "[PHONE_NUMBER]"
click at [713, 501] on h6 "[PHONE_NUMBER]" at bounding box center [709, 498] width 98 height 19
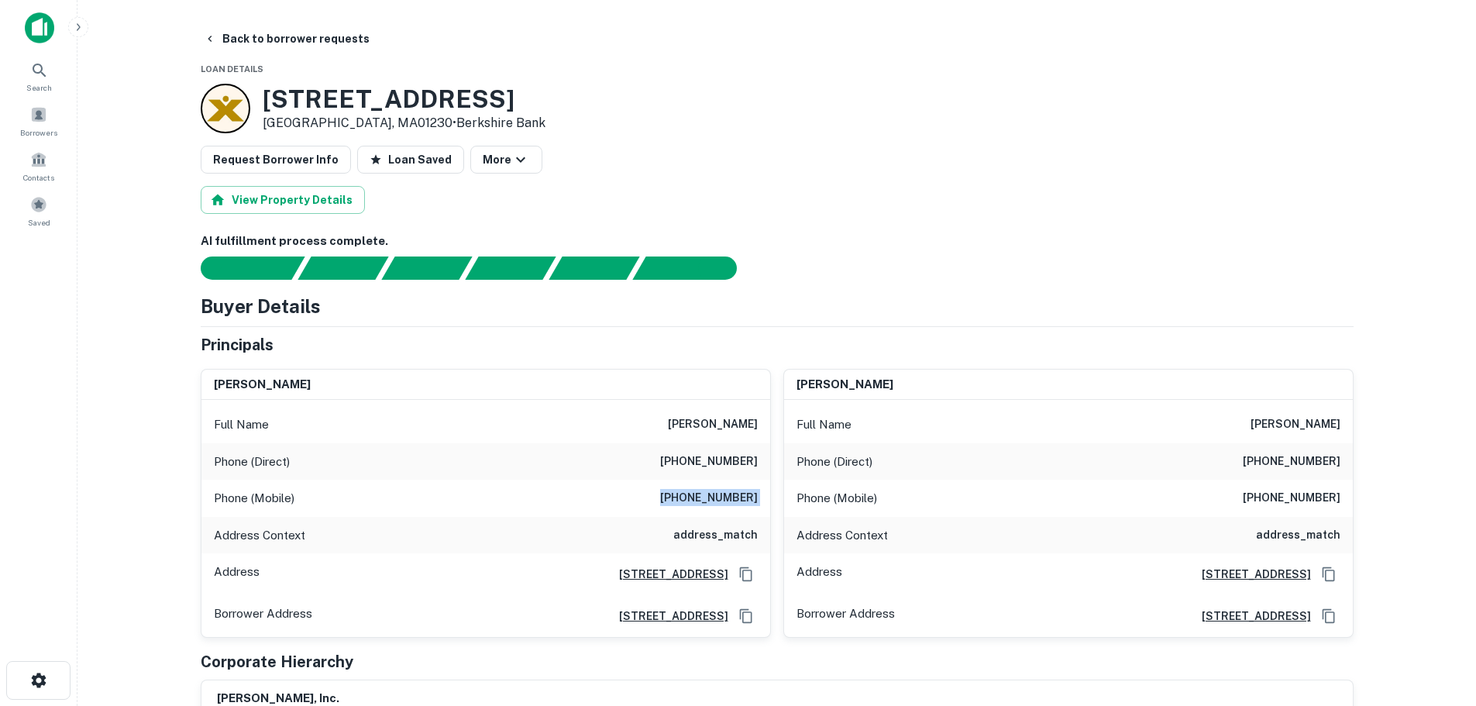
click at [713, 501] on h6 "[PHONE_NUMBER]" at bounding box center [709, 498] width 98 height 19
copy h6 "[PHONE_NUMBER]"
click at [1309, 459] on h6 "[PHONE_NUMBER]" at bounding box center [1292, 461] width 98 height 19
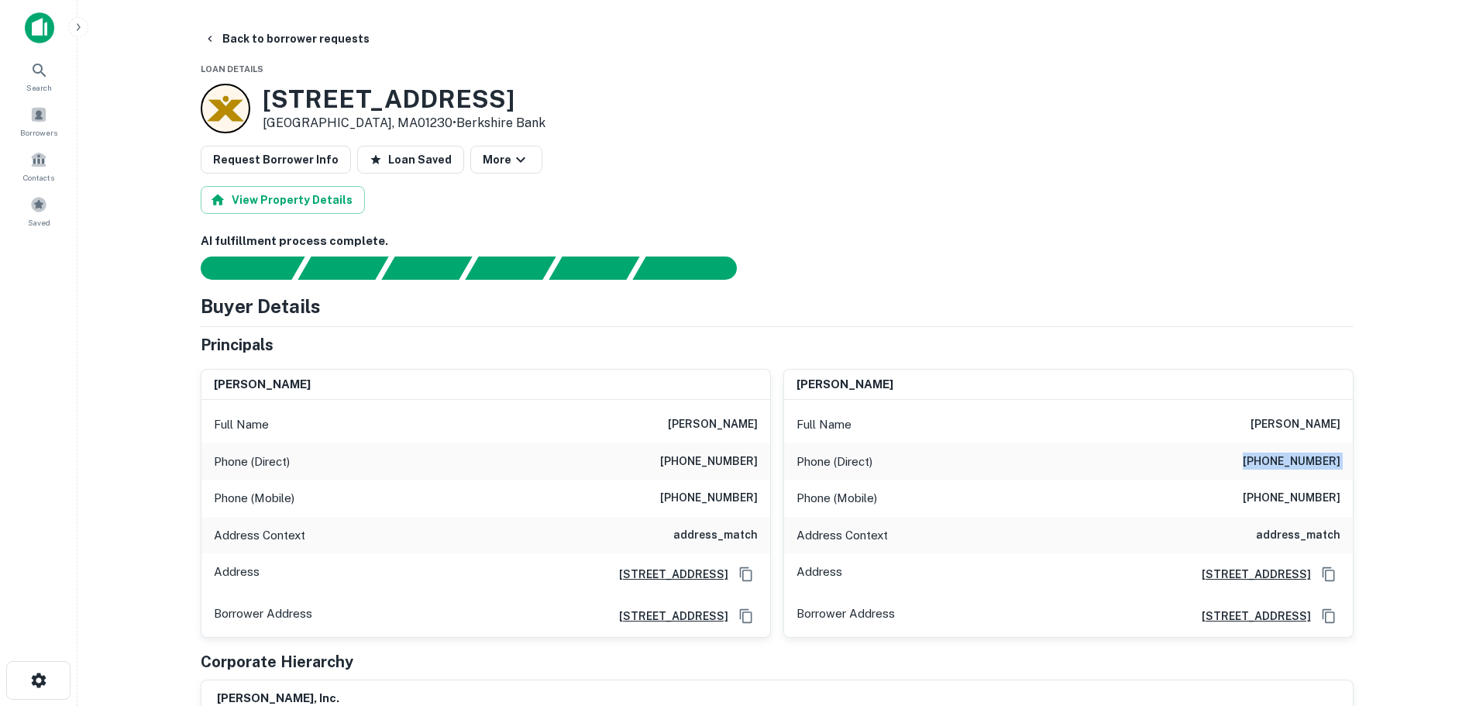
copy h6 "[PHONE_NUMBER]"
drag, startPoint x: 1355, startPoint y: 493, endPoint x: 1340, endPoint y: 497, distance: 15.4
click at [1338, 497] on h6 "[PHONE_NUMBER]" at bounding box center [1292, 498] width 98 height 19
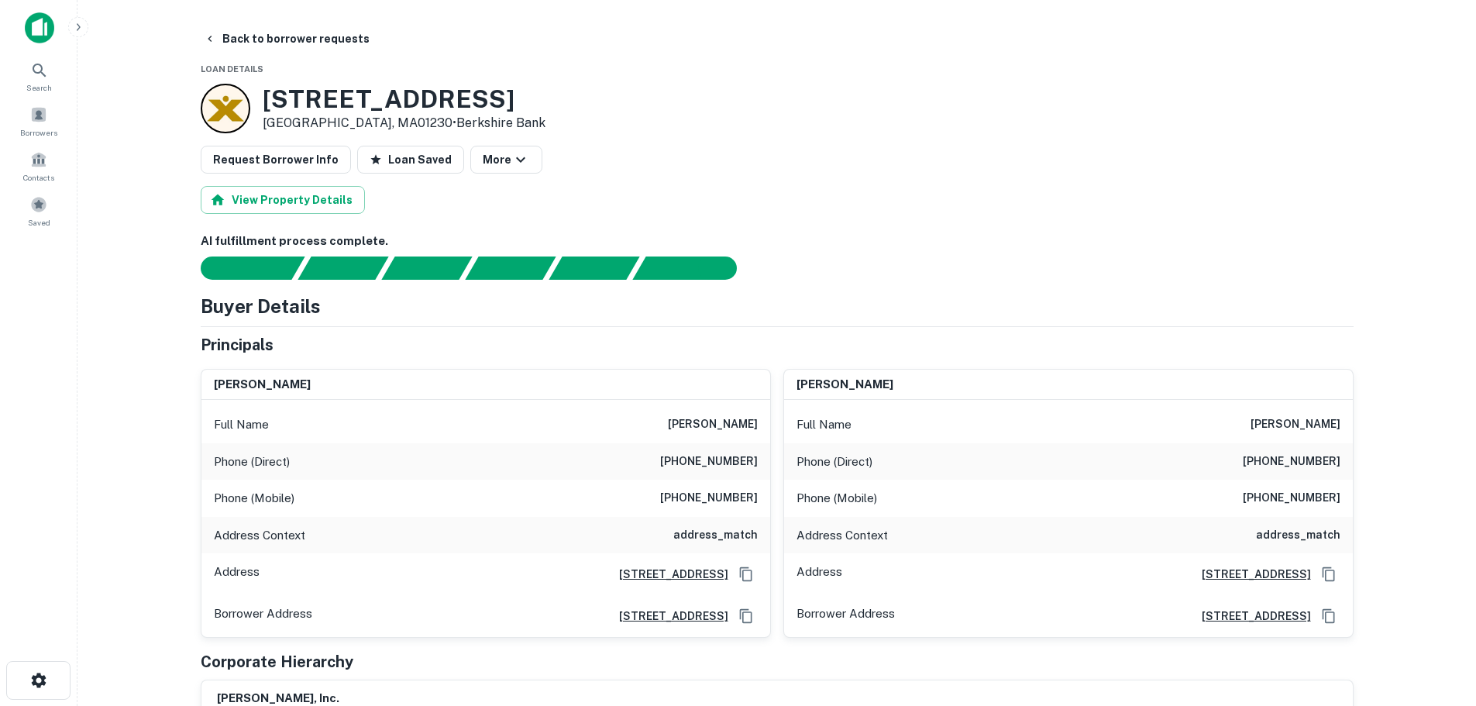
click at [1338, 497] on h6 "[PHONE_NUMBER]" at bounding box center [1292, 498] width 98 height 19
click at [297, 45] on button "Back to borrower requests" at bounding box center [287, 39] width 178 height 28
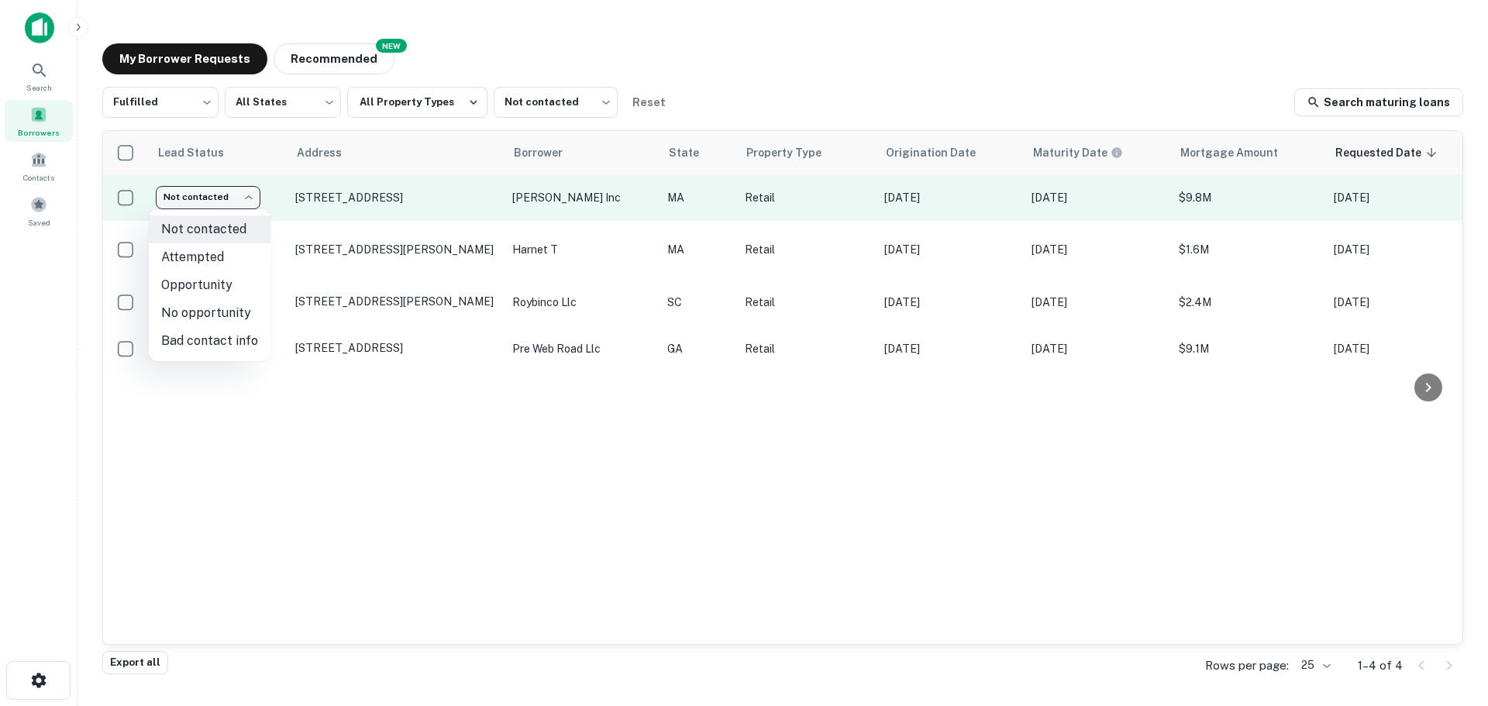
click at [229, 206] on body "Search Borrowers Contacts Saved My Borrower Requests NEW Recommended Fulfilled …" at bounding box center [744, 353] width 1488 height 706
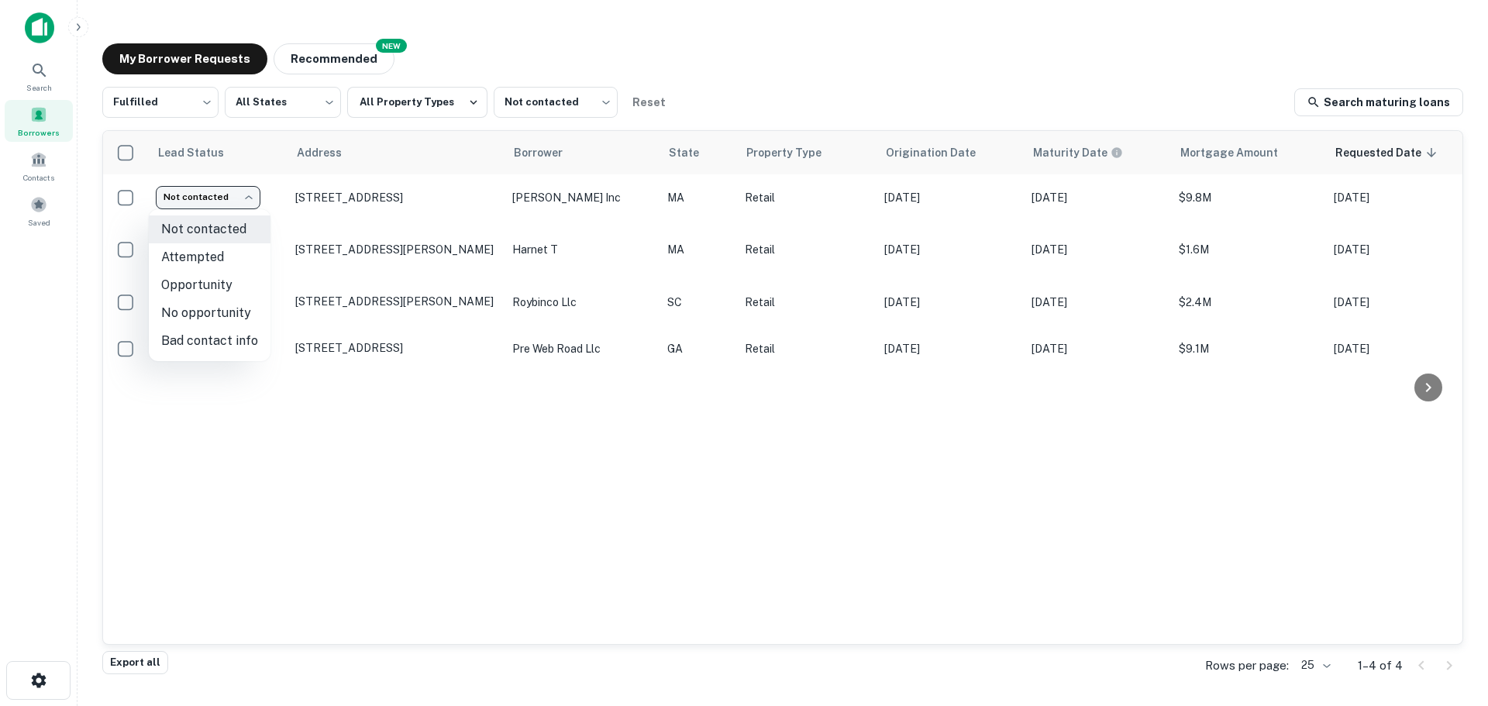
click at [232, 256] on li "Attempted" at bounding box center [210, 257] width 122 height 28
type input "*********"
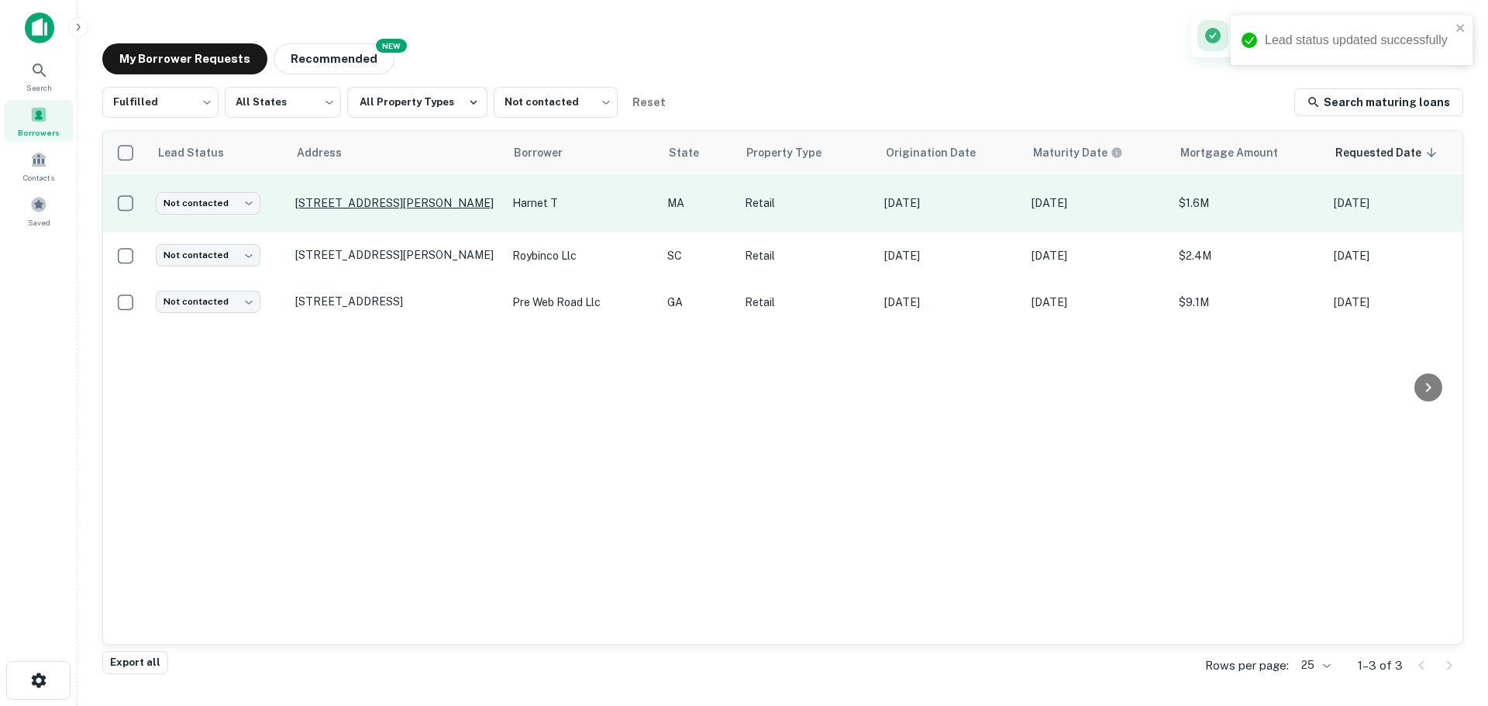
click at [349, 204] on p "[STREET_ADDRESS][PERSON_NAME]" at bounding box center [395, 203] width 201 height 14
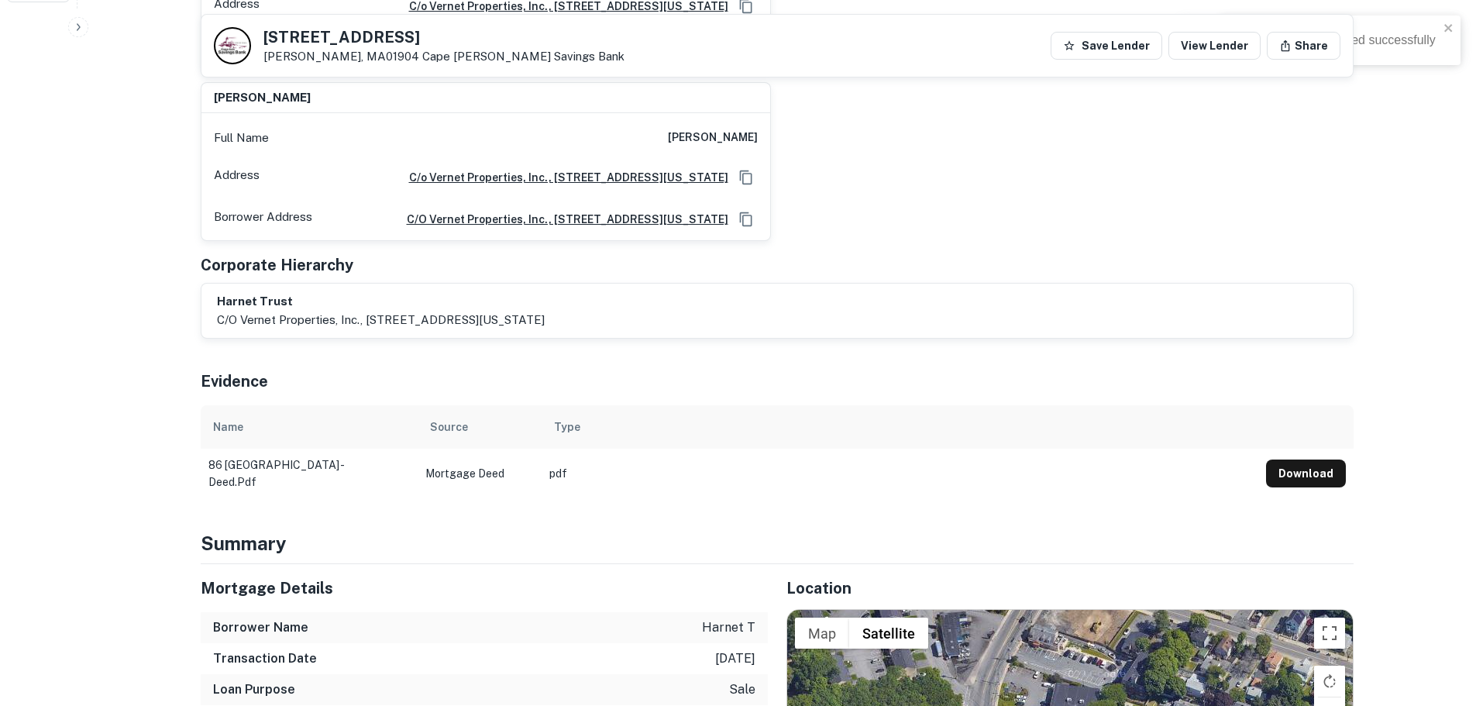
scroll to position [1007, 0]
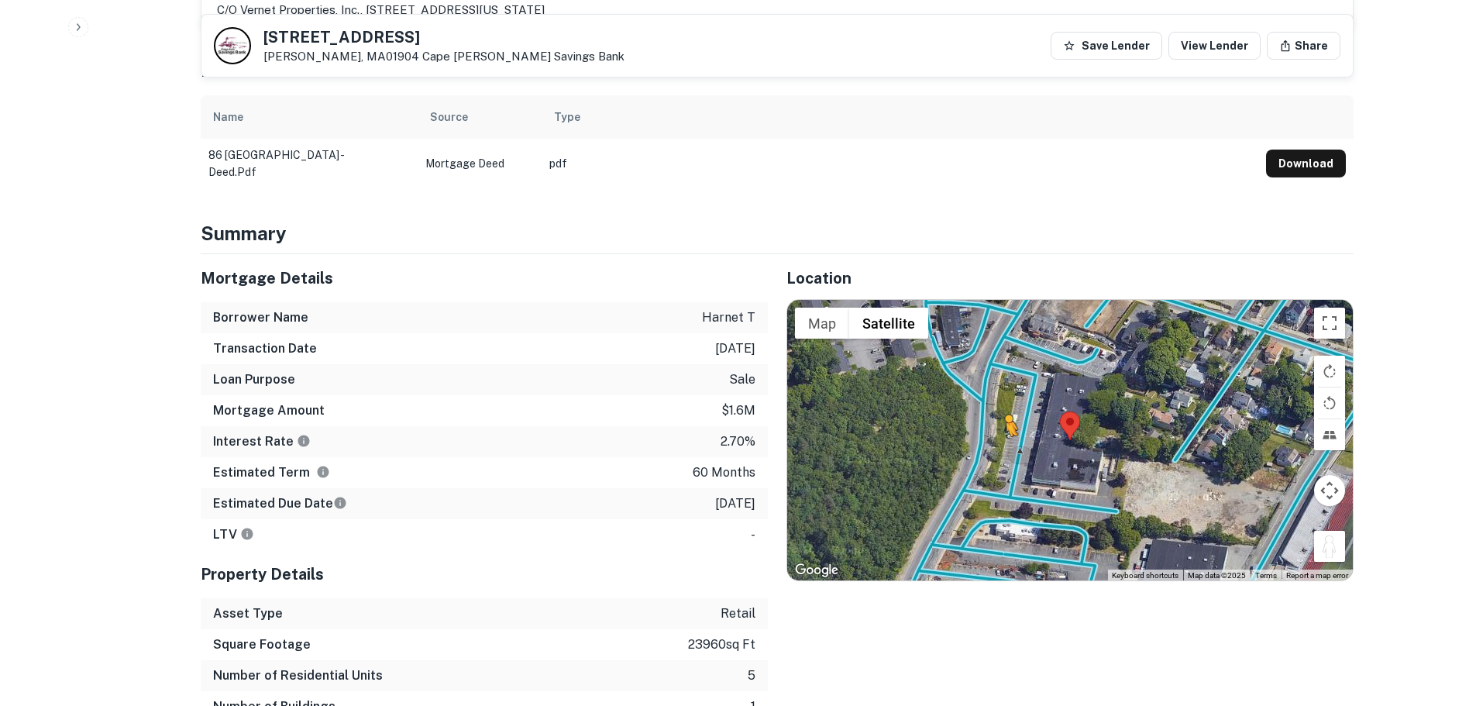
drag, startPoint x: 1319, startPoint y: 508, endPoint x: 1004, endPoint y: 419, distance: 326.9
click at [1004, 419] on div "To activate drag with keyboard, press Alt + Enter. Once in keyboard drag state,…" at bounding box center [1070, 440] width 566 height 280
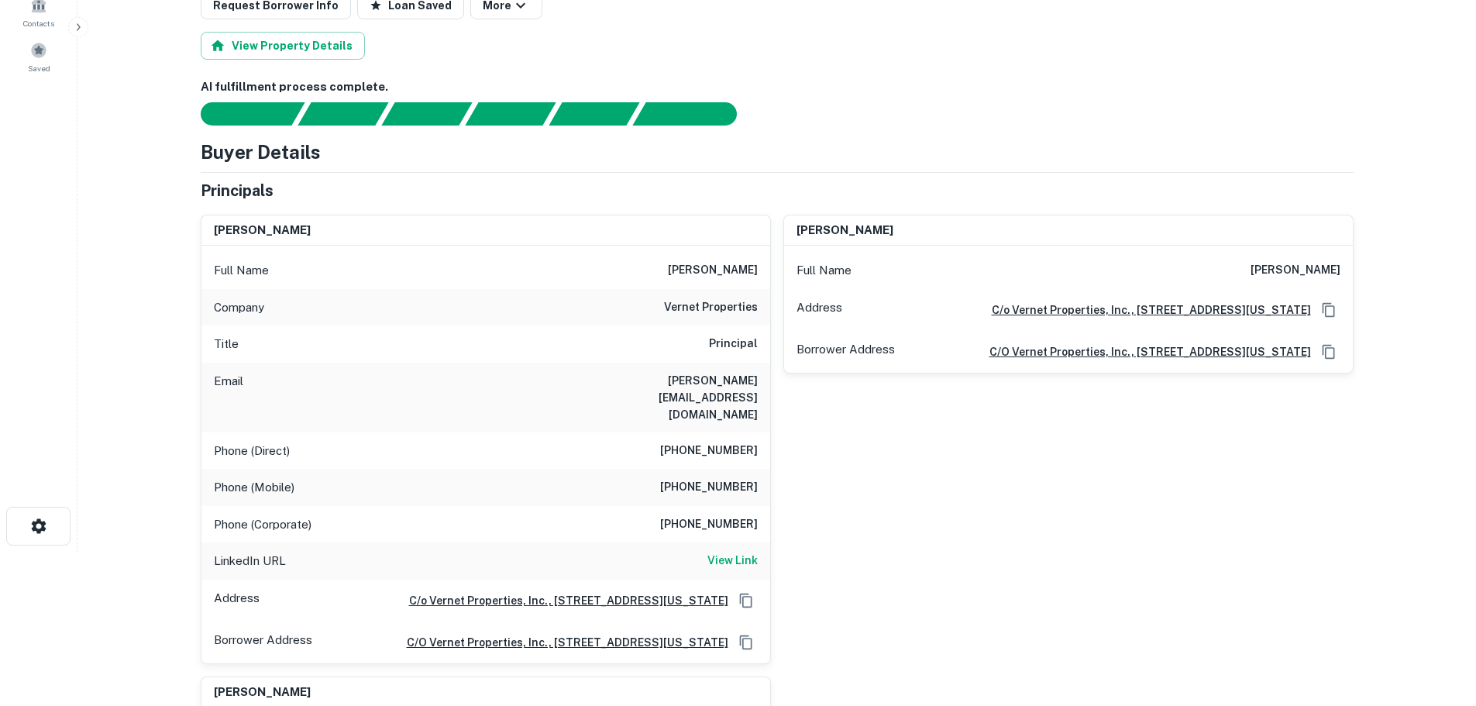
scroll to position [155, 0]
click at [706, 310] on h6 "vernet properties" at bounding box center [711, 307] width 94 height 19
copy h6 "vernet properties"
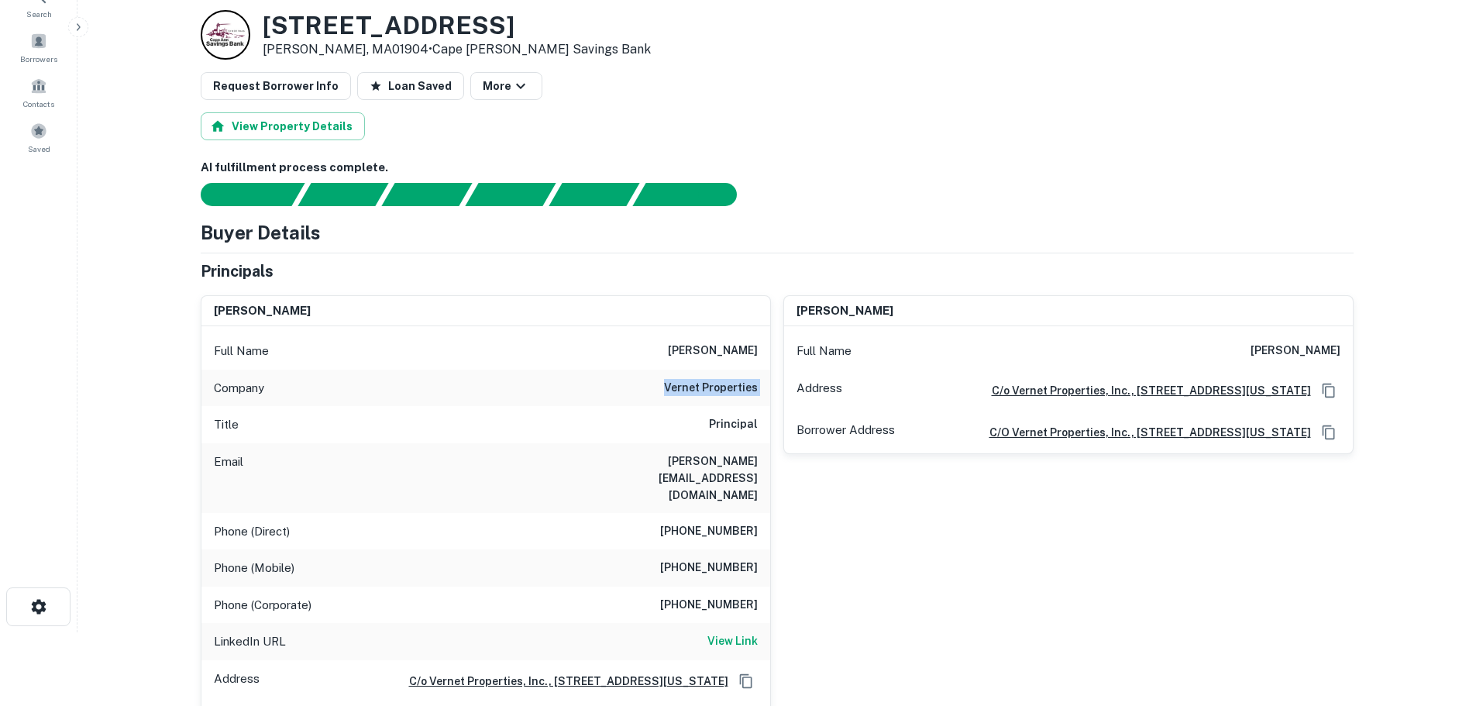
scroll to position [0, 0]
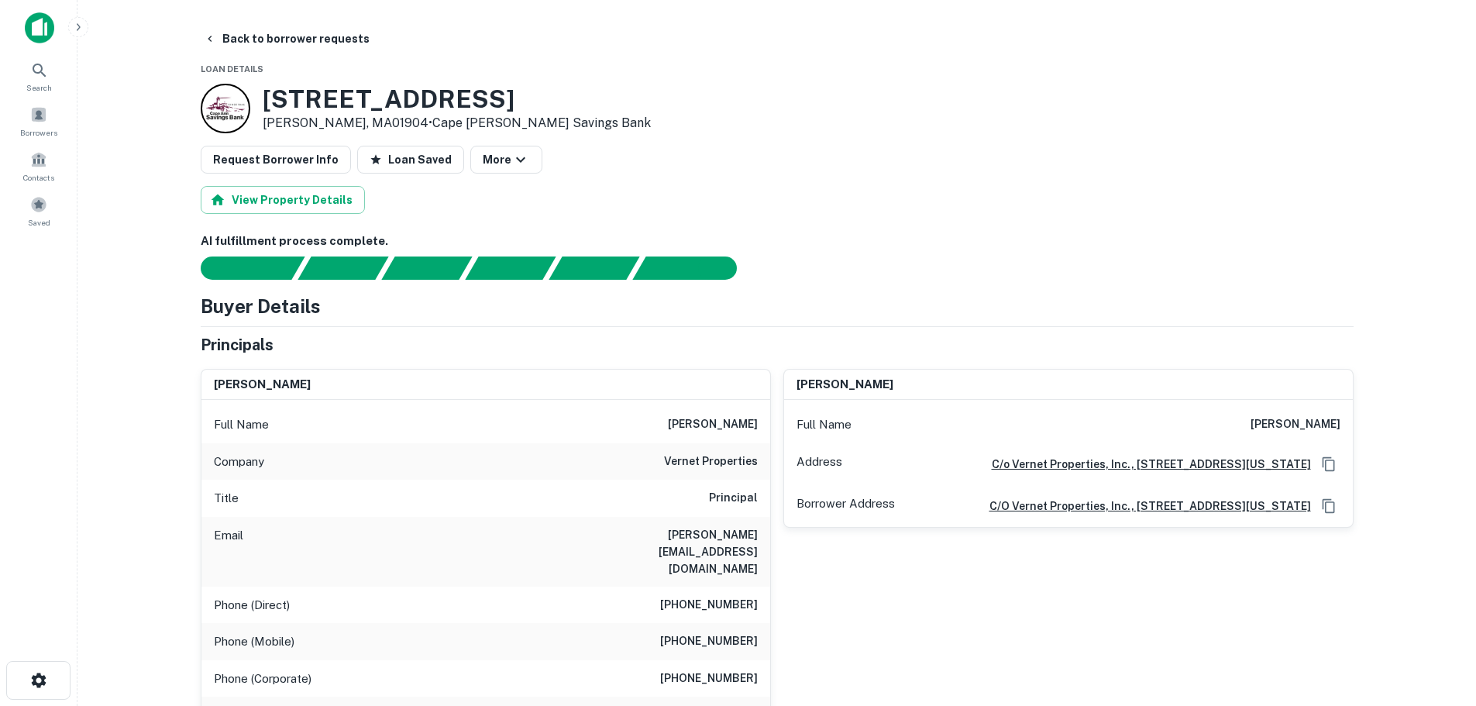
click at [713, 596] on h6 "[PHONE_NUMBER]" at bounding box center [709, 605] width 98 height 19
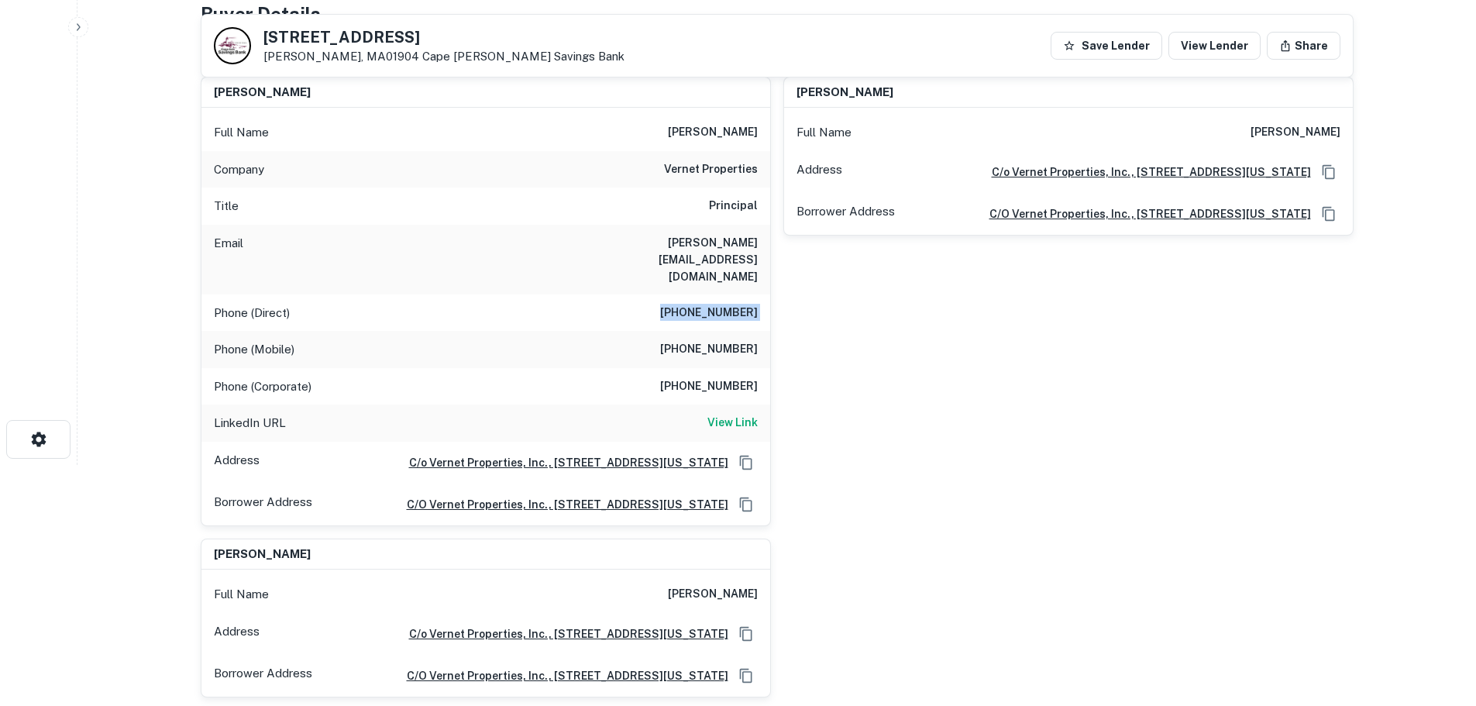
scroll to position [232, 0]
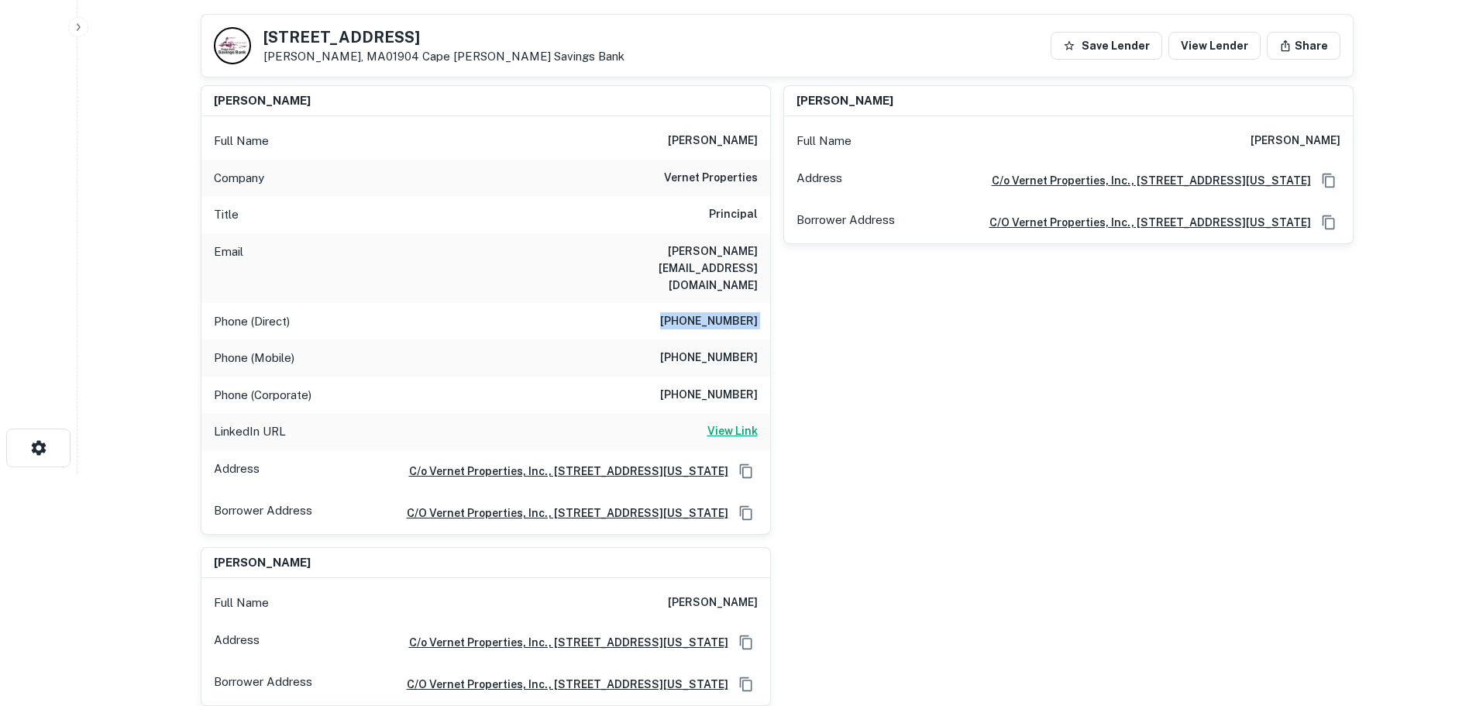
click at [726, 422] on h6 "View Link" at bounding box center [732, 430] width 50 height 17
click at [738, 303] on div "Phone (Direct) [PHONE_NUMBER]" at bounding box center [485, 321] width 569 height 37
click at [730, 349] on h6 "[PHONE_NUMBER]" at bounding box center [709, 358] width 98 height 19
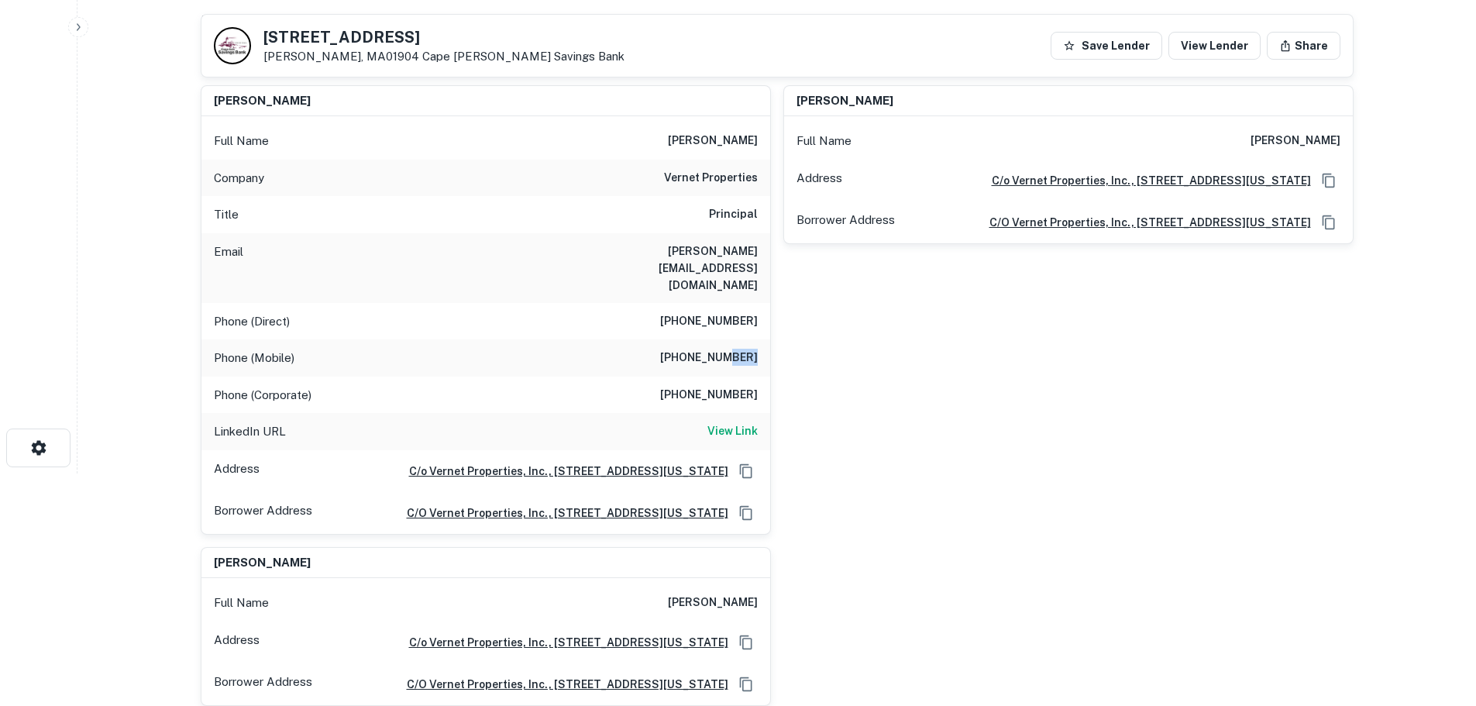
click at [730, 349] on h6 "[PHONE_NUMBER]" at bounding box center [709, 358] width 98 height 19
click at [733, 386] on h6 "[PHONE_NUMBER]" at bounding box center [709, 395] width 98 height 19
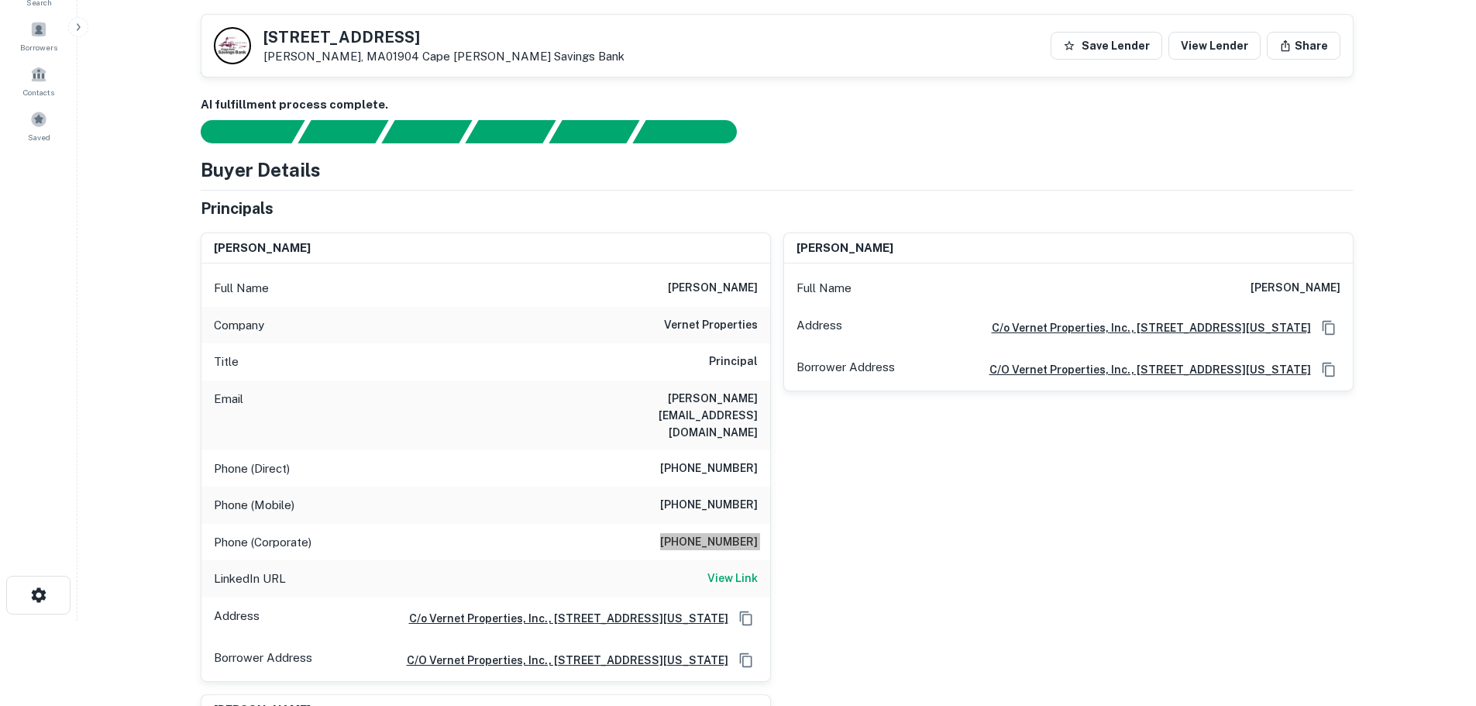
scroll to position [0, 0]
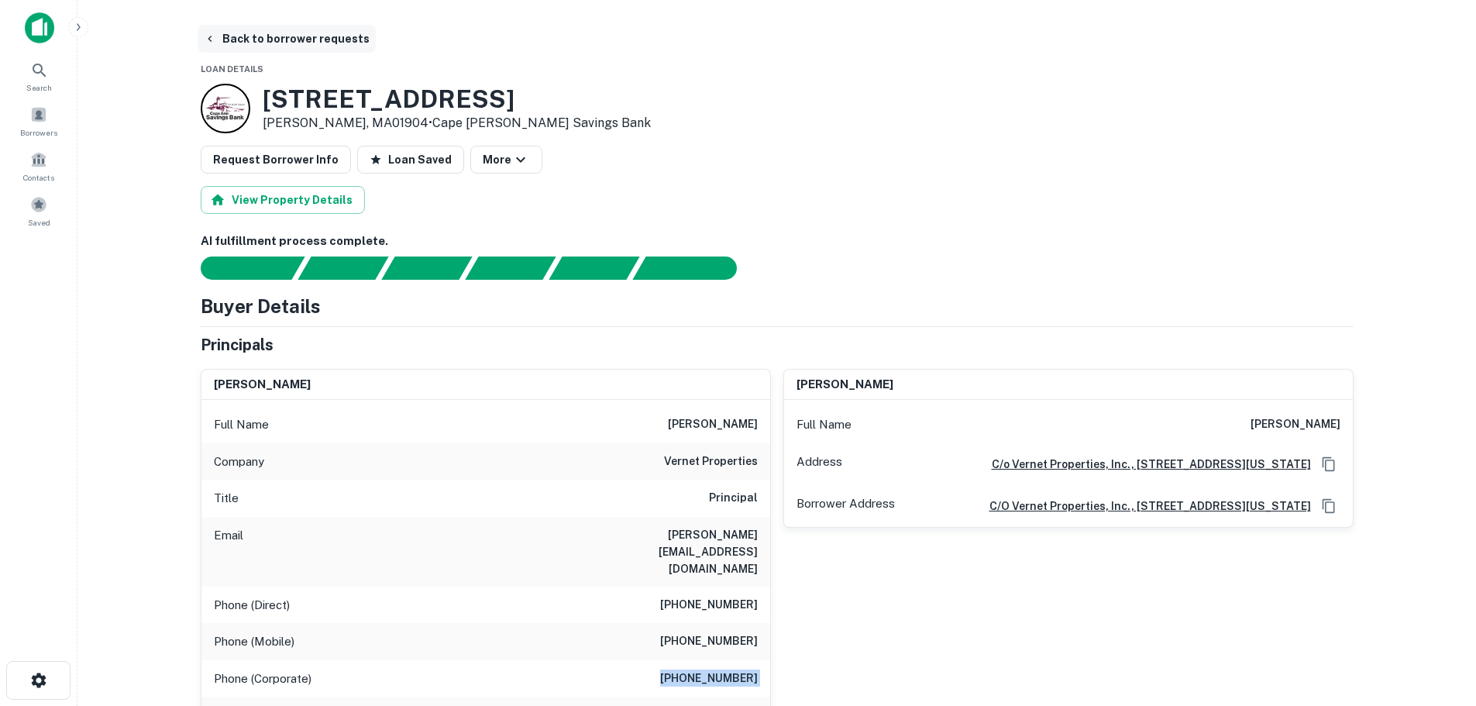
click at [311, 35] on button "Back to borrower requests" at bounding box center [287, 39] width 178 height 28
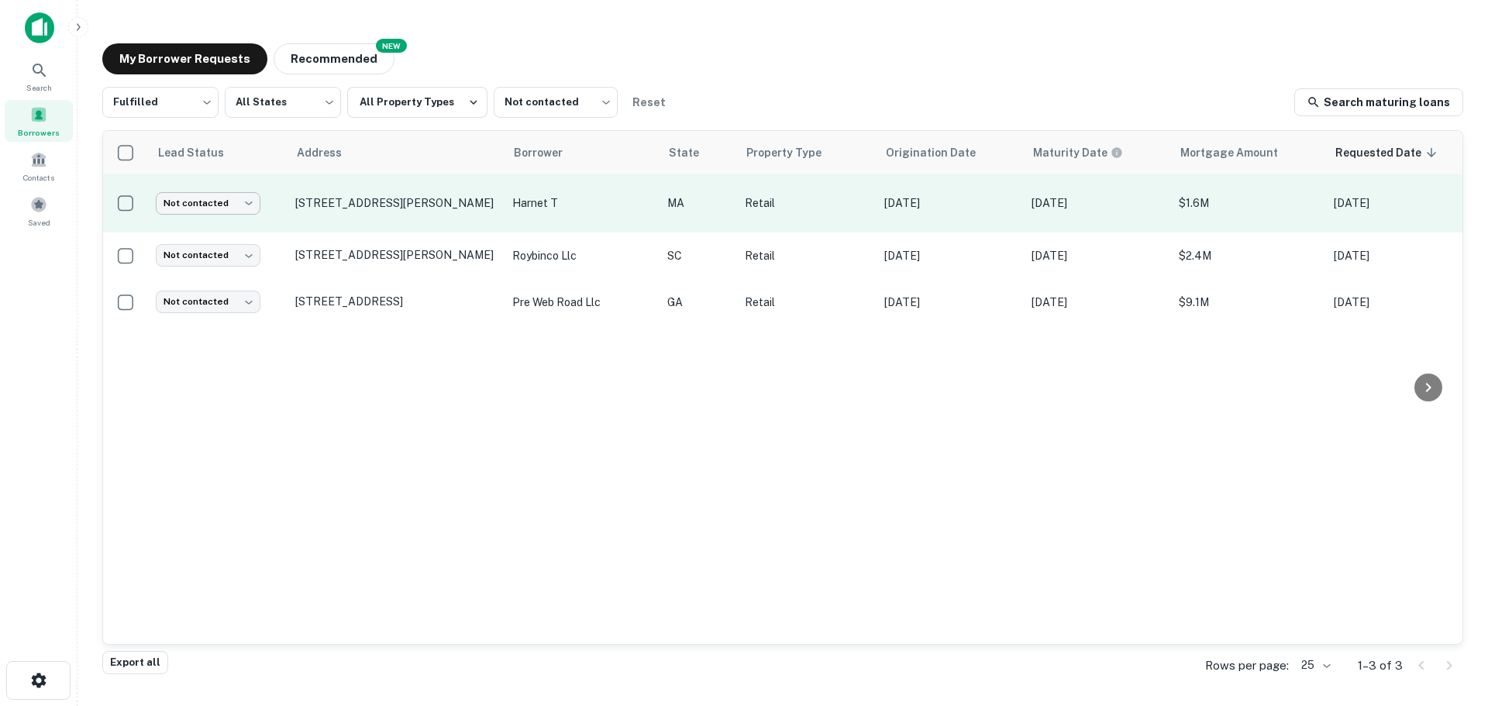
click at [226, 188] on body "Search Borrowers Contacts Saved My Borrower Requests NEW Recommended Fulfilled …" at bounding box center [744, 353] width 1488 height 706
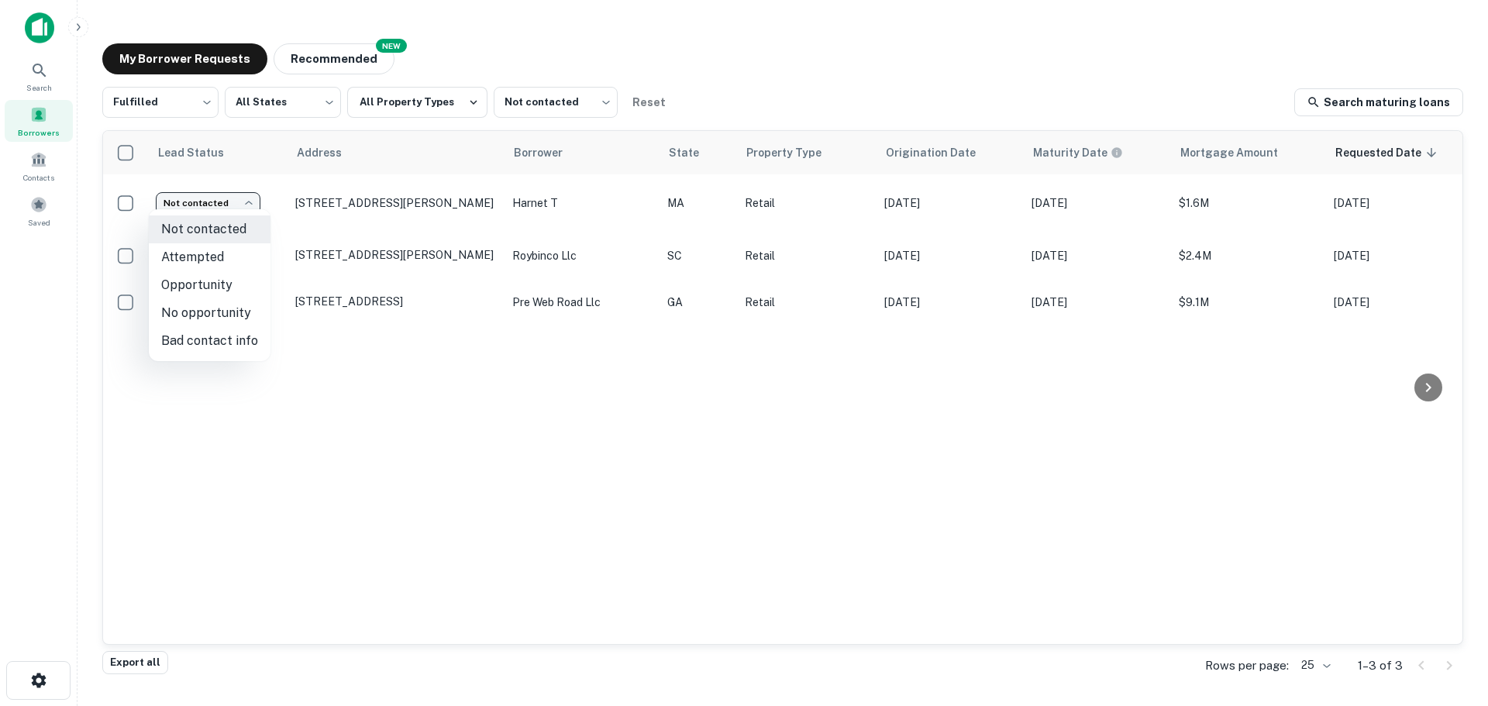
click at [225, 260] on li "Attempted" at bounding box center [210, 257] width 122 height 28
type input "*********"
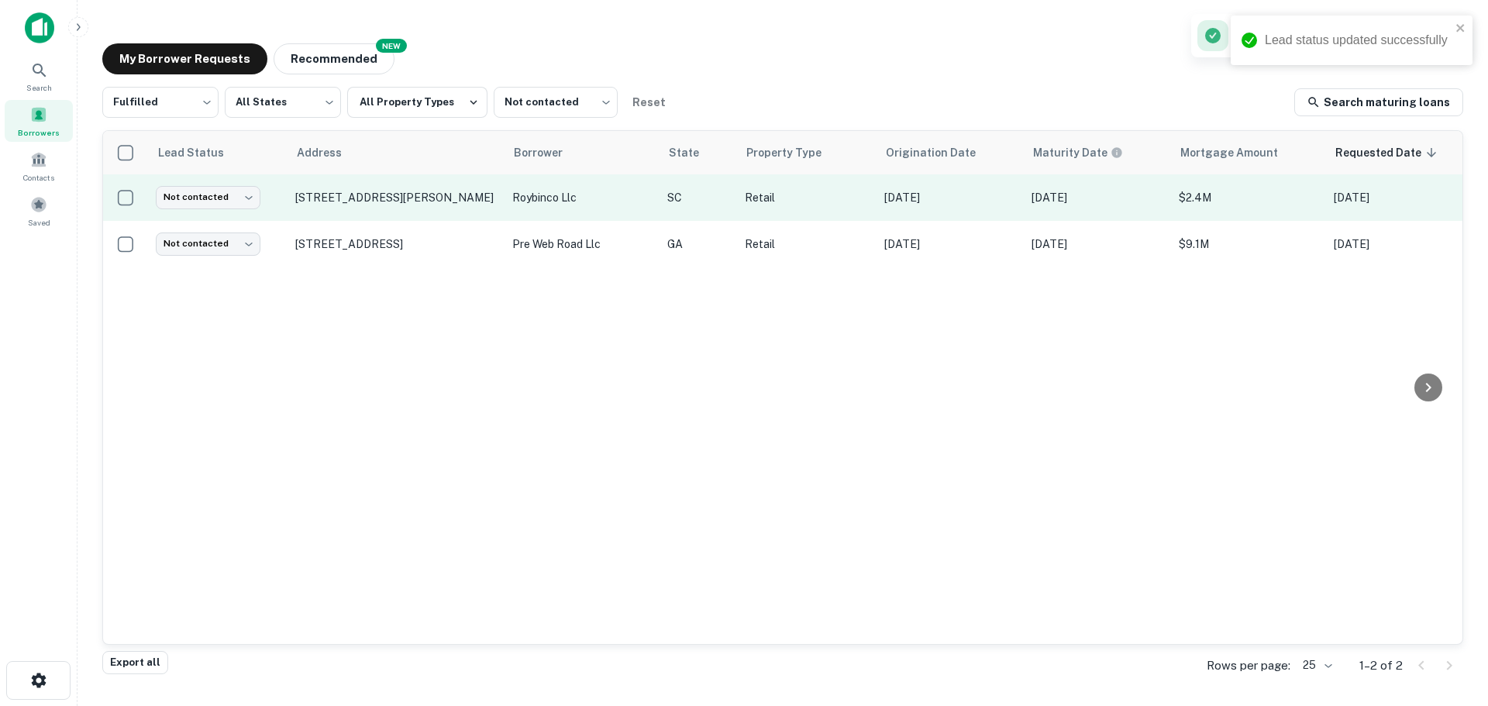
click at [365, 210] on td "[STREET_ADDRESS][PERSON_NAME]" at bounding box center [395, 197] width 217 height 46
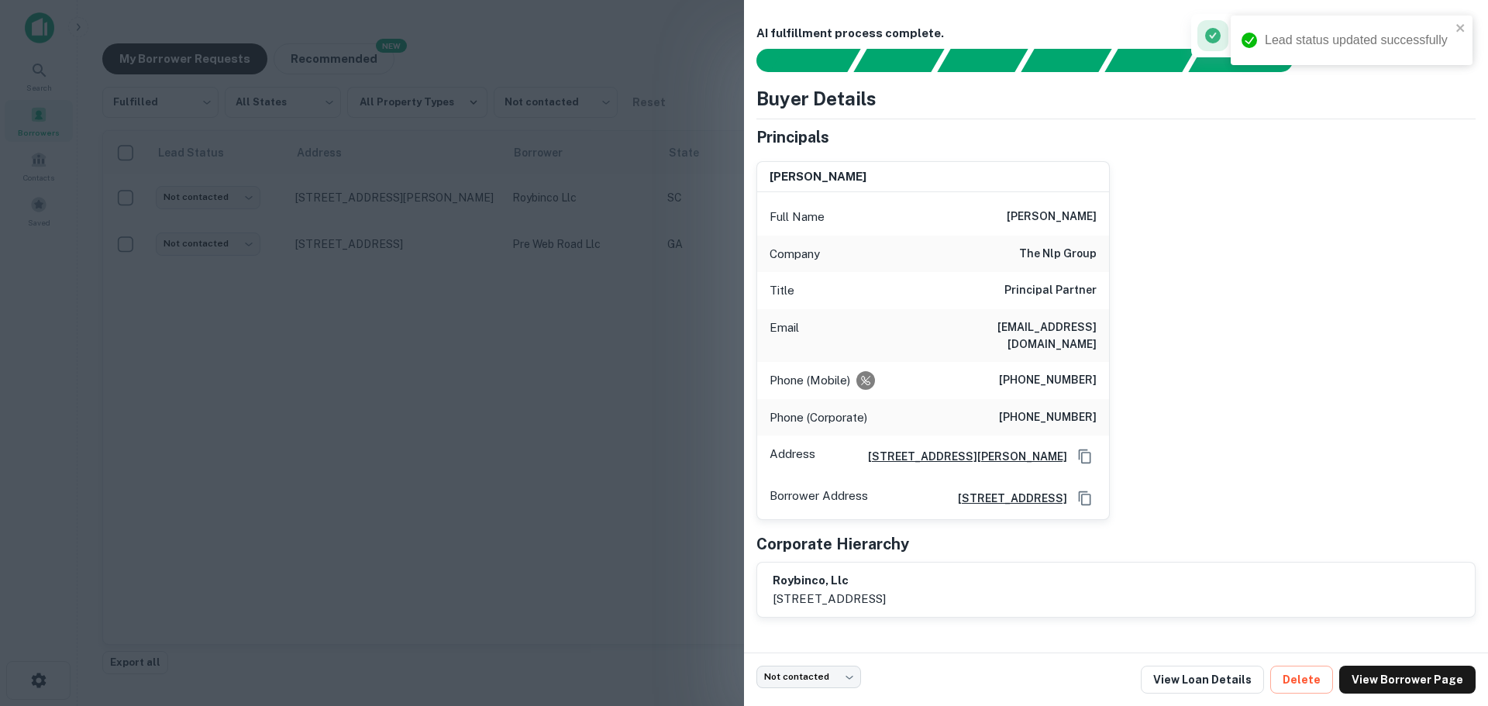
click at [497, 327] on div at bounding box center [744, 353] width 1488 height 706
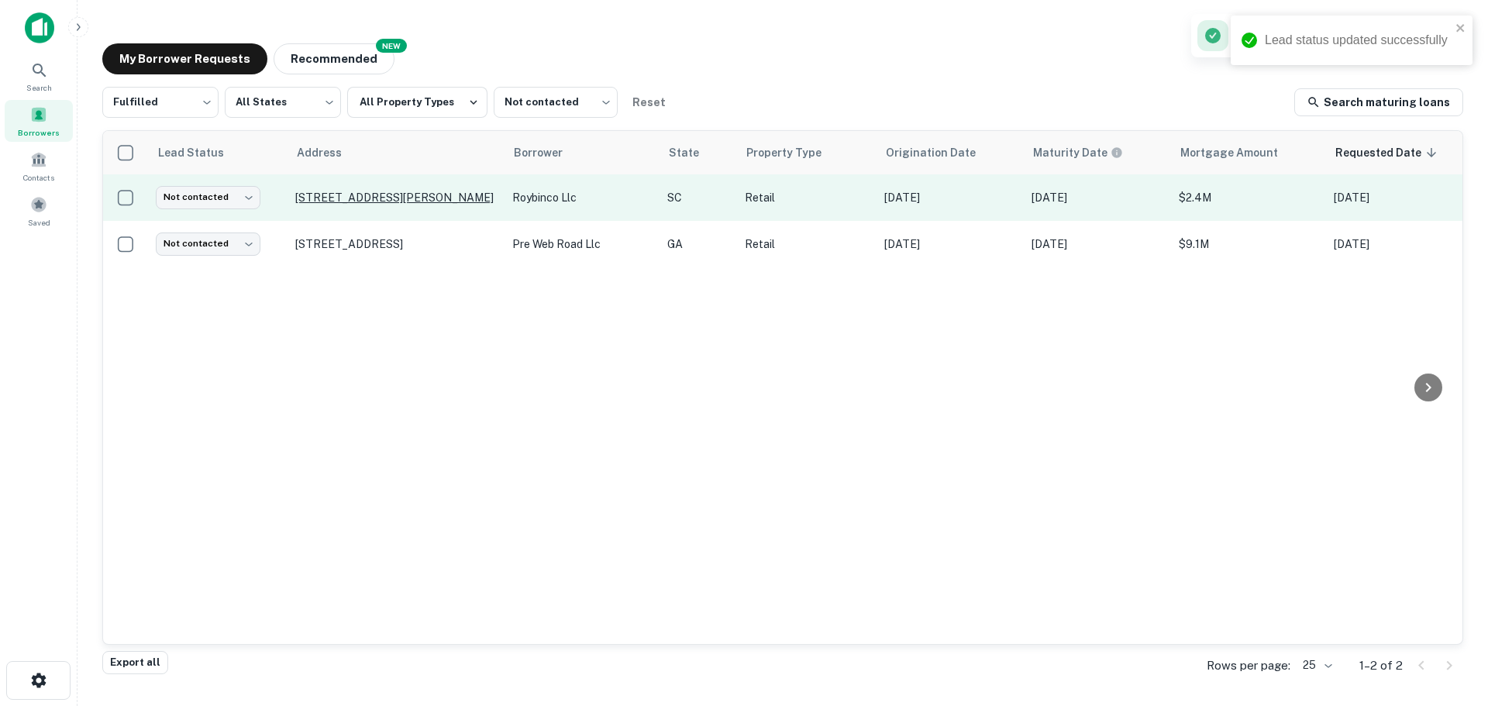
click at [399, 191] on p "[STREET_ADDRESS][PERSON_NAME]" at bounding box center [395, 198] width 201 height 14
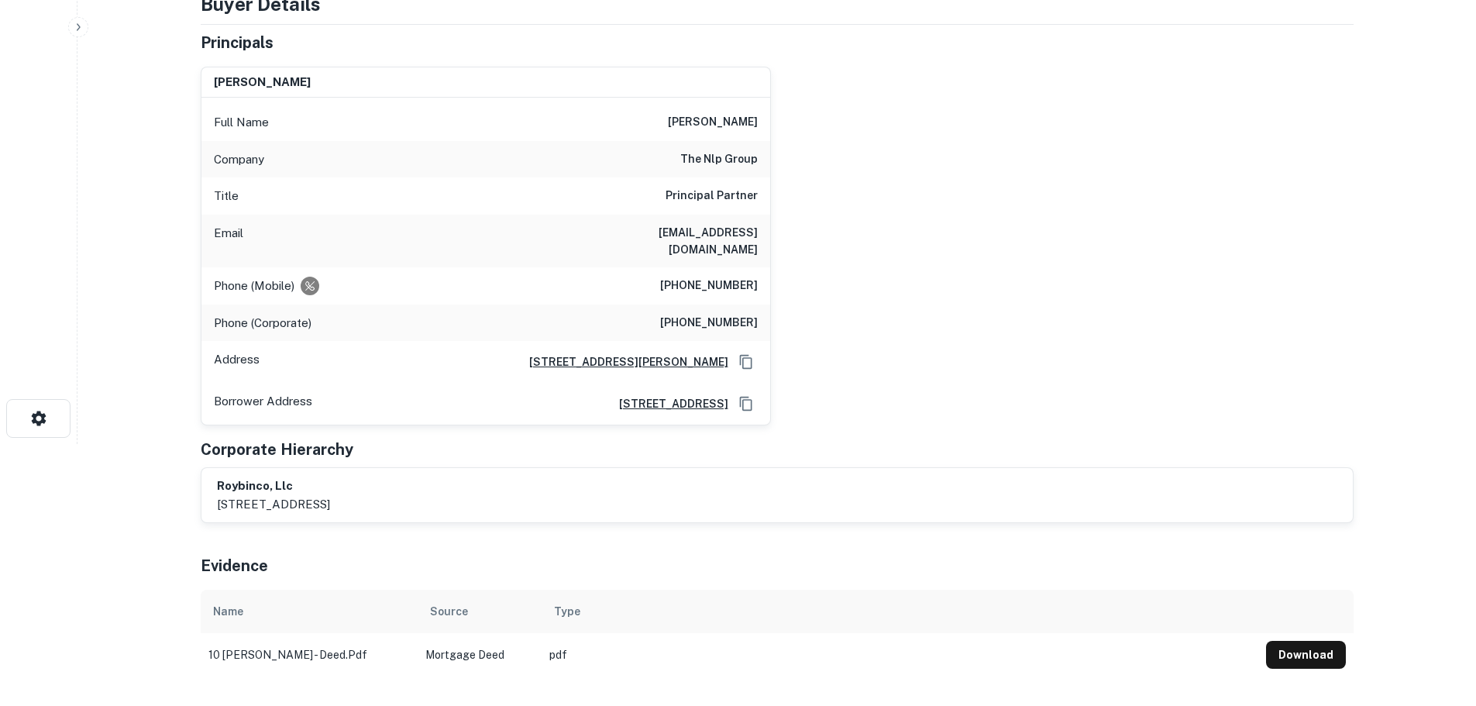
scroll to position [77, 0]
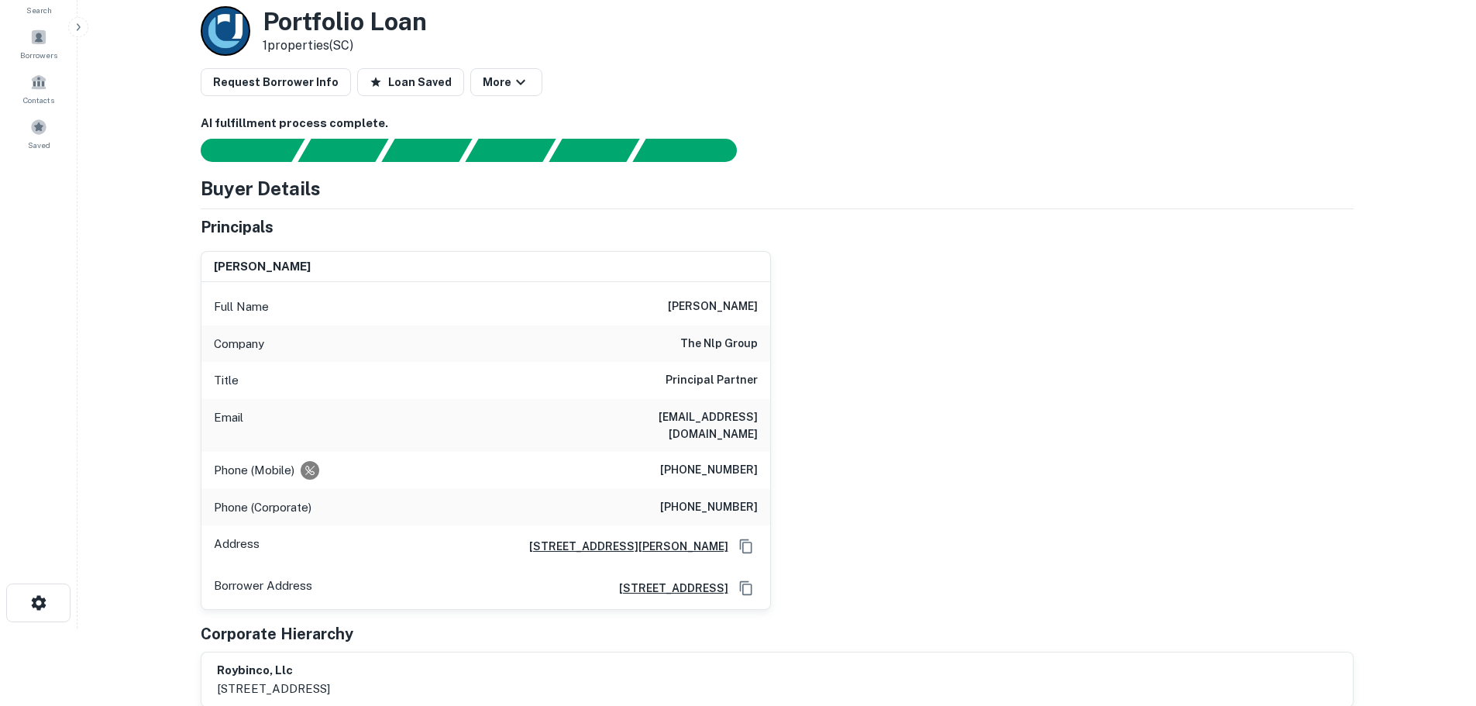
click at [738, 353] on h6 "the nlp group" at bounding box center [718, 344] width 77 height 19
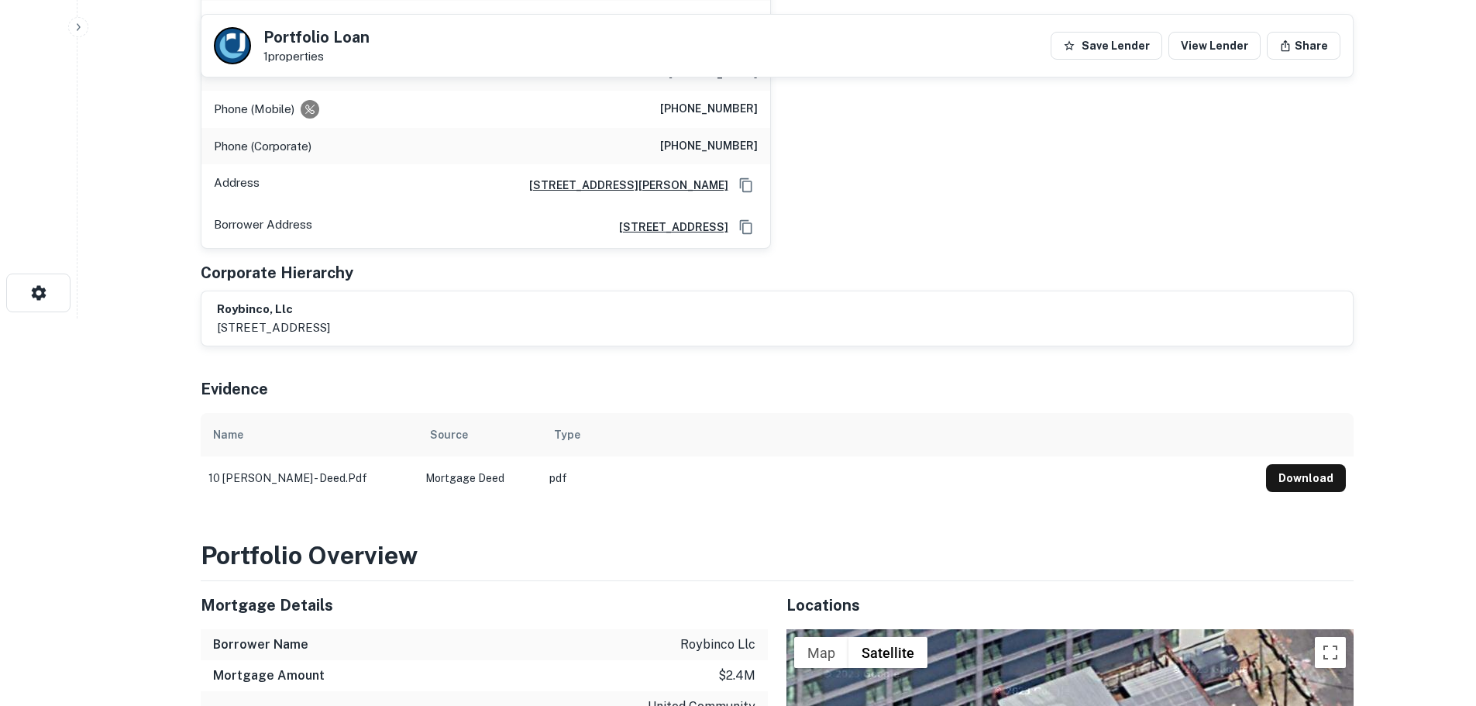
scroll to position [697, 0]
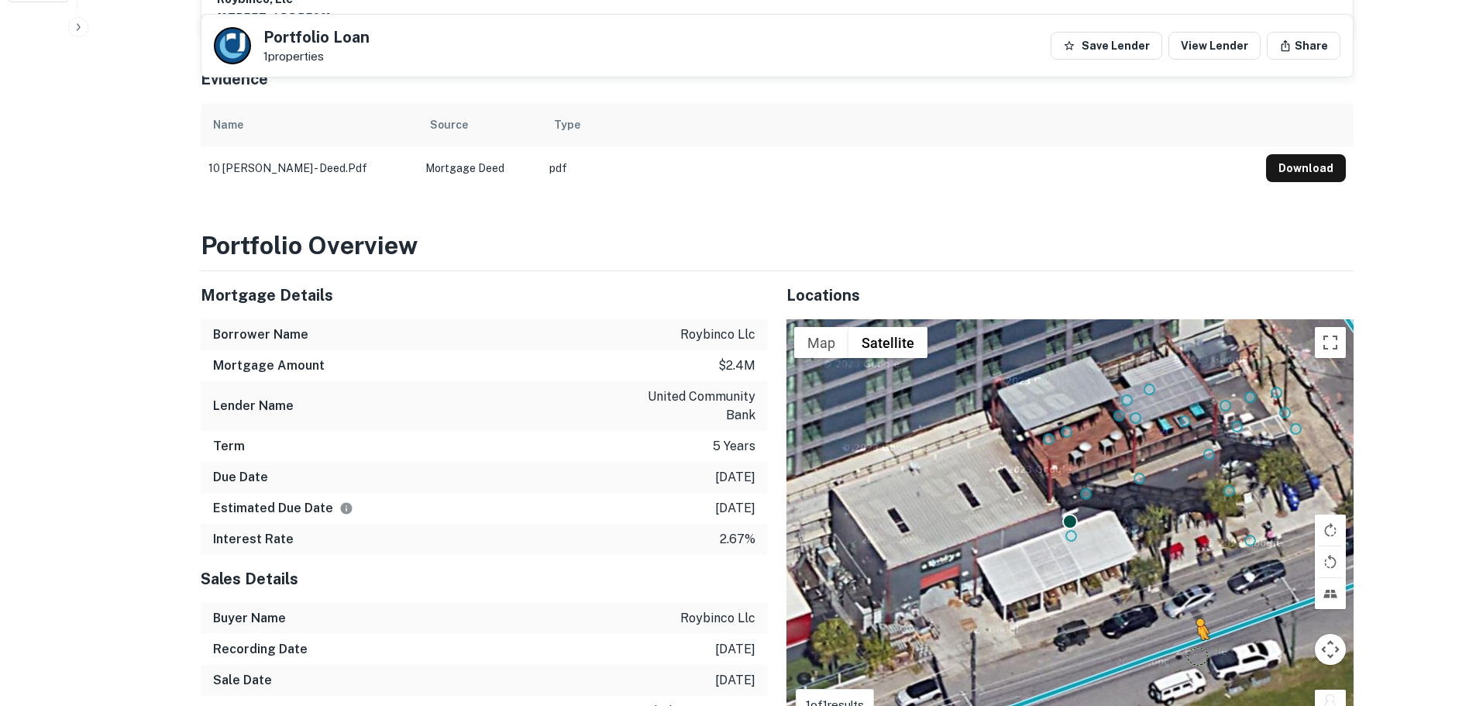
drag, startPoint x: 1330, startPoint y: 666, endPoint x: 1156, endPoint y: 621, distance: 179.3
click at [1156, 621] on div "To activate drag with keyboard, press Alt + Enter. Once in keyboard drag state,…" at bounding box center [1069, 529] width 567 height 420
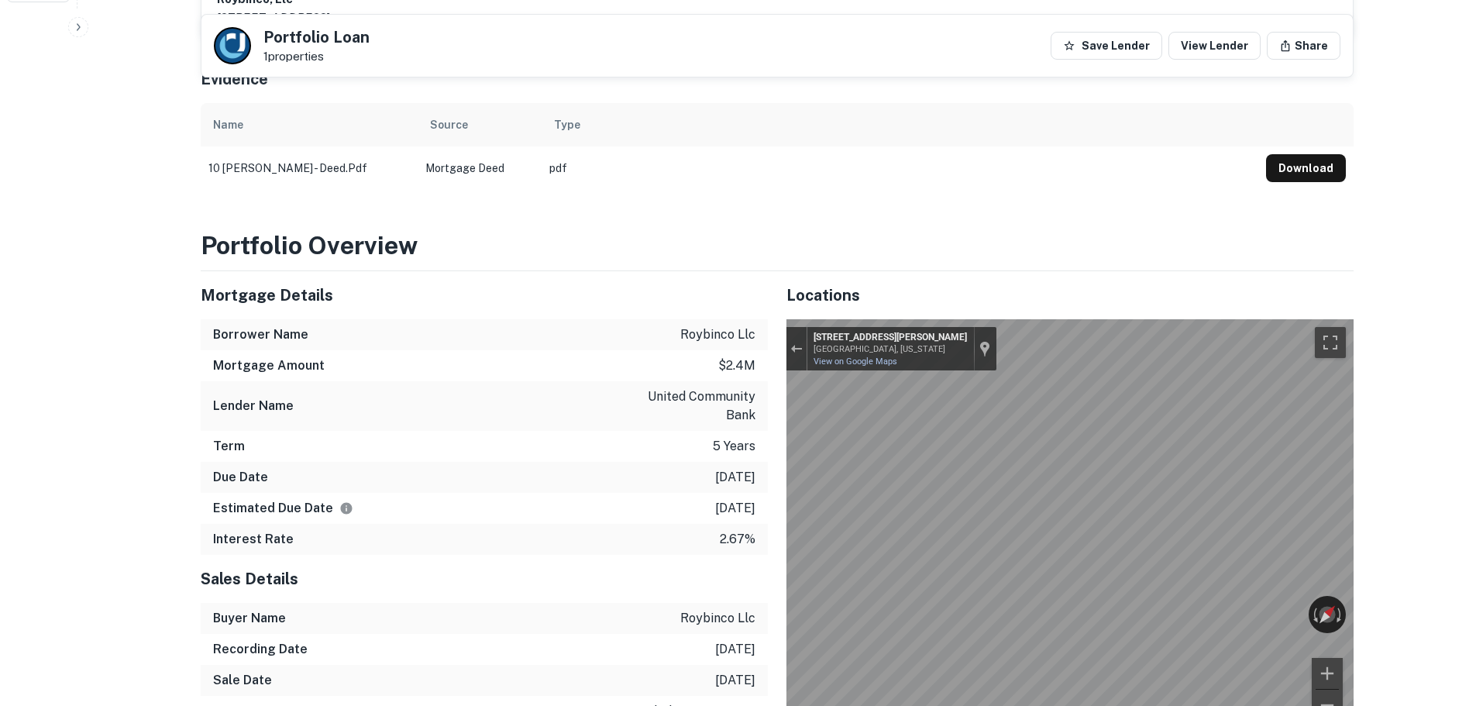
click at [1322, 702] on div "← Move left → Move right ↑ Move up ↓ Move down + Zoom in - Zoom out [STREET_ADD…" at bounding box center [1069, 529] width 567 height 420
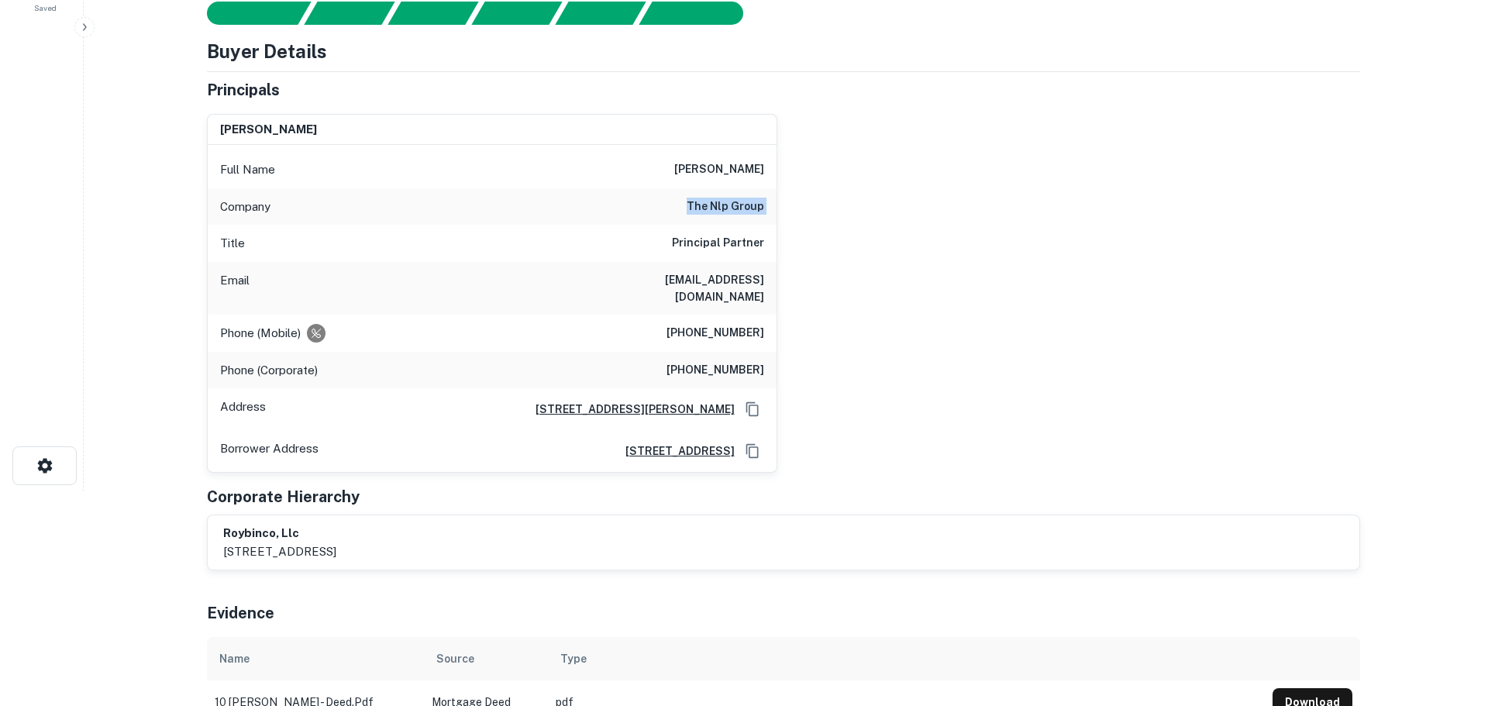
scroll to position [0, 0]
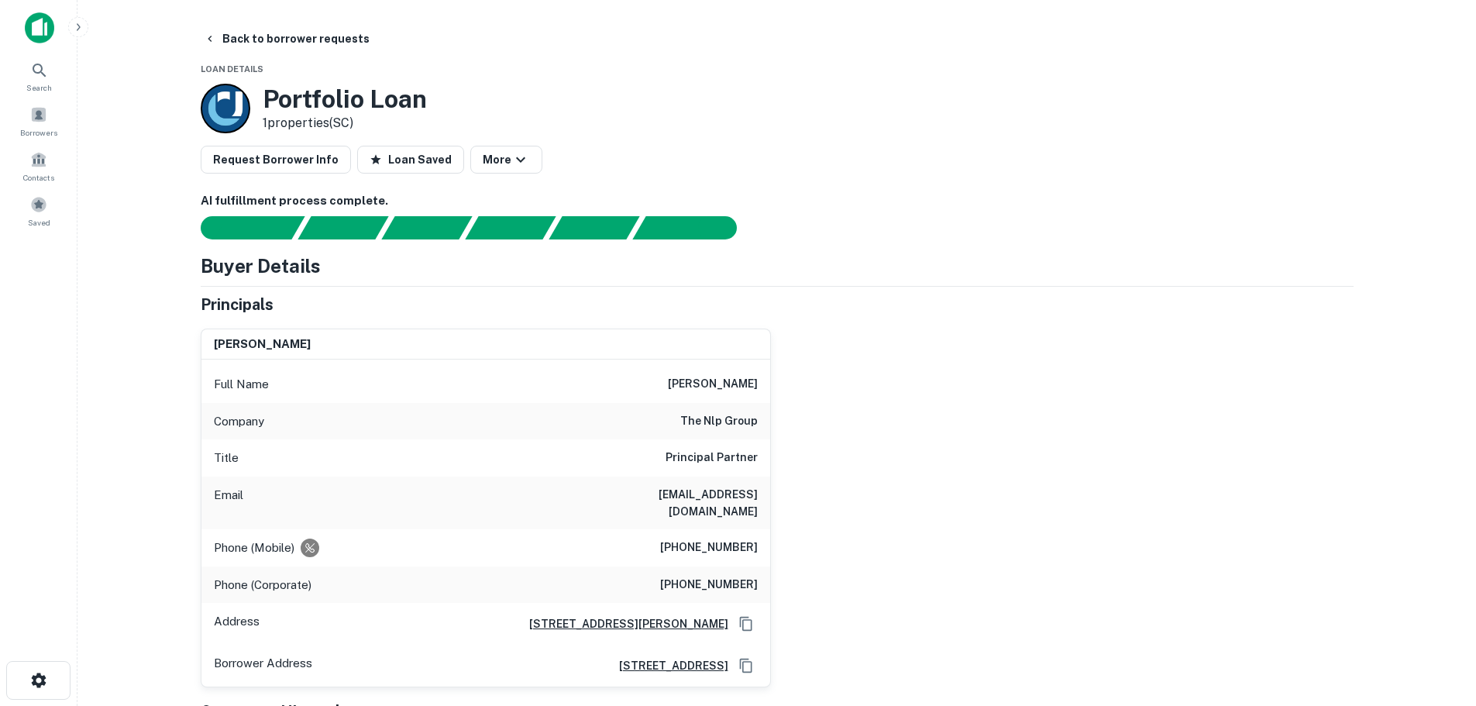
click at [717, 529] on div "Phone (Mobile) [PHONE_NUMBER]" at bounding box center [485, 547] width 569 height 37
click at [255, 27] on button "Back to borrower requests" at bounding box center [287, 39] width 178 height 28
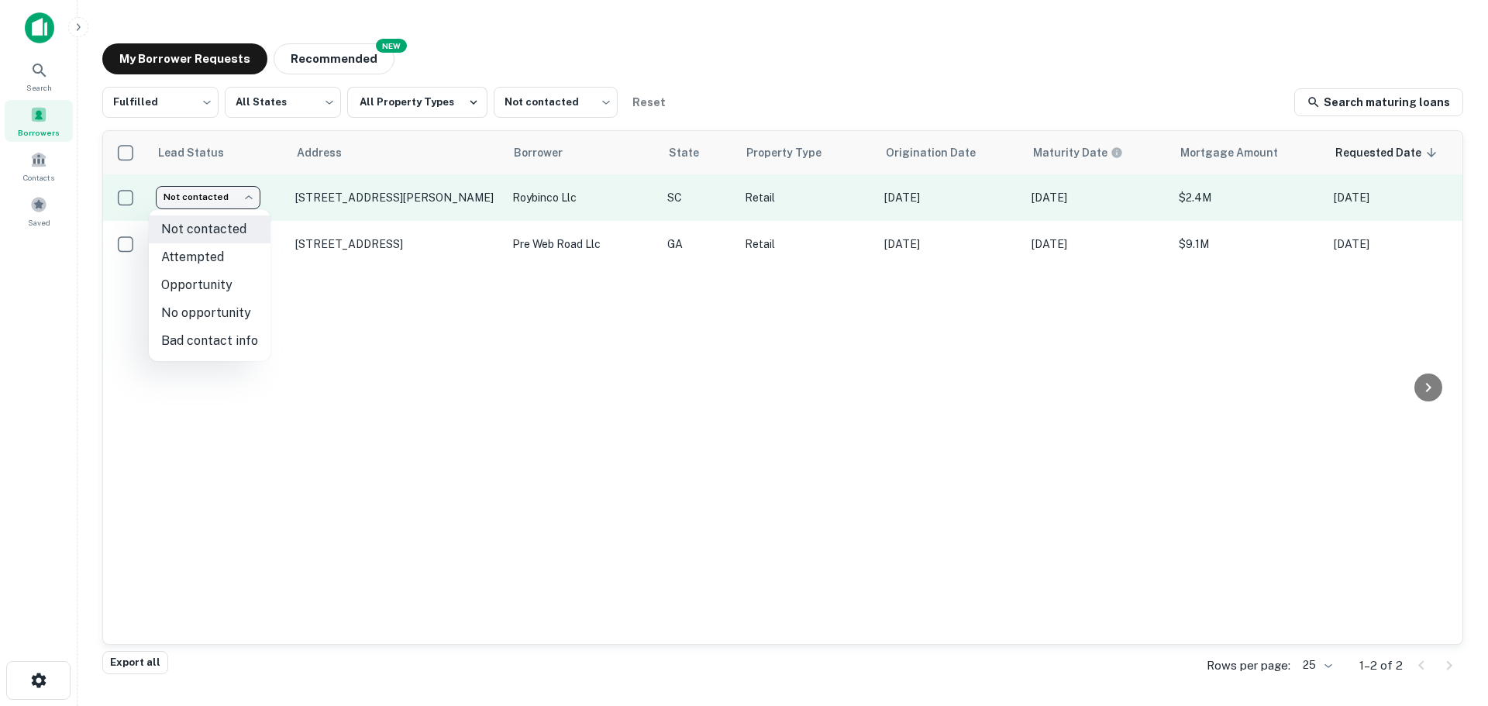
click at [245, 195] on body "Search Borrowers Contacts Saved My Borrower Requests NEW Recommended Fulfilled …" at bounding box center [744, 353] width 1488 height 706
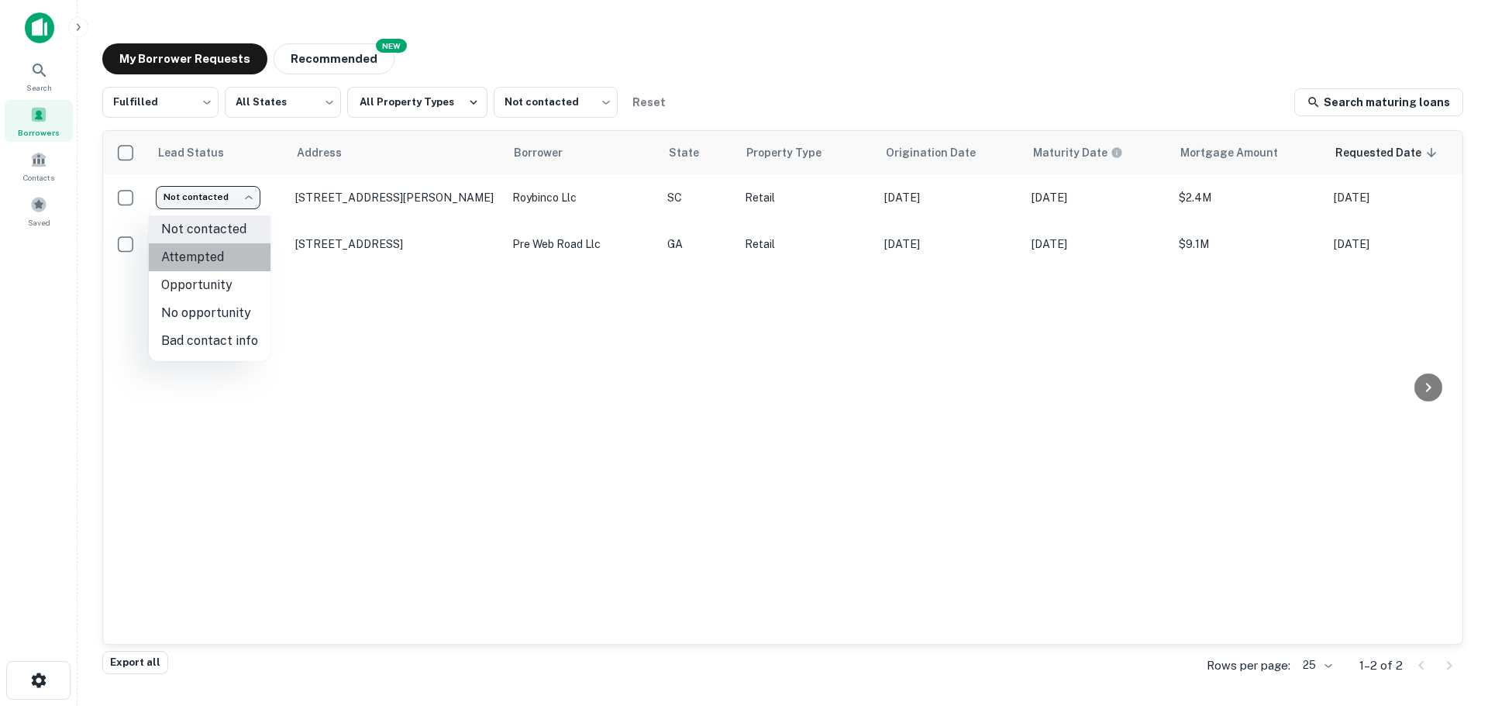
click at [247, 257] on li "Attempted" at bounding box center [210, 257] width 122 height 28
type input "*********"
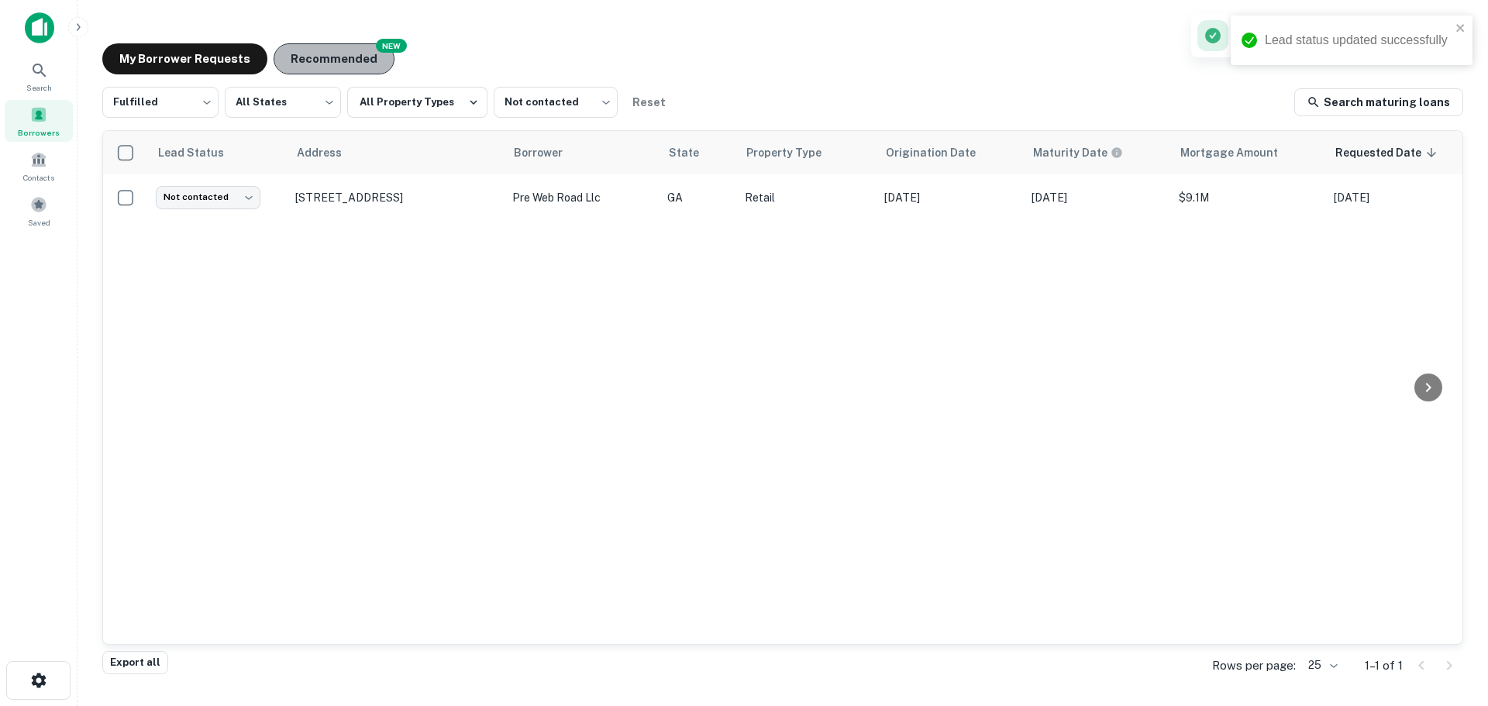
click at [342, 60] on button "Recommended" at bounding box center [334, 58] width 121 height 31
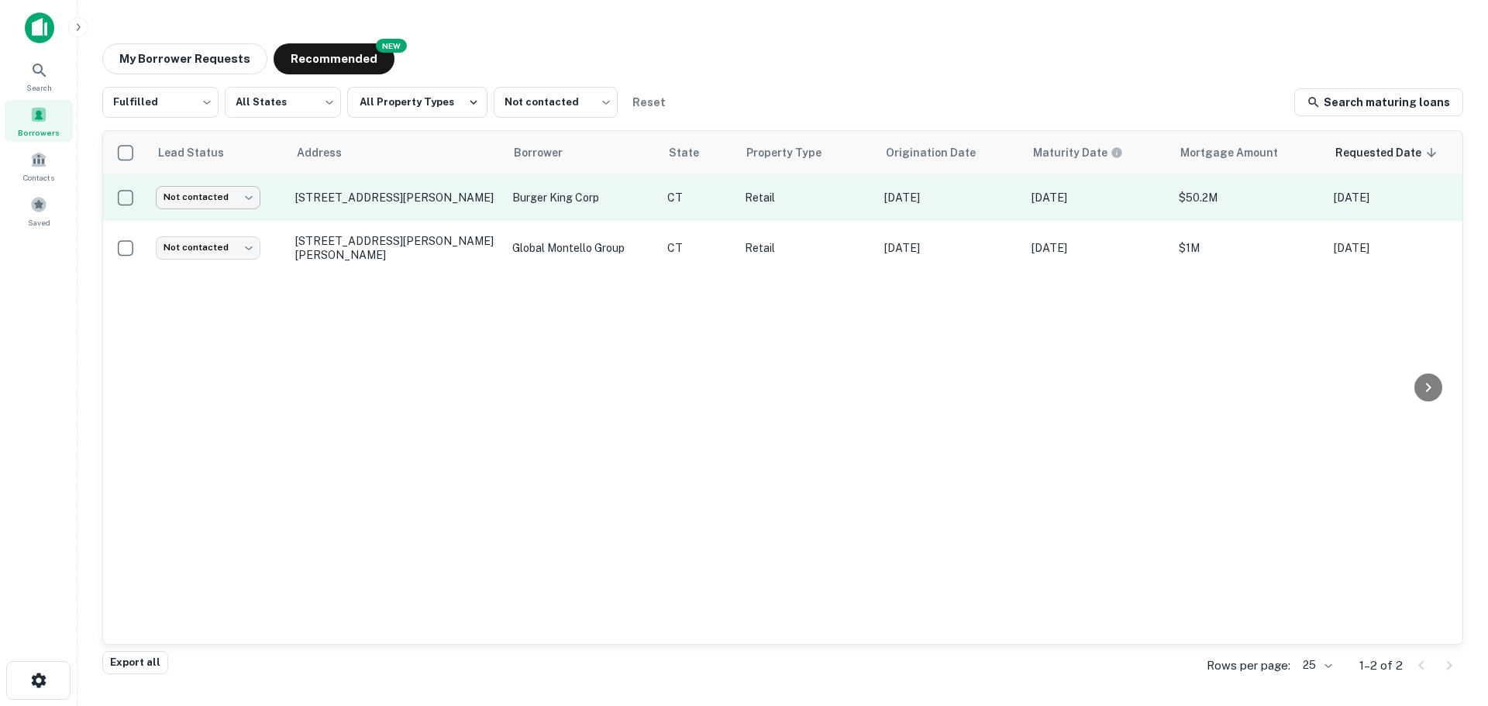
click at [234, 197] on body "Search Borrowers Contacts Saved My Borrower Requests NEW Recommended Fulfilled …" at bounding box center [744, 353] width 1488 height 706
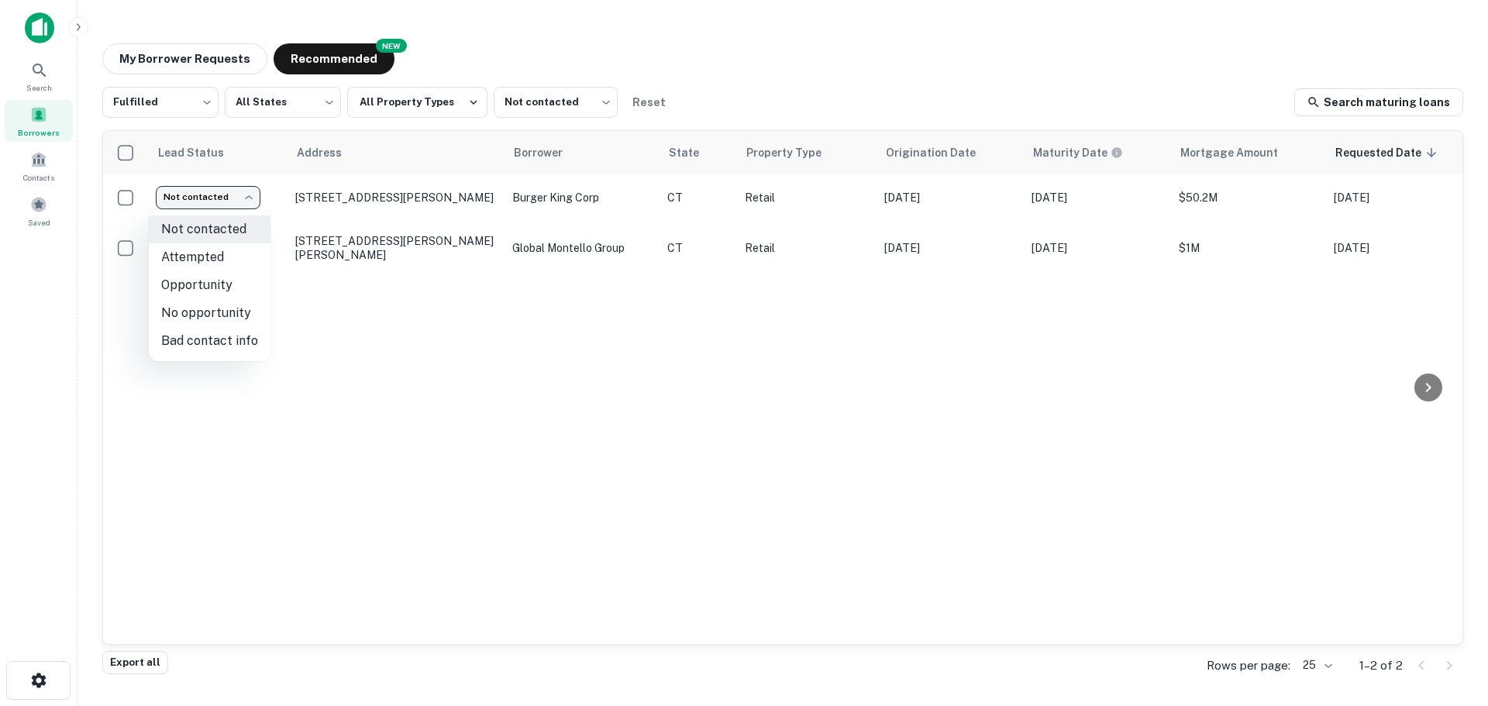
click at [222, 306] on li "No opportunity" at bounding box center [210, 313] width 122 height 28
type input "**********"
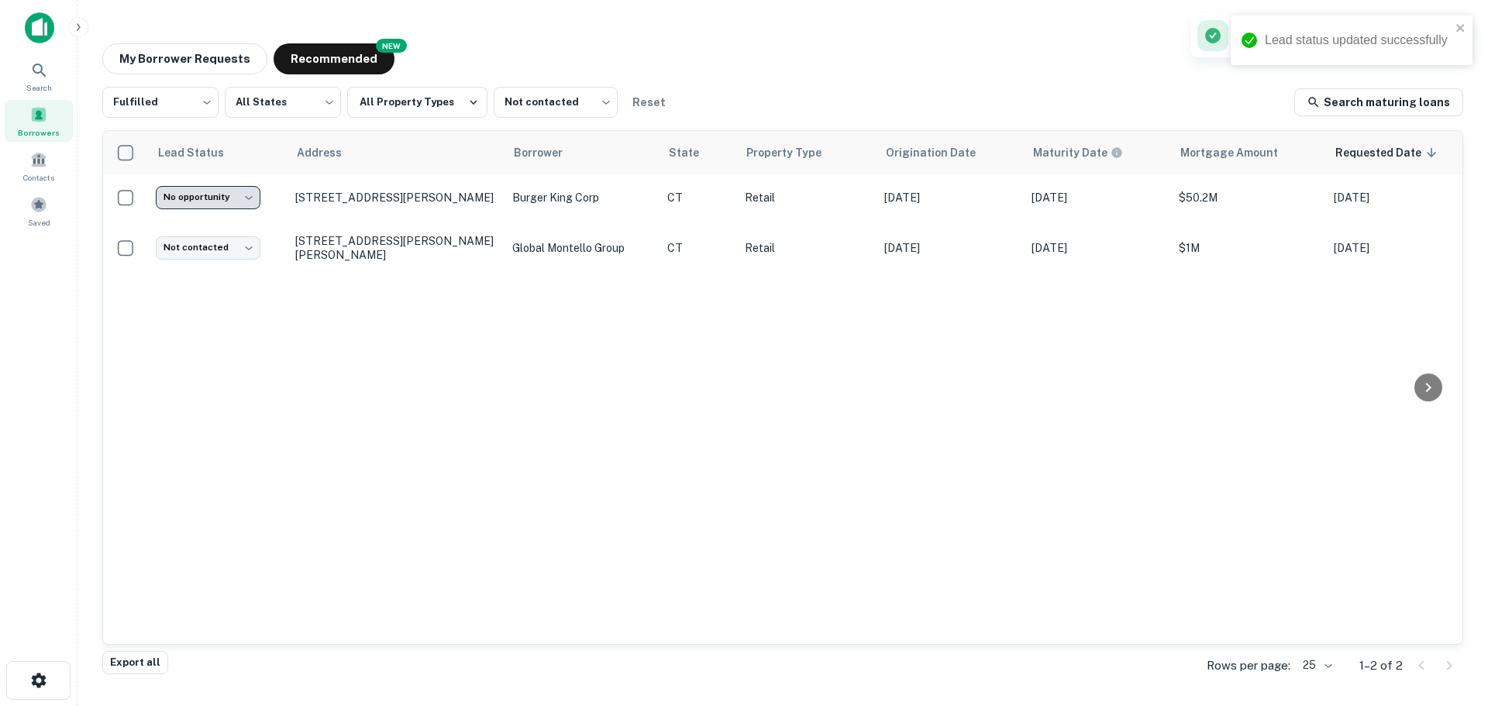
click at [246, 232] on td "Not contacted **** ​" at bounding box center [217, 248] width 139 height 54
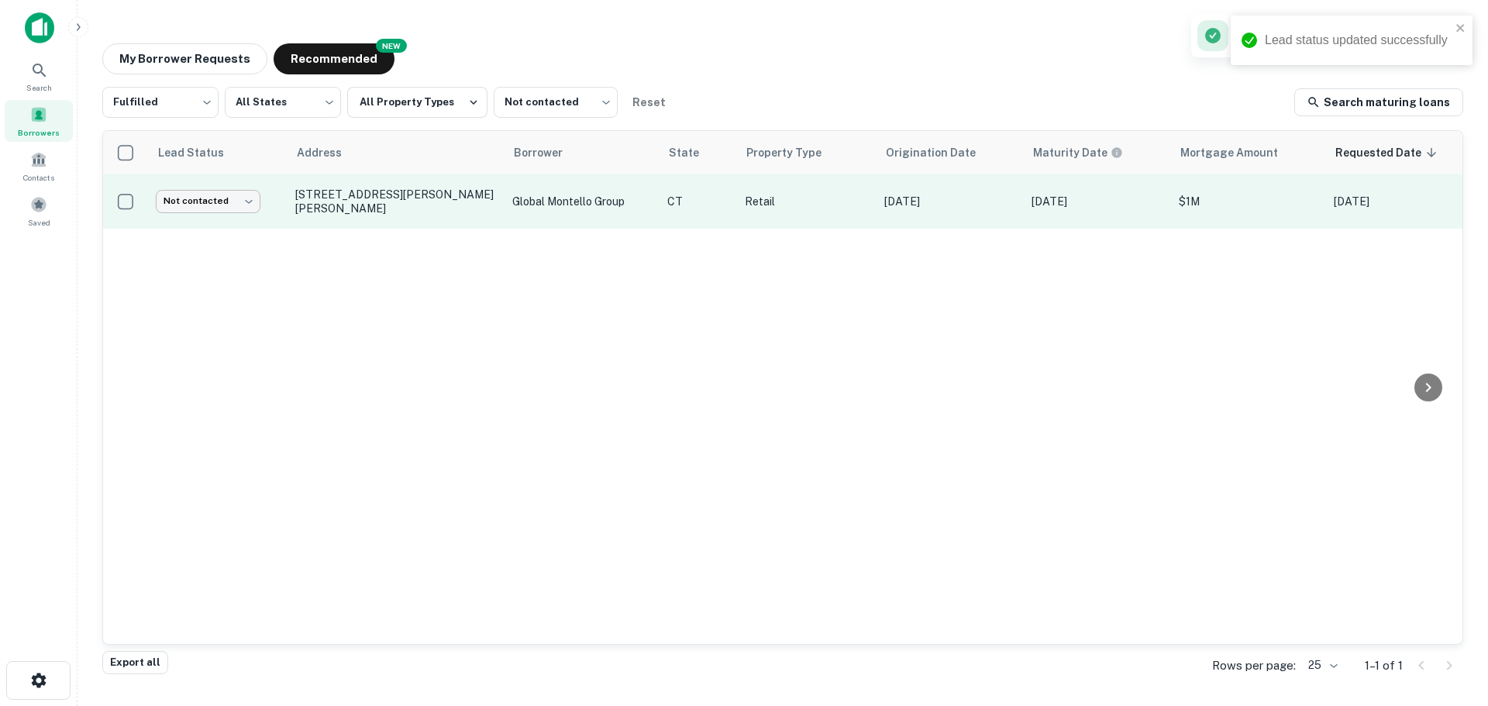
click at [250, 198] on body "Lead status updated successfully Search Borrowers Contacts Saved My Borrower Re…" at bounding box center [744, 353] width 1488 height 706
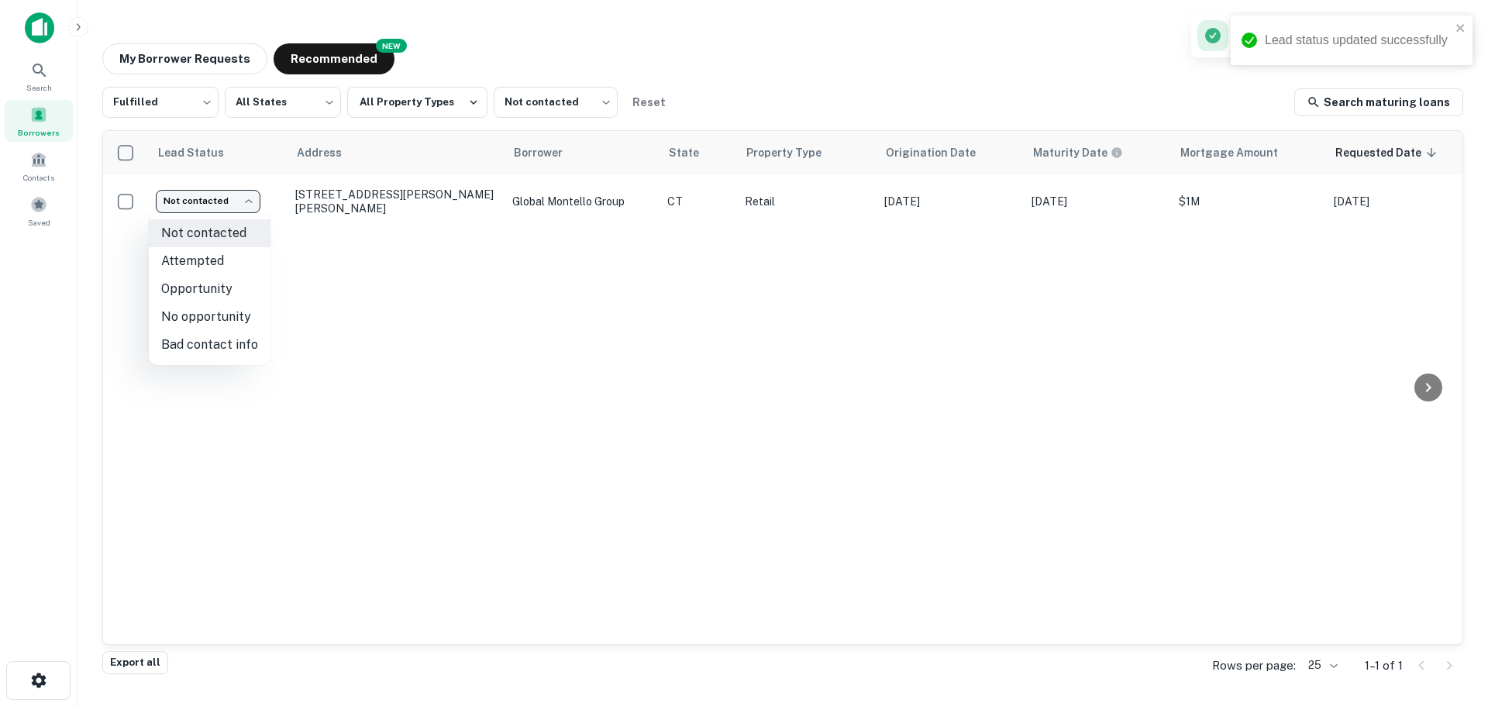
click at [229, 315] on li "No opportunity" at bounding box center [210, 317] width 122 height 28
type input "**********"
